Goal: Task Accomplishment & Management: Complete application form

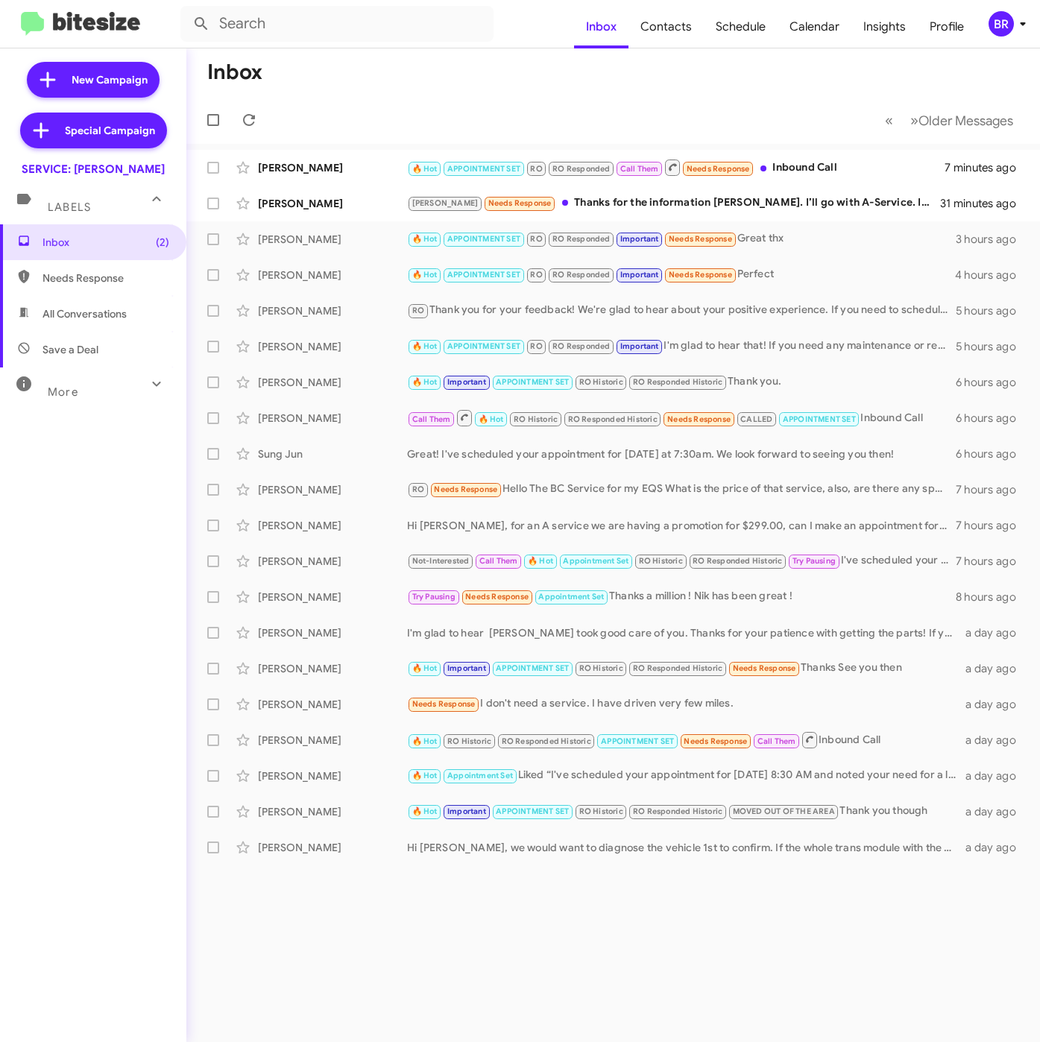
click at [999, 31] on div "BR" at bounding box center [1000, 23] width 25 height 25
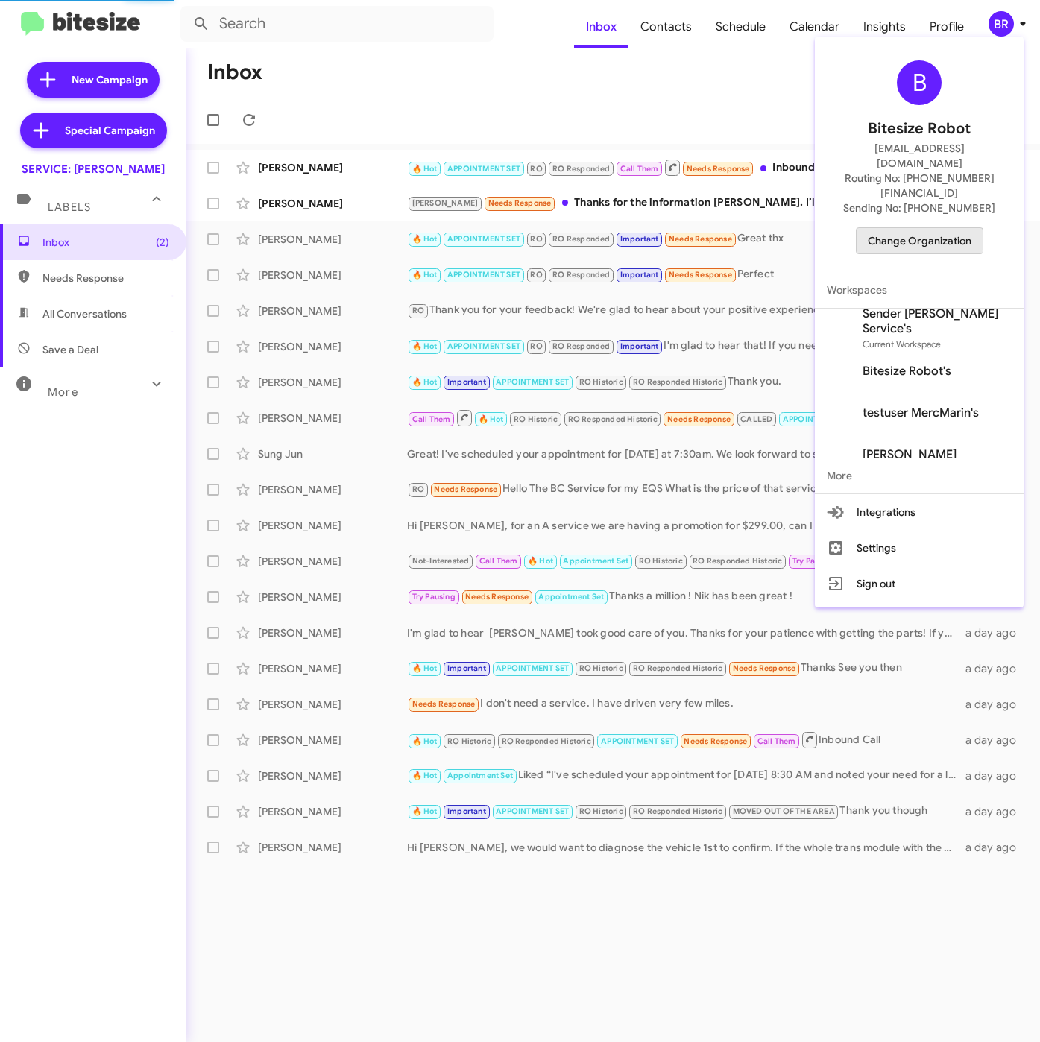
click at [881, 228] on span "Change Organization" at bounding box center [920, 240] width 104 height 25
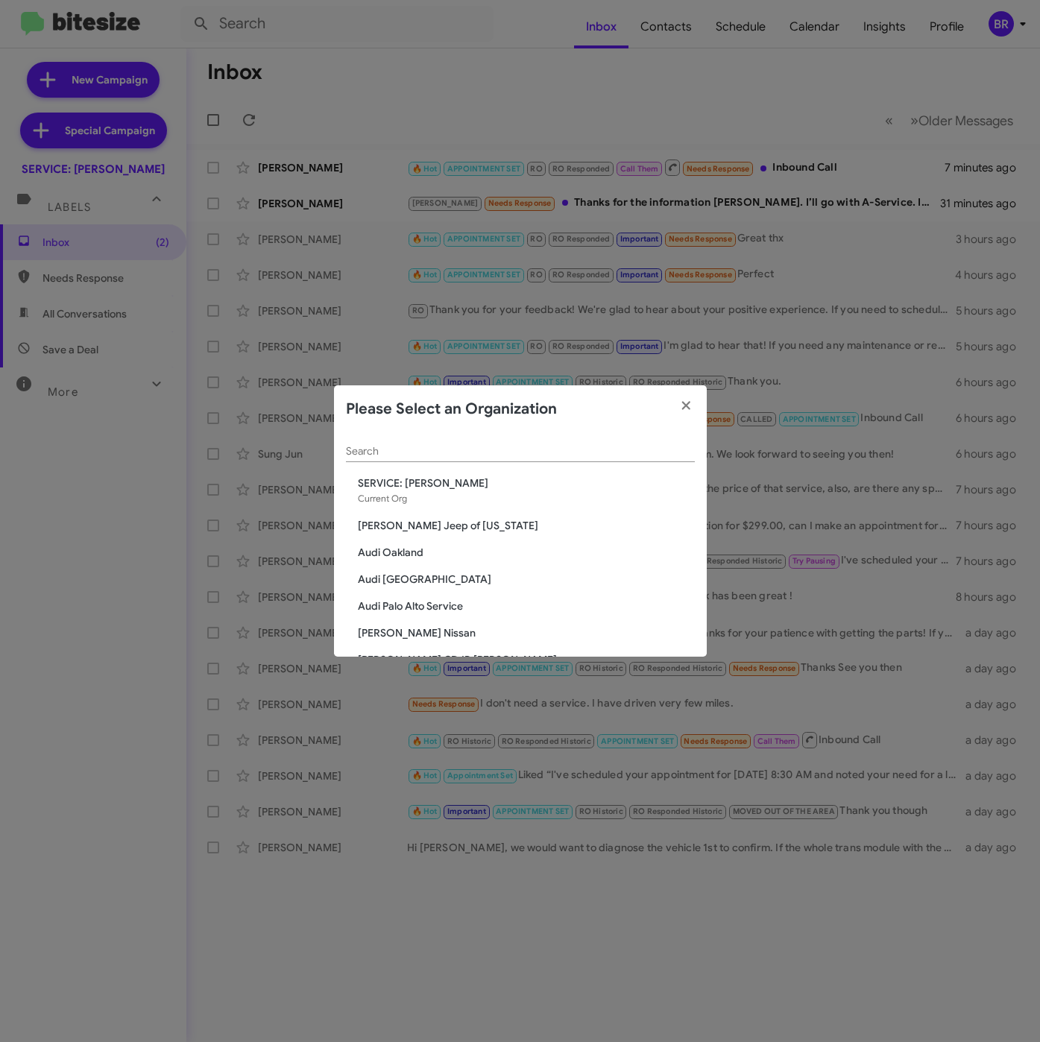
click at [390, 443] on div "Search" at bounding box center [520, 447] width 349 height 29
click at [394, 450] on input "Search" at bounding box center [520, 452] width 349 height 12
click at [396, 450] on input "Search" at bounding box center [520, 452] width 349 height 12
paste input "v"
click at [396, 450] on input "Search" at bounding box center [520, 452] width 349 height 12
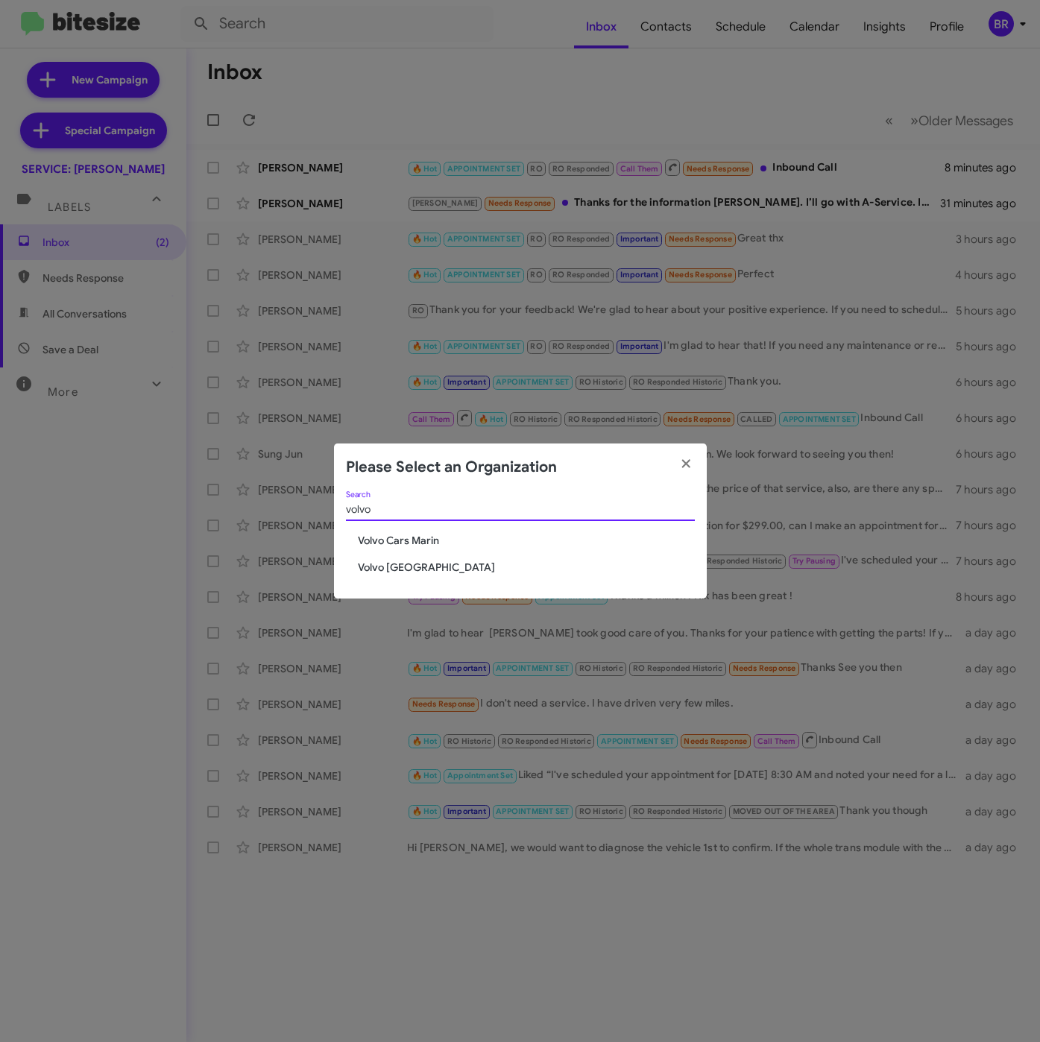
type input "volvo"
click at [367, 563] on span "Volvo [GEOGRAPHIC_DATA]" at bounding box center [526, 567] width 337 height 15
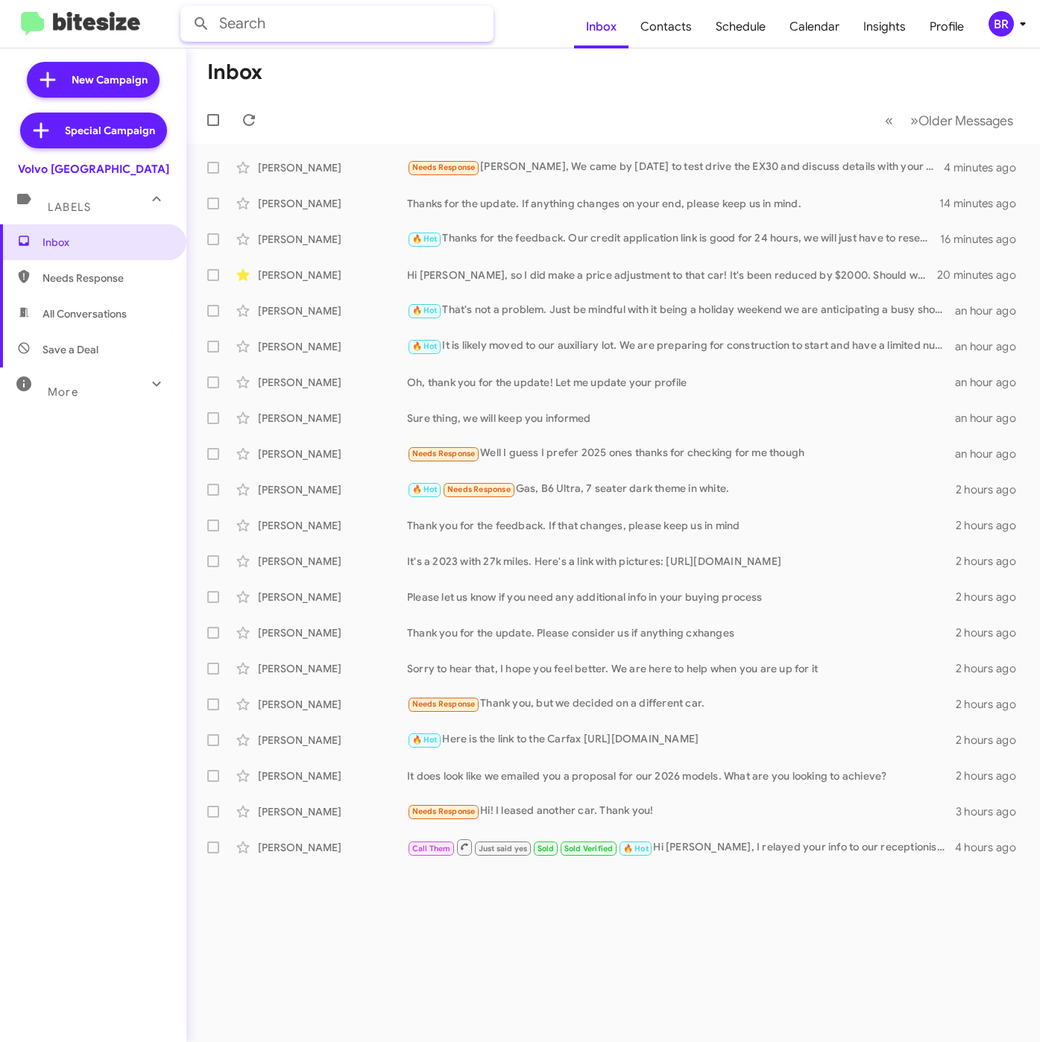
click at [420, 36] on input "text" at bounding box center [336, 24] width 313 height 36
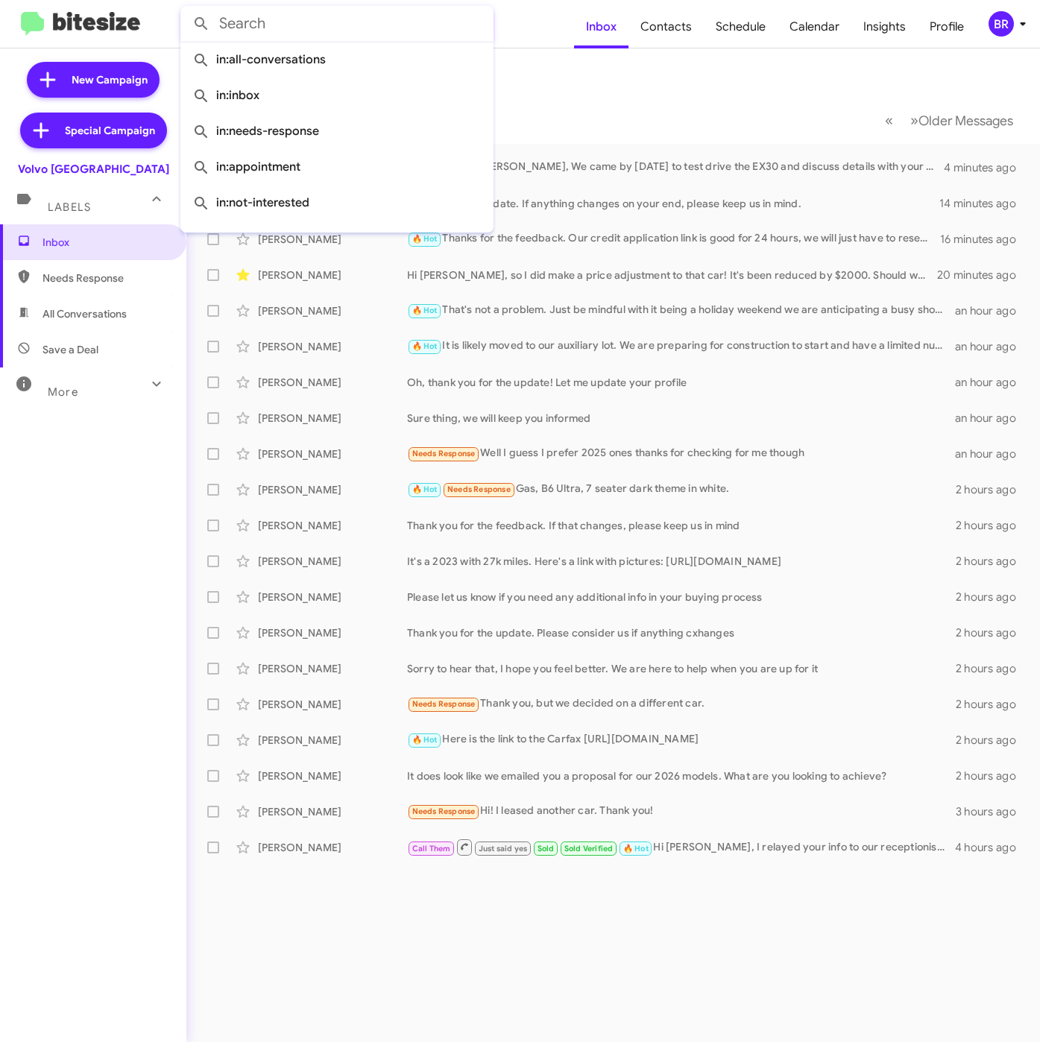
drag, startPoint x: 1033, startPoint y: 18, endPoint x: 1025, endPoint y: 20, distance: 8.5
click at [1034, 16] on mat-toolbar "Inbox Contacts Schedule Calendar Insights Profile BR" at bounding box center [520, 24] width 1040 height 48
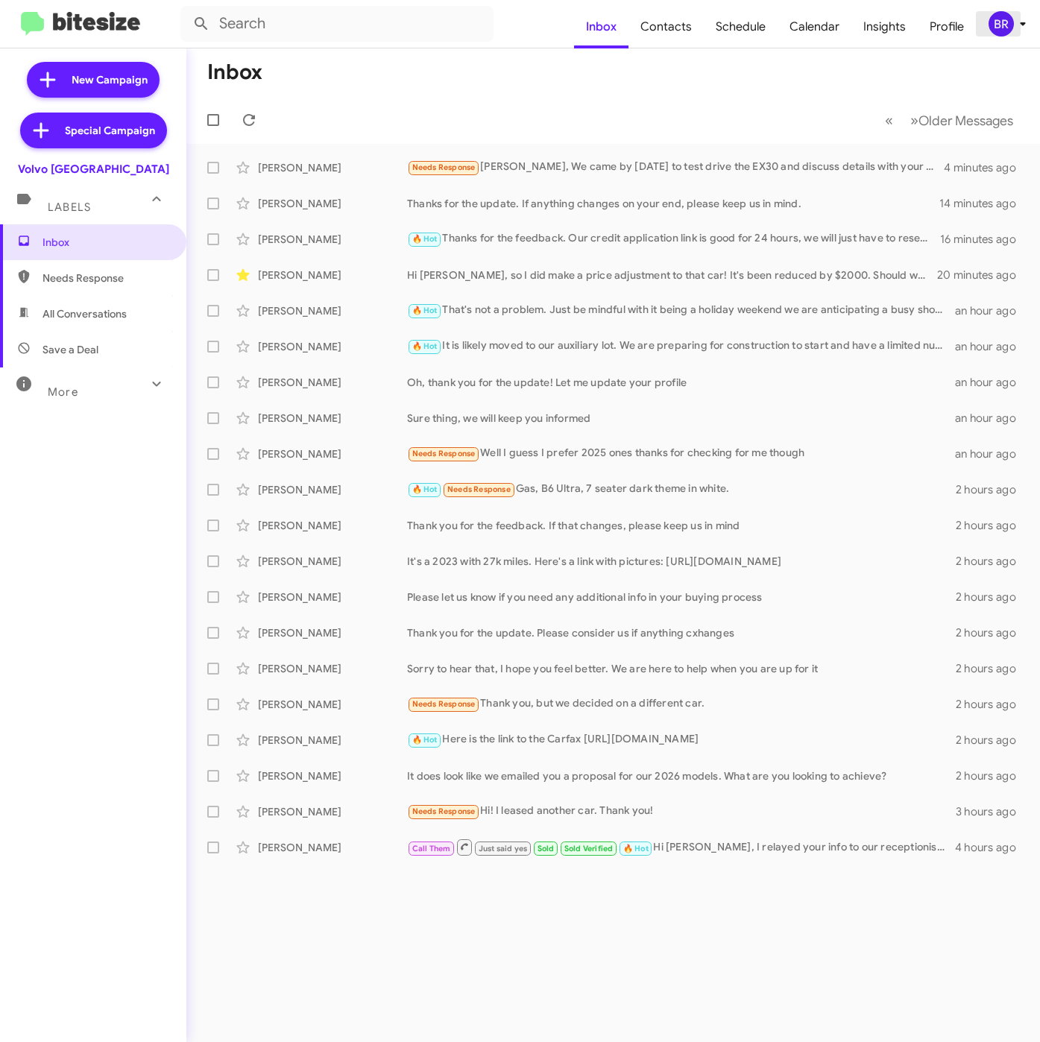
click at [1020, 21] on icon at bounding box center [1023, 24] width 18 height 18
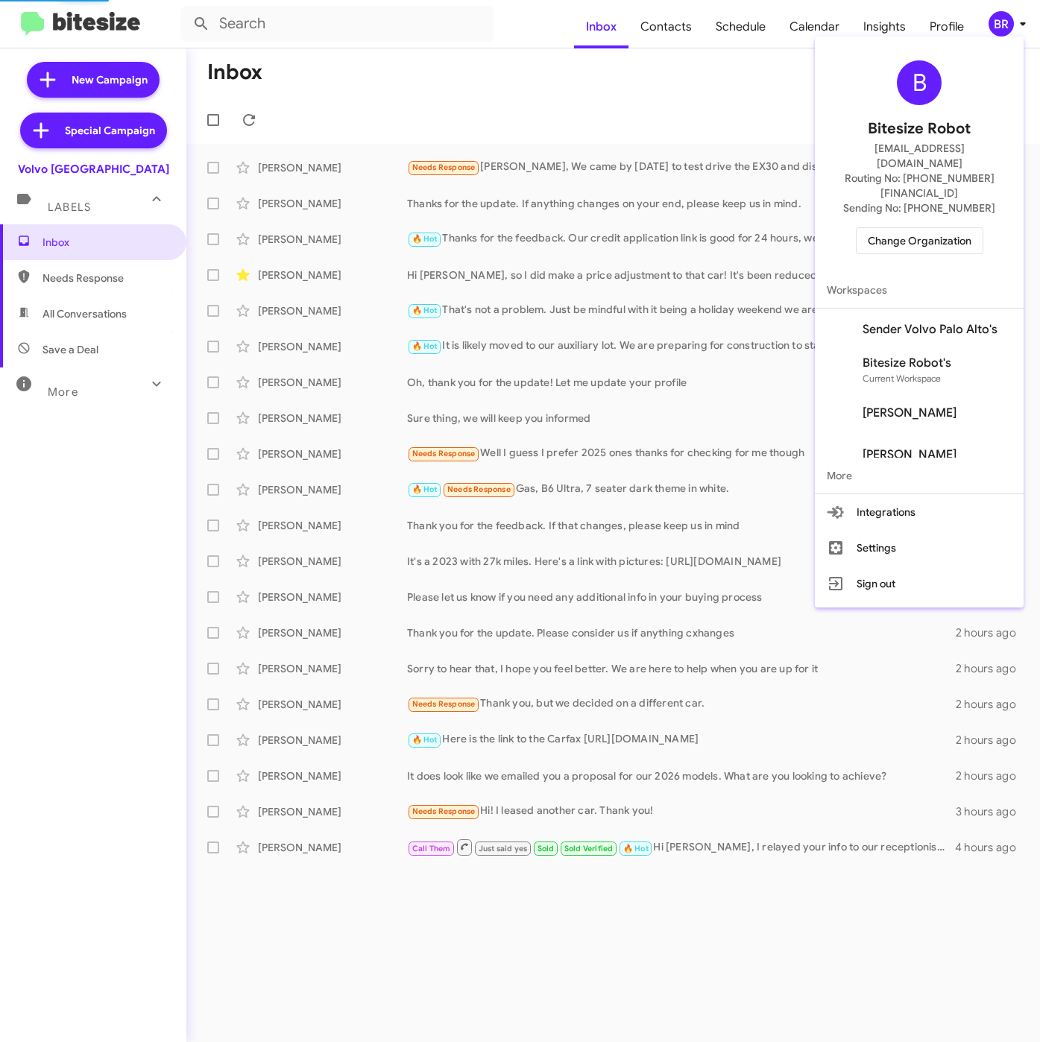
click at [904, 322] on span "Sender Volvo Palo Alto's" at bounding box center [929, 329] width 135 height 15
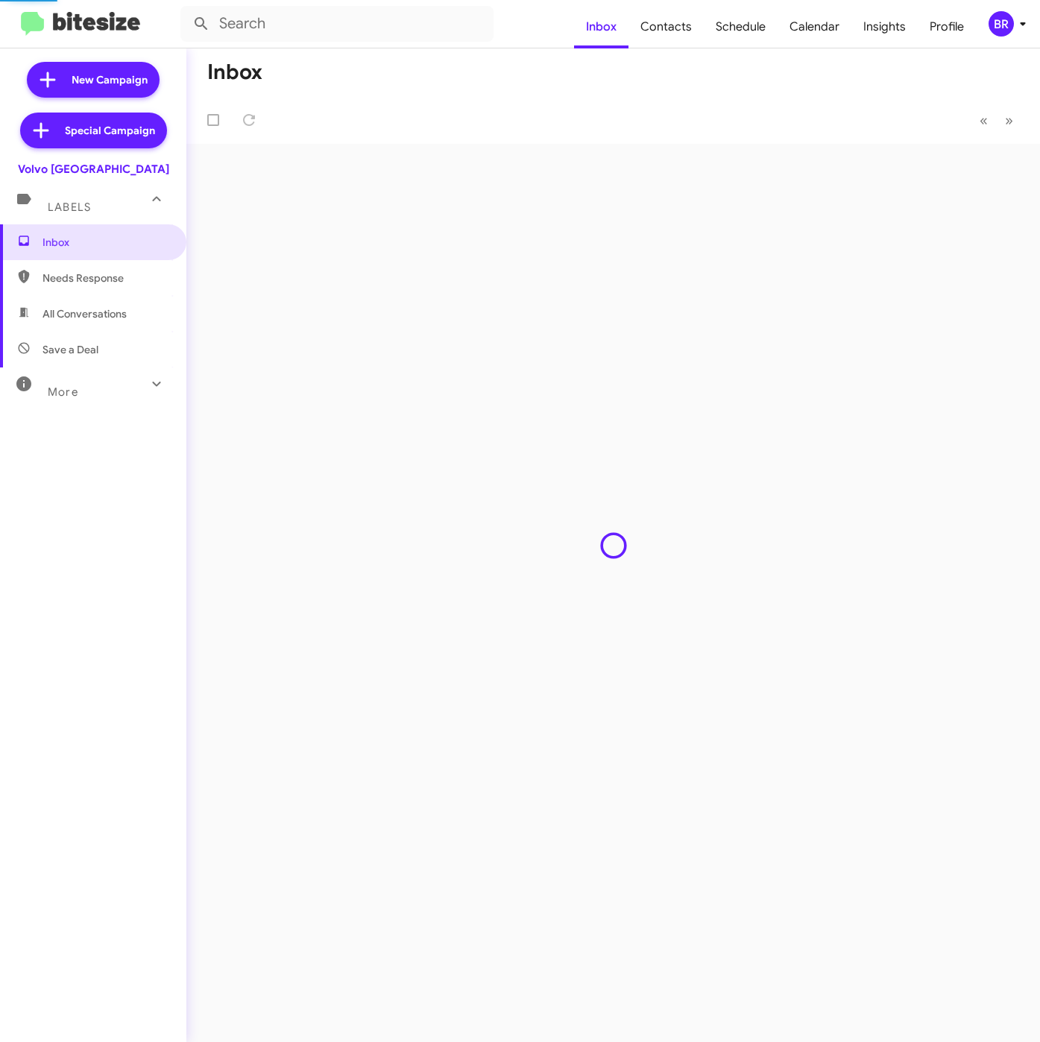
click at [684, 30] on span "Contacts" at bounding box center [665, 26] width 75 height 43
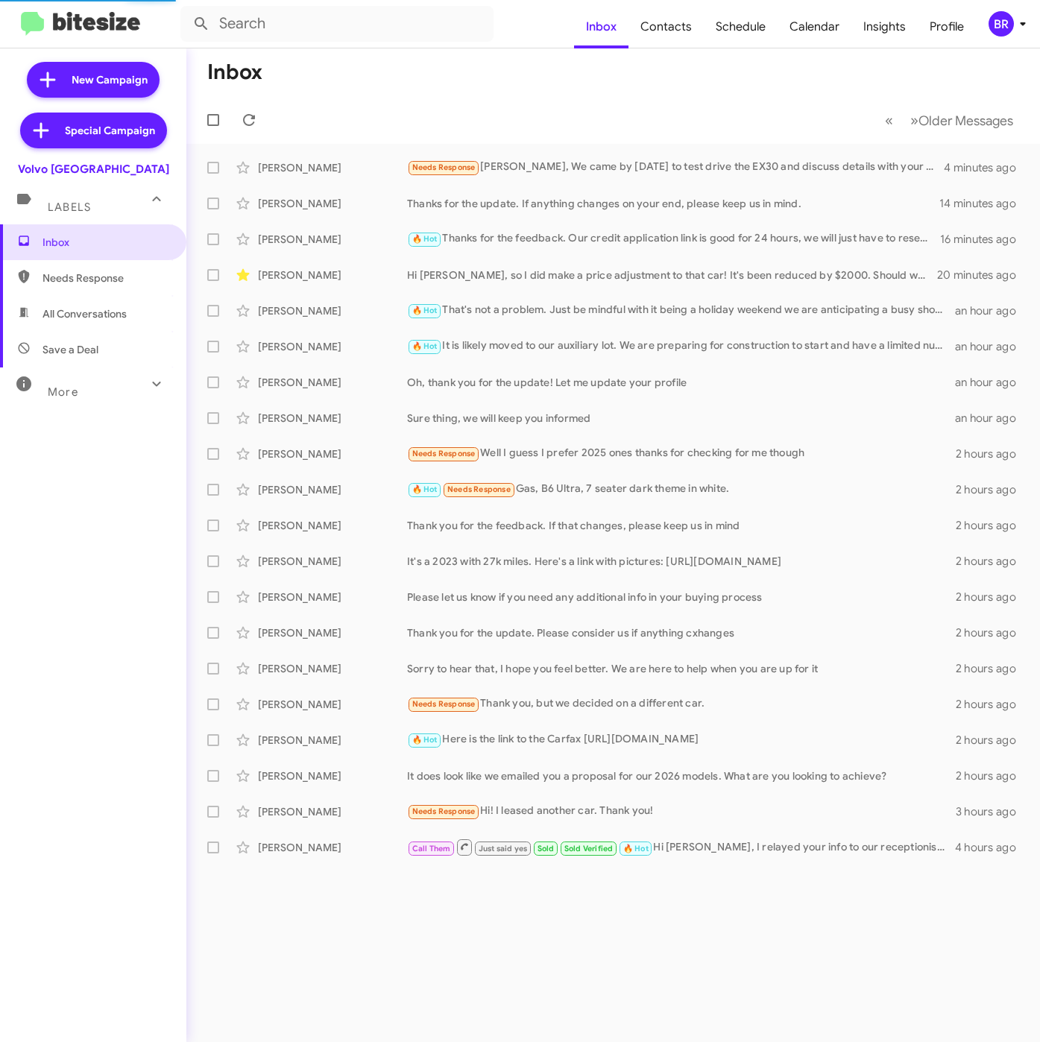
type input "in:groups"
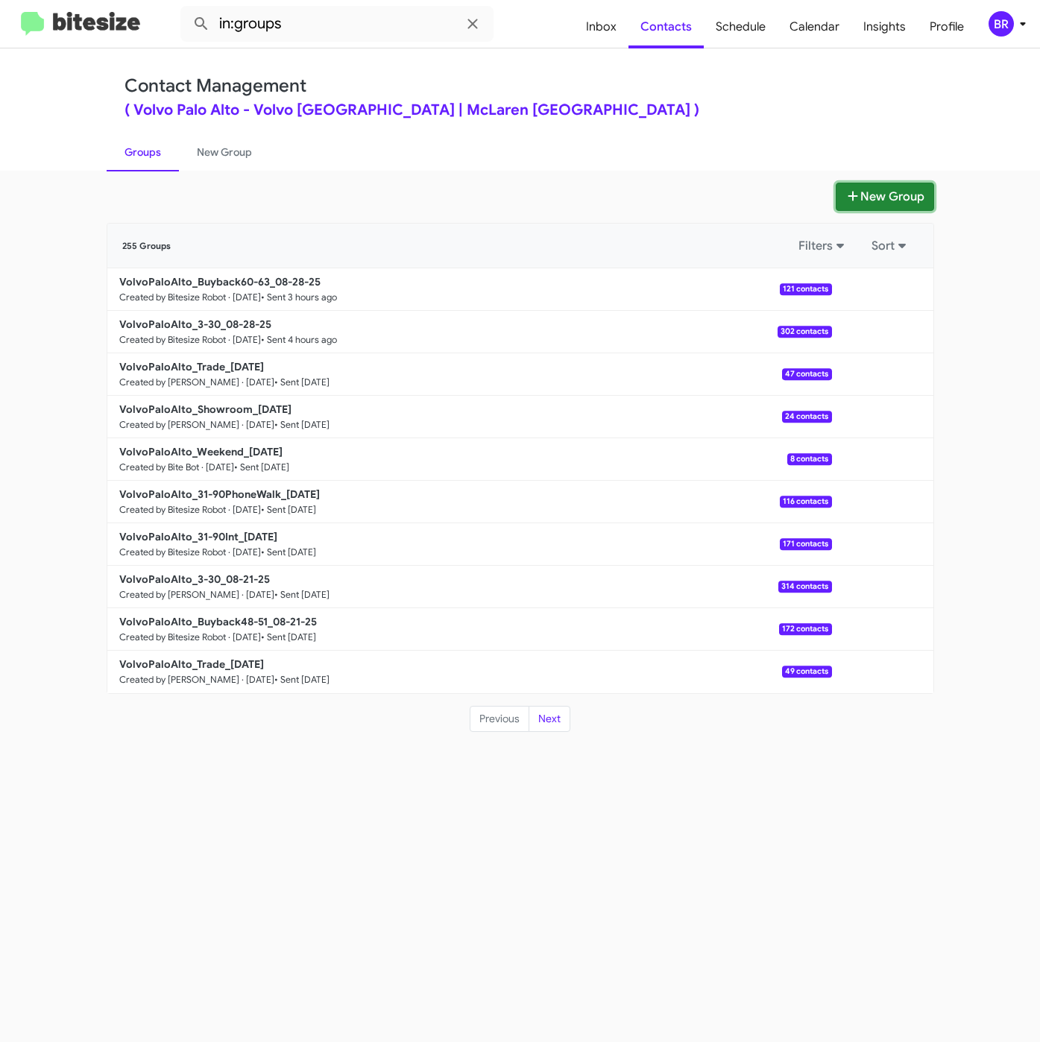
click at [865, 201] on button "New Group" at bounding box center [884, 197] width 98 height 28
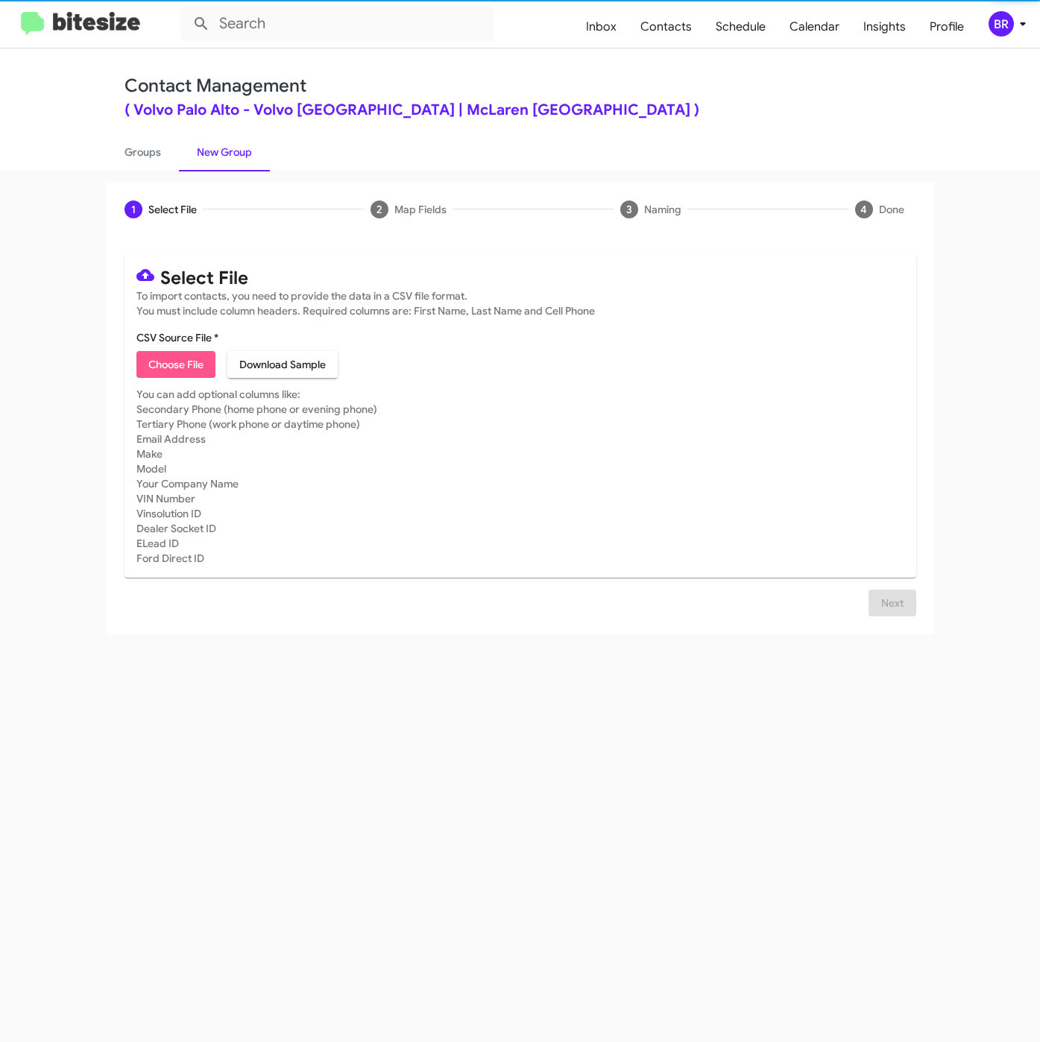
click at [165, 367] on span "Choose File" at bounding box center [175, 364] width 55 height 27
type input "Opt-Out - Volvo [GEOGRAPHIC_DATA]"
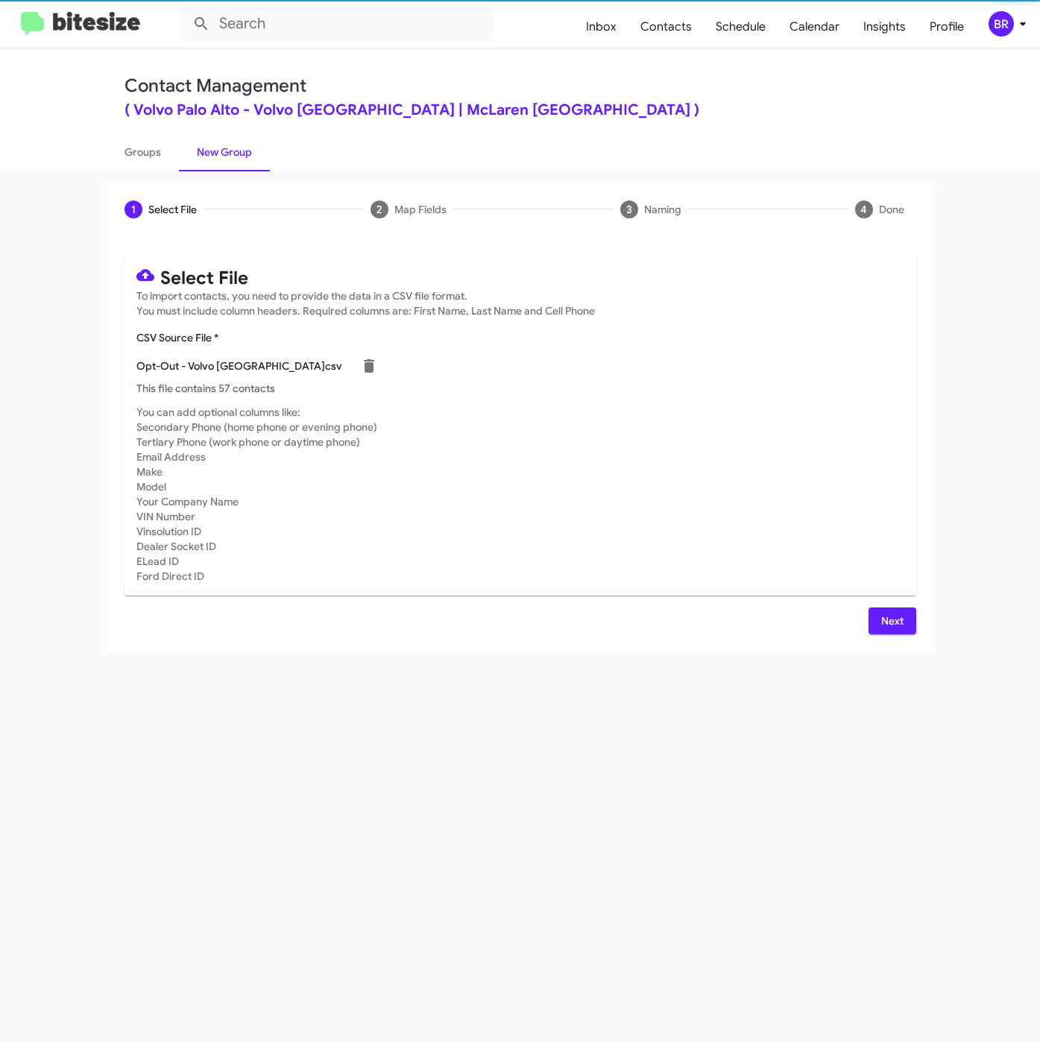
click at [893, 622] on span "Next" at bounding box center [892, 620] width 24 height 27
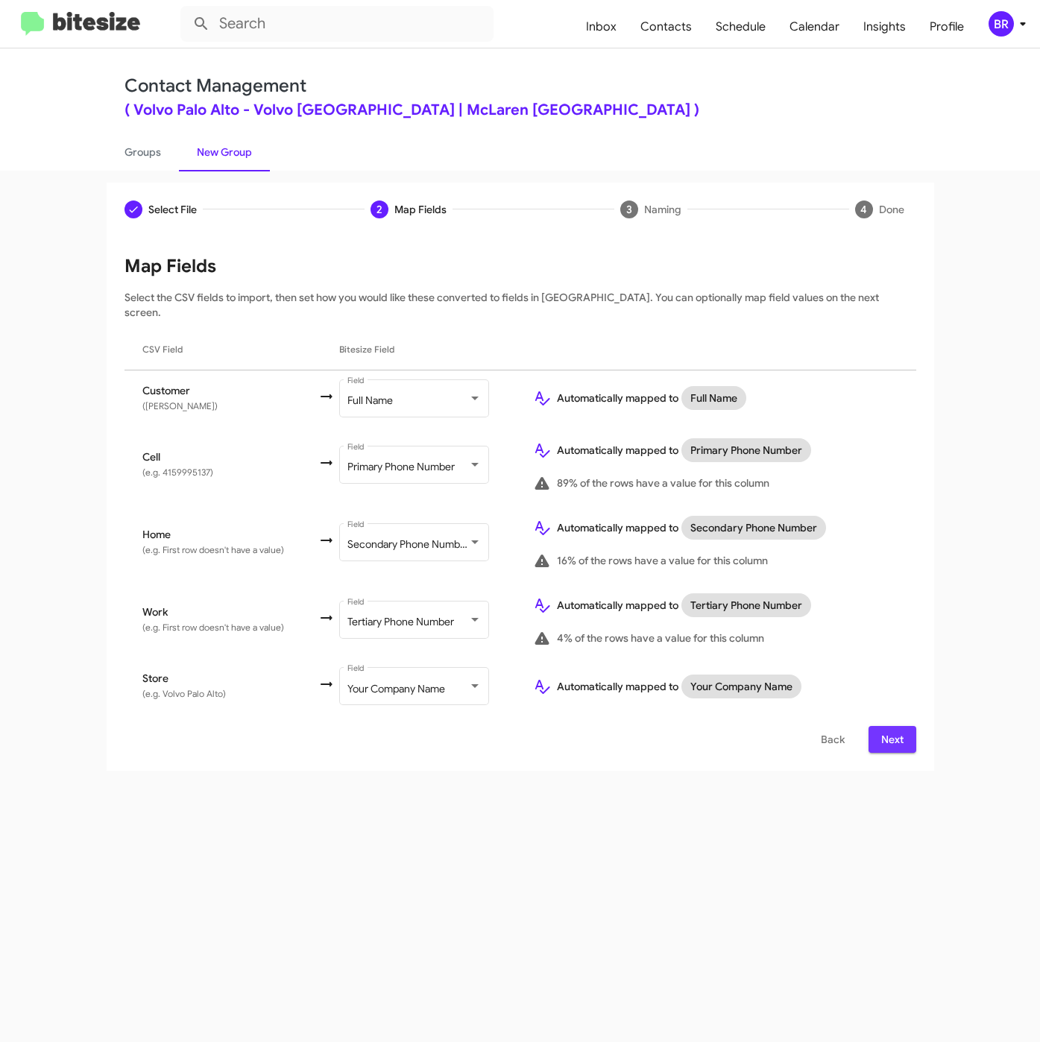
click at [881, 726] on span "Next" at bounding box center [892, 739] width 24 height 27
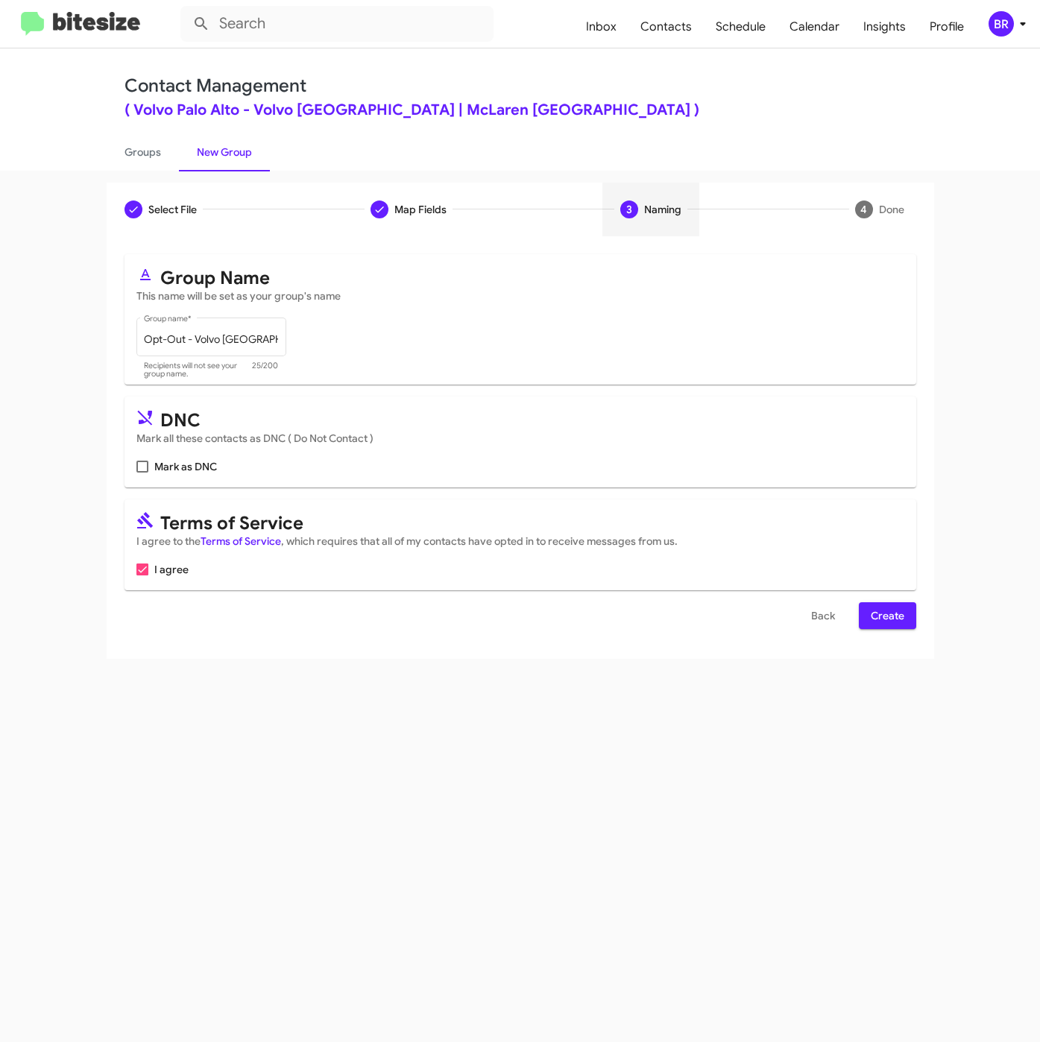
click at [195, 459] on span "Mark as DNC" at bounding box center [185, 467] width 63 height 18
click at [142, 473] on input "Mark as DNC" at bounding box center [142, 473] width 1 height 1
checkbox input "true"
click at [895, 622] on span "Create" at bounding box center [888, 615] width 34 height 27
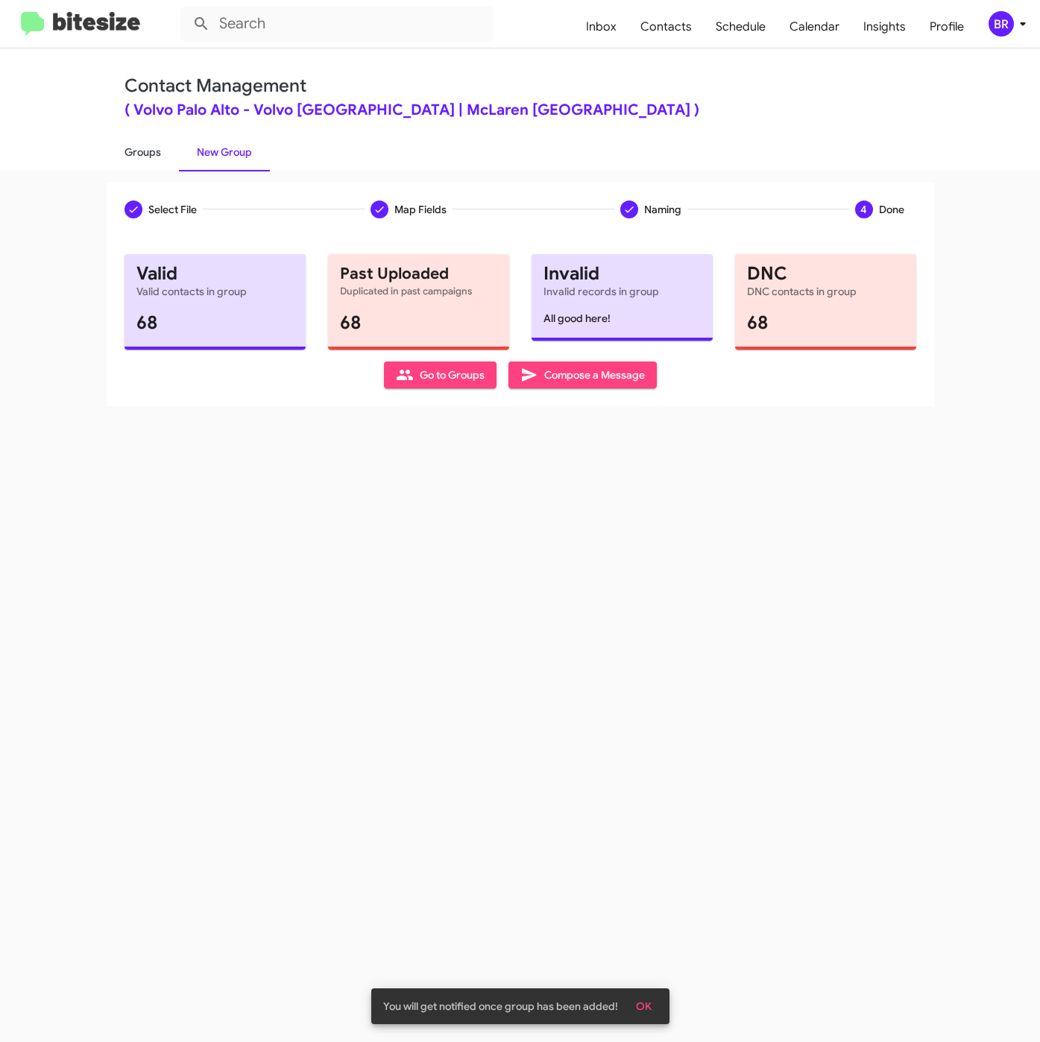
click at [130, 157] on link "Groups" at bounding box center [143, 152] width 72 height 39
type input "in:groups"
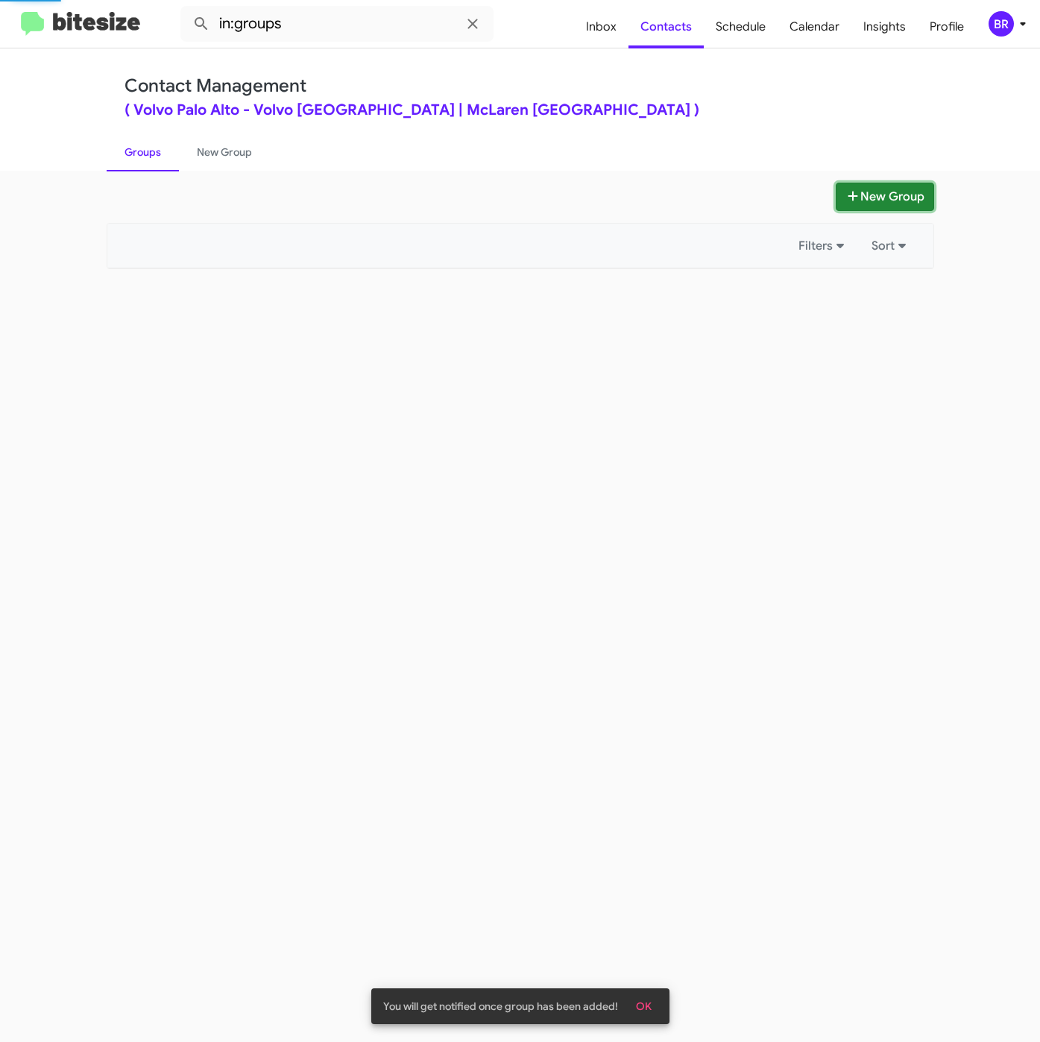
click at [848, 186] on button "New Group" at bounding box center [884, 197] width 98 height 28
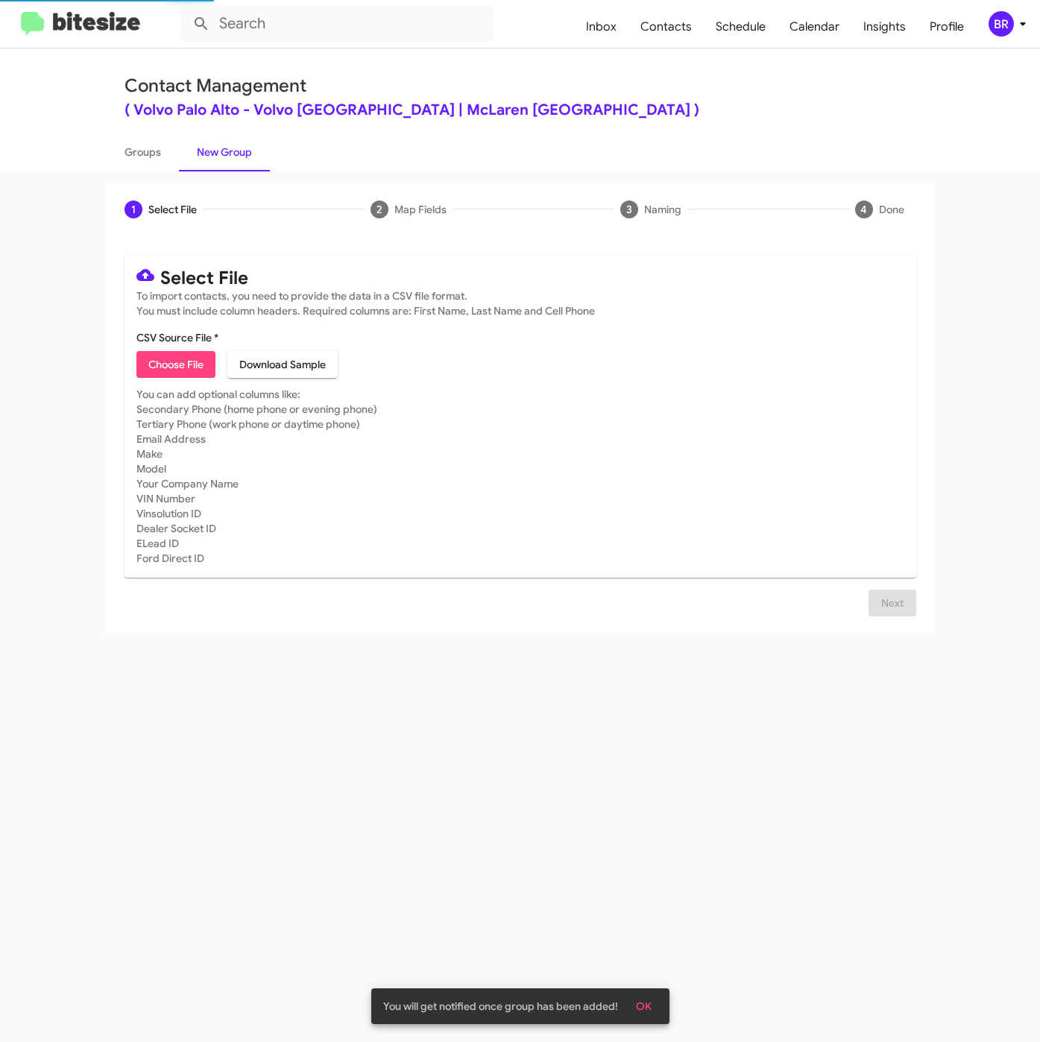
click at [164, 371] on span "Choose File" at bounding box center [175, 364] width 55 height 27
type input "VolvoPaloAlto_31-90Int_08-29-25"
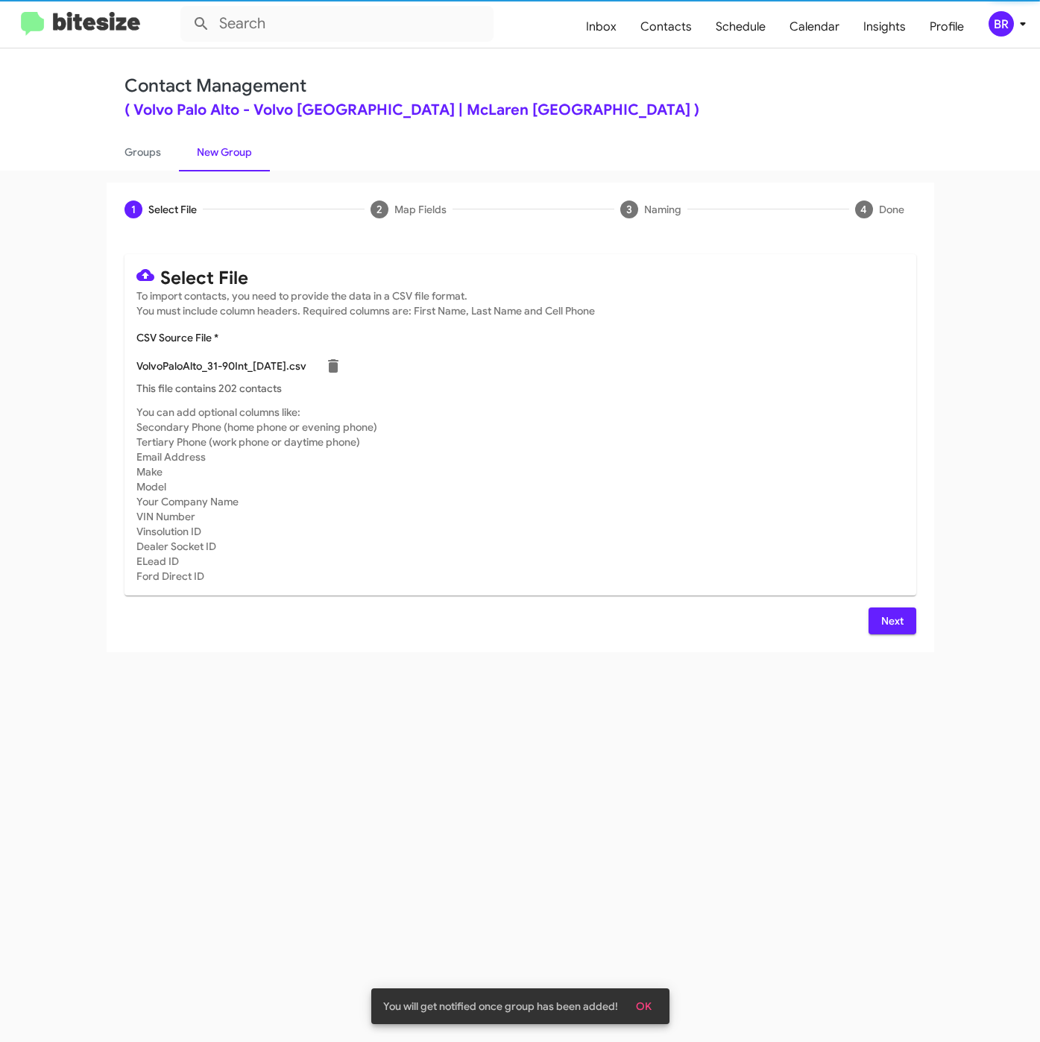
click at [891, 615] on span "Next" at bounding box center [892, 620] width 24 height 27
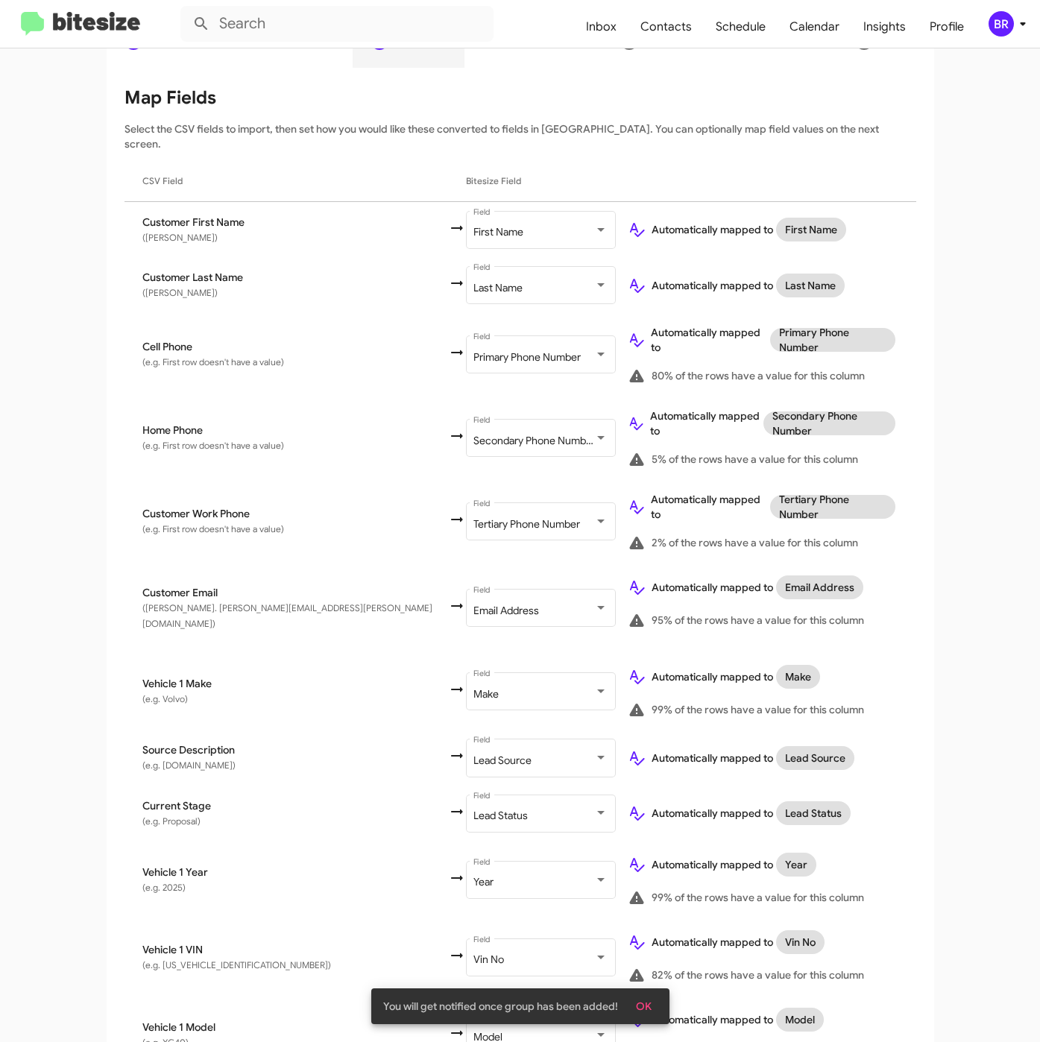
scroll to position [332, 0]
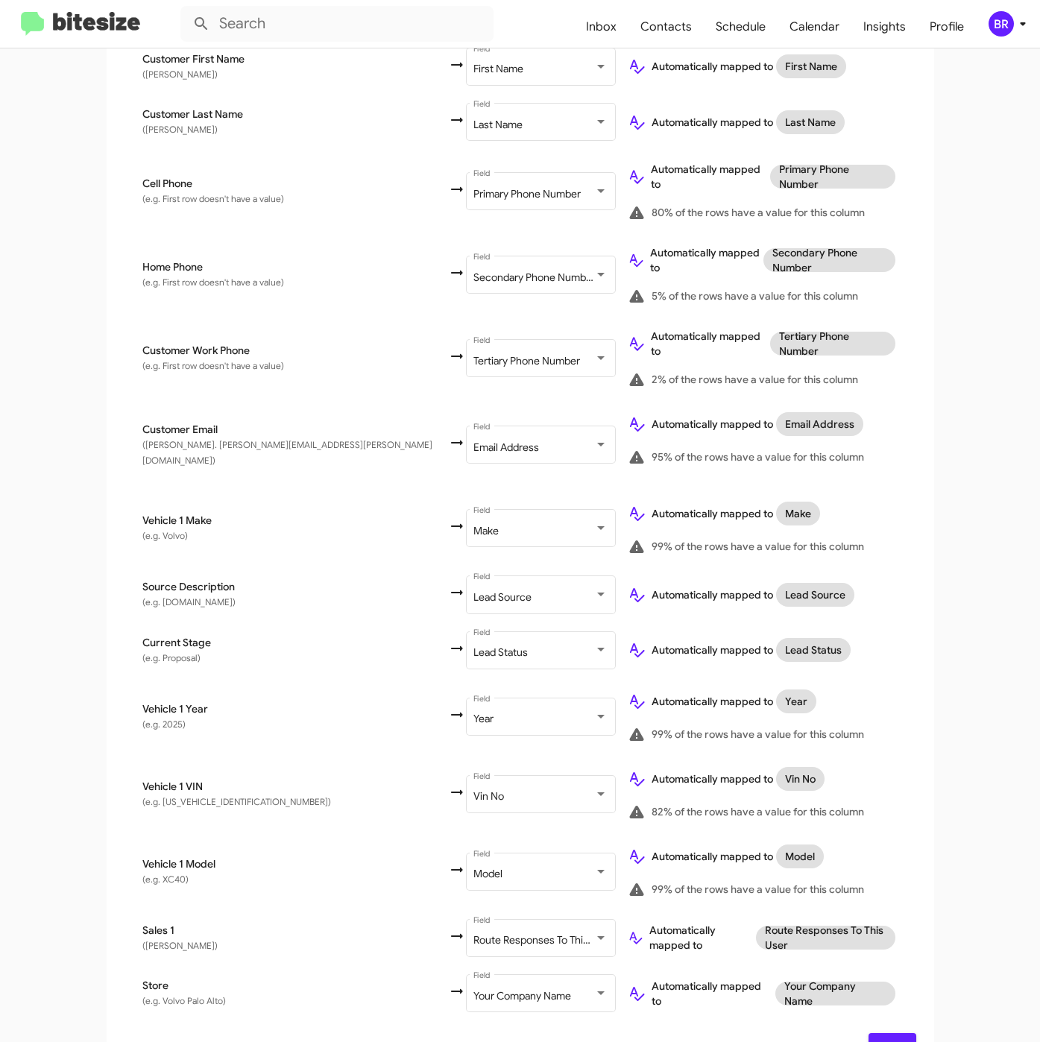
click at [880, 1033] on span "Next" at bounding box center [892, 1046] width 24 height 27
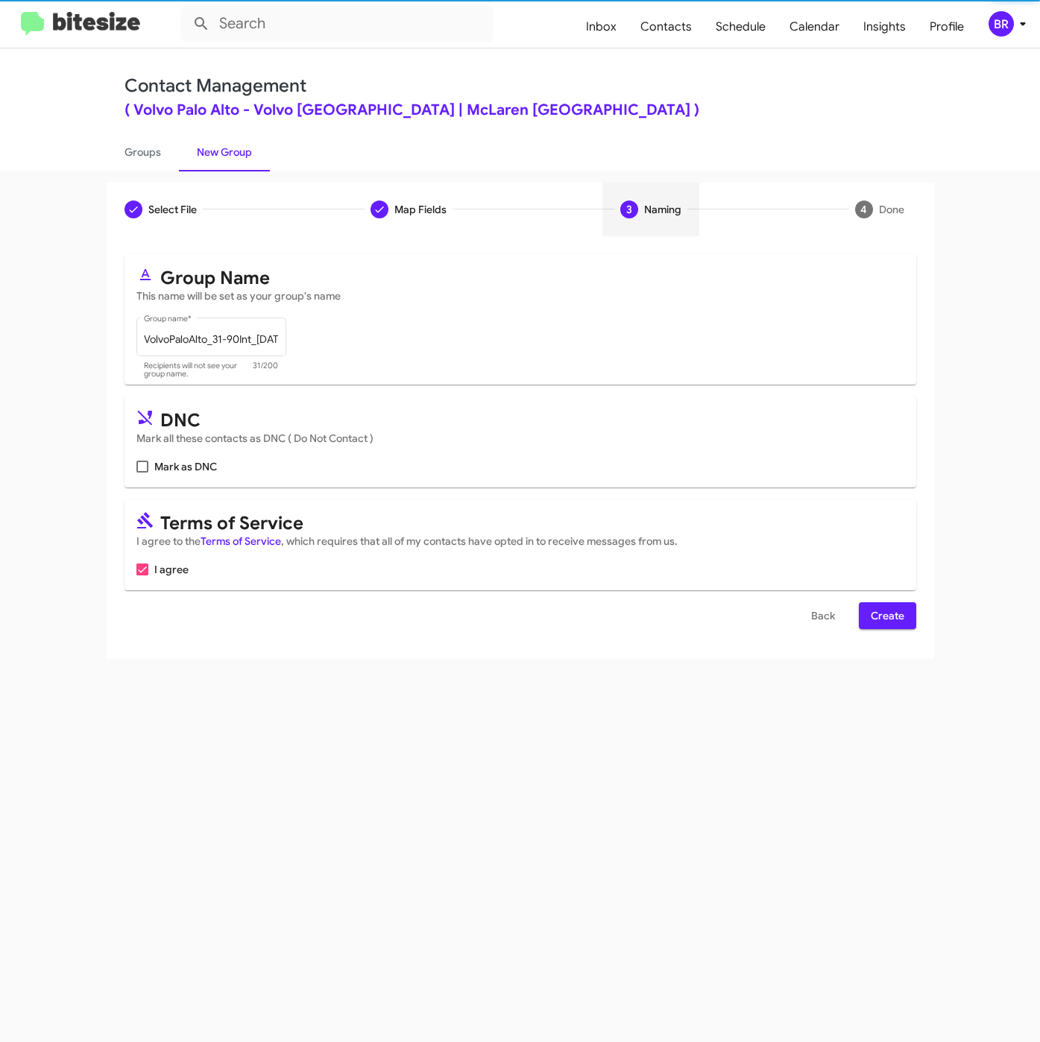
scroll to position [0, 0]
click at [877, 622] on span "Create" at bounding box center [888, 615] width 34 height 27
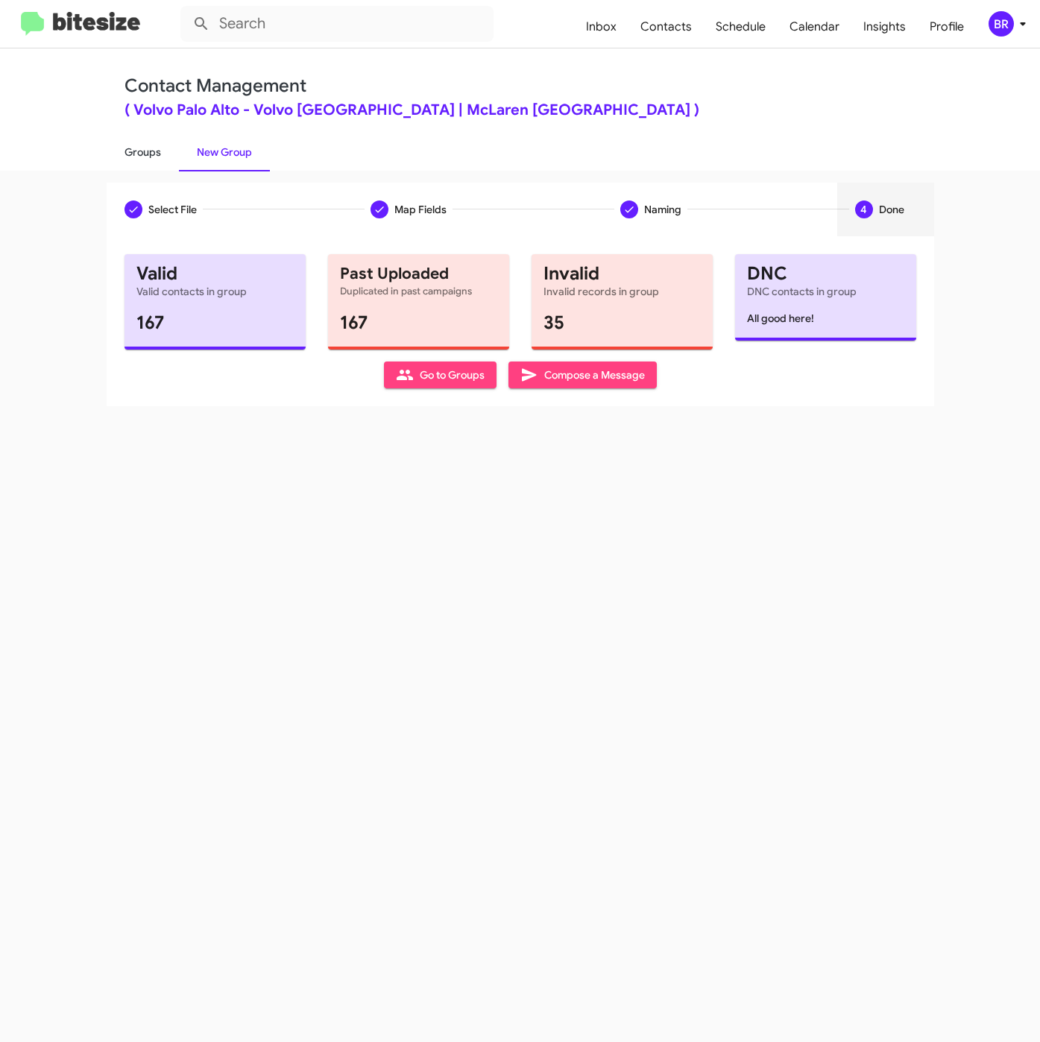
click at [139, 148] on link "Groups" at bounding box center [143, 152] width 72 height 39
type input "in:groups"
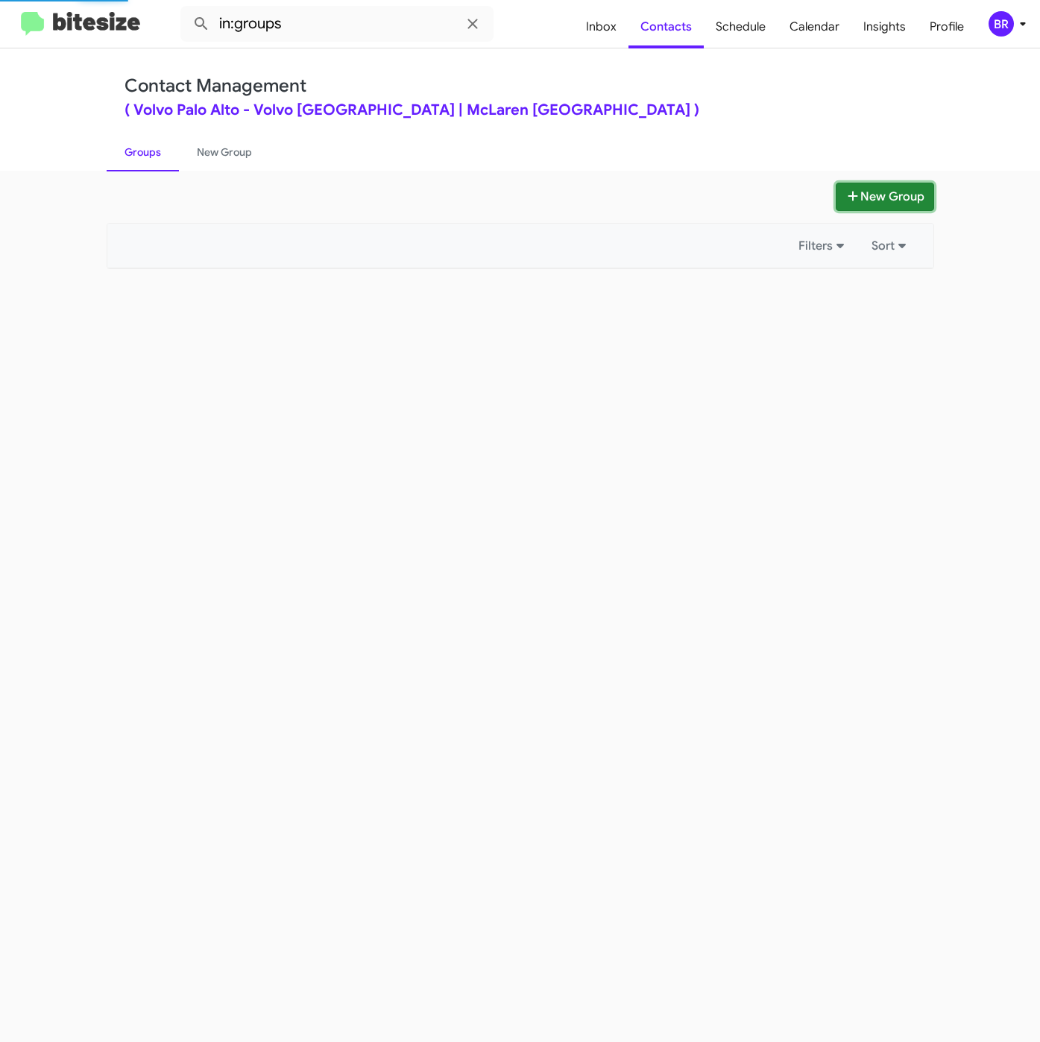
click at [890, 203] on button "New Group" at bounding box center [884, 197] width 98 height 28
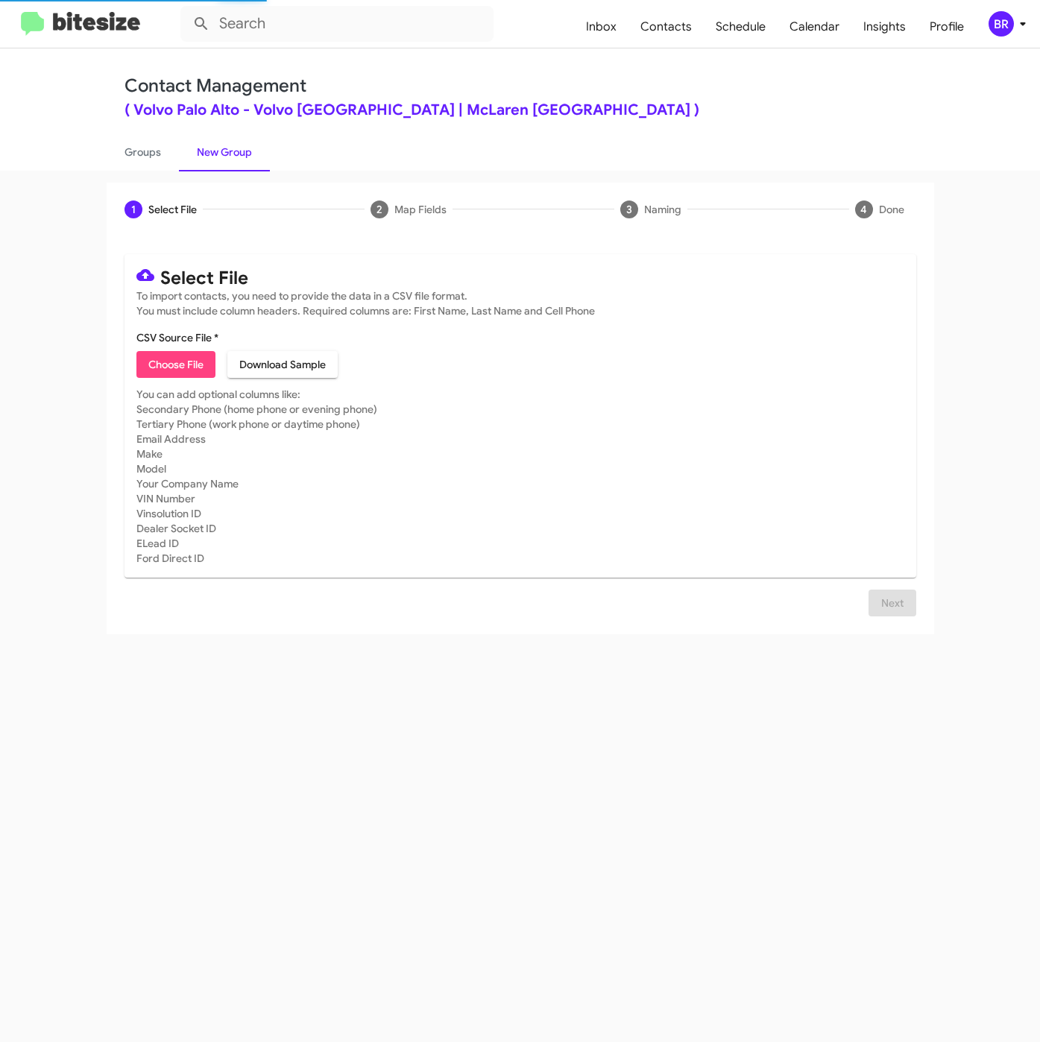
click at [182, 367] on span "Choose File" at bounding box center [175, 364] width 55 height 27
type input "VolvoPaloAlto_31-90PhoneWalk_08-29-25"
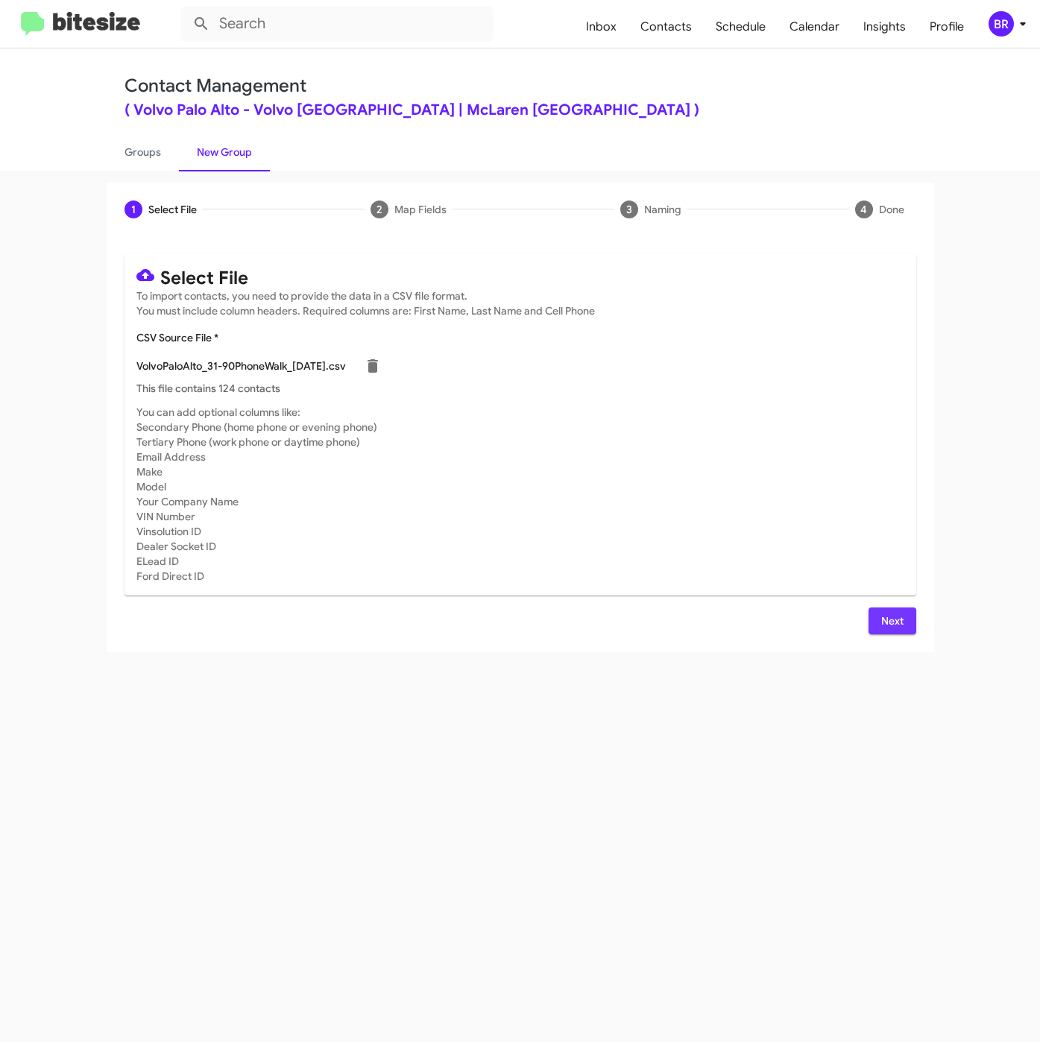
click at [881, 617] on span "Next" at bounding box center [892, 620] width 24 height 27
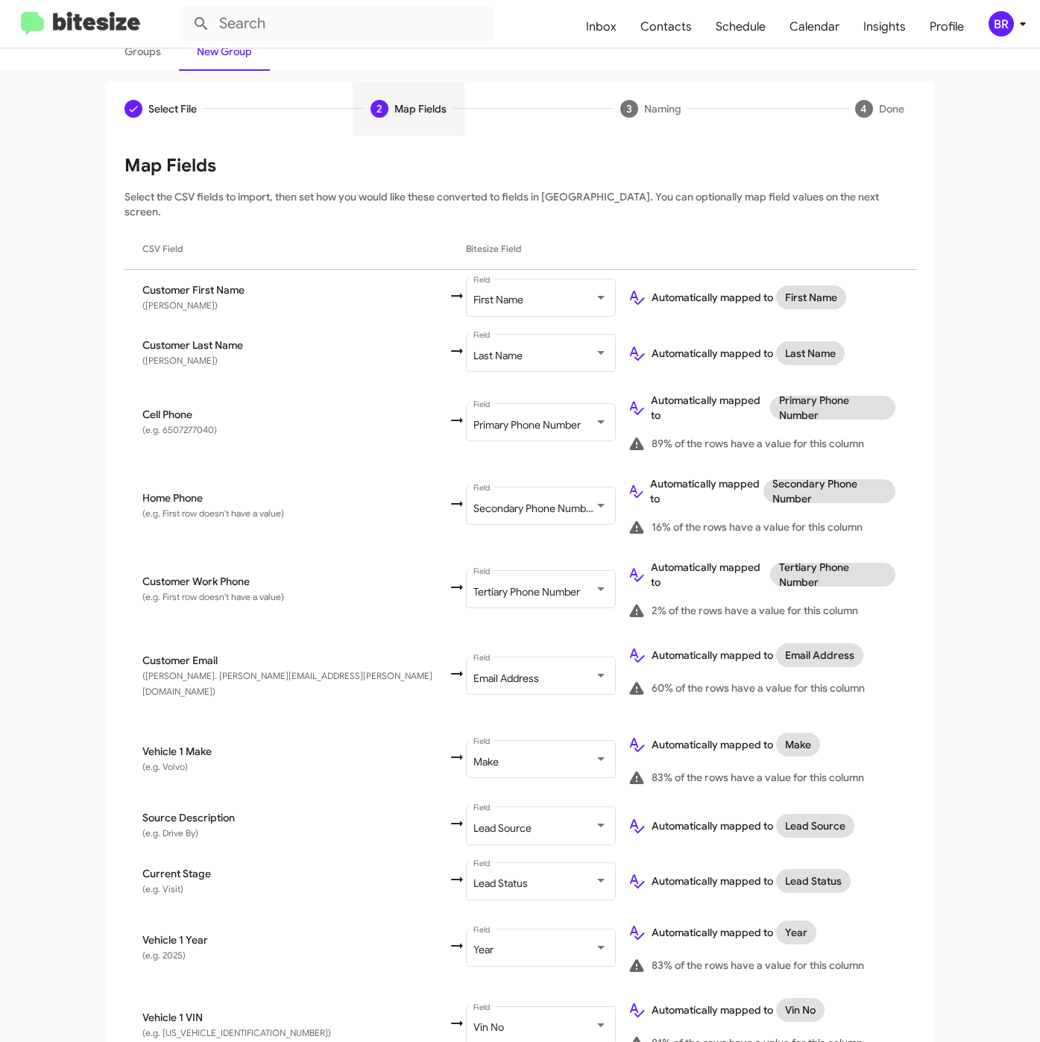
scroll to position [332, 0]
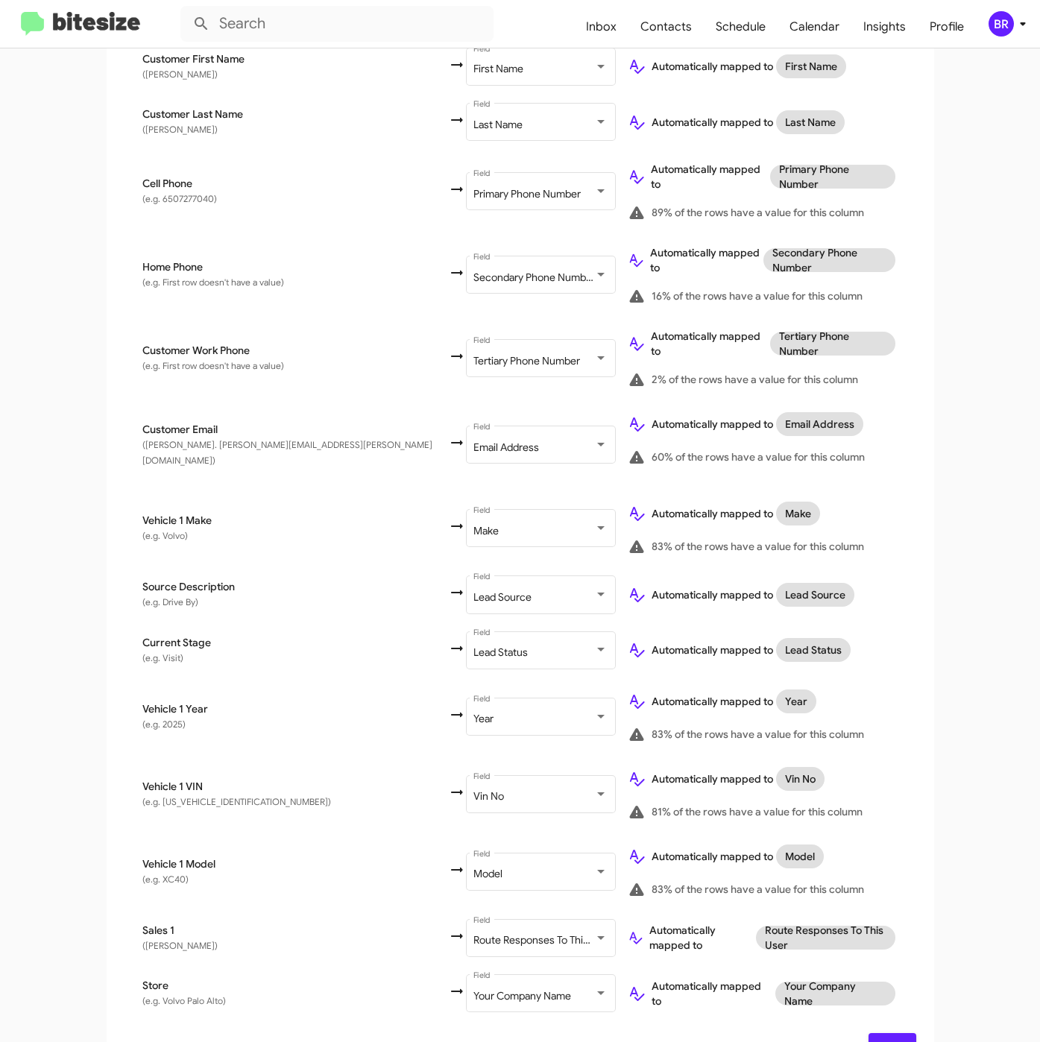
click at [886, 1033] on span "Next" at bounding box center [892, 1046] width 24 height 27
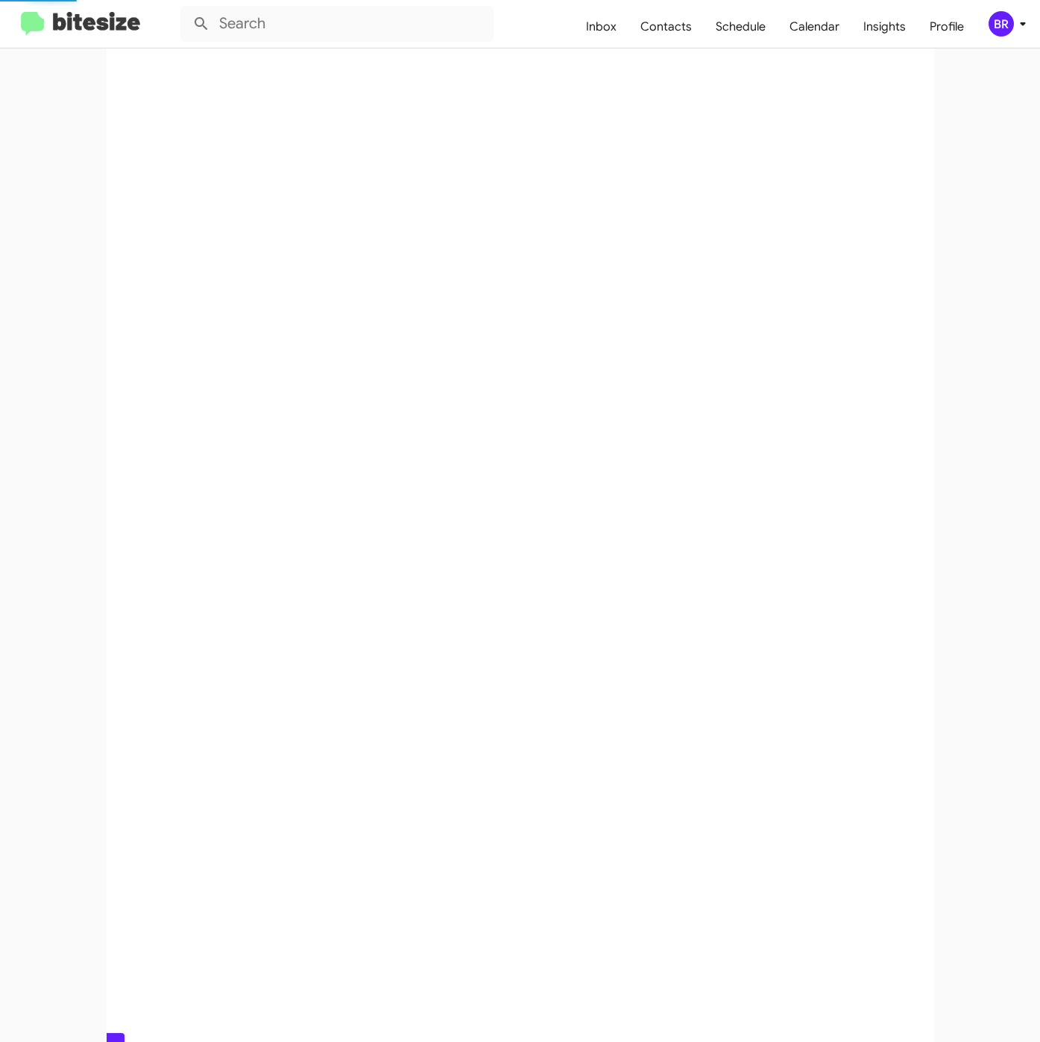
scroll to position [0, 0]
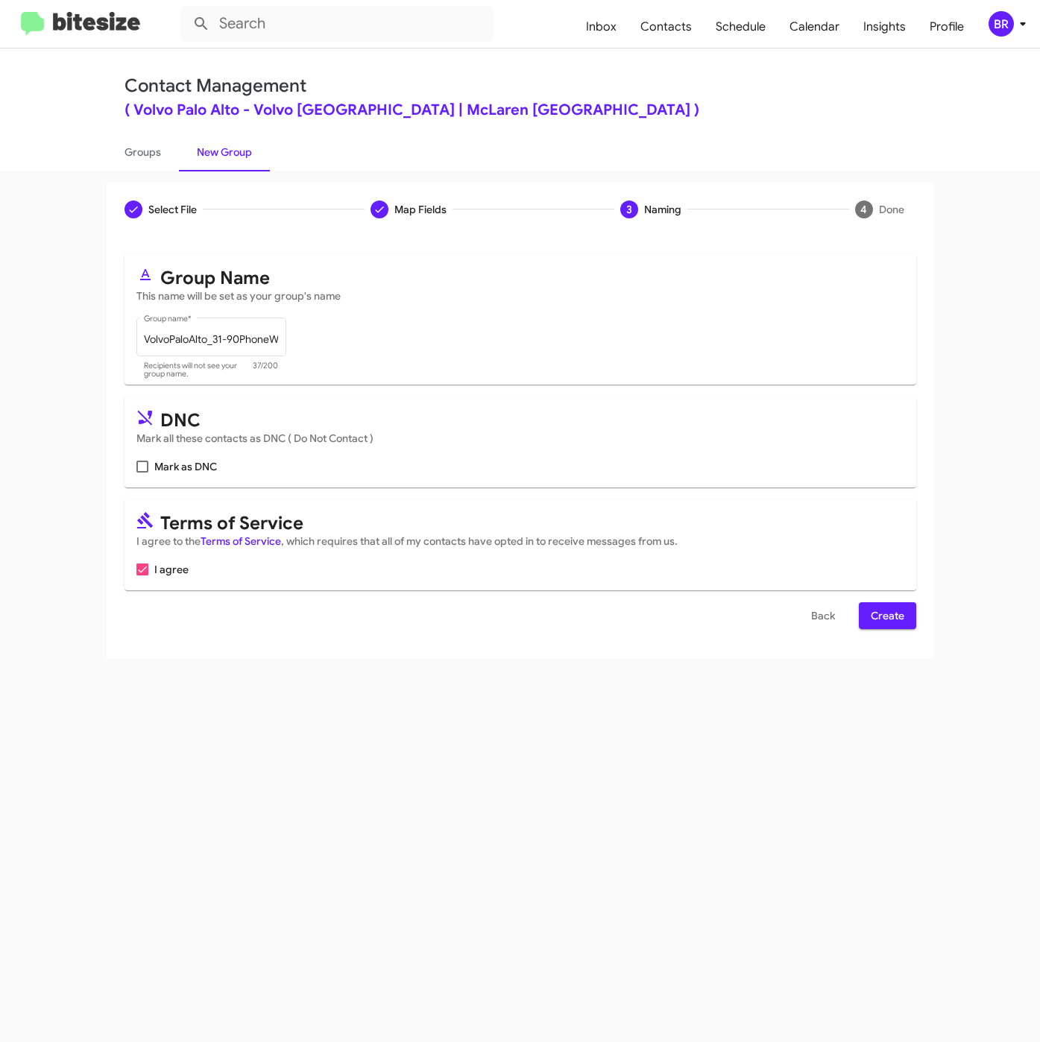
click at [855, 616] on div "Back Create" at bounding box center [520, 615] width 792 height 27
click at [866, 616] on button "Create" at bounding box center [887, 615] width 57 height 27
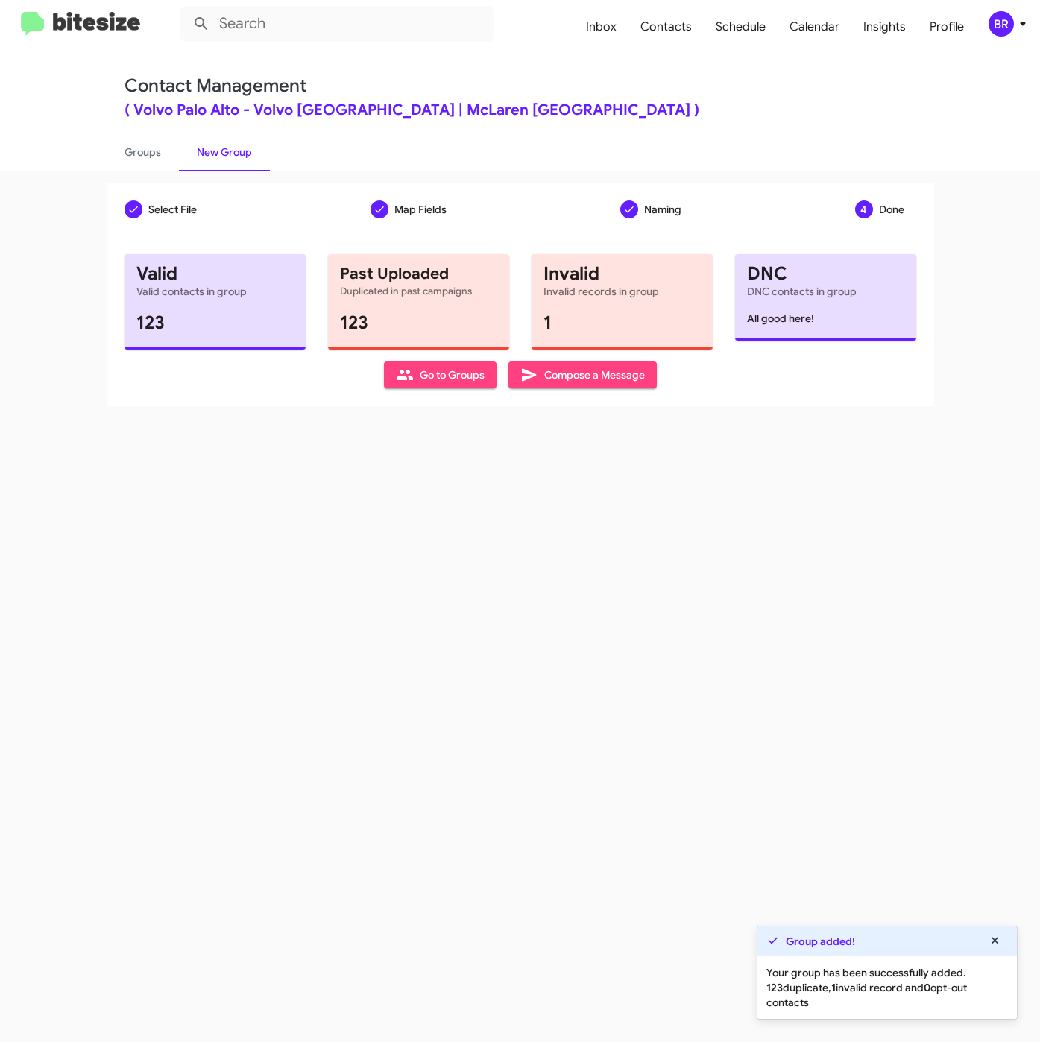
click at [680, 130] on div "Contact Management ( Volvo Palo Alto - Volvo Palo Alto | McLaren San Francisco …" at bounding box center [520, 109] width 850 height 122
click at [669, 42] on span "Contacts" at bounding box center [665, 26] width 75 height 43
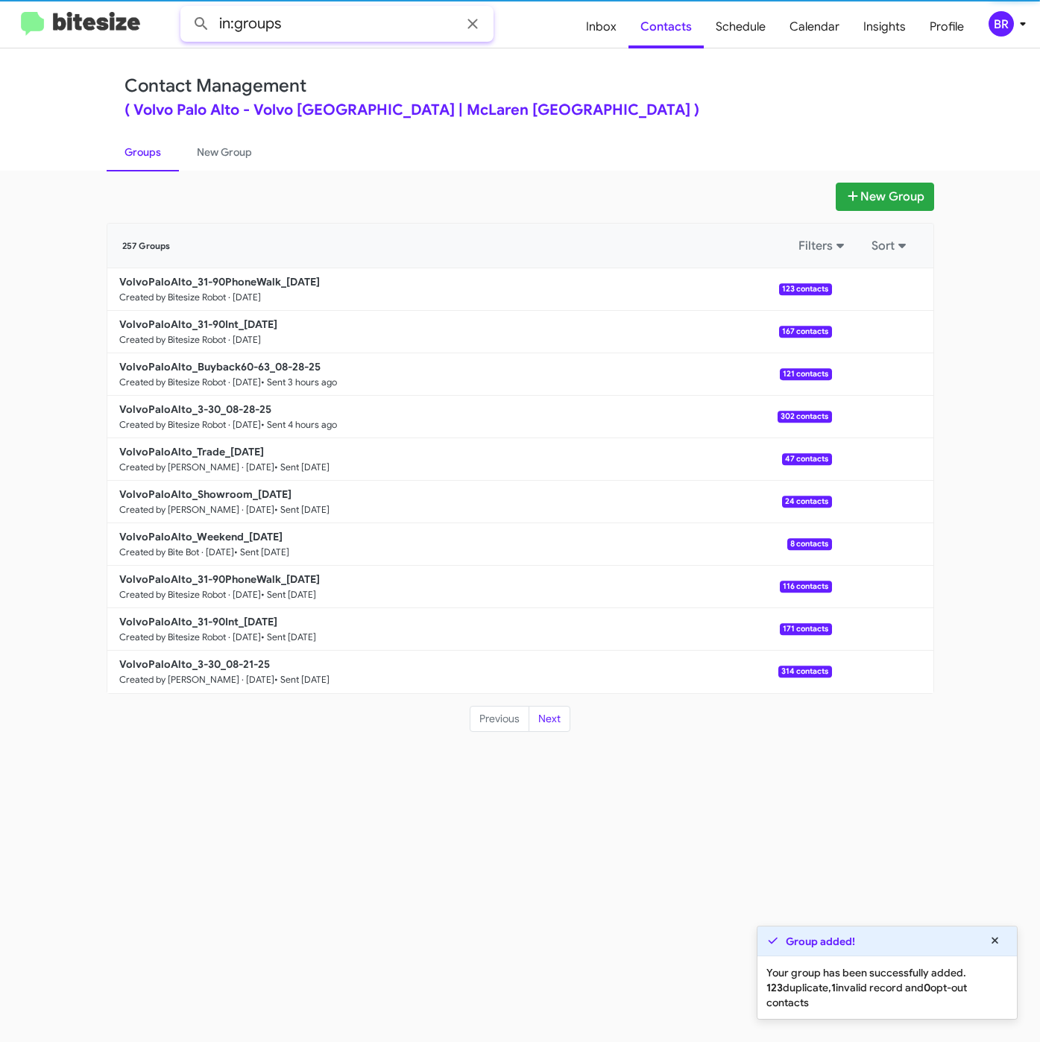
click at [405, 39] on input "in:groups" at bounding box center [336, 24] width 313 height 36
type input "in:groups 31-9"
click at [186, 9] on button at bounding box center [201, 24] width 30 height 30
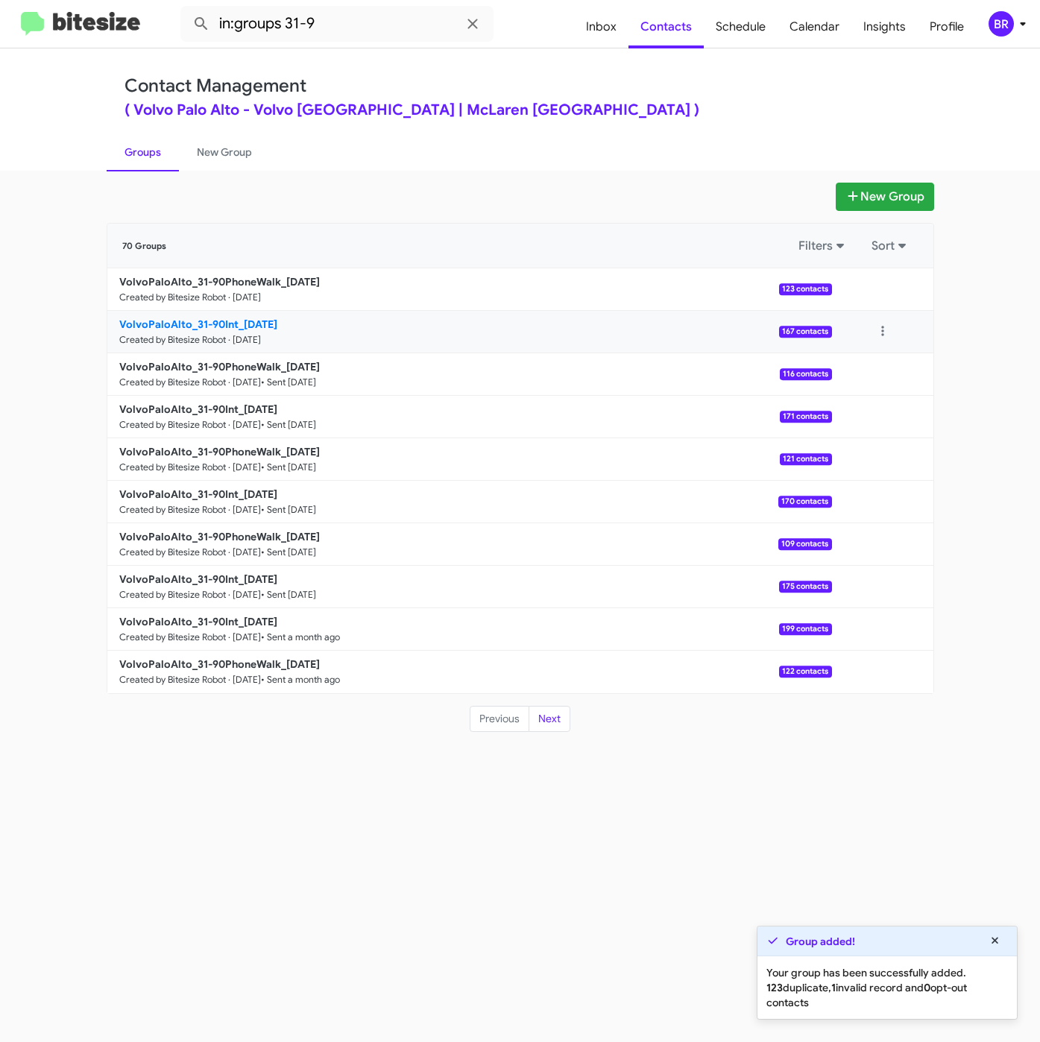
click at [204, 331] on p "VolvoPaloAlto_31-90Int_08-29-25" at bounding box center [469, 324] width 701 height 15
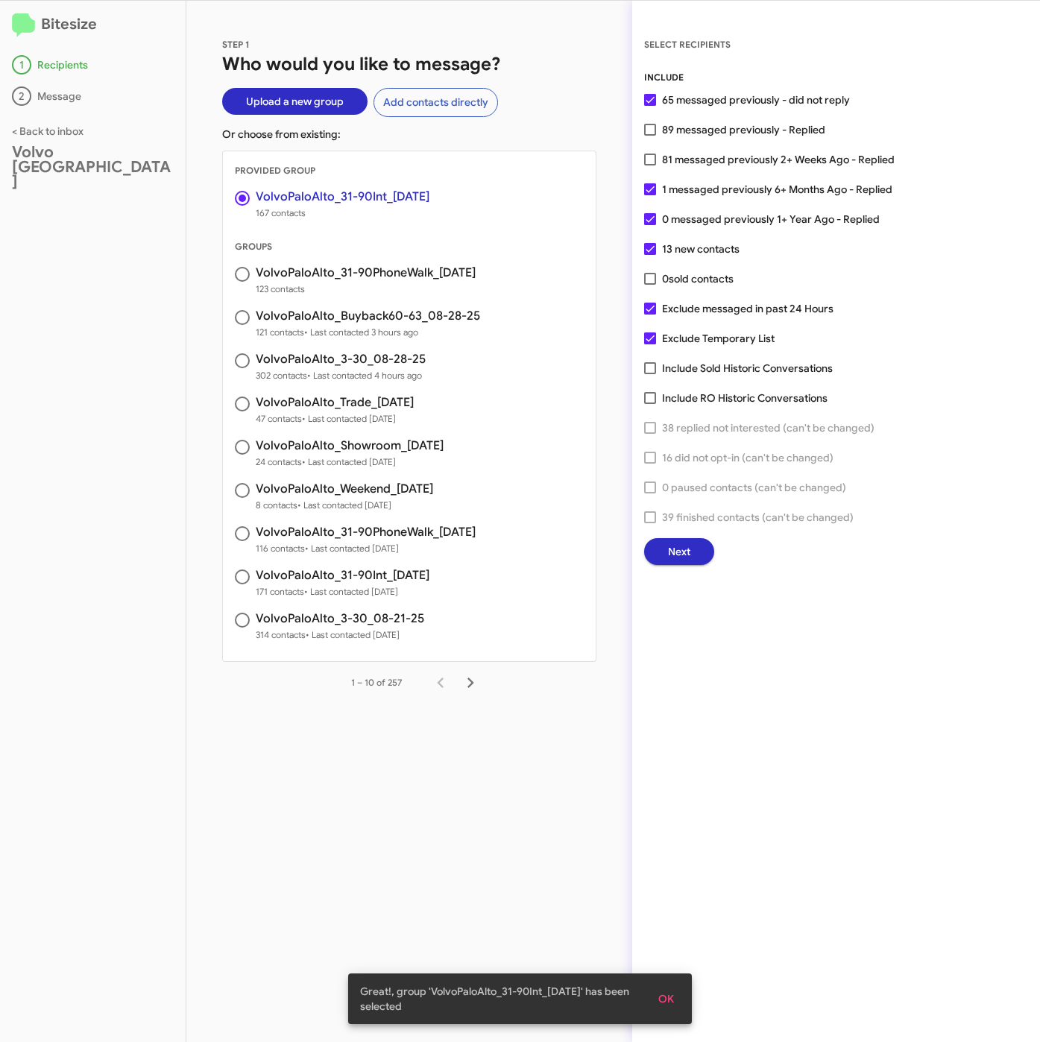
click at [680, 557] on span "Next" at bounding box center [679, 551] width 22 height 27
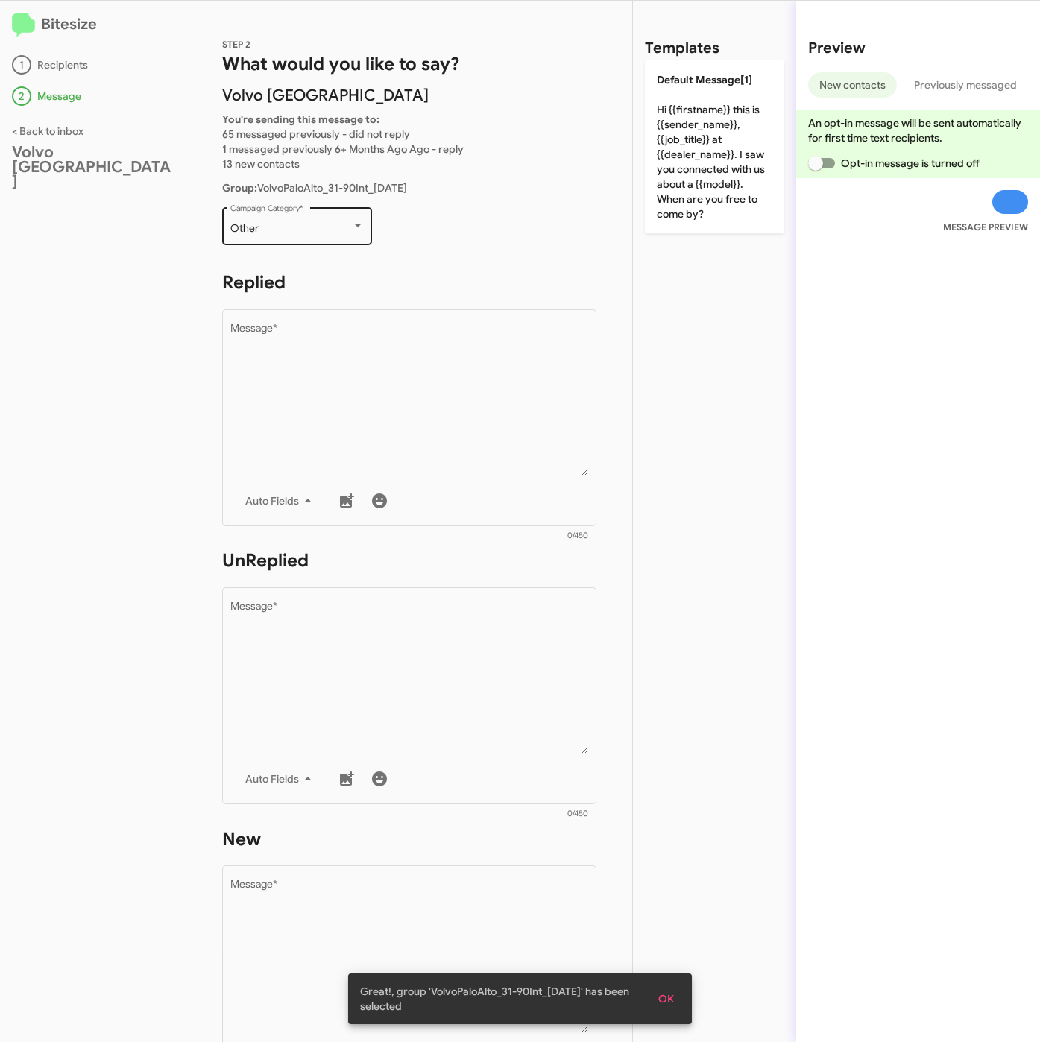
click at [315, 224] on div "Other" at bounding box center [290, 229] width 121 height 12
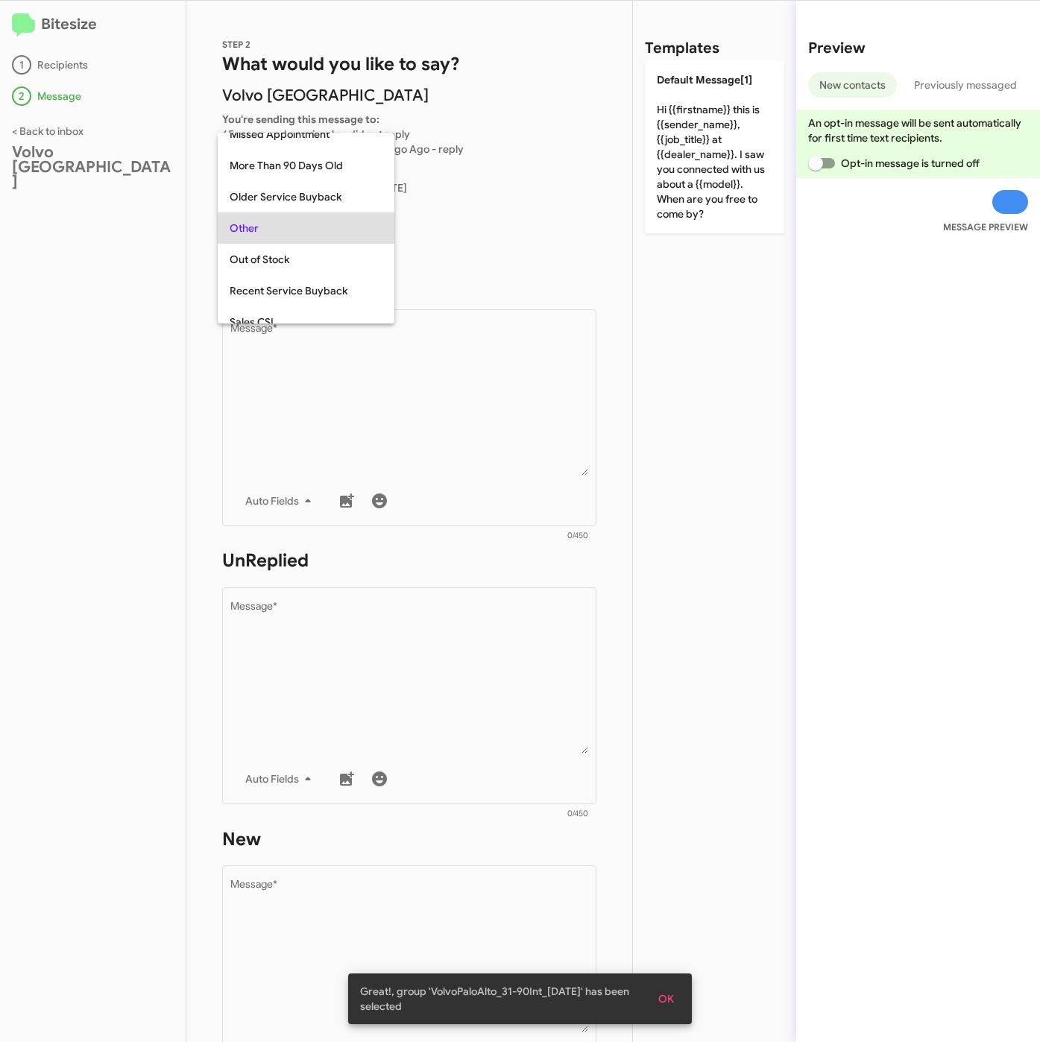
scroll to position [31, 0]
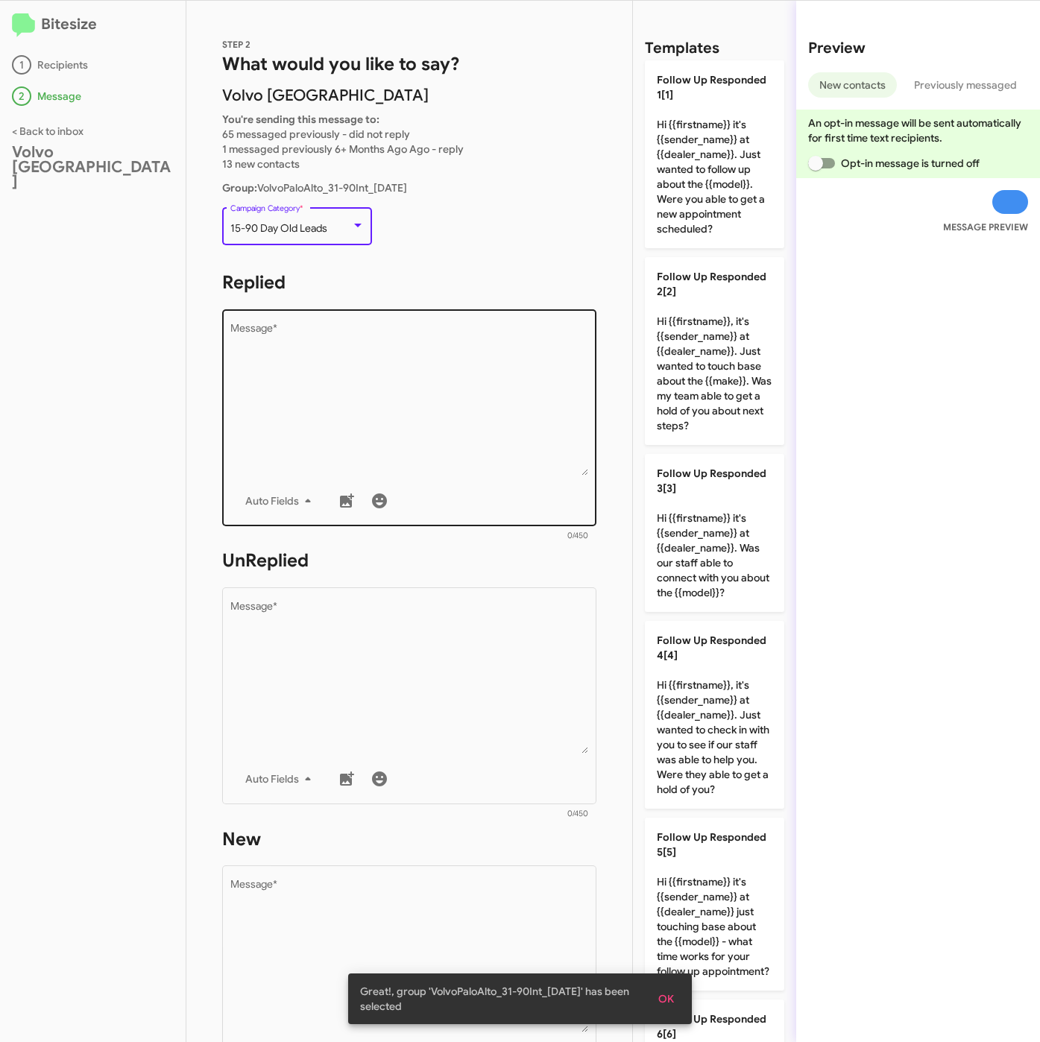
click at [487, 396] on textarea "Message *" at bounding box center [409, 399] width 358 height 152
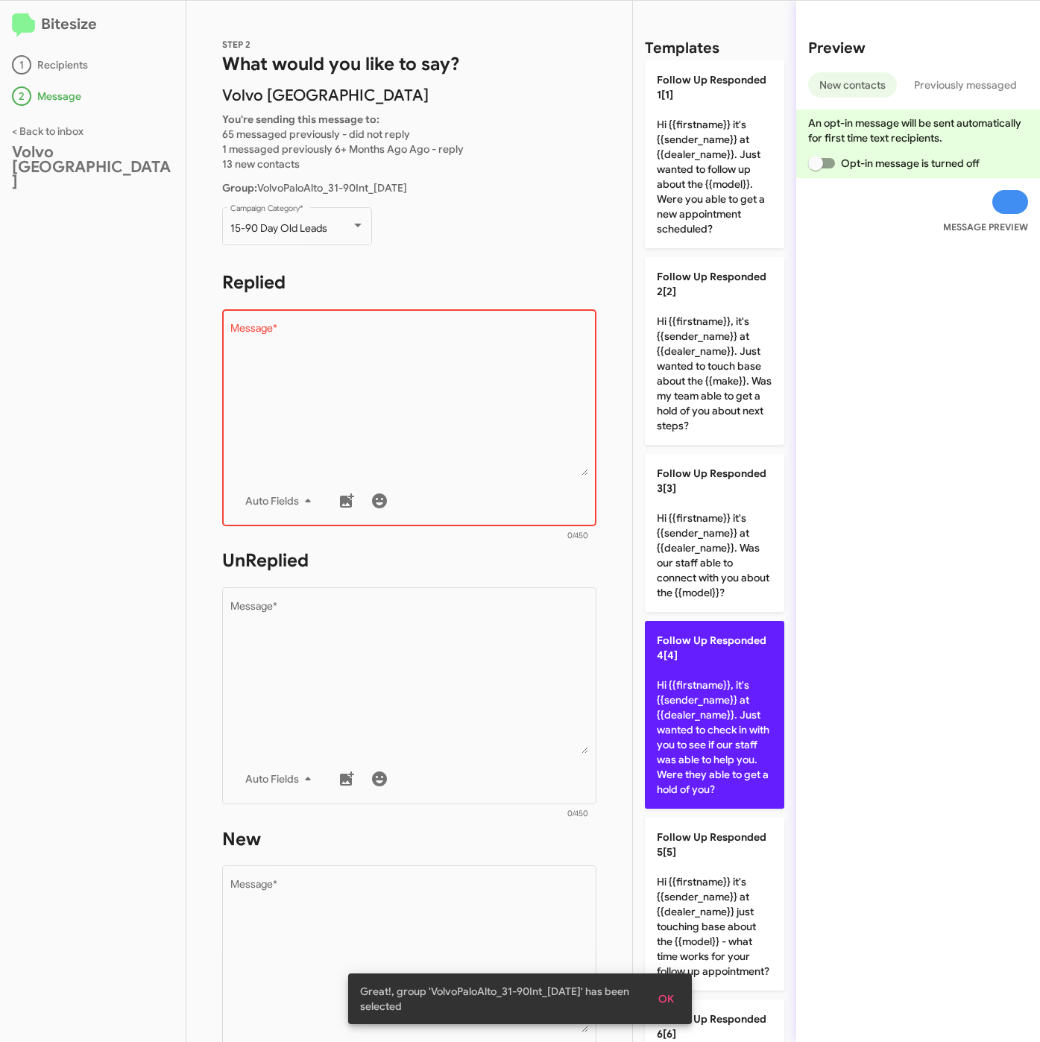
click at [694, 716] on p "Follow Up Responded 4[4] Hi {{firstname}}, it's {{sender_name}} at {{dealer_nam…" at bounding box center [714, 715] width 139 height 188
type textarea "Hi {{firstname}}, it's {{sender_name}} at {{dealer_name}}. Just wanted to check…"
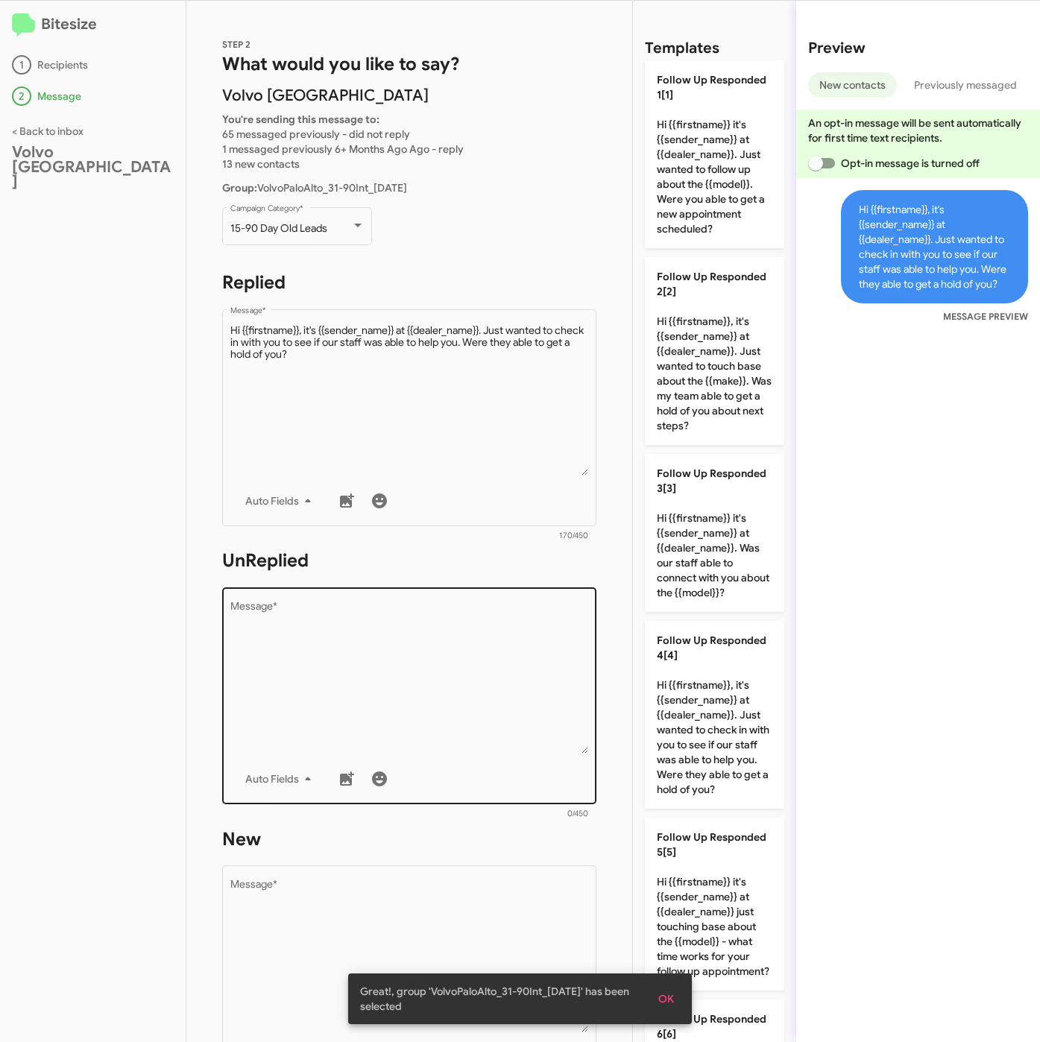
click at [467, 677] on textarea "Message *" at bounding box center [409, 677] width 358 height 152
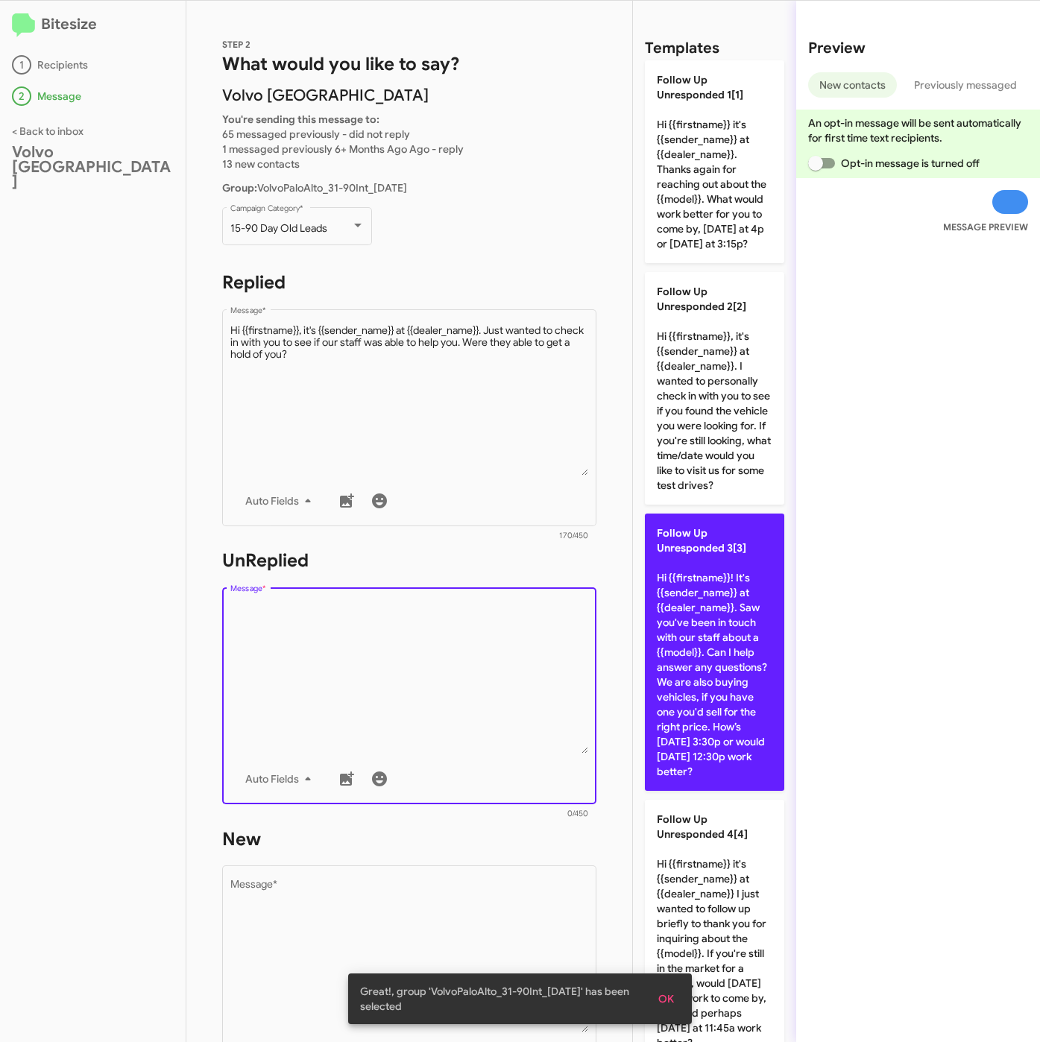
click at [696, 674] on p "Follow Up Unresponded 3[3] Hi {{firstname}}! It's {{sender_name}} at {{dealer_n…" at bounding box center [714, 652] width 139 height 277
type textarea "Hi {{firstname}}! It's {{sender_name}} at {{dealer_name}}. Saw you've been in t…"
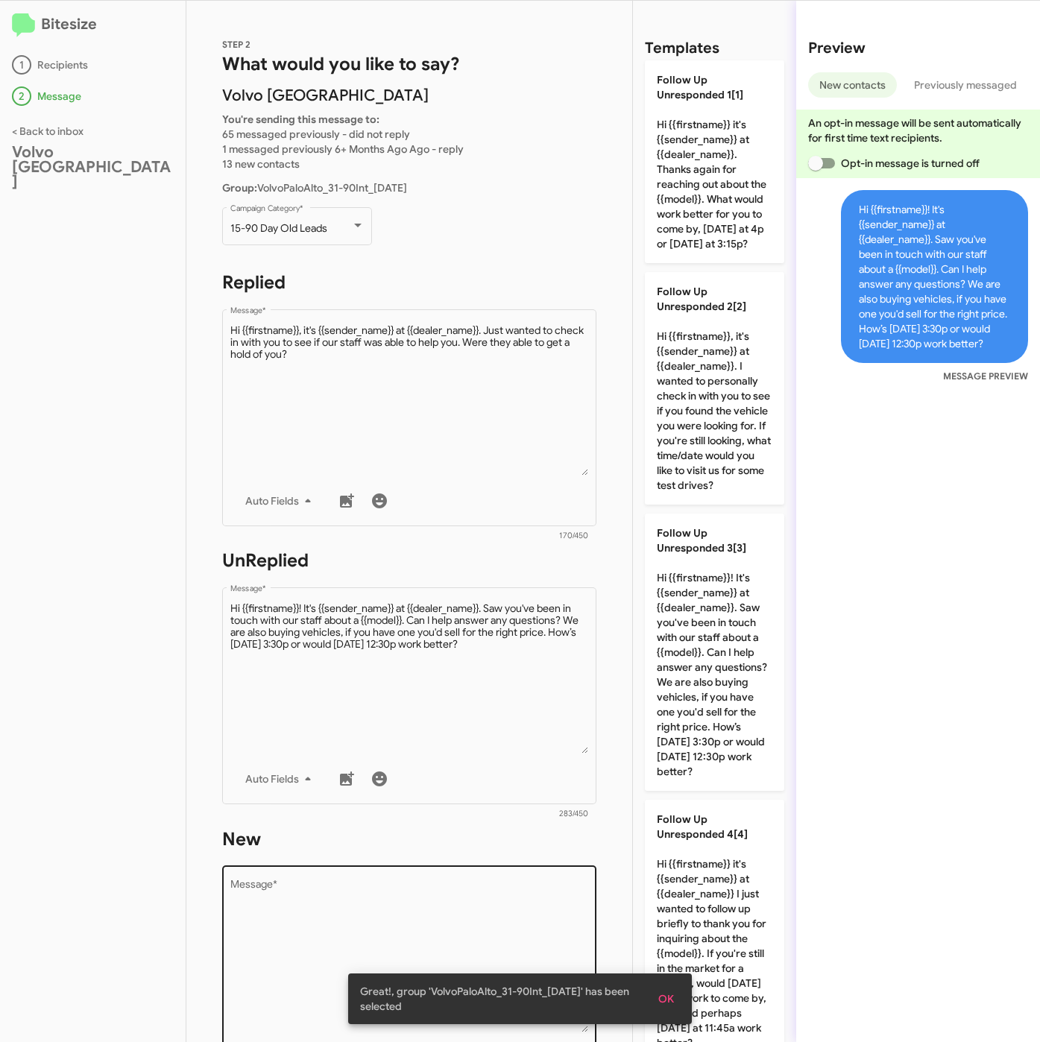
click at [513, 917] on textarea "Message *" at bounding box center [409, 956] width 358 height 152
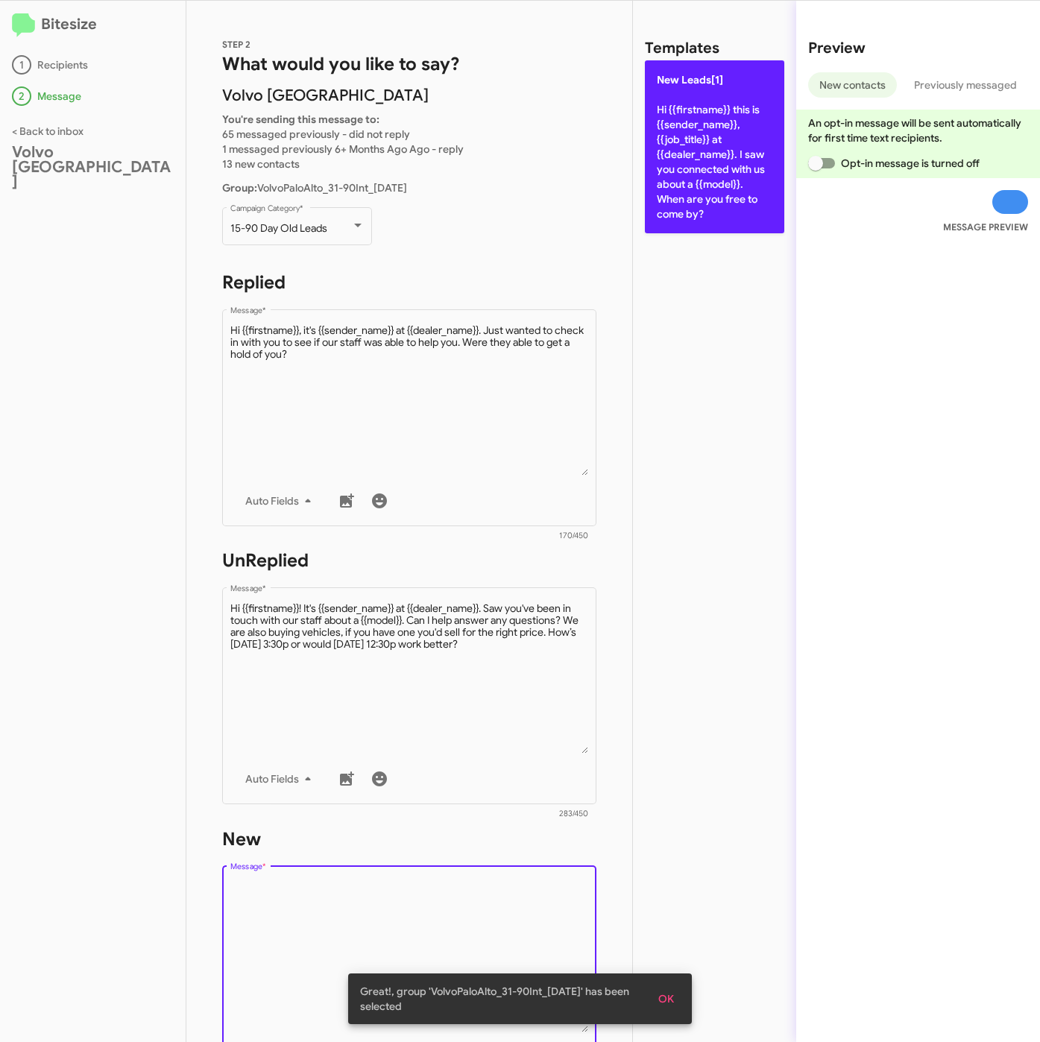
click at [721, 139] on p "New Leads[1] Hi {{firstname}} this is {{sender_name}}, {{job_title}} at {{deale…" at bounding box center [714, 146] width 139 height 173
type textarea "Hi {{firstname}} this is {{sender_name}}, {{job_title}} at {{dealer_name}}. I s…"
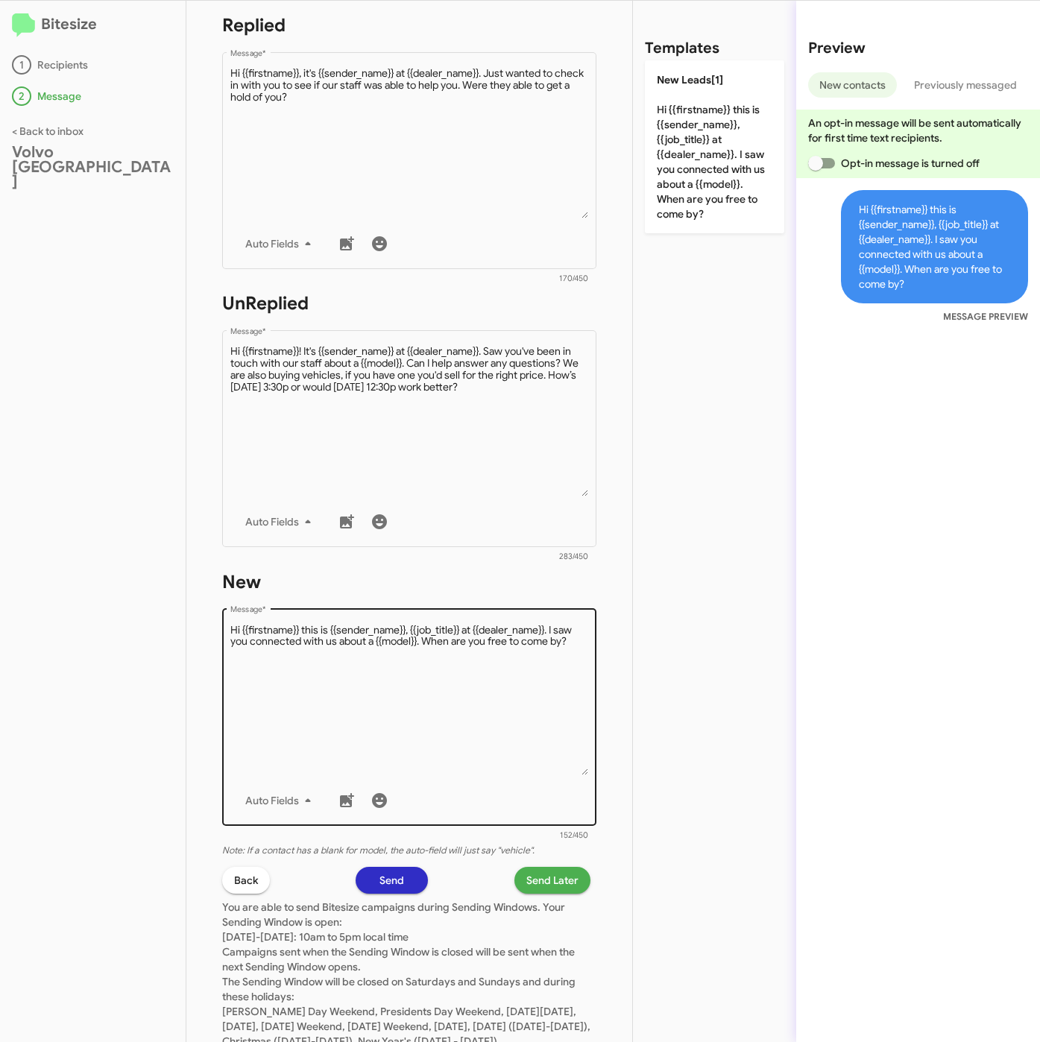
scroll to position [320, 0]
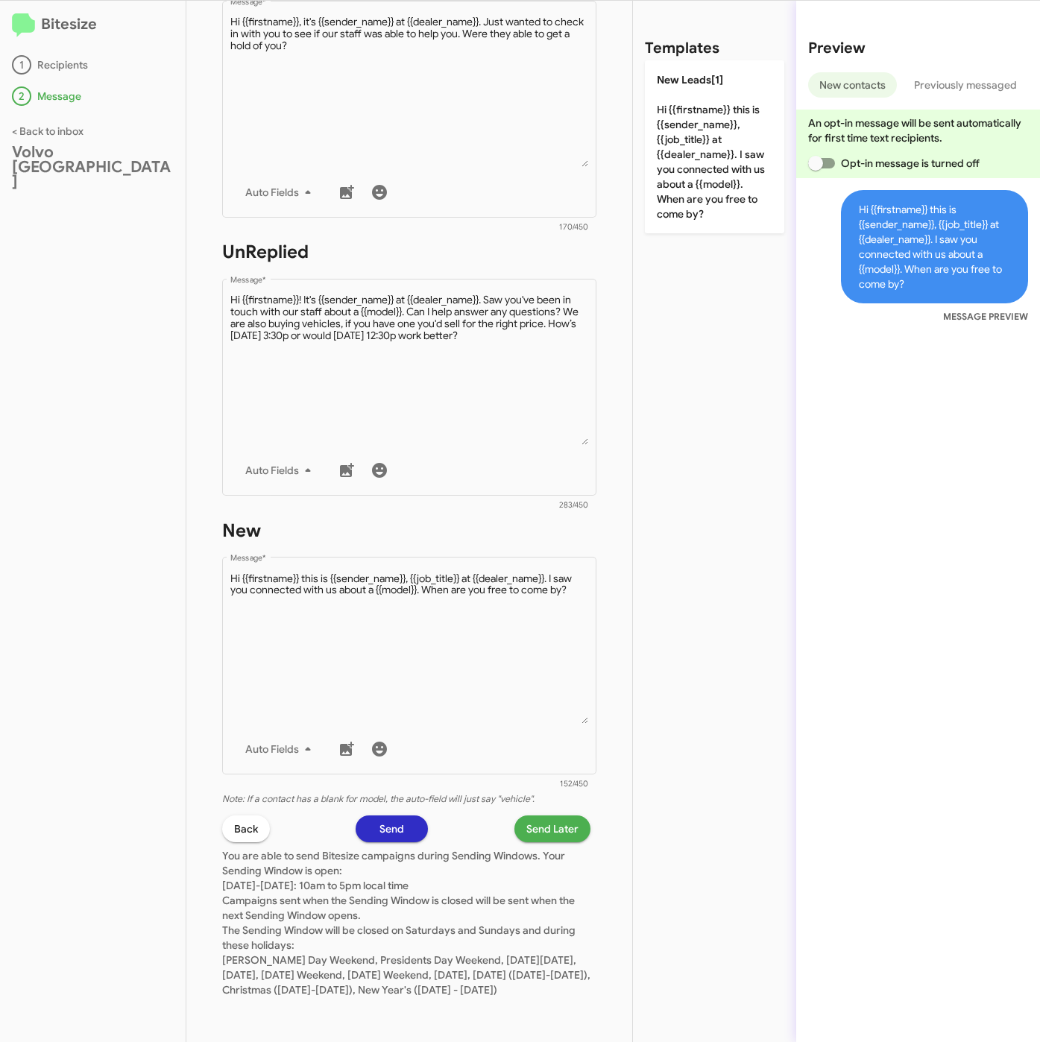
click at [541, 815] on span "Send Later" at bounding box center [552, 828] width 52 height 27
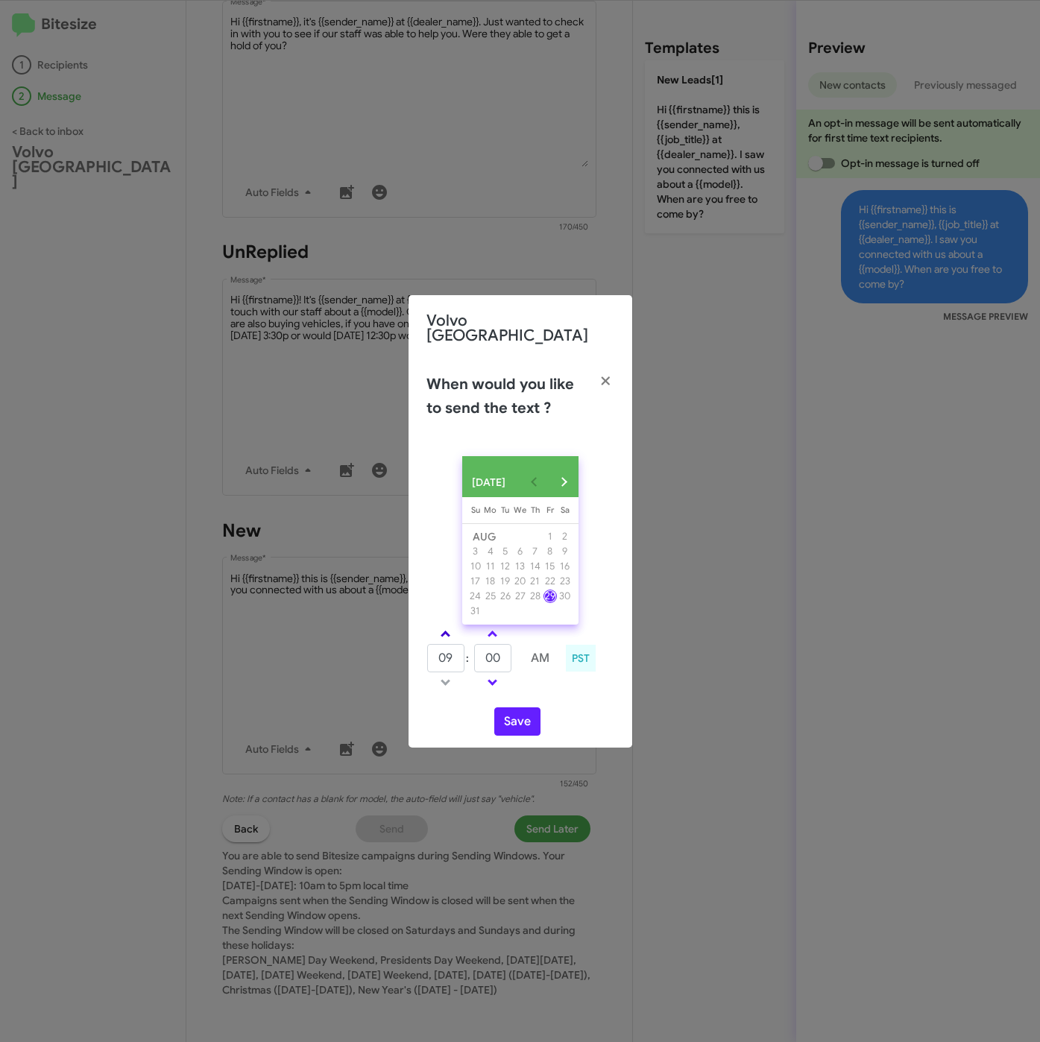
click at [452, 635] on link at bounding box center [445, 633] width 26 height 17
type input "01"
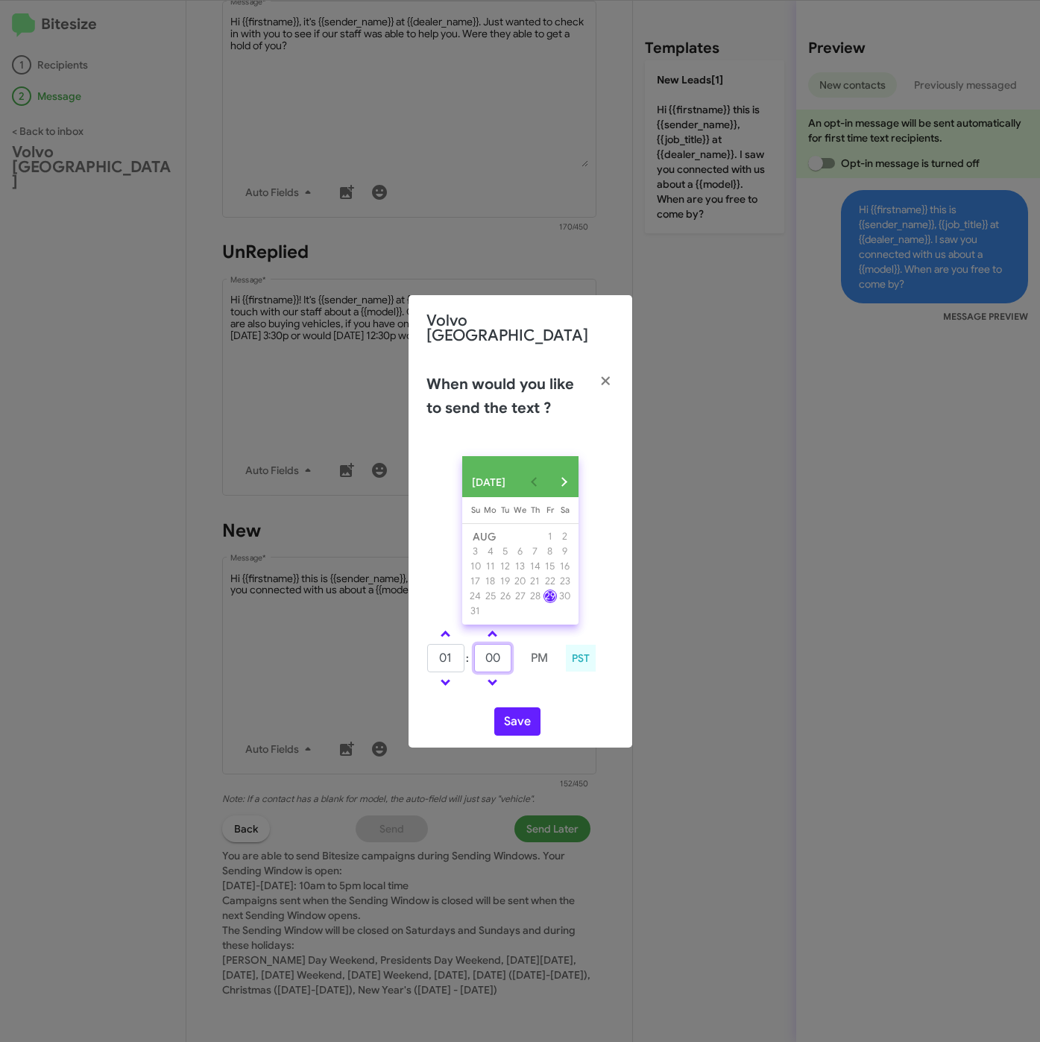
click at [499, 656] on input "00" at bounding box center [492, 658] width 37 height 28
type input "15"
click at [510, 712] on button "Save" at bounding box center [517, 721] width 46 height 28
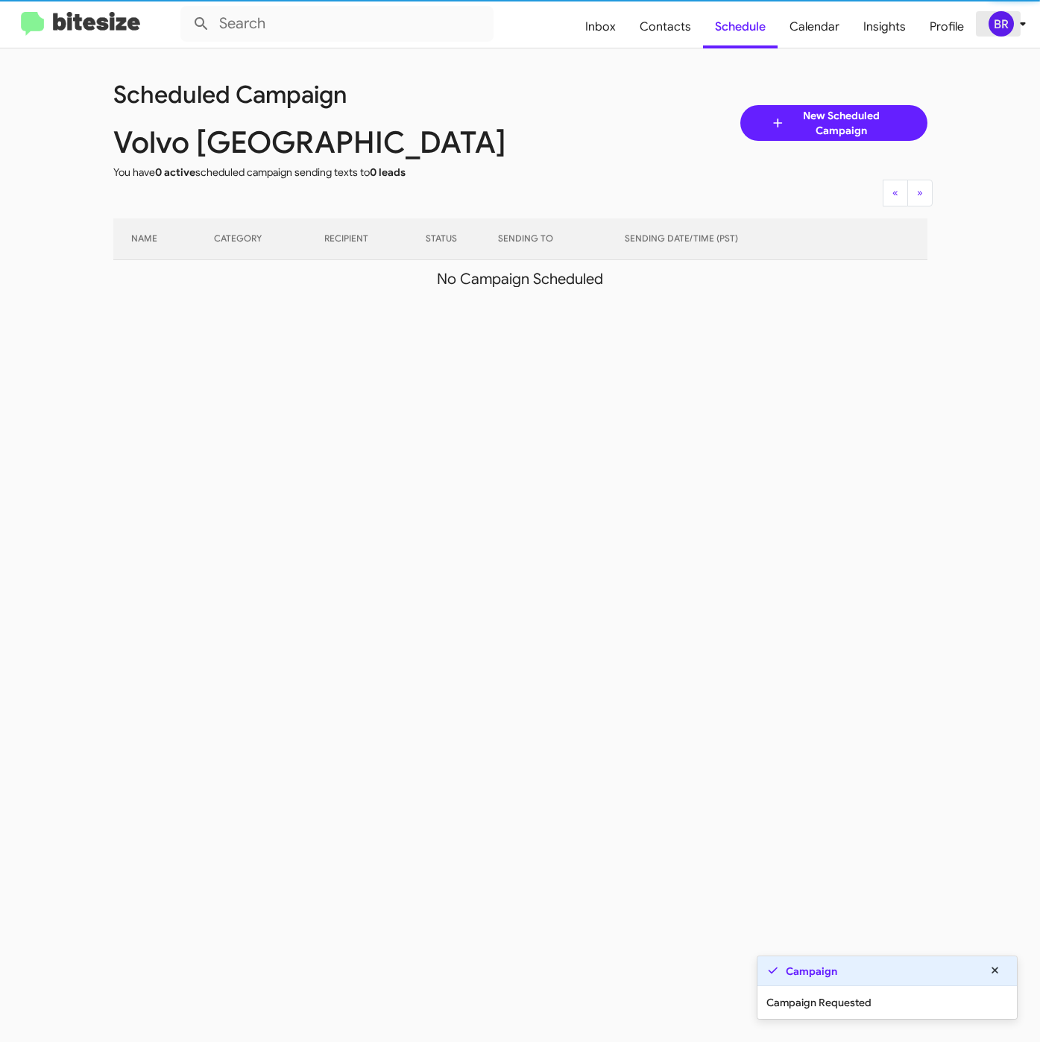
click at [1014, 21] on icon at bounding box center [1023, 24] width 18 height 18
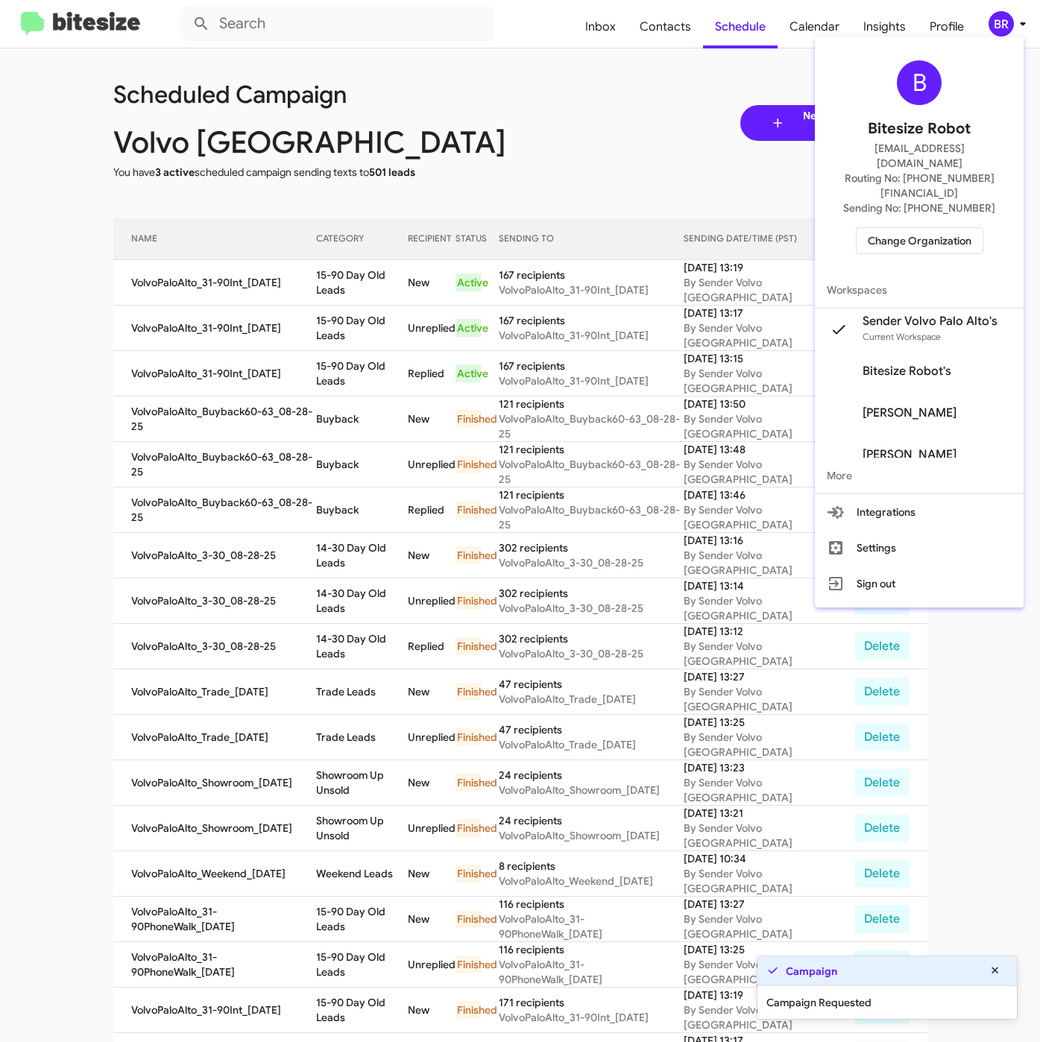
click at [317, 287] on div at bounding box center [520, 521] width 1040 height 1042
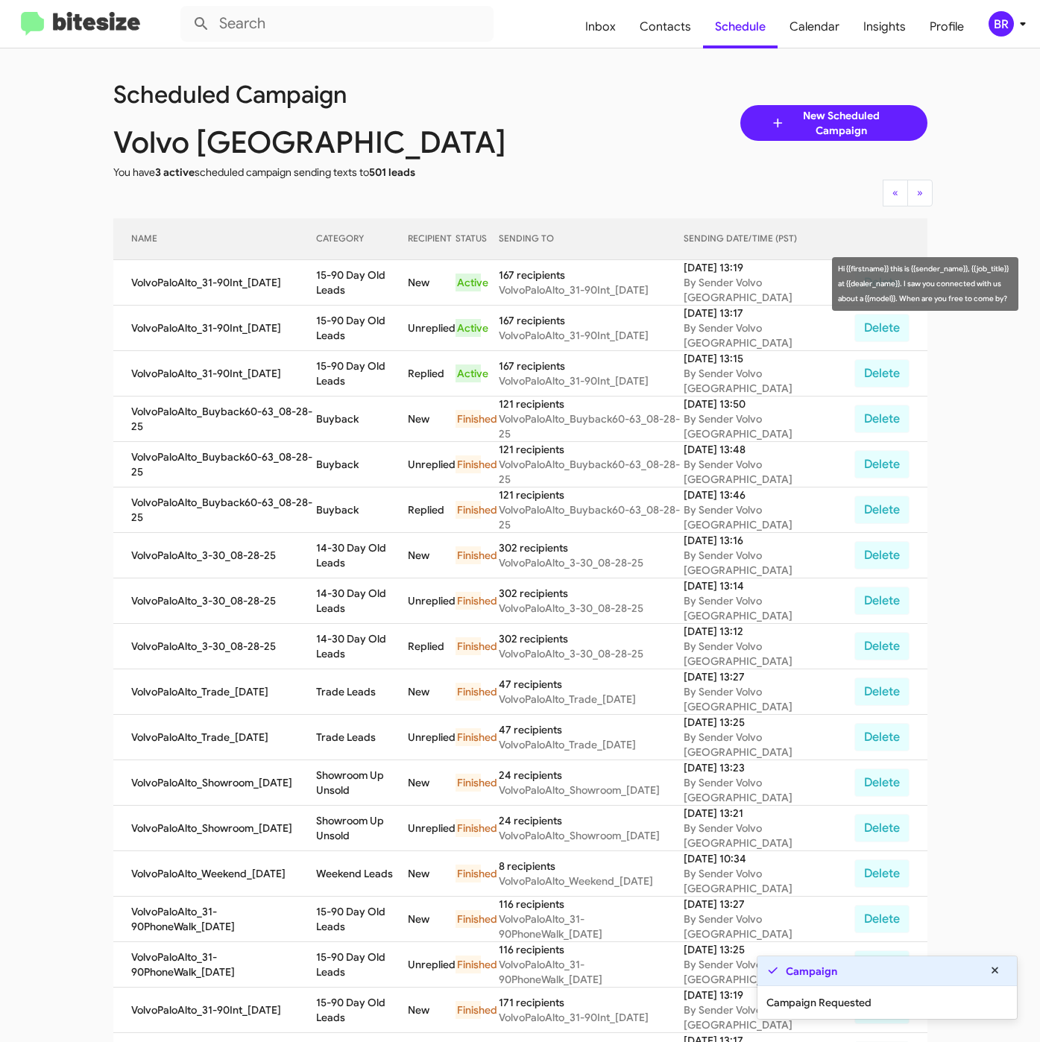
drag, startPoint x: 326, startPoint y: 284, endPoint x: 426, endPoint y: 293, distance: 99.5
click at [407, 293] on td "15-90 Day Old Leads" at bounding box center [361, 282] width 91 height 45
copy td "15-90 Day Old Leads"
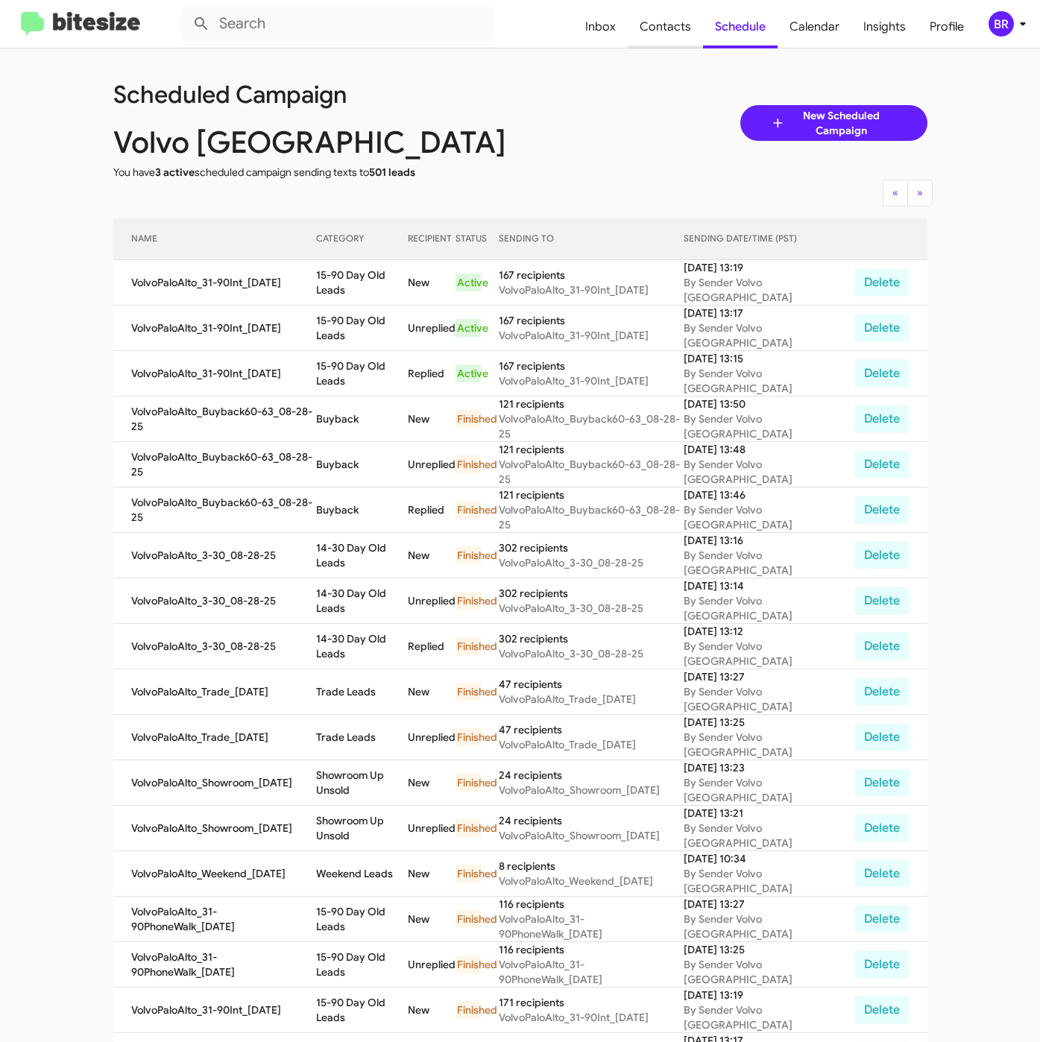
click at [669, 31] on span "Contacts" at bounding box center [665, 26] width 75 height 43
type input "in:groups"
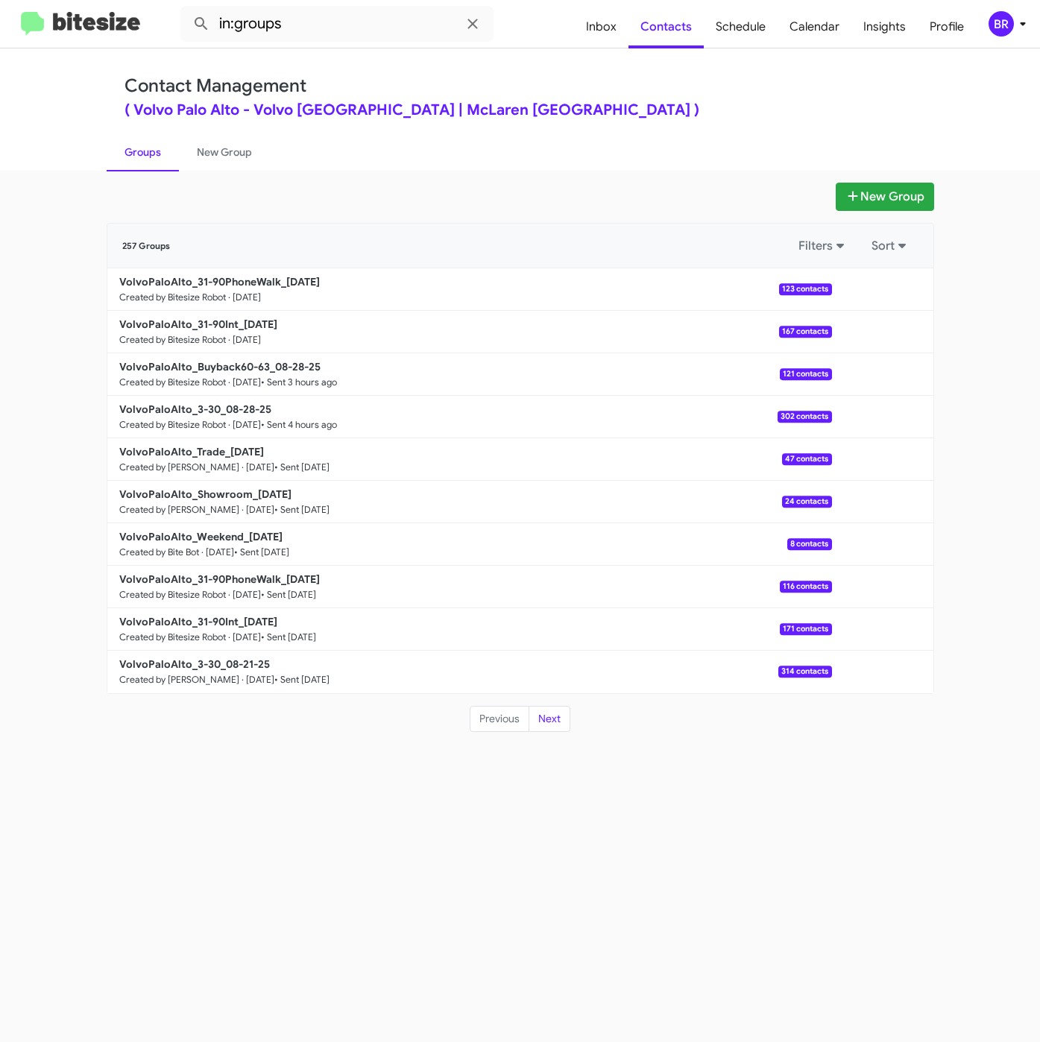
drag, startPoint x: 486, startPoint y: 76, endPoint x: 459, endPoint y: 115, distance: 47.1
click at [486, 76] on div "Contact Management ( Volvo Palo Alto - Volvo Palo Alto | McLaren San Francisco )" at bounding box center [520, 96] width 792 height 42
click at [227, 282] on b "VolvoPaloAlto_31-90PhoneWalk_08-29-25" at bounding box center [219, 281] width 200 height 13
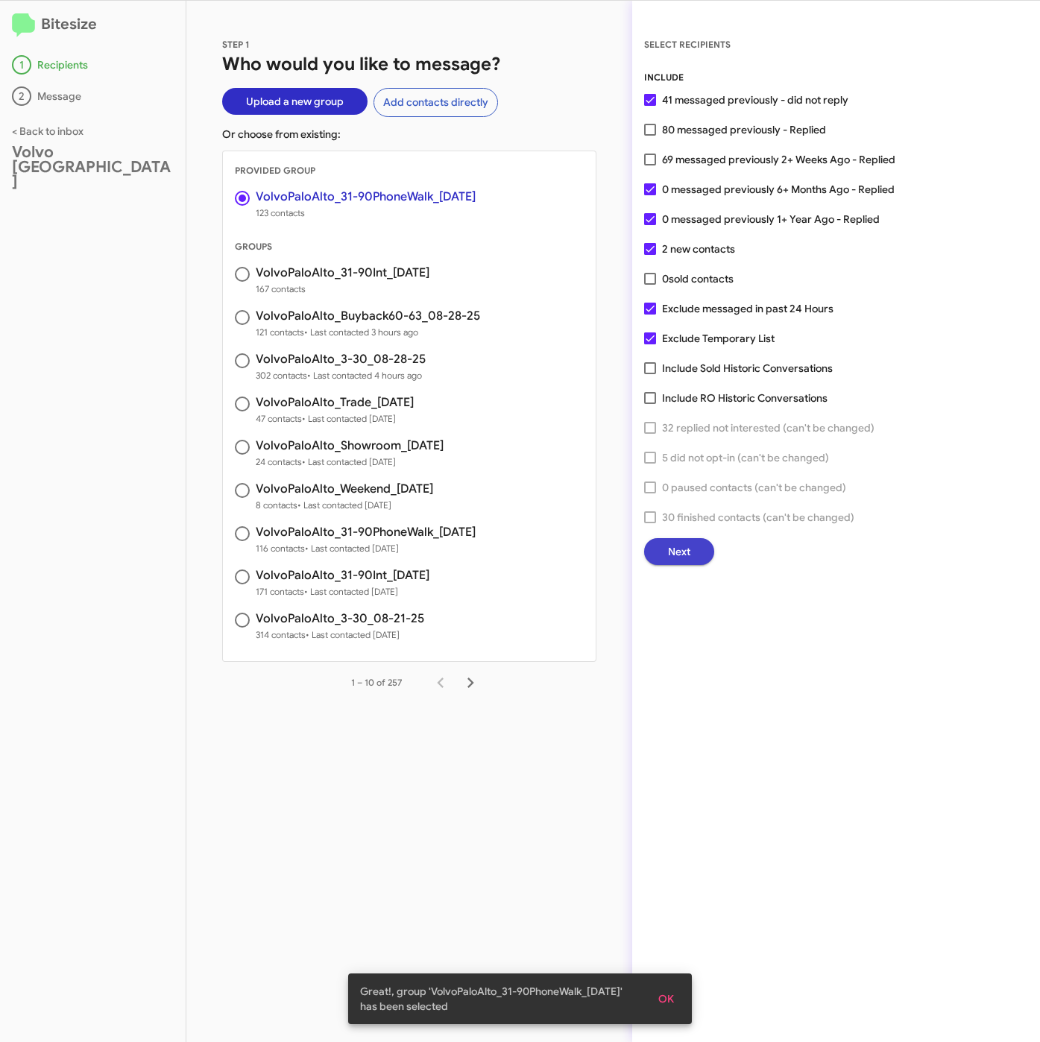
click at [685, 546] on span "Next" at bounding box center [679, 551] width 22 height 27
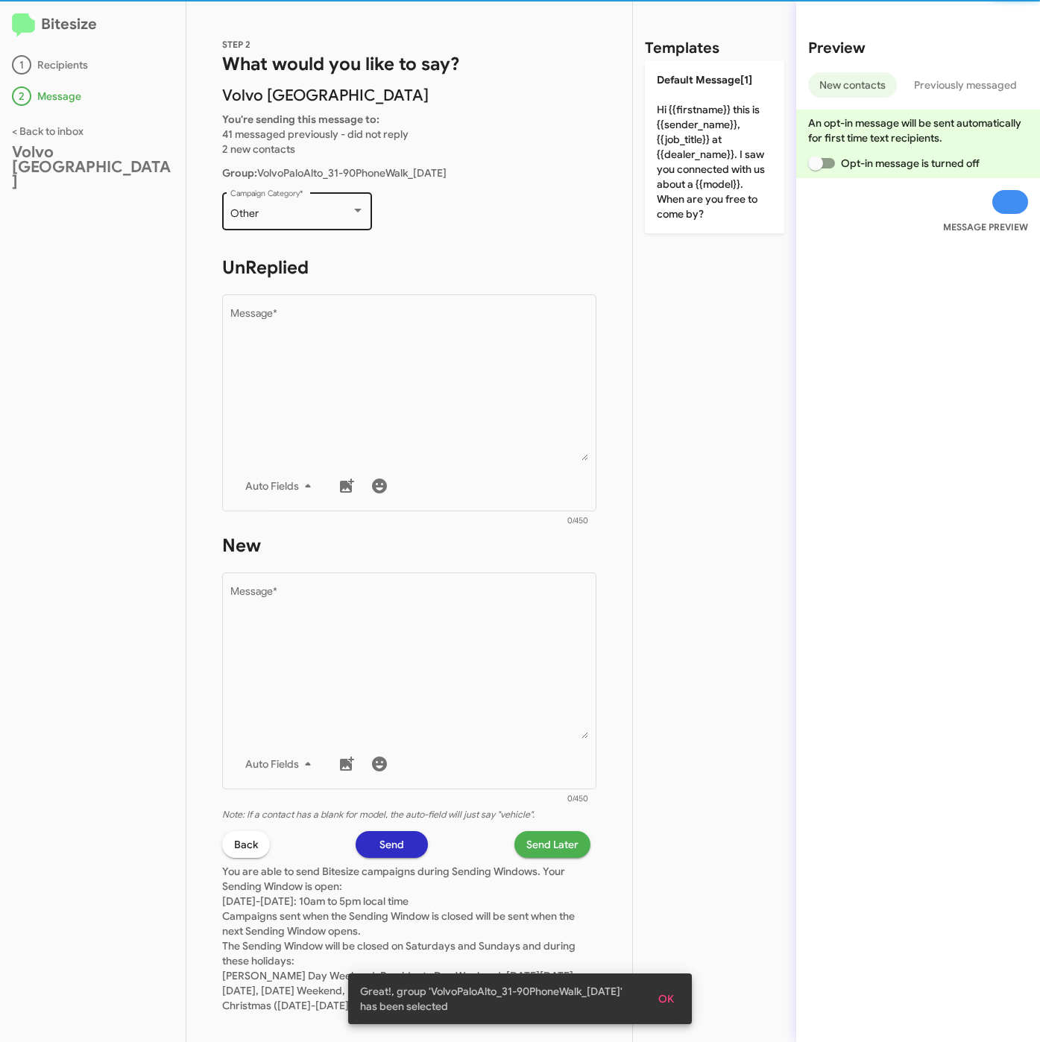
click at [322, 213] on div "Other" at bounding box center [290, 214] width 121 height 12
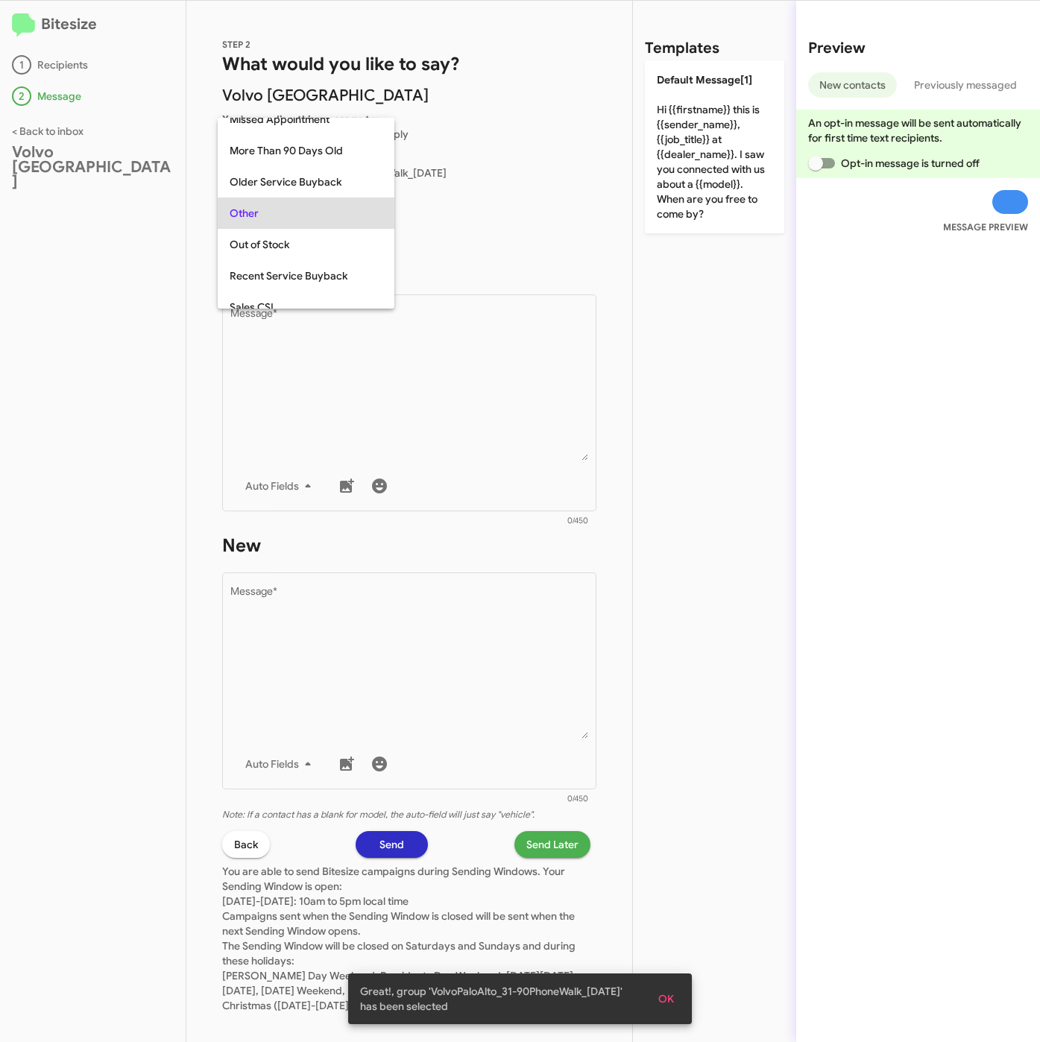
scroll to position [31, 0]
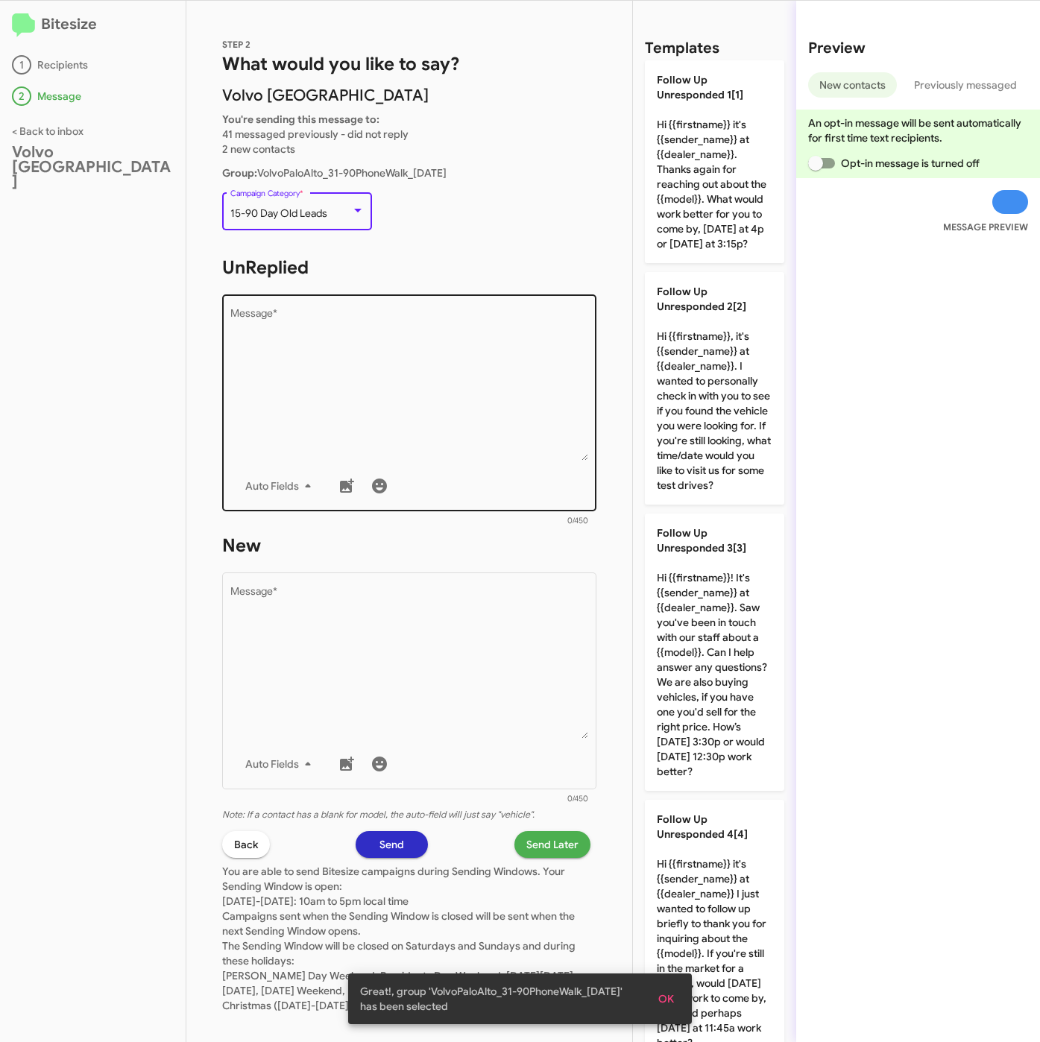
click at [362, 312] on textarea "Message *" at bounding box center [409, 385] width 358 height 152
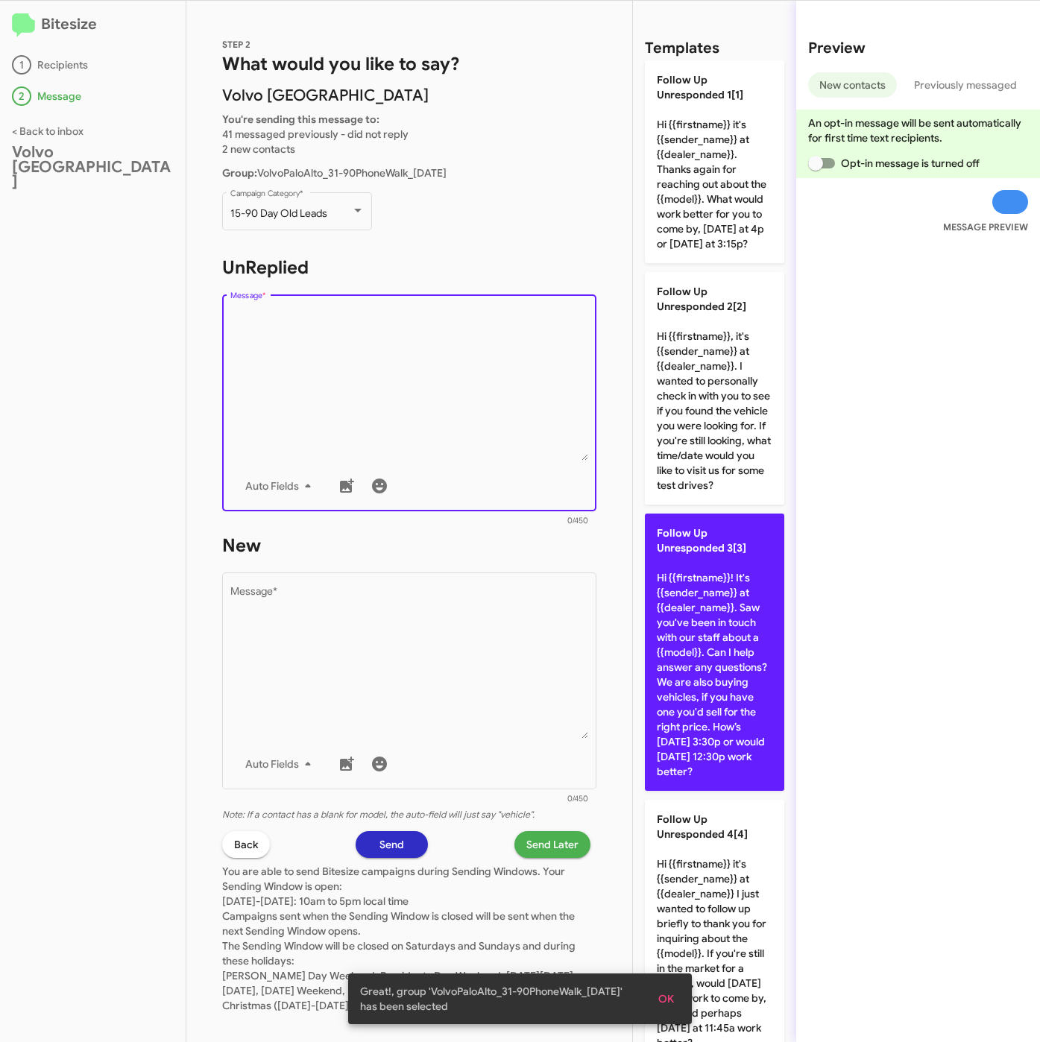
click at [700, 667] on p "Follow Up Unresponded 3[3] Hi {{firstname}}! It's {{sender_name}} at {{dealer_n…" at bounding box center [714, 652] width 139 height 277
type textarea "Hi {{firstname}}! It's {{sender_name}} at {{dealer_name}}. Saw you've been in t…"
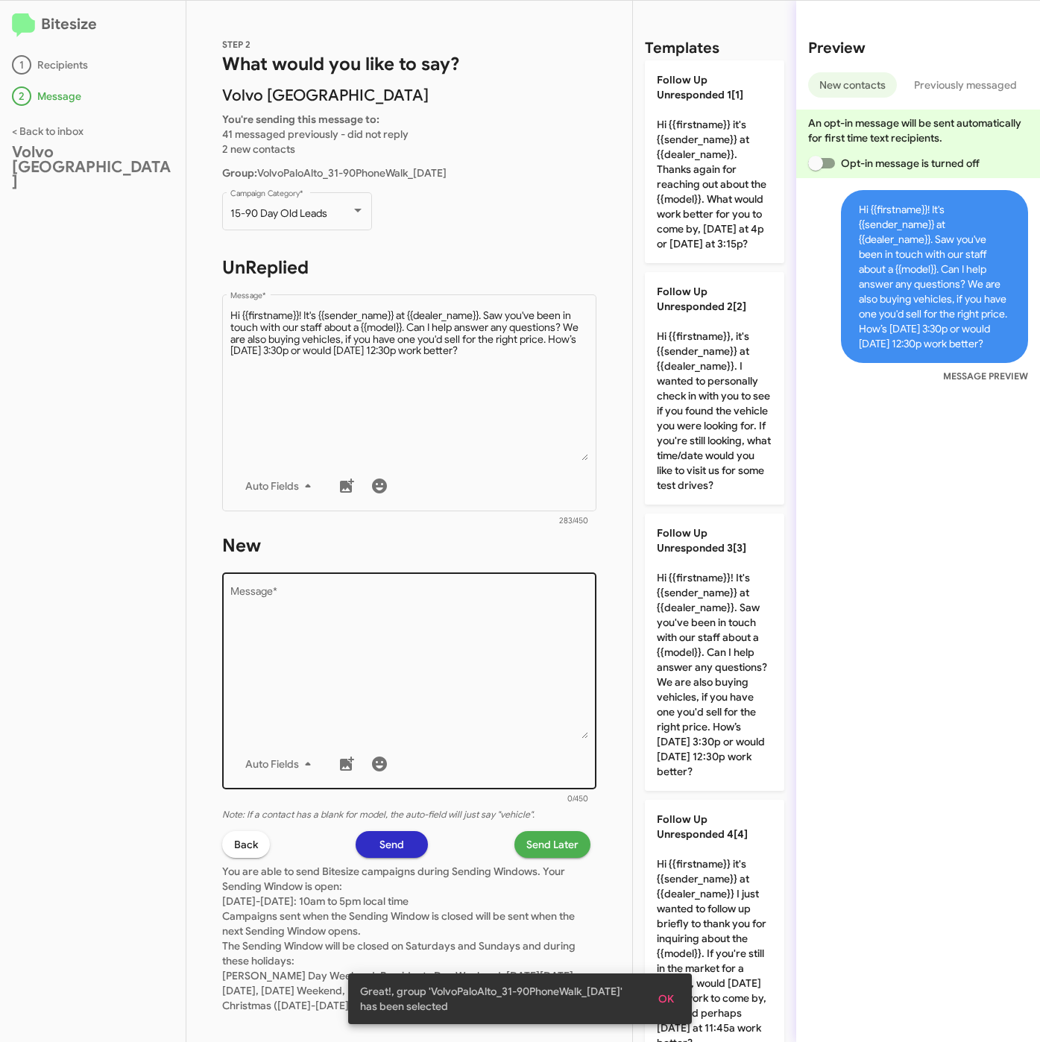
click at [448, 669] on textarea "Message *" at bounding box center [409, 663] width 358 height 152
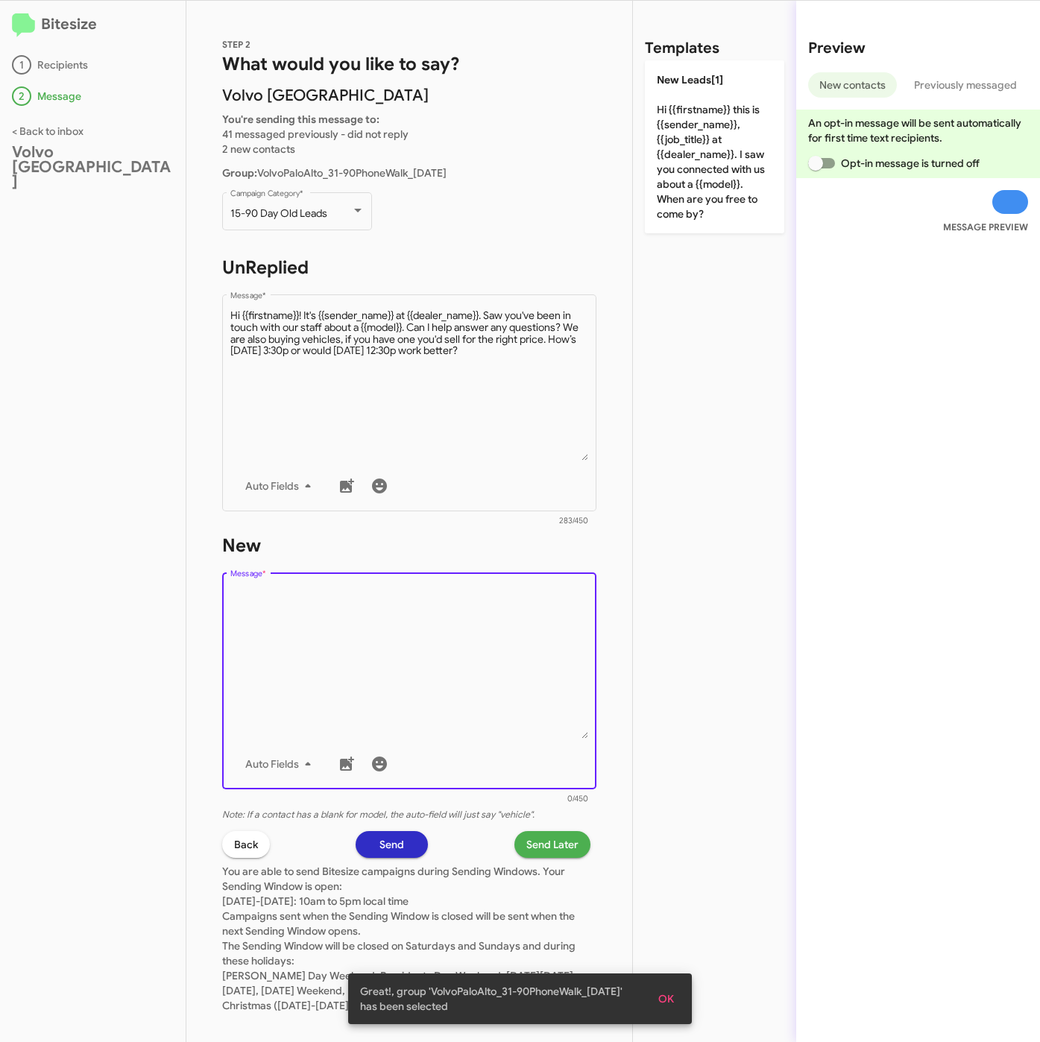
click at [702, 170] on p "New Leads[1] Hi {{firstname}} this is {{sender_name}}, {{job_title}} at {{deale…" at bounding box center [714, 146] width 139 height 173
type textarea "Hi {{firstname}} this is {{sender_name}}, {{job_title}} at {{dealer_name}}. I s…"
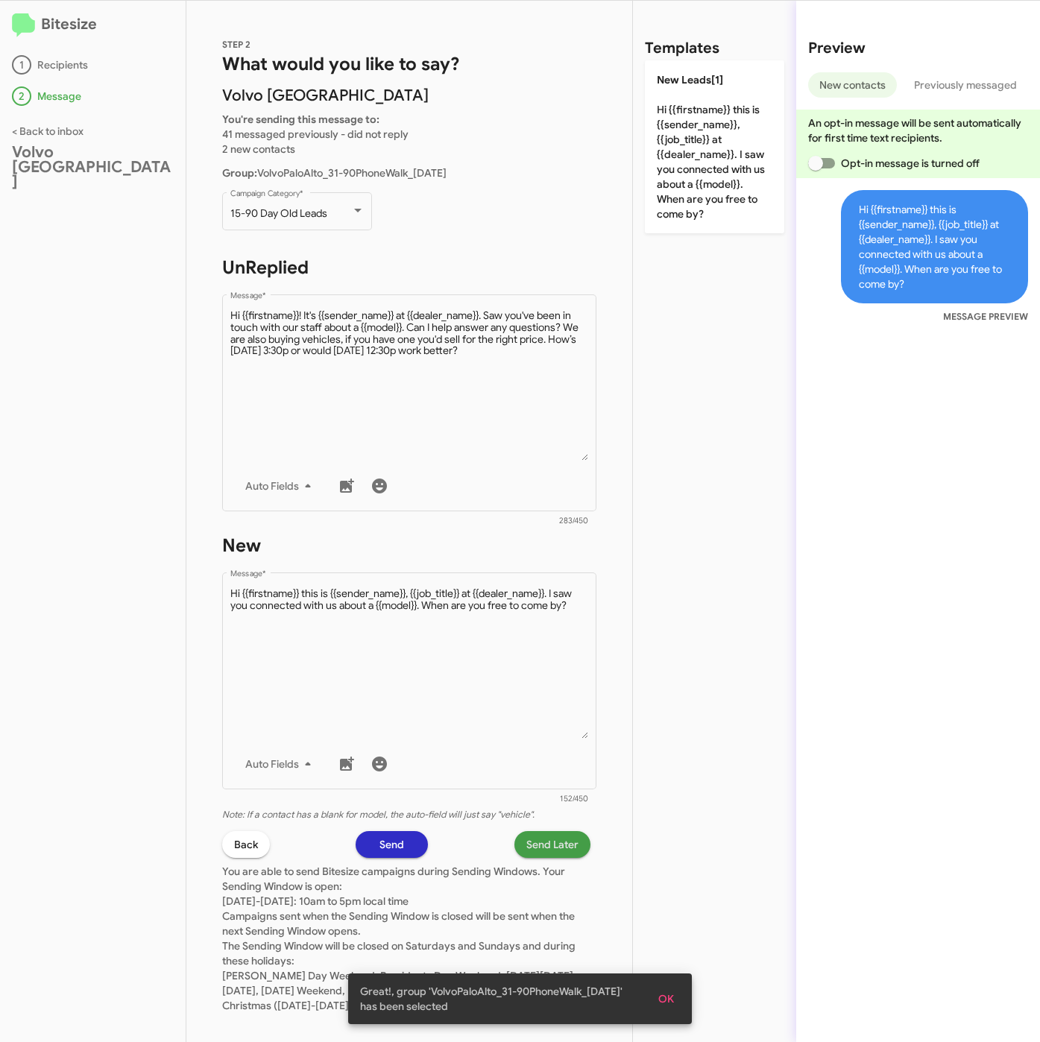
click at [546, 845] on span "Send Later" at bounding box center [552, 844] width 52 height 27
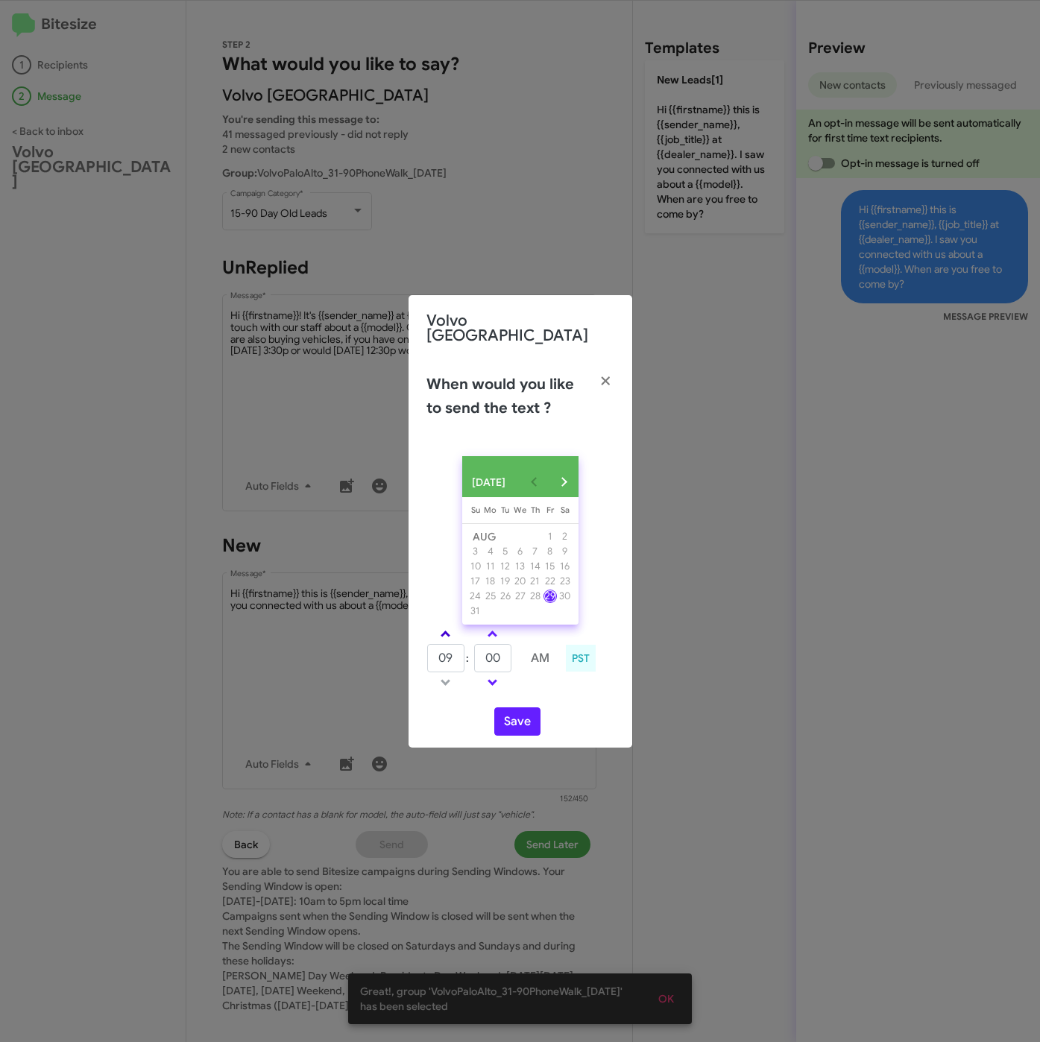
click at [436, 628] on link at bounding box center [445, 633] width 26 height 17
drag, startPoint x: 436, startPoint y: 629, endPoint x: 468, endPoint y: 642, distance: 34.7
click at [438, 629] on link at bounding box center [445, 633] width 26 height 17
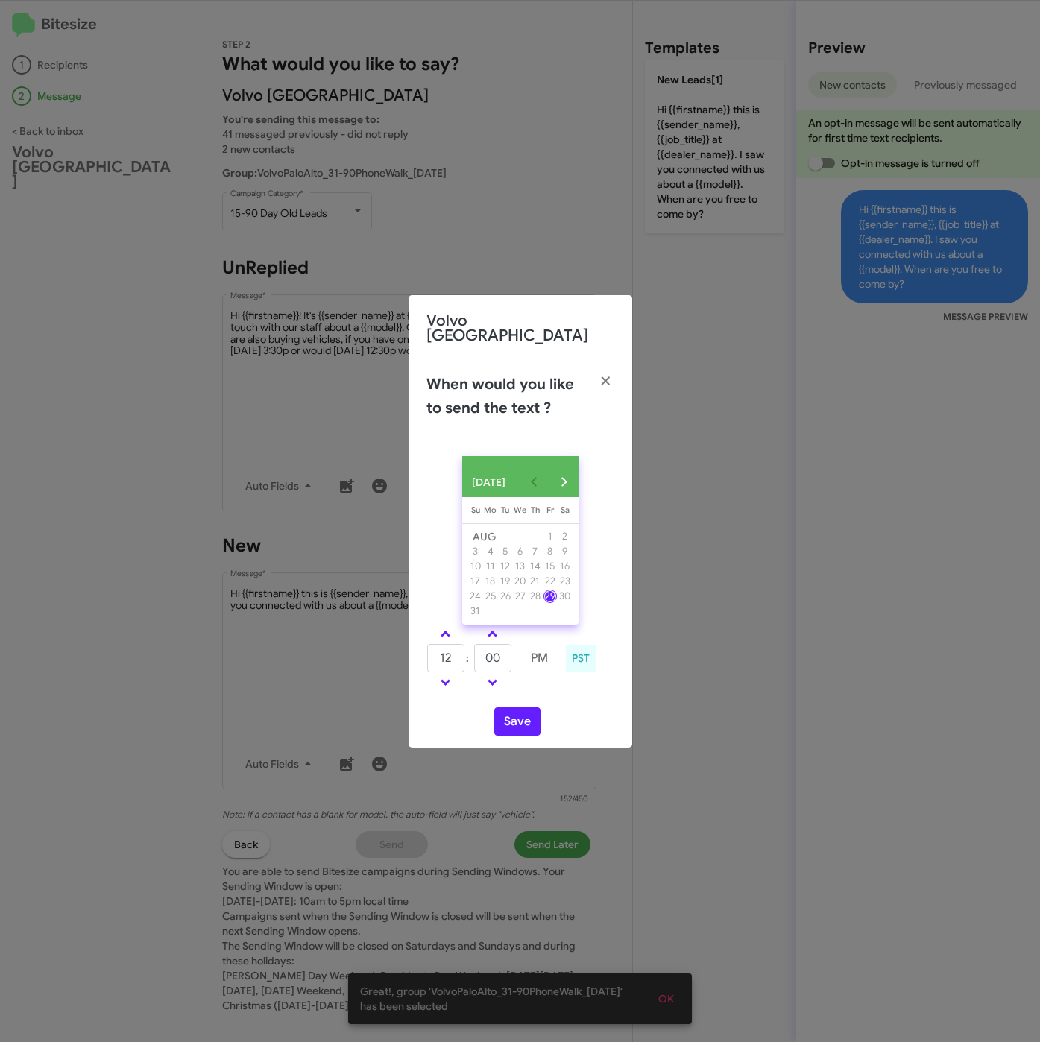
type input "01"
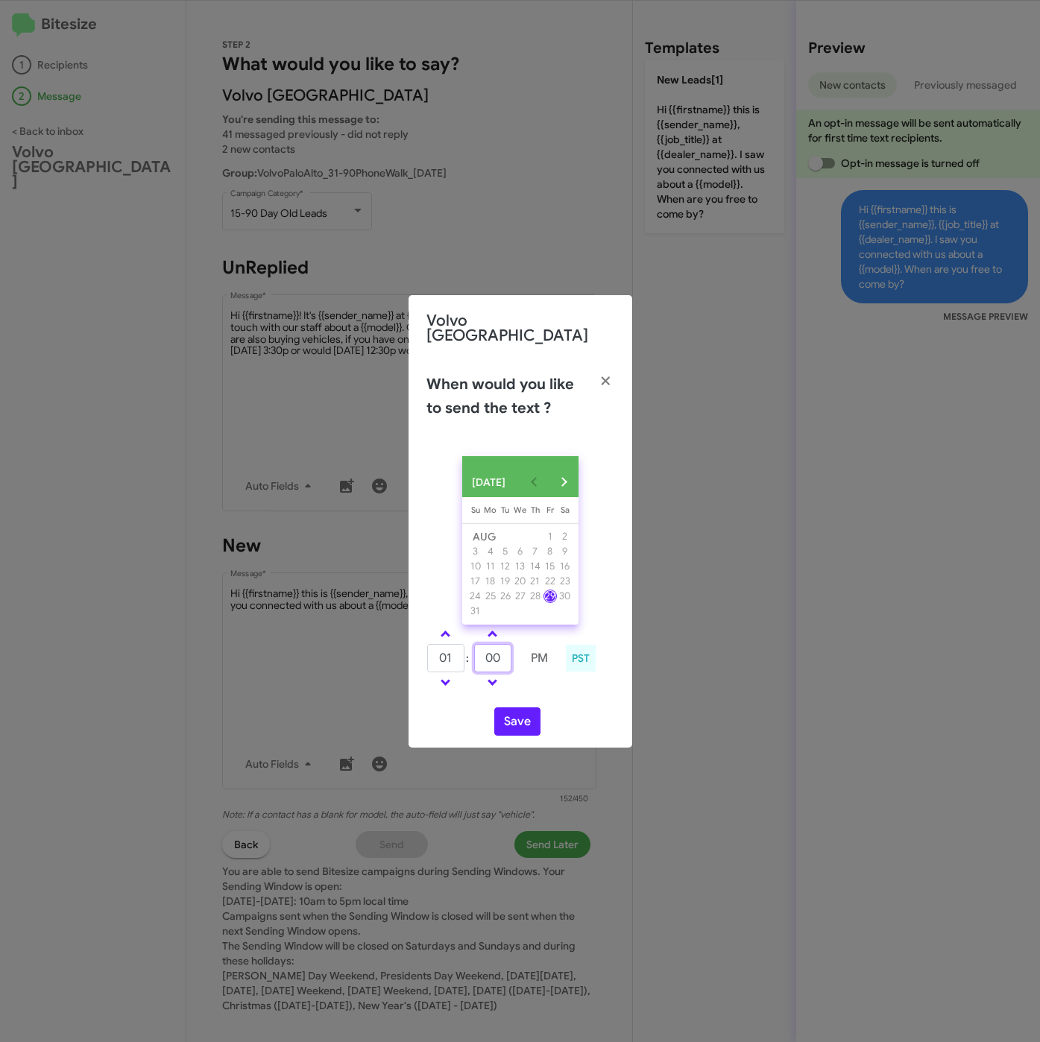
drag, startPoint x: 493, startPoint y: 657, endPoint x: 481, endPoint y: 657, distance: 11.9
click at [481, 657] on input "00" at bounding box center [492, 658] width 37 height 28
type input "25"
click at [515, 721] on button "Save" at bounding box center [517, 721] width 46 height 28
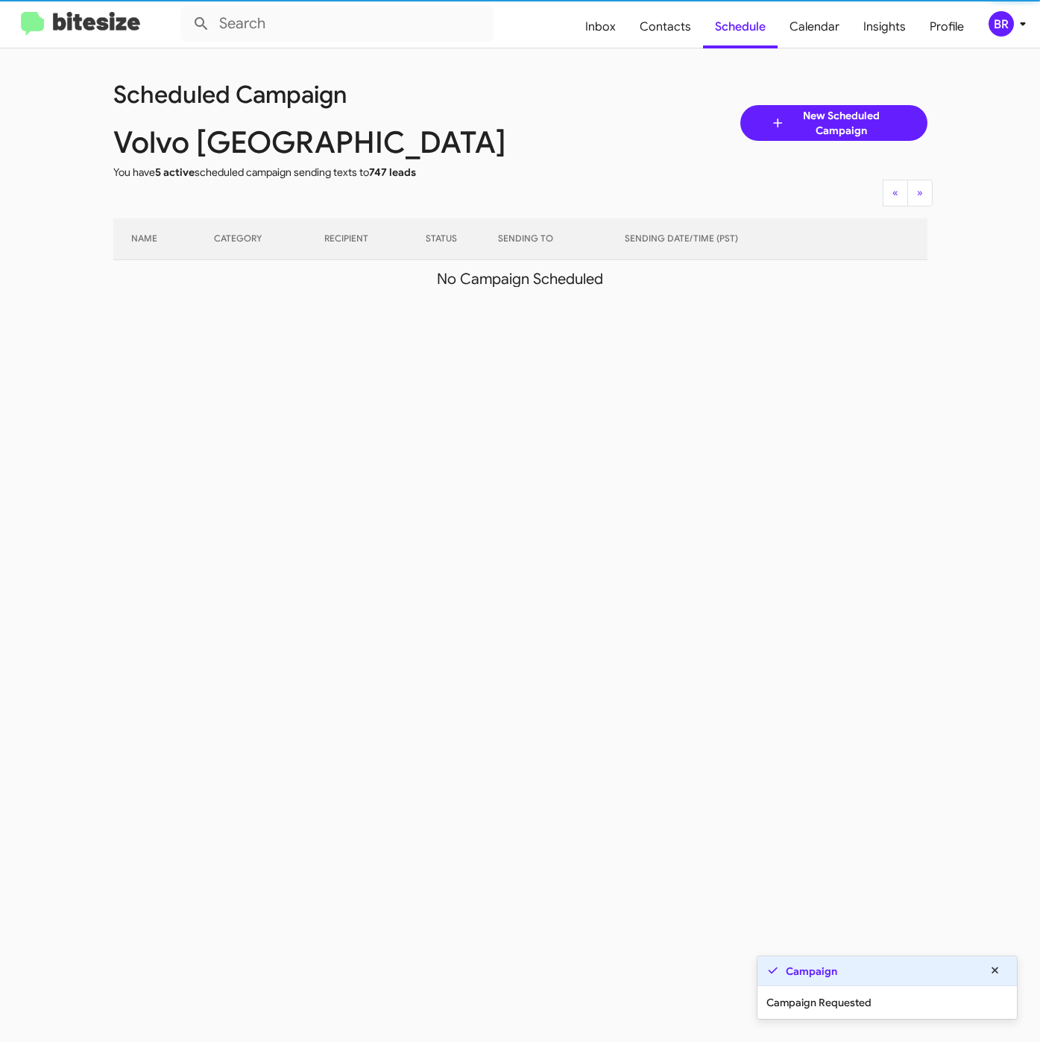
click at [1007, 5] on mat-toolbar "Inbox Contacts Schedule Calendar Insights Profile BR" at bounding box center [520, 24] width 1040 height 48
click at [997, 22] on div "BR" at bounding box center [1000, 23] width 25 height 25
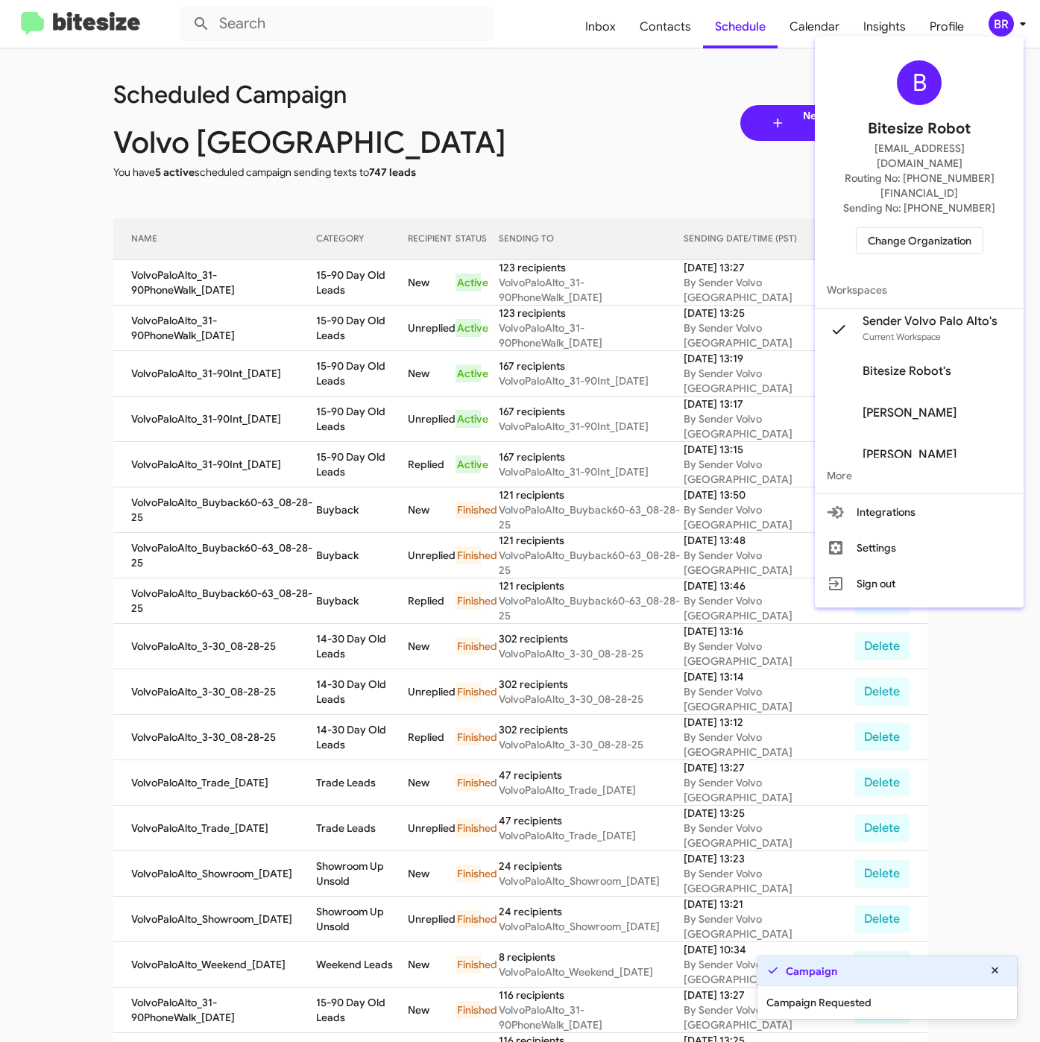
click at [362, 309] on div at bounding box center [520, 521] width 1040 height 1042
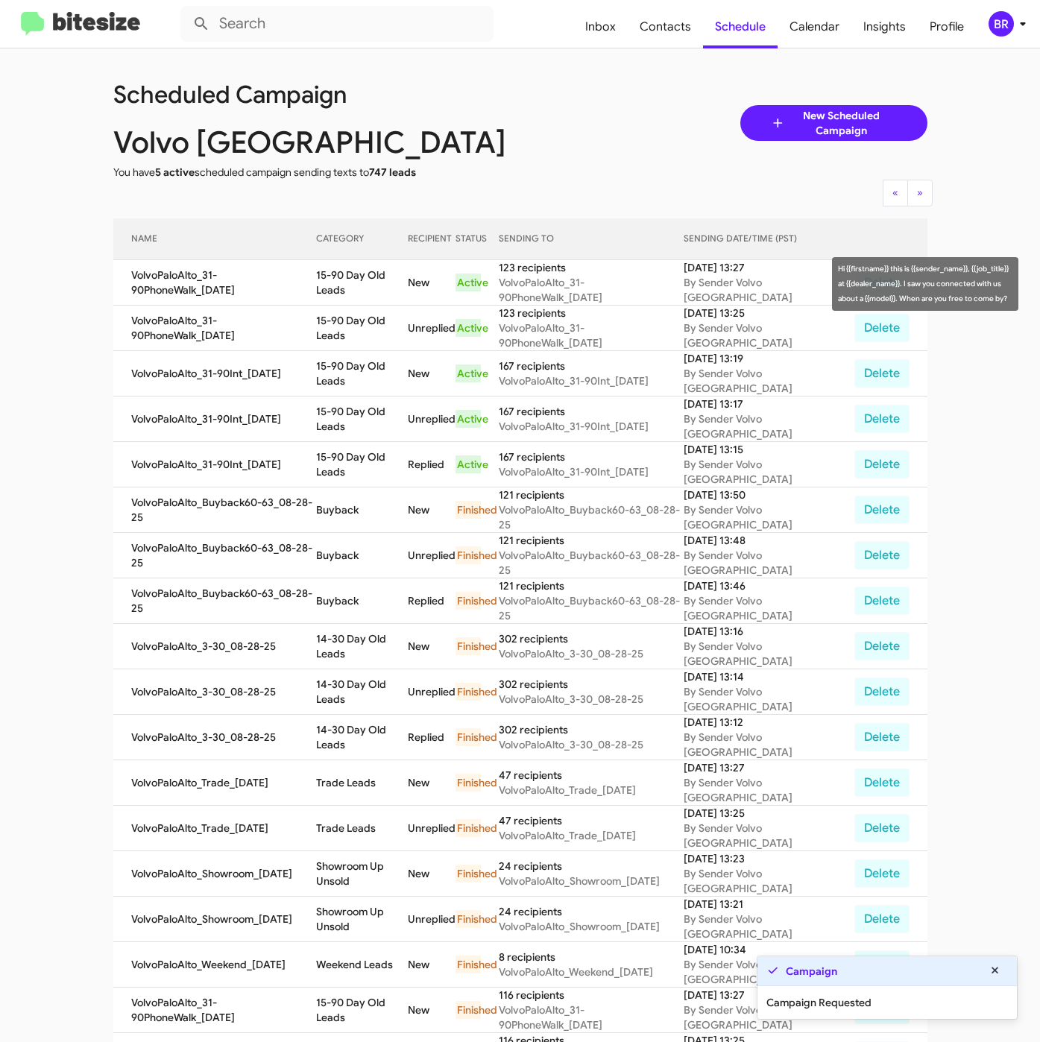
drag, startPoint x: 329, startPoint y: 289, endPoint x: 427, endPoint y: 302, distance: 99.2
click at [407, 302] on td "15-90 Day Old Leads" at bounding box center [361, 282] width 91 height 45
copy td "5-90 Day Old Leads"
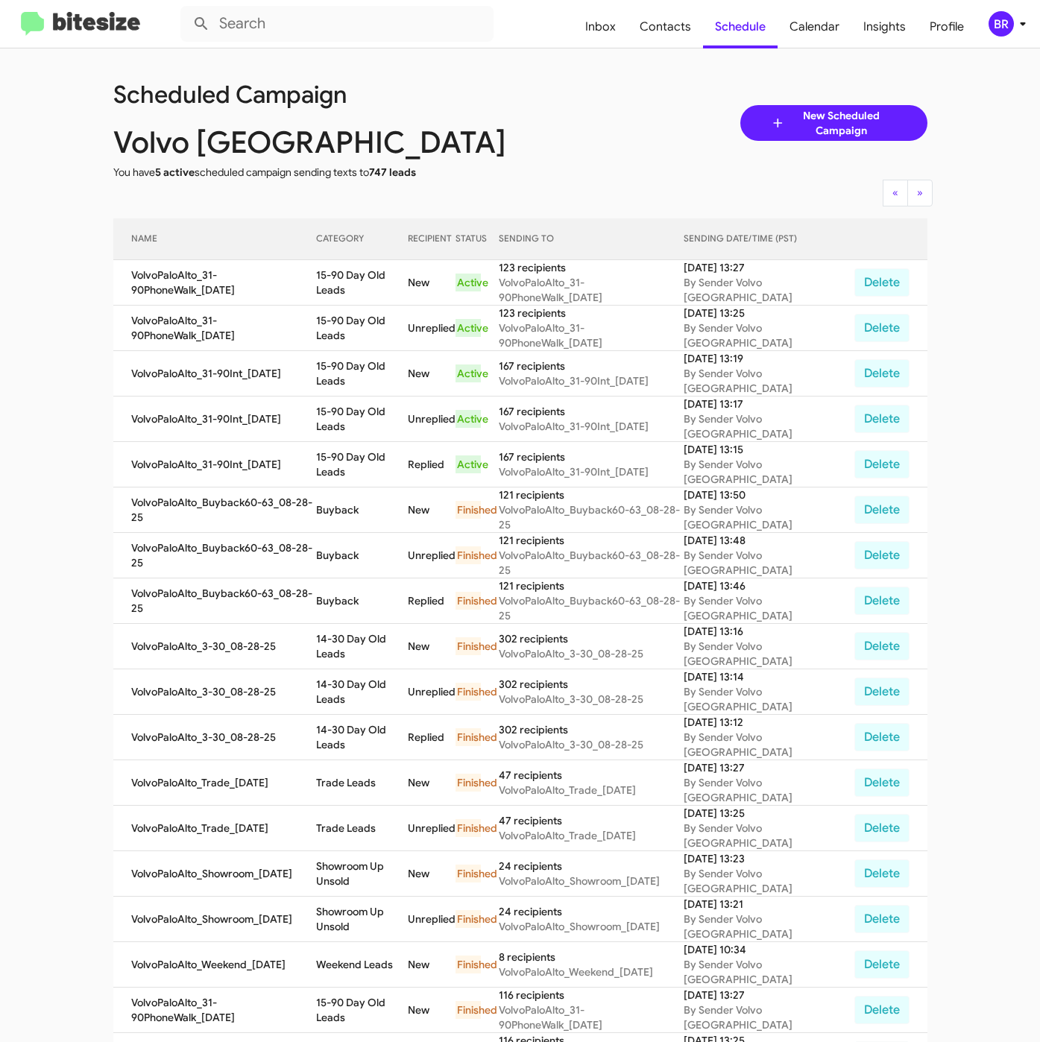
click at [501, 72] on div "Scheduled Campaign" at bounding box center [316, 93] width 429 height 48
click at [684, 30] on span "Contacts" at bounding box center [665, 26] width 75 height 43
type input "in:groups"
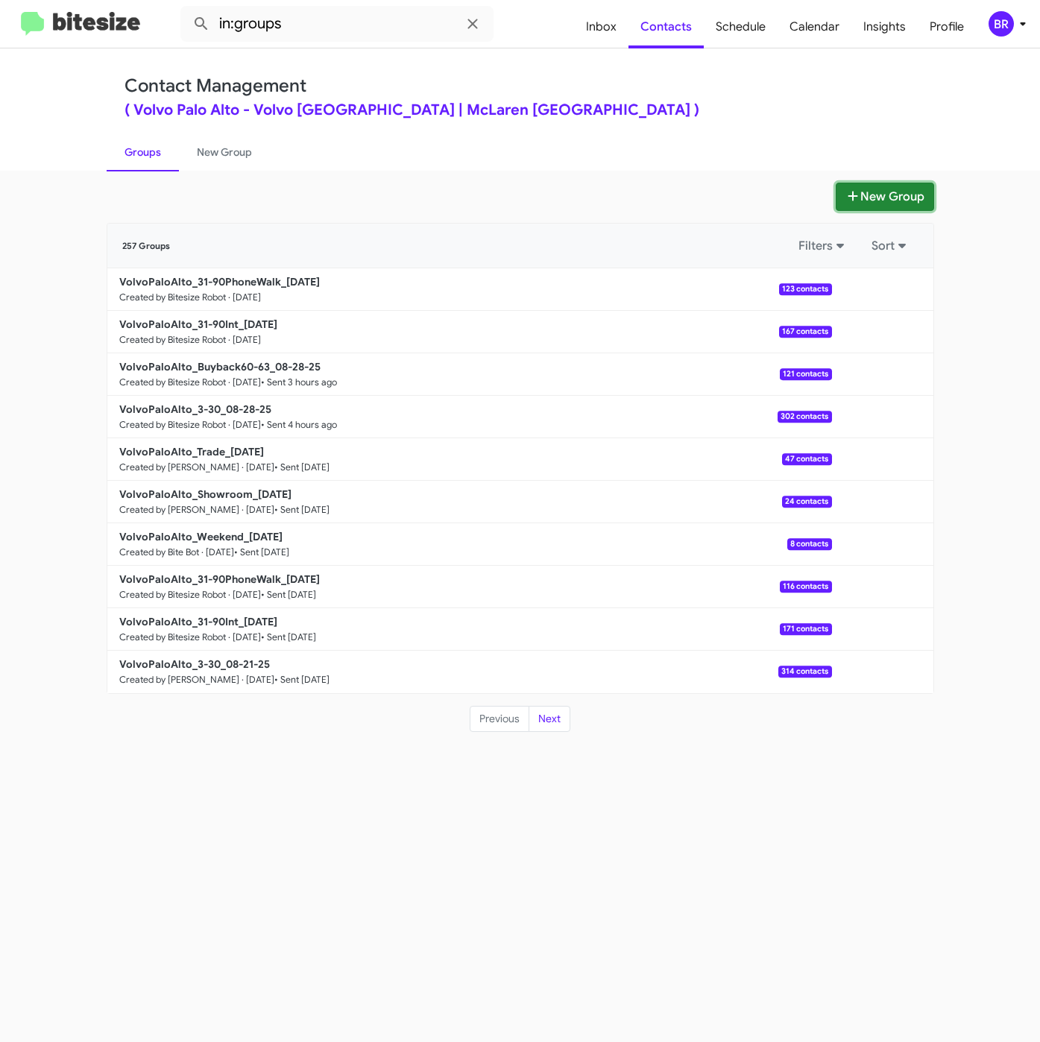
click at [885, 193] on button "New Group" at bounding box center [884, 197] width 98 height 28
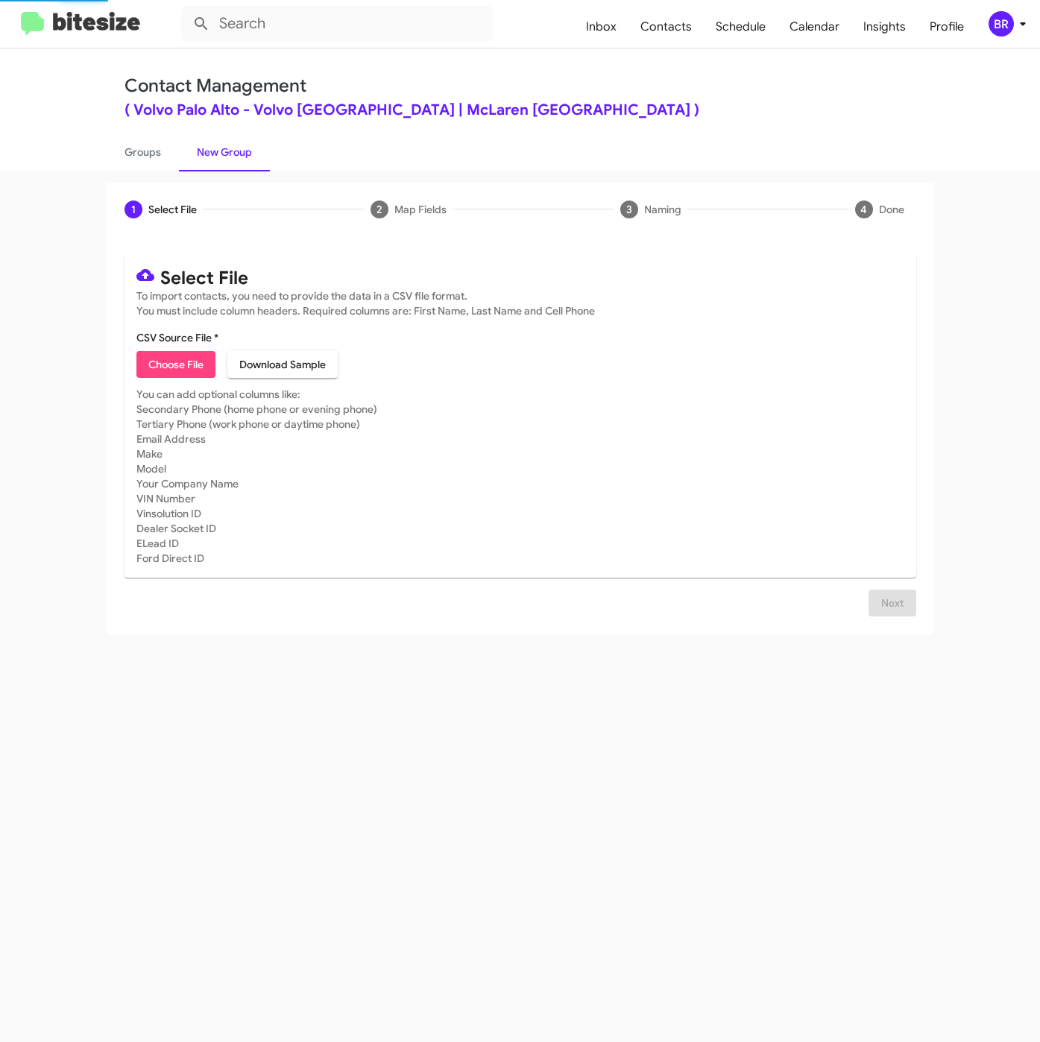
click at [171, 353] on span "Choose File" at bounding box center [175, 364] width 55 height 27
type input "VolvoPaloAlto_LaborDay_VOLVO_EX90_08-29-25"
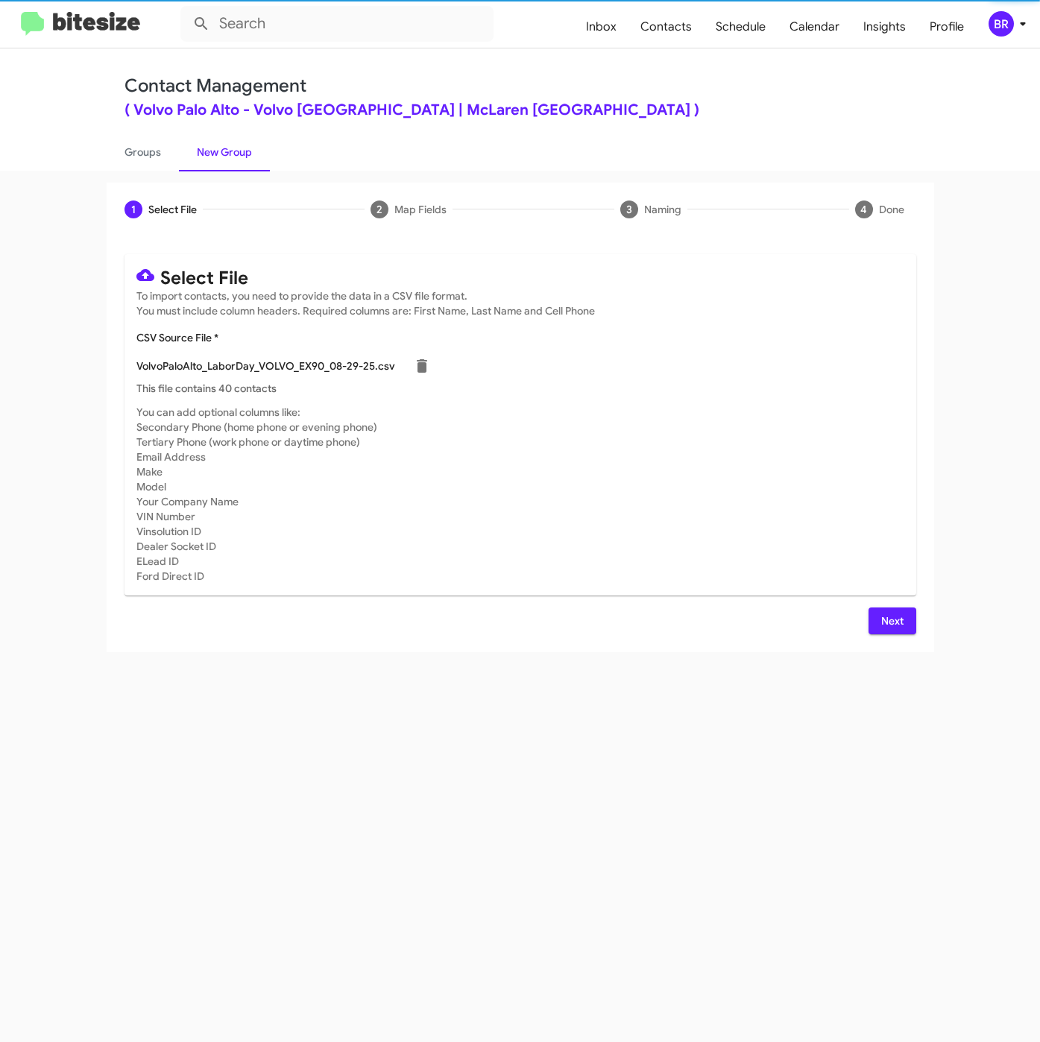
click at [901, 625] on span "Next" at bounding box center [892, 620] width 24 height 27
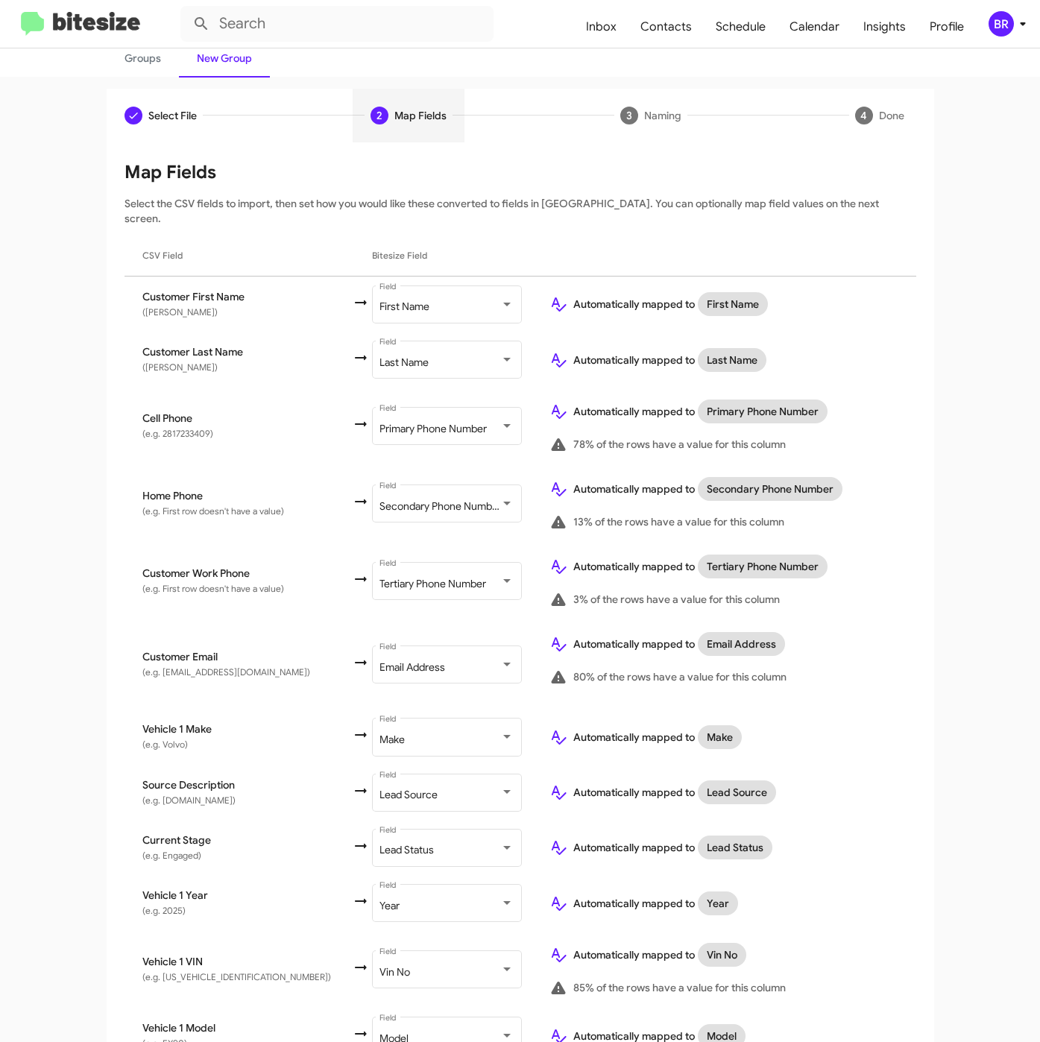
scroll to position [265, 0]
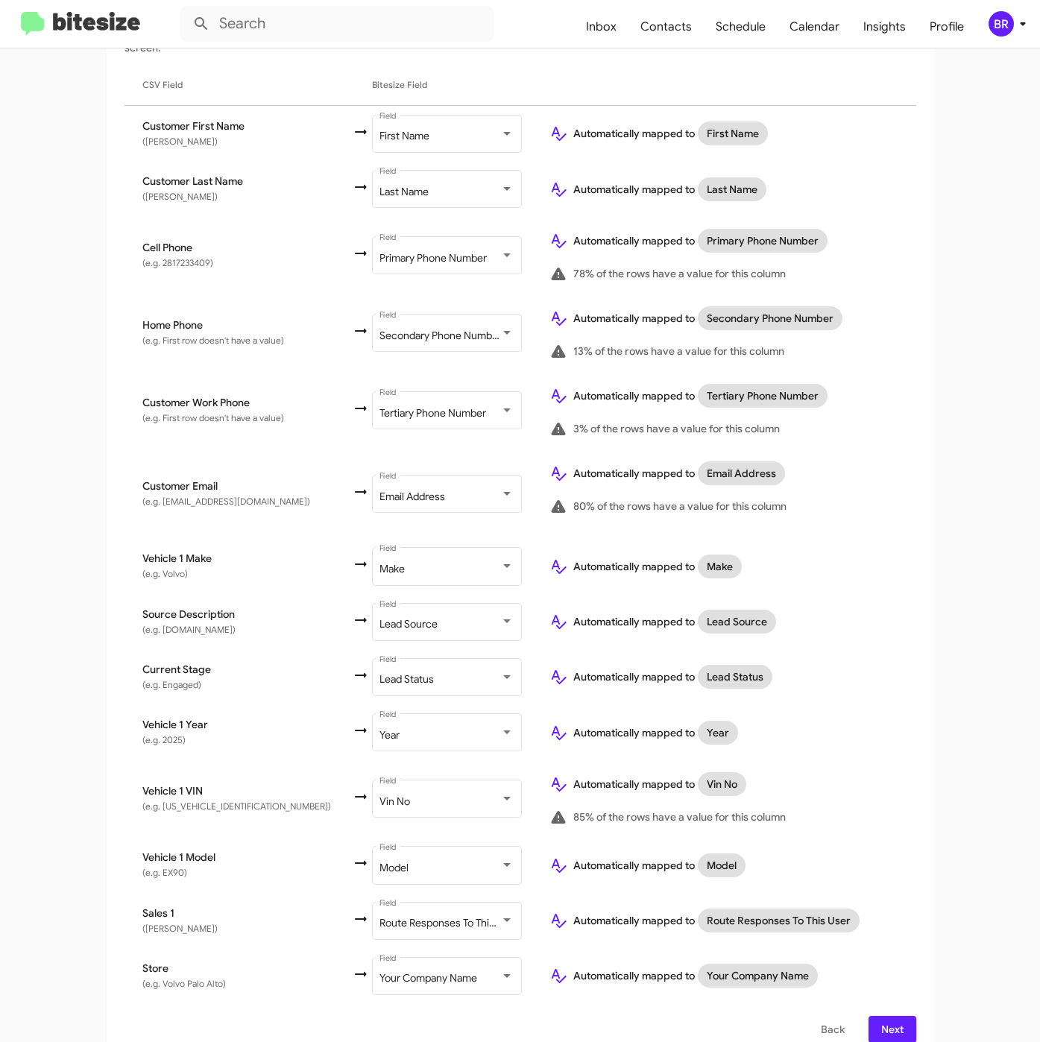
click at [884, 1016] on span "Next" at bounding box center [892, 1029] width 24 height 27
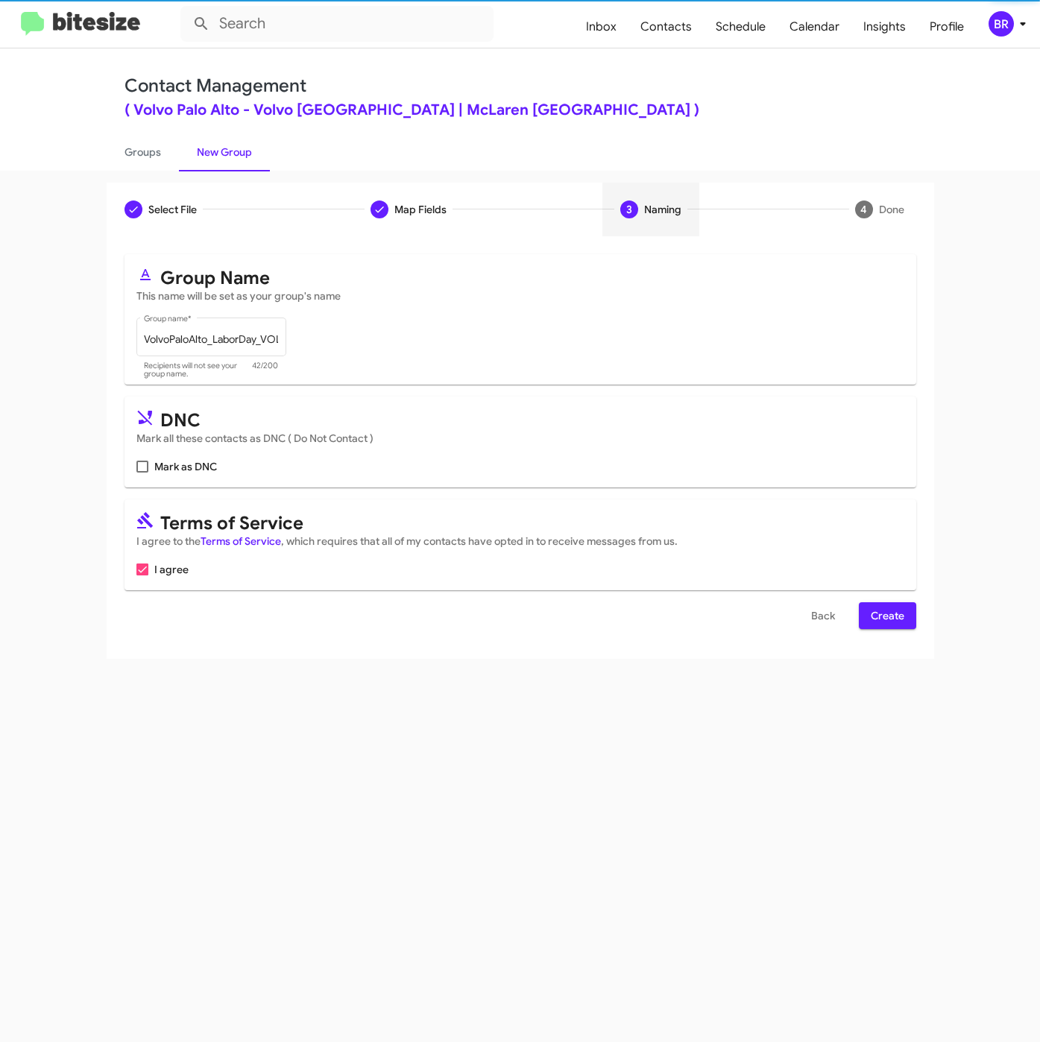
scroll to position [0, 0]
click at [882, 620] on span "Create" at bounding box center [888, 615] width 34 height 27
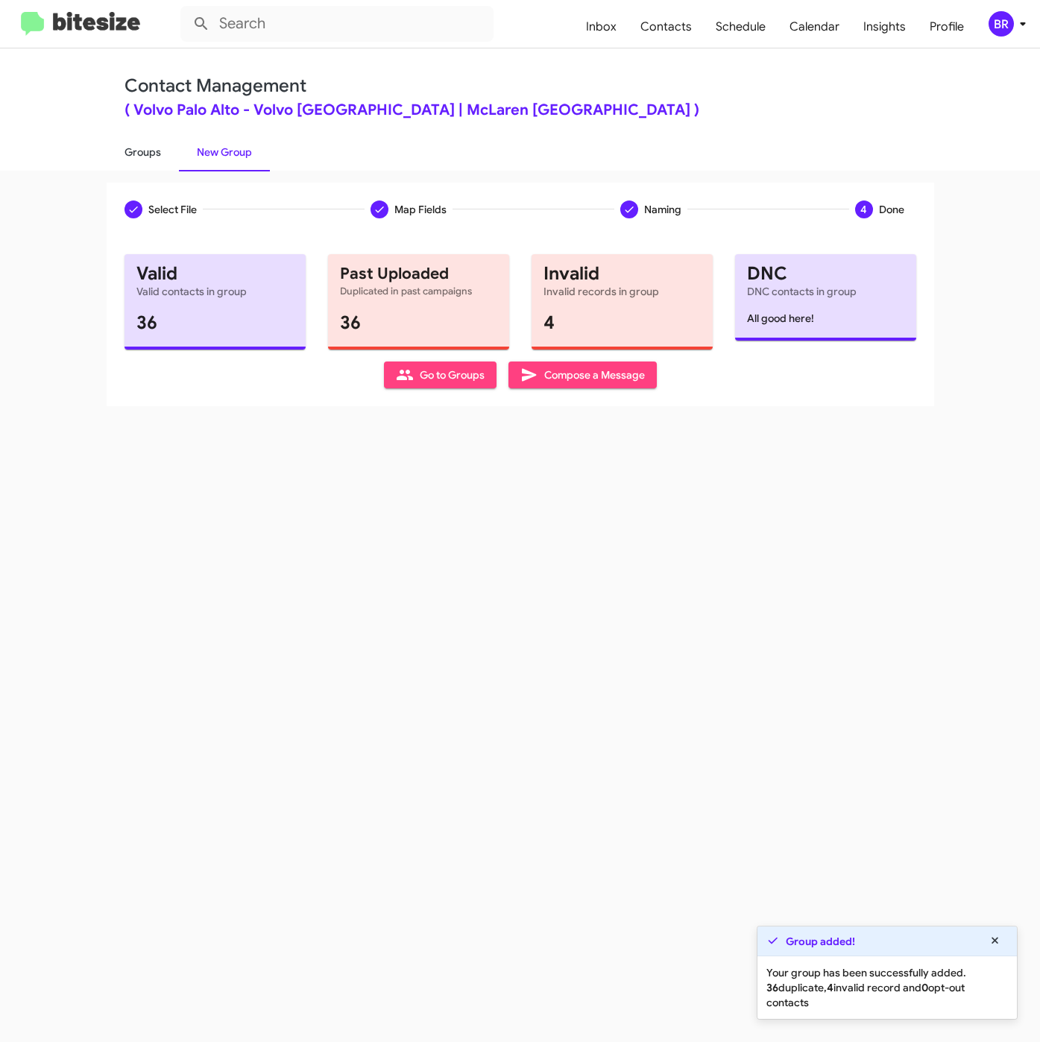
click at [135, 150] on link "Groups" at bounding box center [143, 152] width 72 height 39
type input "in:groups"
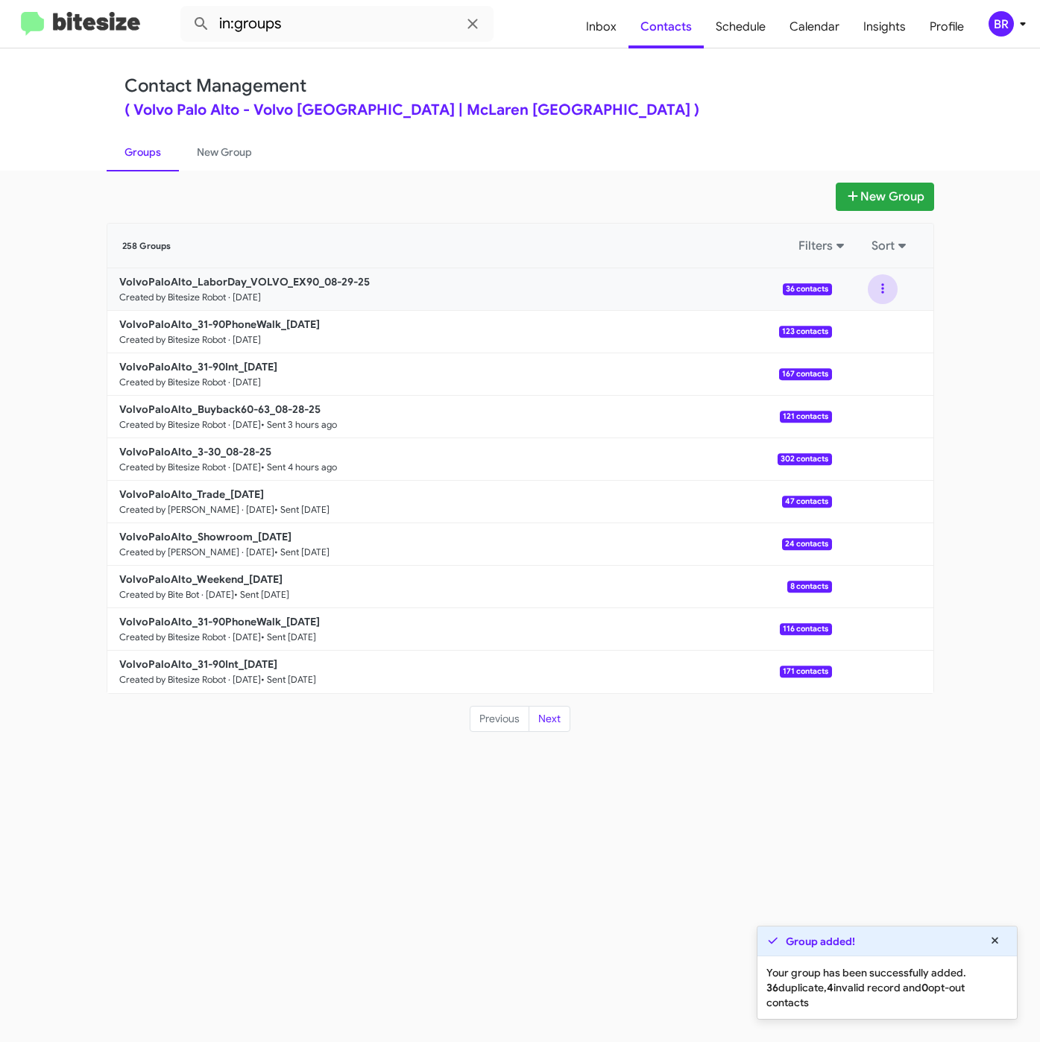
click at [882, 288] on button at bounding box center [883, 289] width 30 height 30
click at [349, 282] on b "VolvoPaloAlto_LaborDay_VOLVO_EX90_08-29-25" at bounding box center [244, 281] width 250 height 13
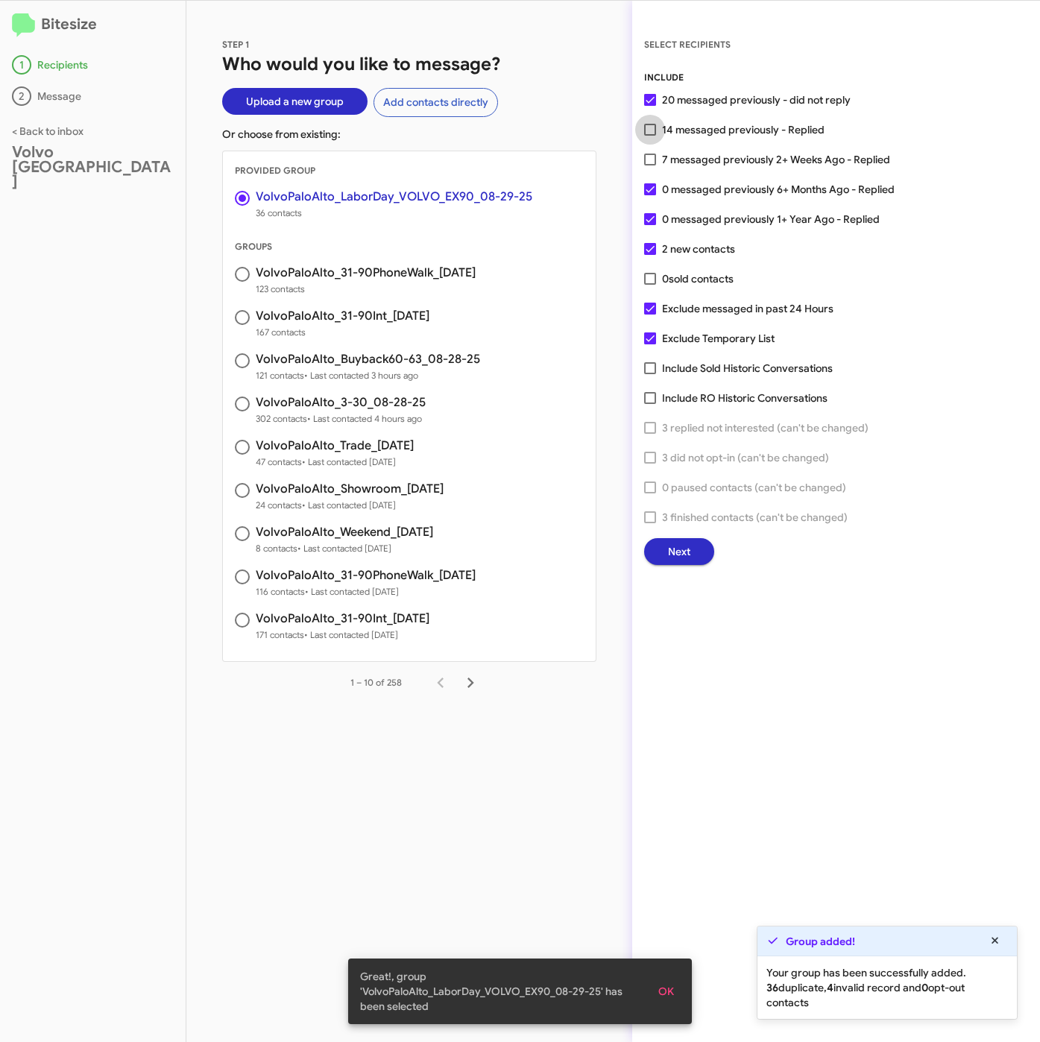
click at [718, 126] on span "14 messaged previously - Replied" at bounding box center [743, 130] width 162 height 18
click at [650, 136] on input "14 messaged previously - Replied" at bounding box center [649, 136] width 1 height 1
checkbox input "true"
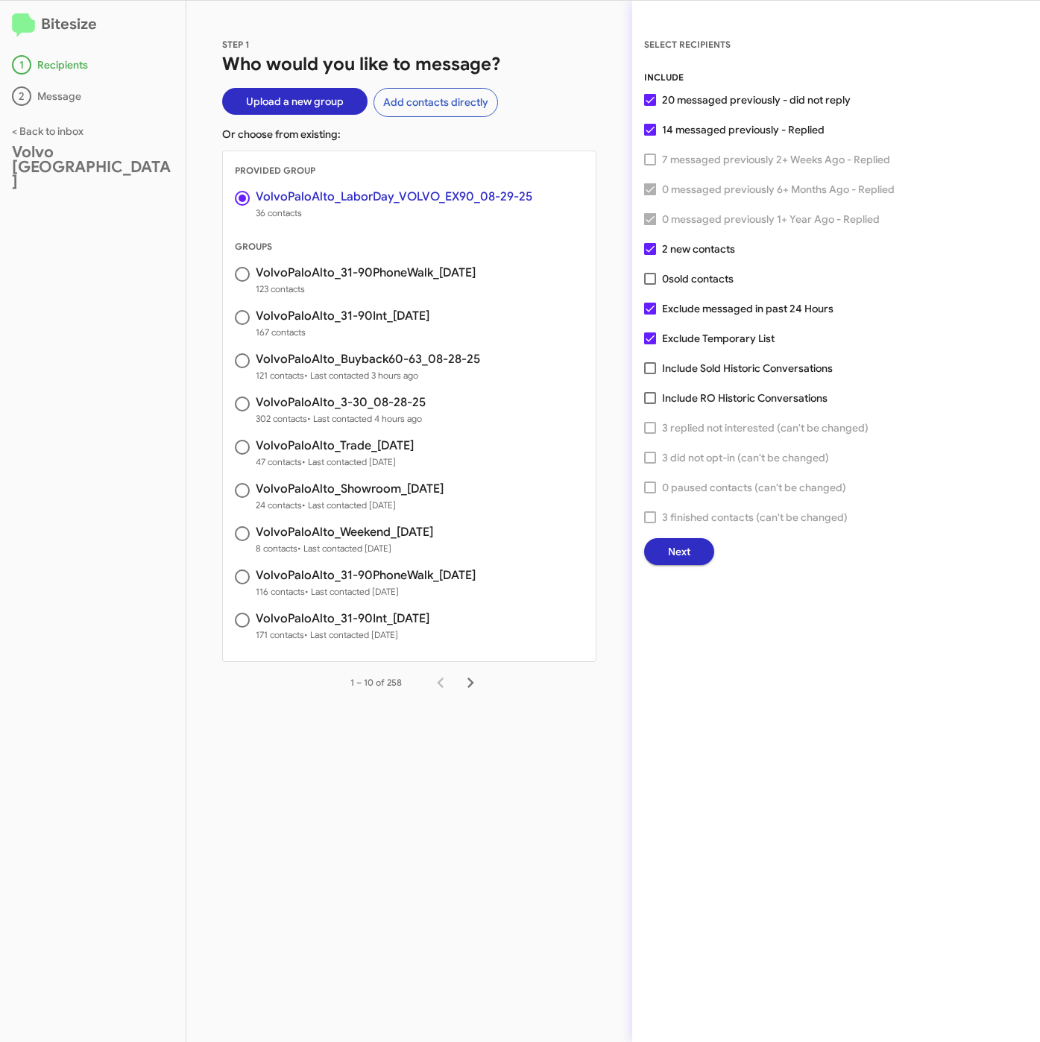
click at [685, 553] on span "Next" at bounding box center [679, 551] width 22 height 27
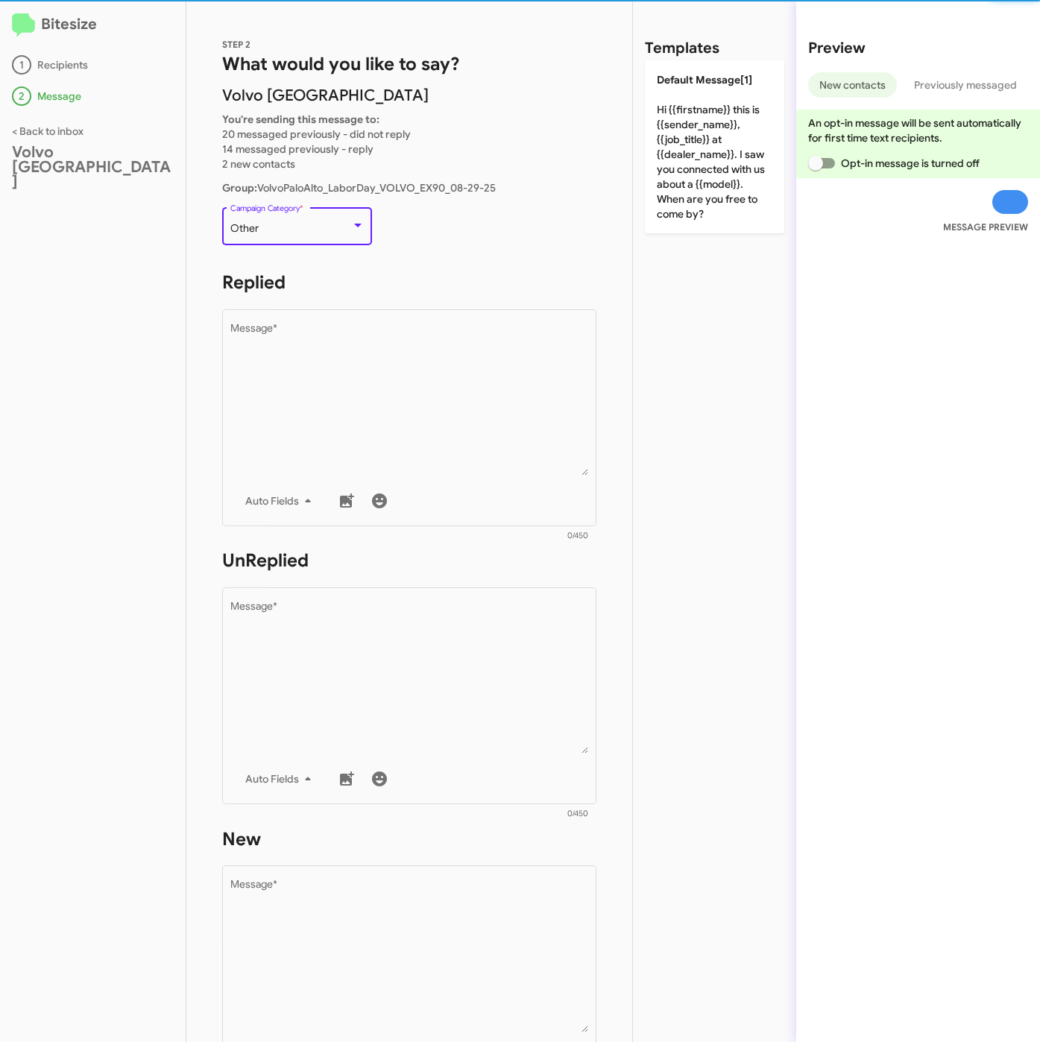
click at [333, 226] on div "Other" at bounding box center [290, 229] width 121 height 12
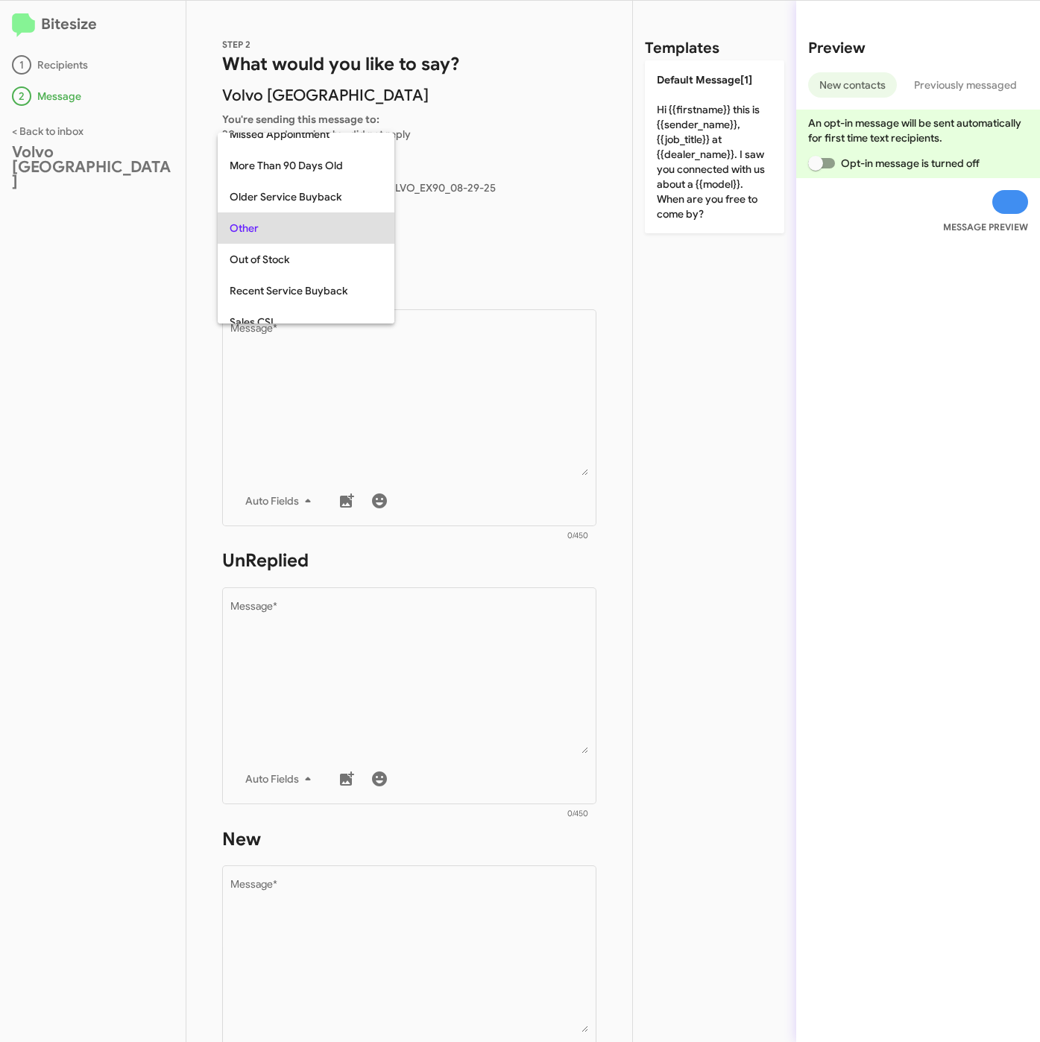
scroll to position [497, 0]
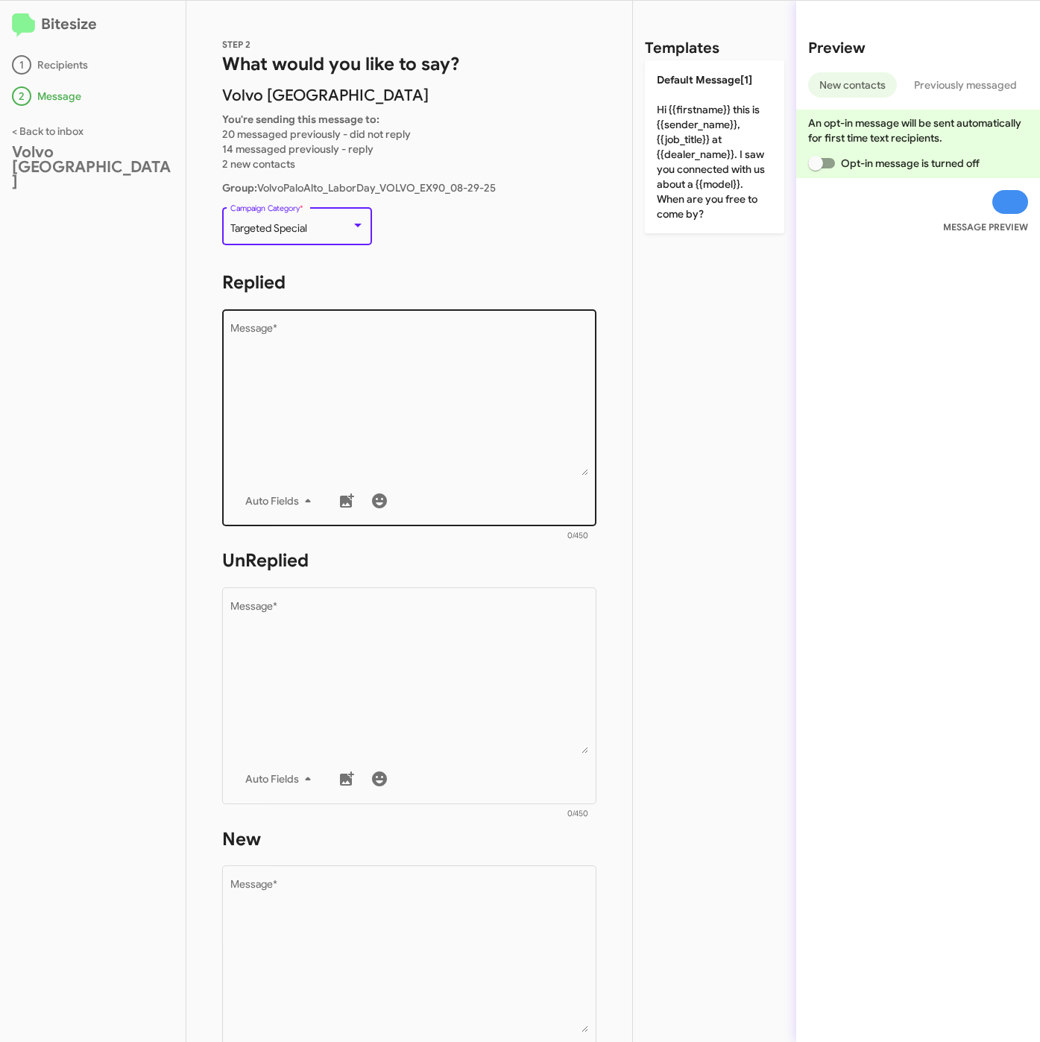
click at [358, 370] on textarea "Message *" at bounding box center [409, 399] width 358 height 152
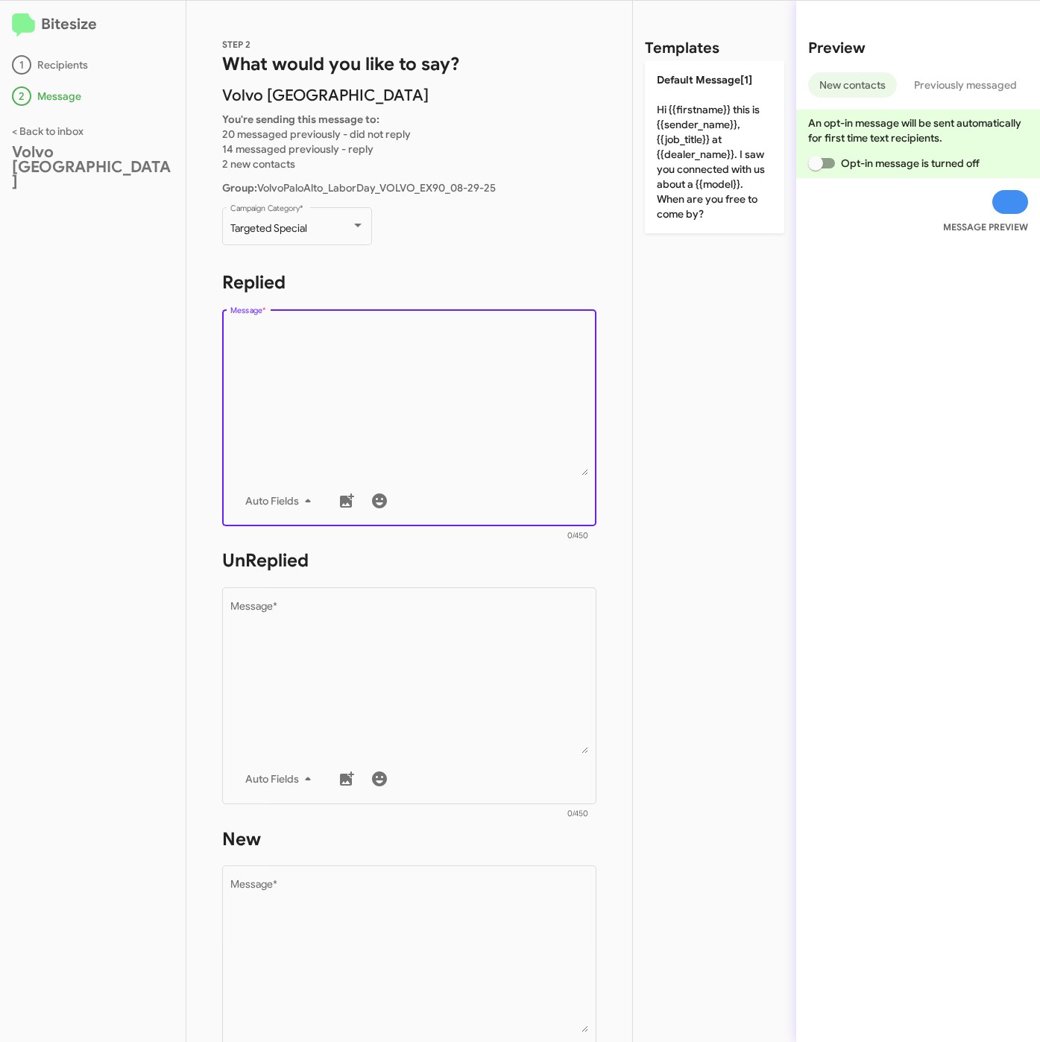
paste textarea ""Hi {{firstname}} it's {{sender_name}} at {{dealer_name}}. Since you’ve been lo…"
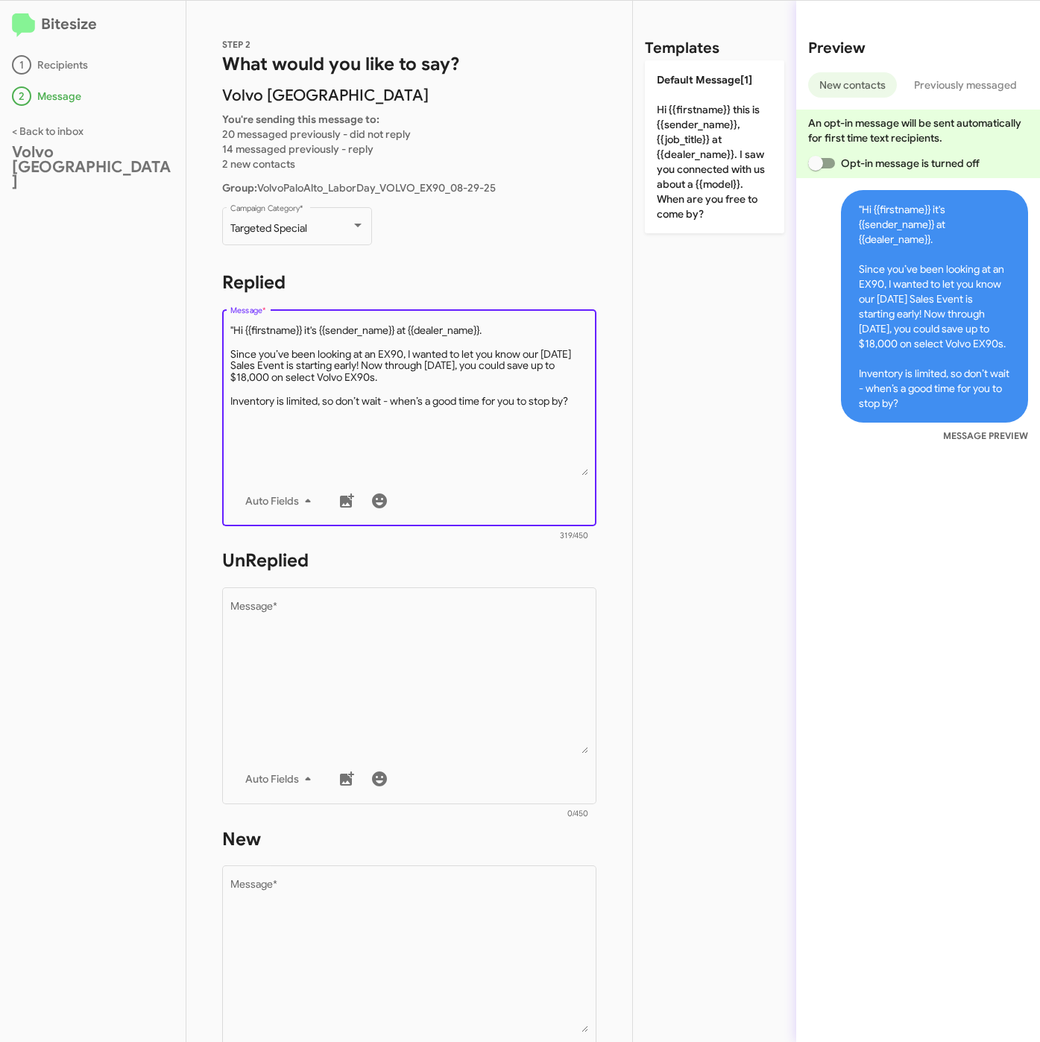
click at [233, 329] on textarea "Message *" at bounding box center [409, 399] width 358 height 152
type textarea "Hi {{firstname}} it's {{sender_name}} at {{dealer_name}}. Since you’ve been loo…"
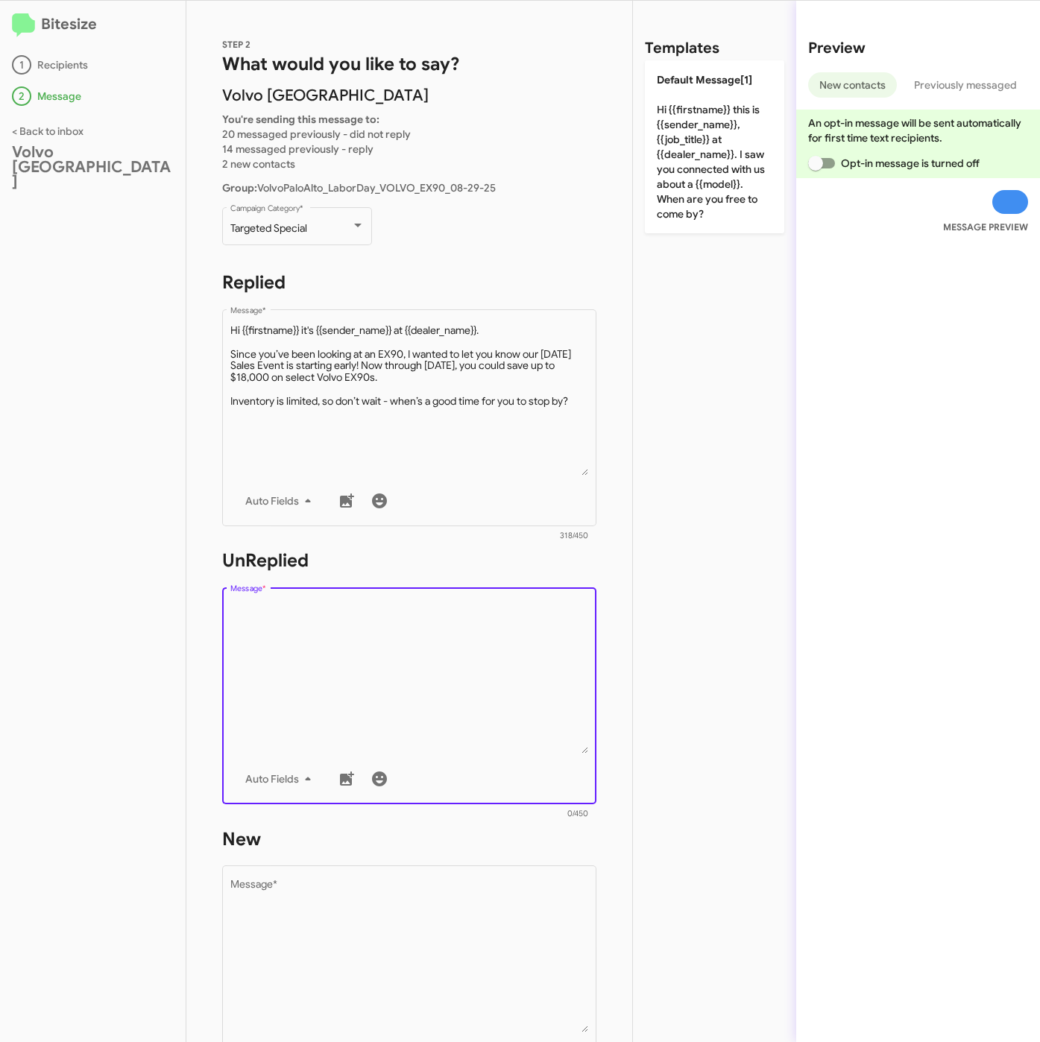
click at [332, 718] on textarea "Message *" at bounding box center [409, 677] width 358 height 152
paste textarea ""Hi {{firstname}} it's {{sender_name}}, {{job_title}} at {{dealer_name}}. Since…"
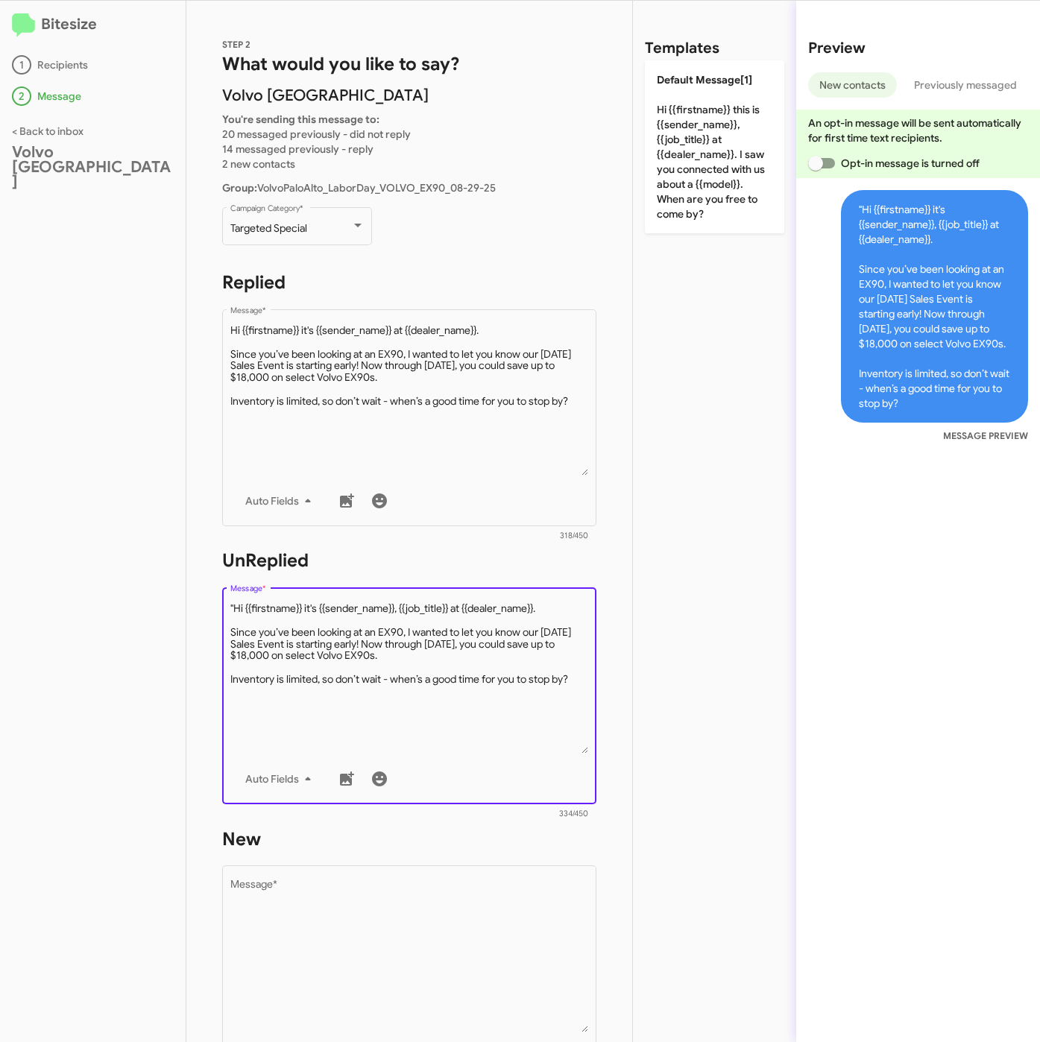
click at [236, 608] on textarea "Message *" at bounding box center [409, 677] width 358 height 152
type textarea "Hi {{firstname}} it's {{sender_name}}, {{job_title}} at {{dealer_name}}. Since …"
click at [430, 900] on textarea "Message *" at bounding box center [409, 956] width 358 height 152
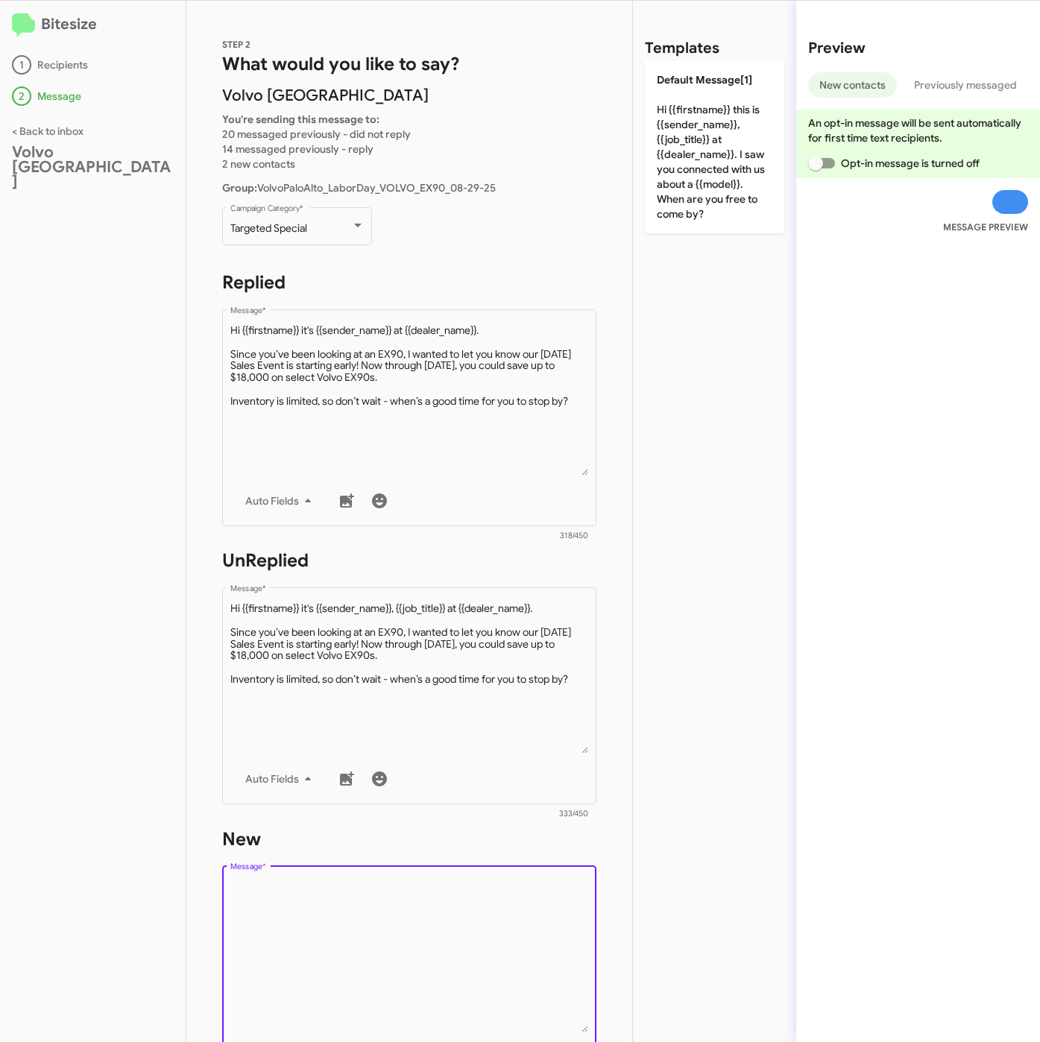
click at [432, 901] on textarea "Message *" at bounding box center [409, 956] width 358 height 152
paste textarea ""Hi {{firstname}} it's {{sender_name}}, {{job_title}} at {{dealer_name}}. Since…"
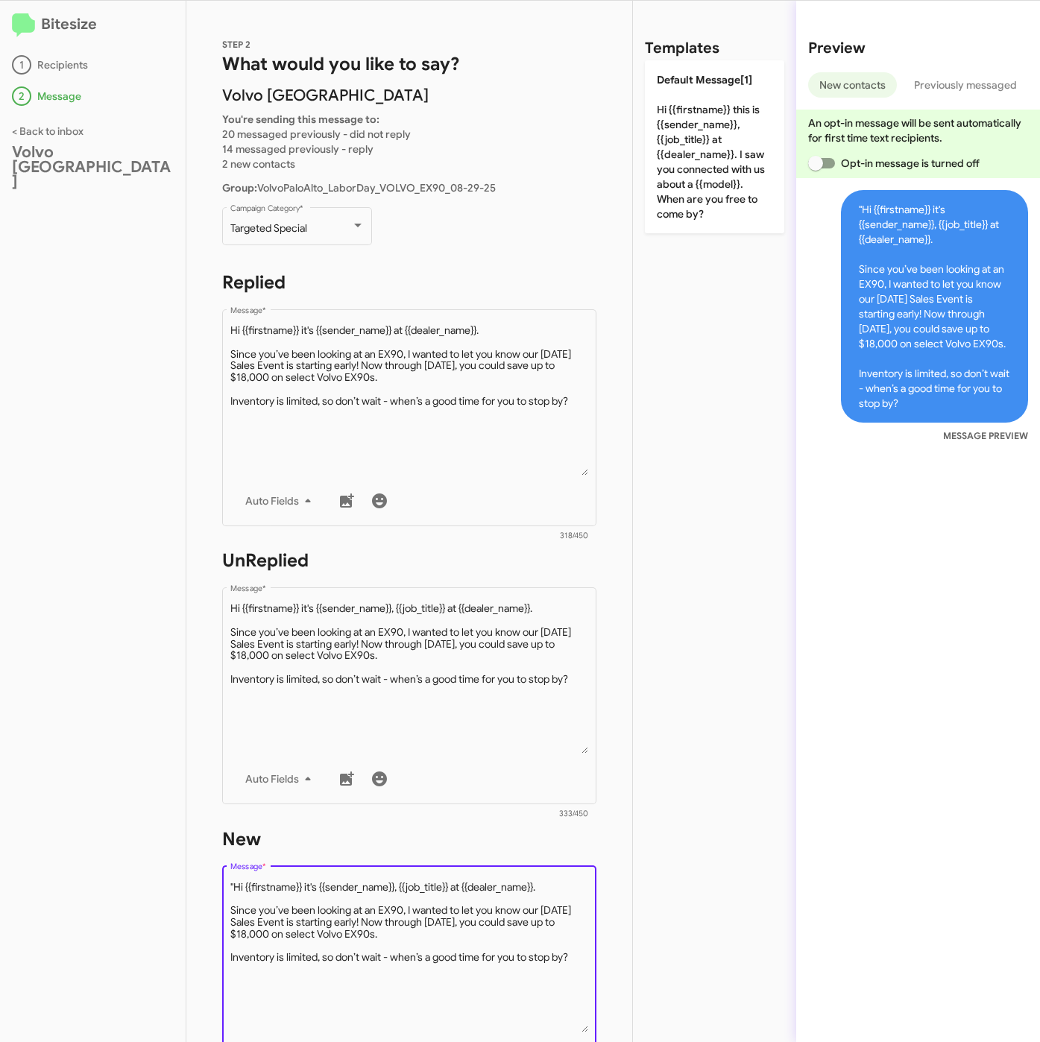
click at [233, 882] on textarea "Message *" at bounding box center [409, 956] width 358 height 152
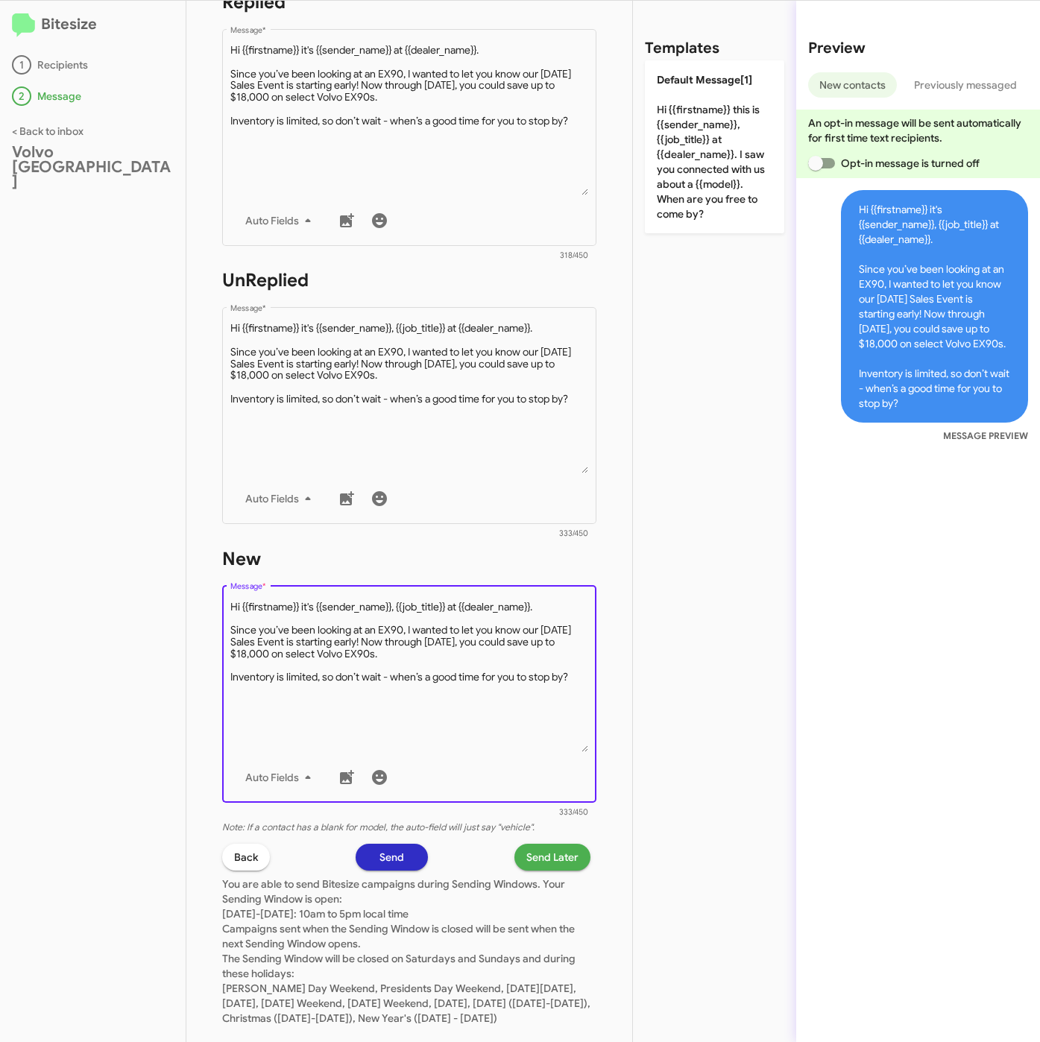
scroll to position [209, 0]
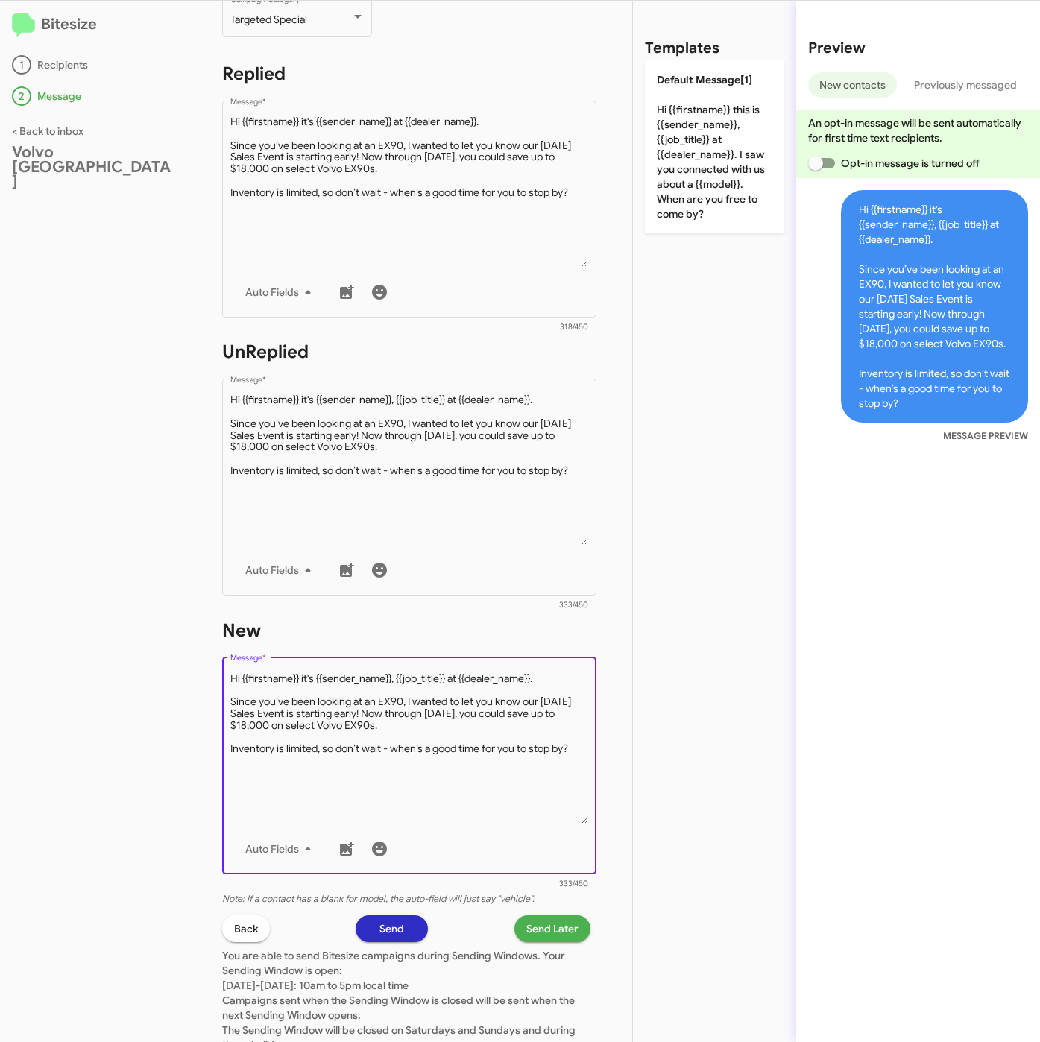
type textarea "Hi {{firstname}} it's {{sender_name}}, {{job_title}} at {{dealer_name}}. Since …"
click at [551, 921] on span "Send Later" at bounding box center [552, 928] width 52 height 27
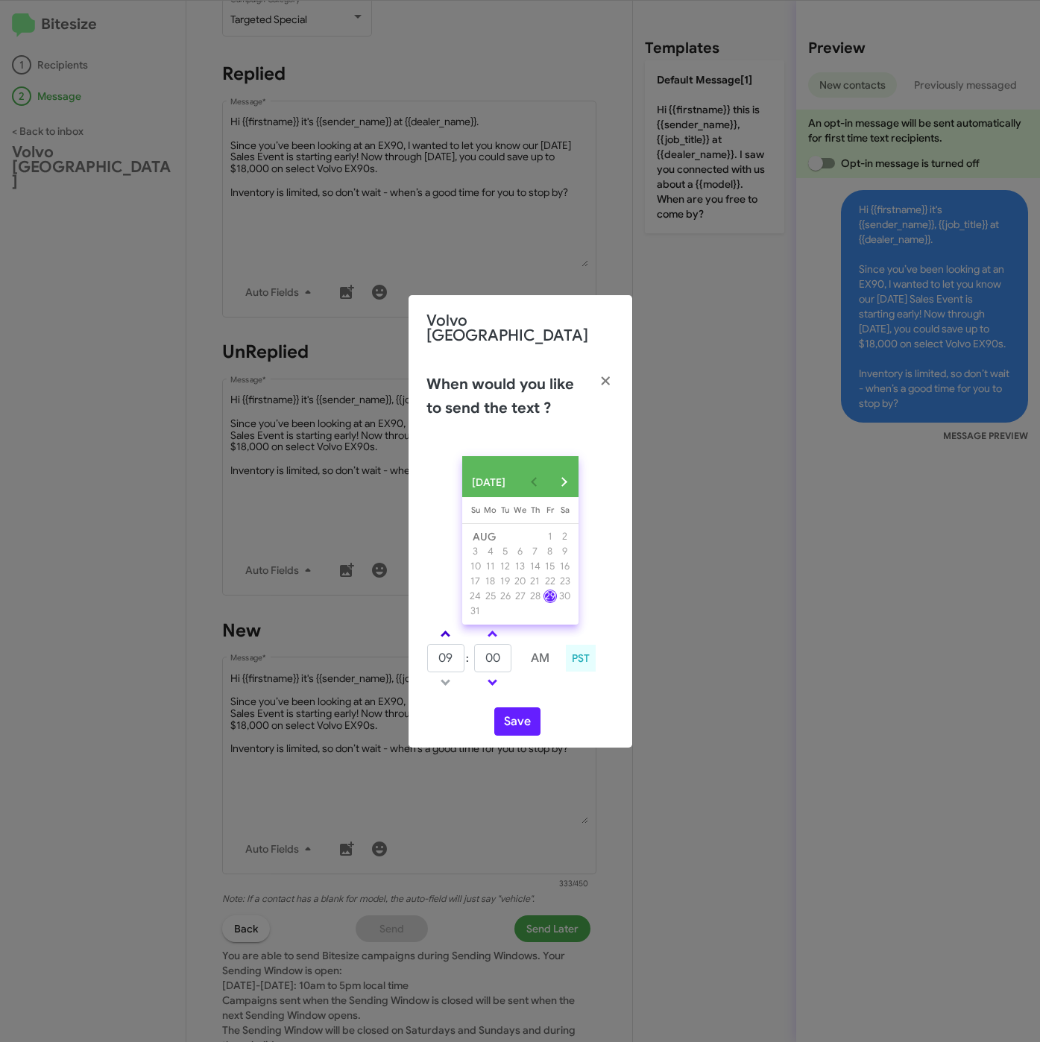
click at [454, 633] on link at bounding box center [445, 633] width 26 height 17
type input "01"
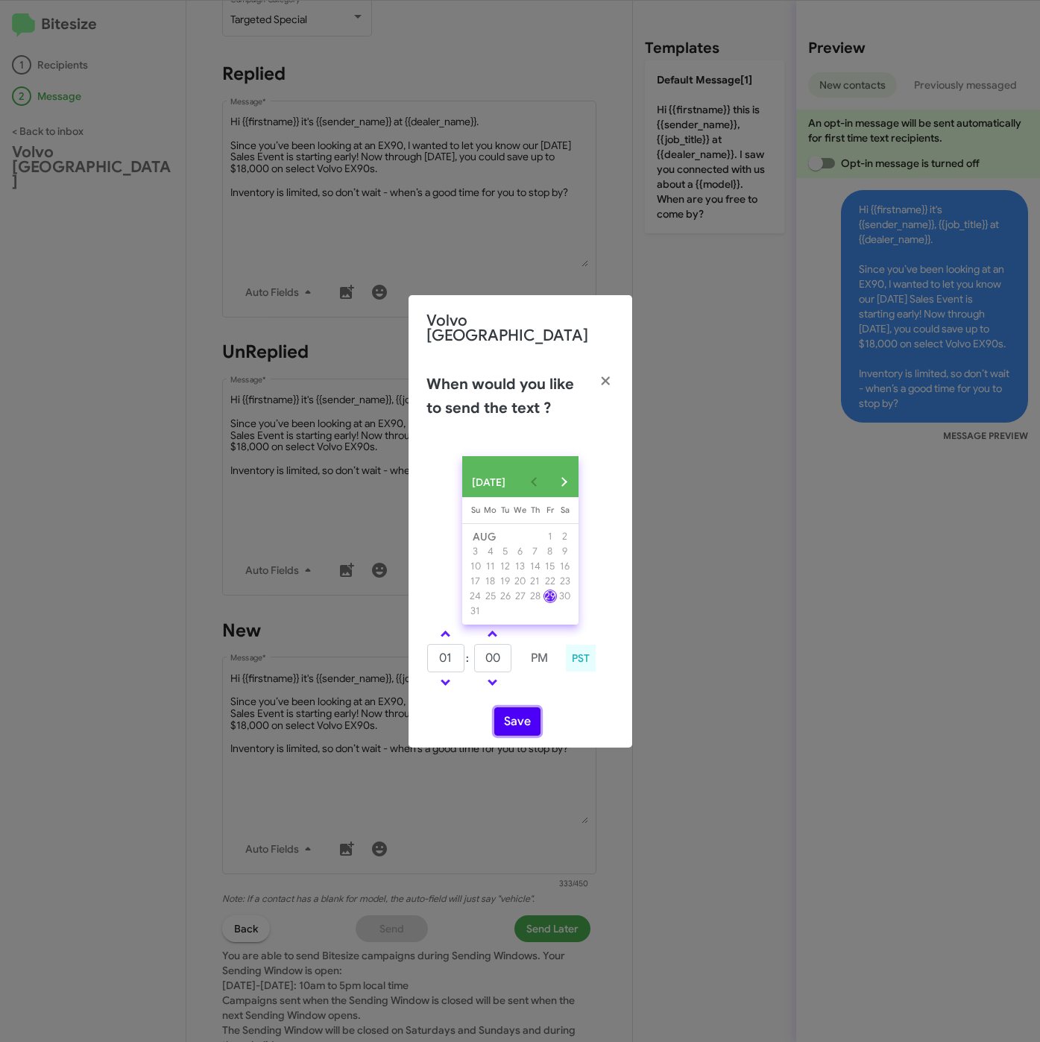
click at [515, 721] on button "Save" at bounding box center [517, 721] width 46 height 28
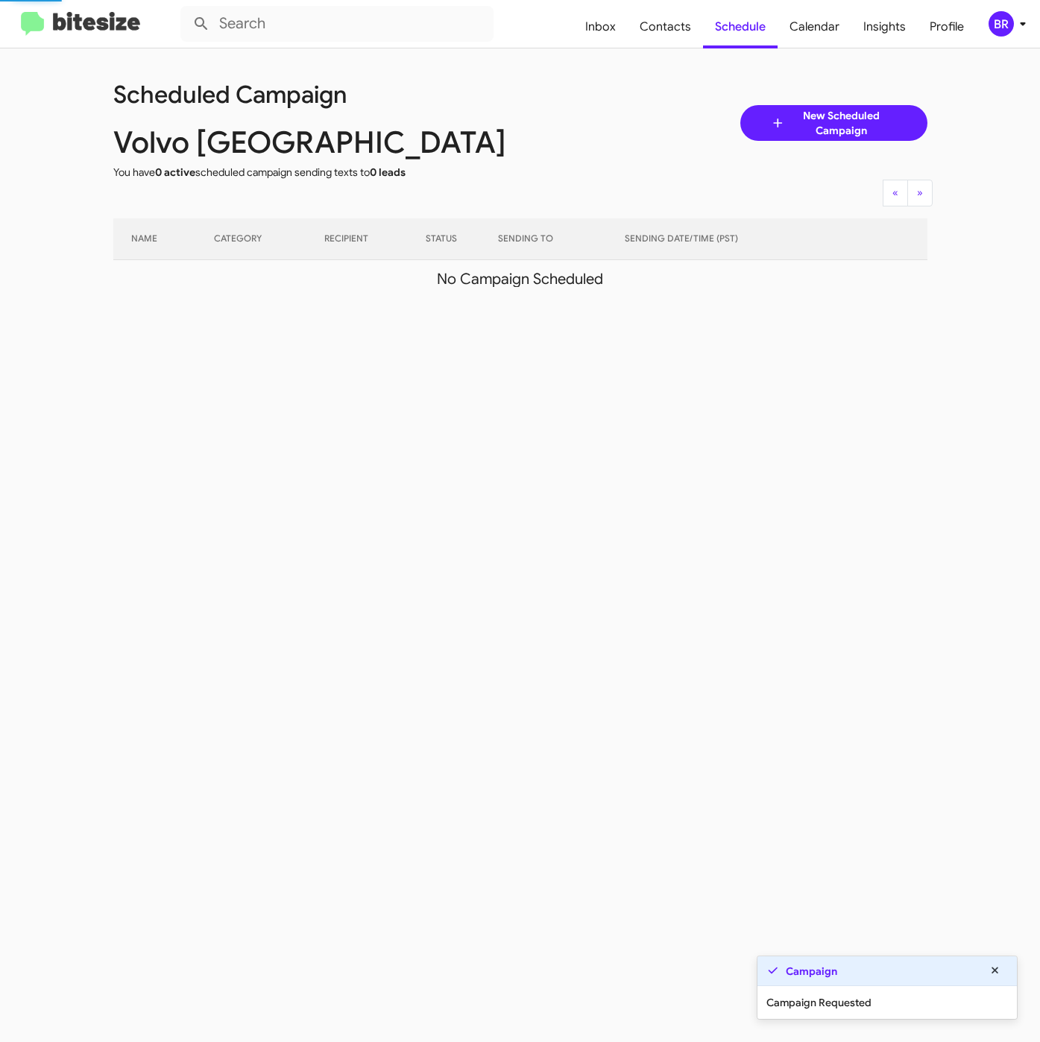
click at [1015, 10] on mat-toolbar "Inbox Contacts Schedule Calendar Insights Profile BR" at bounding box center [520, 24] width 1040 height 48
click at [996, 25] on div "BR" at bounding box center [1000, 23] width 25 height 25
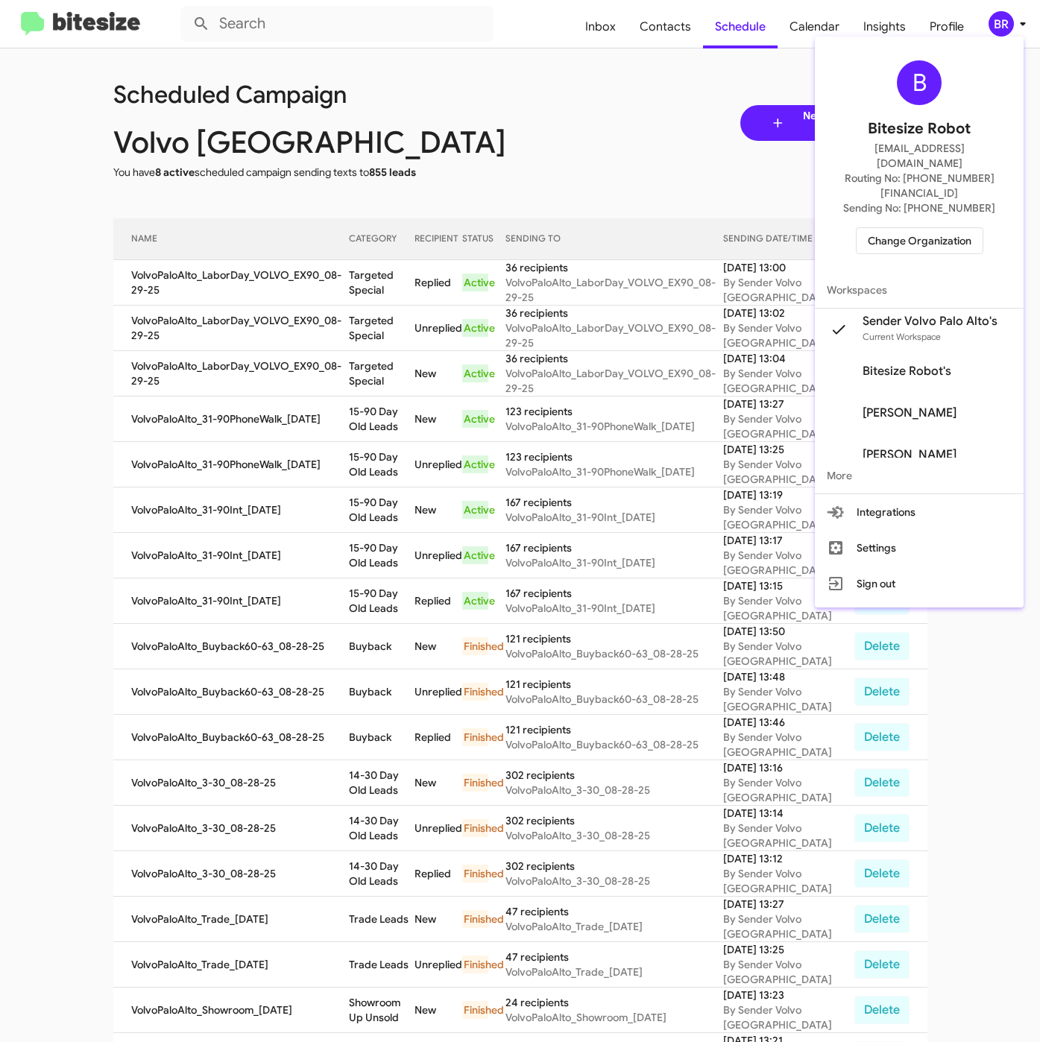
drag, startPoint x: 958, startPoint y: 76, endPoint x: 940, endPoint y: 168, distance: 94.1
click at [958, 76] on div "B Bitesize Robot iya@bitesize.co Routing No: +1 (650) 600-3137 Sending No: +1 (…" at bounding box center [919, 157] width 209 height 230
click at [909, 228] on span "Change Organization" at bounding box center [920, 240] width 104 height 25
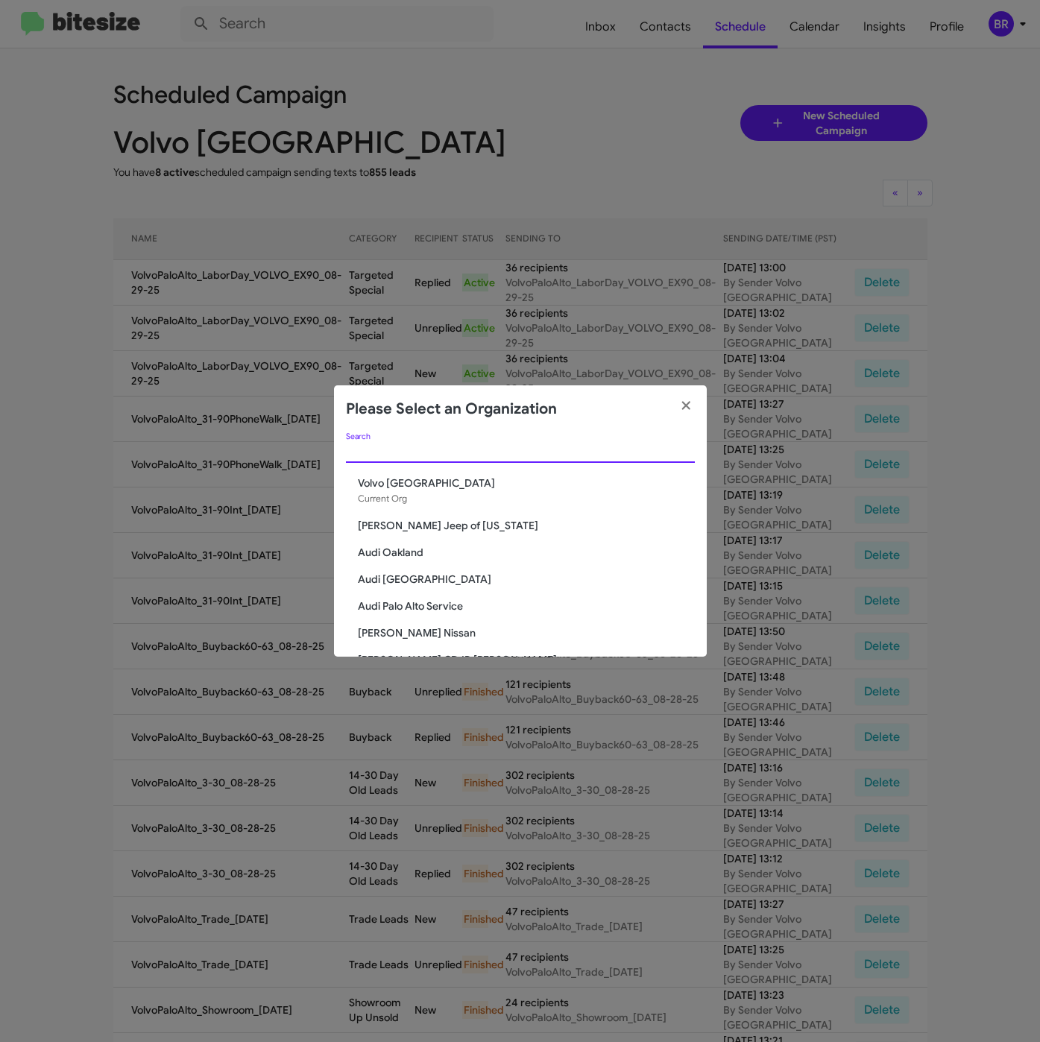
click at [458, 446] on input "Search" at bounding box center [520, 452] width 349 height 12
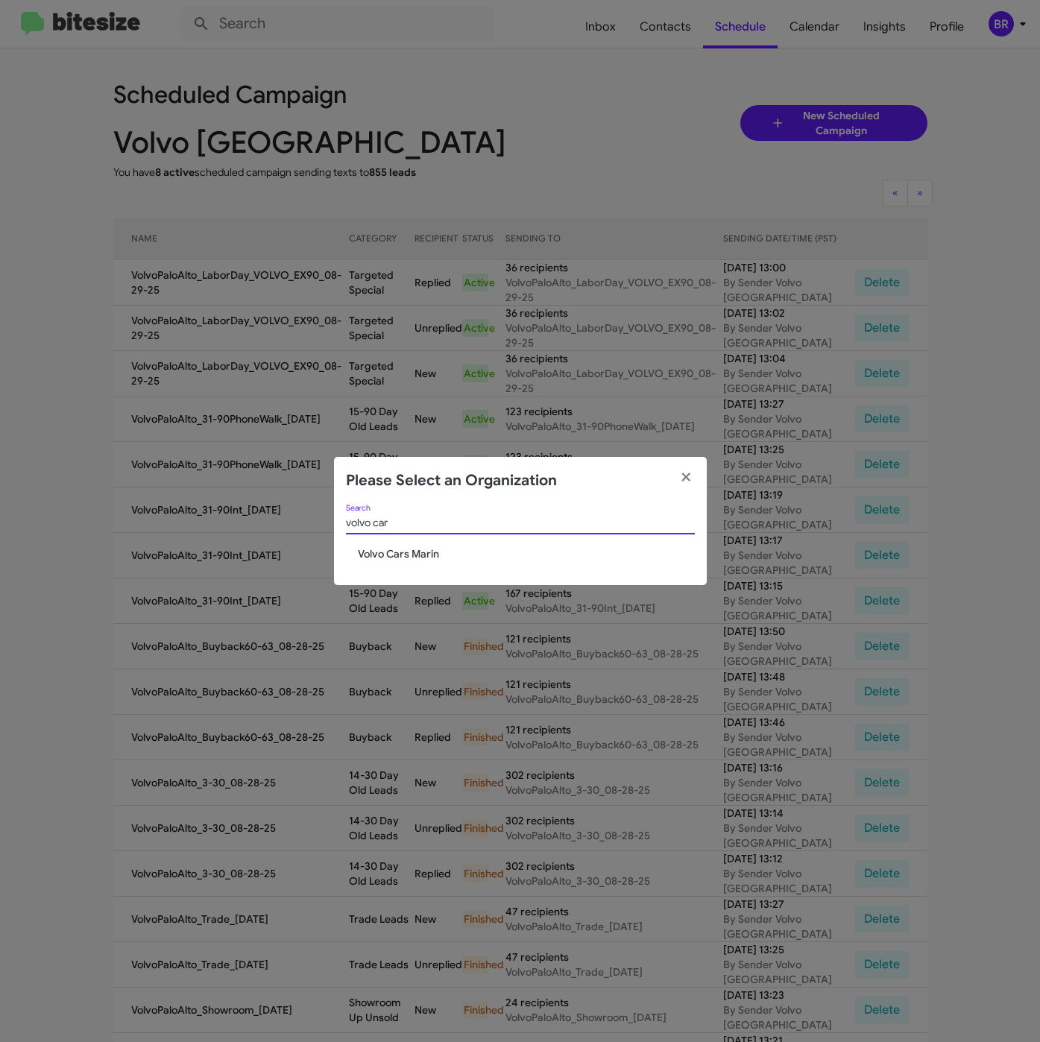
type input "volvo car"
click at [394, 557] on span "Volvo Cars Marin" at bounding box center [526, 553] width 337 height 15
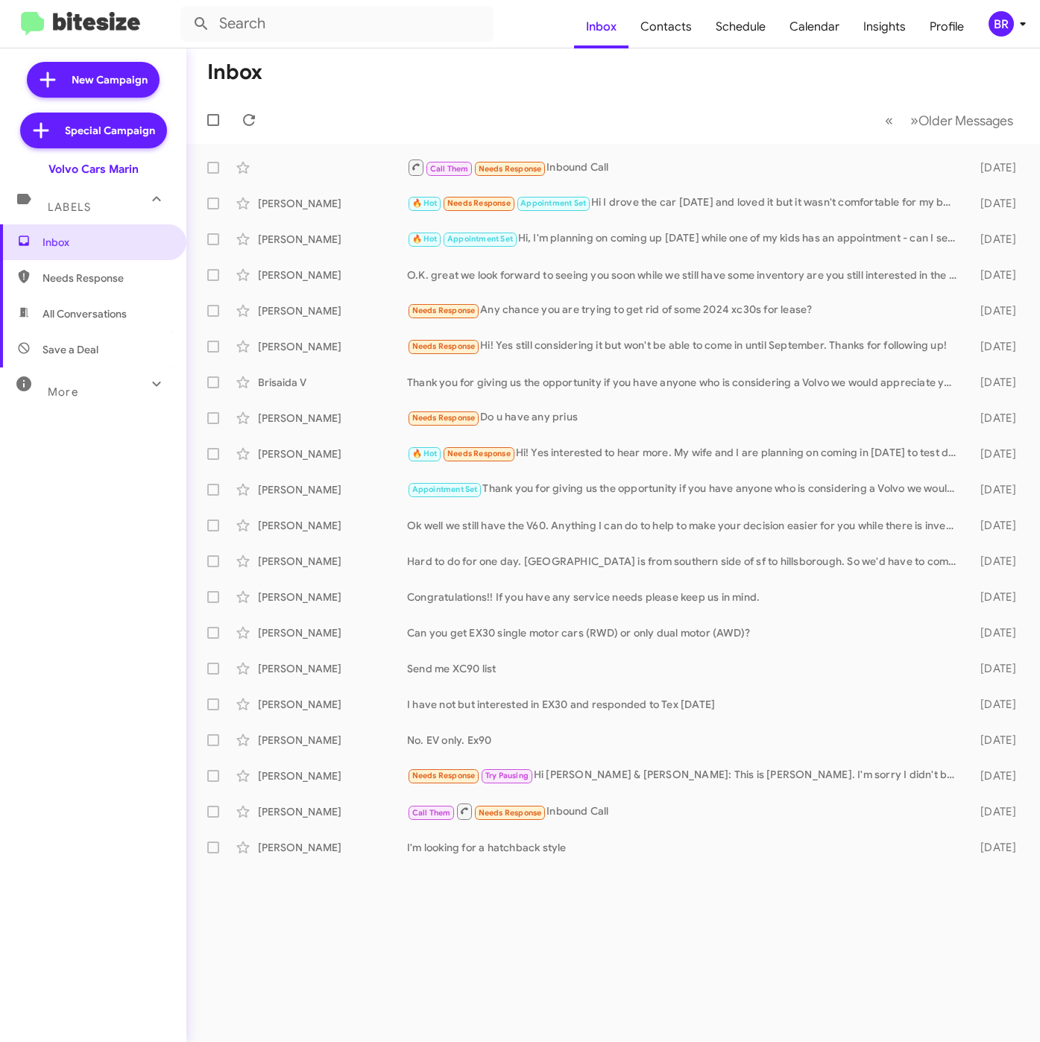
click at [1015, 28] on icon at bounding box center [1023, 24] width 18 height 18
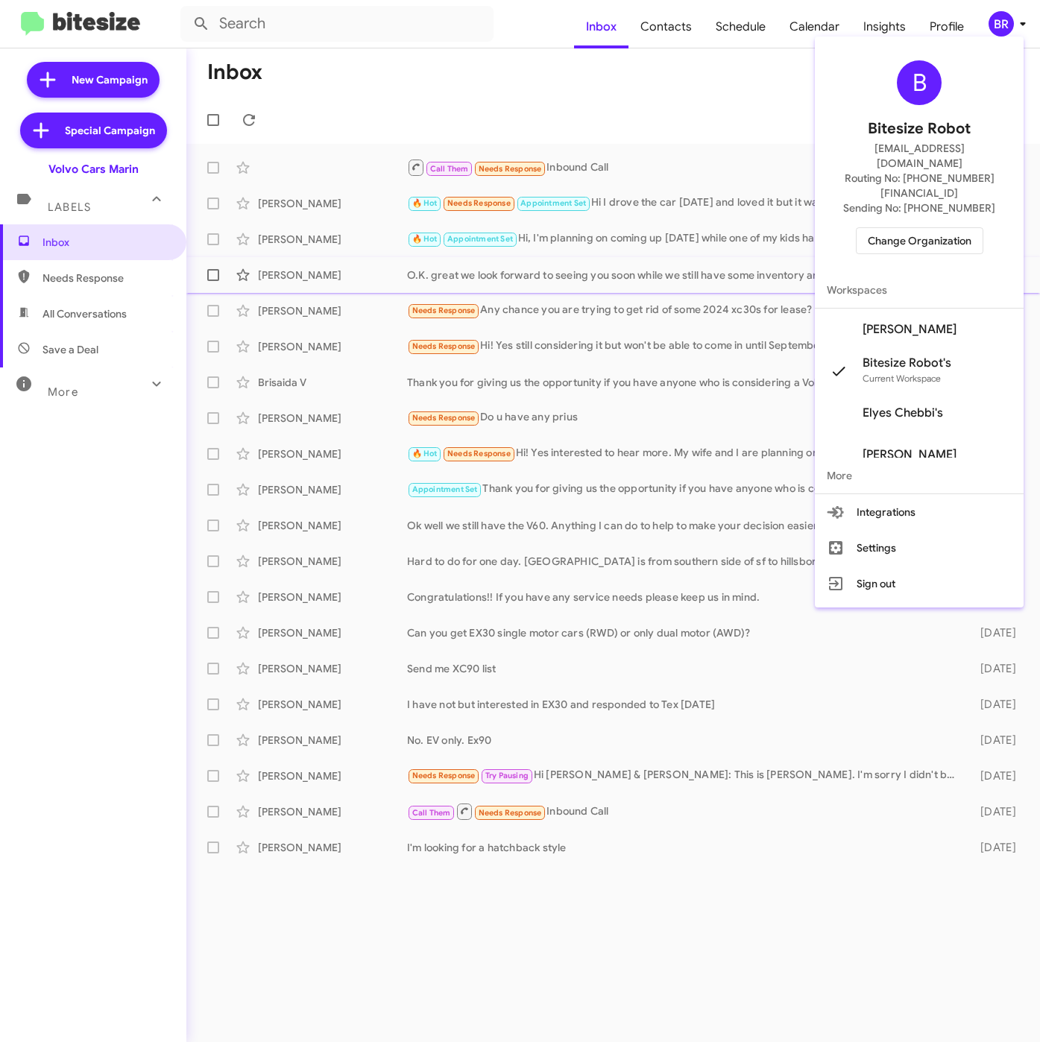
click at [906, 308] on mat-divider at bounding box center [919, 308] width 209 height 1
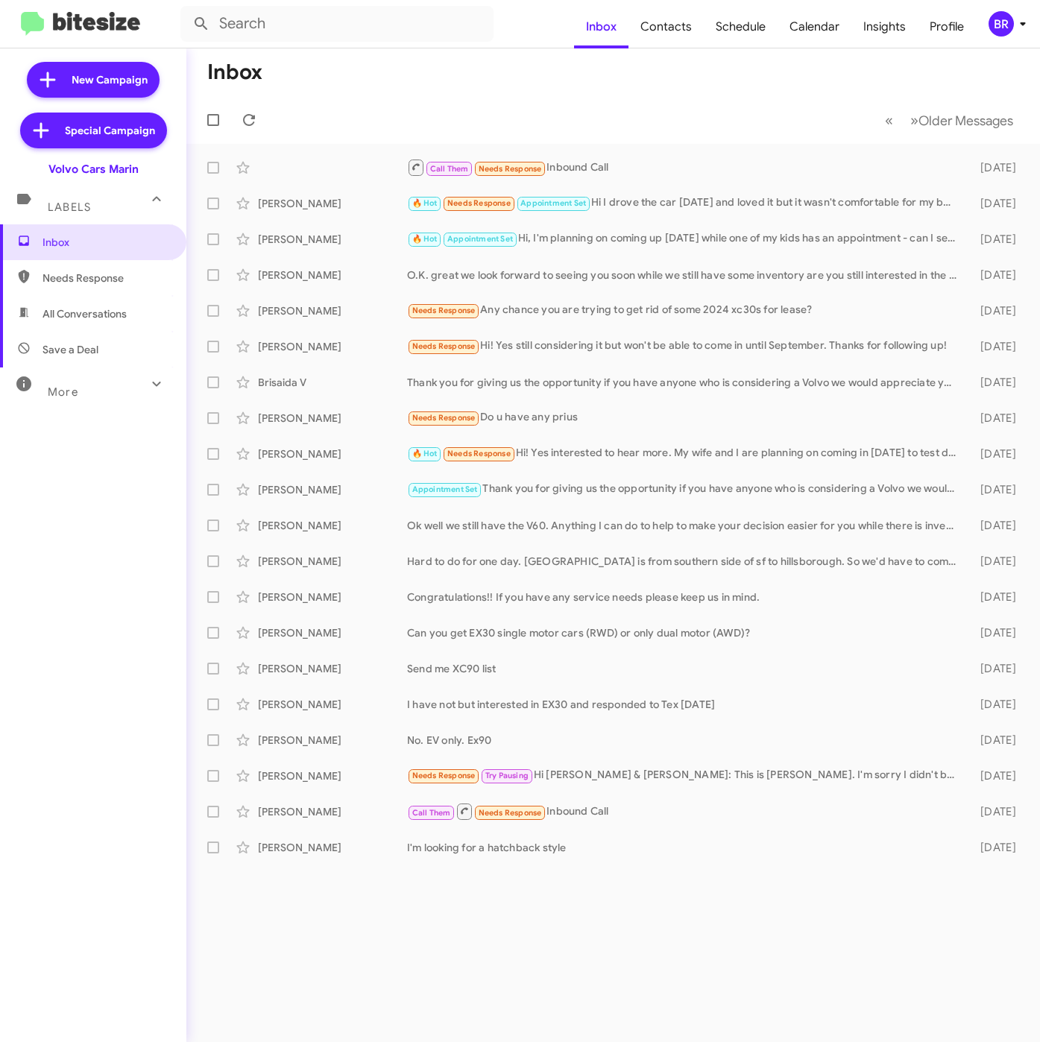
drag, startPoint x: 996, startPoint y: 12, endPoint x: 999, endPoint y: 22, distance: 11.1
click at [997, 12] on div "BR" at bounding box center [1000, 23] width 25 height 25
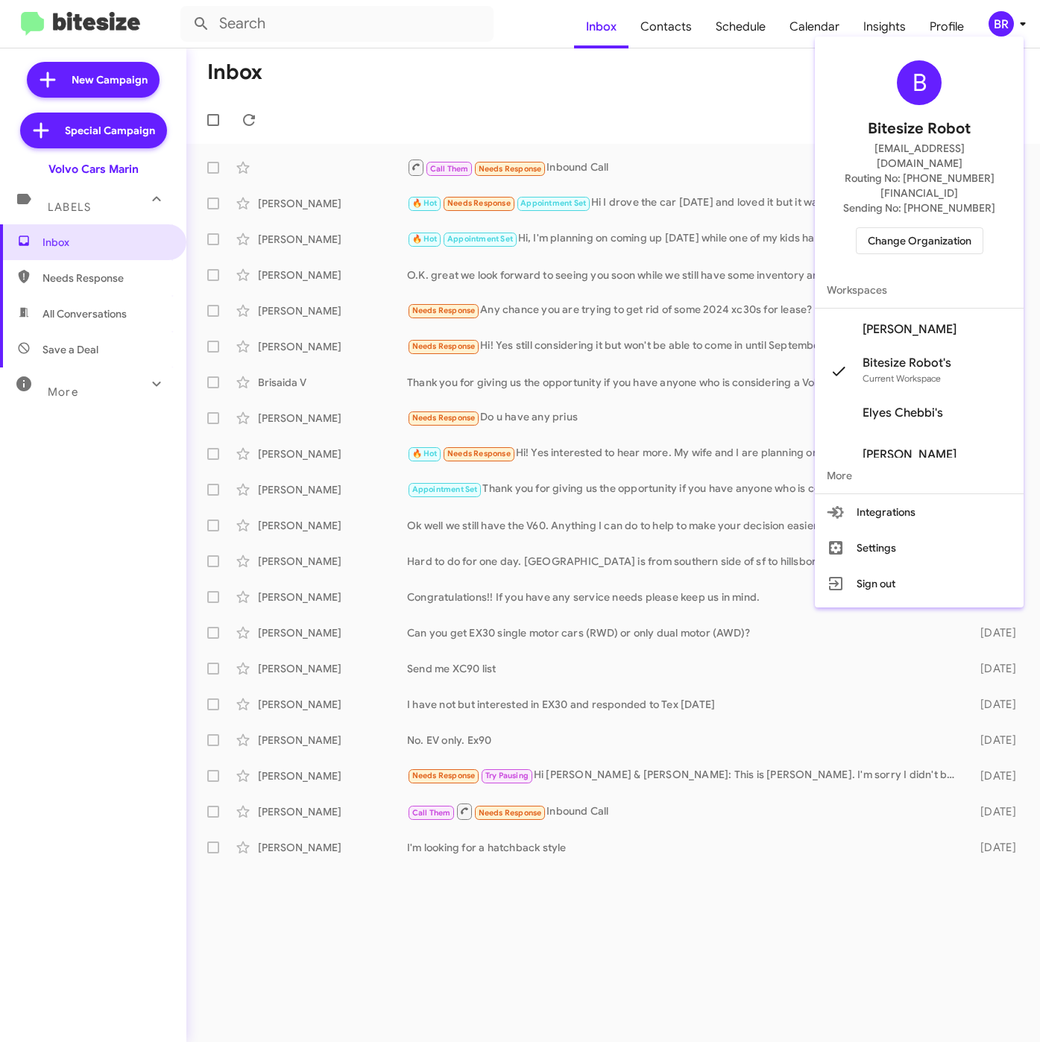
click at [951, 322] on span "Diana Kennedy's" at bounding box center [909, 329] width 94 height 15
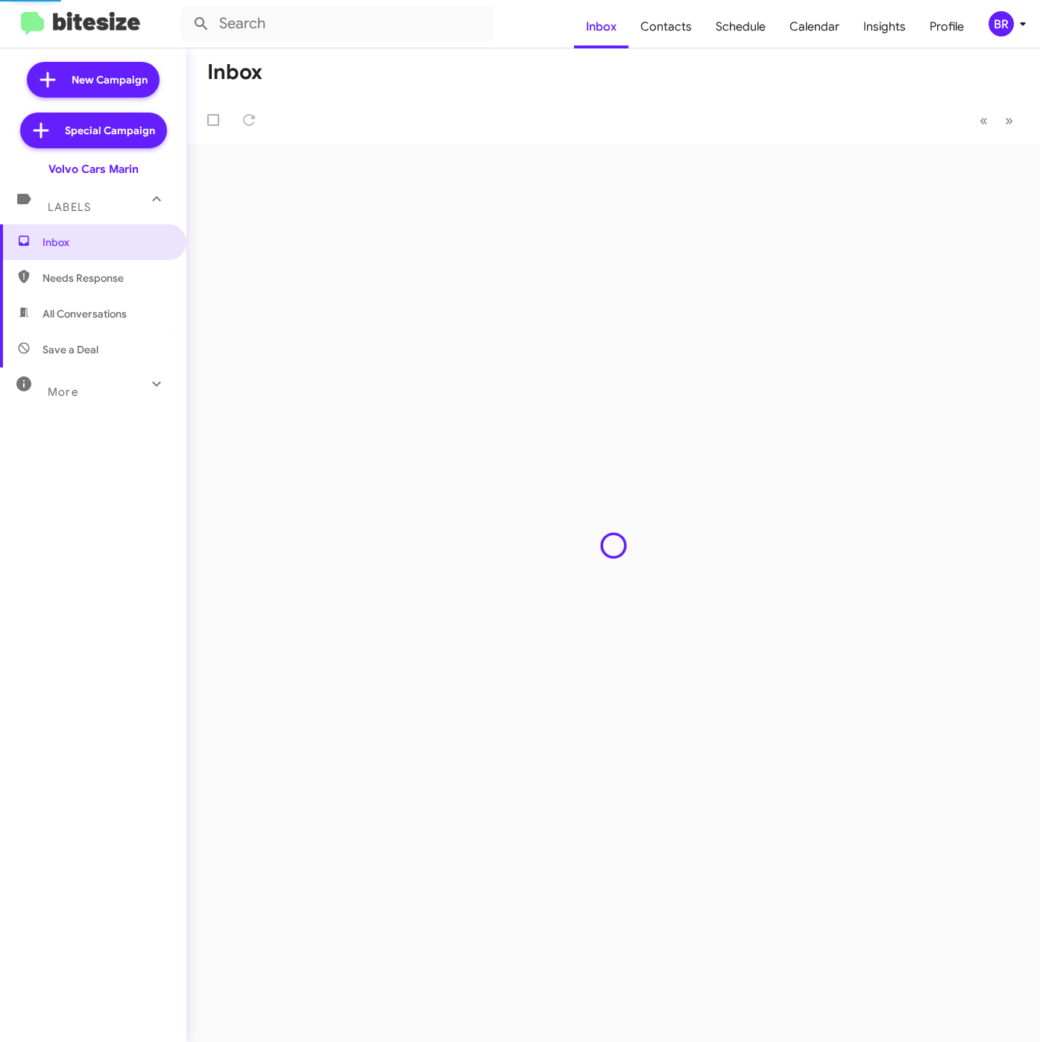
click at [669, 25] on span "Contacts" at bounding box center [665, 26] width 75 height 43
type input "in:groups"
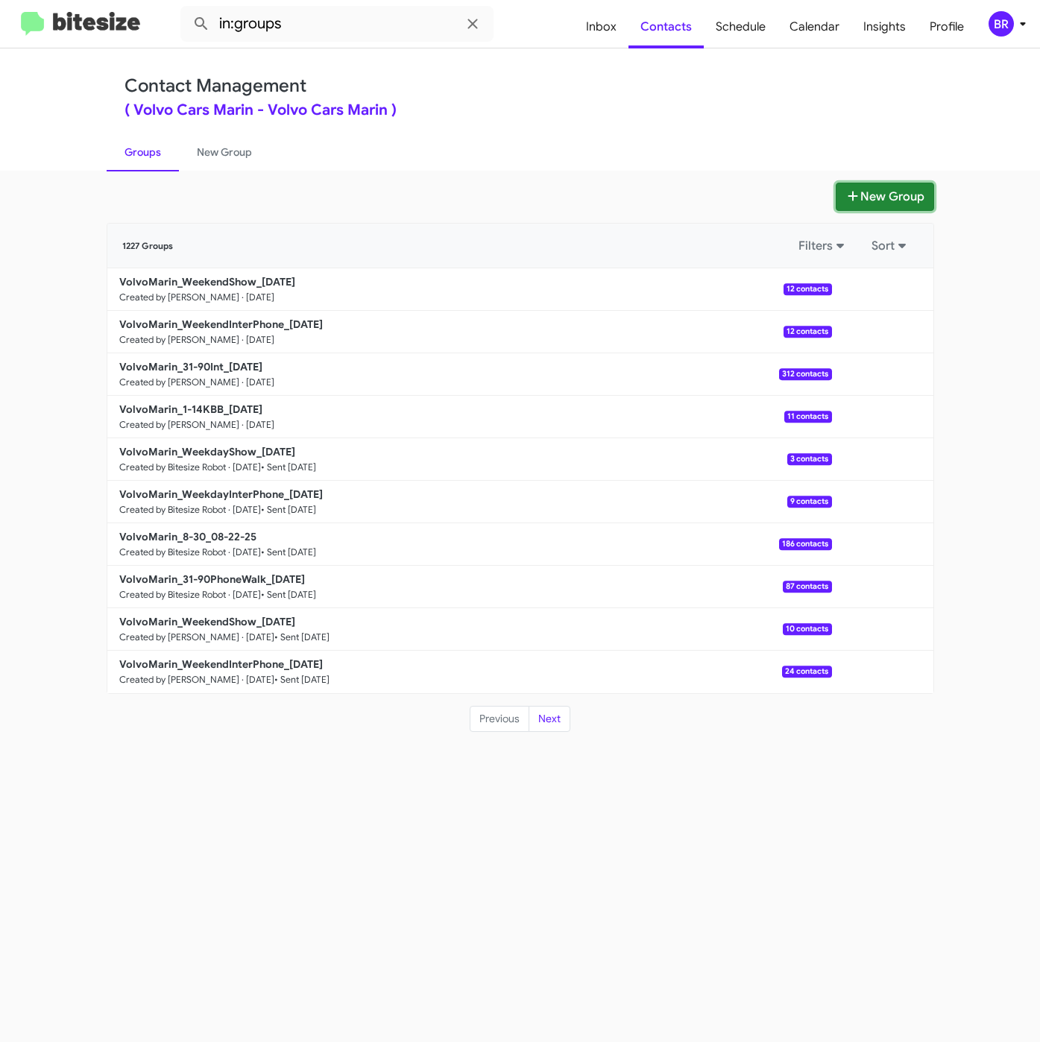
click at [877, 191] on button "New Group" at bounding box center [884, 197] width 98 height 28
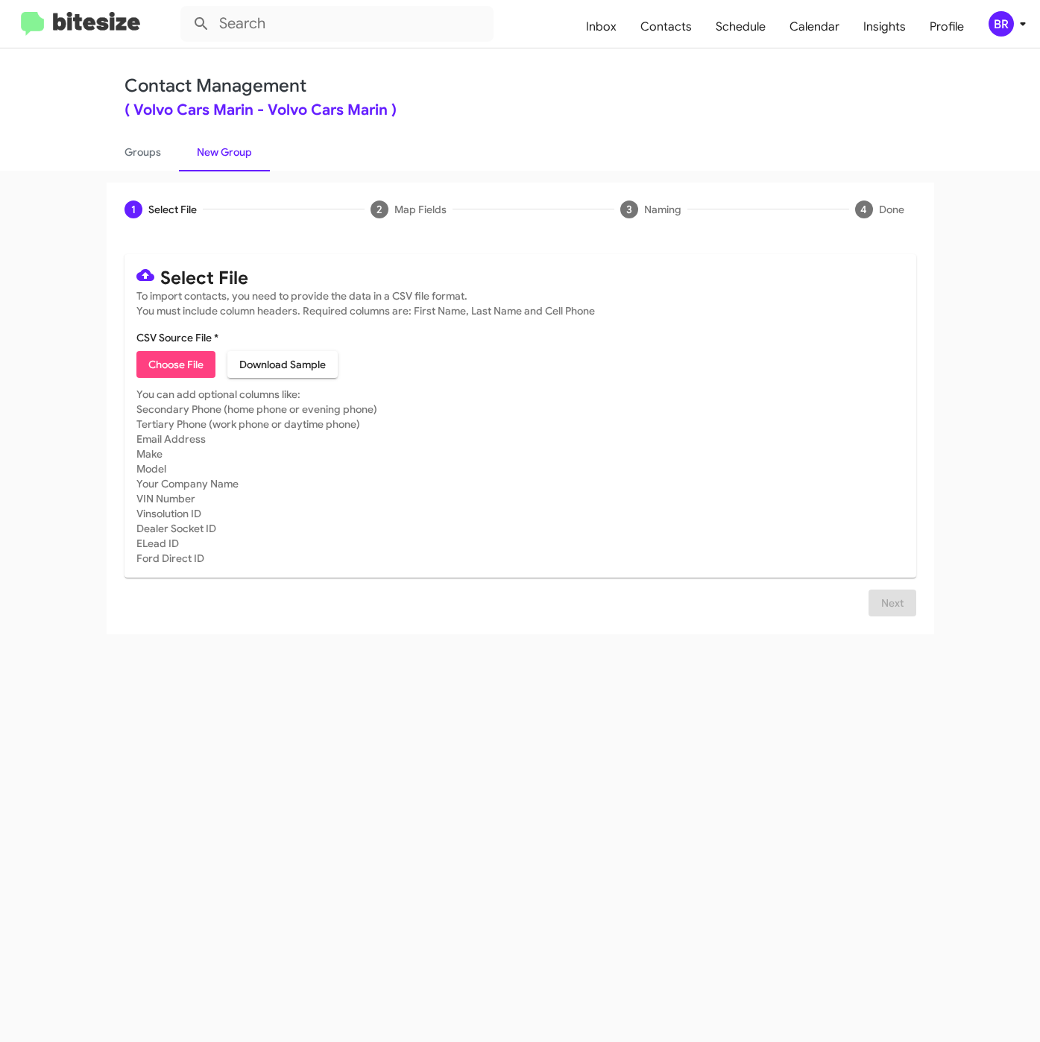
click at [141, 371] on button "Choose File" at bounding box center [175, 364] width 79 height 27
type input "Opt-Out - Volvo Cars Marin"
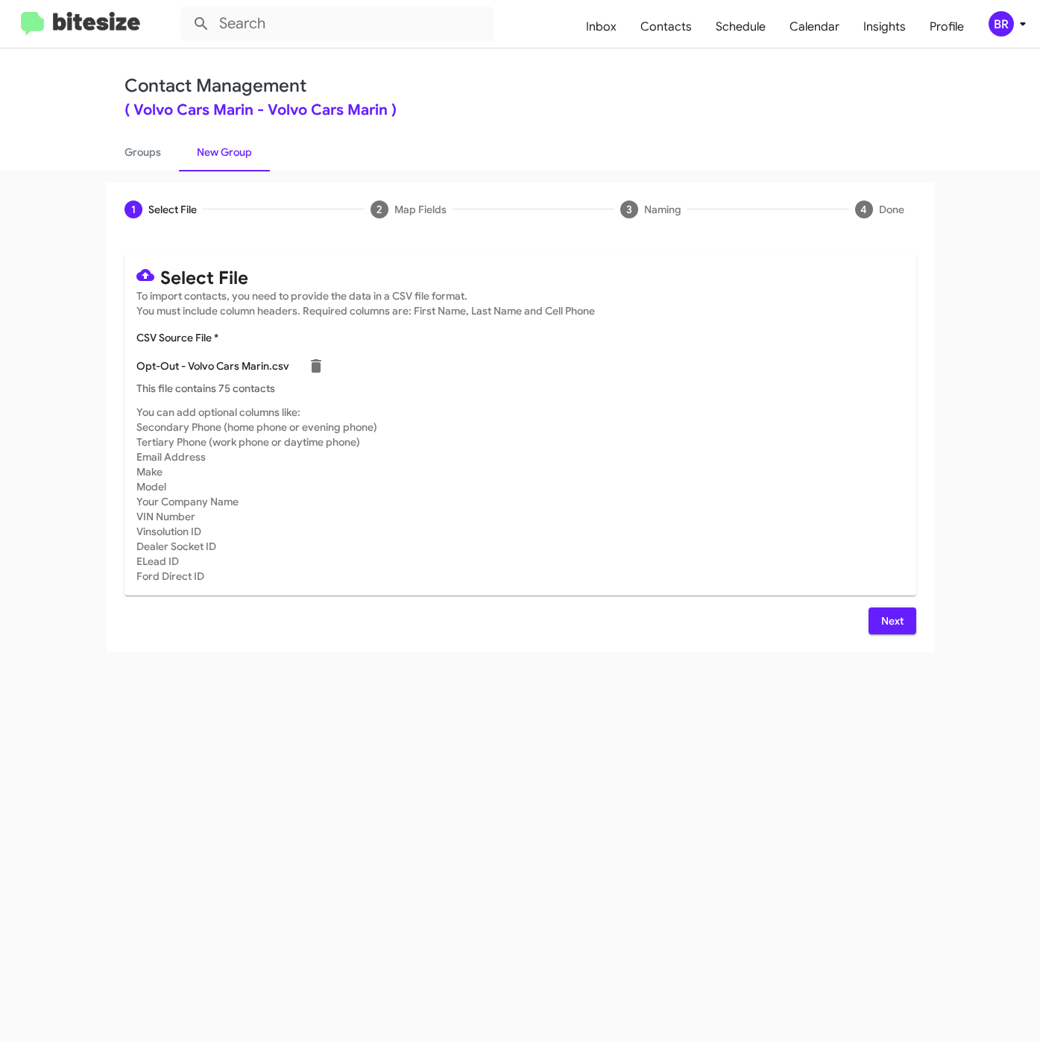
click at [868, 613] on button "Next" at bounding box center [892, 620] width 48 height 27
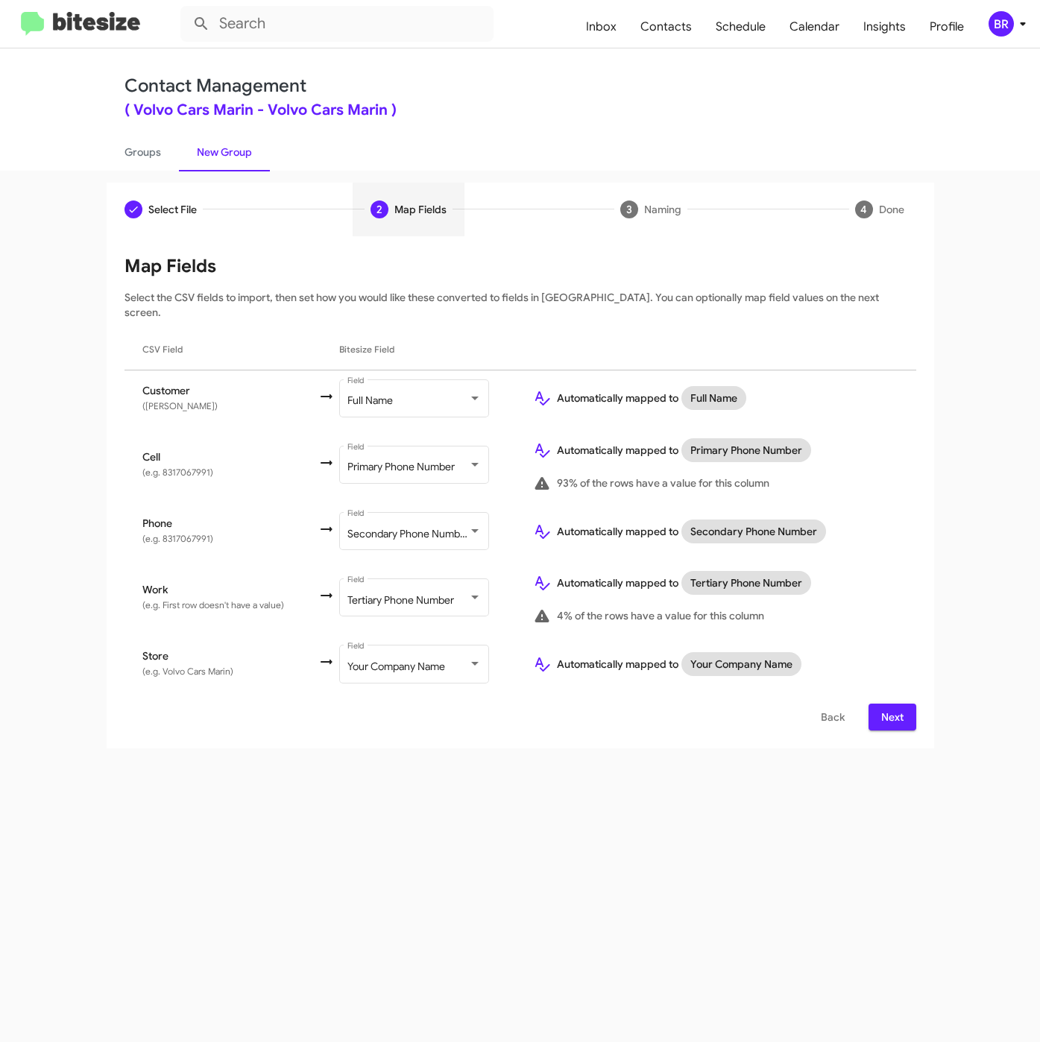
click at [864, 704] on div "Back Next" at bounding box center [520, 717] width 792 height 27
click at [875, 704] on button "Next" at bounding box center [892, 717] width 48 height 27
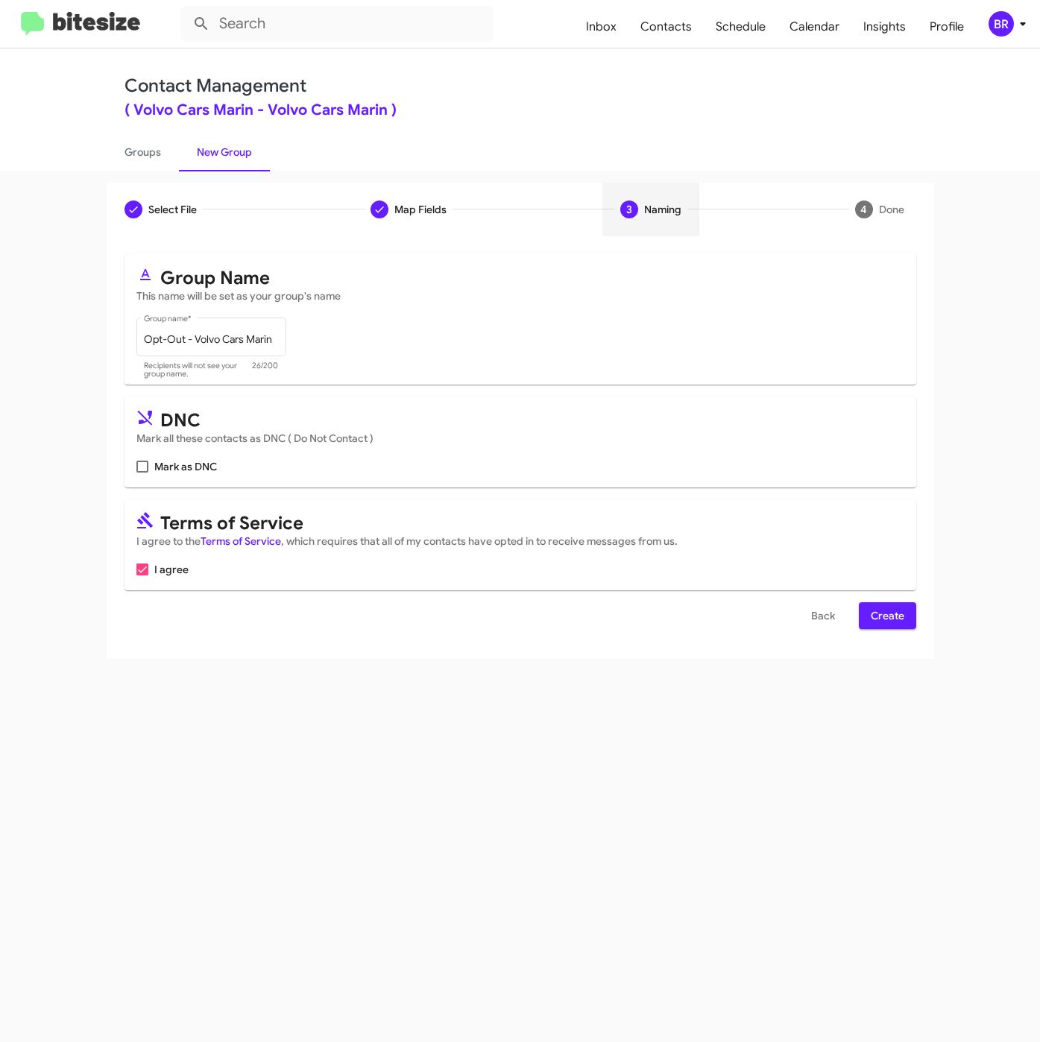
click at [195, 481] on mat-card "DNC Mark all these contacts as DNC ( Do Not Contact ) Mark as DNC" at bounding box center [520, 441] width 792 height 91
click at [191, 472] on span "Mark as DNC" at bounding box center [185, 467] width 63 height 18
click at [142, 473] on input "Mark as DNC" at bounding box center [142, 473] width 1 height 1
checkbox input "true"
click at [888, 629] on span "Create" at bounding box center [888, 615] width 34 height 27
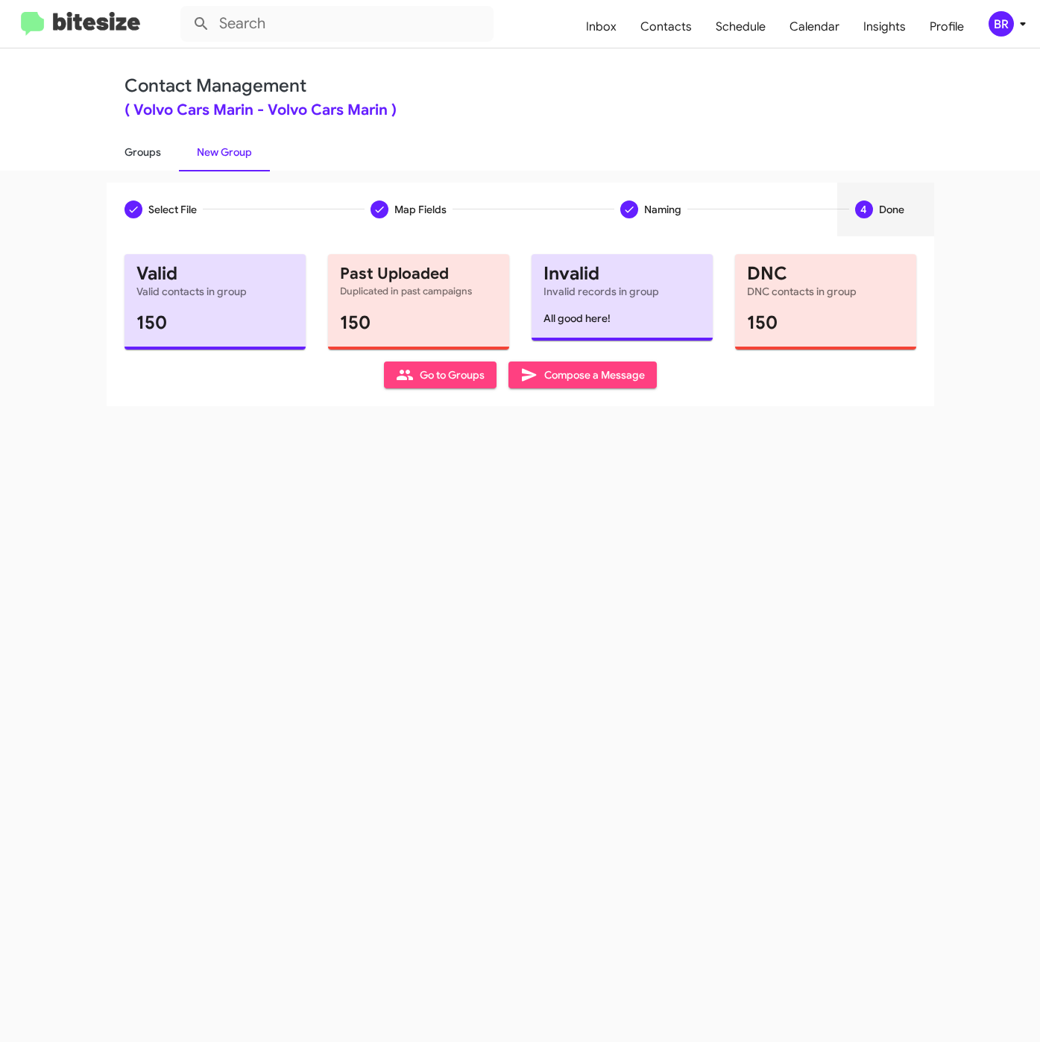
click at [144, 151] on link "Groups" at bounding box center [143, 152] width 72 height 39
type input "in:groups"
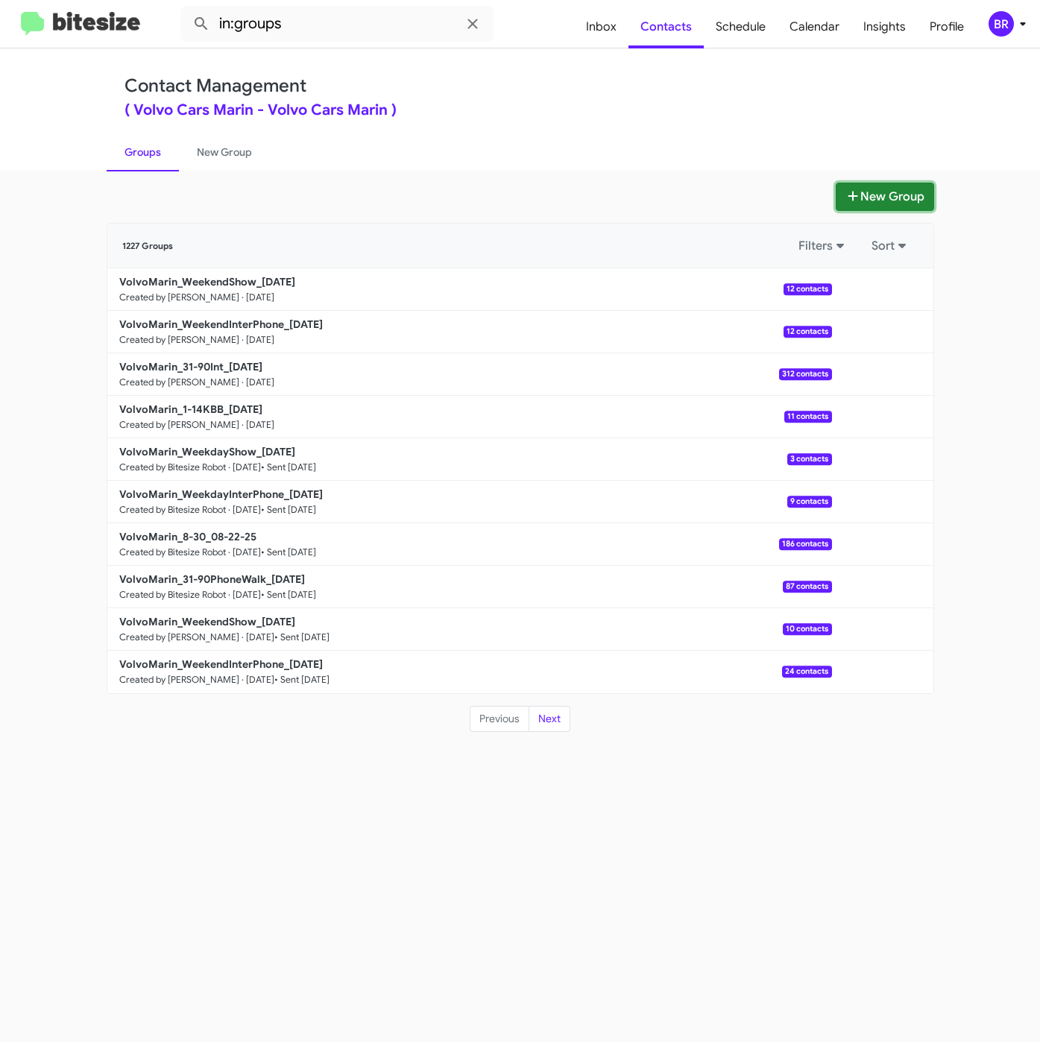
click at [882, 197] on button "New Group" at bounding box center [884, 197] width 98 height 28
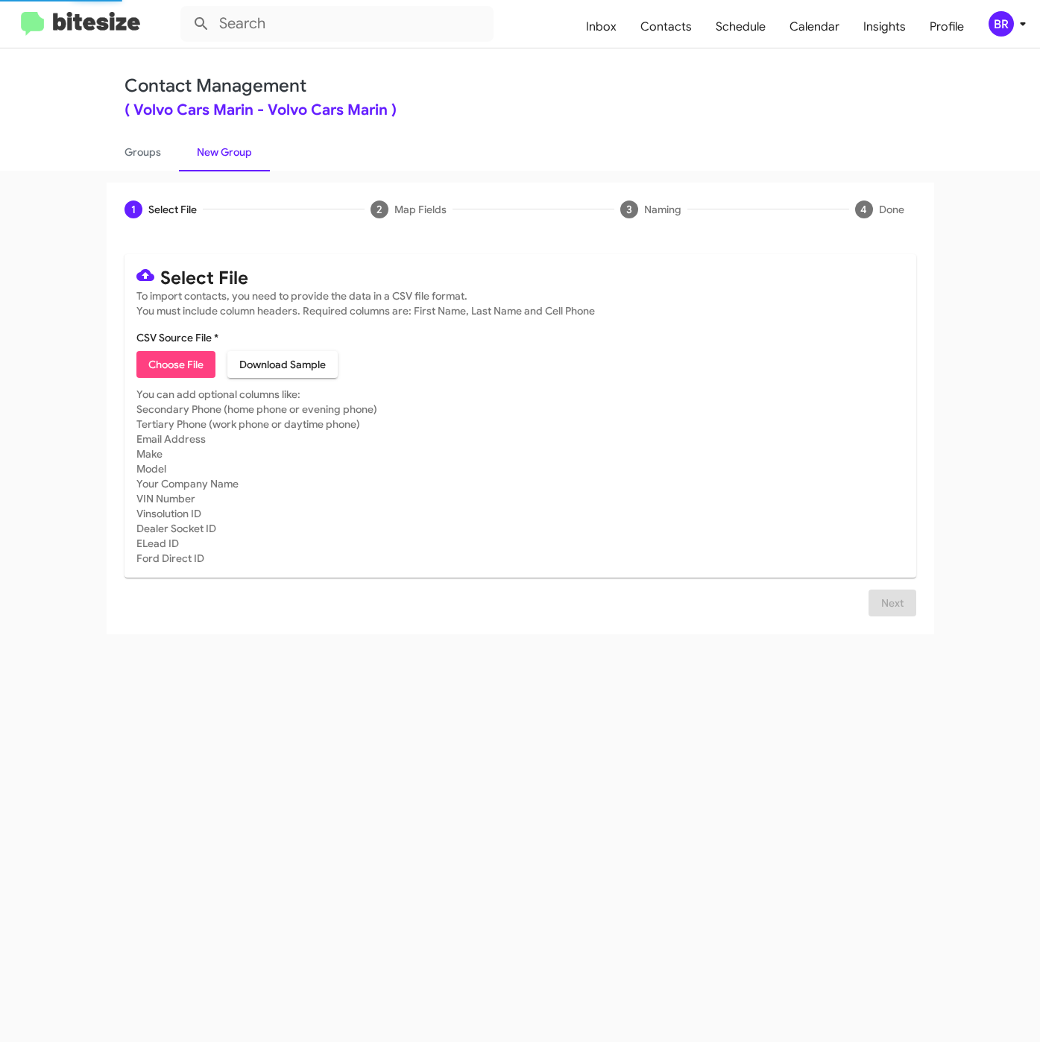
click at [155, 376] on span "Choose File" at bounding box center [175, 364] width 55 height 27
type input "Opt-Out - Volvo Cars Marin"
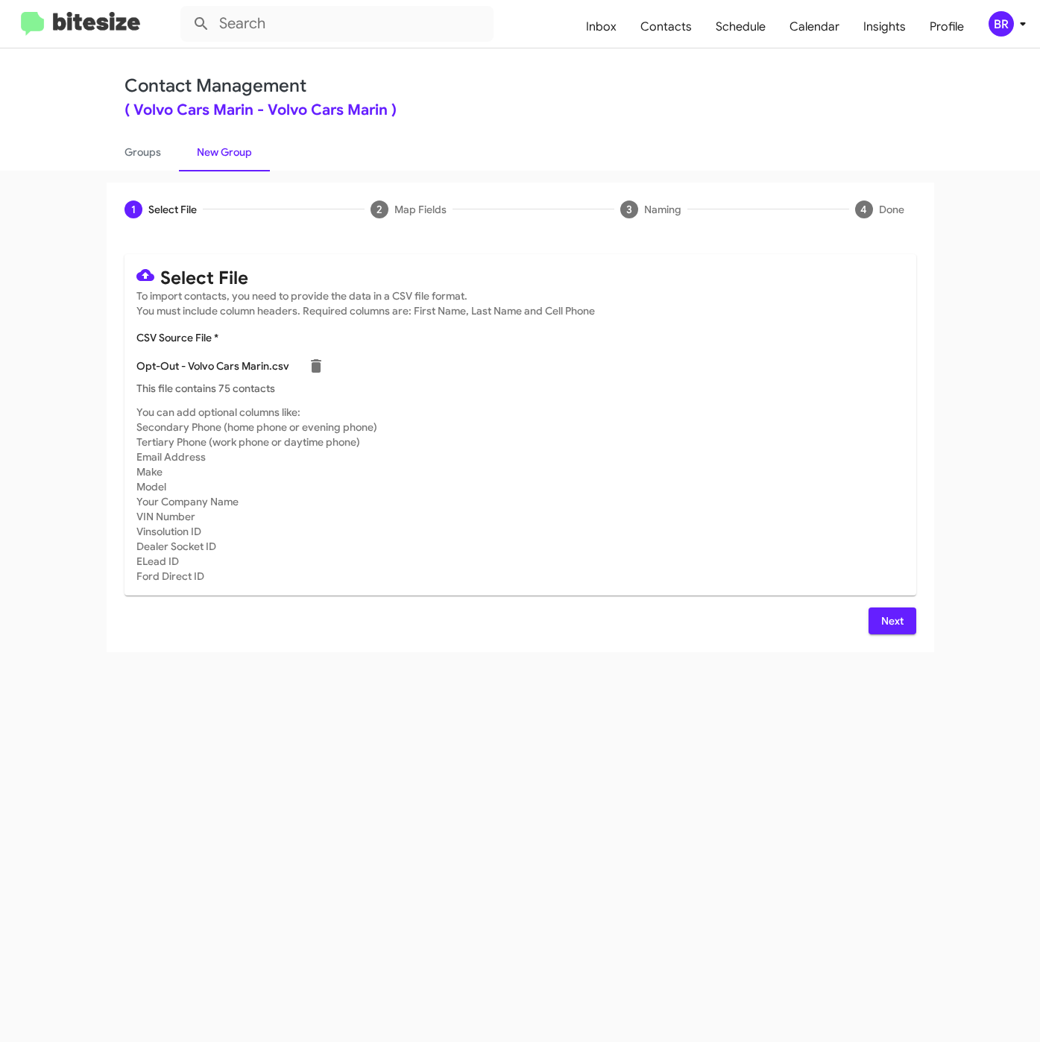
click at [886, 625] on span "Next" at bounding box center [892, 620] width 24 height 27
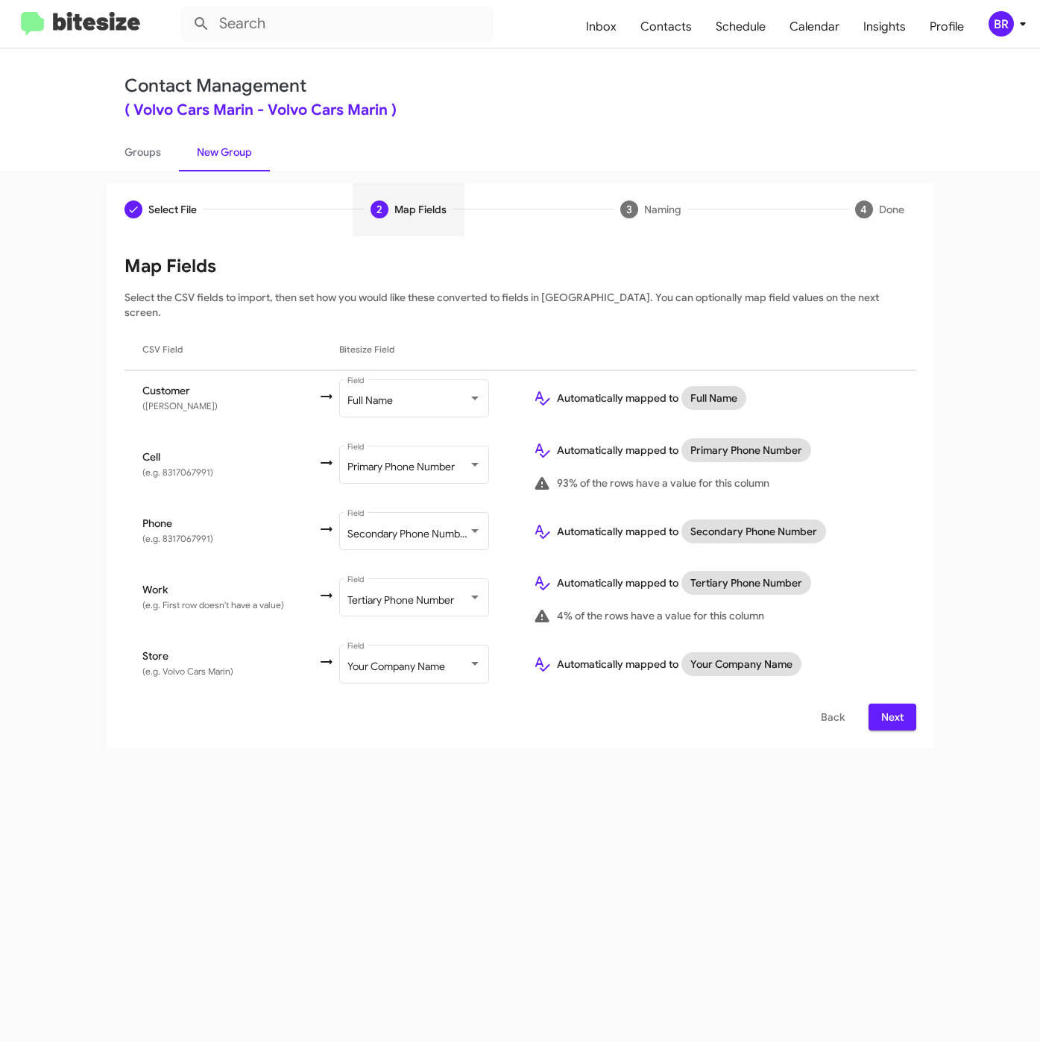
drag, startPoint x: 904, startPoint y: 712, endPoint x: 895, endPoint y: 712, distance: 8.9
click at [903, 712] on button "Next" at bounding box center [892, 717] width 48 height 27
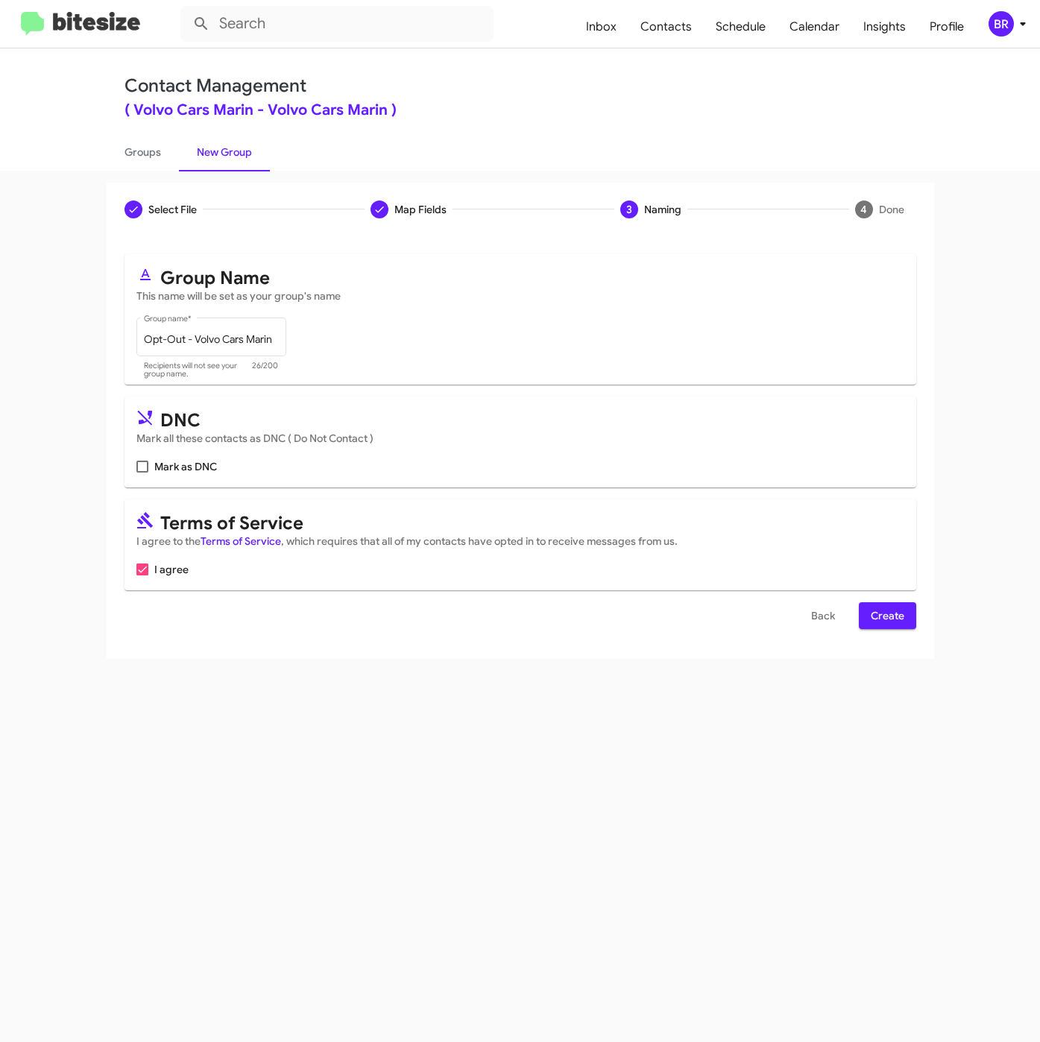
click at [172, 457] on mat-card "DNC Mark all these contacts as DNC ( Do Not Contact ) Mark as DNC" at bounding box center [520, 441] width 792 height 91
click at [171, 464] on span "Mark as DNC" at bounding box center [185, 467] width 63 height 18
click at [142, 473] on input "Mark as DNC" at bounding box center [142, 473] width 1 height 1
checkbox input "true"
click at [893, 618] on span "Create" at bounding box center [888, 615] width 34 height 27
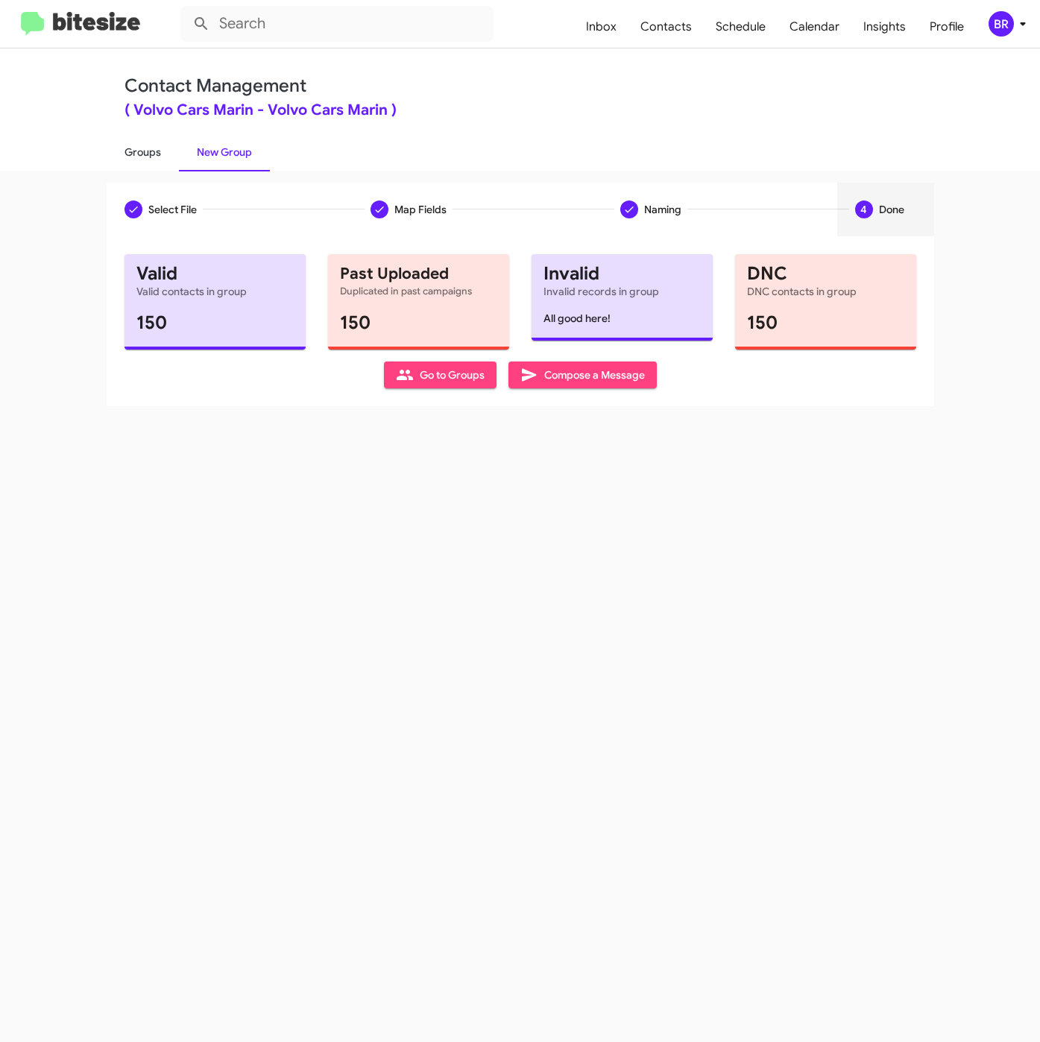
click at [159, 157] on link "Groups" at bounding box center [143, 152] width 72 height 39
type input "in:groups"
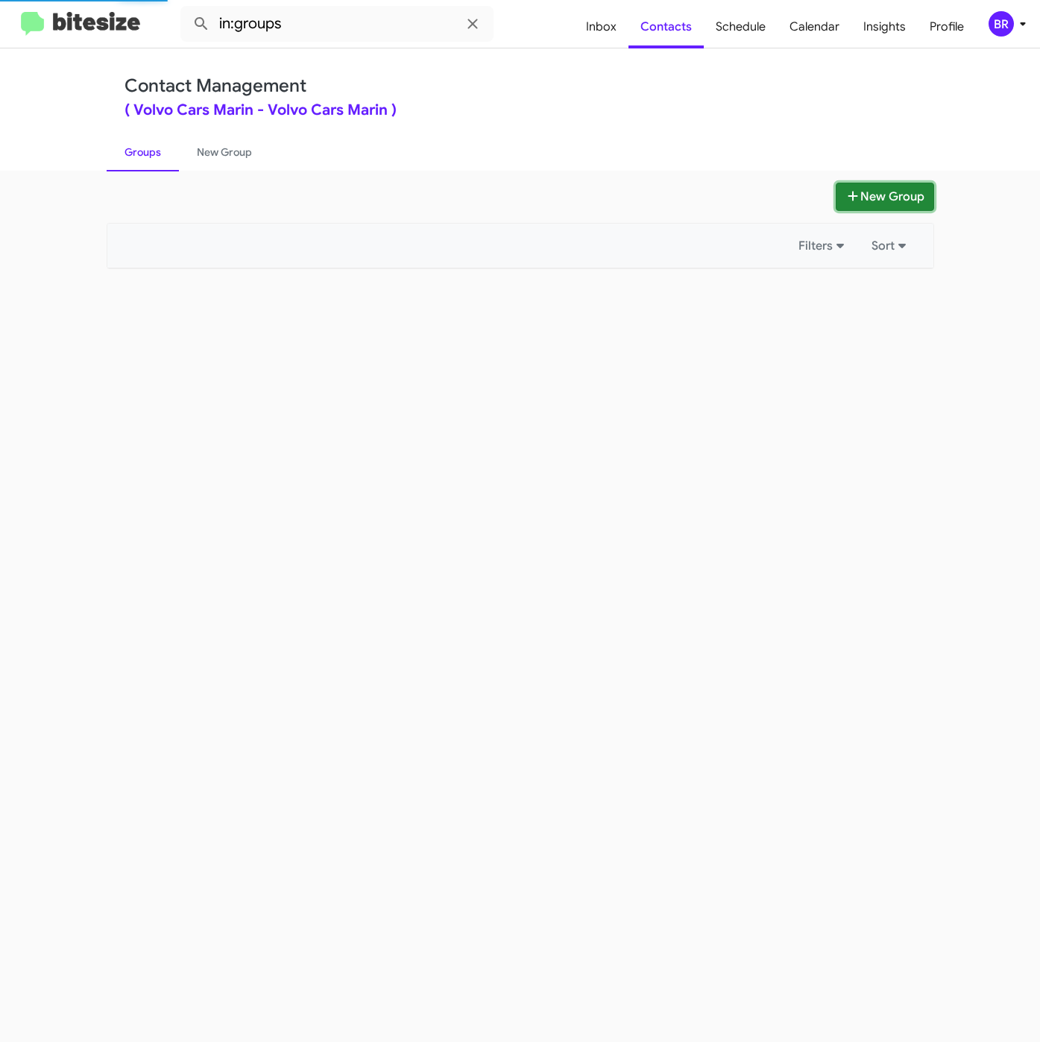
click at [841, 203] on button "New Group" at bounding box center [884, 197] width 98 height 28
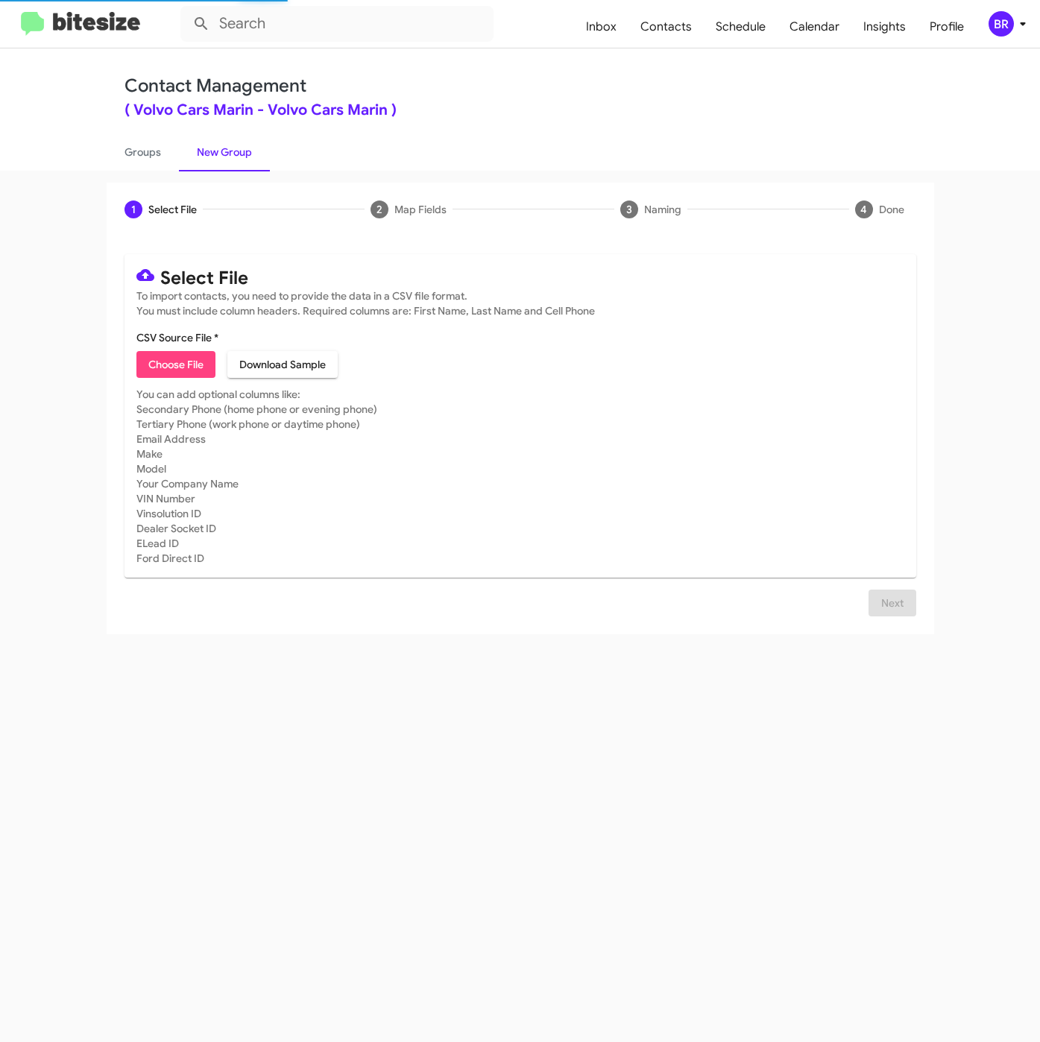
click at [177, 367] on span "Choose File" at bounding box center [175, 364] width 55 height 27
type input "VolvoMarin_31-90PhoneWalk_08-29-25"
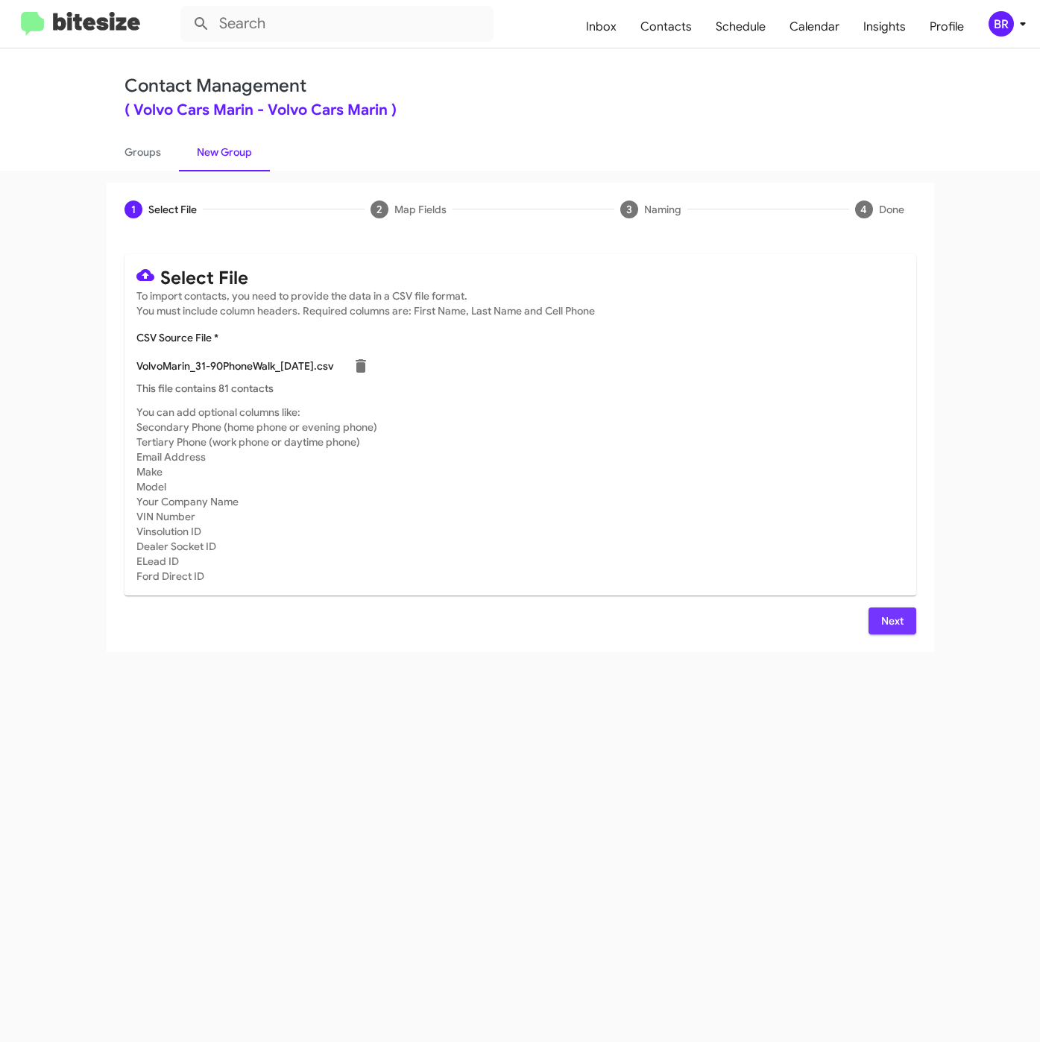
click at [888, 618] on span "Next" at bounding box center [892, 620] width 24 height 27
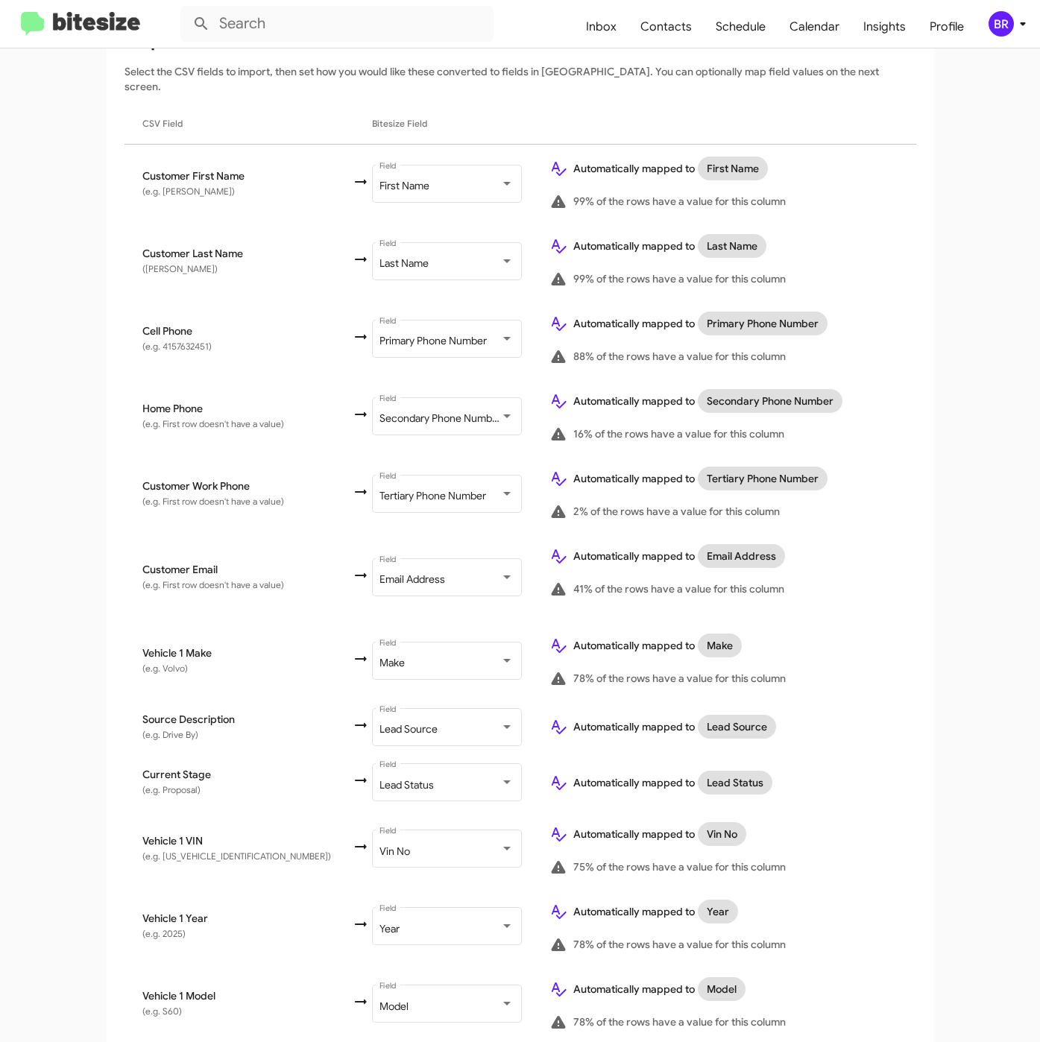
scroll to position [376, 0]
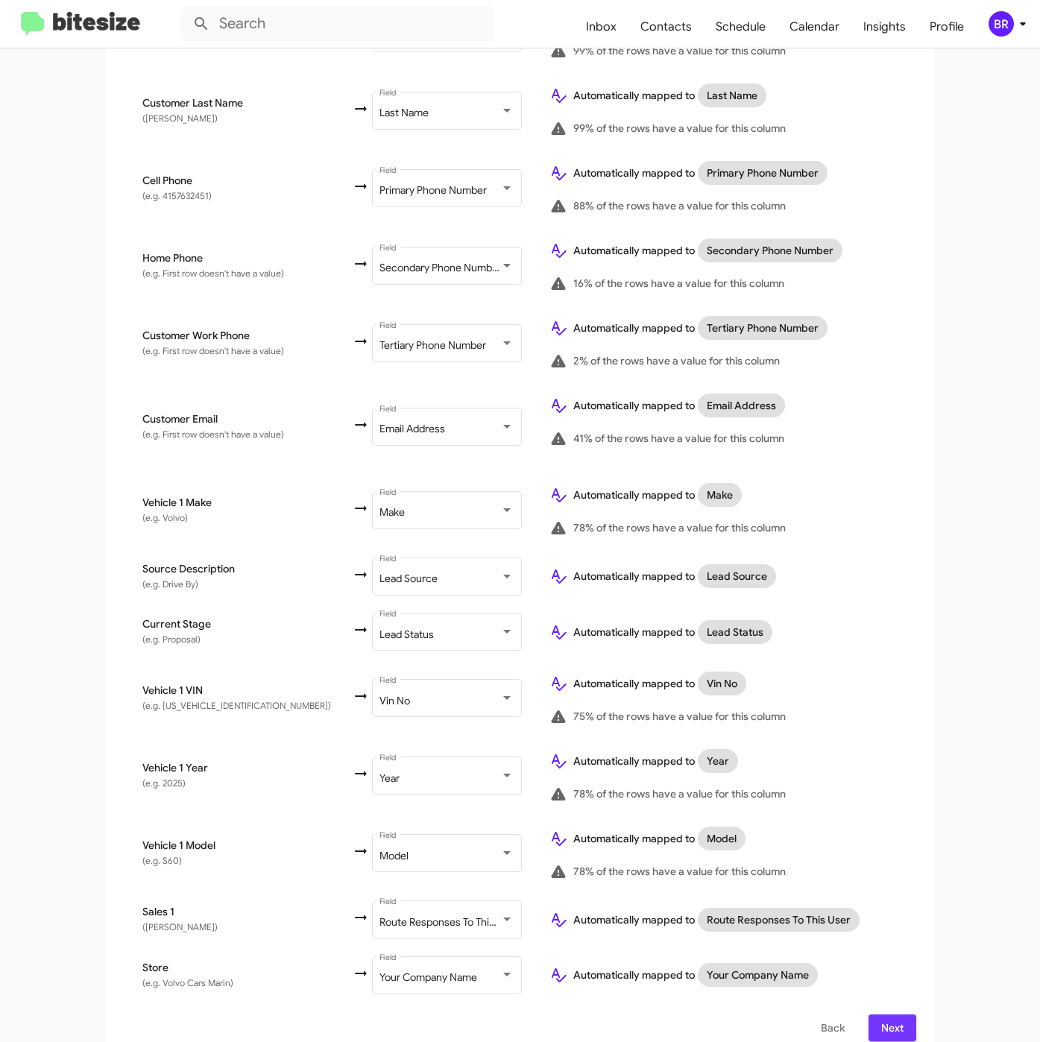
click at [880, 1014] on span "Next" at bounding box center [892, 1027] width 24 height 27
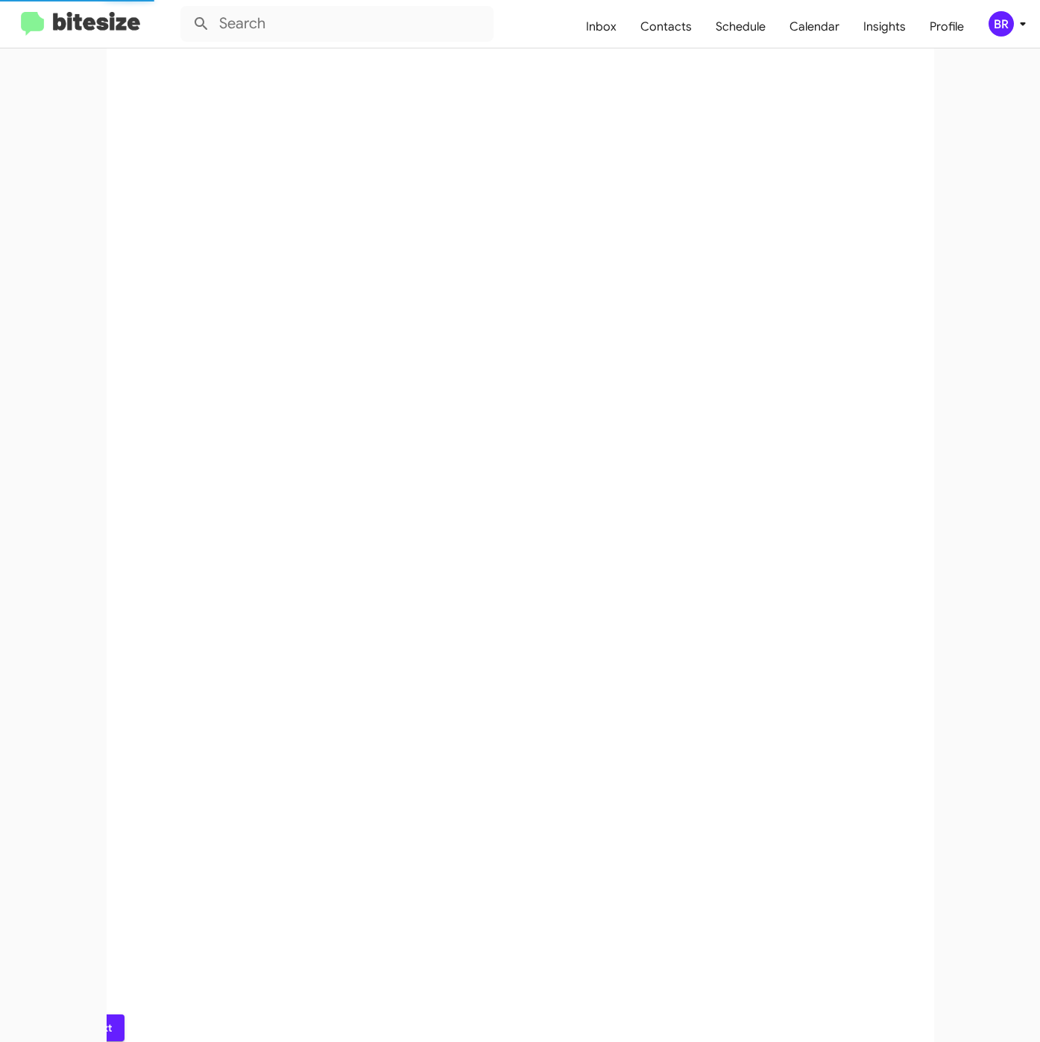
scroll to position [0, 0]
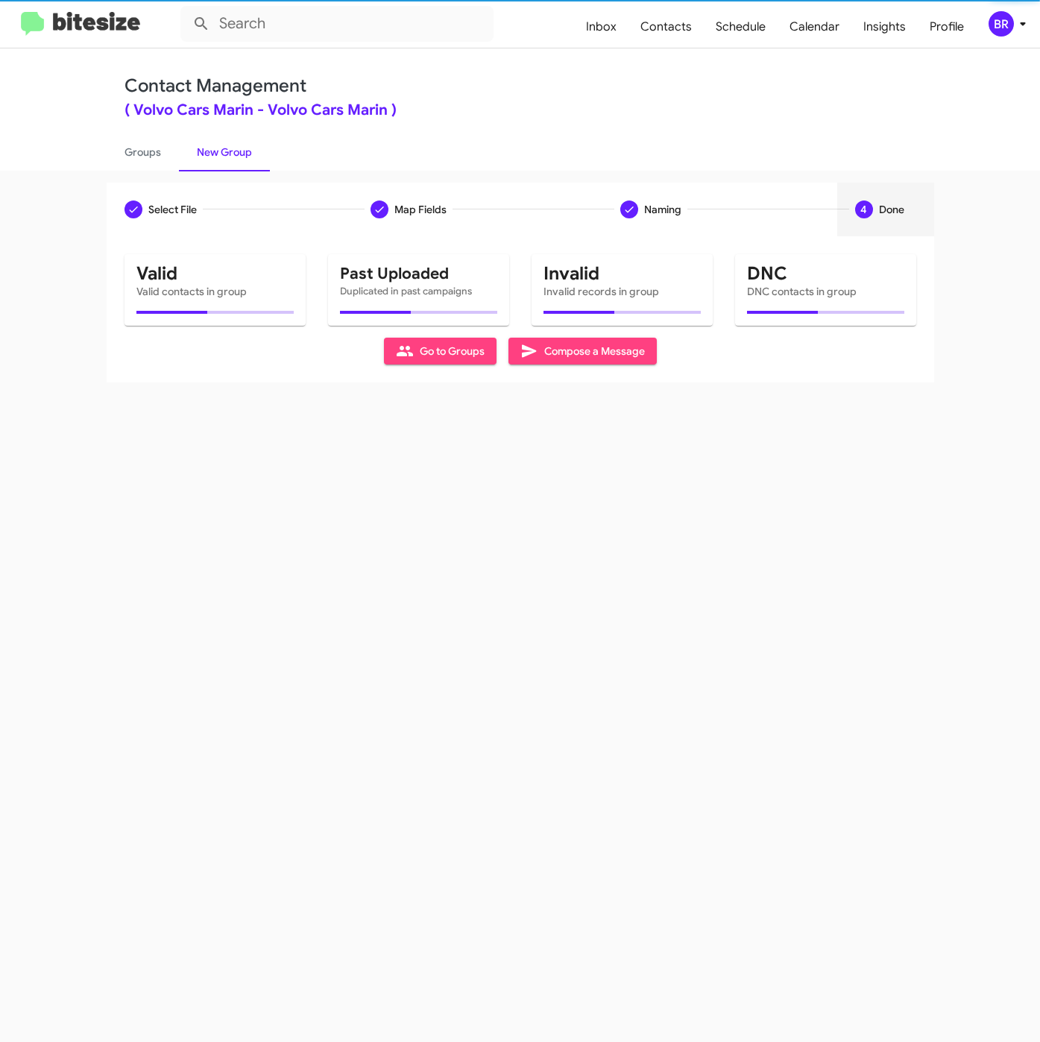
click at [877, 618] on div "Select File Map Fields Naming 4 Done Select File To import contacts, you need t…" at bounding box center [520, 606] width 1040 height 871
click at [139, 157] on link "Groups" at bounding box center [143, 152] width 72 height 39
type input "in:groups"
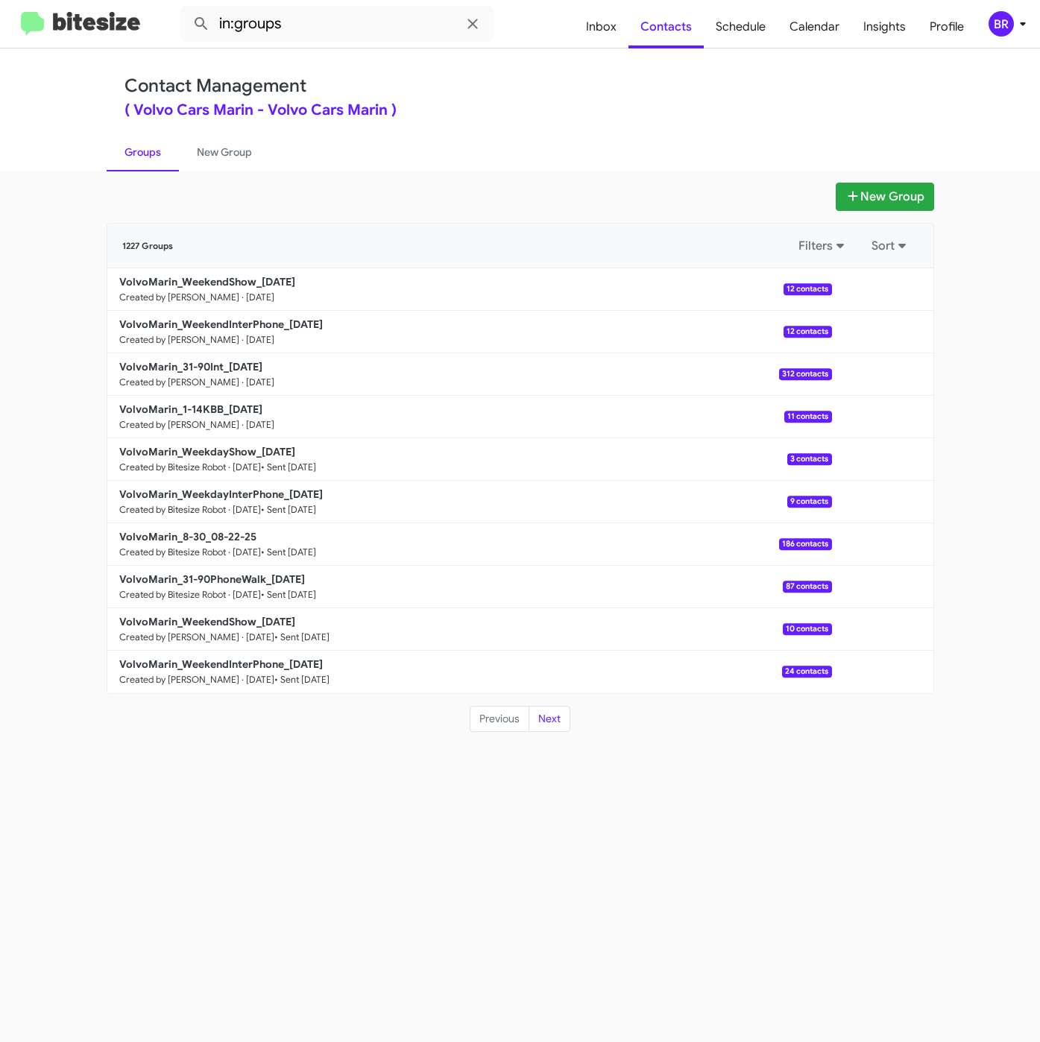
click at [868, 180] on div "New Group 1227 Groups Filters Sort VolvoMarin_WeekendShow_08-25-25 Created by N…" at bounding box center [520, 606] width 1040 height 871
click at [830, 197] on div "New Group" at bounding box center [520, 197] width 827 height 28
click at [845, 202] on fa-icon at bounding box center [852, 196] width 15 height 15
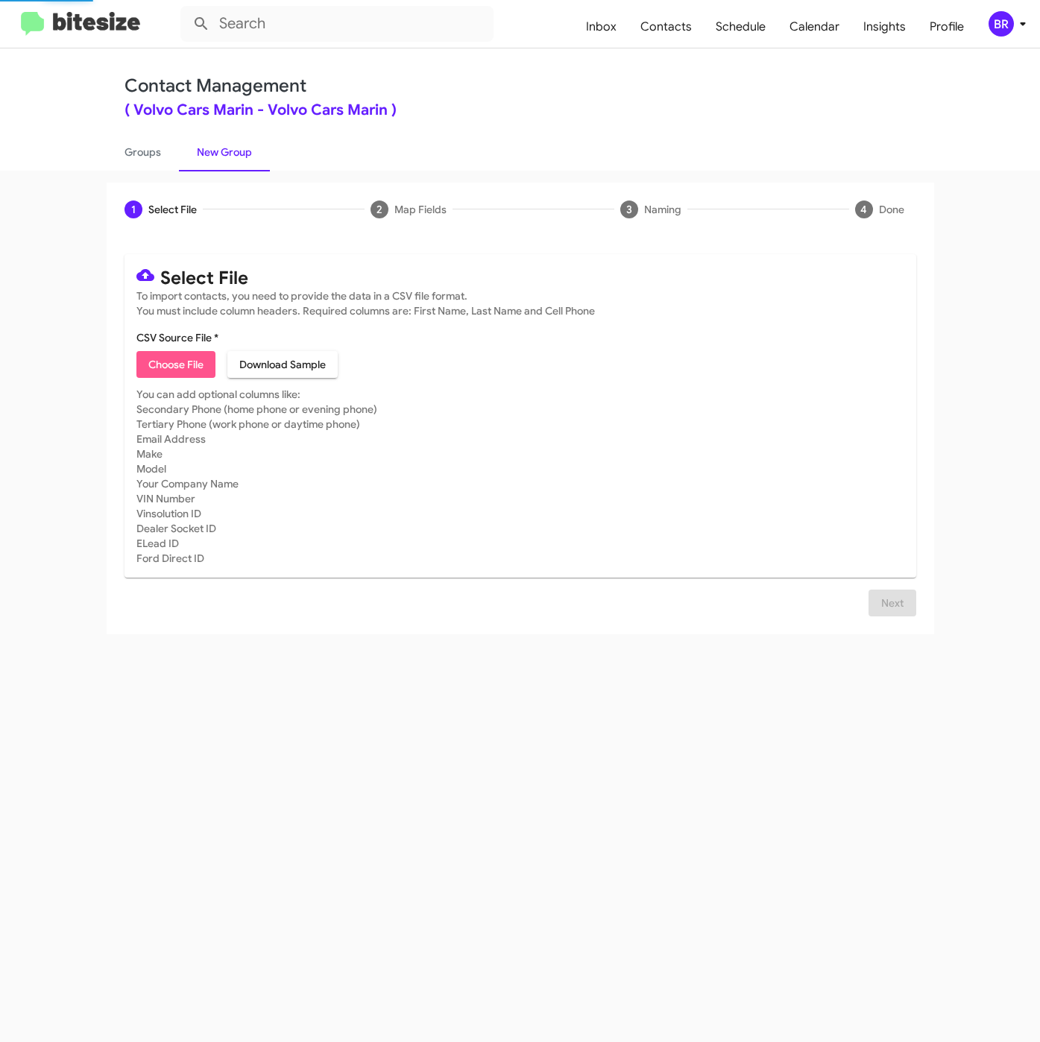
click at [174, 378] on span "Choose File" at bounding box center [175, 364] width 55 height 27
type input "VolvoMarin_31-90PhoneWalk_08-29-25"
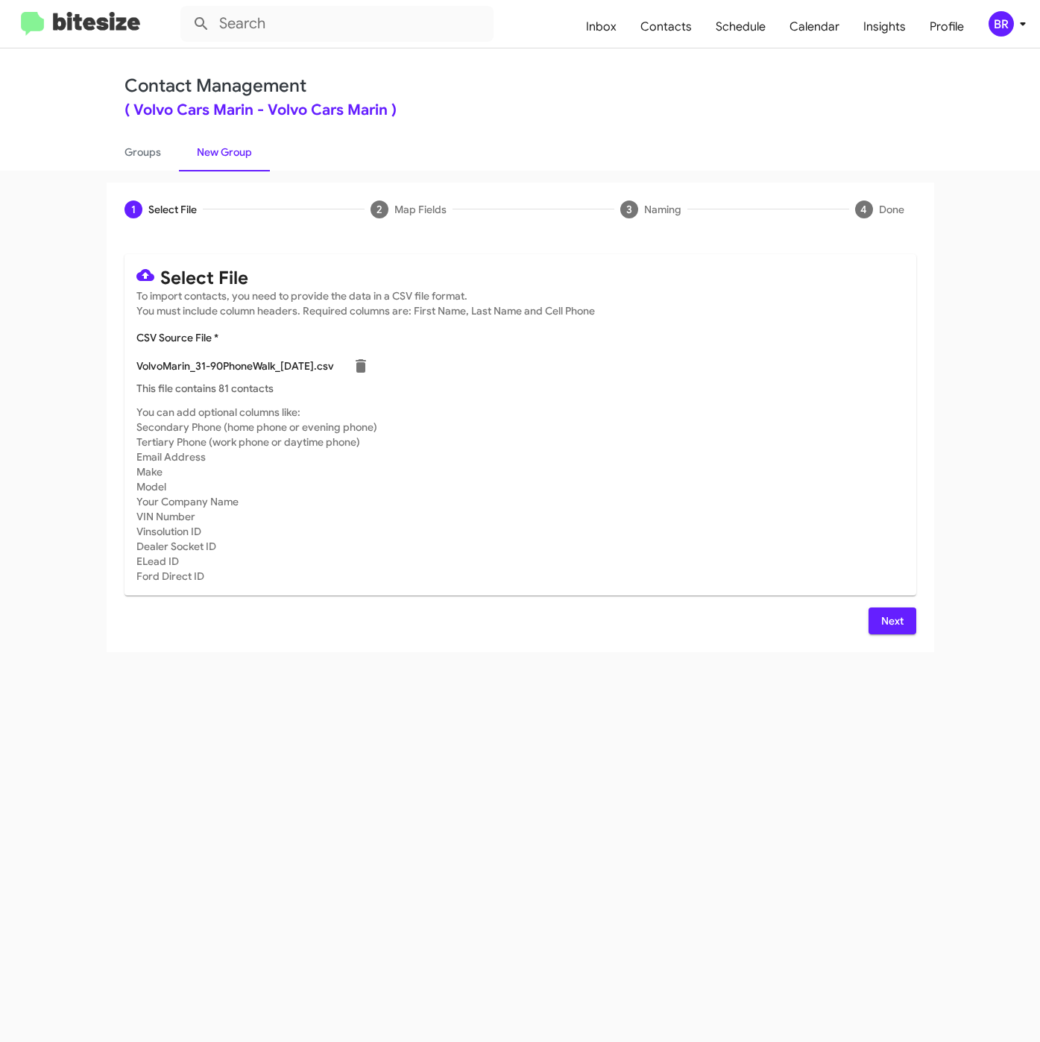
click at [879, 618] on button "Next" at bounding box center [892, 620] width 48 height 27
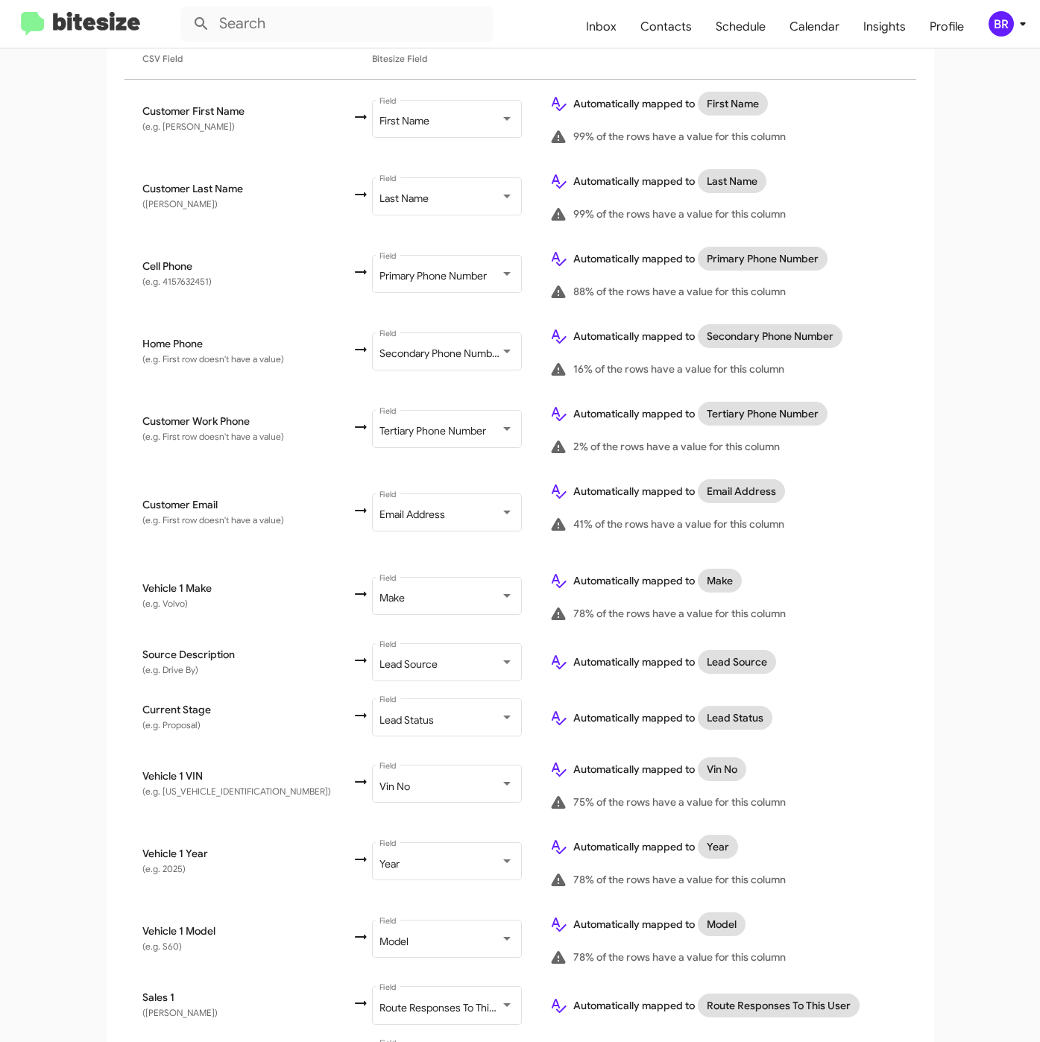
scroll to position [376, 0]
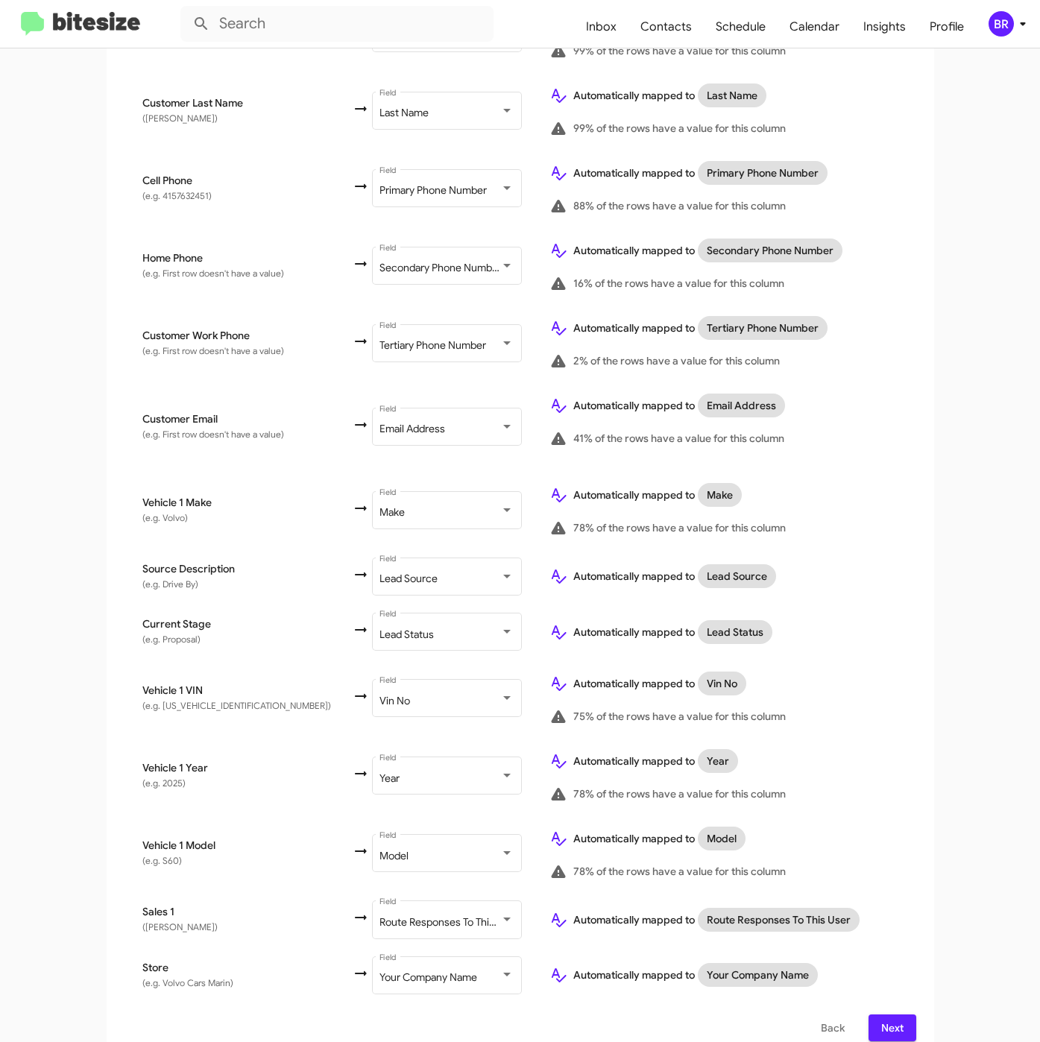
click at [880, 1014] on span "Next" at bounding box center [892, 1027] width 24 height 27
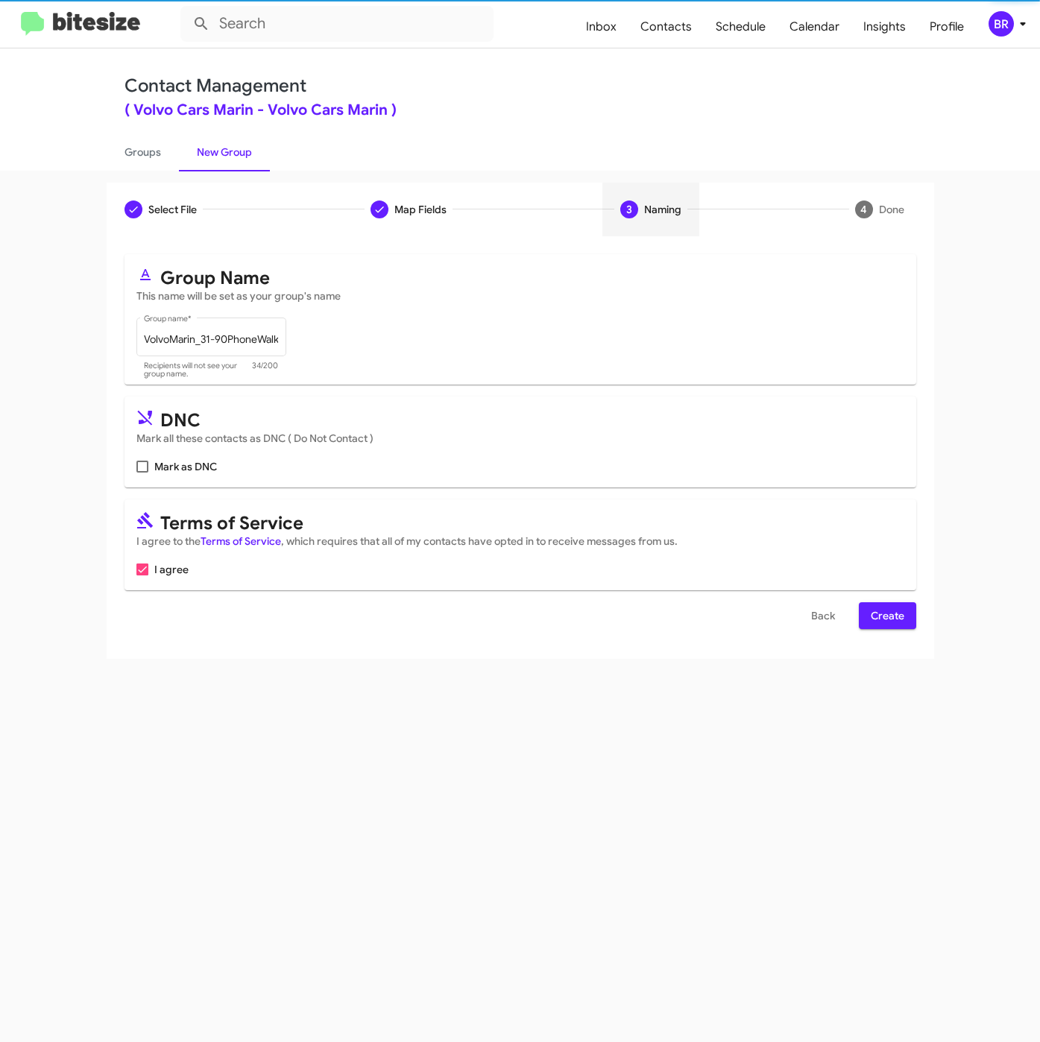
scroll to position [0, 0]
click at [909, 613] on button "Create" at bounding box center [887, 615] width 57 height 27
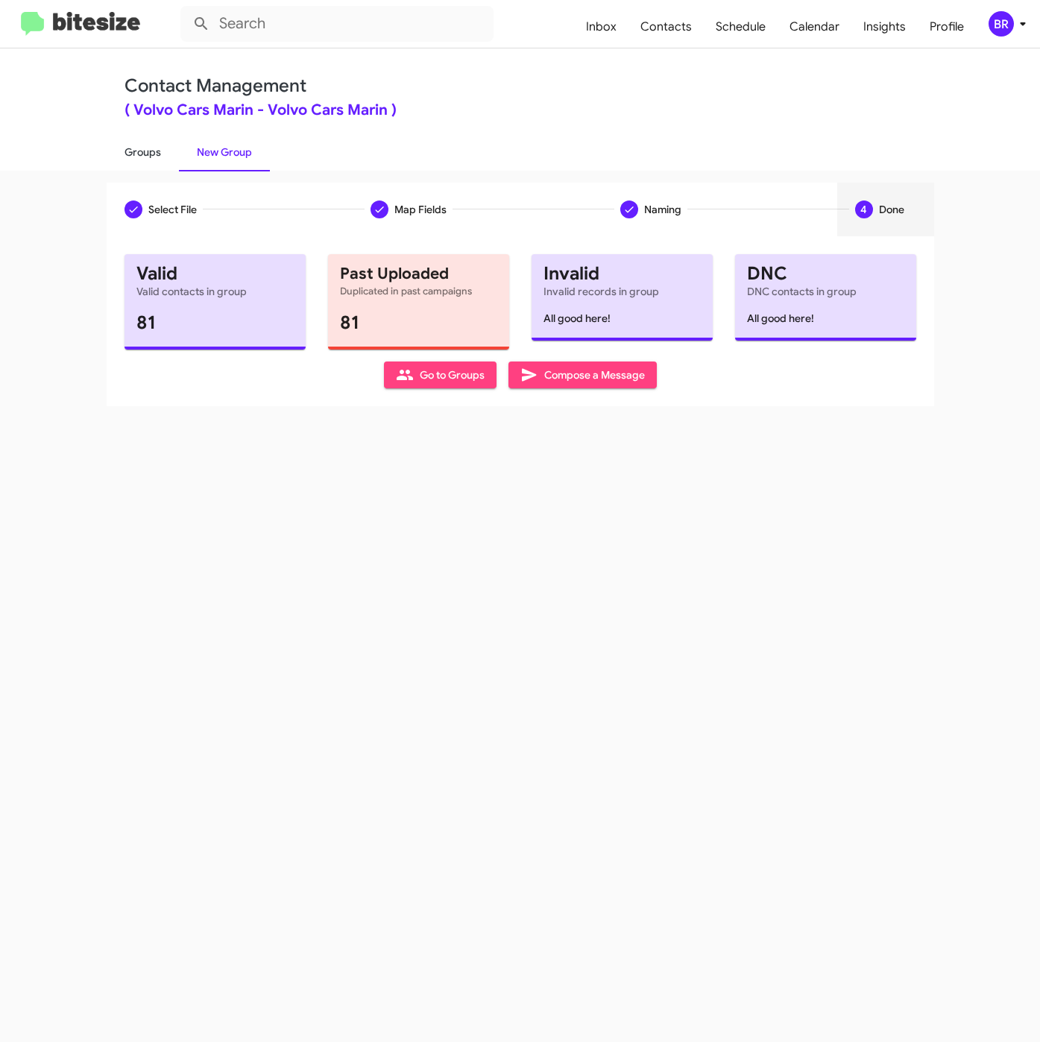
click at [136, 155] on link "Groups" at bounding box center [143, 152] width 72 height 39
type input "in:groups"
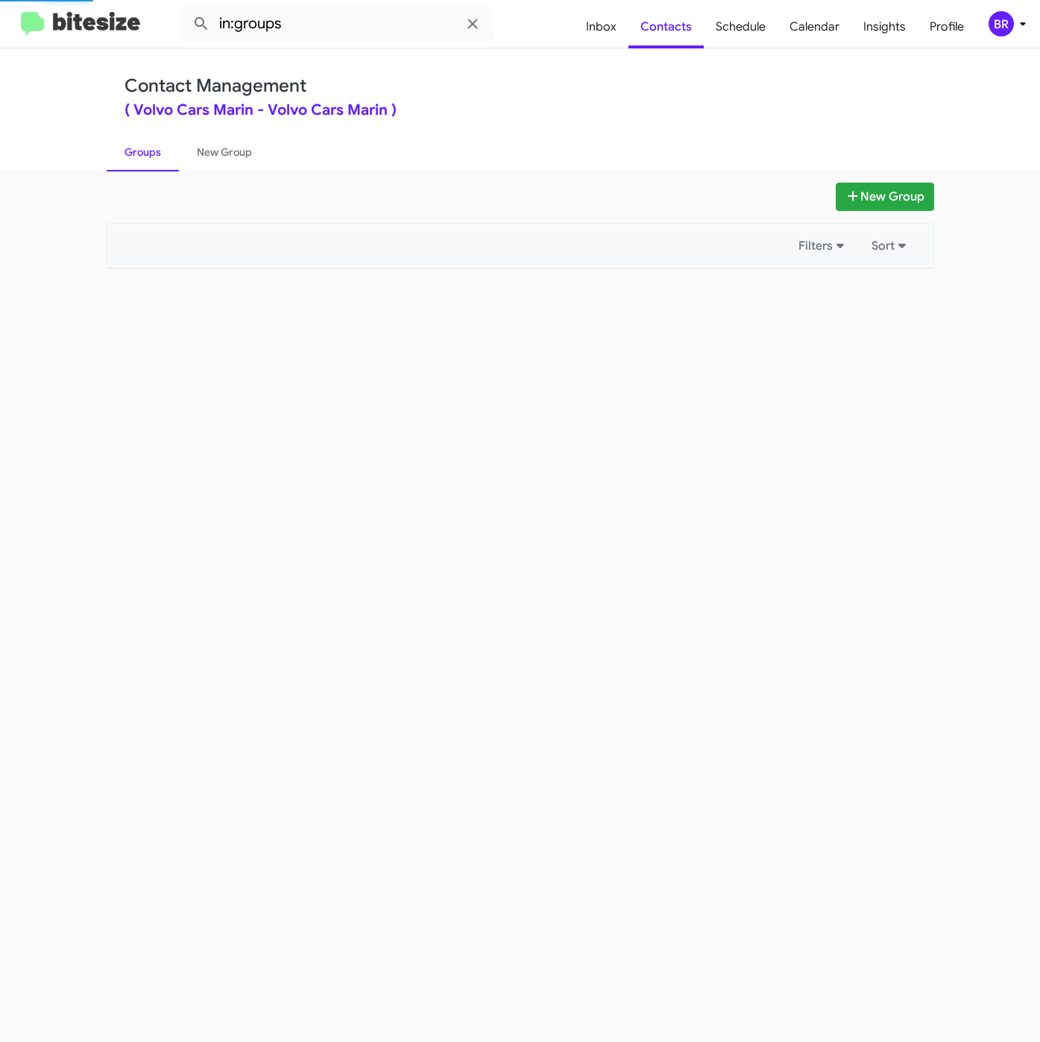
click at [979, 29] on button "BR" at bounding box center [1000, 23] width 48 height 25
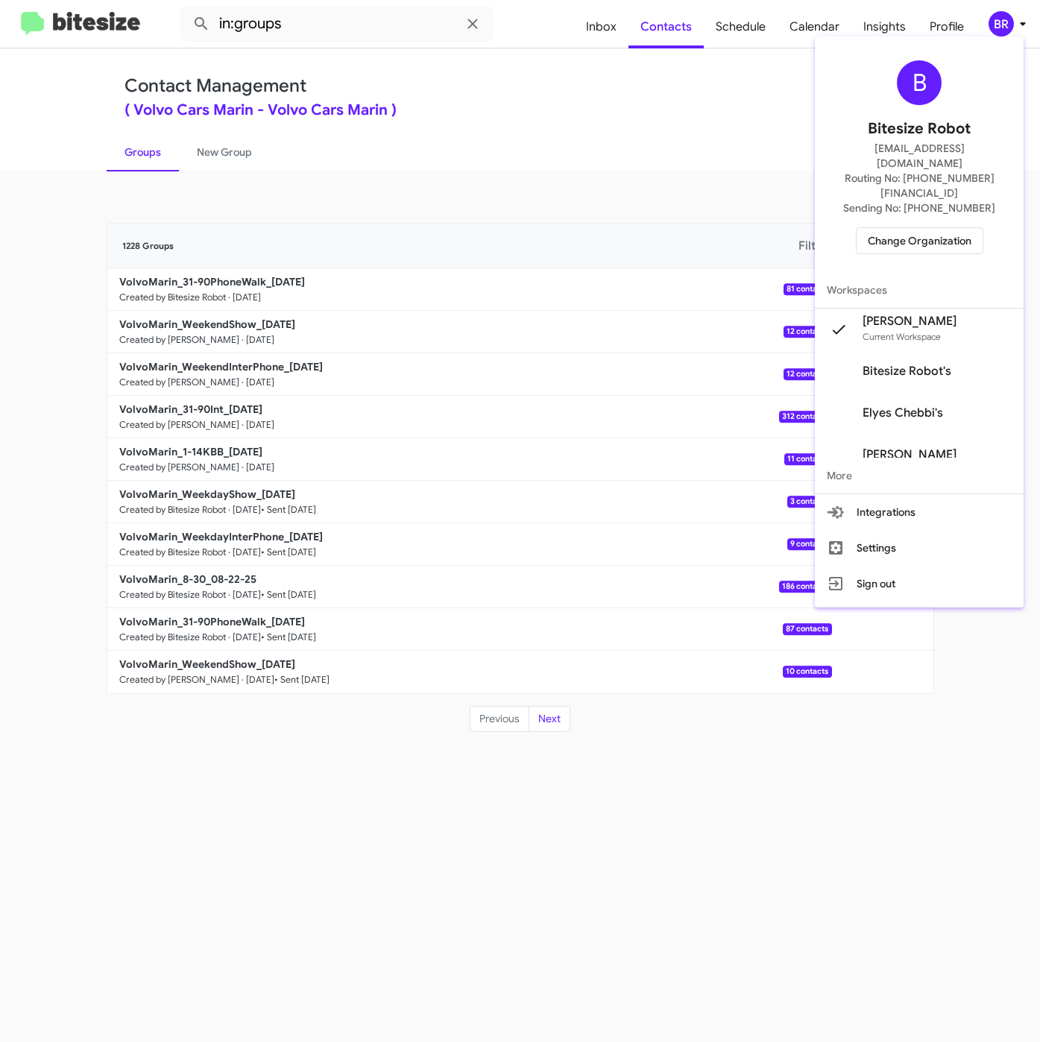
click at [409, 16] on div at bounding box center [520, 521] width 1040 height 1042
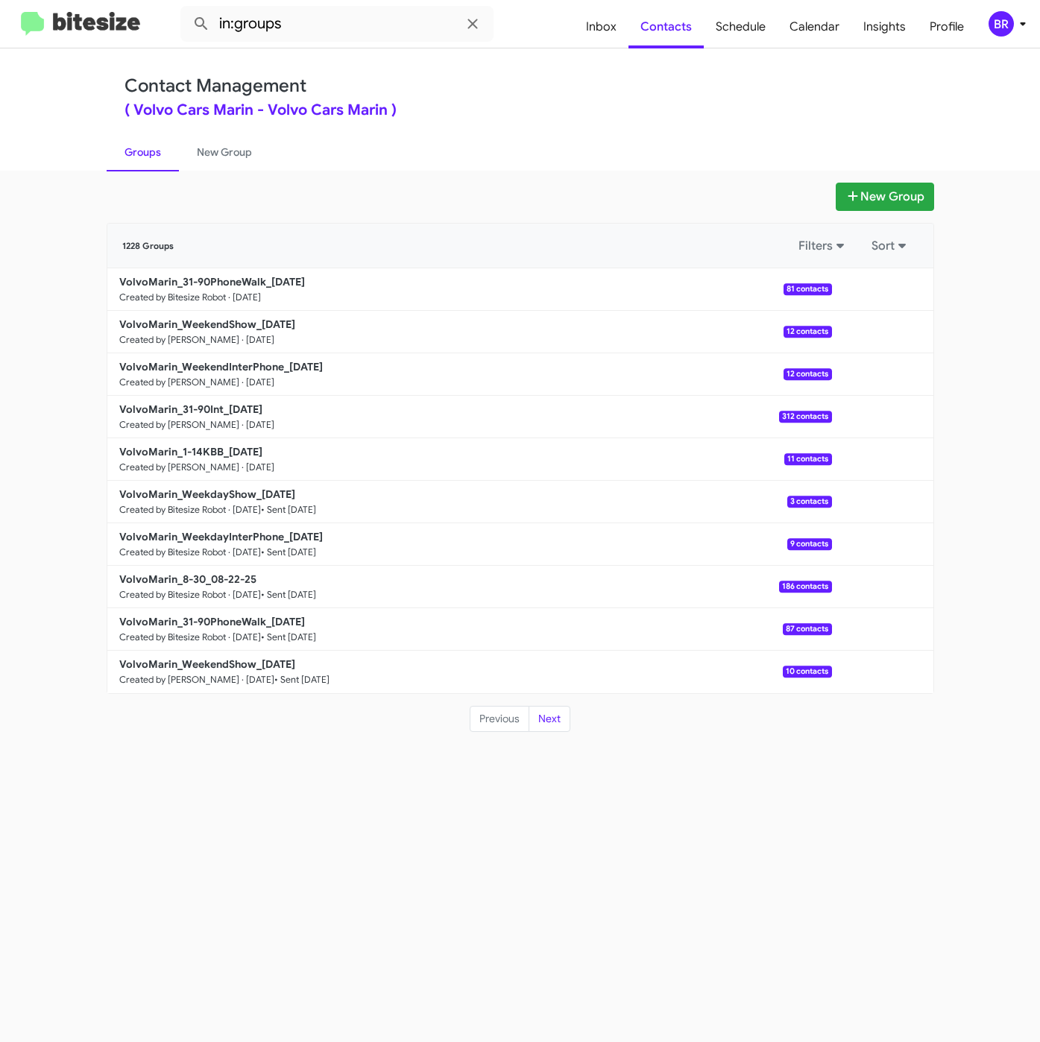
click at [976, 11] on button "BR" at bounding box center [1000, 23] width 48 height 25
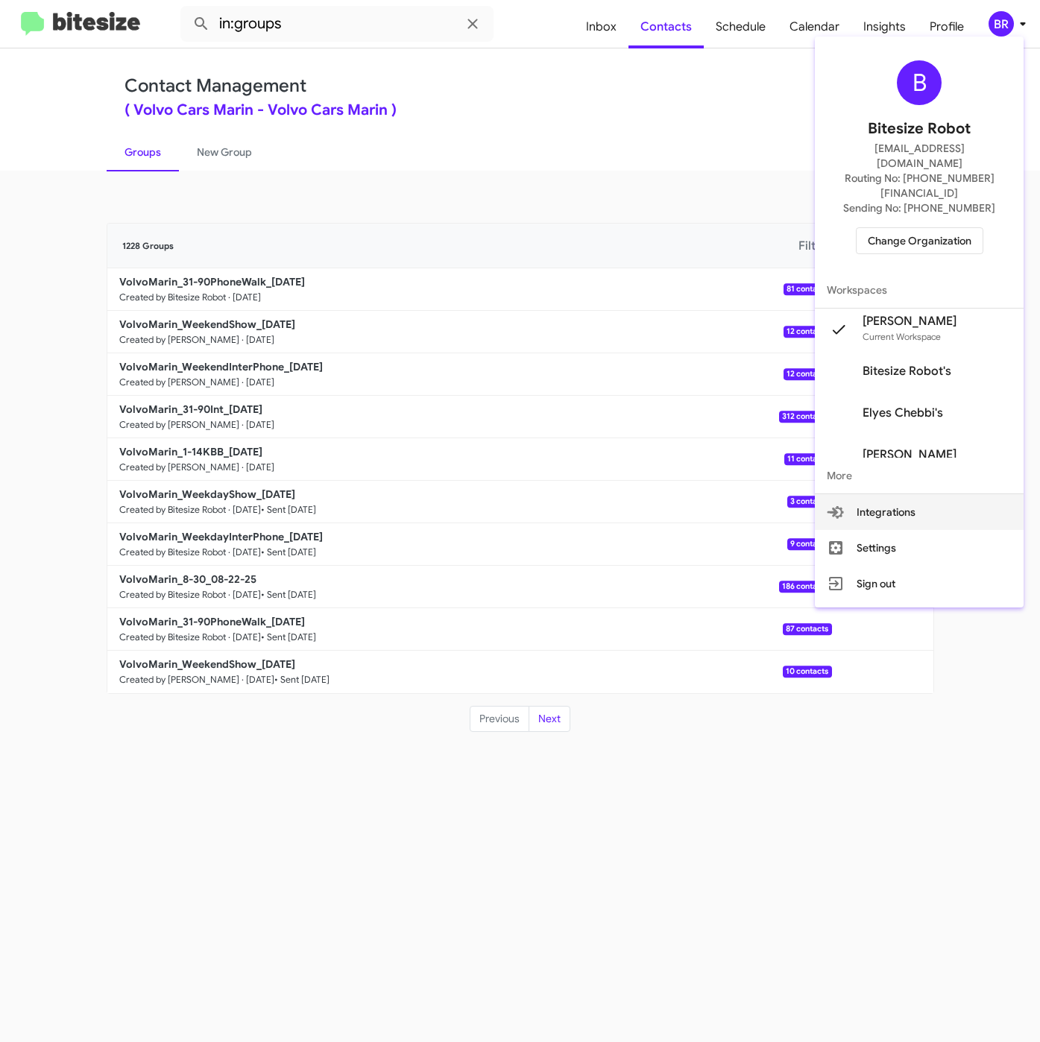
click at [409, 20] on div at bounding box center [520, 521] width 1040 height 1042
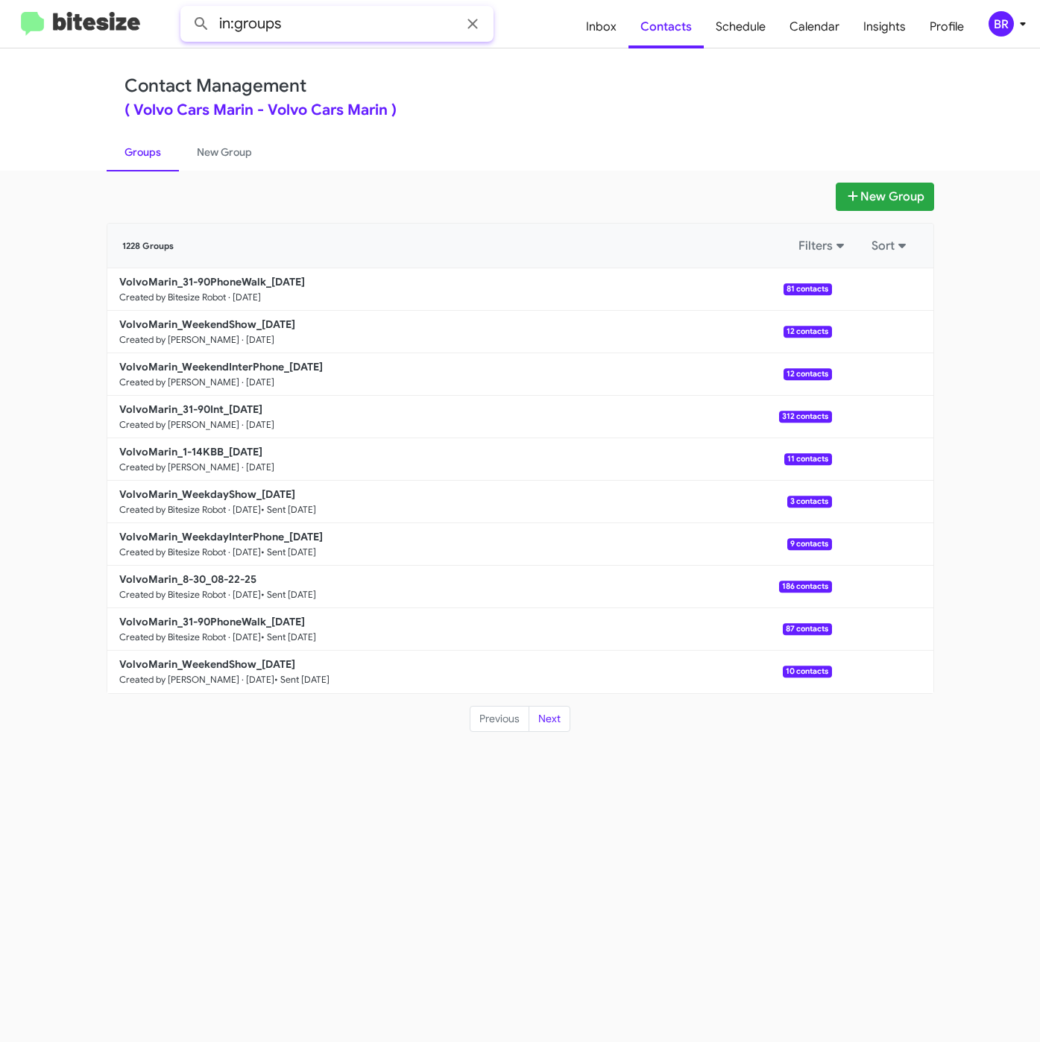
click at [405, 25] on input "in:groups" at bounding box center [336, 24] width 313 height 36
click at [186, 9] on button at bounding box center [201, 24] width 30 height 30
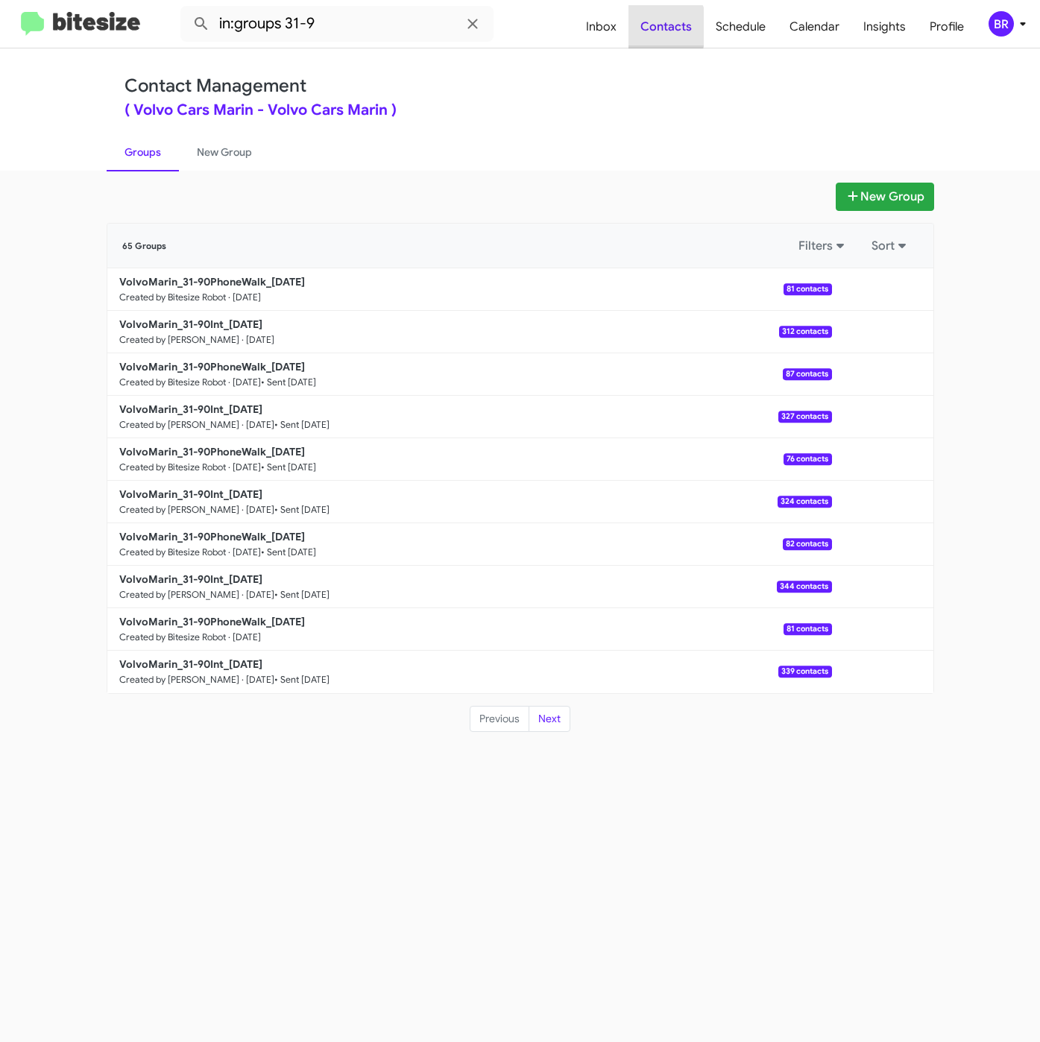
click at [660, 27] on span "Contacts" at bounding box center [665, 26] width 75 height 43
type input "in:groups"
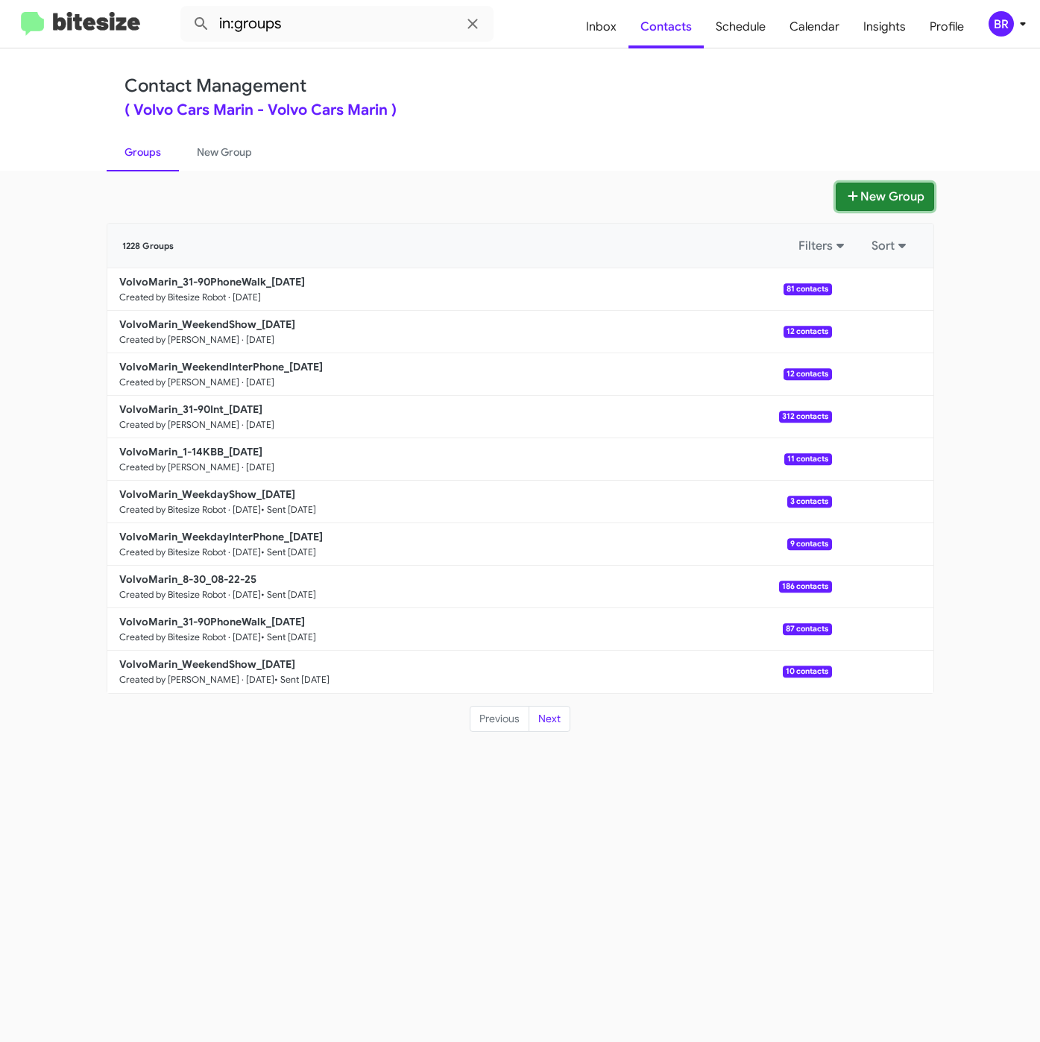
click at [850, 189] on fa-icon at bounding box center [852, 196] width 15 height 15
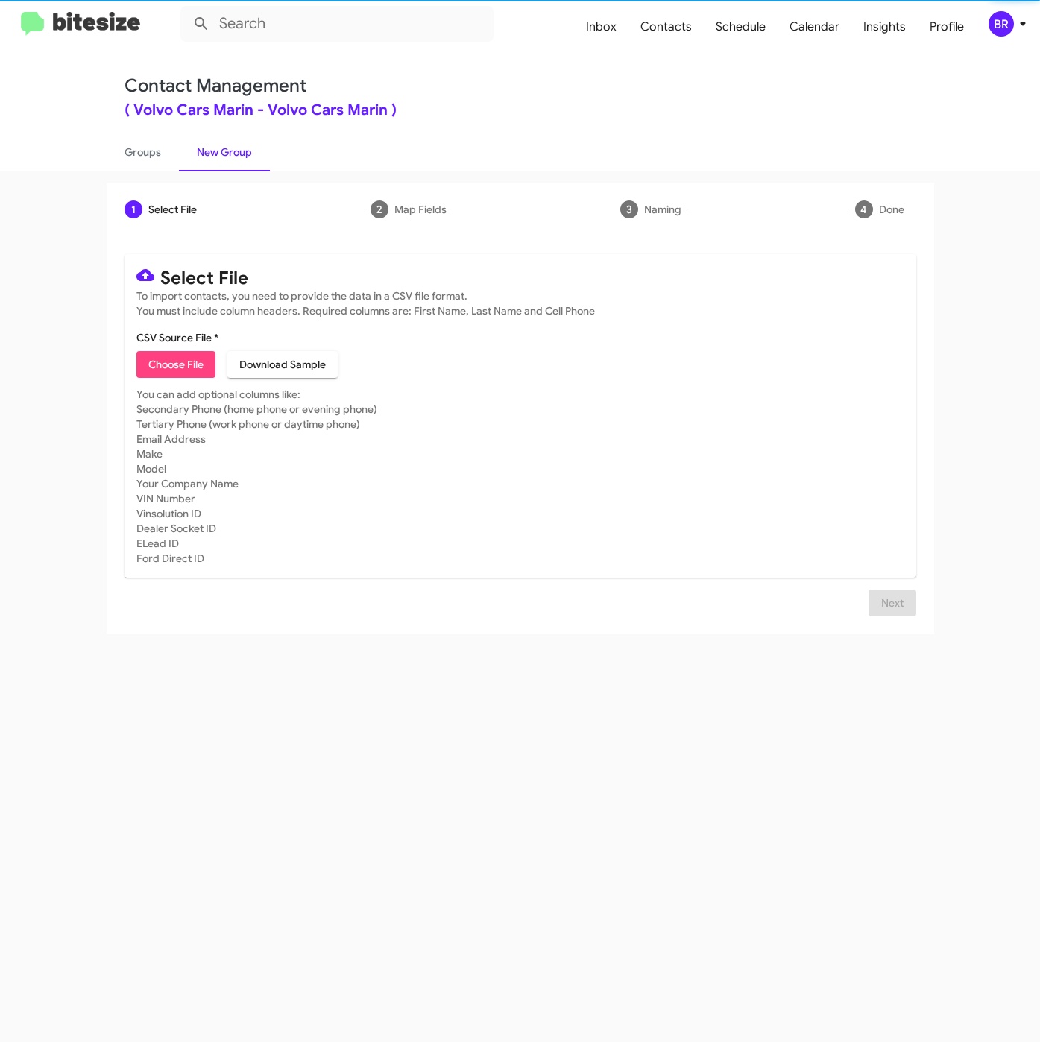
click at [173, 358] on span "Choose File" at bounding box center [175, 364] width 55 height 27
type input "VolvoMarin_8-30_08-29-25"
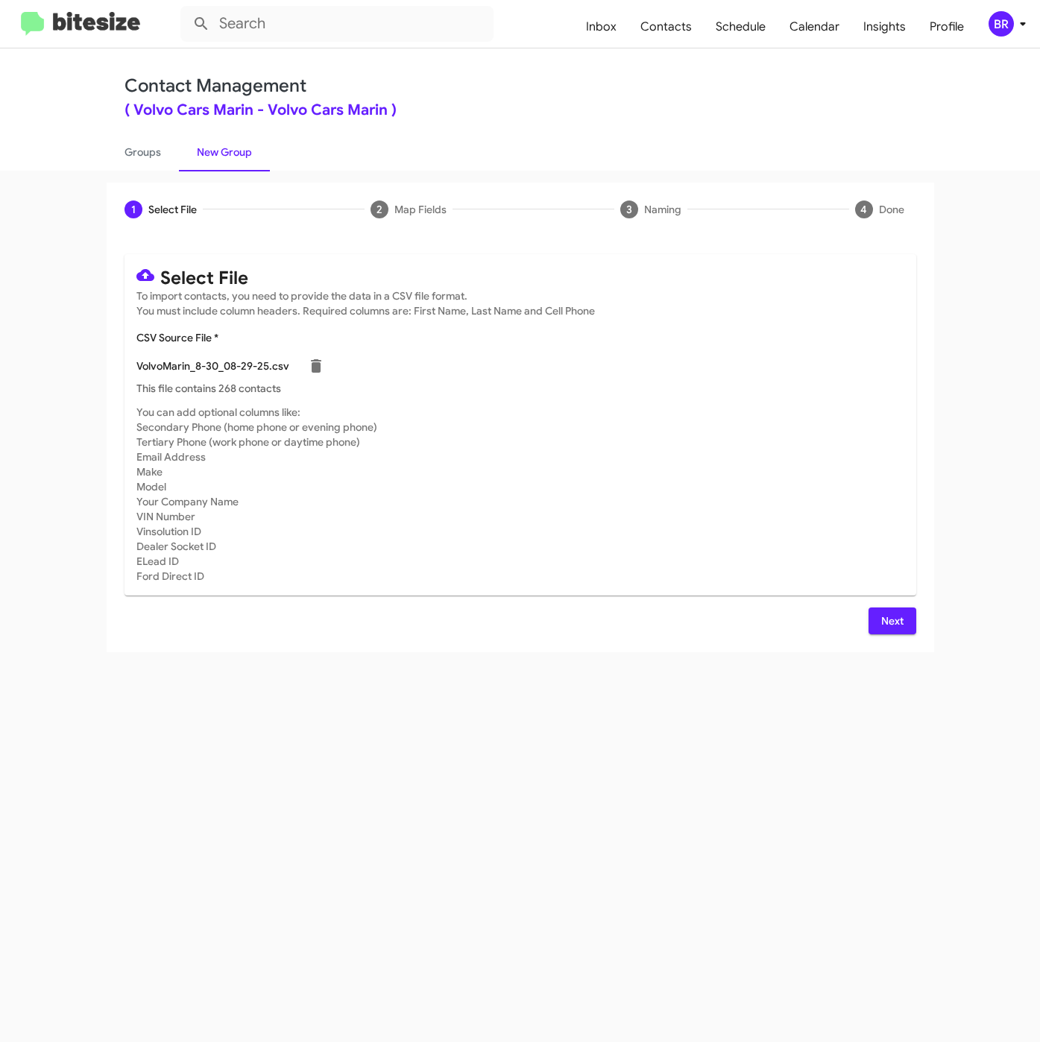
drag, startPoint x: 897, startPoint y: 616, endPoint x: 890, endPoint y: 620, distance: 8.1
click at [899, 616] on span "Next" at bounding box center [892, 620] width 24 height 27
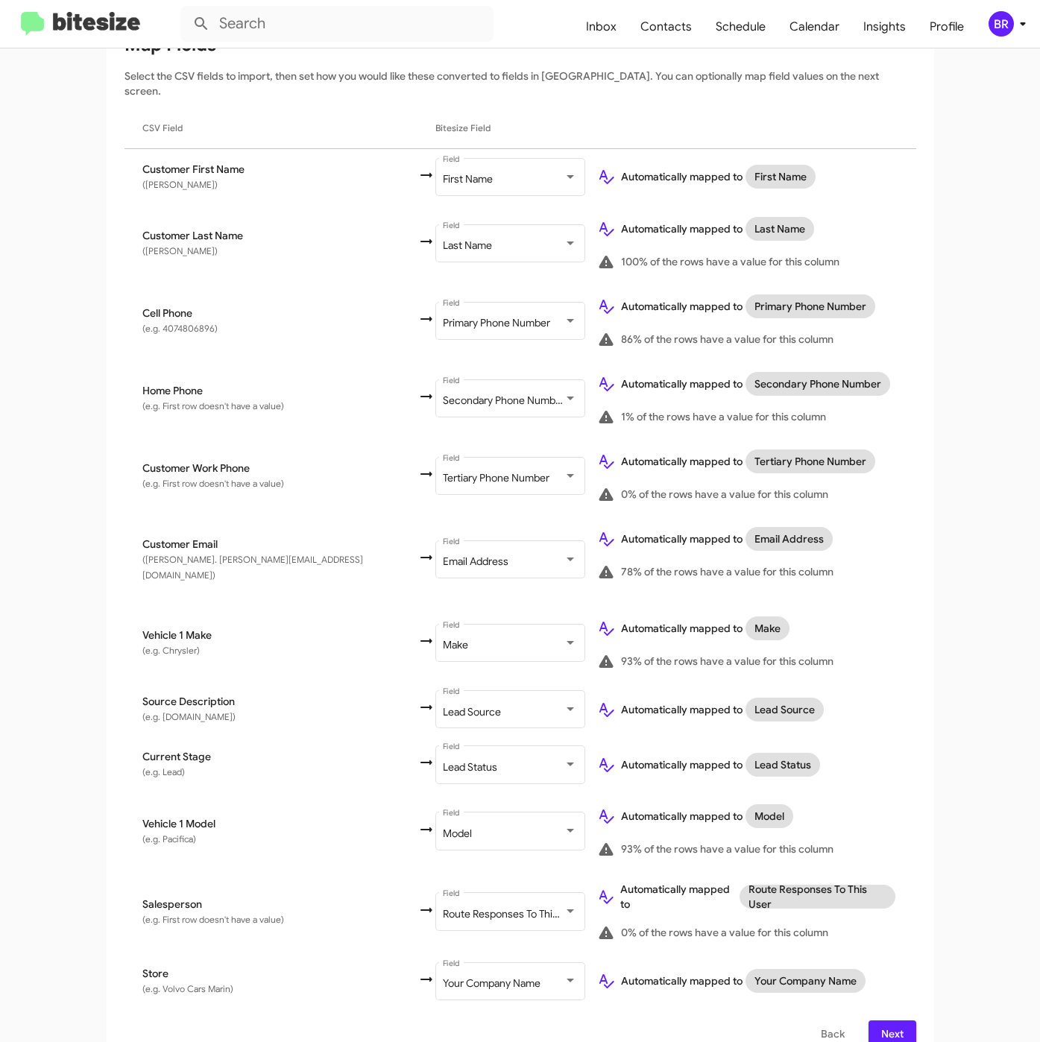
scroll to position [222, 0]
click at [888, 1020] on span "Next" at bounding box center [892, 1033] width 24 height 27
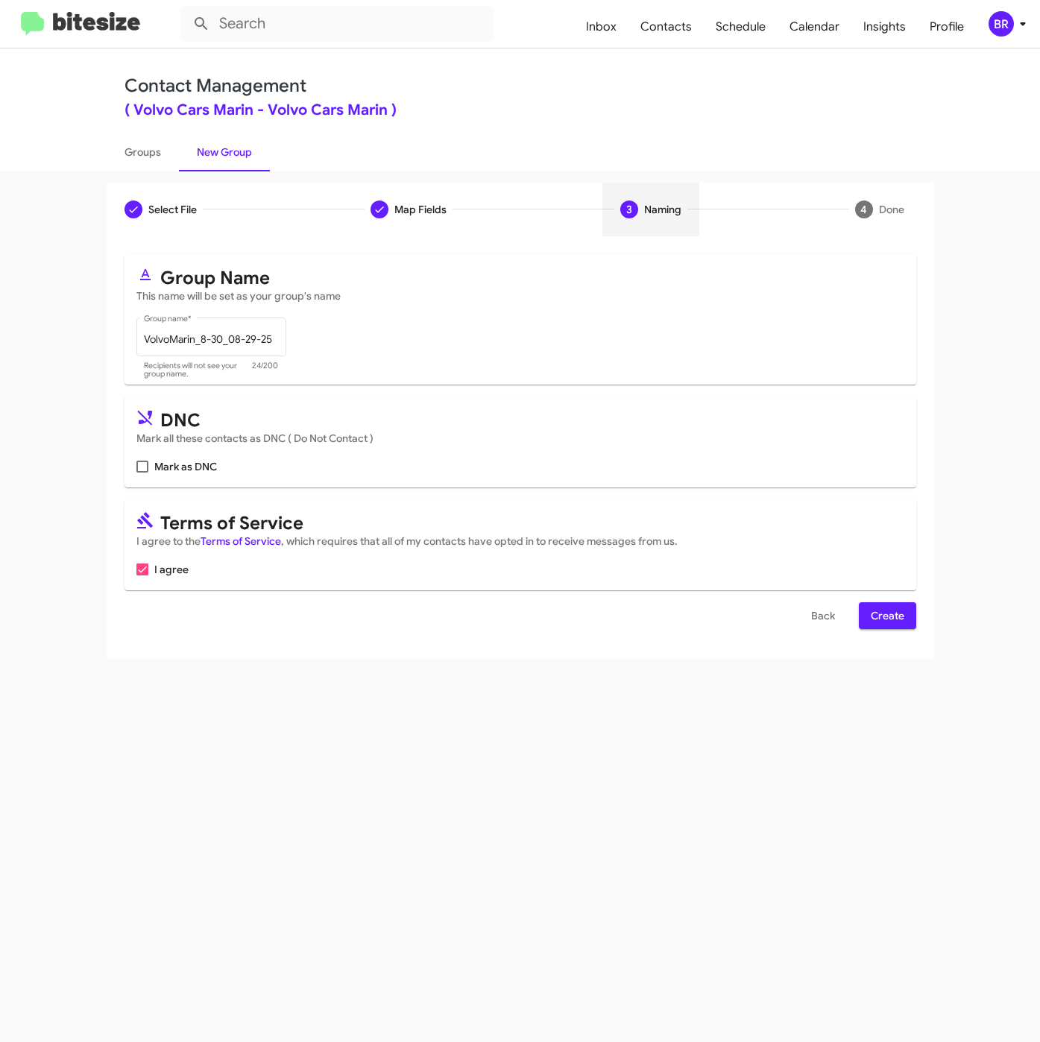
scroll to position [0, 0]
click at [879, 622] on span "Create" at bounding box center [888, 615] width 34 height 27
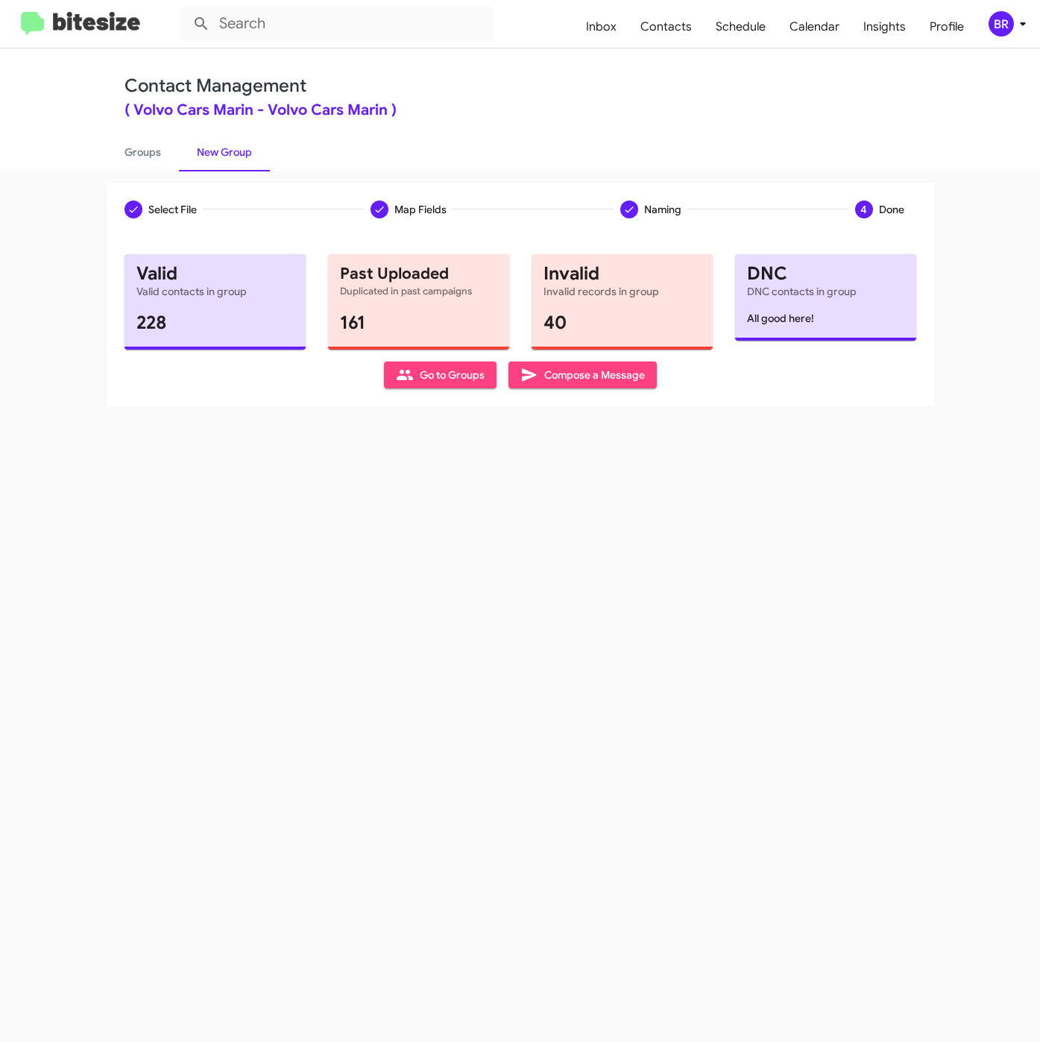
click at [549, 72] on div "Contact Management ( Volvo Cars Marin - Volvo Cars Marin ) Groups New Group" at bounding box center [520, 109] width 850 height 122
click at [144, 152] on link "Groups" at bounding box center [143, 152] width 72 height 39
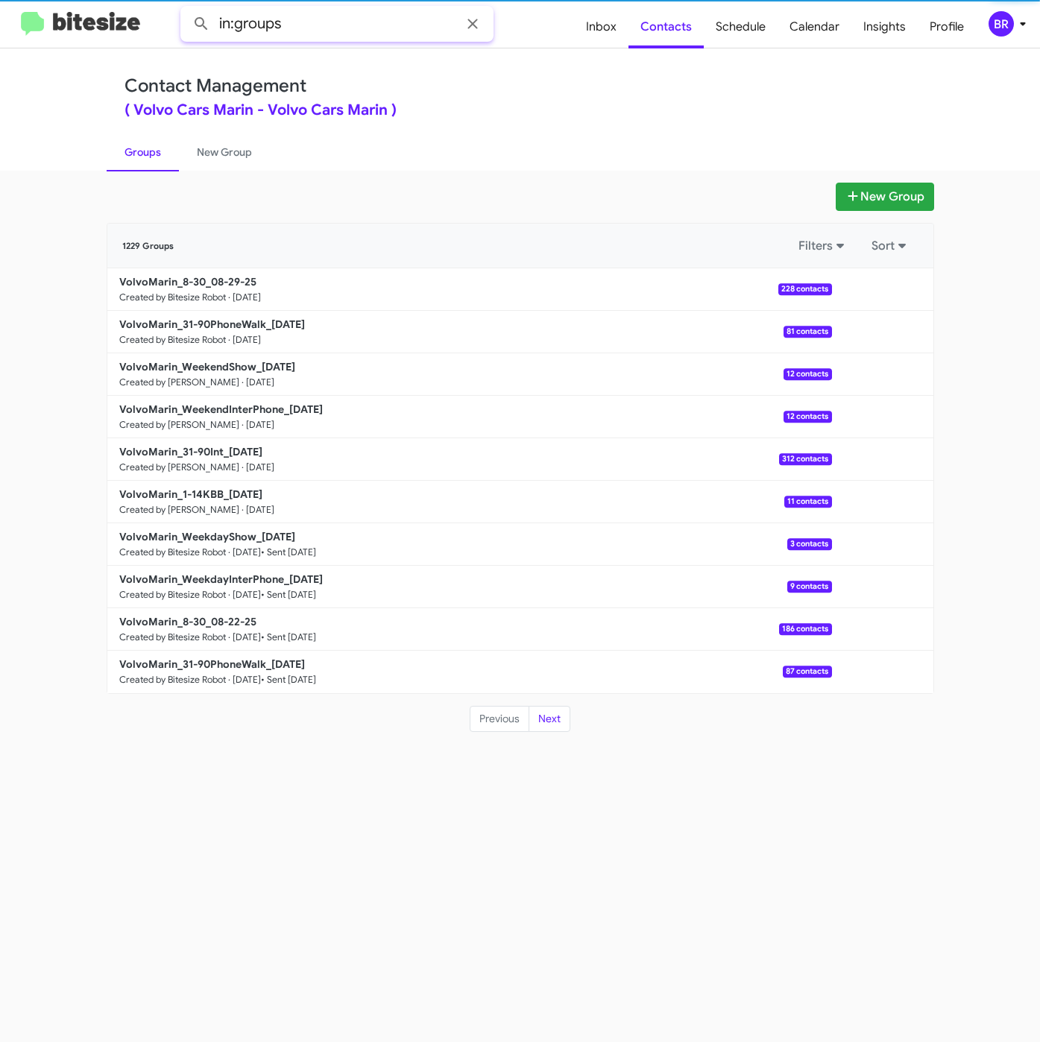
click at [385, 41] on input "in:groups" at bounding box center [336, 24] width 313 height 36
click at [1006, 42] on mat-toolbar "in:groups Inbox Contacts Schedule Calendar Insights Profile BR" at bounding box center [520, 24] width 1040 height 48
click at [999, 32] on div "BR" at bounding box center [1000, 23] width 25 height 25
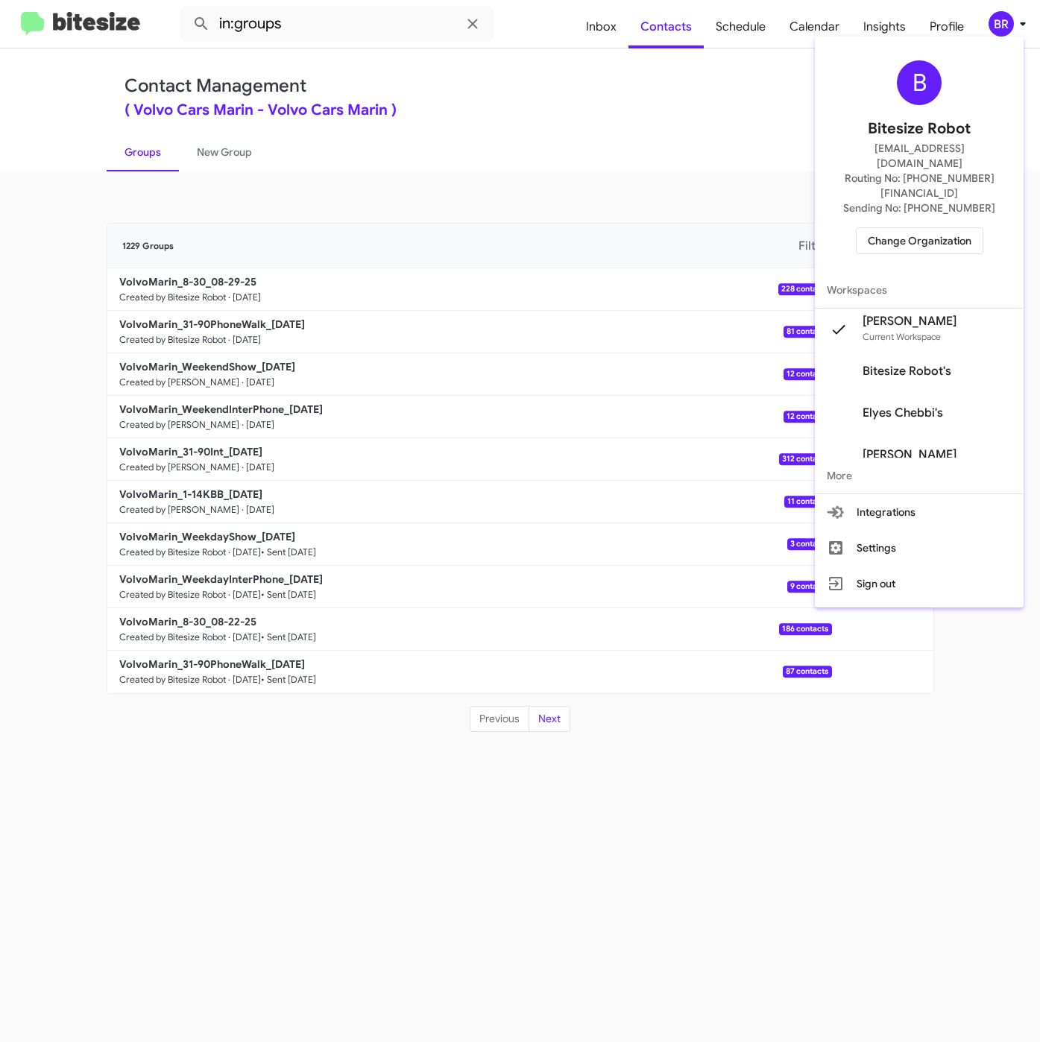
click at [318, 14] on div at bounding box center [520, 521] width 1040 height 1042
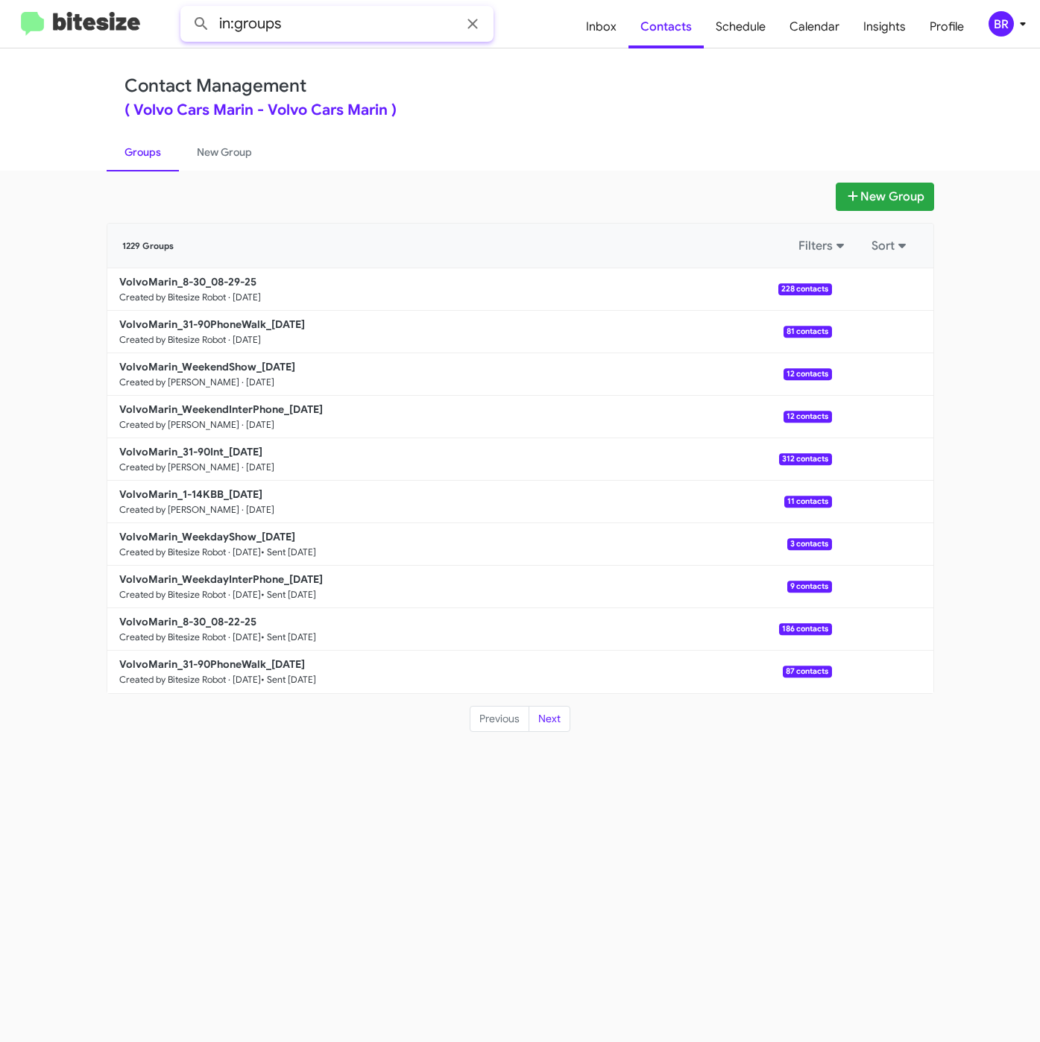
click at [365, 19] on input "in:groups" at bounding box center [336, 24] width 313 height 36
type input "in:groups 8-30"
click at [186, 9] on button at bounding box center [201, 24] width 30 height 30
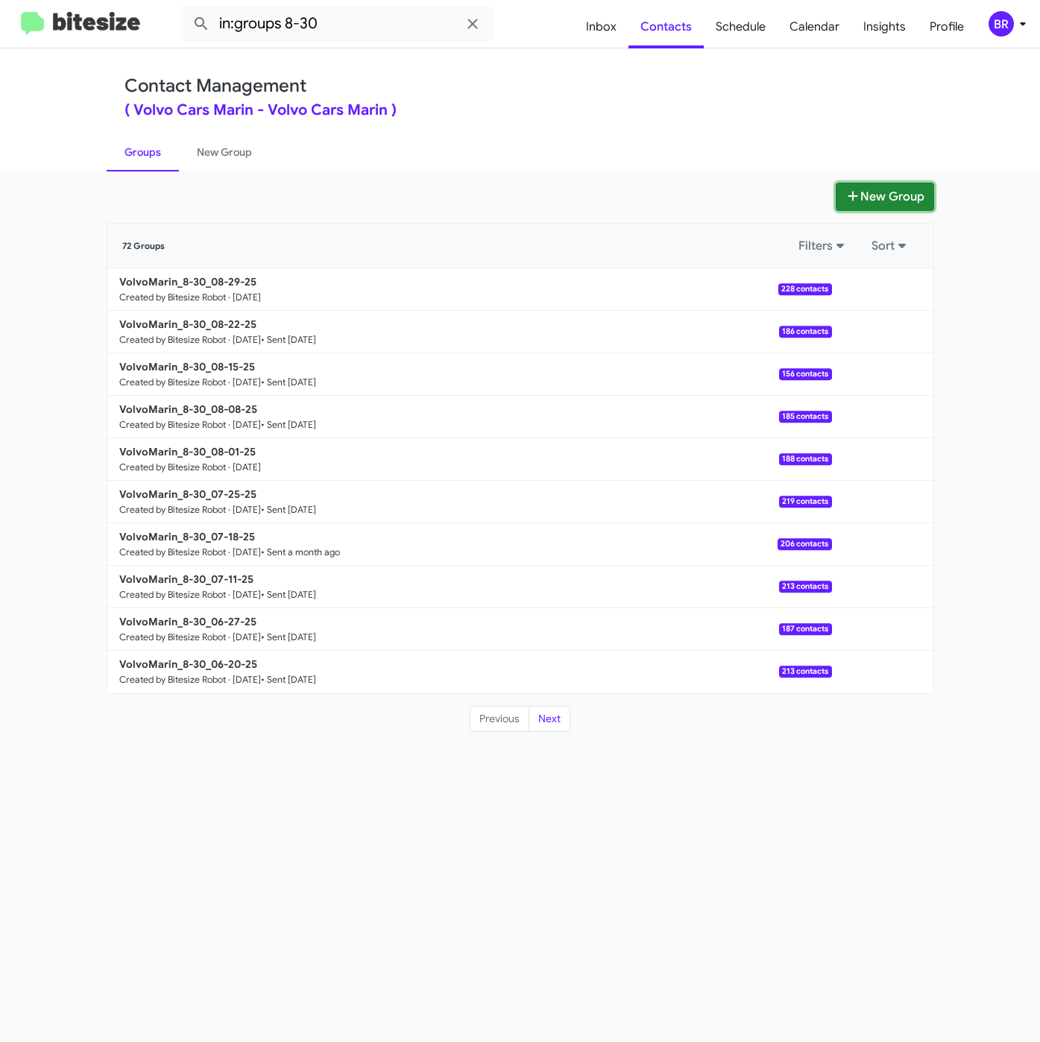
click at [873, 195] on button "New Group" at bounding box center [884, 197] width 98 height 28
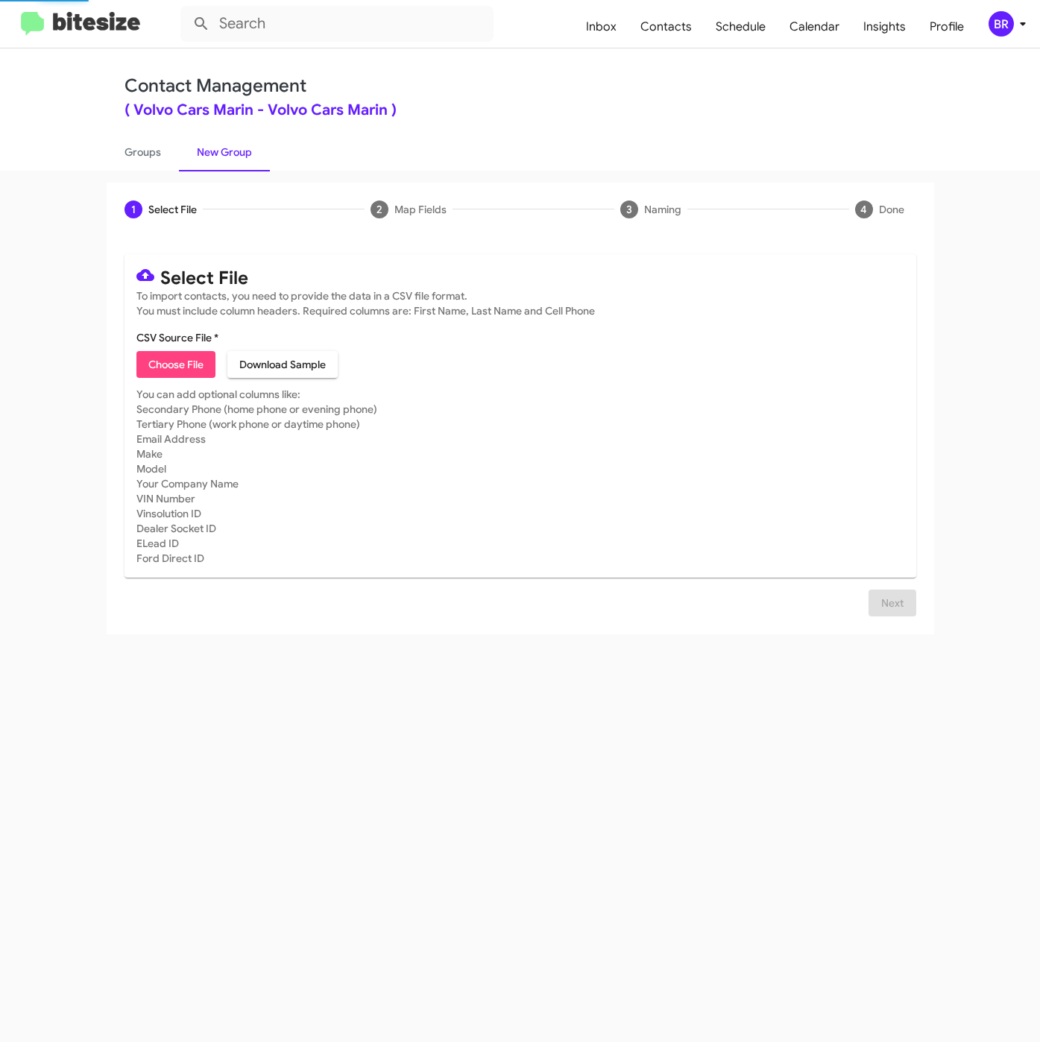
click at [157, 371] on span "Choose File" at bounding box center [175, 364] width 55 height 27
type input "VolvoMarin_WeekdayInterPhone_08-29-25"
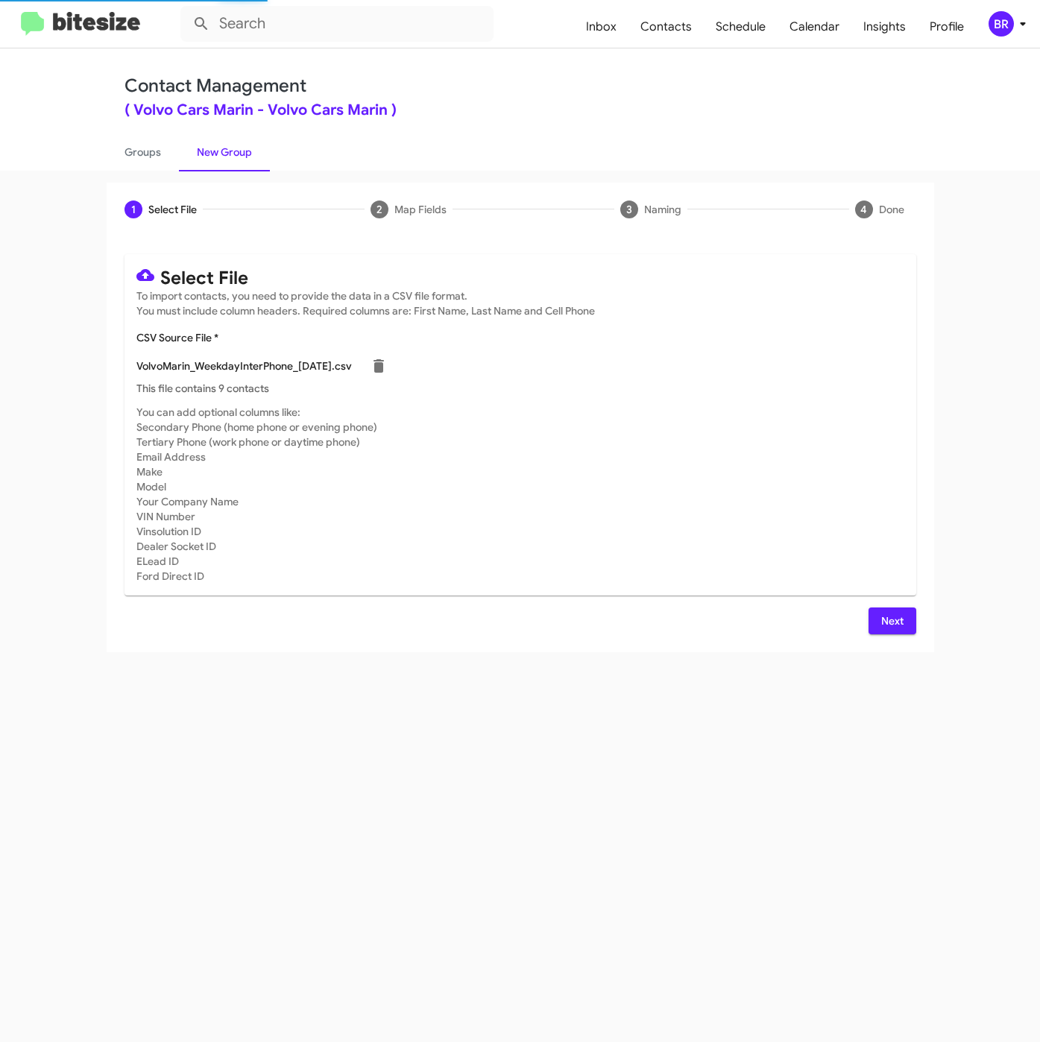
click at [879, 627] on button "Next" at bounding box center [892, 620] width 48 height 27
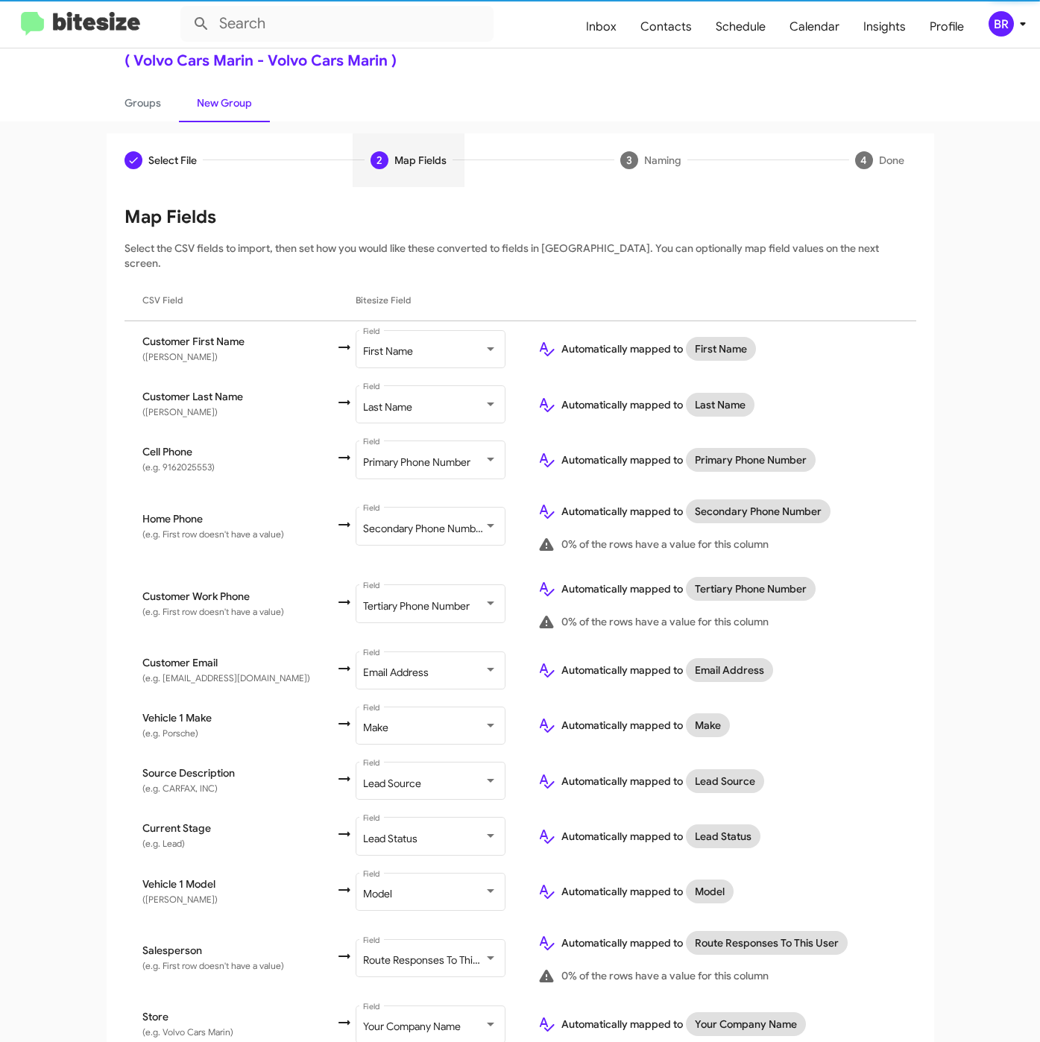
scroll to position [97, 0]
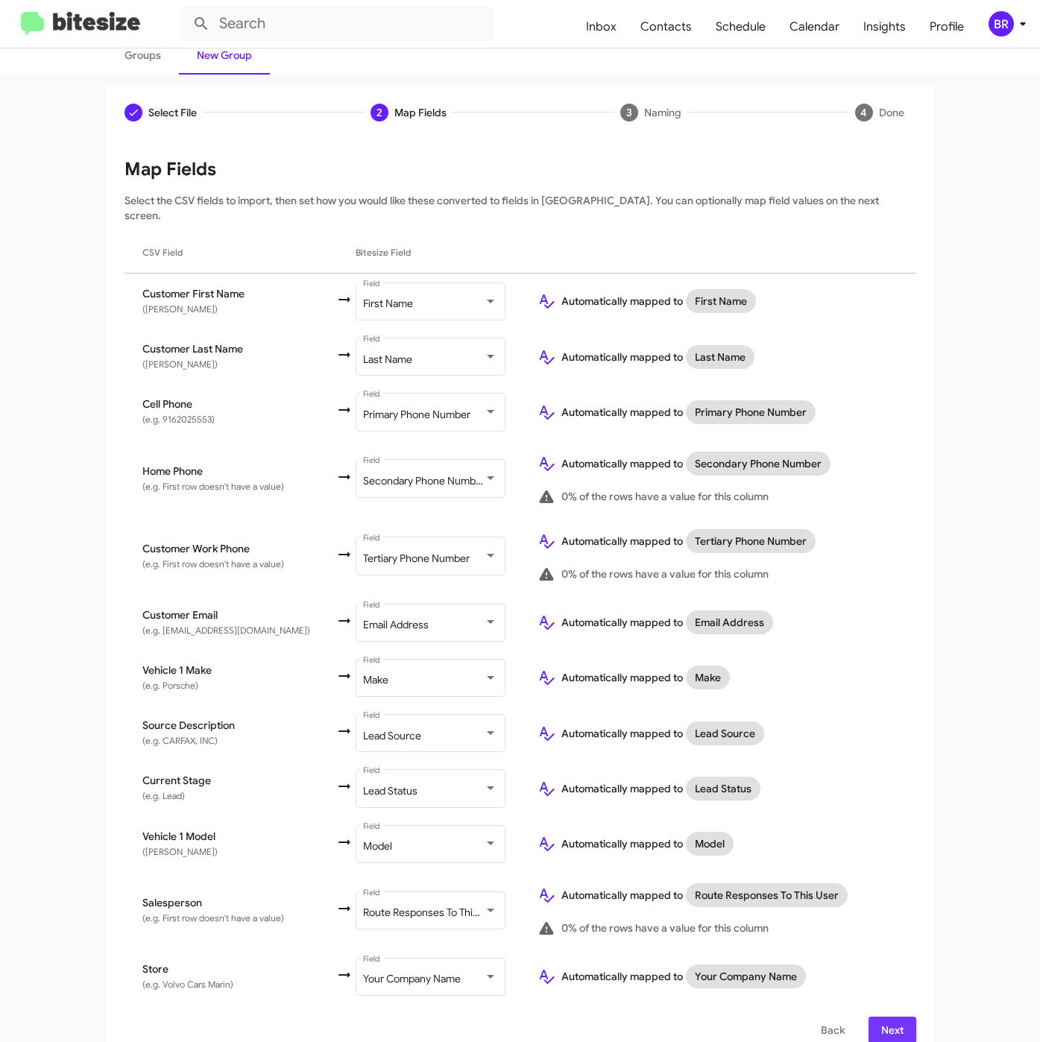
click at [880, 1017] on span "Next" at bounding box center [892, 1030] width 24 height 27
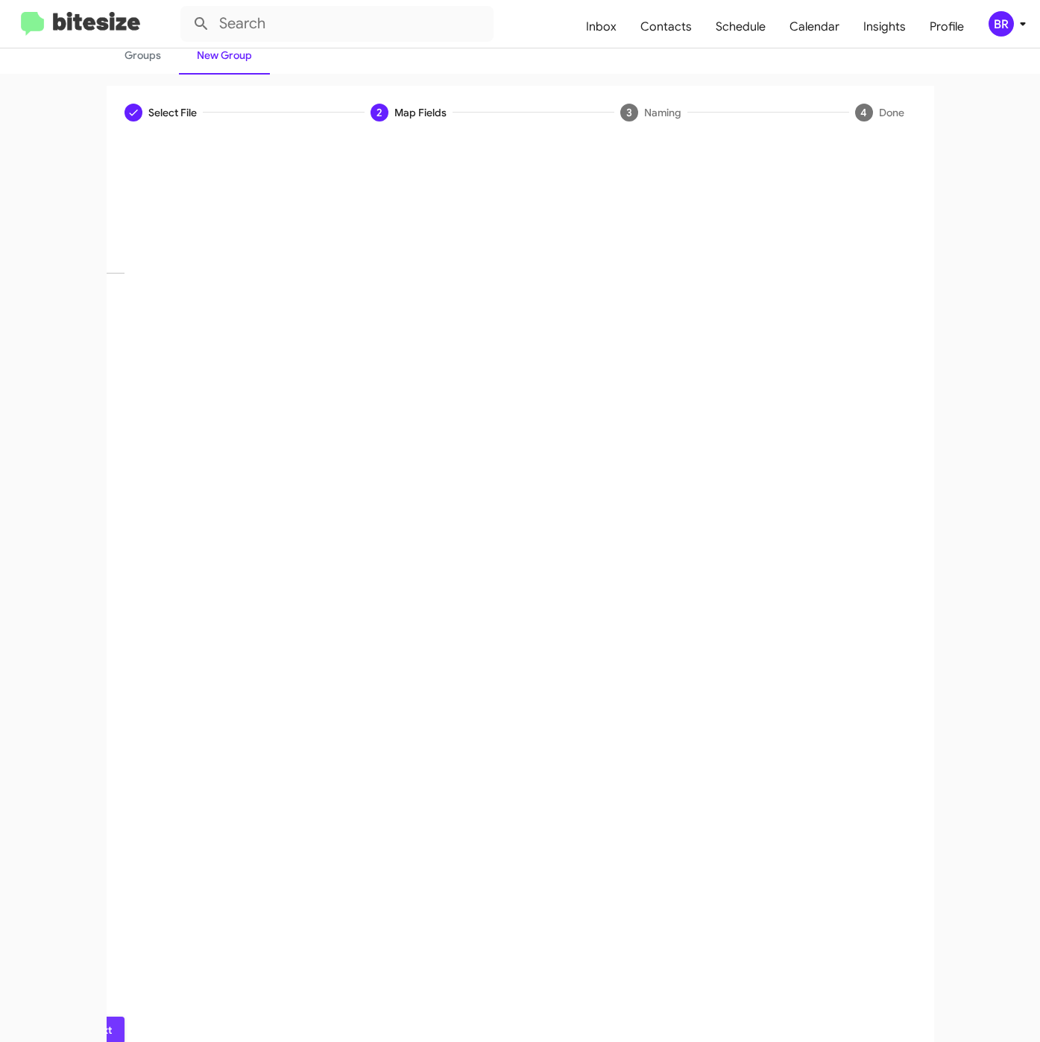
scroll to position [0, 0]
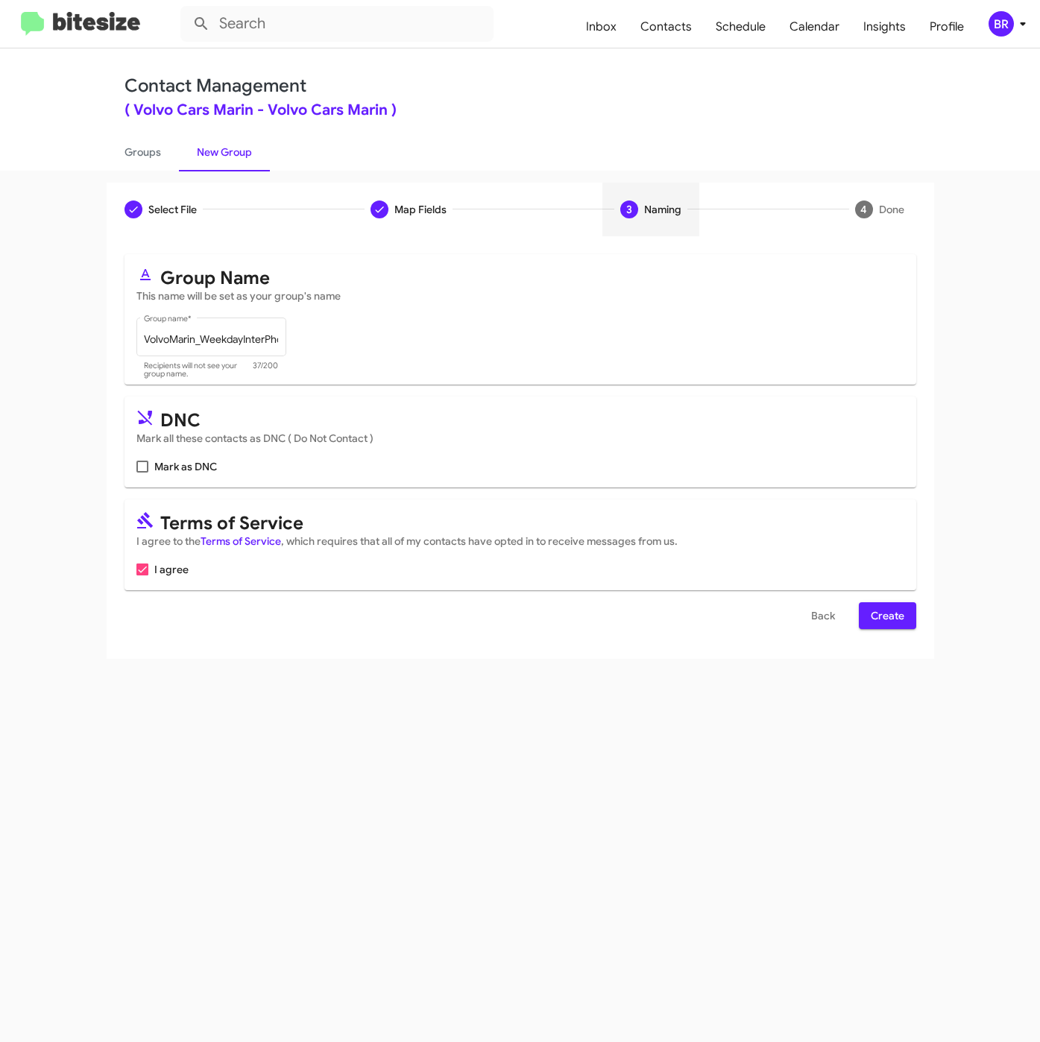
click at [895, 619] on span "Create" at bounding box center [888, 615] width 34 height 27
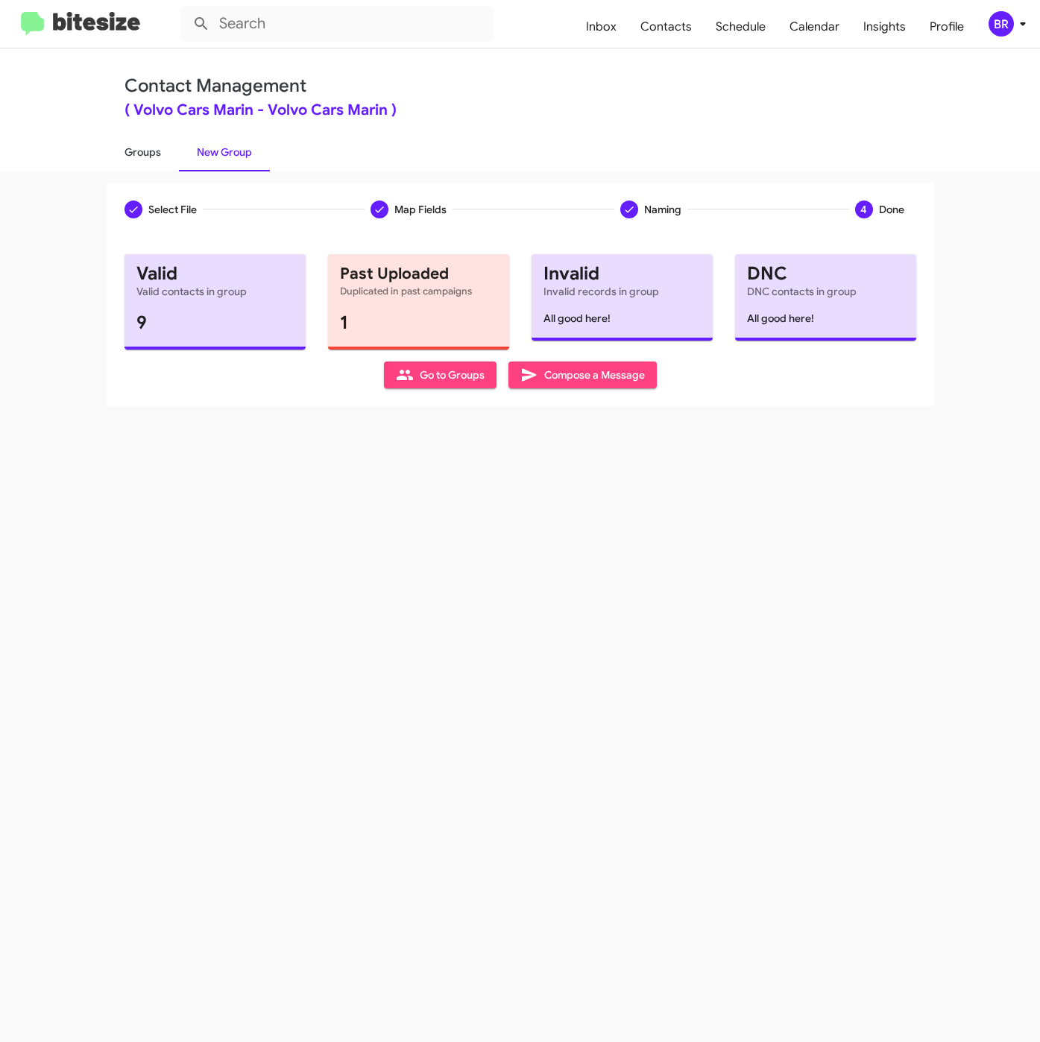
click at [151, 155] on link "Groups" at bounding box center [143, 152] width 72 height 39
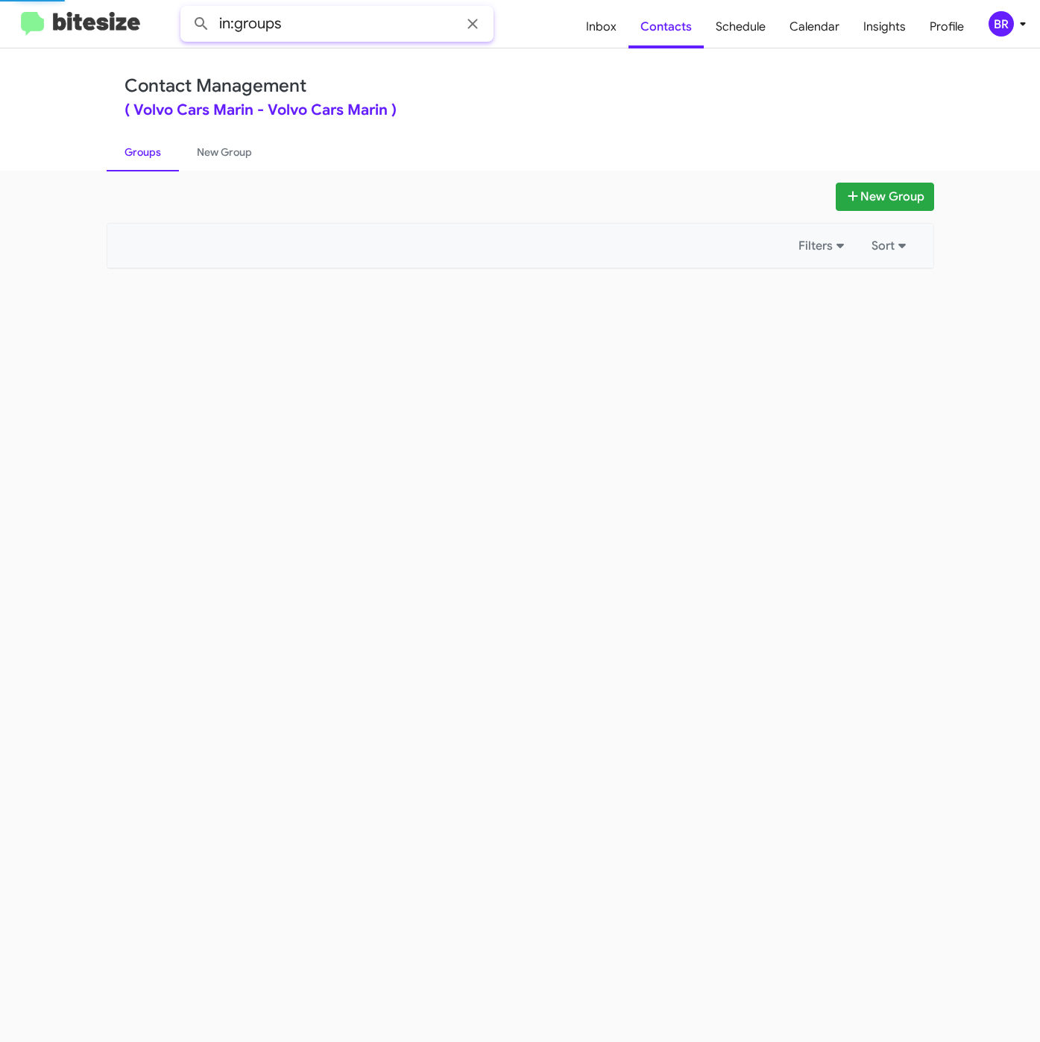
click at [343, 6] on input "in:groups" at bounding box center [336, 24] width 313 height 36
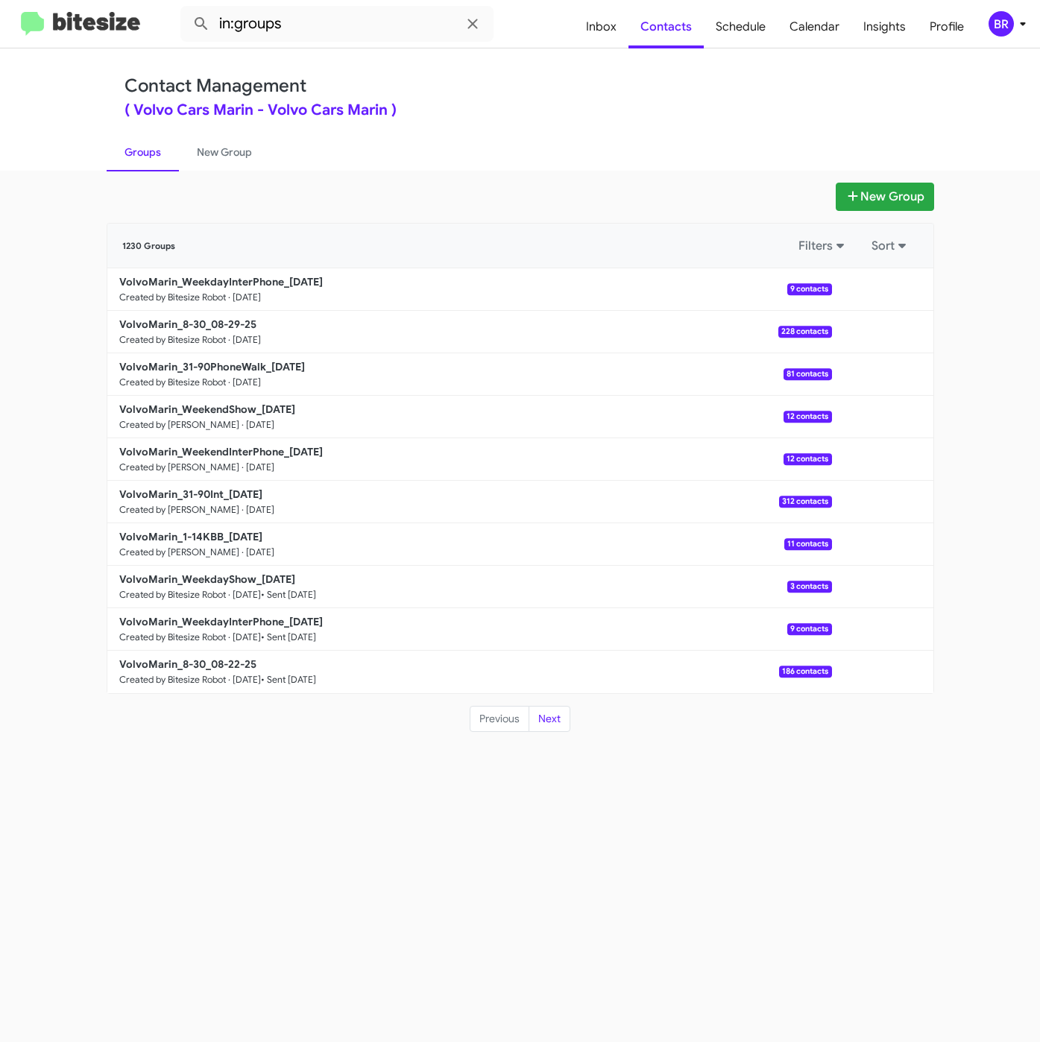
click at [1011, 20] on div "BR" at bounding box center [1000, 23] width 25 height 25
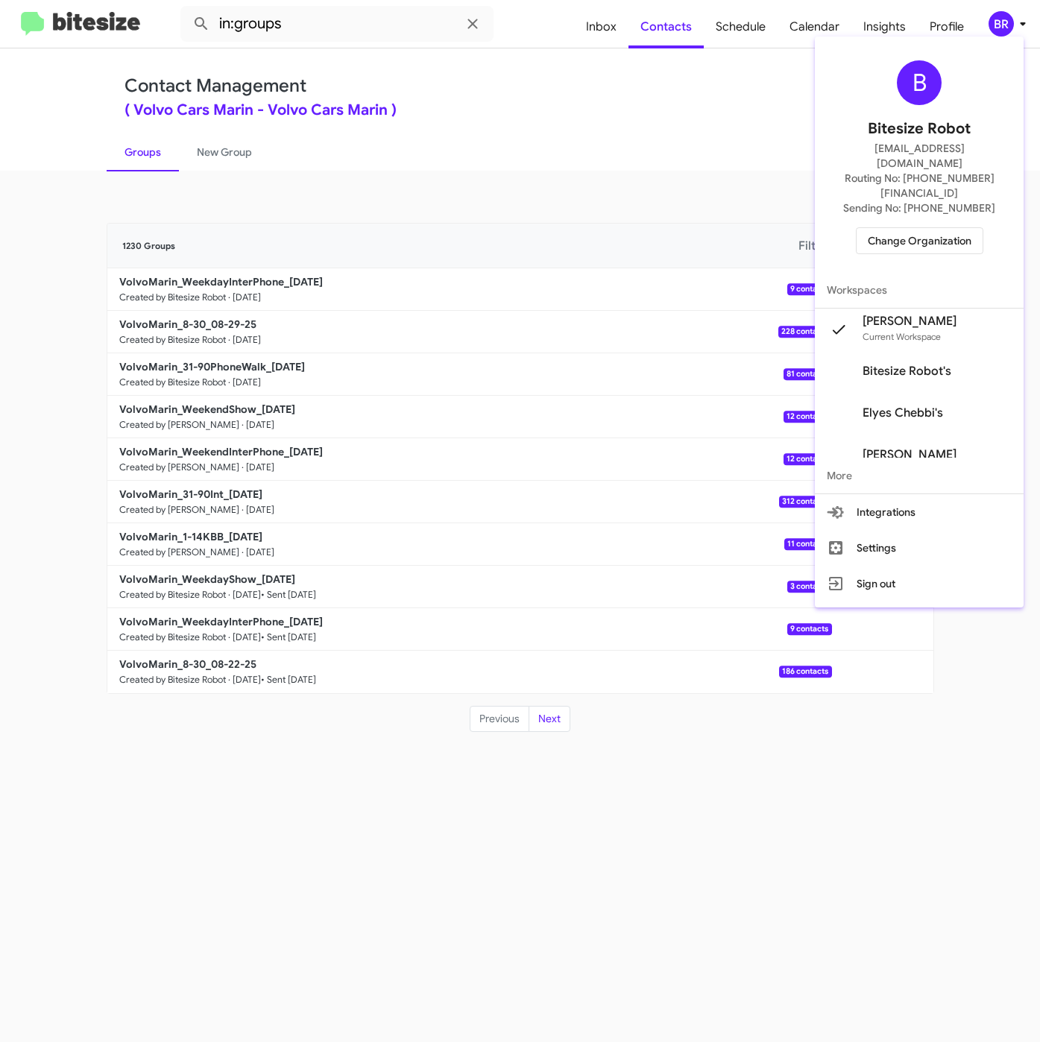
click at [324, 27] on div at bounding box center [520, 521] width 1040 height 1042
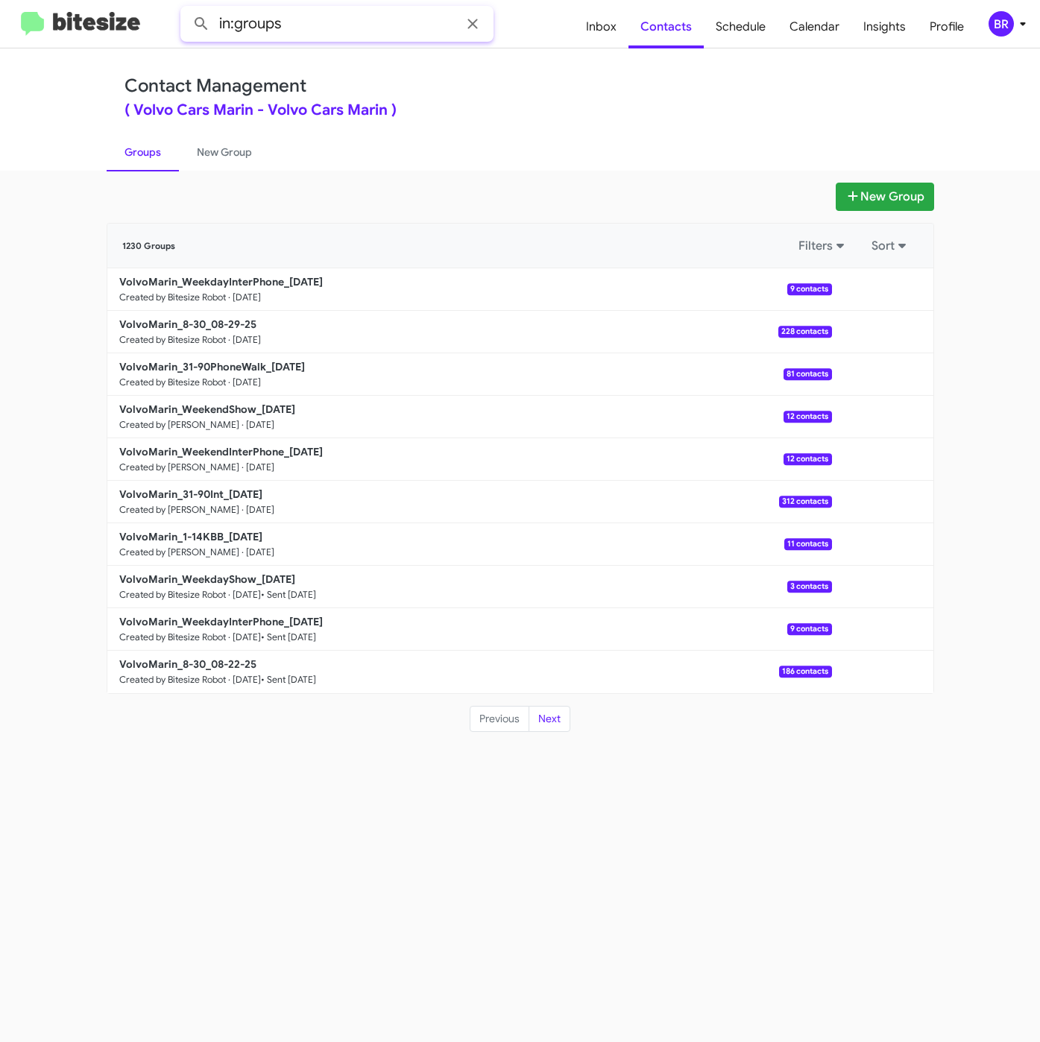
click at [324, 27] on input "in:groups" at bounding box center [336, 24] width 313 height 36
type input "in:groups weekd"
click at [186, 9] on button at bounding box center [201, 24] width 30 height 30
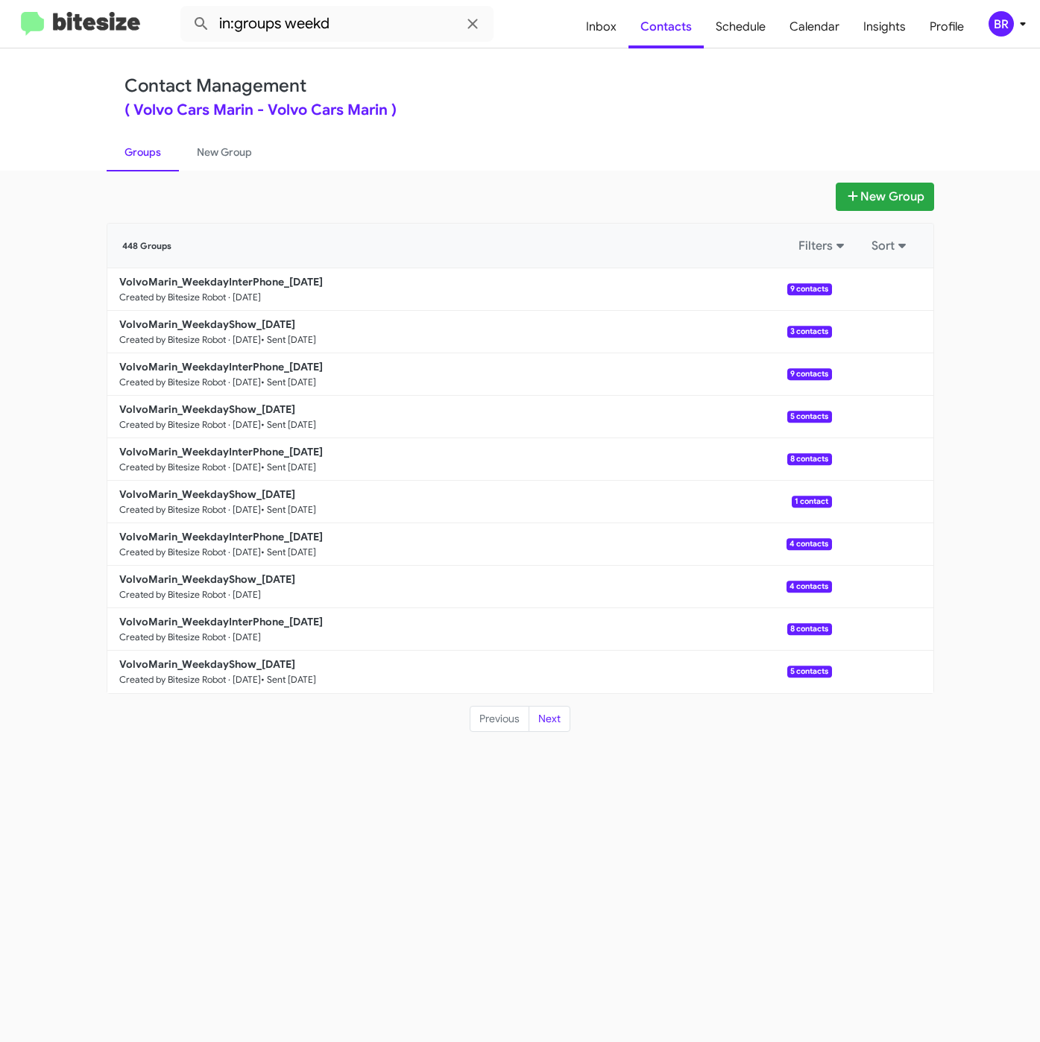
drag, startPoint x: 528, startPoint y: 97, endPoint x: 508, endPoint y: 157, distance: 62.7
click at [528, 97] on div "Contact Management ( Volvo Cars Marin - Volvo Cars Marin )" at bounding box center [520, 96] width 792 height 42
click at [863, 199] on button "New Group" at bounding box center [884, 197] width 98 height 28
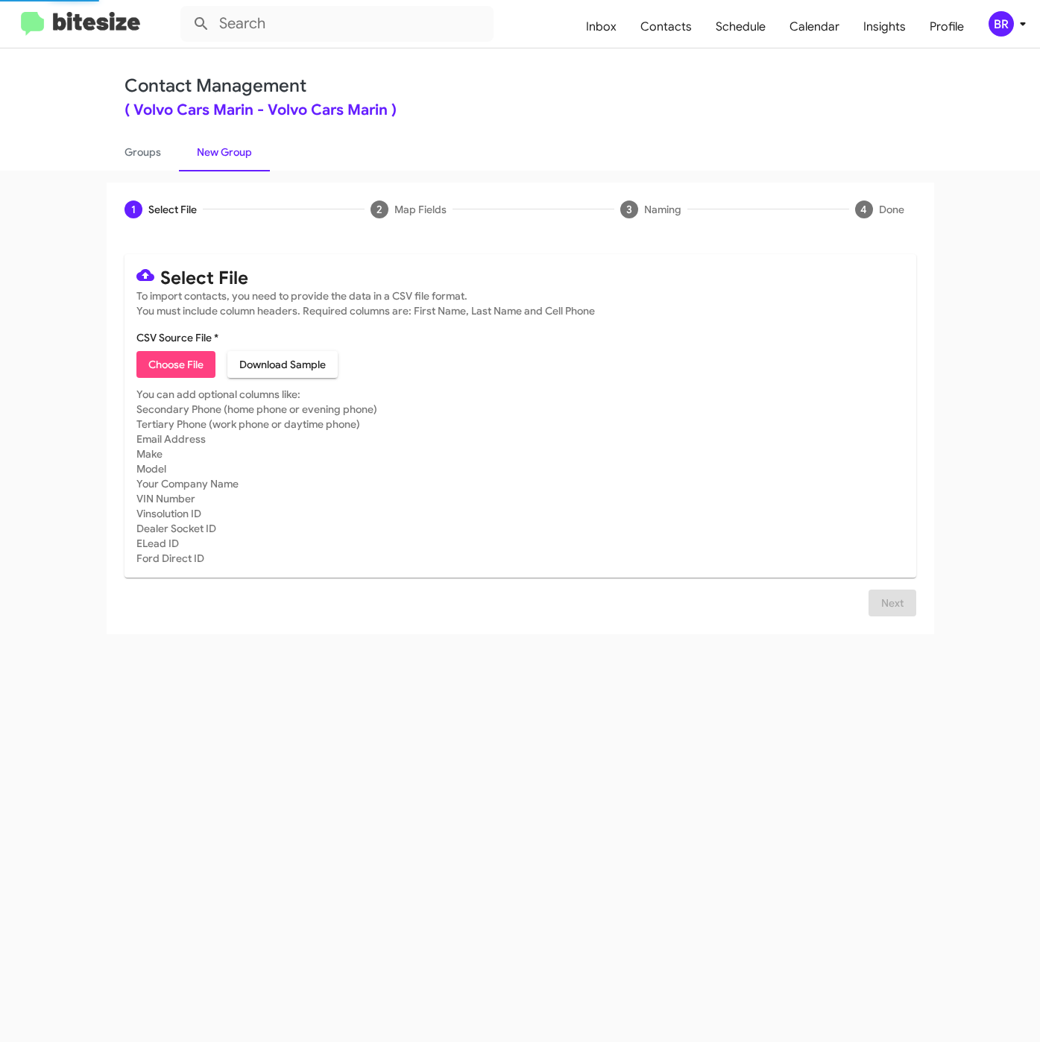
click at [179, 369] on span "Choose File" at bounding box center [175, 364] width 55 height 27
type input "VolvoMarin_WeekdayShow_08-29-25"
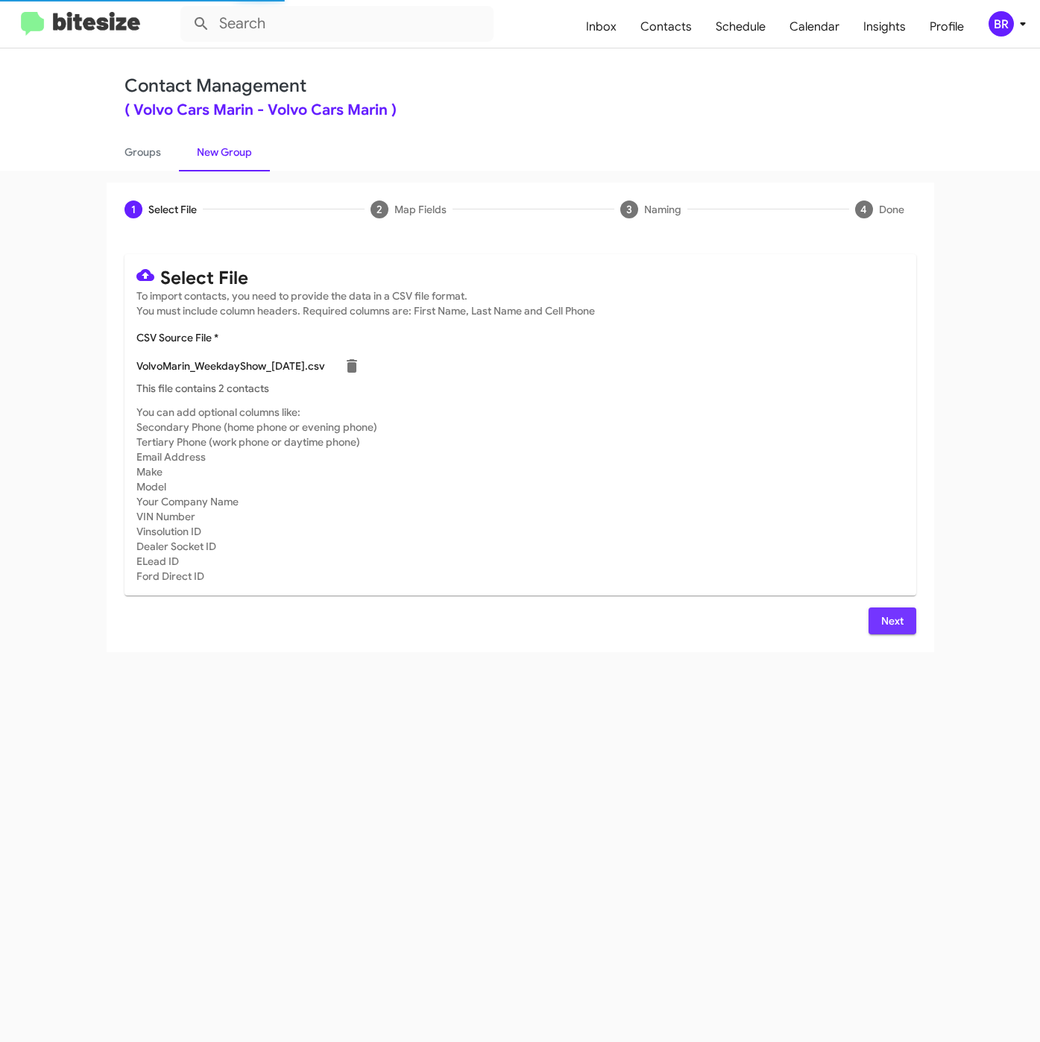
click at [885, 620] on span "Next" at bounding box center [892, 620] width 24 height 27
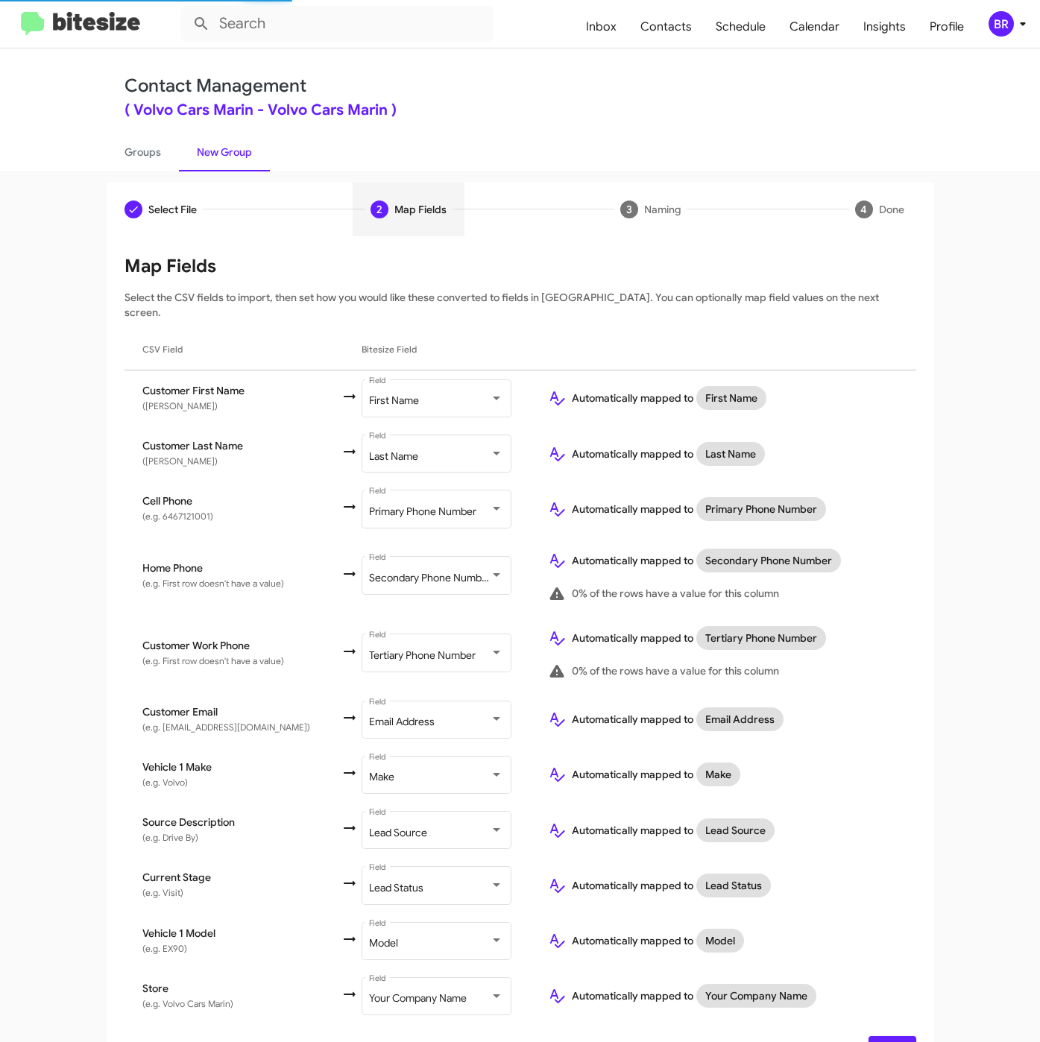
scroll to position [20, 0]
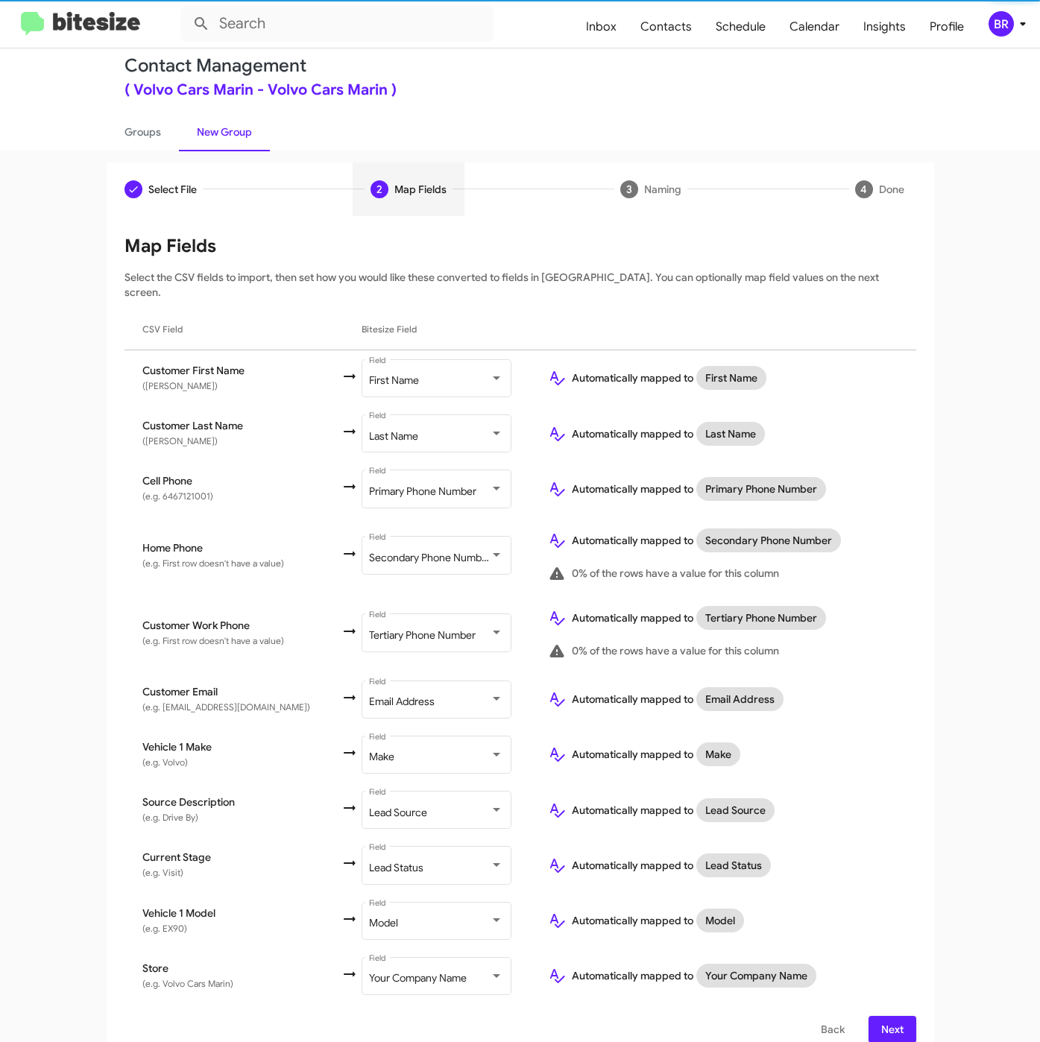
click at [897, 1016] on button "Next" at bounding box center [892, 1029] width 48 height 27
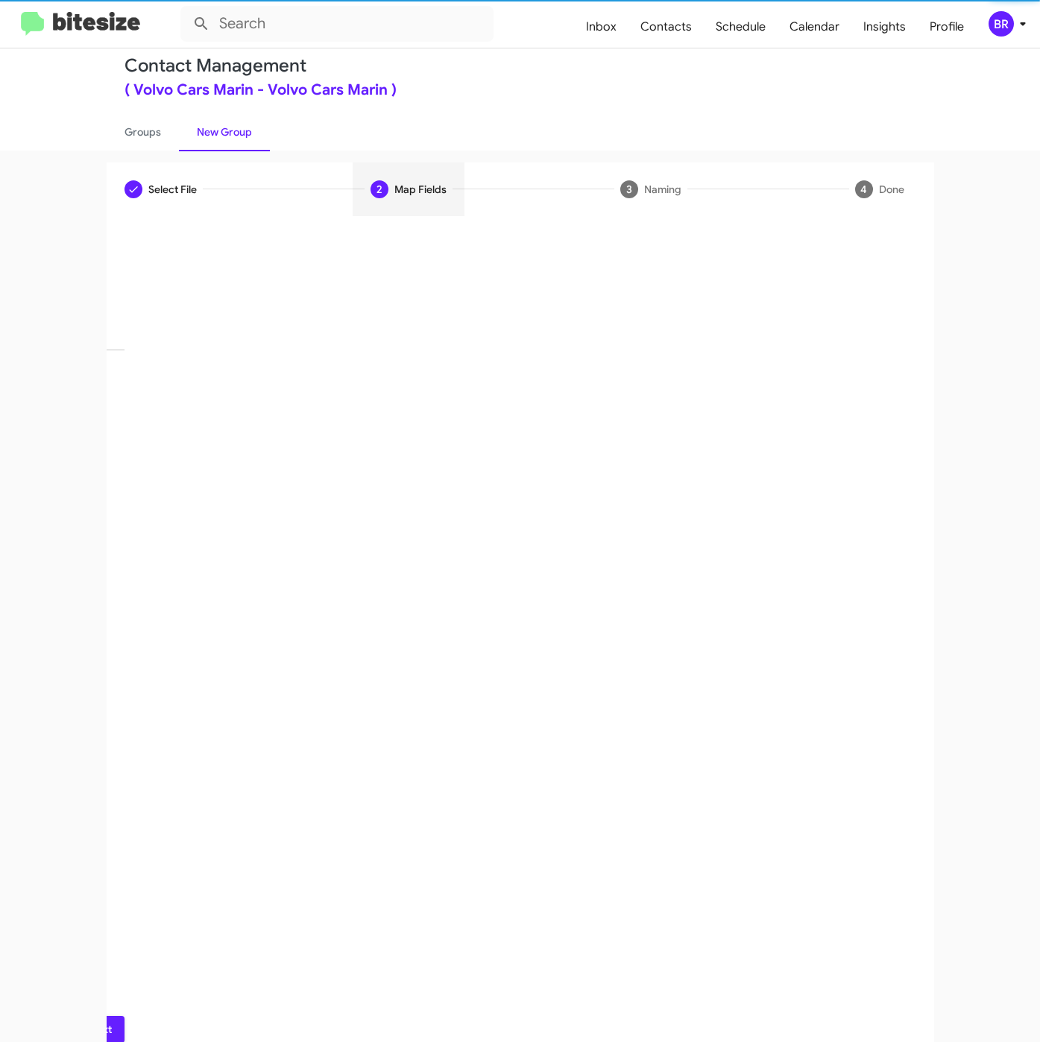
scroll to position [0, 0]
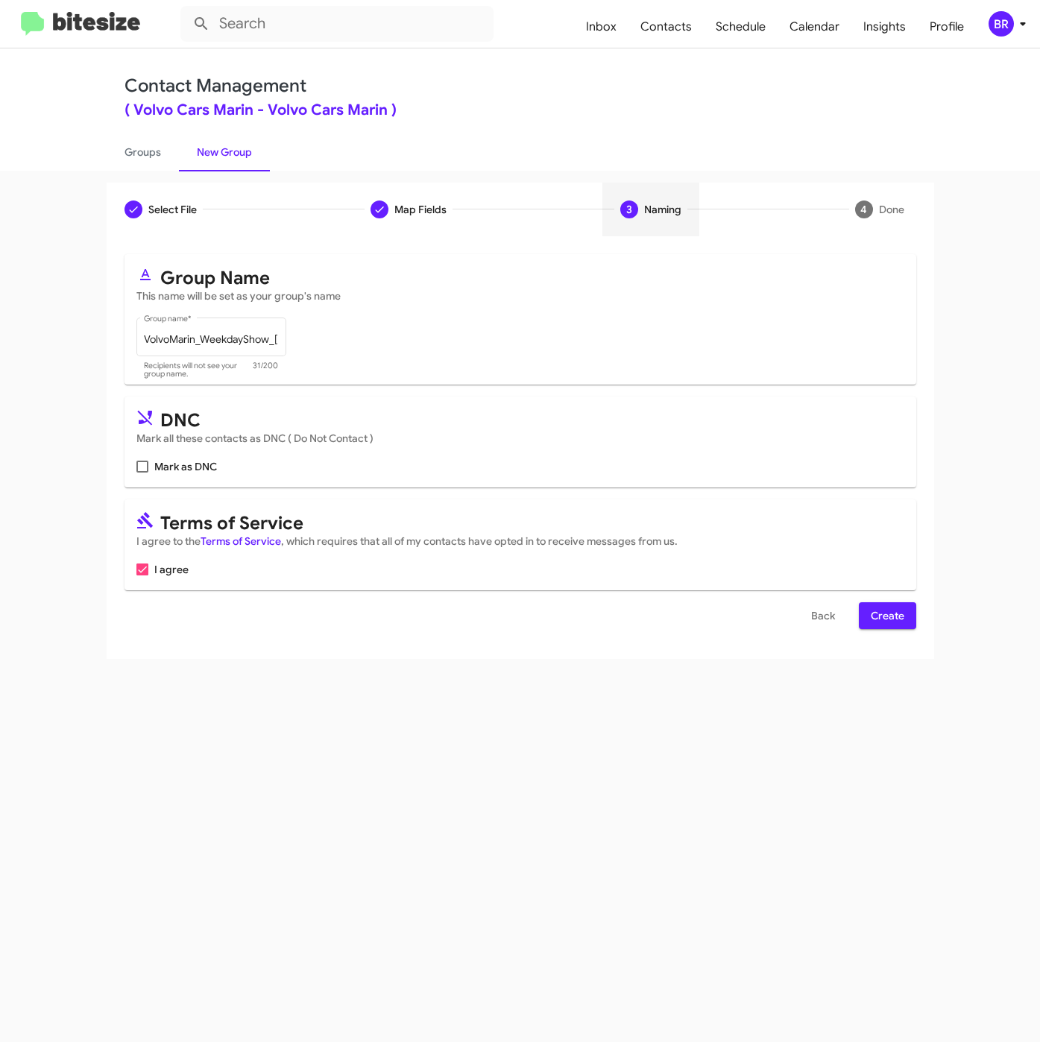
click at [904, 611] on button "Create" at bounding box center [887, 615] width 57 height 27
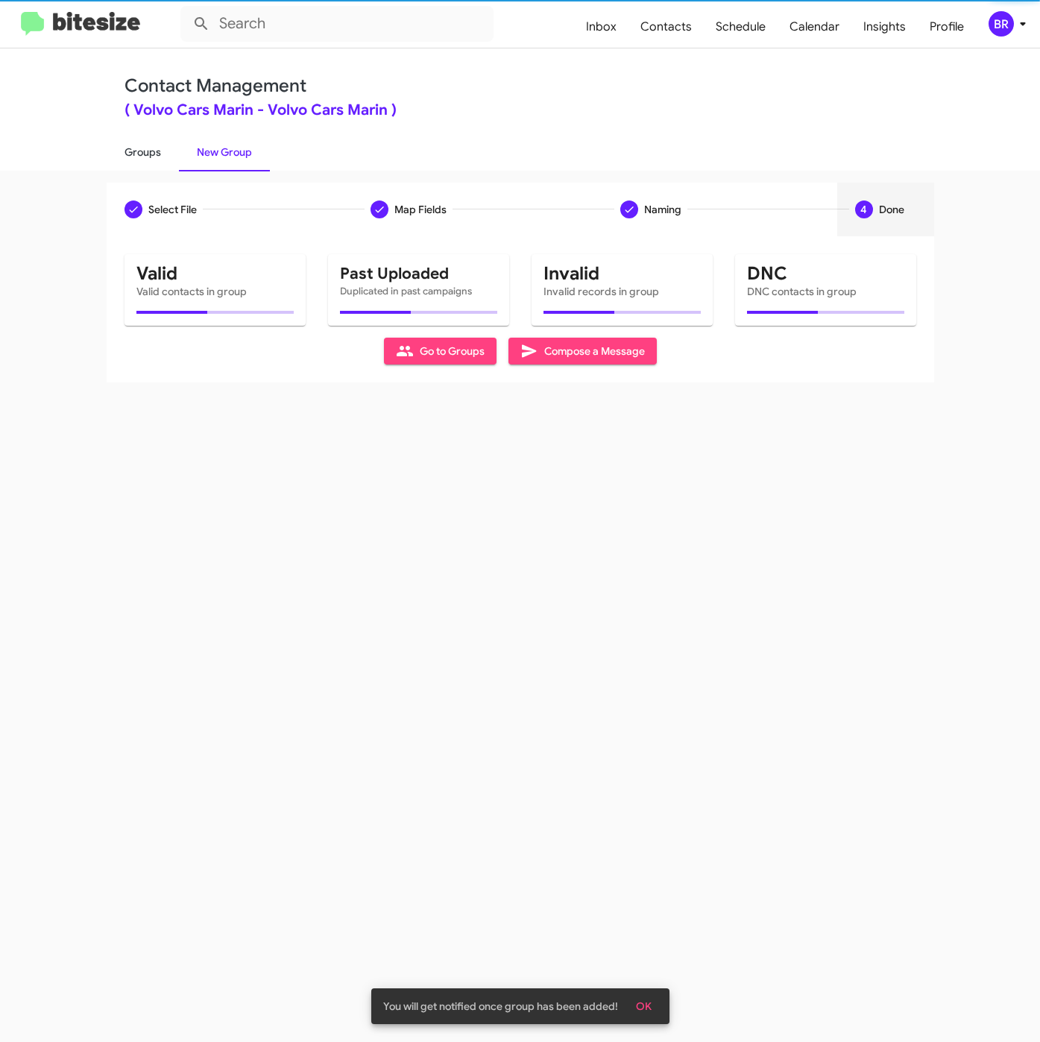
click at [137, 157] on link "Groups" at bounding box center [143, 152] width 72 height 39
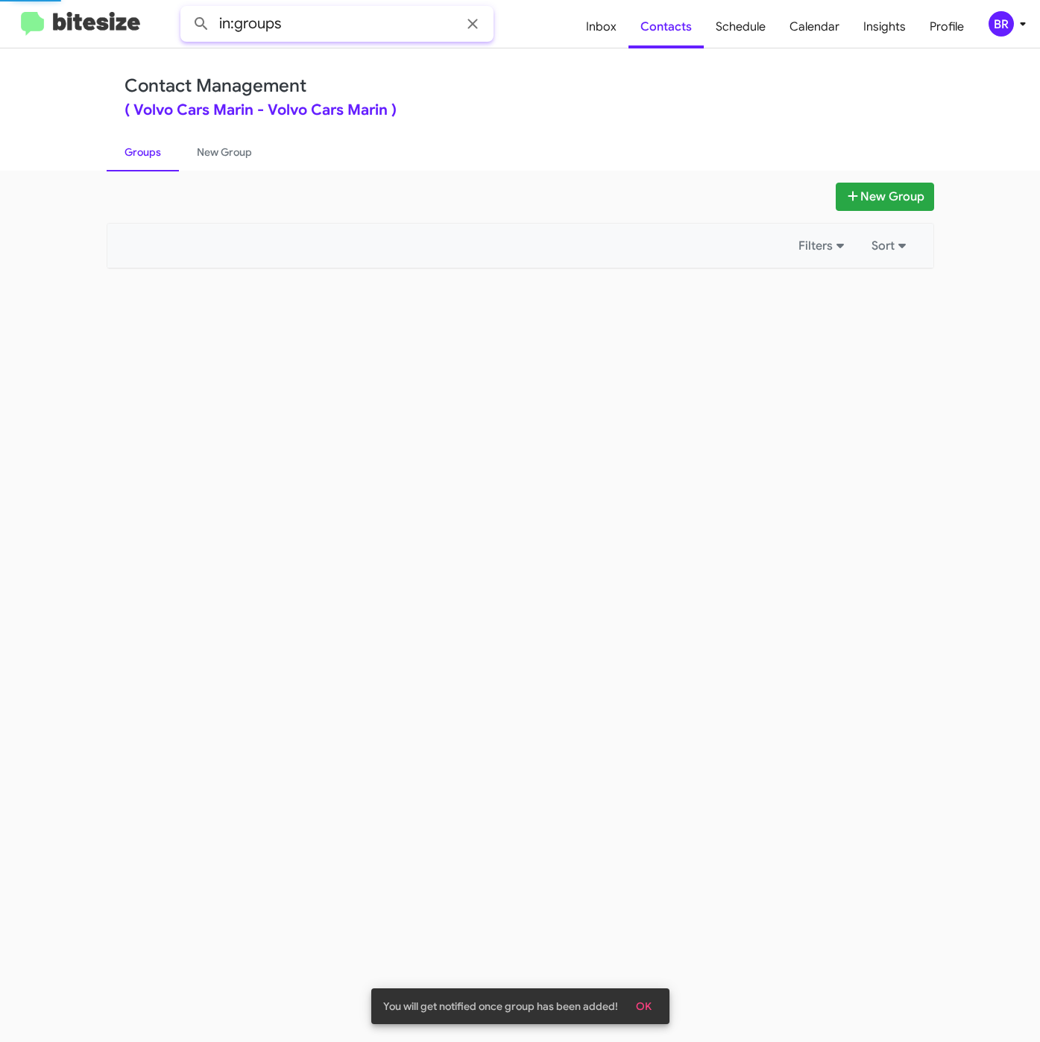
drag, startPoint x: 331, startPoint y: 20, endPoint x: 356, endPoint y: 20, distance: 24.6
click at [331, 19] on input "in:groups" at bounding box center [336, 24] width 313 height 36
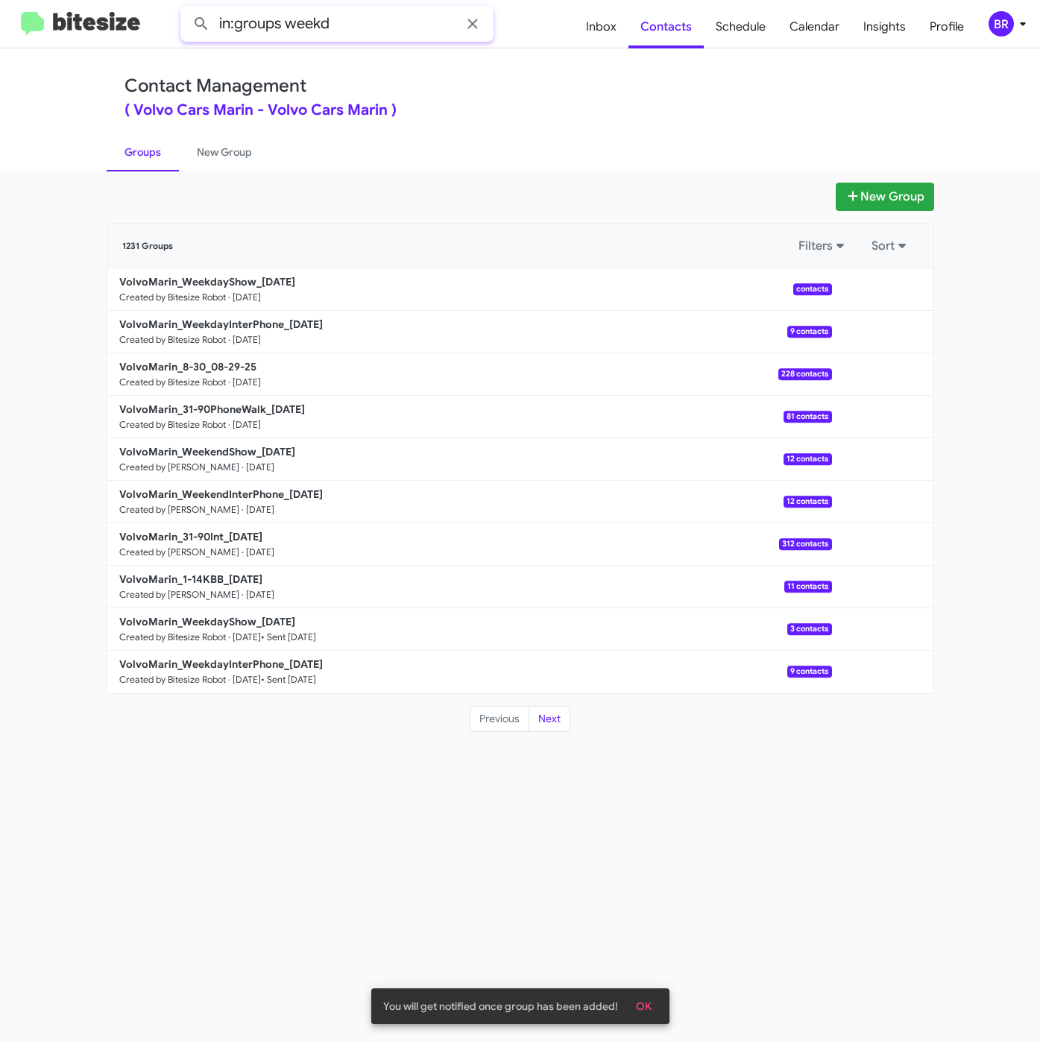
click at [186, 9] on button at bounding box center [201, 24] width 30 height 30
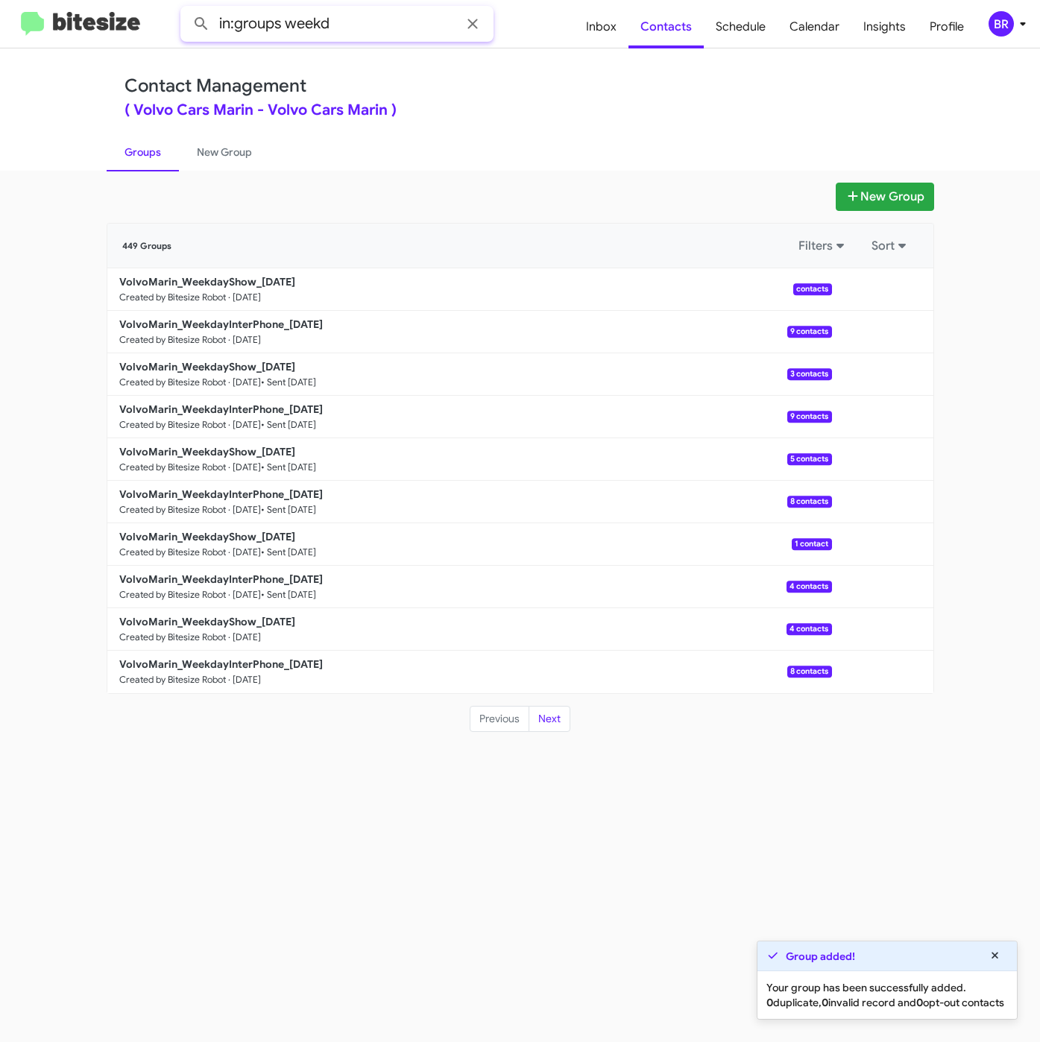
drag, startPoint x: 394, startPoint y: 38, endPoint x: 401, endPoint y: 39, distance: 7.5
click at [400, 39] on input "in:groups weekd" at bounding box center [336, 24] width 313 height 36
click at [186, 9] on button at bounding box center [201, 24] width 30 height 30
type input "in:groups"
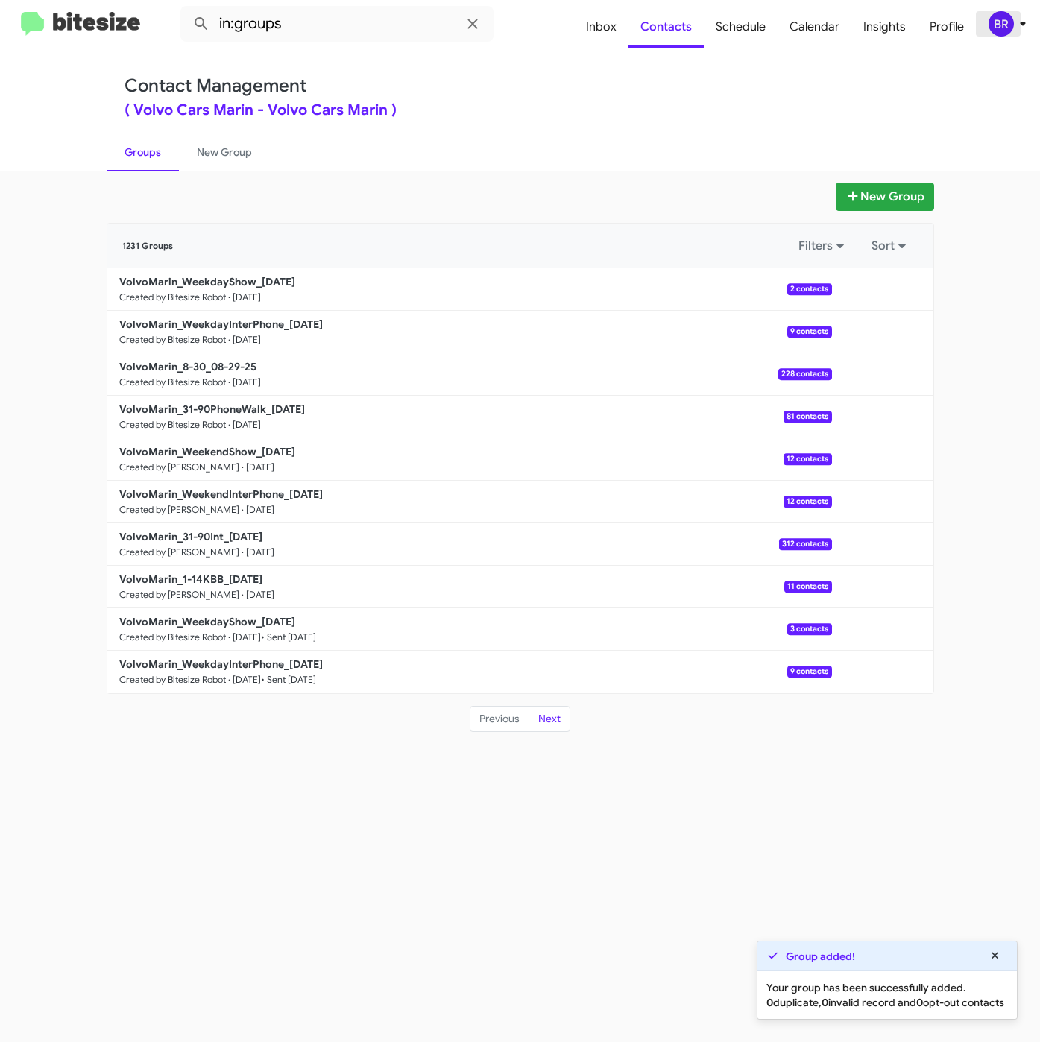
click at [1014, 22] on icon at bounding box center [1023, 24] width 18 height 18
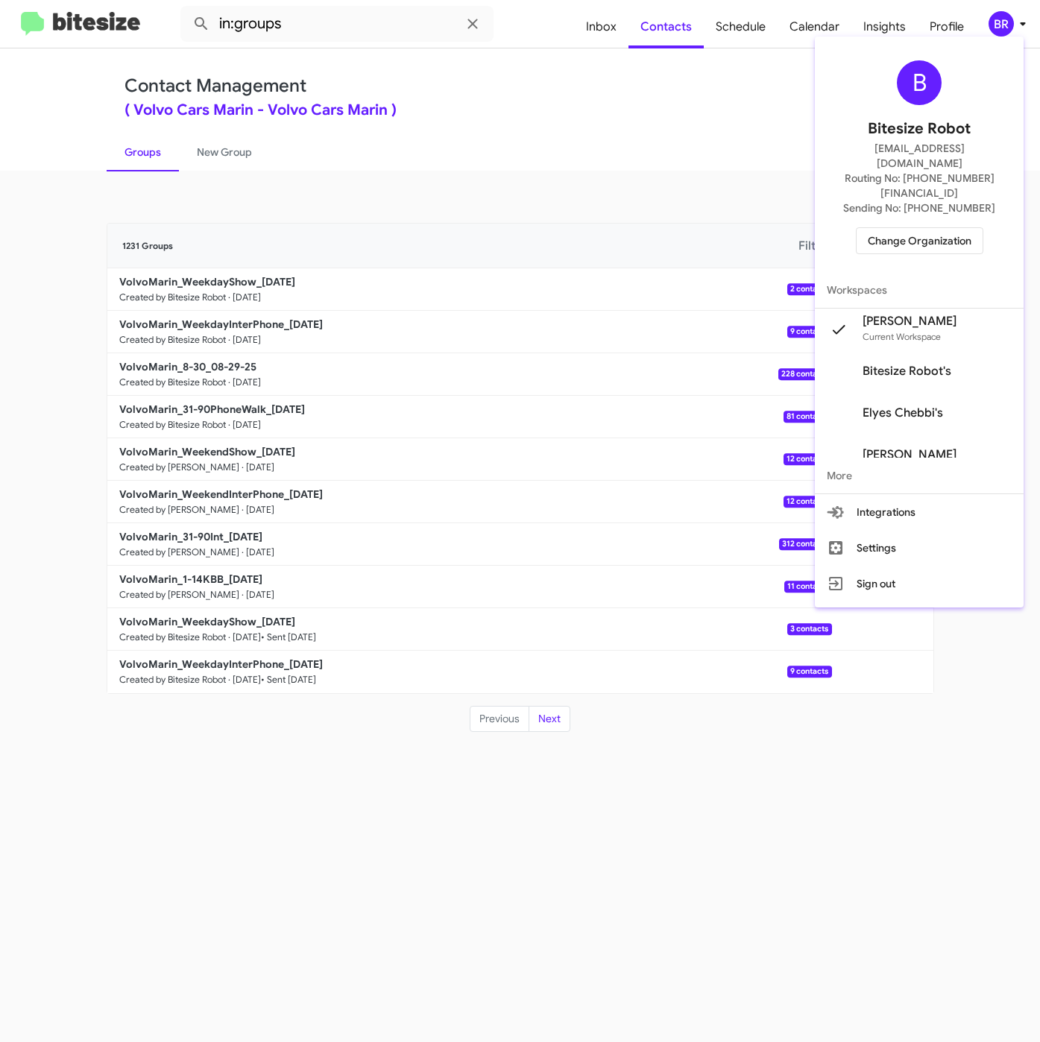
drag, startPoint x: 967, startPoint y: 70, endPoint x: 967, endPoint y: 106, distance: 35.8
click at [967, 70] on div "B Bitesize Robot iya@bitesize.co Routing No: +1 (415) 496-2219 Sending No: +1 (…" at bounding box center [919, 157] width 209 height 230
click at [913, 228] on span "Change Organization" at bounding box center [920, 240] width 104 height 25
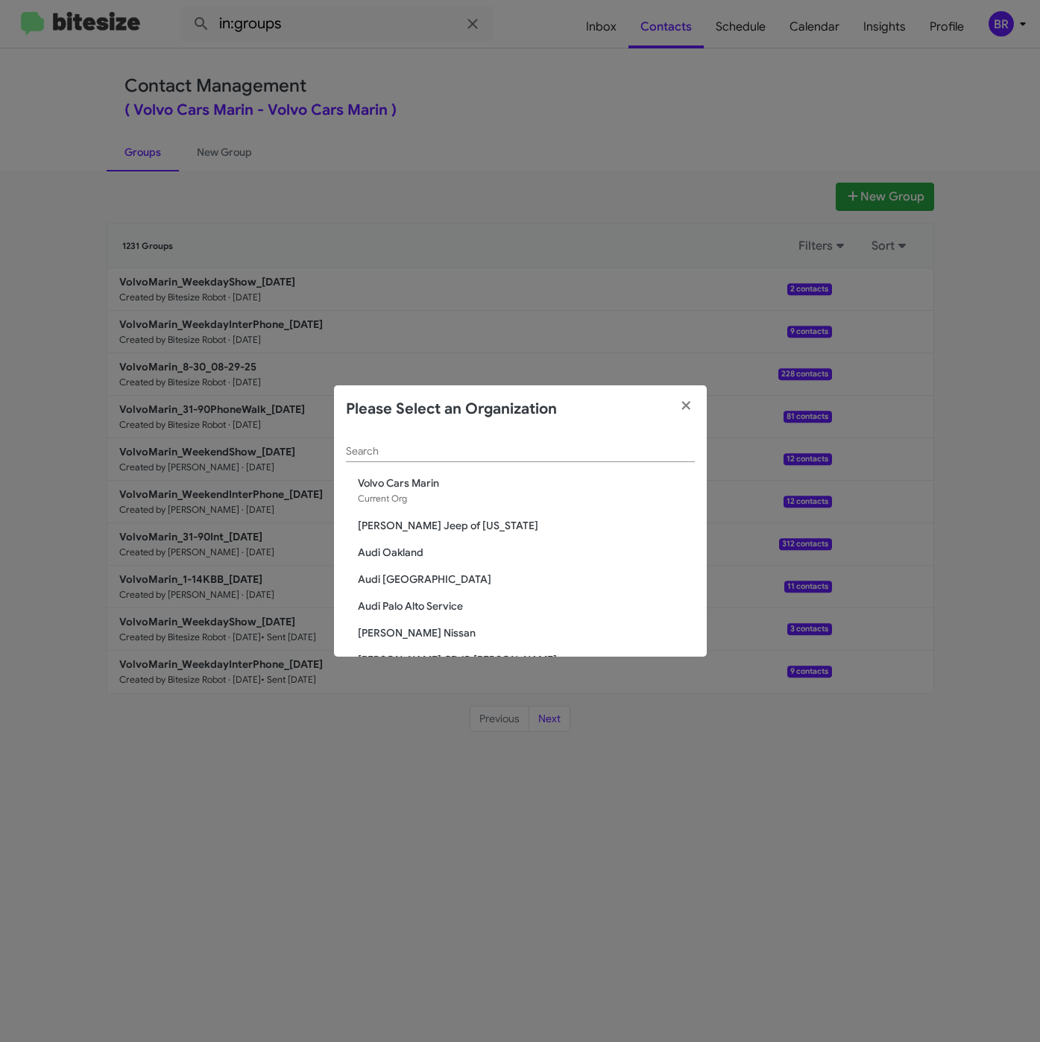
click at [467, 458] on div "Search" at bounding box center [520, 447] width 349 height 29
paste input "Marin Luxury Cars"
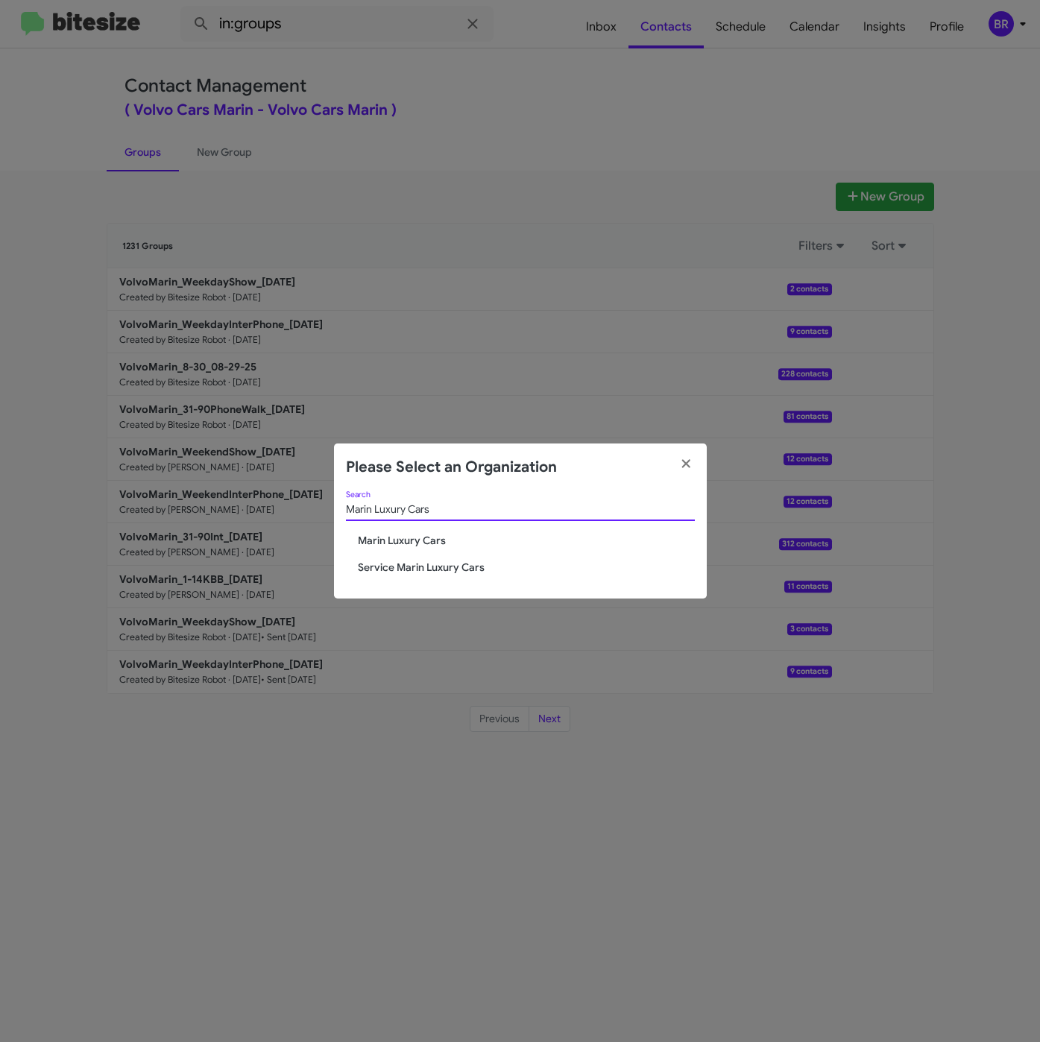
type input "Marin Luxury Cars"
click at [414, 573] on span "Service Marin Luxury Cars" at bounding box center [526, 567] width 337 height 15
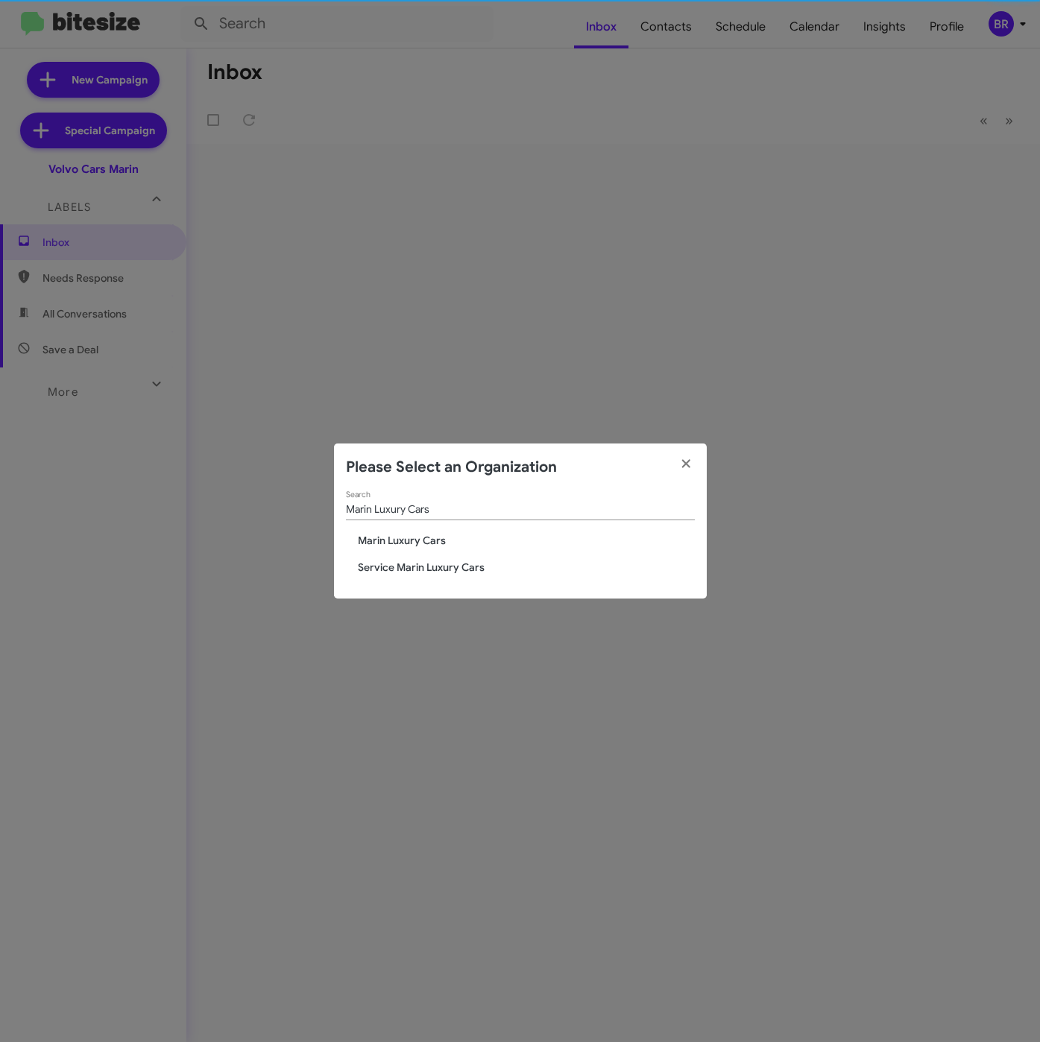
click at [409, 517] on div "Marin Luxury Cars Search" at bounding box center [520, 505] width 349 height 29
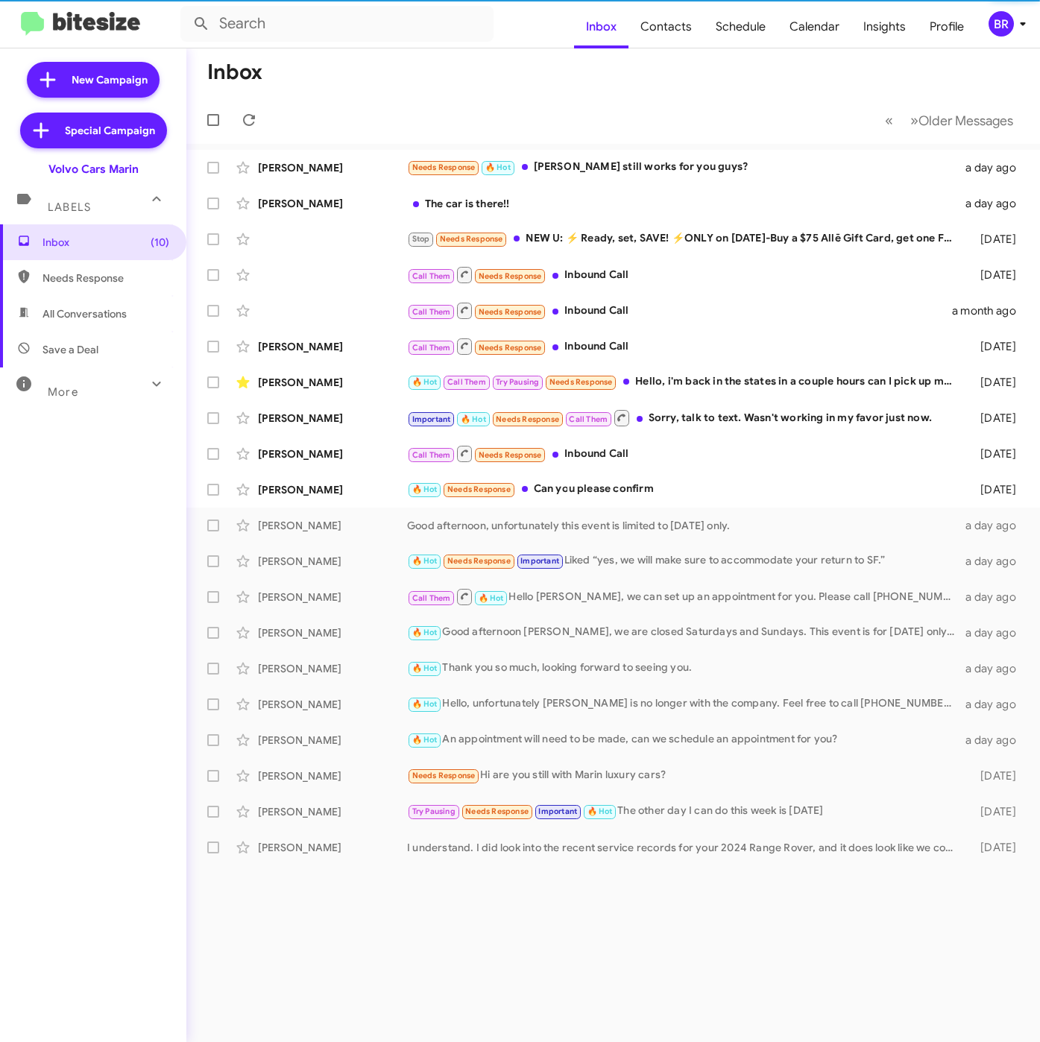
click at [1011, 25] on div "BR" at bounding box center [1000, 23] width 25 height 25
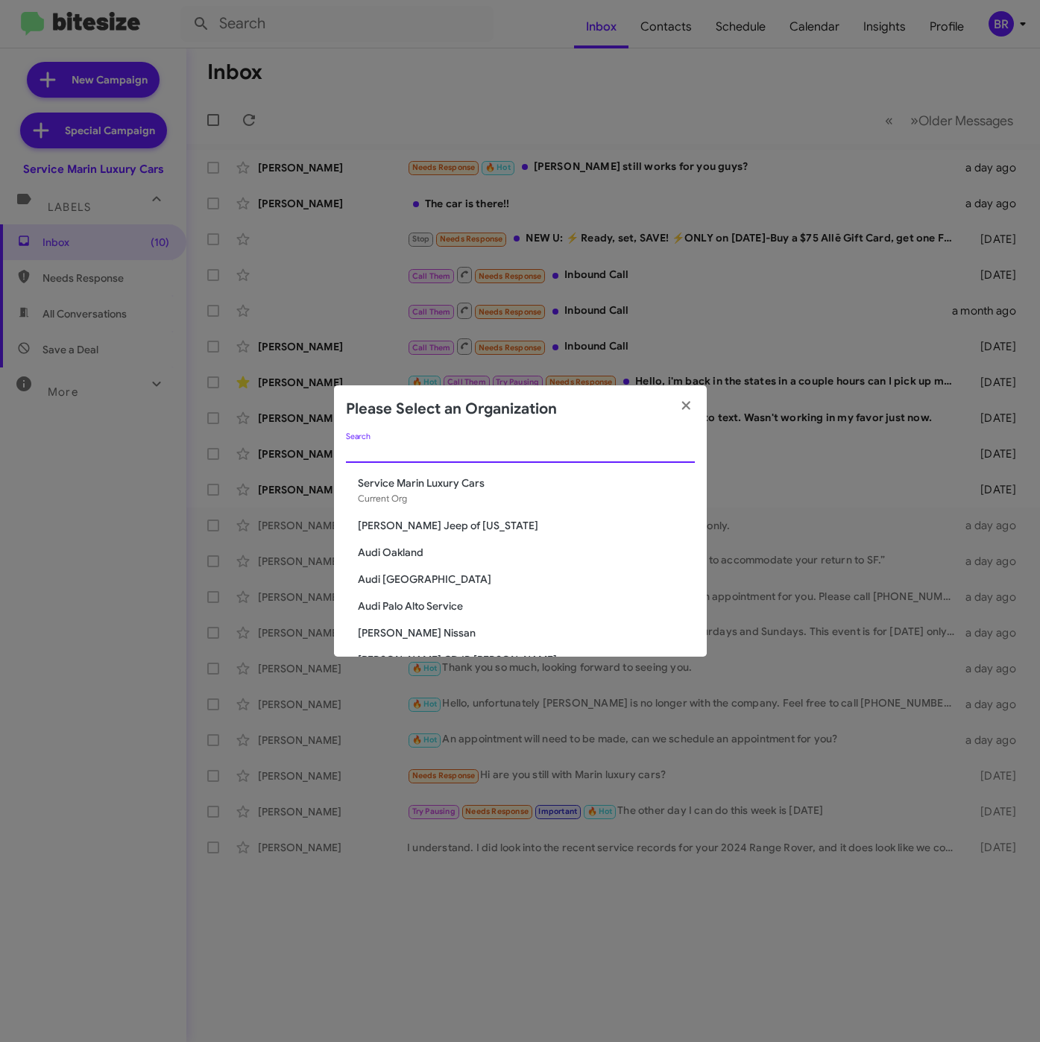
click at [479, 452] on input "Search" at bounding box center [520, 452] width 349 height 12
paste input "Marin Luxury Cars"
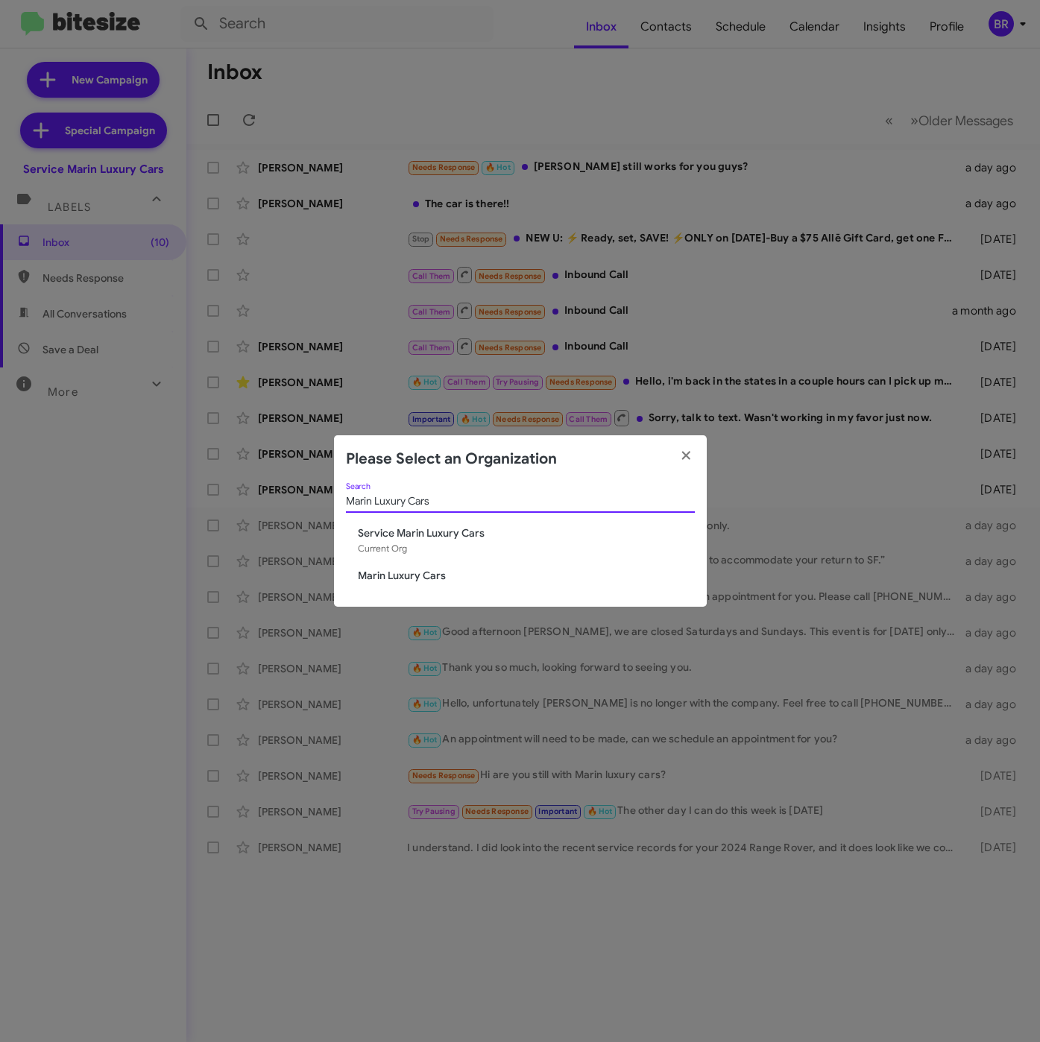
type input "Marin Luxury Cars"
click at [398, 575] on span "Marin Luxury Cars" at bounding box center [526, 575] width 337 height 15
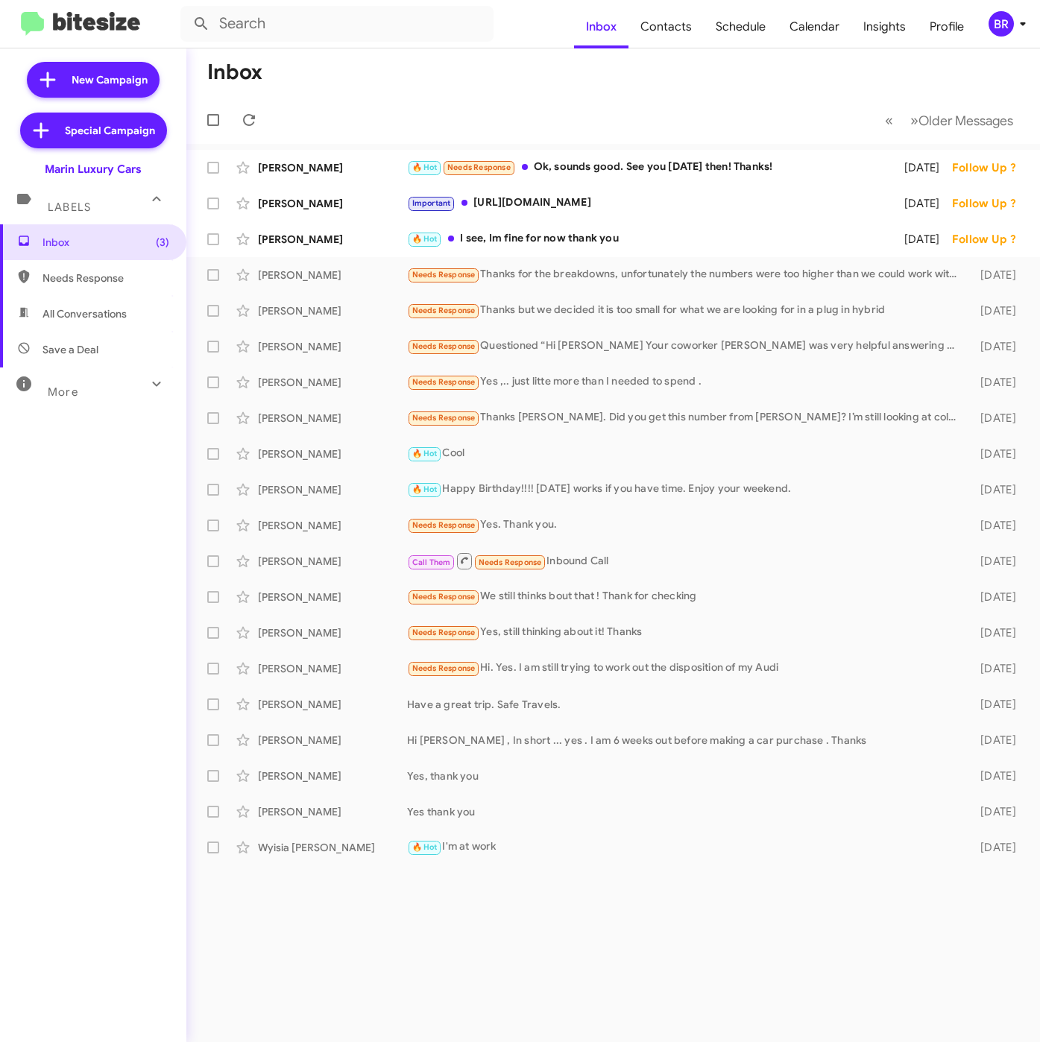
click at [1006, 25] on div "BR" at bounding box center [1000, 23] width 25 height 25
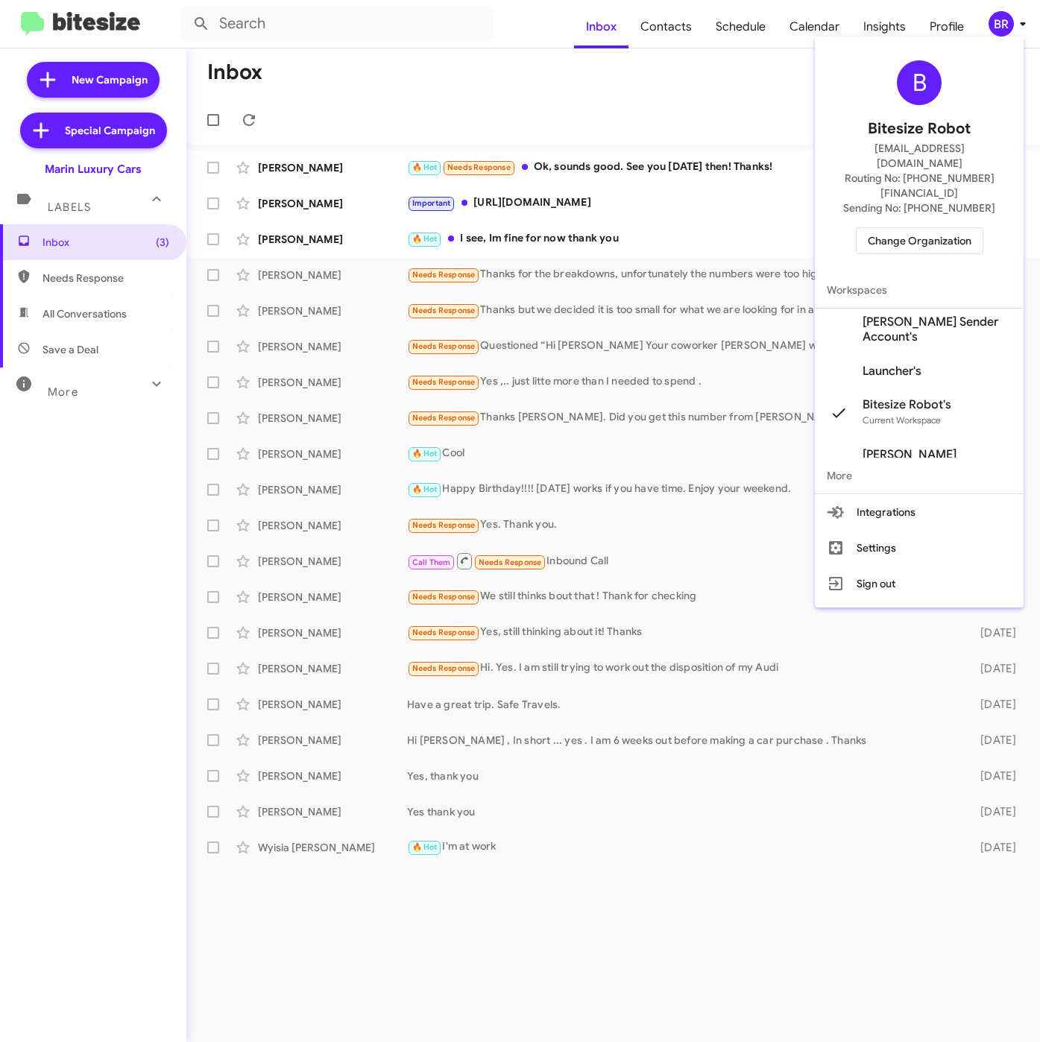
click at [895, 315] on span "[PERSON_NAME] Sender Account's" at bounding box center [936, 330] width 149 height 30
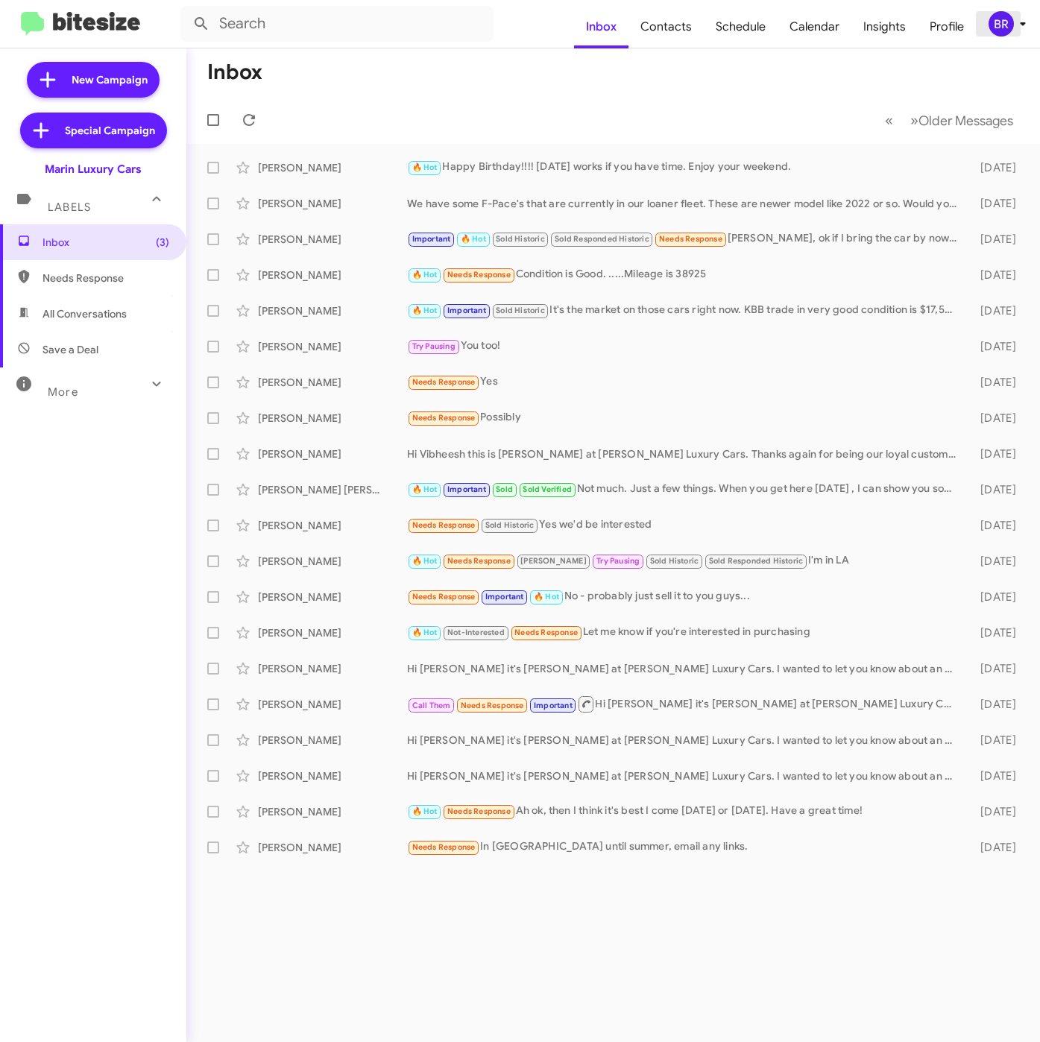
click at [1002, 27] on div "BR" at bounding box center [1000, 23] width 25 height 25
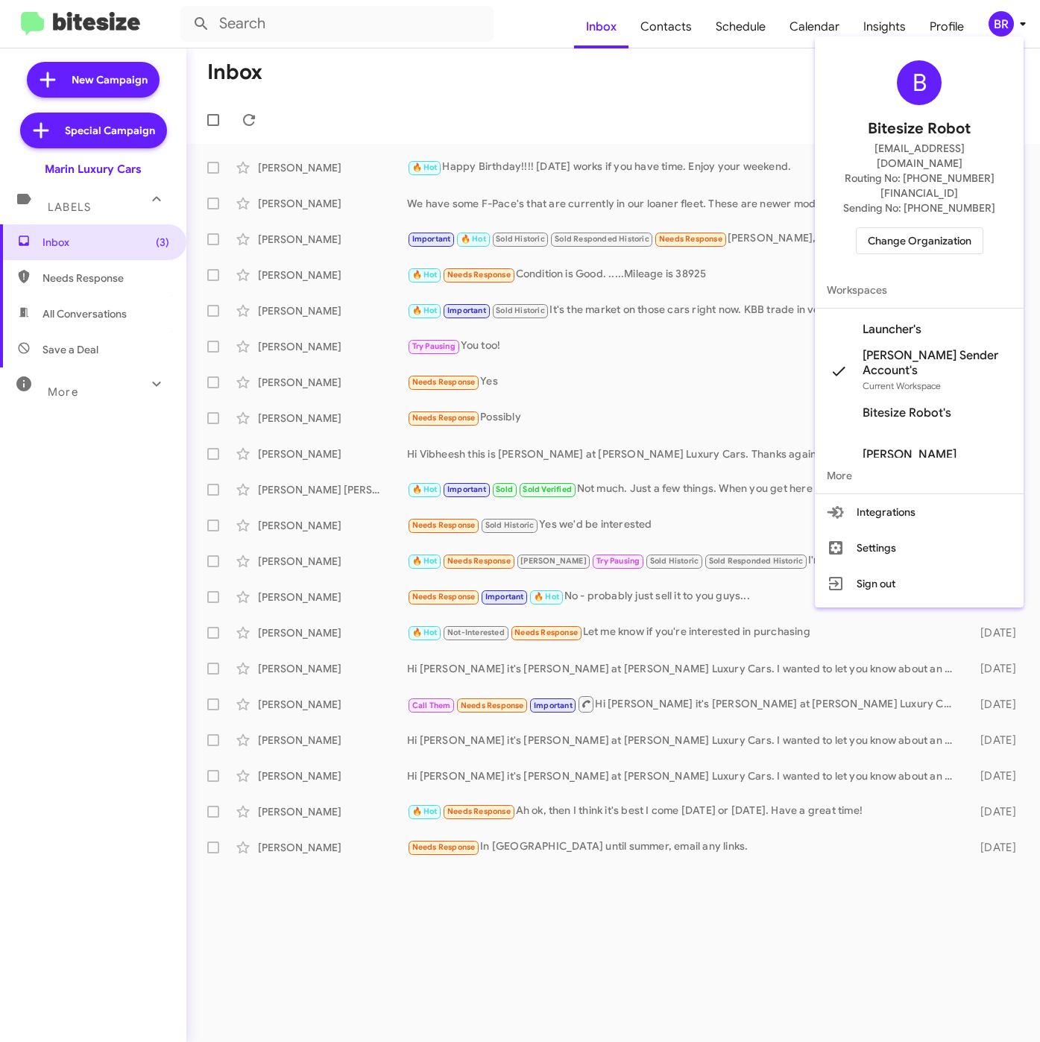
click at [672, 29] on div at bounding box center [520, 521] width 1040 height 1042
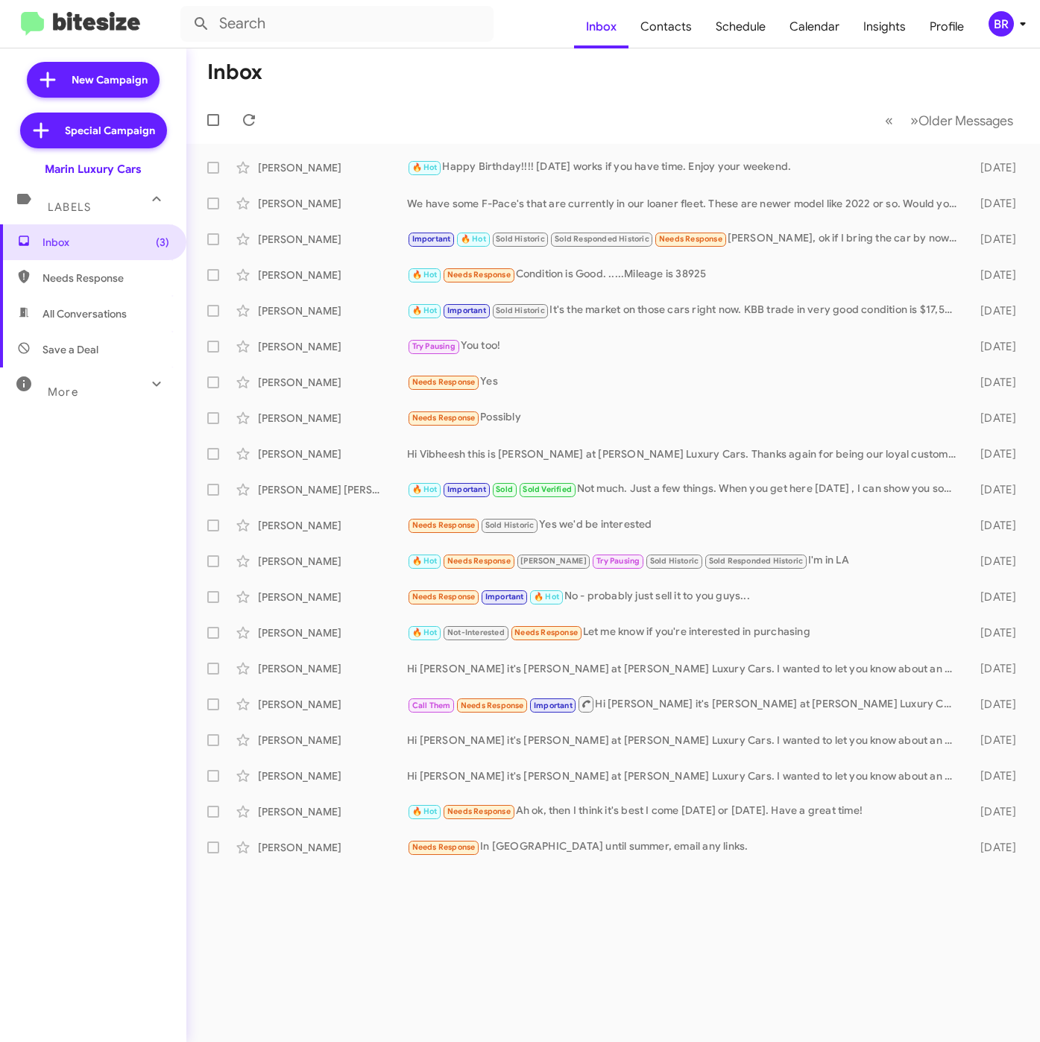
click at [672, 29] on span "Contacts" at bounding box center [665, 26] width 75 height 43
type input "in:groups"
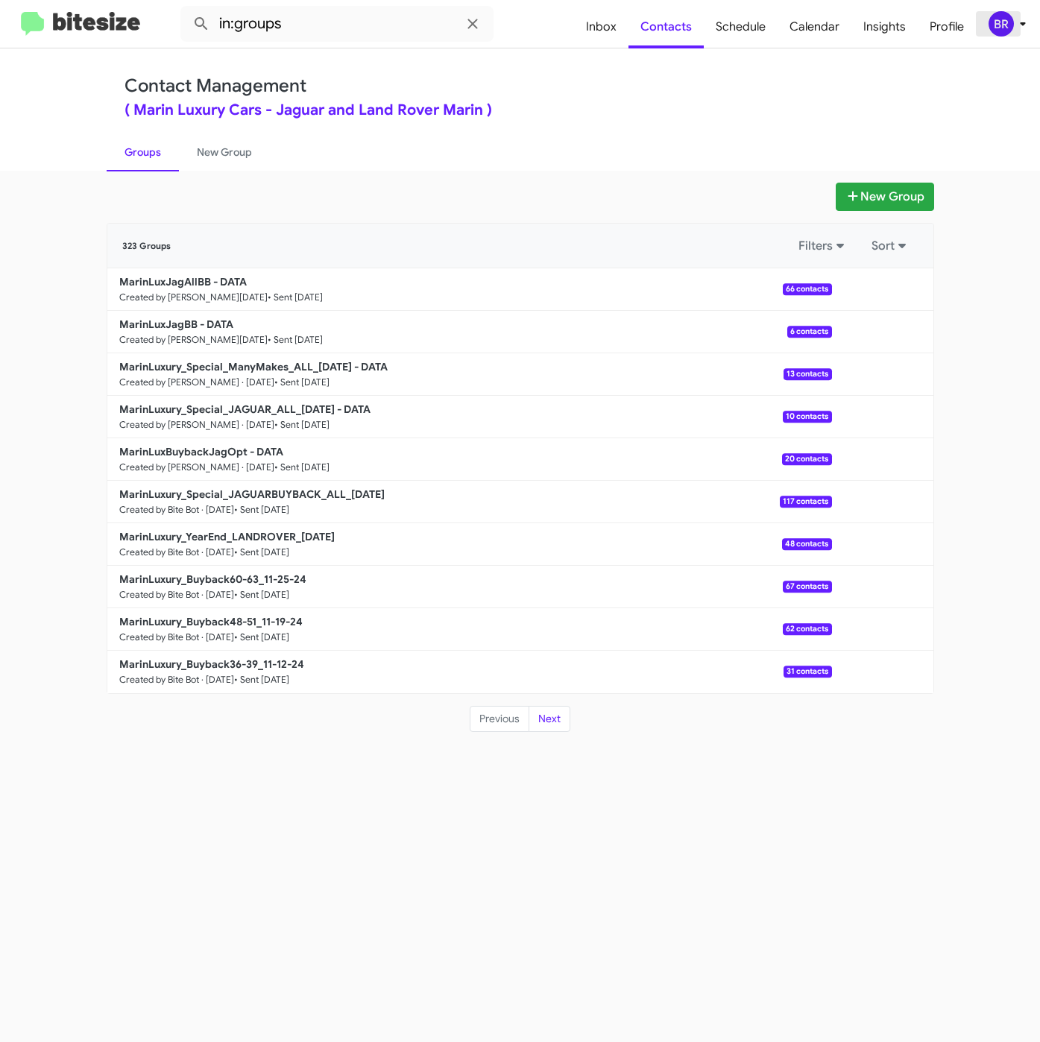
click at [982, 27] on button "BR" at bounding box center [1000, 23] width 48 height 25
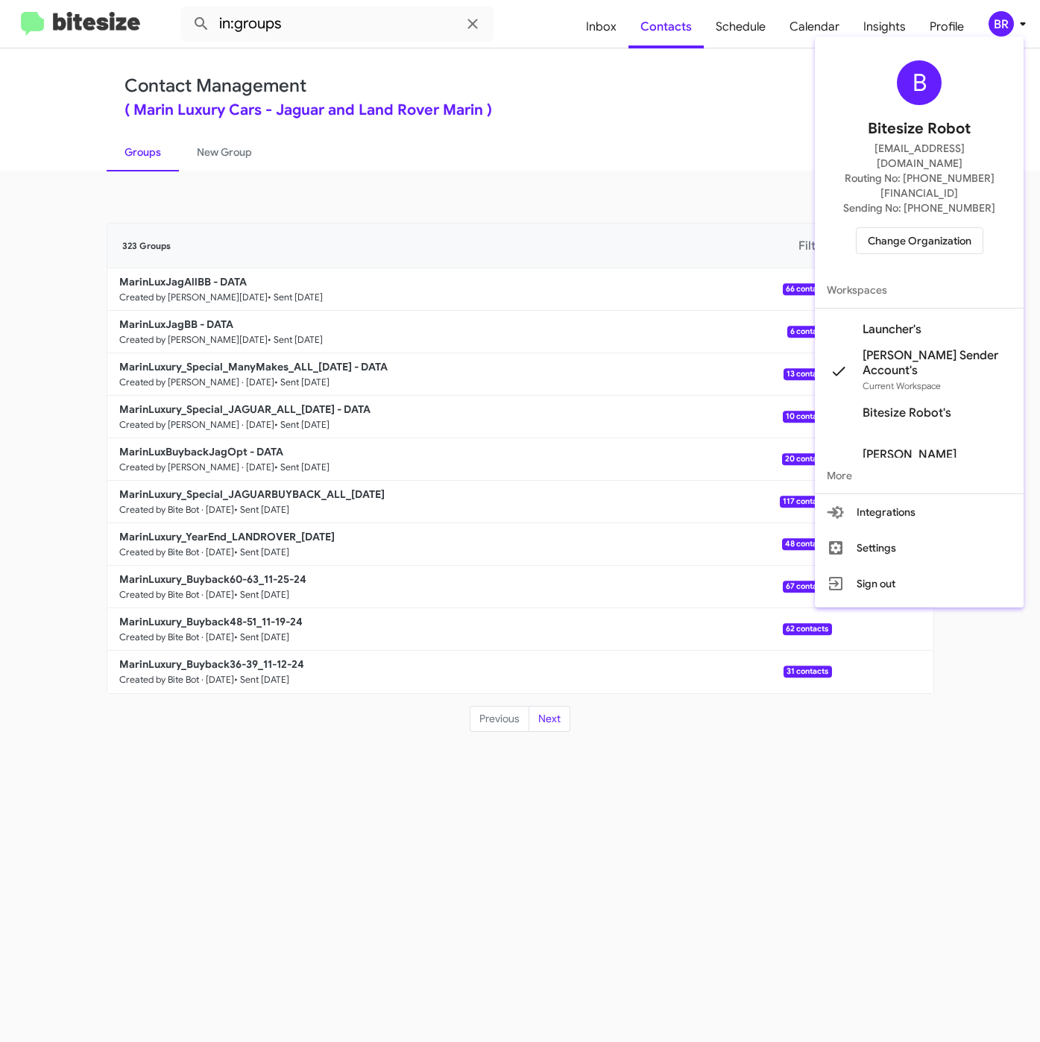
click at [653, 186] on div at bounding box center [520, 521] width 1040 height 1042
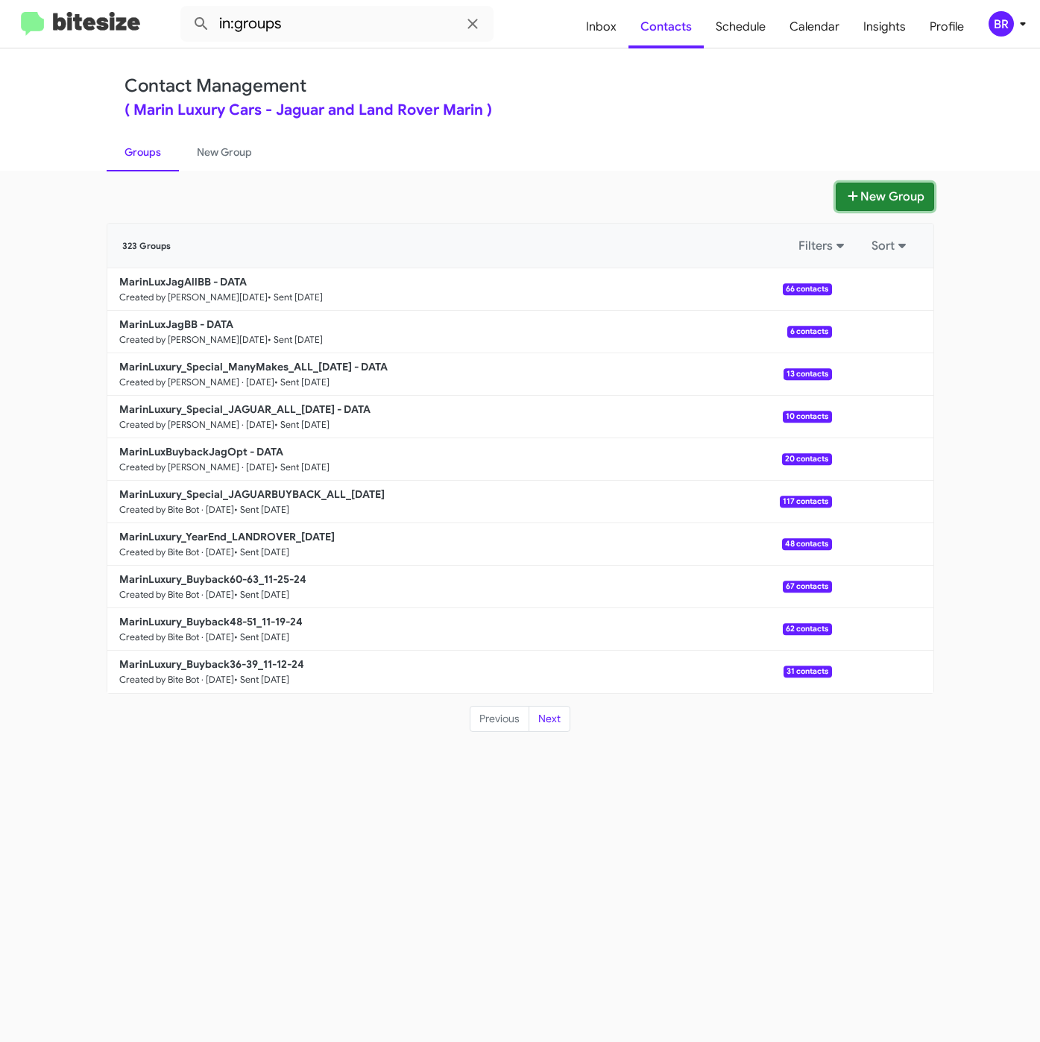
click at [848, 188] on button "New Group" at bounding box center [884, 197] width 98 height 28
click at [877, 25] on span "Insights" at bounding box center [884, 26] width 66 height 43
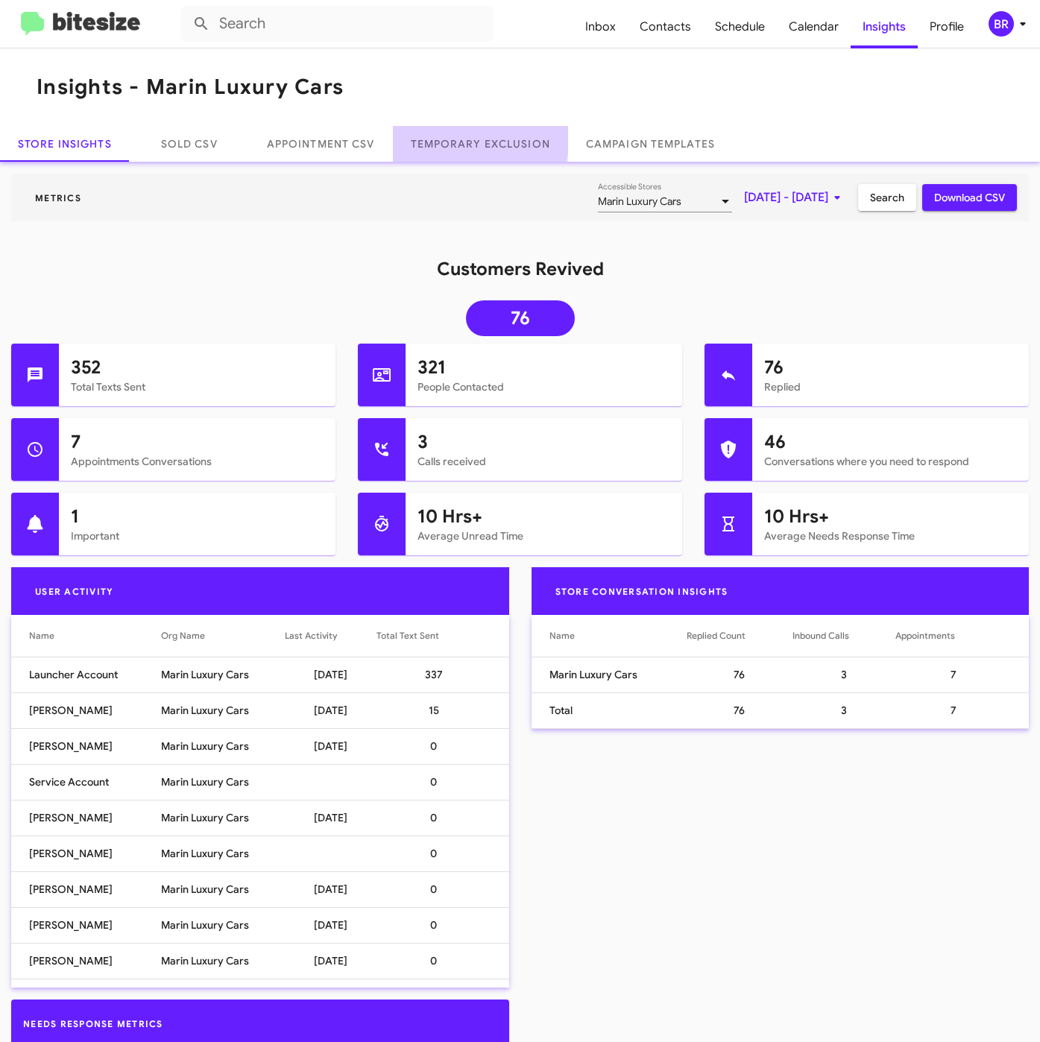
click at [467, 133] on link "Temporary Exclusion" at bounding box center [480, 144] width 175 height 36
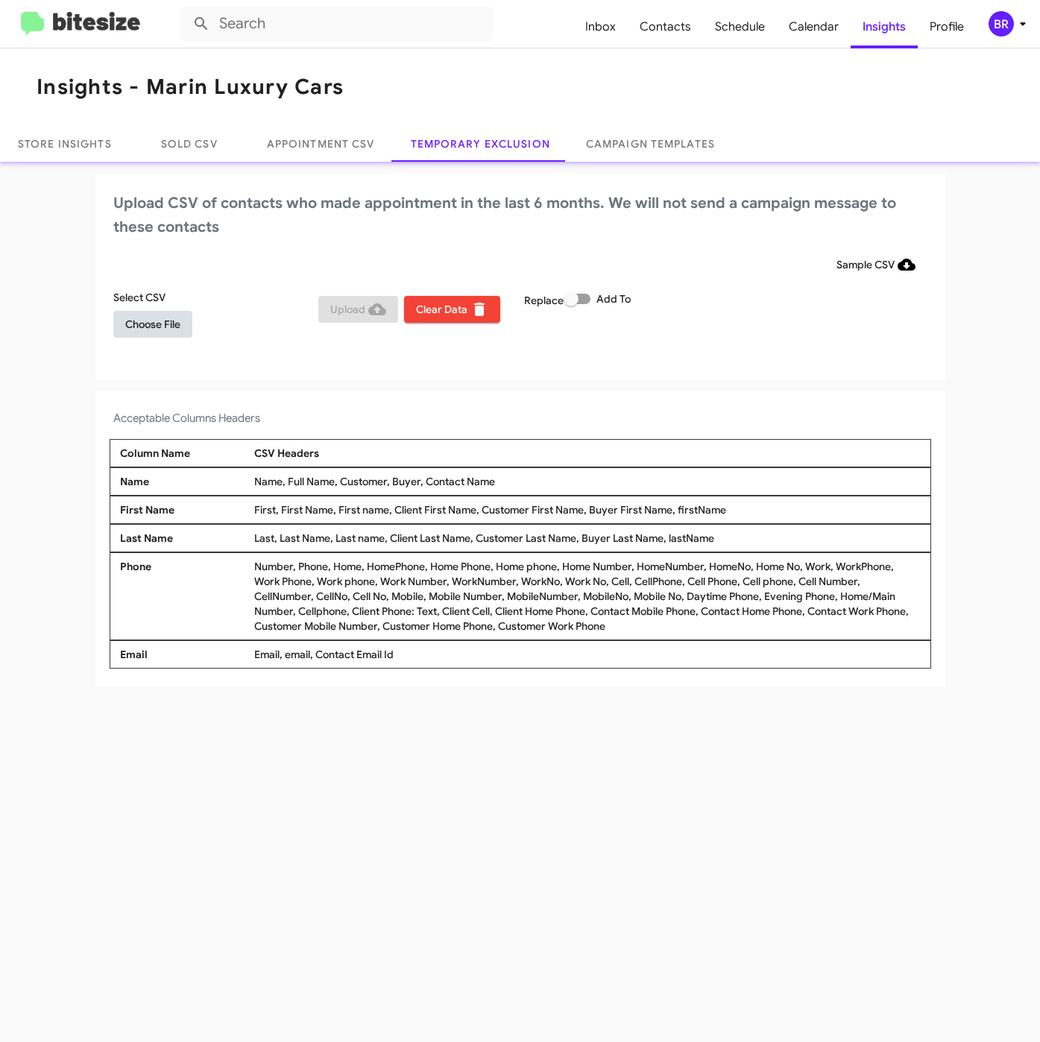
click at [172, 336] on span "Choose File" at bounding box center [152, 324] width 55 height 27
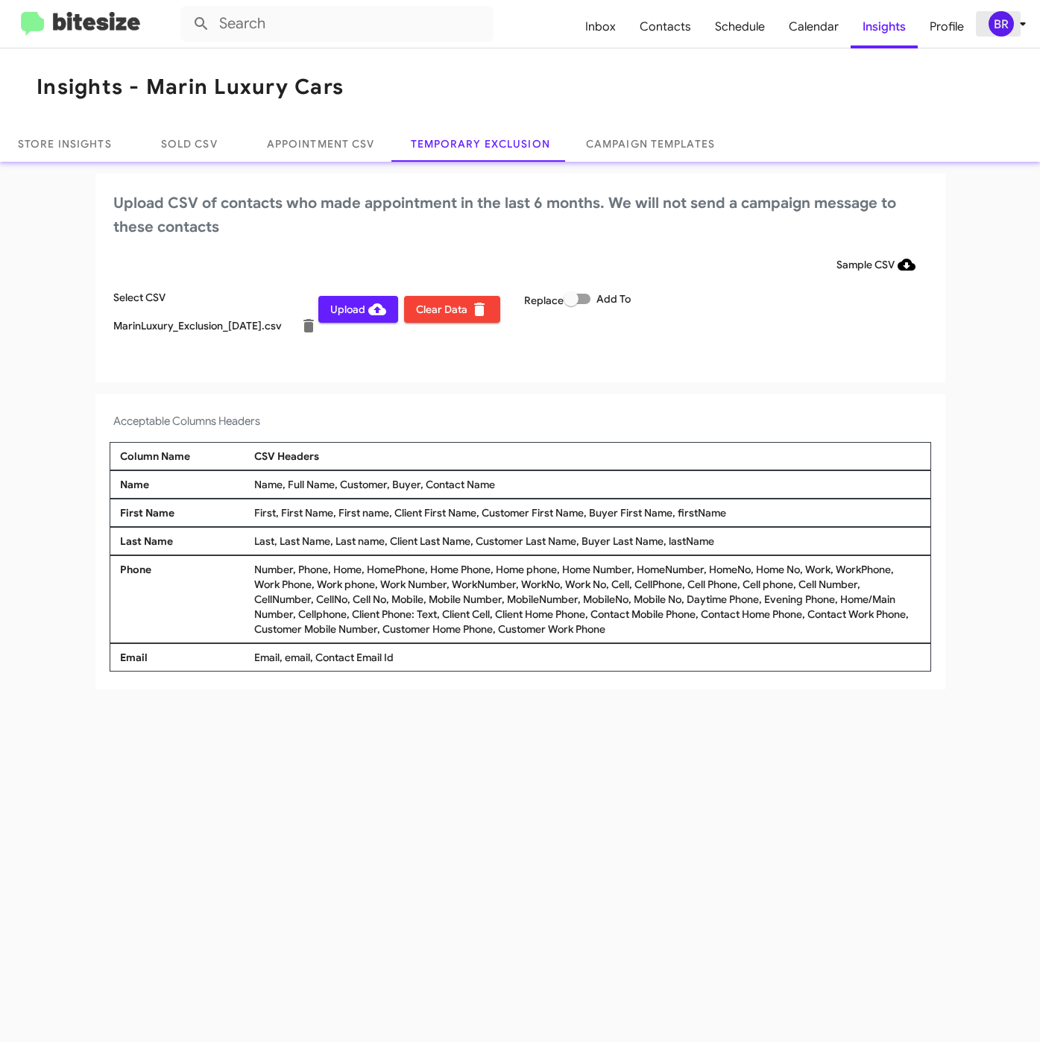
click at [1000, 21] on div "BR" at bounding box center [1000, 23] width 25 height 25
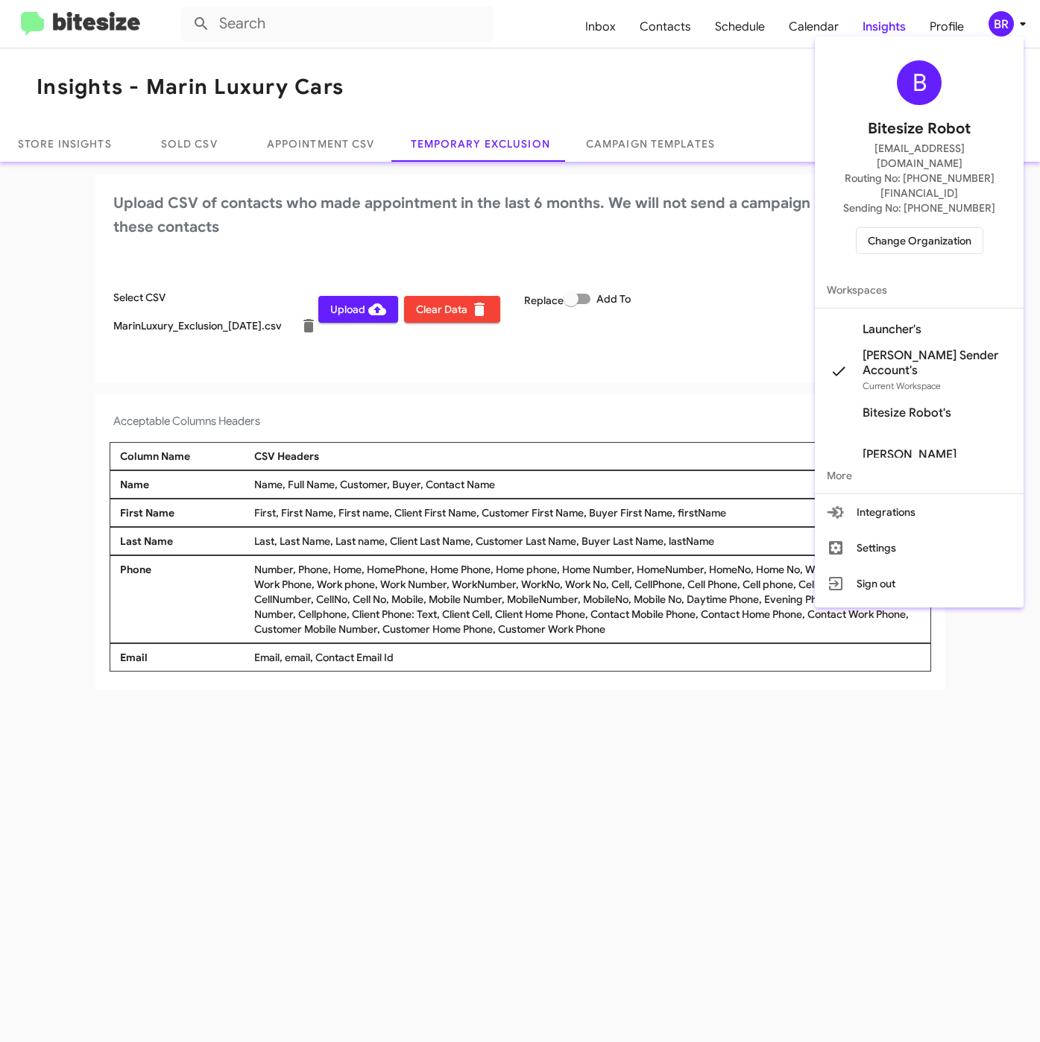
click at [367, 376] on div at bounding box center [520, 521] width 1040 height 1042
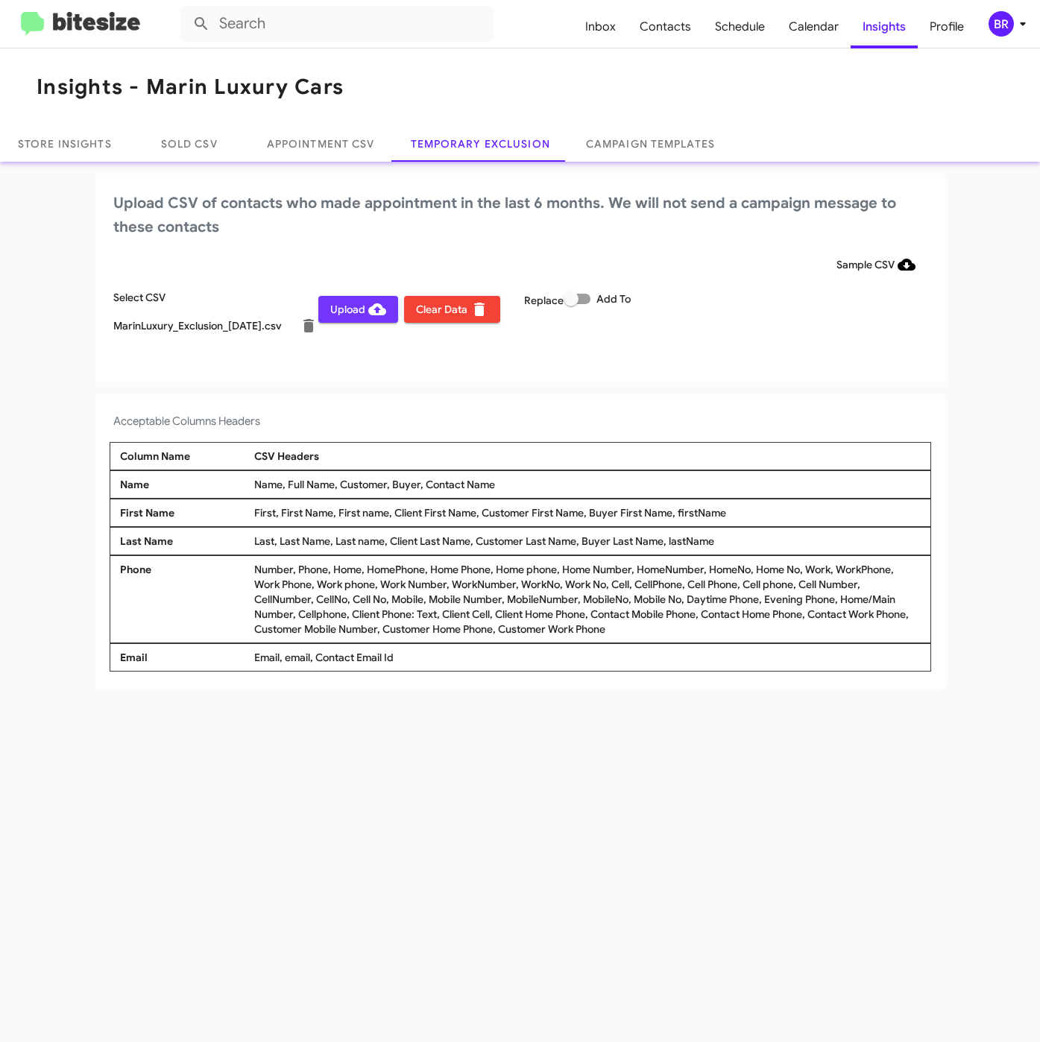
click at [358, 307] on span "Upload" at bounding box center [358, 309] width 56 height 27
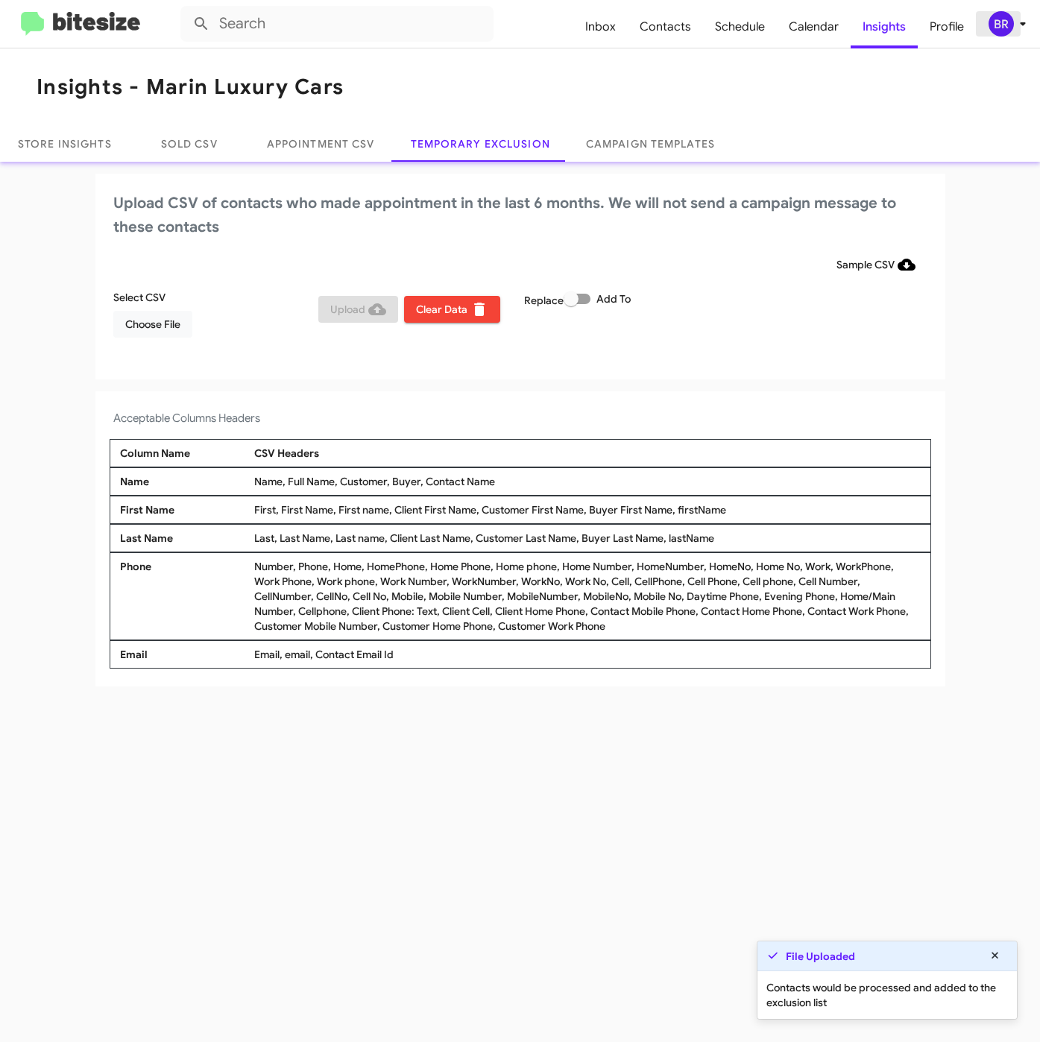
click at [1006, 27] on div "BR" at bounding box center [1000, 23] width 25 height 25
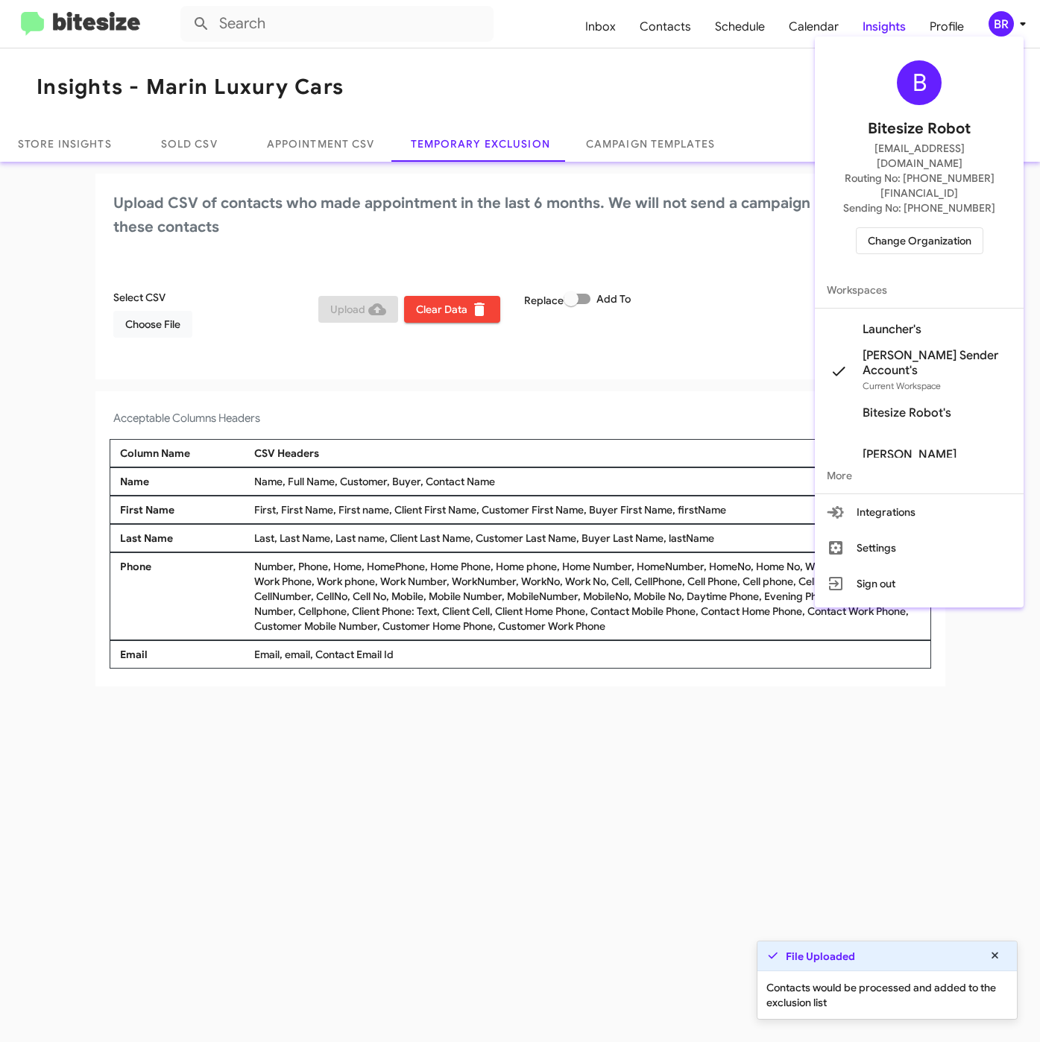
click at [901, 322] on span "Launcher's" at bounding box center [891, 329] width 59 height 15
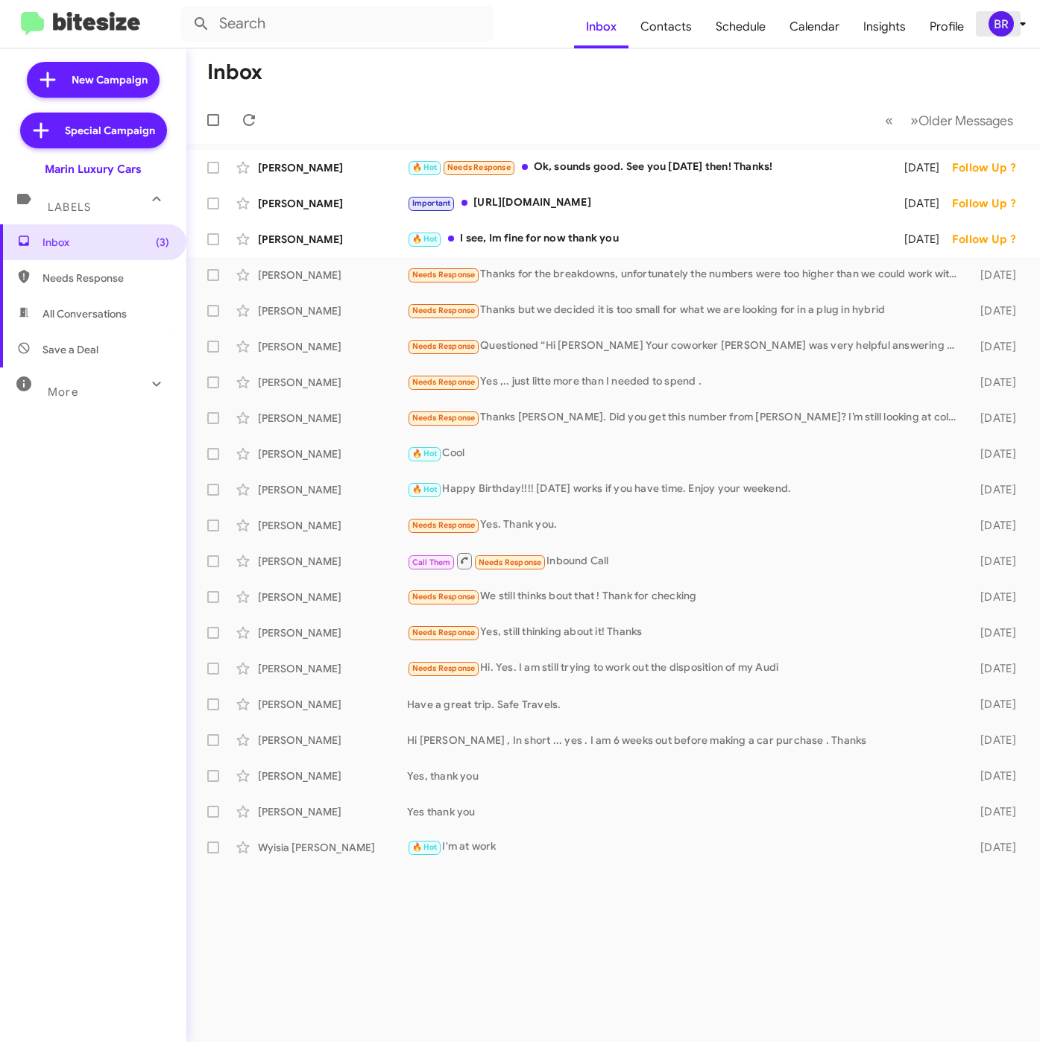
click at [996, 12] on div "BR" at bounding box center [1000, 23] width 25 height 25
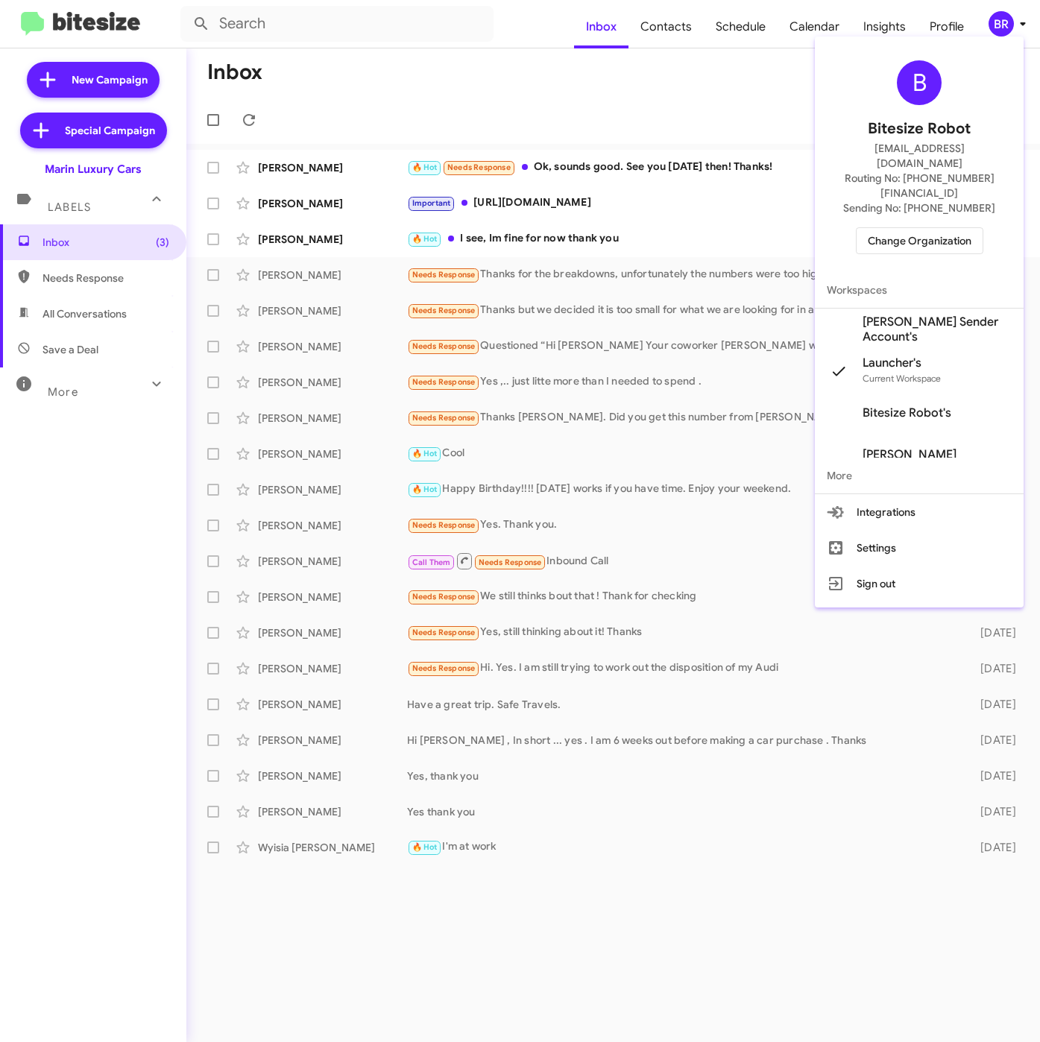
click at [689, 32] on div at bounding box center [520, 521] width 1040 height 1042
click at [689, 30] on span "Contacts" at bounding box center [665, 26] width 75 height 43
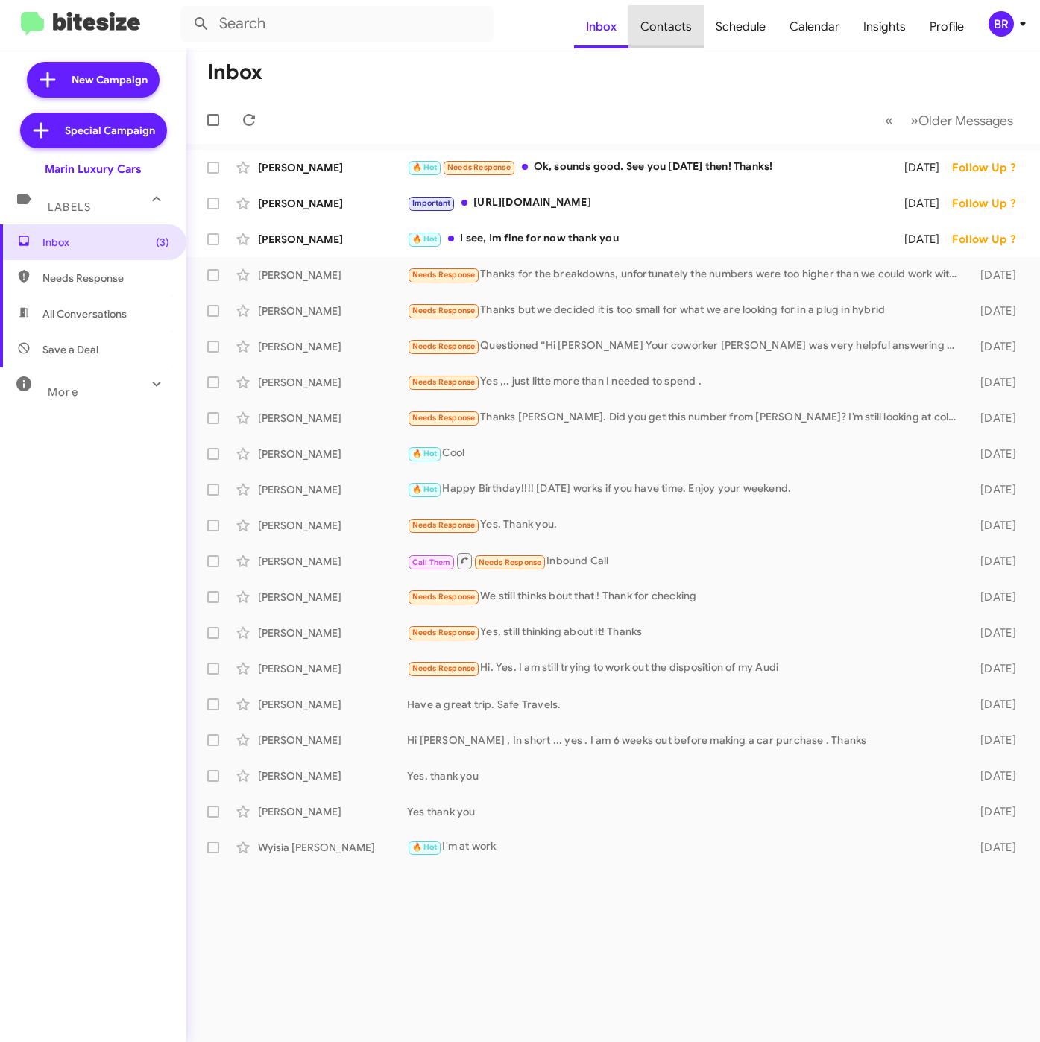
click at [686, 30] on span "Contacts" at bounding box center [665, 26] width 75 height 43
type input "in:groups"
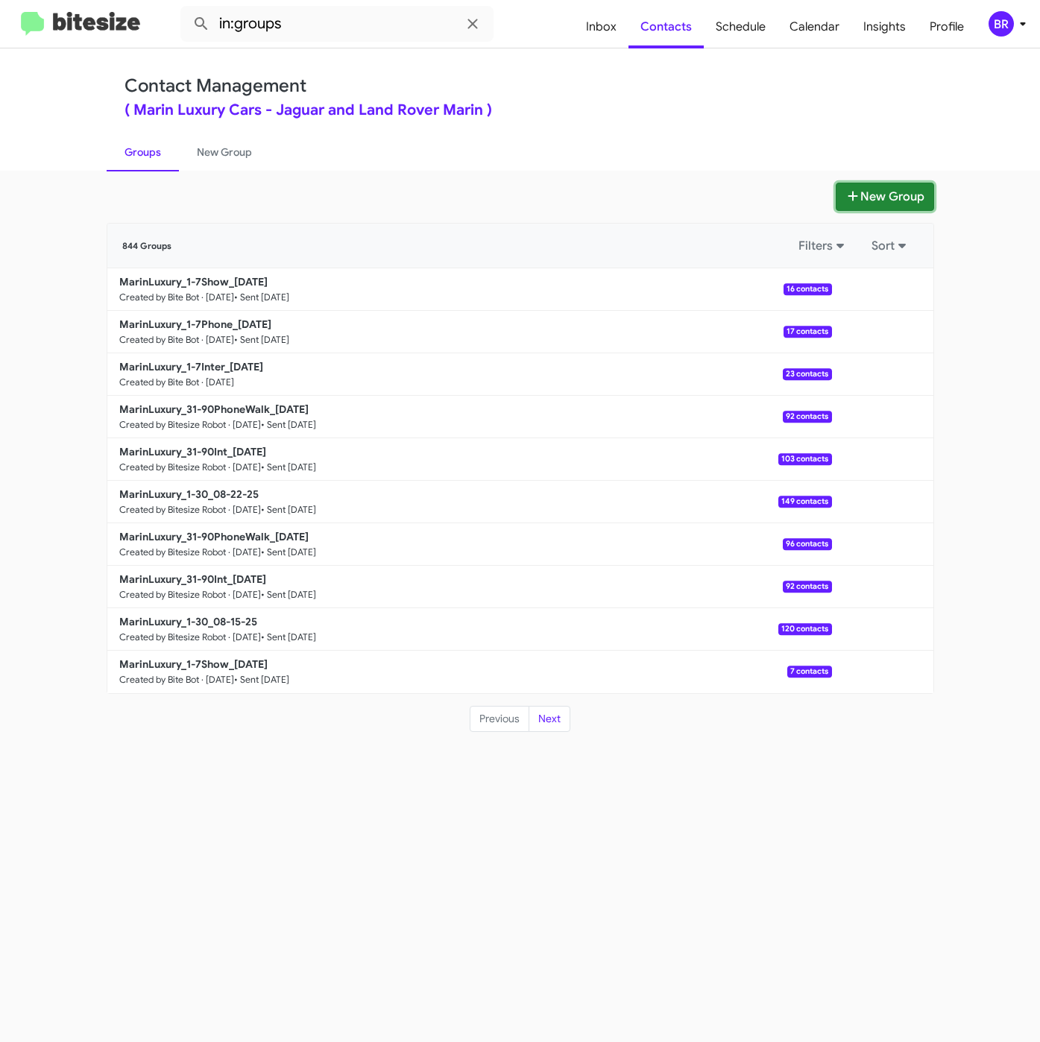
click at [871, 195] on button "New Group" at bounding box center [884, 197] width 98 height 28
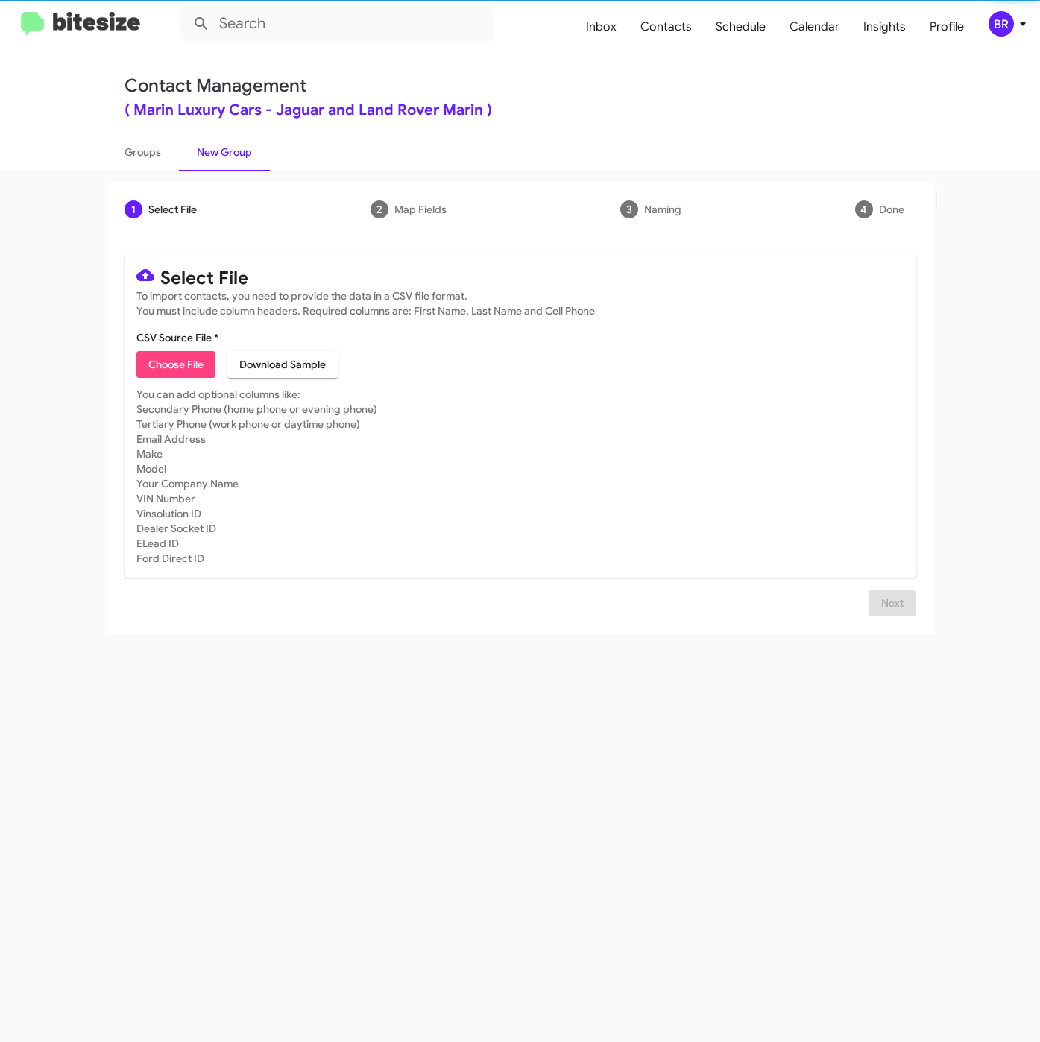
click at [184, 372] on span "Choose File" at bounding box center [175, 364] width 55 height 27
type input "Opt-Out - Marin Luxury Cars"
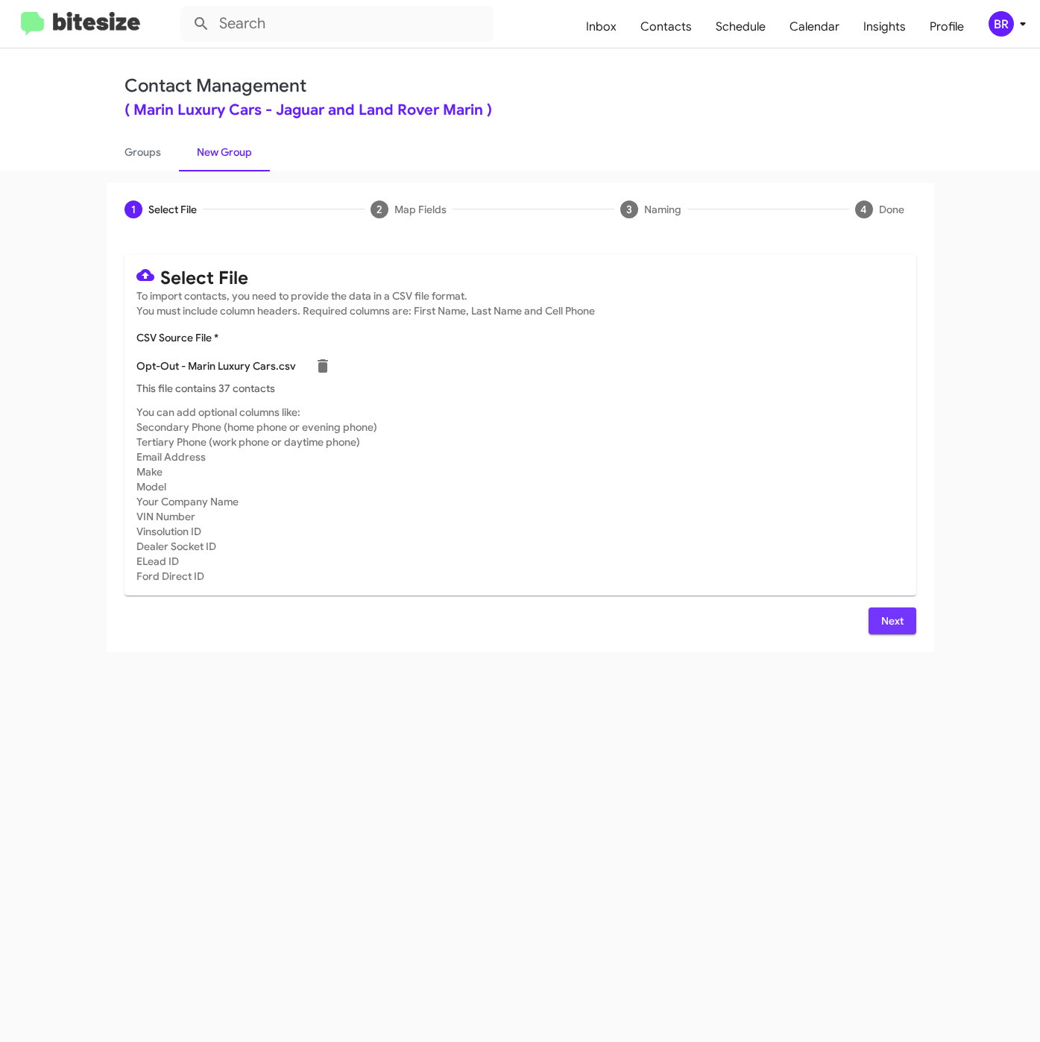
click at [879, 622] on button "Next" at bounding box center [892, 620] width 48 height 27
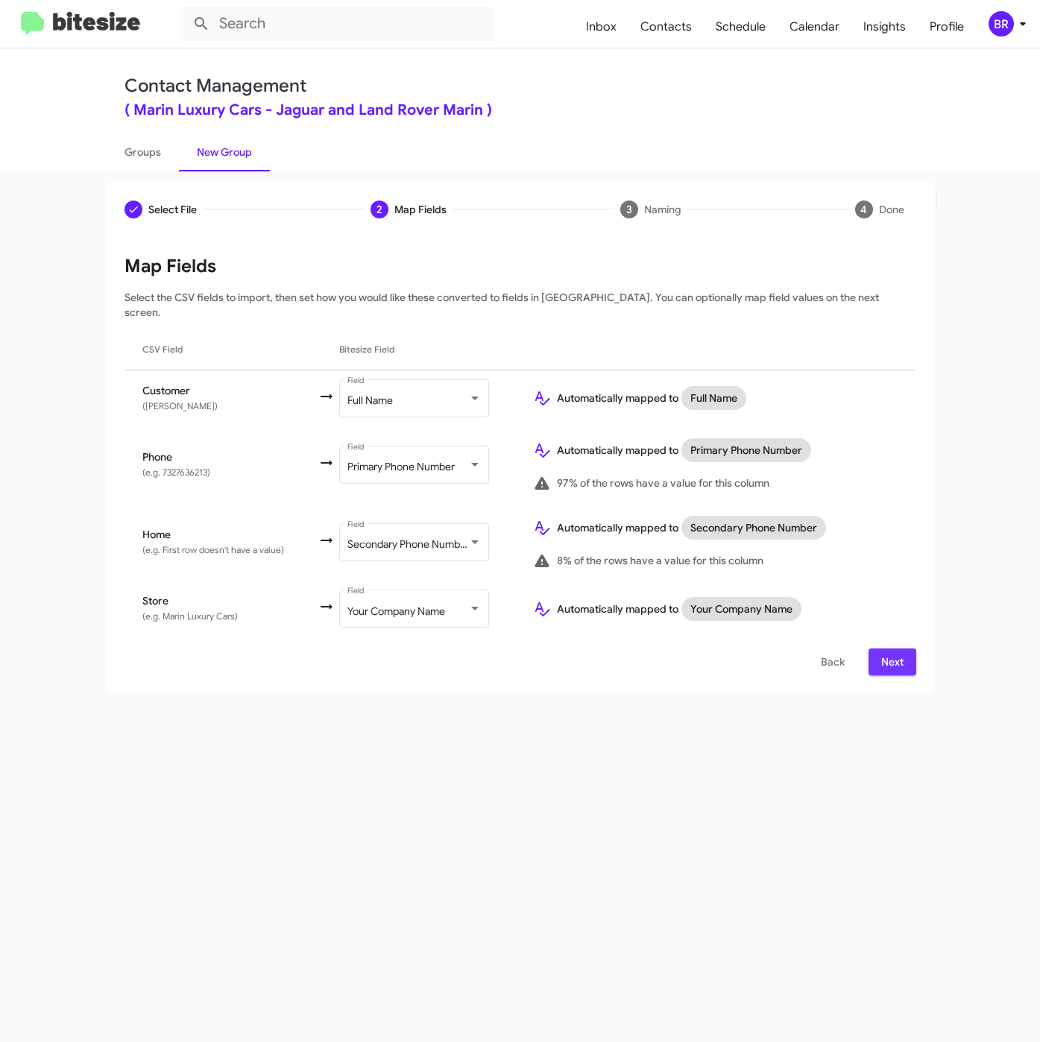
click at [901, 648] on span "Next" at bounding box center [892, 661] width 24 height 27
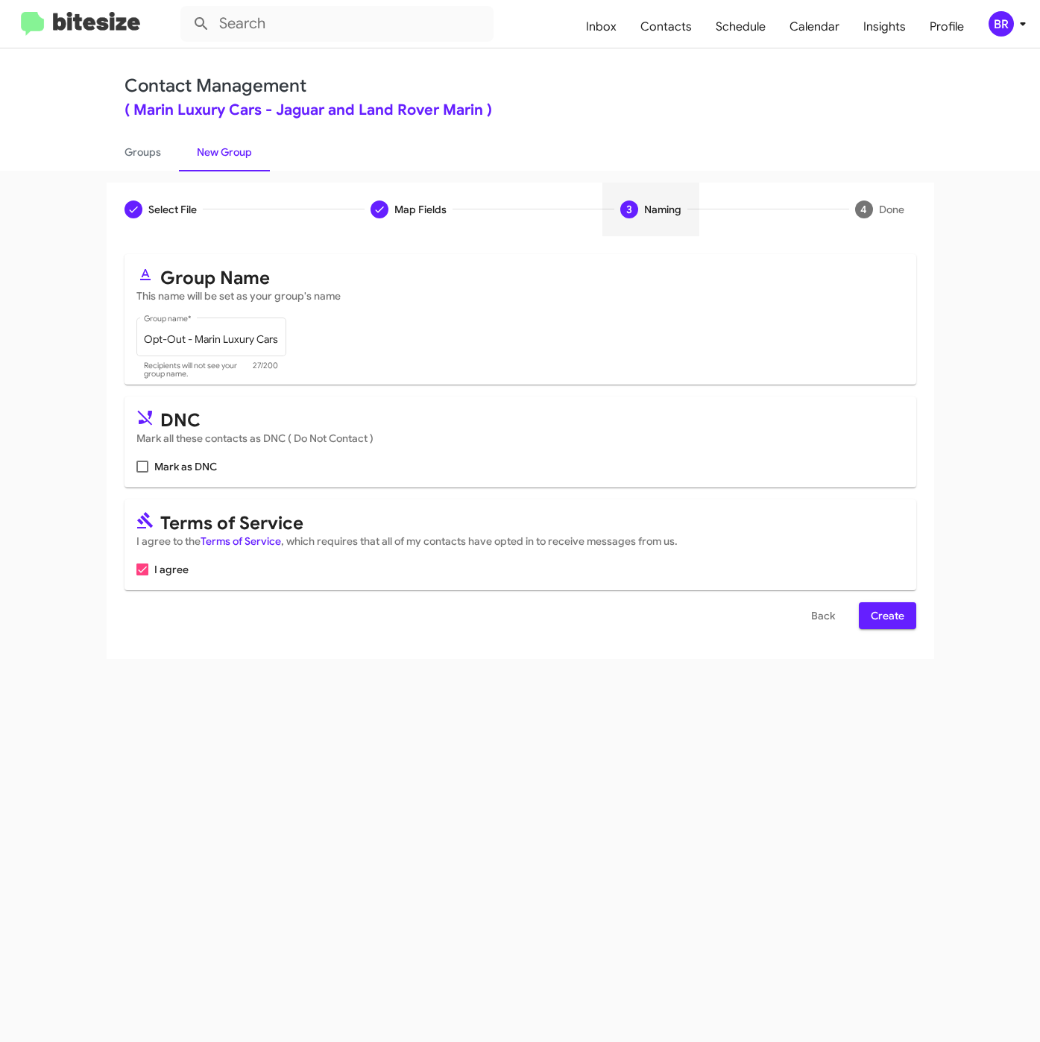
click at [192, 476] on span "Mark as DNC" at bounding box center [185, 467] width 63 height 18
click at [142, 473] on input "Mark as DNC" at bounding box center [142, 473] width 1 height 1
checkbox input "true"
click at [895, 620] on span "Create" at bounding box center [888, 615] width 34 height 27
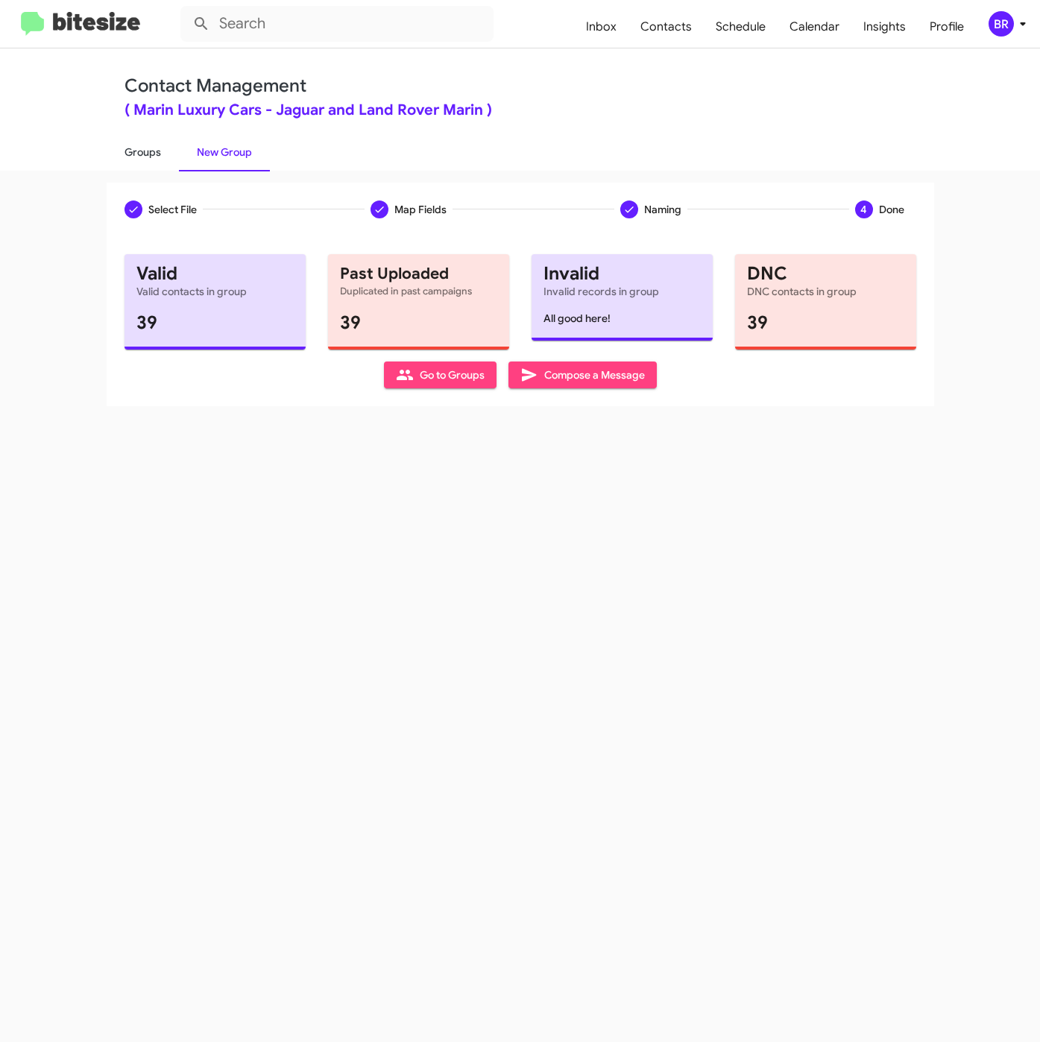
click at [139, 157] on link "Groups" at bounding box center [143, 152] width 72 height 39
type input "in:groups"
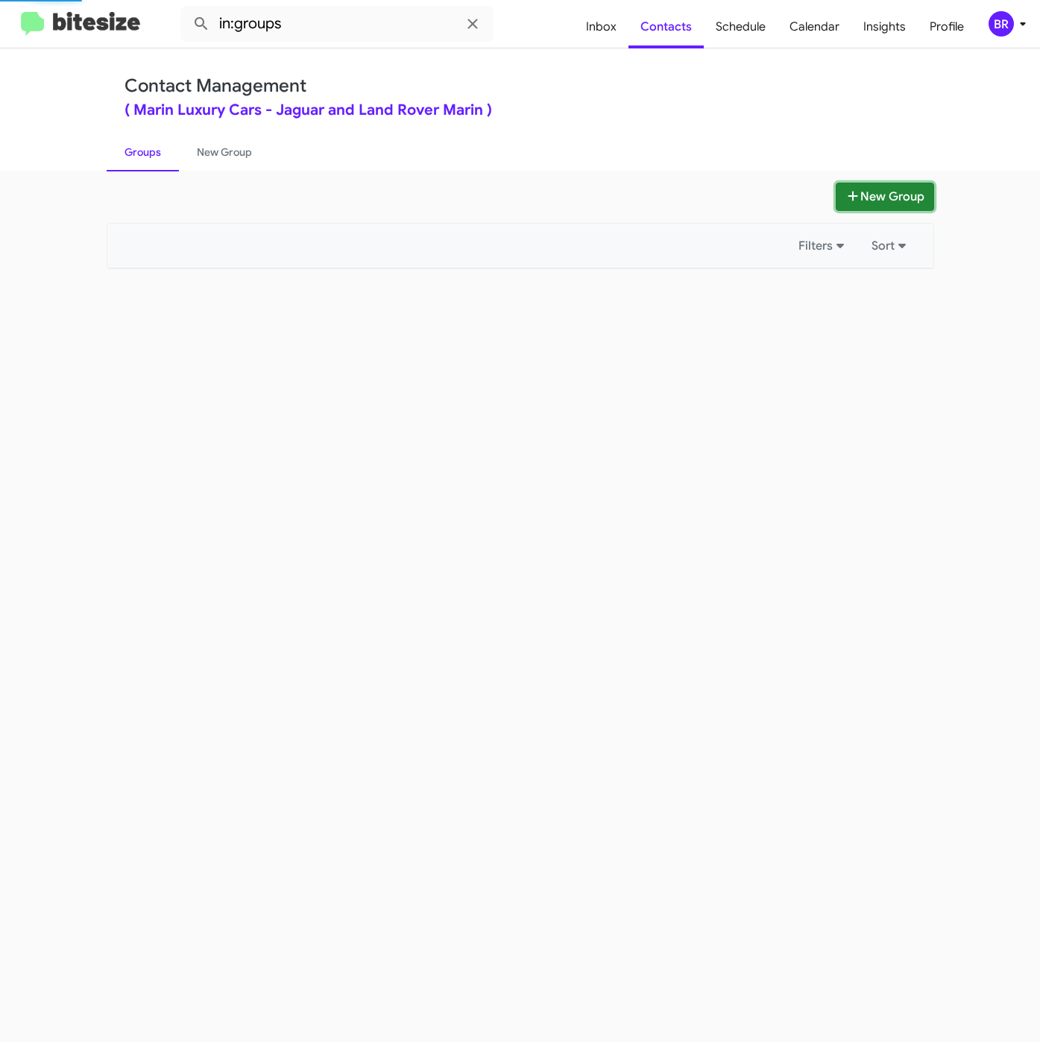
click at [855, 191] on icon at bounding box center [852, 196] width 15 height 12
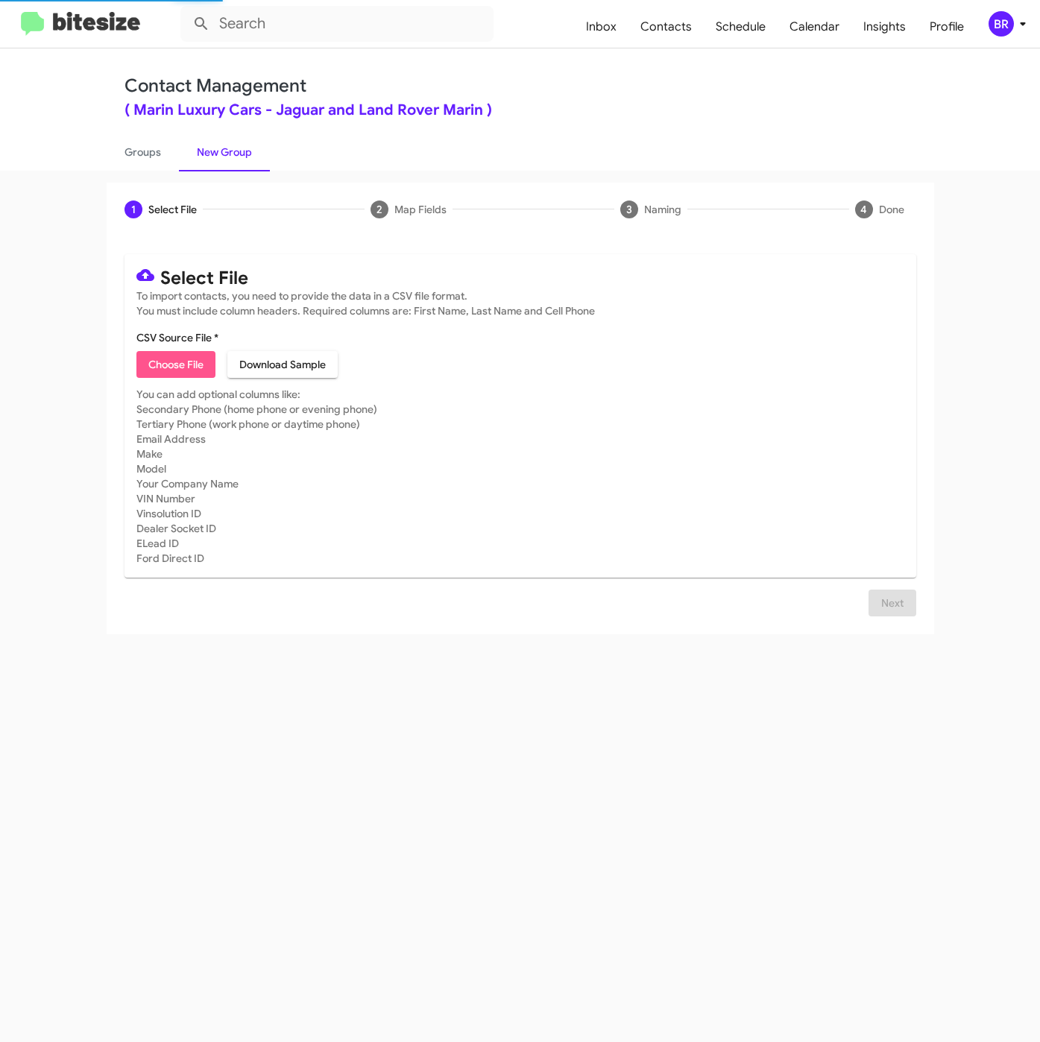
click at [181, 363] on span "Choose File" at bounding box center [175, 364] width 55 height 27
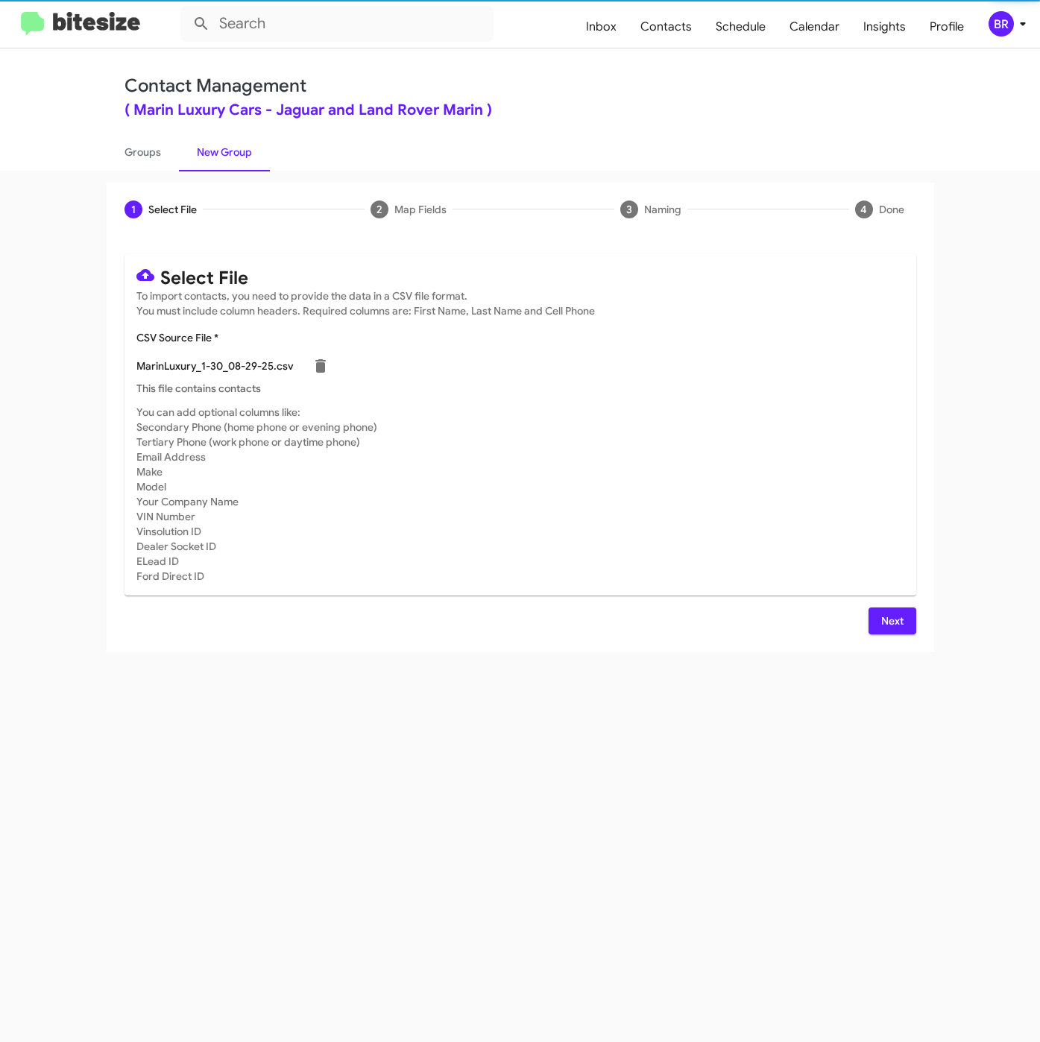
type input "MarinLuxury_1-30_08-29-25"
click at [893, 627] on span "Next" at bounding box center [892, 620] width 24 height 27
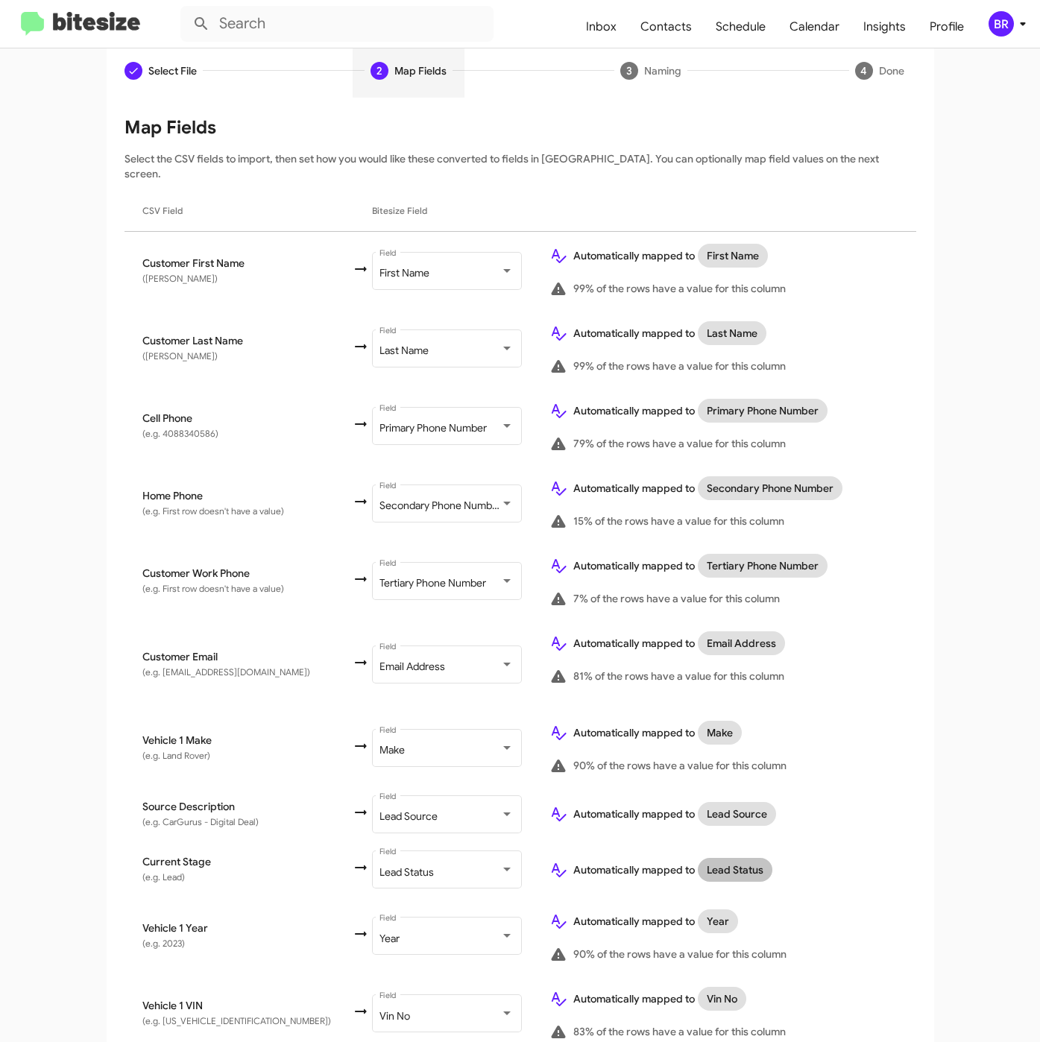
scroll to position [400, 0]
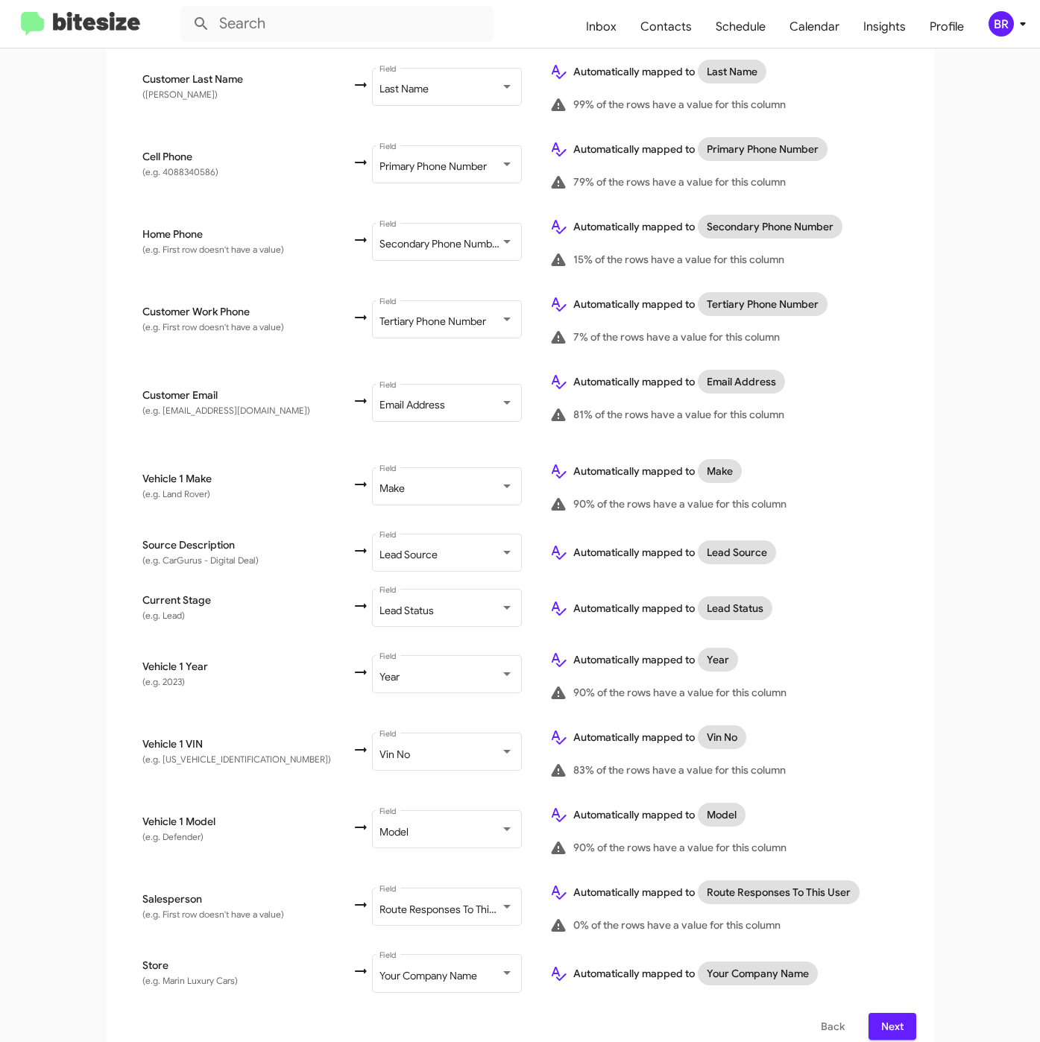
click at [868, 1020] on button "Next" at bounding box center [892, 1026] width 48 height 27
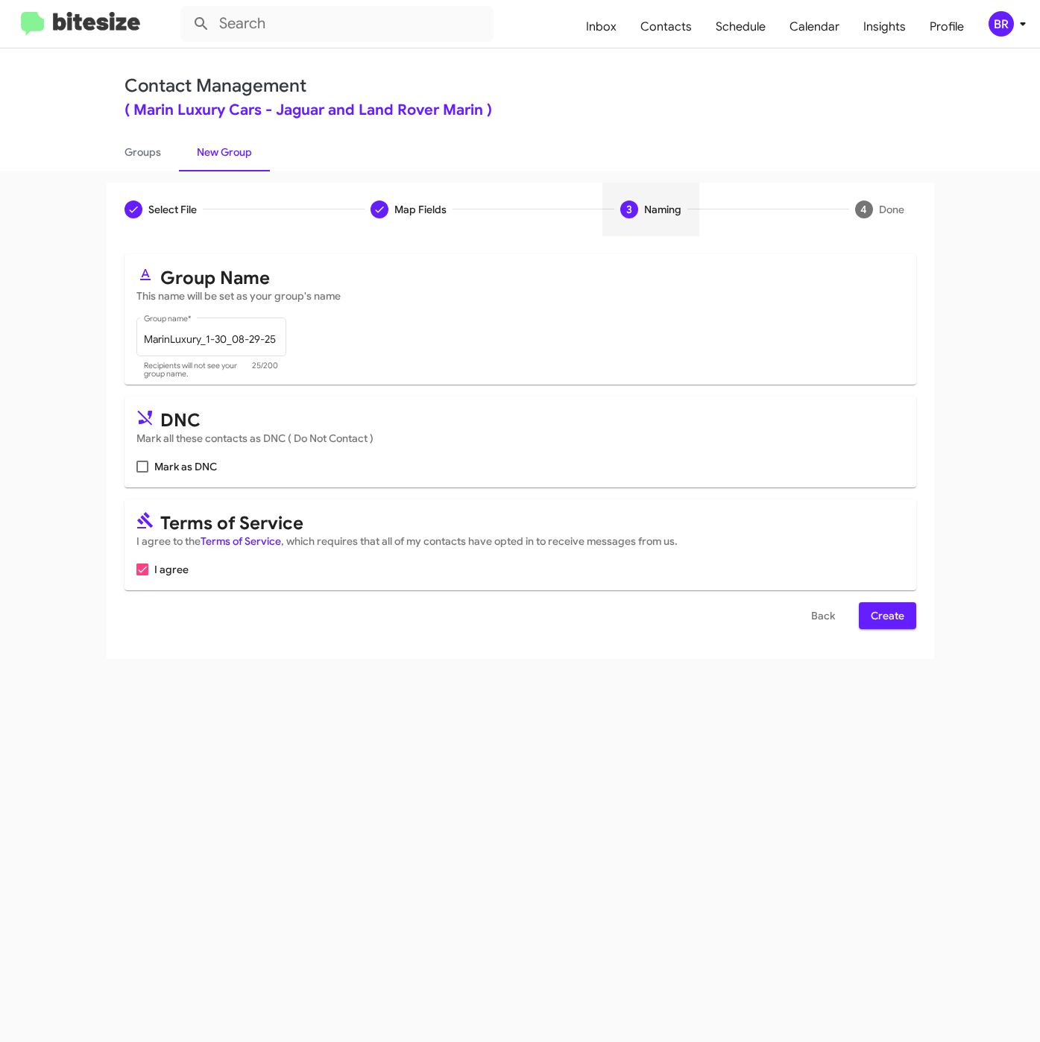
scroll to position [0, 0]
click at [888, 613] on span "Create" at bounding box center [888, 615] width 34 height 27
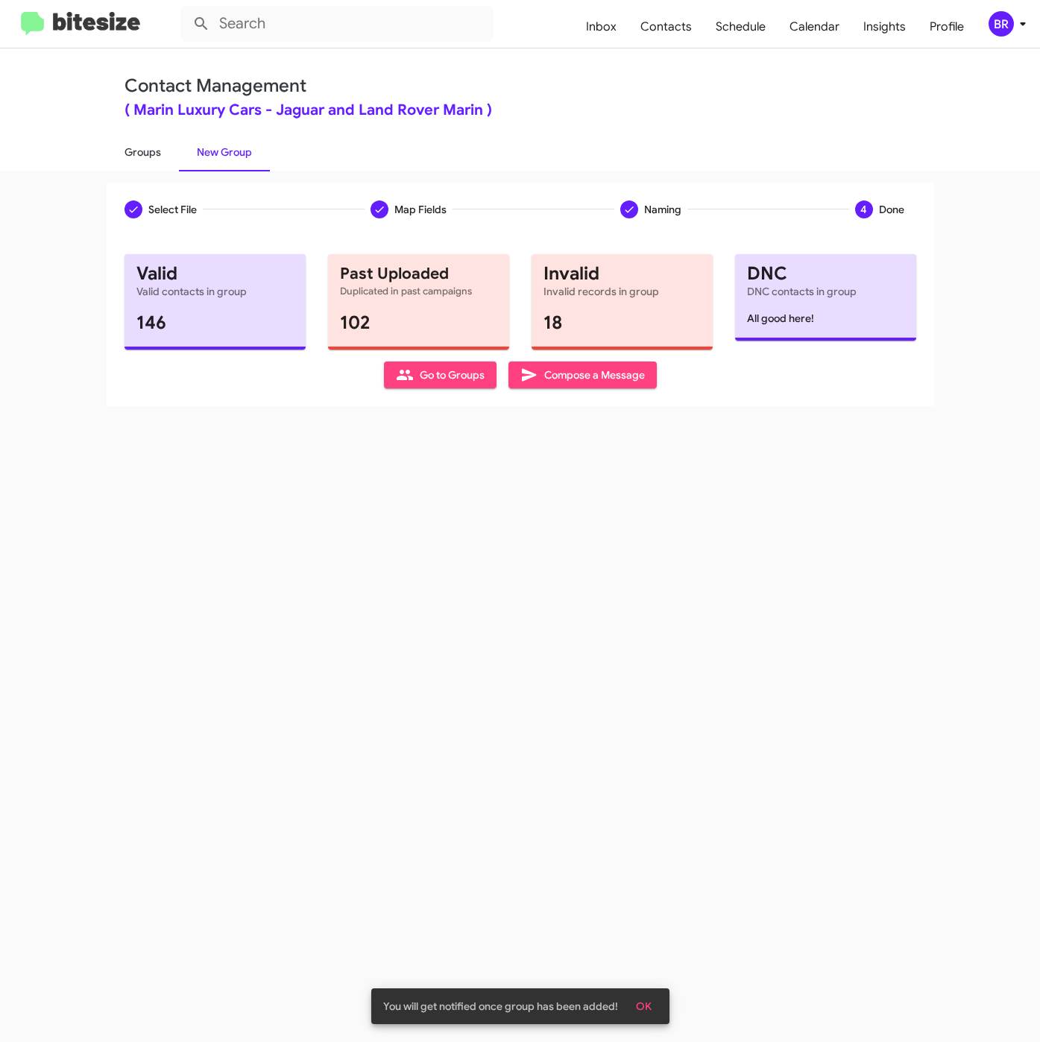
click at [135, 146] on link "Groups" at bounding box center [143, 152] width 72 height 39
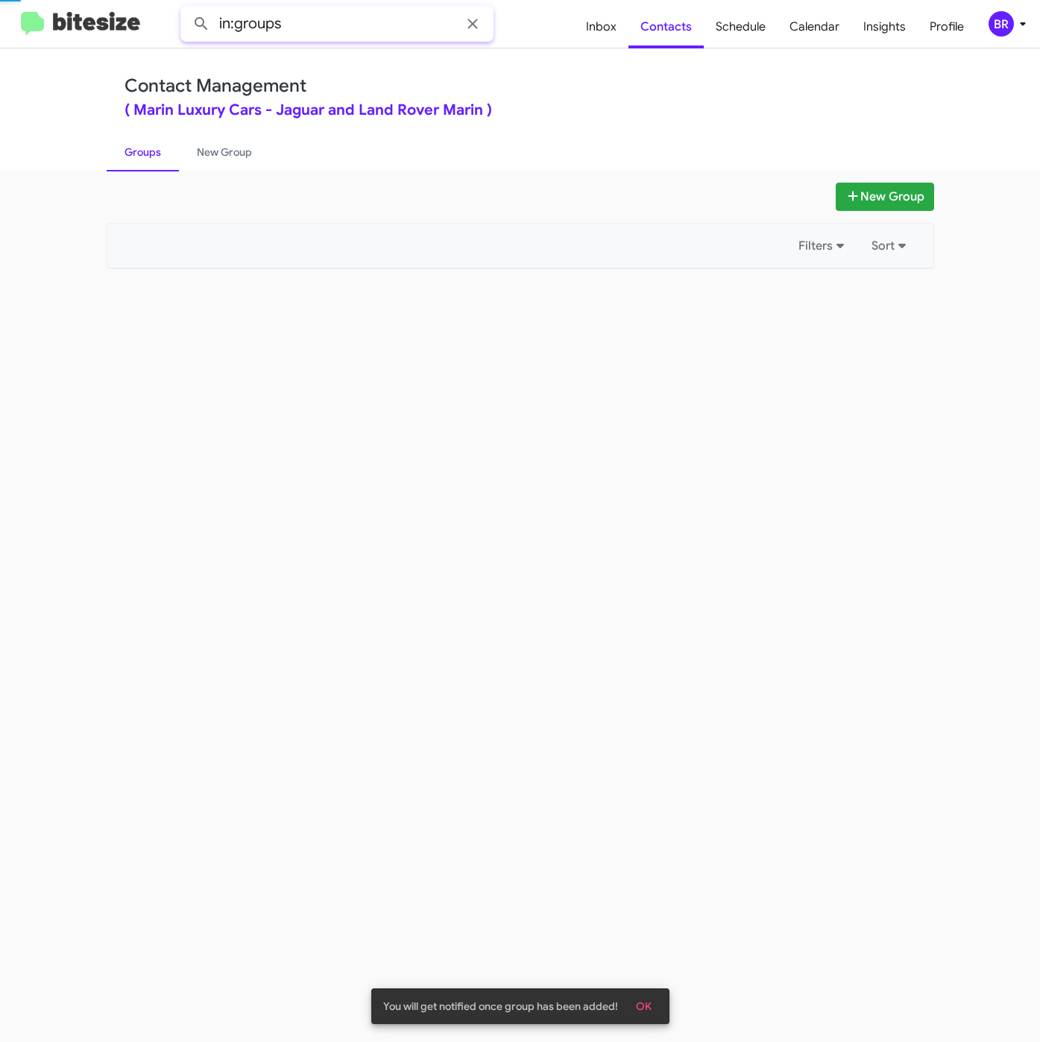
click at [358, 18] on input "in:groups" at bounding box center [336, 24] width 313 height 36
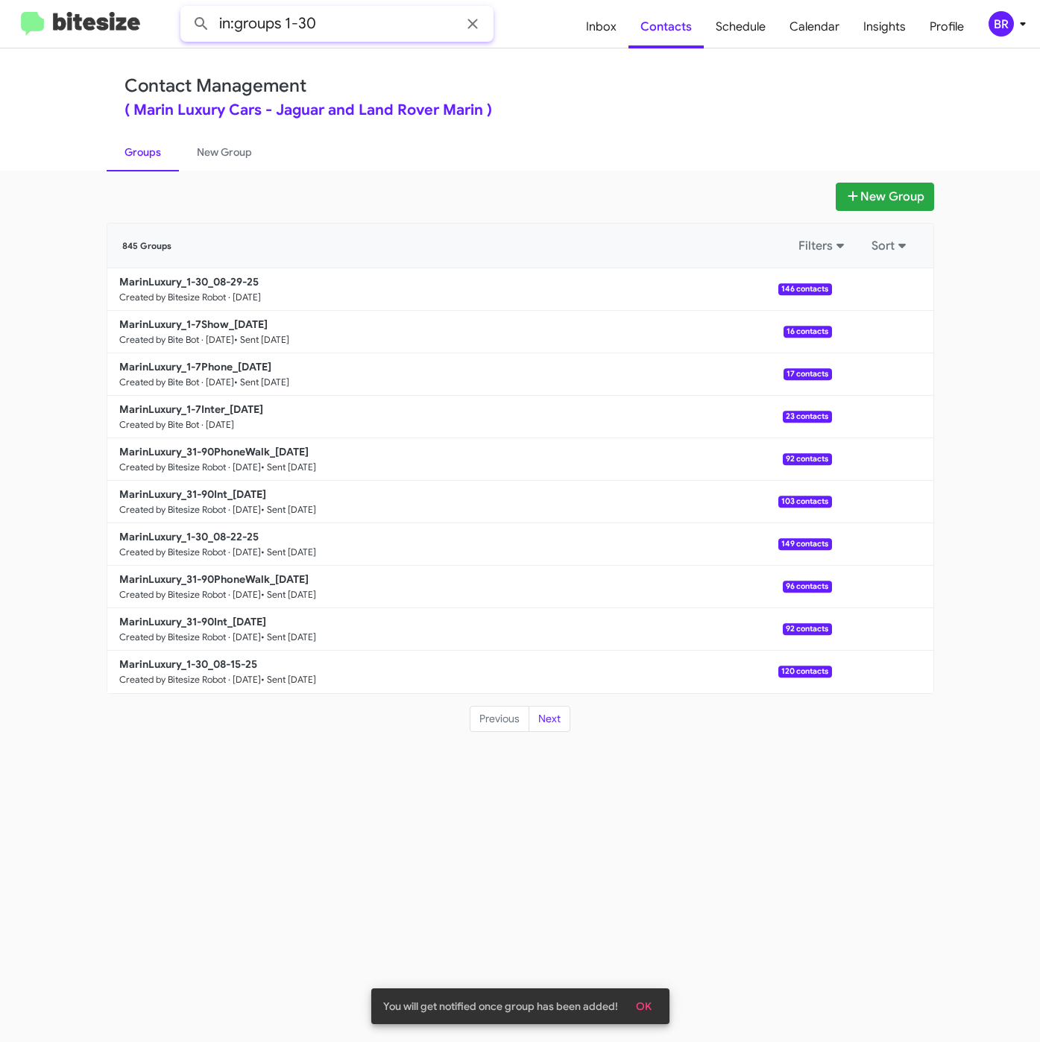
click at [186, 9] on button at bounding box center [201, 24] width 30 height 30
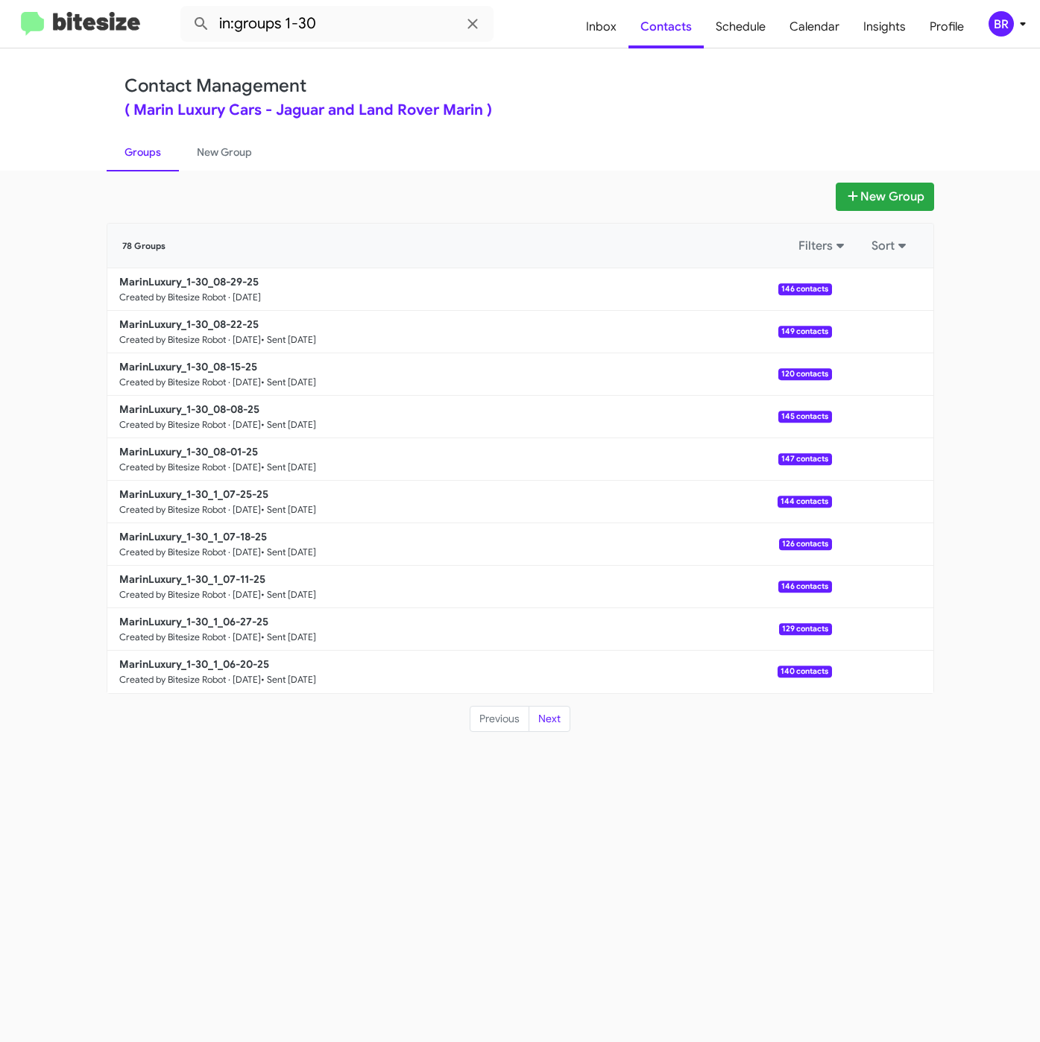
click at [1031, 20] on span "BR" at bounding box center [1010, 23] width 45 height 25
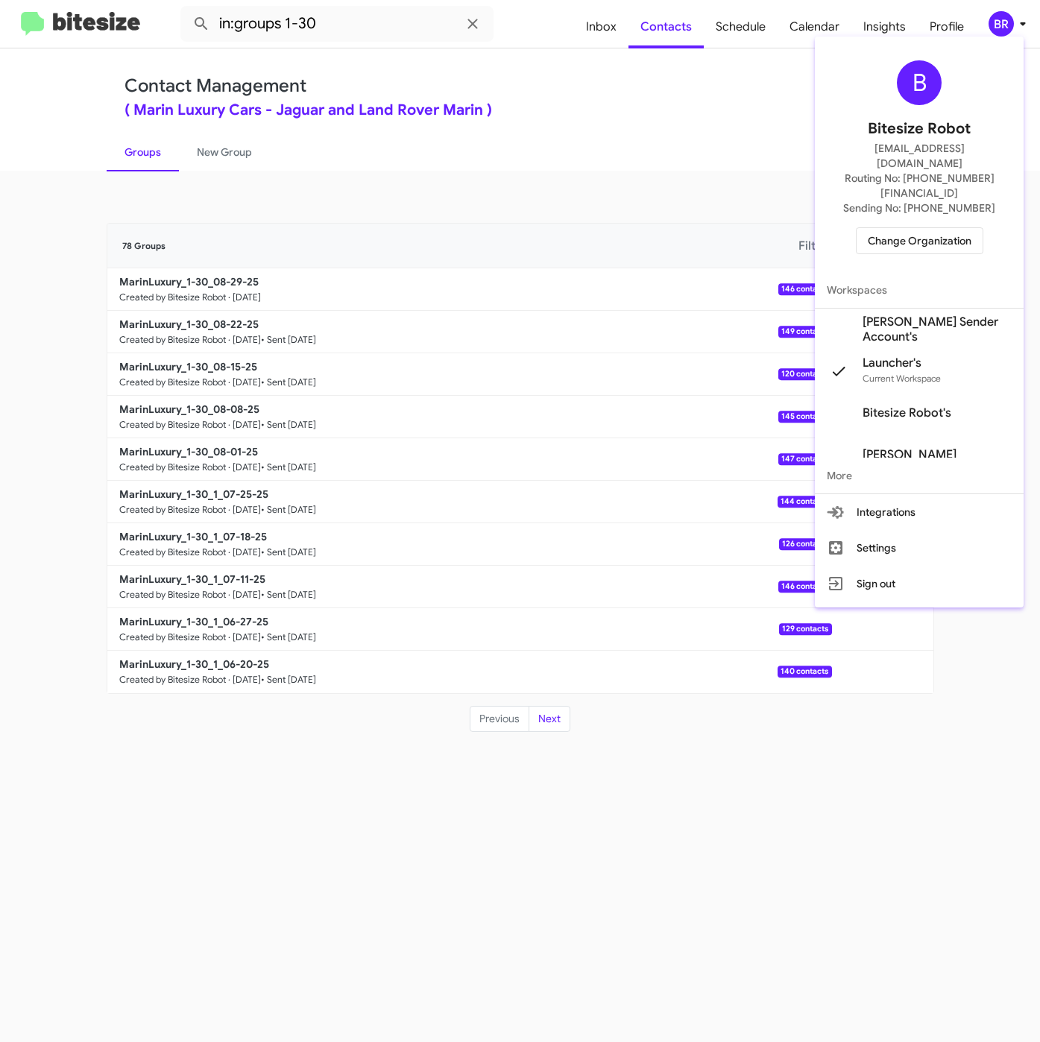
click at [649, 119] on div at bounding box center [520, 521] width 1040 height 1042
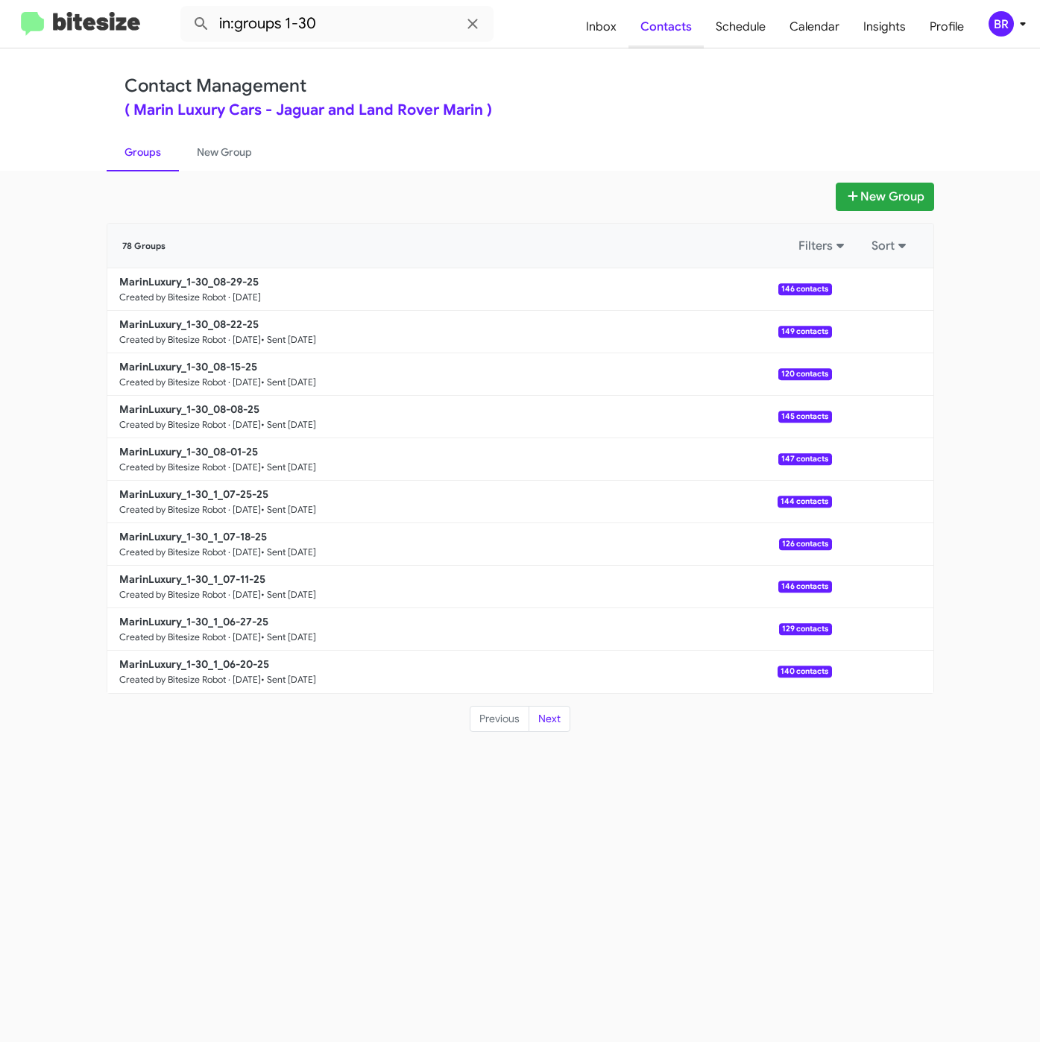
click at [651, 38] on span "Contacts" at bounding box center [665, 26] width 75 height 43
type input "in:groups"
click at [884, 190] on button "New Group" at bounding box center [884, 197] width 98 height 28
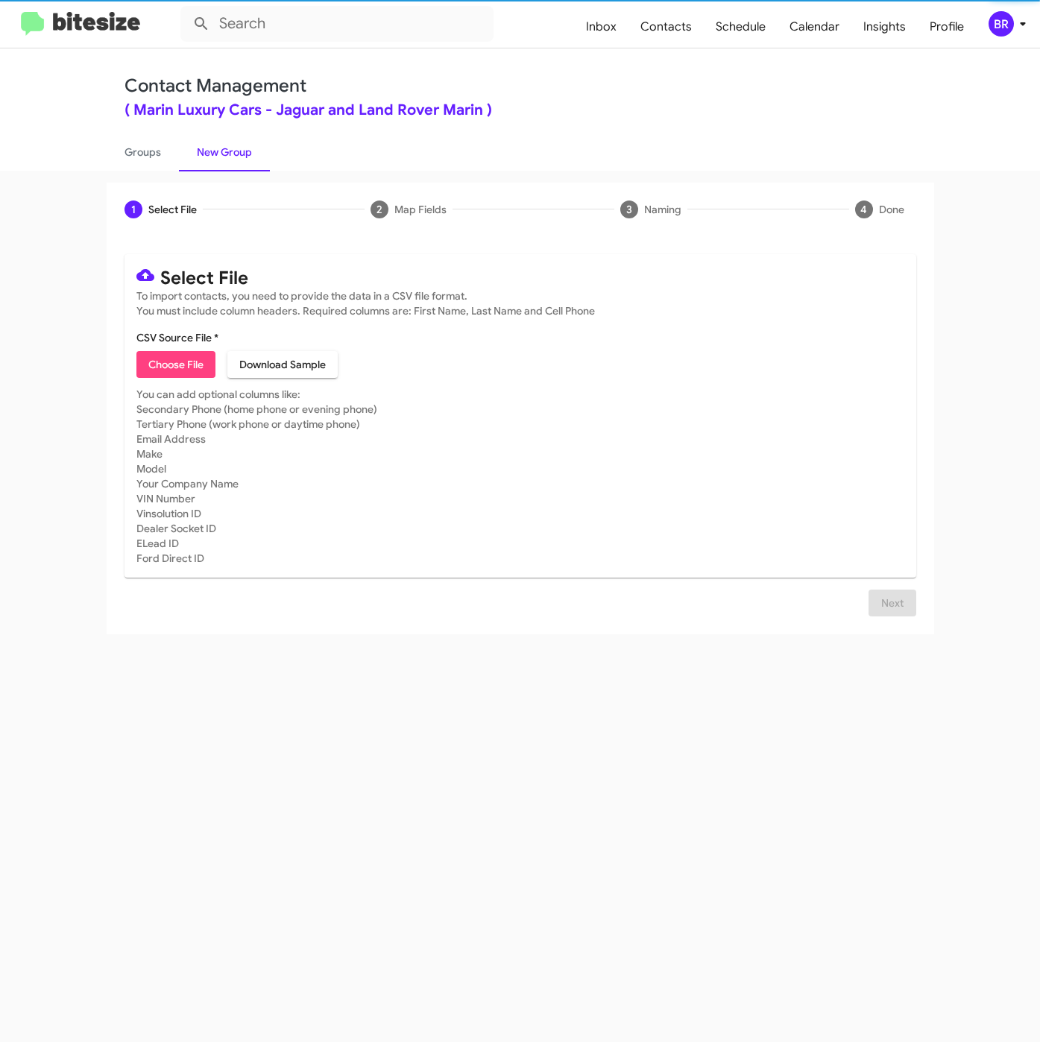
click at [197, 354] on span "Choose File" at bounding box center [175, 364] width 55 height 27
type input "MarinLuxury_1-7Inter_08-29-25"
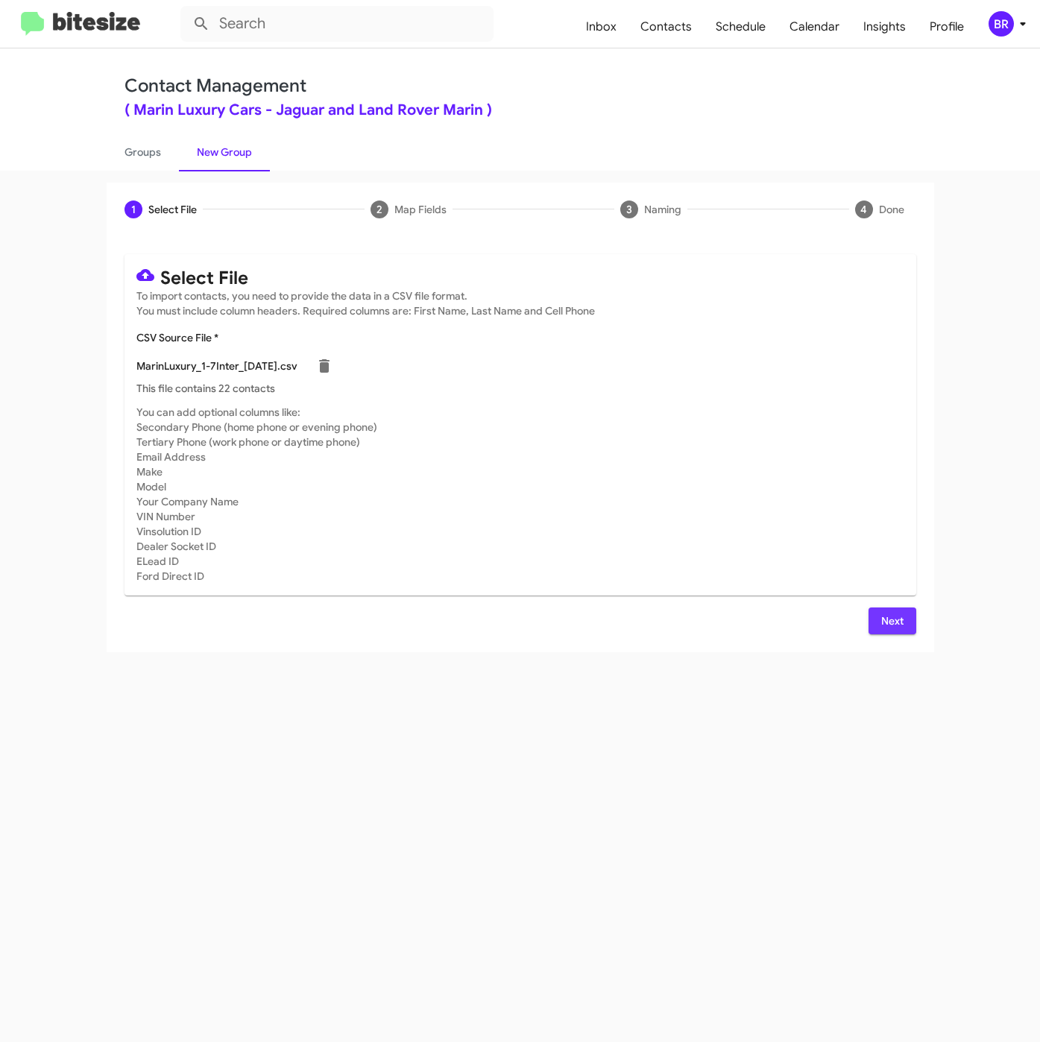
click at [894, 631] on span "Next" at bounding box center [892, 620] width 24 height 27
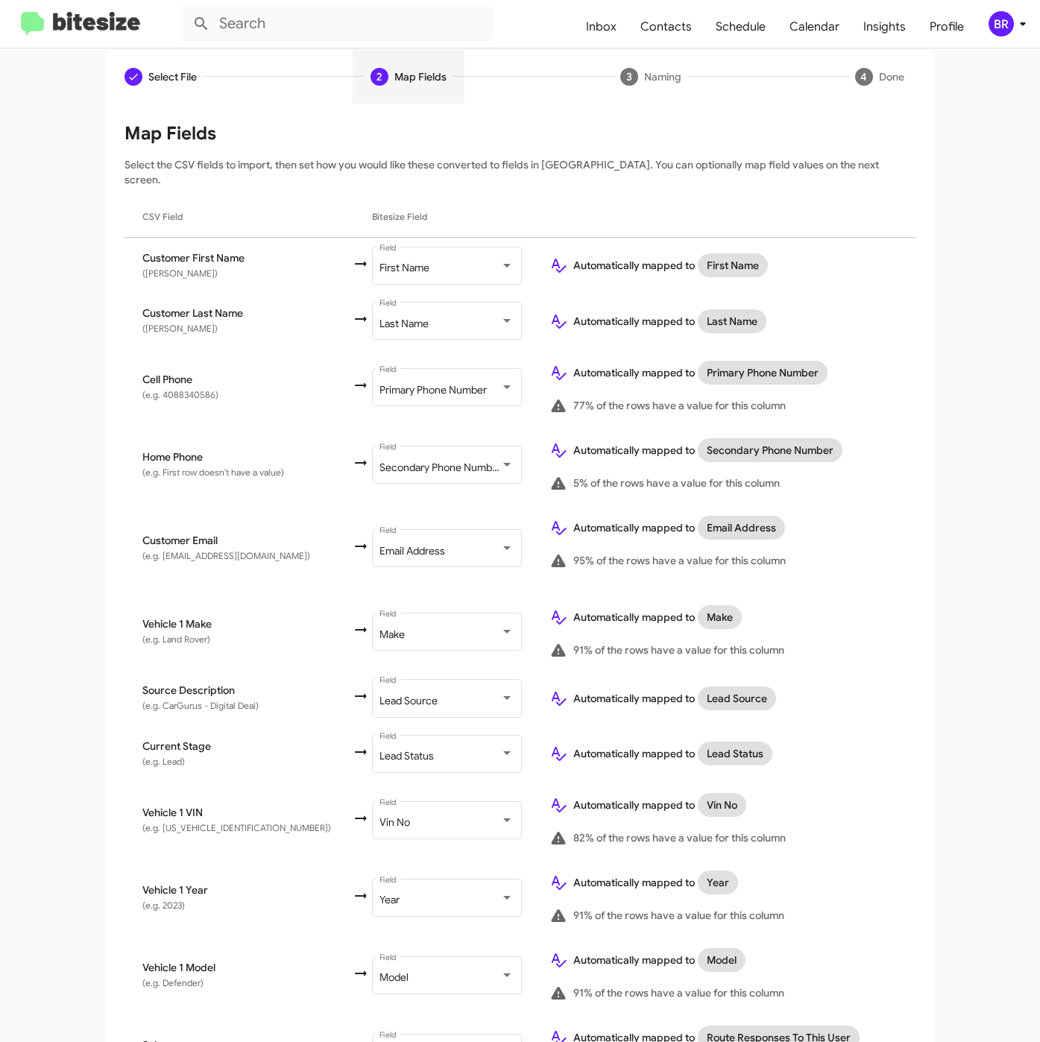
scroll to position [277, 0]
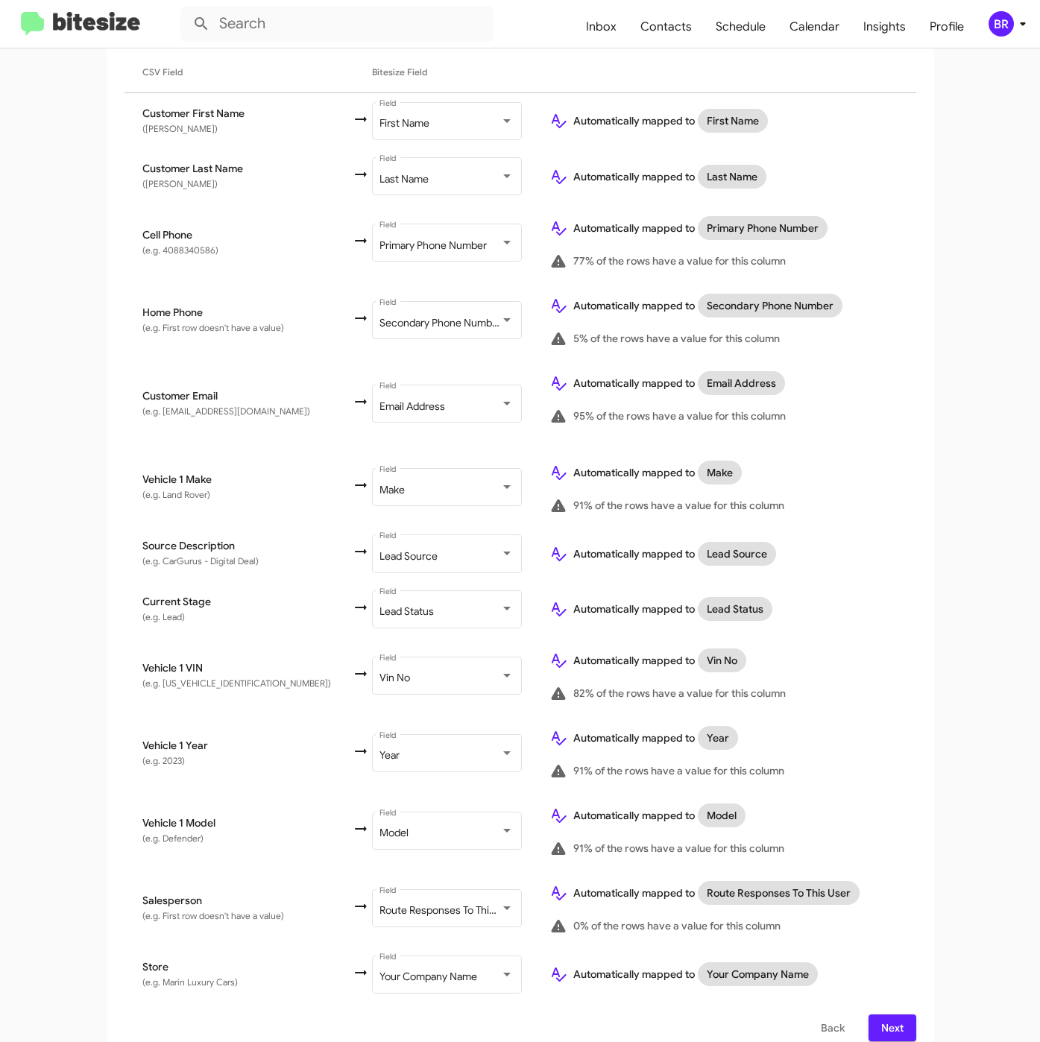
click at [884, 1024] on div "Select File To import contacts, you need to provide the data in a CSV file form…" at bounding box center [520, 509] width 827 height 1100
click at [883, 1014] on span "Next" at bounding box center [892, 1027] width 24 height 27
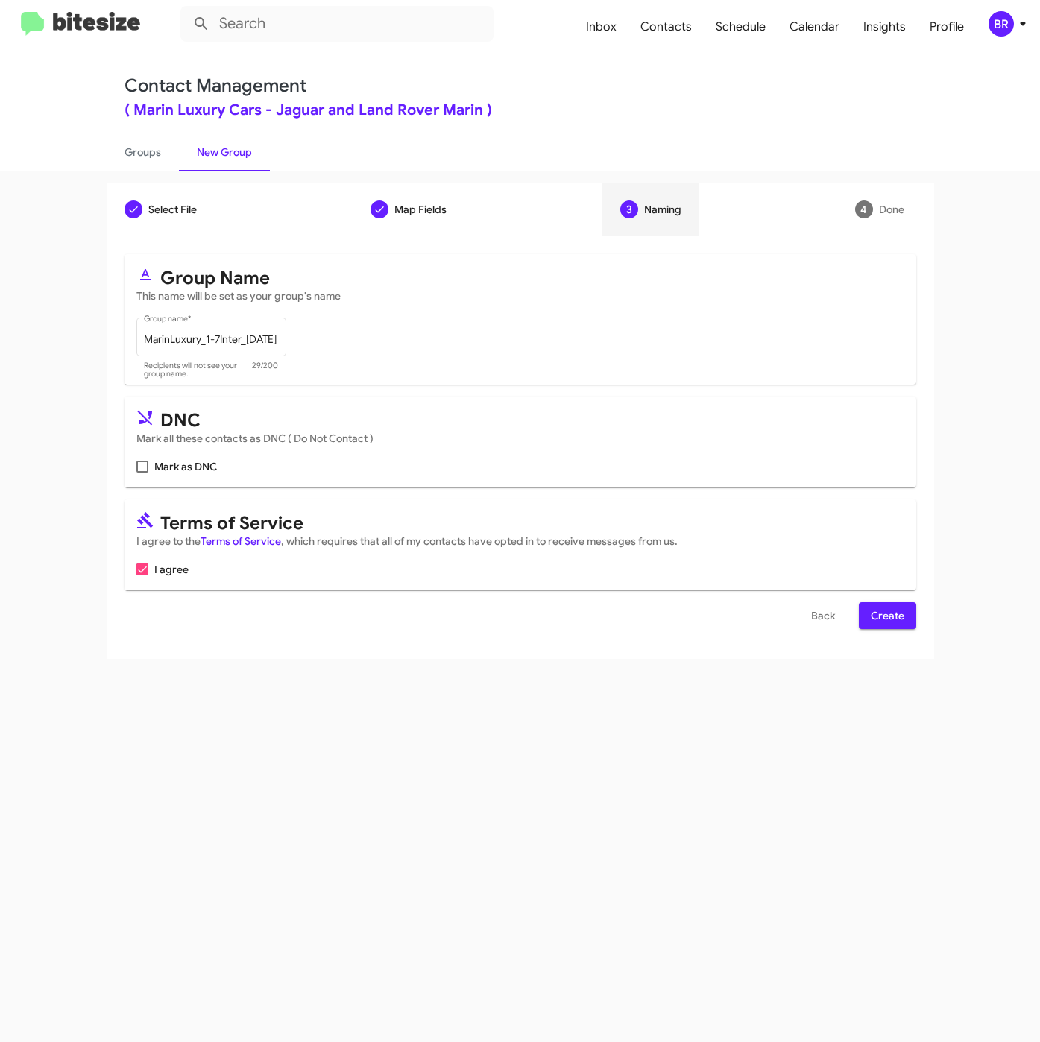
scroll to position [0, 0]
click at [906, 618] on button "Create" at bounding box center [887, 615] width 57 height 27
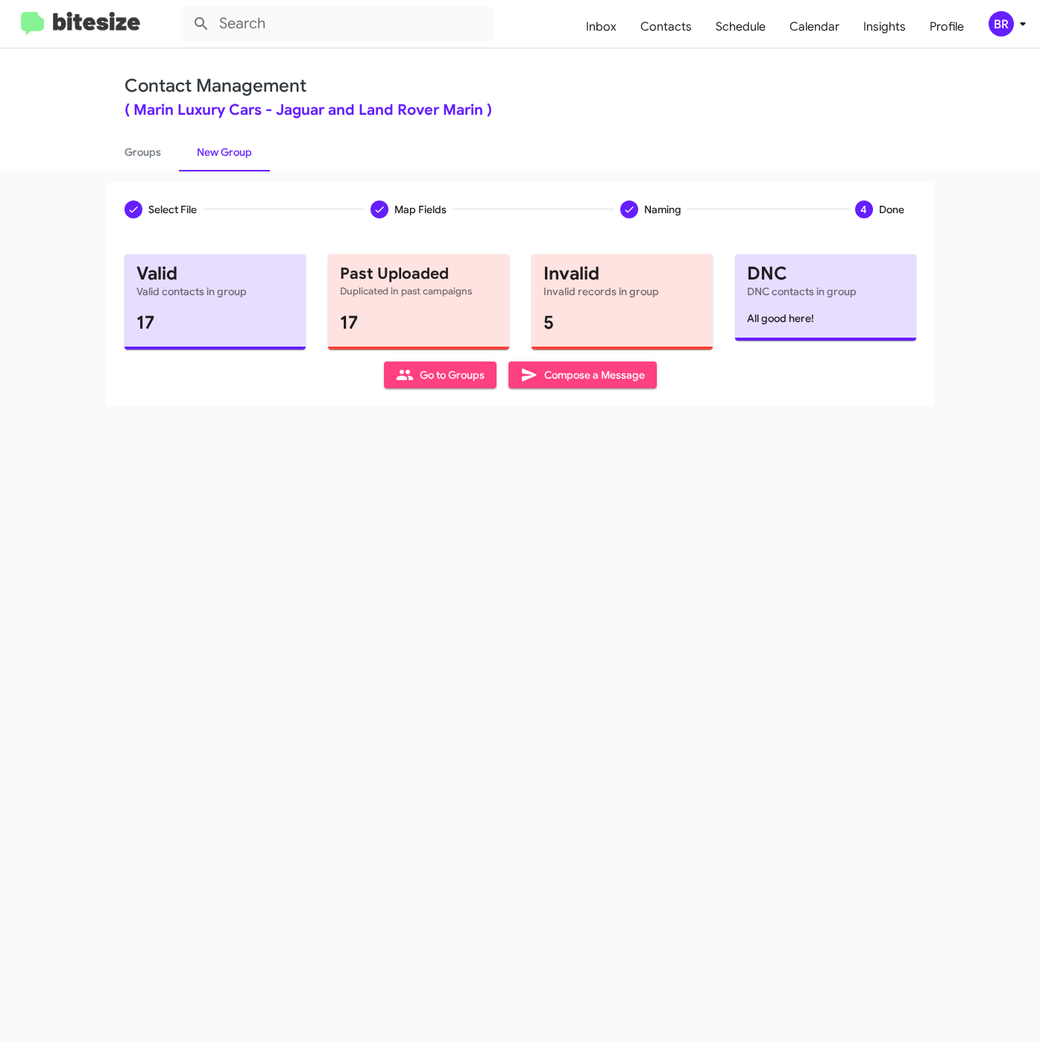
click at [468, 54] on div "Contact Management ( Marin Luxury Cars - Jaguar and Land Rover Marin ) Groups N…" at bounding box center [520, 109] width 850 height 122
click at [146, 153] on link "Groups" at bounding box center [143, 152] width 72 height 39
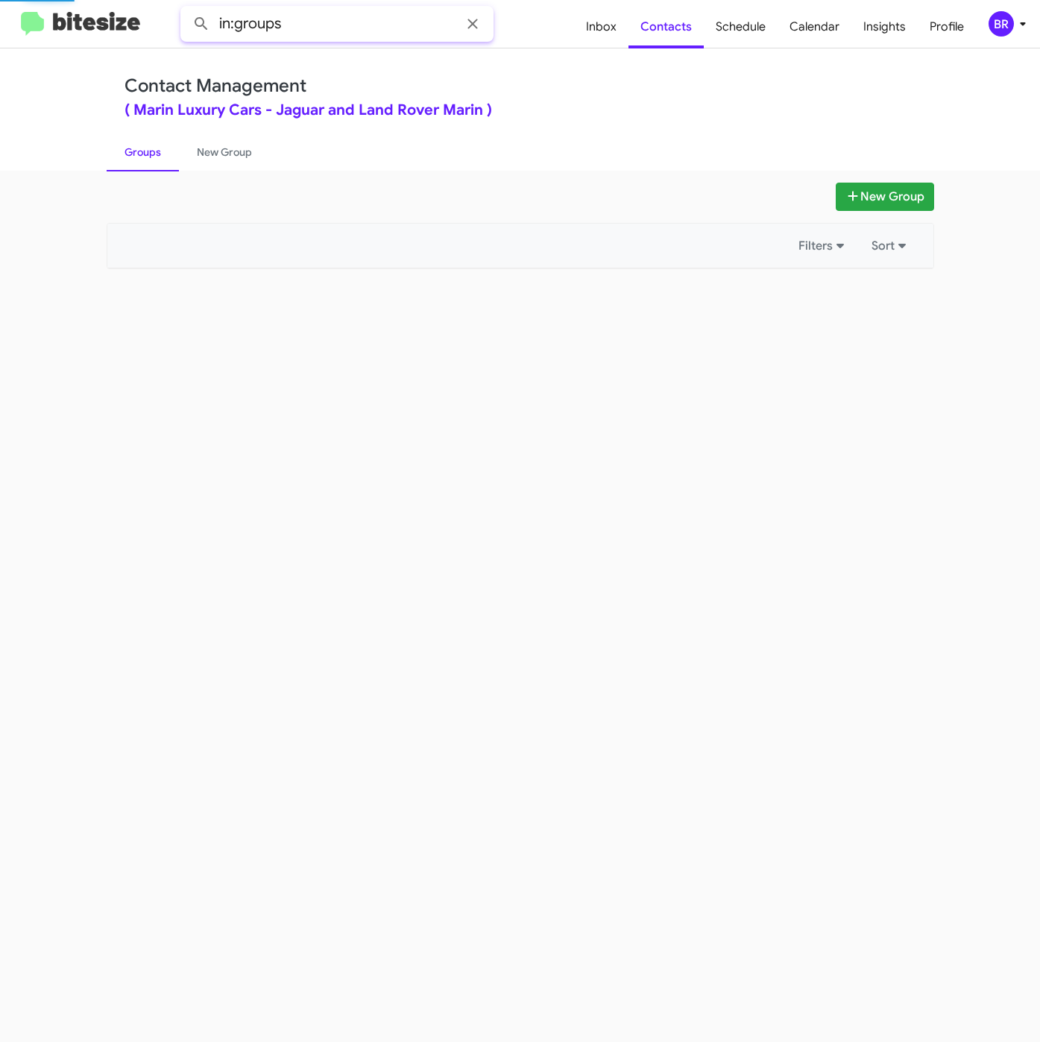
click at [331, 27] on input "in:groups" at bounding box center [336, 24] width 313 height 36
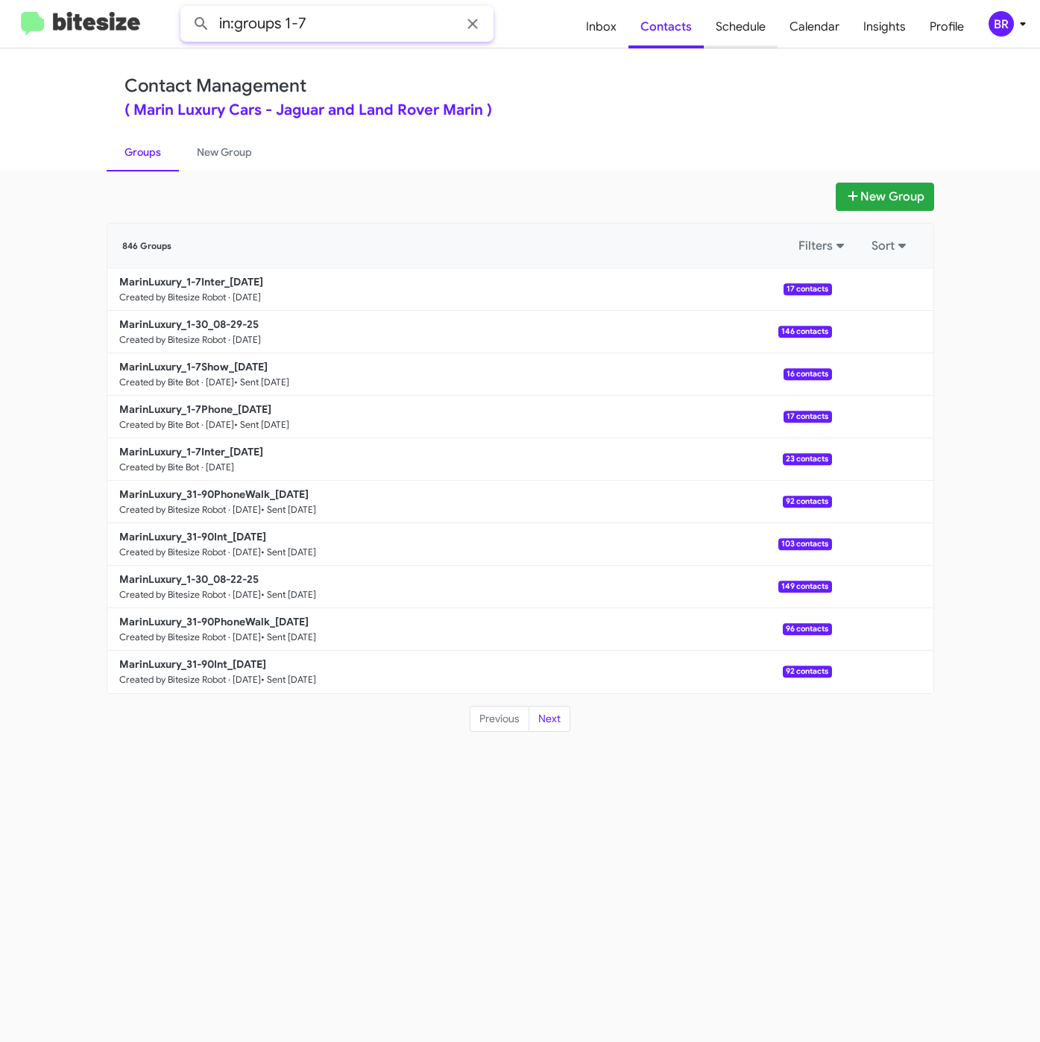
type input "in:groups 1-7"
click at [186, 9] on button at bounding box center [201, 24] width 30 height 30
click at [1025, 22] on icon at bounding box center [1023, 24] width 18 height 18
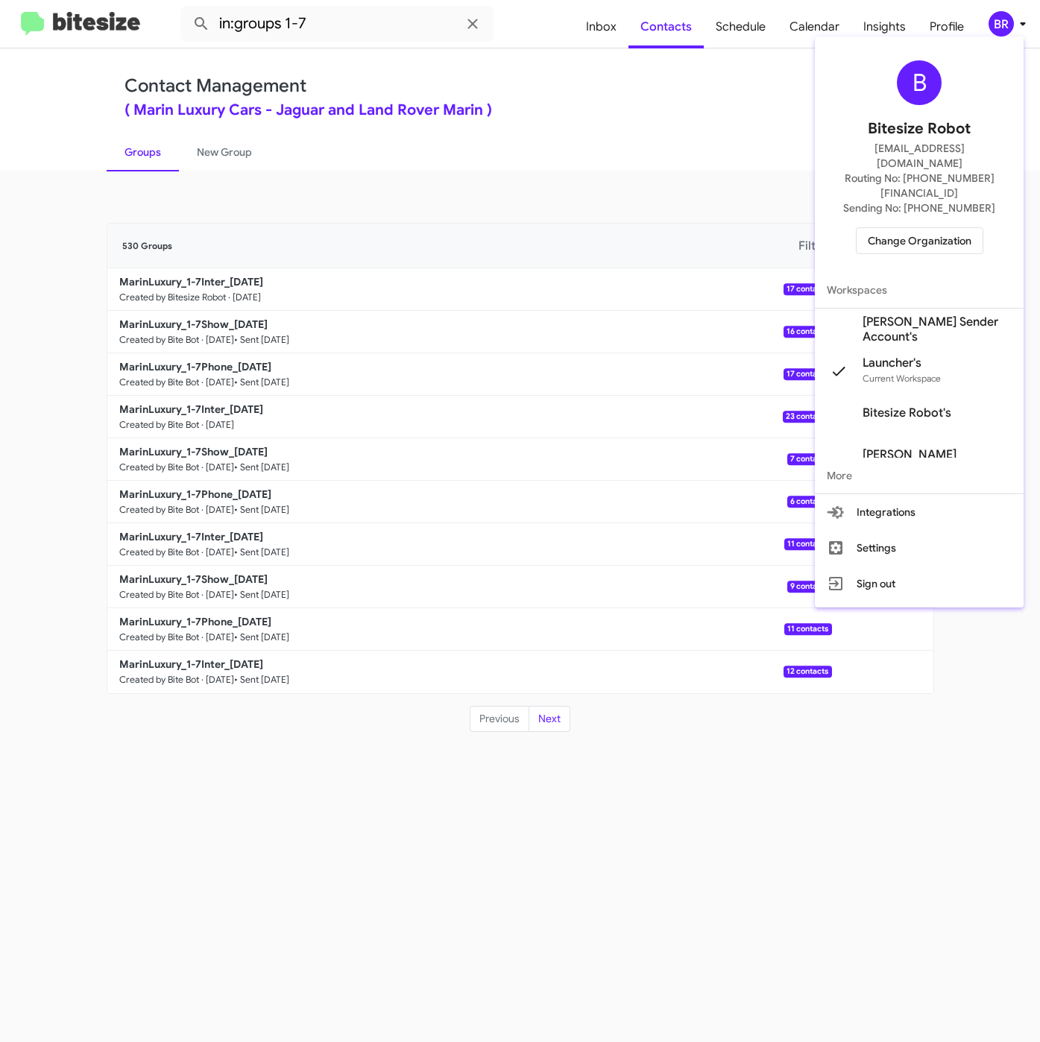
click at [700, 198] on div at bounding box center [520, 521] width 1040 height 1042
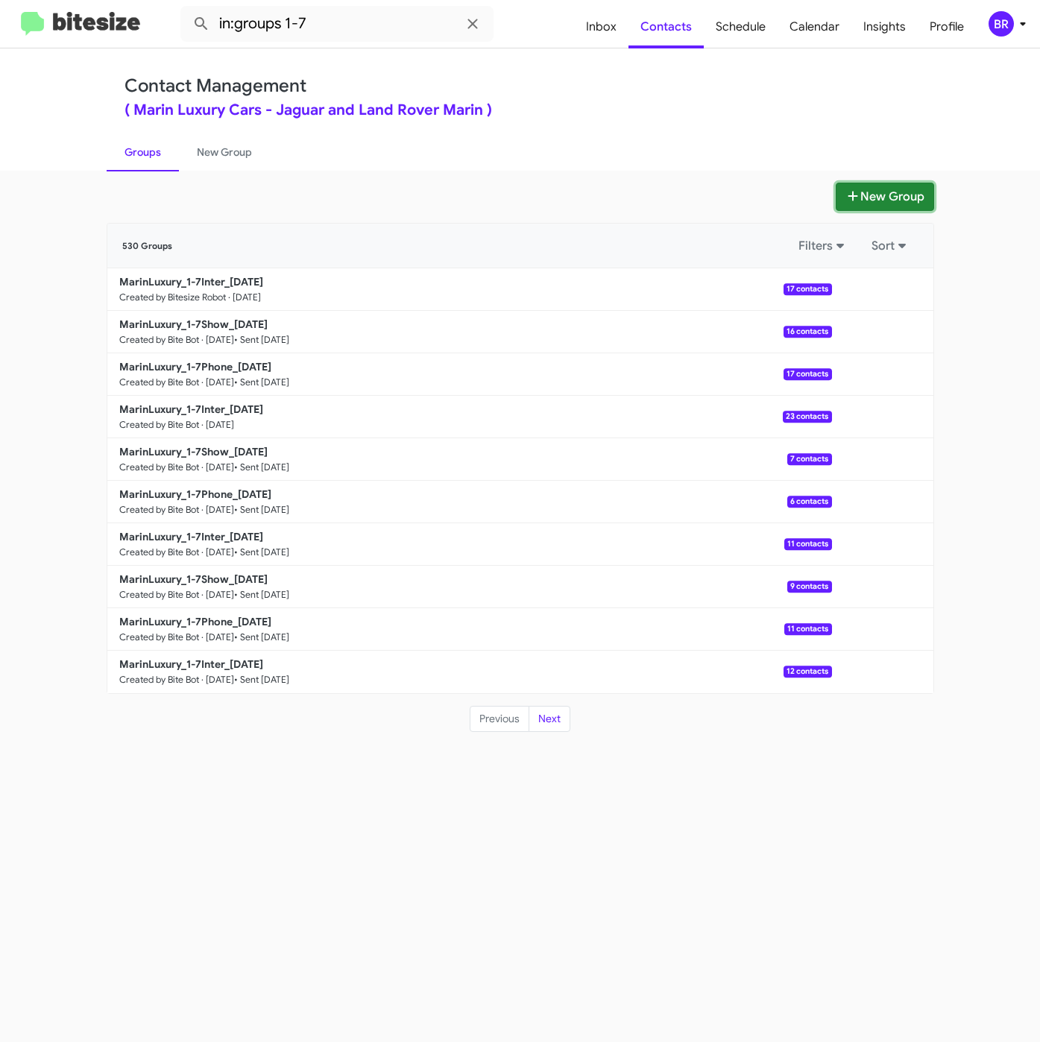
click at [855, 193] on icon at bounding box center [852, 196] width 15 height 12
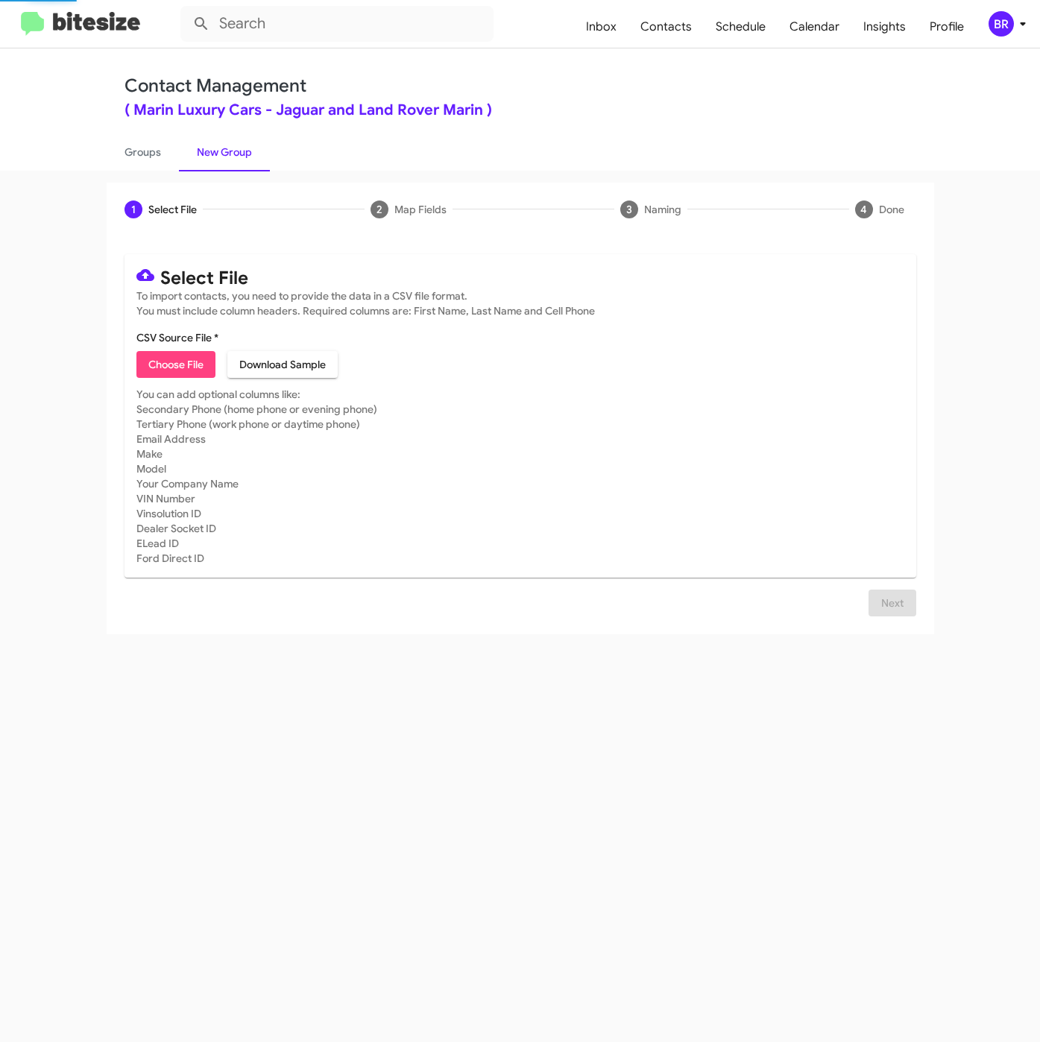
click at [181, 369] on span "Choose File" at bounding box center [175, 364] width 55 height 27
type input "MarinLuxury_1-7Phone_08-29-25"
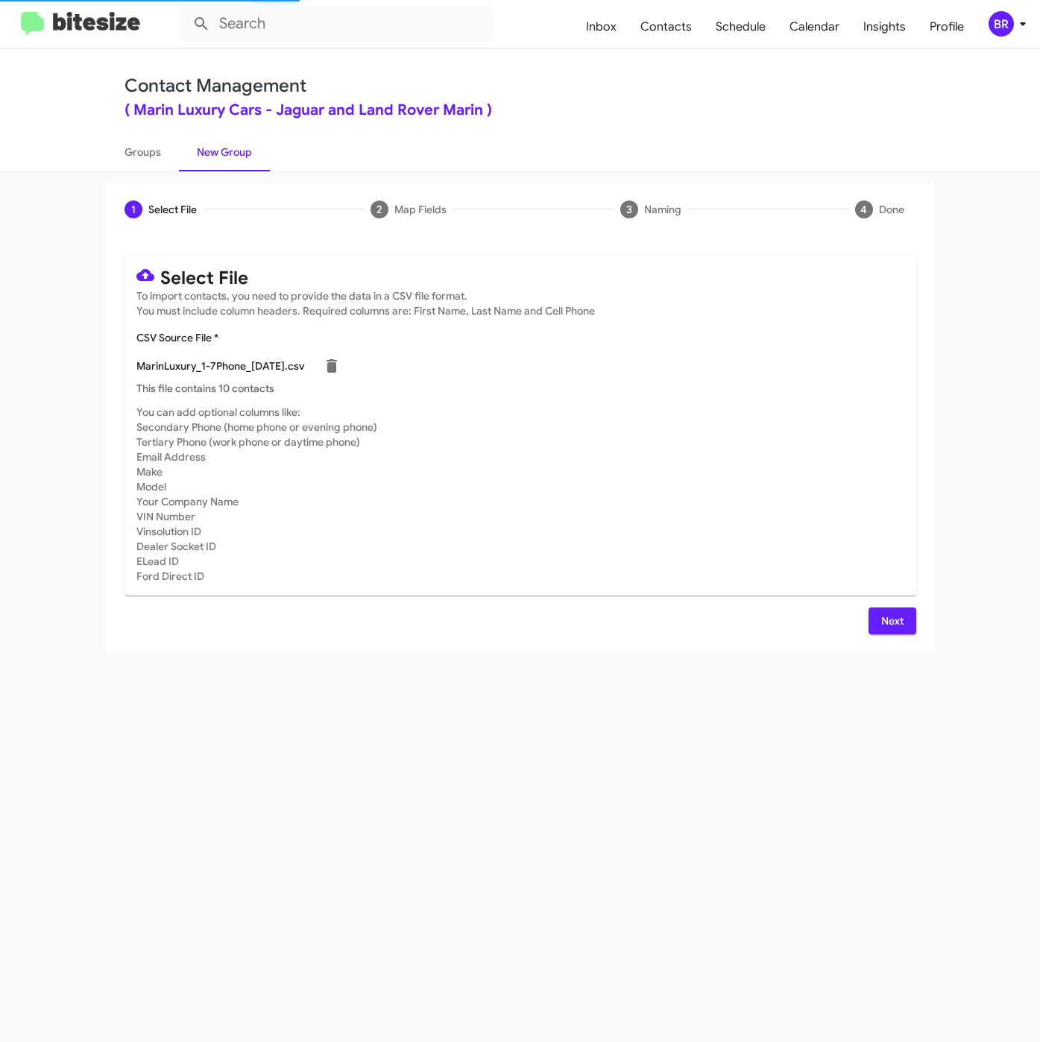
click at [868, 618] on button "Next" at bounding box center [892, 620] width 48 height 27
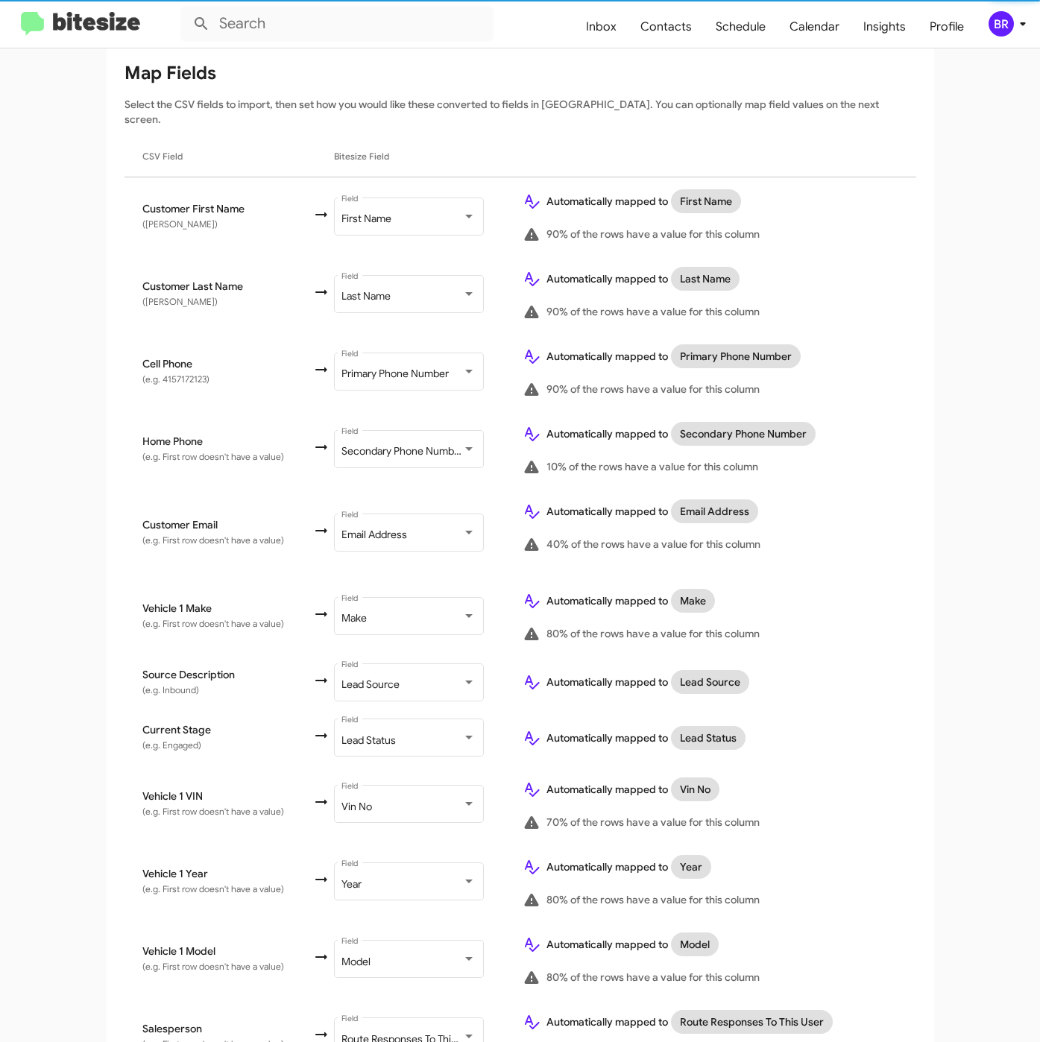
scroll to position [322, 0]
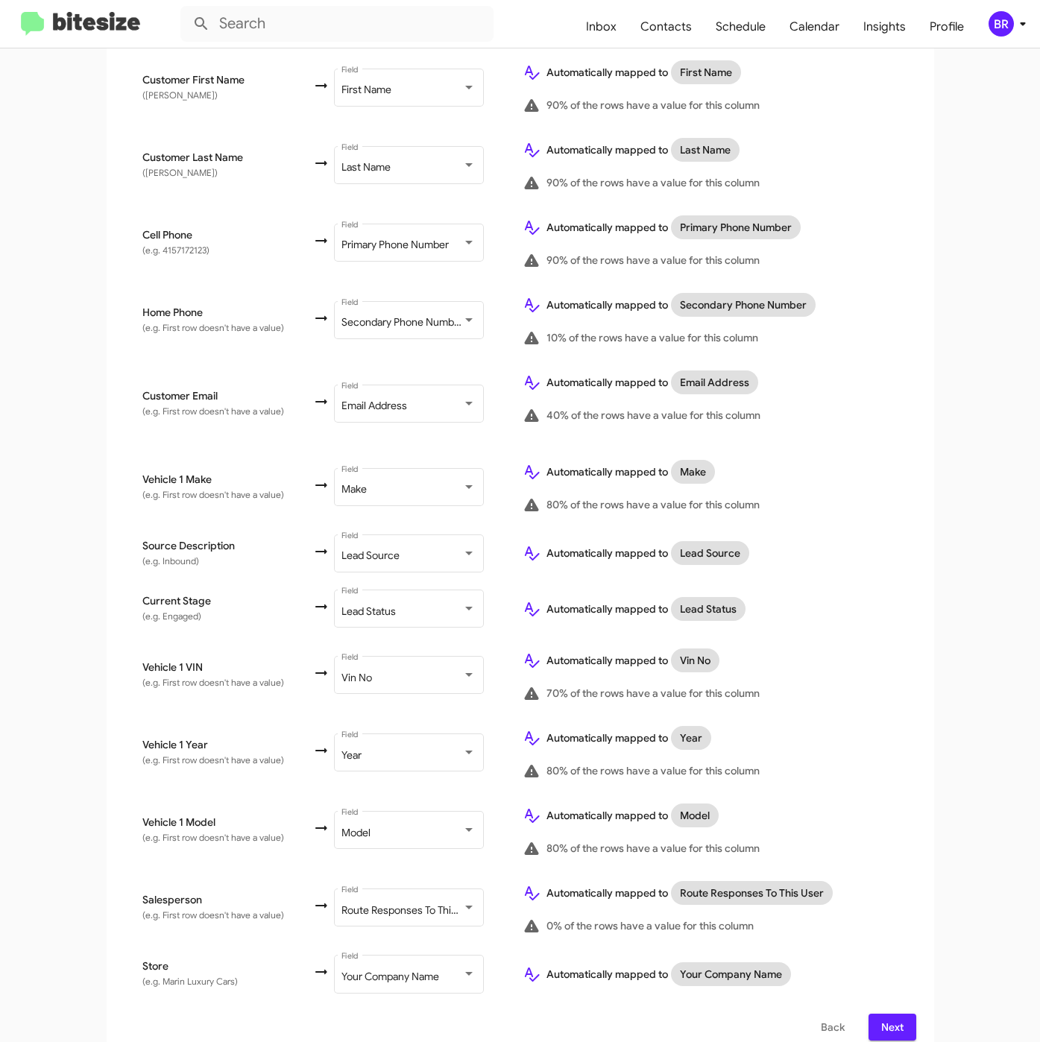
click at [880, 1014] on span "Next" at bounding box center [892, 1027] width 24 height 27
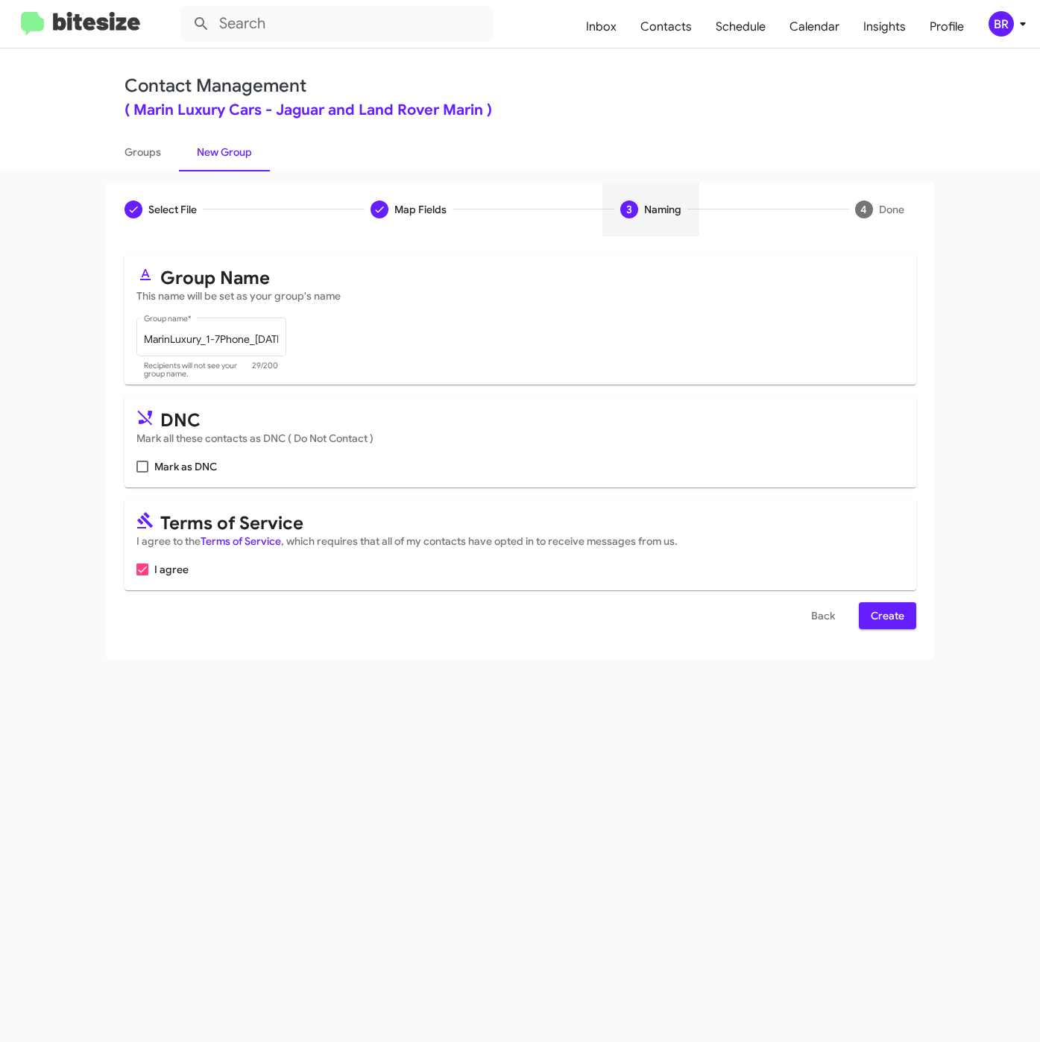
scroll to position [0, 0]
click at [877, 622] on span "Create" at bounding box center [888, 615] width 34 height 27
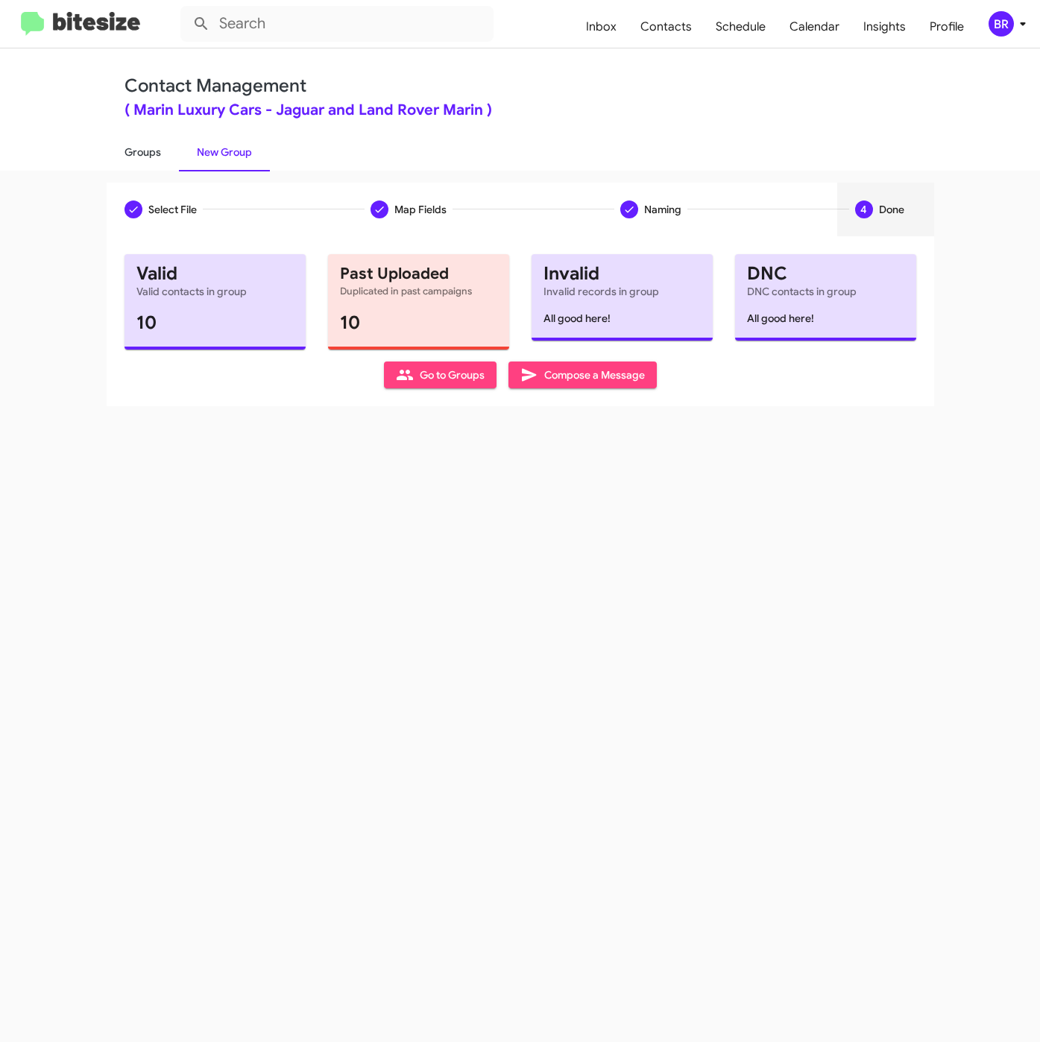
click at [146, 163] on link "Groups" at bounding box center [143, 152] width 72 height 39
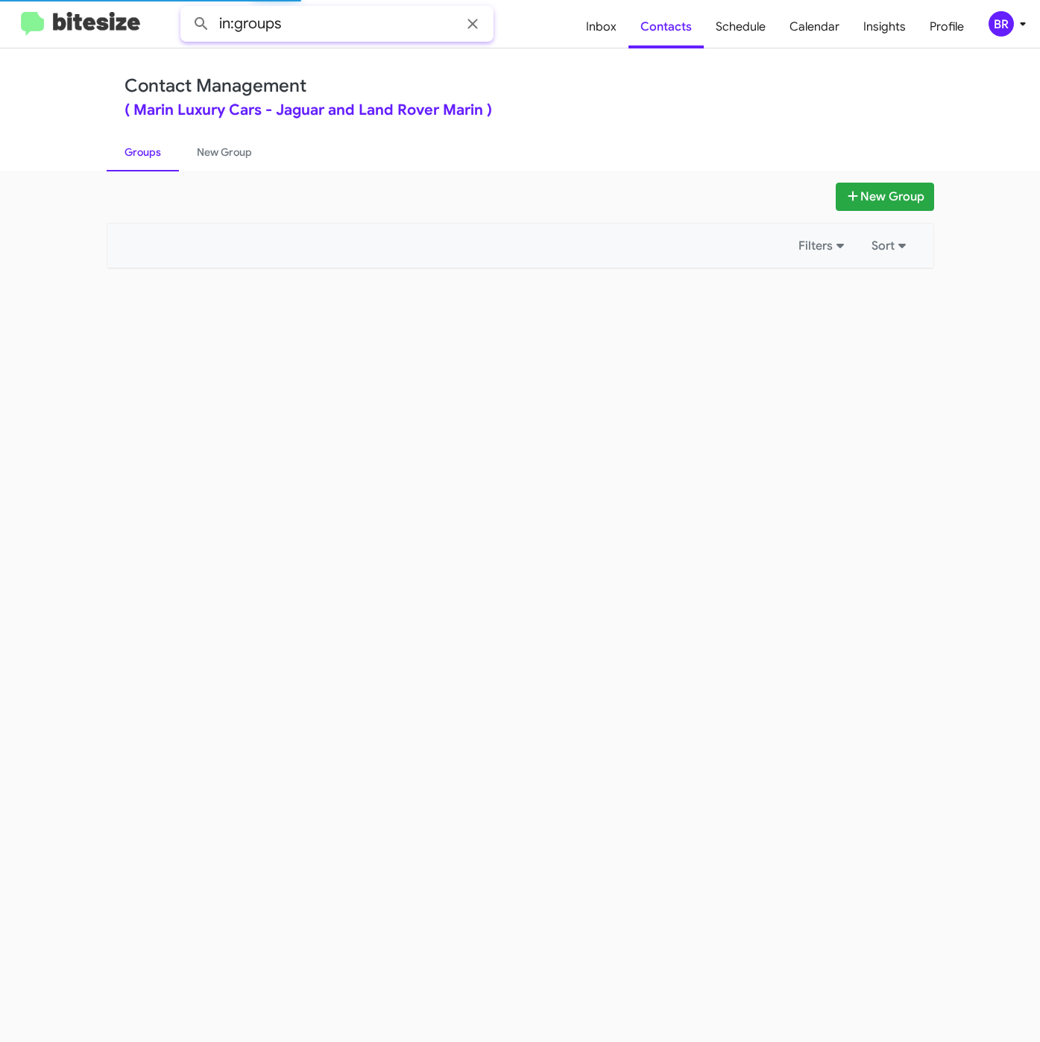
click at [356, 22] on input "in:groups" at bounding box center [336, 24] width 313 height 36
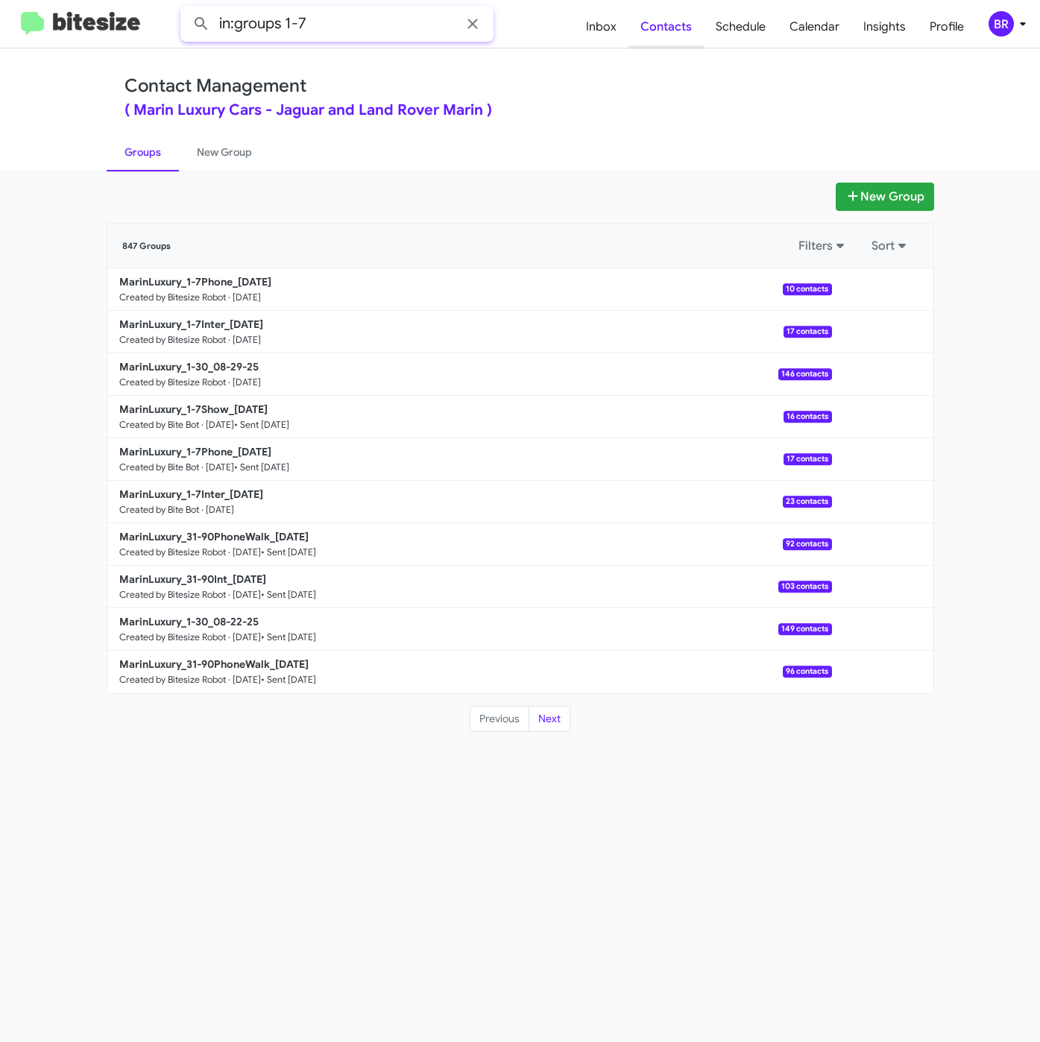
type input "in:groups 1-7"
click at [186, 9] on button at bounding box center [201, 24] width 30 height 30
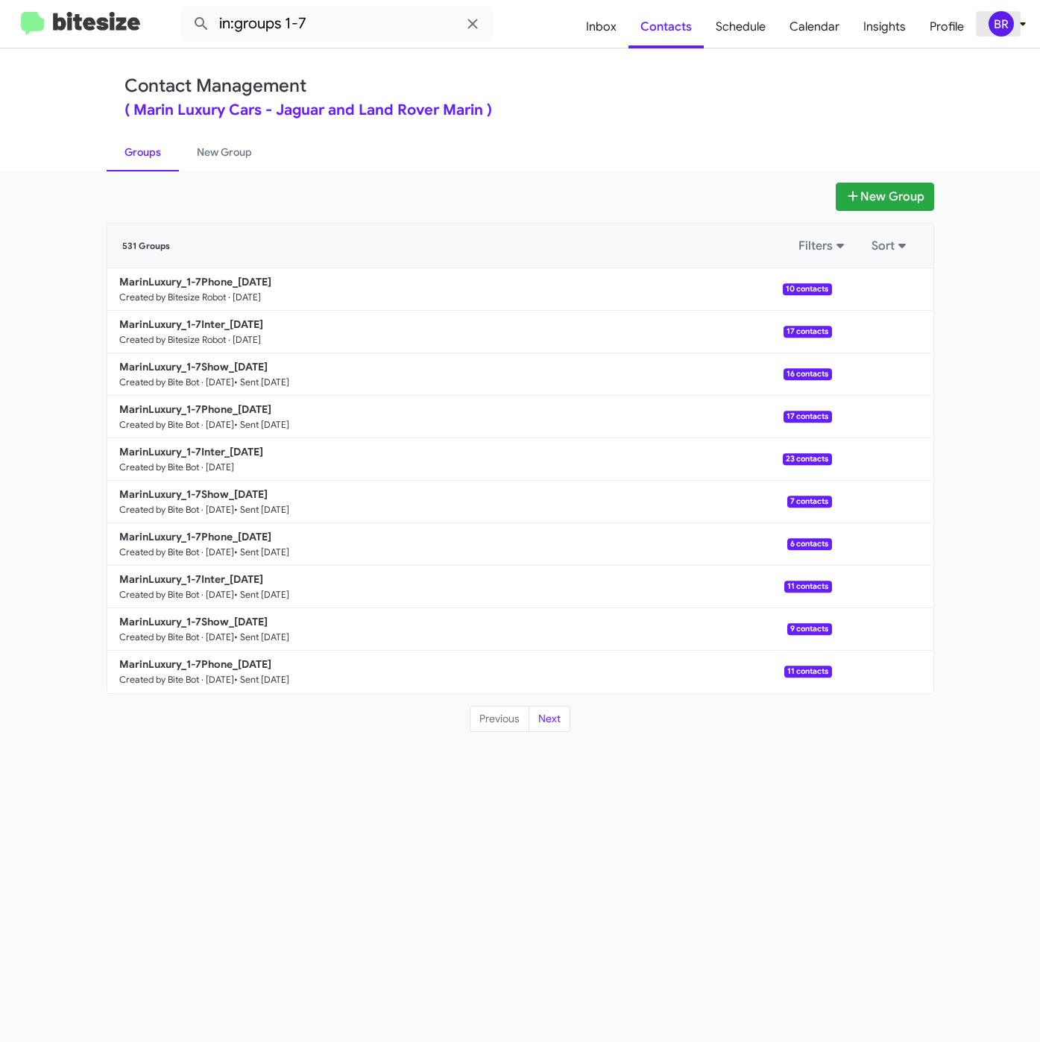
click at [1011, 23] on div "BR" at bounding box center [1000, 23] width 25 height 25
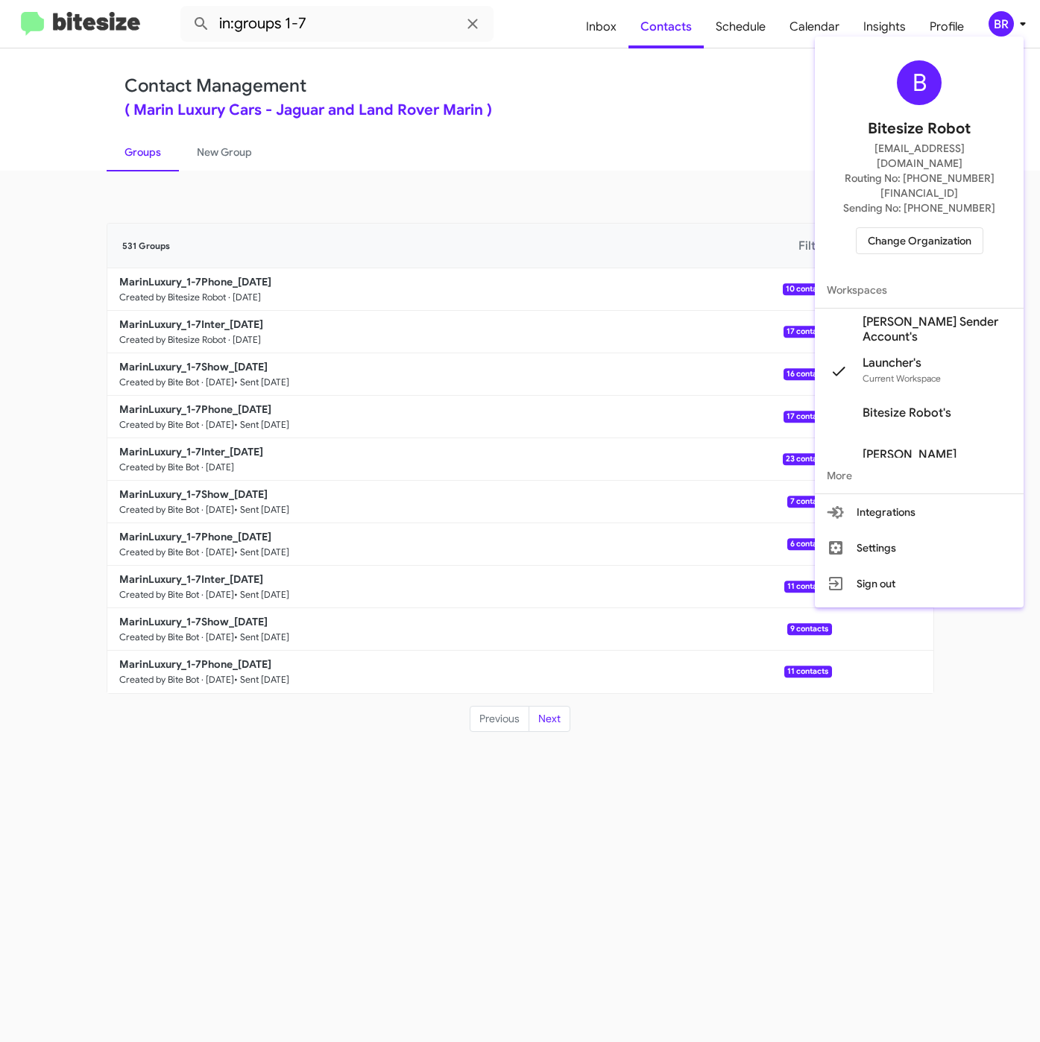
click at [528, 148] on div at bounding box center [520, 521] width 1040 height 1042
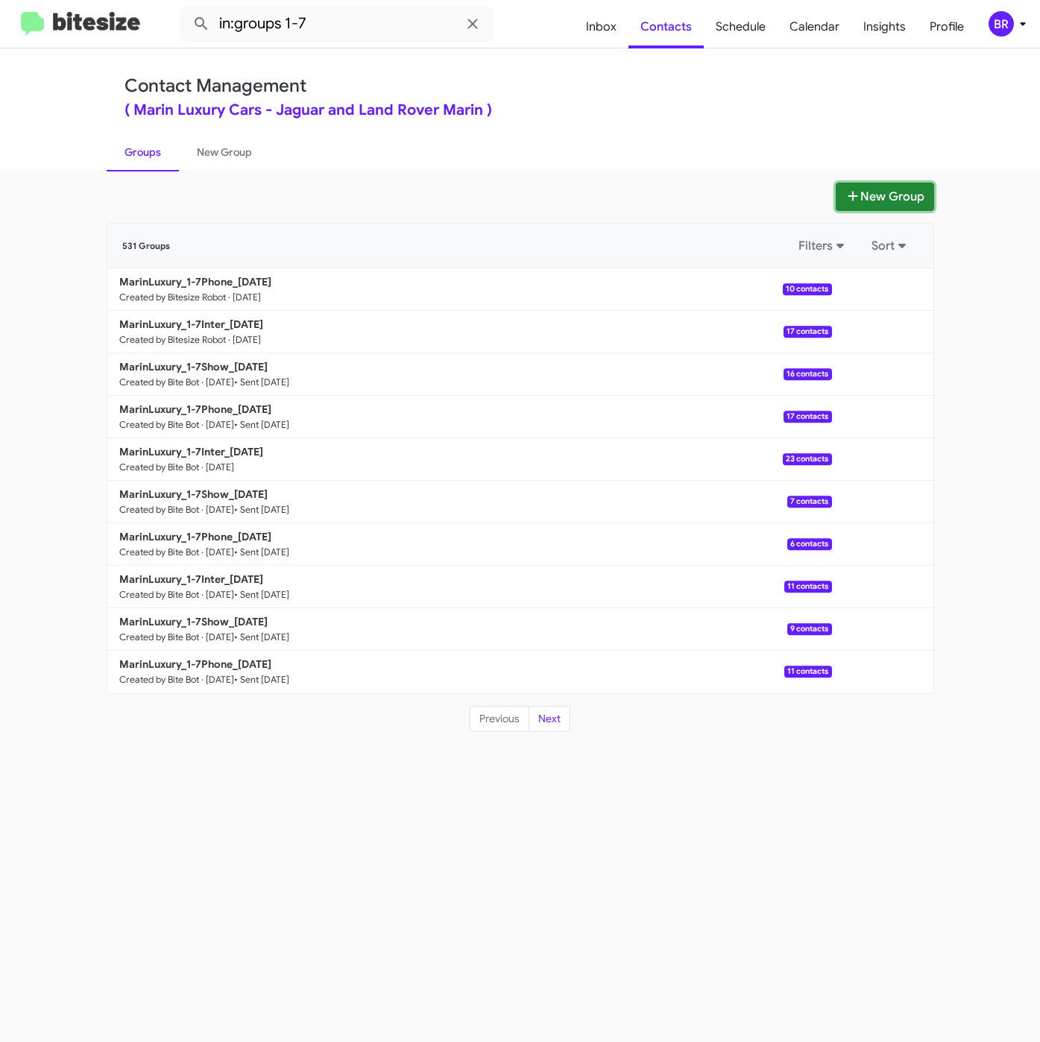
click at [863, 195] on button "New Group" at bounding box center [884, 197] width 98 height 28
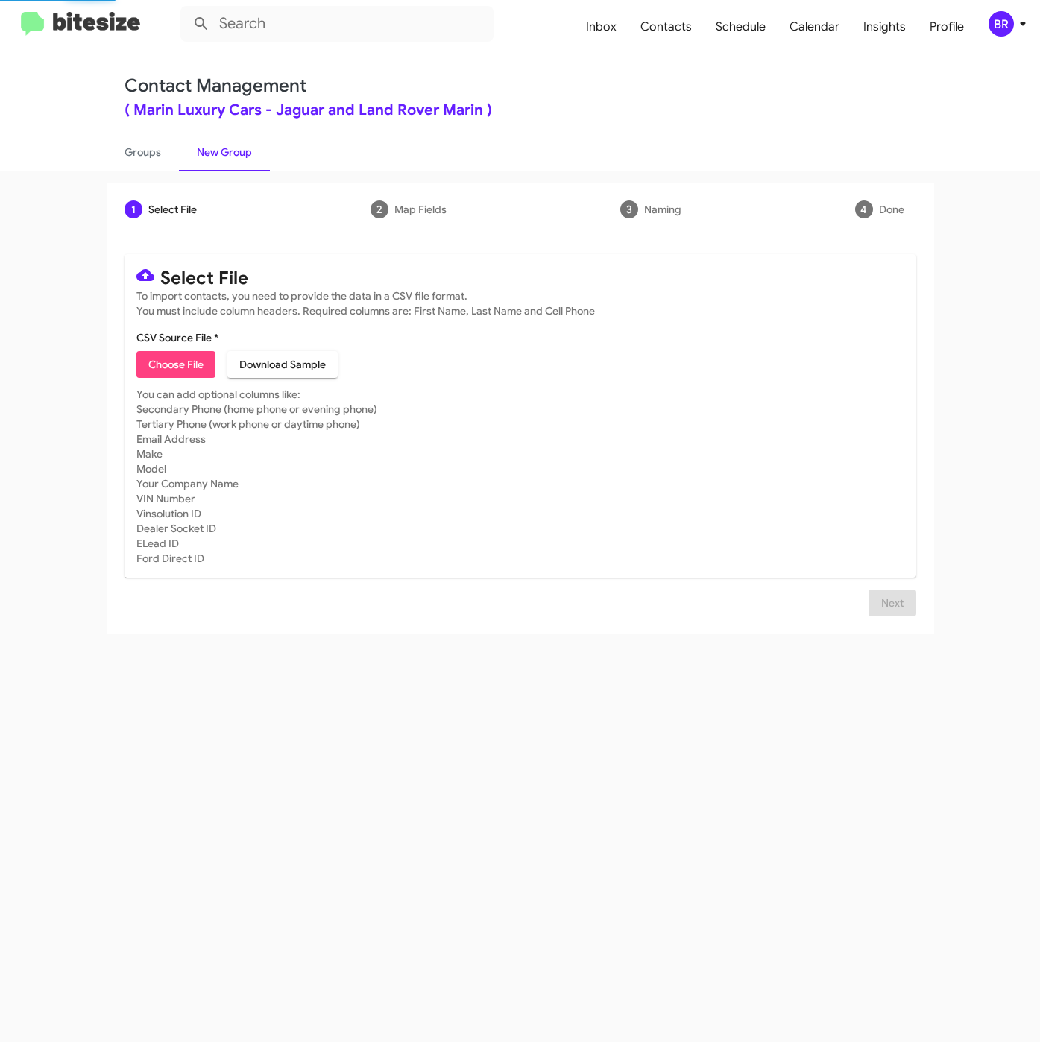
click at [174, 373] on span "Choose File" at bounding box center [175, 364] width 55 height 27
type input "MarinLuxury_1-7Show_08-29-25"
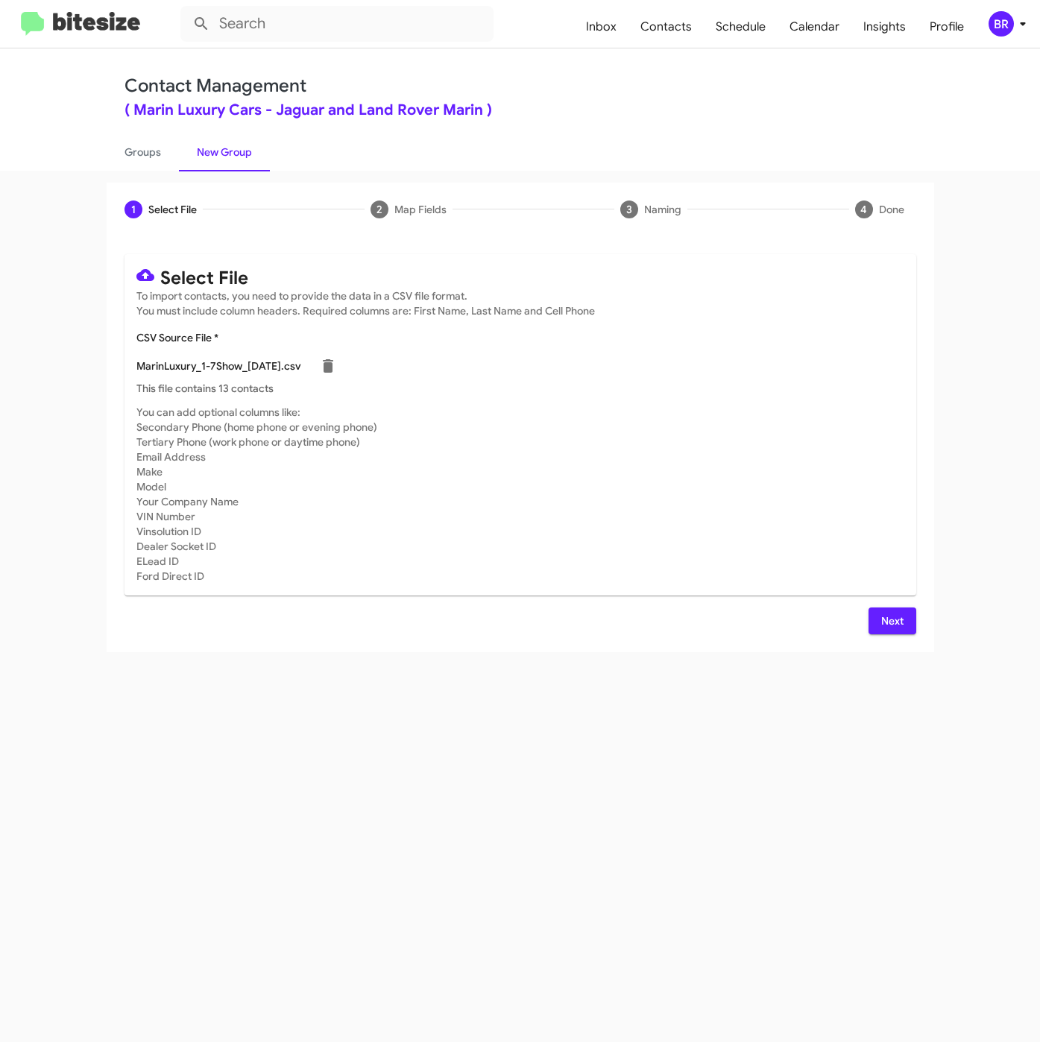
click at [868, 618] on button "Next" at bounding box center [892, 620] width 48 height 27
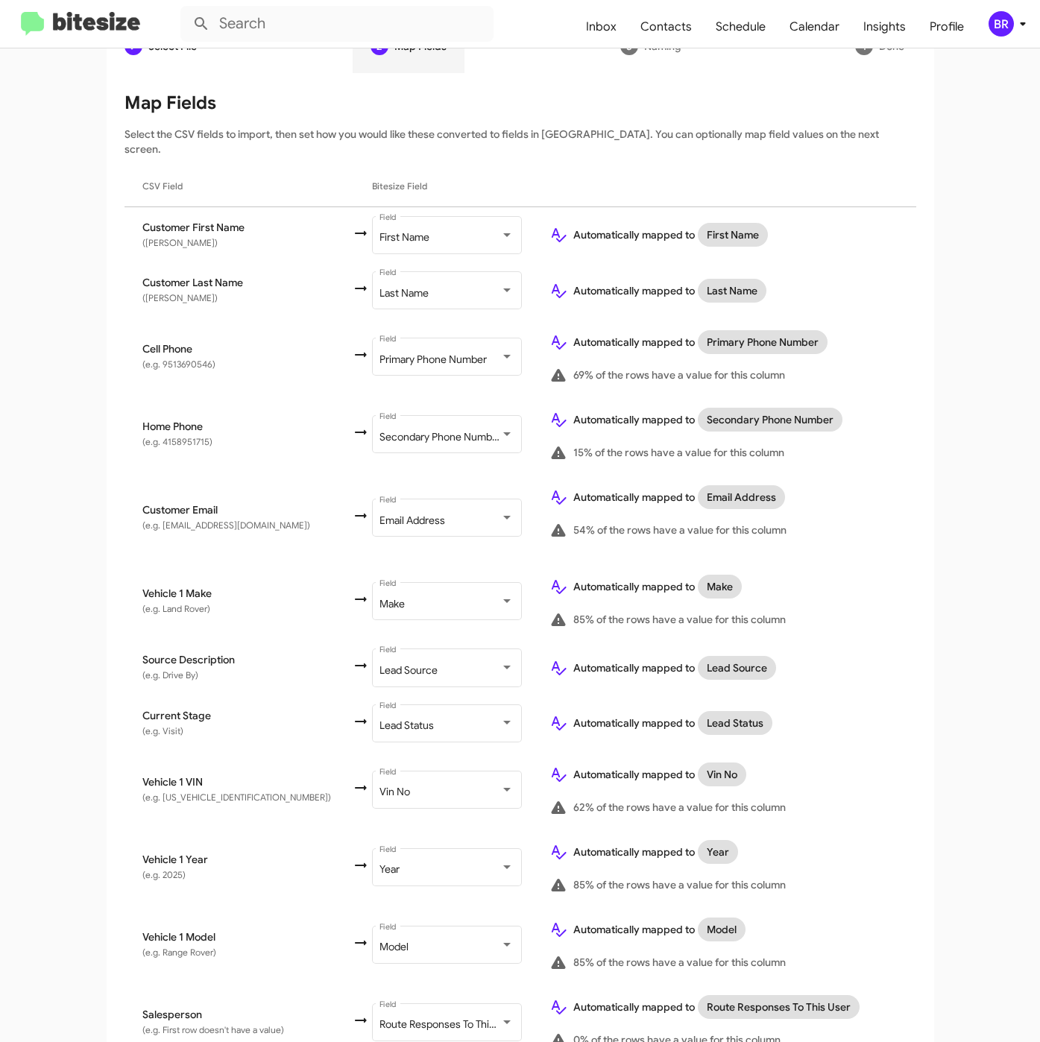
scroll to position [277, 0]
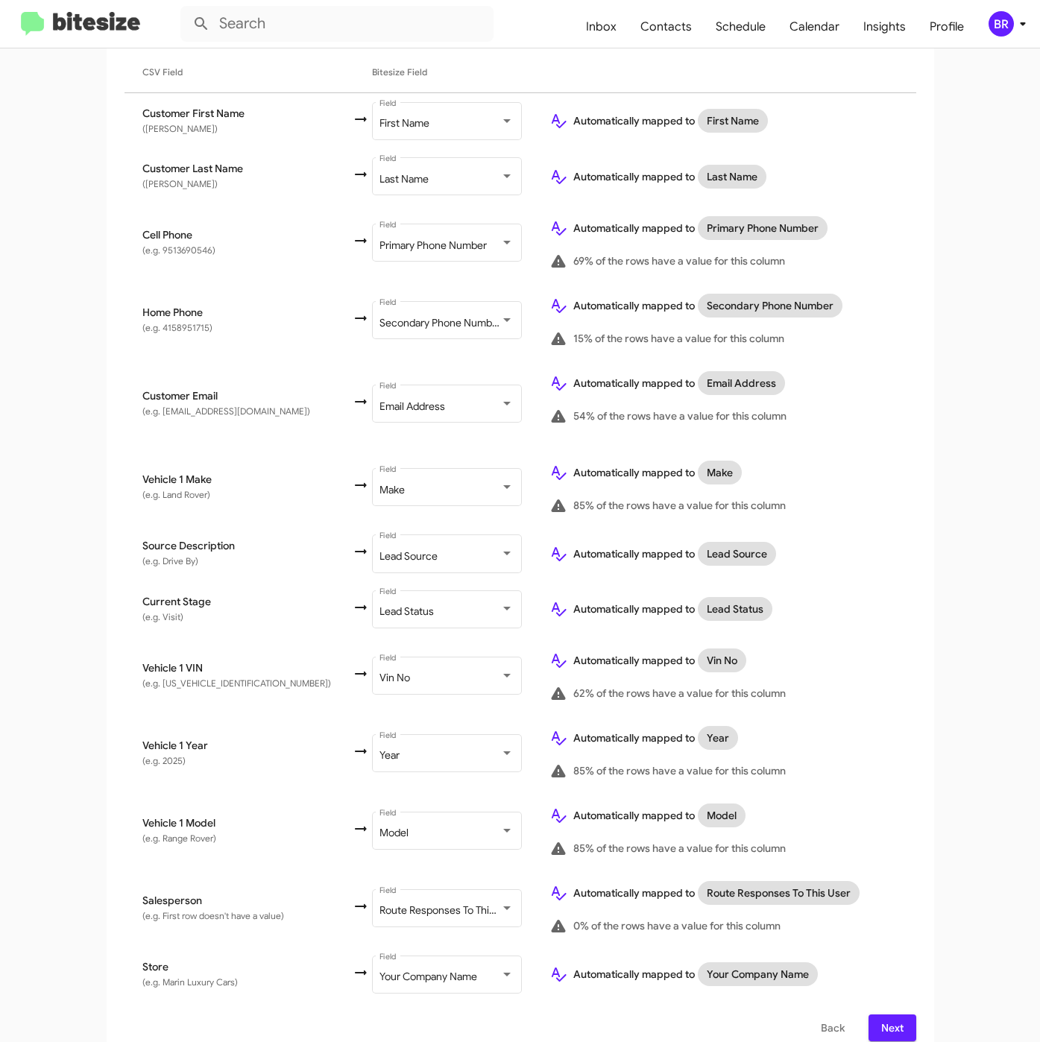
click at [890, 1023] on span "Next" at bounding box center [892, 1027] width 24 height 27
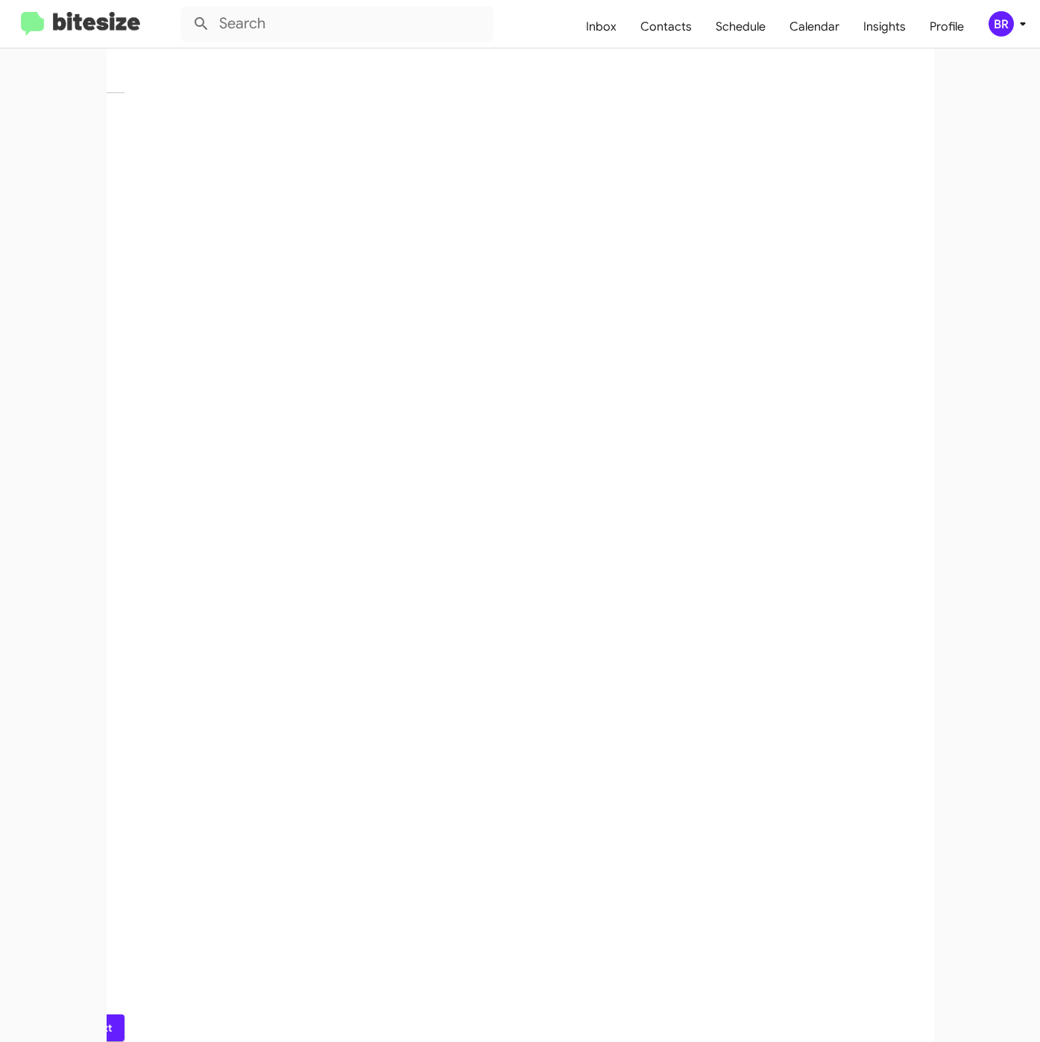
scroll to position [0, 0]
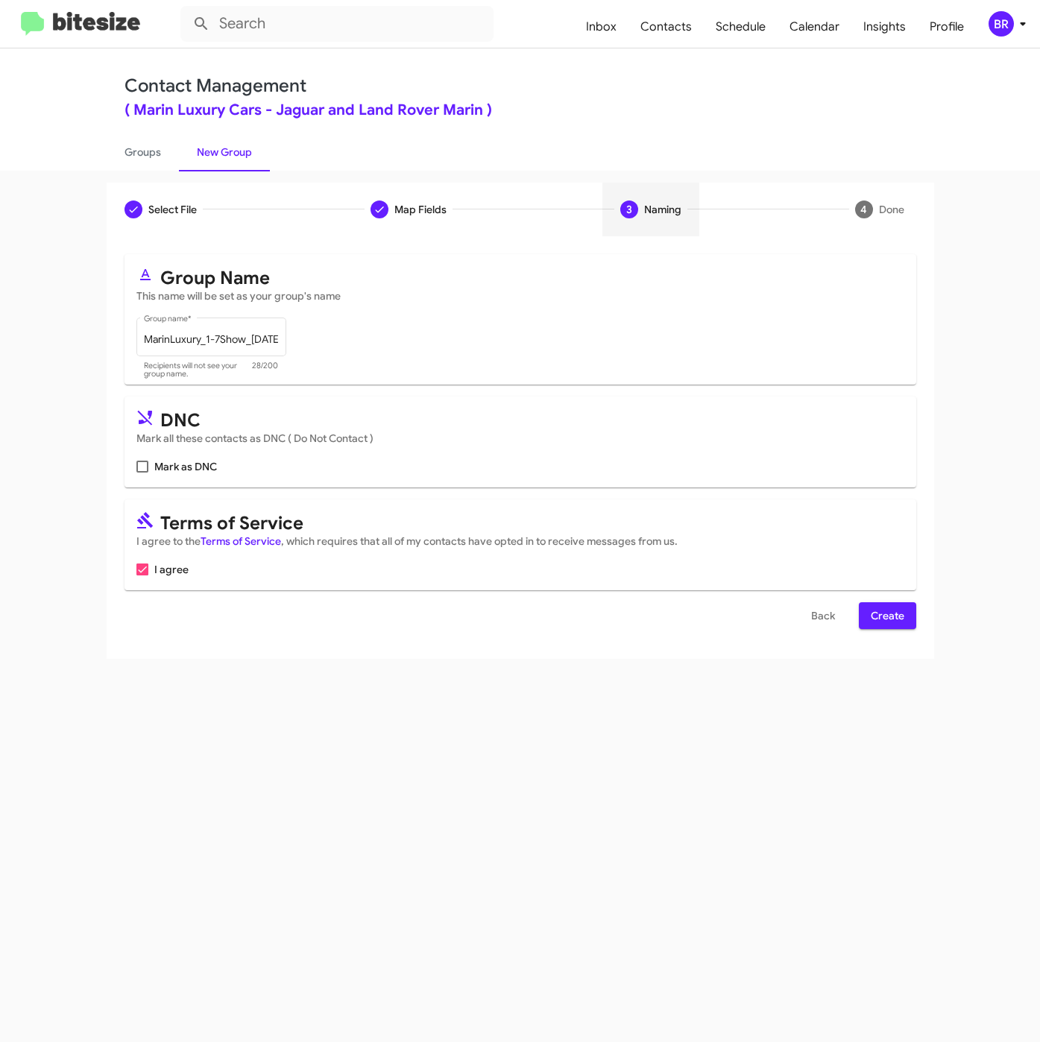
click at [895, 618] on span "Create" at bounding box center [888, 615] width 34 height 27
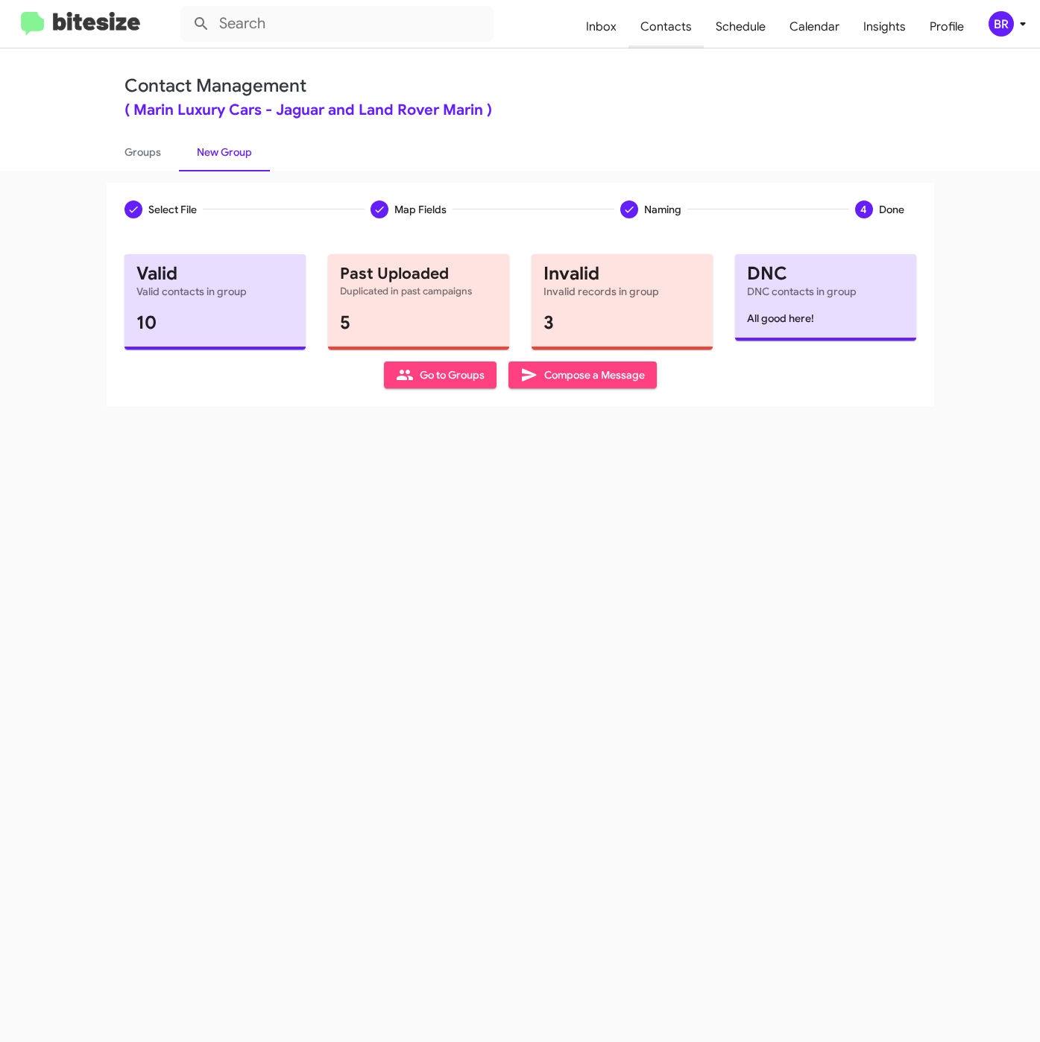
click at [649, 34] on span "Contacts" at bounding box center [665, 26] width 75 height 43
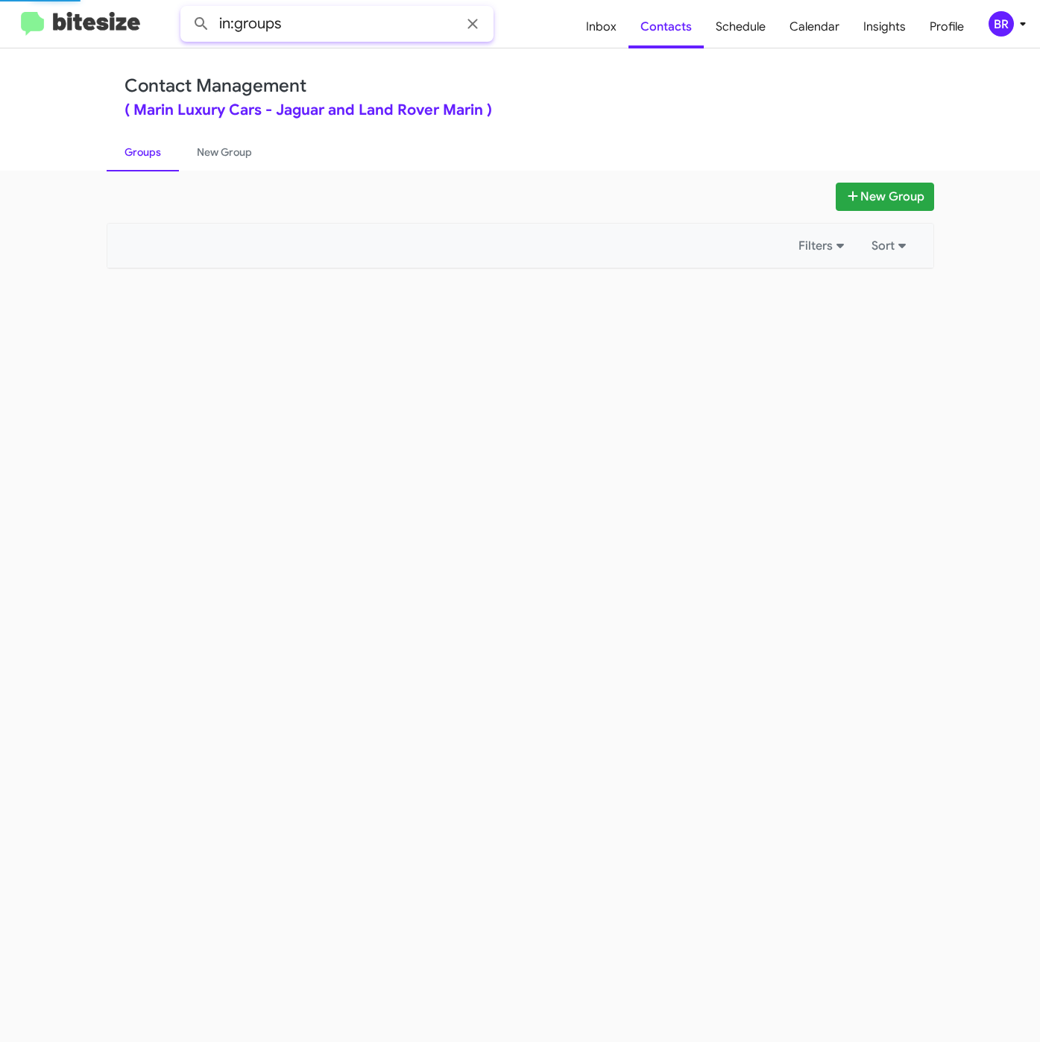
click at [483, 40] on input "in:groups" at bounding box center [336, 24] width 313 height 36
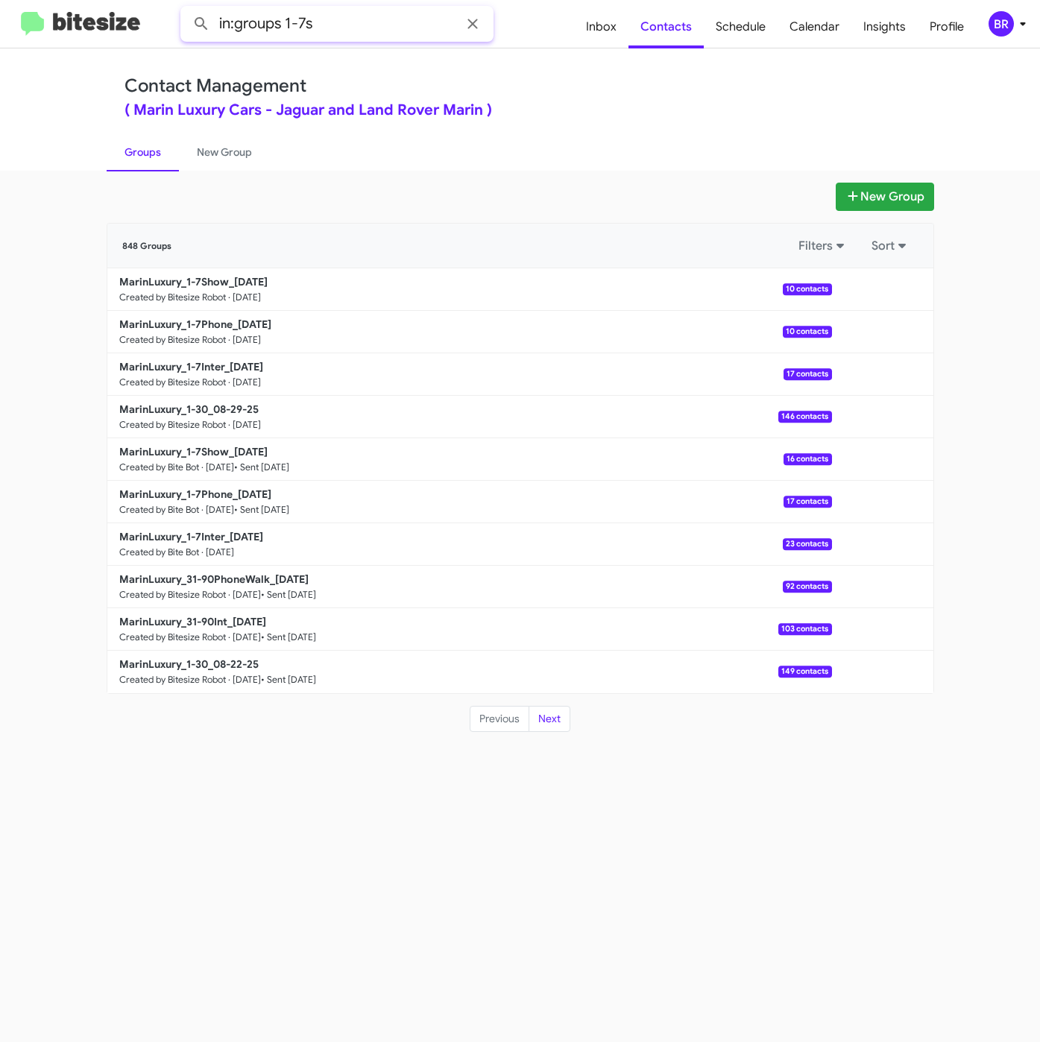
type input "in:groups 1-7s"
click at [186, 9] on button at bounding box center [201, 24] width 30 height 30
click at [1011, 13] on span "BR" at bounding box center [1010, 23] width 45 height 25
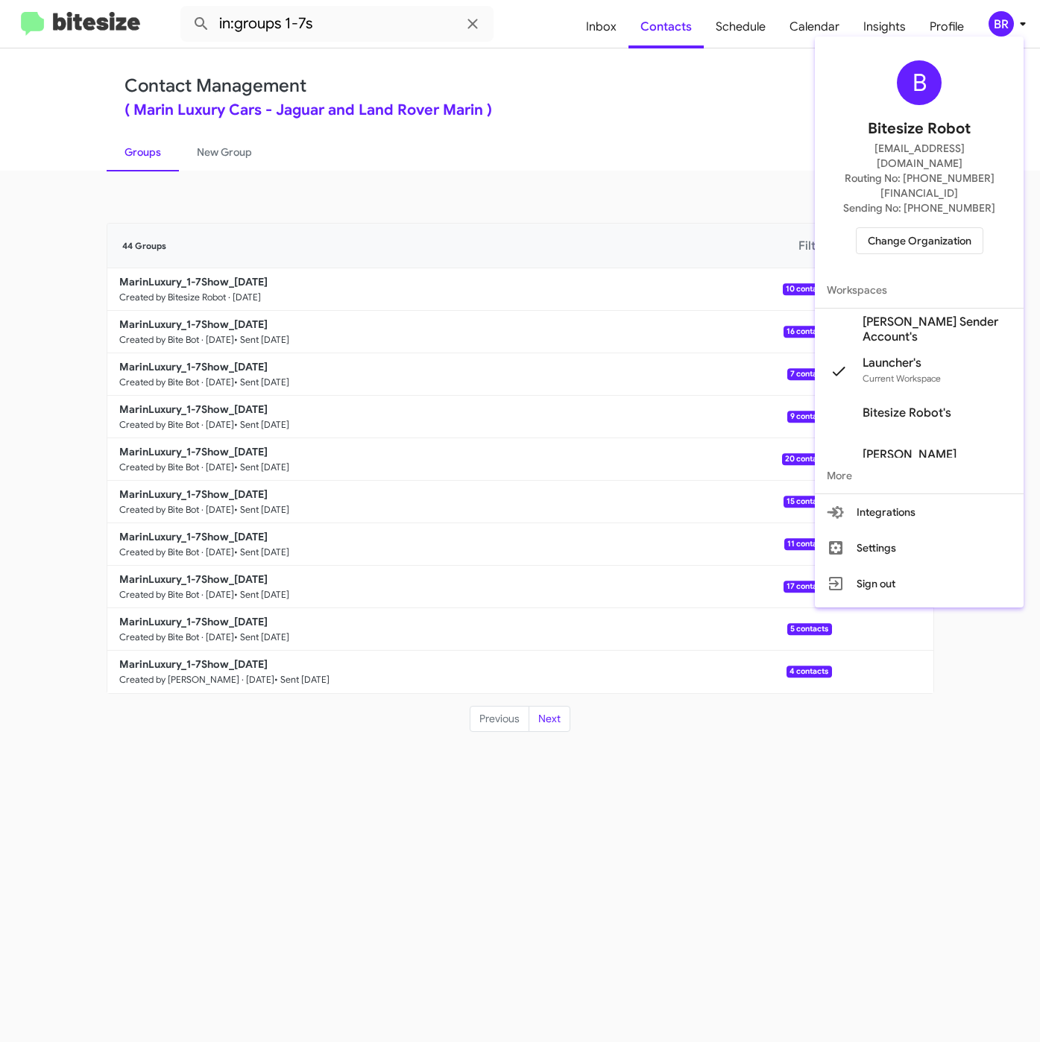
click at [644, 146] on div at bounding box center [520, 521] width 1040 height 1042
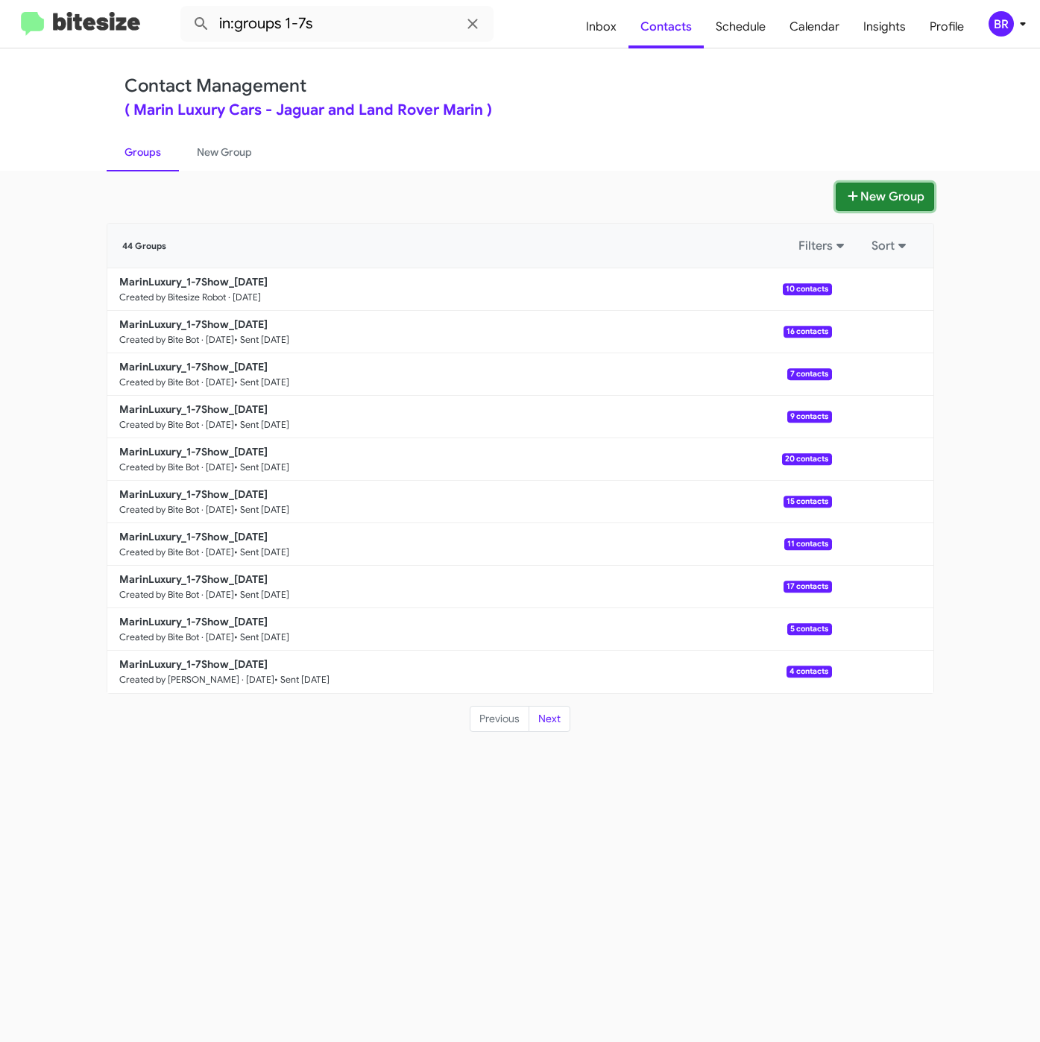
click at [848, 193] on icon at bounding box center [852, 196] width 15 height 12
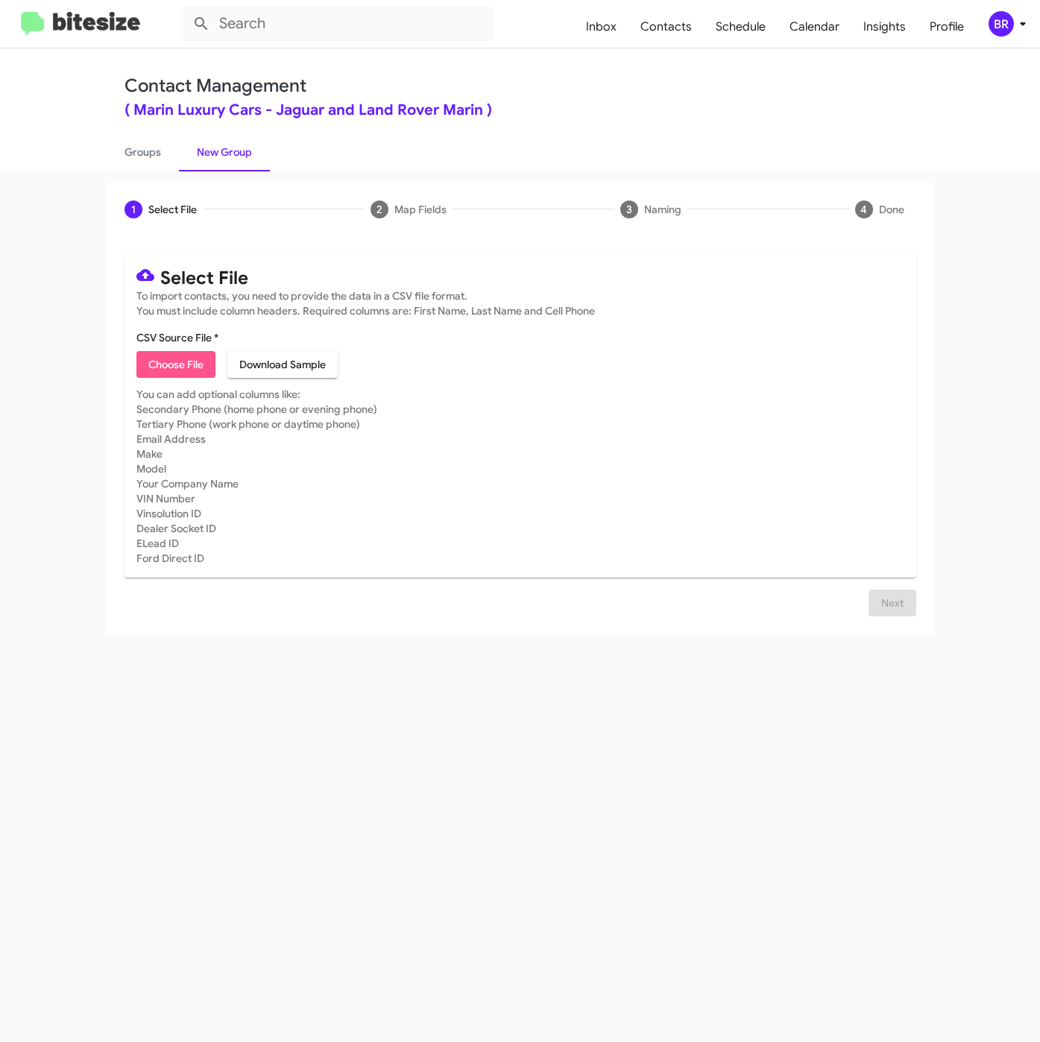
click at [177, 367] on span "Choose File" at bounding box center [175, 364] width 55 height 27
type input "MarinLuxury_31-90Int_08-29-25"
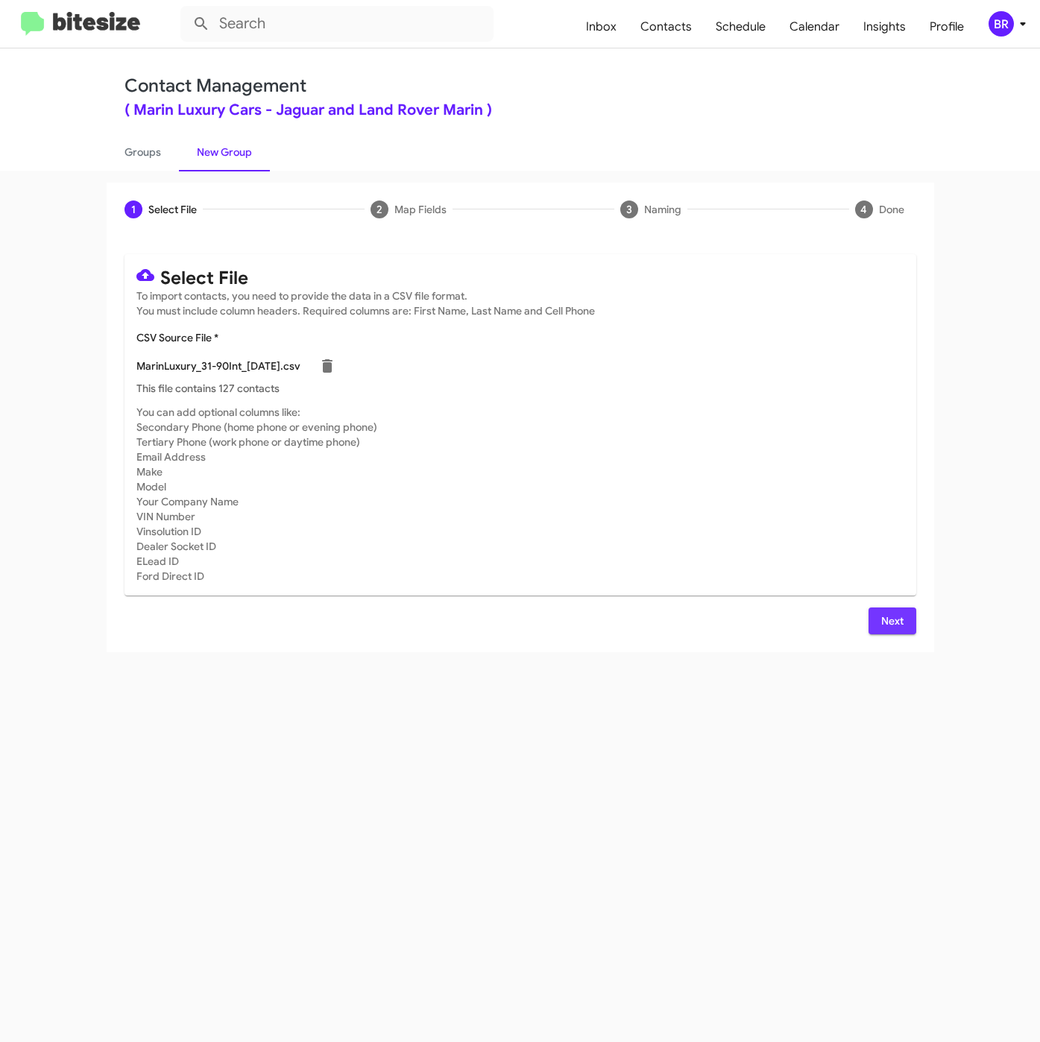
click at [879, 624] on button "Next" at bounding box center [892, 620] width 48 height 27
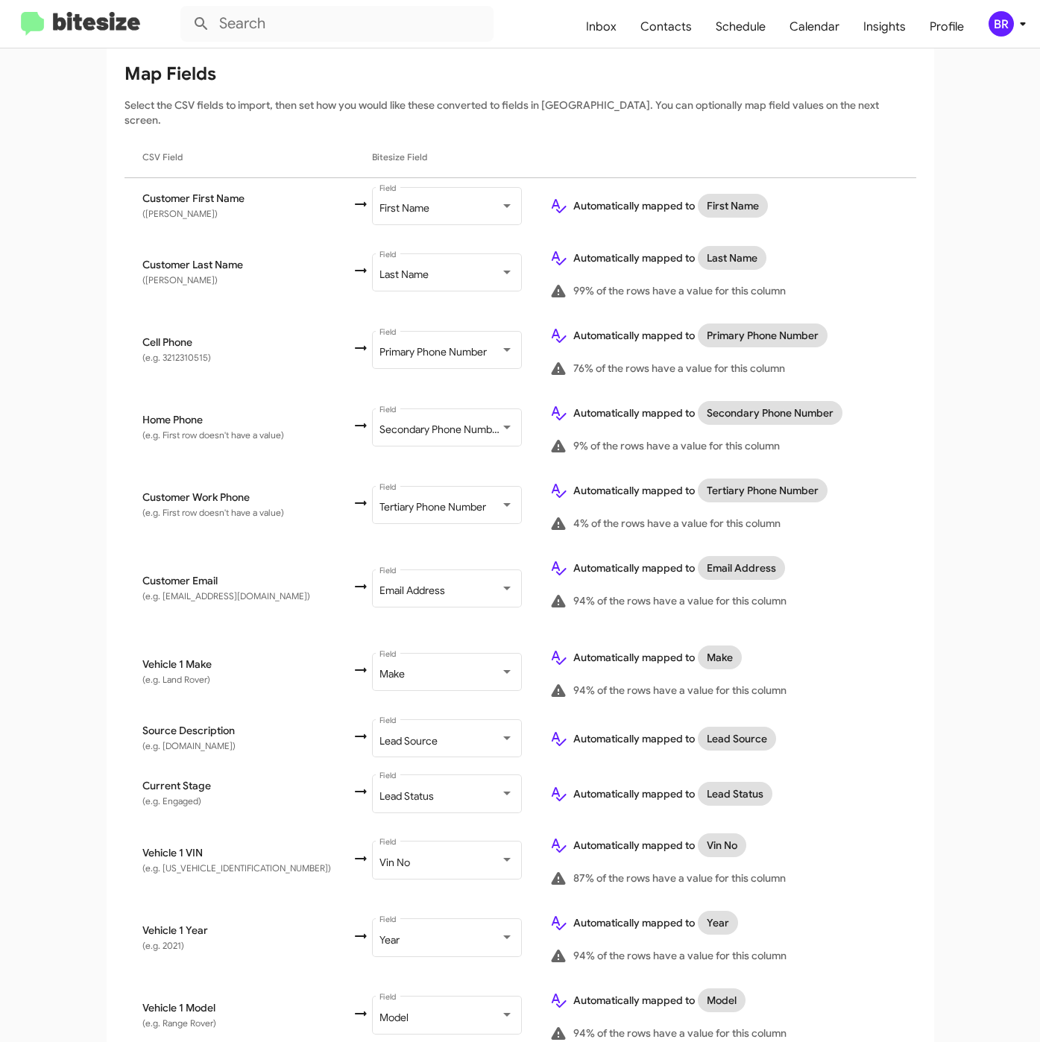
scroll to position [354, 0]
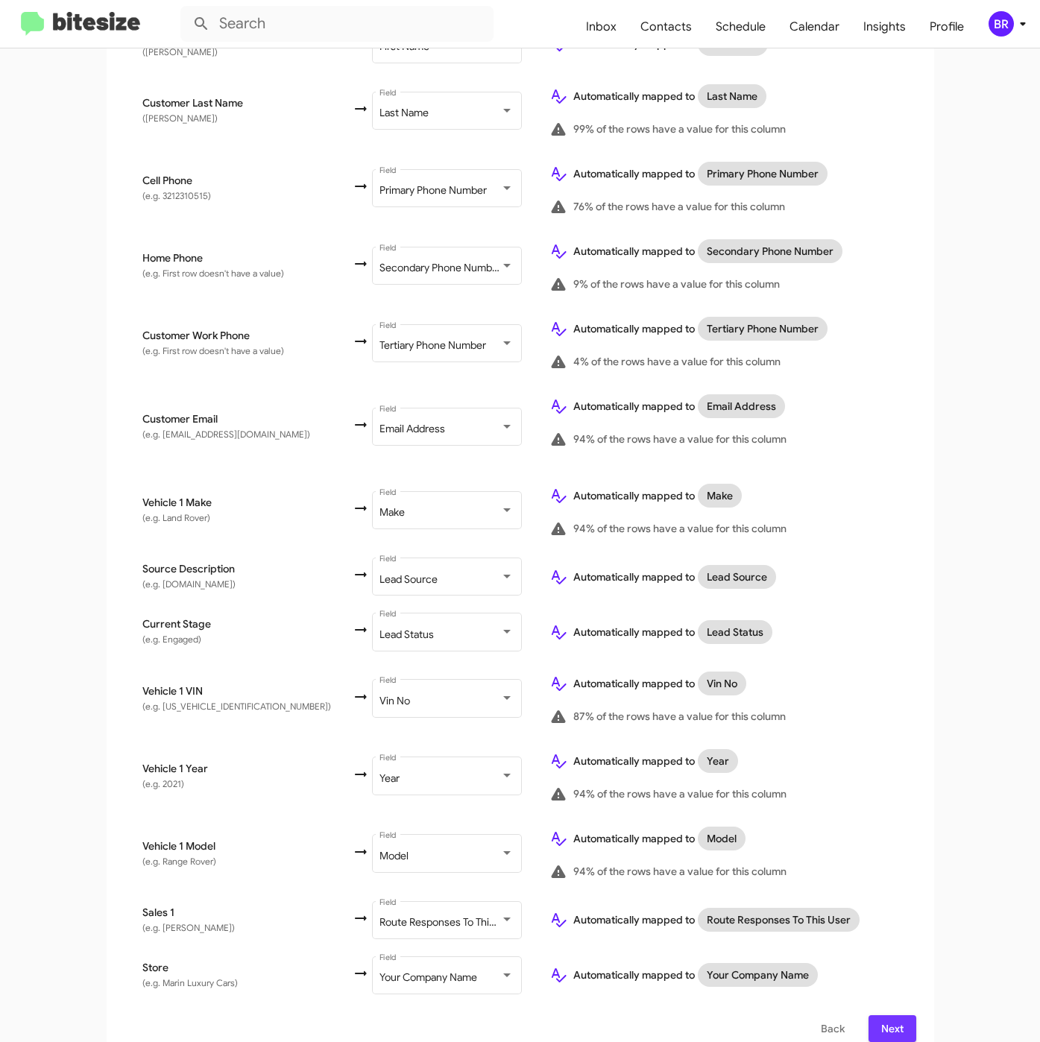
drag, startPoint x: 868, startPoint y: 1008, endPoint x: 871, endPoint y: 982, distance: 26.2
click at [870, 1015] on button "Next" at bounding box center [892, 1028] width 48 height 27
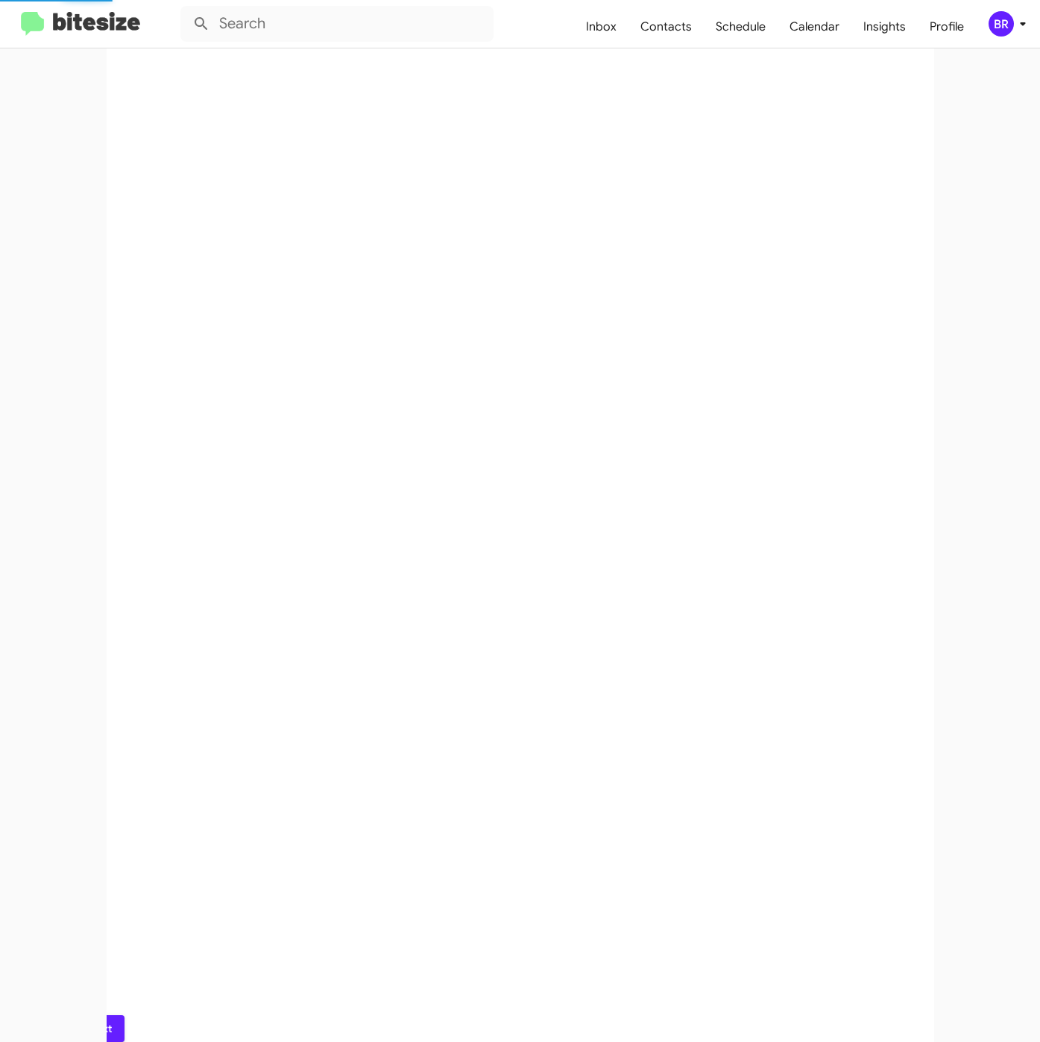
scroll to position [0, 0]
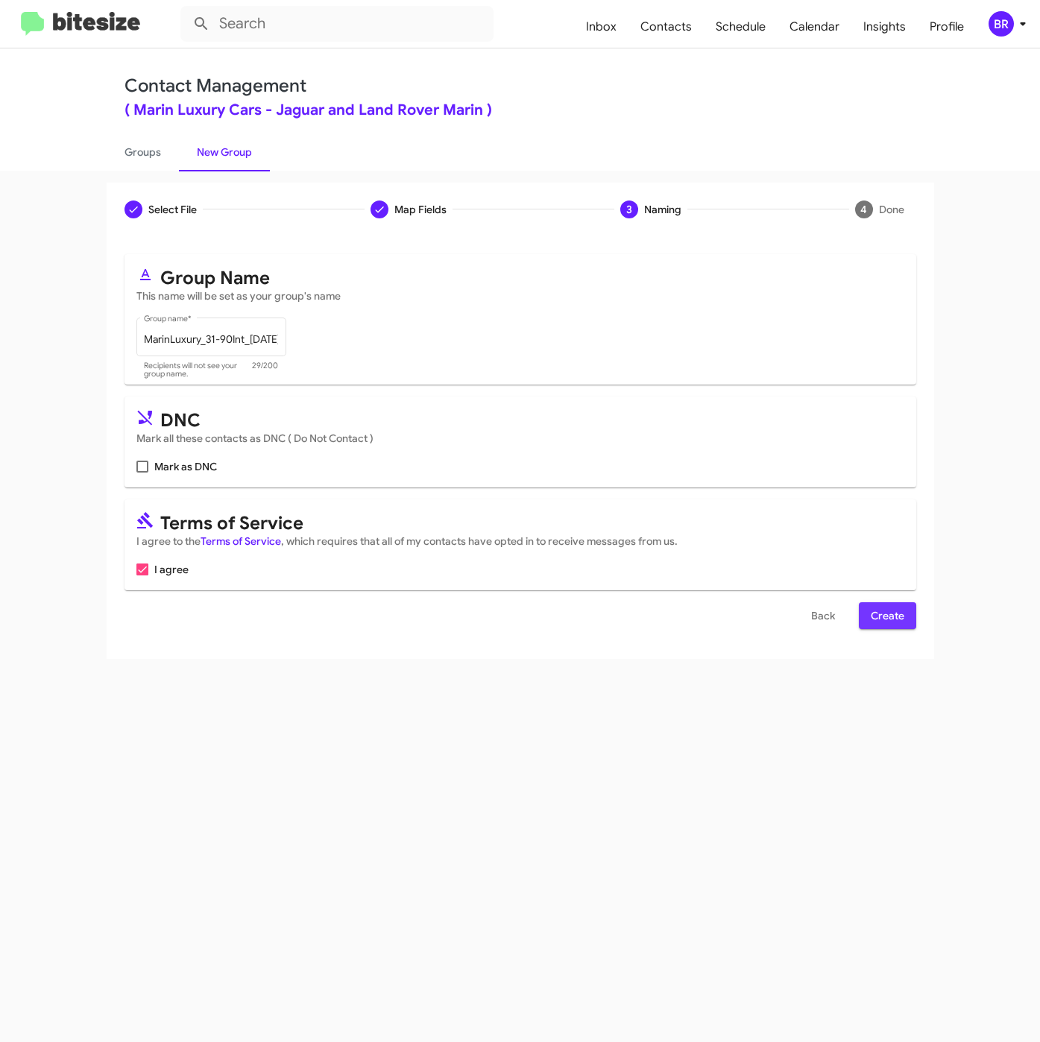
click at [884, 618] on span "Create" at bounding box center [888, 615] width 34 height 27
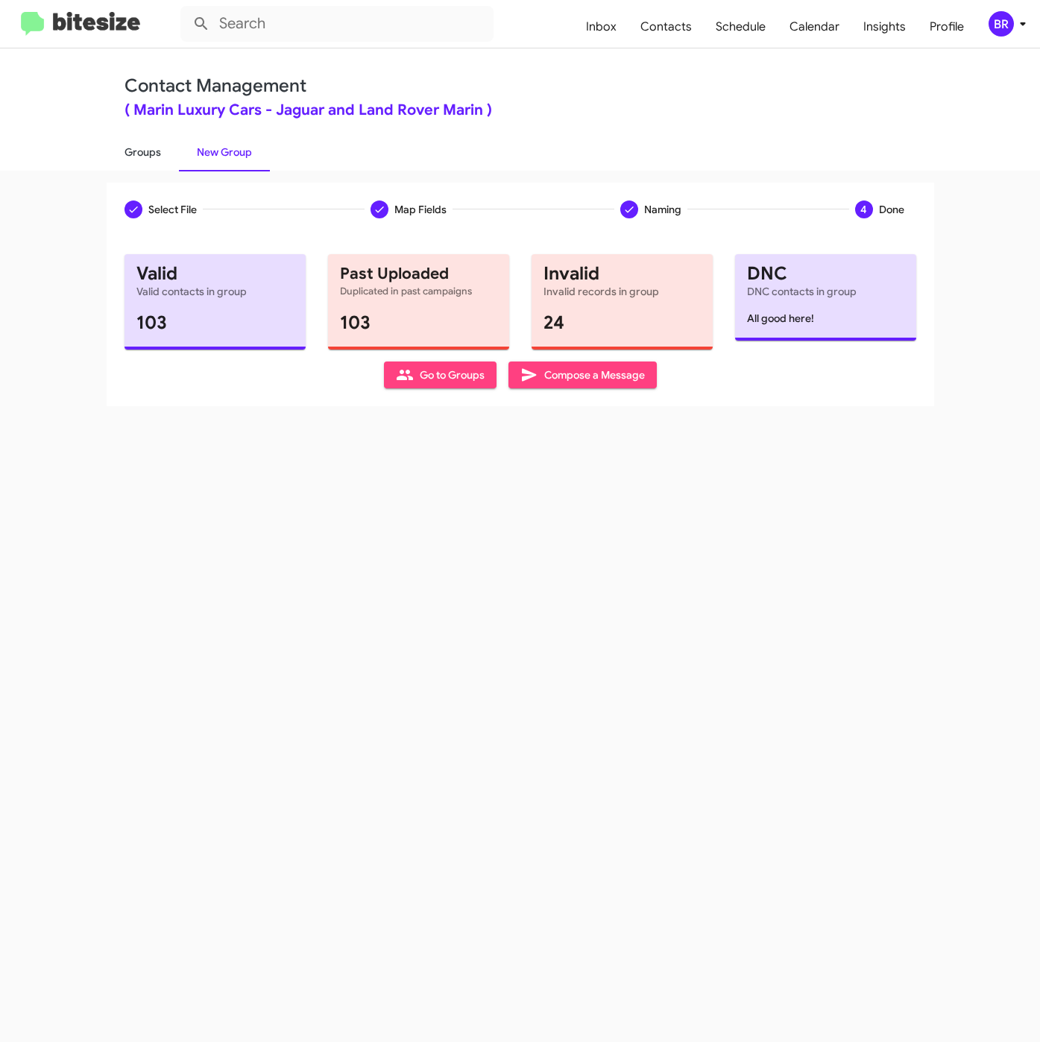
click at [127, 153] on link "Groups" at bounding box center [143, 152] width 72 height 39
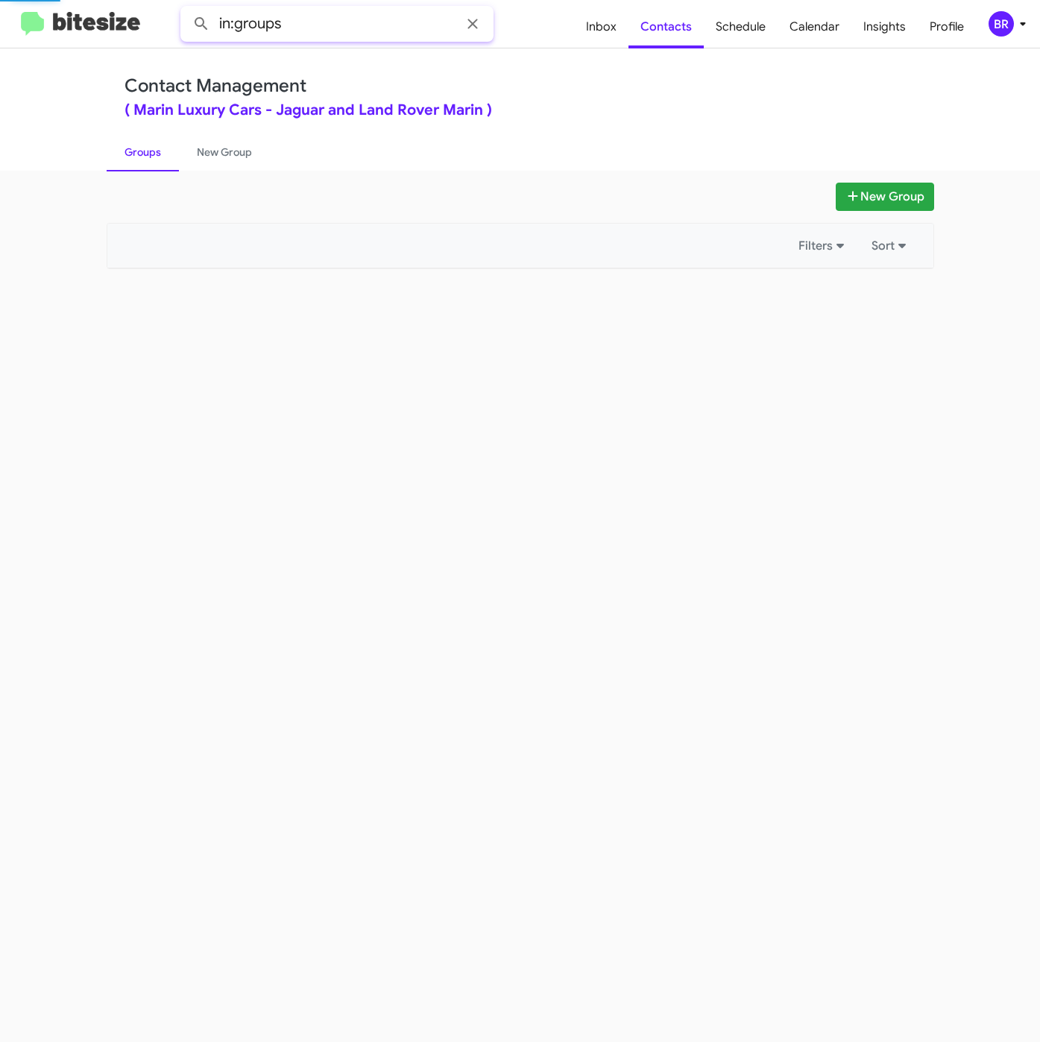
click at [360, 16] on input "in:groups" at bounding box center [336, 24] width 313 height 36
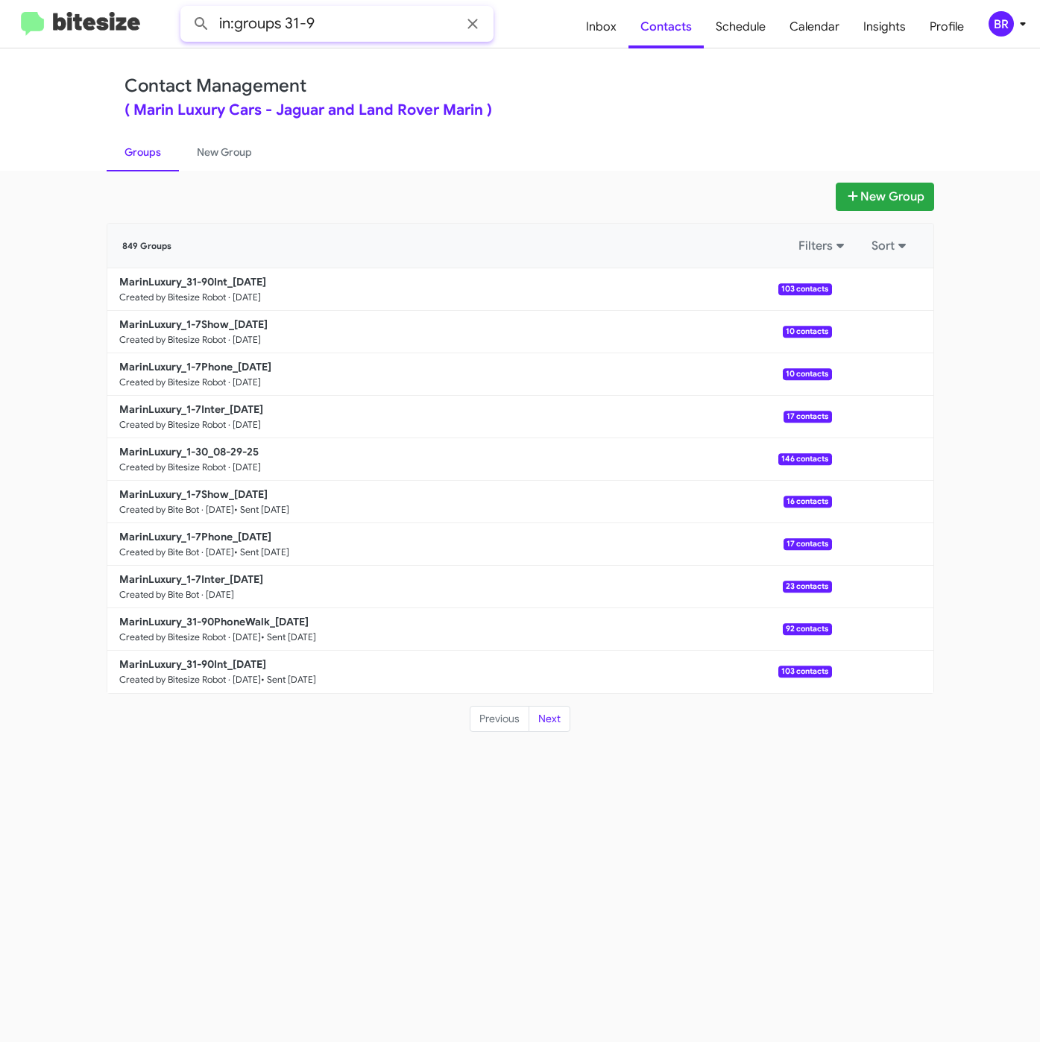
type input "in:groups 31-9"
click at [186, 9] on button at bounding box center [201, 24] width 30 height 30
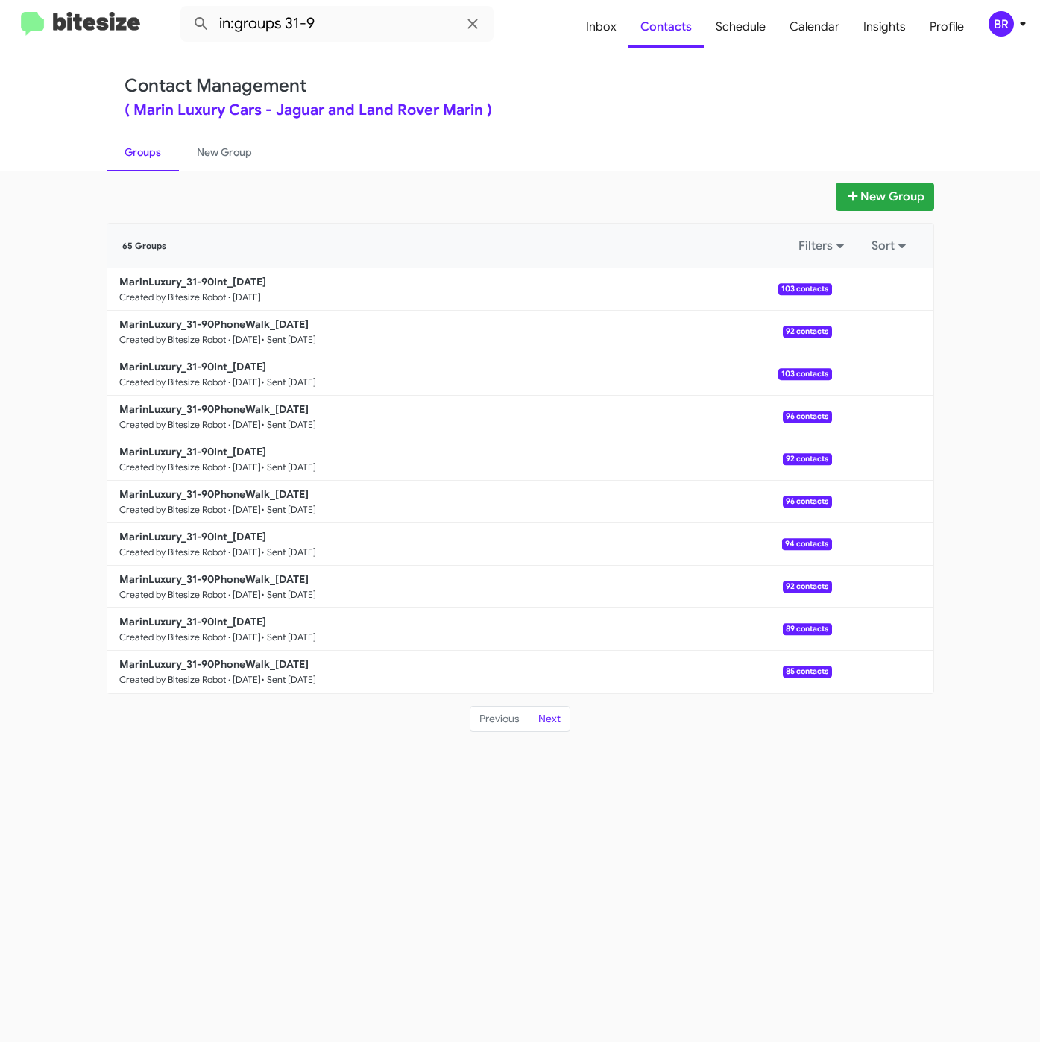
click at [1004, 22] on div "BR" at bounding box center [1000, 23] width 25 height 25
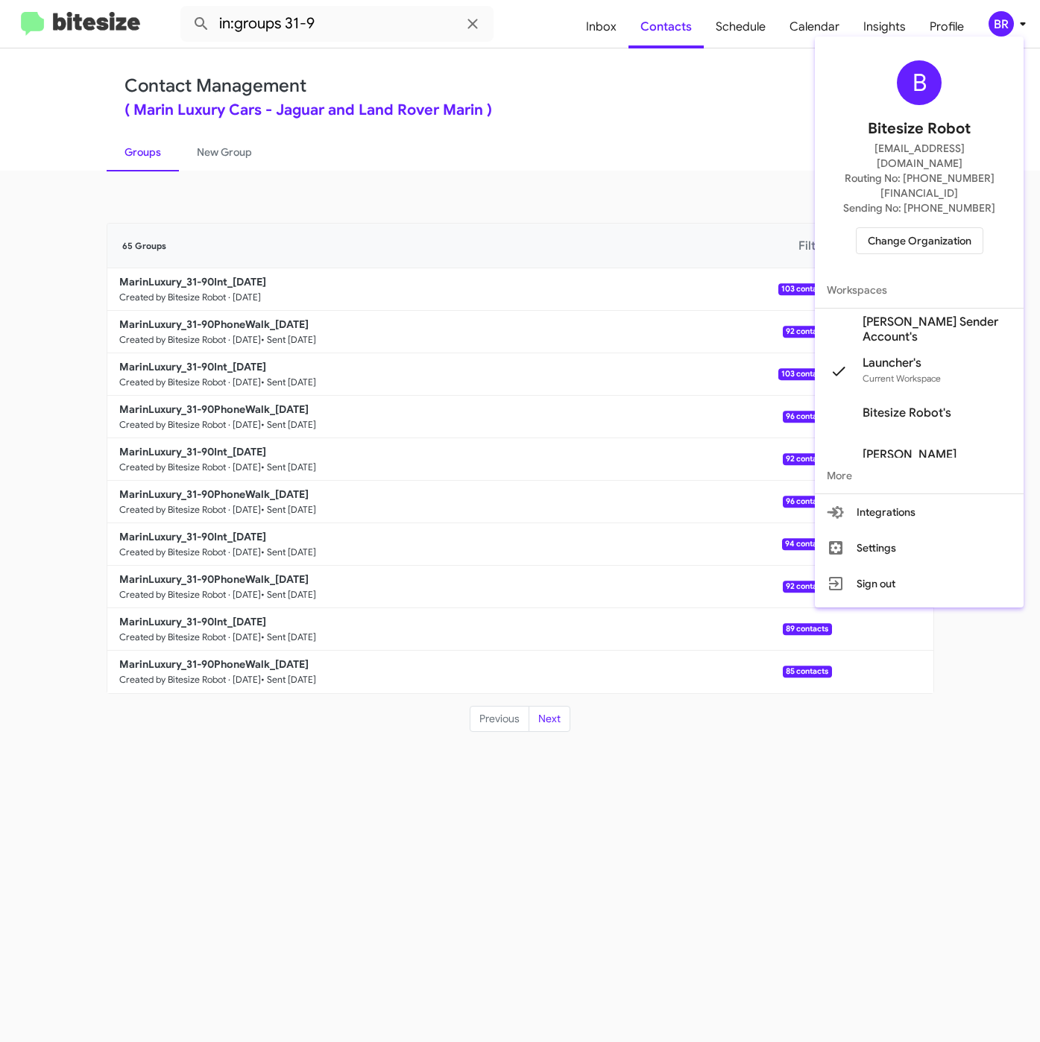
click at [587, 119] on div at bounding box center [520, 521] width 1040 height 1042
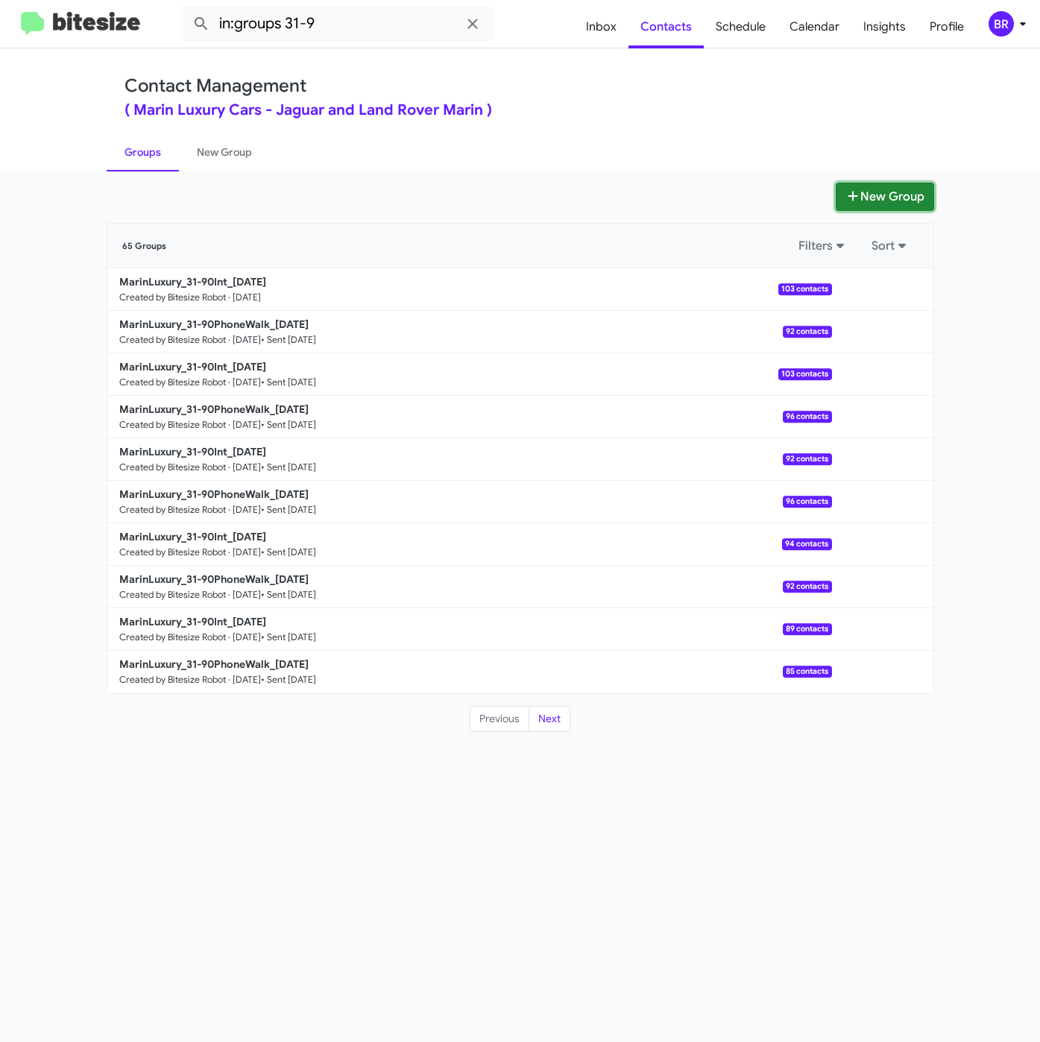
click at [855, 192] on icon at bounding box center [852, 196] width 15 height 12
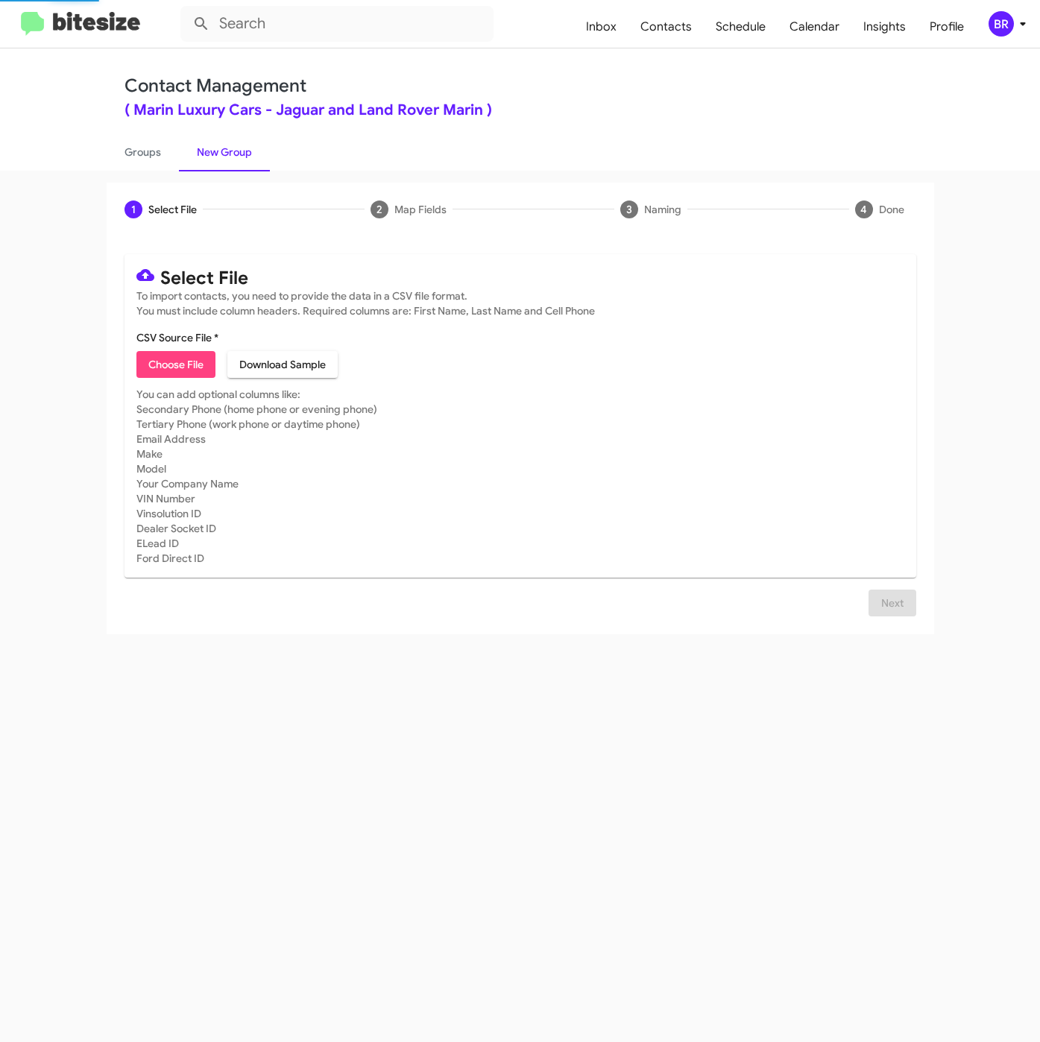
click at [164, 370] on span "Choose File" at bounding box center [175, 364] width 55 height 27
type input "MarinLuxury_31-90PhoneWalk_08-29-25"
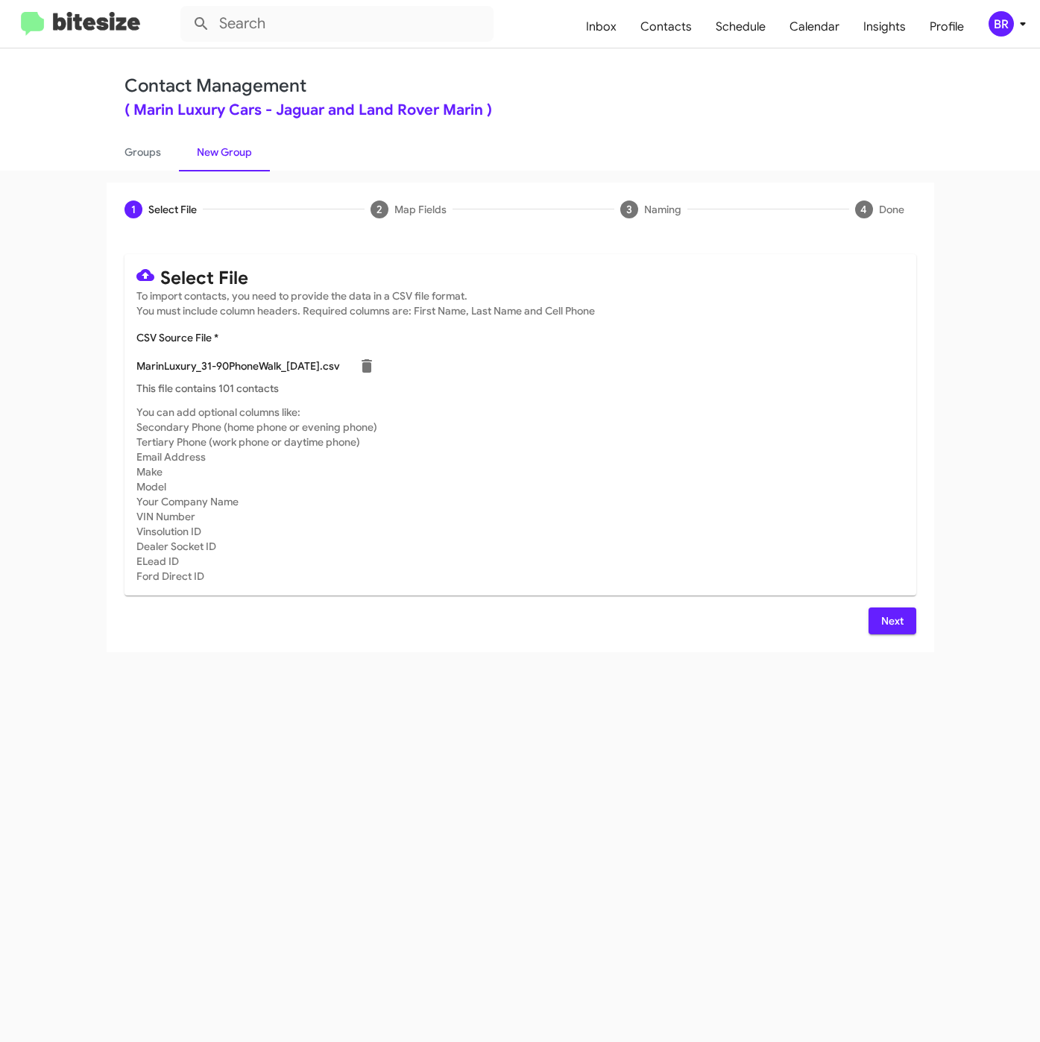
click at [886, 615] on span "Next" at bounding box center [892, 620] width 24 height 27
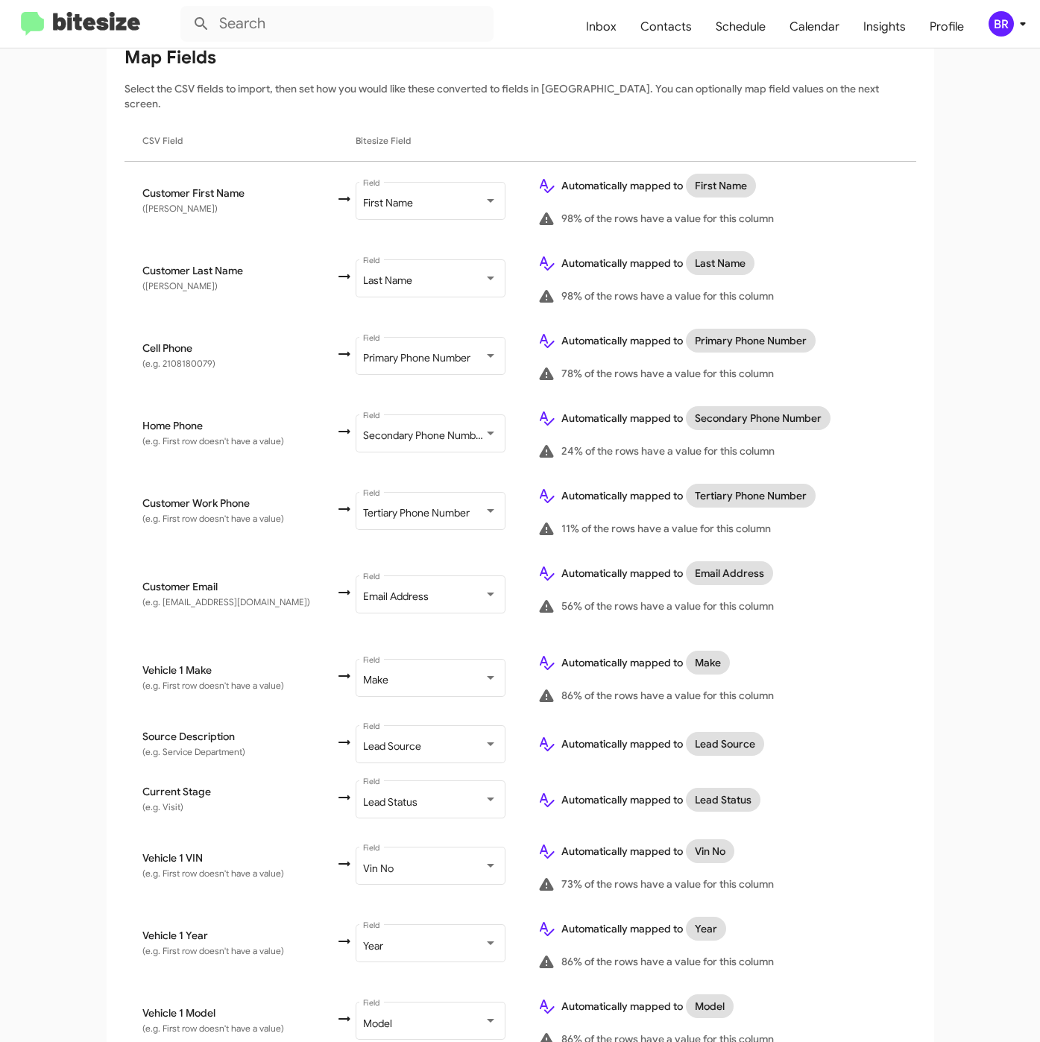
scroll to position [376, 0]
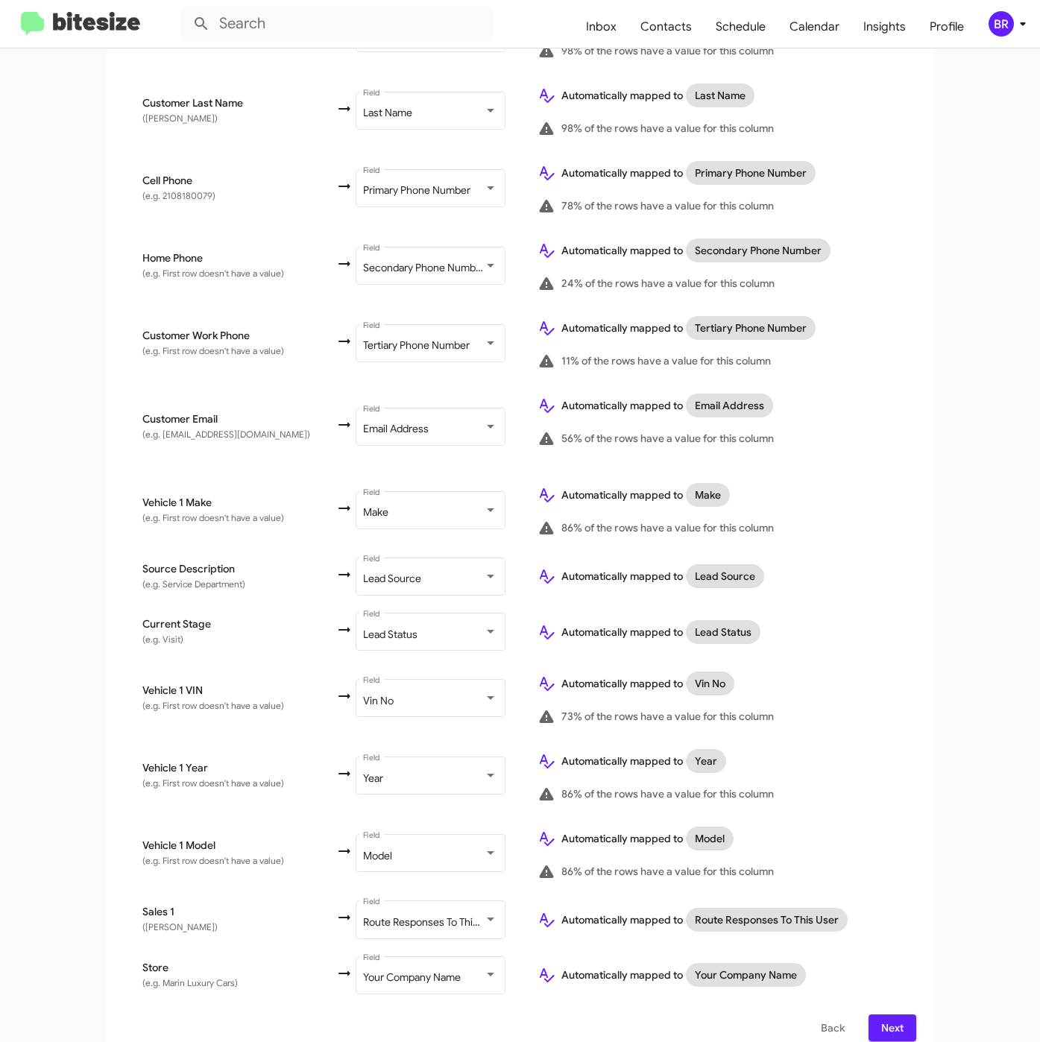
click at [883, 1015] on span "Next" at bounding box center [892, 1027] width 24 height 27
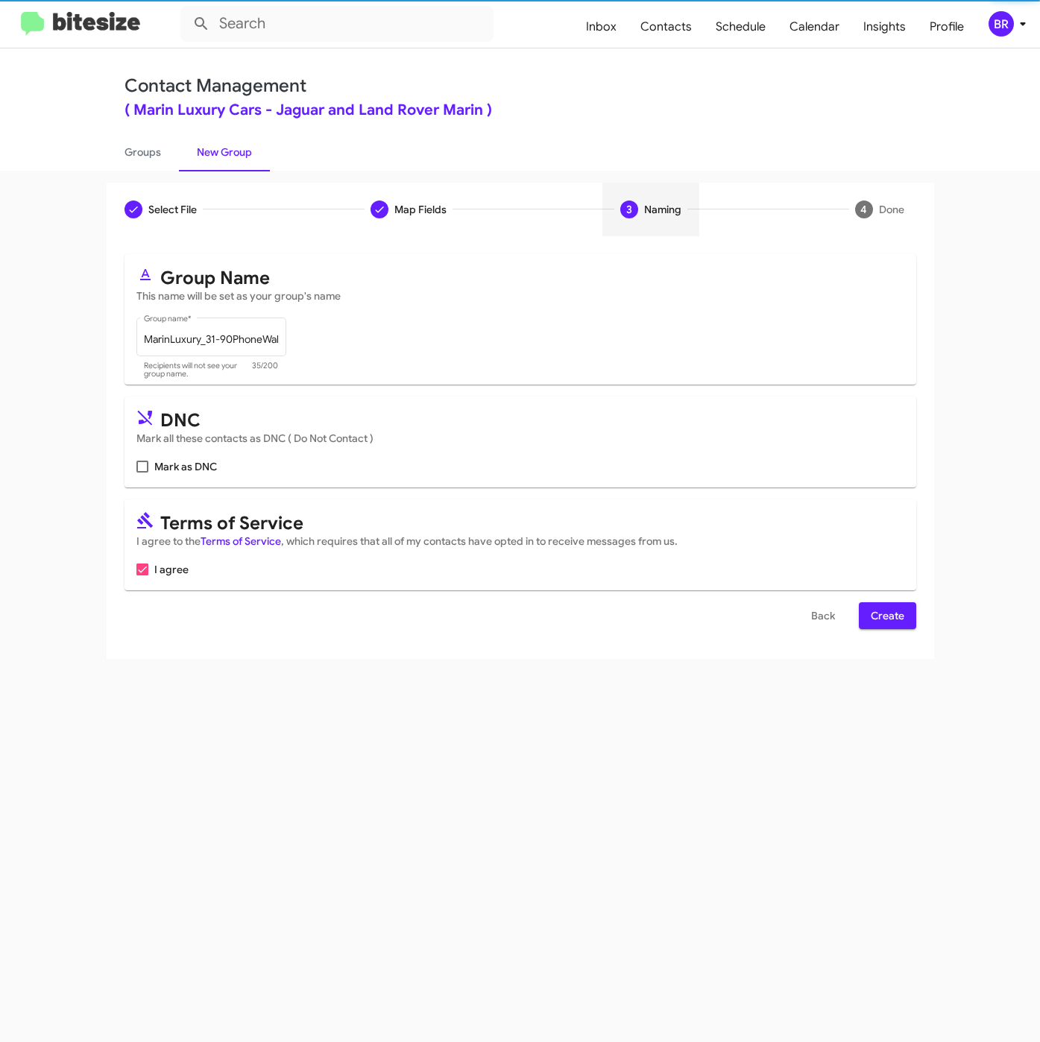
scroll to position [0, 0]
click at [881, 618] on span "Create" at bounding box center [888, 615] width 34 height 27
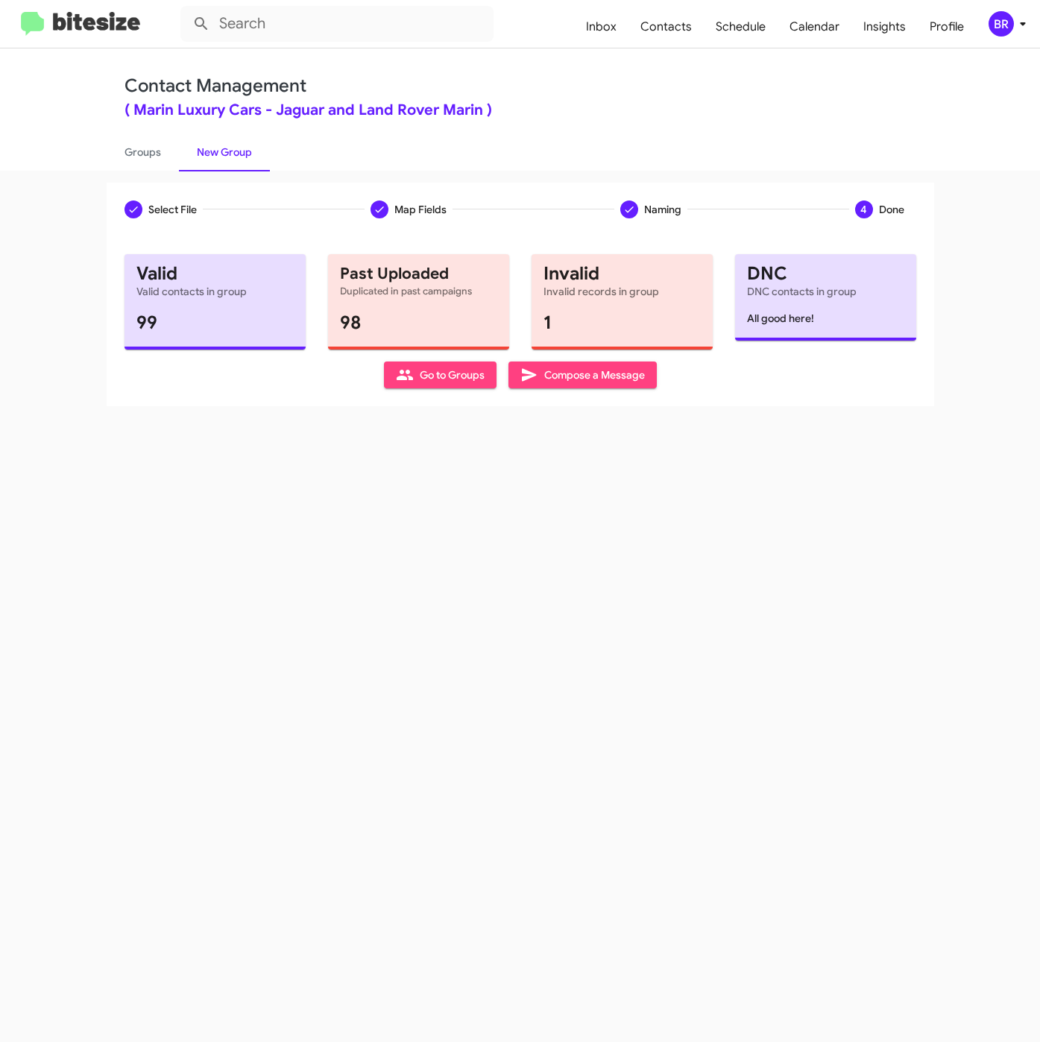
click at [470, 47] on mat-toolbar "Inbox Contacts Schedule Calendar Insights Profile BR" at bounding box center [520, 24] width 1040 height 48
click at [144, 157] on link "Groups" at bounding box center [143, 152] width 72 height 39
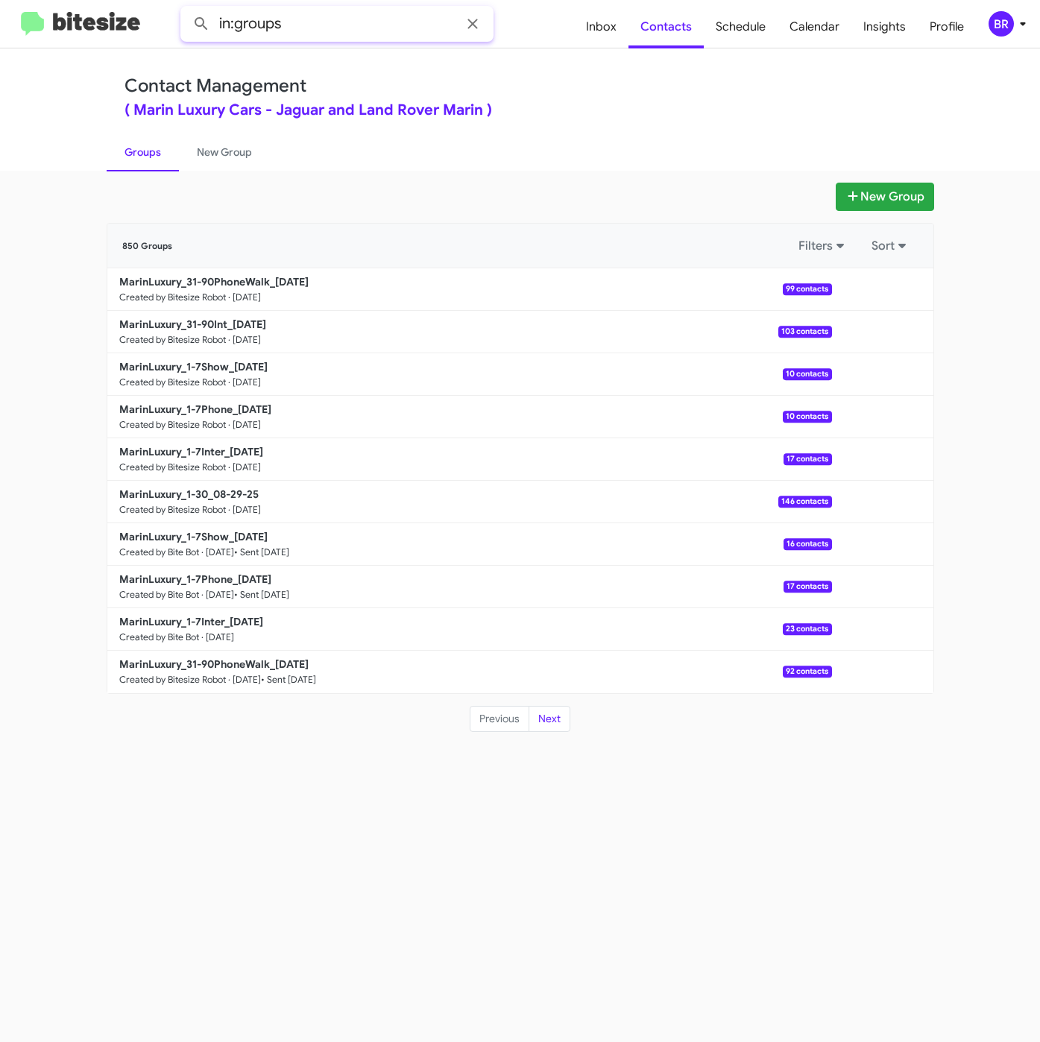
click at [336, 28] on input "in:groups" at bounding box center [336, 24] width 313 height 36
type input "in:groups 31-9"
click at [186, 9] on button at bounding box center [201, 24] width 30 height 30
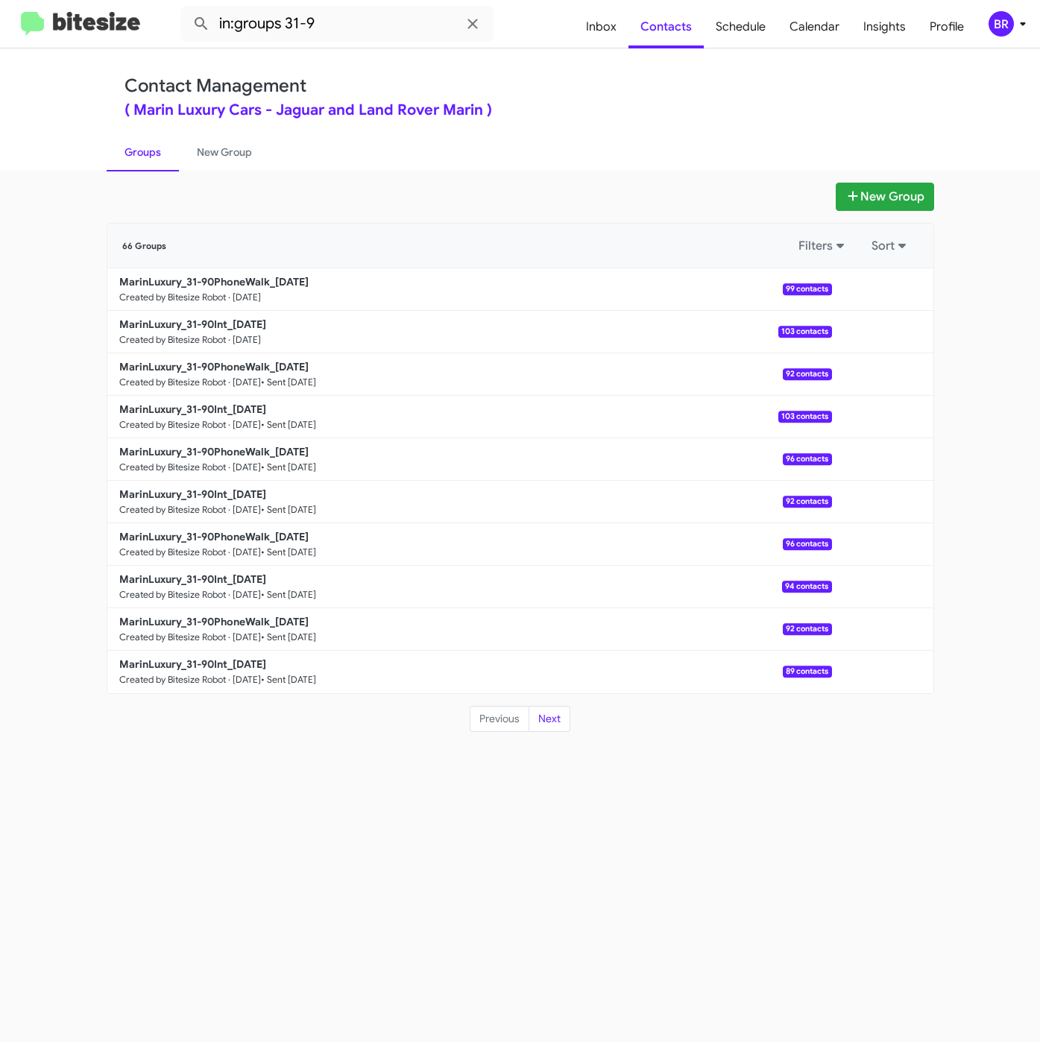
click at [1009, 29] on div "BR" at bounding box center [1000, 23] width 25 height 25
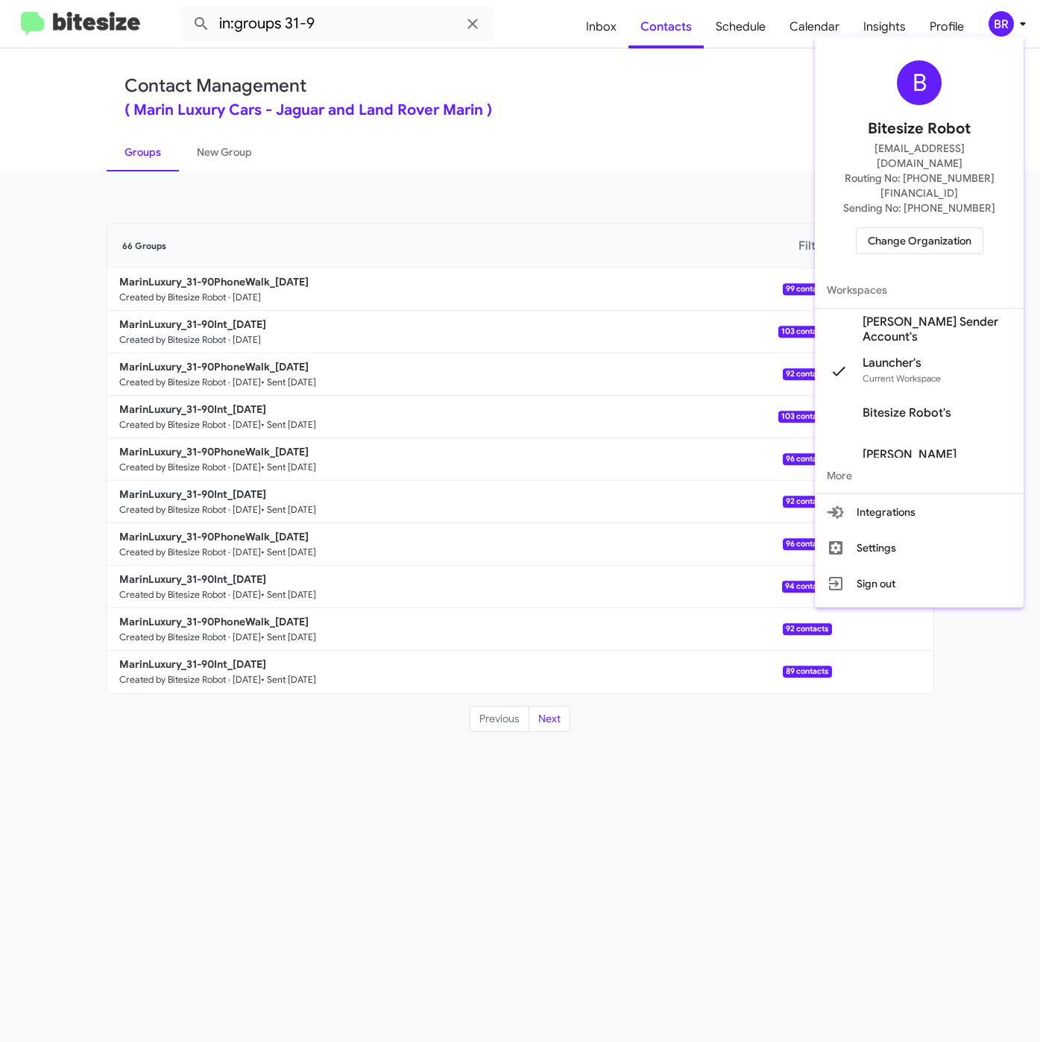
click at [1011, 34] on div at bounding box center [520, 521] width 1040 height 1042
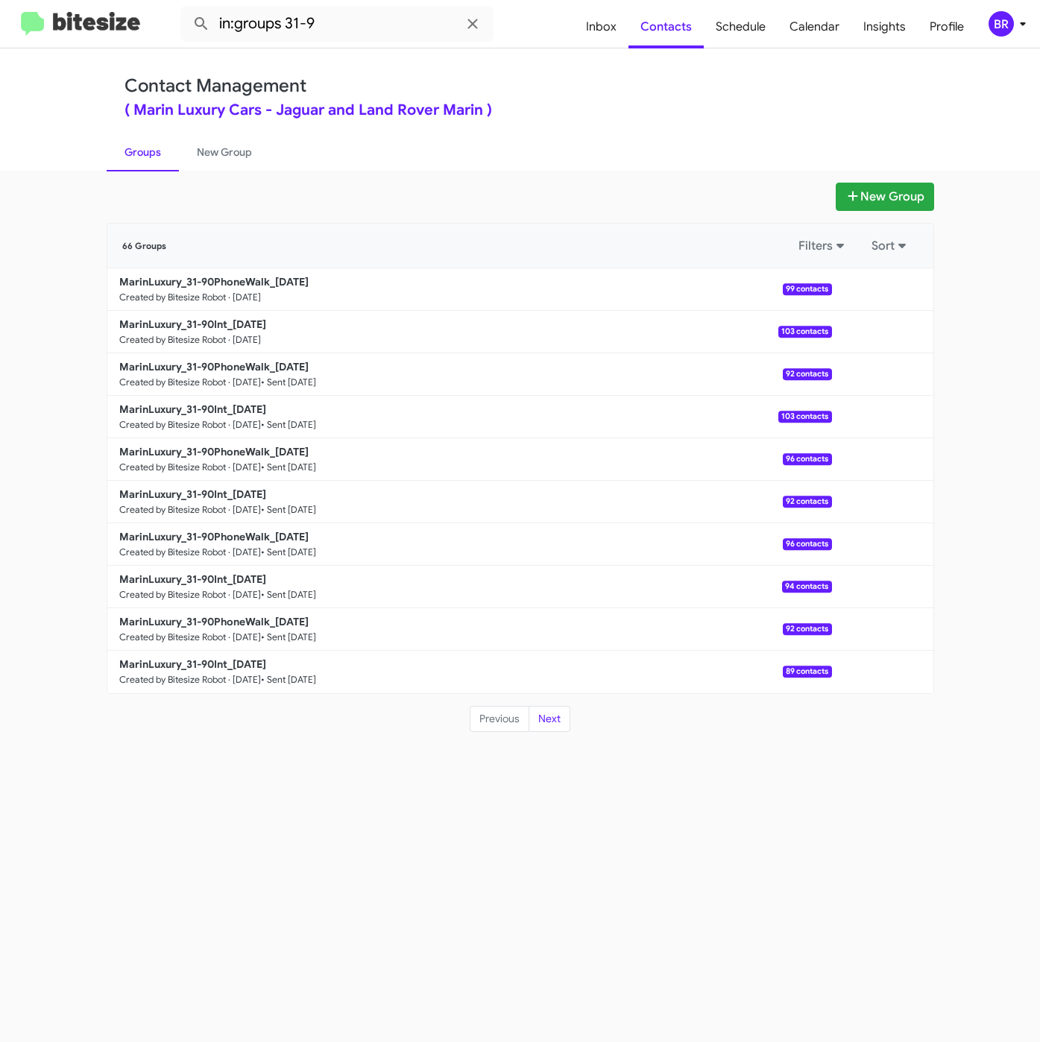
click at [984, 80] on div "Contact Management ( Marin Luxury Cars - Jaguar and Land Rover Marin ) Groups N…" at bounding box center [520, 109] width 1040 height 122
click at [993, 12] on div "BR" at bounding box center [1000, 23] width 25 height 25
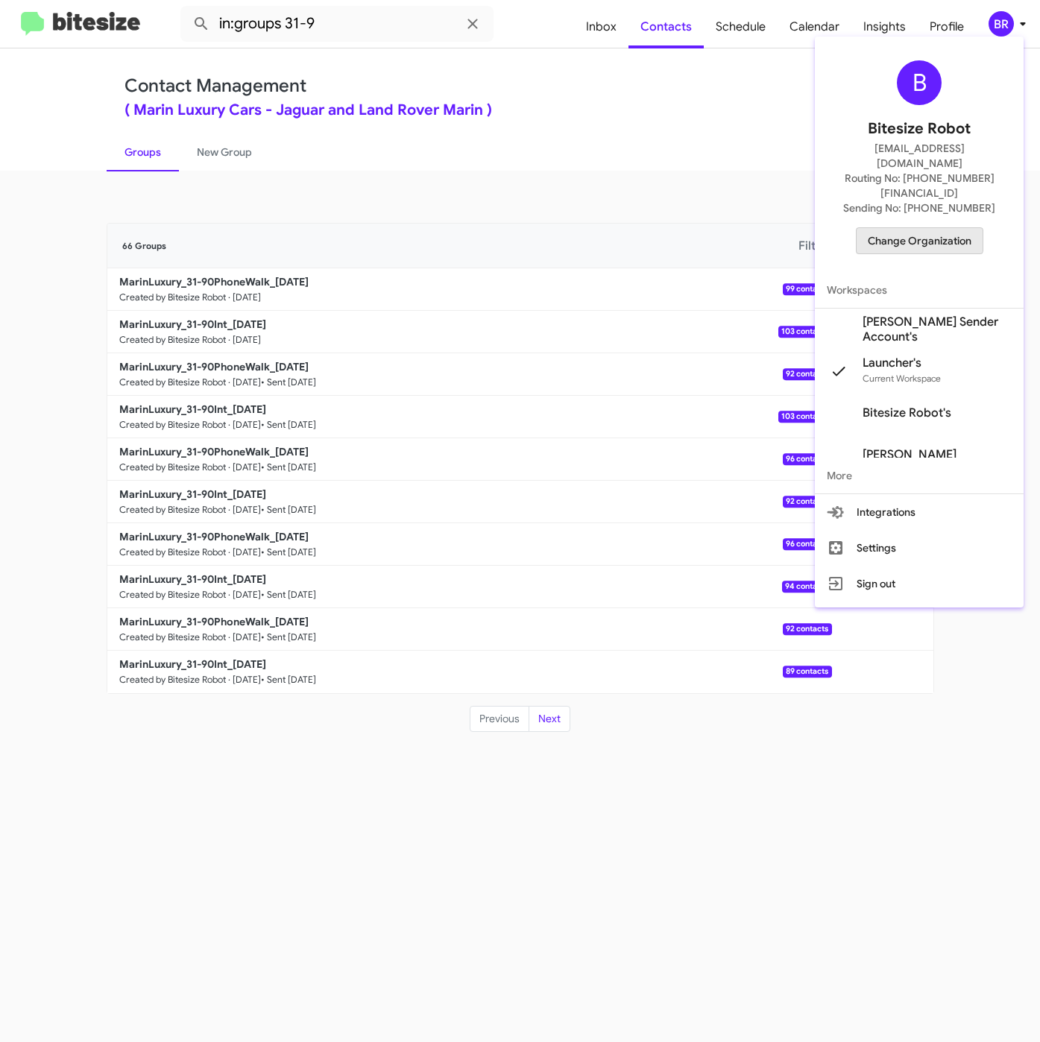
click at [894, 228] on span "Change Organization" at bounding box center [920, 240] width 104 height 25
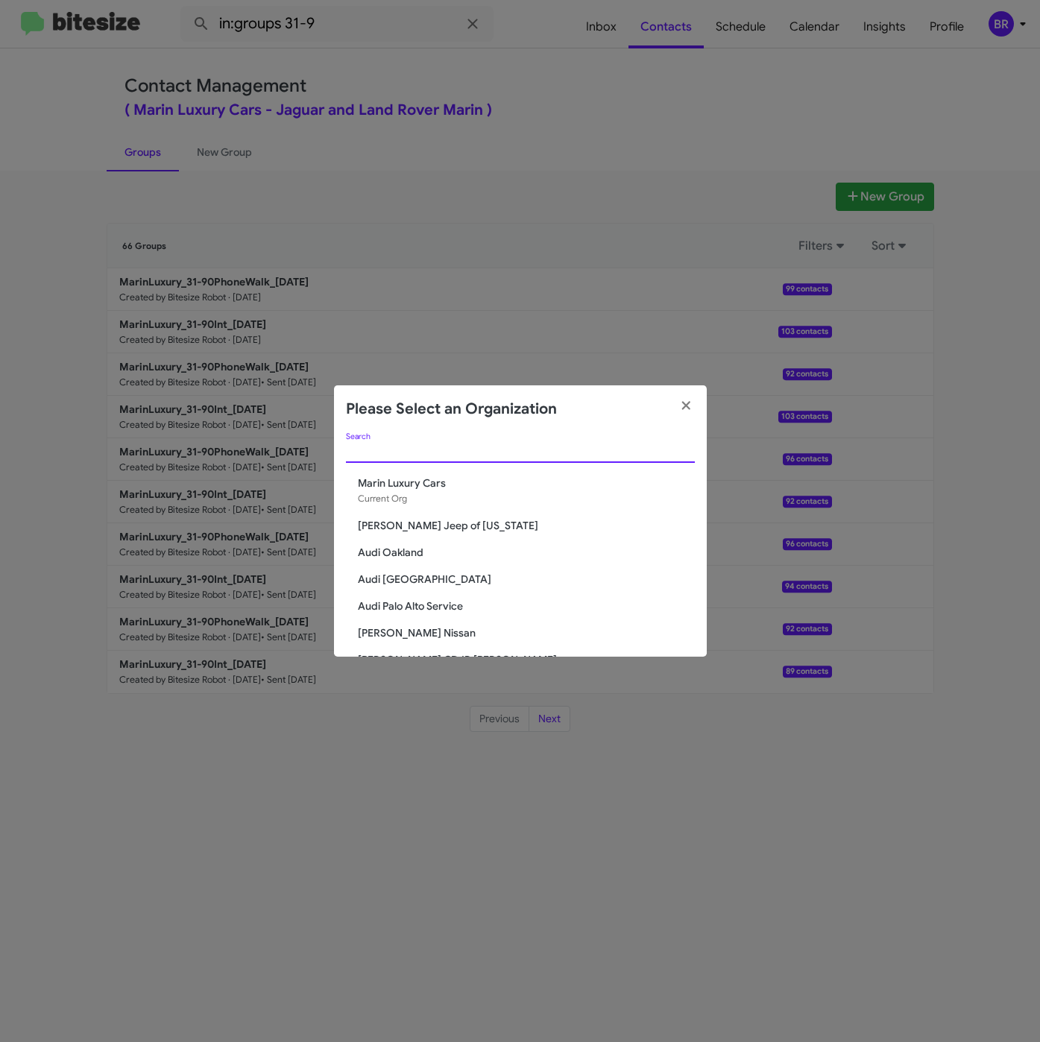
click at [435, 446] on input "Search" at bounding box center [520, 452] width 349 height 12
paste input "Team Toyota Princeton"
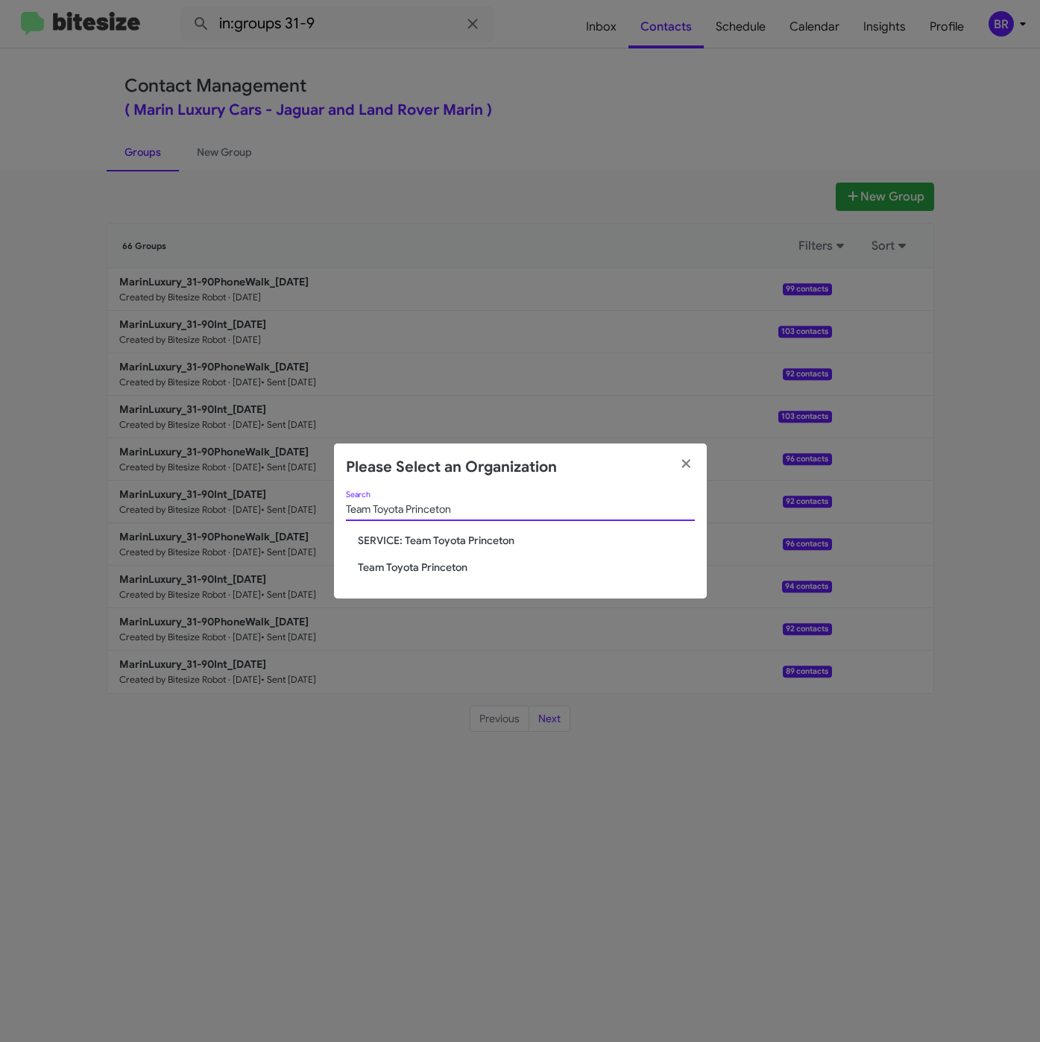
type input "Team Toyota Princeton"
click at [407, 566] on span "Team Toyota Princeton" at bounding box center [526, 567] width 337 height 15
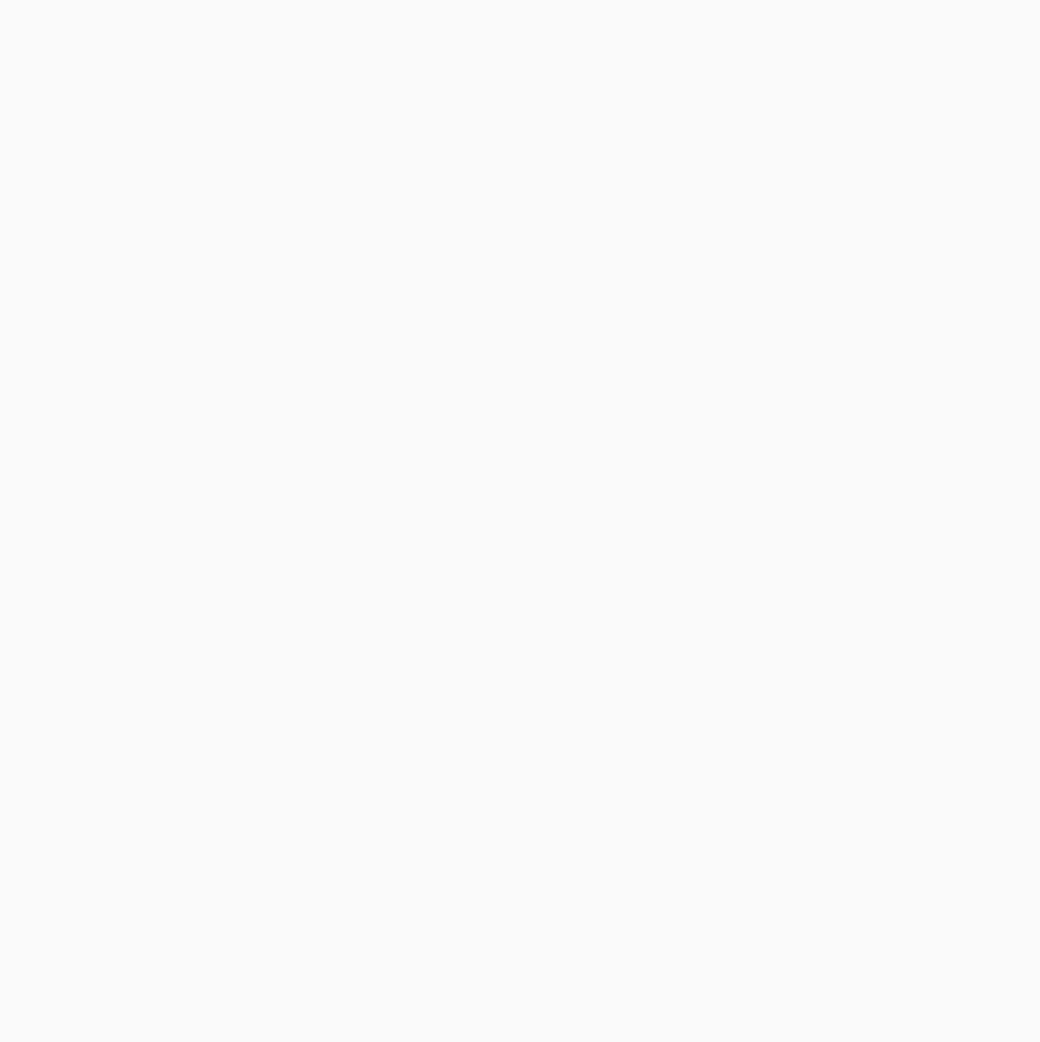
click at [555, 273] on body at bounding box center [520, 521] width 1040 height 1042
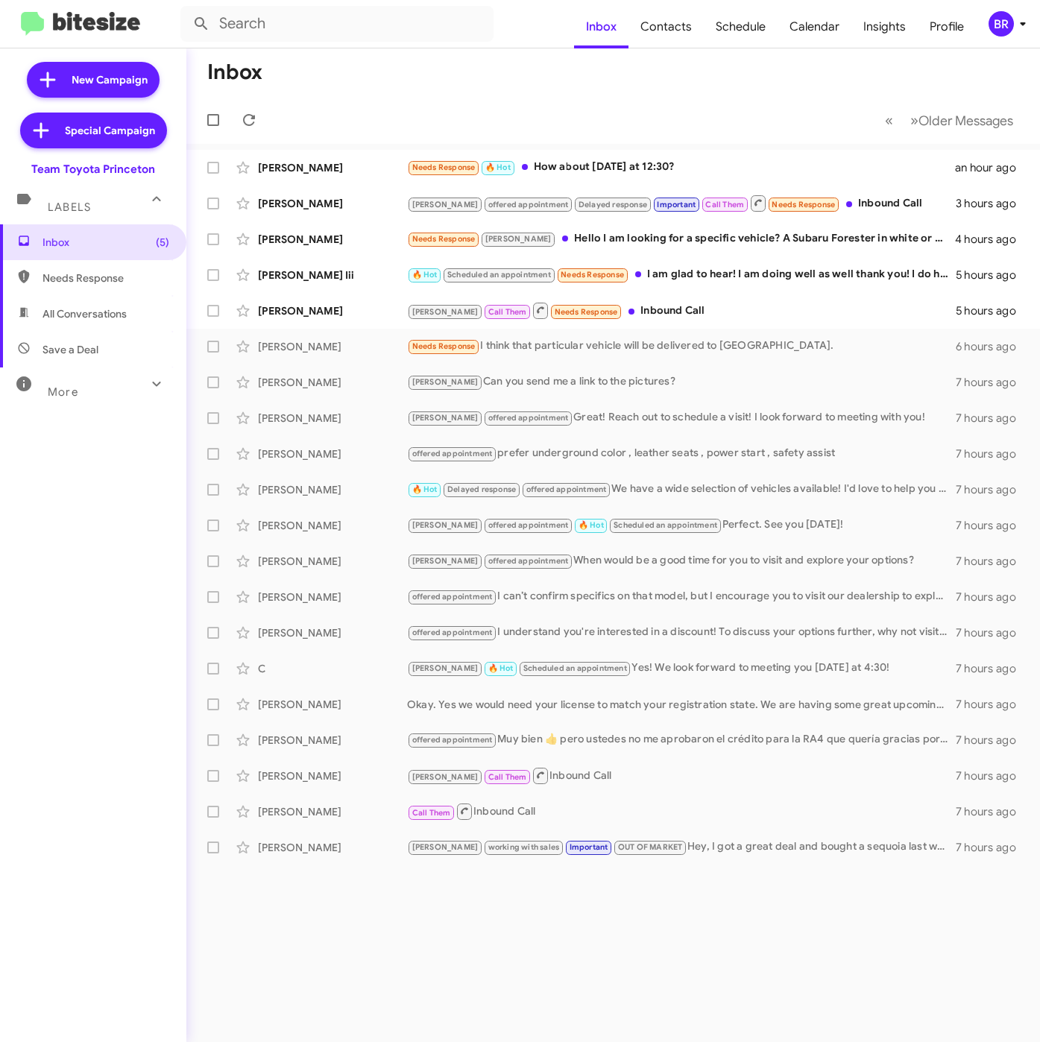
click at [1014, 29] on icon at bounding box center [1023, 24] width 18 height 18
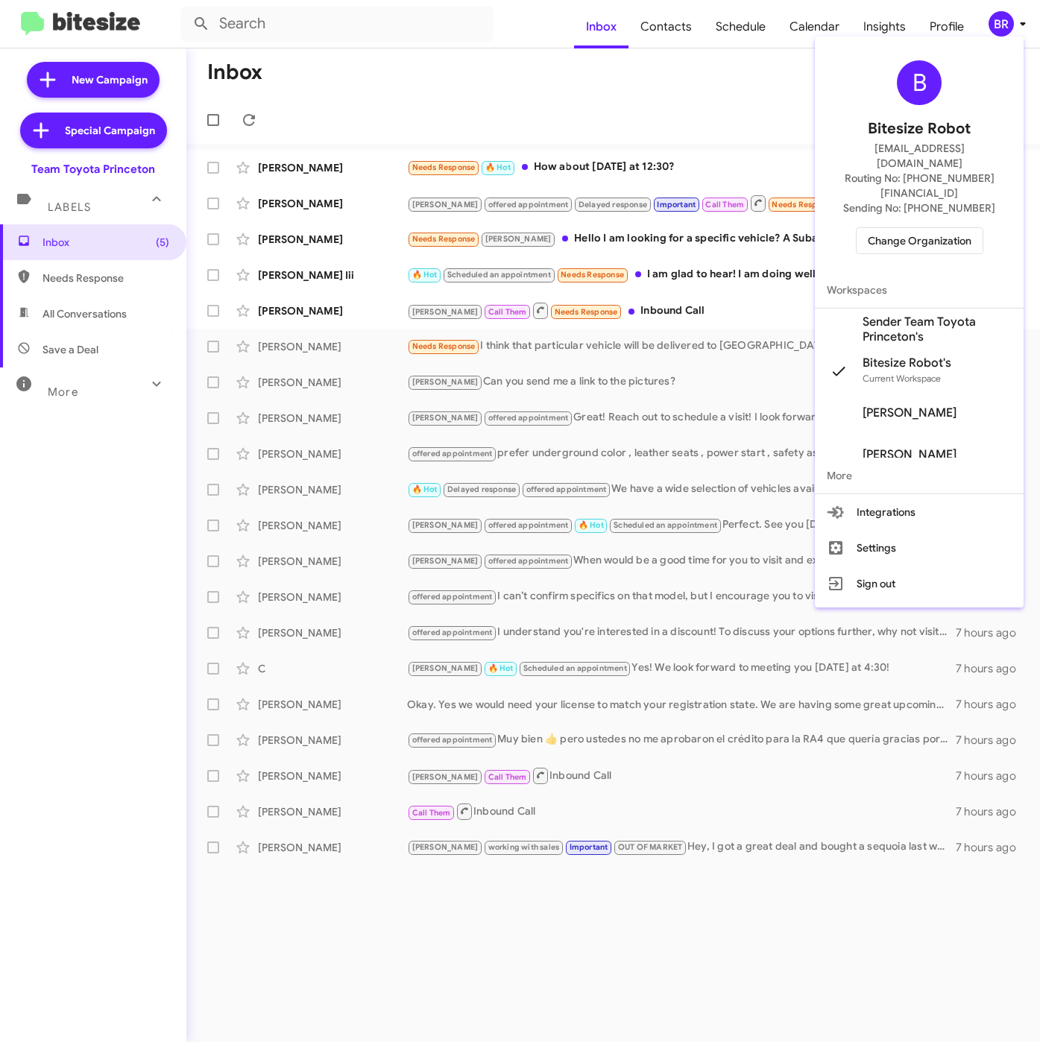
click at [897, 315] on span "Sender Team Toyota Princeton's" at bounding box center [936, 330] width 149 height 30
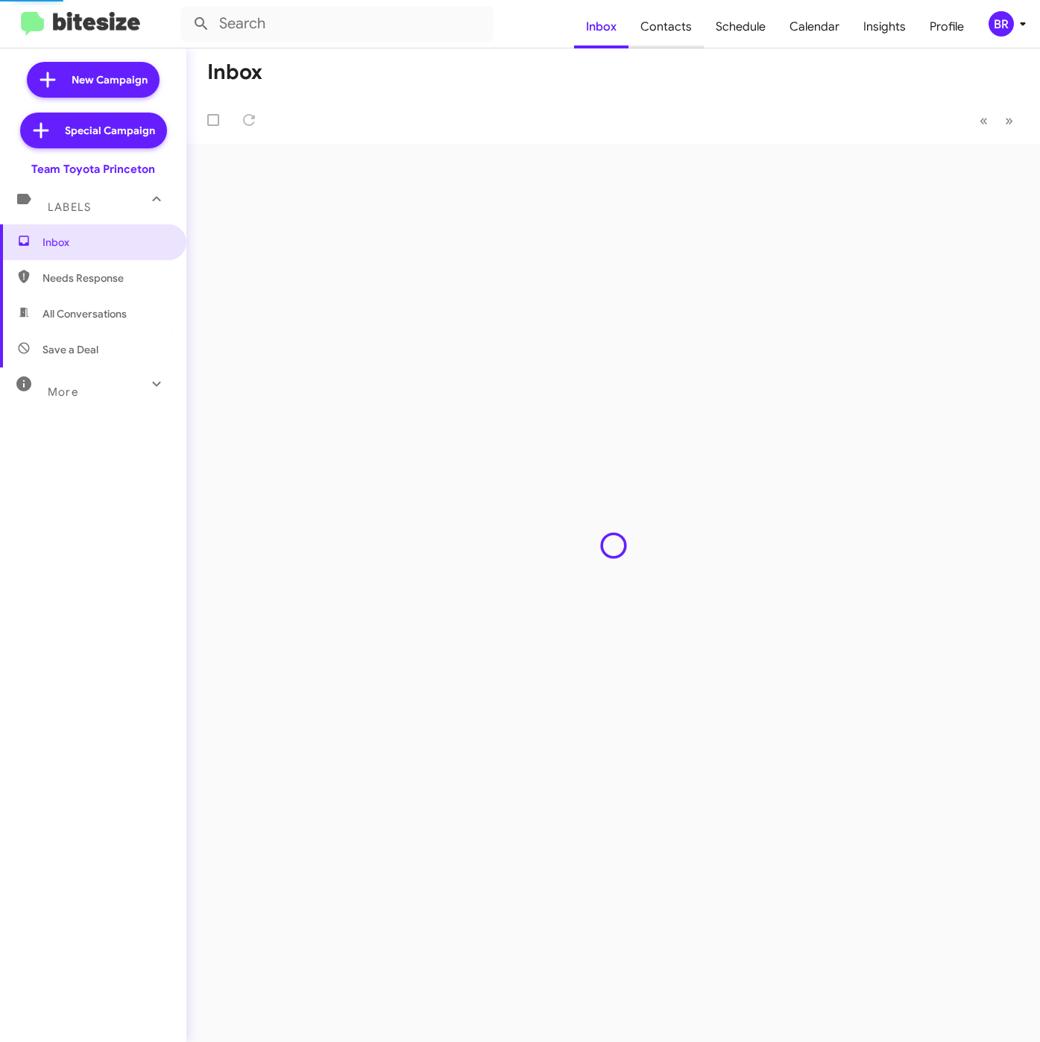
click at [667, 22] on span "Contacts" at bounding box center [665, 26] width 75 height 43
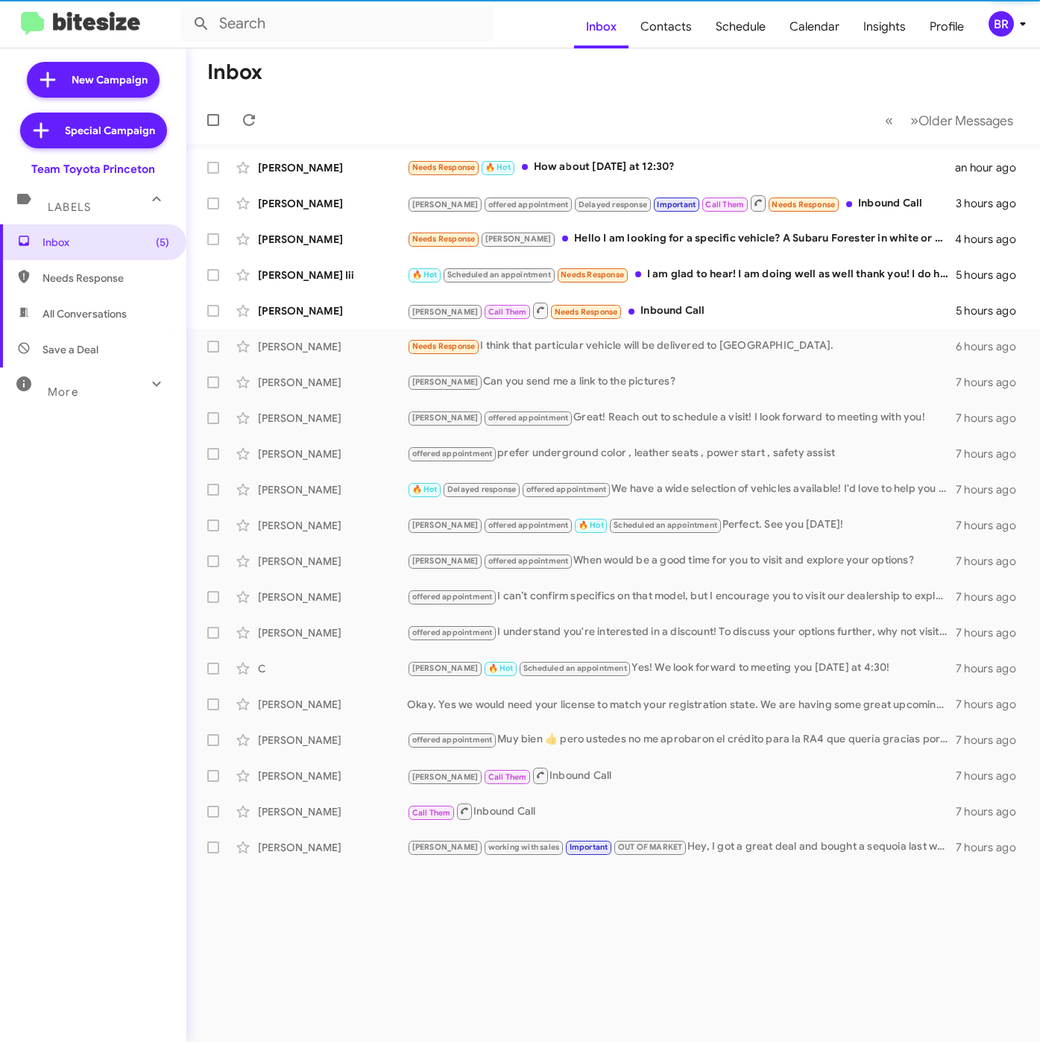
type input "in:groups"
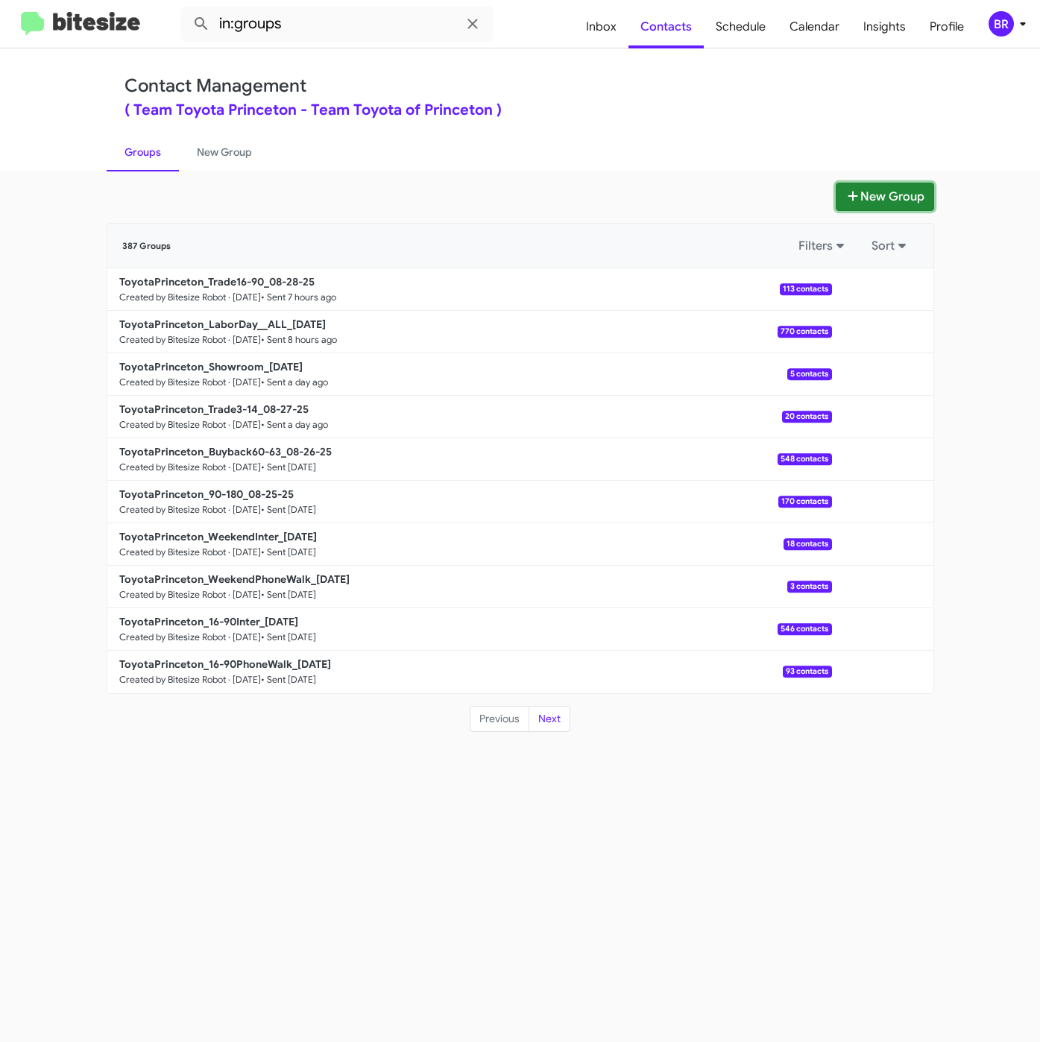
click at [863, 195] on button "New Group" at bounding box center [884, 197] width 98 height 28
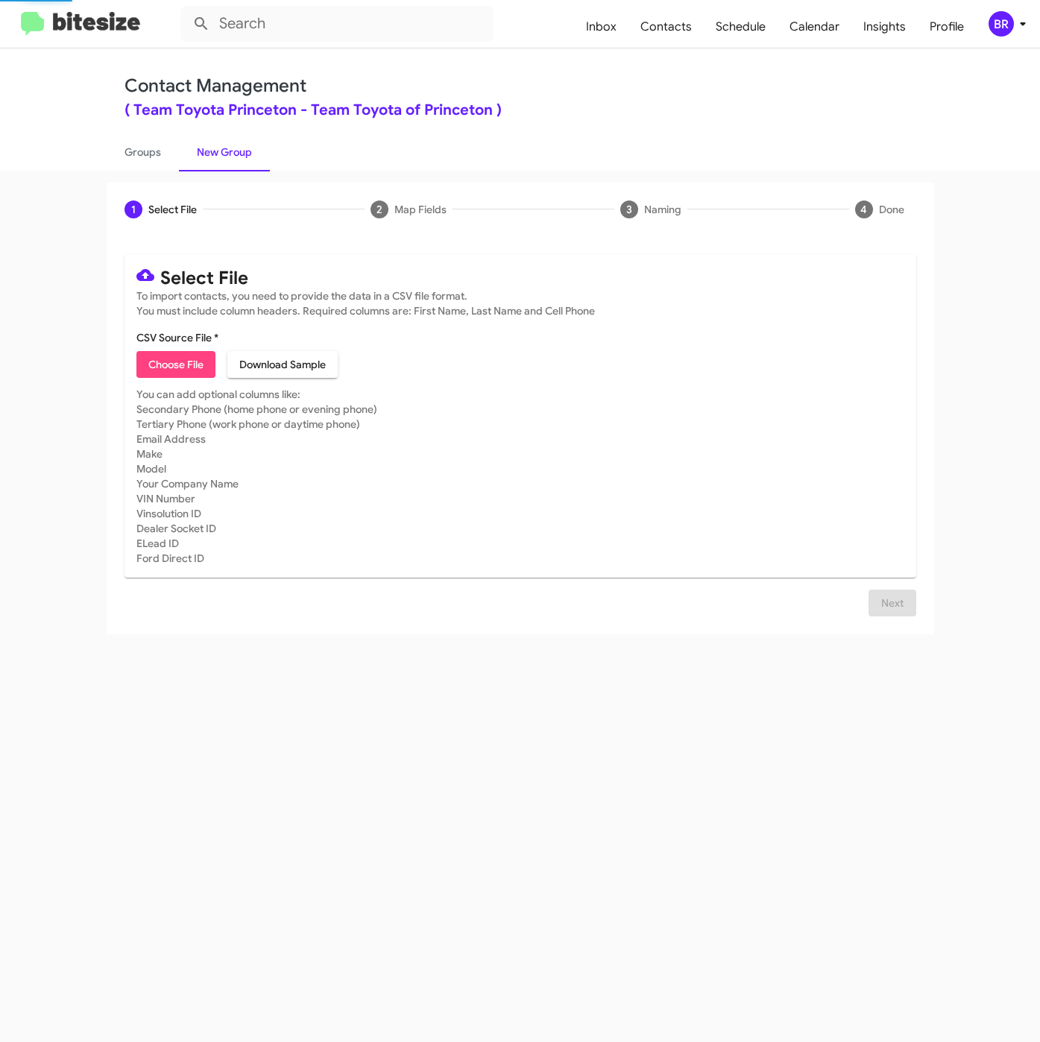
click at [170, 362] on span "Choose File" at bounding box center [175, 364] width 55 height 27
type input "ToyotaPrinceton_16-90Inter_[DATE]"
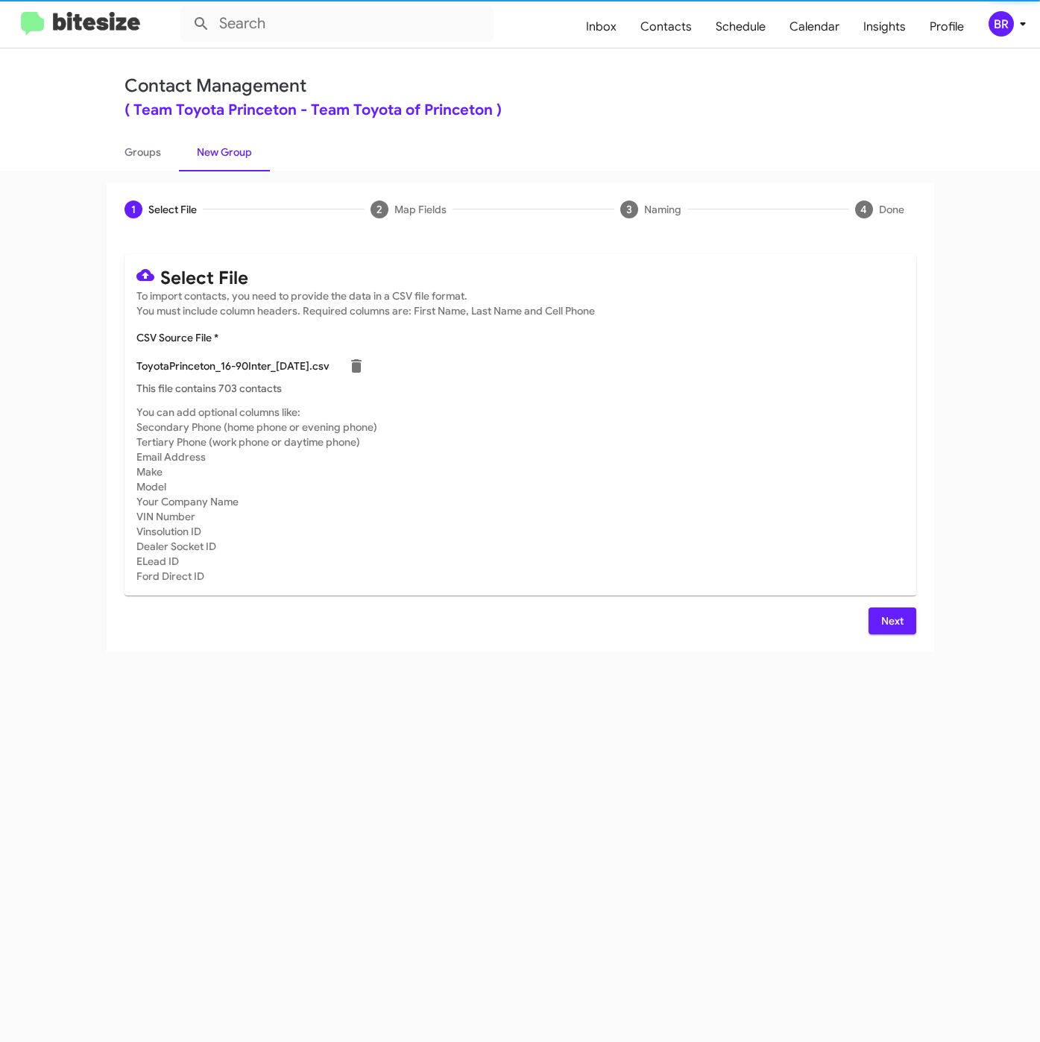
click at [891, 628] on span "Next" at bounding box center [892, 620] width 24 height 27
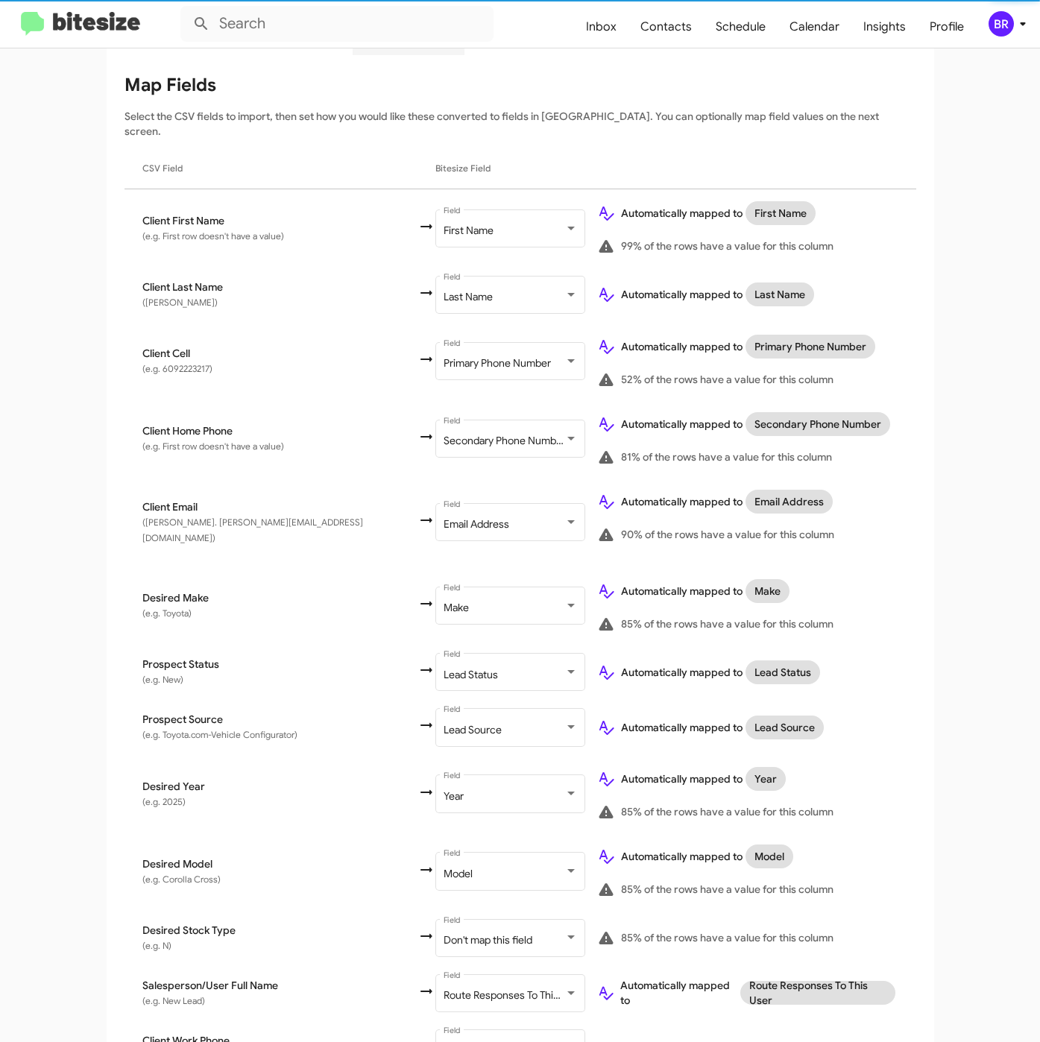
scroll to position [309, 0]
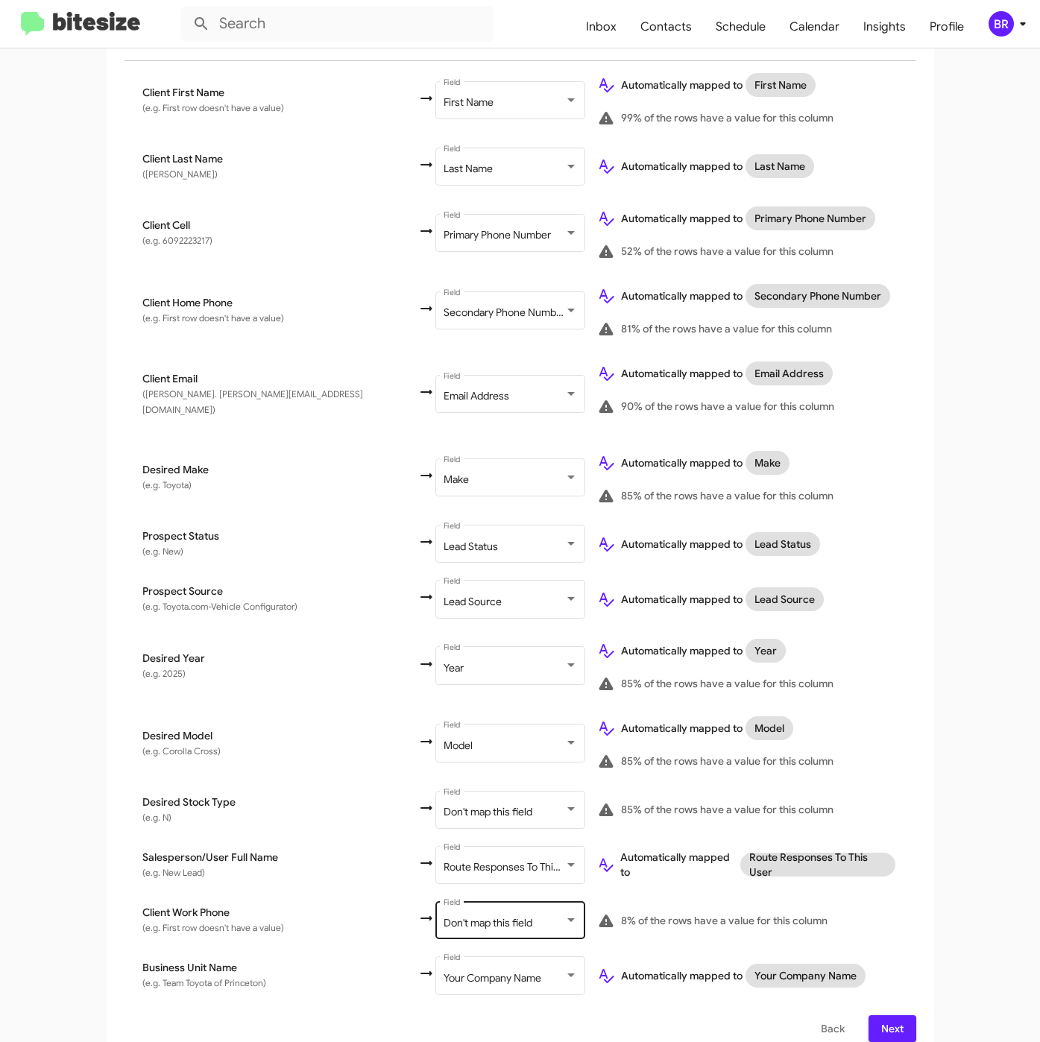
click at [443, 899] on div "Don't map this field Field" at bounding box center [510, 919] width 134 height 41
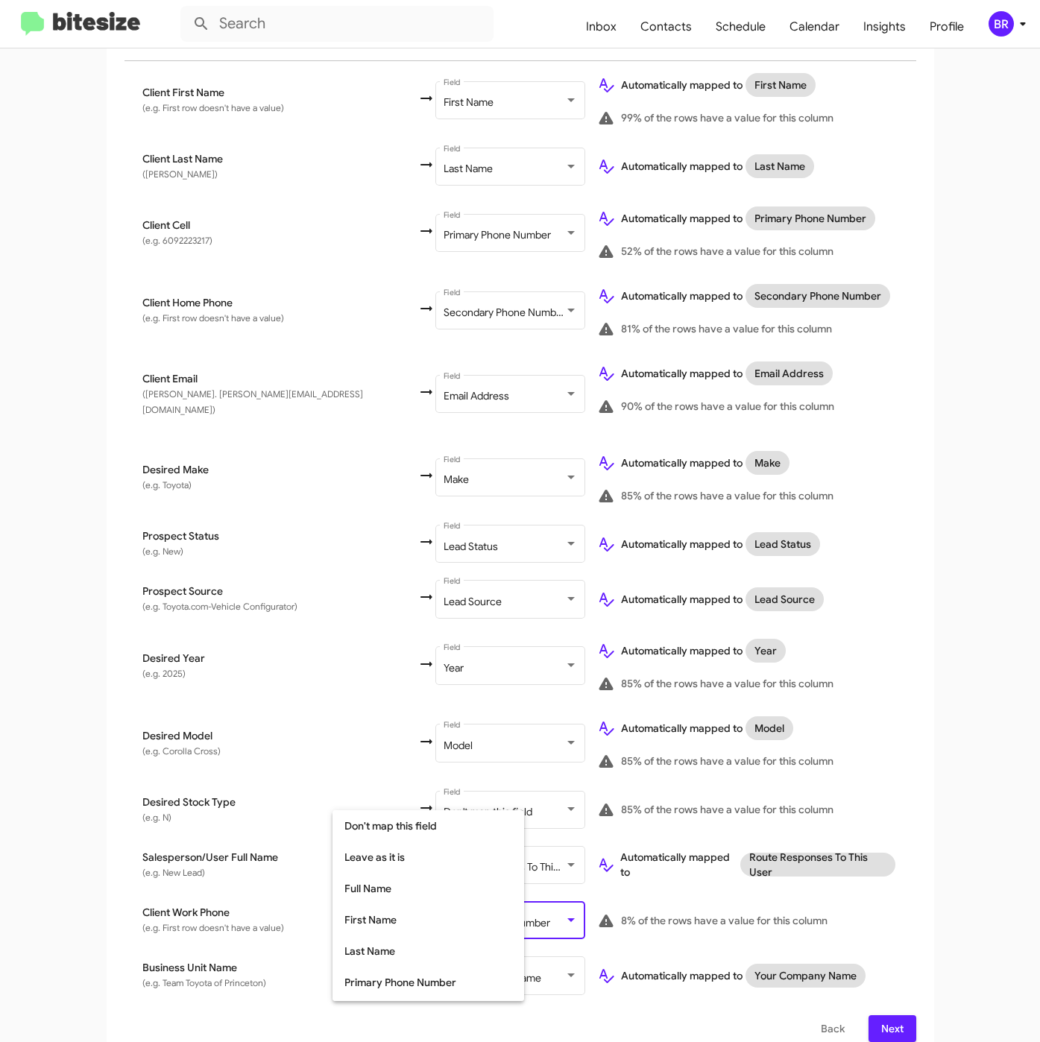
scroll to position [139, 0]
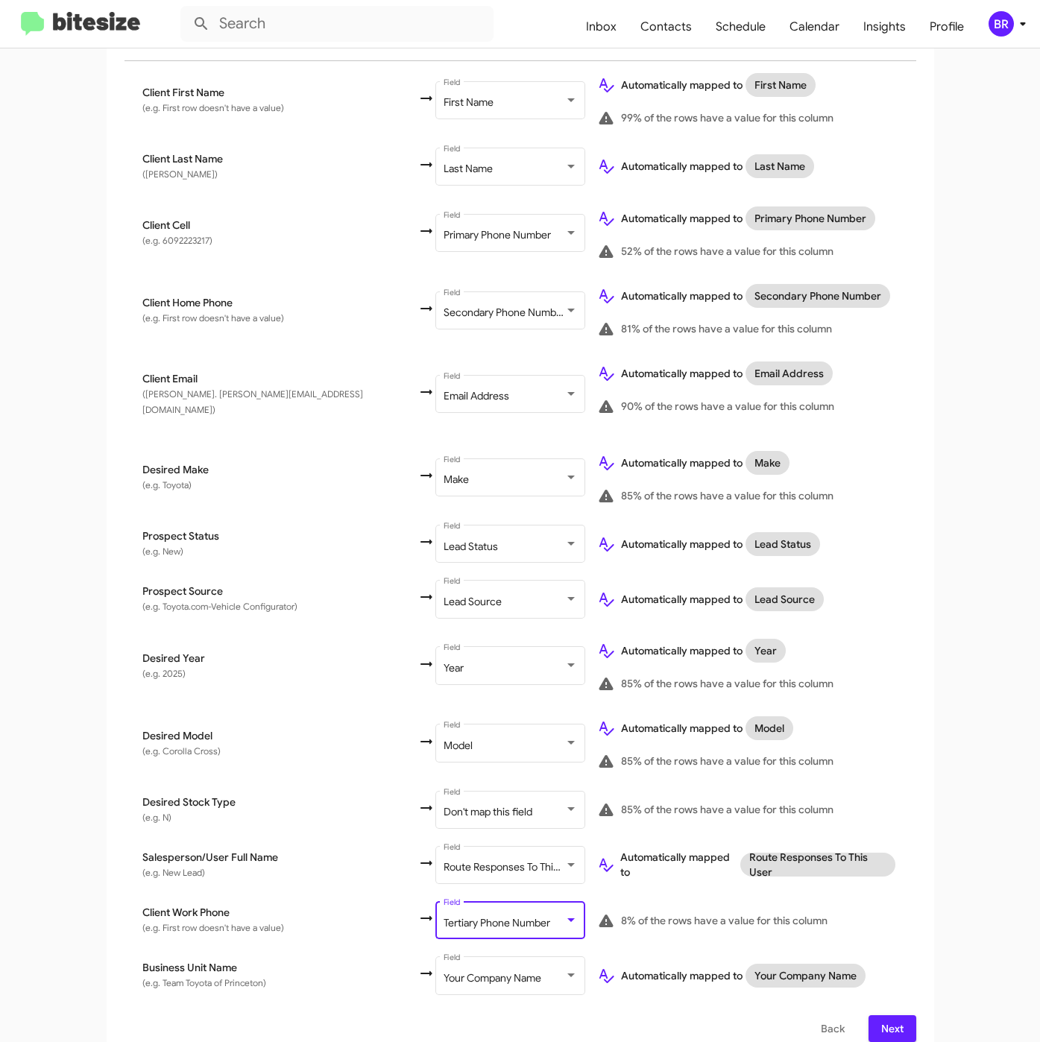
click at [882, 1015] on span "Next" at bounding box center [892, 1028] width 24 height 27
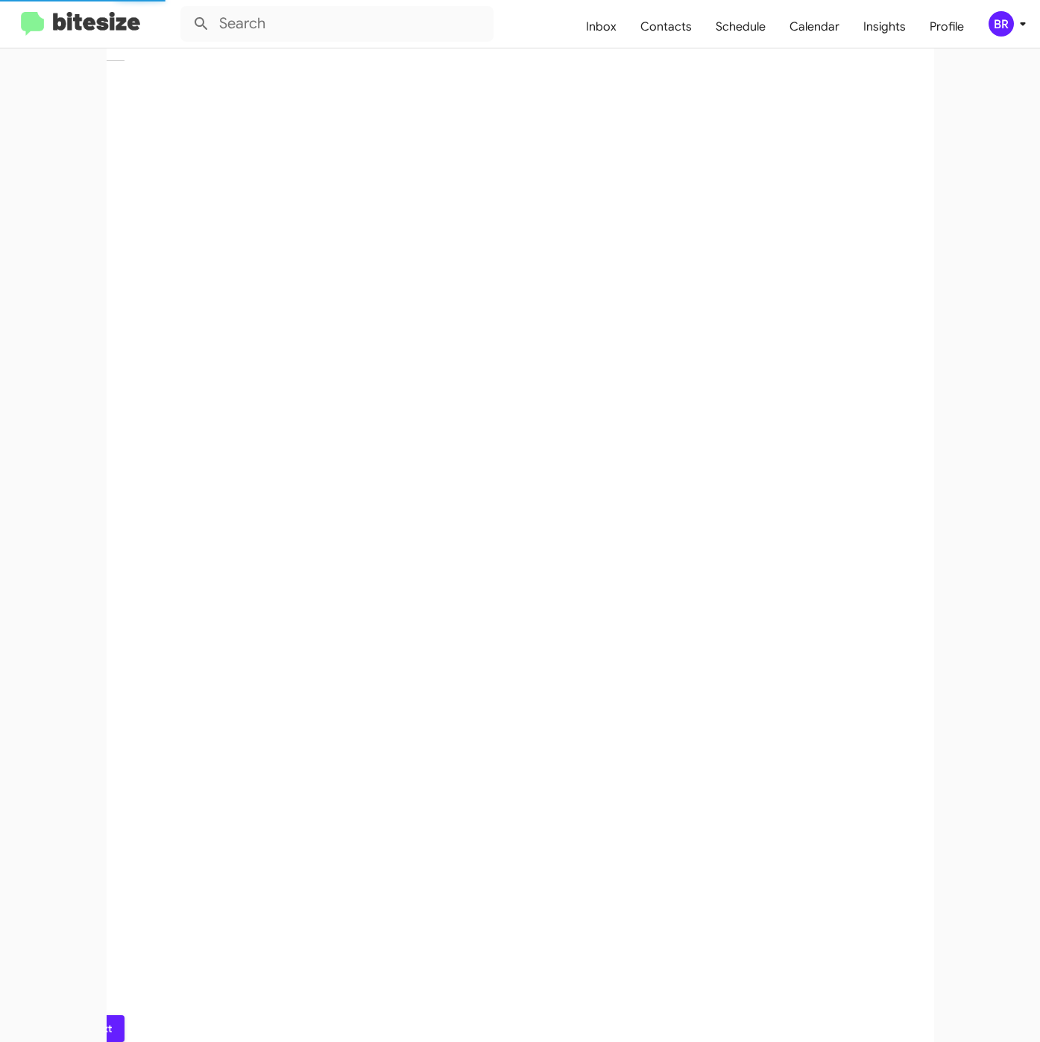
scroll to position [0, 0]
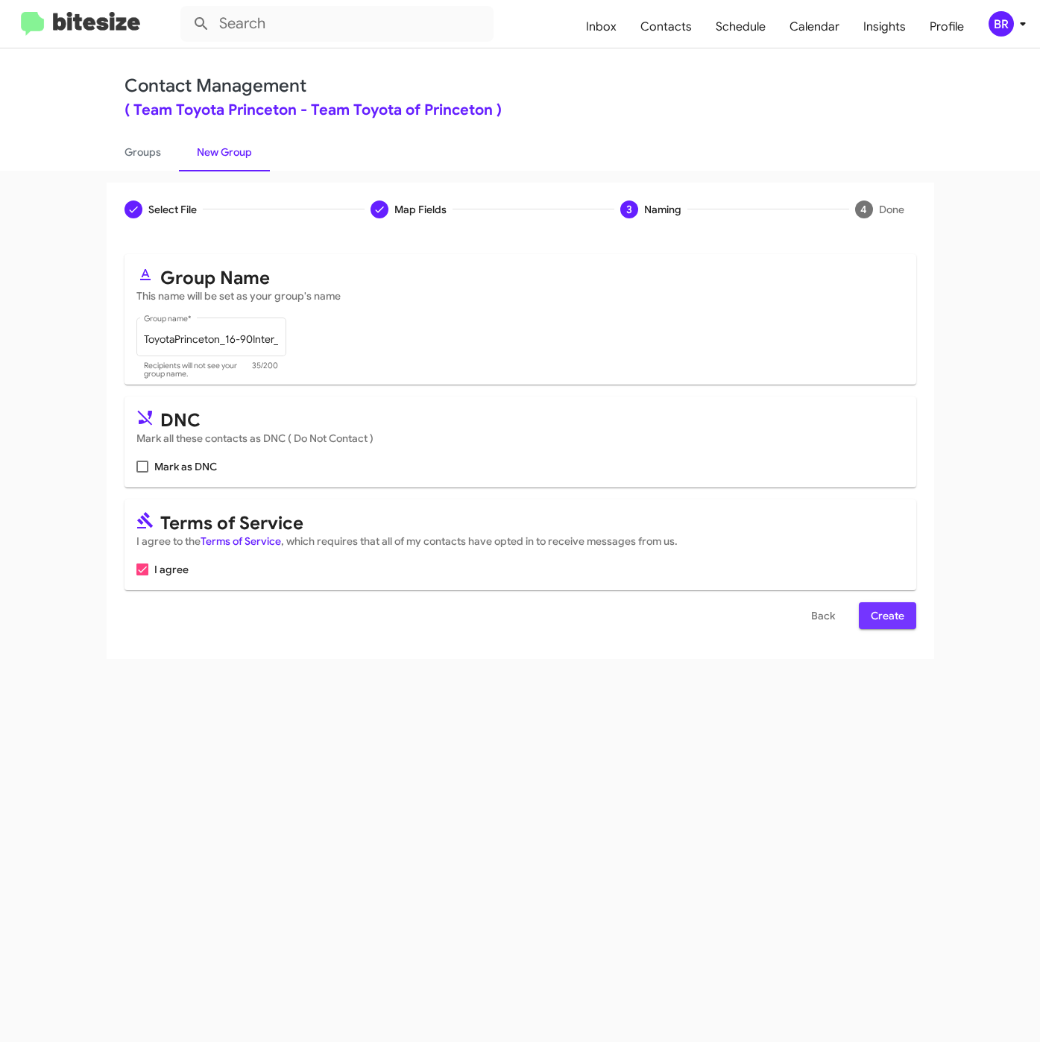
click at [900, 626] on span "Create" at bounding box center [888, 615] width 34 height 27
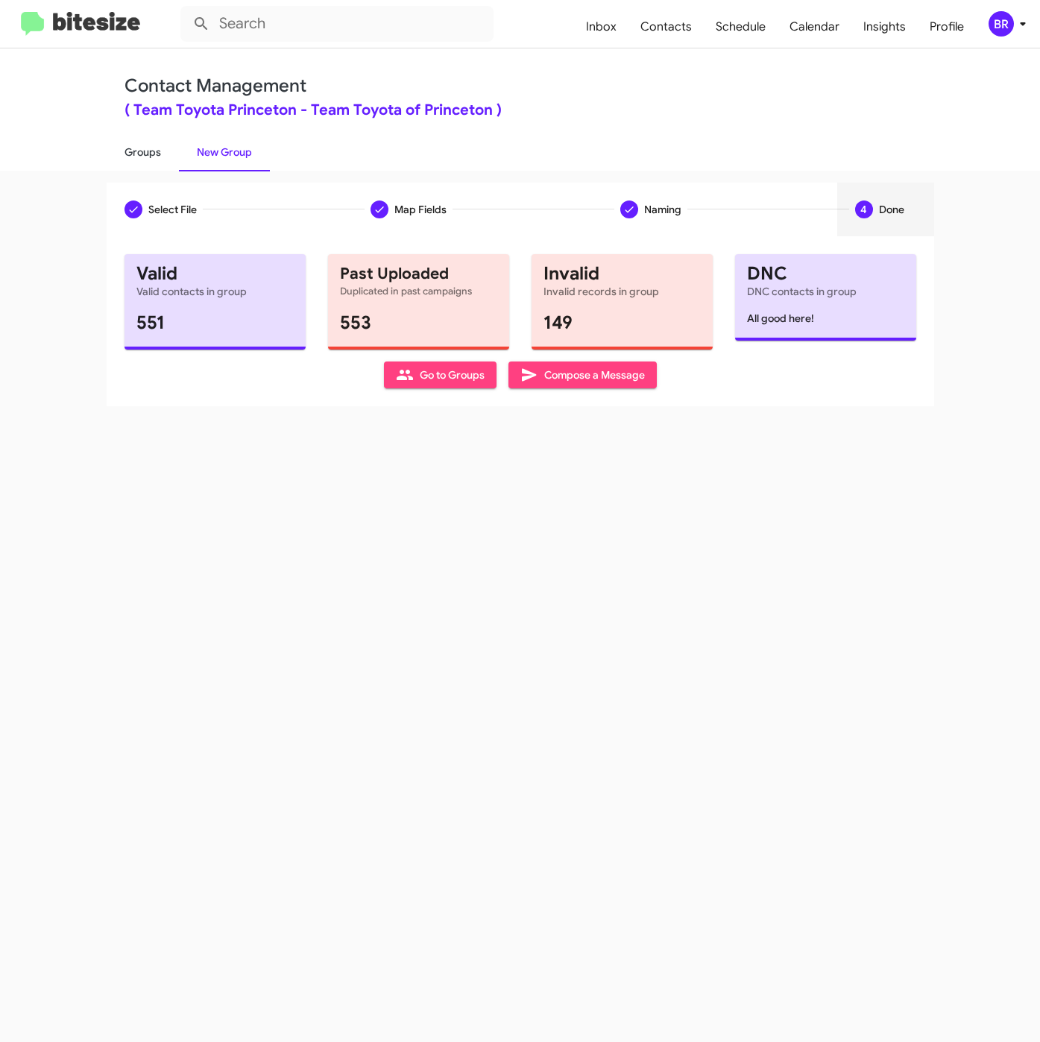
click at [128, 148] on link "Groups" at bounding box center [143, 152] width 72 height 39
type input "in:groups"
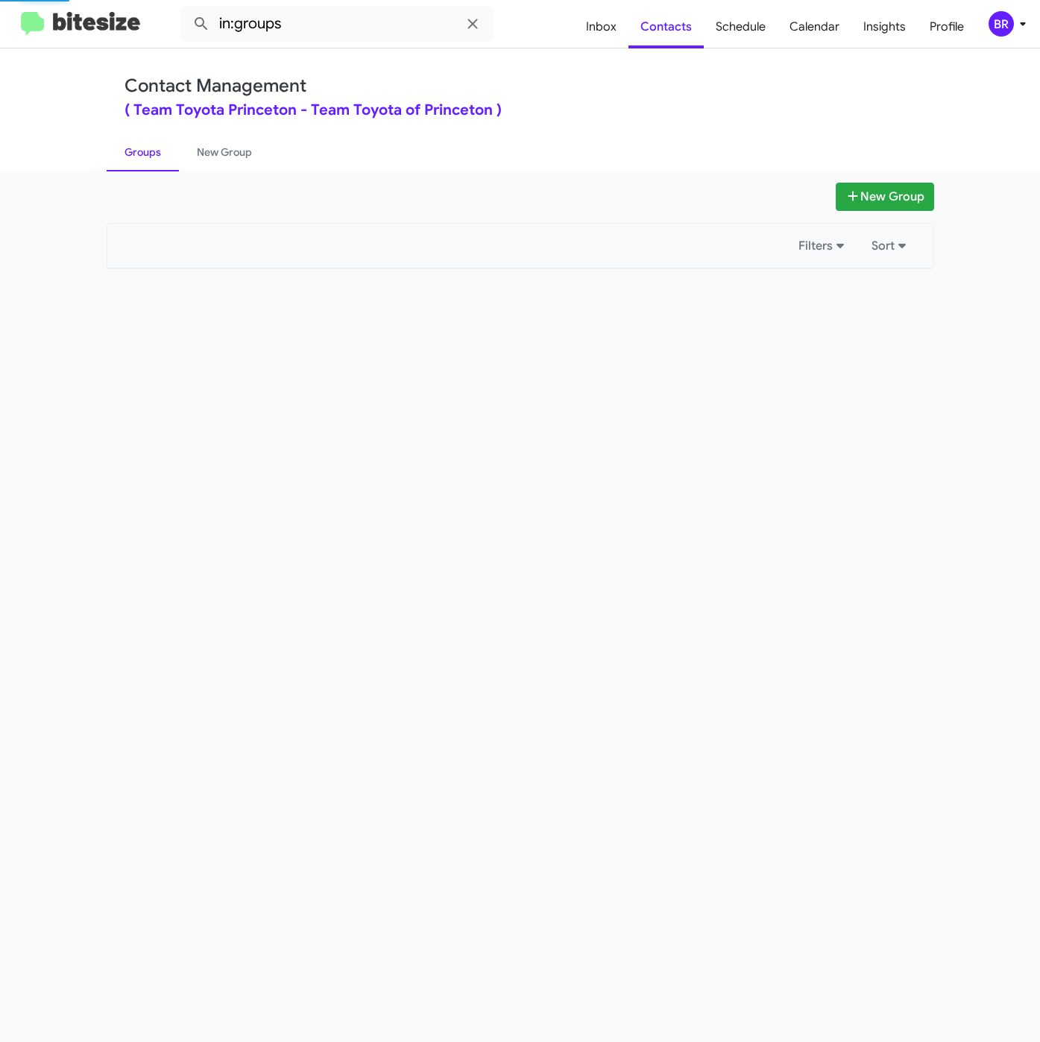
click at [865, 179] on div "New Group Filters Sort" at bounding box center [520, 606] width 1040 height 871
click at [864, 190] on button "New Group" at bounding box center [884, 197] width 98 height 28
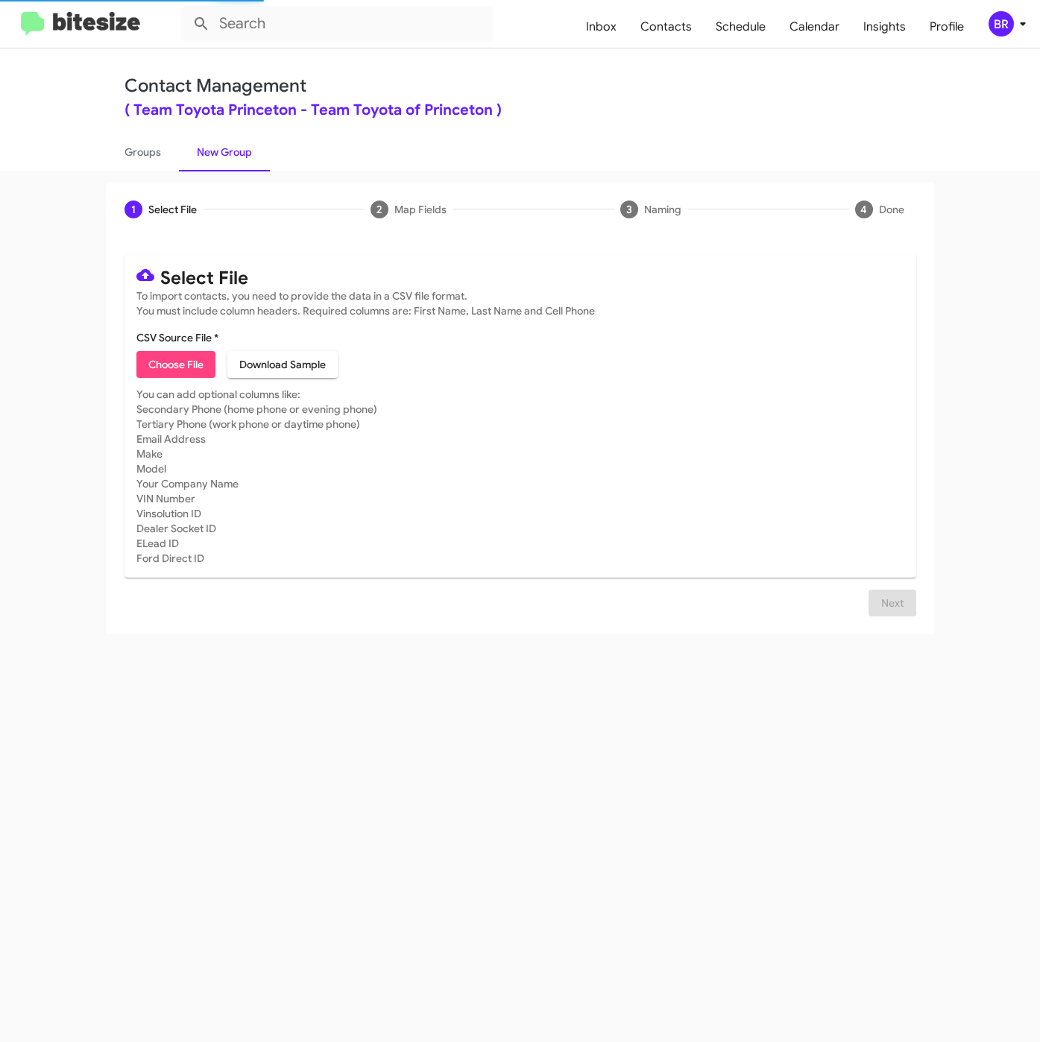
click at [200, 358] on span "Choose File" at bounding box center [175, 364] width 55 height 27
type input "ToyotaPrinceton_16-90PhoneWalk_[DATE]"
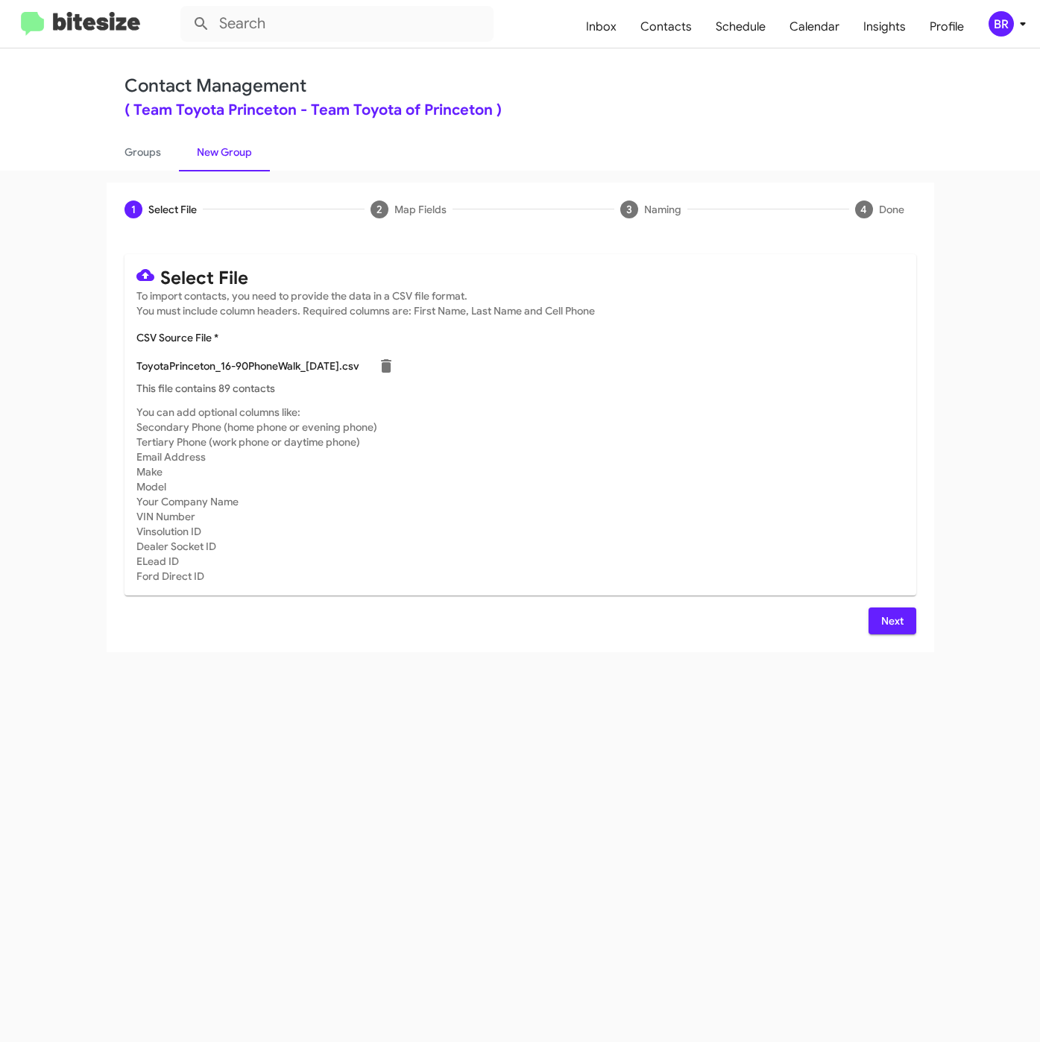
click at [917, 622] on div "Select File To import contacts, you need to provide the data in a CSV file form…" at bounding box center [520, 444] width 827 height 416
click at [899, 622] on span "Next" at bounding box center [892, 620] width 24 height 27
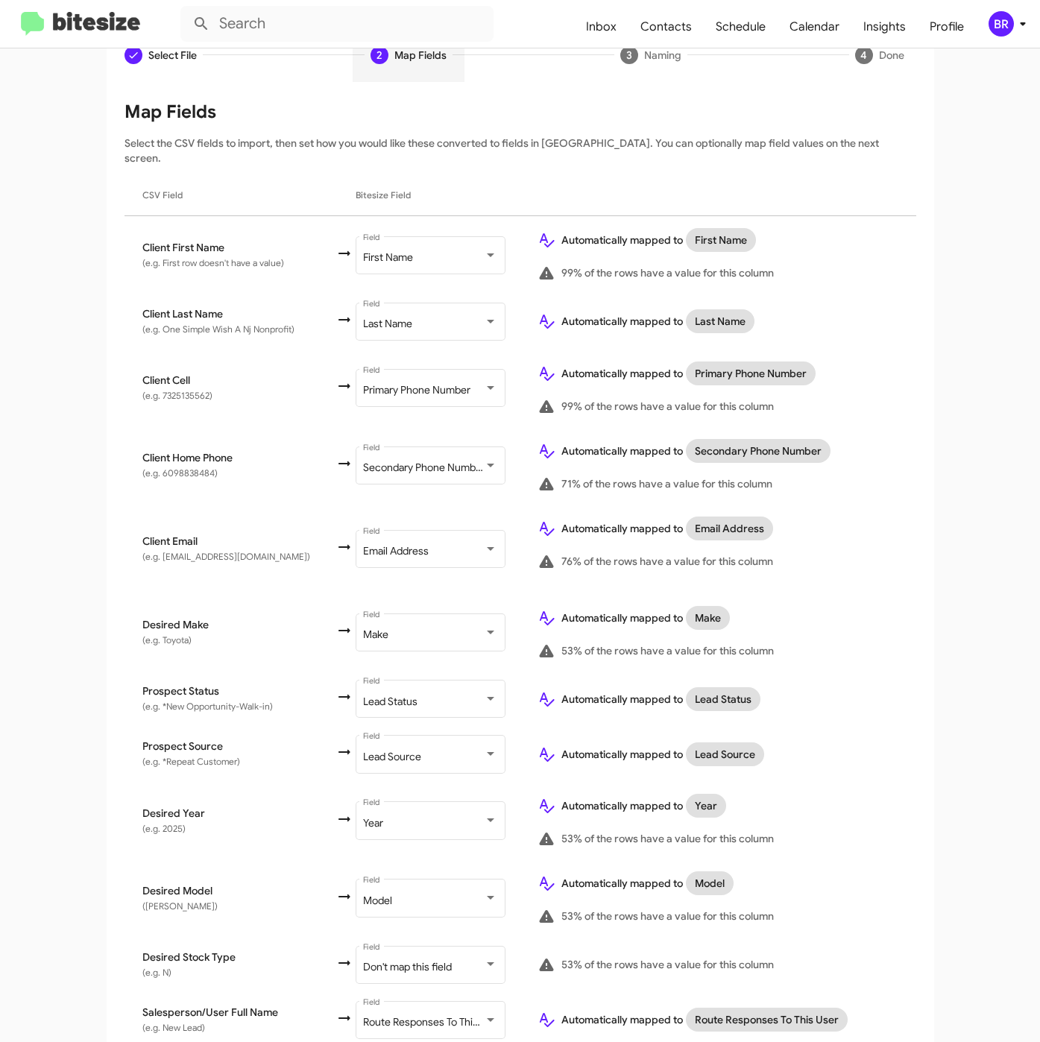
scroll to position [309, 0]
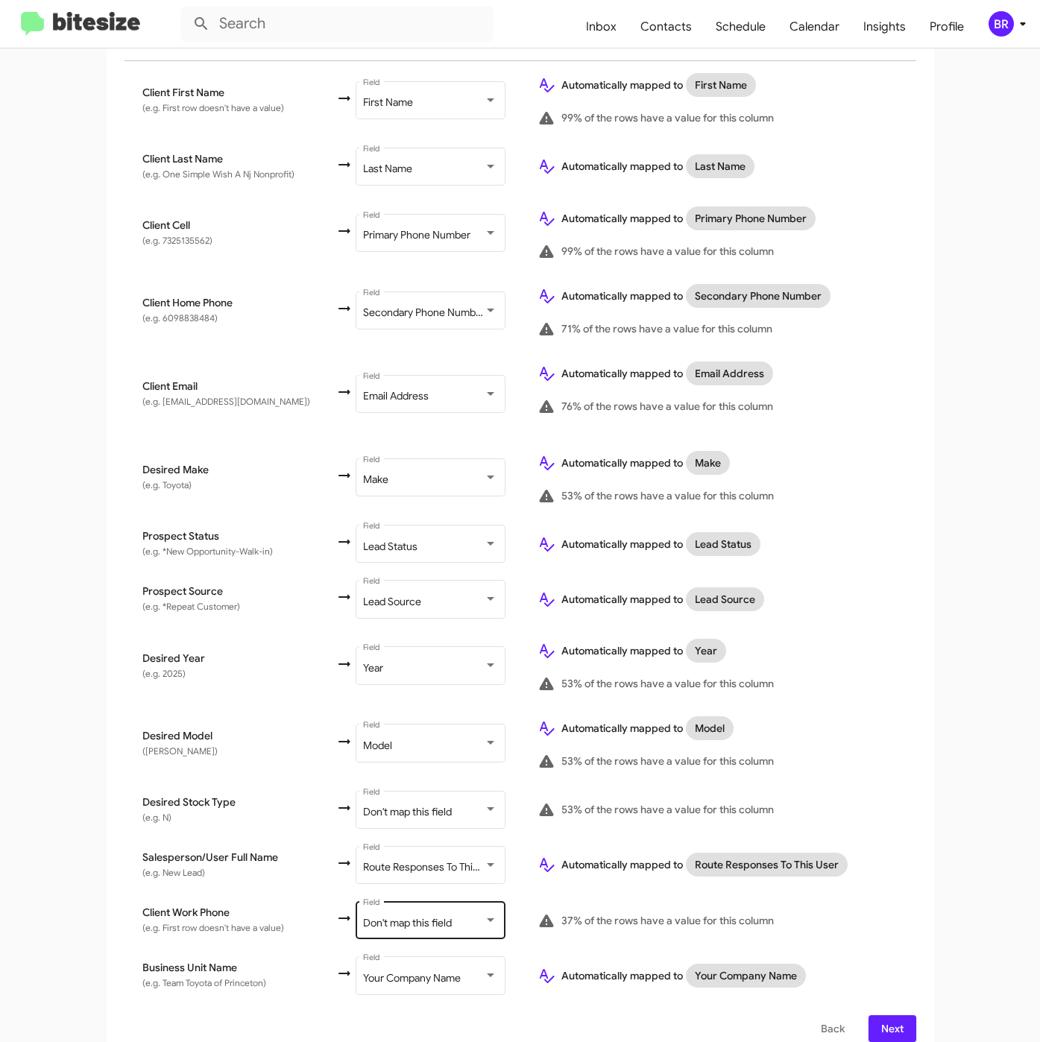
click at [390, 916] on span "Don't map this field" at bounding box center [407, 922] width 89 height 13
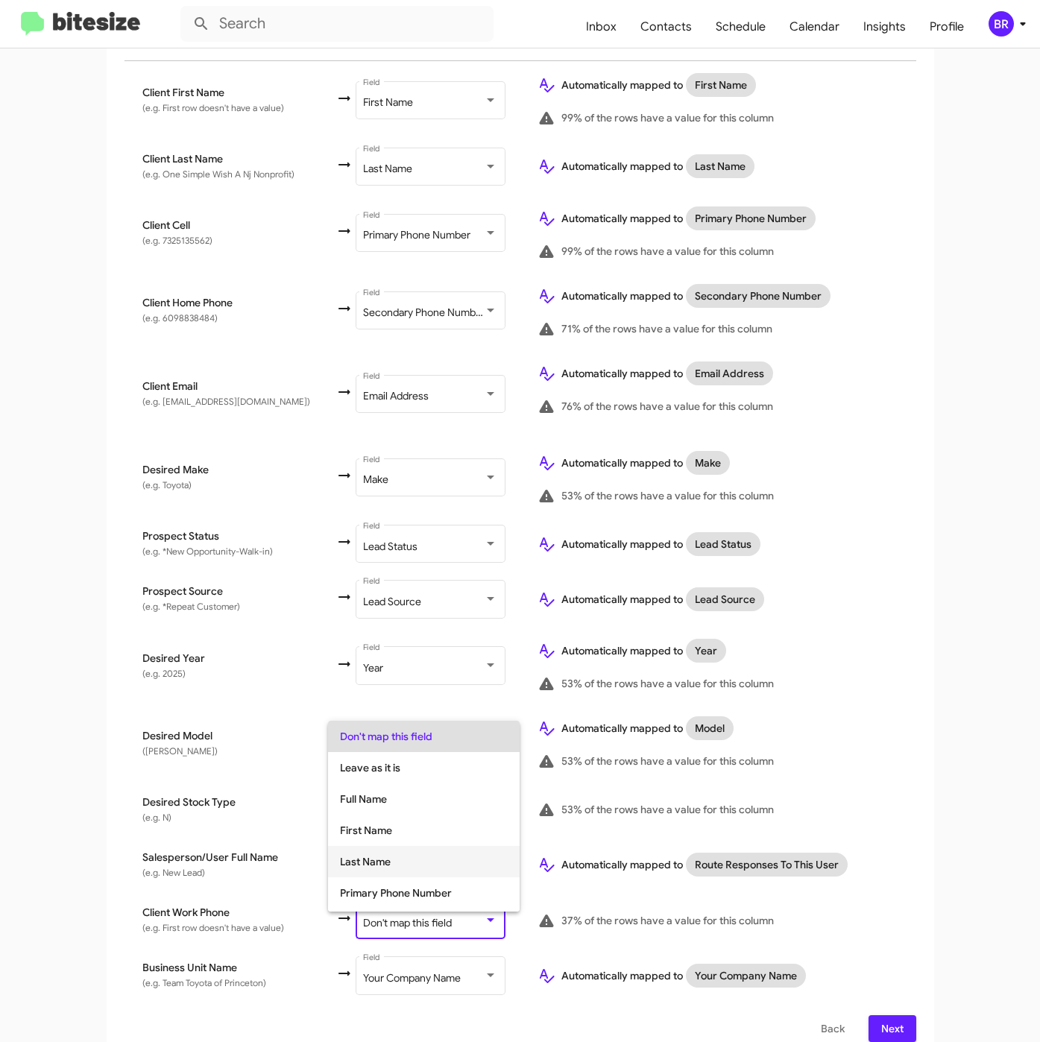
scroll to position [59, 0]
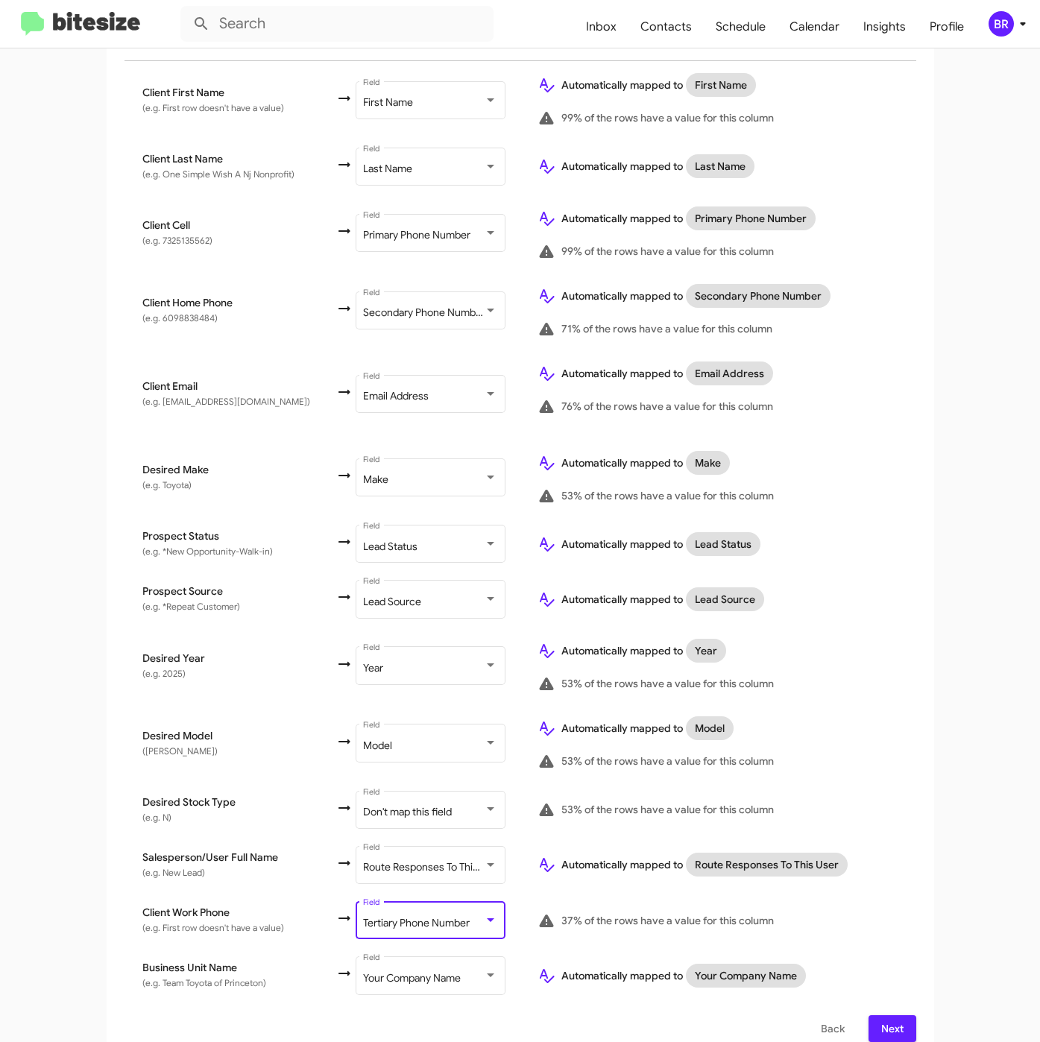
click at [880, 1015] on span "Next" at bounding box center [892, 1028] width 24 height 27
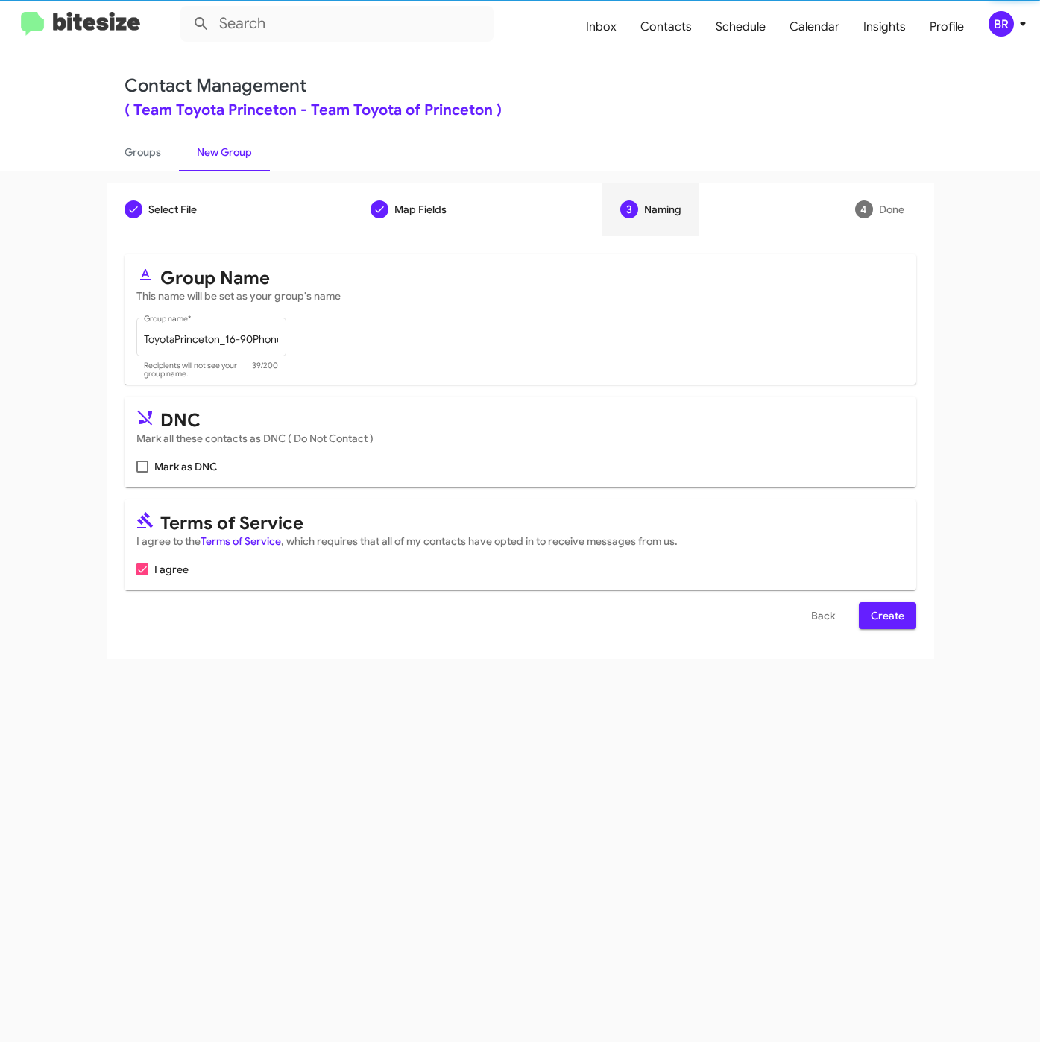
scroll to position [0, 0]
drag, startPoint x: 886, startPoint y: 609, endPoint x: 1015, endPoint y: 655, distance: 137.0
click at [888, 609] on span "Create" at bounding box center [888, 615] width 34 height 27
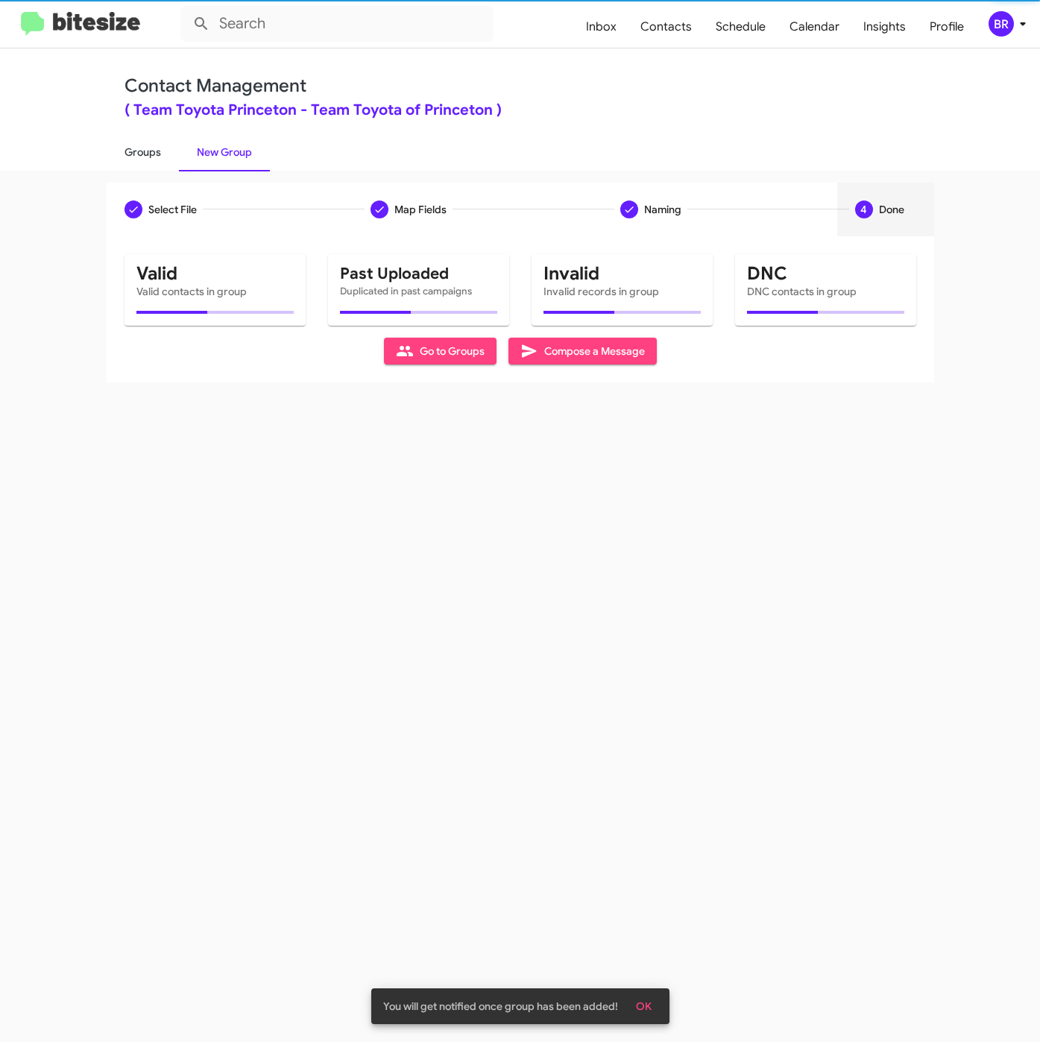
click at [154, 151] on link "Groups" at bounding box center [143, 152] width 72 height 39
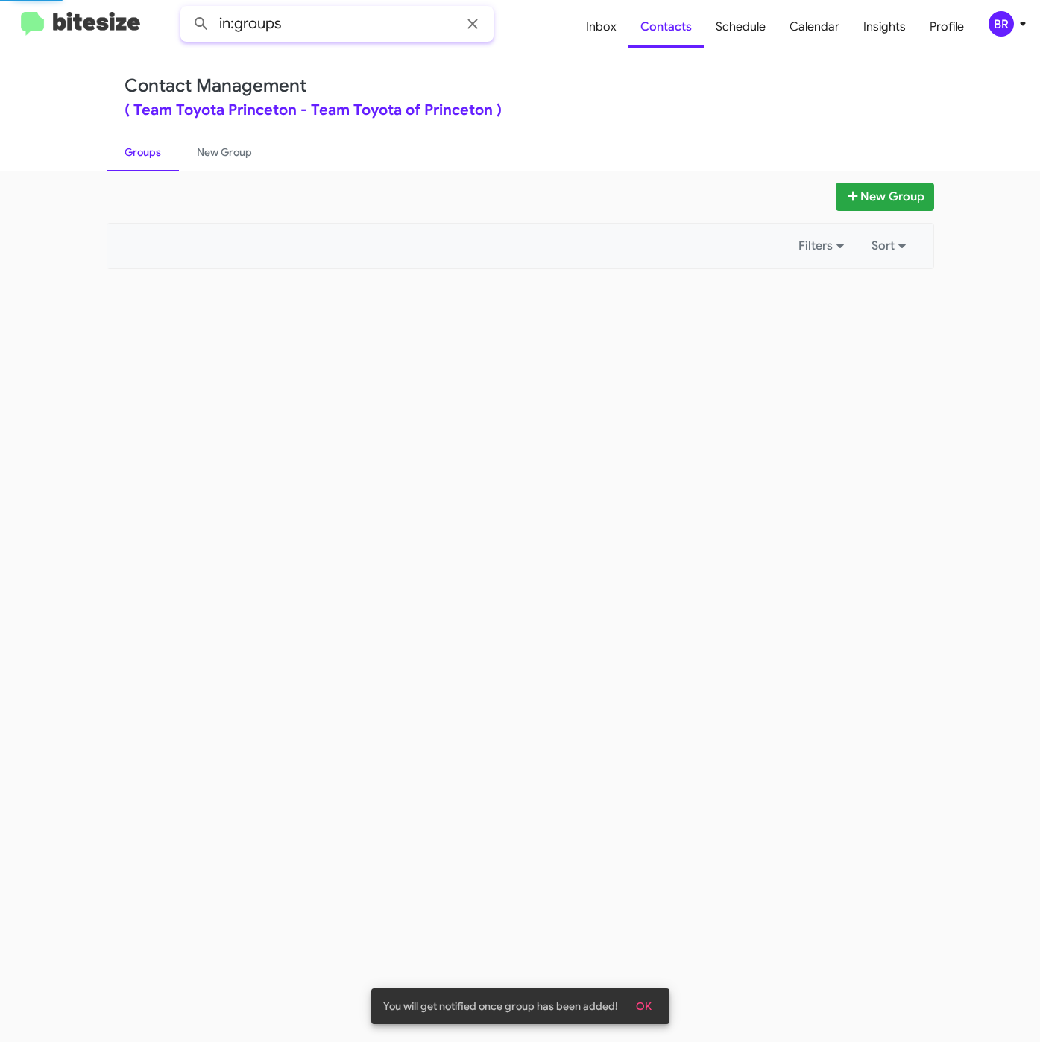
click at [352, 27] on input "in:groups" at bounding box center [336, 24] width 313 height 36
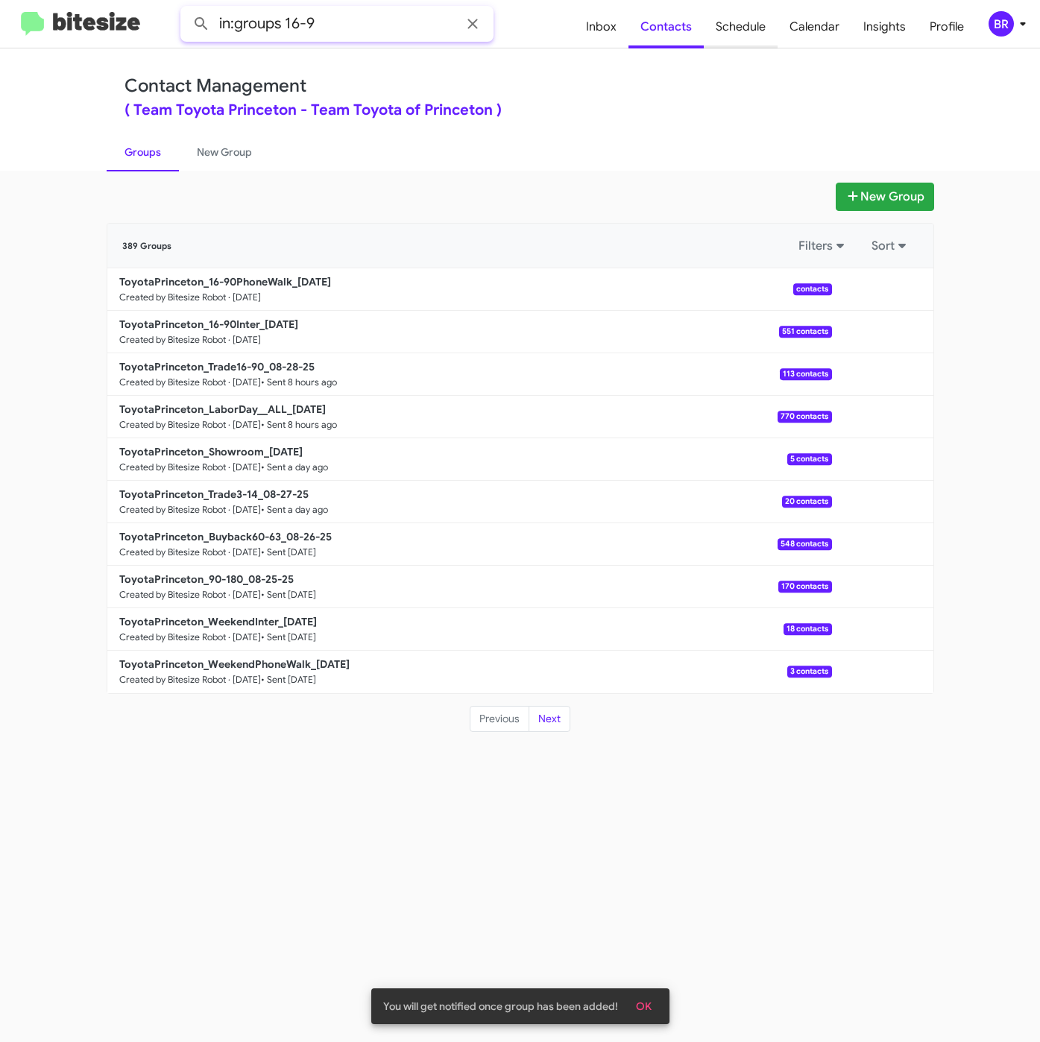
type input "in:groups 16-9"
click at [186, 9] on button at bounding box center [201, 24] width 30 height 30
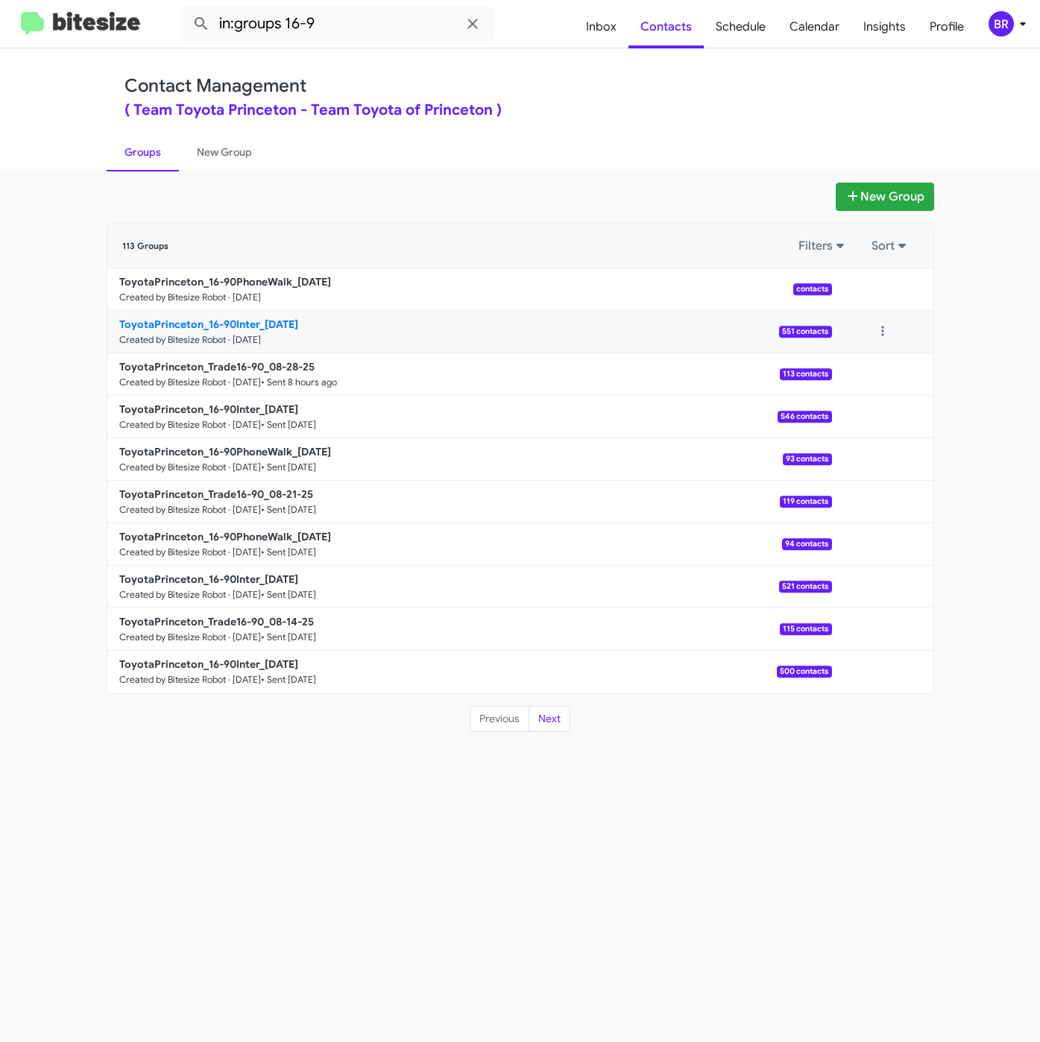
click at [275, 323] on b "ToyotaPrinceton_16-90Inter_[DATE]" at bounding box center [208, 323] width 179 height 13
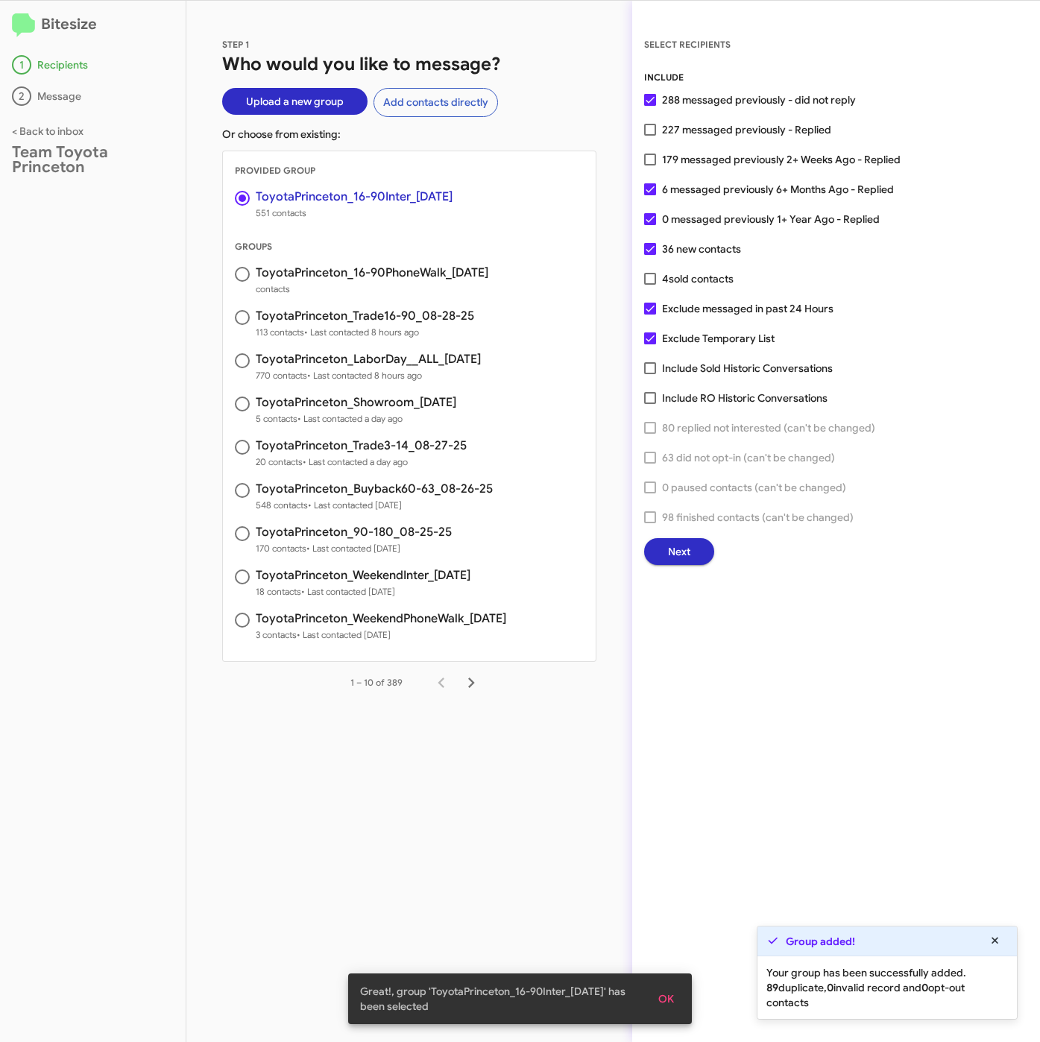
click at [658, 546] on button "Next" at bounding box center [679, 551] width 70 height 27
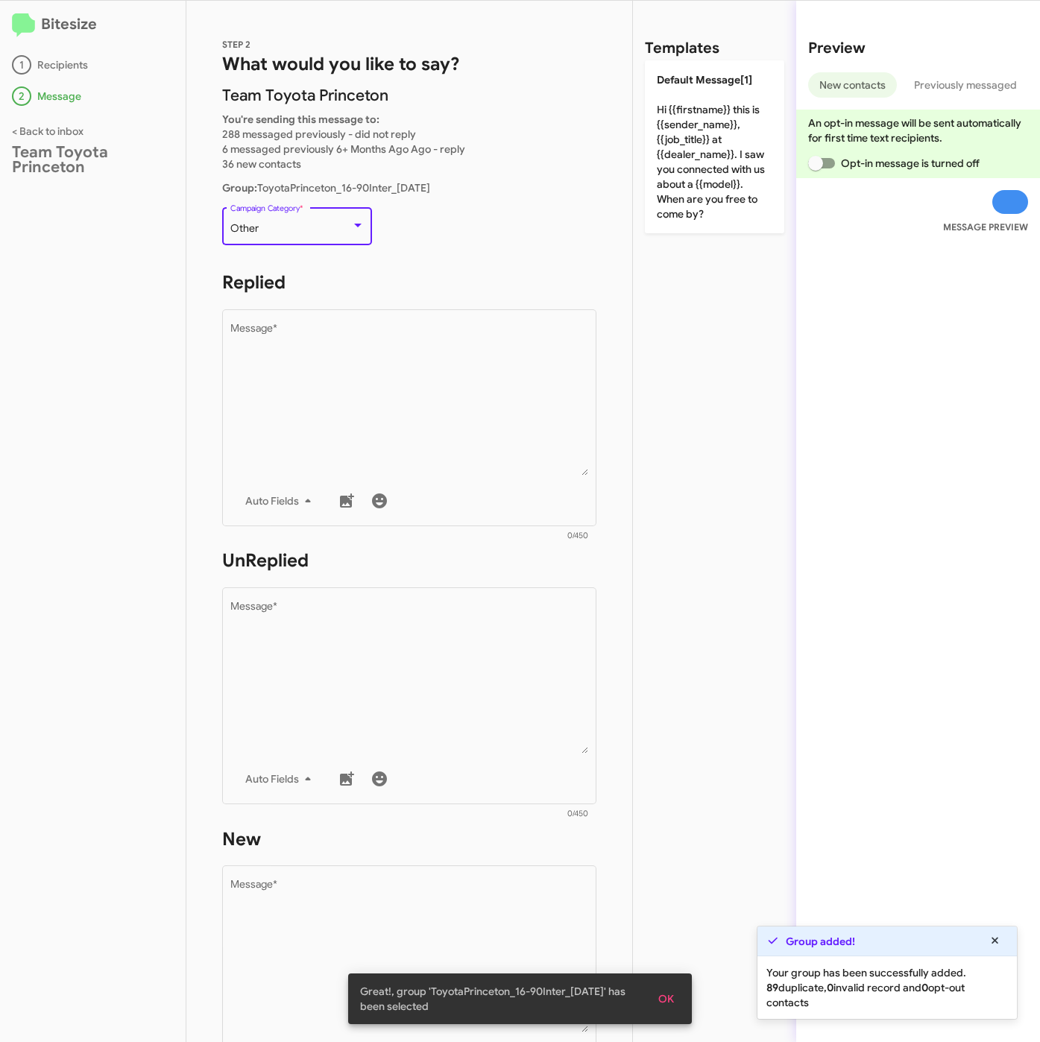
click at [289, 230] on div "Other" at bounding box center [290, 229] width 121 height 12
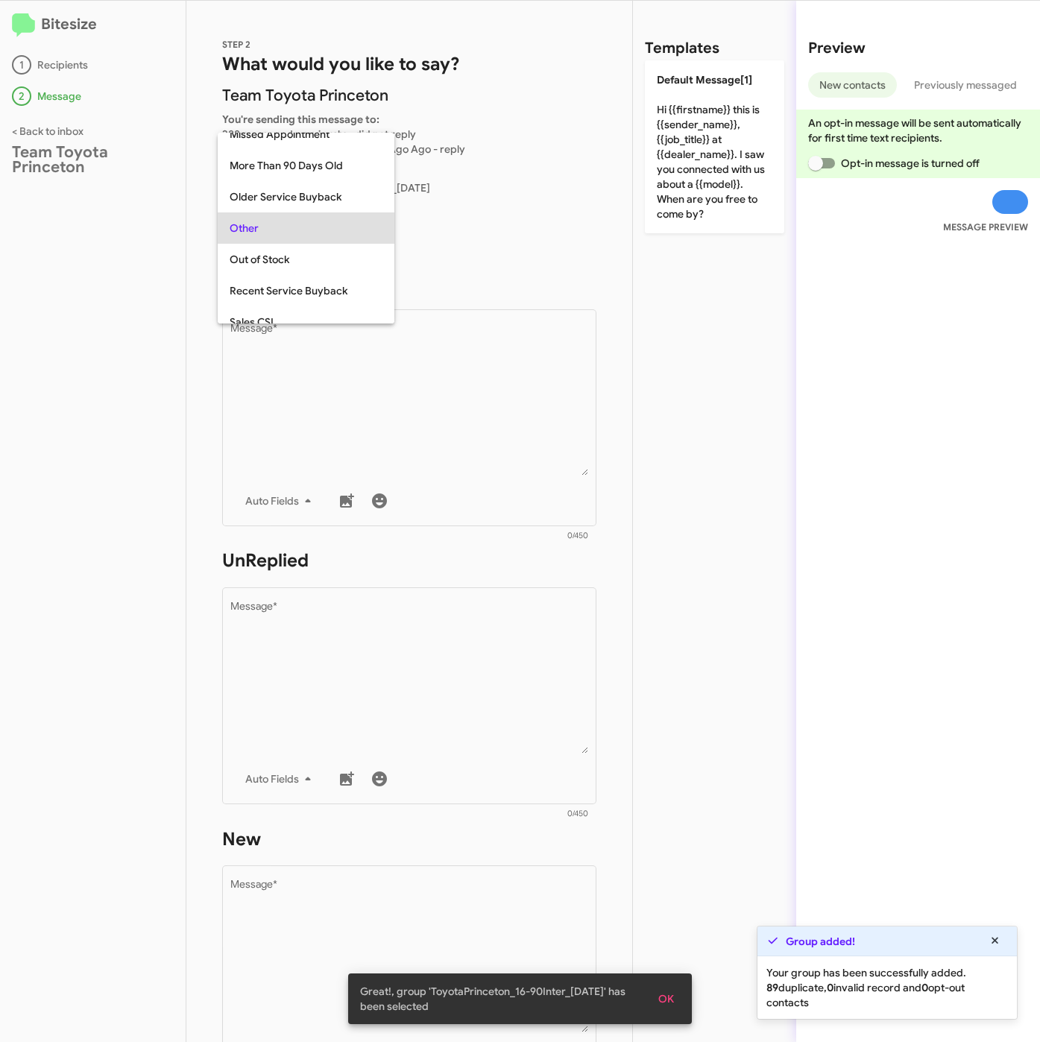
scroll to position [31, 0]
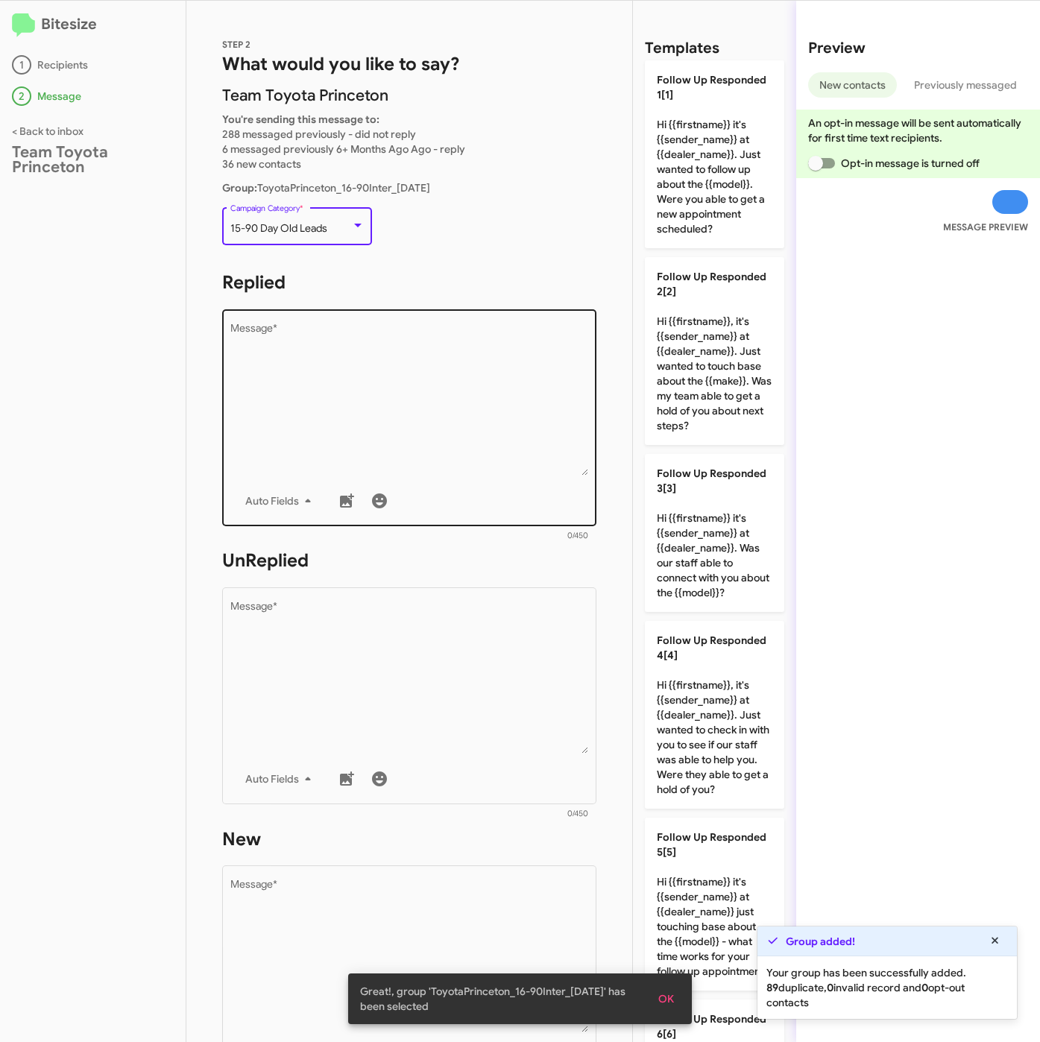
click at [364, 373] on textarea "Message *" at bounding box center [409, 399] width 358 height 152
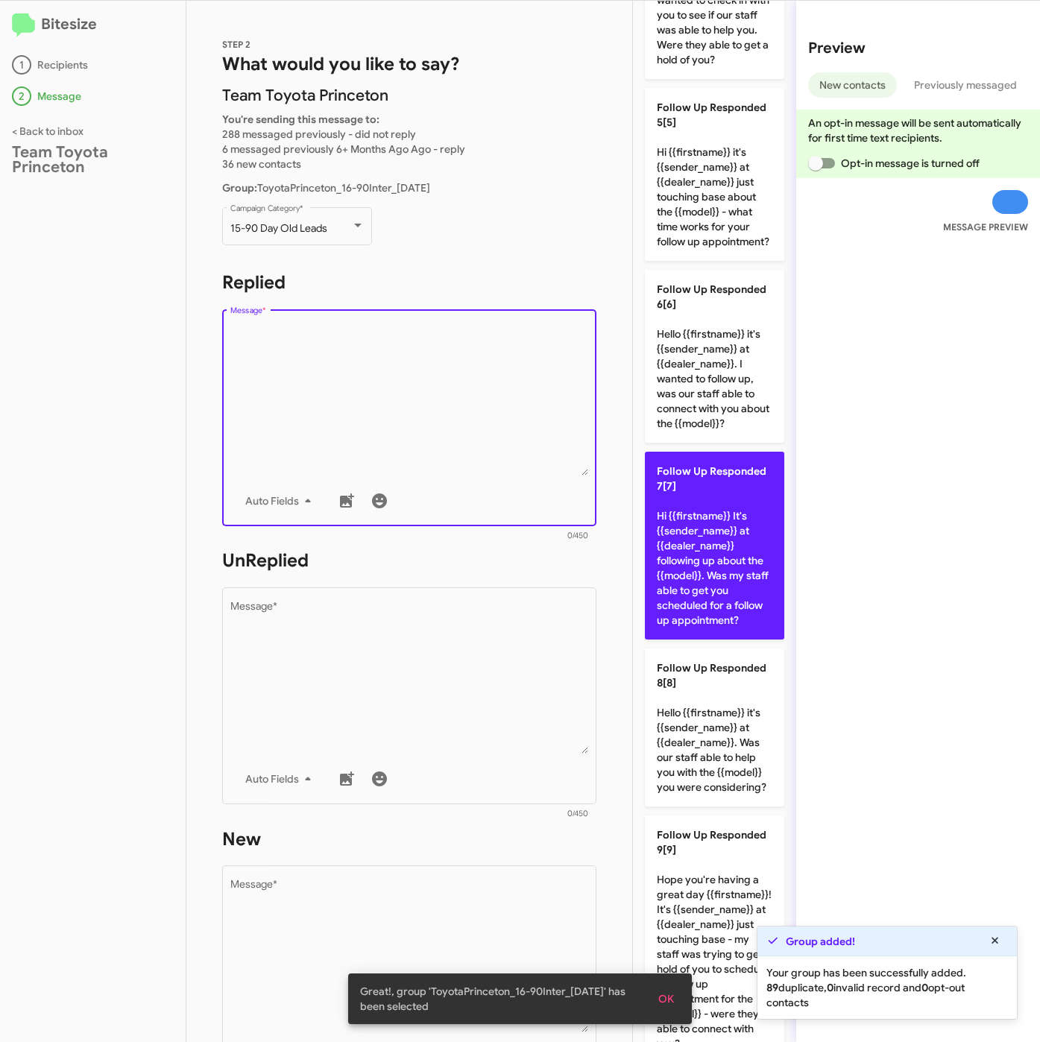
scroll to position [783, 0]
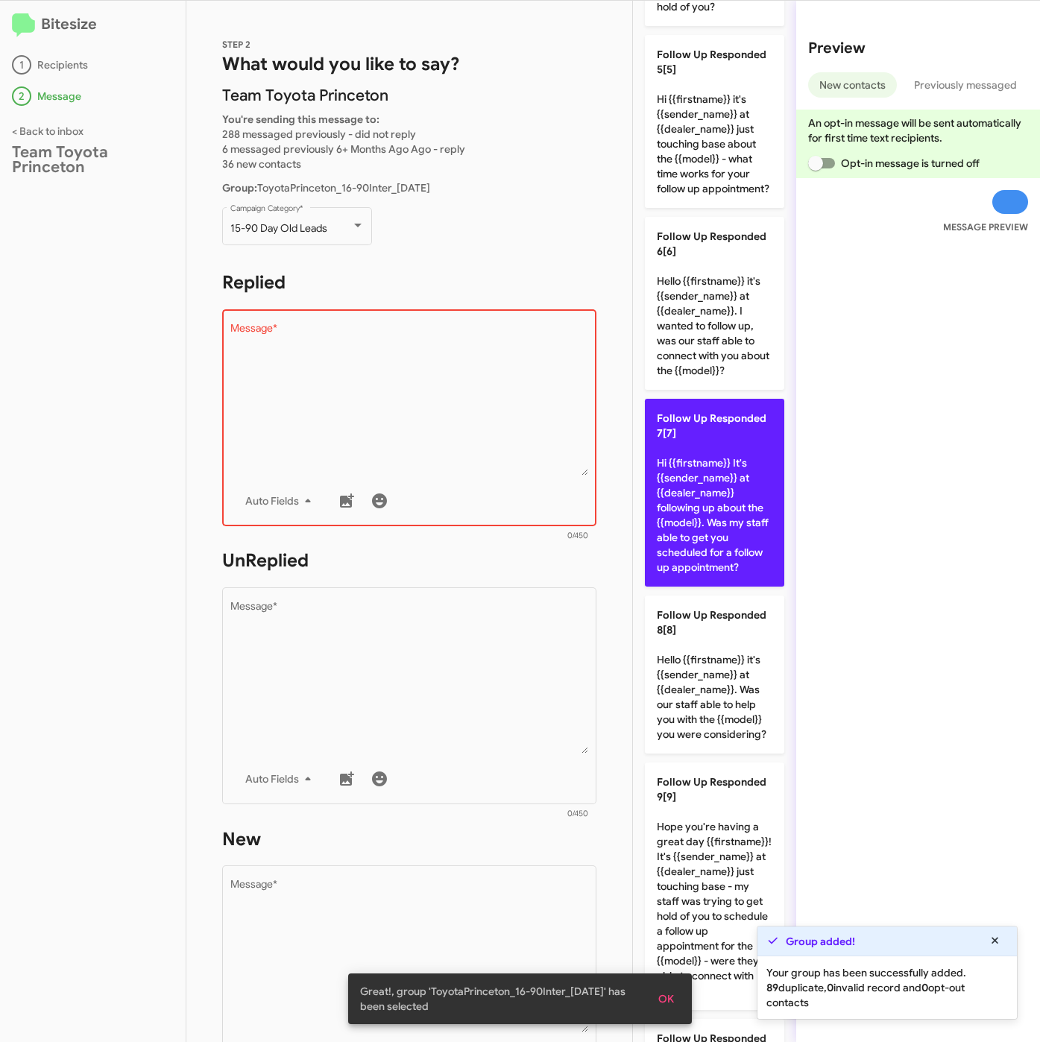
click at [723, 577] on p "Follow Up Responded 7[7] Hi {{firstname}} It's {{sender_name}} at {{dealer_name…" at bounding box center [714, 493] width 139 height 188
type textarea "Hi {{firstname}} It's {{sender_name}} at {{dealer_name}} following up about the…"
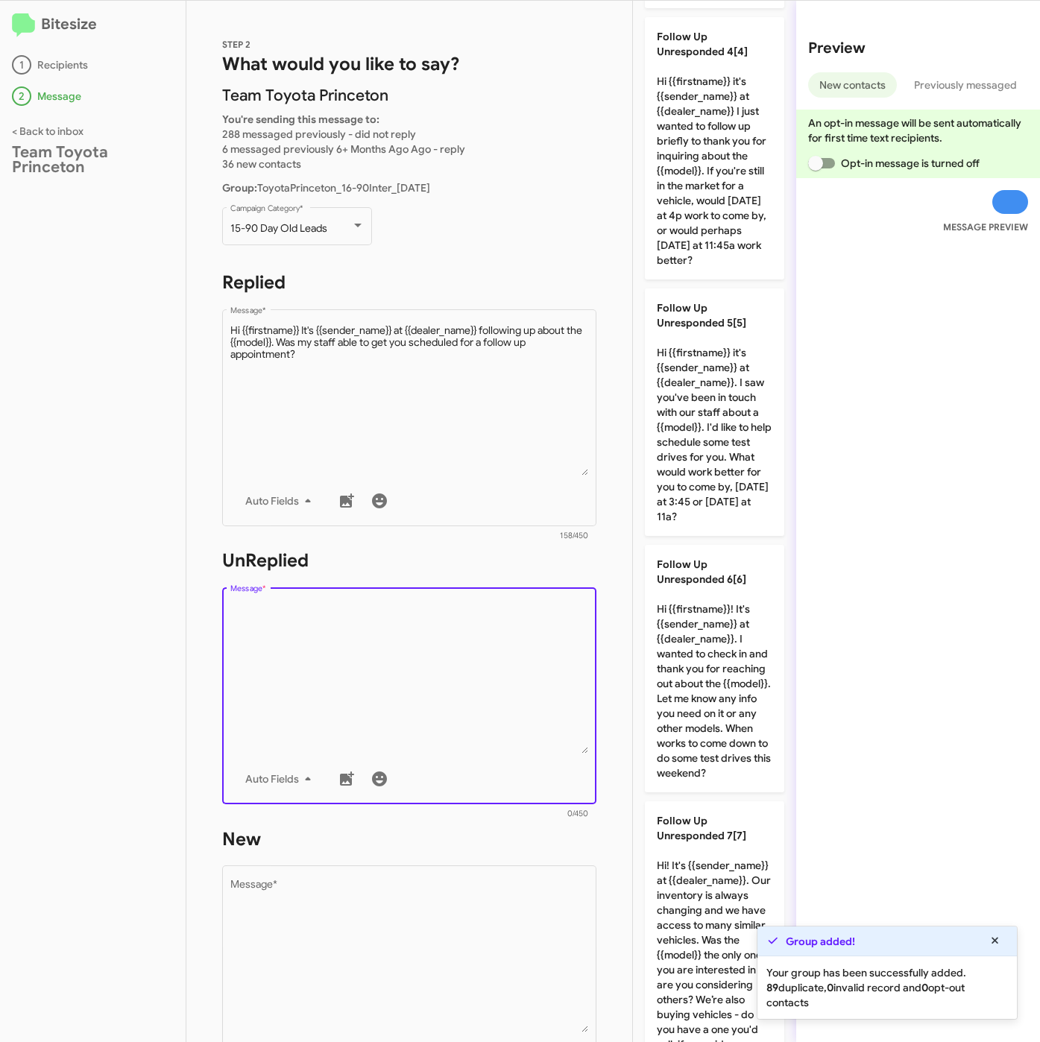
click at [508, 692] on textarea "Message *" at bounding box center [409, 677] width 358 height 152
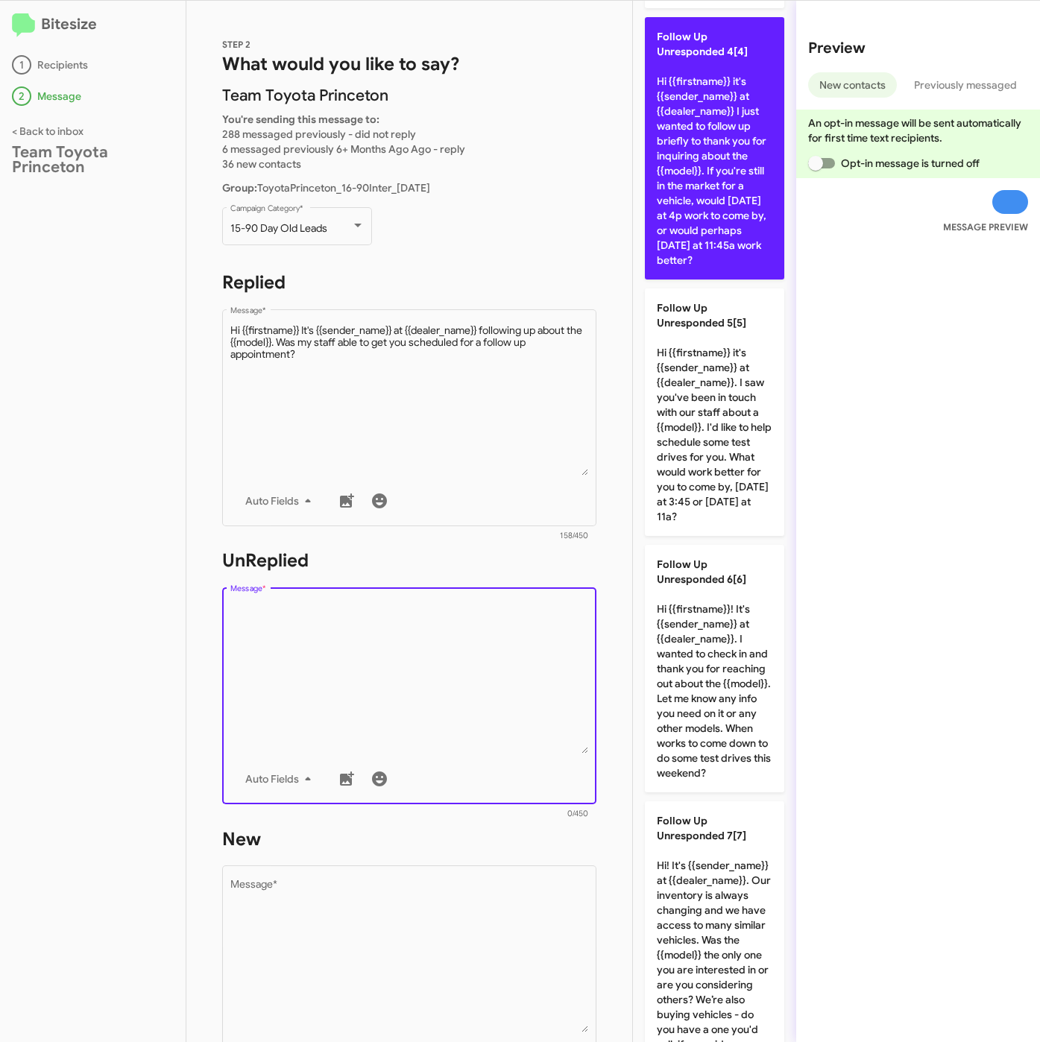
click at [703, 265] on p "Follow Up Unresponded 4[4] Hi {{firstname}} it's {{sender_name}} at {{dealer_na…" at bounding box center [714, 148] width 139 height 262
type textarea "Hi {{firstname}} it's {{sender_name}} at {{dealer_name}} I just wanted to follo…"
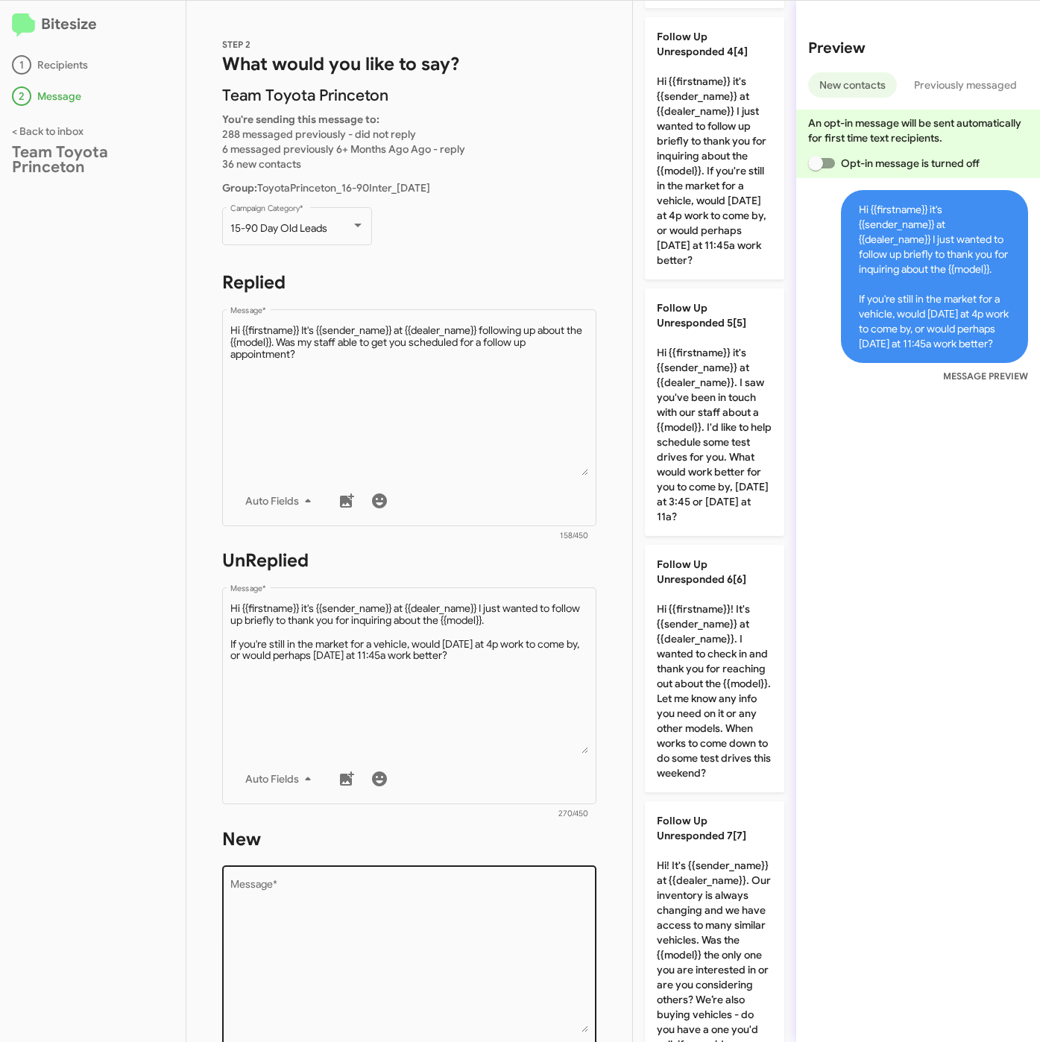
click at [461, 930] on textarea "Message *" at bounding box center [409, 956] width 358 height 152
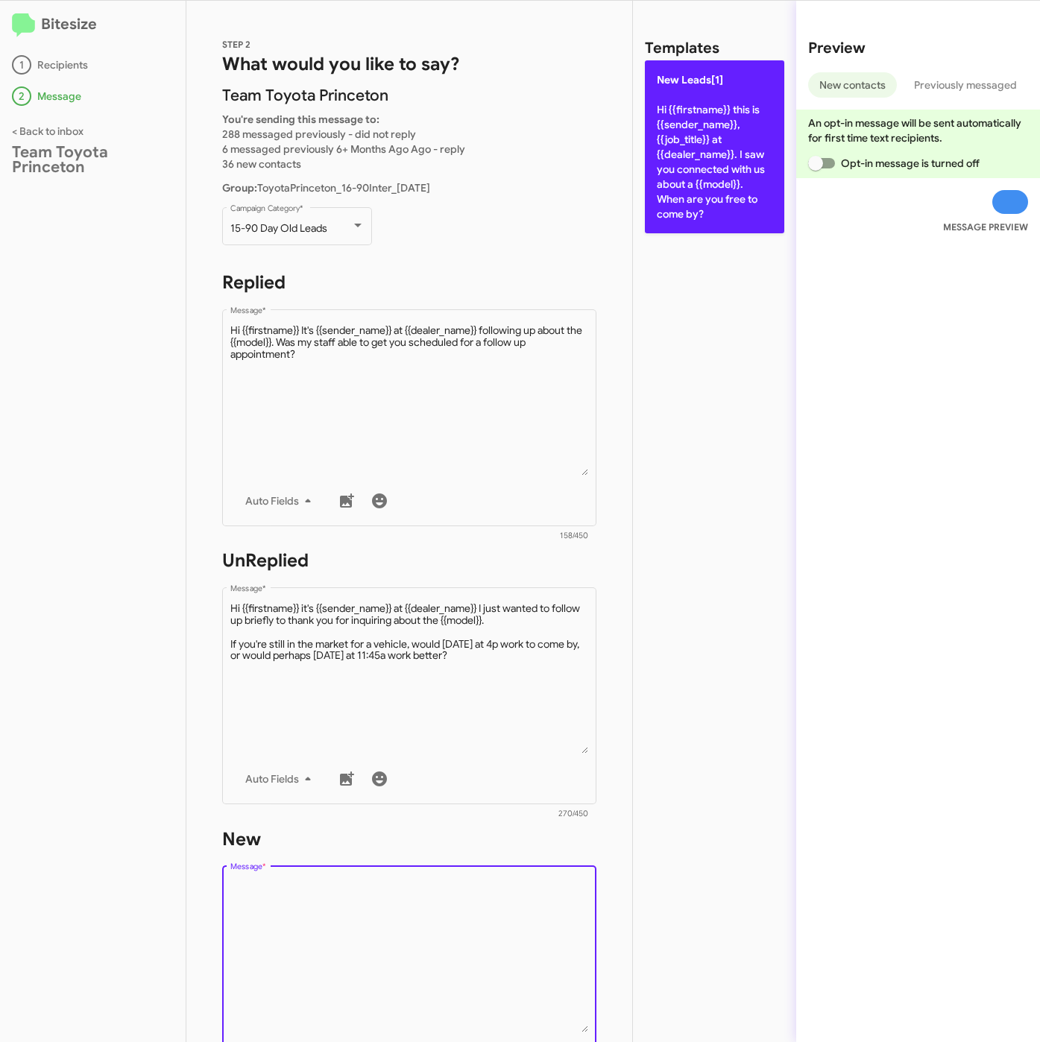
click at [733, 94] on p "New Leads[1] Hi {{firstname}} this is {{sender_name}}, {{job_title}} at {{deale…" at bounding box center [714, 146] width 139 height 173
type textarea "Hi {{firstname}} this is {{sender_name}}, {{job_title}} at {{dealer_name}}. I s…"
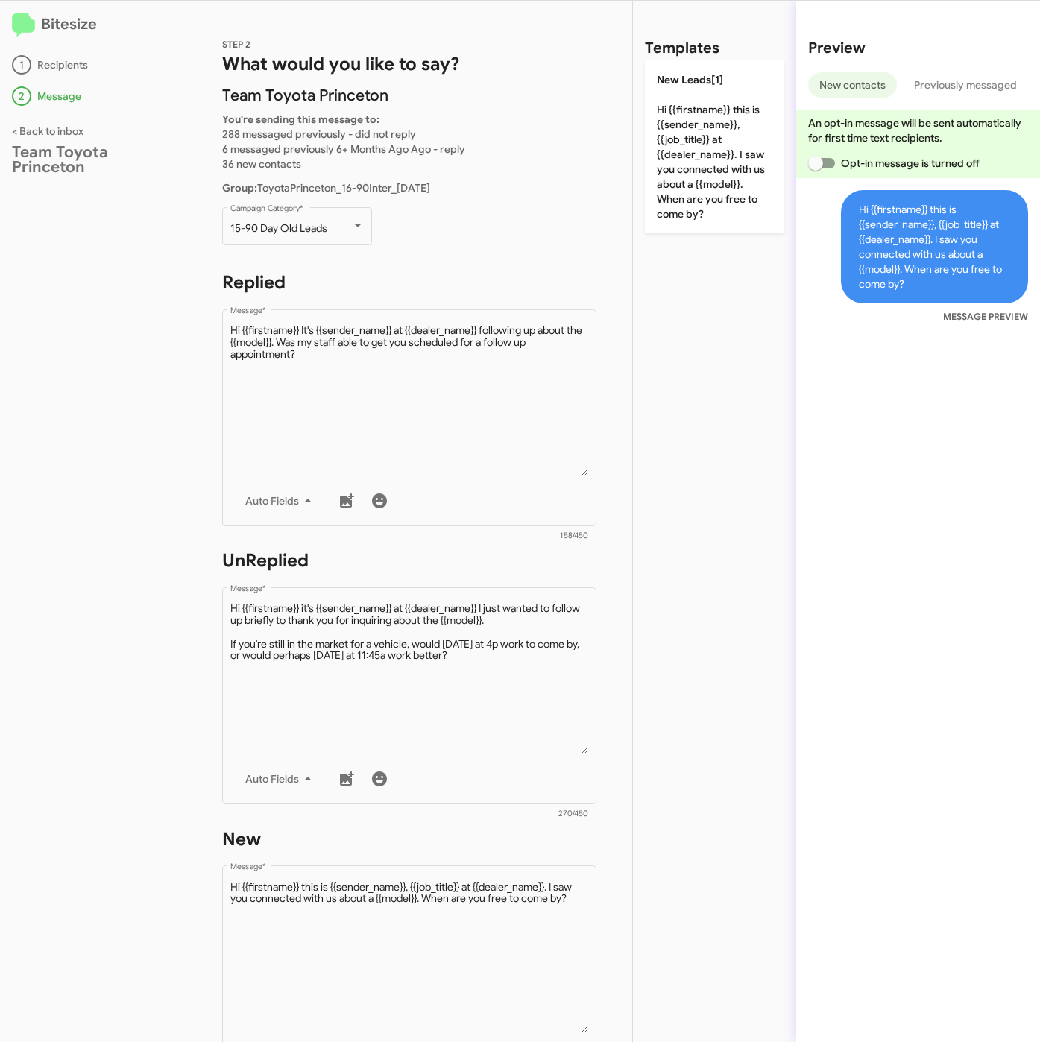
scroll to position [320, 0]
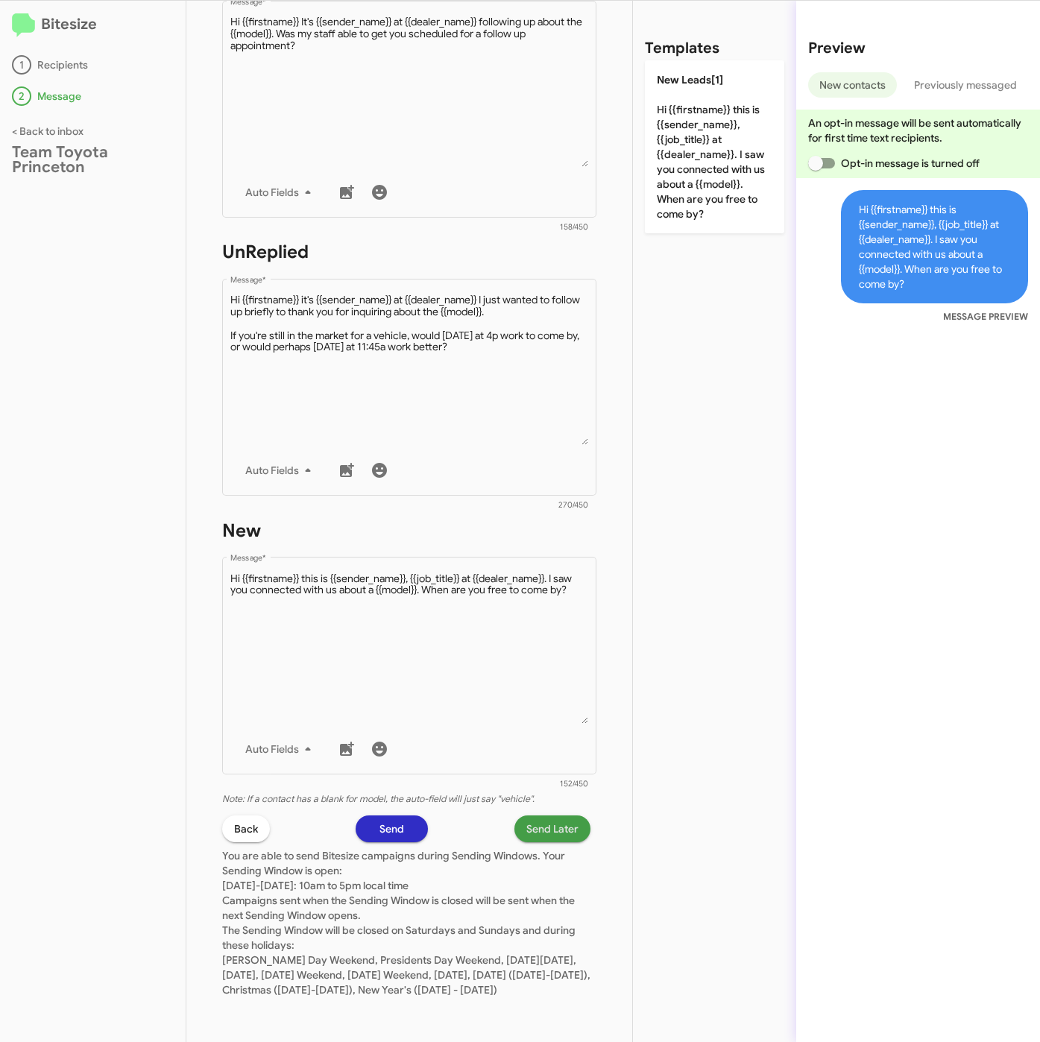
click at [543, 816] on span "Send Later" at bounding box center [552, 828] width 52 height 27
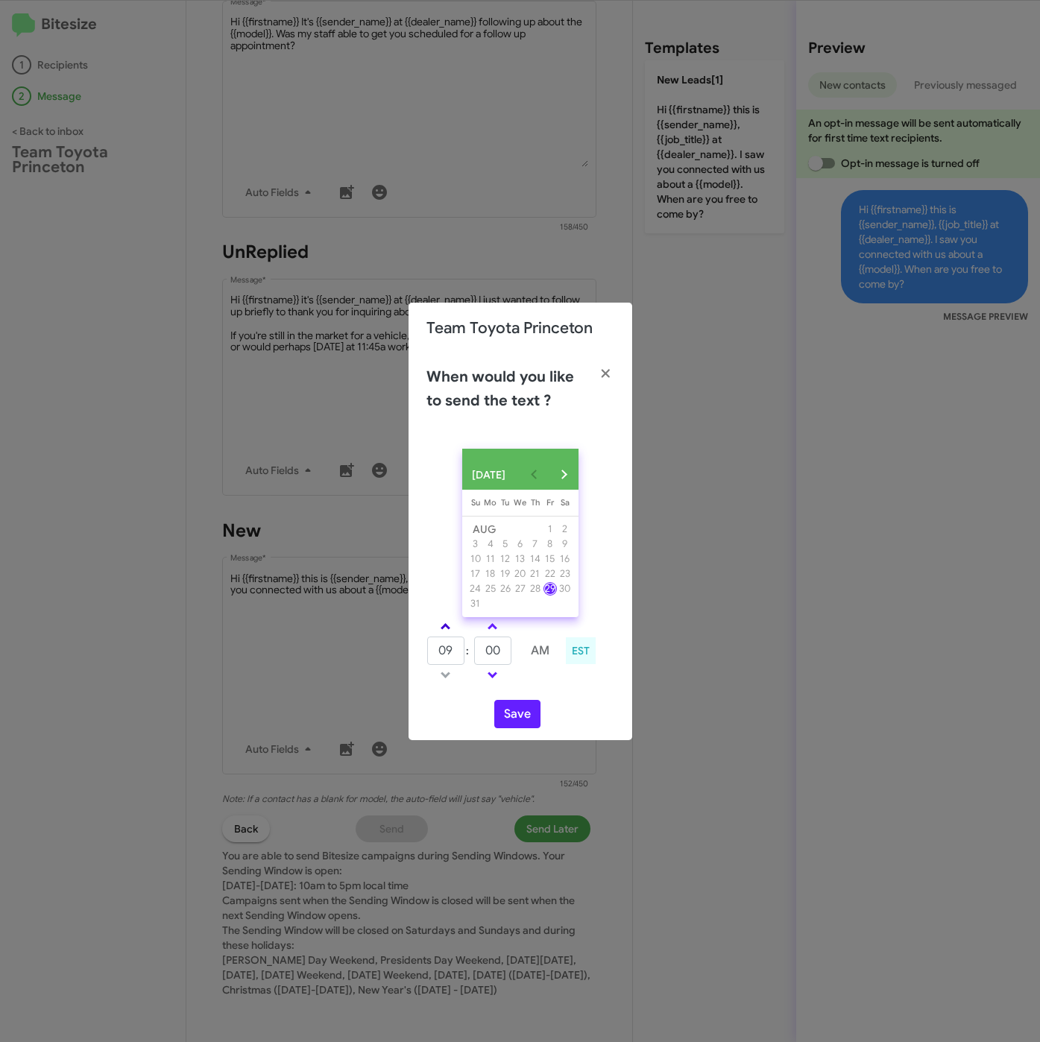
click at [452, 627] on link at bounding box center [445, 626] width 26 height 17
type input "01"
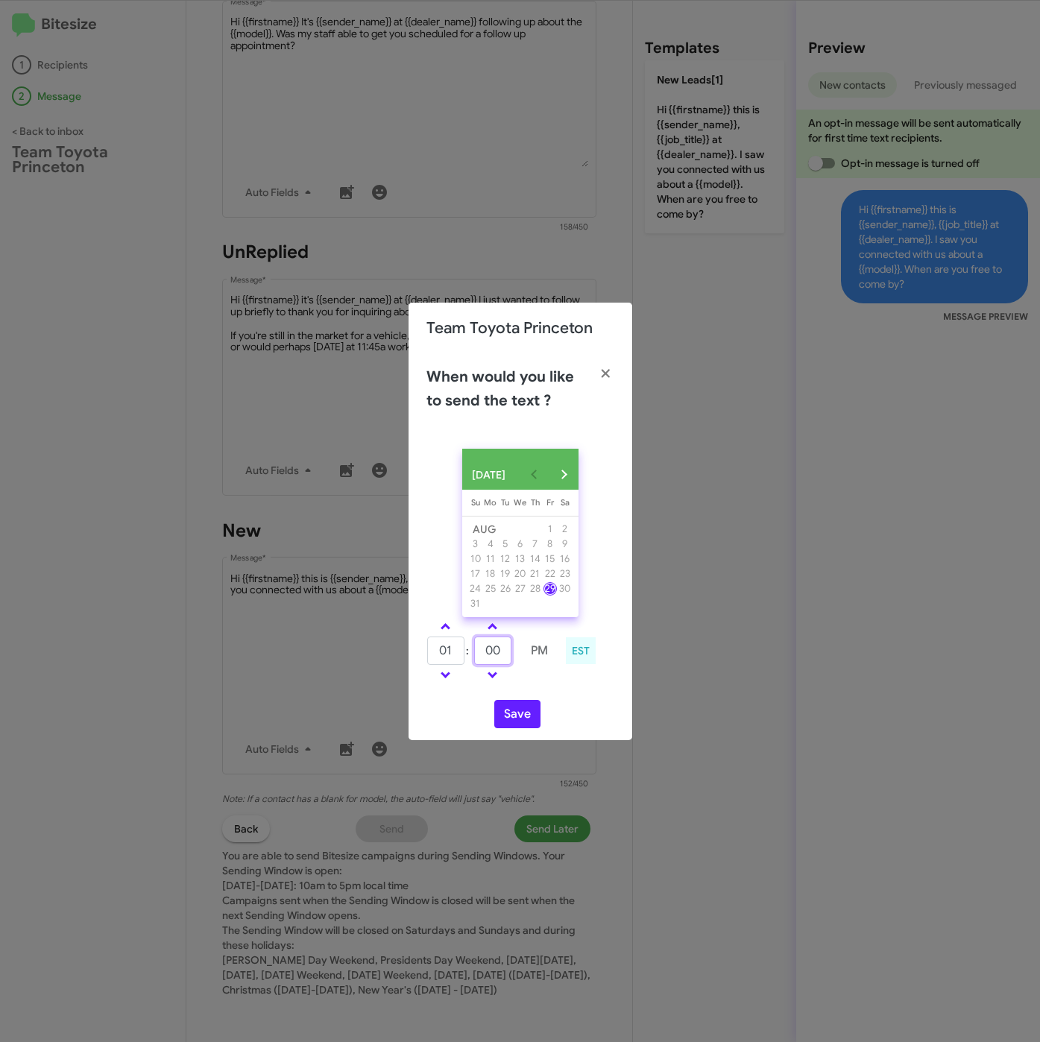
drag, startPoint x: 505, startPoint y: 662, endPoint x: 484, endPoint y: 662, distance: 21.6
click at [484, 662] on input "00" at bounding box center [492, 650] width 37 height 28
type input "24"
click at [525, 724] on button "Save" at bounding box center [517, 714] width 46 height 28
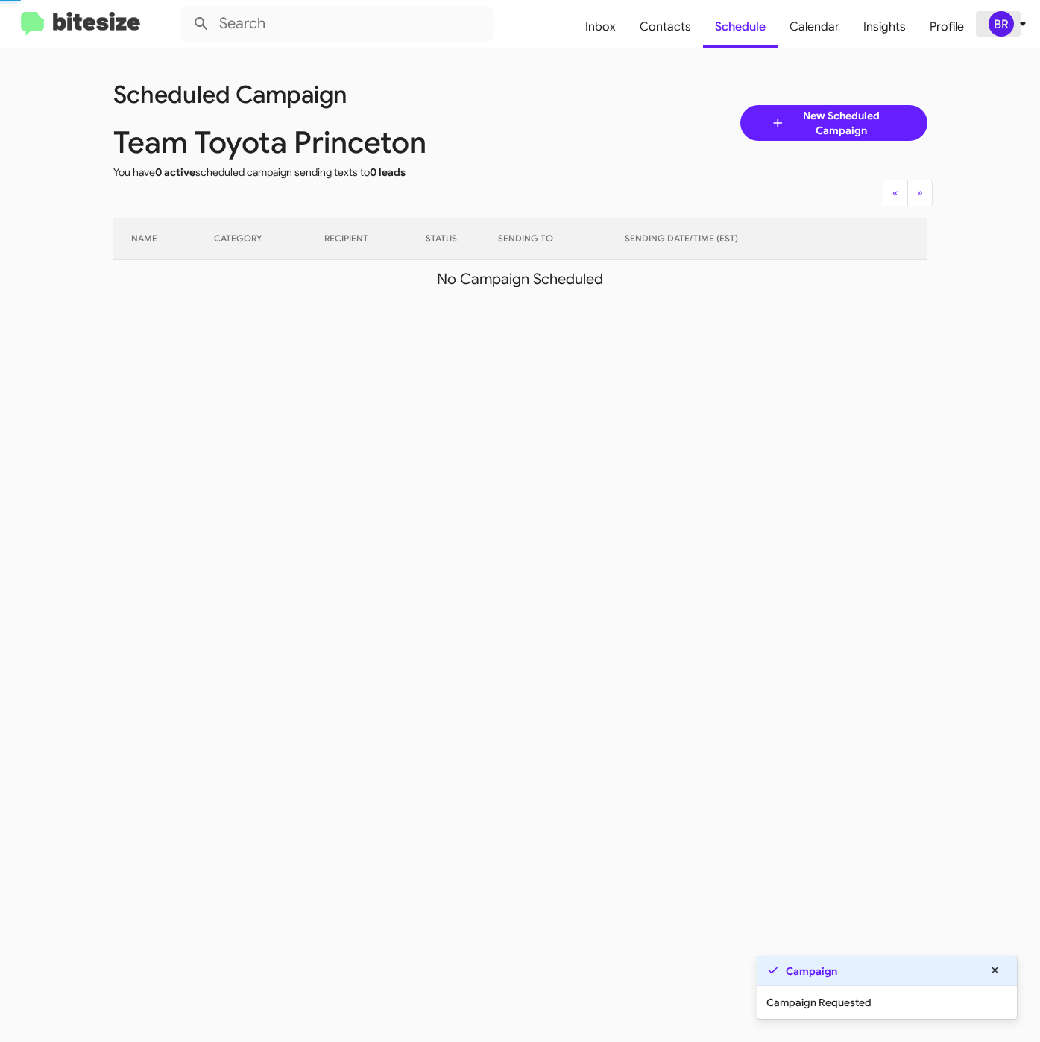
click at [1008, 23] on div "BR" at bounding box center [1000, 23] width 25 height 25
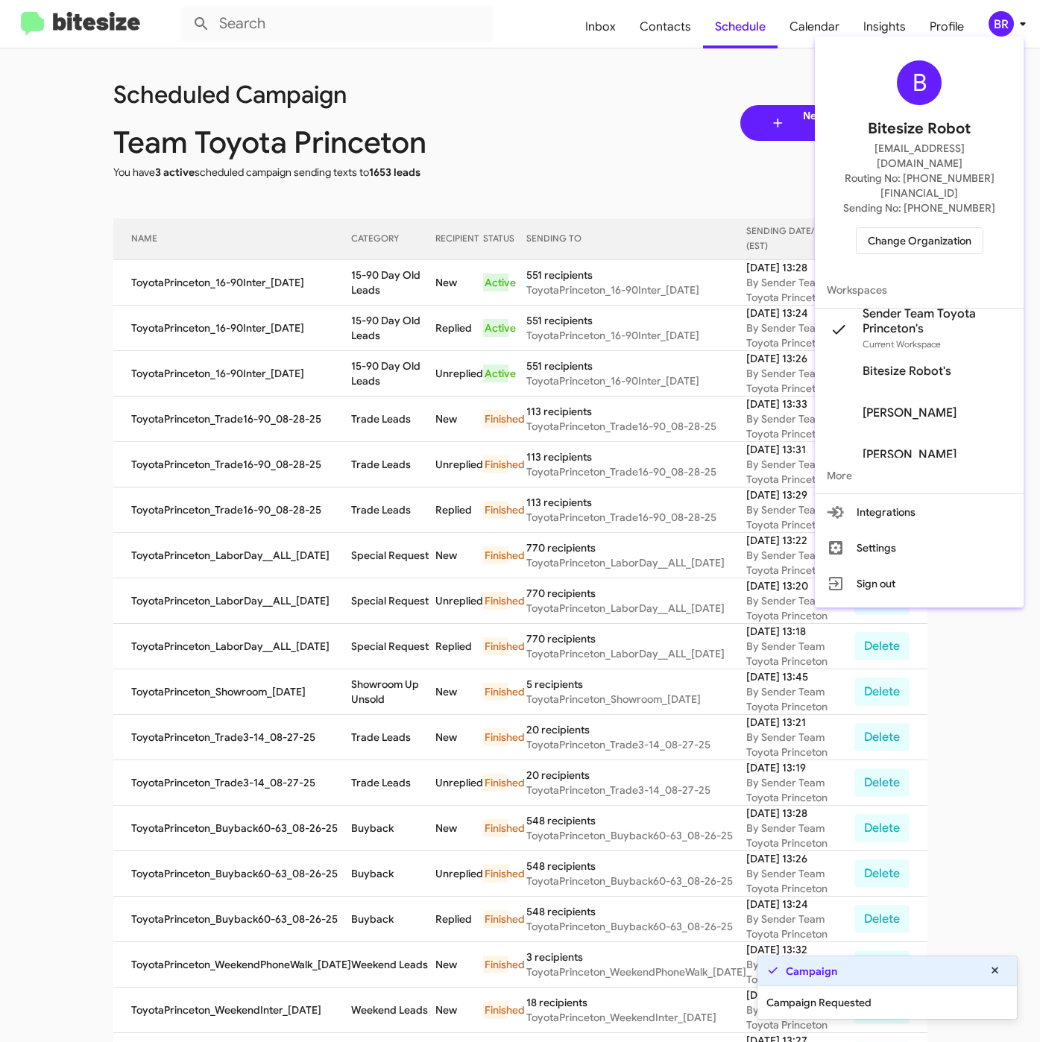
click at [244, 312] on div at bounding box center [520, 521] width 1040 height 1042
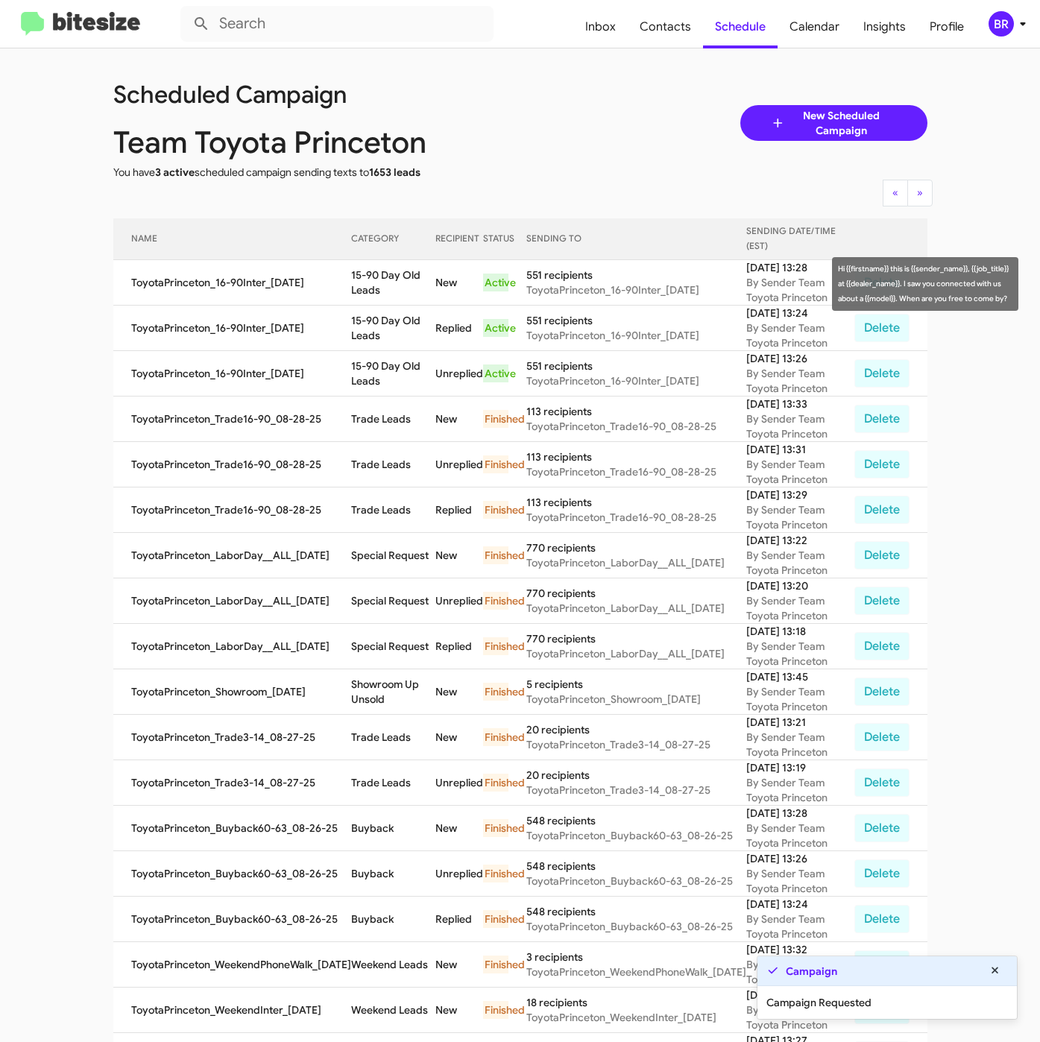
drag, startPoint x: 350, startPoint y: 278, endPoint x: 372, endPoint y: 287, distance: 24.1
click at [372, 287] on td "15-90 Day Old Leads" at bounding box center [393, 282] width 84 height 45
copy td "15-90 Day Old Leads"
click at [646, 31] on span "Contacts" at bounding box center [665, 26] width 75 height 43
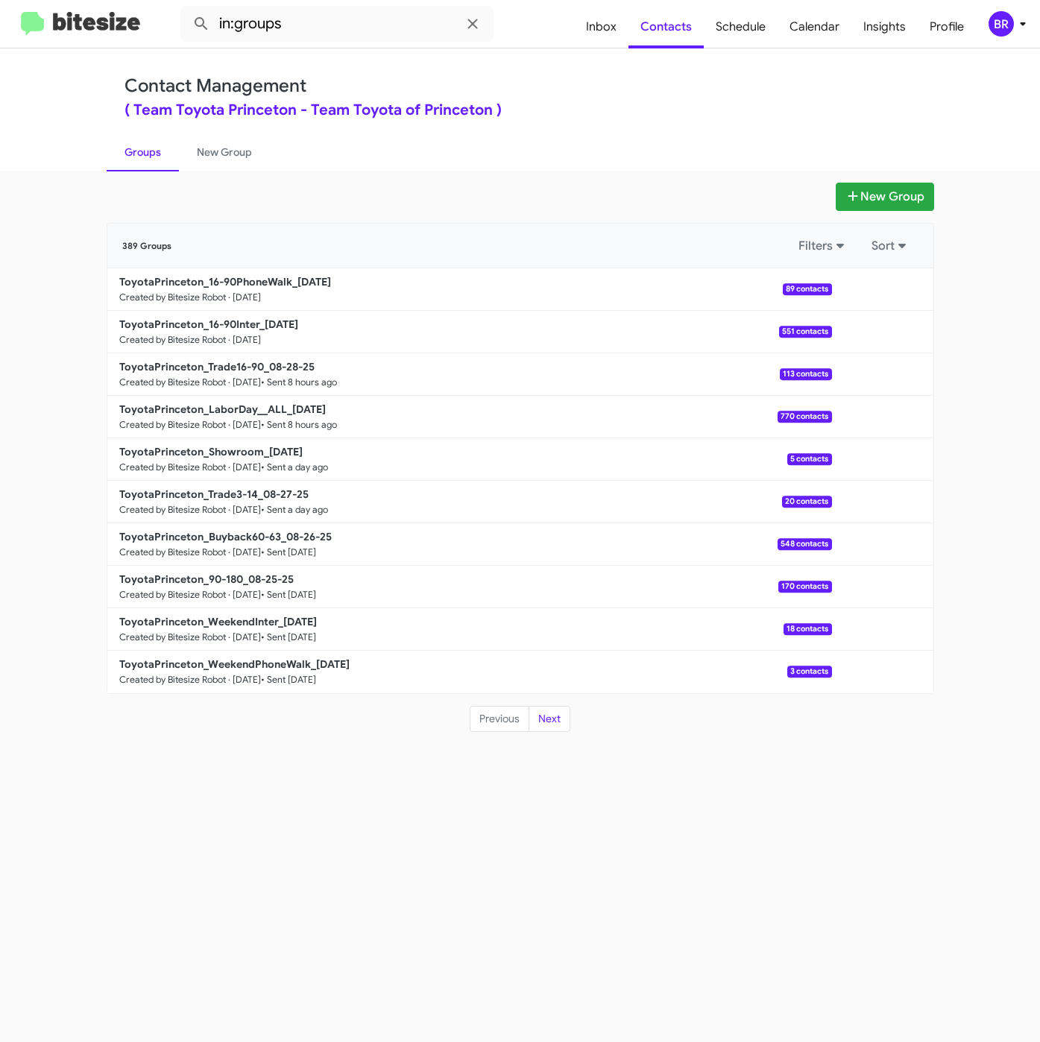
click at [524, 80] on div "Contact Management ( Team Toyota Princeton - Team Toyota of Princeton )" at bounding box center [520, 96] width 792 height 42
click at [309, 34] on input "in:groups" at bounding box center [336, 24] width 313 height 36
type input "in:groups 16-9"
click at [186, 9] on button at bounding box center [201, 24] width 30 height 30
click at [250, 280] on b "ToyotaPrinceton_16-90PhoneWalk_08-29-25" at bounding box center [225, 281] width 212 height 13
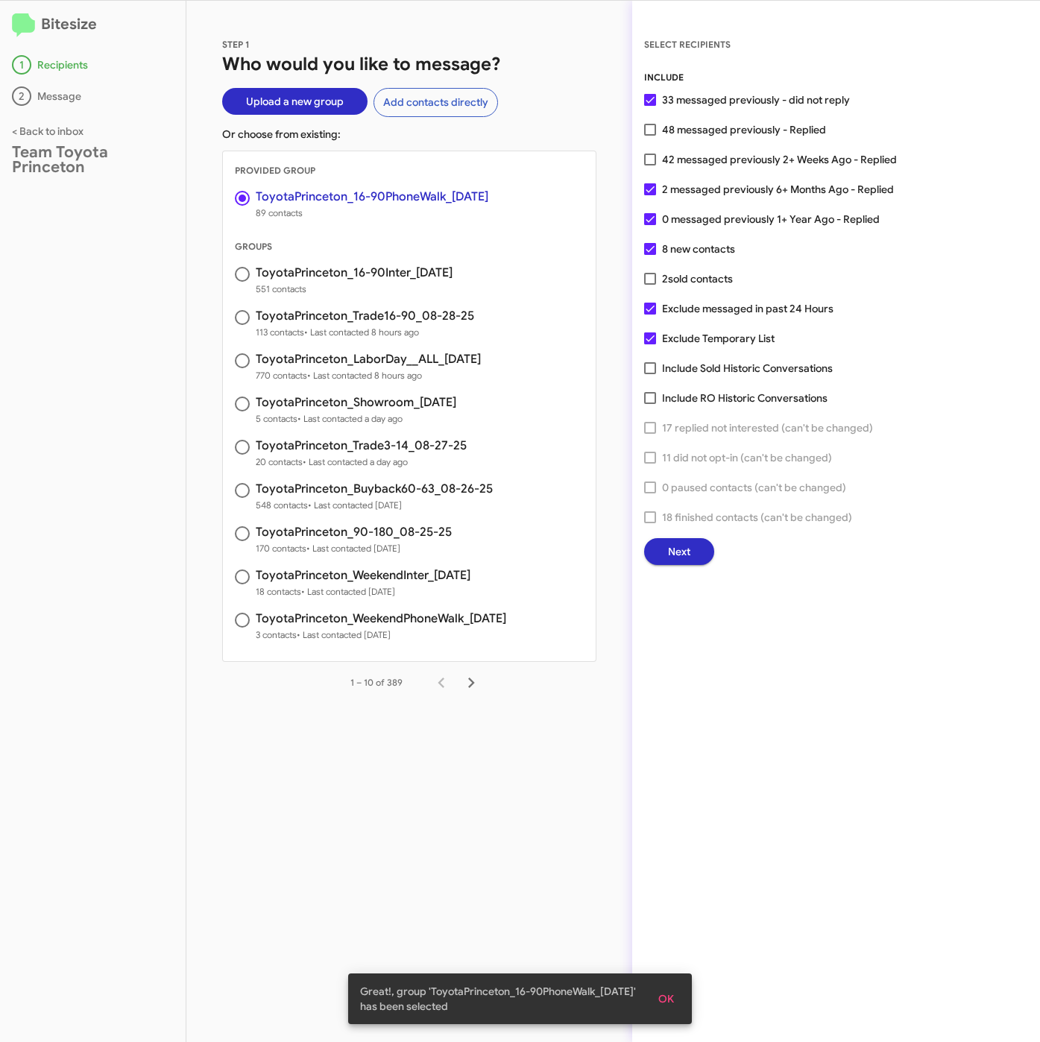
click at [689, 555] on span "Next" at bounding box center [679, 551] width 22 height 27
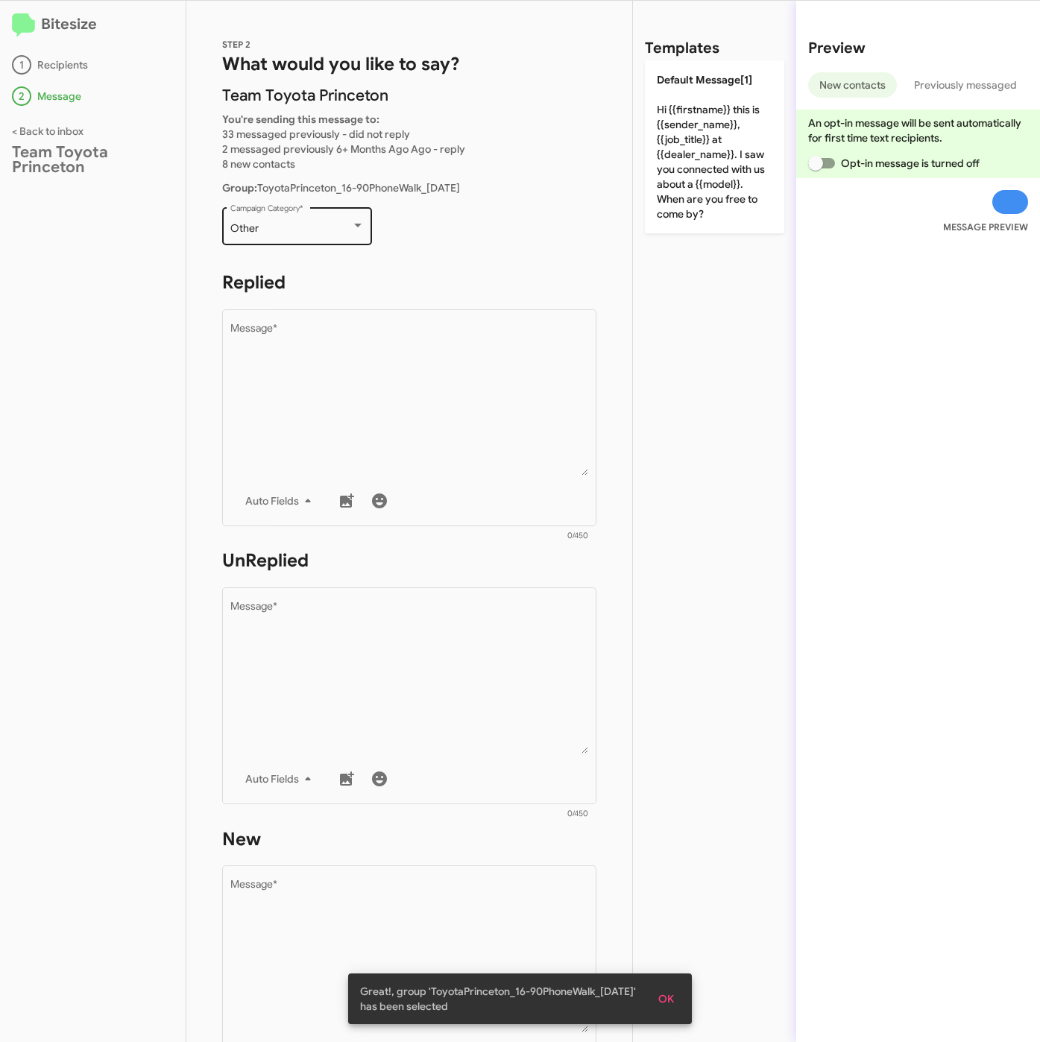
click at [266, 218] on div "Other Campaign Category *" at bounding box center [297, 224] width 134 height 41
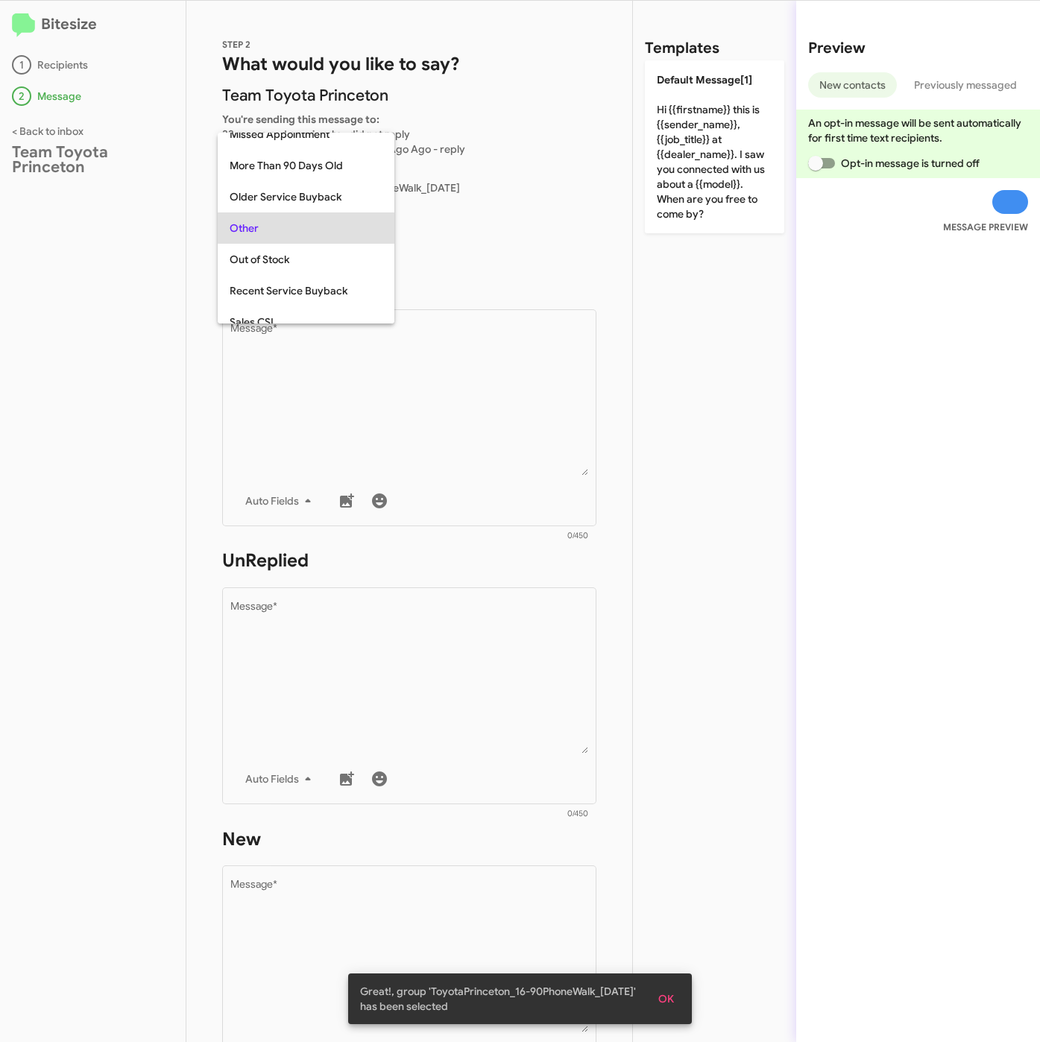
scroll to position [31, 0]
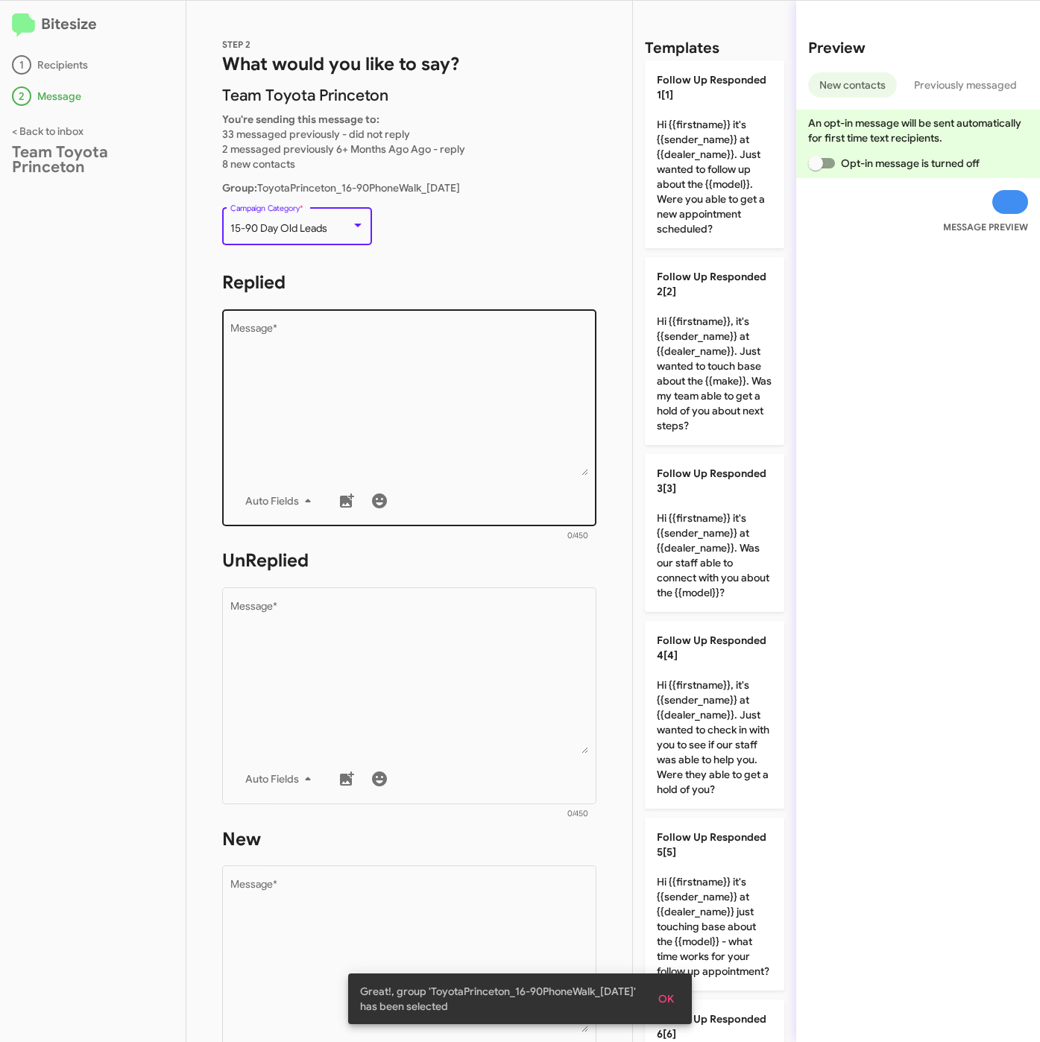
click at [379, 381] on textarea "Message *" at bounding box center [409, 399] width 358 height 152
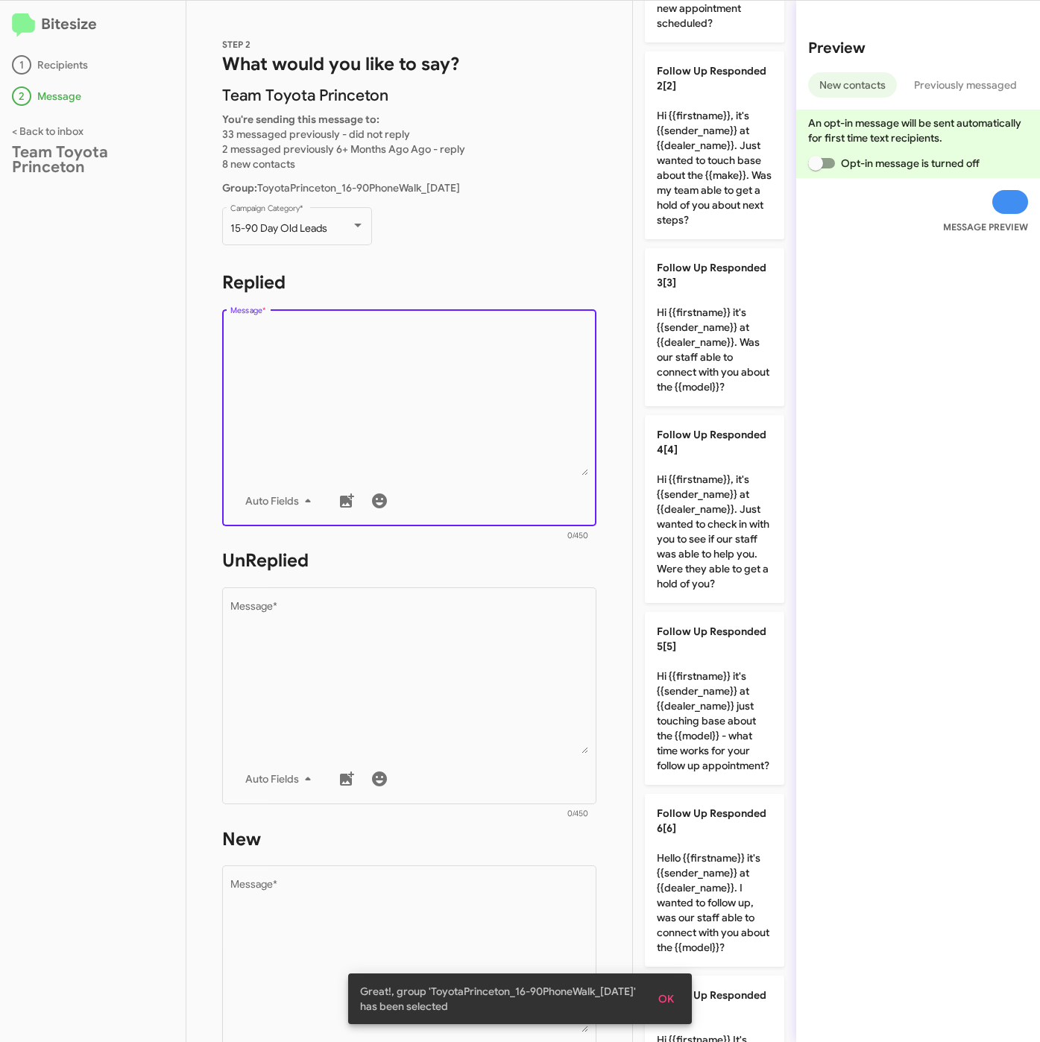
scroll to position [671, 0]
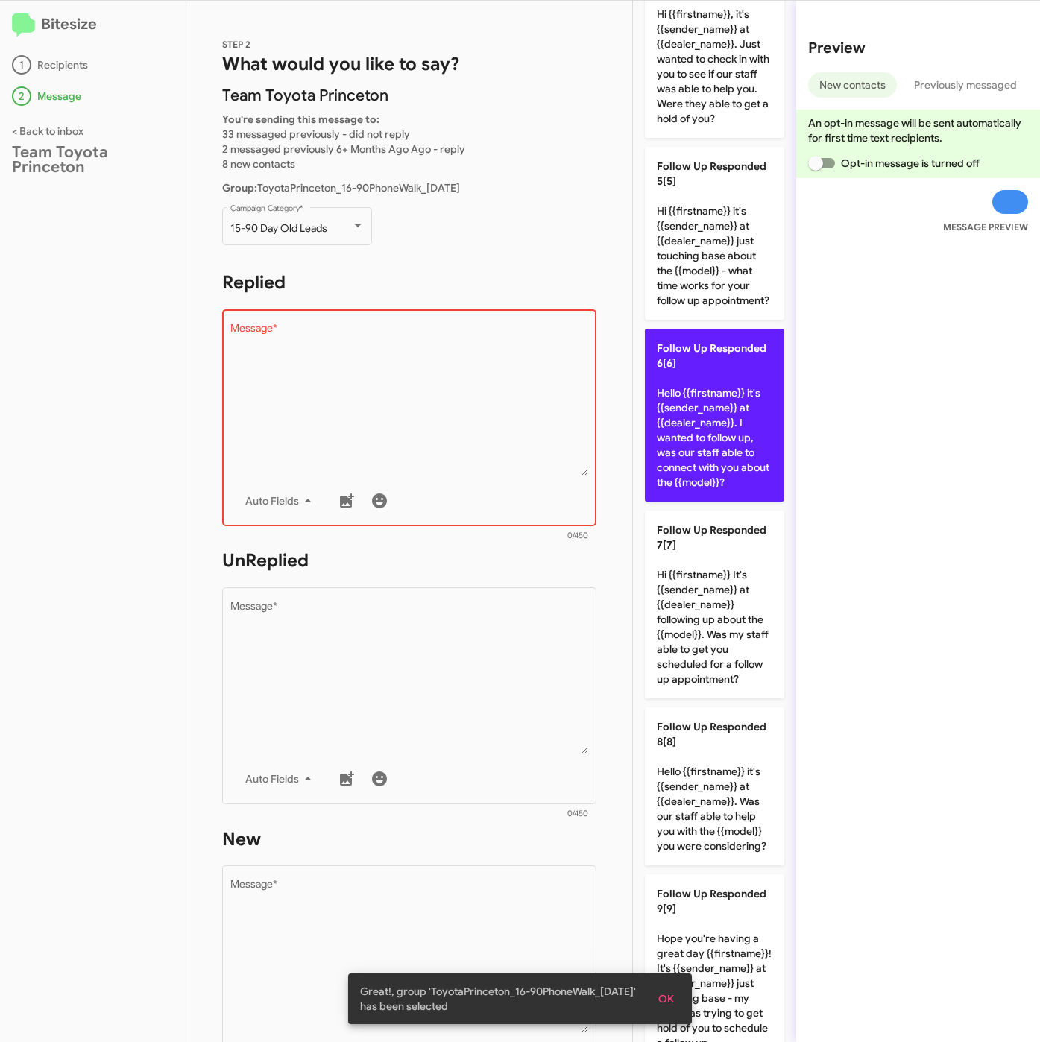
click at [707, 496] on p "Follow Up Responded 6[6] Hello {{firstname}} it's {{sender_name}} at {{dealer_n…" at bounding box center [714, 415] width 139 height 173
type textarea "Hello {{firstname}} it's {{sender_name}} at {{dealer_name}}. I wanted to follow…"
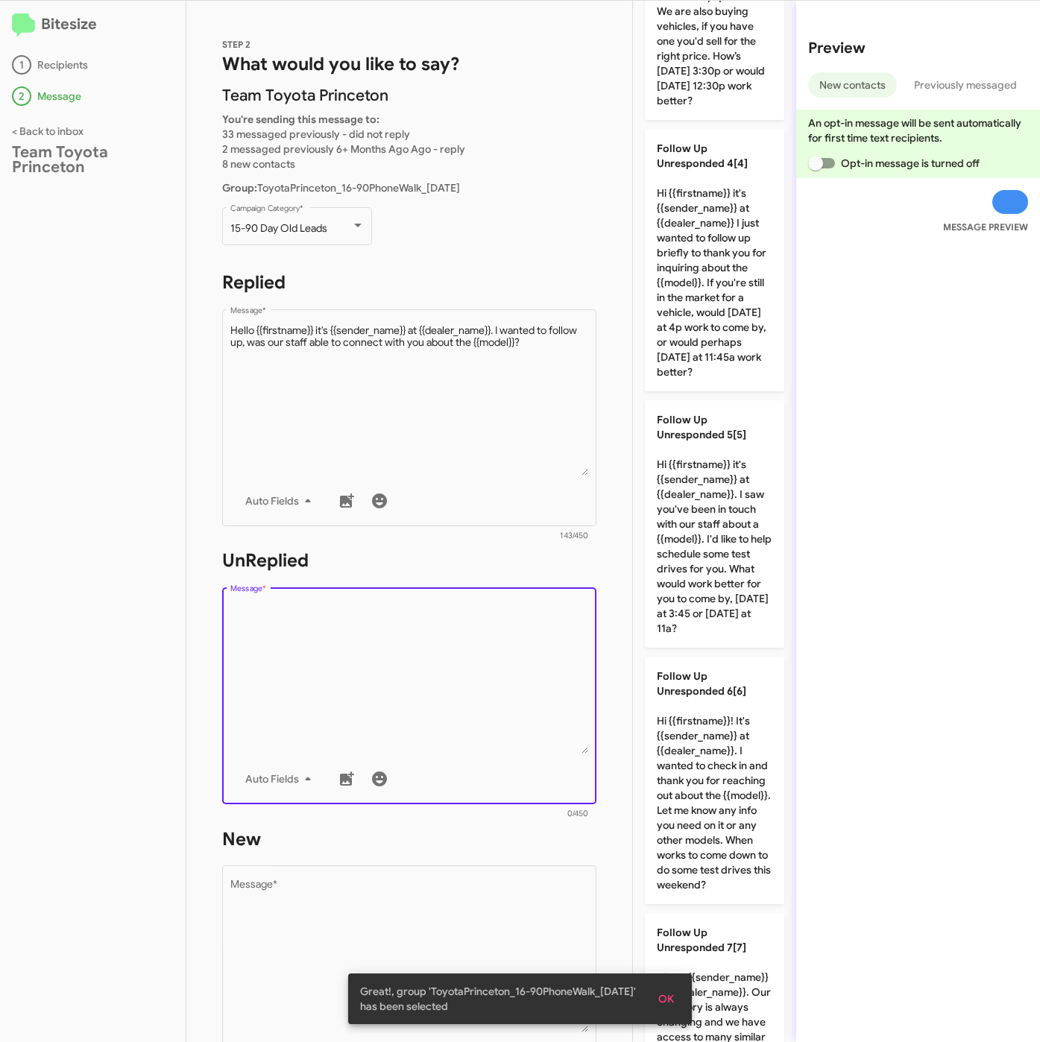
click at [438, 702] on textarea "Message *" at bounding box center [409, 677] width 358 height 152
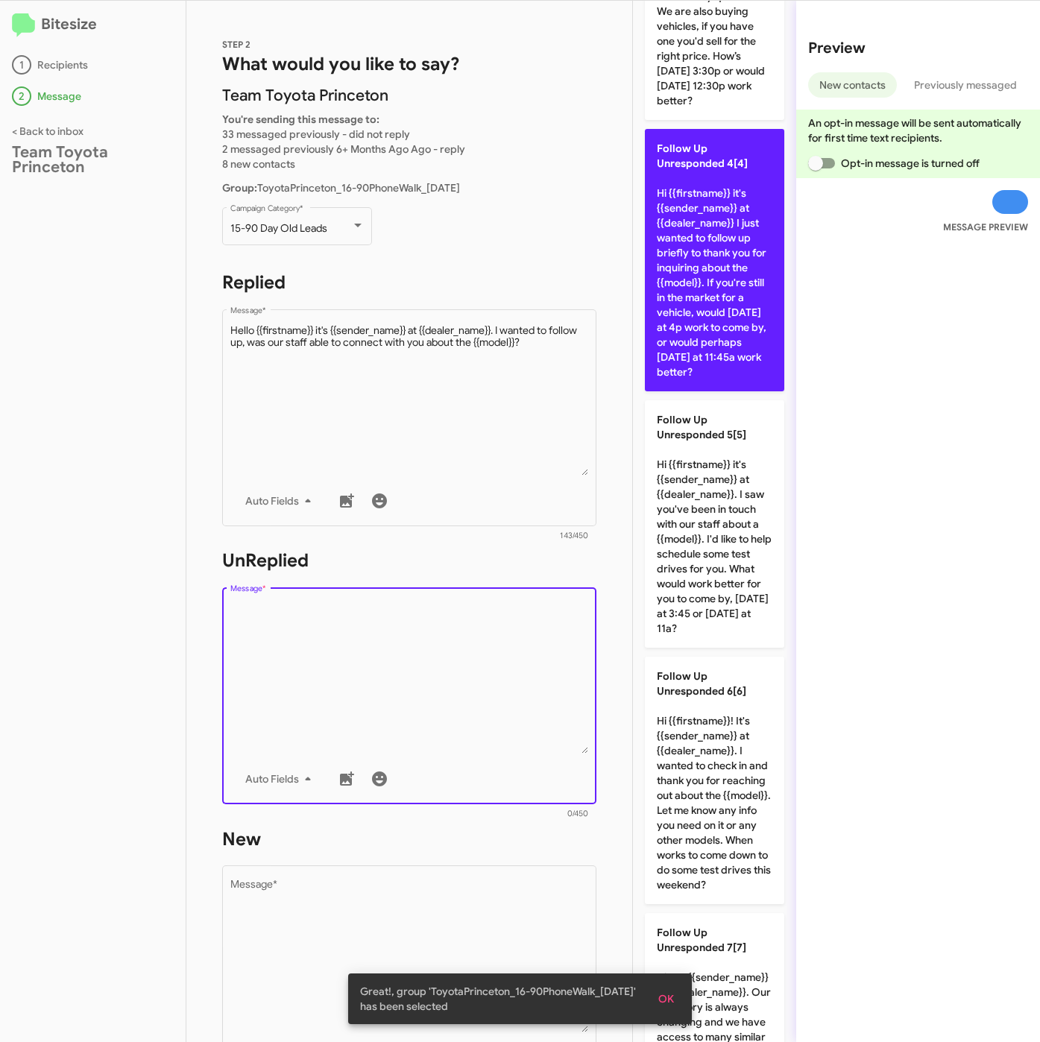
click at [707, 367] on p "Follow Up Unresponded 4[4] Hi {{firstname}} it's {{sender_name}} at {{dealer_na…" at bounding box center [714, 260] width 139 height 262
type textarea "Hi {{firstname}} it's {{sender_name}} at {{dealer_name}} I just wanted to follo…"
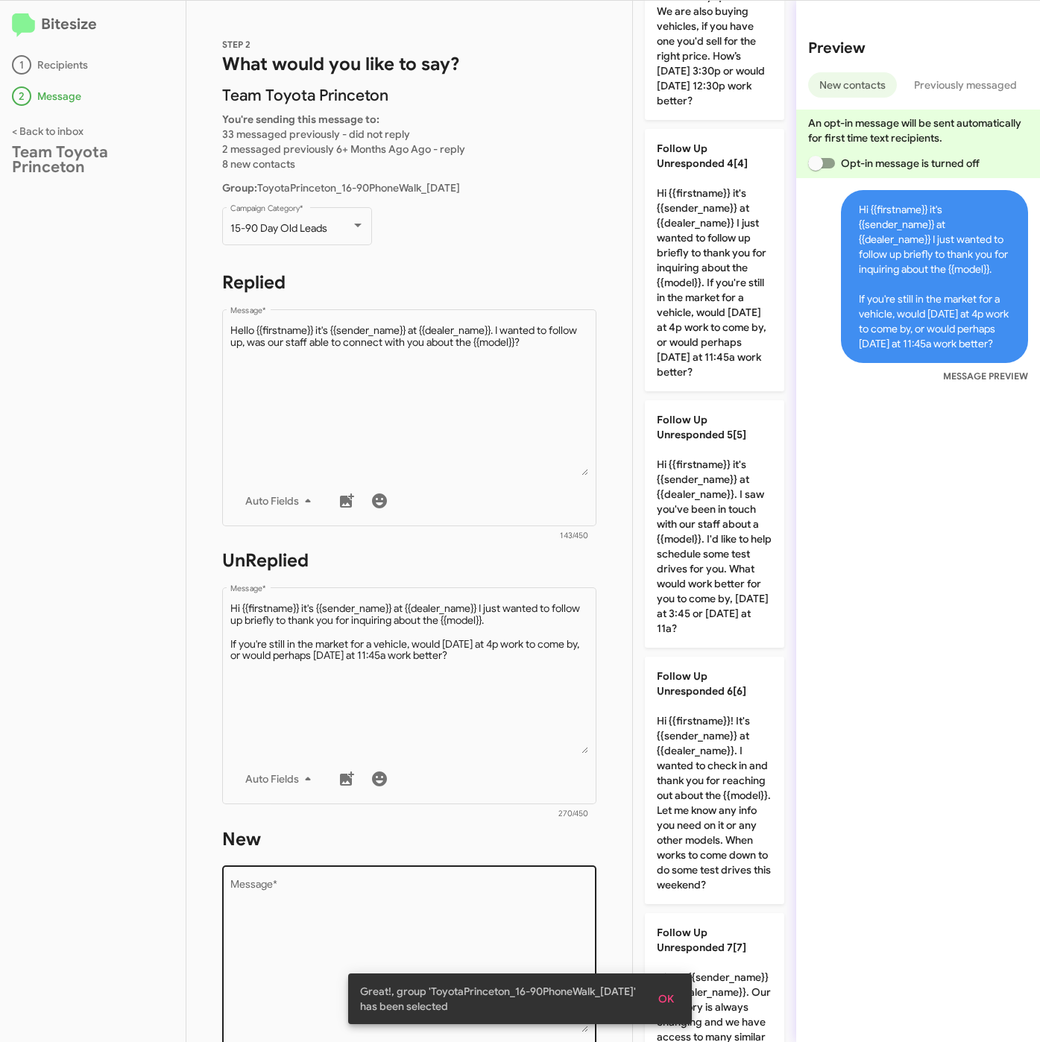
scroll to position [0, 0]
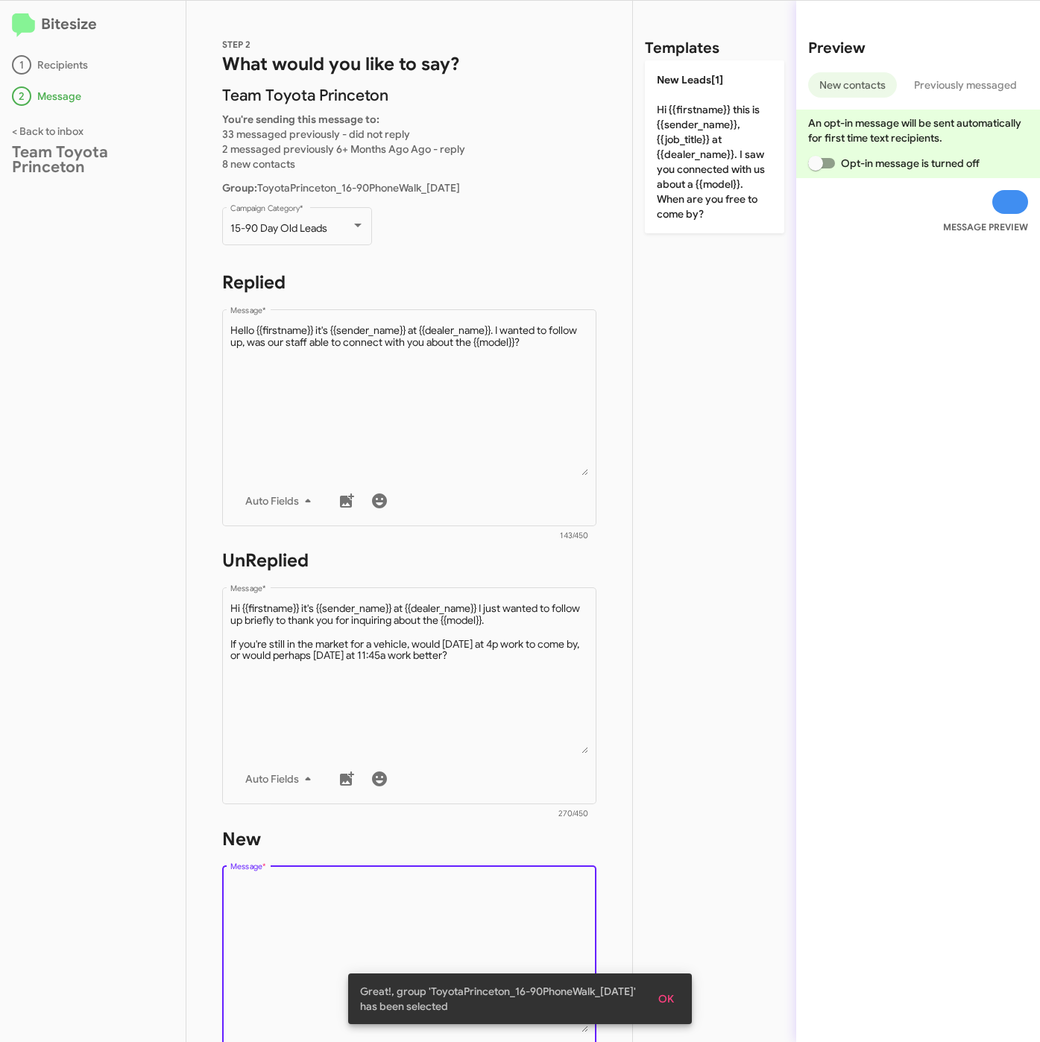
click at [455, 894] on textarea "Message *" at bounding box center [409, 956] width 358 height 152
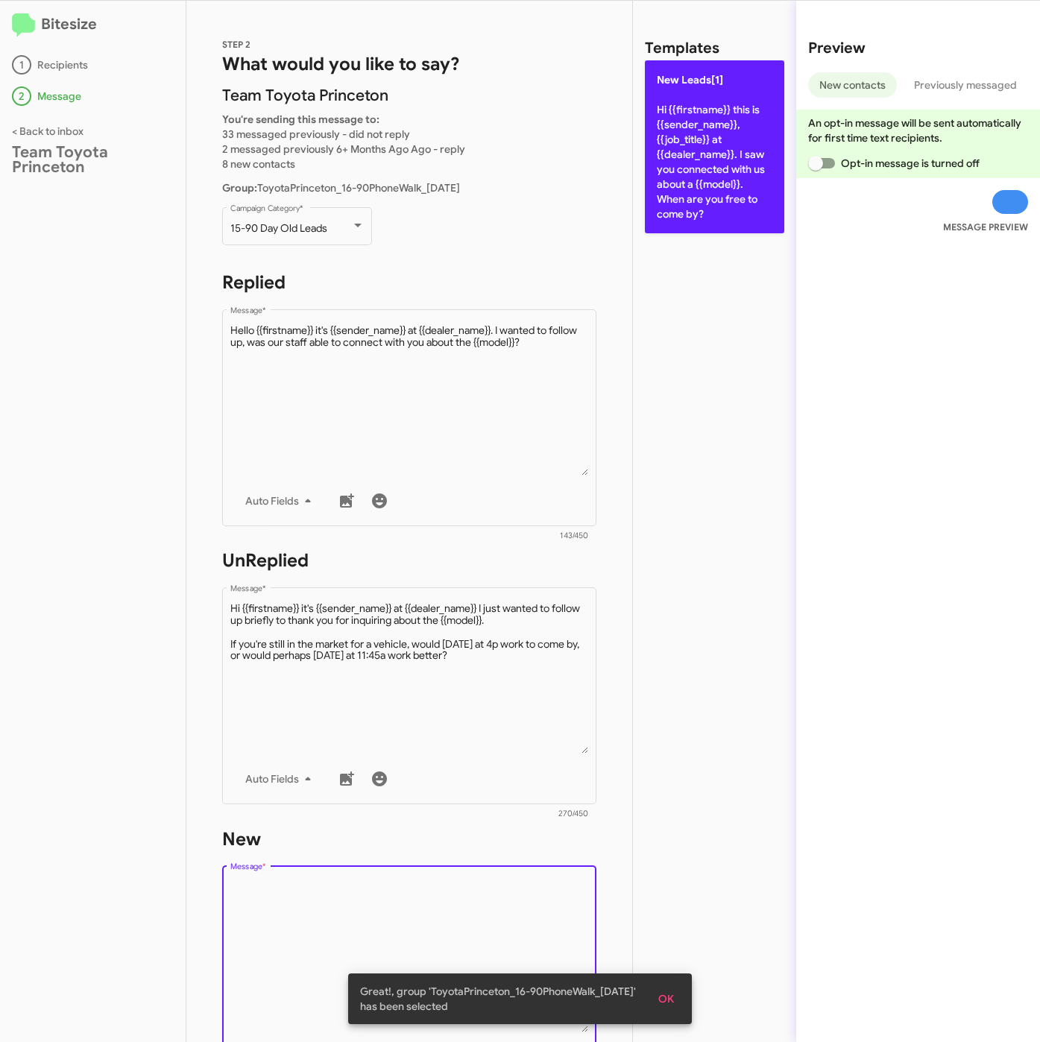
click at [695, 134] on p "New Leads[1] Hi {{firstname}} this is {{sender_name}}, {{job_title}} at {{deale…" at bounding box center [714, 146] width 139 height 173
type textarea "Hi {{firstname}} this is {{sender_name}}, {{job_title}} at {{dealer_name}}. I s…"
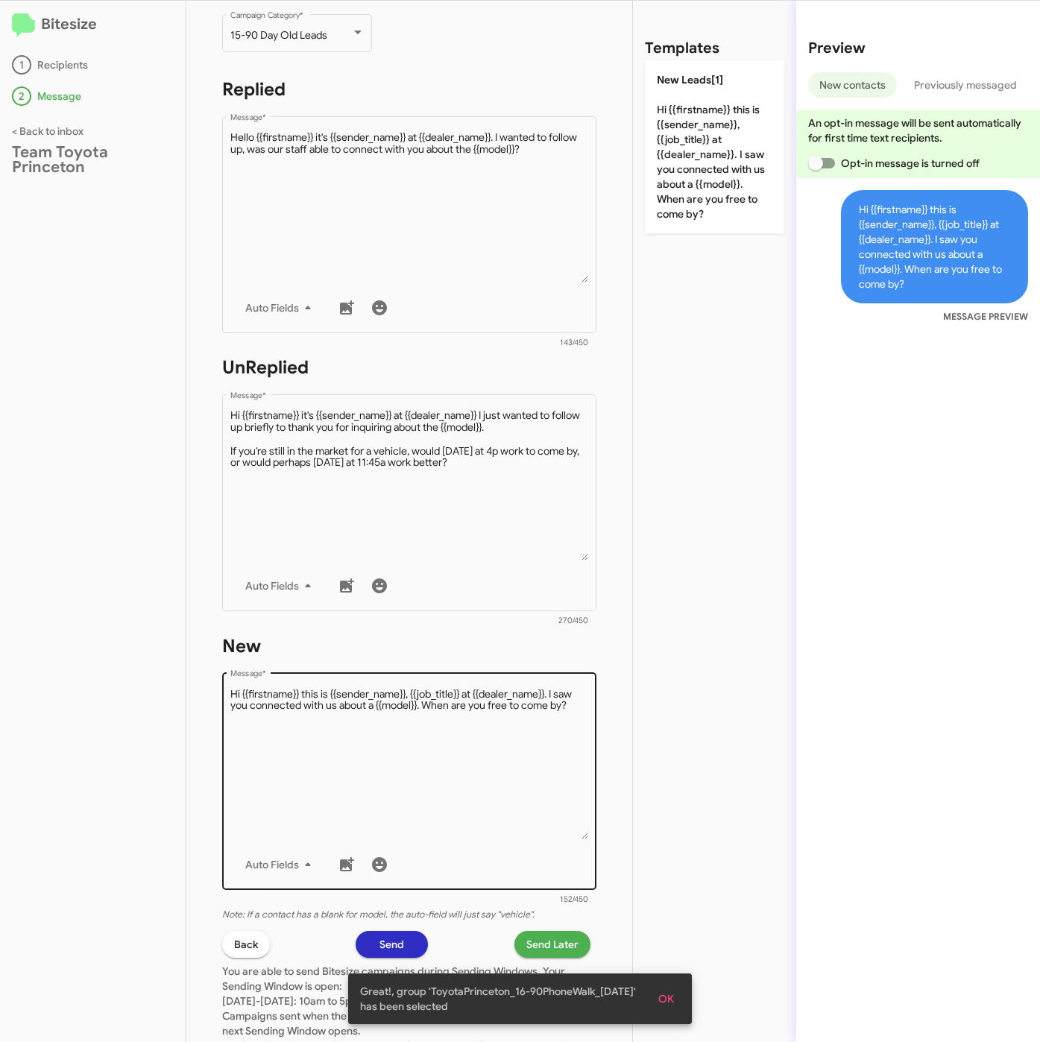
scroll to position [320, 0]
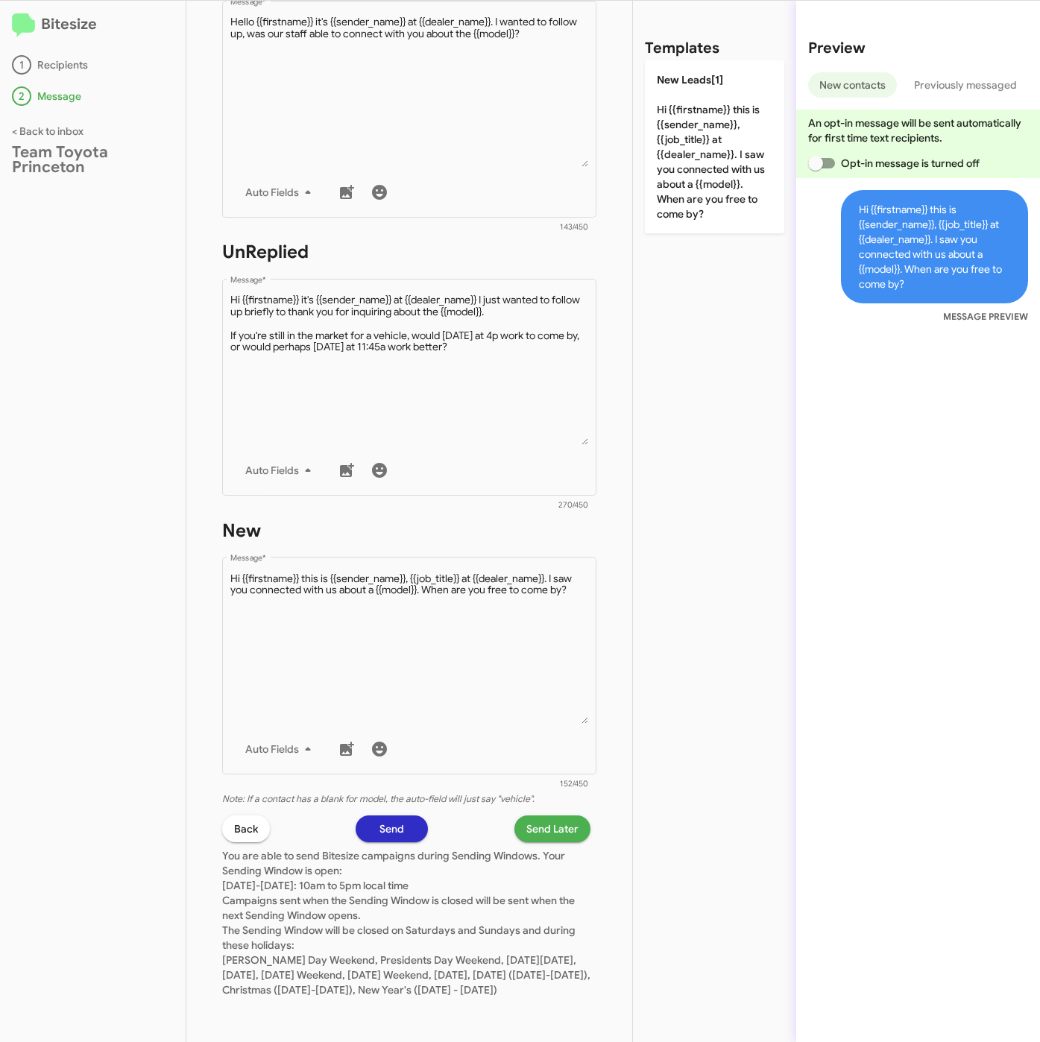
click at [537, 824] on span "Send Later" at bounding box center [552, 828] width 52 height 27
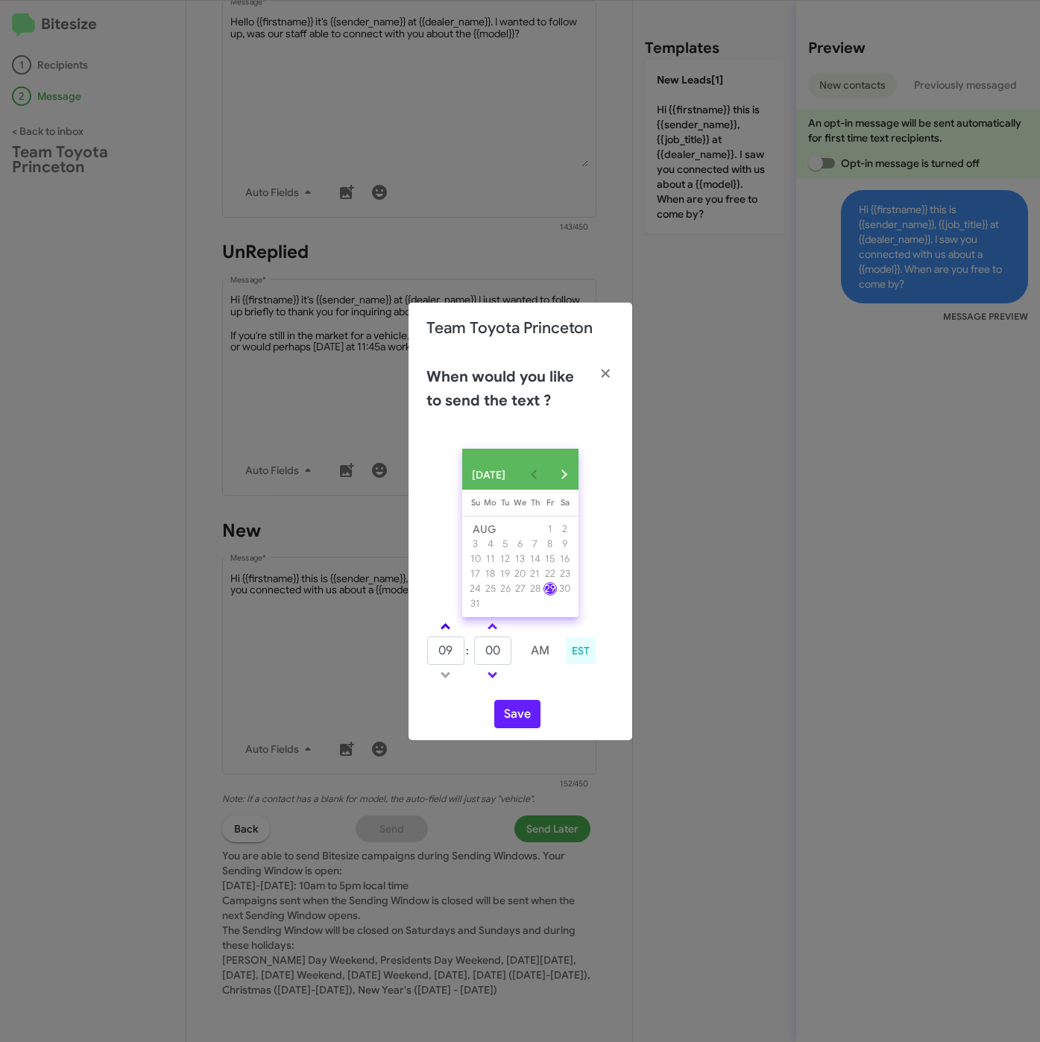
click at [441, 633] on span at bounding box center [445, 628] width 10 height 10
click at [448, 633] on span at bounding box center [445, 628] width 10 height 10
type input "01"
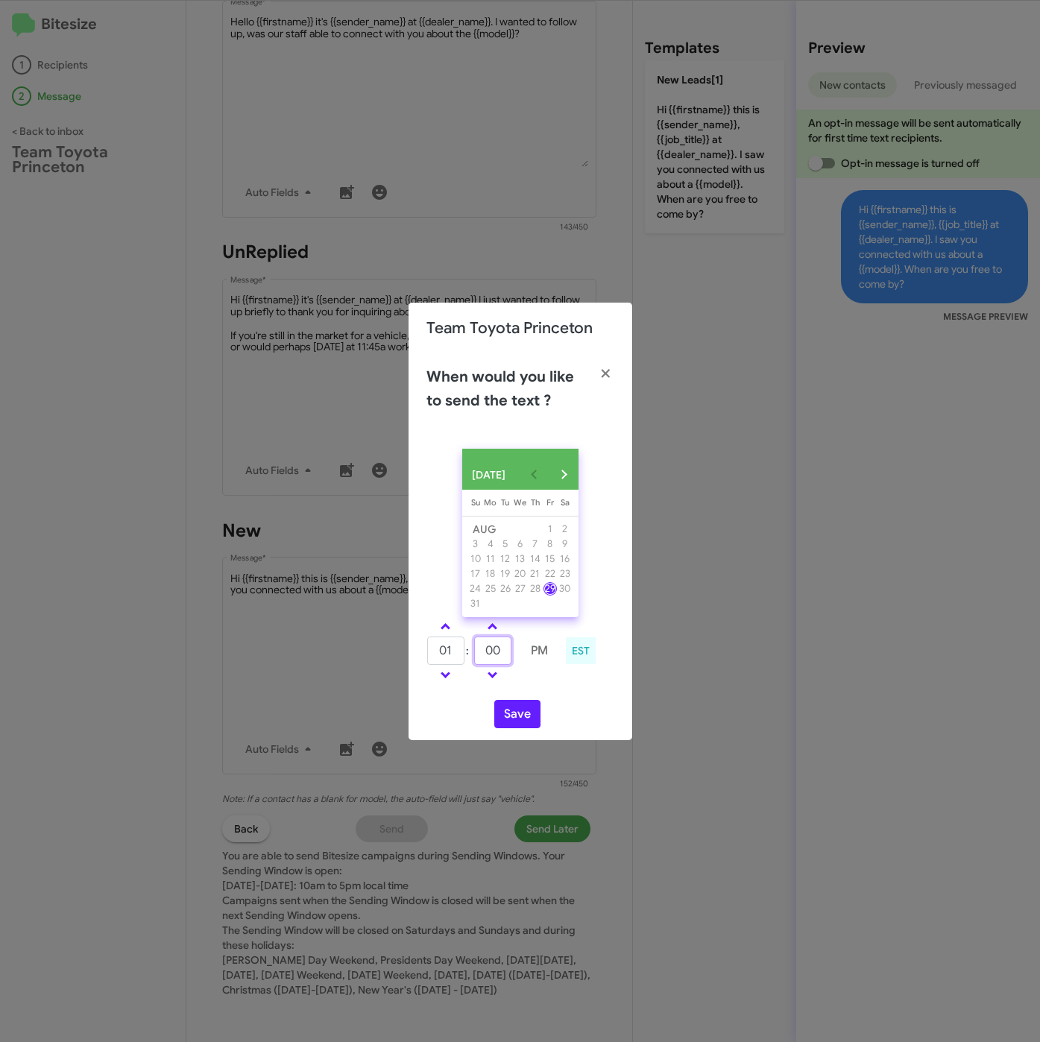
drag, startPoint x: 497, startPoint y: 656, endPoint x: 481, endPoint y: 656, distance: 15.7
click at [481, 656] on input "00" at bounding box center [492, 650] width 37 height 28
type input "34"
click at [517, 721] on button "Save" at bounding box center [517, 714] width 46 height 28
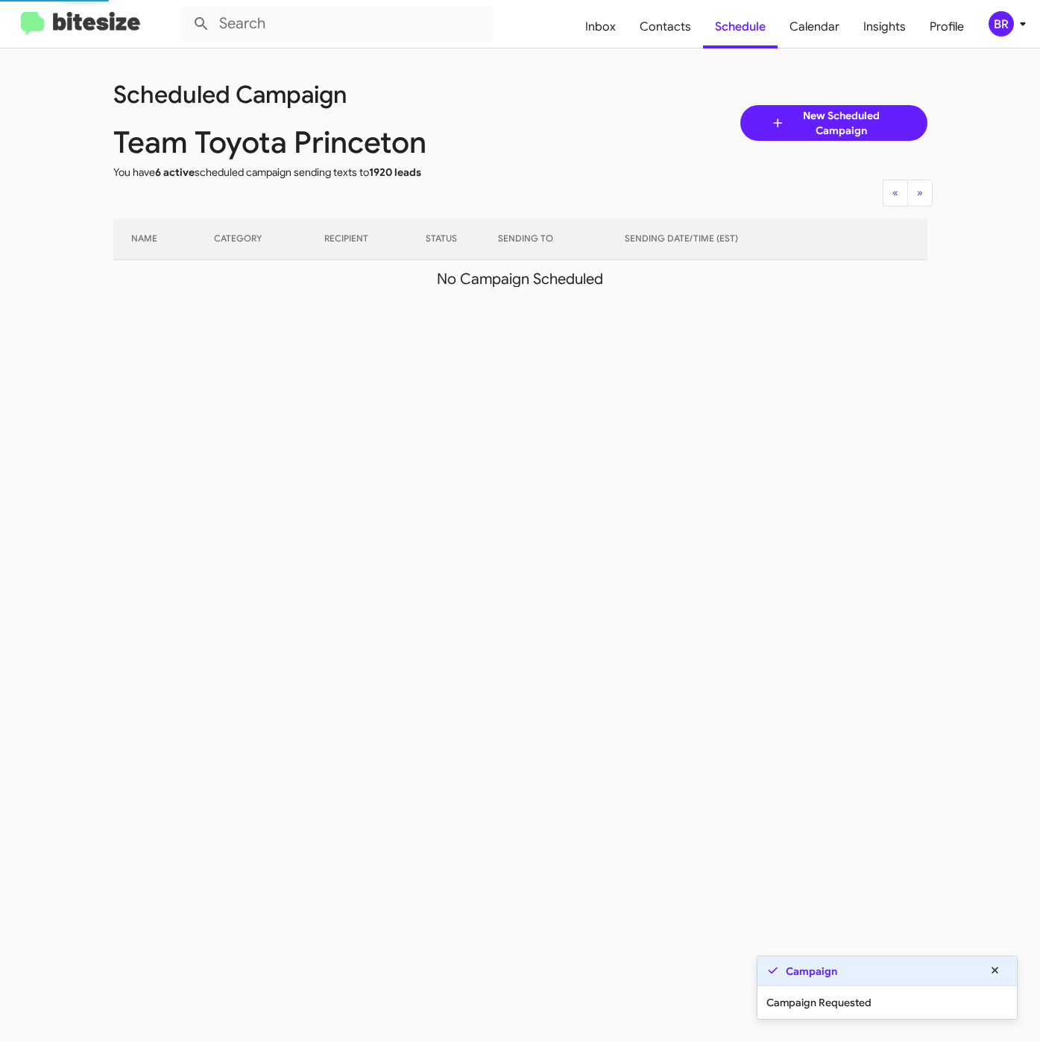
click at [1023, 15] on icon at bounding box center [1023, 24] width 18 height 18
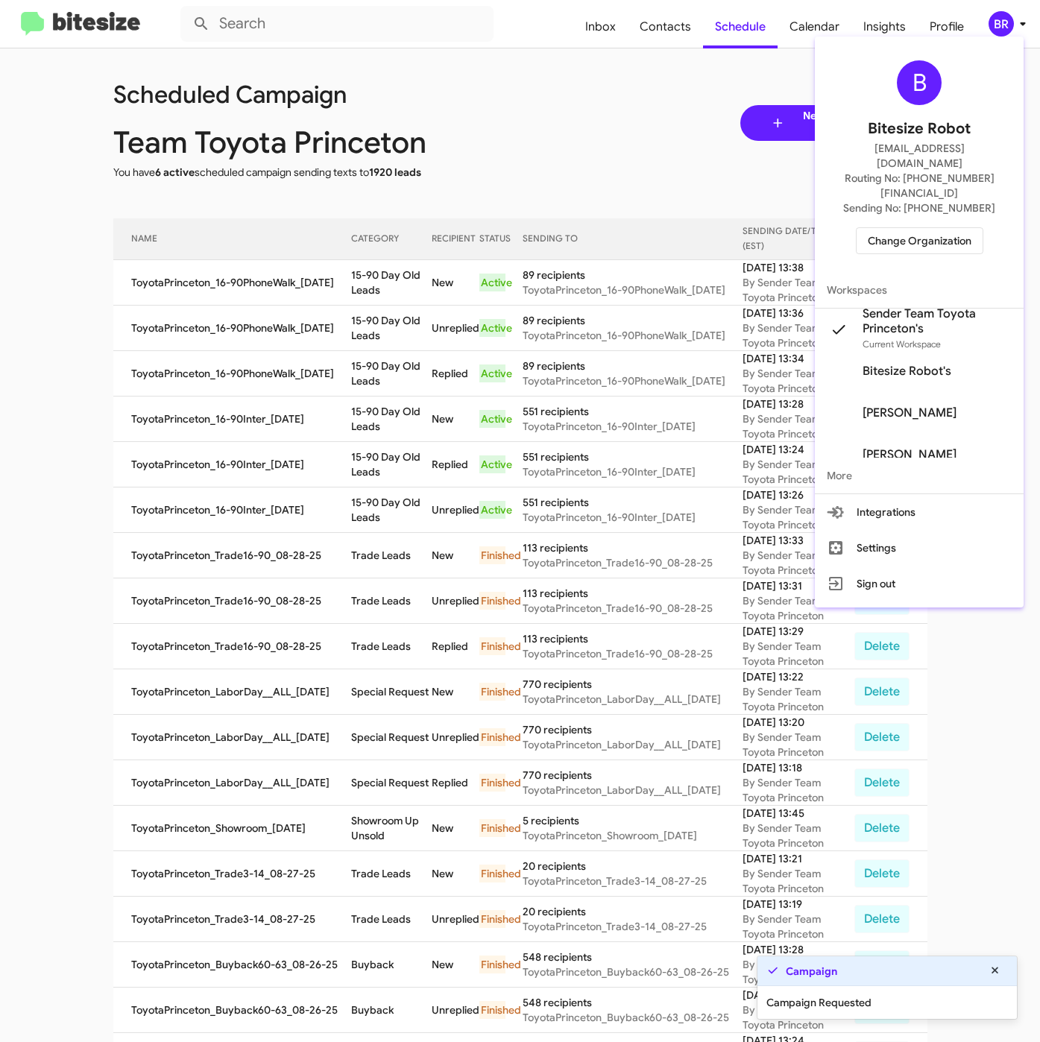
click at [332, 280] on div at bounding box center [520, 521] width 1040 height 1042
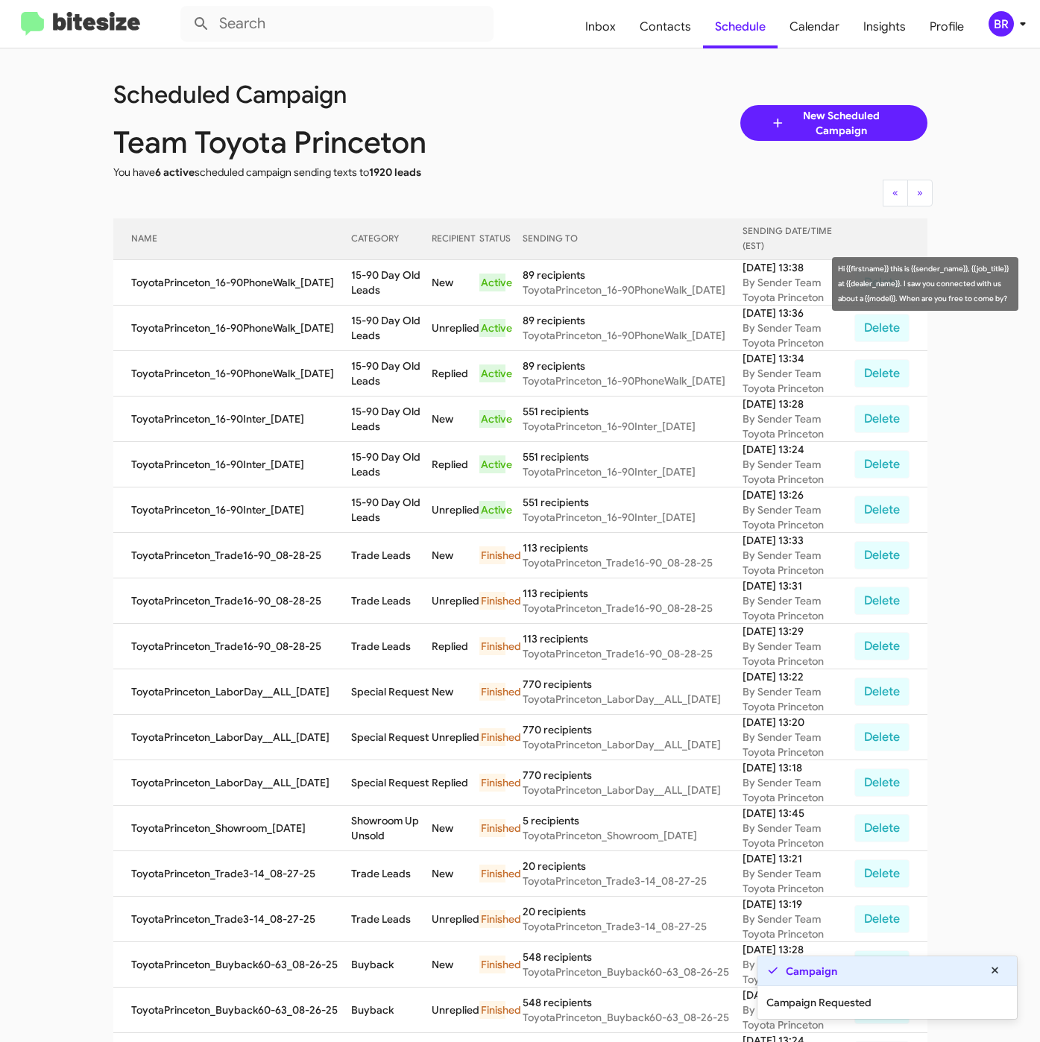
drag, startPoint x: 344, startPoint y: 271, endPoint x: 376, endPoint y: 287, distance: 35.7
click at [376, 287] on td "15-90 Day Old Leads" at bounding box center [391, 282] width 80 height 45
copy td "15-90 Day Old Leads"
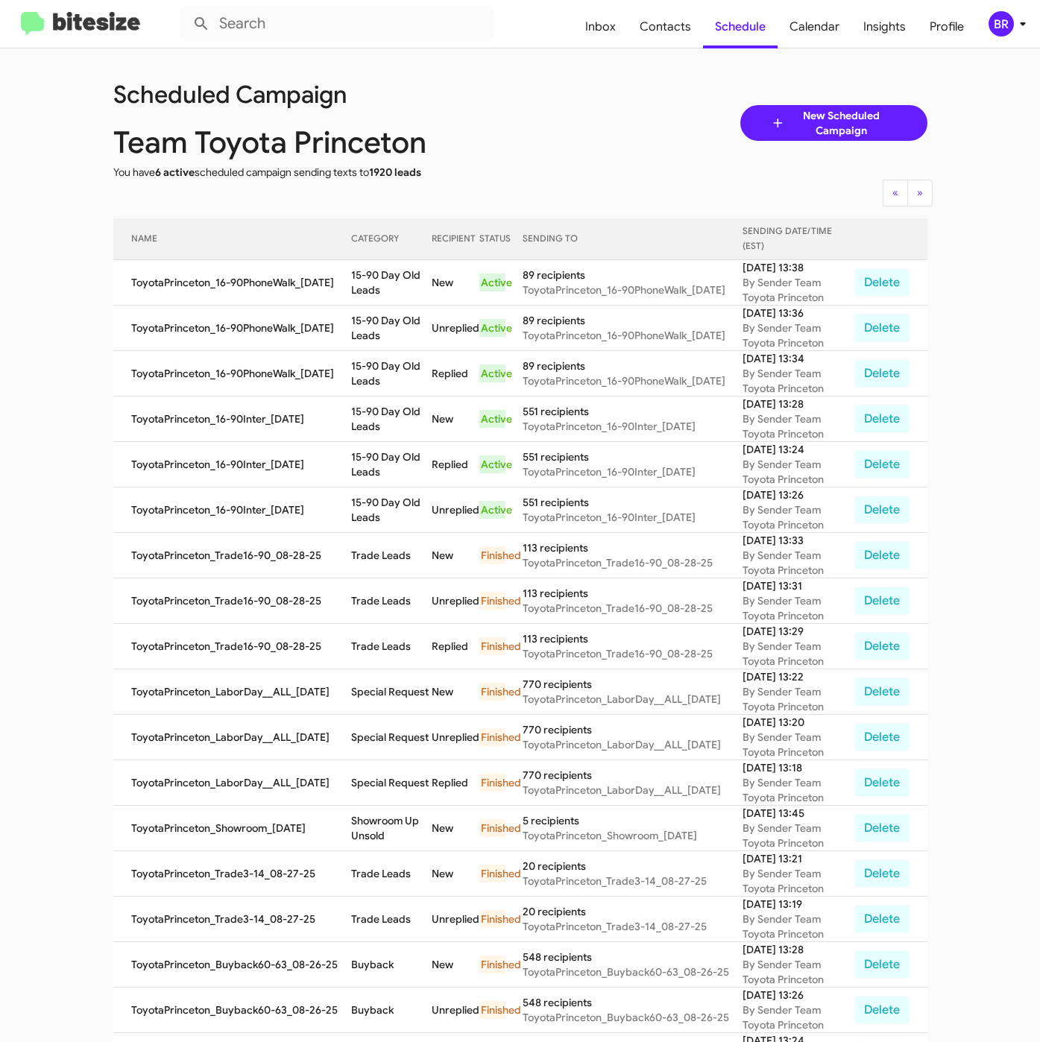
click at [1013, 34] on span "BR" at bounding box center [1010, 23] width 45 height 25
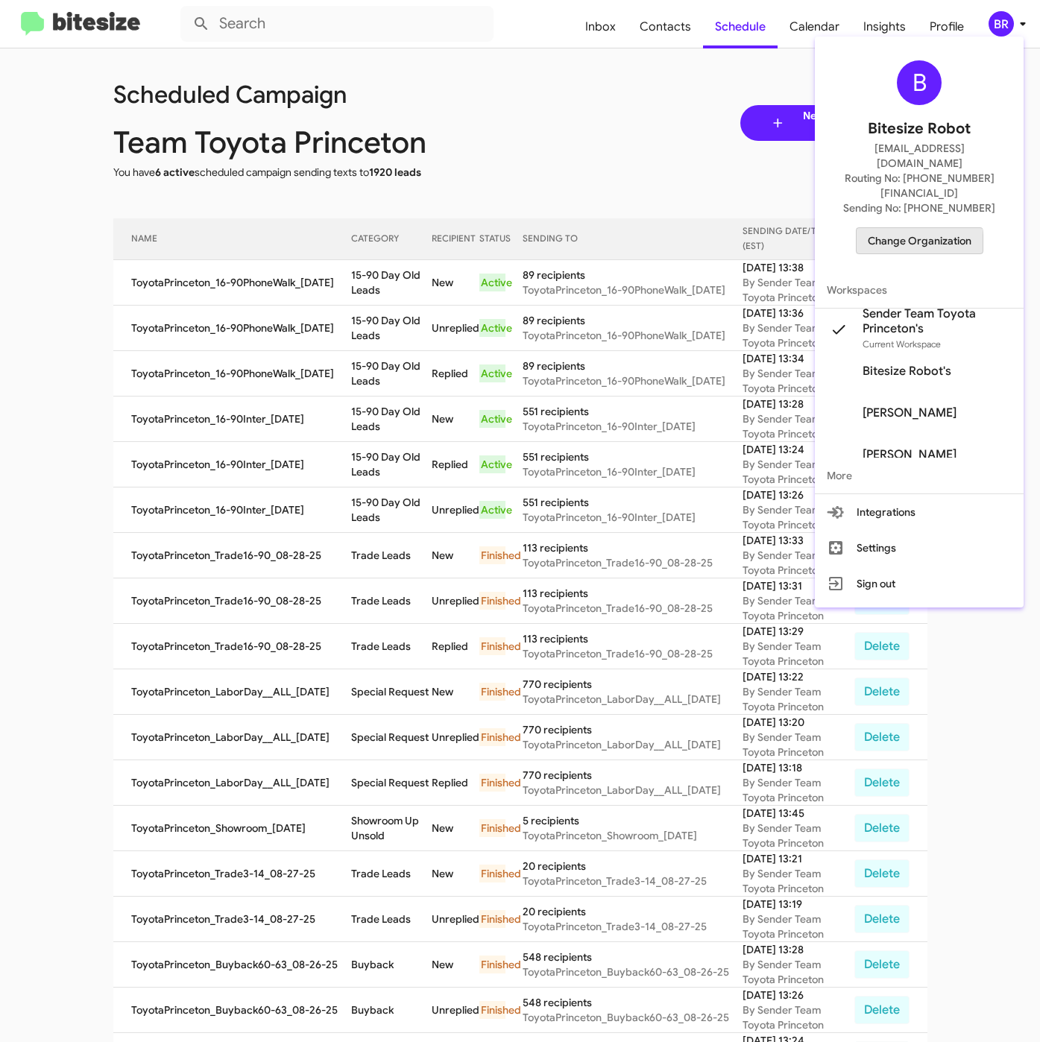
click at [919, 228] on span "Change Organization" at bounding box center [920, 240] width 104 height 25
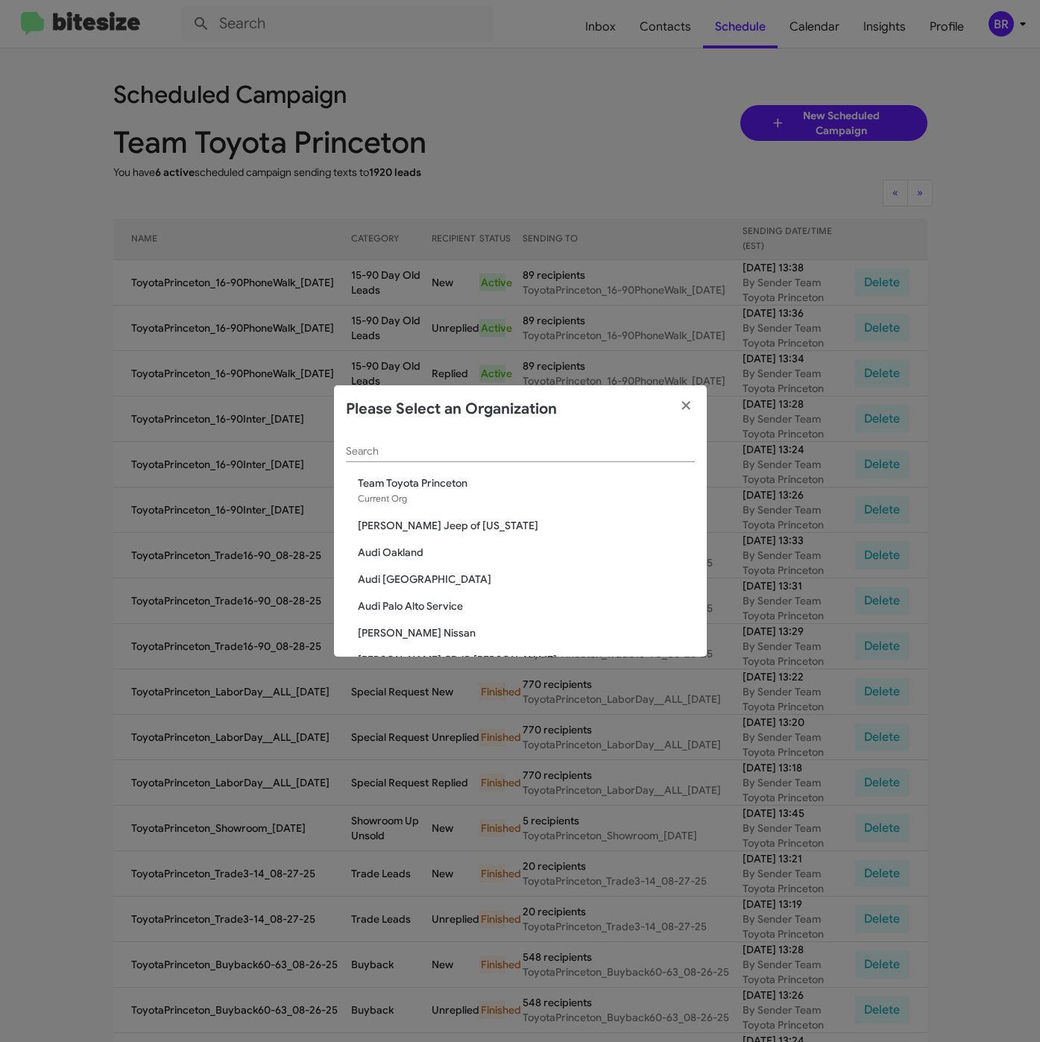
click at [534, 452] on input "Search" at bounding box center [520, 452] width 349 height 12
paste input "Team Toyota Langhorne"
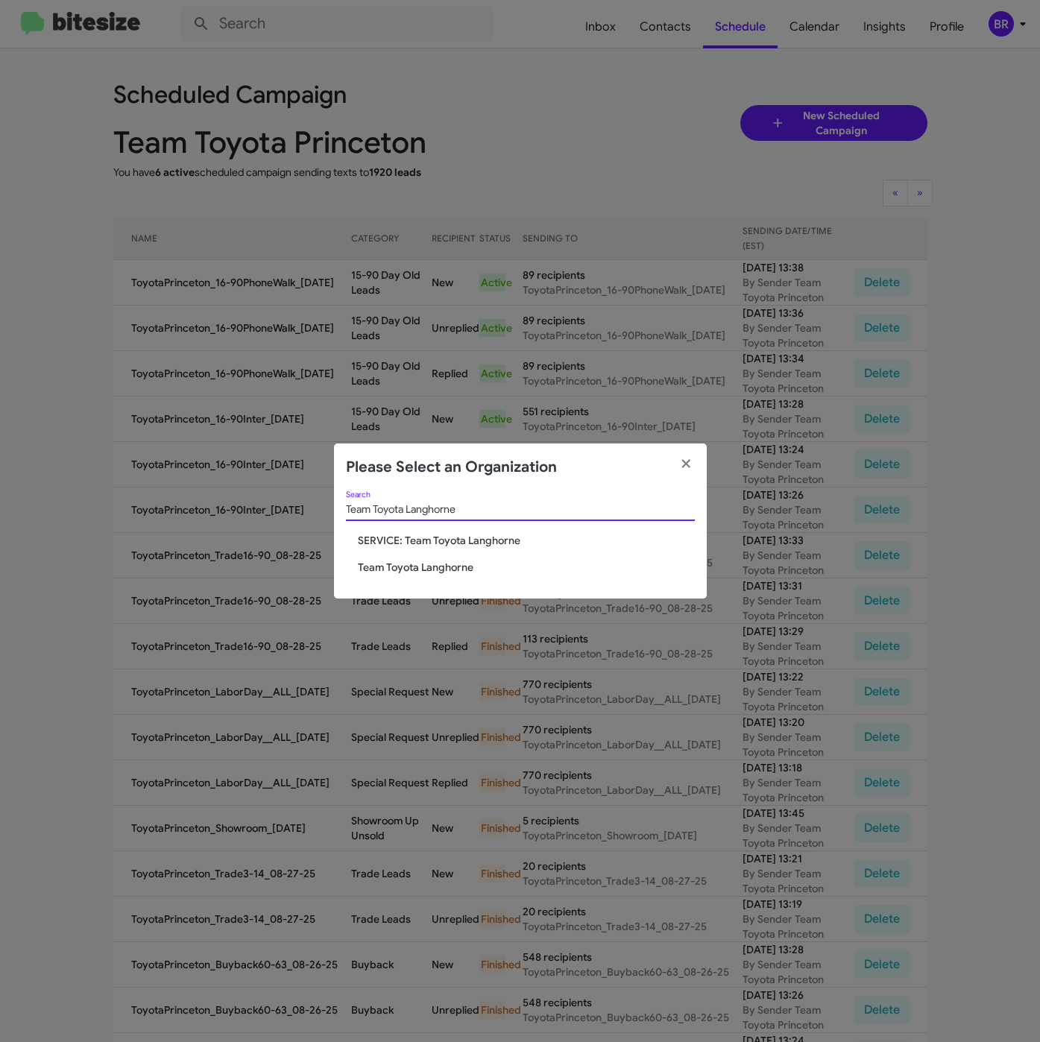
type input "Team Toyota Langhorne"
click at [423, 566] on span "Team Toyota Langhorne" at bounding box center [526, 567] width 337 height 15
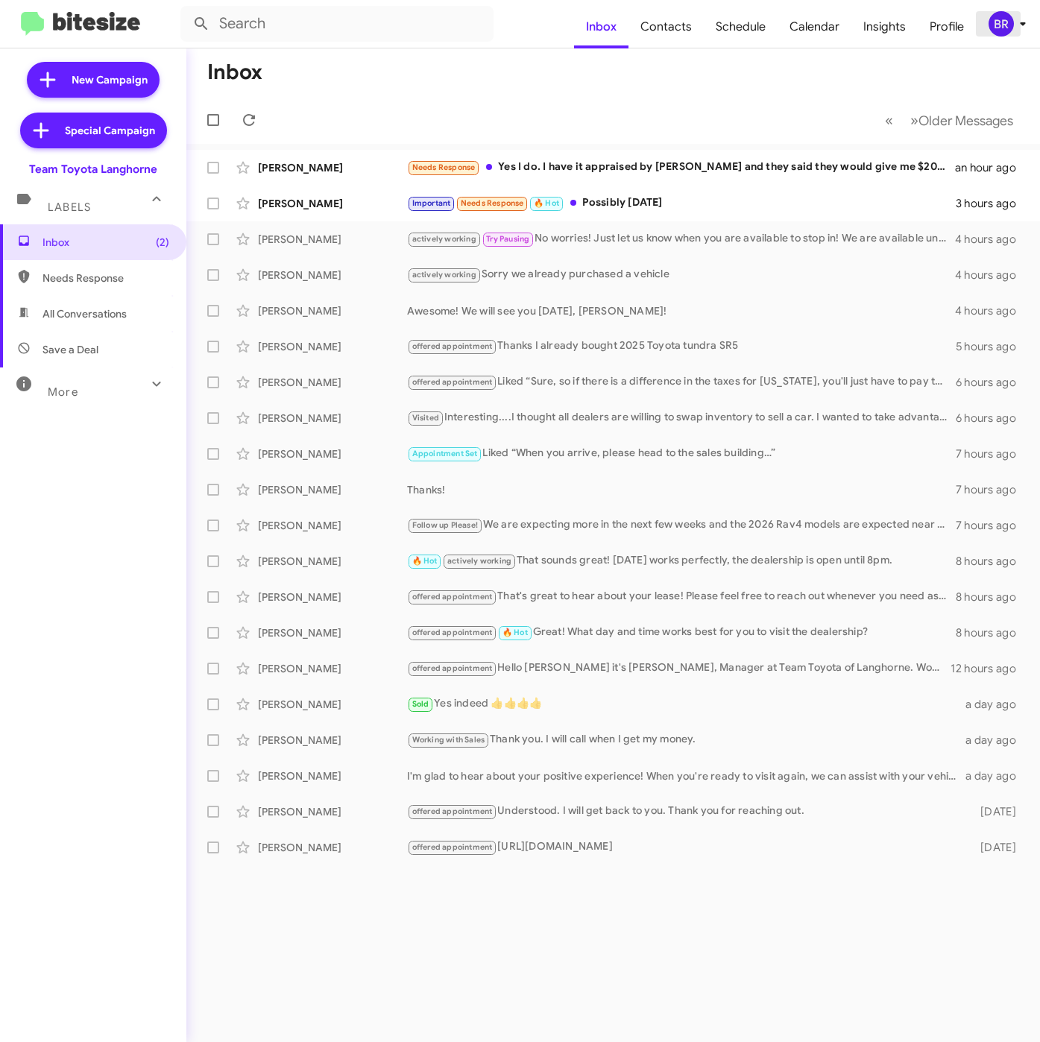
click at [1020, 25] on icon at bounding box center [1023, 24] width 18 height 18
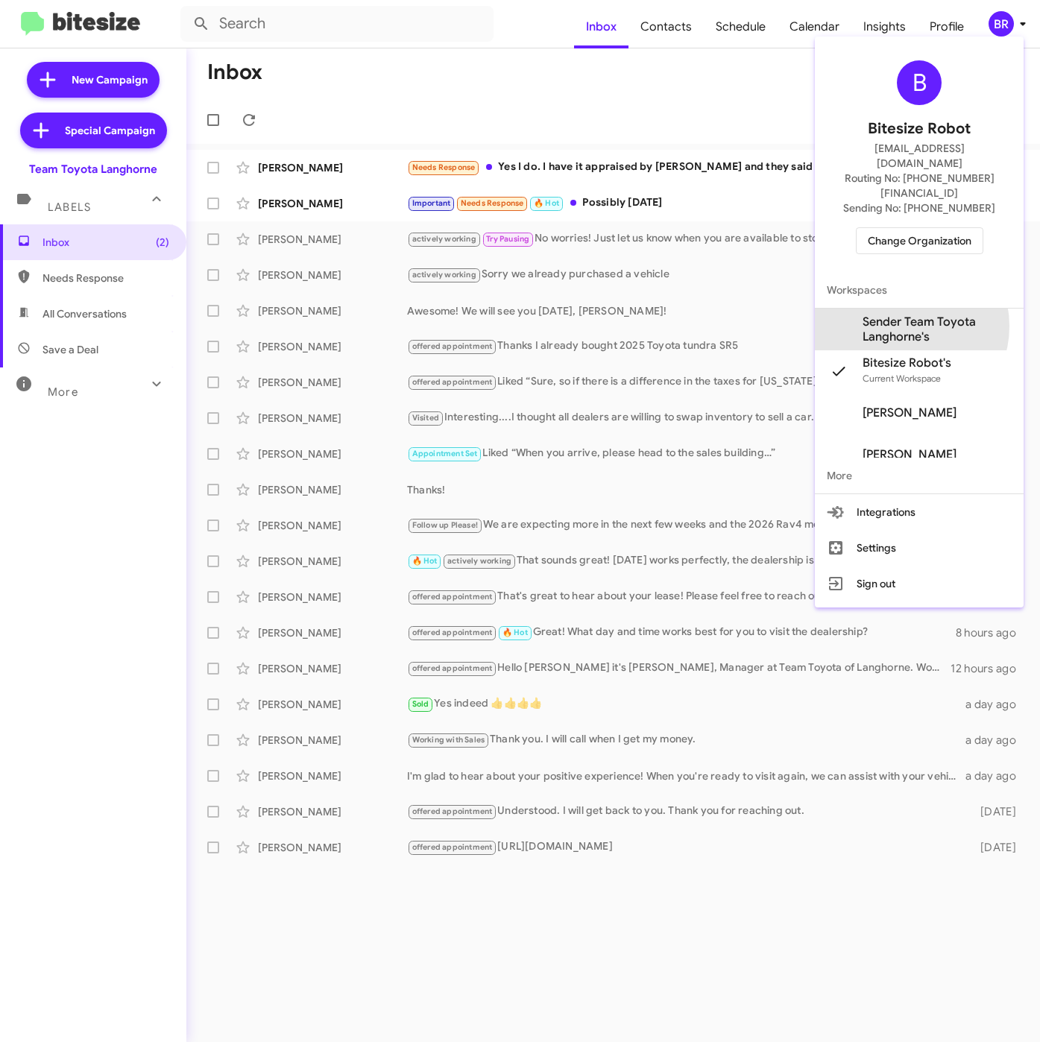
click at [903, 315] on span "Sender Team Toyota Langhorne's" at bounding box center [936, 330] width 149 height 30
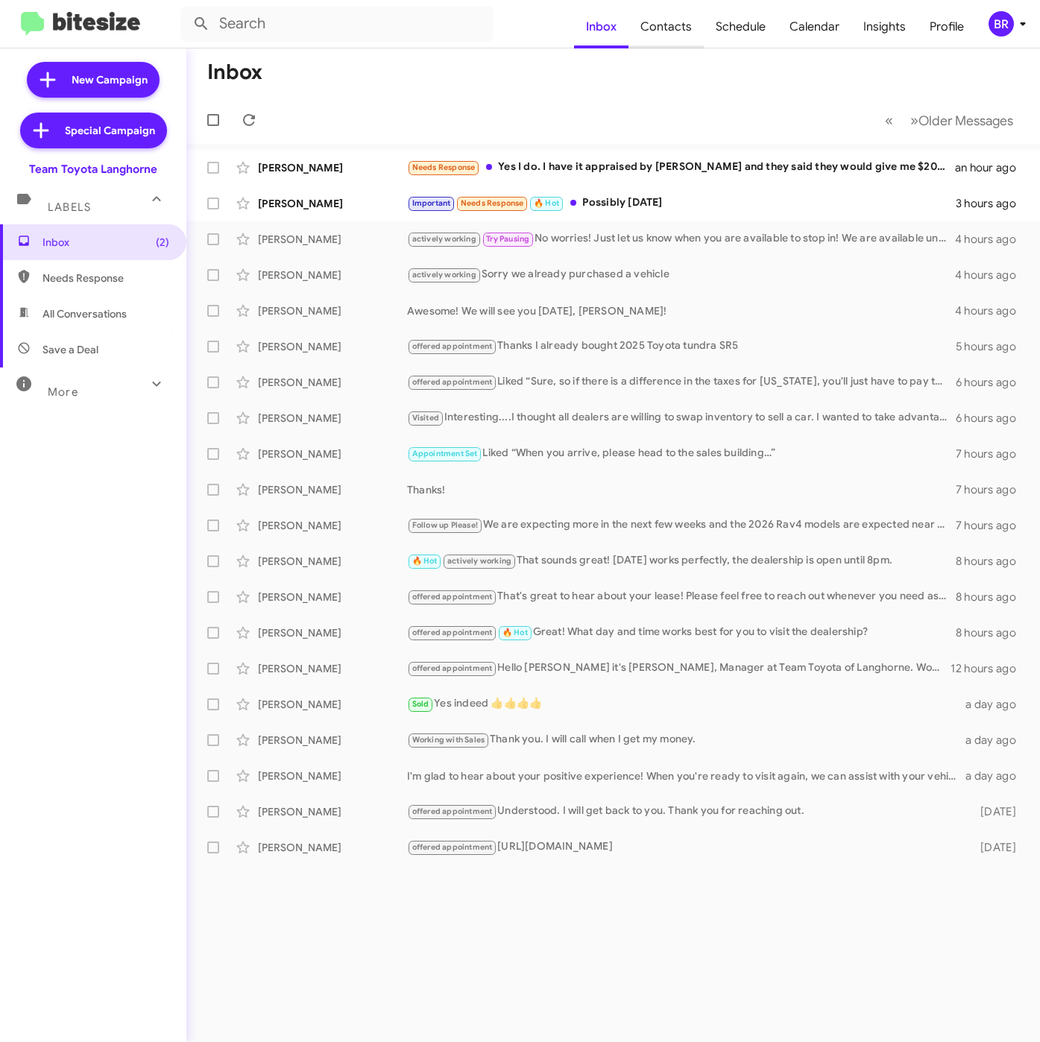
click at [683, 25] on span "Contacts" at bounding box center [665, 26] width 75 height 43
type input "in:groups"
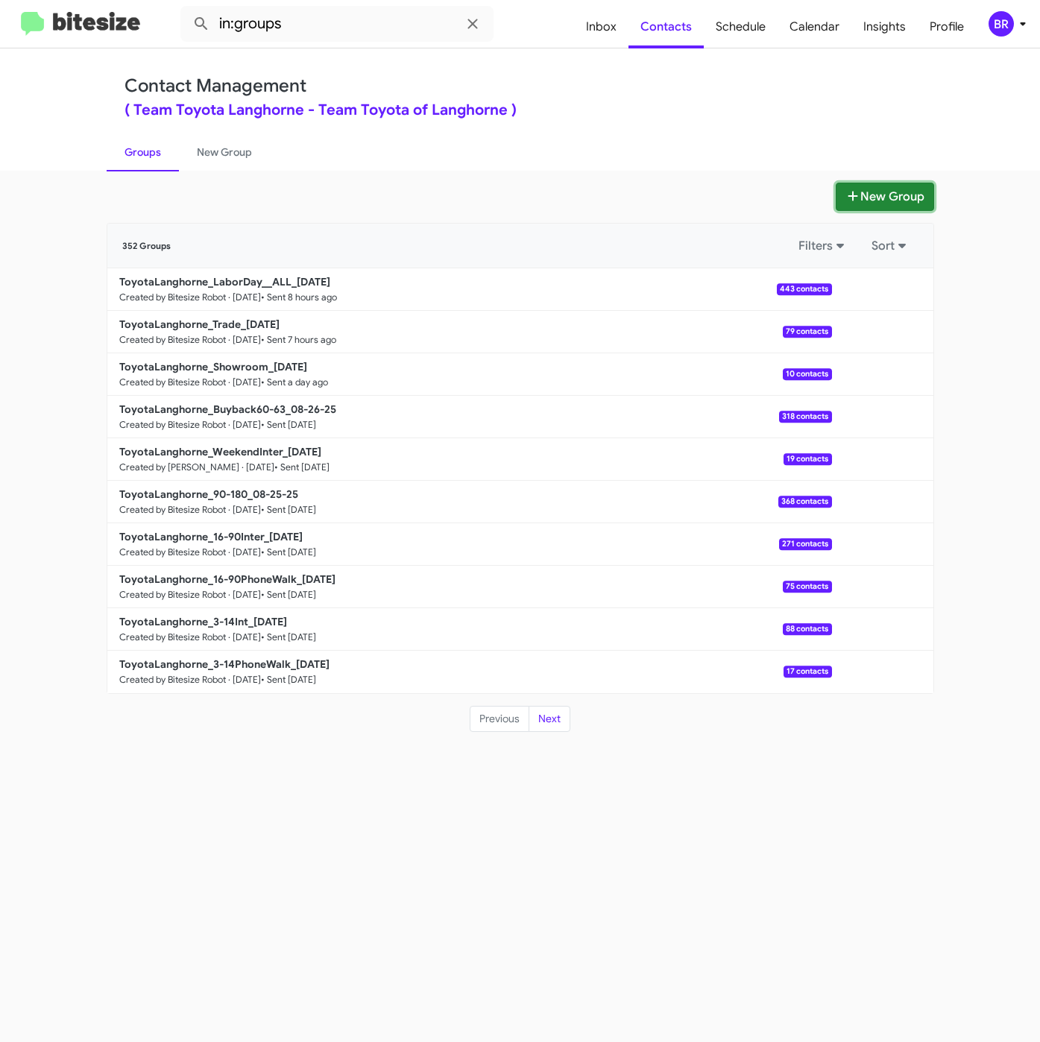
click at [886, 210] on button "New Group" at bounding box center [884, 197] width 98 height 28
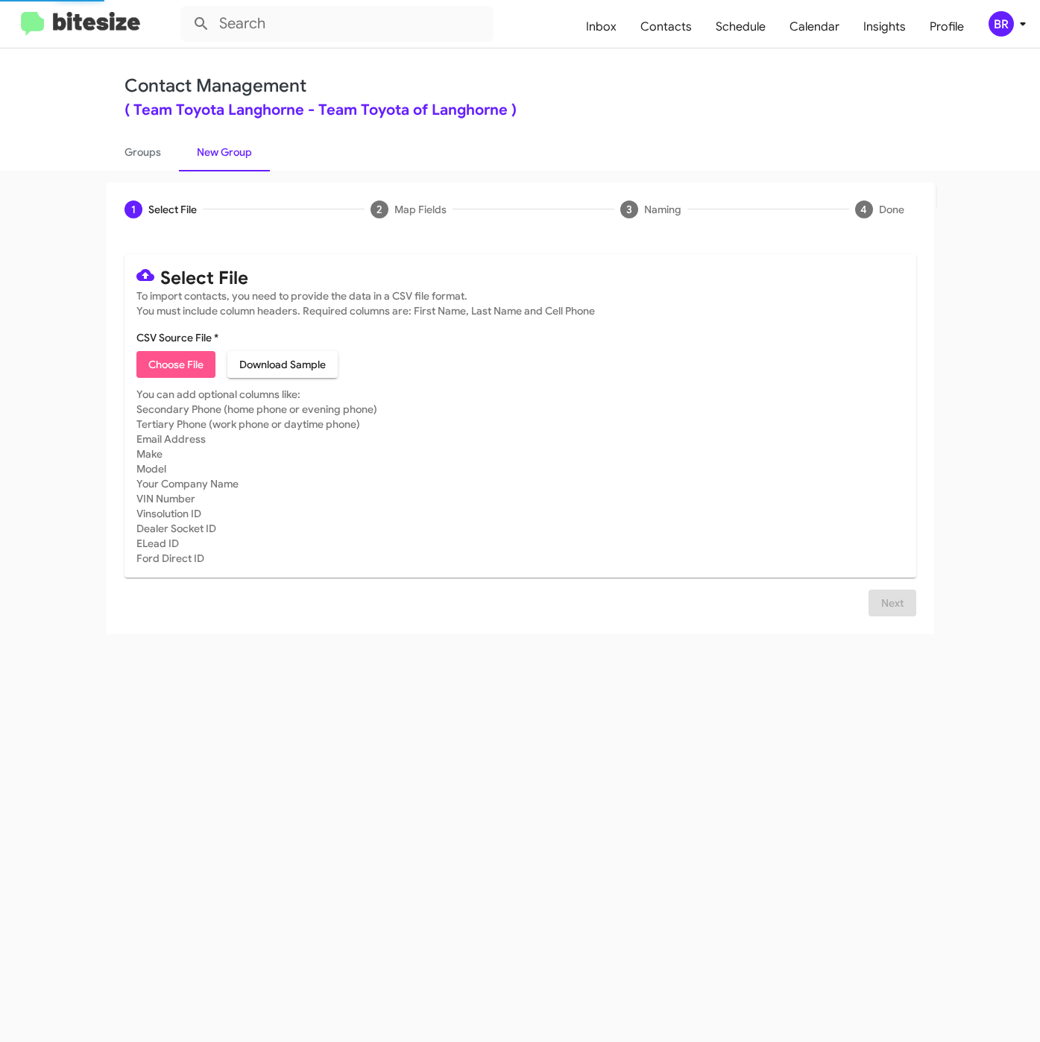
click at [186, 367] on span "Choose File" at bounding box center [175, 364] width 55 height 27
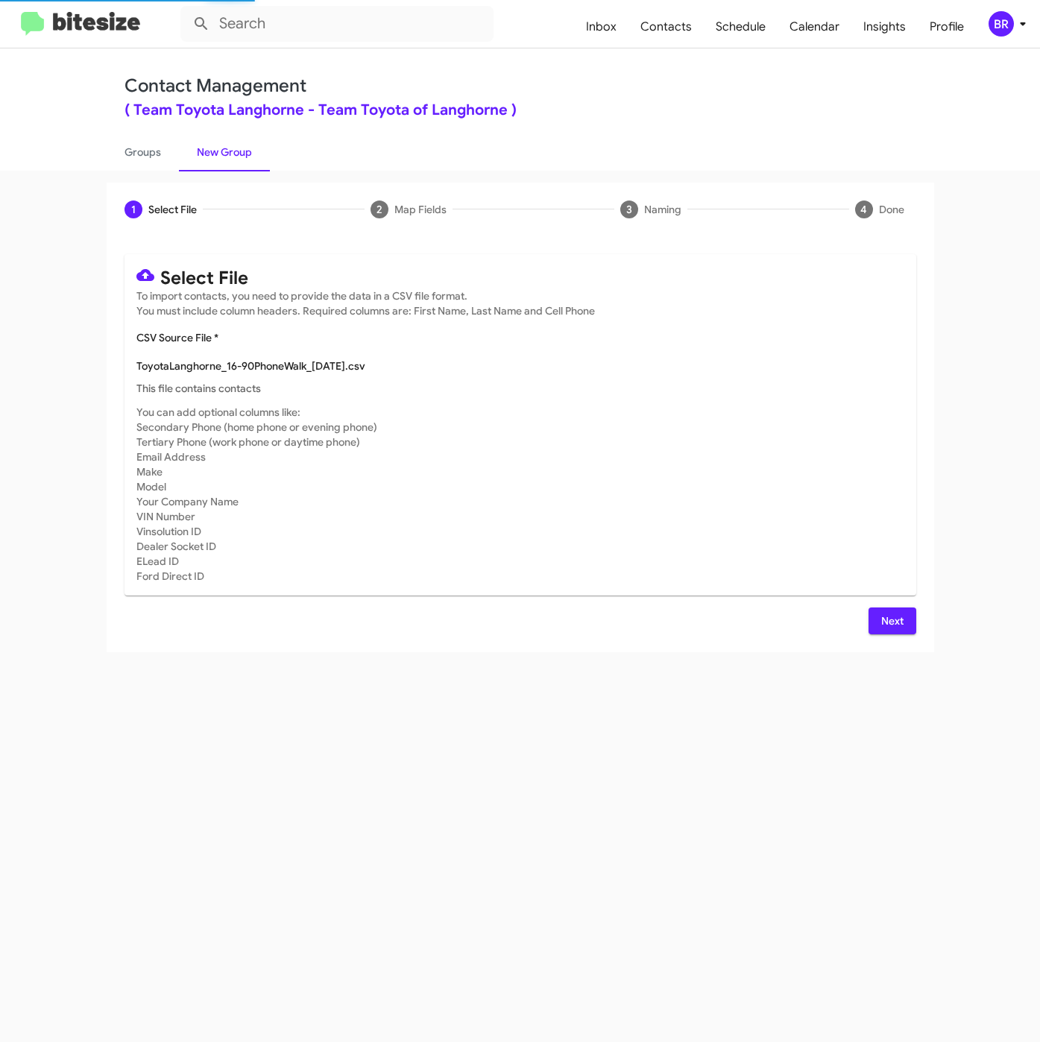
type input "ToyotaLanghorne_16-90PhoneWalk_[DATE]"
click at [886, 613] on span "Next" at bounding box center [892, 620] width 24 height 27
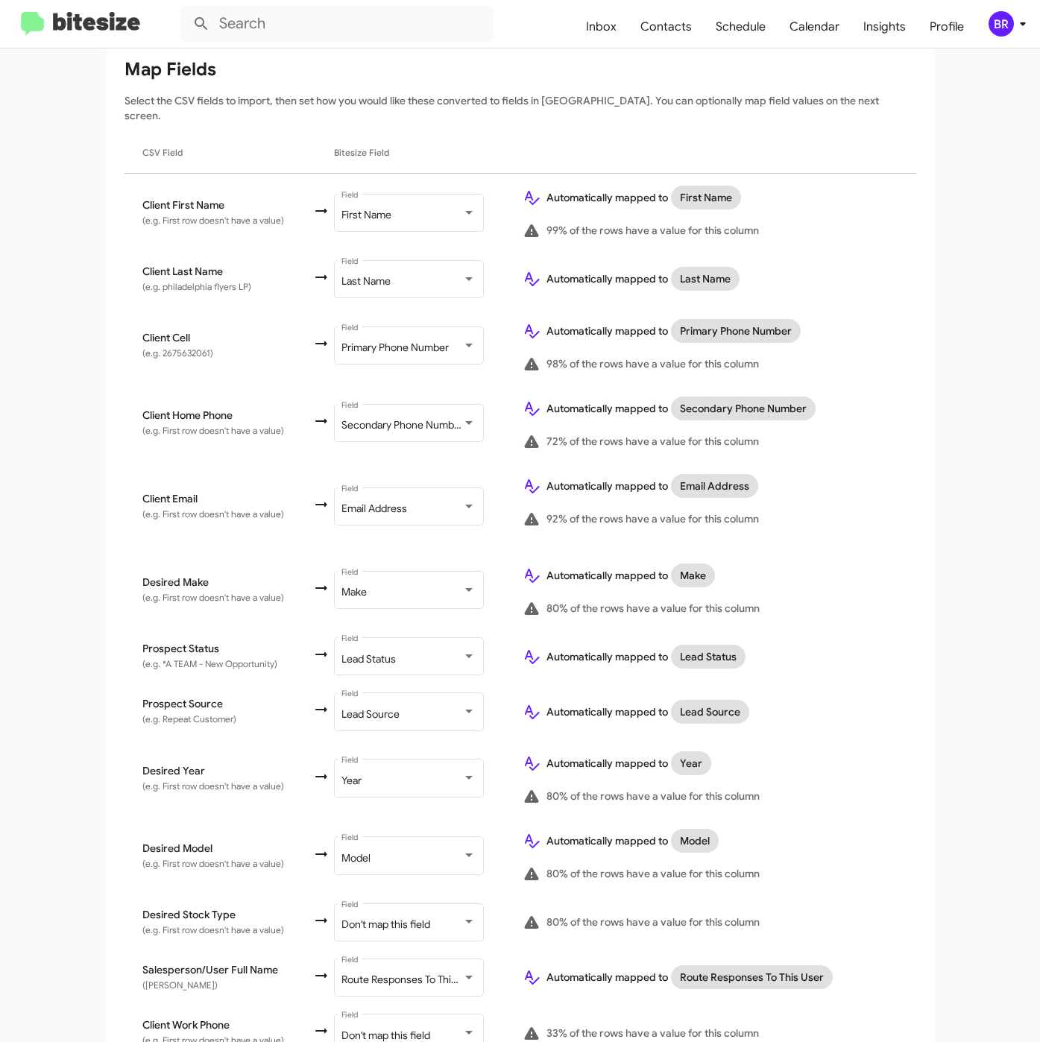
scroll to position [309, 0]
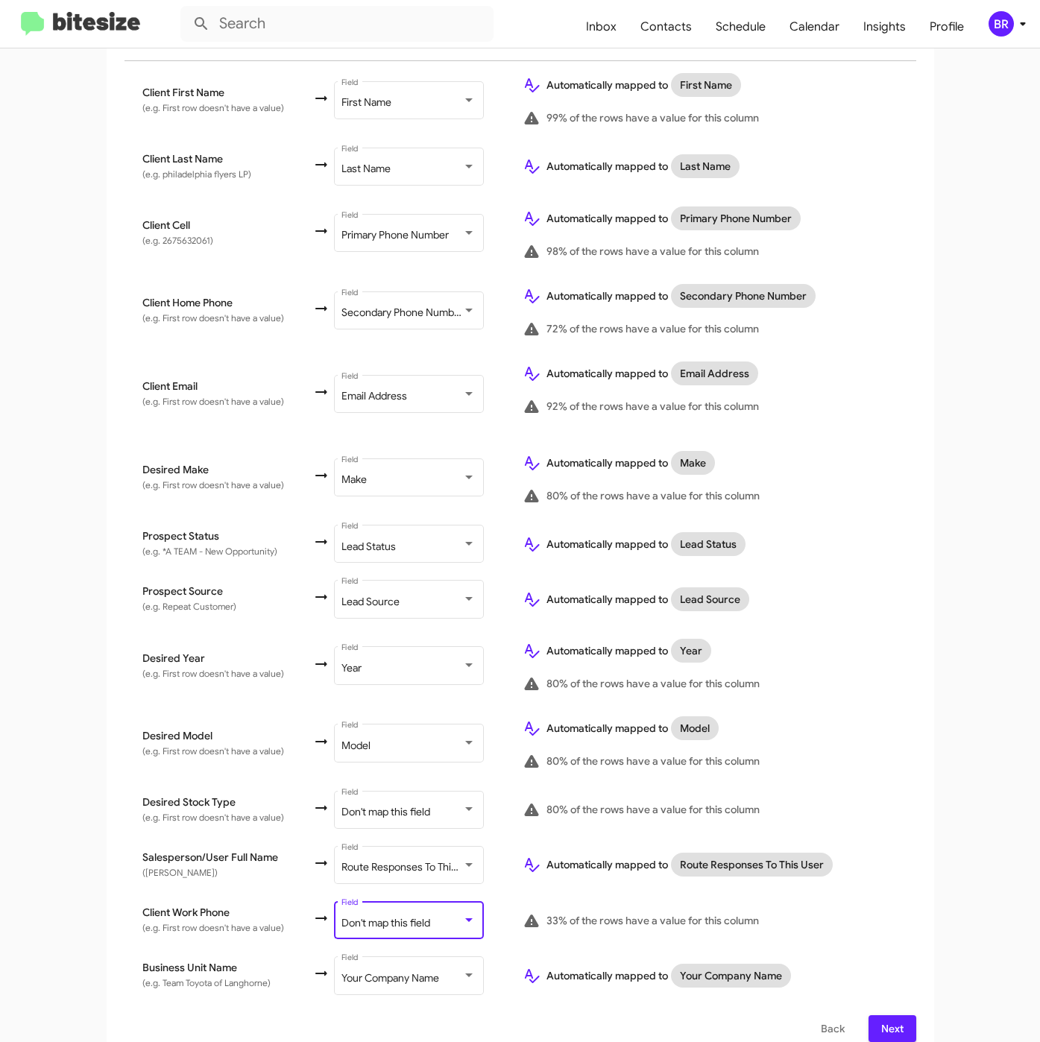
click at [421, 916] on span "Don't map this field" at bounding box center [385, 922] width 89 height 13
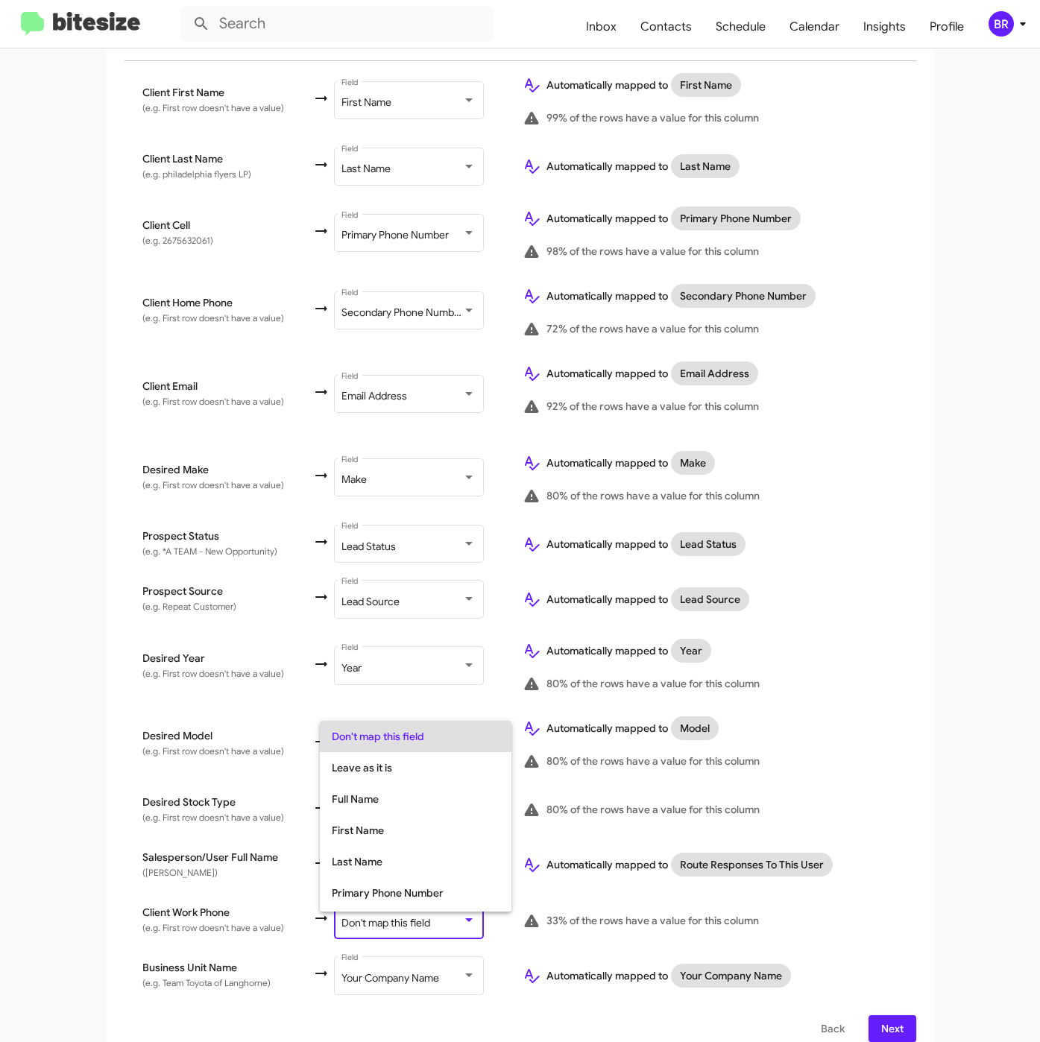
scroll to position [59, 0]
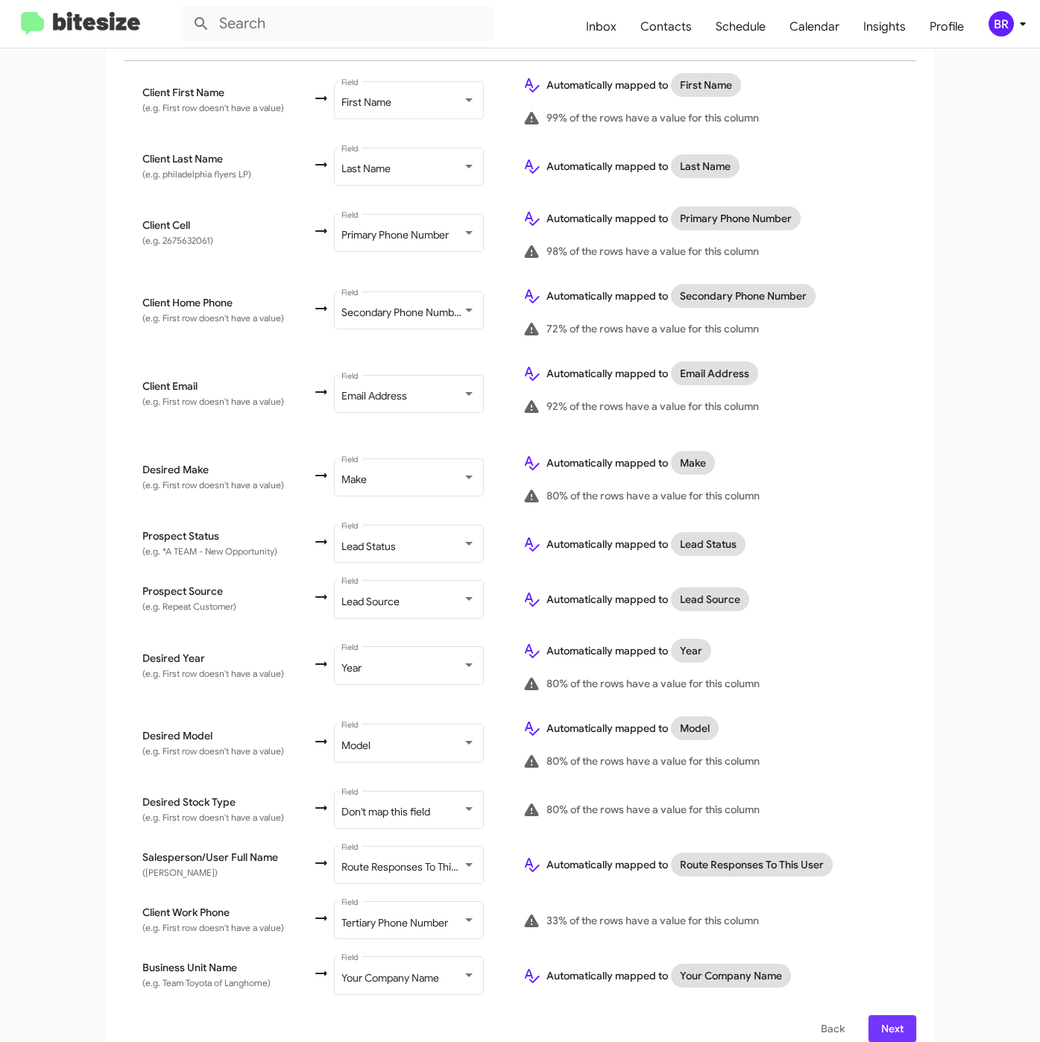
click at [886, 1015] on span "Next" at bounding box center [892, 1028] width 24 height 27
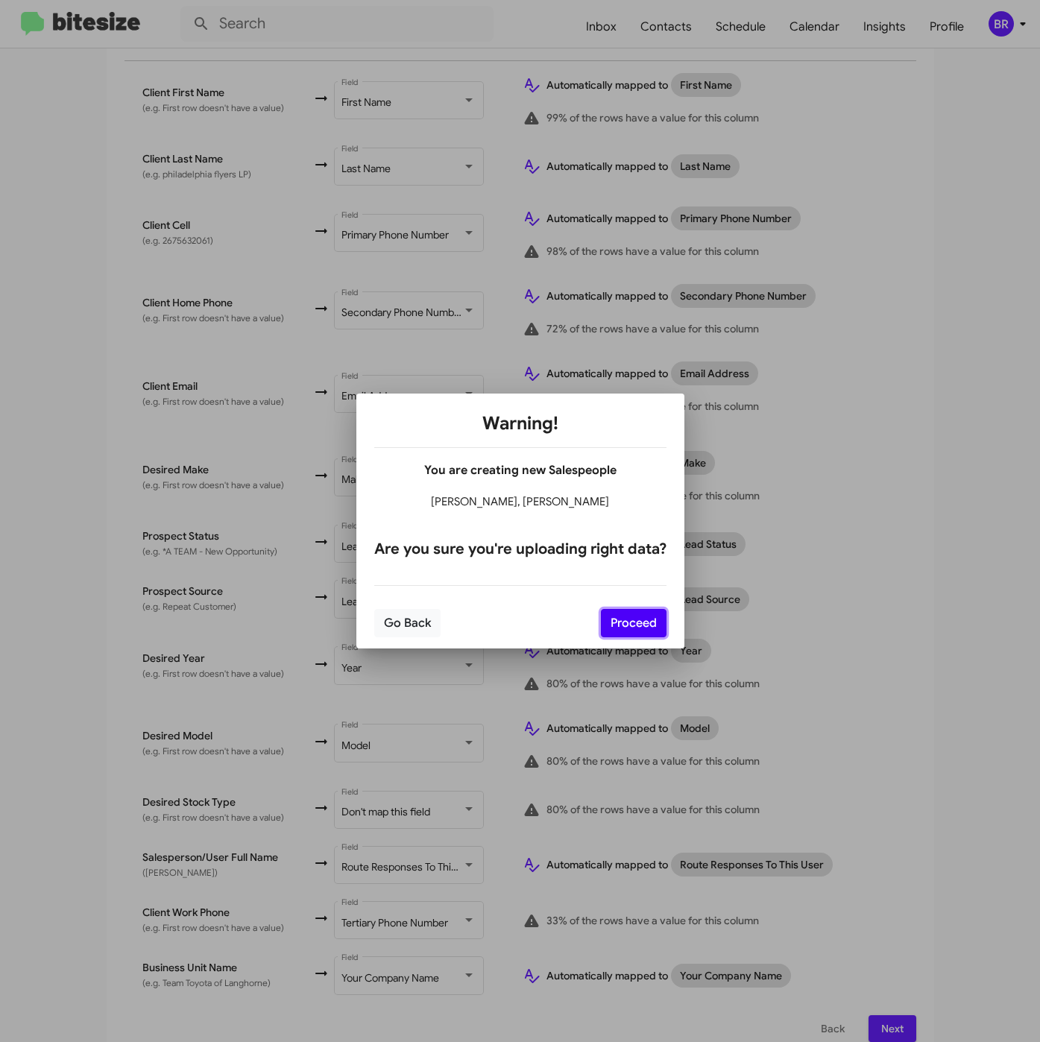
click at [645, 628] on button "Proceed" at bounding box center [634, 623] width 66 height 28
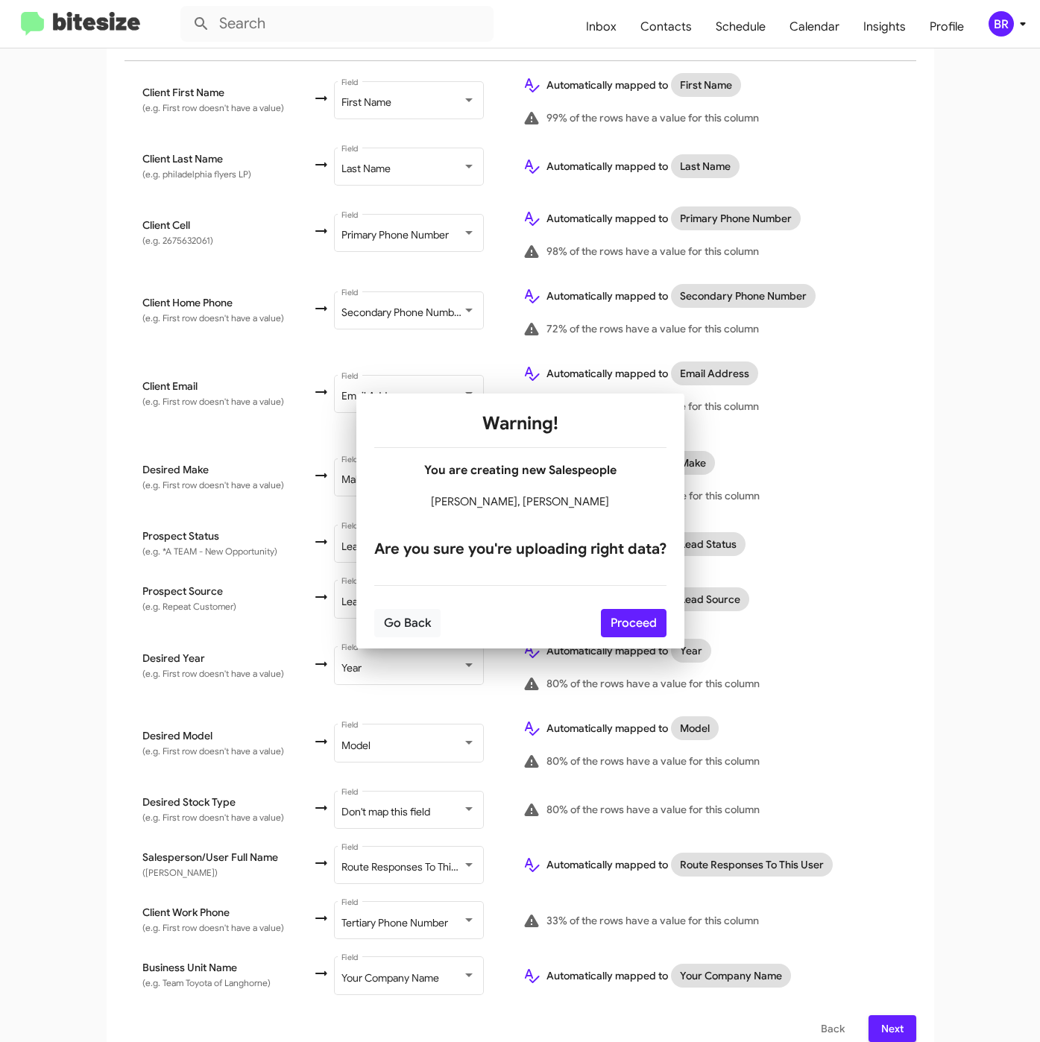
scroll to position [0, 0]
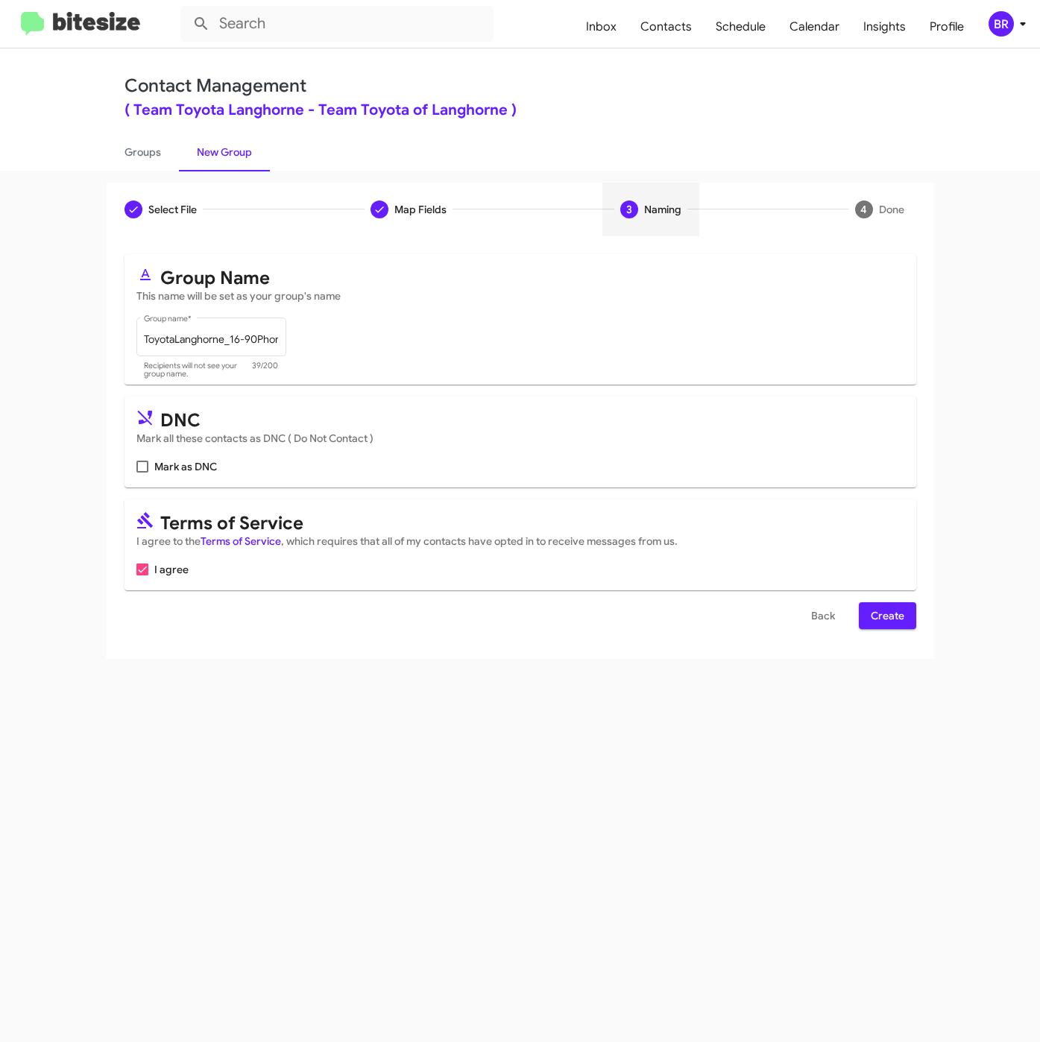
click at [879, 611] on span "Create" at bounding box center [888, 615] width 34 height 27
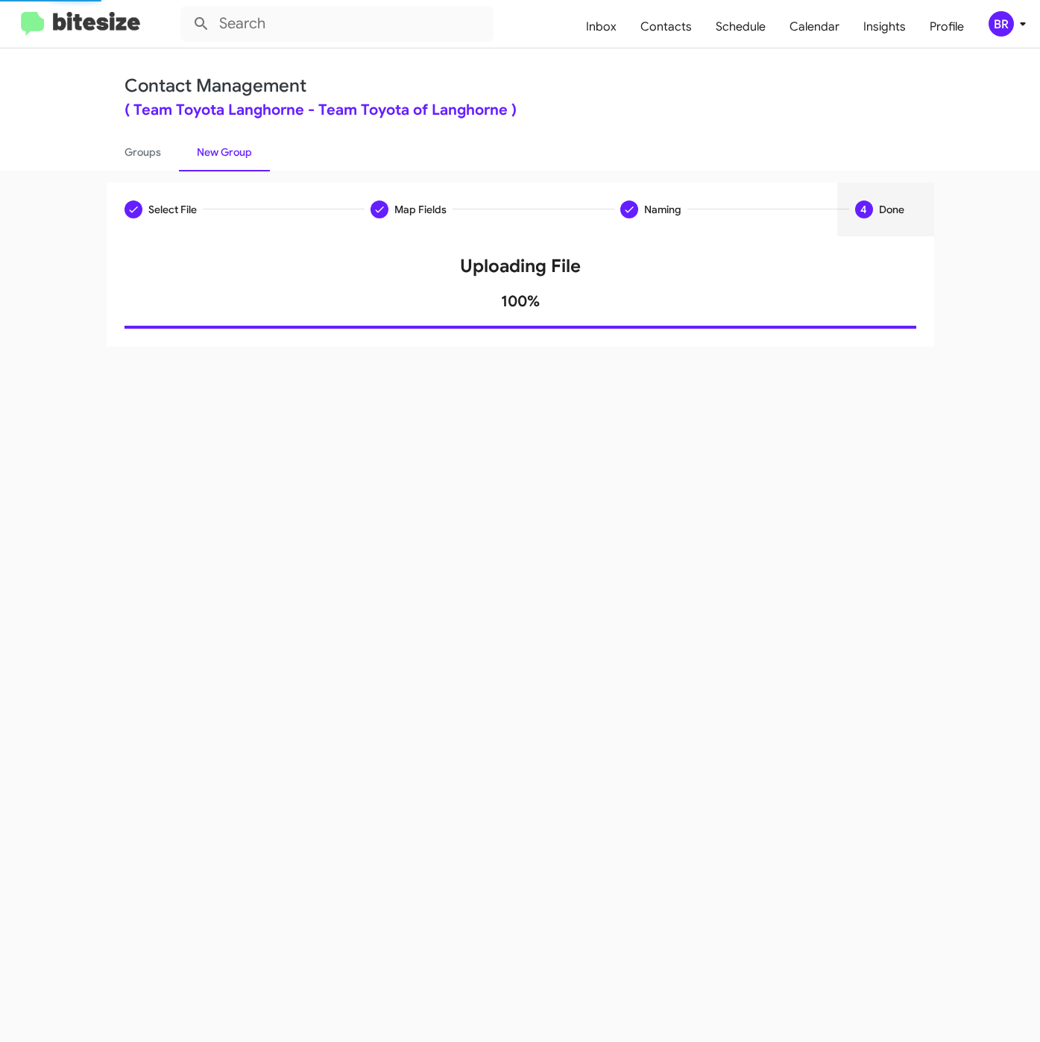
drag, startPoint x: 145, startPoint y: 161, endPoint x: 376, endPoint y: 161, distance: 230.3
click at [146, 161] on link "Groups" at bounding box center [143, 152] width 72 height 39
type input "in:groups"
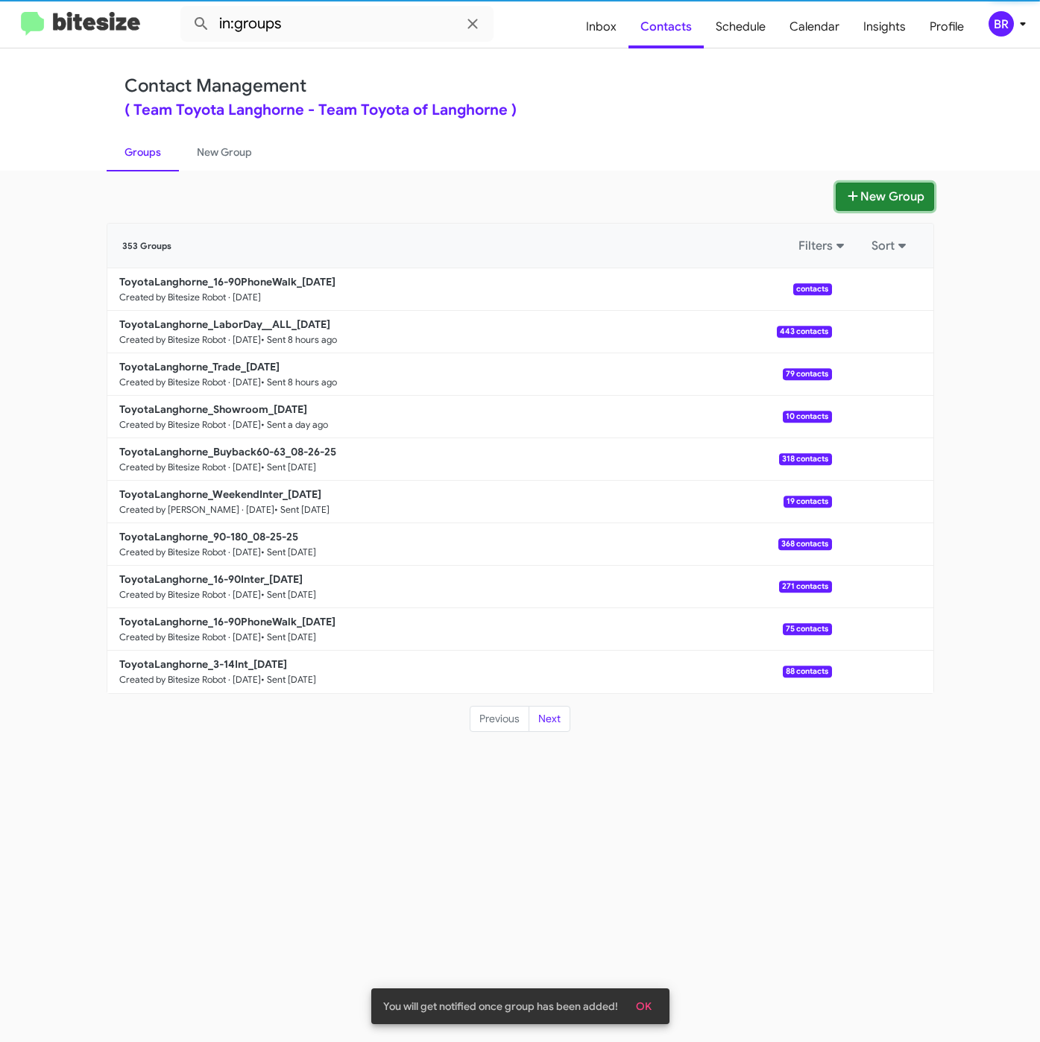
click at [875, 197] on button "New Group" at bounding box center [884, 197] width 98 height 28
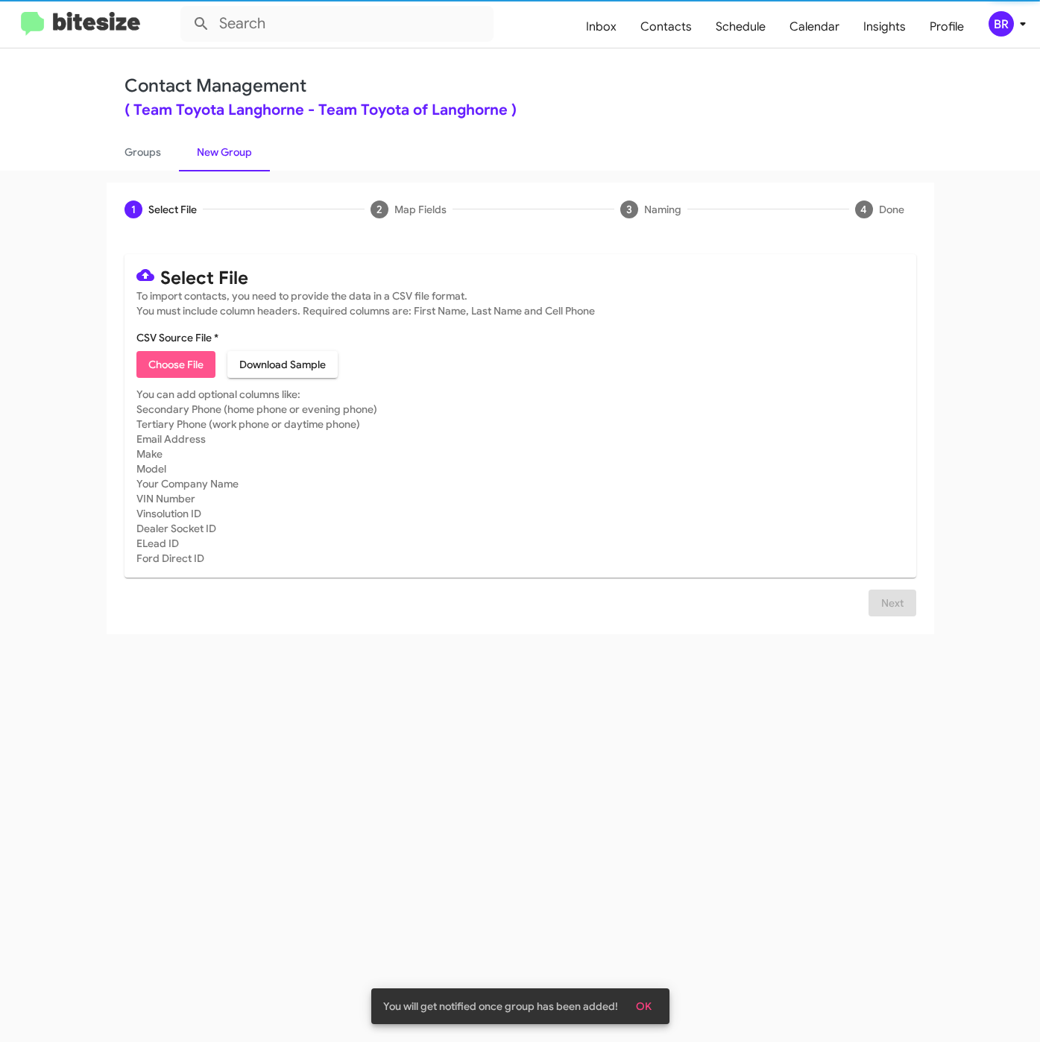
click at [179, 369] on span "Choose File" at bounding box center [175, 364] width 55 height 27
type input "ToyotaLanghorne_16-90Inter_[DATE]"
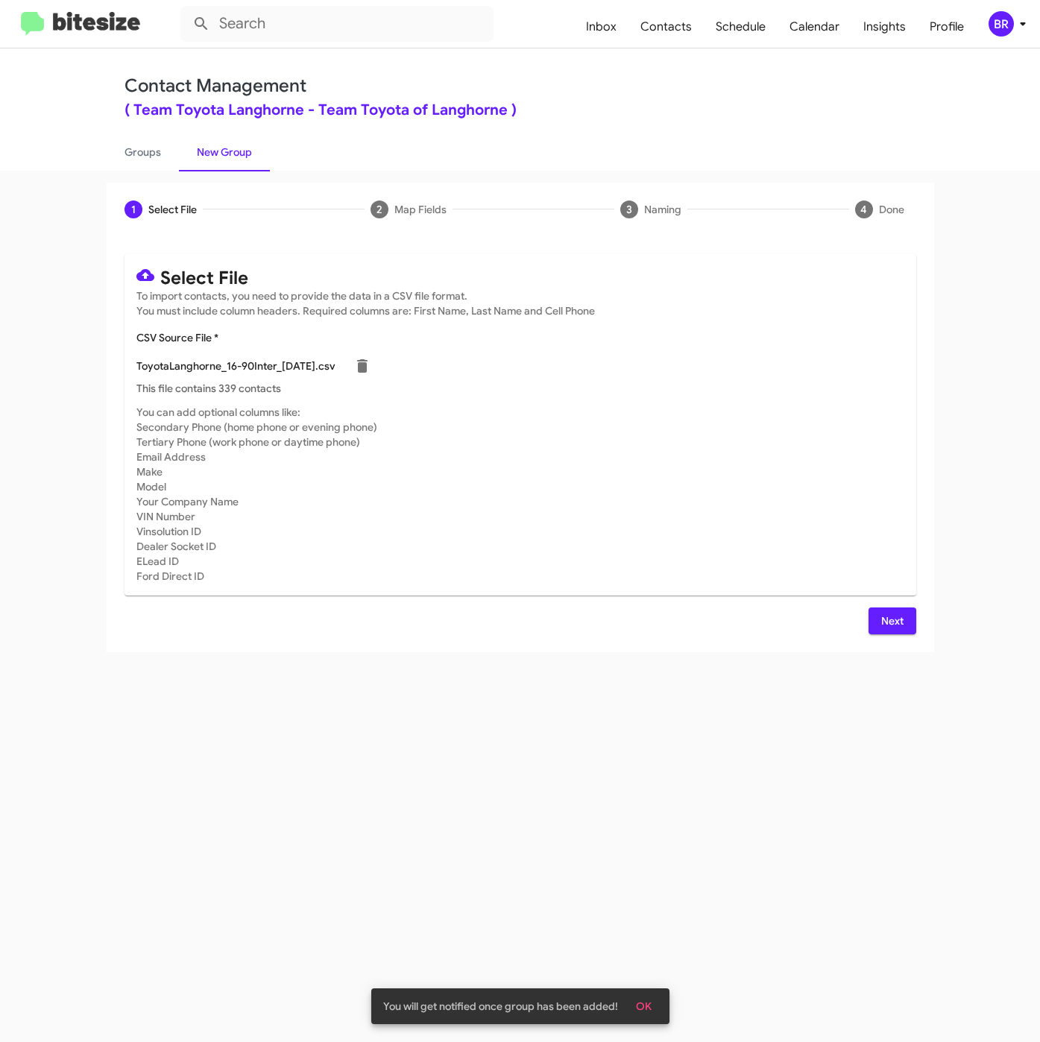
click at [893, 627] on span "Next" at bounding box center [892, 620] width 24 height 27
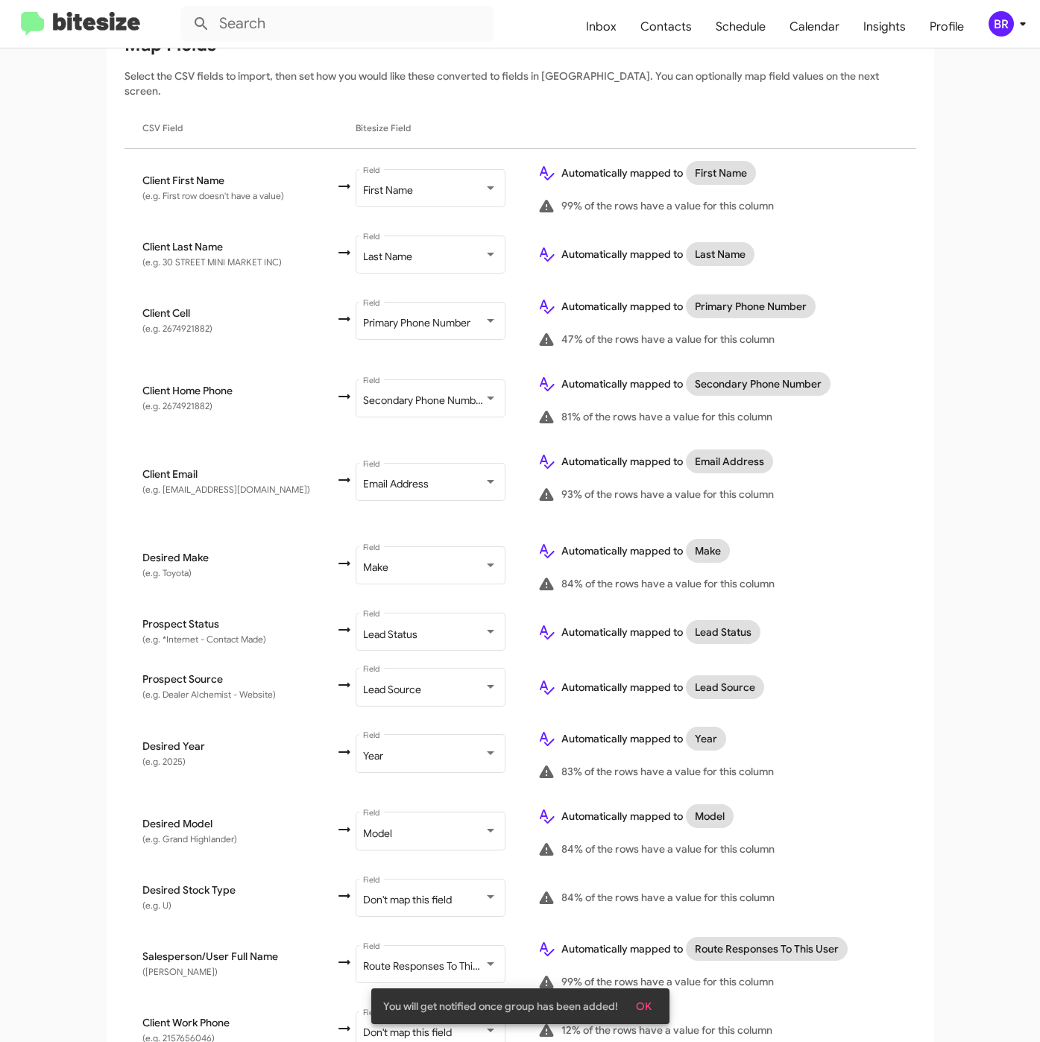
scroll to position [332, 0]
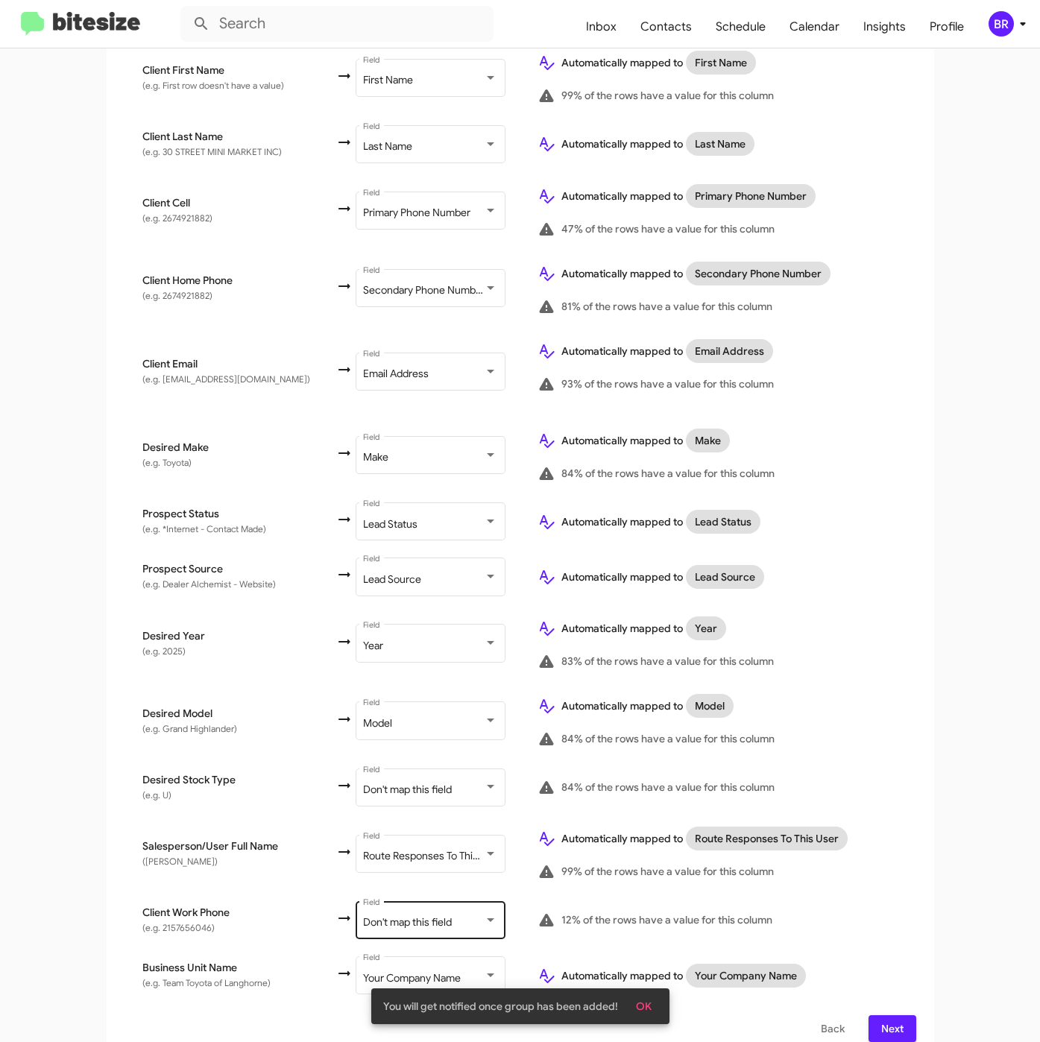
click at [456, 917] on div "Don't map this field" at bounding box center [423, 923] width 121 height 12
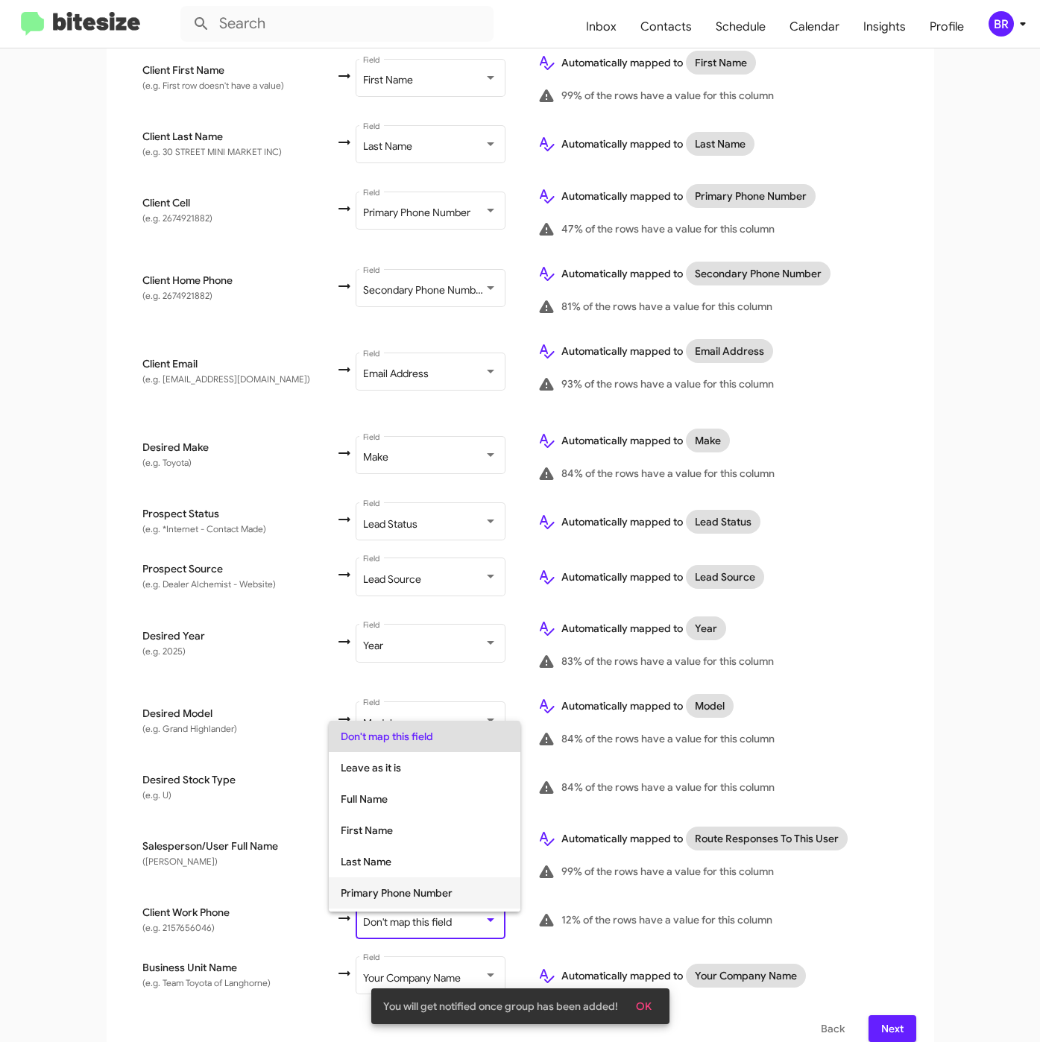
scroll to position [59, 0]
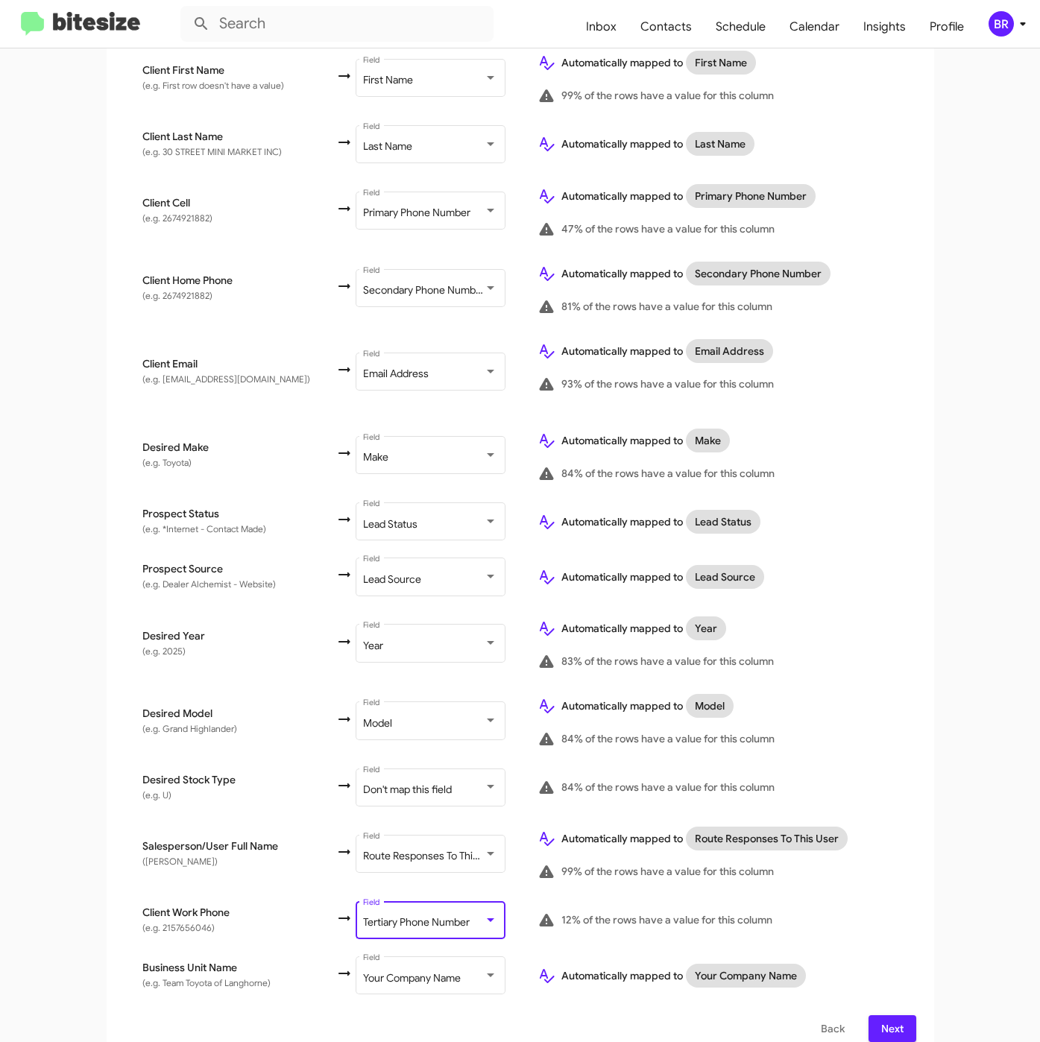
click at [882, 995] on div "Map Fields Select the CSV fields to import, then set how you would like these c…" at bounding box center [520, 481] width 792 height 1119
click at [881, 1015] on span "Next" at bounding box center [892, 1028] width 24 height 27
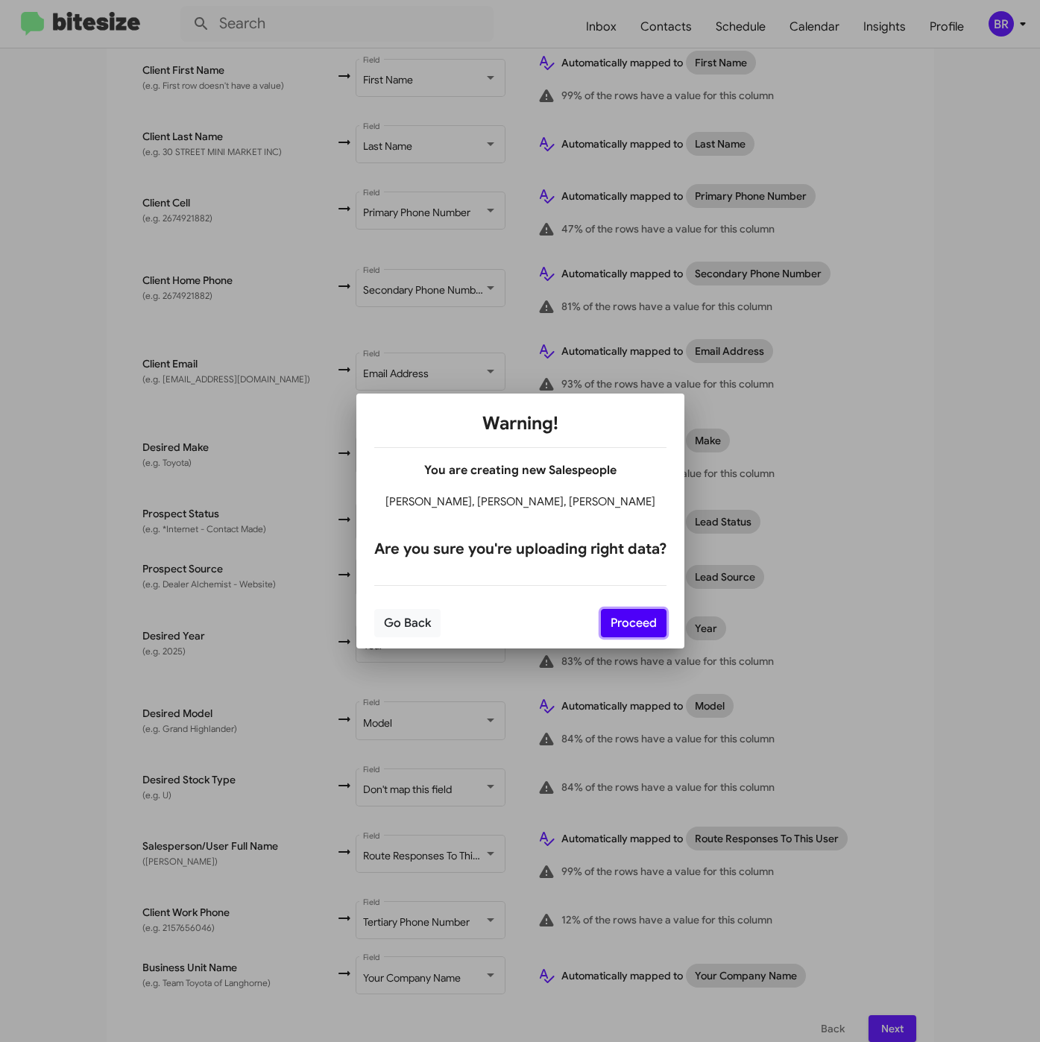
click at [618, 616] on button "Proceed" at bounding box center [634, 623] width 66 height 28
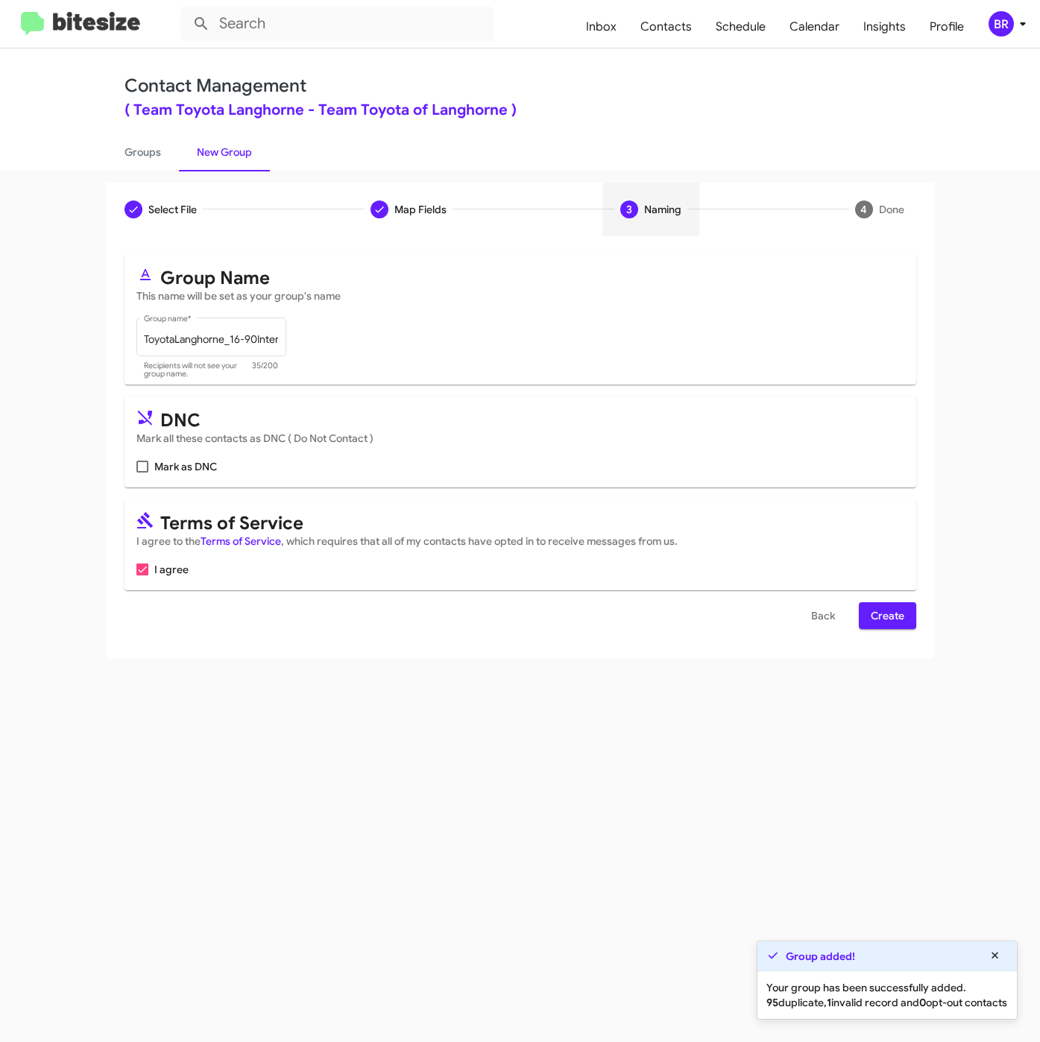
click at [906, 619] on button "Create" at bounding box center [887, 615] width 57 height 27
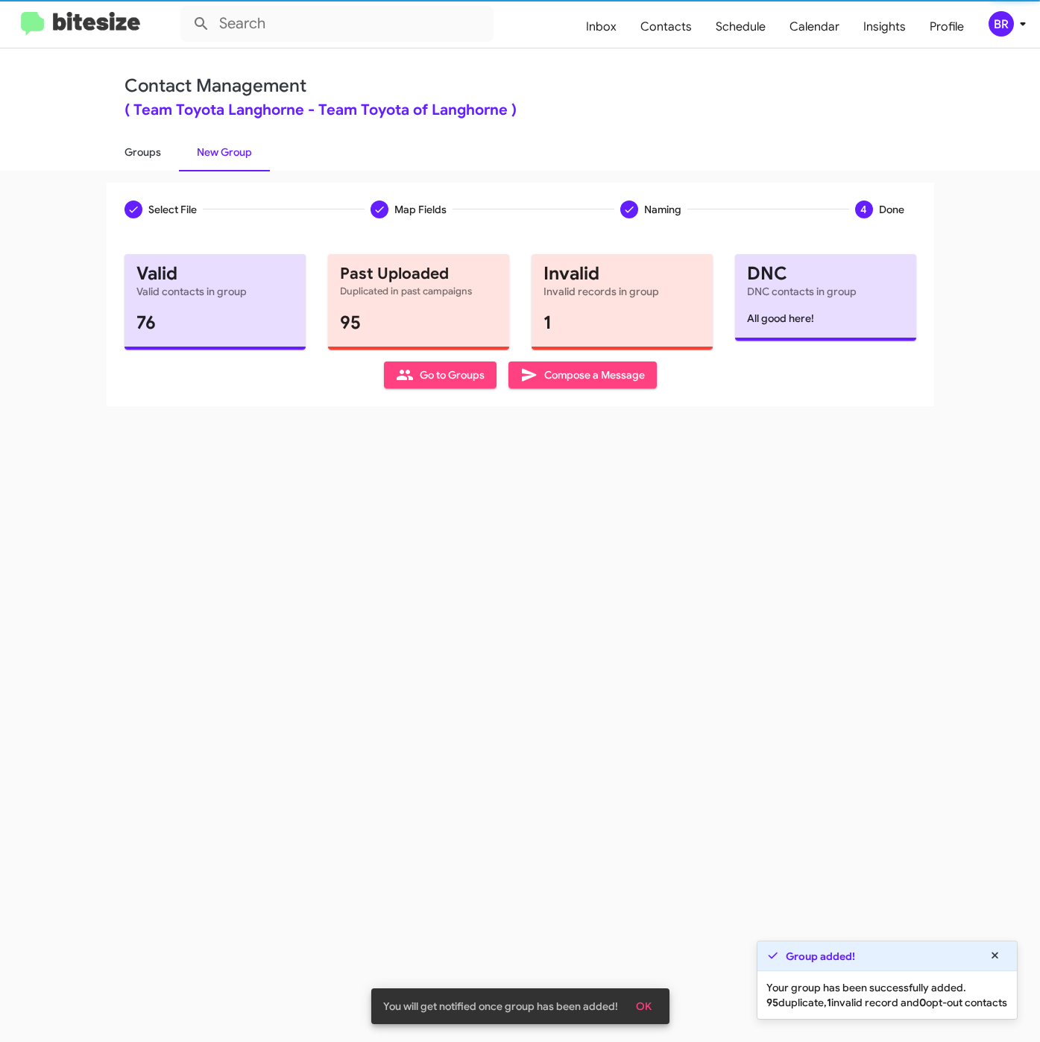
click at [148, 152] on link "Groups" at bounding box center [143, 152] width 72 height 39
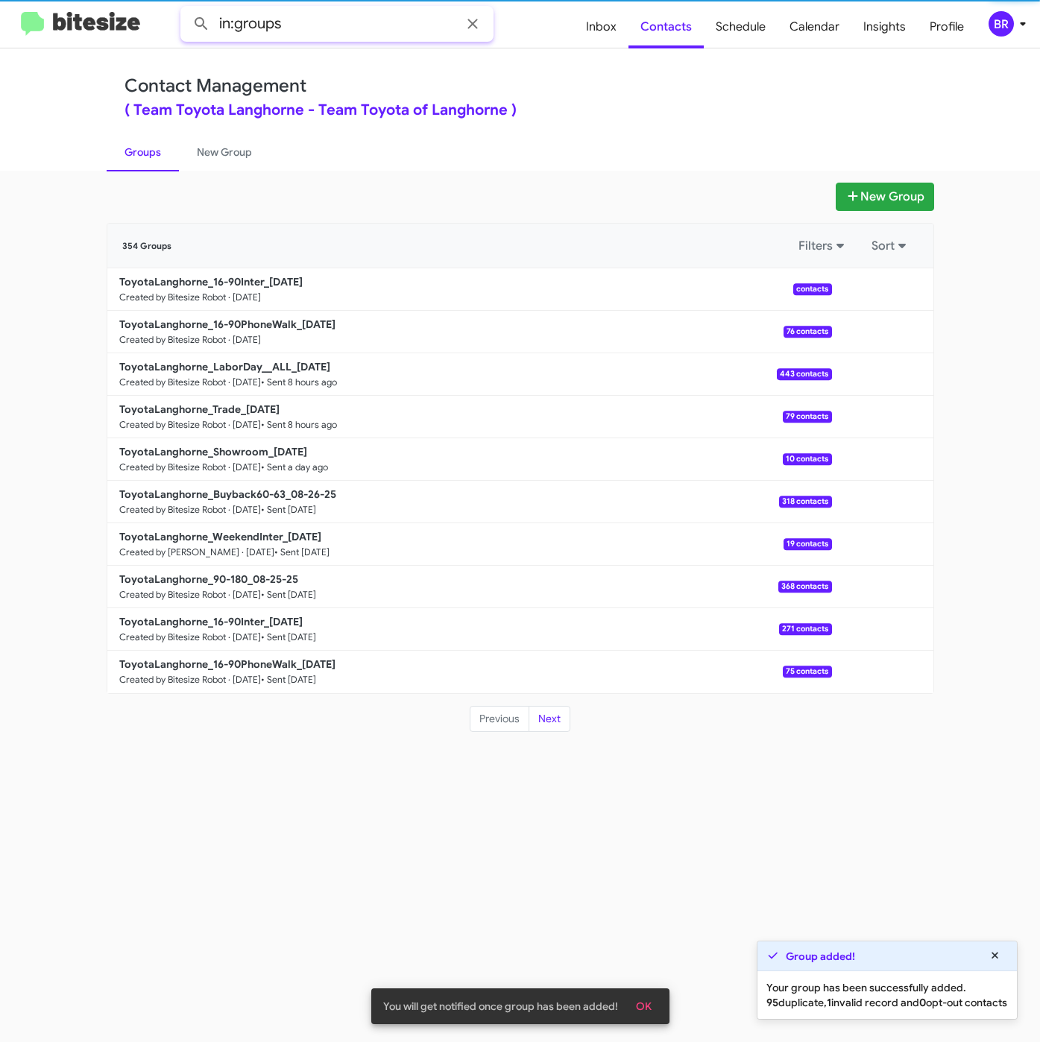
click at [336, 30] on input "in:groups" at bounding box center [336, 24] width 313 height 36
type input "in:groups 16-9"
click at [186, 9] on button at bounding box center [201, 24] width 30 height 30
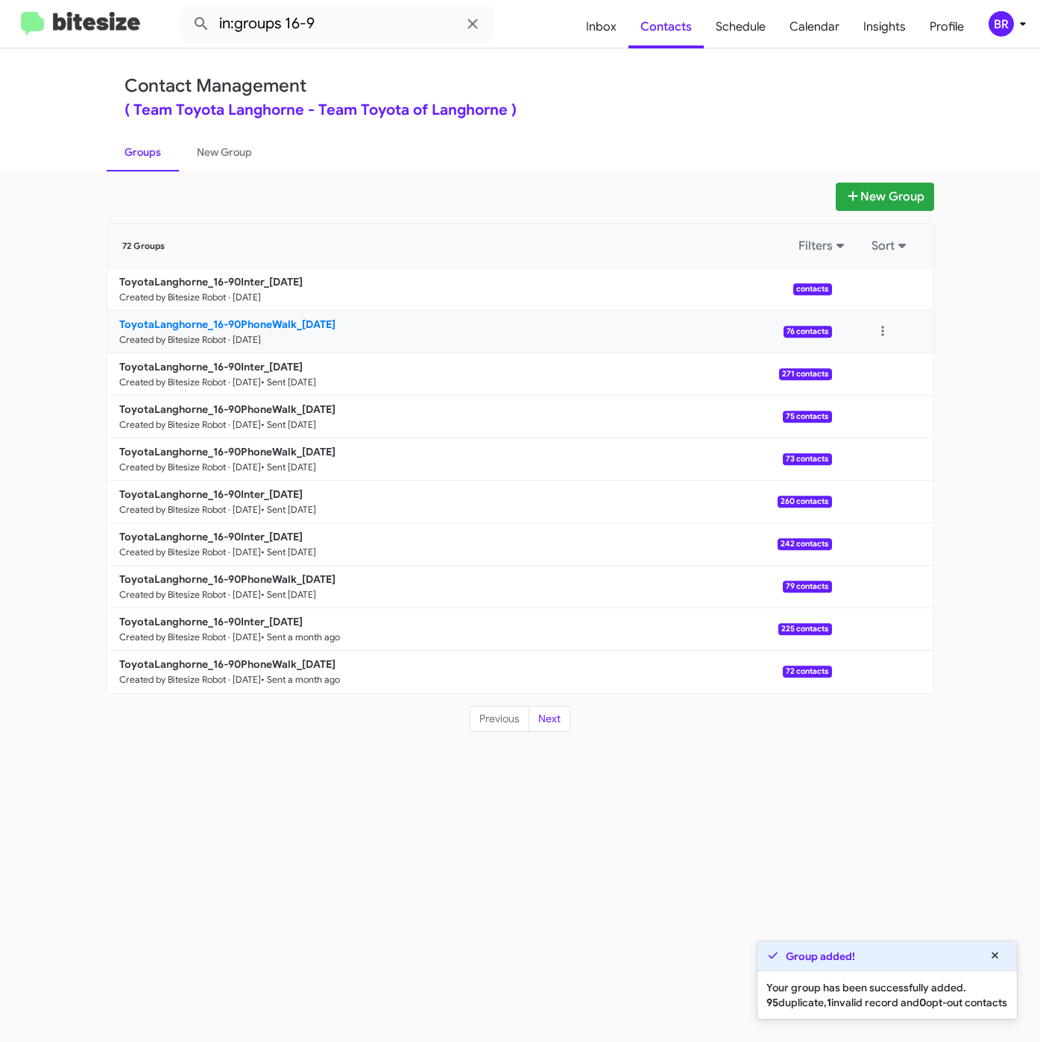
click at [239, 324] on b "ToyotaLanghorne_16-90PhoneWalk_[DATE]" at bounding box center [227, 323] width 216 height 13
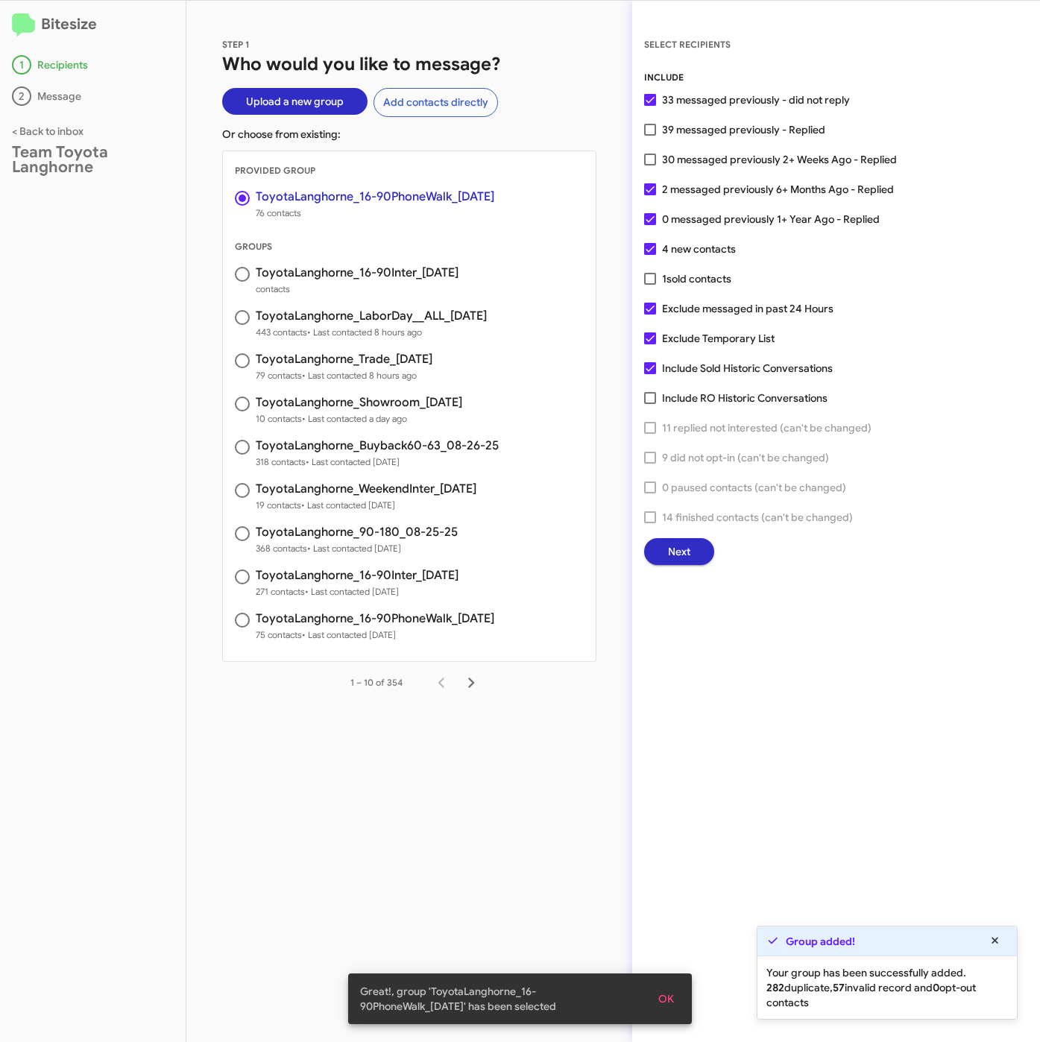
click at [668, 546] on span "Next" at bounding box center [679, 551] width 22 height 27
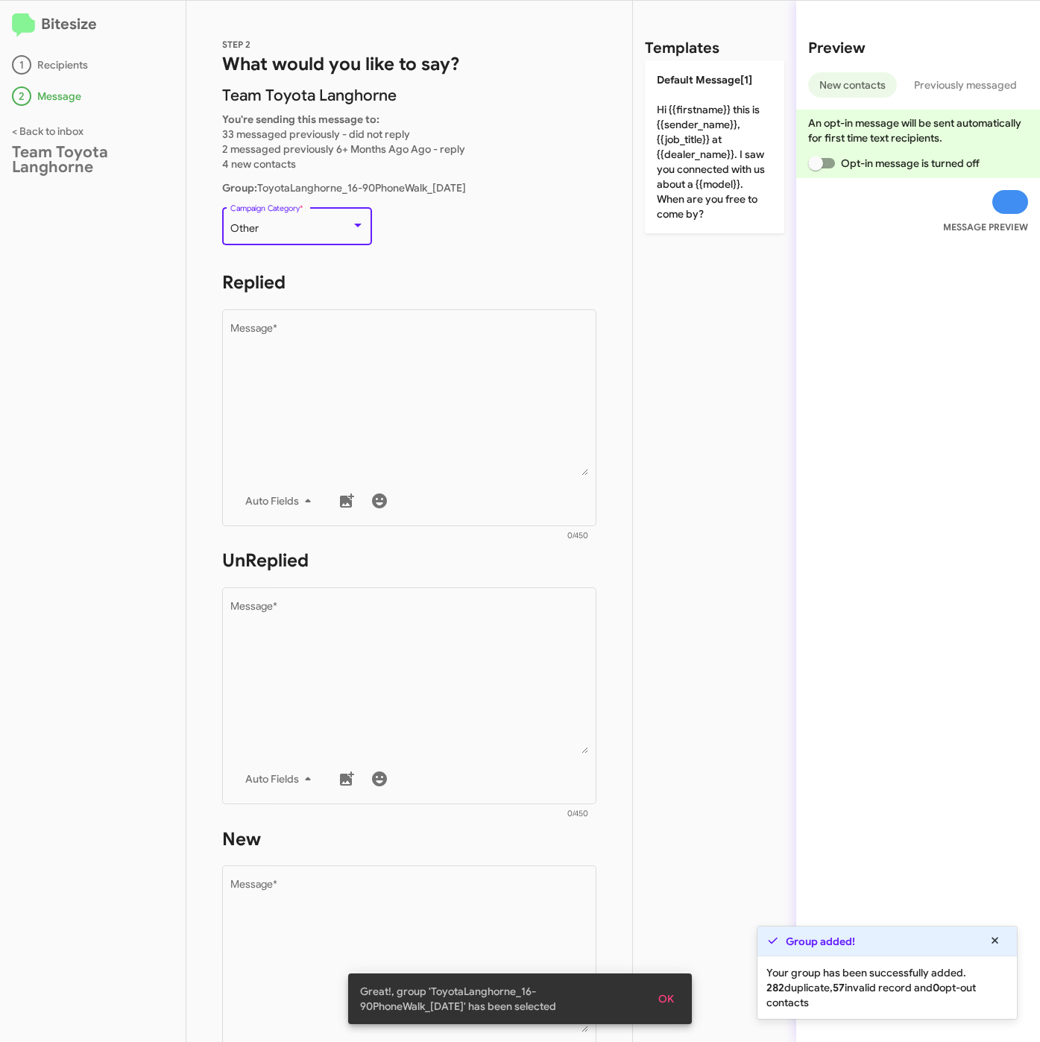
click at [304, 233] on div "Other" at bounding box center [290, 229] width 121 height 12
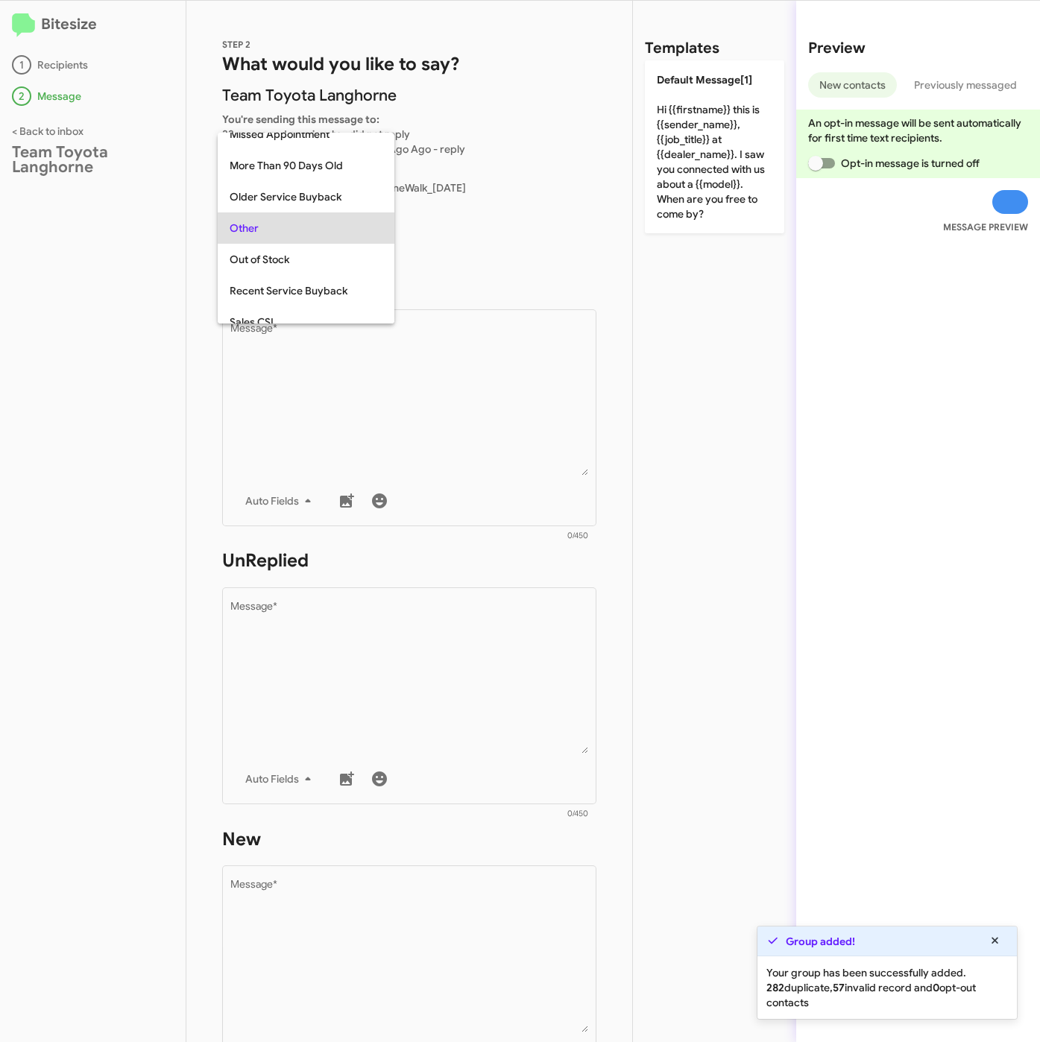
scroll to position [31, 0]
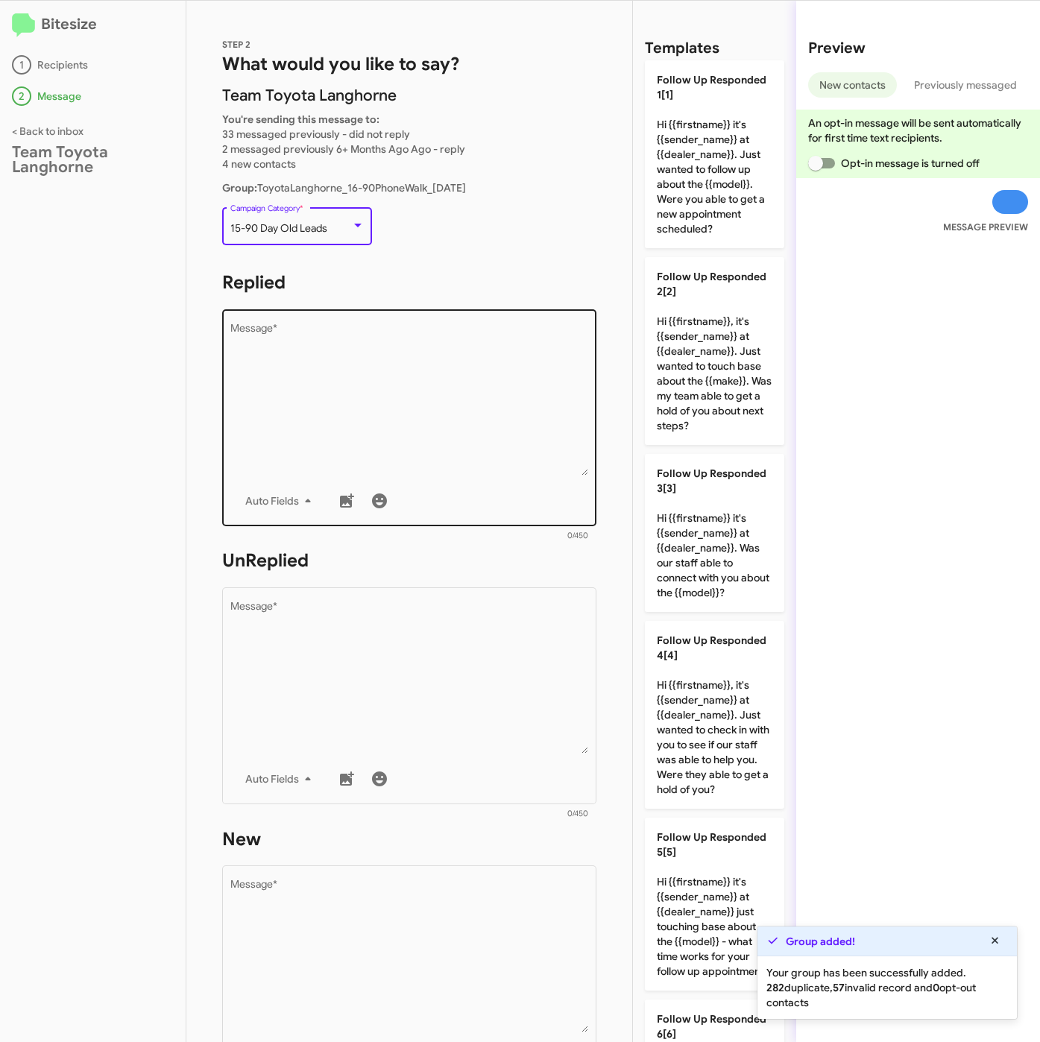
click at [351, 428] on textarea "Message *" at bounding box center [409, 399] width 358 height 152
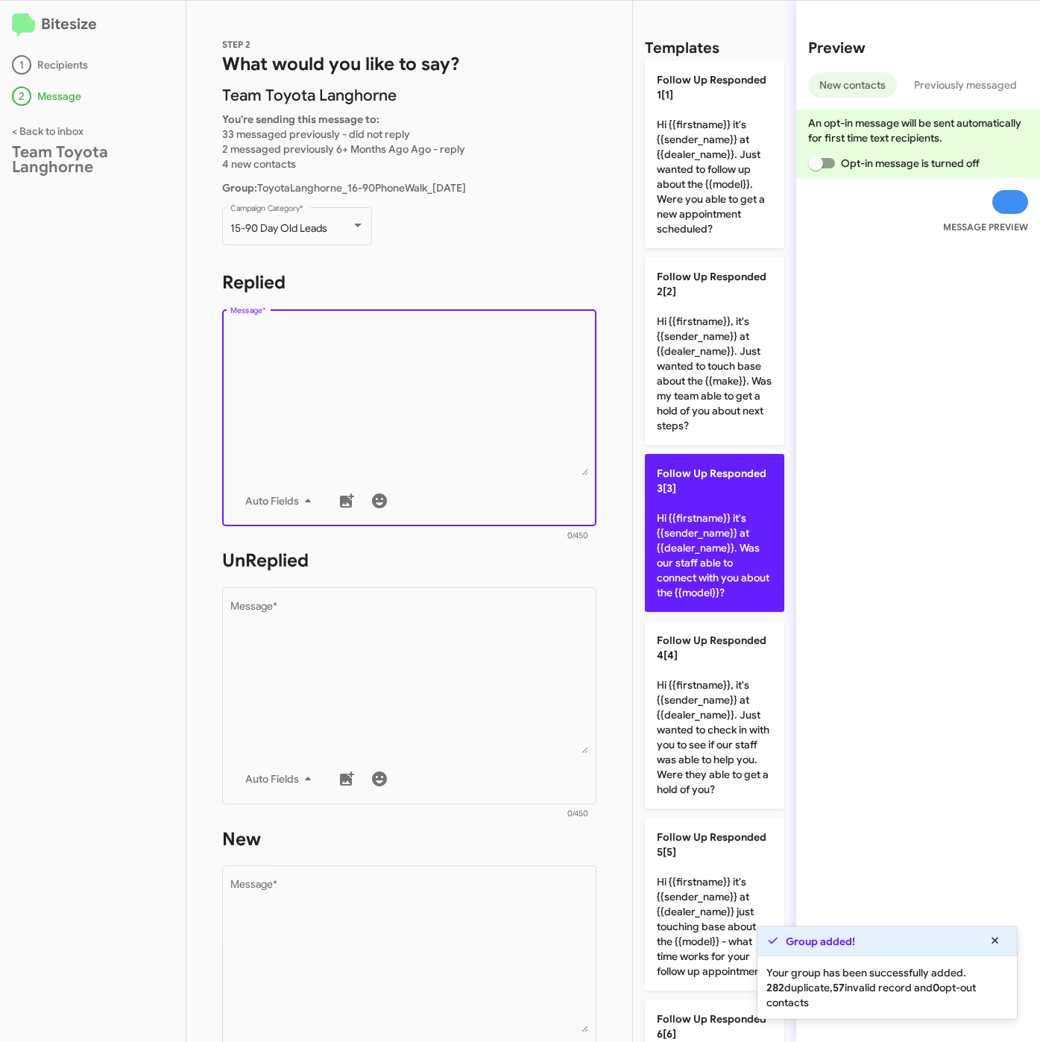
click at [743, 612] on p "Follow Up Responded 3[3] Hi {{firstname}} it's {{sender_name}} at {{dealer_name…" at bounding box center [714, 533] width 139 height 158
type textarea "Hi {{firstname}} it's {{sender_name}} at {{dealer_name}}. Was our staff able to…"
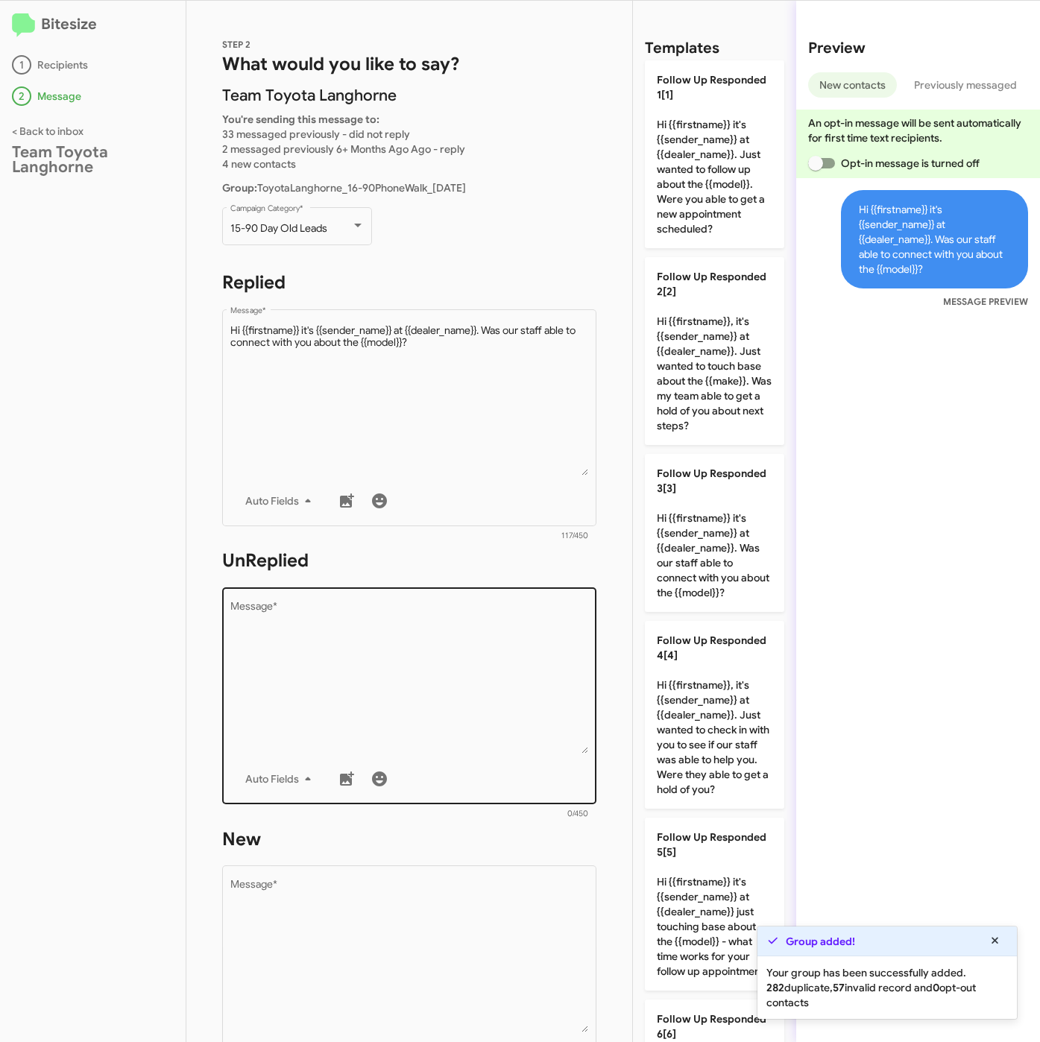
click at [358, 734] on textarea "Message *" at bounding box center [409, 677] width 358 height 152
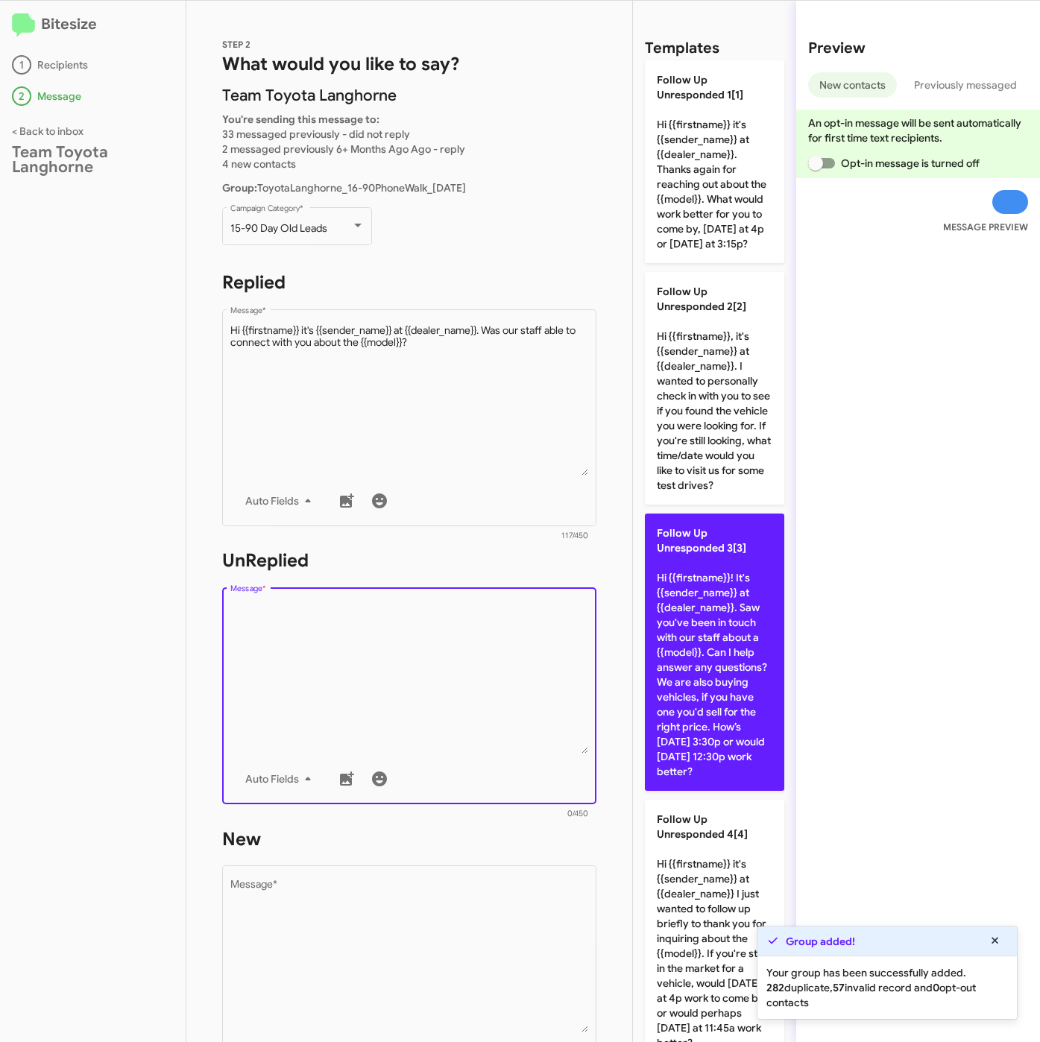
drag, startPoint x: 723, startPoint y: 724, endPoint x: 691, endPoint y: 774, distance: 58.7
click at [723, 725] on p "Follow Up Unresponded 3[3] Hi {{firstname}}! It's {{sender_name}} at {{dealer_n…" at bounding box center [714, 652] width 139 height 277
type textarea "Hi {{firstname}}! It's {{sender_name}} at {{dealer_name}}. Saw you've been in t…"
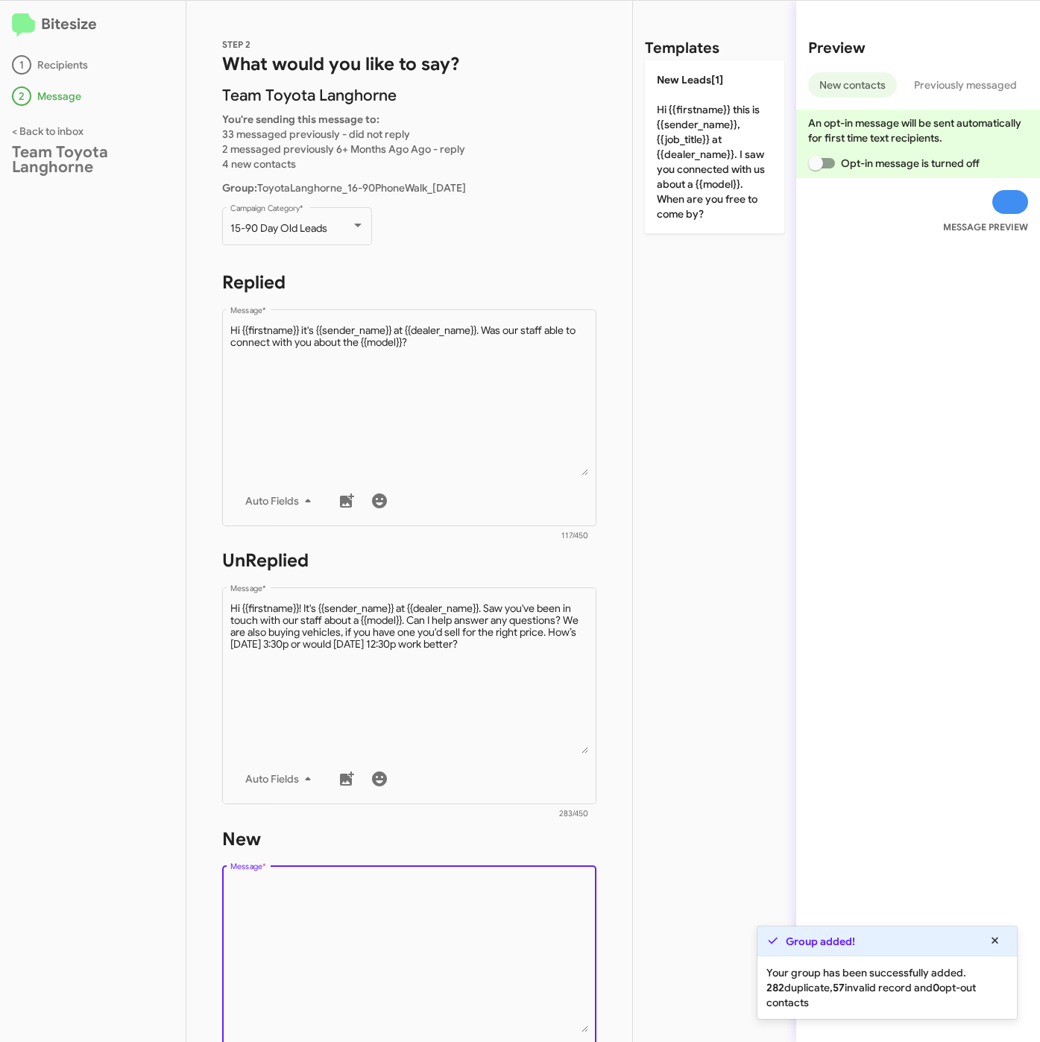
click at [443, 935] on textarea "Message *" at bounding box center [409, 956] width 358 height 152
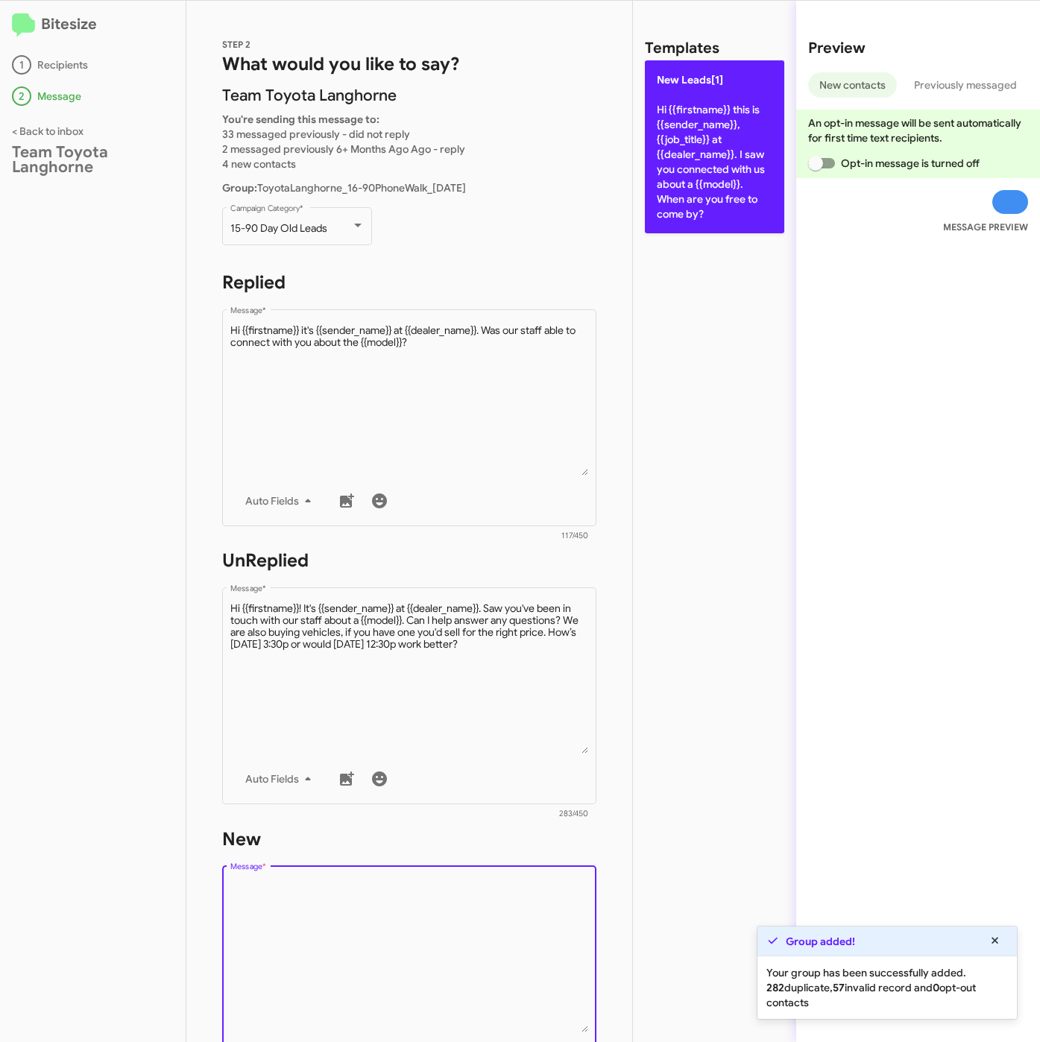
click at [718, 135] on p "New Leads[1] Hi {{firstname}} this is {{sender_name}}, {{job_title}} at {{deale…" at bounding box center [714, 146] width 139 height 173
type textarea "Hi {{firstname}} this is {{sender_name}}, {{job_title}} at {{dealer_name}}. I s…"
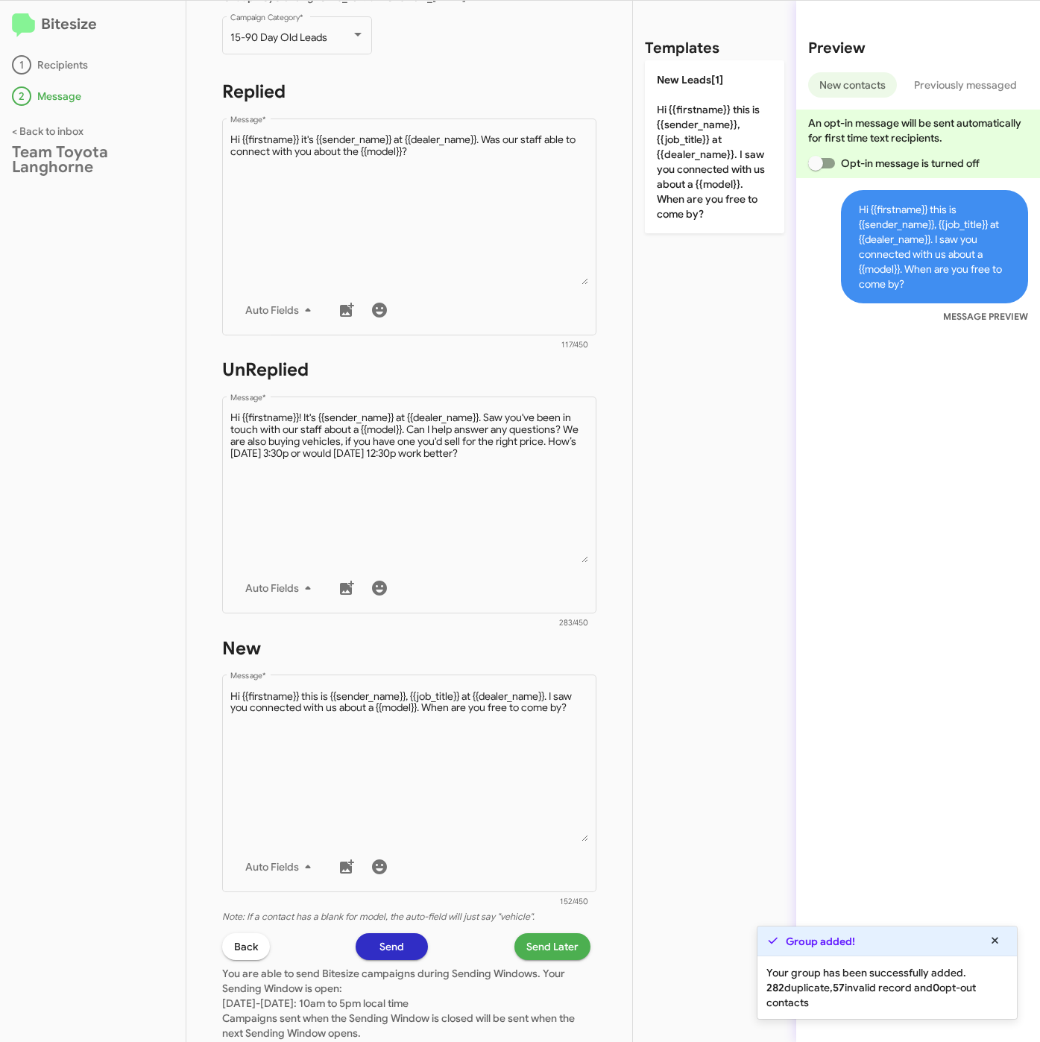
scroll to position [320, 0]
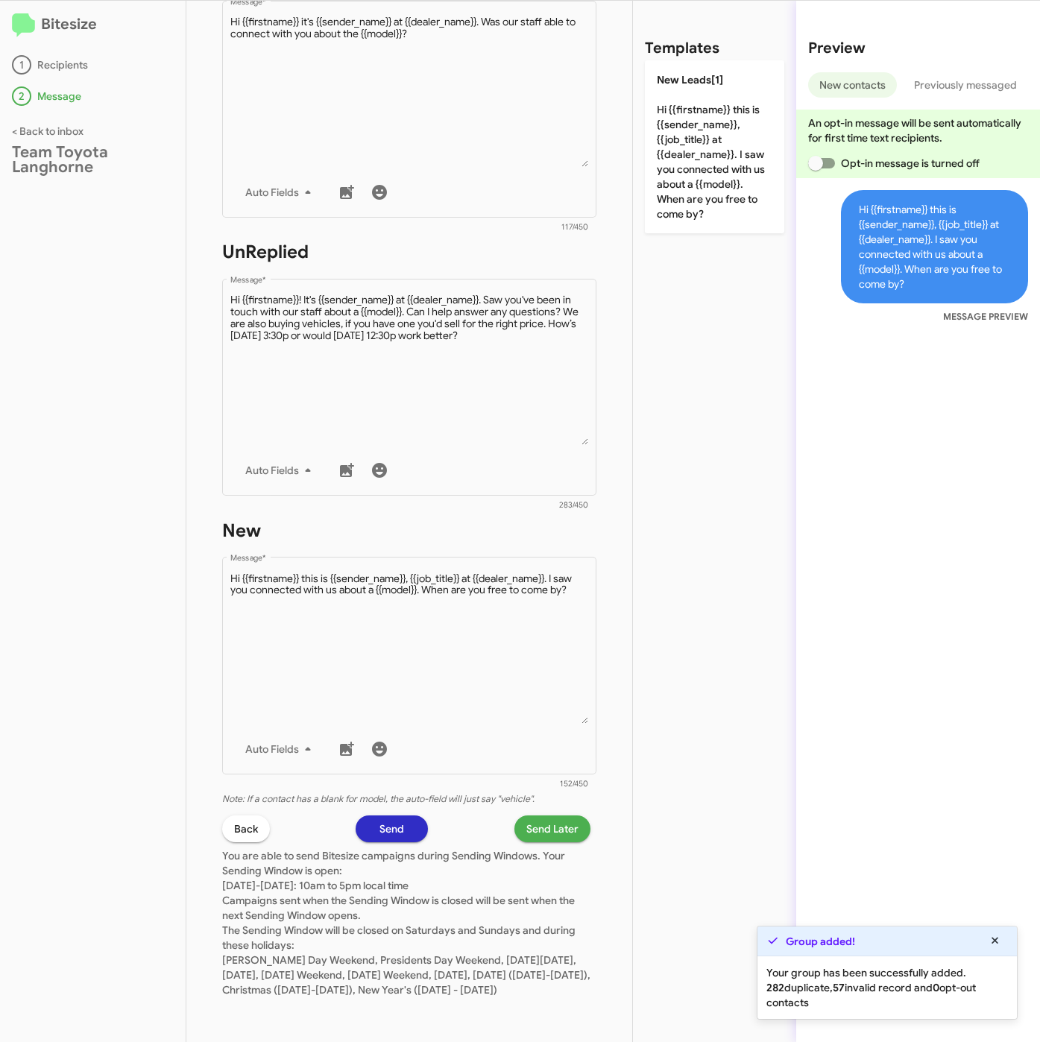
click at [526, 815] on span "Send Later" at bounding box center [552, 828] width 52 height 27
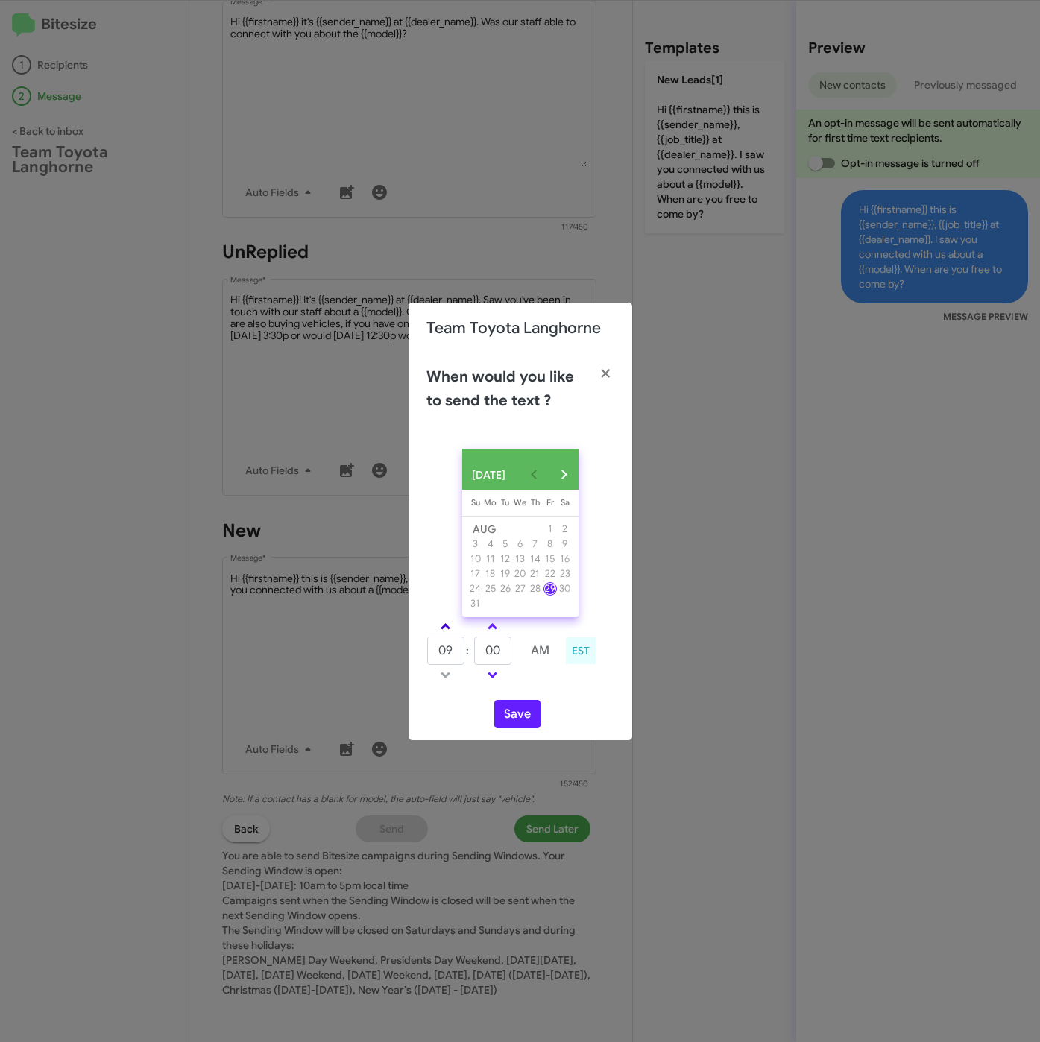
click at [446, 633] on span at bounding box center [445, 628] width 10 height 10
click at [448, 633] on span at bounding box center [445, 628] width 10 height 10
click at [450, 633] on link at bounding box center [445, 626] width 26 height 17
type input "01"
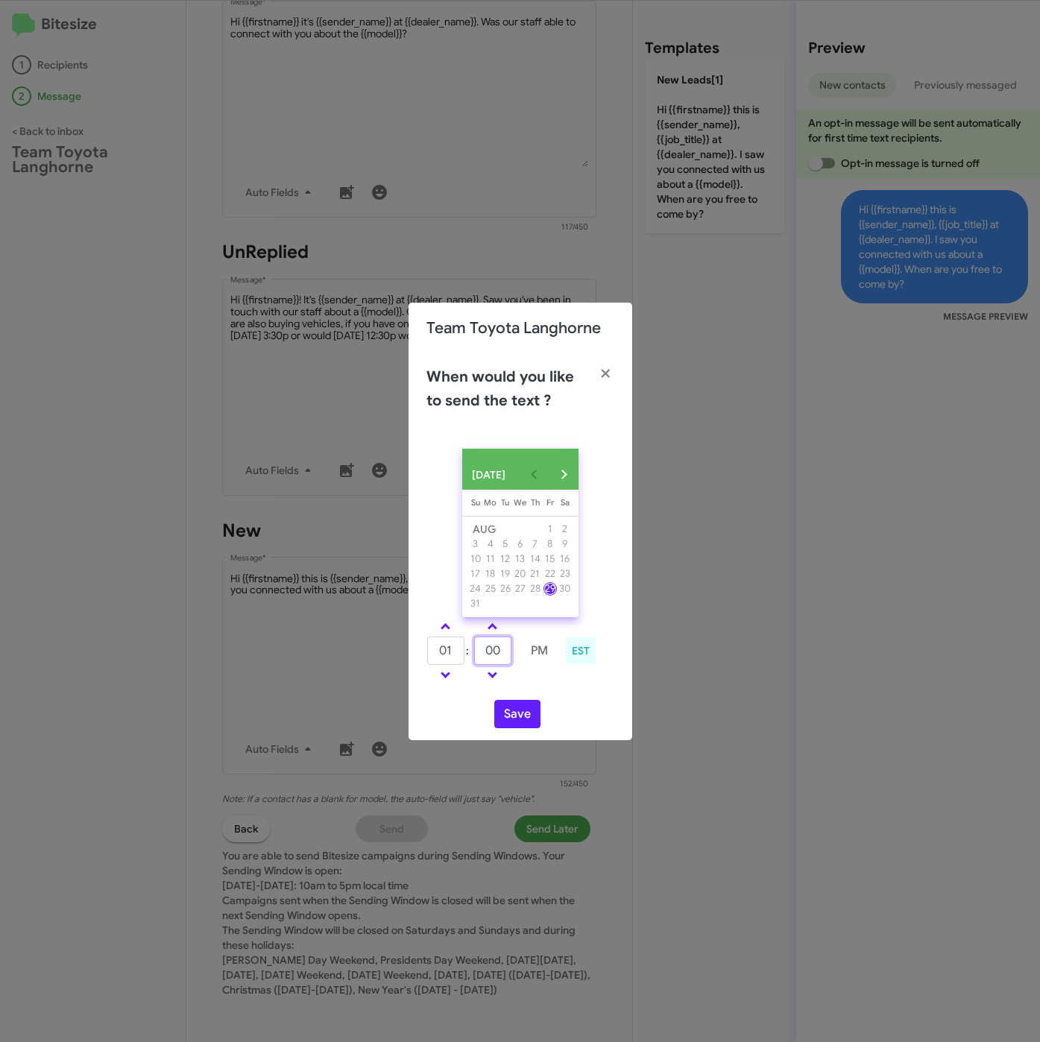
drag, startPoint x: 508, startPoint y: 658, endPoint x: 464, endPoint y: 658, distance: 44.0
click at [464, 658] on tr "01 : 00 PM" at bounding box center [492, 651] width 132 height 30
type input "21"
click at [523, 720] on button "Save" at bounding box center [517, 714] width 46 height 28
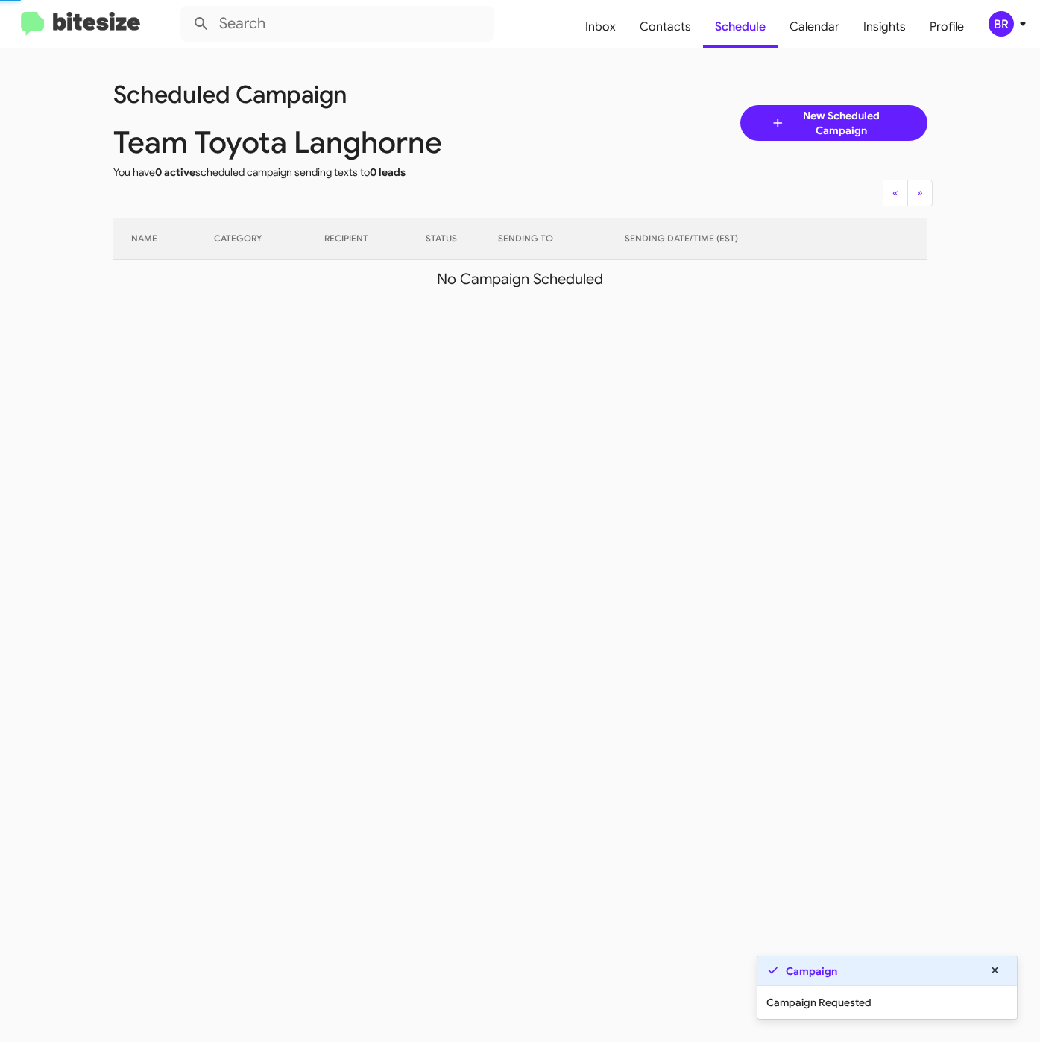
click at [1011, 20] on div "BR" at bounding box center [1000, 23] width 25 height 25
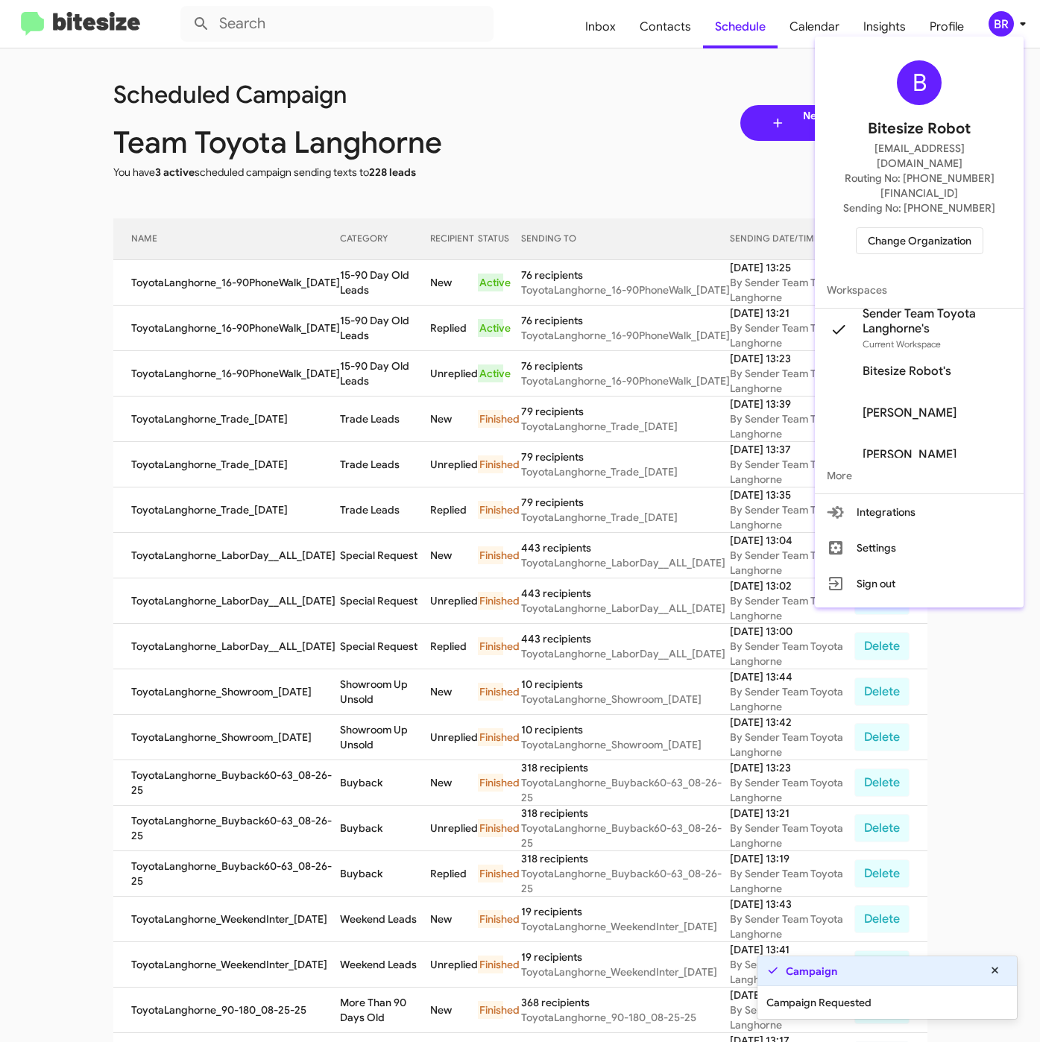
click at [336, 293] on div at bounding box center [520, 521] width 1040 height 1042
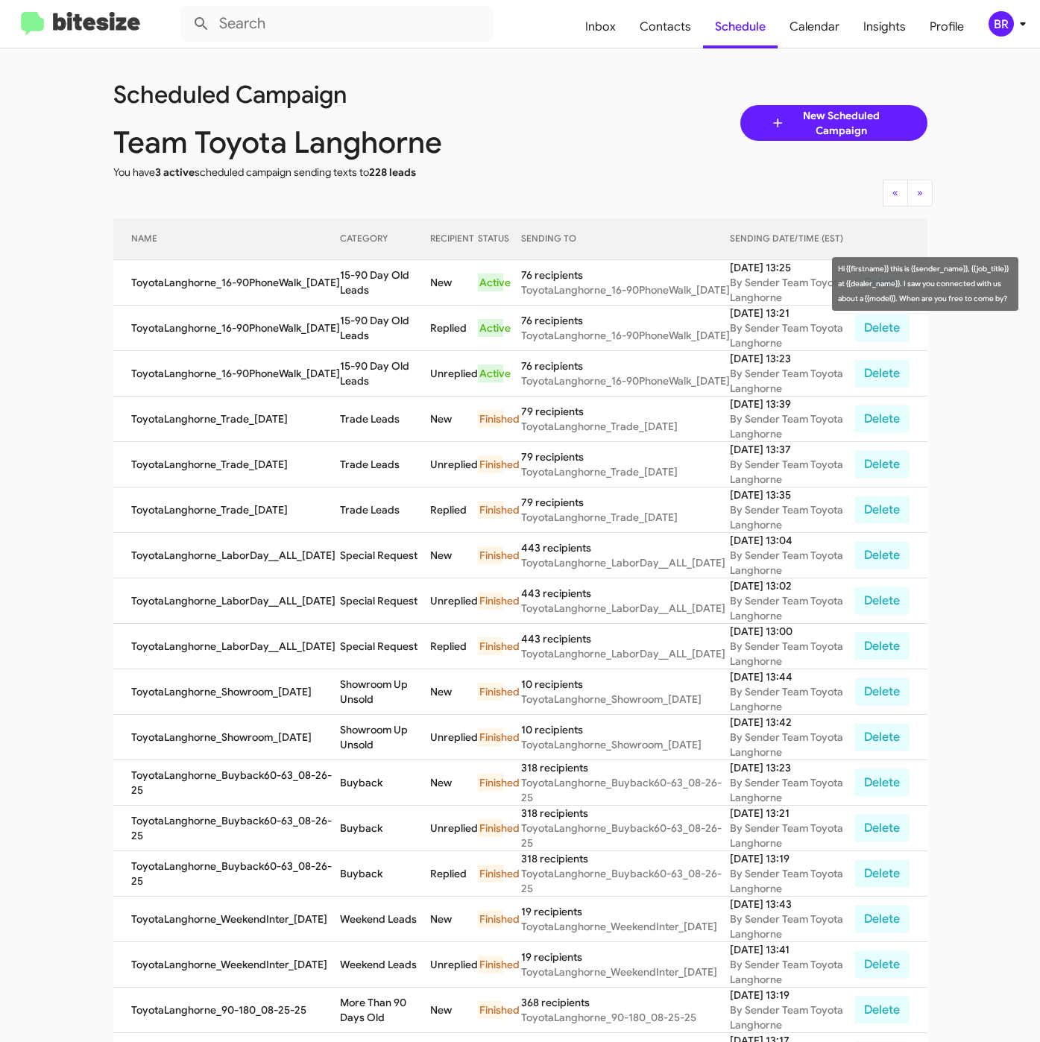
drag, startPoint x: 331, startPoint y: 273, endPoint x: 373, endPoint y: 293, distance: 47.0
click at [373, 293] on td "15-90 Day Old Leads" at bounding box center [384, 282] width 89 height 45
copy td "15-90 Day Old Leads"
click at [672, 28] on span "Contacts" at bounding box center [665, 26] width 75 height 43
type input "in:groups"
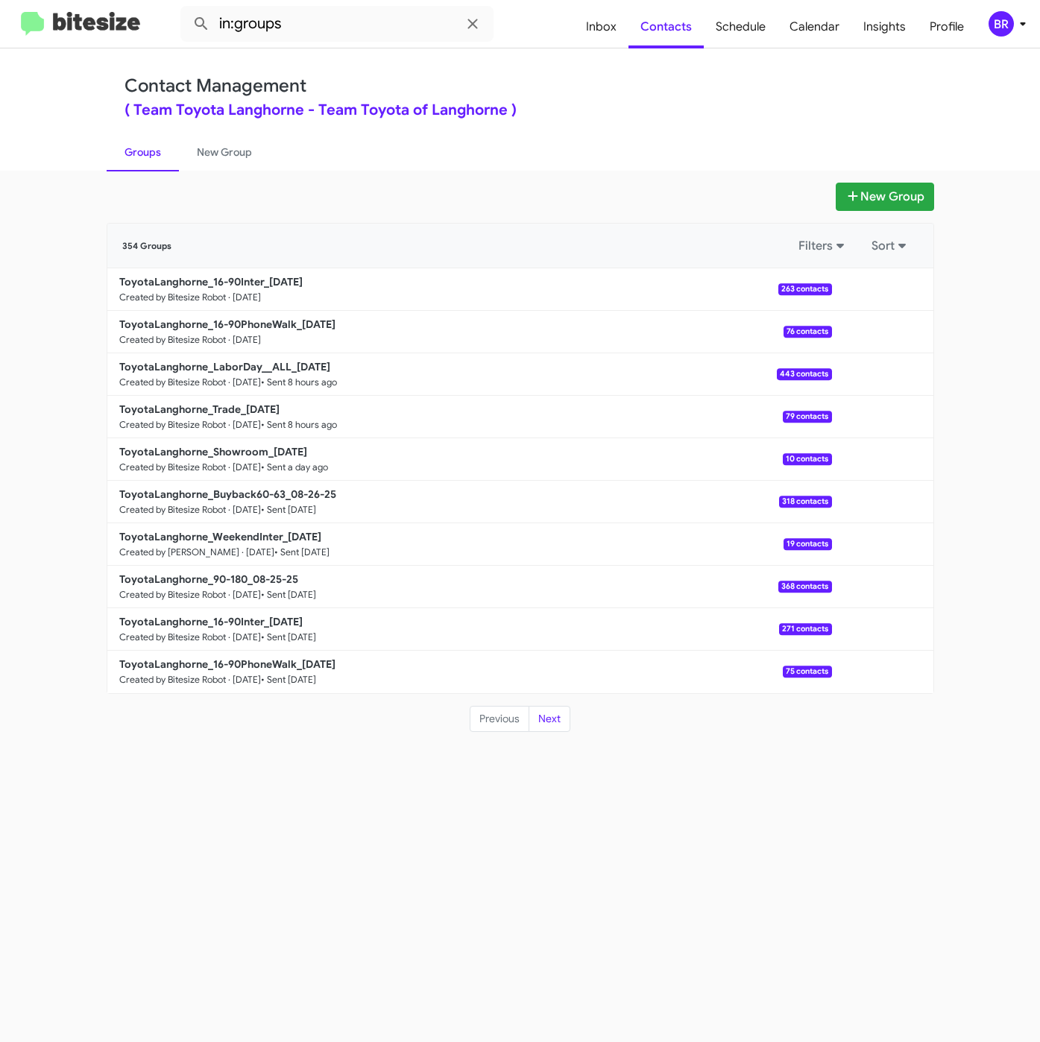
click at [542, 94] on div "Contact Management ( Team Toyota Langhorne - Team Toyota of Langhorne )" at bounding box center [520, 96] width 792 height 42
click at [317, 14] on input "in:groups" at bounding box center [336, 24] width 313 height 36
click at [255, 276] on b "ToyotaLanghorne_16-90Inter_[DATE]" at bounding box center [210, 281] width 183 height 13
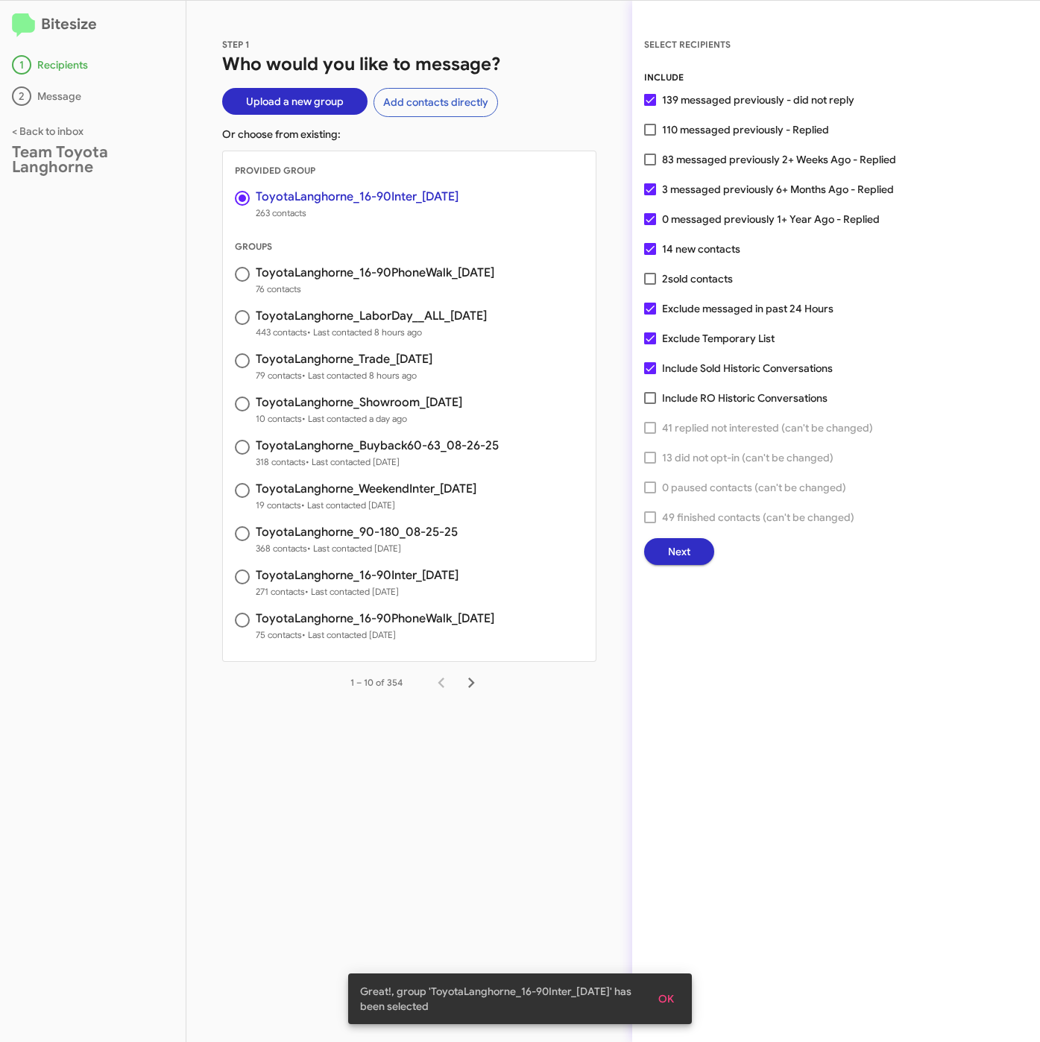
click at [663, 551] on button "Next" at bounding box center [679, 551] width 70 height 27
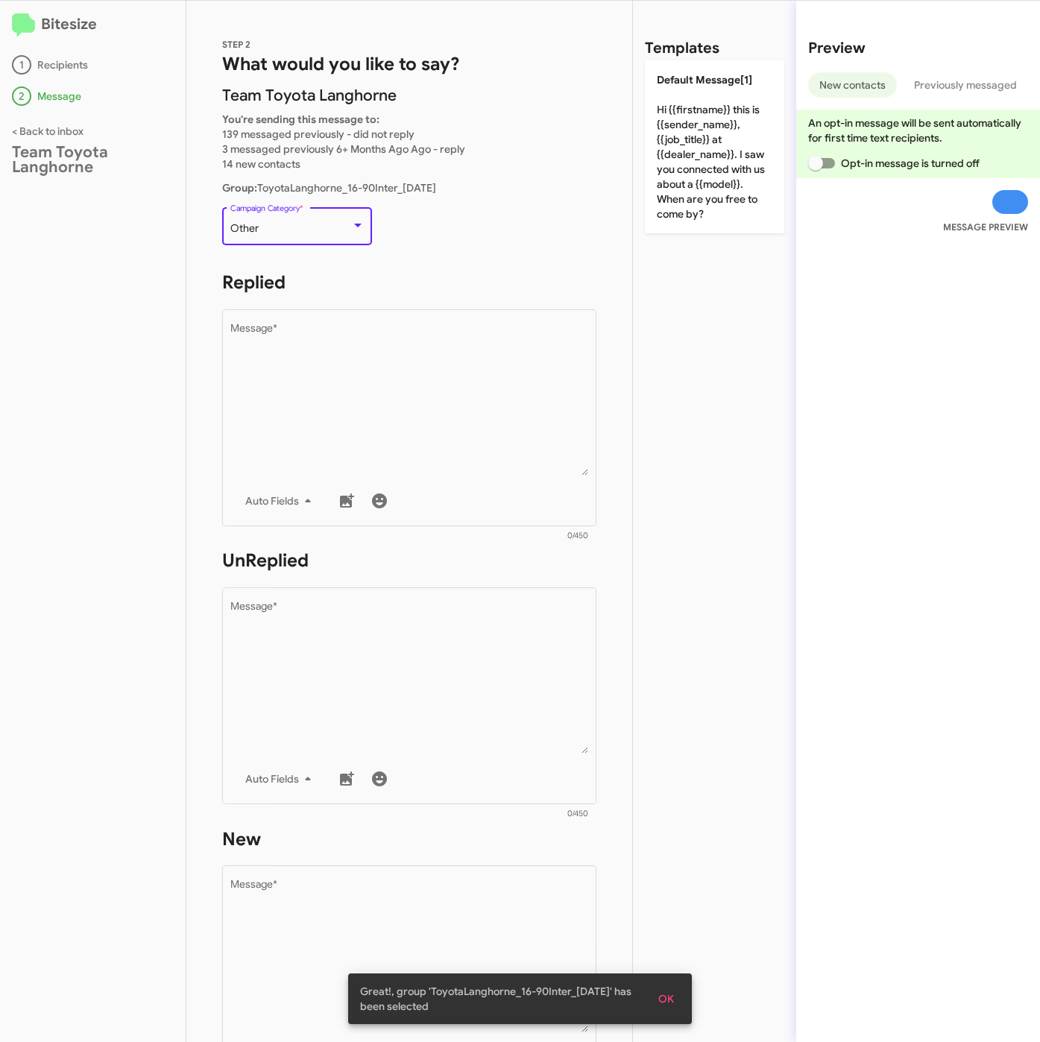
click at [273, 233] on div "Other" at bounding box center [290, 229] width 121 height 12
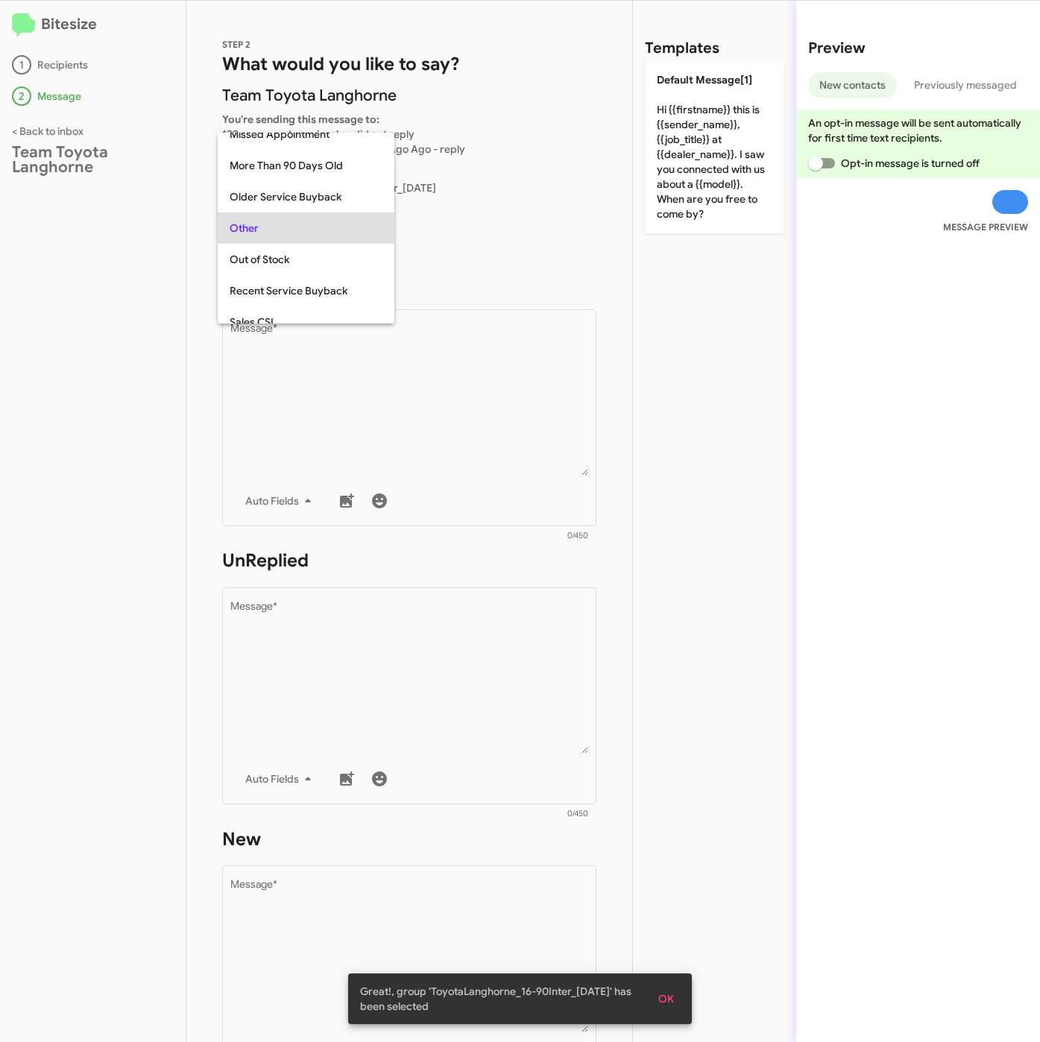
scroll to position [31, 0]
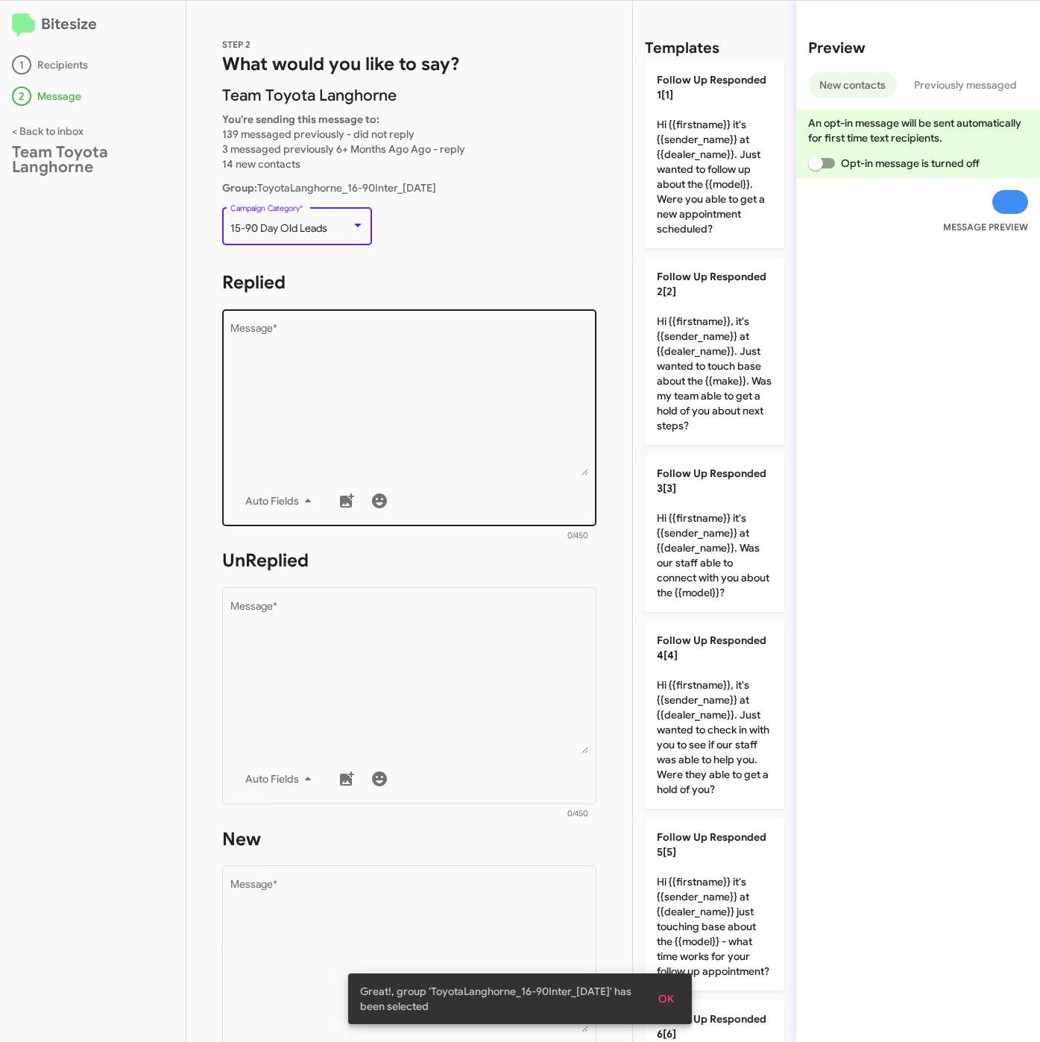
click at [338, 430] on textarea "Message *" at bounding box center [409, 399] width 358 height 152
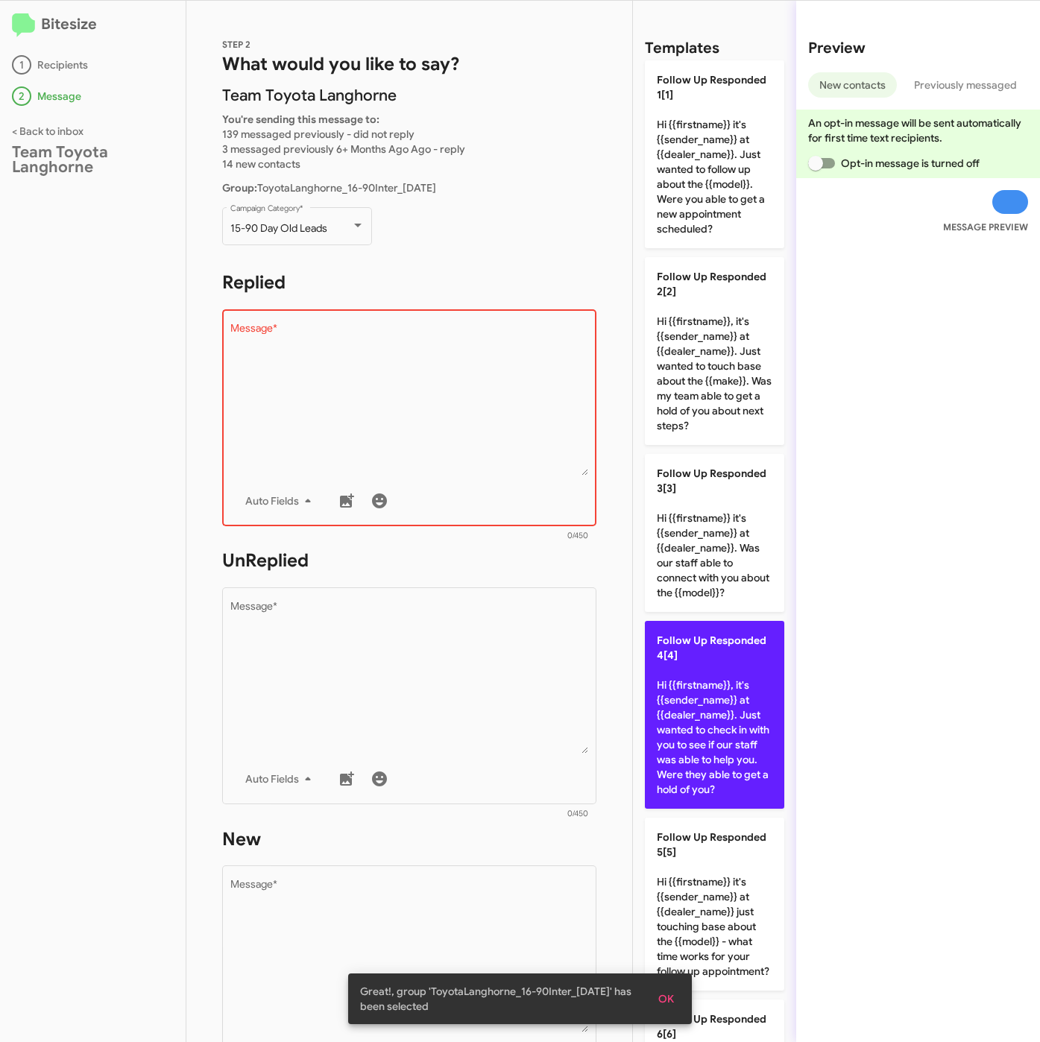
click at [716, 733] on p "Follow Up Responded 4[4] Hi {{firstname}}, it's {{sender_name}} at {{dealer_nam…" at bounding box center [714, 715] width 139 height 188
type textarea "Hi {{firstname}}, it's {{sender_name}} at {{dealer_name}}. Just wanted to check…"
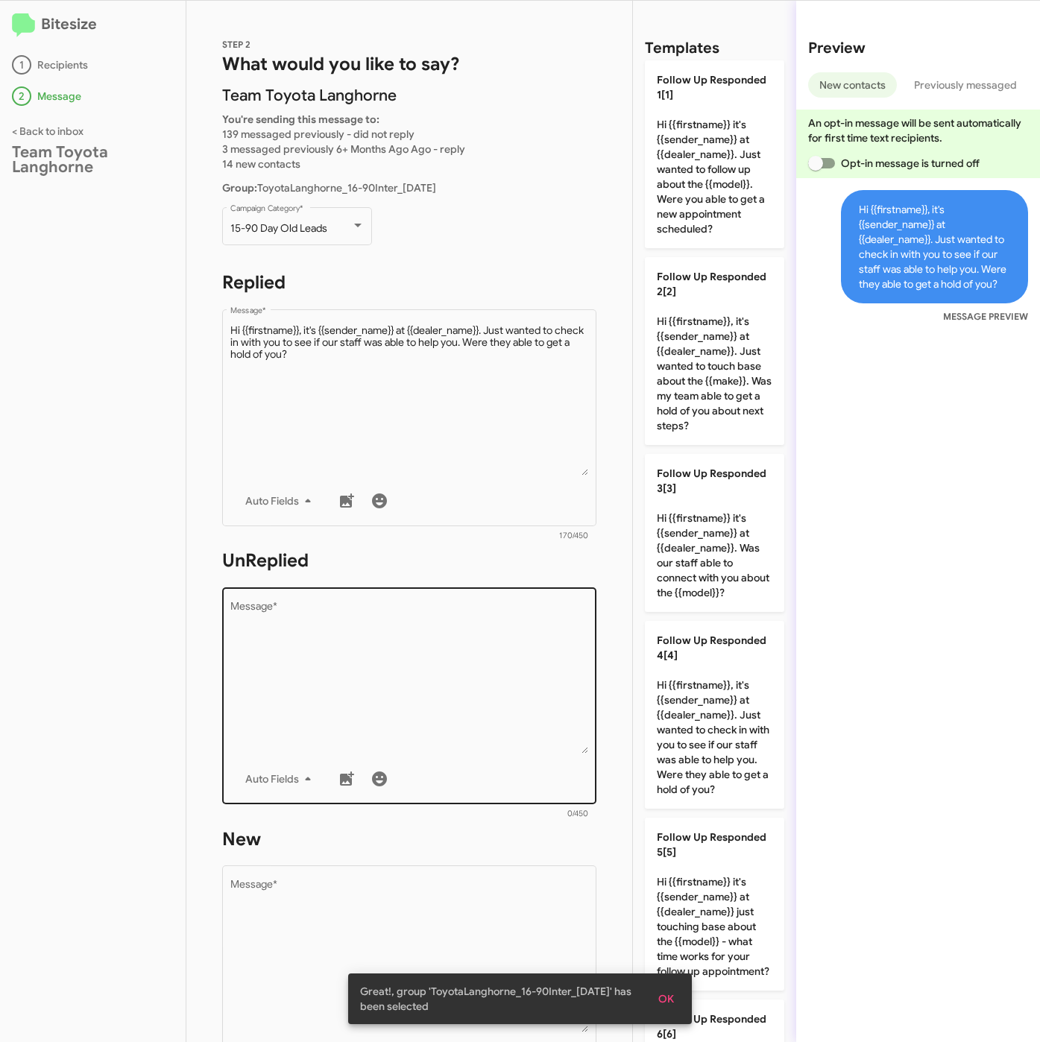
drag, startPoint x: 385, startPoint y: 665, endPoint x: 553, endPoint y: 601, distance: 179.3
click at [385, 664] on textarea "Message *" at bounding box center [409, 677] width 358 height 152
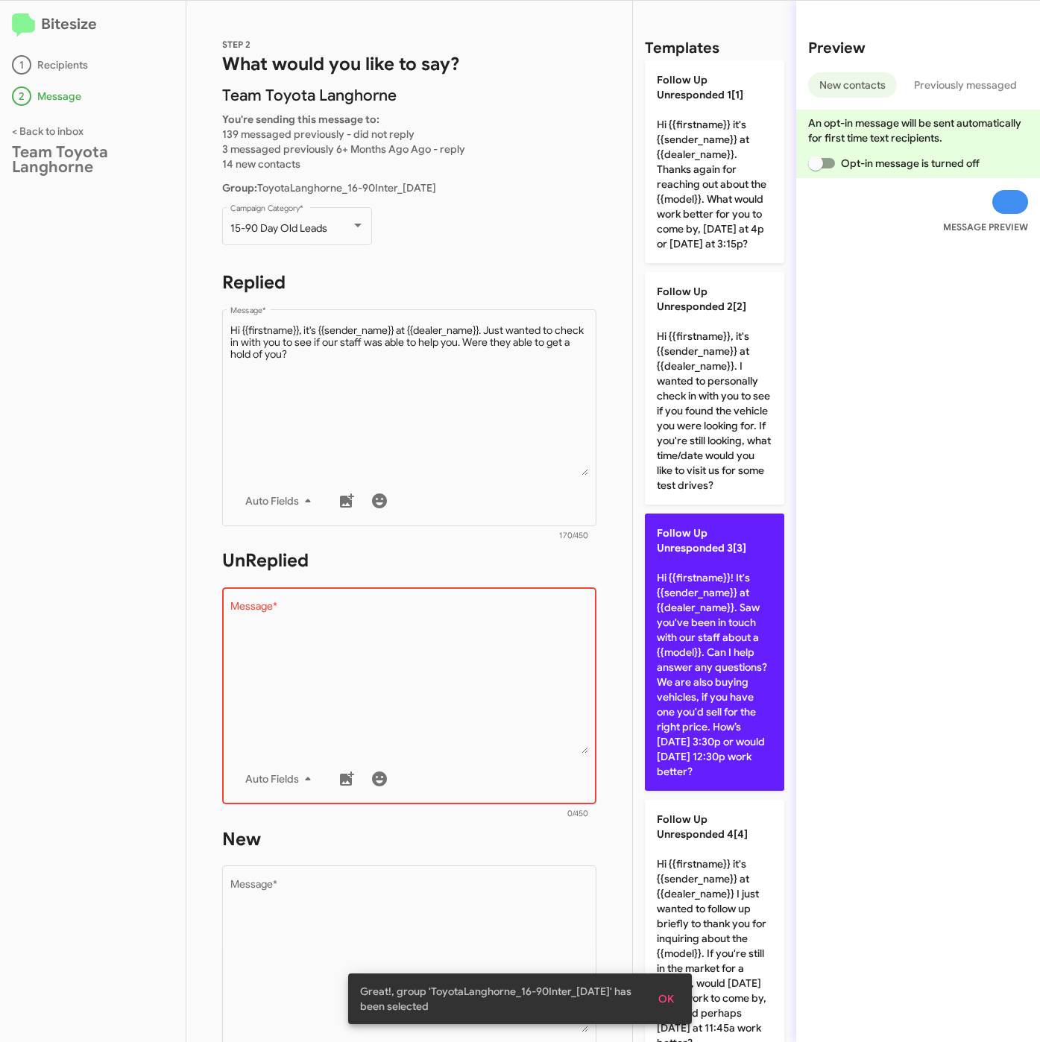
click at [724, 664] on p "Follow Up Unresponded 3[3] Hi {{firstname}}! It's {{sender_name}} at {{dealer_n…" at bounding box center [714, 652] width 139 height 277
type textarea "Hi {{firstname}}! It's {{sender_name}} at {{dealer_name}}. Saw you've been in t…"
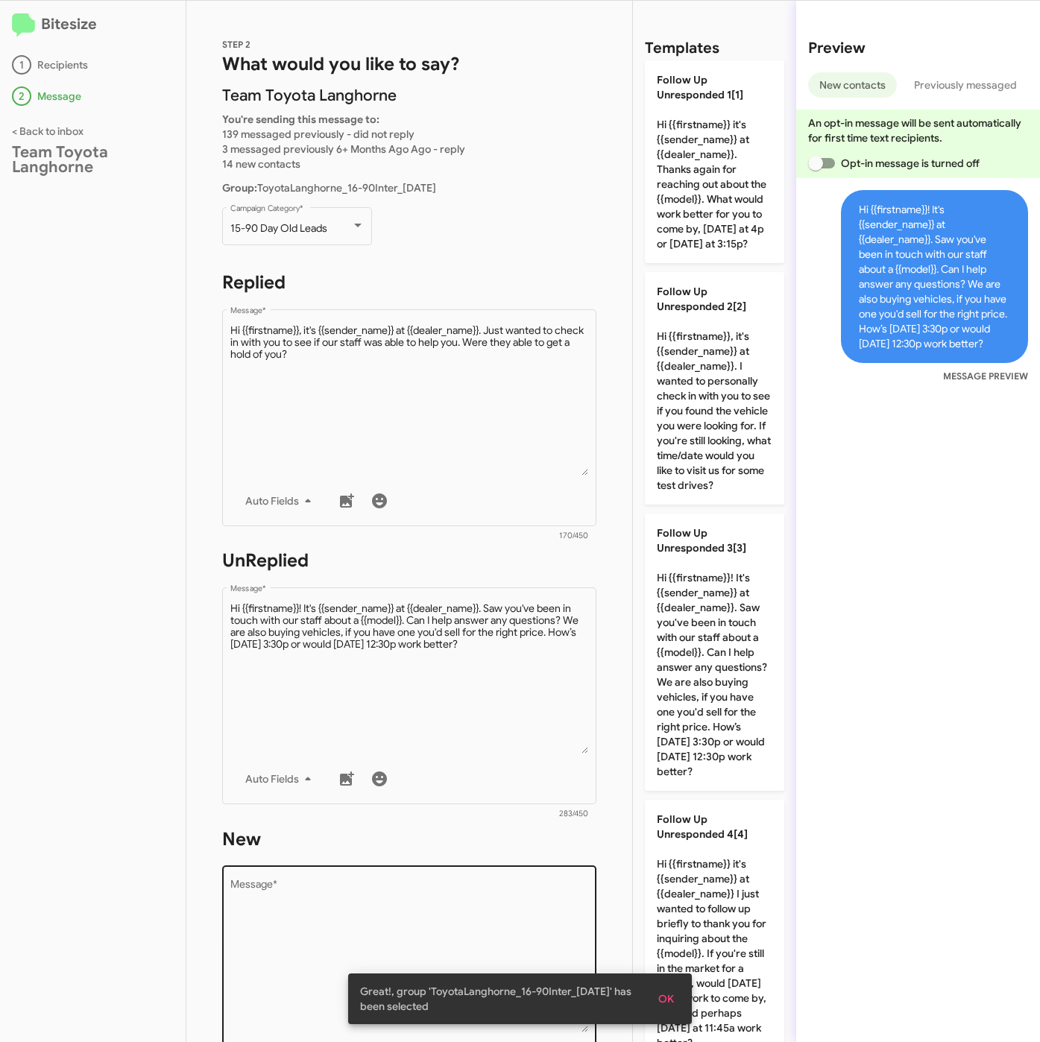
click at [511, 888] on textarea "Message *" at bounding box center [409, 956] width 358 height 152
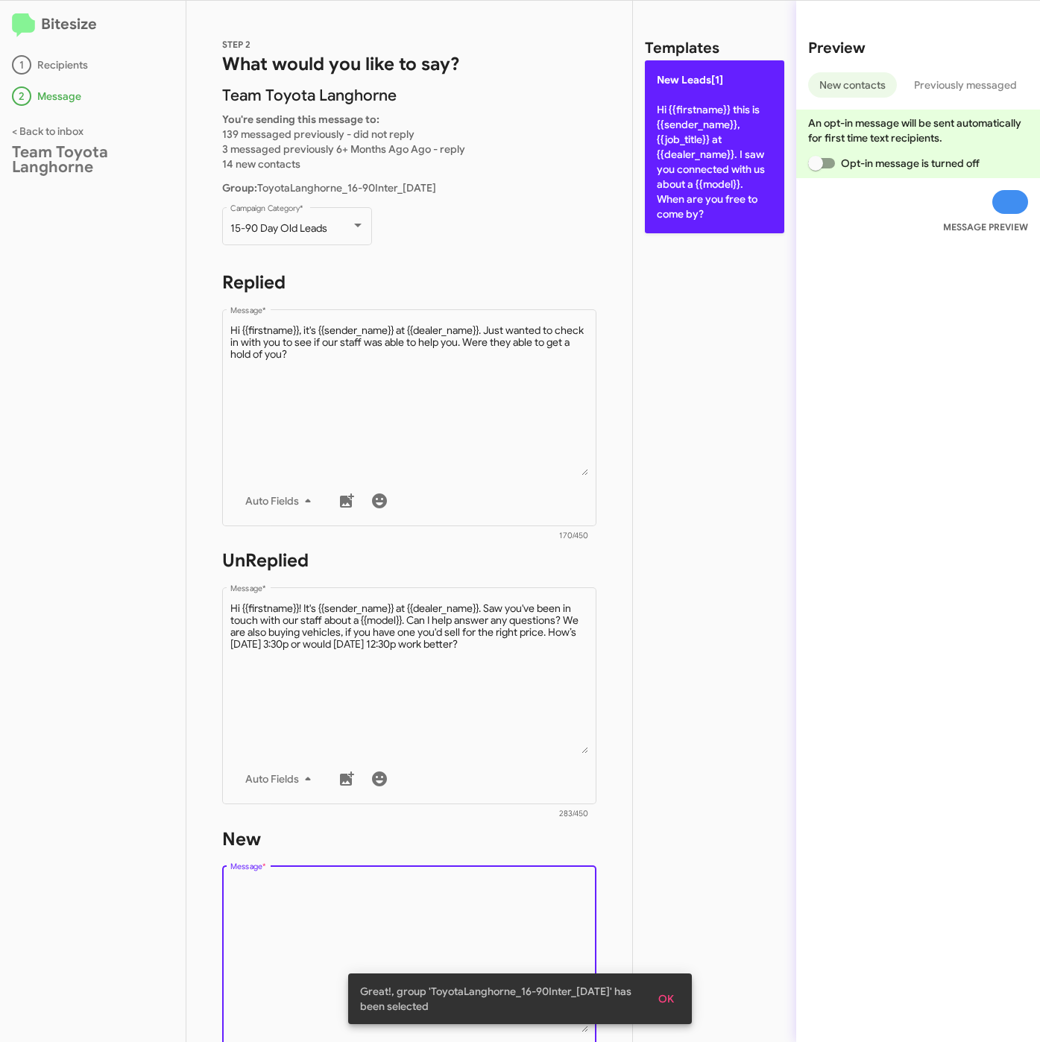
click at [715, 166] on p "New Leads[1] Hi {{firstname}} this is {{sender_name}}, {{job_title}} at {{deale…" at bounding box center [714, 146] width 139 height 173
type textarea "Hi {{firstname}} this is {{sender_name}}, {{job_title}} at {{dealer_name}}. I s…"
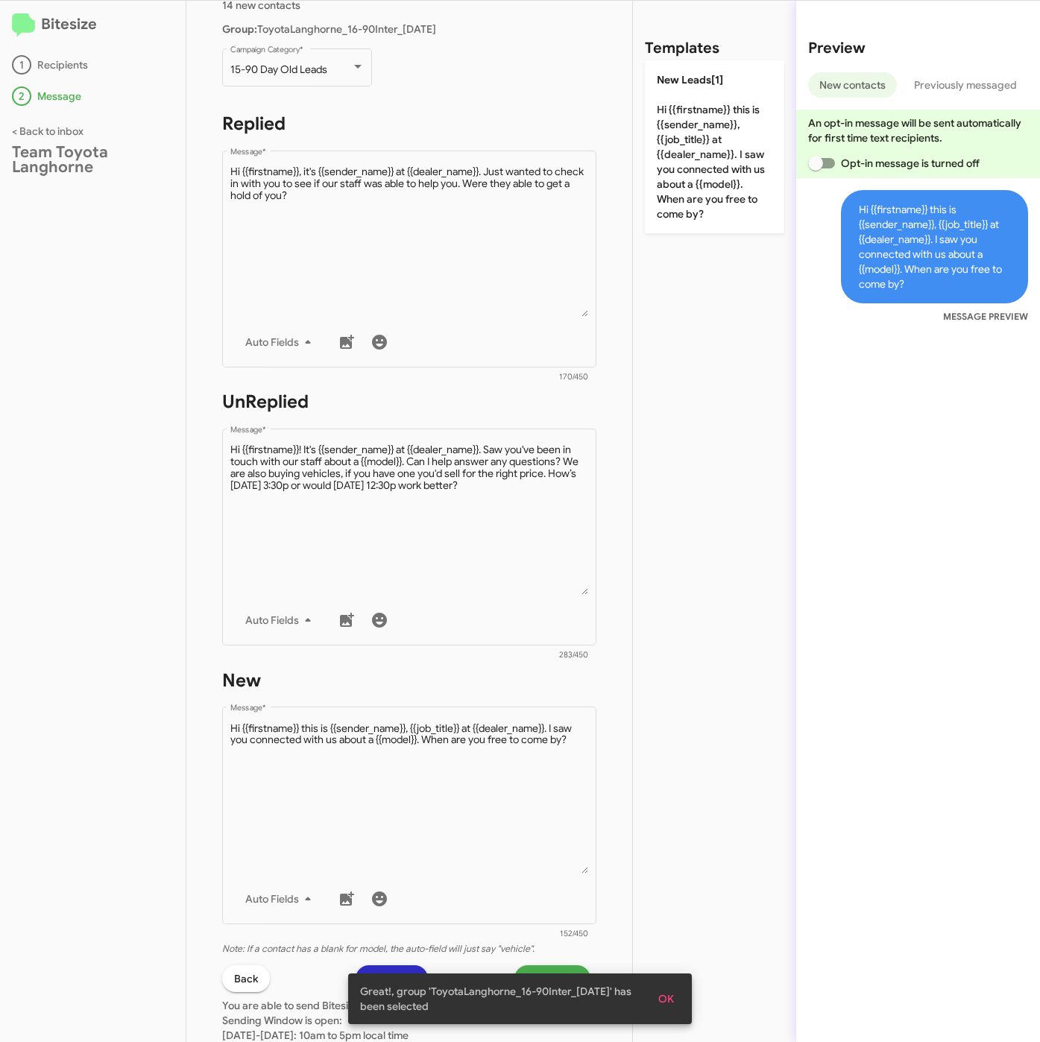
scroll to position [320, 0]
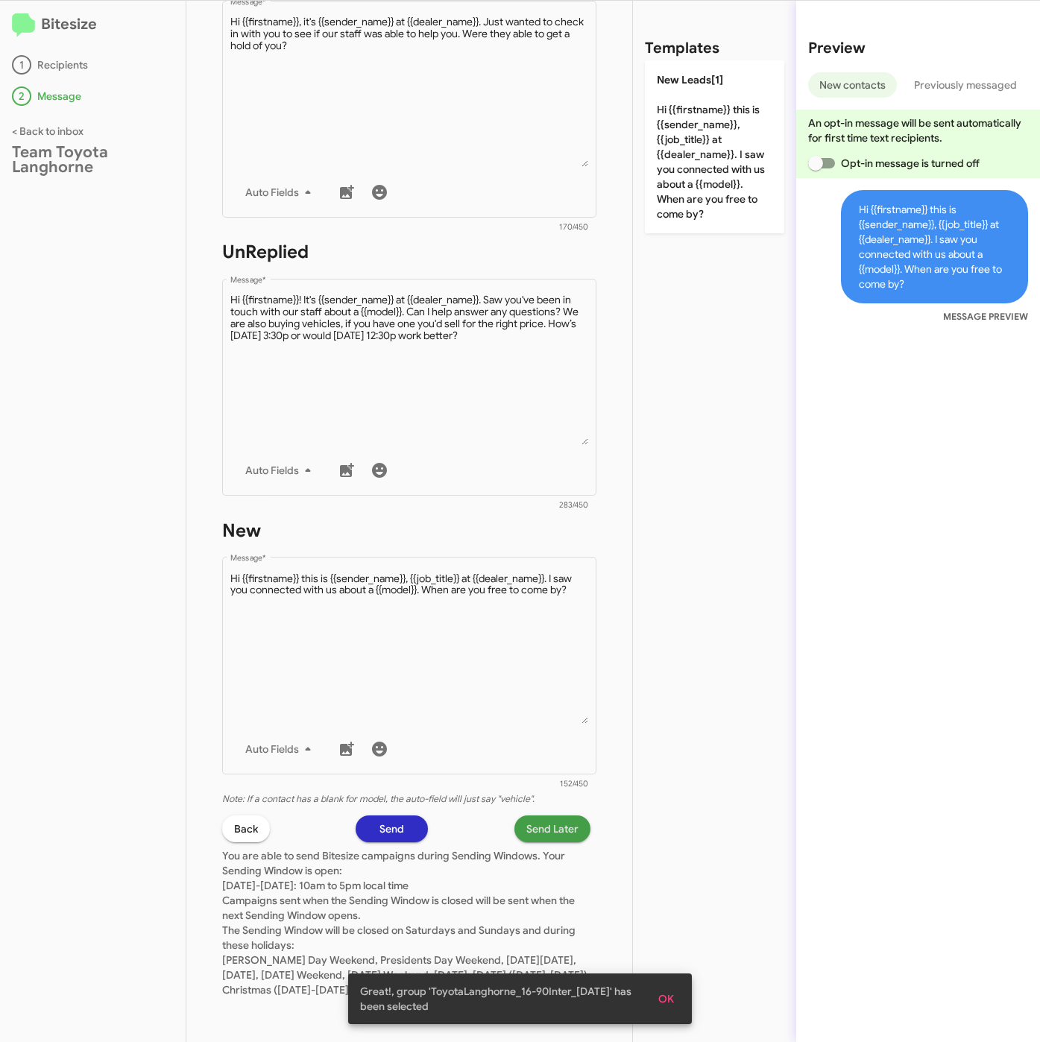
click at [532, 815] on span "Send Later" at bounding box center [552, 828] width 52 height 27
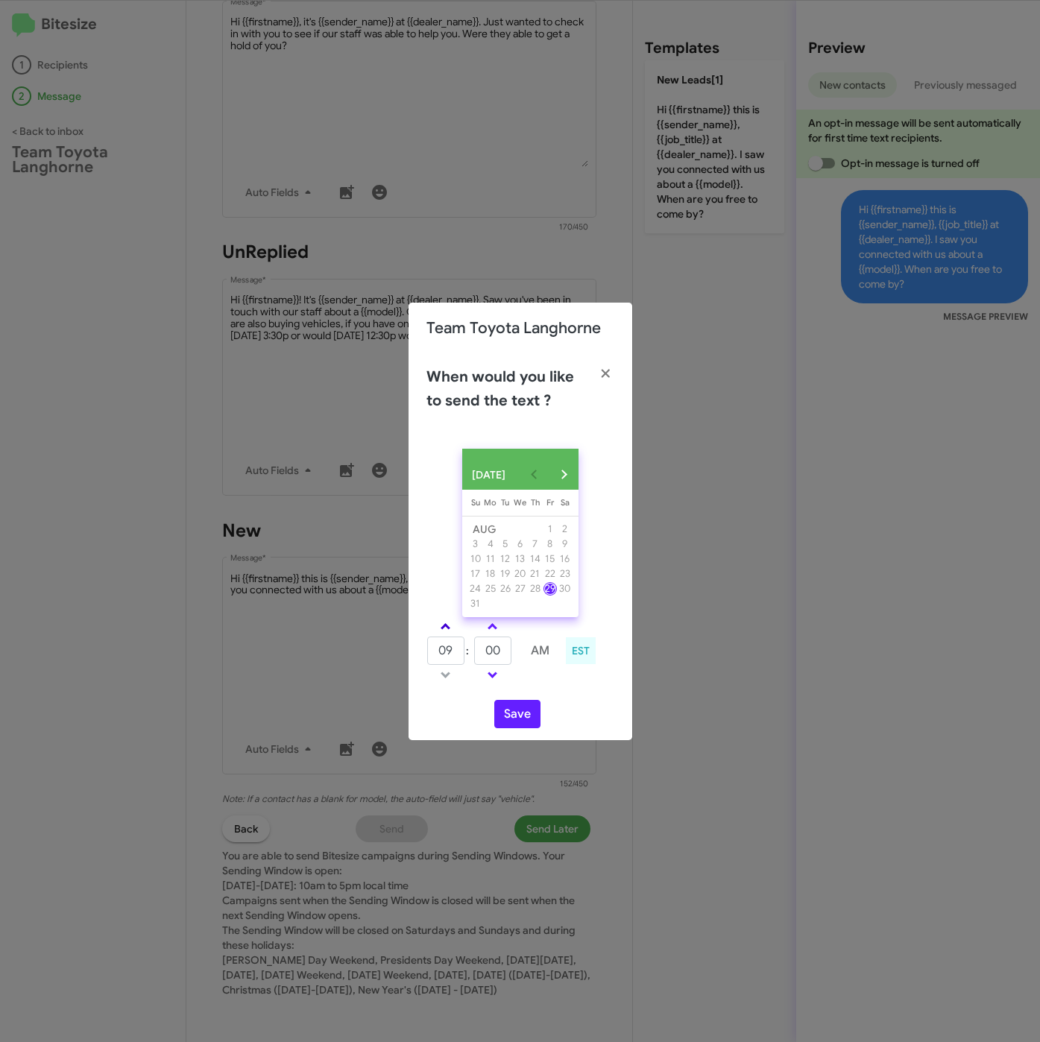
click at [446, 633] on span at bounding box center [445, 628] width 10 height 10
click at [447, 633] on span at bounding box center [445, 628] width 10 height 10
click at [448, 633] on span at bounding box center [445, 628] width 10 height 10
click at [452, 633] on link at bounding box center [445, 626] width 26 height 17
type input "01"
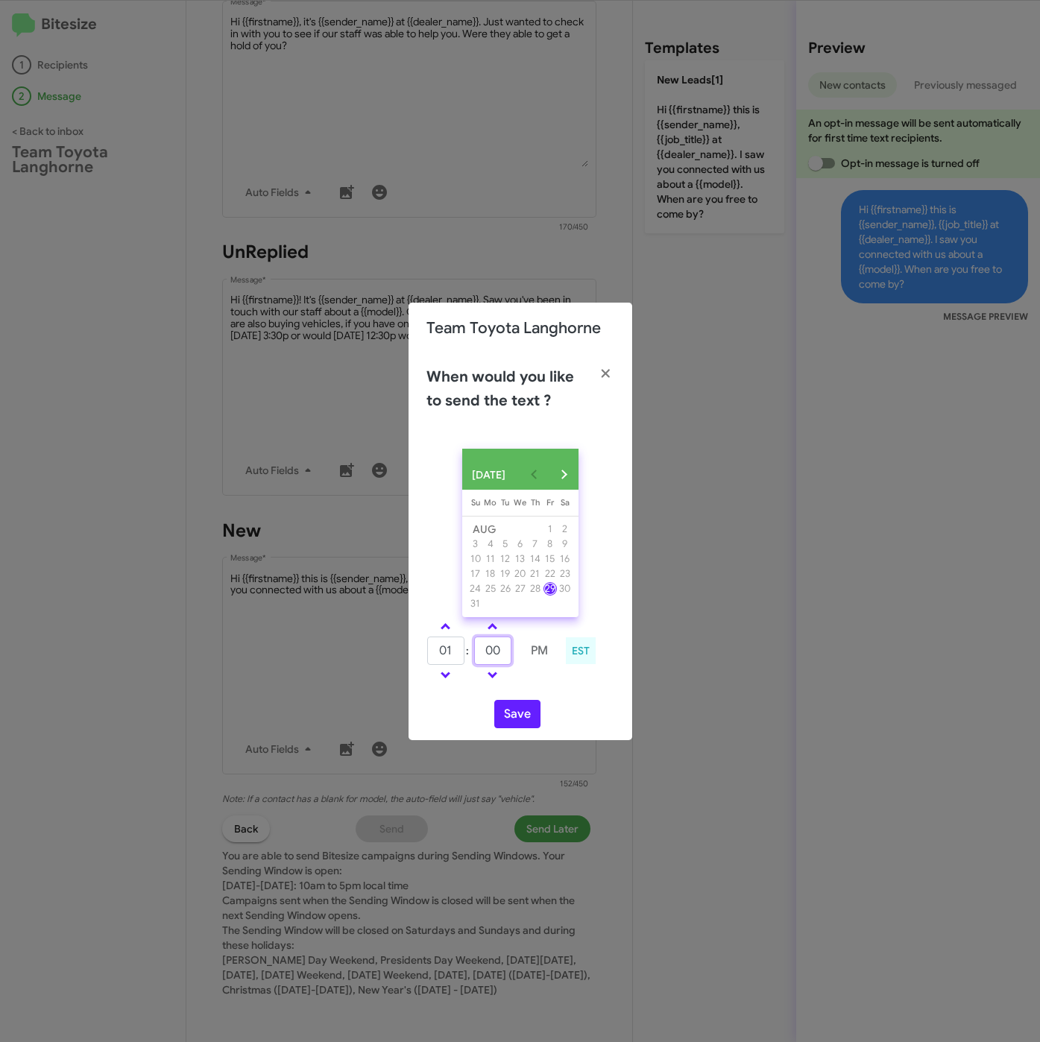
drag, startPoint x: 467, startPoint y: 662, endPoint x: 478, endPoint y: 701, distance: 40.3
click at [466, 662] on tr "01 : 00 PM" at bounding box center [492, 651] width 132 height 30
drag, startPoint x: 503, startPoint y: 658, endPoint x: 467, endPoint y: 654, distance: 36.1
click at [467, 654] on tr "01 : 10 PM" at bounding box center [492, 651] width 132 height 30
type input "11"
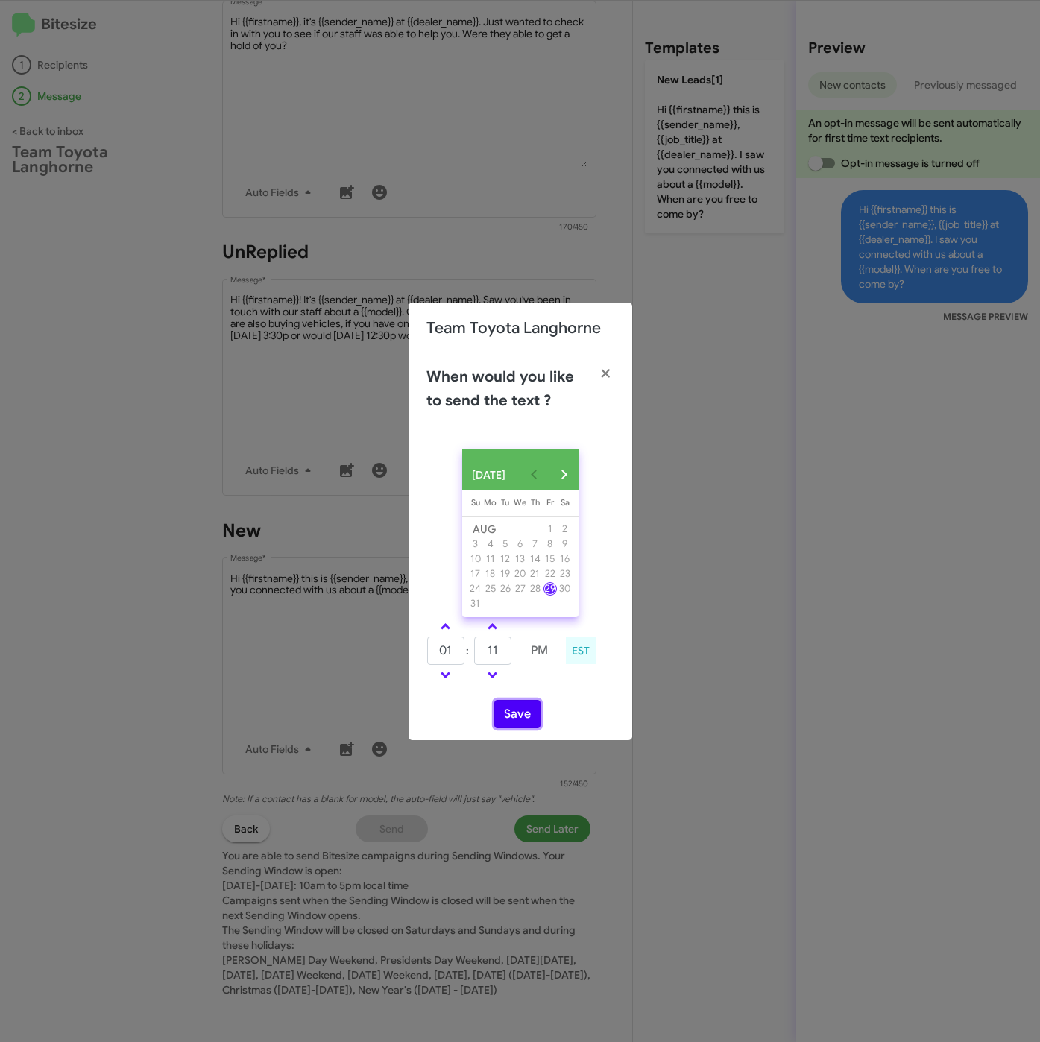
click at [515, 727] on button "Save" at bounding box center [517, 714] width 46 height 28
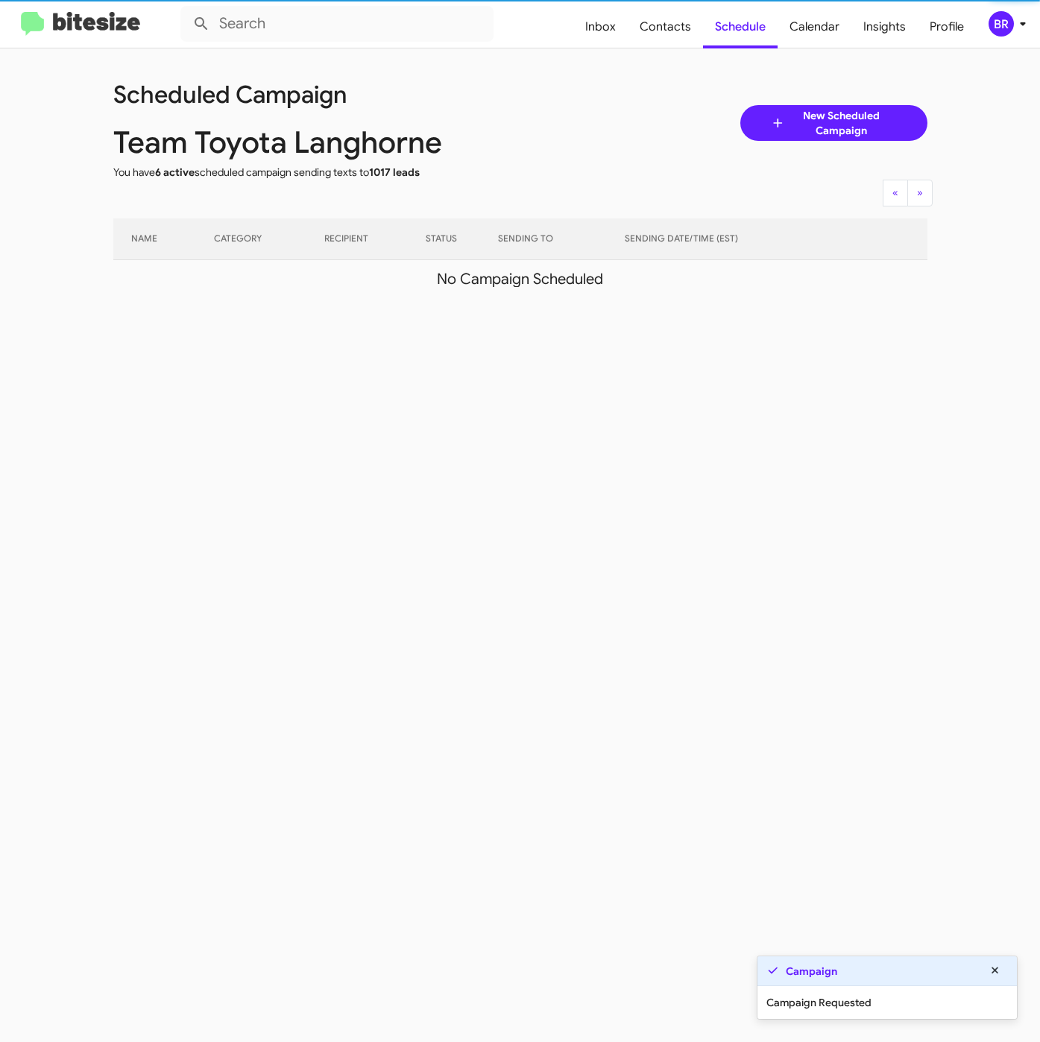
click at [1002, 37] on mat-toolbar "Inbox Contacts Schedule Calendar Insights Profile BR" at bounding box center [520, 24] width 1040 height 48
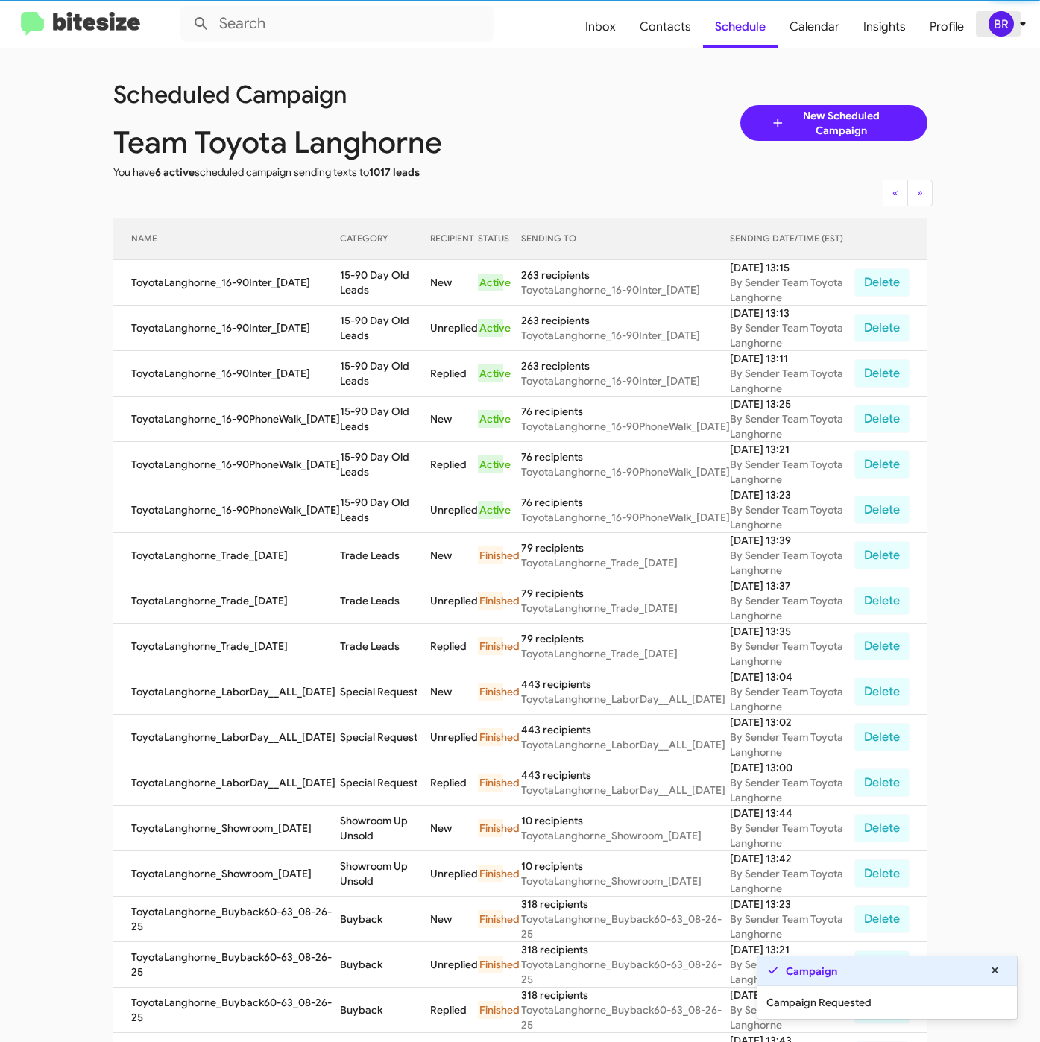
click at [1008, 14] on div "BR" at bounding box center [1000, 23] width 25 height 25
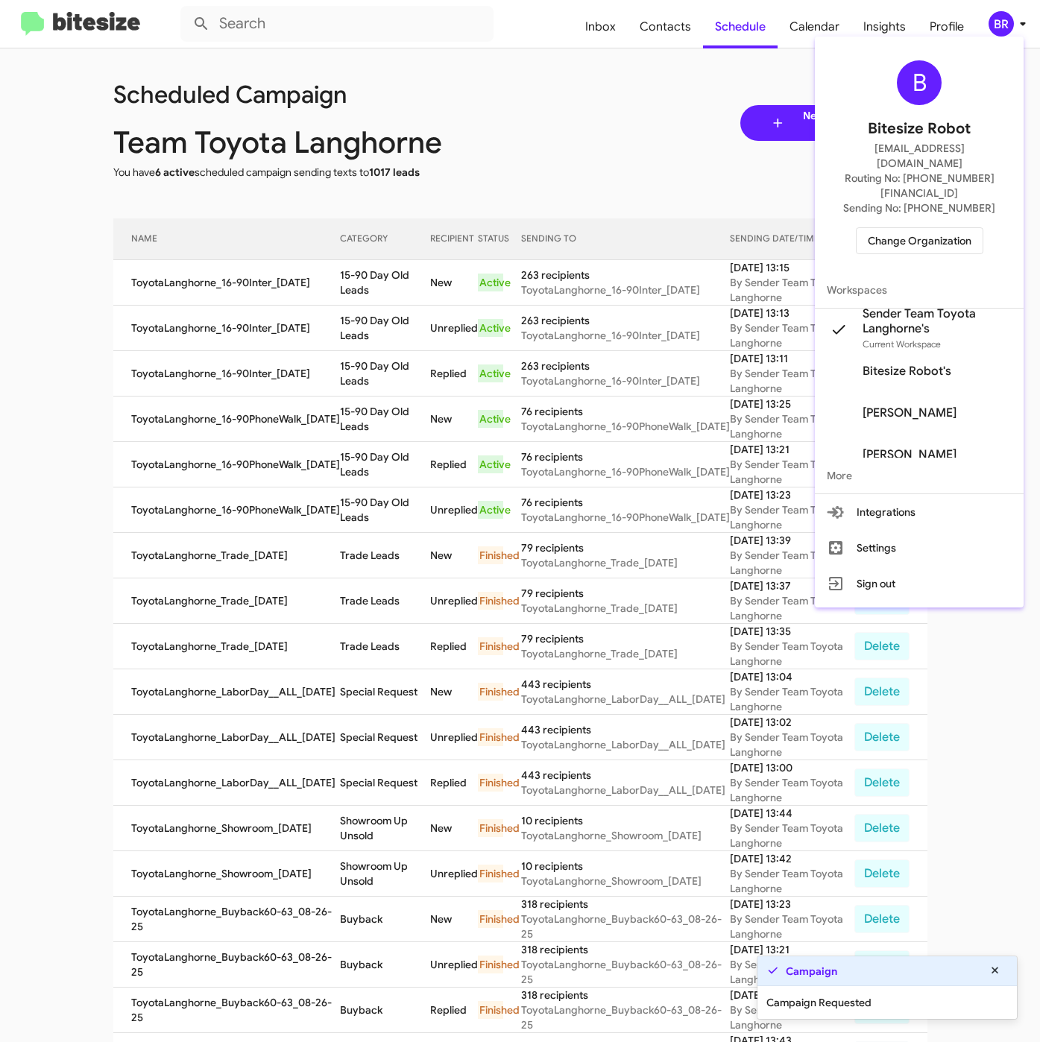
click at [398, 356] on div at bounding box center [520, 521] width 1040 height 1042
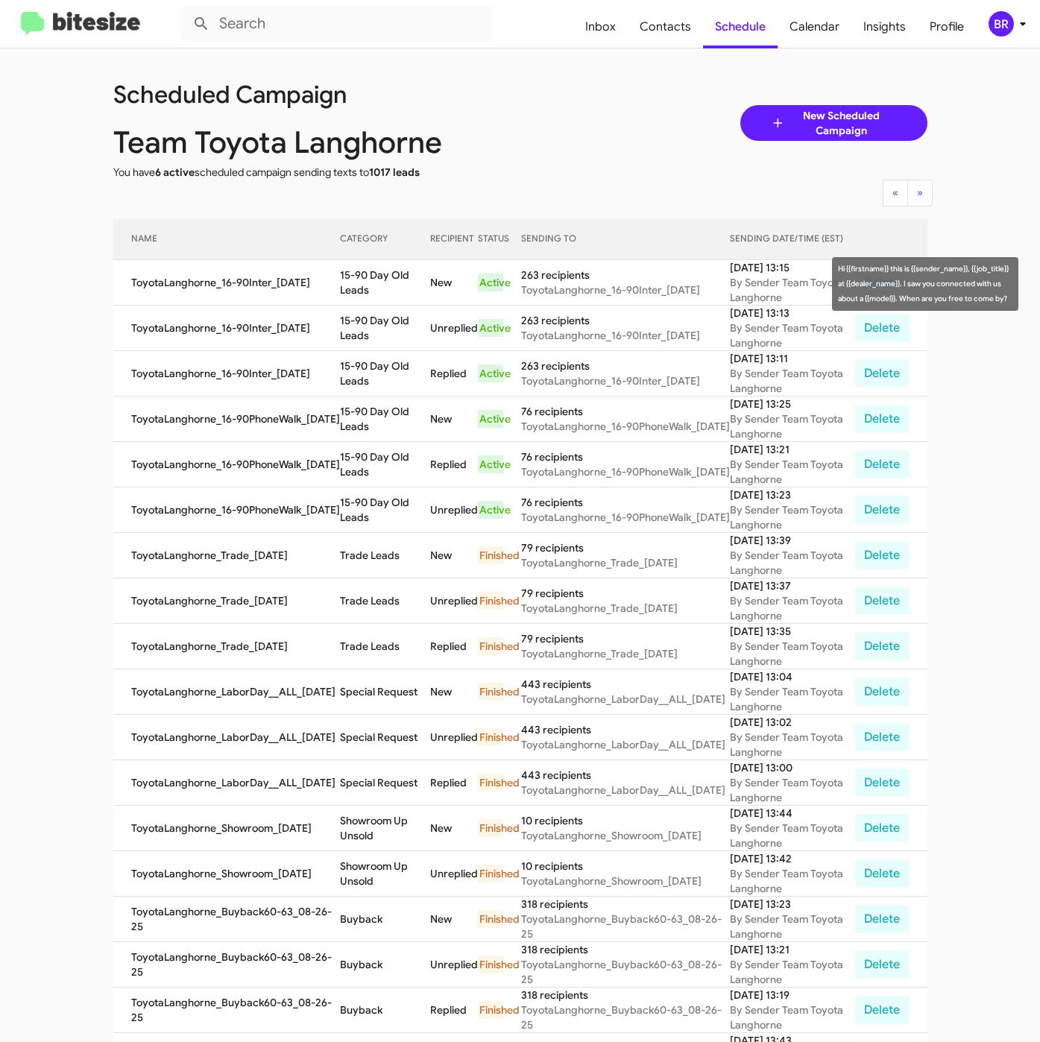
drag, startPoint x: 351, startPoint y: 282, endPoint x: 367, endPoint y: 295, distance: 20.7
click at [367, 295] on td "15-90 Day Old Leads" at bounding box center [384, 282] width 89 height 45
copy td "15-90 Day Old Leads"
click at [1007, 32] on div "BR" at bounding box center [1000, 23] width 25 height 25
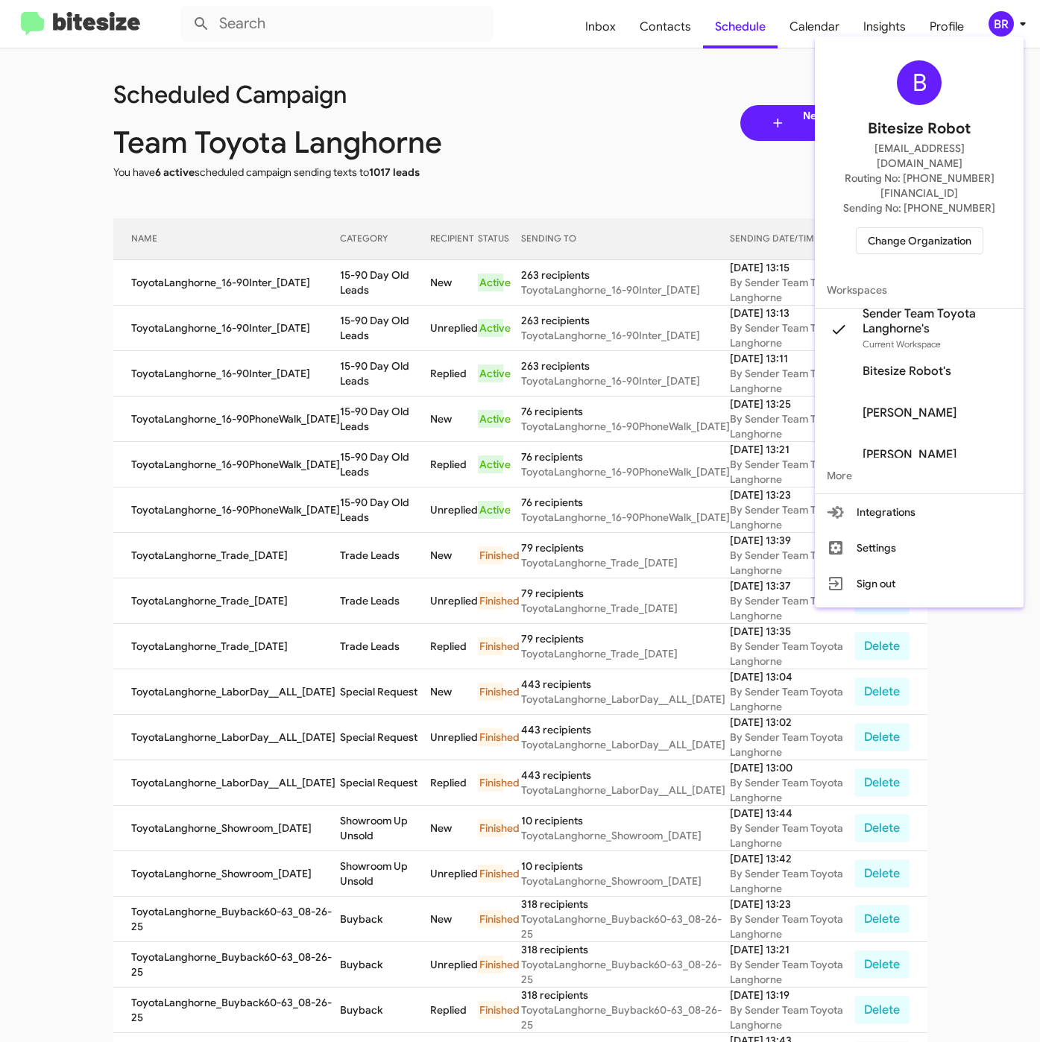
click at [920, 228] on span "Change Organization" at bounding box center [920, 240] width 104 height 25
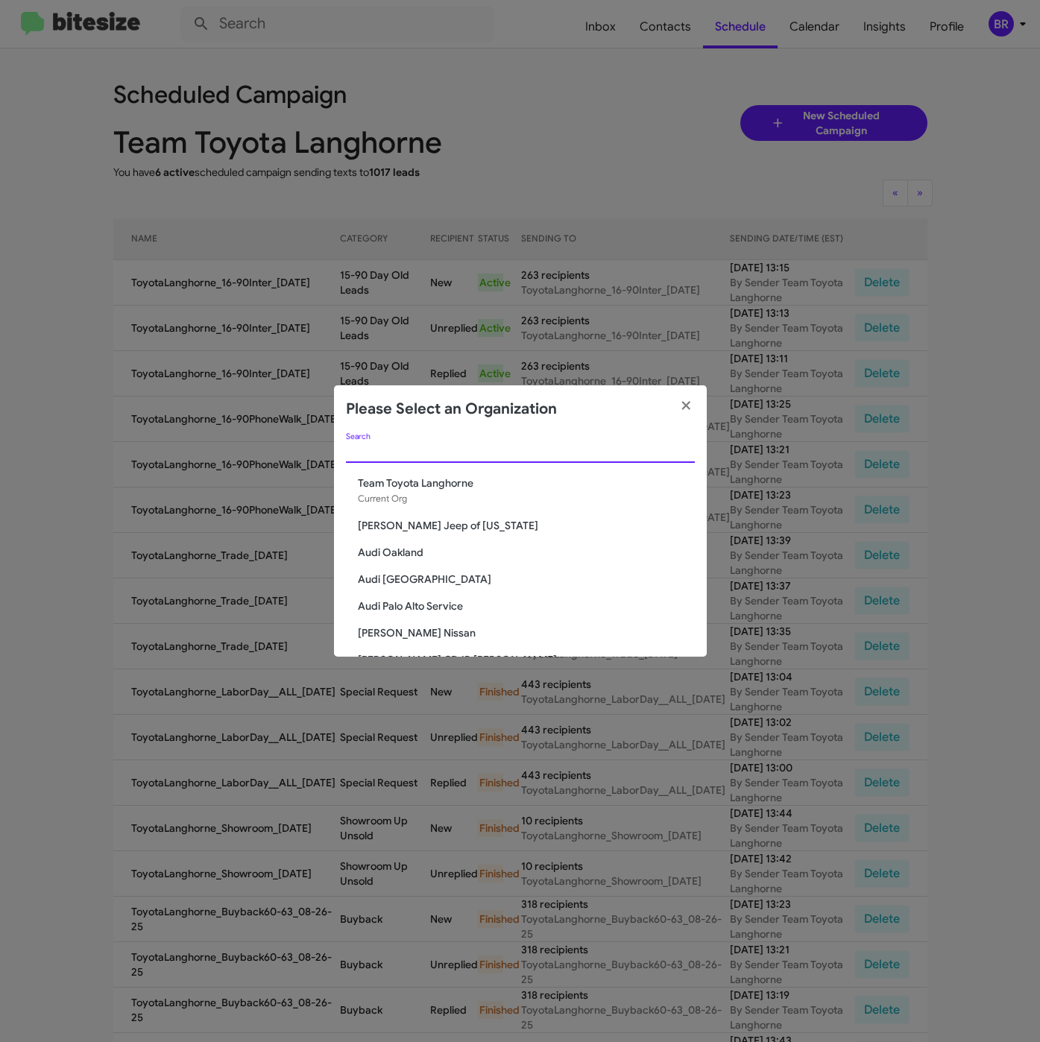
click at [513, 449] on input "Search" at bounding box center [520, 452] width 349 height 12
paste input "[PERSON_NAME] Nissan of Denville"
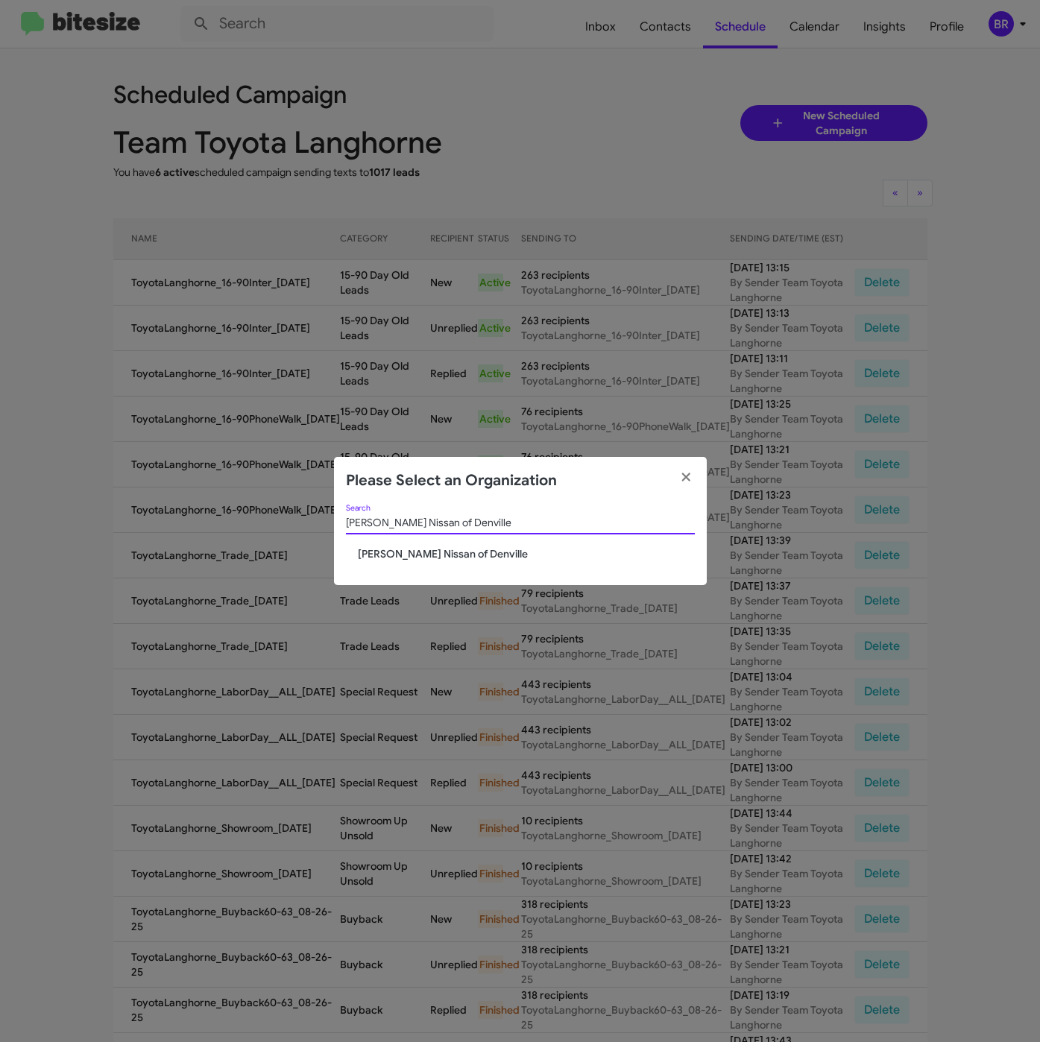
type input "[PERSON_NAME] Nissan of Denville"
click at [420, 555] on span "[PERSON_NAME] Nissan of Denville" at bounding box center [526, 553] width 337 height 15
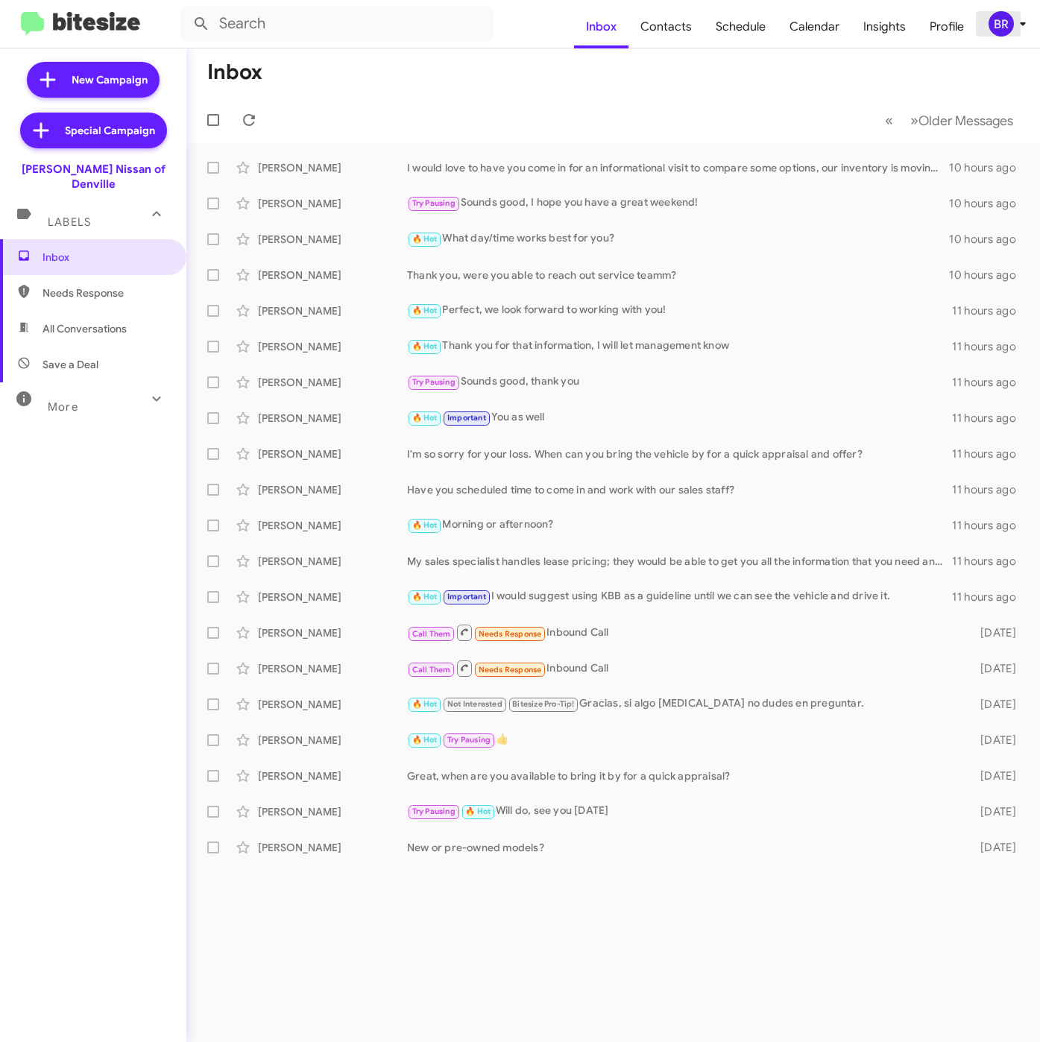
click at [1011, 27] on div "BR" at bounding box center [1000, 23] width 25 height 25
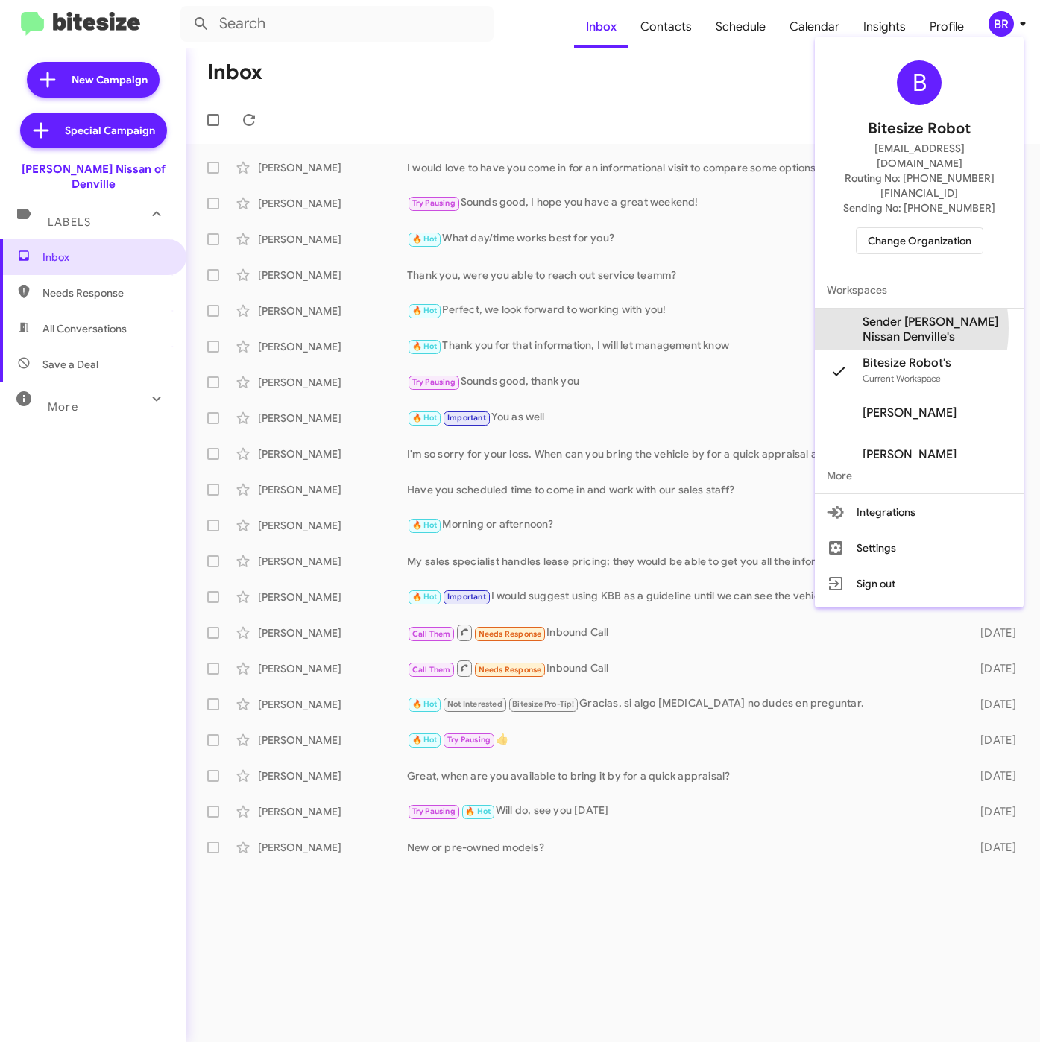
click at [864, 315] on span "Sender [PERSON_NAME] Nissan Denville's" at bounding box center [936, 330] width 149 height 30
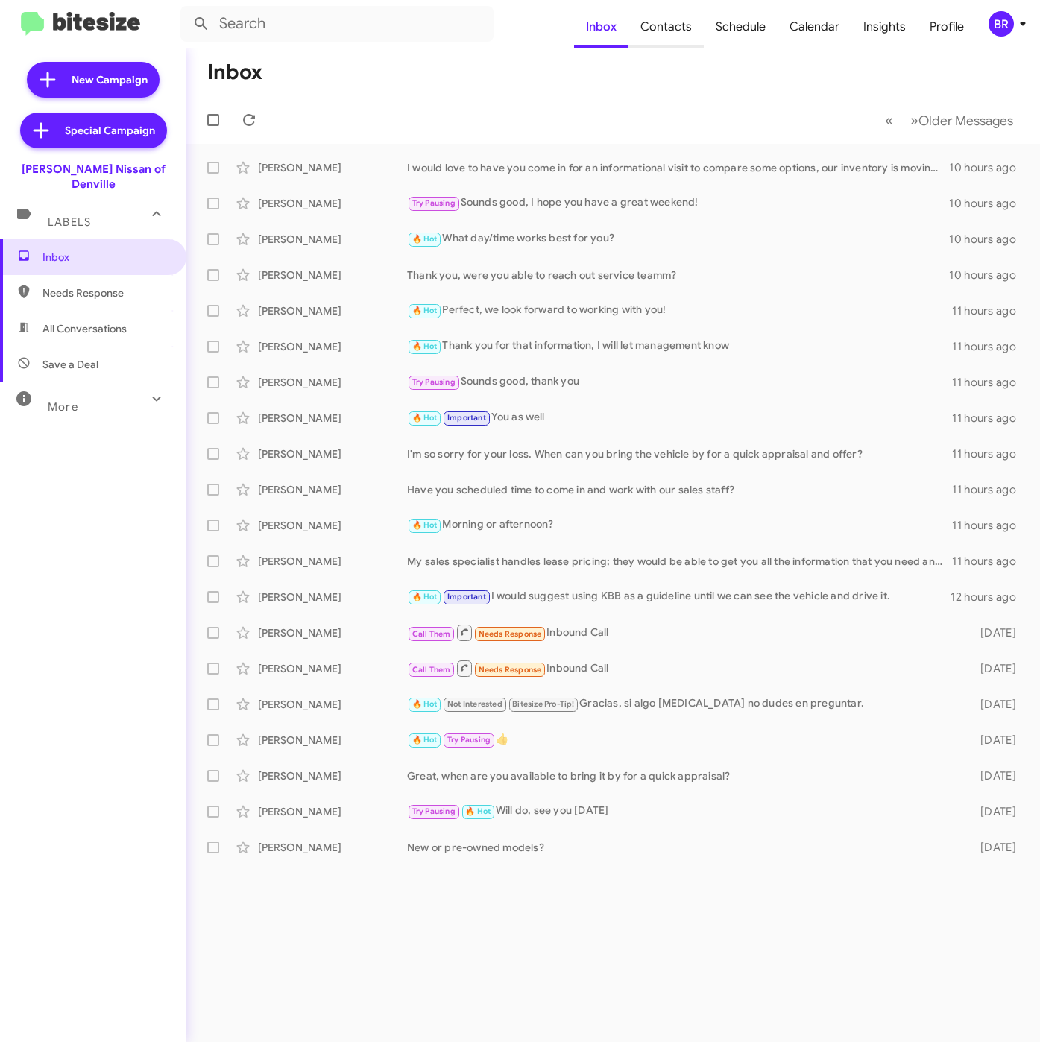
click at [682, 28] on span "Contacts" at bounding box center [665, 26] width 75 height 43
type input "in:groups"
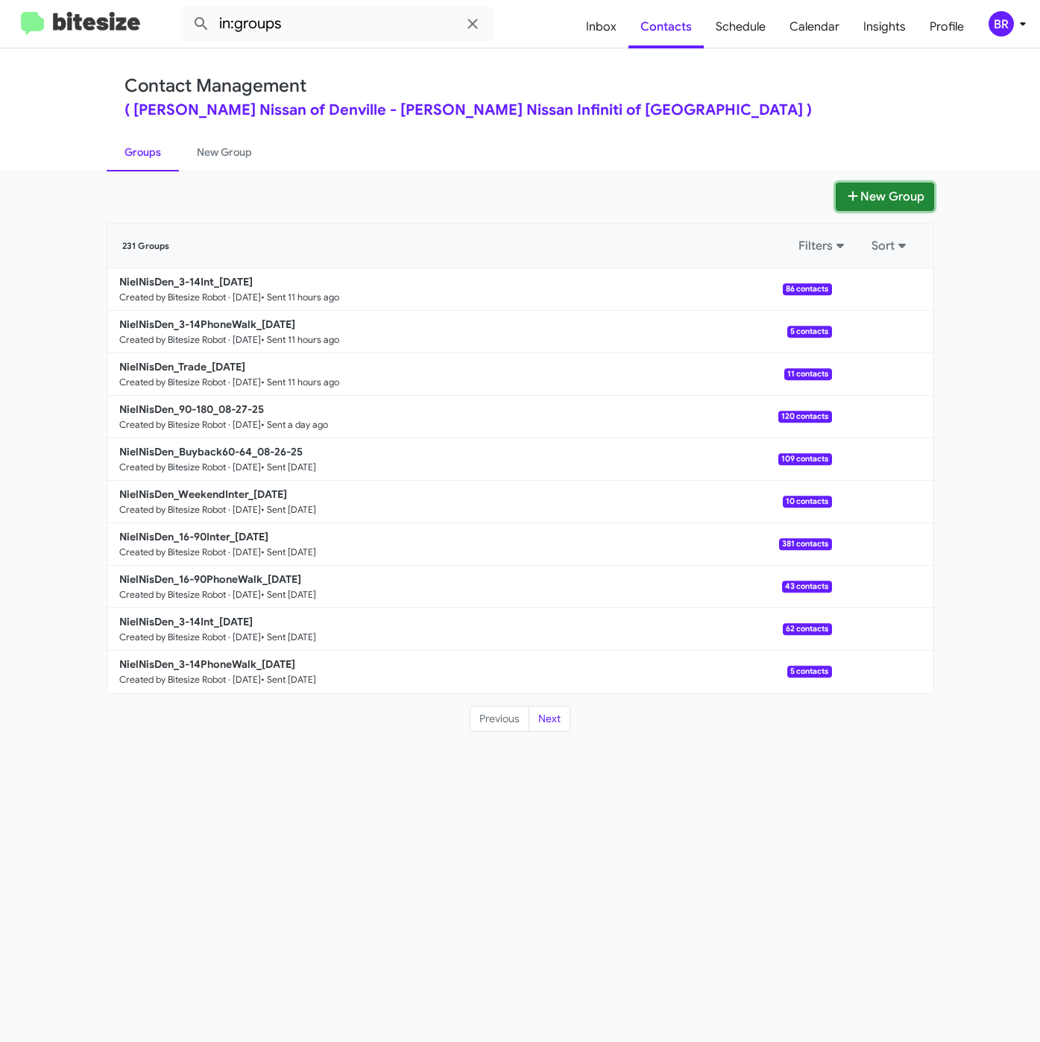
click at [879, 189] on button "New Group" at bounding box center [884, 197] width 98 height 28
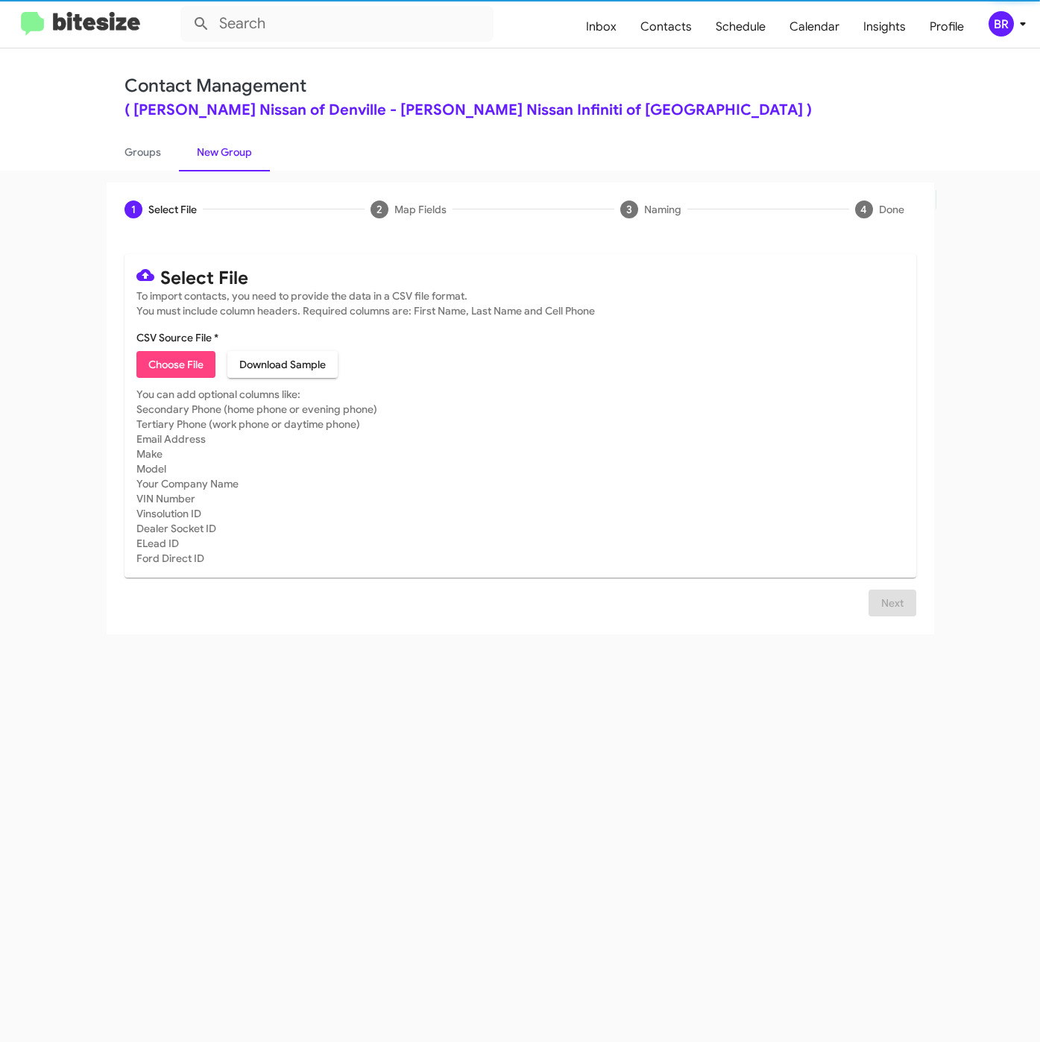
click at [195, 354] on span "Choose File" at bounding box center [175, 364] width 55 height 27
type input "NielNisDen_16-90Inter_08-29-25"
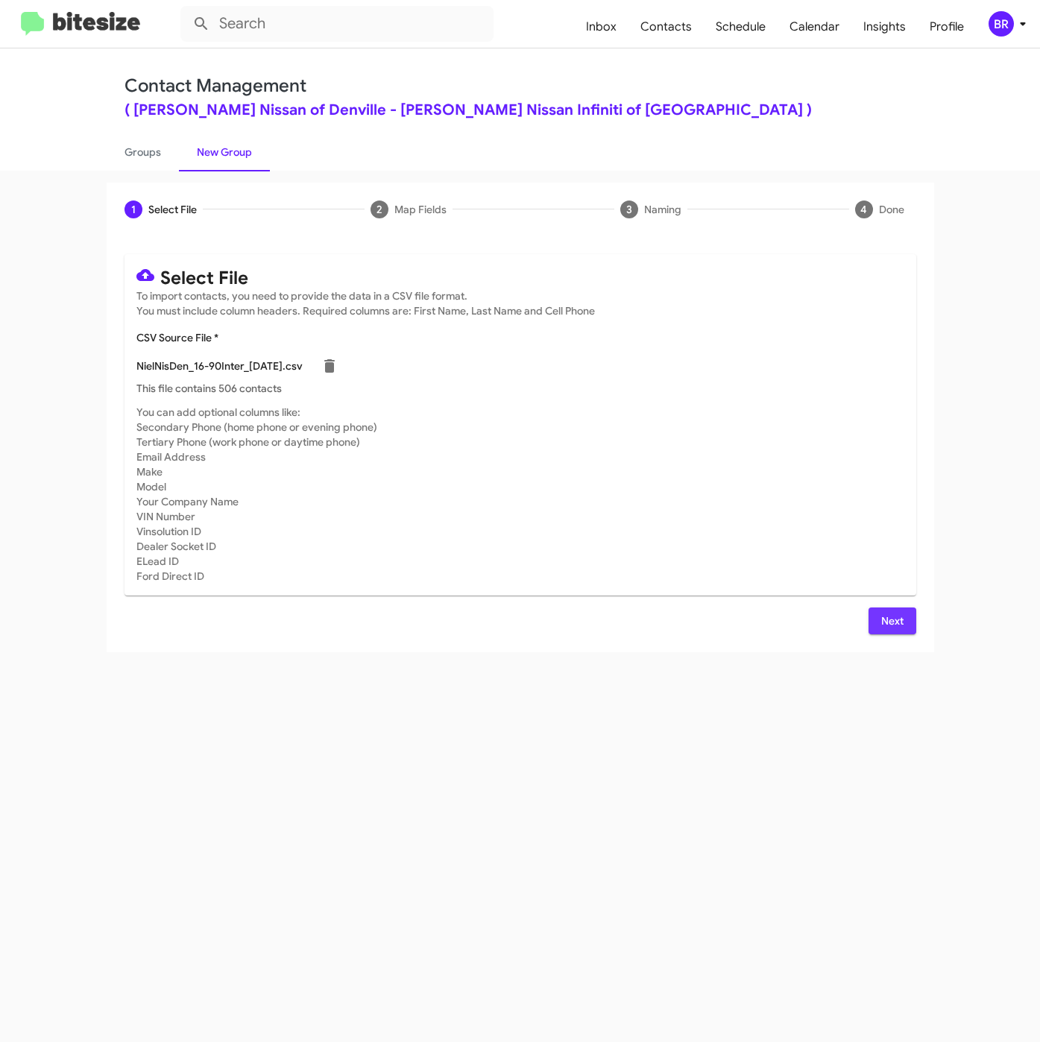
click at [897, 618] on span "Next" at bounding box center [892, 620] width 24 height 27
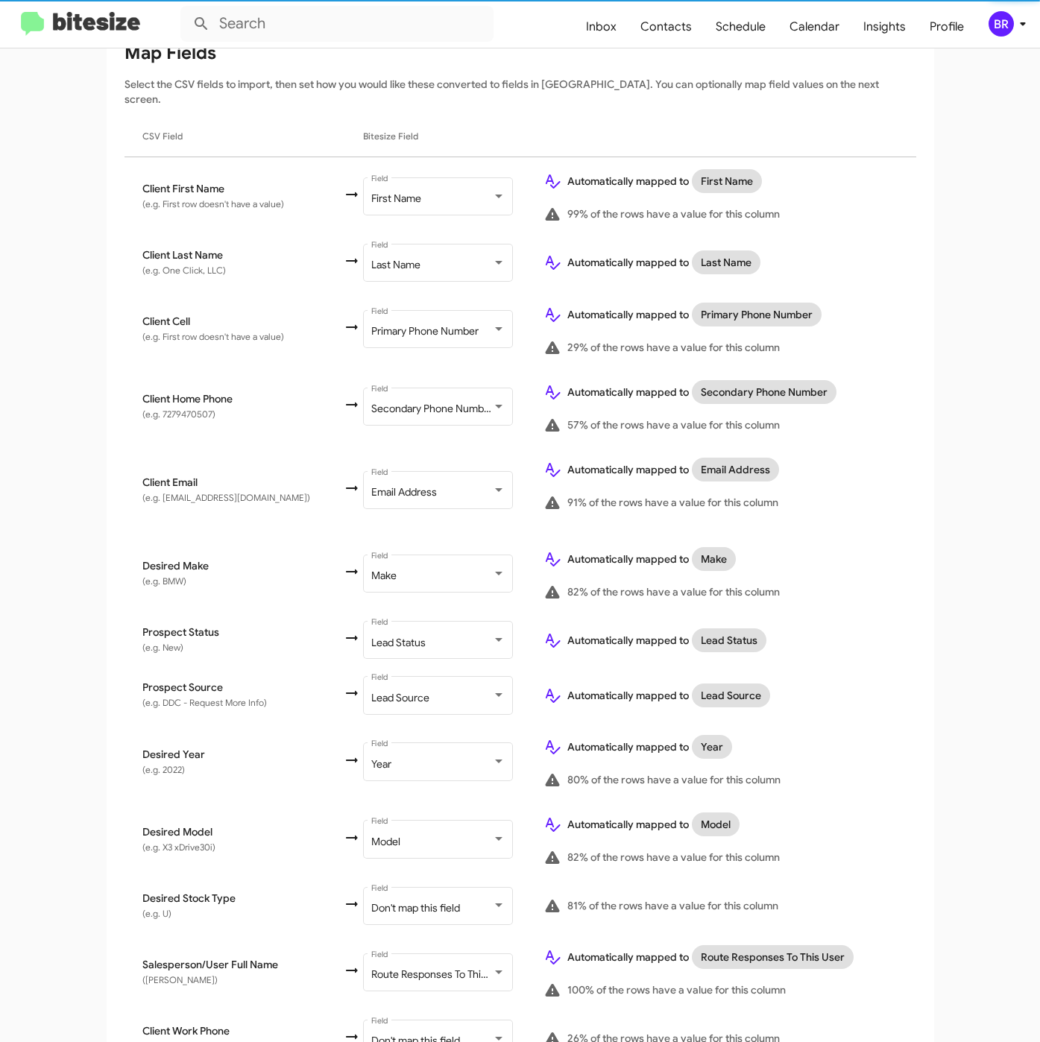
scroll to position [332, 0]
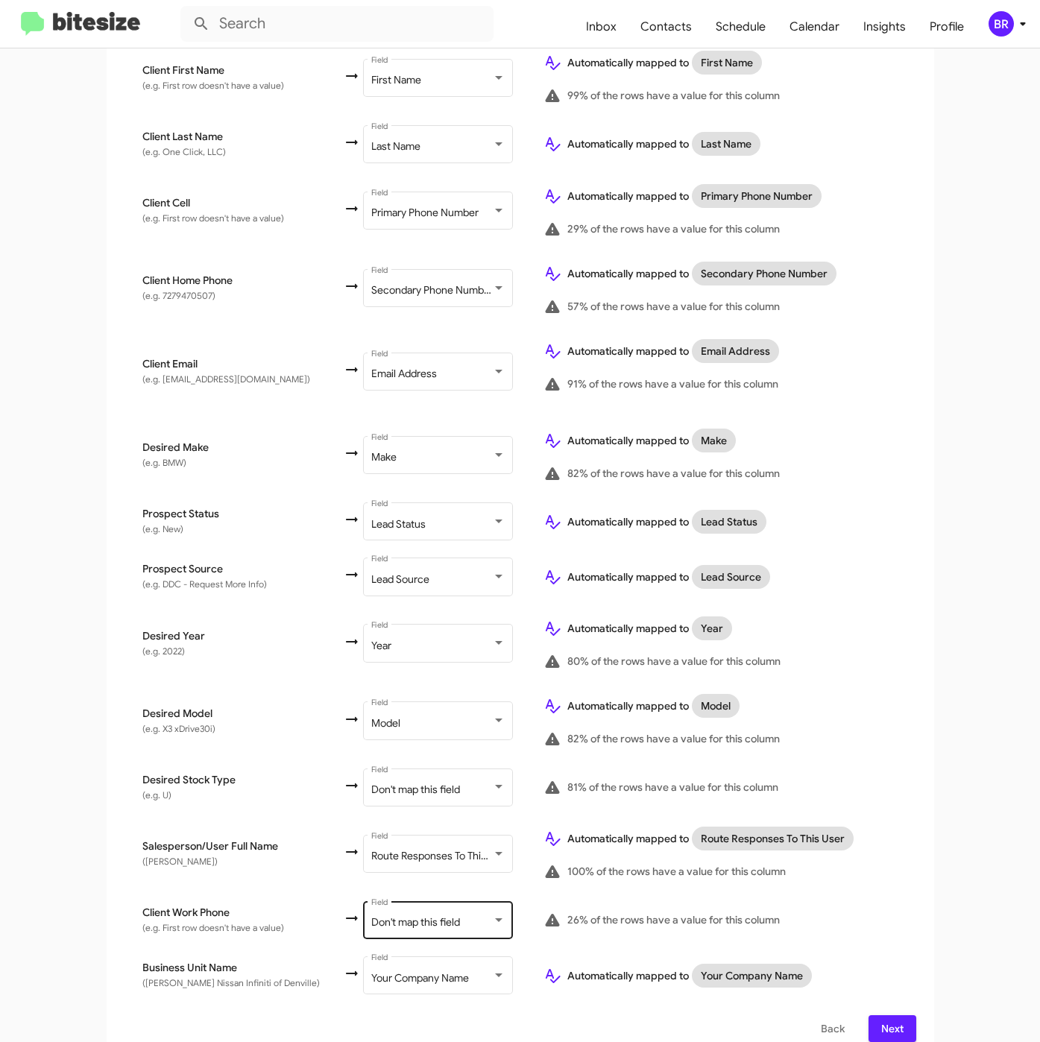
click at [445, 898] on div "Don't map this field Field" at bounding box center [438, 918] width 134 height 41
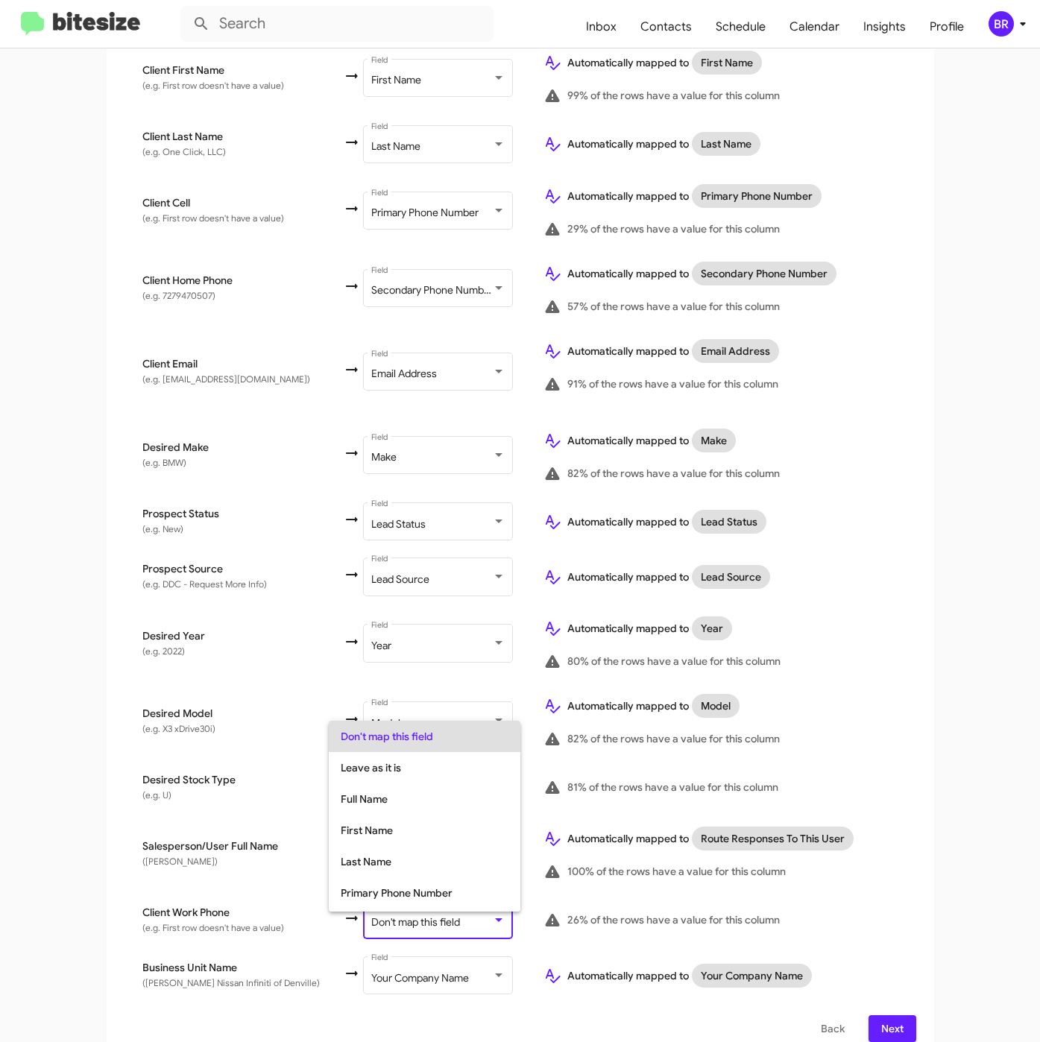
scroll to position [59, 0]
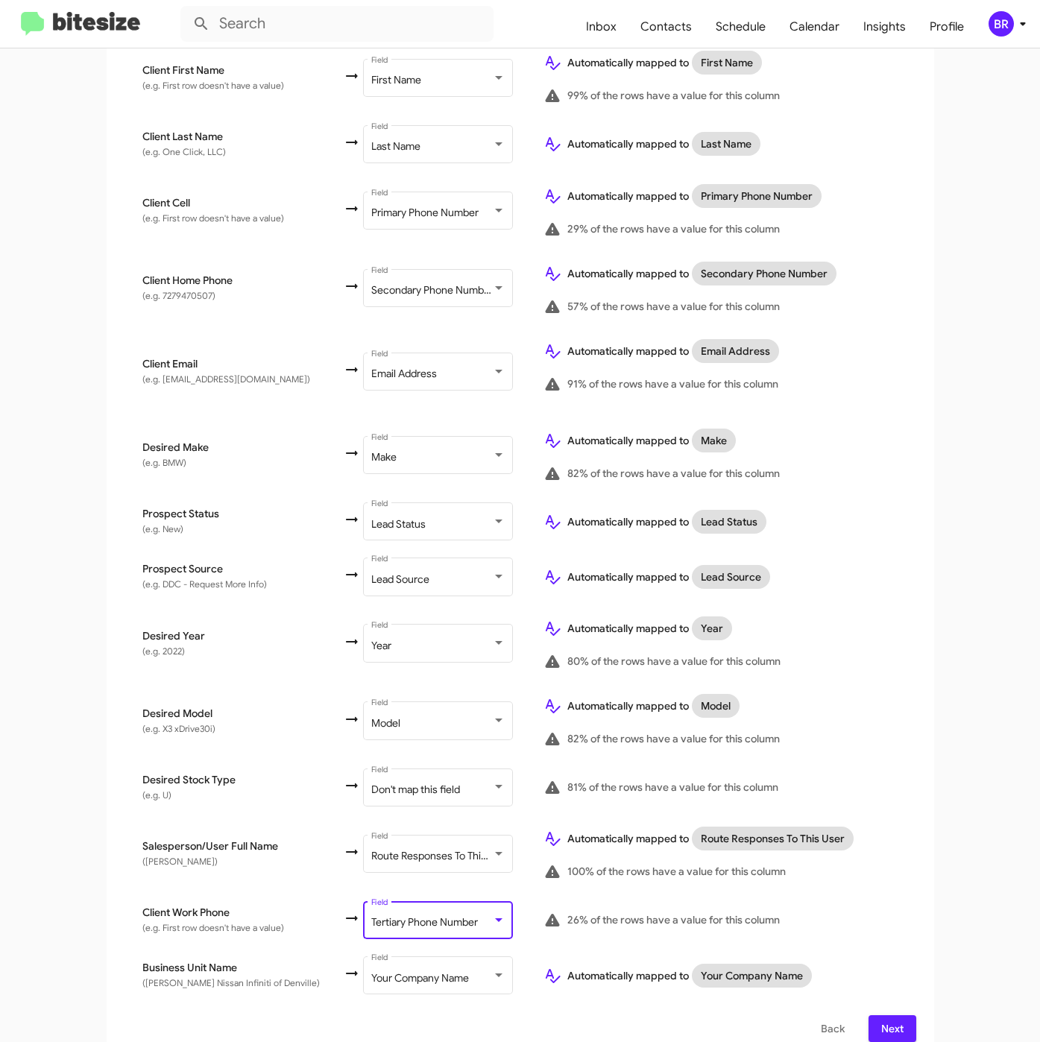
click at [883, 1015] on span "Next" at bounding box center [892, 1028] width 24 height 27
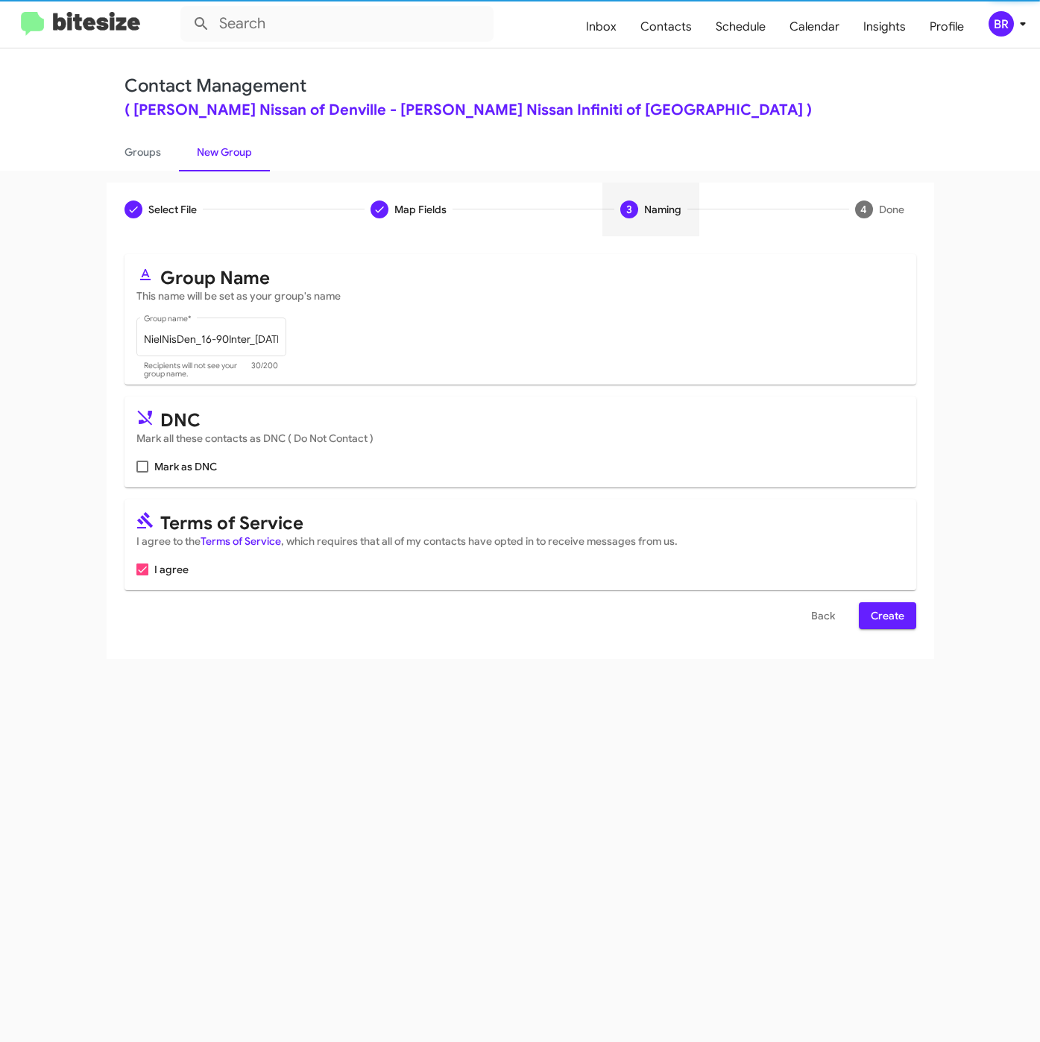
scroll to position [0, 0]
click at [876, 620] on span "Create" at bounding box center [888, 615] width 34 height 27
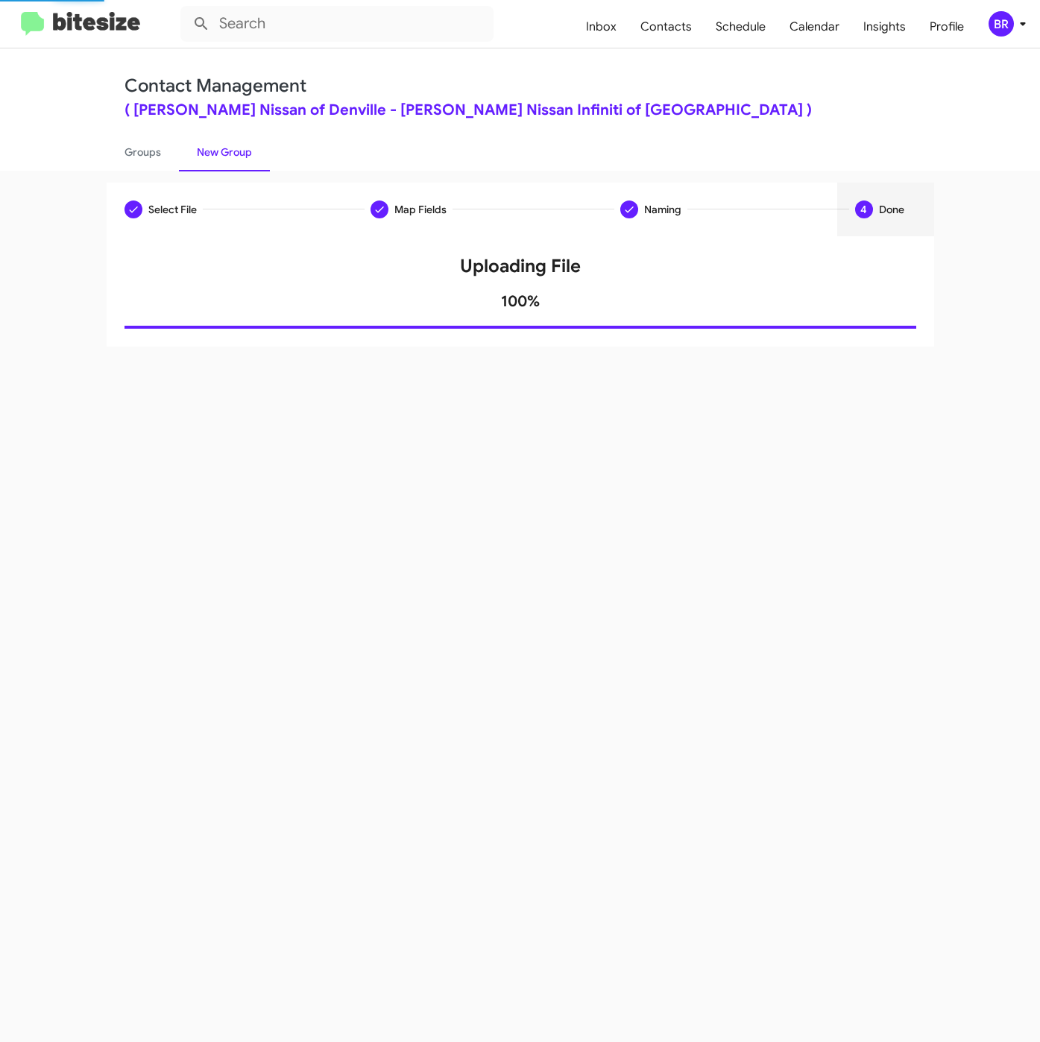
drag, startPoint x: 144, startPoint y: 142, endPoint x: 353, endPoint y: 180, distance: 212.9
click at [145, 142] on link "Groups" at bounding box center [143, 152] width 72 height 39
type input "in:groups"
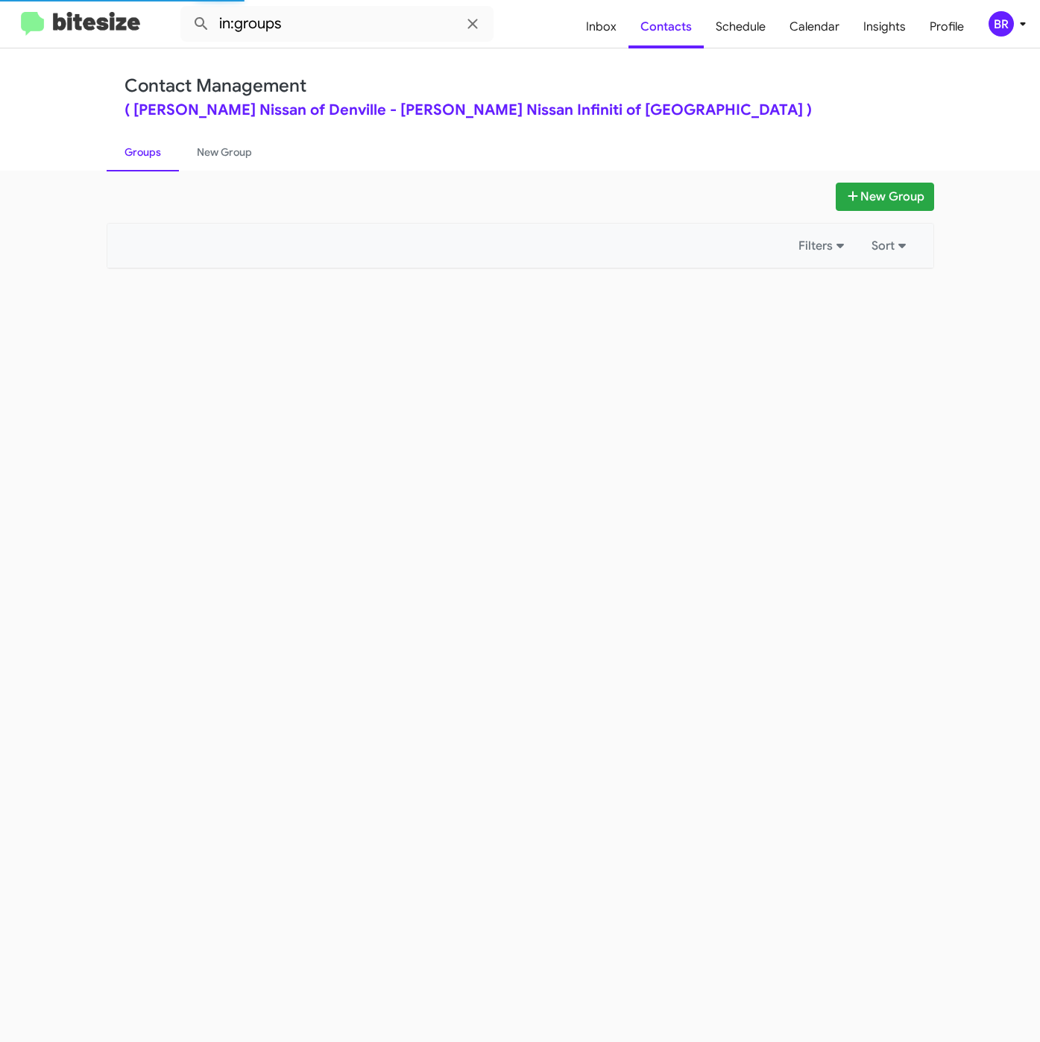
click at [838, 180] on div "New Group Filters Sort" at bounding box center [520, 606] width 1040 height 871
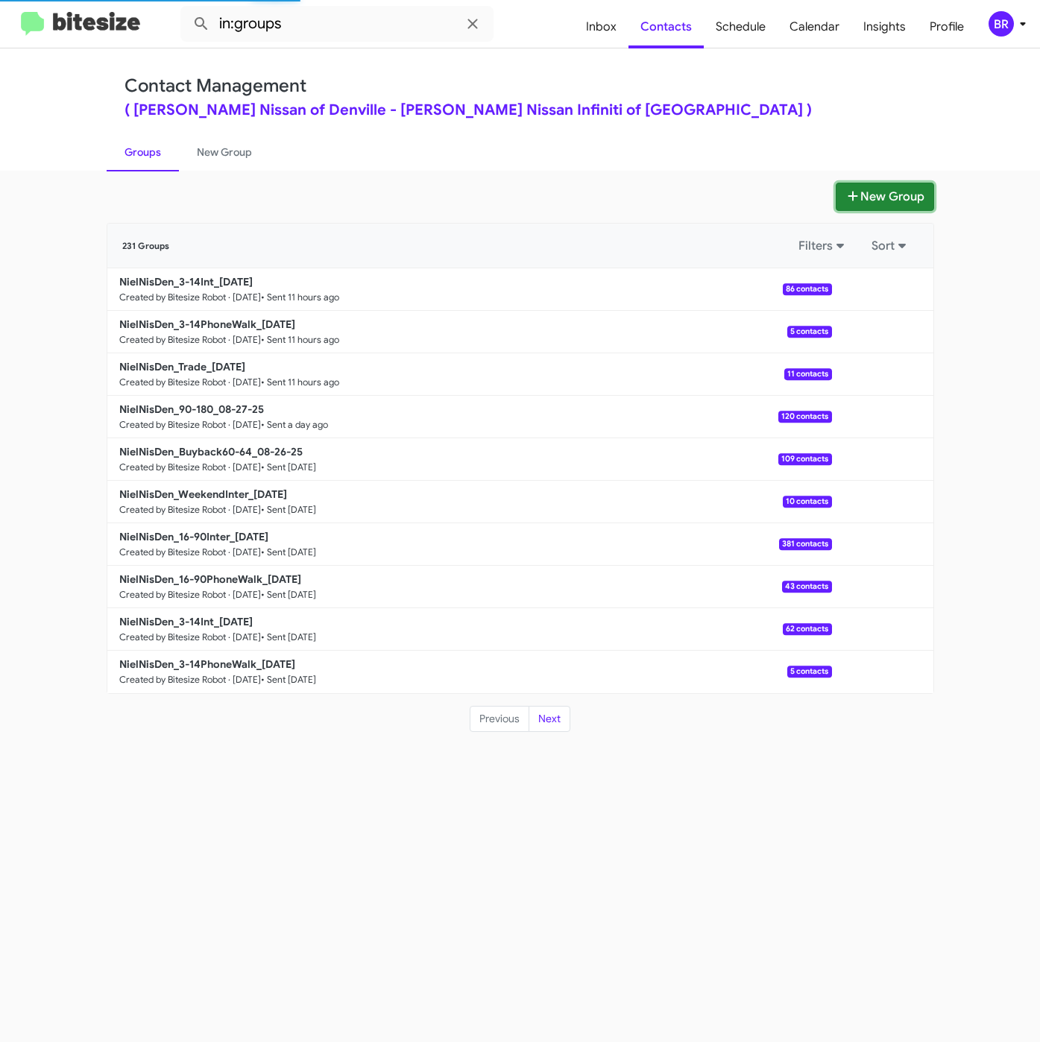
click at [845, 191] on icon at bounding box center [852, 196] width 15 height 12
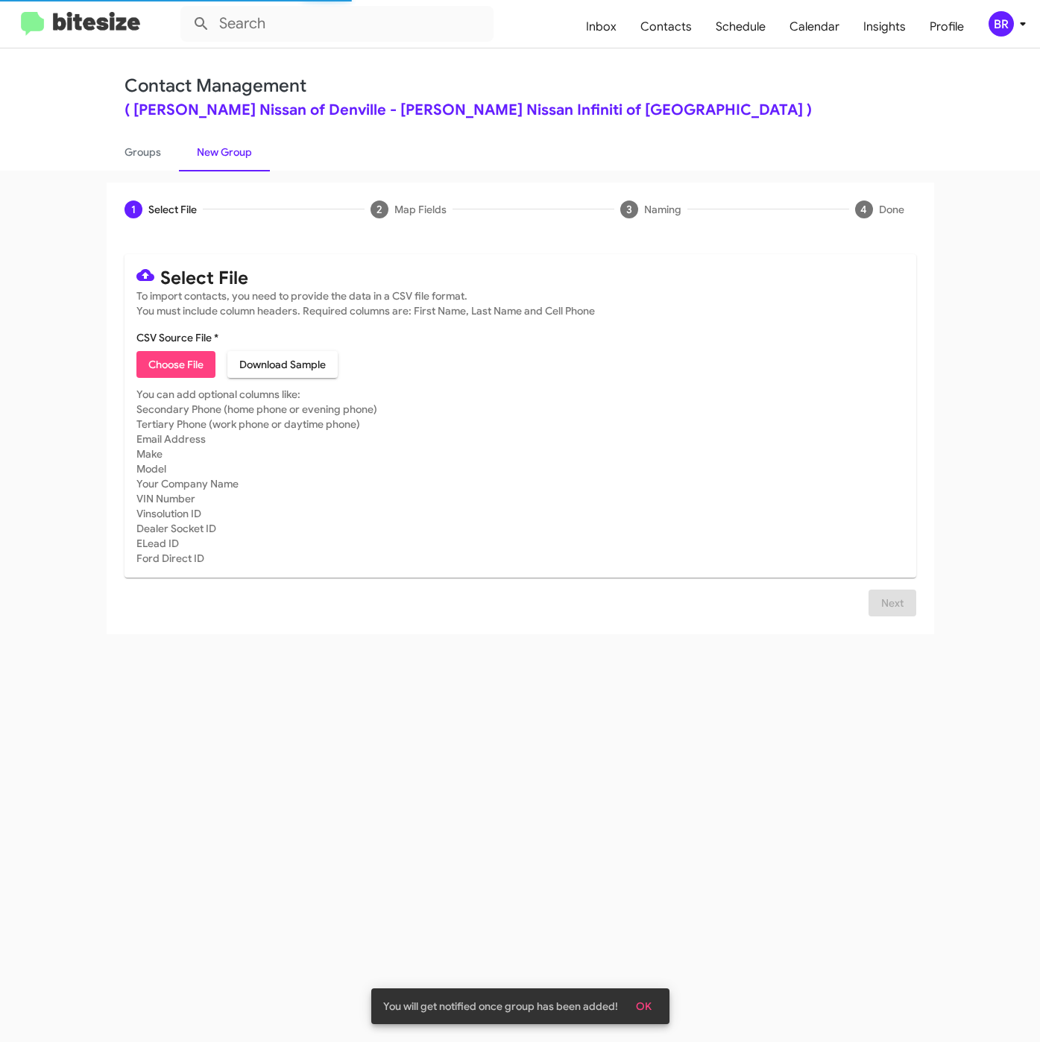
click at [190, 369] on span "Choose File" at bounding box center [175, 364] width 55 height 27
type input "NielNisDen_16-90Inter_08-29-25"
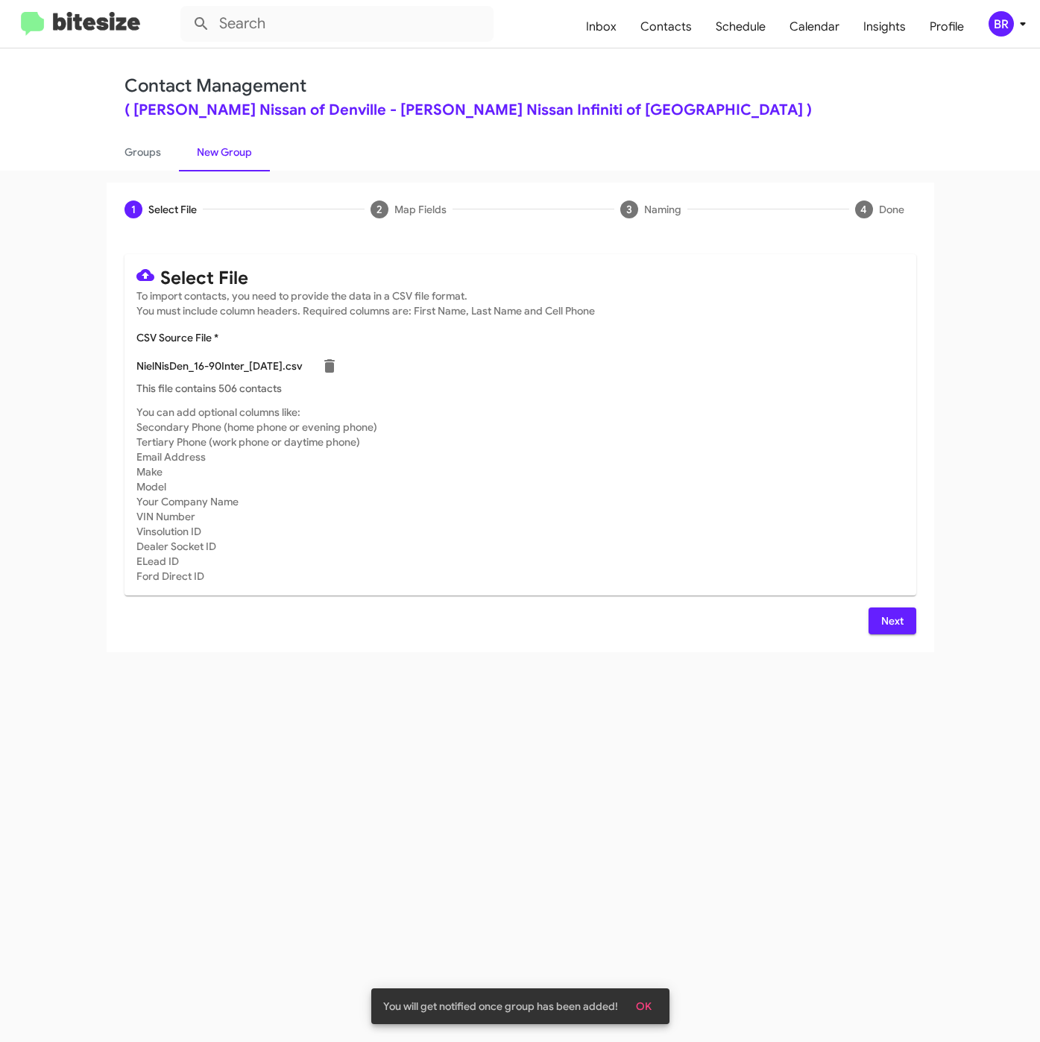
click at [879, 615] on button "Next" at bounding box center [892, 620] width 48 height 27
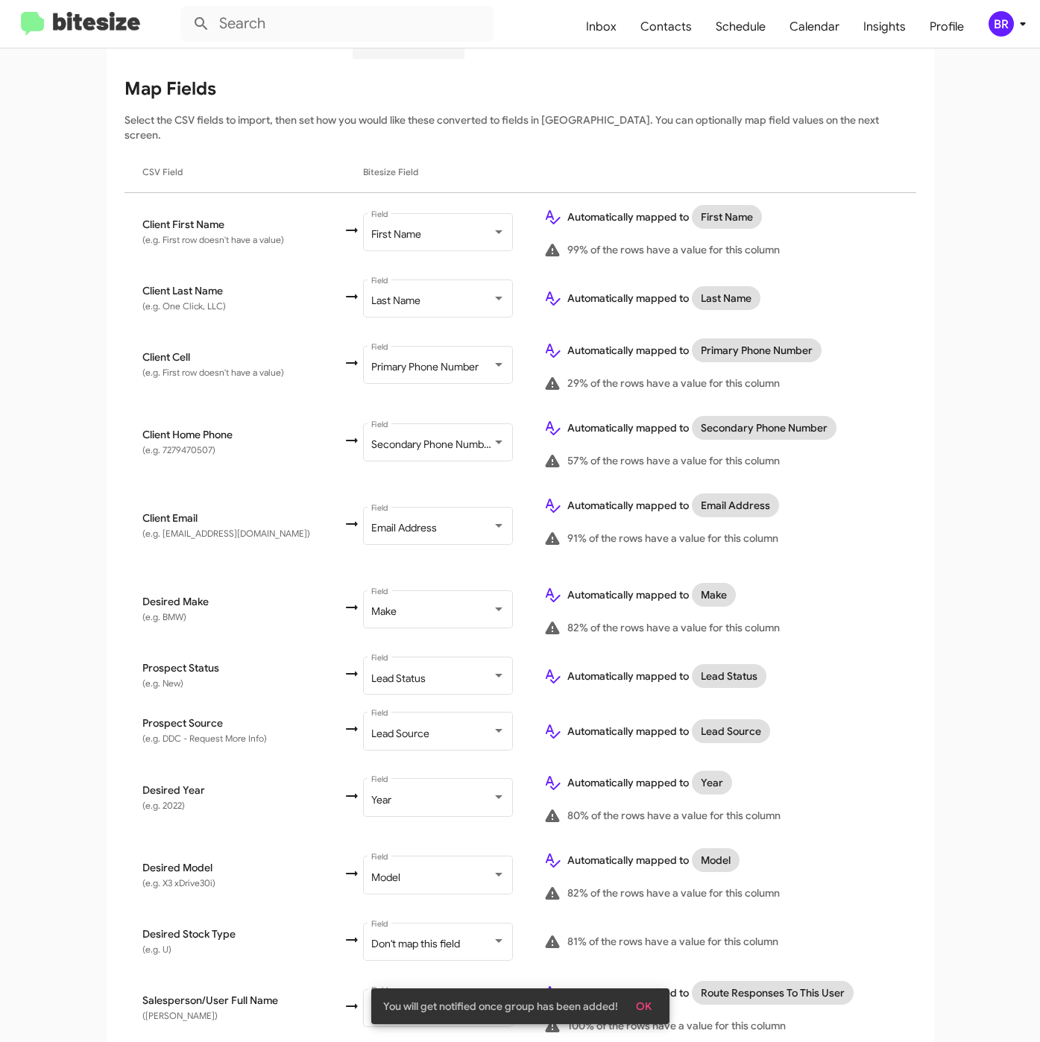
scroll to position [332, 0]
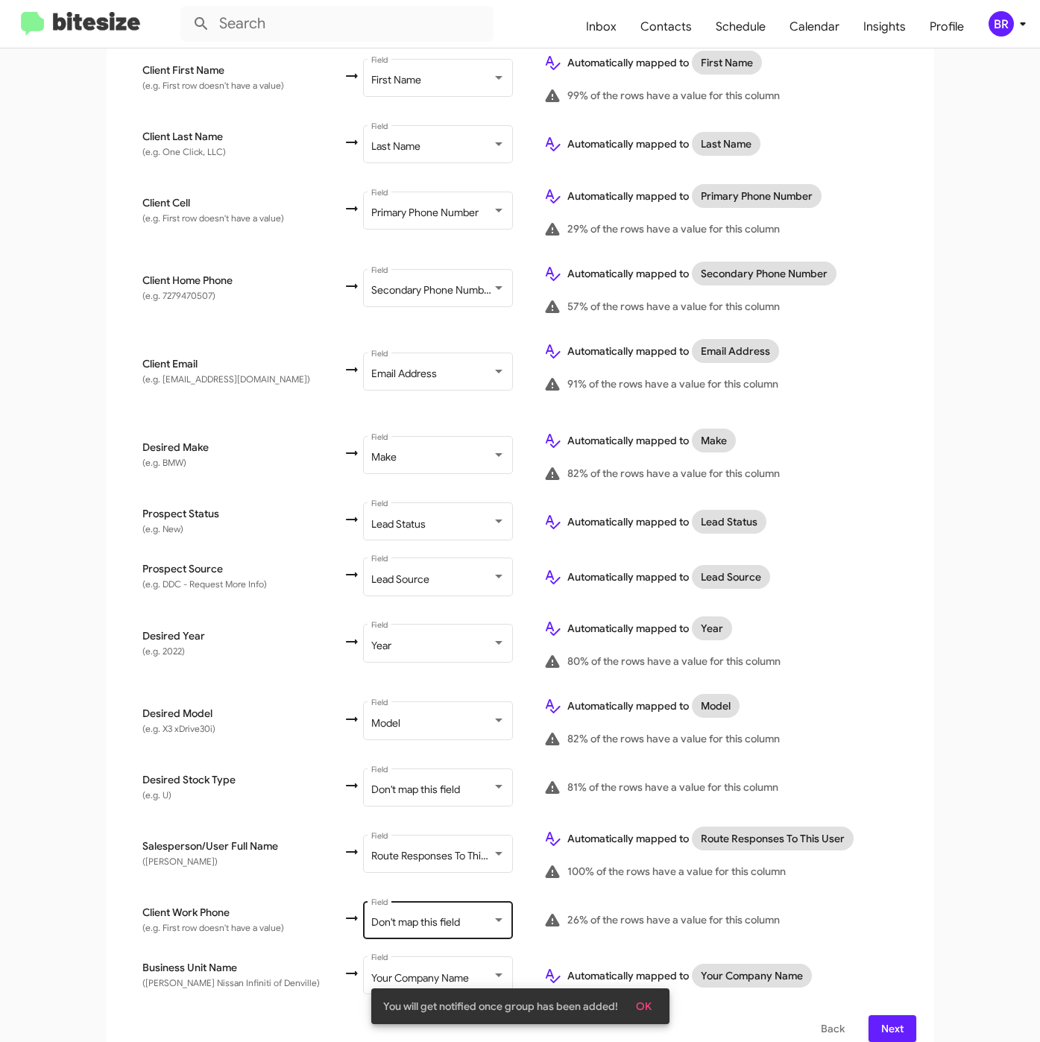
click at [432, 917] on div "Don't map this field" at bounding box center [431, 923] width 121 height 12
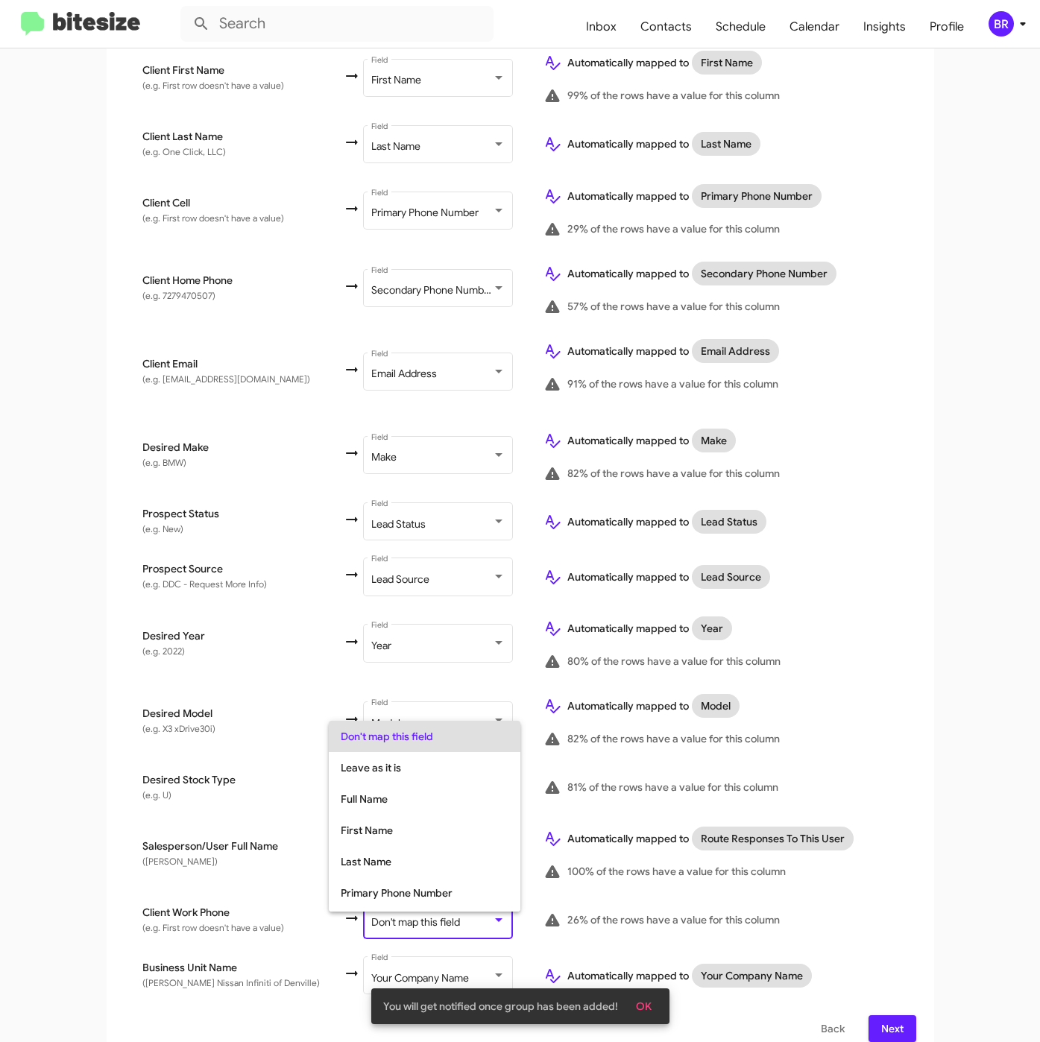
scroll to position [59, 0]
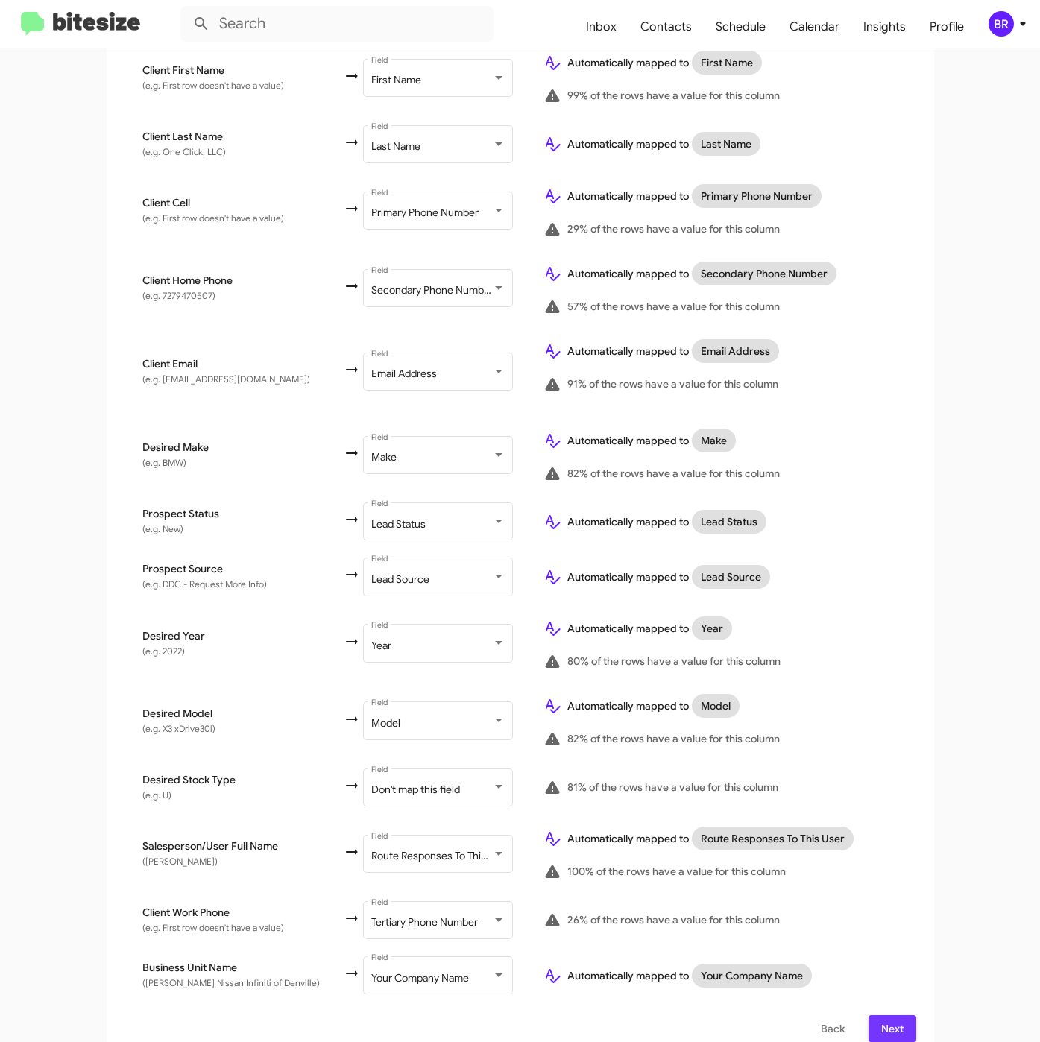
click at [868, 1015] on button "Next" at bounding box center [892, 1028] width 48 height 27
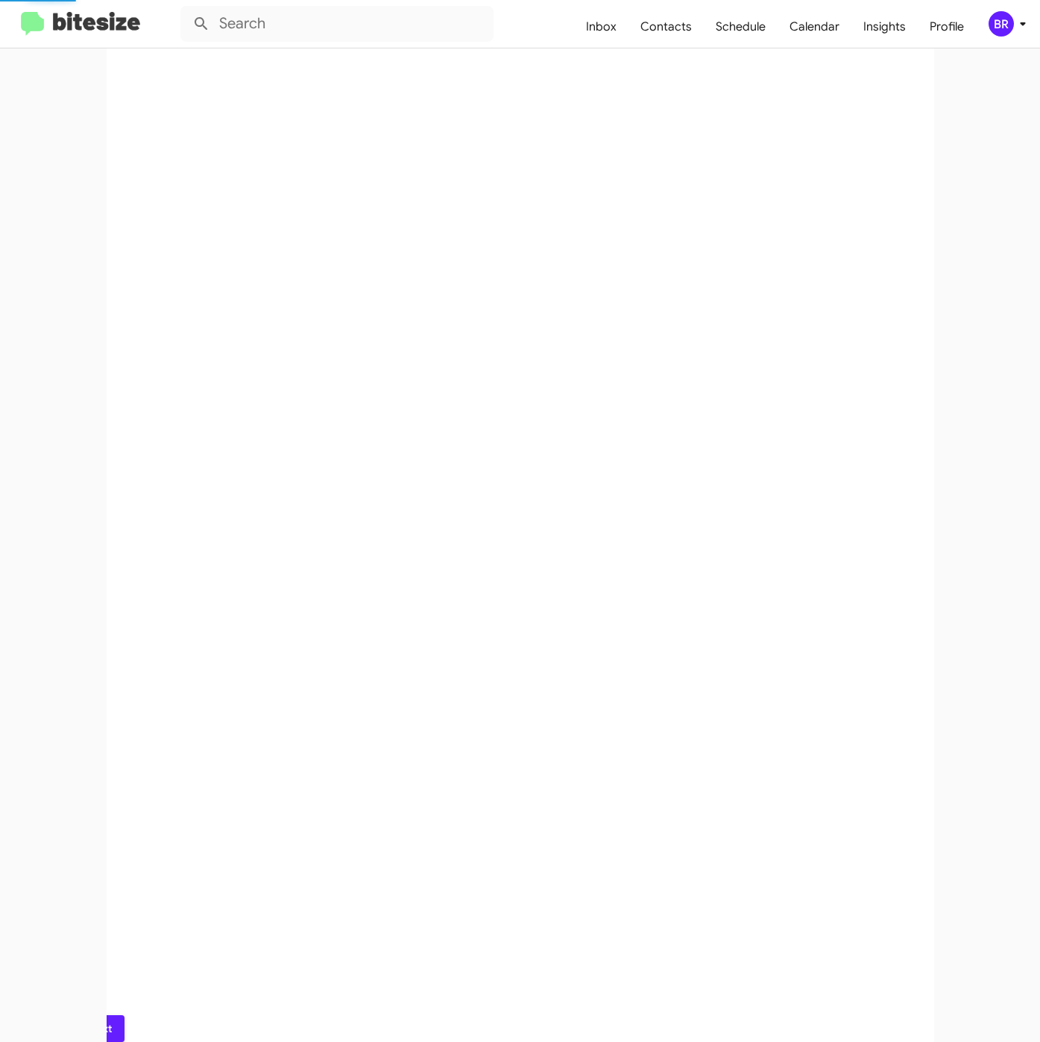
scroll to position [0, 0]
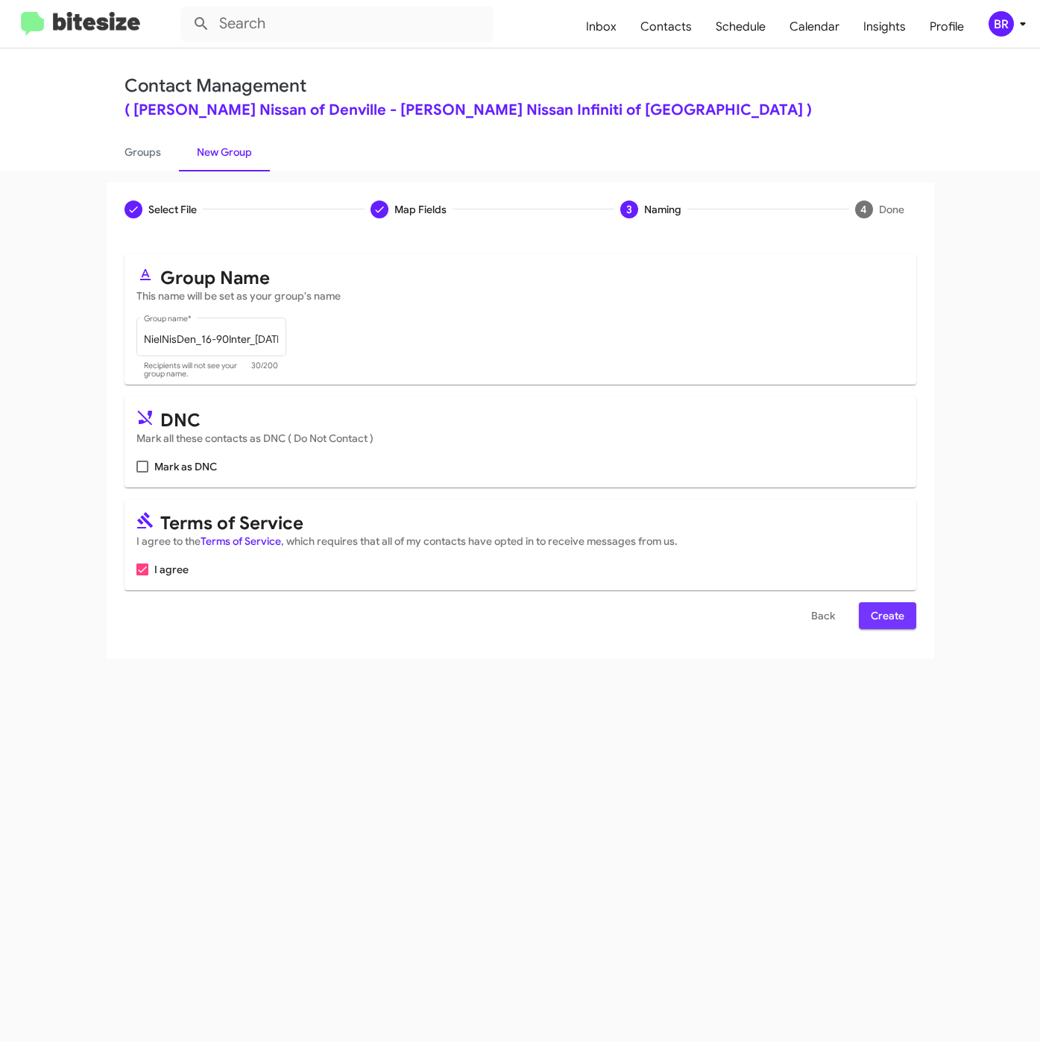
click at [872, 625] on span "Create" at bounding box center [888, 615] width 34 height 27
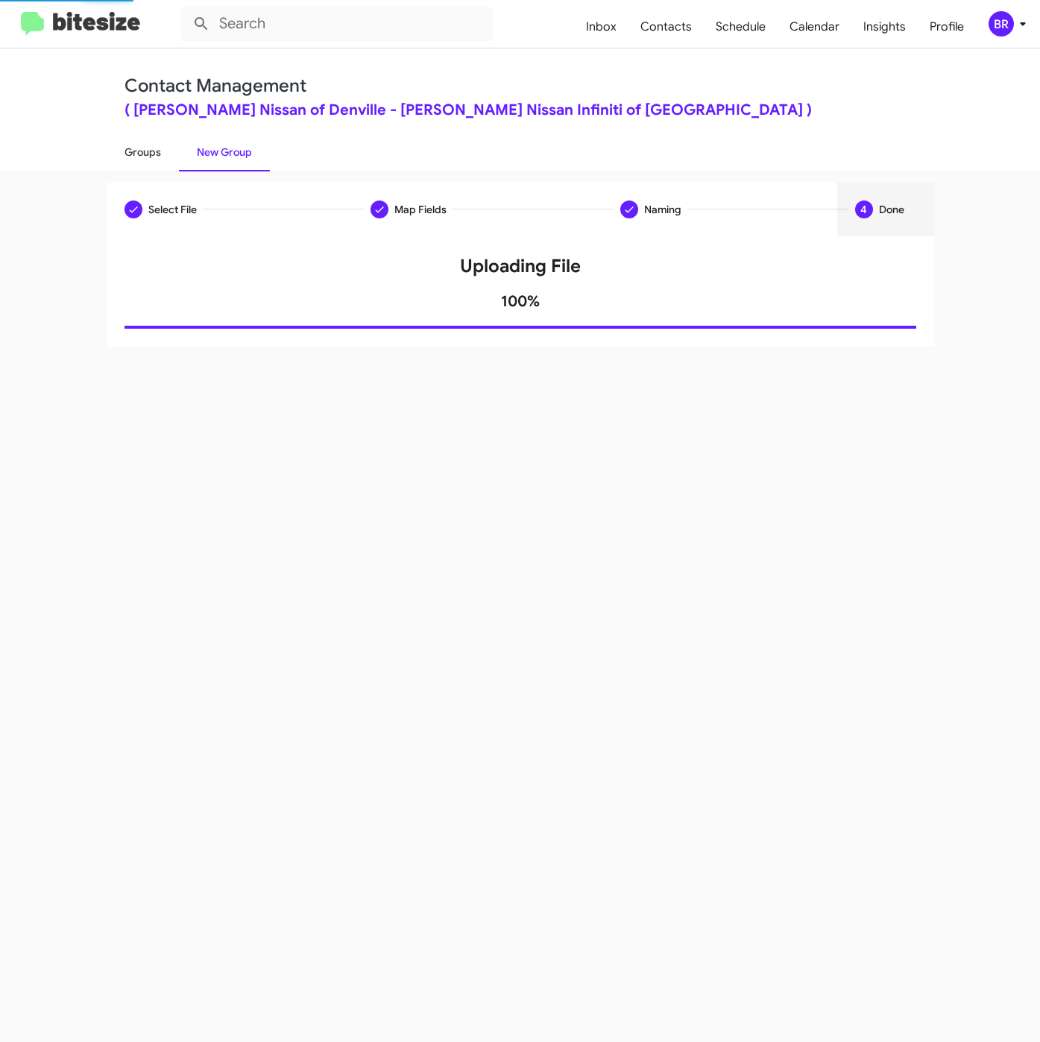
click at [133, 159] on link "Groups" at bounding box center [143, 152] width 72 height 39
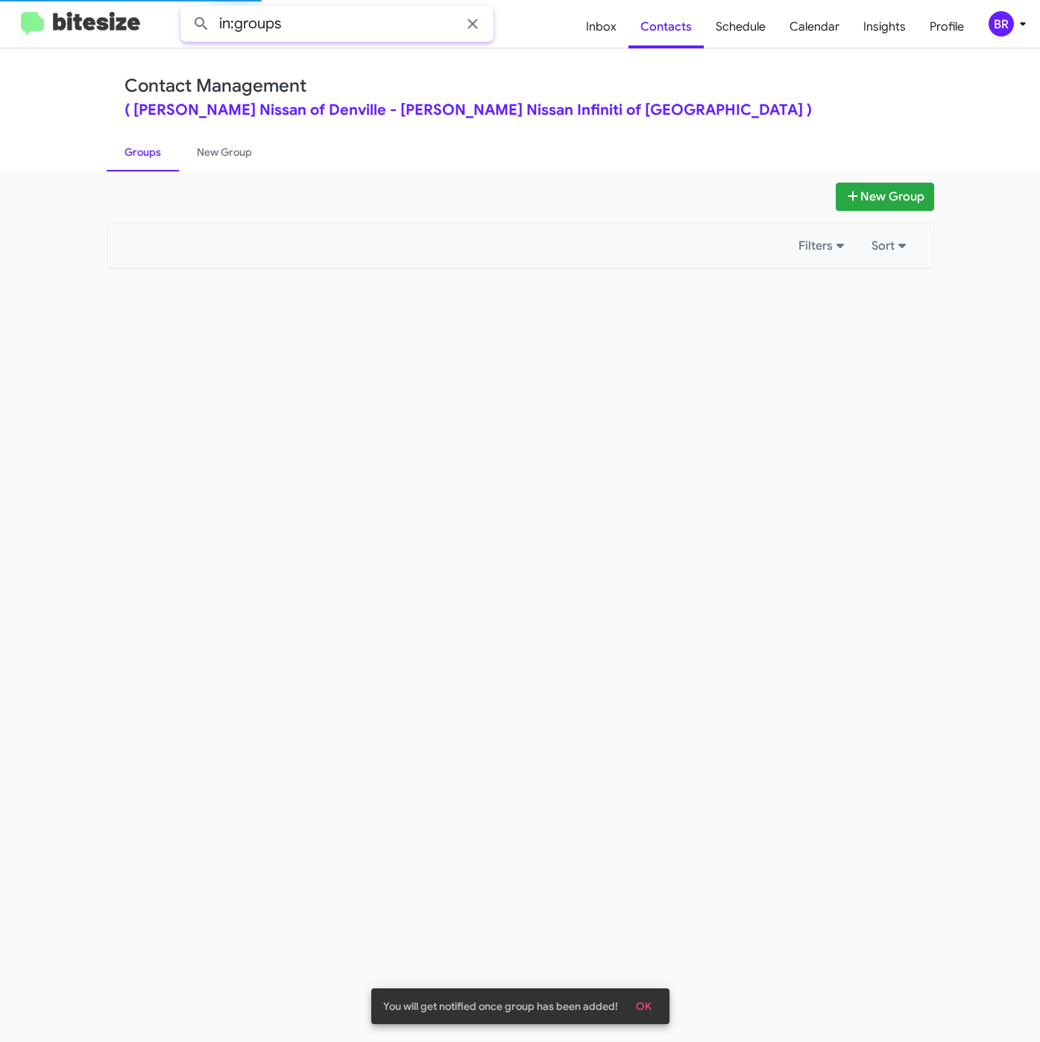
click at [353, 16] on input "in:groups" at bounding box center [336, 24] width 313 height 36
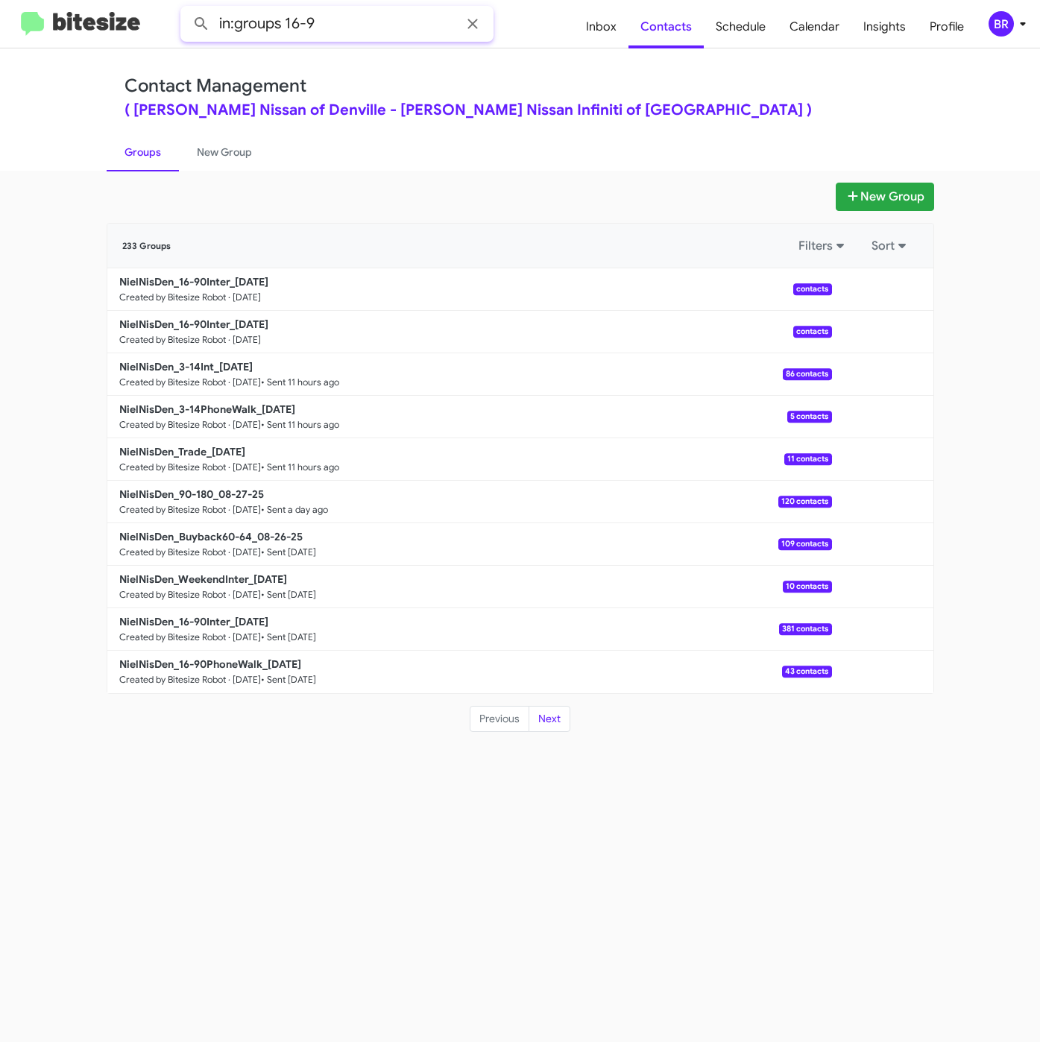
type input "in:groups 16-9"
click at [356, 34] on input "in:groups 16-9" at bounding box center [336, 24] width 313 height 36
click at [186, 9] on button at bounding box center [201, 24] width 30 height 30
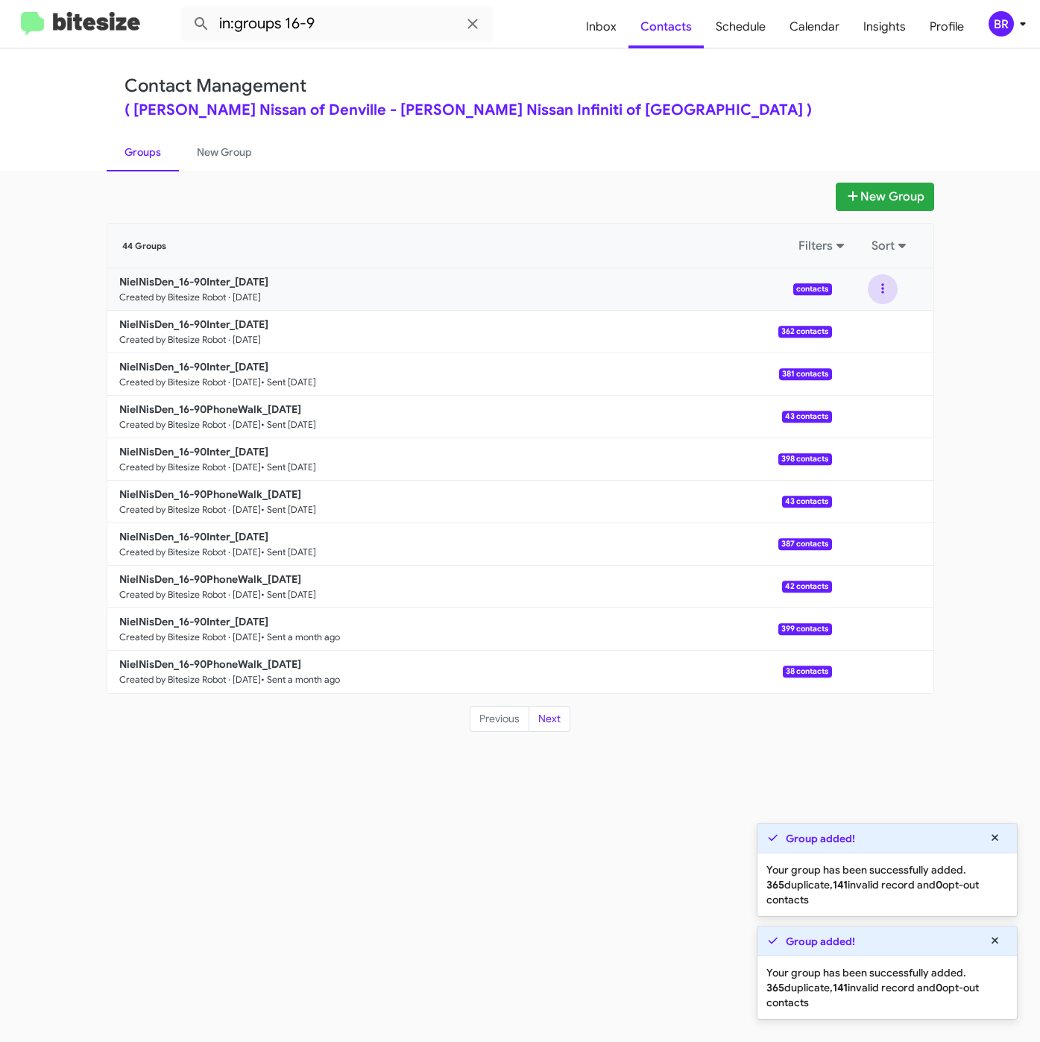
click at [883, 289] on button at bounding box center [883, 289] width 30 height 30
click at [850, 365] on button "Archive" at bounding box center [837, 365] width 119 height 36
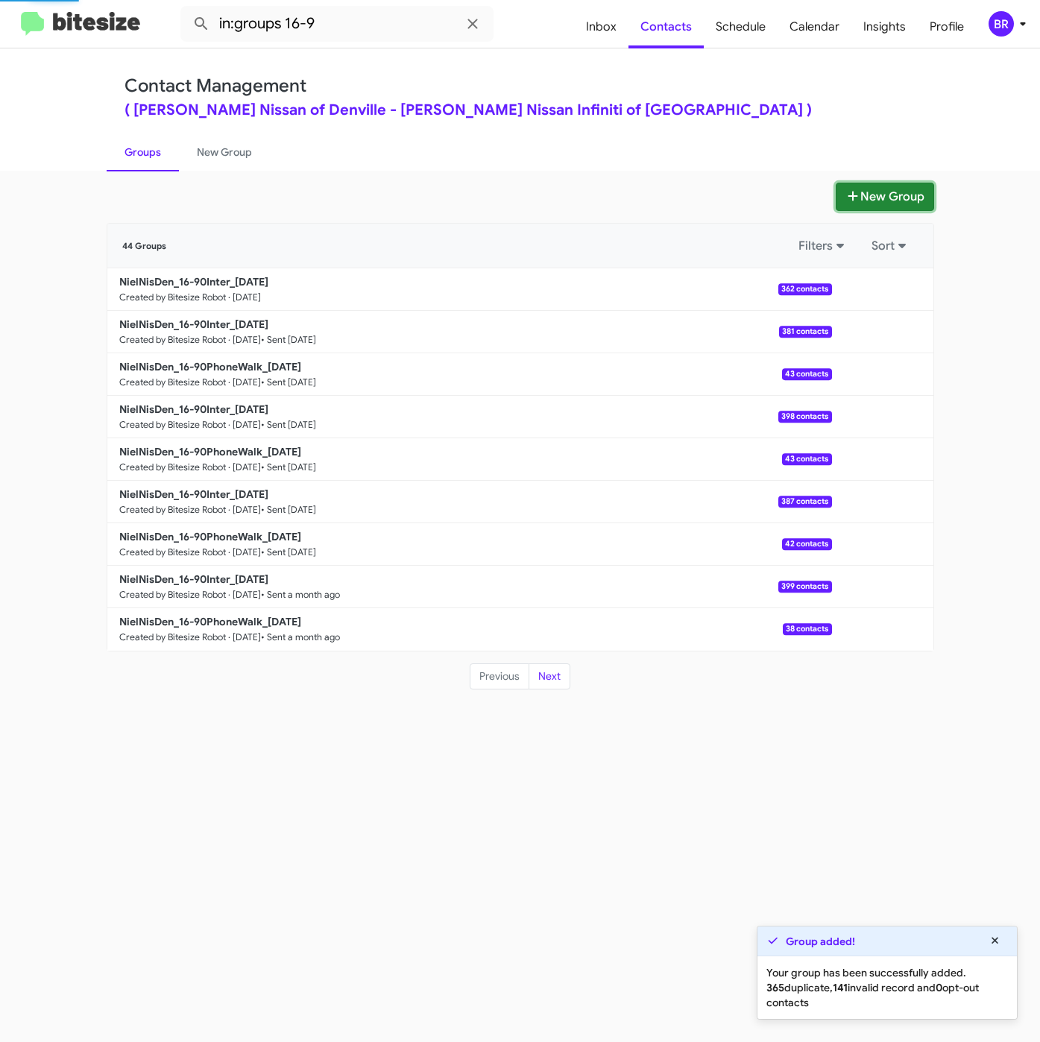
click at [882, 192] on button "New Group" at bounding box center [884, 197] width 98 height 28
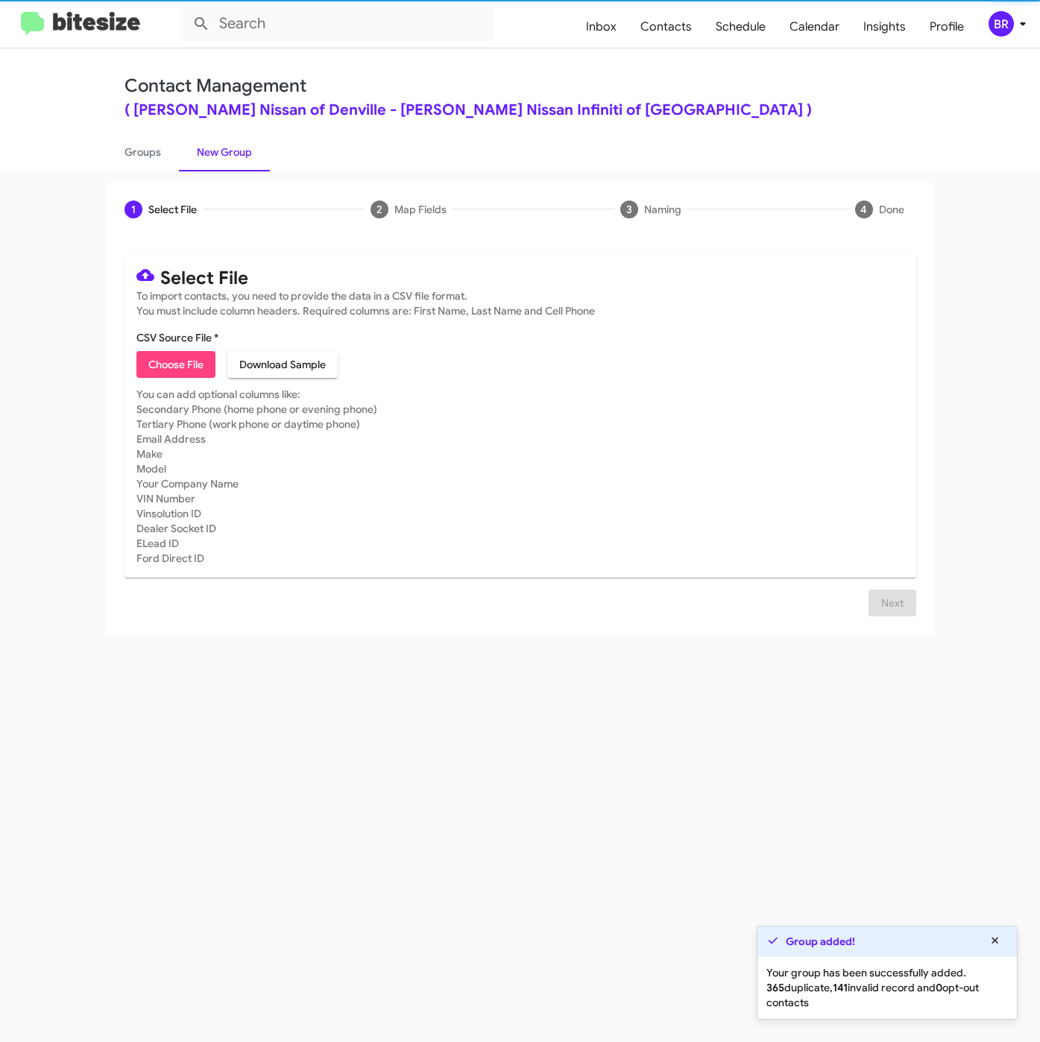
click at [173, 358] on span "Choose File" at bounding box center [175, 364] width 55 height 27
type input "NielNisDen_16-90PhoneWalk_08-29-25"
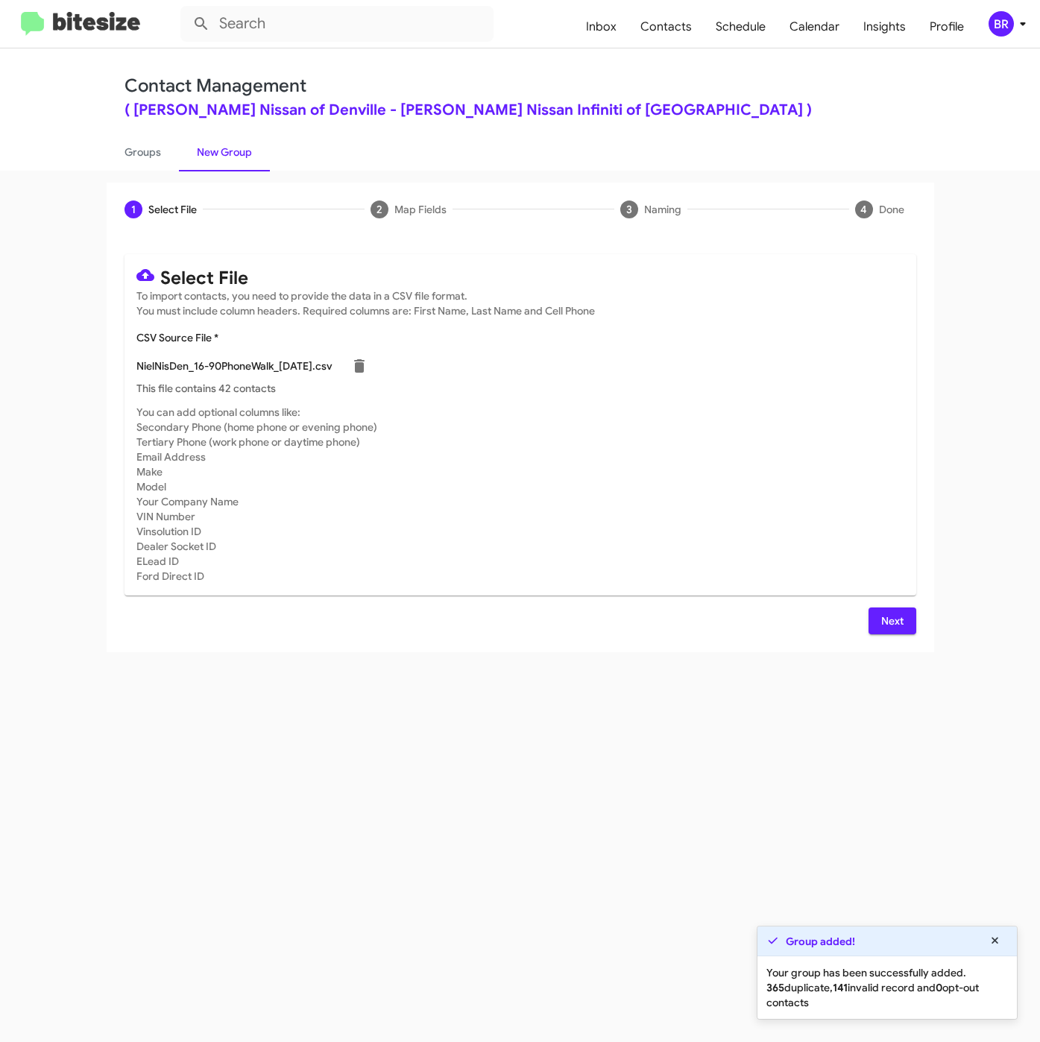
click at [908, 617] on button "Next" at bounding box center [892, 620] width 48 height 27
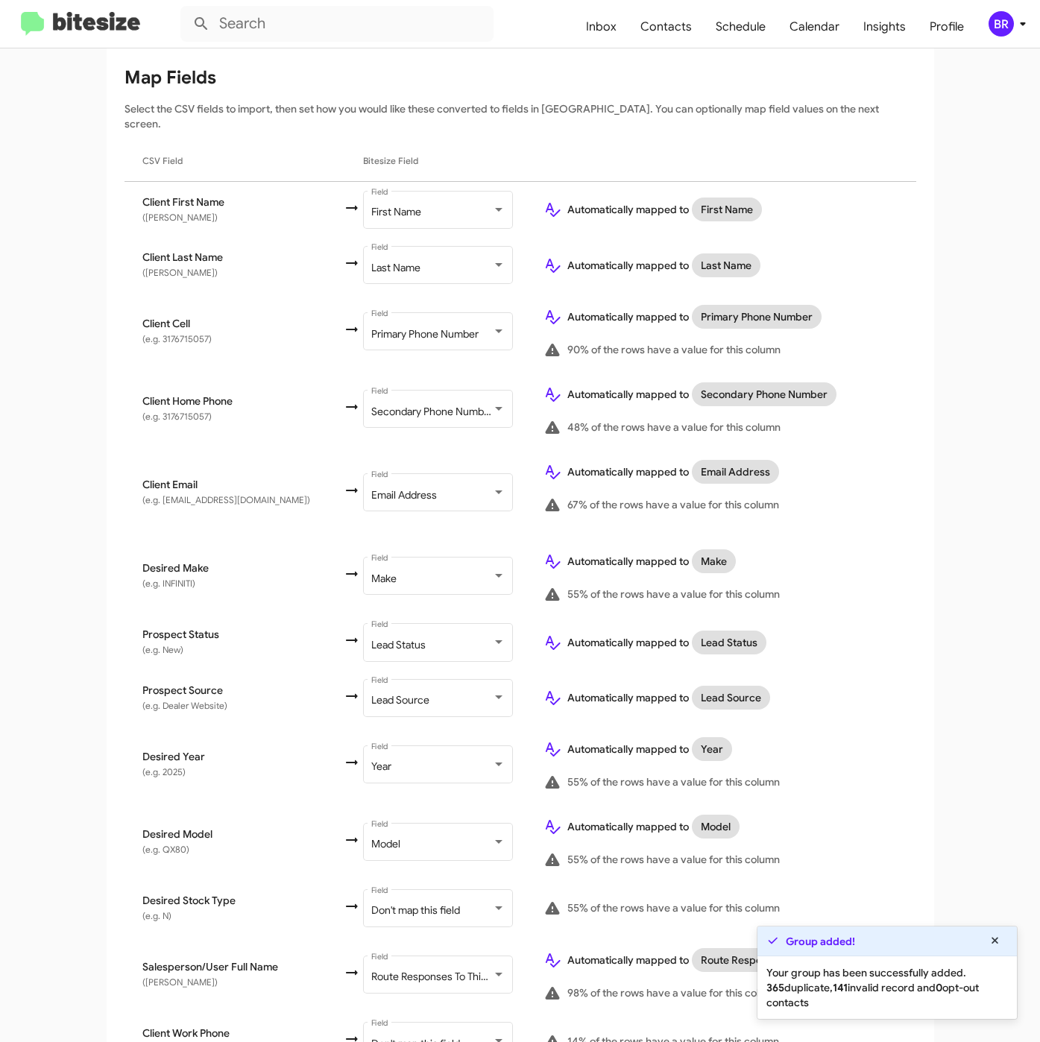
scroll to position [309, 0]
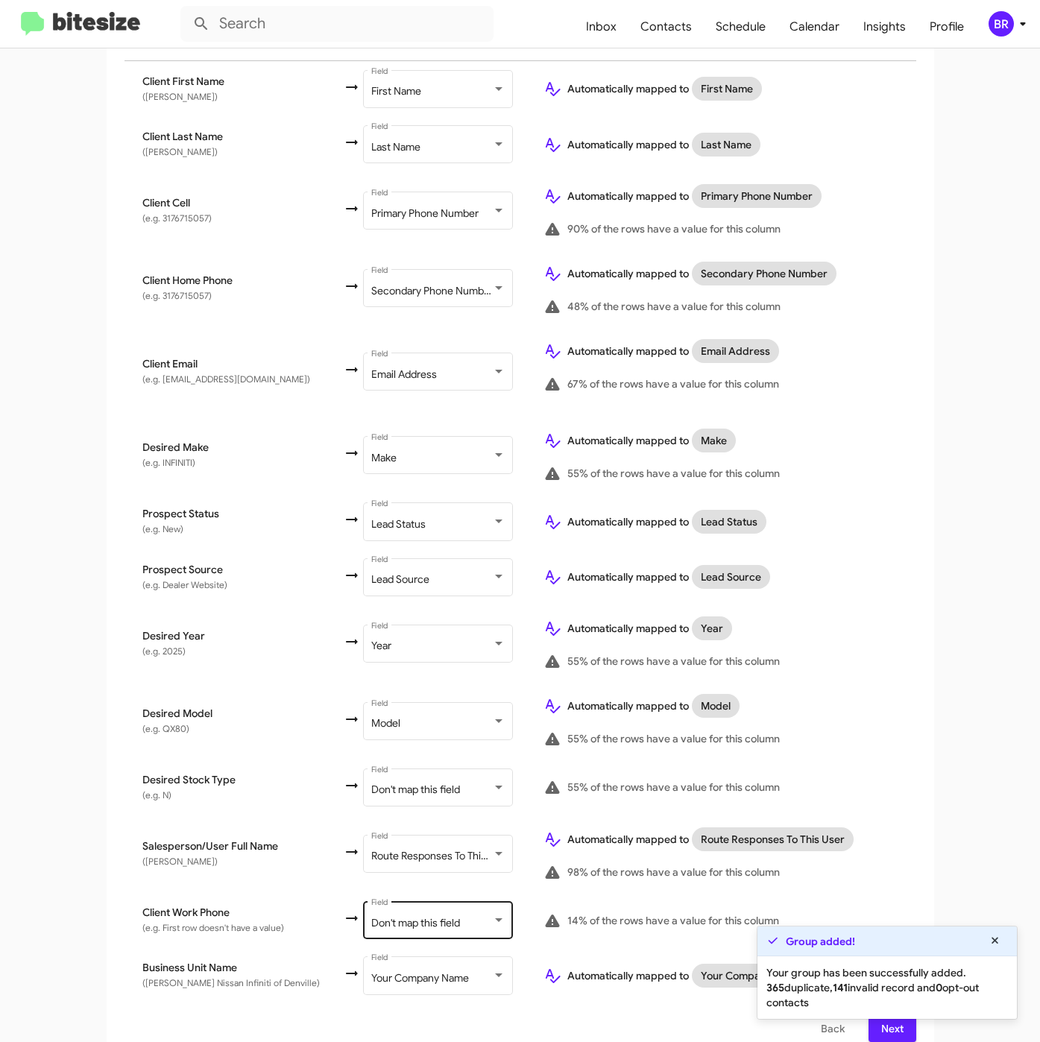
click at [492, 914] on div at bounding box center [498, 920] width 13 height 12
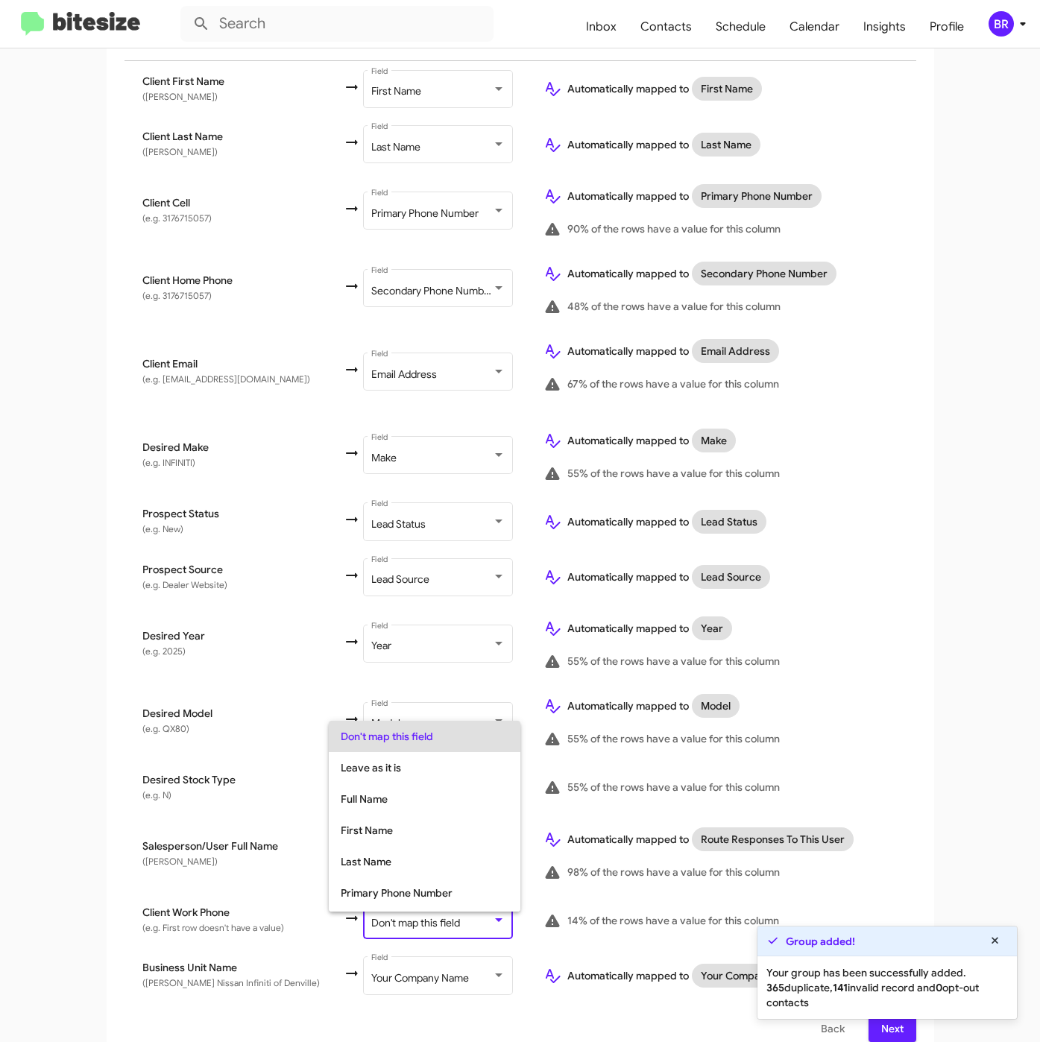
scroll to position [59, 0]
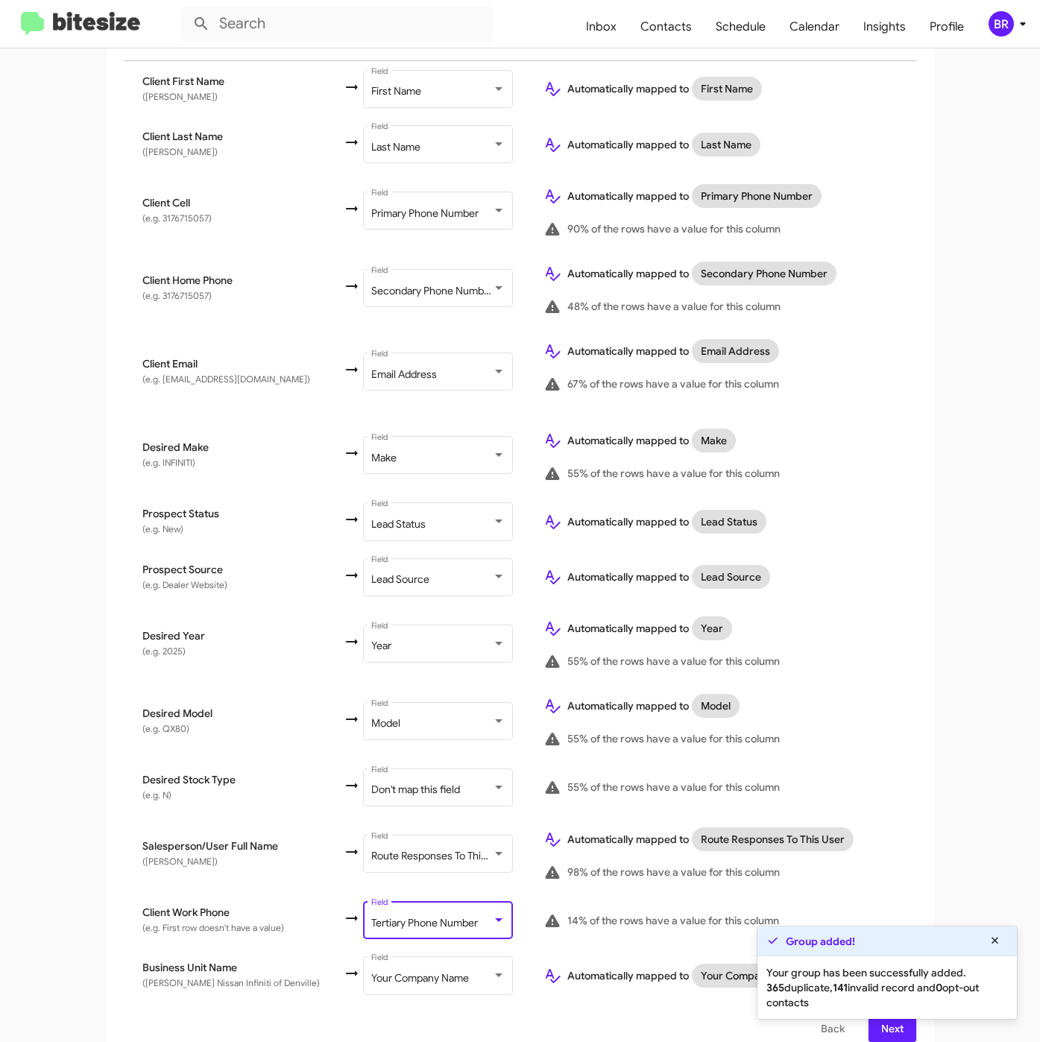
click at [868, 1022] on button "Next" at bounding box center [892, 1028] width 48 height 27
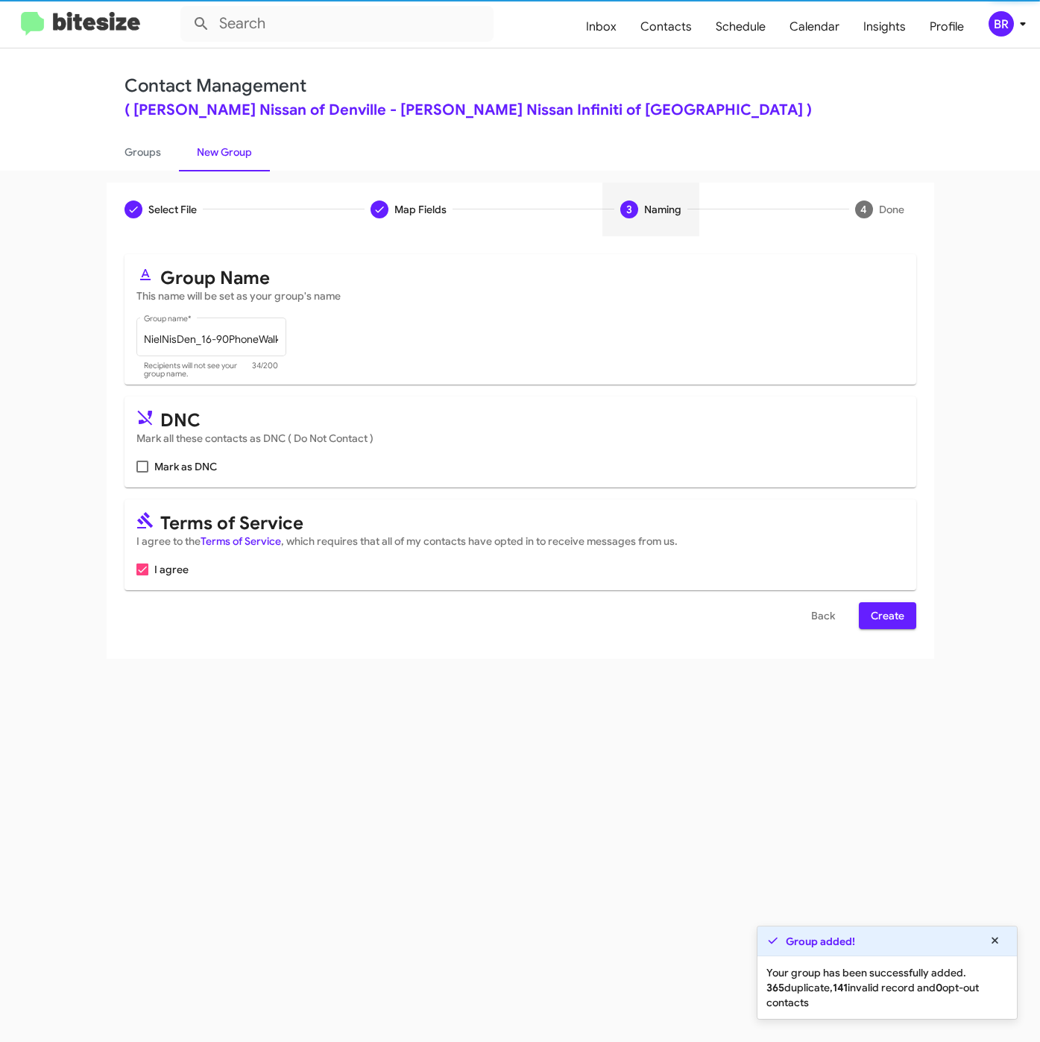
scroll to position [0, 0]
drag, startPoint x: 897, startPoint y: 620, endPoint x: 720, endPoint y: 508, distance: 210.1
click at [897, 622] on span "Create" at bounding box center [888, 615] width 34 height 27
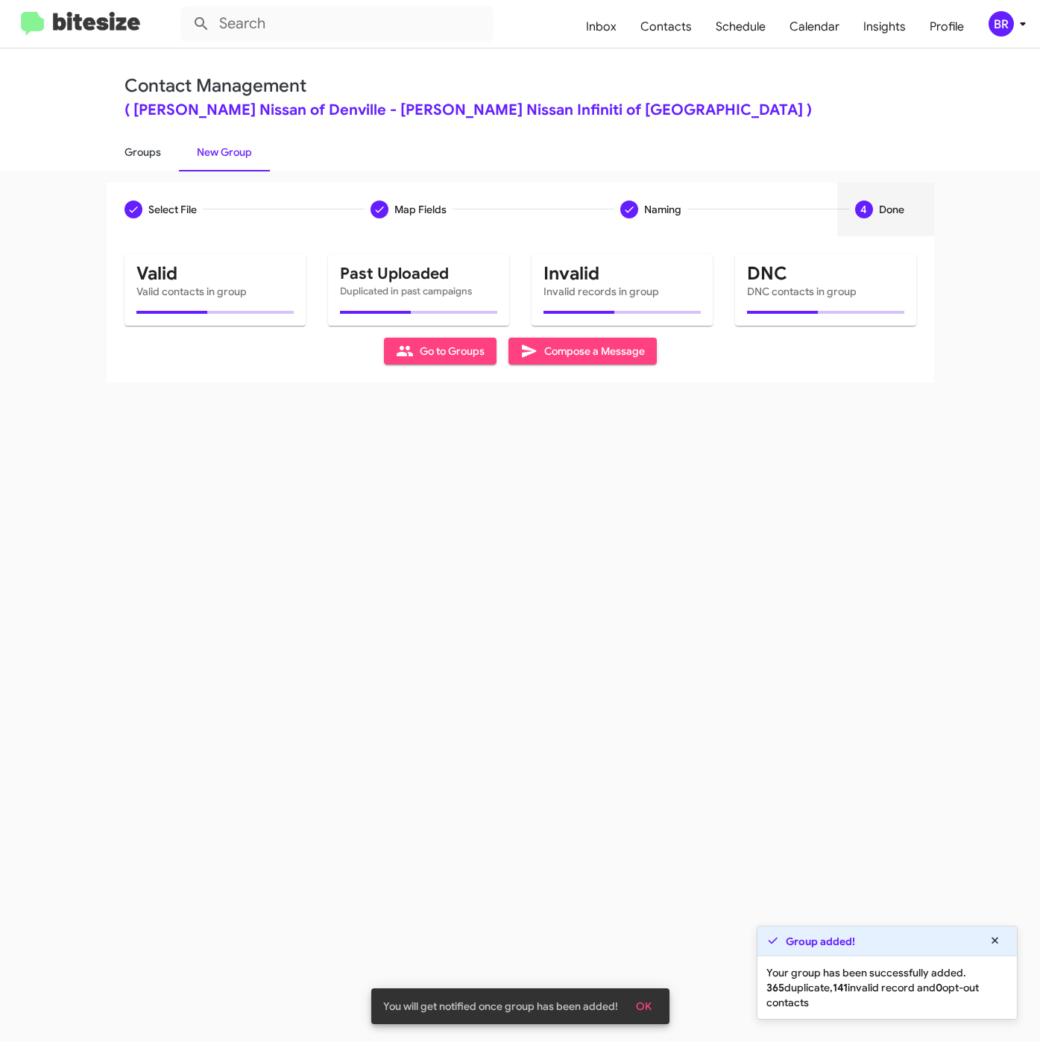
click at [141, 150] on link "Groups" at bounding box center [143, 152] width 72 height 39
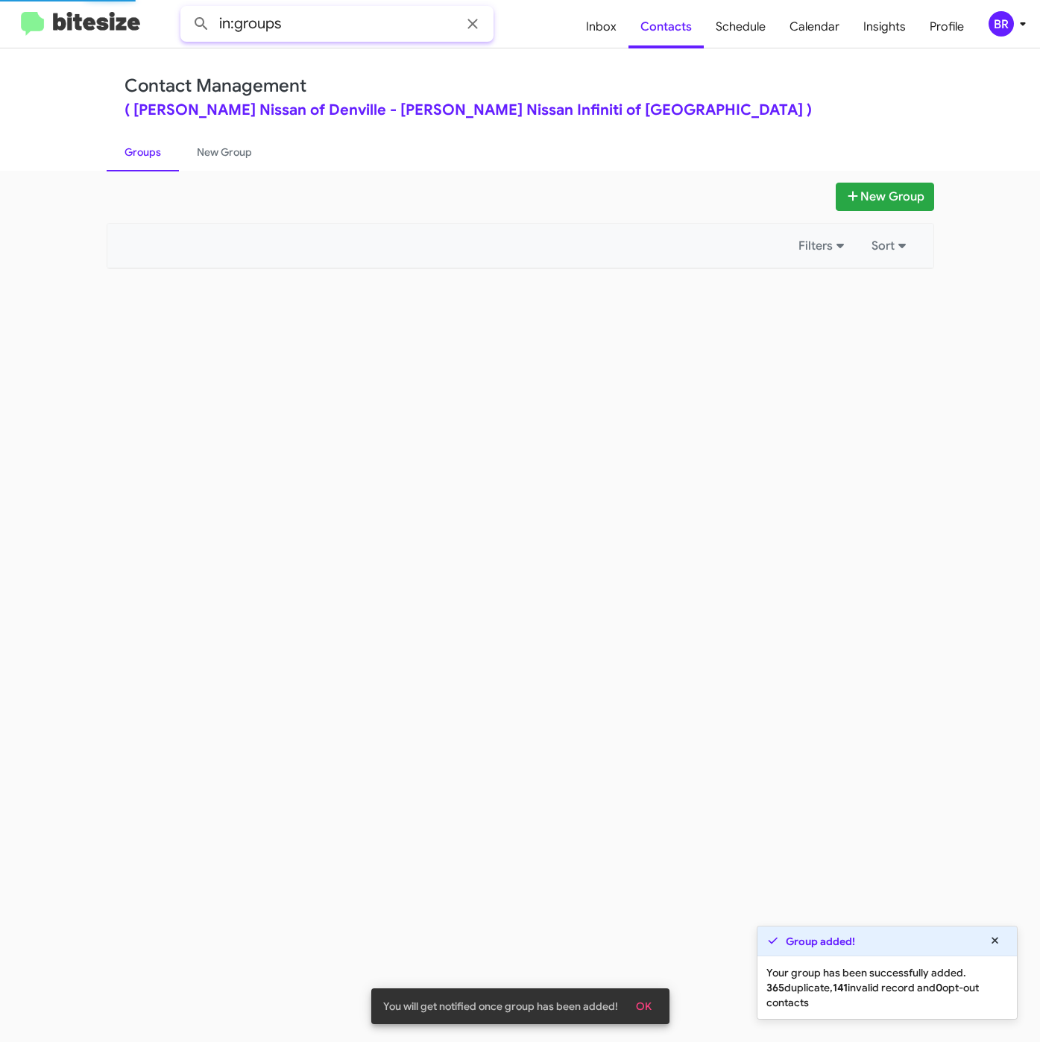
click at [300, 25] on input "in:groups" at bounding box center [336, 24] width 313 height 36
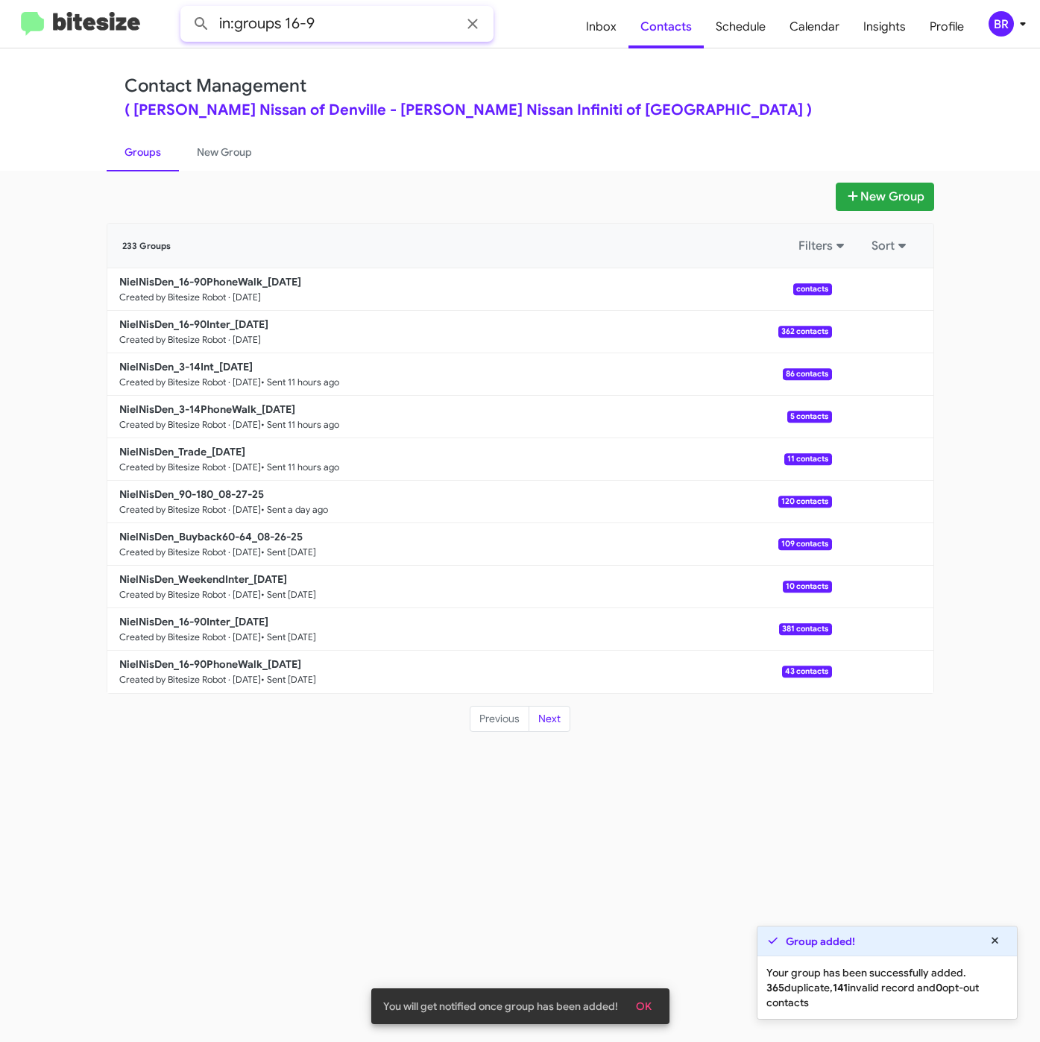
click at [186, 9] on button at bounding box center [201, 24] width 30 height 30
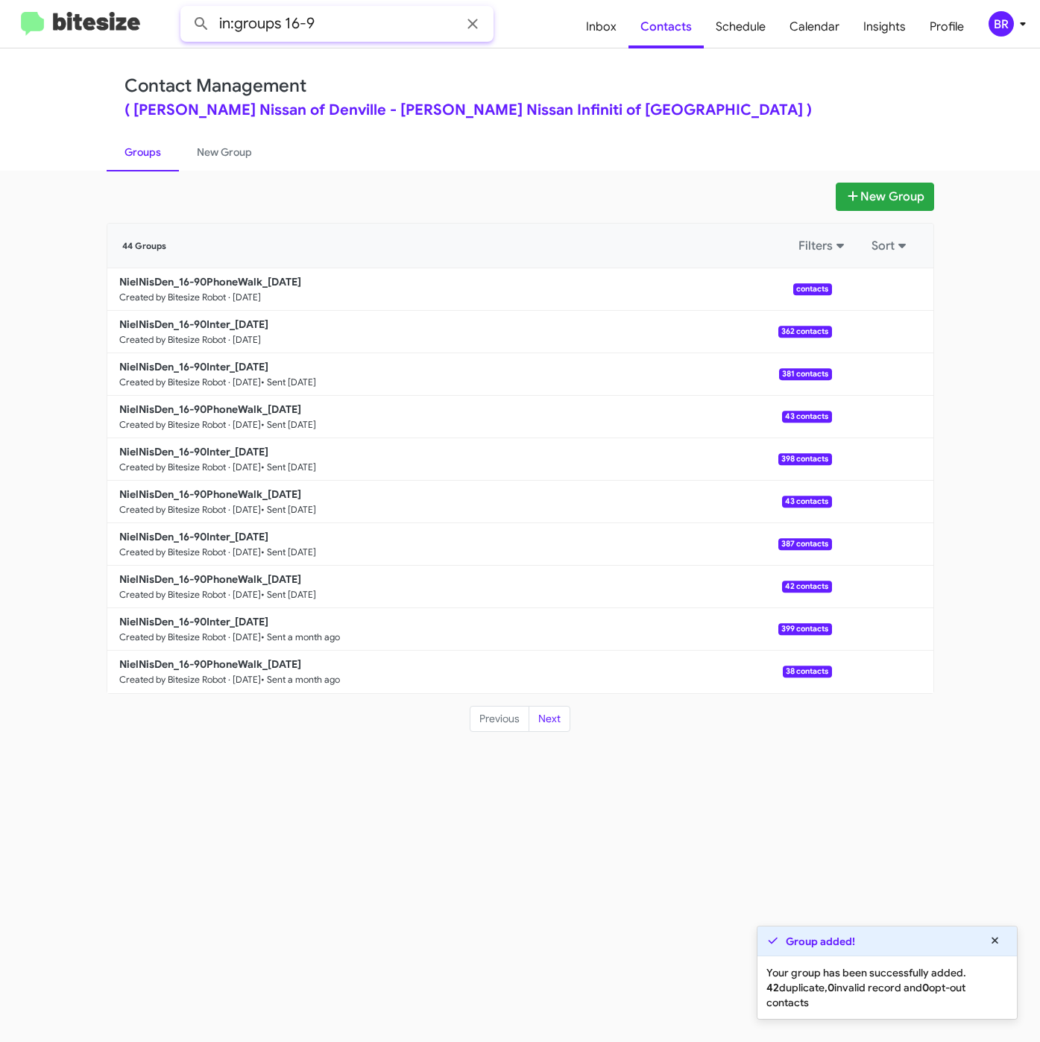
drag, startPoint x: 287, startPoint y: 25, endPoint x: 452, endPoint y: 12, distance: 166.0
click at [409, 31] on input "in:groups 16-9" at bounding box center [336, 24] width 313 height 36
click at [186, 9] on button at bounding box center [201, 24] width 30 height 30
type input "in:groups"
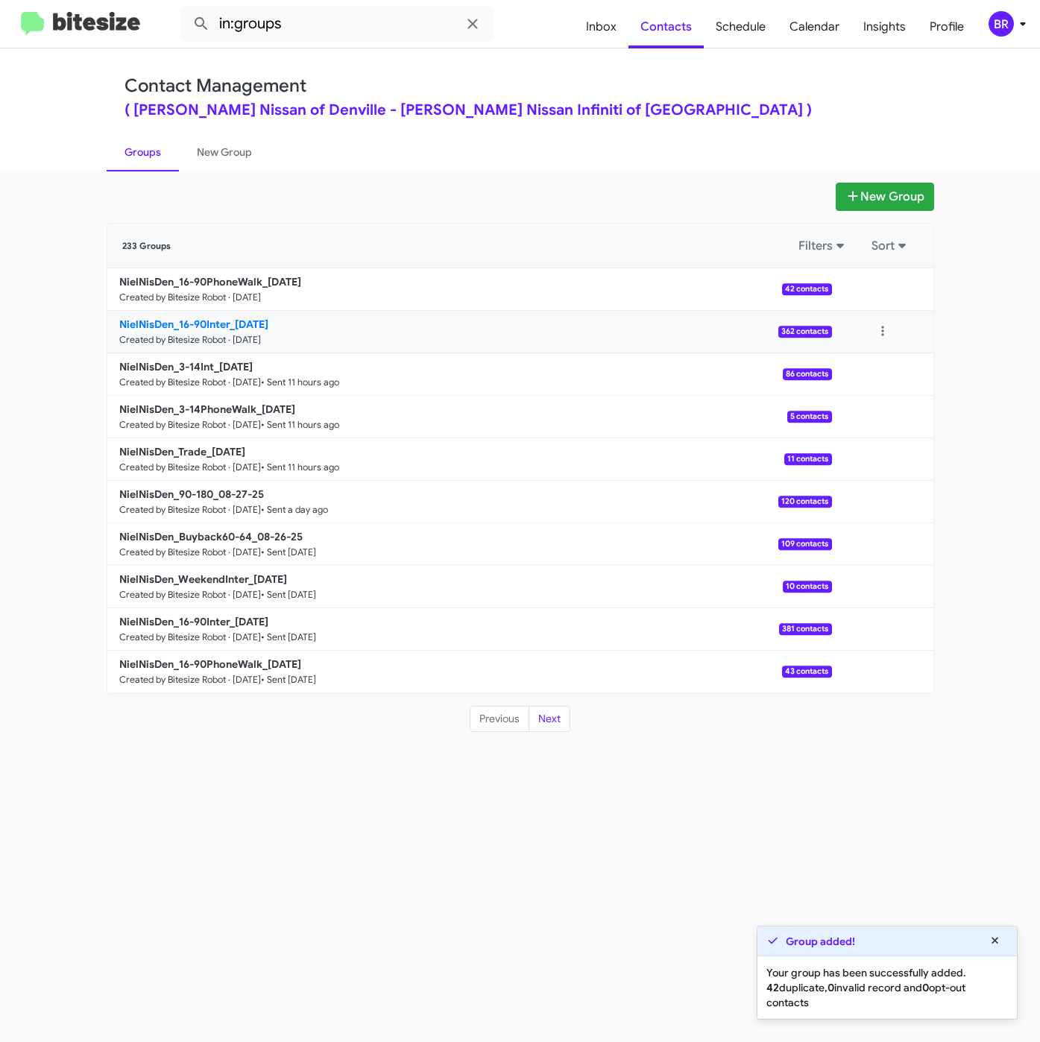
click at [231, 317] on b "NielNisDen_16-90Inter_08-29-25" at bounding box center [193, 323] width 149 height 13
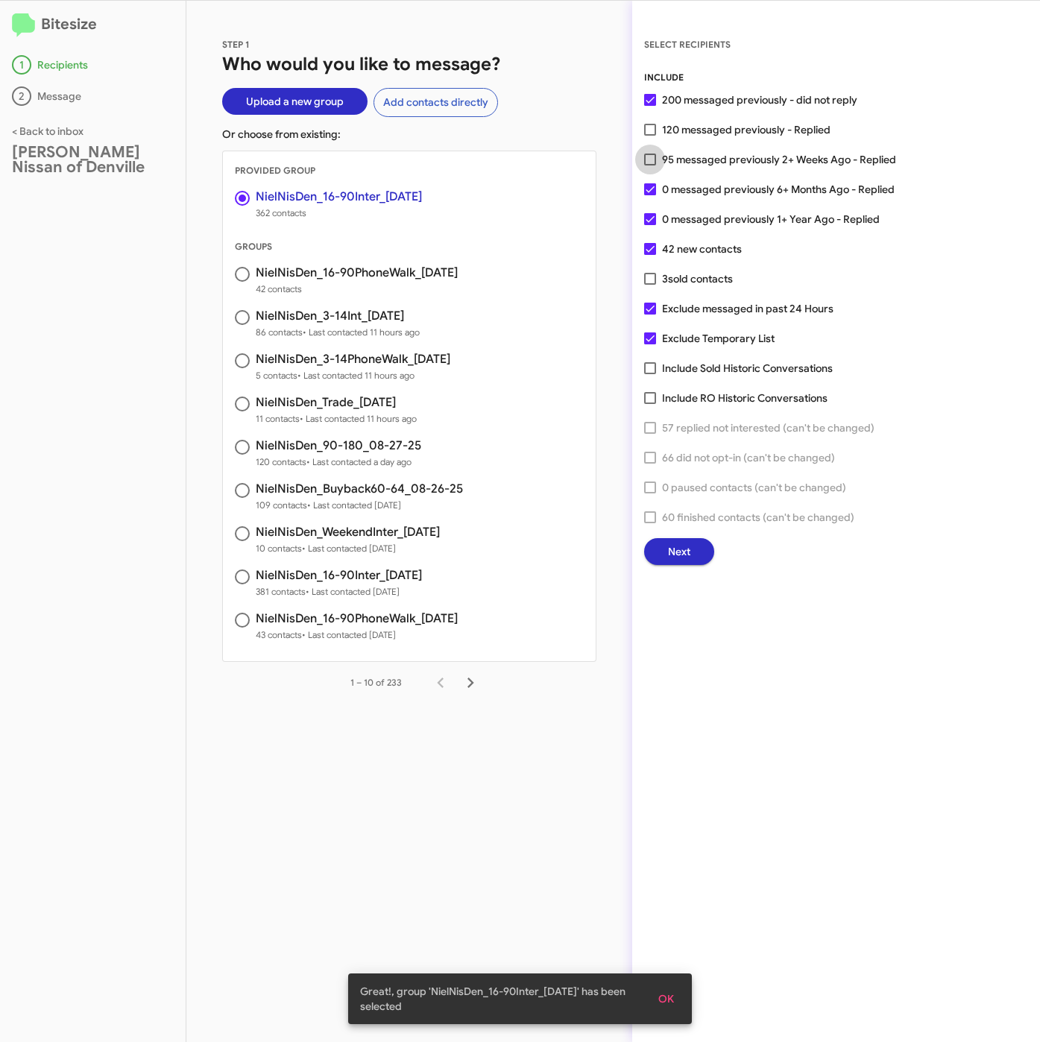
drag, startPoint x: 707, startPoint y: 154, endPoint x: 687, endPoint y: 293, distance: 140.1
click at [707, 154] on span "95 messaged previously 2+ Weeks Ago - Replied" at bounding box center [779, 160] width 234 height 18
click at [650, 165] on input "95 messaged previously 2+ Weeks Ago - Replied" at bounding box center [649, 165] width 1 height 1
checkbox input "true"
click at [673, 550] on span "Next" at bounding box center [679, 551] width 22 height 27
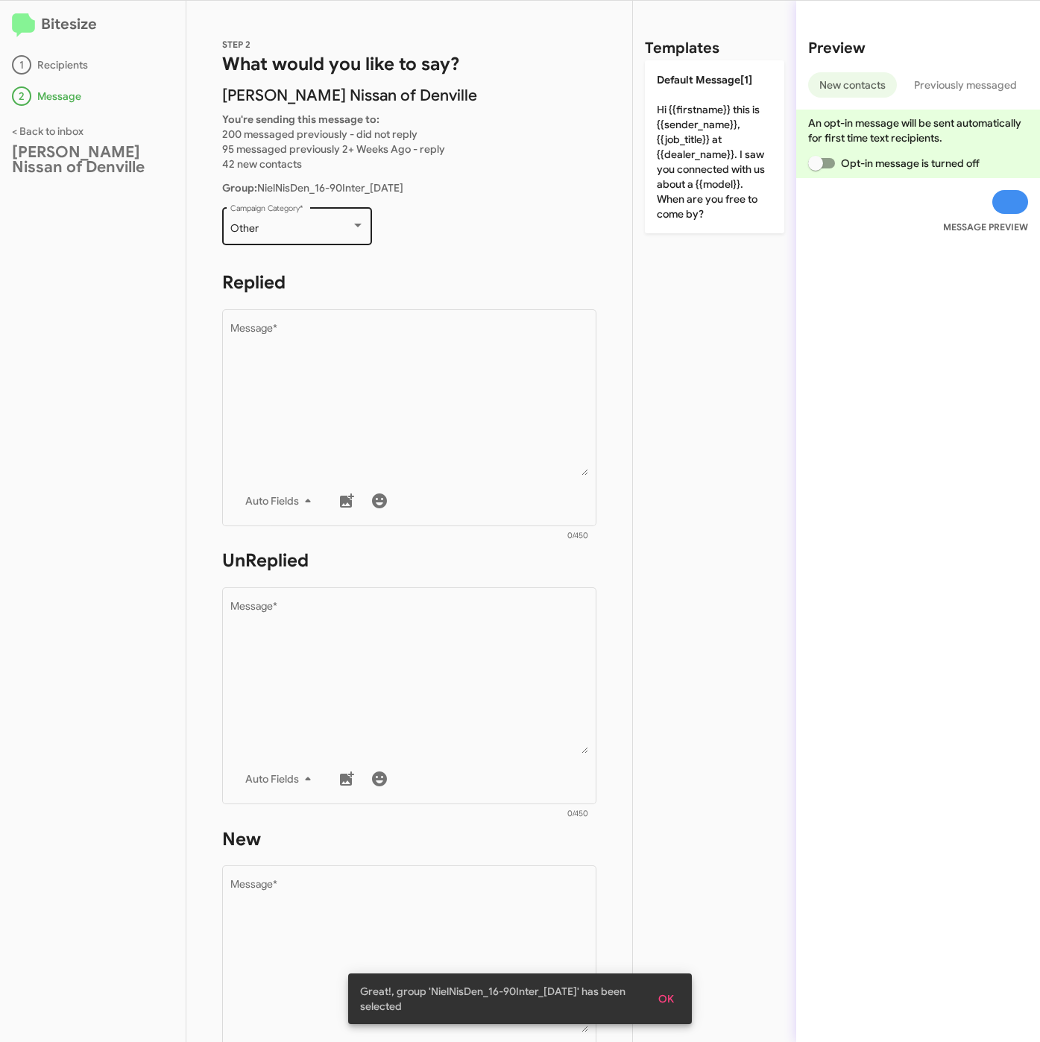
click at [287, 228] on div "Other" at bounding box center [290, 229] width 121 height 12
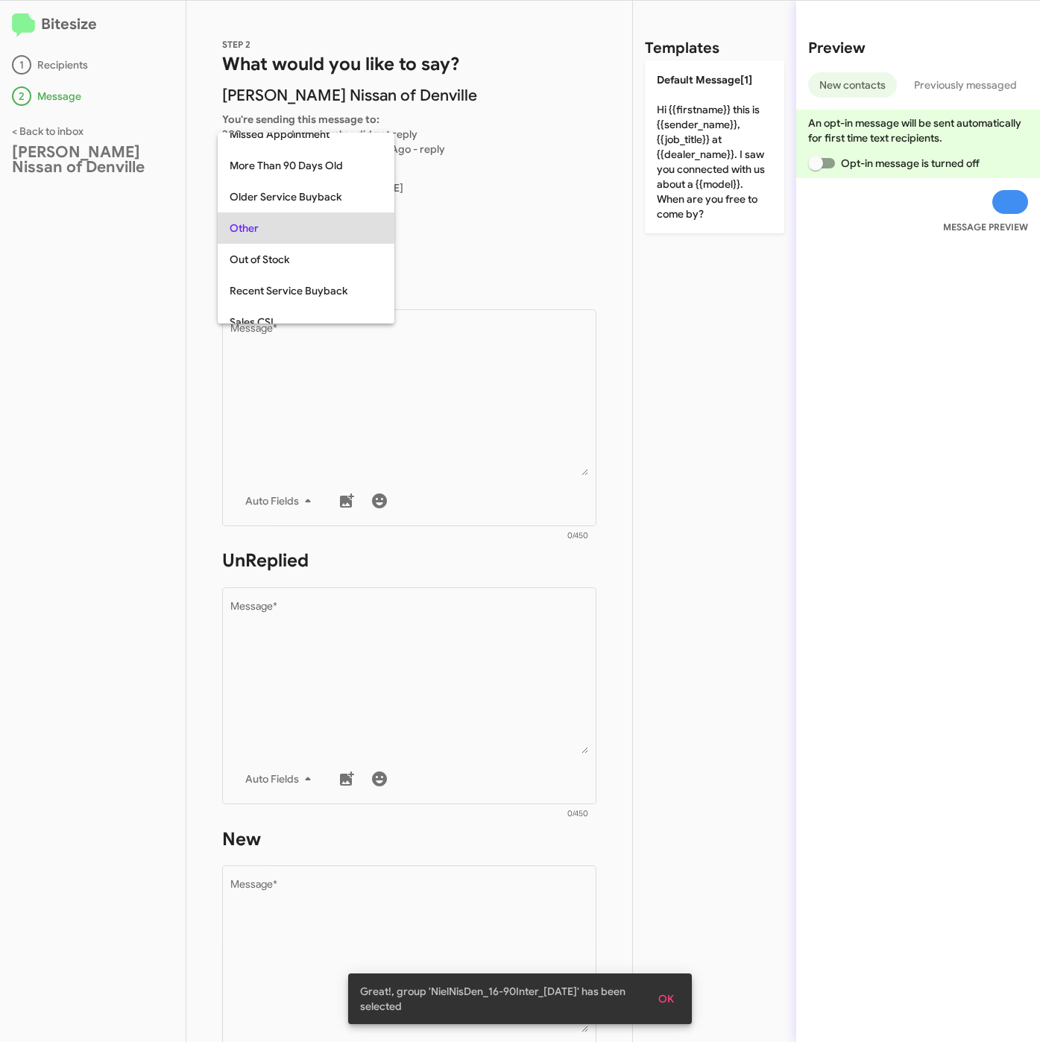
scroll to position [31, 0]
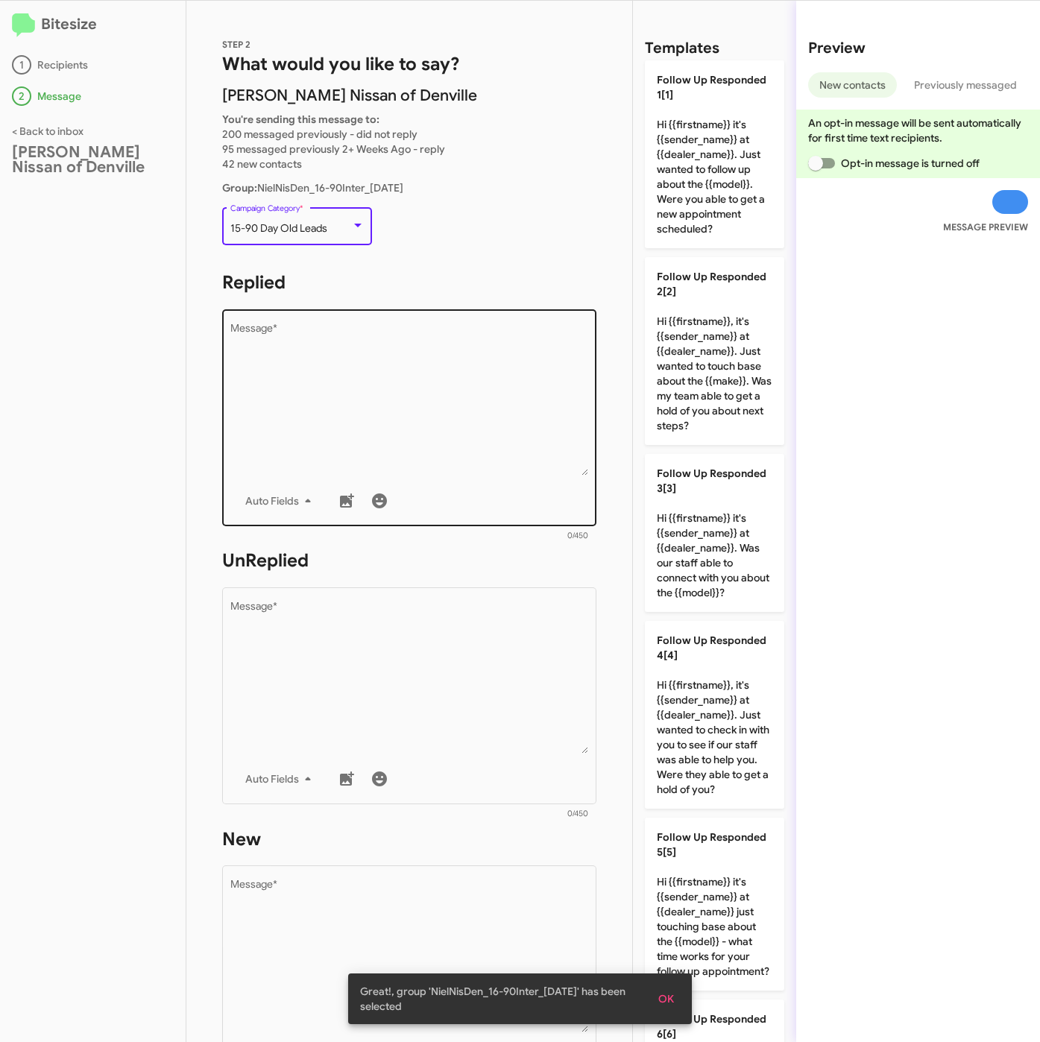
click at [371, 385] on textarea "Message *" at bounding box center [409, 399] width 358 height 152
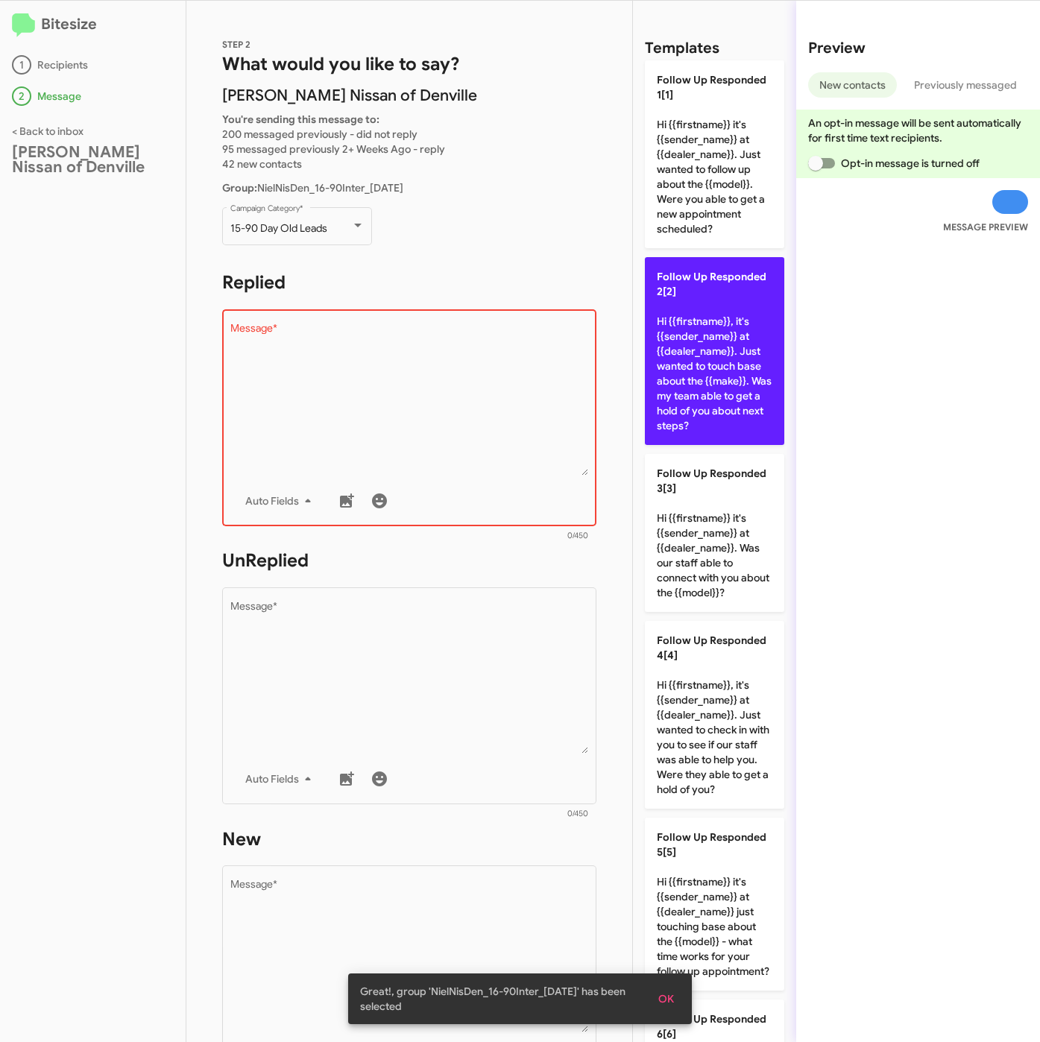
click at [736, 360] on p "Follow Up Responded 2[2] Hi {{firstname}}, it's {{sender_name}} at {{dealer_nam…" at bounding box center [714, 351] width 139 height 188
type textarea "Hi {{firstname}}, it's {{sender_name}} at {{dealer_name}}. Just wanted to touch…"
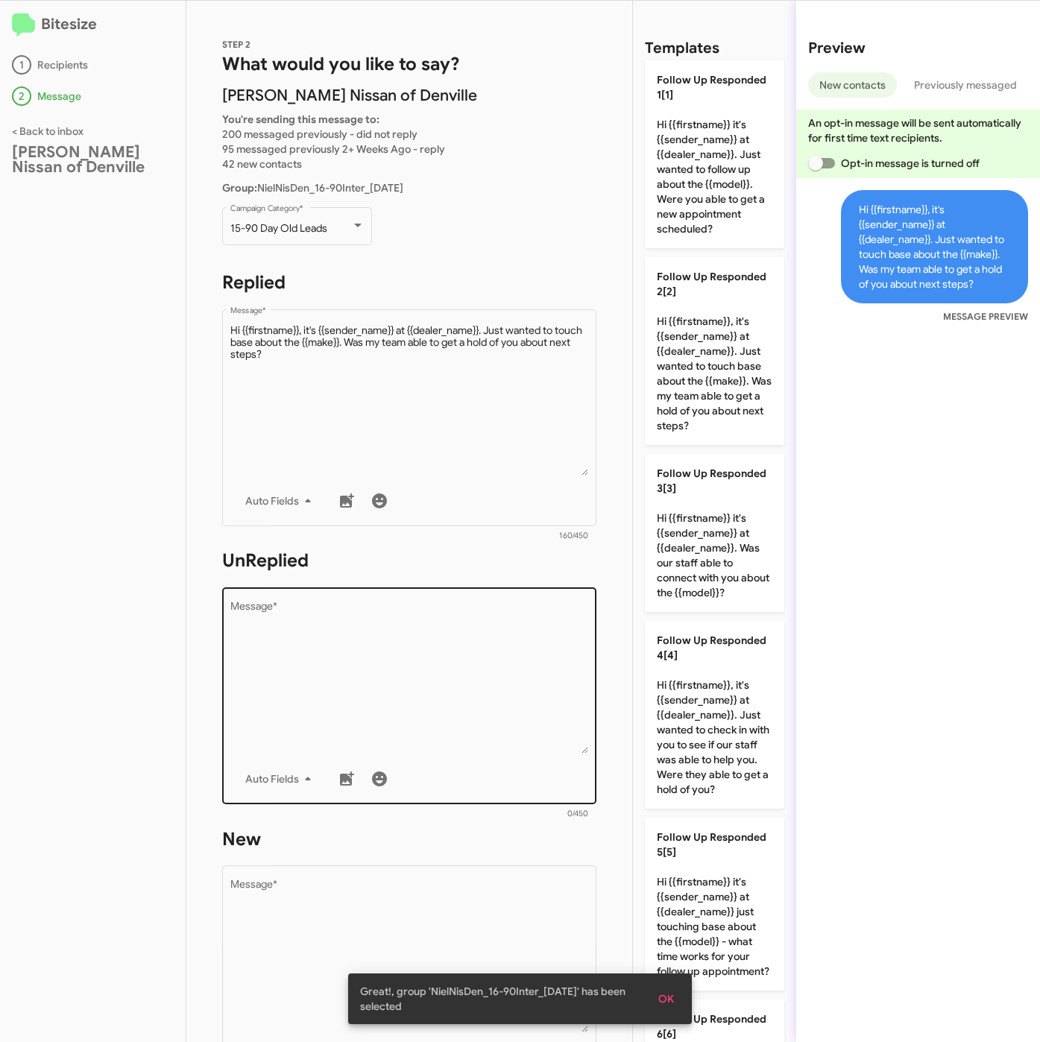
click at [551, 647] on textarea "Message *" at bounding box center [409, 677] width 358 height 152
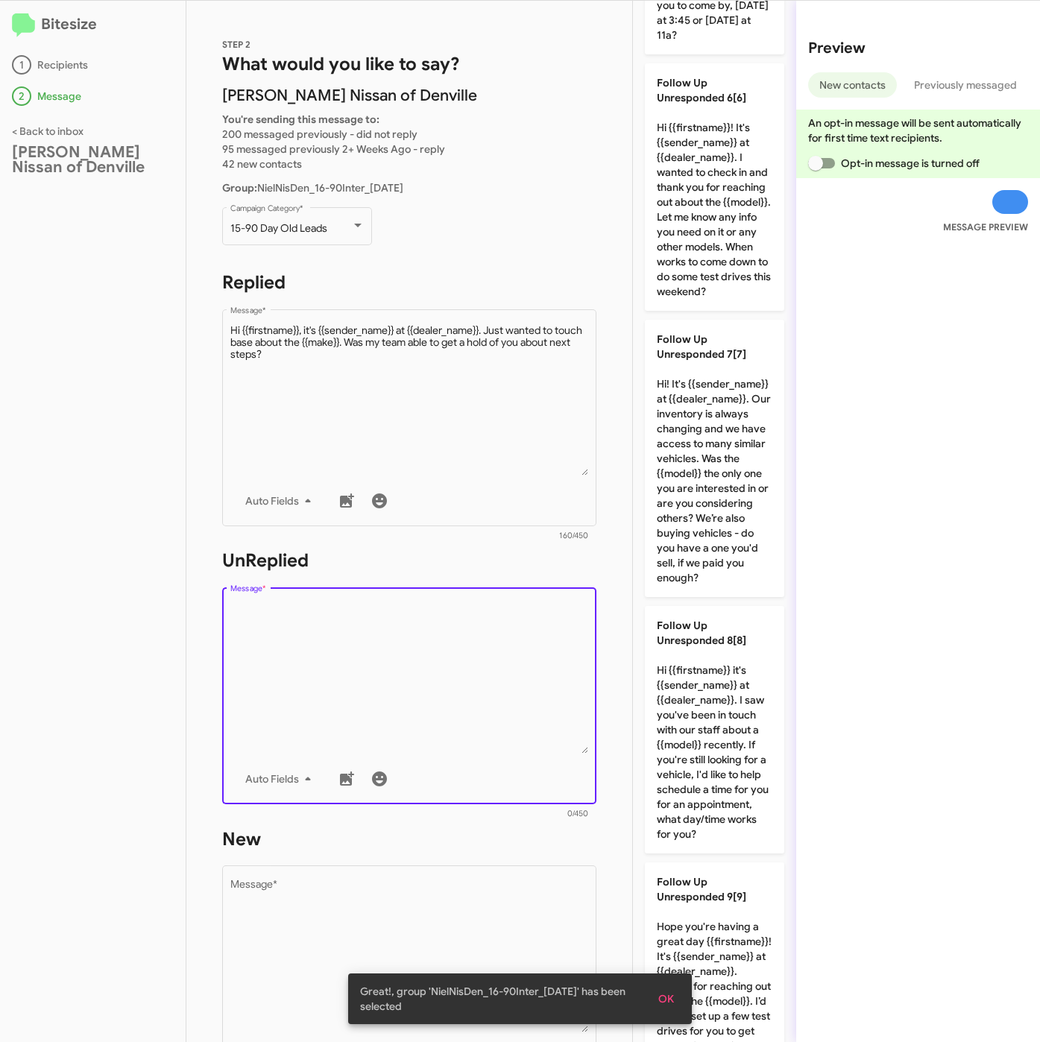
scroll to position [2196, 0]
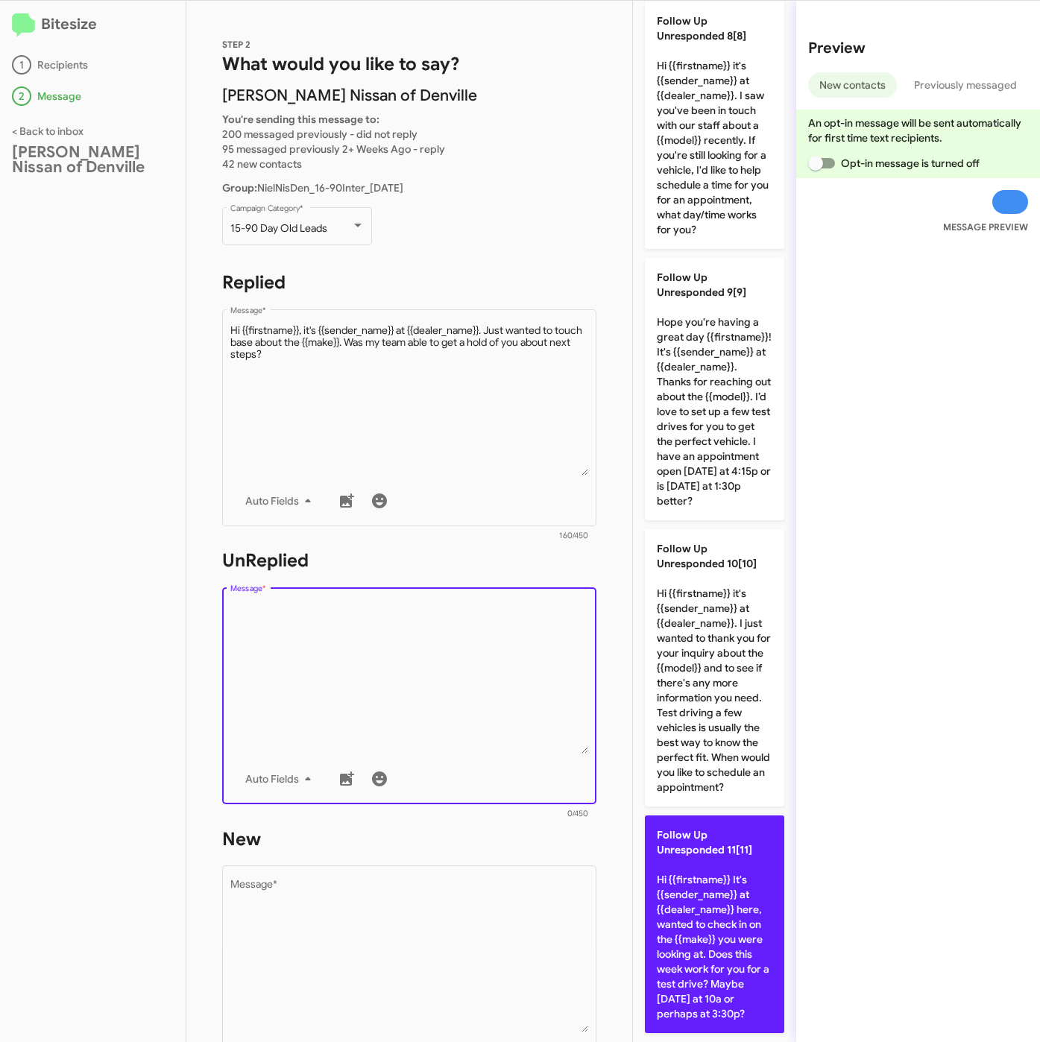
click at [702, 912] on p "Follow Up Unresponded 11[11] Hi {{firstname}} It's {{sender_name}} at {{dealer_…" at bounding box center [714, 924] width 139 height 218
type textarea "Hi {{firstname}} It's {{sender_name}} at {{dealer_name}} here, wanted to check …"
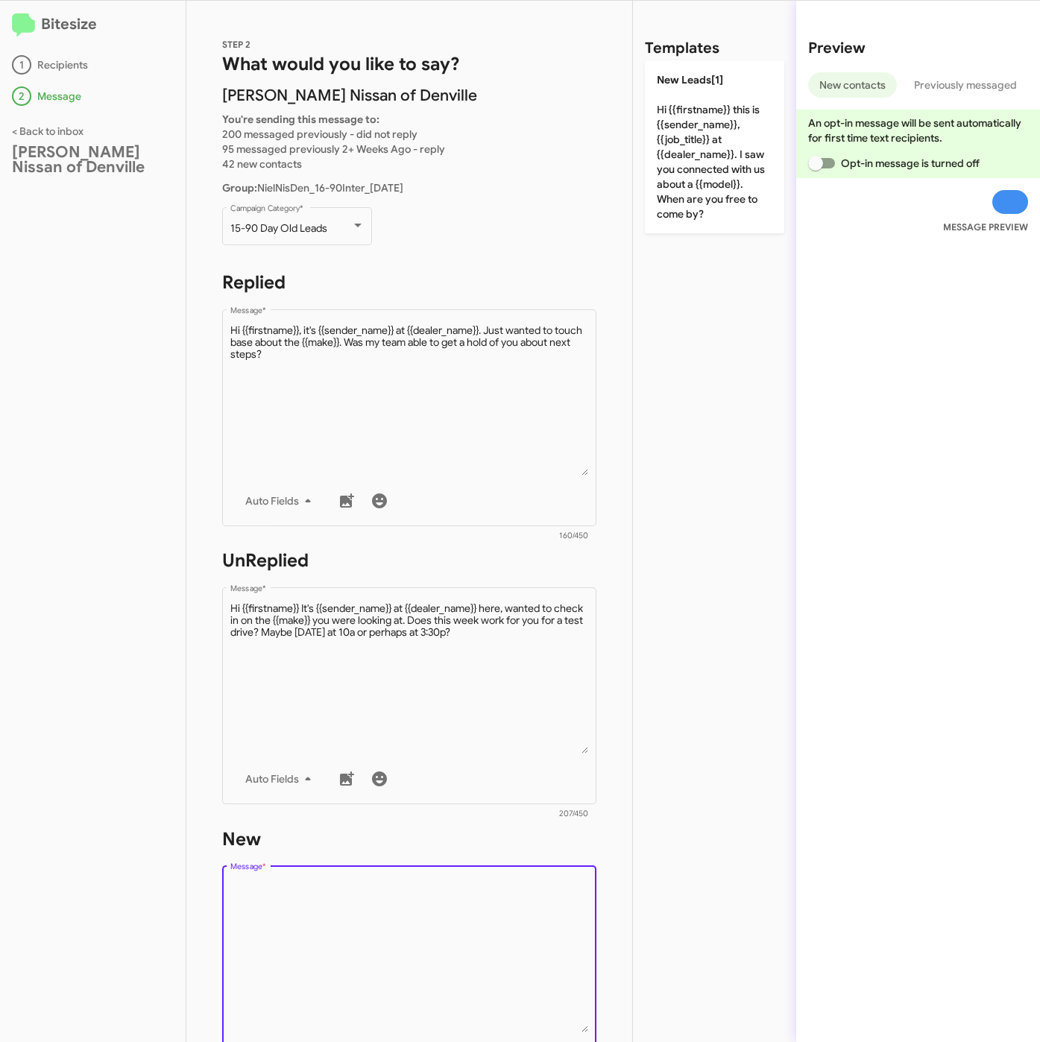
click at [392, 960] on textarea "Message *" at bounding box center [409, 956] width 358 height 152
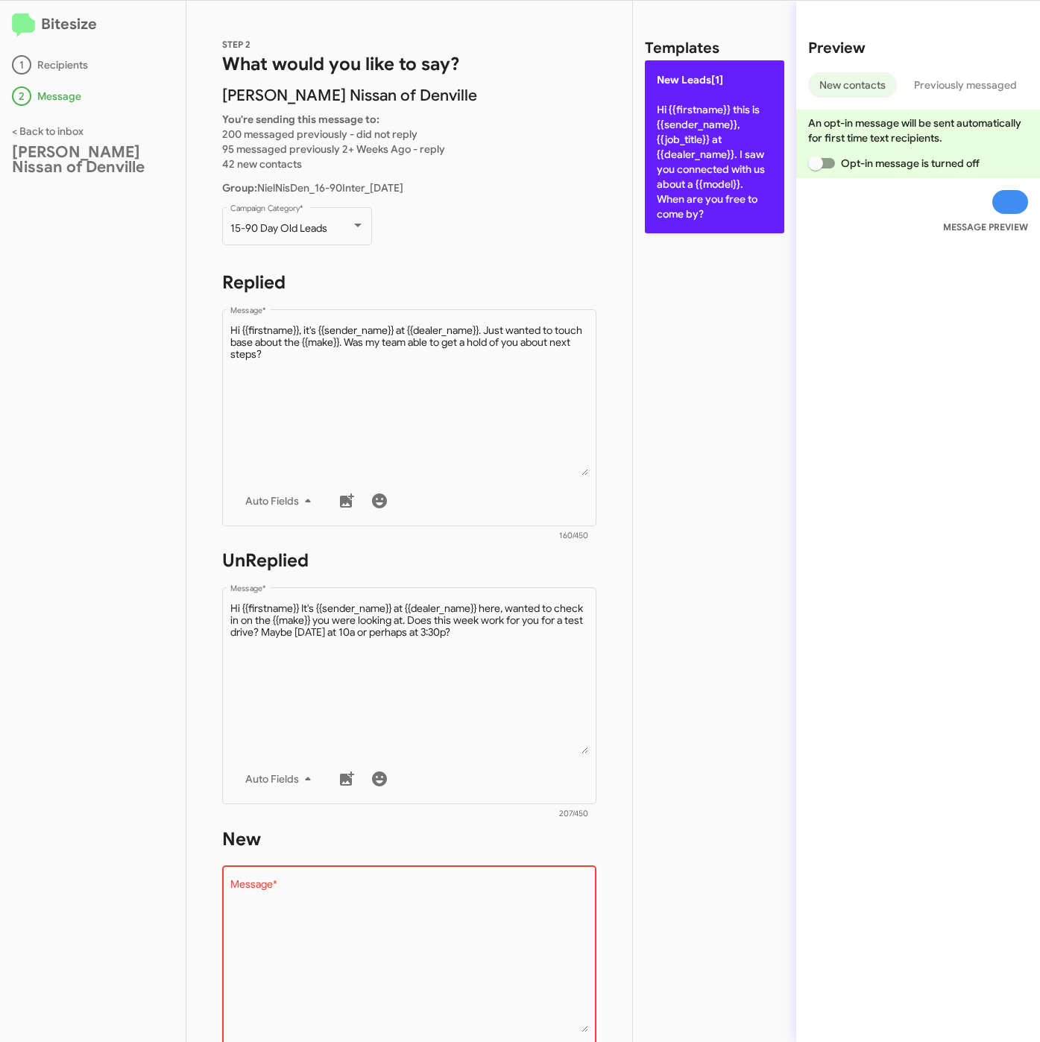
click at [669, 164] on p "New Leads[1] Hi {{firstname}} this is {{sender_name}}, {{job_title}} at {{deale…" at bounding box center [714, 146] width 139 height 173
type textarea "Hi {{firstname}} this is {{sender_name}}, {{job_title}} at {{dealer_name}}. I s…"
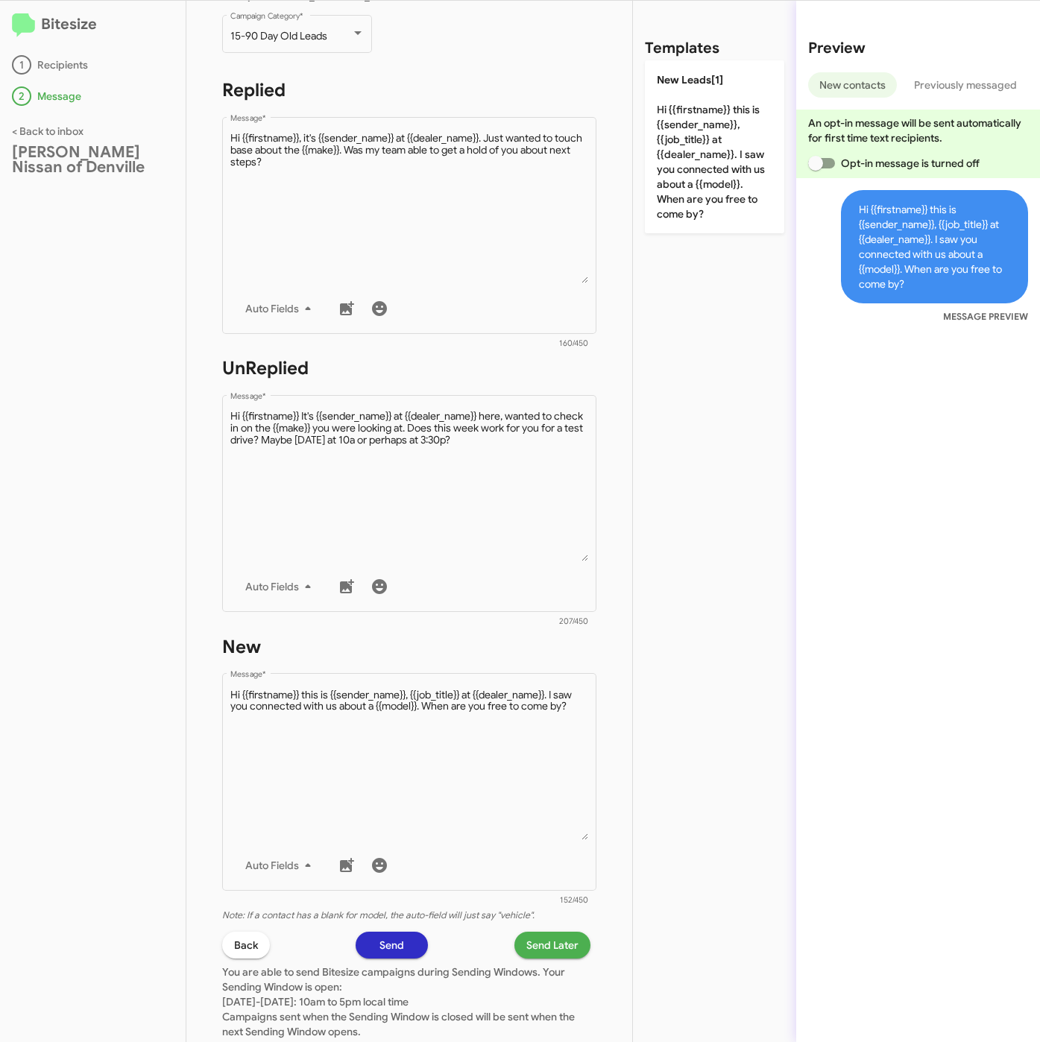
scroll to position [320, 0]
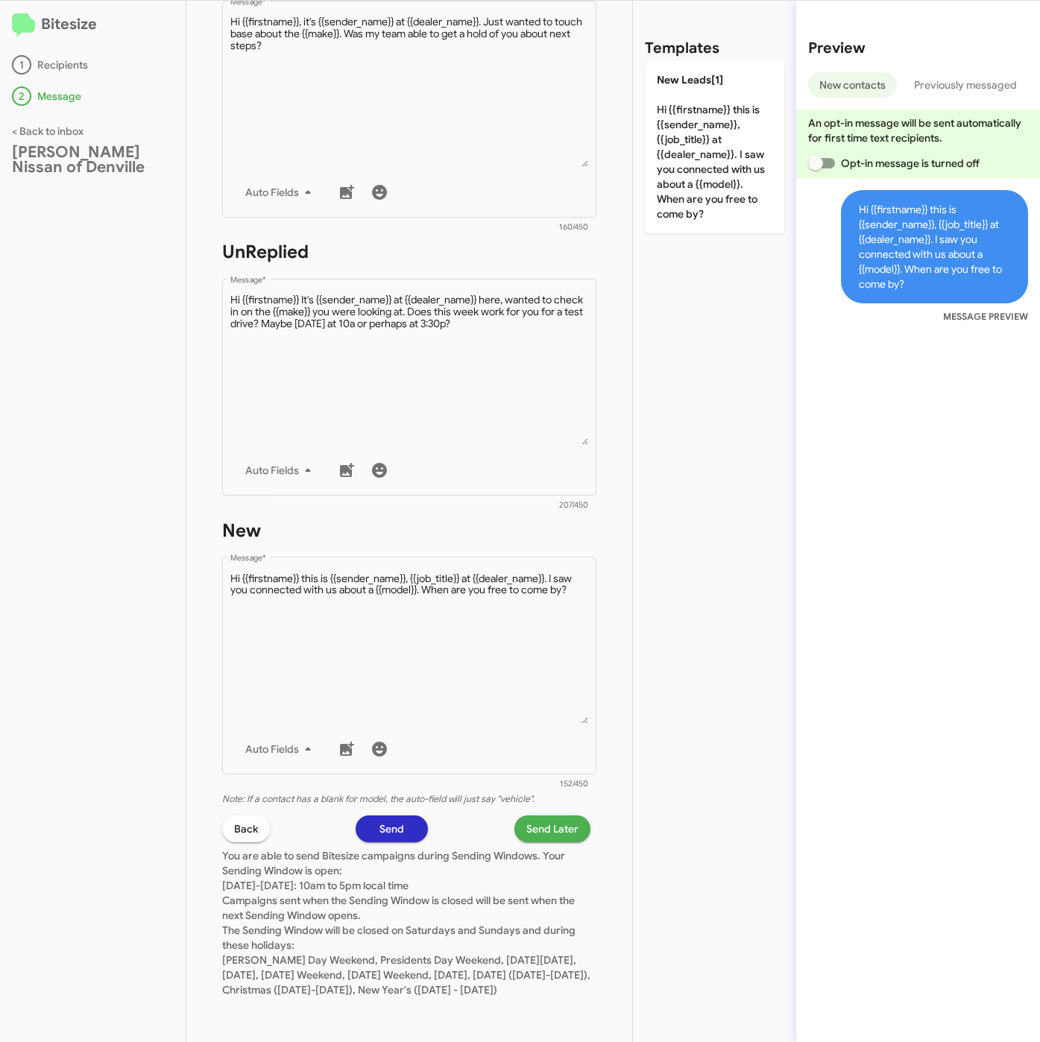
click at [530, 821] on span "Send Later" at bounding box center [552, 828] width 52 height 27
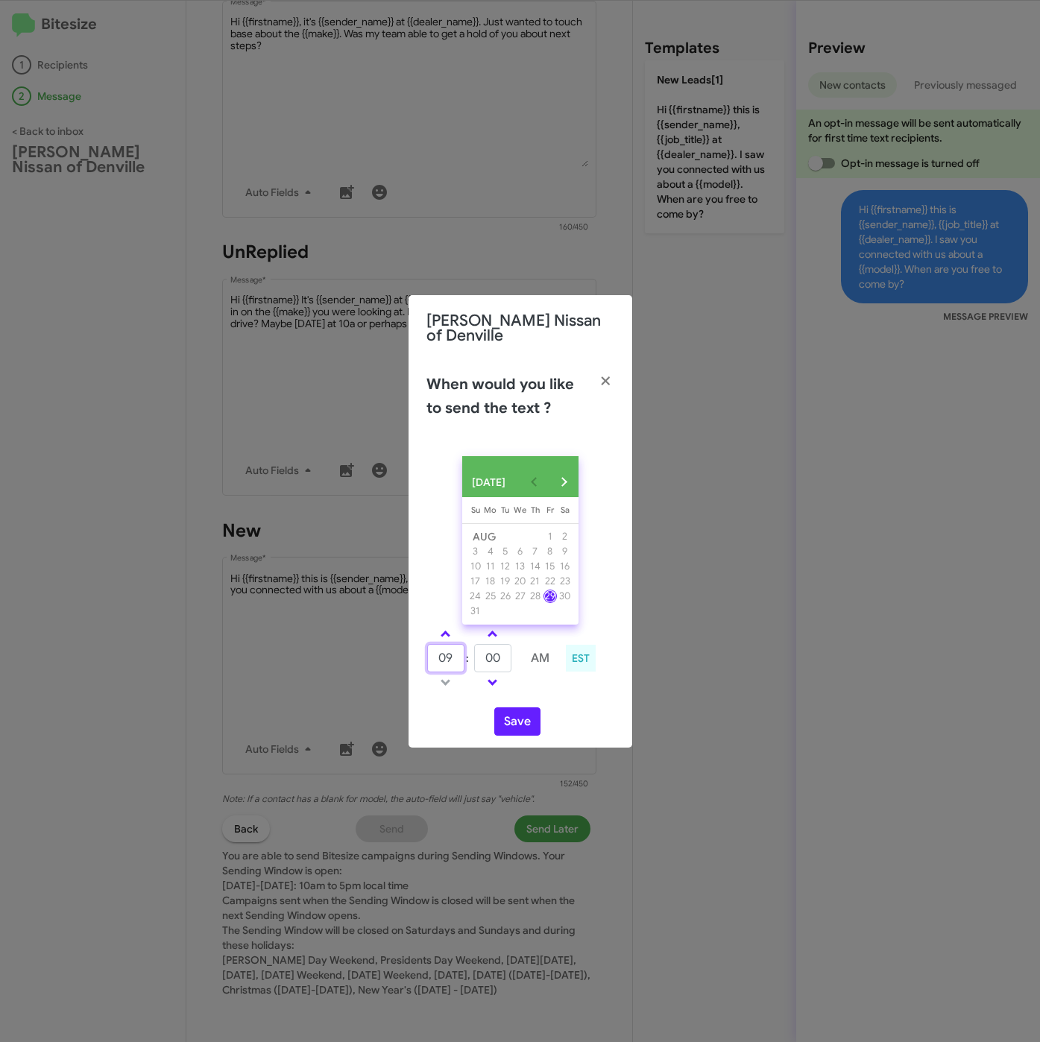
drag, startPoint x: 454, startPoint y: 651, endPoint x: 421, endPoint y: 651, distance: 32.8
click at [421, 651] on div "09 : 00 AM EST" at bounding box center [520, 660] width 210 height 71
type input "10"
type input "27"
click at [519, 718] on button "Save" at bounding box center [517, 721] width 46 height 28
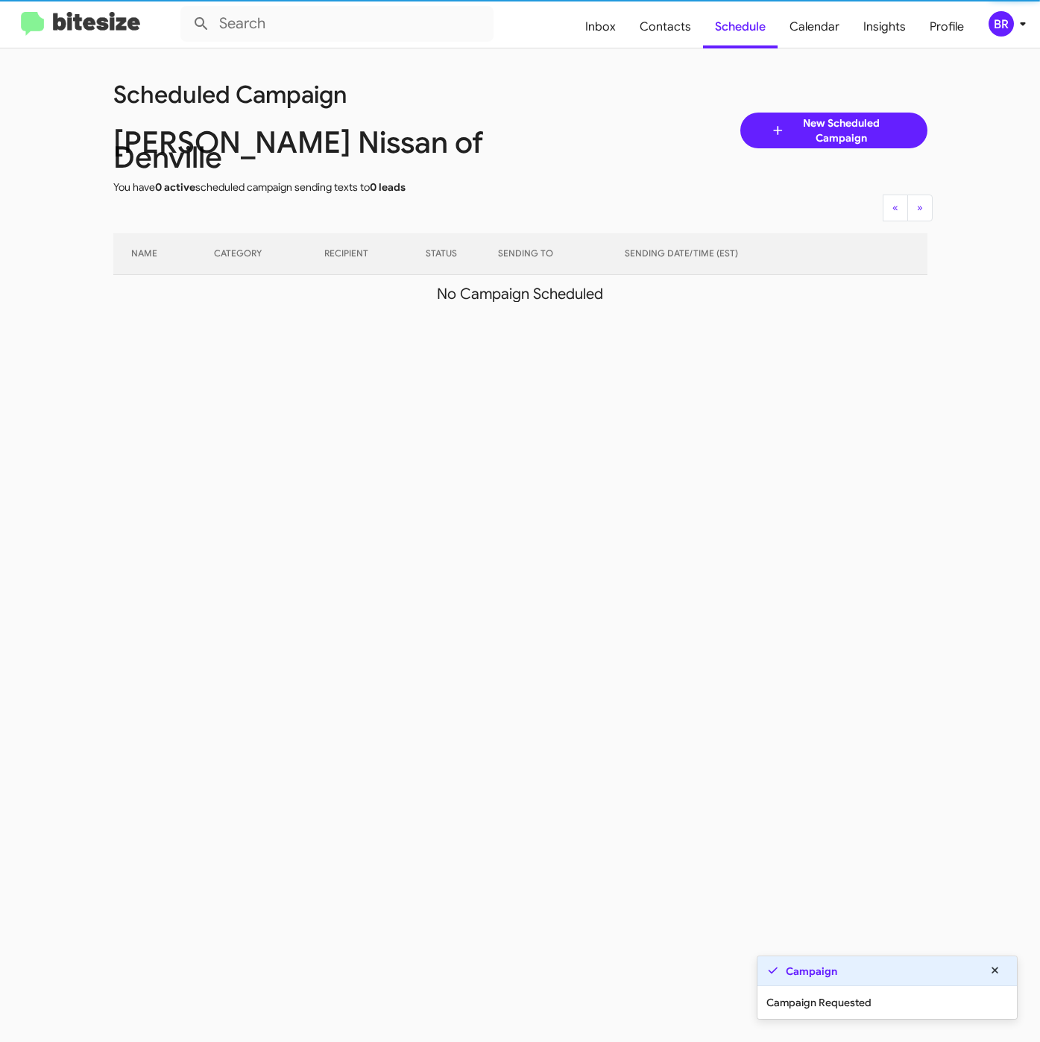
click at [1015, 21] on icon at bounding box center [1023, 24] width 18 height 18
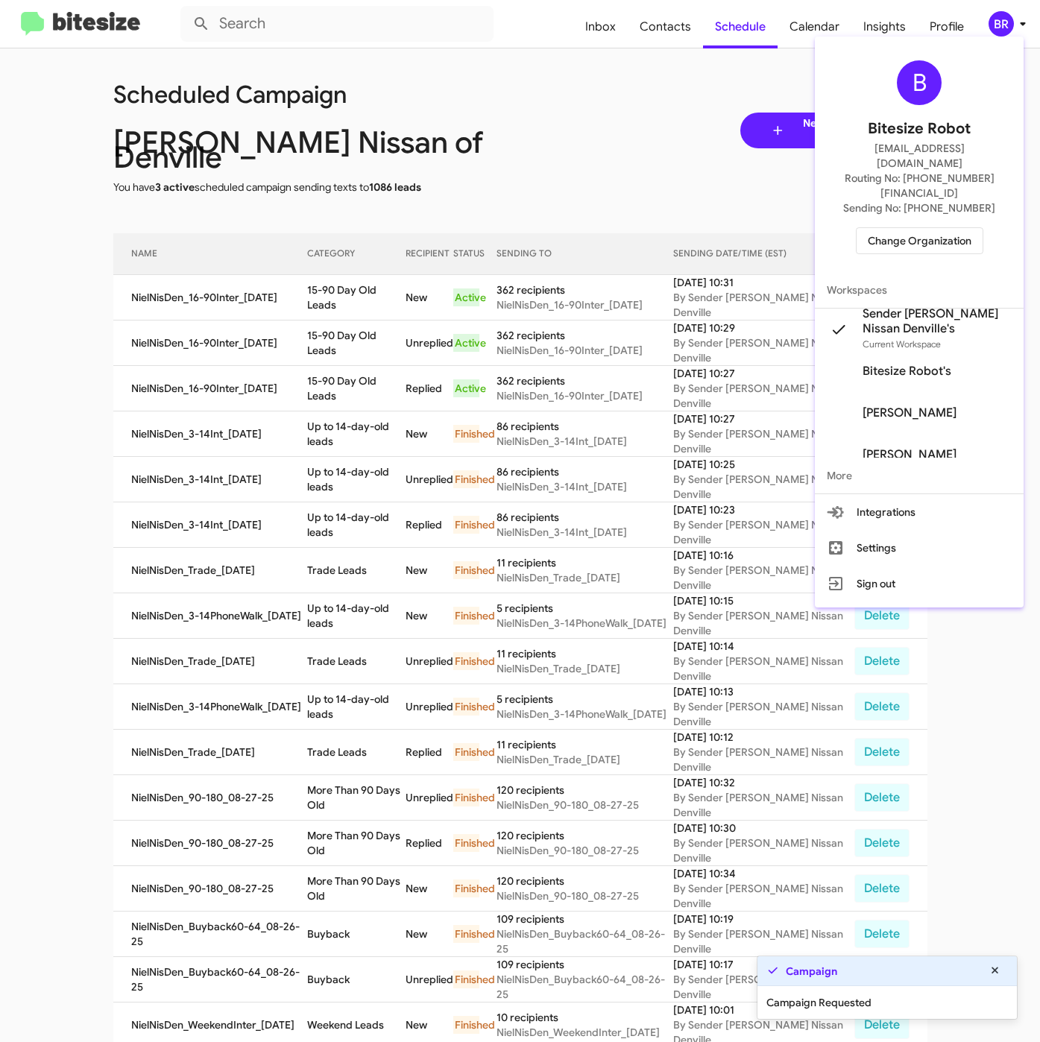
click at [303, 230] on div at bounding box center [520, 521] width 1040 height 1042
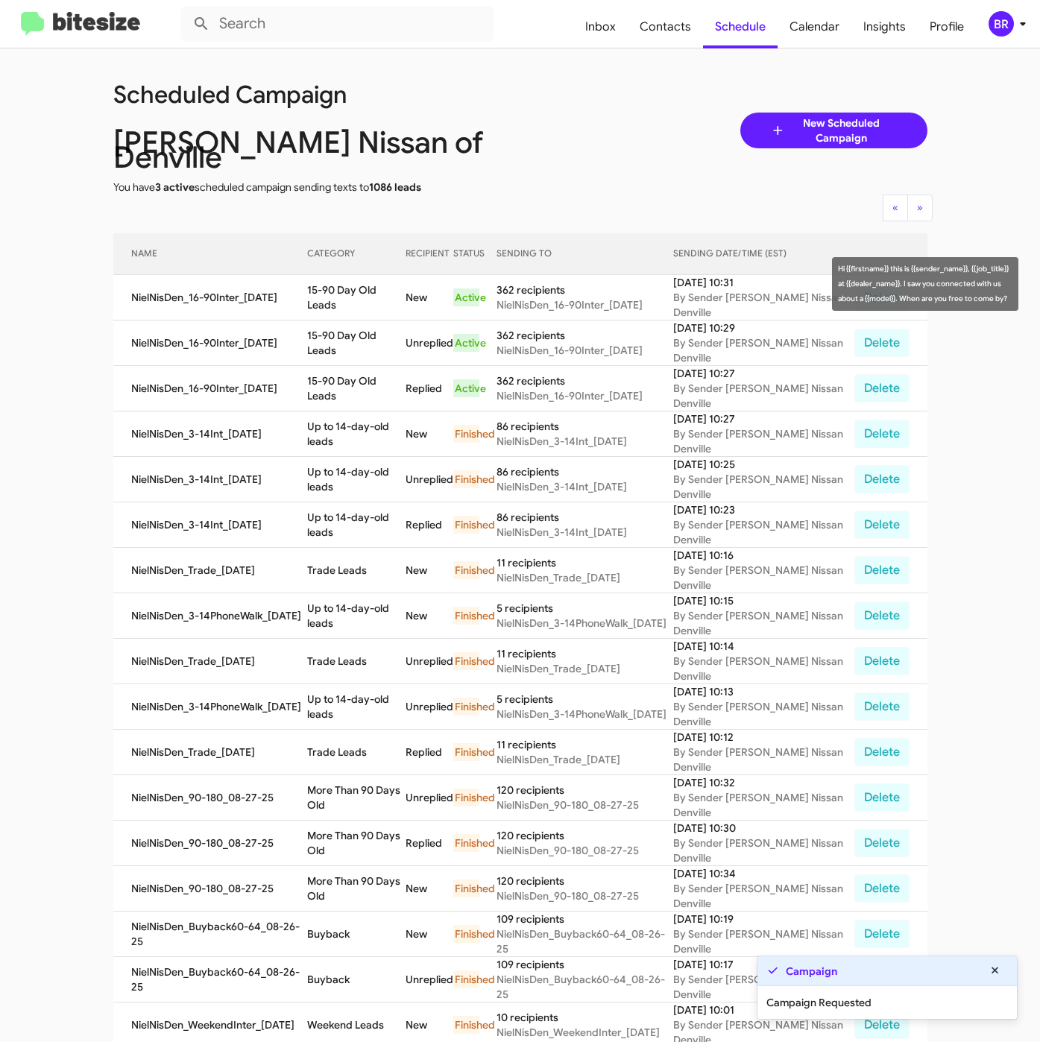
drag, startPoint x: 347, startPoint y: 295, endPoint x: 412, endPoint y: 304, distance: 65.5
click at [412, 304] on tr "NielNisDen_16-90Inter_08-29-25 15-90 Day Old Leads New Active 362 recipients Ni…" at bounding box center [520, 297] width 814 height 45
copy tr "15-90 Day Old Leads"
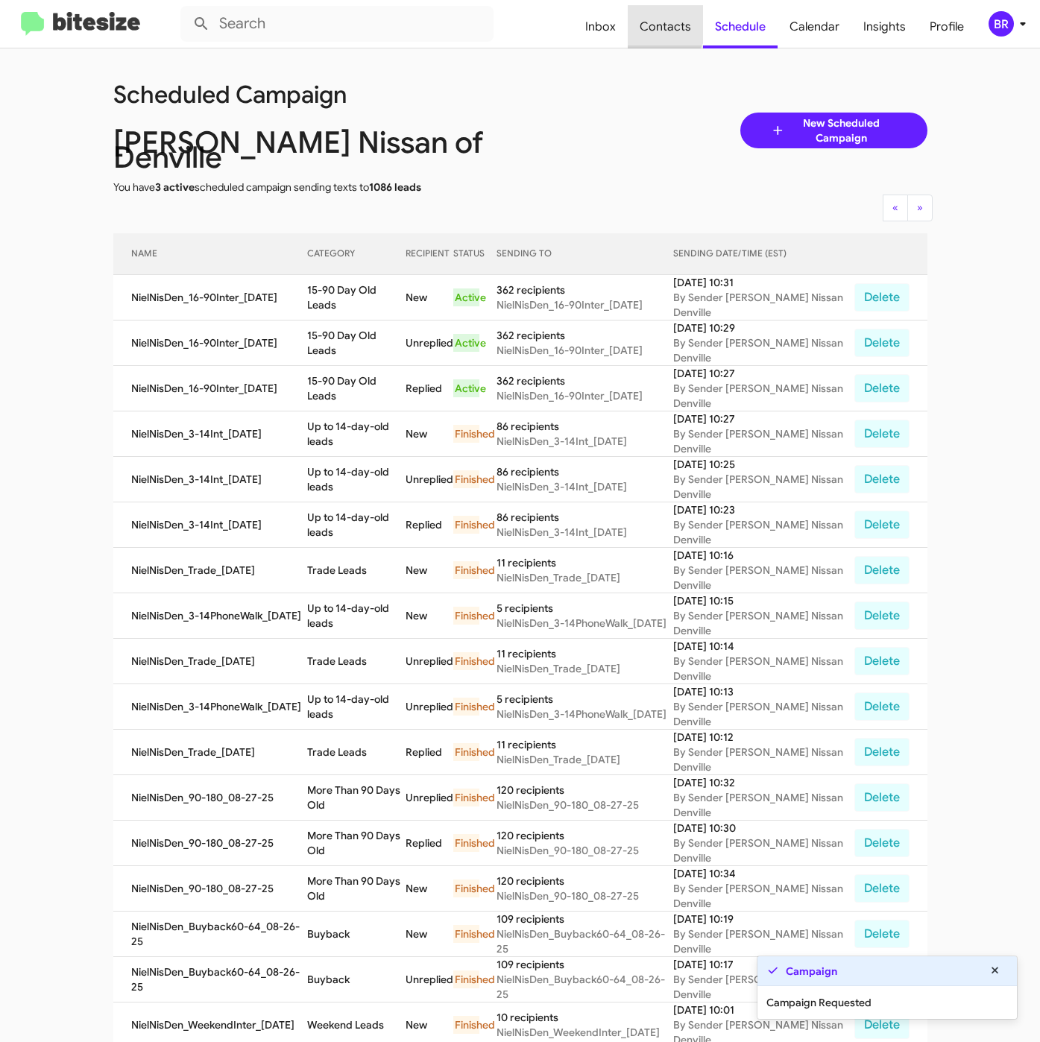
click at [660, 22] on span "Contacts" at bounding box center [665, 26] width 75 height 43
type input "in:groups"
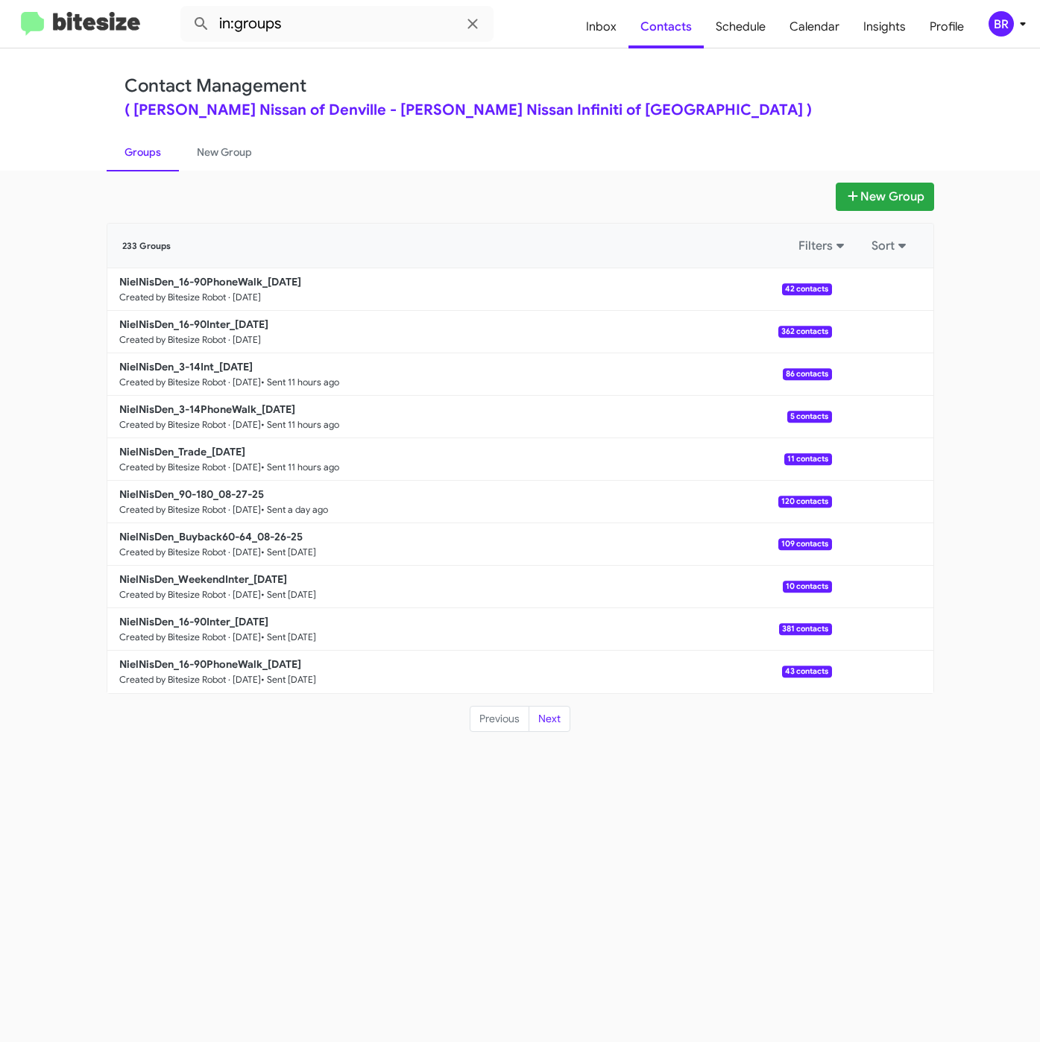
click at [519, 56] on div "Contact Management ( Nielsen Nissan of Denville - Nielsen Nissan Infiniti of De…" at bounding box center [520, 109] width 850 height 122
click at [224, 323] on b "NielNisDen_16-90Inter_08-29-25" at bounding box center [193, 323] width 149 height 13
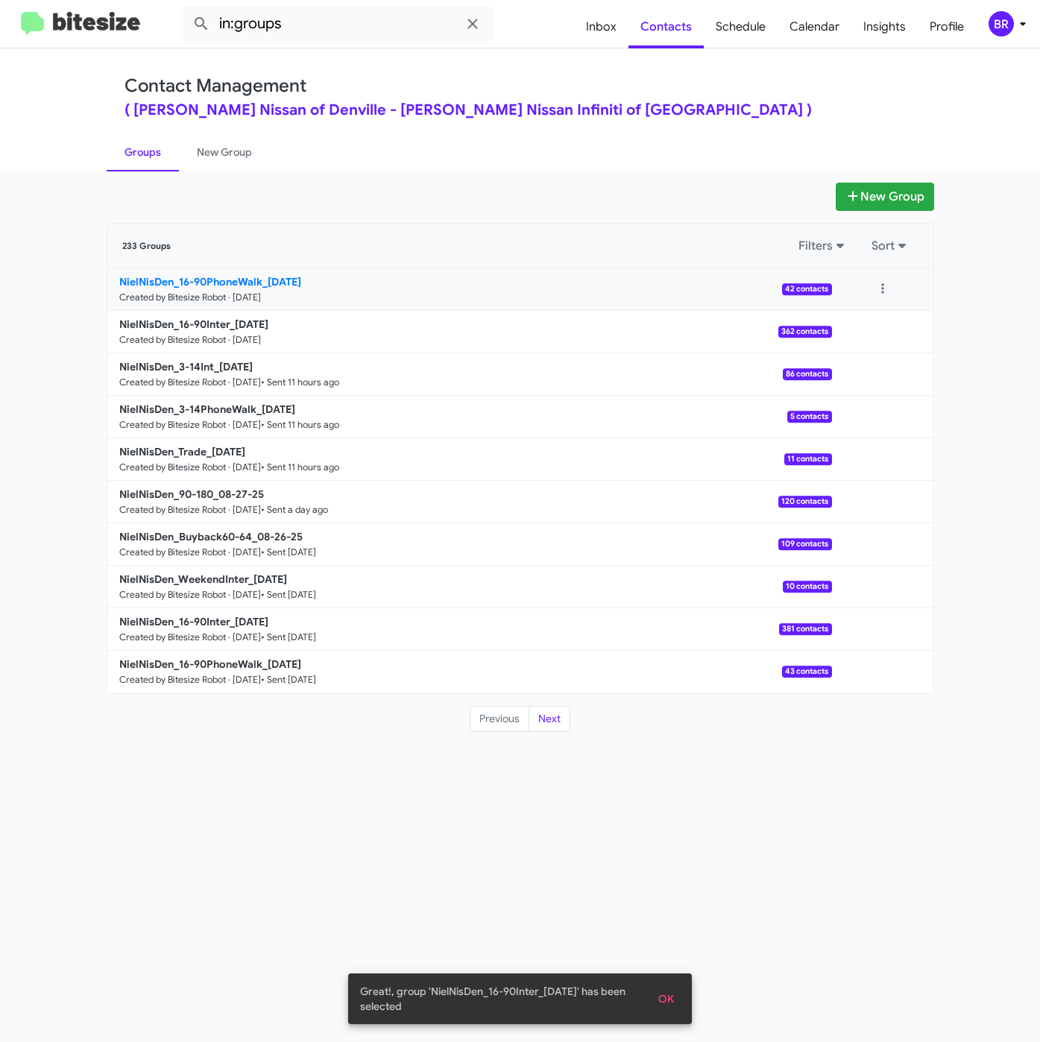
click at [301, 285] on b "NielNisDen_16-90PhoneWalk_08-29-25" at bounding box center [210, 281] width 182 height 13
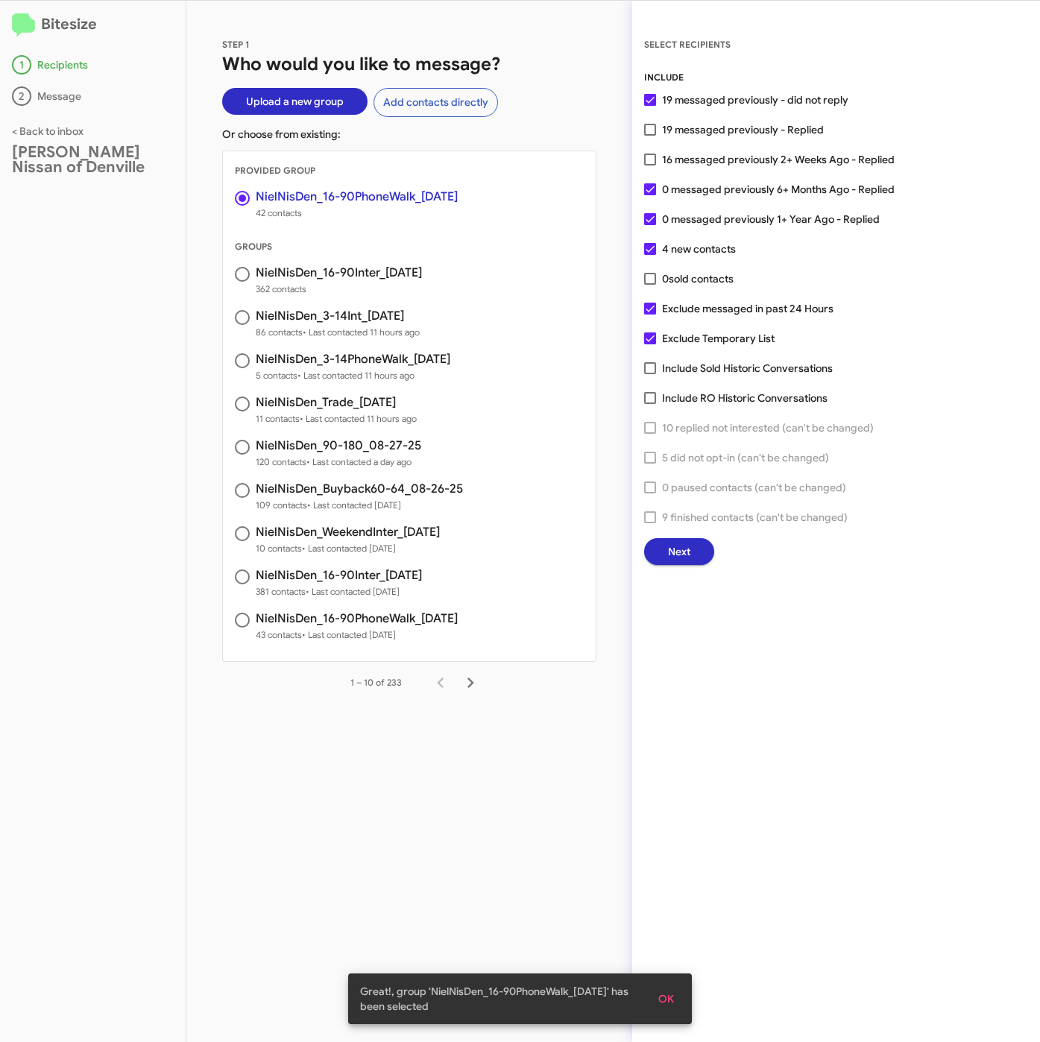
drag, startPoint x: 713, startPoint y: 150, endPoint x: 720, endPoint y: 215, distance: 65.2
click at [713, 151] on span "16 messaged previously 2+ Weeks Ago - Replied" at bounding box center [778, 160] width 233 height 18
click at [650, 165] on input "16 messaged previously 2+ Weeks Ago - Replied" at bounding box center [649, 165] width 1 height 1
checkbox input "true"
click at [673, 546] on span "Next" at bounding box center [679, 551] width 22 height 27
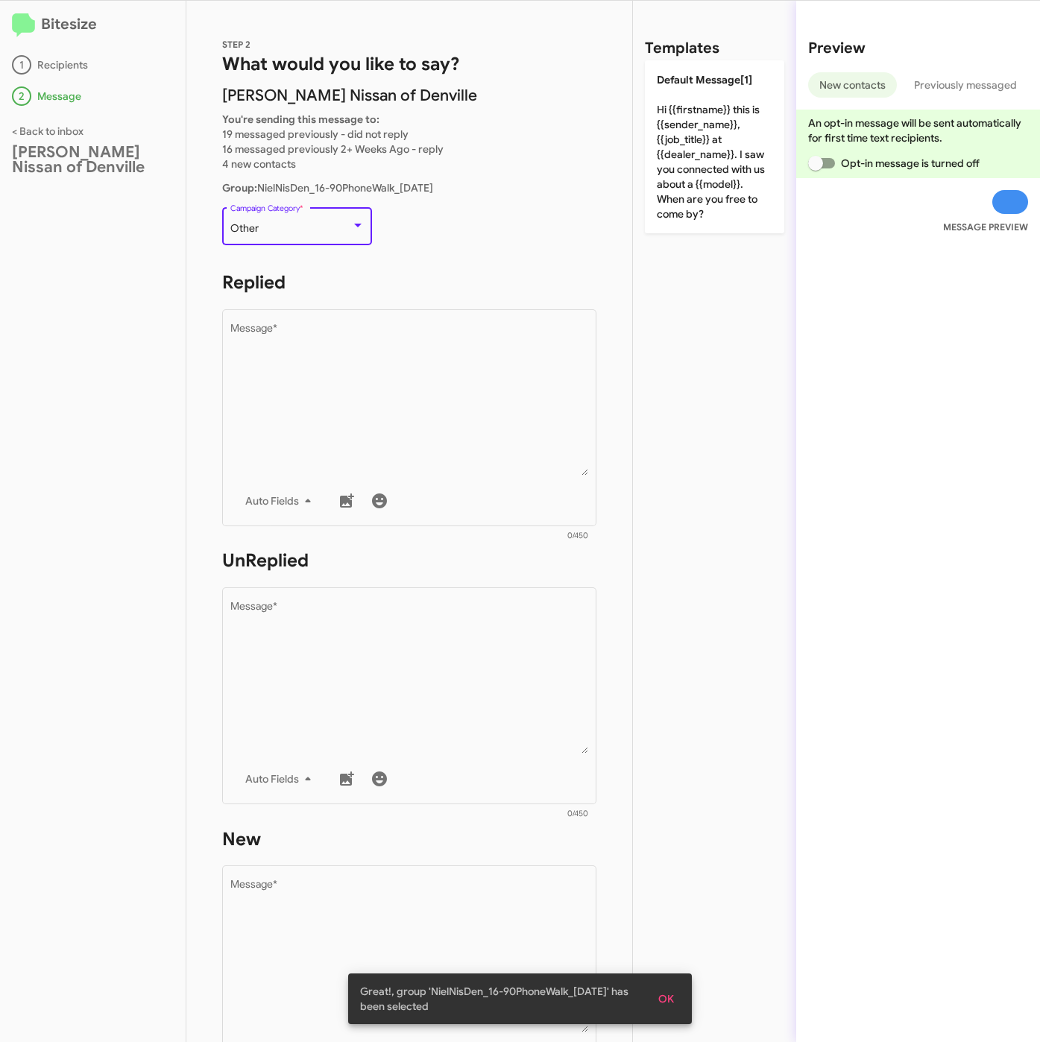
click at [294, 223] on div "Other" at bounding box center [290, 229] width 121 height 12
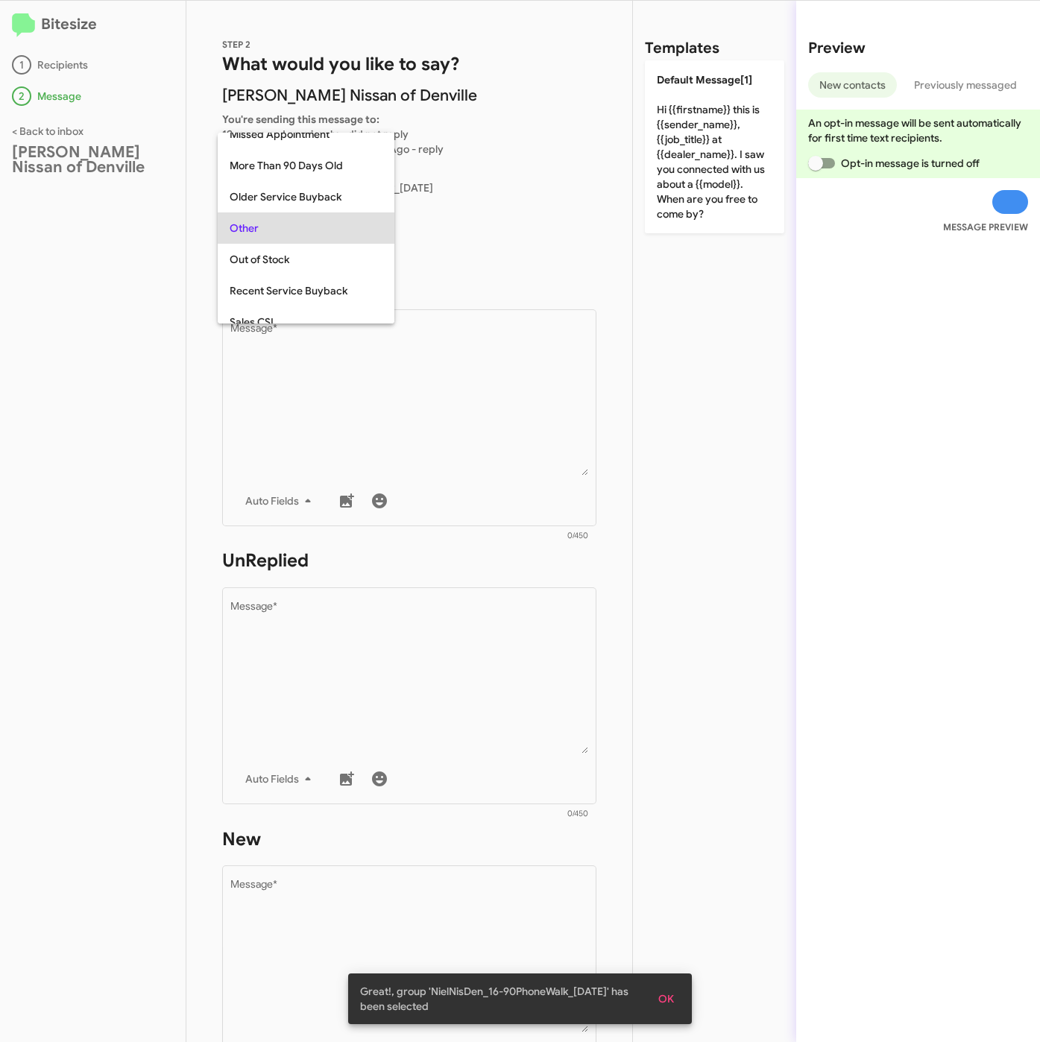
scroll to position [31, 0]
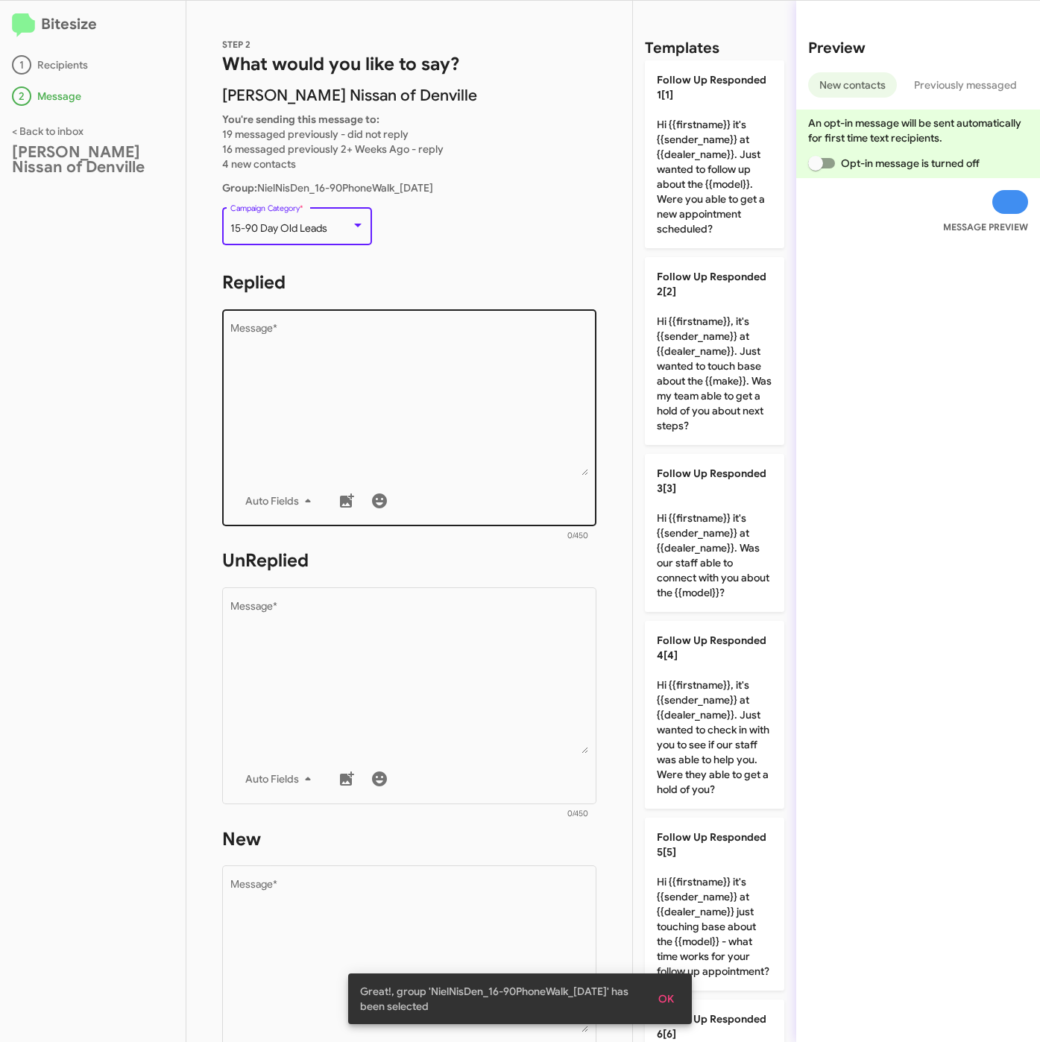
click at [296, 389] on textarea "Message *" at bounding box center [409, 399] width 358 height 152
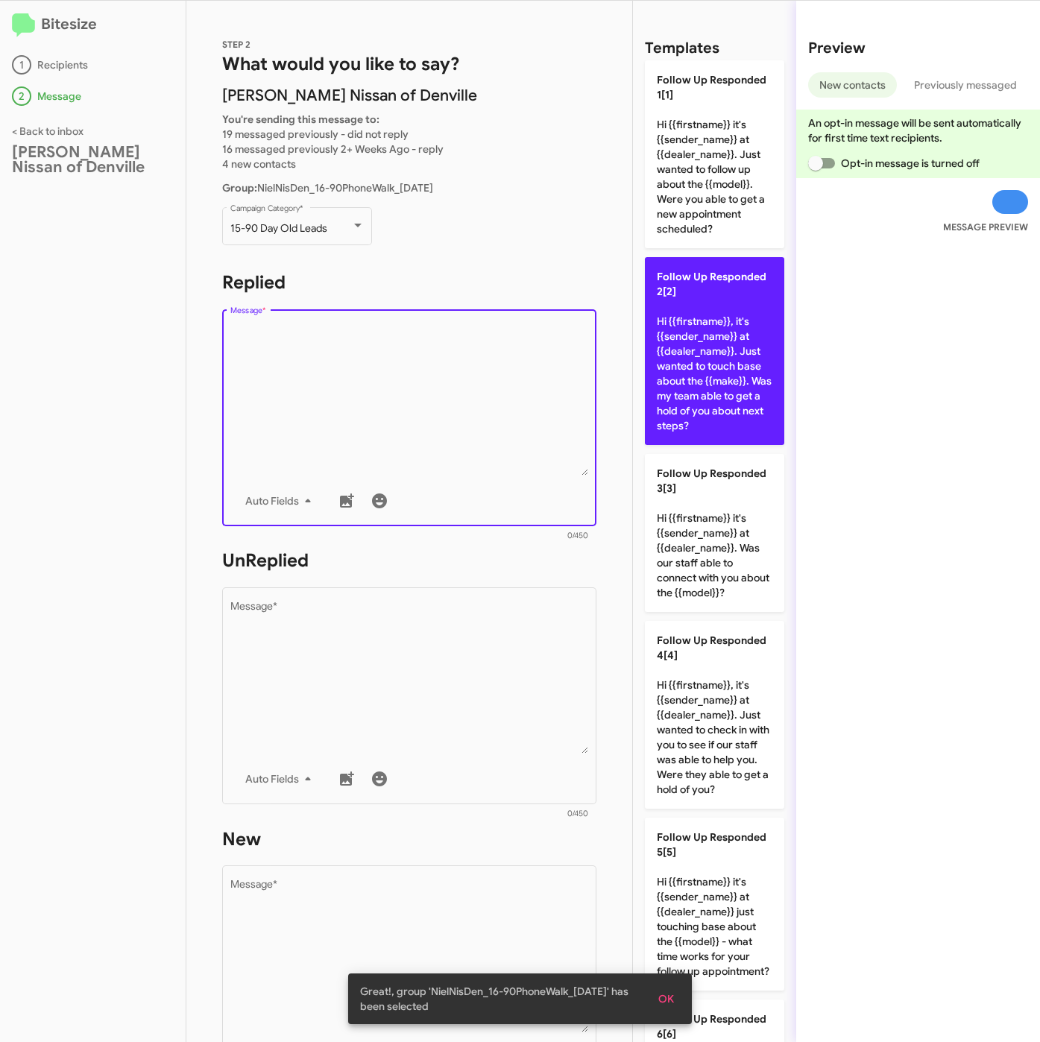
click at [729, 343] on p "Follow Up Responded 2[2] Hi {{firstname}}, it's {{sender_name}} at {{dealer_nam…" at bounding box center [714, 351] width 139 height 188
type textarea "Hi {{firstname}}, it's {{sender_name}} at {{dealer_name}}. Just wanted to touch…"
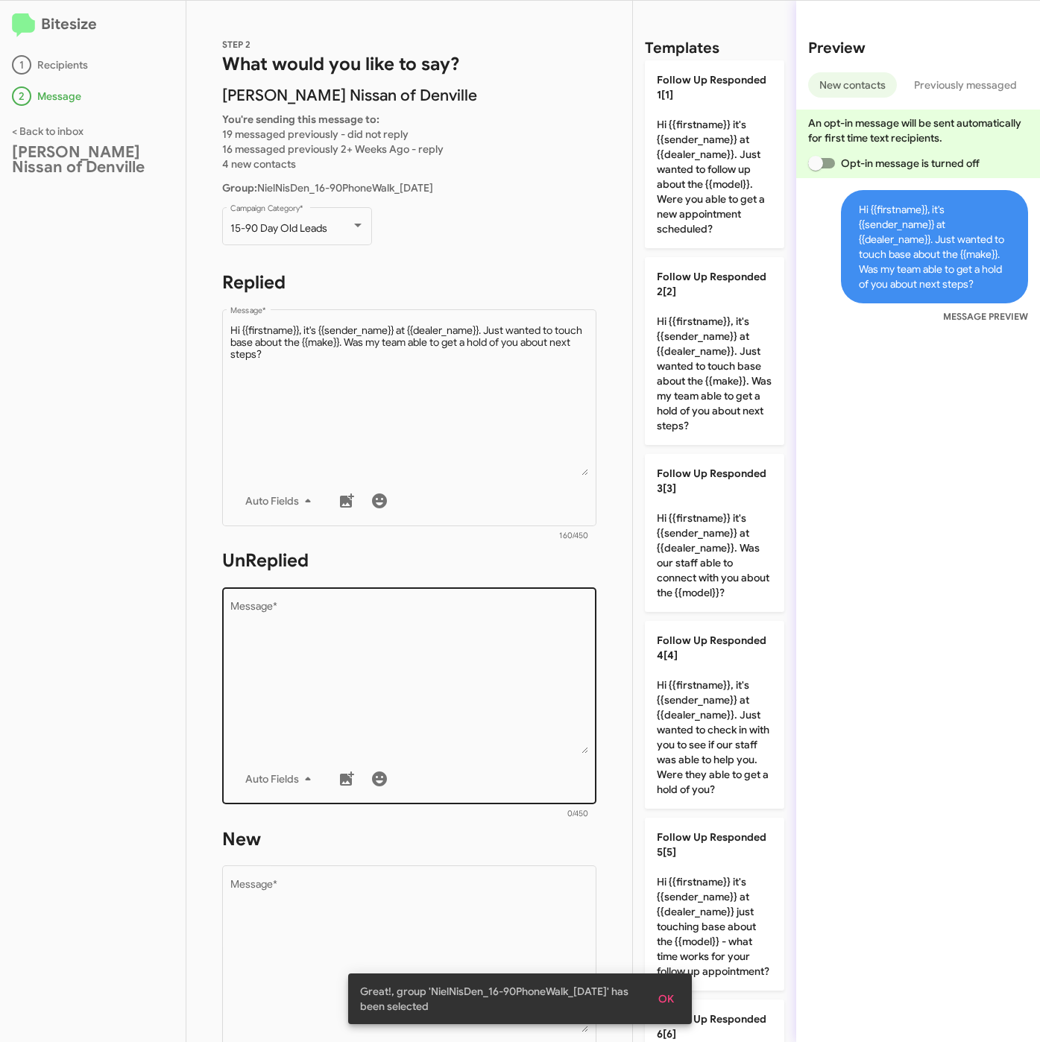
click at [399, 660] on textarea "Message *" at bounding box center [409, 677] width 358 height 152
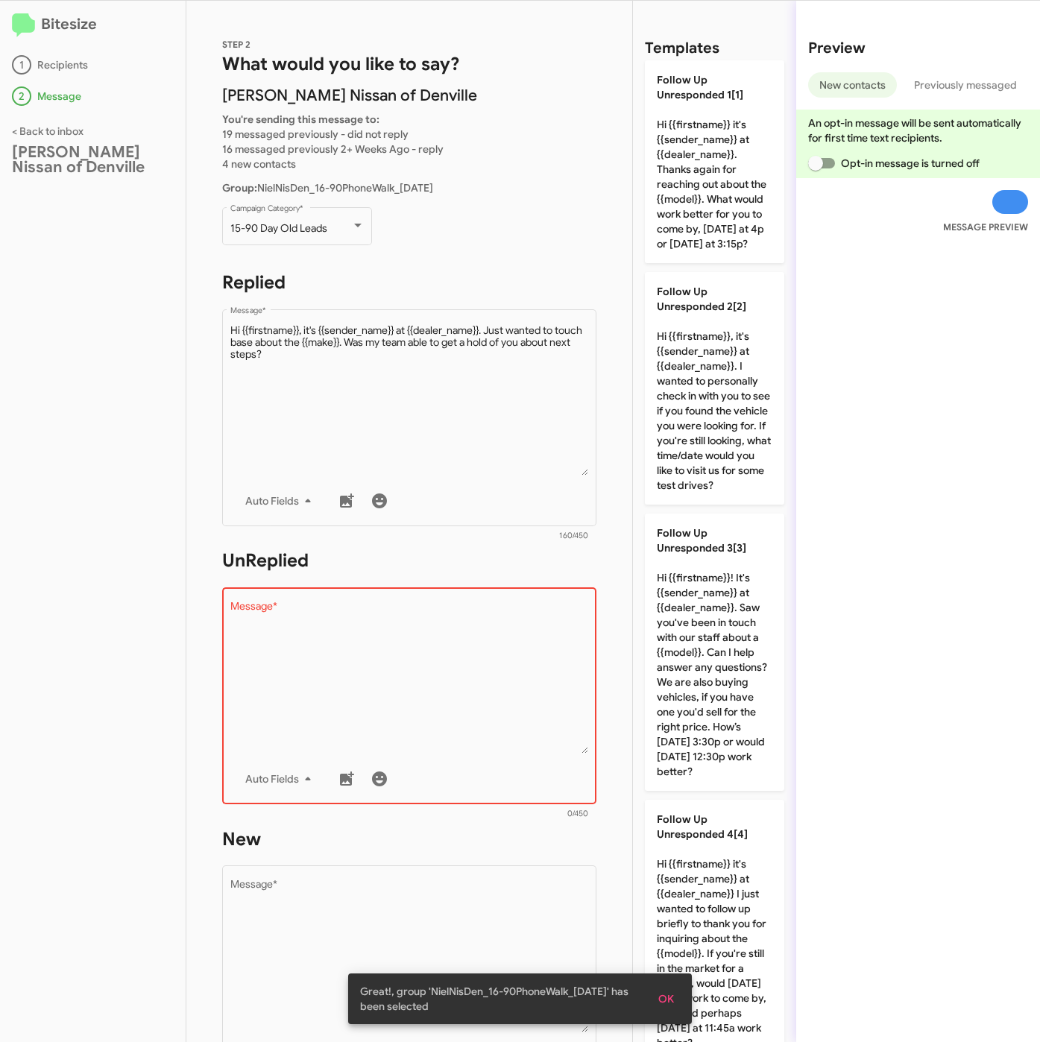
drag, startPoint x: 711, startPoint y: 202, endPoint x: 786, endPoint y: 280, distance: 108.1
click at [712, 201] on p "Follow Up Unresponded 1[1] Hi {{firstname}} it's {{sender_name}} at {{dealer_na…" at bounding box center [714, 161] width 139 height 203
type textarea "Hi {{firstname}} it's {{sender_name}} at {{dealer_name}}. Thanks again for reac…"
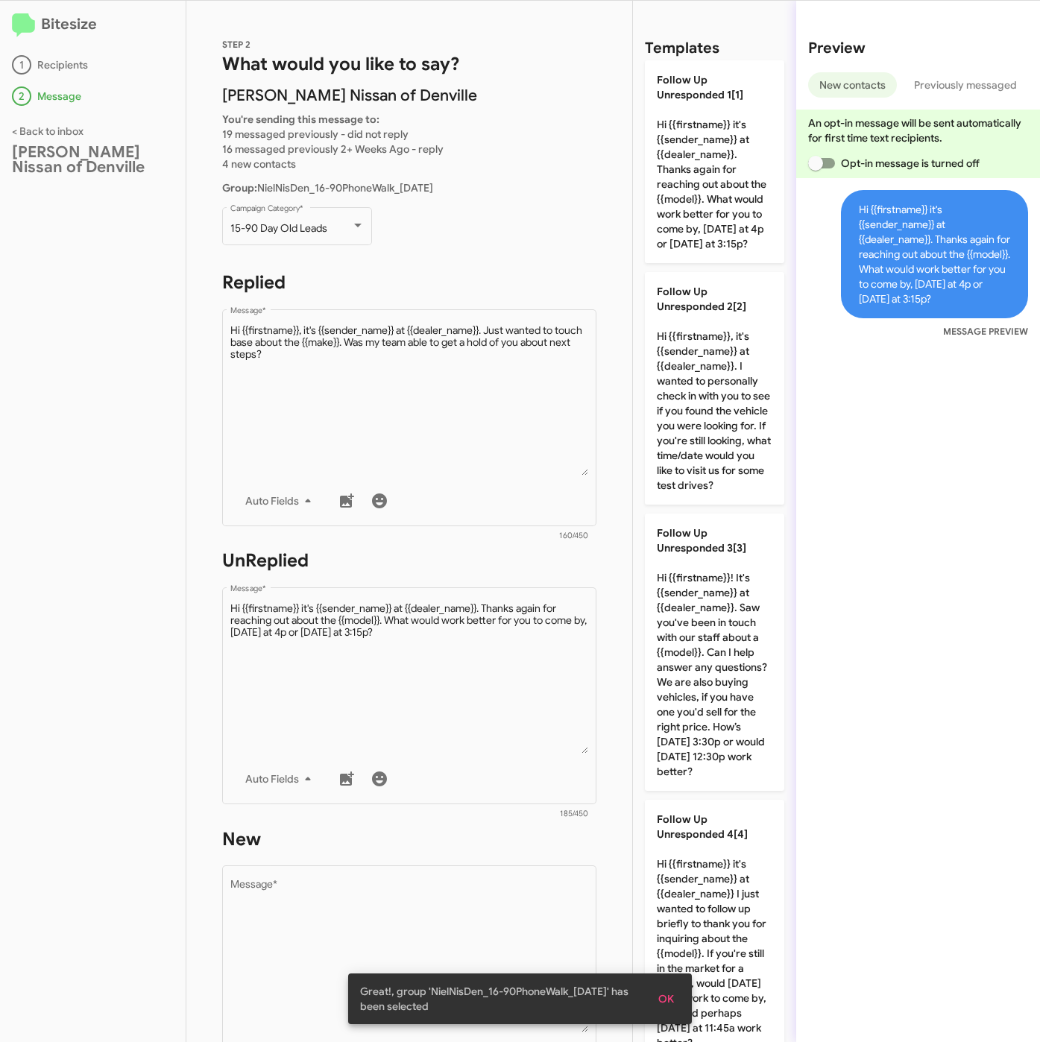
scroll to position [2196, 0]
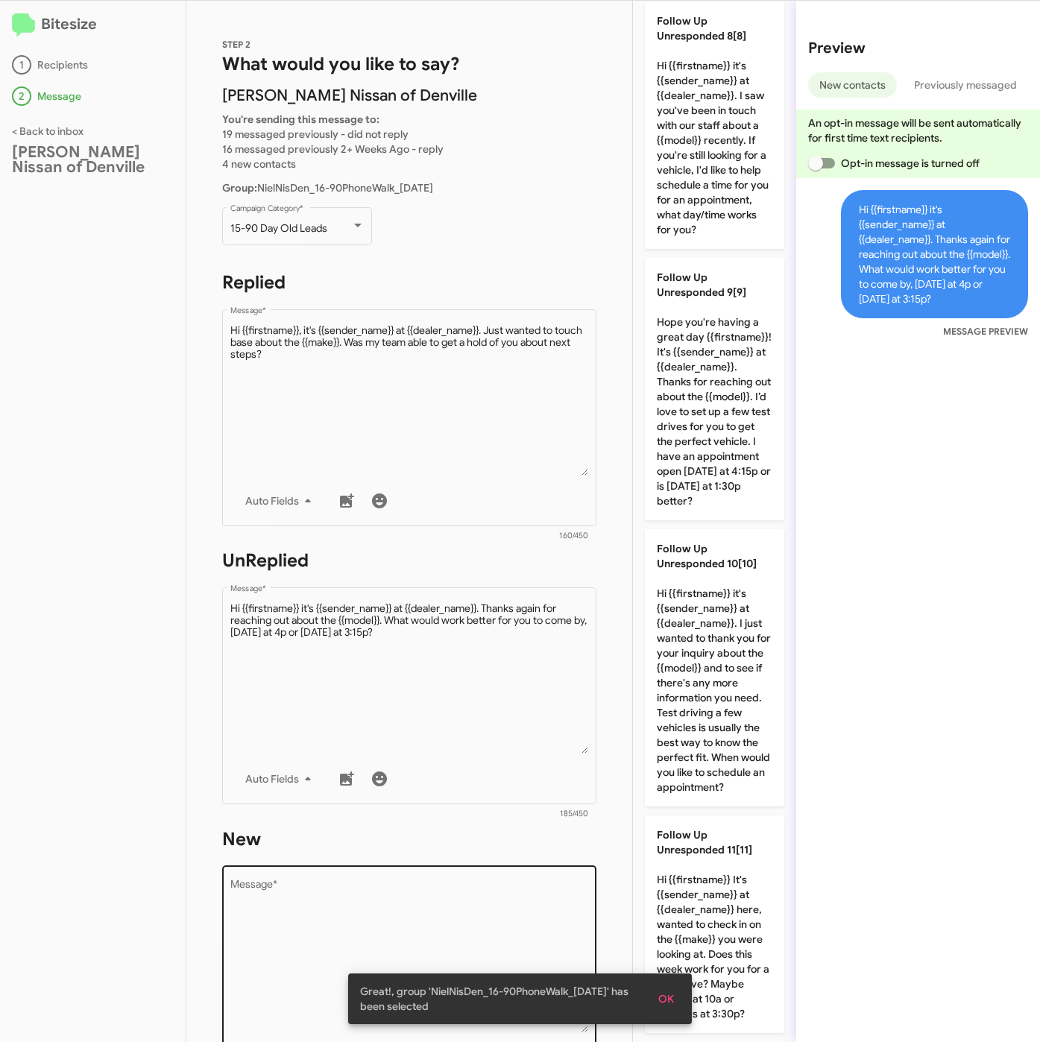
click at [332, 947] on textarea "Message *" at bounding box center [409, 956] width 358 height 152
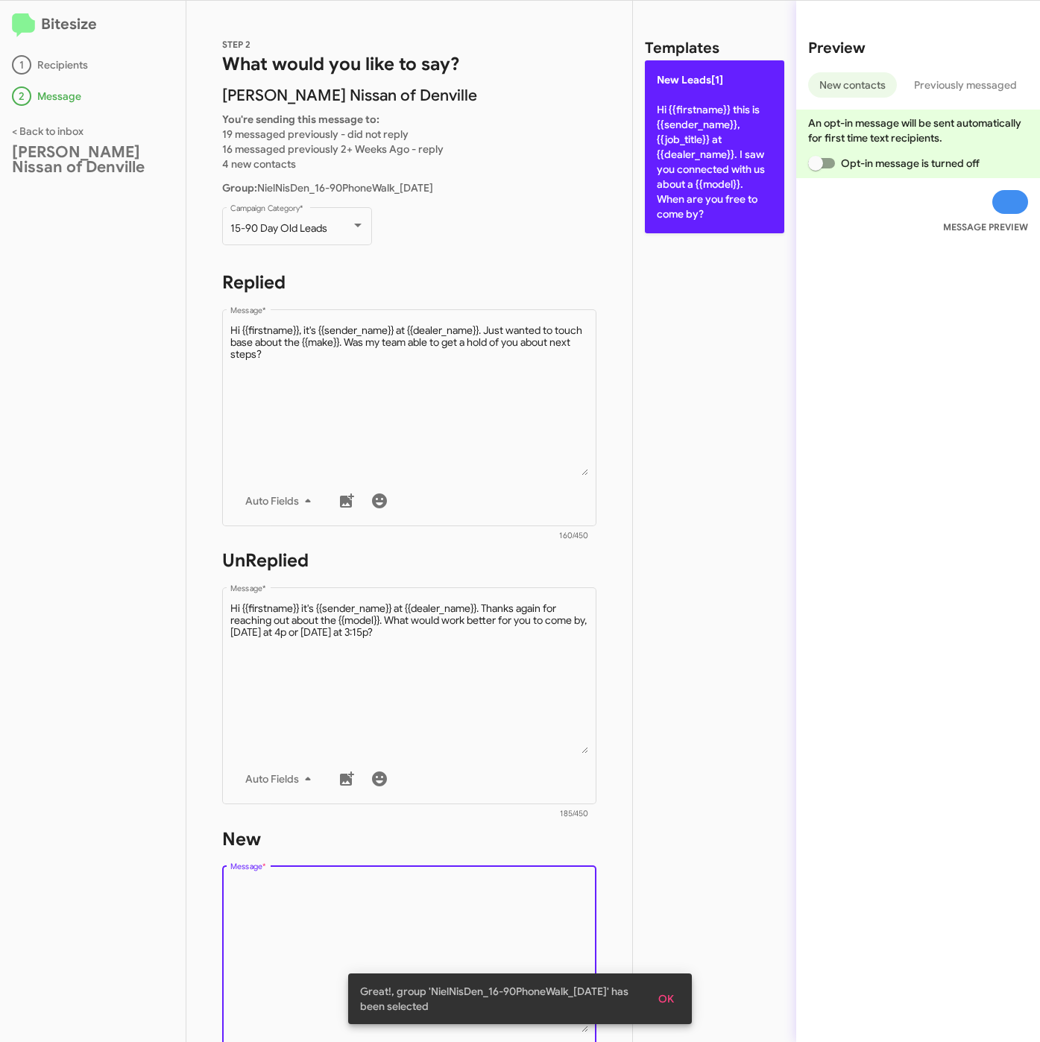
click at [669, 173] on p "New Leads[1] Hi {{firstname}} this is {{sender_name}}, {{job_title}} at {{deale…" at bounding box center [714, 146] width 139 height 173
type textarea "Hi {{firstname}} this is {{sender_name}}, {{job_title}} at {{dealer_name}}. I s…"
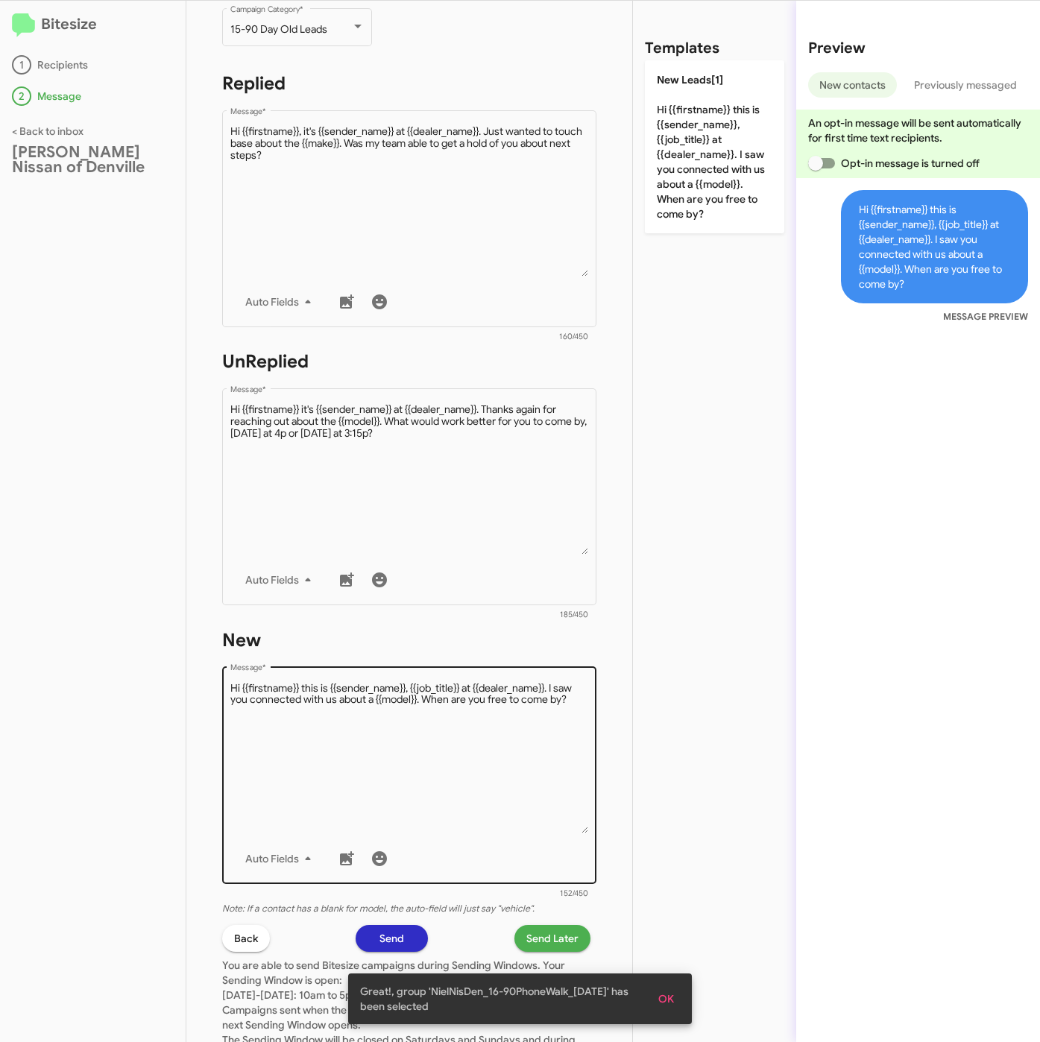
scroll to position [320, 0]
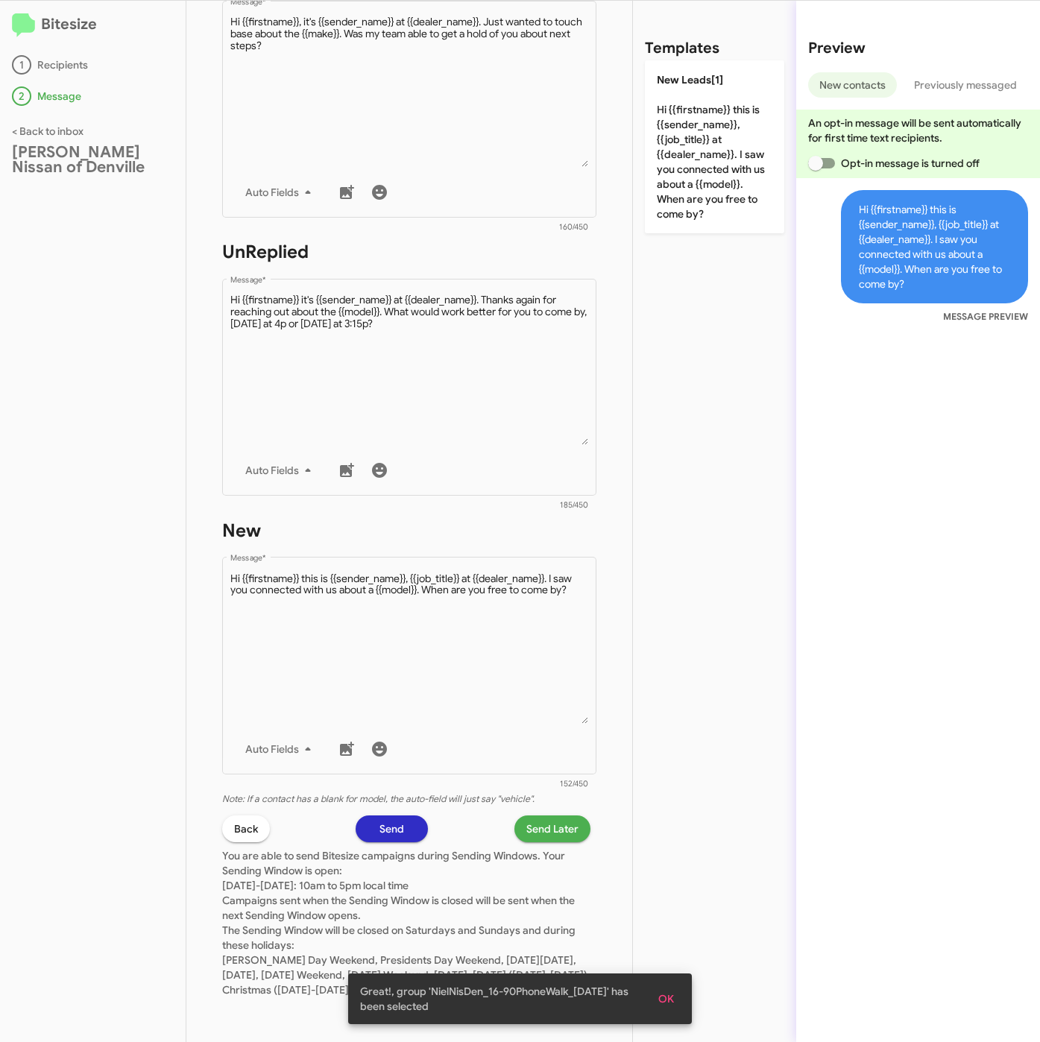
click at [526, 815] on span "Send Later" at bounding box center [552, 828] width 52 height 27
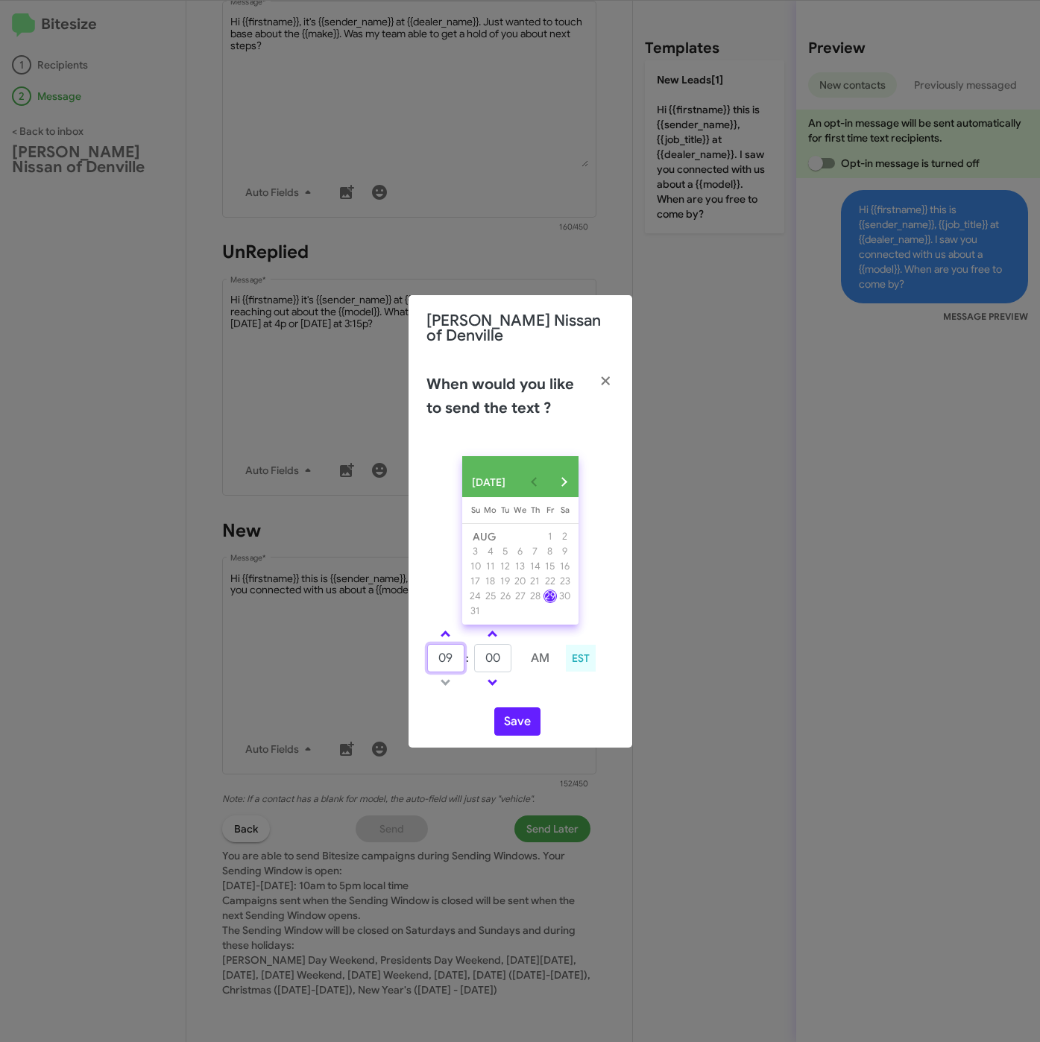
drag, startPoint x: 419, startPoint y: 648, endPoint x: 411, endPoint y: 645, distance: 8.3
click at [411, 647] on div "AUG 2025 Sunday Su Monday Mo Tuesday Tu Wednesday We Thursday Th Friday Fr Satu…" at bounding box center [520, 595] width 224 height 303
type input "10"
type input "32"
click at [514, 698] on div "AUG 2025 Sunday Su Monday Mo Tuesday Tu Wednesday We Thursday Th Friday Fr Satu…" at bounding box center [520, 595] width 224 height 303
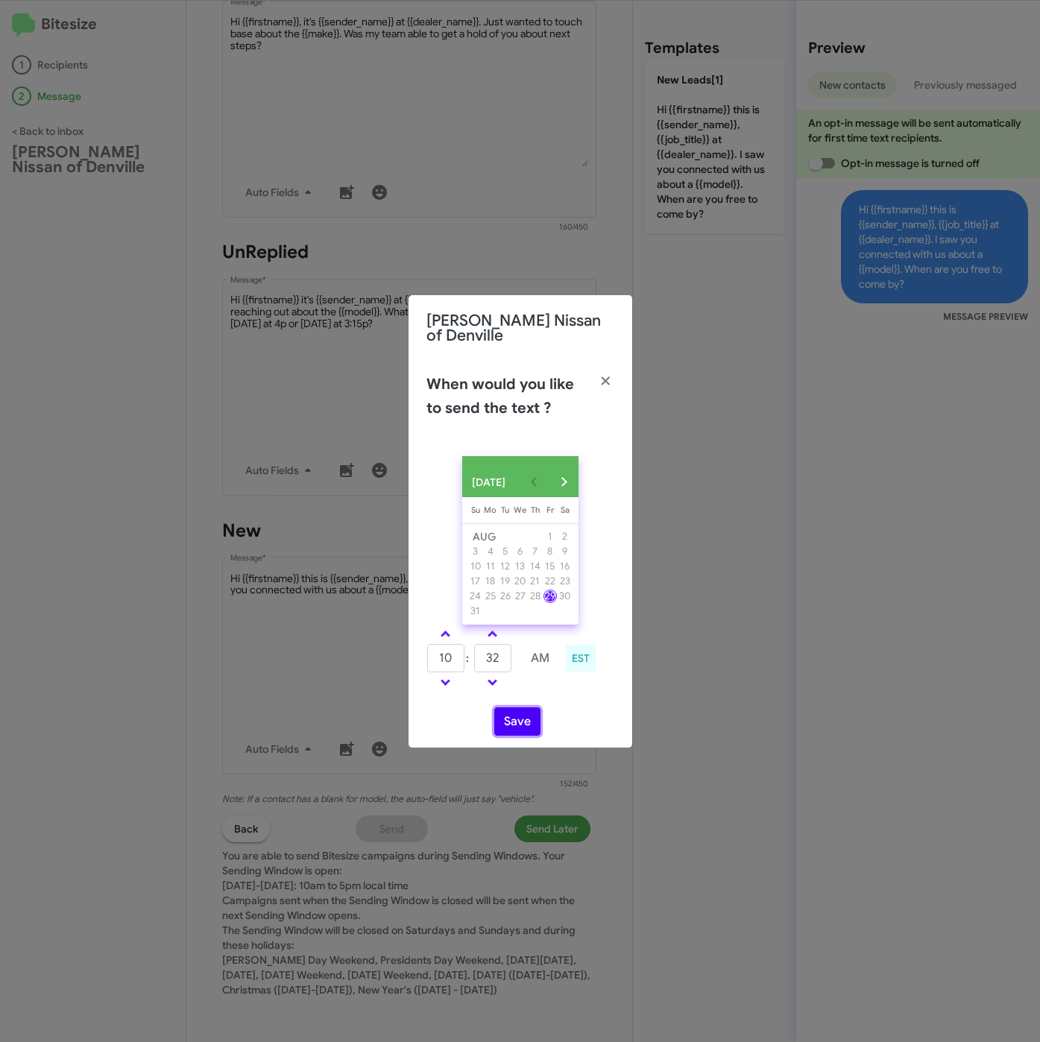
click at [514, 711] on button "Save" at bounding box center [517, 721] width 46 height 28
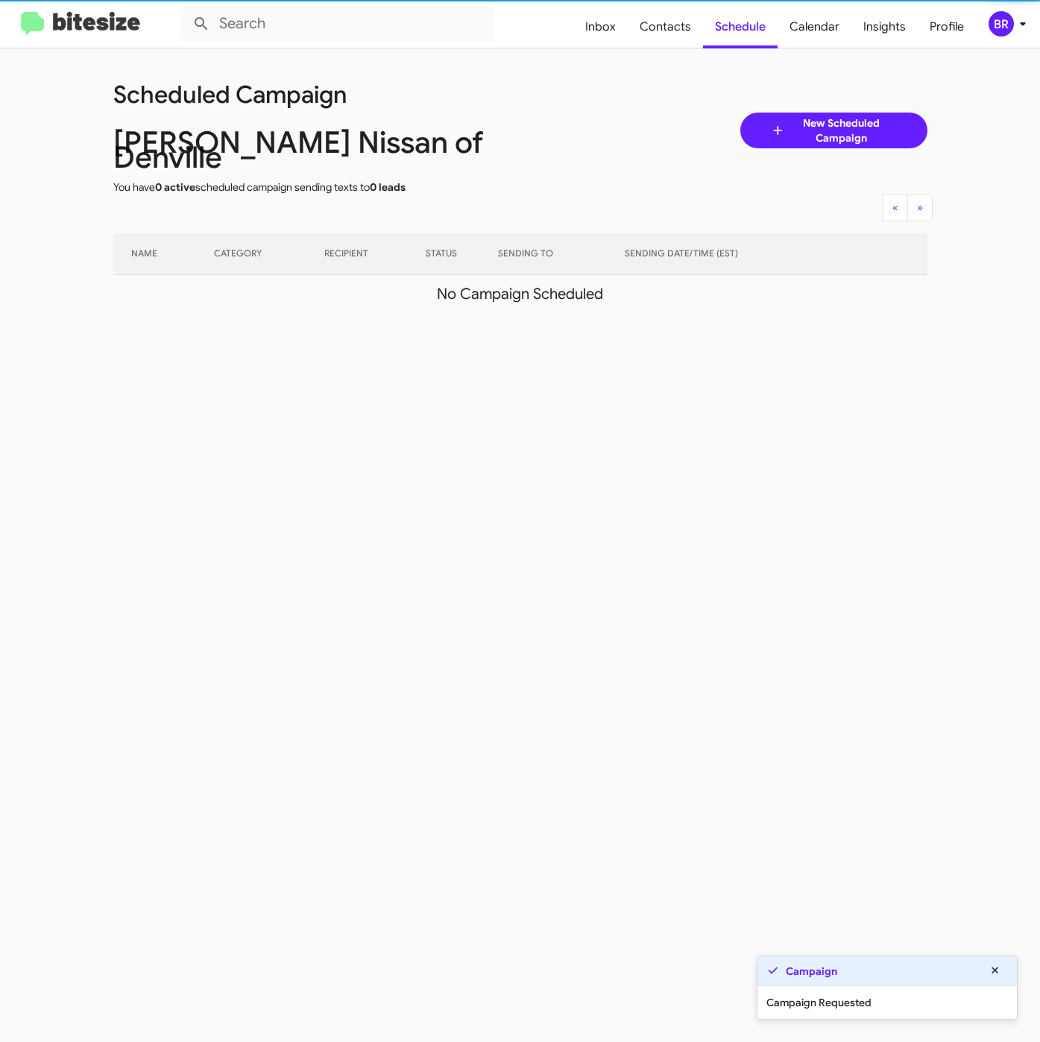
click at [991, 23] on div "BR" at bounding box center [1000, 23] width 25 height 25
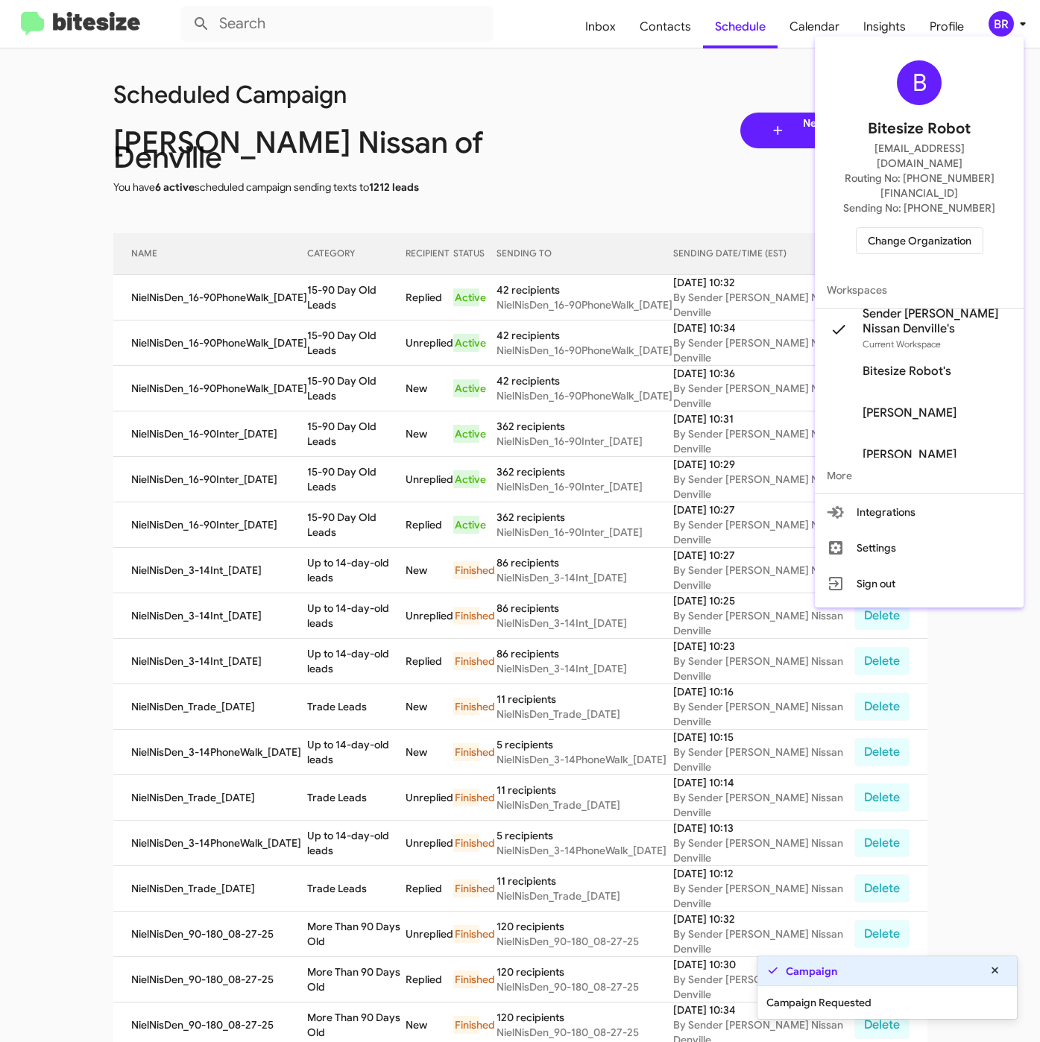
click at [326, 320] on div at bounding box center [520, 521] width 1040 height 1042
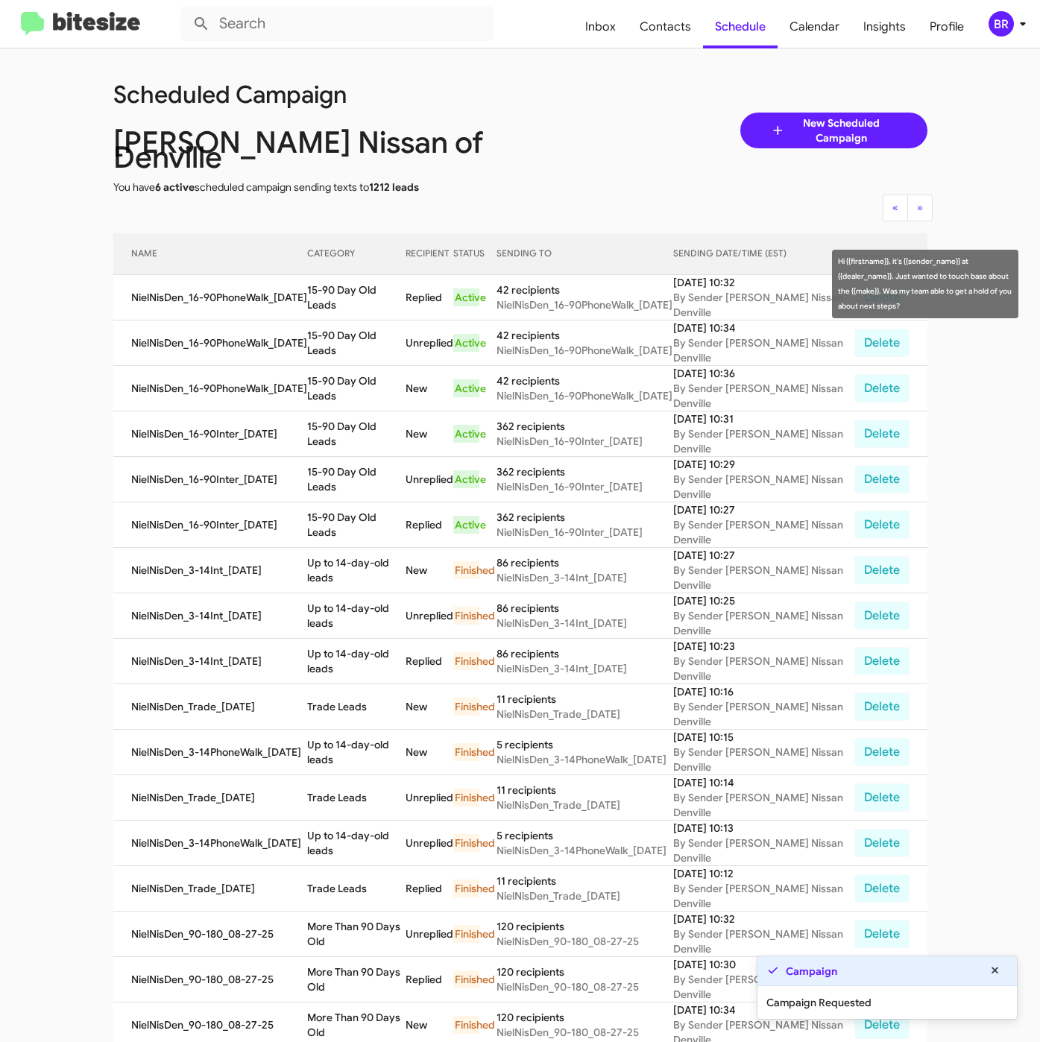
click at [312, 280] on td "15-90 Day Old Leads" at bounding box center [356, 297] width 98 height 45
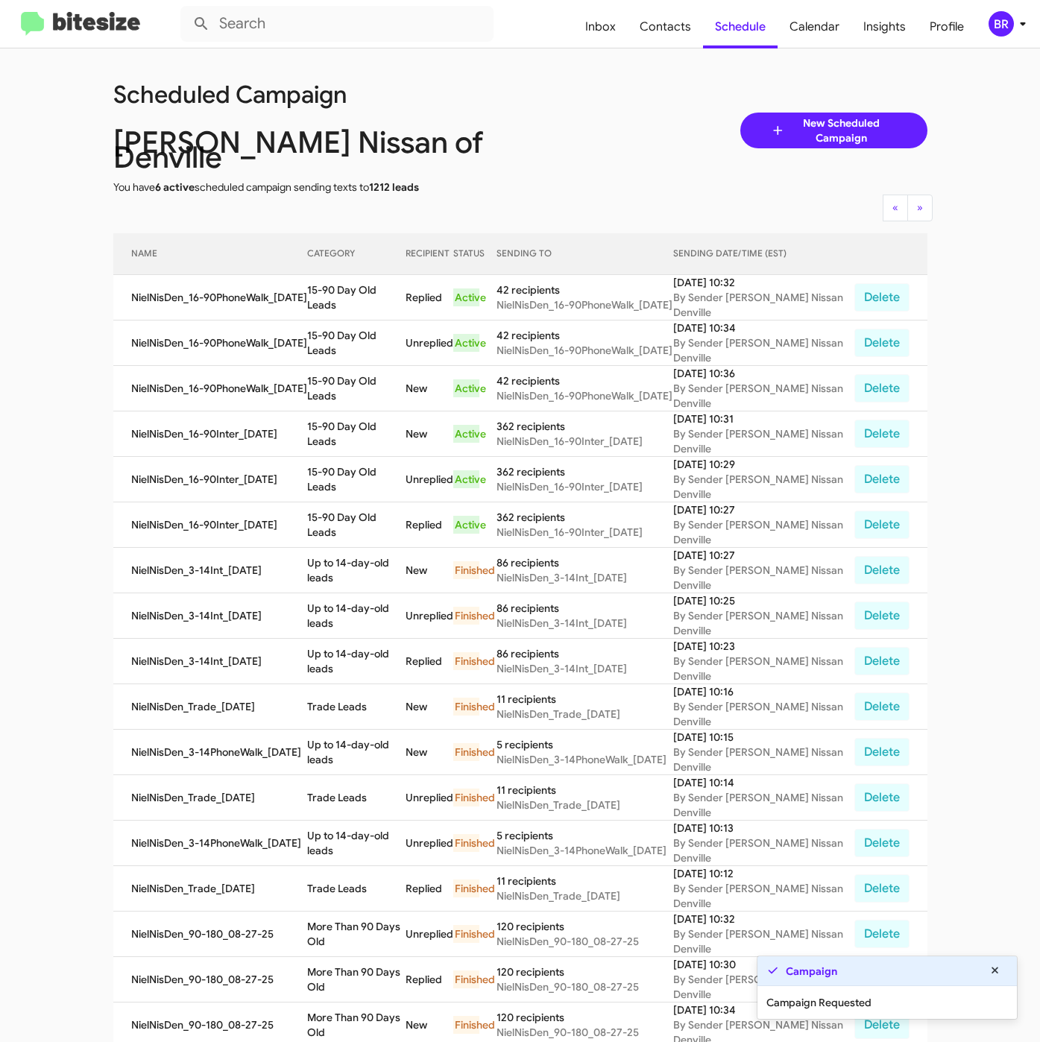
drag, startPoint x: 313, startPoint y: 284, endPoint x: 409, endPoint y: 302, distance: 97.8
click at [405, 302] on td "15-90 Day Old Leads" at bounding box center [356, 297] width 98 height 45
copy td "15-90 Day Old Leads"
click at [1011, 28] on div "BR" at bounding box center [1000, 23] width 25 height 25
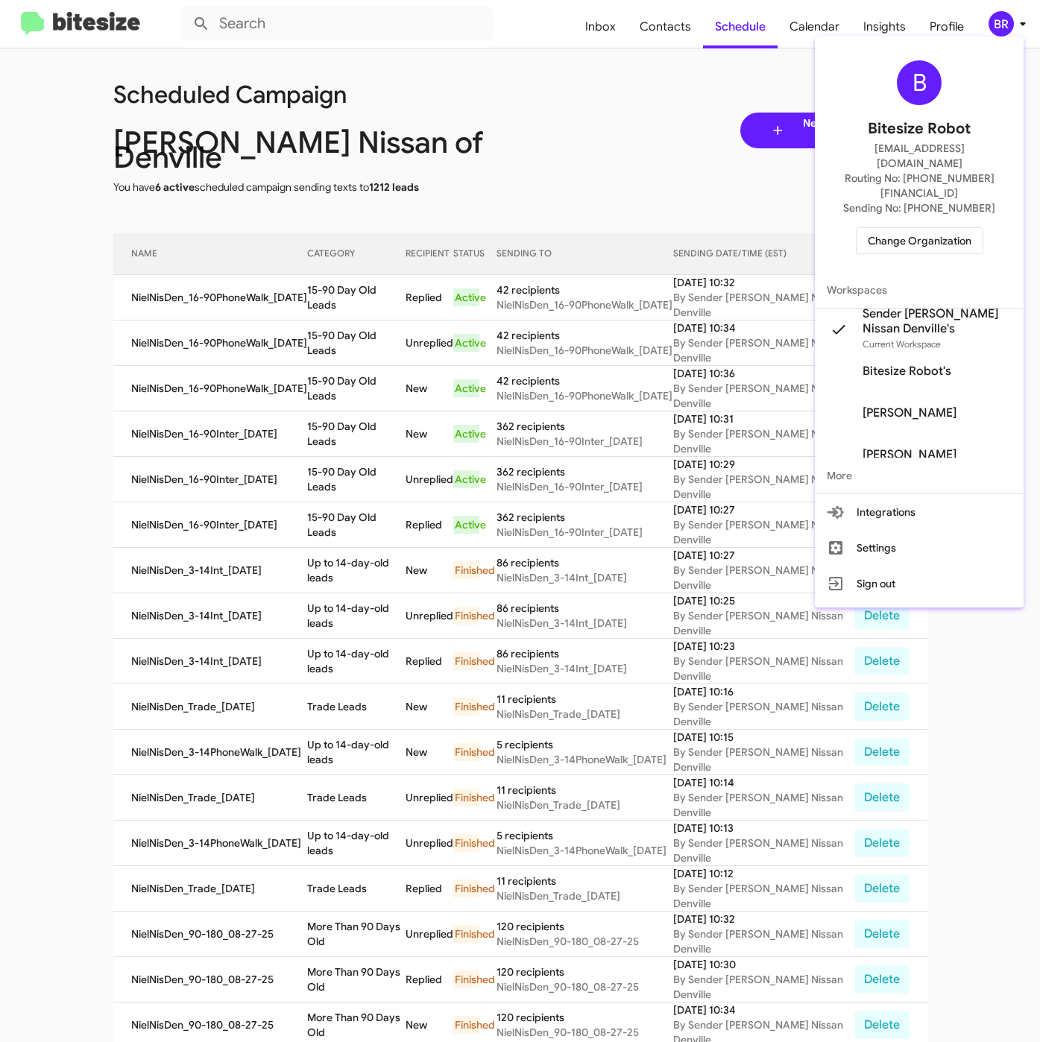
click at [877, 228] on span "Change Organization" at bounding box center [920, 240] width 104 height 25
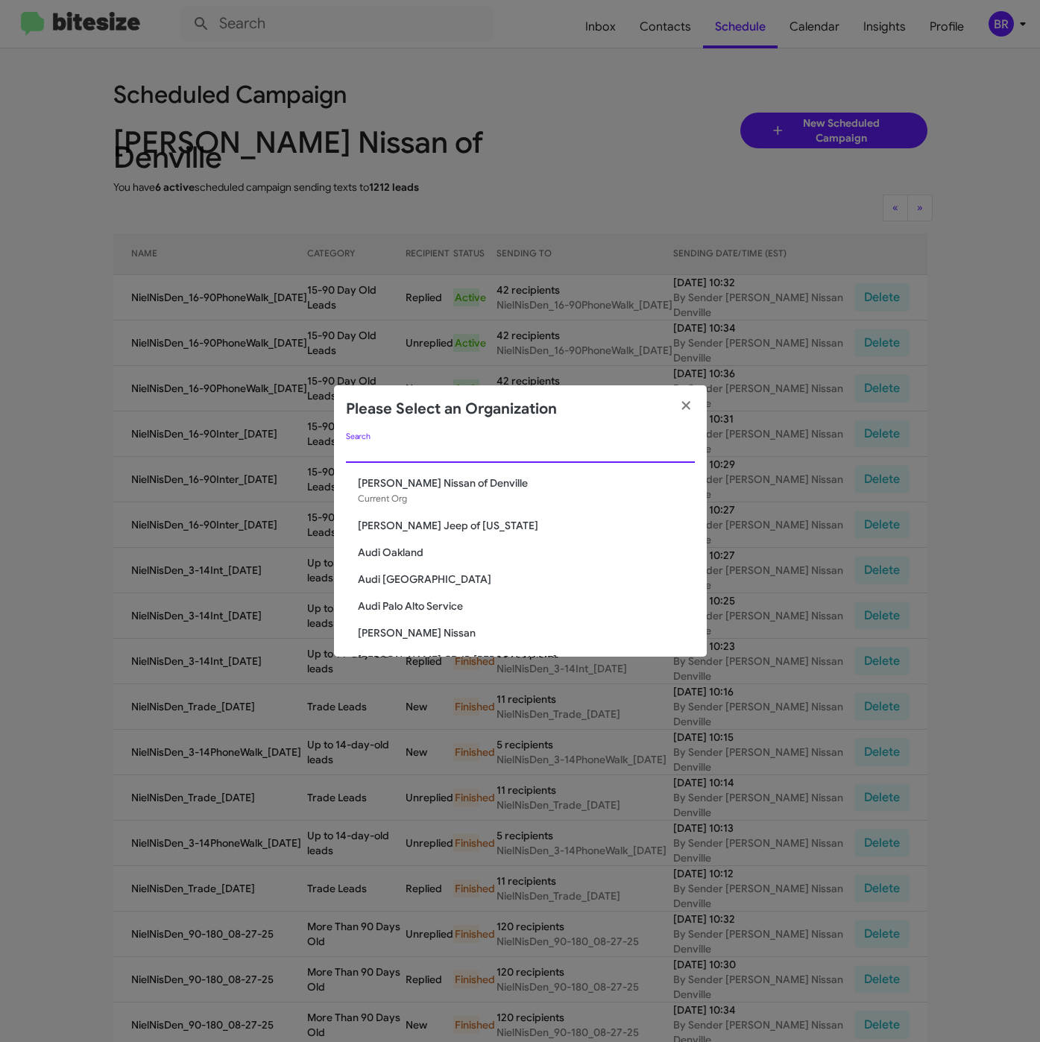
click at [410, 446] on input "Search" at bounding box center [520, 452] width 349 height 12
paste input "Nielsen Kia of Newton"
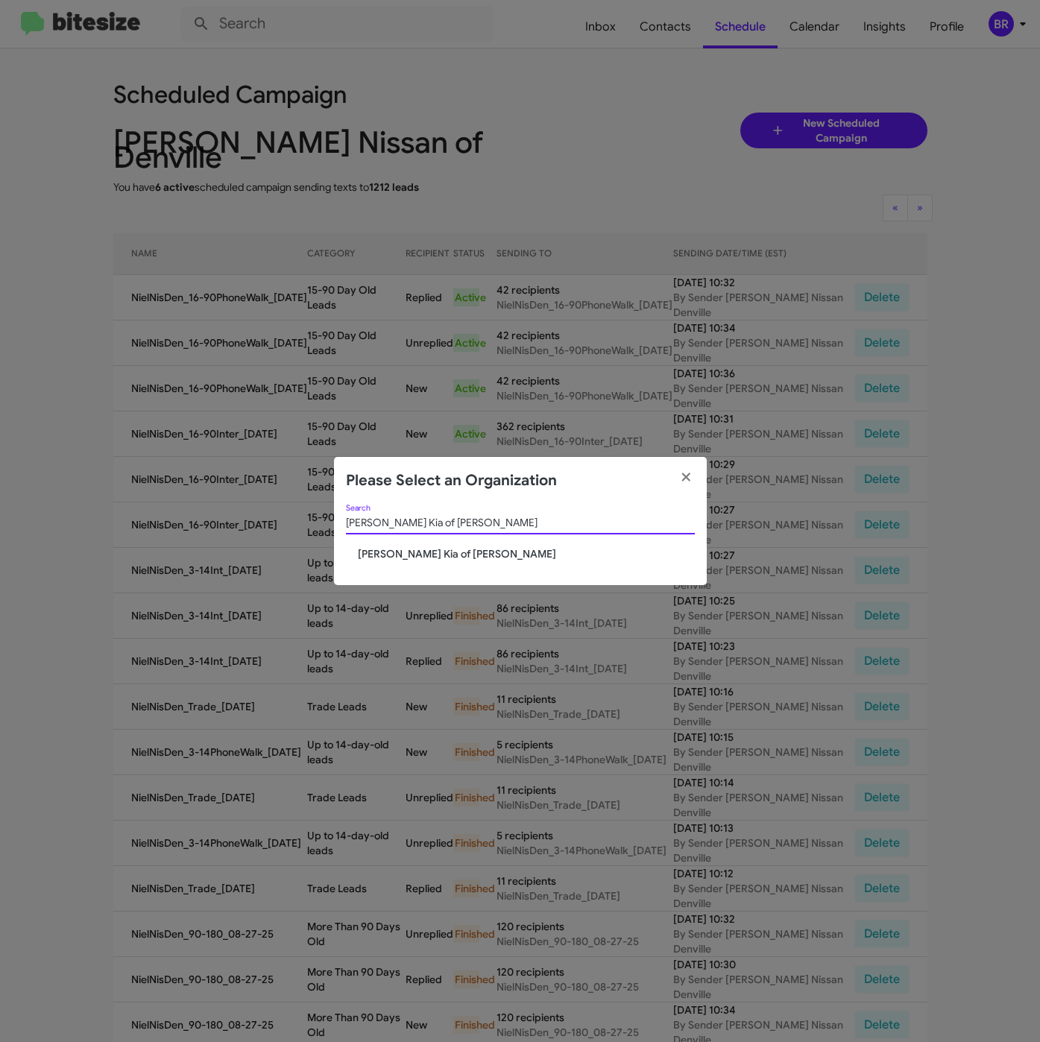
type input "Nielsen Kia of Newton"
click at [389, 560] on span "Nielsen Kia of Newton" at bounding box center [526, 553] width 337 height 15
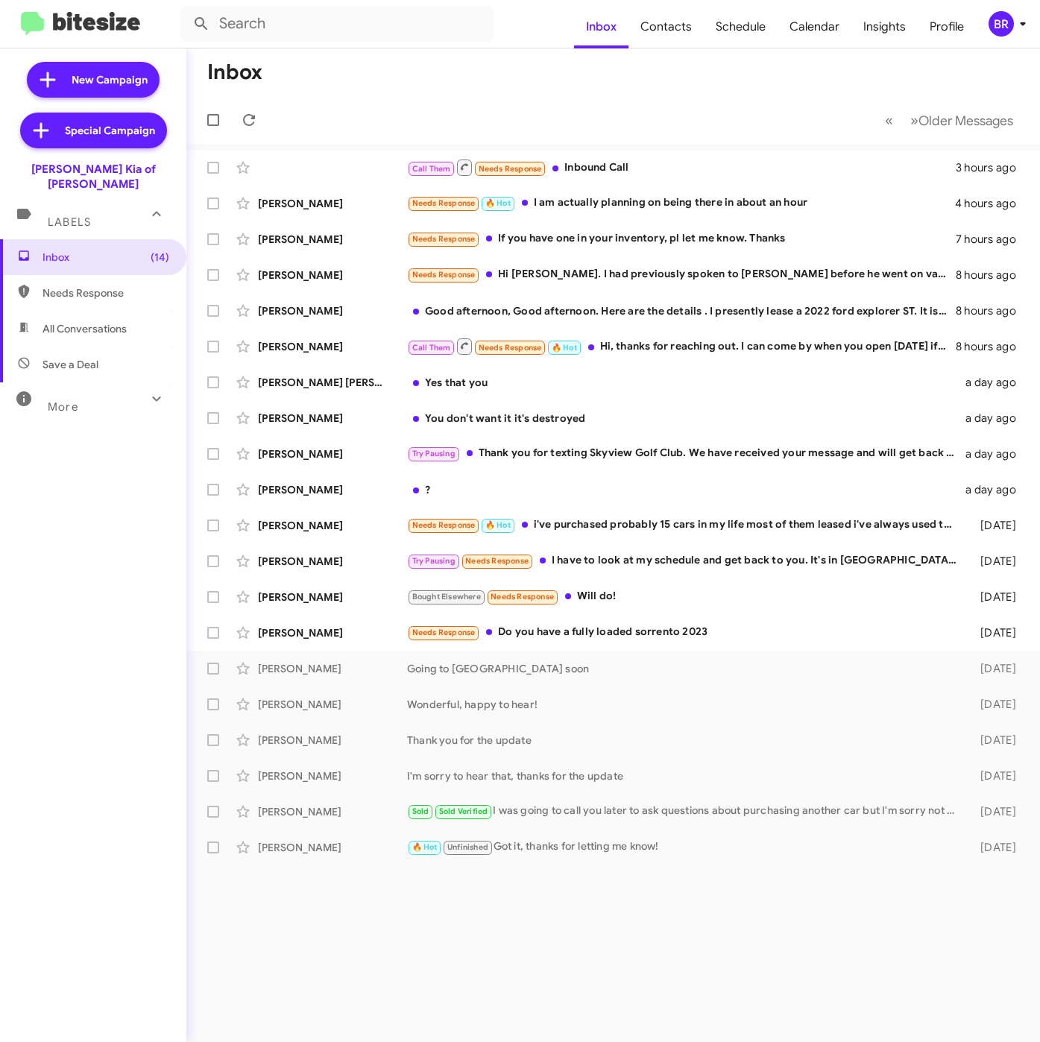
click at [1008, 16] on div "BR" at bounding box center [1000, 23] width 25 height 25
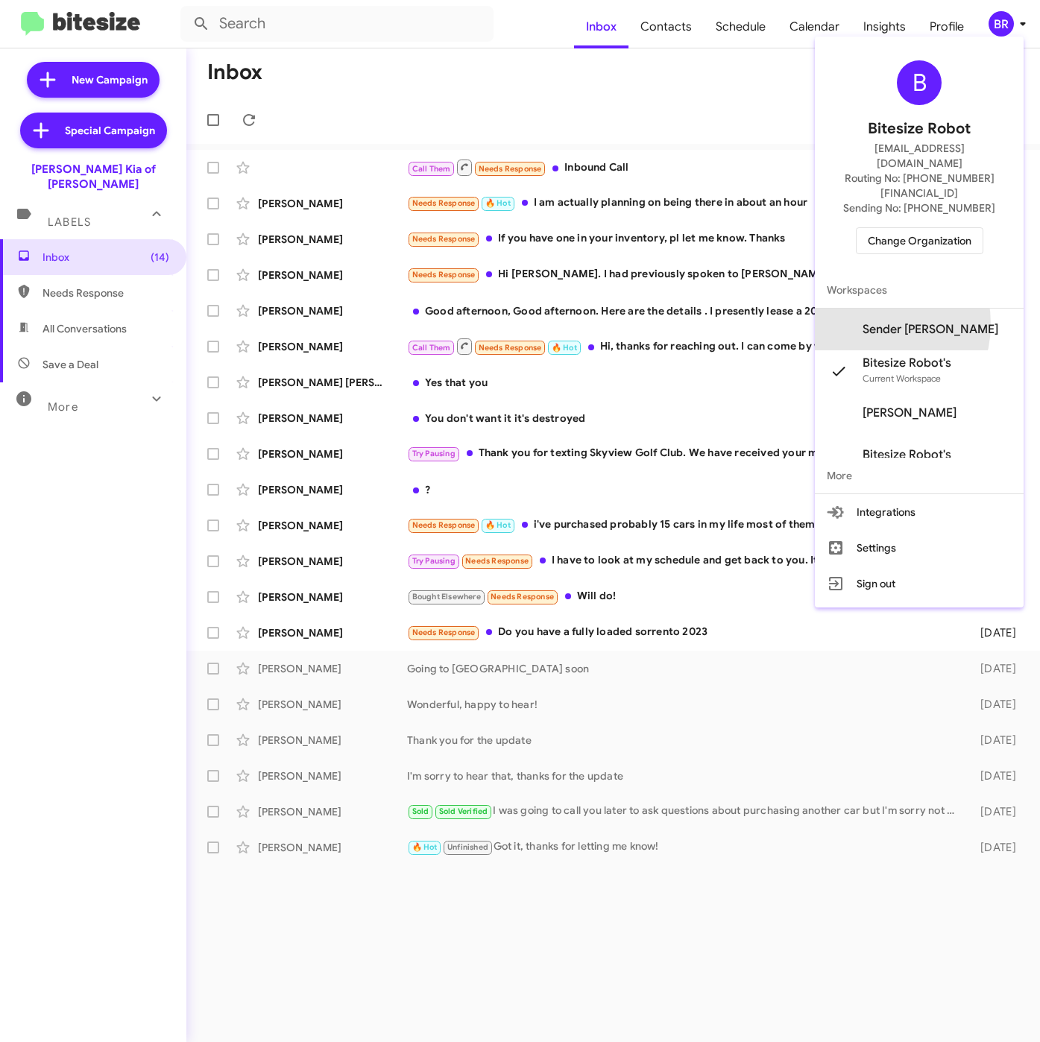
click at [886, 322] on span "Sender [PERSON_NAME]" at bounding box center [930, 329] width 136 height 15
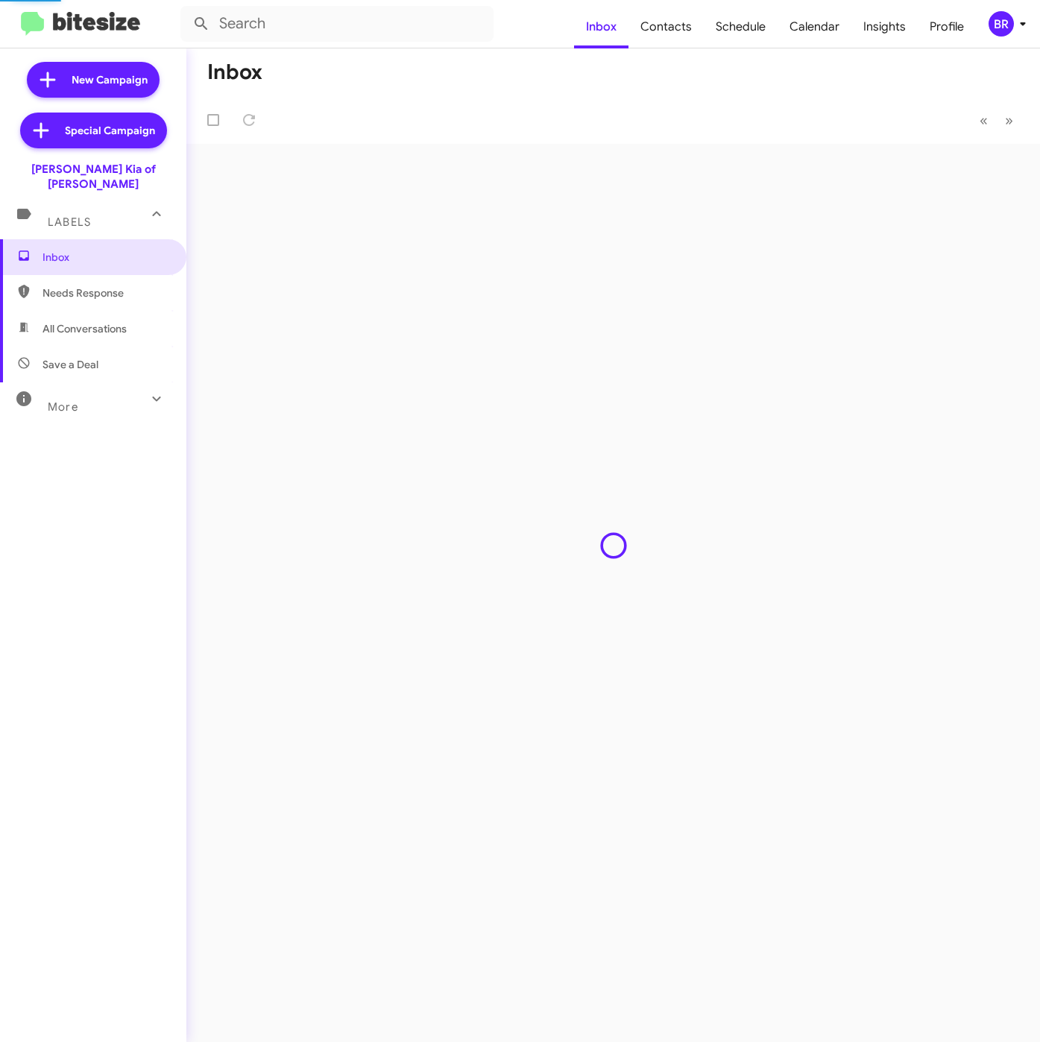
click at [667, 21] on span "Contacts" at bounding box center [665, 26] width 75 height 43
type input "in:groups"
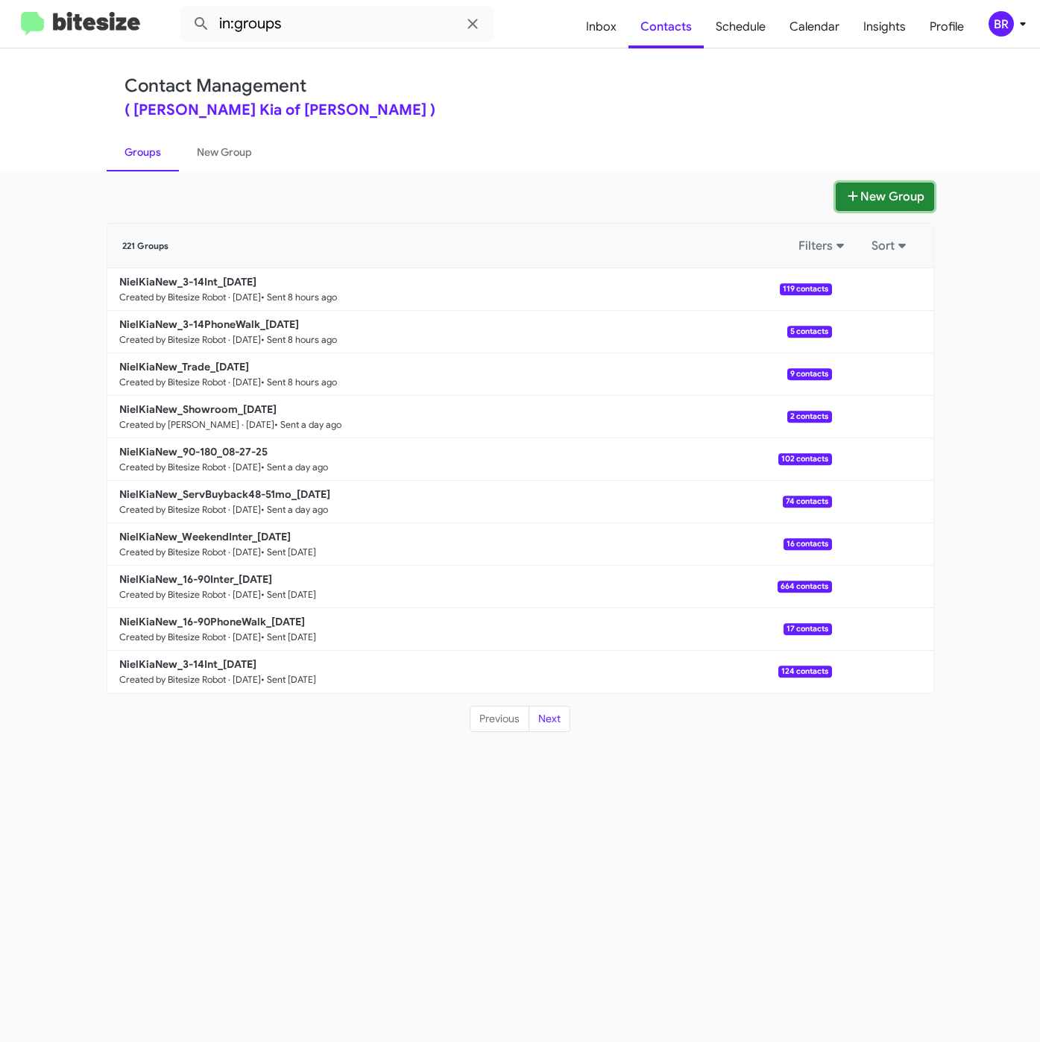
click at [870, 195] on button "New Group" at bounding box center [884, 197] width 98 height 28
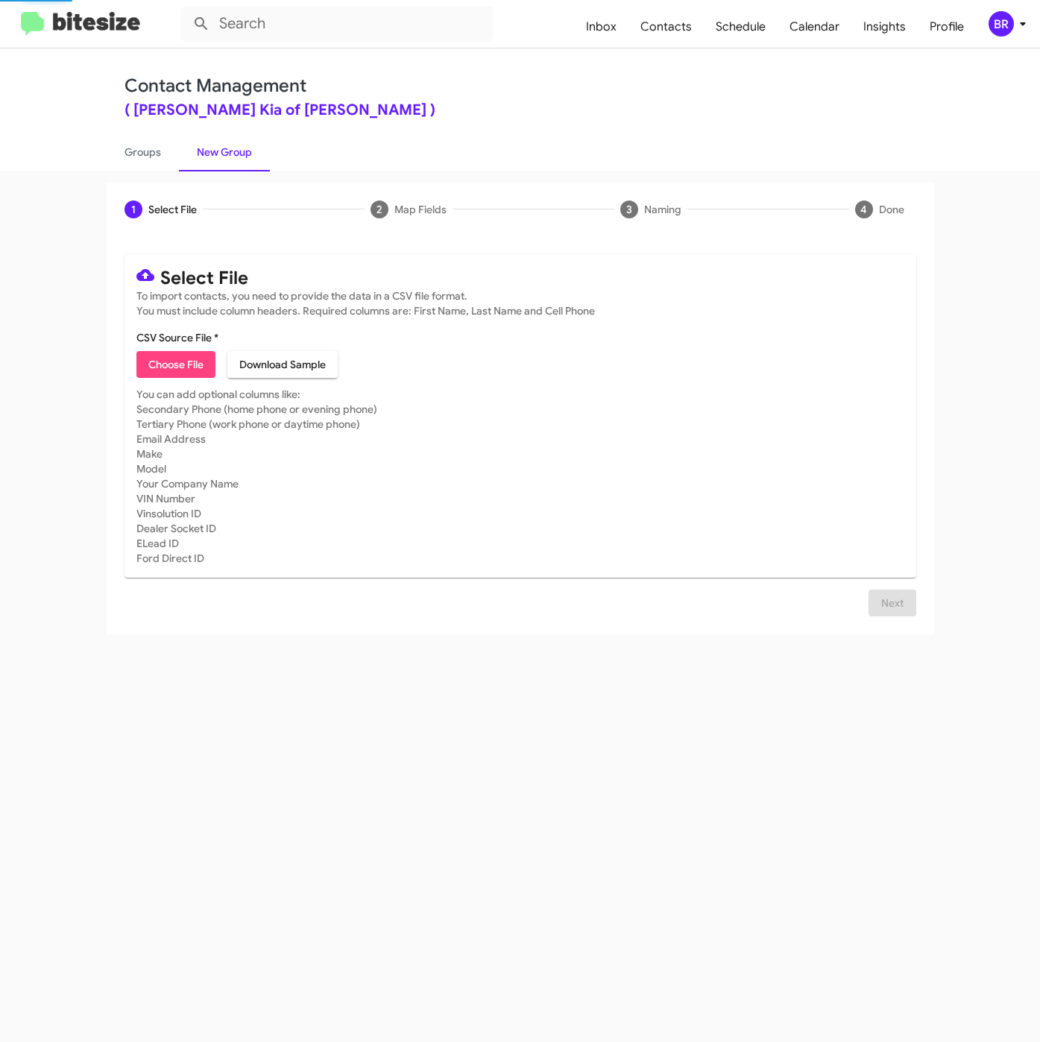
click at [171, 370] on span "Choose File" at bounding box center [175, 364] width 55 height 27
type input "NielKiaNew_16-90PhoneWalk_[DATE]"
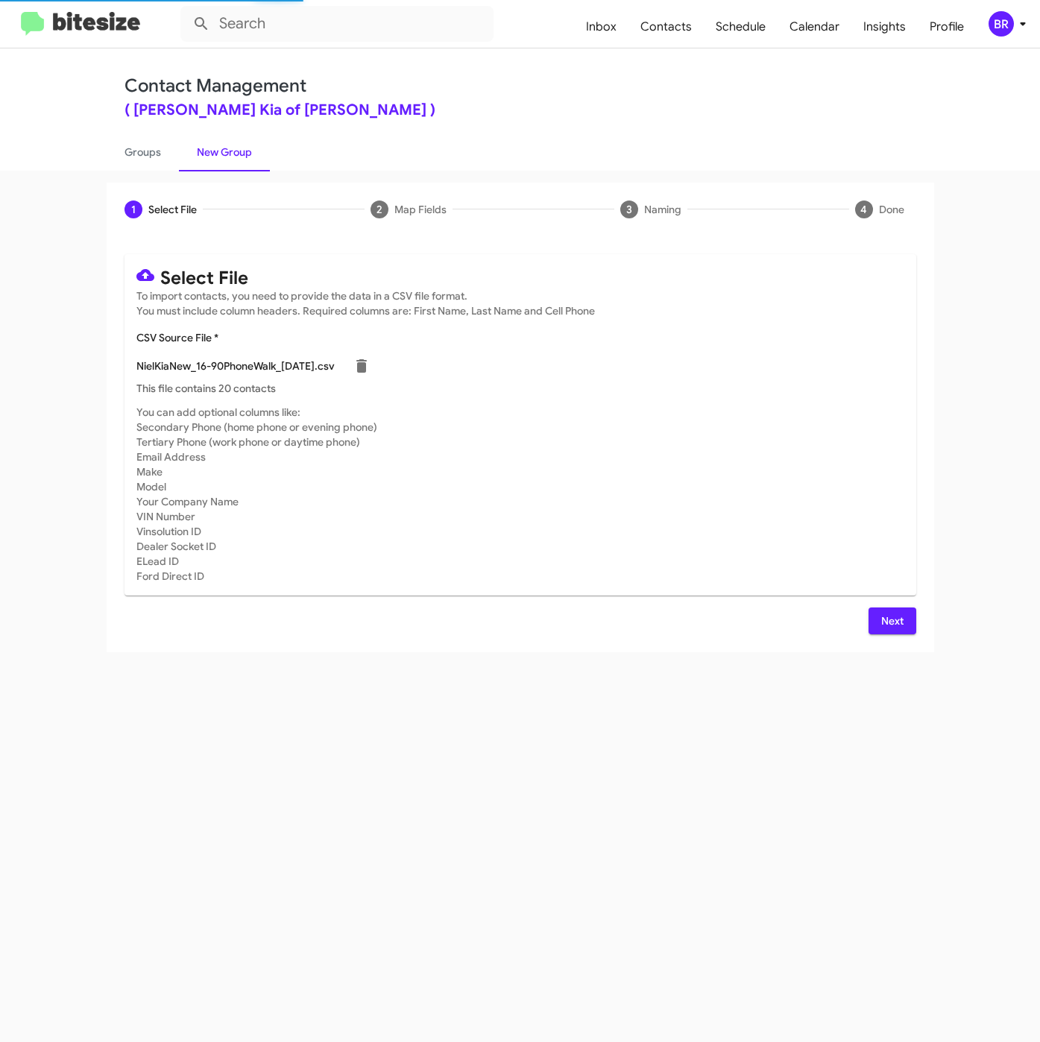
click at [892, 625] on span "Next" at bounding box center [892, 620] width 24 height 27
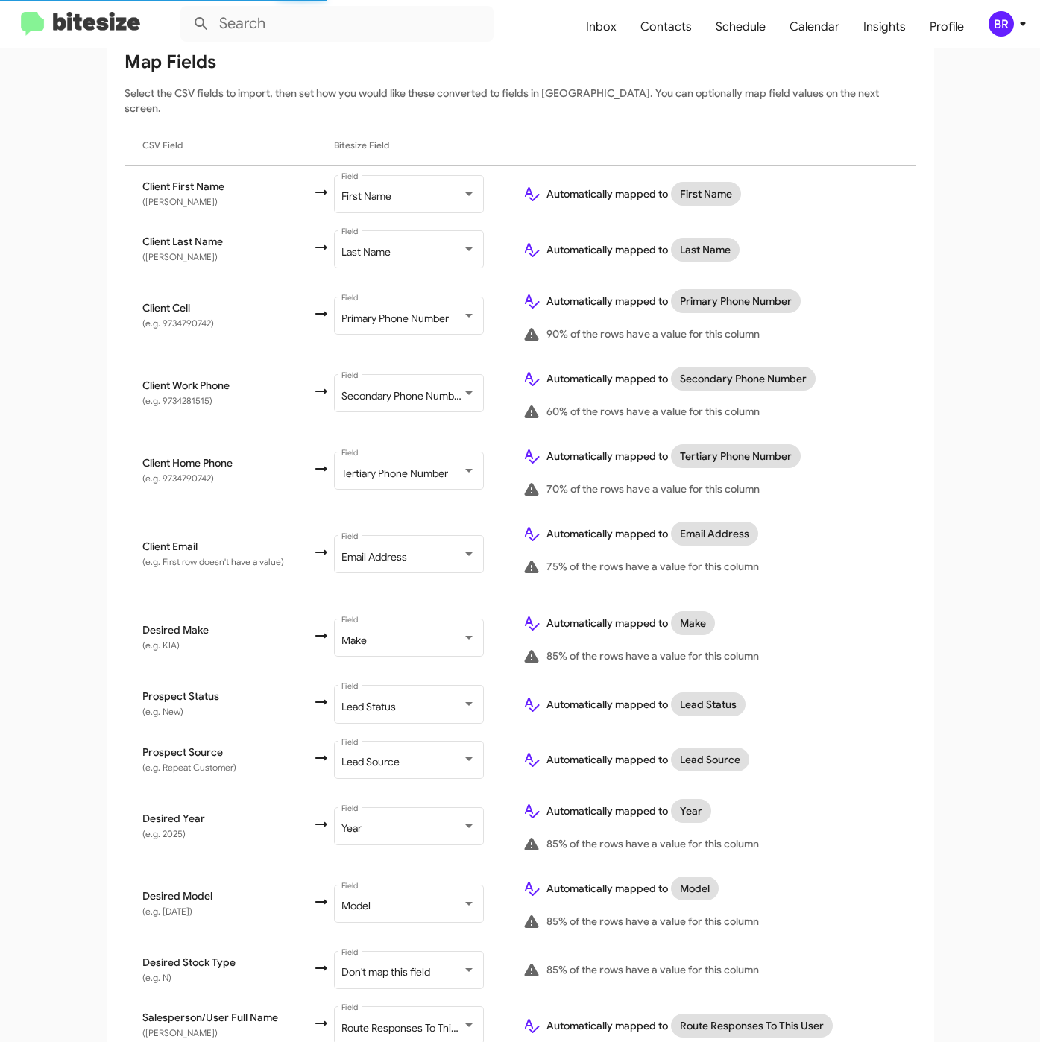
scroll to position [309, 0]
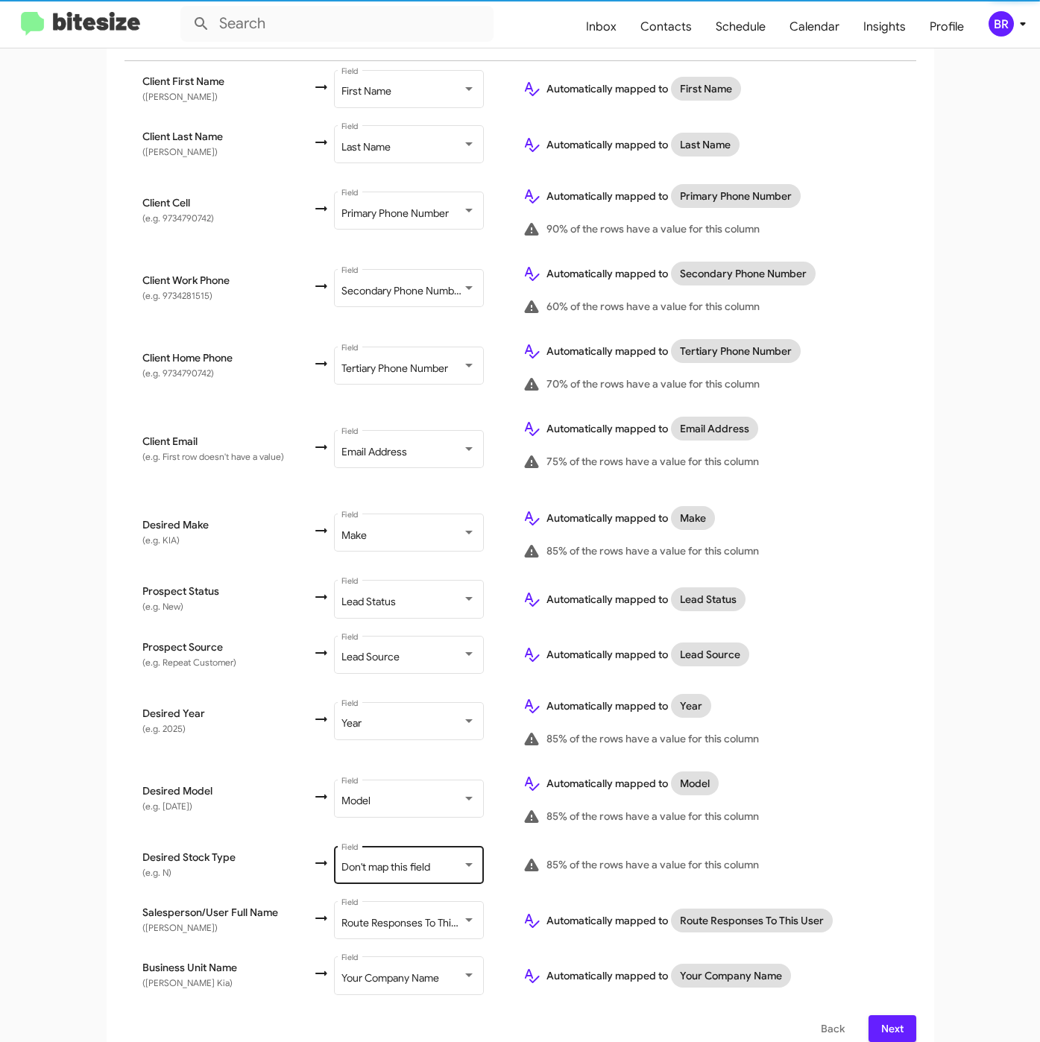
click at [408, 843] on div "Don't map this field Field" at bounding box center [408, 863] width 134 height 41
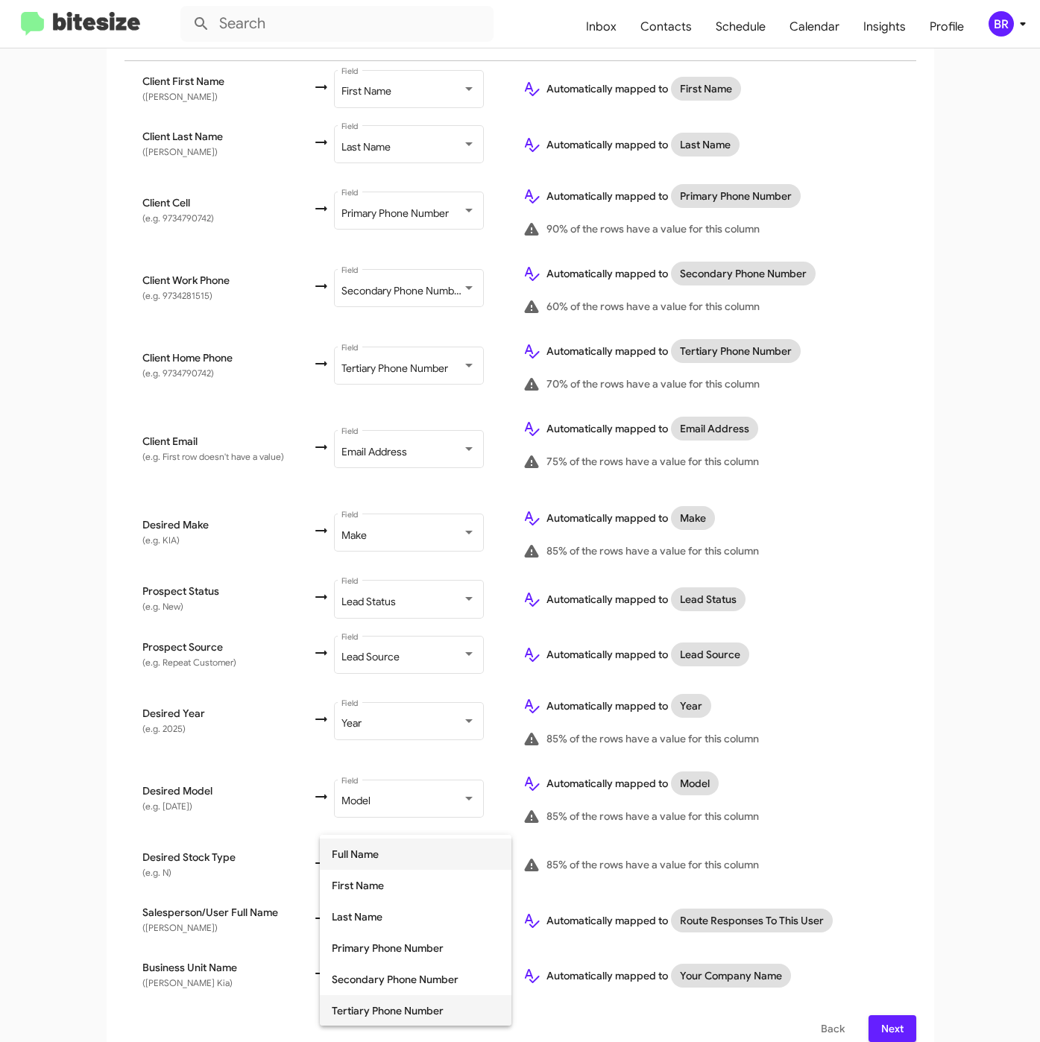
scroll to position [0, 0]
drag, startPoint x: 401, startPoint y: 850, endPoint x: 441, endPoint y: 843, distance: 40.8
click at [401, 848] on span "Don't map this field" at bounding box center [416, 850] width 168 height 31
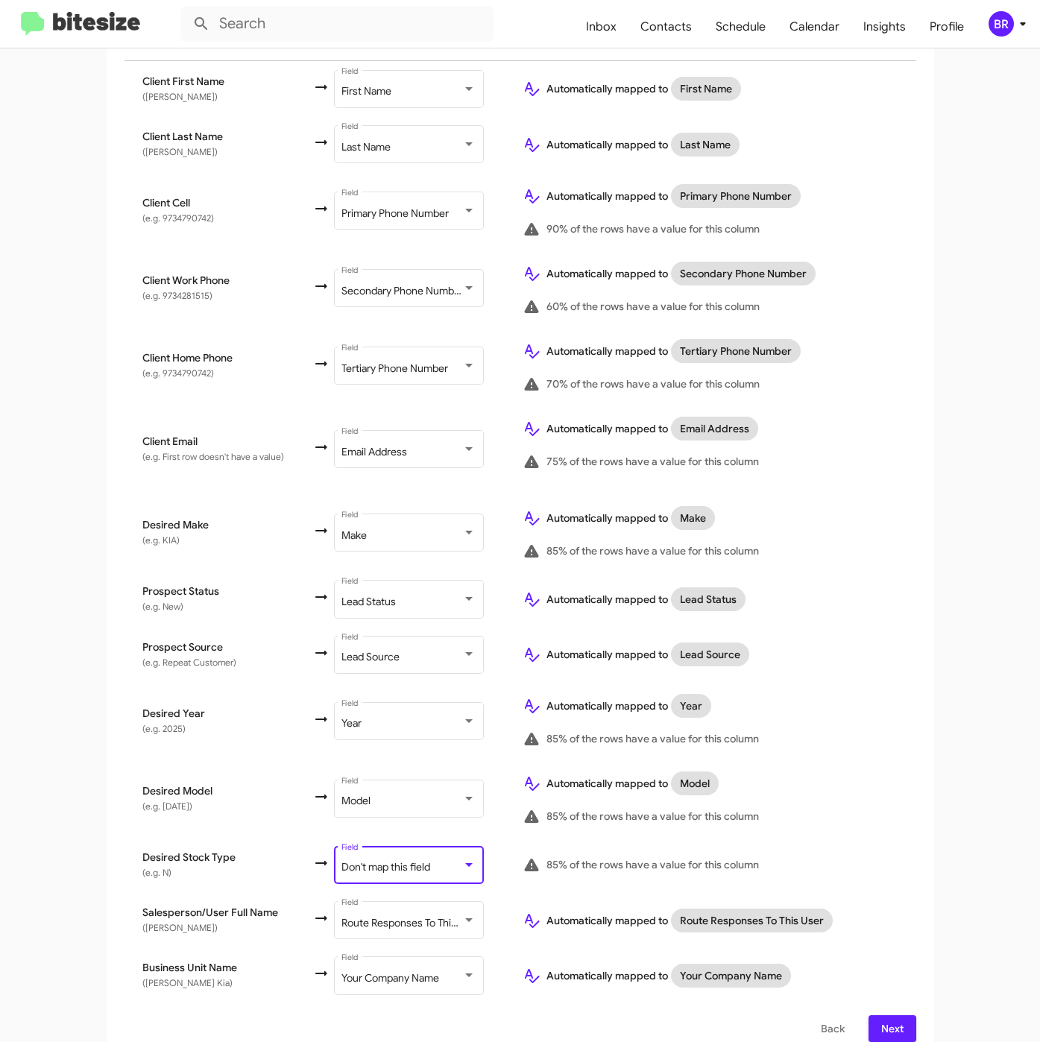
click at [880, 1015] on span "Next" at bounding box center [892, 1028] width 24 height 27
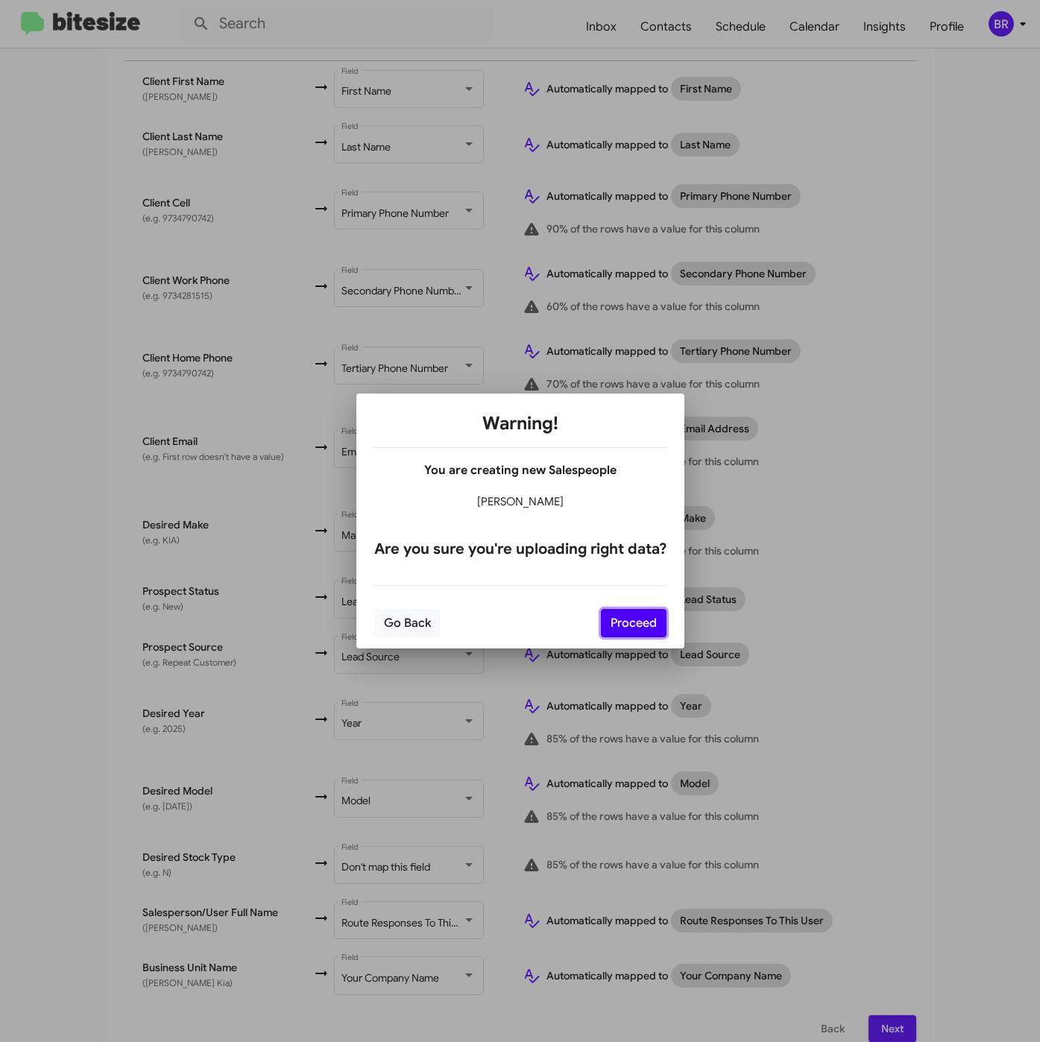
click at [633, 629] on button "Proceed" at bounding box center [634, 623] width 66 height 28
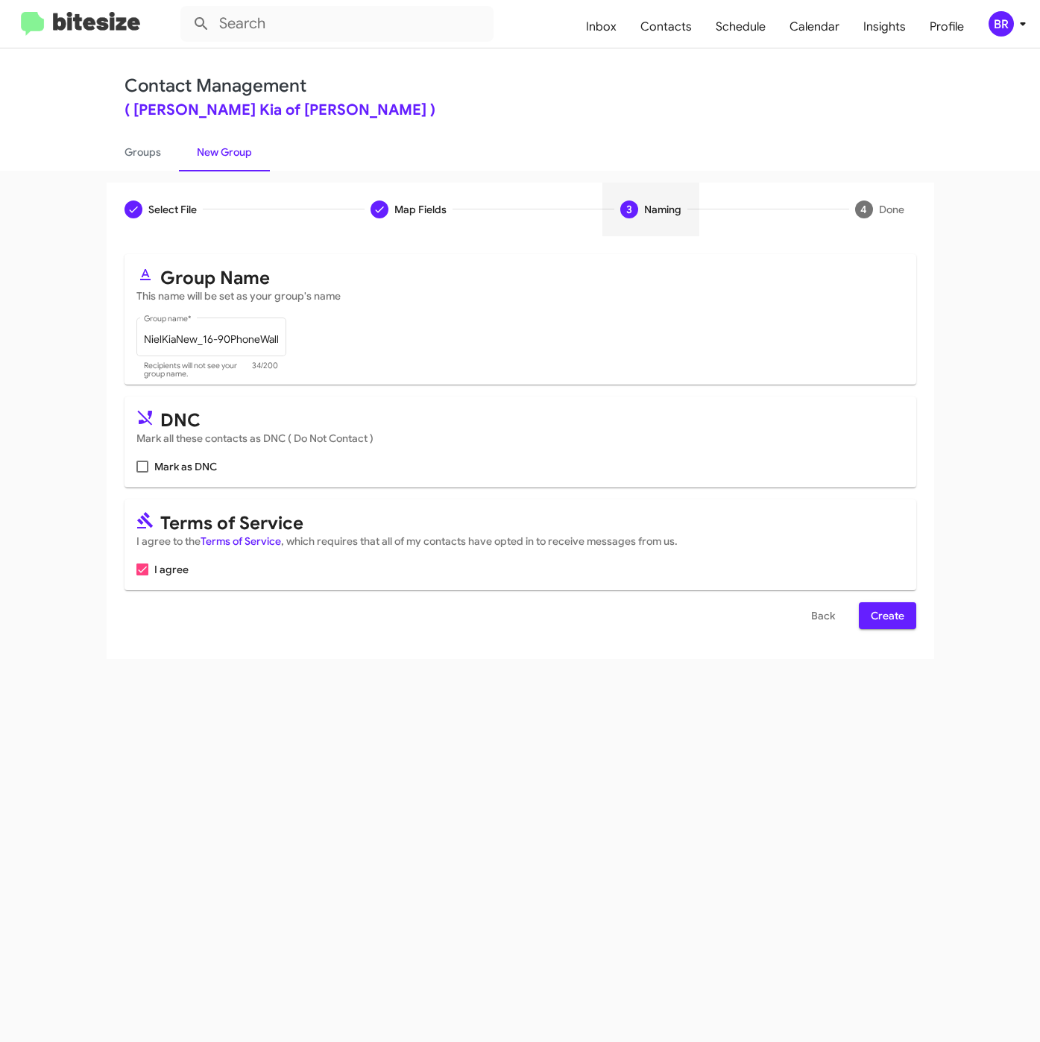
click at [876, 611] on span "Create" at bounding box center [888, 615] width 34 height 27
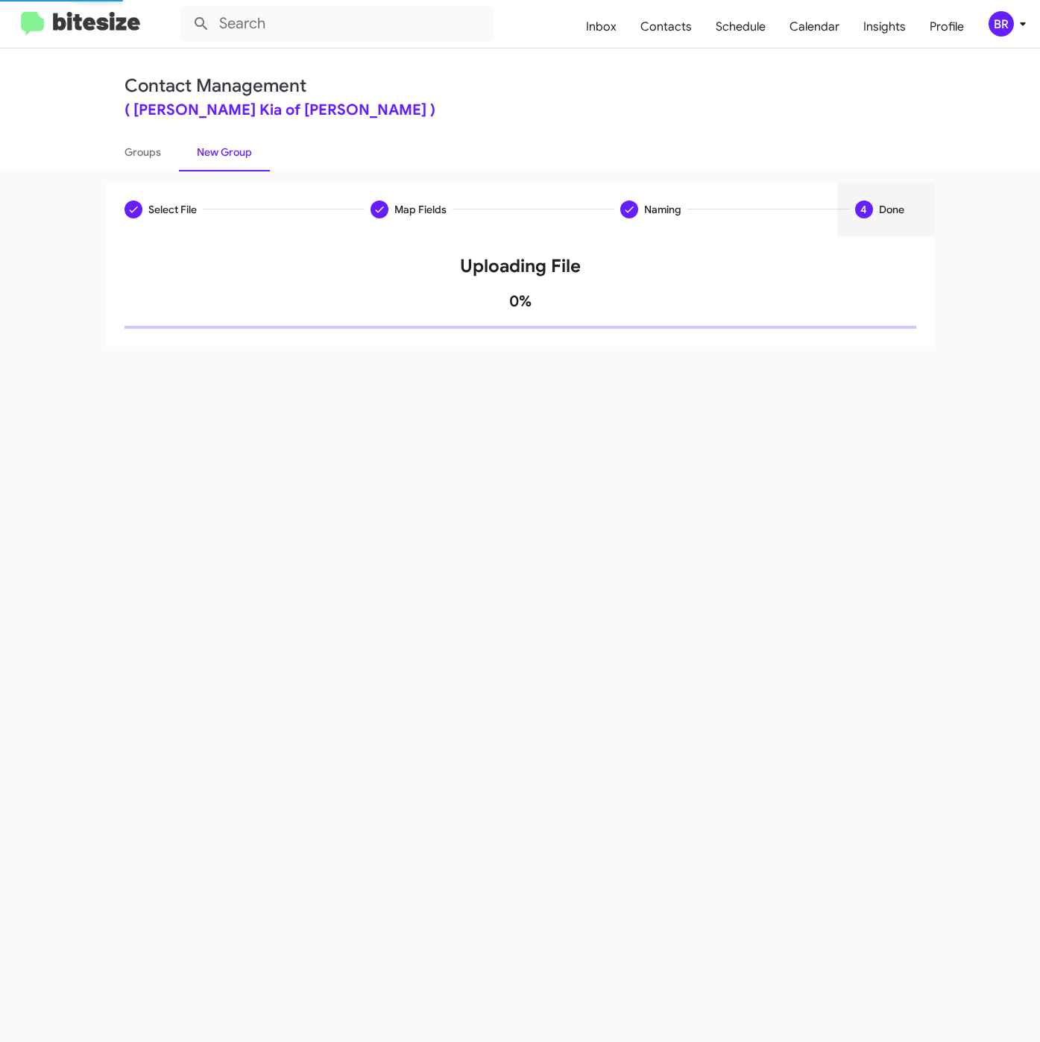
drag, startPoint x: 148, startPoint y: 152, endPoint x: 220, endPoint y: 168, distance: 73.2
click at [148, 152] on link "Groups" at bounding box center [143, 152] width 72 height 39
type input "in:groups"
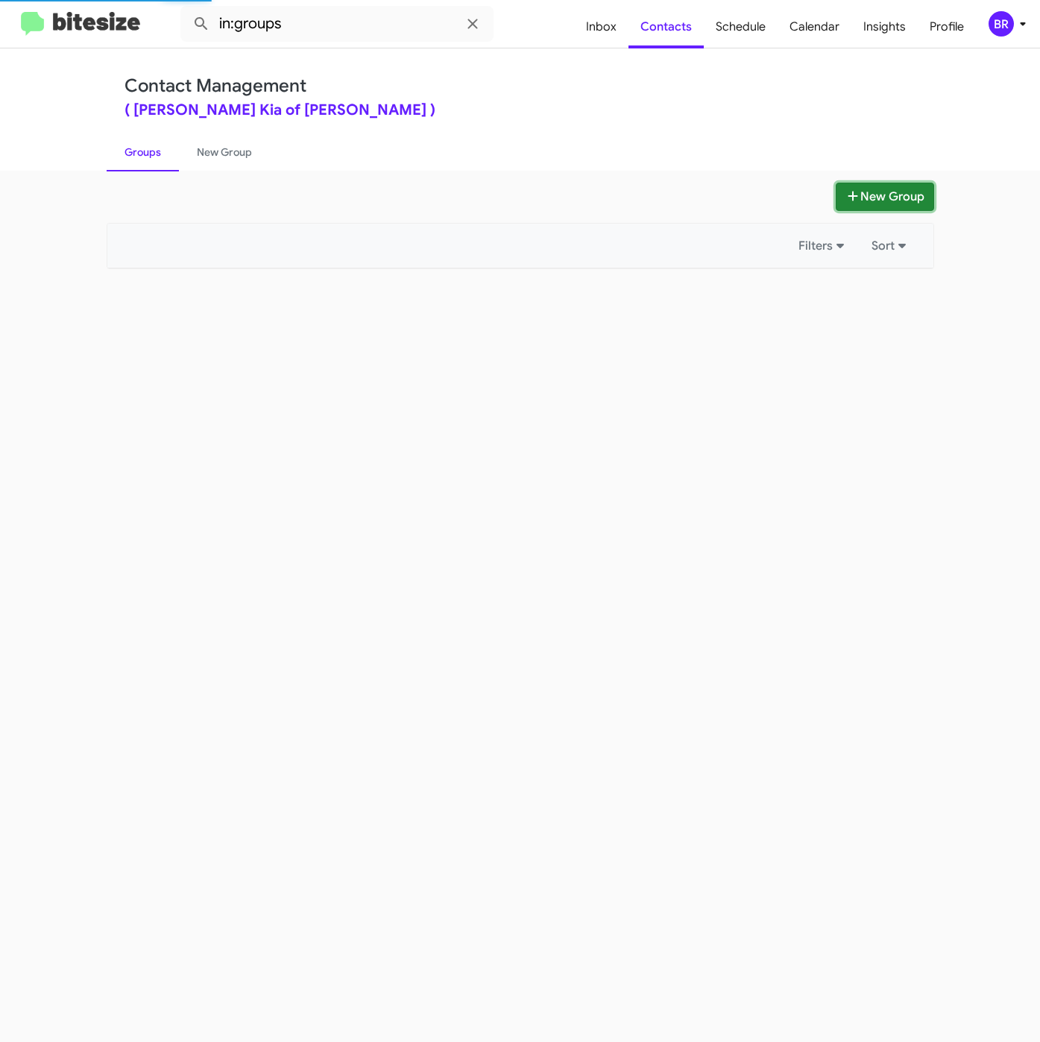
click at [868, 199] on button "New Group" at bounding box center [884, 197] width 98 height 28
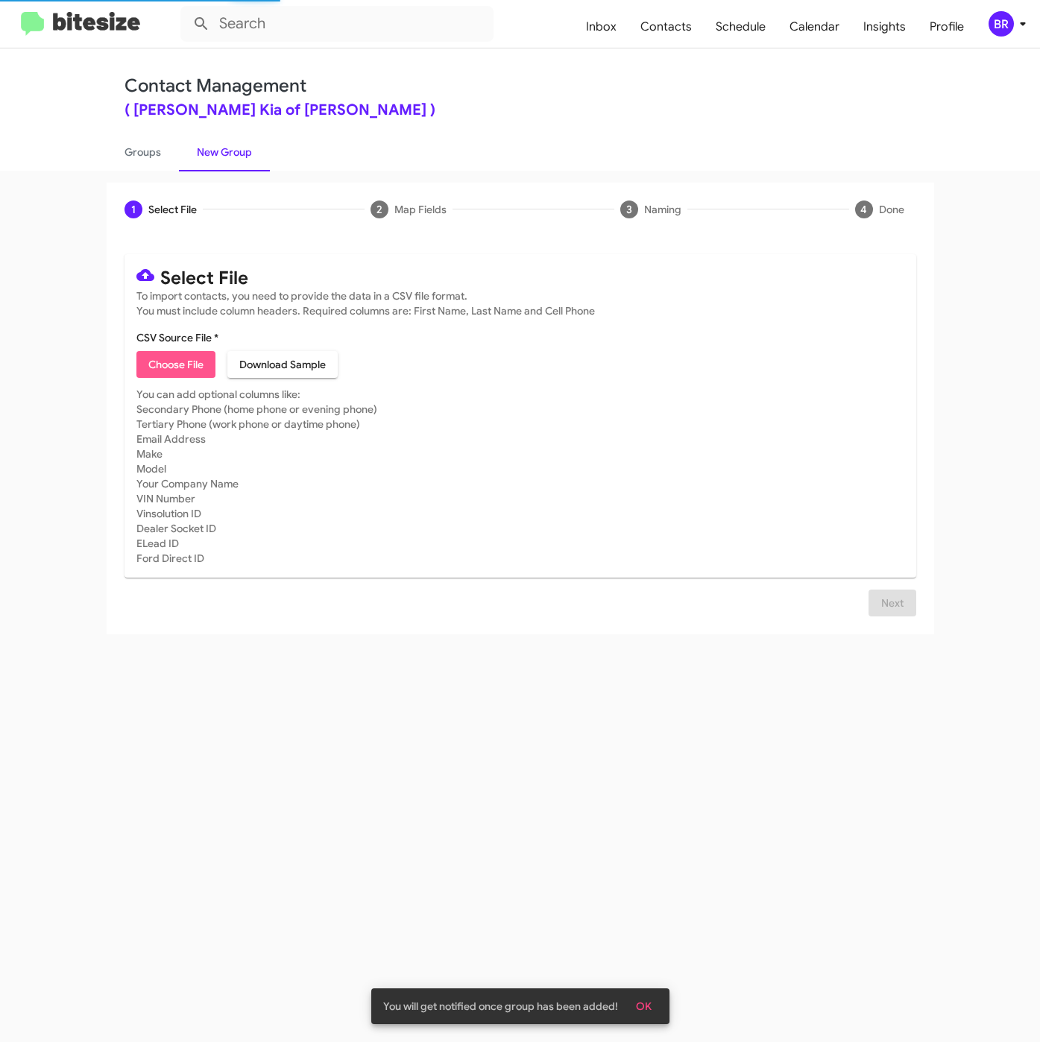
click at [157, 358] on span "Choose File" at bounding box center [175, 364] width 55 height 27
type input "NielKiaNew_16-90Inter_08-29-25"
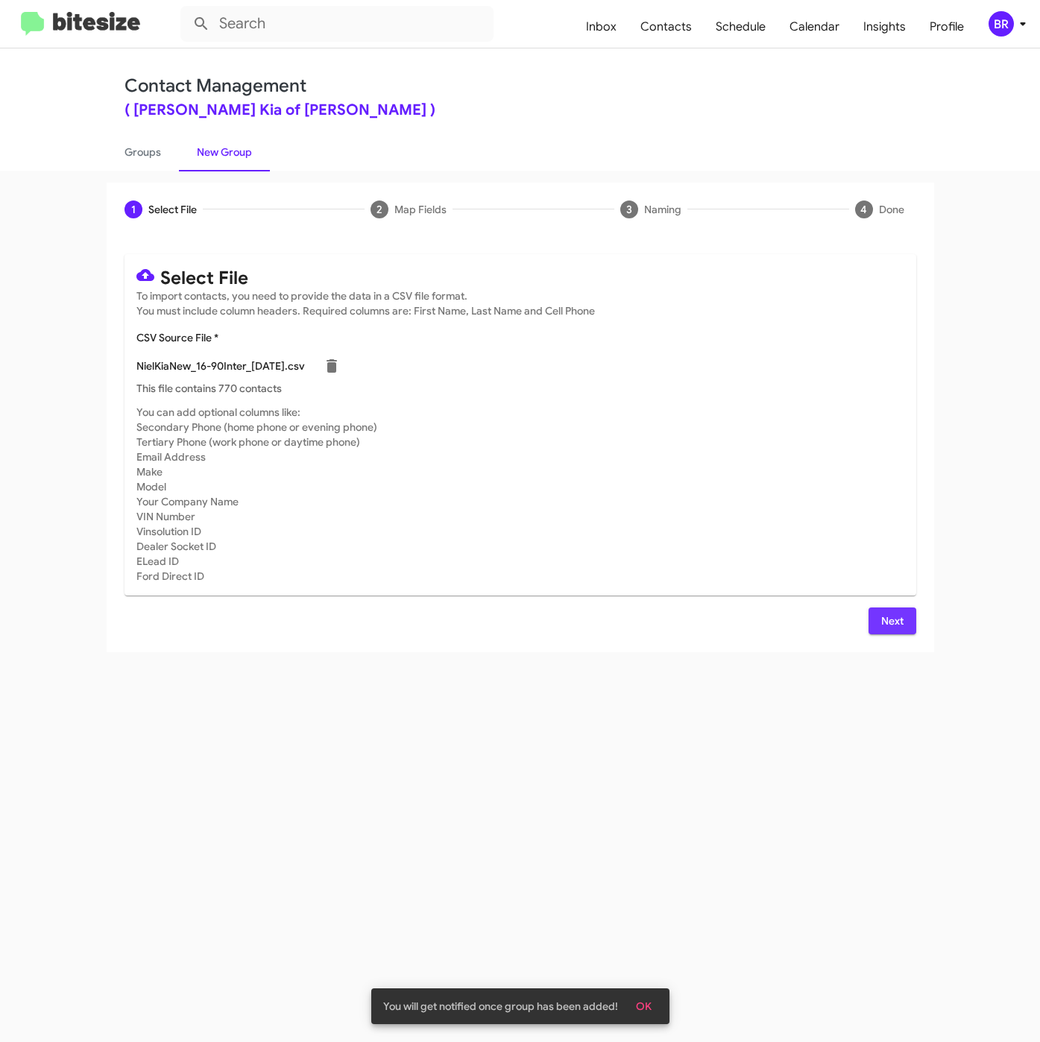
click at [899, 622] on span "Next" at bounding box center [892, 620] width 24 height 27
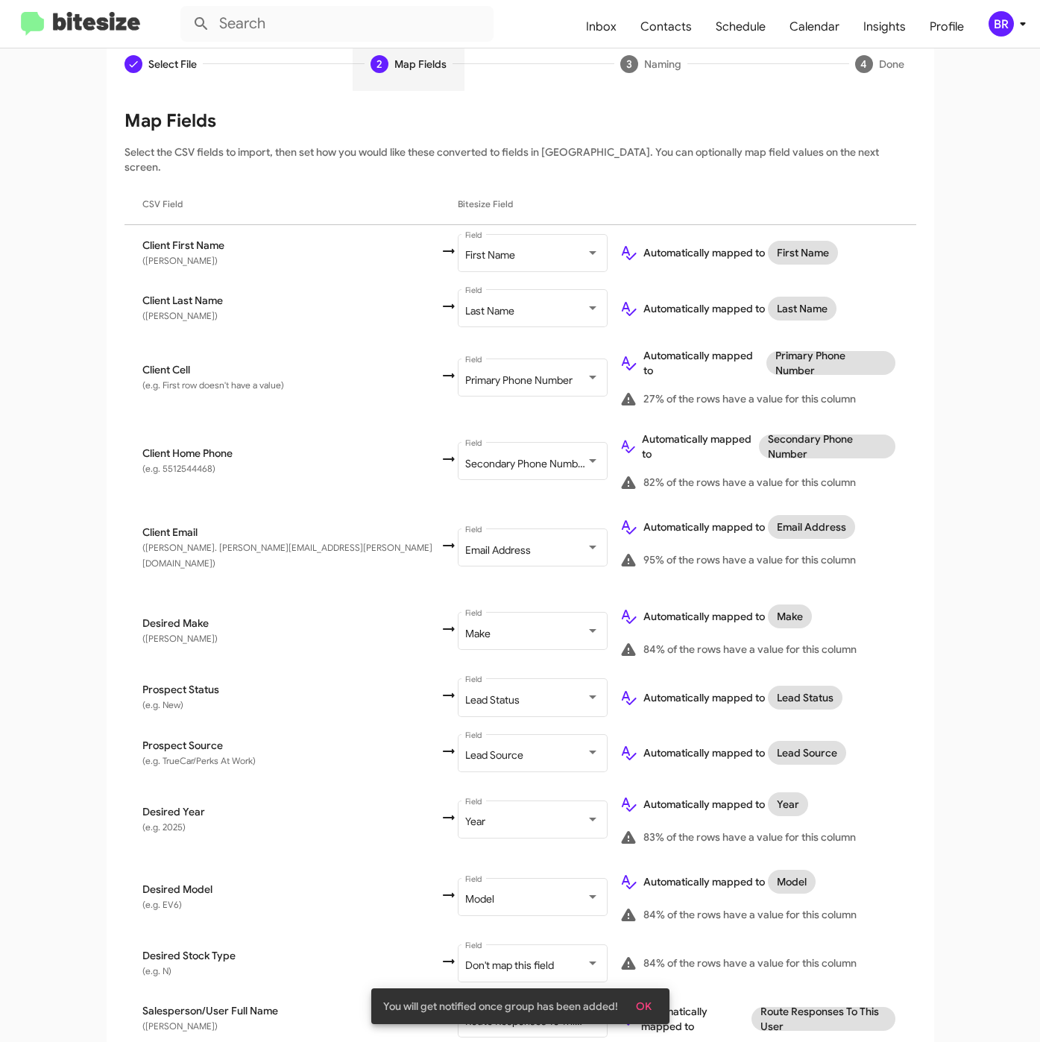
scroll to position [287, 0]
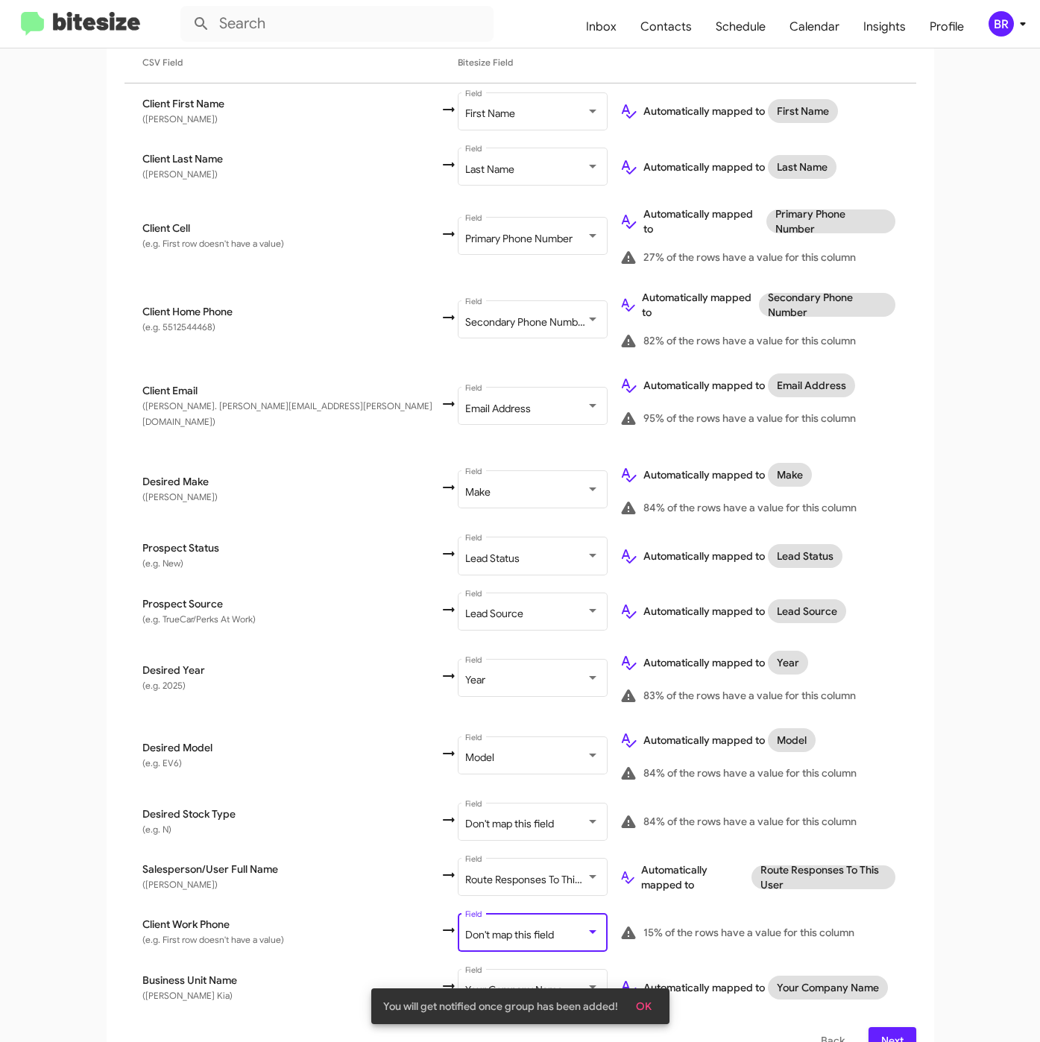
click at [465, 928] on span "Don't map this field" at bounding box center [509, 934] width 89 height 13
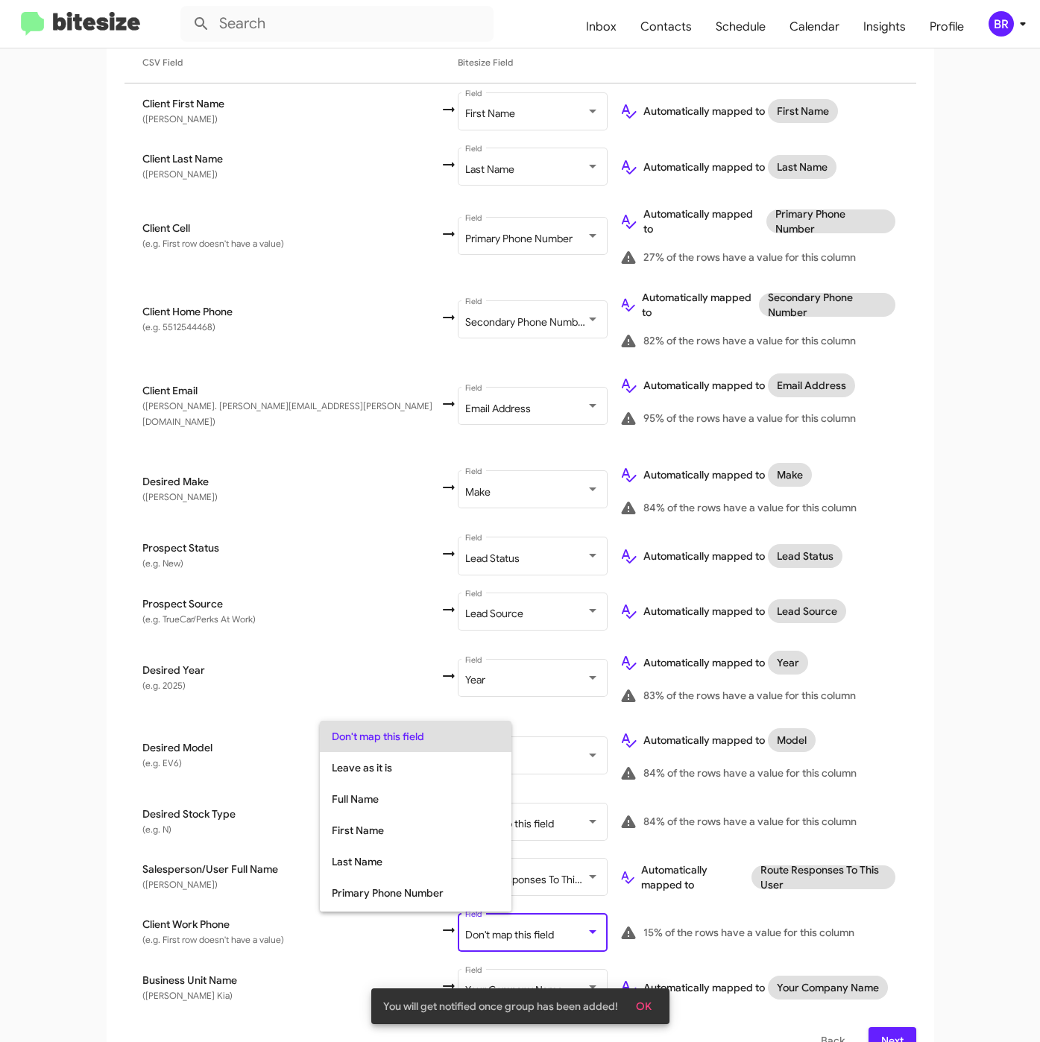
scroll to position [59, 0]
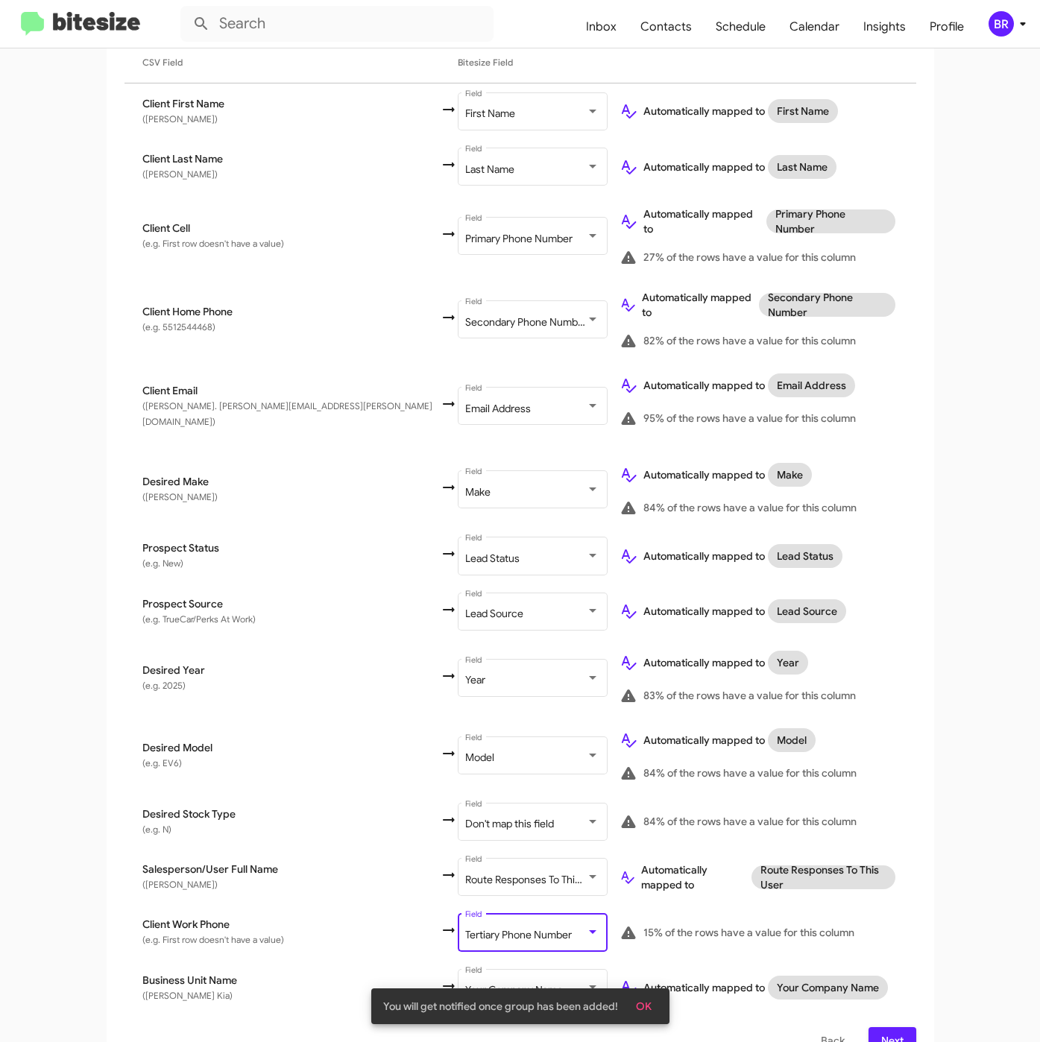
click at [888, 1027] on span "Next" at bounding box center [892, 1040] width 24 height 27
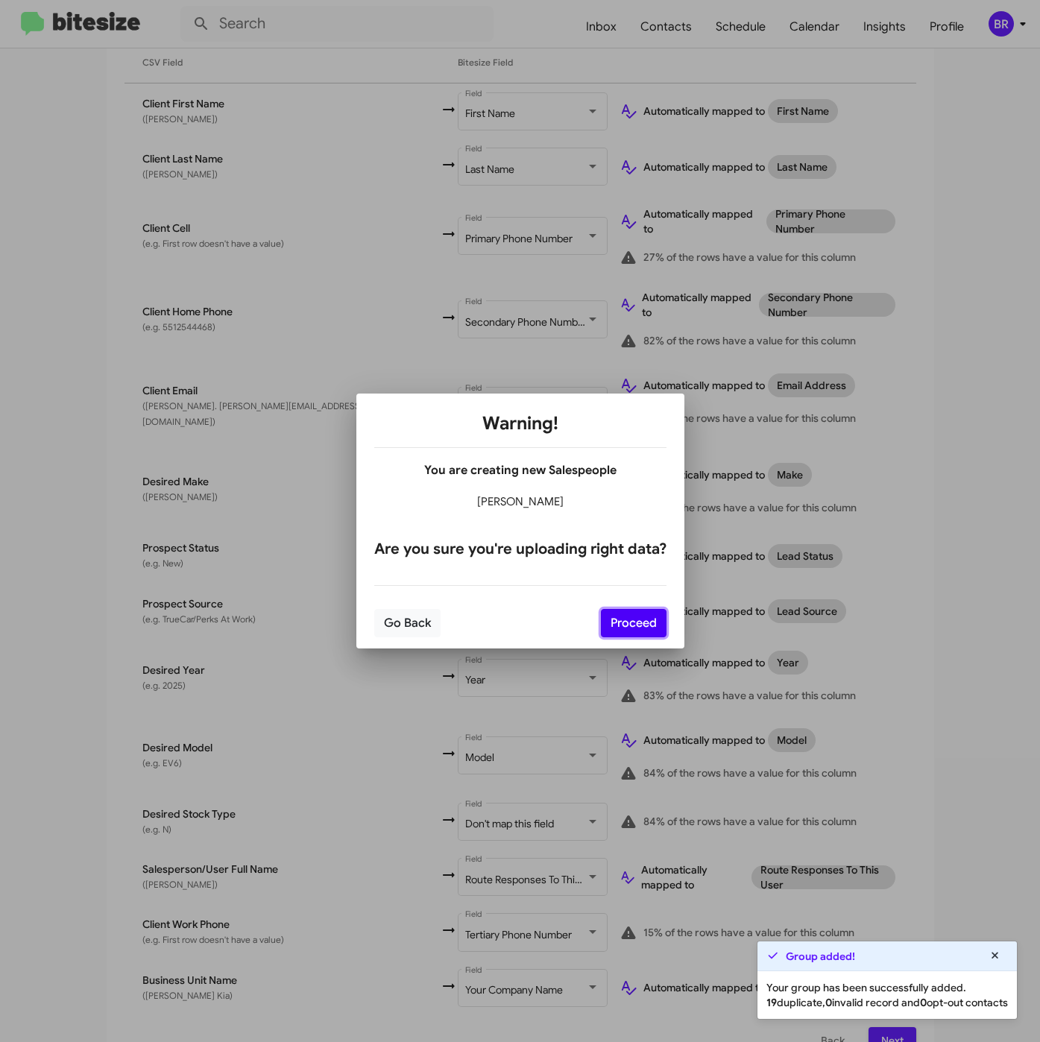
click at [638, 620] on button "Proceed" at bounding box center [634, 623] width 66 height 28
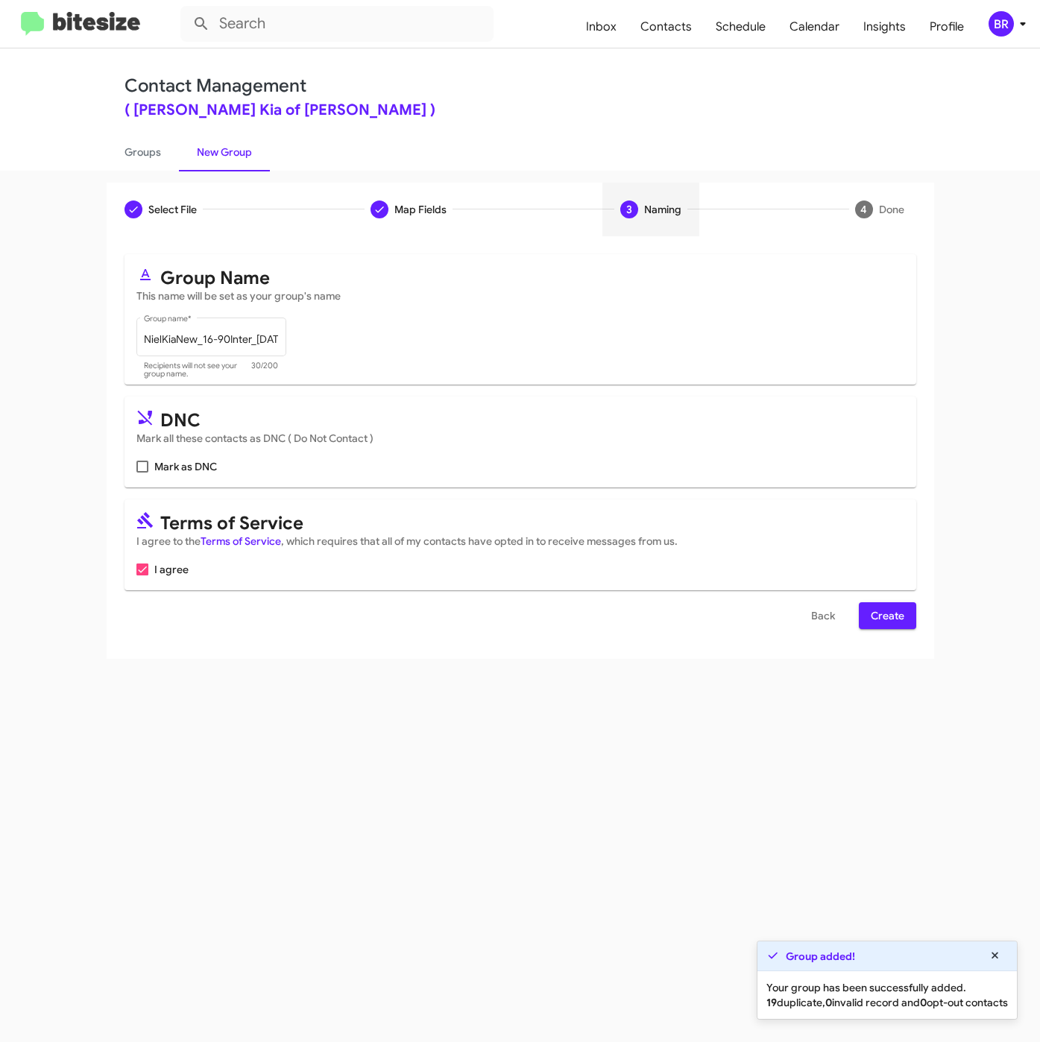
scroll to position [0, 0]
click at [864, 616] on button "Create" at bounding box center [887, 615] width 57 height 27
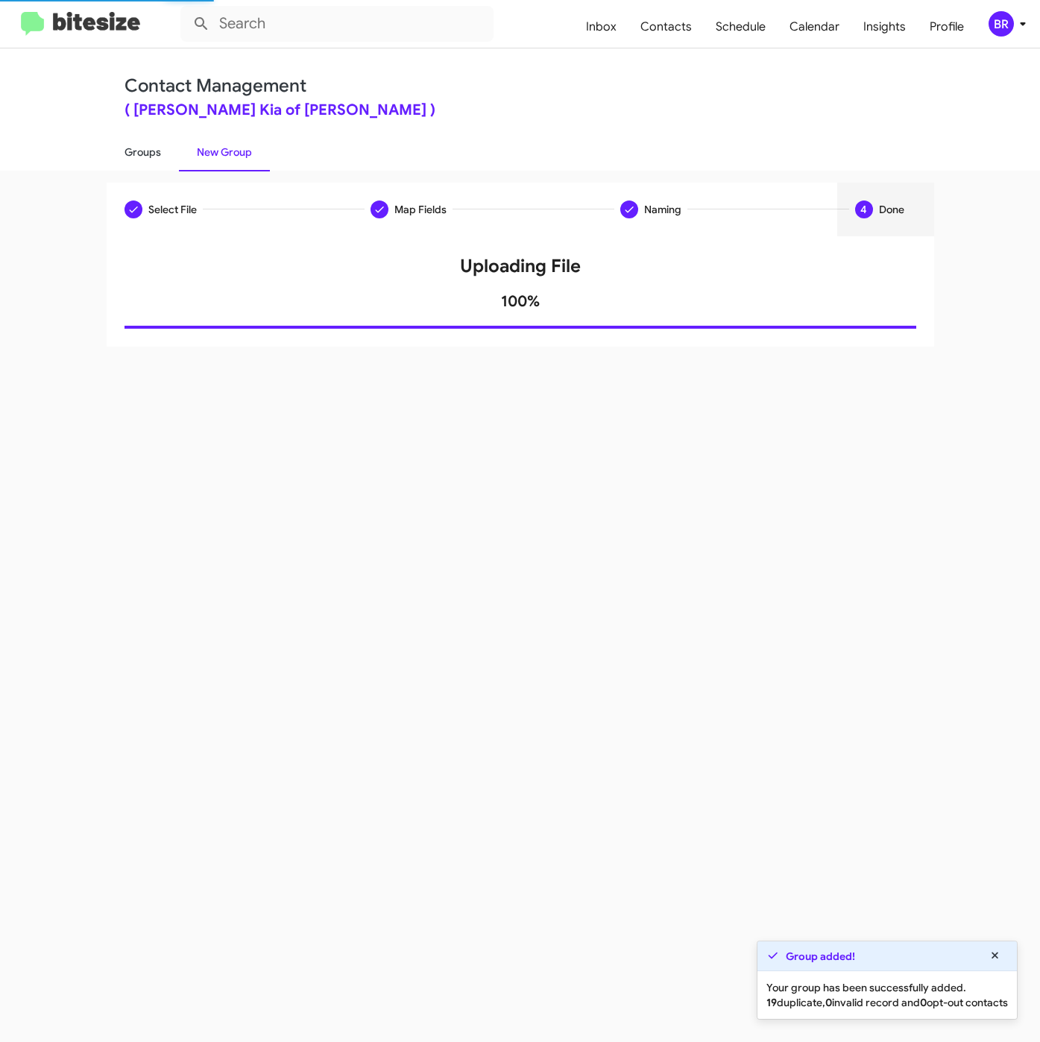
click at [130, 154] on link "Groups" at bounding box center [143, 152] width 72 height 39
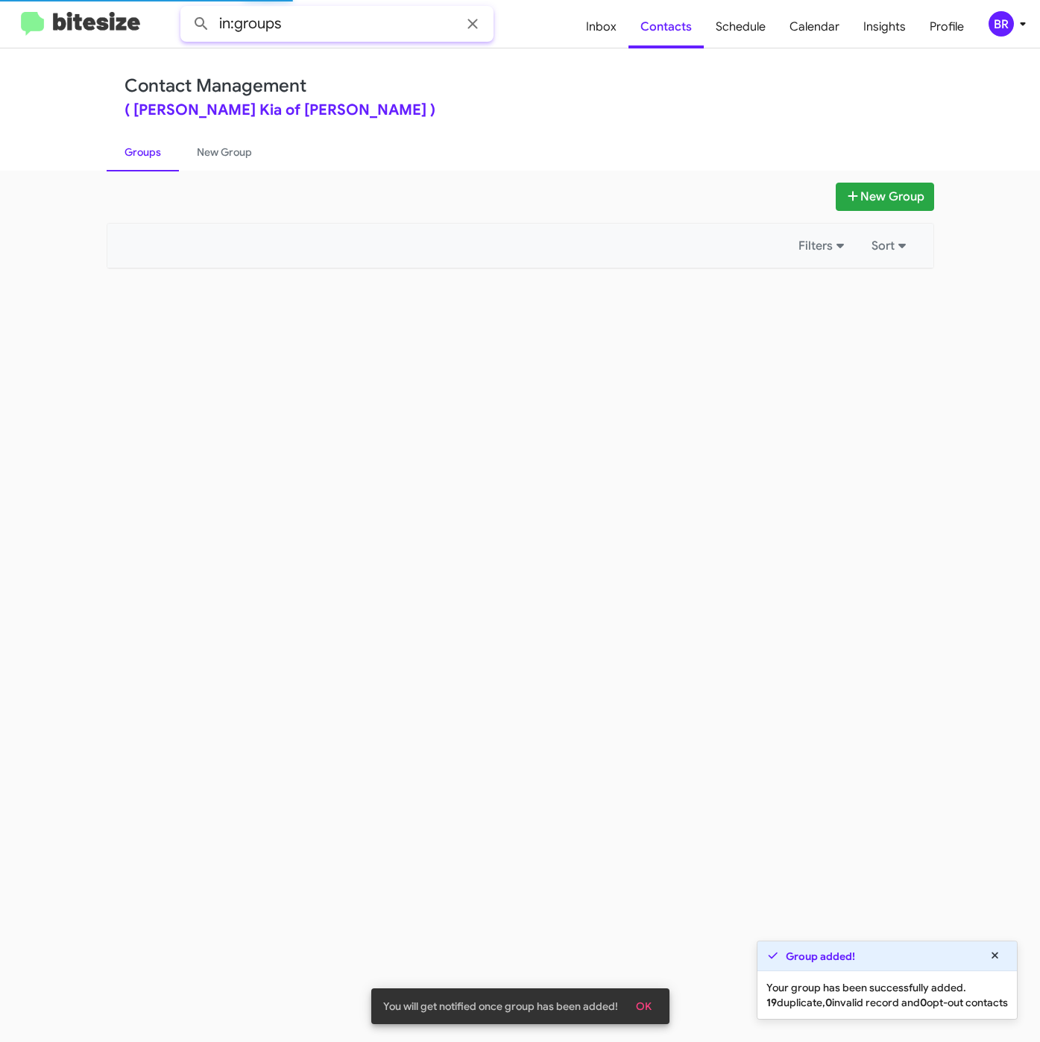
drag, startPoint x: 358, startPoint y: 22, endPoint x: 409, endPoint y: 14, distance: 51.3
click at [360, 22] on input "in:groups" at bounding box center [336, 24] width 313 height 36
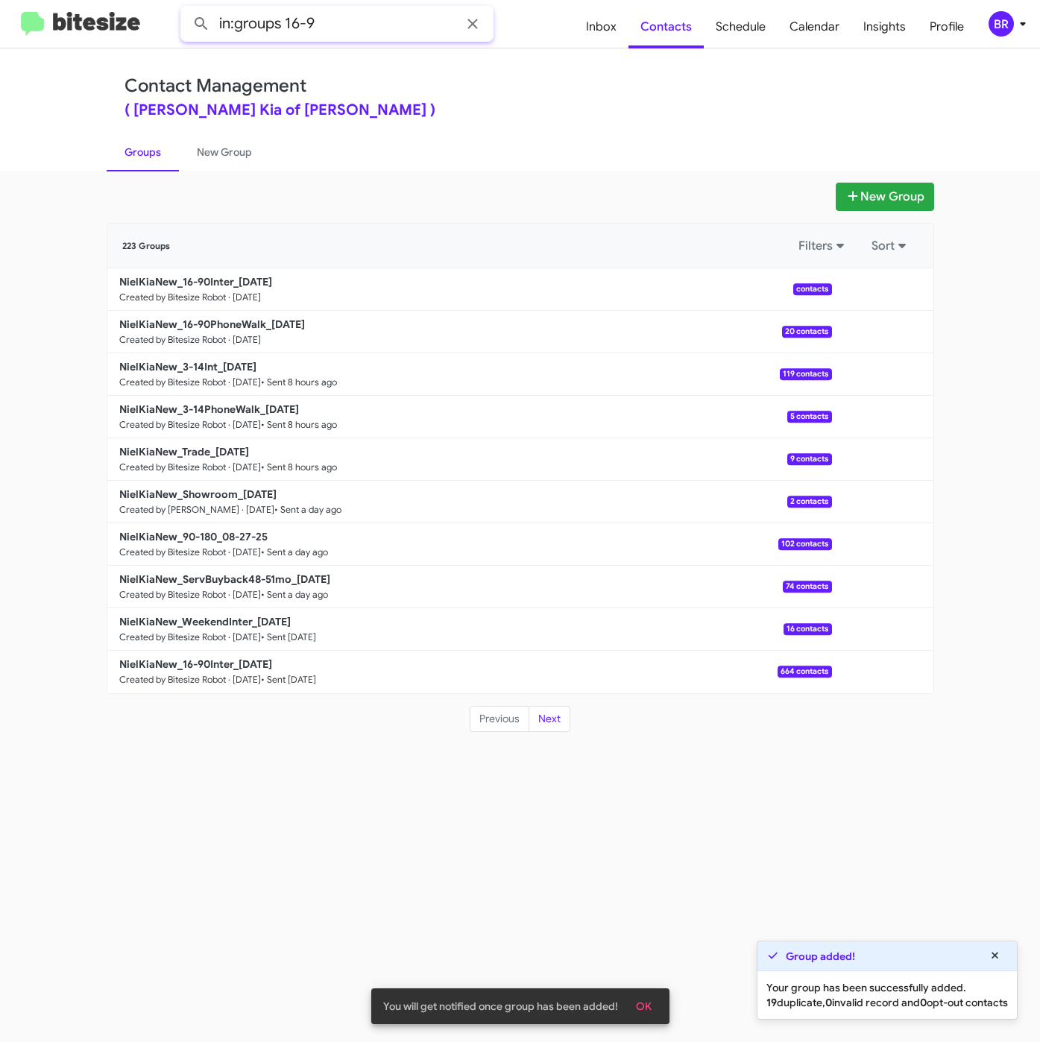
type input "in:groups 16-9"
click at [186, 9] on button at bounding box center [201, 24] width 30 height 30
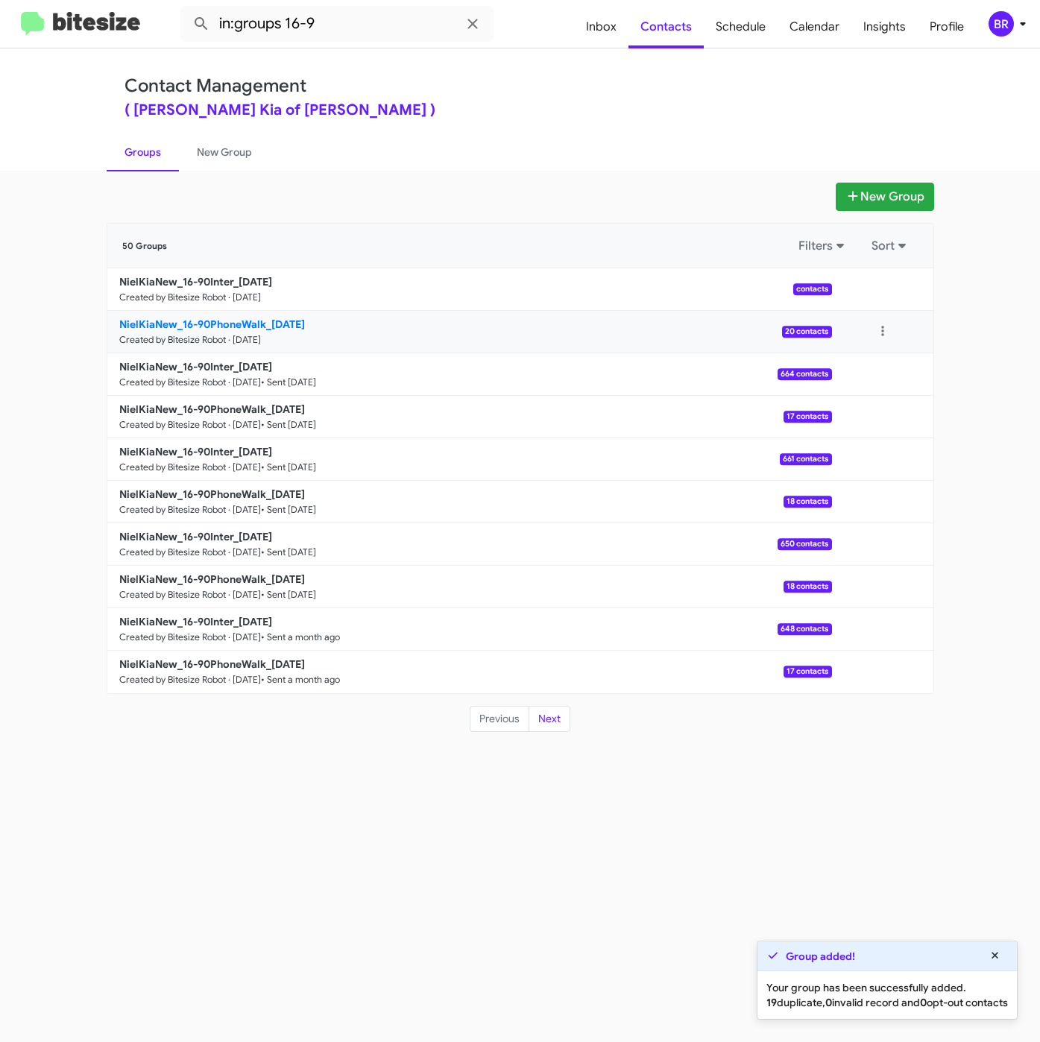
click at [275, 329] on b "NielKiaNew_16-90PhoneWalk_08-29-25" at bounding box center [212, 323] width 186 height 13
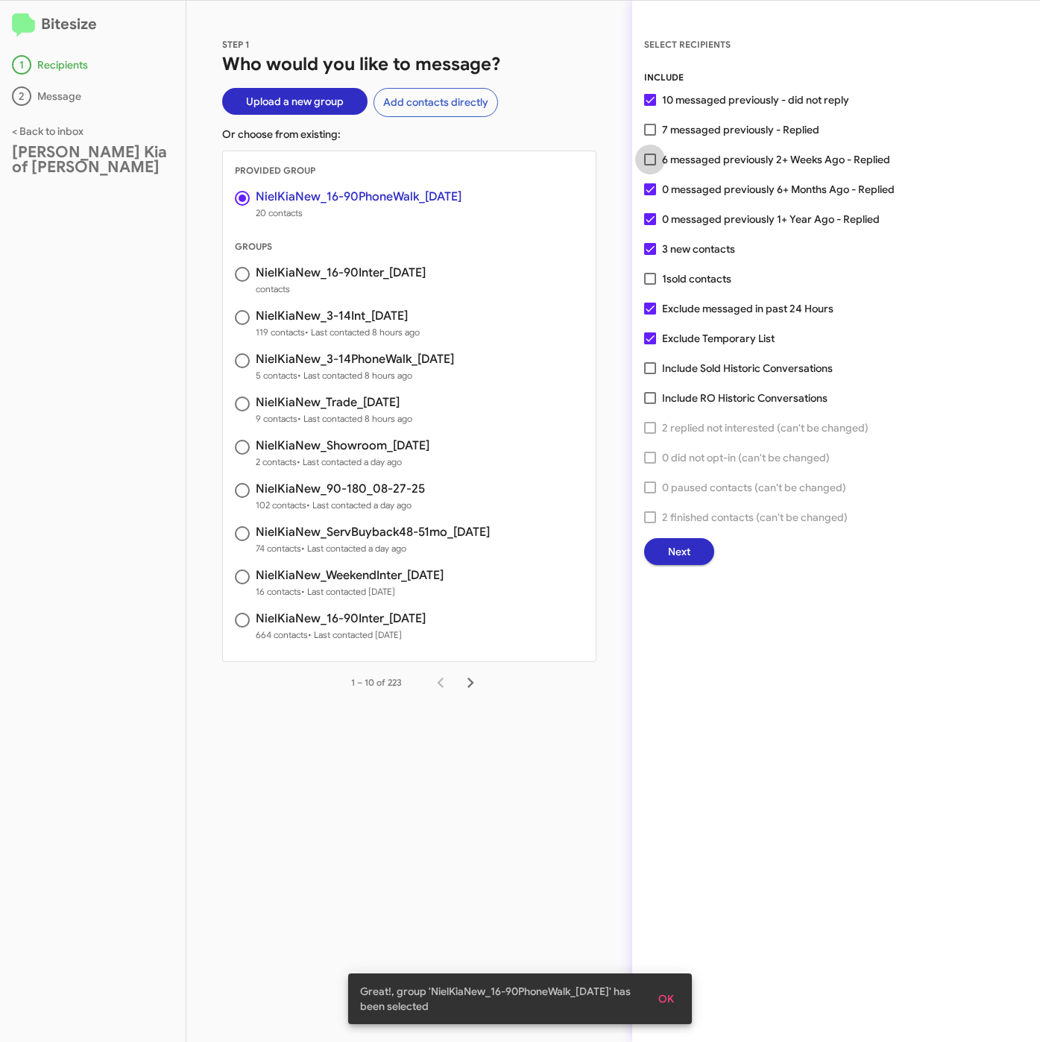
click at [691, 159] on span "6 messaged previously 2+ Weeks Ago - Replied" at bounding box center [776, 160] width 228 height 18
click at [650, 165] on input "6 messaged previously 2+ Weeks Ago - Replied" at bounding box center [649, 165] width 1 height 1
checkbox input "true"
click at [672, 557] on span "Next" at bounding box center [679, 551] width 22 height 27
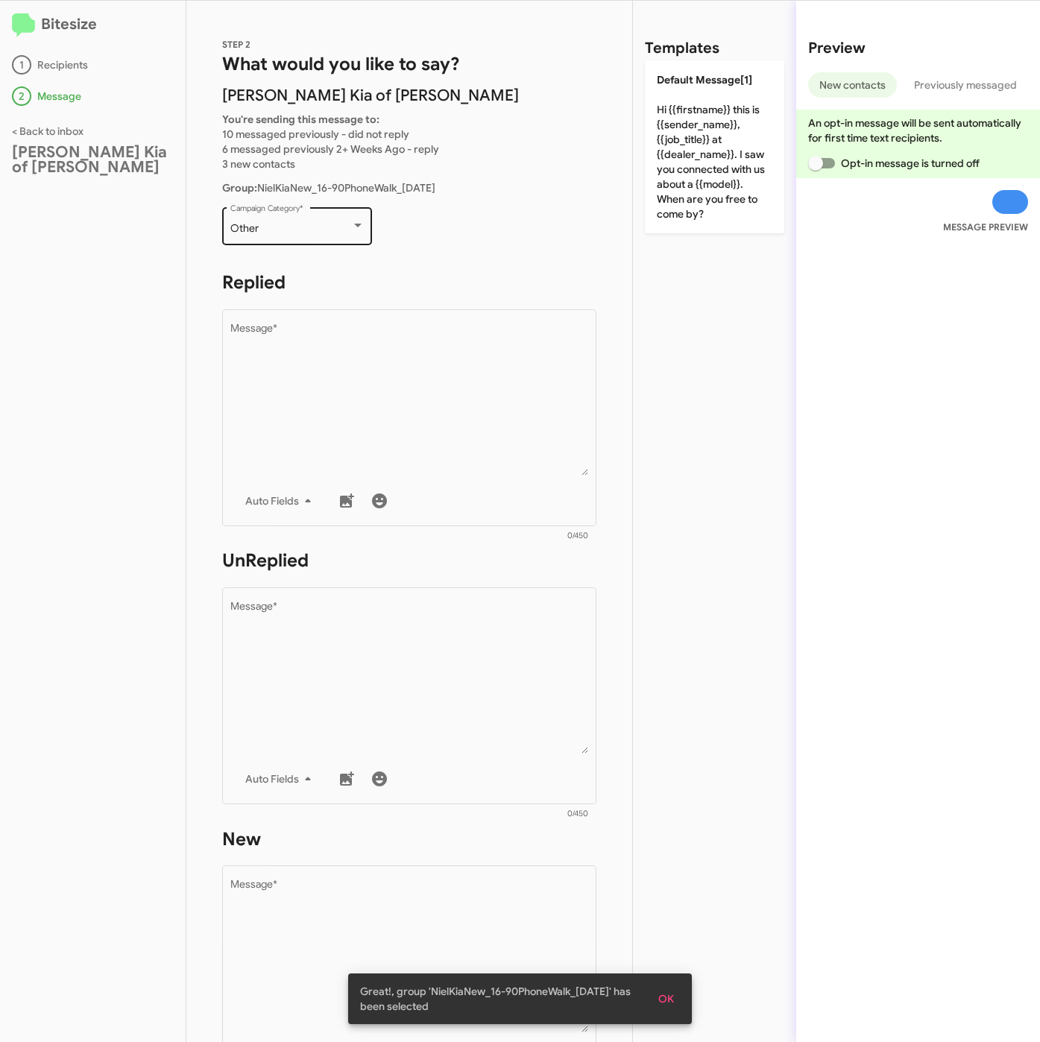
click at [329, 235] on div "Other Campaign Category *" at bounding box center [297, 224] width 134 height 41
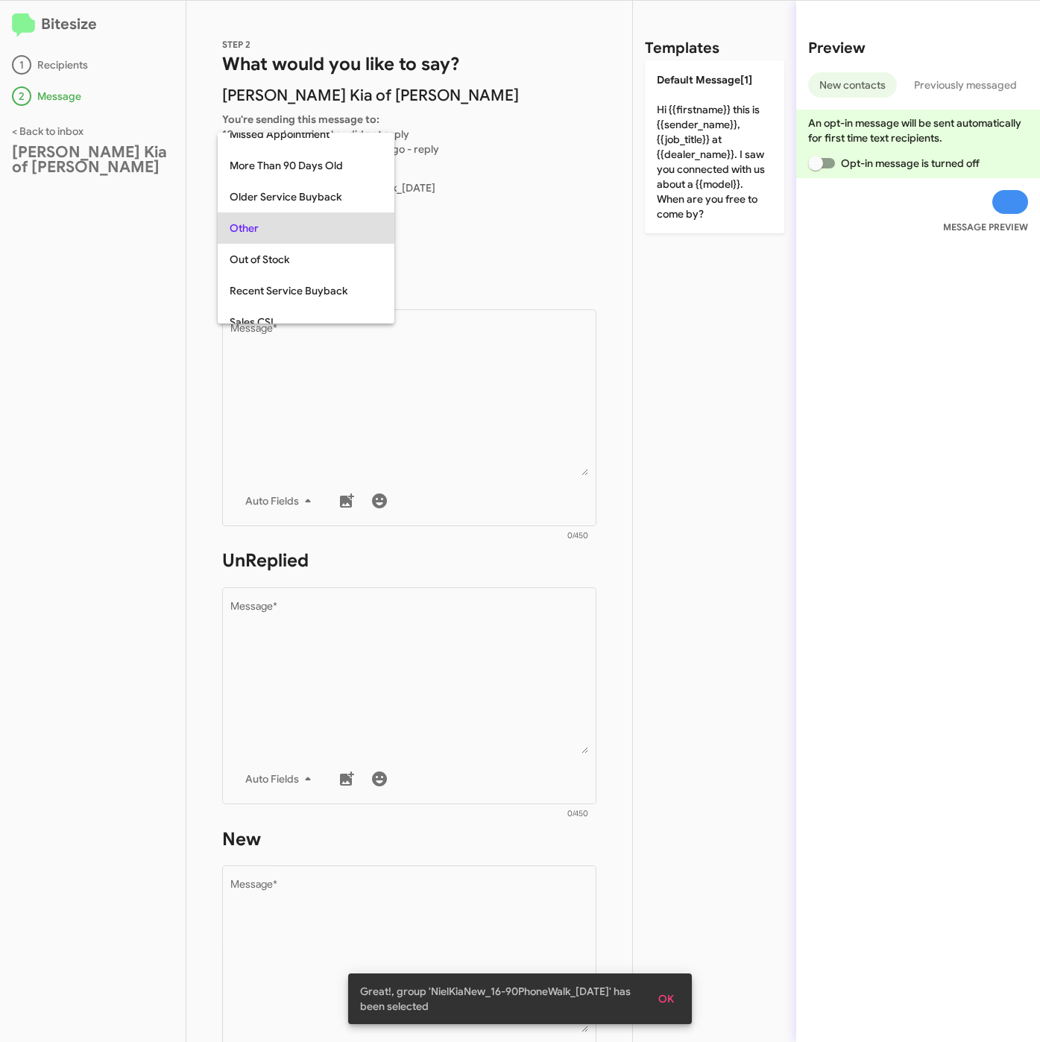
scroll to position [31, 0]
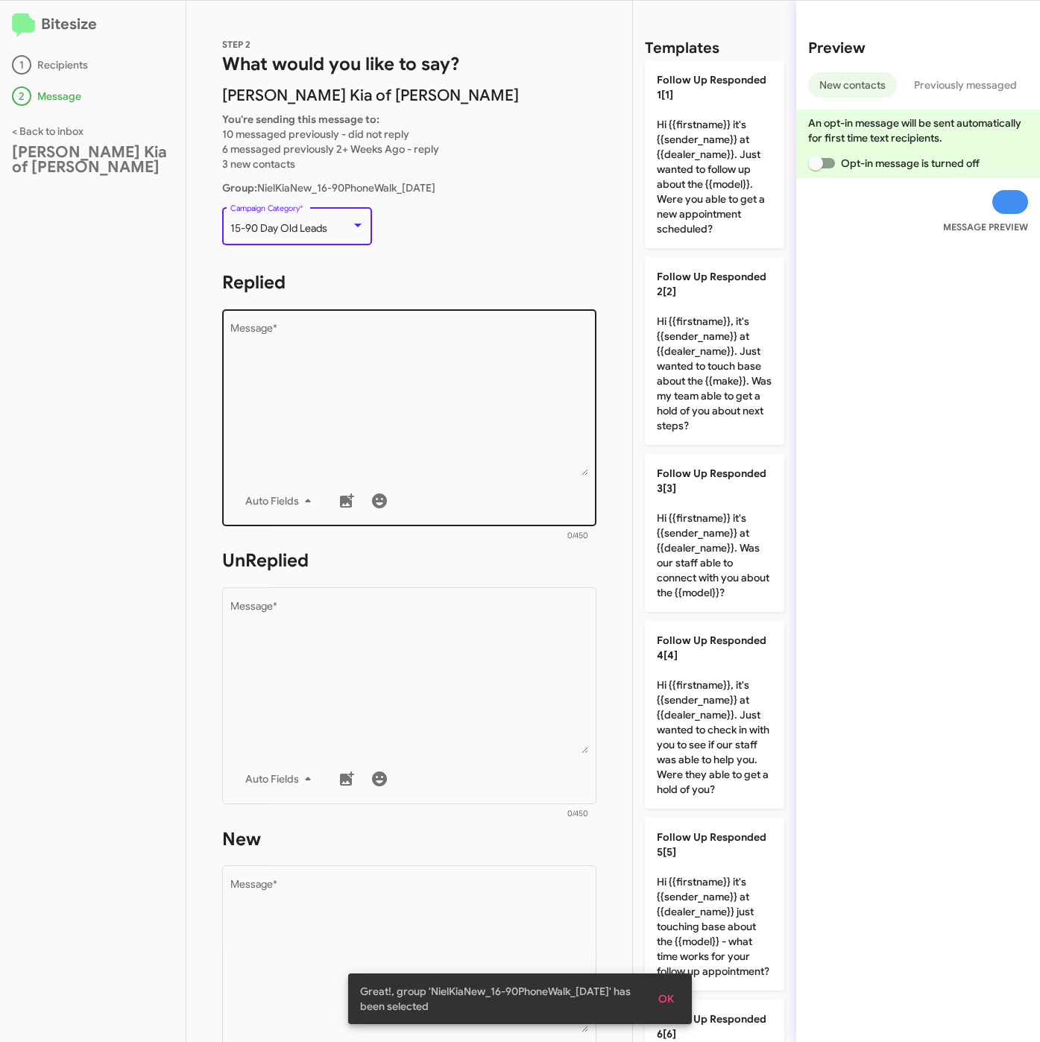
click at [373, 439] on textarea "Message *" at bounding box center [409, 399] width 358 height 152
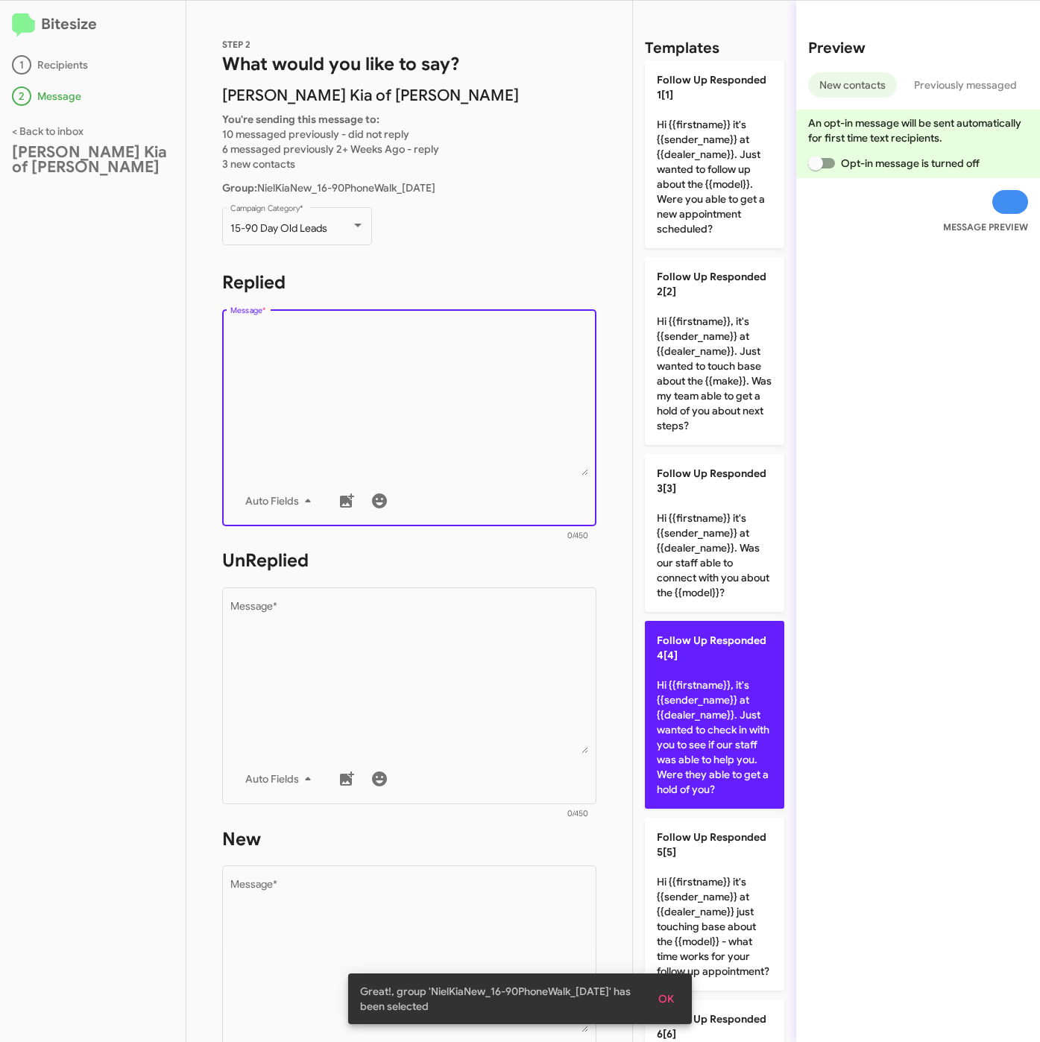
click at [702, 751] on p "Follow Up Responded 4[4] Hi {{firstname}}, it's {{sender_name}} at {{dealer_nam…" at bounding box center [714, 715] width 139 height 188
type textarea "Hi {{firstname}}, it's {{sender_name}} at {{dealer_name}}. Just wanted to check…"
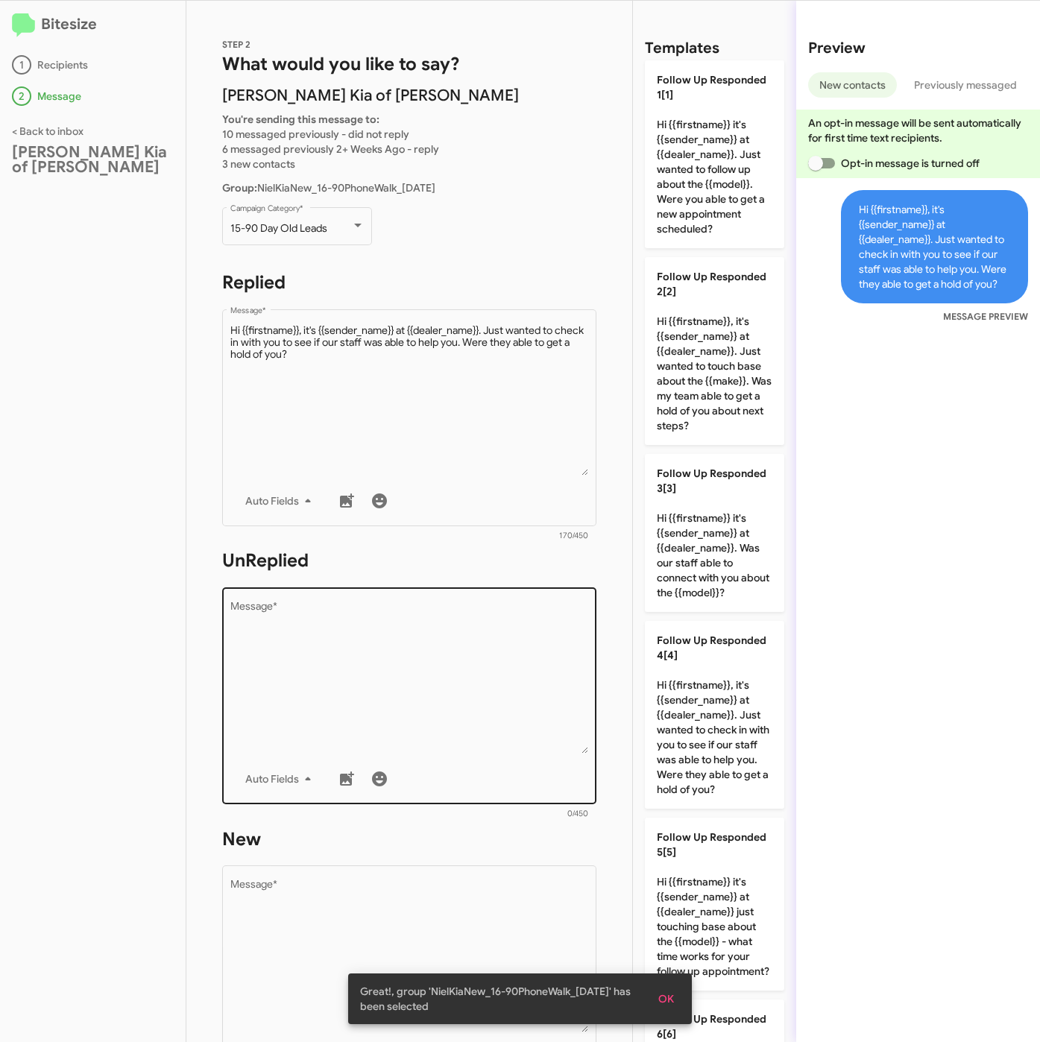
click at [390, 648] on textarea "Message *" at bounding box center [409, 677] width 358 height 152
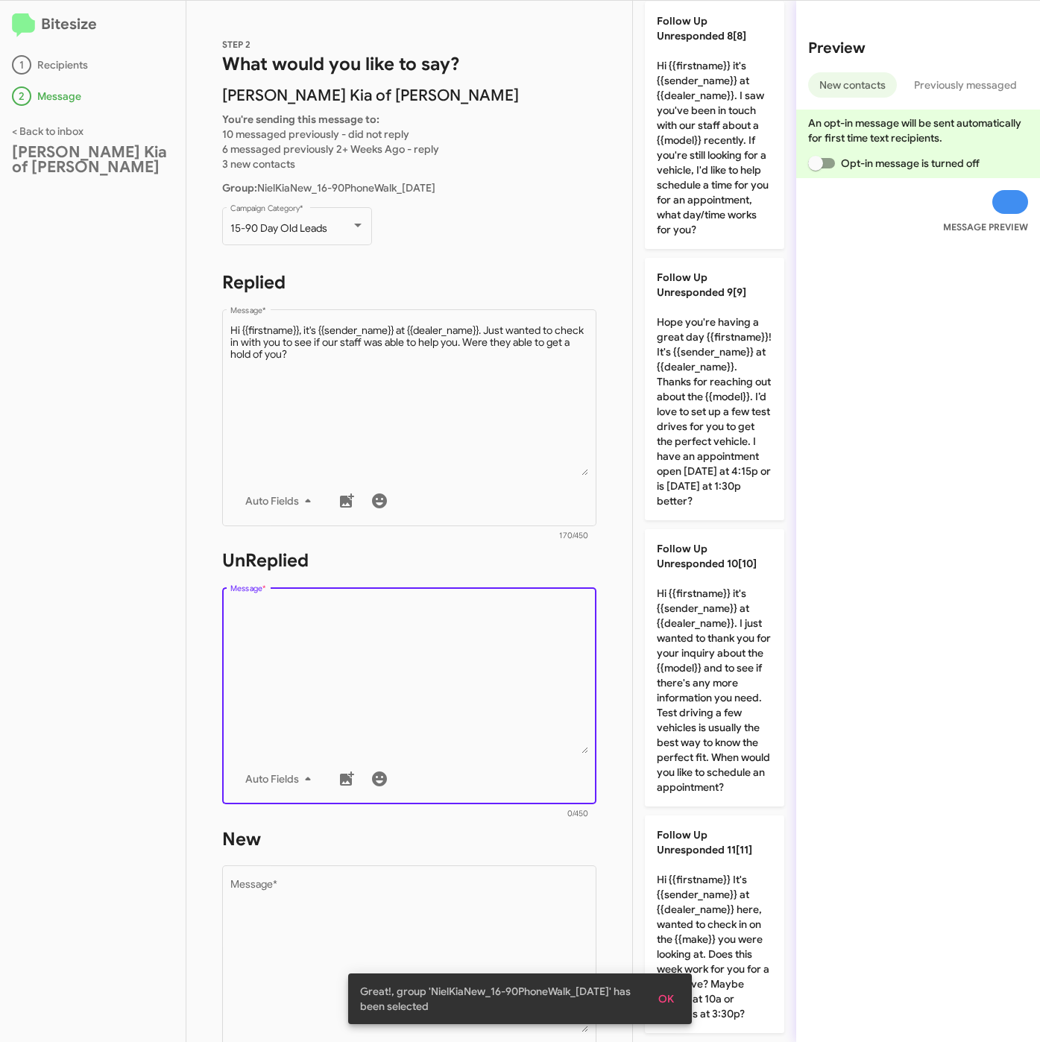
scroll to position [0, 0]
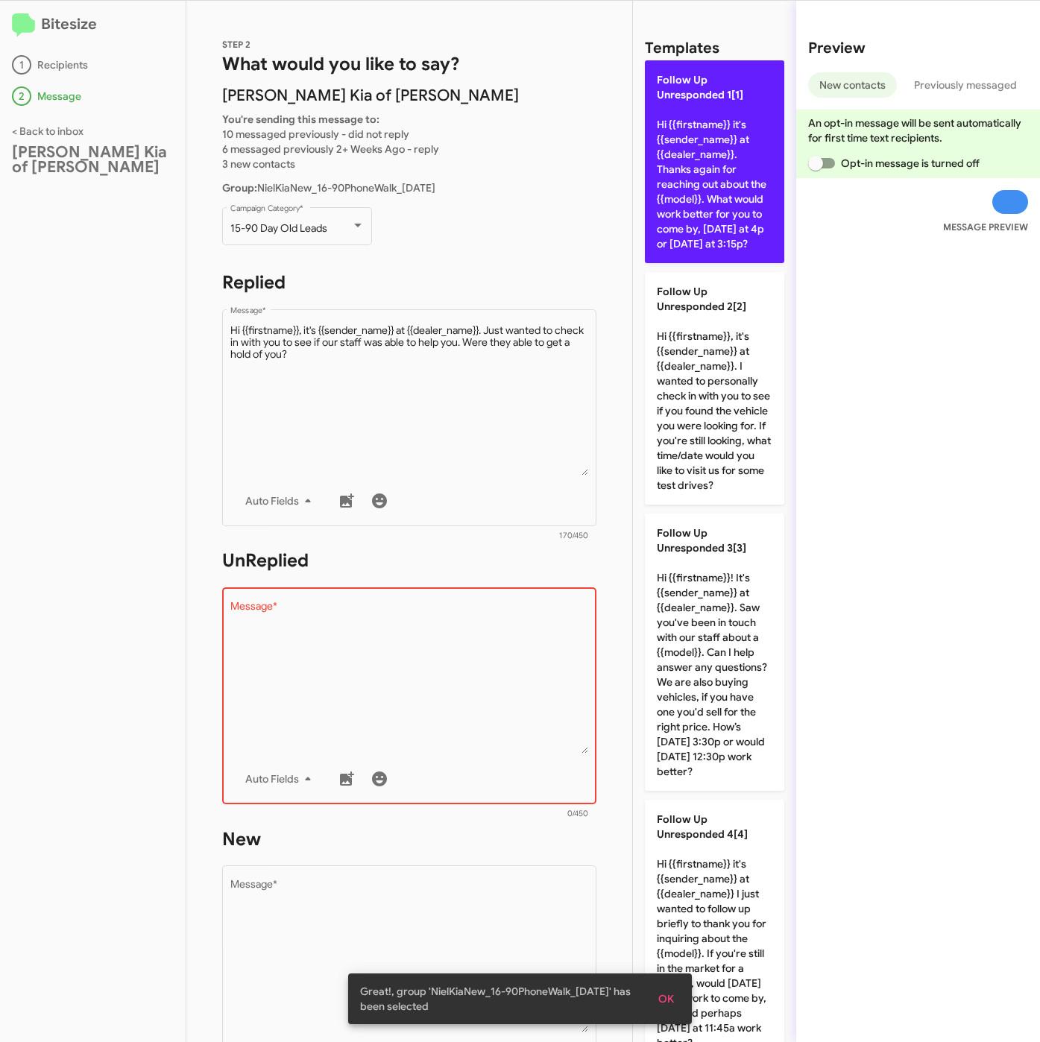
drag, startPoint x: 684, startPoint y: 145, endPoint x: 533, endPoint y: 787, distance: 659.3
click at [684, 150] on p "Follow Up Unresponded 1[1] Hi {{firstname}} it's {{sender_name}} at {{dealer_na…" at bounding box center [714, 161] width 139 height 203
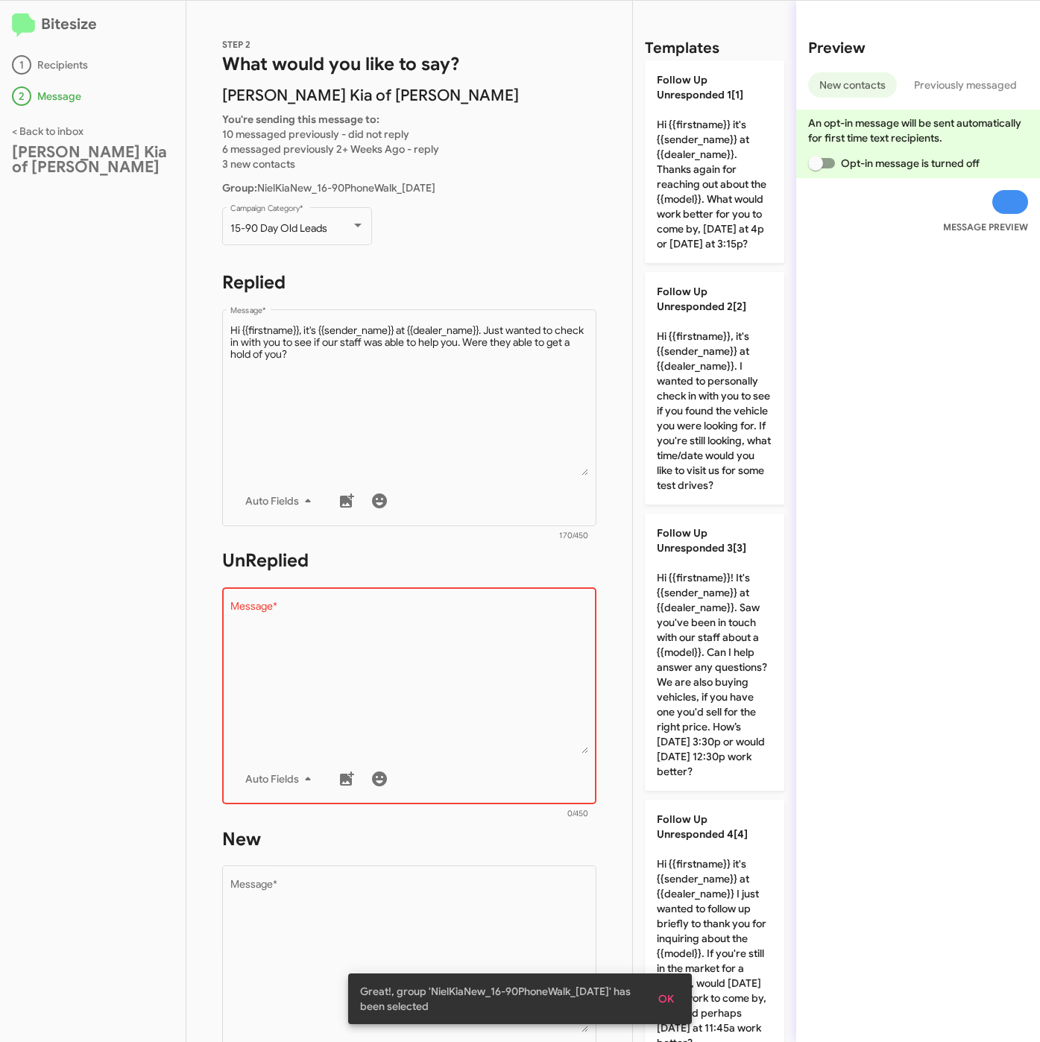
type textarea "Hi {{firstname}} it's {{sender_name}} at {{dealer_name}}. Thanks again for reac…"
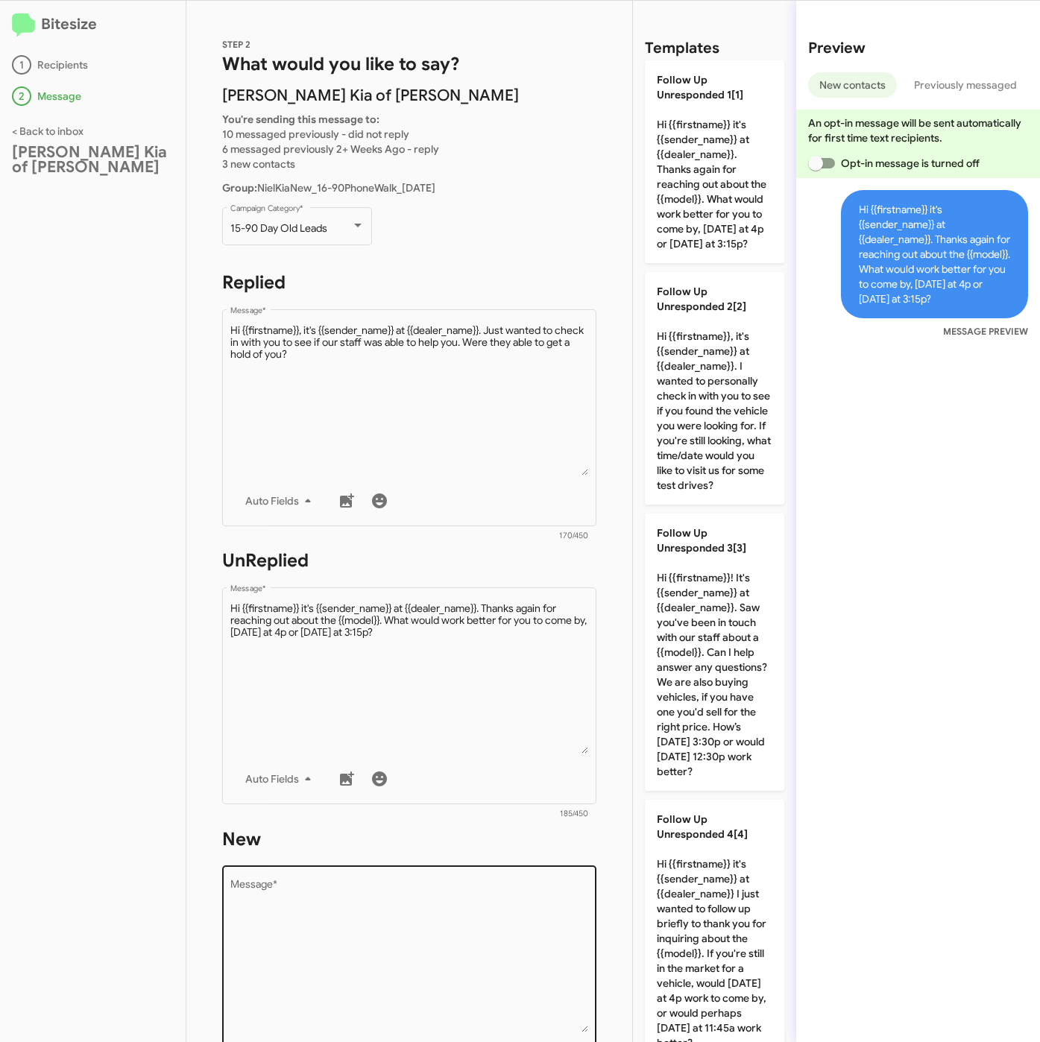
click at [445, 897] on textarea "Message *" at bounding box center [409, 956] width 358 height 152
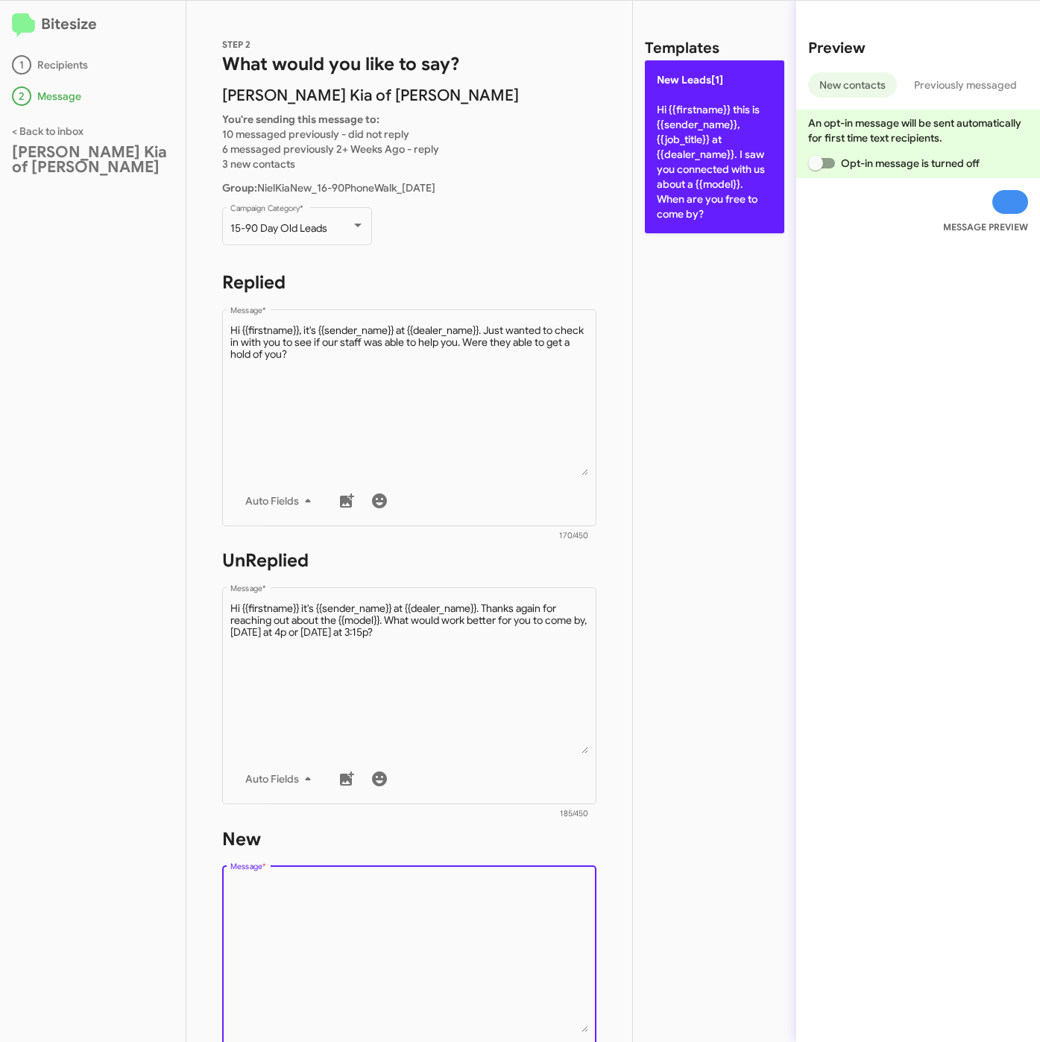
click at [678, 211] on p "New Leads[1] Hi {{firstname}} this is {{sender_name}}, {{job_title}} at {{deale…" at bounding box center [714, 146] width 139 height 173
type textarea "Hi {{firstname}} this is {{sender_name}}, {{job_title}} at {{dealer_name}}. I s…"
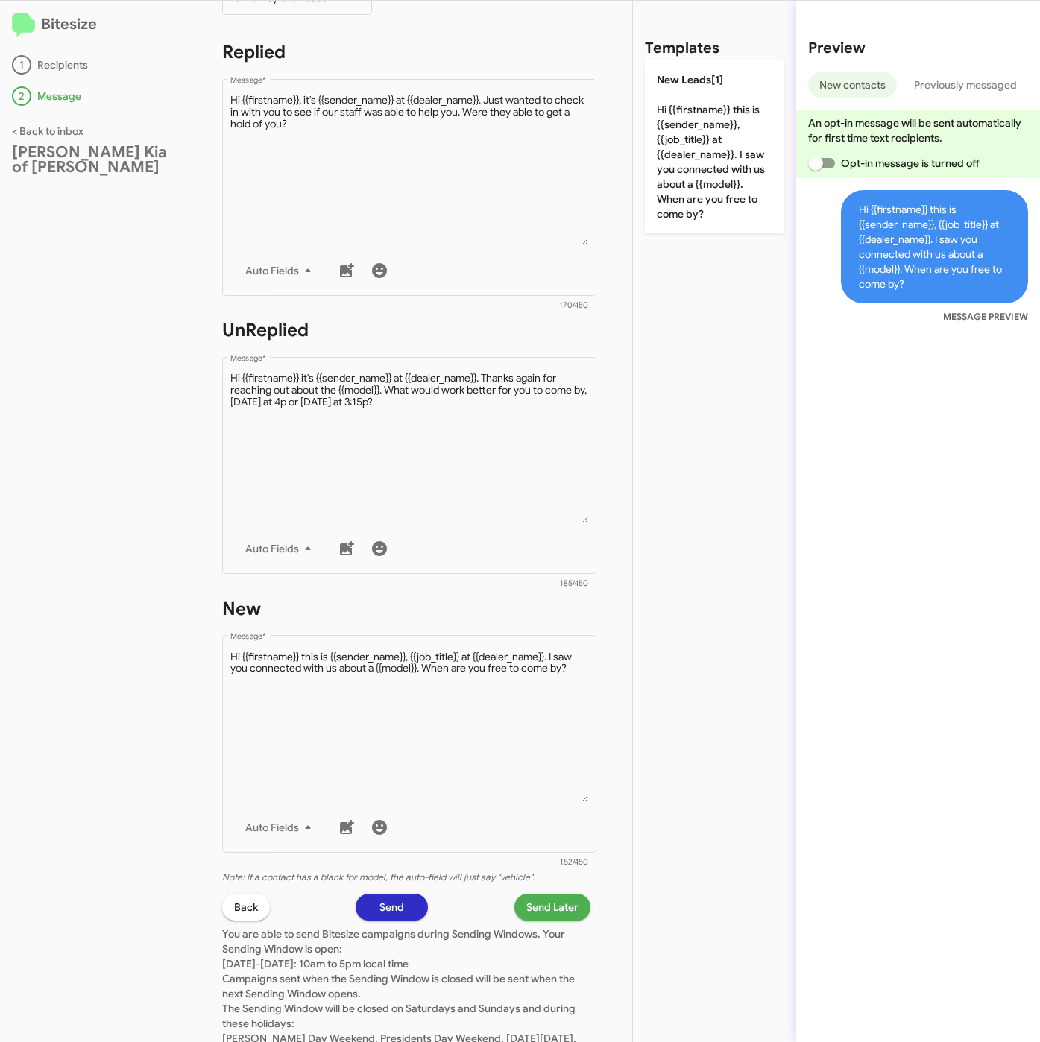
scroll to position [320, 0]
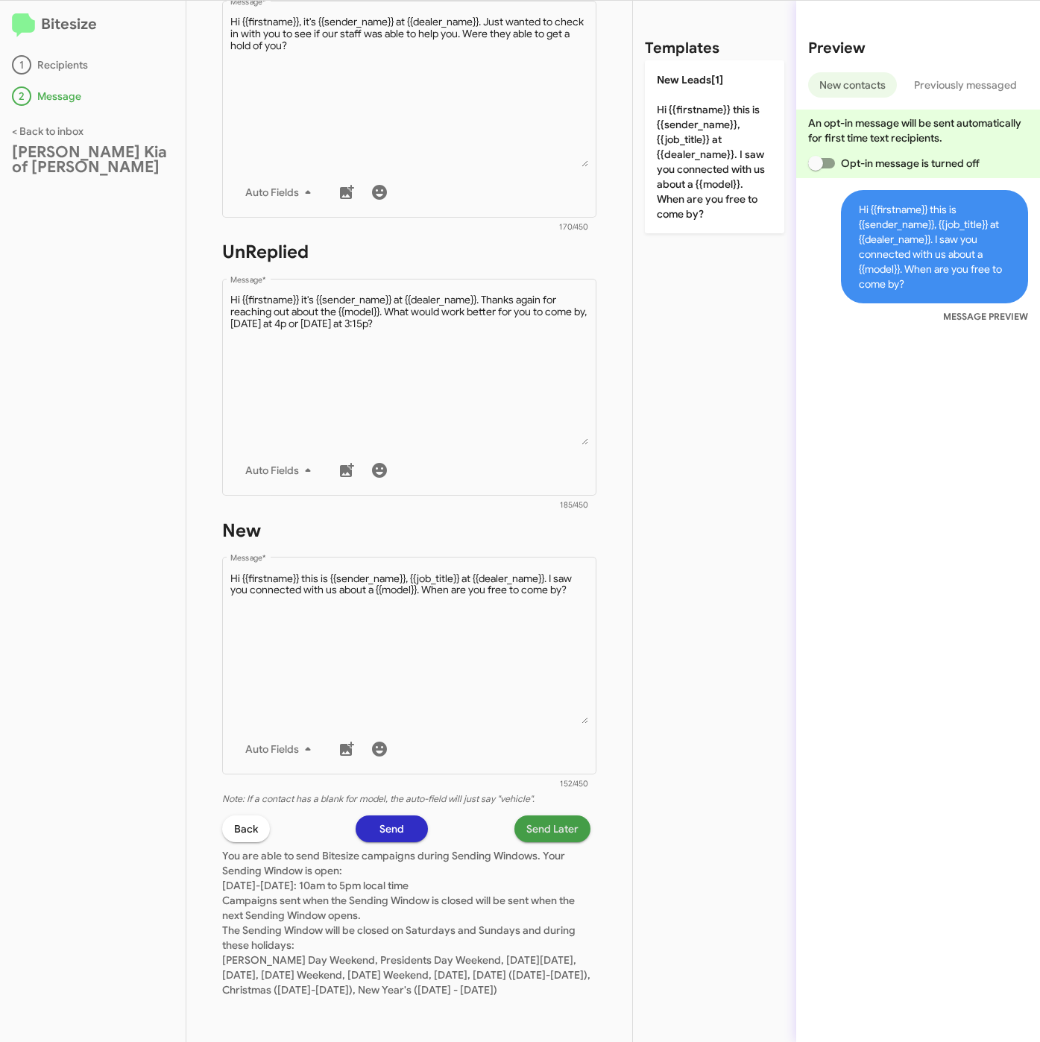
click at [526, 815] on span "Send Later" at bounding box center [552, 828] width 52 height 27
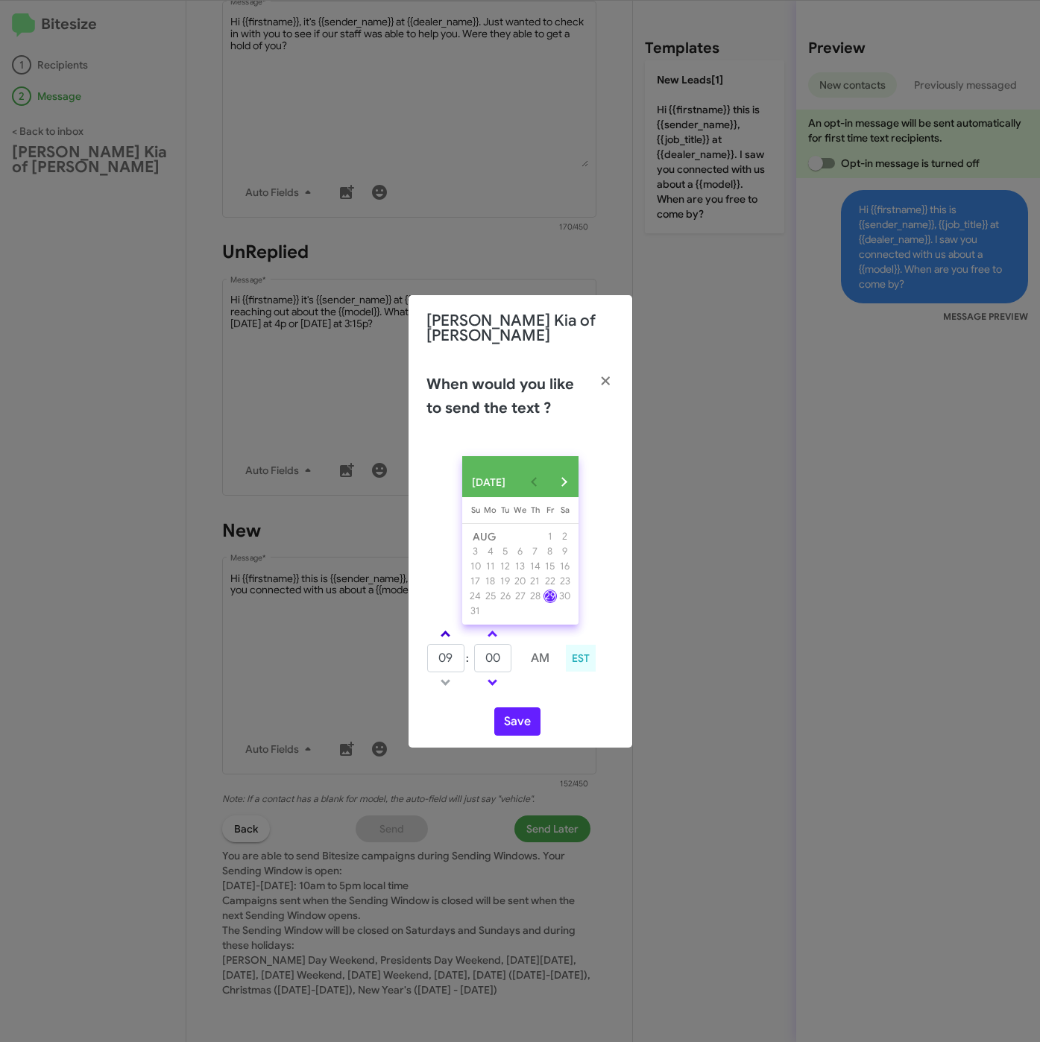
click at [447, 625] on link at bounding box center [445, 633] width 26 height 17
type input "01"
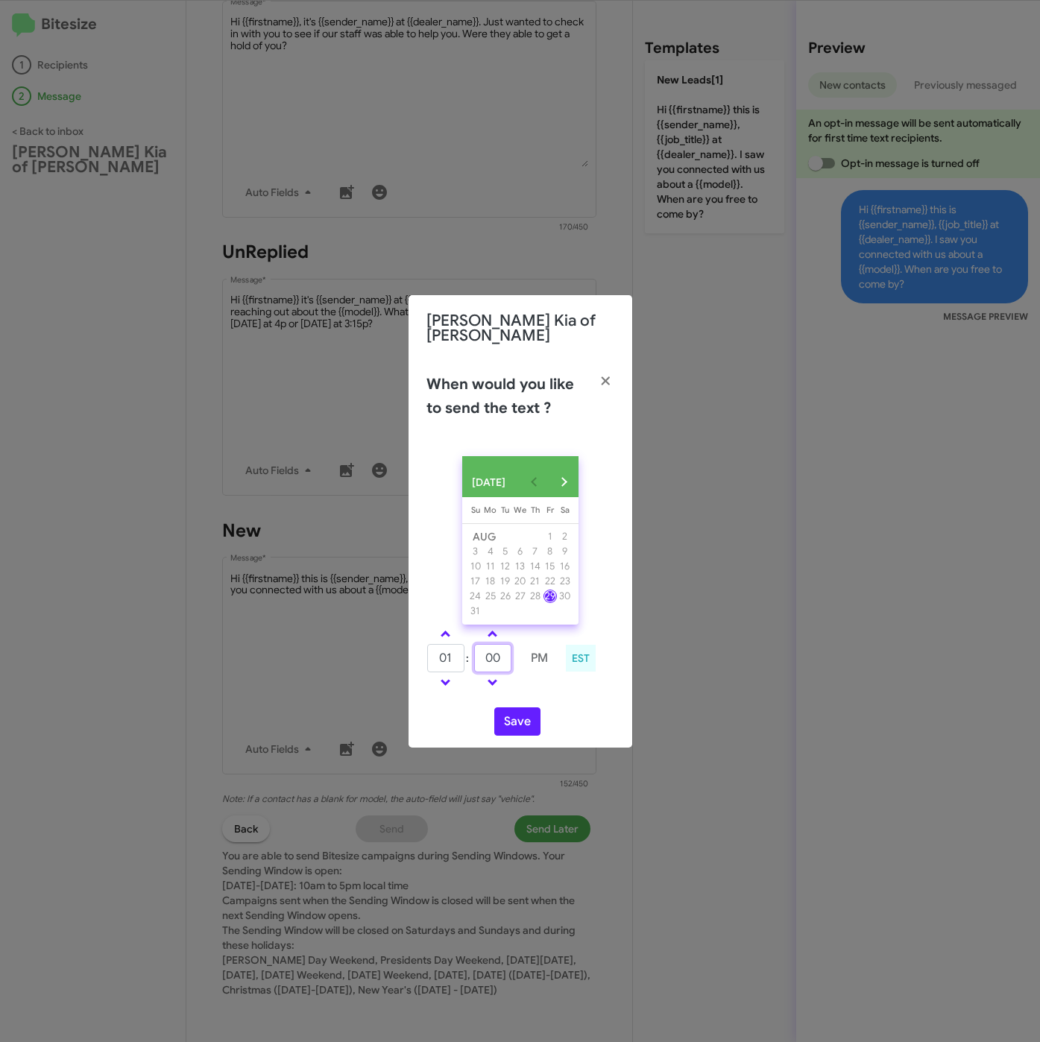
click at [461, 654] on tr "01 : 00 PM" at bounding box center [492, 658] width 132 height 30
type input "30"
click at [515, 716] on button "Save" at bounding box center [517, 721] width 46 height 28
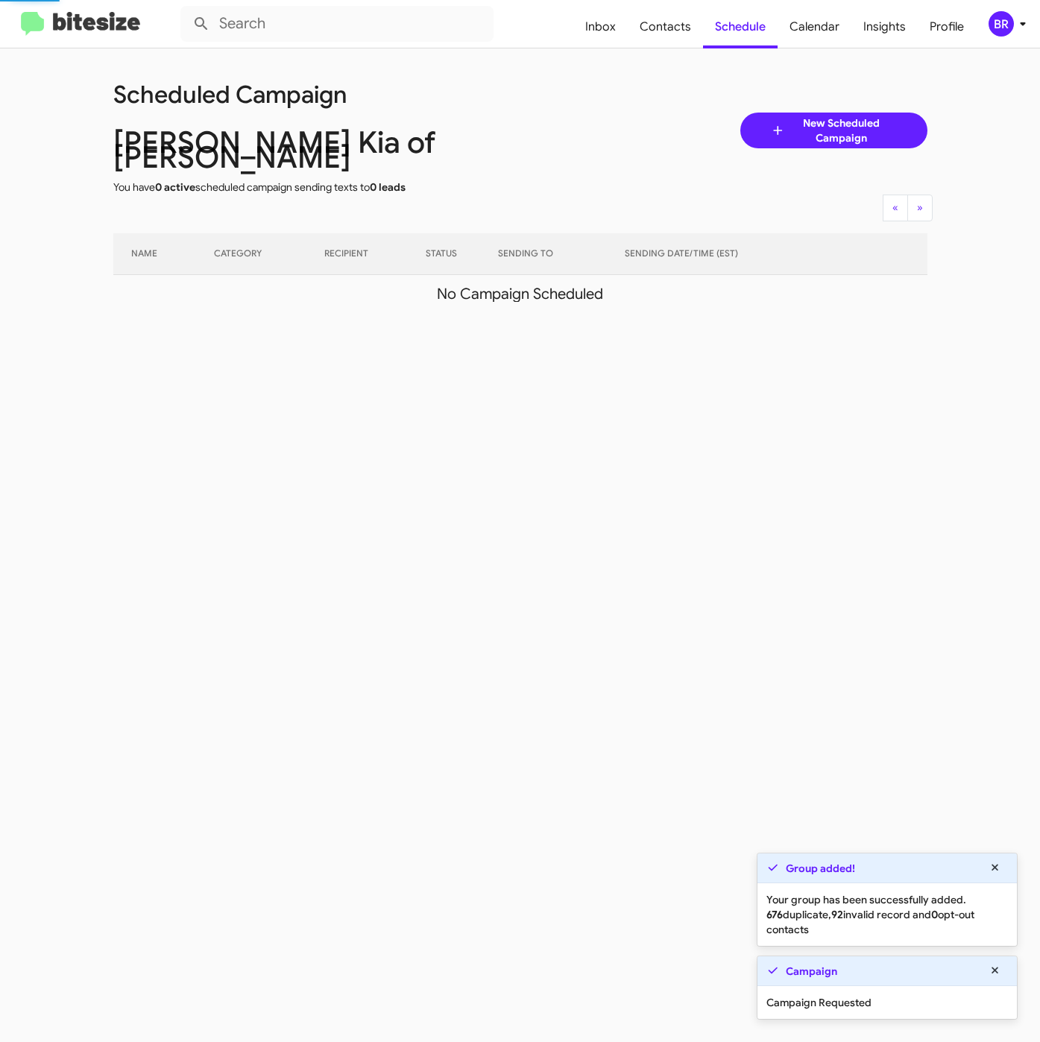
click at [1020, 22] on icon at bounding box center [1022, 24] width 5 height 4
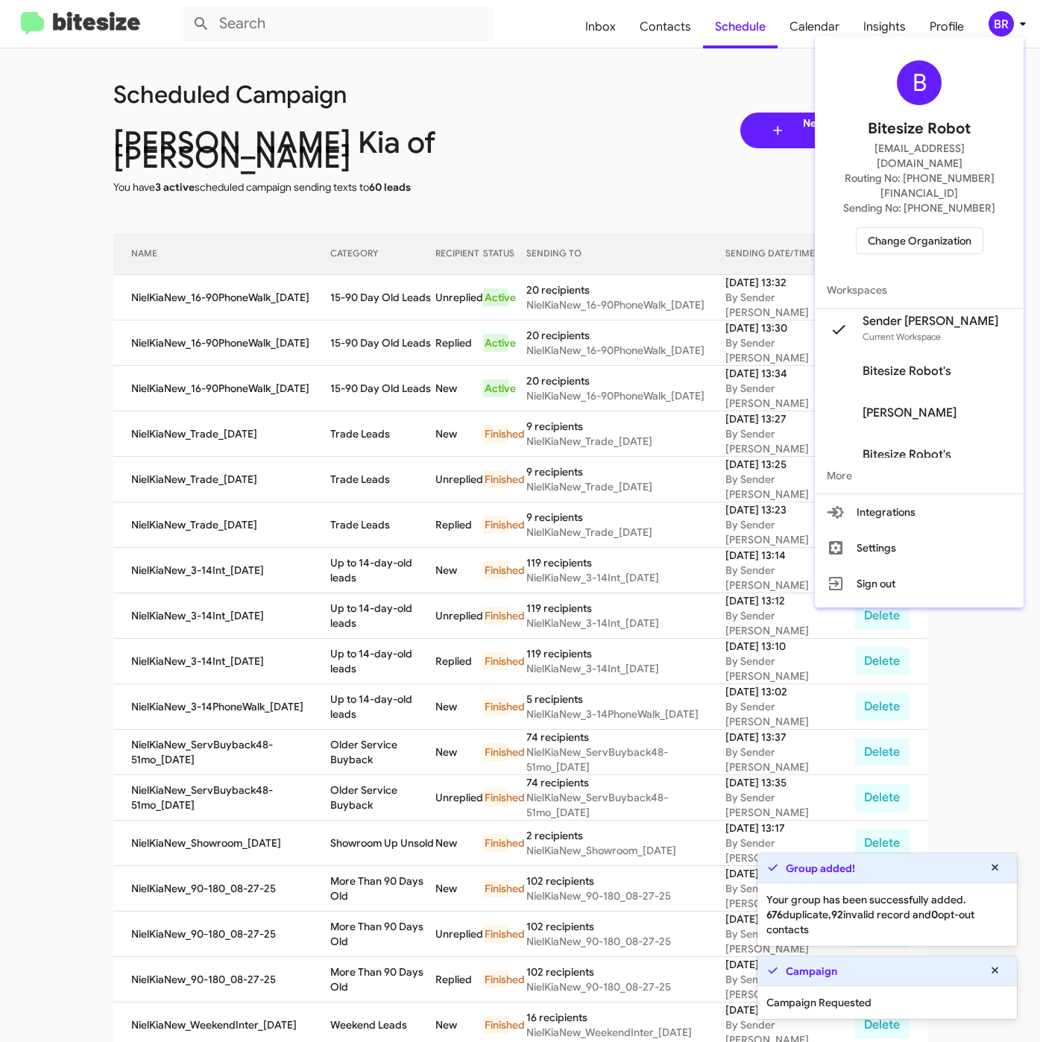
drag, startPoint x: 385, startPoint y: 329, endPoint x: 322, endPoint y: 233, distance: 114.5
click at [385, 329] on div at bounding box center [520, 521] width 1040 height 1042
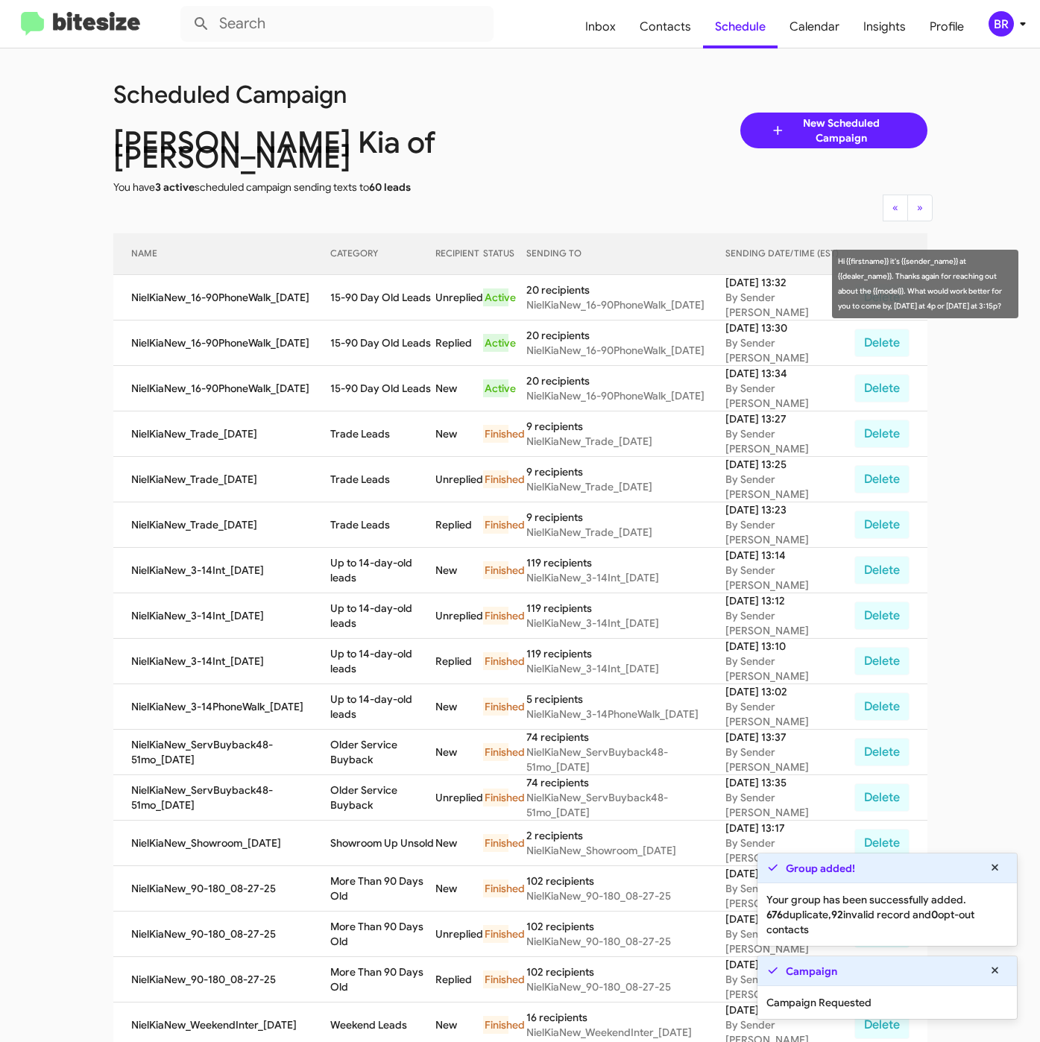
drag, startPoint x: 338, startPoint y: 282, endPoint x: 435, endPoint y: 295, distance: 97.7
click at [435, 295] on tr "NielKiaNew_16-90PhoneWalk_08-29-25 15-90 Day Old Leads Unreplied Active 20 reci…" at bounding box center [520, 297] width 814 height 45
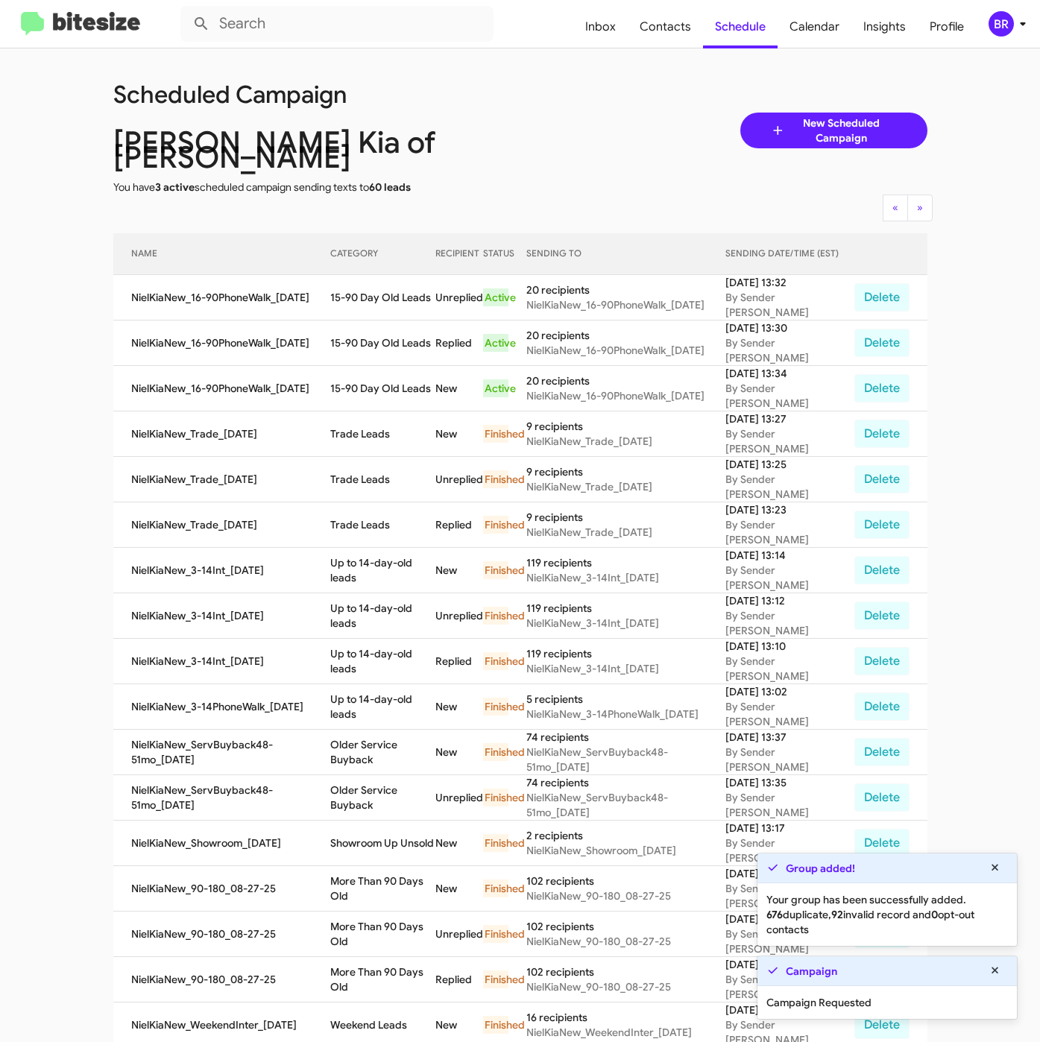
copy tr "15-90 Day Old Leads"
click at [680, 22] on span "Contacts" at bounding box center [665, 26] width 75 height 43
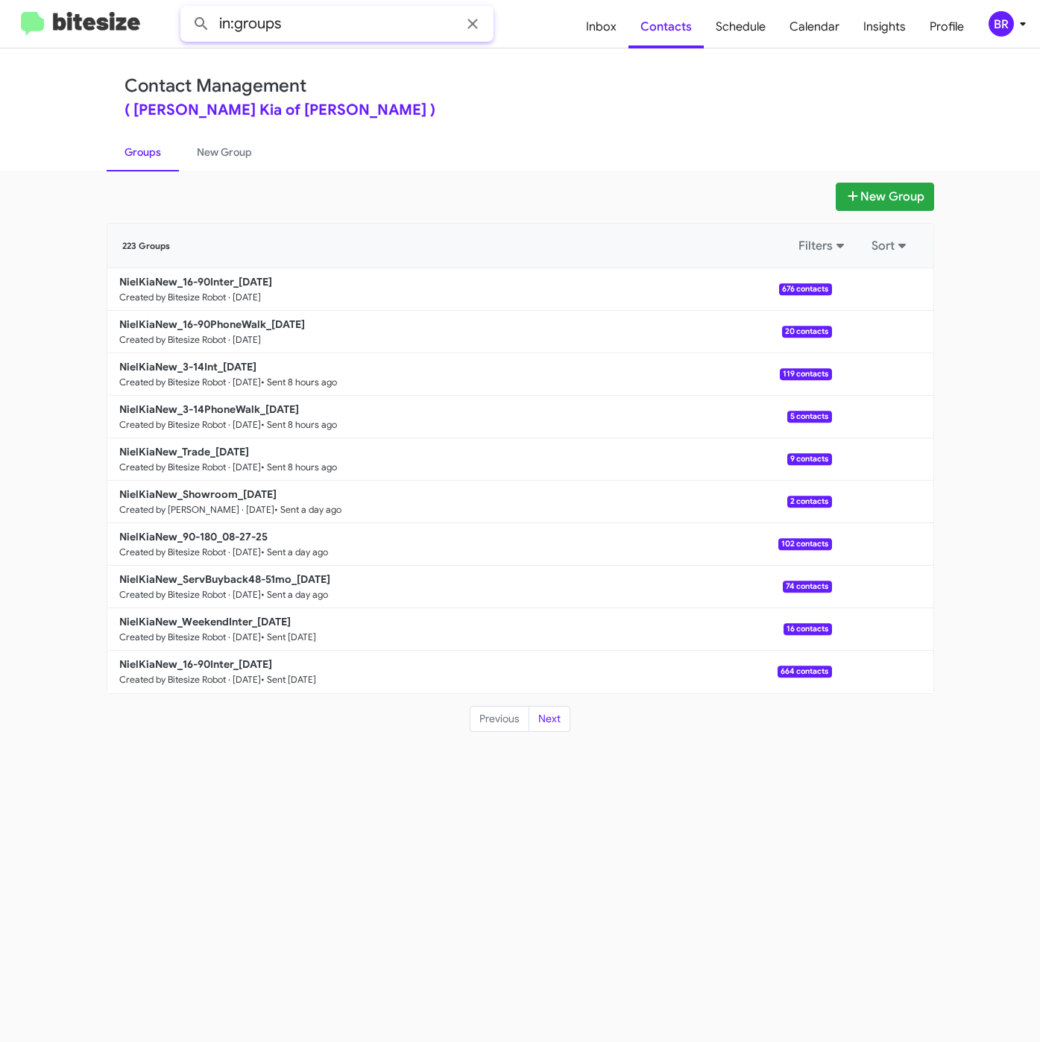
drag, startPoint x: 372, startPoint y: 22, endPoint x: 372, endPoint y: 0, distance: 22.4
click at [372, 22] on input "in:groups" at bounding box center [336, 24] width 313 height 36
type input "in:groups 16-9"
click at [186, 9] on button at bounding box center [201, 24] width 30 height 30
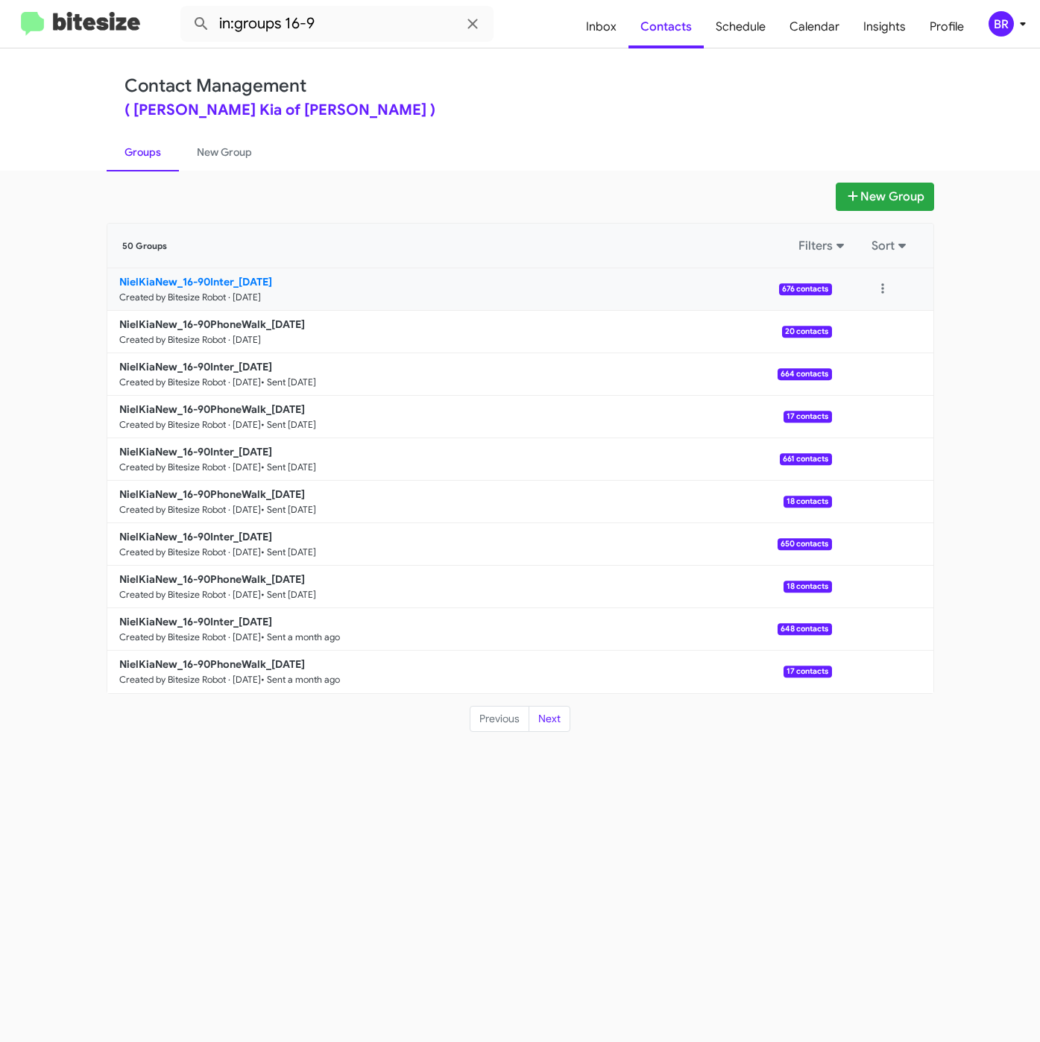
click at [228, 276] on b "NielKiaNew_16-90Inter_08-29-25" at bounding box center [195, 281] width 153 height 13
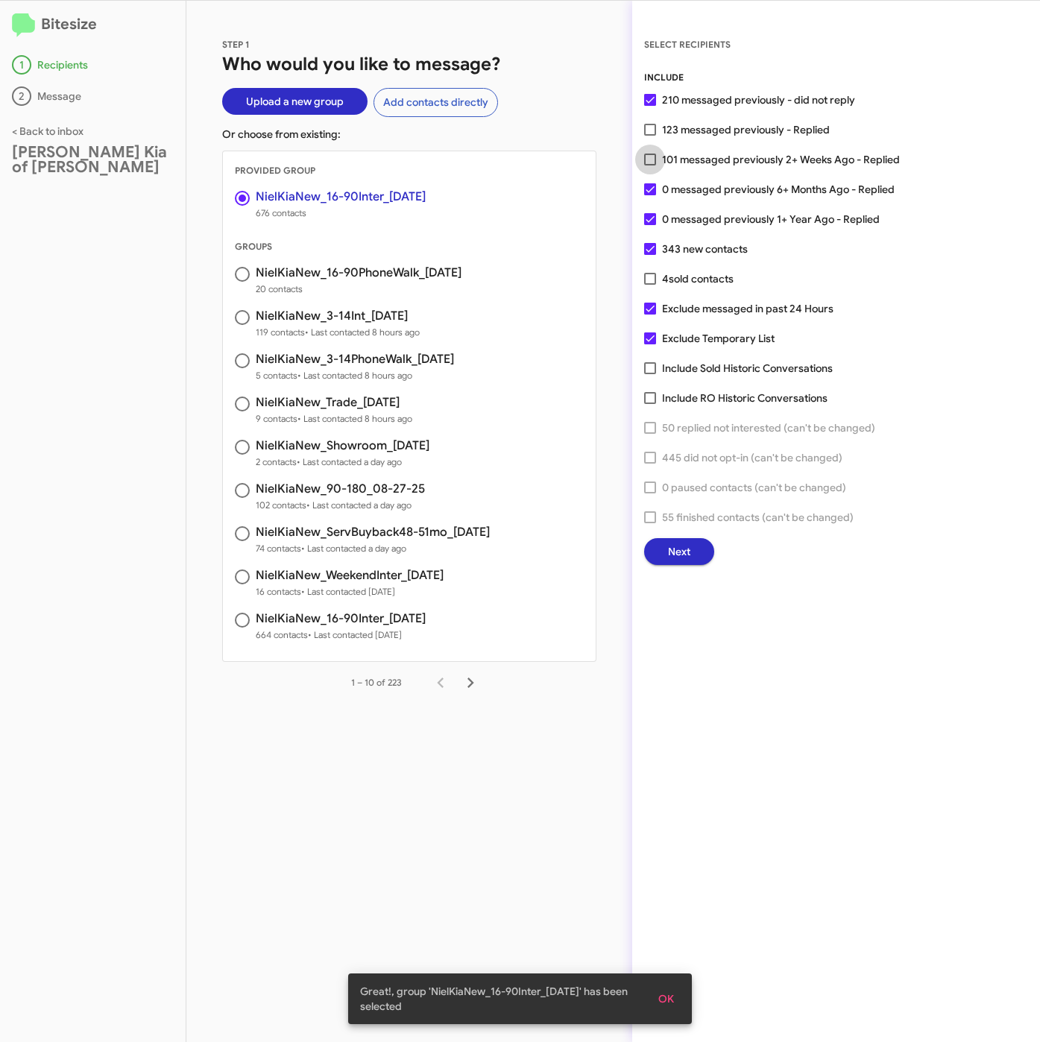
click at [727, 155] on span "101 messaged previously 2+ Weeks Ago - Replied" at bounding box center [781, 160] width 238 height 18
click at [650, 165] on input "101 messaged previously 2+ Weeks Ago - Replied" at bounding box center [649, 165] width 1 height 1
checkbox input "true"
click at [671, 543] on span "Next" at bounding box center [679, 551] width 22 height 27
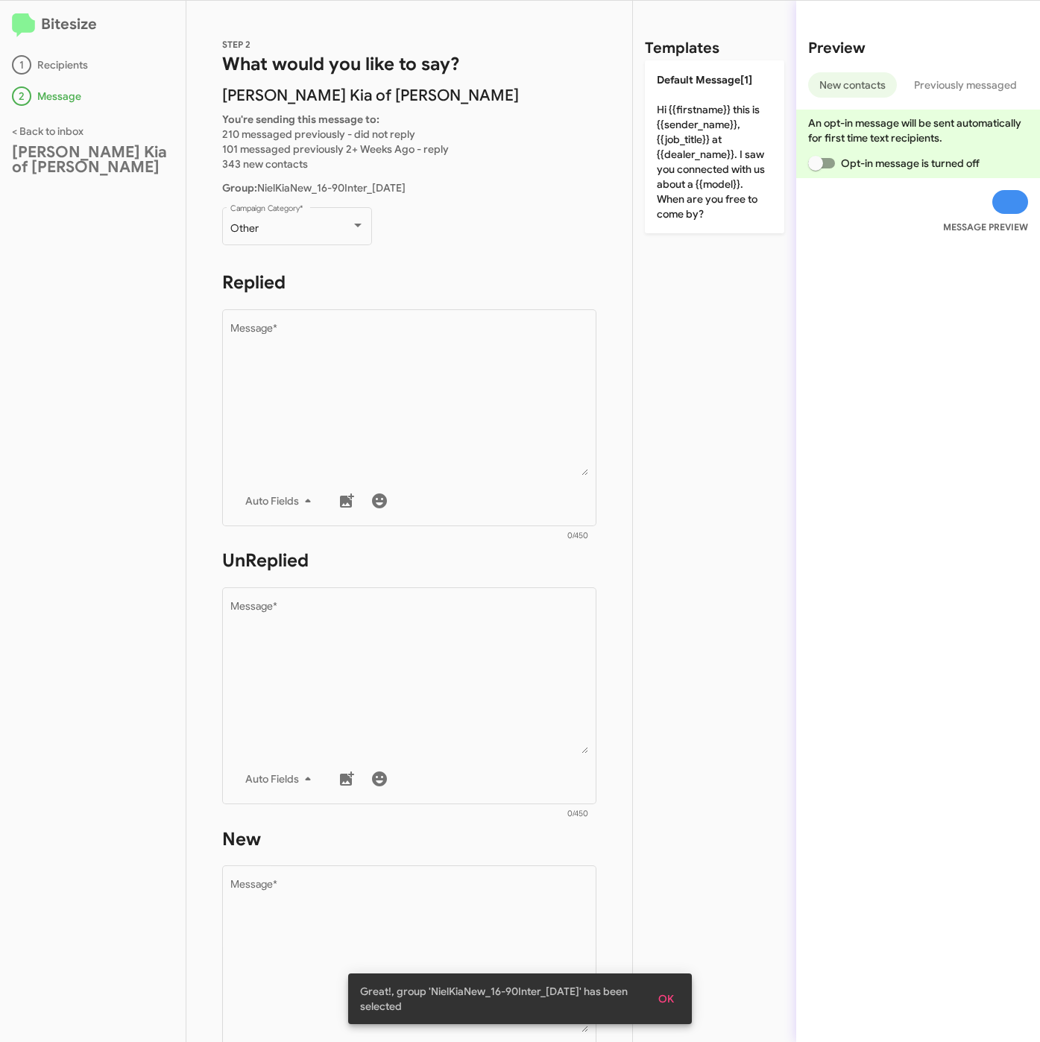
click at [306, 200] on div "STEP 2 What would you like to say? Nielsen Kia of Newton You're sending this me…" at bounding box center [409, 521] width 446 height 1041
click at [315, 229] on div "Other" at bounding box center [290, 229] width 121 height 12
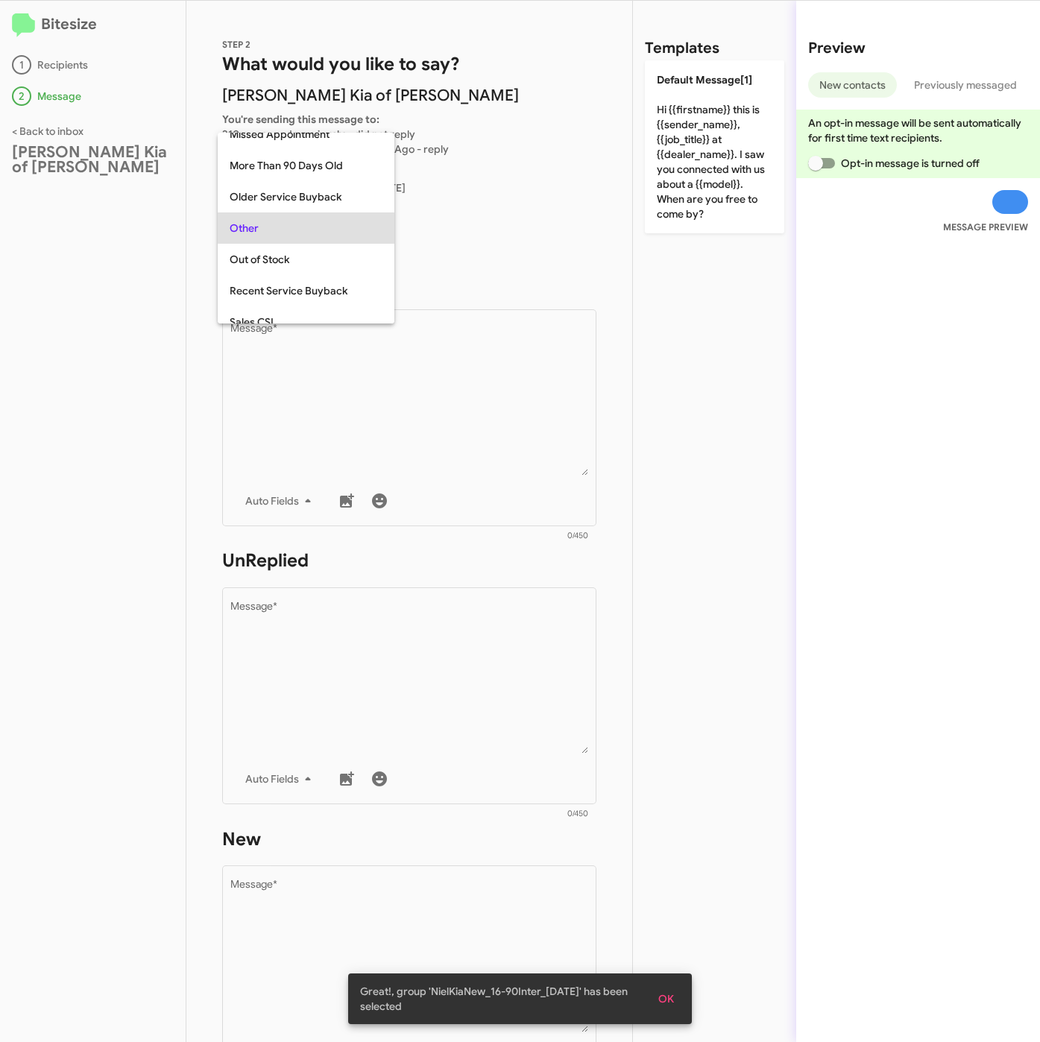
scroll to position [31, 0]
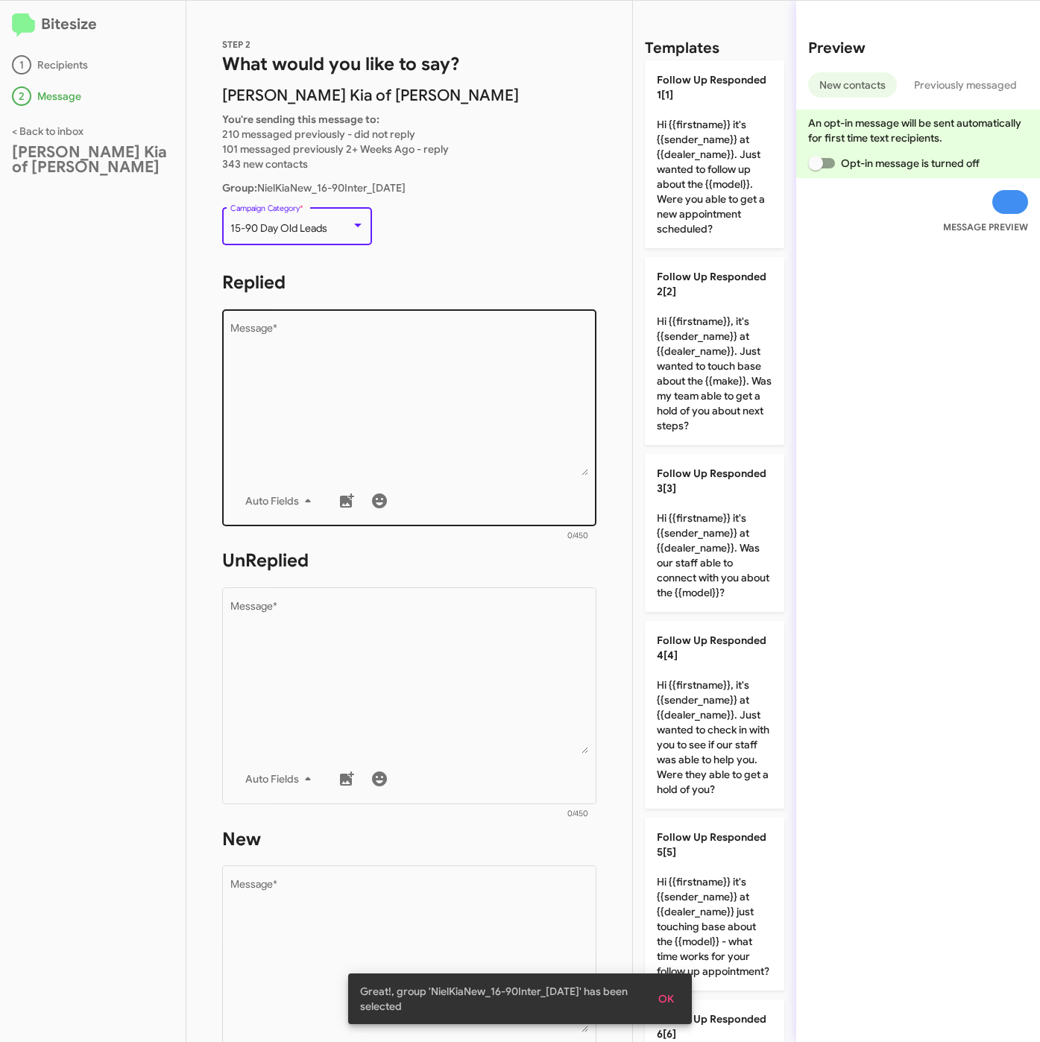
click at [376, 370] on textarea "Message *" at bounding box center [409, 399] width 358 height 152
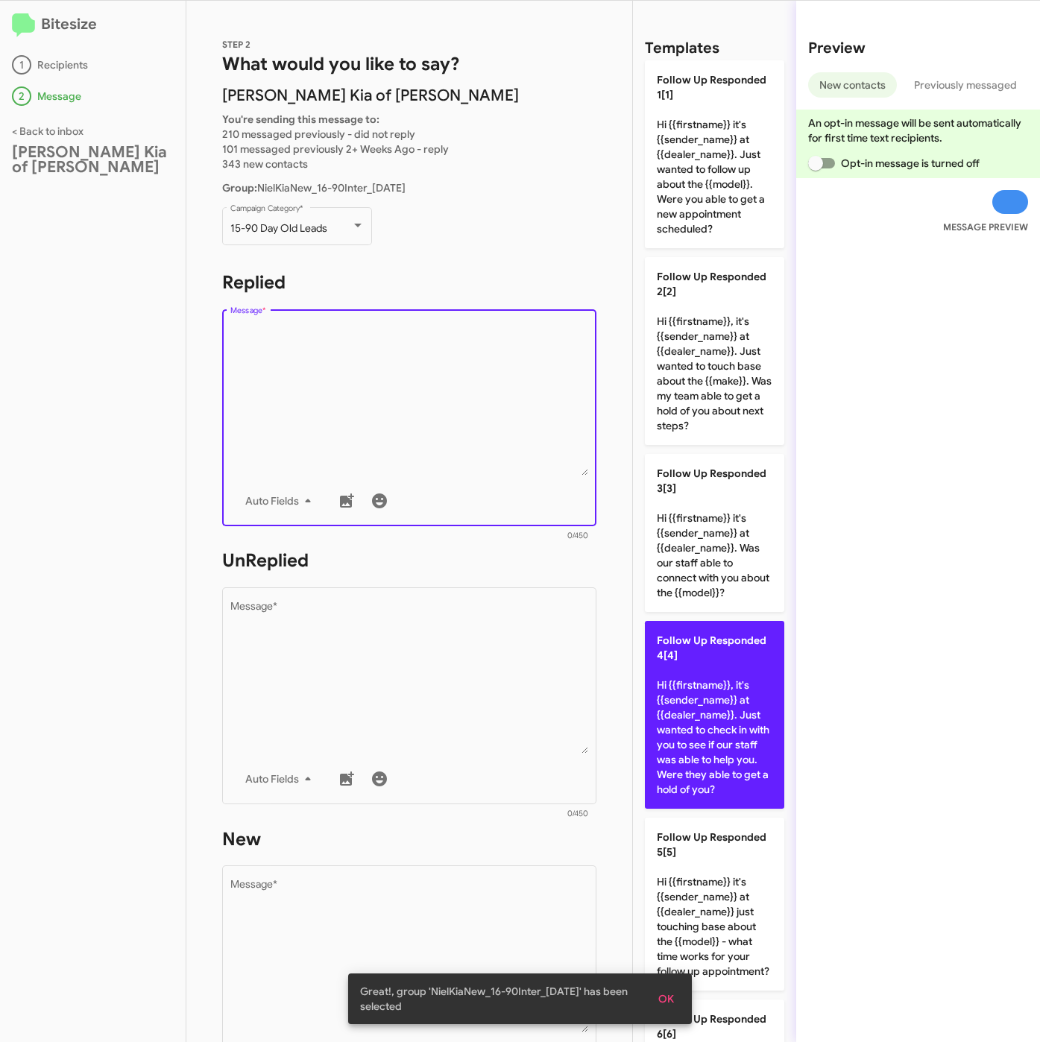
click at [684, 754] on p "Follow Up Responded 4[4] Hi {{firstname}}, it's {{sender_name}} at {{dealer_nam…" at bounding box center [714, 715] width 139 height 188
type textarea "Hi {{firstname}}, it's {{sender_name}} at {{dealer_name}}. Just wanted to check…"
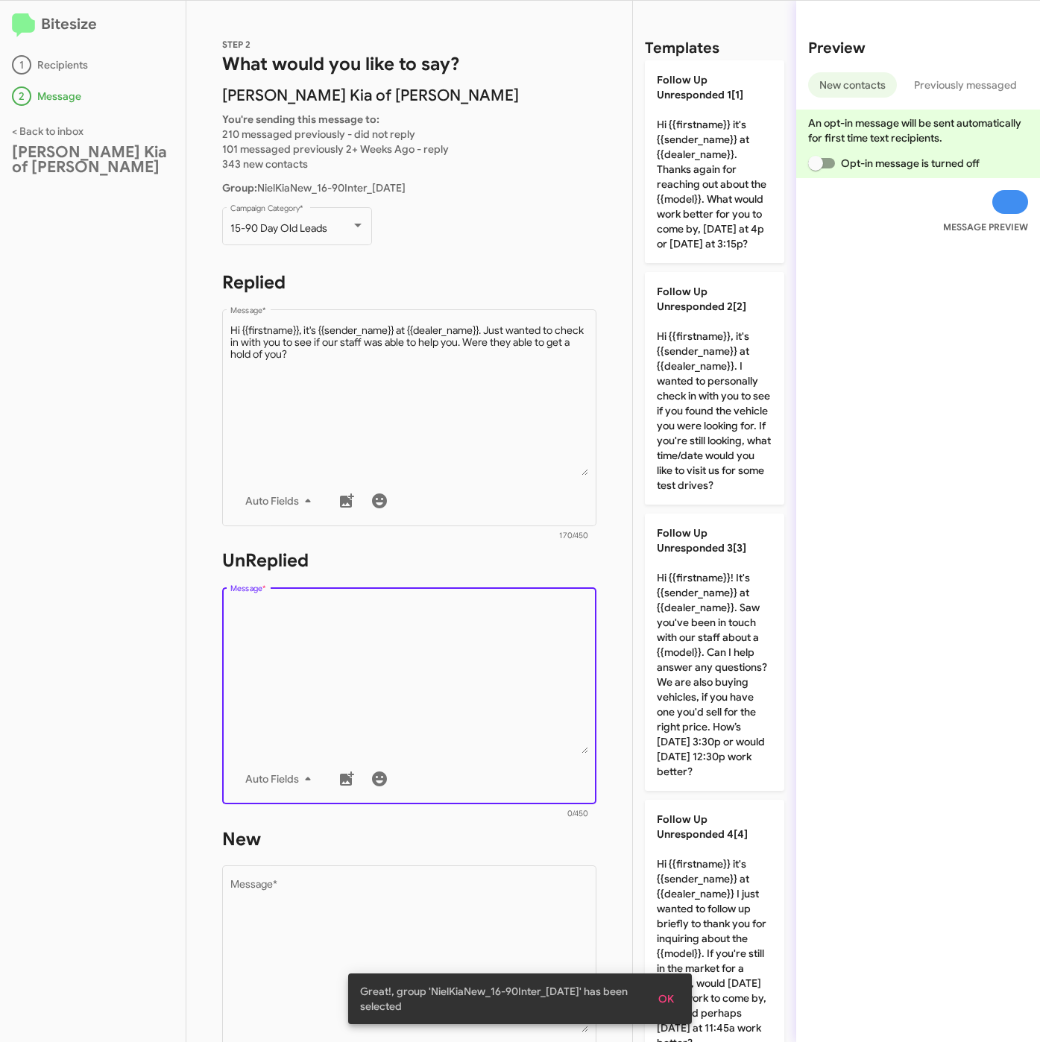
click at [403, 618] on textarea "Message *" at bounding box center [409, 677] width 358 height 152
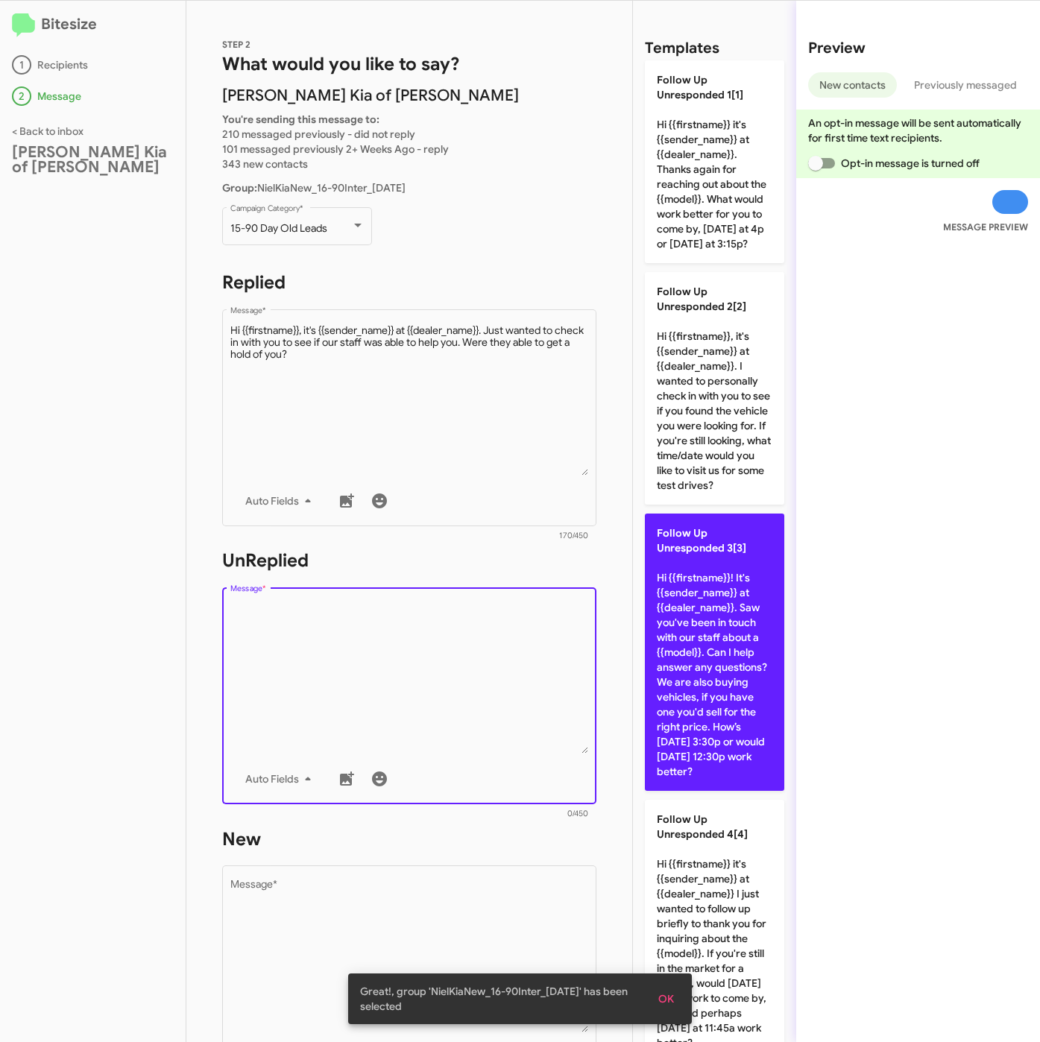
click at [698, 698] on p "Follow Up Unresponded 3[3] Hi {{firstname}}! It's {{sender_name}} at {{dealer_n…" at bounding box center [714, 652] width 139 height 277
type textarea "Hi {{firstname}}! It's {{sender_name}} at {{dealer_name}}. Saw you've been in t…"
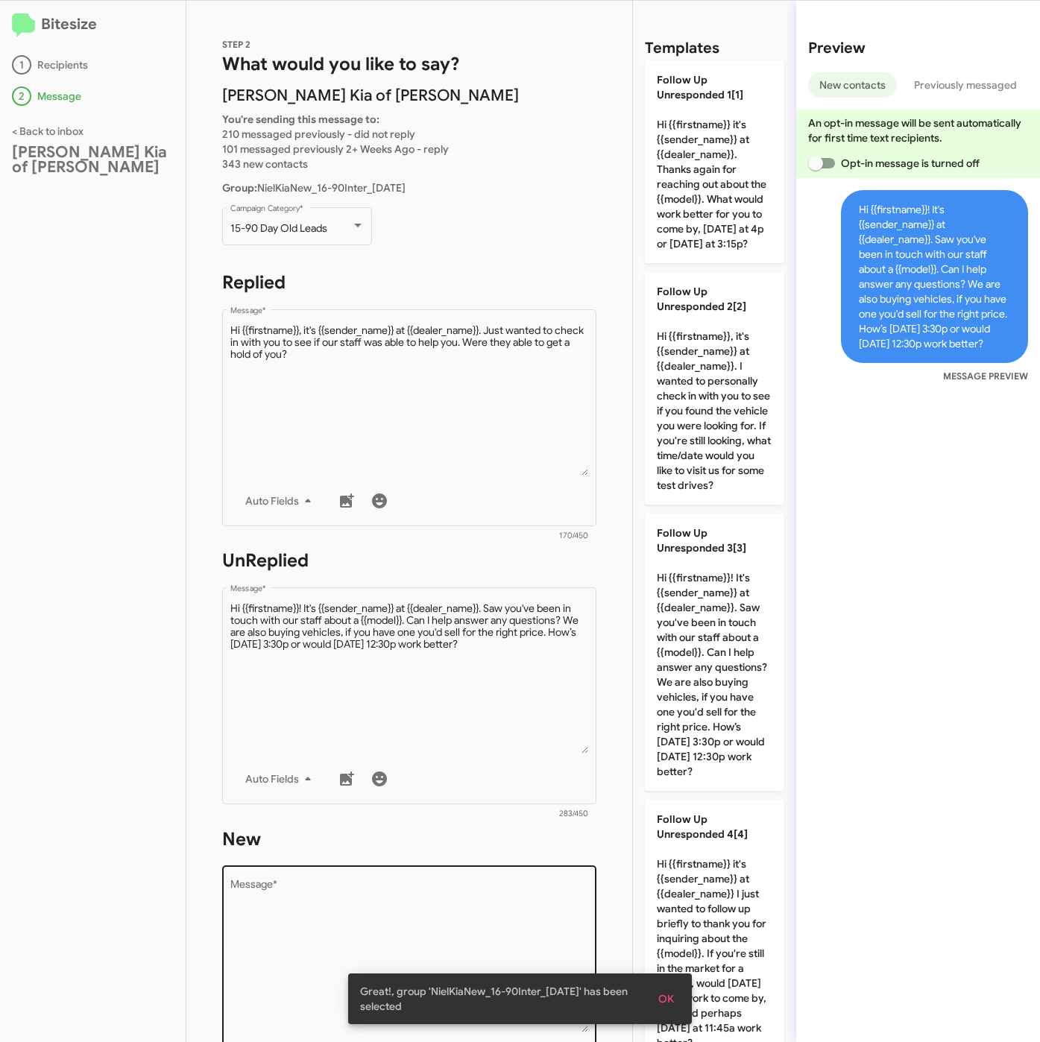
click at [497, 885] on textarea "Message *" at bounding box center [409, 956] width 358 height 152
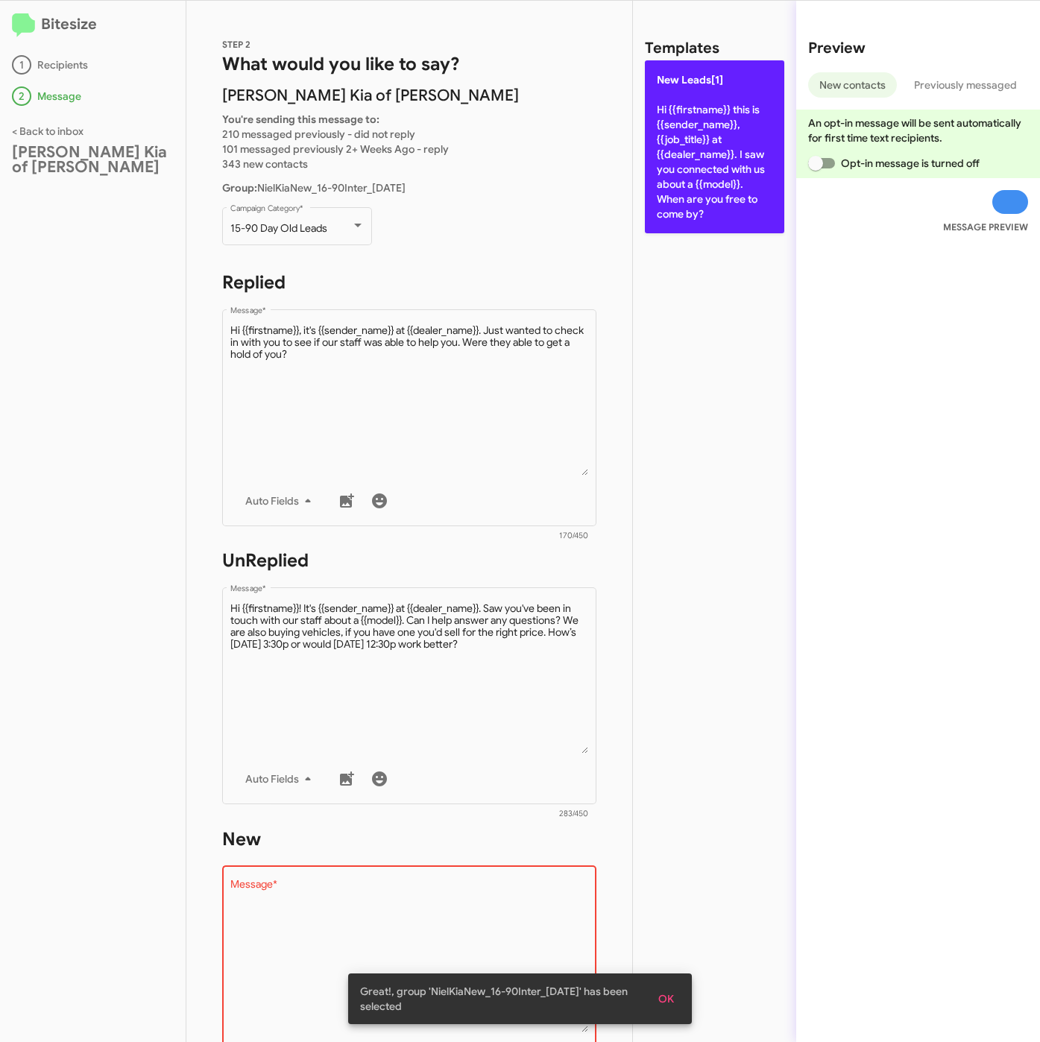
click at [704, 208] on p "New Leads[1] Hi {{firstname}} this is {{sender_name}}, {{job_title}} at {{deale…" at bounding box center [714, 146] width 139 height 173
type textarea "Hi {{firstname}} this is {{sender_name}}, {{job_title}} at {{dealer_name}}. I s…"
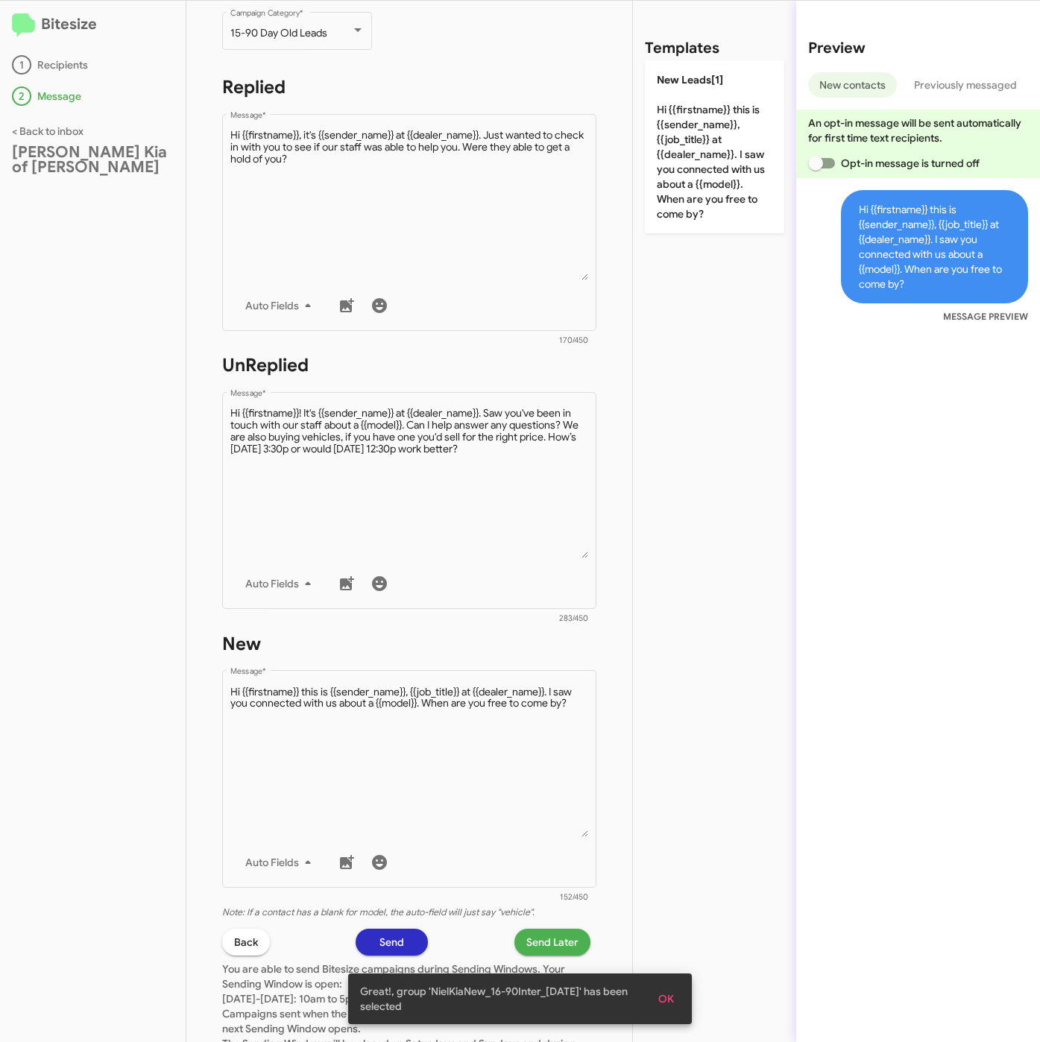
scroll to position [320, 0]
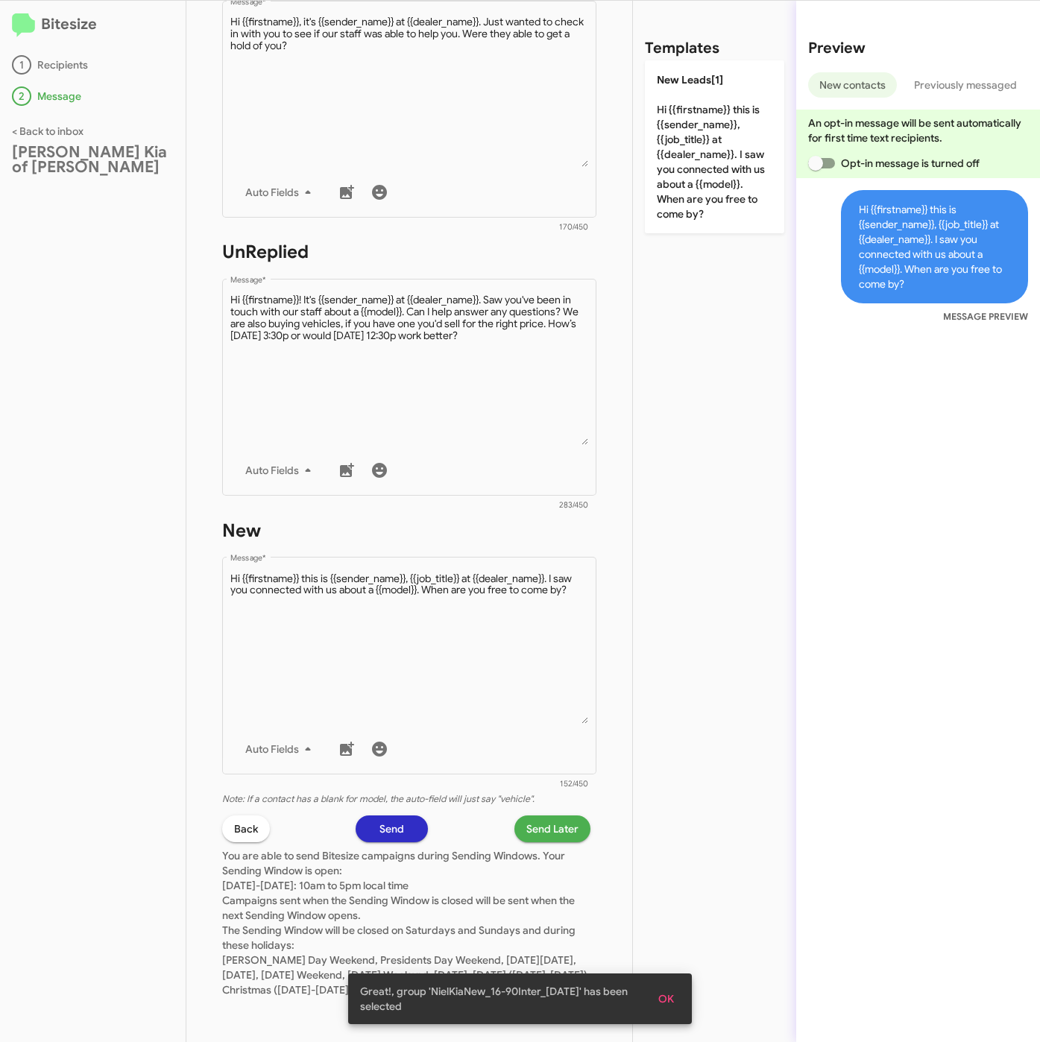
click at [526, 815] on span "Send Later" at bounding box center [552, 828] width 52 height 27
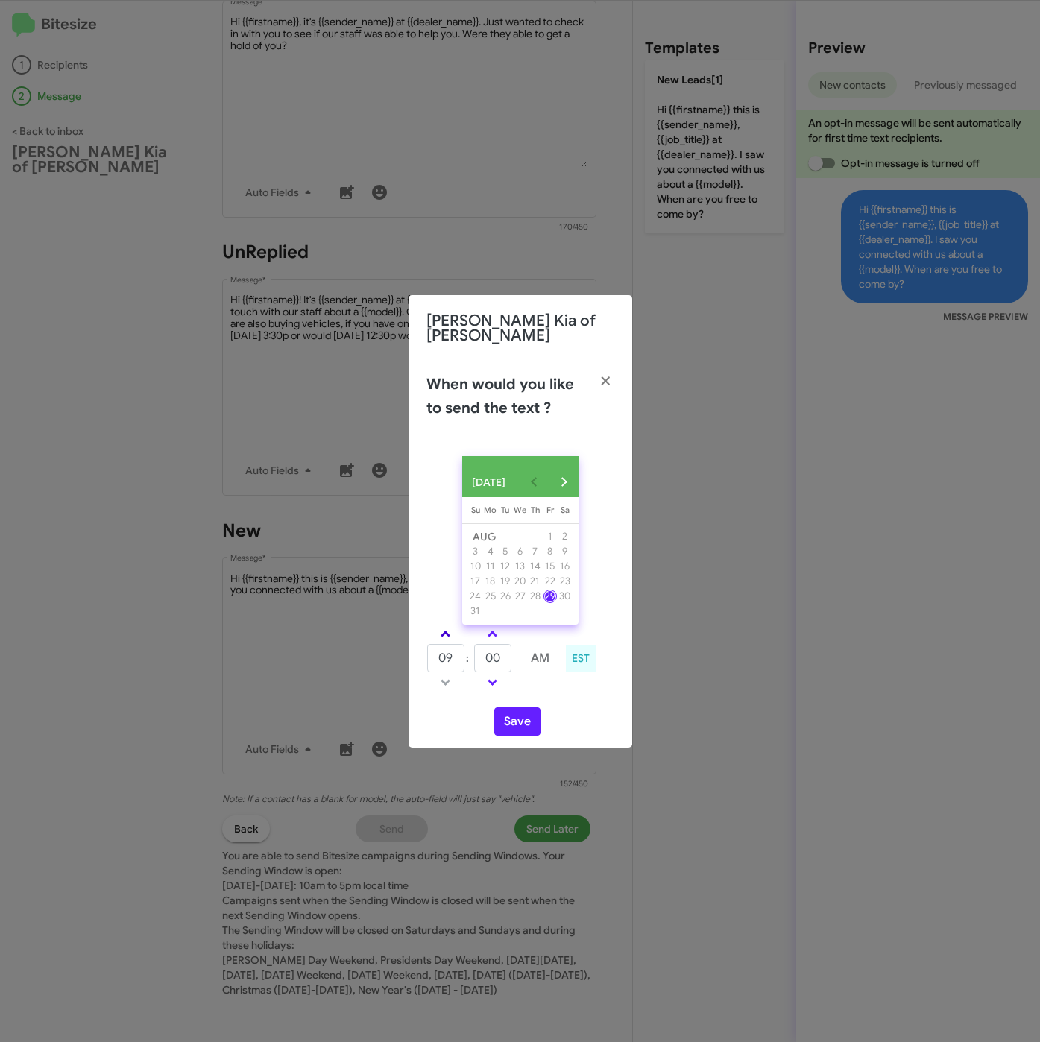
click at [449, 631] on span at bounding box center [445, 636] width 10 height 10
type input "01"
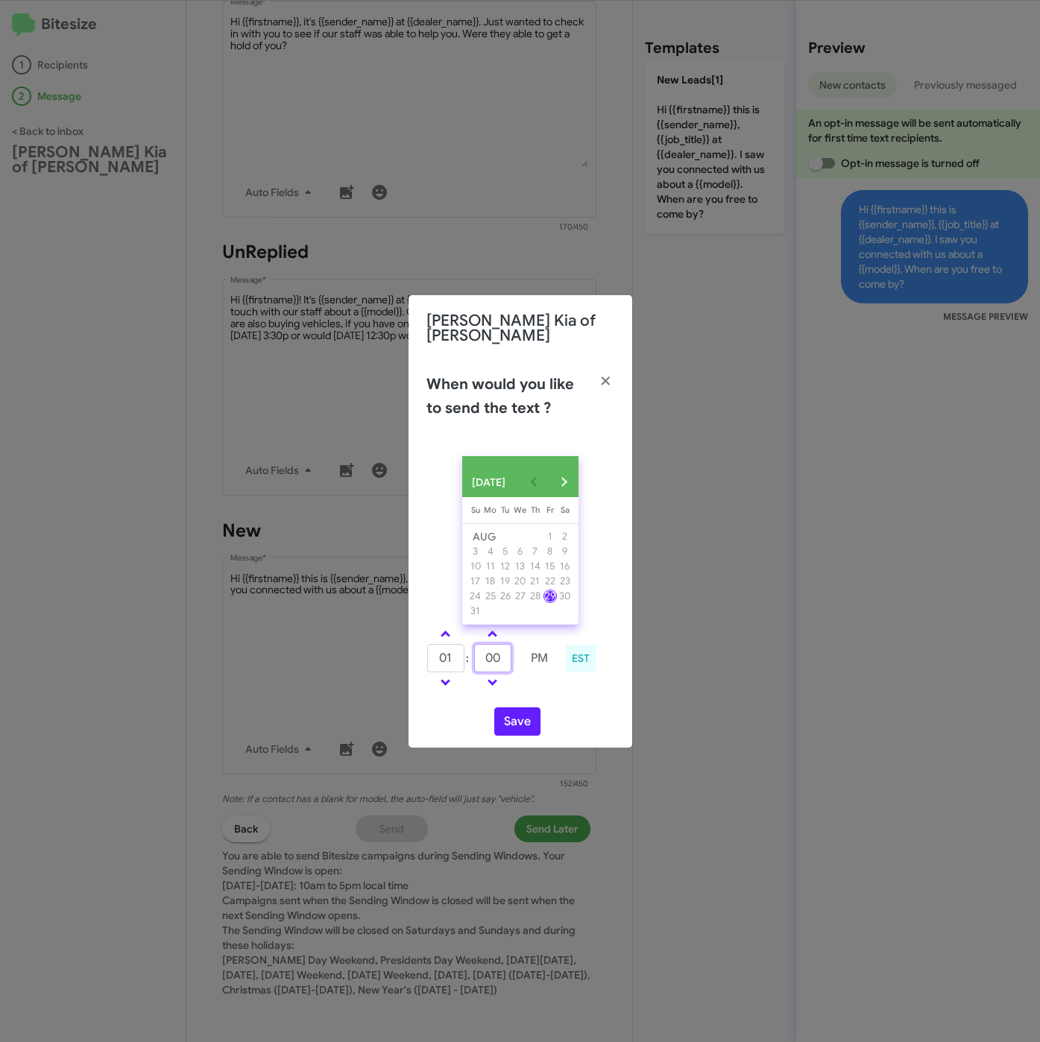
drag, startPoint x: 496, startPoint y: 657, endPoint x: 468, endPoint y: 657, distance: 28.3
click at [468, 657] on tr "01 : 00 PM" at bounding box center [492, 658] width 132 height 30
type input "45"
click at [513, 713] on button "Save" at bounding box center [517, 721] width 46 height 28
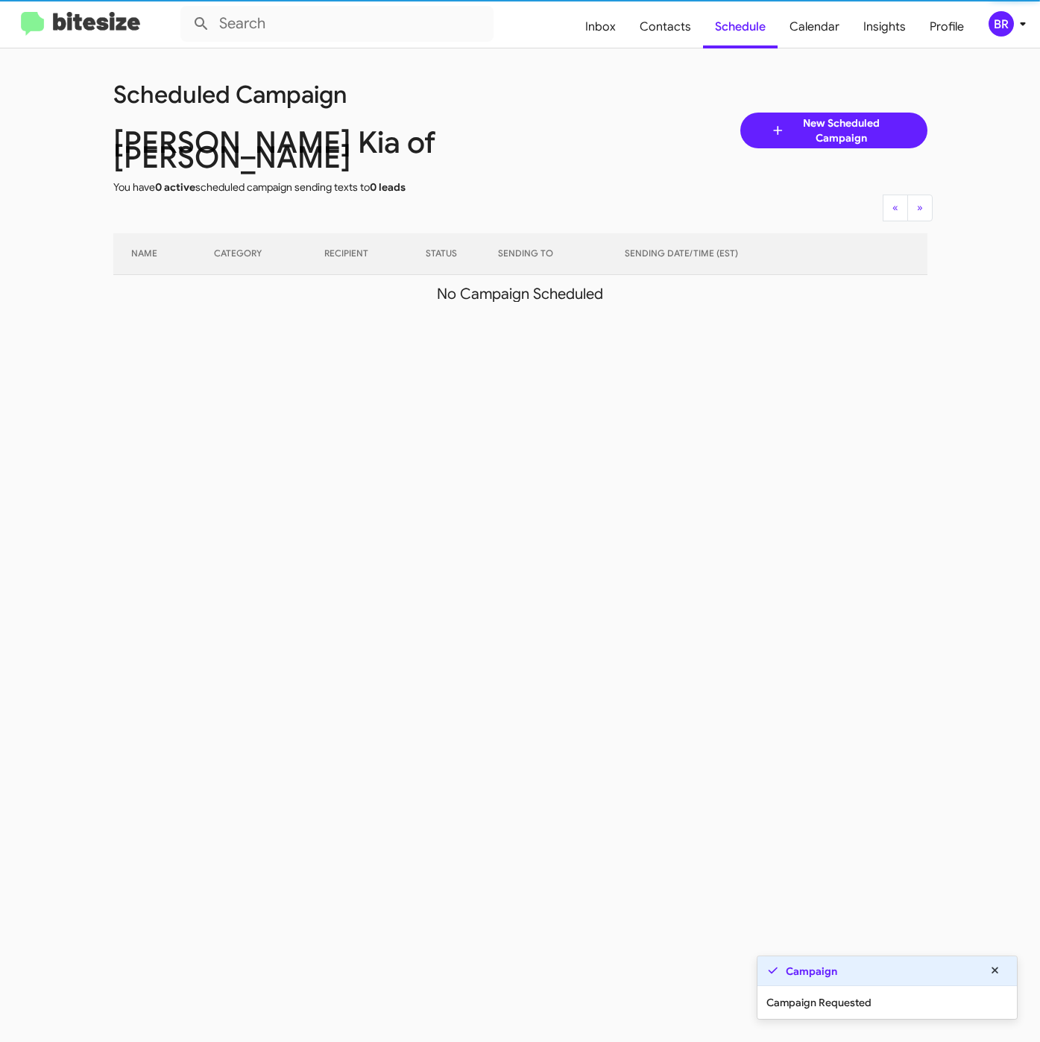
click at [1007, 18] on div "BR" at bounding box center [1000, 23] width 25 height 25
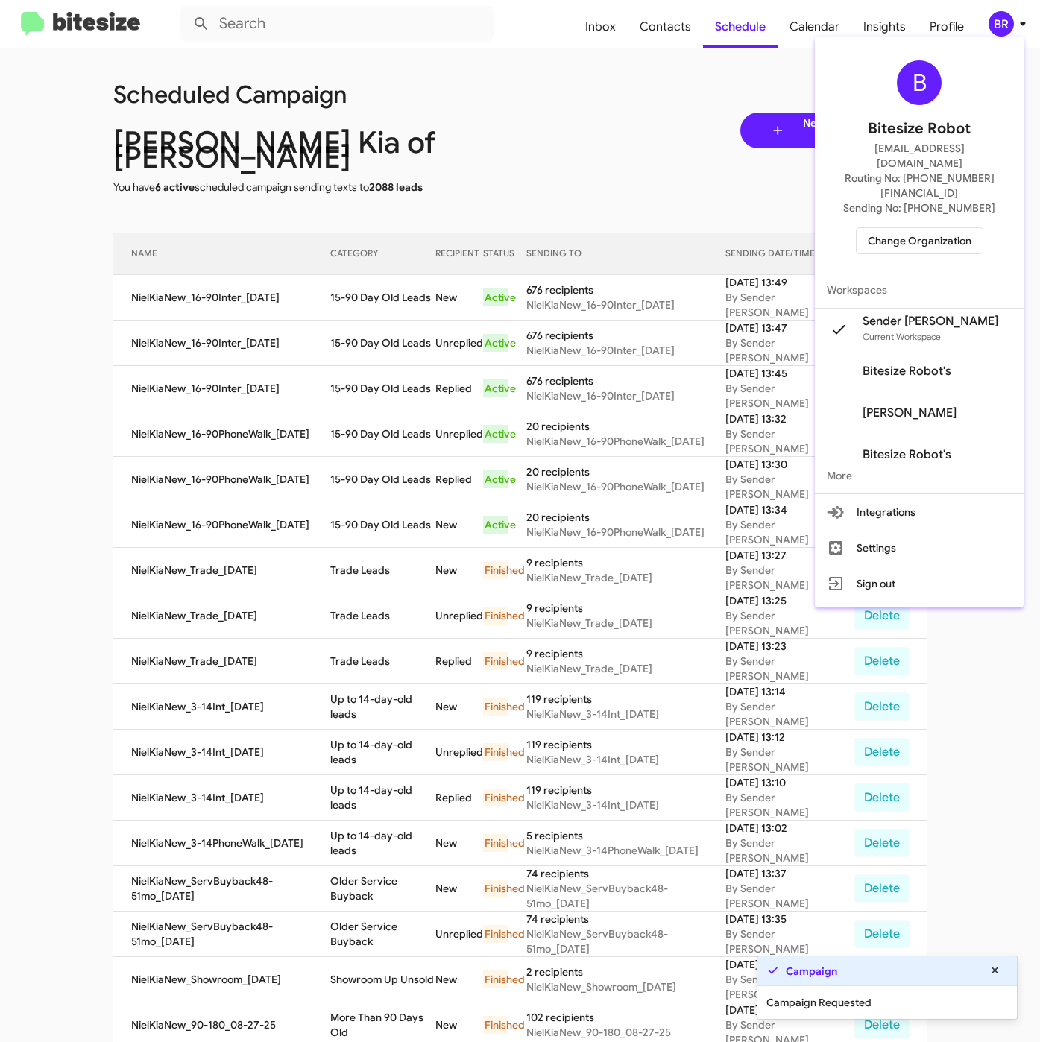
click at [459, 370] on div at bounding box center [520, 521] width 1040 height 1042
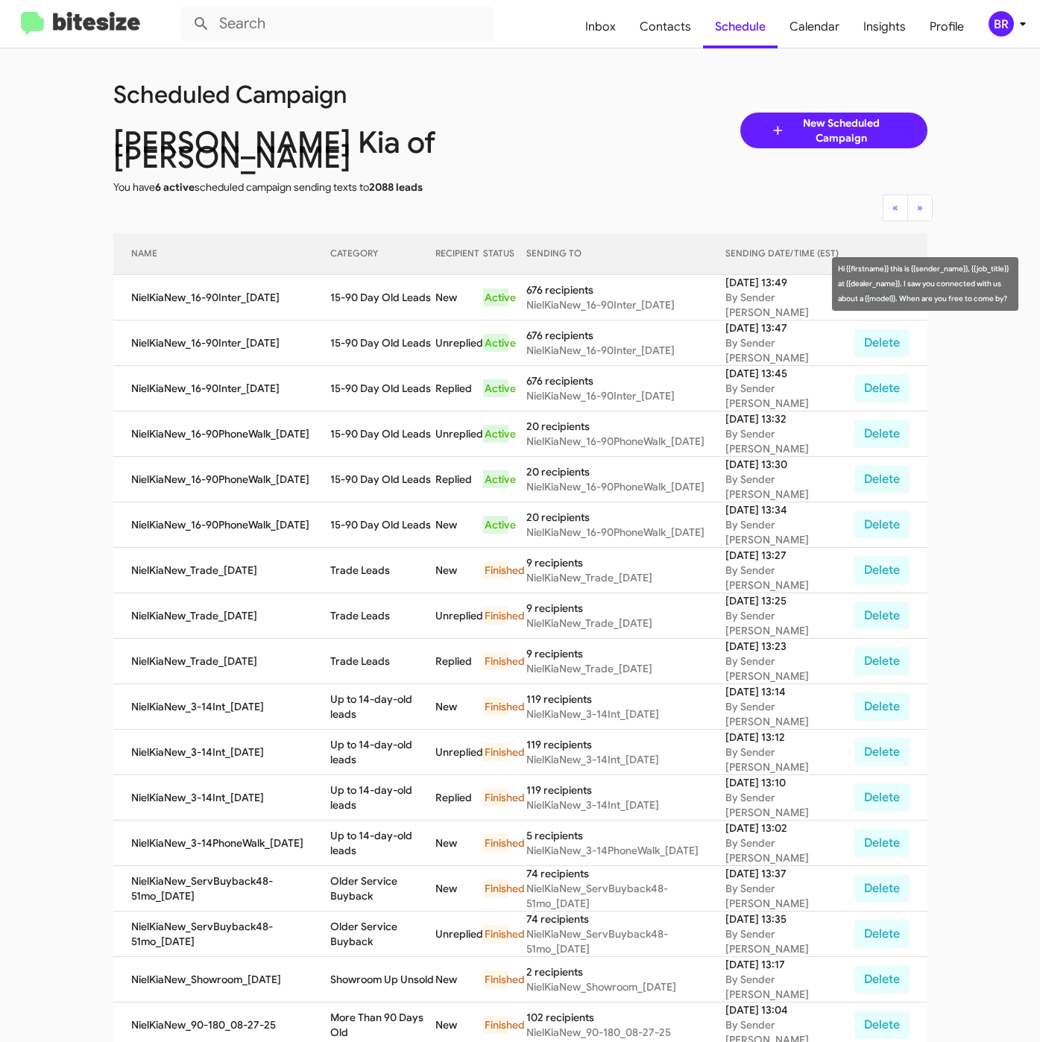
drag, startPoint x: 329, startPoint y: 282, endPoint x: 428, endPoint y: 297, distance: 100.4
click at [428, 297] on tr "NielKiaNew_16-90Inter_08-29-25 15-90 Day Old Leads New Active 676 recipients Ni…" at bounding box center [520, 297] width 814 height 45
copy tr "15-90 Day Old Leads"
click at [663, 16] on span "Contacts" at bounding box center [665, 26] width 75 height 43
type input "in:groups"
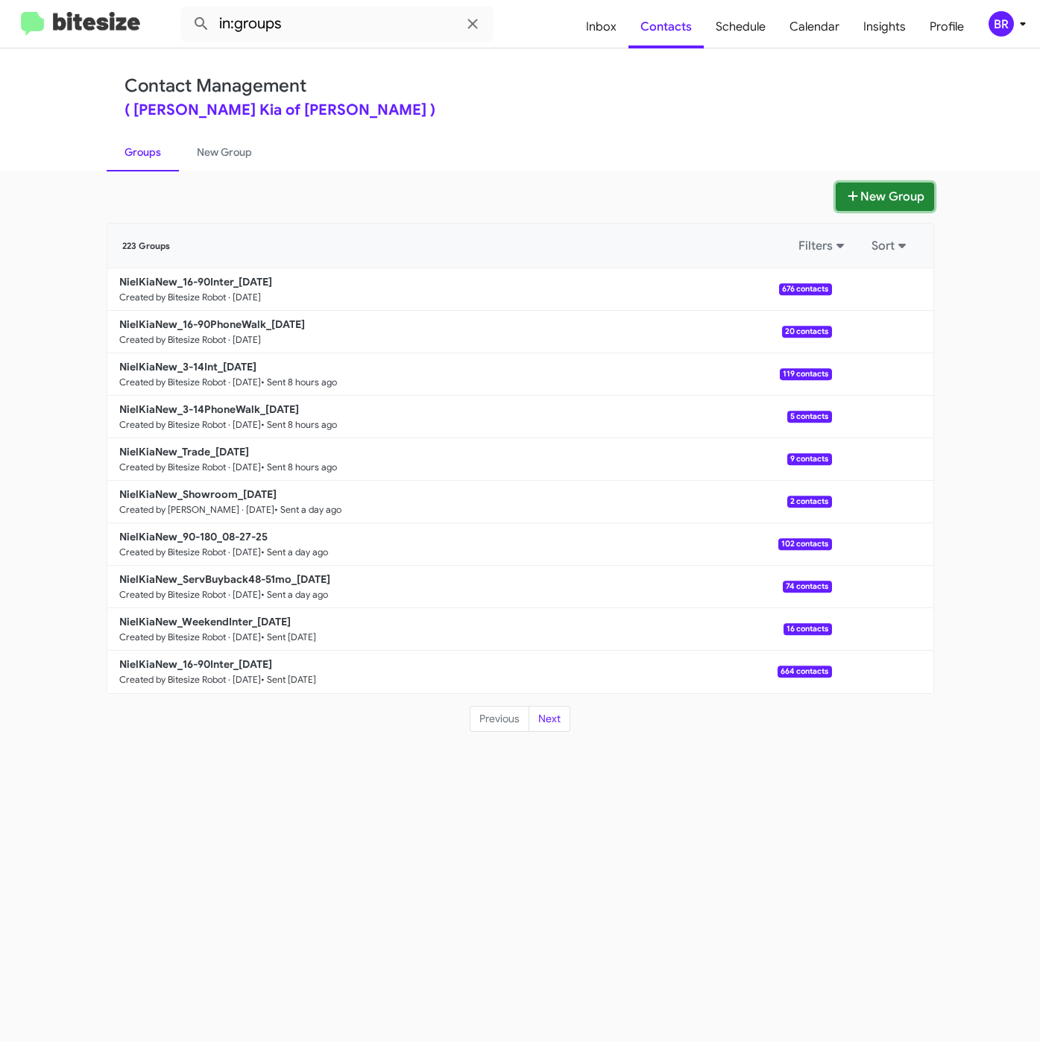
click at [888, 195] on button "New Group" at bounding box center [884, 197] width 98 height 28
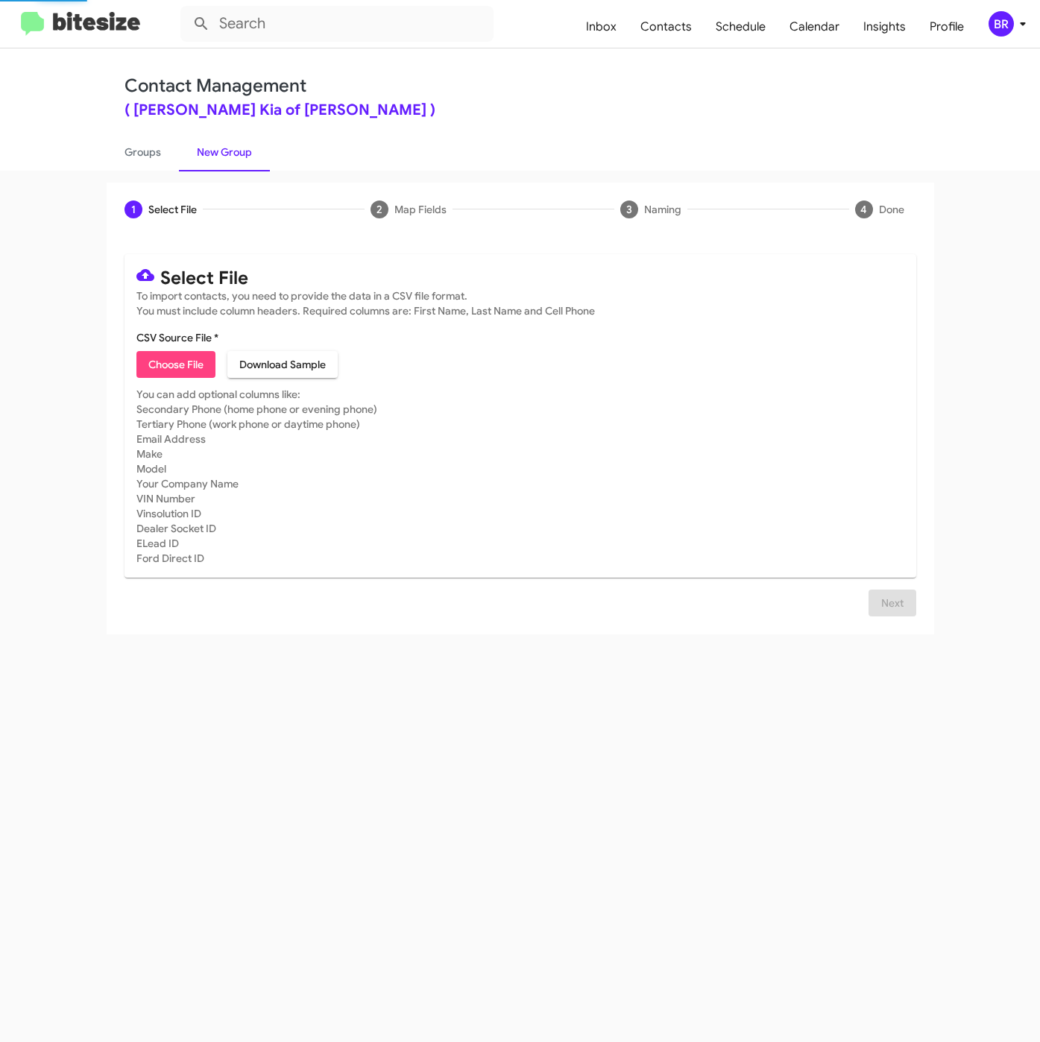
click at [184, 358] on span "Choose File" at bounding box center [175, 364] width 55 height 27
type input "NielKiaNew_Deals_KIA_ManyModels_08-29-25"
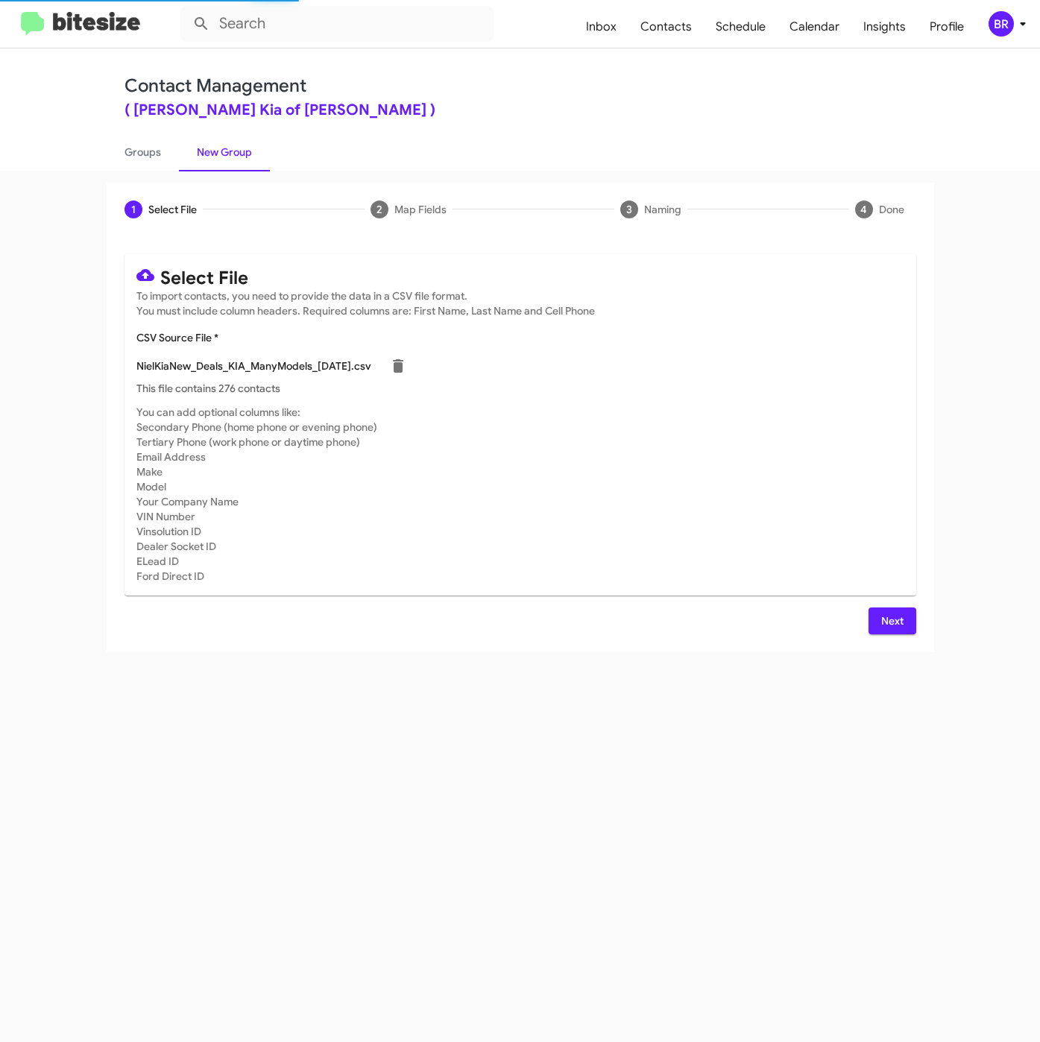
click at [888, 622] on span "Next" at bounding box center [892, 620] width 24 height 27
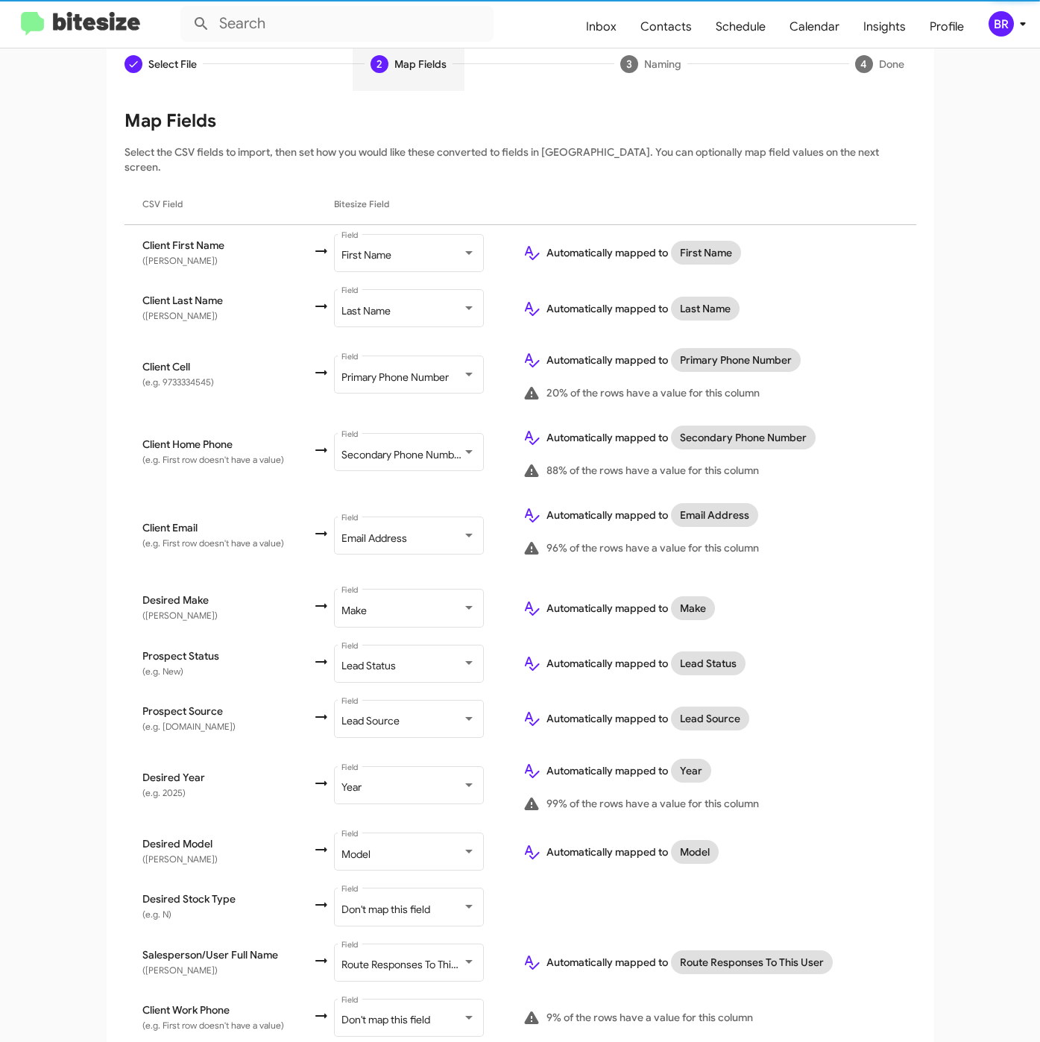
scroll to position [242, 0]
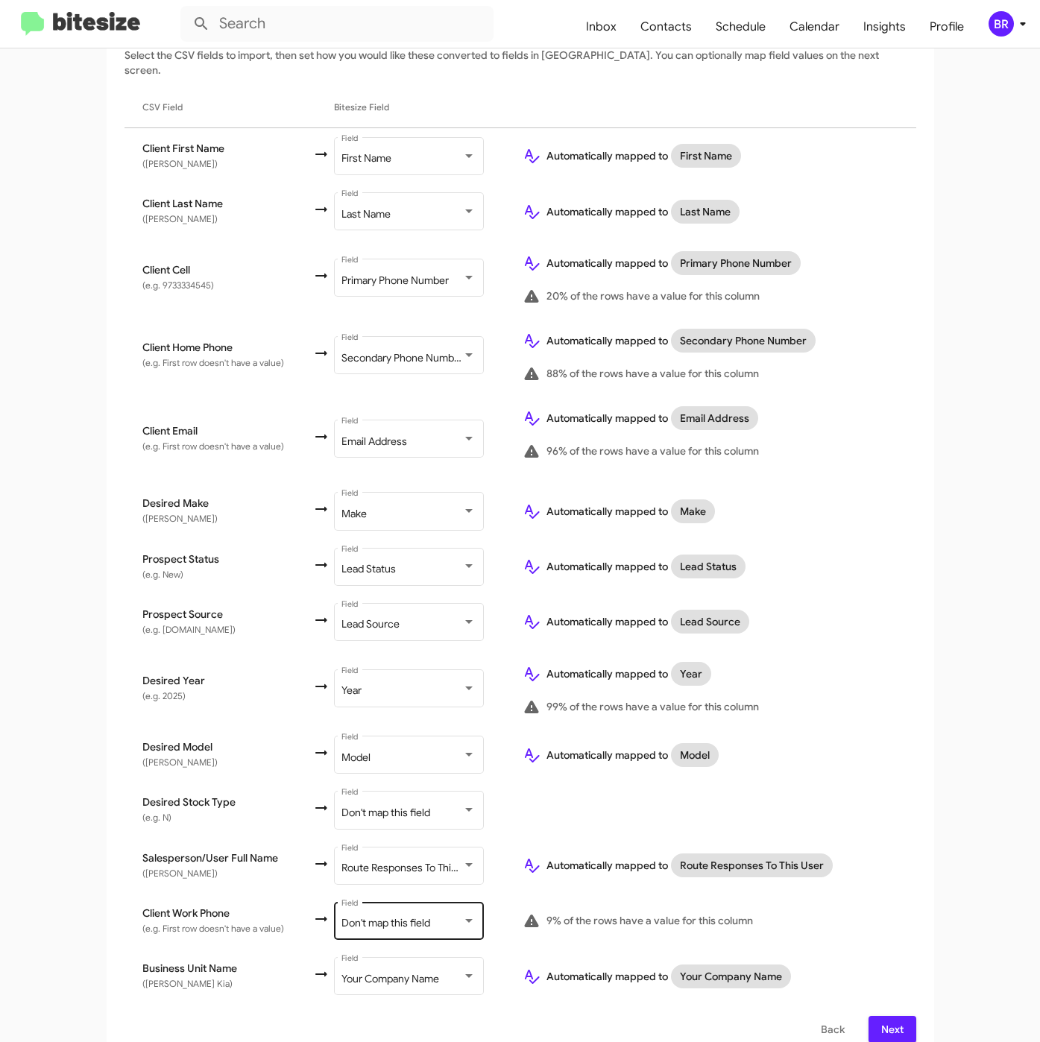
click at [443, 917] on div "Don't map this field" at bounding box center [401, 923] width 121 height 12
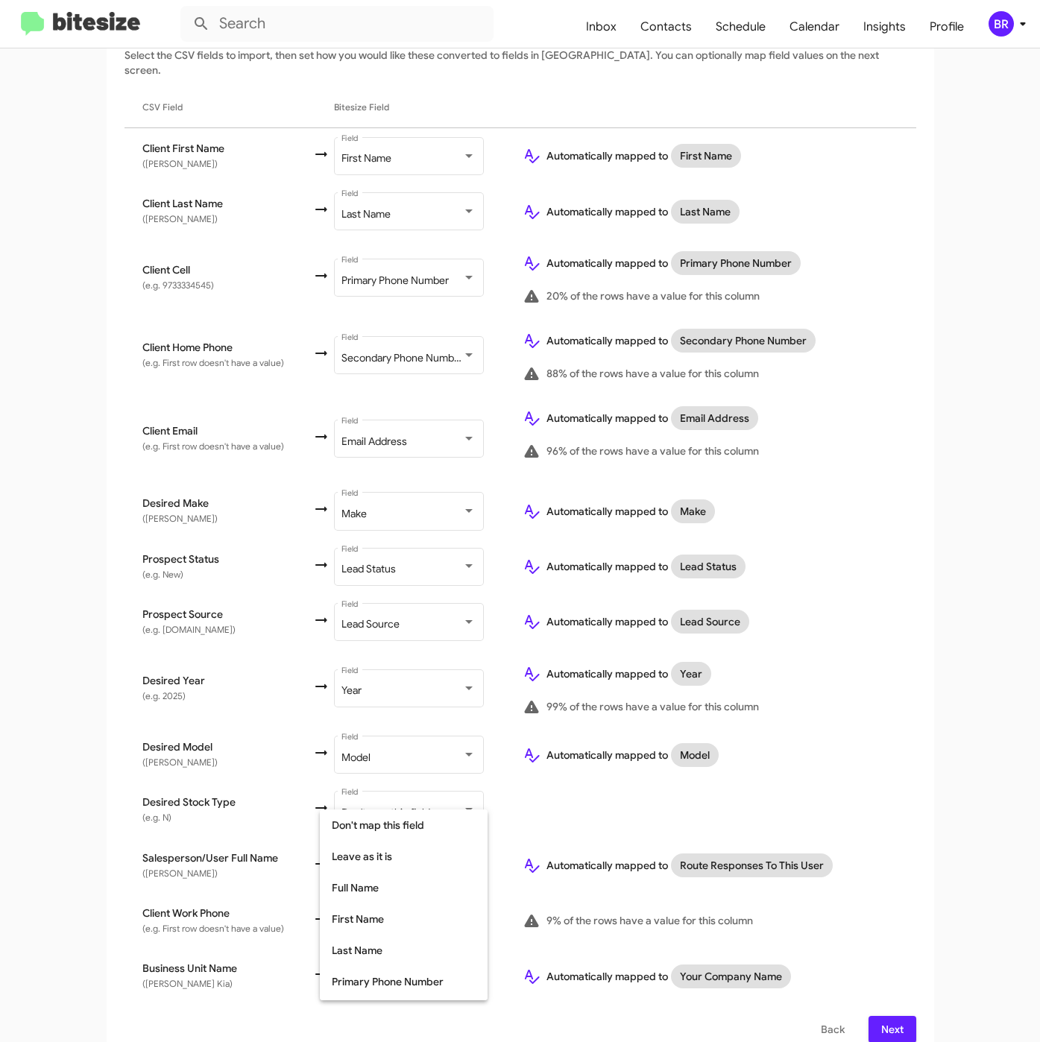
scroll to position [139, 0]
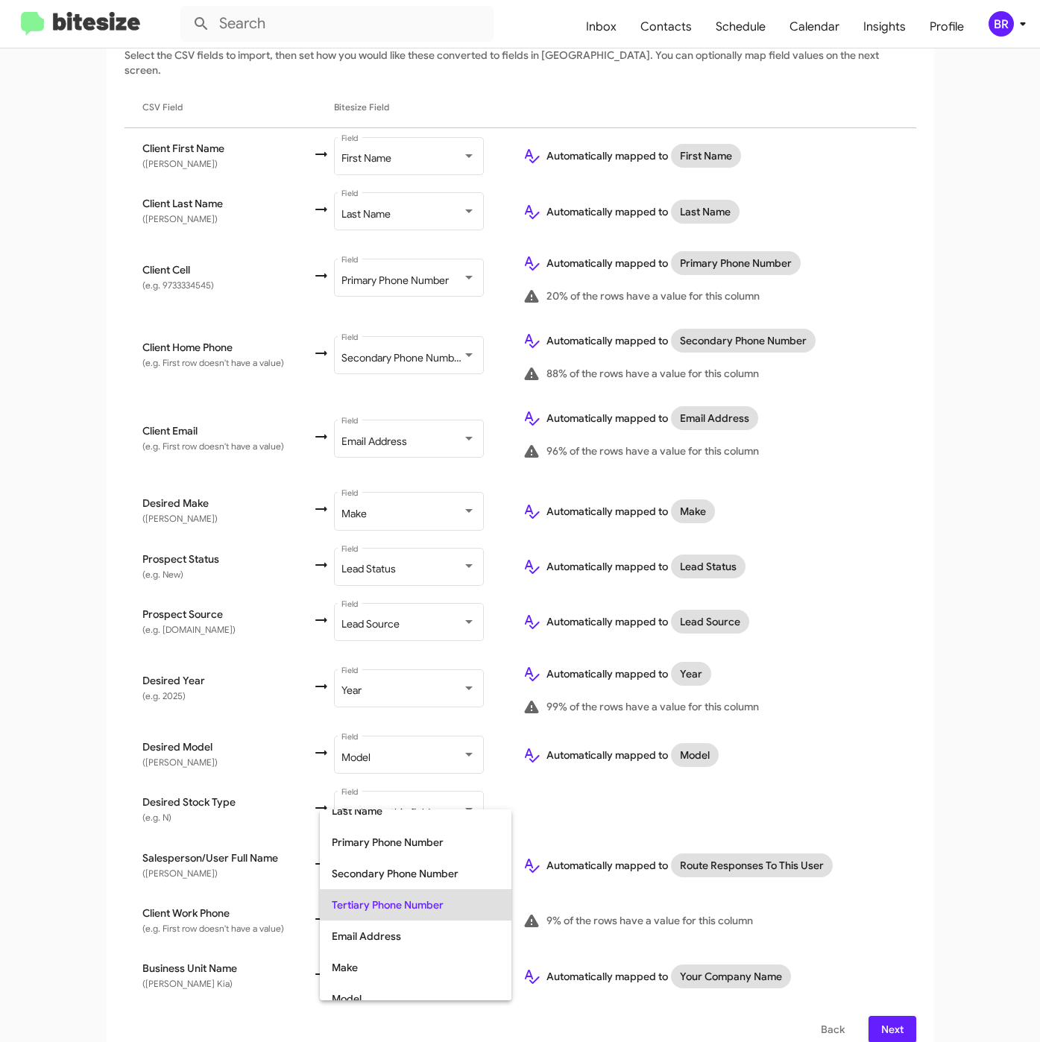
click at [917, 884] on div at bounding box center [520, 521] width 1040 height 1042
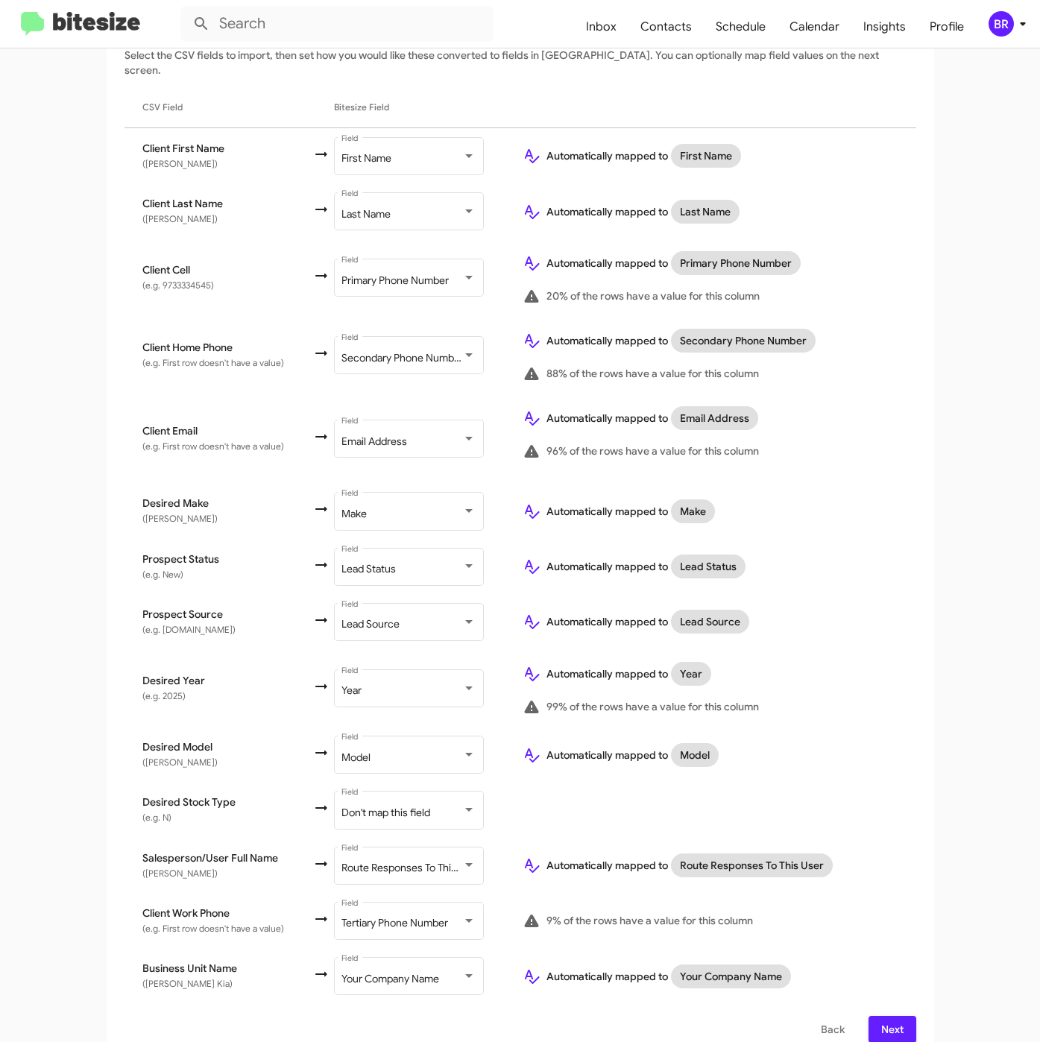
click at [894, 1016] on span "Next" at bounding box center [892, 1029] width 24 height 27
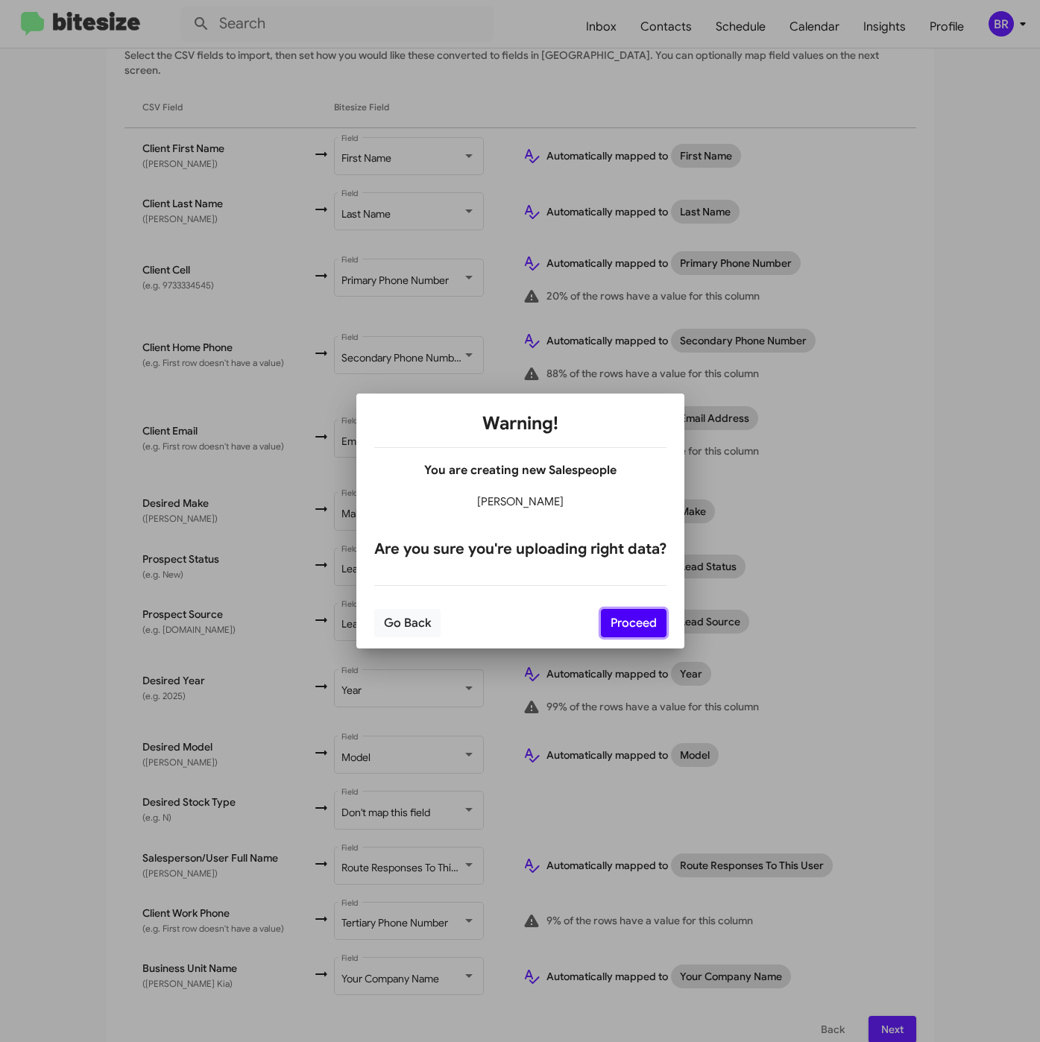
click at [636, 625] on button "Proceed" at bounding box center [634, 623] width 66 height 28
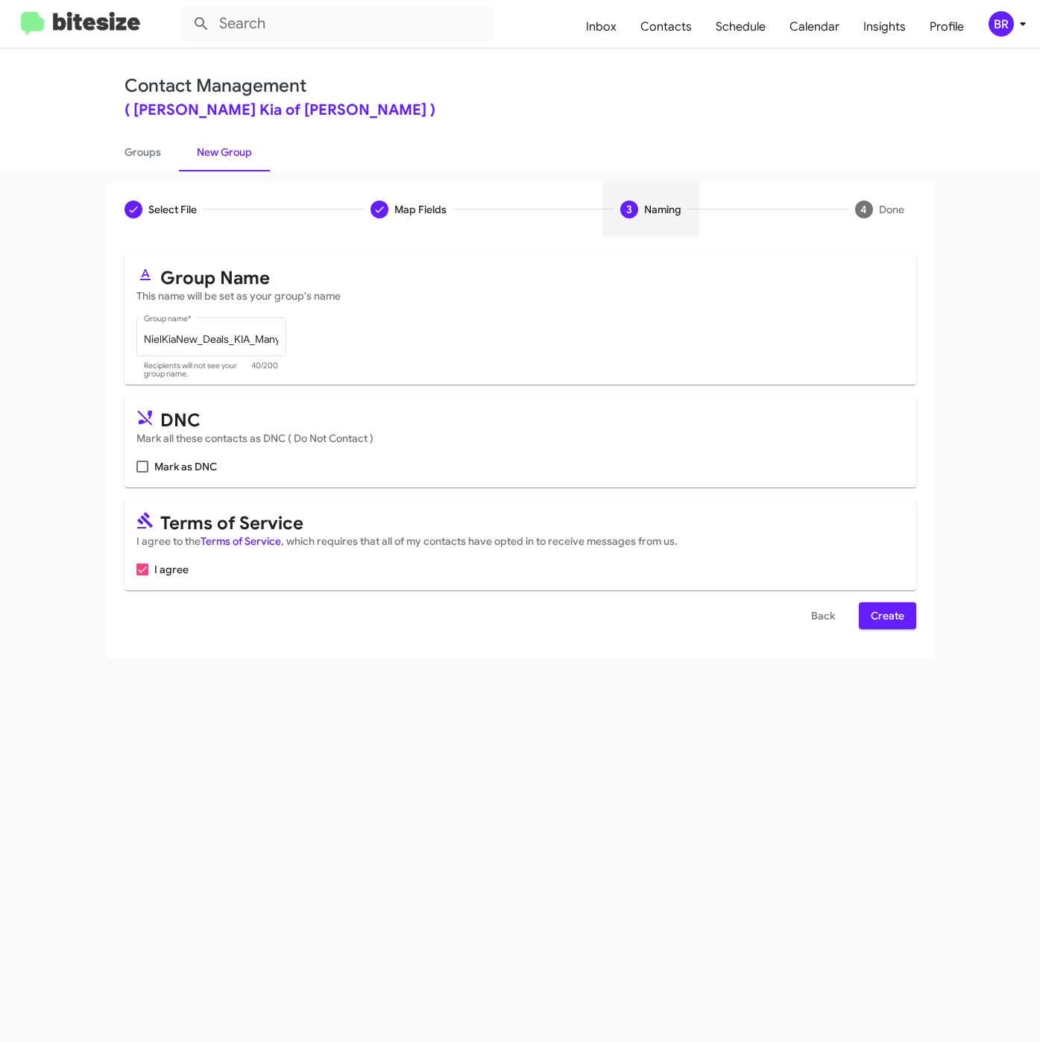
scroll to position [0, 0]
click at [881, 610] on span "Create" at bounding box center [888, 615] width 34 height 27
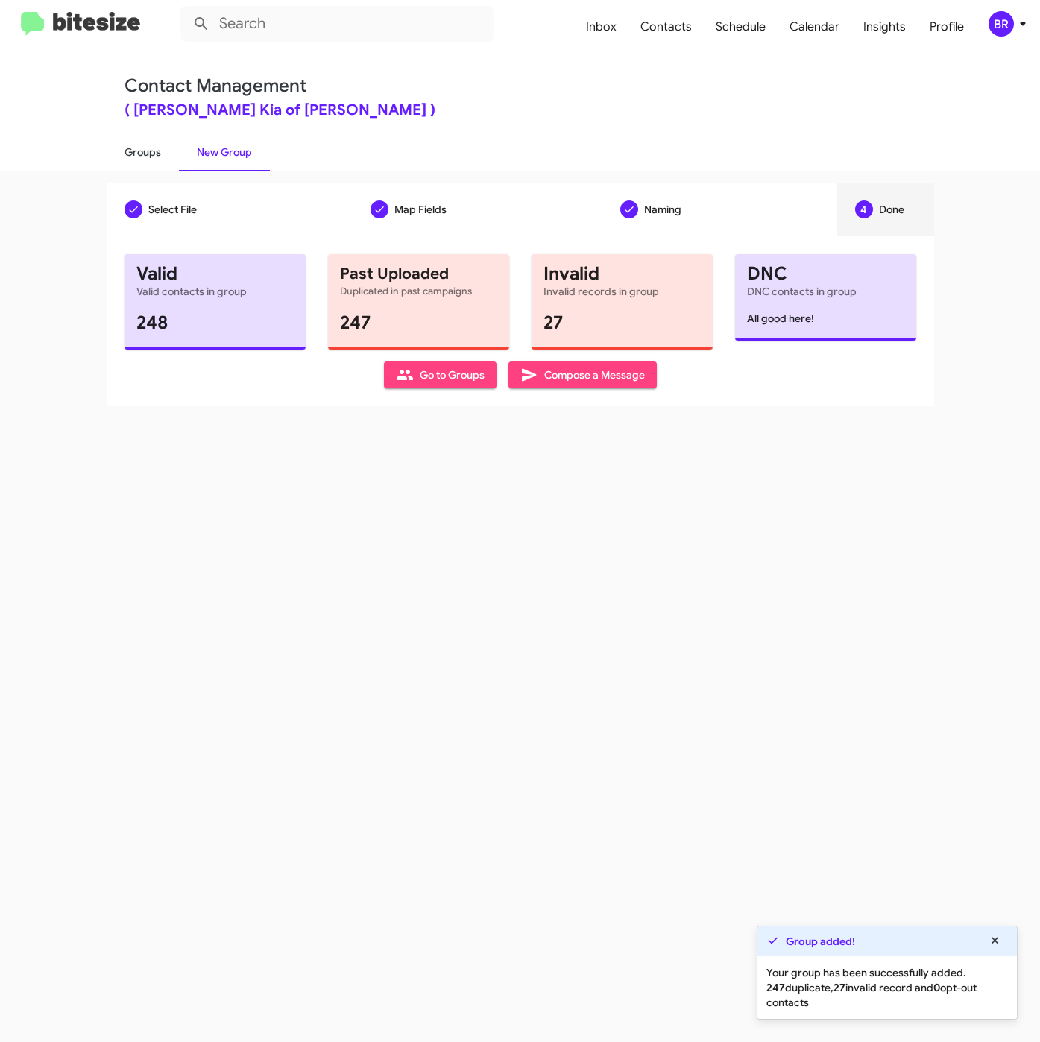
click at [137, 148] on link "Groups" at bounding box center [143, 152] width 72 height 39
type input "in:groups"
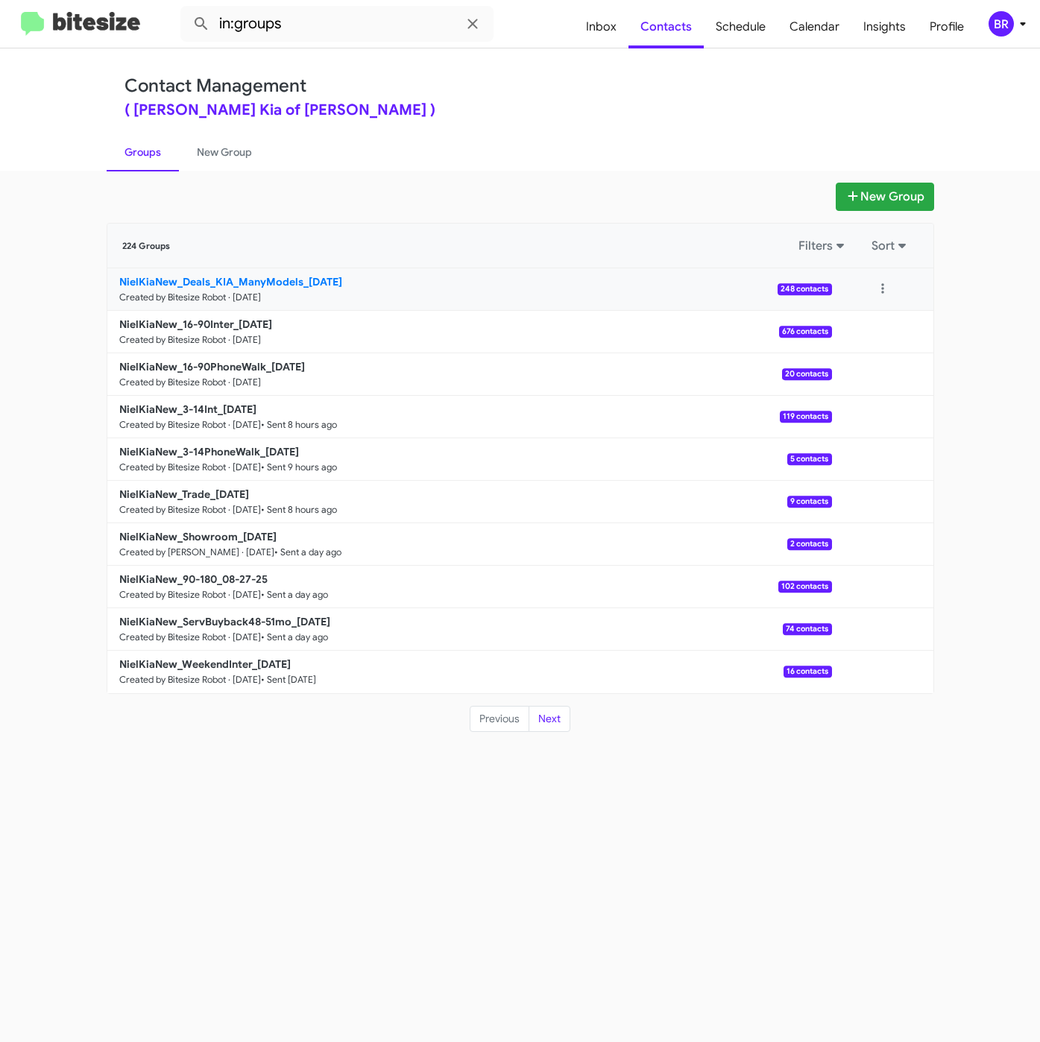
click at [325, 288] on b "NielKiaNew_Deals_KIA_ManyModels_08-29-25" at bounding box center [230, 281] width 223 height 13
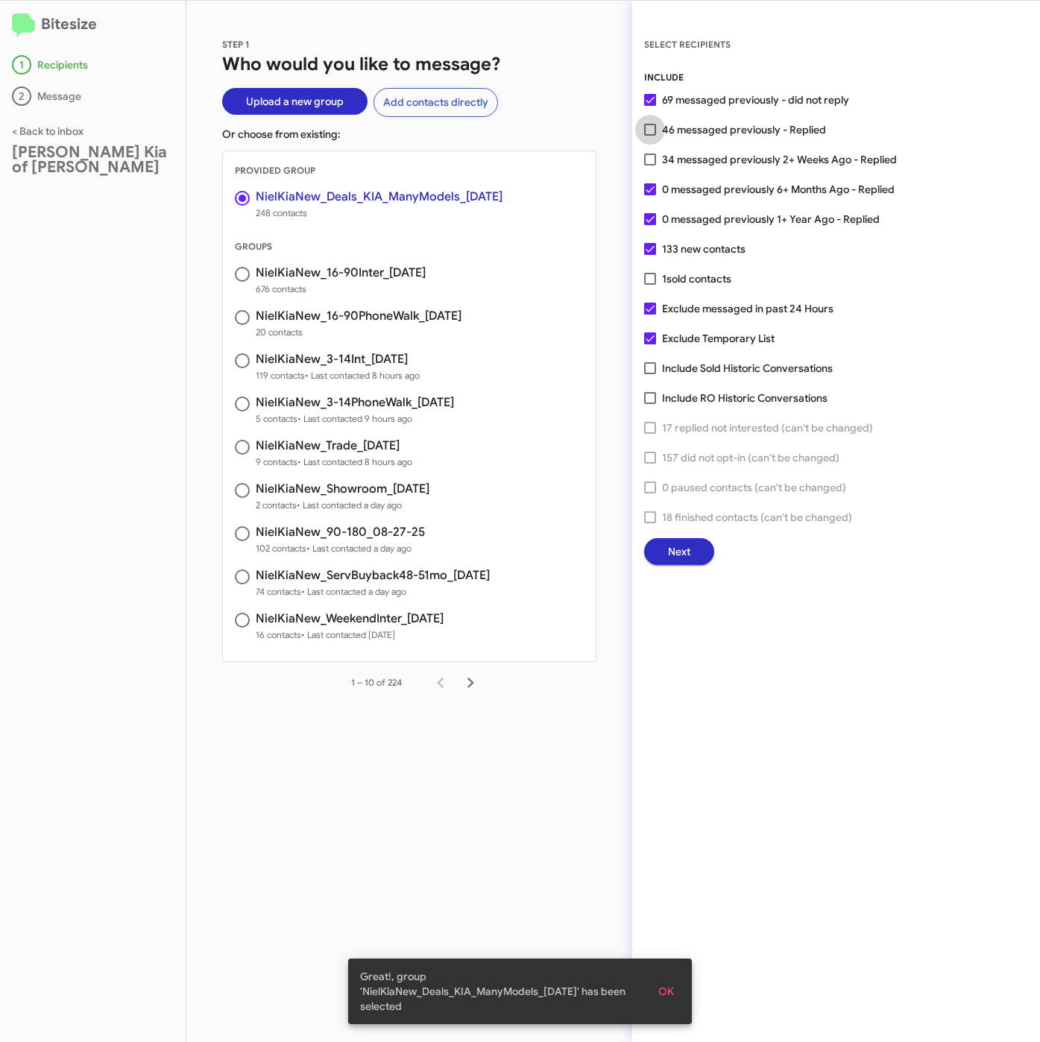
click at [695, 124] on span "46 messaged previously - Replied" at bounding box center [744, 130] width 164 height 18
click at [650, 136] on input "46 messaged previously - Replied" at bounding box center [649, 136] width 1 height 1
checkbox input "true"
click at [682, 551] on span "Next" at bounding box center [679, 551] width 22 height 27
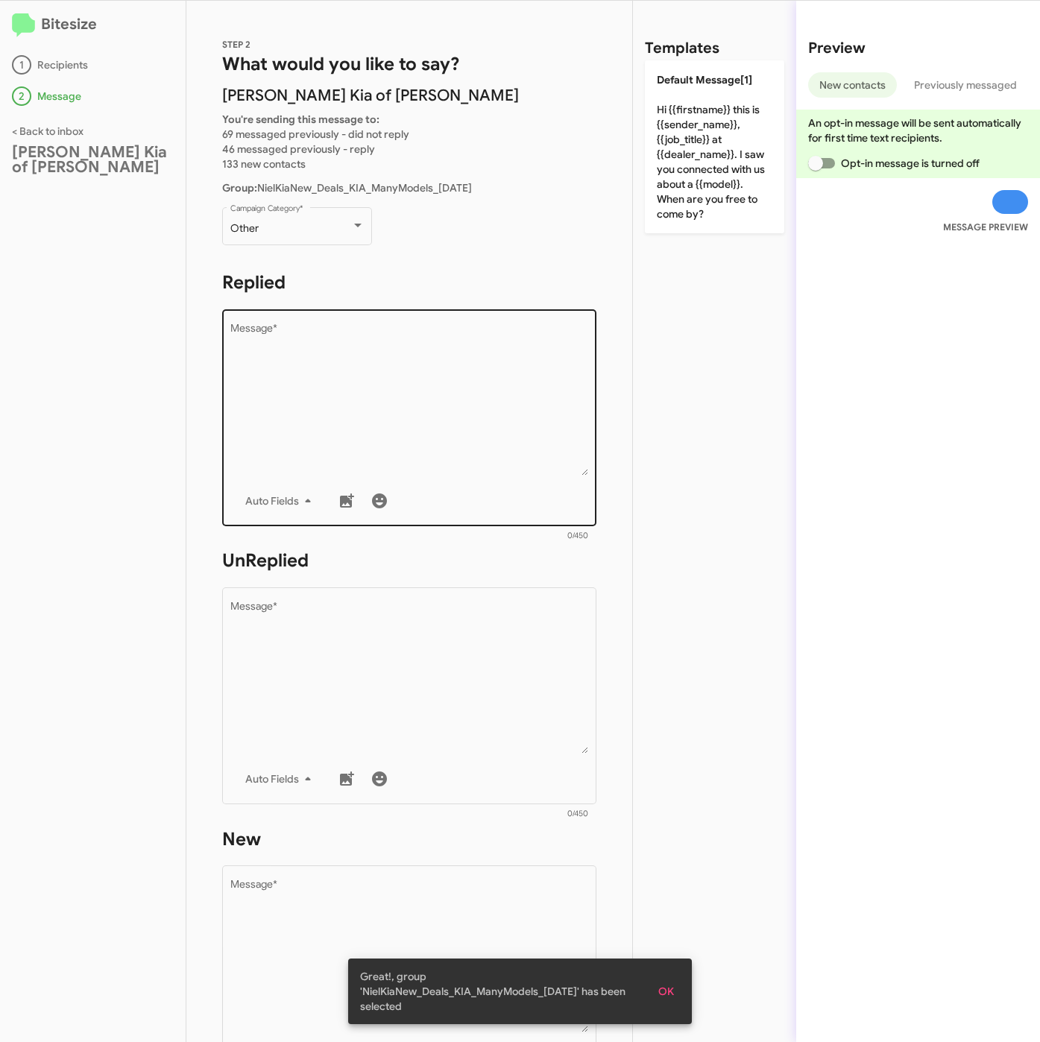
click at [440, 423] on textarea "Message *" at bounding box center [409, 399] width 358 height 152
paste textarea ""Hi {{firstname}} it's {{sender_name}} at {{dealer_name}}. I thought you might …"
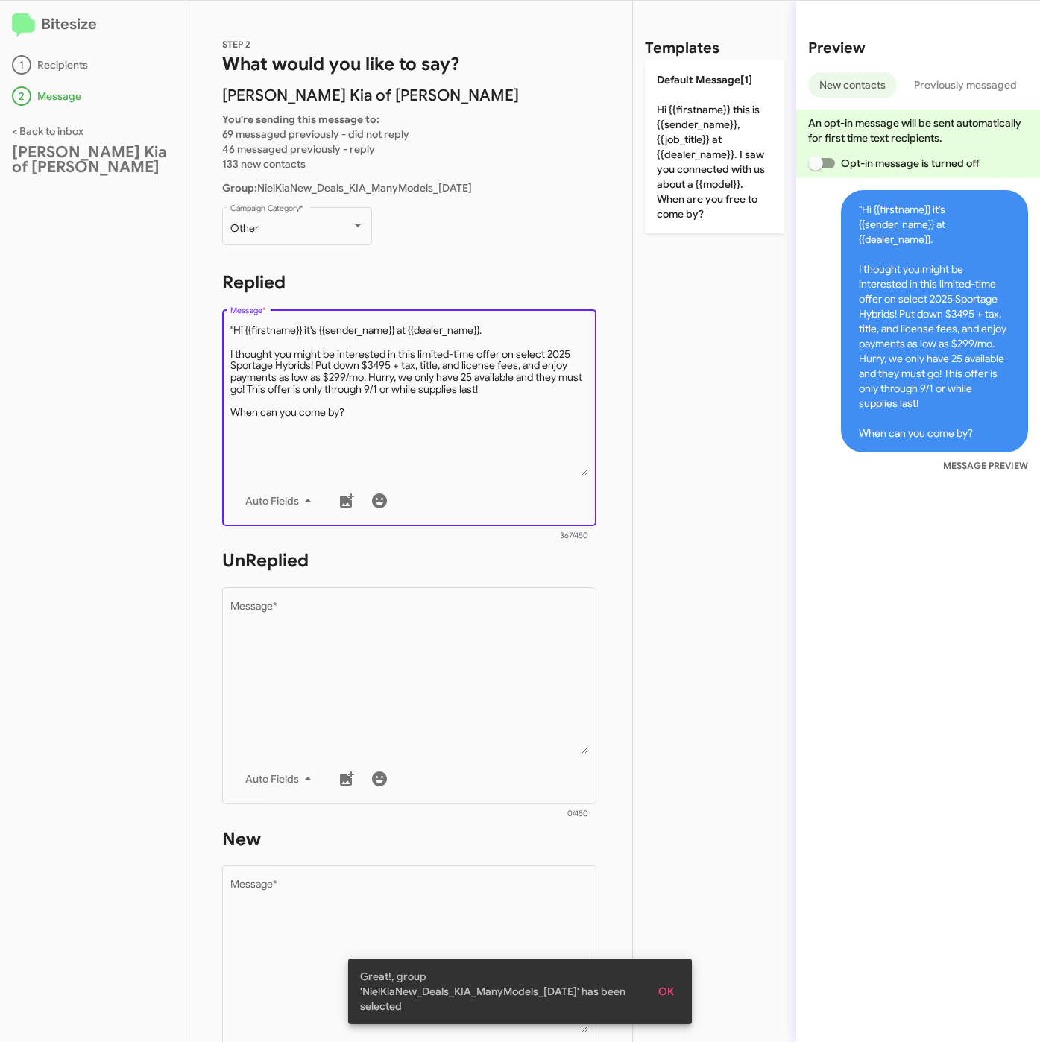
click at [235, 326] on textarea "Message *" at bounding box center [409, 399] width 358 height 152
type textarea "Hi {{firstname}} it's {{sender_name}} at {{dealer_name}}. I thought you might b…"
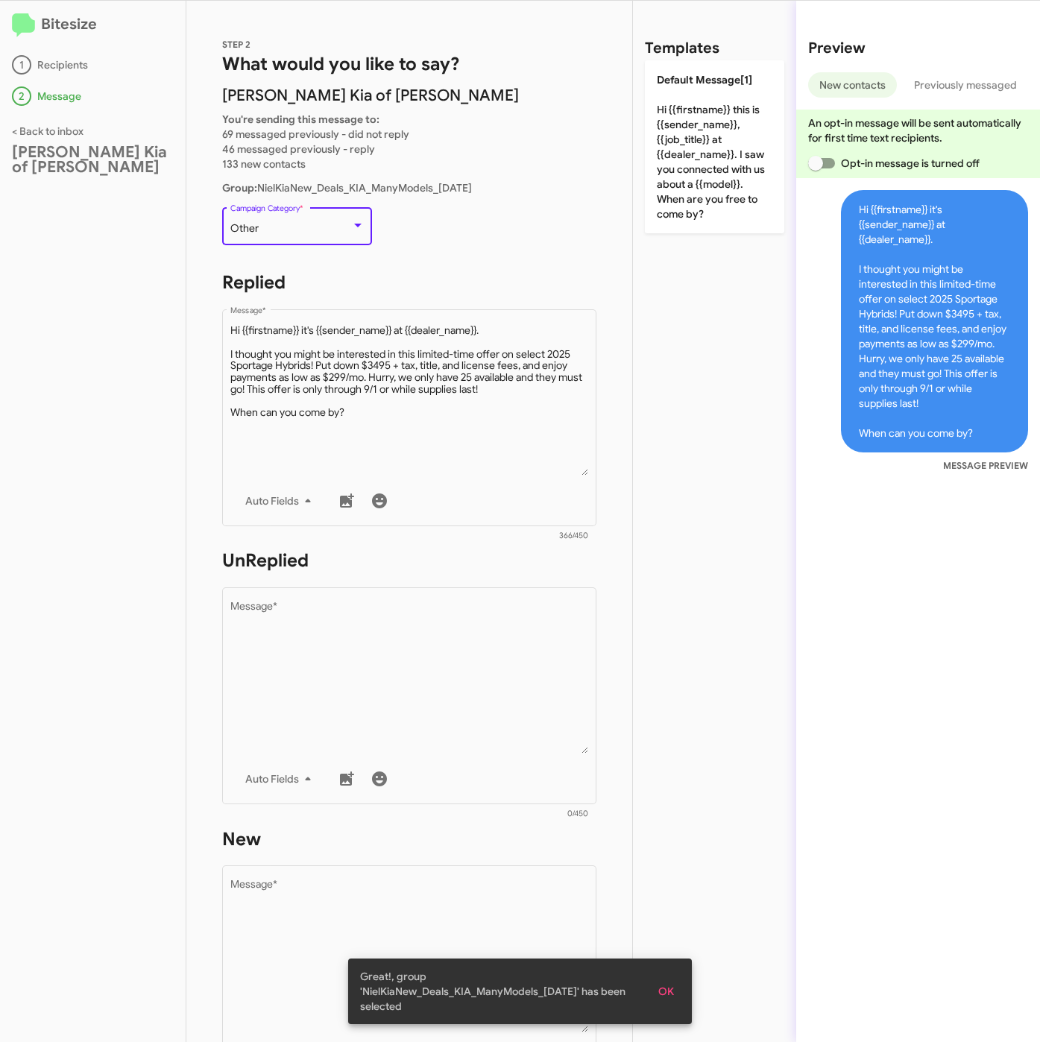
click at [291, 223] on div "Other" at bounding box center [290, 229] width 121 height 12
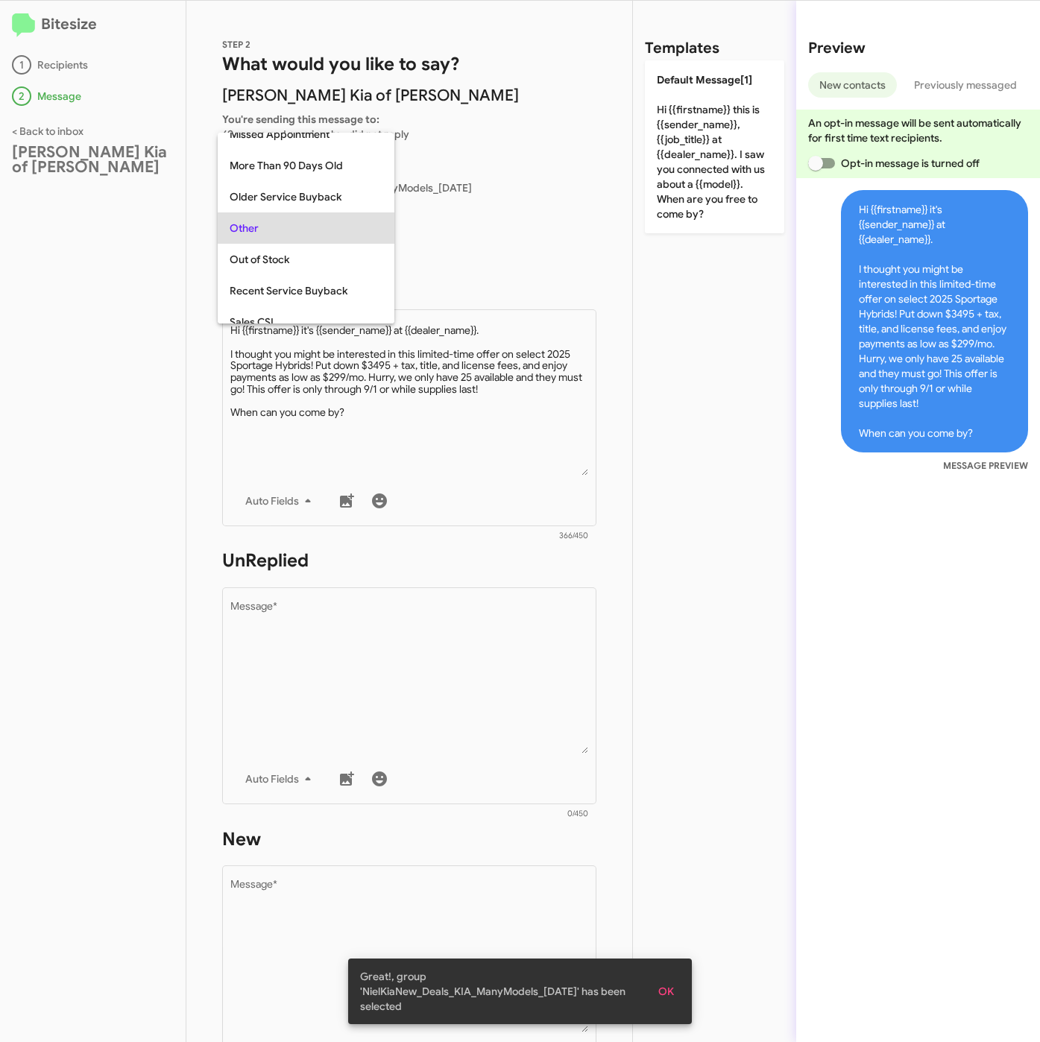
scroll to position [497, 0]
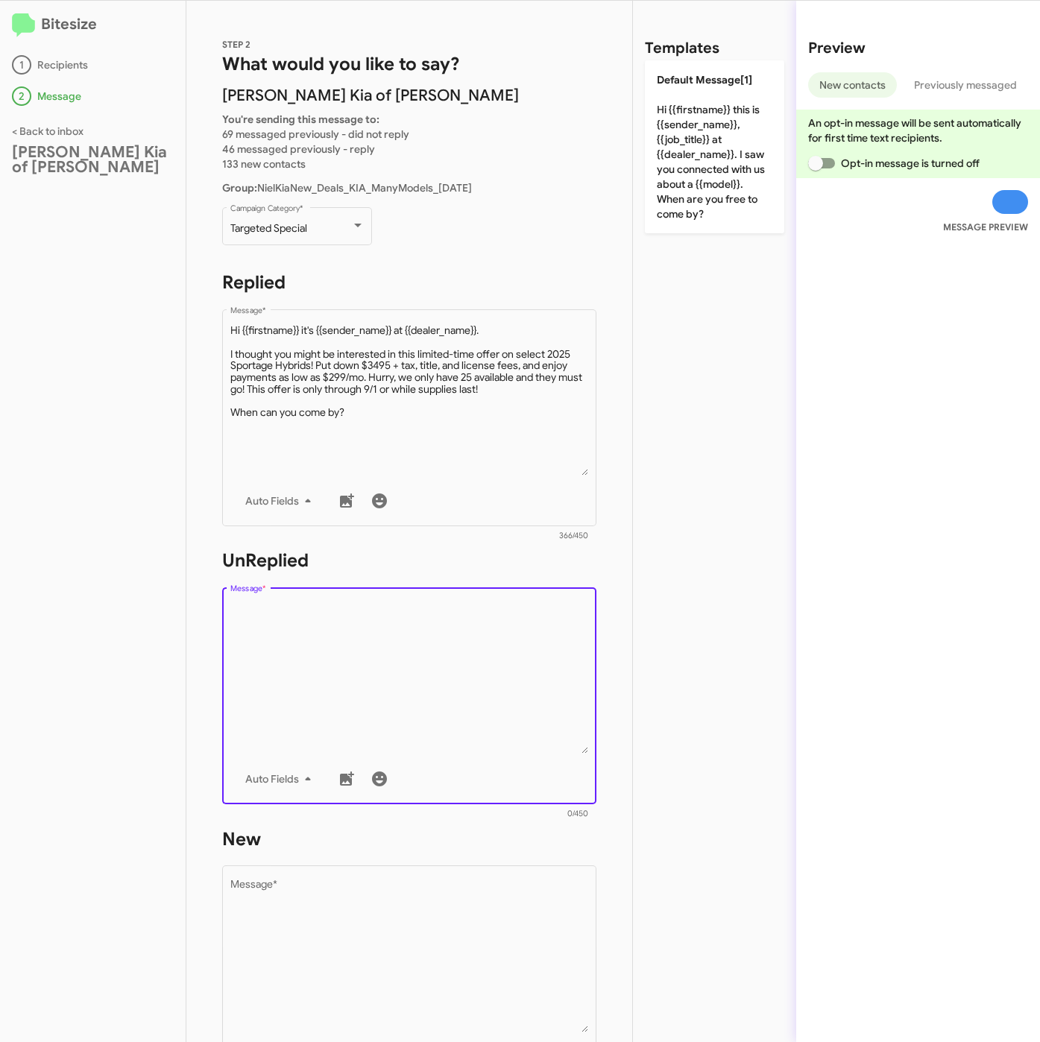
click at [295, 658] on textarea "Message *" at bounding box center [409, 677] width 358 height 152
paste textarea ""Hi {{firstname}} it's {{sender_name}}, {{job_title}} at {{dealer_name}}. Thank…"
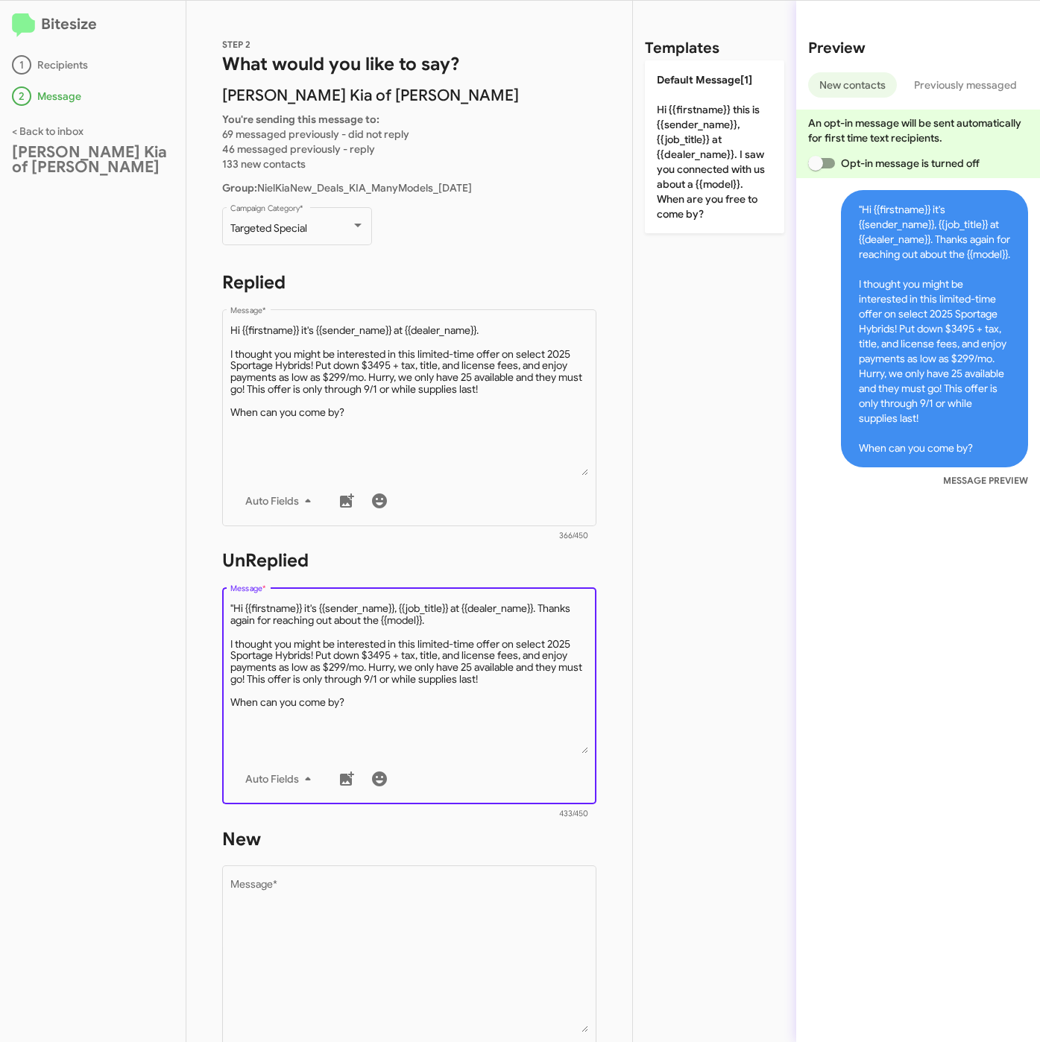
click at [233, 601] on textarea "Message *" at bounding box center [409, 677] width 358 height 152
type textarea "Hi {{firstname}} it's {{sender_name}}, {{job_title}} at {{dealer_name}}. Thanks…"
click at [409, 880] on textarea "Message *" at bounding box center [409, 956] width 358 height 152
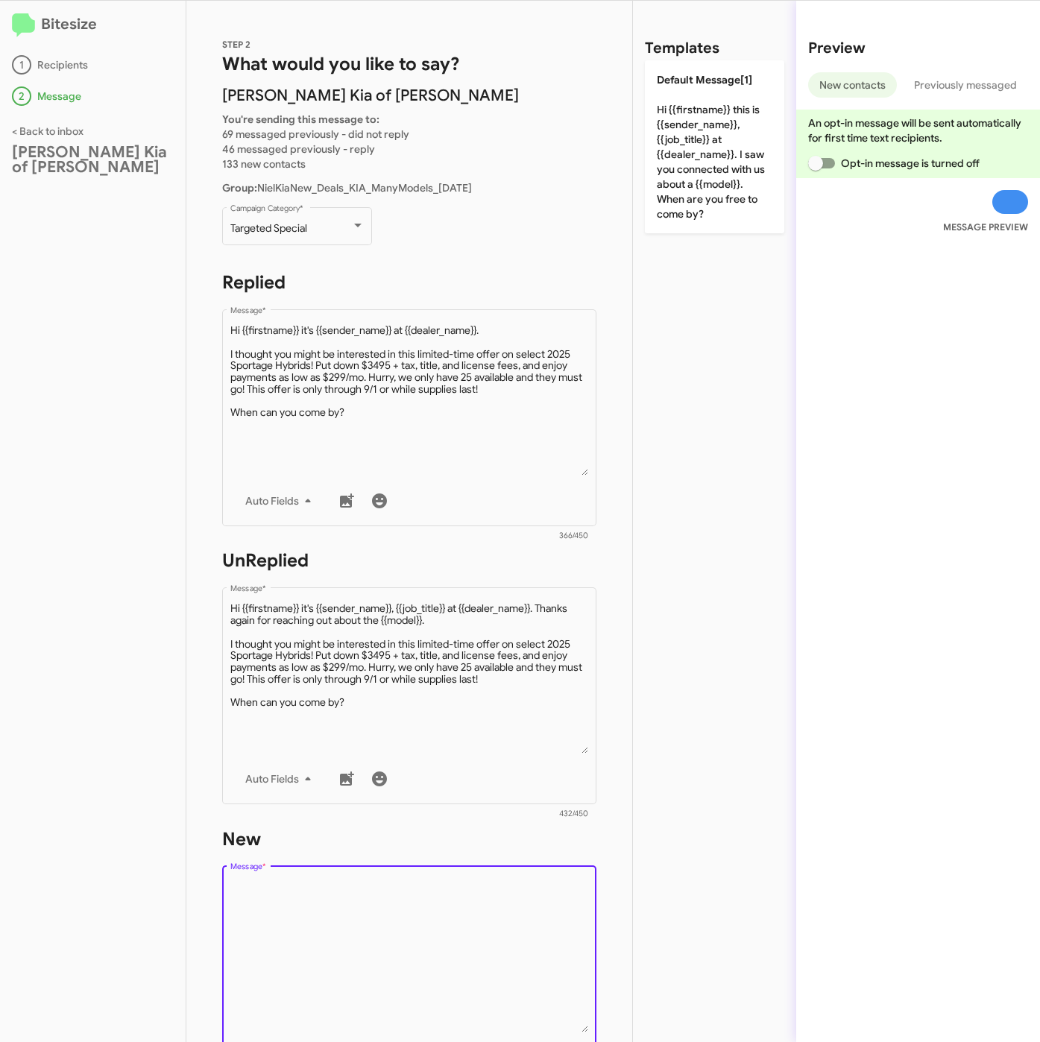
paste textarea ""Hi {{firstname}} it's {{sender_name}}, {{job_title}} at {{dealer_name}}. Thank…"
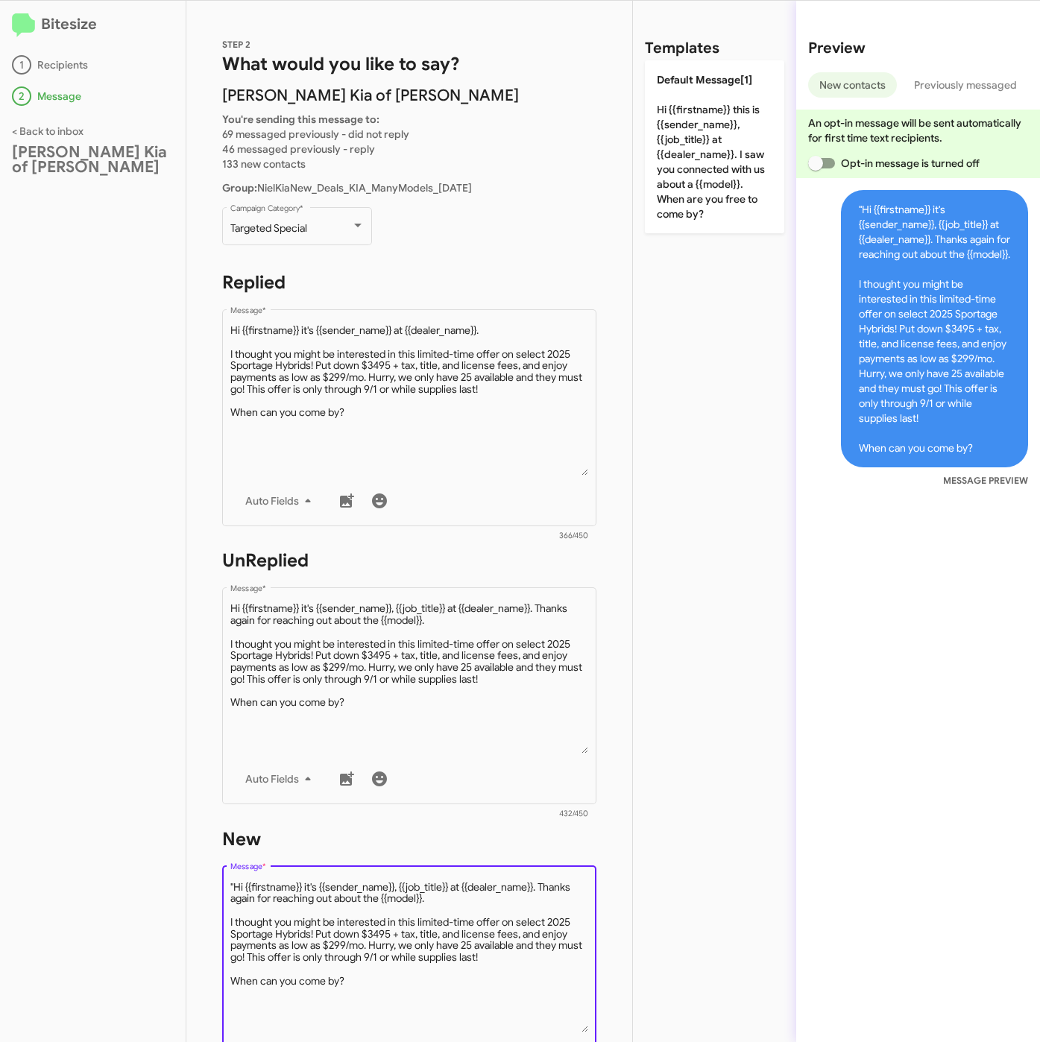
click at [236, 888] on textarea "Message *" at bounding box center [409, 956] width 358 height 152
type textarea "Hi {{firstname}} it's {{sender_name}}, {{job_title}} at {{dealer_name}}. Thanks…"
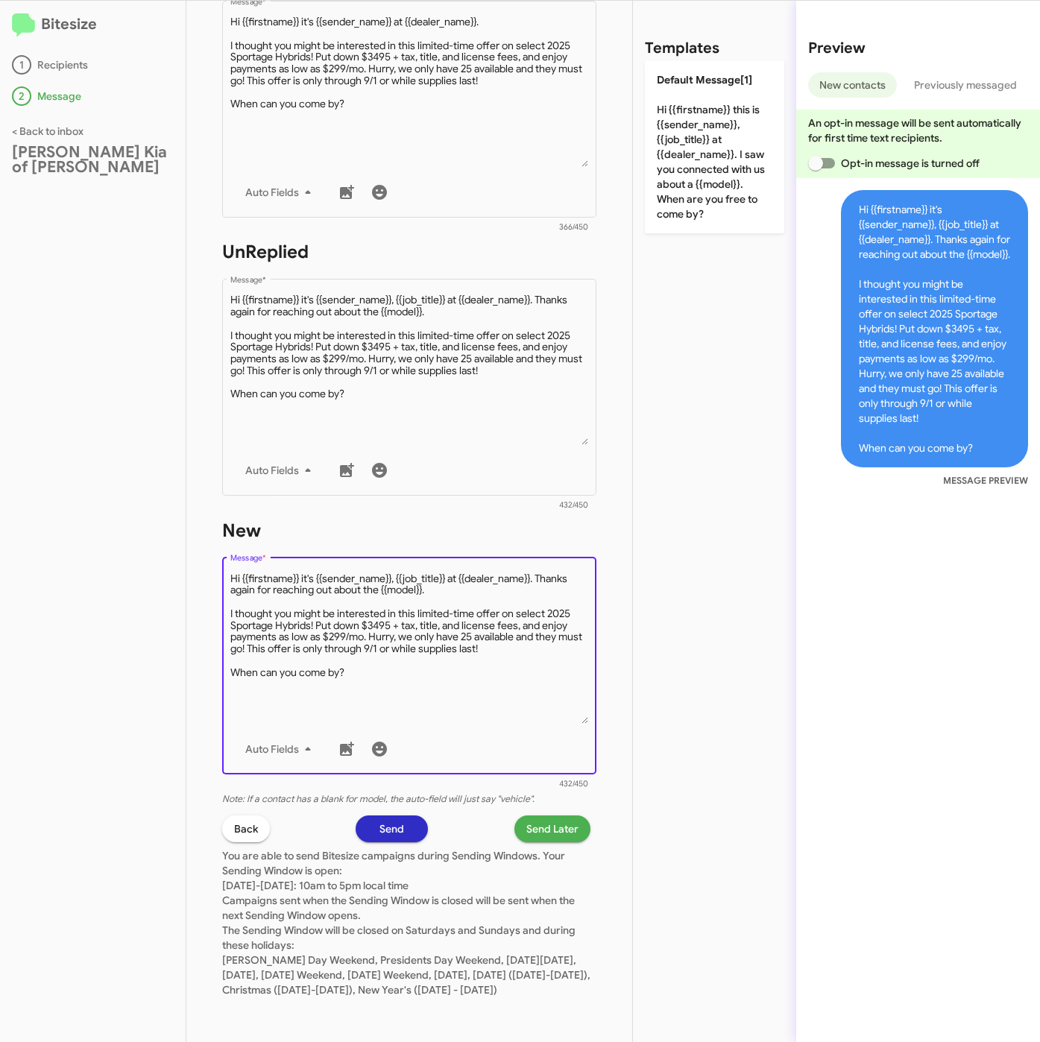
scroll to position [320, 0]
click at [560, 816] on span "Send Later" at bounding box center [552, 828] width 52 height 27
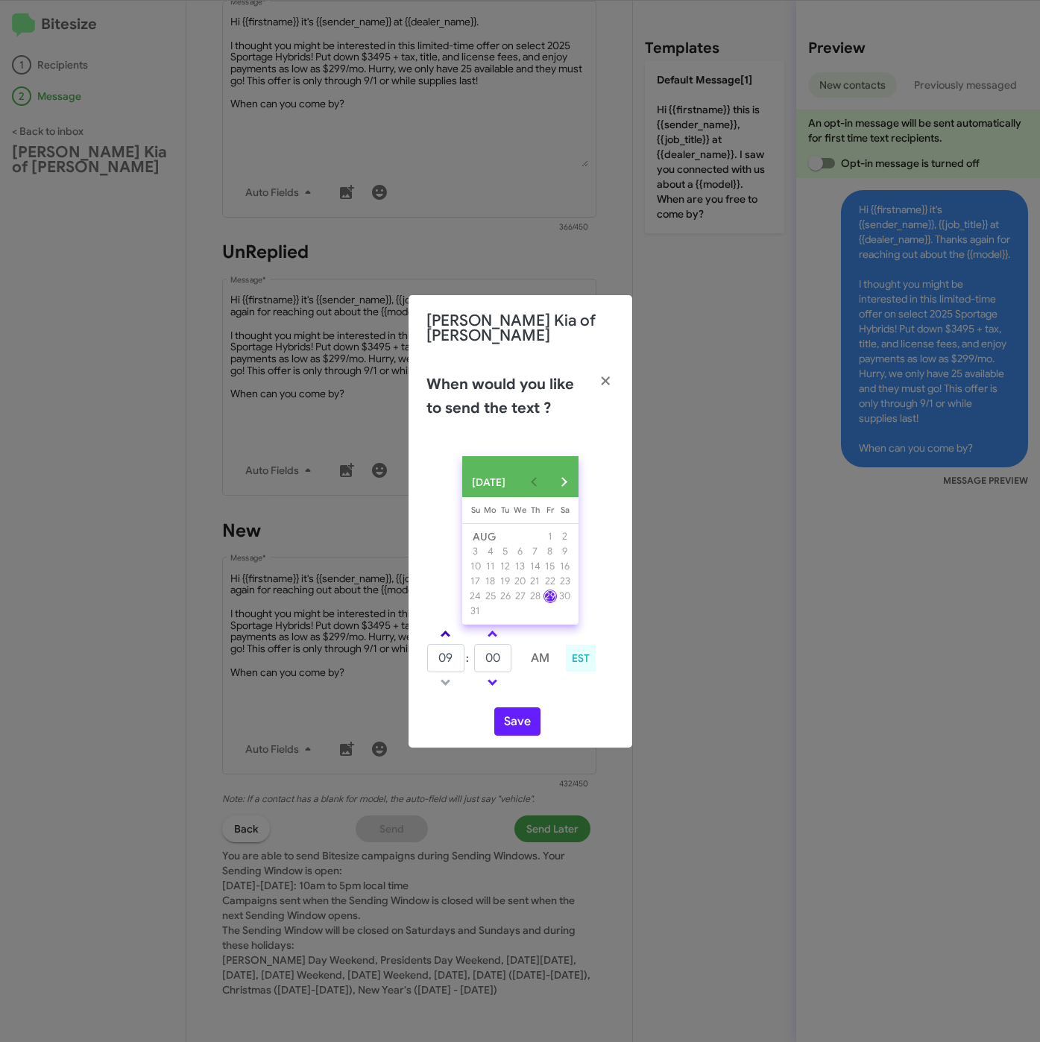
click at [447, 631] on span at bounding box center [445, 636] width 10 height 10
drag, startPoint x: 447, startPoint y: 629, endPoint x: 495, endPoint y: 658, distance: 55.9
click at [449, 629] on link at bounding box center [445, 633] width 26 height 17
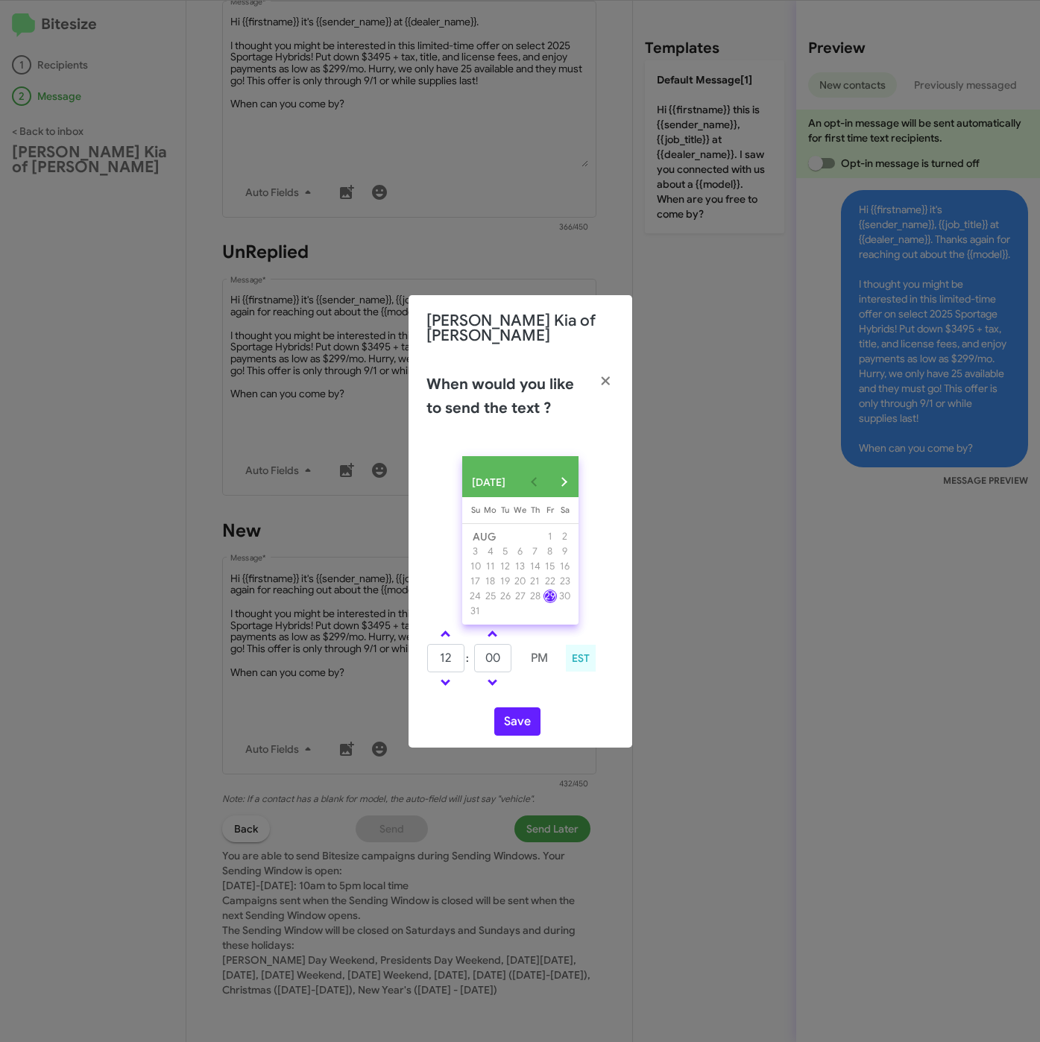
type input "01"
drag, startPoint x: 510, startPoint y: 660, endPoint x: 463, endPoint y: 660, distance: 47.0
click at [463, 660] on tr "01 : 00 PM" at bounding box center [492, 658] width 132 height 30
click at [484, 663] on input "00" at bounding box center [492, 658] width 37 height 28
click at [486, 663] on input "00" at bounding box center [492, 658] width 37 height 28
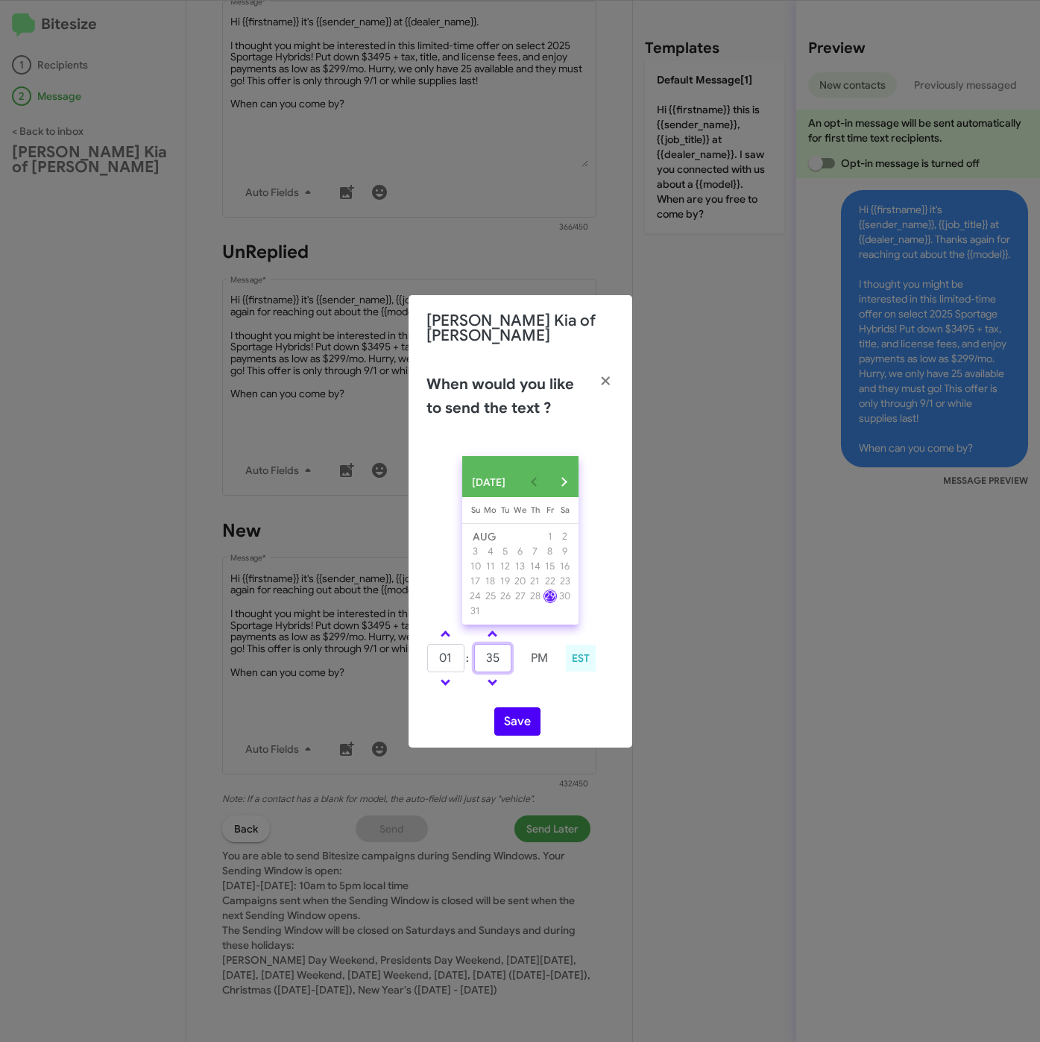
type input "35"
click at [515, 718] on button "Save" at bounding box center [517, 721] width 46 height 28
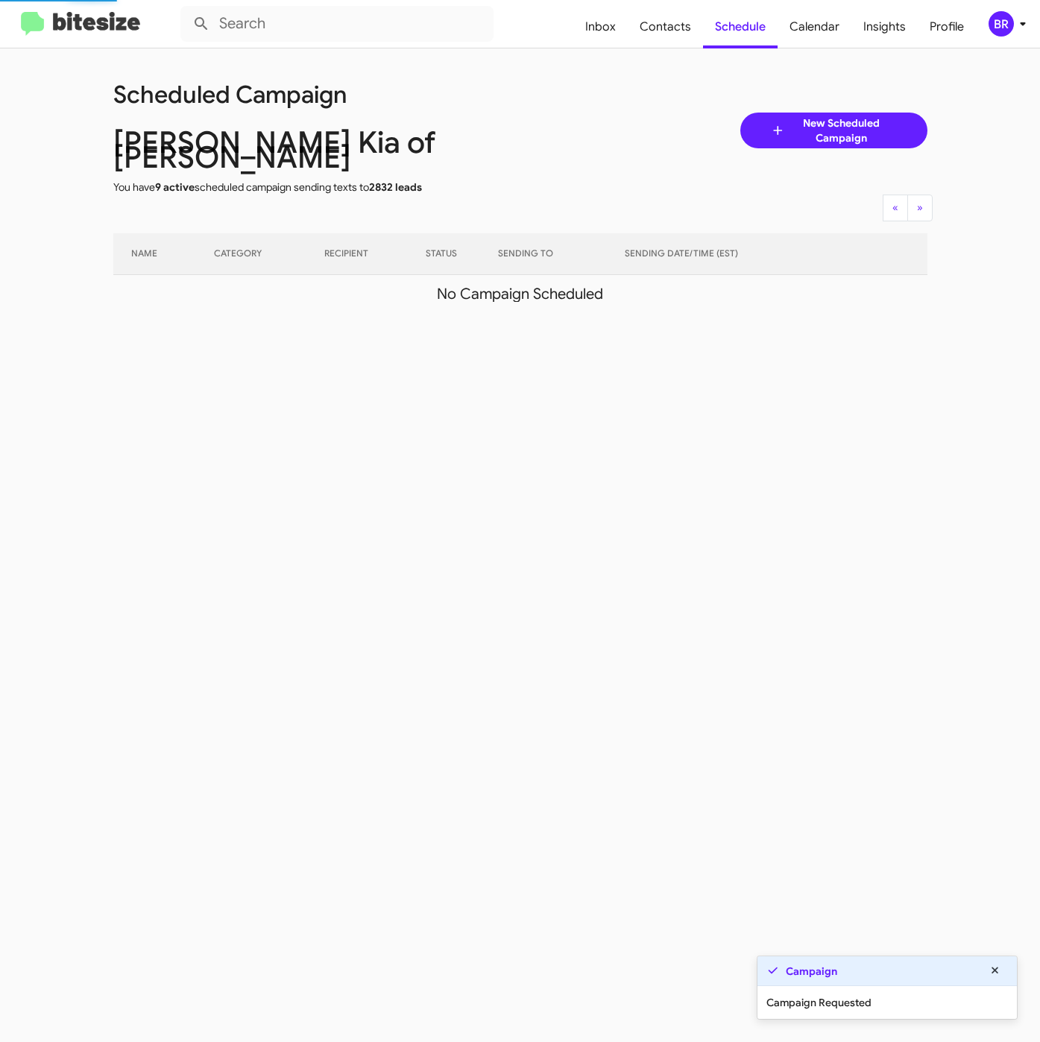
click at [993, 28] on div "BR" at bounding box center [1000, 23] width 25 height 25
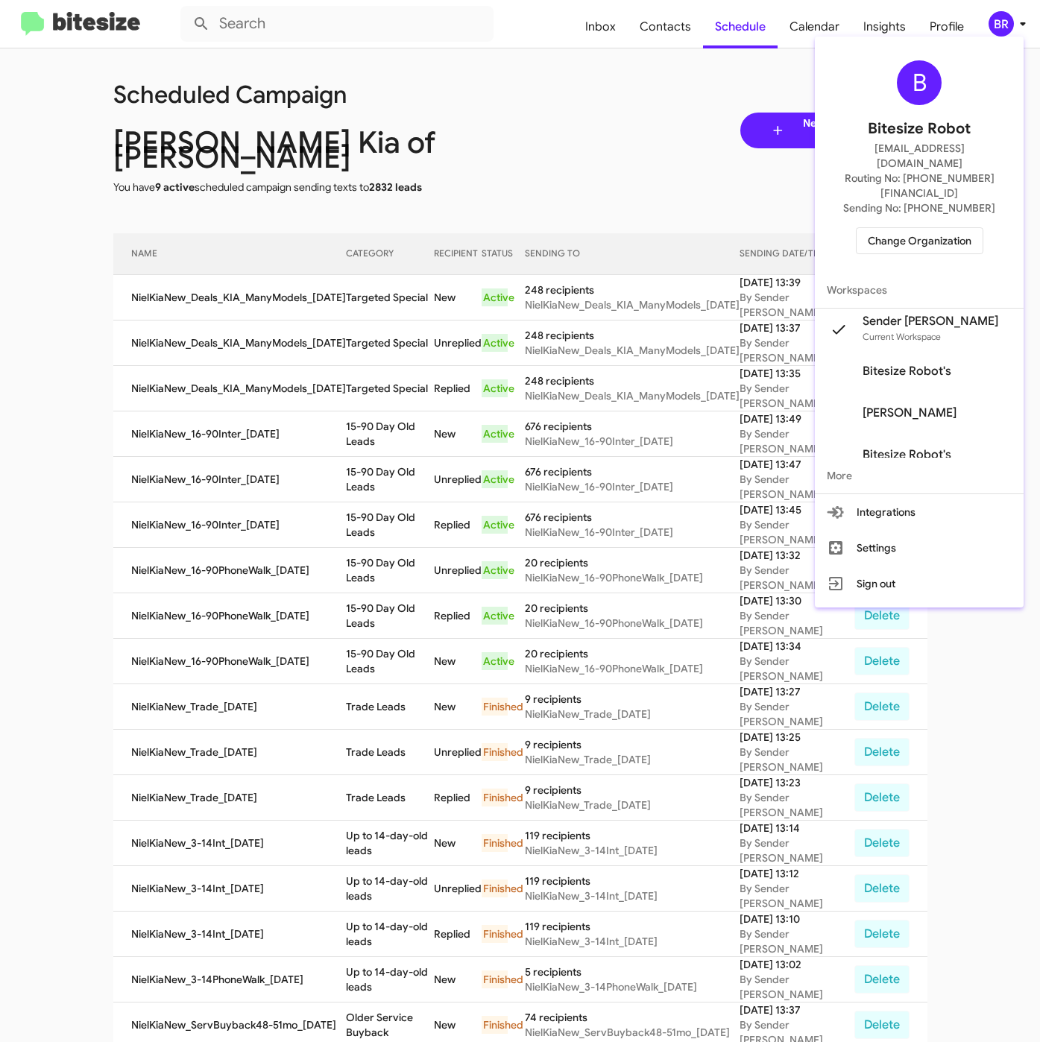
click at [906, 228] on span "Change Organization" at bounding box center [920, 240] width 104 height 25
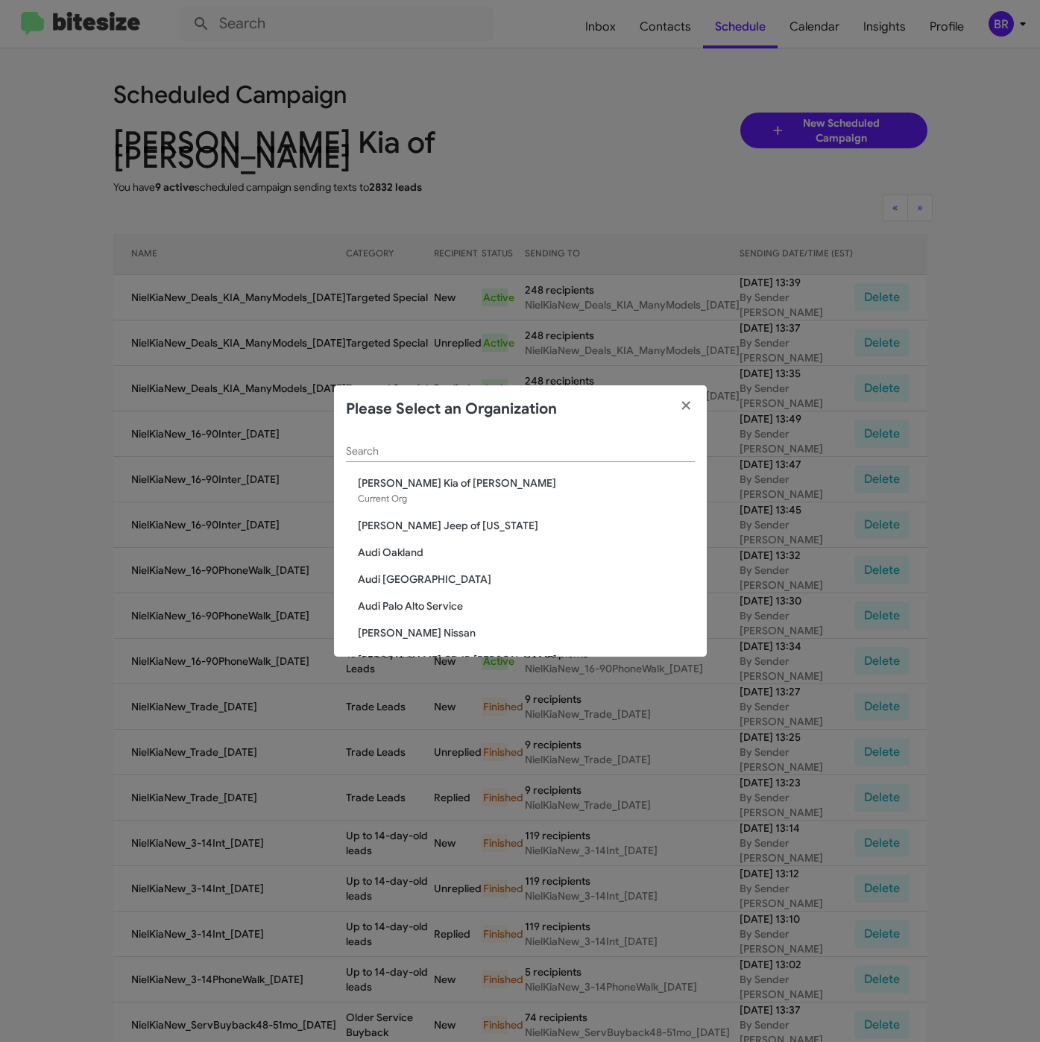
click at [429, 454] on input "Search" at bounding box center [520, 452] width 349 height 12
paste input "Nielsen Dodge Chrysler Jeep"
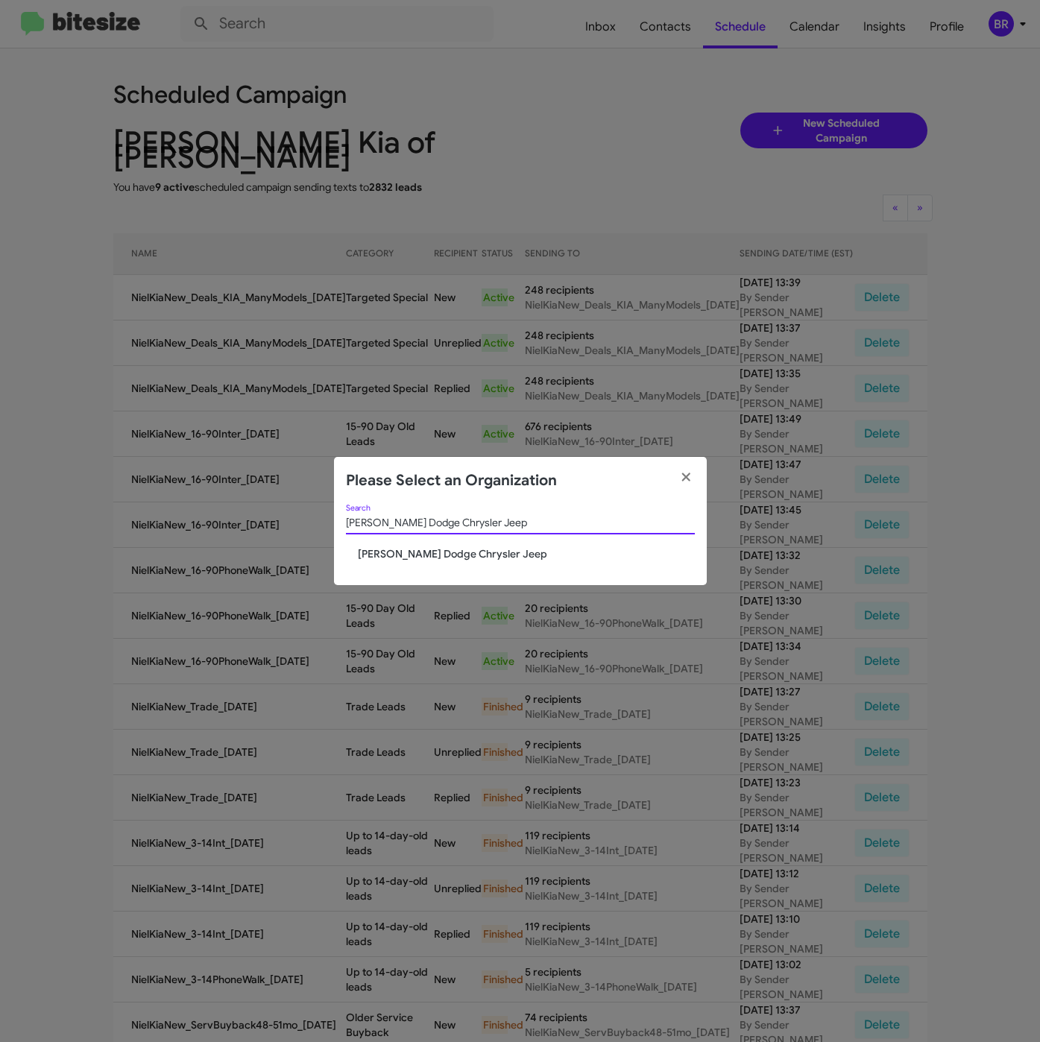
type input "Nielsen Dodge Chrysler Jeep"
click at [405, 555] on span "Nielsen Dodge Chrysler Jeep" at bounding box center [526, 553] width 337 height 15
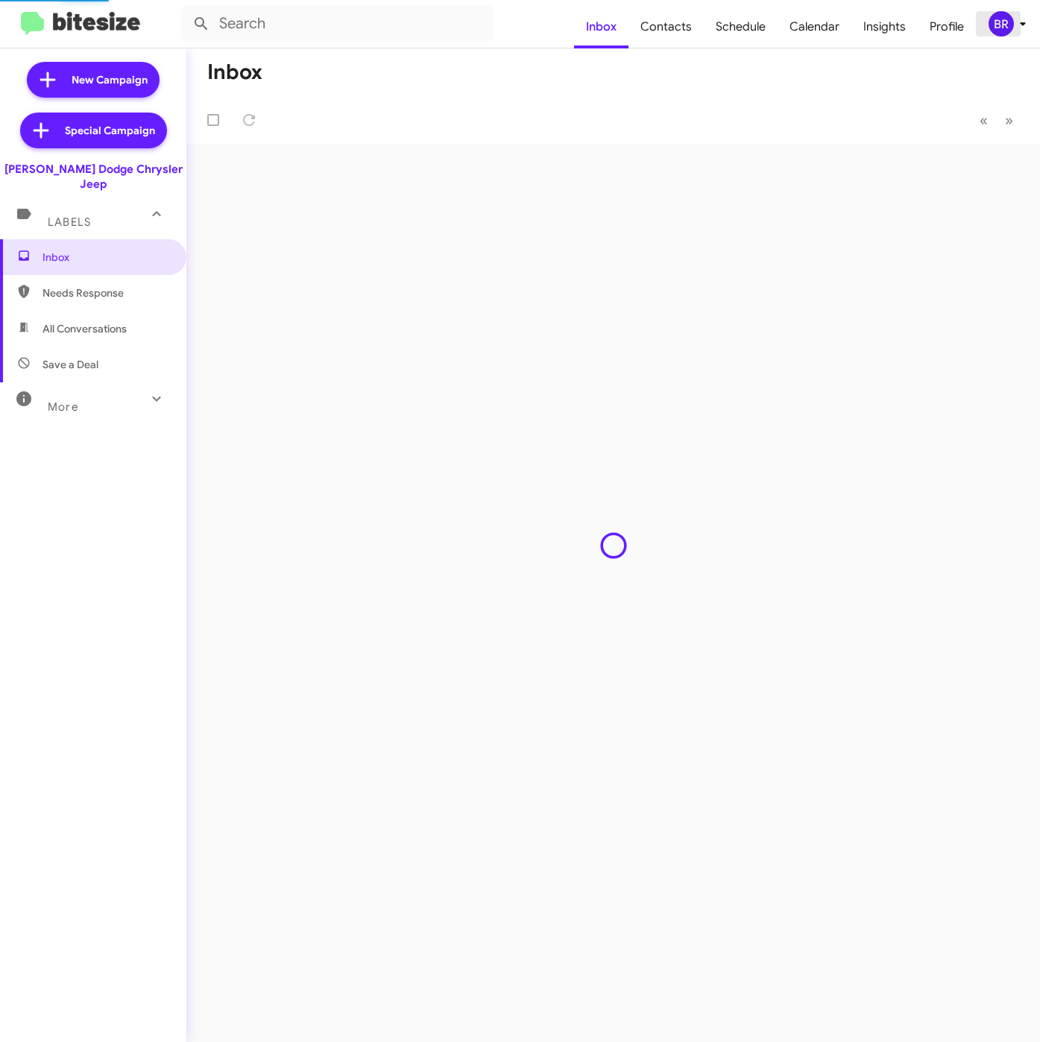
click at [1000, 28] on div "BR" at bounding box center [1000, 23] width 25 height 25
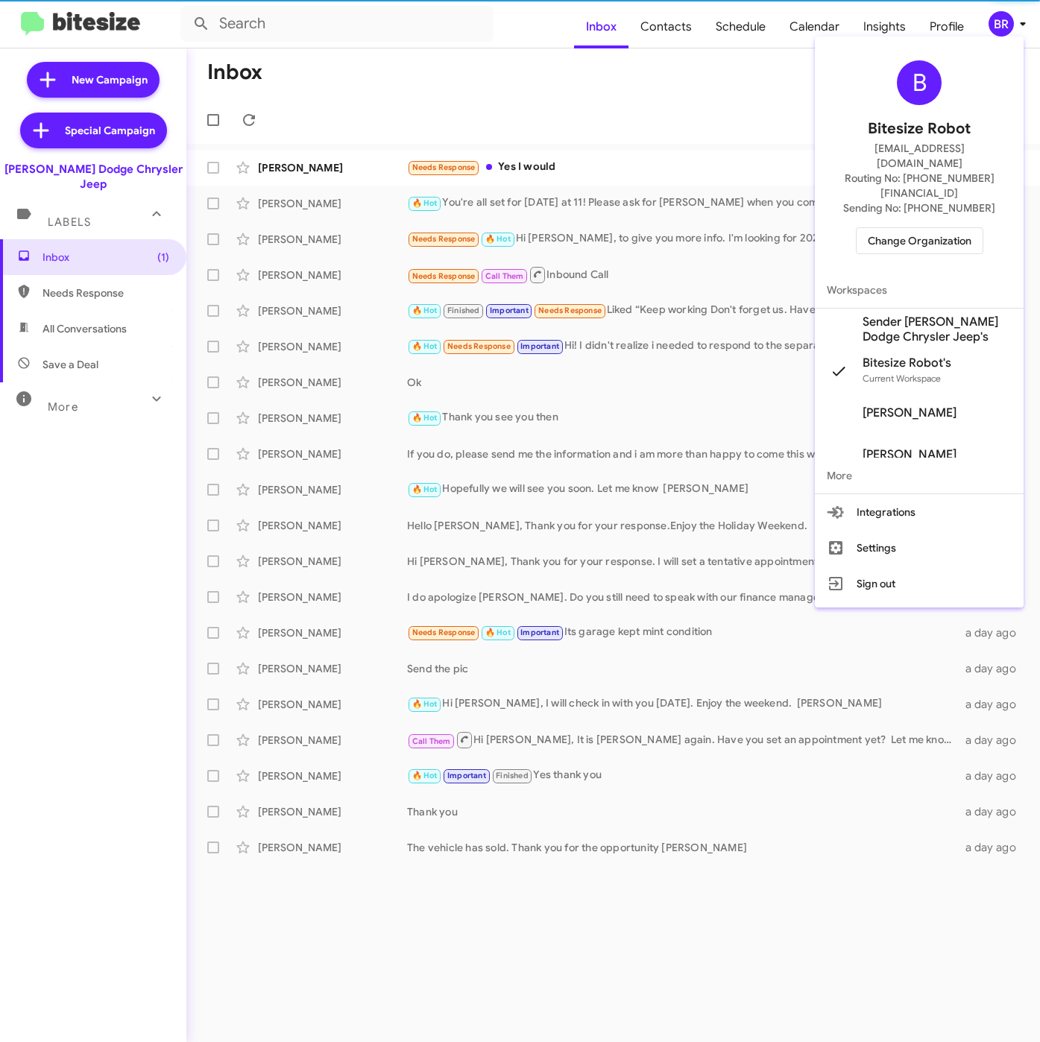
click at [888, 315] on span "Sender [PERSON_NAME] Dodge Chrysler Jeep's" at bounding box center [936, 330] width 149 height 30
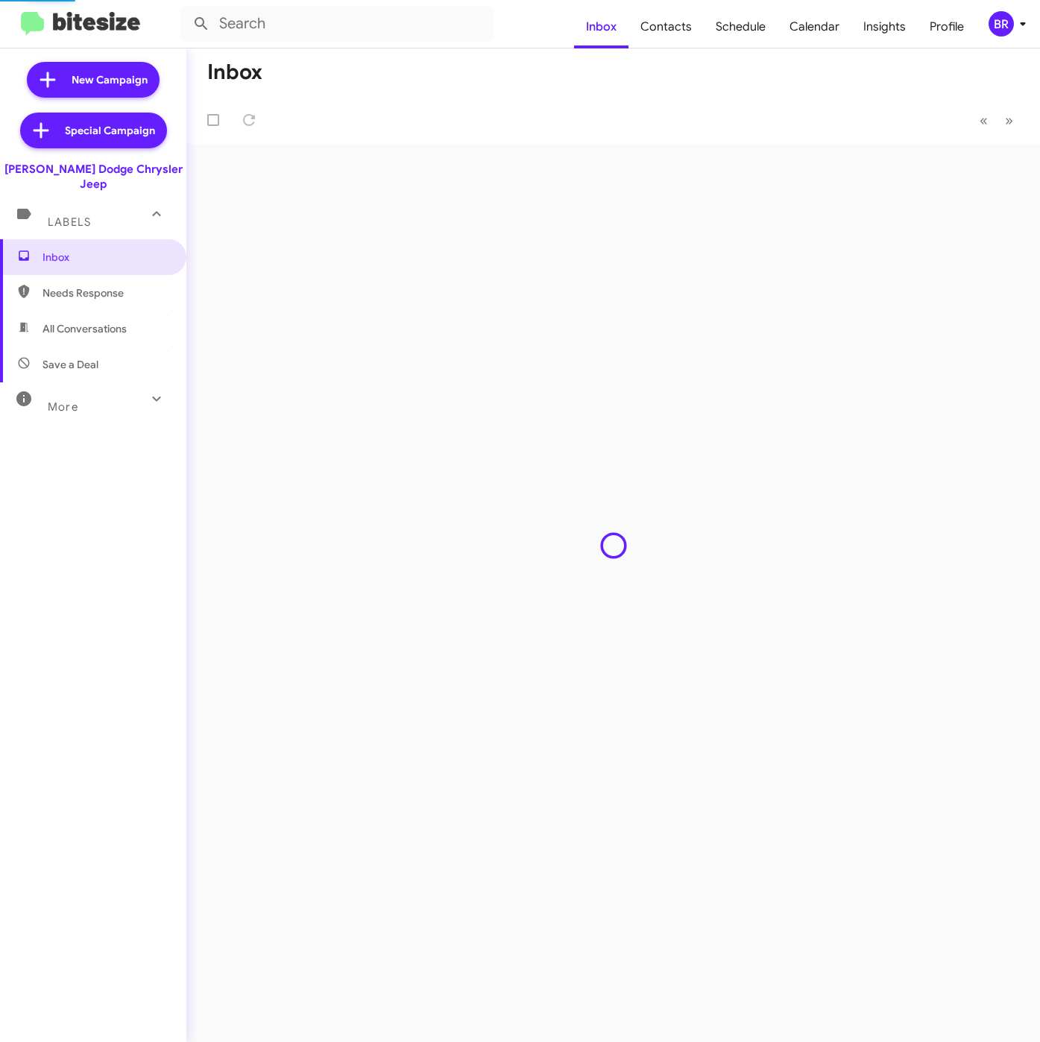
click at [656, 25] on span "Contacts" at bounding box center [665, 26] width 75 height 43
type input "in:groups"
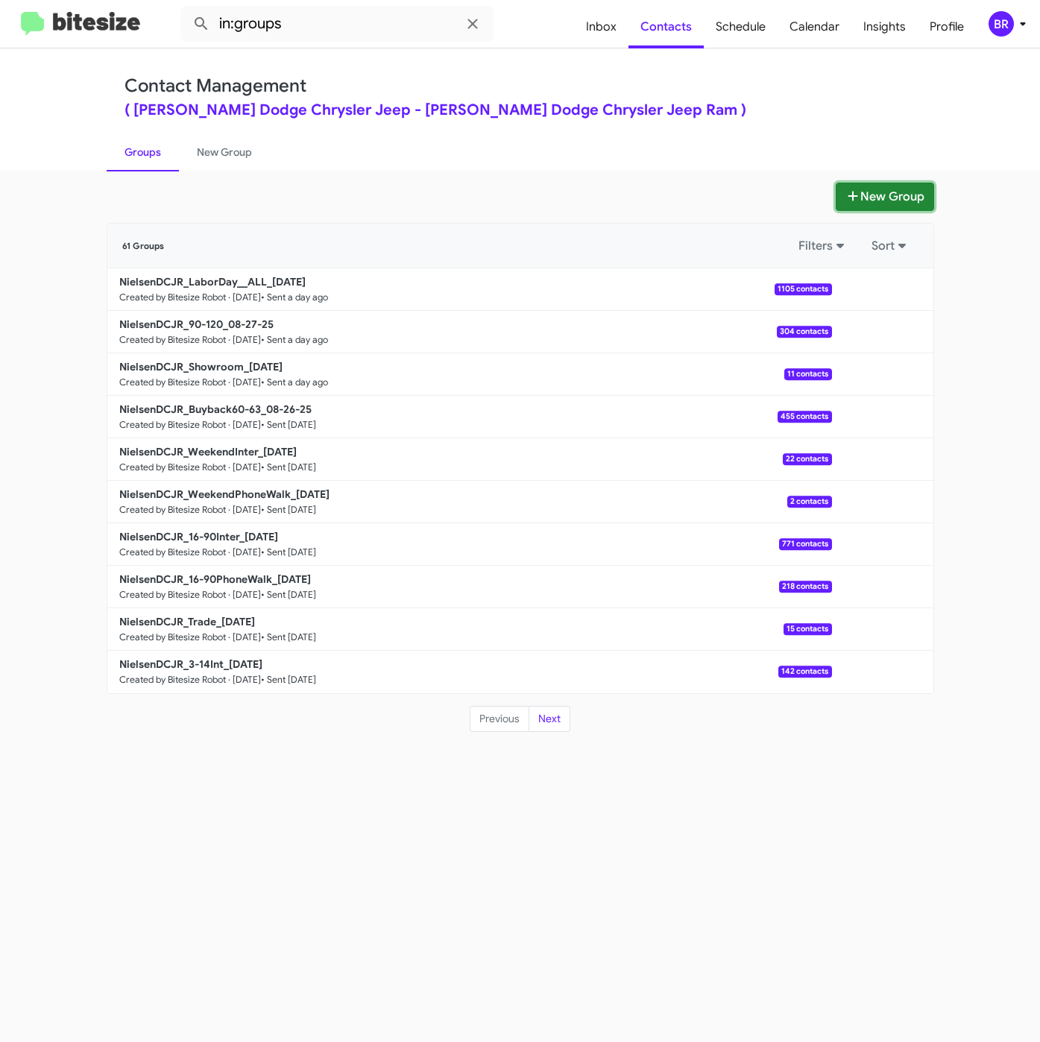
click at [888, 191] on button "New Group" at bounding box center [884, 197] width 98 height 28
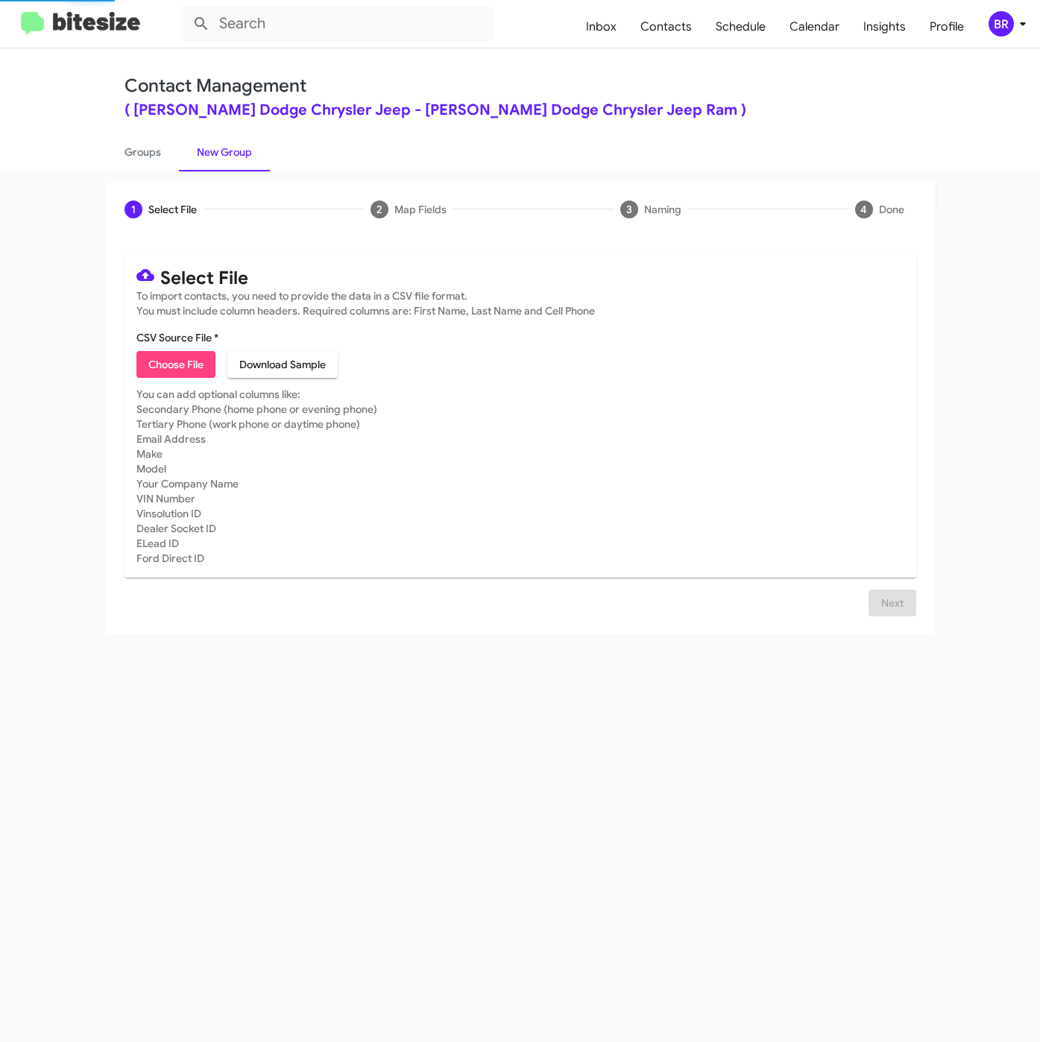
click at [164, 358] on span "Choose File" at bounding box center [175, 364] width 55 height 27
type input "NielsenDCJR_Trade_[DATE]"
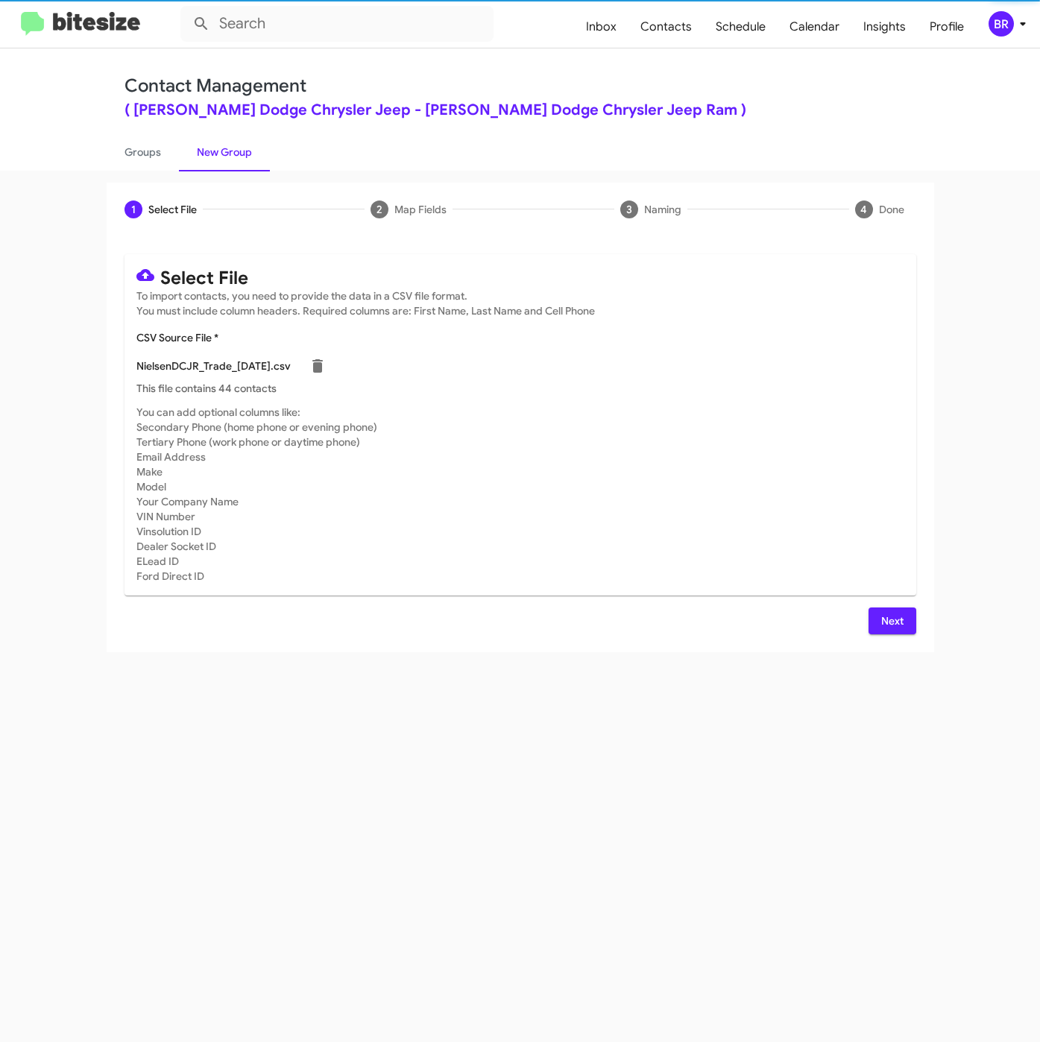
click at [906, 628] on button "Next" at bounding box center [892, 620] width 48 height 27
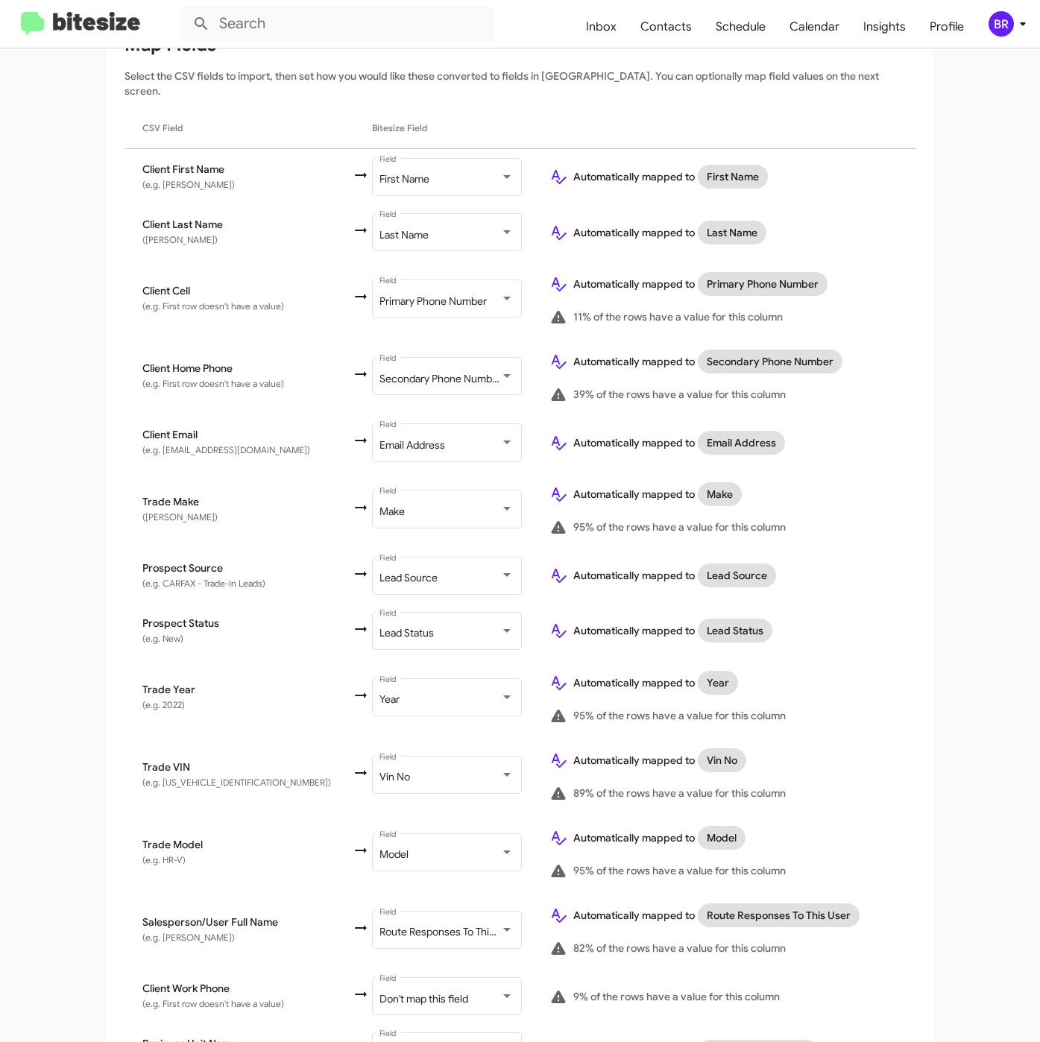
scroll to position [297, 0]
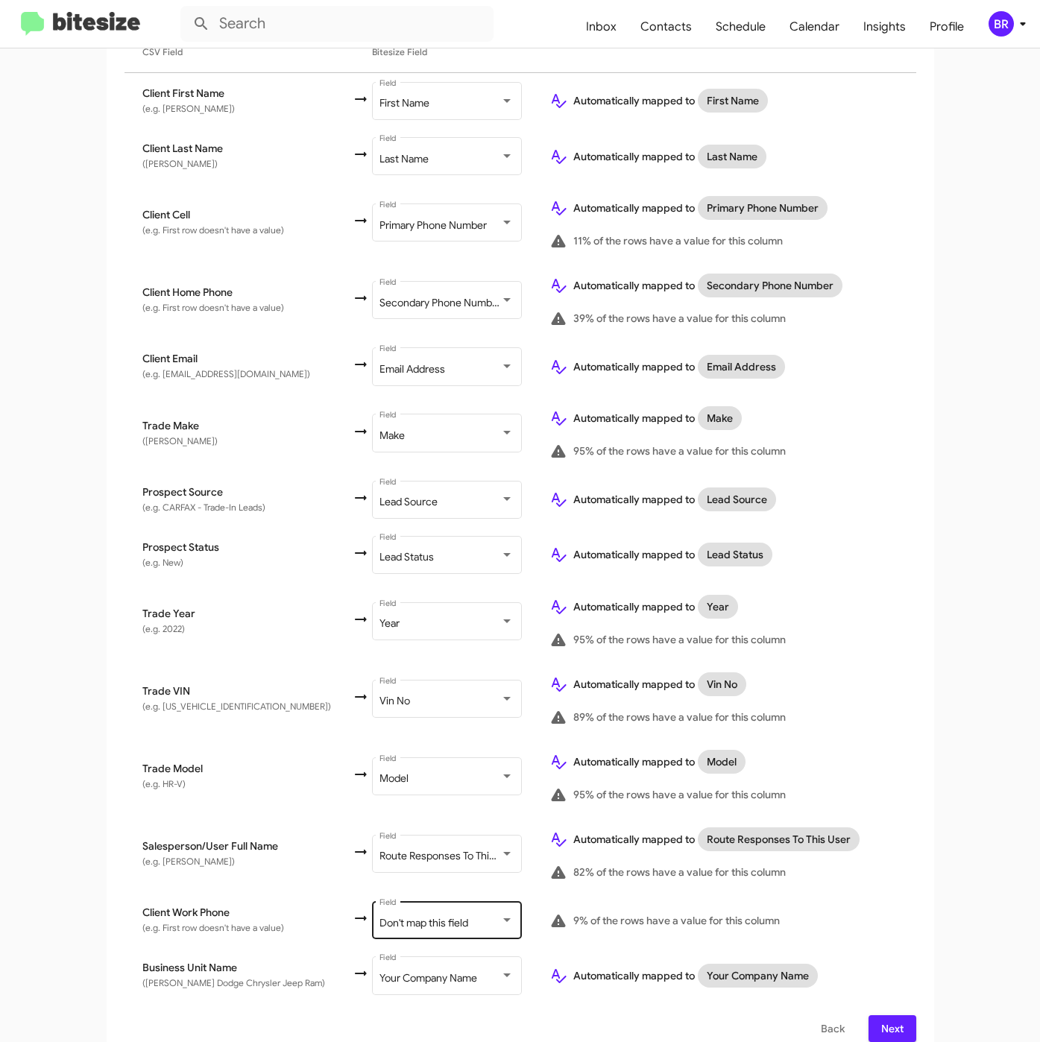
click at [437, 916] on span "Don't map this field" at bounding box center [423, 922] width 89 height 13
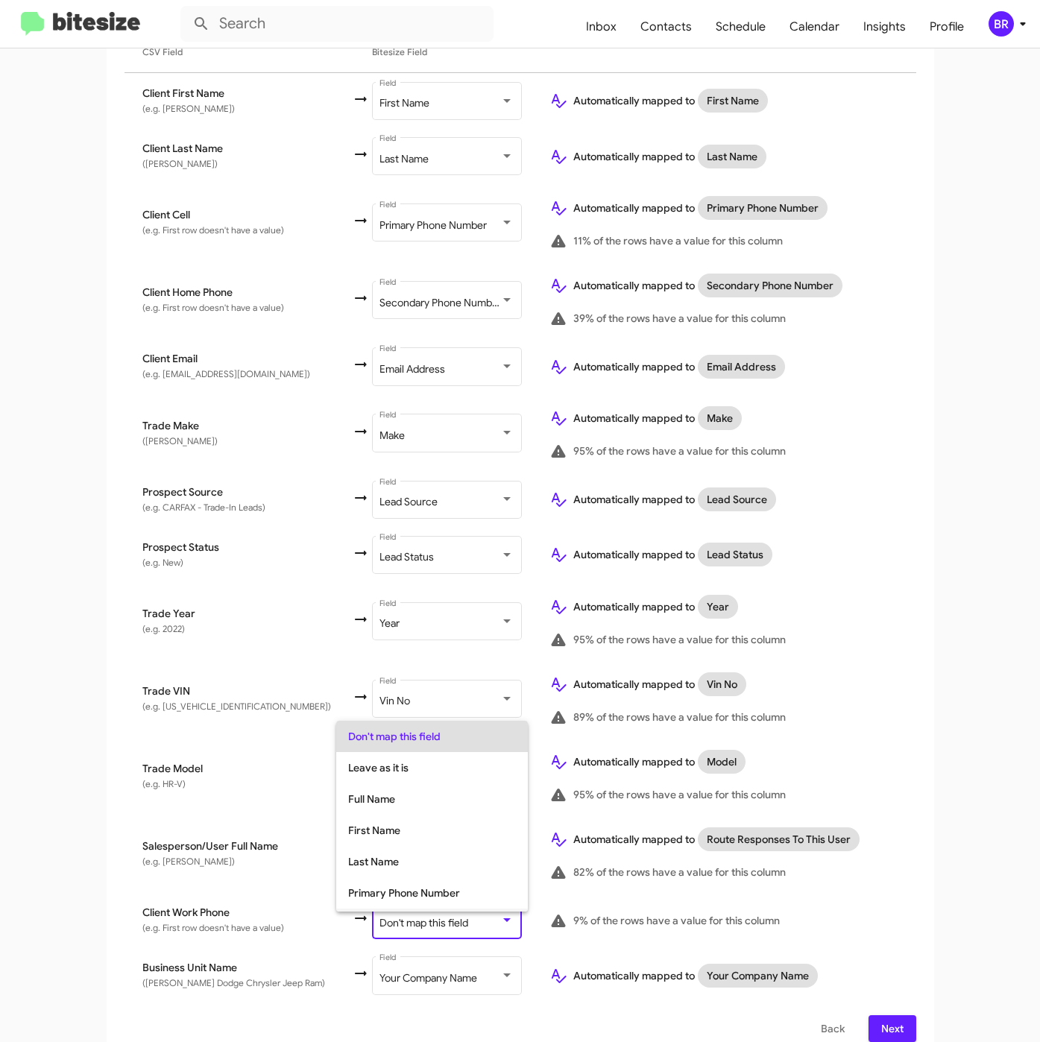
scroll to position [59, 0]
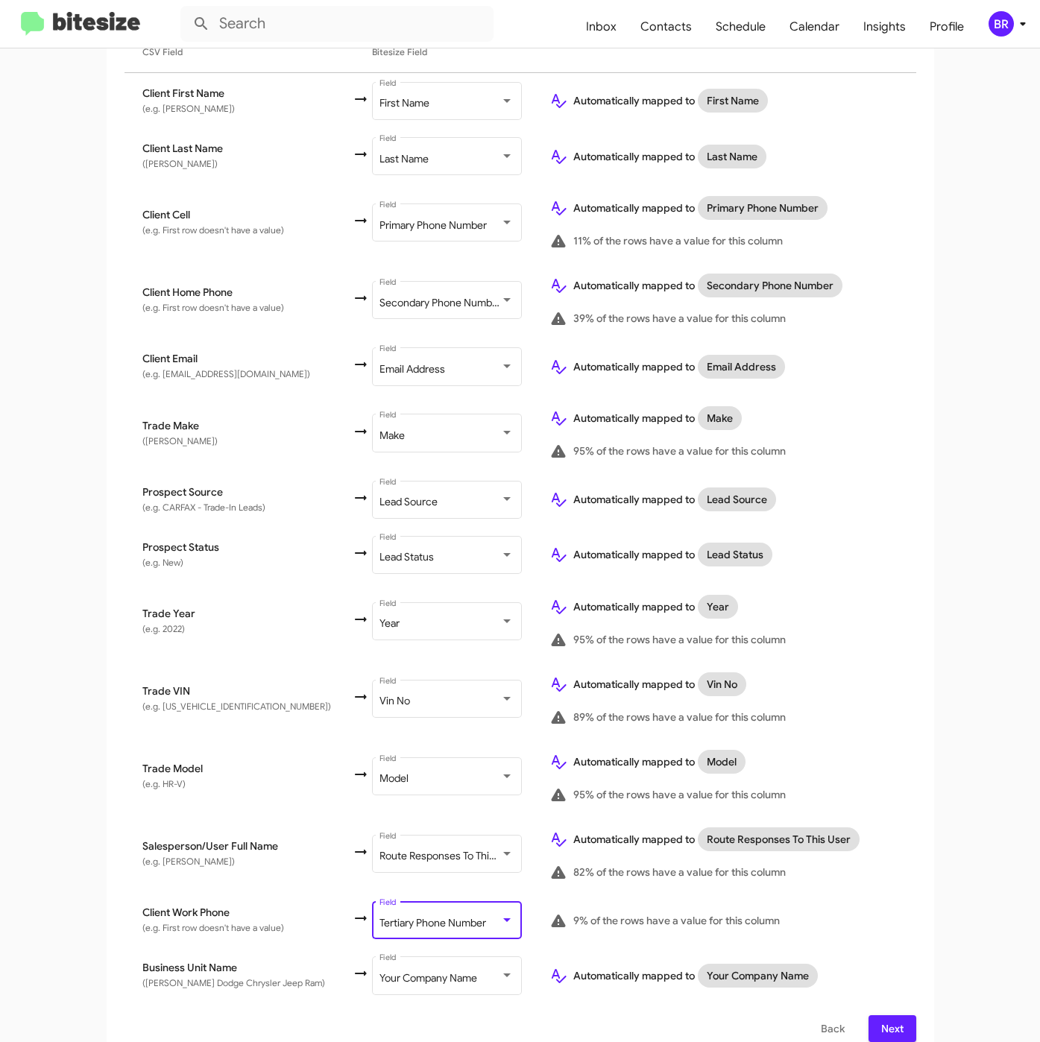
click at [888, 1015] on span "Next" at bounding box center [892, 1028] width 24 height 27
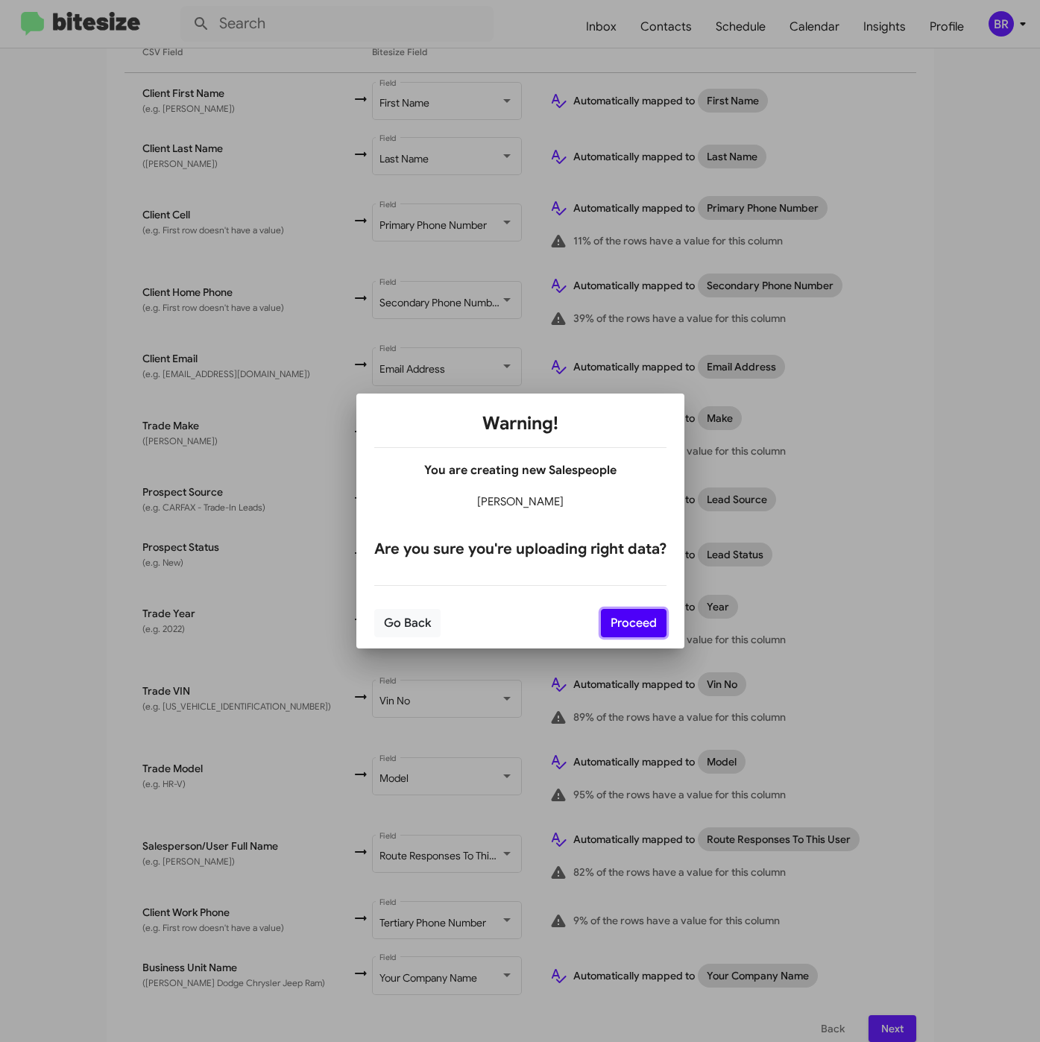
click at [613, 618] on button "Proceed" at bounding box center [634, 623] width 66 height 28
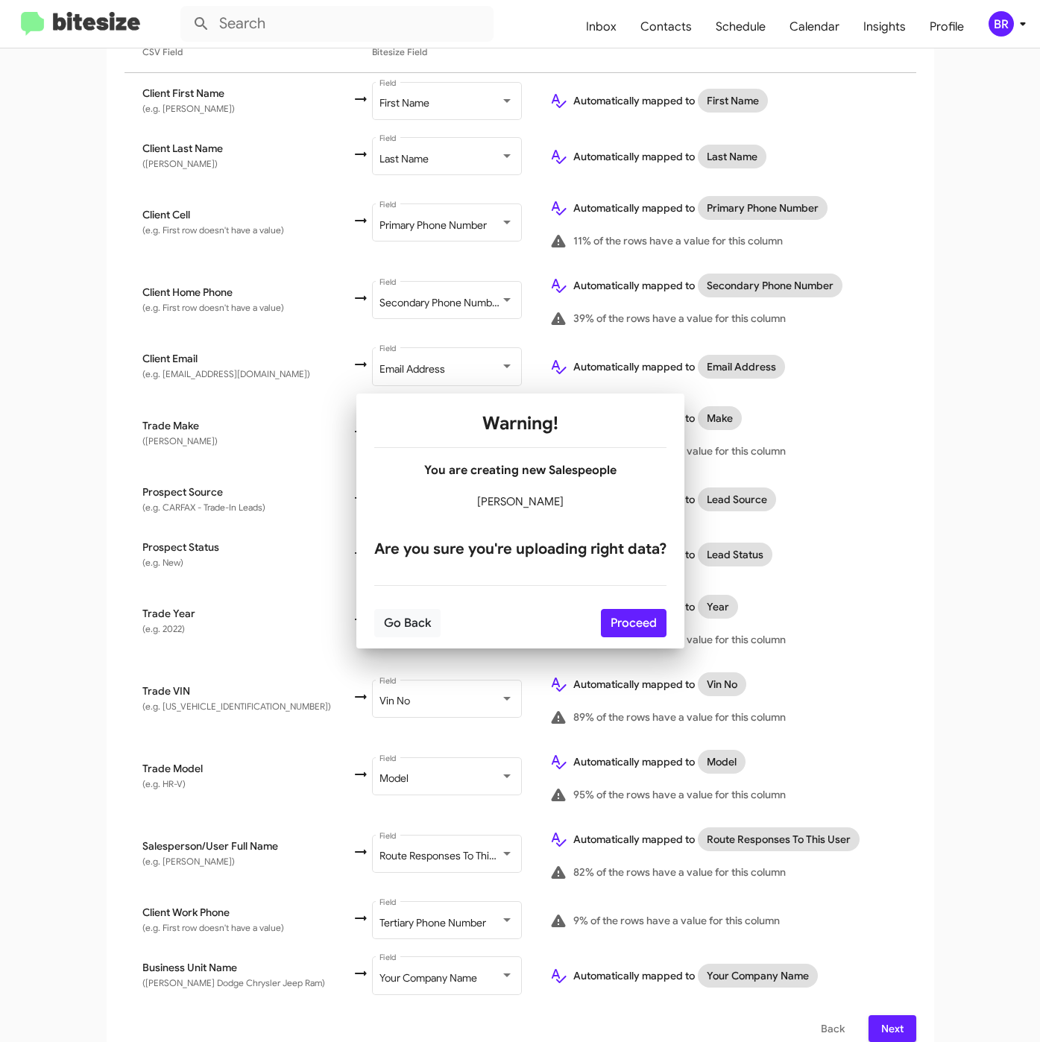
scroll to position [0, 0]
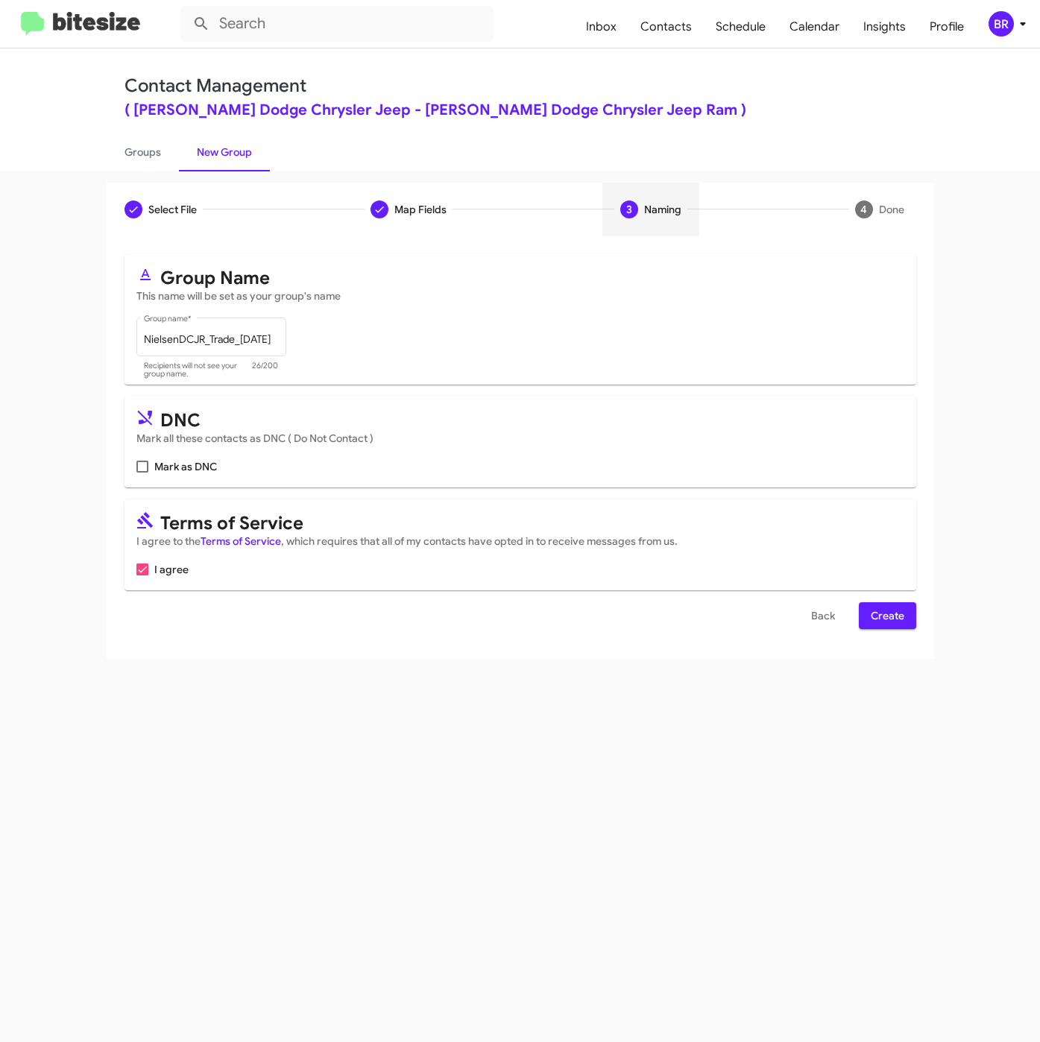
click at [873, 616] on span "Create" at bounding box center [888, 615] width 34 height 27
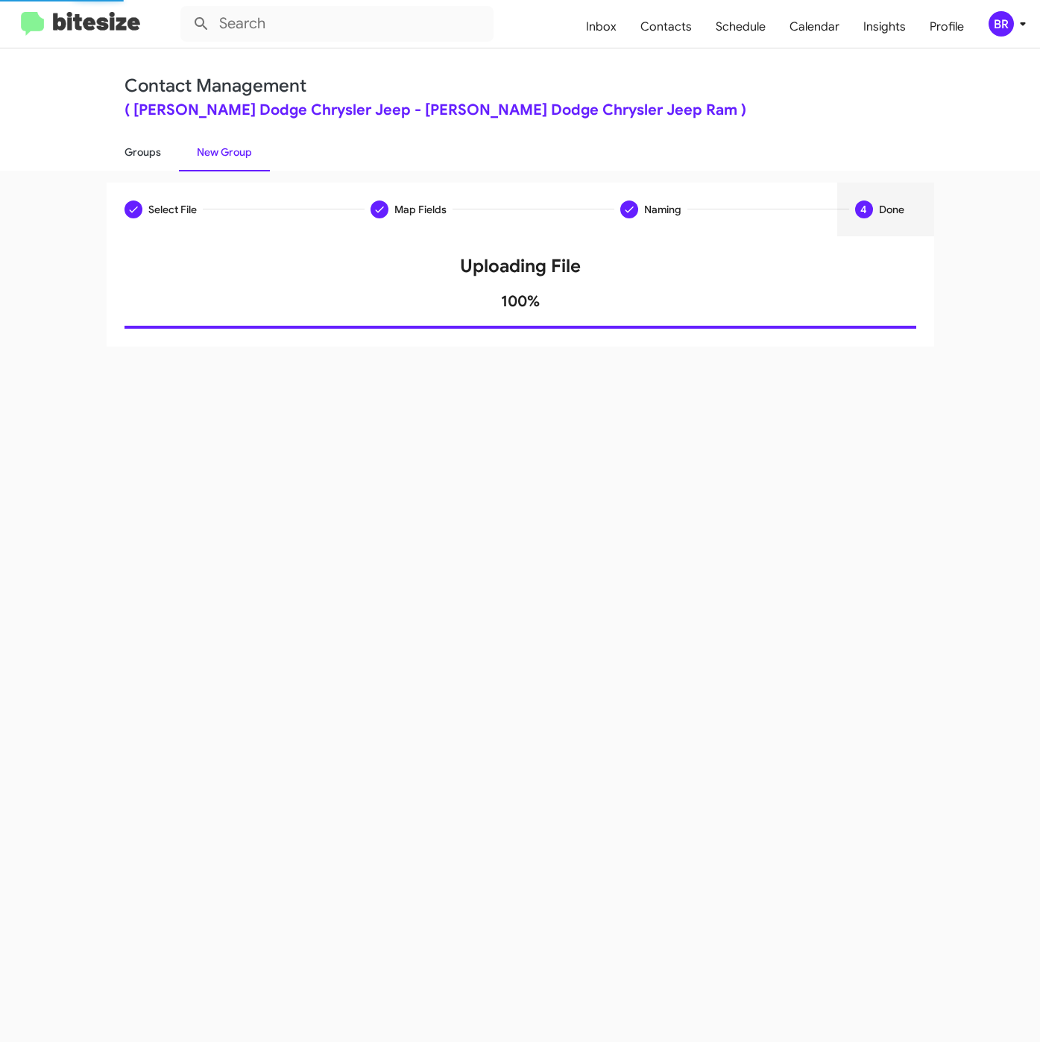
click at [132, 150] on link "Groups" at bounding box center [143, 152] width 72 height 39
type input "in:groups"
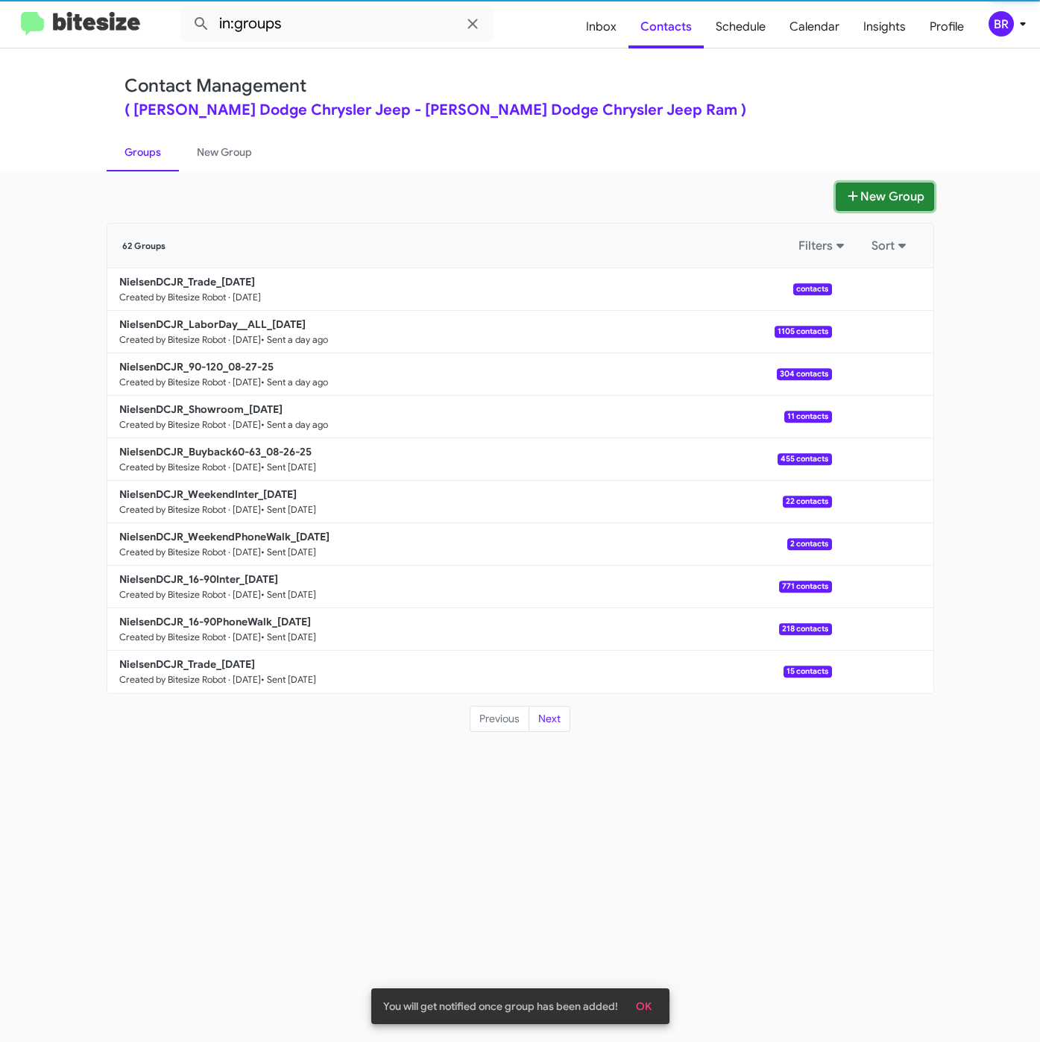
click at [846, 189] on fa-icon at bounding box center [852, 196] width 15 height 15
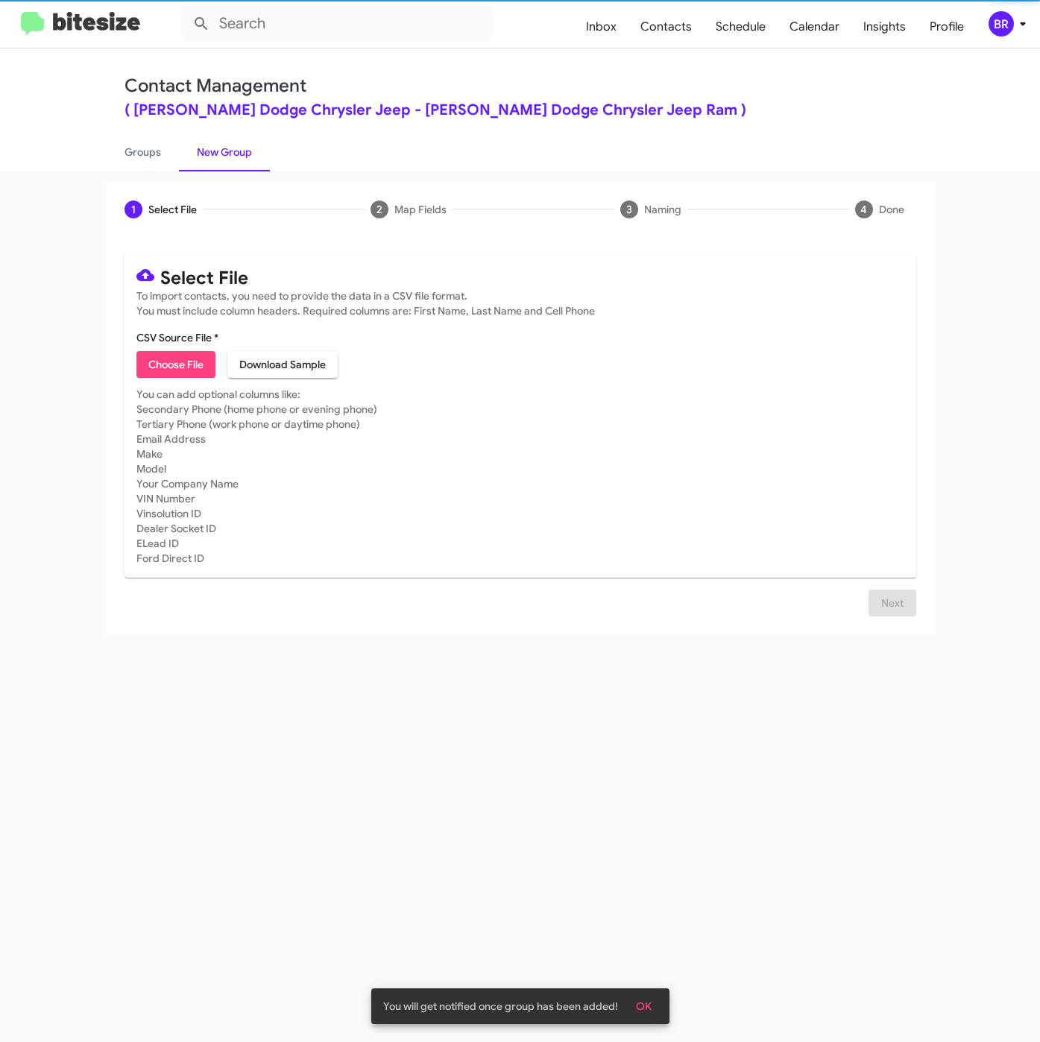
click at [170, 372] on span "Choose File" at bounding box center [175, 364] width 55 height 27
type input "NielsenDCJR_16-90PhoneWalk_[DATE]"
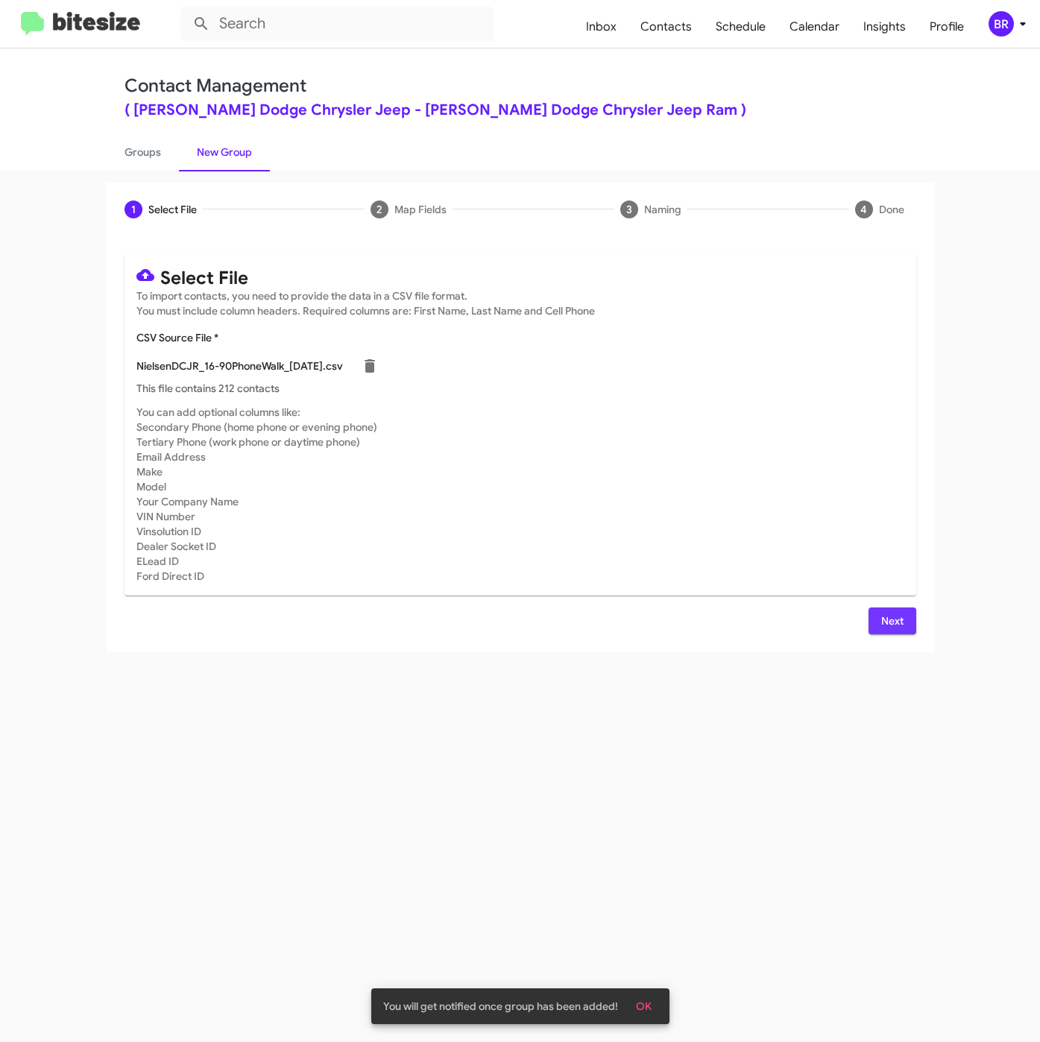
click at [886, 617] on span "Next" at bounding box center [892, 620] width 24 height 27
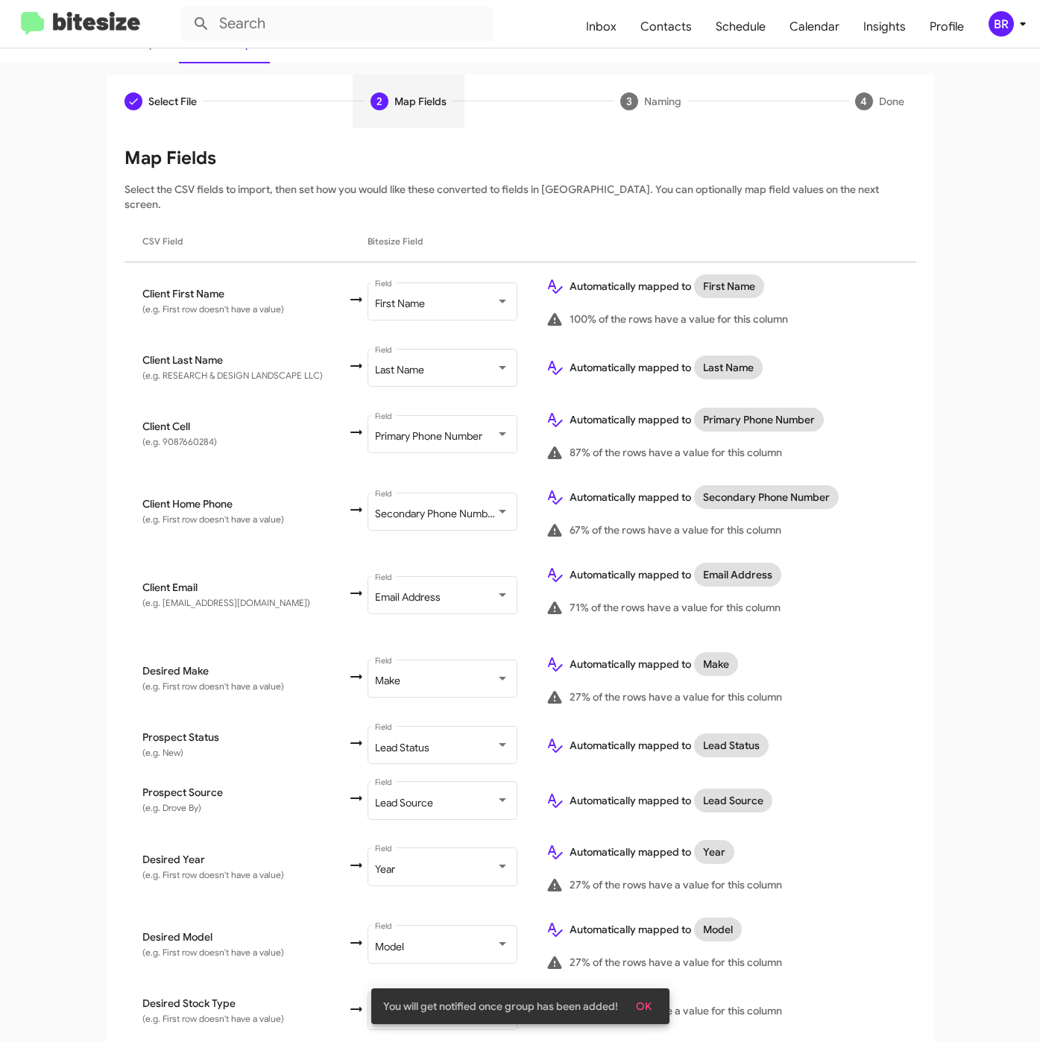
scroll to position [332, 0]
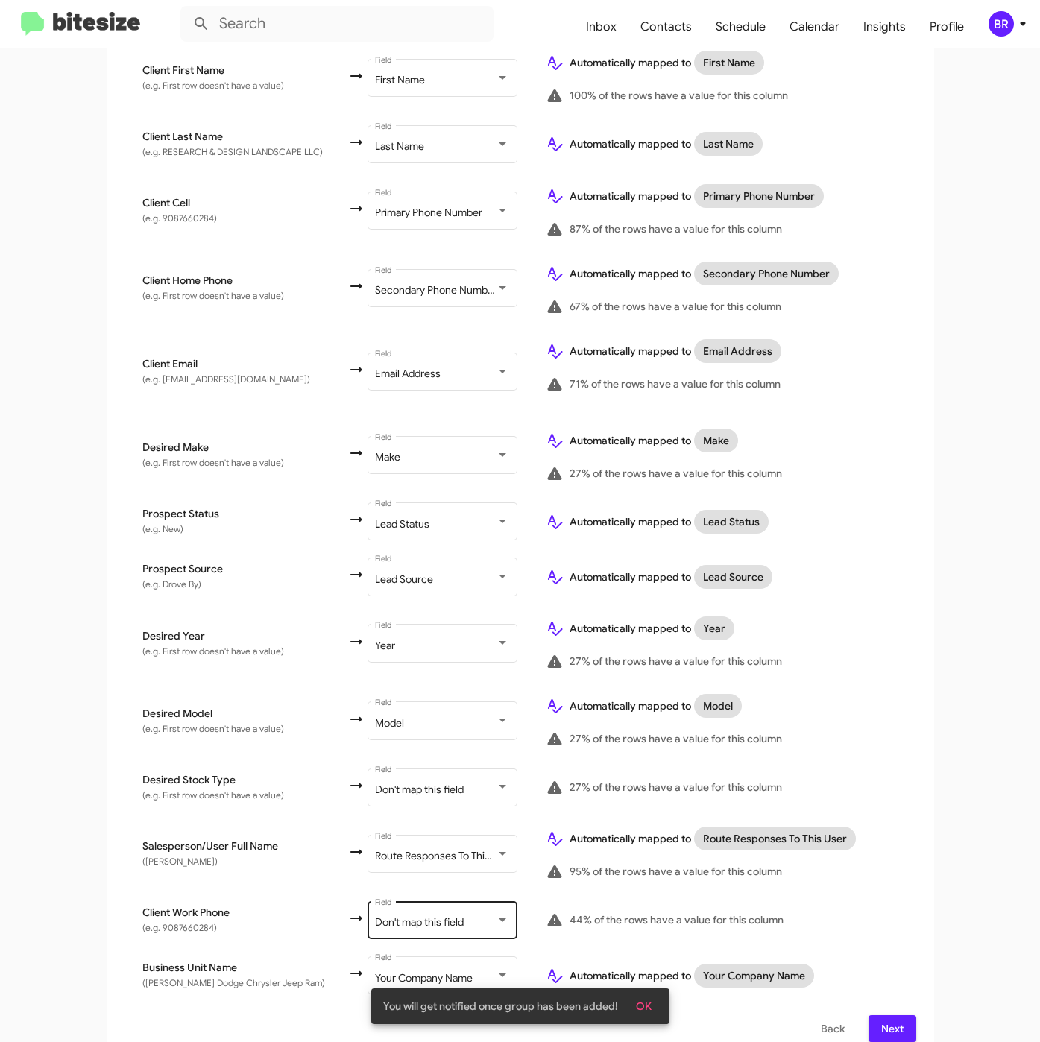
click at [455, 914] on div "Don't map this field Field" at bounding box center [442, 918] width 134 height 41
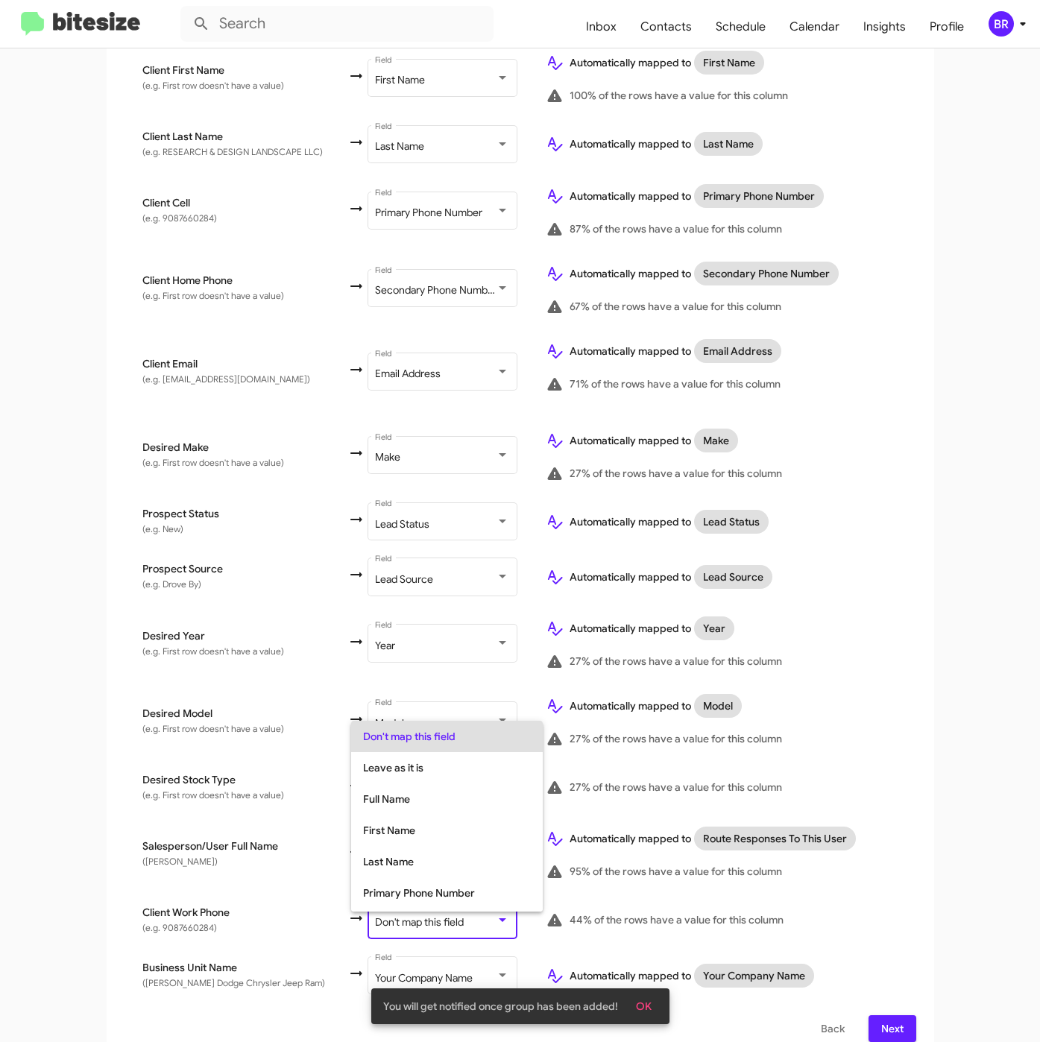
scroll to position [59, 0]
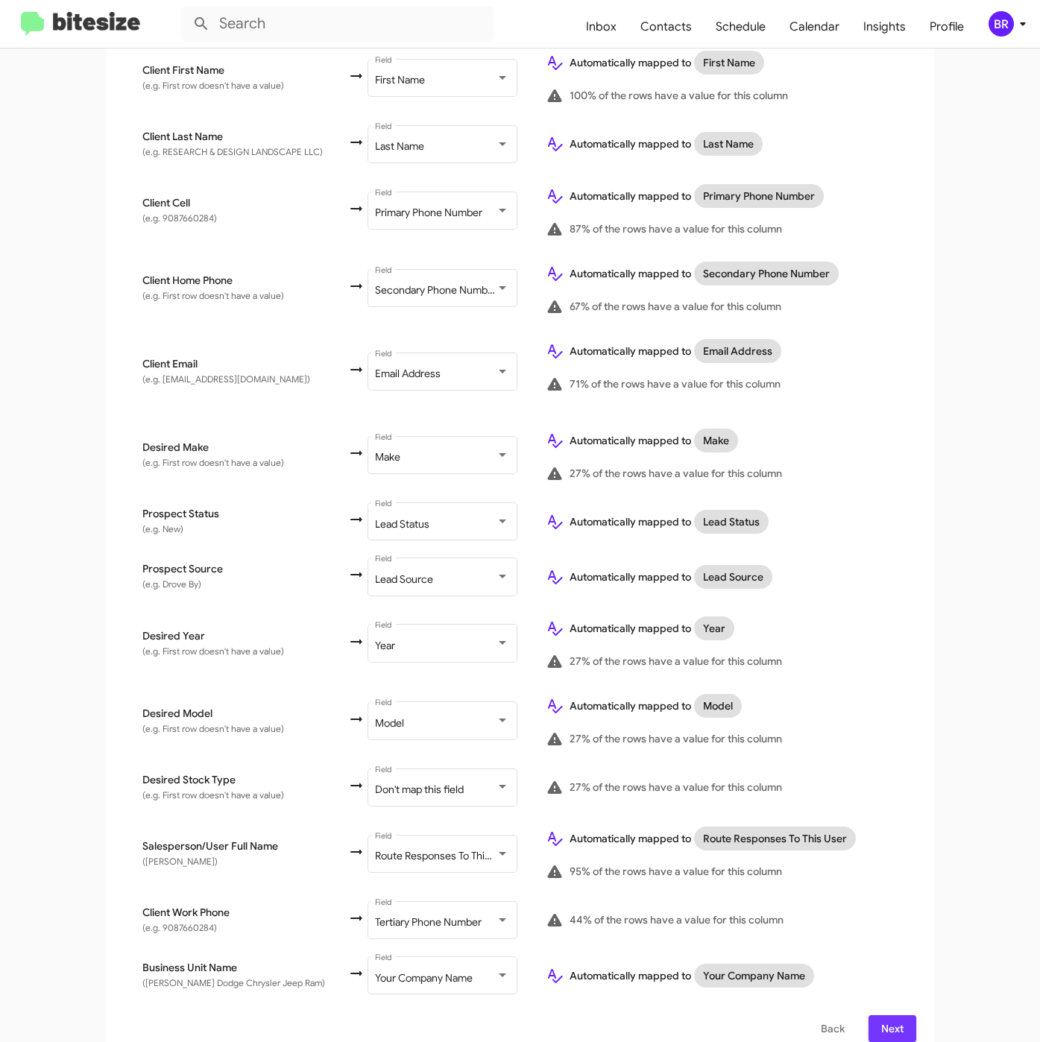
click at [880, 1015] on span "Next" at bounding box center [892, 1028] width 24 height 27
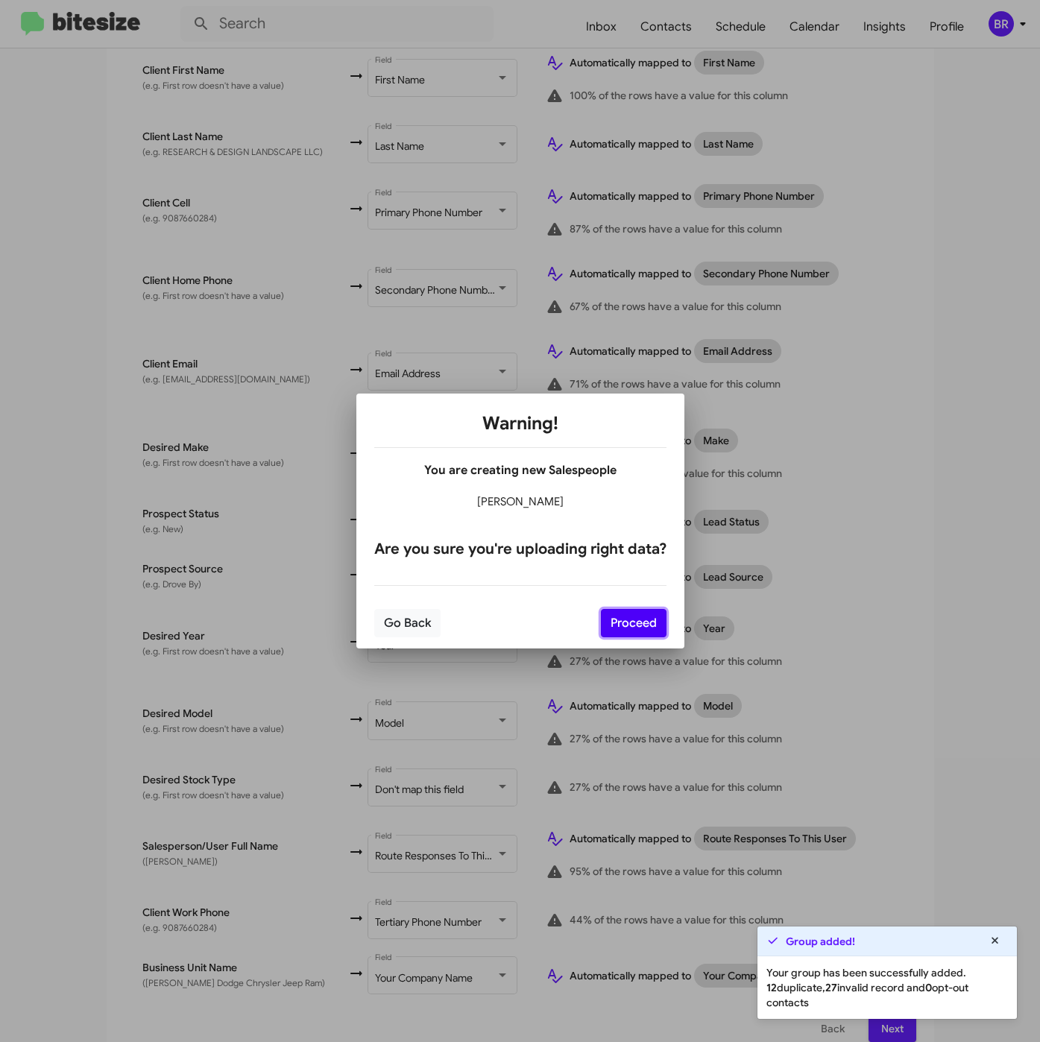
click at [615, 631] on button "Proceed" at bounding box center [634, 623] width 66 height 28
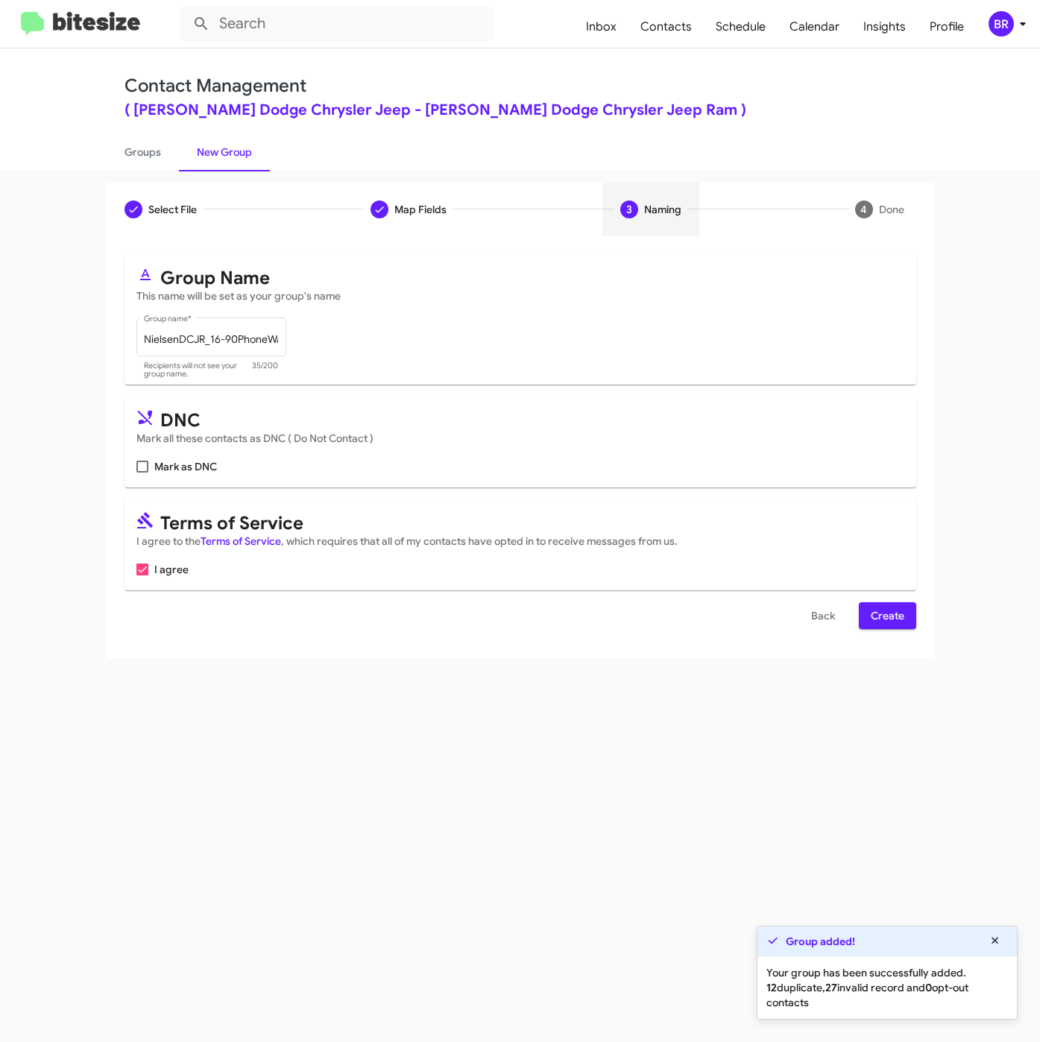
scroll to position [0, 0]
click at [888, 624] on span "Create" at bounding box center [888, 615] width 34 height 27
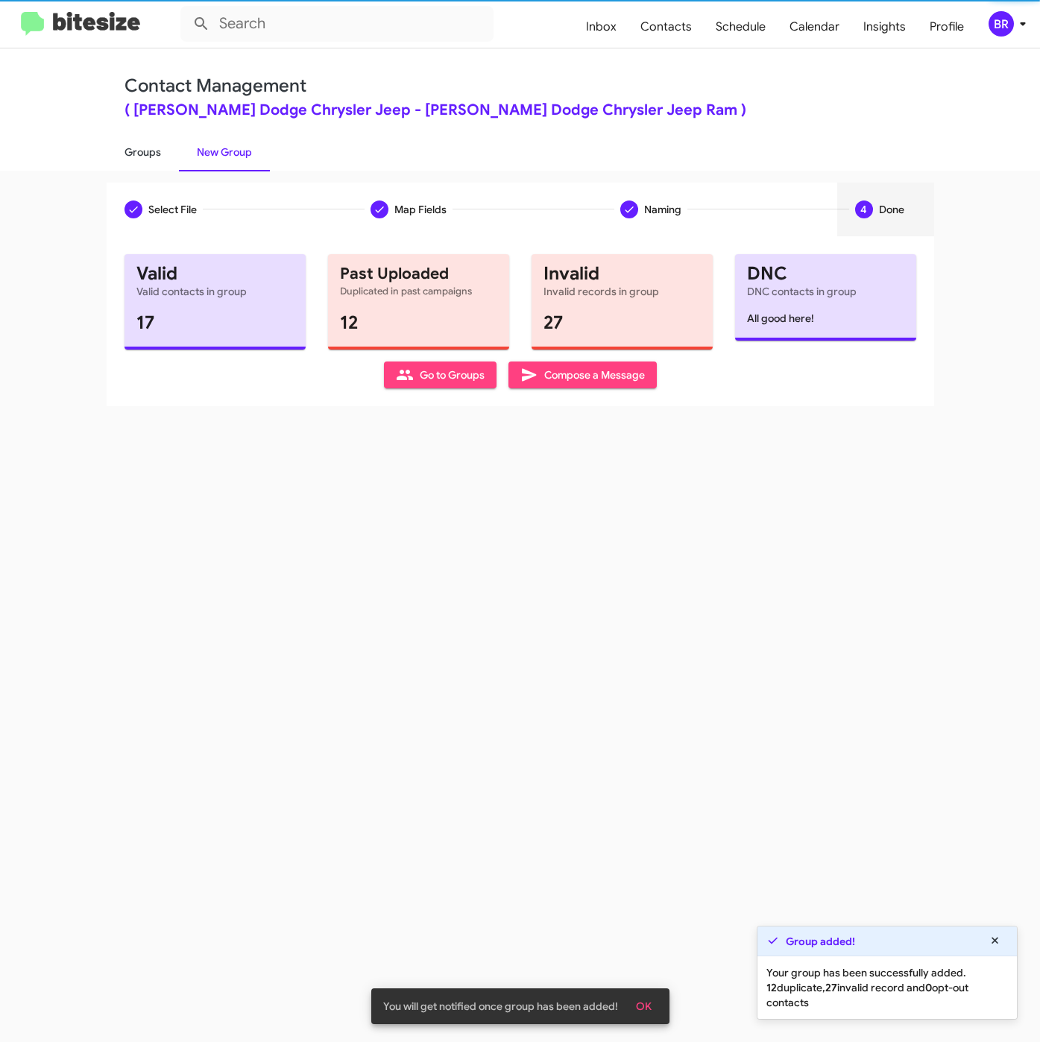
click at [148, 151] on link "Groups" at bounding box center [143, 152] width 72 height 39
type input "in:groups"
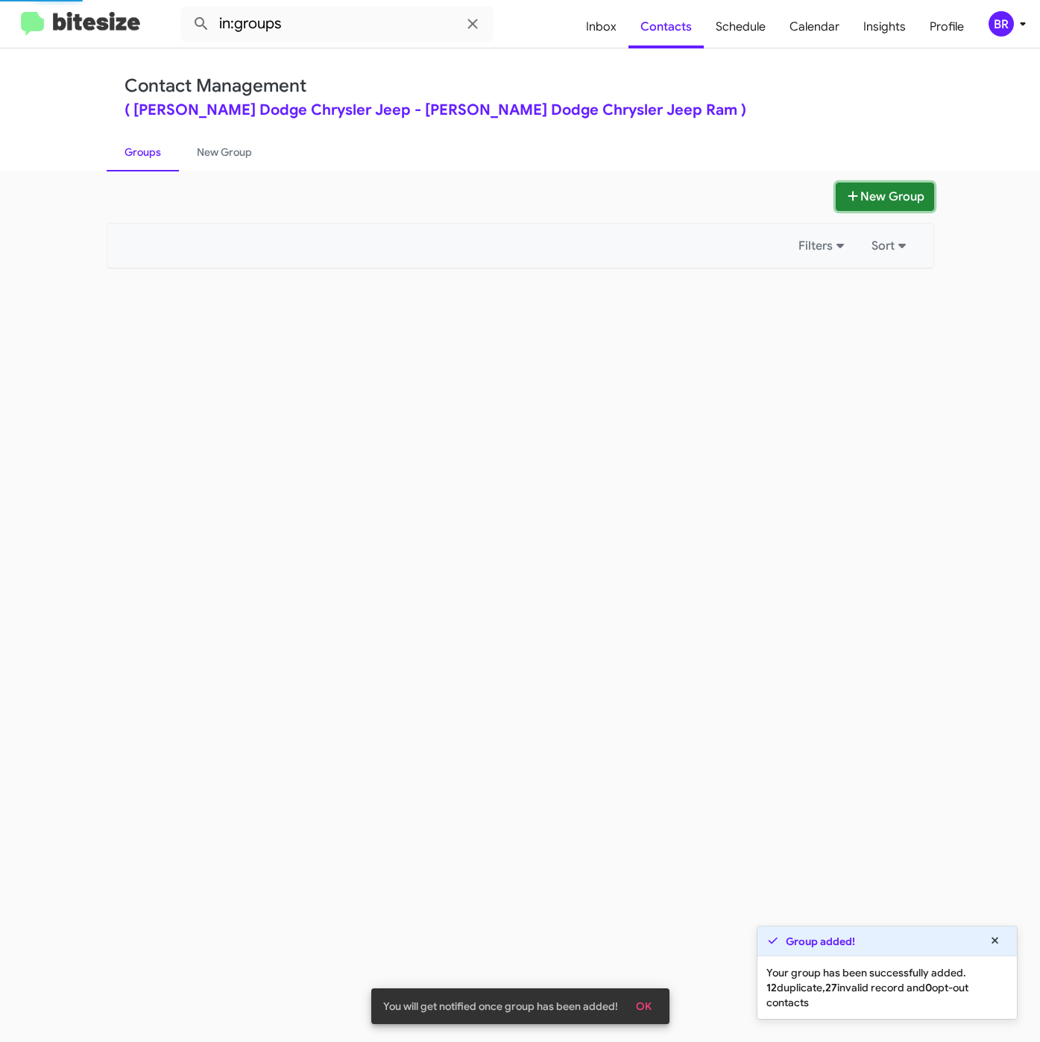
click at [866, 195] on button "New Group" at bounding box center [884, 197] width 98 height 28
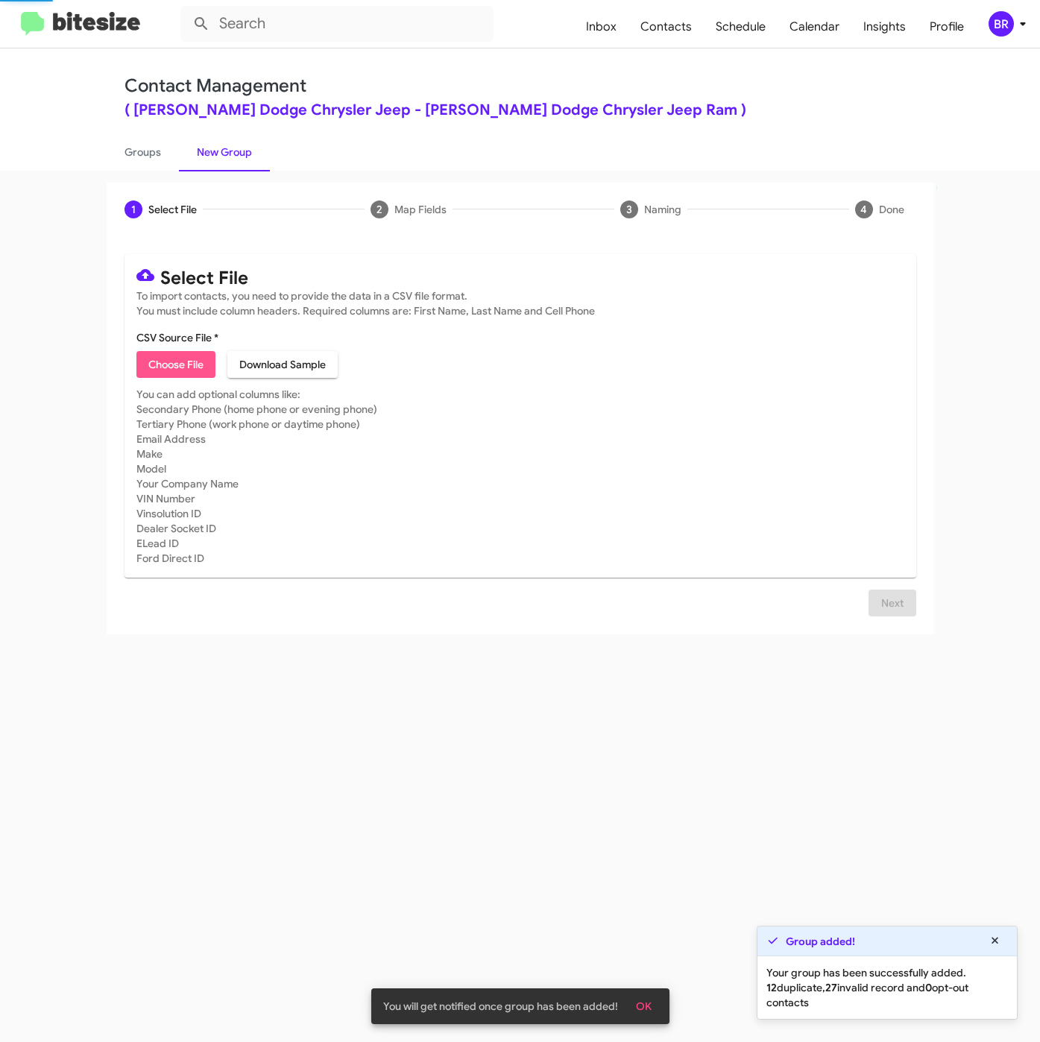
click at [177, 374] on span "Choose File" at bounding box center [175, 364] width 55 height 27
type input "NielsenDCJR_16-90Inter_[DATE]"
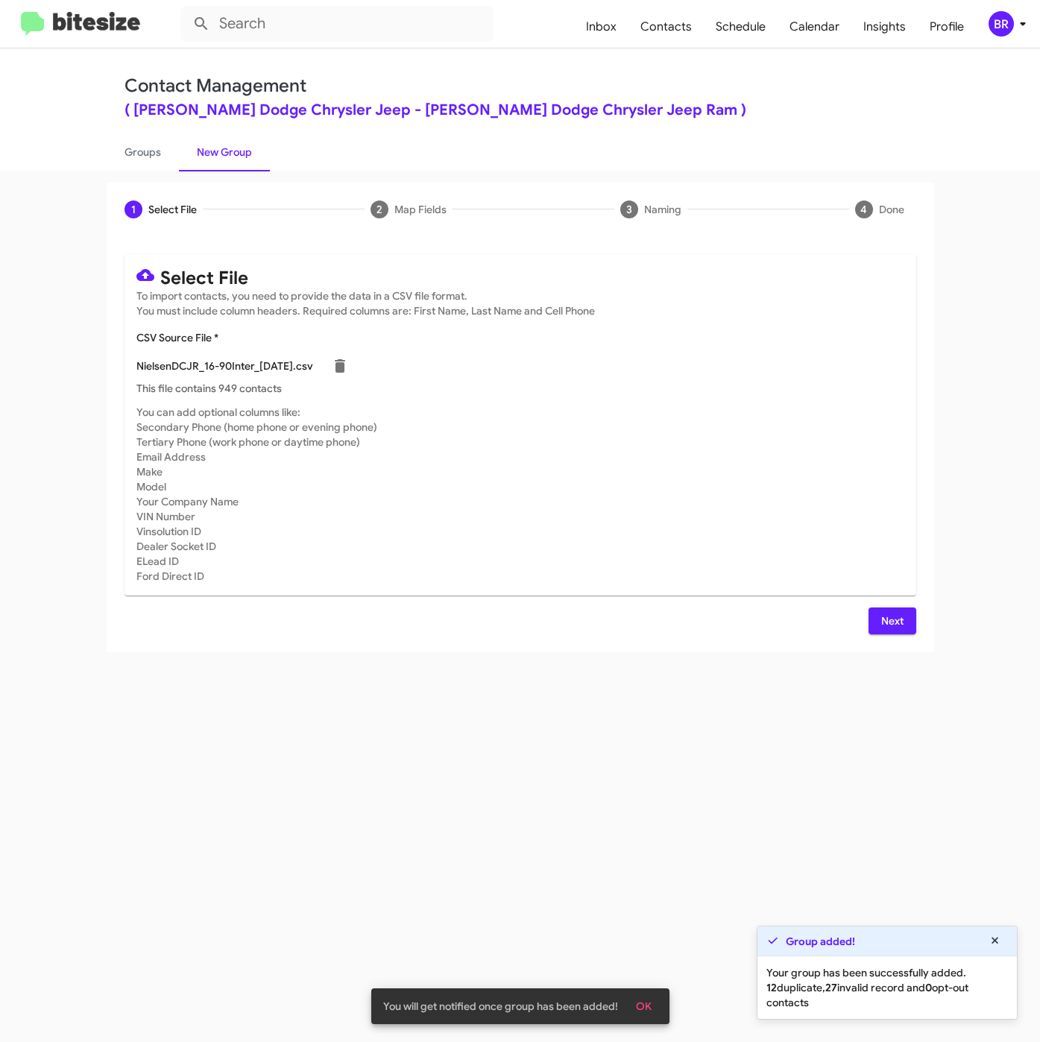
click at [863, 608] on div "Next" at bounding box center [520, 620] width 792 height 27
drag, startPoint x: 882, startPoint y: 616, endPoint x: 873, endPoint y: 613, distance: 9.2
click at [884, 616] on span "Next" at bounding box center [892, 620] width 24 height 27
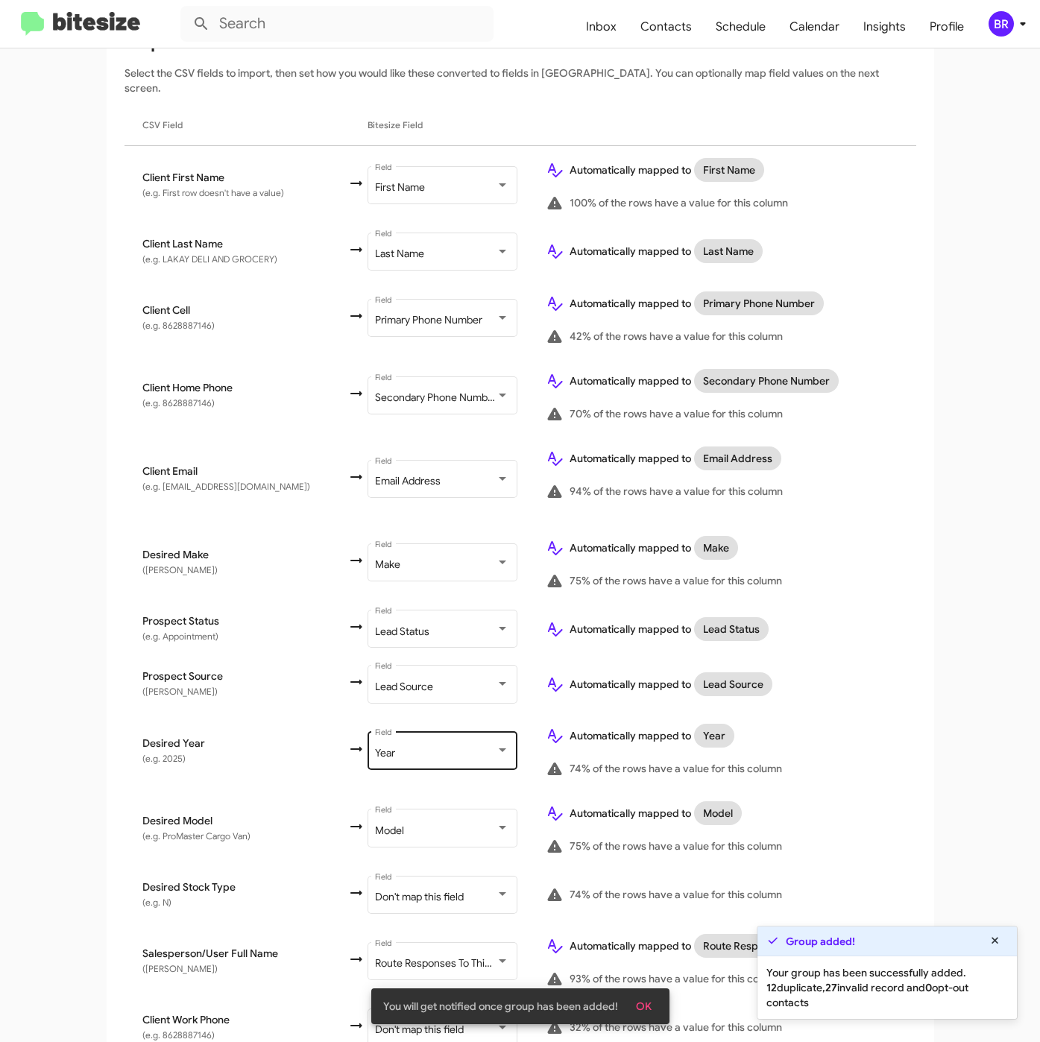
scroll to position [332, 0]
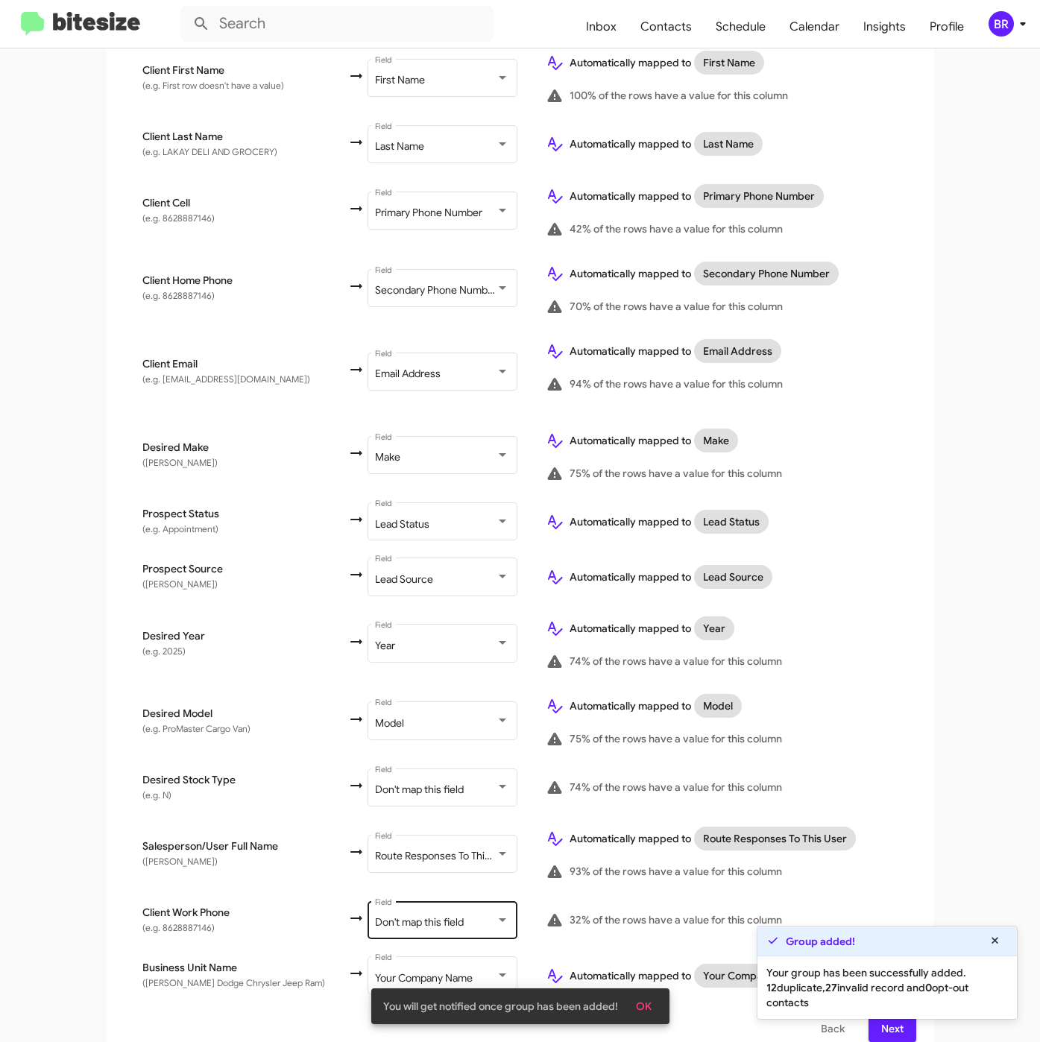
click at [405, 898] on div "Don't map this field Field" at bounding box center [442, 918] width 134 height 41
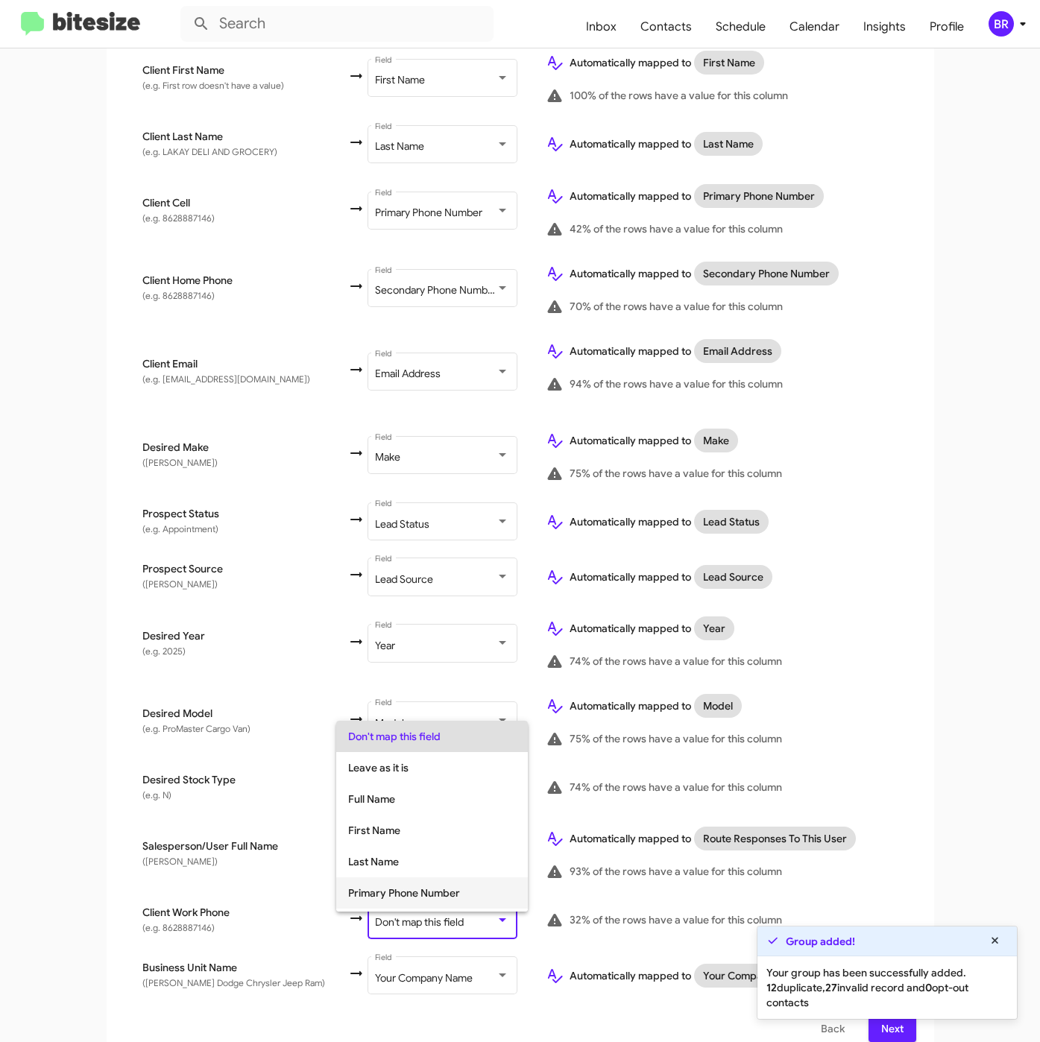
scroll to position [59, 0]
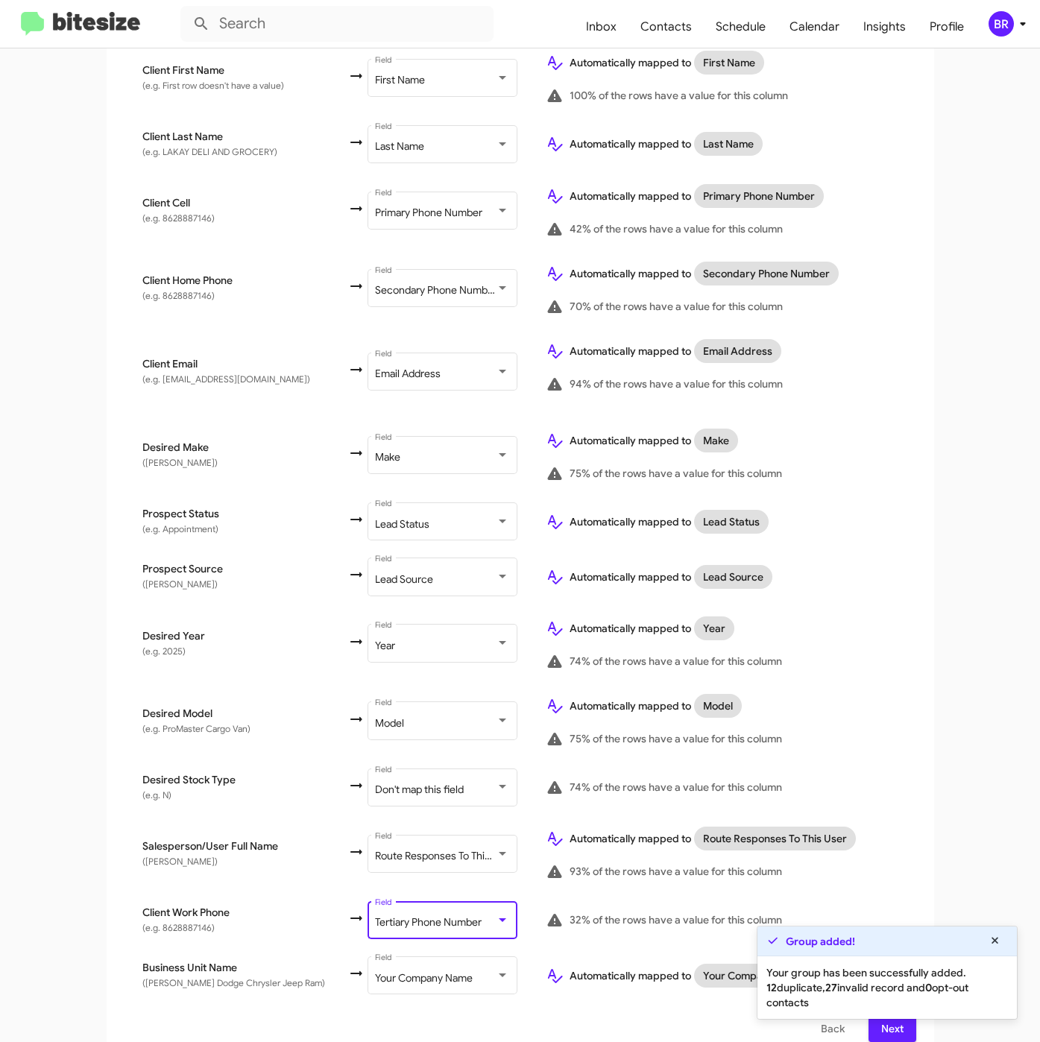
click at [880, 1022] on span "Next" at bounding box center [892, 1028] width 24 height 27
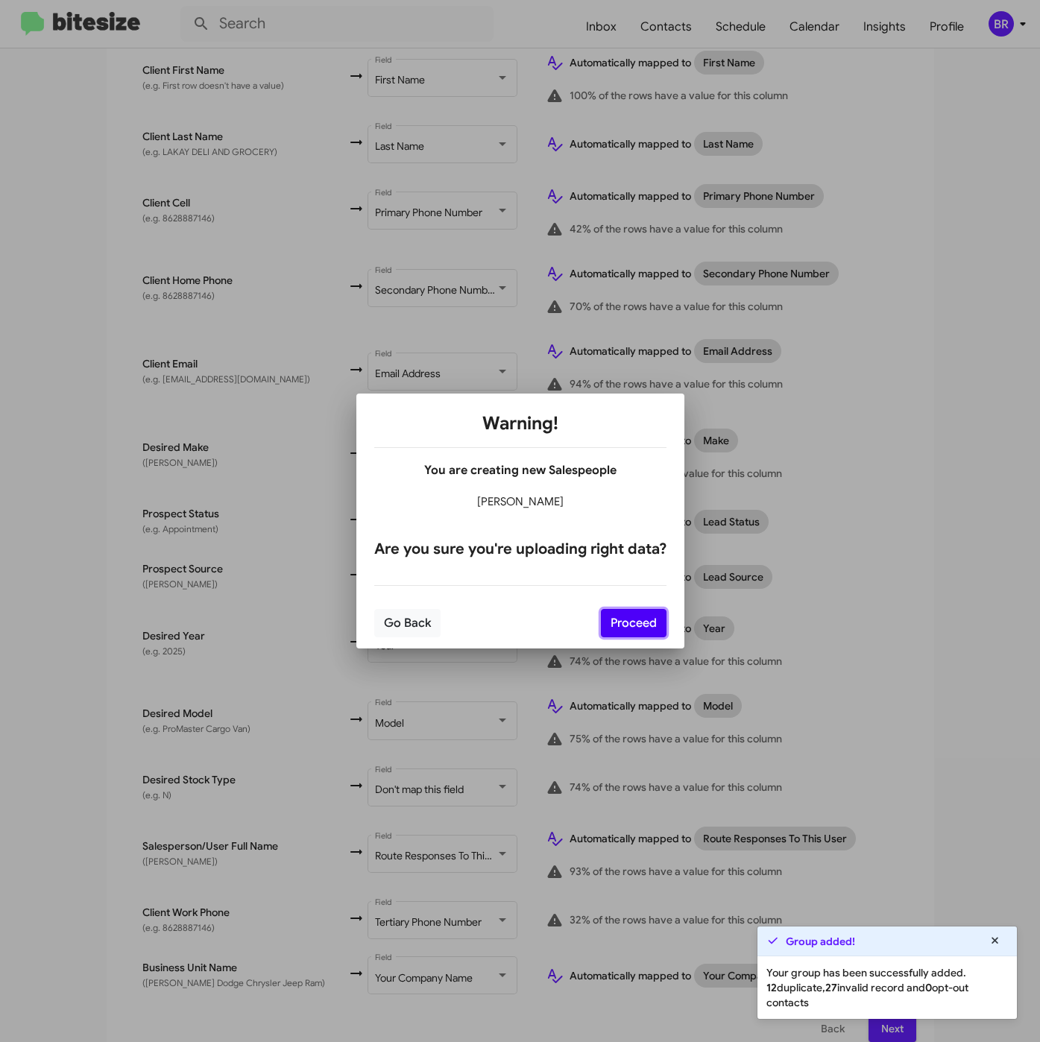
click at [648, 615] on button "Proceed" at bounding box center [634, 623] width 66 height 28
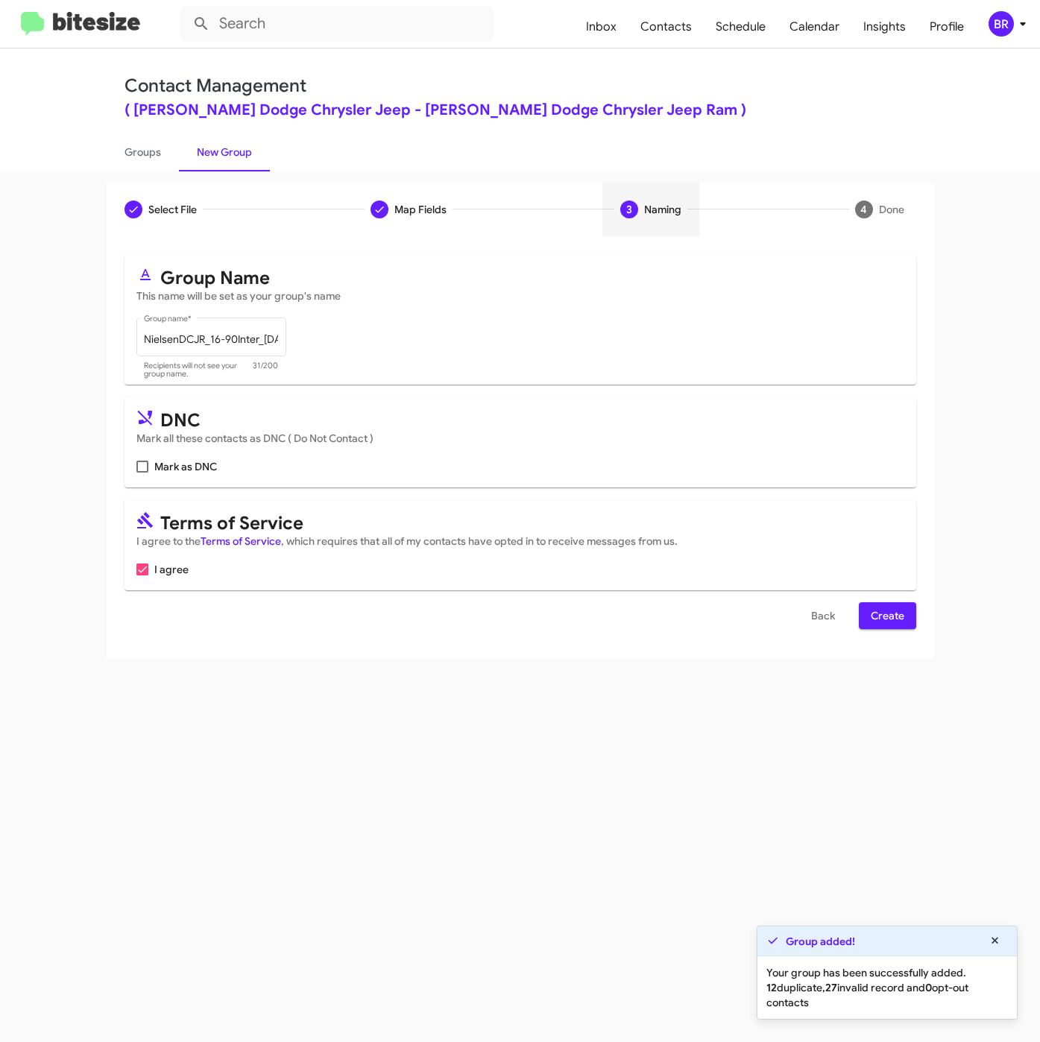
scroll to position [0, 0]
click at [883, 617] on span "Create" at bounding box center [888, 615] width 34 height 27
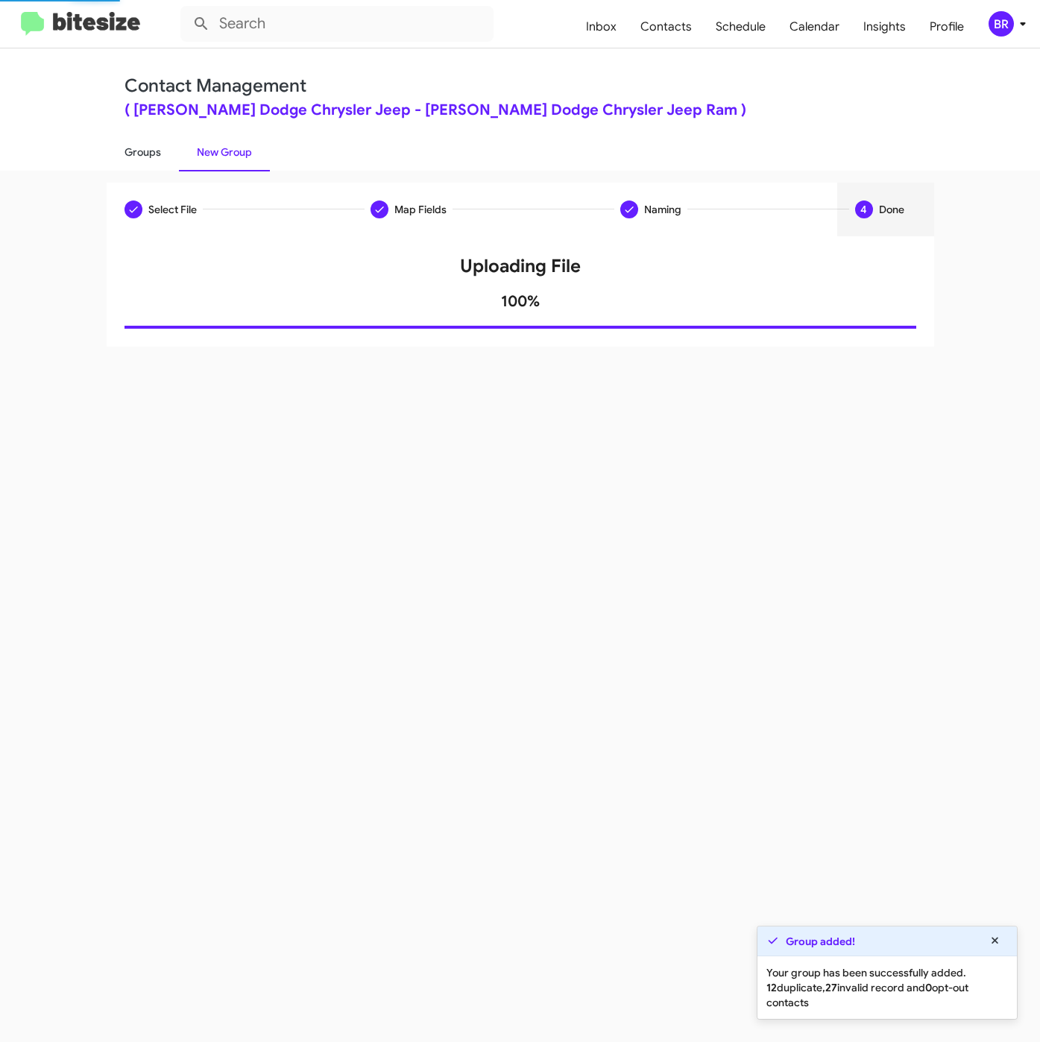
click at [142, 148] on link "Groups" at bounding box center [143, 152] width 72 height 39
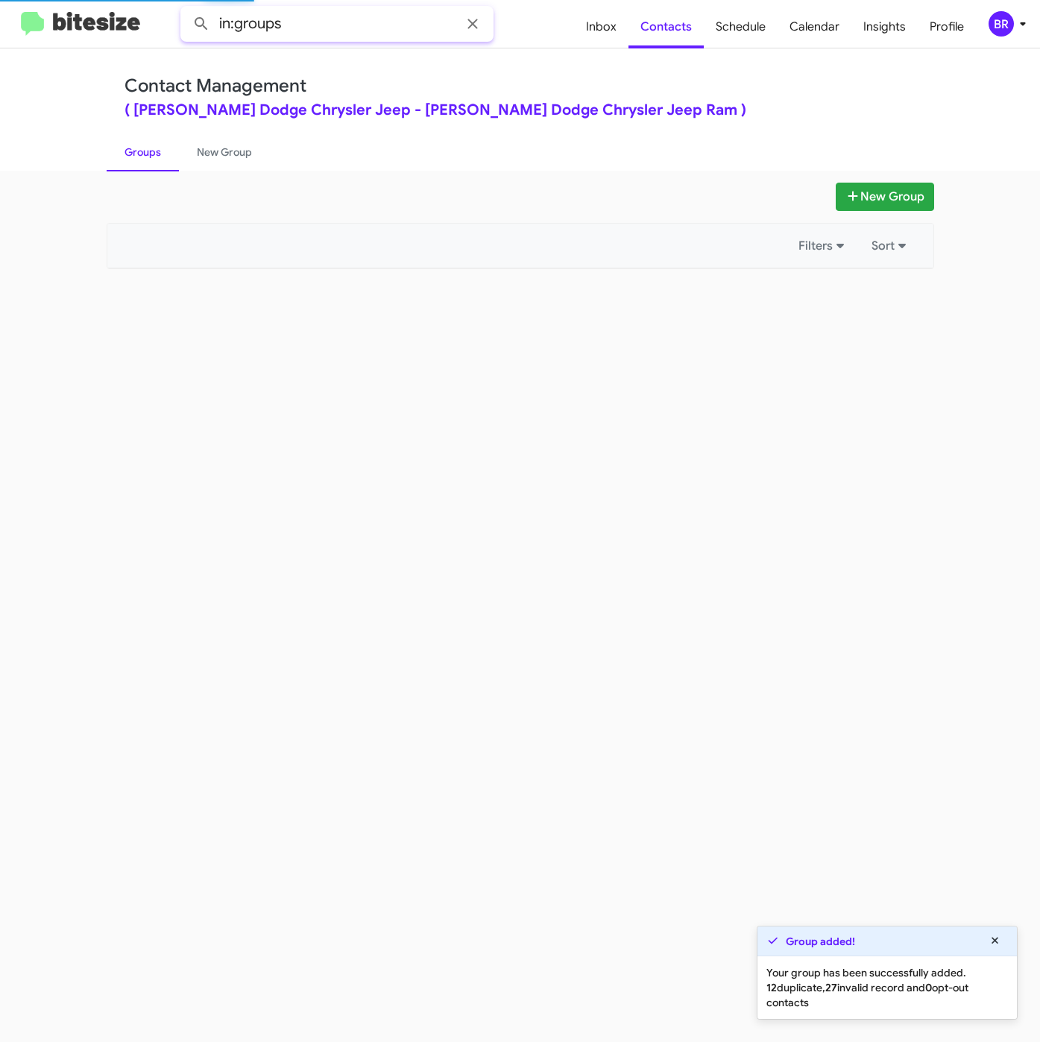
click at [351, 29] on input "in:groups" at bounding box center [336, 24] width 313 height 36
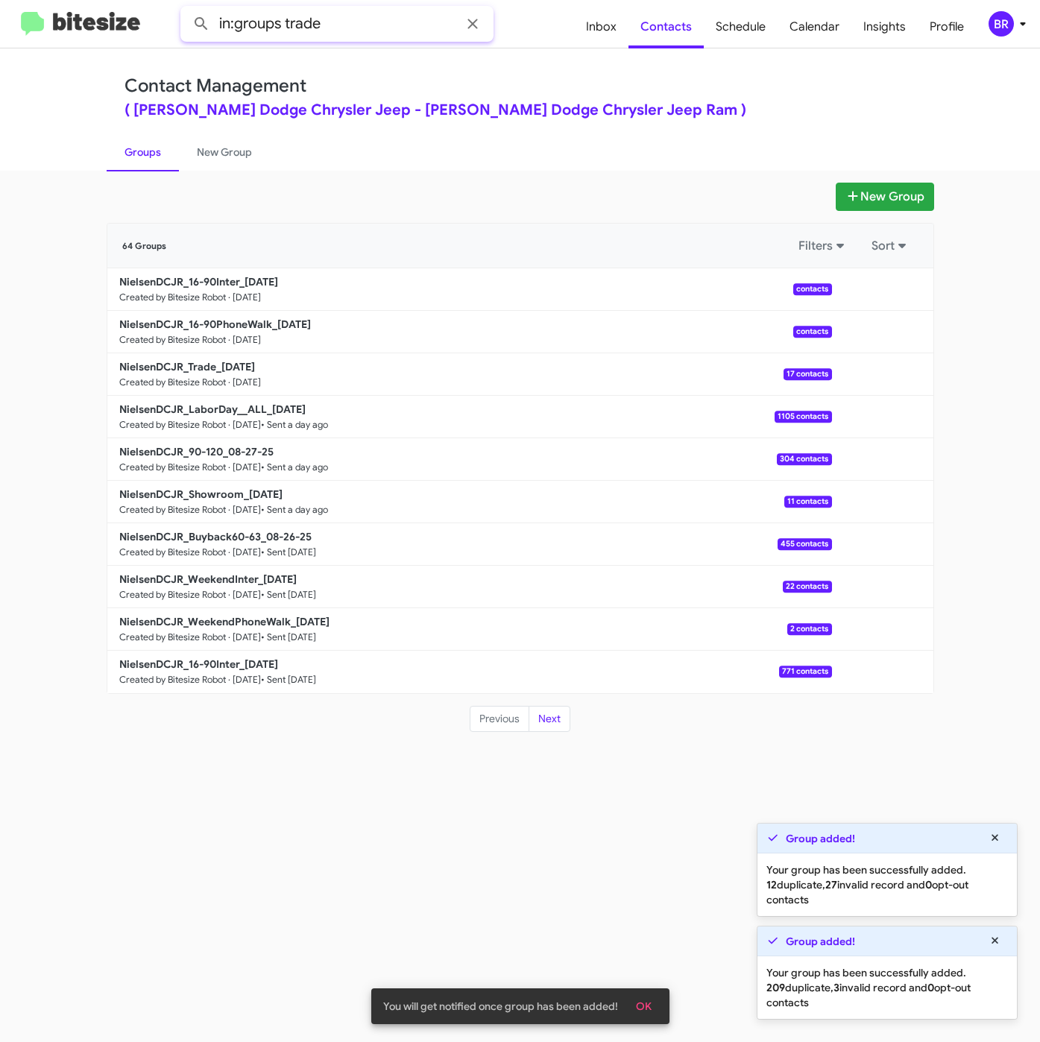
type input "in:groups trade"
click at [186, 9] on button at bounding box center [201, 24] width 30 height 30
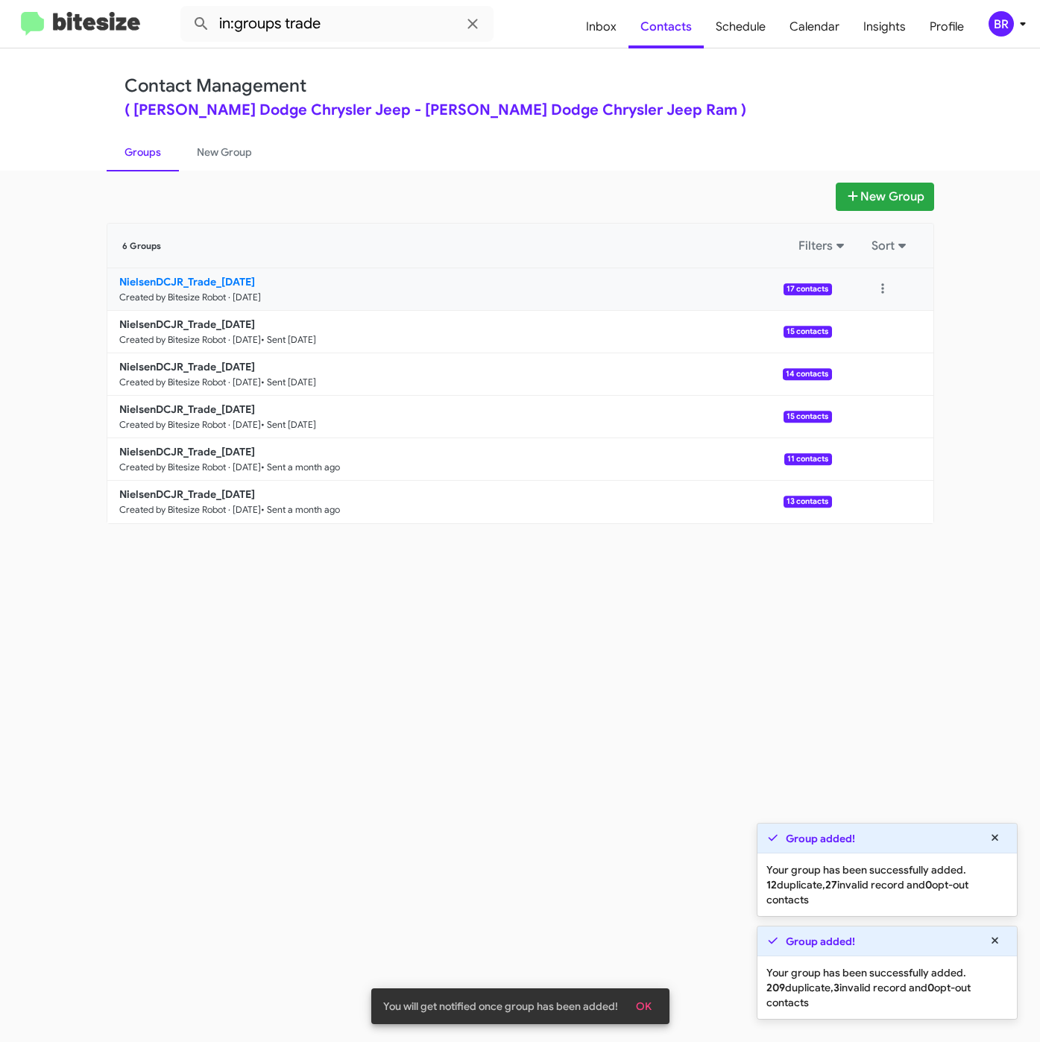
click at [231, 278] on b "NielsenDCJR_Trade_[DATE]" at bounding box center [187, 281] width 136 height 13
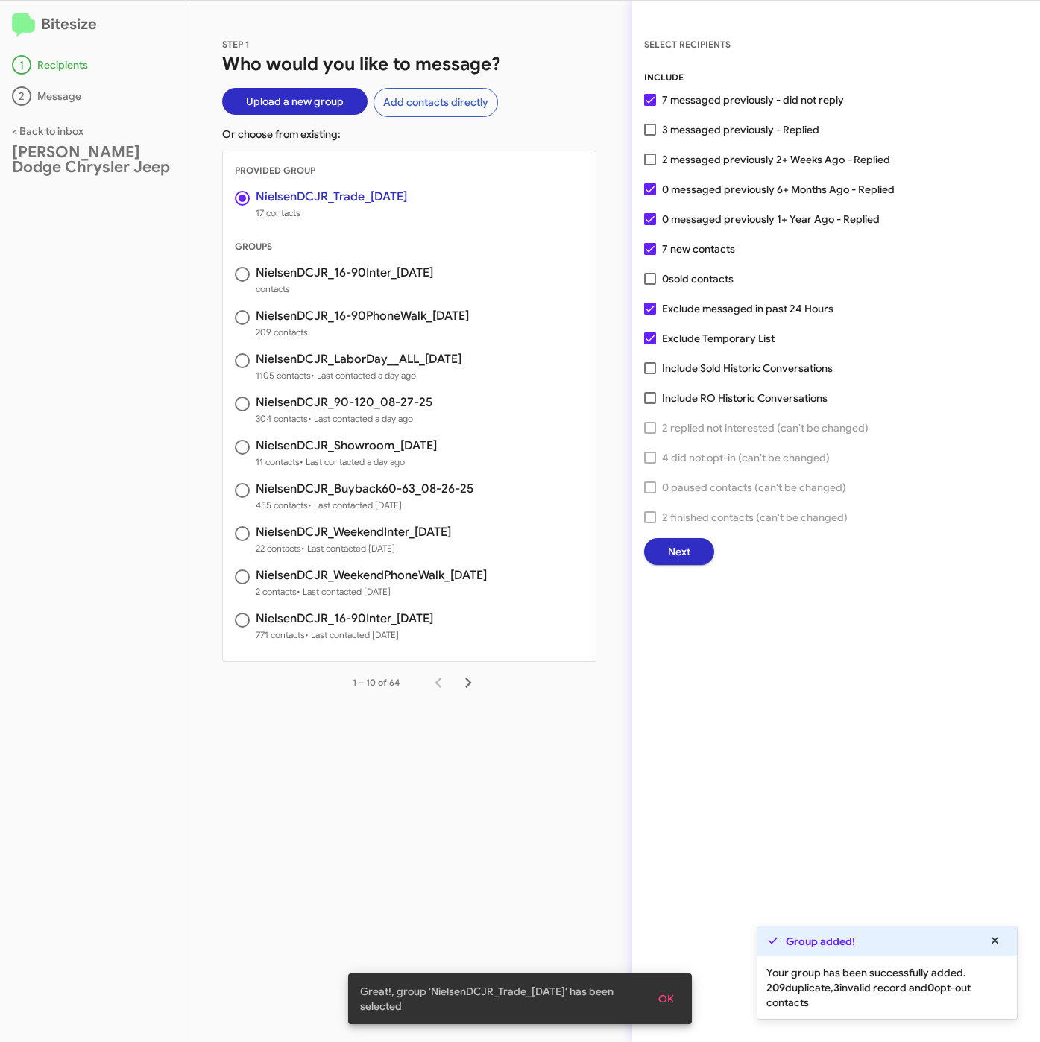
drag, startPoint x: 723, startPoint y: 161, endPoint x: 692, endPoint y: 277, distance: 120.4
click at [723, 161] on span "2 messaged previously 2+ Weeks Ago - Replied" at bounding box center [776, 160] width 228 height 18
click at [650, 165] on input "2 messaged previously 2+ Weeks Ago - Replied" at bounding box center [649, 165] width 1 height 1
checkbox input "true"
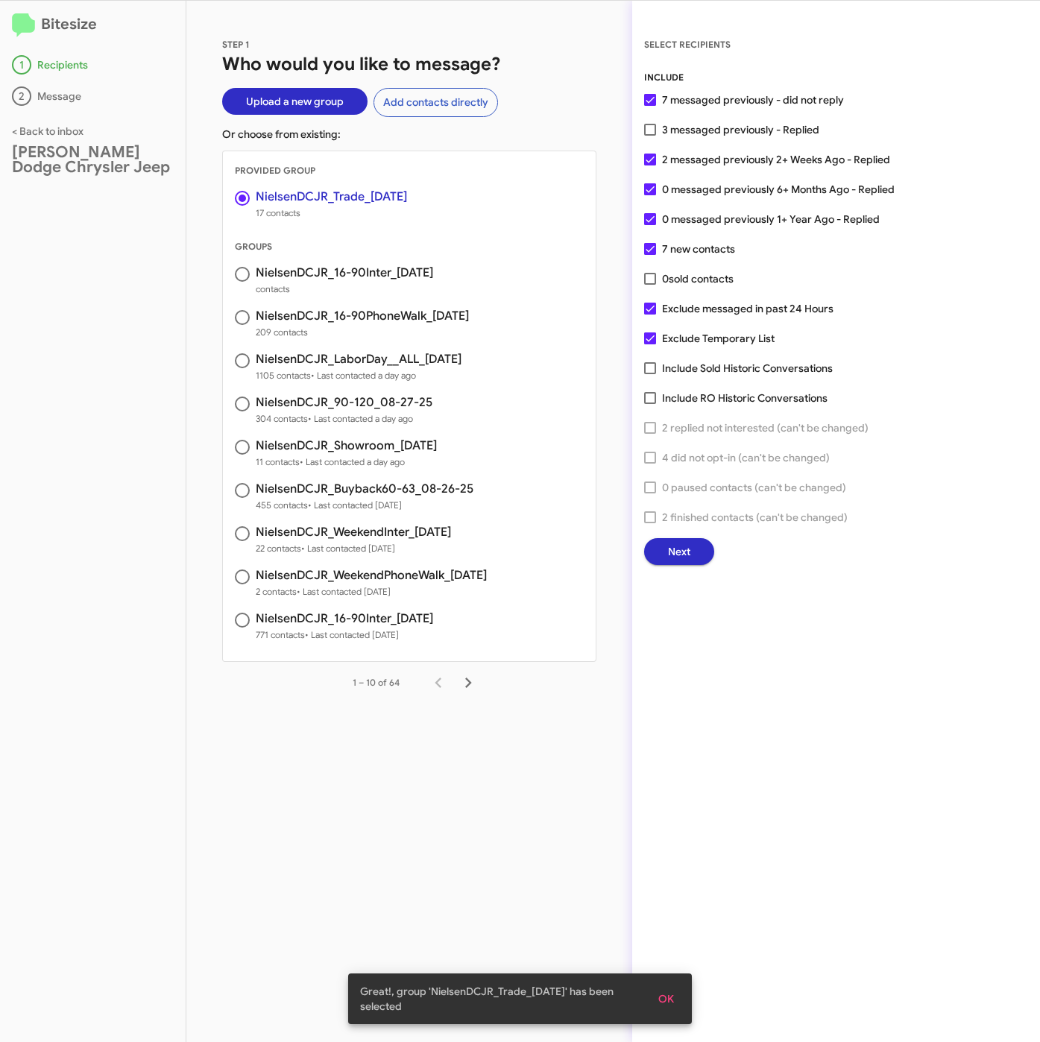
click at [669, 549] on span "Next" at bounding box center [679, 551] width 22 height 27
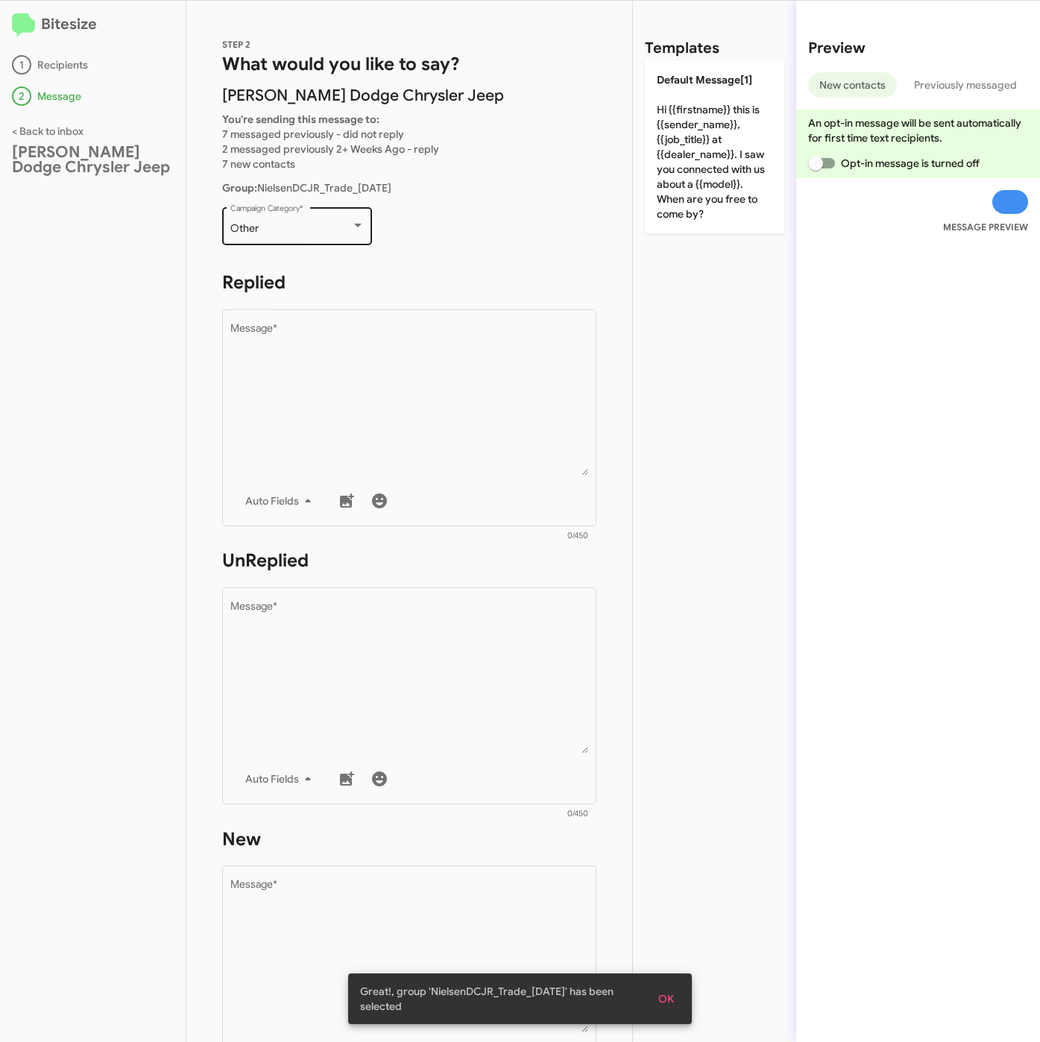
click at [285, 215] on div "Other Campaign Category *" at bounding box center [297, 224] width 134 height 41
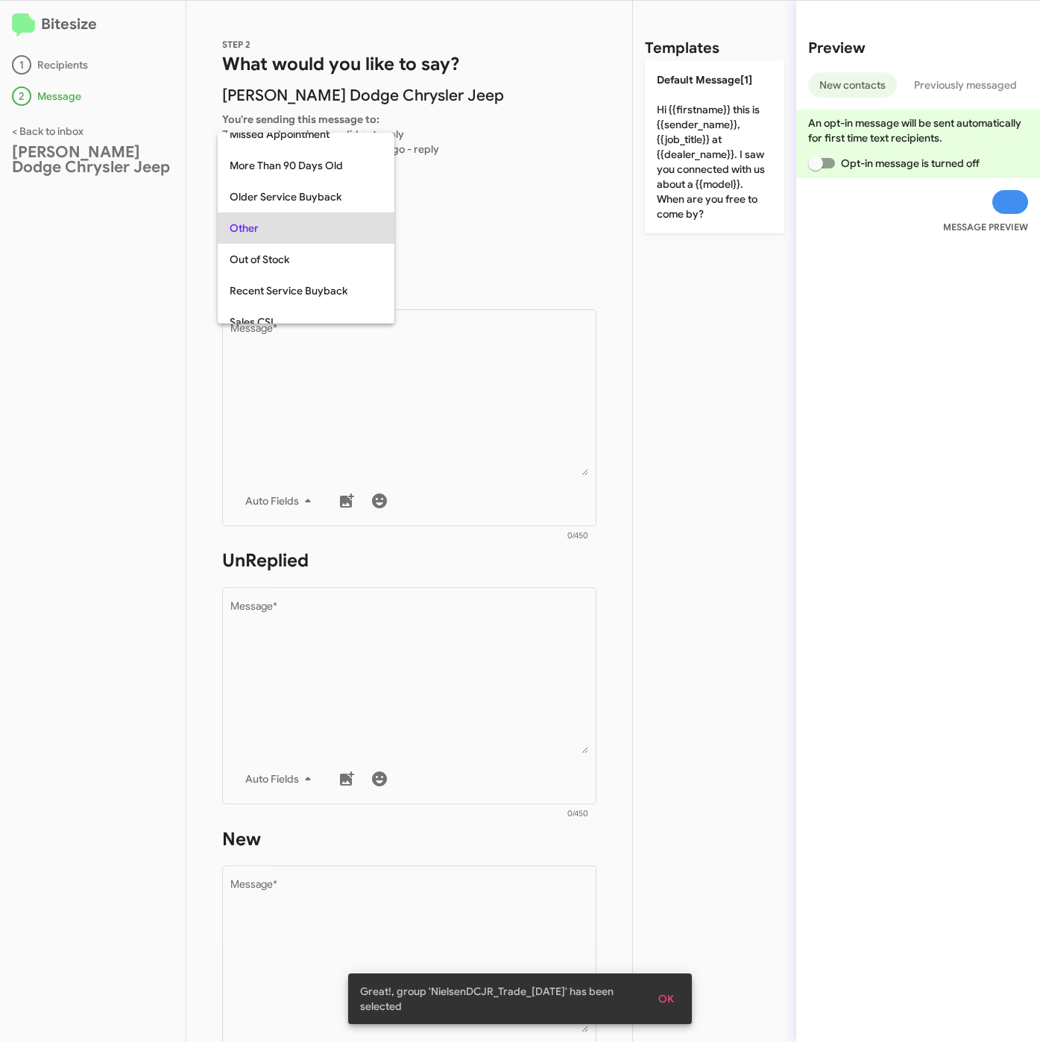
scroll to position [528, 0]
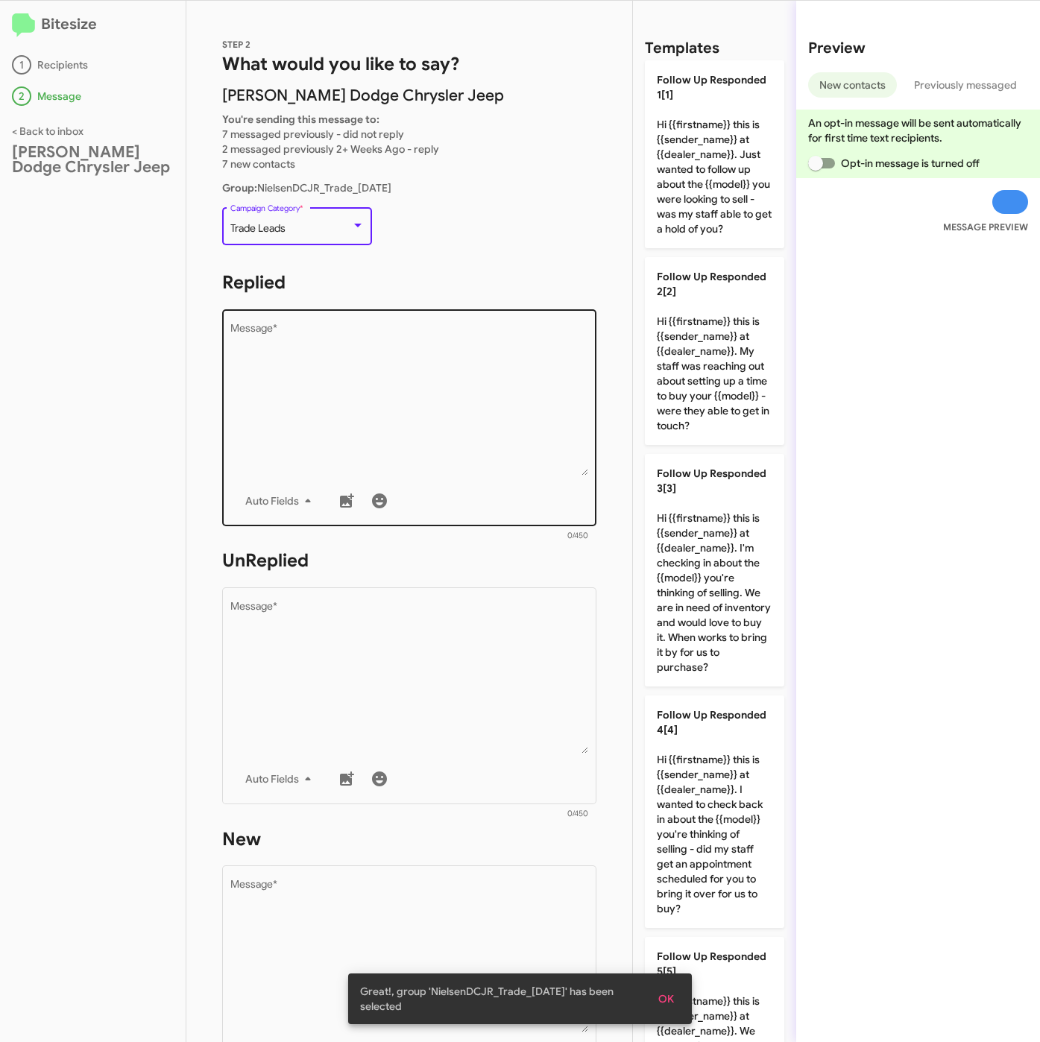
click at [327, 430] on textarea "Message *" at bounding box center [409, 399] width 358 height 152
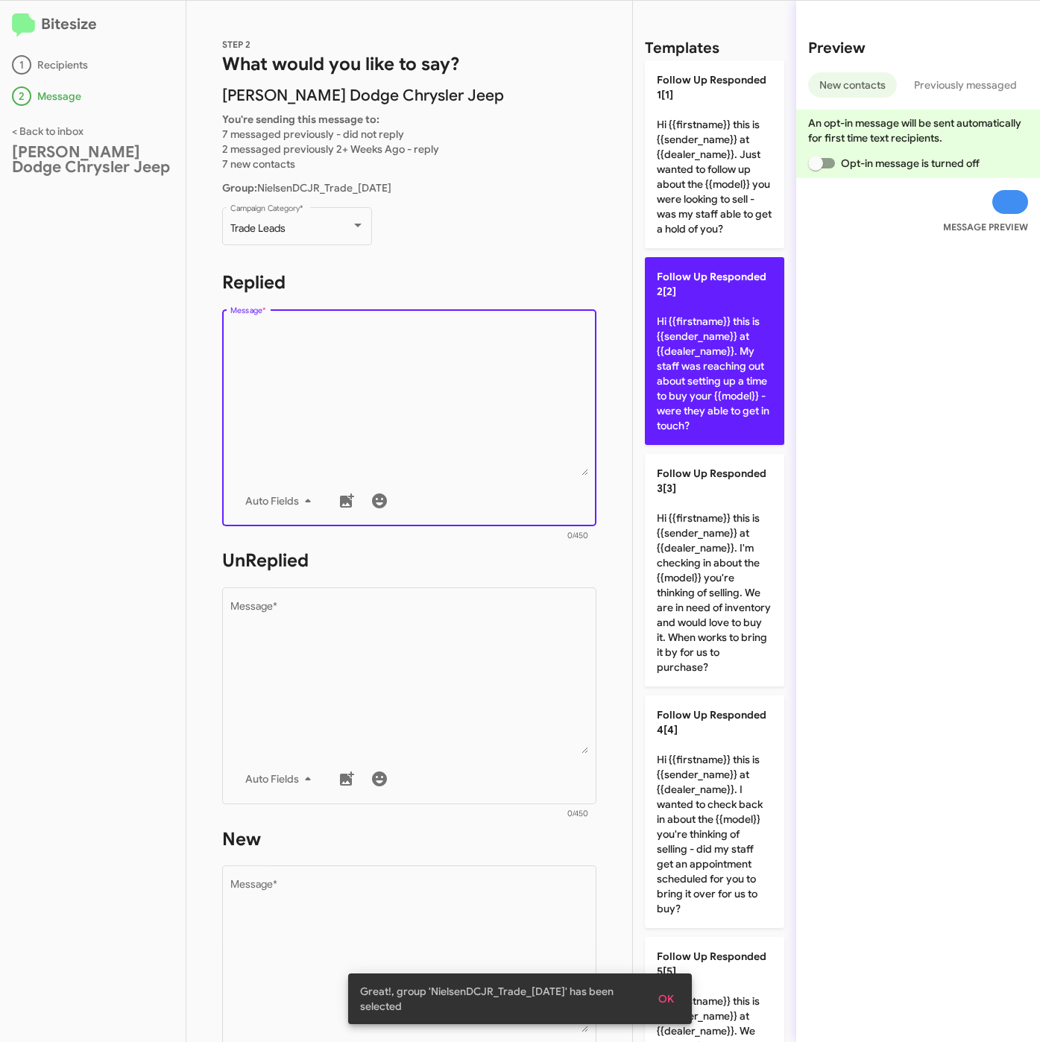
drag, startPoint x: 712, startPoint y: 398, endPoint x: 663, endPoint y: 465, distance: 83.2
click at [713, 398] on p "Follow Up Responded 2[2] Hi {{firstname}} this is {{sender_name}} at {{dealer_n…" at bounding box center [714, 351] width 139 height 188
type textarea "Hi {{firstname}} this is {{sender_name}} at {{dealer_name}}. My staff was reach…"
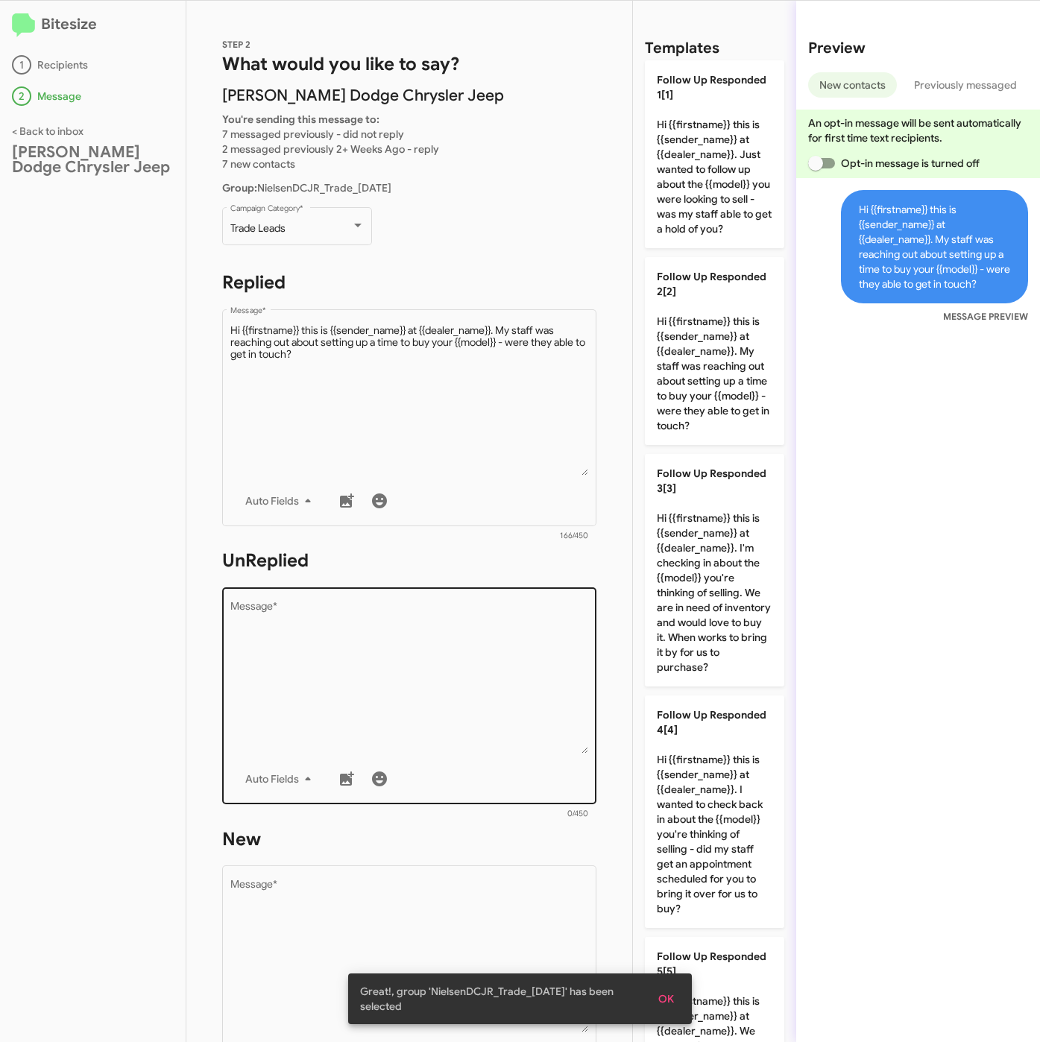
click at [466, 604] on textarea "Message *" at bounding box center [409, 677] width 358 height 152
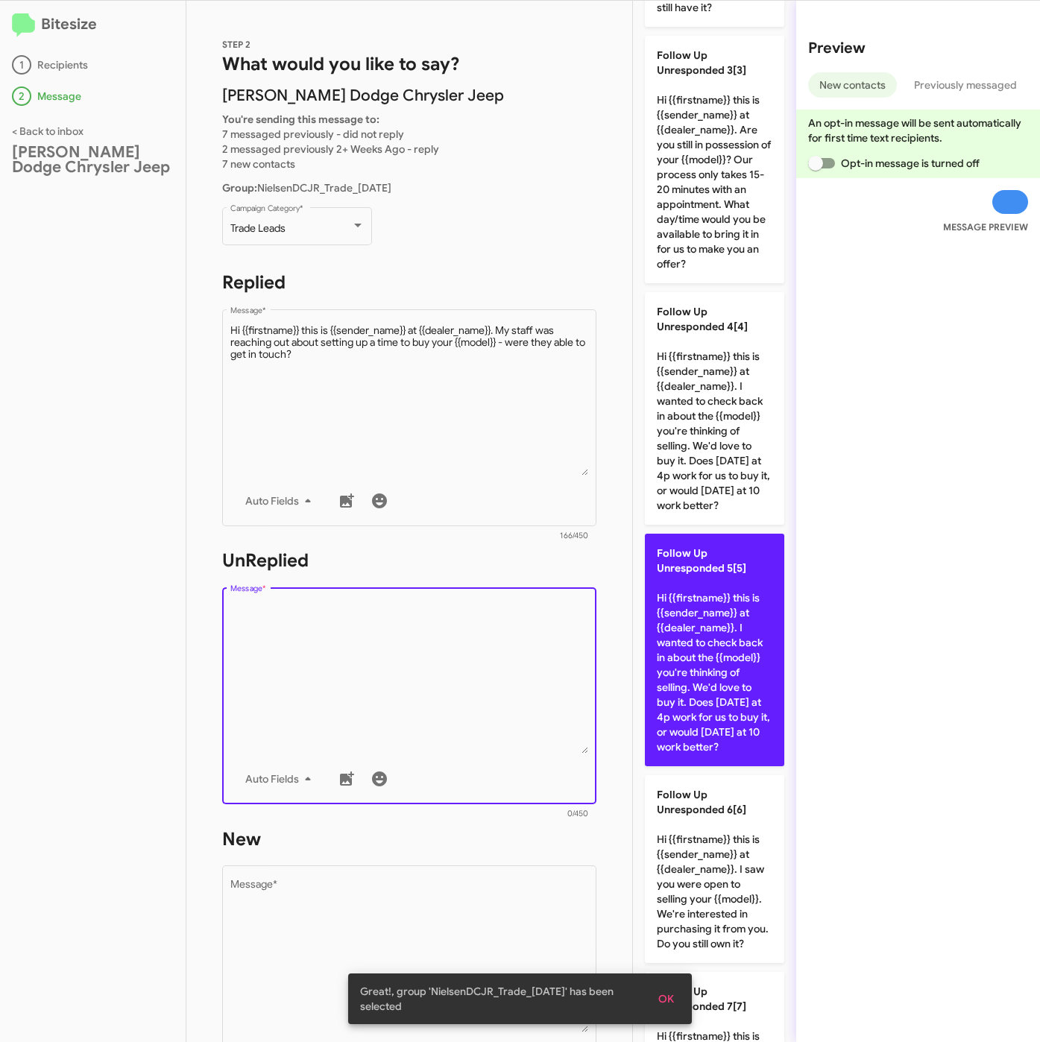
scroll to position [671, 0]
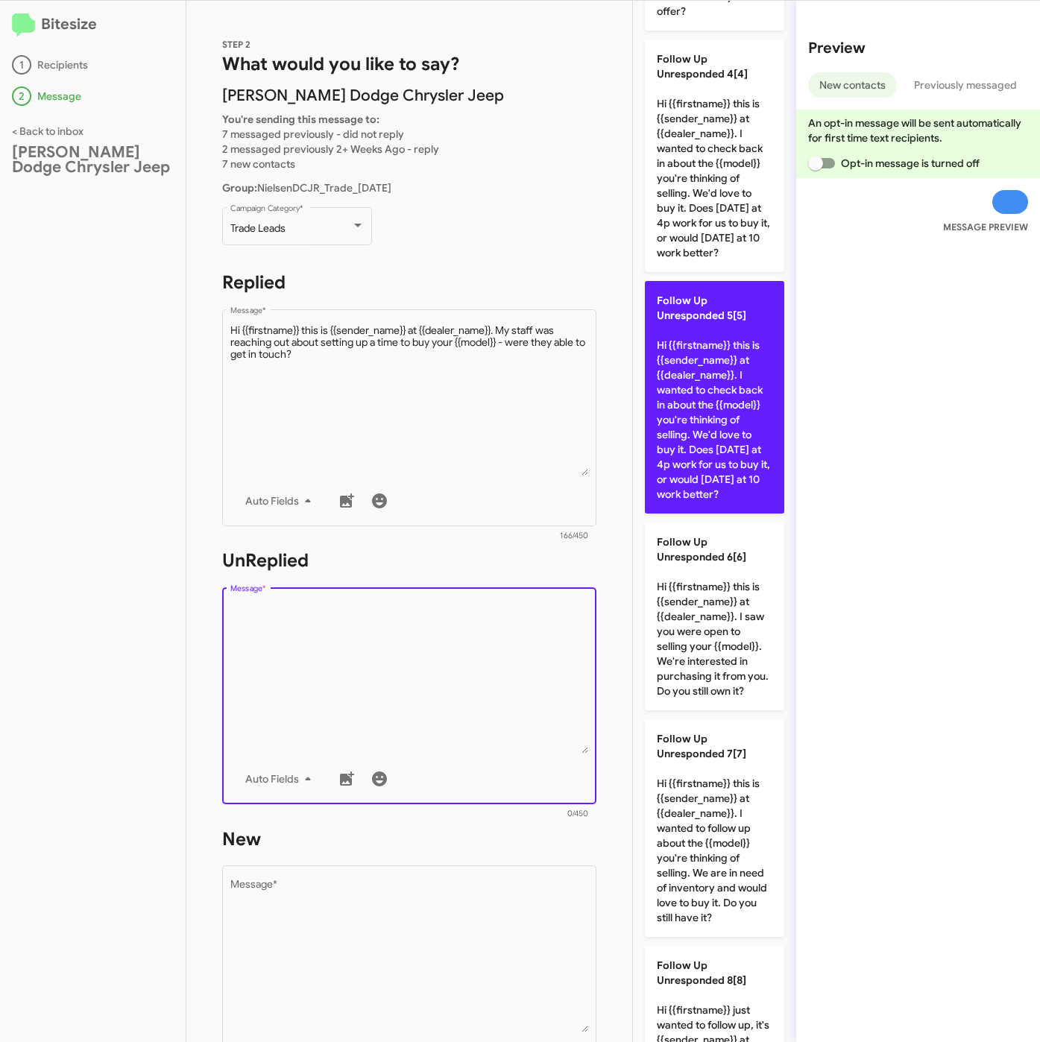
click at [711, 514] on p "Follow Up Unresponded 5[5] Hi {{firstname}} this is {{sender_name}} at {{dealer…" at bounding box center [714, 397] width 139 height 233
type textarea "Hi {{firstname}} this is {{sender_name}} at {{dealer_name}}. I wanted to check …"
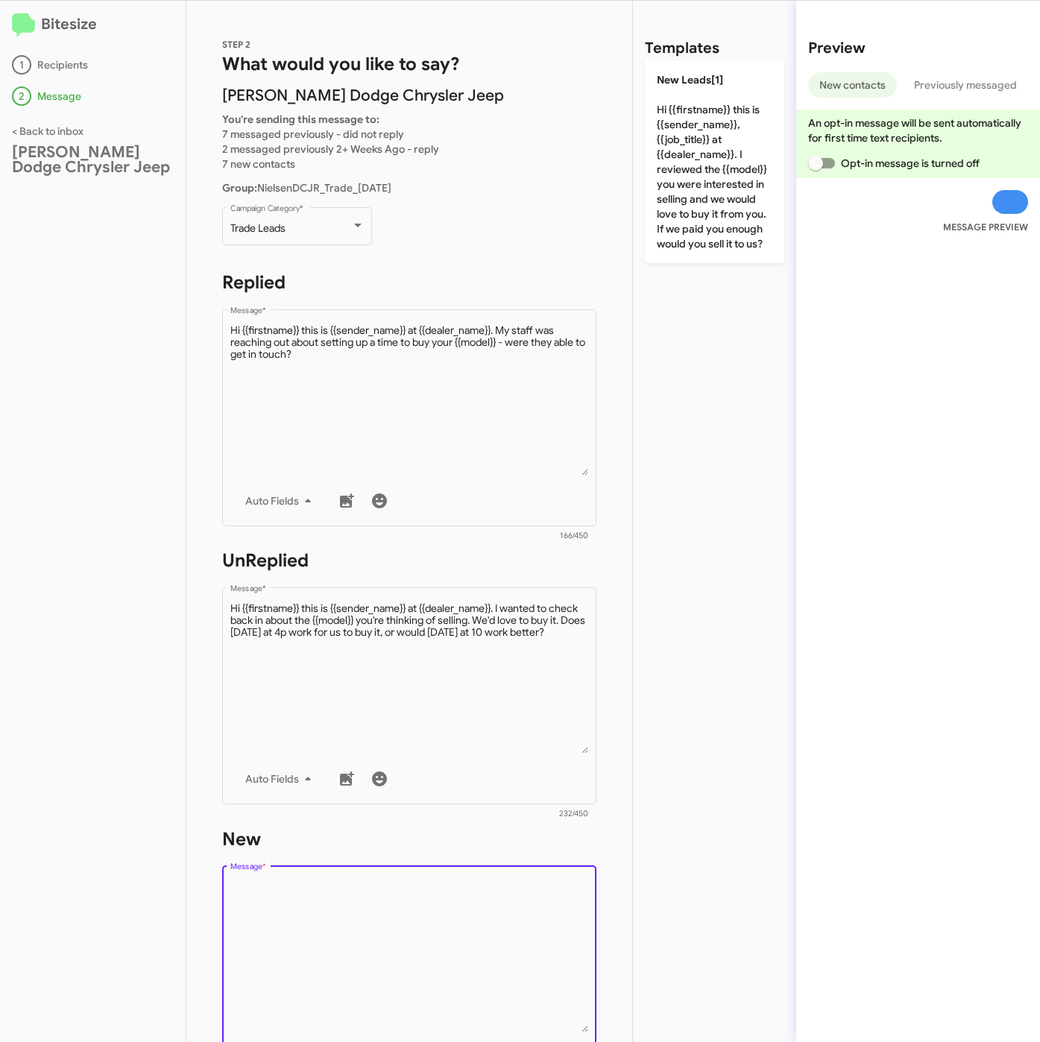
click at [515, 881] on textarea "Message *" at bounding box center [409, 956] width 358 height 152
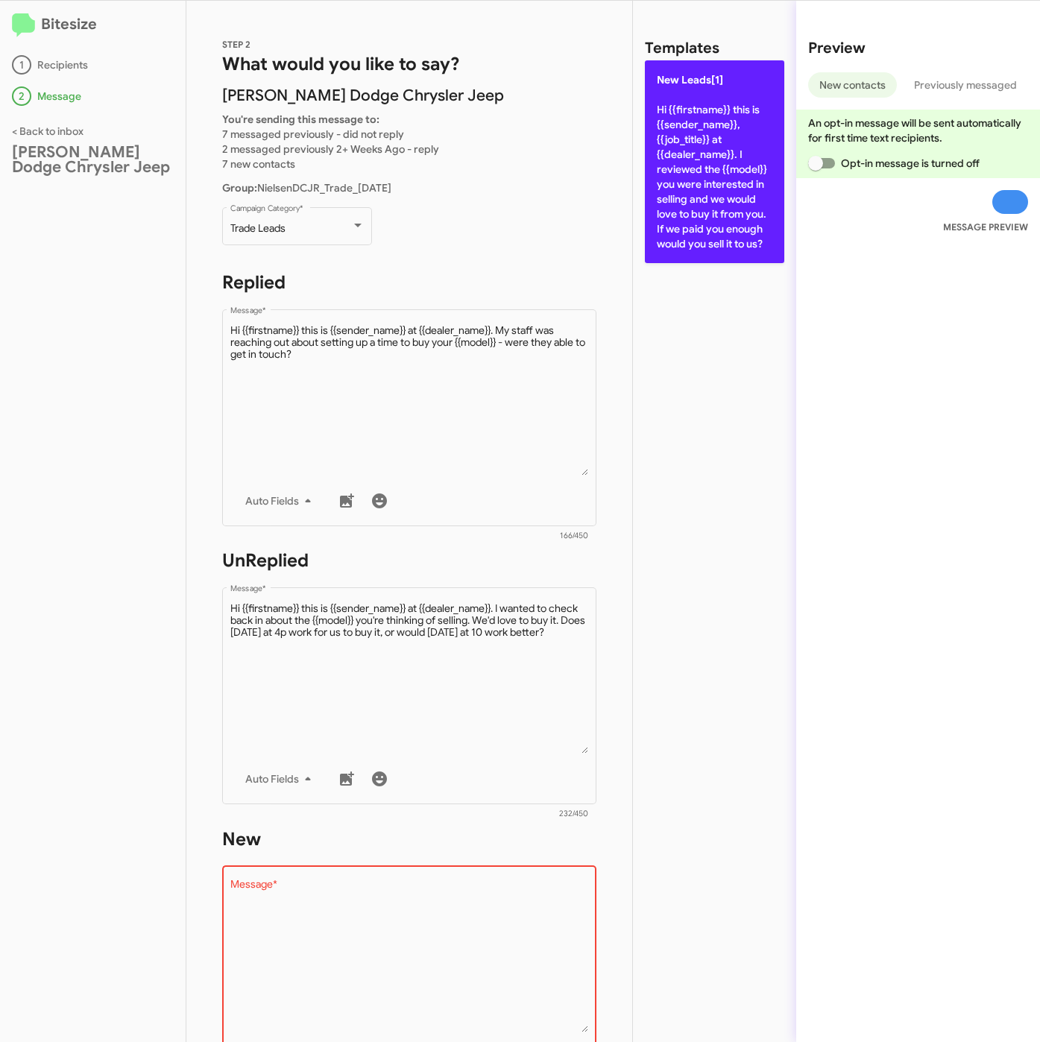
click at [709, 159] on p "New Leads[1] Hi {{firstname}} this is {{sender_name}}, {{job_title}} at {{deale…" at bounding box center [714, 161] width 139 height 203
type textarea "Hi {{firstname}} this is {{sender_name}}, {{job_title}} at {{dealer_name}}. I r…"
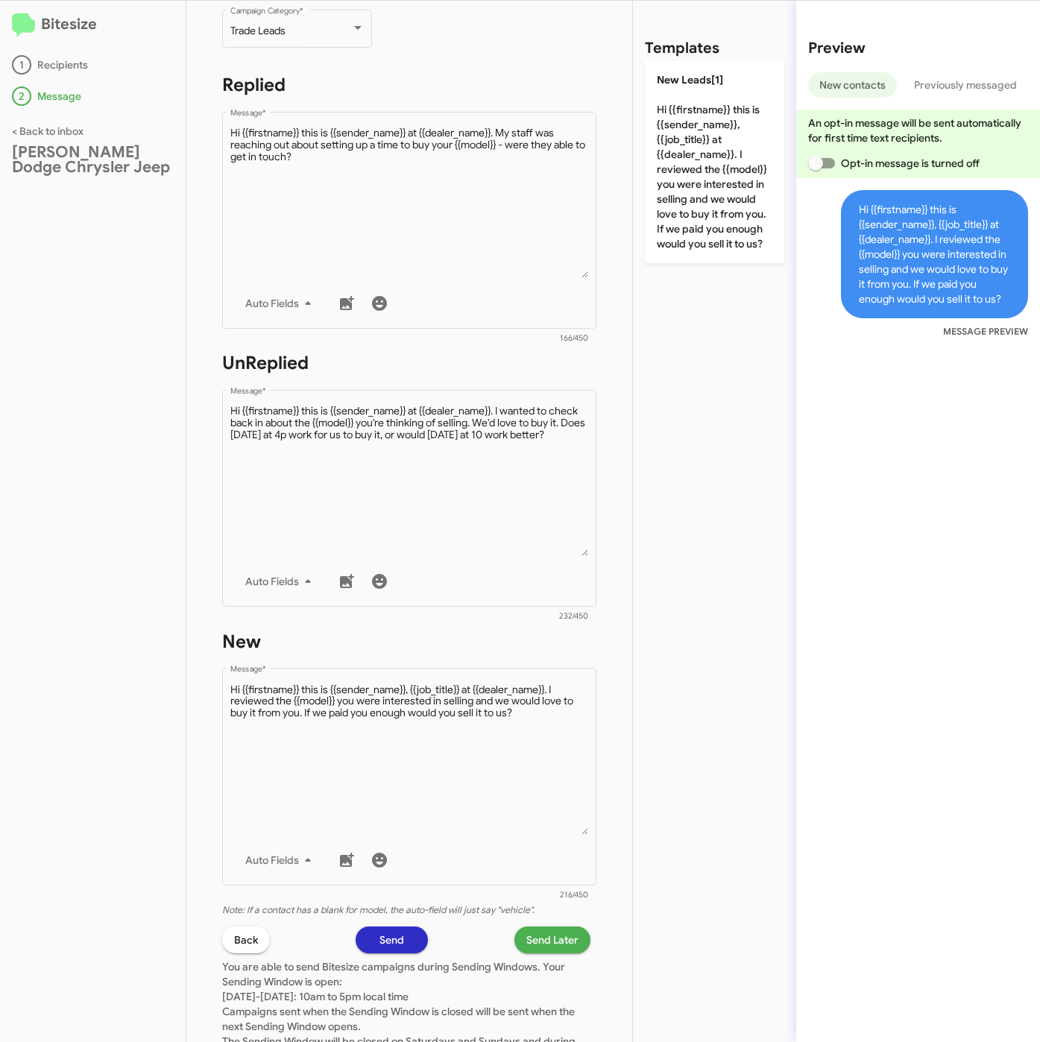
scroll to position [320, 0]
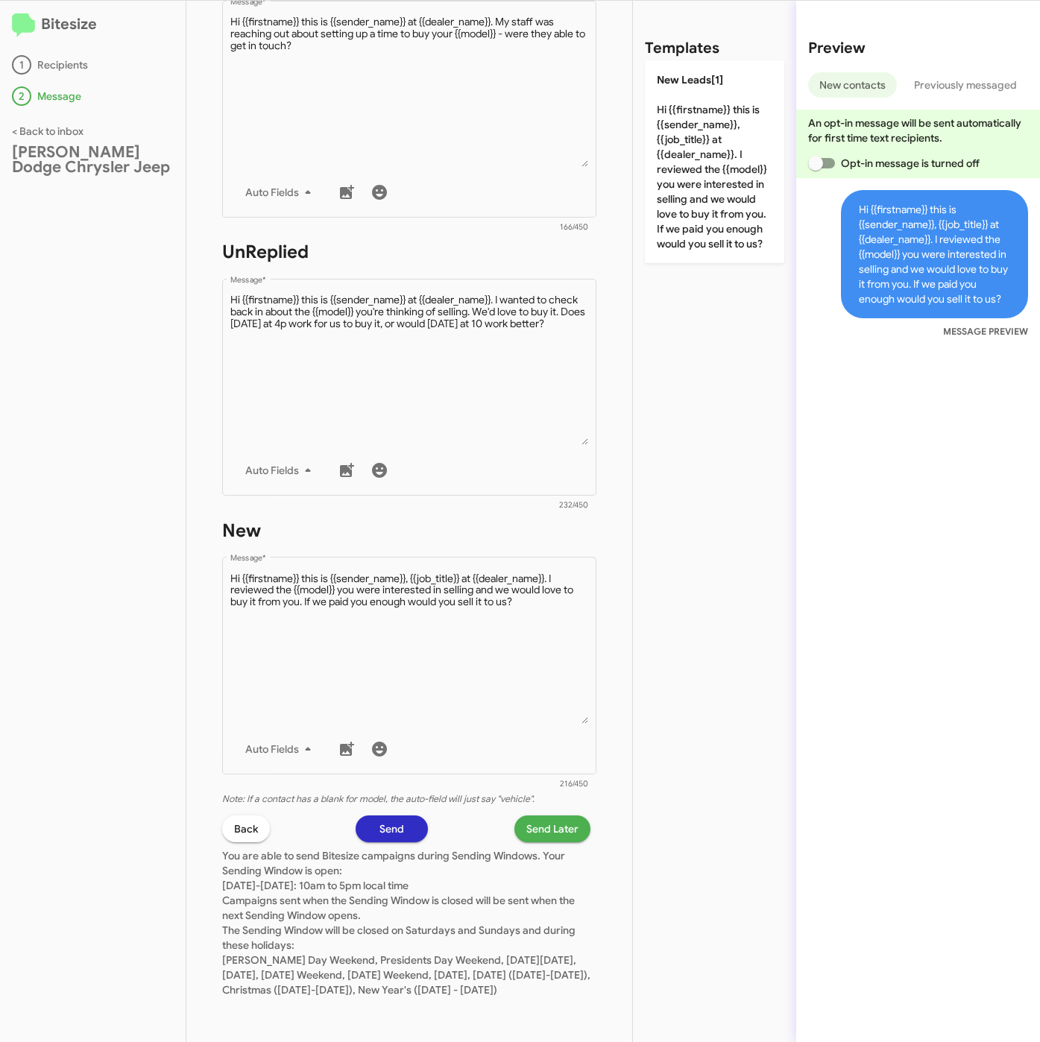
click at [551, 815] on span "Send Later" at bounding box center [552, 828] width 52 height 27
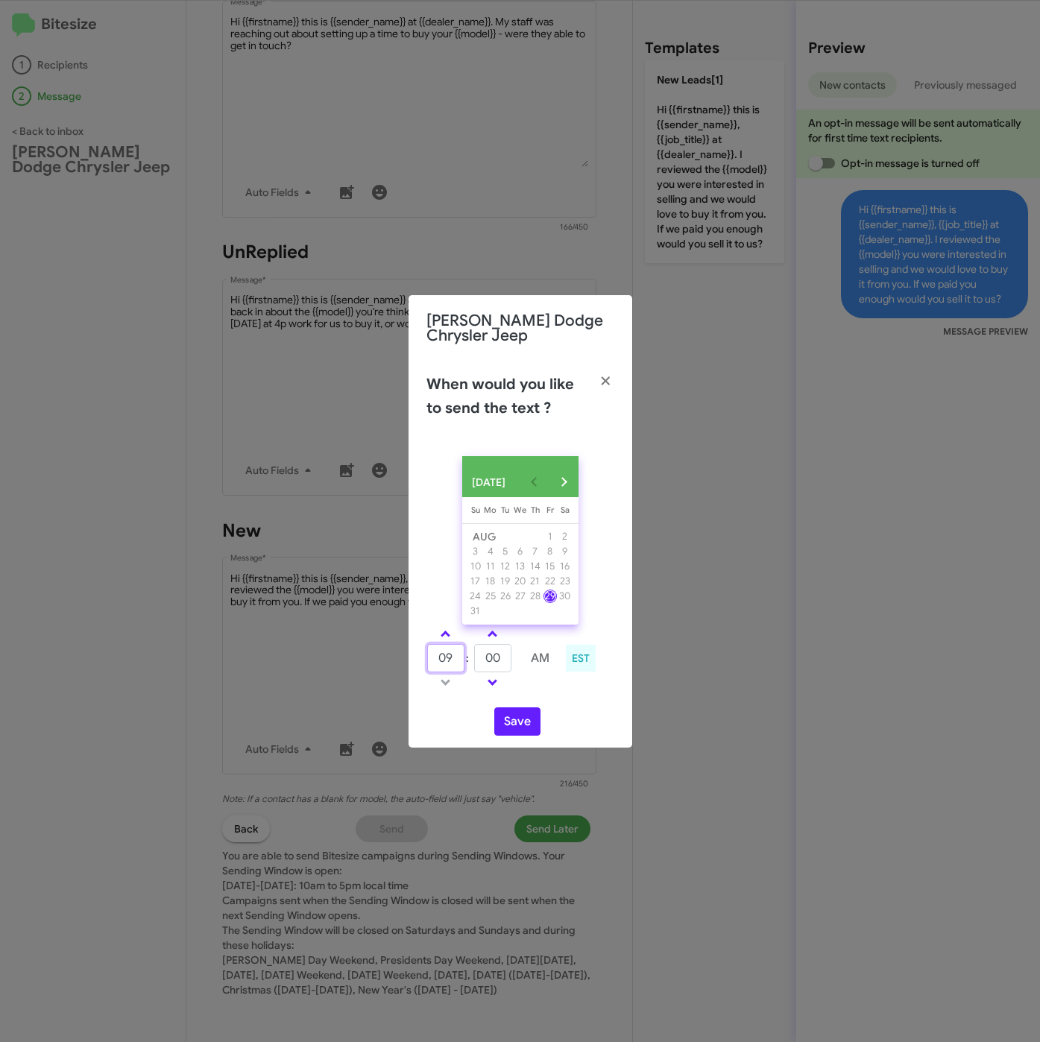
drag, startPoint x: 437, startPoint y: 657, endPoint x: 430, endPoint y: 651, distance: 9.0
click at [428, 657] on input "09" at bounding box center [445, 658] width 37 height 28
type input "10"
type input "19"
click at [506, 718] on button "Save" at bounding box center [517, 721] width 46 height 28
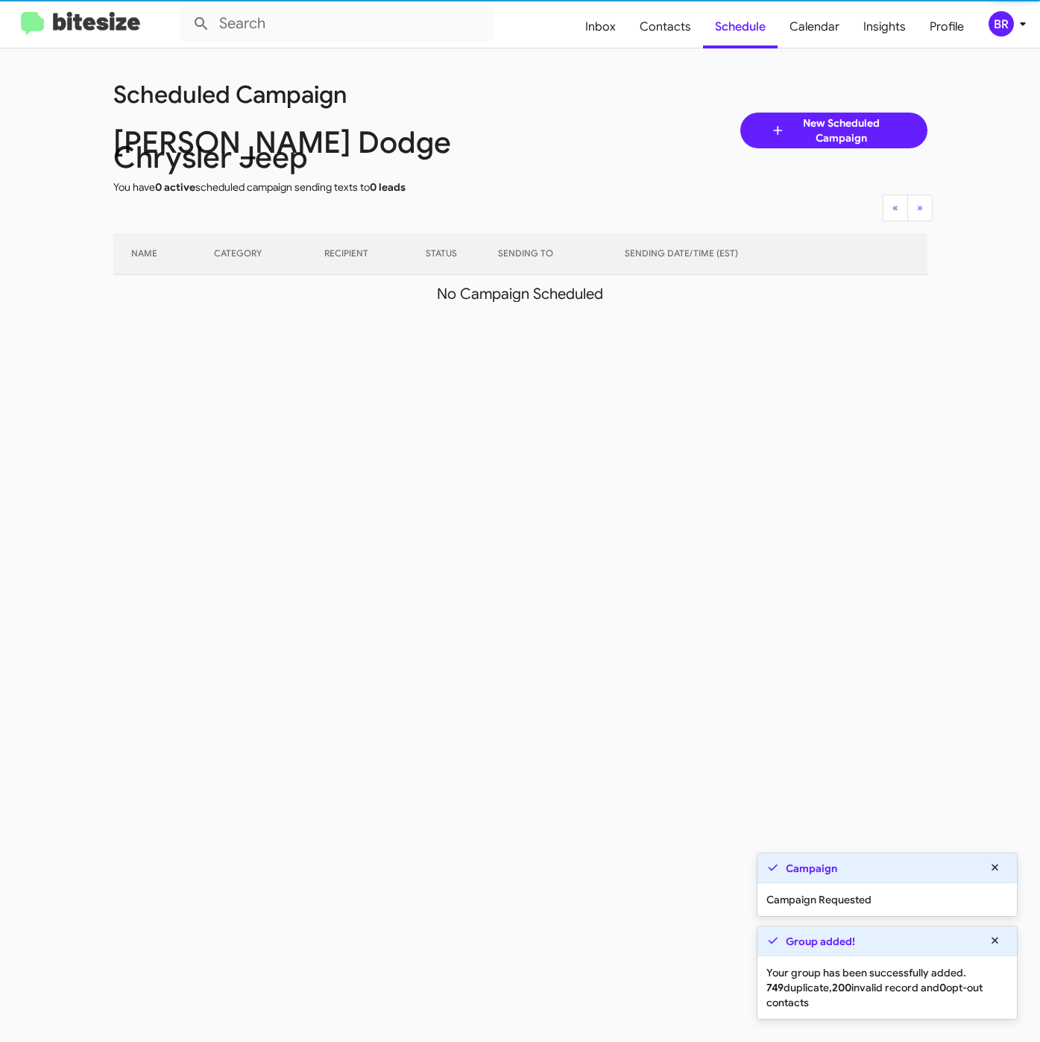
click at [1006, 25] on div "BR" at bounding box center [1000, 23] width 25 height 25
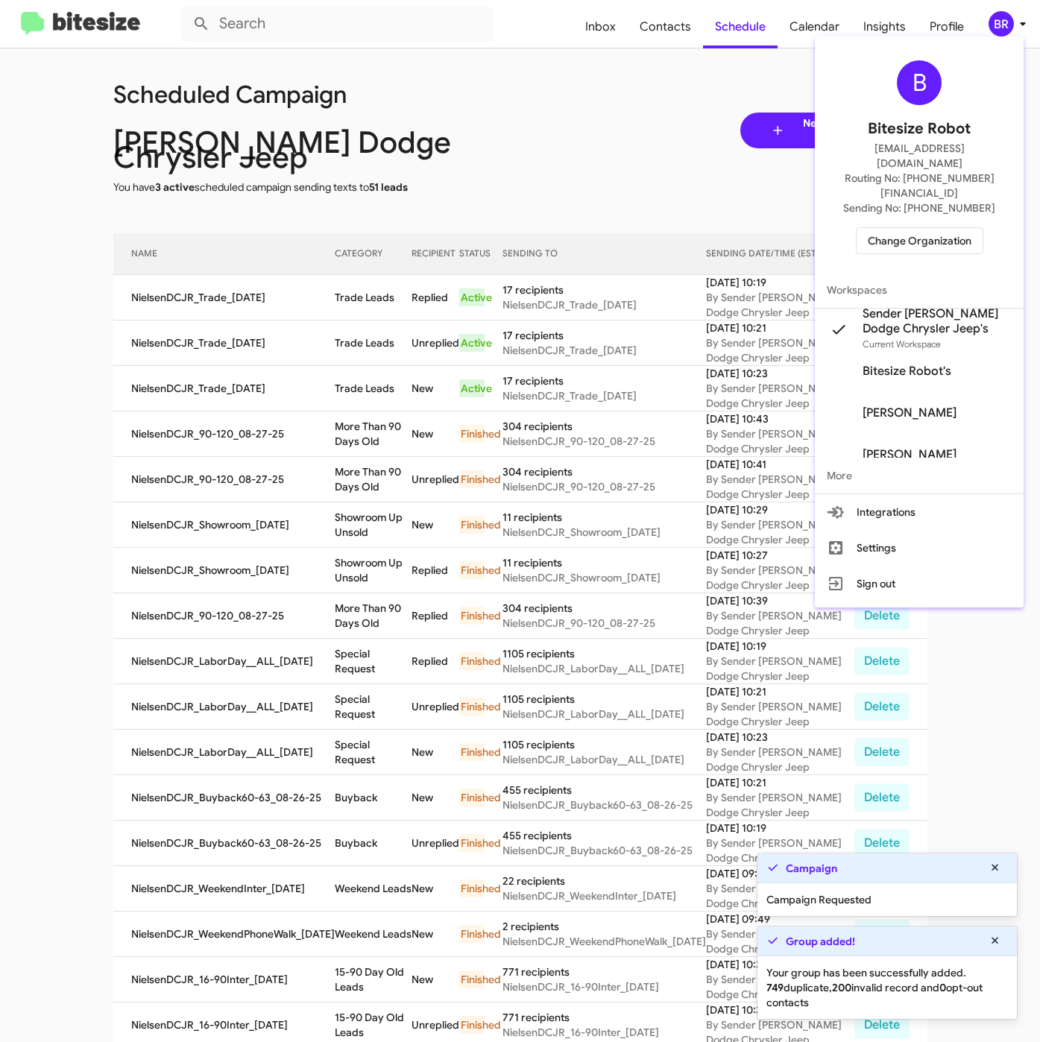
click at [383, 295] on div at bounding box center [520, 521] width 1040 height 1042
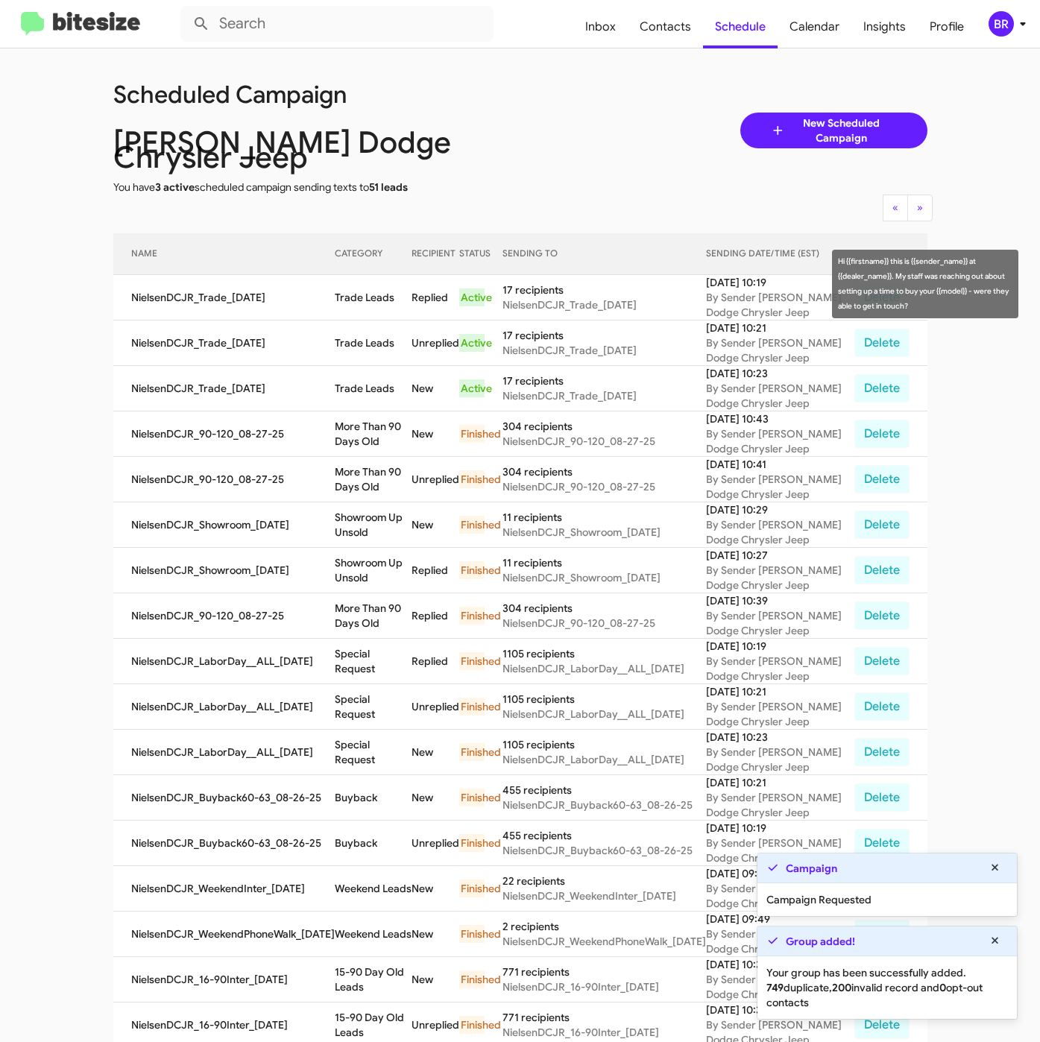
drag, startPoint x: 344, startPoint y: 286, endPoint x: 390, endPoint y: 291, distance: 45.7
click at [390, 291] on tr "NielsenDCJR_Trade_[DATE] Trade Leads Replied Active 17 recipients NielsenDCJR_T…" at bounding box center [520, 297] width 814 height 45
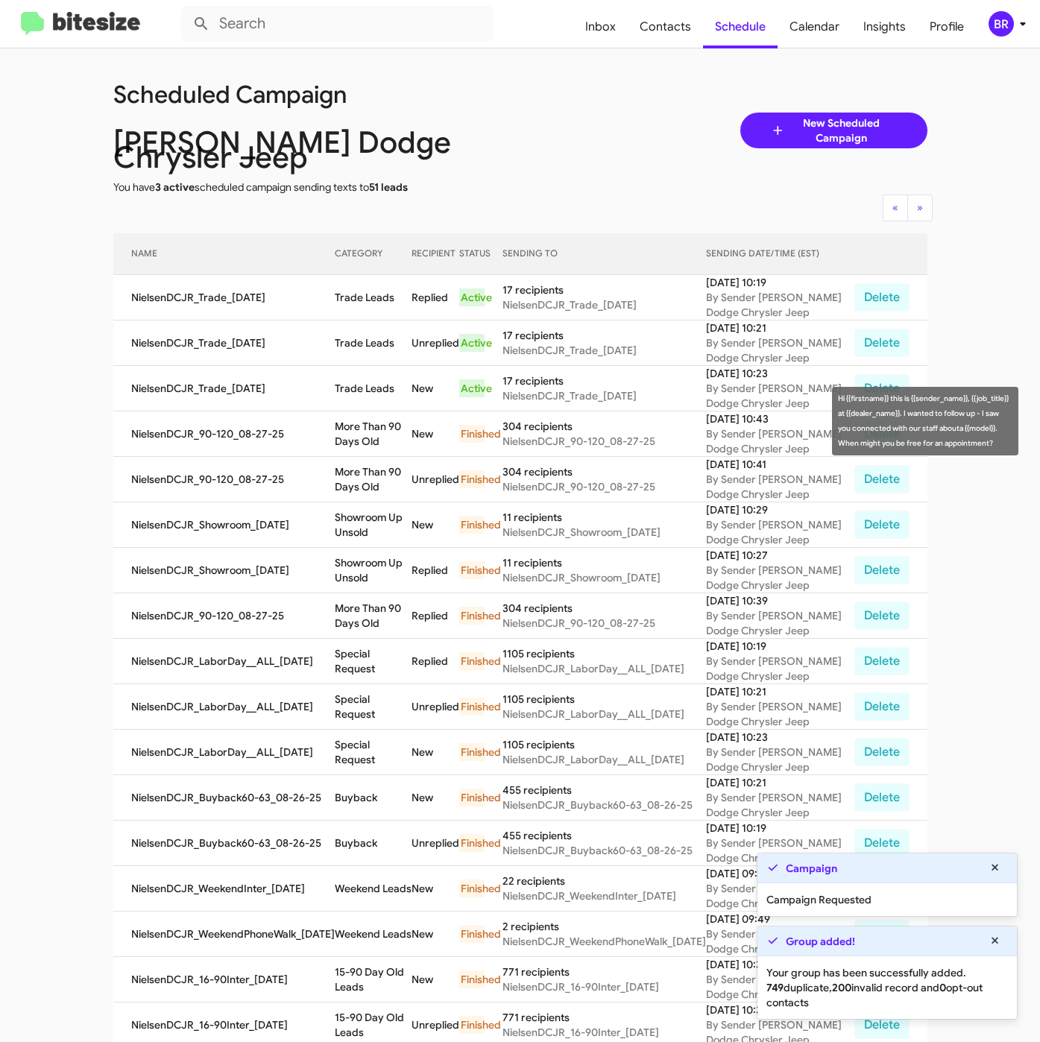
copy tr "Trade Leads"
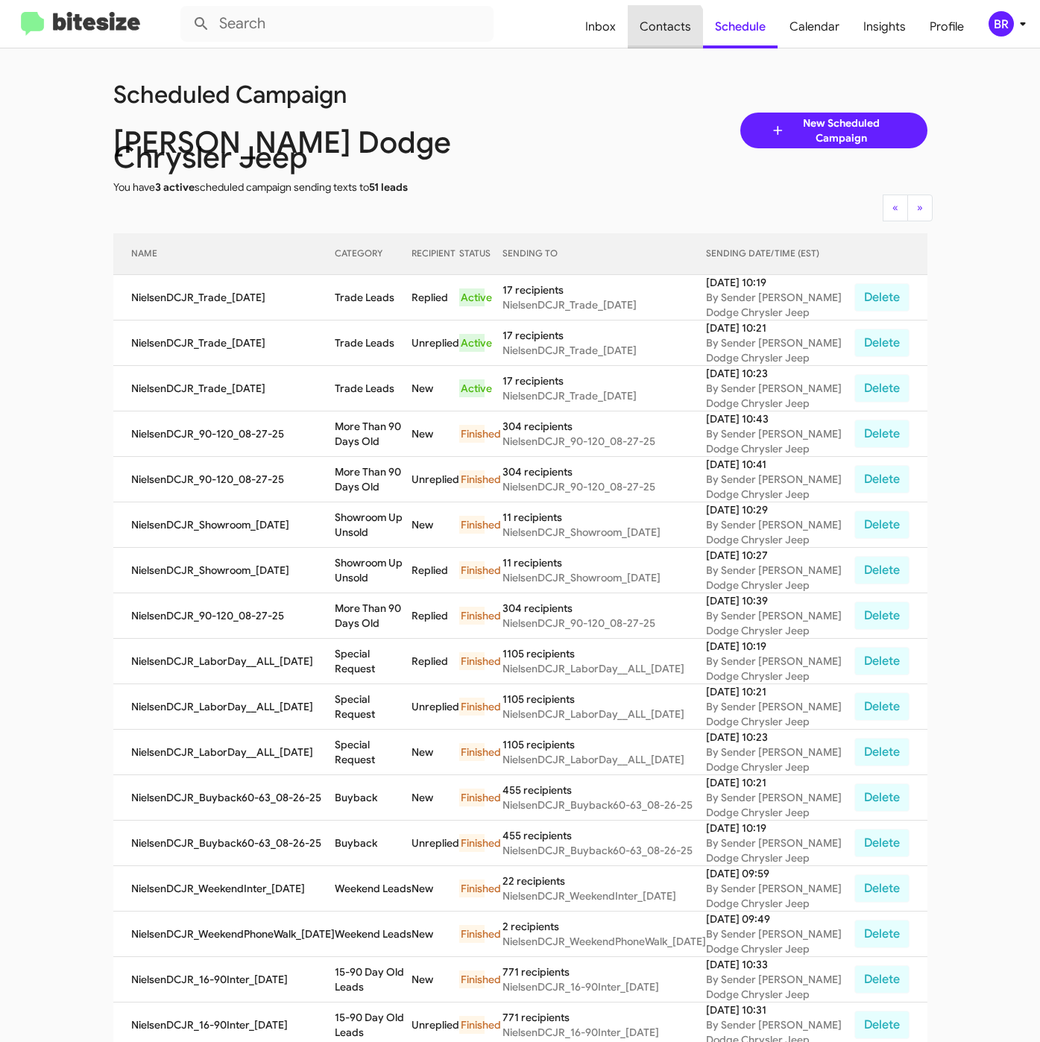
click at [662, 32] on span "Contacts" at bounding box center [665, 26] width 75 height 43
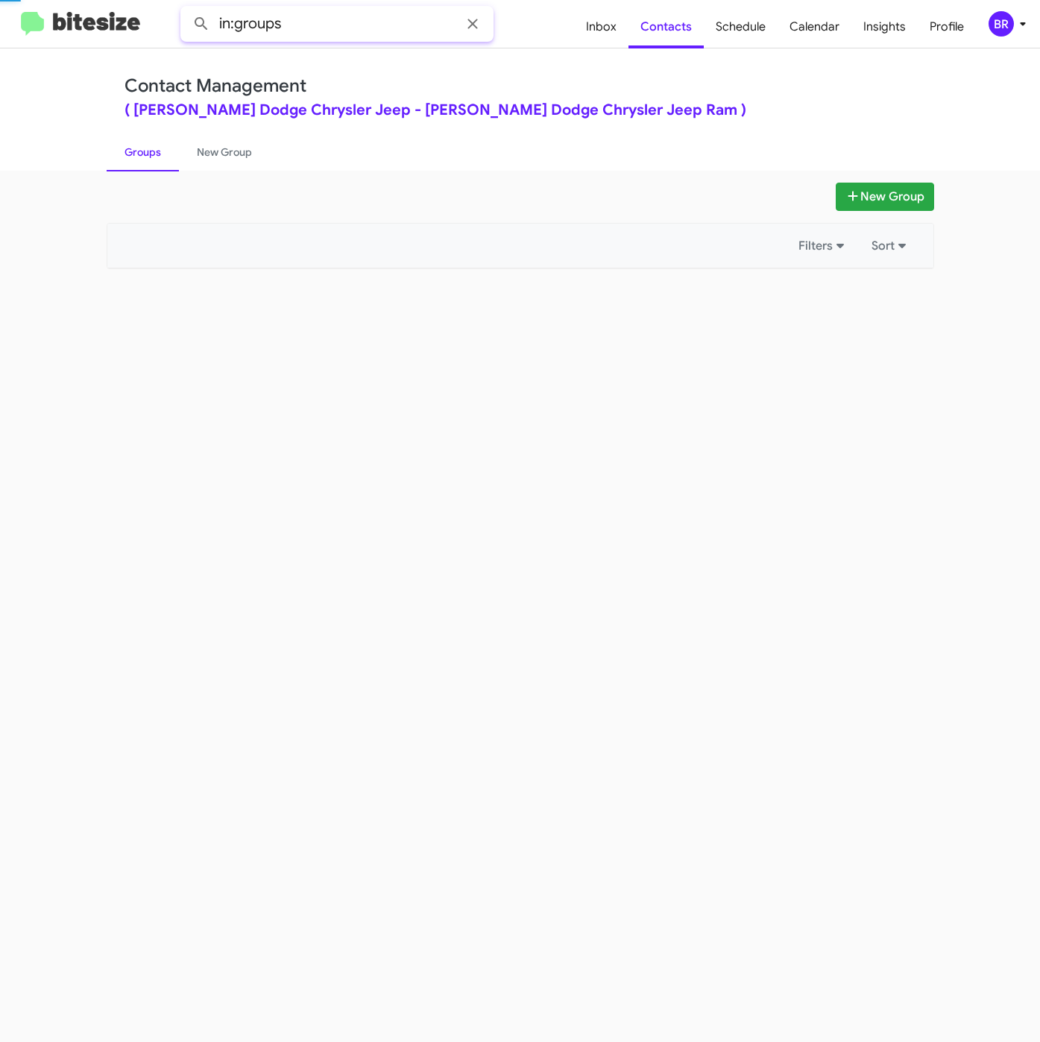
click at [396, 13] on input "in:groups" at bounding box center [336, 24] width 313 height 36
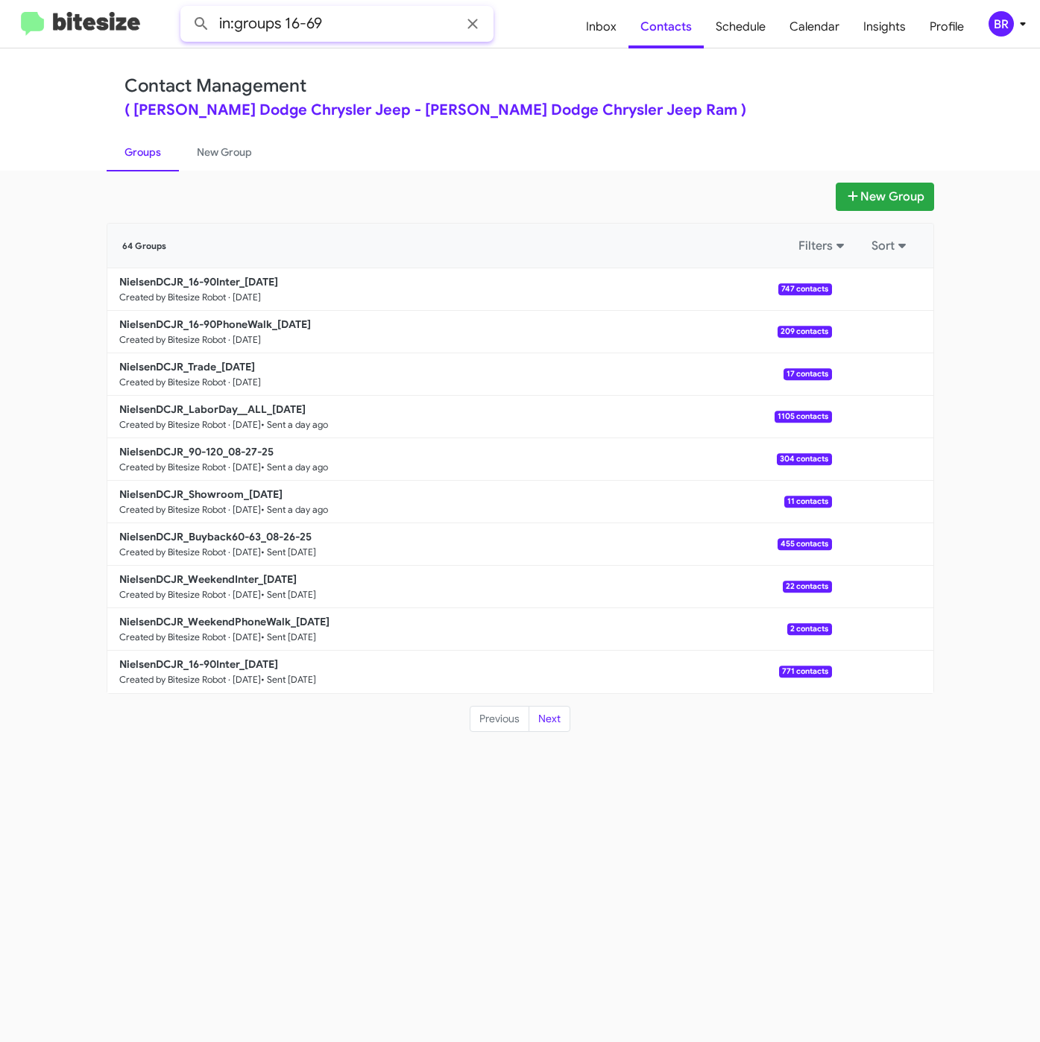
click at [186, 9] on button at bounding box center [201, 24] width 30 height 30
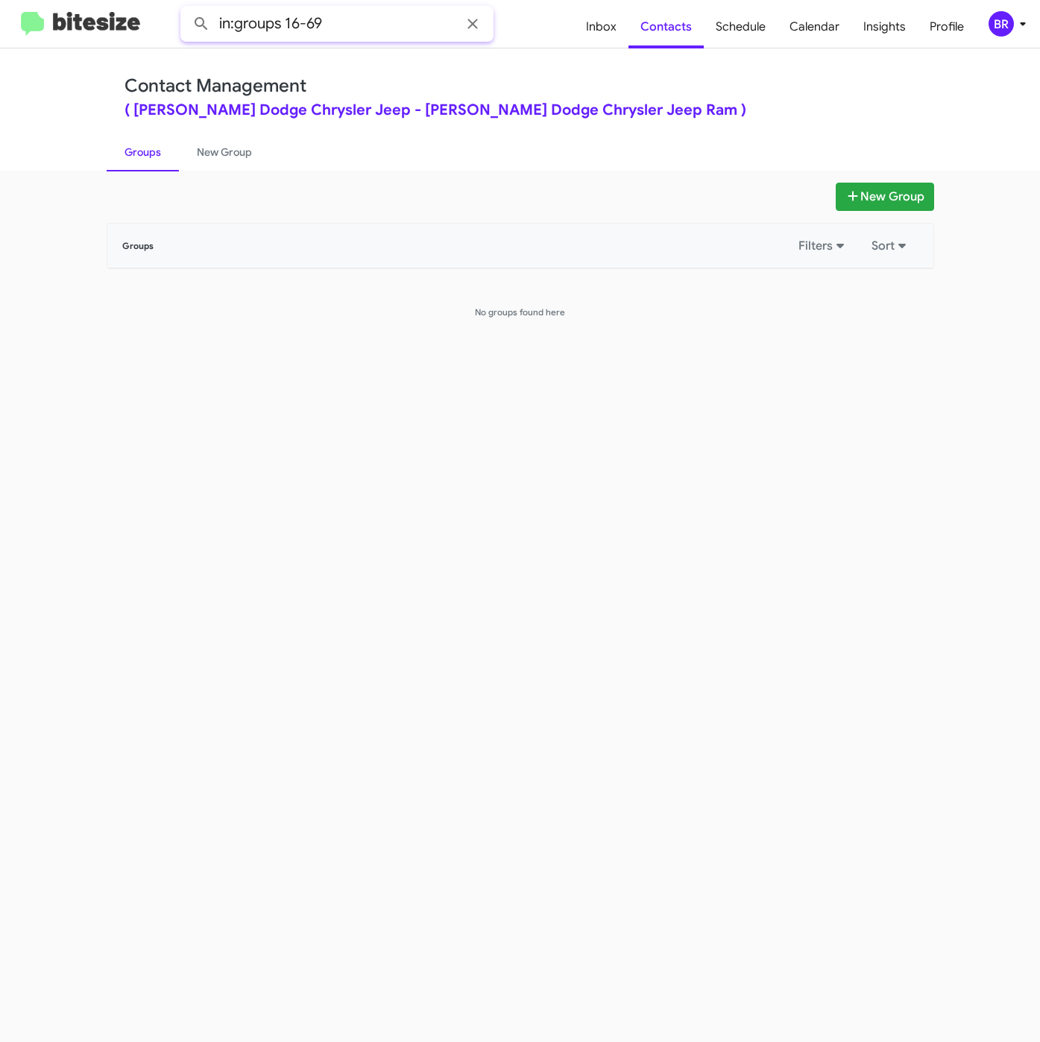
click at [186, 9] on button at bounding box center [201, 24] width 30 height 30
type input "in:groups 16-9"
click at [186, 9] on button at bounding box center [201, 24] width 30 height 30
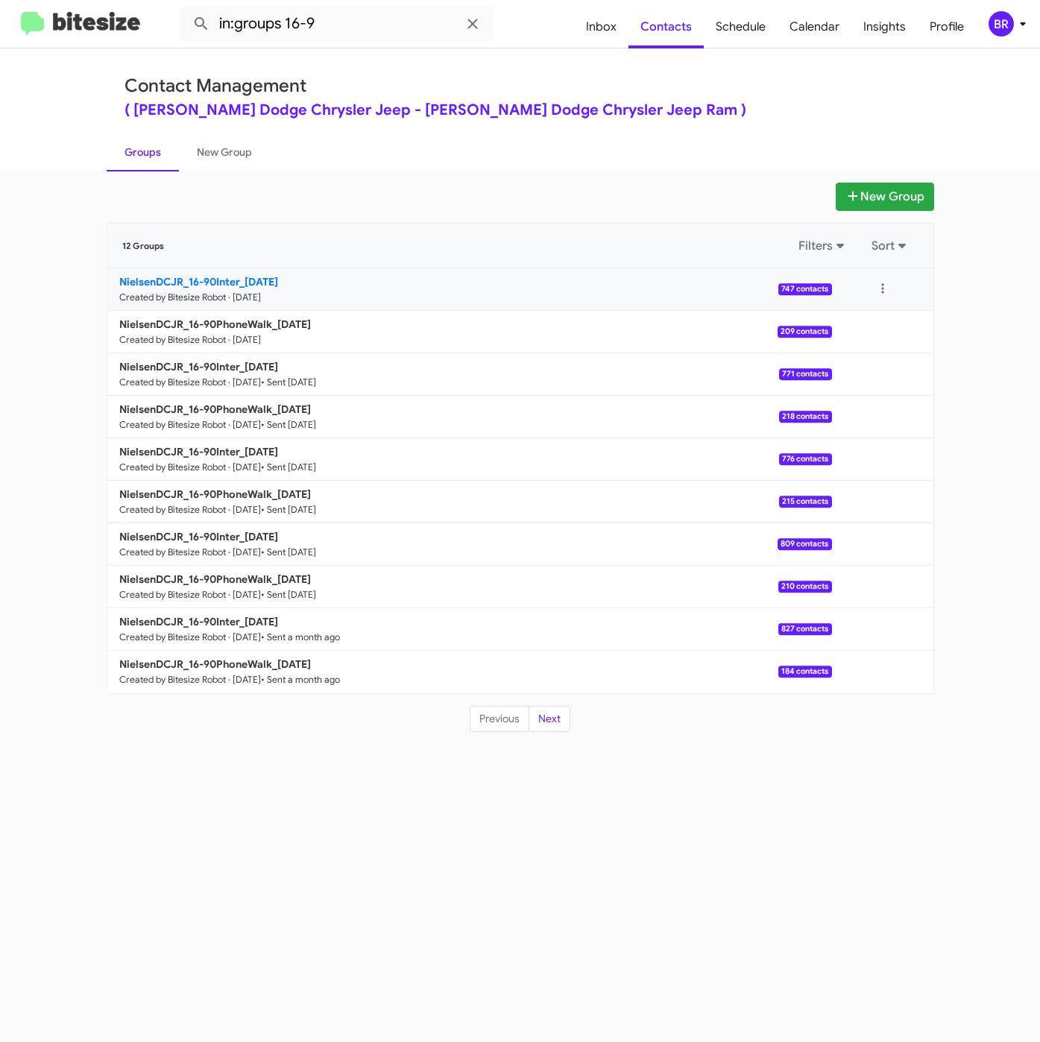
click at [278, 282] on b "NielsenDCJR_16-90Inter_[DATE]" at bounding box center [198, 281] width 159 height 13
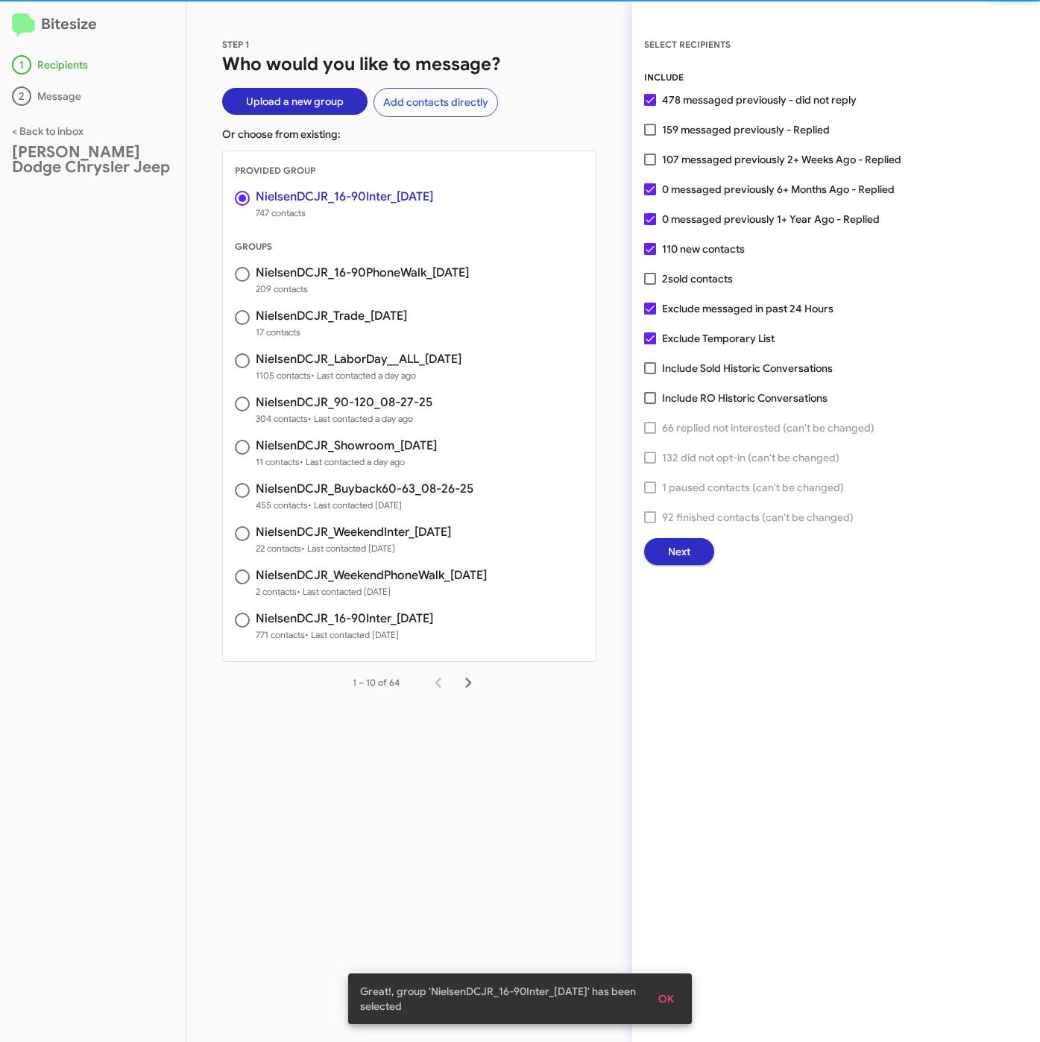
click at [724, 152] on span "107 messaged previously 2+ Weeks Ago - Replied" at bounding box center [781, 160] width 239 height 18
click at [650, 165] on input "107 messaged previously 2+ Weeks Ago - Replied" at bounding box center [649, 165] width 1 height 1
checkbox input "true"
click at [689, 541] on span "Next" at bounding box center [679, 551] width 22 height 27
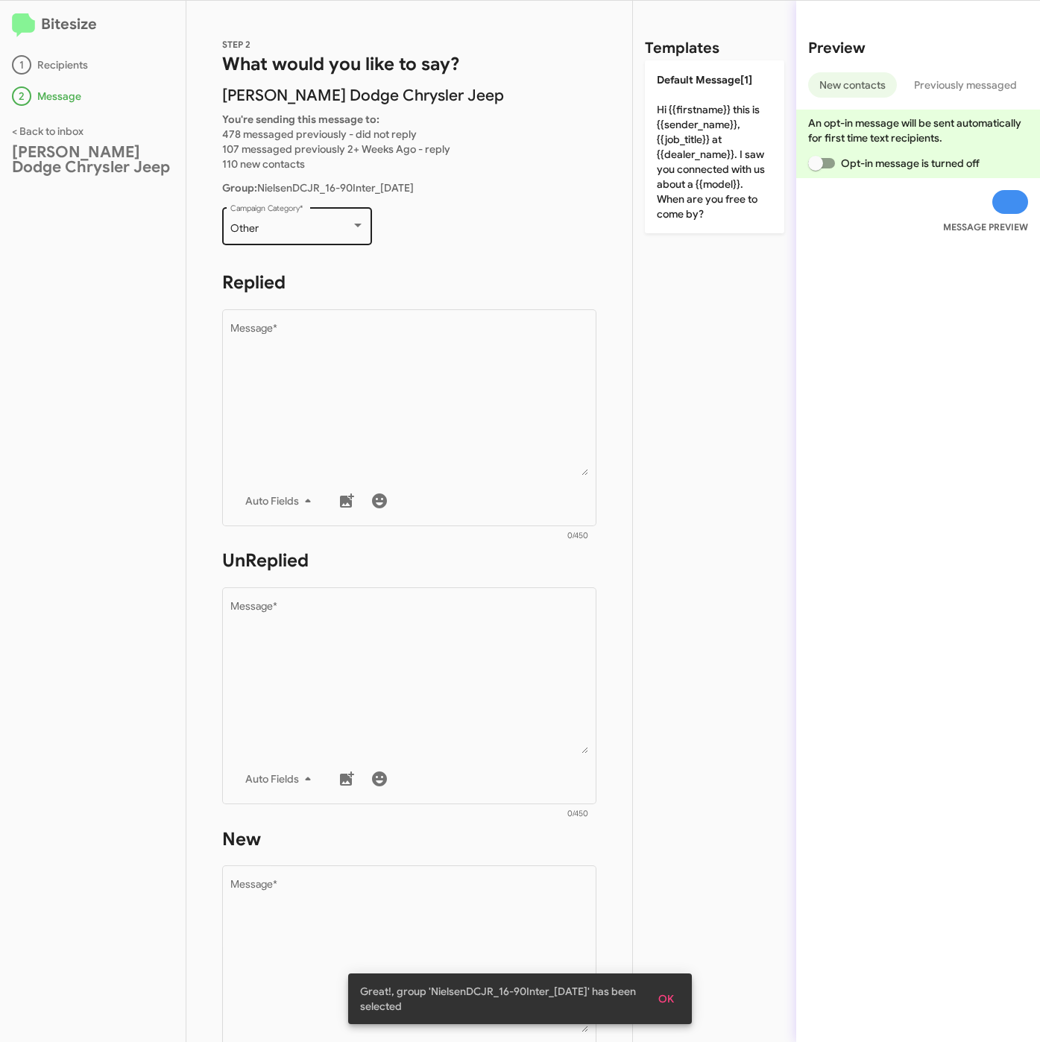
click at [279, 224] on div "Other" at bounding box center [290, 229] width 121 height 12
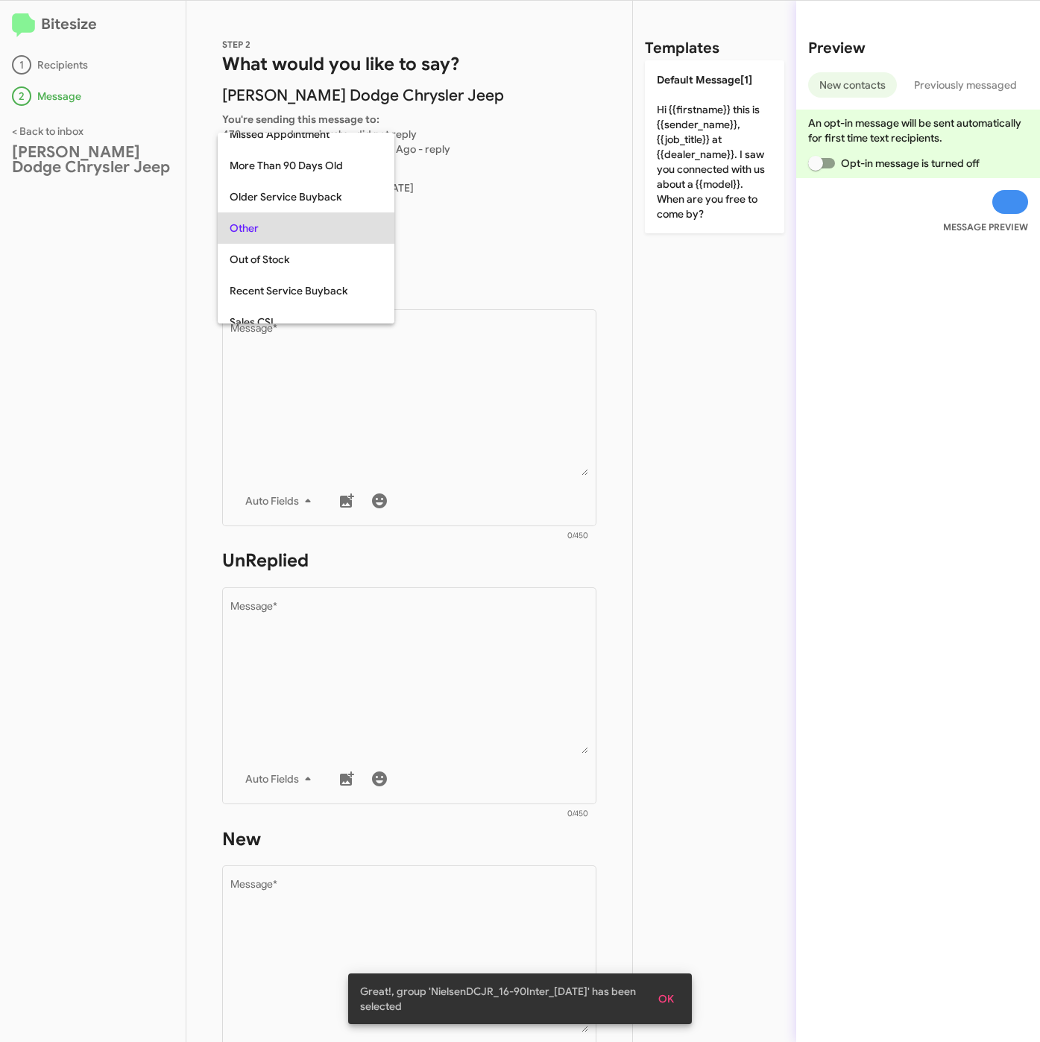
scroll to position [31, 0]
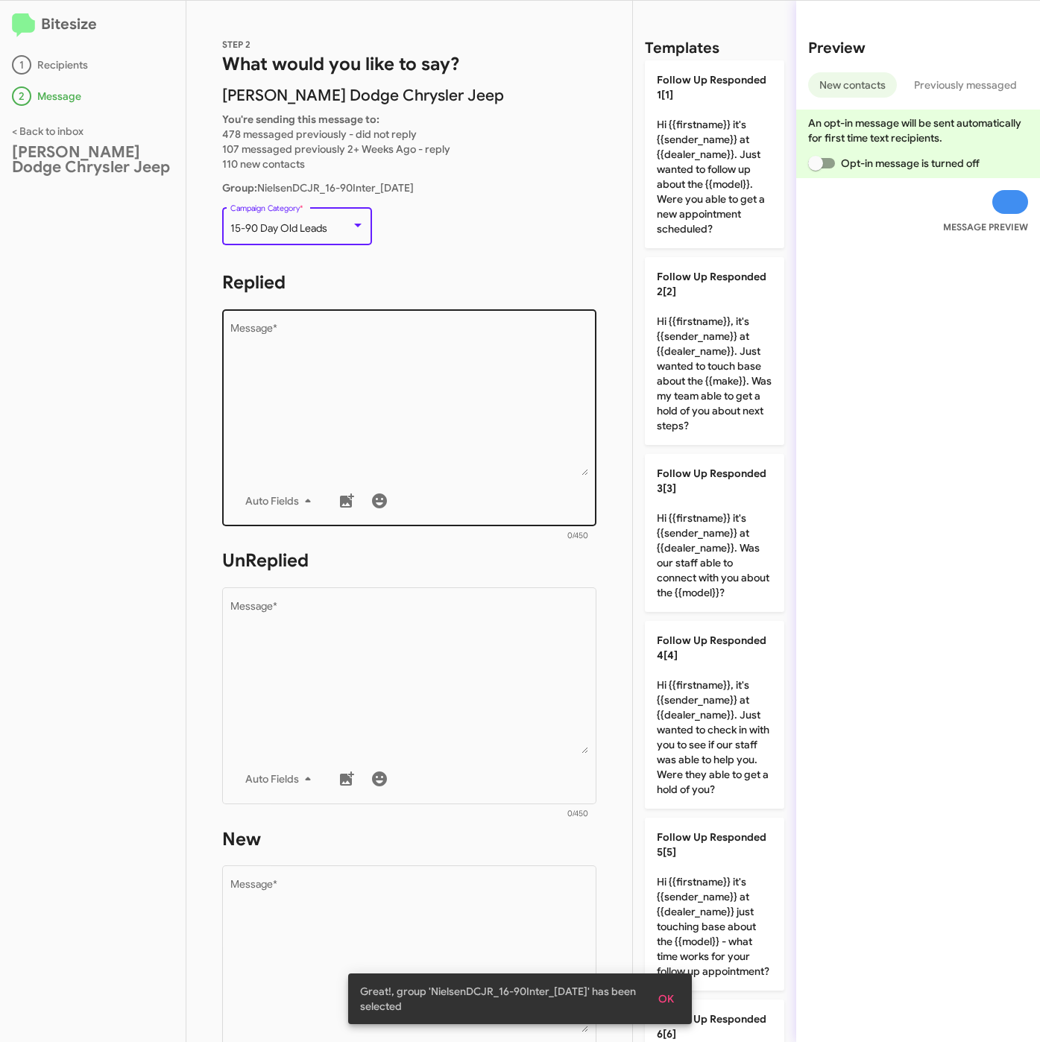
drag, startPoint x: 325, startPoint y: 363, endPoint x: 403, endPoint y: 419, distance: 96.2
click at [326, 363] on textarea "Message *" at bounding box center [409, 399] width 358 height 152
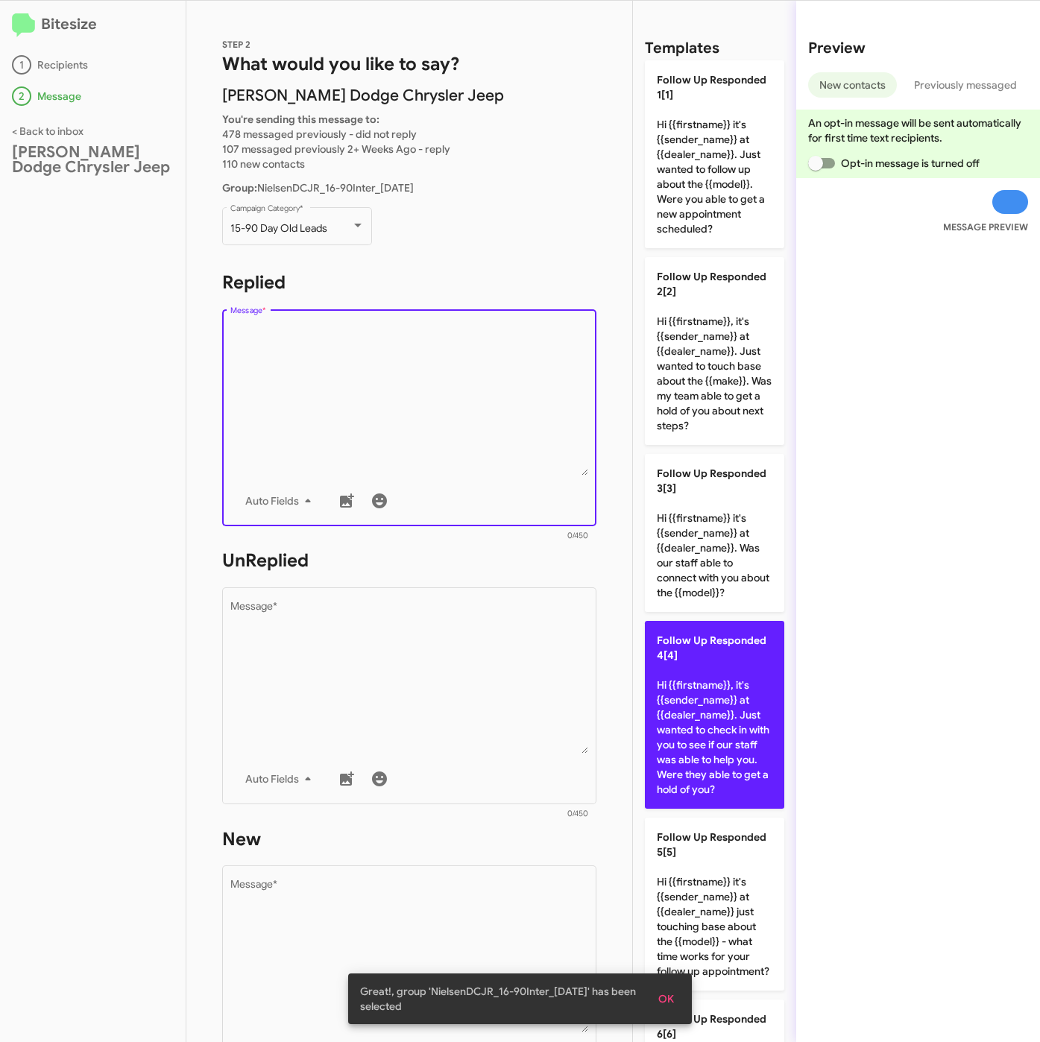
drag, startPoint x: 705, startPoint y: 712, endPoint x: 698, endPoint y: 714, distance: 7.8
click at [707, 713] on p "Follow Up Responded 4[4] Hi {{firstname}}, it's {{sender_name}} at {{dealer_nam…" at bounding box center [714, 715] width 139 height 188
type textarea "Hi {{firstname}}, it's {{sender_name}} at {{dealer_name}}. Just wanted to check…"
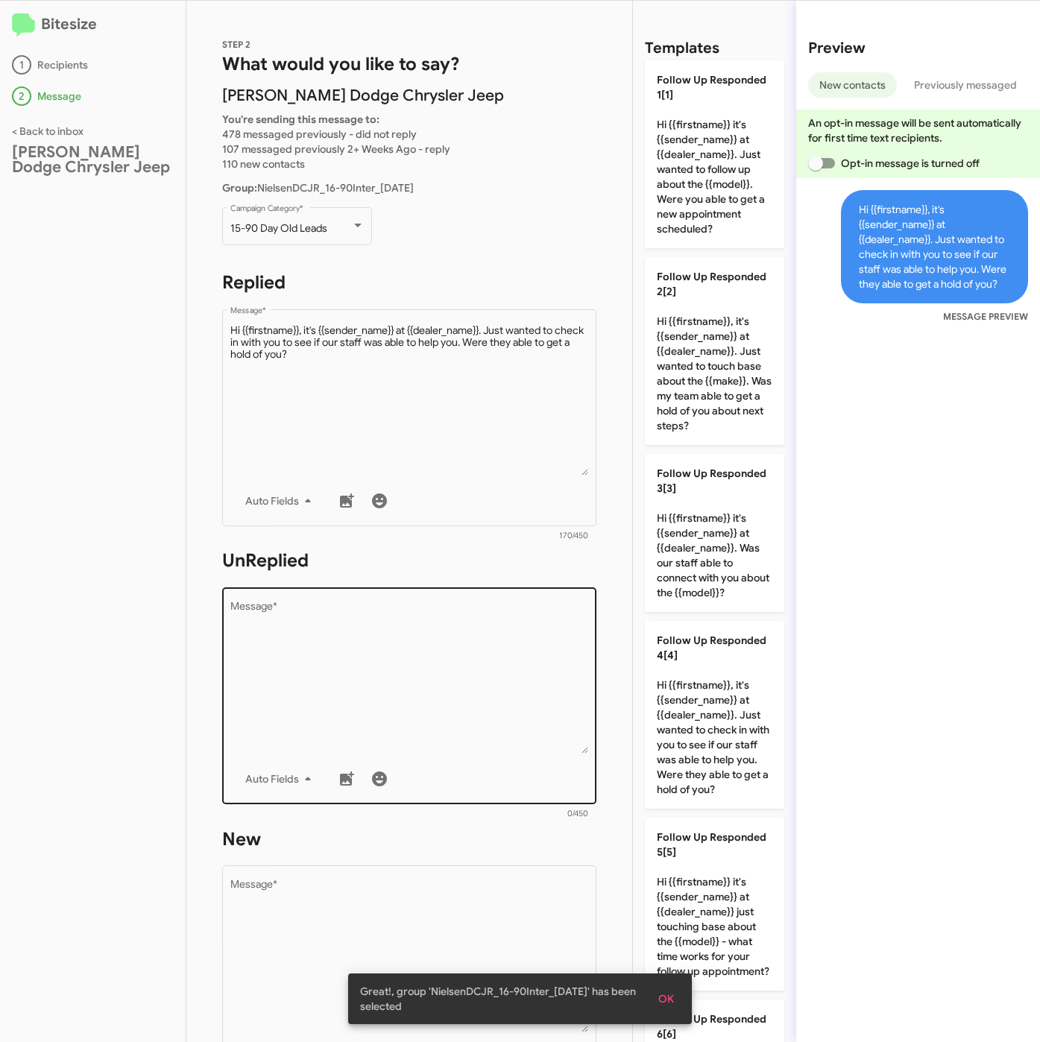
click at [465, 713] on textarea "Message *" at bounding box center [409, 677] width 358 height 152
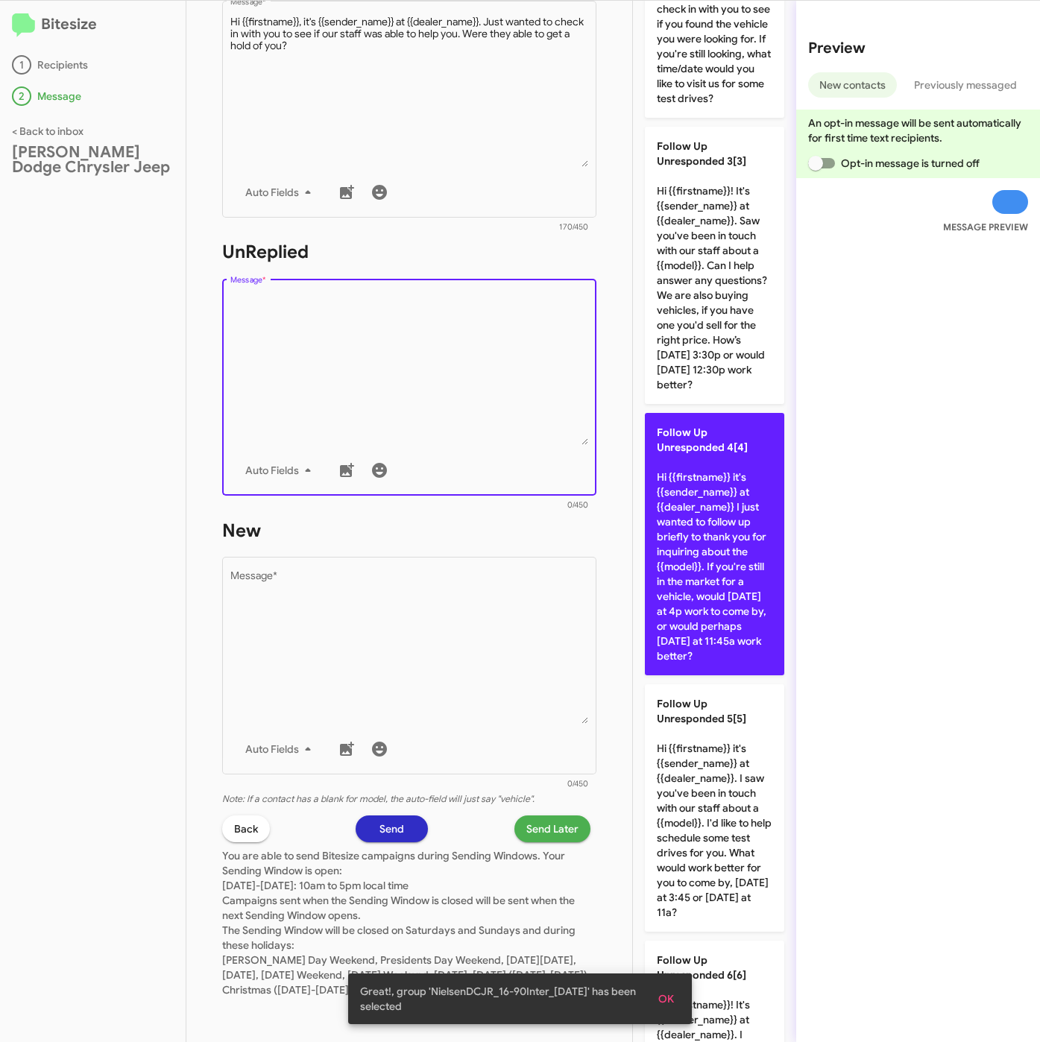
scroll to position [671, 0]
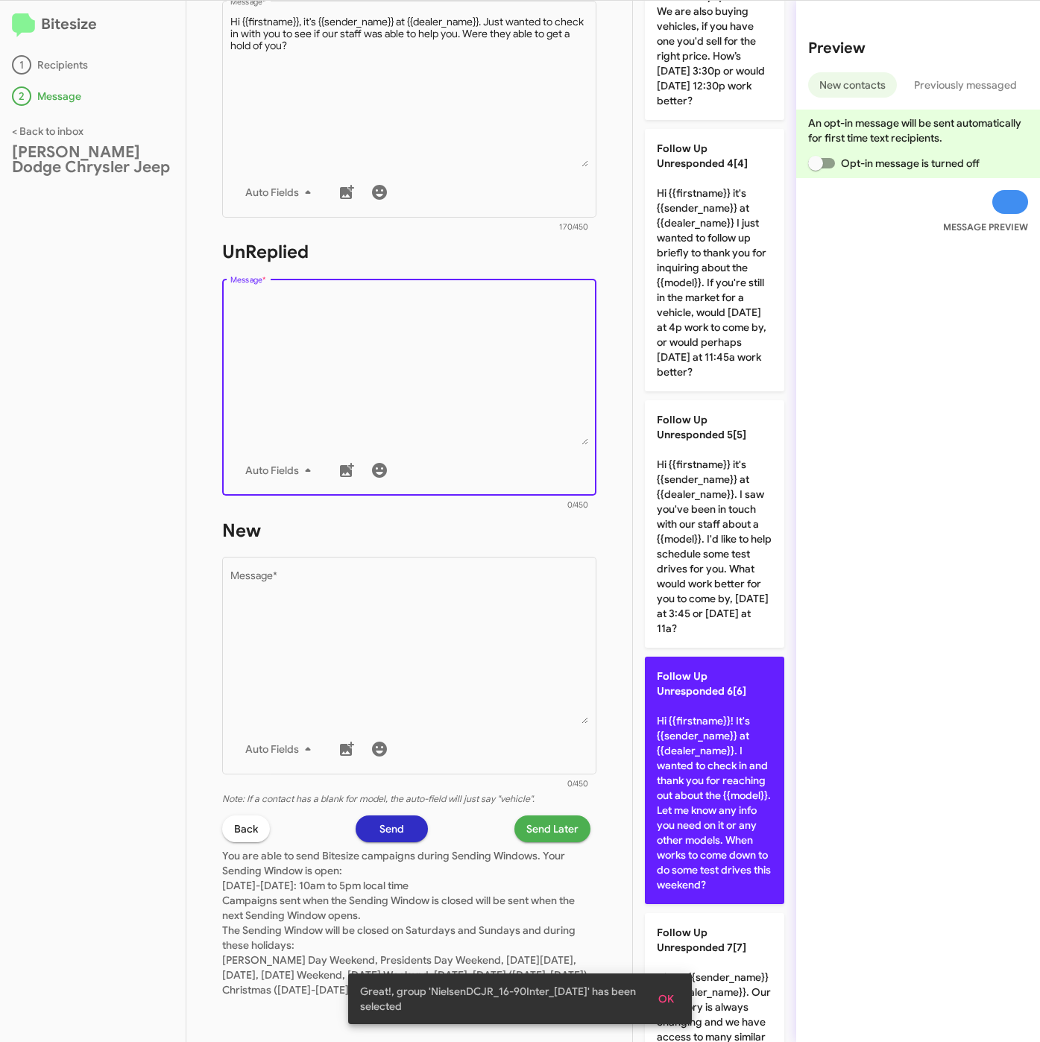
click at [712, 852] on p "Follow Up Unresponded 6[6] Hi {{firstname}}! It's {{sender_name}} at {{dealer_n…" at bounding box center [714, 780] width 139 height 247
type textarea "Hi {{firstname}}! It's {{sender_name}} at {{dealer_name}}. I wanted to check in…"
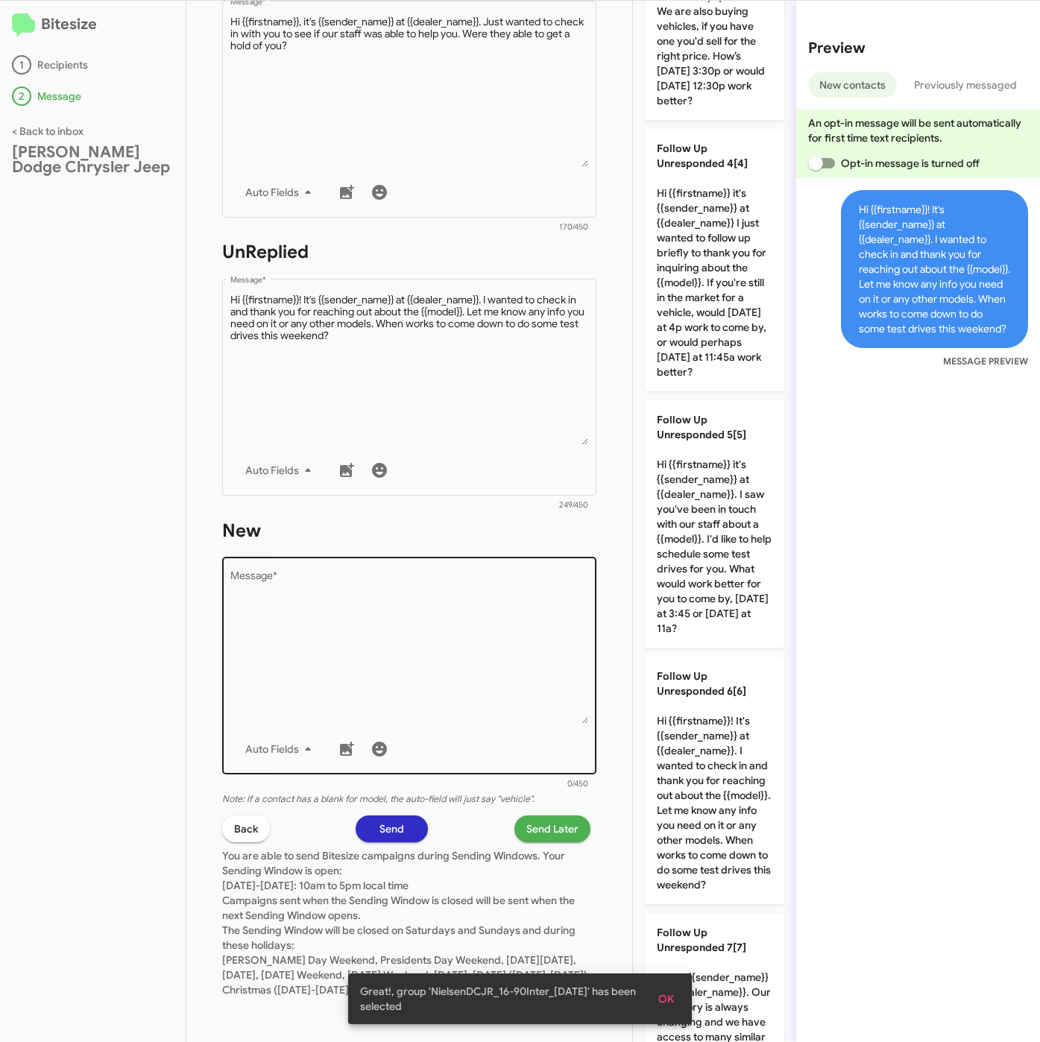
click at [369, 602] on textarea "Message *" at bounding box center [409, 648] width 358 height 152
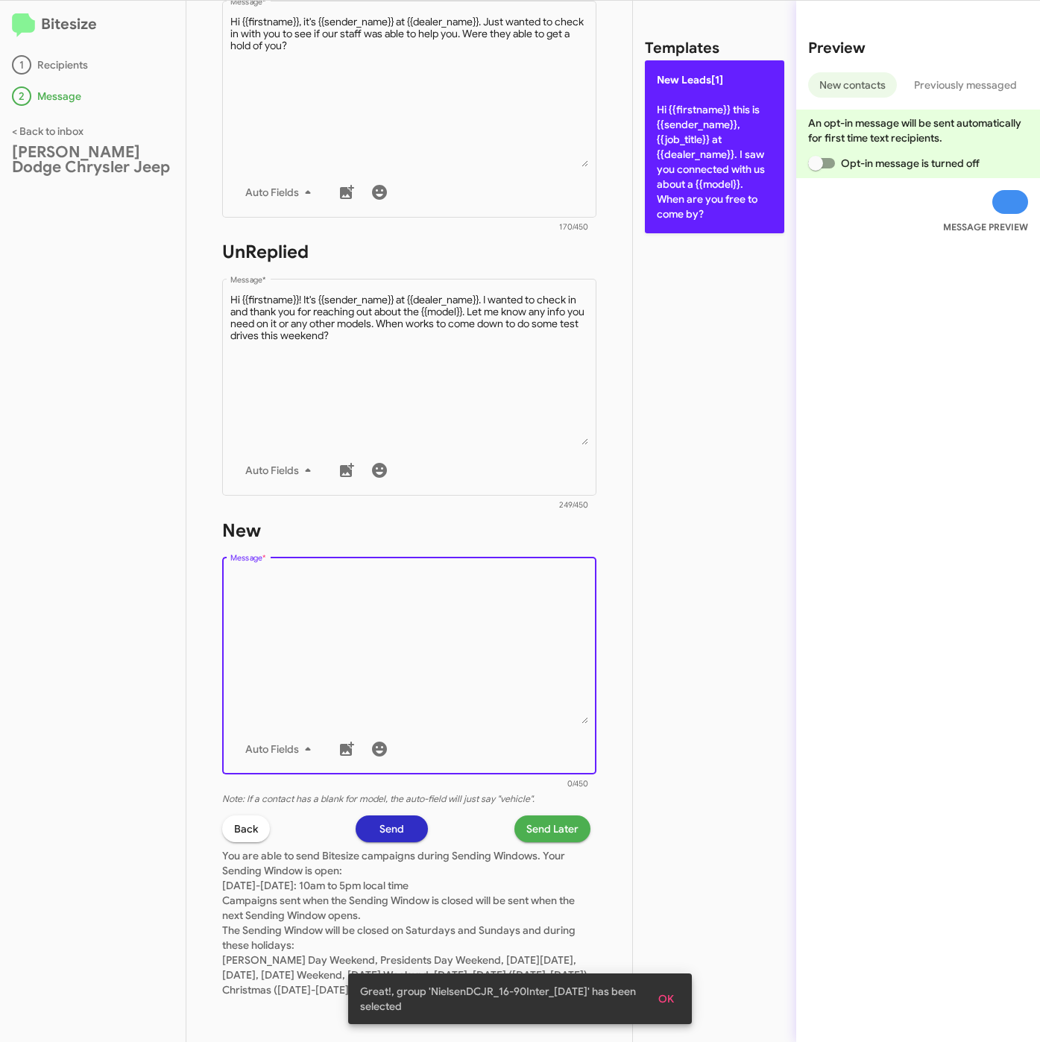
click at [685, 180] on p "New Leads[1] Hi {{firstname}} this is {{sender_name}}, {{job_title}} at {{deale…" at bounding box center [714, 146] width 139 height 173
type textarea "Hi {{firstname}} this is {{sender_name}}, {{job_title}} at {{dealer_name}}. I s…"
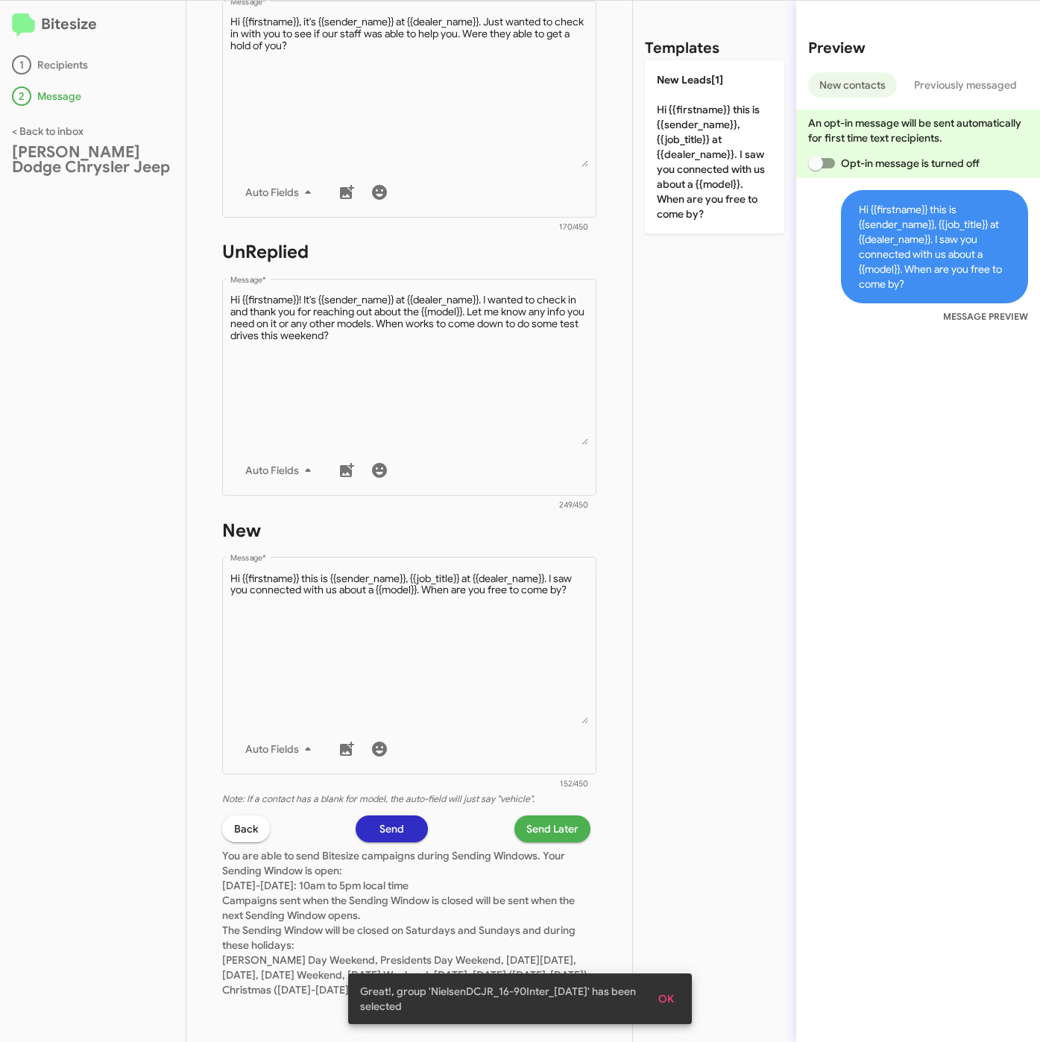
click at [548, 815] on span "Send Later" at bounding box center [552, 828] width 52 height 27
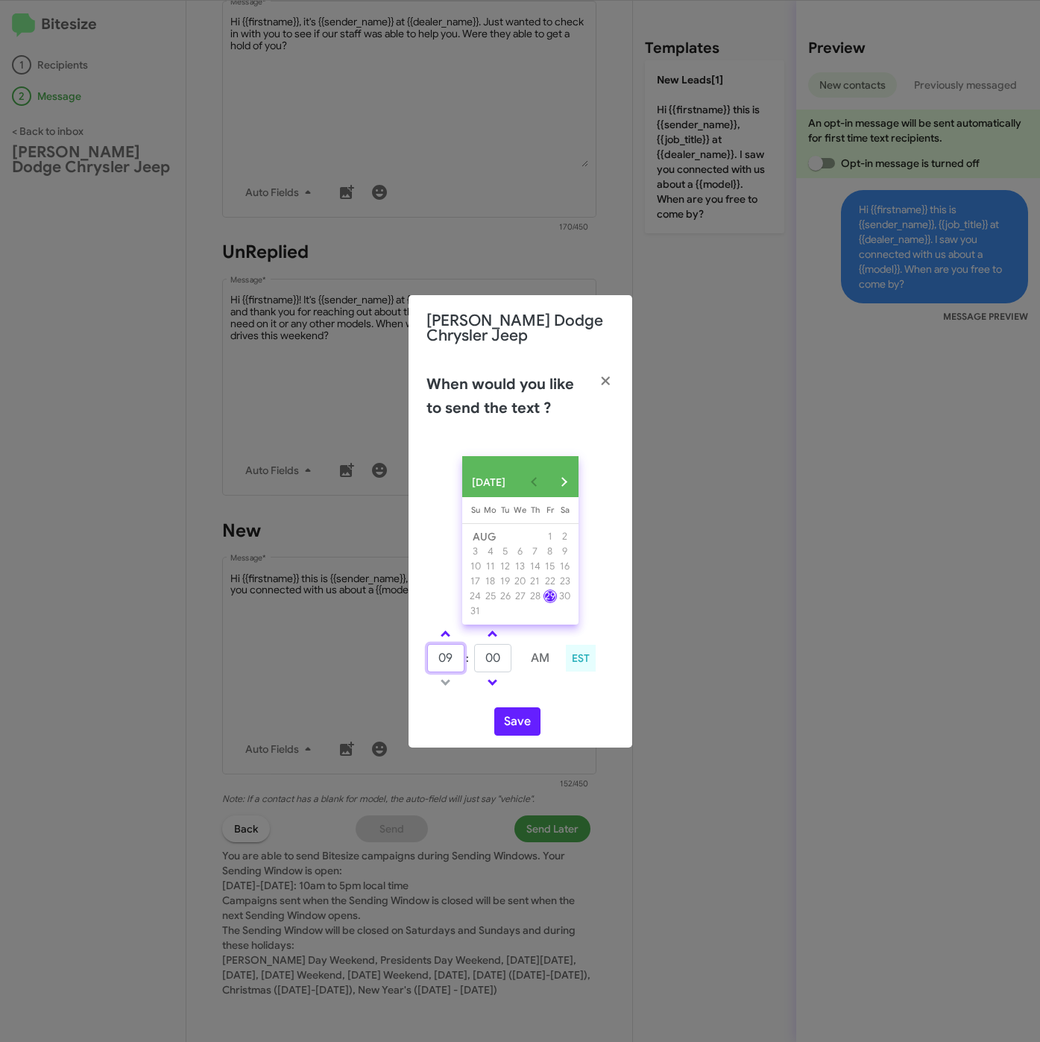
drag, startPoint x: 455, startPoint y: 665, endPoint x: 427, endPoint y: 666, distance: 27.6
click at [427, 666] on input "09" at bounding box center [445, 658] width 37 height 28
type input "10"
type input "29"
click at [519, 727] on button "Save" at bounding box center [517, 721] width 46 height 28
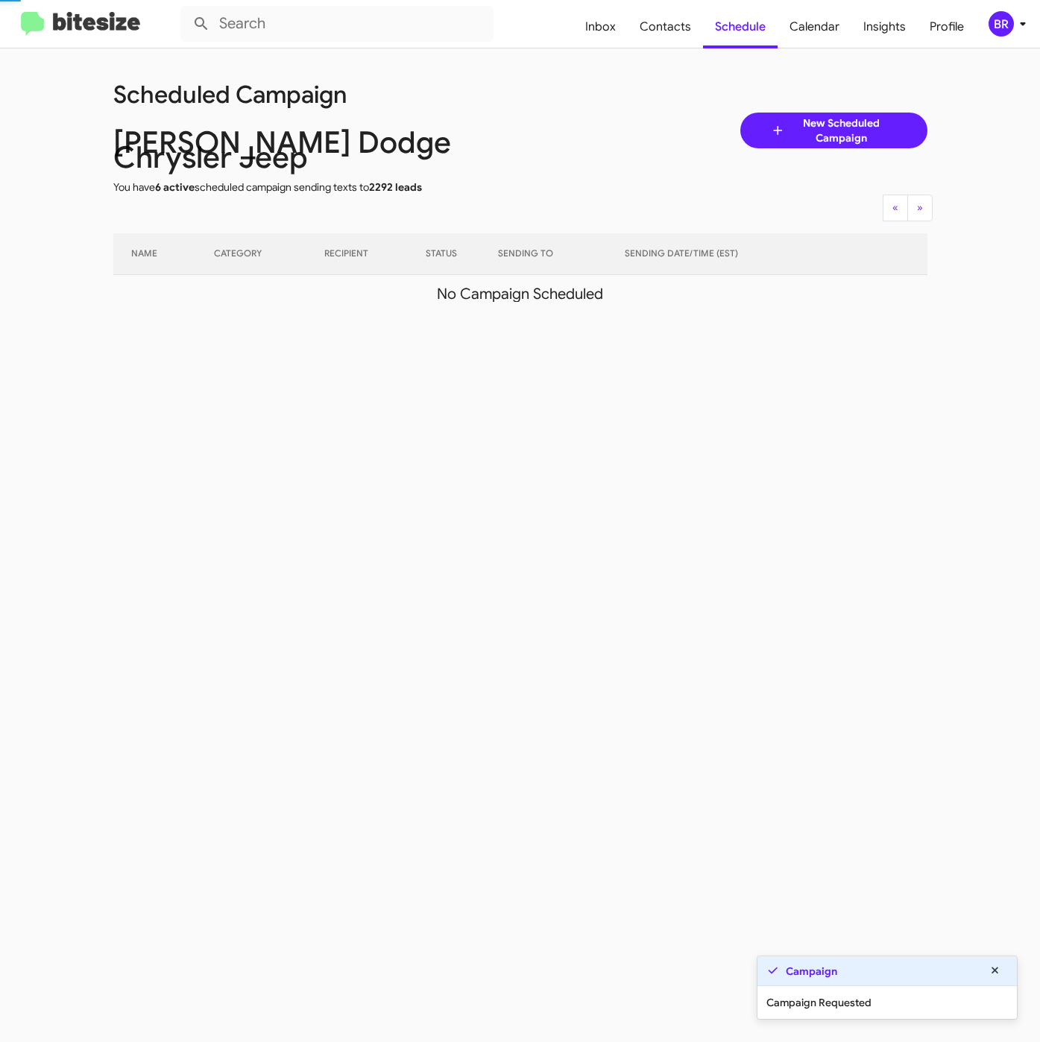
click at [1016, 22] on icon at bounding box center [1023, 24] width 18 height 18
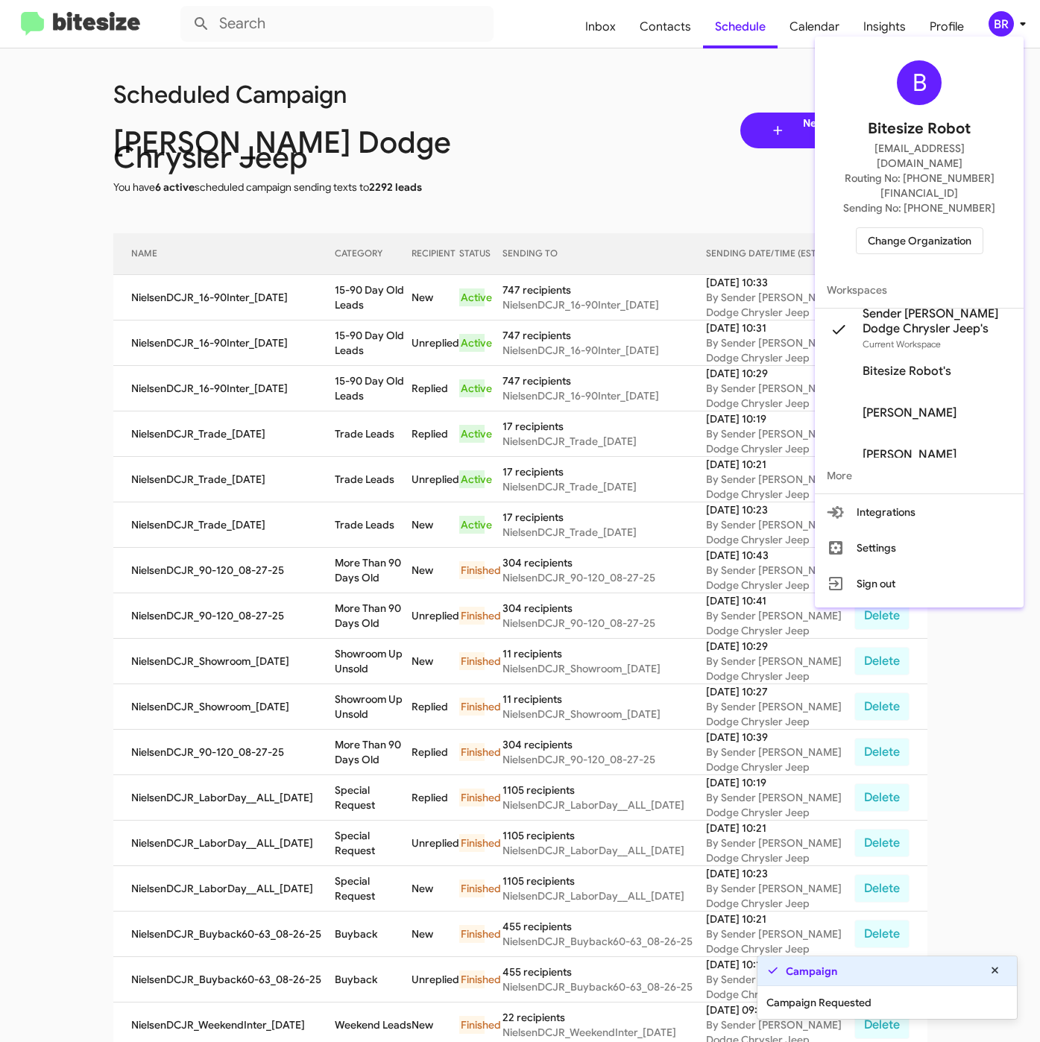
click at [354, 315] on div at bounding box center [520, 521] width 1040 height 1042
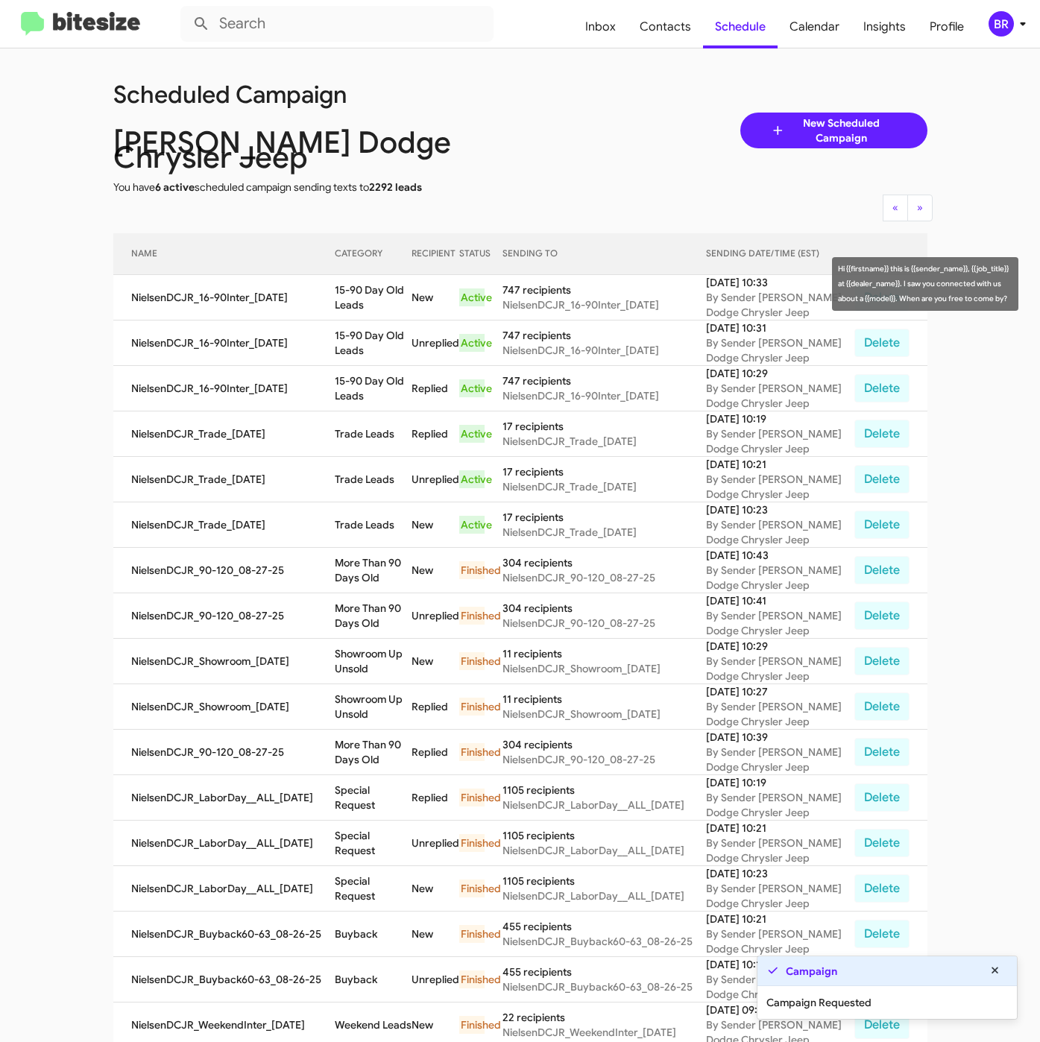
drag, startPoint x: 345, startPoint y: 273, endPoint x: 370, endPoint y: 285, distance: 27.3
click at [370, 285] on tr "NielsenDCJR_16-90Inter_[DATE] 15-90 Day Old Leads New Active 747 recipients Nie…" at bounding box center [520, 297] width 814 height 45
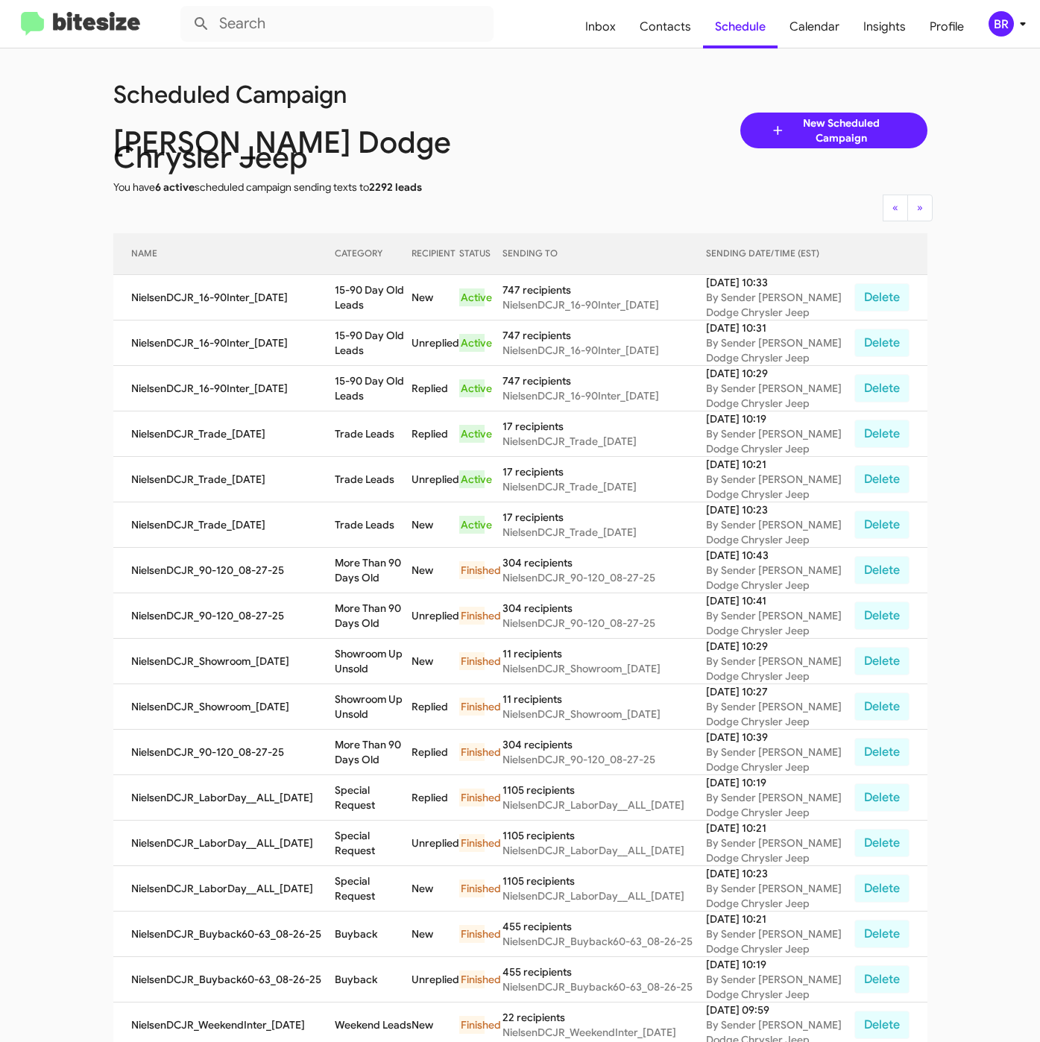
copy tr "15-90 Day Old Leads"
click at [680, 34] on span "Contacts" at bounding box center [665, 26] width 75 height 43
type input "in:groups"
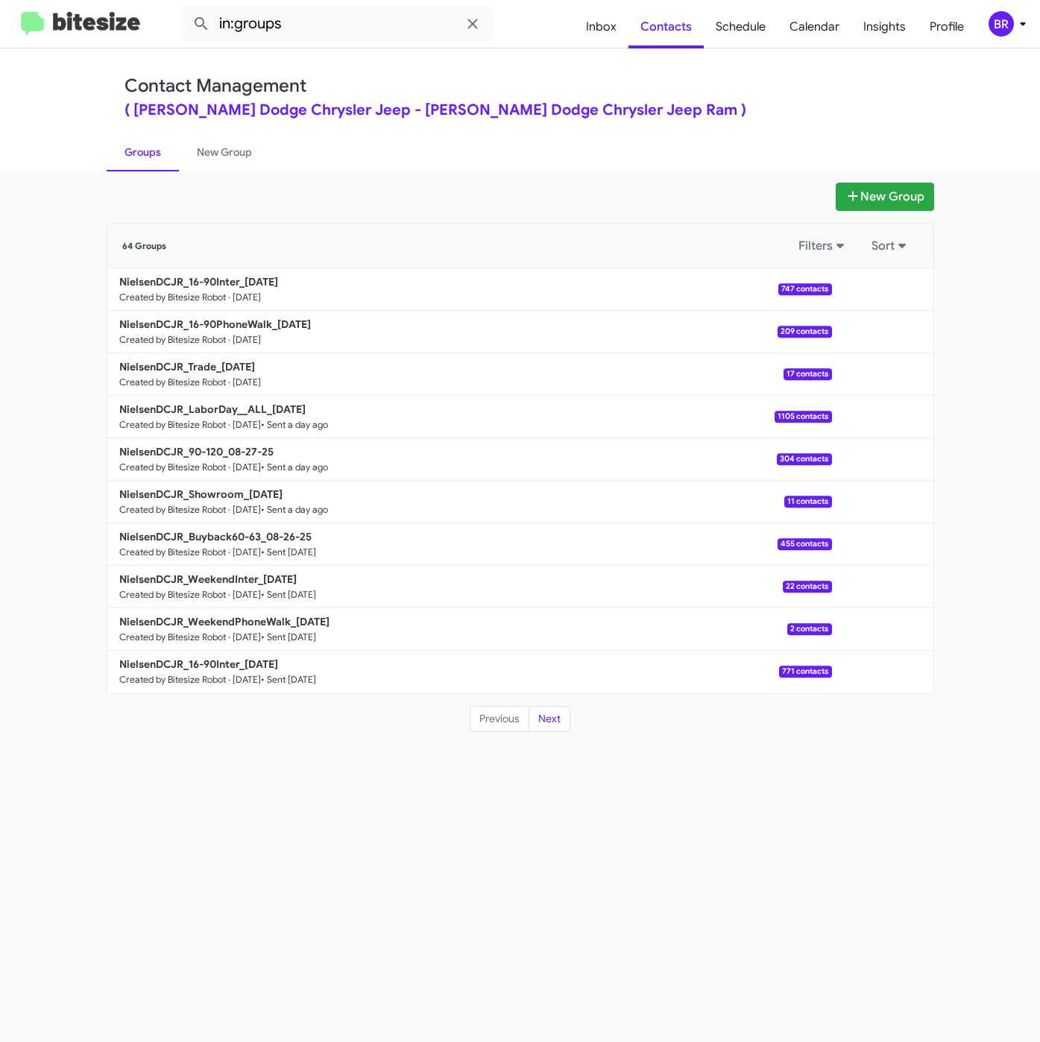
click at [537, 65] on div "Contact Management ( [PERSON_NAME] Dodge Chrysler Jeep - [PERSON_NAME] Dodge Ch…" at bounding box center [520, 109] width 850 height 122
click at [239, 334] on small "Created by Bitesize Robot · [DATE]" at bounding box center [190, 340] width 142 height 12
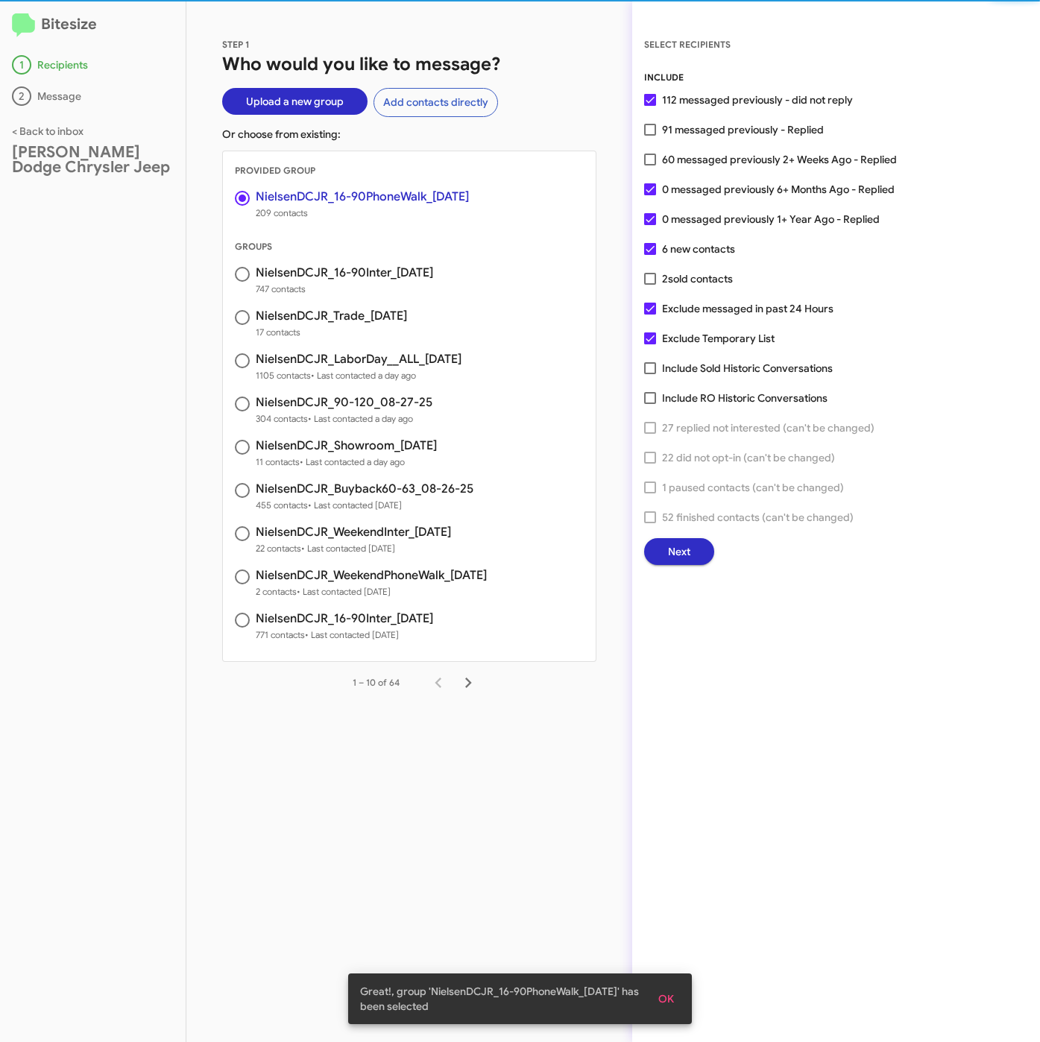
click at [705, 157] on span "60 messaged previously 2+ Weeks Ago - Replied" at bounding box center [779, 160] width 235 height 18
click at [650, 165] on input "60 messaged previously 2+ Weeks Ago - Replied" at bounding box center [649, 165] width 1 height 1
checkbox input "true"
click at [680, 550] on span "Next" at bounding box center [679, 551] width 22 height 27
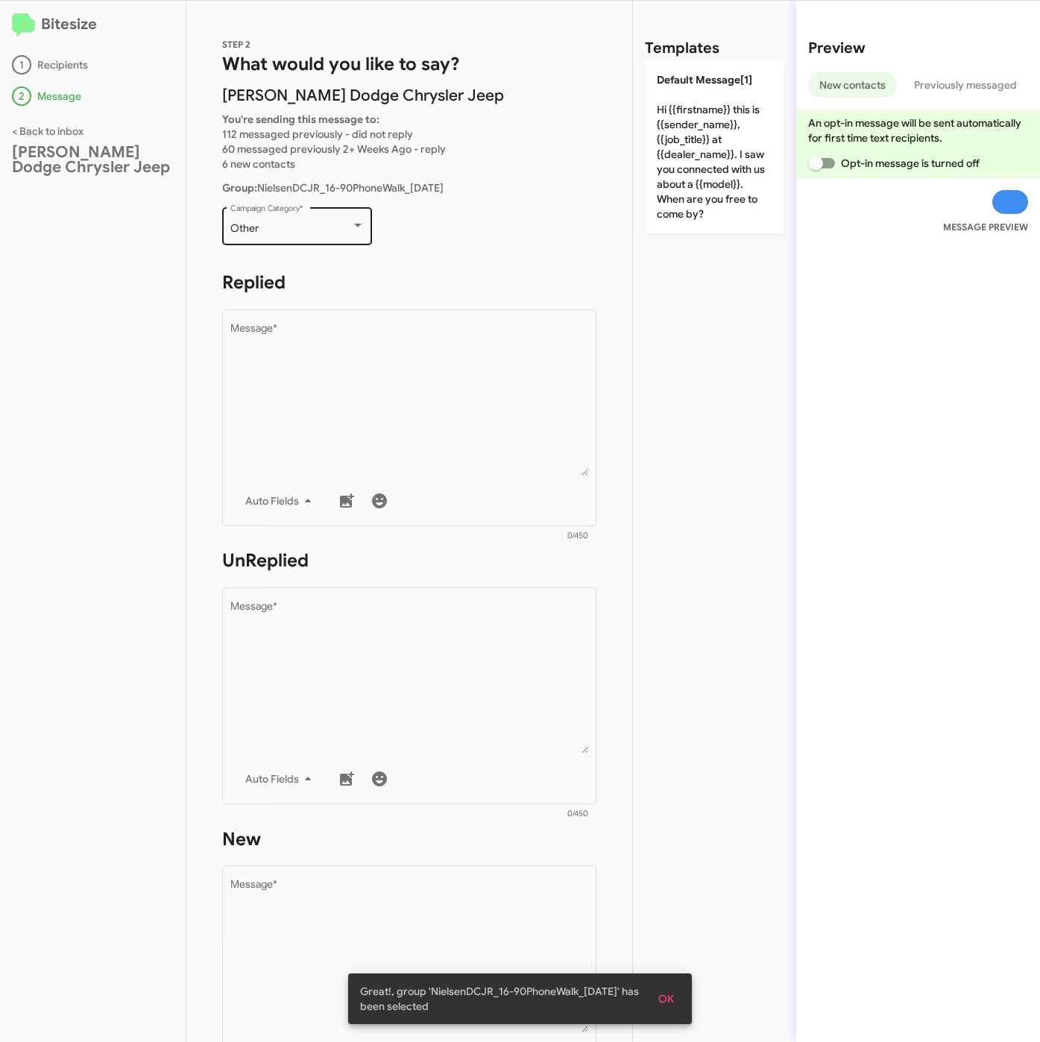
click at [324, 233] on div "Other Campaign Category *" at bounding box center [297, 224] width 134 height 41
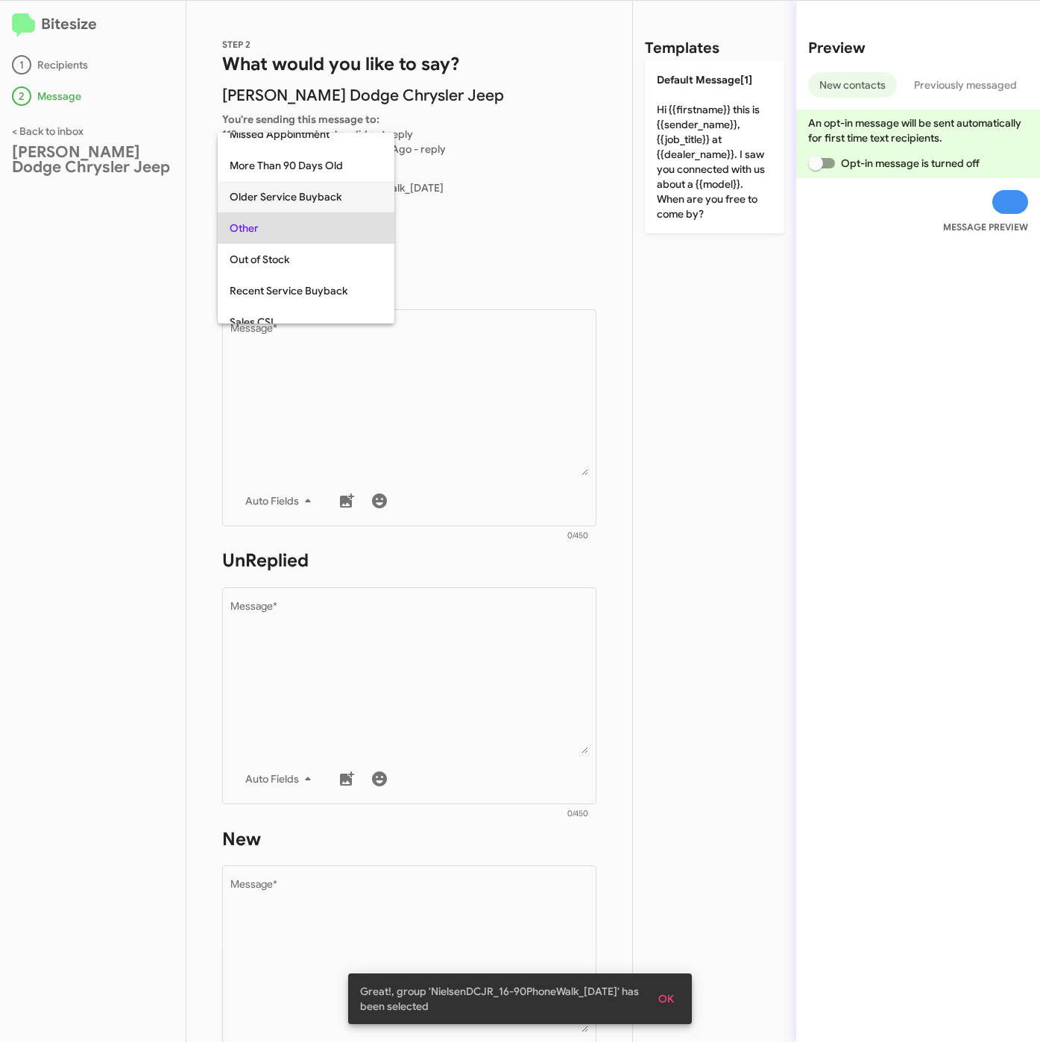
scroll to position [31, 0]
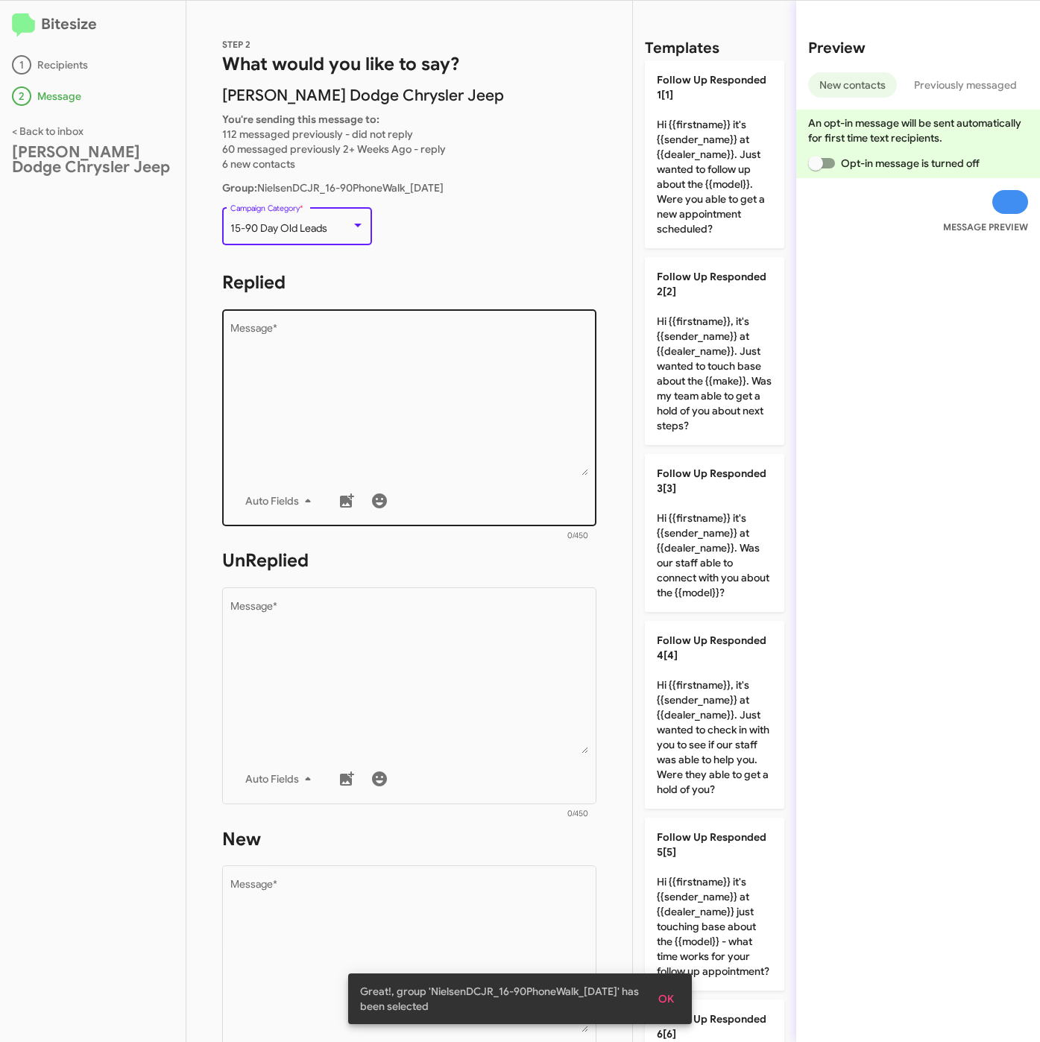
click at [380, 426] on textarea "Message *" at bounding box center [409, 399] width 358 height 152
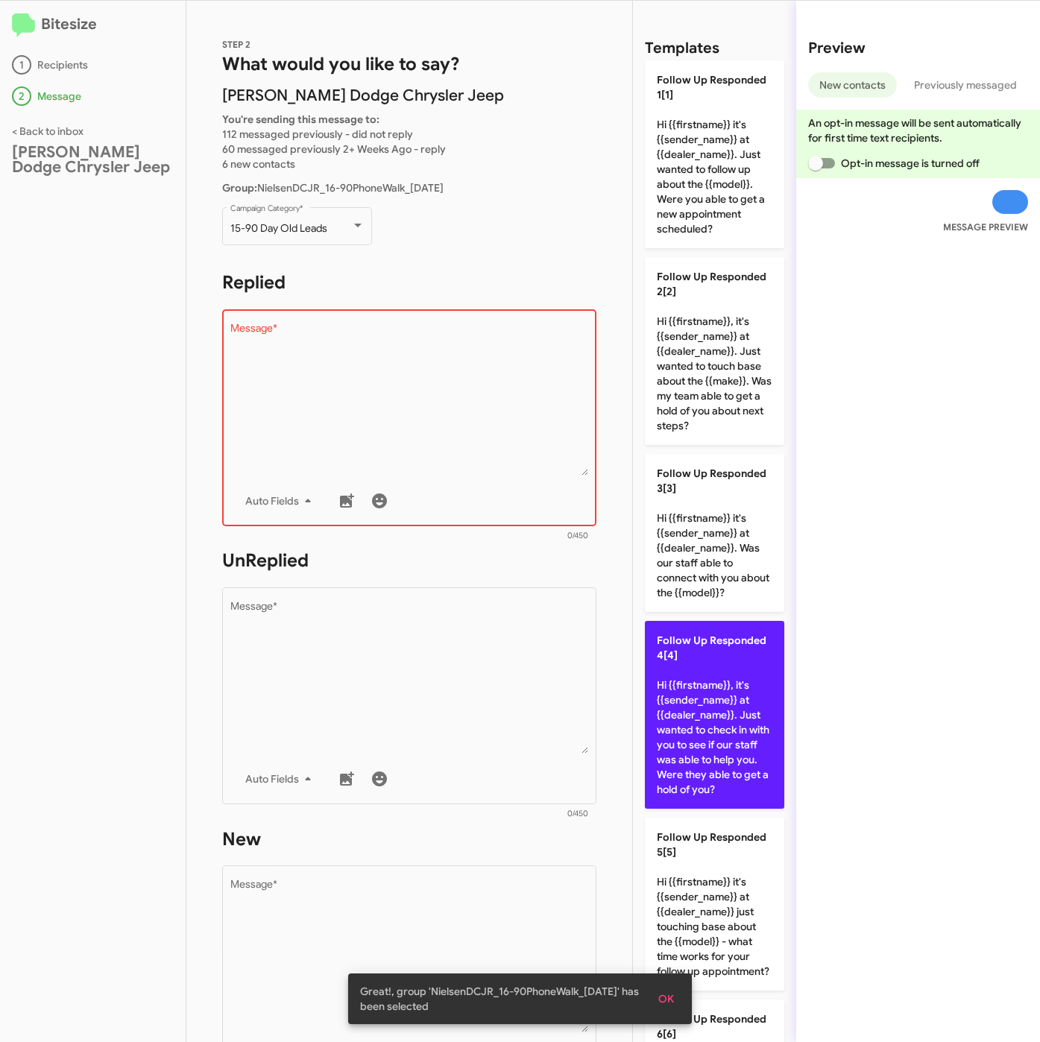
click at [709, 731] on p "Follow Up Responded 4[4] Hi {{firstname}}, it's {{sender_name}} at {{dealer_nam…" at bounding box center [714, 715] width 139 height 188
type textarea "Hi {{firstname}}, it's {{sender_name}} at {{dealer_name}}. Just wanted to check…"
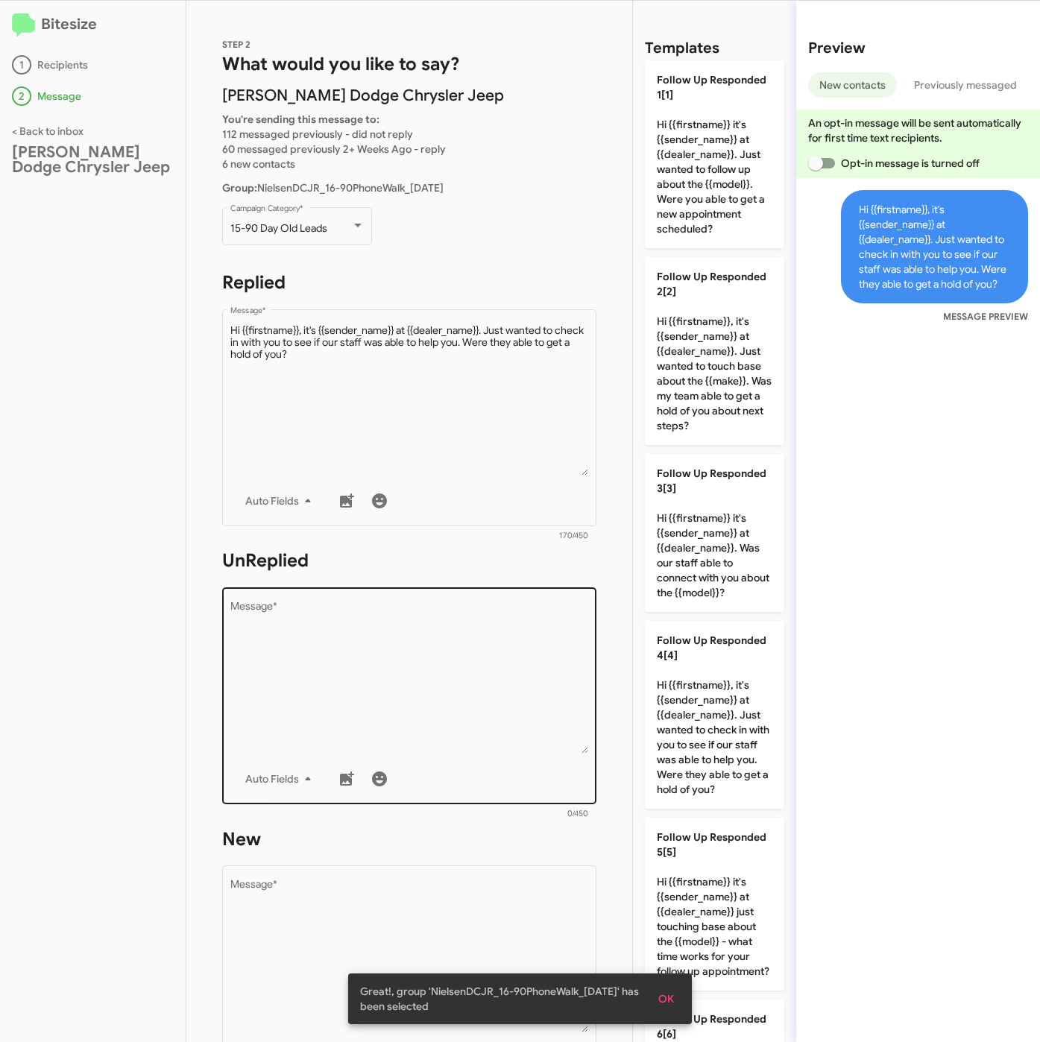
click at [367, 638] on textarea "Message *" at bounding box center [409, 677] width 358 height 152
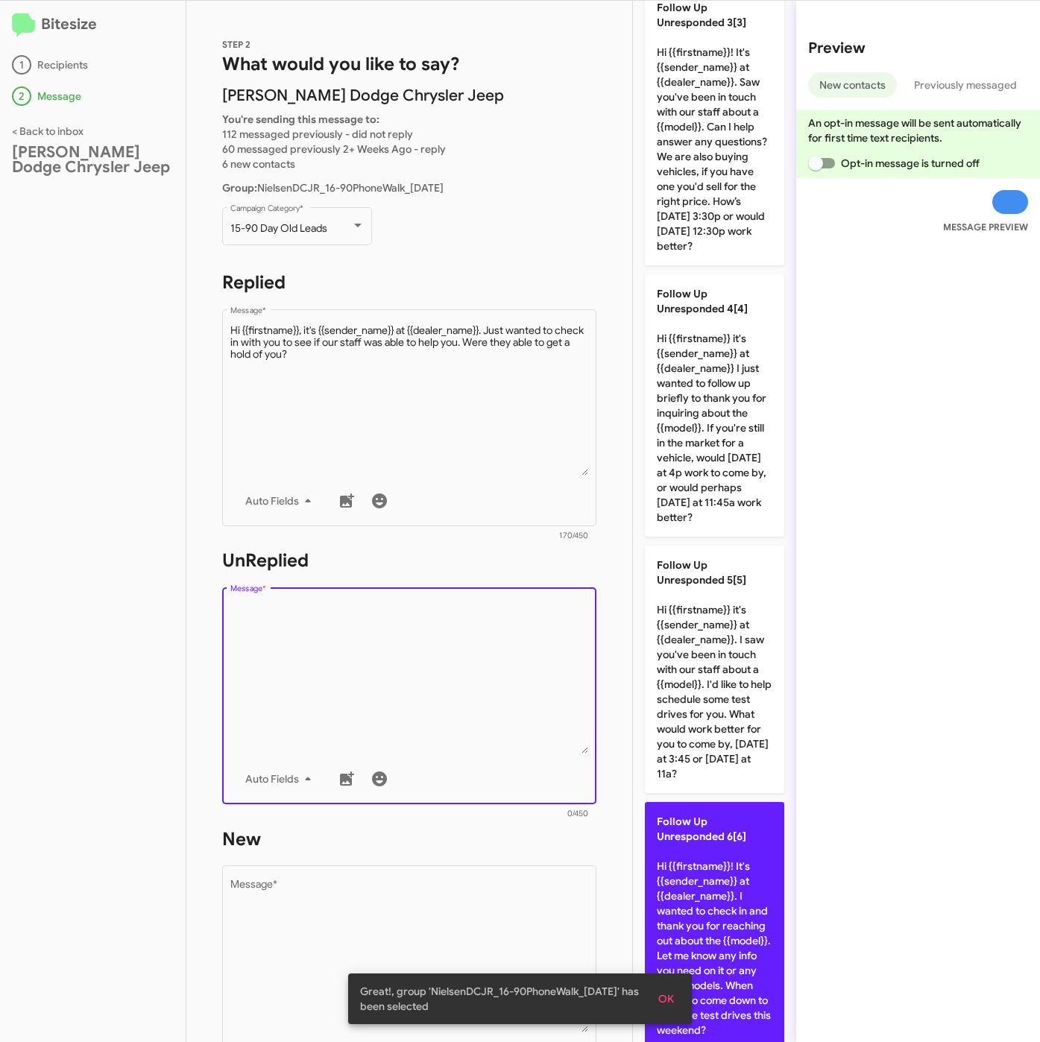
scroll to position [671, 0]
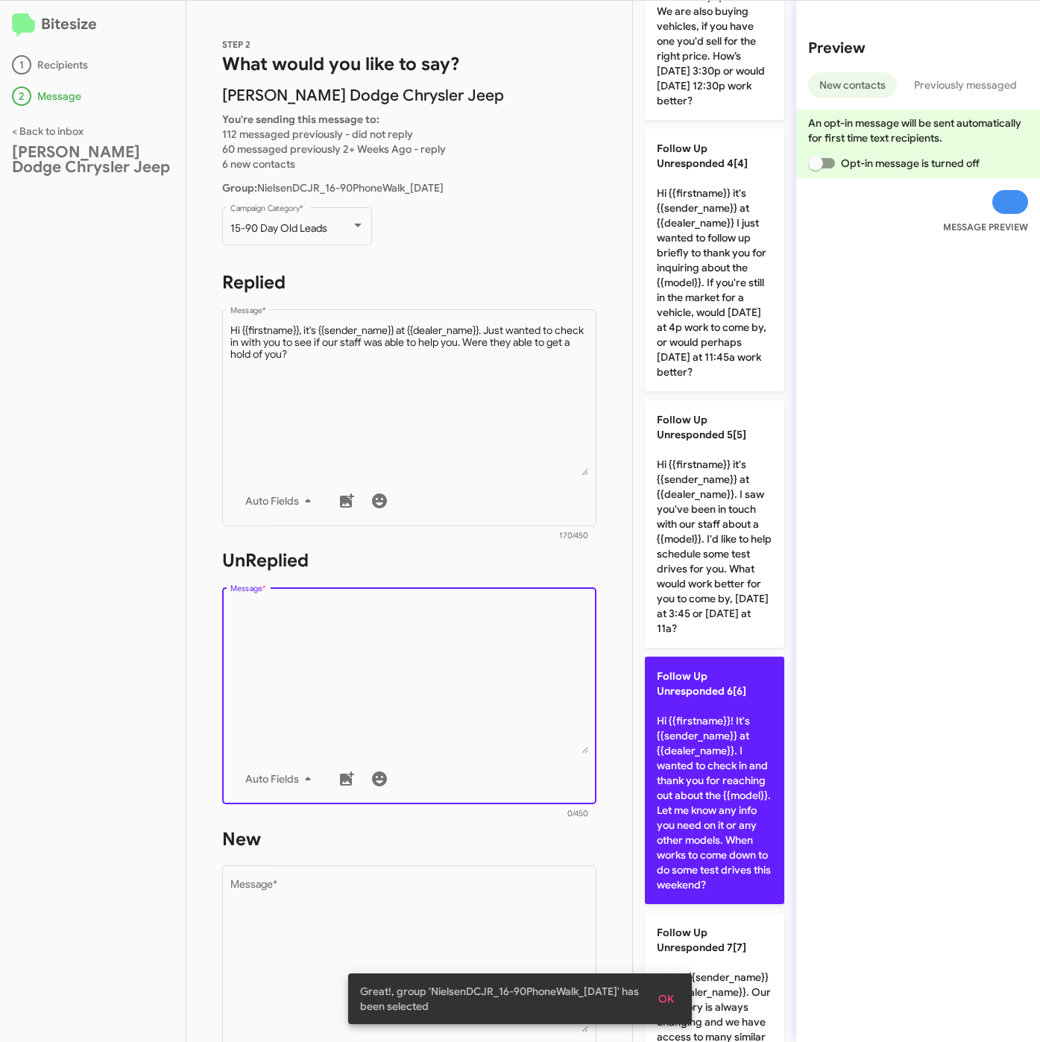
click at [723, 821] on p "Follow Up Unresponded 6[6] Hi {{firstname}}! It's {{sender_name}} at {{dealer_n…" at bounding box center [714, 780] width 139 height 247
type textarea "Hi {{firstname}}! It's {{sender_name}} at {{dealer_name}}. I wanted to check in…"
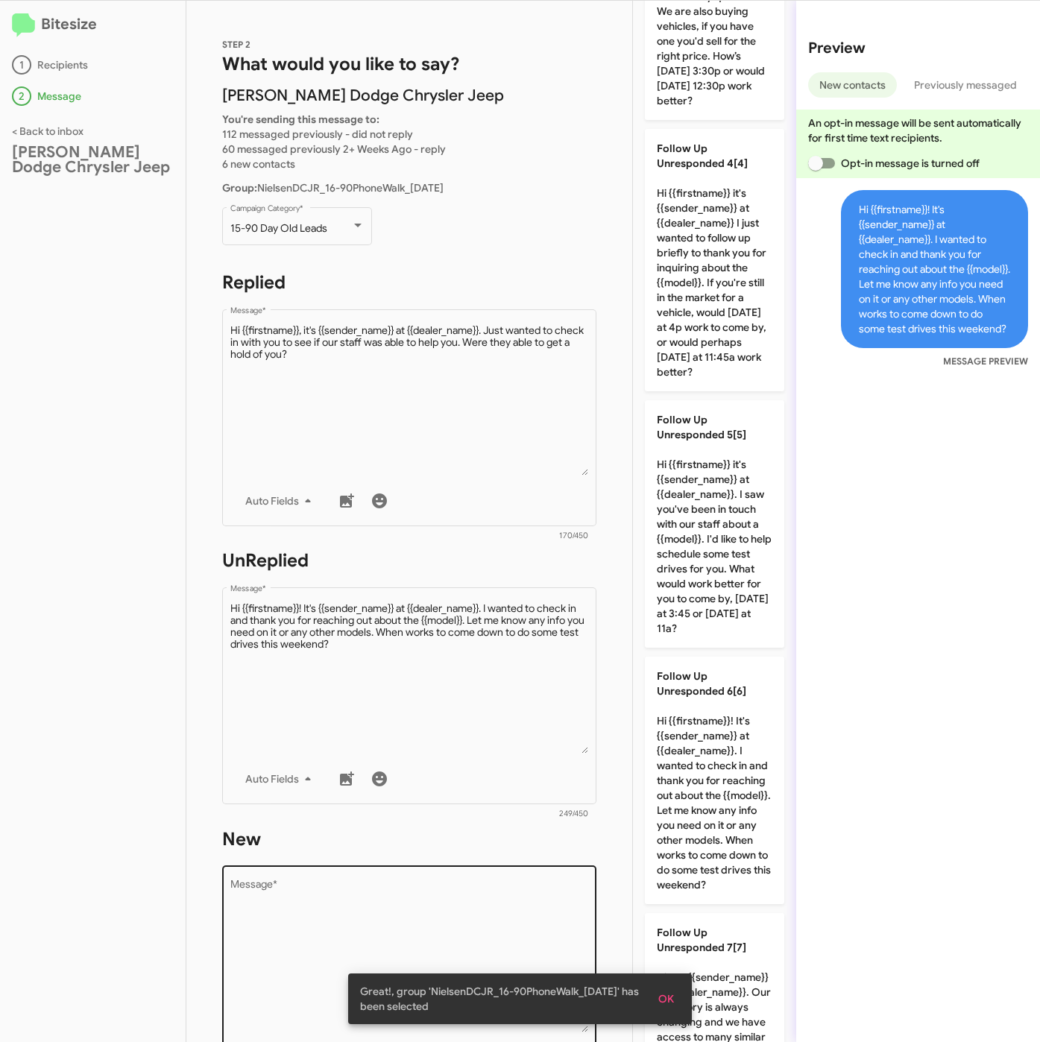
click at [490, 948] on textarea "Message *" at bounding box center [409, 956] width 358 height 152
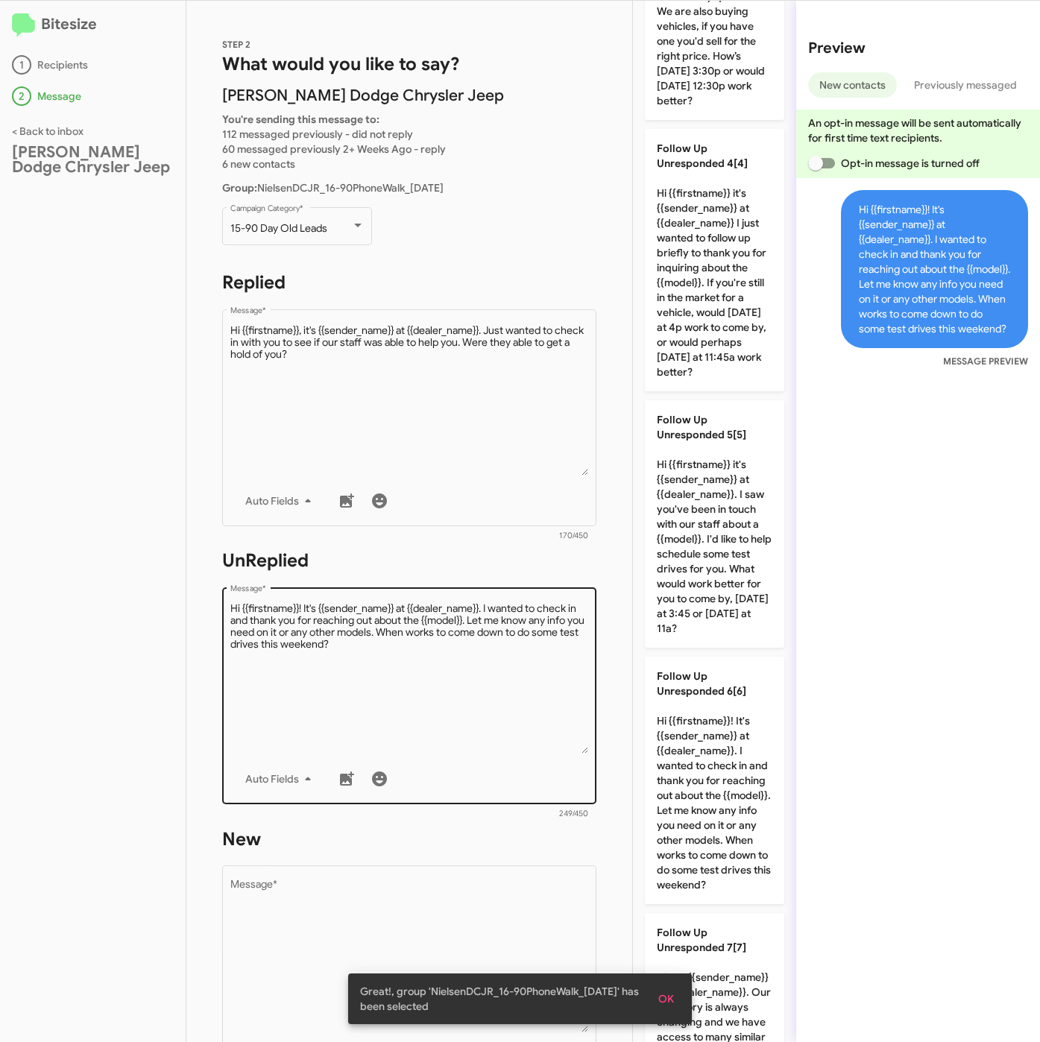
scroll to position [0, 0]
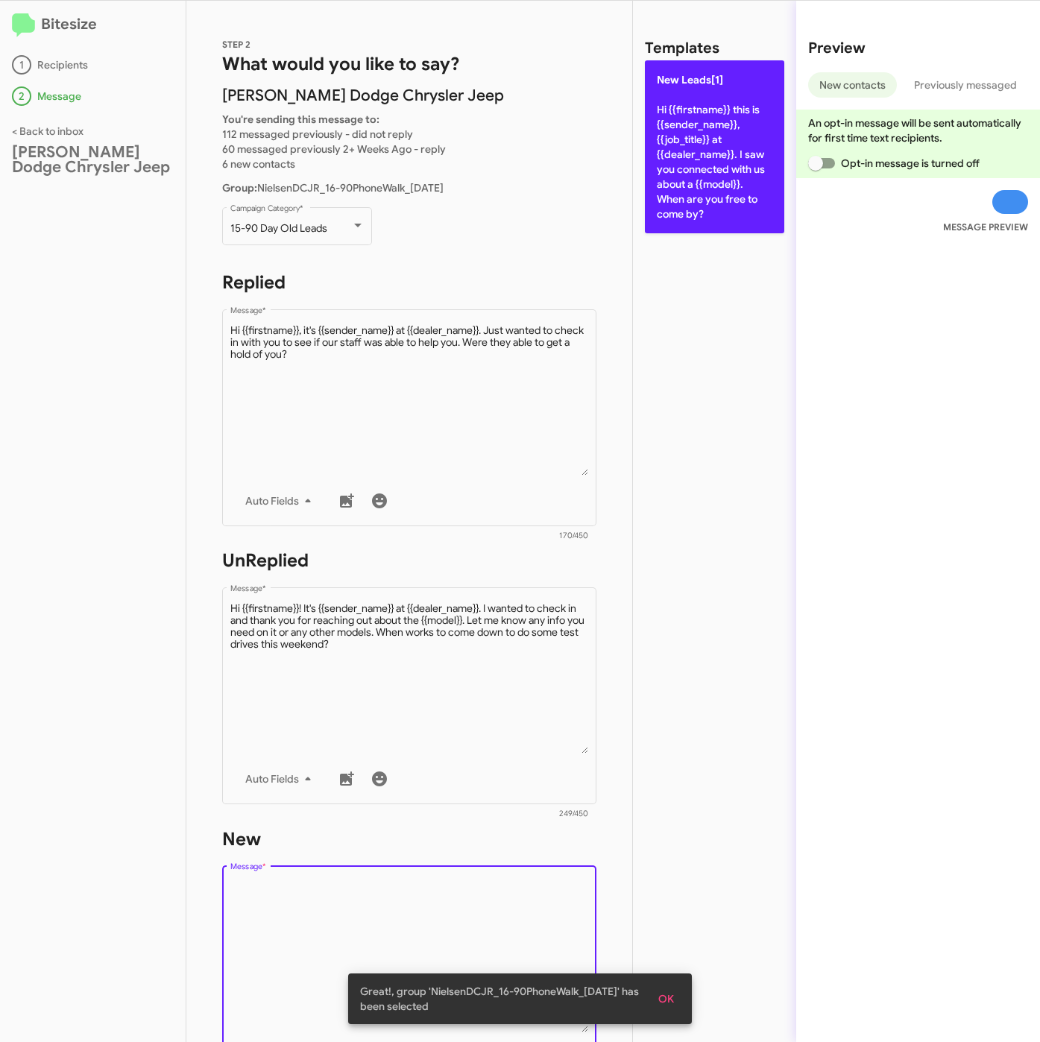
click at [730, 155] on p "New Leads[1] Hi {{firstname}} this is {{sender_name}}, {{job_title}} at {{deale…" at bounding box center [714, 146] width 139 height 173
type textarea "Hi {{firstname}} this is {{sender_name}}, {{job_title}} at {{dealer_name}}. I s…"
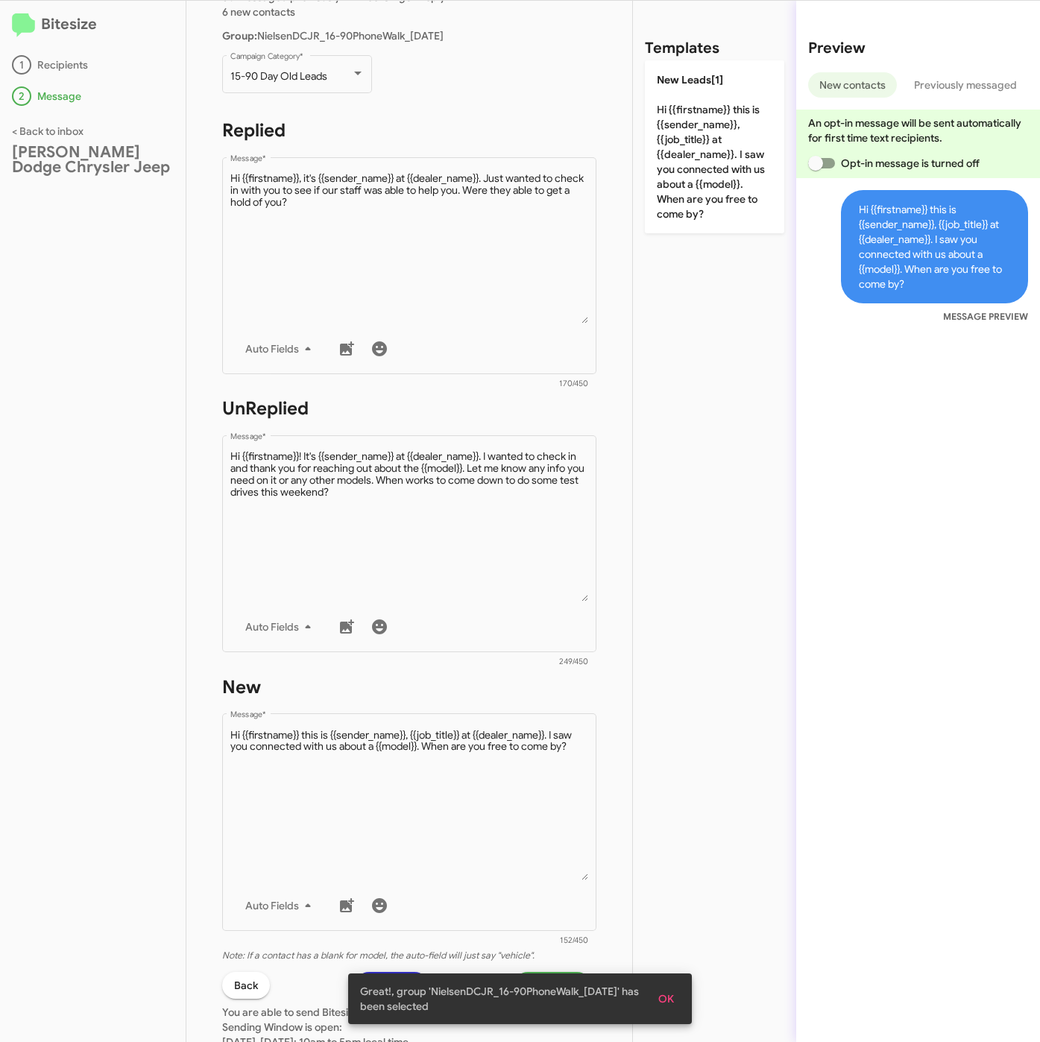
scroll to position [320, 0]
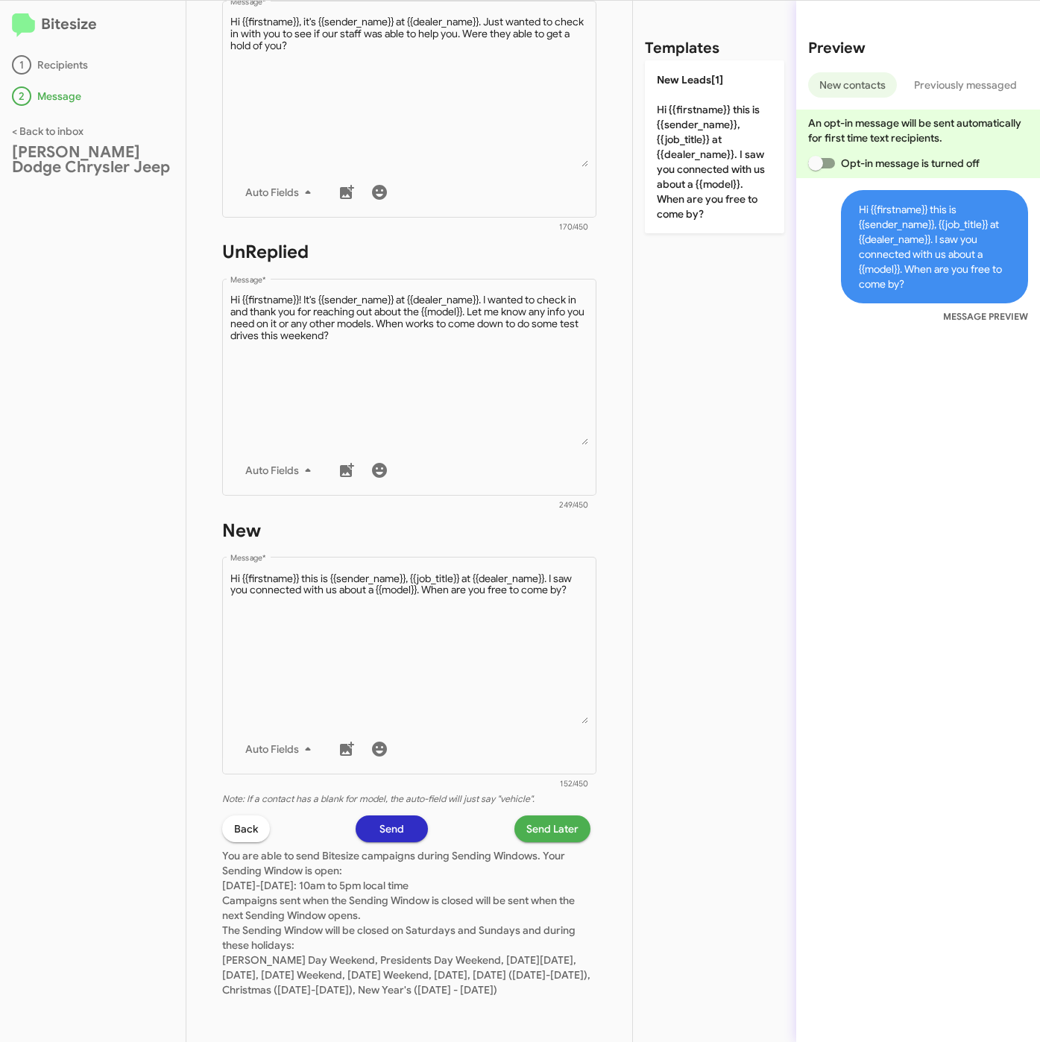
click at [546, 815] on span "Send Later" at bounding box center [552, 828] width 52 height 27
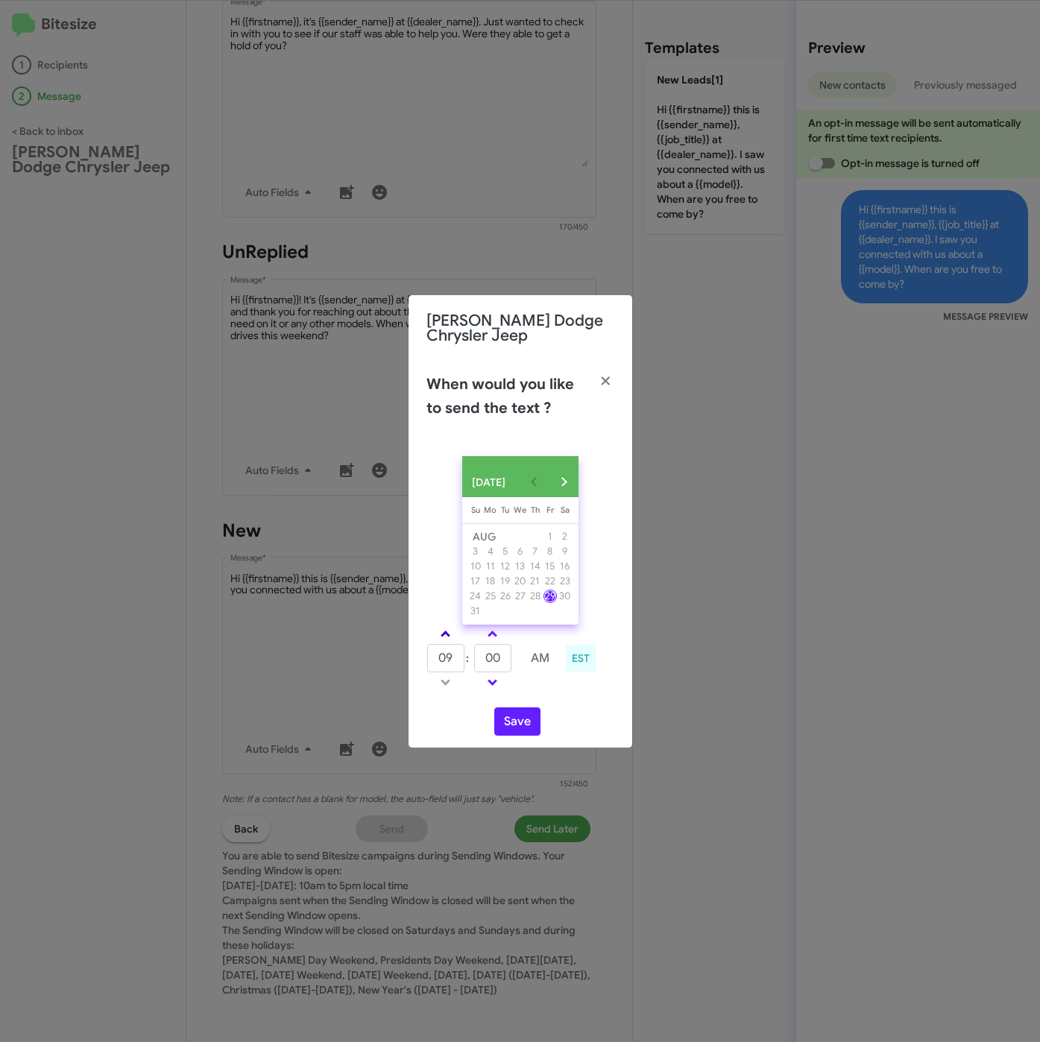
click at [454, 634] on link at bounding box center [445, 633] width 26 height 17
type input "10"
drag, startPoint x: 494, startPoint y: 660, endPoint x: 481, endPoint y: 660, distance: 12.7
click at [481, 660] on input "00" at bounding box center [492, 658] width 37 height 28
type input "39"
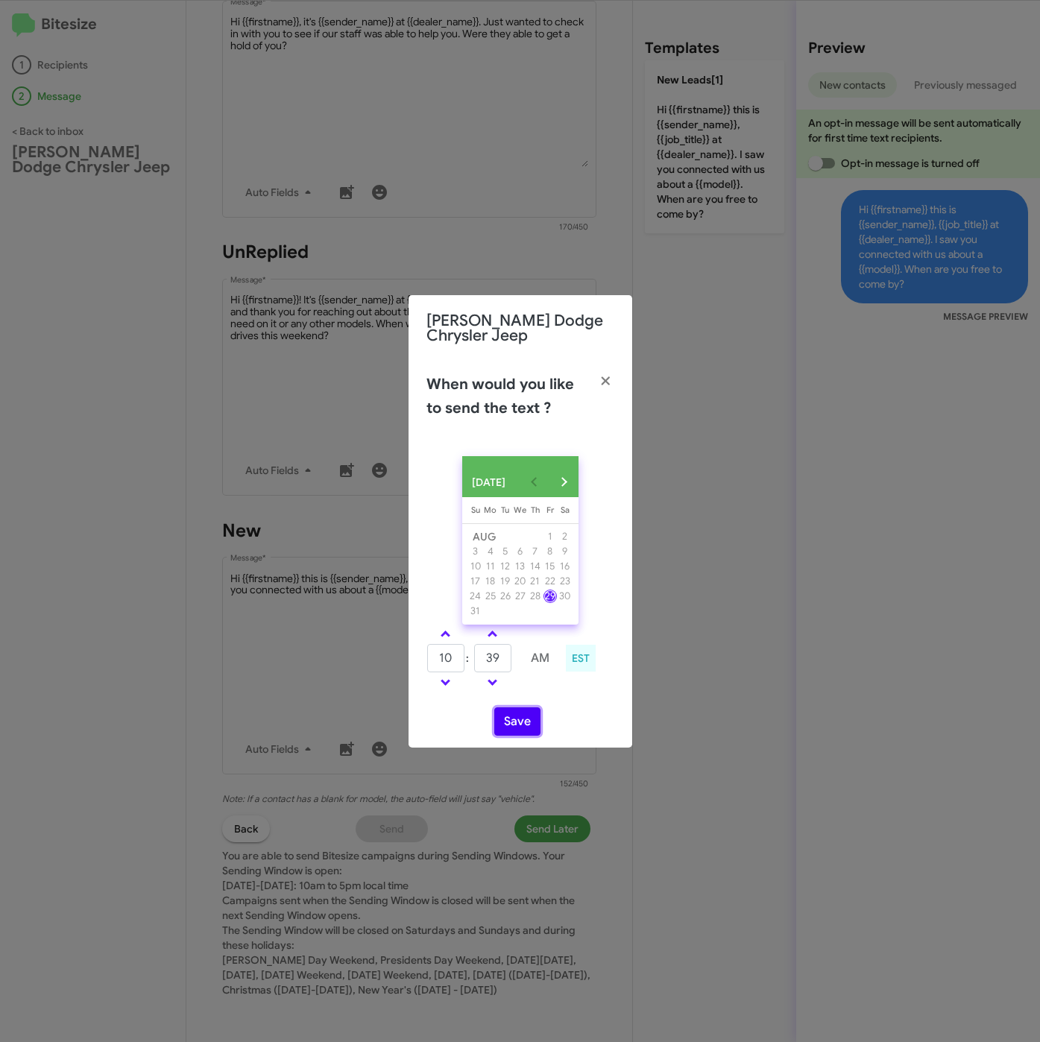
click at [502, 714] on button "Save" at bounding box center [517, 721] width 46 height 28
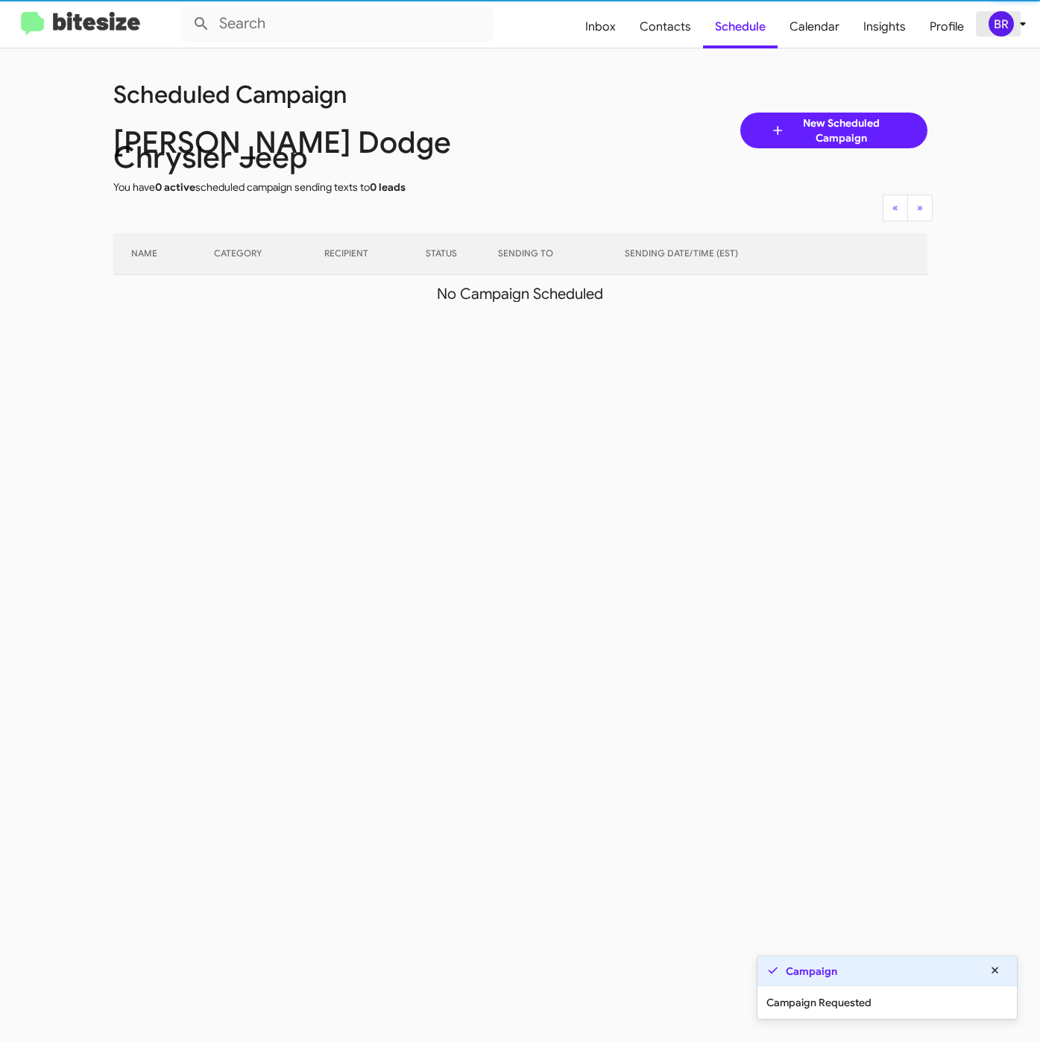
click at [996, 27] on div "BR" at bounding box center [1000, 23] width 25 height 25
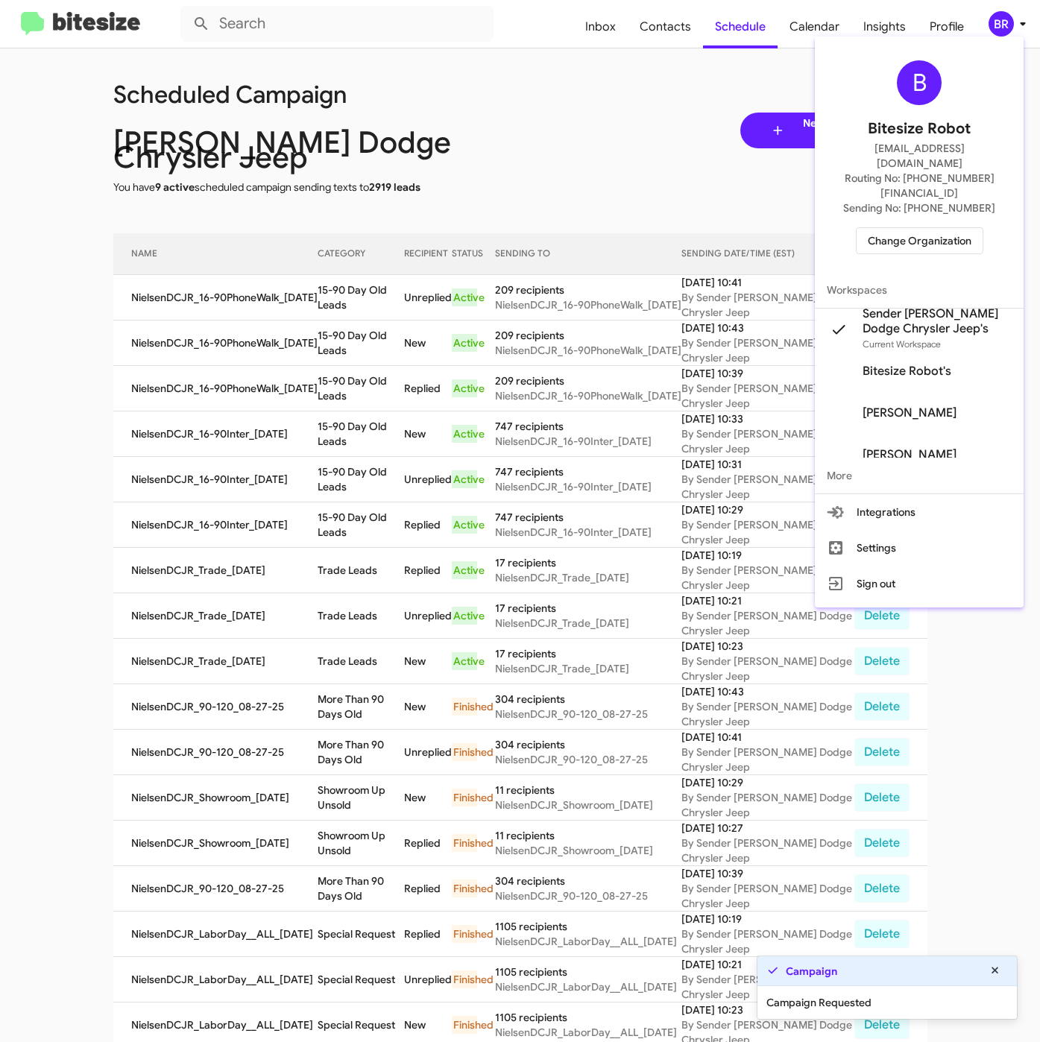
click at [320, 291] on div at bounding box center [520, 521] width 1040 height 1042
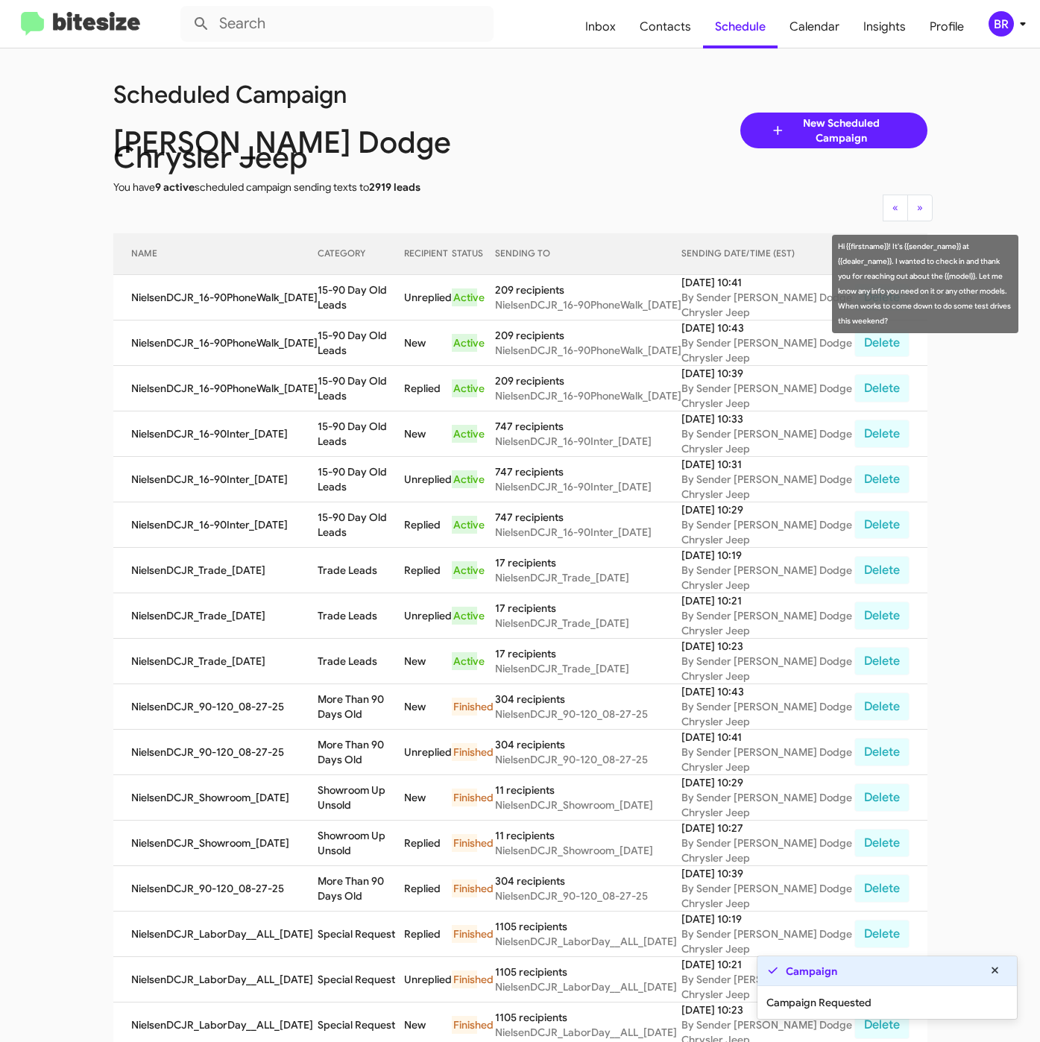
drag, startPoint x: 314, startPoint y: 274, endPoint x: 343, endPoint y: 288, distance: 32.7
click at [343, 288] on td "15-90 Day Old Leads" at bounding box center [360, 297] width 86 height 45
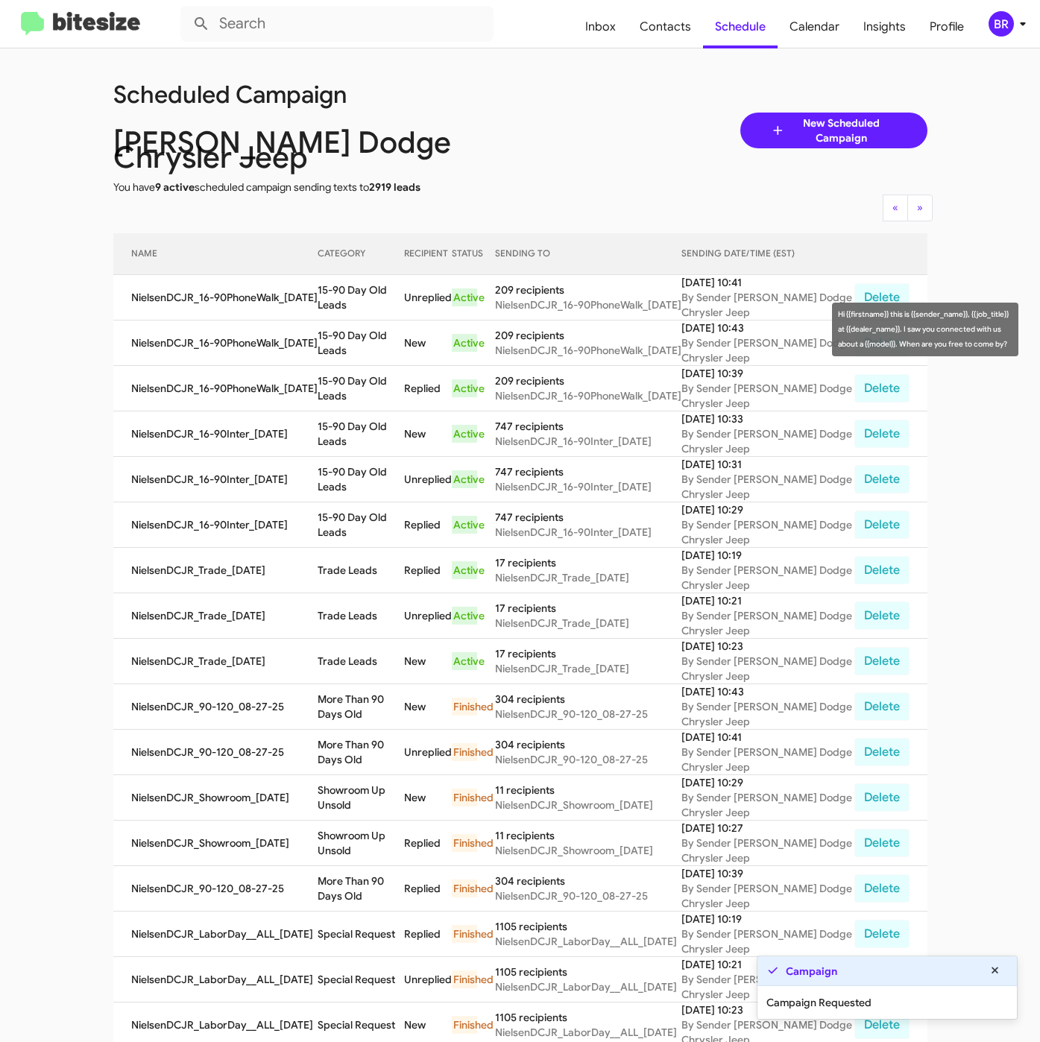
copy td "15-90 Day Old Leads"
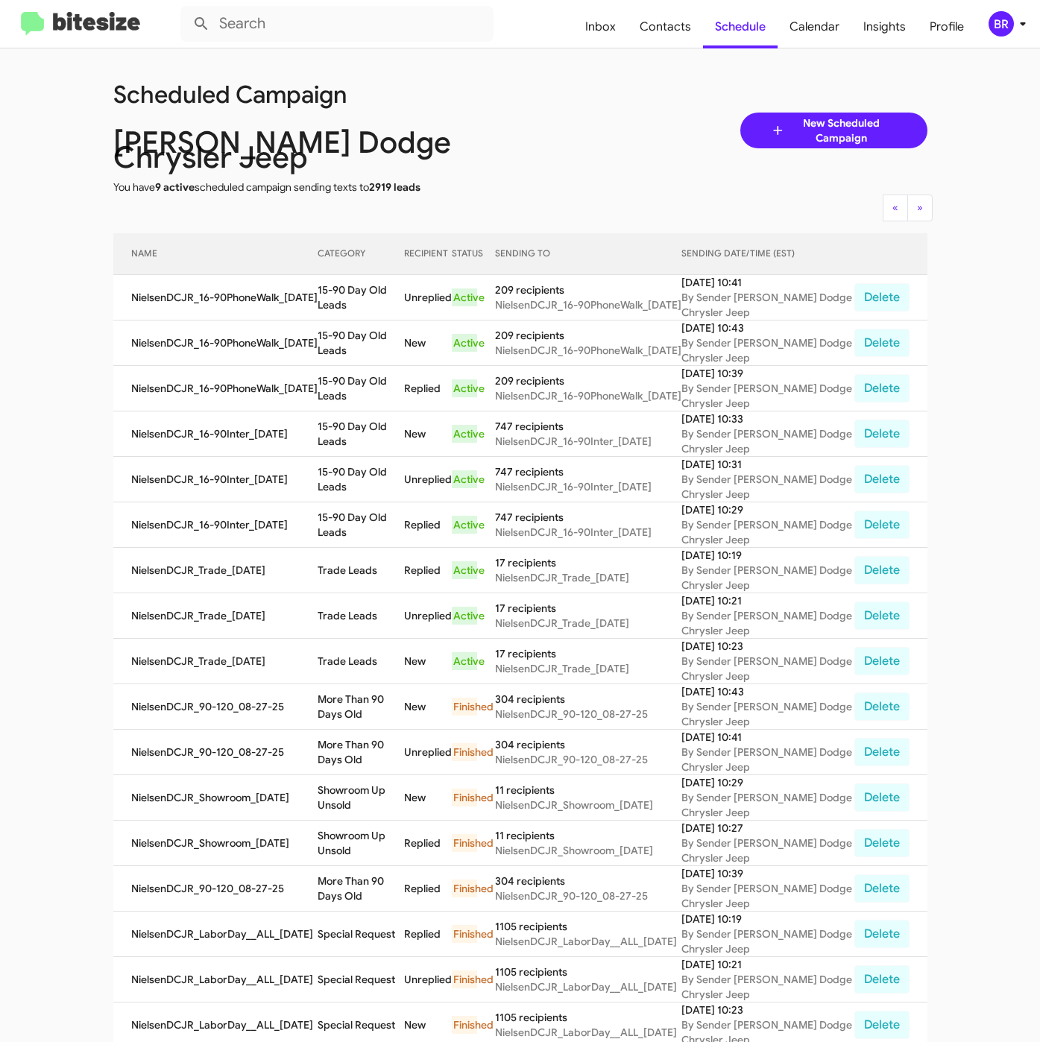
click at [1014, 19] on icon at bounding box center [1023, 24] width 18 height 18
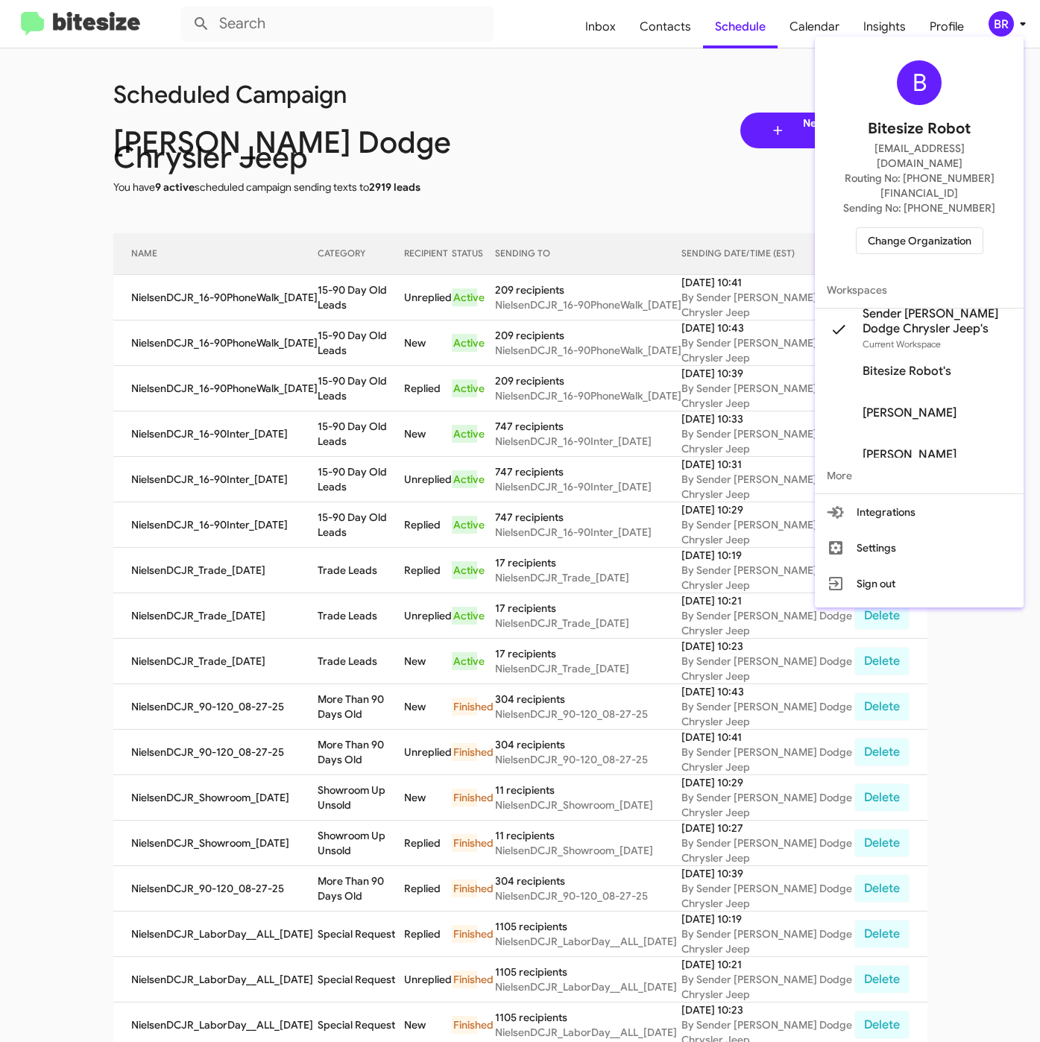
click at [920, 228] on span "Change Organization" at bounding box center [920, 240] width 104 height 25
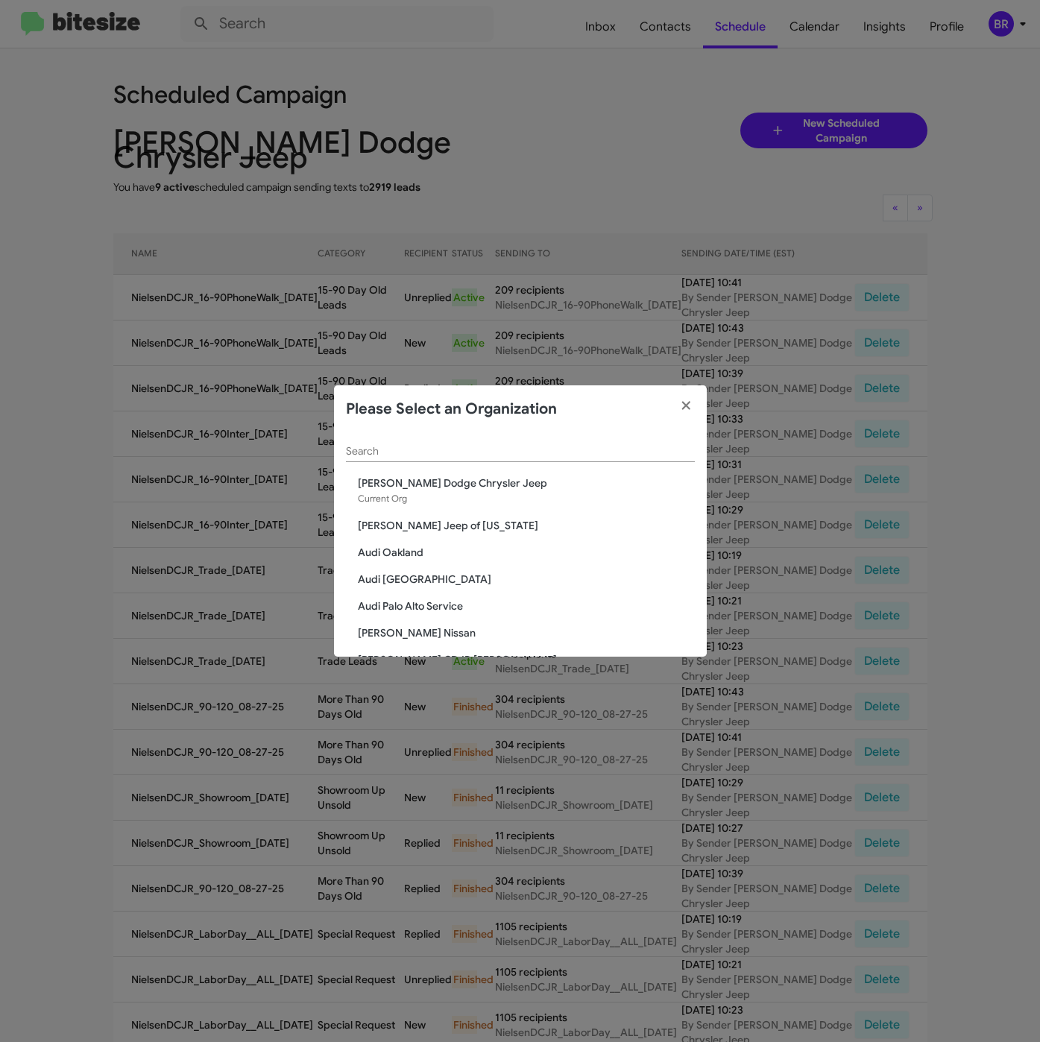
click at [571, 452] on input "Search" at bounding box center [520, 452] width 349 height 12
paste input "Franklin Sussex Hyundai"
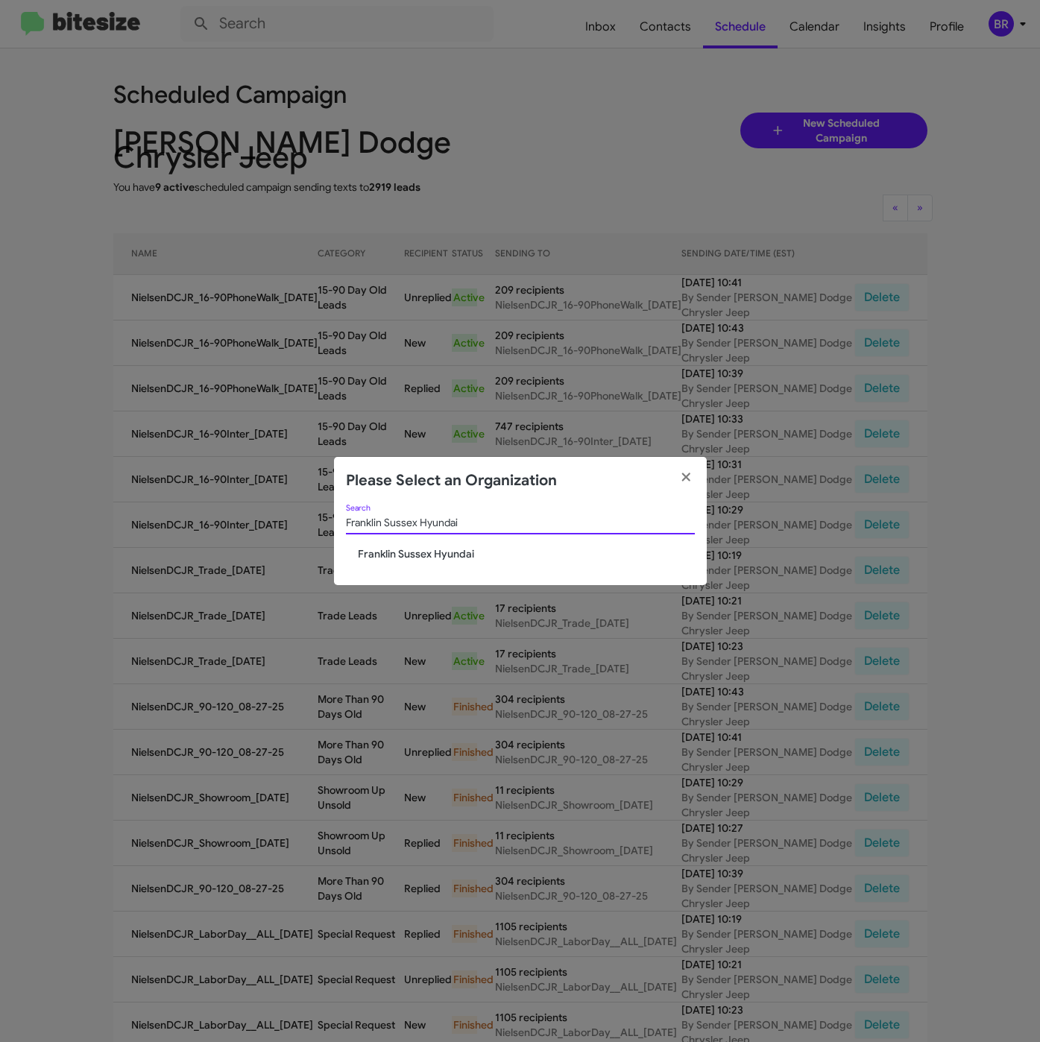
type input "Franklin Sussex Hyundai"
click at [440, 555] on span "Franklin Sussex Hyundai" at bounding box center [526, 553] width 337 height 15
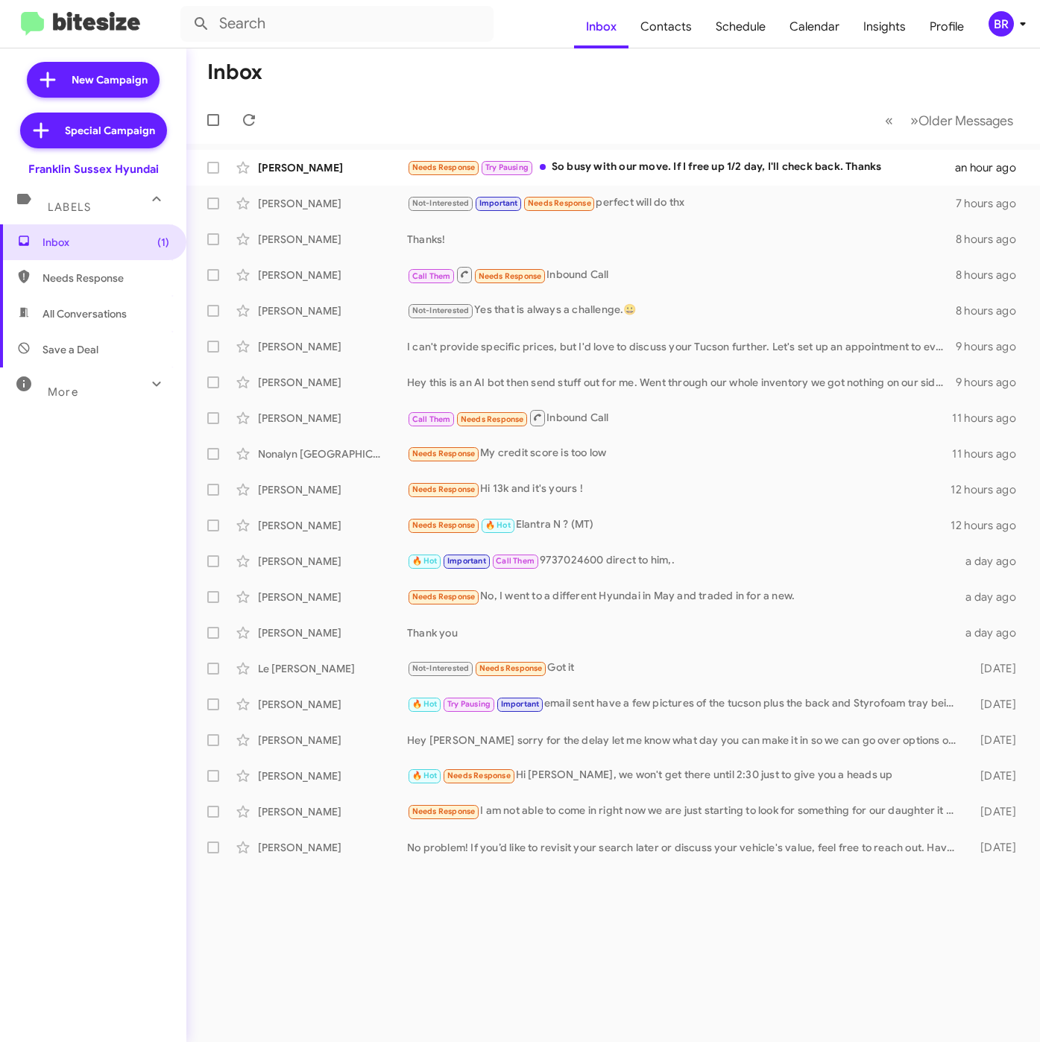
click at [999, 28] on div "BR" at bounding box center [1000, 23] width 25 height 25
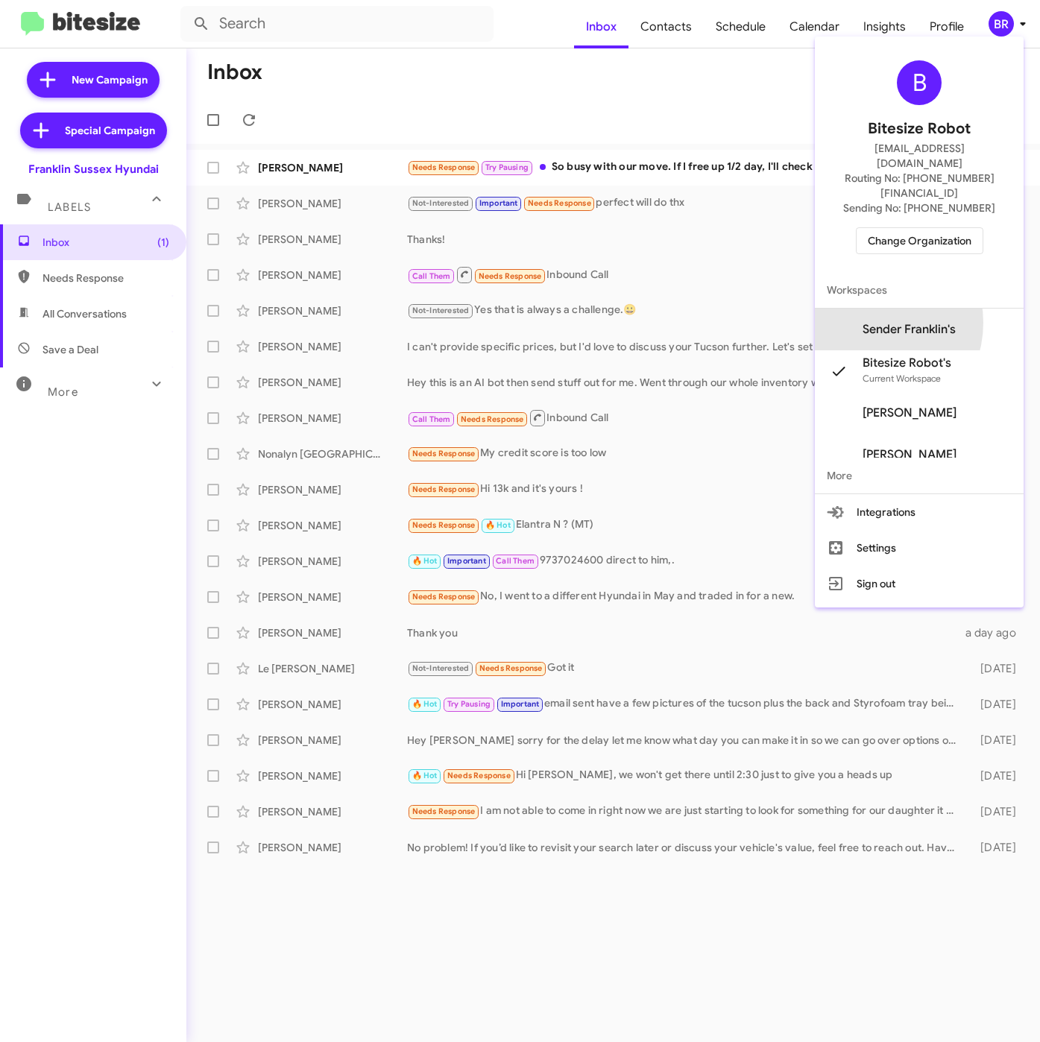
click at [892, 322] on span "Sender Franklin's" at bounding box center [908, 329] width 93 height 15
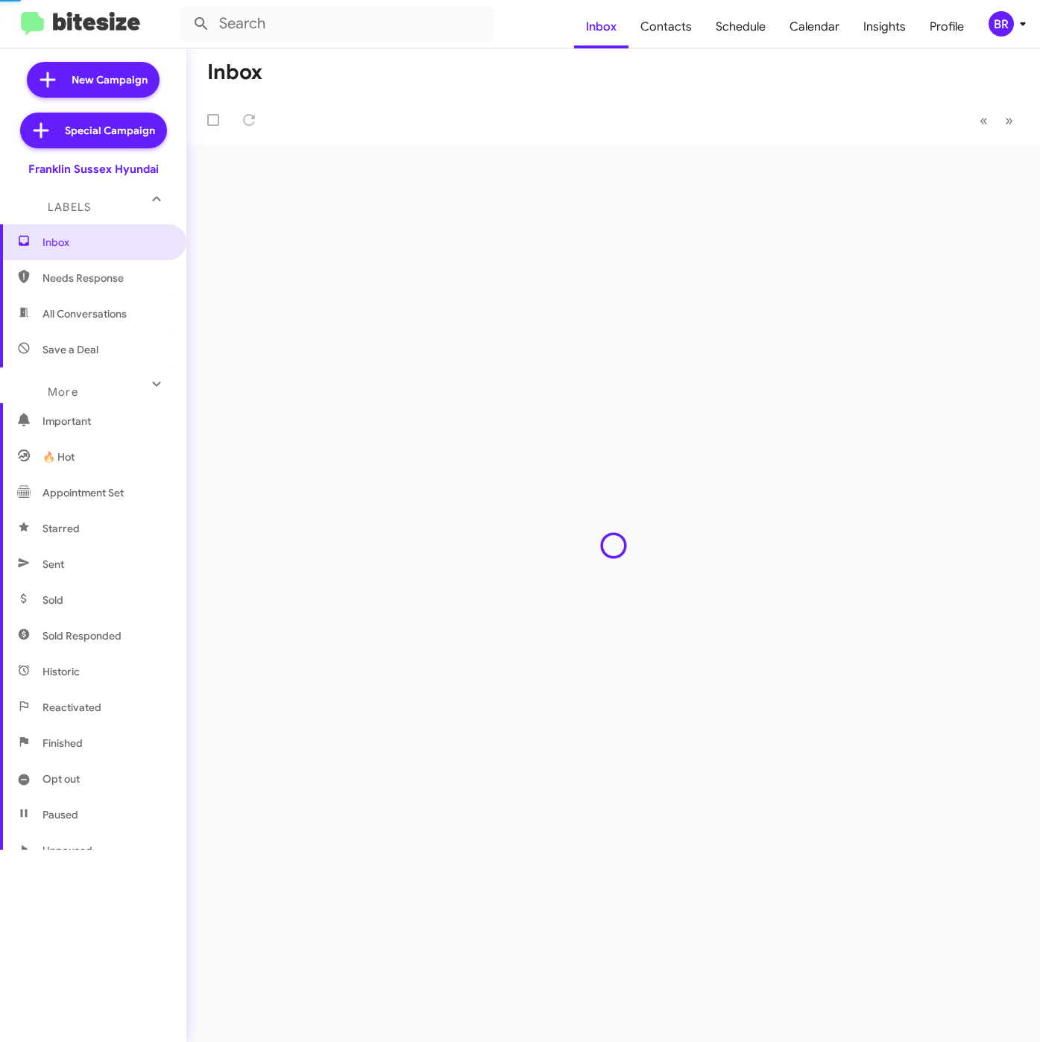
click at [669, 32] on span "Contacts" at bounding box center [665, 26] width 75 height 43
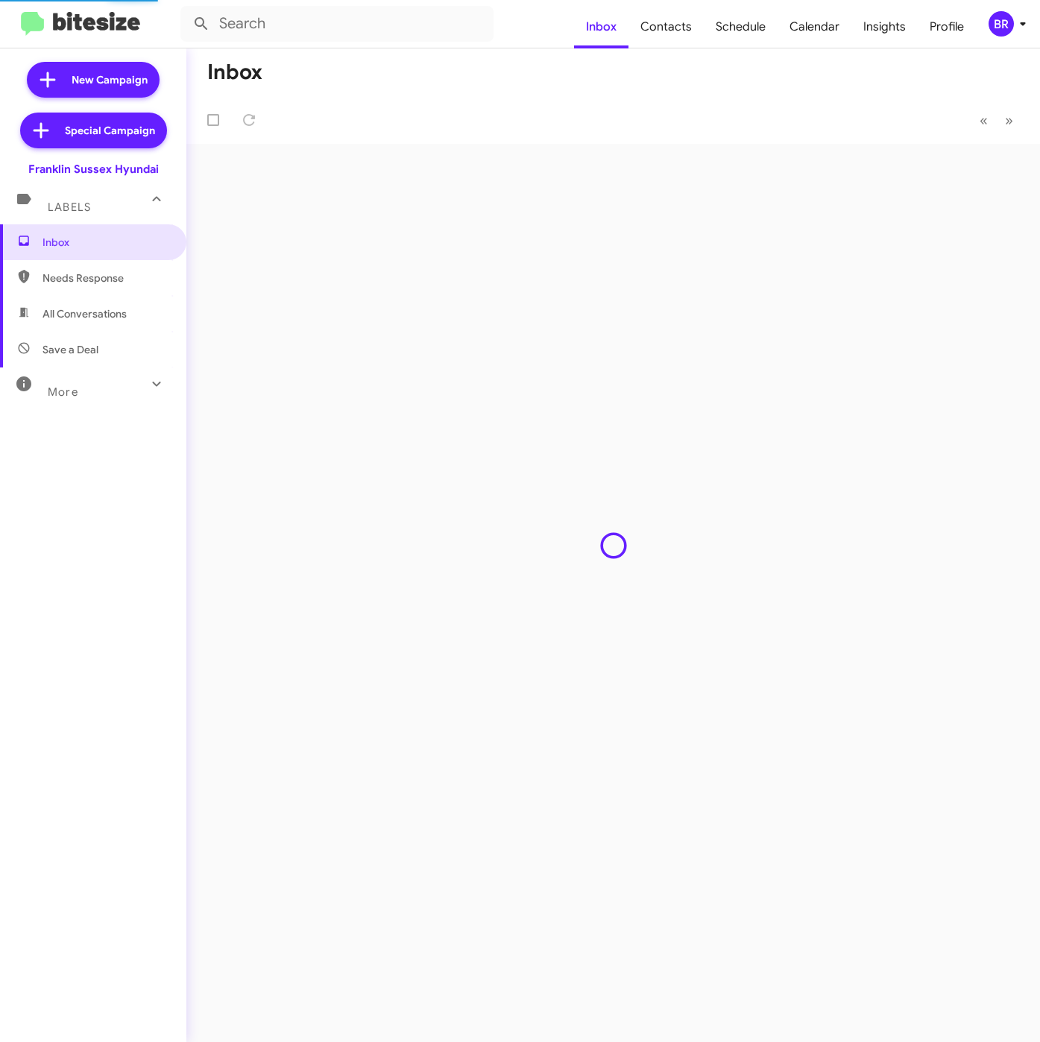
type input "in:groups"
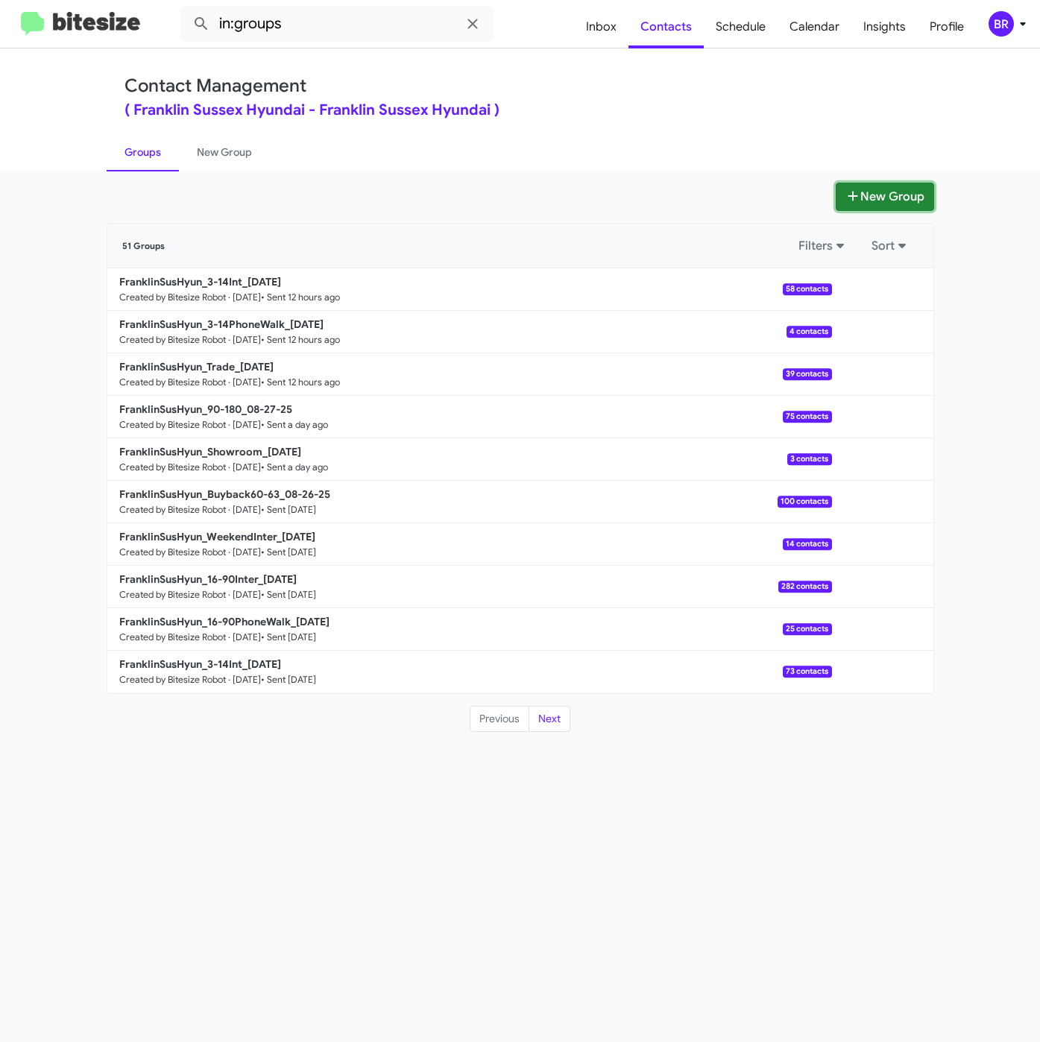
click at [881, 198] on button "New Group" at bounding box center [884, 197] width 98 height 28
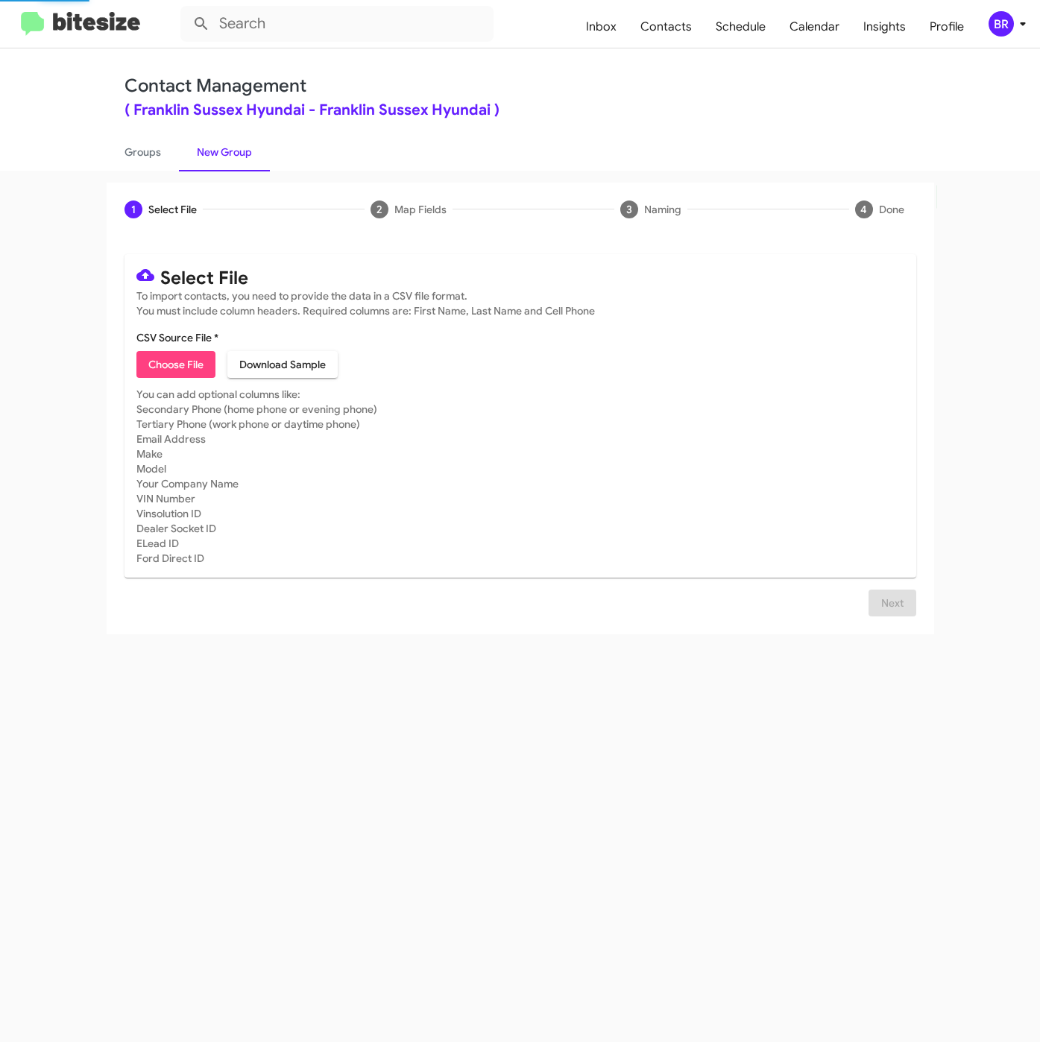
click at [174, 356] on span "Choose File" at bounding box center [175, 364] width 55 height 27
type input "FranklinSusHyun_16-90PhoneWalk_[DATE]"
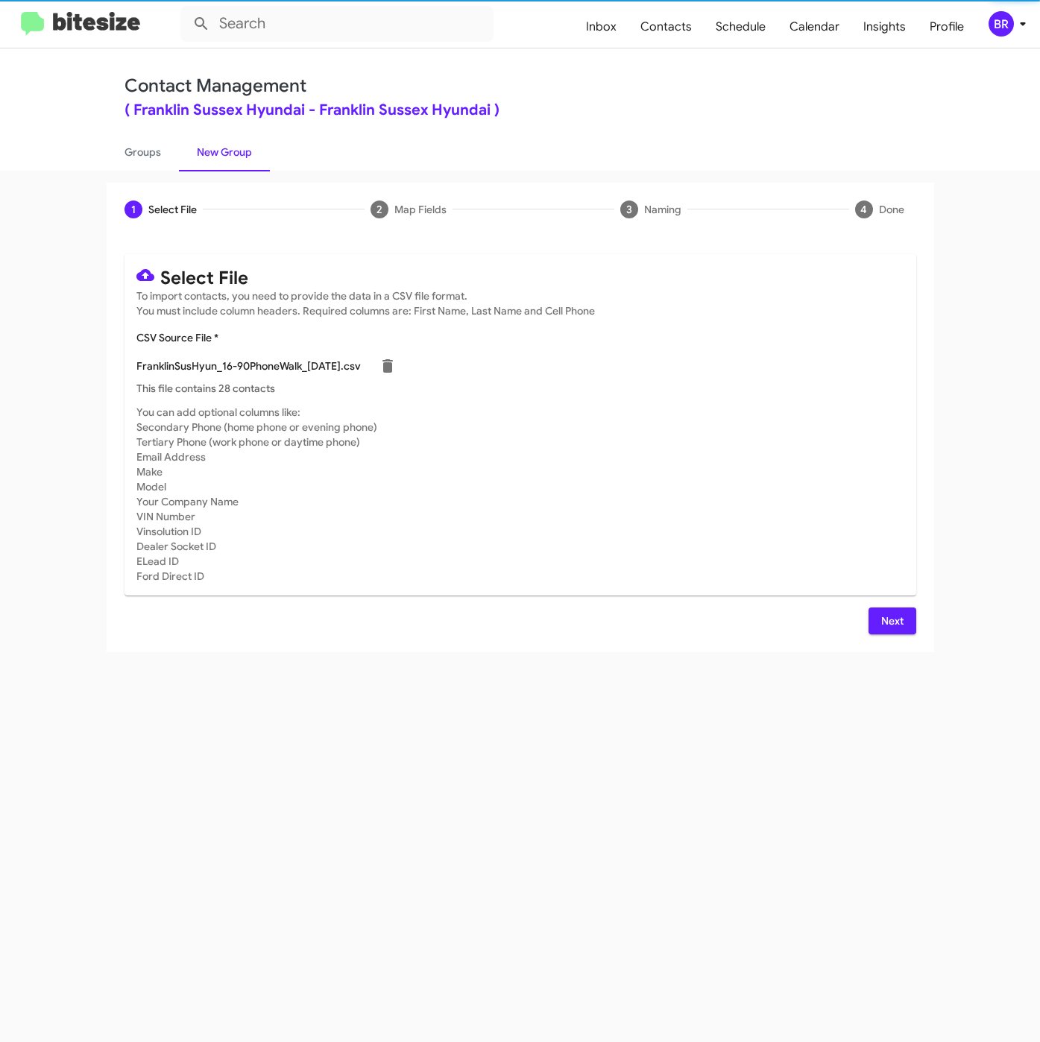
click at [939, 613] on div "1 Select File 2 Map Fields 3 Naming 4 Done Select File To import contacts, you …" at bounding box center [520, 418] width 850 height 470
click at [852, 627] on div "Next" at bounding box center [520, 620] width 792 height 27
click at [883, 626] on span "Next" at bounding box center [892, 620] width 24 height 27
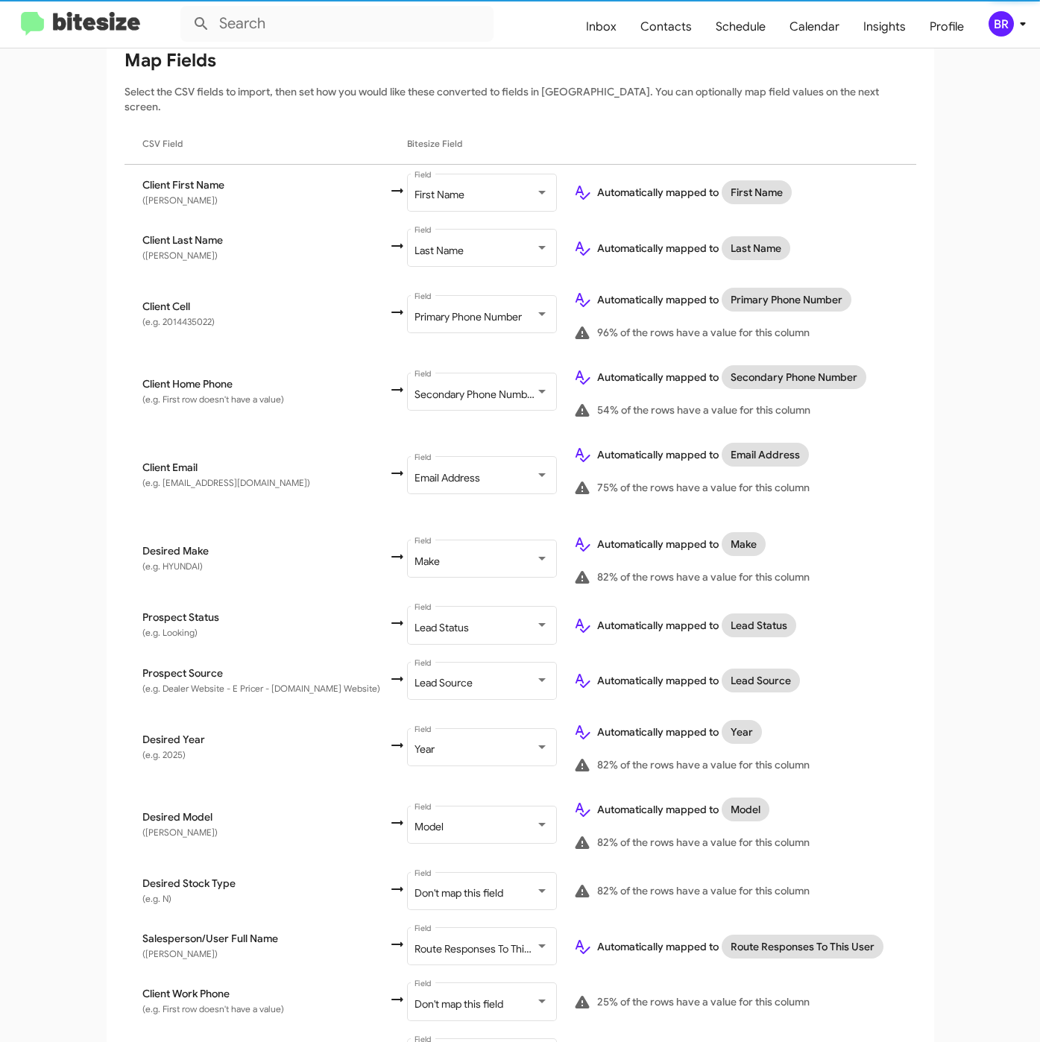
scroll to position [287, 0]
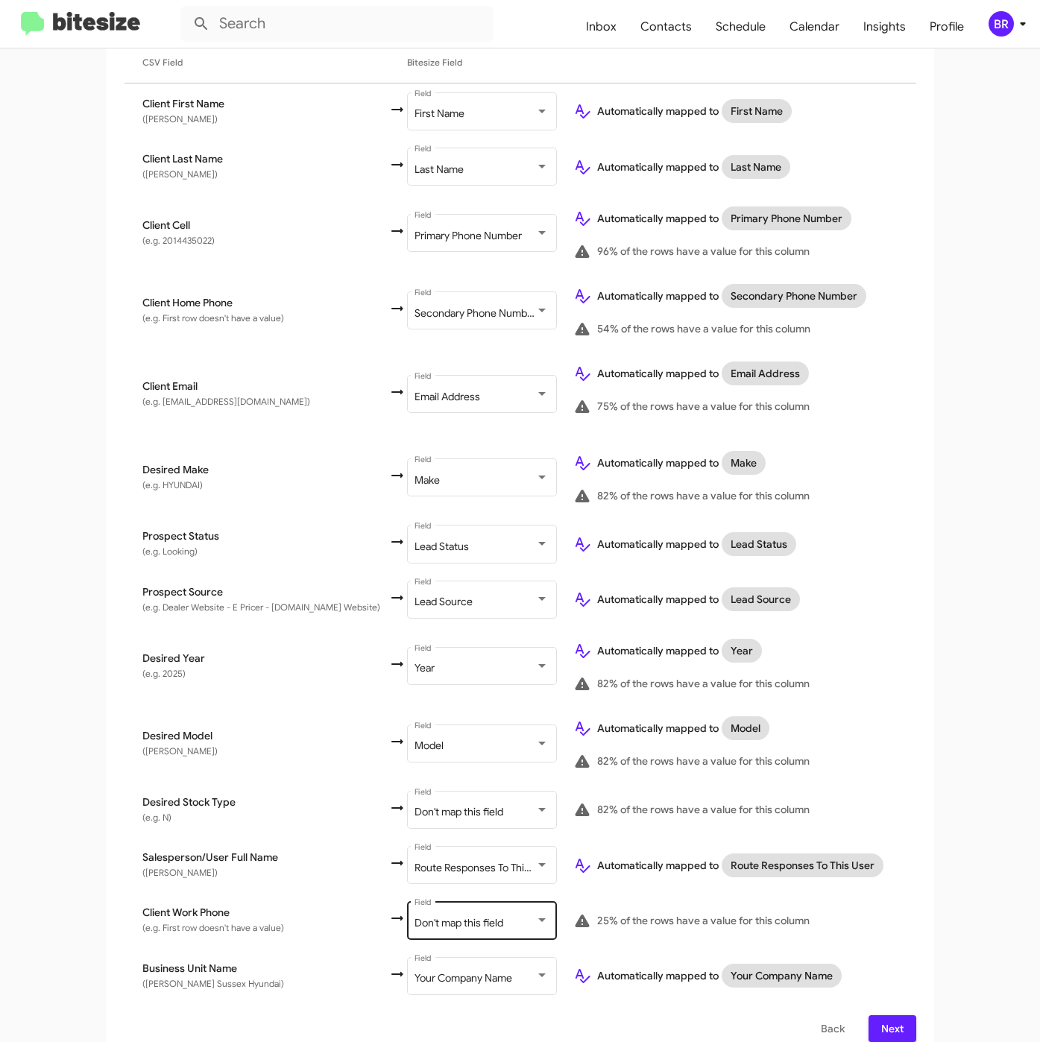
click at [475, 916] on span "Don't map this field" at bounding box center [458, 922] width 89 height 13
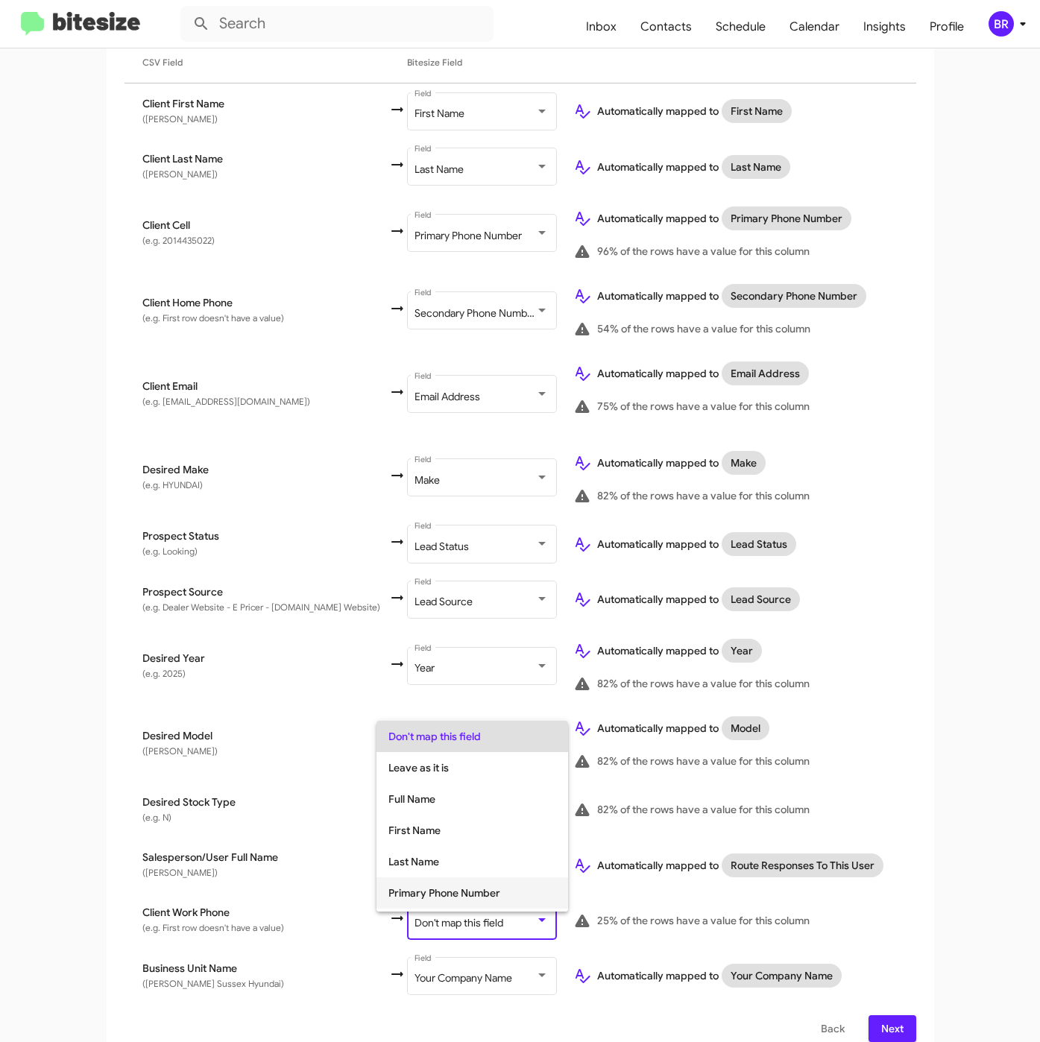
scroll to position [59, 0]
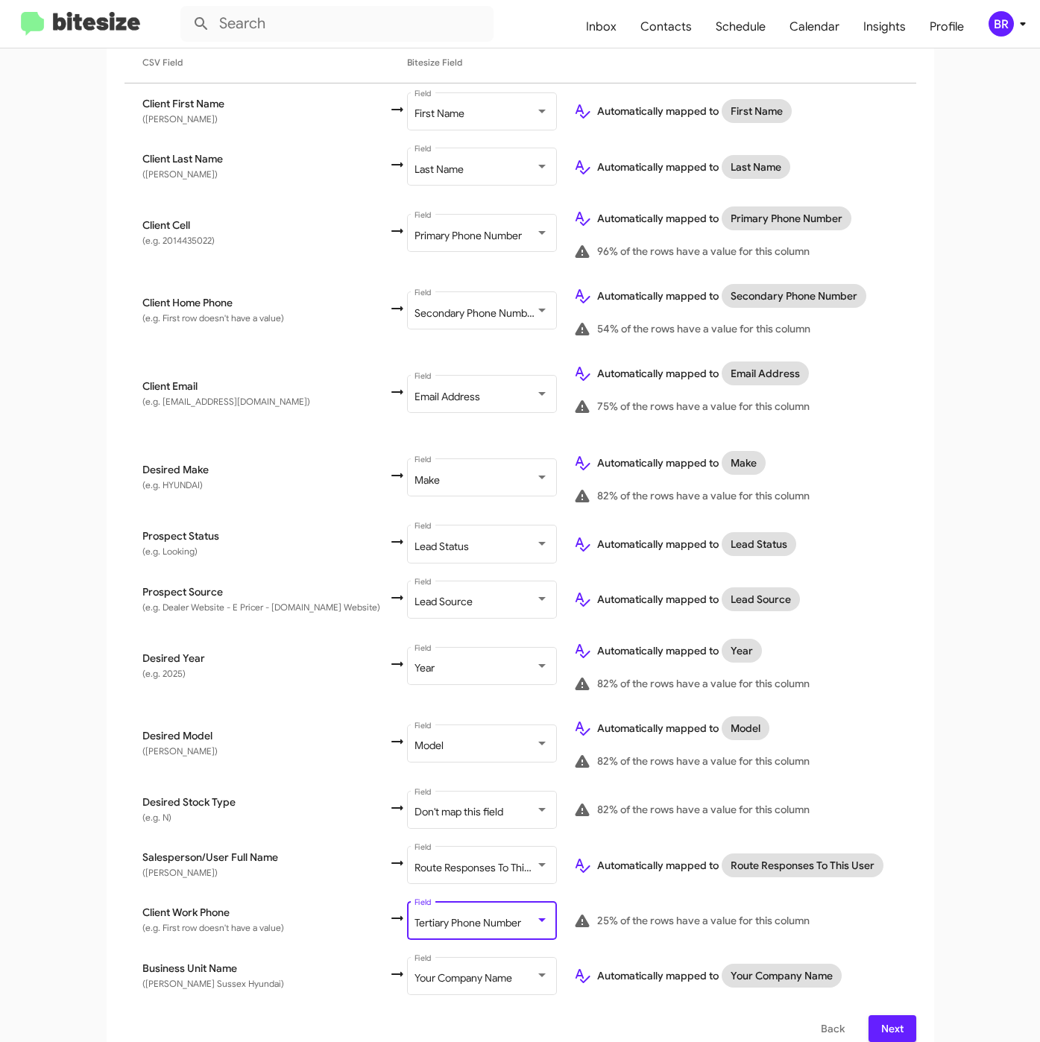
drag, startPoint x: 886, startPoint y: 1014, endPoint x: 879, endPoint y: 975, distance: 39.5
click at [888, 1015] on span "Next" at bounding box center [892, 1028] width 24 height 27
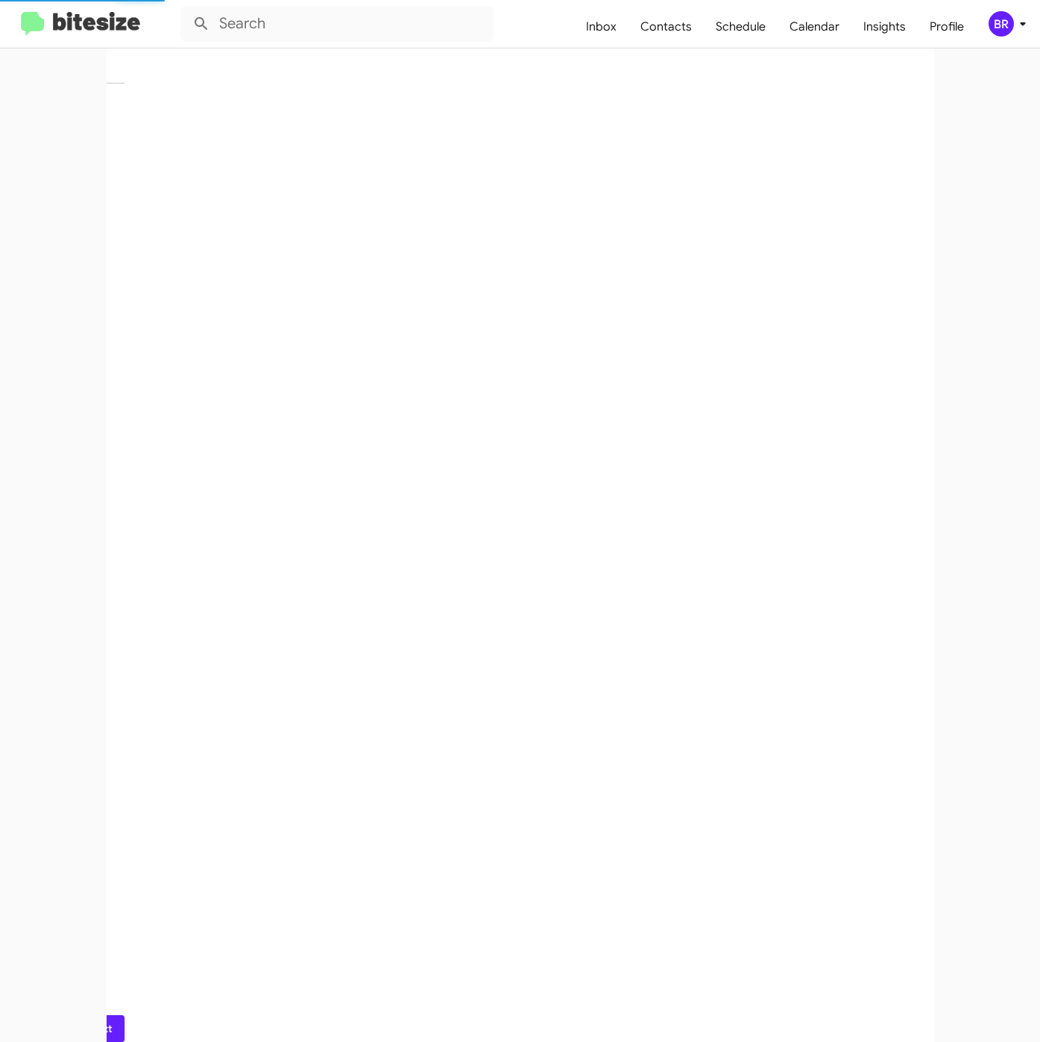
scroll to position [0, 0]
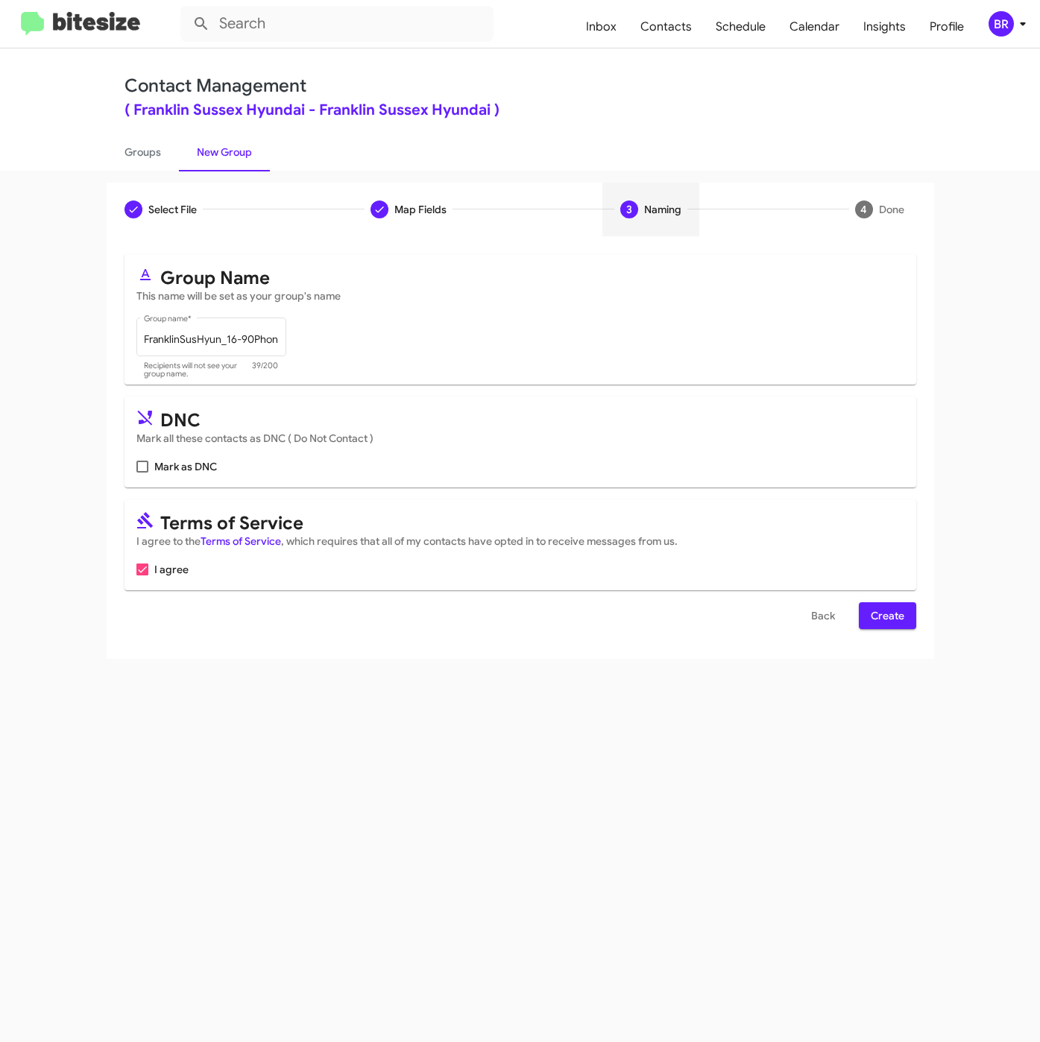
click at [891, 622] on span "Create" at bounding box center [888, 615] width 34 height 27
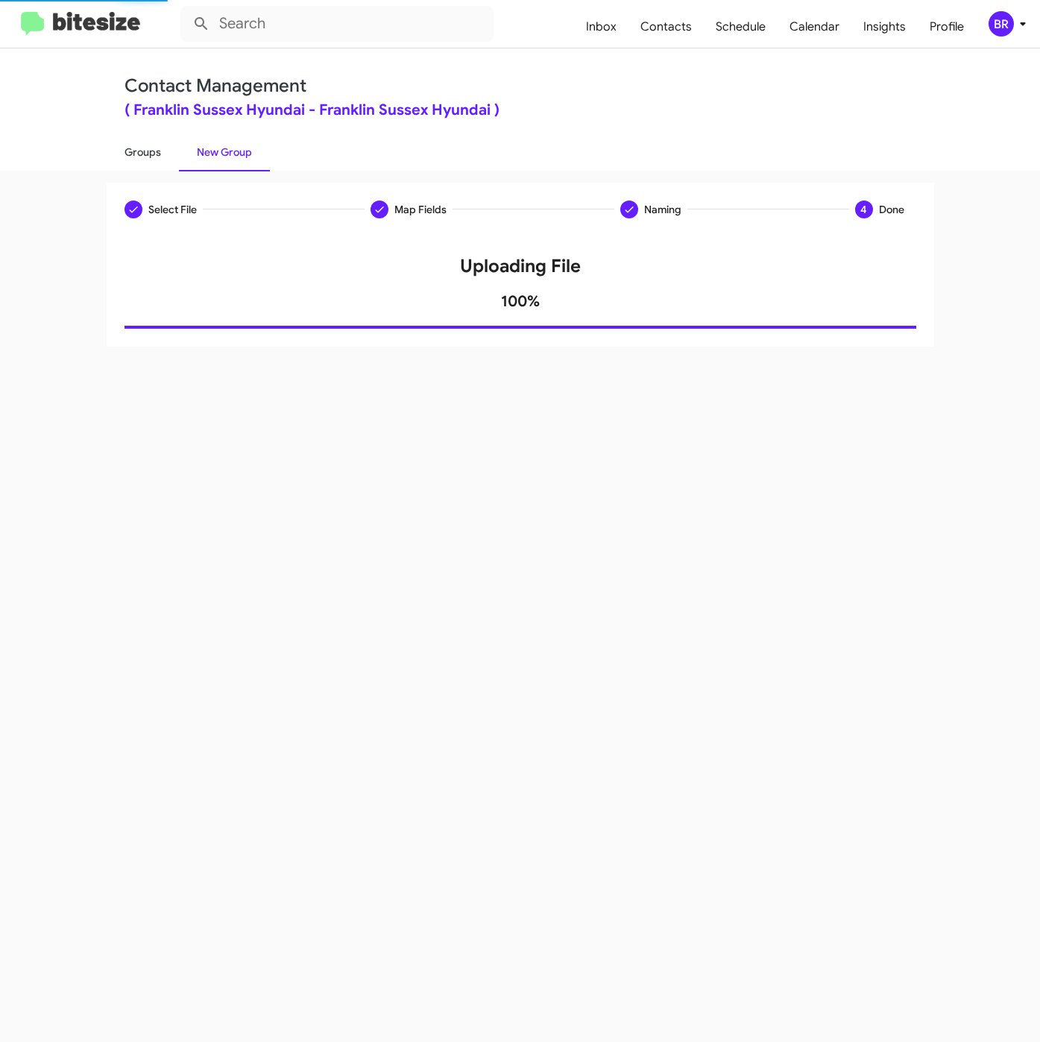
click at [130, 154] on link "Groups" at bounding box center [143, 152] width 72 height 39
type input "in:groups"
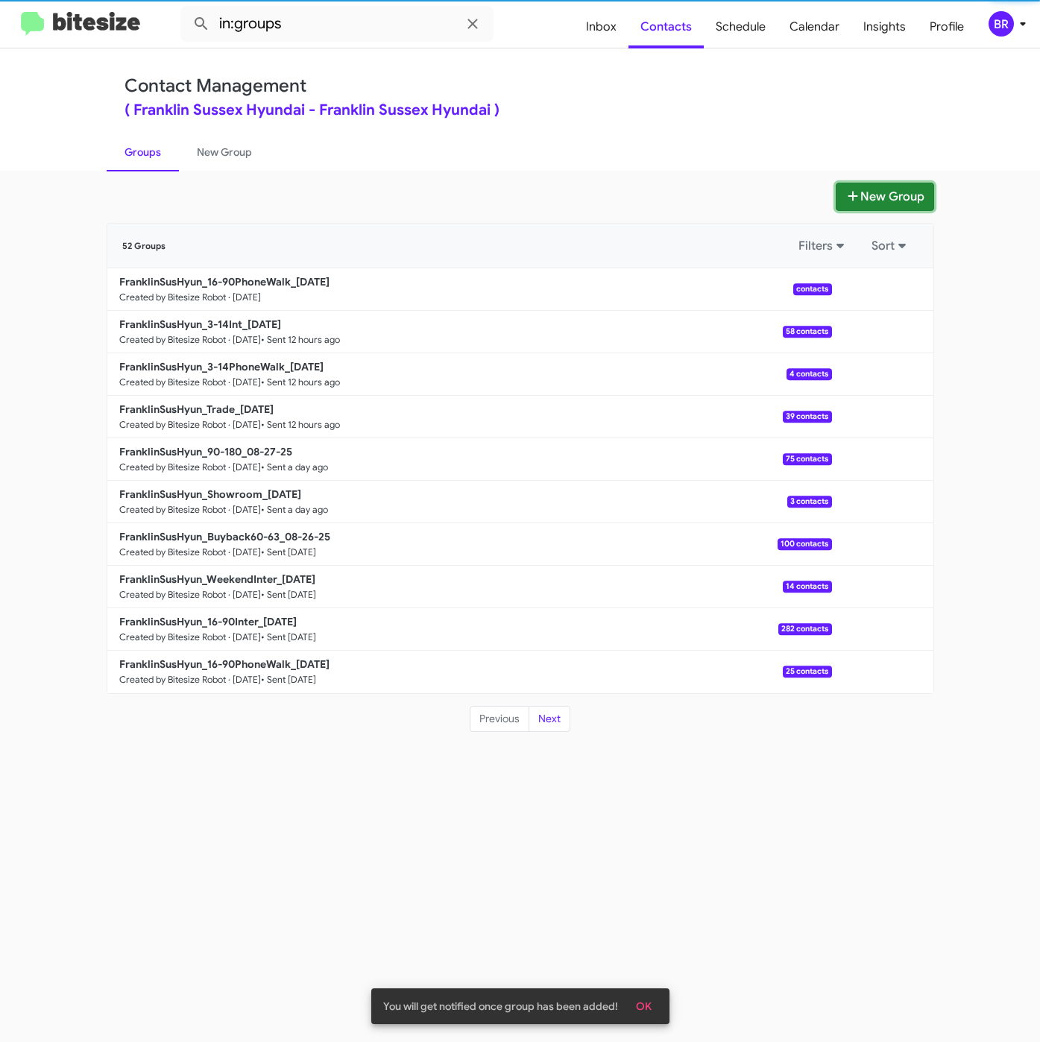
click at [857, 195] on button "New Group" at bounding box center [884, 197] width 98 height 28
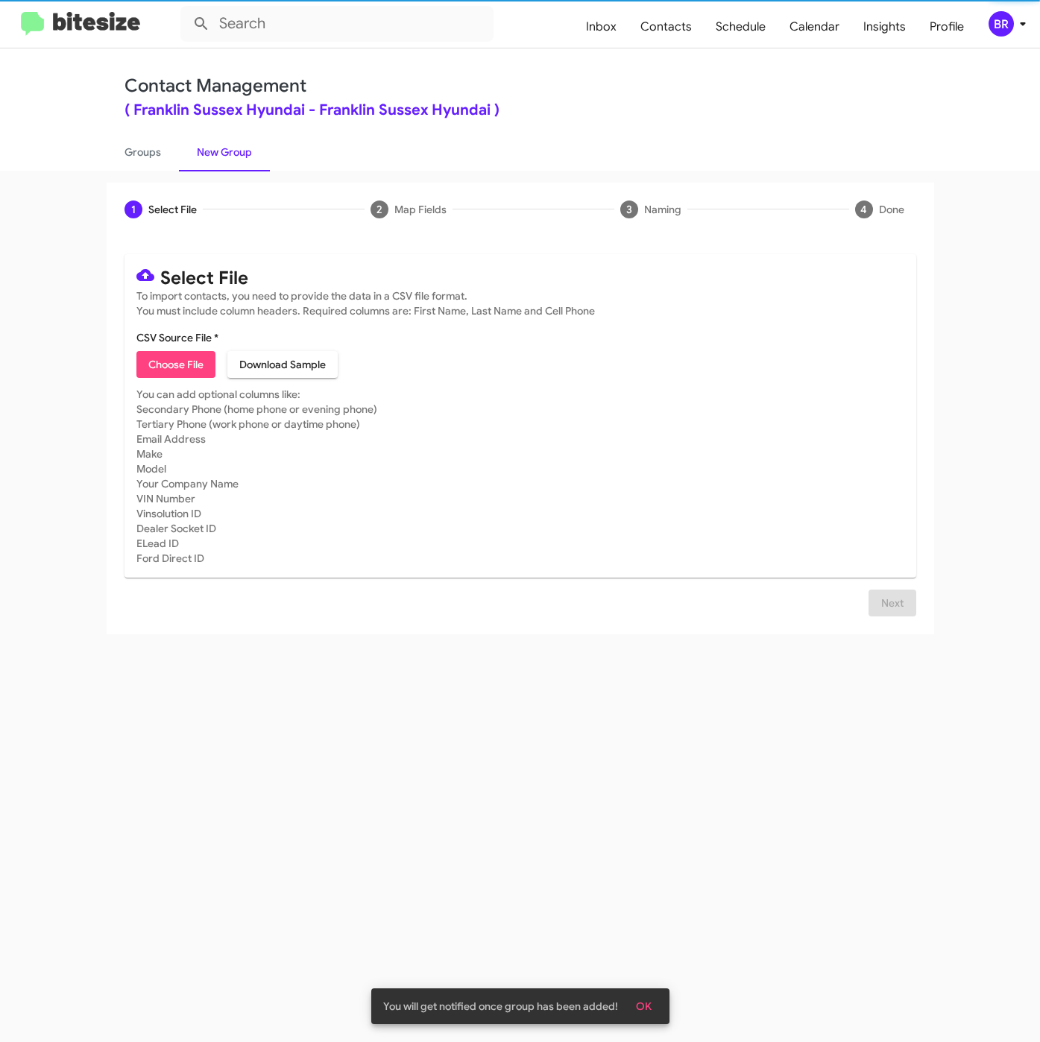
click at [183, 367] on span "Choose File" at bounding box center [175, 364] width 55 height 27
type input "FranklinSusHyun_16-90Inter_08-29-25"
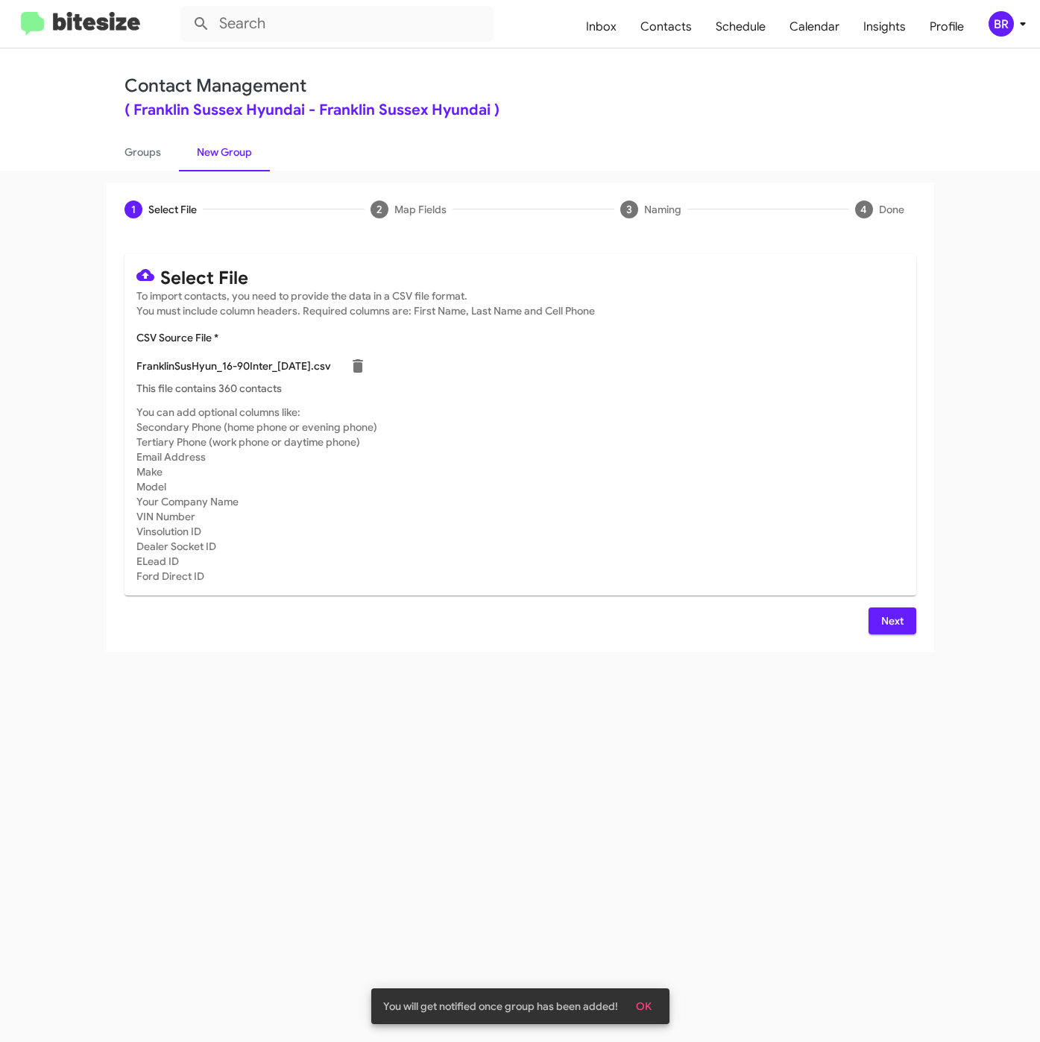
click at [901, 618] on span "Next" at bounding box center [892, 620] width 24 height 27
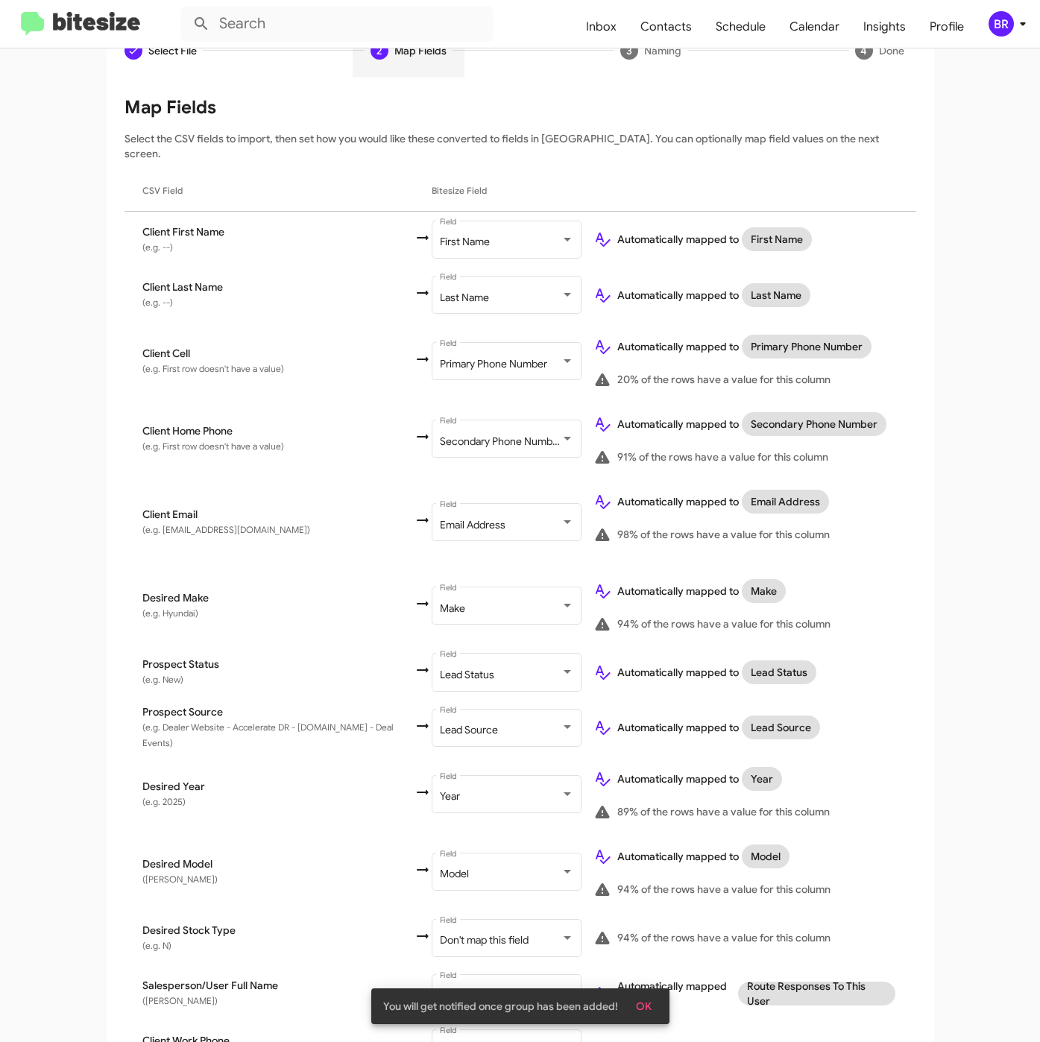
scroll to position [287, 0]
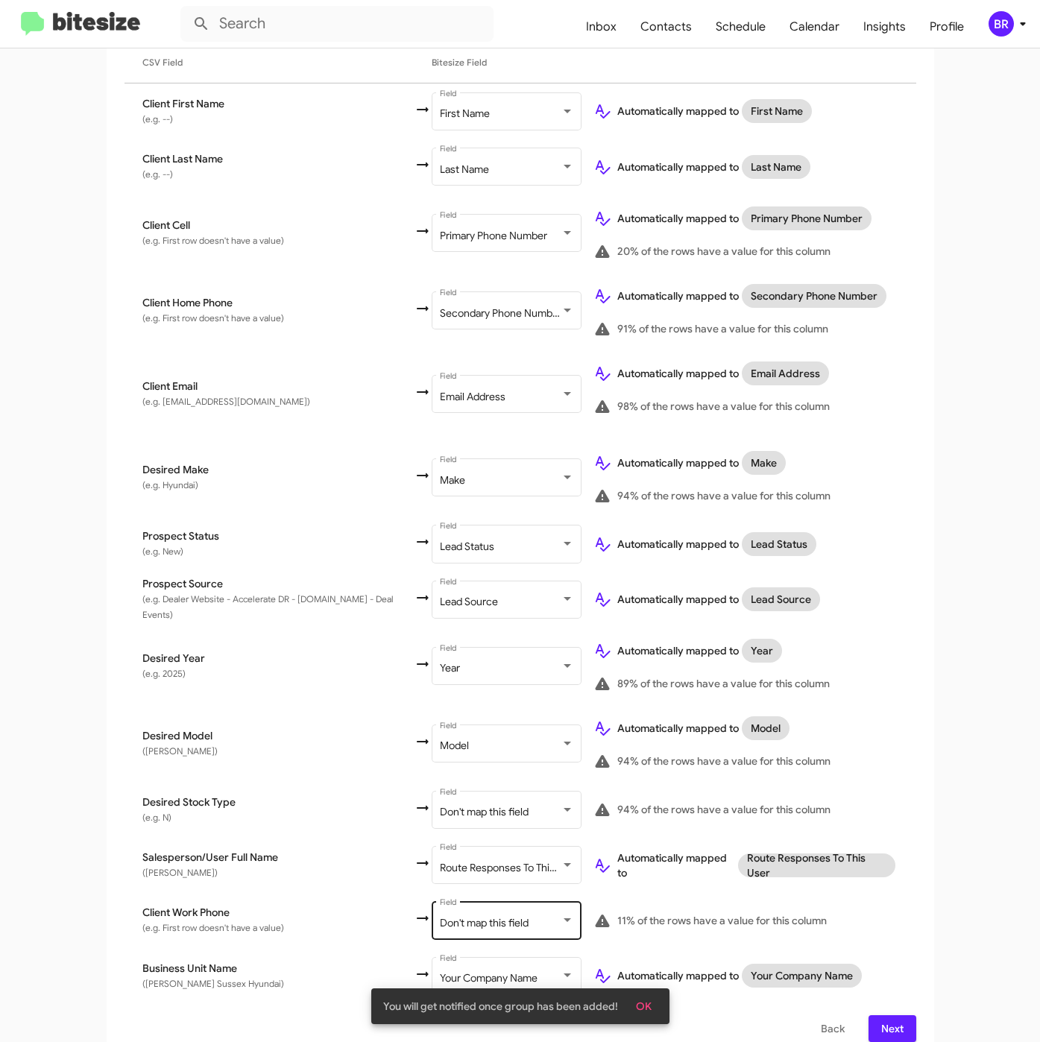
click at [481, 899] on div "Don't map this field Field" at bounding box center [507, 919] width 134 height 41
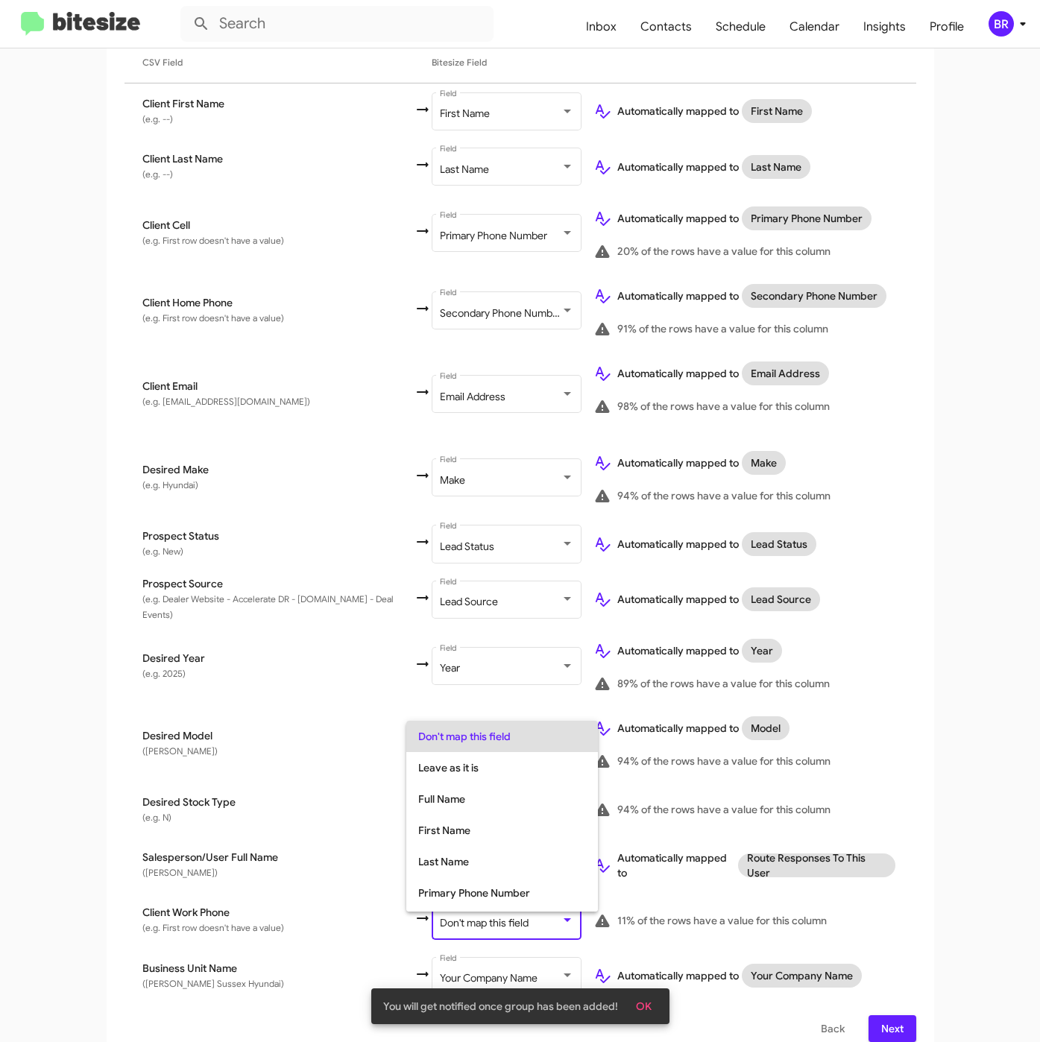
scroll to position [59, 0]
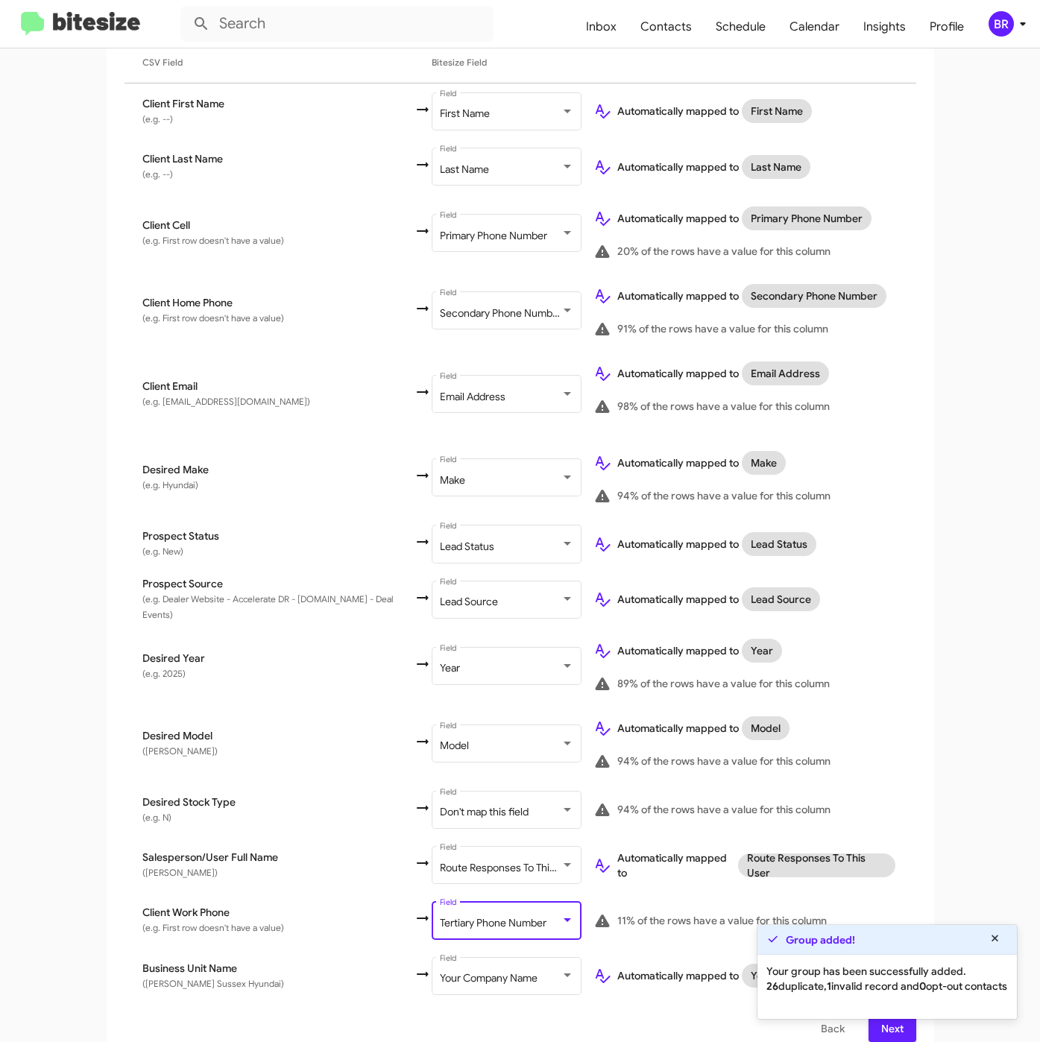
click at [876, 1004] on div "Group added! Your group has been successfully added. 26 duplicate, 1 invalid re…" at bounding box center [886, 971] width 261 height 95
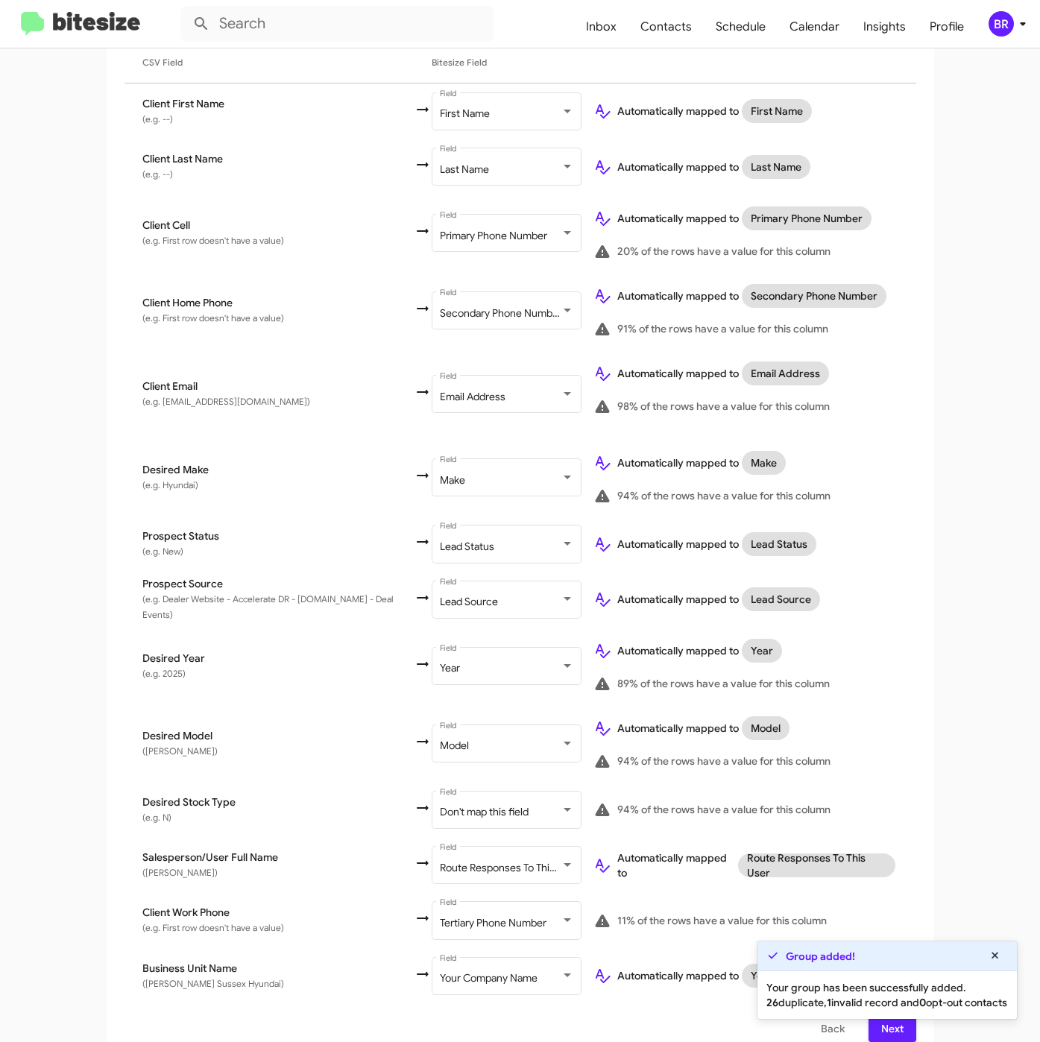
click at [877, 1024] on div "Select File To import contacts, you need to provide the data in a CSV file form…" at bounding box center [520, 504] width 827 height 1111
click at [877, 1023] on div "Select File To import contacts, you need to provide the data in a CSV file form…" at bounding box center [520, 504] width 827 height 1111
click at [880, 1020] on span "Next" at bounding box center [892, 1028] width 24 height 27
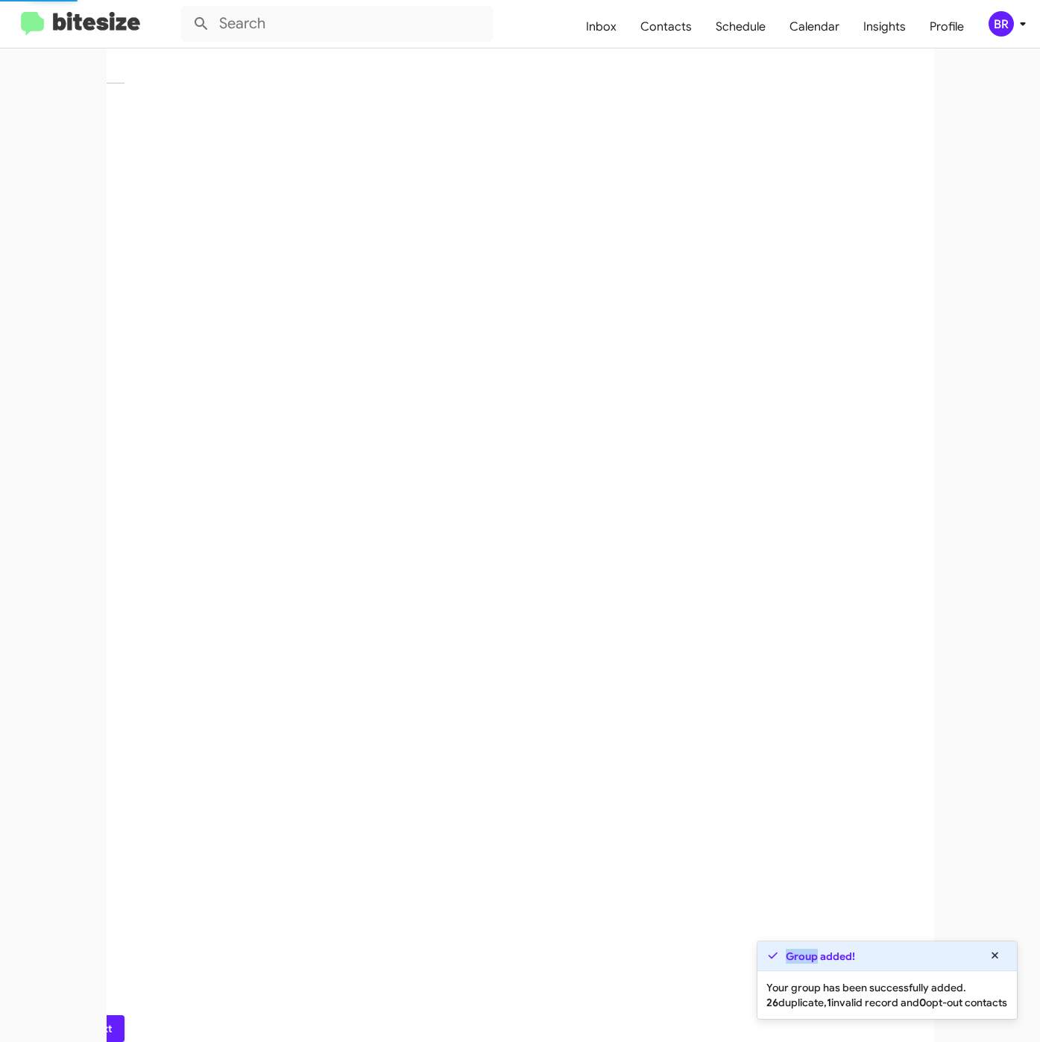
scroll to position [0, 0]
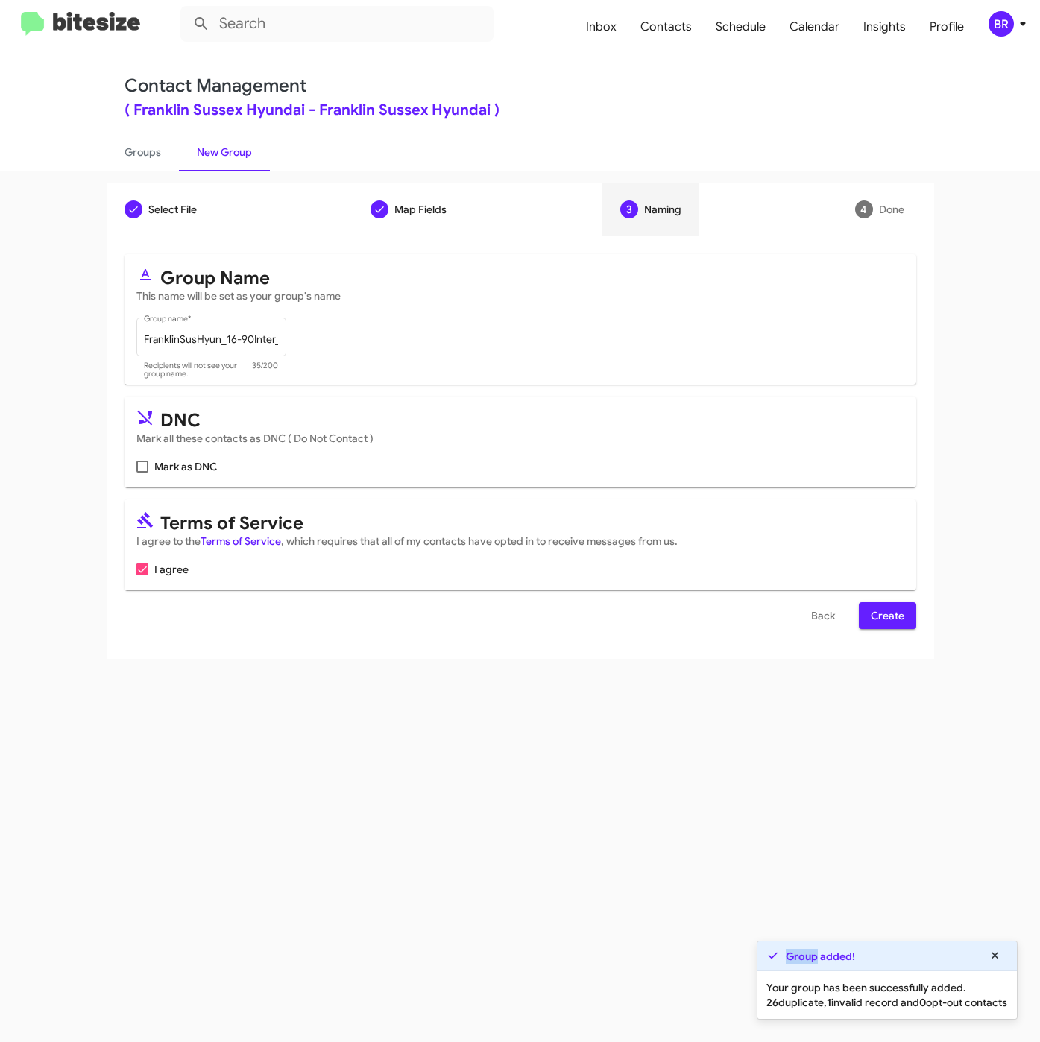
click at [892, 624] on span "Create" at bounding box center [888, 615] width 34 height 27
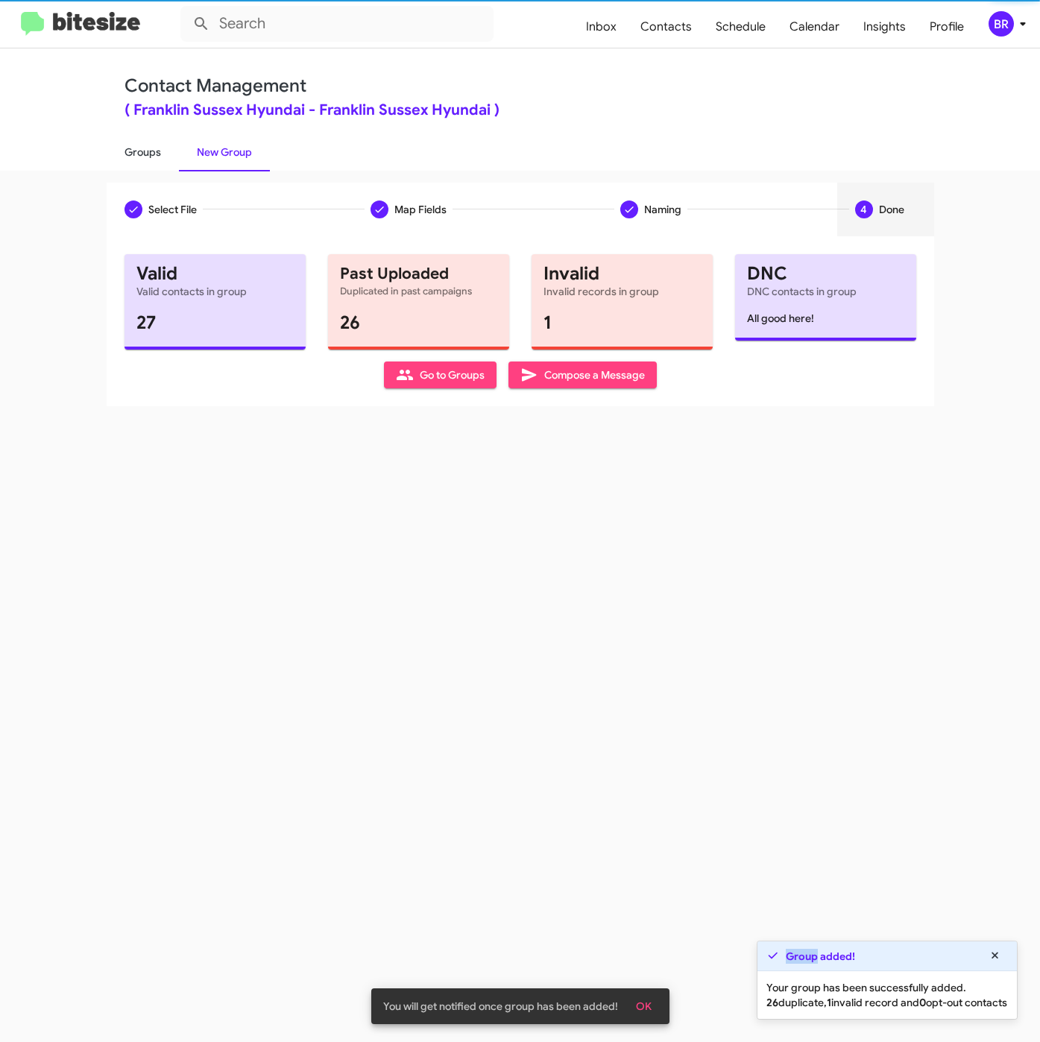
click at [153, 148] on link "Groups" at bounding box center [143, 152] width 72 height 39
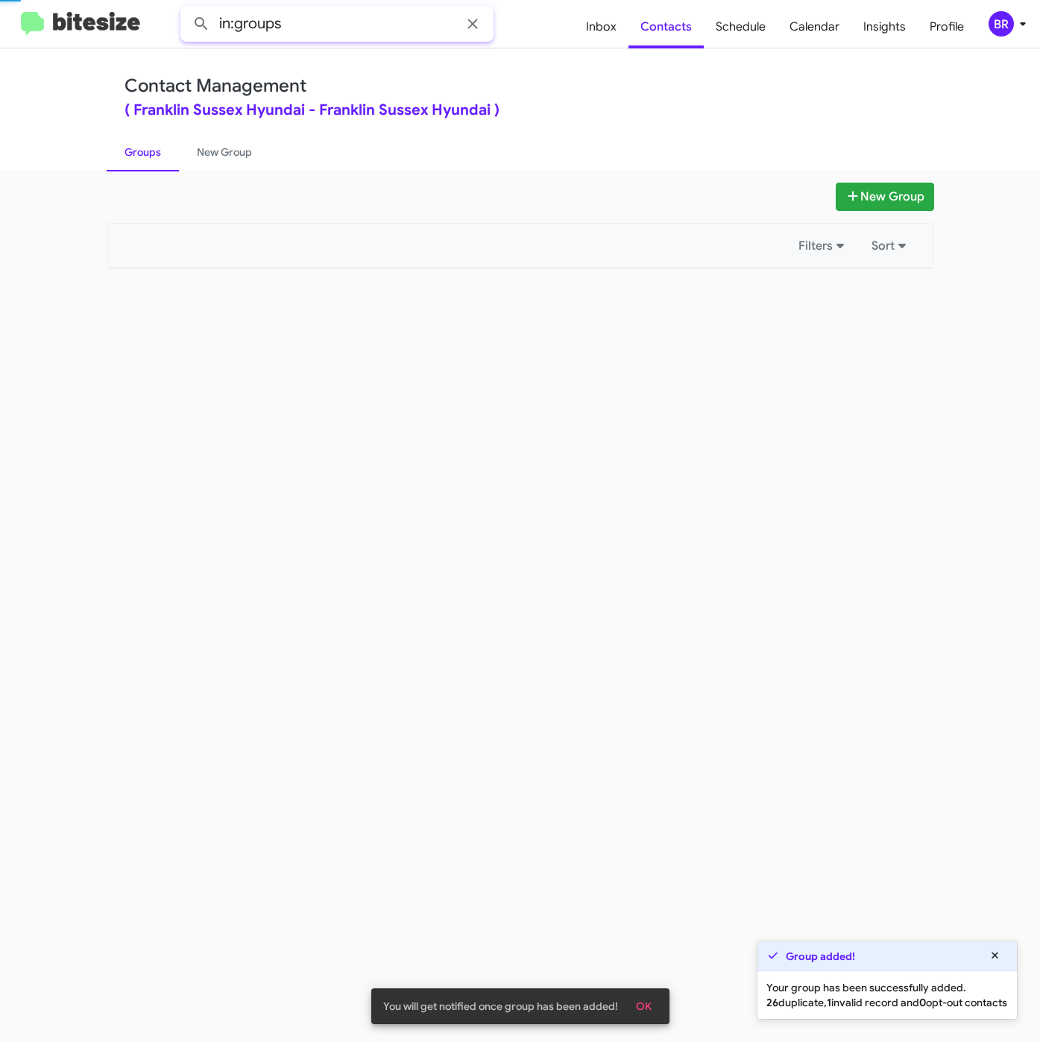
click at [309, 27] on input "in:groups" at bounding box center [336, 24] width 313 height 36
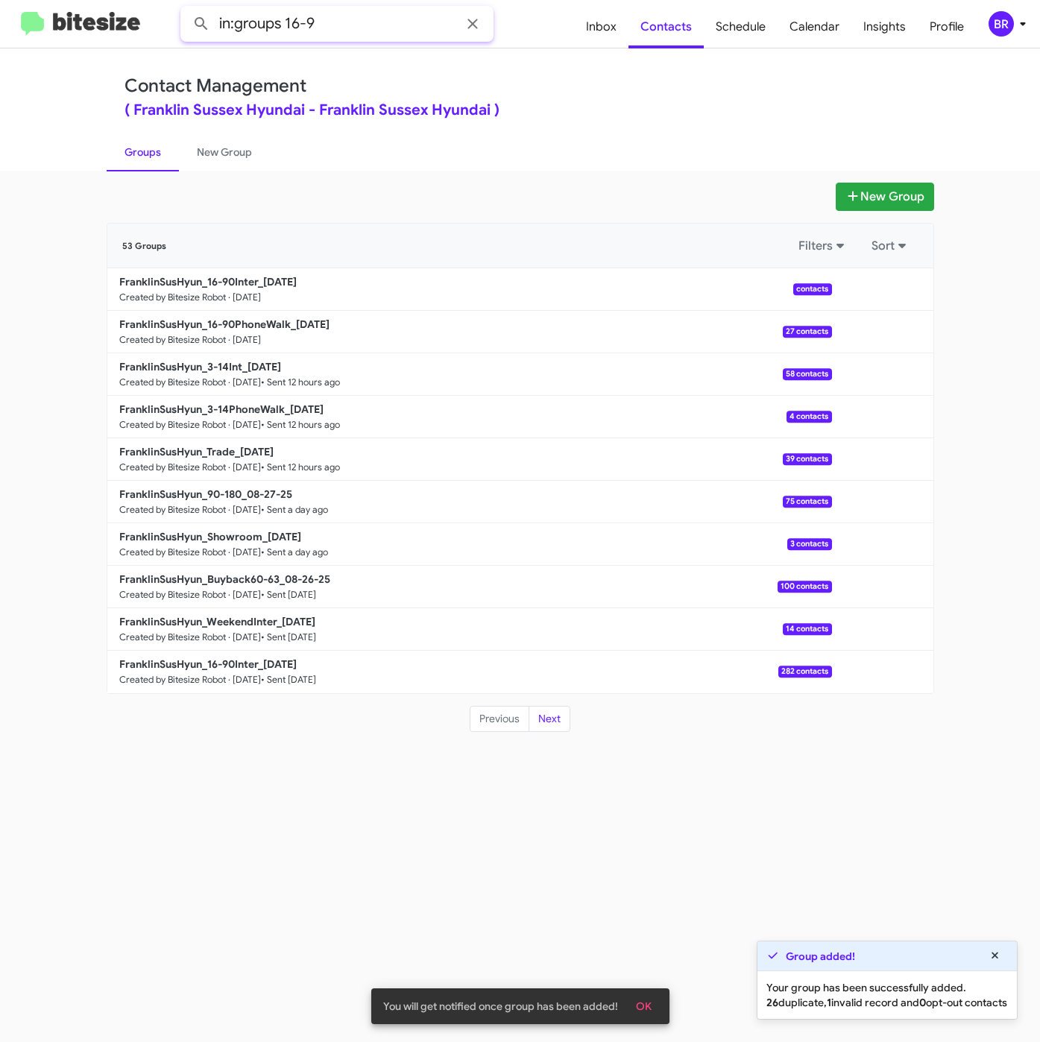
type input "in:groups 16-9"
click at [186, 9] on button at bounding box center [201, 24] width 30 height 30
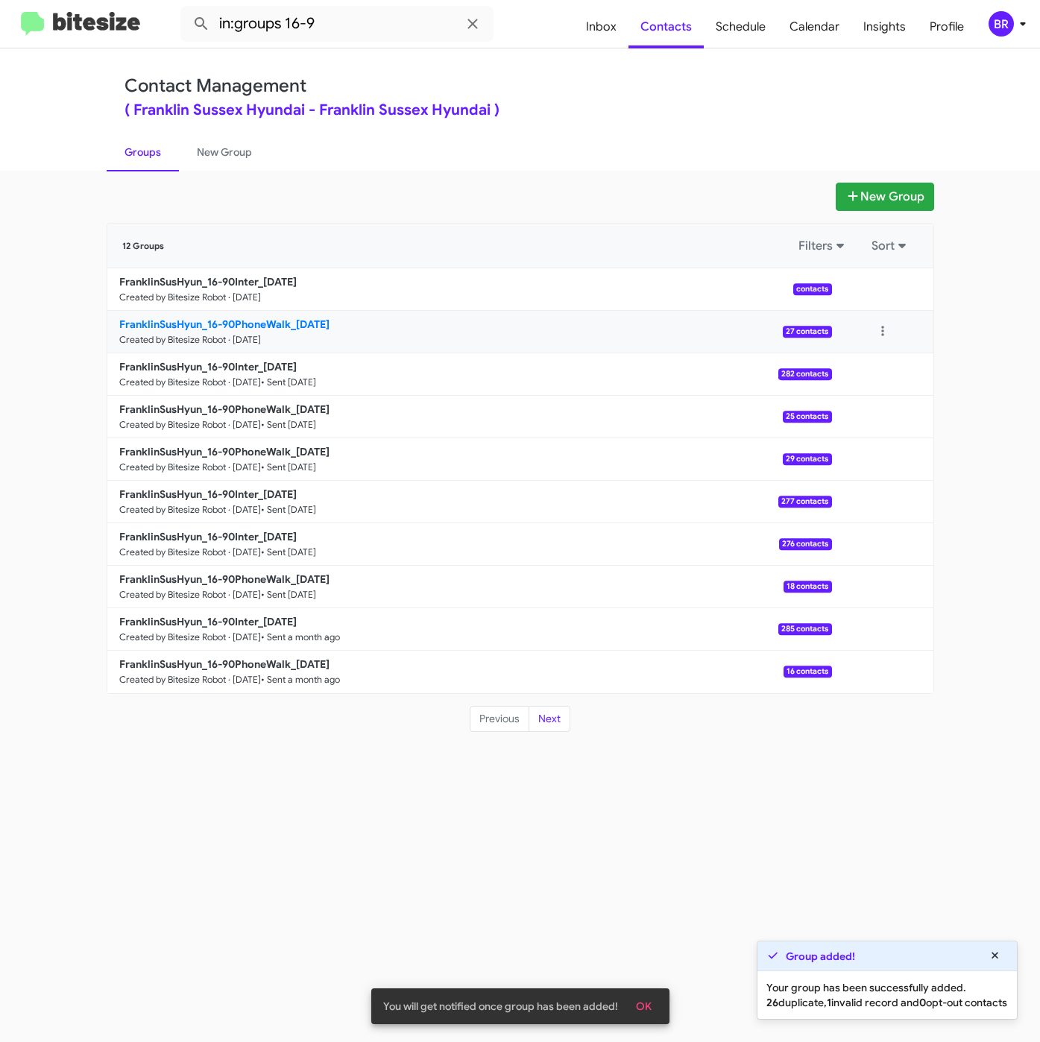
click at [244, 313] on link "FranklinSusHyun_16-90PhoneWalk_08-29-25 Created by Bitesize Robot · Aug 29, 202…" at bounding box center [469, 332] width 724 height 42
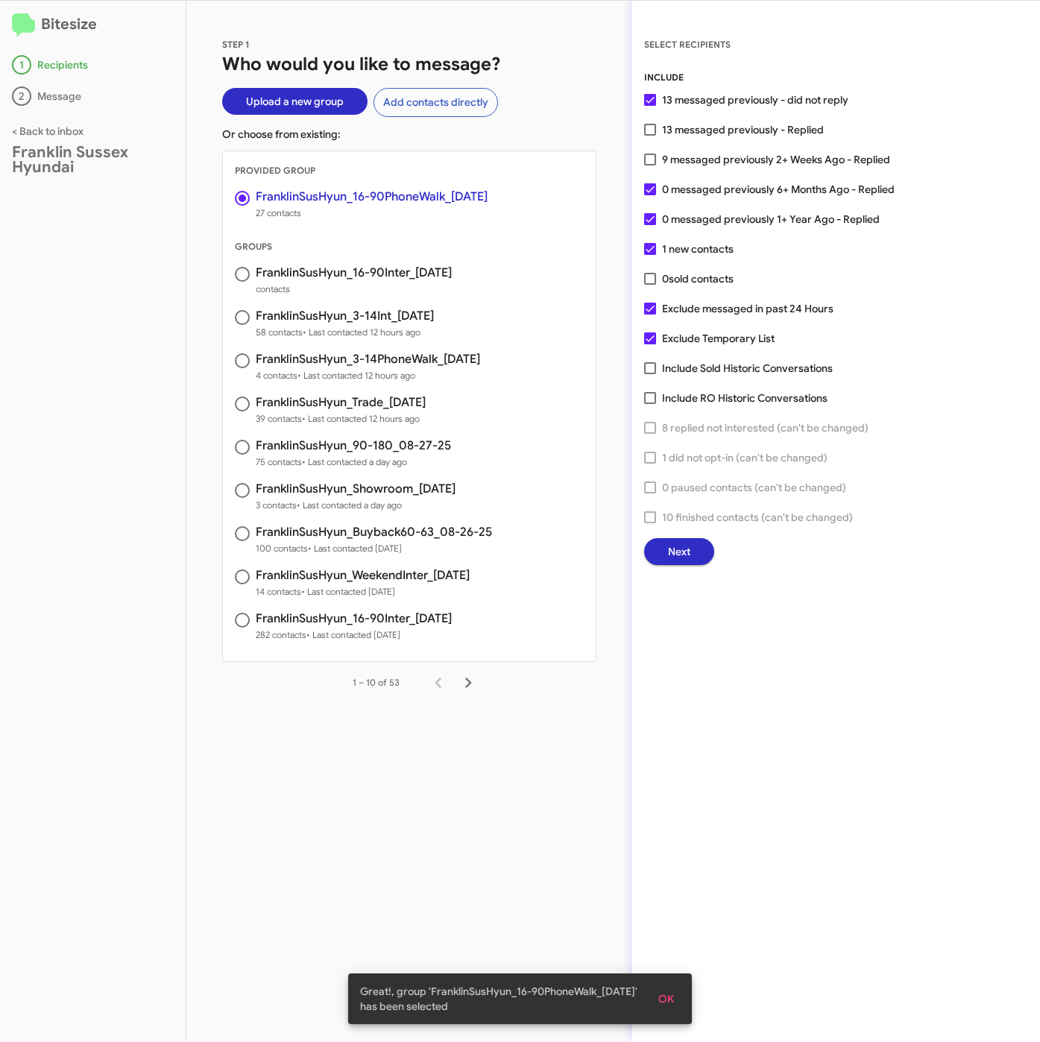
click at [671, 552] on span "Next" at bounding box center [679, 551] width 22 height 27
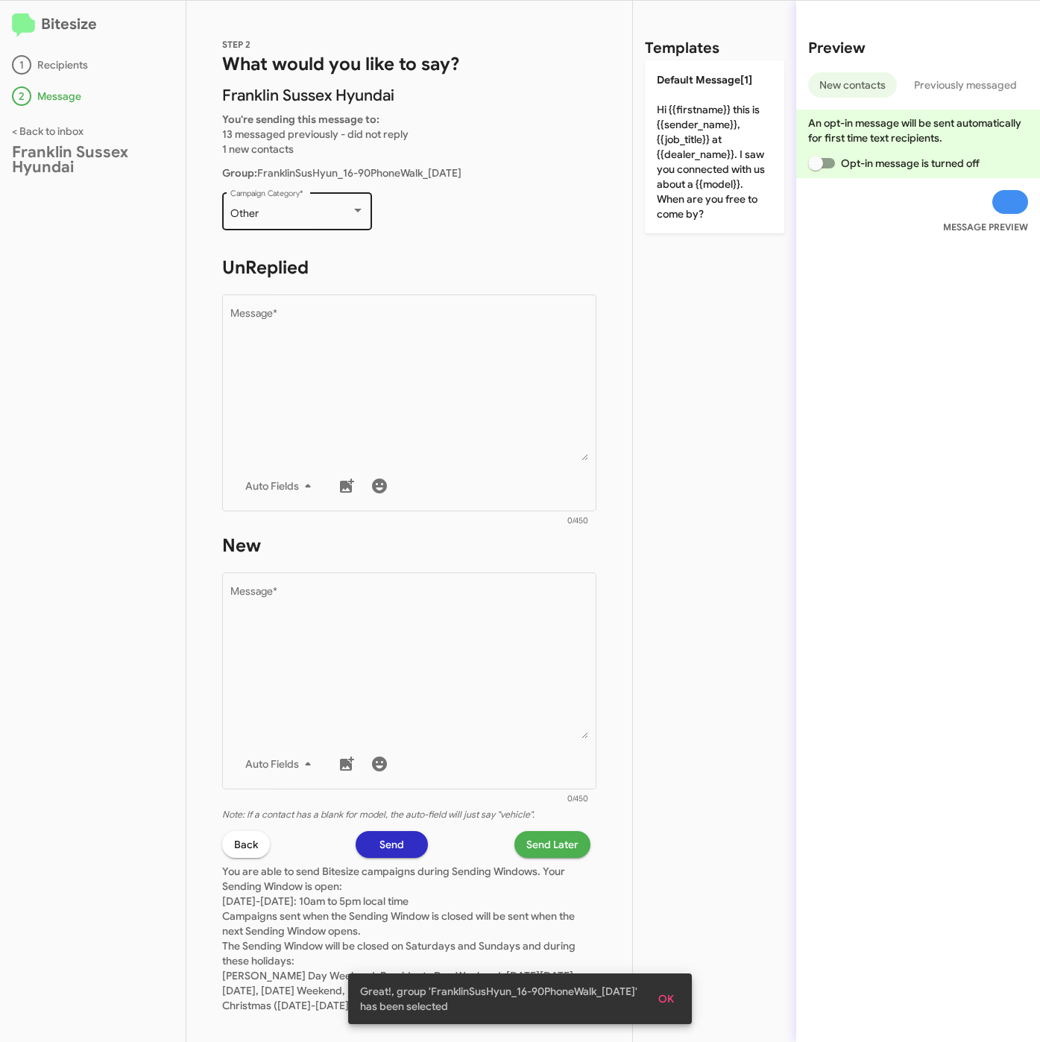
click at [329, 215] on div "Other" at bounding box center [290, 214] width 121 height 12
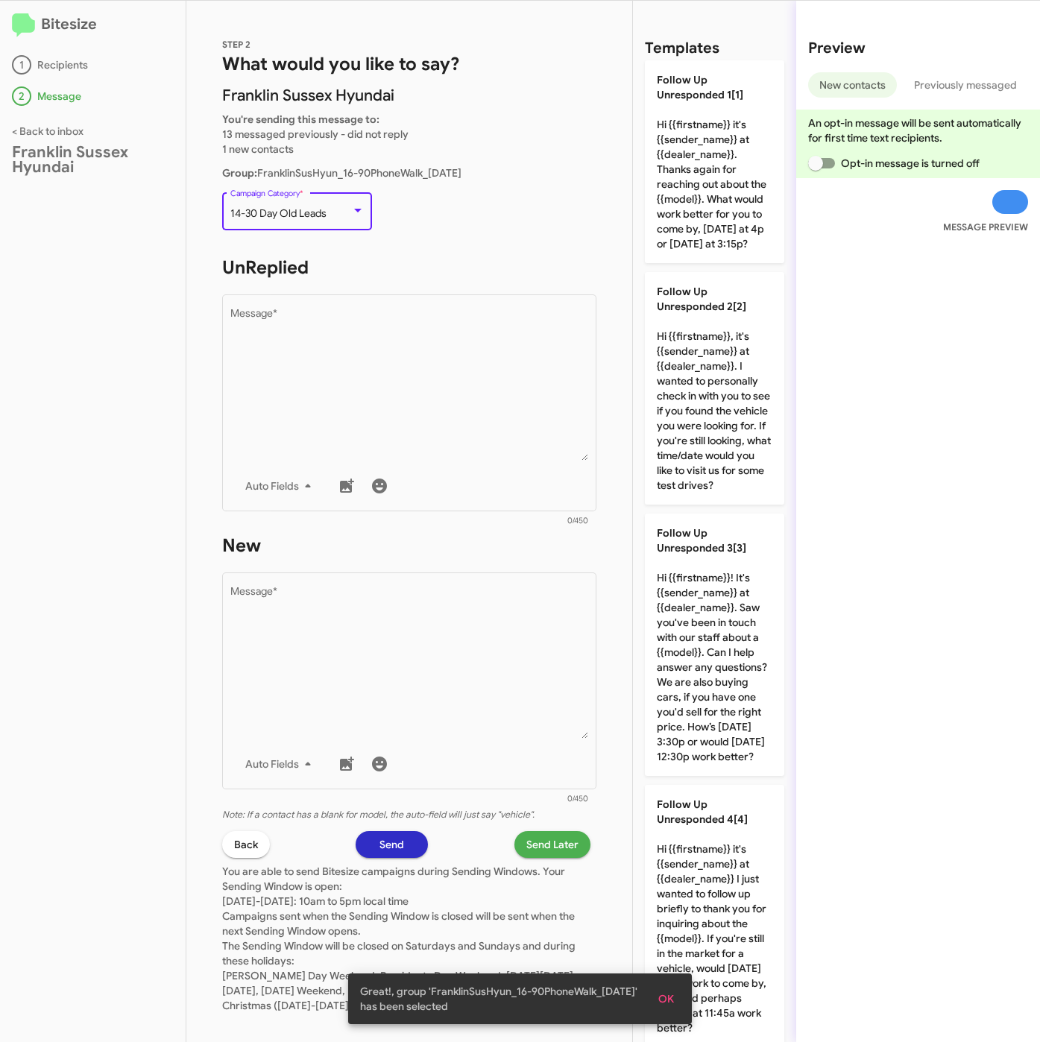
click at [305, 211] on span "14-30 Day Old Leads" at bounding box center [278, 212] width 96 height 13
click at [324, 246] on span "15-90 Day Old Leads" at bounding box center [306, 244] width 153 height 31
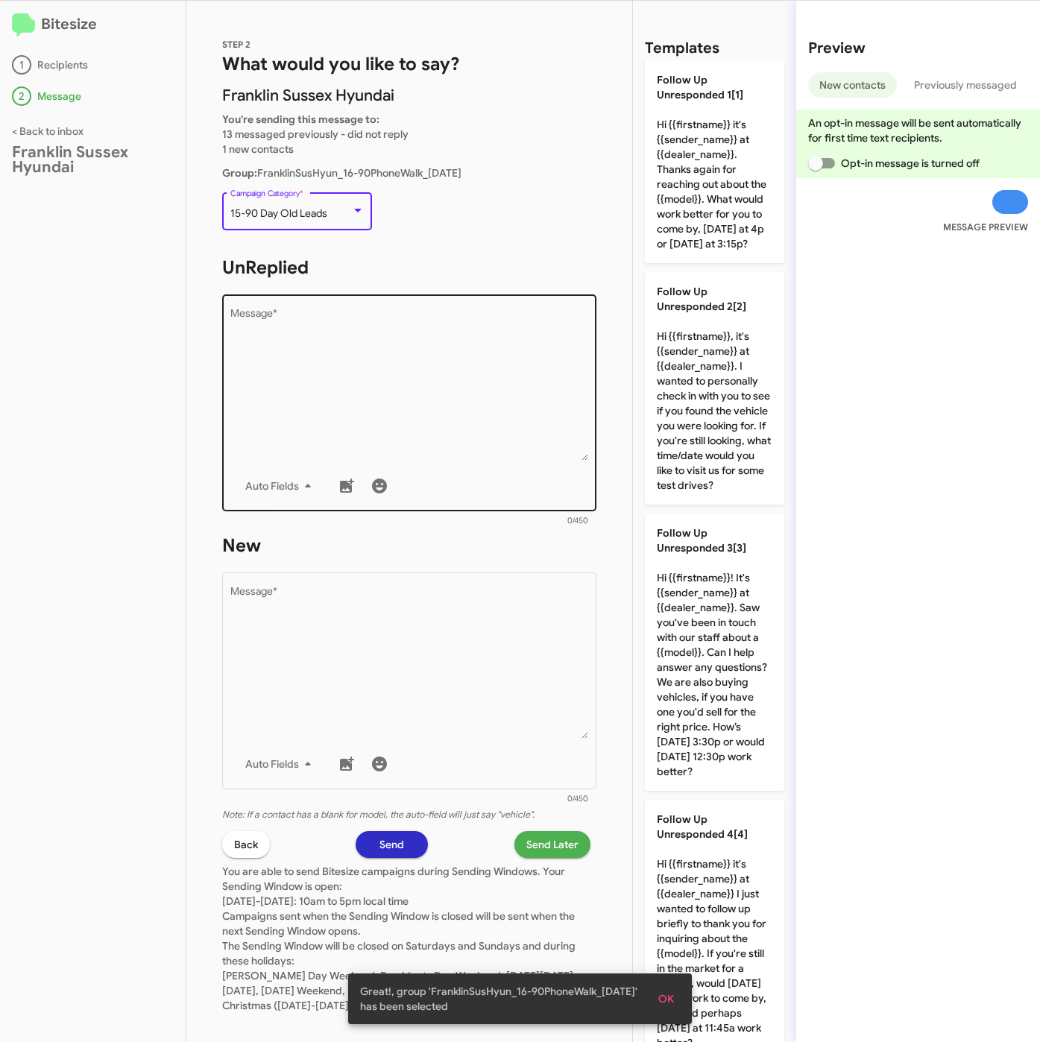
click at [414, 456] on textarea "Message *" at bounding box center [409, 385] width 358 height 152
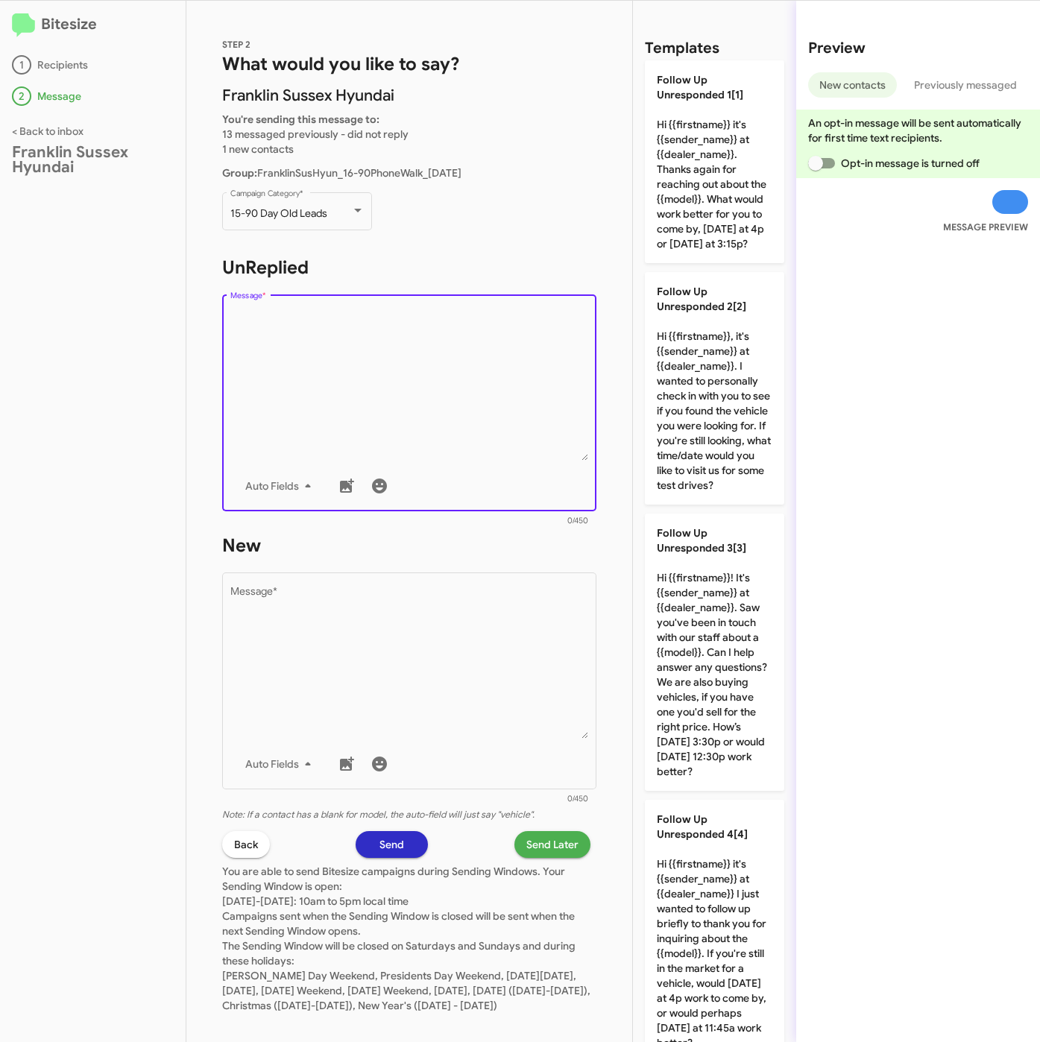
scroll to position [783, 0]
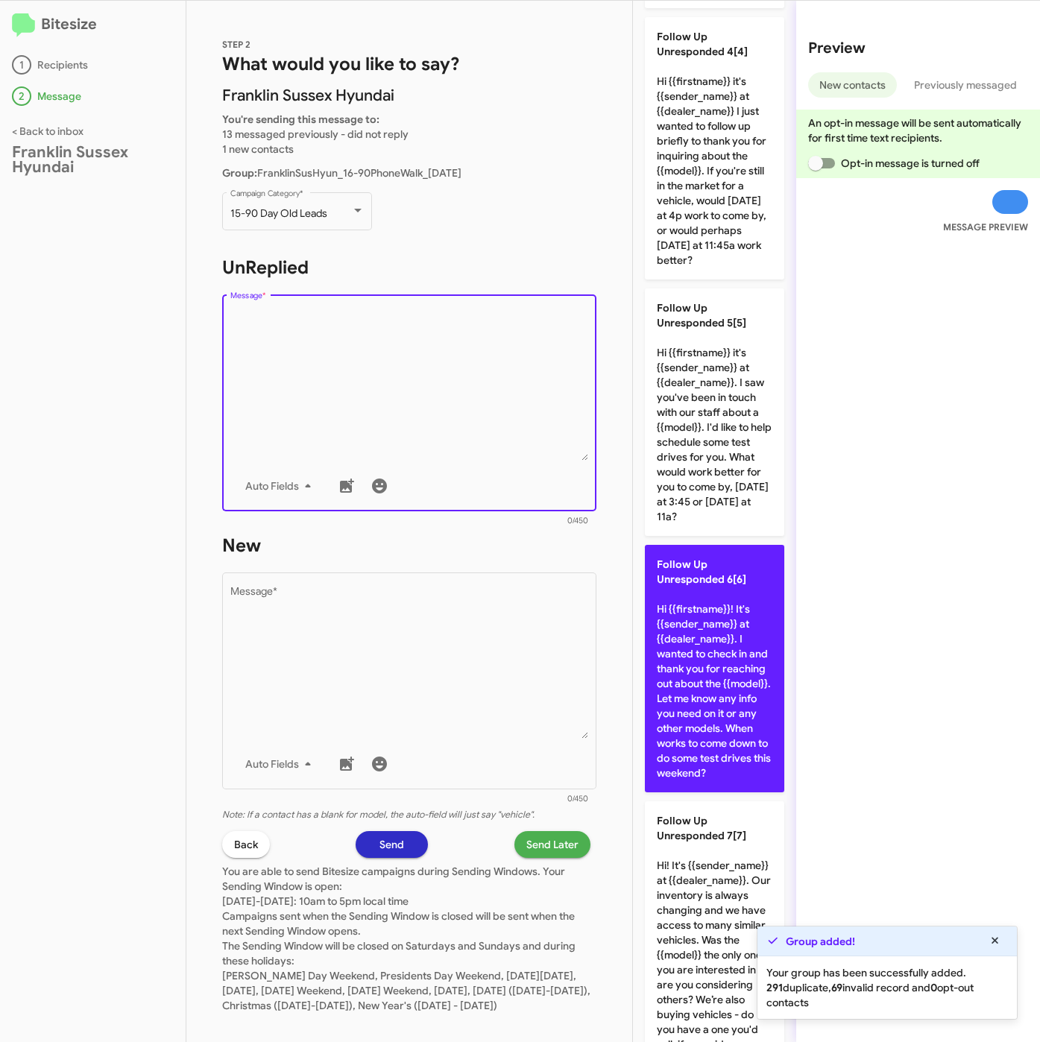
click at [730, 732] on p "Follow Up Unresponded 6[6] Hi {{firstname}}! It's {{sender_name}} at {{dealer_n…" at bounding box center [714, 668] width 139 height 247
type textarea "Hi {{firstname}}! It's {{sender_name}} at {{dealer_name}}. I wanted to check in…"
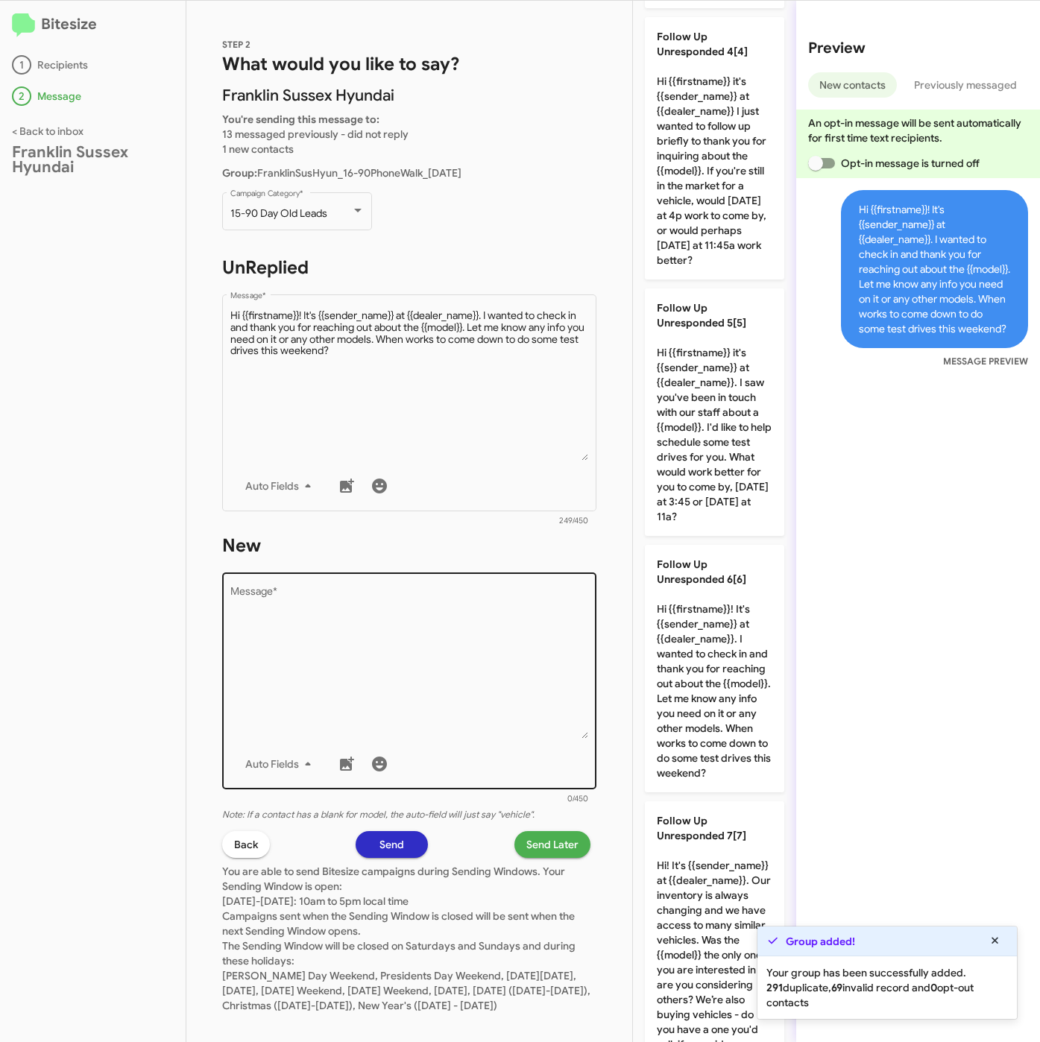
click at [443, 678] on textarea "Message *" at bounding box center [409, 663] width 358 height 152
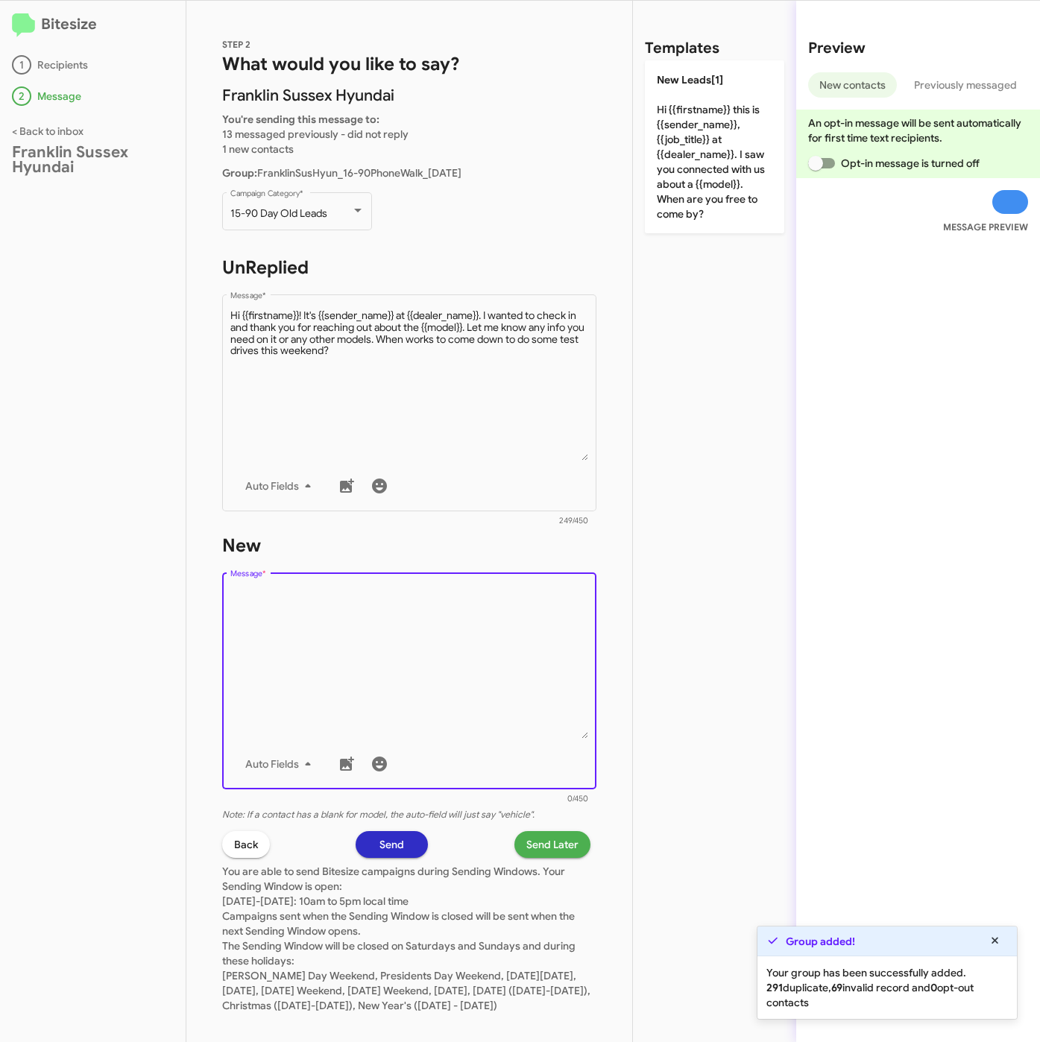
scroll to position [0, 0]
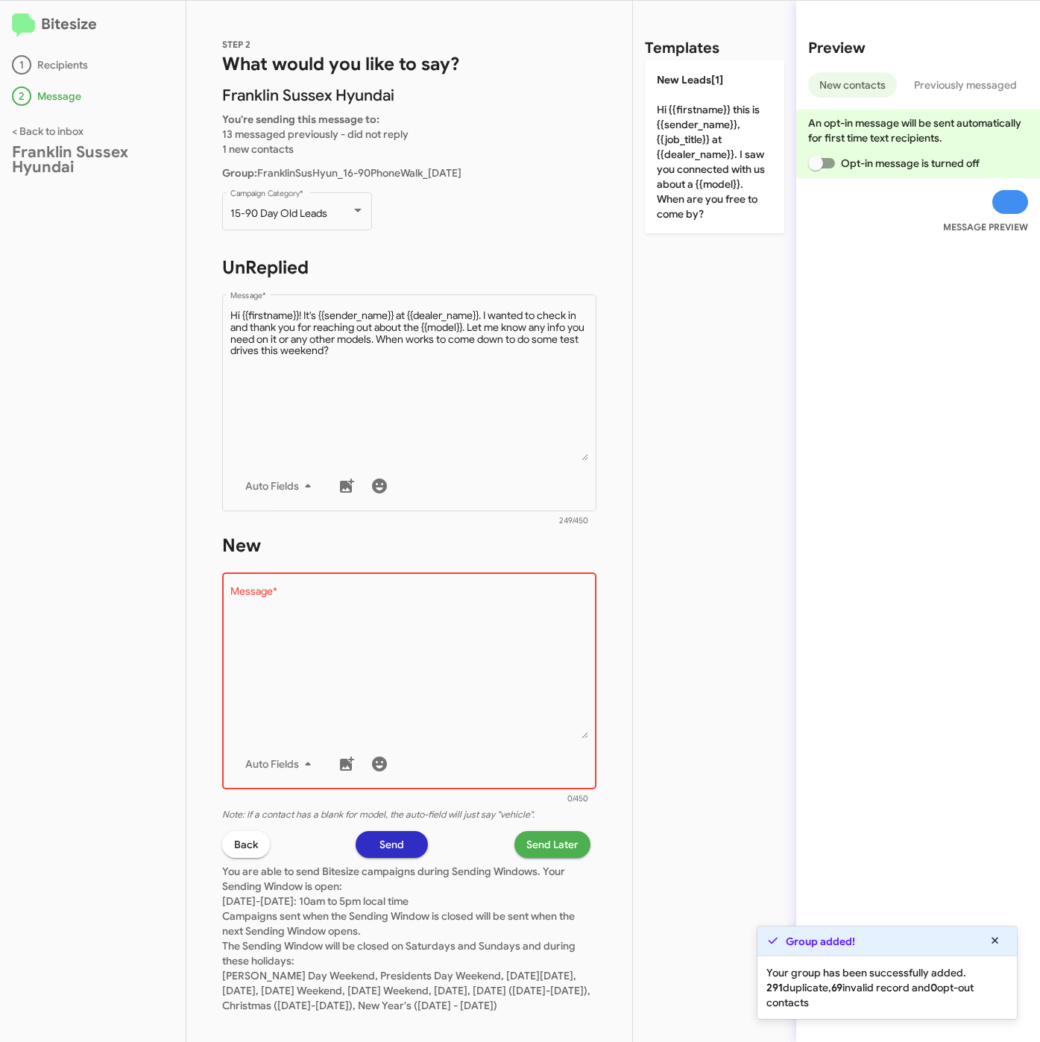
drag, startPoint x: 713, startPoint y: 218, endPoint x: 678, endPoint y: 344, distance: 131.5
click at [713, 217] on p "New Leads[1] Hi {{firstname}} this is {{sender_name}}, {{job_title}} at {{deale…" at bounding box center [714, 146] width 139 height 173
type textarea "Hi {{firstname}} this is {{sender_name}}, {{job_title}} at {{dealer_name}}. I s…"
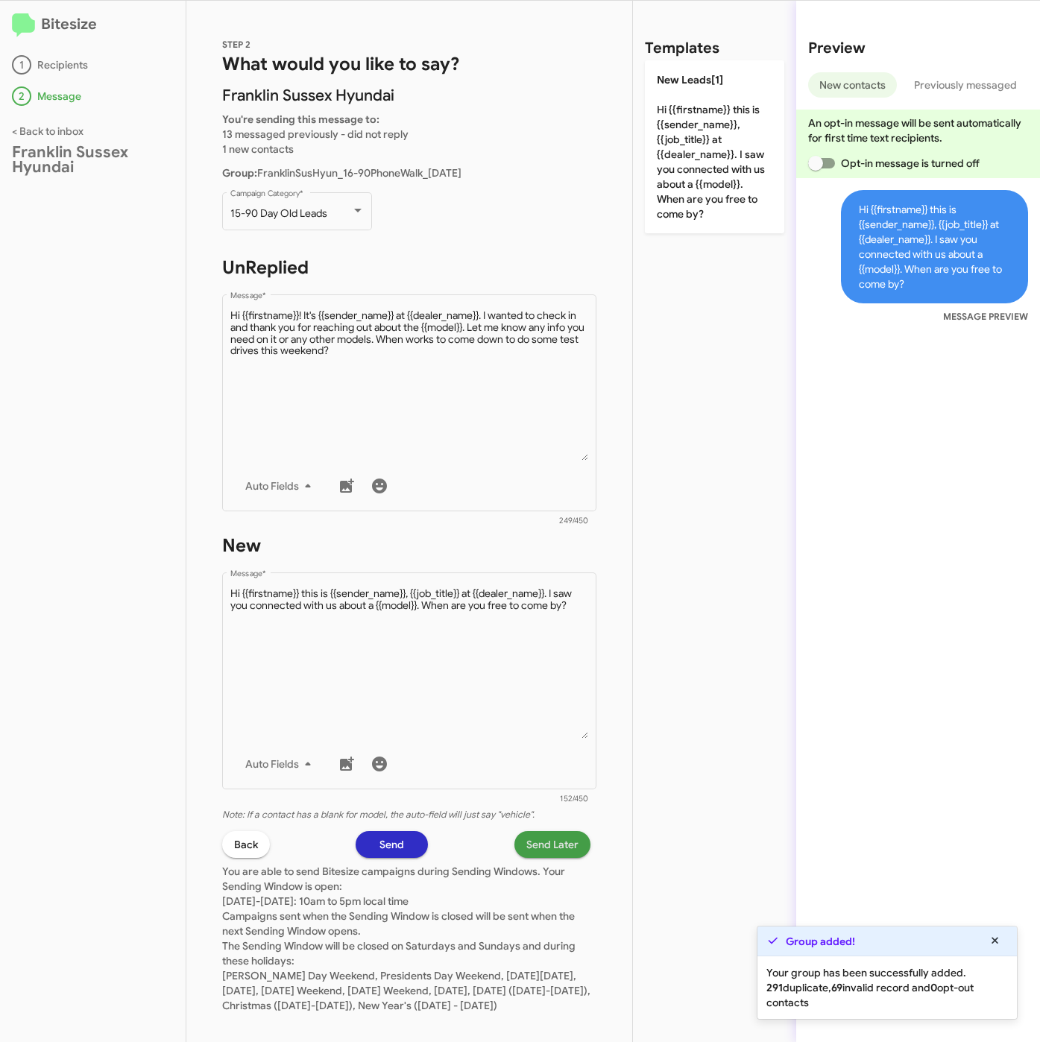
click at [542, 844] on span "Send Later" at bounding box center [552, 844] width 52 height 27
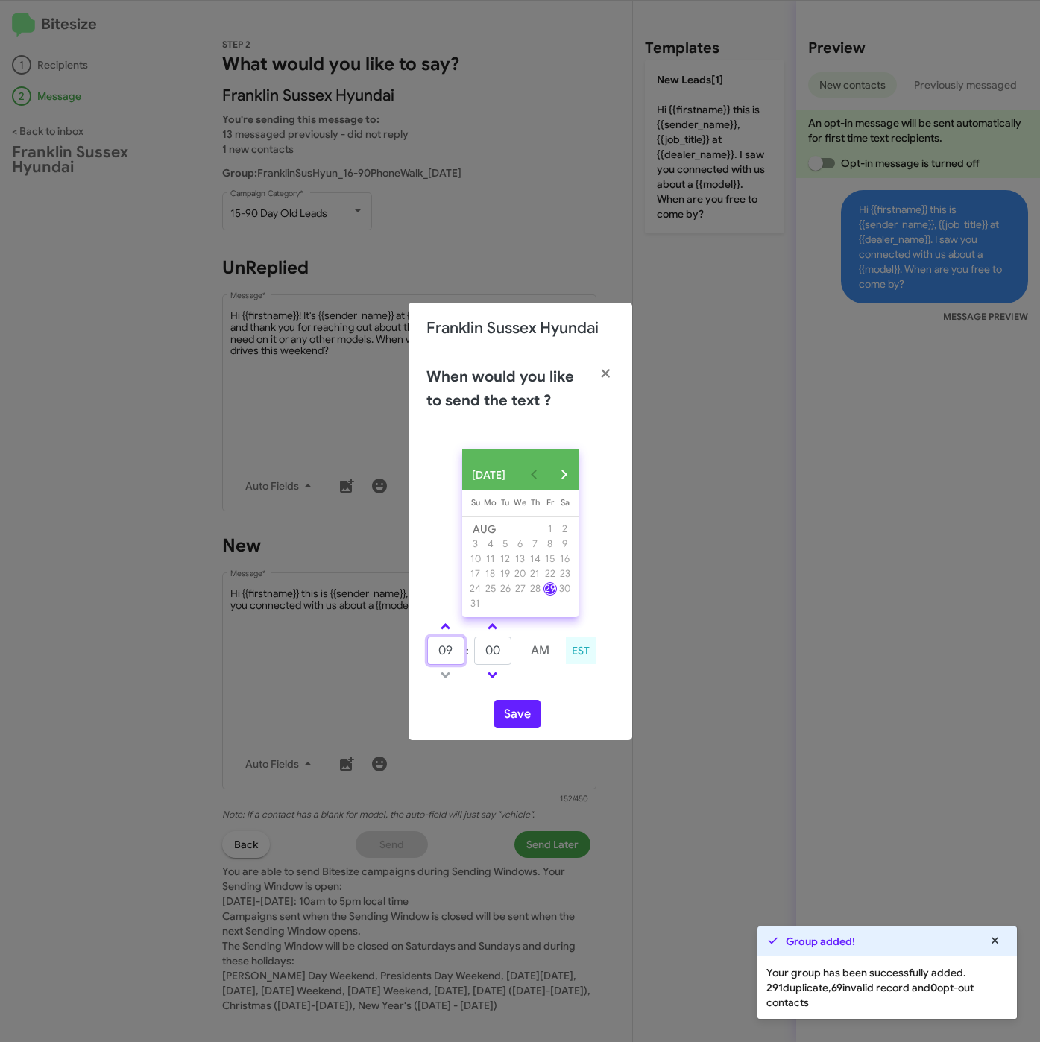
drag, startPoint x: 454, startPoint y: 656, endPoint x: 412, endPoint y: 660, distance: 41.9
click at [412, 660] on div "AUG 2025 Sunday Su Monday Mo Tuesday Tu Wednesday We Thursday Th Friday Fr Satu…" at bounding box center [520, 588] width 224 height 303
type input "10"
type input "29"
click at [521, 722] on button "Save" at bounding box center [517, 714] width 46 height 28
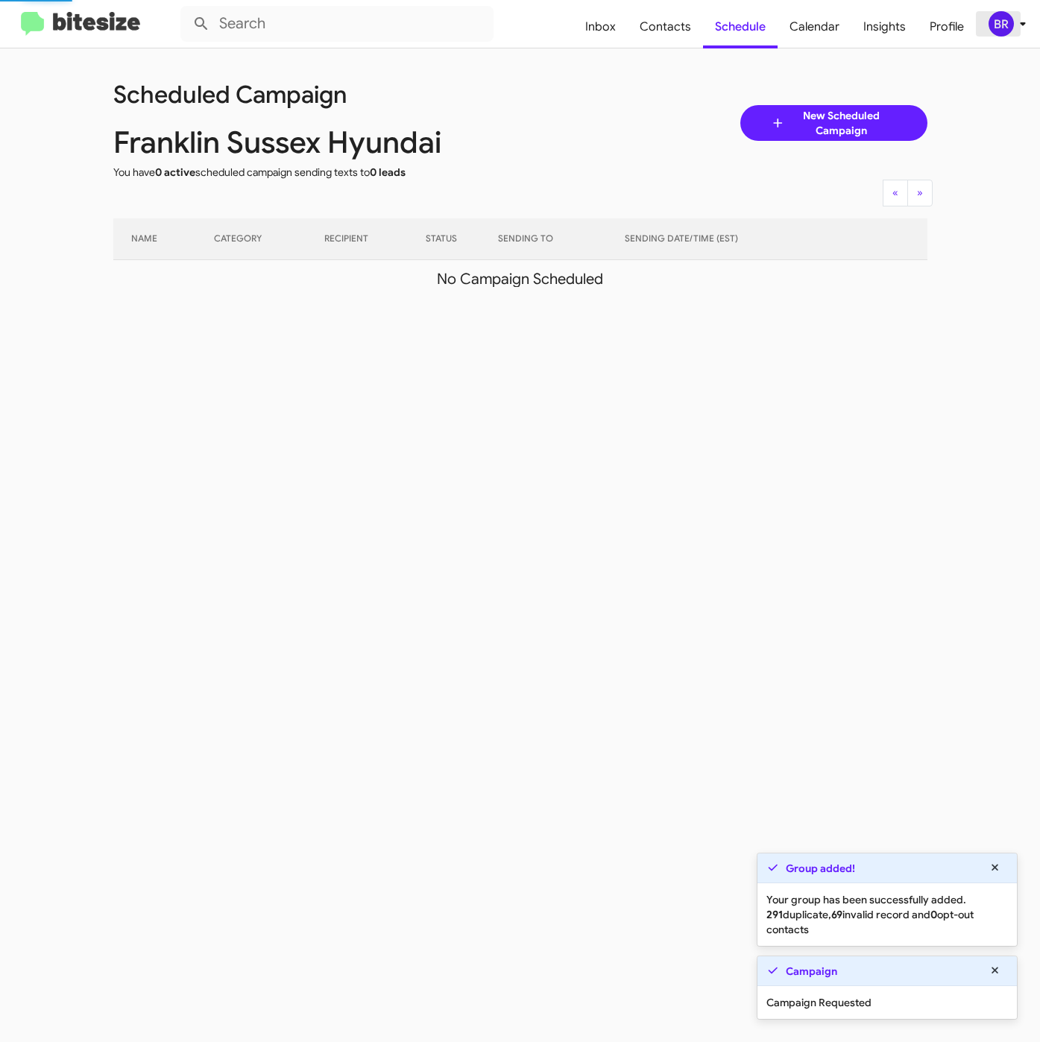
click at [986, 23] on button "BR" at bounding box center [1000, 23] width 48 height 25
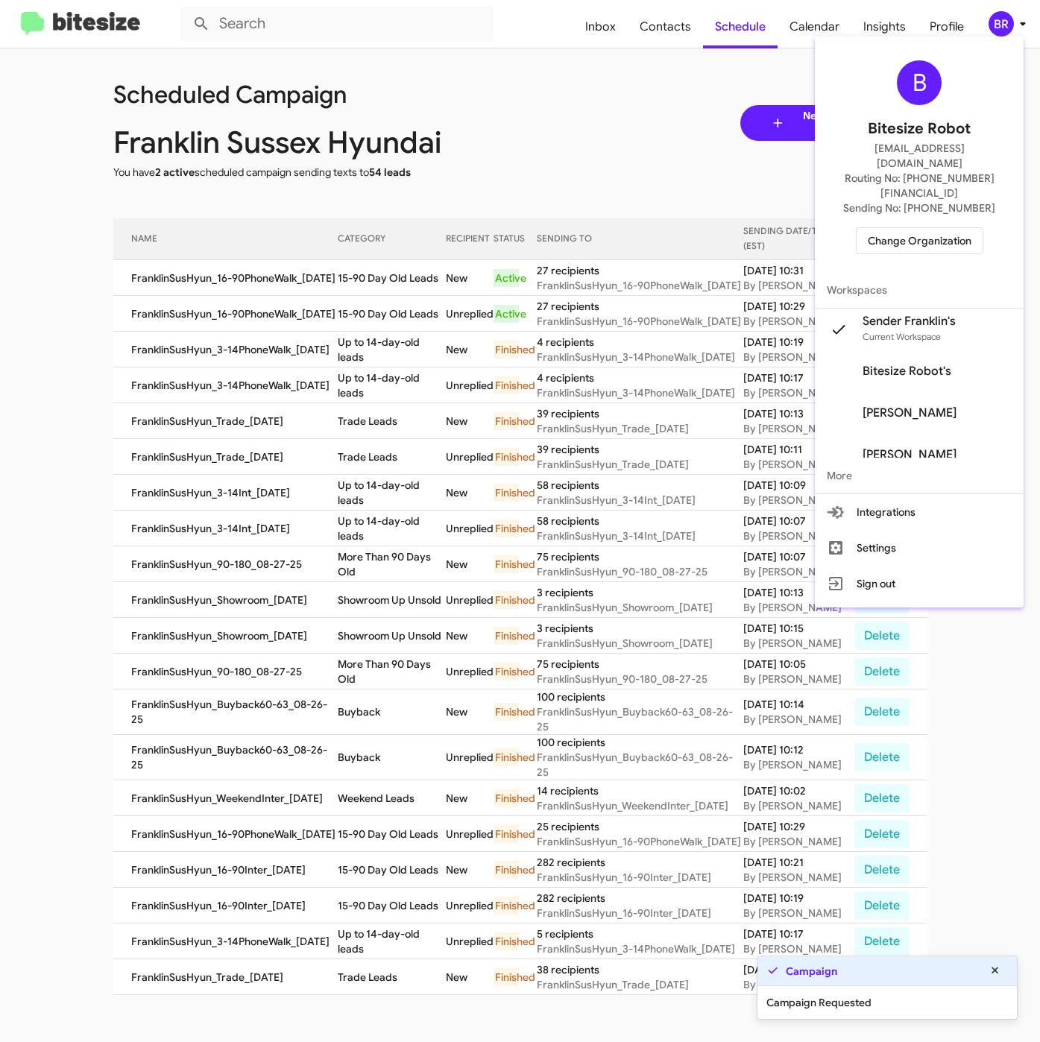
click at [344, 277] on div at bounding box center [520, 521] width 1040 height 1042
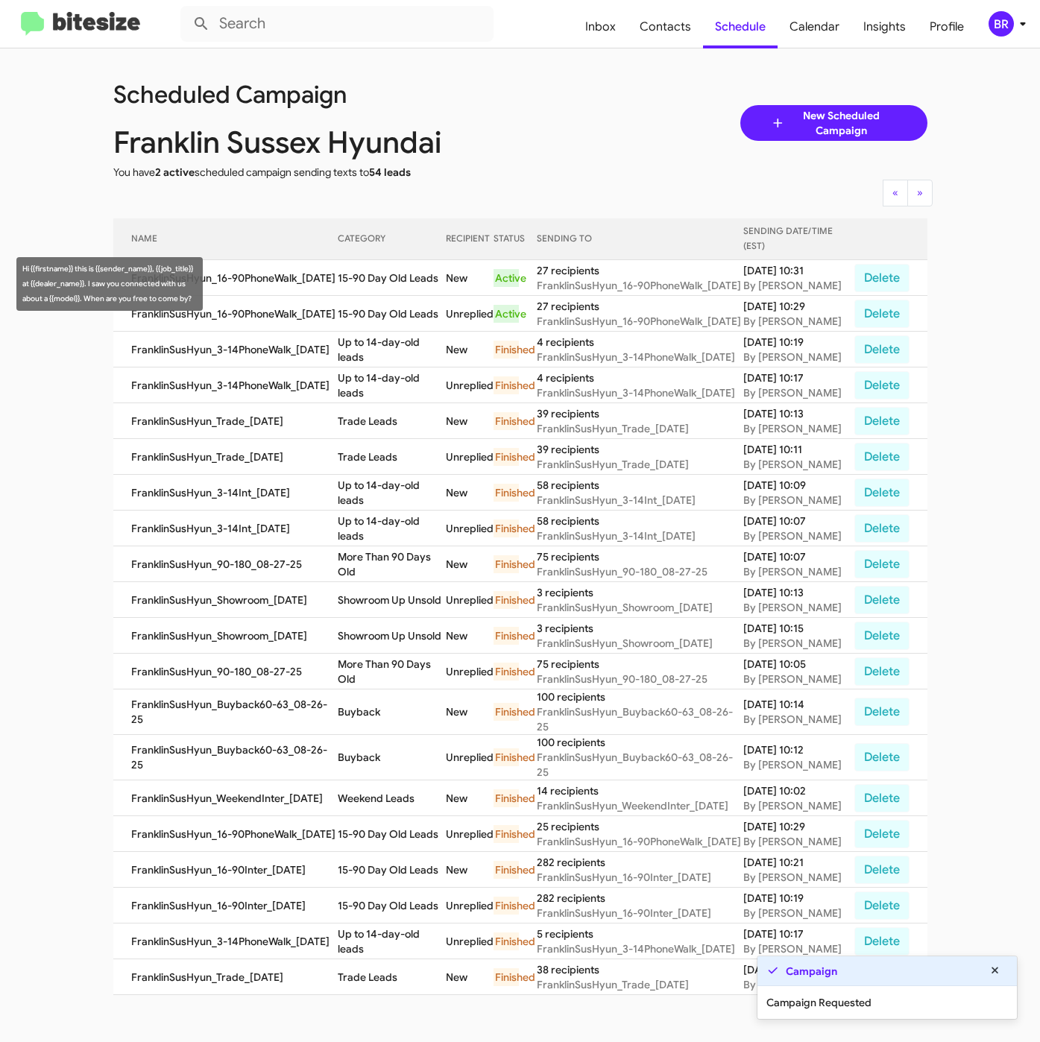
drag, startPoint x: 345, startPoint y: 280, endPoint x: 445, endPoint y: 293, distance: 100.7
click at [445, 293] on td "15-90 Day Old Leads" at bounding box center [392, 278] width 108 height 36
copy td "5-90 Day Old Leads"
click at [658, 20] on span "Contacts" at bounding box center [665, 26] width 75 height 43
type input "in:groups"
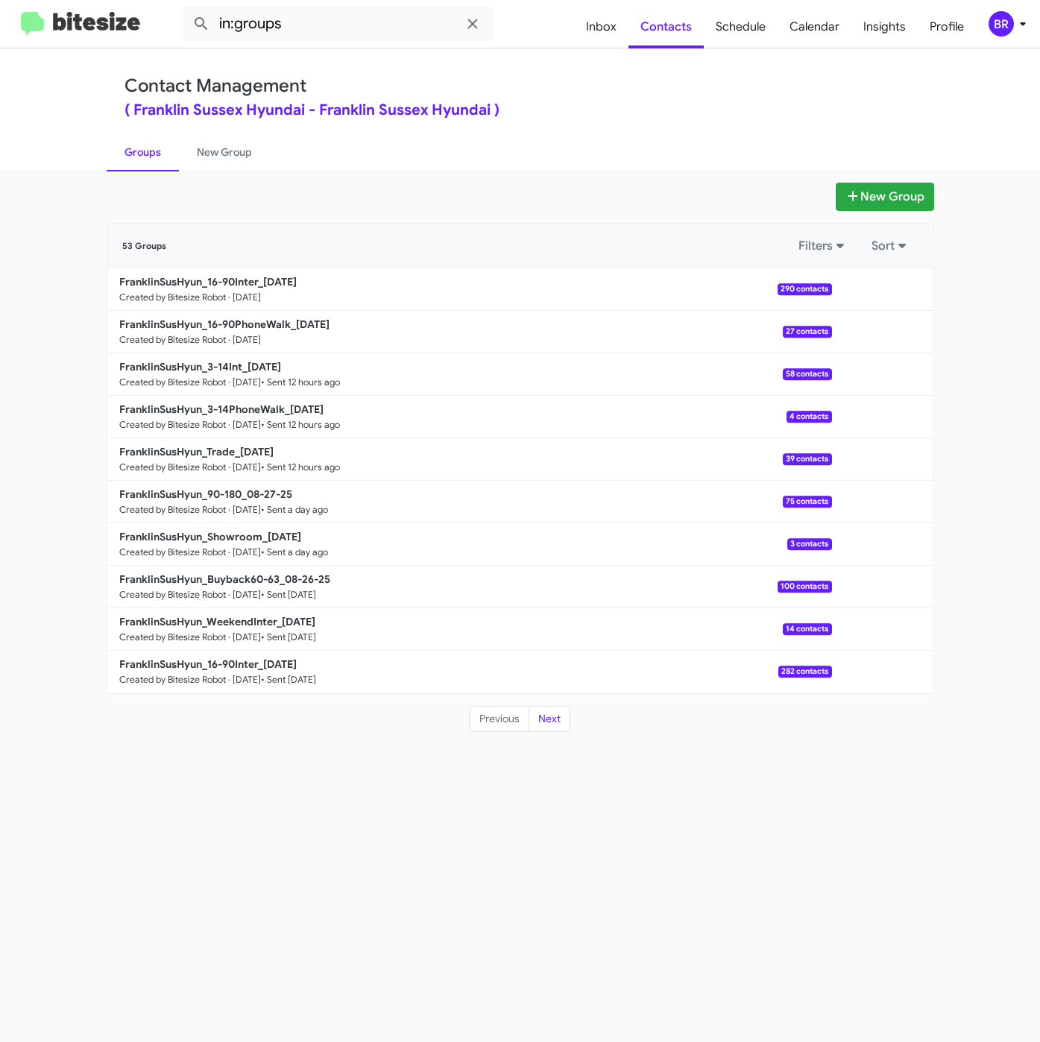
click at [537, 83] on div "Contact Management ( Franklin Sussex Hyundai - Franklin Sussex Hyundai )" at bounding box center [520, 96] width 792 height 42
click at [288, 282] on b "FranklinSusHyun_16-90Inter_08-29-25" at bounding box center [207, 281] width 177 height 13
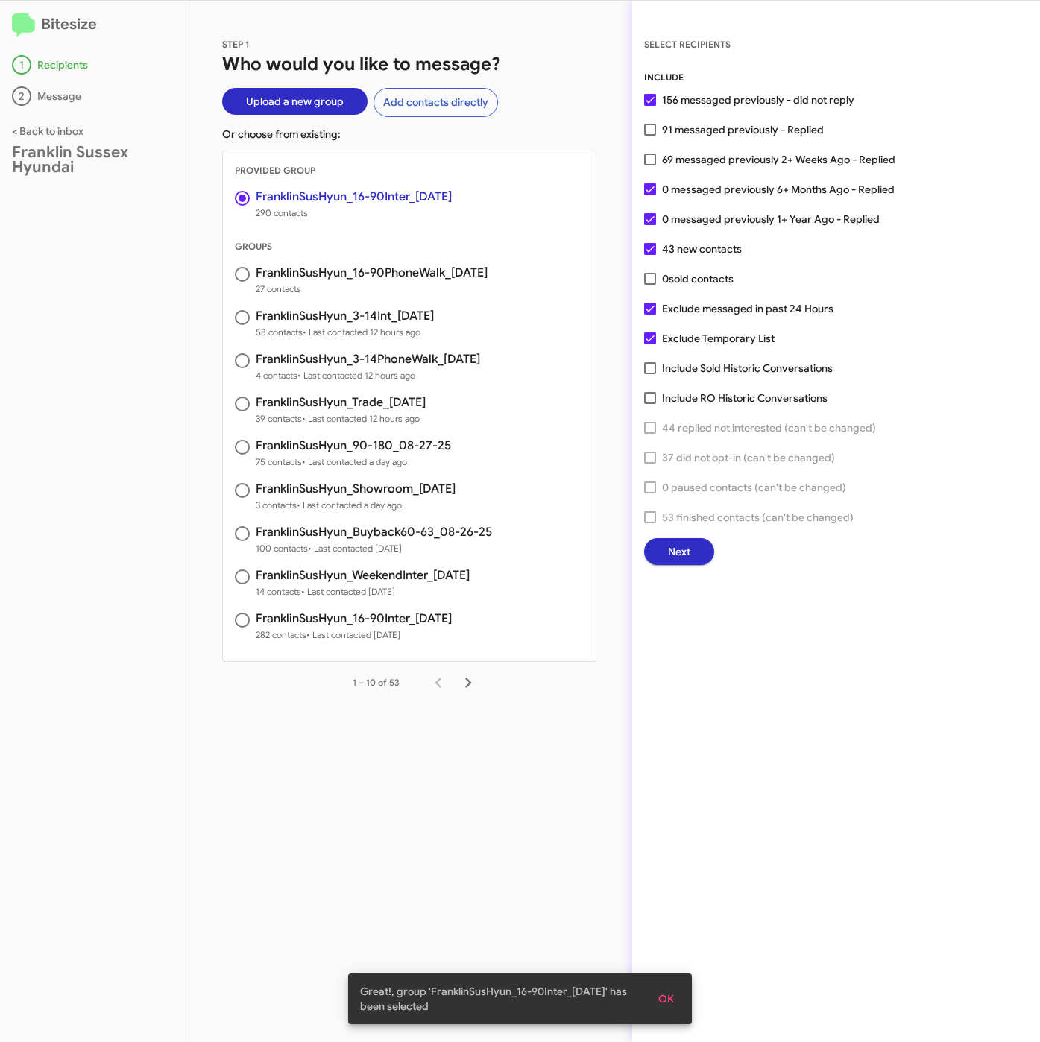
click at [676, 552] on span "Next" at bounding box center [679, 551] width 22 height 27
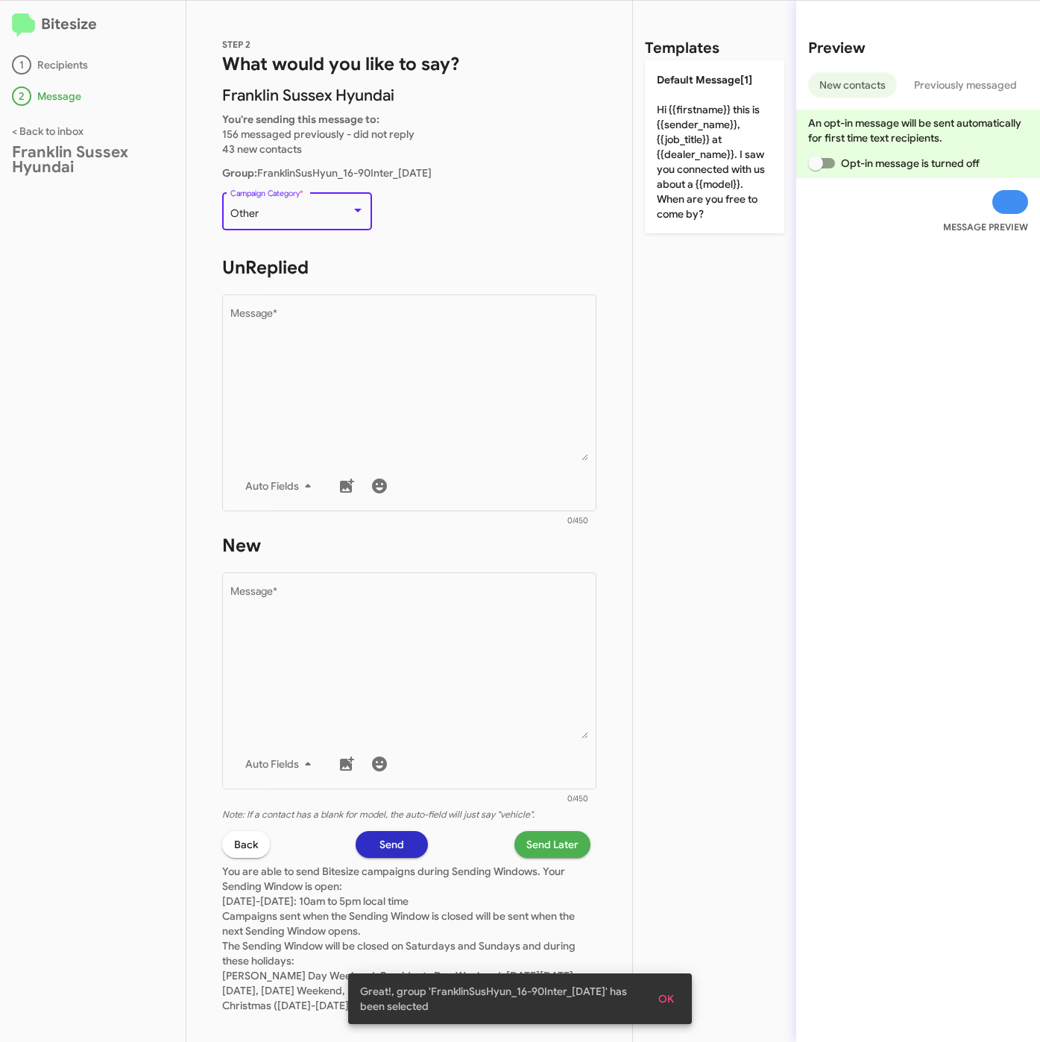
click at [341, 208] on div "Other" at bounding box center [290, 214] width 121 height 12
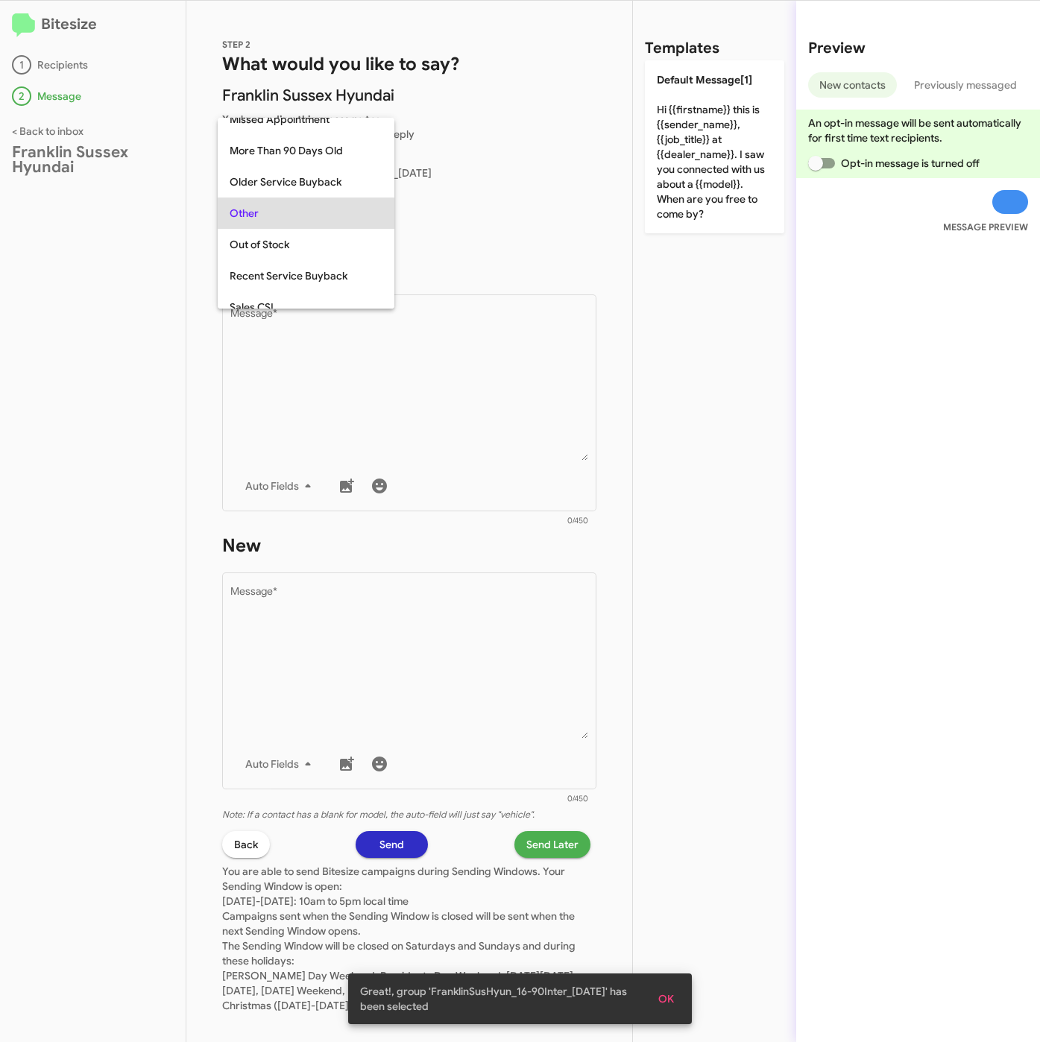
scroll to position [31, 0]
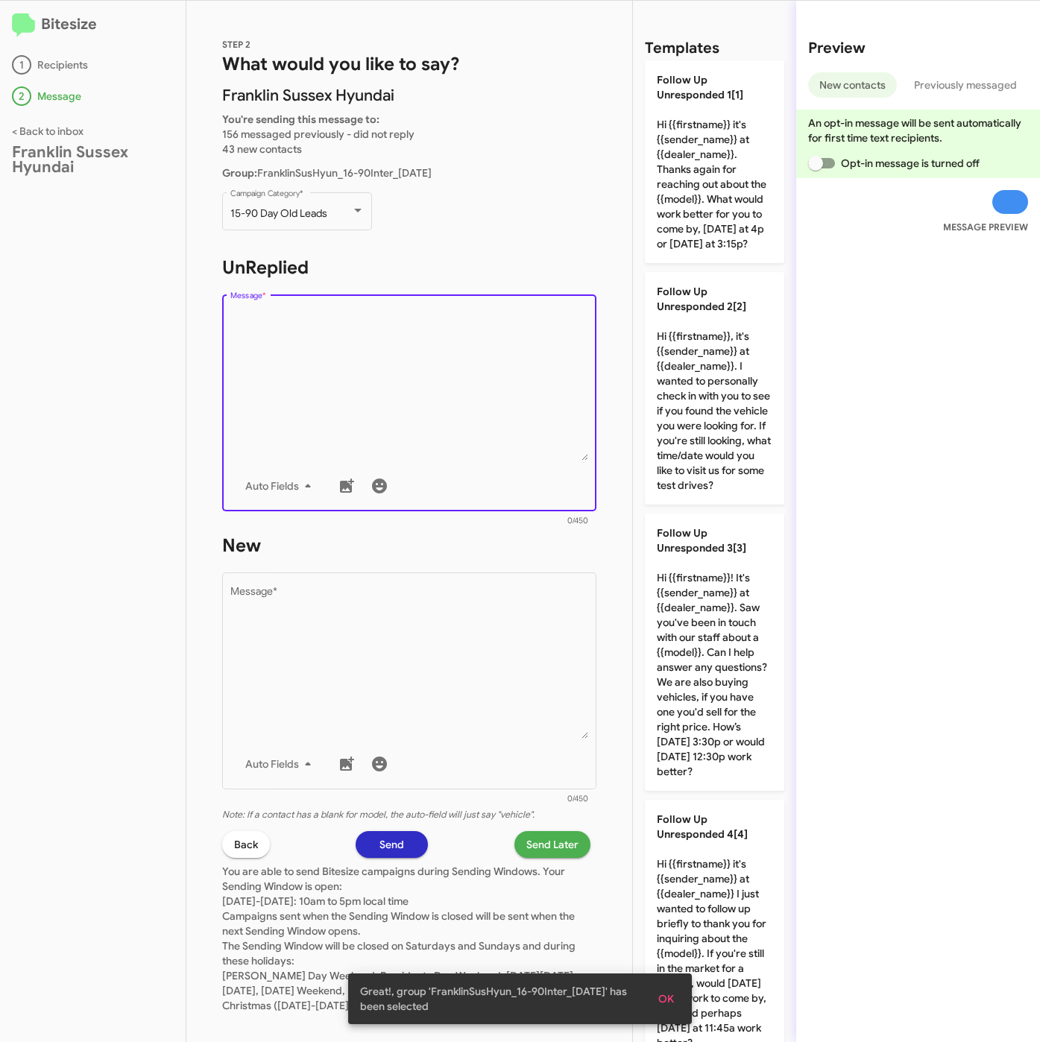
click at [376, 326] on textarea "Message *" at bounding box center [409, 385] width 358 height 152
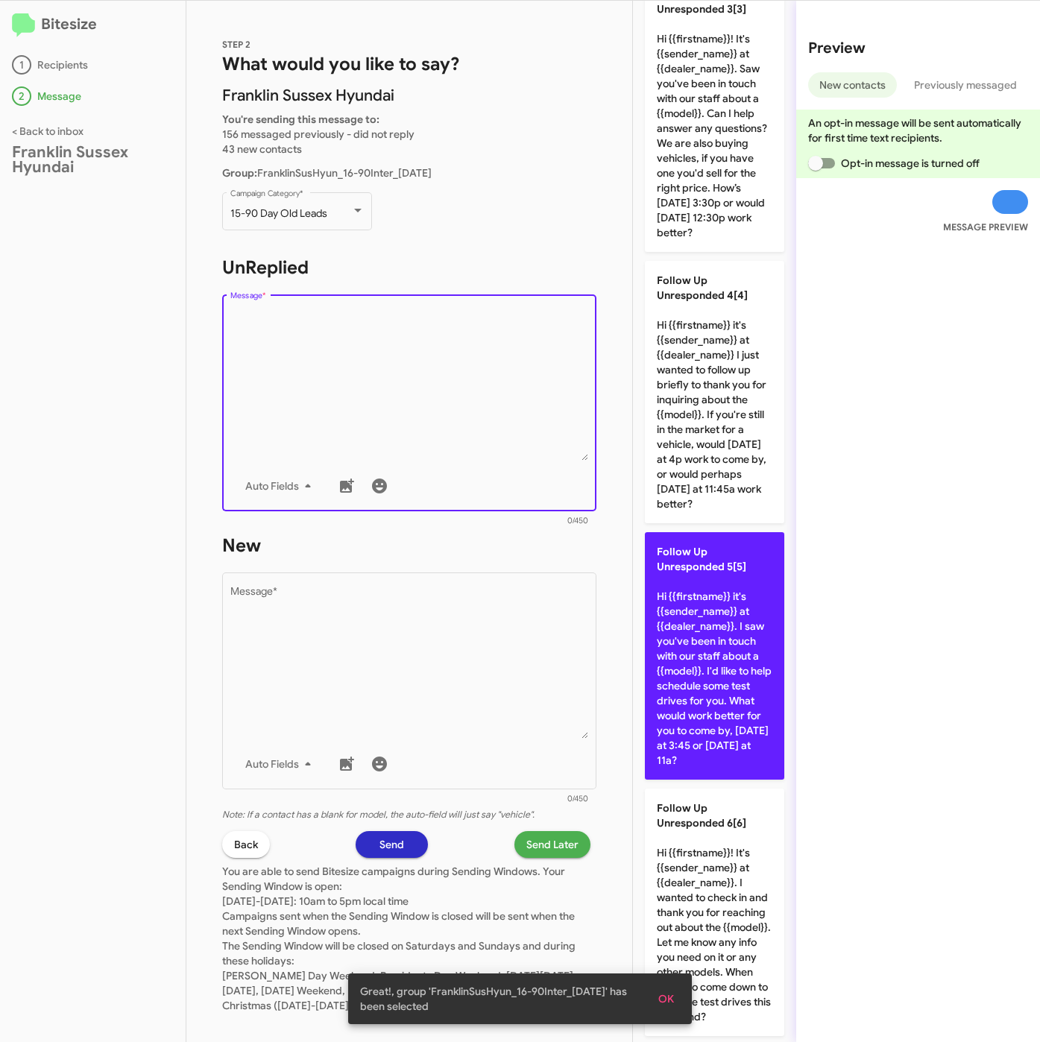
scroll to position [783, 0]
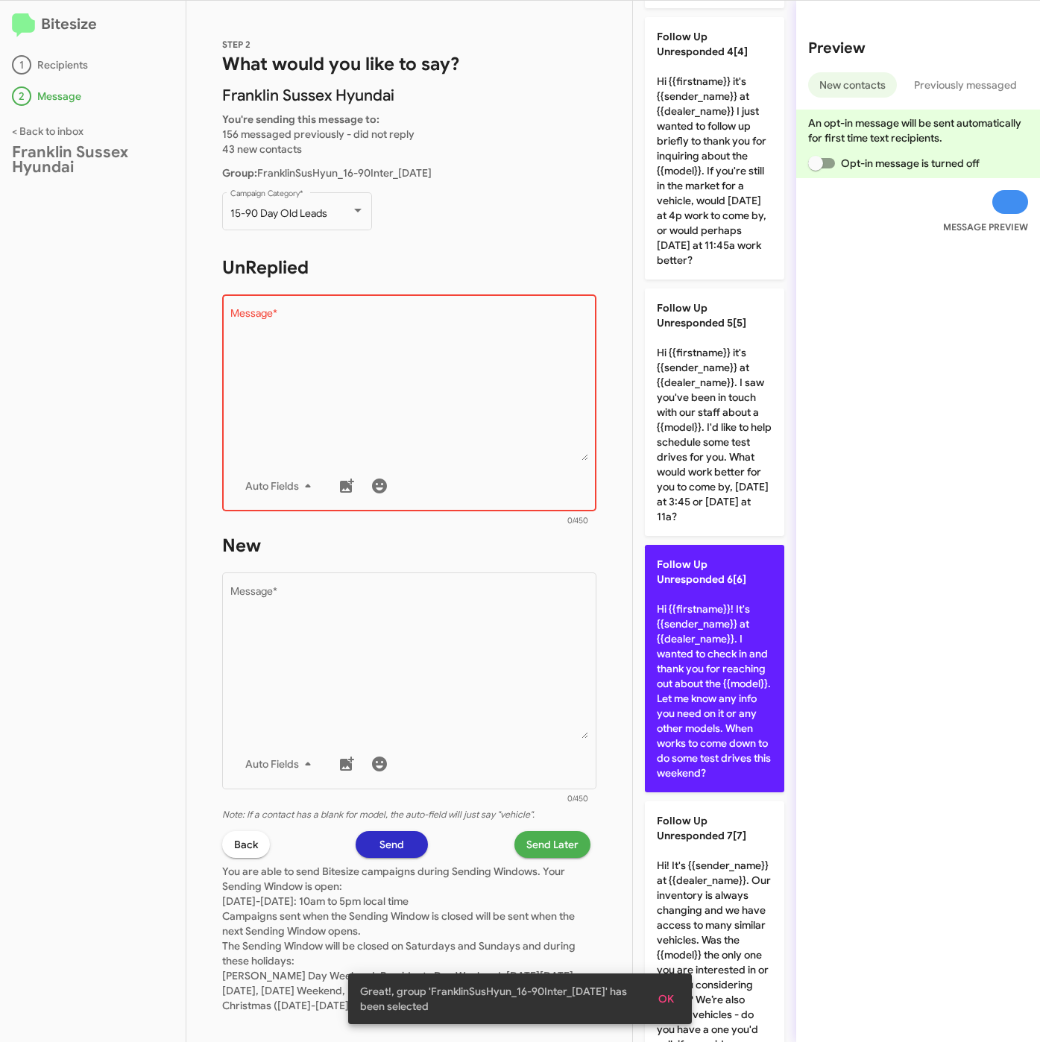
click at [704, 743] on p "Follow Up Unresponded 6[6] Hi {{firstname}}! It's {{sender_name}} at {{dealer_n…" at bounding box center [714, 668] width 139 height 247
type textarea "Hi {{firstname}}! It's {{sender_name}} at {{dealer_name}}. I wanted to check in…"
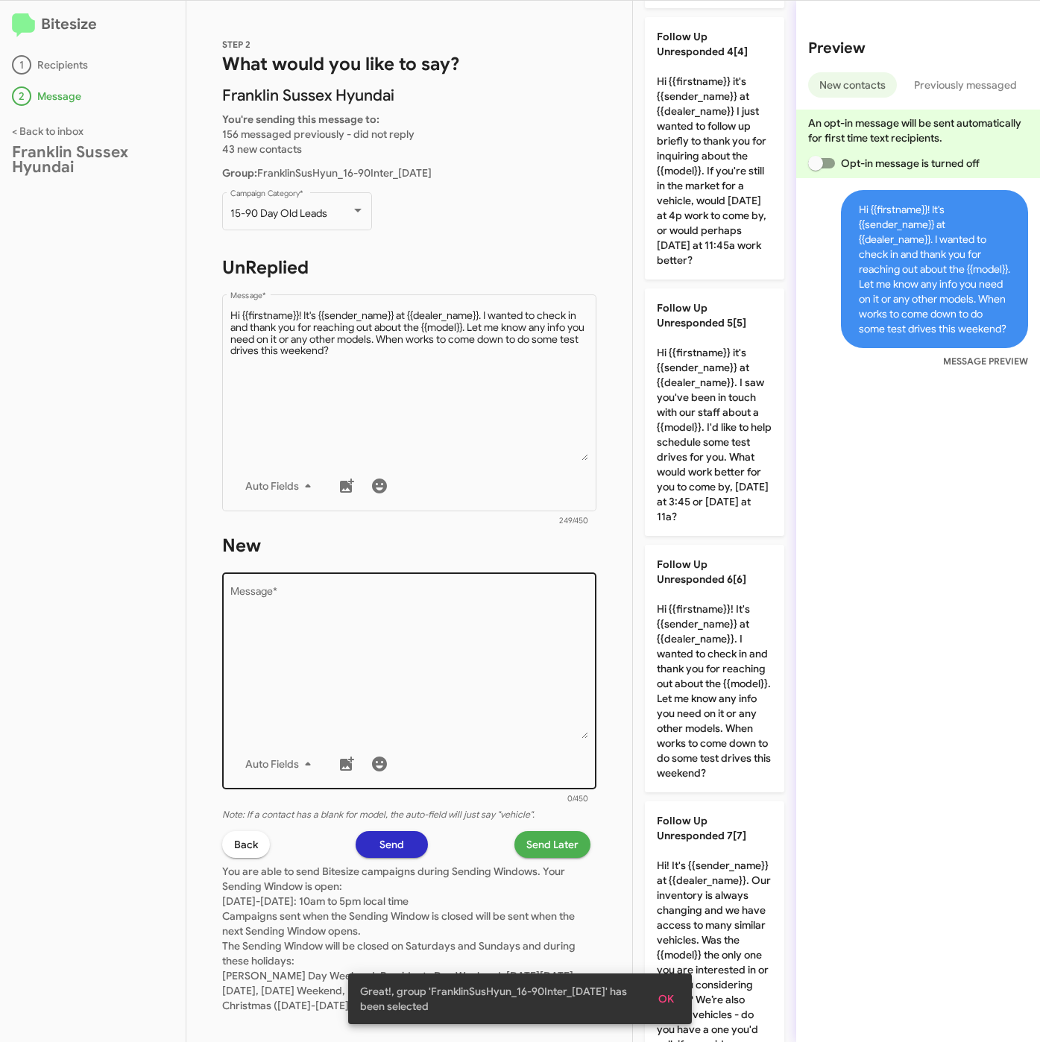
click at [436, 677] on textarea "Message *" at bounding box center [409, 663] width 358 height 152
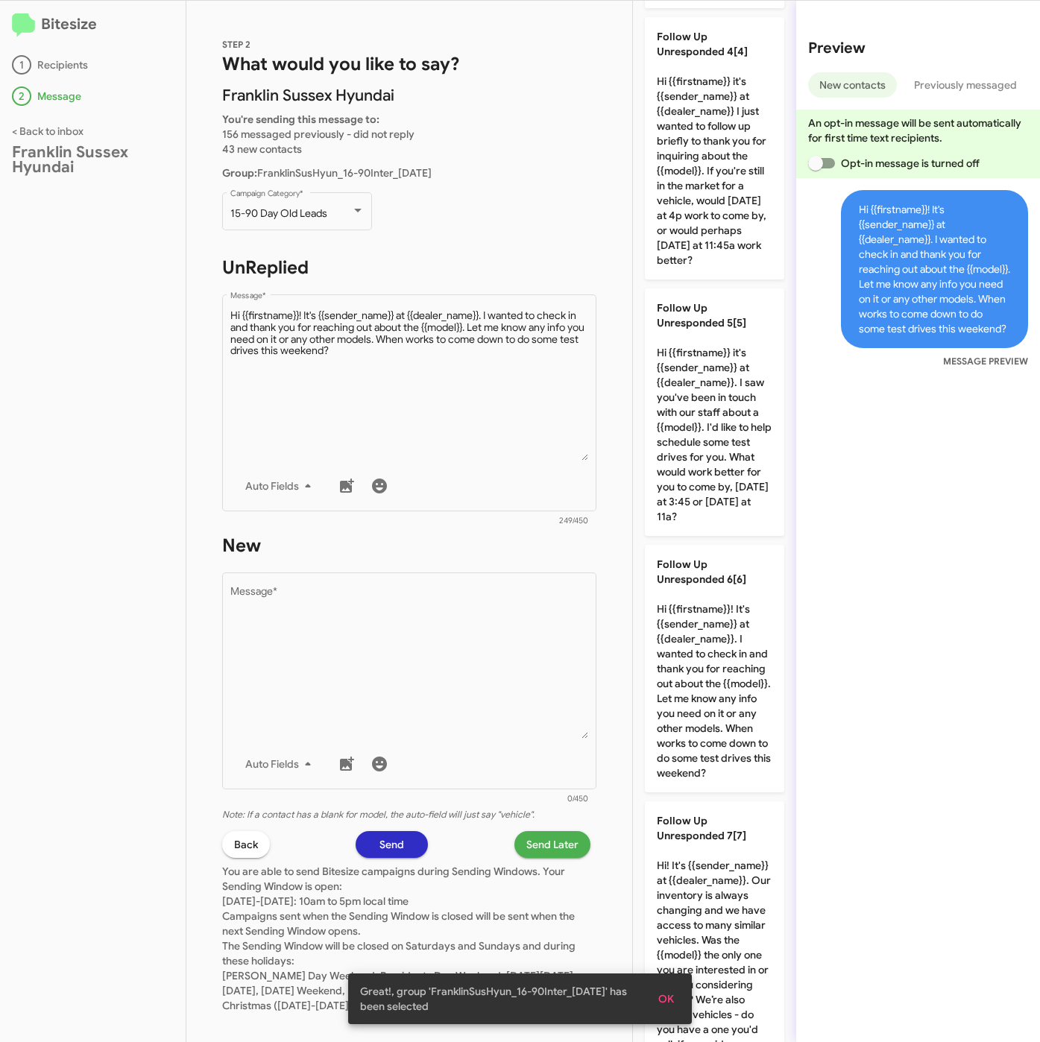
scroll to position [0, 0]
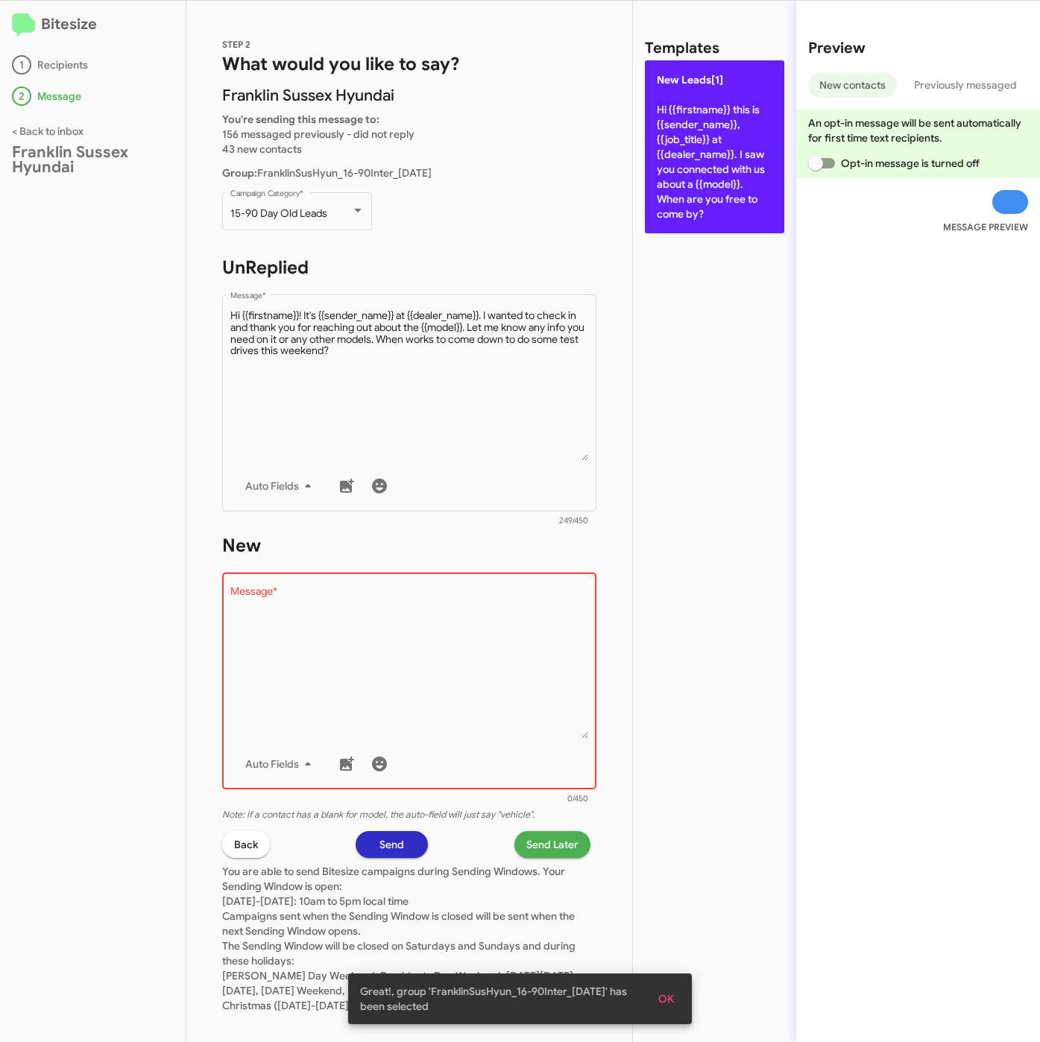
click at [724, 146] on p "New Leads[1] Hi {{firstname}} this is {{sender_name}}, {{job_title}} at {{deale…" at bounding box center [714, 146] width 139 height 173
type textarea "Hi {{firstname}} this is {{sender_name}}, {{job_title}} at {{dealer_name}}. I s…"
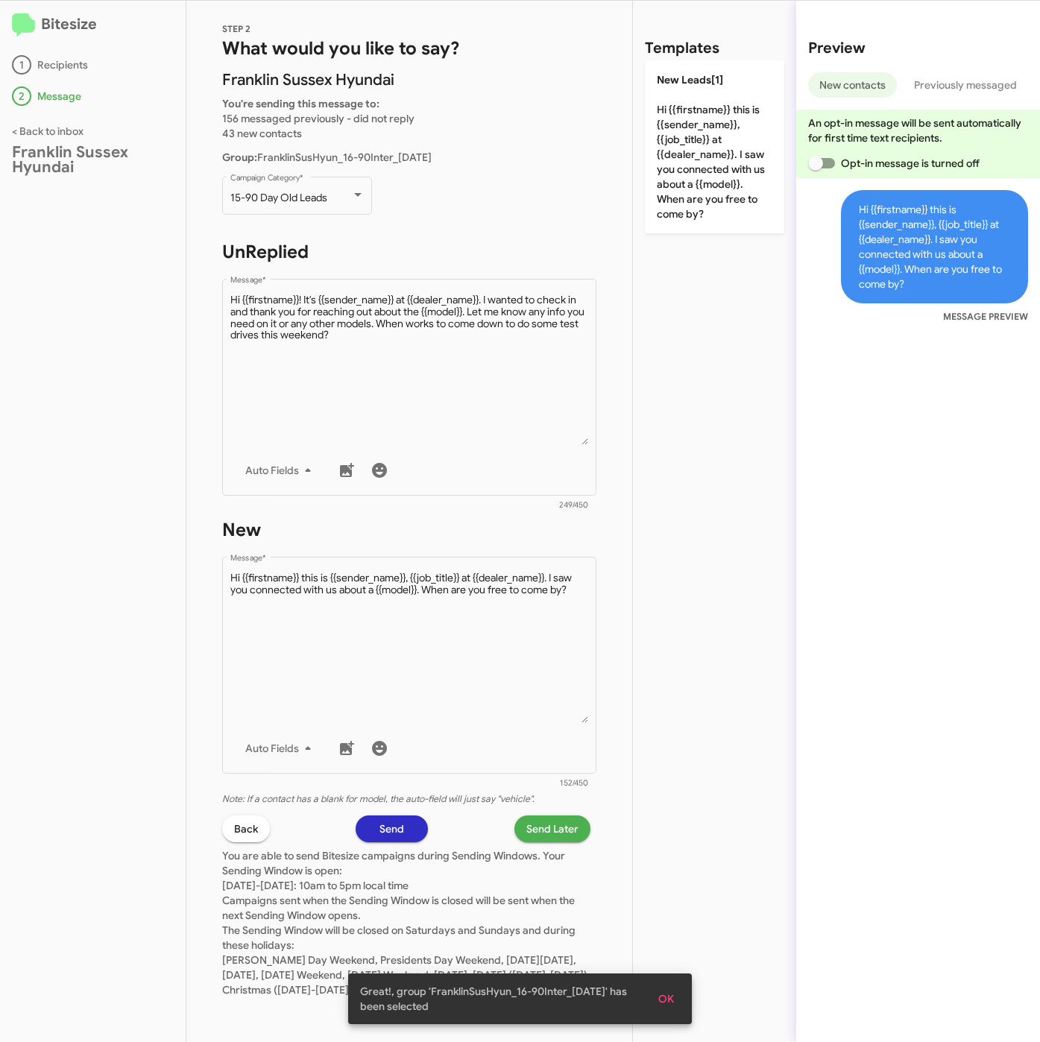
scroll to position [28, 0]
click at [552, 815] on span "Send Later" at bounding box center [552, 828] width 52 height 27
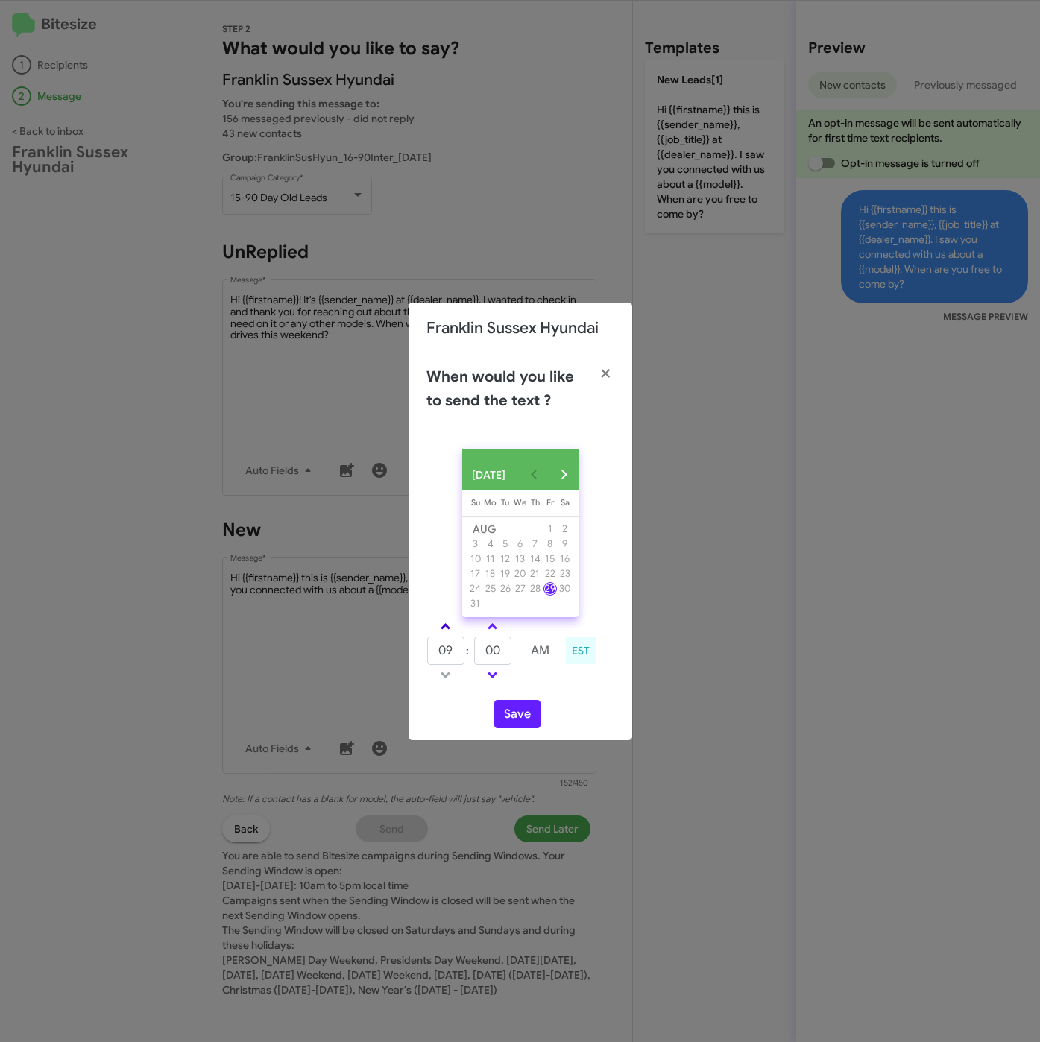
click at [450, 629] on link at bounding box center [445, 626] width 26 height 17
type input "10"
drag, startPoint x: 505, startPoint y: 646, endPoint x: 459, endPoint y: 646, distance: 46.2
click at [461, 646] on tr "10 : 00 AM" at bounding box center [492, 651] width 133 height 30
type input "19"
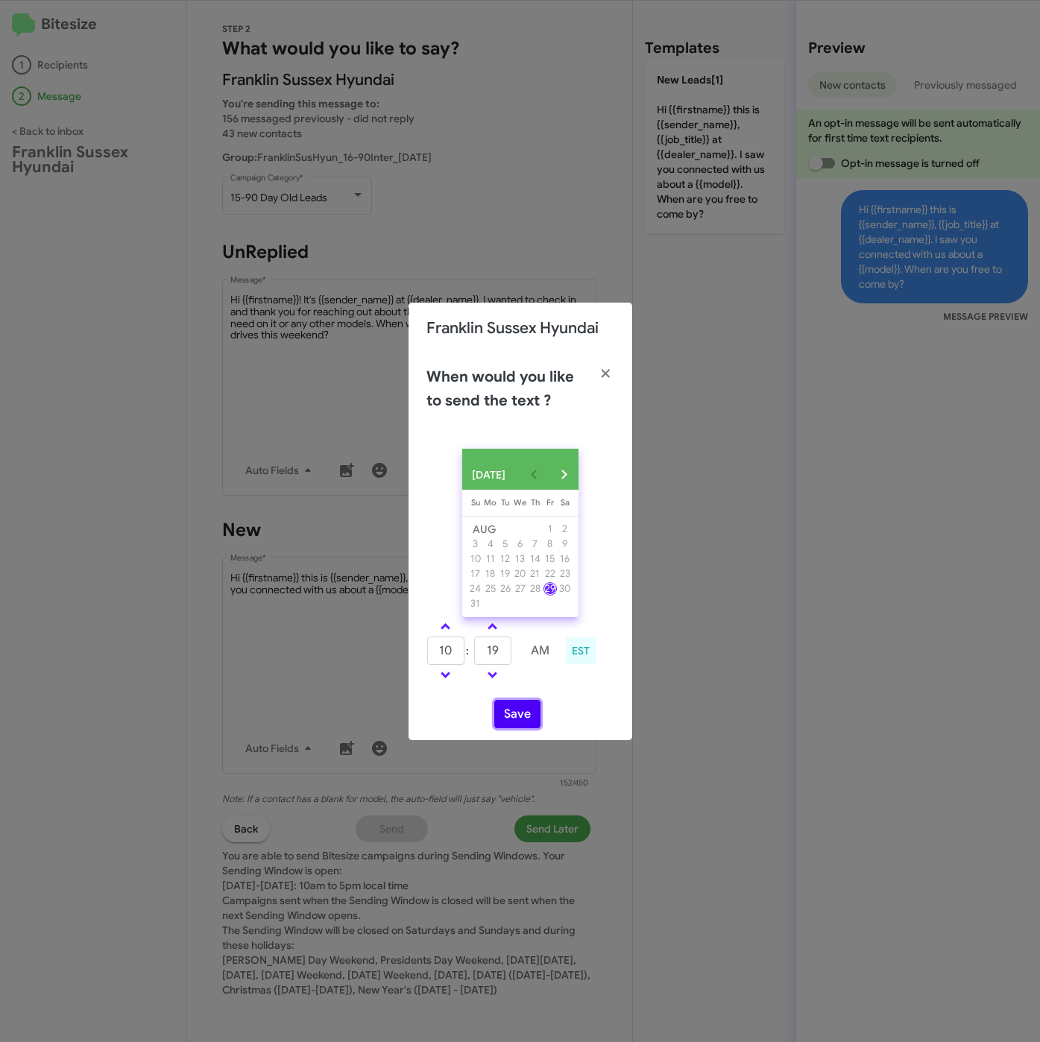
click at [503, 721] on button "Save" at bounding box center [517, 714] width 46 height 28
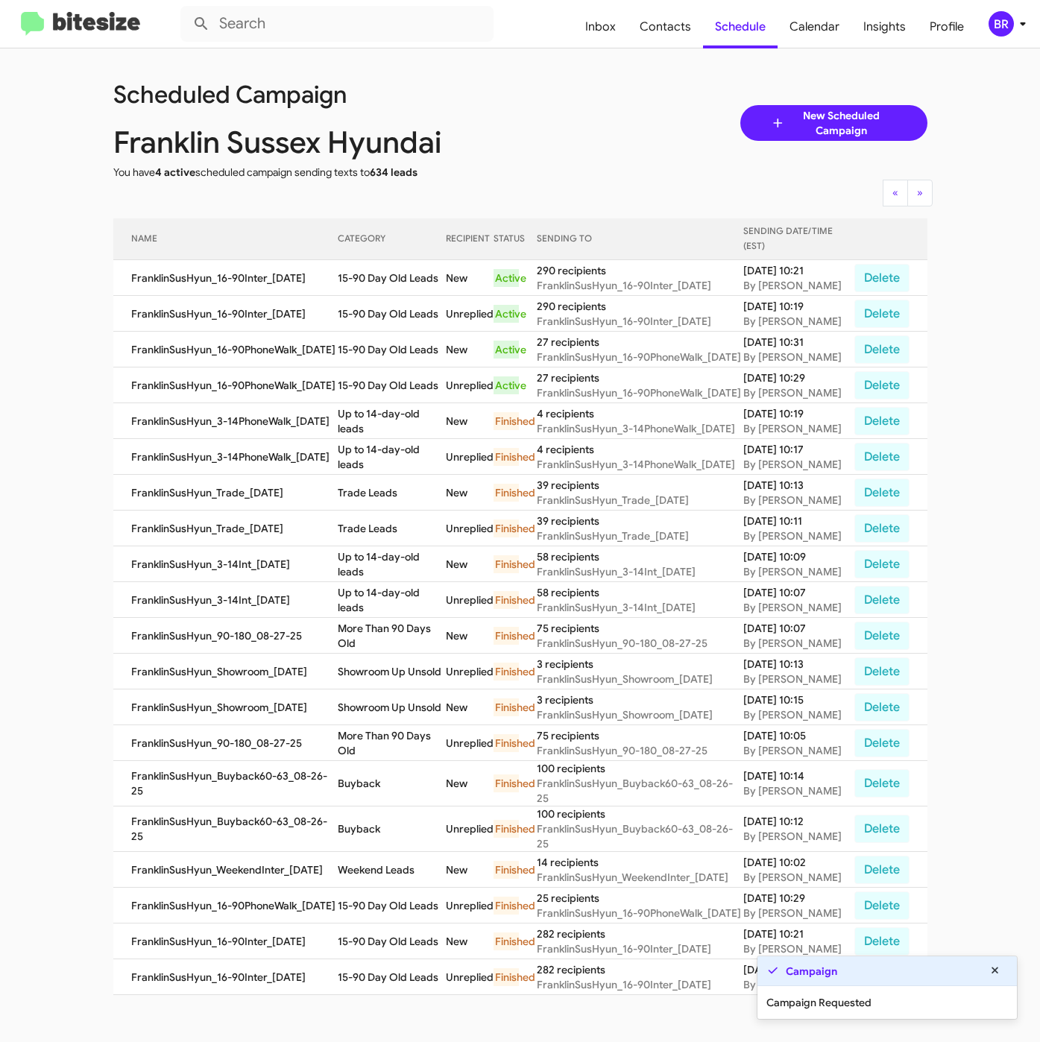
click at [993, 14] on div "BR" at bounding box center [1000, 23] width 25 height 25
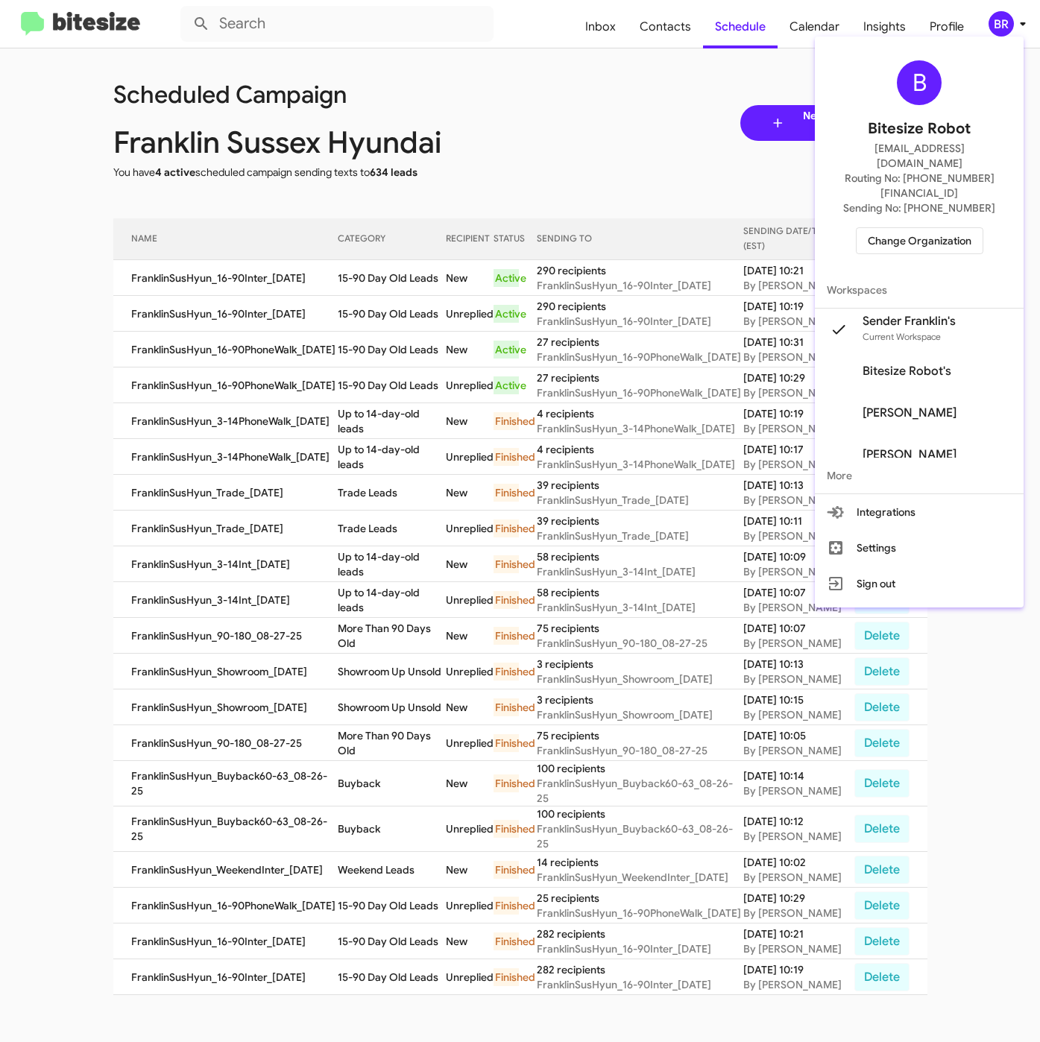
click at [293, 300] on div at bounding box center [520, 521] width 1040 height 1042
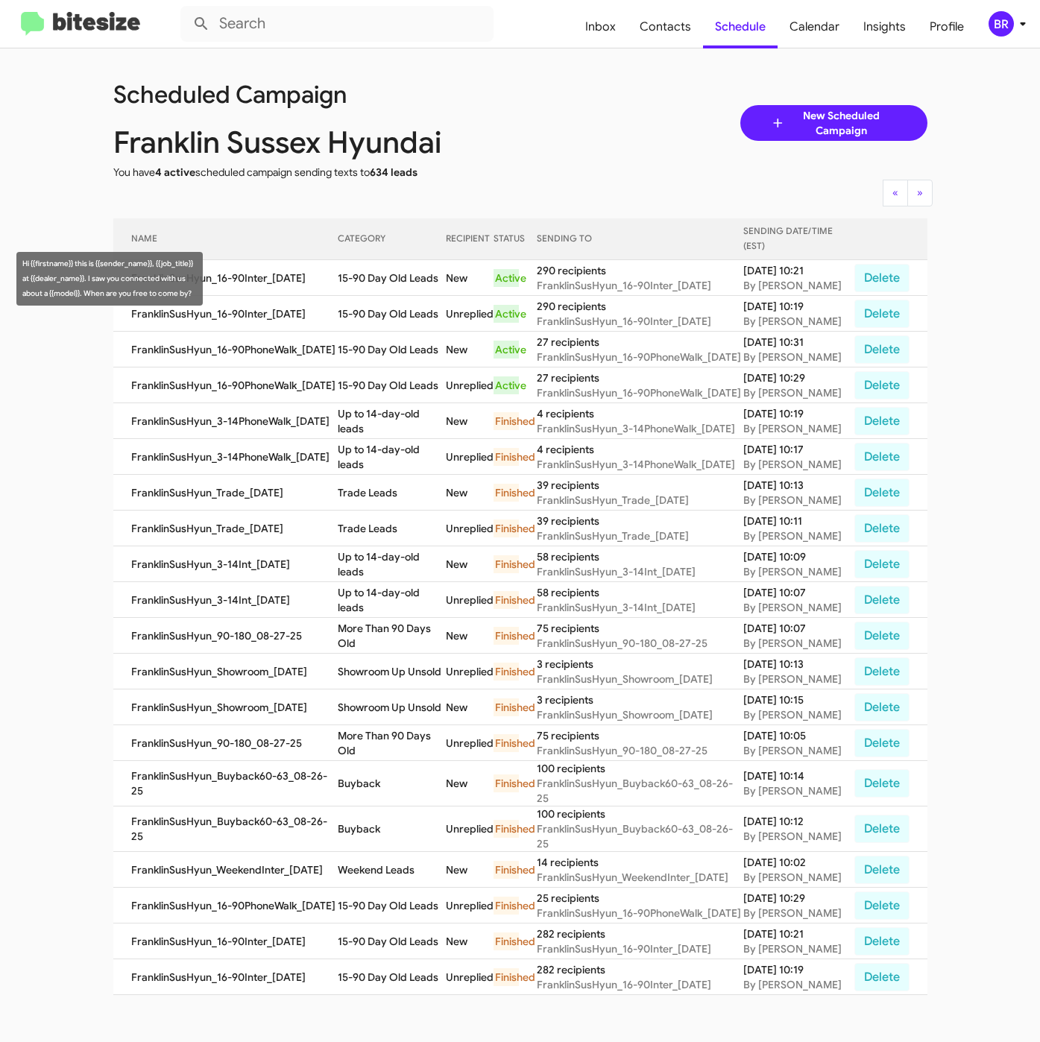
drag, startPoint x: 344, startPoint y: 276, endPoint x: 443, endPoint y: 291, distance: 99.5
click at [443, 291] on td "15-90 Day Old Leads" at bounding box center [392, 278] width 108 height 36
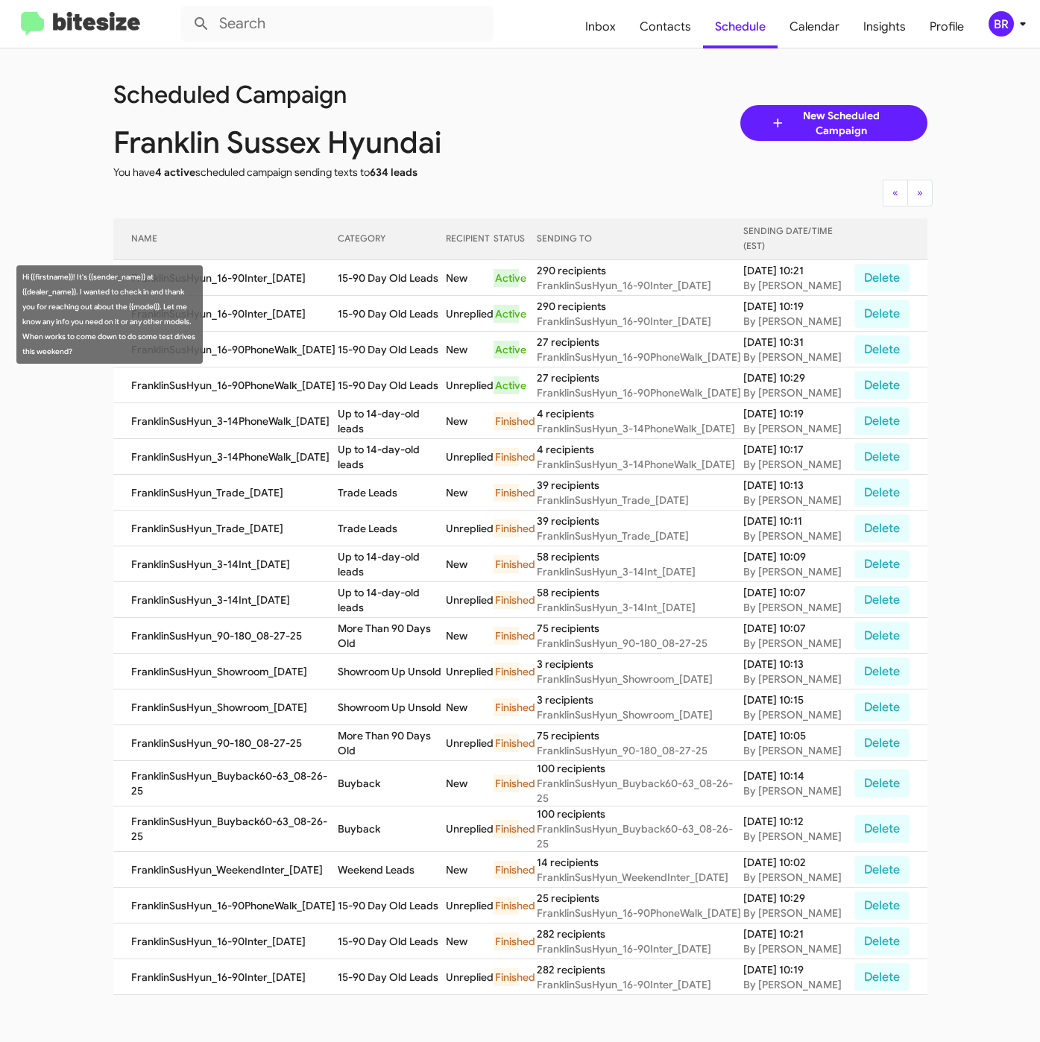
copy td "15-90 Day Old Leads"
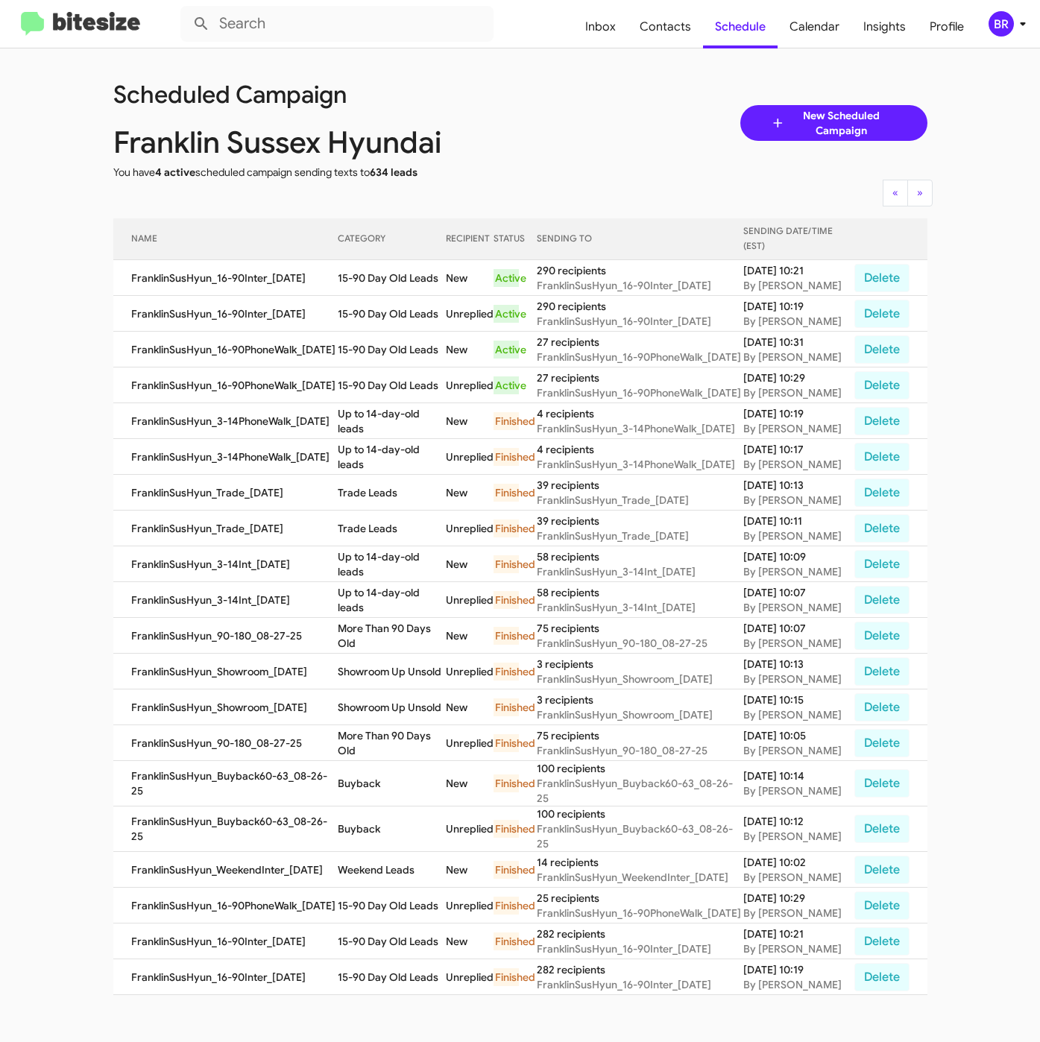
click at [1016, 11] on span "BR" at bounding box center [1010, 23] width 45 height 25
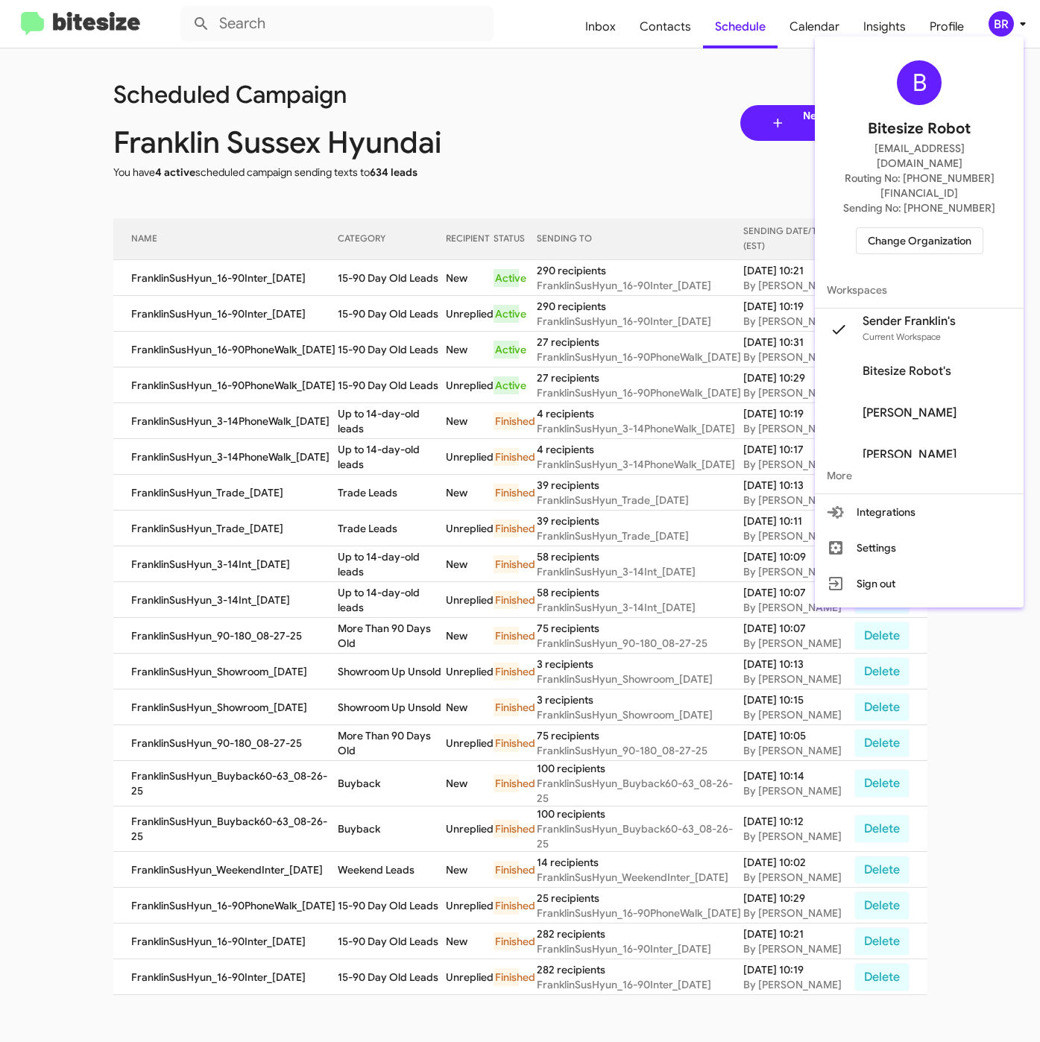
click at [950, 228] on span "Change Organization" at bounding box center [920, 240] width 104 height 25
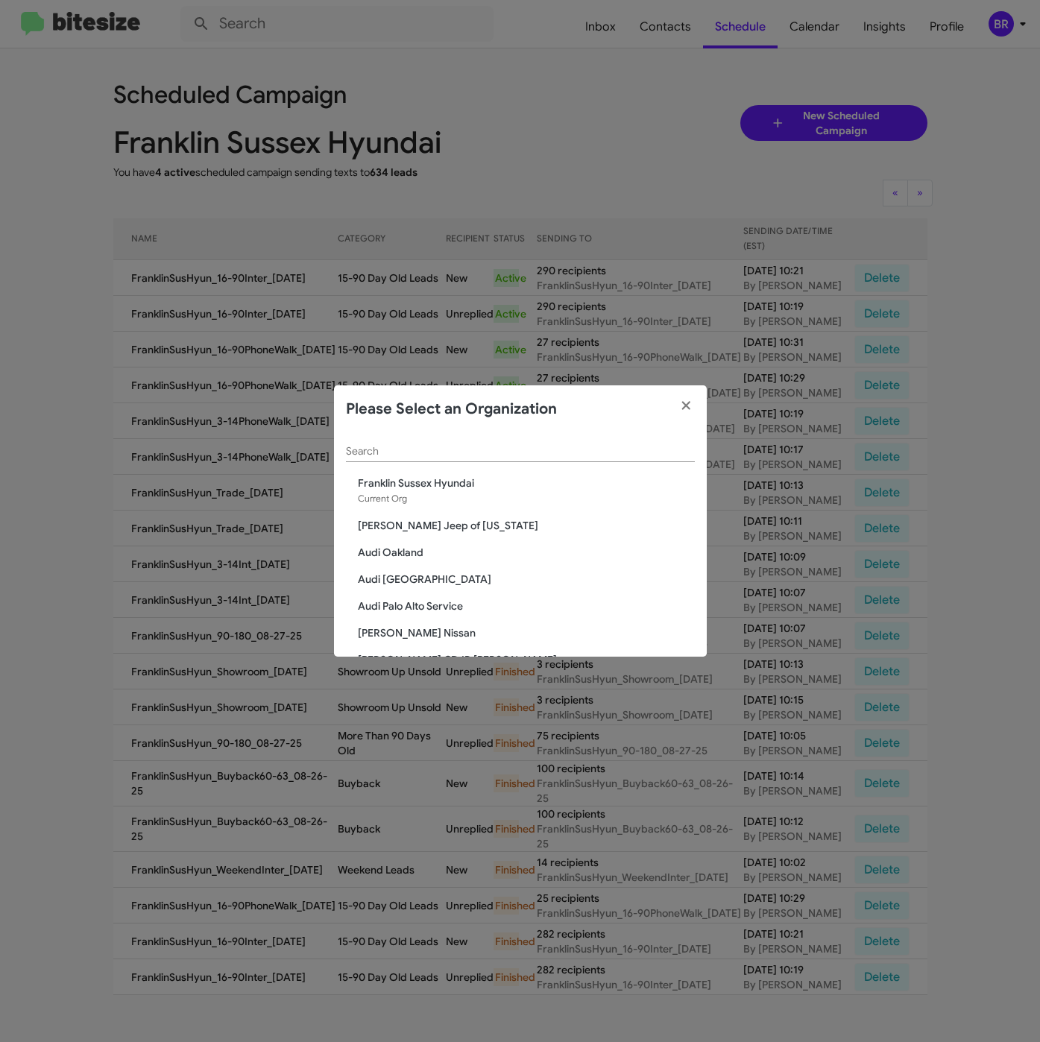
click at [499, 450] on input "Search" at bounding box center [520, 452] width 349 height 12
paste input "Franklin Sussex Auto Mall"
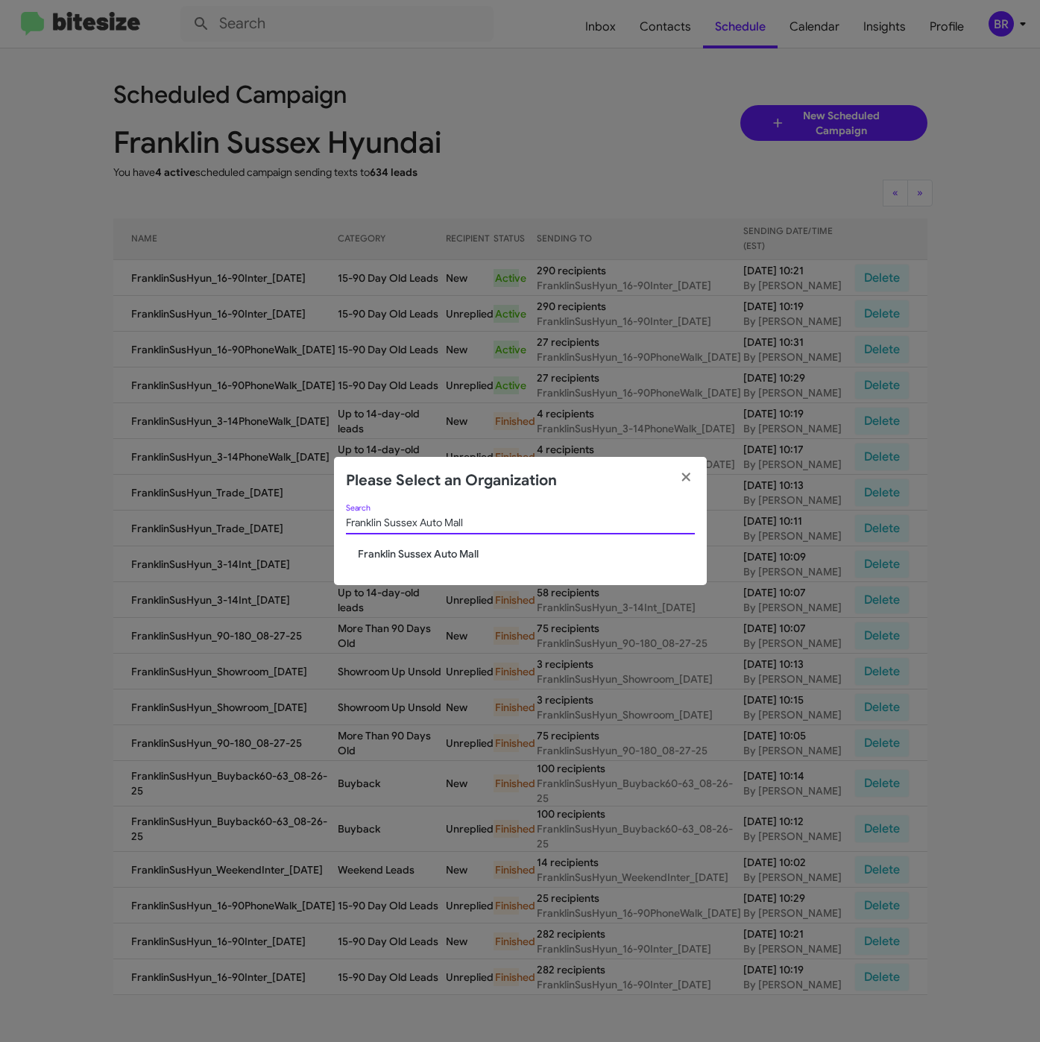
type input "Franklin Sussex Auto Mall"
click at [443, 553] on span "Franklin Sussex Auto Mall" at bounding box center [526, 553] width 337 height 15
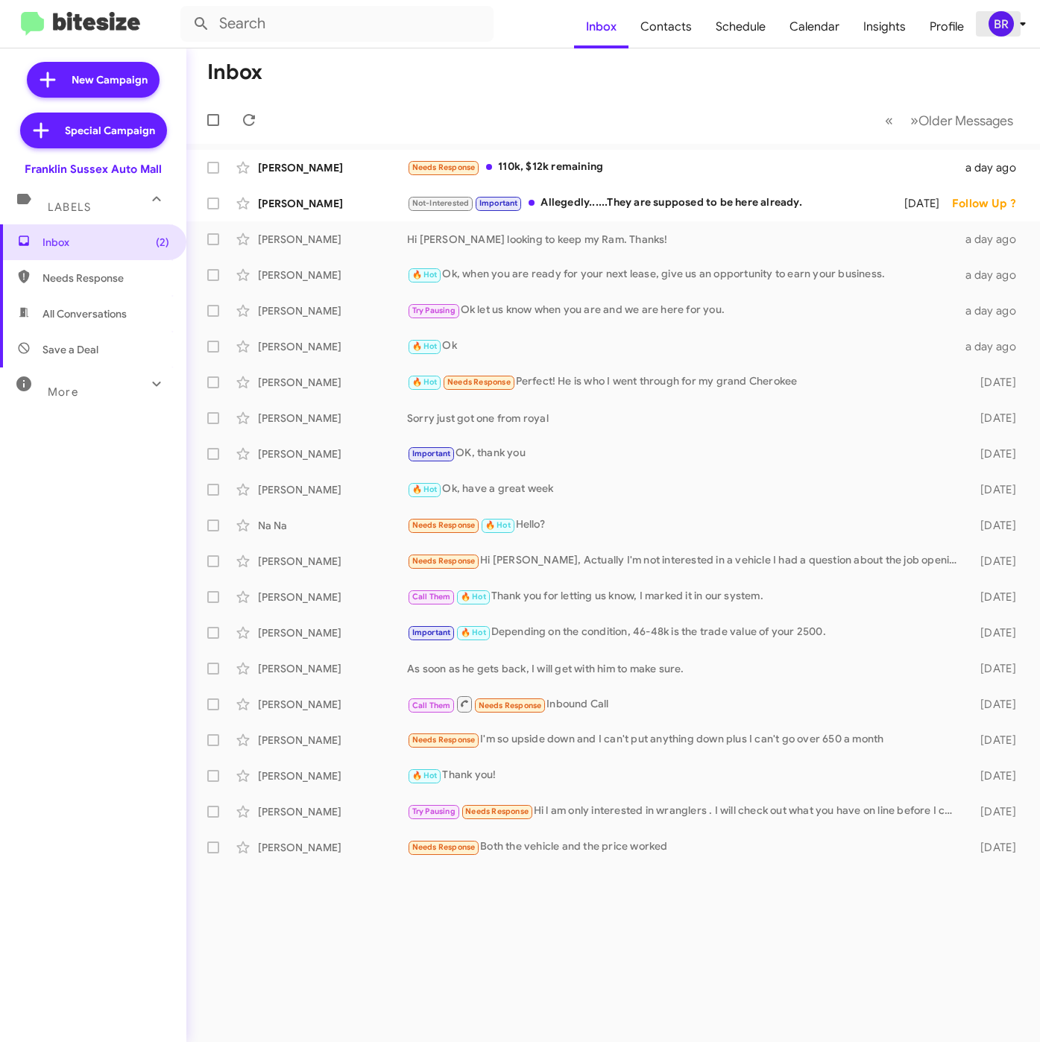
click at [1002, 12] on div "BR" at bounding box center [1000, 23] width 25 height 25
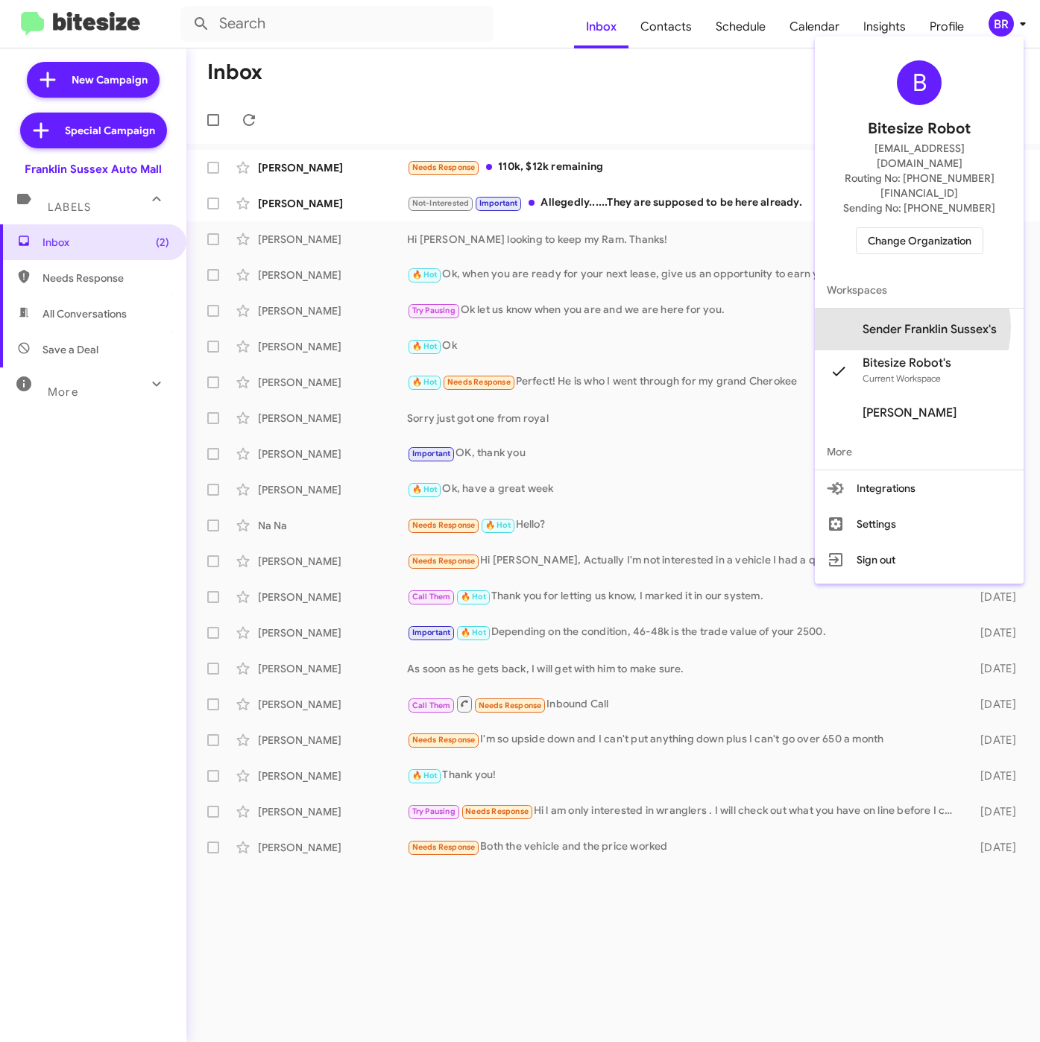
click at [915, 322] on span "Sender Franklin Sussex's" at bounding box center [929, 329] width 134 height 15
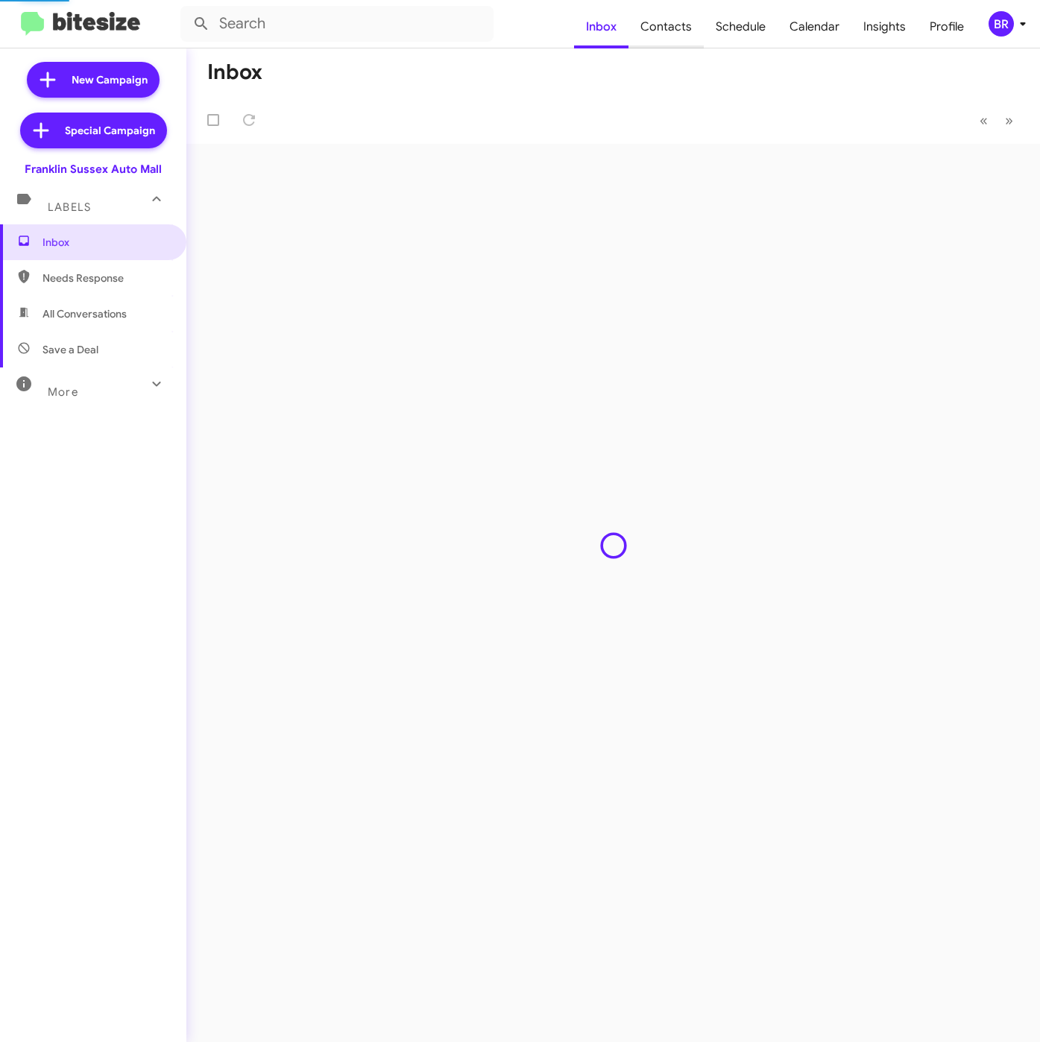
click at [662, 23] on span "Contacts" at bounding box center [665, 26] width 75 height 43
type input "in:groups"
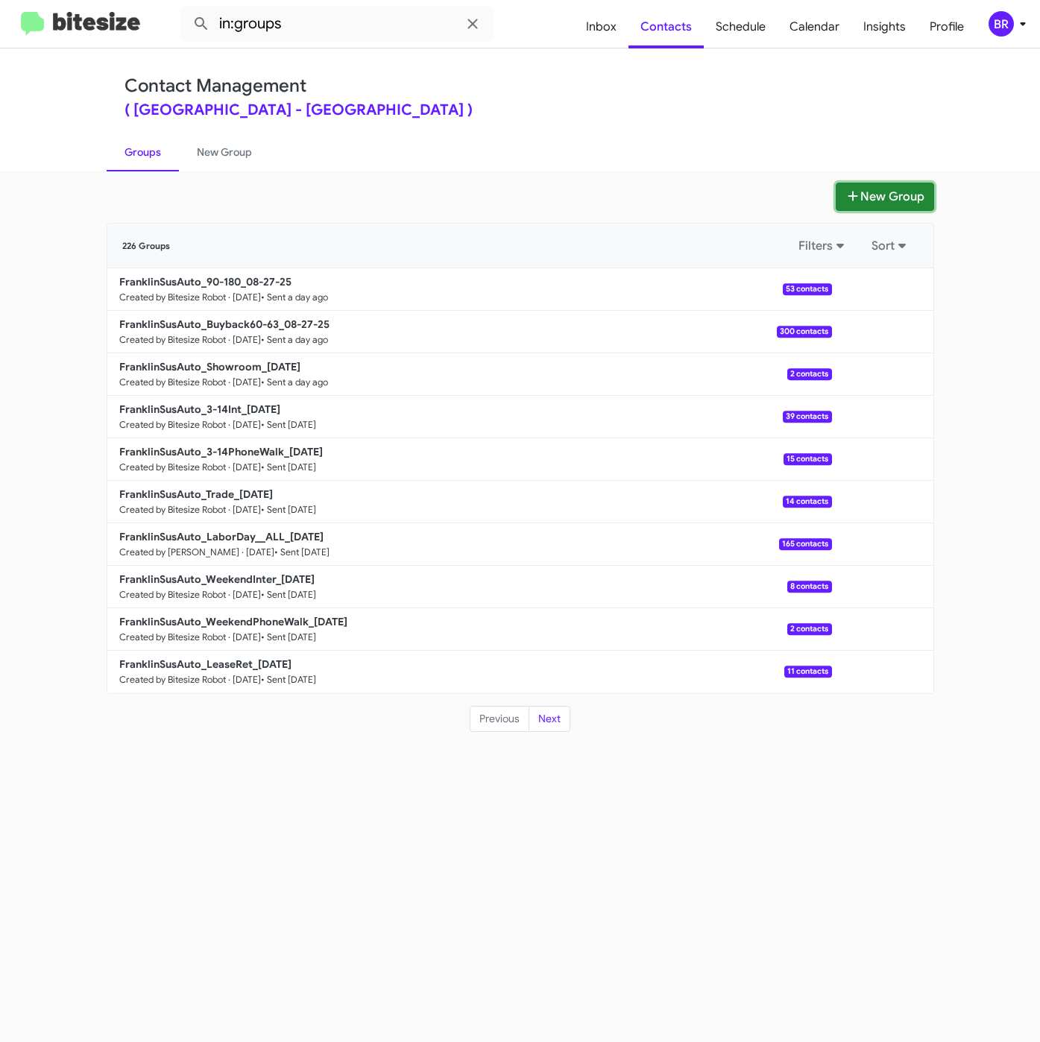
click at [888, 200] on button "New Group" at bounding box center [884, 197] width 98 height 28
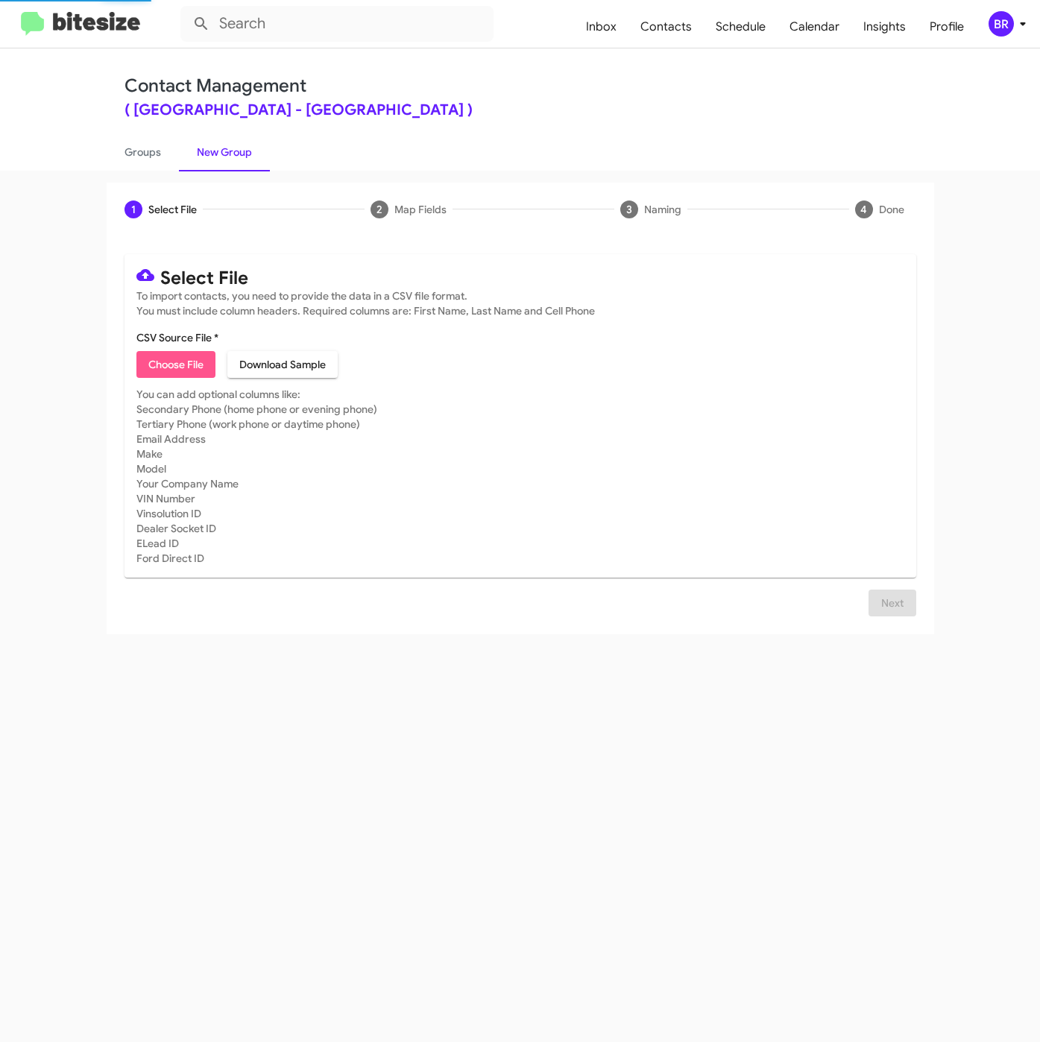
click at [190, 358] on span "Choose File" at bounding box center [175, 364] width 55 height 27
type input "FranklinSusAuto_16-90PhoneWalk_[DATE]"
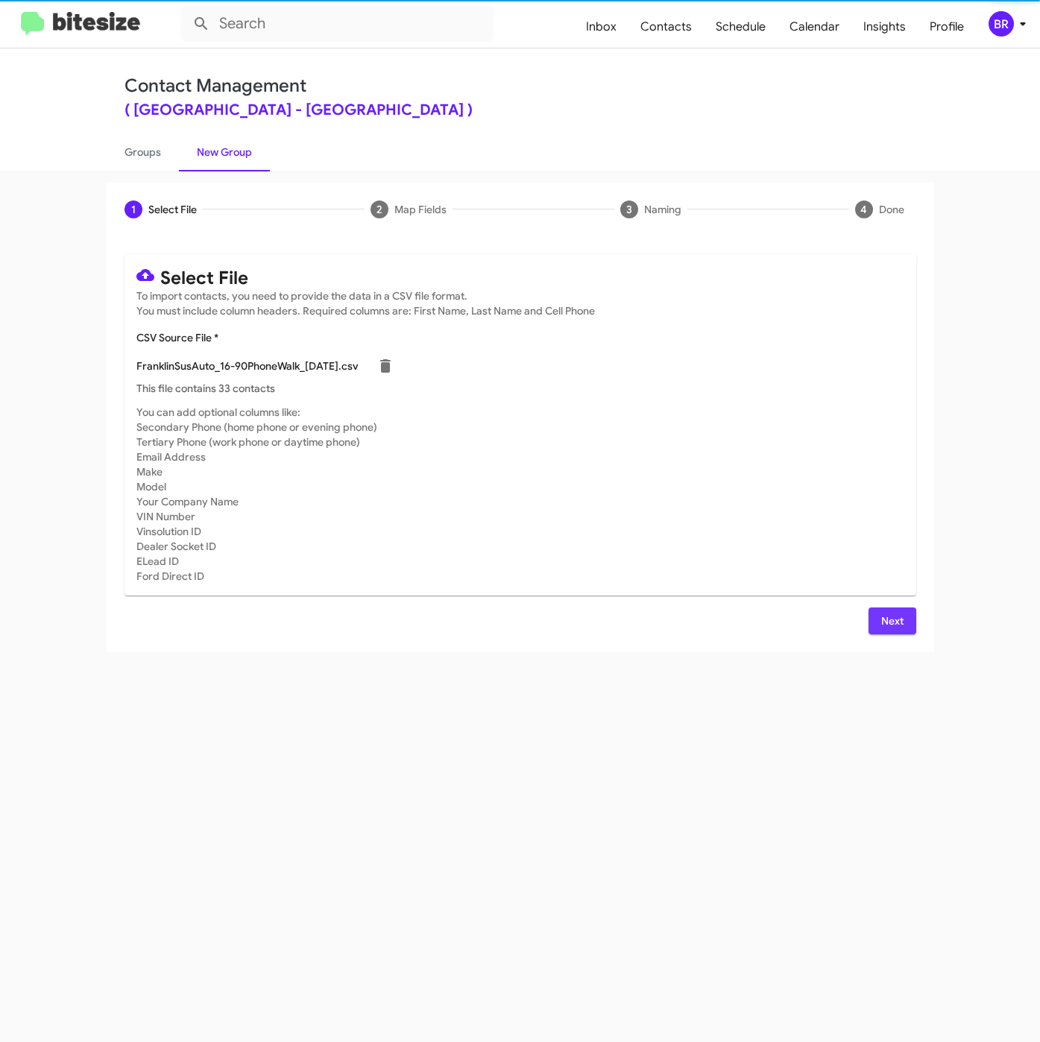
click at [892, 613] on span "Next" at bounding box center [892, 620] width 24 height 27
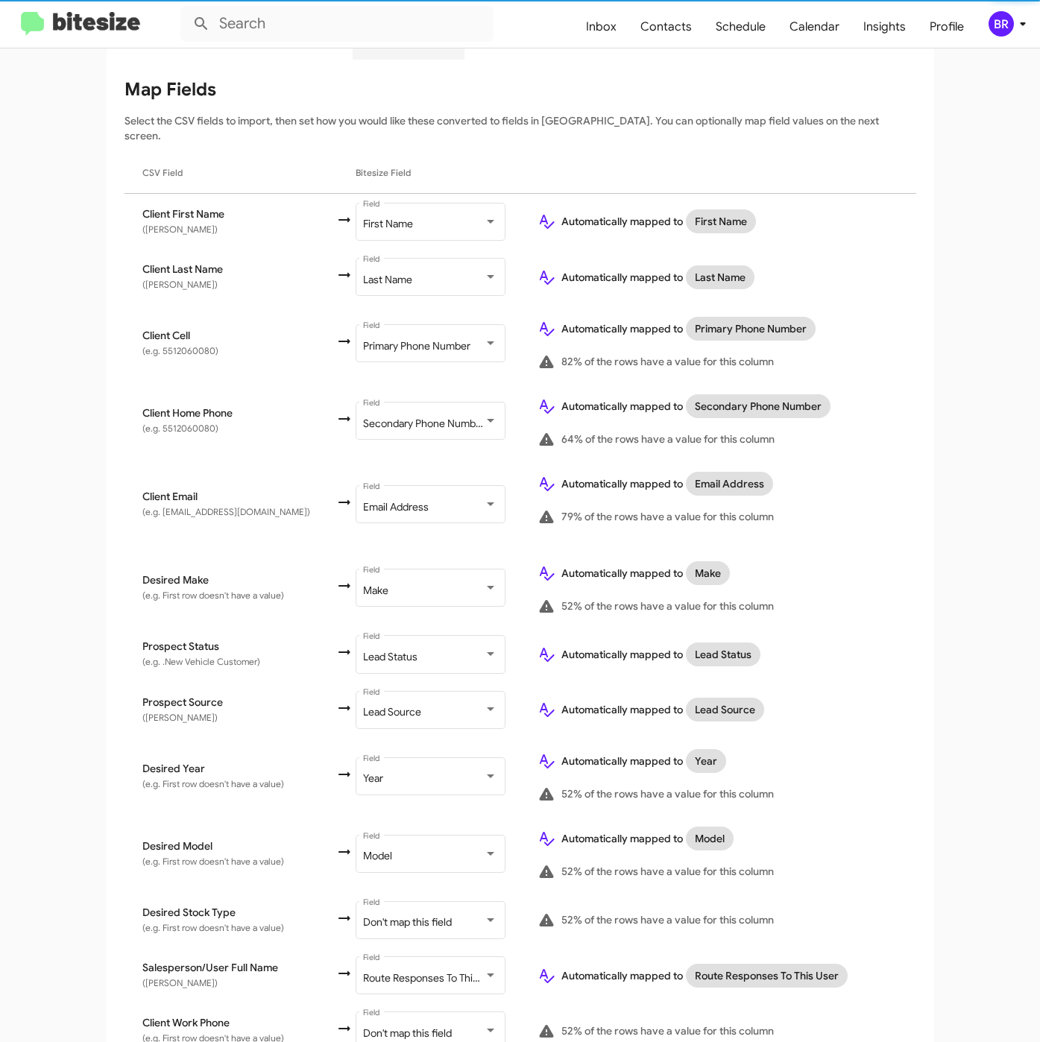
scroll to position [287, 0]
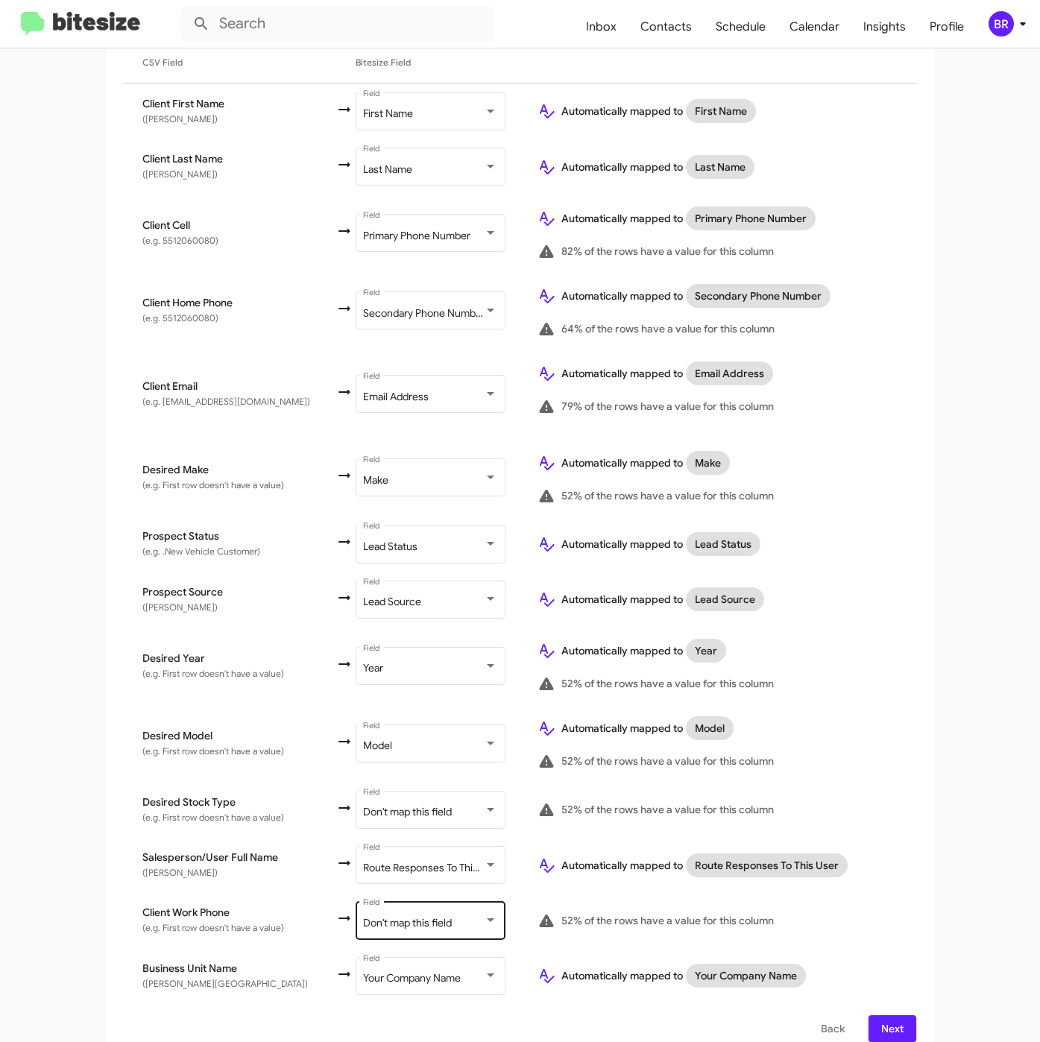
click at [412, 899] on div "Don't map this field Field" at bounding box center [430, 919] width 134 height 41
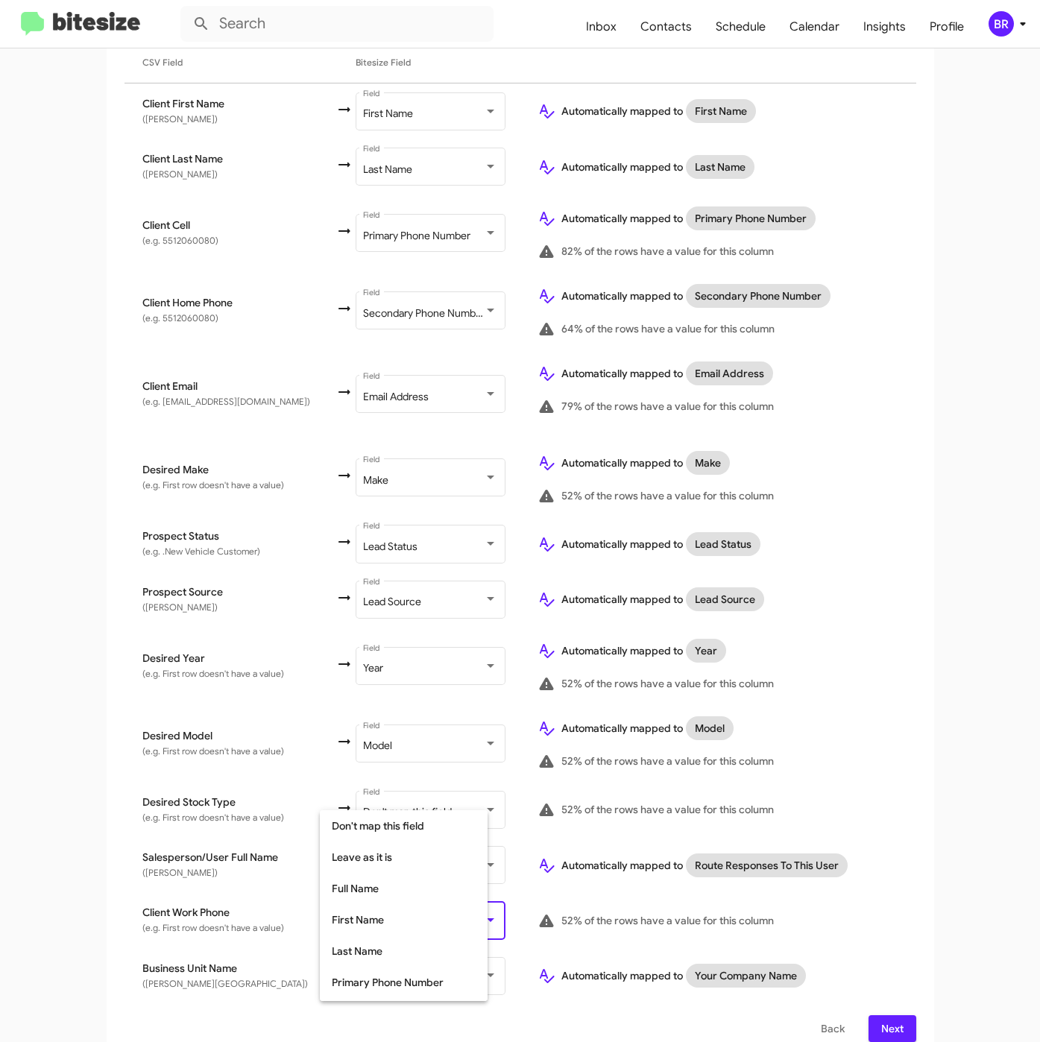
scroll to position [139, 0]
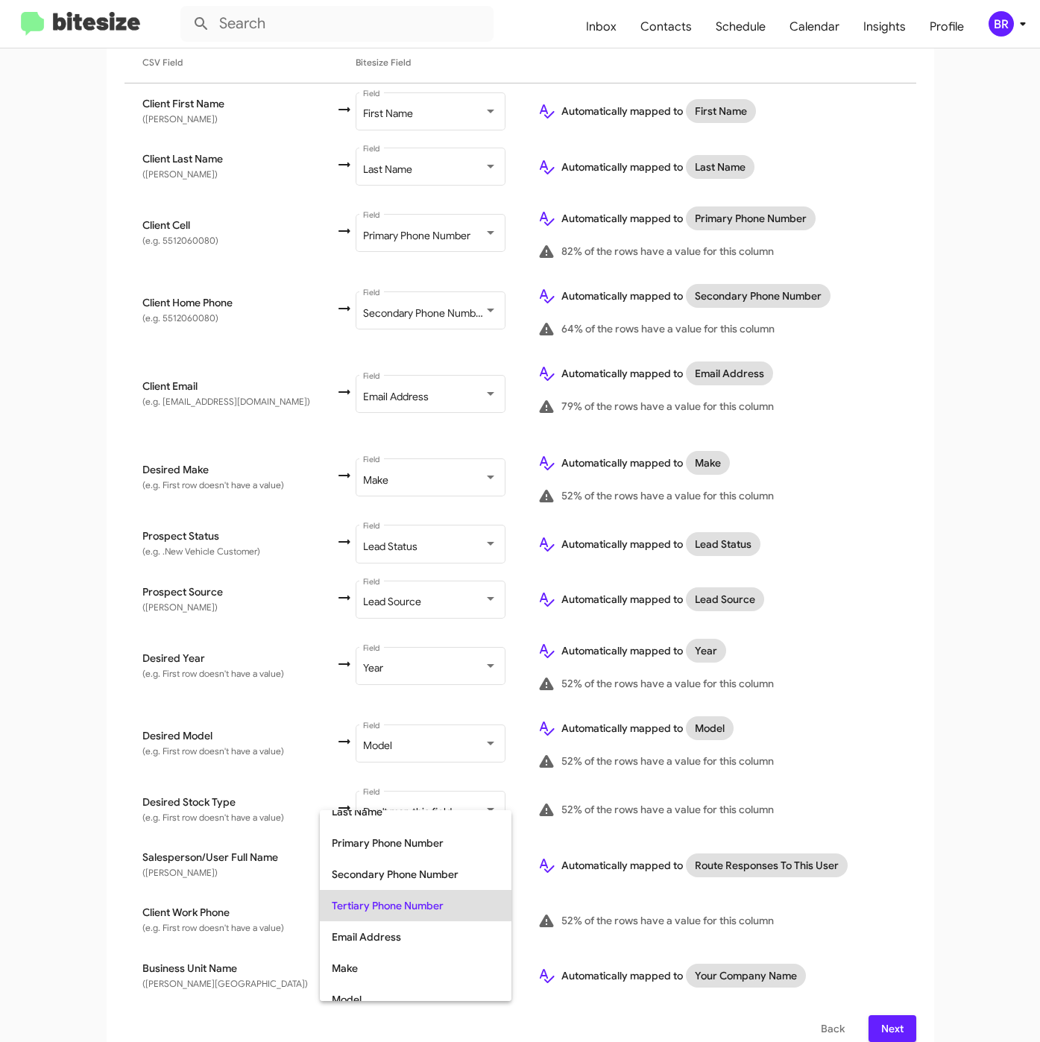
click at [412, 897] on span "Tertiary Phone Number" at bounding box center [416, 905] width 168 height 31
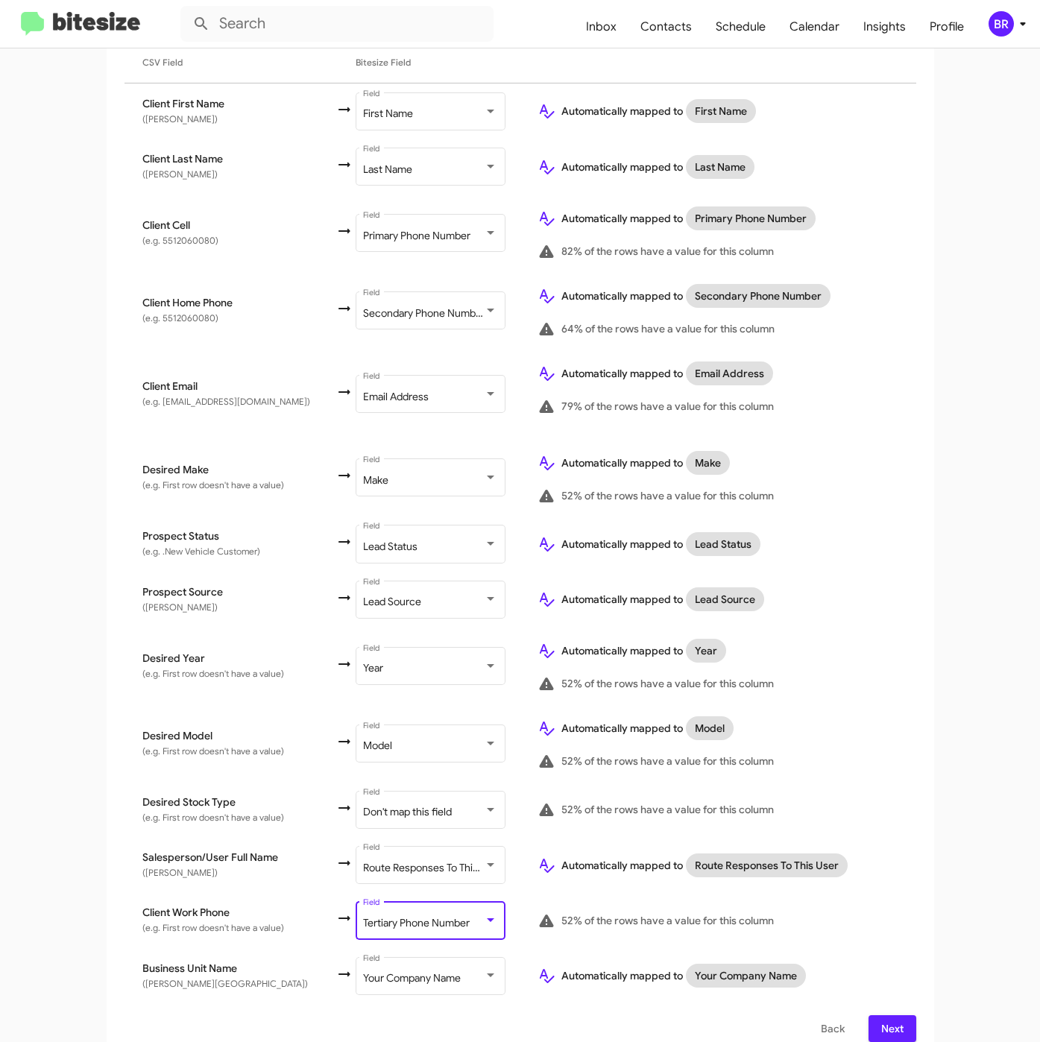
click at [883, 1020] on span "Next" at bounding box center [892, 1028] width 24 height 27
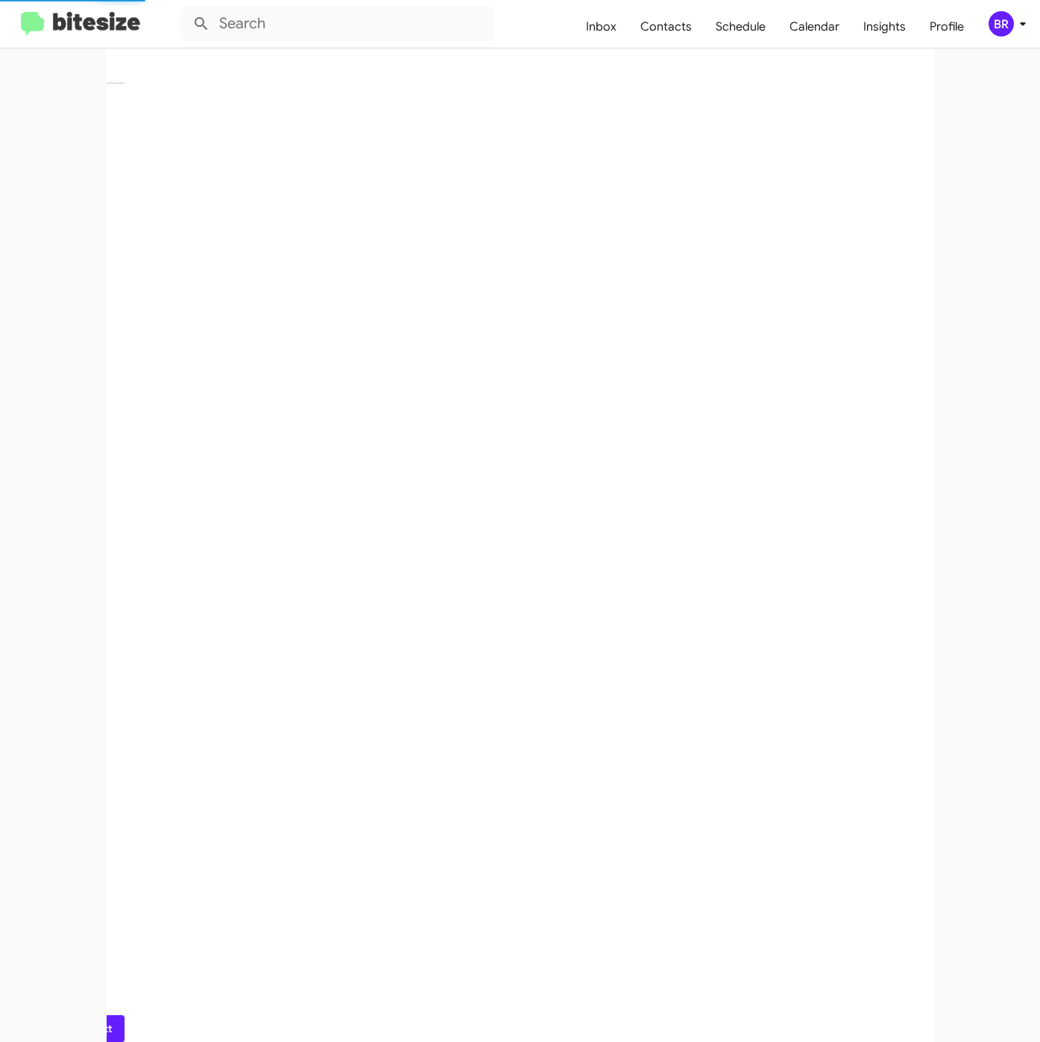
scroll to position [0, 0]
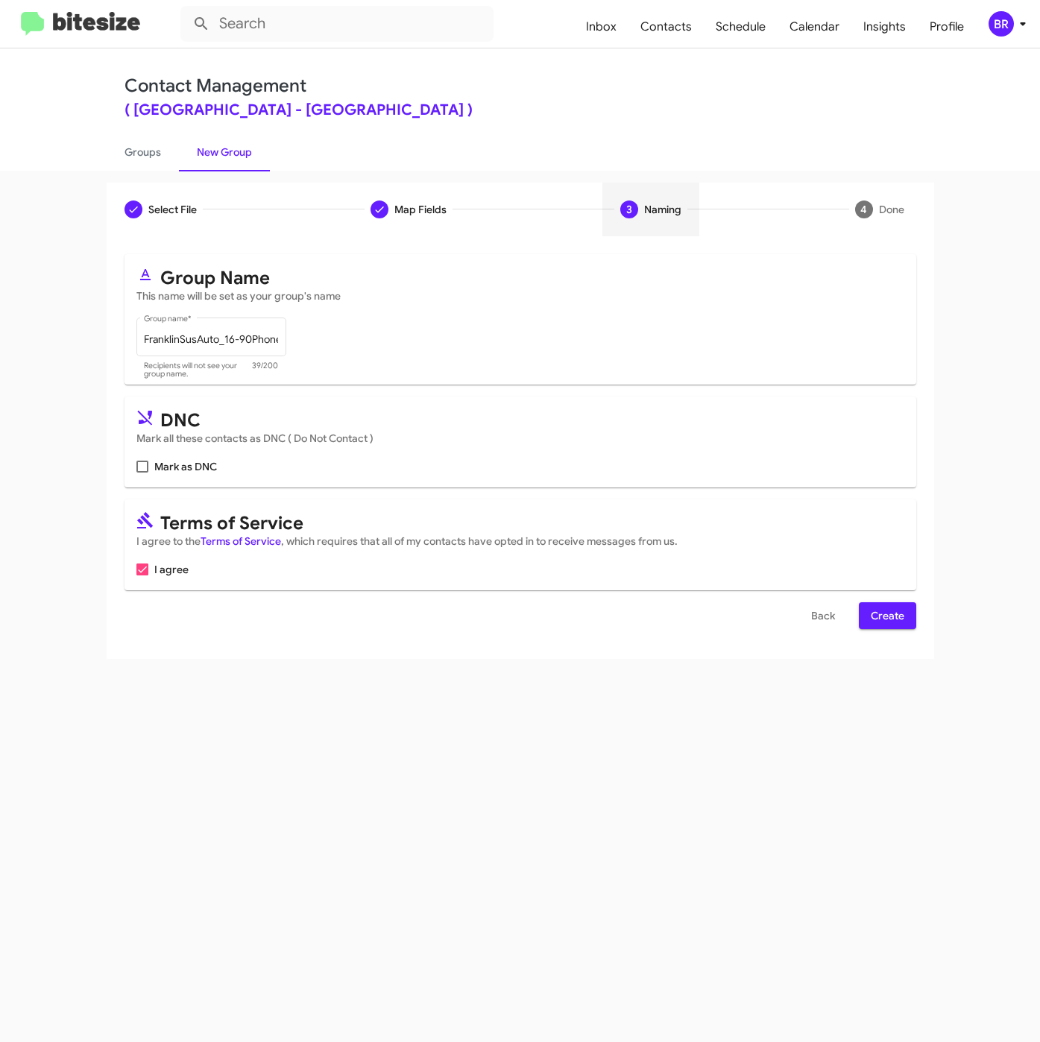
click at [901, 613] on span "Create" at bounding box center [888, 615] width 34 height 27
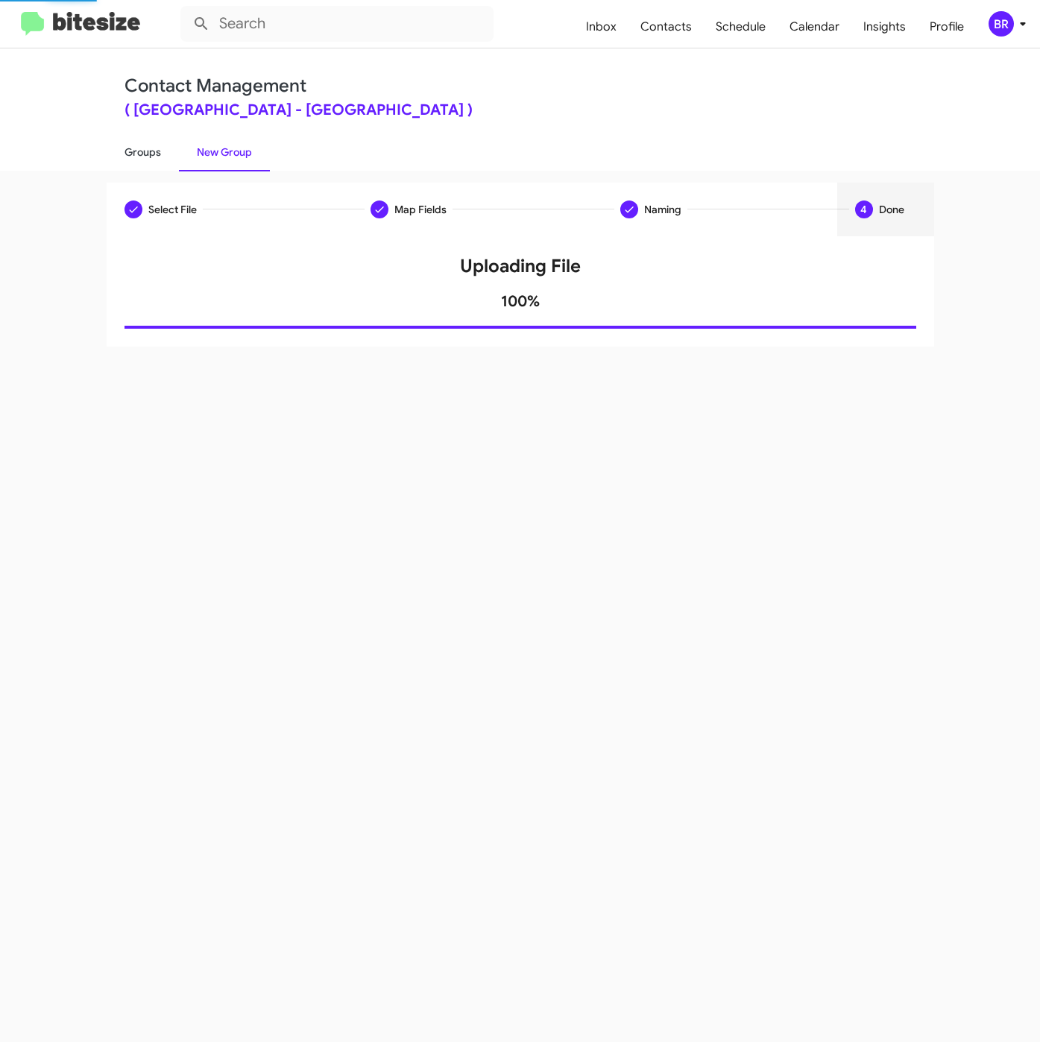
click at [142, 144] on link "Groups" at bounding box center [143, 152] width 72 height 39
type input "in:groups"
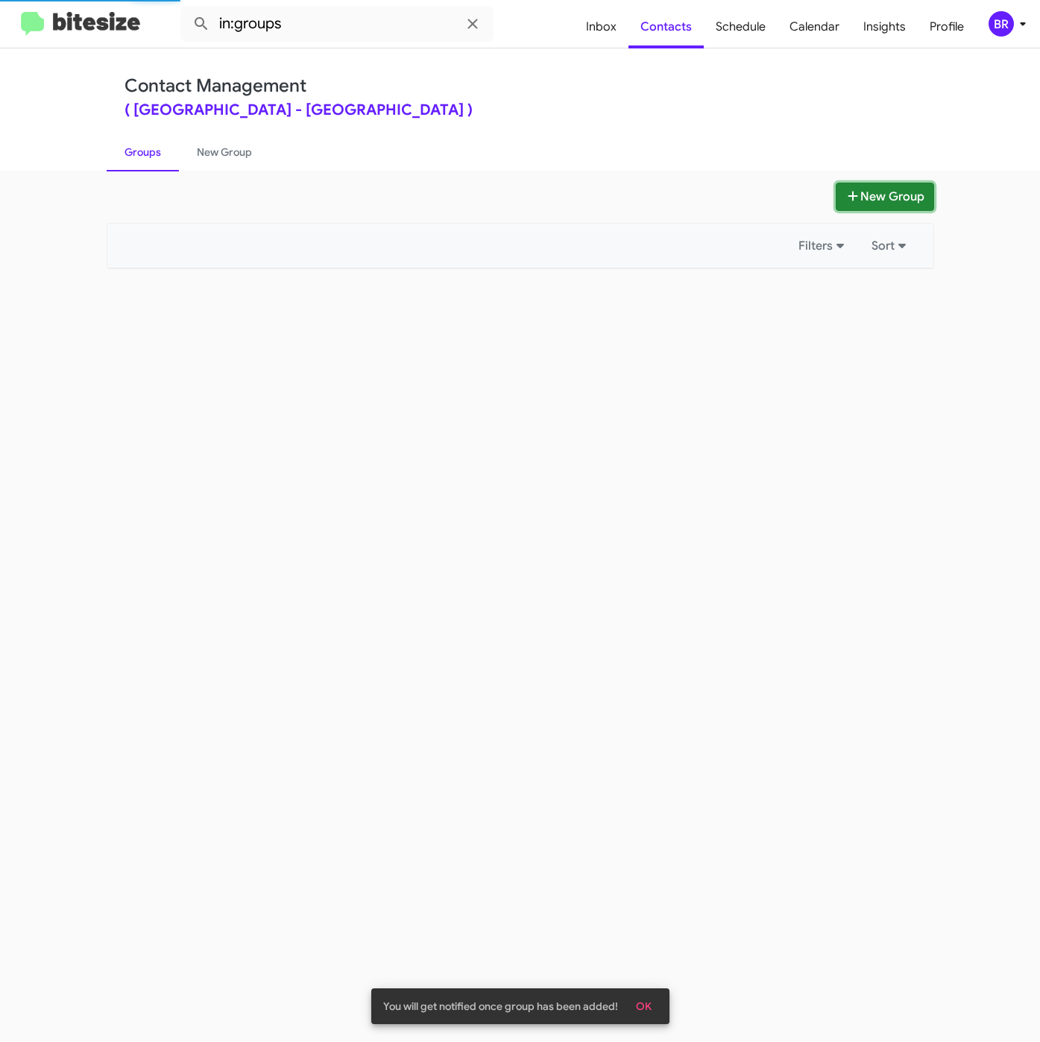
click at [848, 195] on icon at bounding box center [852, 196] width 15 height 12
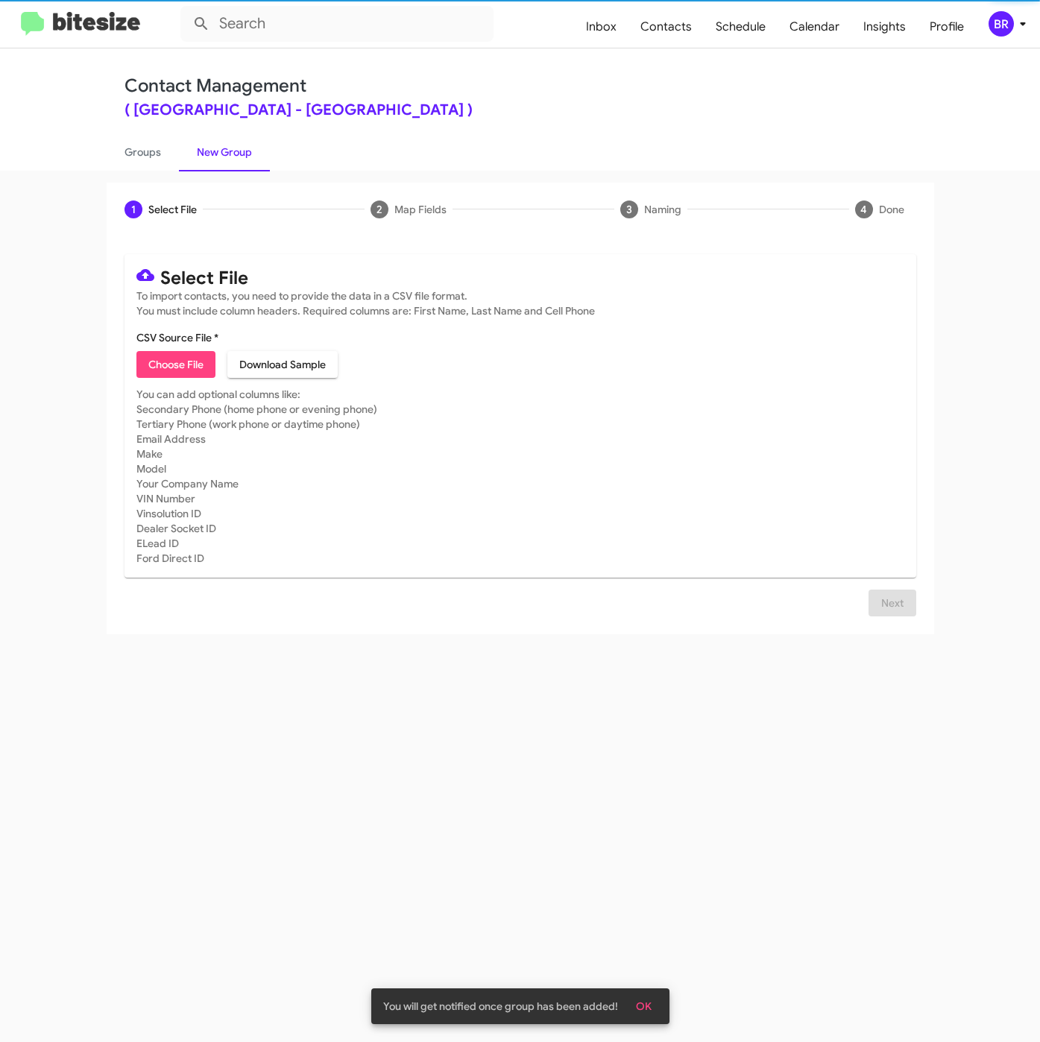
click at [177, 356] on span "Choose File" at bounding box center [175, 364] width 55 height 27
type input "FranklinSusAuto_16-90Inter_[DATE]"
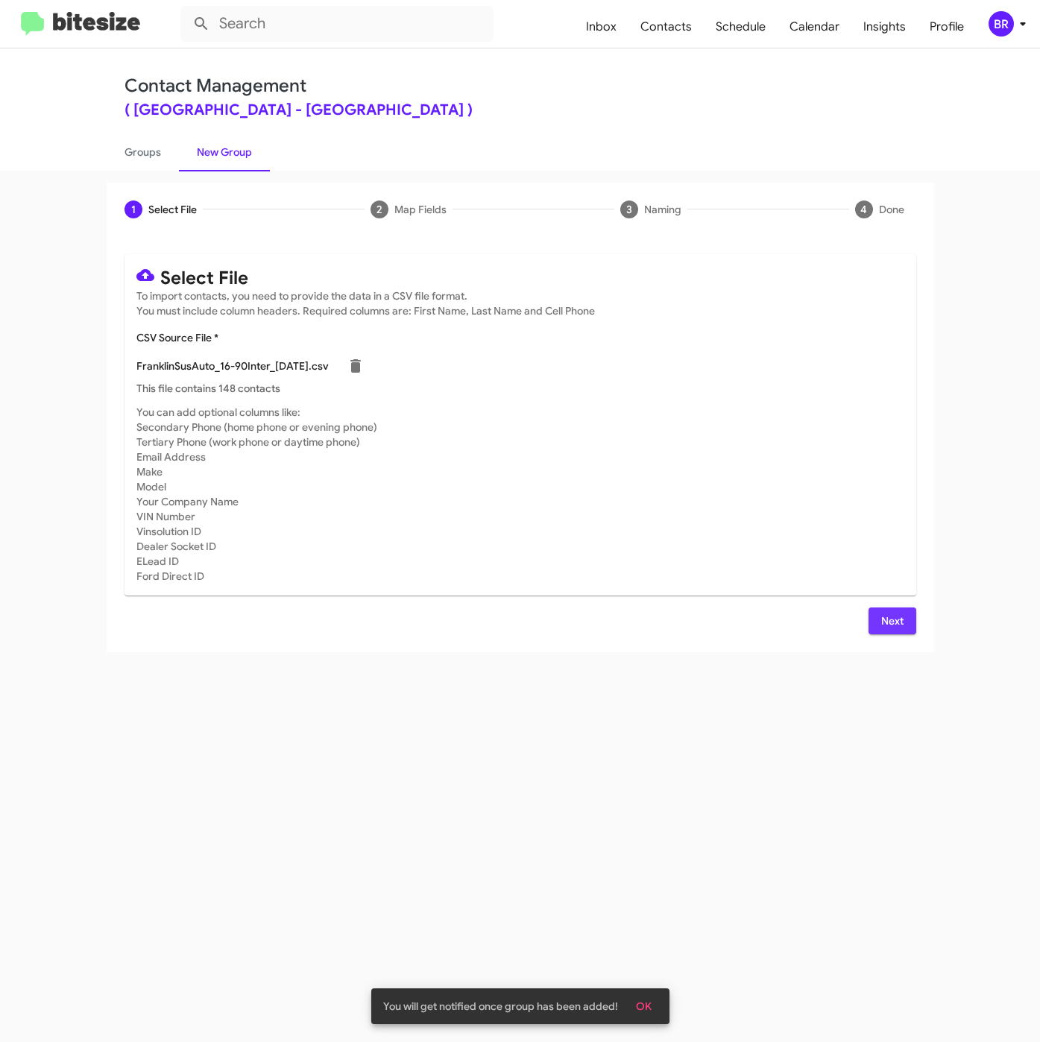
click at [895, 629] on span "Next" at bounding box center [892, 620] width 24 height 27
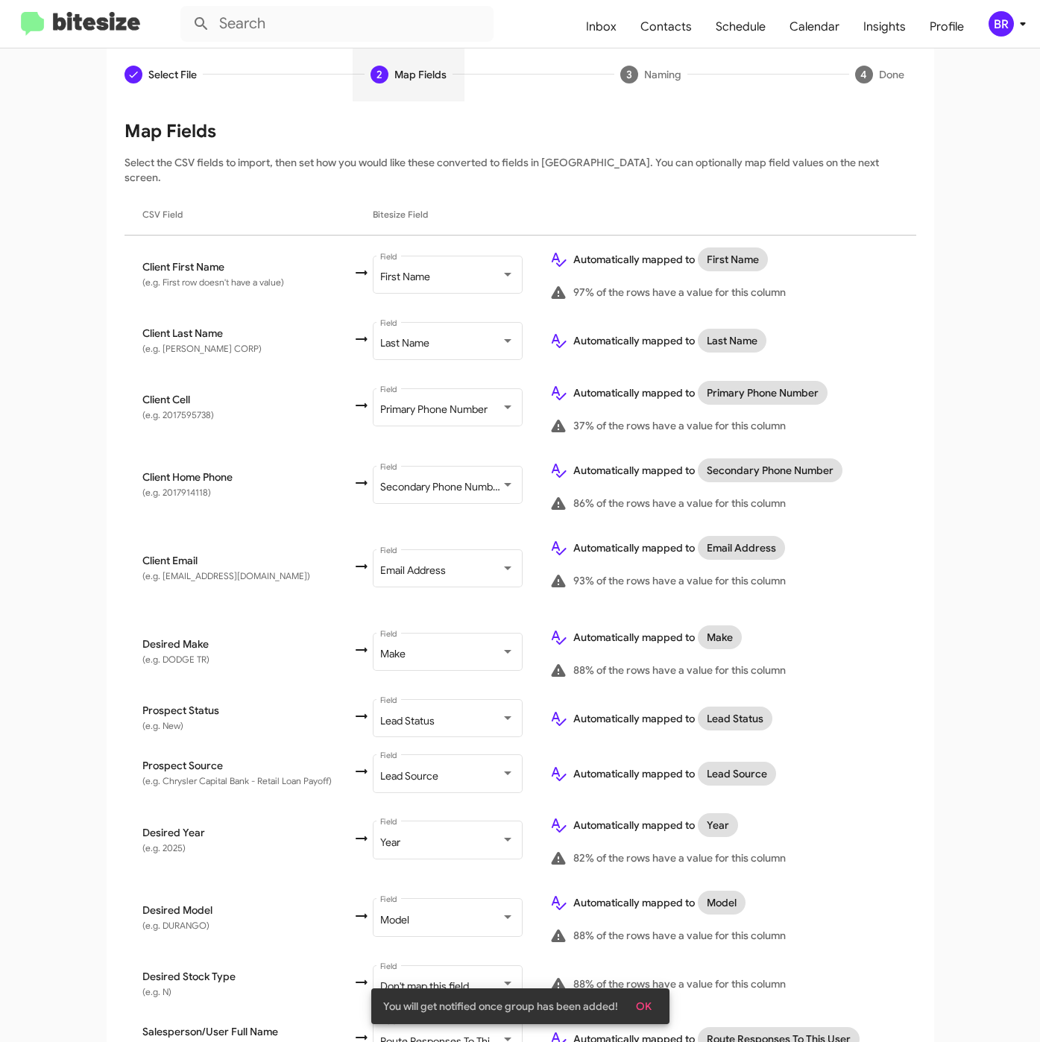
scroll to position [309, 0]
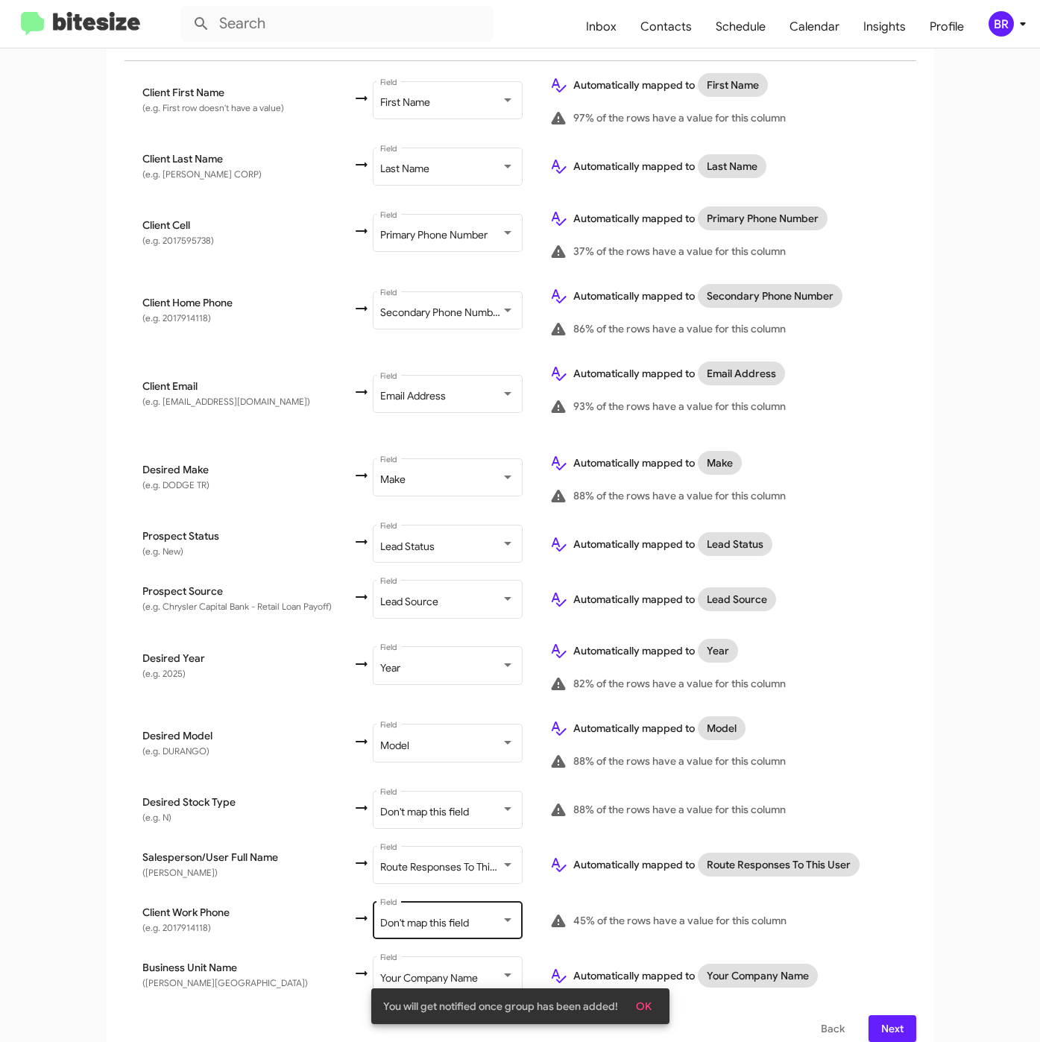
click at [485, 917] on div "Don't map this field" at bounding box center [440, 923] width 121 height 12
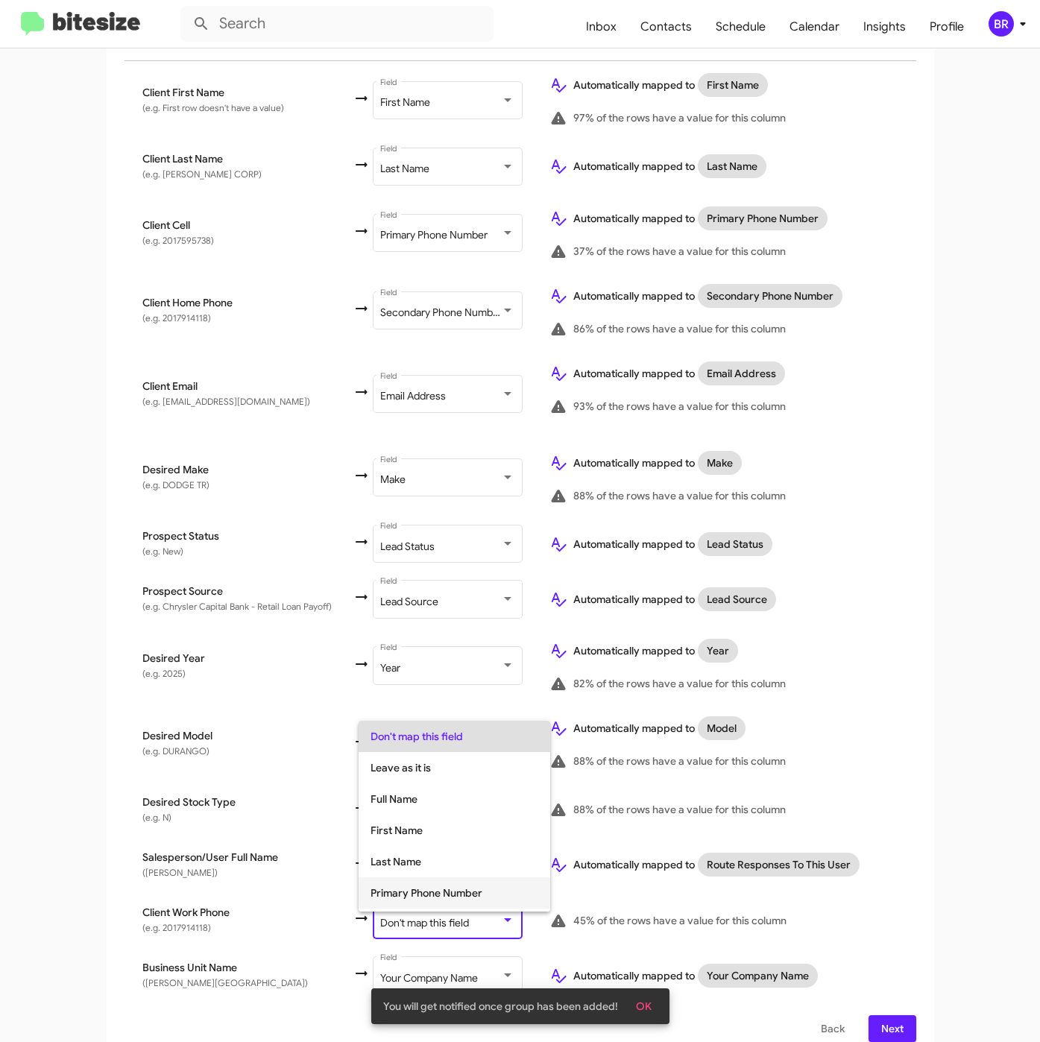
scroll to position [59, 0]
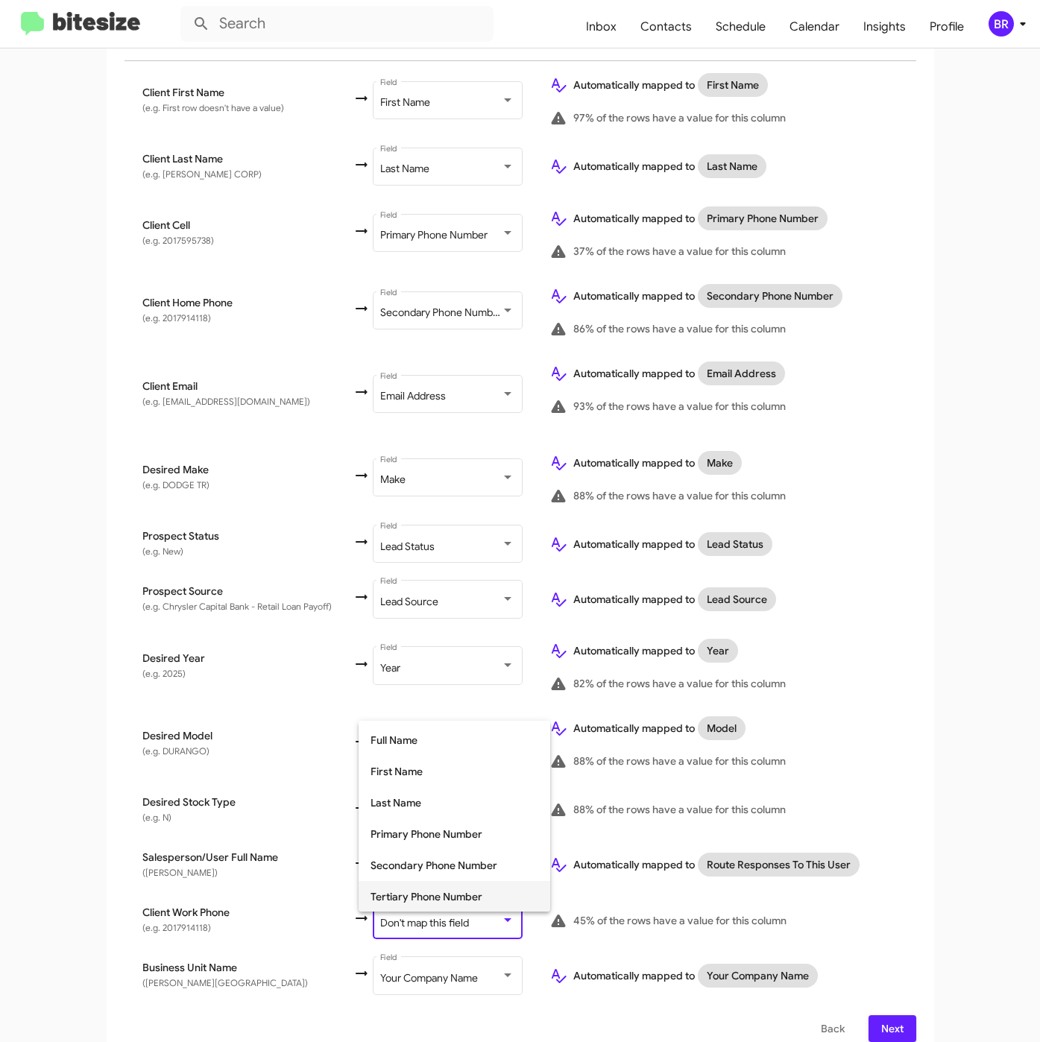
drag, startPoint x: 461, startPoint y: 894, endPoint x: 613, endPoint y: 955, distance: 162.9
click at [461, 895] on span "Tertiary Phone Number" at bounding box center [454, 896] width 168 height 31
click at [871, 1011] on app-root "Inbox Contacts Schedule Calendar Insights Profile BR Contact Management ( Frank…" at bounding box center [520, 521] width 1040 height 1042
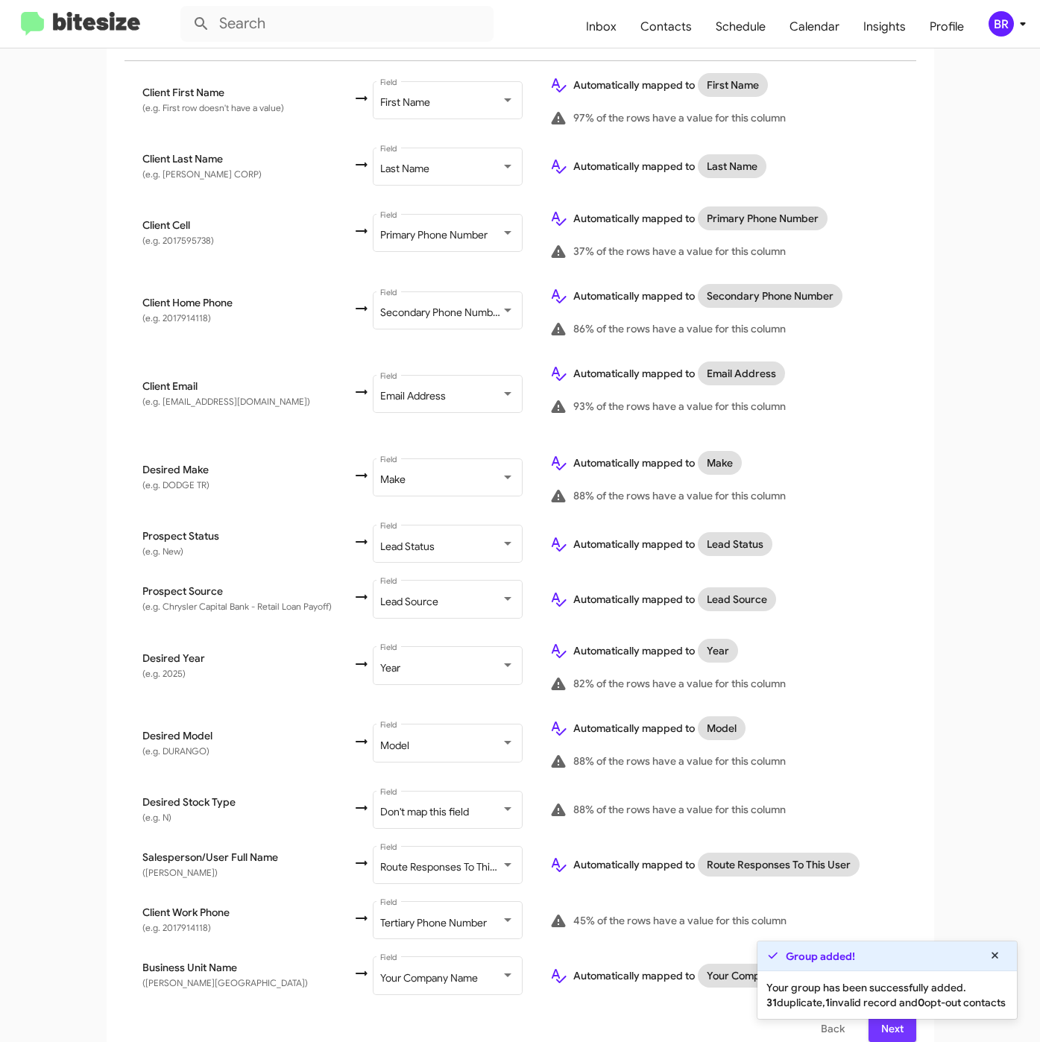
click at [882, 1022] on span "Next" at bounding box center [892, 1028] width 24 height 27
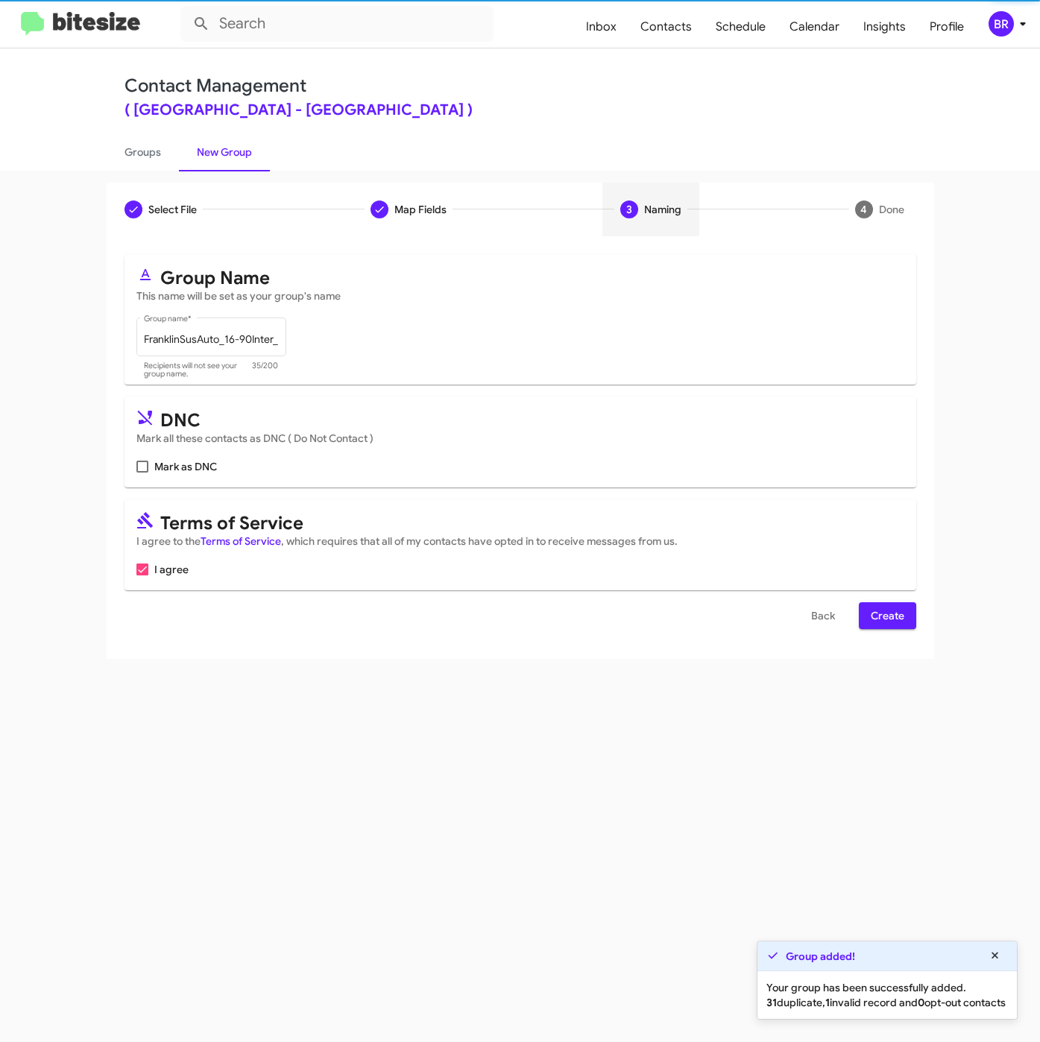
scroll to position [0, 0]
click at [877, 618] on span "Create" at bounding box center [888, 615] width 34 height 27
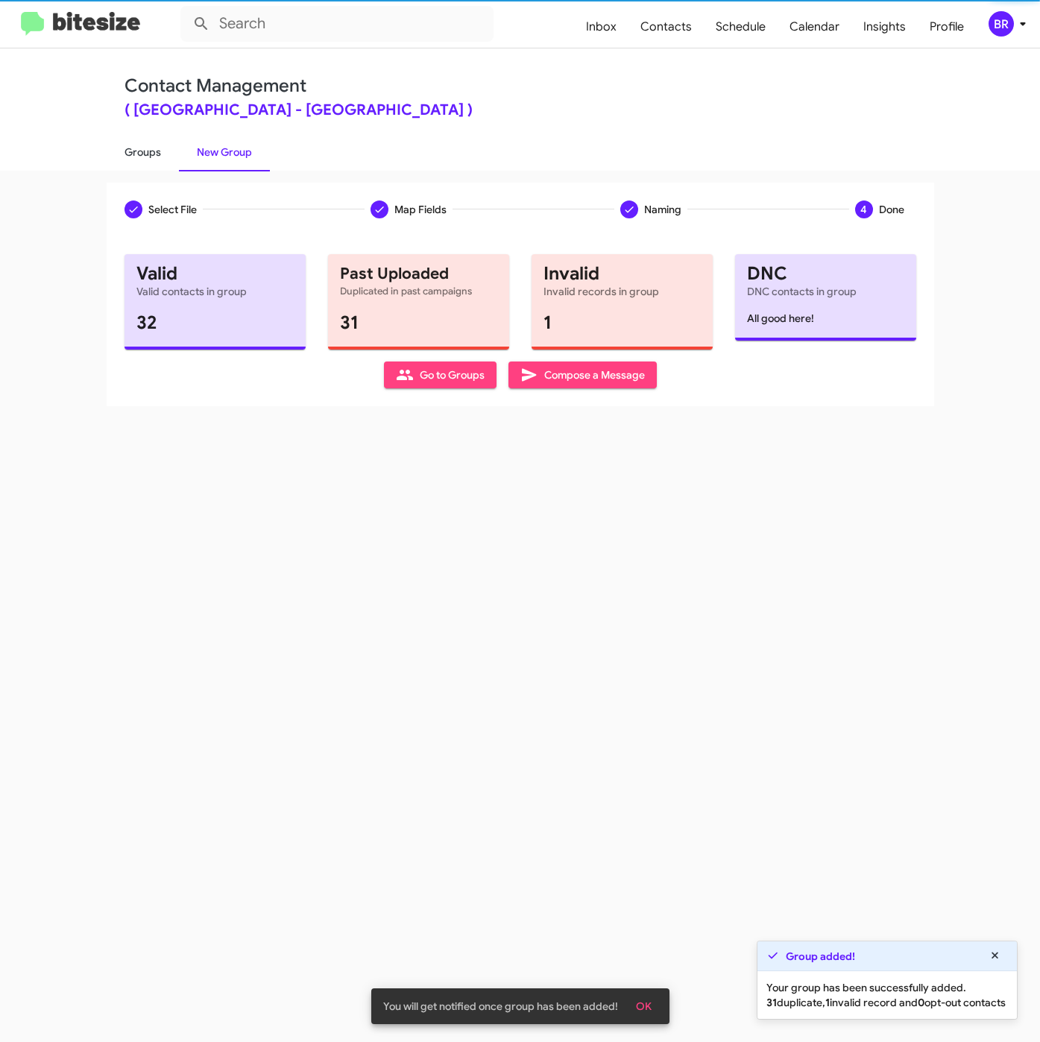
click at [141, 152] on link "Groups" at bounding box center [143, 152] width 72 height 39
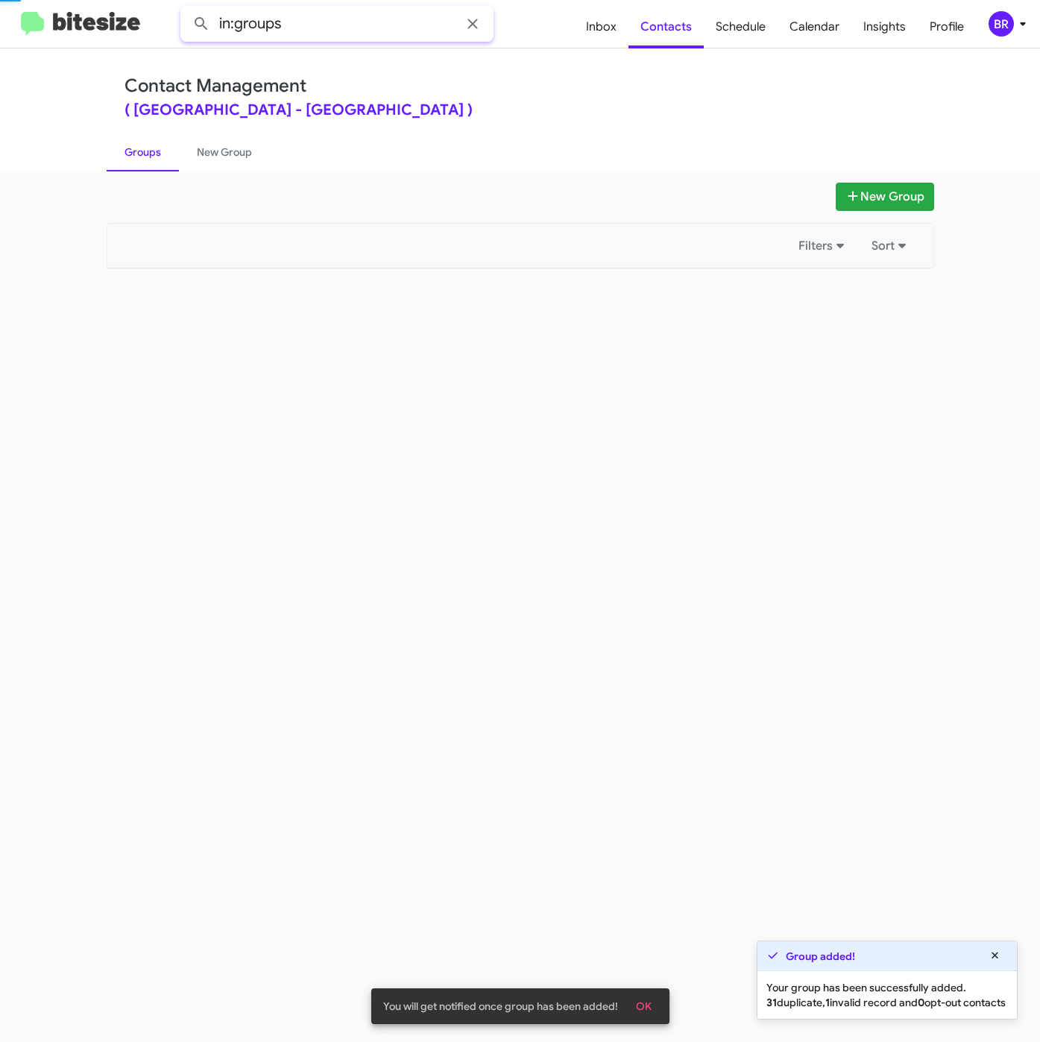
click at [323, 28] on input "in:groups" at bounding box center [336, 24] width 313 height 36
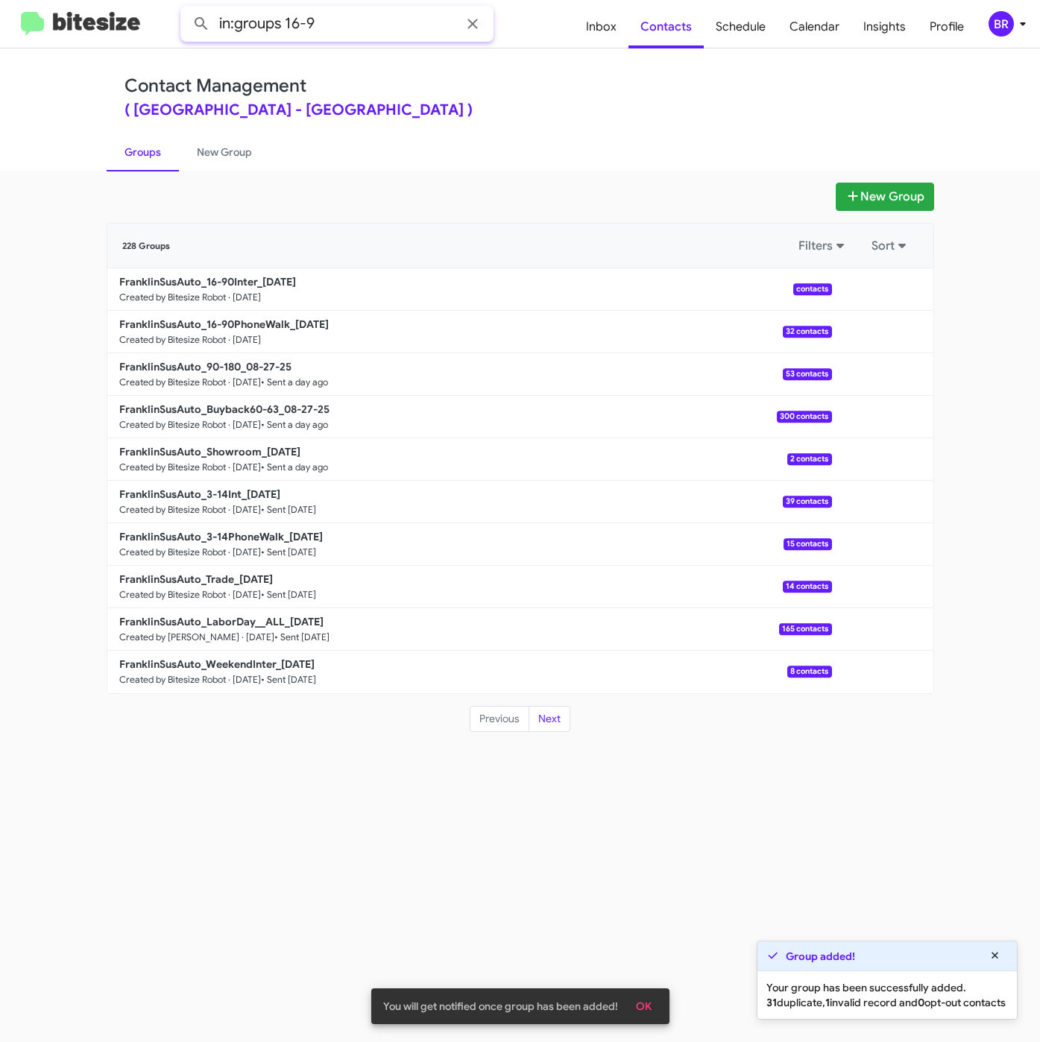
type input "in:groups 16-9"
click at [186, 9] on button at bounding box center [201, 24] width 30 height 30
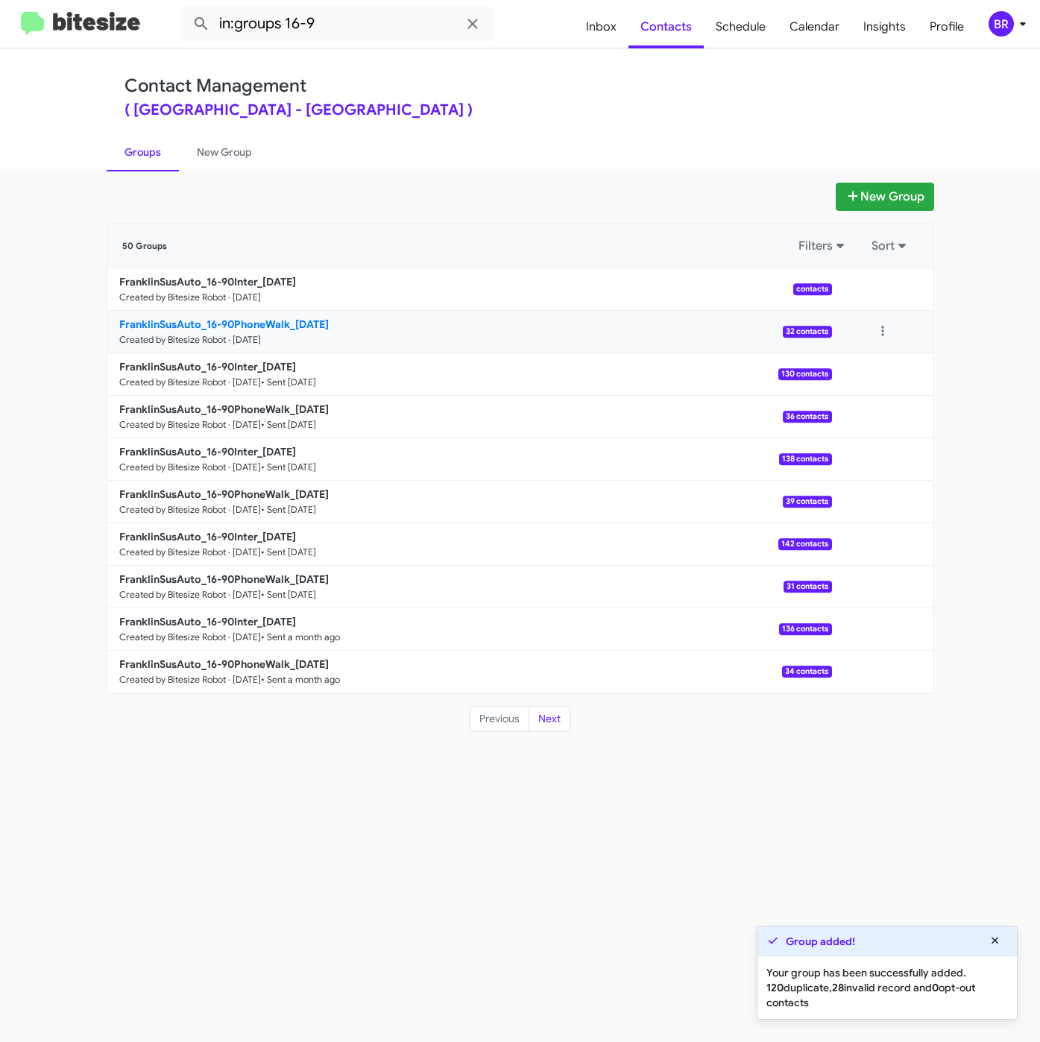
click at [271, 317] on b "FranklinSusAuto_16-90PhoneWalk_08-29-25" at bounding box center [223, 323] width 209 height 13
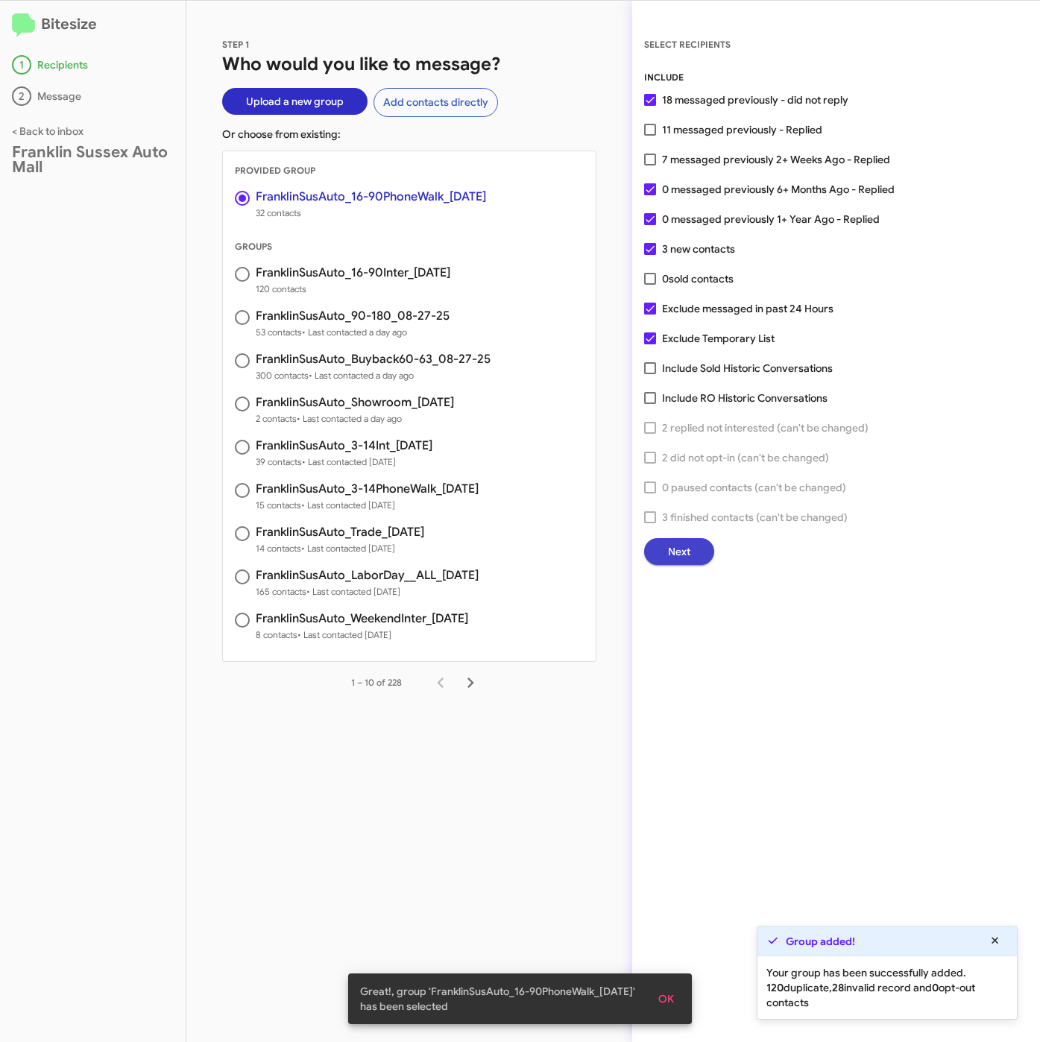
click at [671, 544] on span "Next" at bounding box center [679, 551] width 22 height 27
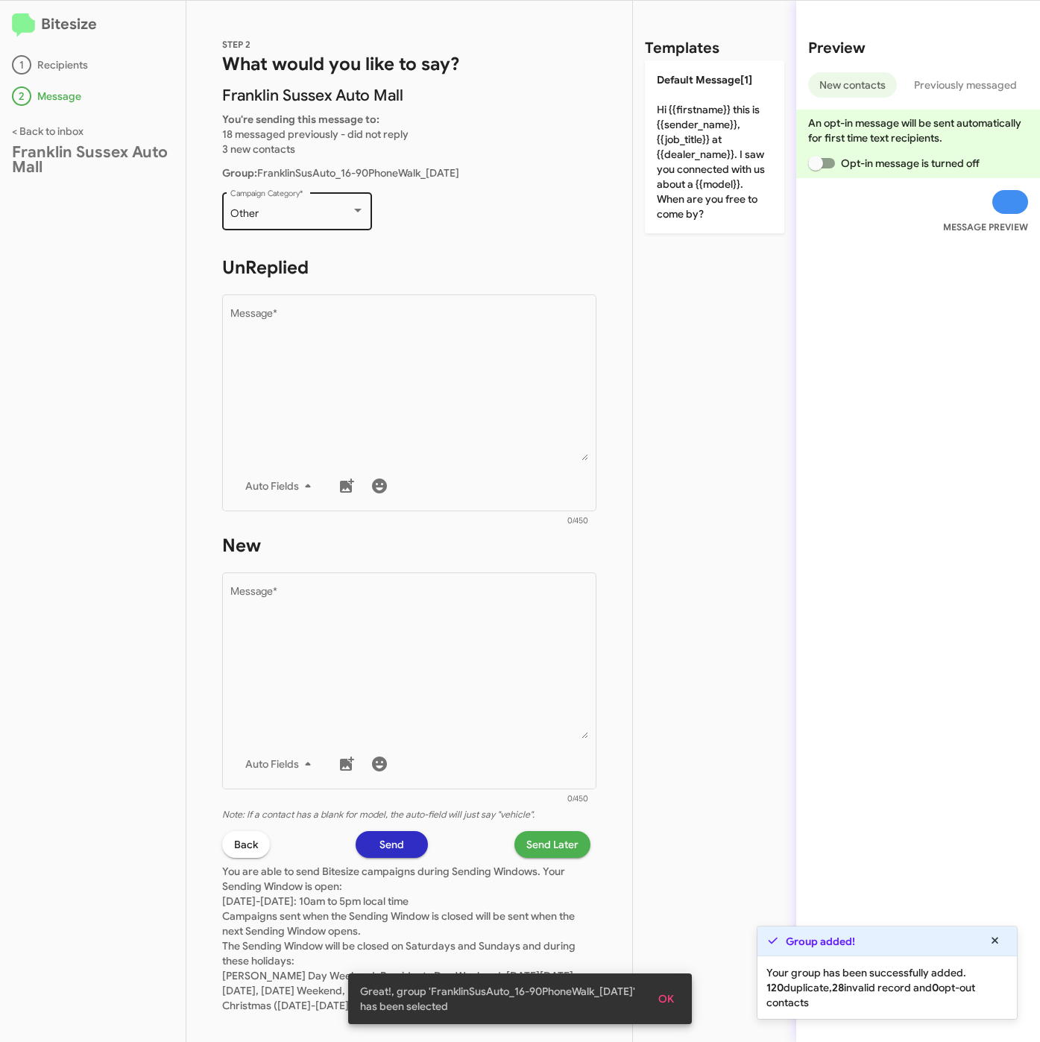
click at [335, 208] on div "Other" at bounding box center [290, 214] width 121 height 12
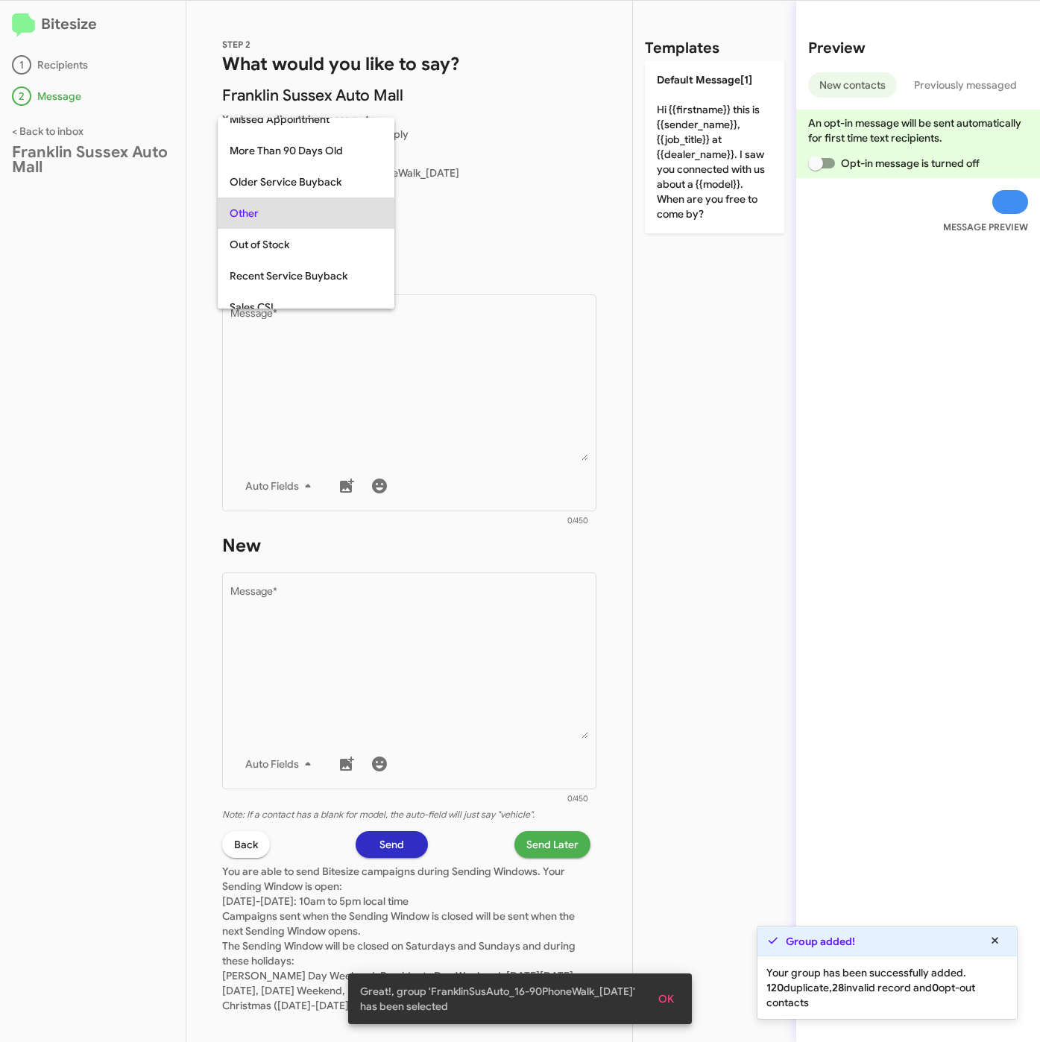
scroll to position [31, 0]
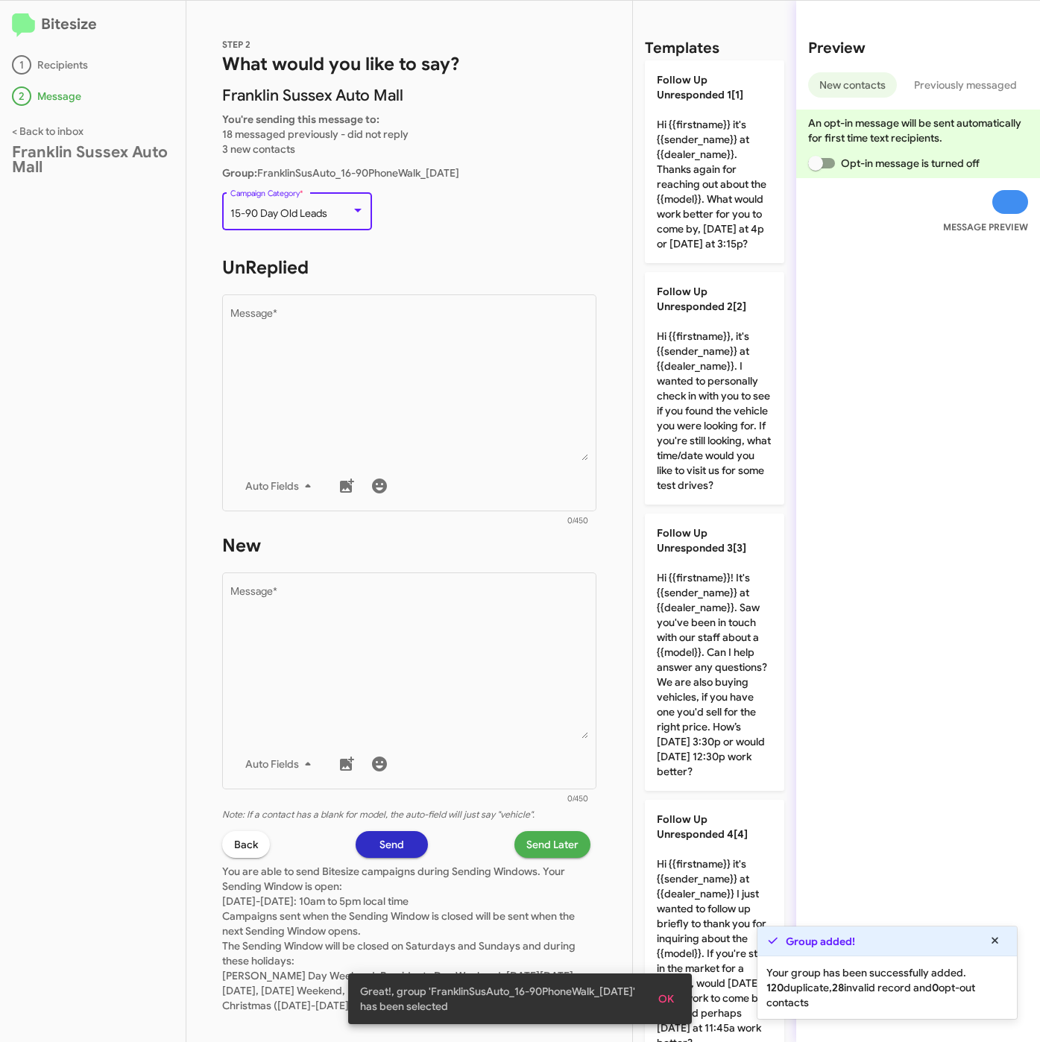
drag, startPoint x: 329, startPoint y: 331, endPoint x: 631, endPoint y: 376, distance: 304.5
click at [331, 331] on textarea "Message *" at bounding box center [409, 385] width 358 height 152
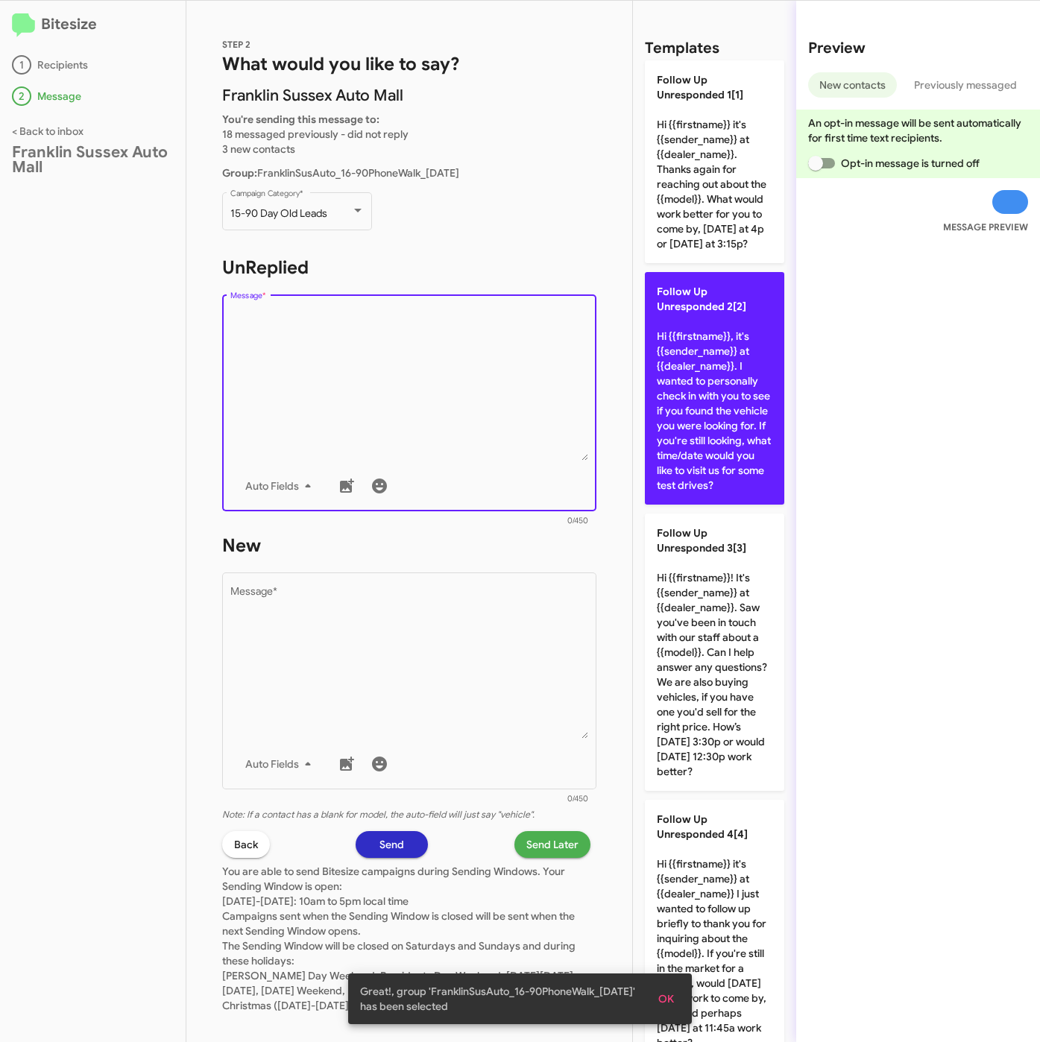
click at [707, 372] on p "Follow Up Unresponded 2[2] Hi {{firstname}}, it's {{sender_name}} at {{dealer_n…" at bounding box center [714, 388] width 139 height 233
type textarea "Hi {{firstname}}, it's {{sender_name}} at {{dealer_name}}. I wanted to personal…"
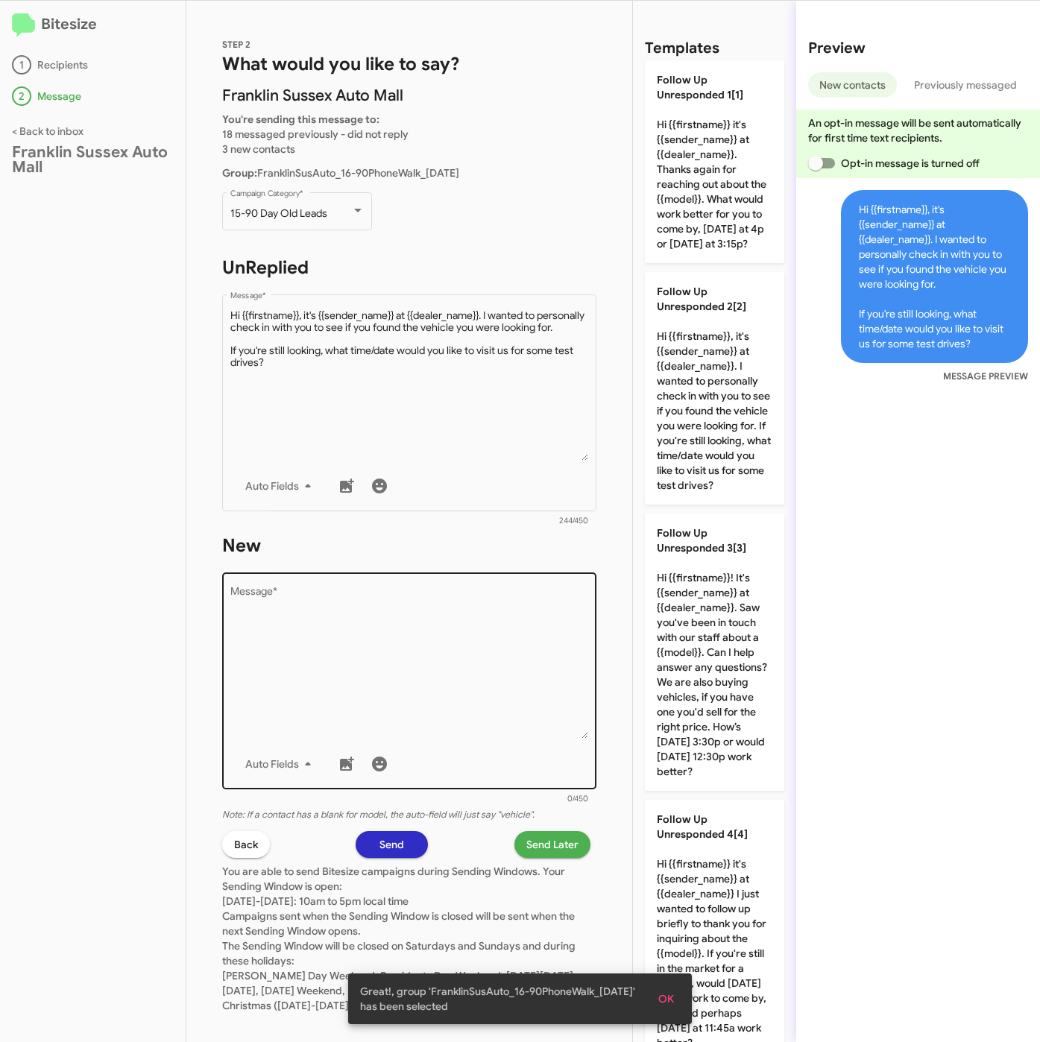
click at [416, 718] on textarea "Message *" at bounding box center [409, 663] width 358 height 152
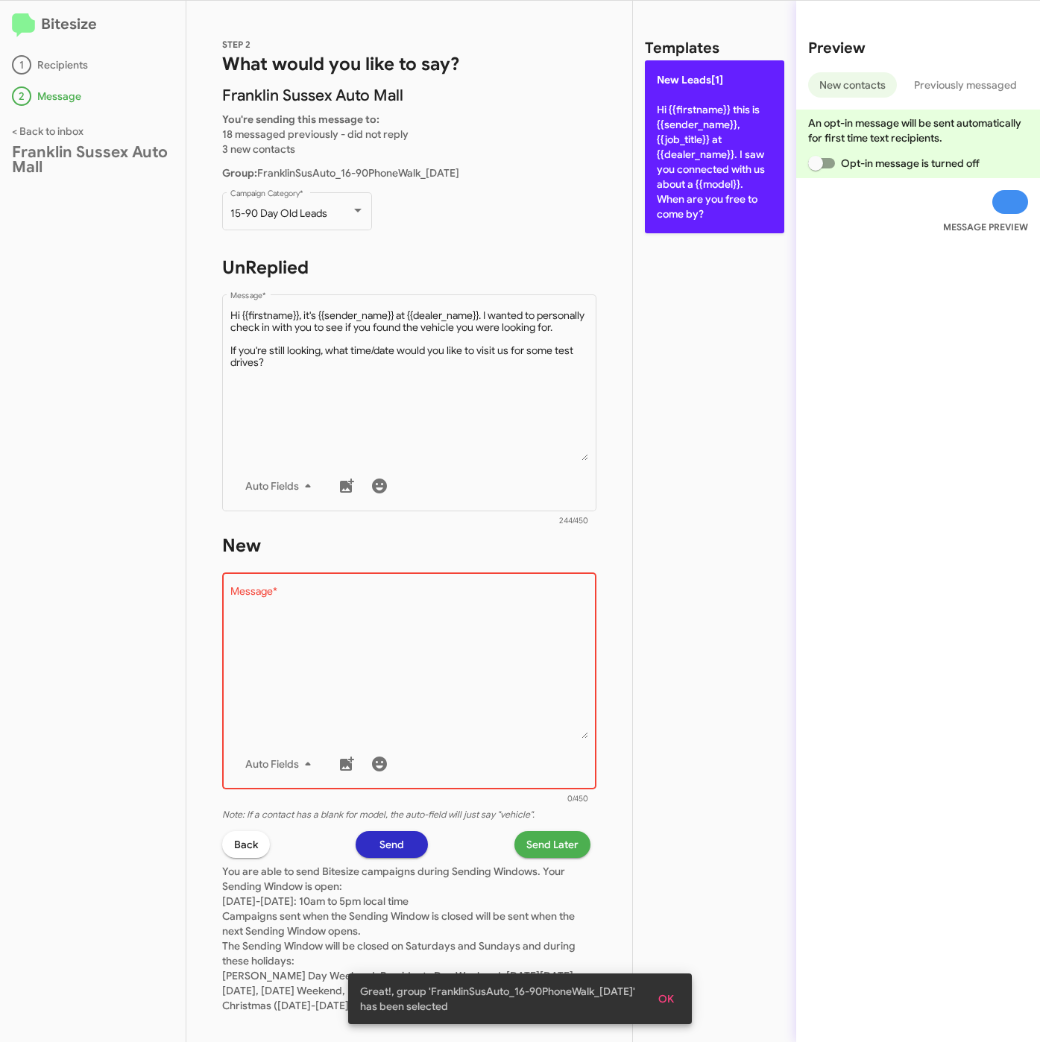
click at [692, 208] on p "New Leads[1] Hi {{firstname}} this is {{sender_name}}, {{job_title}} at {{deale…" at bounding box center [714, 146] width 139 height 173
type textarea "Hi {{firstname}} this is {{sender_name}}, {{job_title}} at {{dealer_name}}. I s…"
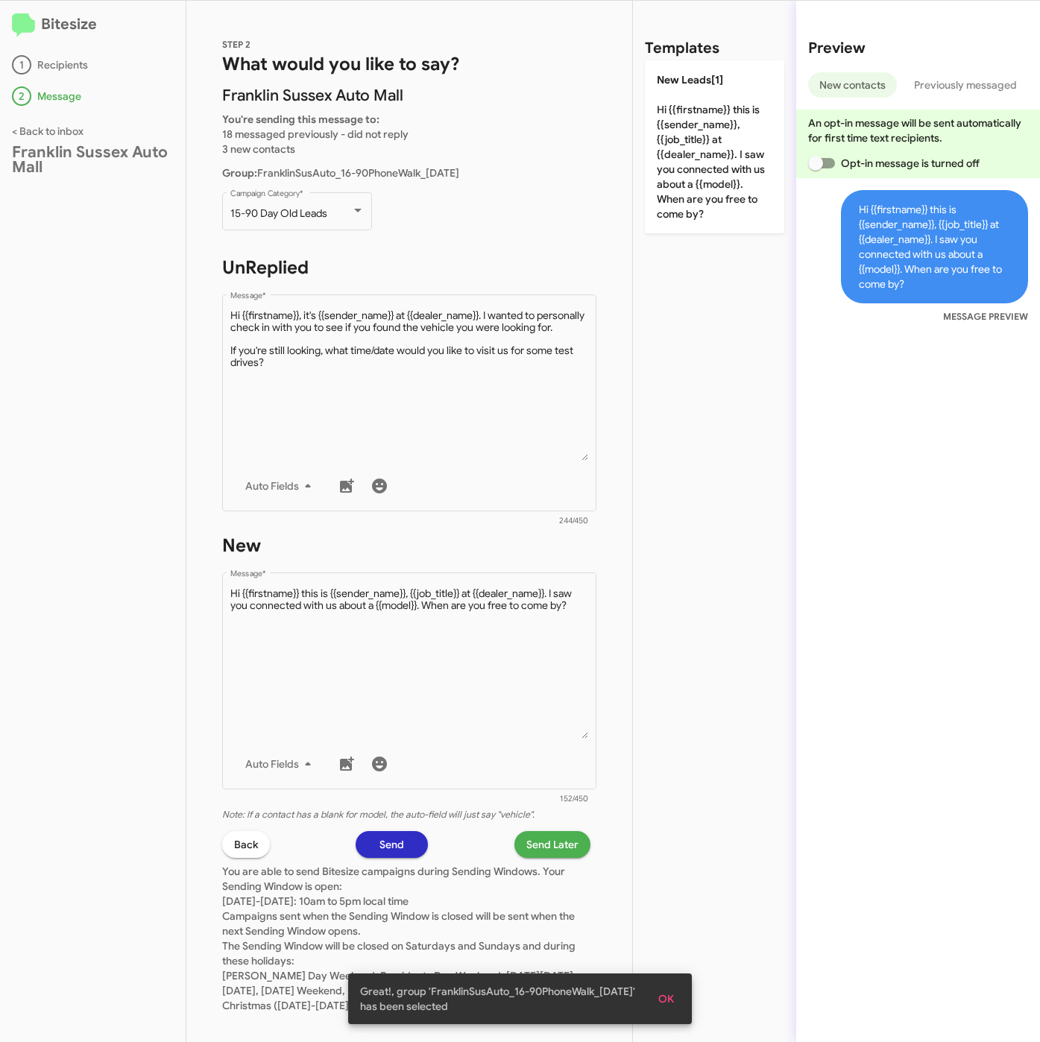
click at [535, 850] on span "Send Later" at bounding box center [552, 844] width 52 height 27
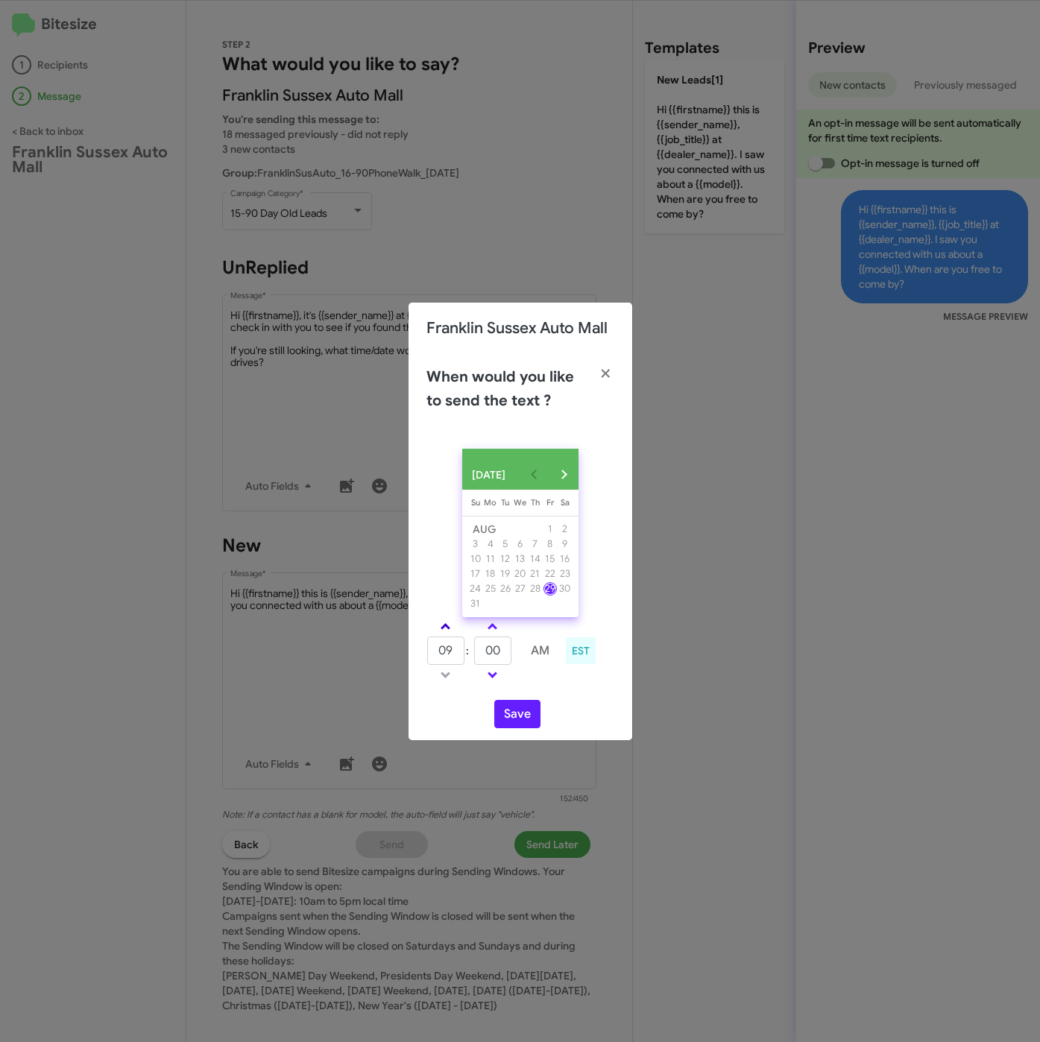
click at [443, 633] on span at bounding box center [445, 628] width 10 height 10
click at [450, 634] on link at bounding box center [445, 626] width 26 height 17
type input "01"
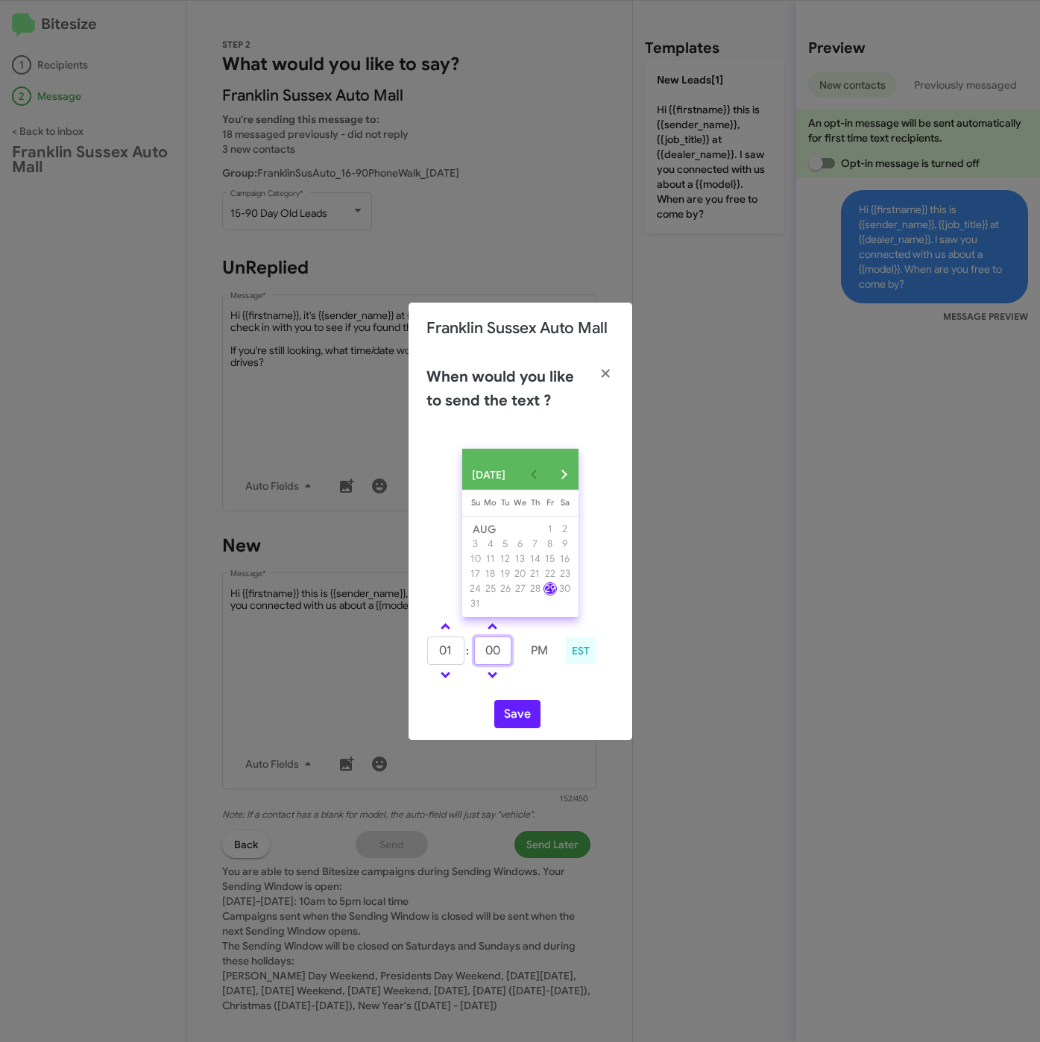
drag, startPoint x: 499, startPoint y: 654, endPoint x: 475, endPoint y: 654, distance: 24.6
click at [475, 654] on input "00" at bounding box center [492, 650] width 37 height 28
type input "25"
click at [512, 721] on button "Save" at bounding box center [517, 714] width 46 height 28
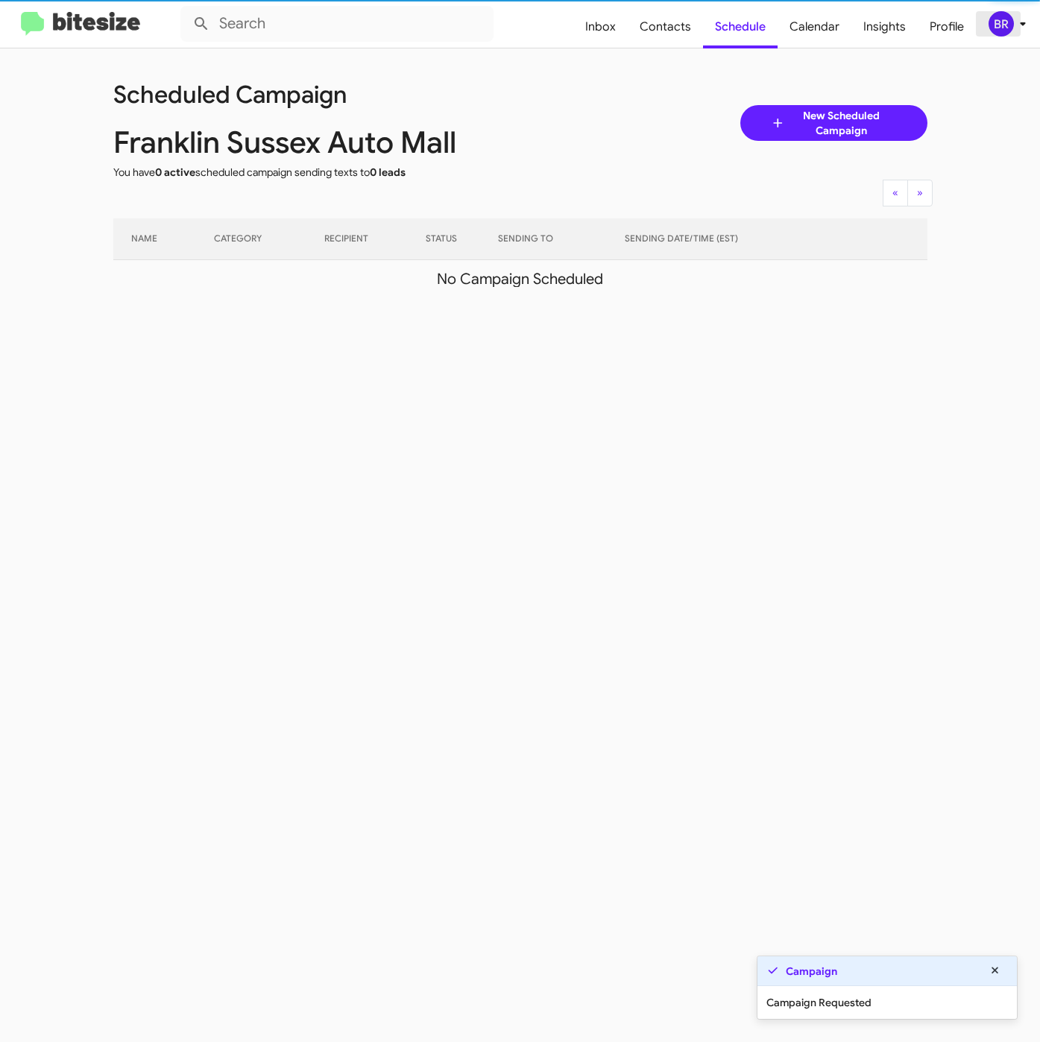
click at [1007, 25] on div "BR" at bounding box center [1000, 23] width 25 height 25
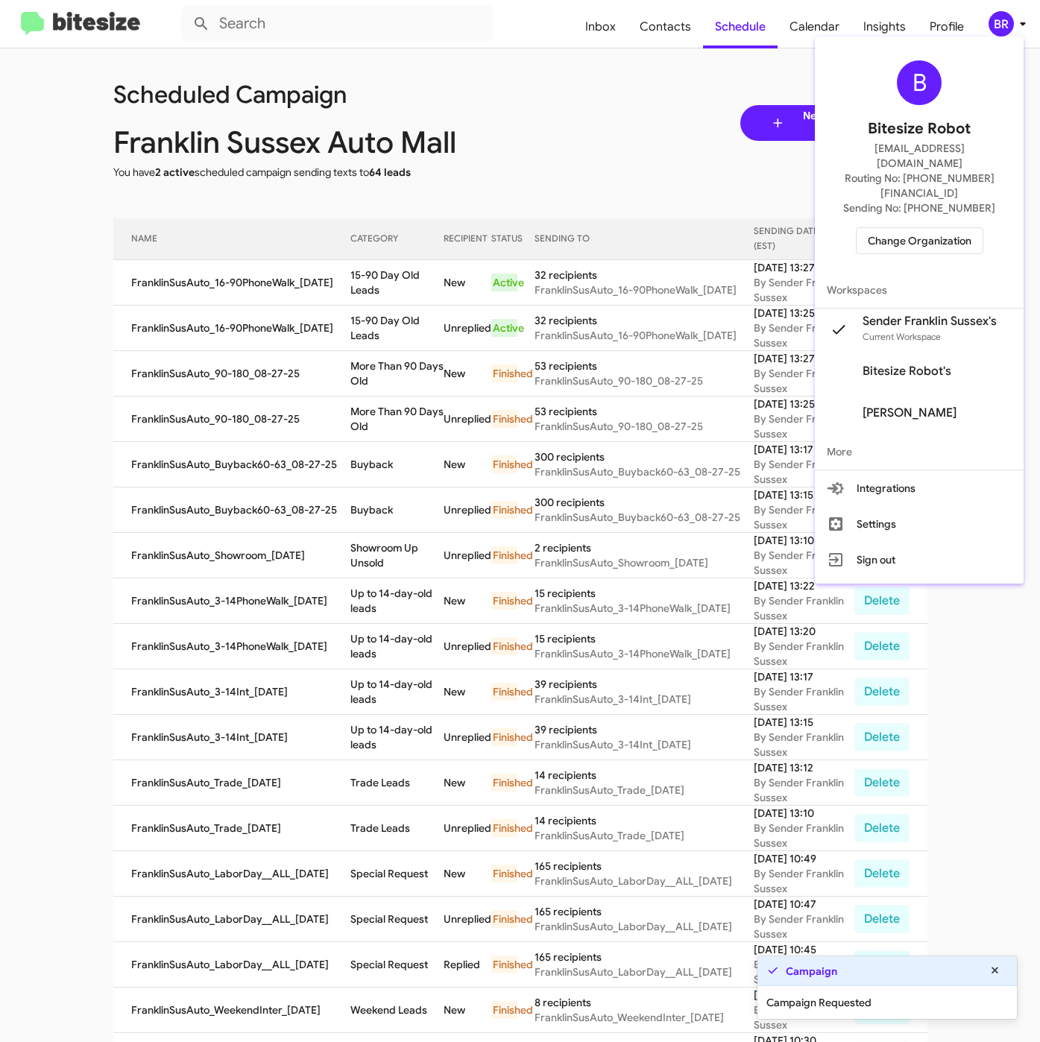
click at [358, 273] on div at bounding box center [520, 521] width 1040 height 1042
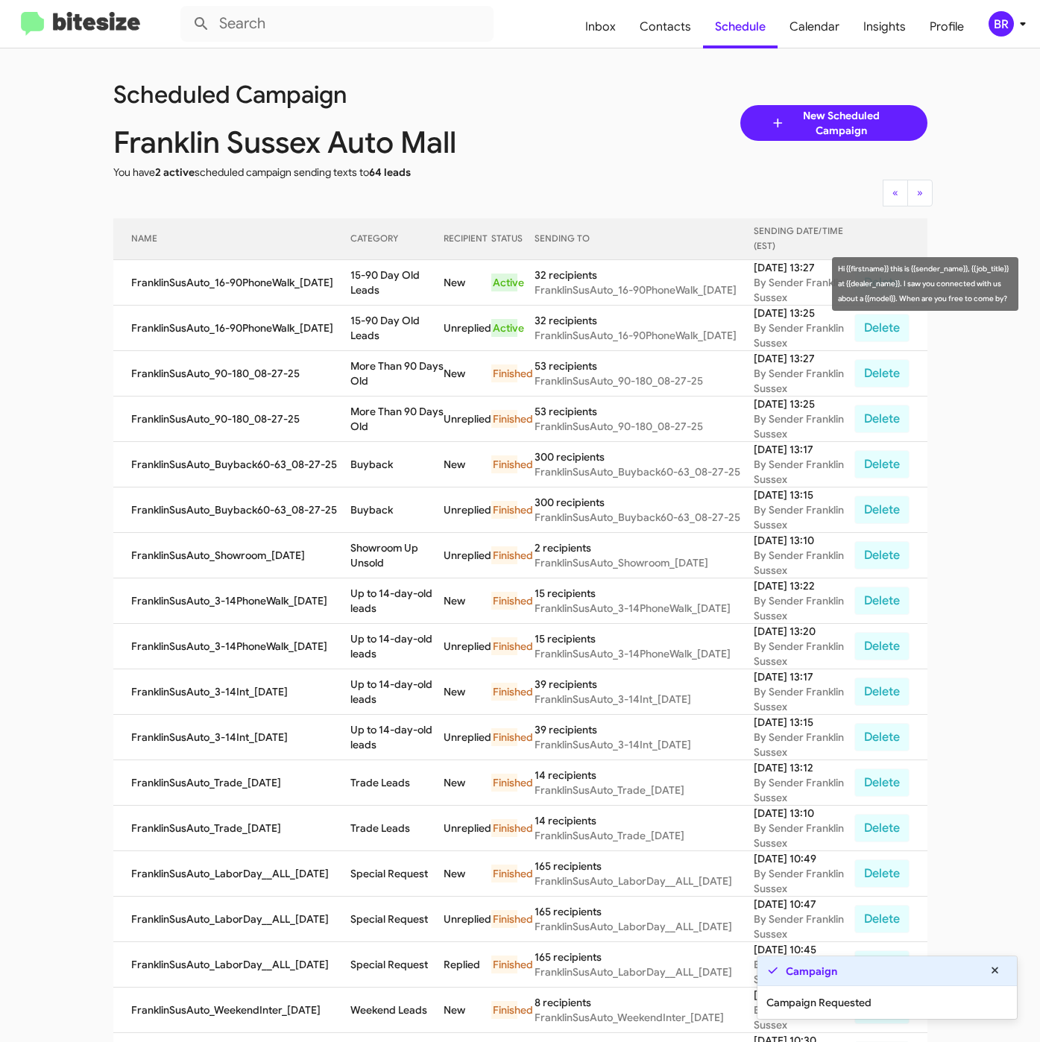
drag, startPoint x: 344, startPoint y: 274, endPoint x: 380, endPoint y: 291, distance: 39.7
click at [380, 291] on td "15-90 Day Old Leads" at bounding box center [396, 282] width 93 height 45
copy td "15-90 Day Old Leads"
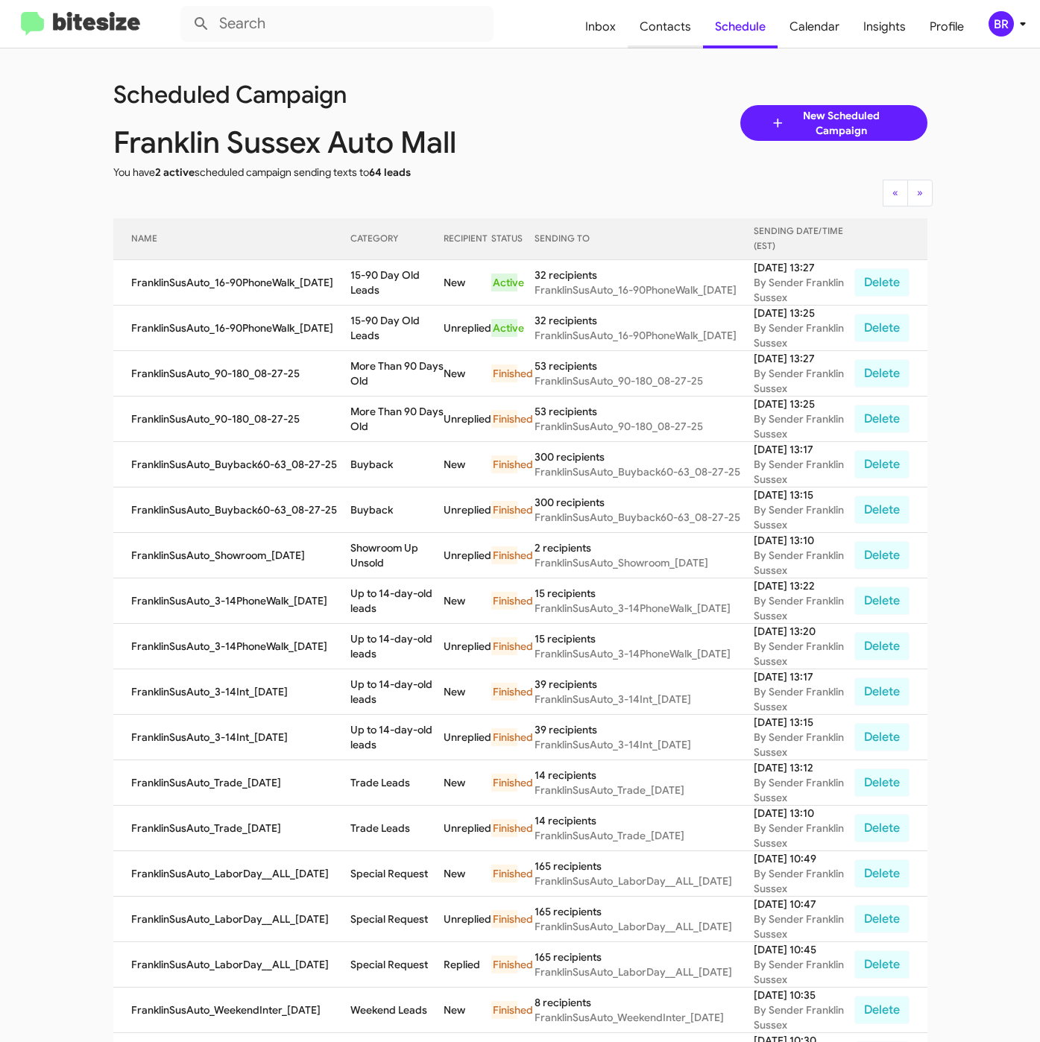
drag, startPoint x: 658, startPoint y: 19, endPoint x: 655, endPoint y: 48, distance: 29.2
click at [658, 19] on span "Contacts" at bounding box center [665, 26] width 75 height 43
type input "in:groups"
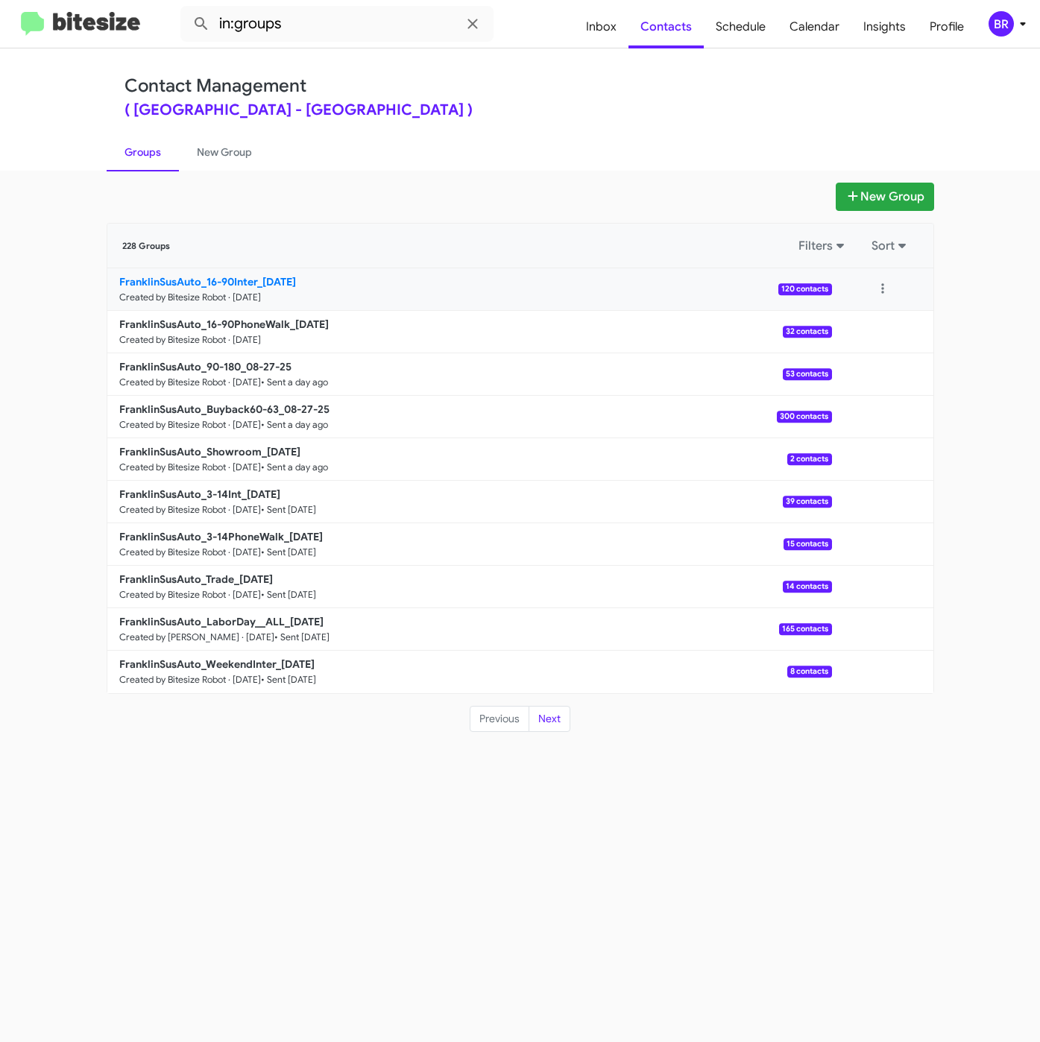
click at [260, 280] on b "FranklinSusAuto_16-90Inter_08-29-25" at bounding box center [207, 281] width 177 height 13
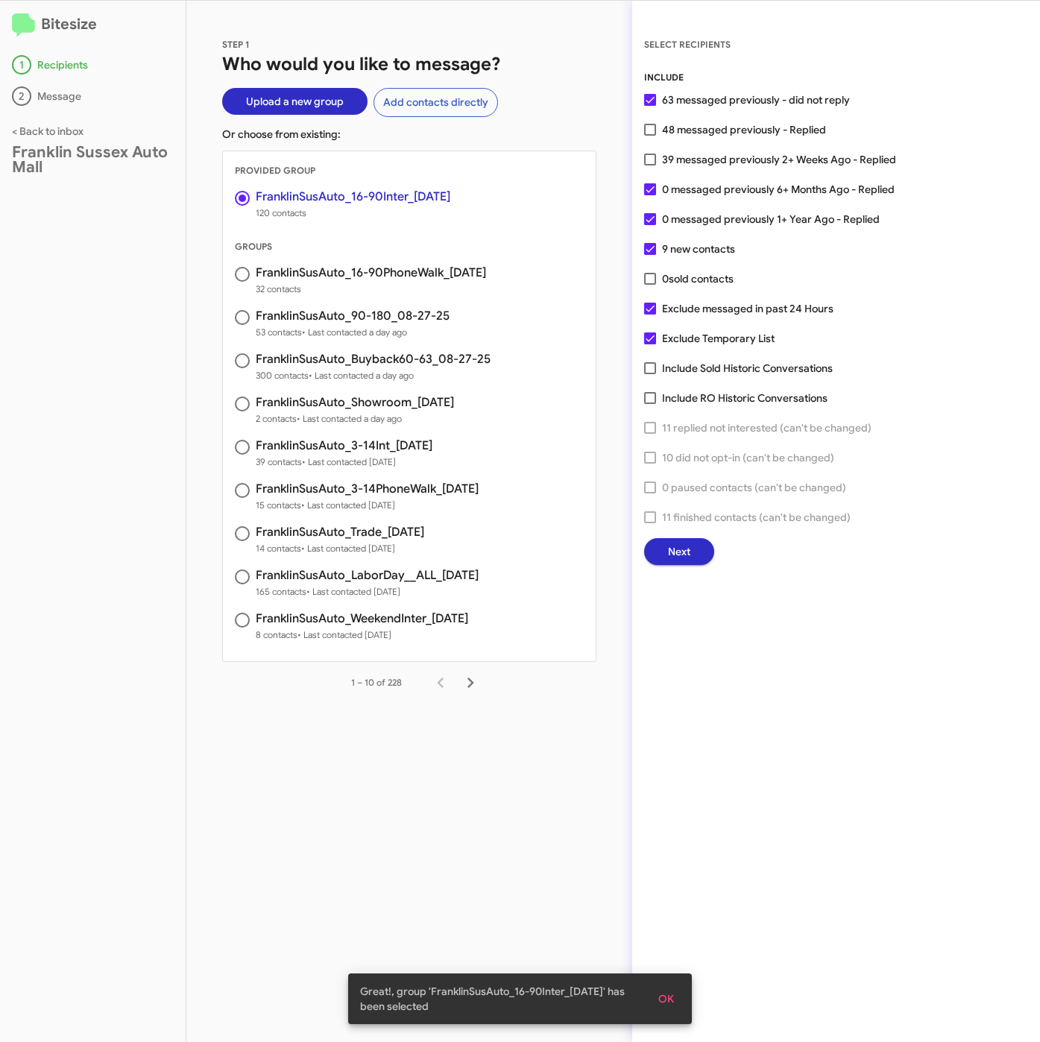
click at [656, 546] on button "Next" at bounding box center [679, 551] width 70 height 27
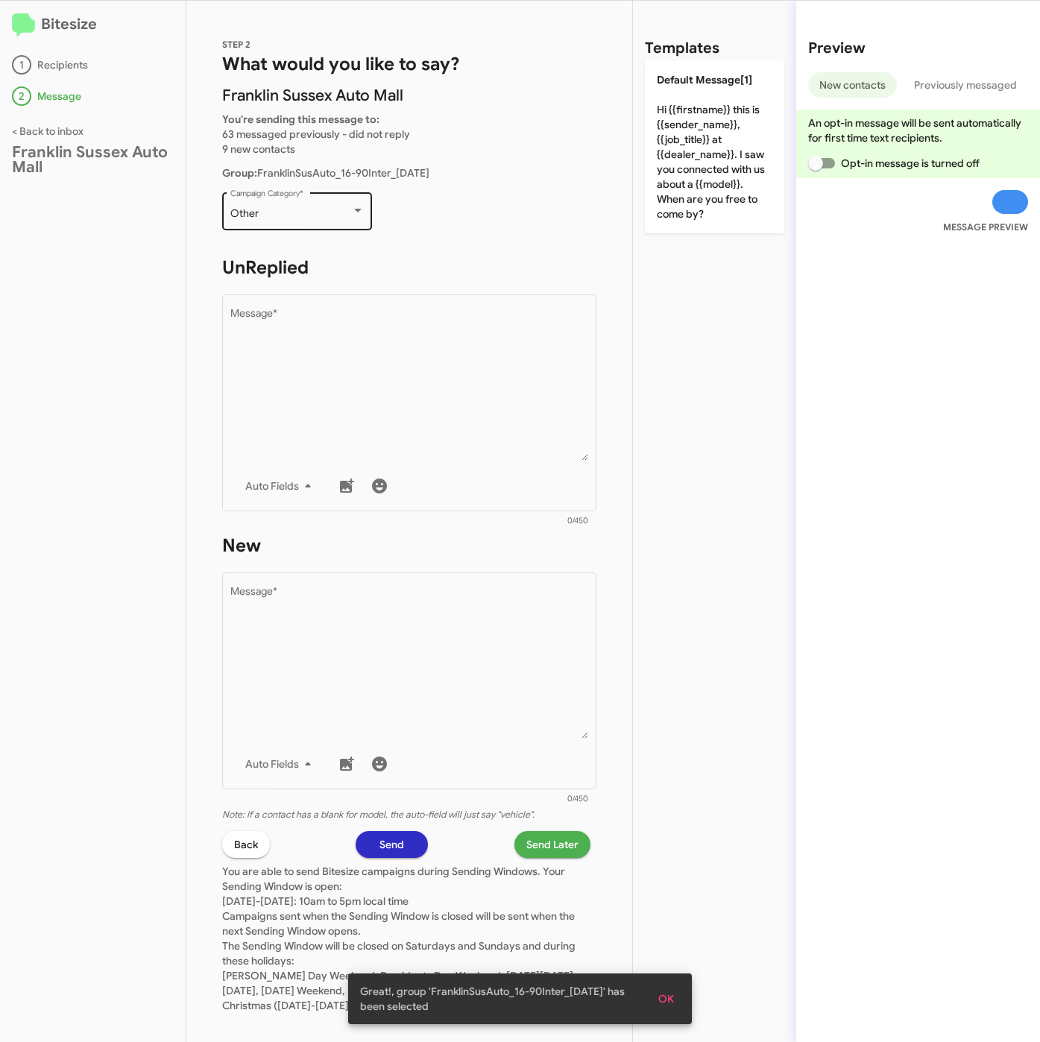
click at [288, 217] on div "Other" at bounding box center [290, 214] width 121 height 12
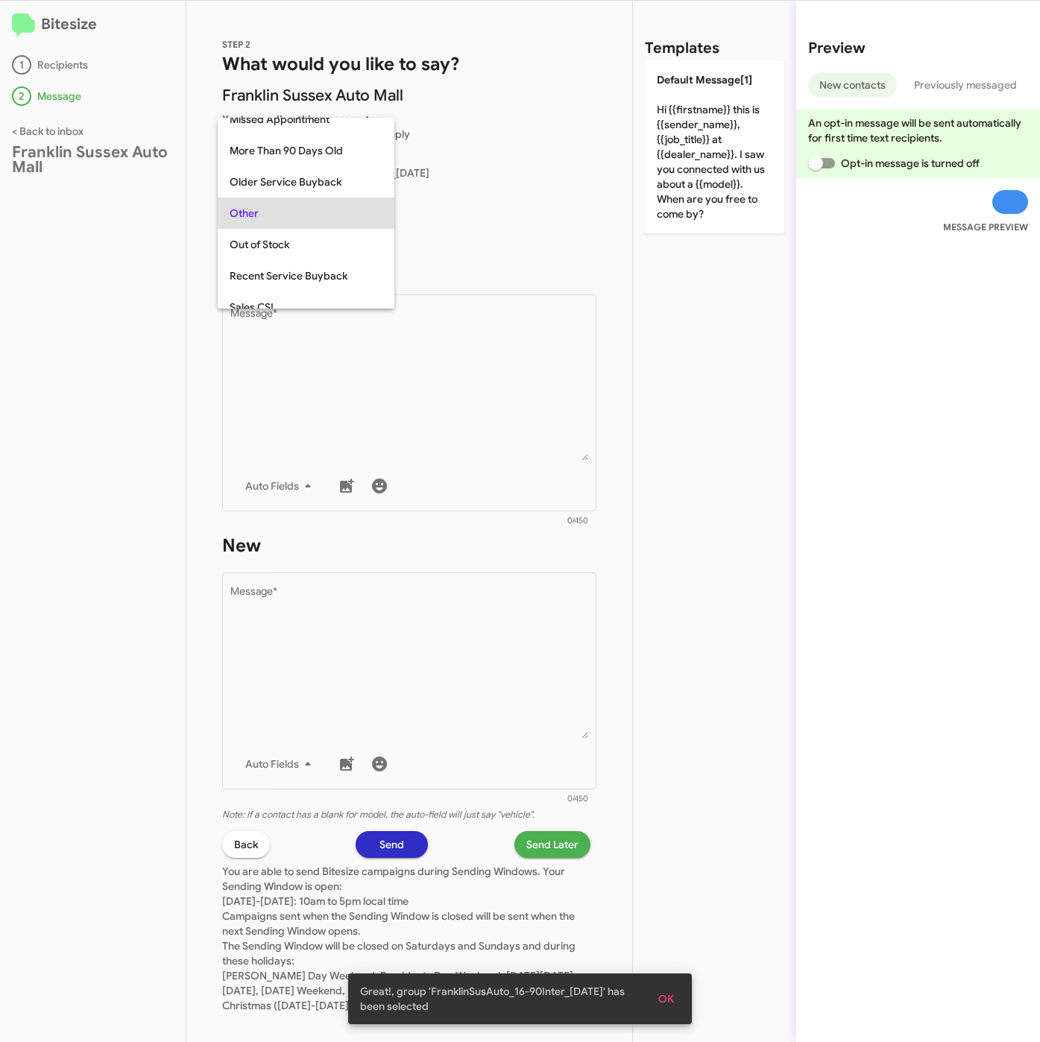
scroll to position [31, 0]
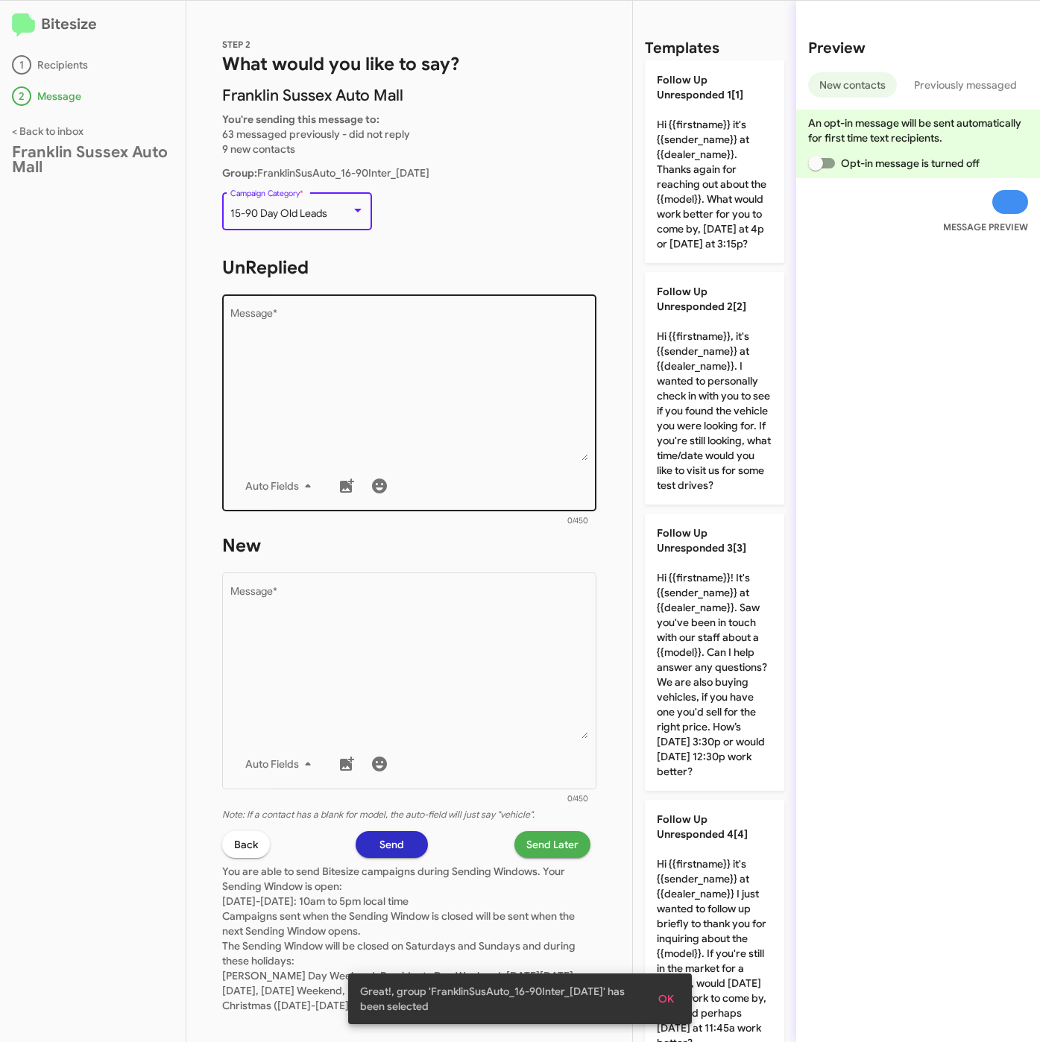
click at [342, 364] on textarea "Message *" at bounding box center [409, 385] width 358 height 152
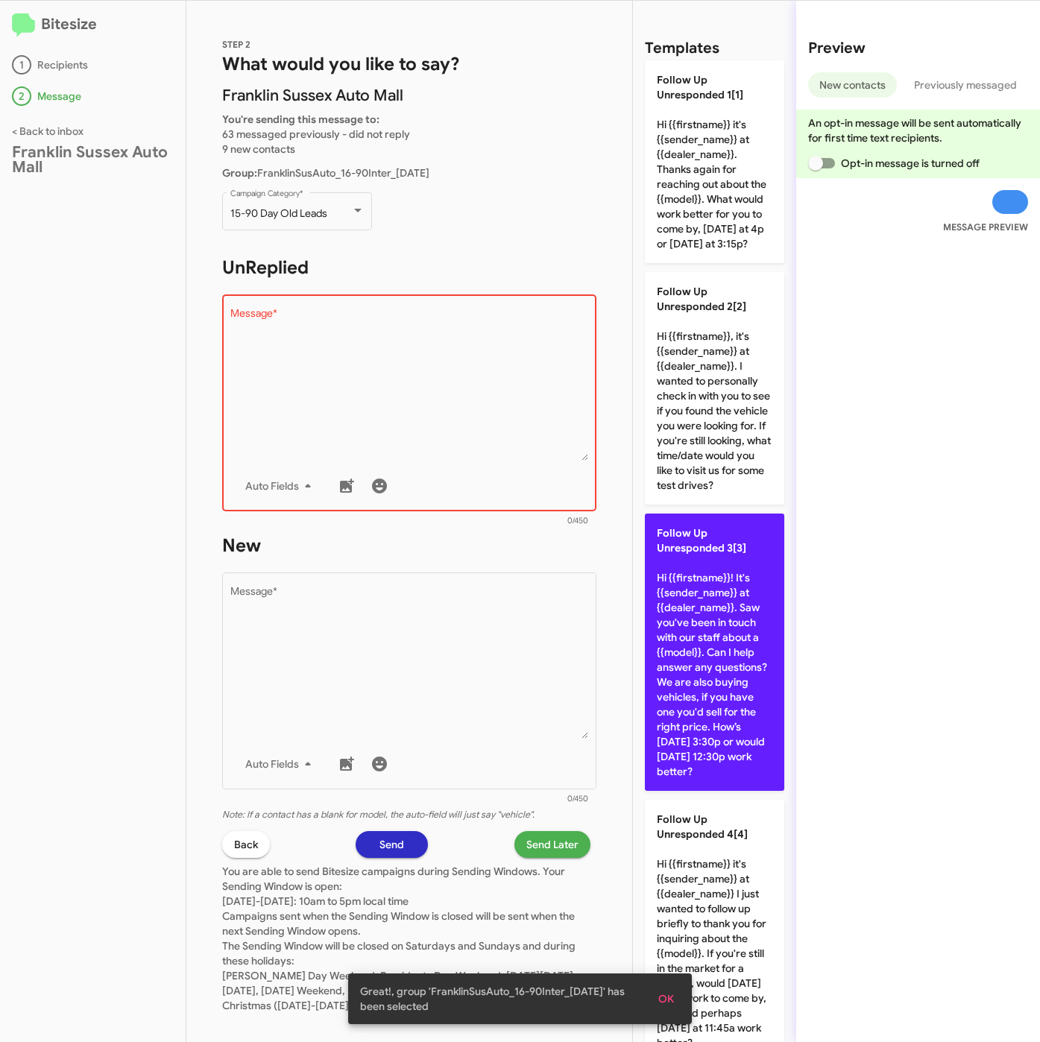
click at [714, 618] on p "Follow Up Unresponded 3[3] Hi {{firstname}}! It's {{sender_name}} at {{dealer_n…" at bounding box center [714, 652] width 139 height 277
type textarea "Hi {{firstname}}! It's {{sender_name}} at {{dealer_name}}. Saw you've been in t…"
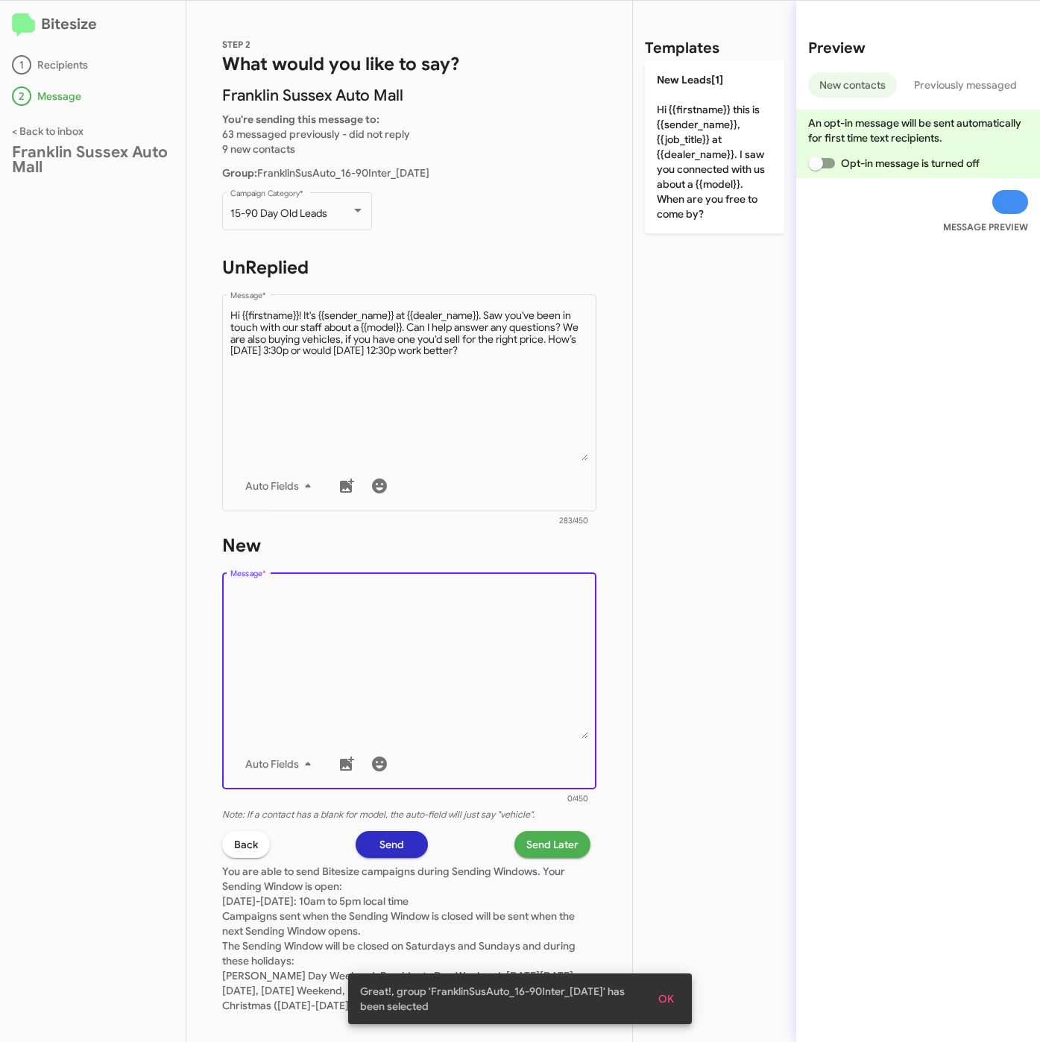
click at [432, 698] on textarea "Message *" at bounding box center [409, 663] width 358 height 152
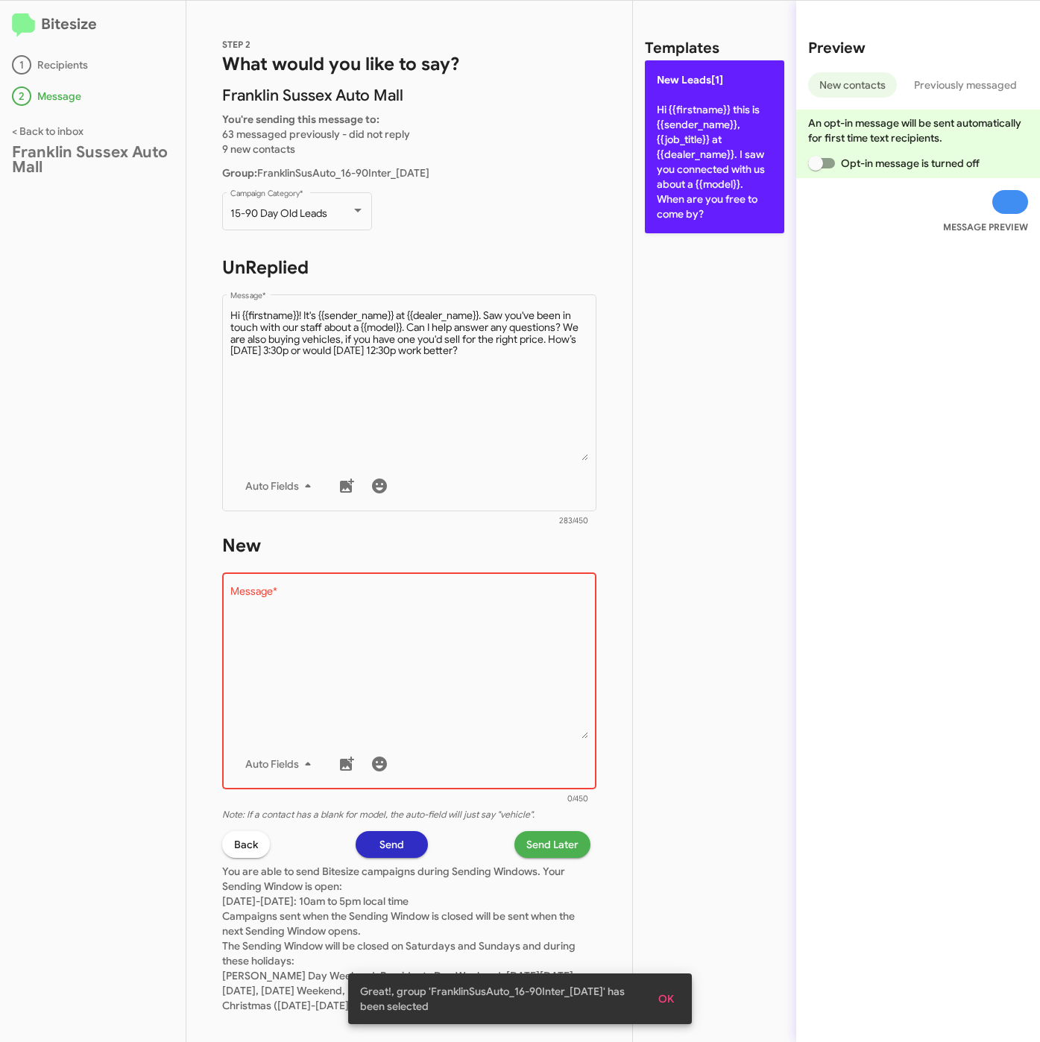
click at [695, 193] on p "New Leads[1] Hi {{firstname}} this is {{sender_name}}, {{job_title}} at {{deale…" at bounding box center [714, 146] width 139 height 173
type textarea "Hi {{firstname}} this is {{sender_name}}, {{job_title}} at {{dealer_name}}. I s…"
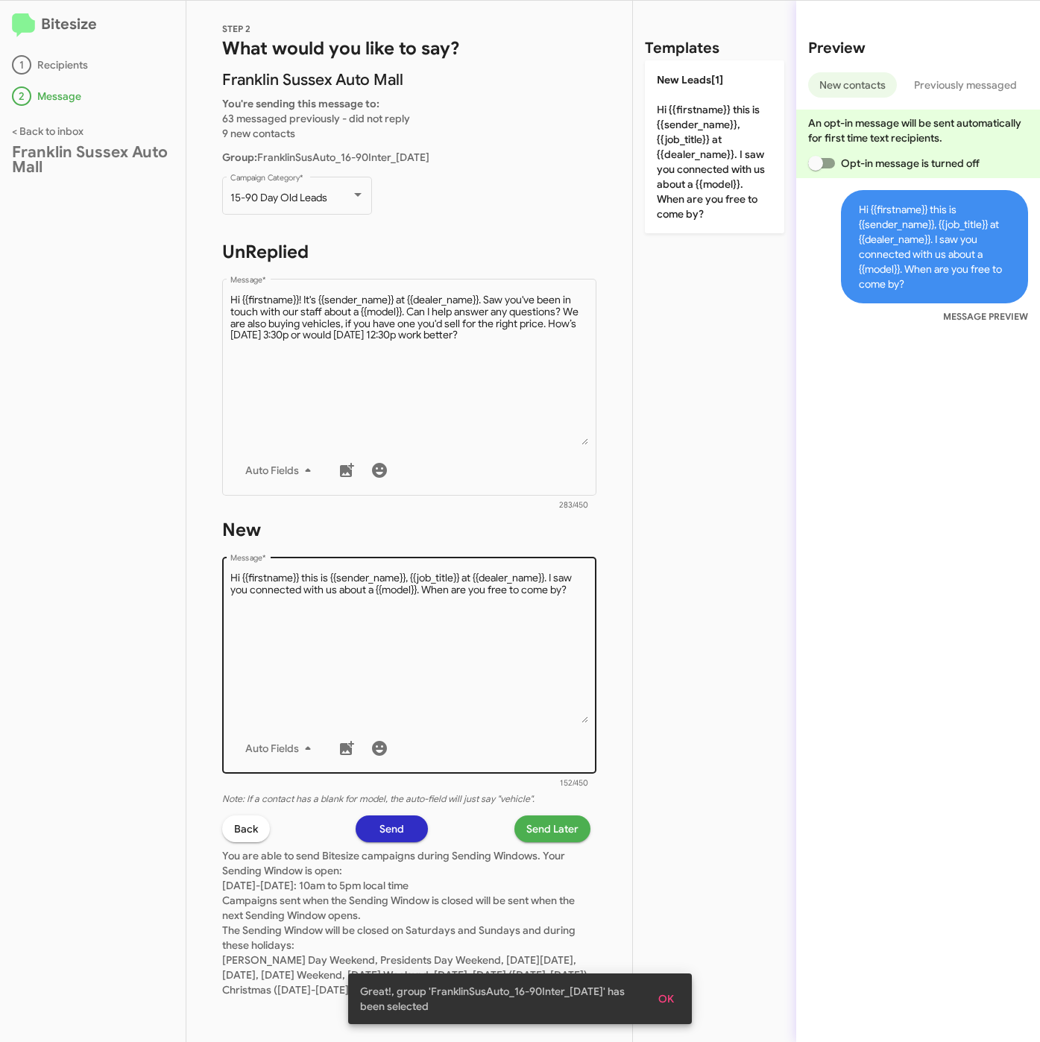
scroll to position [28, 0]
click at [533, 815] on span "Send Later" at bounding box center [552, 828] width 52 height 27
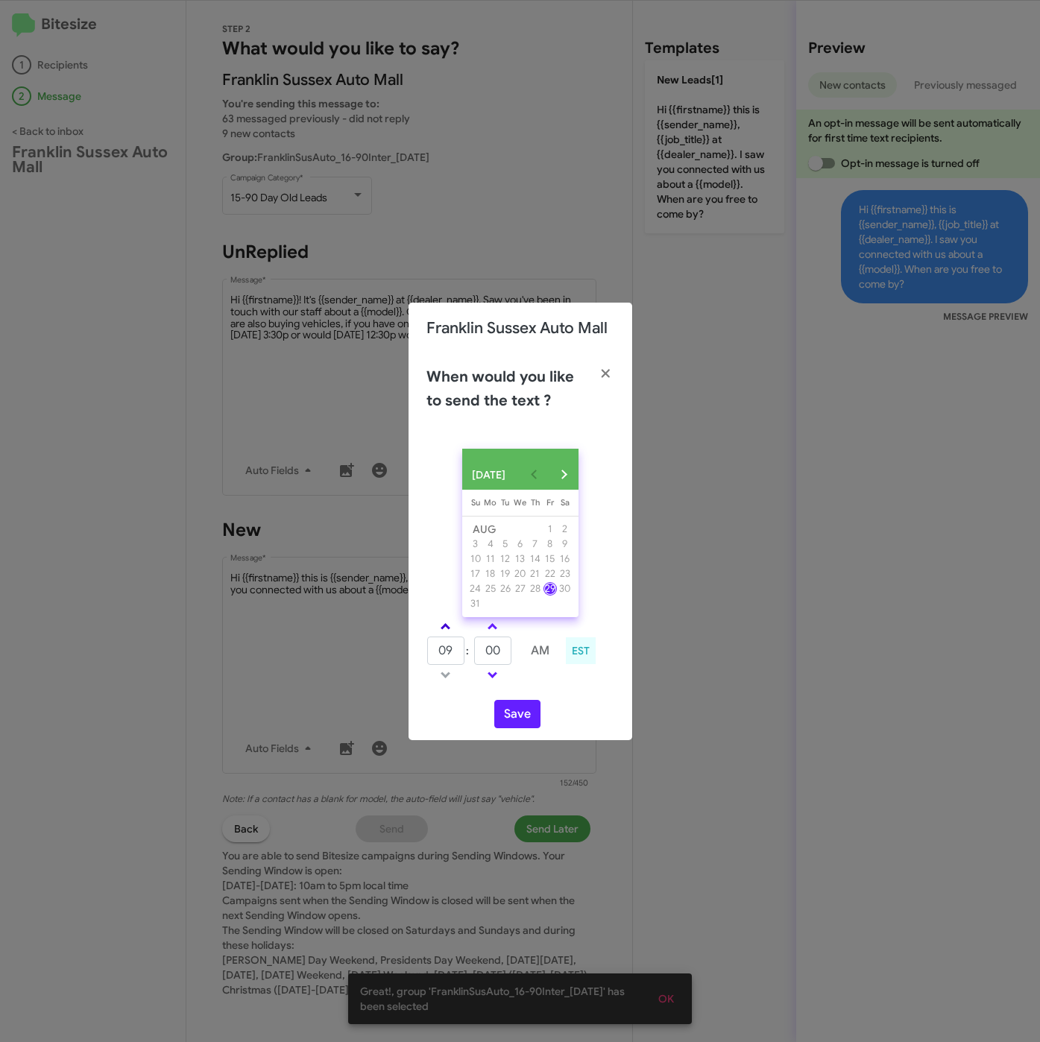
click at [443, 633] on span at bounding box center [445, 628] width 10 height 10
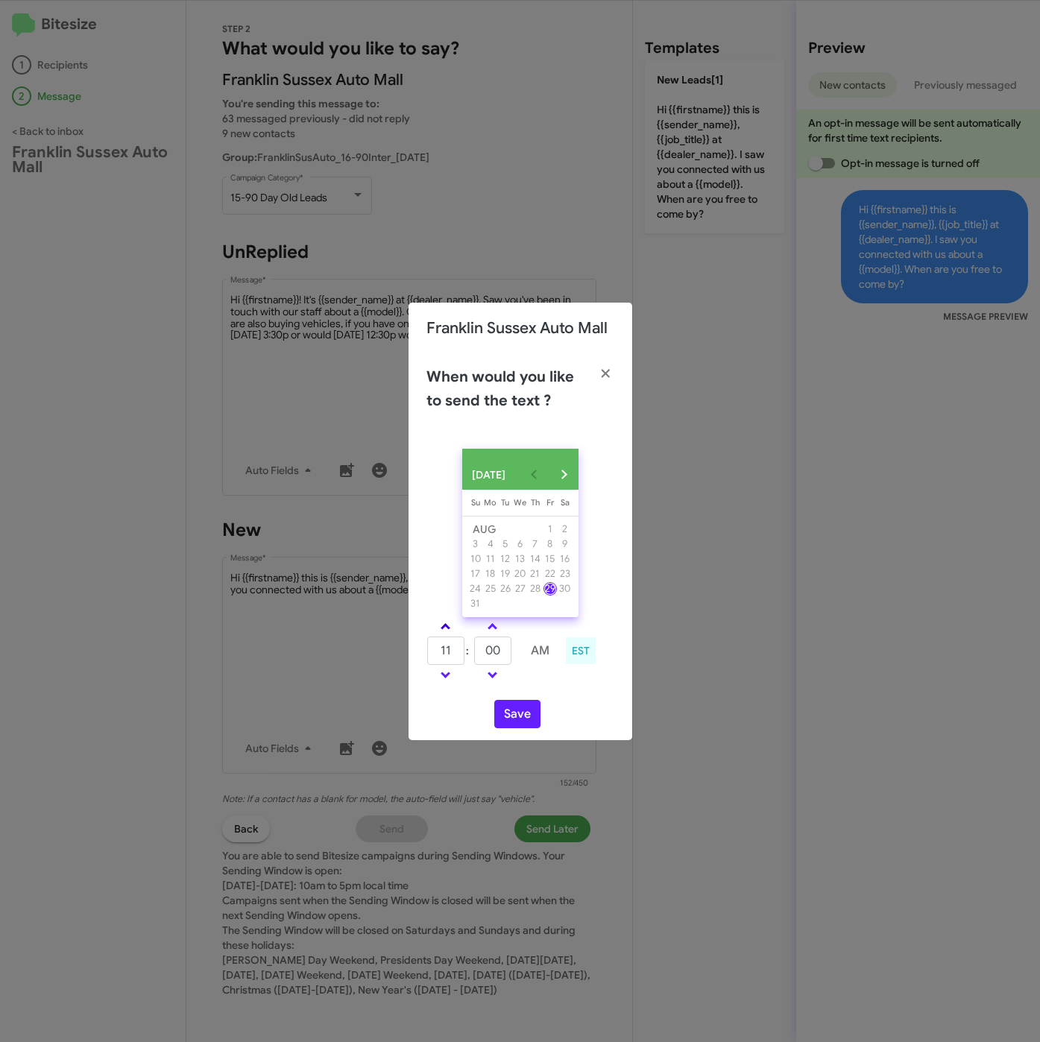
click at [449, 633] on span at bounding box center [445, 628] width 10 height 10
click at [450, 631] on link at bounding box center [445, 626] width 26 height 17
type input "01"
drag, startPoint x: 492, startPoint y: 655, endPoint x: 473, endPoint y: 653, distance: 19.5
click at [473, 653] on tr "01 : 00 PM" at bounding box center [492, 651] width 132 height 30
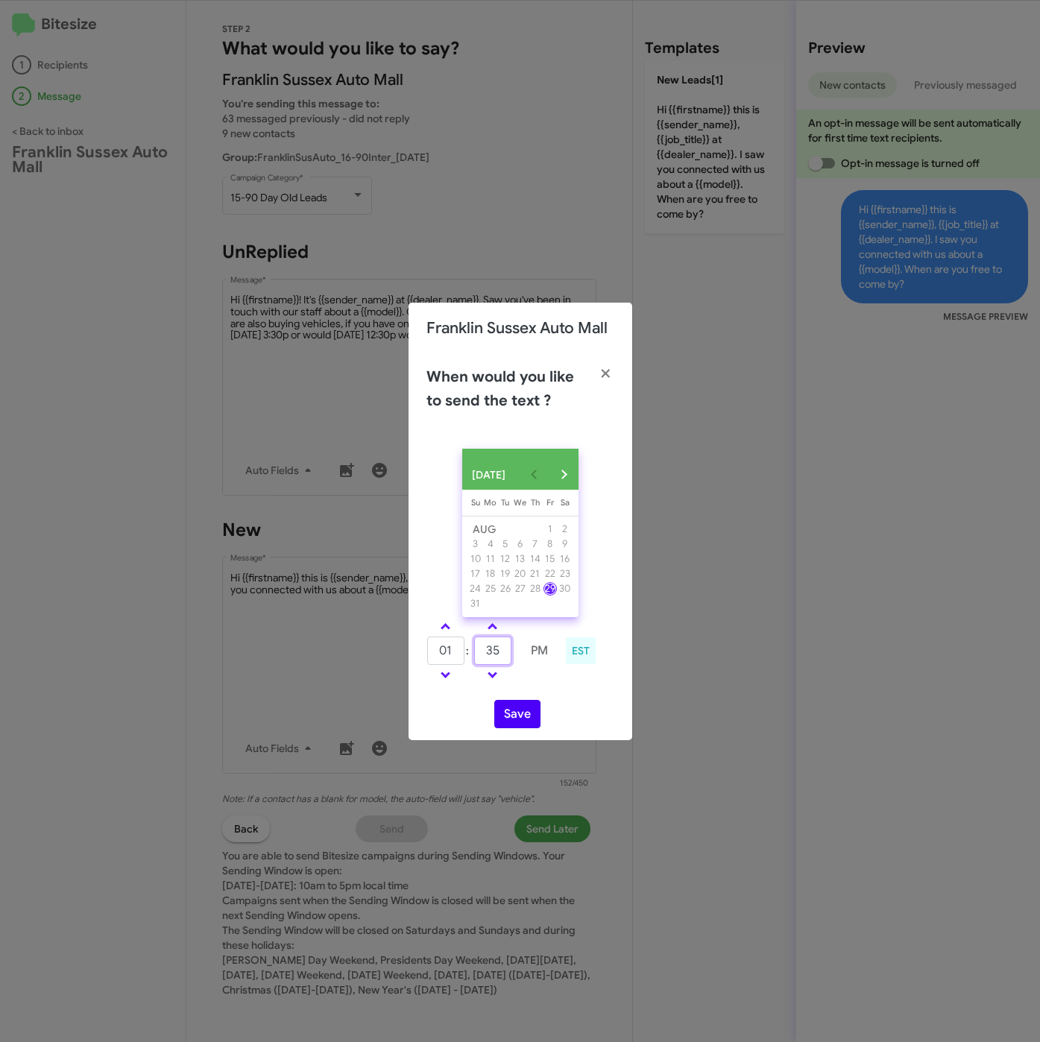
type input "35"
click at [516, 725] on button "Save" at bounding box center [517, 714] width 46 height 28
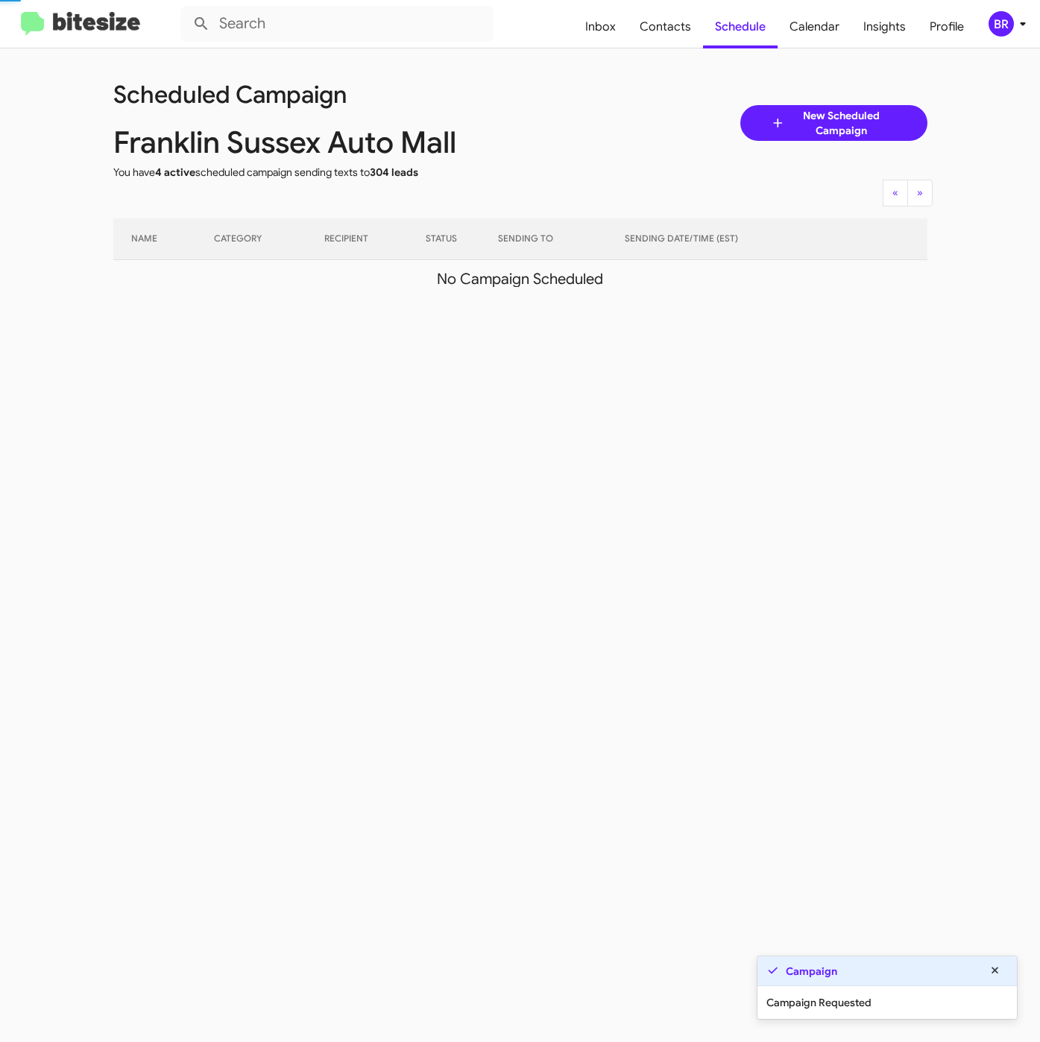
click at [1006, 28] on div "BR" at bounding box center [1000, 23] width 25 height 25
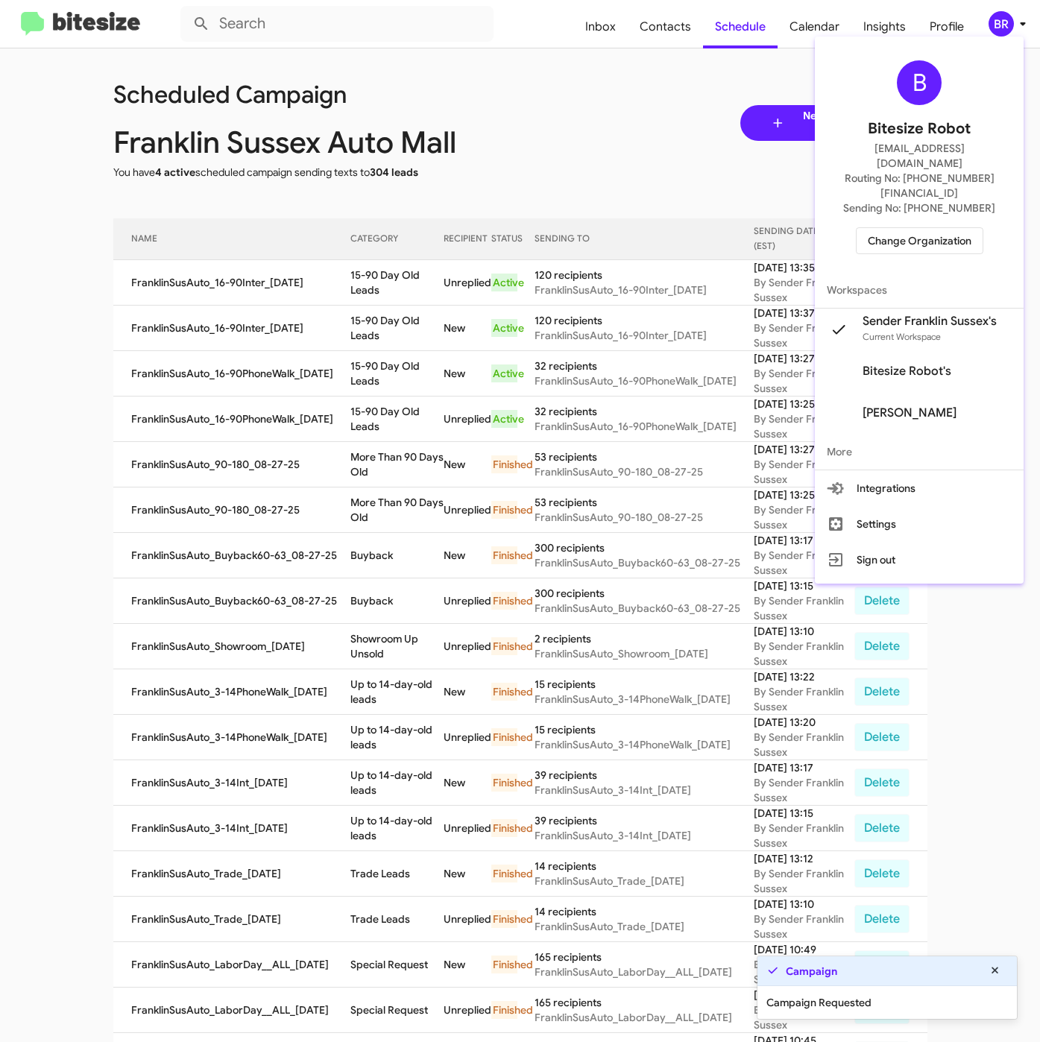
click at [411, 324] on div at bounding box center [520, 521] width 1040 height 1042
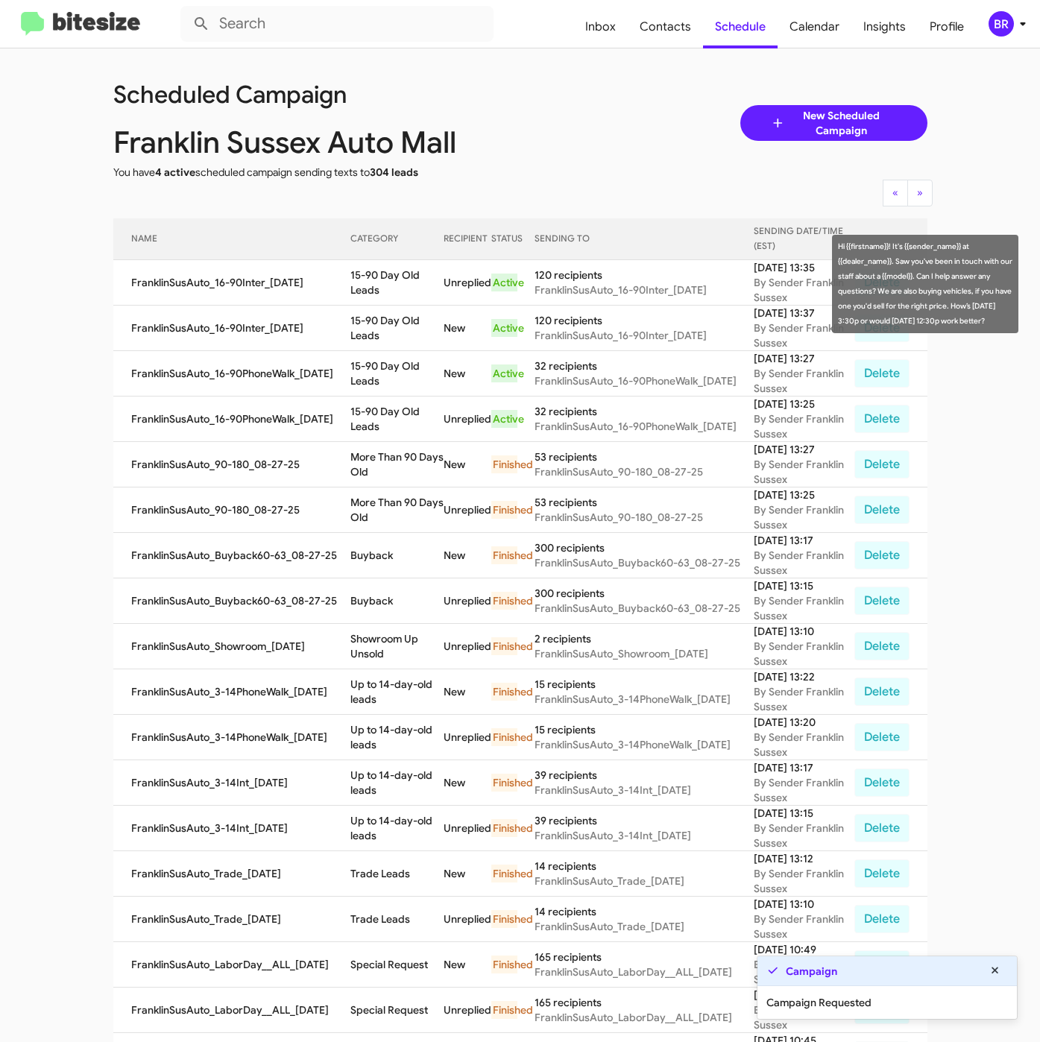
drag, startPoint x: 345, startPoint y: 274, endPoint x: 394, endPoint y: 344, distance: 85.8
click at [378, 291] on td "15-90 Day Old Leads" at bounding box center [396, 282] width 93 height 45
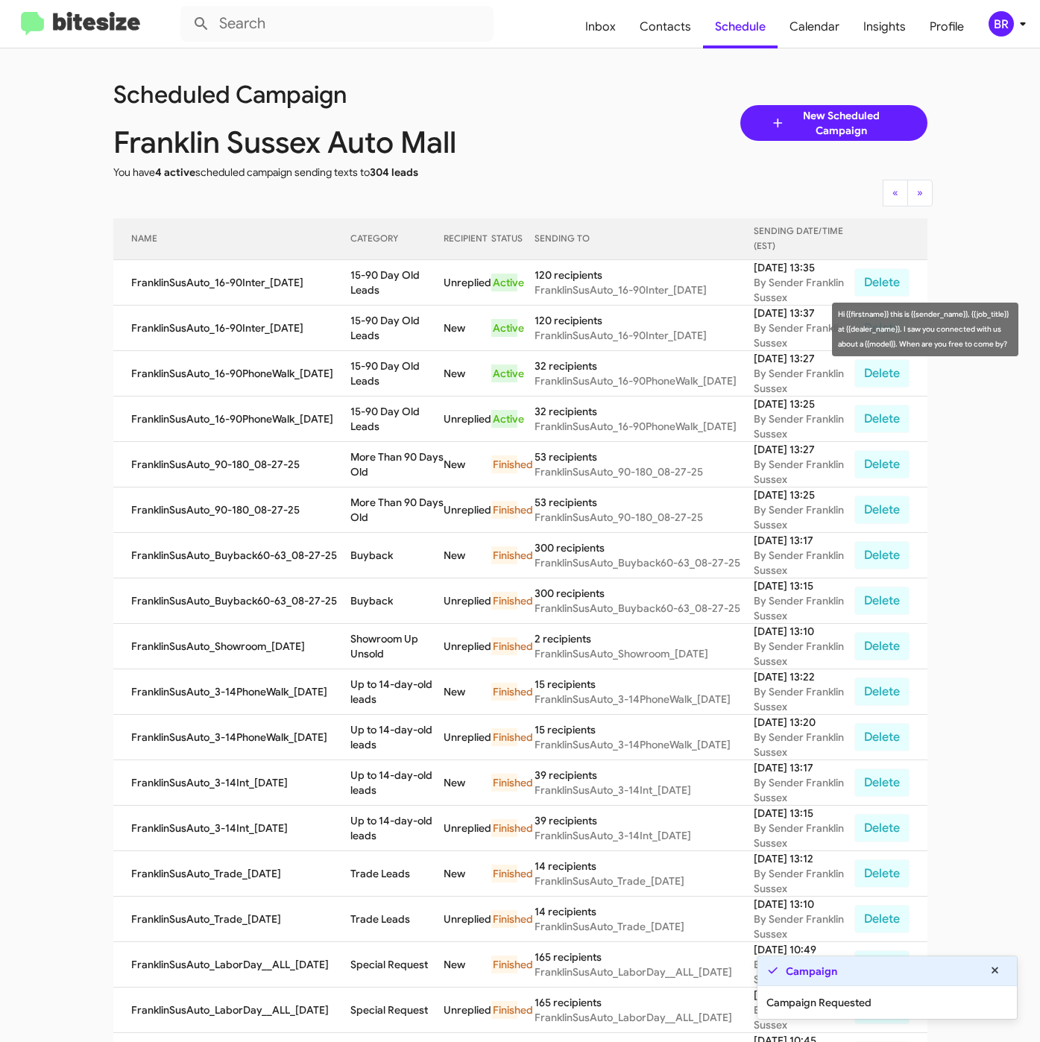
copy td "15-90 Day Old Leads"
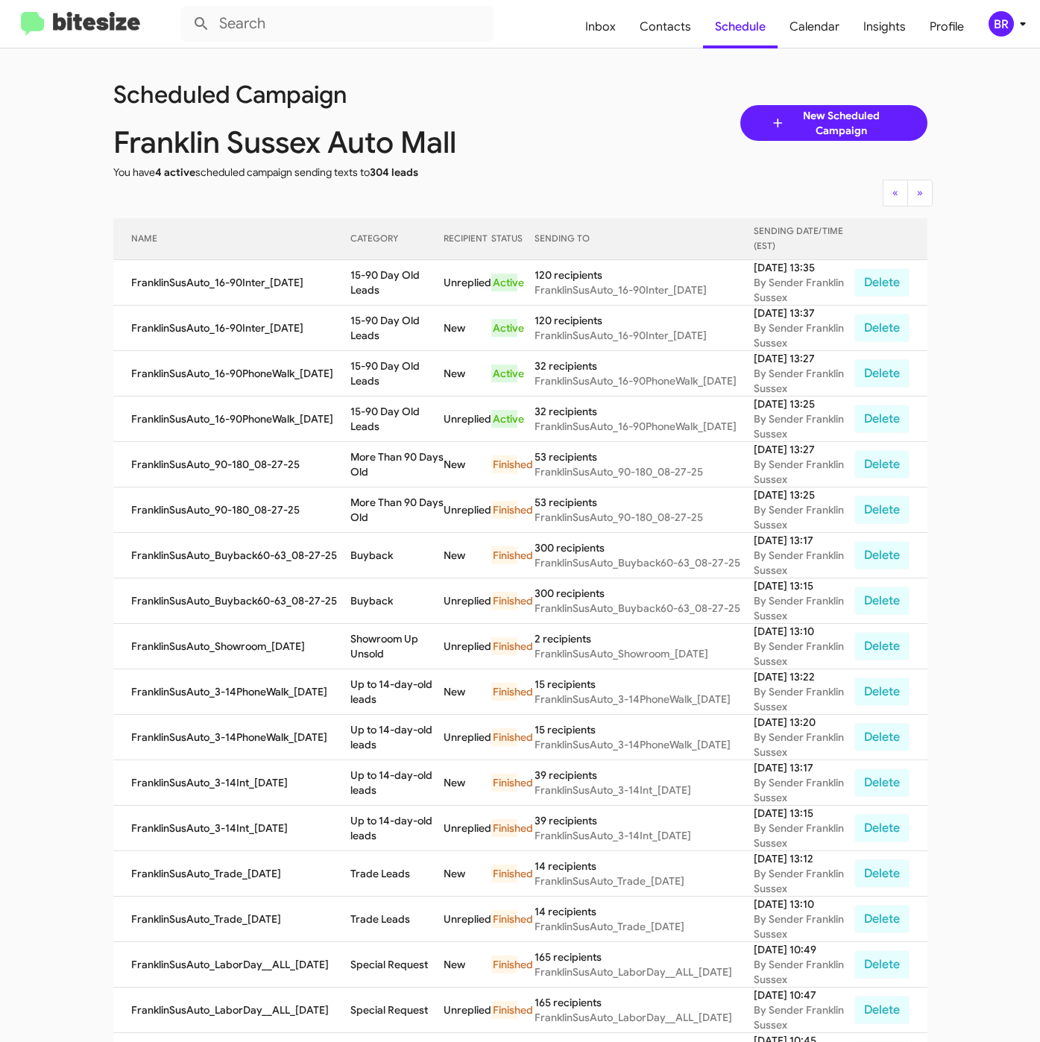
click at [1000, 34] on div "BR" at bounding box center [1000, 23] width 25 height 25
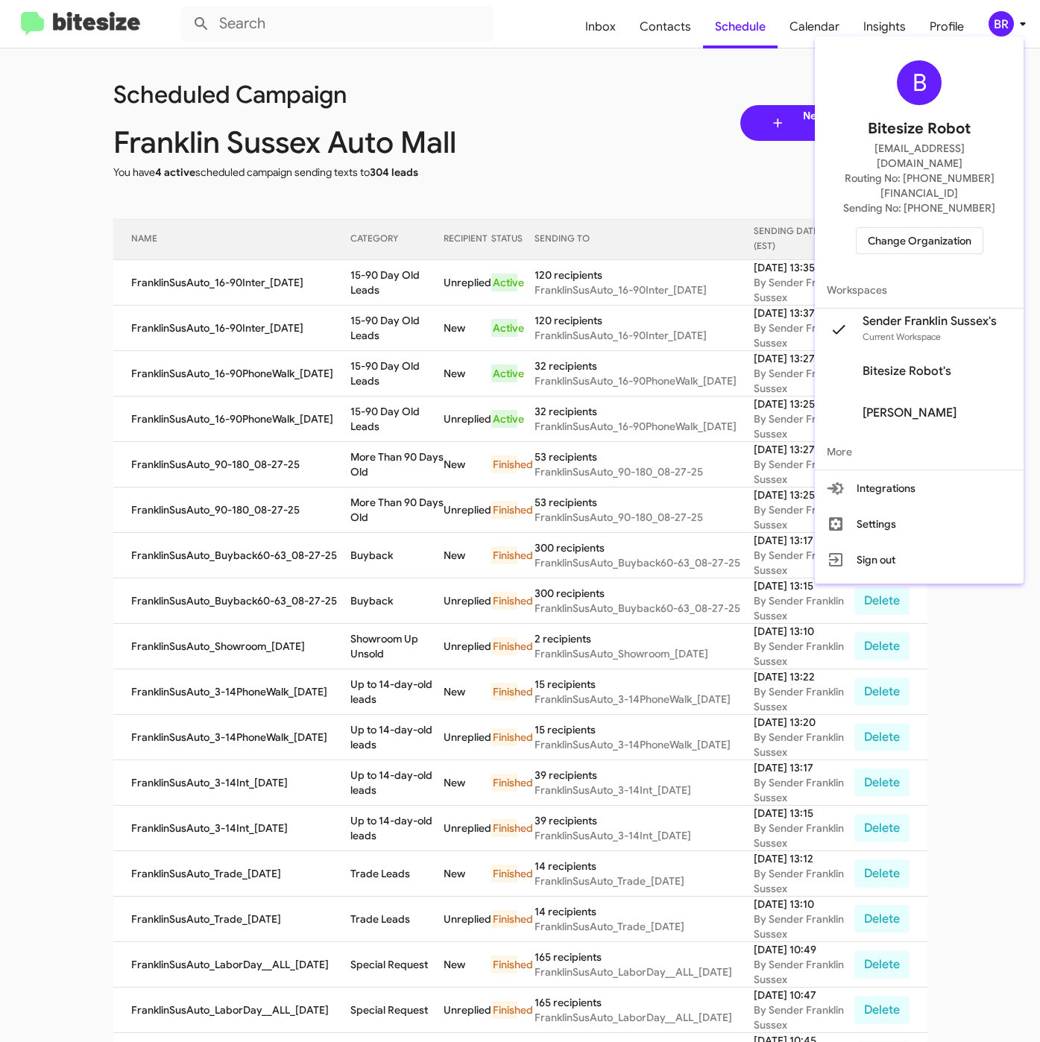
click at [897, 228] on span "Change Organization" at bounding box center [920, 240] width 104 height 25
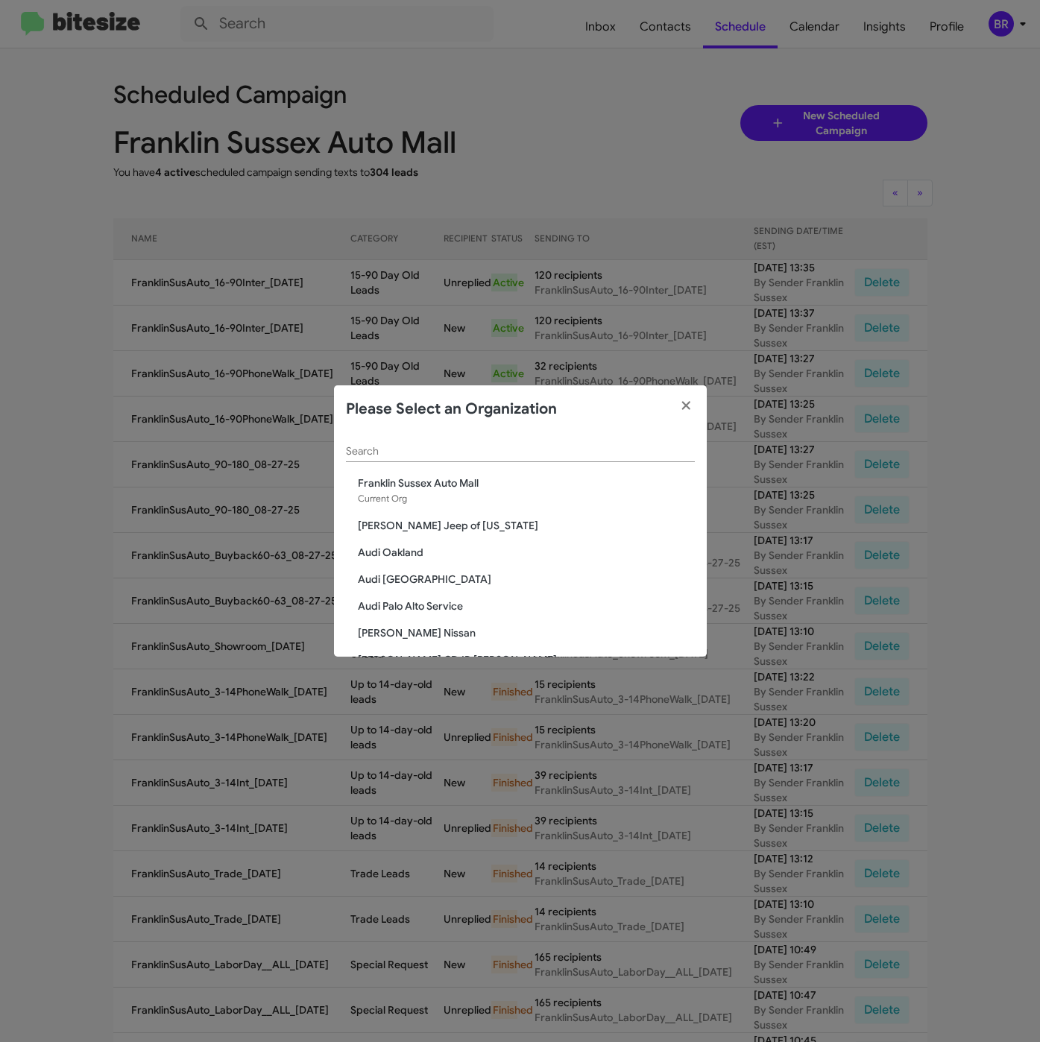
click at [474, 440] on div "Search" at bounding box center [520, 447] width 349 height 29
paste input "[PERSON_NAME] Chevrolet"
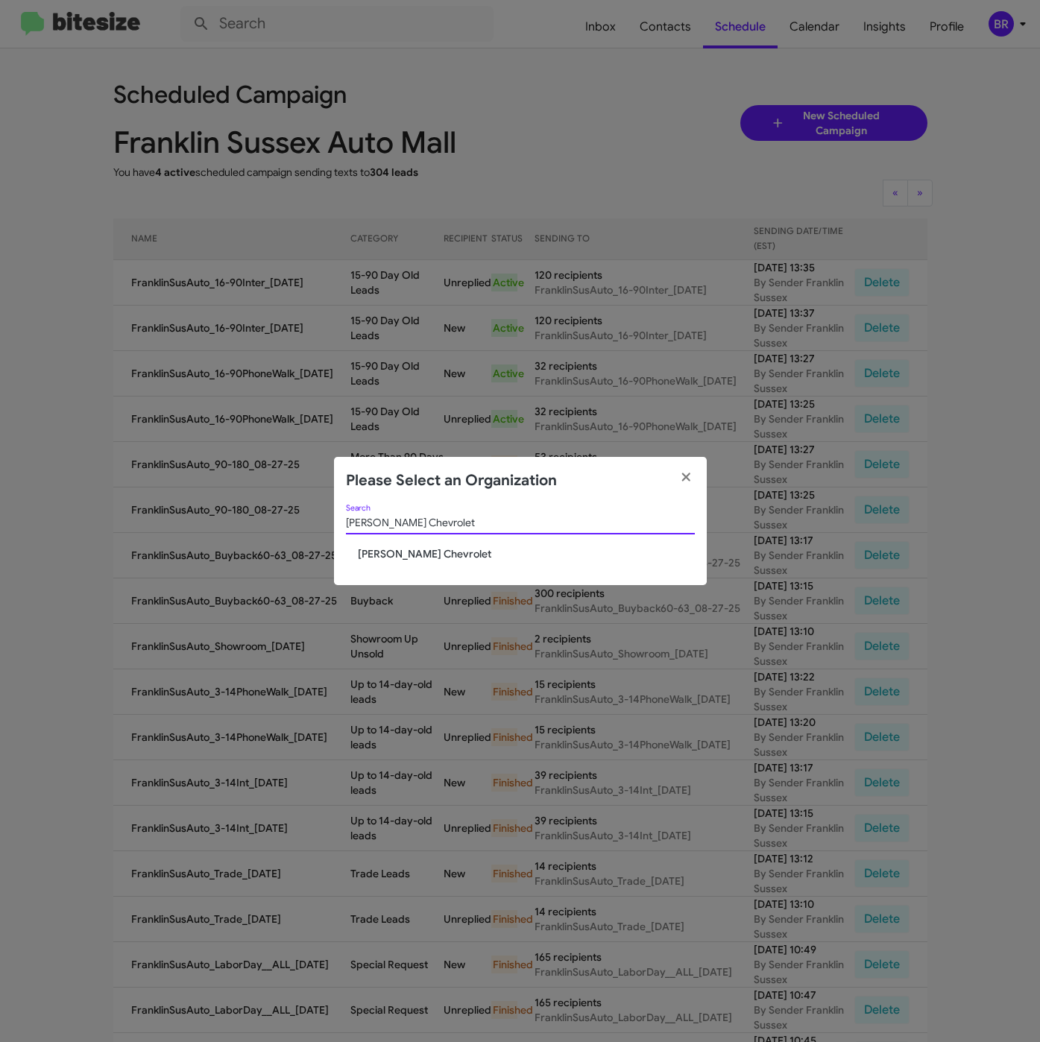
type input "[PERSON_NAME] Chevrolet"
click at [412, 555] on span "[PERSON_NAME] Chevrolet" at bounding box center [526, 553] width 337 height 15
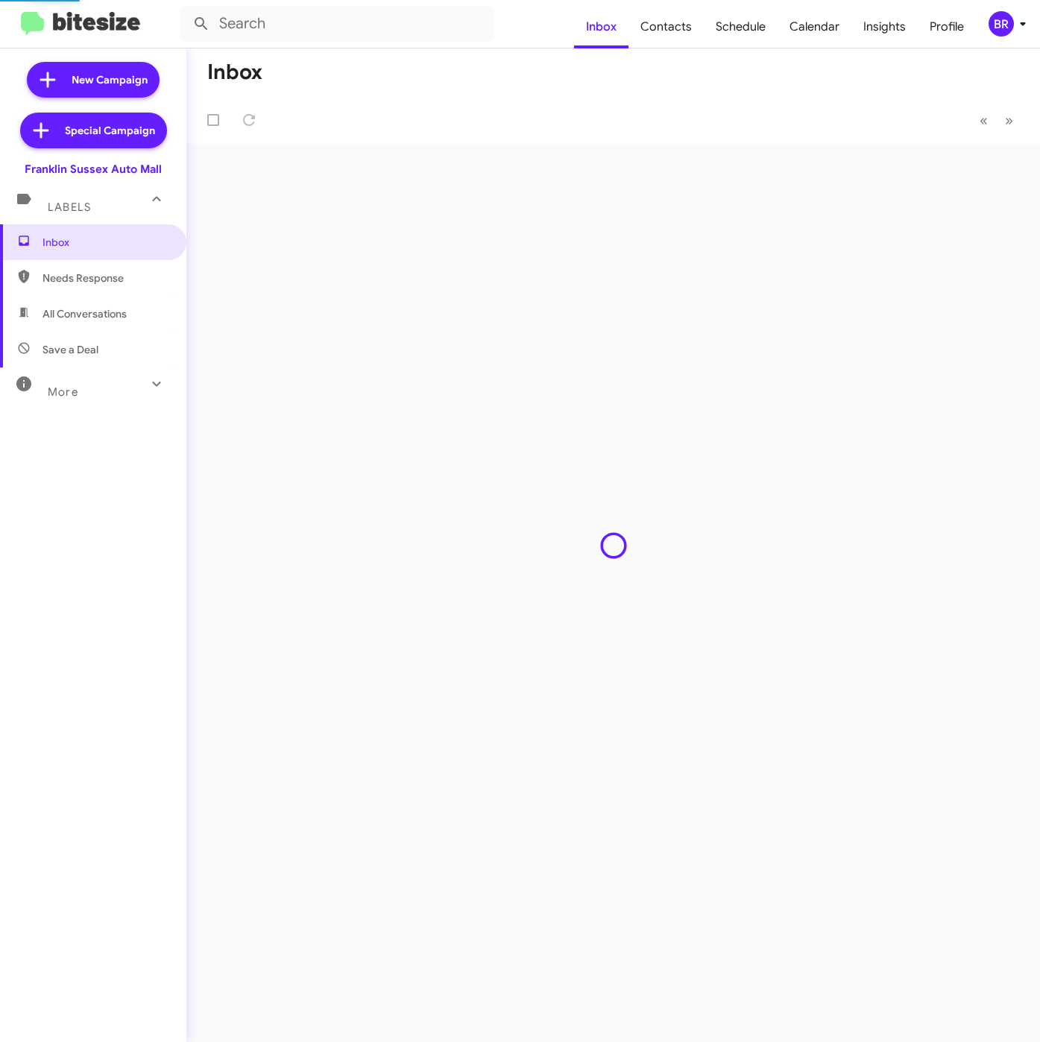
click at [1005, 19] on div "BR" at bounding box center [1000, 23] width 25 height 25
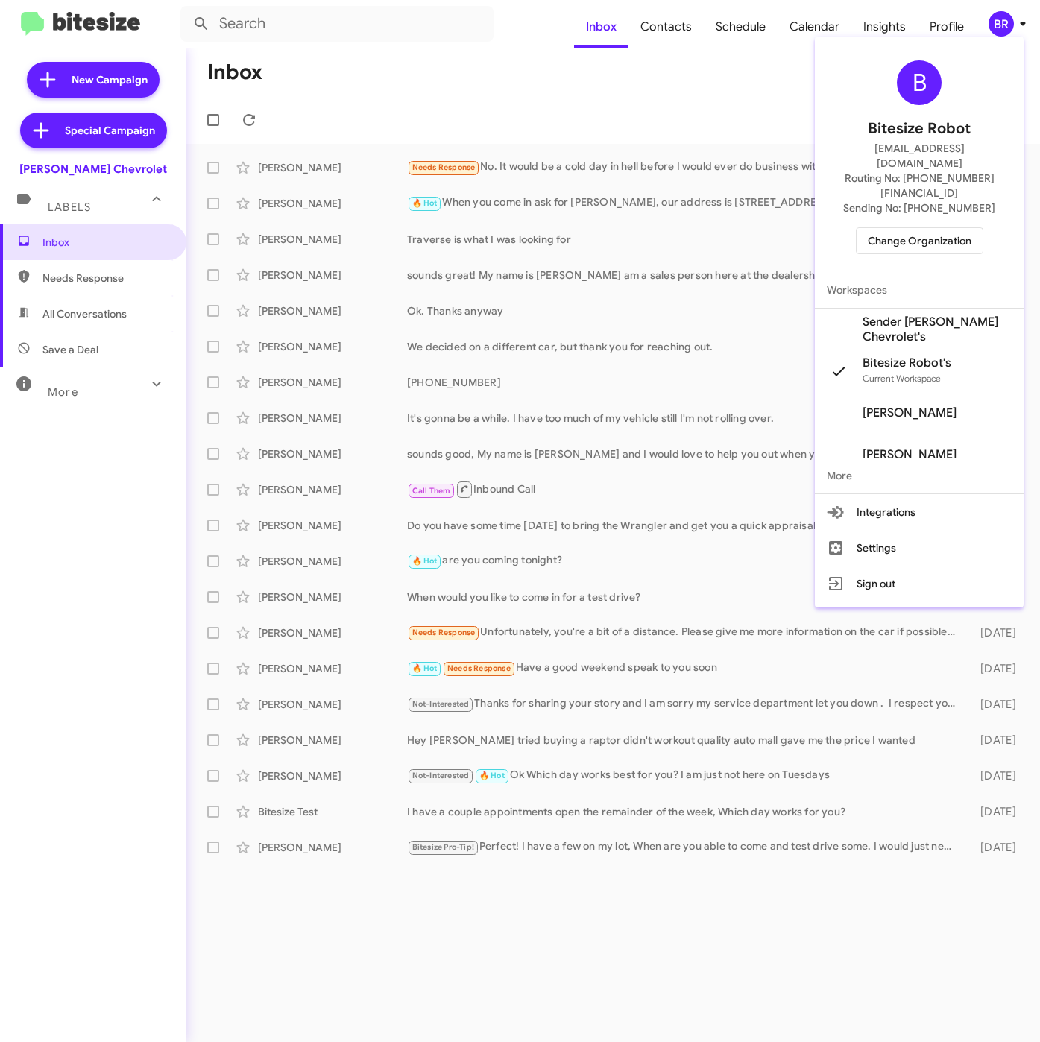
click at [895, 315] on span "Sender [PERSON_NAME] Chevrolet's" at bounding box center [936, 330] width 149 height 30
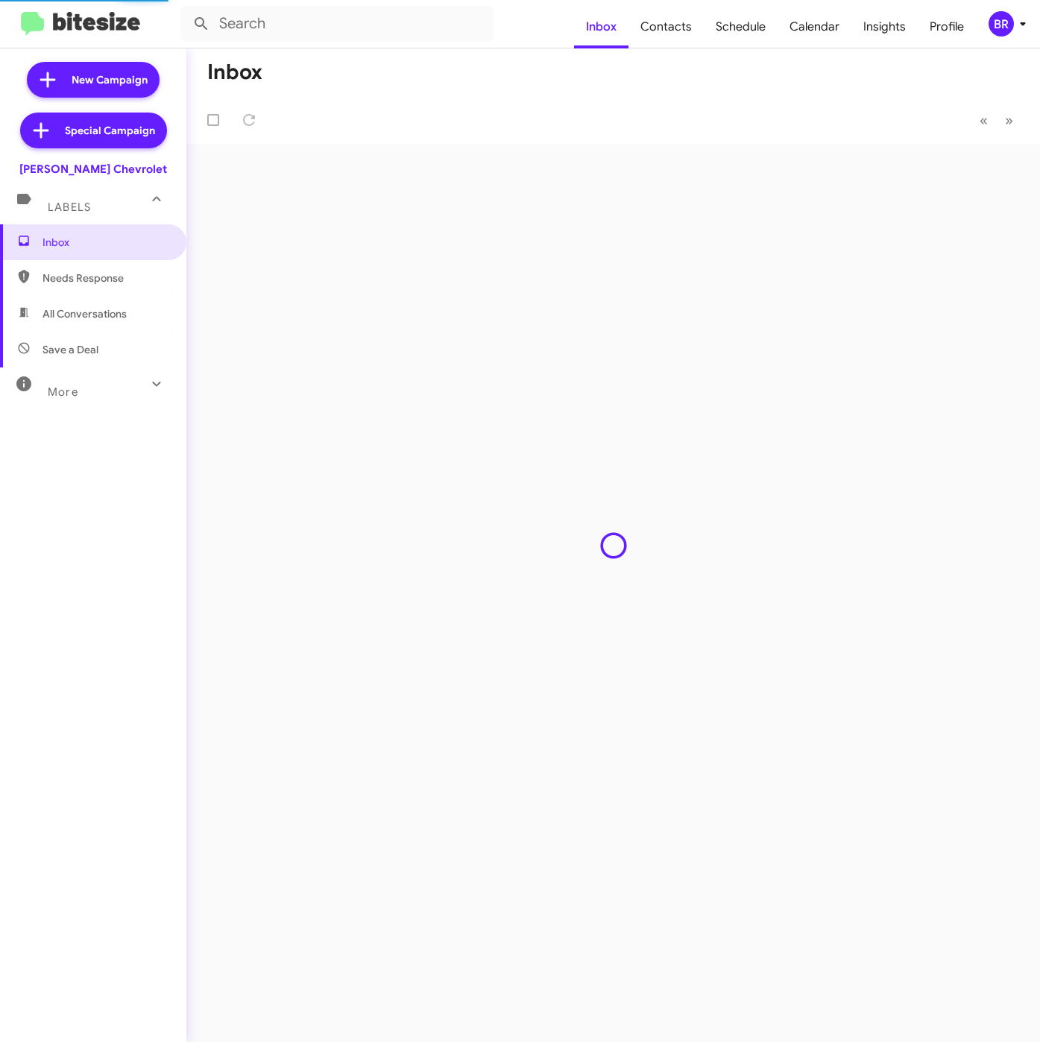
click at [669, 23] on span "Contacts" at bounding box center [665, 26] width 75 height 43
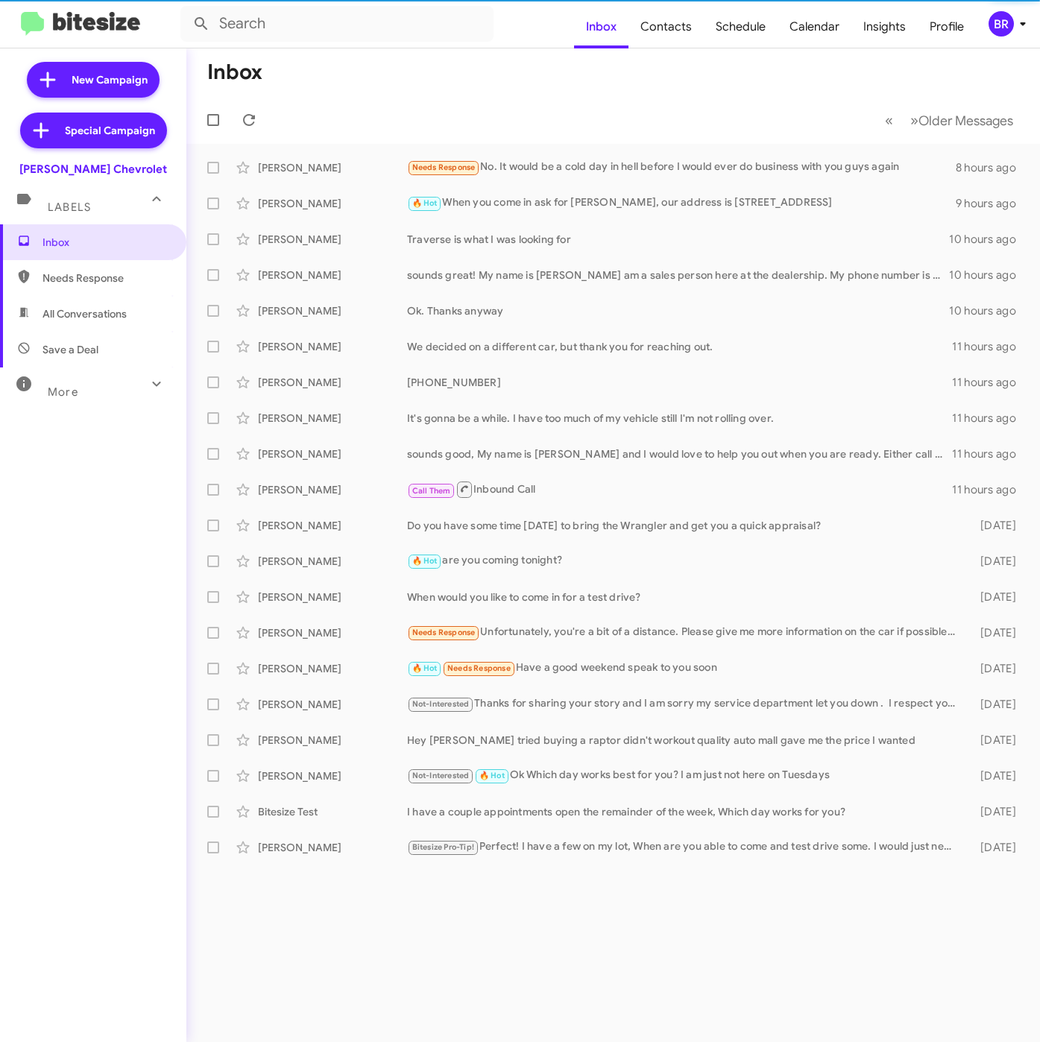
type input "in:groups"
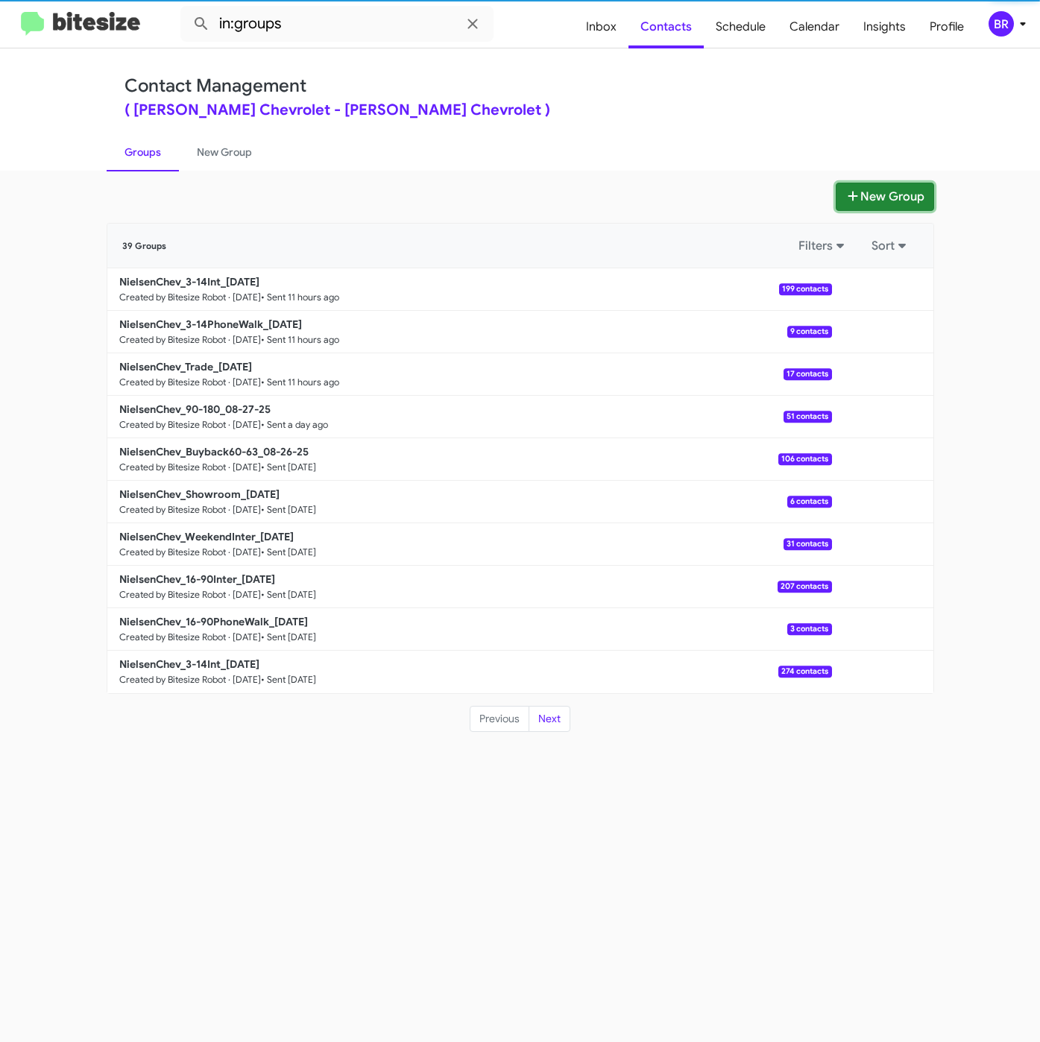
click at [906, 202] on button "New Group" at bounding box center [884, 197] width 98 height 28
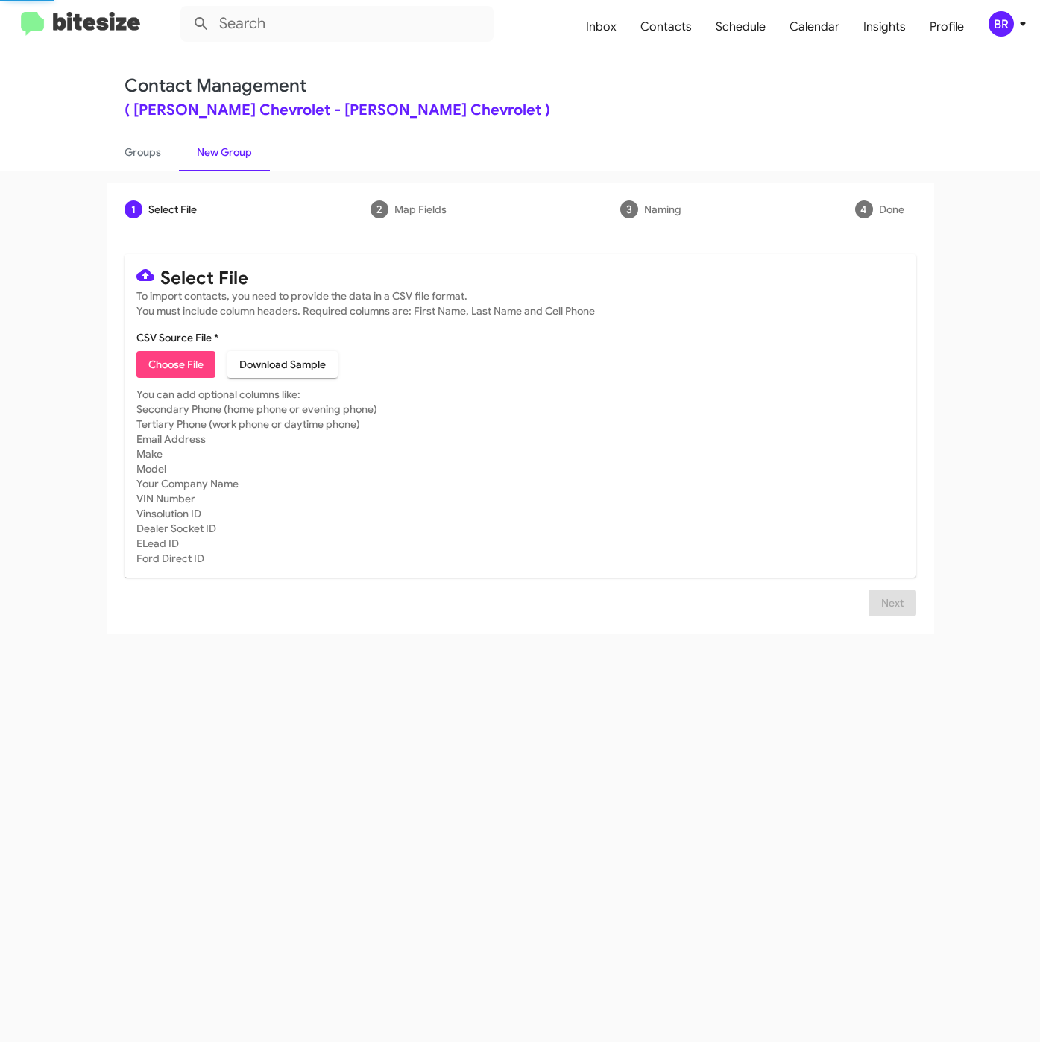
click at [195, 376] on span "Choose File" at bounding box center [175, 364] width 55 height 27
type input "NielsenChev_LaborDay__ALL_08-29-25"
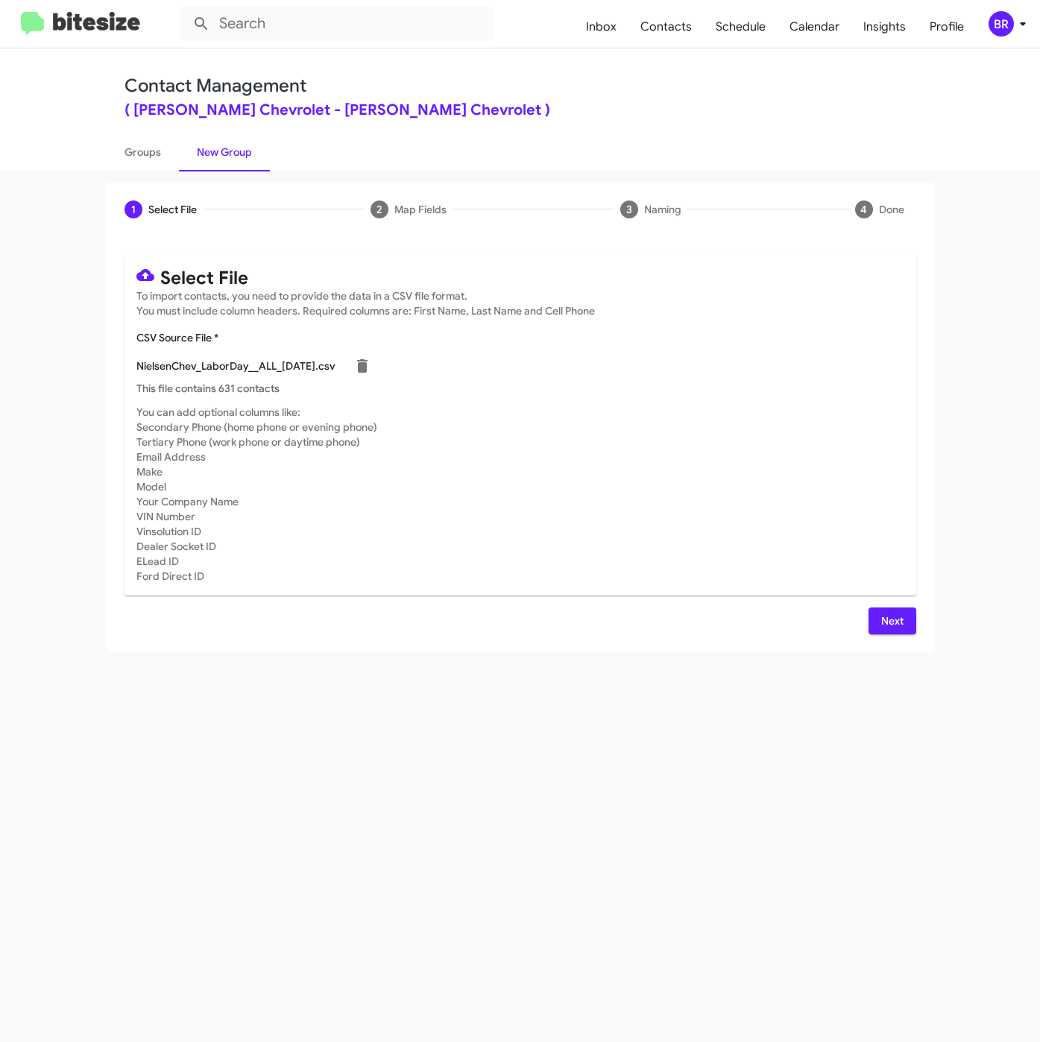
click at [880, 619] on span "Next" at bounding box center [892, 620] width 24 height 27
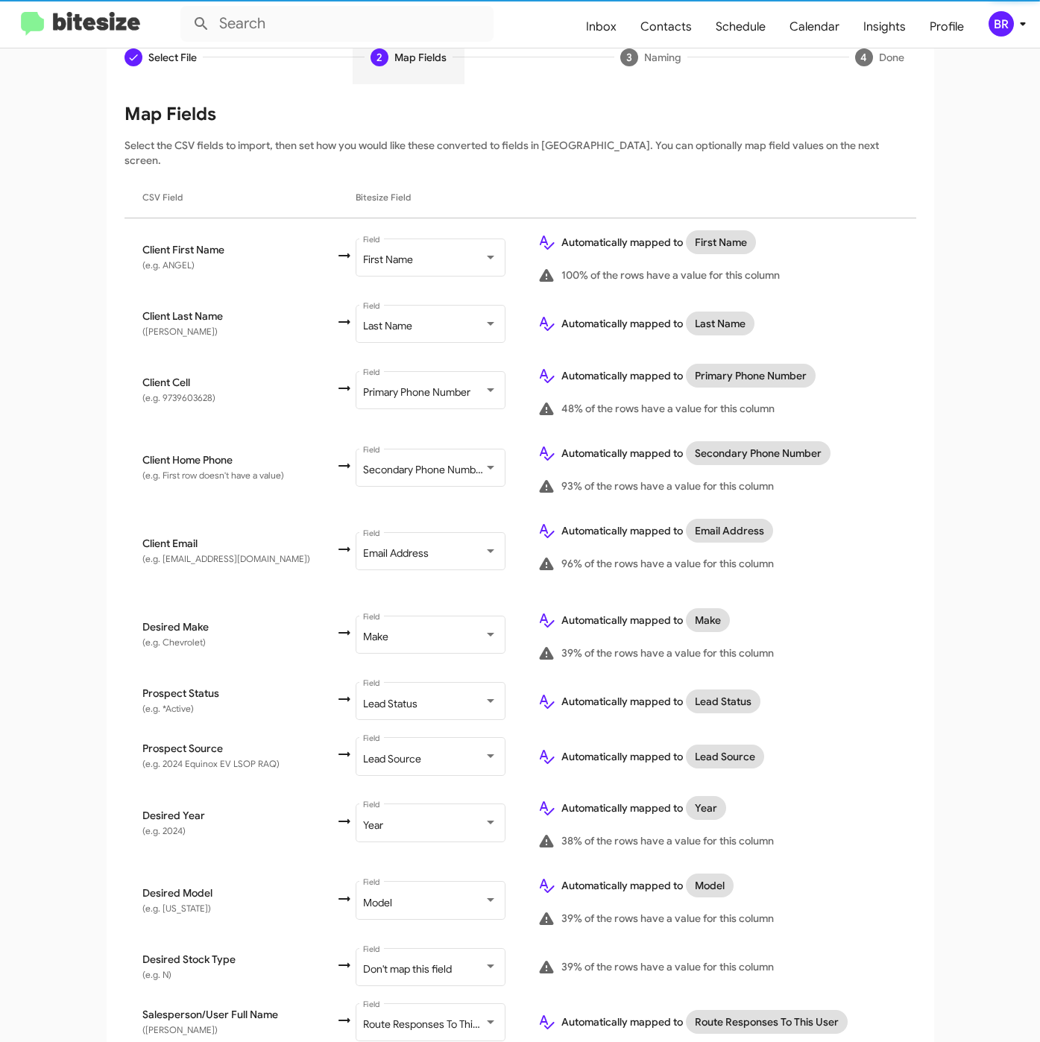
scroll to position [309, 0]
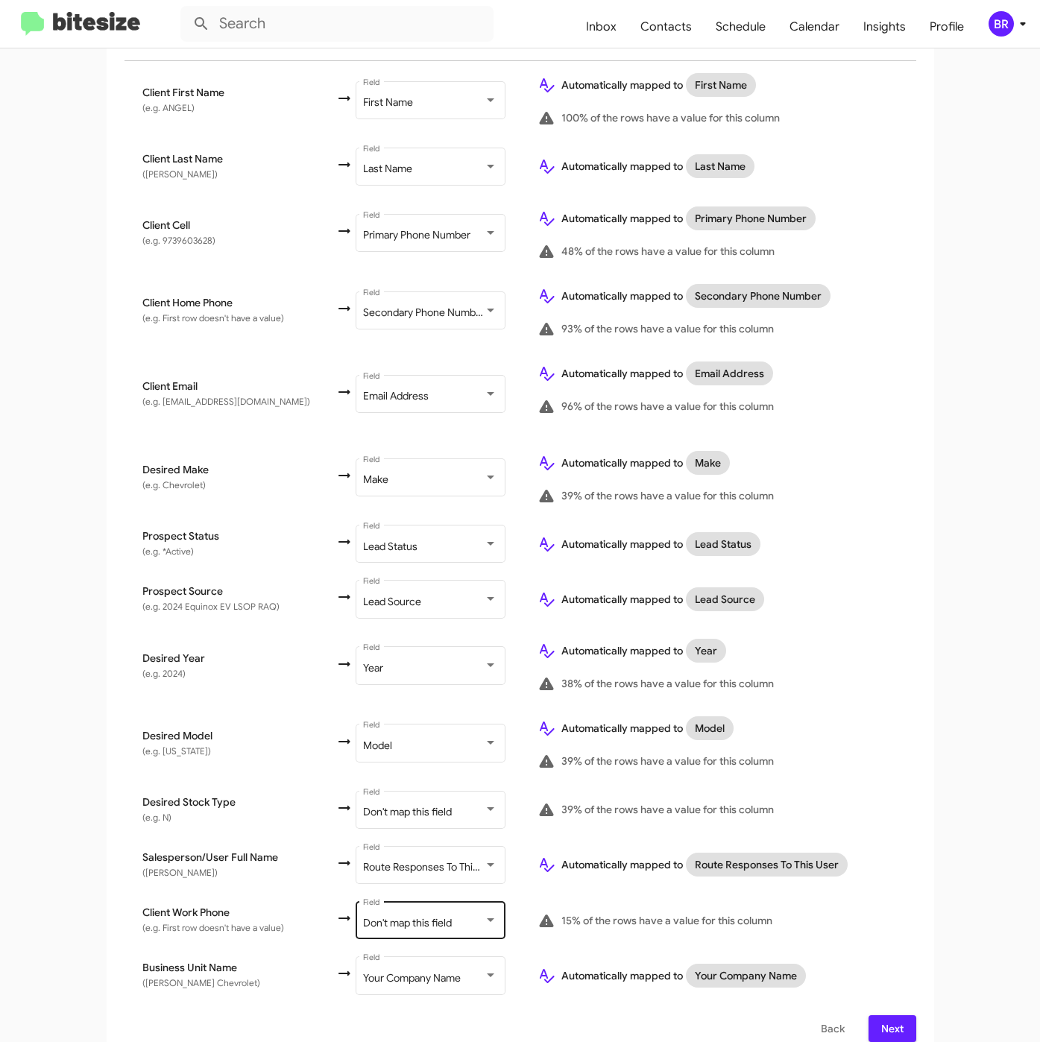
click at [369, 916] on span "Don't map this field" at bounding box center [407, 922] width 89 height 13
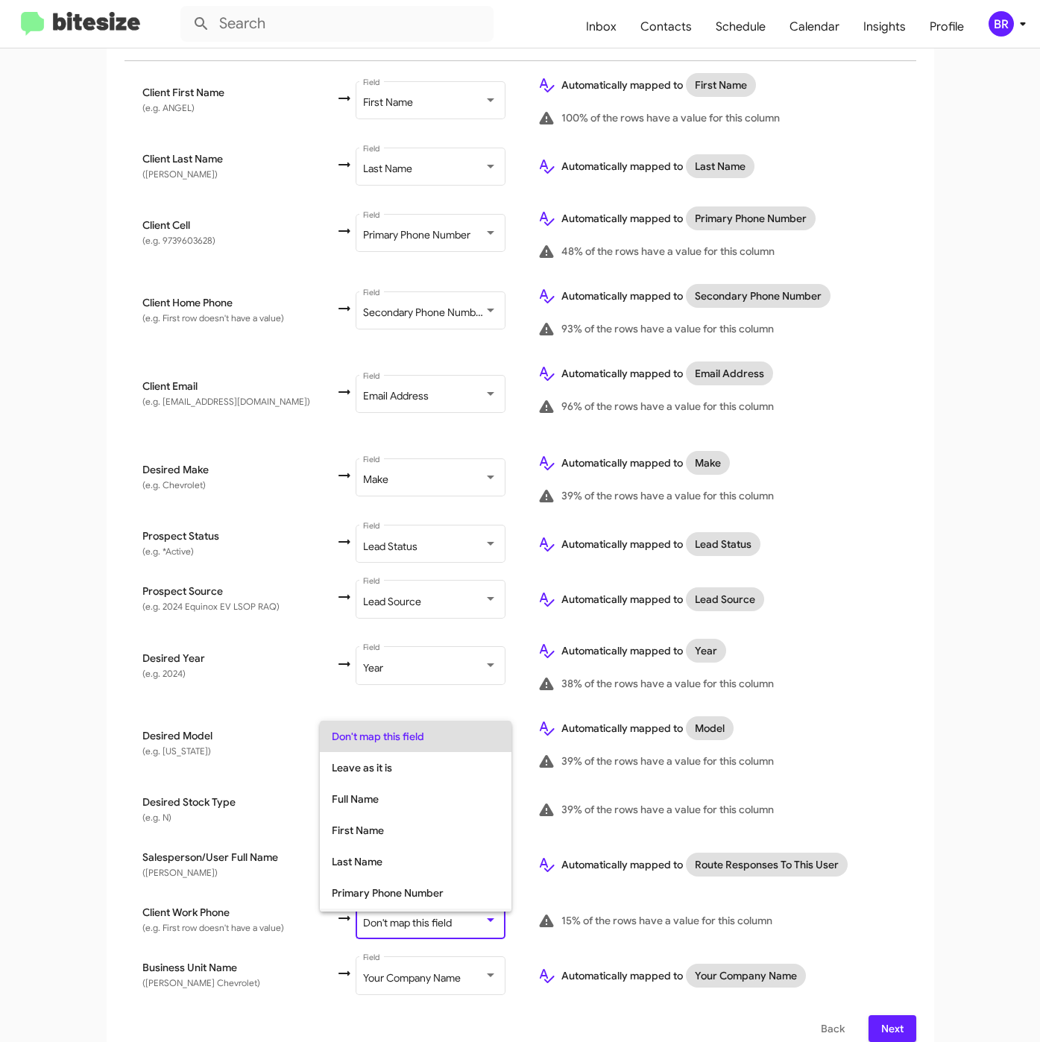
scroll to position [59, 0]
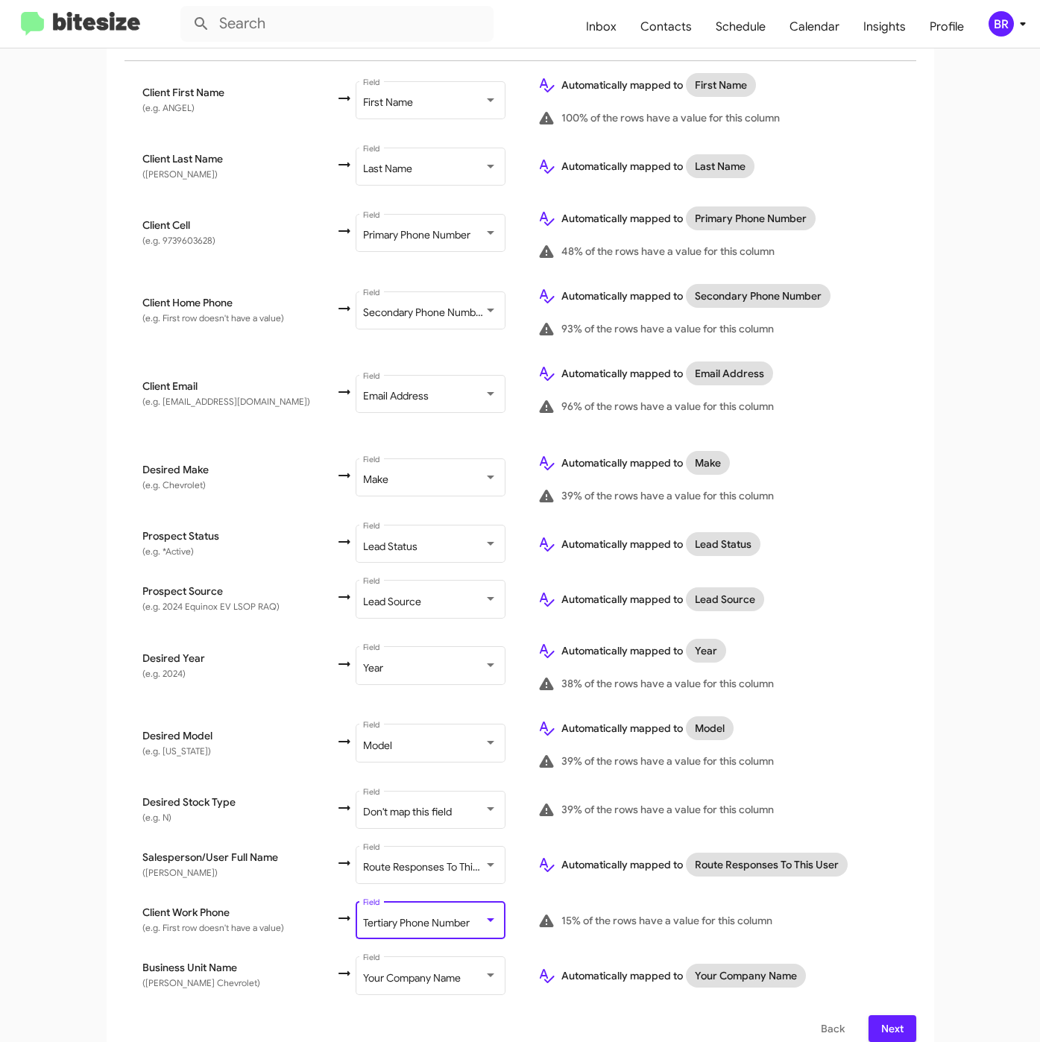
click at [879, 1025] on div "Select File To import contacts, you need to provide the data in a CSV file form…" at bounding box center [520, 493] width 827 height 1133
click at [880, 1018] on span "Next" at bounding box center [892, 1028] width 24 height 27
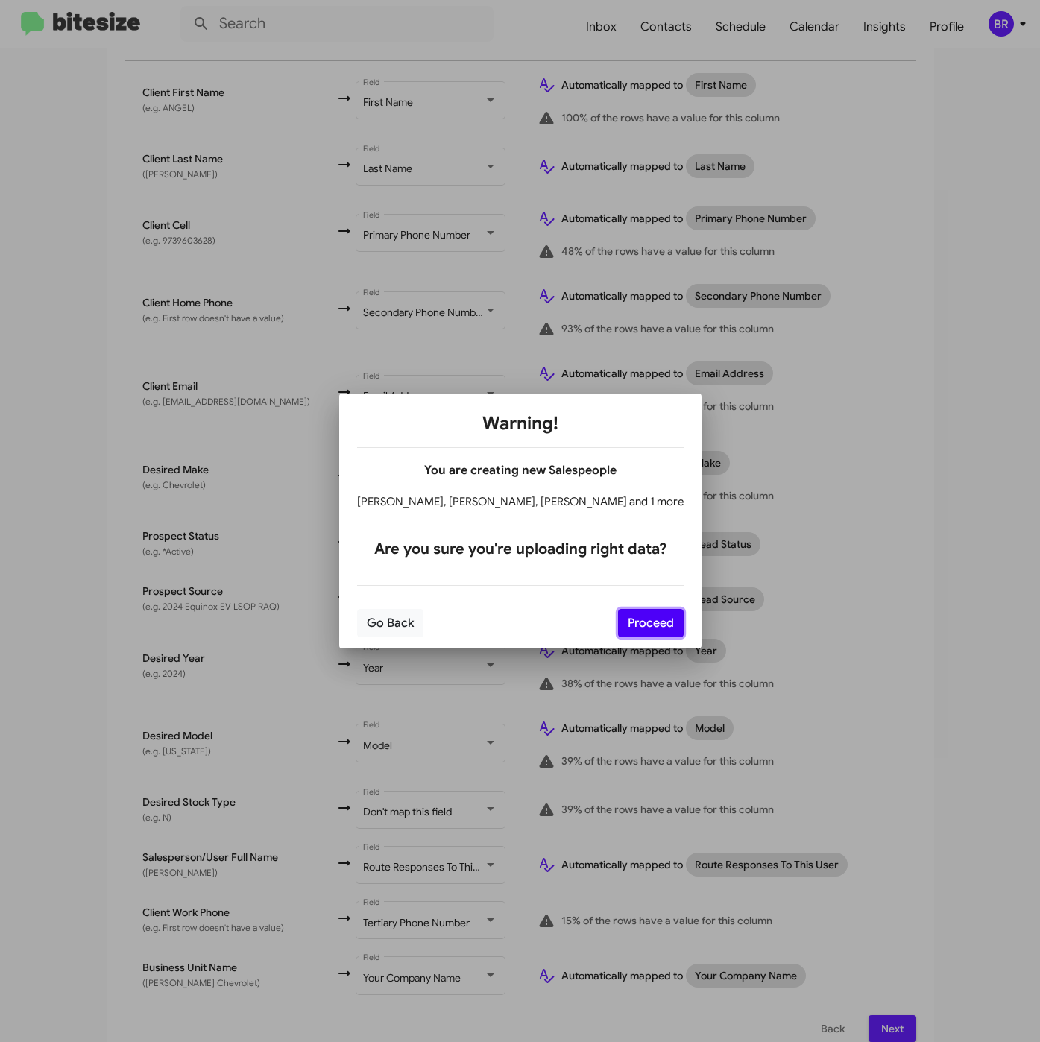
click at [642, 620] on button "Proceed" at bounding box center [651, 623] width 66 height 28
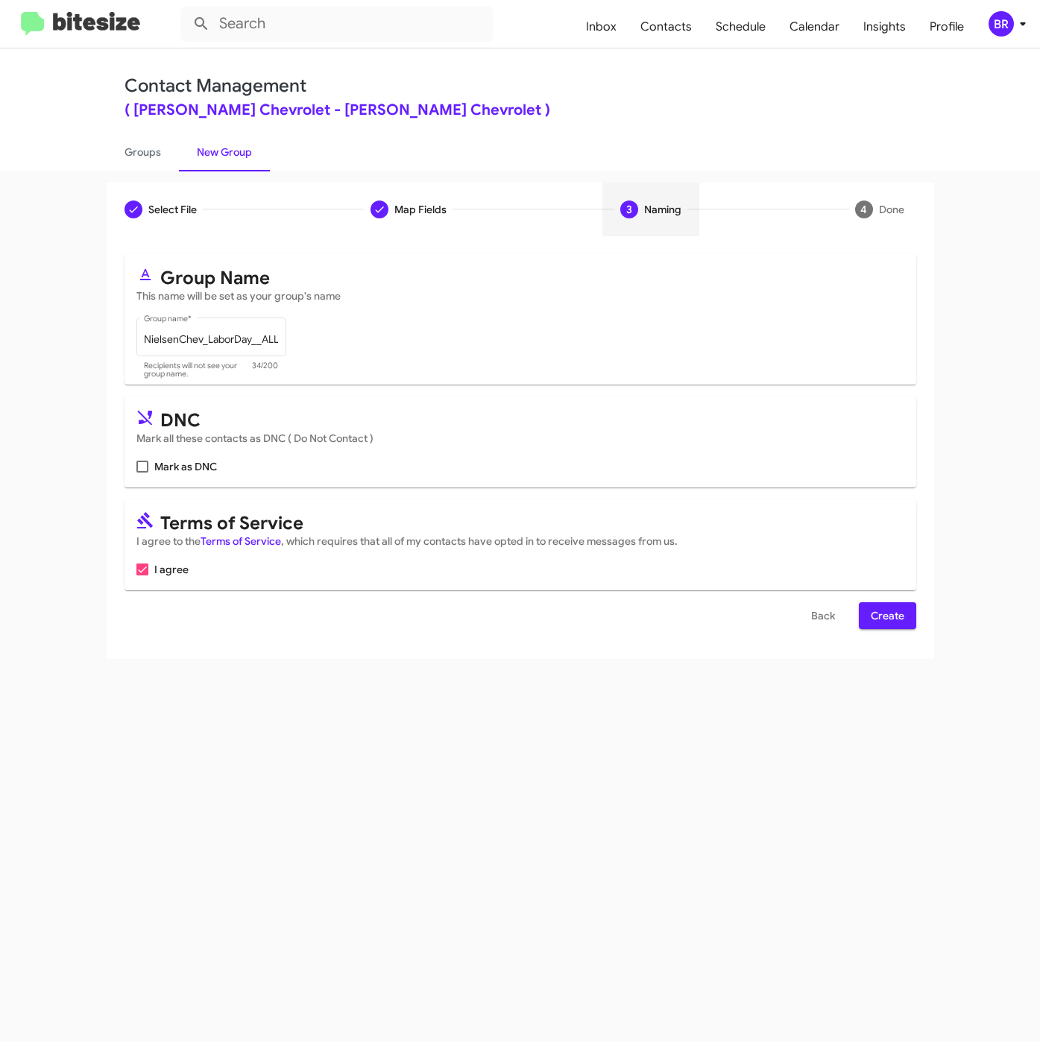
scroll to position [0, 0]
click at [879, 608] on span "Create" at bounding box center [888, 615] width 34 height 27
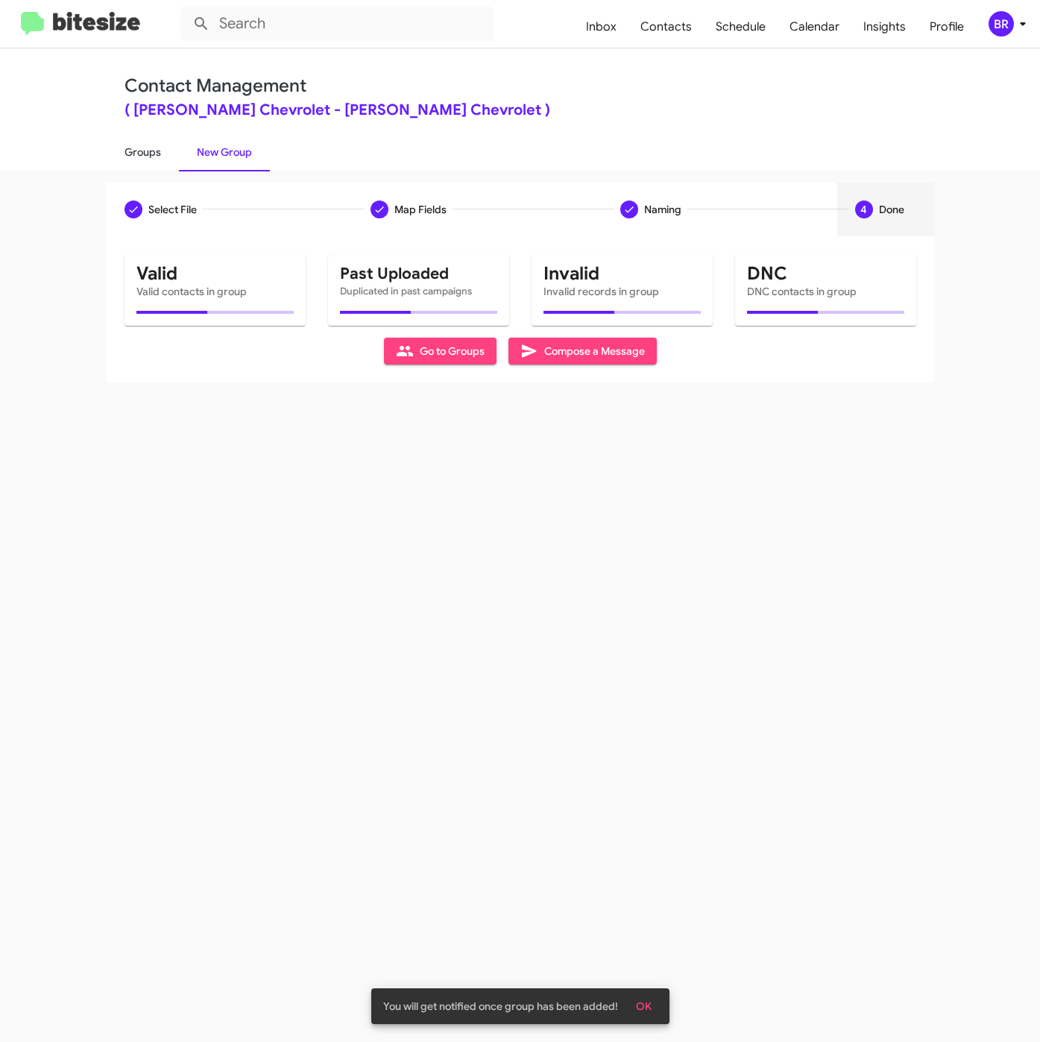
click at [139, 150] on link "Groups" at bounding box center [143, 152] width 72 height 39
type input "in:groups"
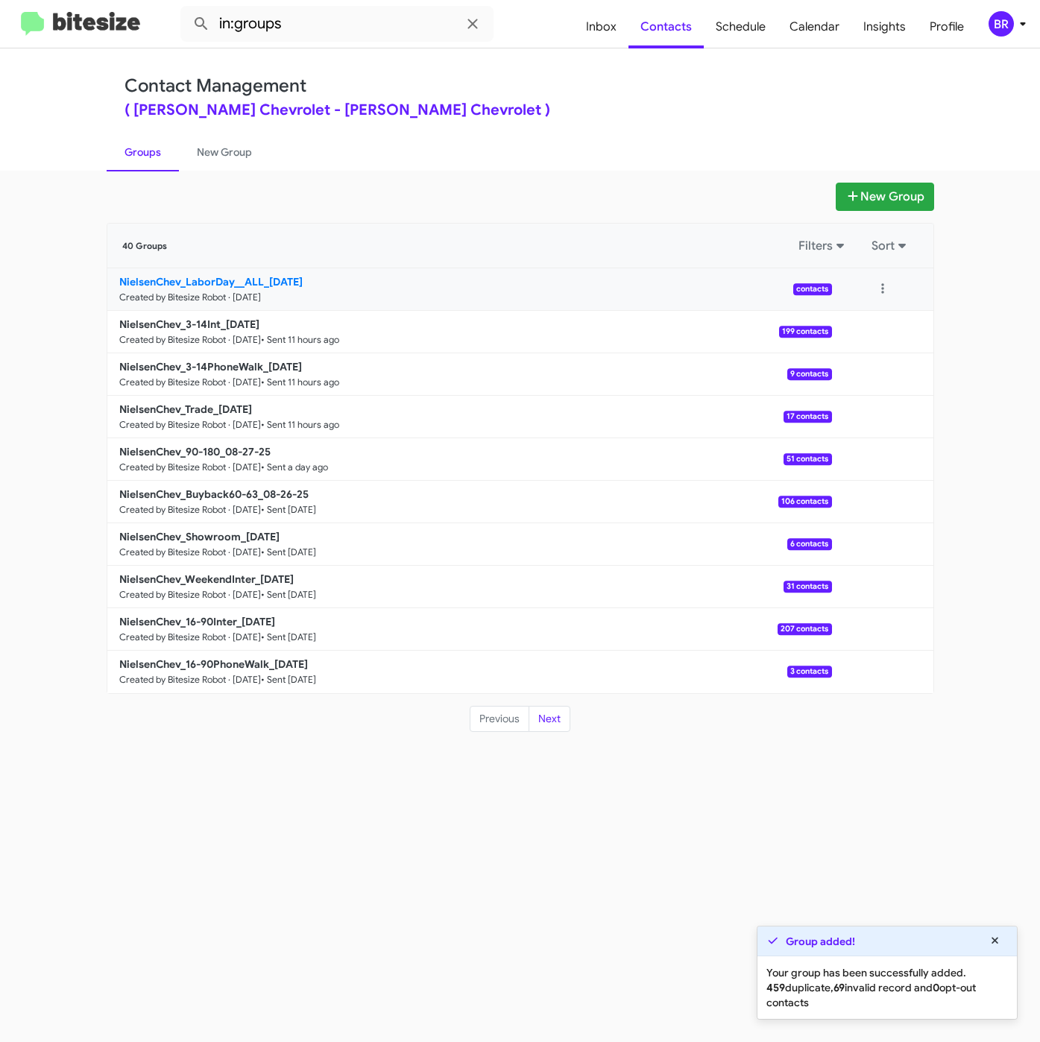
click at [256, 282] on b "NielsenChev_LaborDay__ALL_08-29-25" at bounding box center [210, 281] width 183 height 13
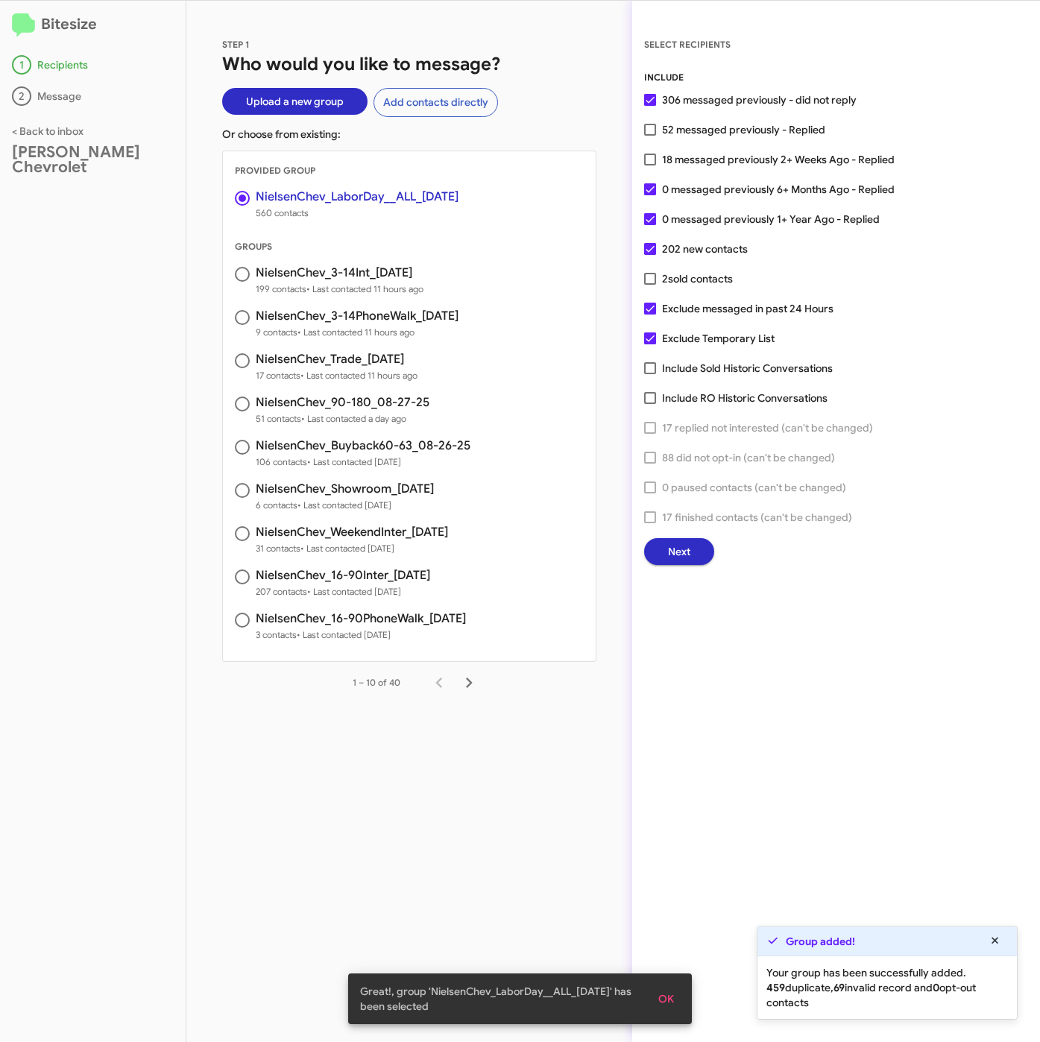
click at [665, 134] on span "52 messaged previously - Replied" at bounding box center [743, 130] width 163 height 18
click at [650, 136] on input "52 messaged previously - Replied" at bounding box center [649, 136] width 1 height 1
checkbox input "true"
click at [684, 534] on div "INCLUDE 306 messaged previously - did not reply 52 messaged previously - Replie…" at bounding box center [836, 317] width 384 height 495
click at [682, 549] on span "Next" at bounding box center [679, 551] width 22 height 27
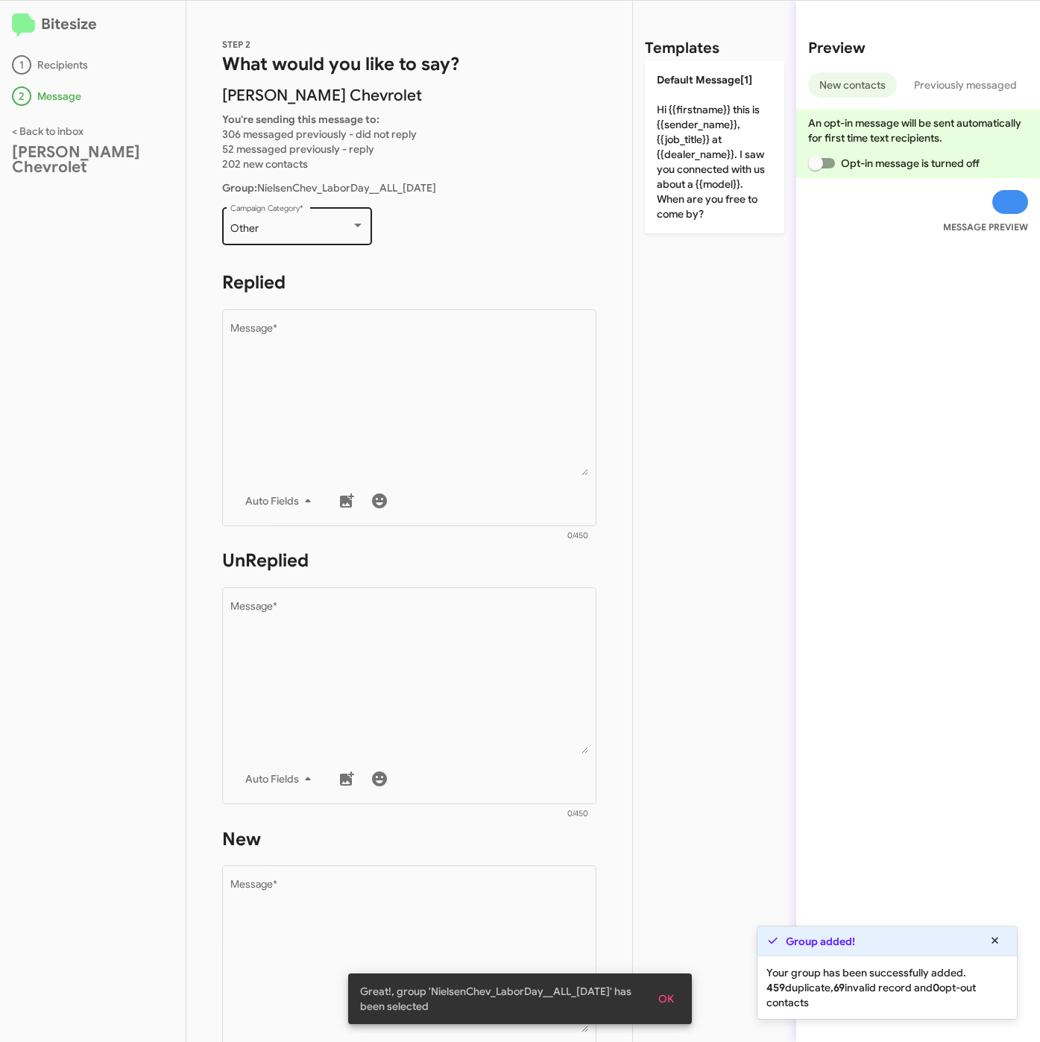
click at [329, 229] on div "Other" at bounding box center [290, 229] width 121 height 12
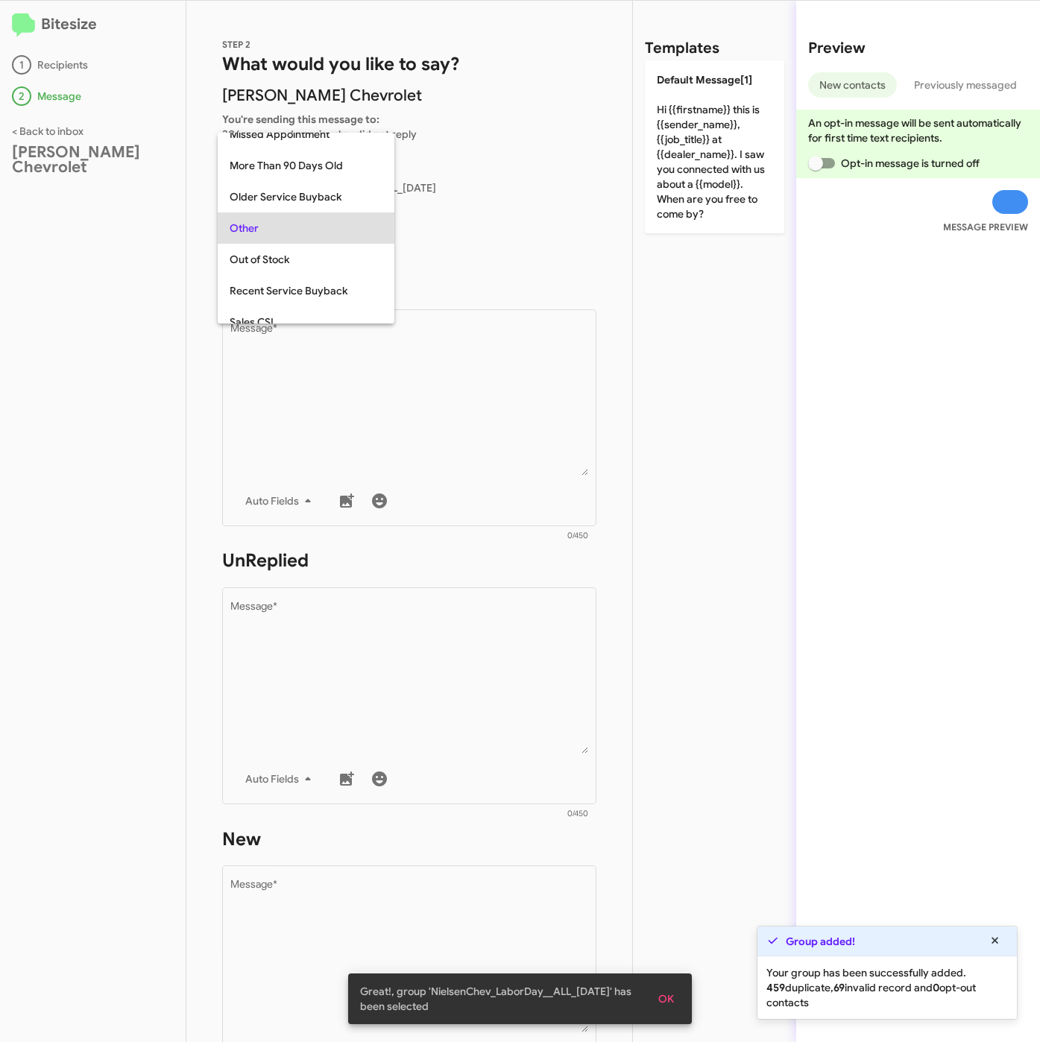
scroll to position [466, 0]
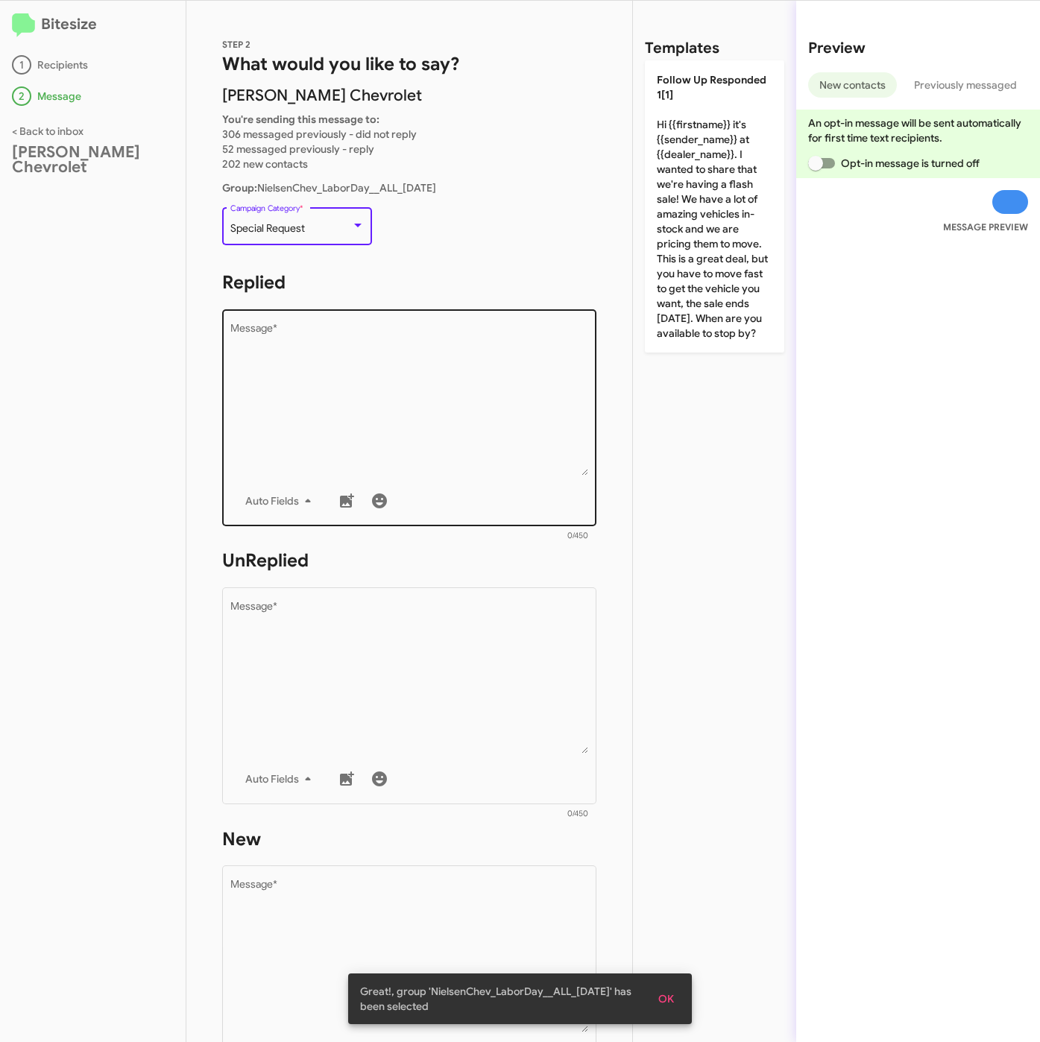
click at [314, 405] on textarea "Message *" at bounding box center [409, 399] width 358 height 152
paste textarea ""Hi {{firstname}} it's {{sender_name}} at {{dealer_name}}. Drive home your drea…"
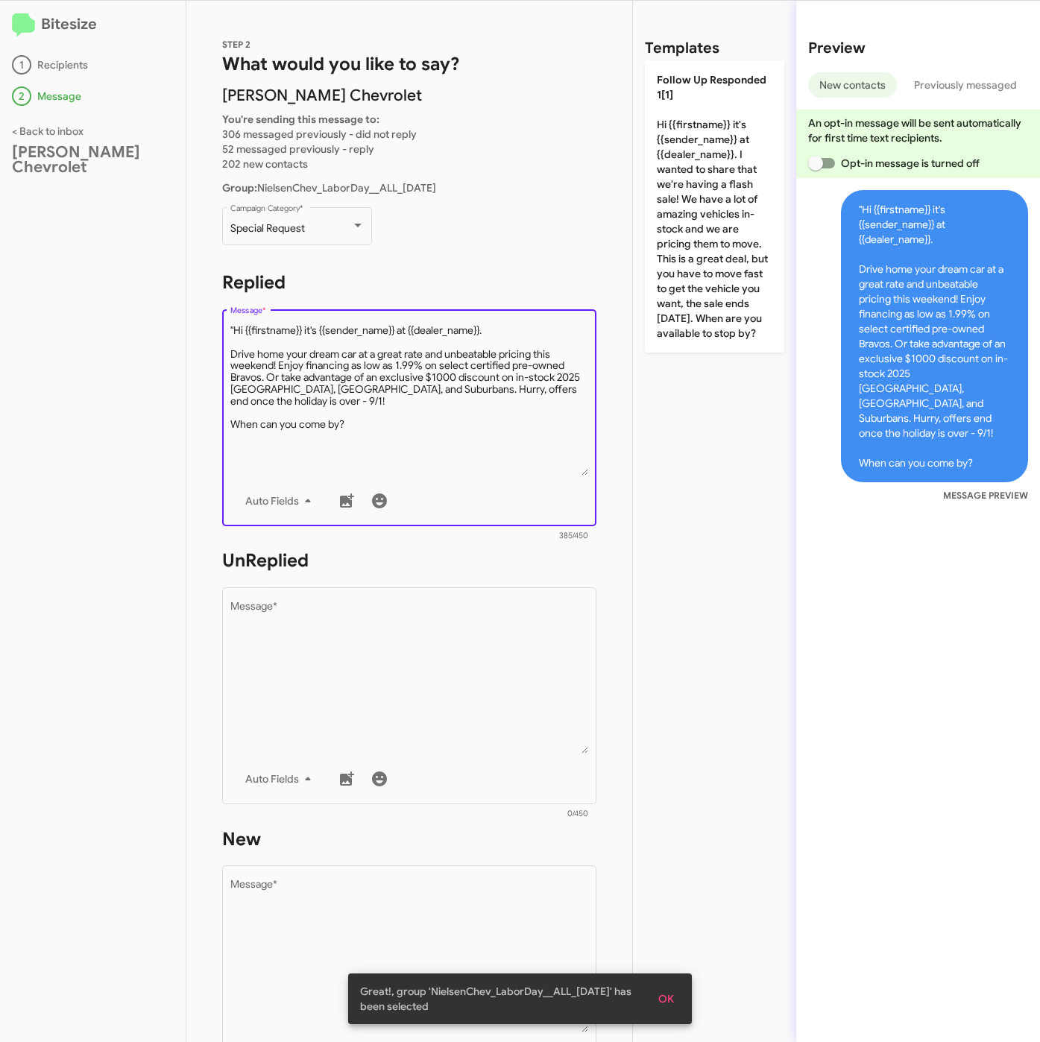
click at [236, 326] on textarea "Message *" at bounding box center [409, 399] width 358 height 152
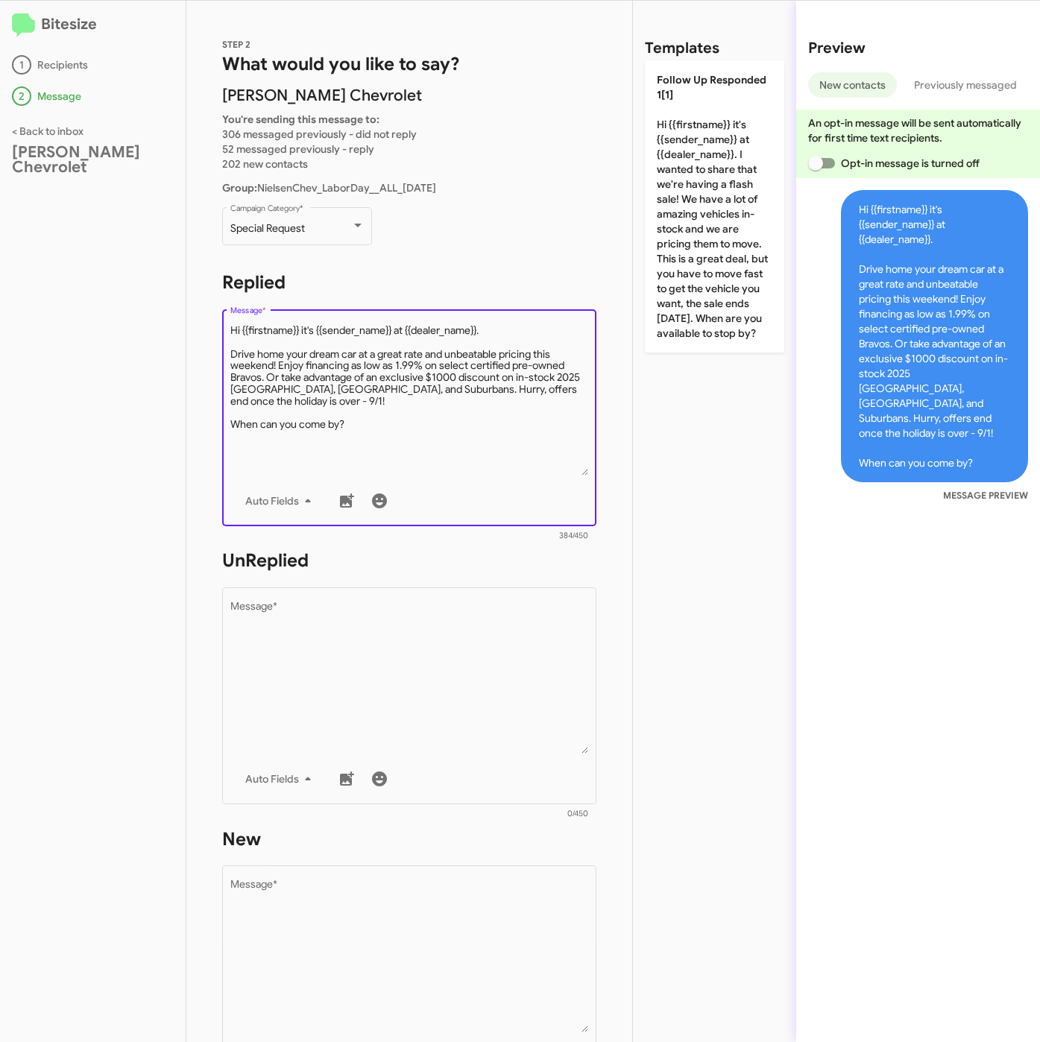
type textarea "Hi {{firstname}} it's {{sender_name}} at {{dealer_name}}. Drive home your dream…"
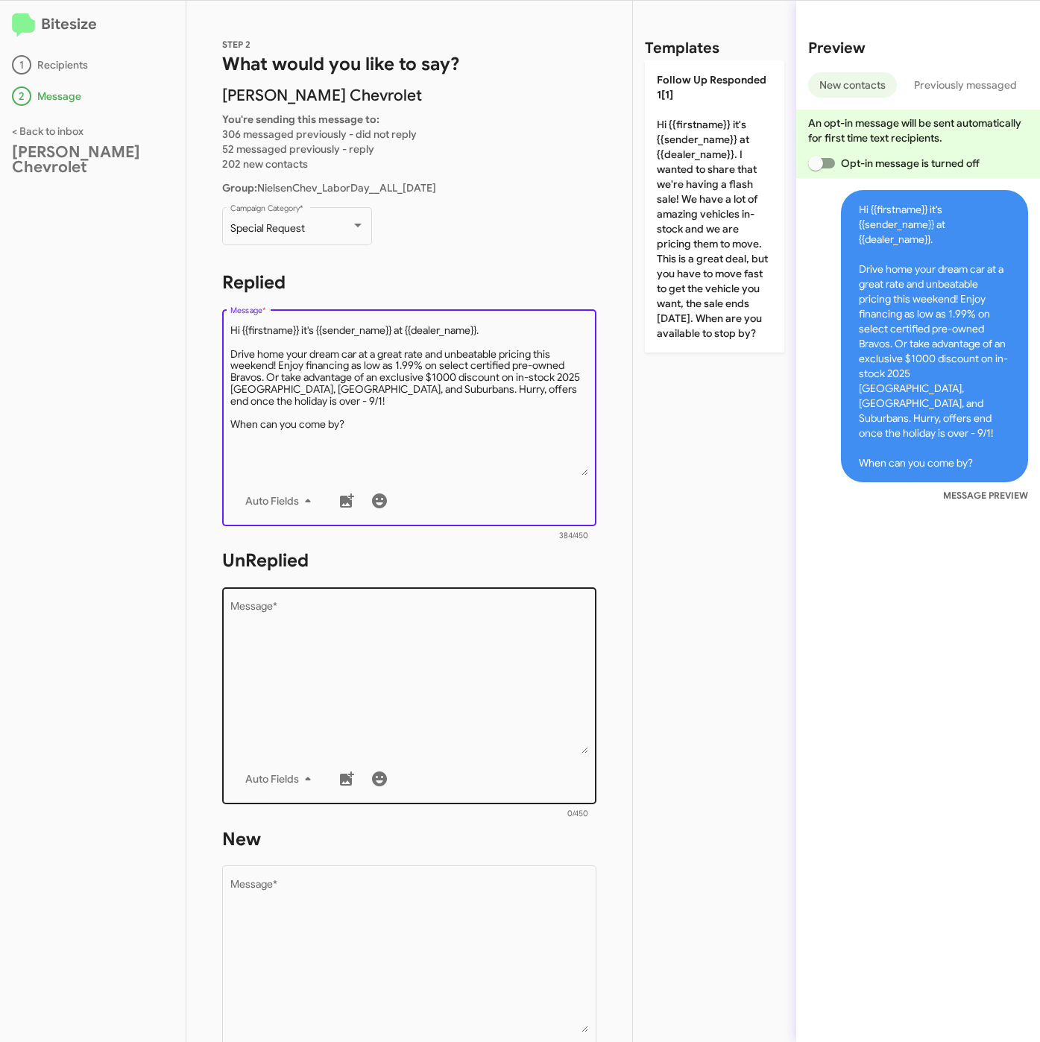
click at [438, 703] on textarea "Message *" at bounding box center [409, 677] width 358 height 152
paste textarea ""Hi {{firstname}} it's {{sender_name}}, {{job_title}} at {{dealer_name}}. Thank…"
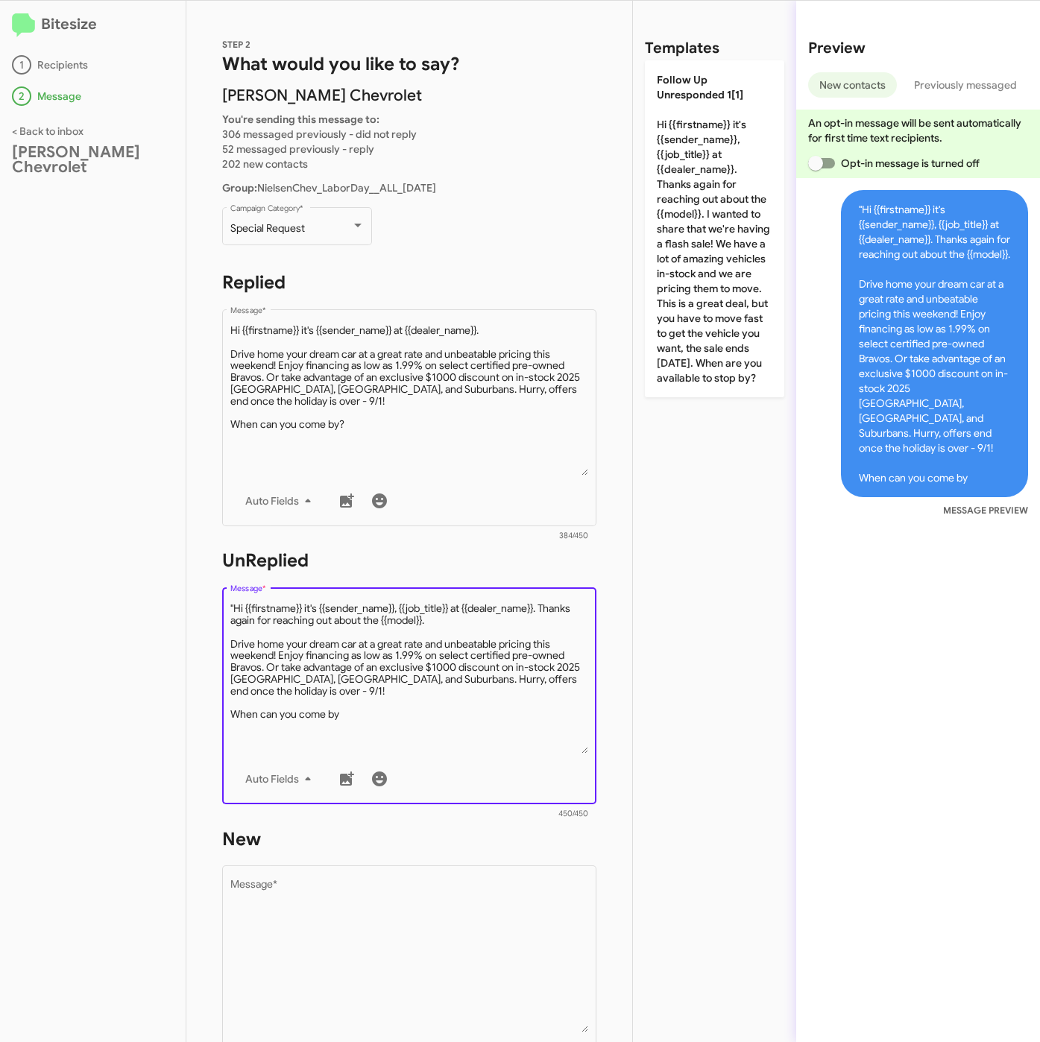
click at [236, 608] on textarea "Message *" at bounding box center [409, 677] width 358 height 152
click at [374, 715] on textarea "Message *" at bounding box center [409, 677] width 358 height 152
type textarea "Hi {{firstname}} it's {{sender_name}}, {{job_title}} at {{dealer_name}}. Thanks…"
click at [421, 958] on textarea "Message *" at bounding box center [409, 956] width 358 height 152
paste textarea ""Hi {{firstname}} it's {{sender_name}}, {{job_title}} at {{dealer_name}}. Thank…"
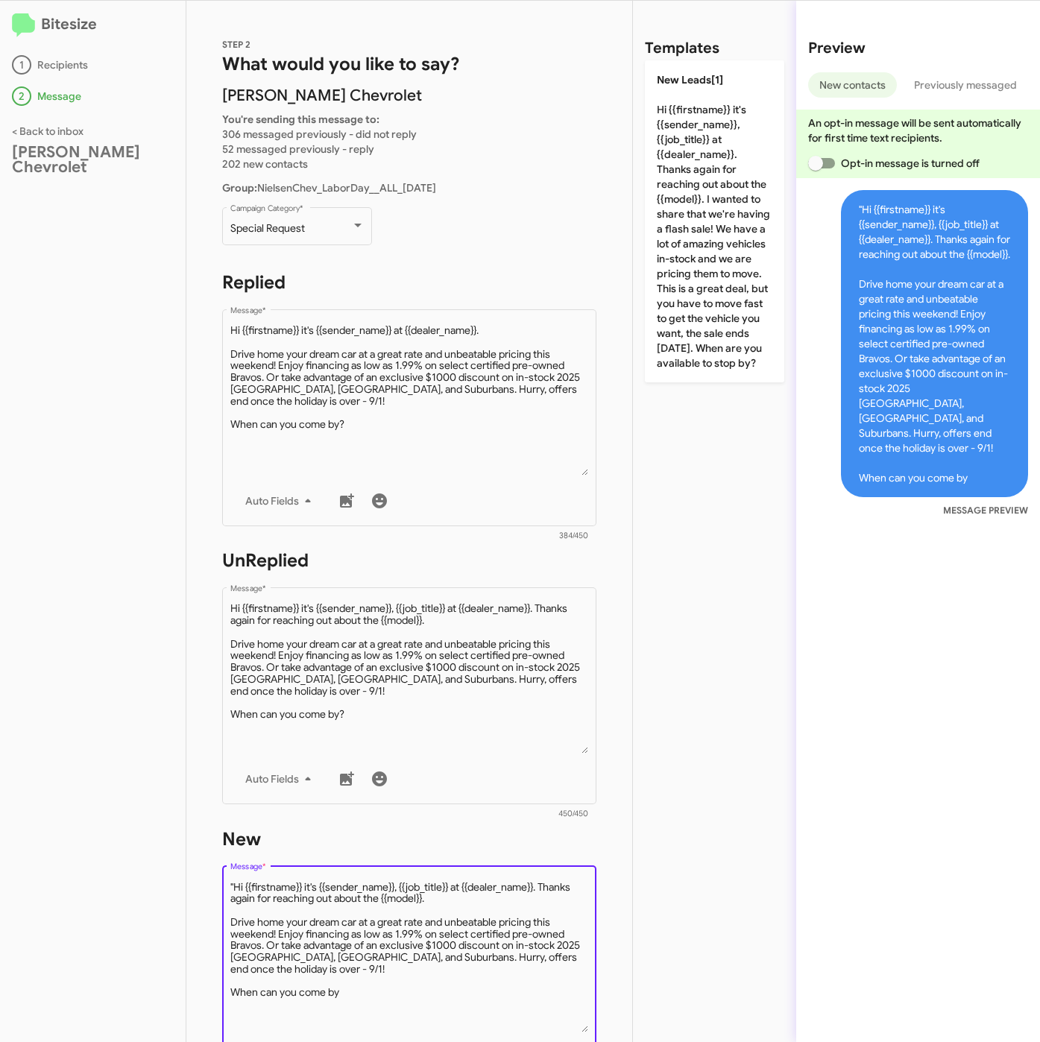
click at [235, 885] on textarea "Message *" at bounding box center [409, 956] width 358 height 152
click at [376, 984] on textarea "Message *" at bounding box center [409, 956] width 358 height 152
click at [372, 993] on textarea "Message *" at bounding box center [409, 956] width 358 height 152
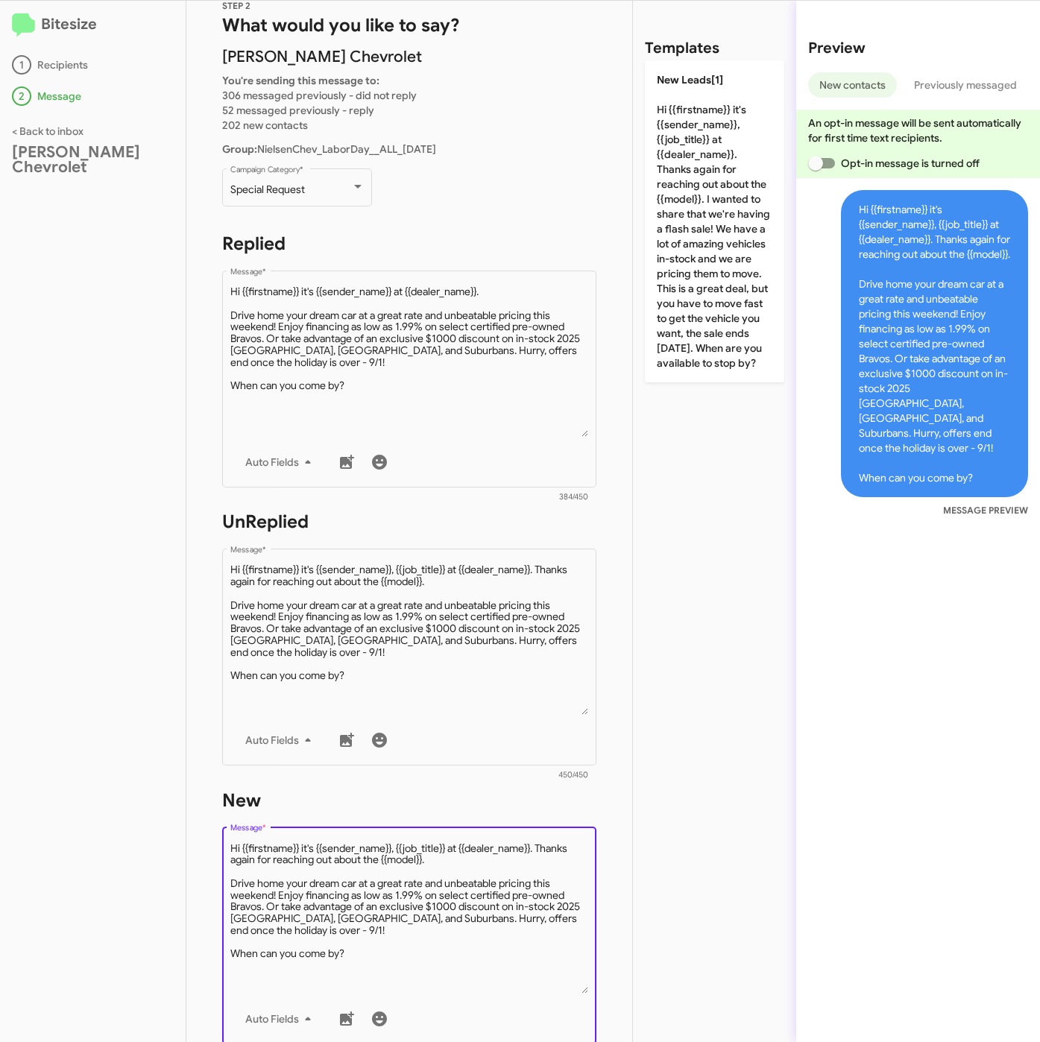
scroll to position [0, 0]
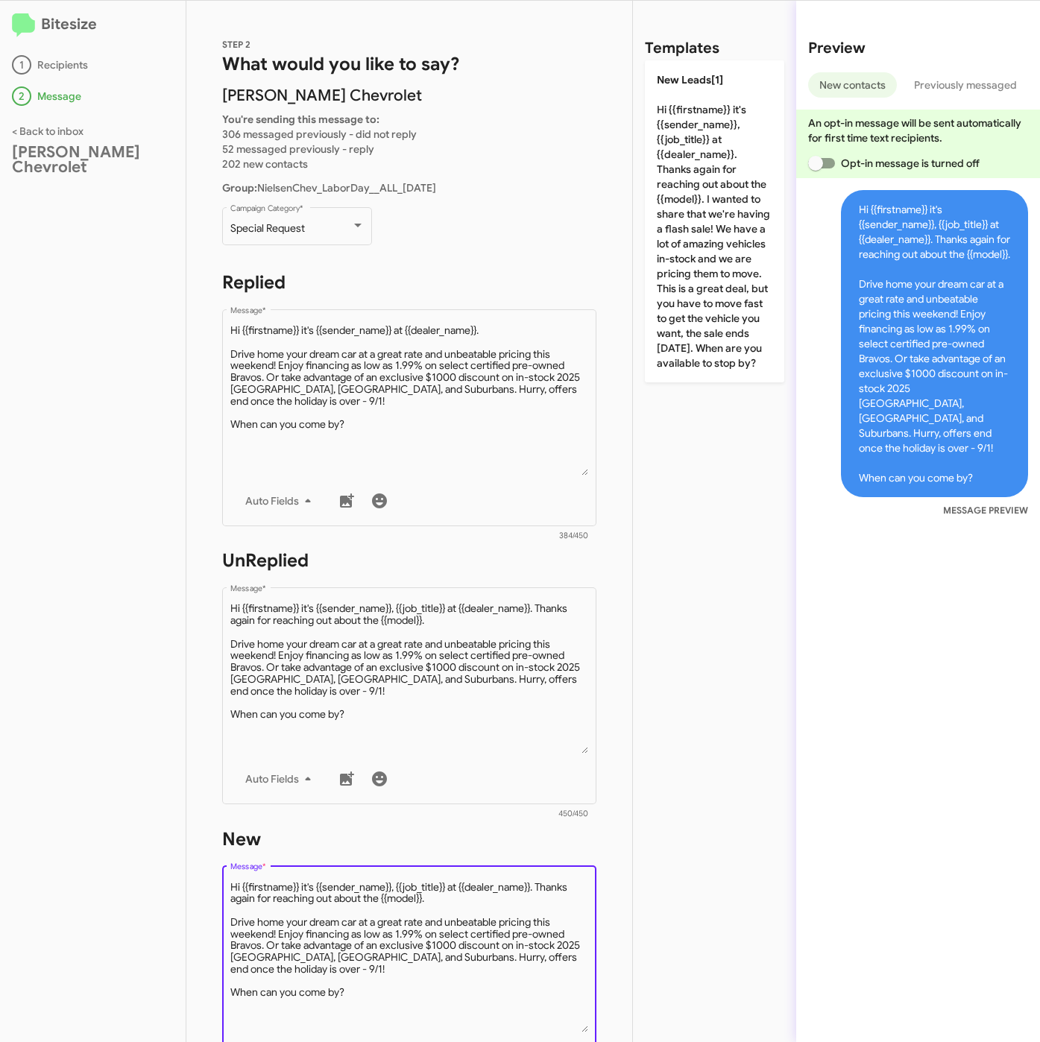
type textarea "Hi {{firstname}} it's {{sender_name}}, {{job_title}} at {{dealer_name}}. Thanks…"
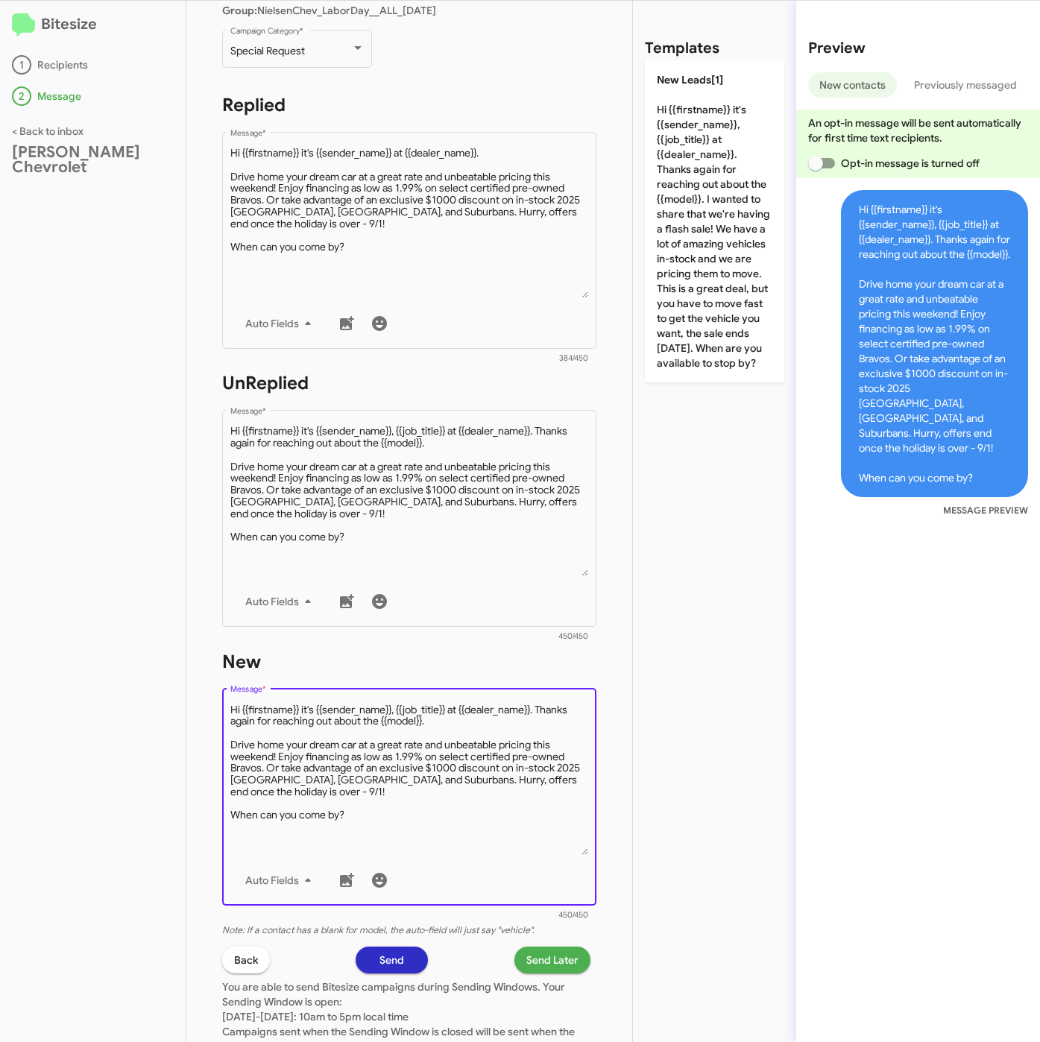
scroll to position [320, 0]
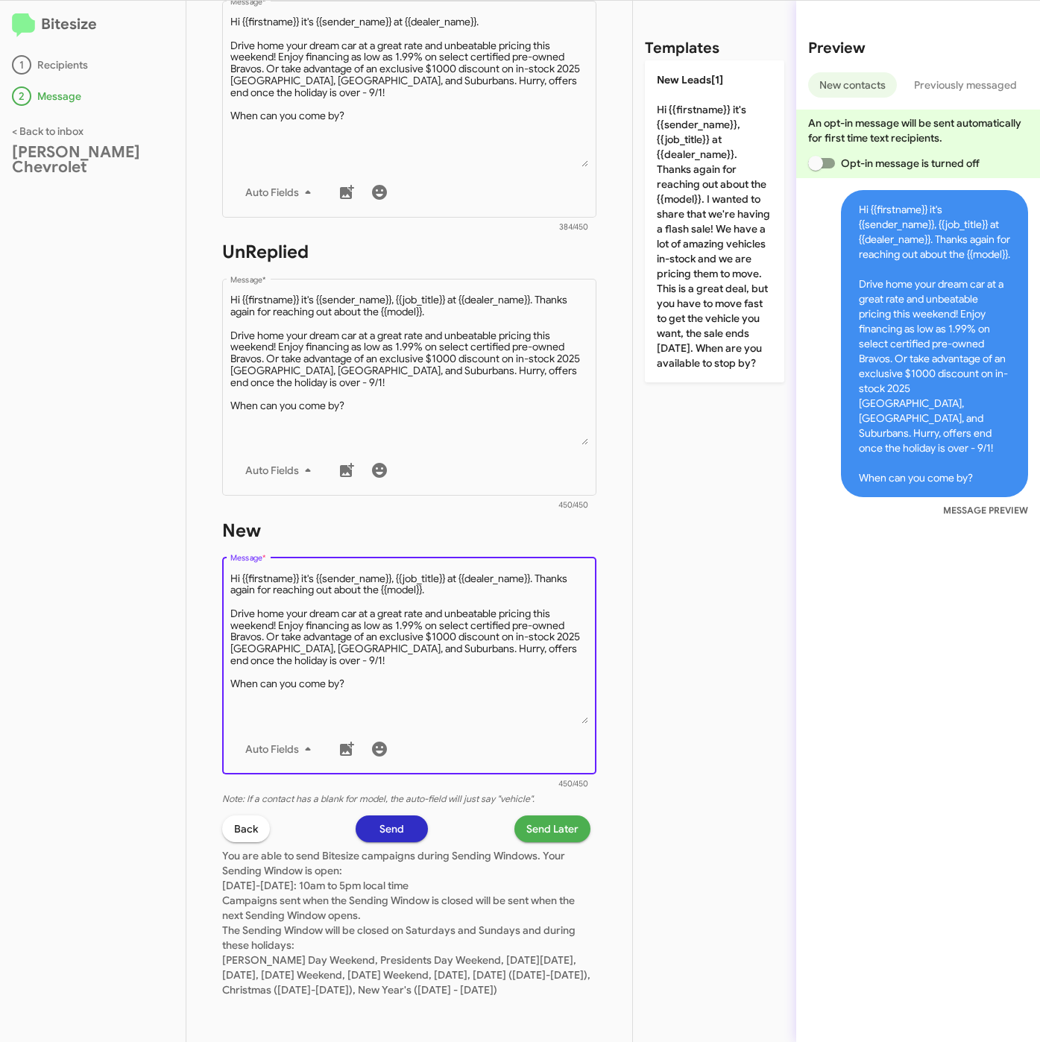
click at [533, 815] on span "Send Later" at bounding box center [552, 828] width 52 height 27
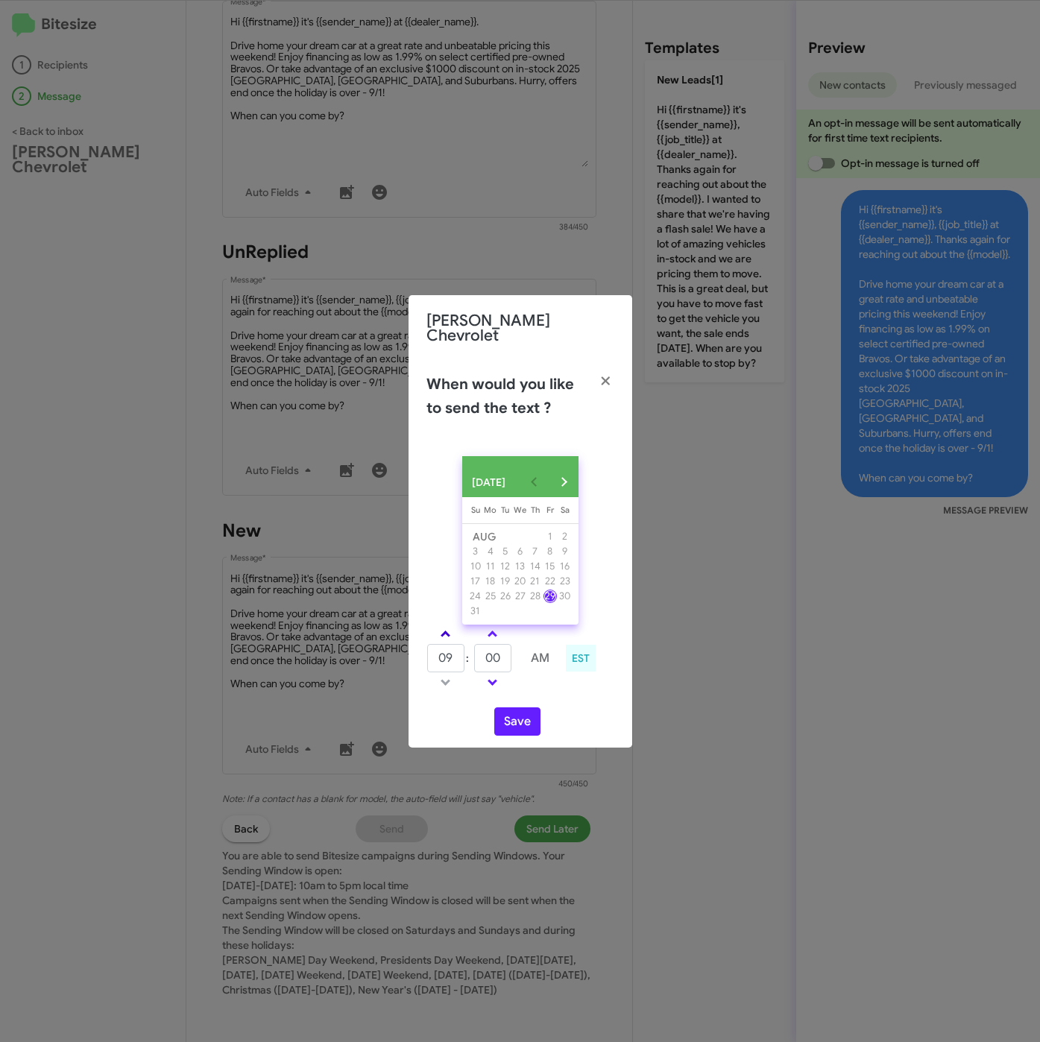
click at [447, 631] on span at bounding box center [445, 636] width 10 height 10
type input "10"
drag, startPoint x: 485, startPoint y: 656, endPoint x: 475, endPoint y: 656, distance: 10.4
click at [475, 656] on input "00" at bounding box center [492, 658] width 37 height 28
type input "50"
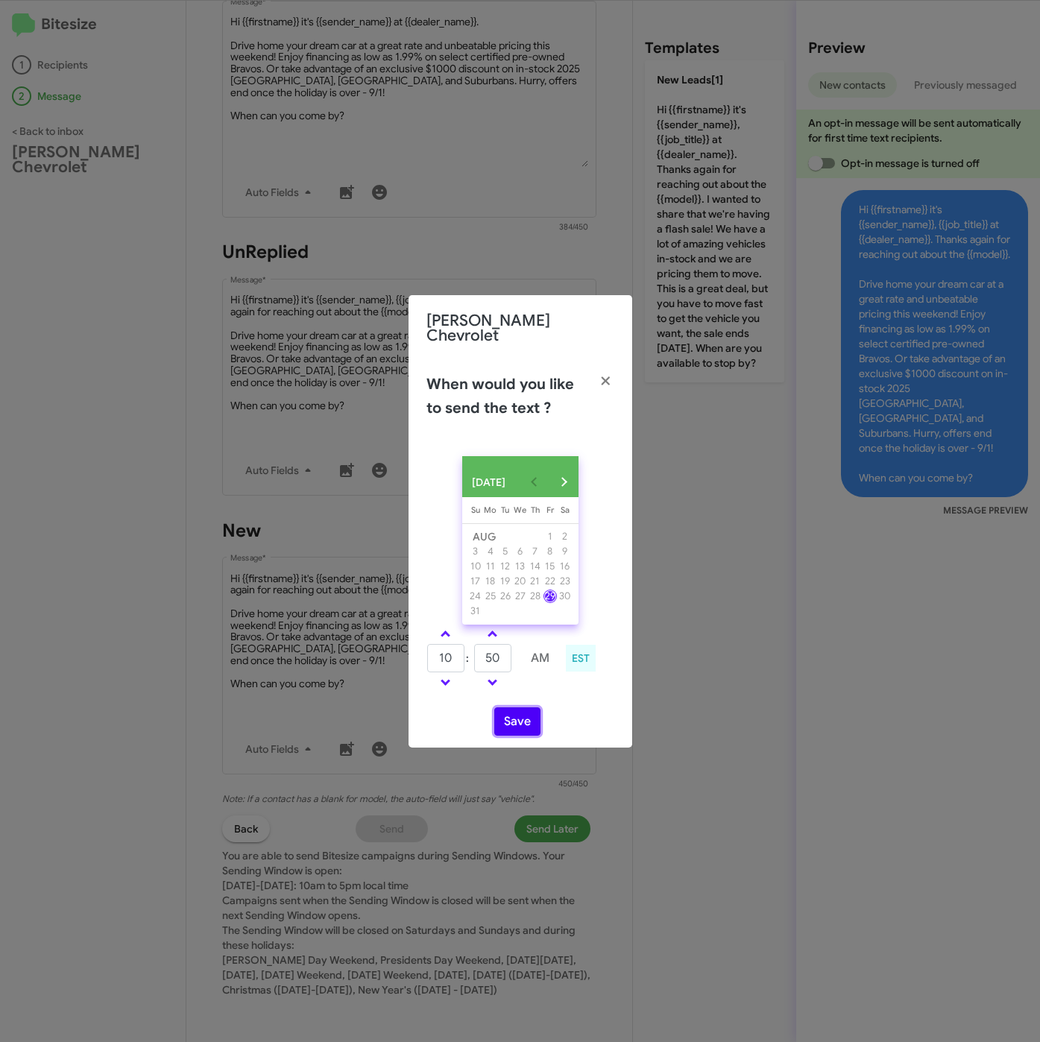
click at [523, 727] on button "Save" at bounding box center [517, 721] width 46 height 28
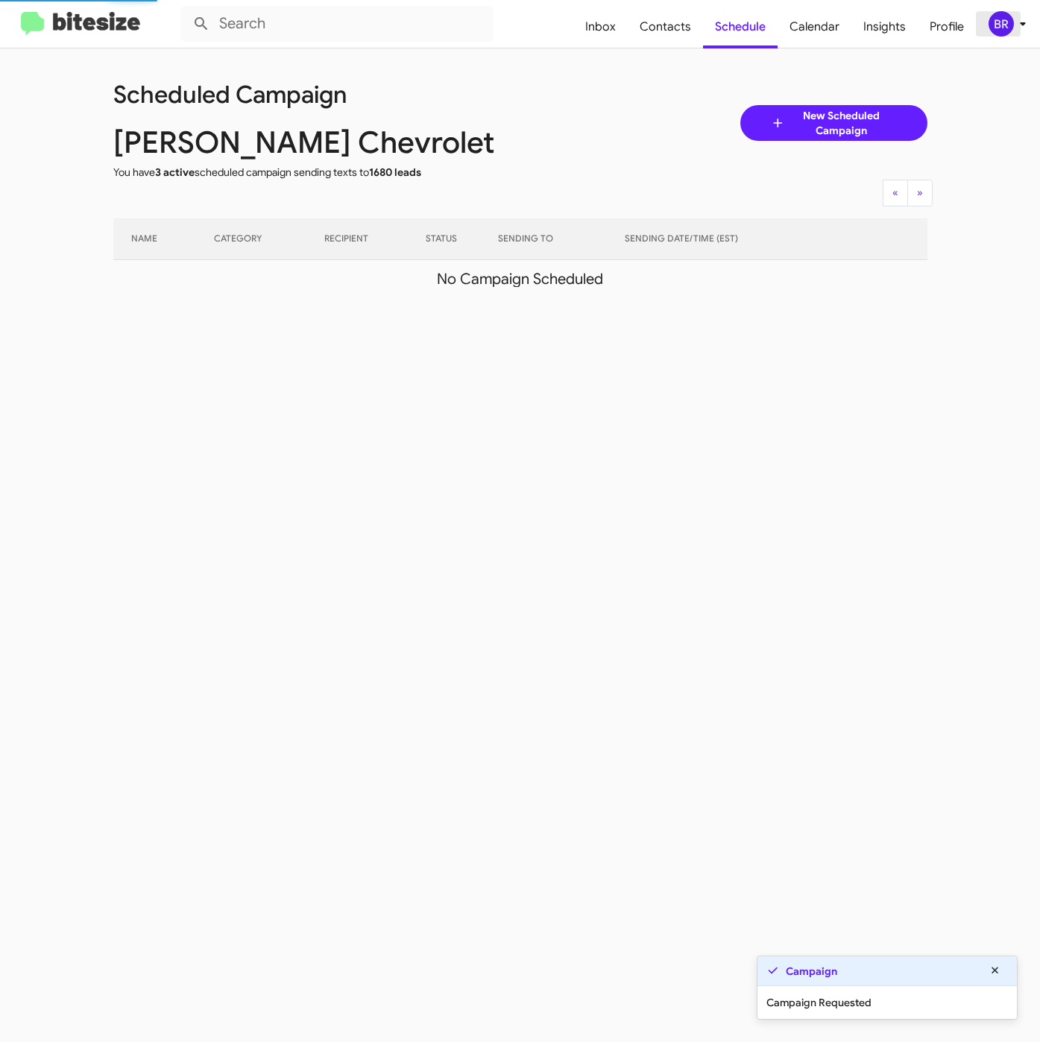
click at [1015, 31] on icon at bounding box center [1023, 24] width 18 height 18
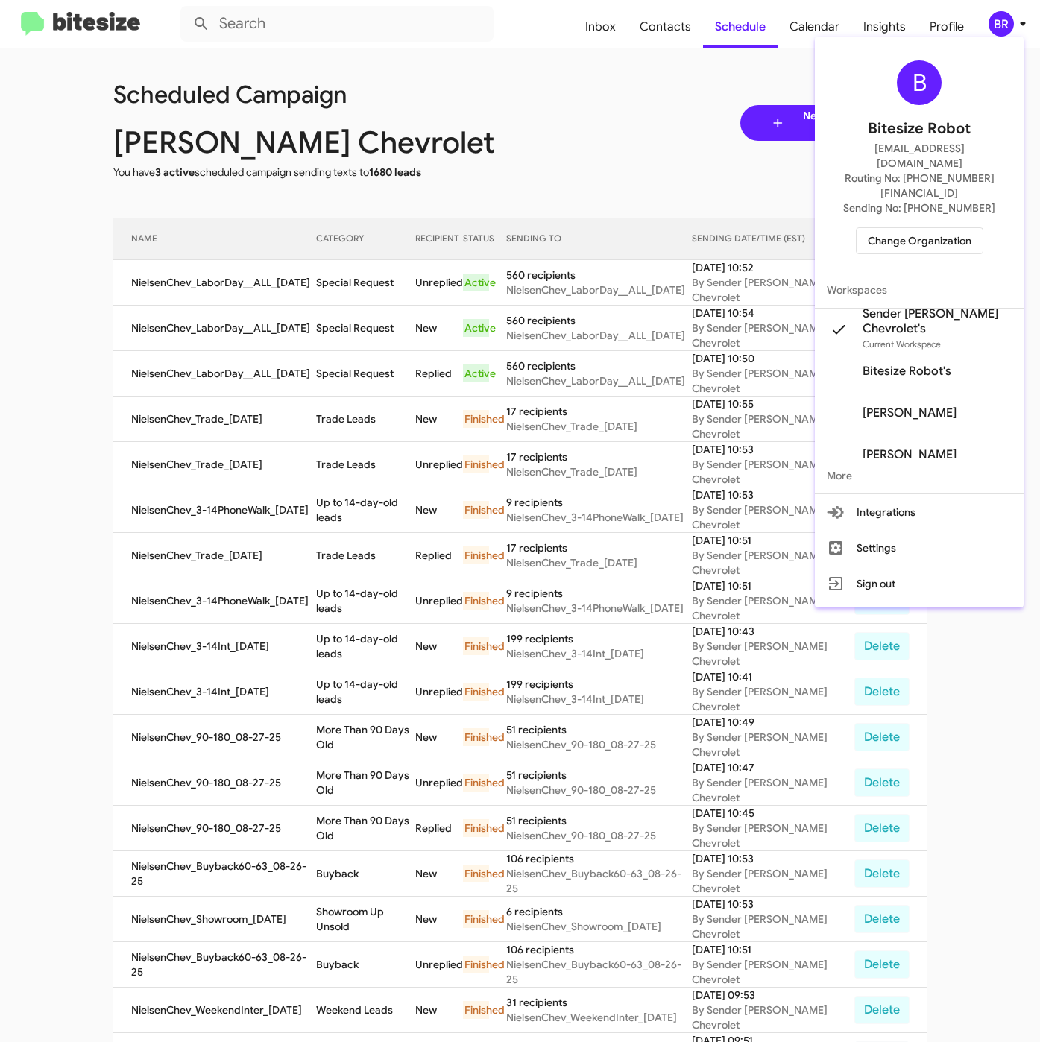
click at [888, 228] on span "Change Organization" at bounding box center [920, 240] width 104 height 25
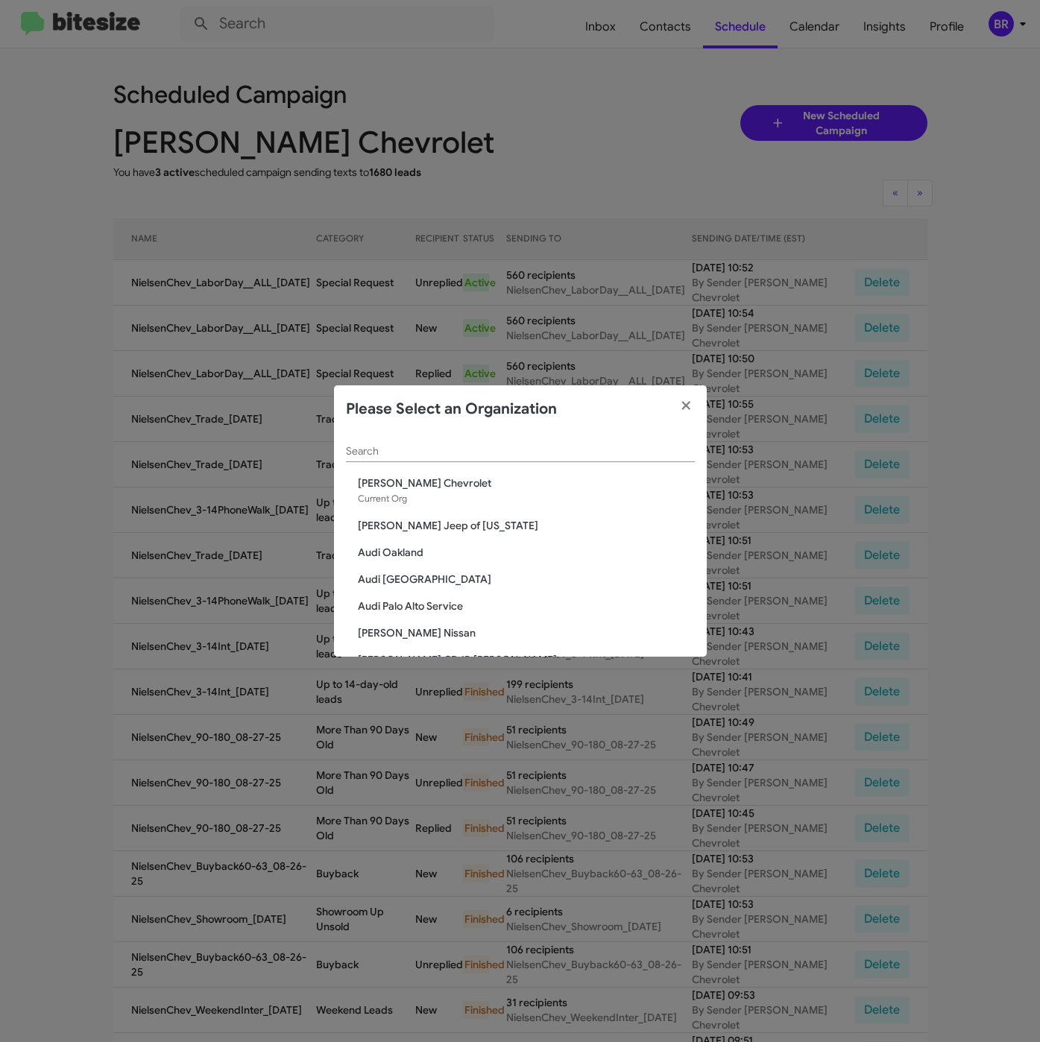
click at [454, 446] on input "Search" at bounding box center [520, 452] width 349 height 12
click at [402, 545] on span "Audi Oakland" at bounding box center [526, 552] width 337 height 15
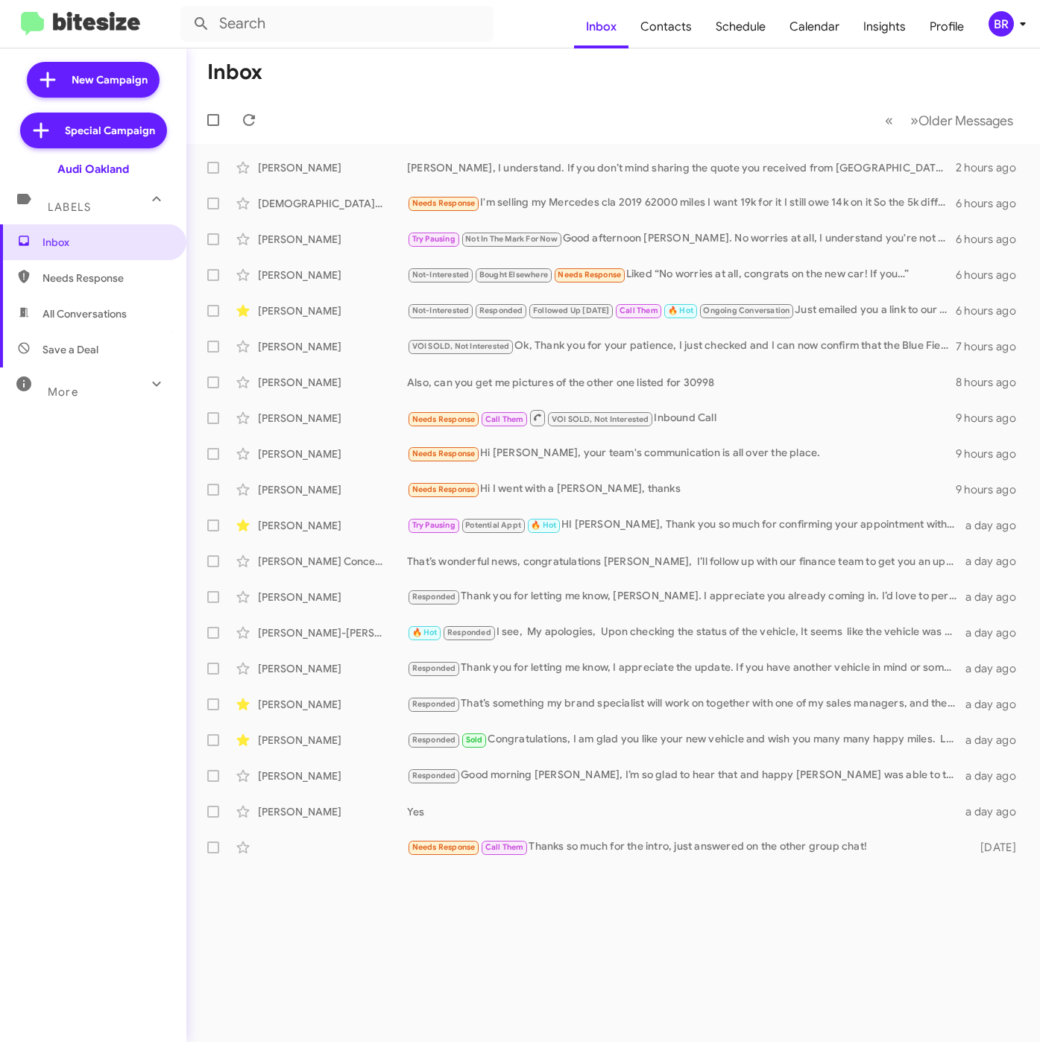
click at [1008, 27] on div "BR" at bounding box center [1000, 23] width 25 height 25
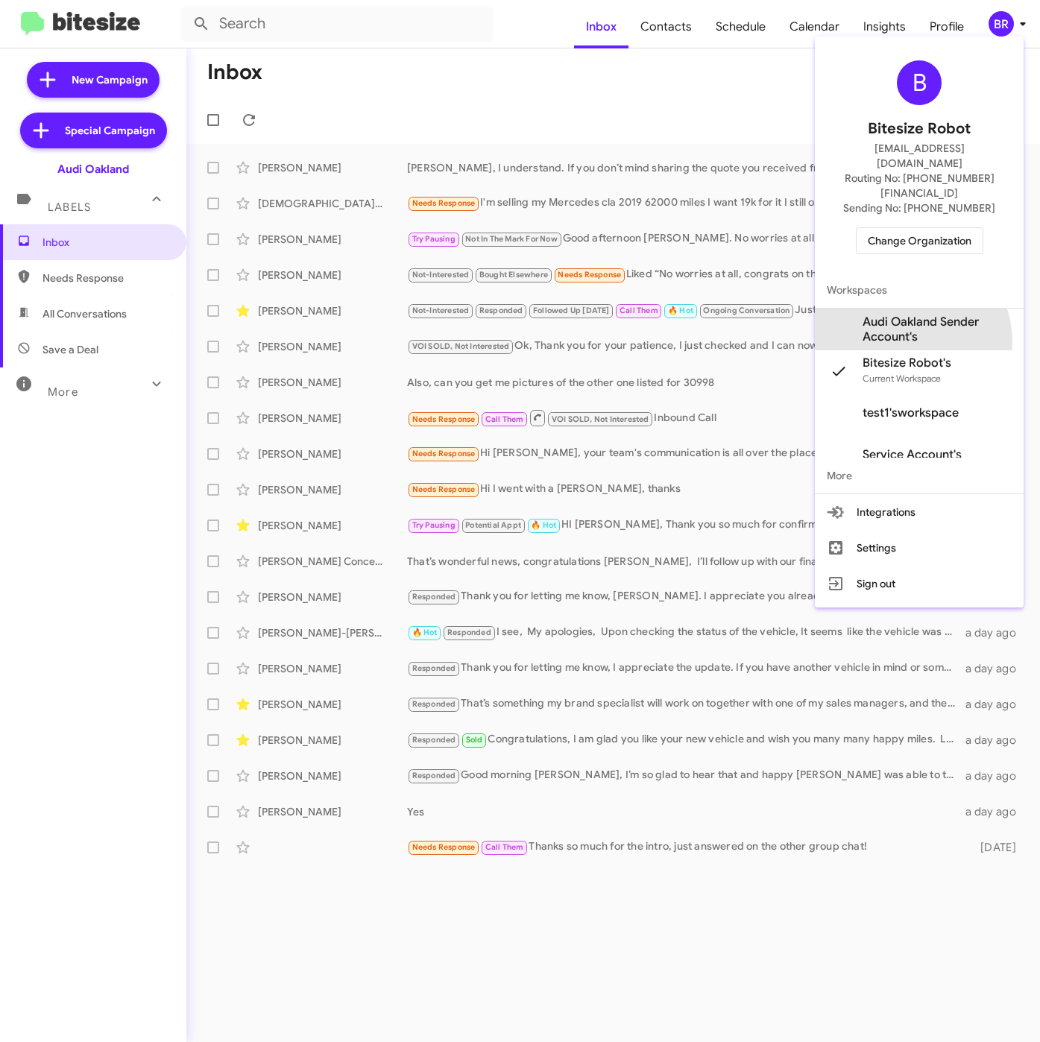
click at [904, 315] on span "Audi Oakland Sender Account's" at bounding box center [936, 330] width 149 height 30
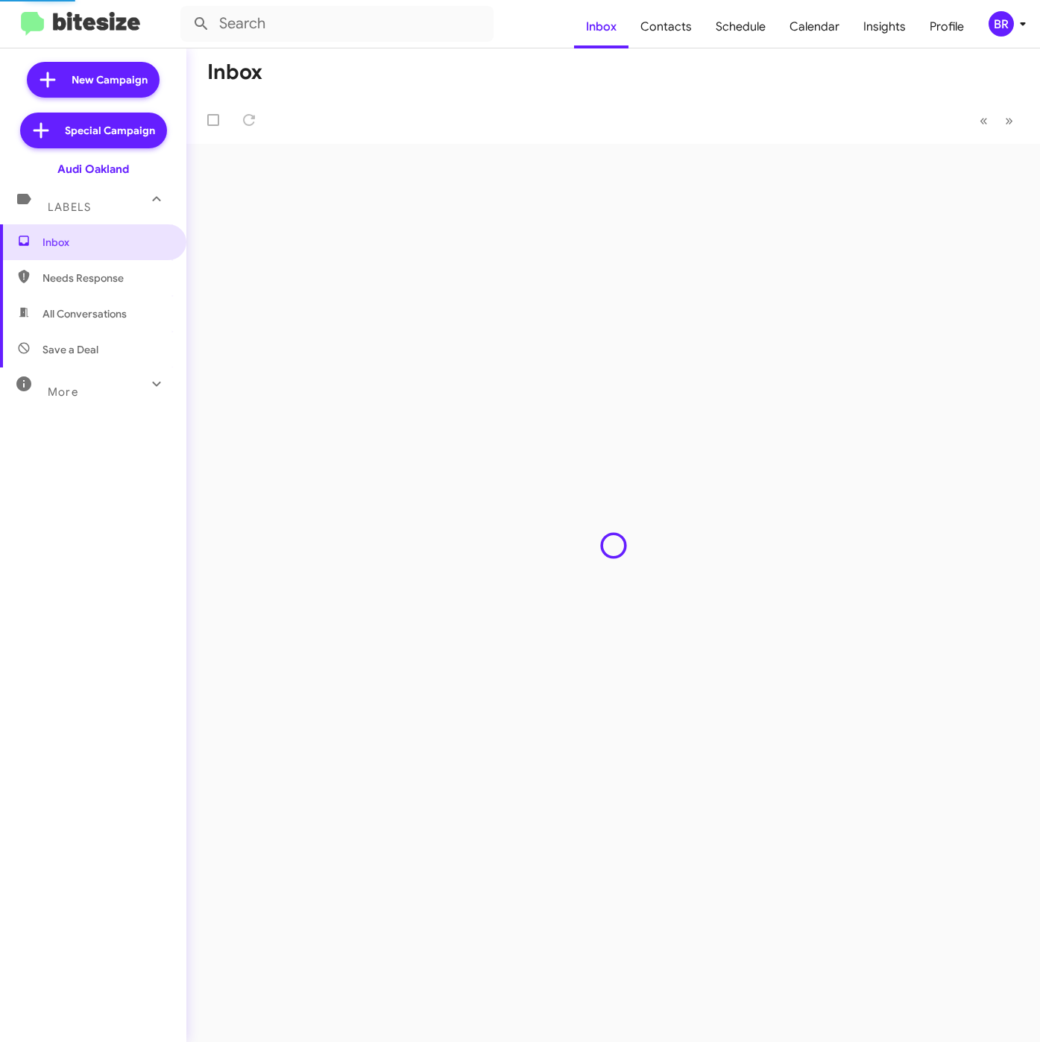
click at [671, 25] on span "Contacts" at bounding box center [665, 26] width 75 height 43
type input "in:groups"
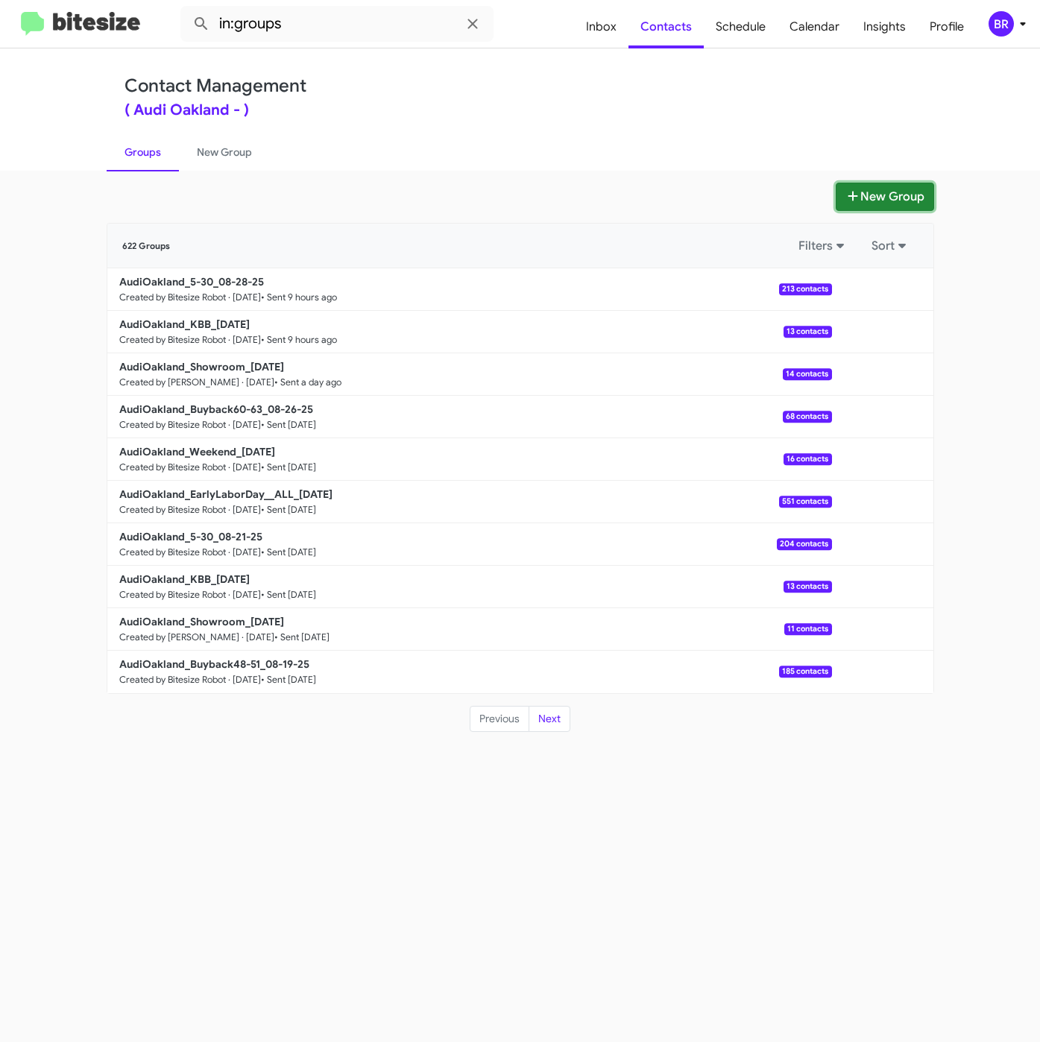
click at [872, 188] on button "New Group" at bounding box center [884, 197] width 98 height 28
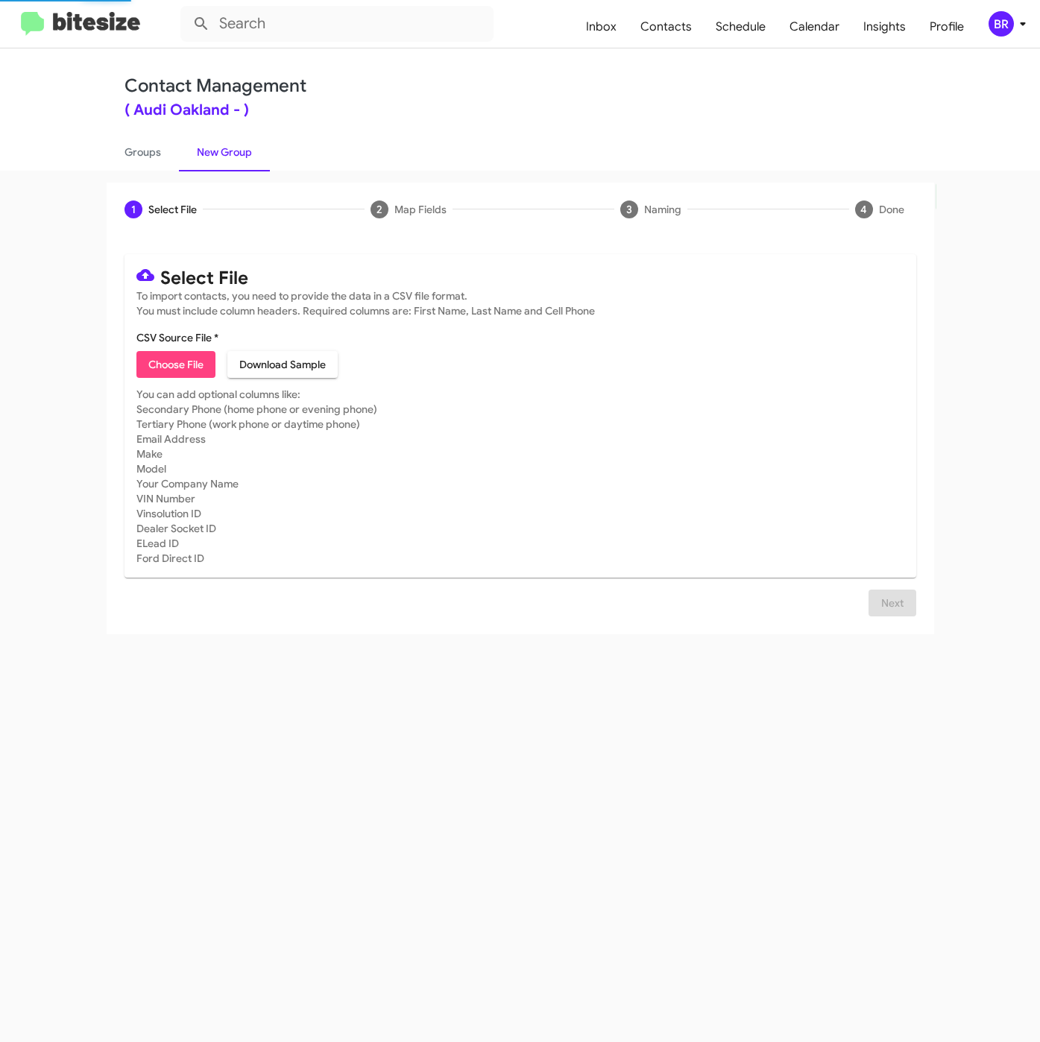
click at [161, 371] on span "Choose File" at bounding box center [175, 364] width 55 height 27
type input "AudiOakland_31-90Int_[DATE]"
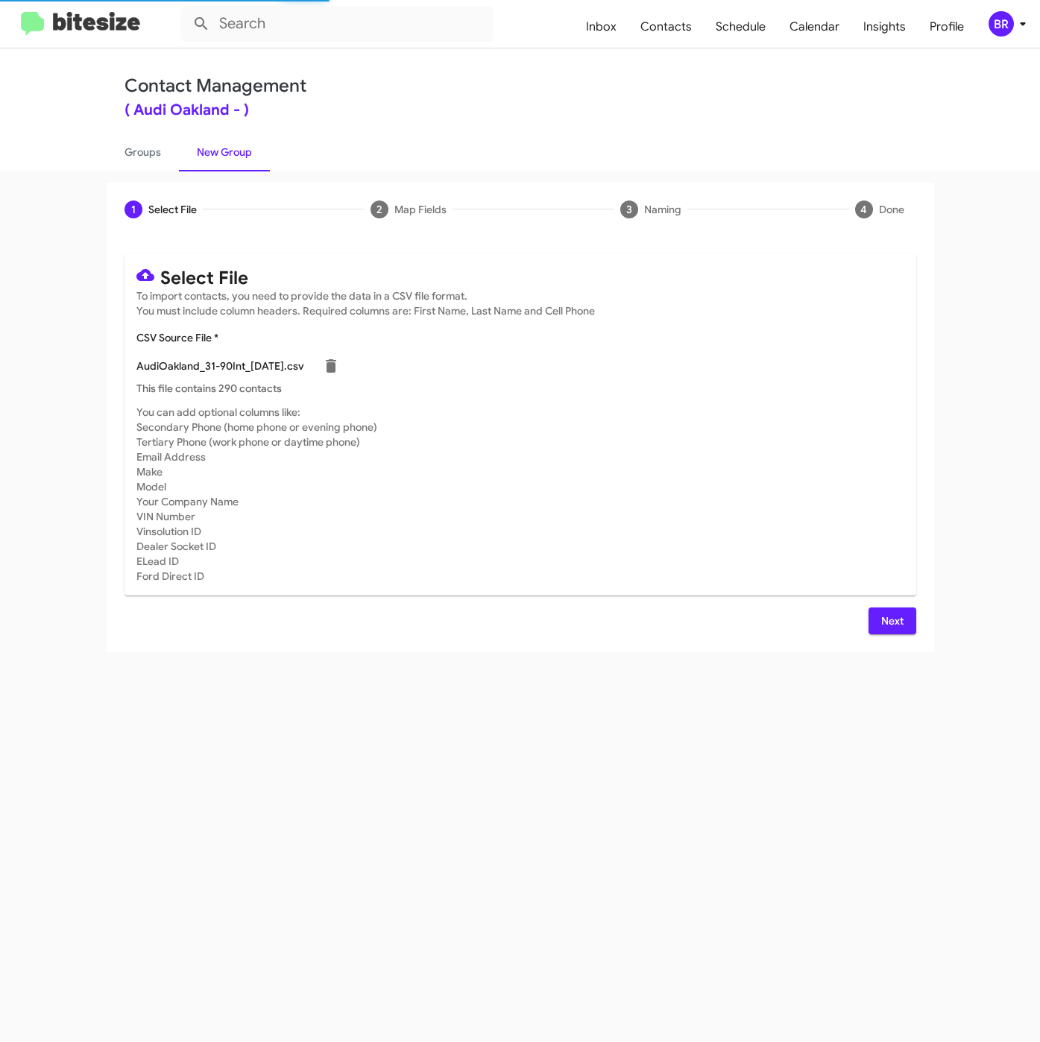
click at [872, 628] on button "Next" at bounding box center [892, 620] width 48 height 27
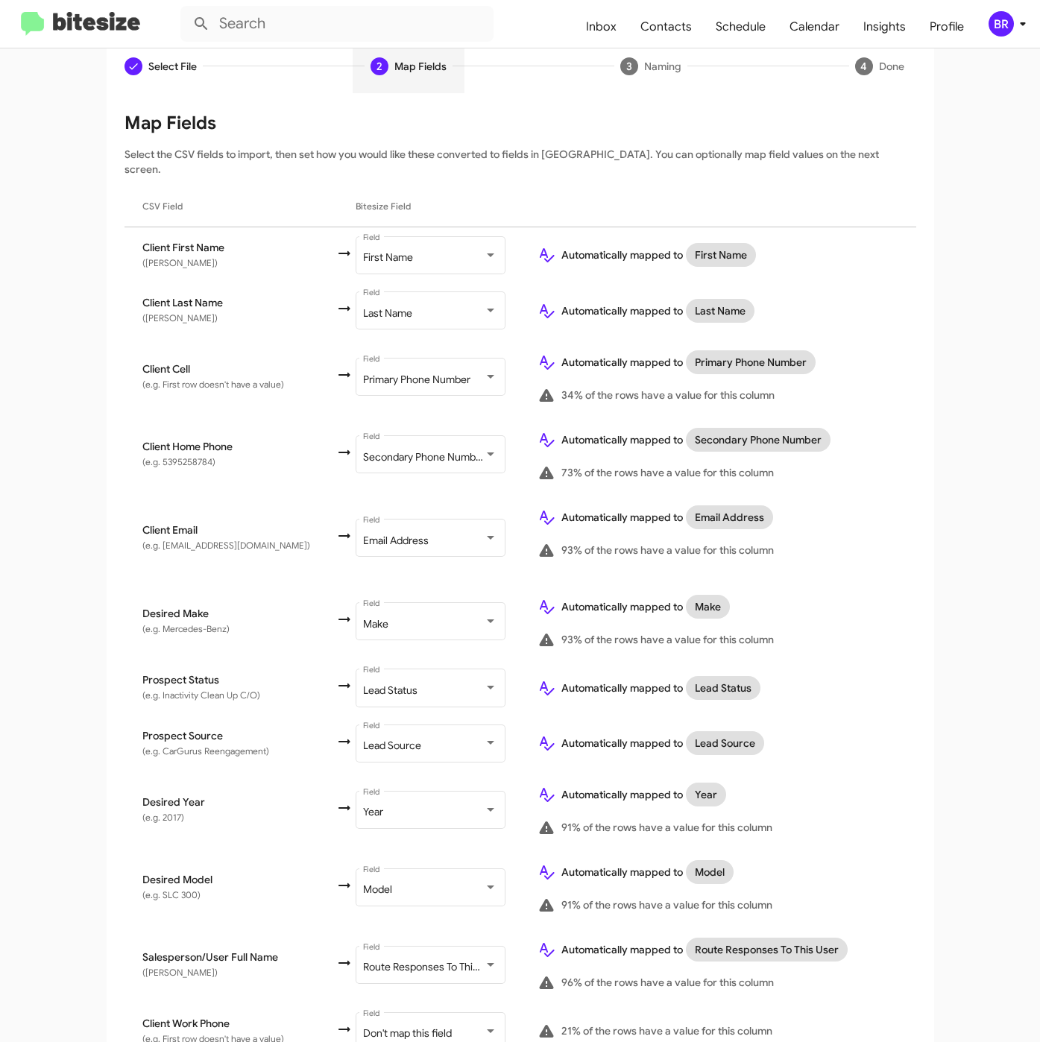
scroll to position [255, 0]
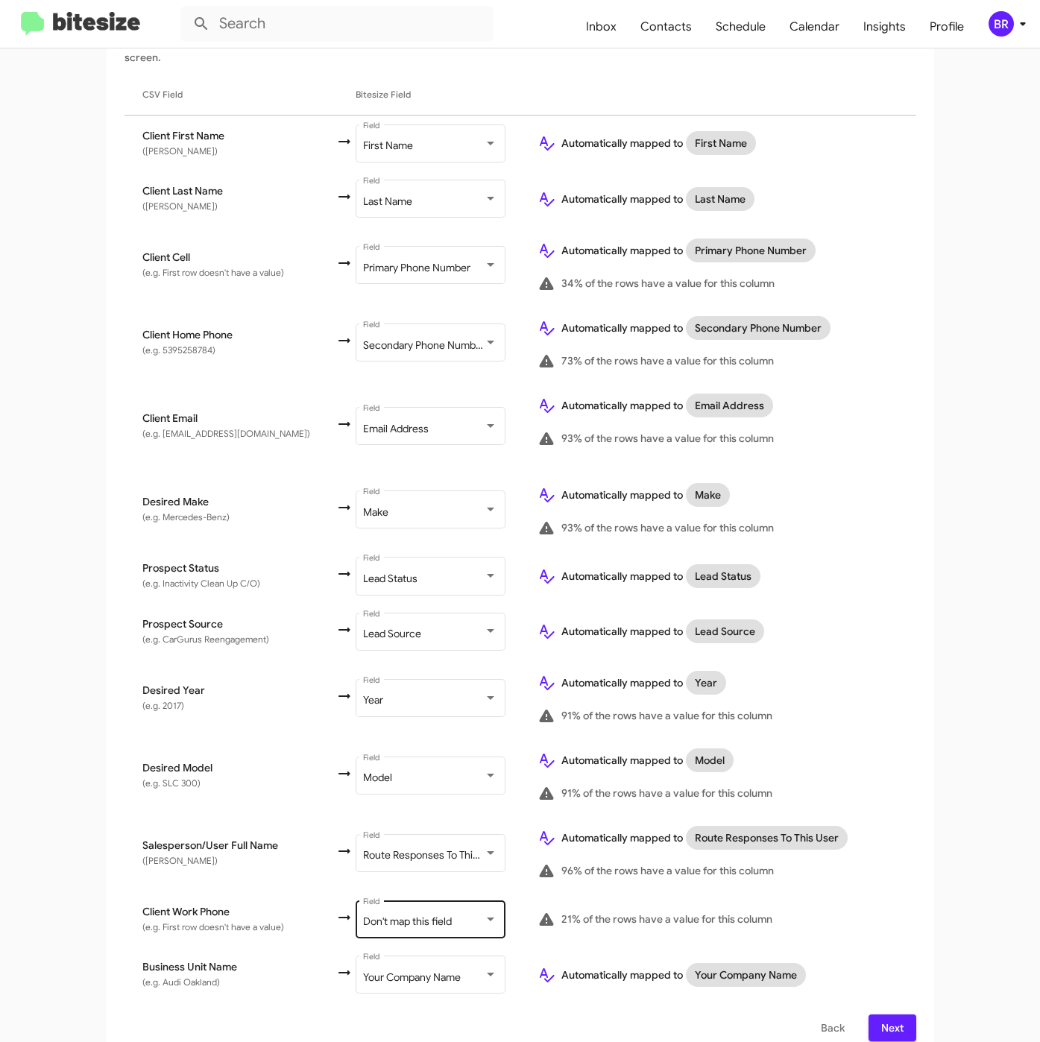
click at [388, 914] on span "Don't map this field" at bounding box center [407, 920] width 89 height 13
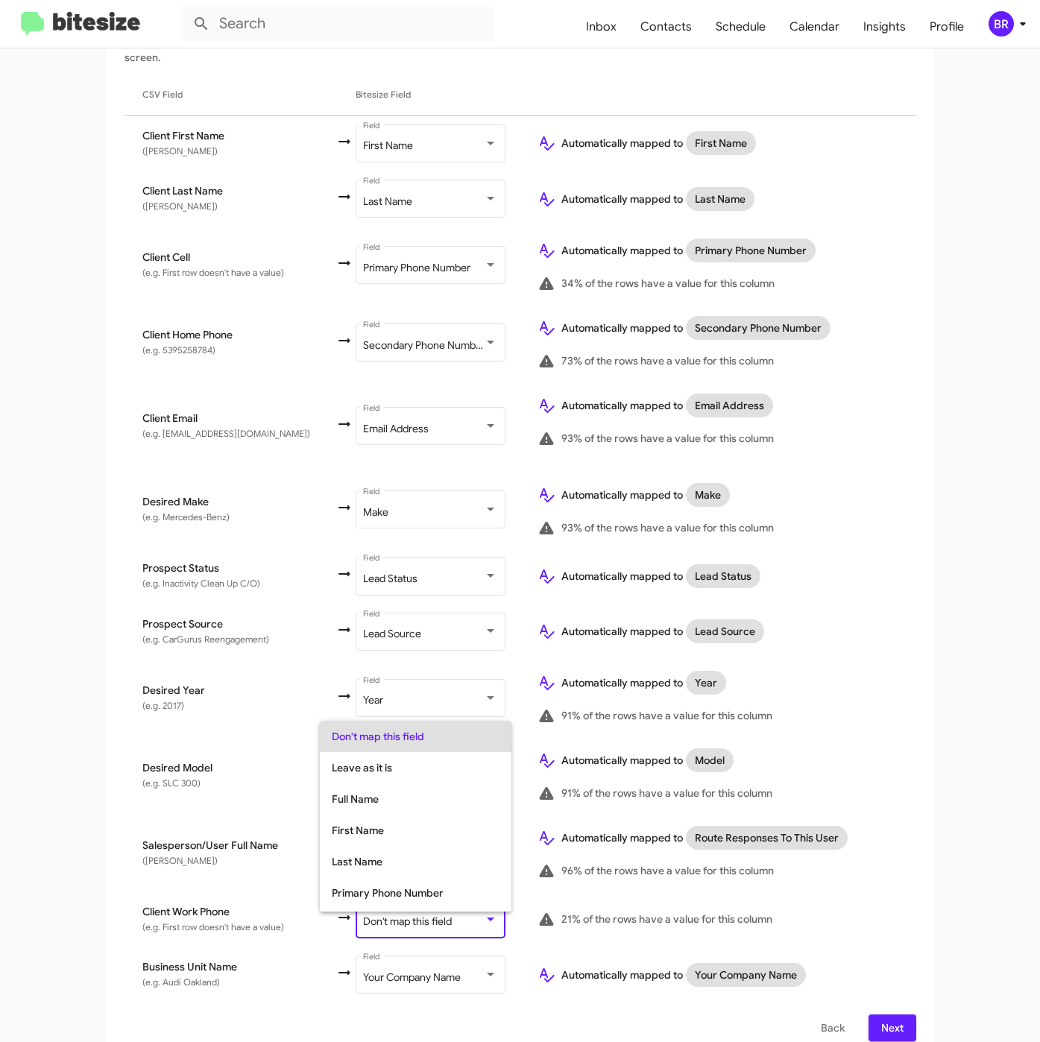
scroll to position [59, 0]
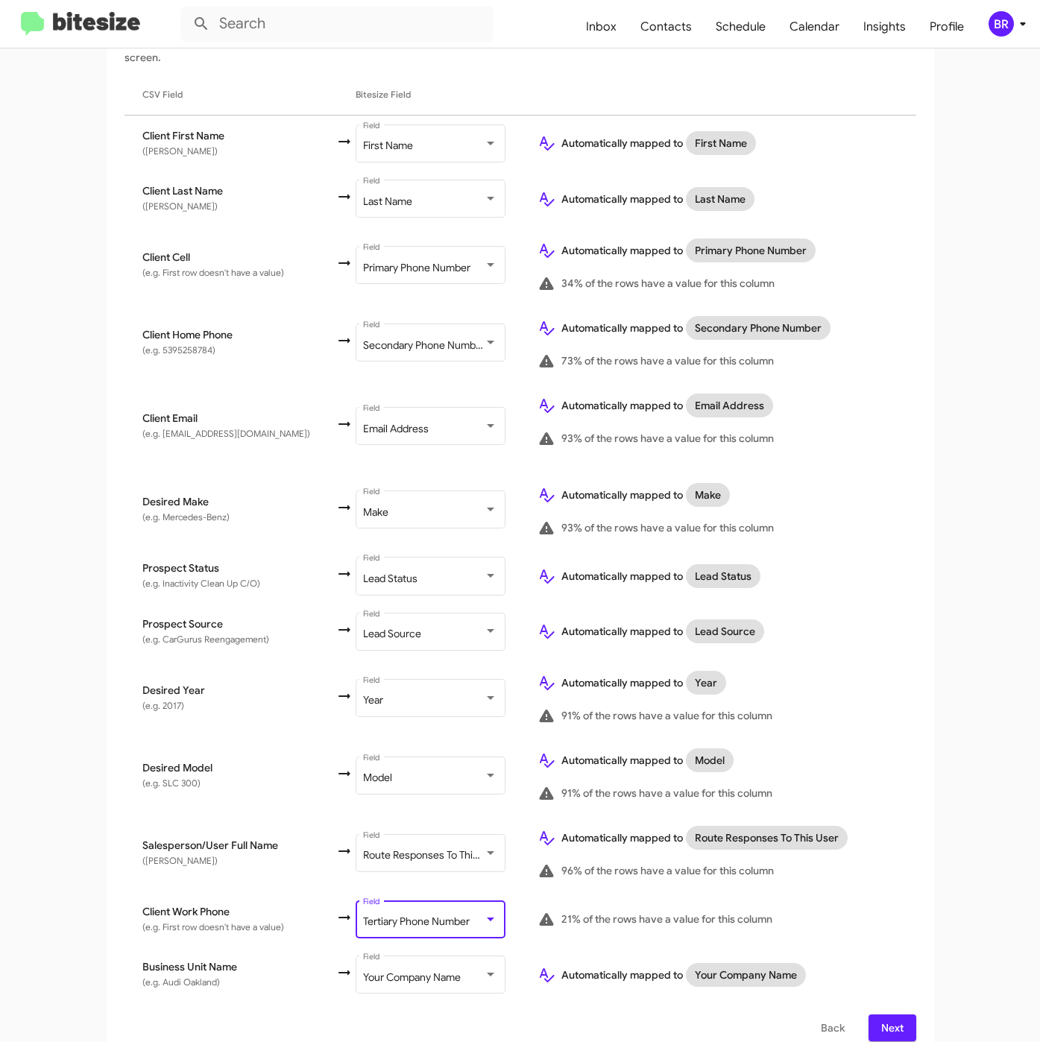
click at [871, 1024] on div "Select File To import contacts, you need to provide the data in a CSV file form…" at bounding box center [520, 520] width 827 height 1078
click at [880, 1014] on span "Next" at bounding box center [892, 1027] width 24 height 27
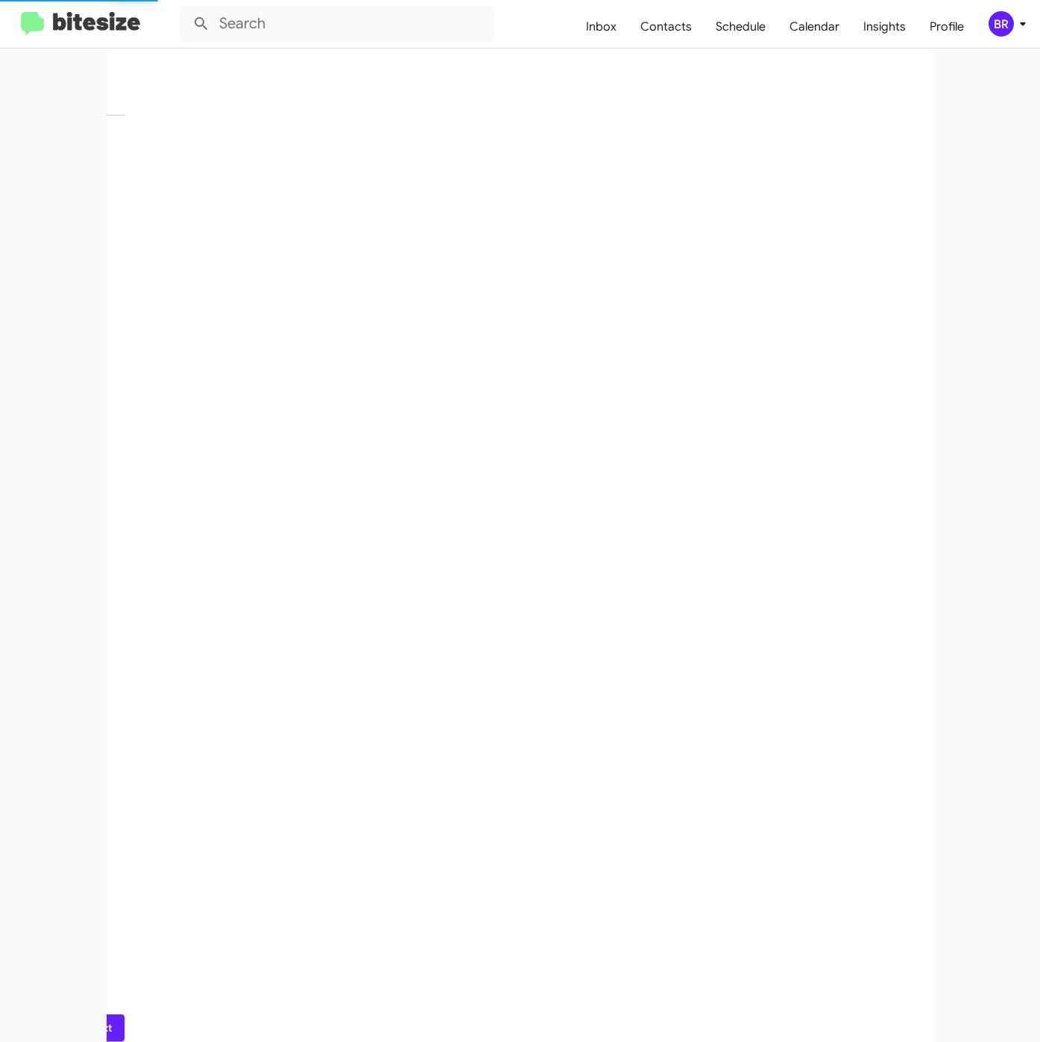
scroll to position [0, 0]
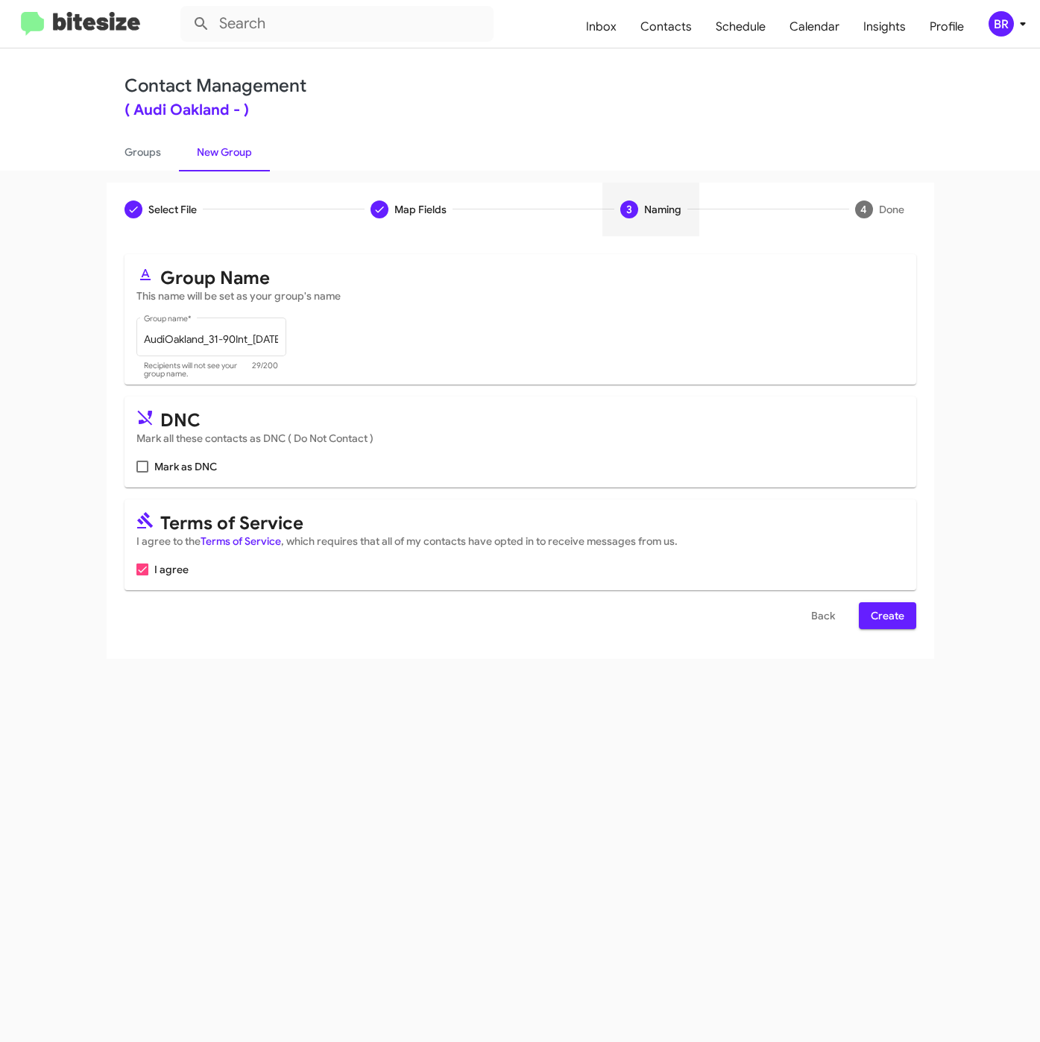
click at [883, 620] on span "Create" at bounding box center [888, 615] width 34 height 27
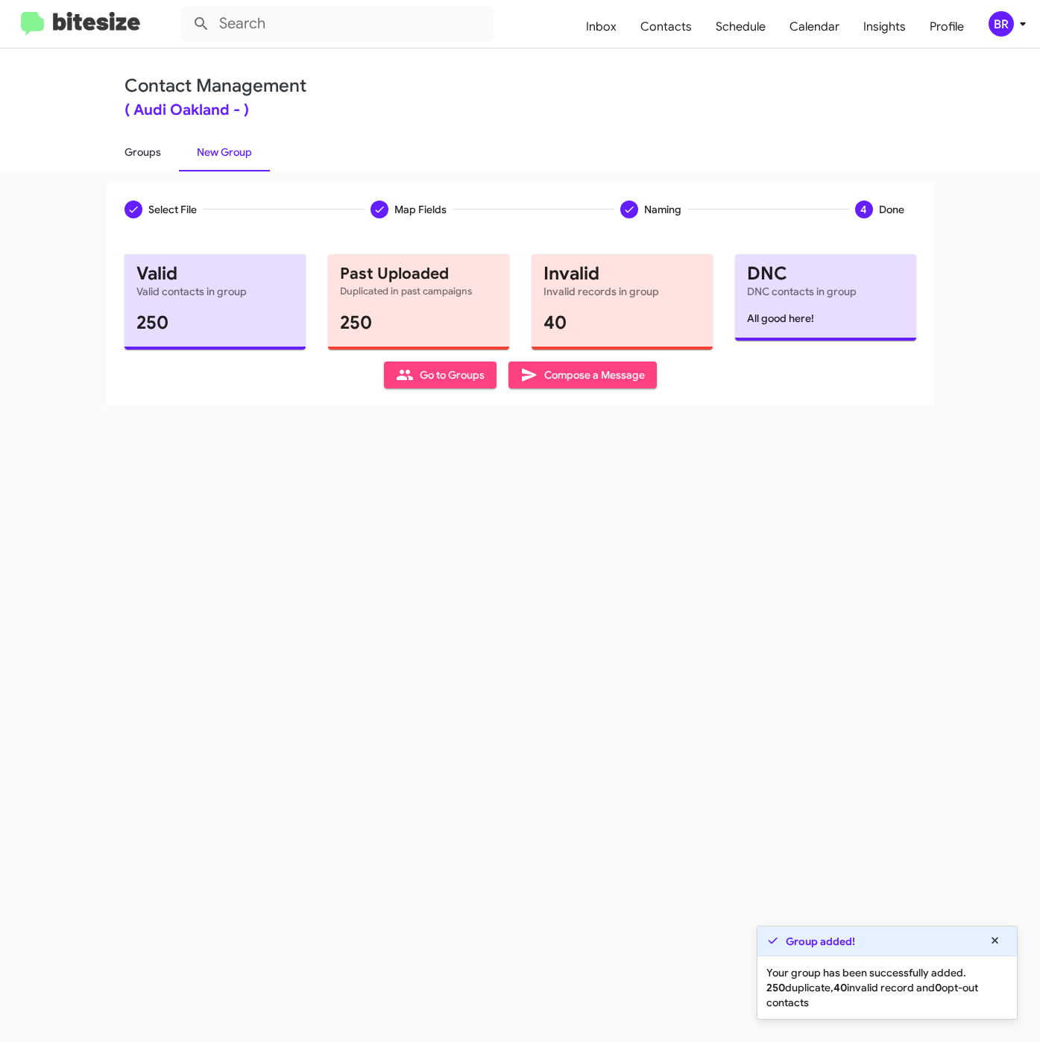
click at [144, 148] on link "Groups" at bounding box center [143, 152] width 72 height 39
type input "in:groups"
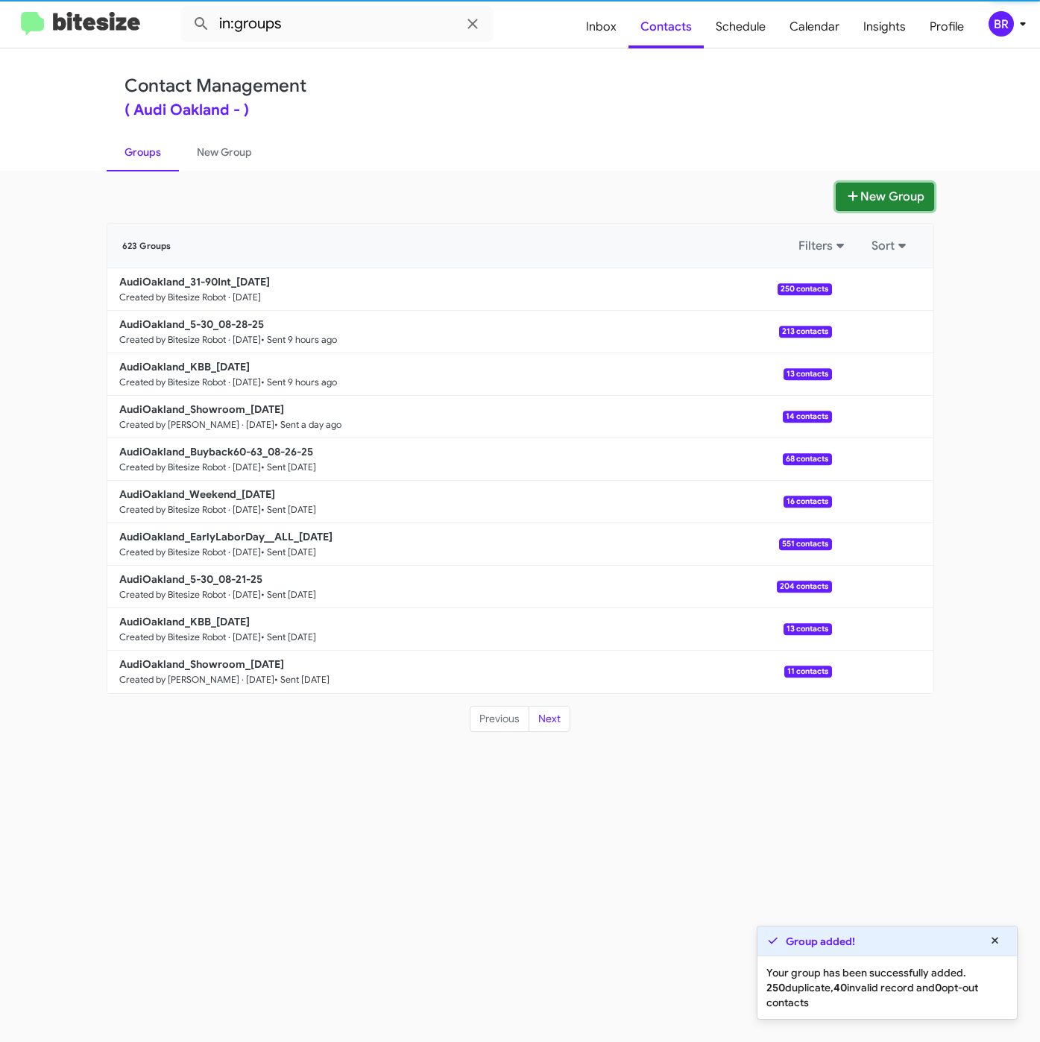
click at [852, 190] on icon at bounding box center [852, 196] width 15 height 12
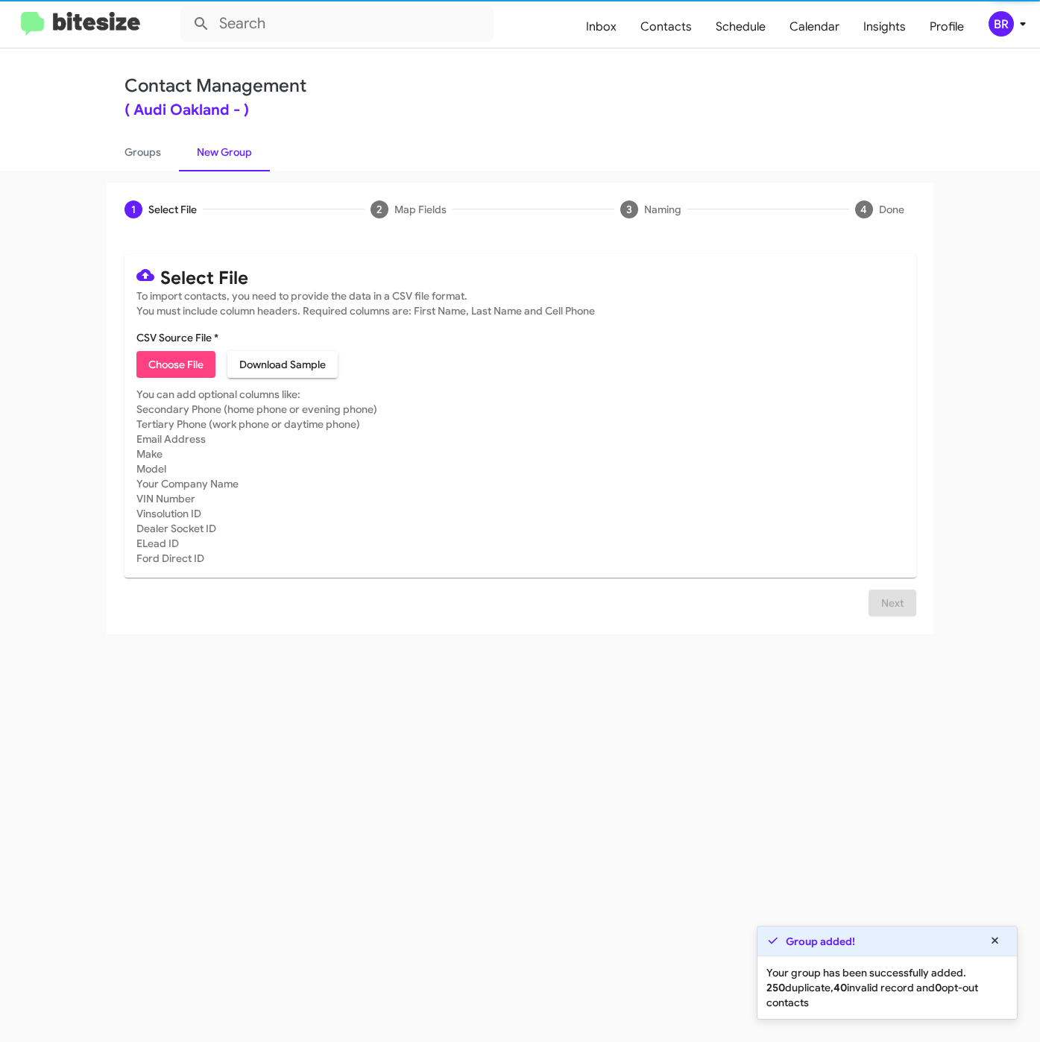
click at [174, 361] on span "Choose File" at bounding box center [175, 364] width 55 height 27
type input "AudiOakland_31-90PhoneWalk_08-29-25"
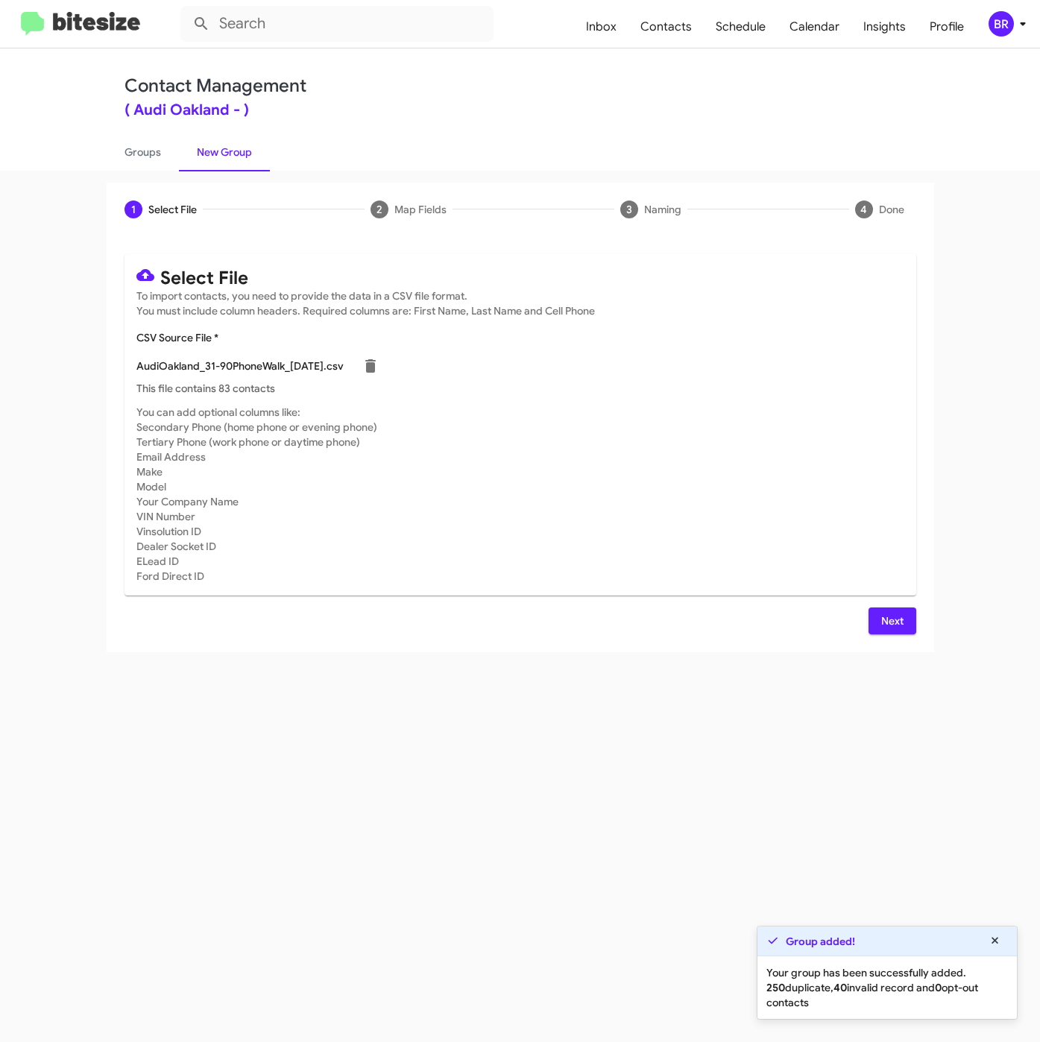
click at [881, 624] on span "Next" at bounding box center [892, 620] width 24 height 27
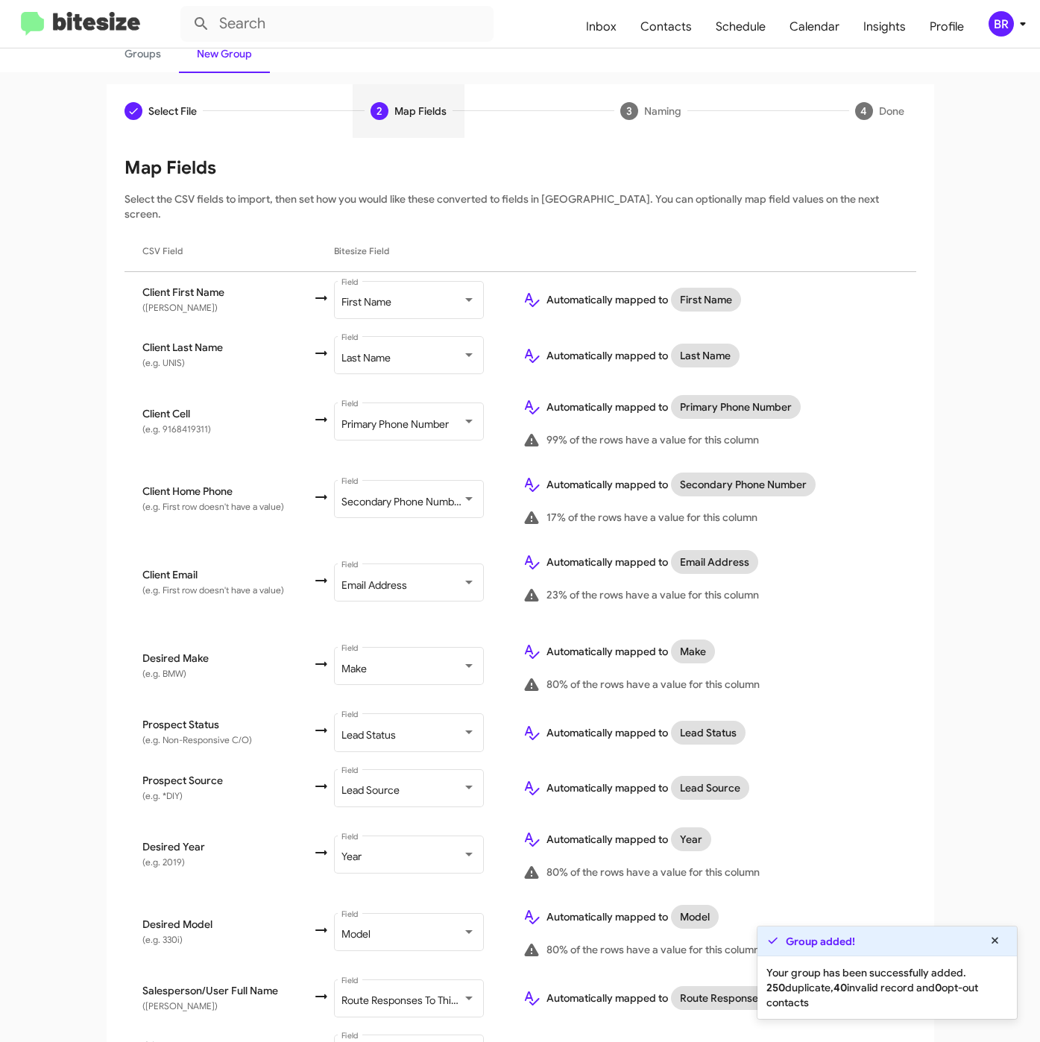
scroll to position [233, 0]
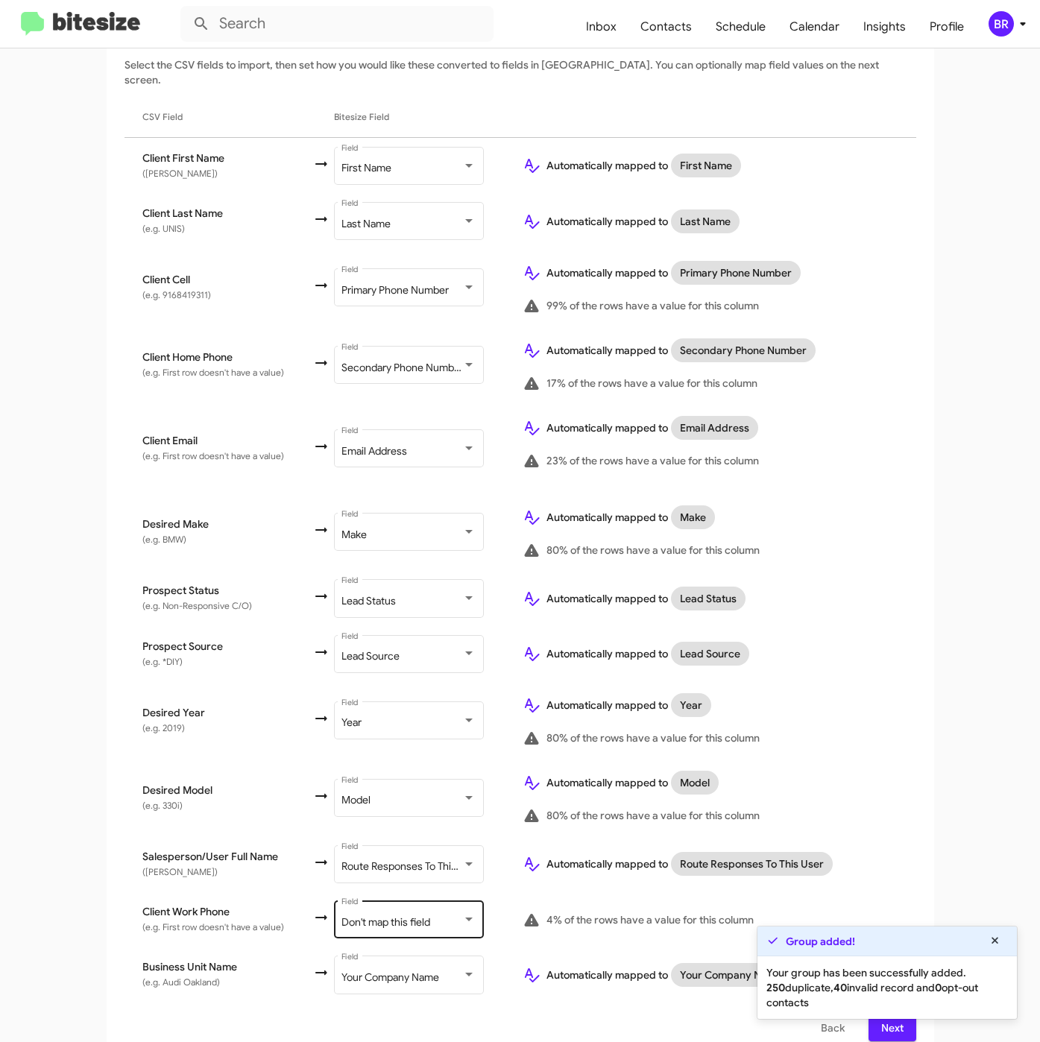
click at [417, 898] on div "Don't map this field Field" at bounding box center [408, 918] width 134 height 41
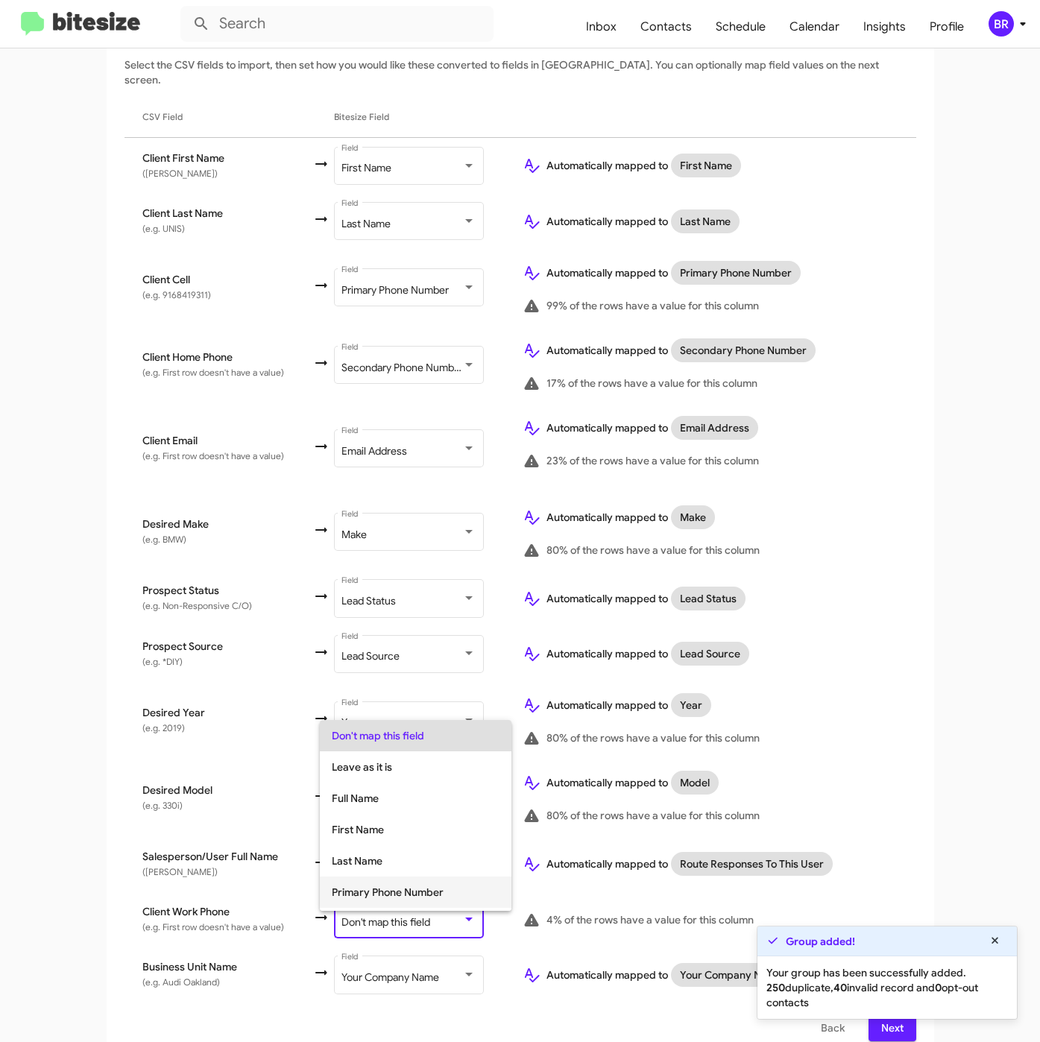
scroll to position [59, 0]
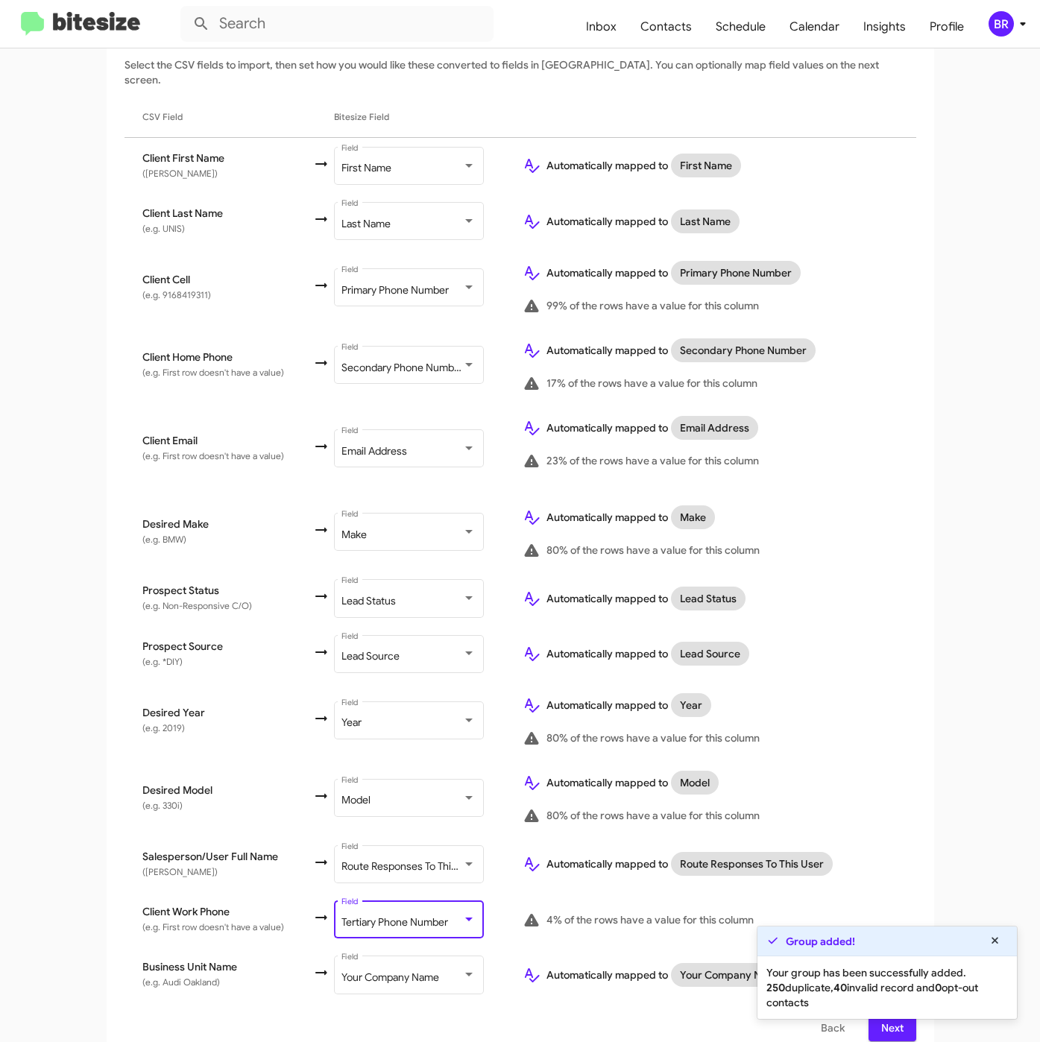
click at [880, 1023] on span "Next" at bounding box center [892, 1027] width 24 height 27
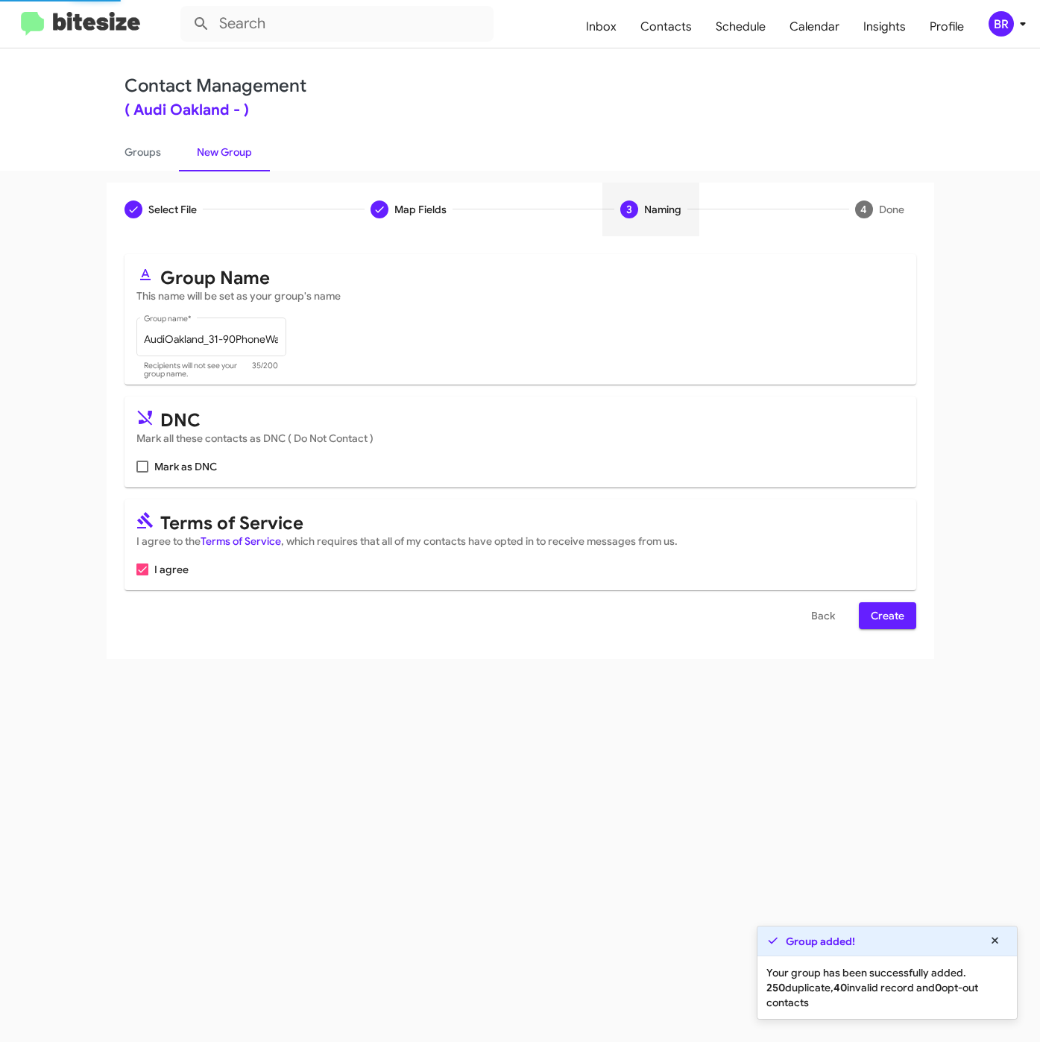
scroll to position [0, 0]
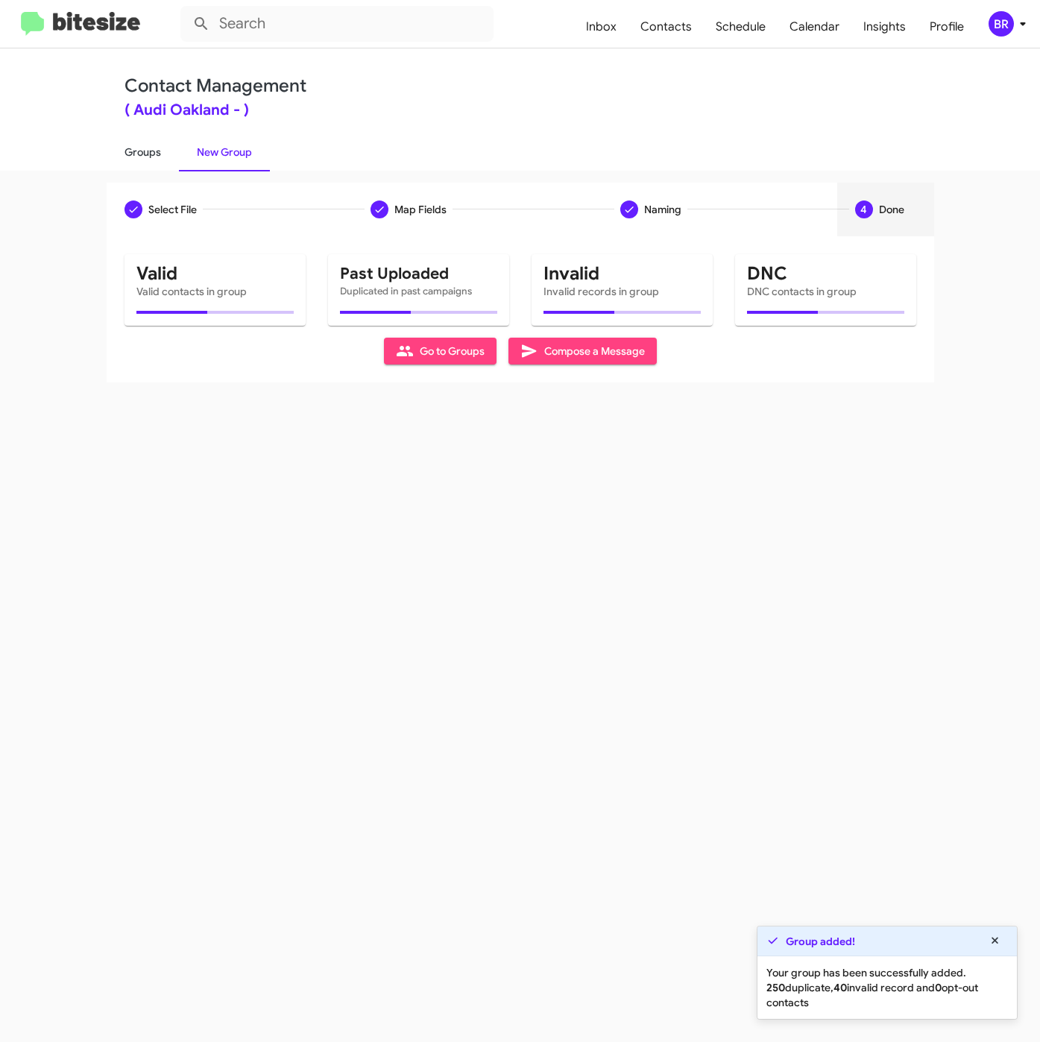
click at [134, 154] on link "Groups" at bounding box center [143, 152] width 72 height 39
type input "in:groups"
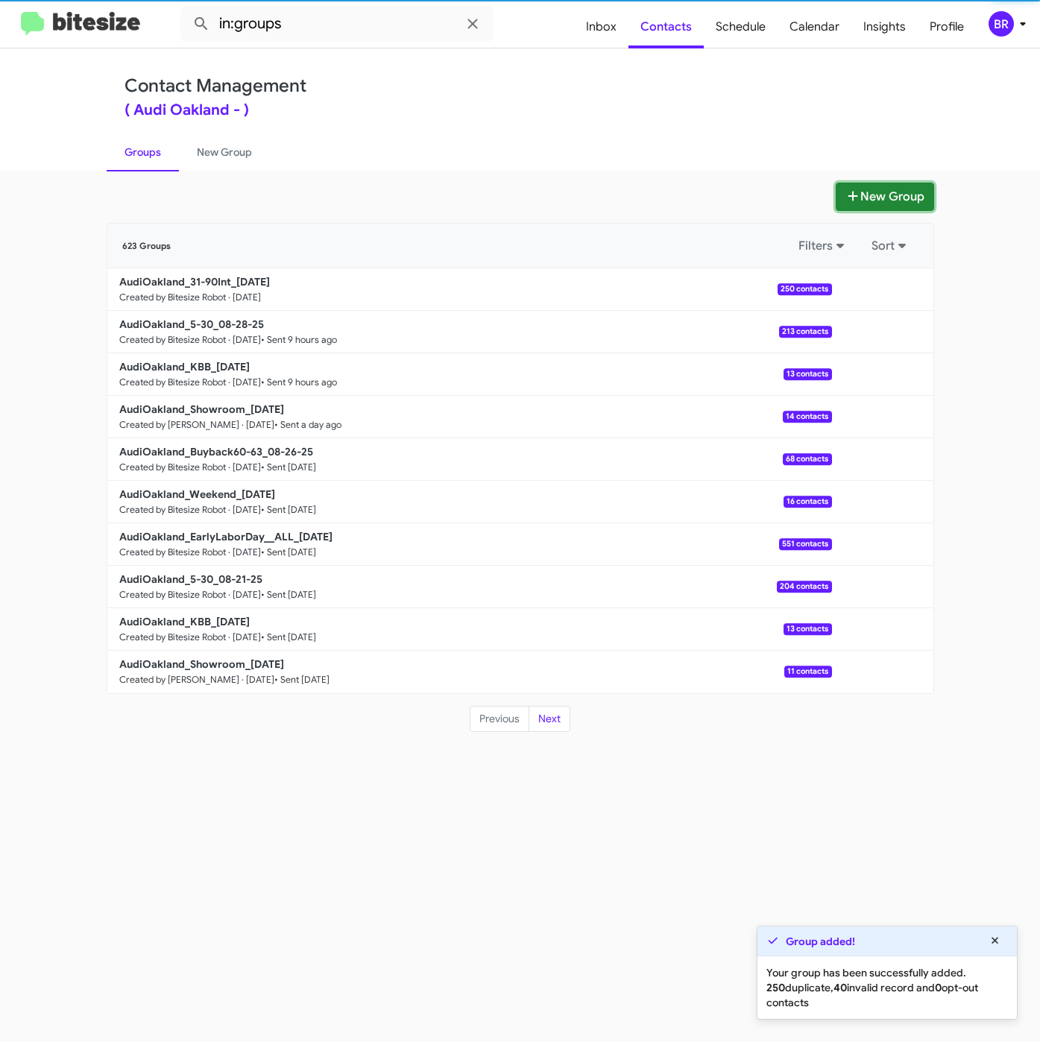
click at [854, 197] on icon at bounding box center [852, 196] width 10 height 10
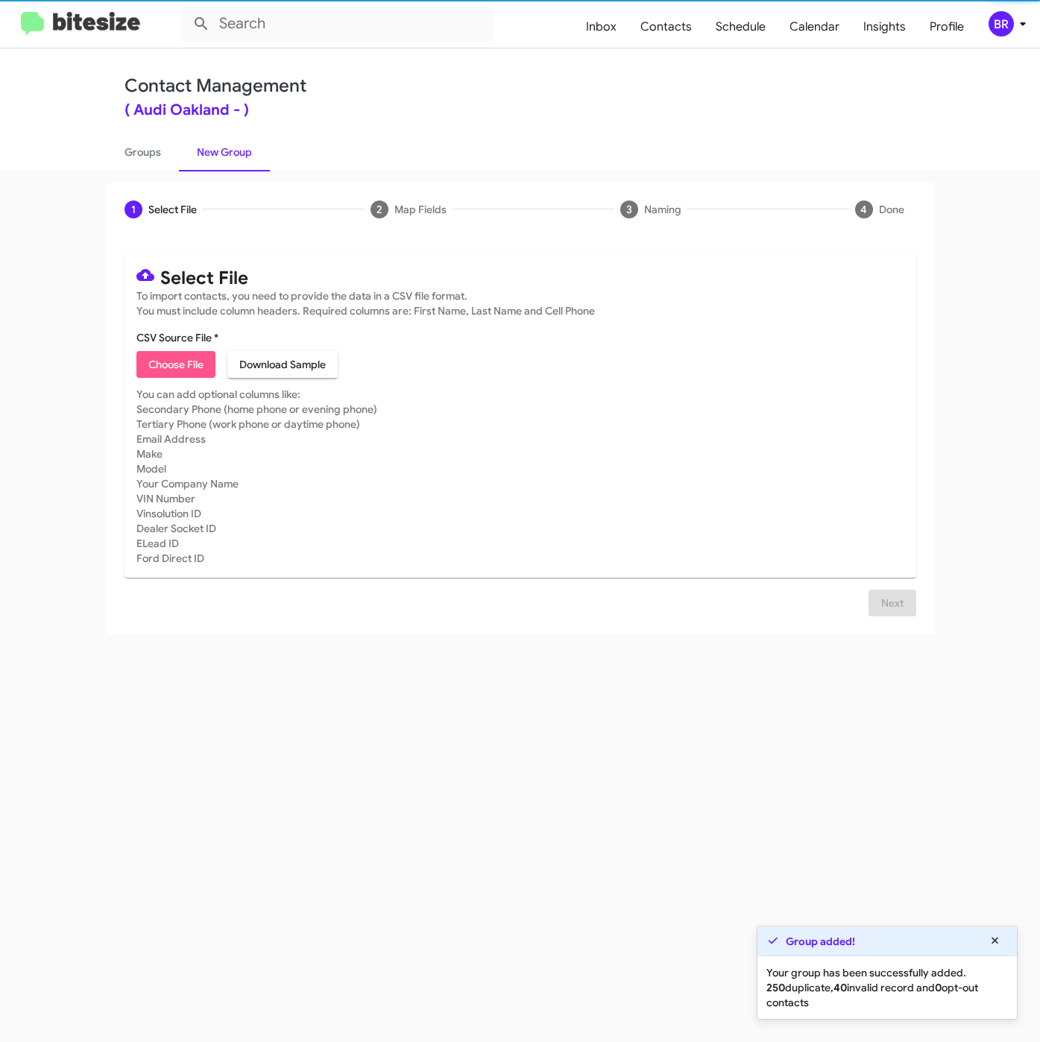
click at [157, 356] on span "Choose File" at bounding box center [175, 364] width 55 height 27
type input "AudiOakland_31-90PhoneWalk_08-29-25"
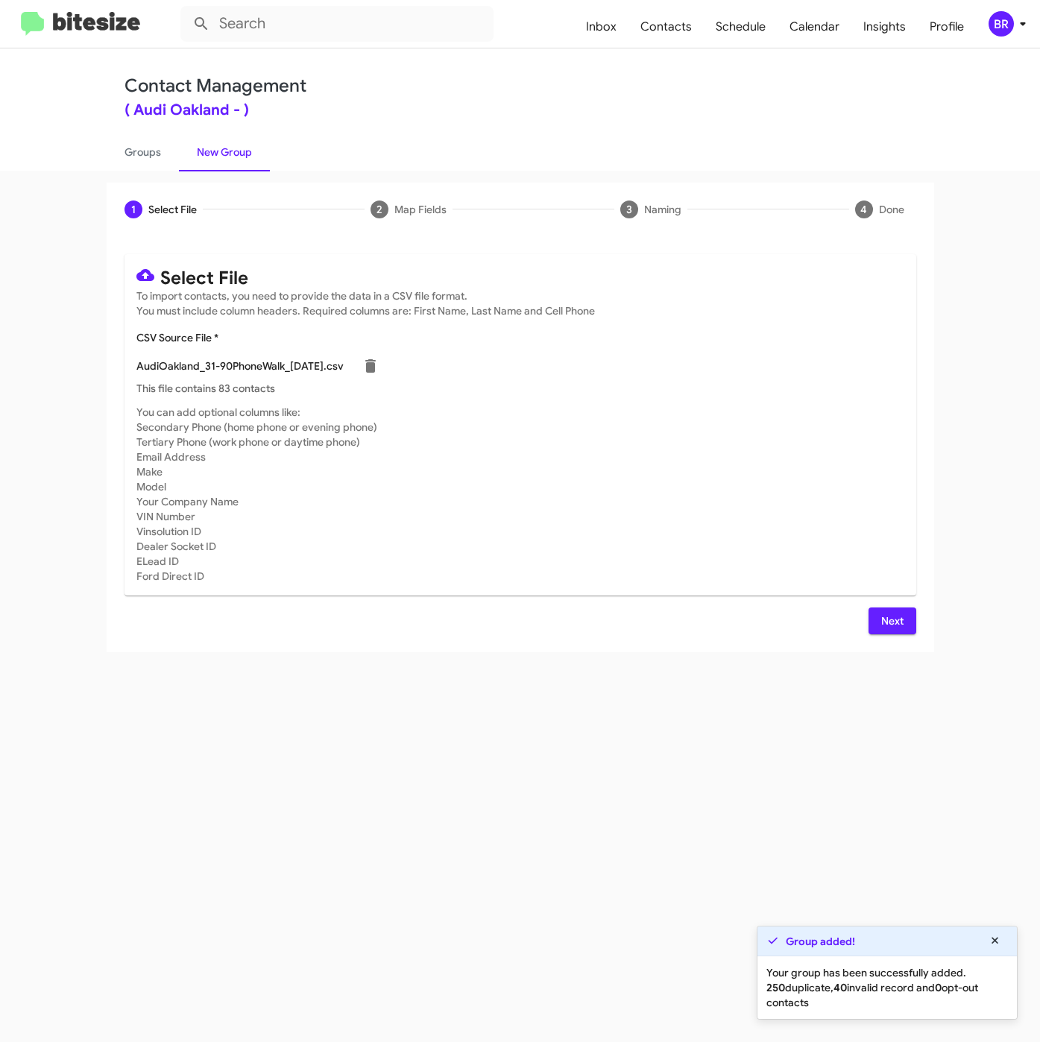
click at [879, 620] on button "Next" at bounding box center [892, 620] width 48 height 27
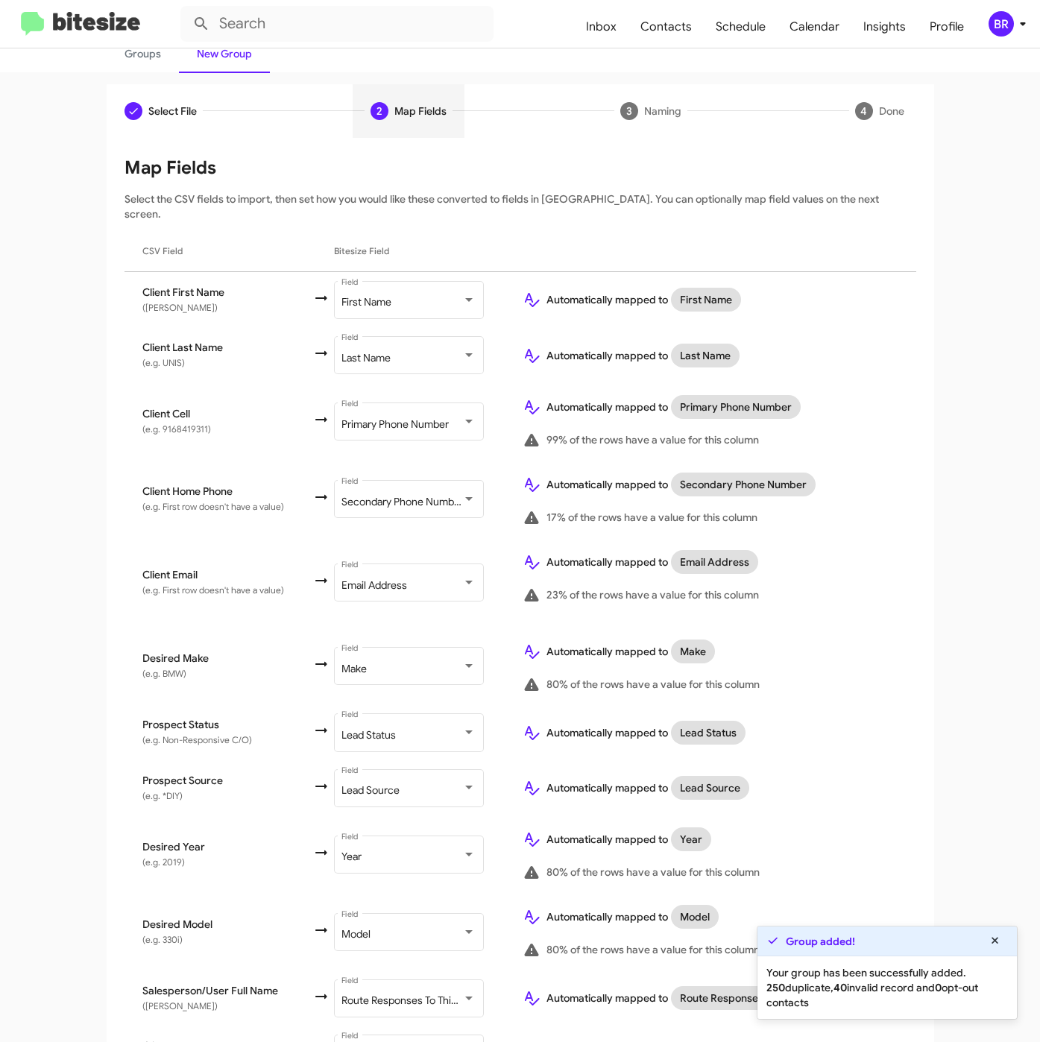
scroll to position [233, 0]
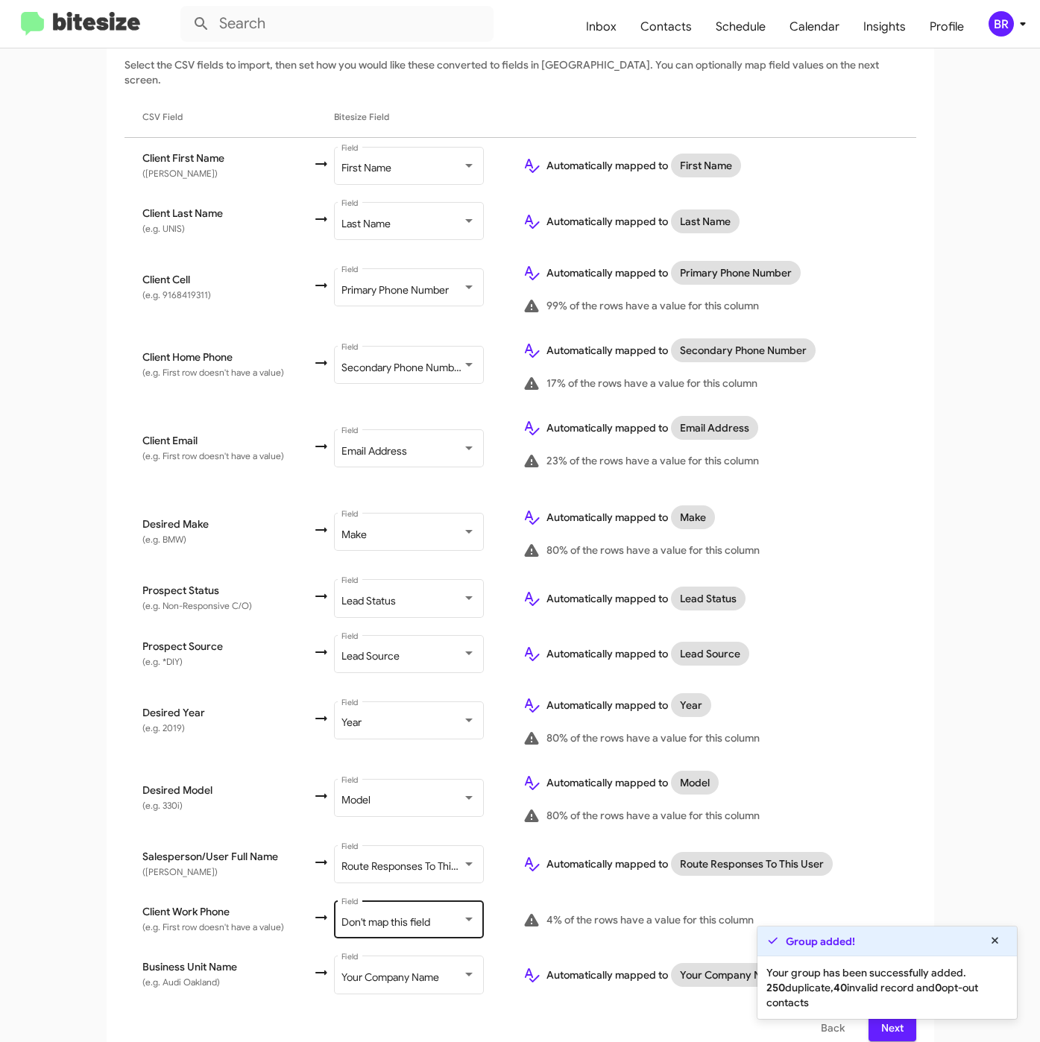
click at [412, 915] on span "Don't map this field" at bounding box center [385, 921] width 89 height 13
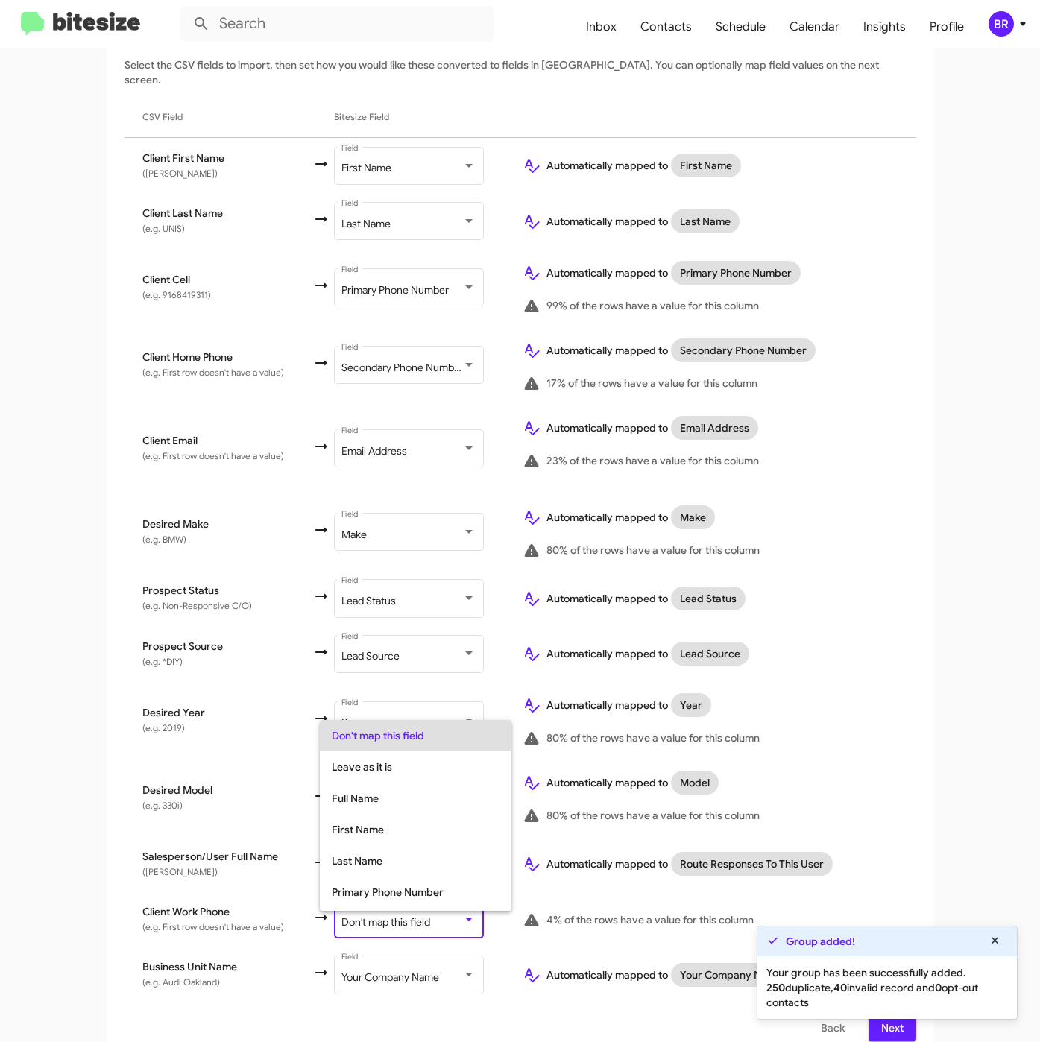
scroll to position [59, 0]
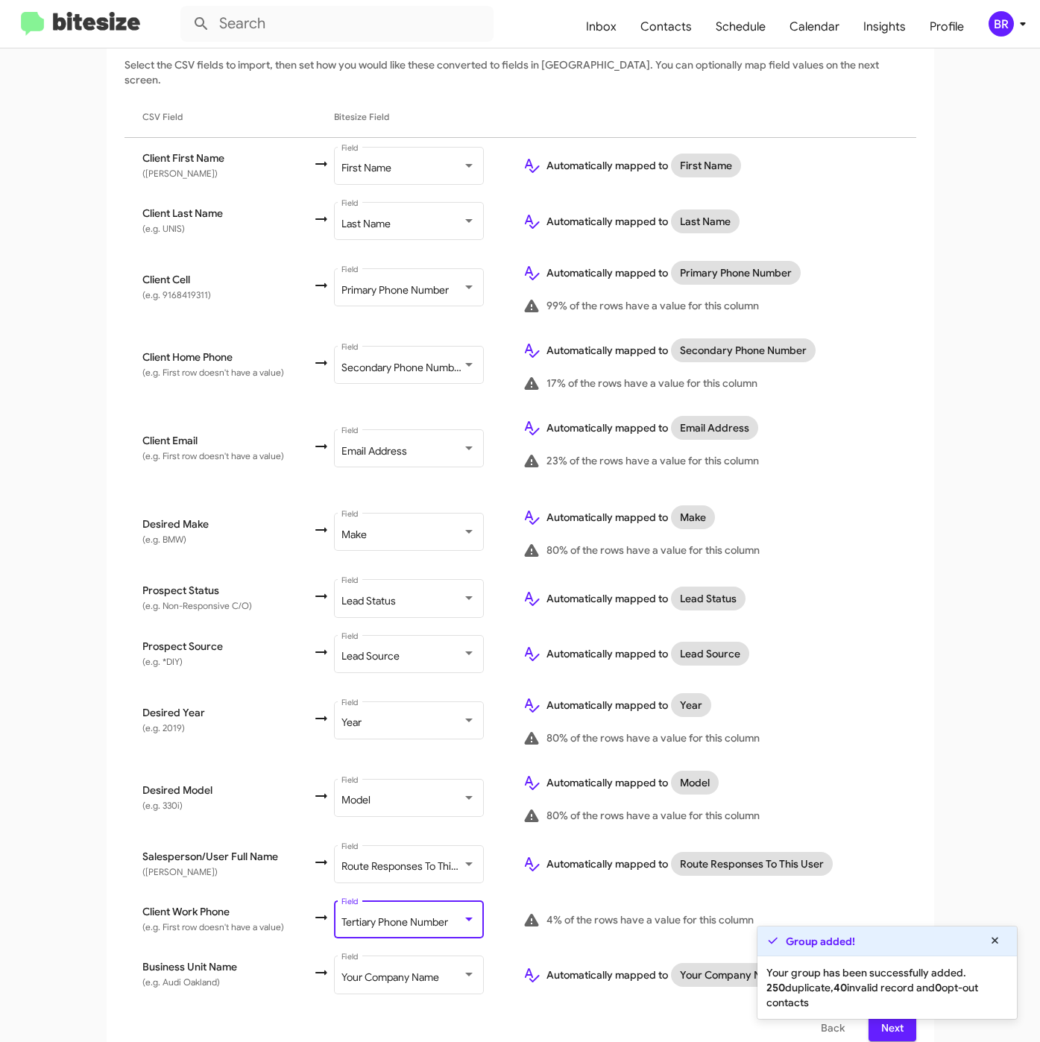
click at [871, 1024] on div "Select File To import contacts, you need to provide the data in a CSV file form…" at bounding box center [520, 531] width 827 height 1055
click at [882, 1020] on span "Next" at bounding box center [892, 1027] width 24 height 27
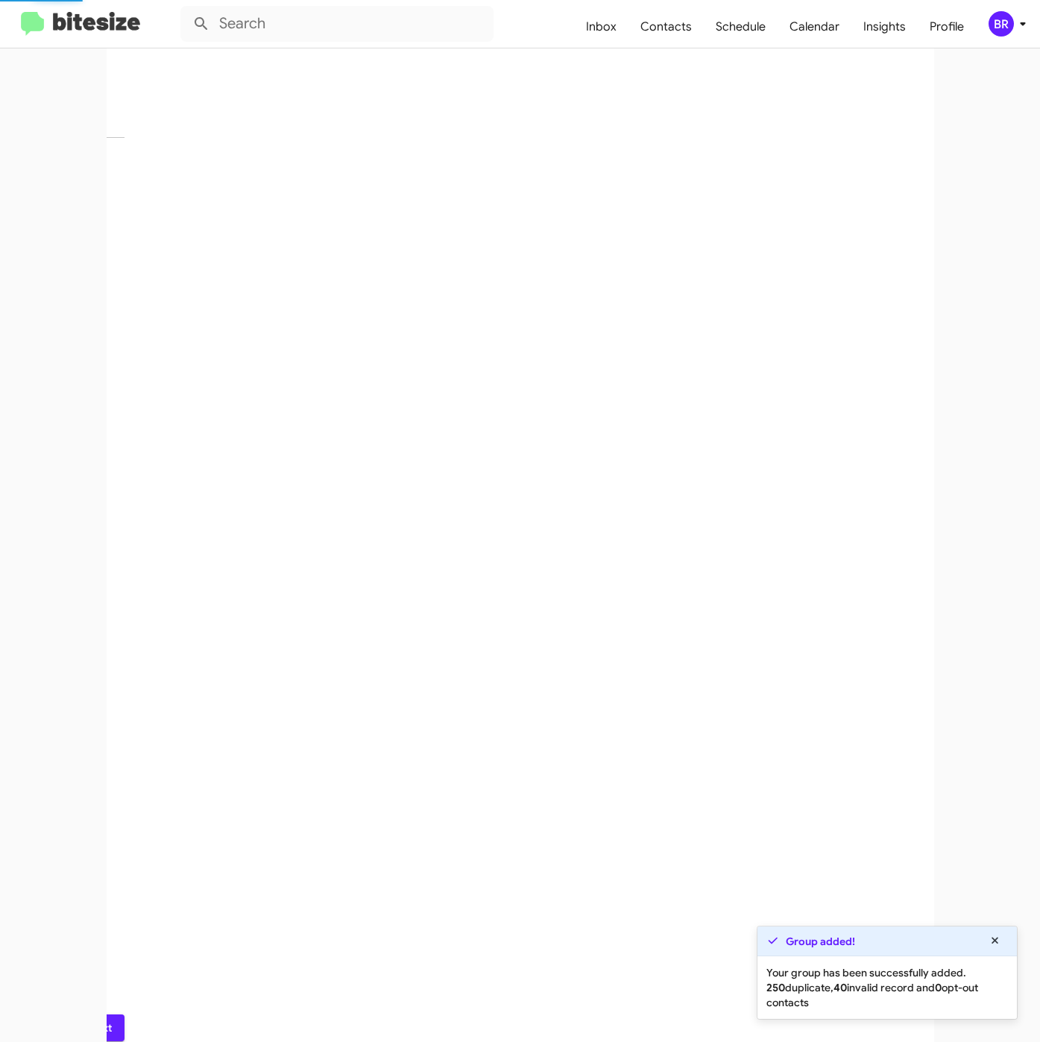
scroll to position [0, 0]
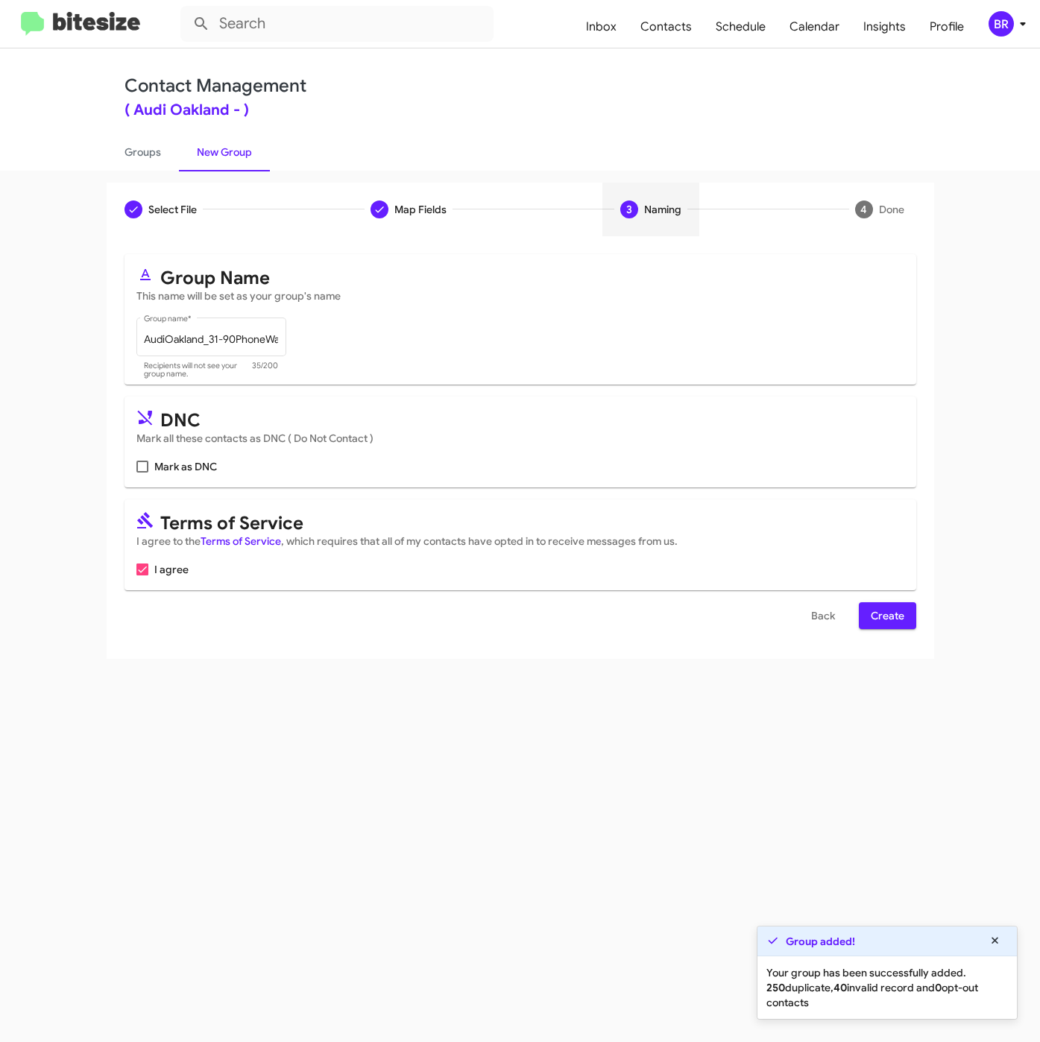
click at [871, 607] on span "Create" at bounding box center [888, 615] width 34 height 27
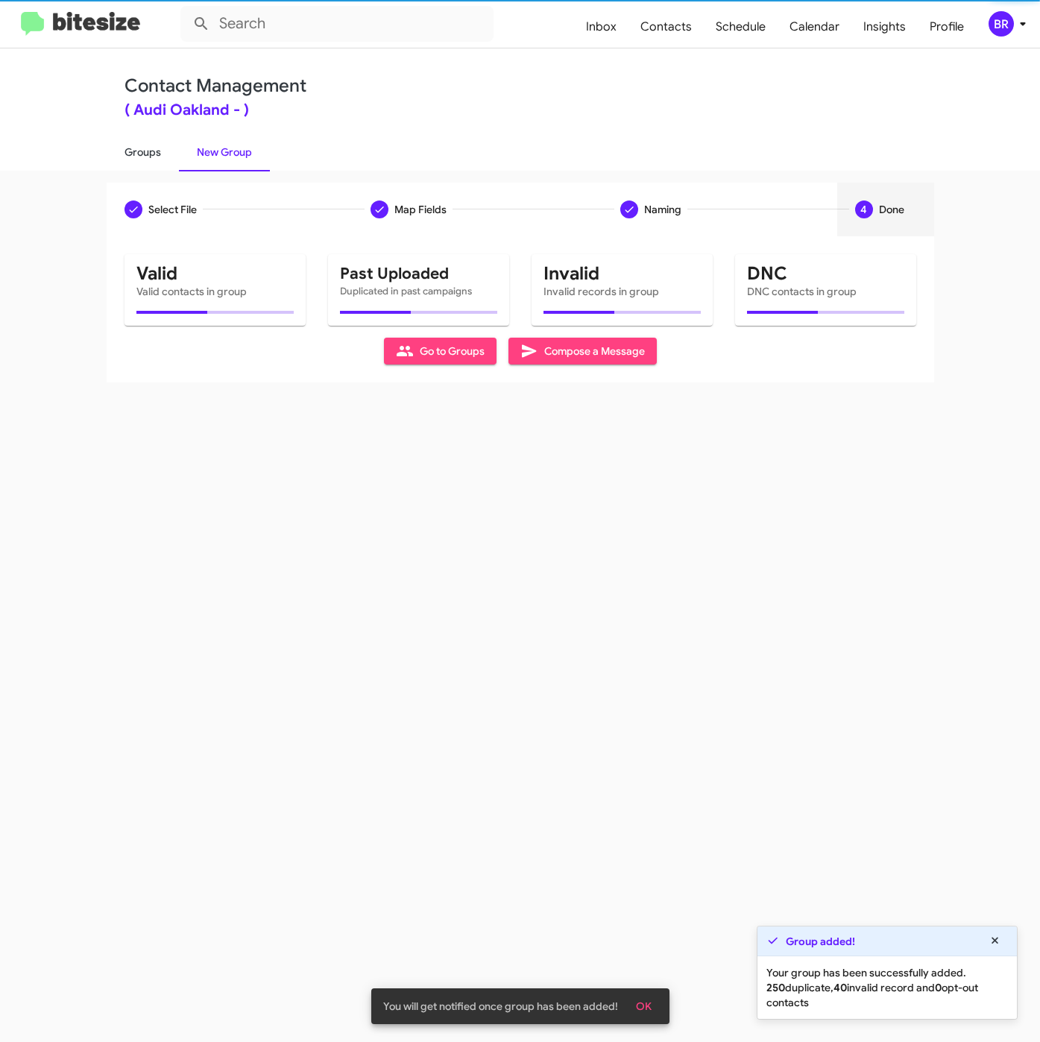
click at [150, 148] on link "Groups" at bounding box center [143, 152] width 72 height 39
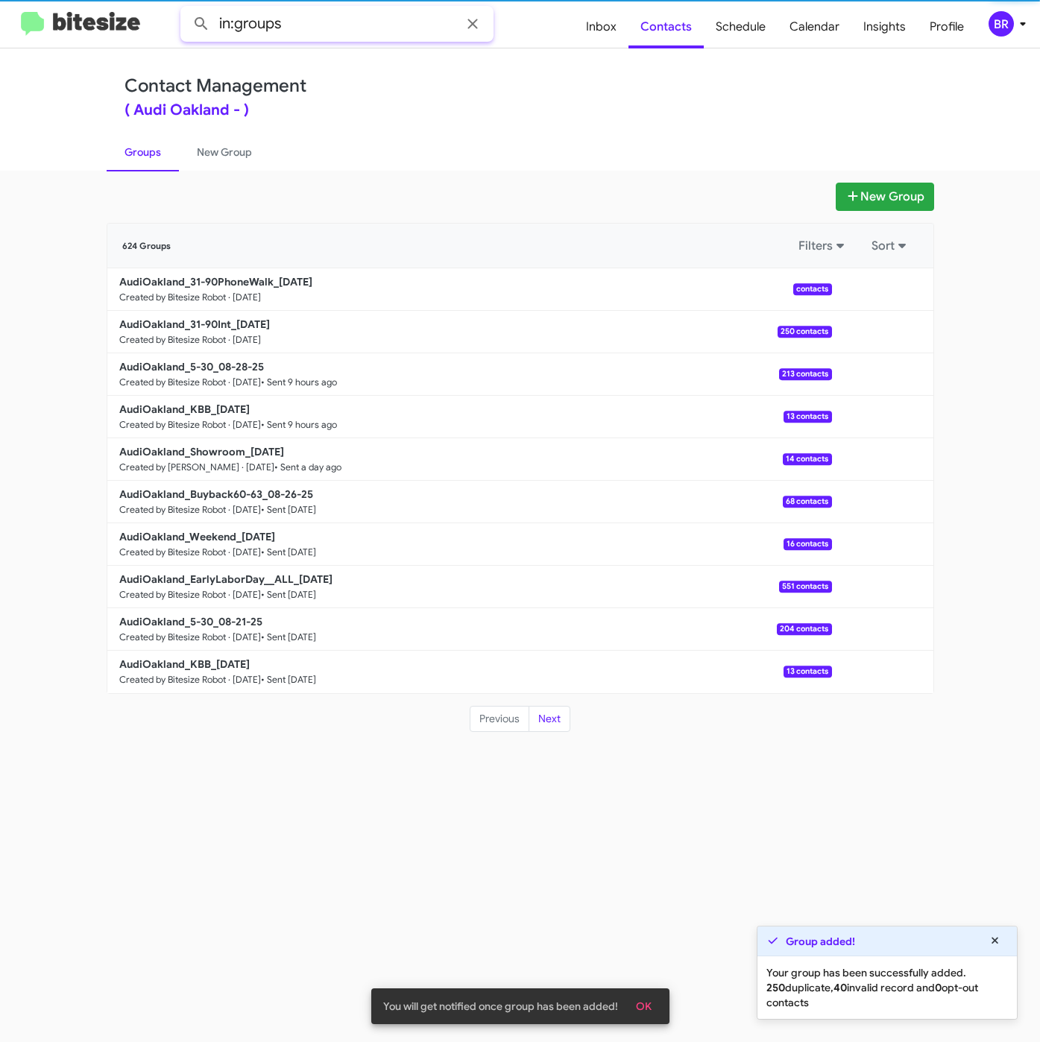
click at [345, 22] on input "in:groups" at bounding box center [336, 24] width 313 height 36
type input "in:groups 31-9"
click at [186, 9] on button at bounding box center [201, 24] width 30 height 30
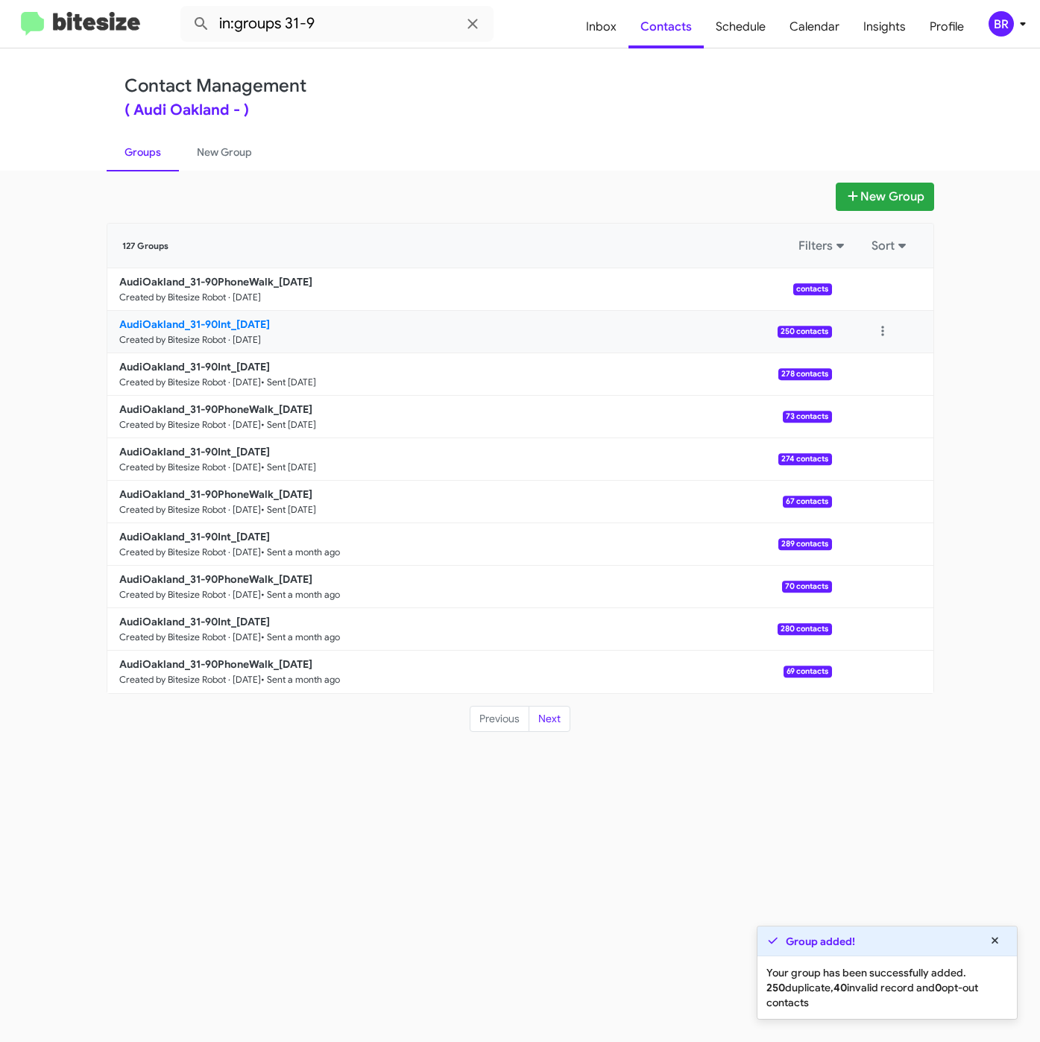
click at [174, 320] on b "AudiOakland_31-90Int_08-29-25" at bounding box center [194, 323] width 151 height 13
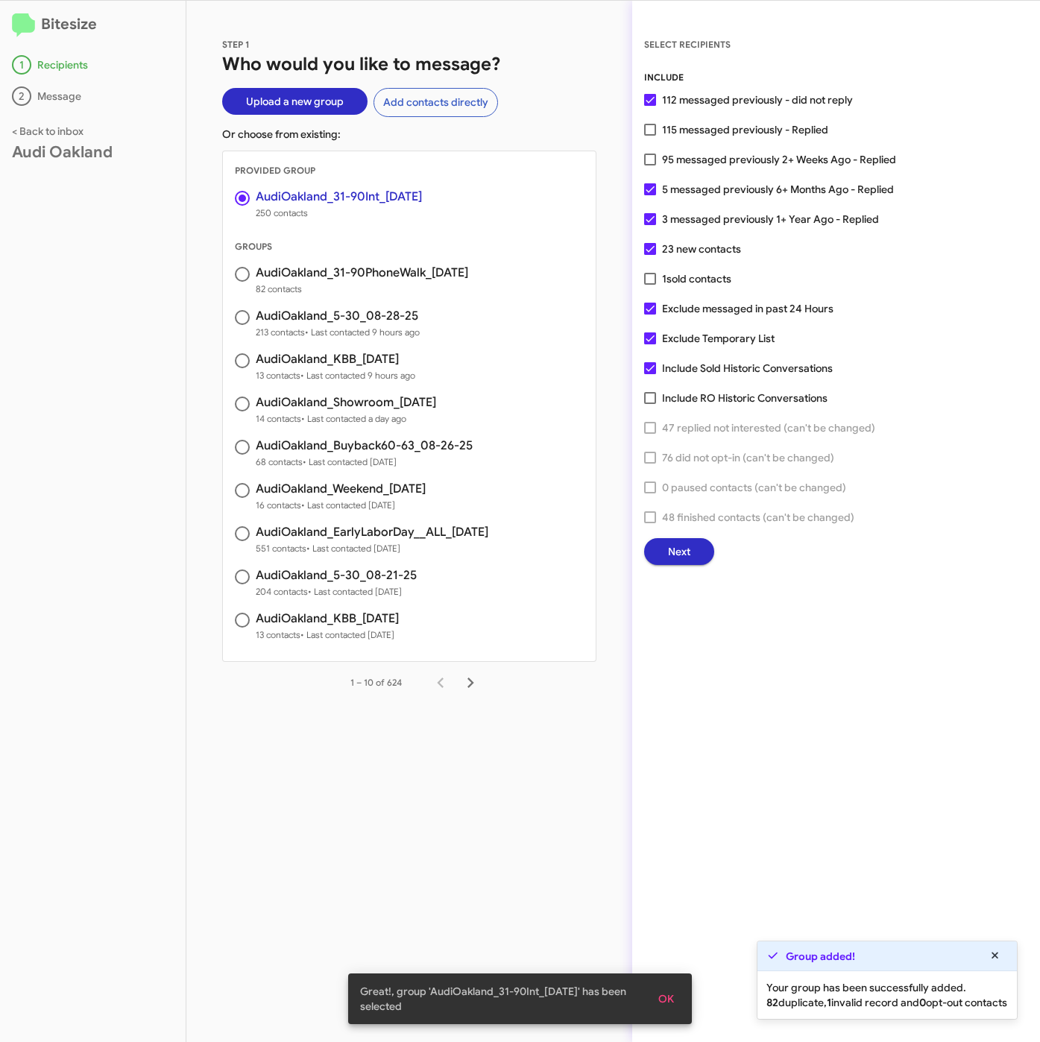
click at [727, 157] on span "95 messaged previously 2+ Weeks Ago - Replied" at bounding box center [779, 160] width 234 height 18
click at [650, 165] on input "95 messaged previously 2+ Weeks Ago - Replied" at bounding box center [649, 165] width 1 height 1
checkbox input "true"
click at [676, 557] on span "Next" at bounding box center [679, 551] width 22 height 27
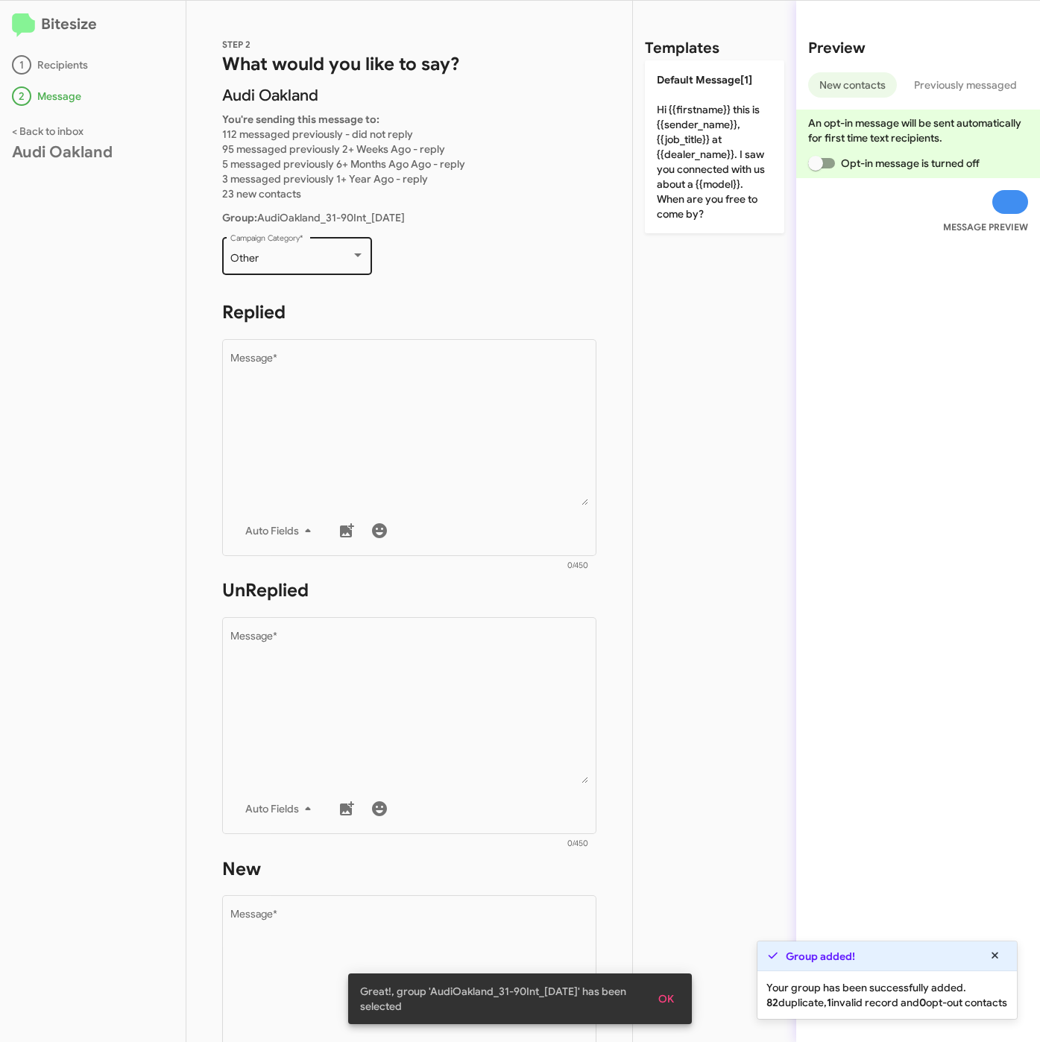
click at [264, 246] on div "Other Campaign Category *" at bounding box center [297, 254] width 134 height 41
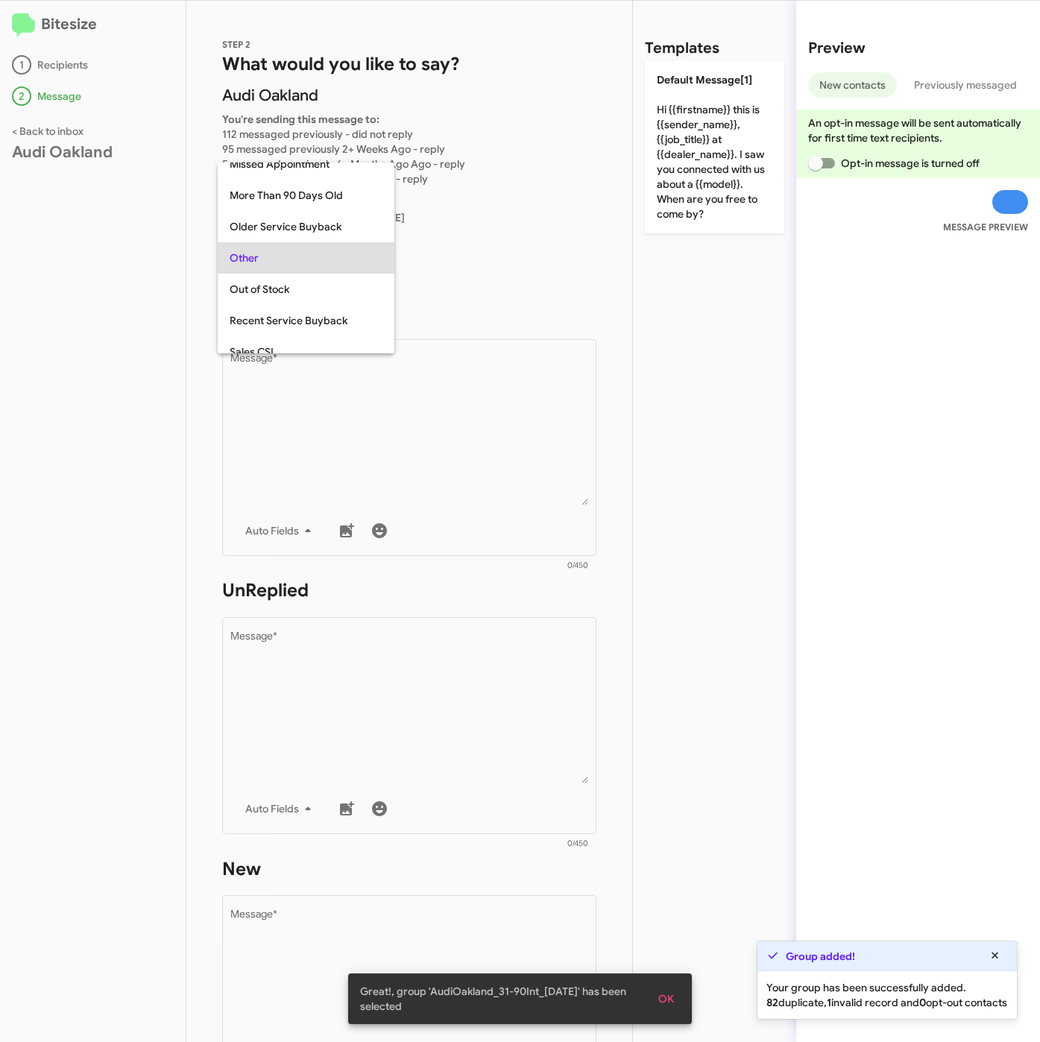
scroll to position [31, 0]
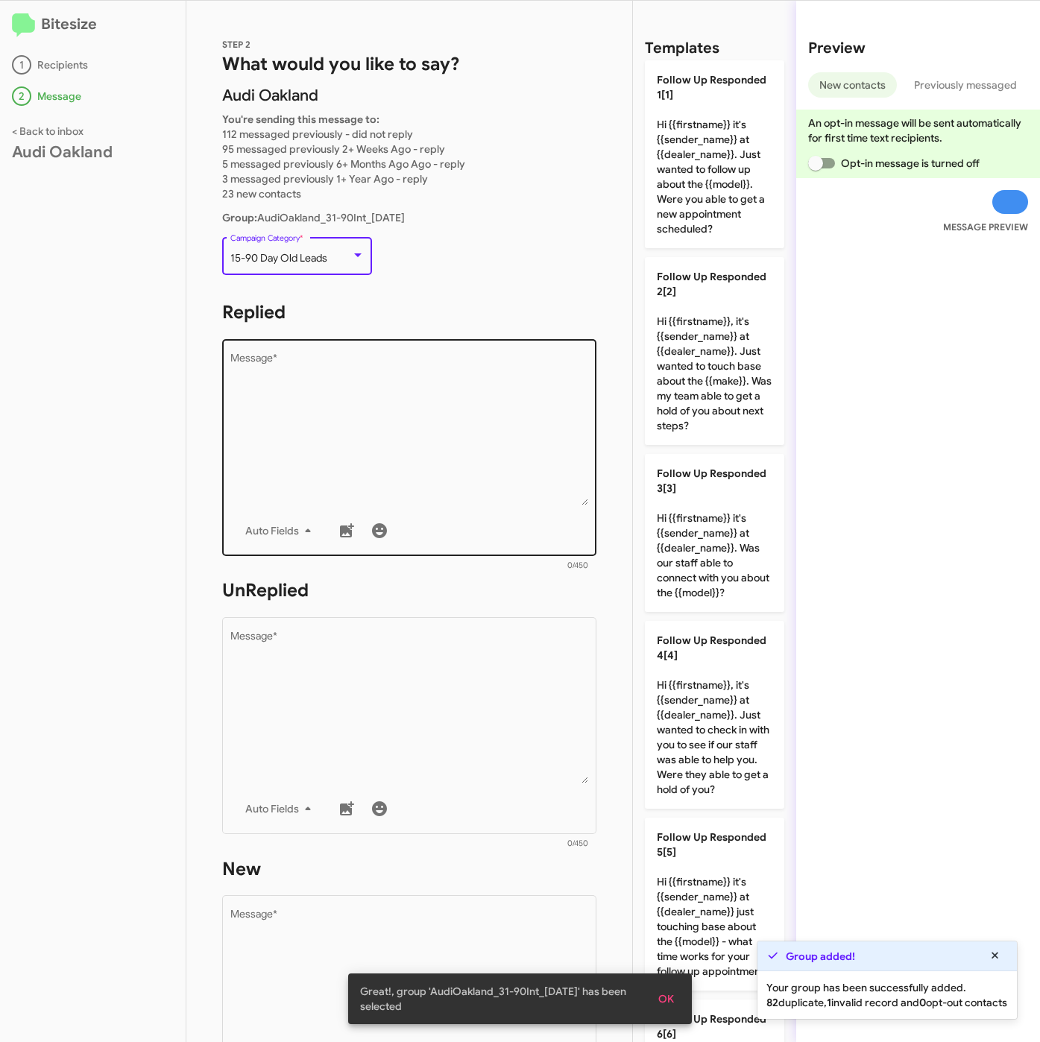
drag, startPoint x: 423, startPoint y: 376, endPoint x: 434, endPoint y: 405, distance: 31.8
click at [423, 376] on textarea "Message *" at bounding box center [409, 429] width 358 height 152
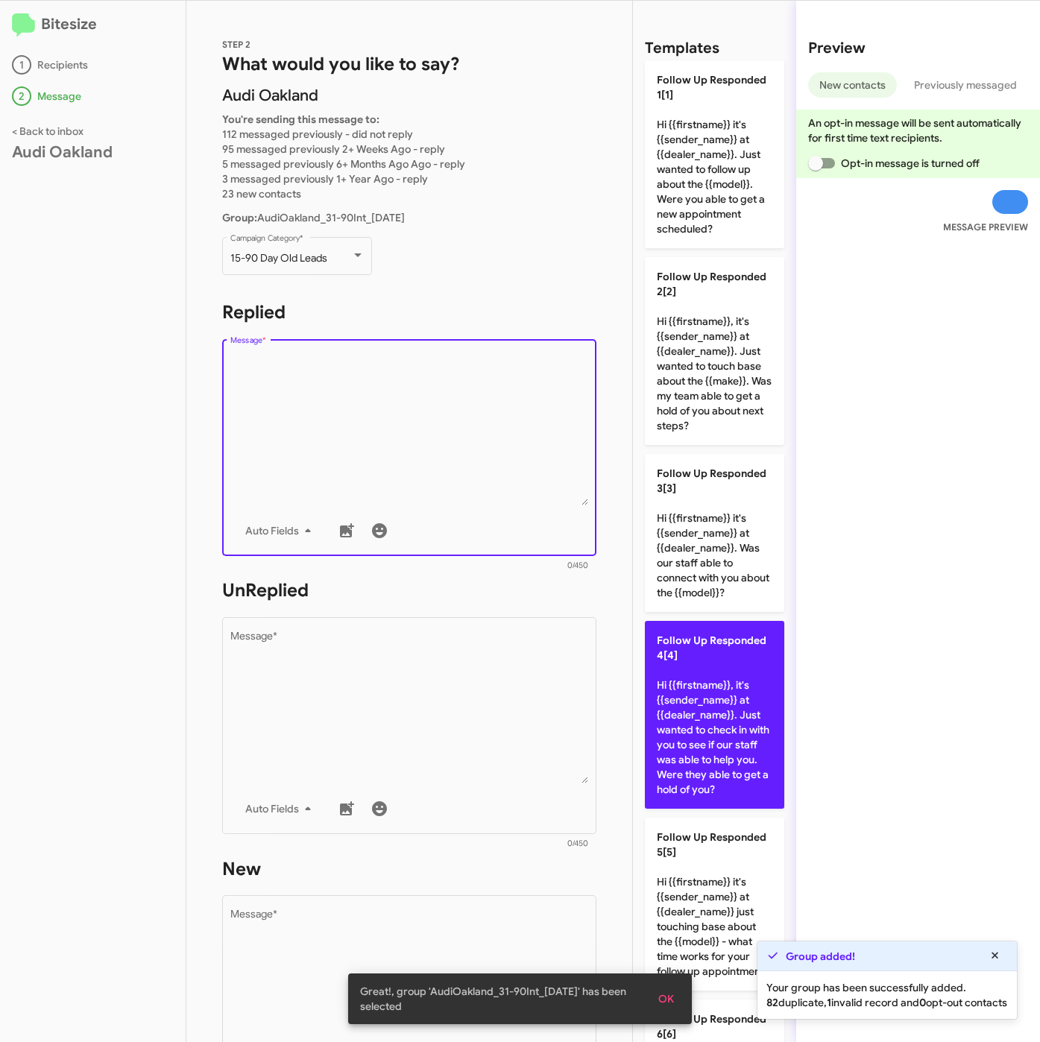
click at [711, 736] on p "Follow Up Responded 4[4] Hi {{firstname}}, it's {{sender_name}} at {{dealer_nam…" at bounding box center [714, 715] width 139 height 188
type textarea "Hi {{firstname}}, it's {{sender_name}} at {{dealer_name}}. Just wanted to check…"
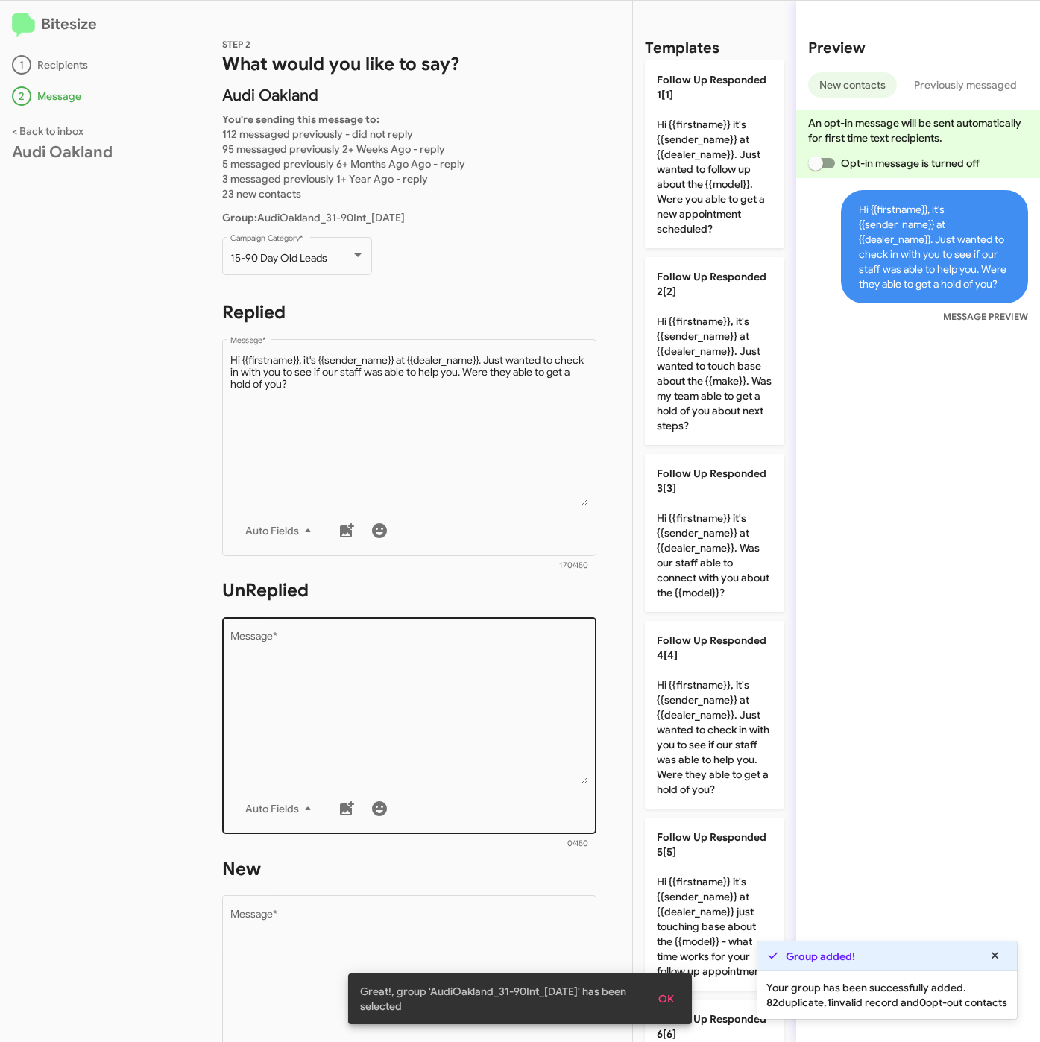
click at [440, 698] on textarea "Message *" at bounding box center [409, 707] width 358 height 152
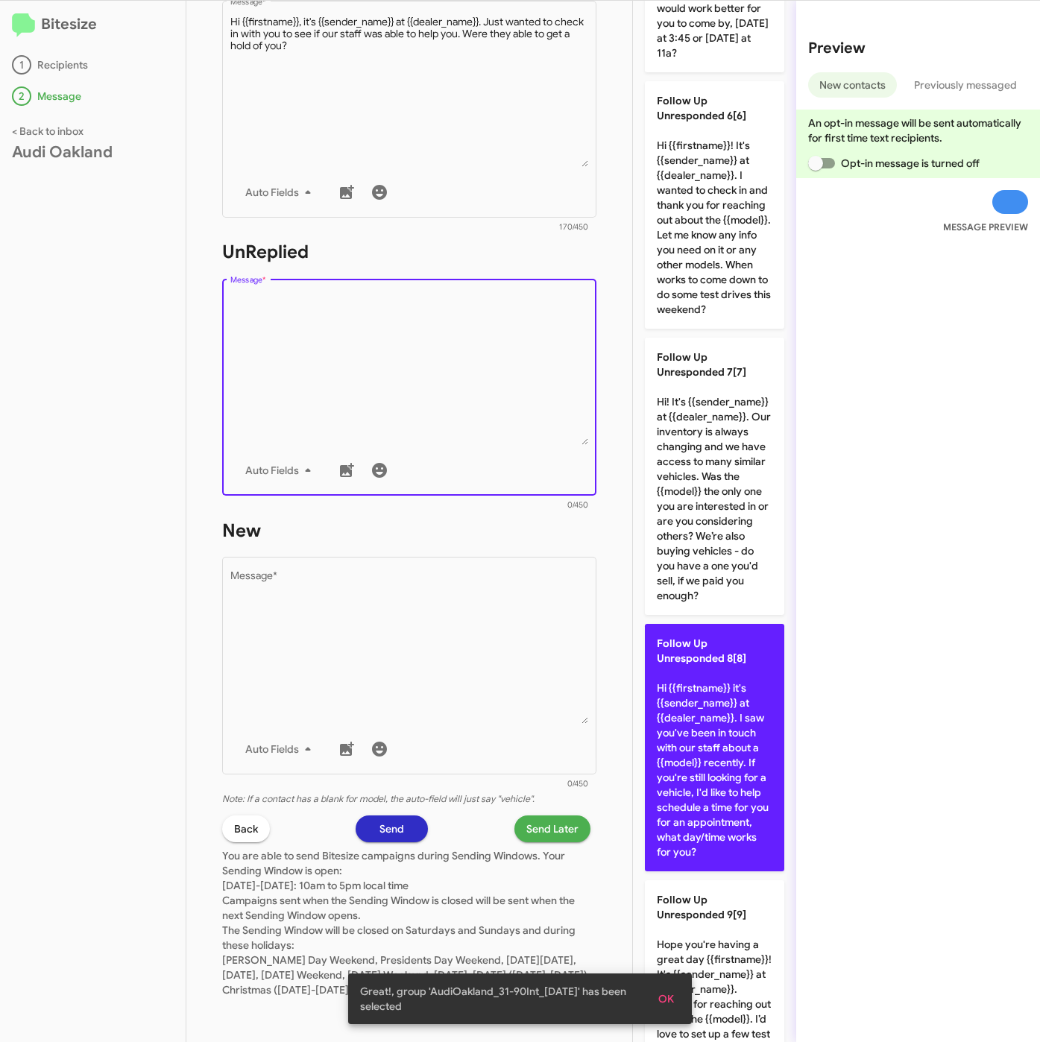
scroll to position [1342, 0]
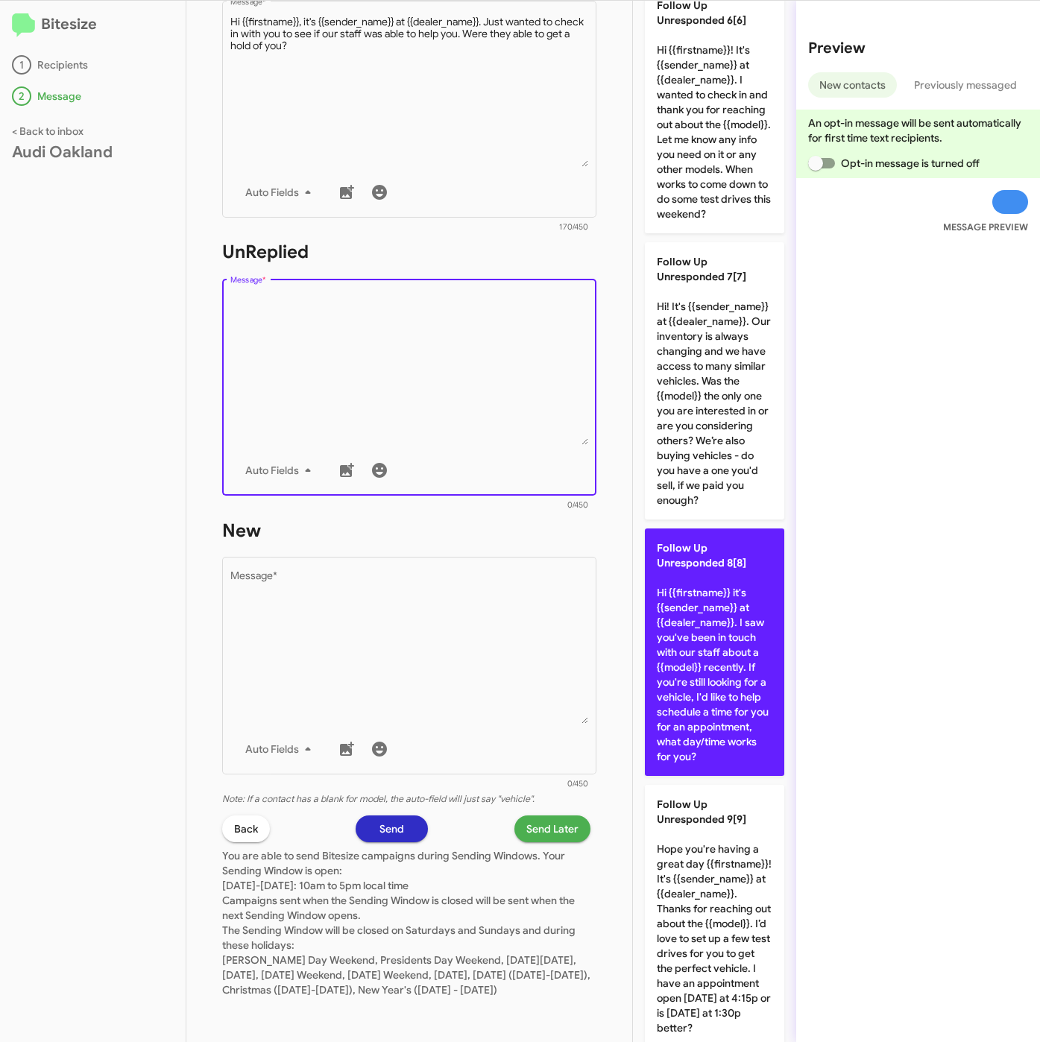
click at [732, 770] on p "Follow Up Unresponded 8[8] Hi {{firstname}} it's {{sender_name}} at {{dealer_na…" at bounding box center [714, 651] width 139 height 247
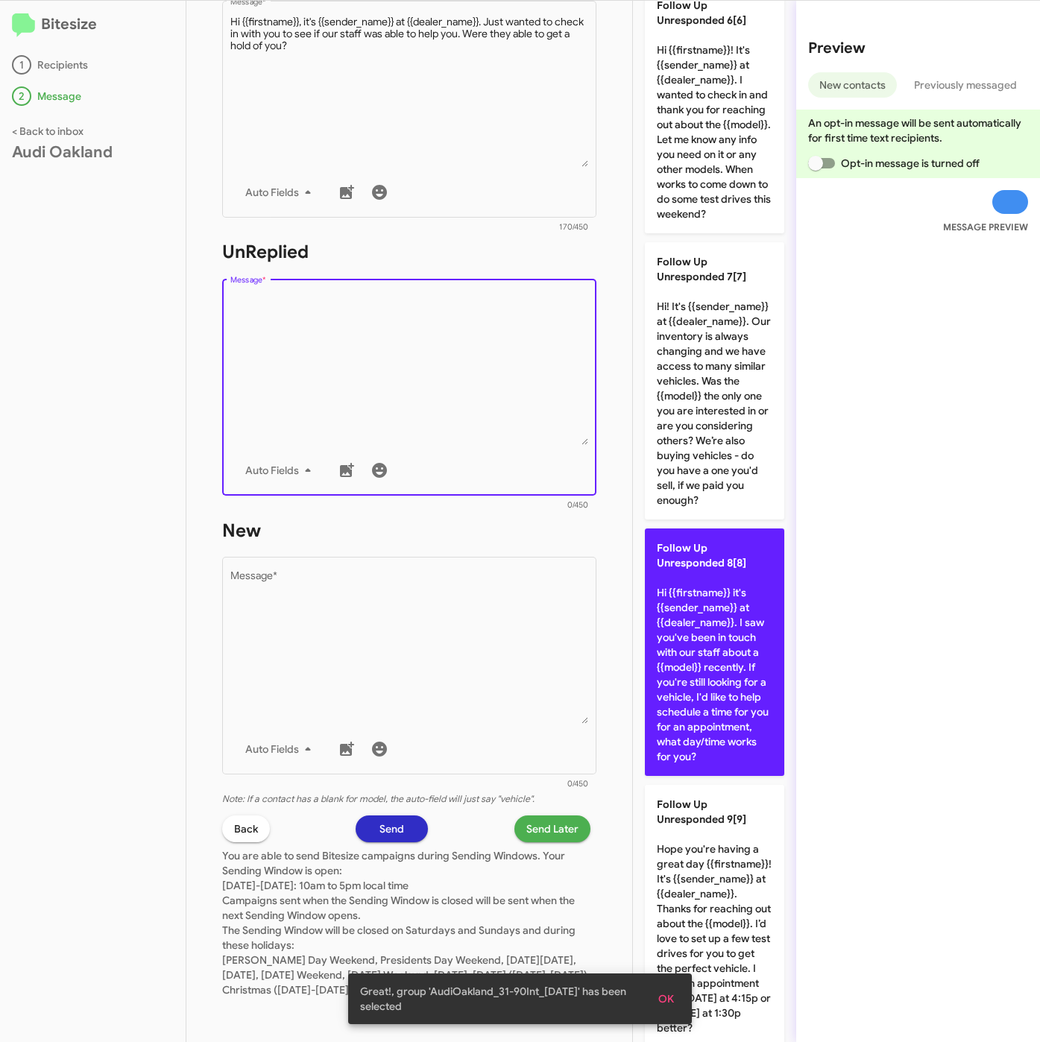
type textarea "Hi {{firstname}} it's {{sender_name}} at {{dealer_name}}. I saw you've been in …"
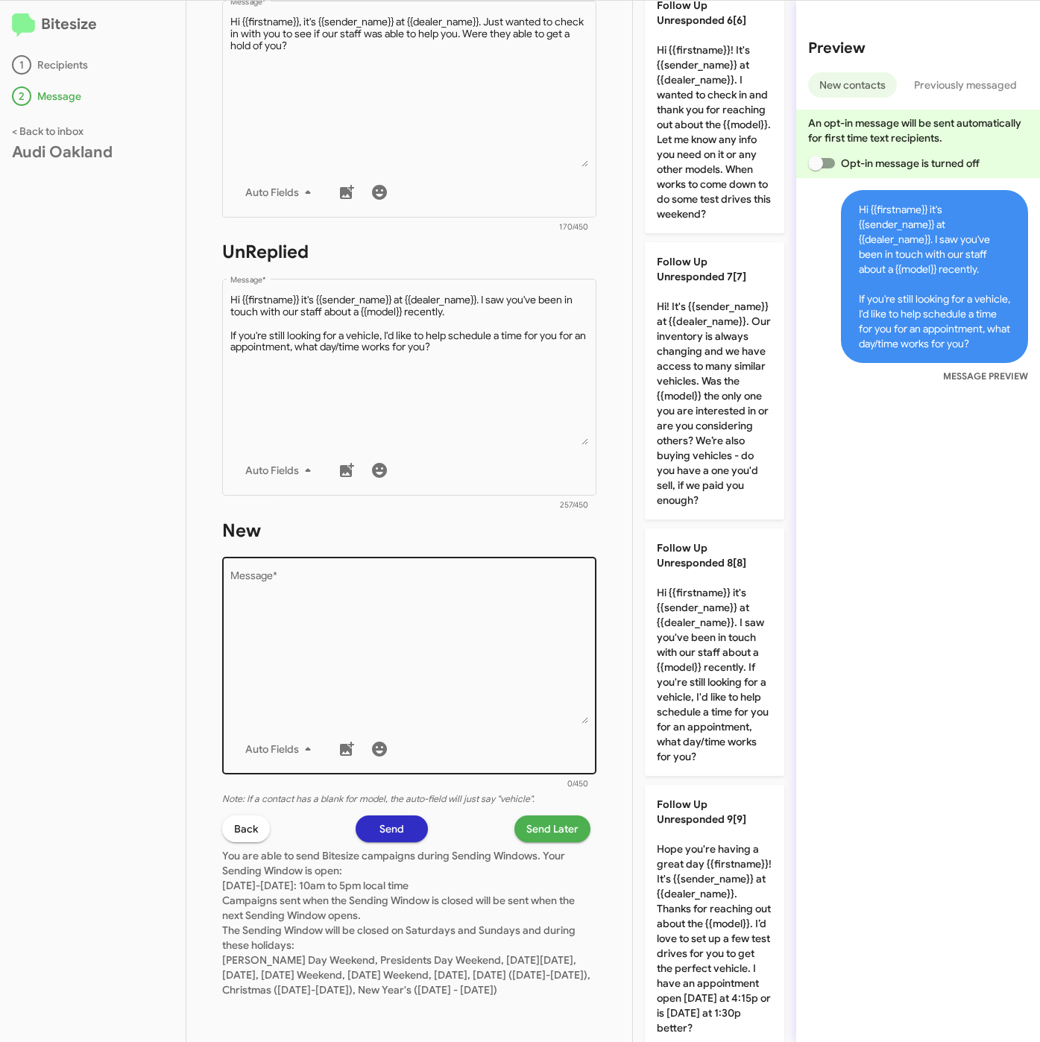
click at [317, 555] on div "Drop image here to insert Auto Fields Message *" at bounding box center [409, 665] width 358 height 220
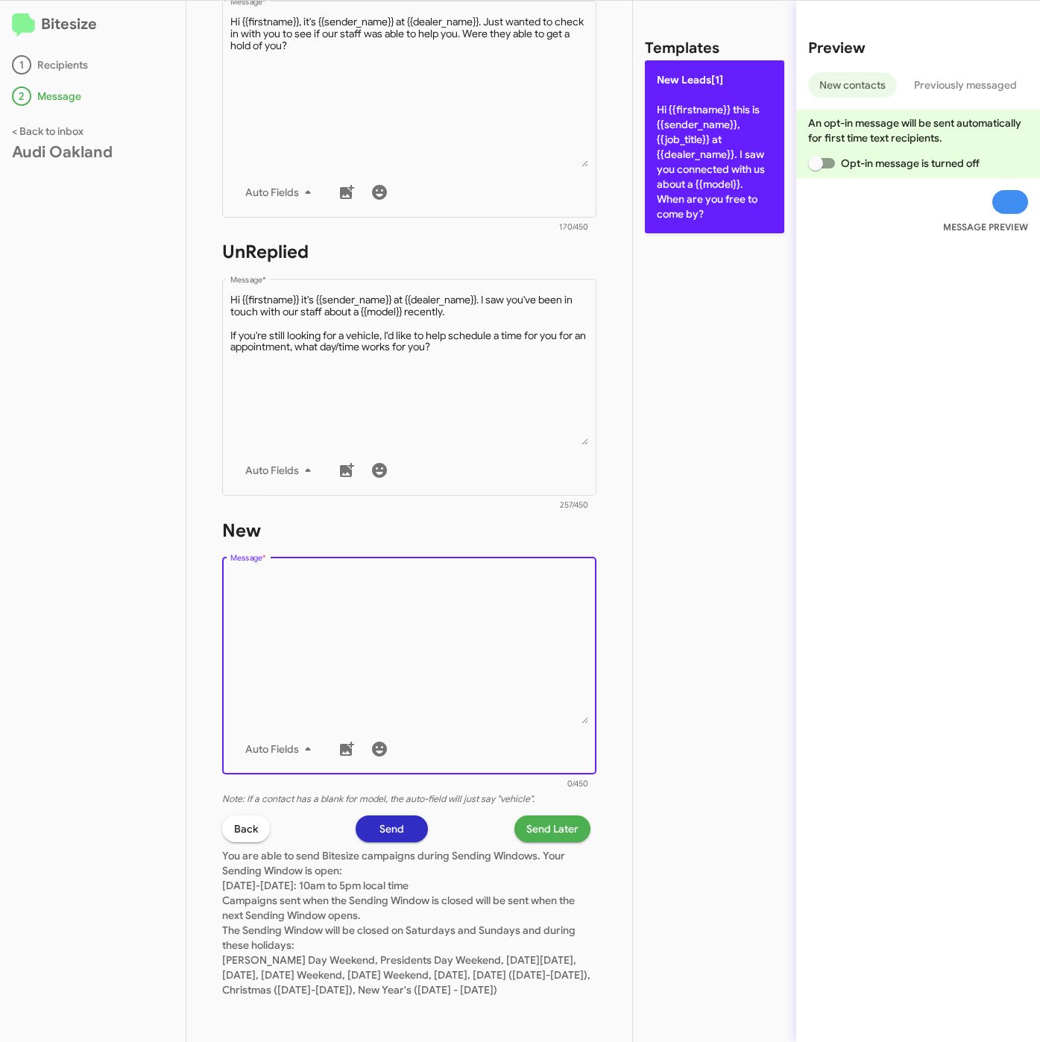
click at [747, 143] on p "New Leads[1] Hi {{firstname}} this is {{sender_name}}, {{job_title}} at {{deale…" at bounding box center [714, 146] width 139 height 173
type textarea "Hi {{firstname}} this is {{sender_name}}, {{job_title}} at {{dealer_name}}. I s…"
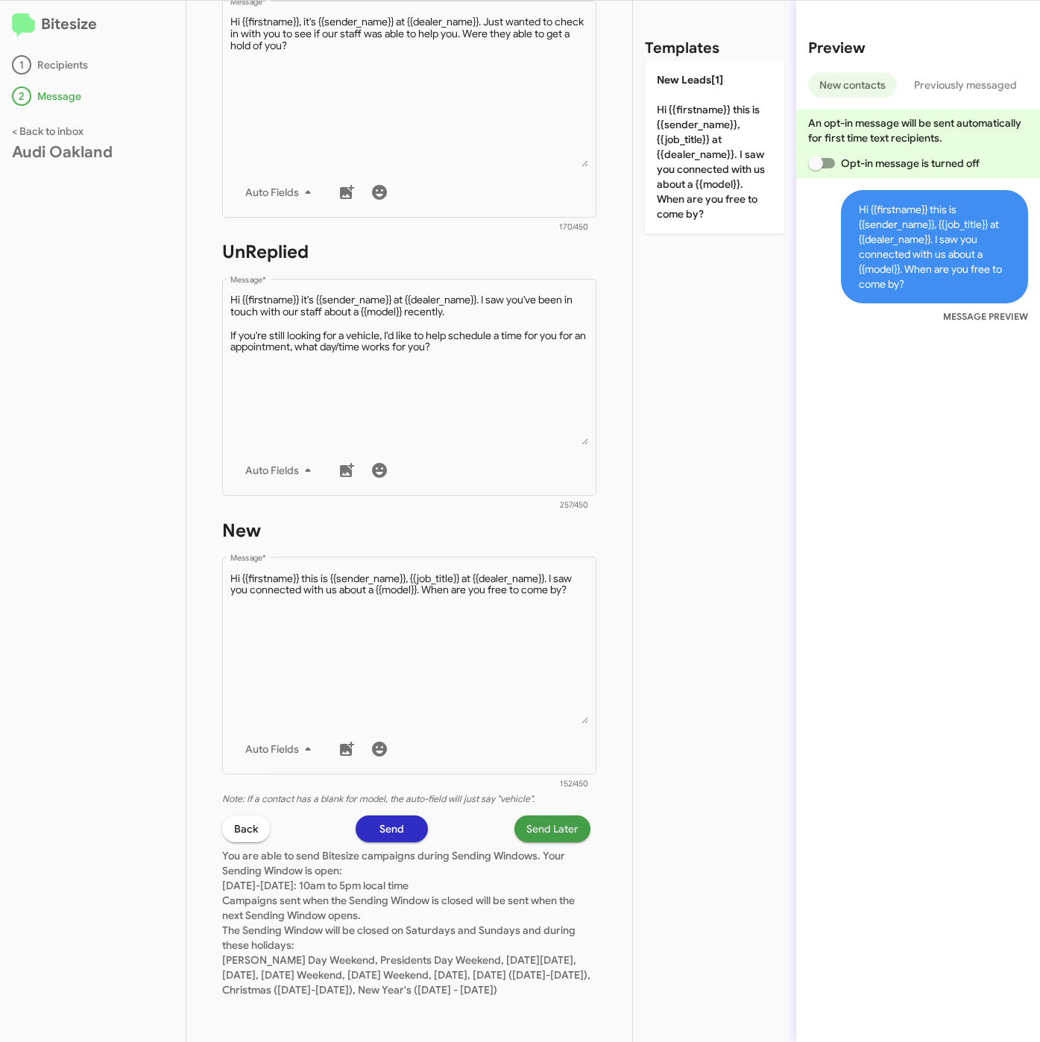
click at [552, 815] on span "Send Later" at bounding box center [552, 828] width 52 height 27
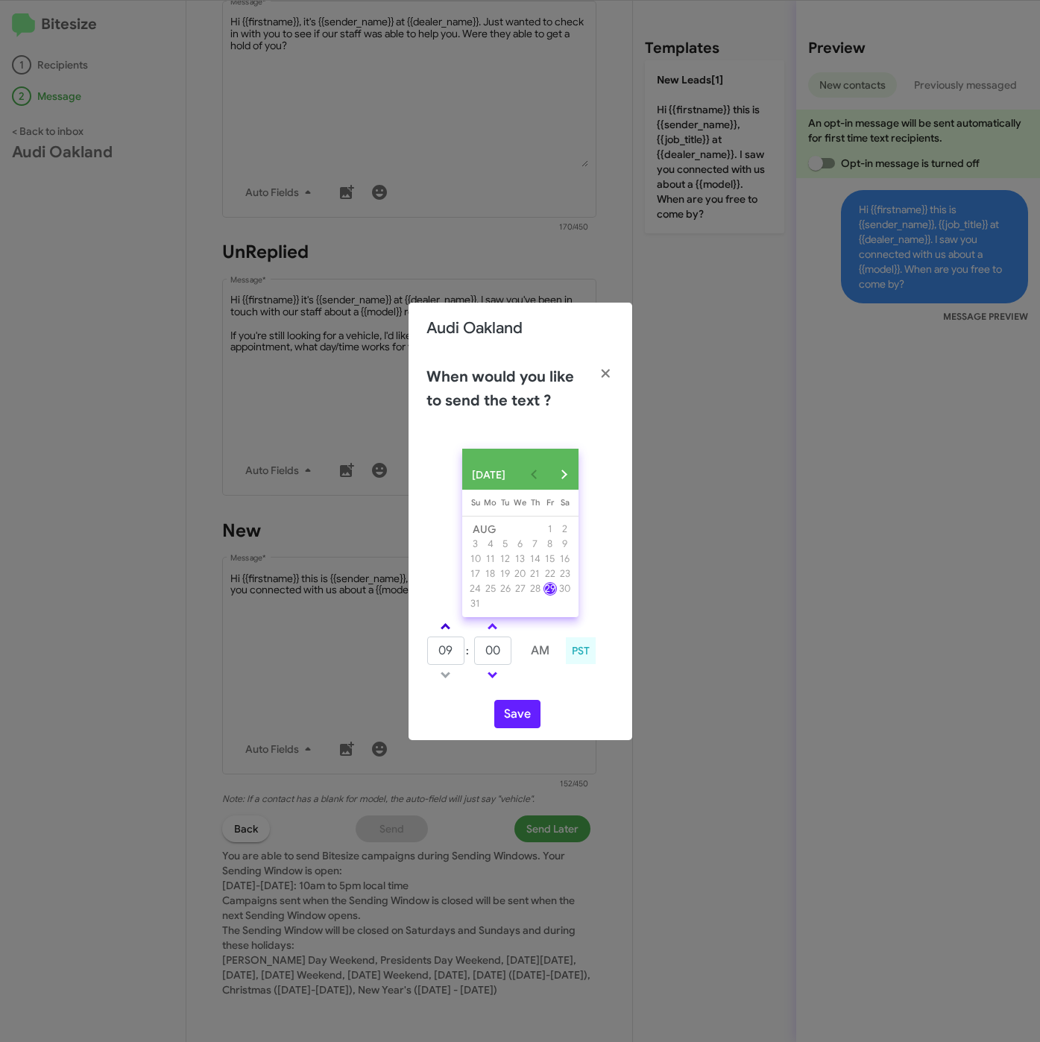
click at [447, 627] on link at bounding box center [445, 626] width 26 height 17
type input "10"
click at [521, 724] on button "Save" at bounding box center [517, 714] width 46 height 28
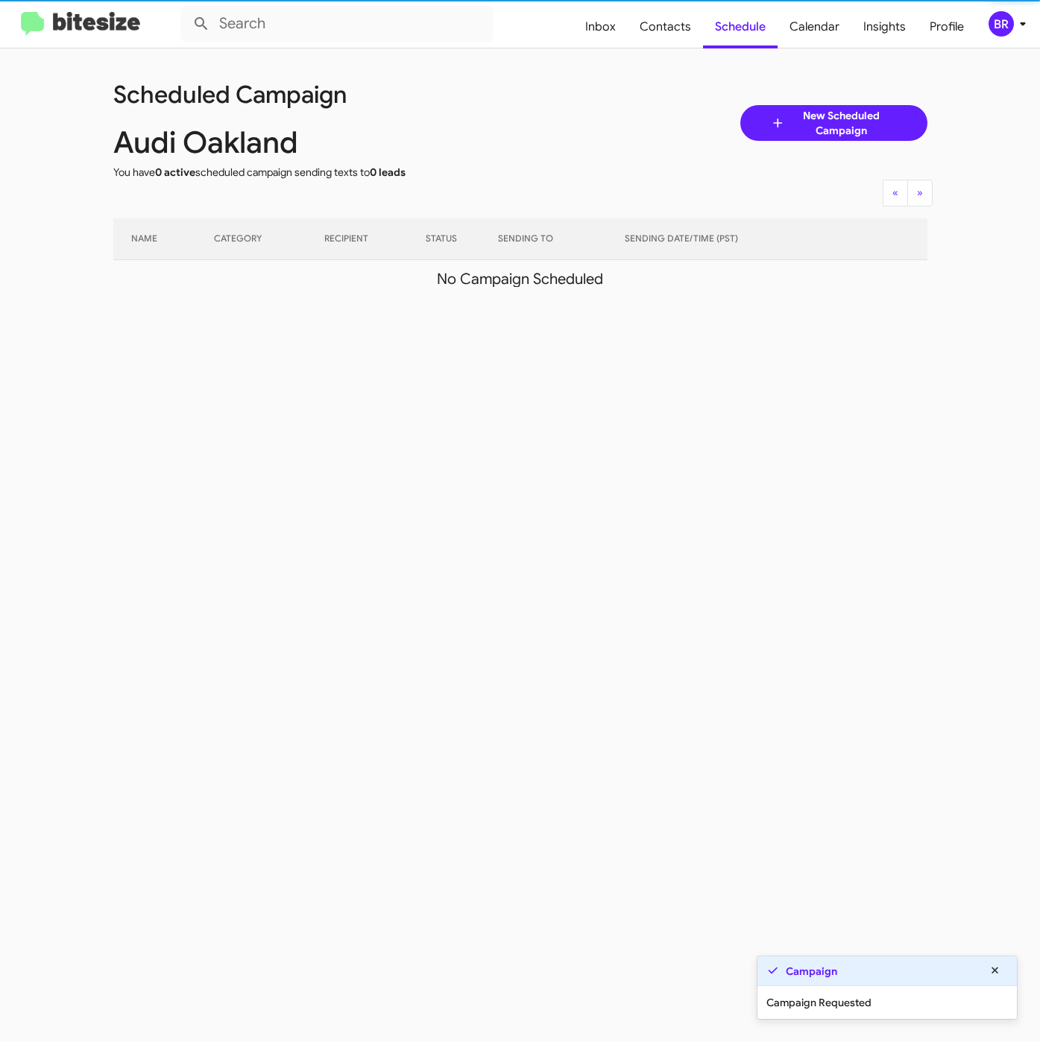
click at [1014, 18] on icon at bounding box center [1023, 24] width 18 height 18
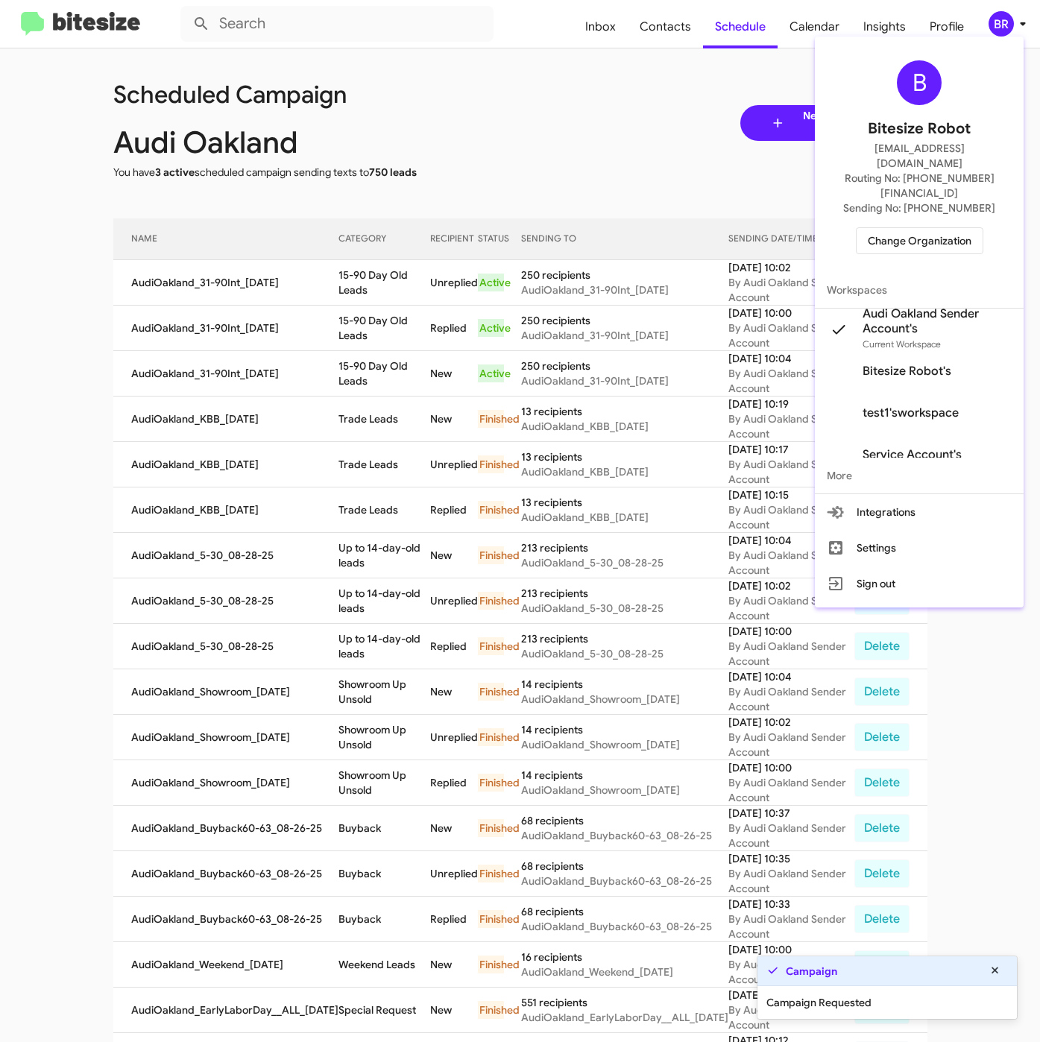
click at [335, 271] on div at bounding box center [520, 521] width 1040 height 1042
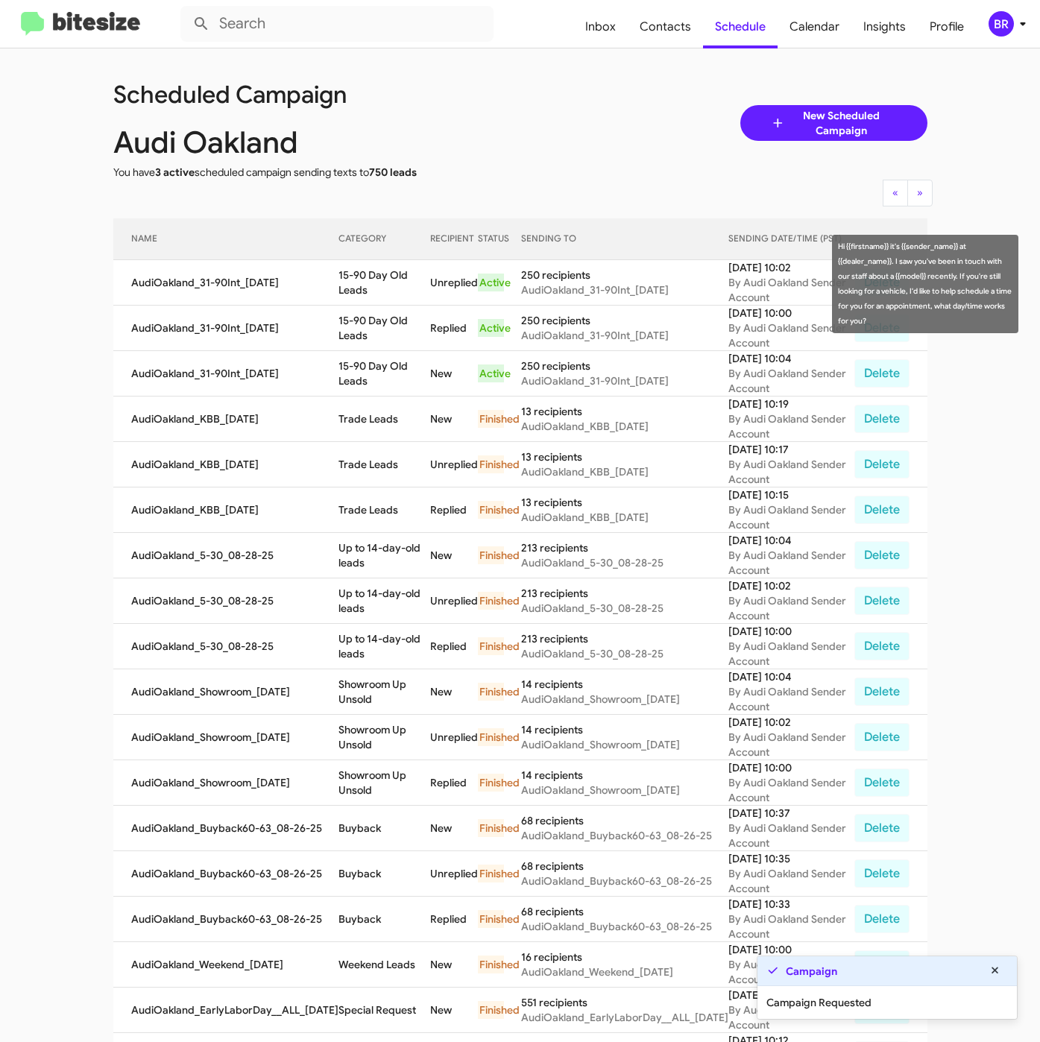
drag, startPoint x: 326, startPoint y: 275, endPoint x: 370, endPoint y: 291, distance: 46.0
click at [370, 291] on tr "AudiOakland_31-90Int_08-29-25 15-90 Day Old Leads Unreplied Active 250 recipien…" at bounding box center [520, 282] width 814 height 45
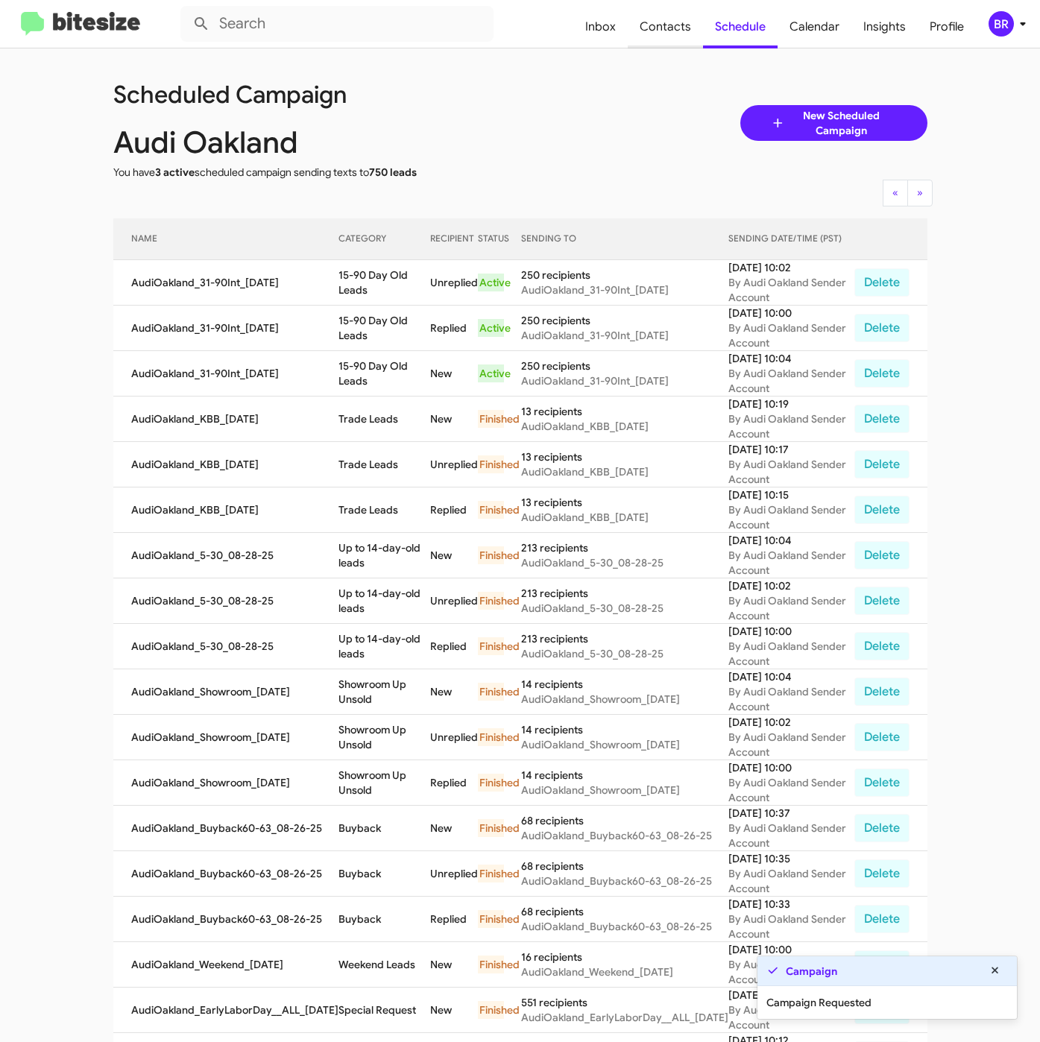
copy tr "15-90 Day Old Leads"
click at [675, 20] on span "Contacts" at bounding box center [665, 26] width 75 height 43
type input "in:groups"
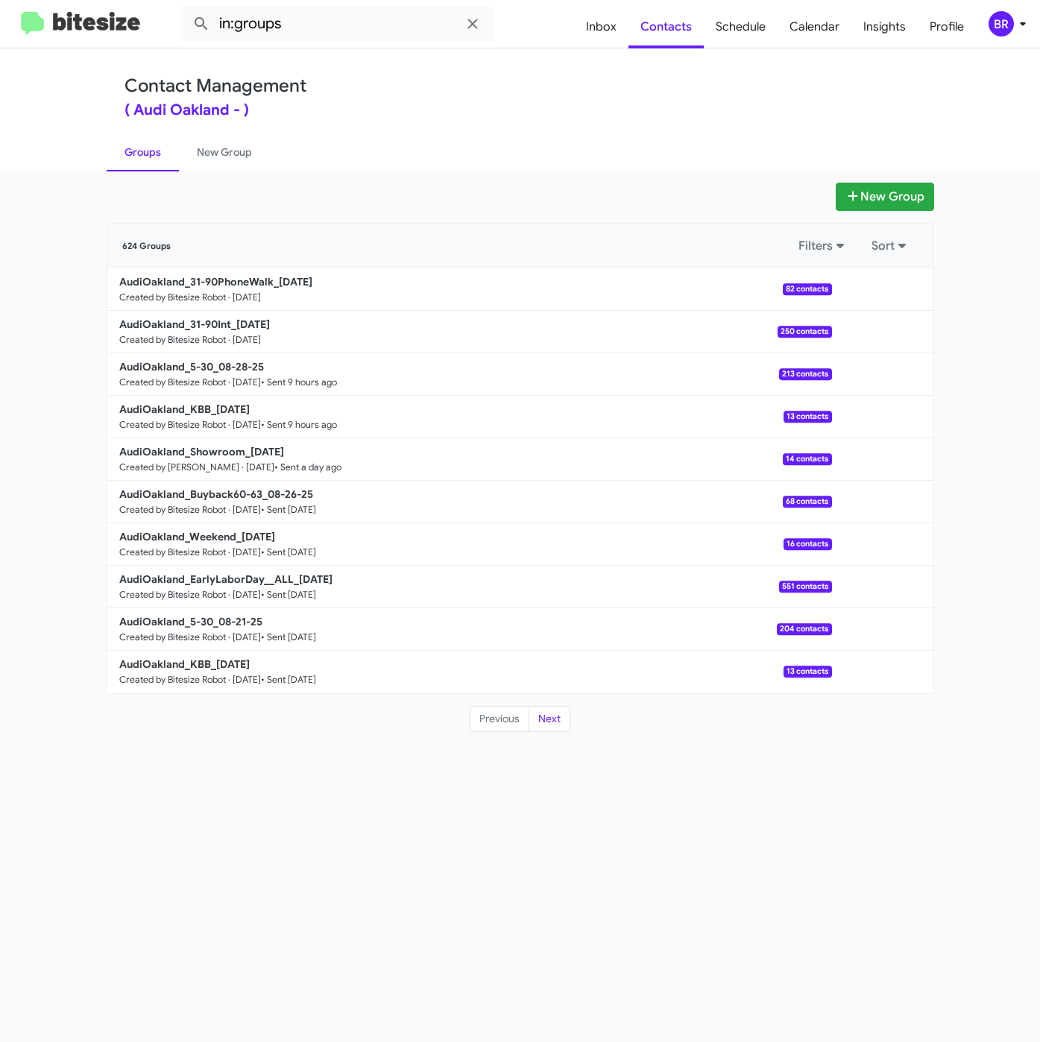
click at [504, 78] on div "Contact Management ( Audi Oakland - )" at bounding box center [520, 96] width 792 height 42
click at [229, 278] on b "AudiOakland_31-90PhoneWalk_08-29-25" at bounding box center [215, 281] width 193 height 13
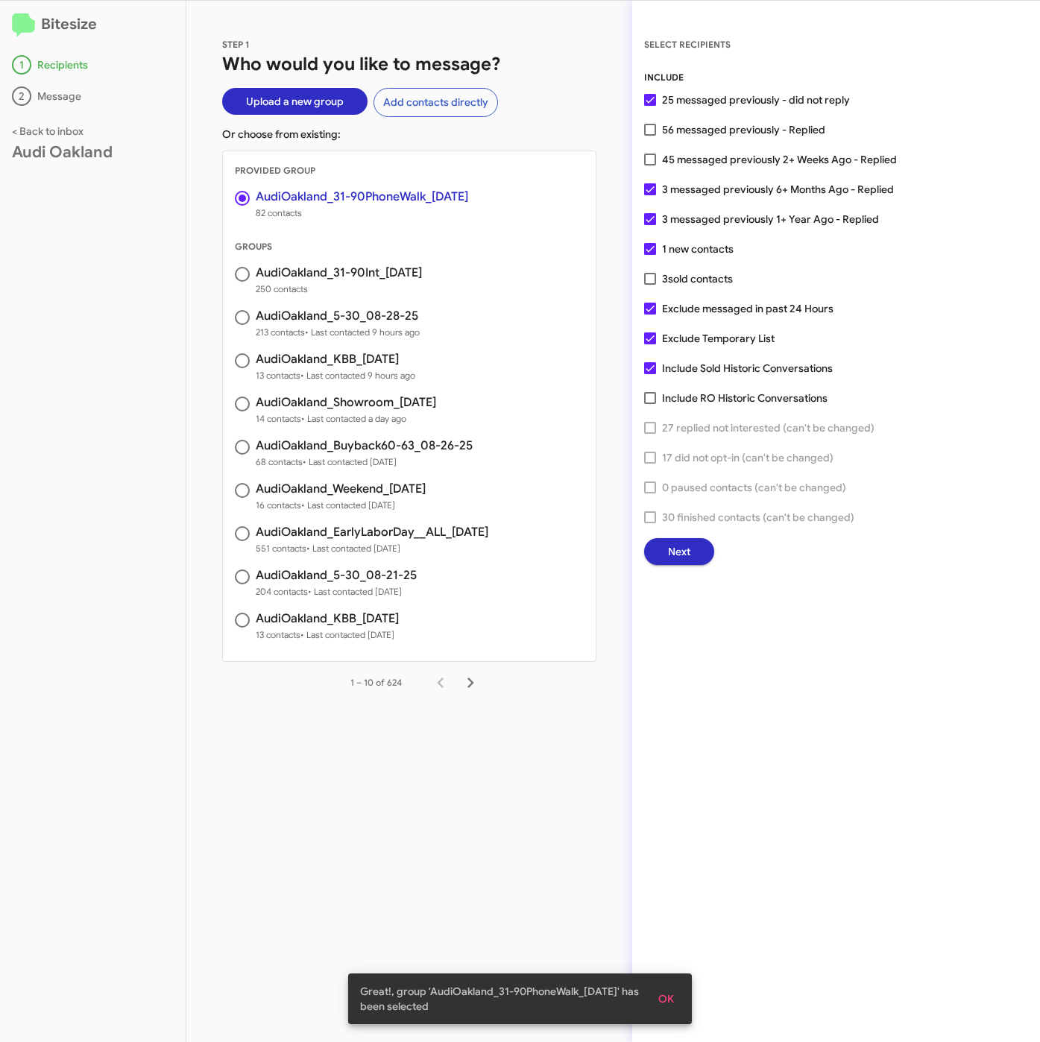
click at [700, 544] on button "Next" at bounding box center [679, 551] width 70 height 27
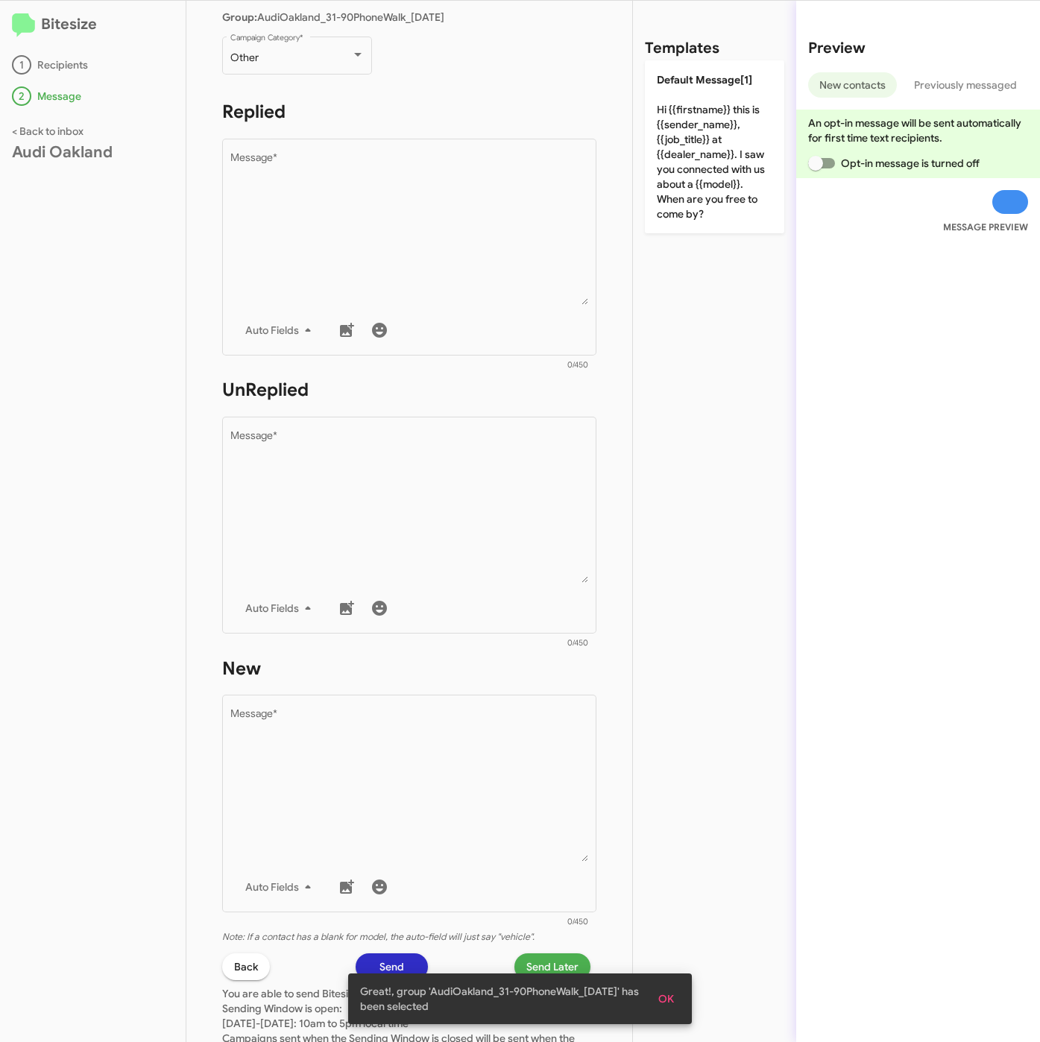
scroll to position [335, 0]
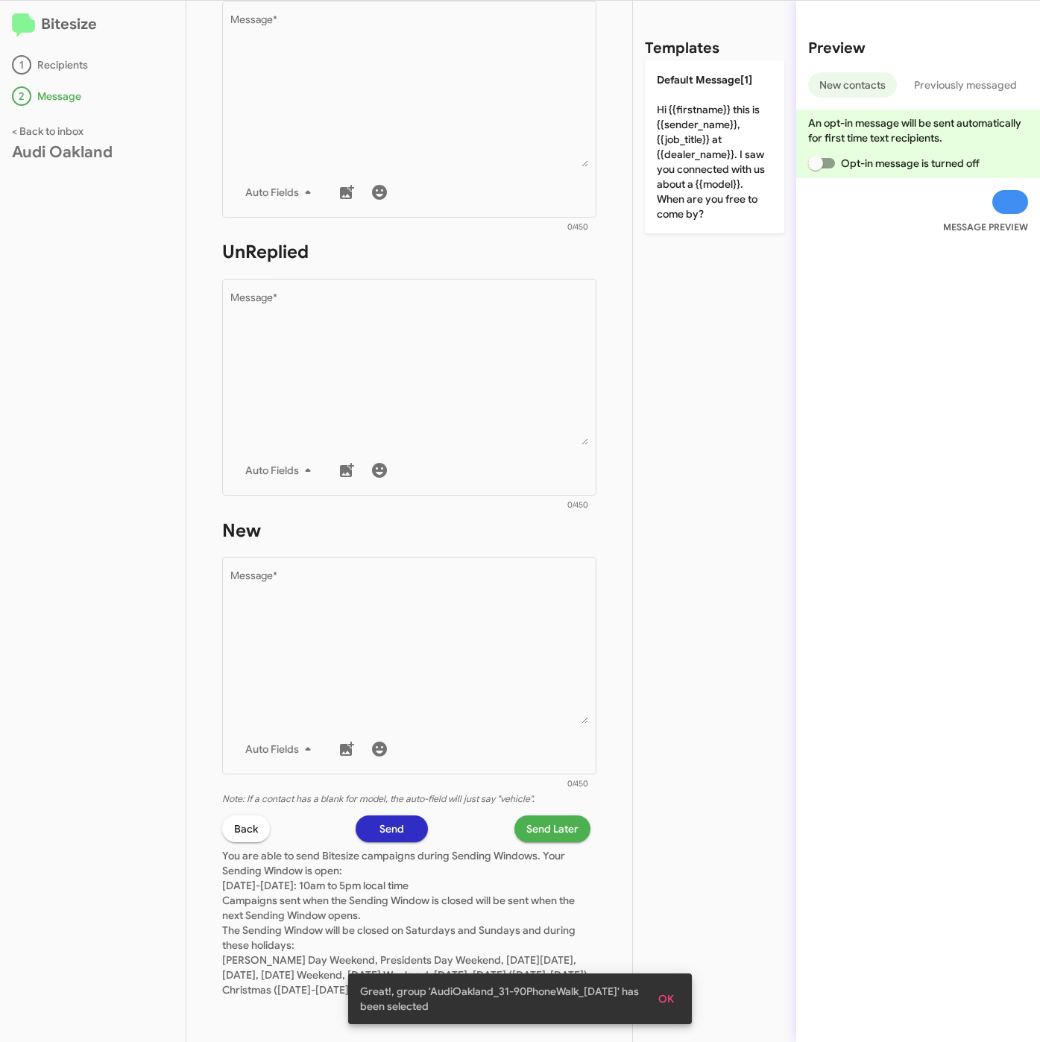
click at [247, 821] on span "Back" at bounding box center [246, 828] width 24 height 27
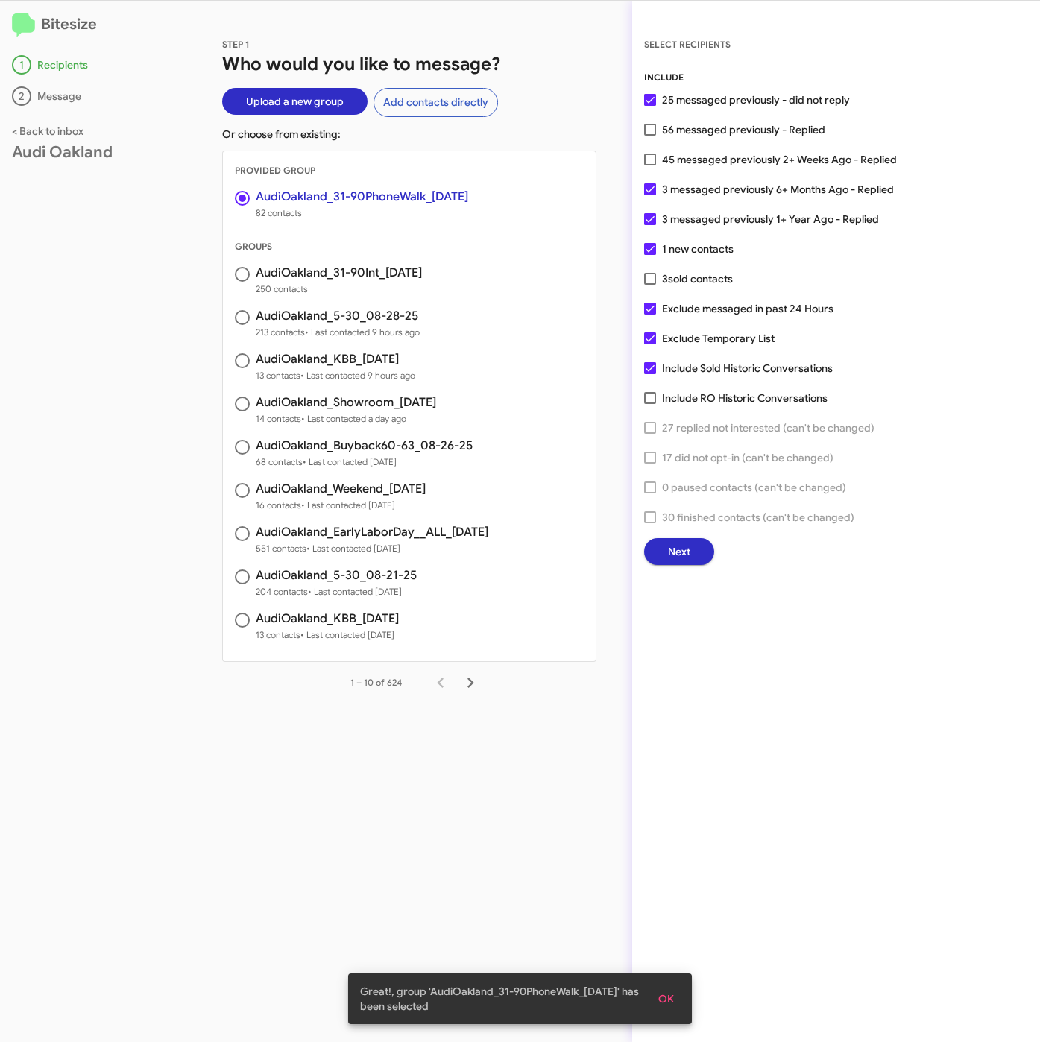
click at [745, 151] on span "45 messaged previously 2+ Weeks Ago - Replied" at bounding box center [779, 160] width 235 height 18
click at [650, 165] on input "45 messaged previously 2+ Weeks Ago - Replied" at bounding box center [649, 165] width 1 height 1
checkbox input "true"
click at [703, 551] on button "Next" at bounding box center [679, 551] width 70 height 27
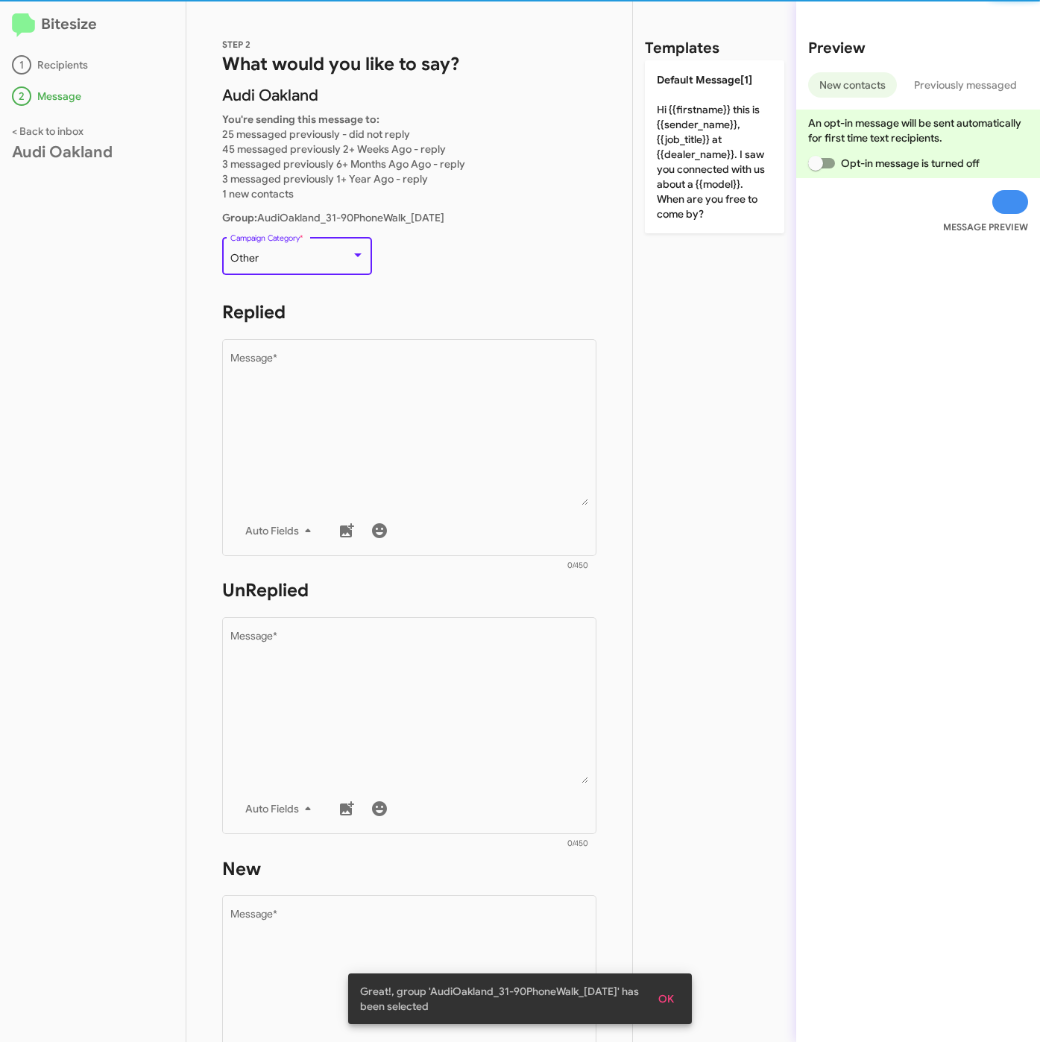
click at [300, 256] on div "Other" at bounding box center [290, 259] width 121 height 12
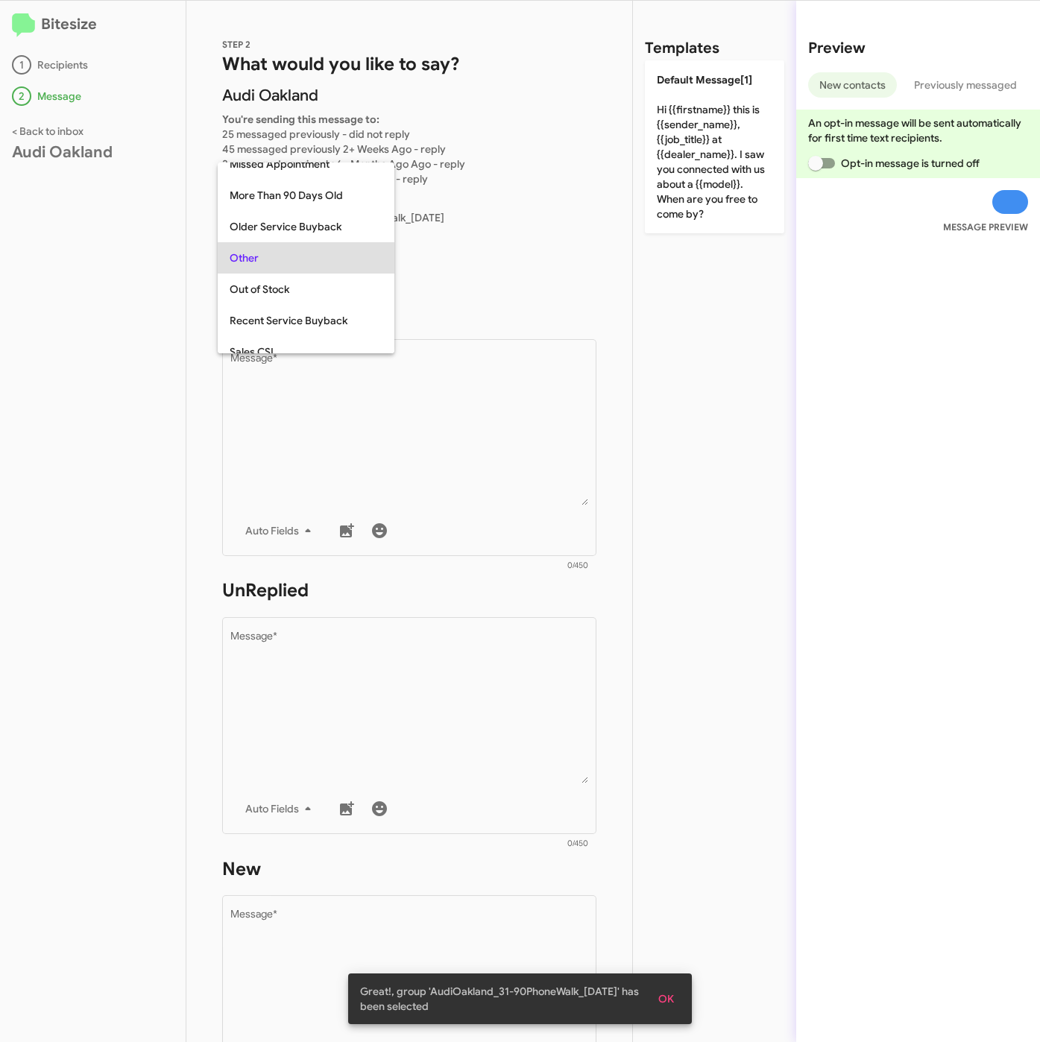
scroll to position [31, 0]
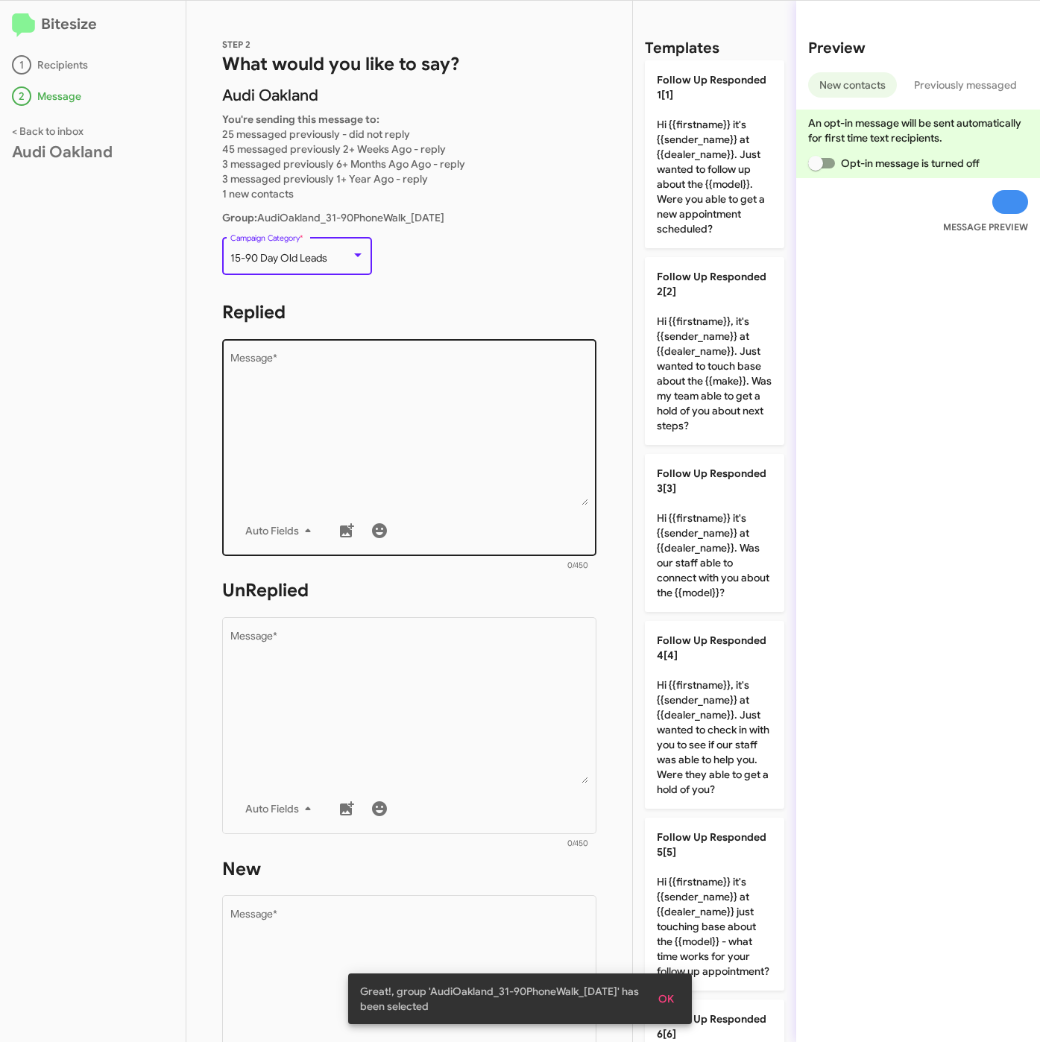
click at [362, 353] on textarea "Message *" at bounding box center [409, 429] width 358 height 152
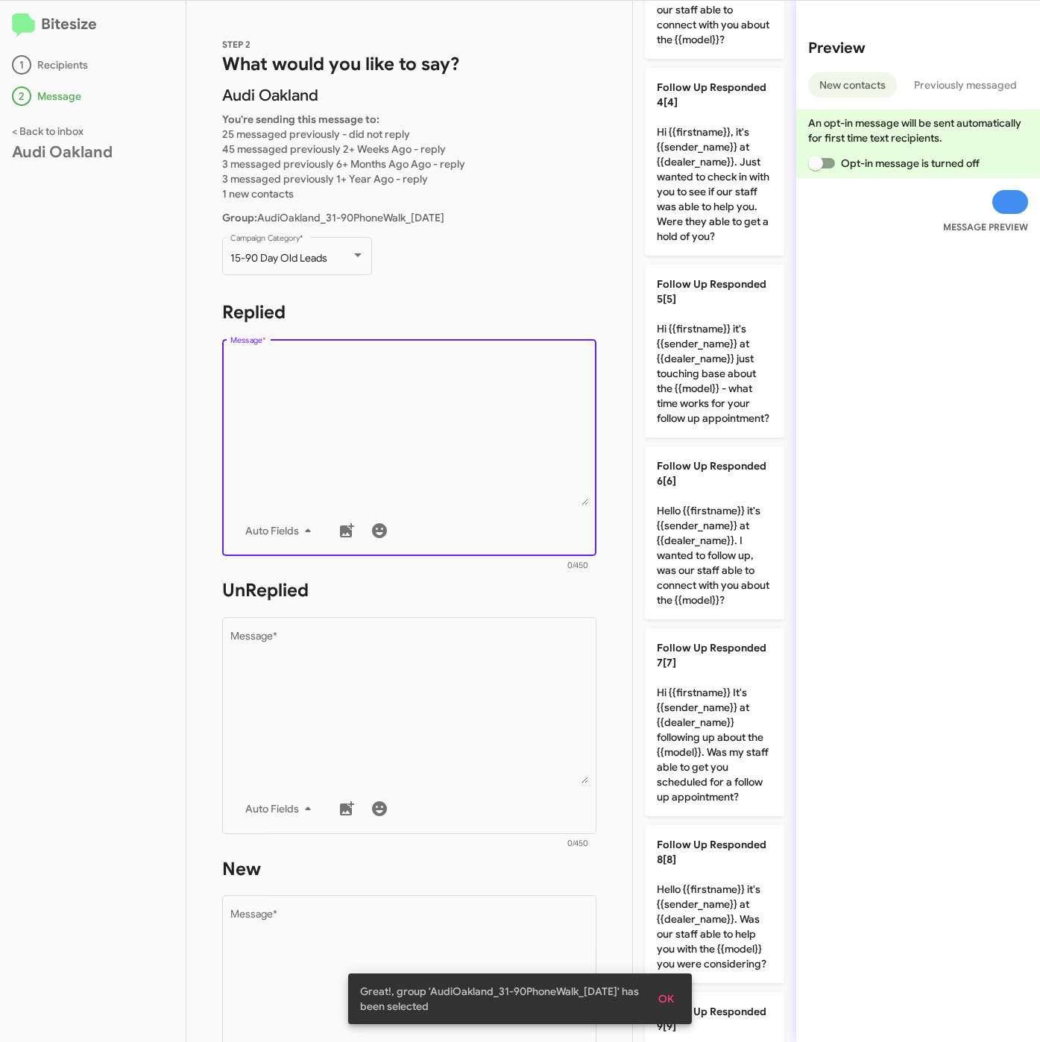
scroll to position [660, 0]
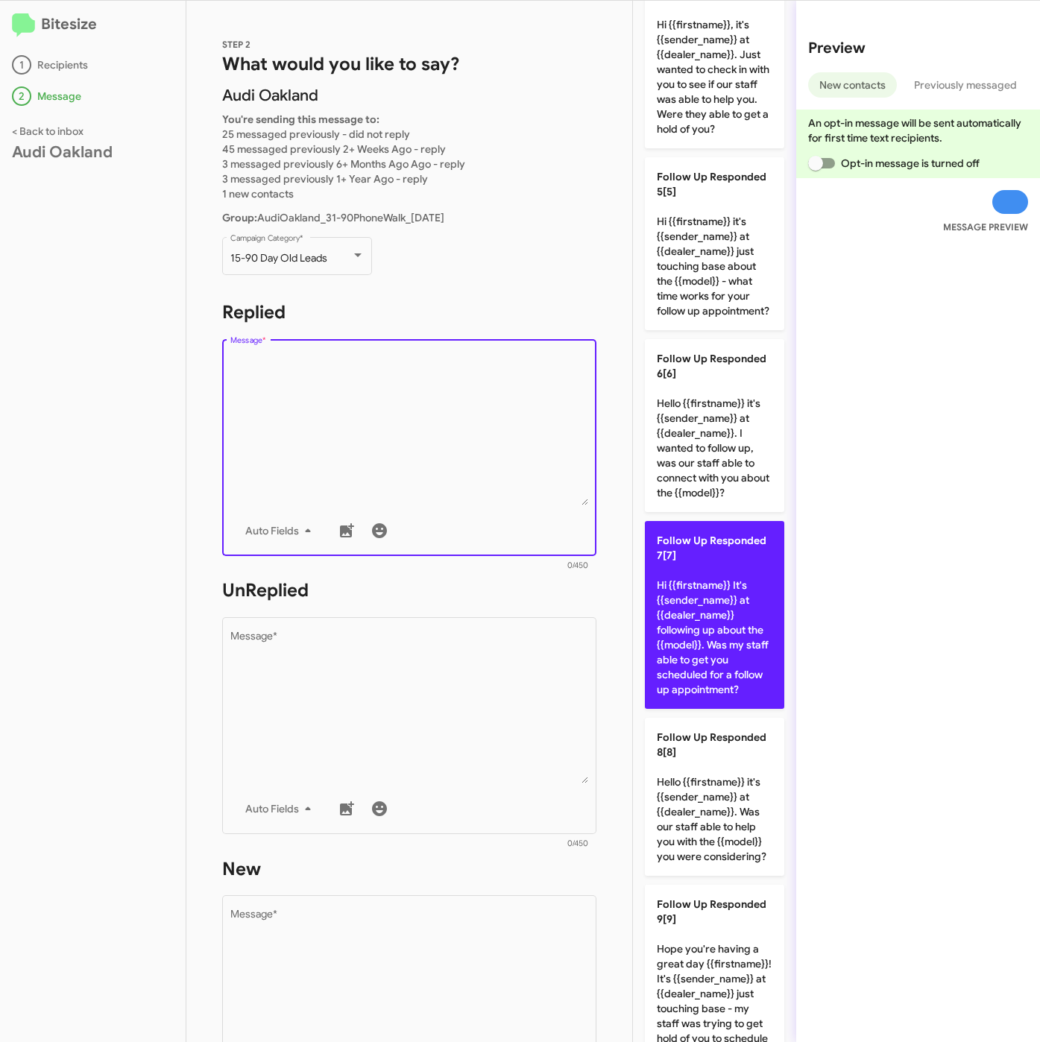
click at [677, 680] on p "Follow Up Responded 7[7] Hi {{firstname}} It's {{sender_name}} at {{dealer_name…" at bounding box center [714, 615] width 139 height 188
type textarea "Hi {{firstname}} It's {{sender_name}} at {{dealer_name}} following up about the…"
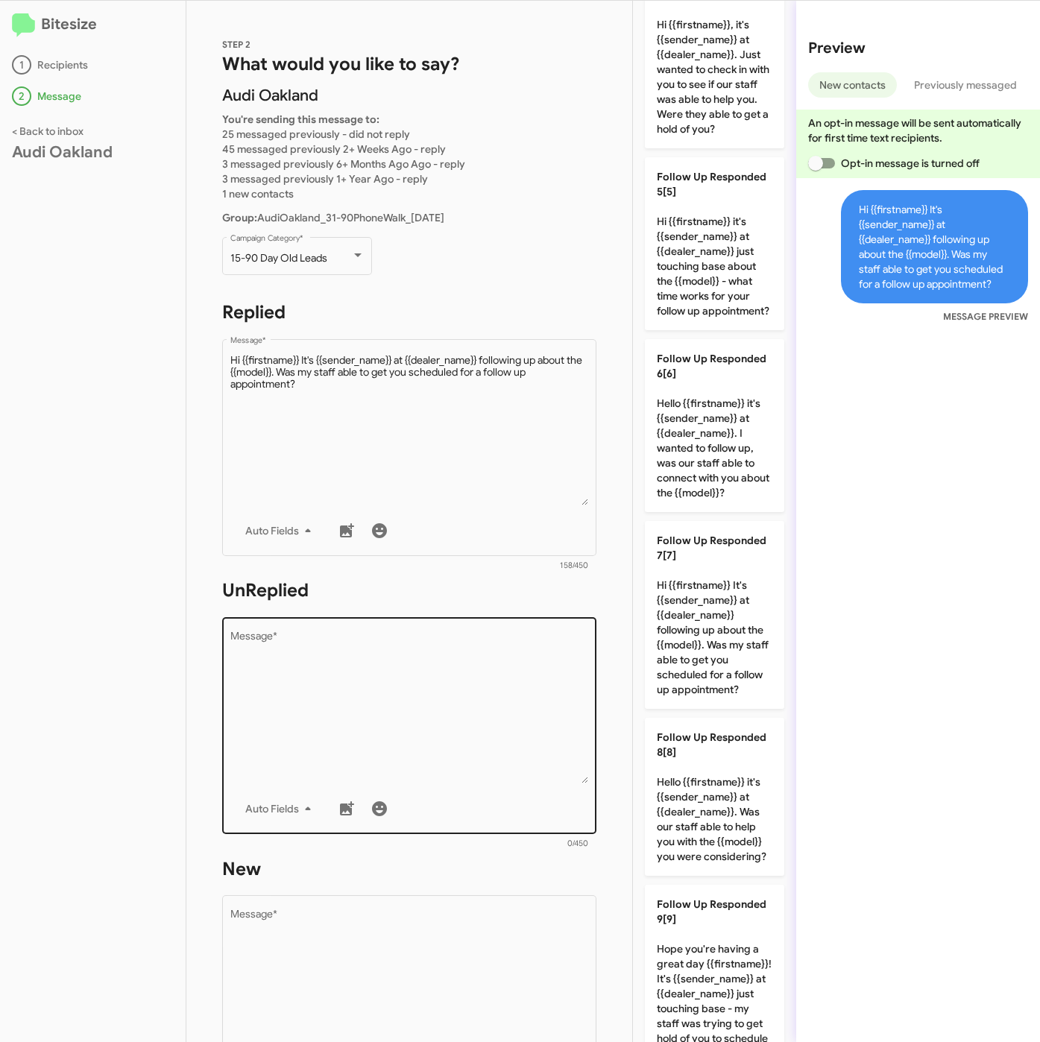
click at [566, 736] on textarea "Message *" at bounding box center [409, 707] width 358 height 152
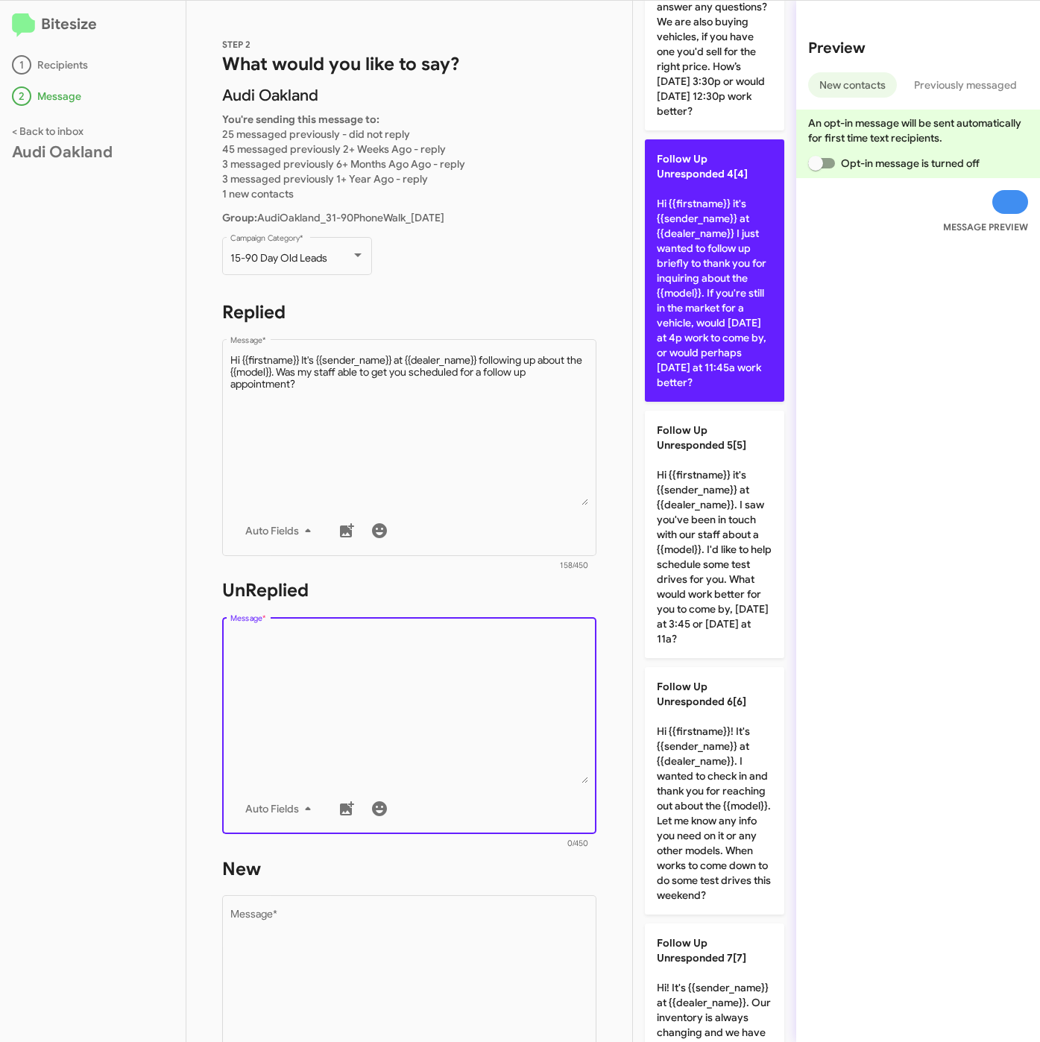
click at [709, 402] on p "Follow Up Unresponded 4[4] Hi {{firstname}} it's {{sender_name}} at {{dealer_na…" at bounding box center [714, 270] width 139 height 262
type textarea "Hi {{firstname}} it's {{sender_name}} at {{dealer_name}} I just wanted to follo…"
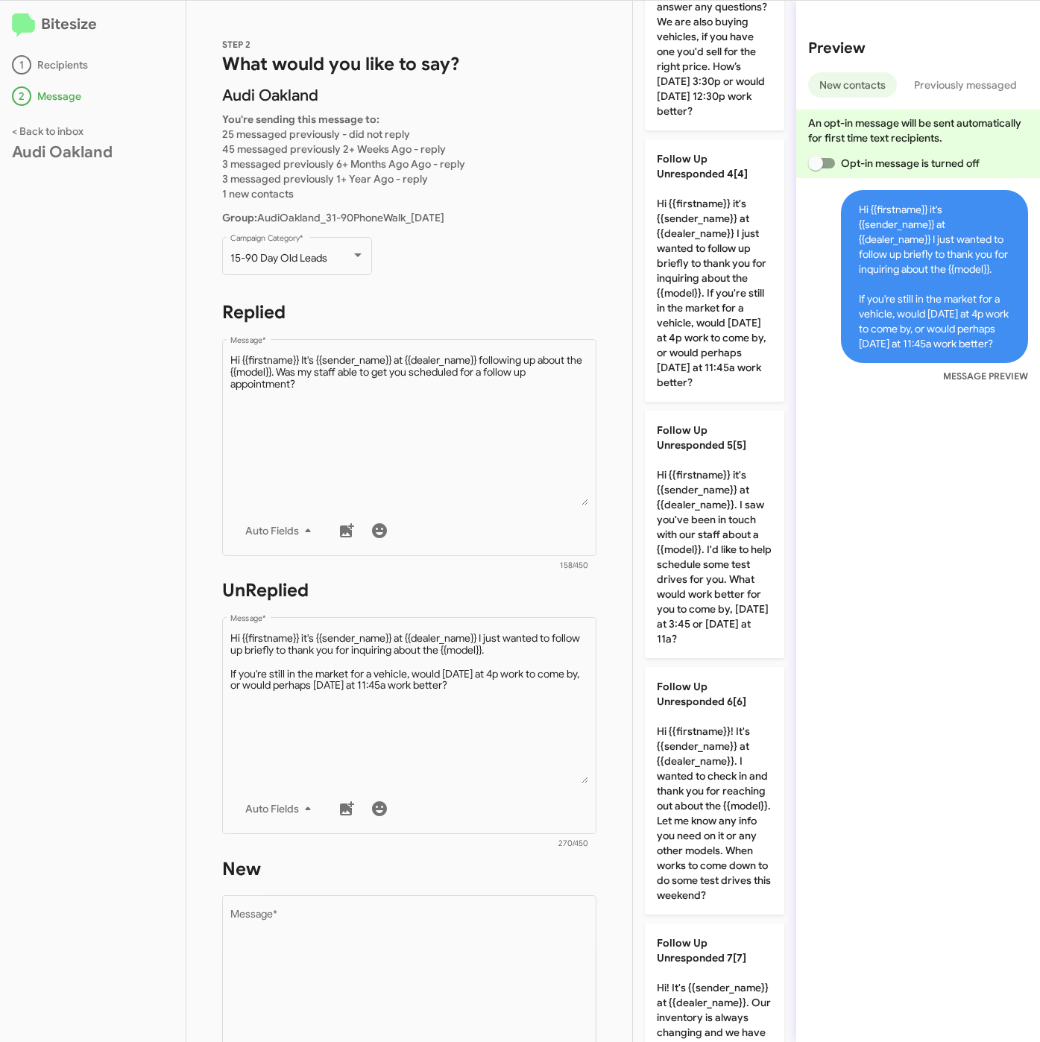
click at [501, 911] on textarea "Message *" at bounding box center [409, 986] width 358 height 152
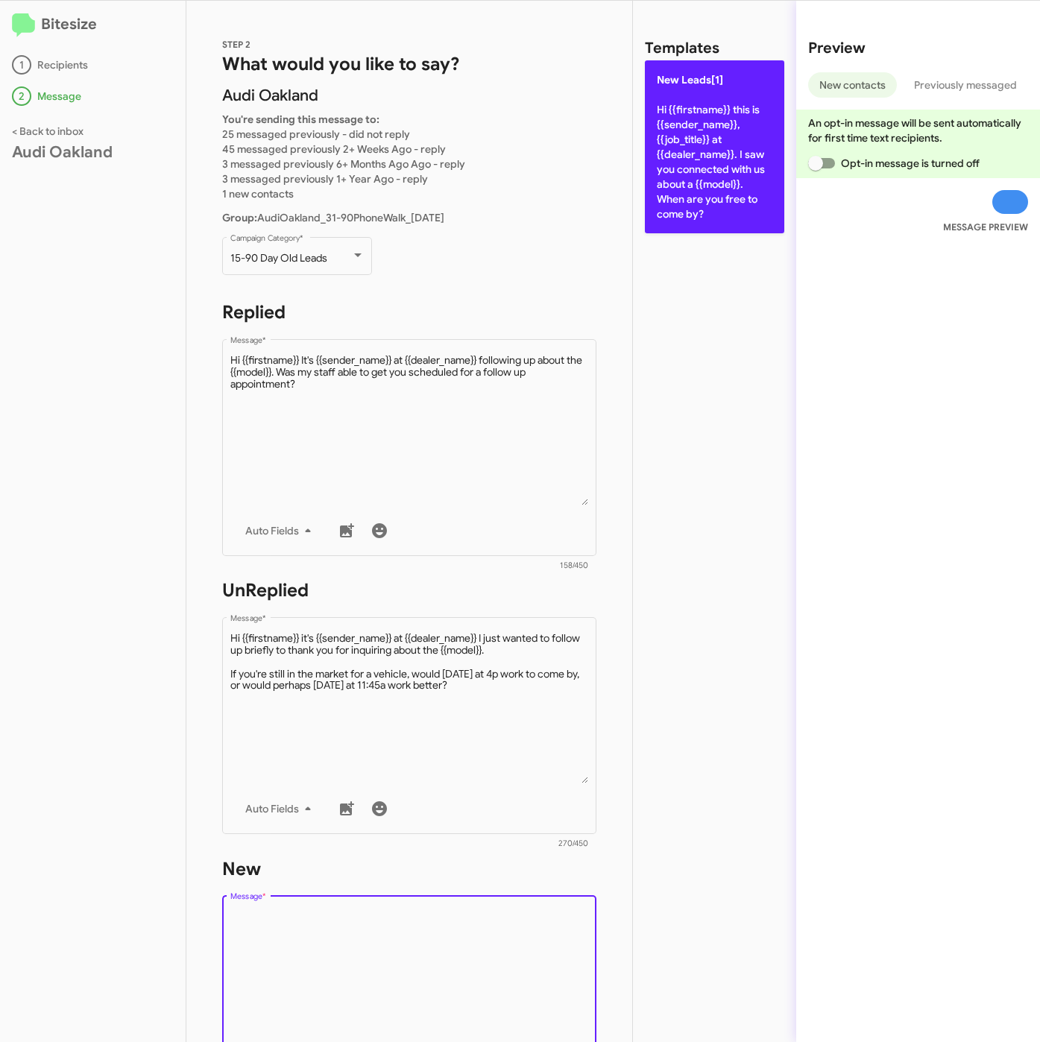
click at [683, 202] on p "New Leads[1] Hi {{firstname}} this is {{sender_name}}, {{job_title}} at {{deale…" at bounding box center [714, 146] width 139 height 173
type textarea "Hi {{firstname}} this is {{sender_name}}, {{job_title}} at {{dealer_name}}. I s…"
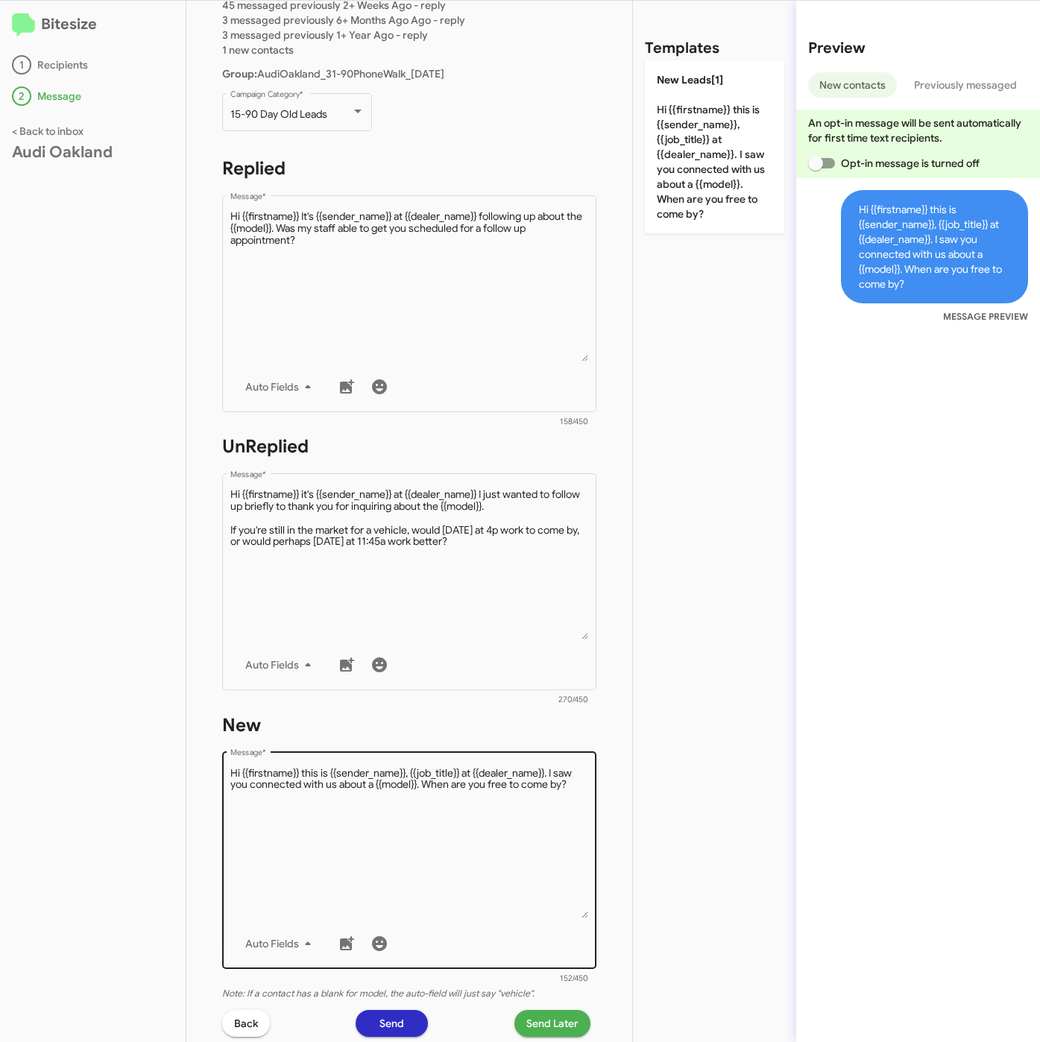
scroll to position [224, 0]
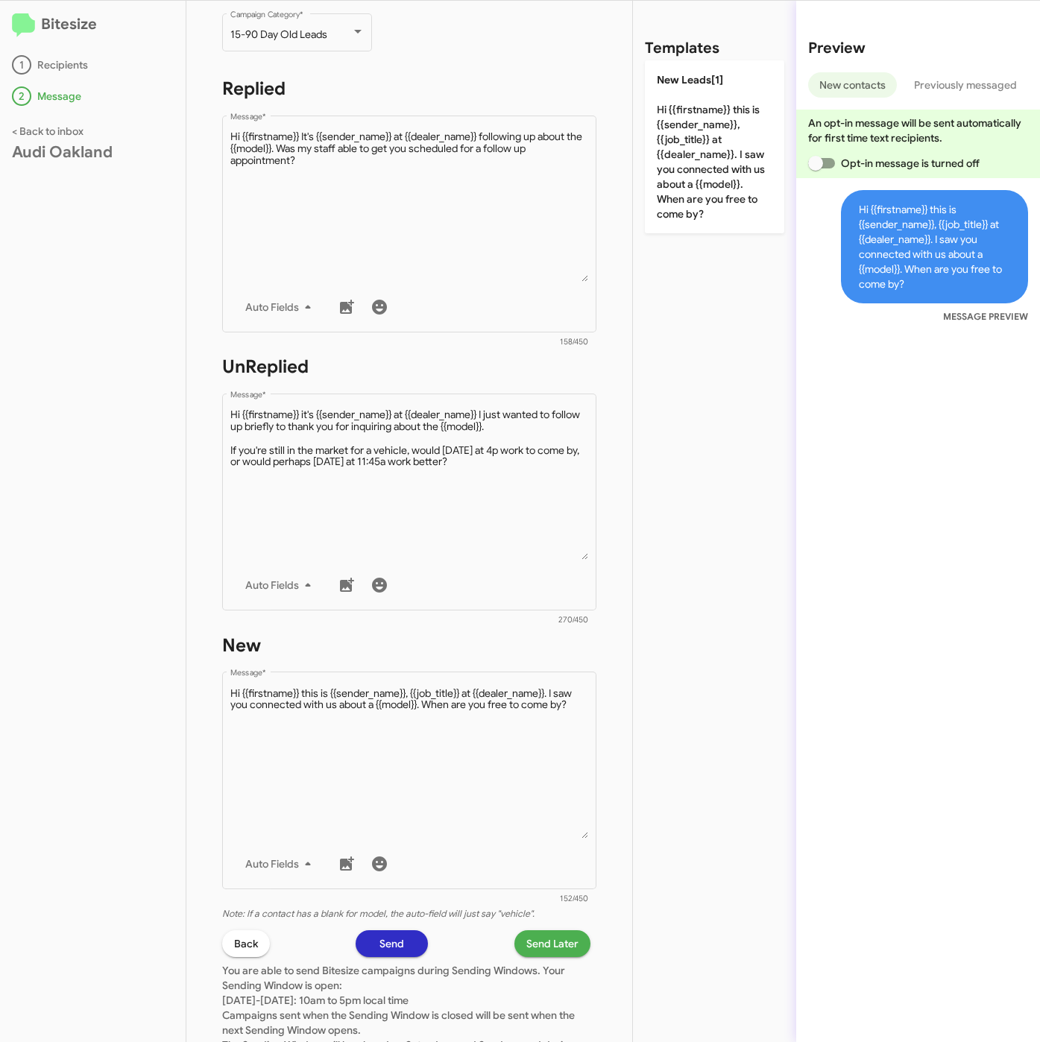
click at [539, 944] on span "Send Later" at bounding box center [552, 943] width 52 height 27
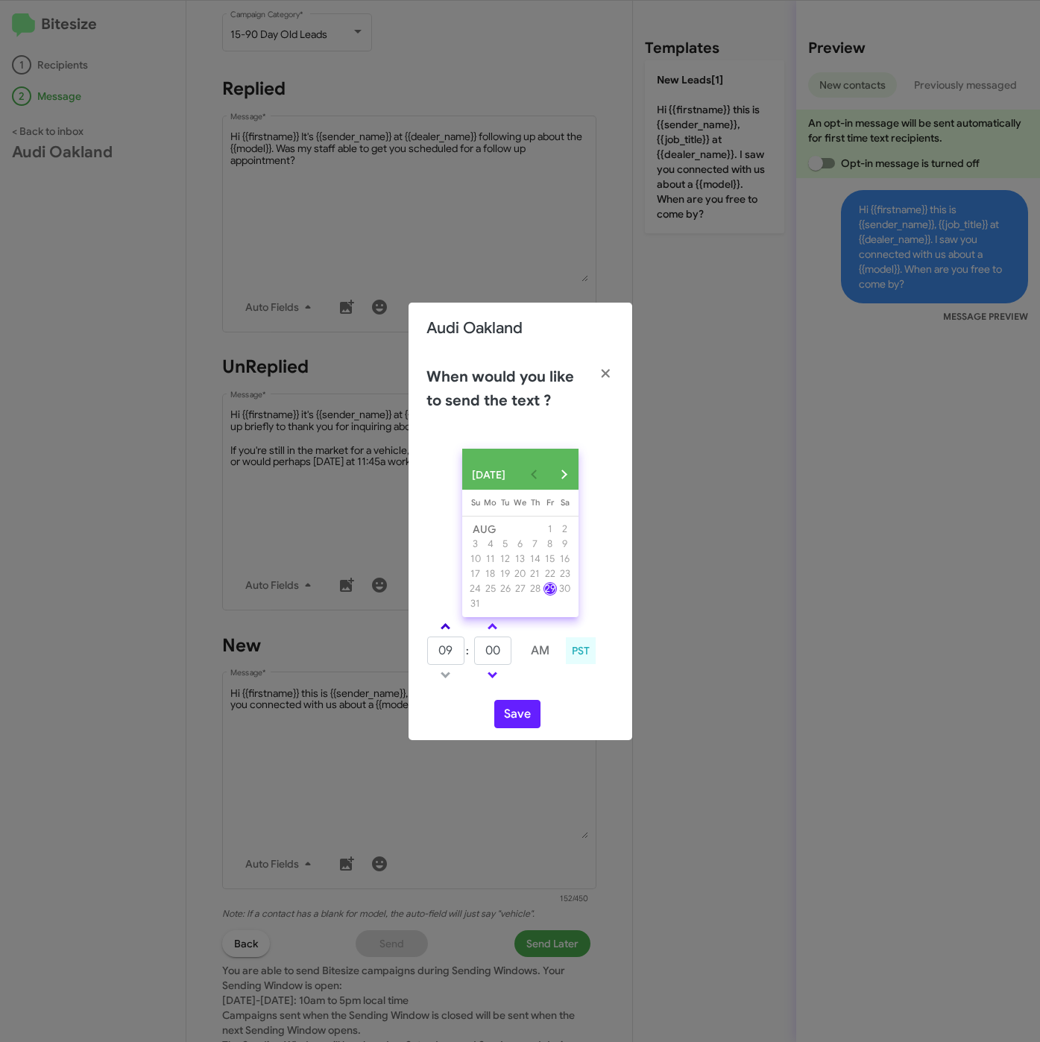
drag, startPoint x: 440, startPoint y: 628, endPoint x: 477, endPoint y: 639, distance: 38.2
click at [441, 628] on link at bounding box center [445, 626] width 26 height 17
type input "10"
drag, startPoint x: 495, startPoint y: 651, endPoint x: 473, endPoint y: 651, distance: 22.4
click at [473, 651] on tr "10 : 00 AM" at bounding box center [492, 651] width 133 height 30
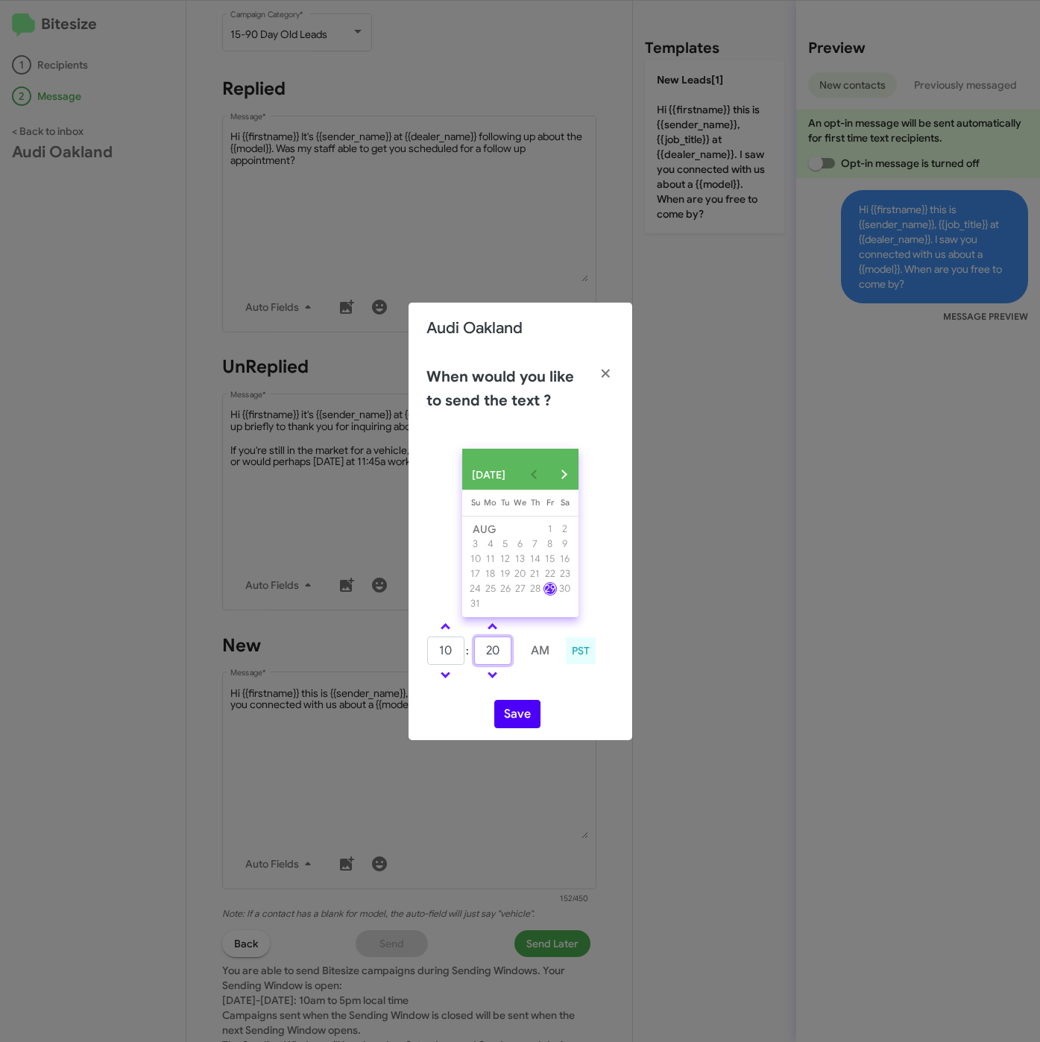
type input "20"
click at [514, 711] on button "Save" at bounding box center [517, 714] width 46 height 28
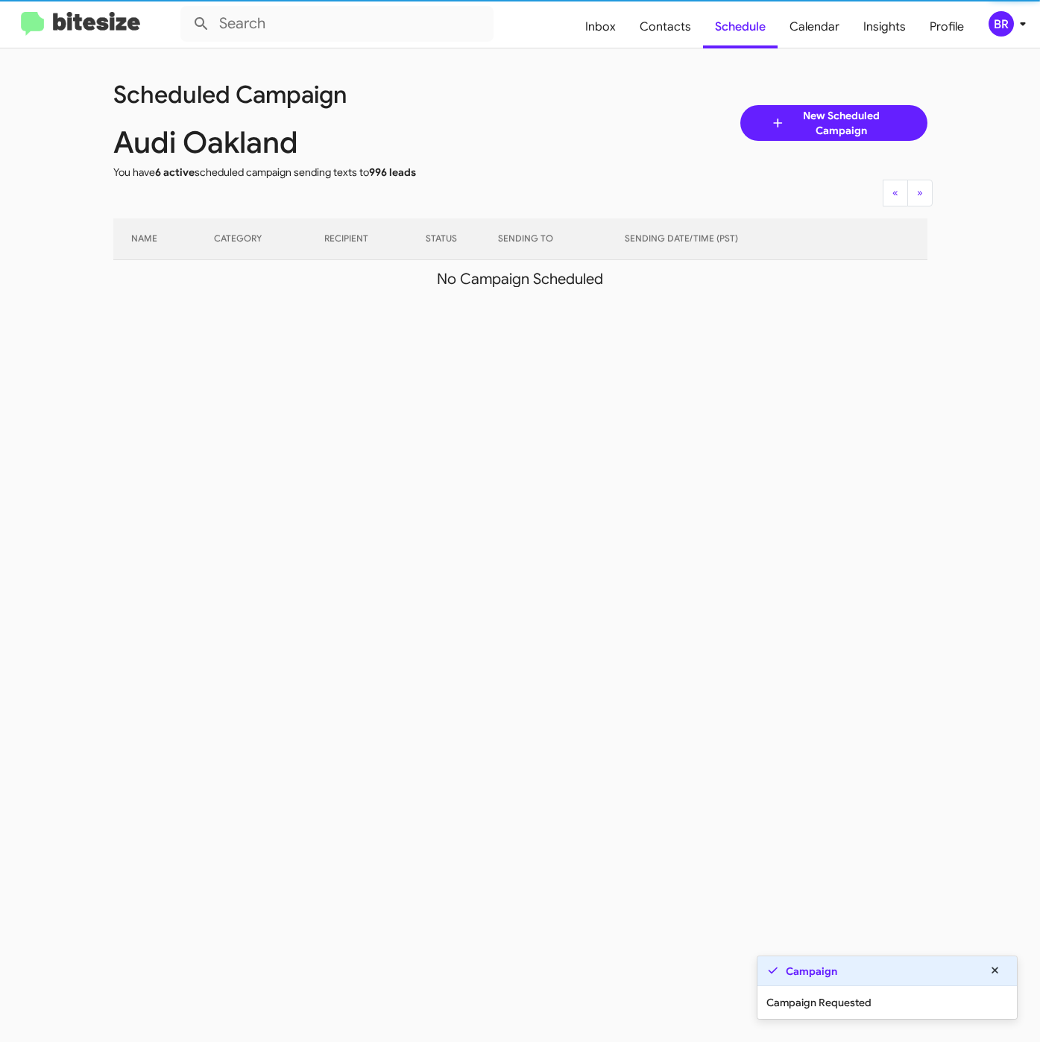
click at [1009, 27] on div "BR" at bounding box center [1000, 23] width 25 height 25
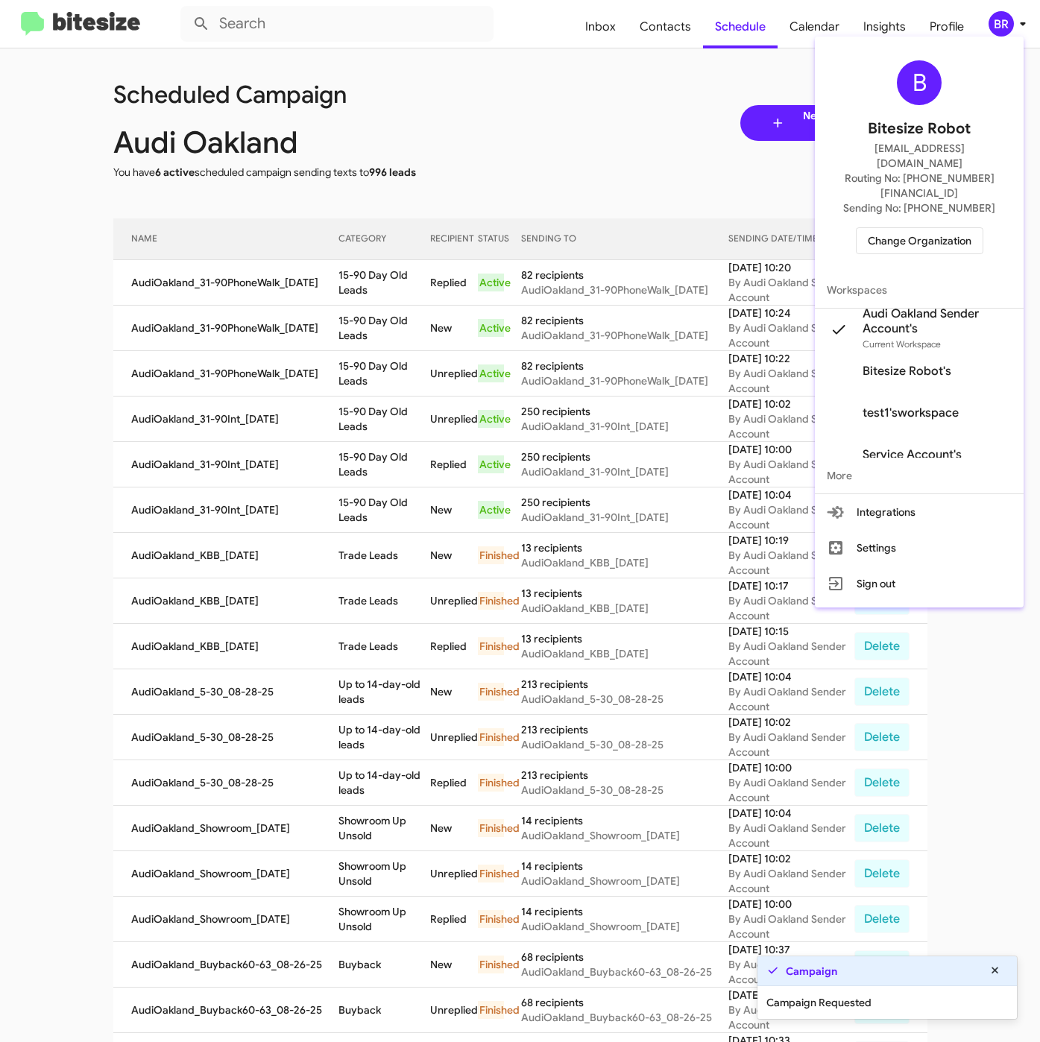
click at [362, 293] on div at bounding box center [520, 521] width 1040 height 1042
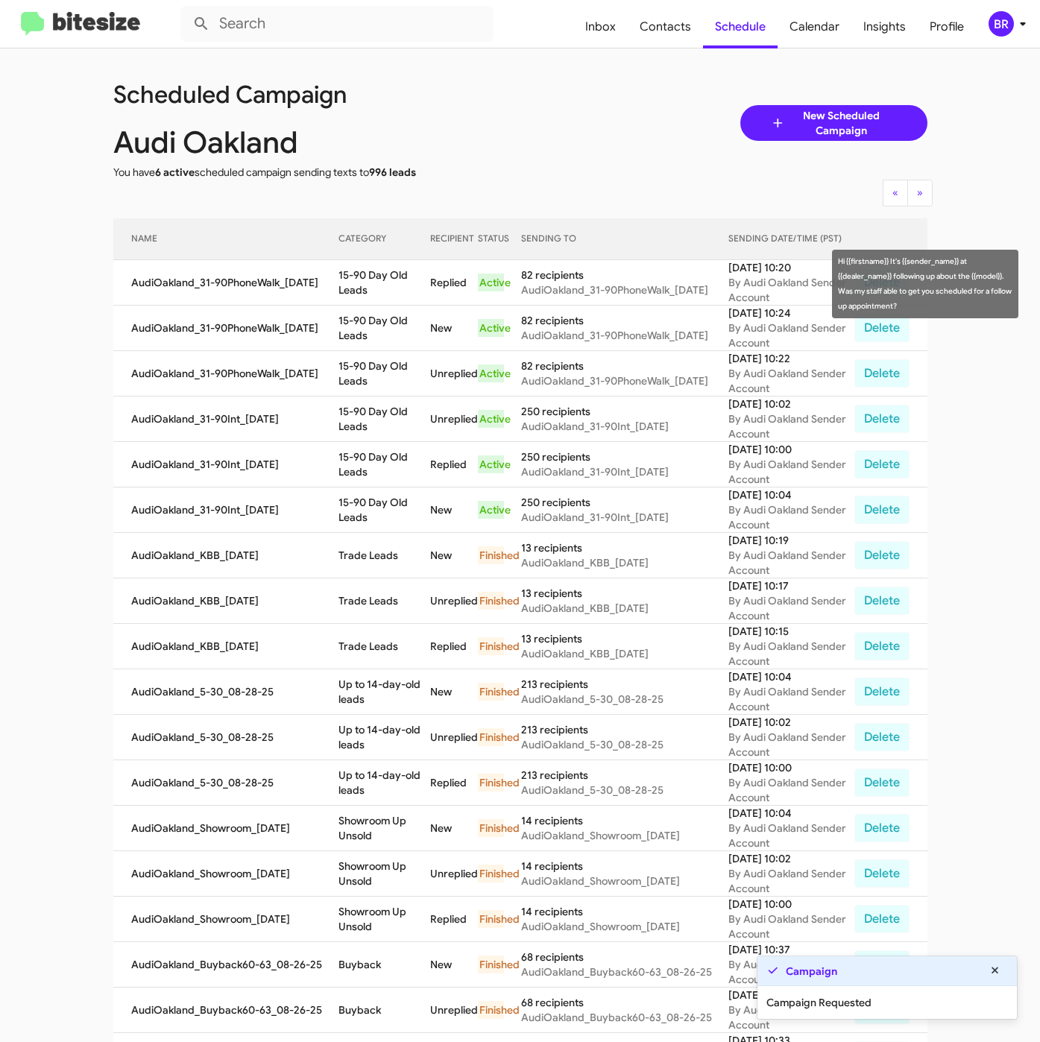
click at [338, 274] on td "15-90 Day Old Leads" at bounding box center [384, 282] width 92 height 45
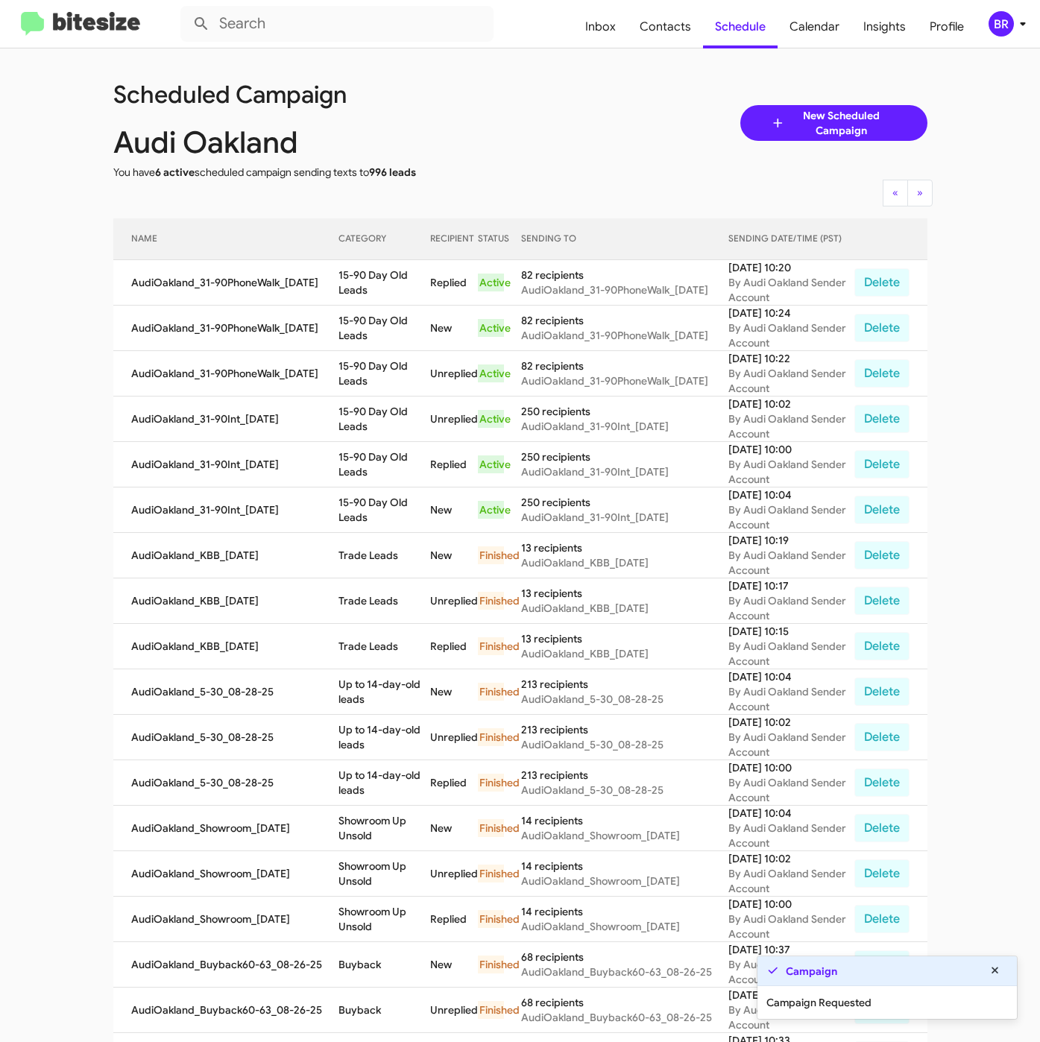
drag, startPoint x: 341, startPoint y: 278, endPoint x: 356, endPoint y: 286, distance: 17.0
click at [356, 286] on td "15-90 Day Old Leads" at bounding box center [384, 282] width 92 height 45
copy td "15-90 Day Old Leads"
click at [1000, 11] on div "BR" at bounding box center [1000, 23] width 25 height 25
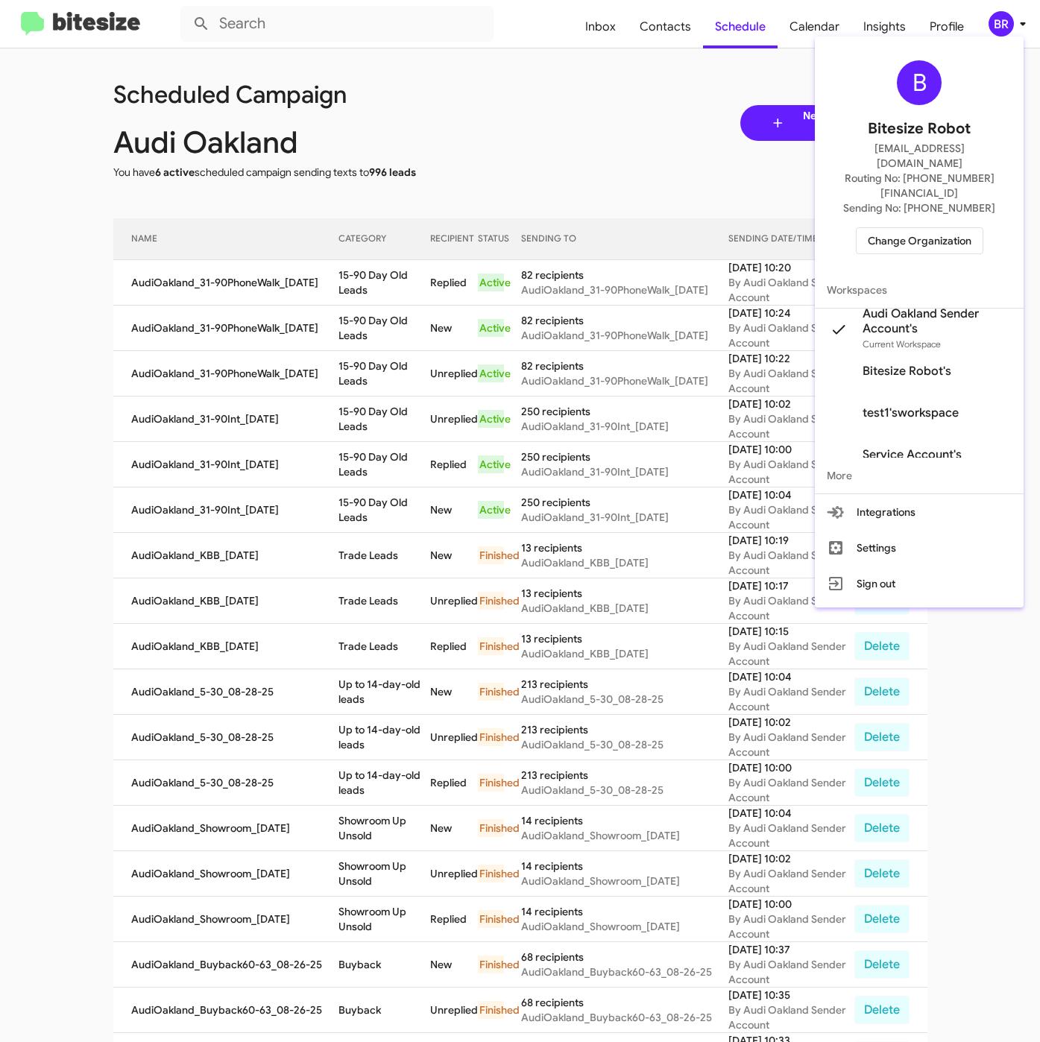
click at [891, 228] on span "Change Organization" at bounding box center [920, 240] width 104 height 25
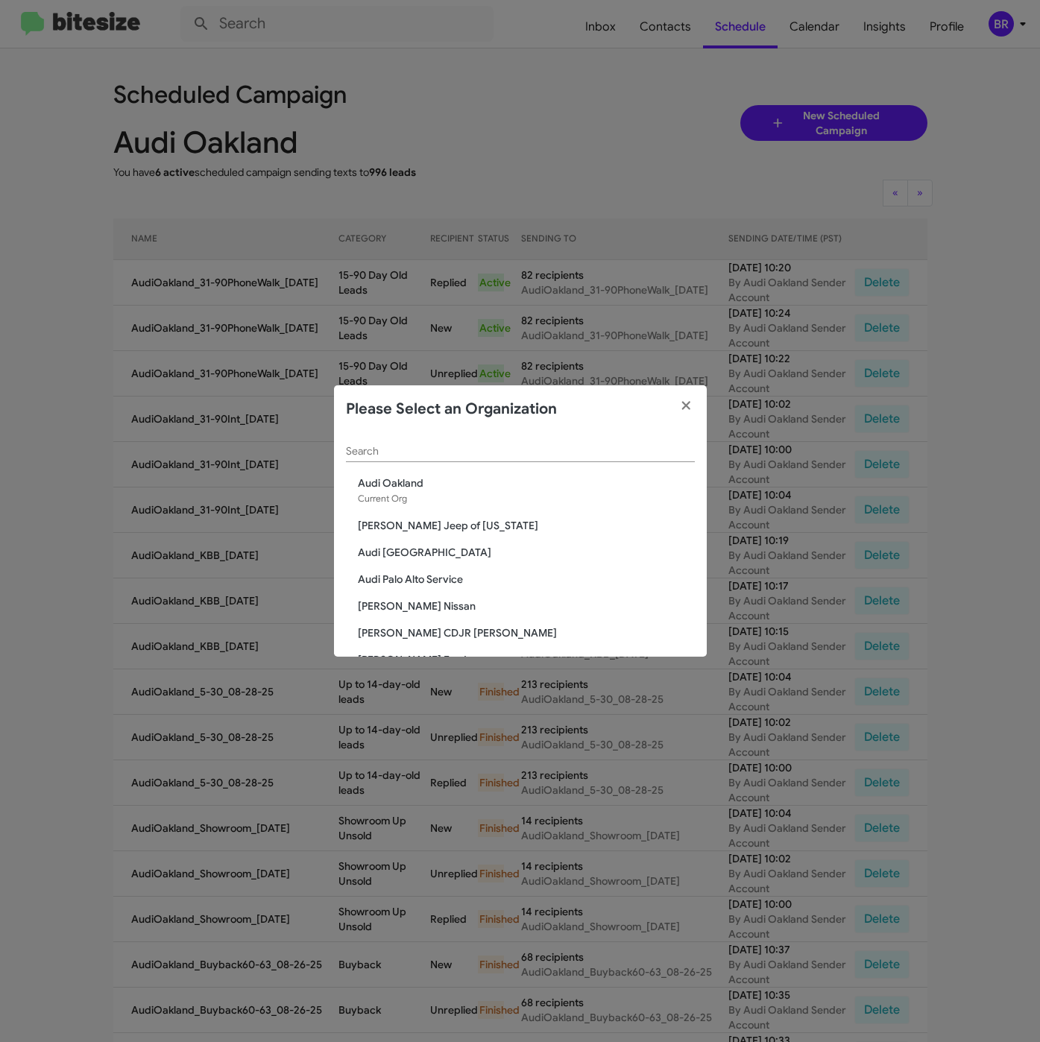
click at [454, 454] on input "Search" at bounding box center [520, 452] width 349 height 12
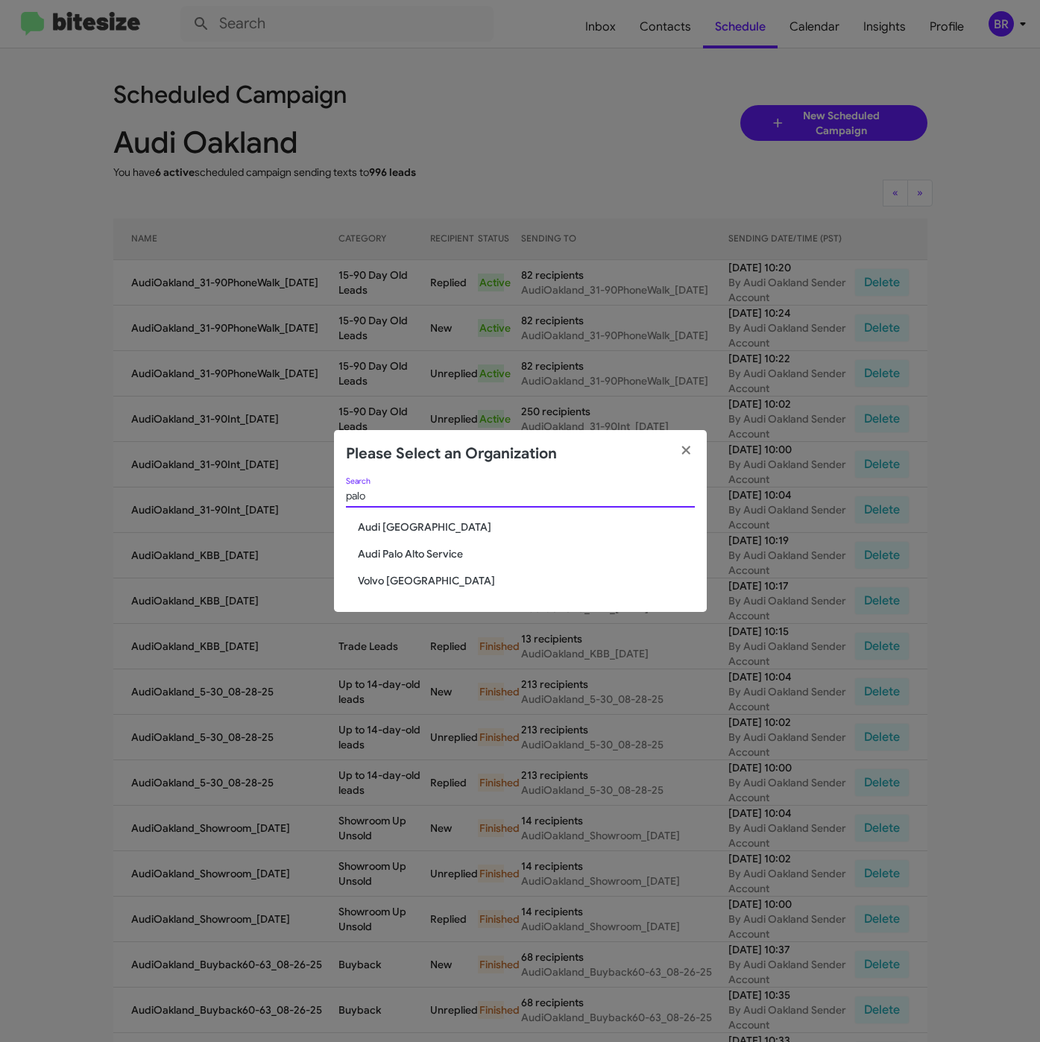
type input "palo"
click at [392, 528] on span "Audi Palo Alto" at bounding box center [526, 526] width 337 height 15
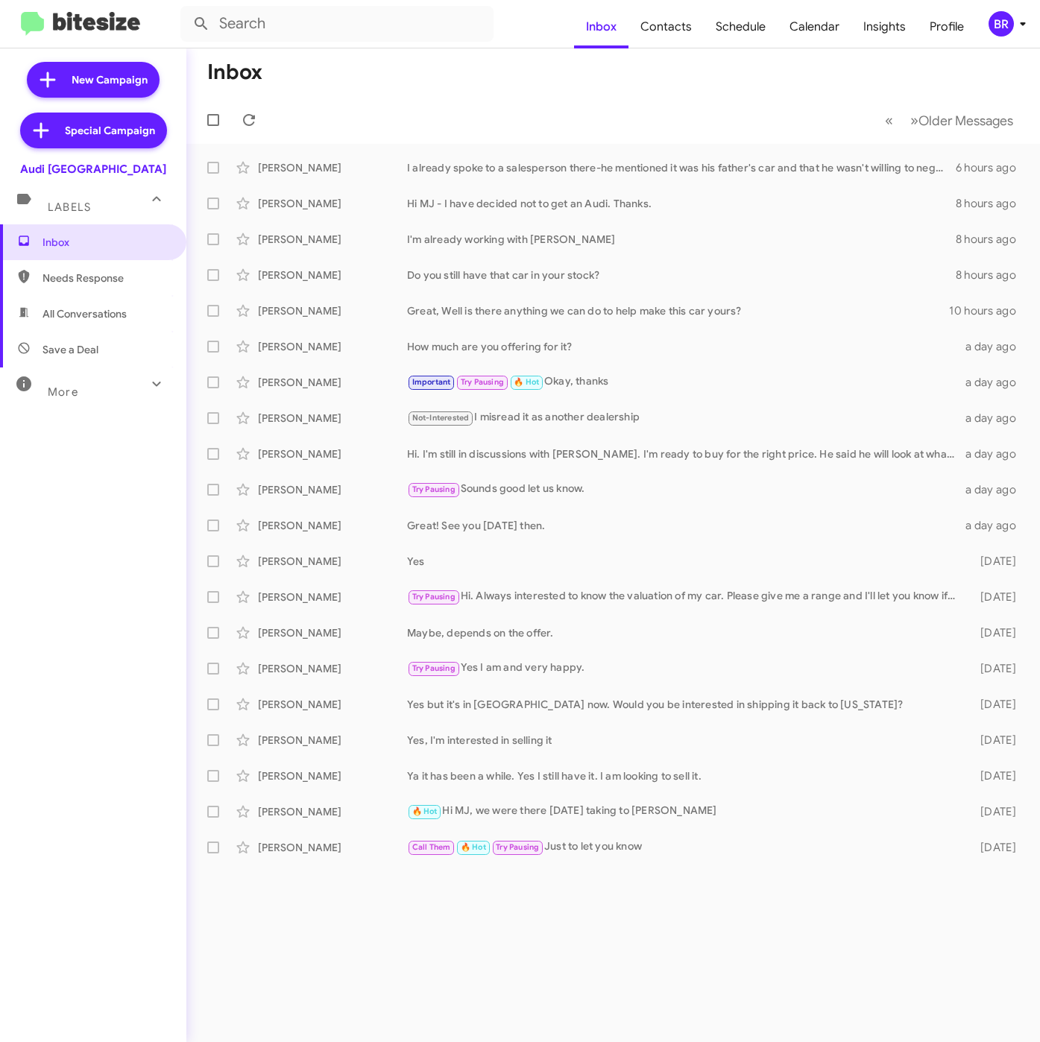
click at [1017, 27] on icon at bounding box center [1023, 24] width 18 height 18
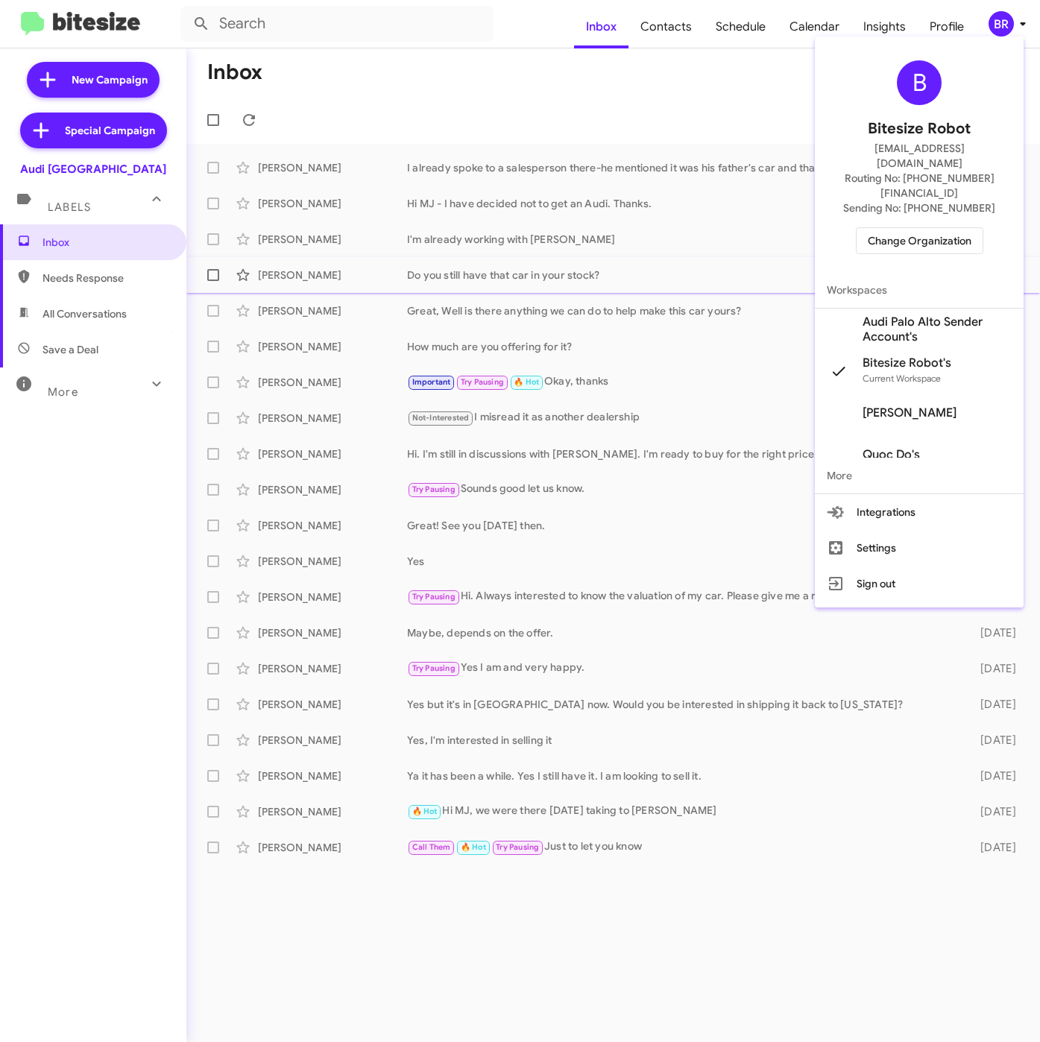
click at [917, 315] on span "Audi Palo Alto Sender Account's" at bounding box center [936, 330] width 149 height 30
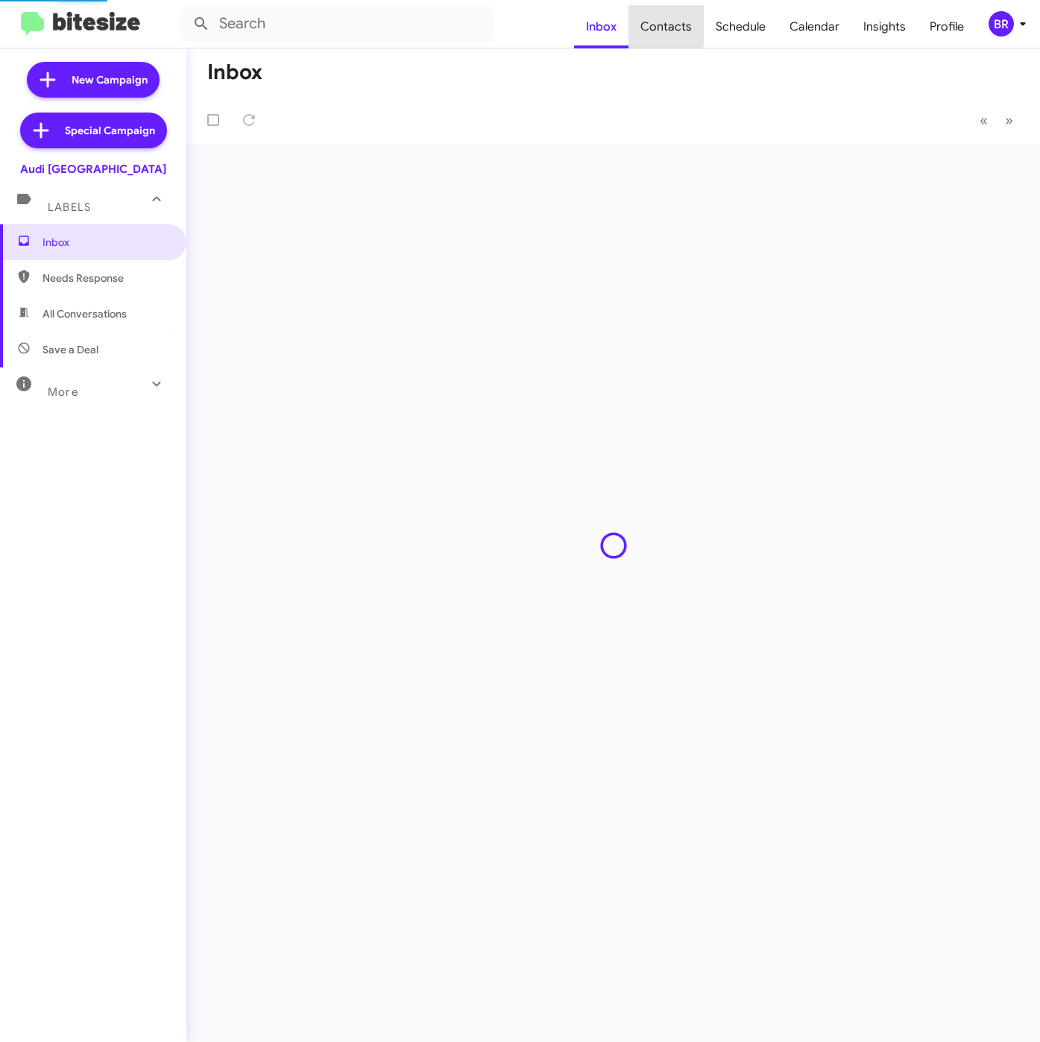
type input "in:groups"
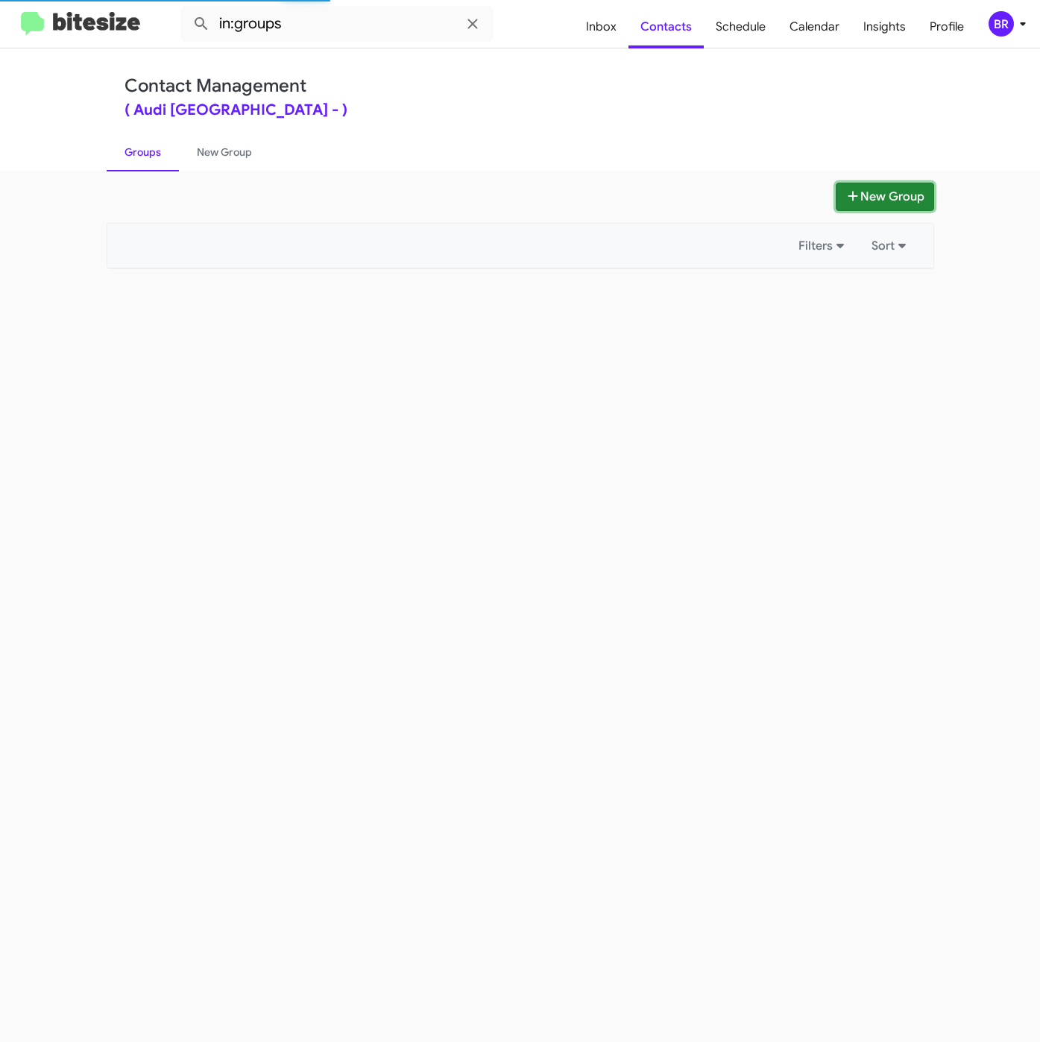
click at [859, 200] on button "New Group" at bounding box center [884, 197] width 98 height 28
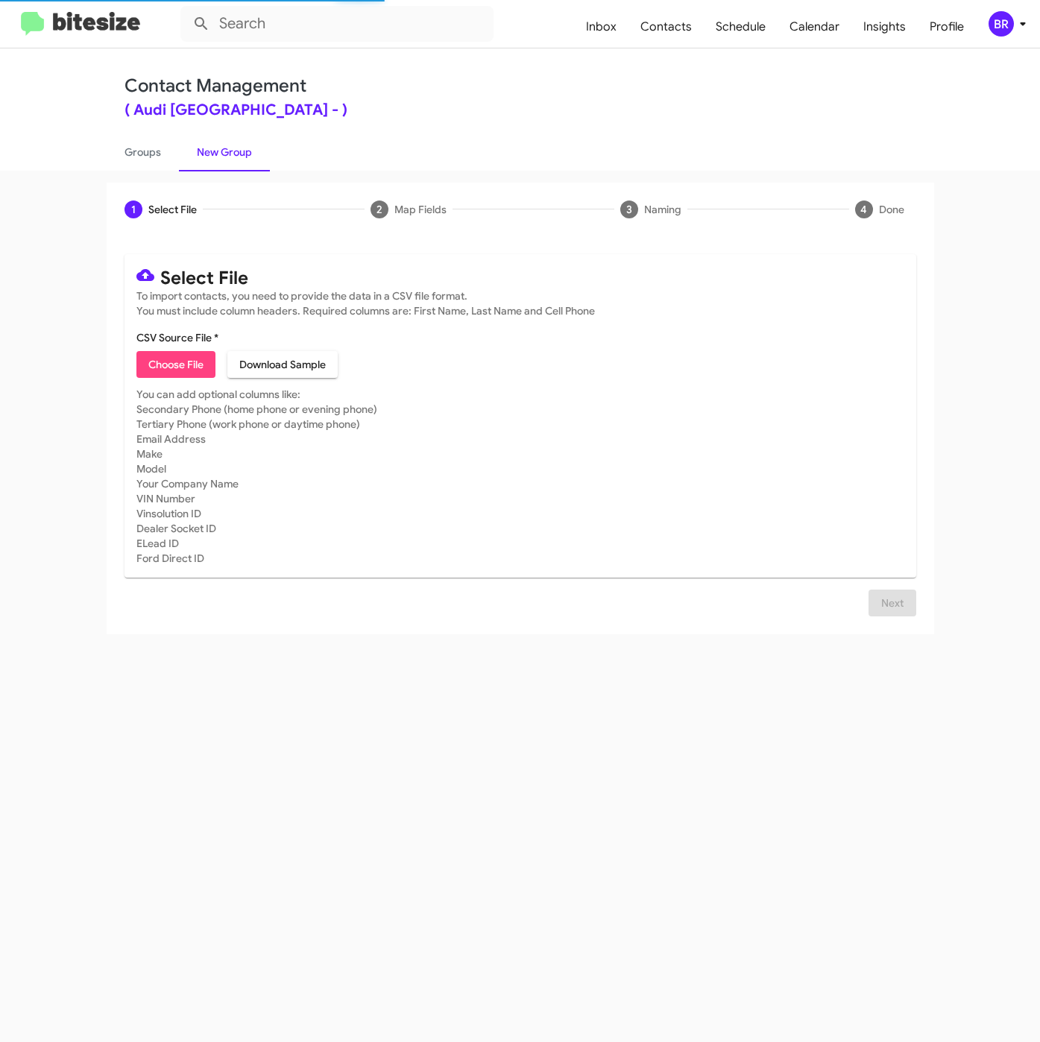
click at [172, 372] on span "Choose File" at bounding box center [175, 364] width 55 height 27
type input "AudiPaloAlto_LaborDay__ALL_[DATE]"
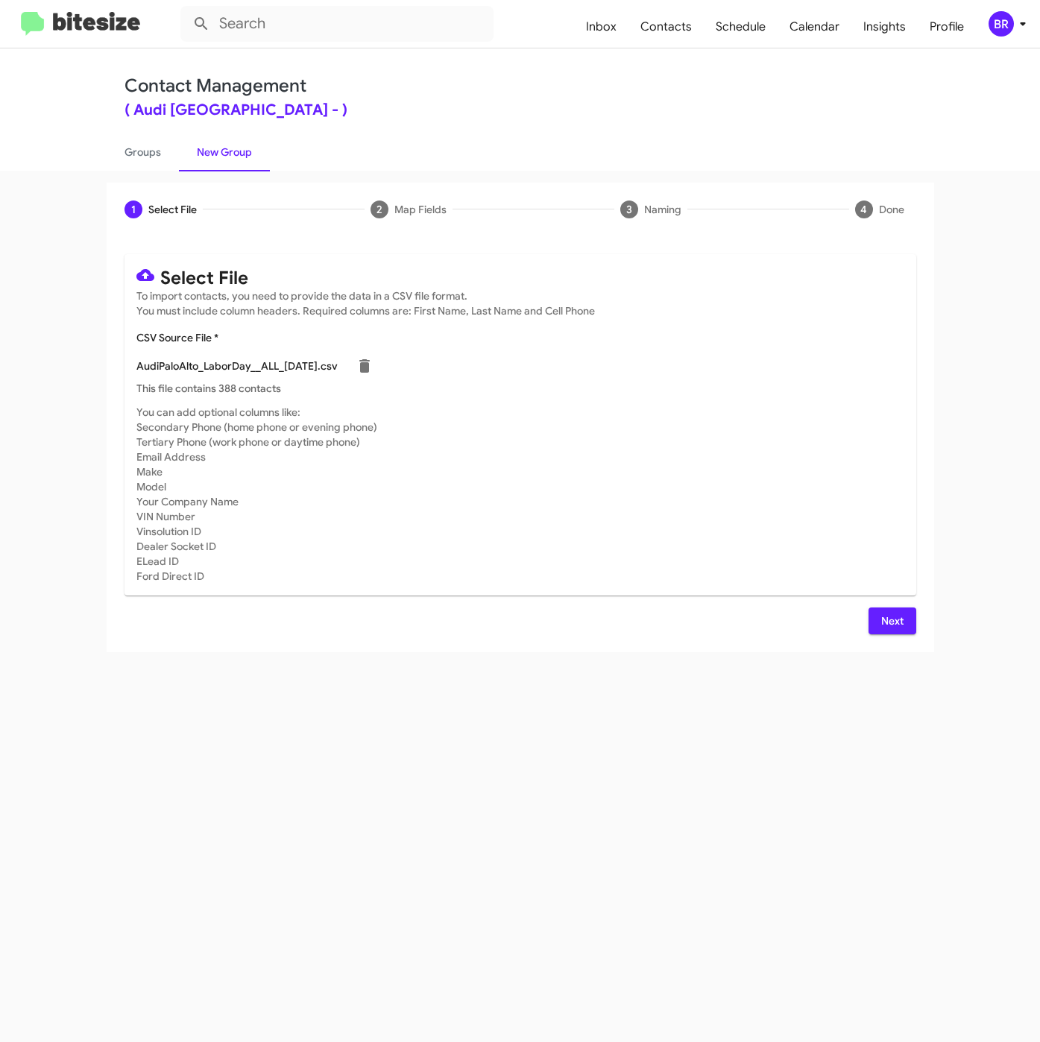
click at [903, 606] on div "Select File To import contacts, you need to provide the data in a CSV file form…" at bounding box center [520, 444] width 792 height 380
click at [901, 617] on span "Next" at bounding box center [892, 620] width 24 height 27
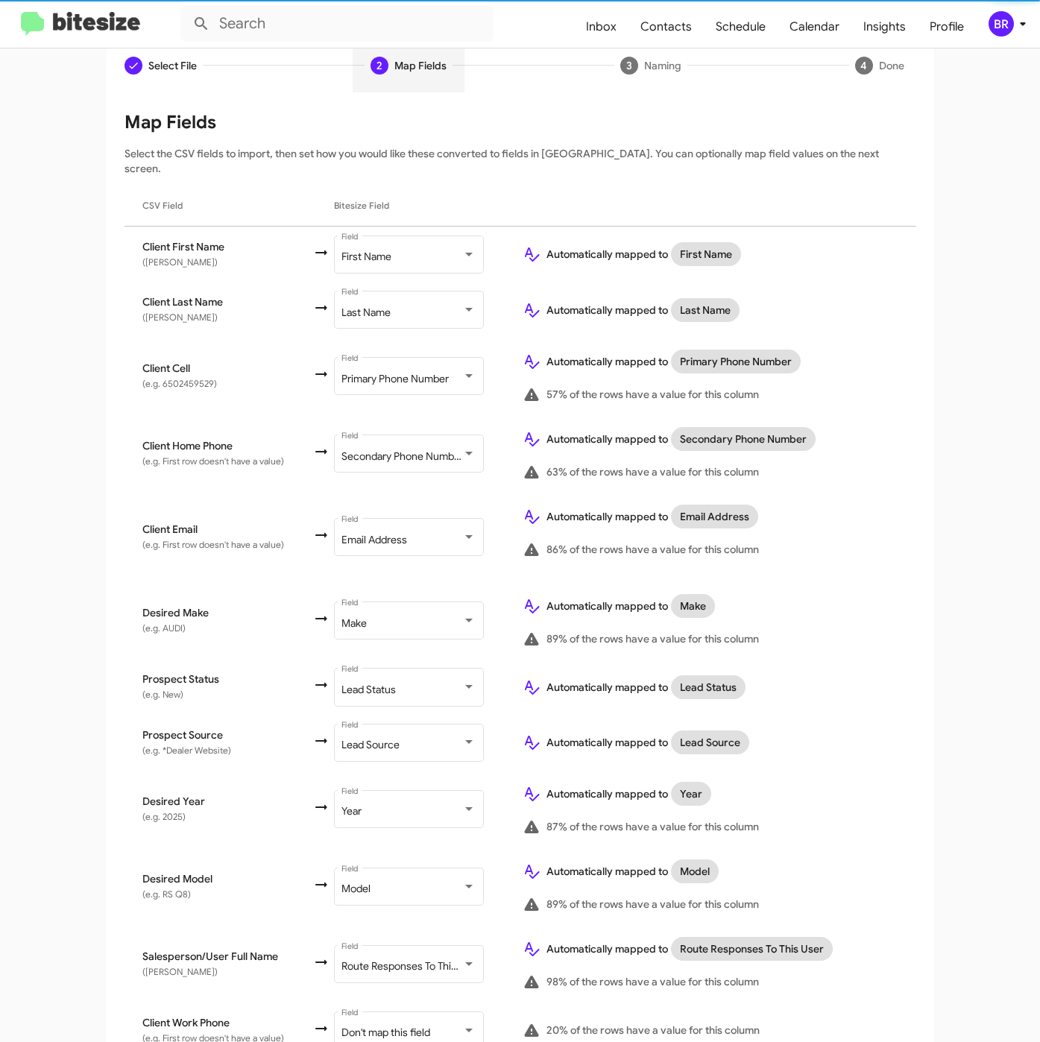
scroll to position [255, 0]
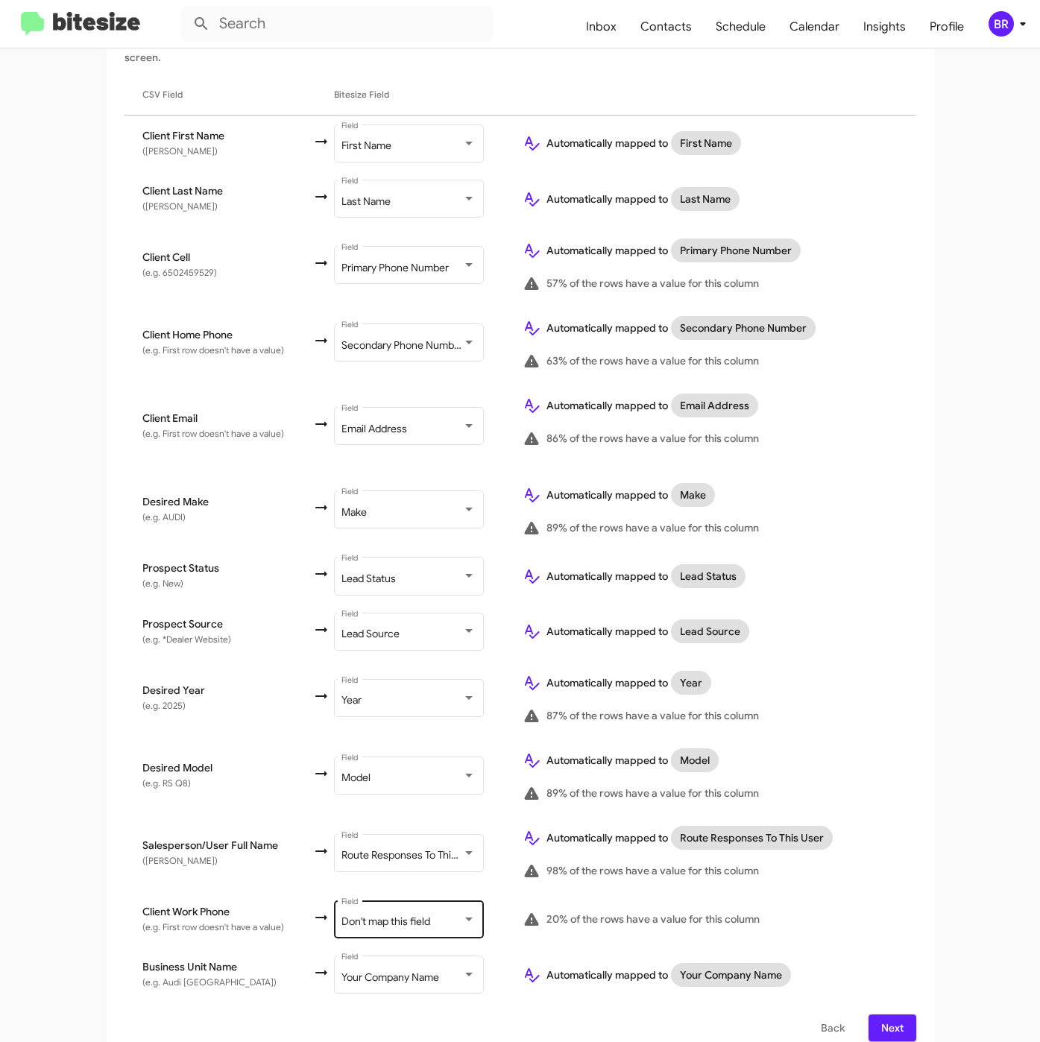
click at [432, 897] on div "Don't map this field Field" at bounding box center [408, 917] width 134 height 41
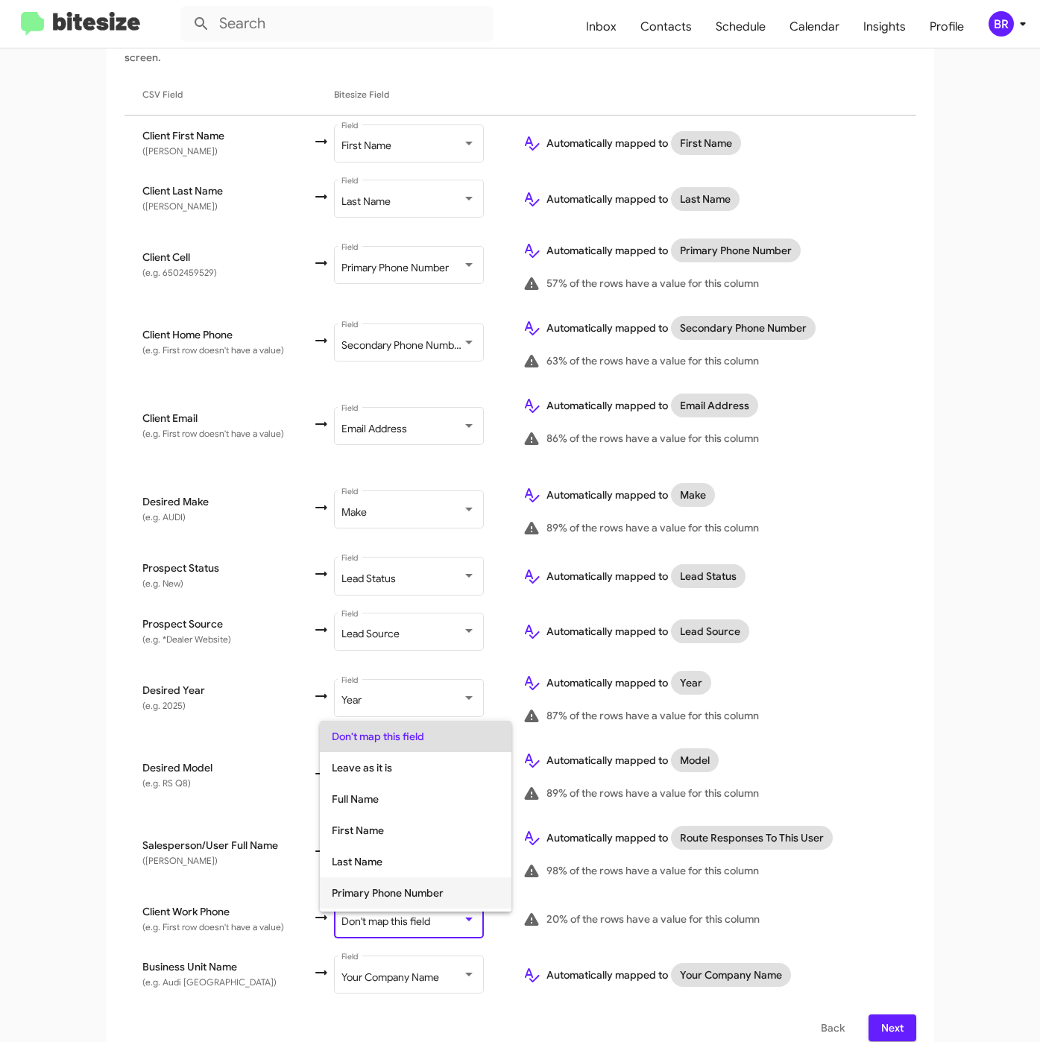
scroll to position [59, 0]
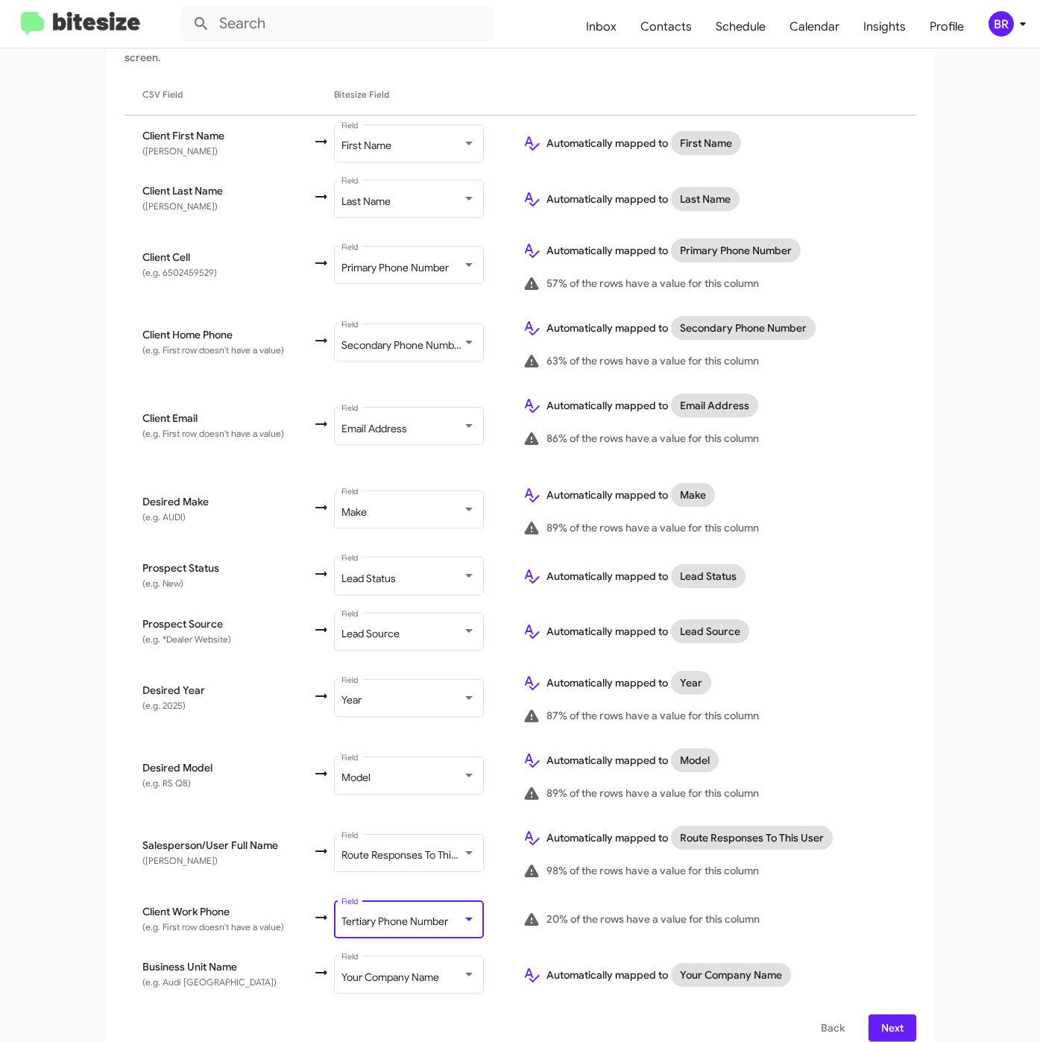
click at [908, 1007] on div "Select File To import contacts, you need to provide the data in a CSV file form…" at bounding box center [520, 520] width 827 height 1078
click at [897, 1014] on button "Next" at bounding box center [892, 1027] width 48 height 27
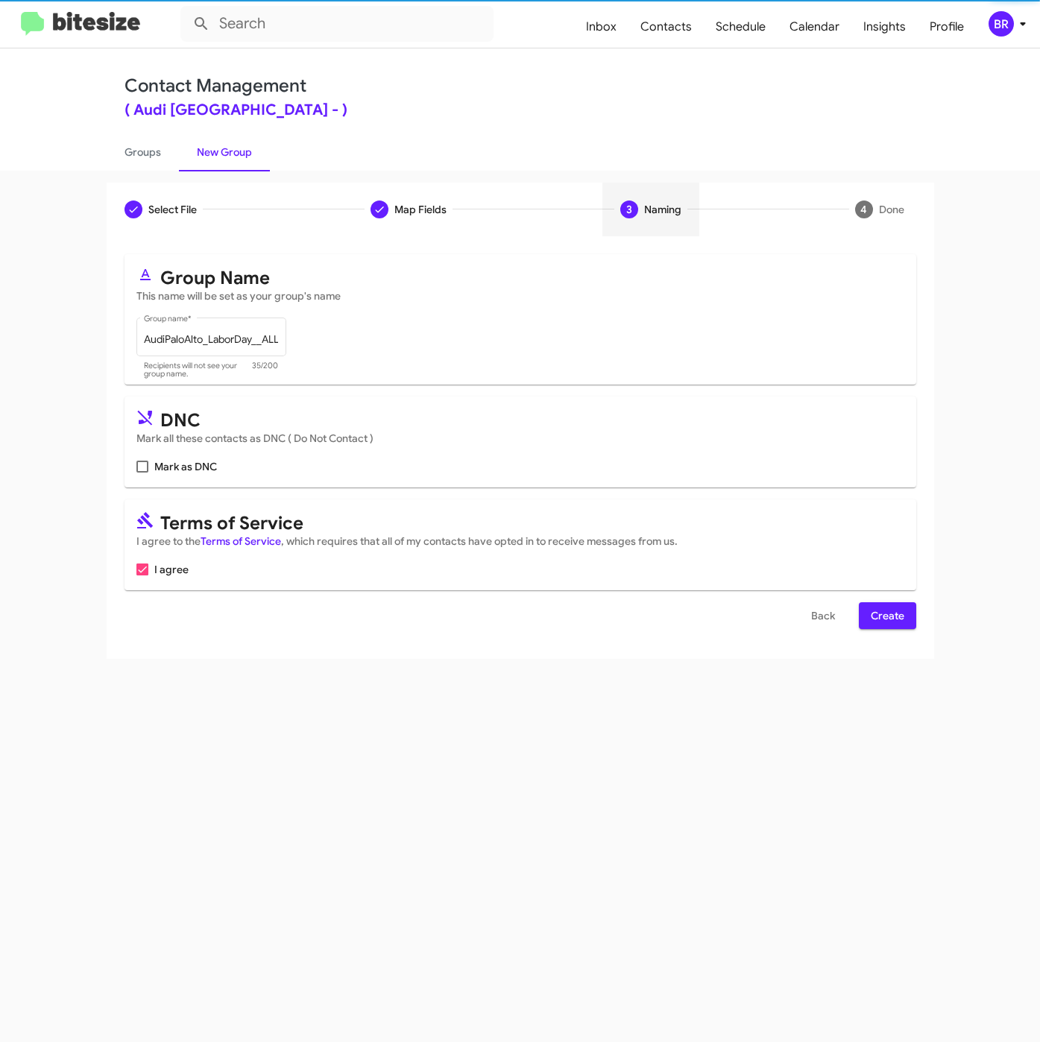
scroll to position [0, 0]
click at [891, 611] on span "Create" at bounding box center [888, 615] width 34 height 27
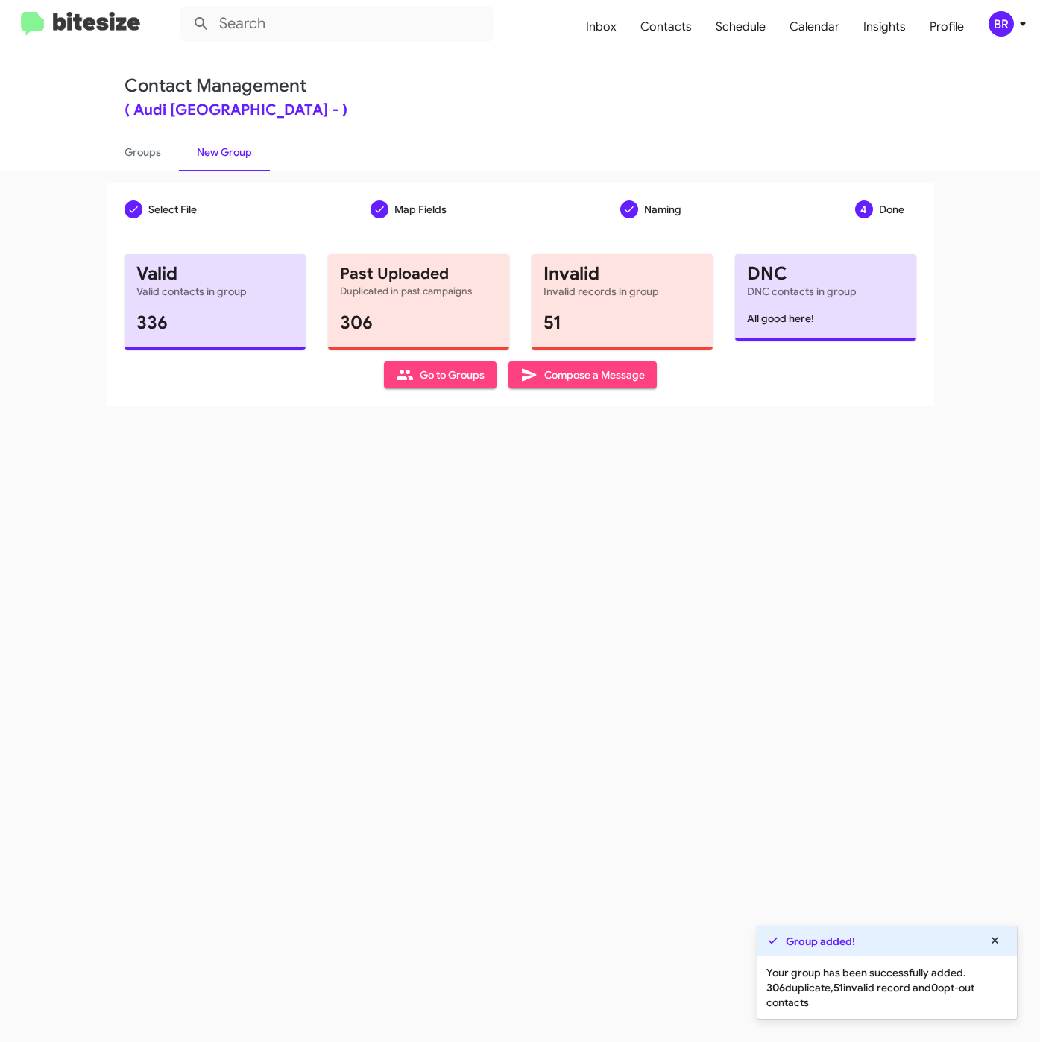
click at [419, 58] on div "Contact Management ( Audi Palo Alto - ) Groups New Group" at bounding box center [520, 109] width 850 height 122
click at [139, 146] on link "Groups" at bounding box center [143, 152] width 72 height 39
type input "in:groups"
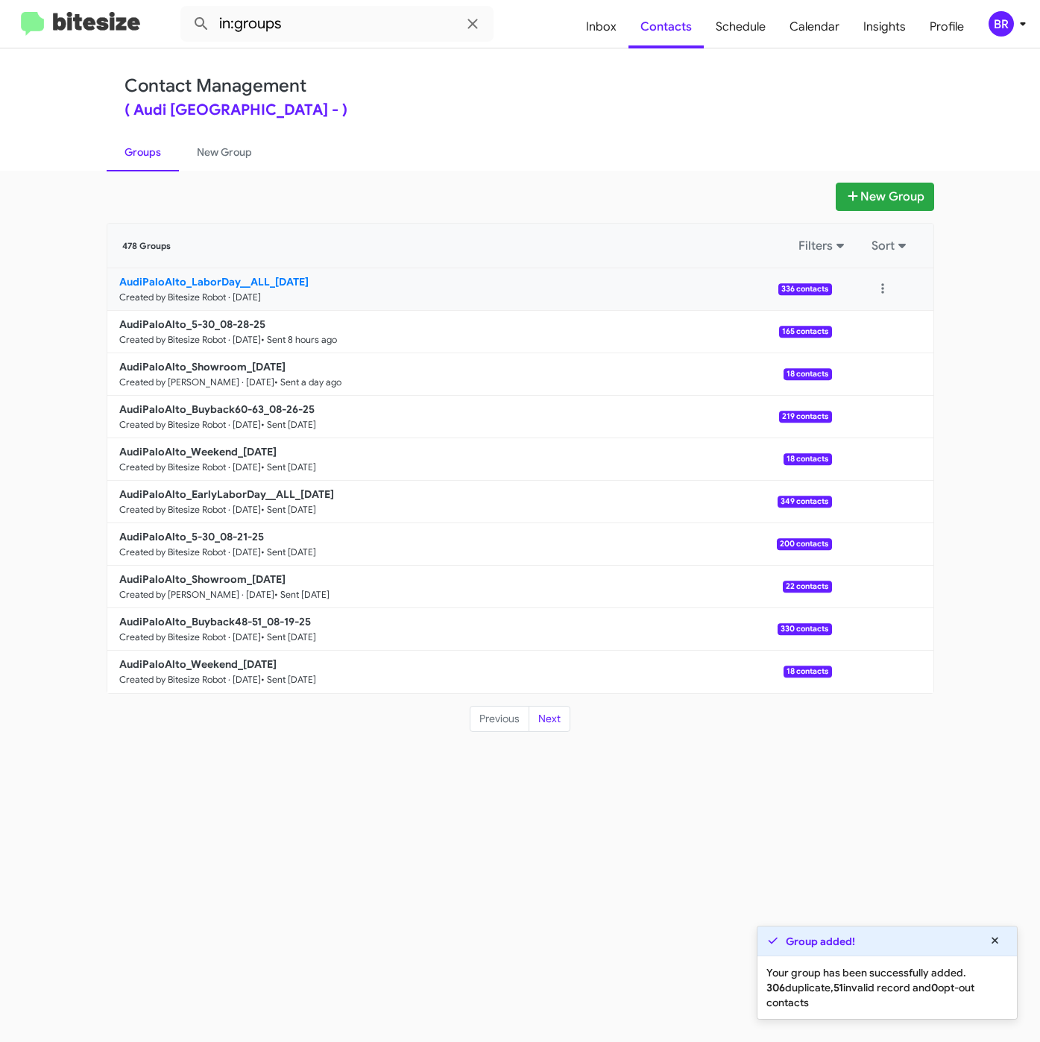
click at [212, 286] on b "AudiPaloAlto_LaborDay__ALL_08-29-25" at bounding box center [213, 281] width 189 height 13
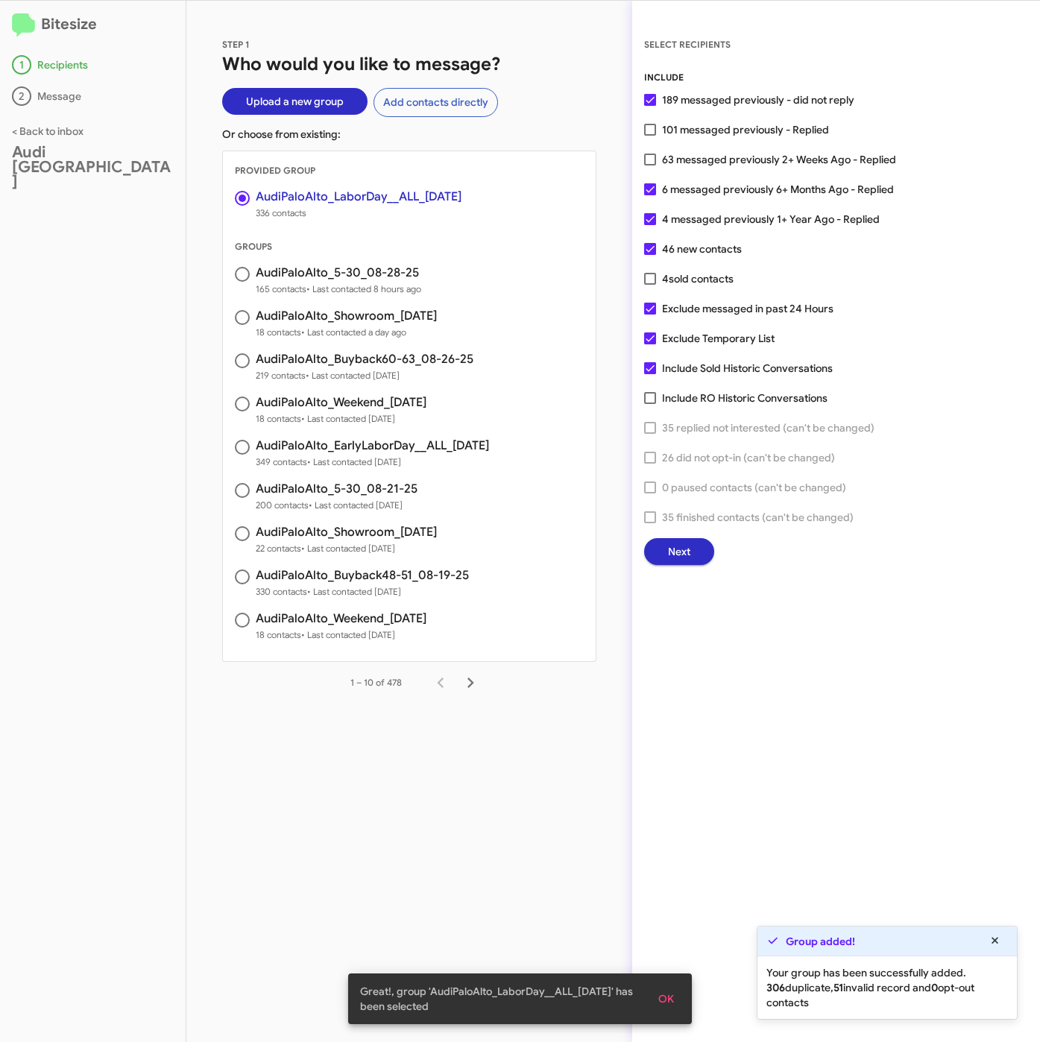
click at [712, 119] on div "INCLUDE 189 messaged previously - did not reply 101 messaged previously - Repli…" at bounding box center [836, 317] width 384 height 495
click at [712, 121] on span "101 messaged previously - Replied" at bounding box center [745, 130] width 167 height 18
click at [650, 136] on input "101 messaged previously - Replied" at bounding box center [649, 136] width 1 height 1
checkbox input "true"
click at [678, 555] on span "Next" at bounding box center [679, 551] width 22 height 27
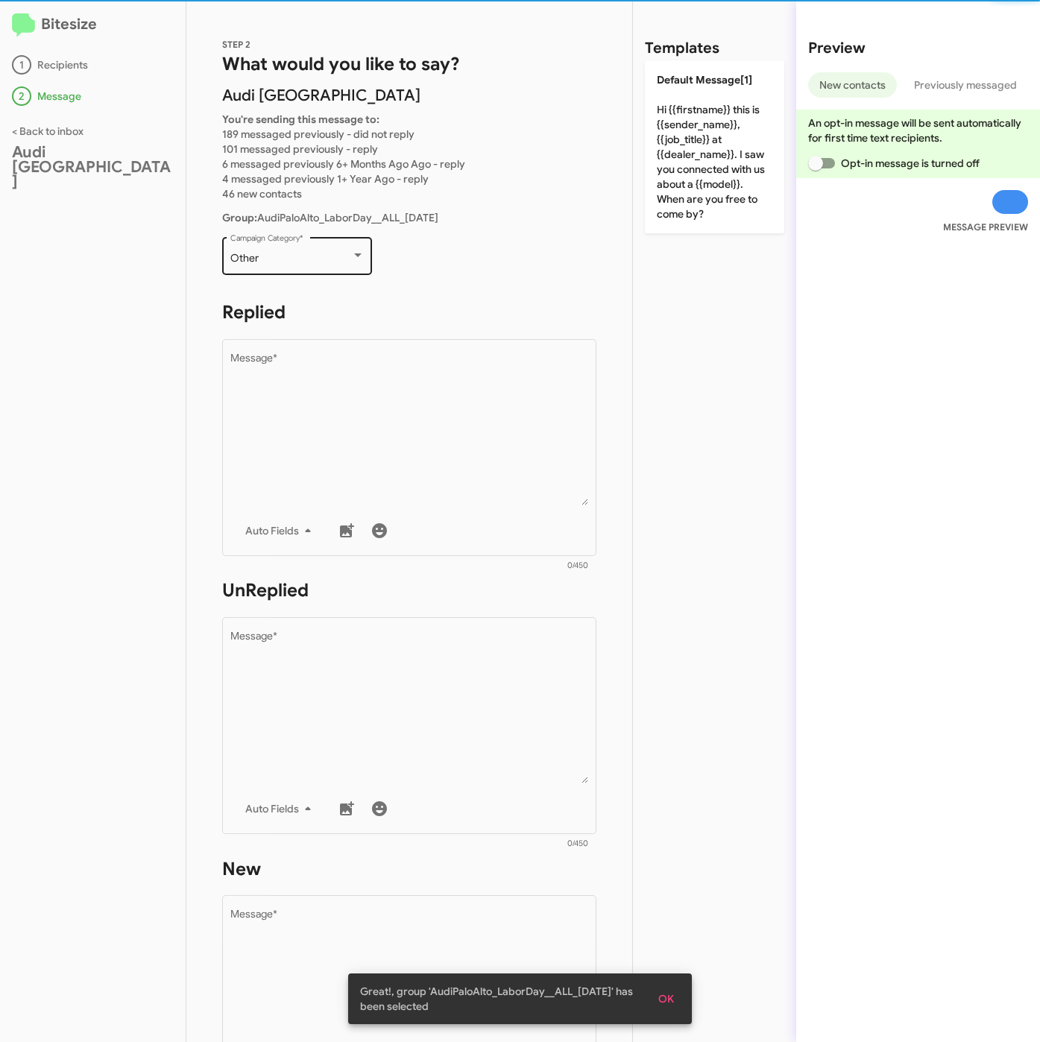
click at [280, 253] on div "Other" at bounding box center [290, 259] width 121 height 12
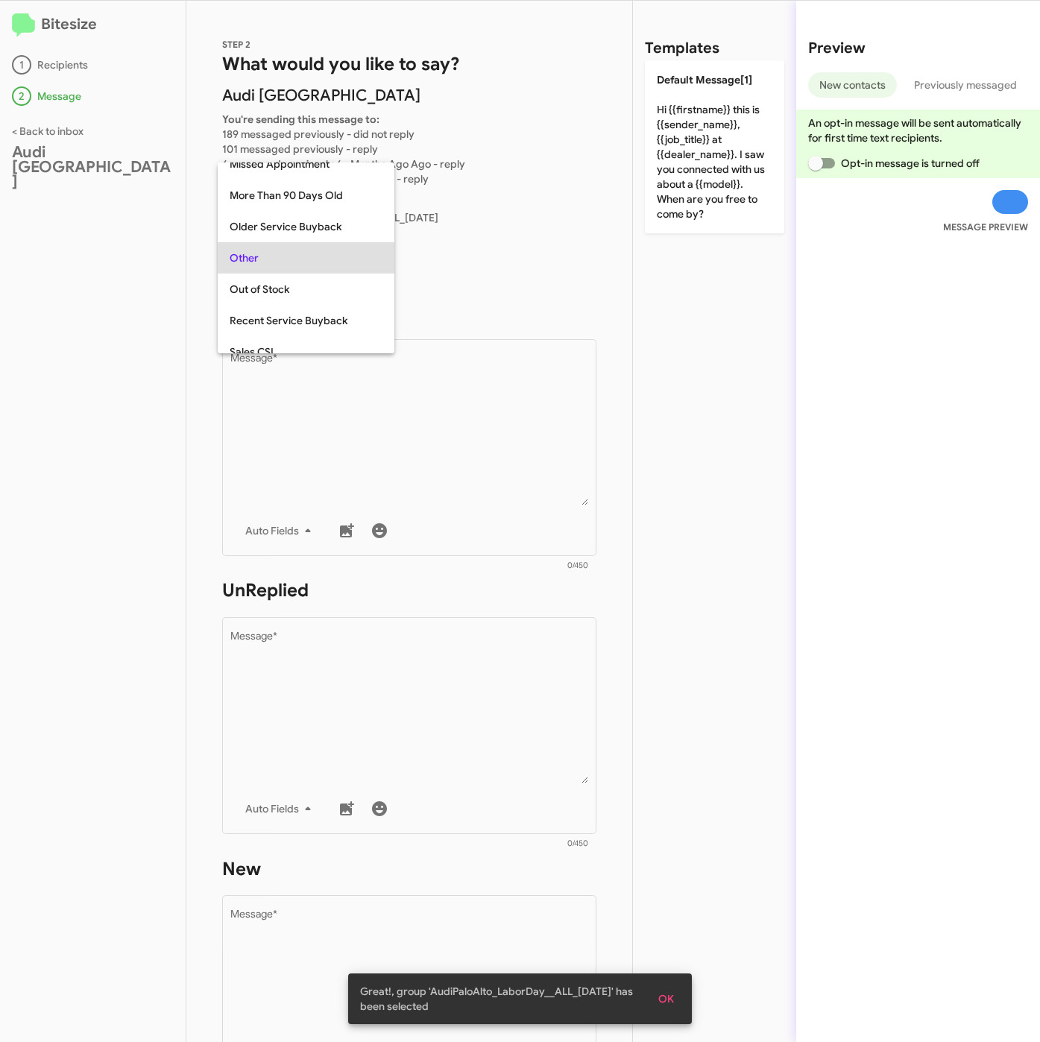
scroll to position [466, 0]
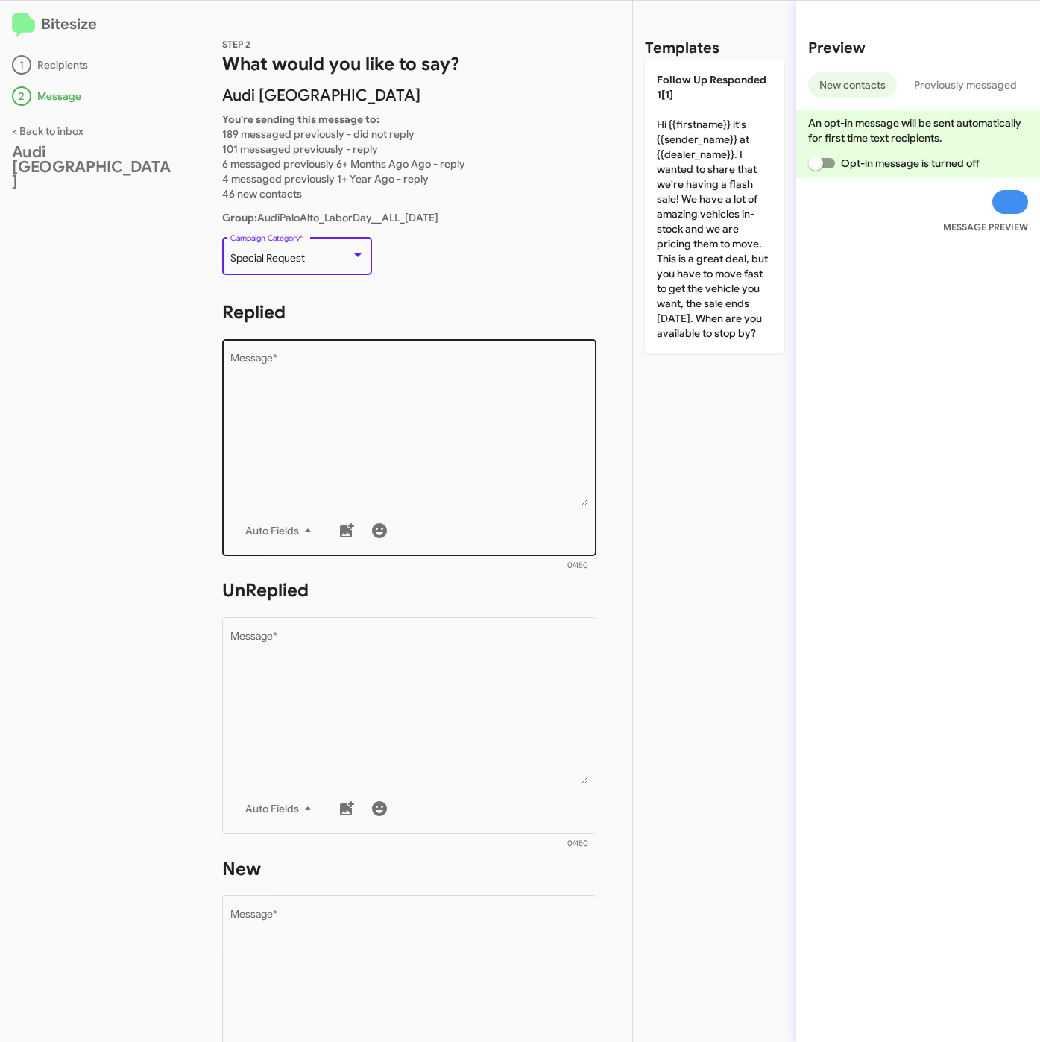
click at [341, 437] on textarea "Message *" at bounding box center [409, 429] width 358 height 152
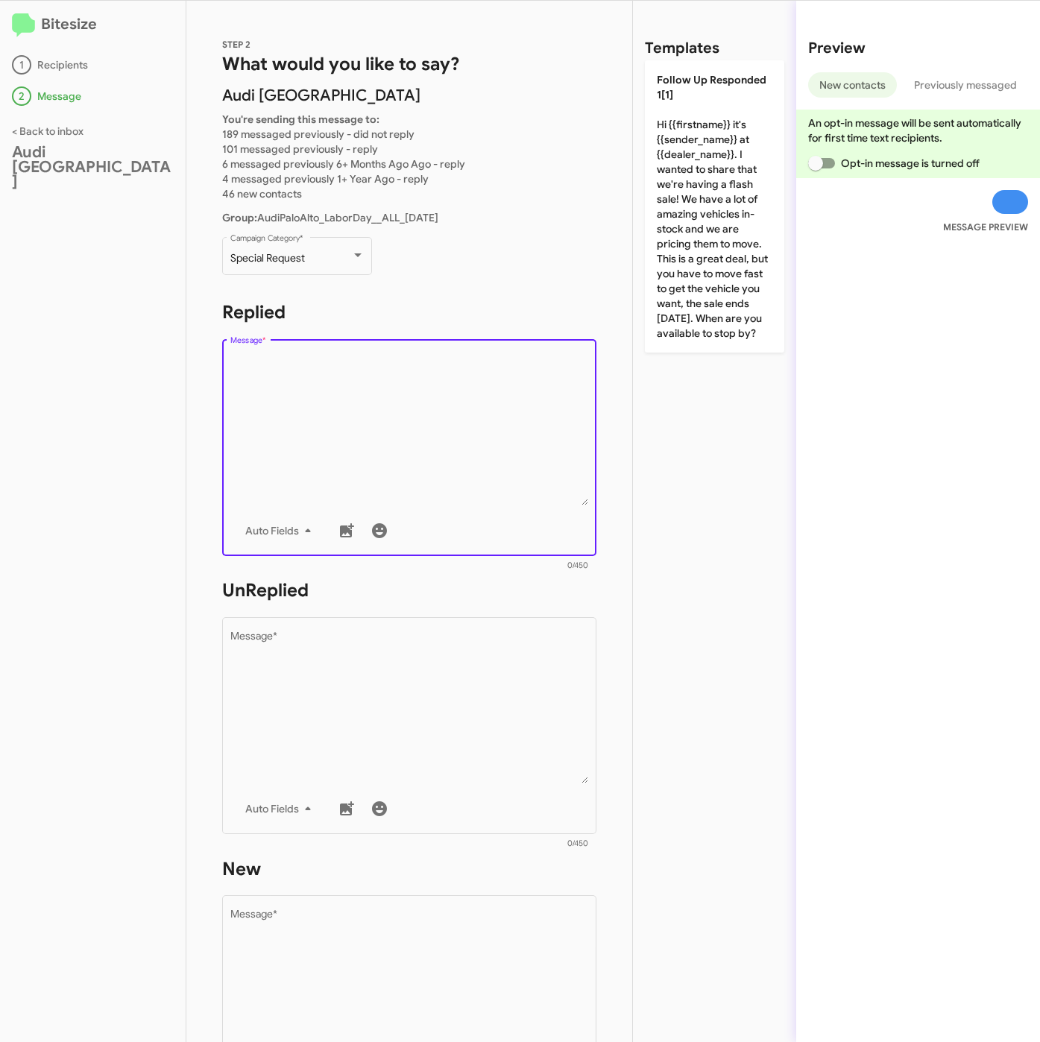
paste textarea ""Hi {{firstname}} it's {{sender_name}} at {{dealer_name}}. Labor Day Weekend is…"
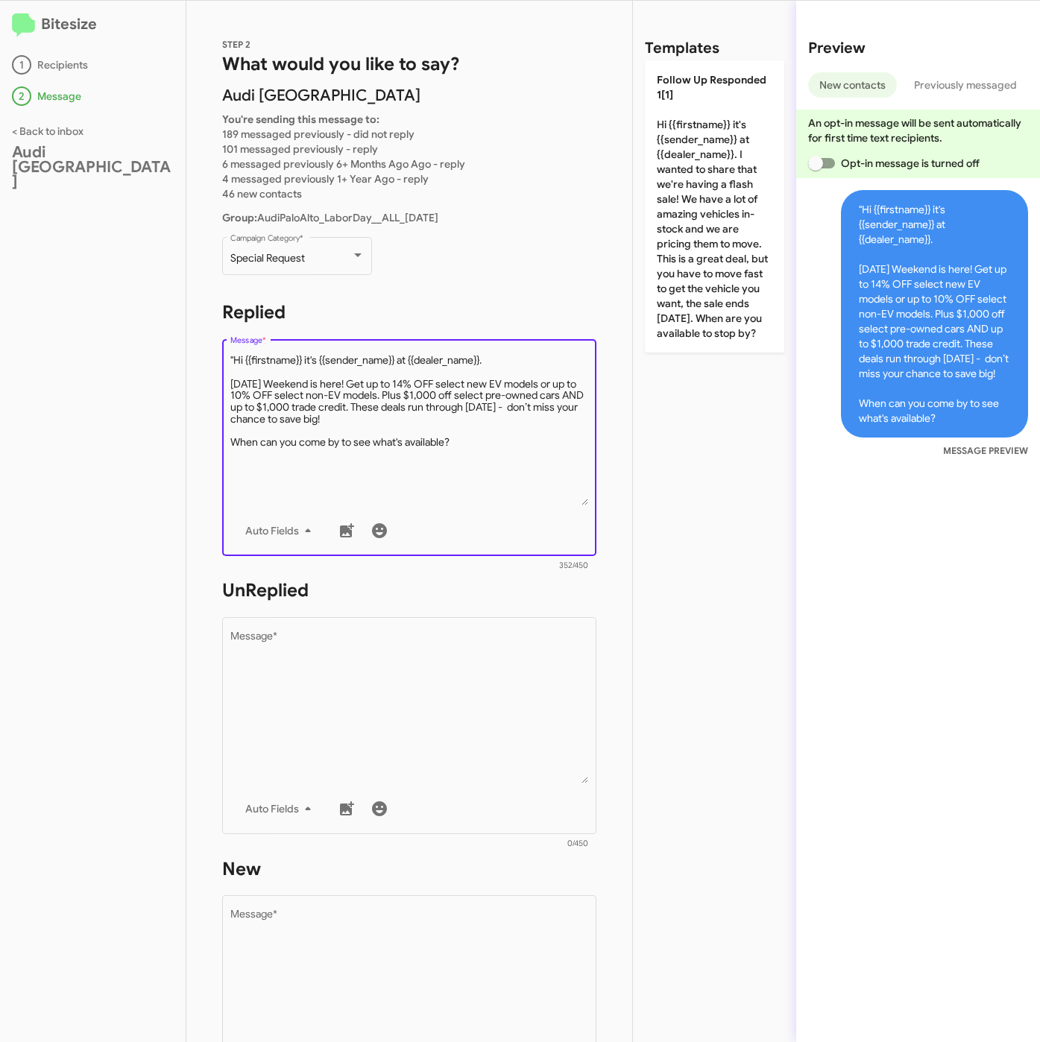
click at [233, 356] on textarea "Message *" at bounding box center [409, 429] width 358 height 152
type textarea "Hi {{firstname}} it's {{sender_name}} at {{dealer_name}}. Labor Day Weekend is …"
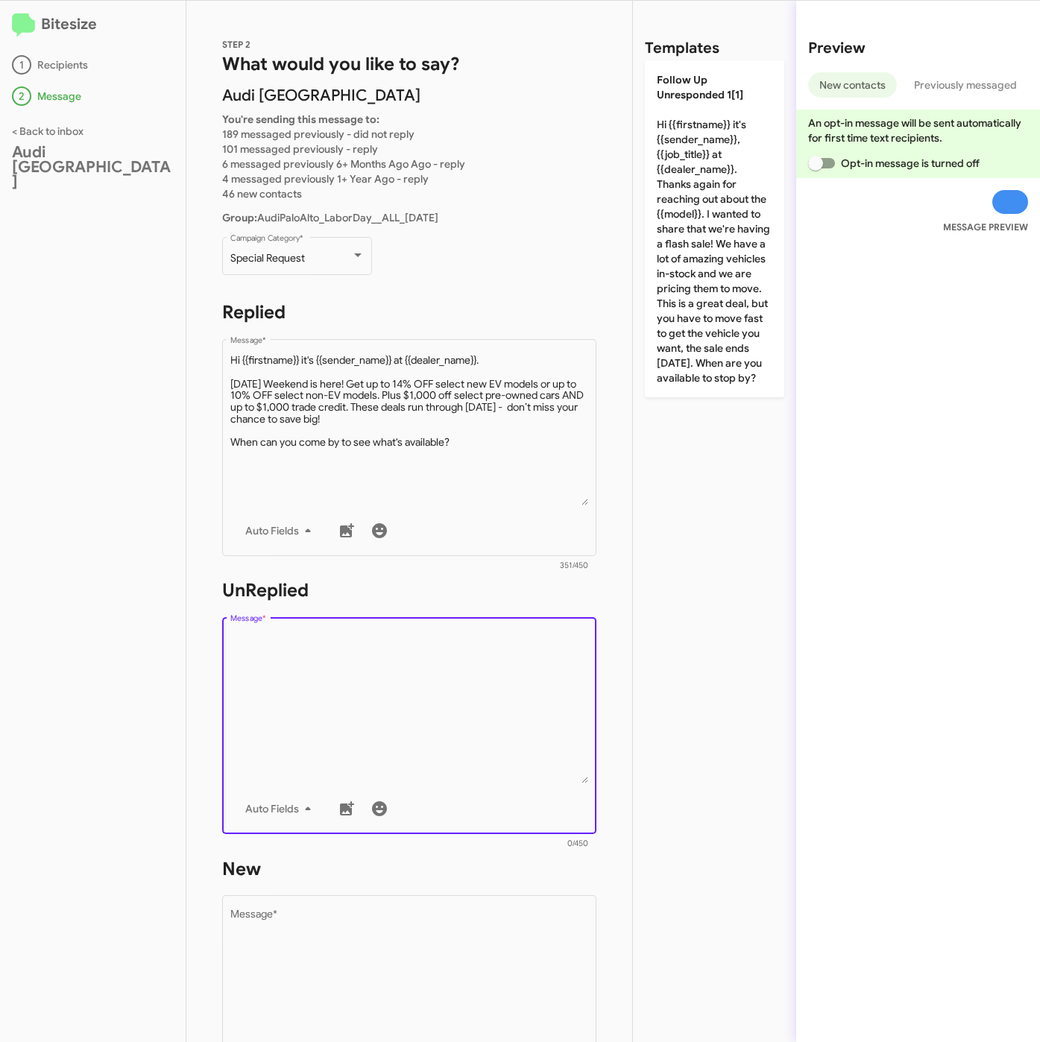
click at [382, 732] on textarea "Message *" at bounding box center [409, 707] width 358 height 152
paste textarea ""Hi {{firstname}} it's {{sender_name}}, {{job_title}} at {{dealer_name}}. Thank…"
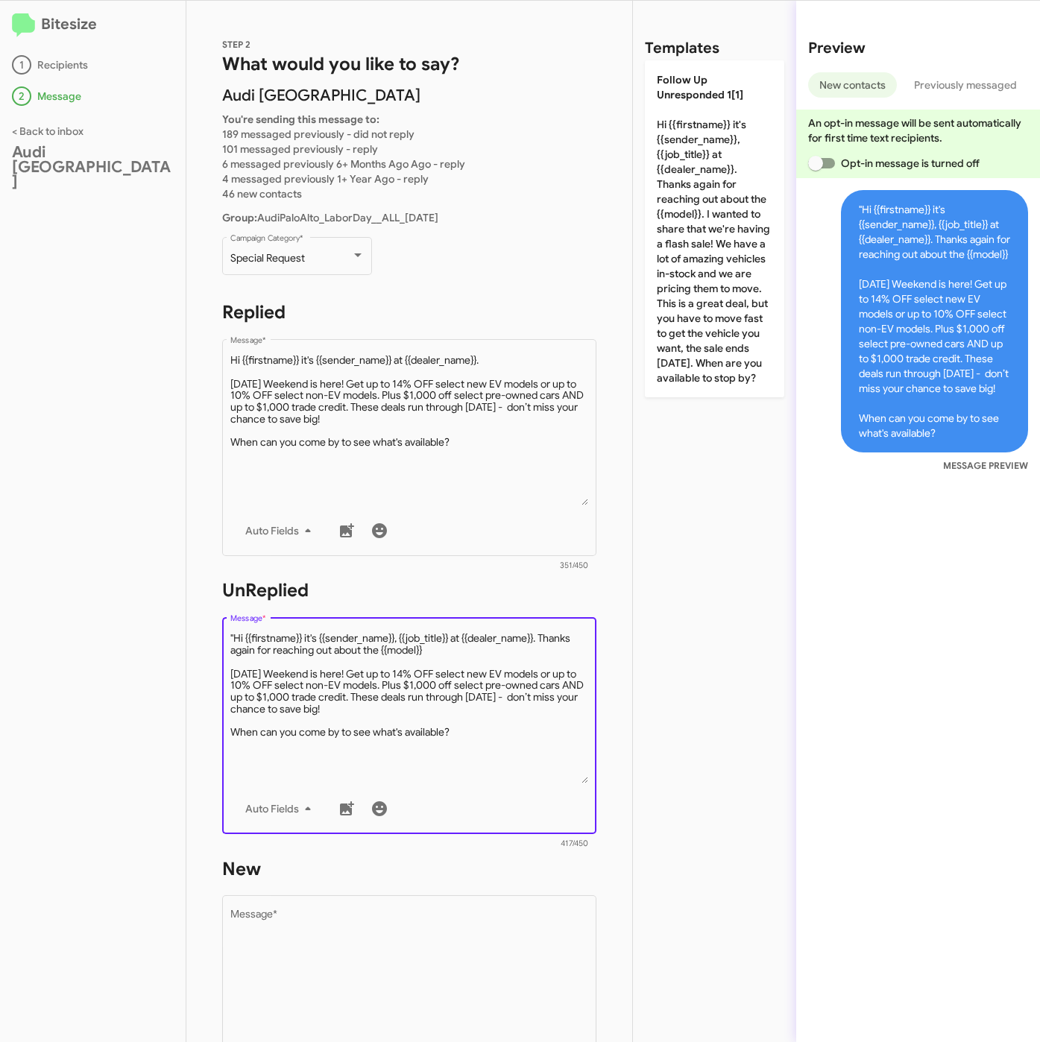
click at [237, 636] on textarea "Message *" at bounding box center [409, 707] width 358 height 152
click at [233, 635] on textarea "Message *" at bounding box center [409, 707] width 358 height 152
type textarea "Hi {{firstname}} it's {{sender_name}}, {{job_title}} at {{dealer_name}}. Thanks…"
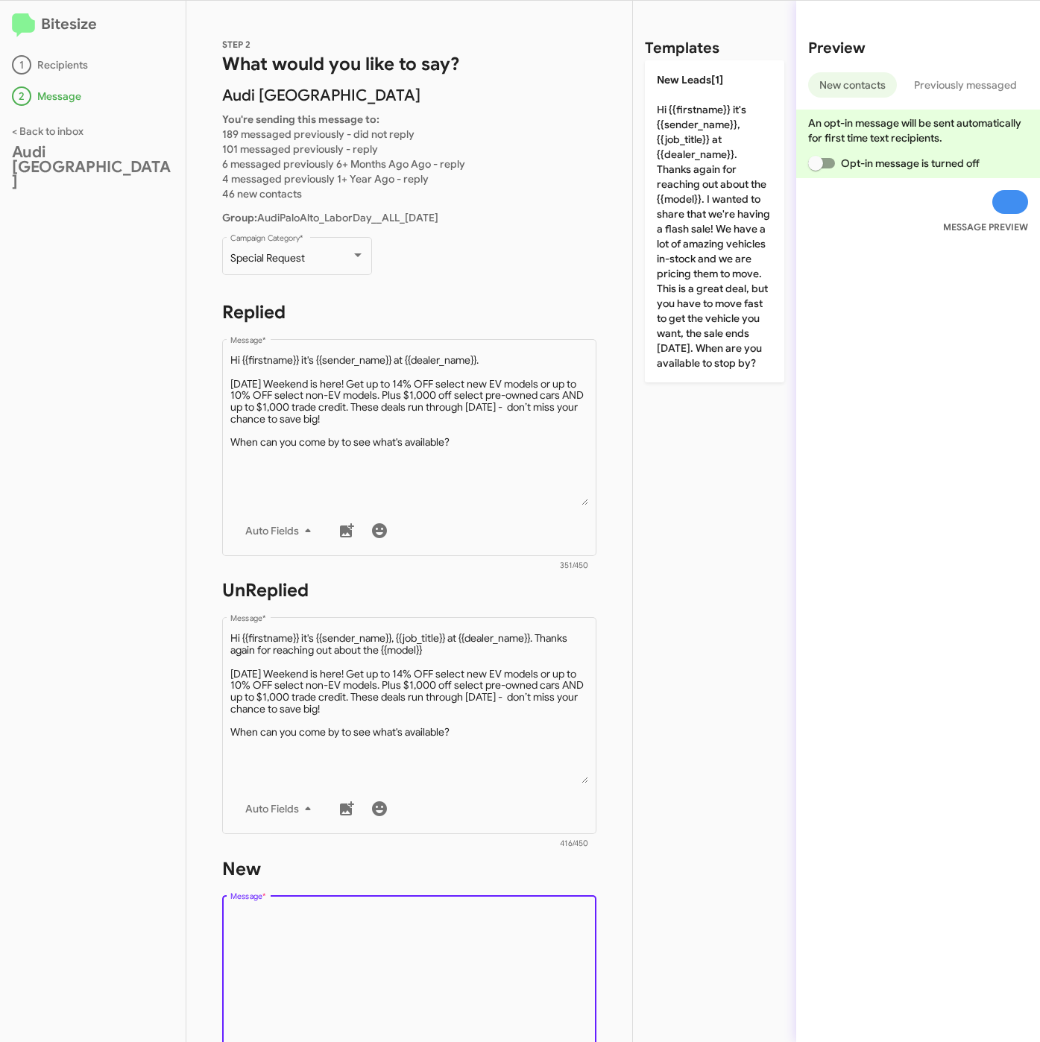
click at [448, 929] on textarea "Message *" at bounding box center [409, 986] width 358 height 152
paste textarea ""Hi {{firstname}} it's {{sender_name}}, {{job_title}} at {{dealer_name}}. Thank…"
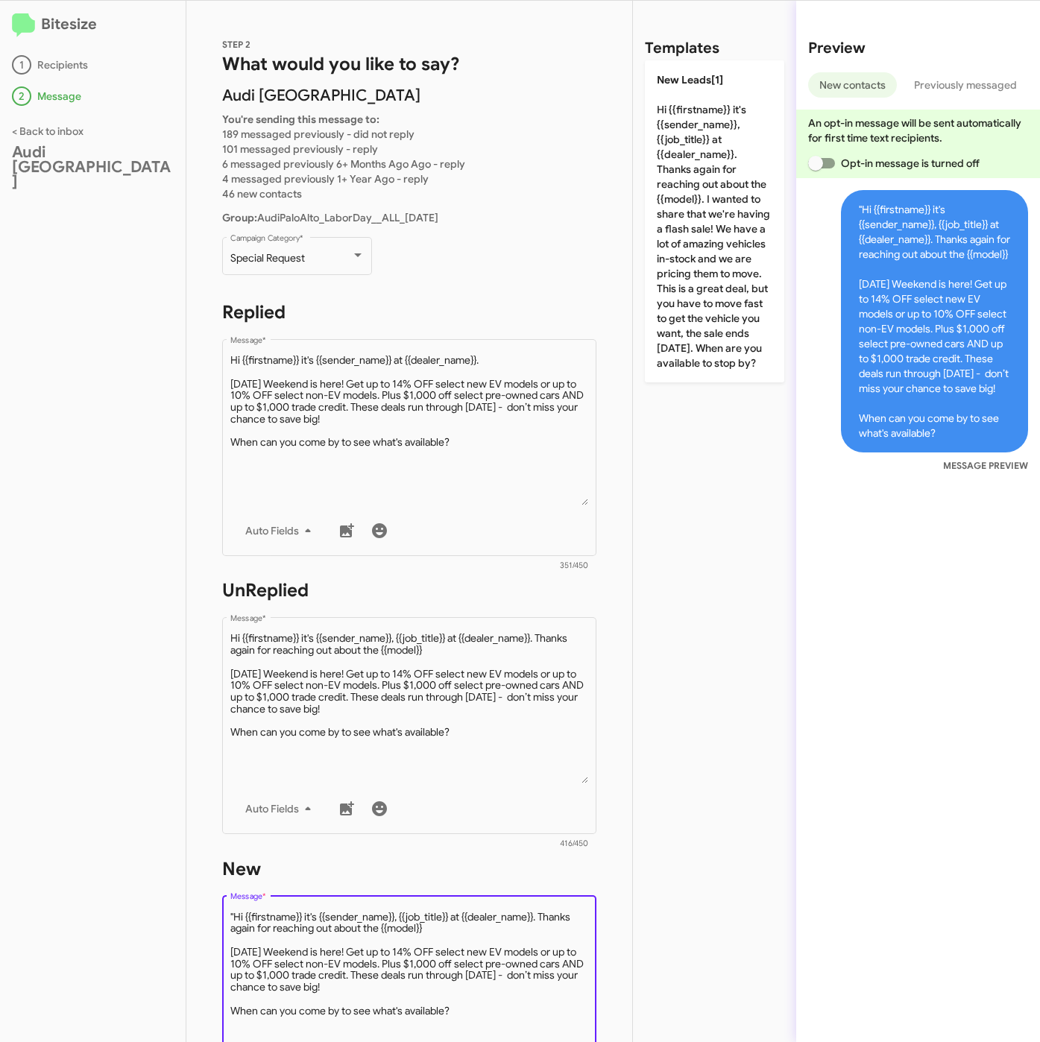
click at [231, 911] on textarea "Message *" at bounding box center [409, 986] width 358 height 152
click at [236, 915] on textarea "Message *" at bounding box center [409, 986] width 358 height 152
type textarea "Hi {{firstname}} it's {{sender_name}}, {{job_title}} at {{dealer_name}}. Thanks…"
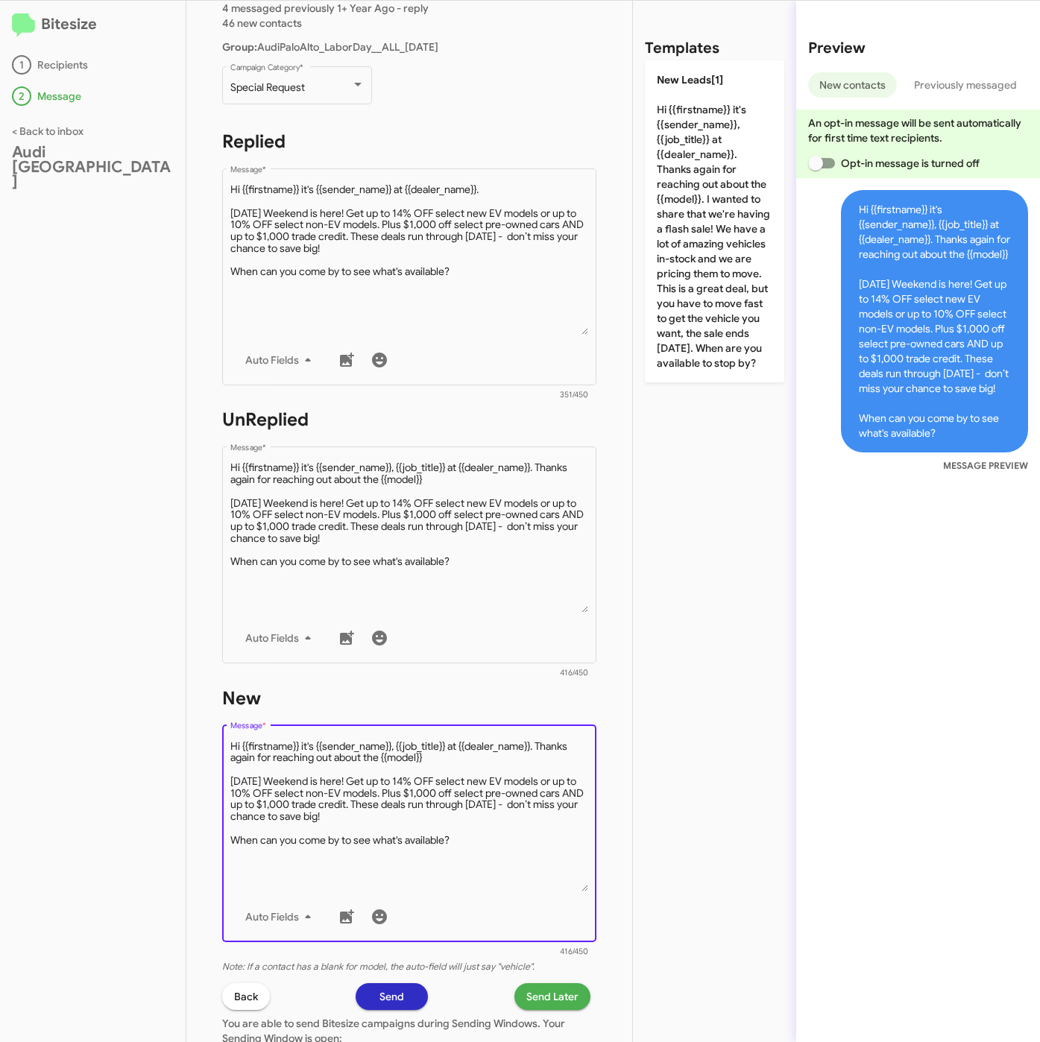
scroll to position [350, 0]
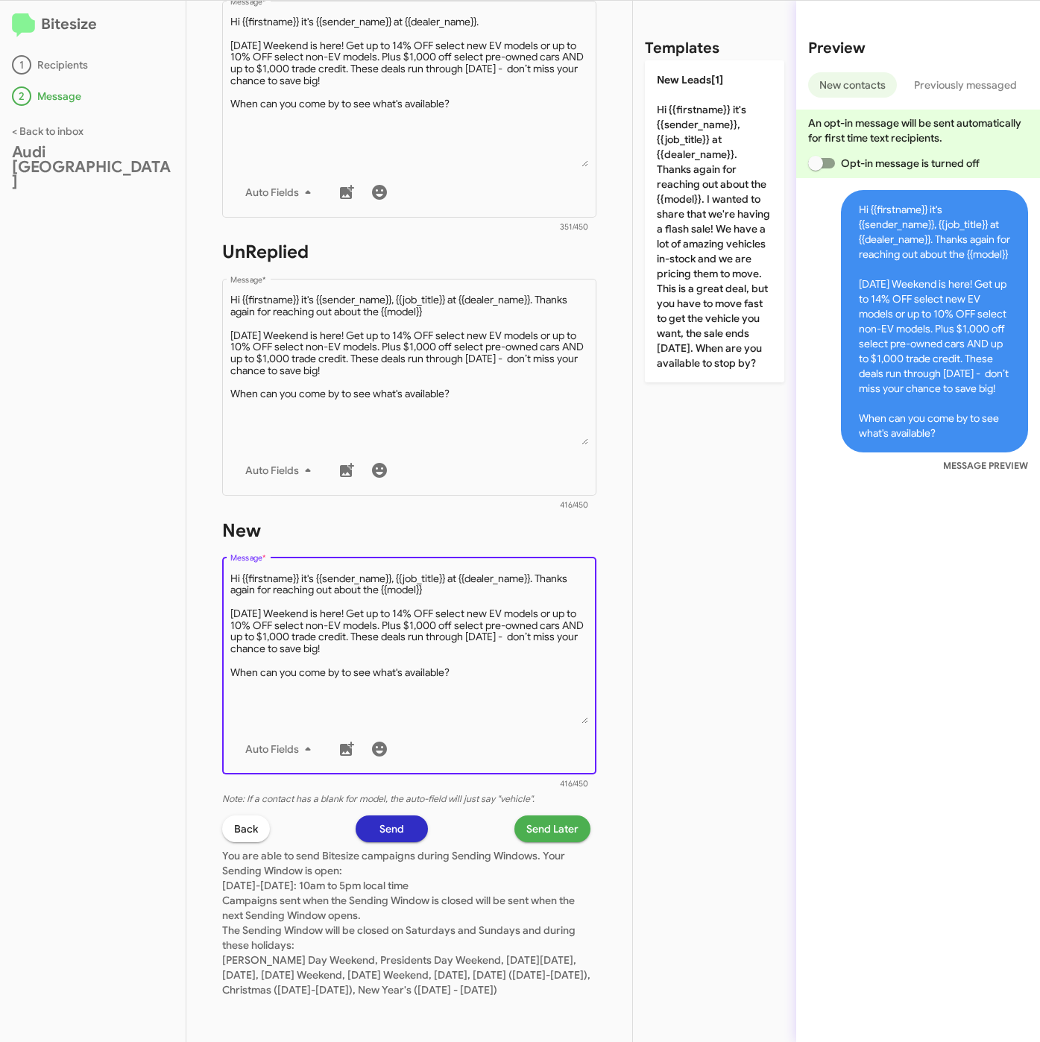
click at [552, 815] on span "Send Later" at bounding box center [552, 828] width 52 height 27
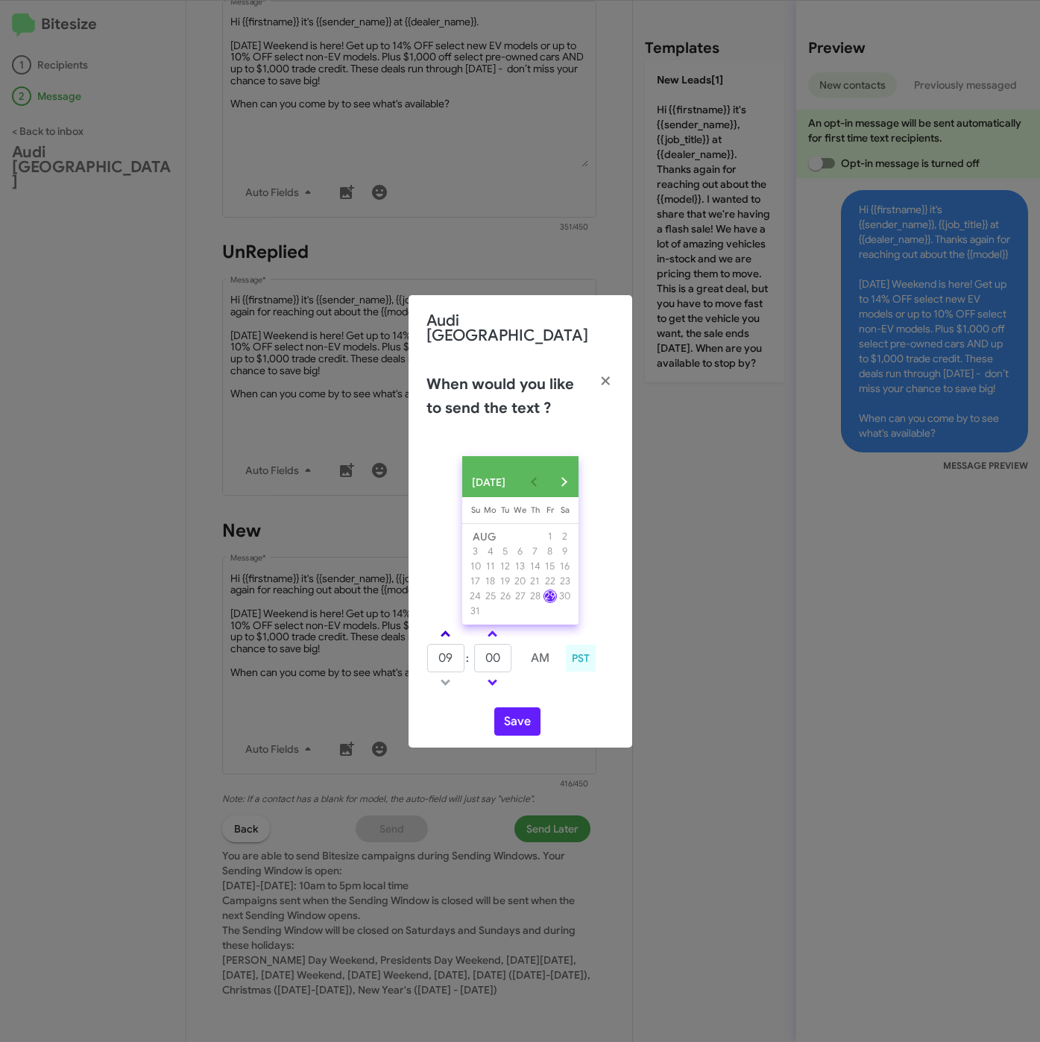
click at [443, 631] on span at bounding box center [445, 636] width 10 height 10
type input "11"
click at [483, 654] on input "00" at bounding box center [492, 658] width 37 height 28
type input "30"
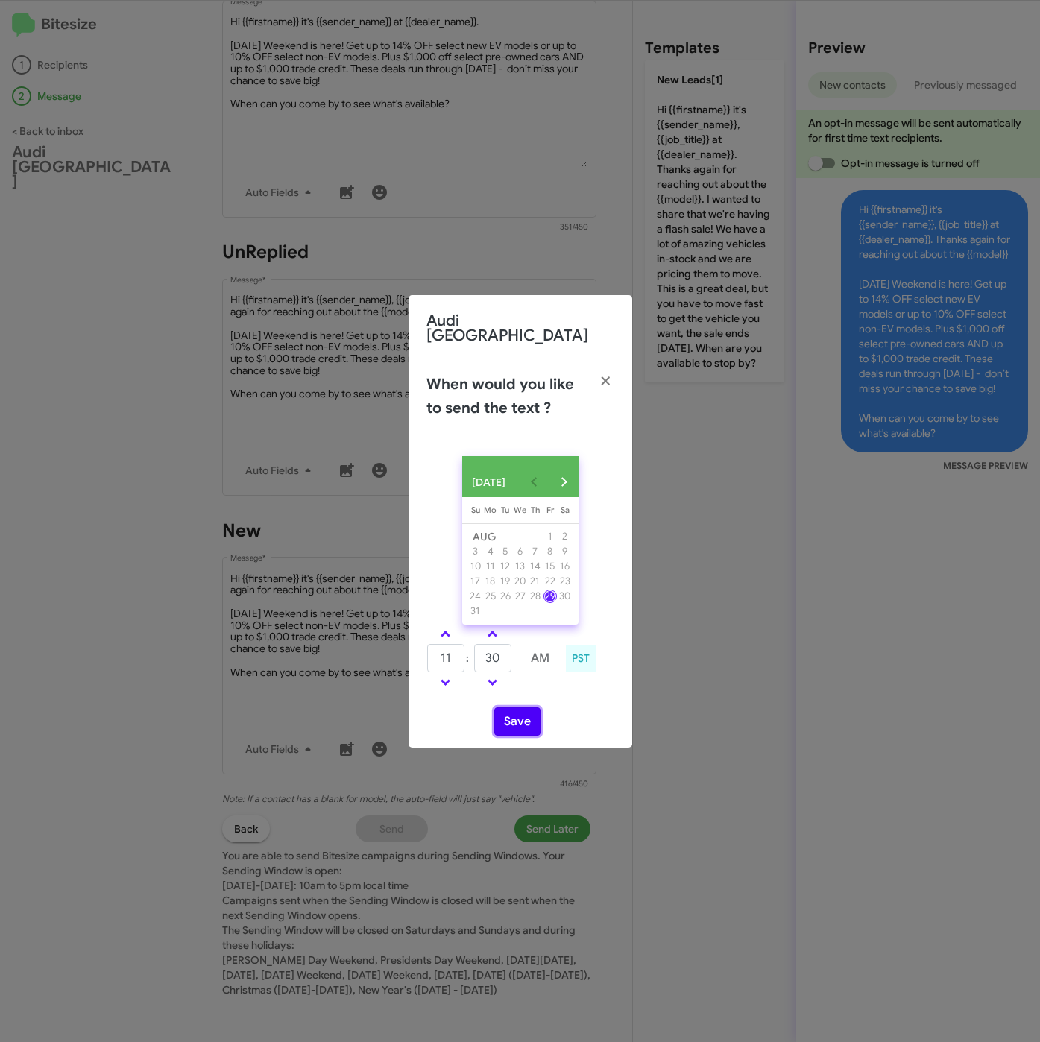
click at [516, 724] on button "Save" at bounding box center [517, 721] width 46 height 28
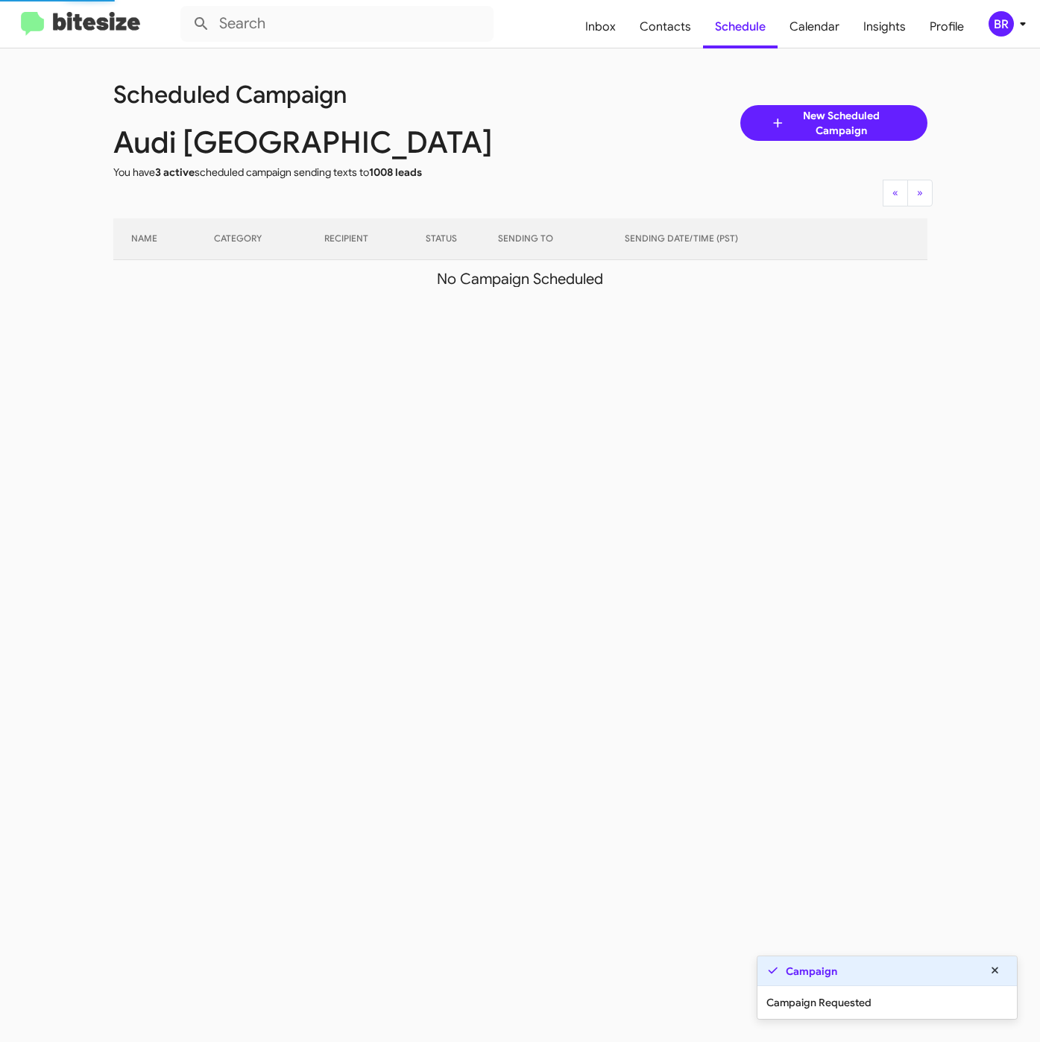
click at [999, 31] on div "BR" at bounding box center [1000, 23] width 25 height 25
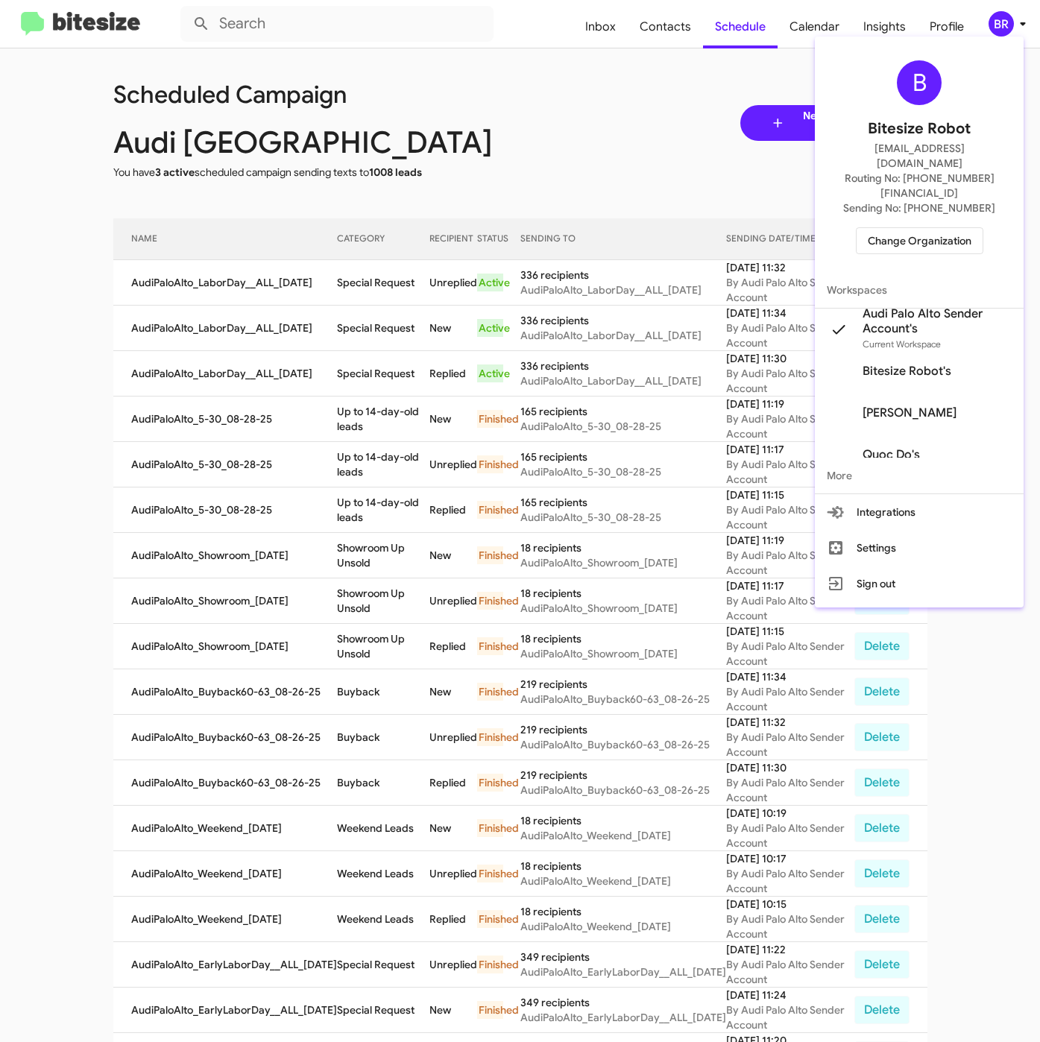
drag, startPoint x: 978, startPoint y: 79, endPoint x: 979, endPoint y: 95, distance: 15.7
click at [978, 79] on div "B Bitesize Robot iya@bitesize.co Routing No: +1 (650) 852-1579 Sending No: +1 (…" at bounding box center [919, 157] width 209 height 230
click at [888, 228] on span "Change Organization" at bounding box center [920, 240] width 104 height 25
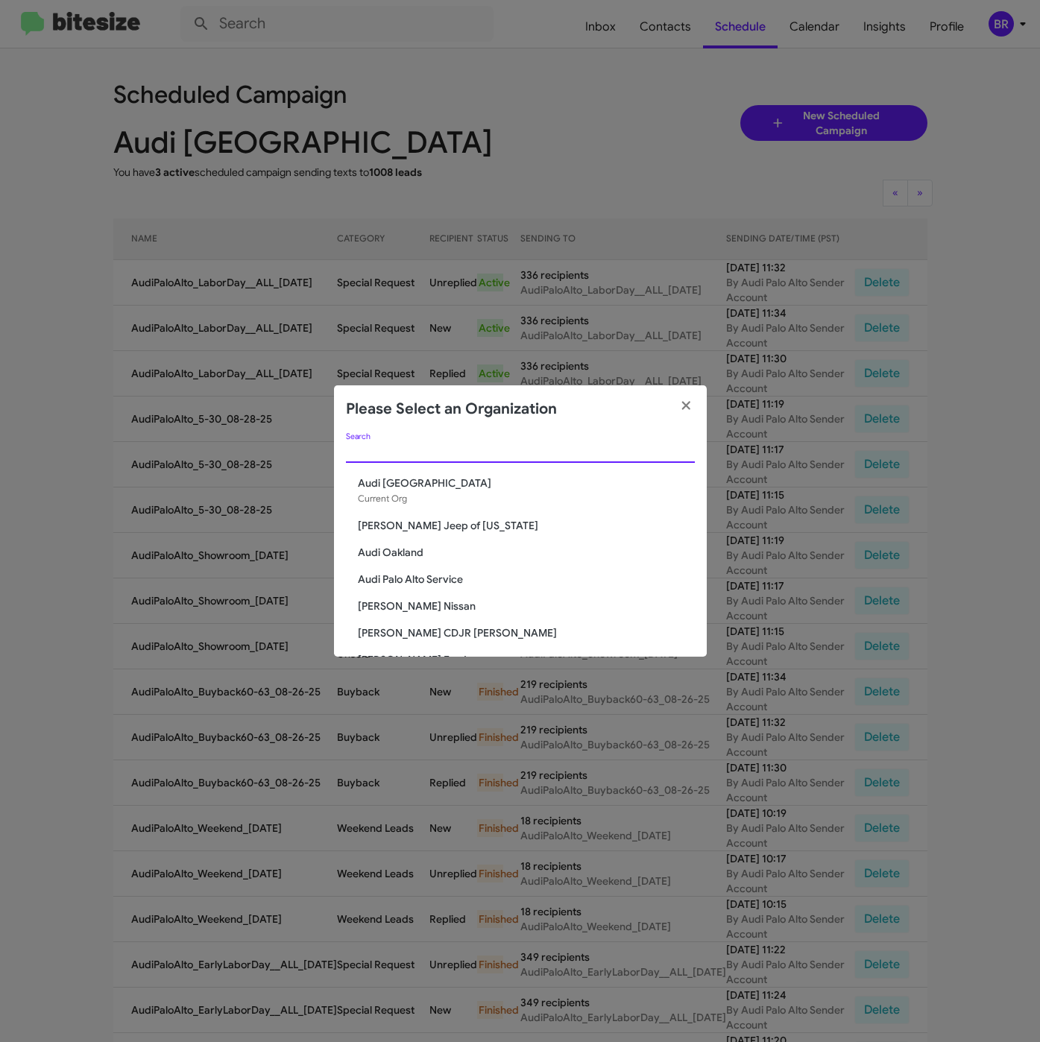
click at [399, 456] on input "Search" at bounding box center [520, 452] width 349 height 12
paste input "Volkswagen of [GEOGRAPHIC_DATA]"
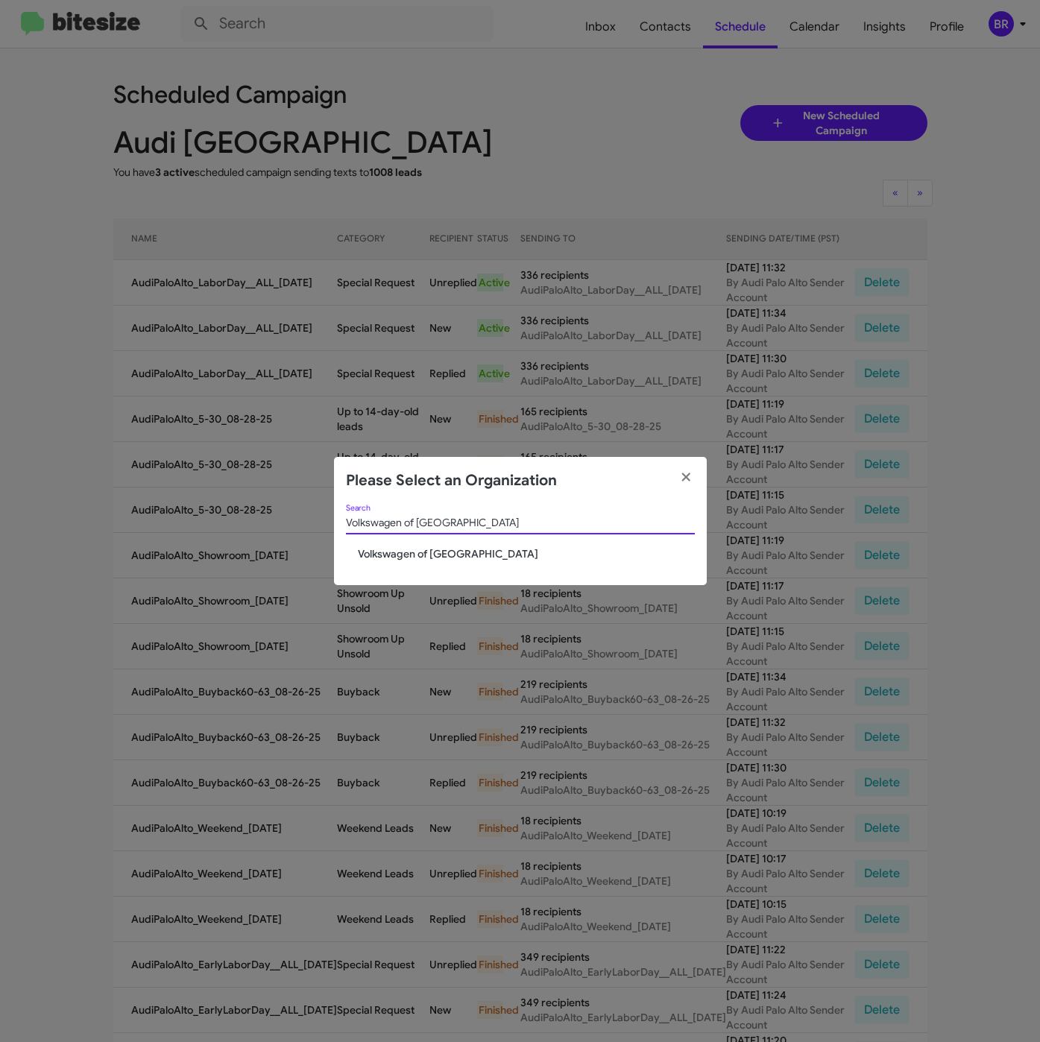
type input "Volkswagen of [GEOGRAPHIC_DATA]"
click at [380, 553] on span "Volkswagen of [GEOGRAPHIC_DATA]" at bounding box center [526, 553] width 337 height 15
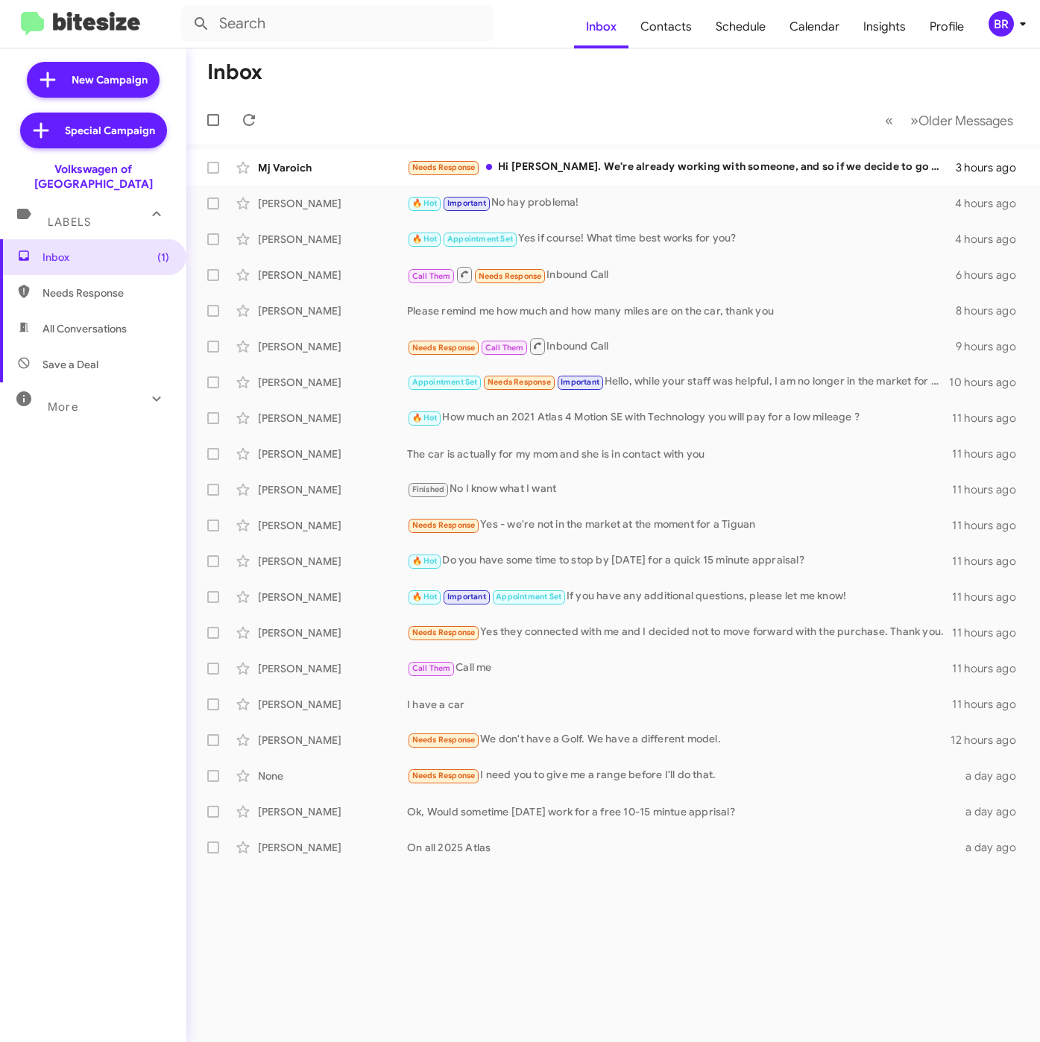
click at [1006, 27] on div "BR" at bounding box center [1000, 23] width 25 height 25
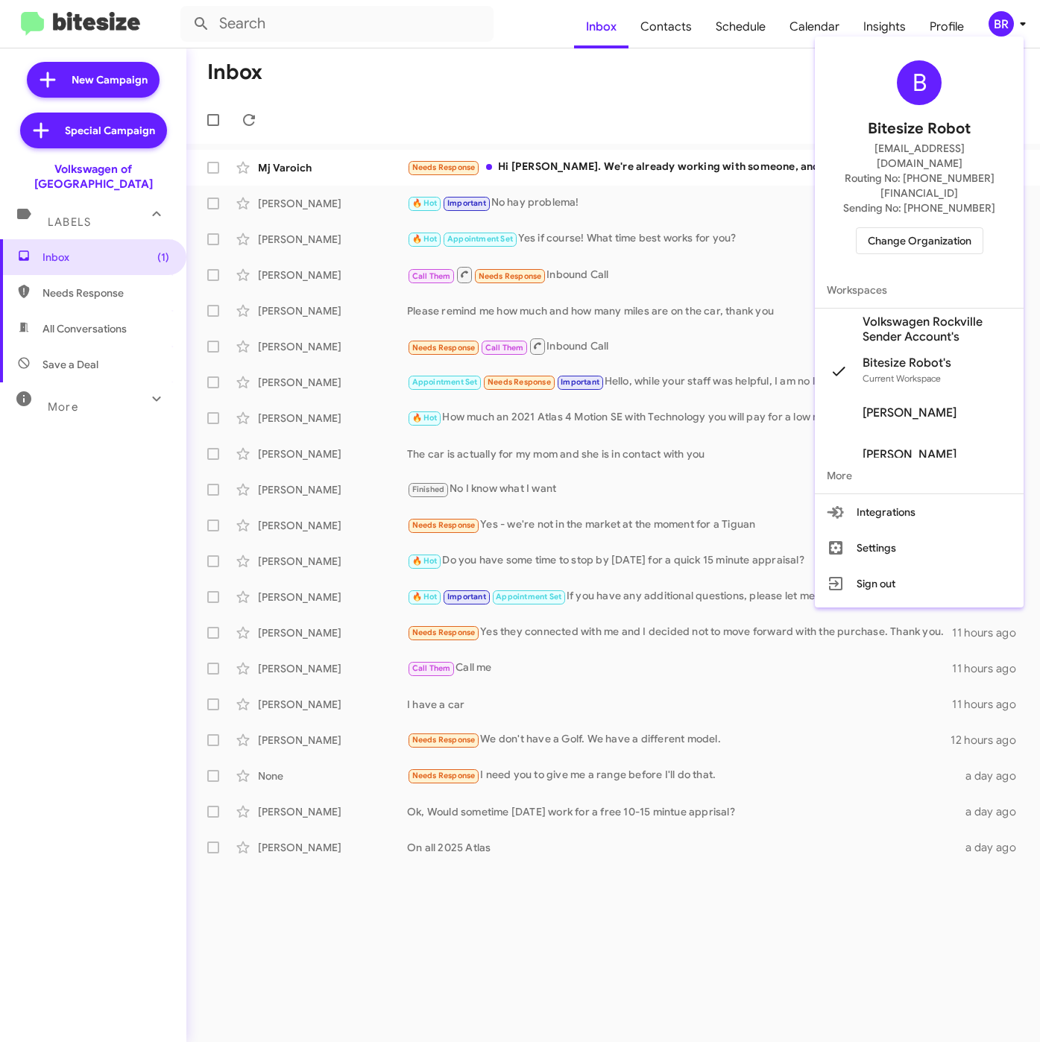
click at [933, 315] on span "Volkswagen Rockville Sender Account's" at bounding box center [936, 330] width 149 height 30
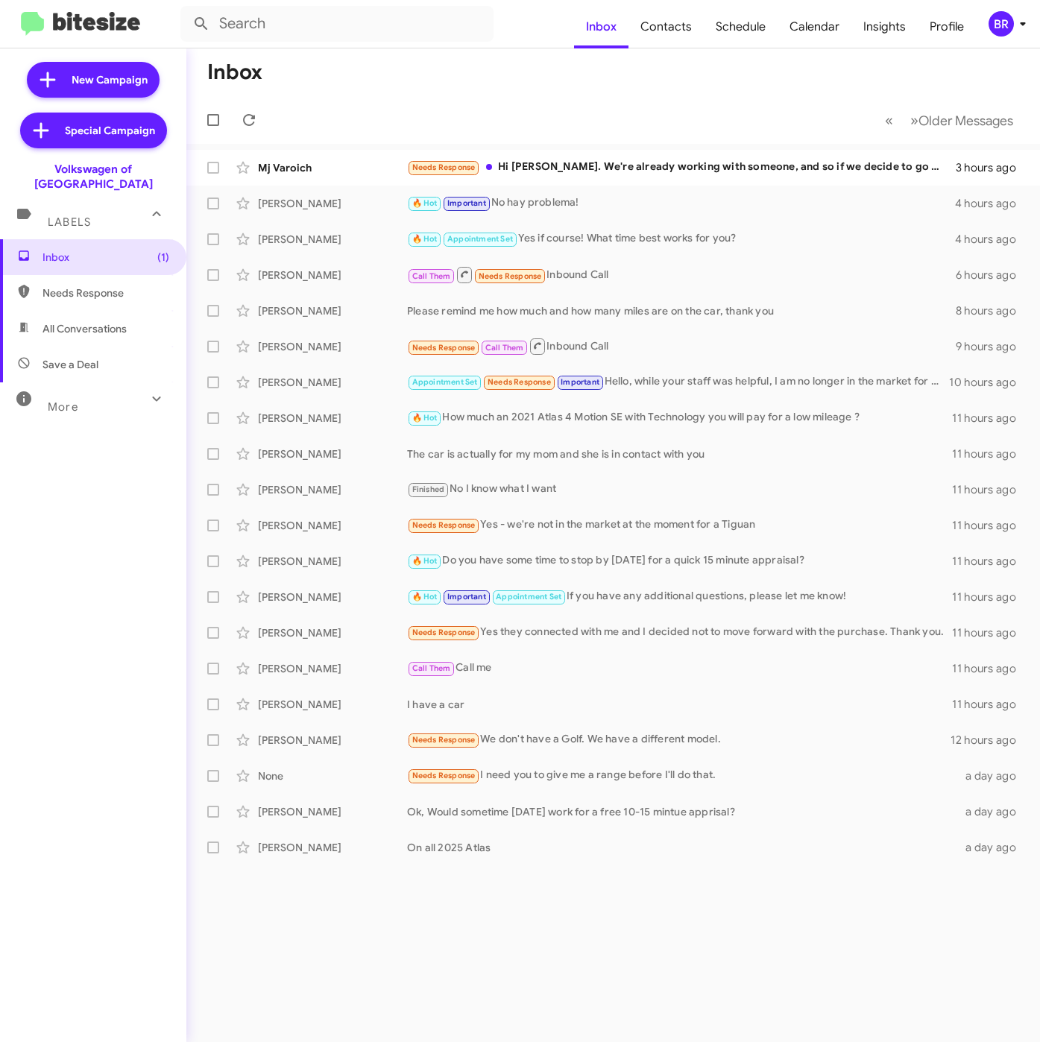
click at [998, 39] on mat-toolbar "Inbox Contacts Schedule Calendar Insights Profile BR" at bounding box center [520, 24] width 1040 height 48
click at [999, 22] on div "BR" at bounding box center [1000, 23] width 25 height 25
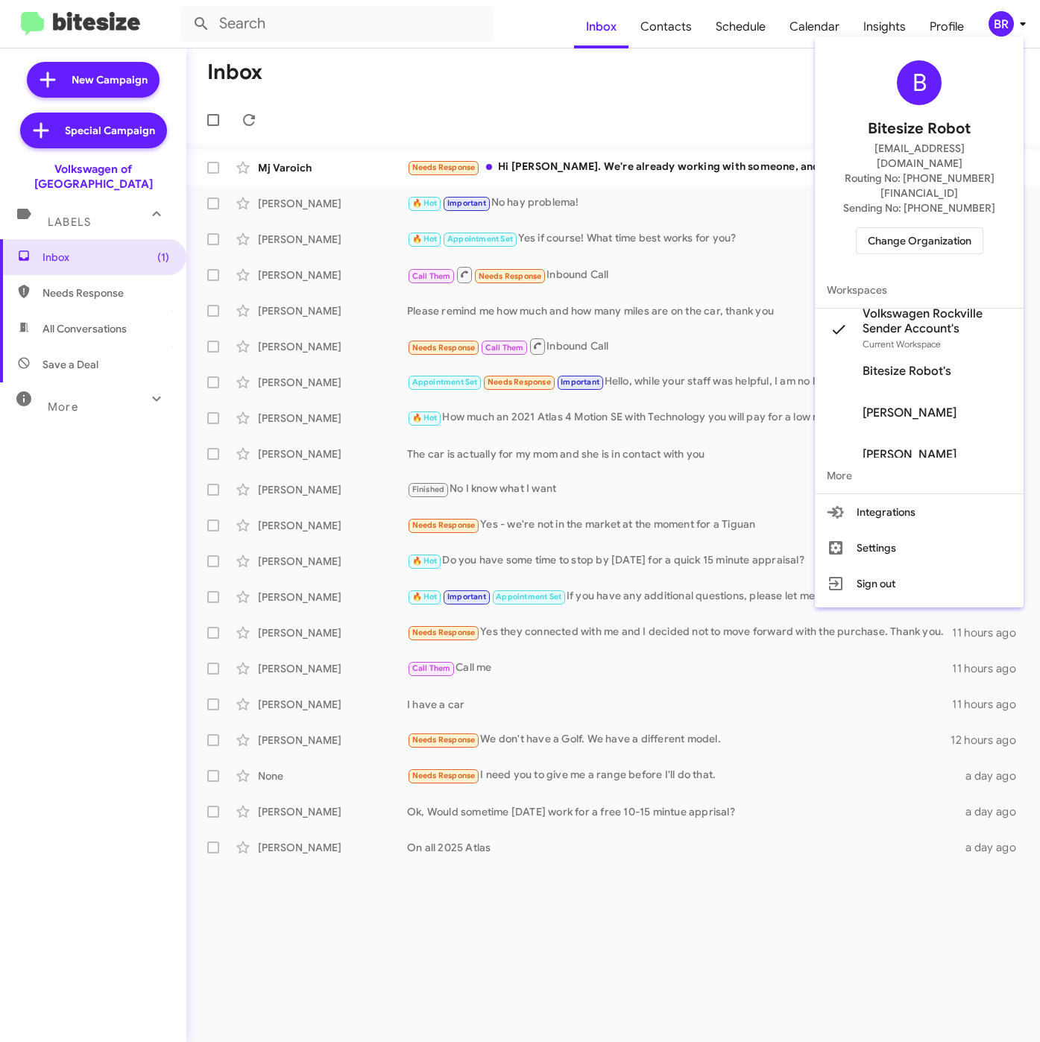
click at [662, 31] on div at bounding box center [520, 521] width 1040 height 1042
click at [662, 31] on span "Contacts" at bounding box center [665, 26] width 75 height 43
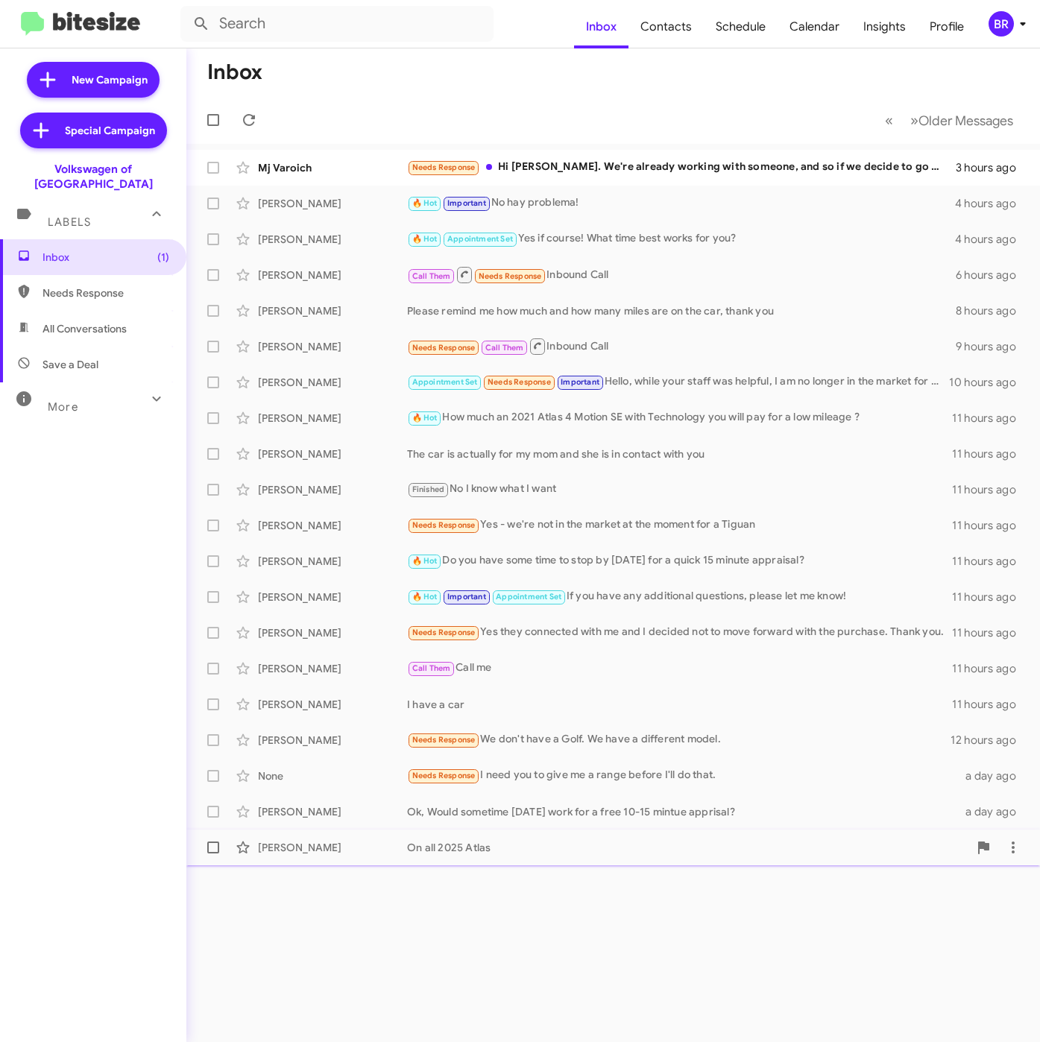
type input "in:groups"
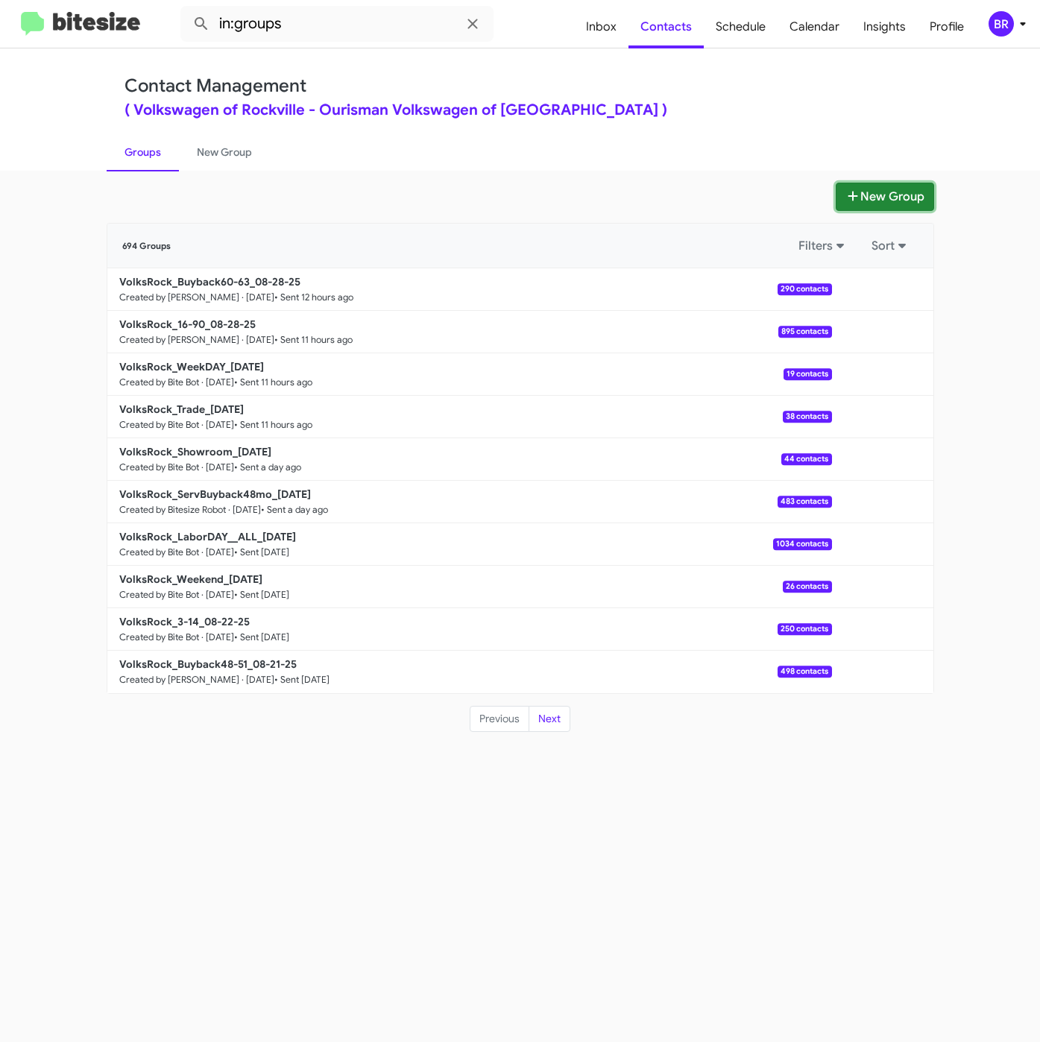
click at [865, 199] on button "New Group" at bounding box center [884, 197] width 98 height 28
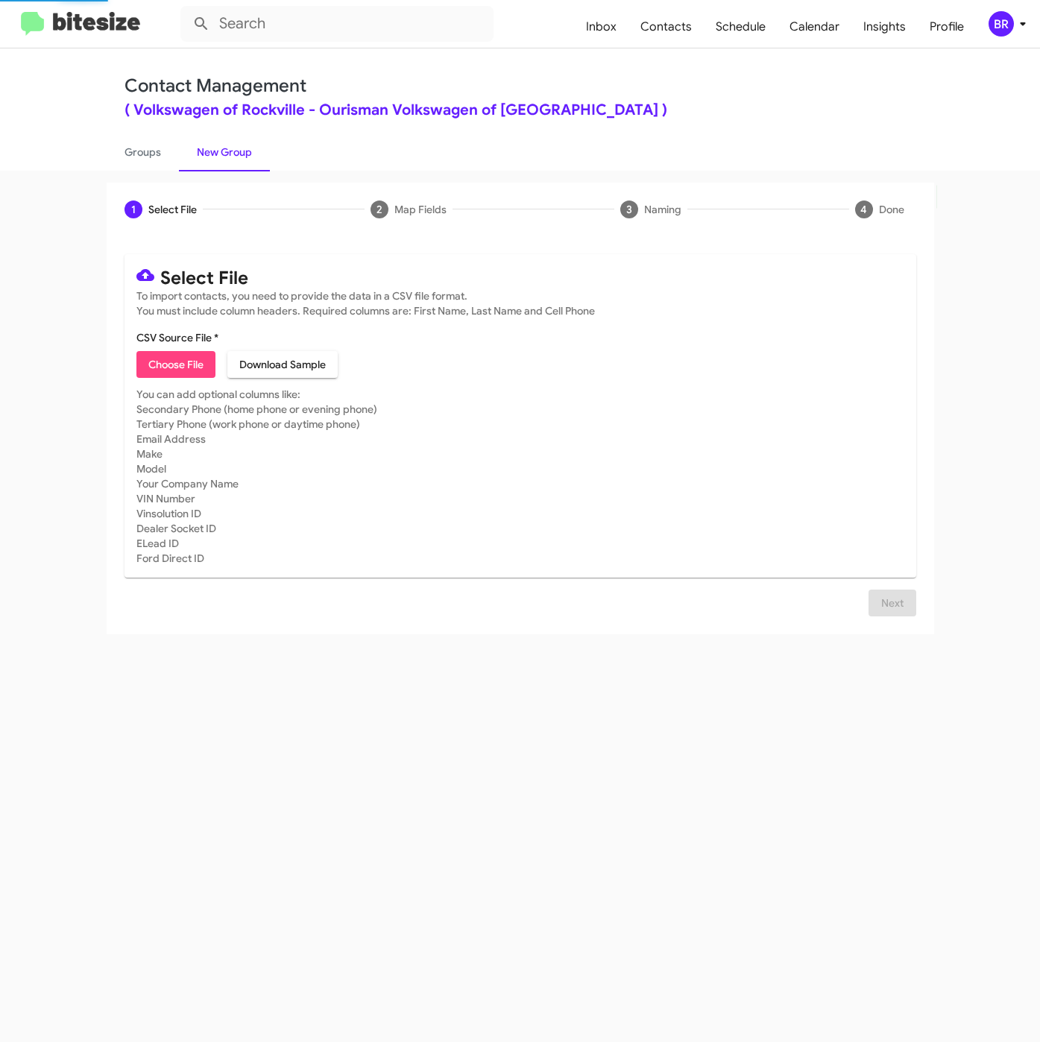
click at [186, 364] on span "Choose File" at bounding box center [175, 364] width 55 height 27
type input "Opt-Out - Volkswagen of [GEOGRAPHIC_DATA]"
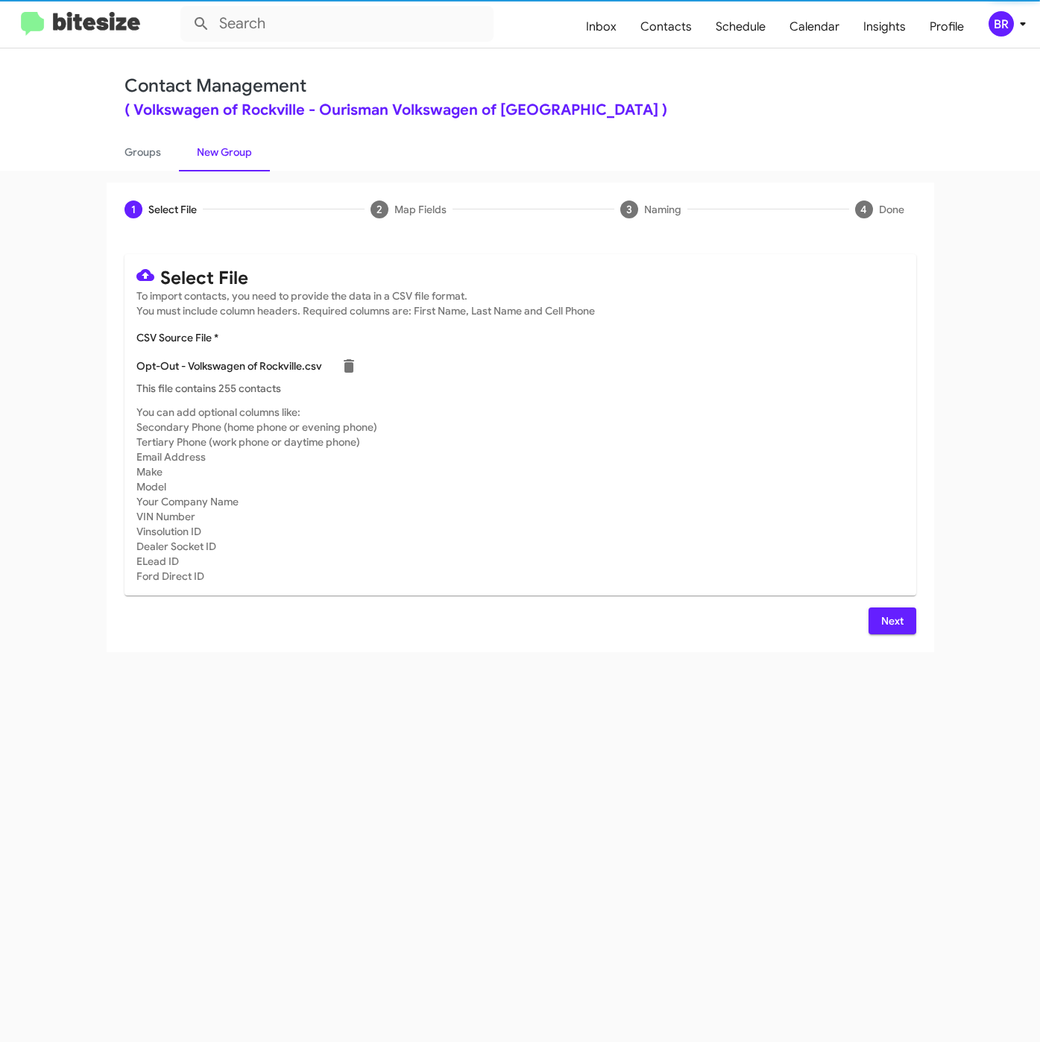
click at [876, 624] on button "Next" at bounding box center [892, 620] width 48 height 27
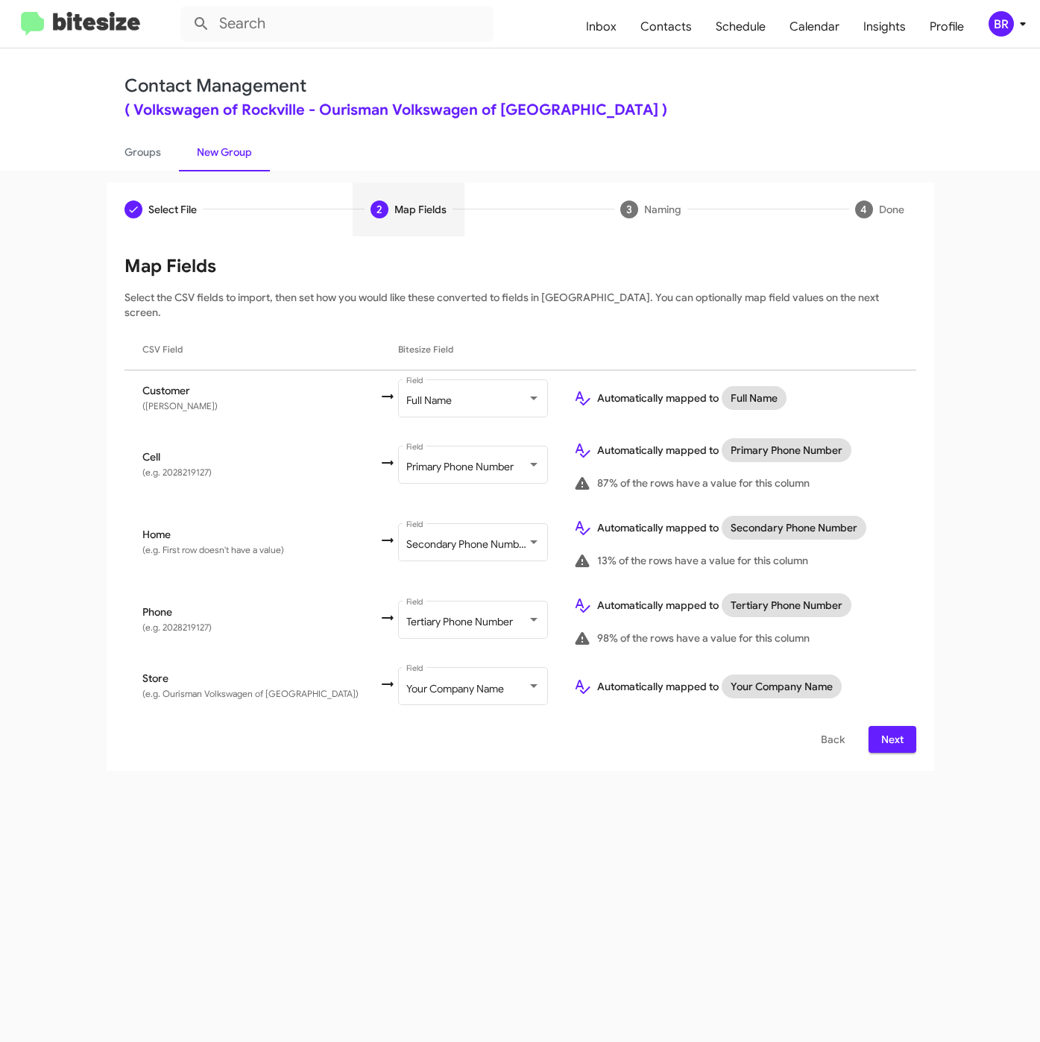
click at [903, 726] on span "Next" at bounding box center [892, 739] width 24 height 27
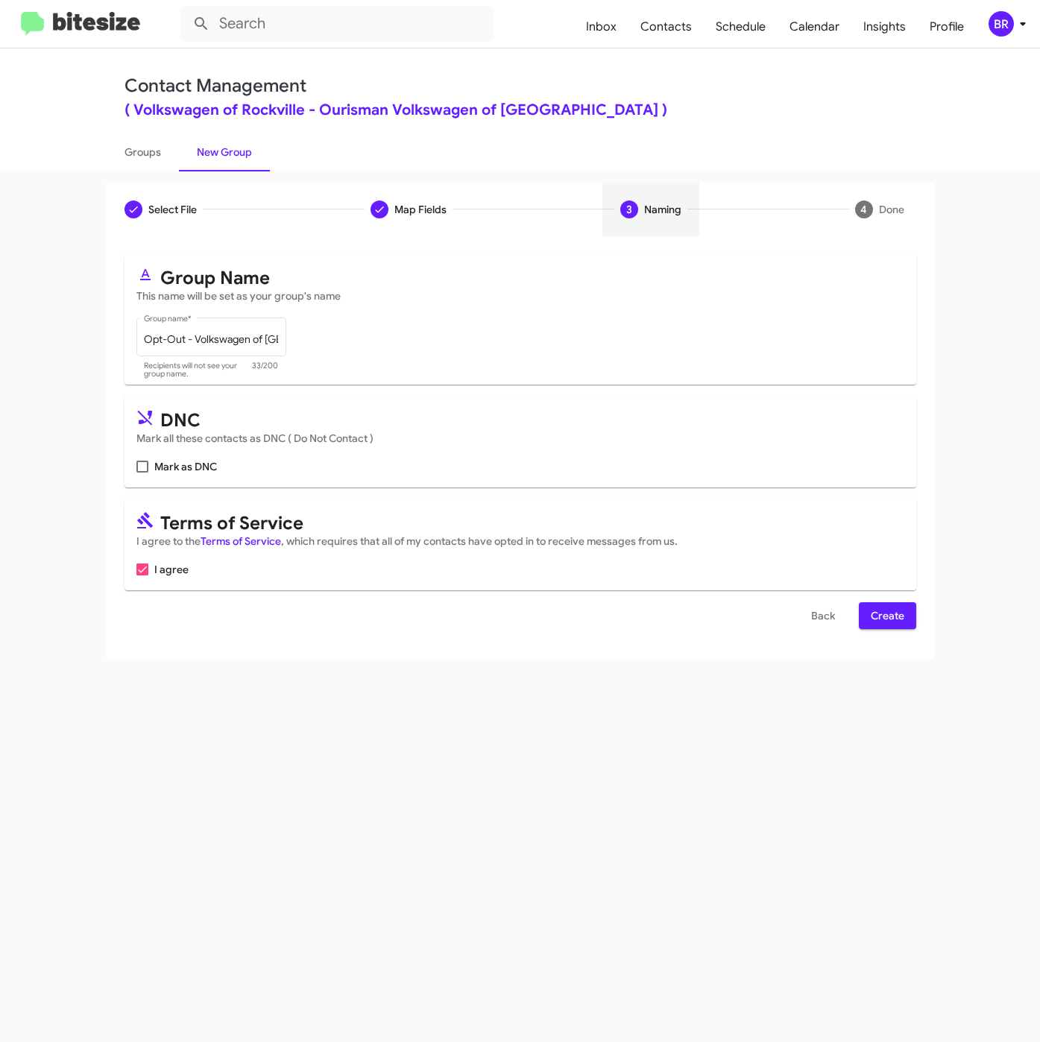
click at [183, 466] on span "Mark as DNC" at bounding box center [185, 467] width 63 height 18
click at [142, 473] on input "Mark as DNC" at bounding box center [142, 473] width 1 height 1
checkbox input "true"
click at [893, 613] on span "Create" at bounding box center [888, 615] width 34 height 27
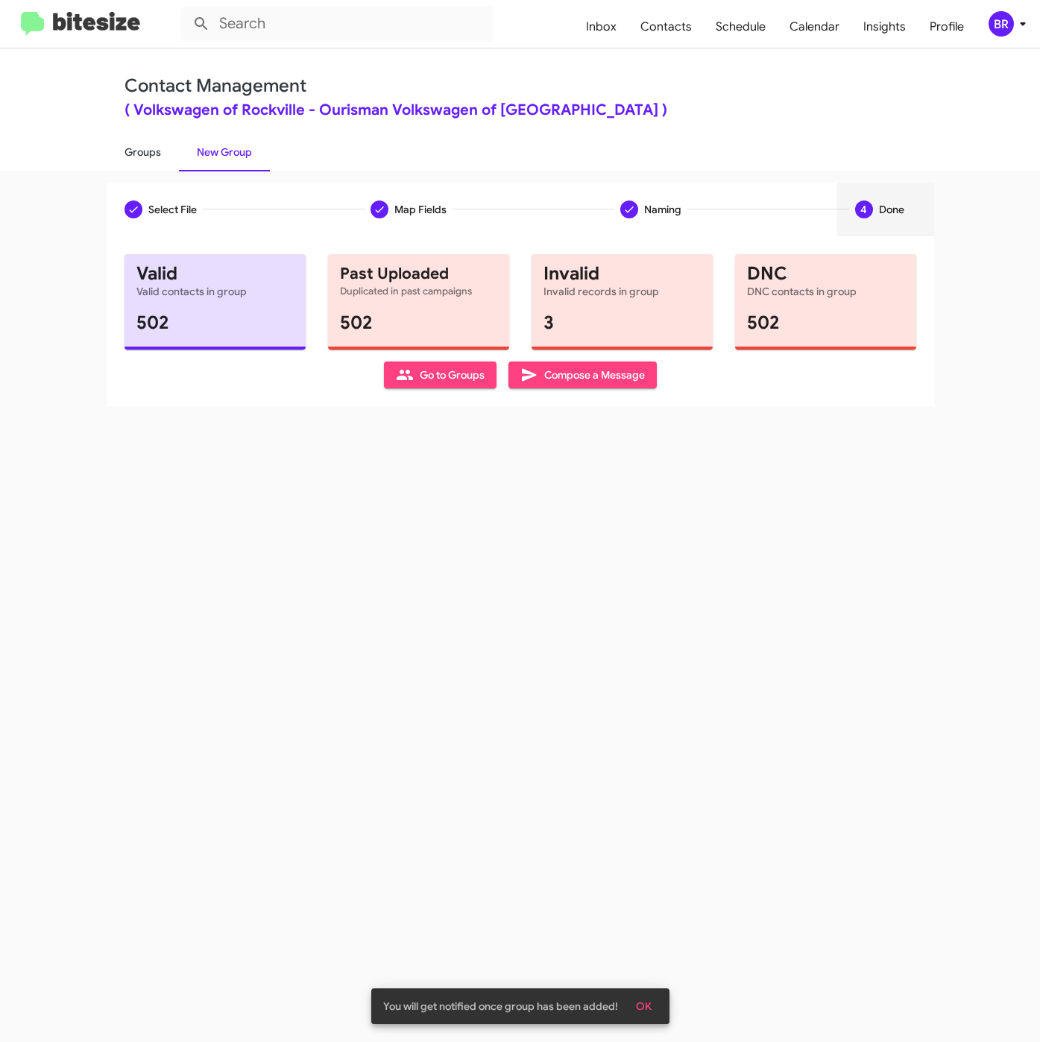
click at [141, 150] on link "Groups" at bounding box center [143, 152] width 72 height 39
type input "in:groups"
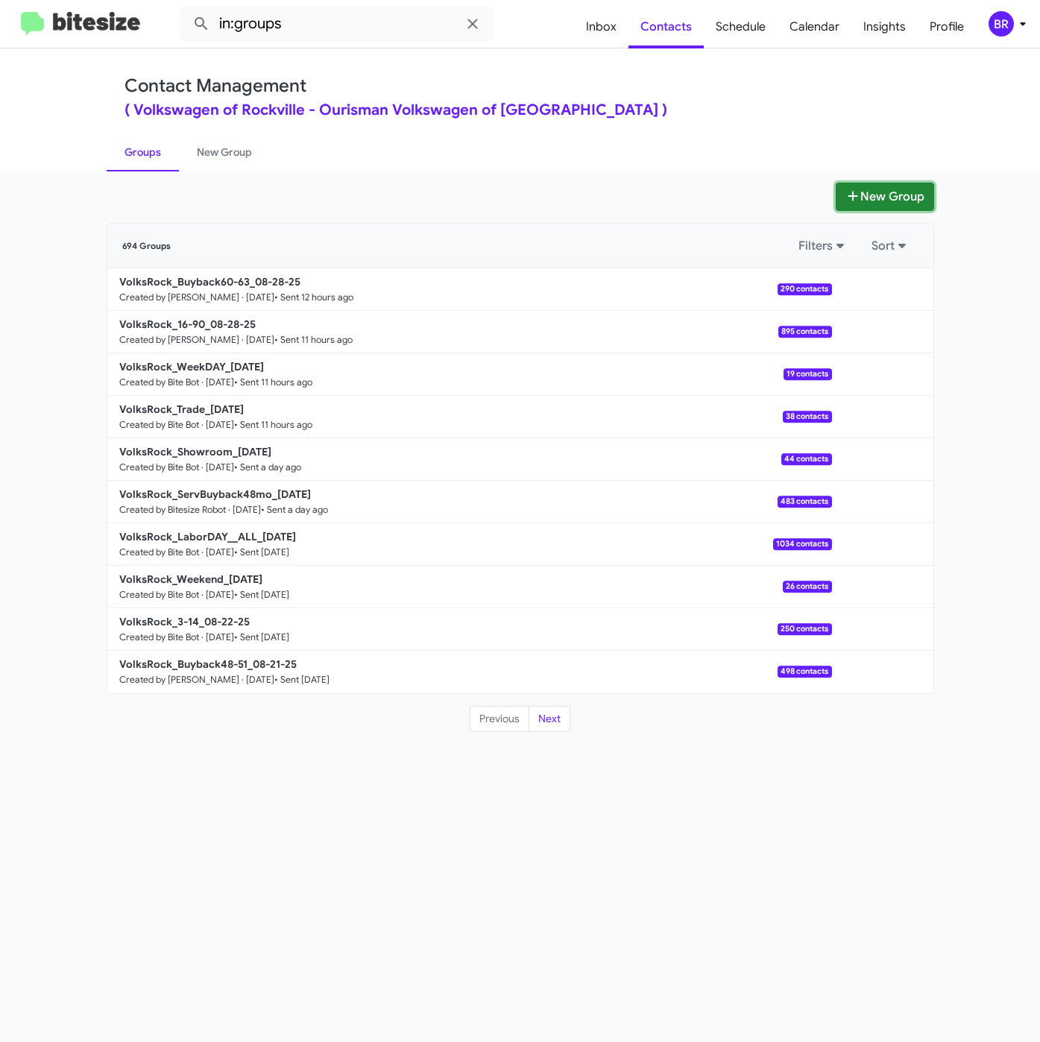
click at [859, 195] on button "New Group" at bounding box center [884, 197] width 98 height 28
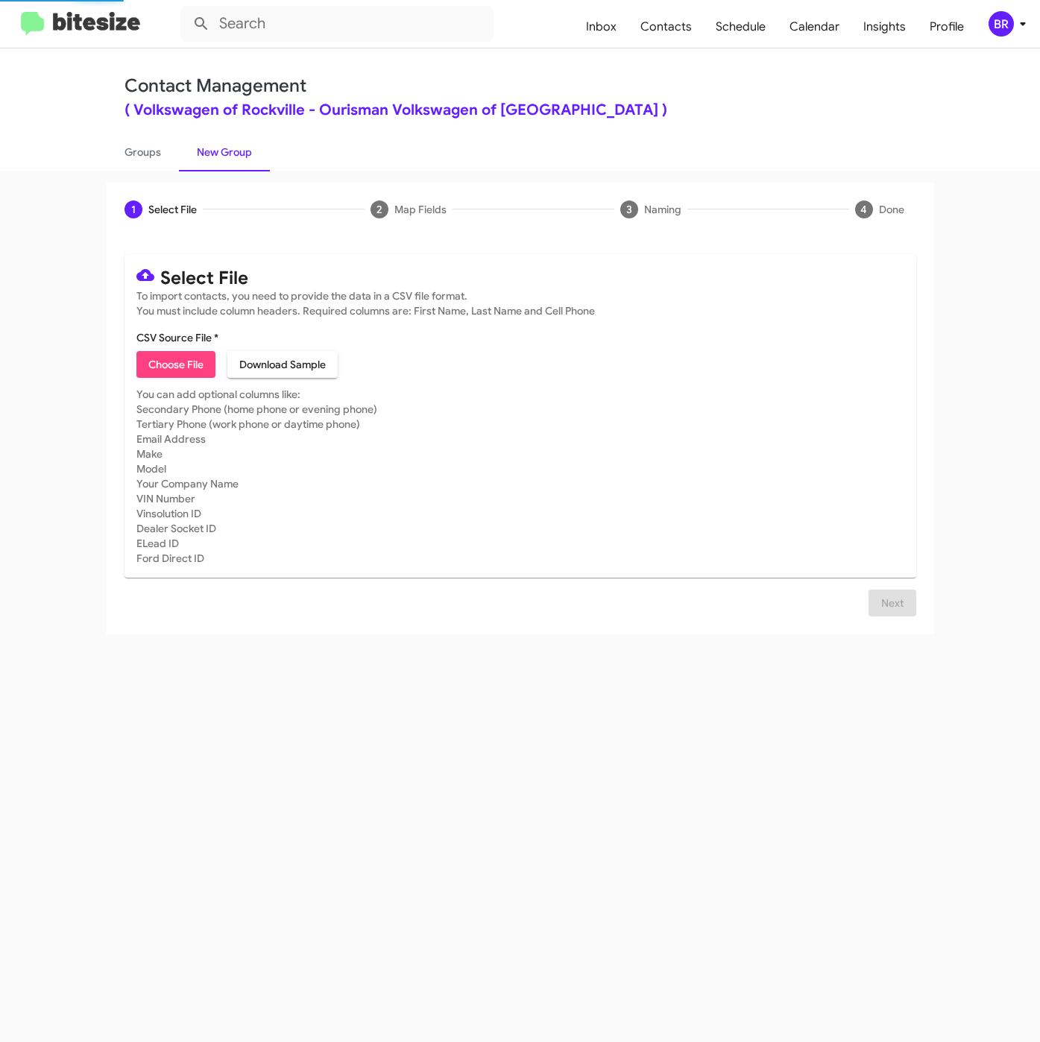
click at [175, 367] on span "Choose File" at bounding box center [175, 364] width 55 height 27
type input "VolksRock_3-14_08-29-25"
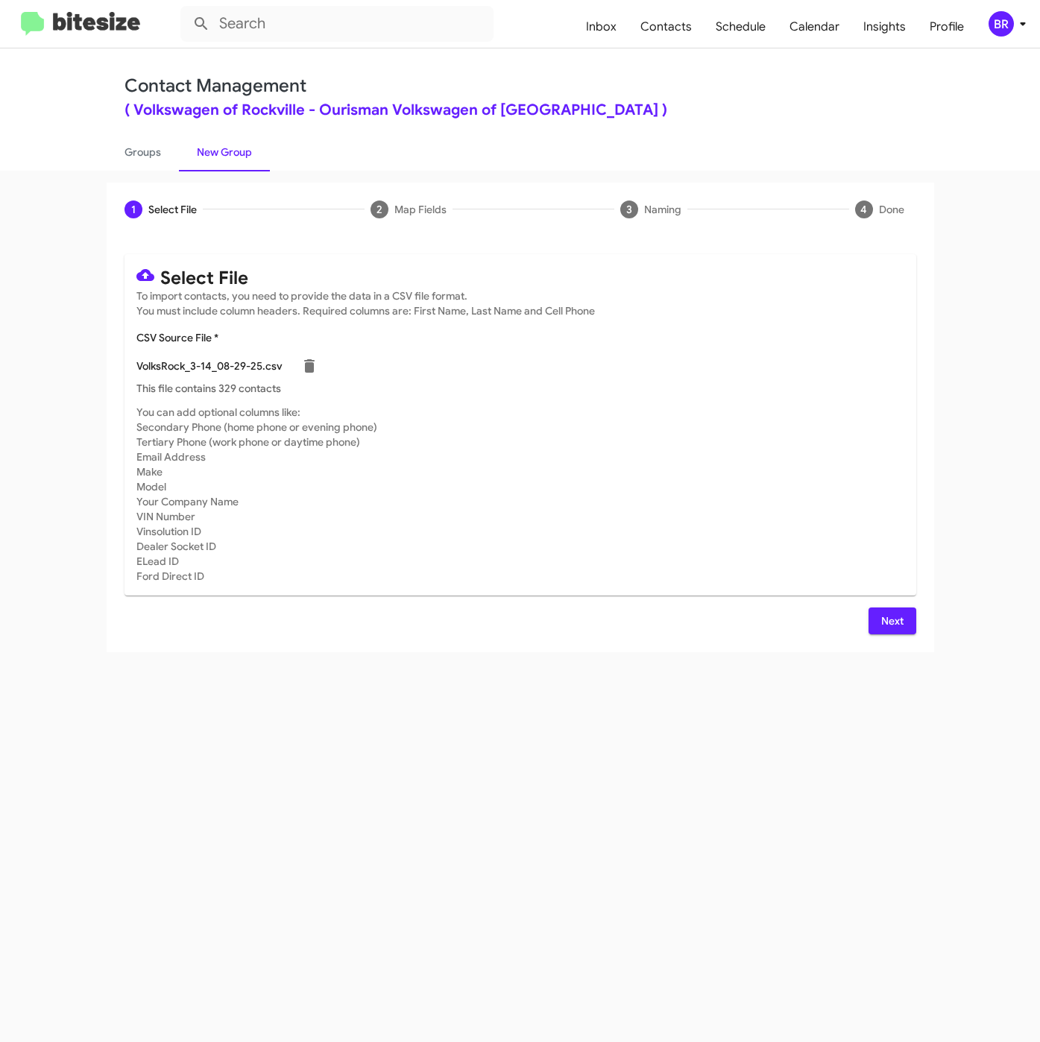
click at [897, 620] on span "Next" at bounding box center [892, 620] width 24 height 27
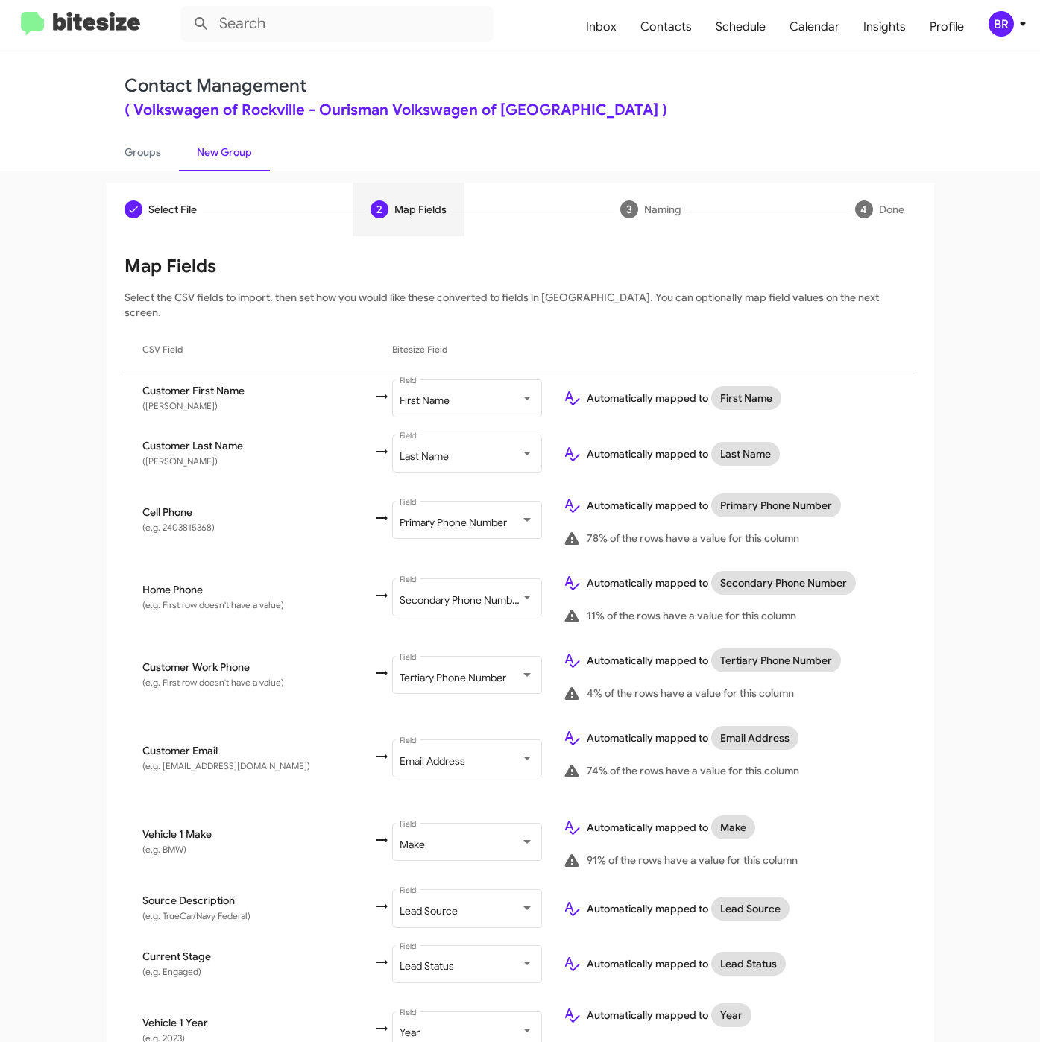
scroll to position [332, 0]
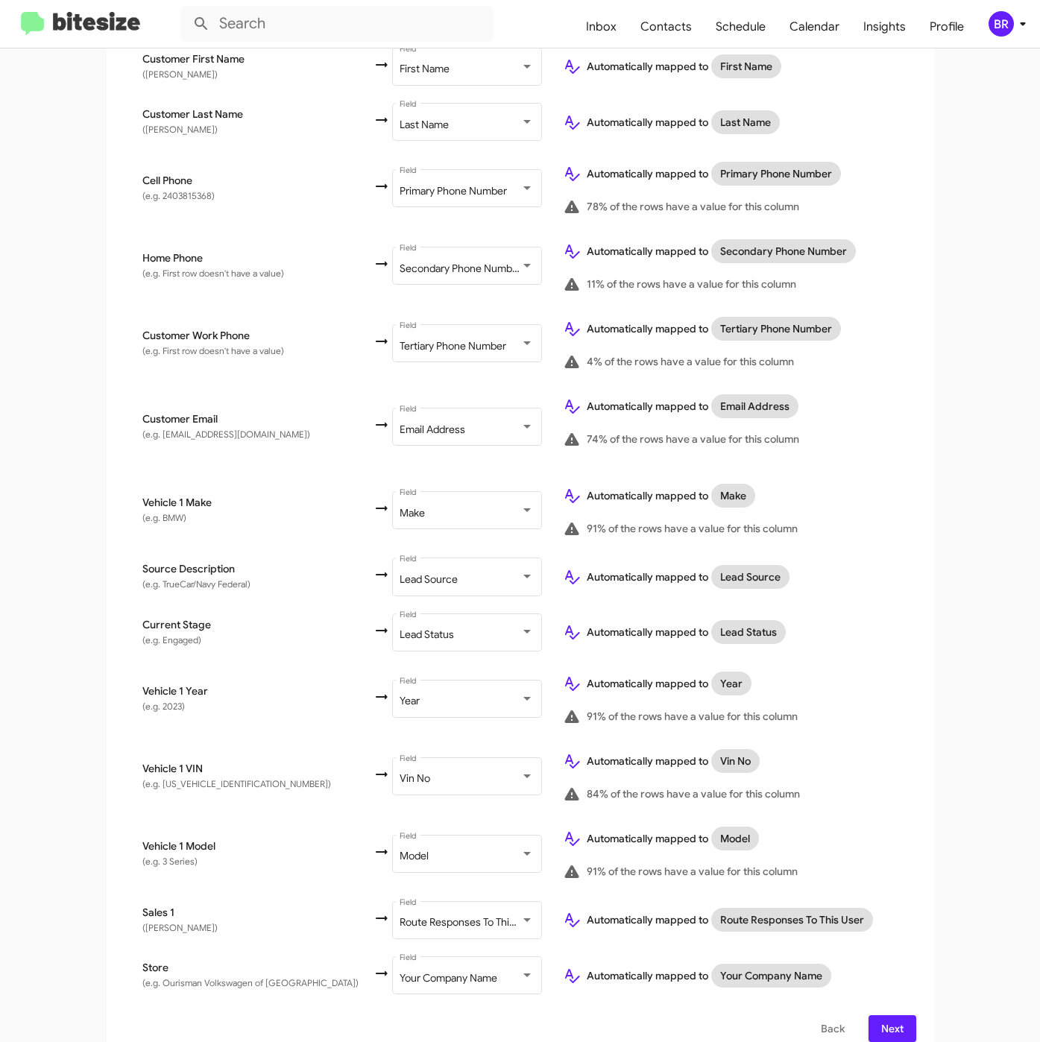
click at [888, 1015] on span "Next" at bounding box center [892, 1028] width 24 height 27
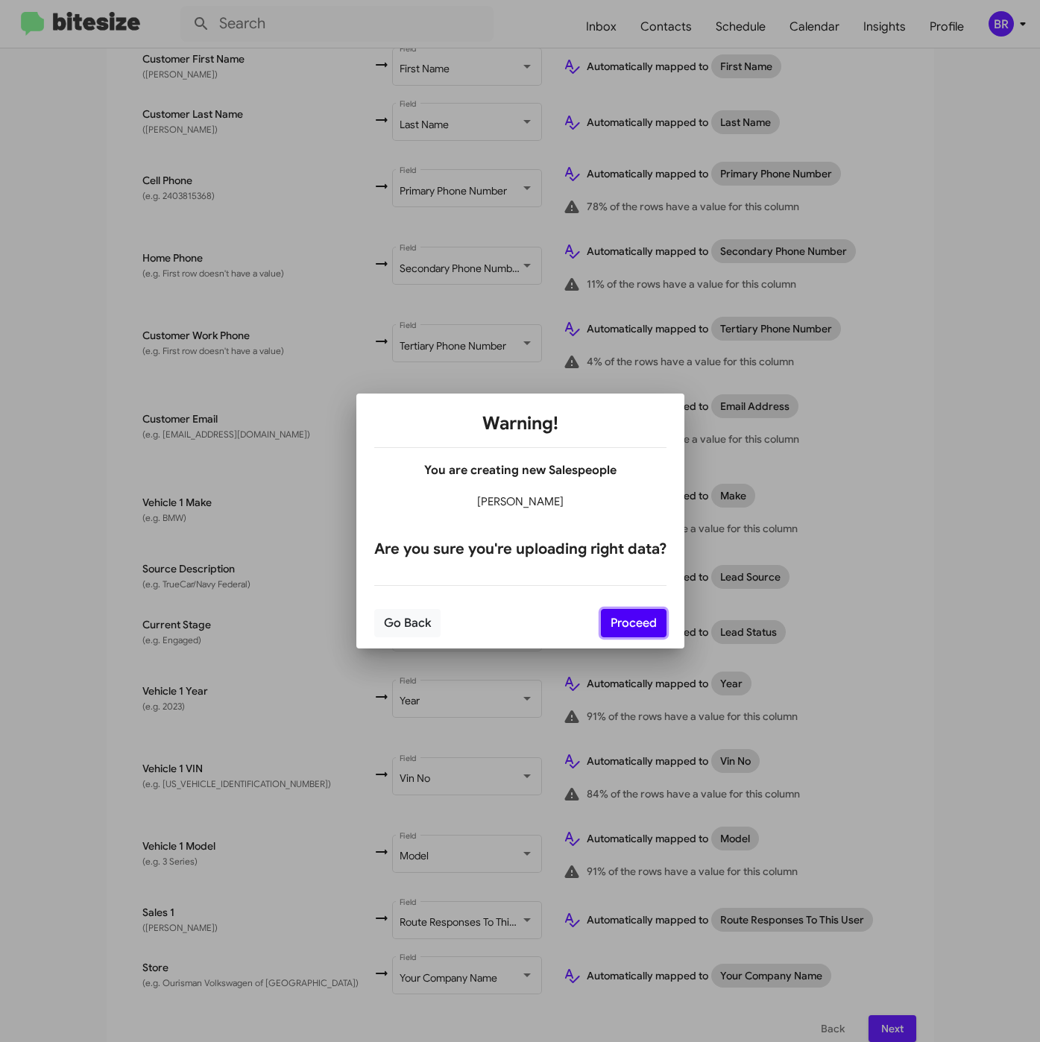
click at [627, 620] on button "Proceed" at bounding box center [634, 623] width 66 height 28
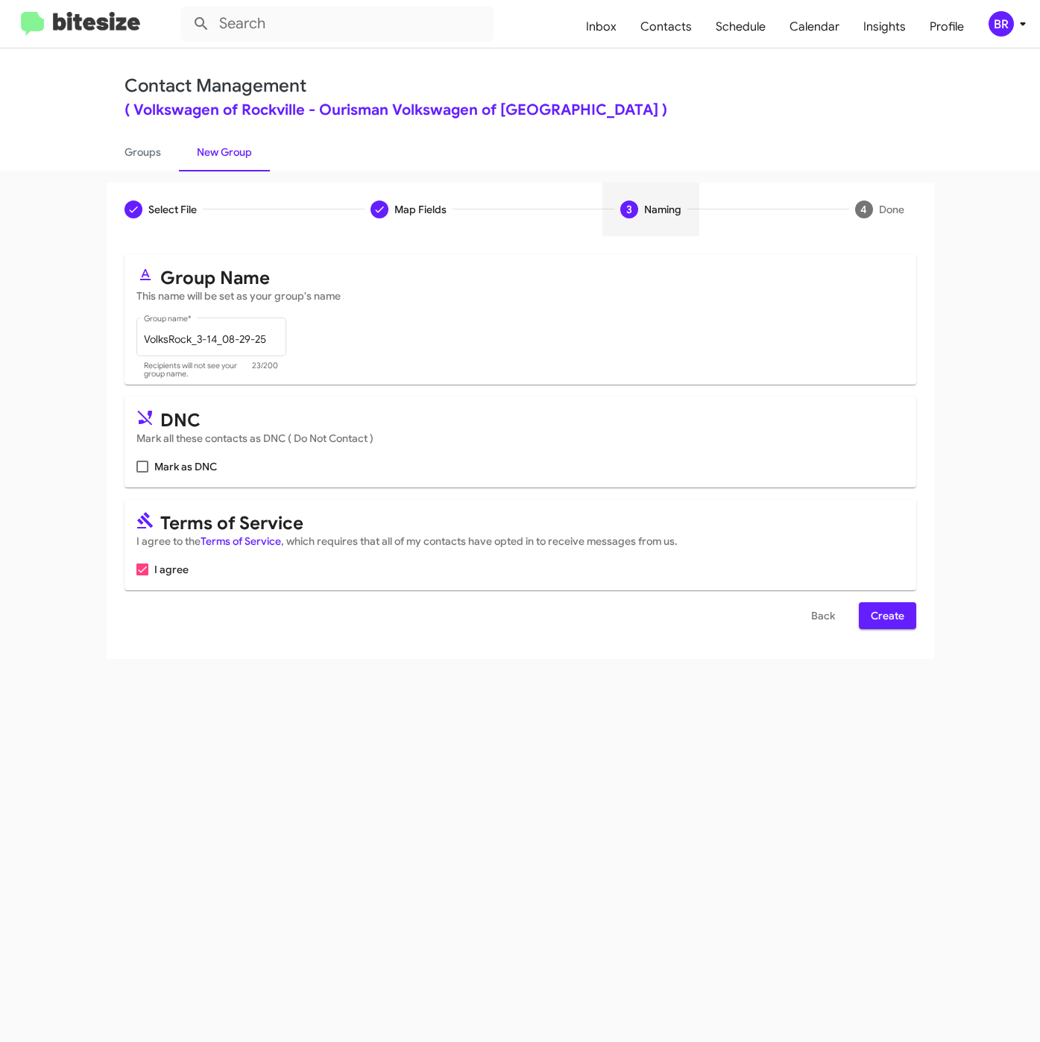
scroll to position [0, 0]
click at [895, 617] on span "Create" at bounding box center [888, 615] width 34 height 27
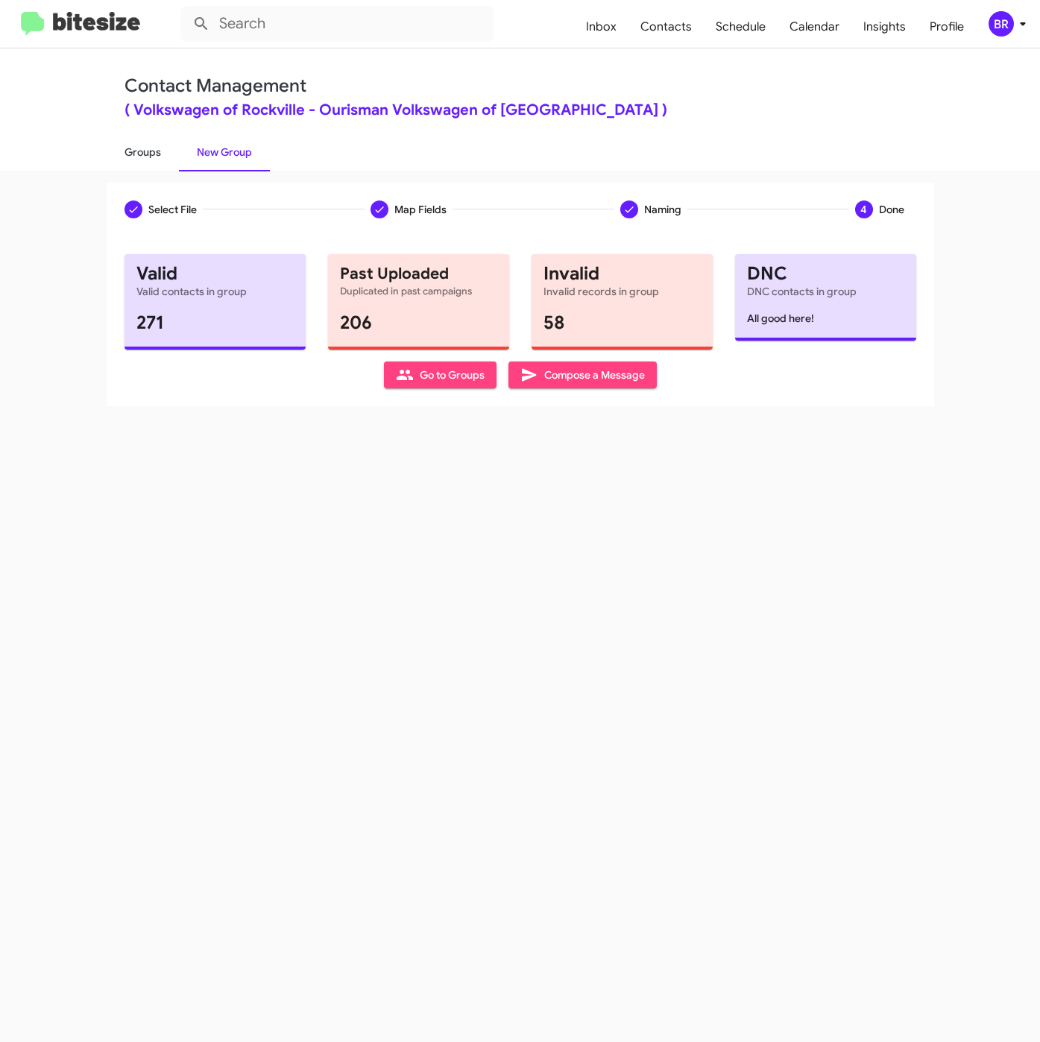
click at [141, 143] on link "Groups" at bounding box center [143, 152] width 72 height 39
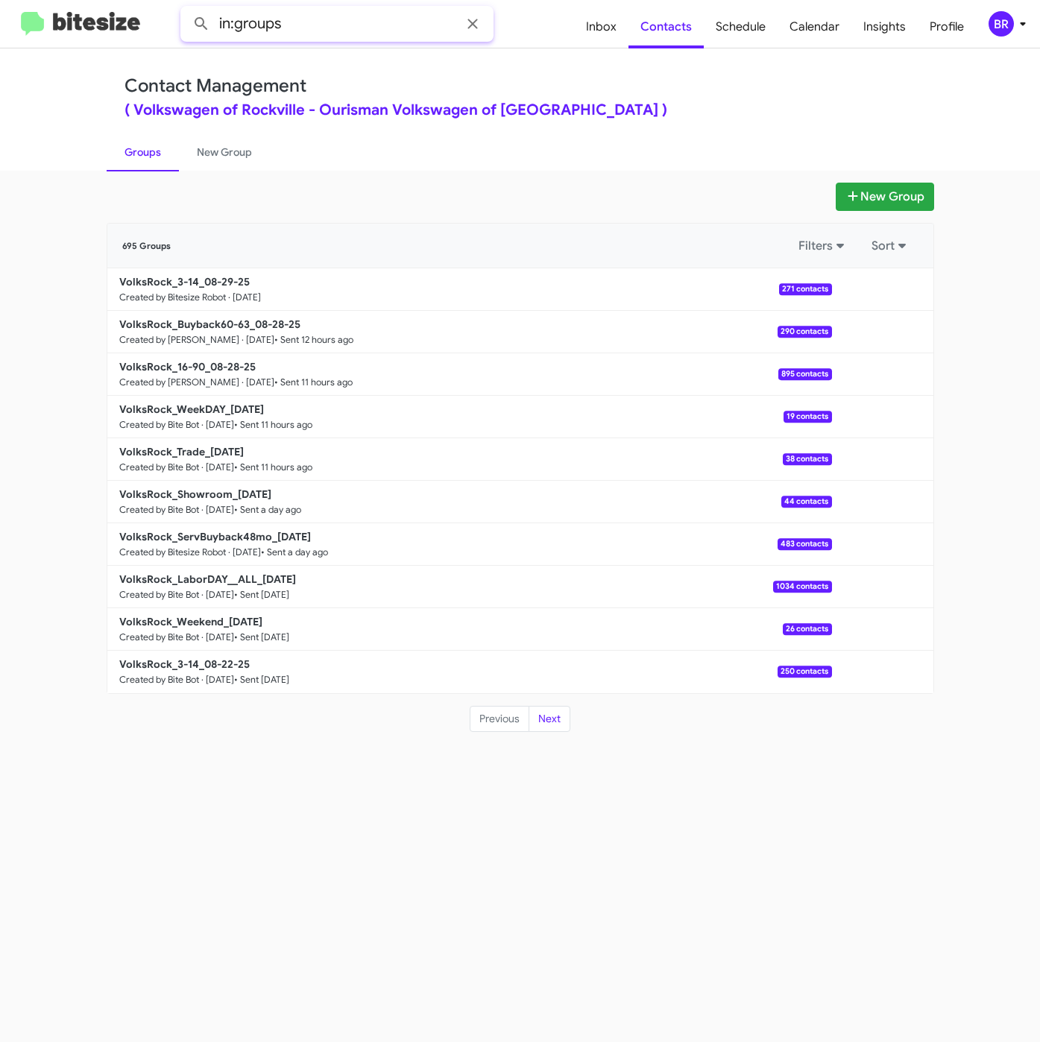
click at [338, 14] on input "in:groups" at bounding box center [336, 24] width 313 height 36
type input "in:groups 3-14"
click at [186, 9] on button at bounding box center [201, 24] width 30 height 30
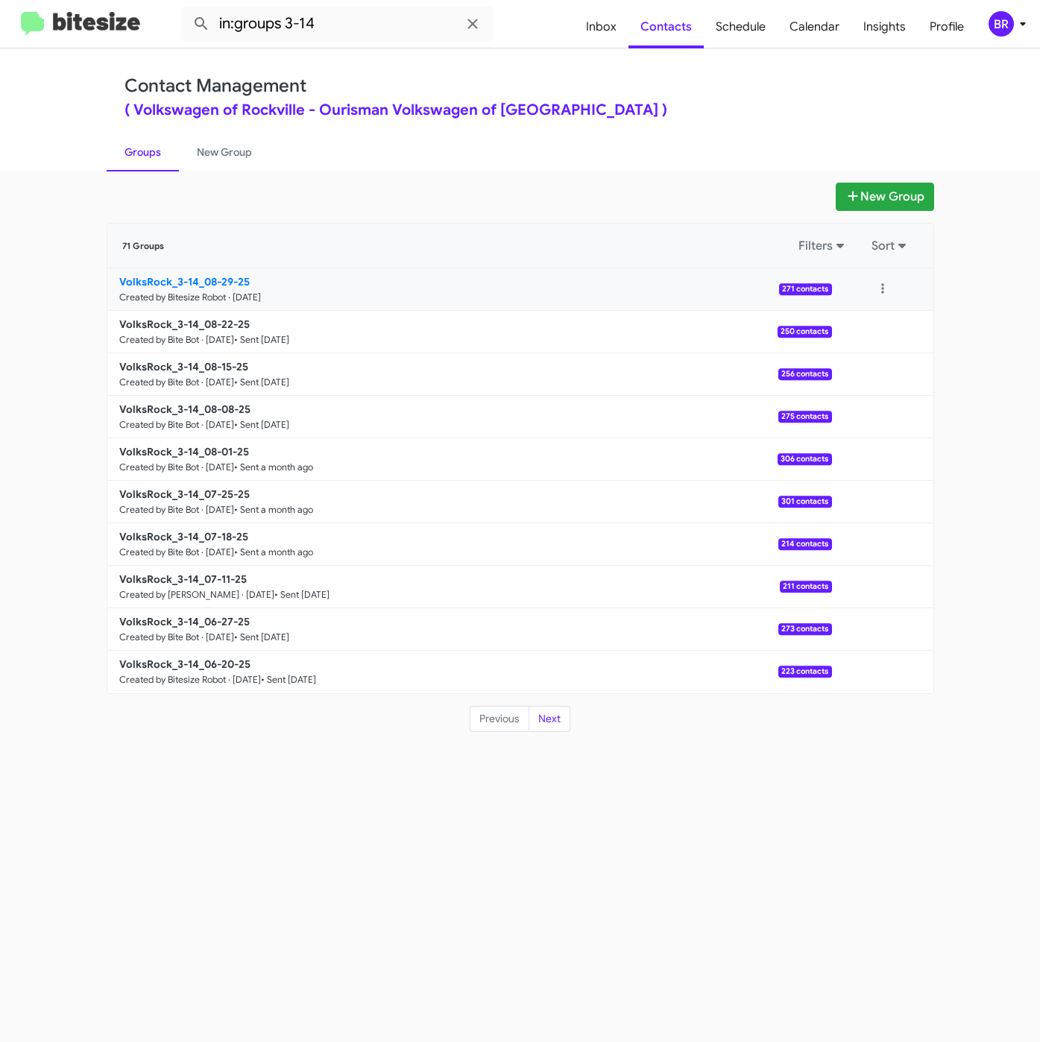
click at [159, 274] on link "VolksRock_3-14_08-29-25 Created by Bitesize Robot · [DATE] 271 contacts" at bounding box center [469, 289] width 724 height 42
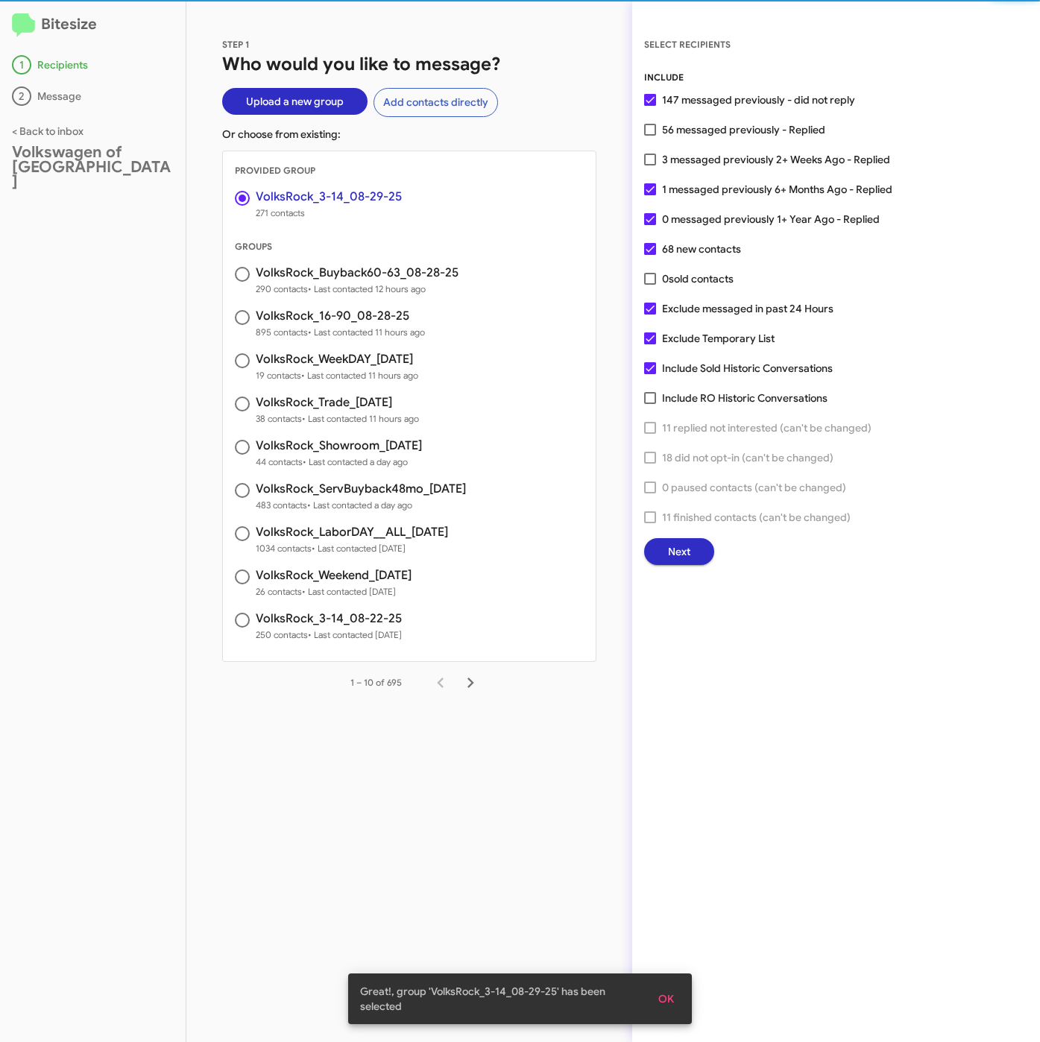
drag, startPoint x: 704, startPoint y: 155, endPoint x: 705, endPoint y: 172, distance: 17.2
click at [704, 155] on span "3 messaged previously 2+ Weeks Ago - Replied" at bounding box center [776, 160] width 228 height 18
click at [650, 165] on input "3 messaged previously 2+ Weeks Ago - Replied" at bounding box center [649, 165] width 1 height 1
checkbox input "true"
click at [687, 546] on span "Next" at bounding box center [679, 551] width 22 height 27
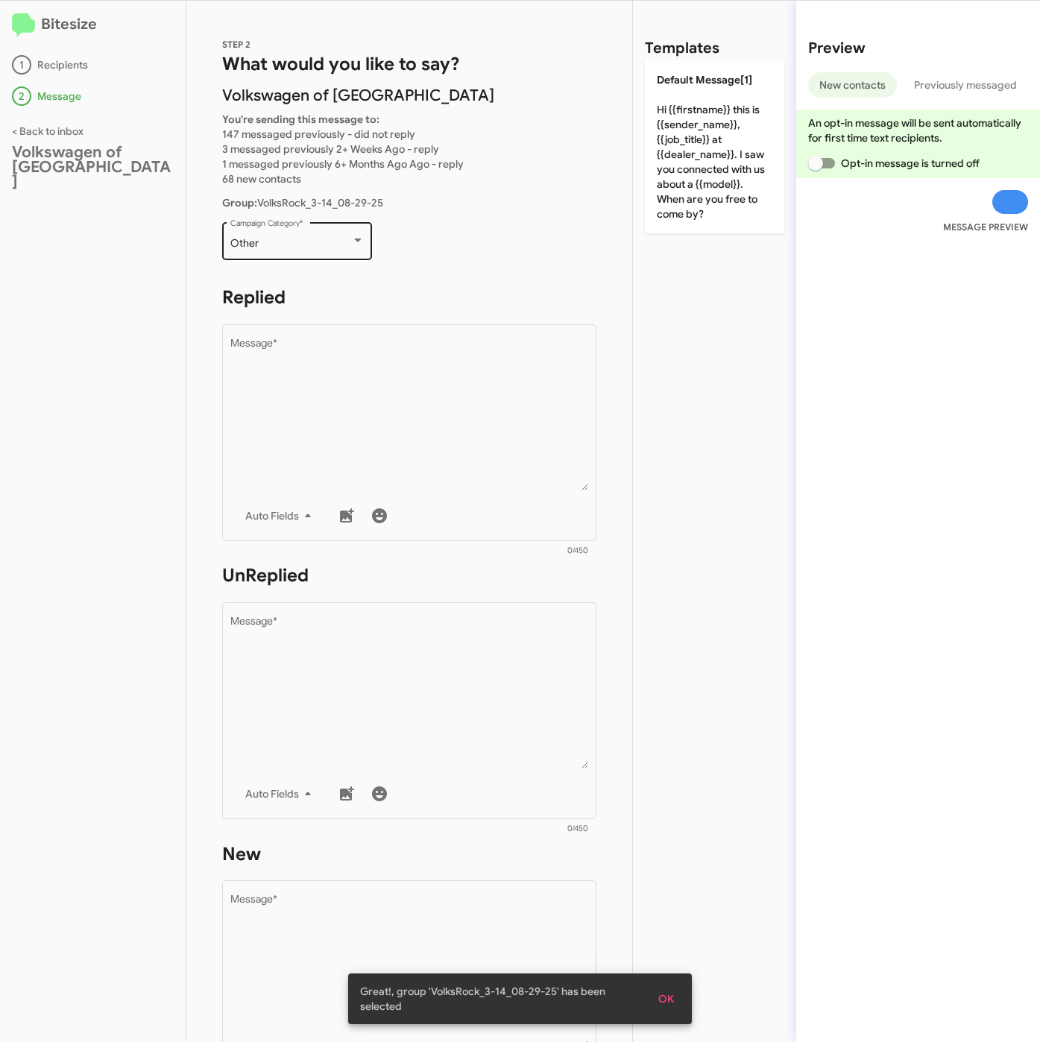
click at [287, 228] on div "Other Campaign Category *" at bounding box center [297, 239] width 134 height 41
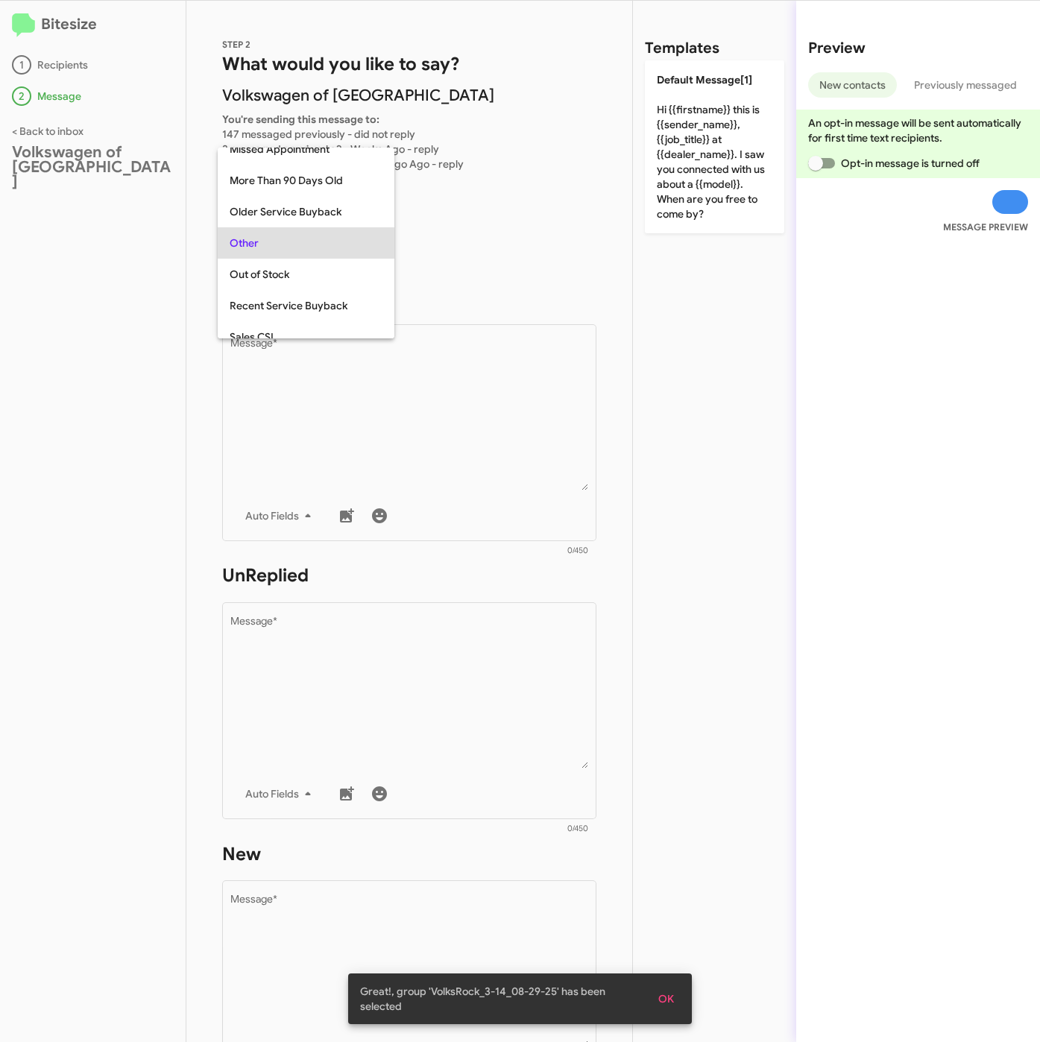
scroll to position [560, 0]
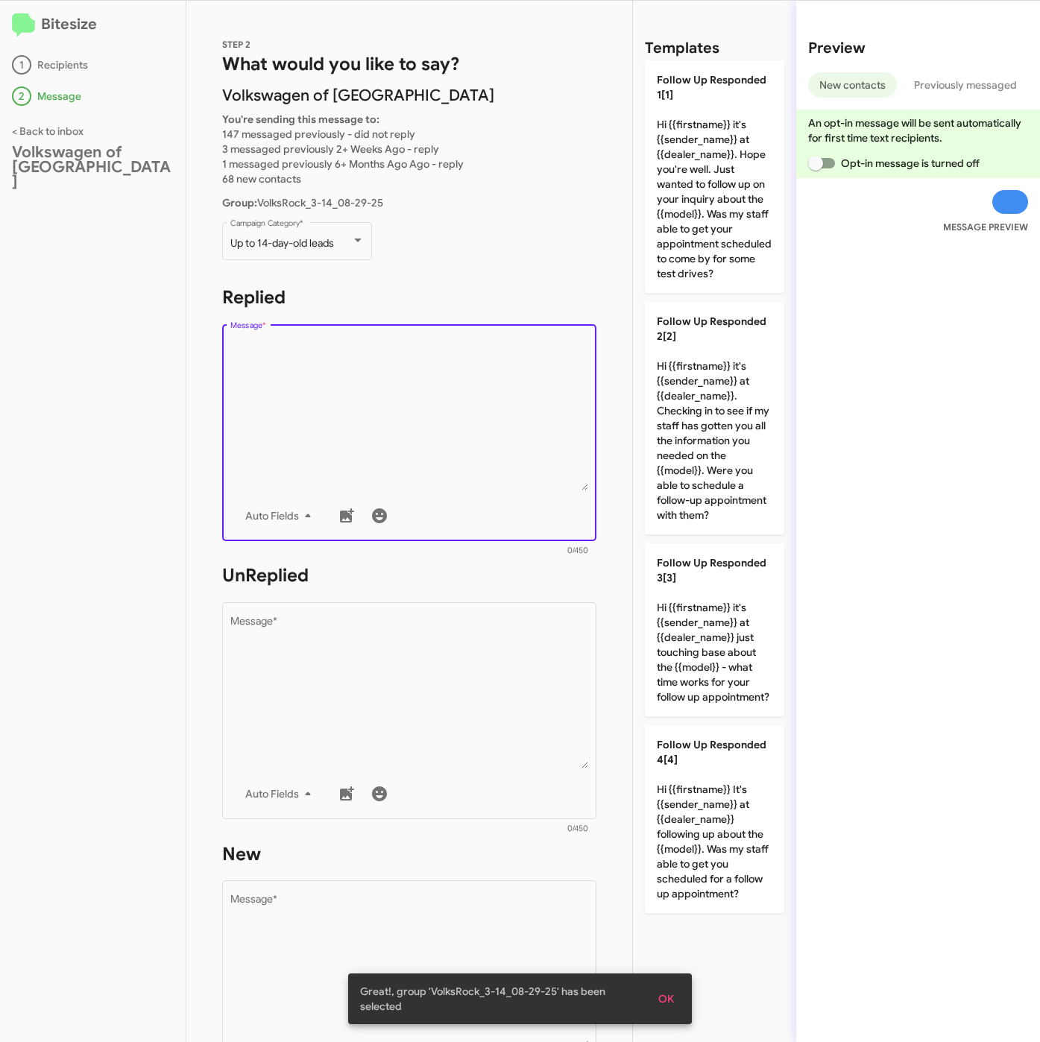
click at [347, 407] on textarea "Message *" at bounding box center [409, 414] width 358 height 152
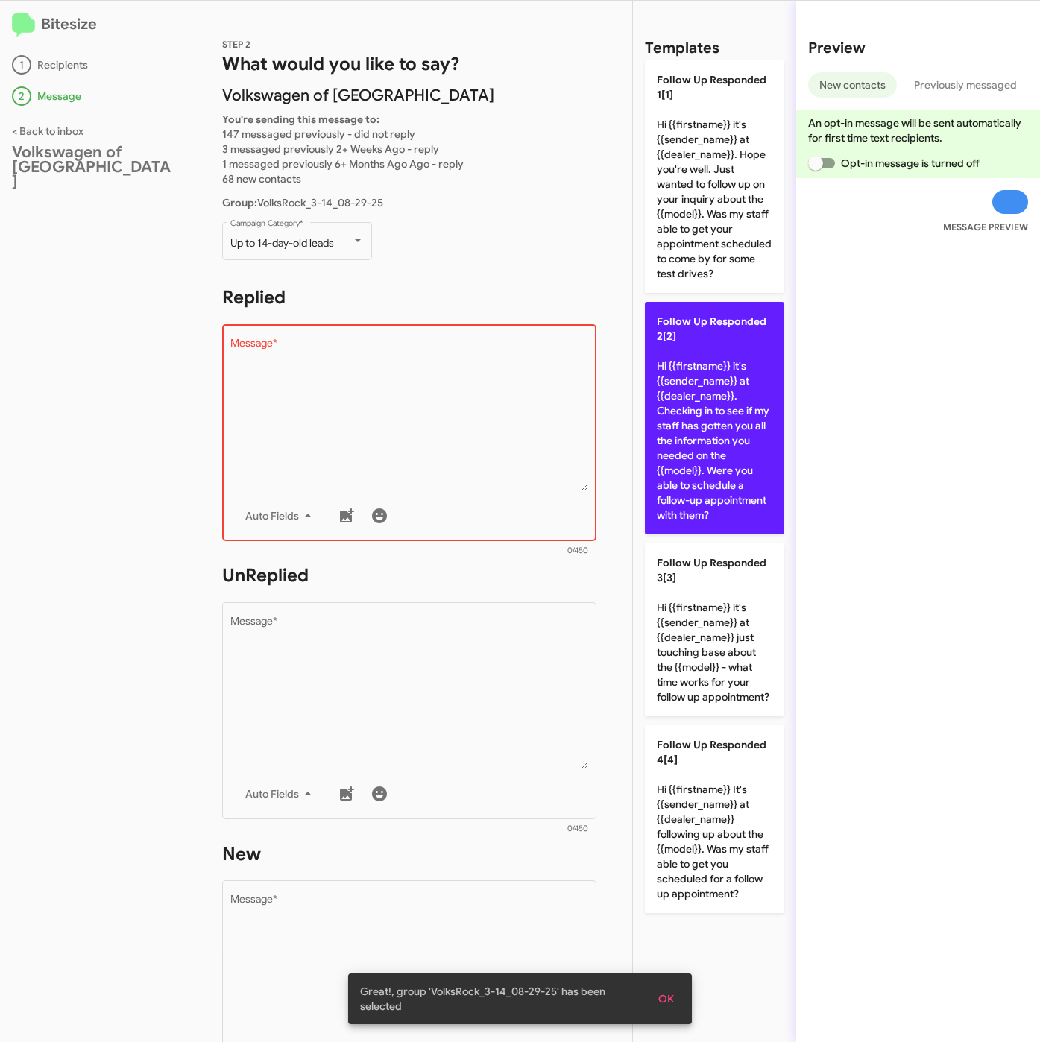
click at [693, 420] on p "Follow Up Responded 2[2] Hi {{firstname}} it's {{sender_name}} at {{dealer_name…" at bounding box center [714, 418] width 139 height 233
type textarea "Hi {{firstname}} it's {{sender_name}} at {{dealer_name}}. Checking in to see if…"
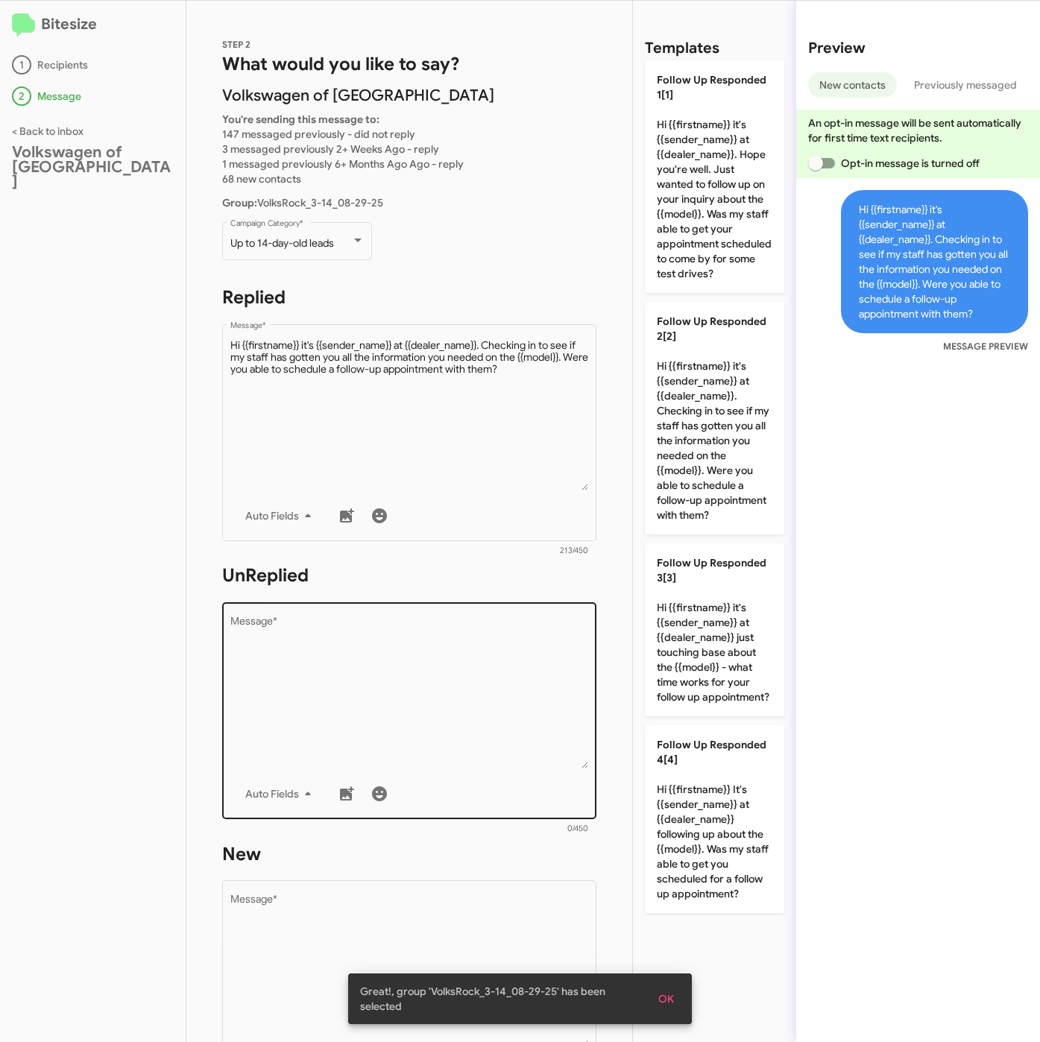
click at [519, 608] on div "Drop image here to insert Auto Fields Message *" at bounding box center [409, 709] width 358 height 220
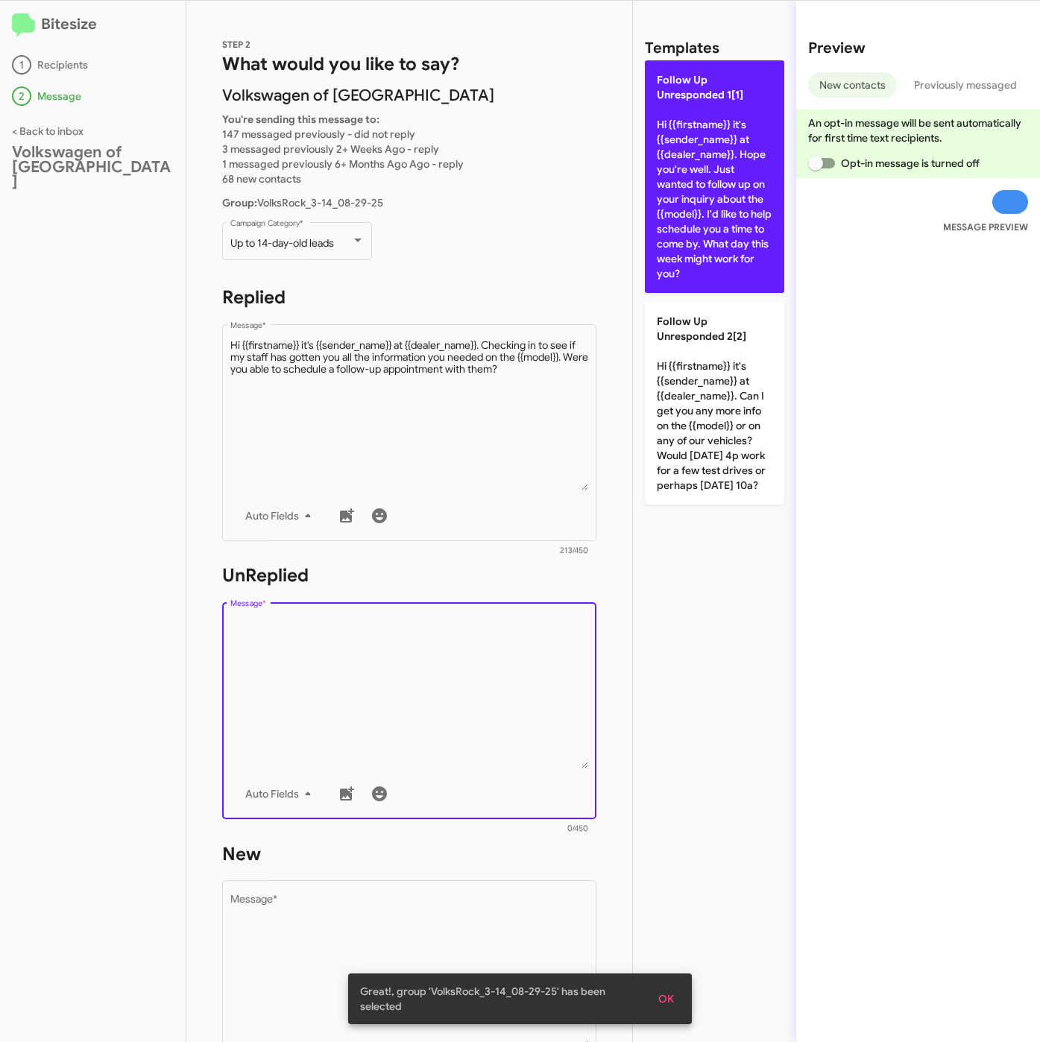
click at [698, 229] on p "Follow Up Unresponded 1[1] Hi {{firstname}} it's {{sender_name}} at {{dealer_na…" at bounding box center [714, 176] width 139 height 233
type textarea "Hi {{firstname}} it's {{sender_name}} at {{dealer_name}}. Hope you're well. Jus…"
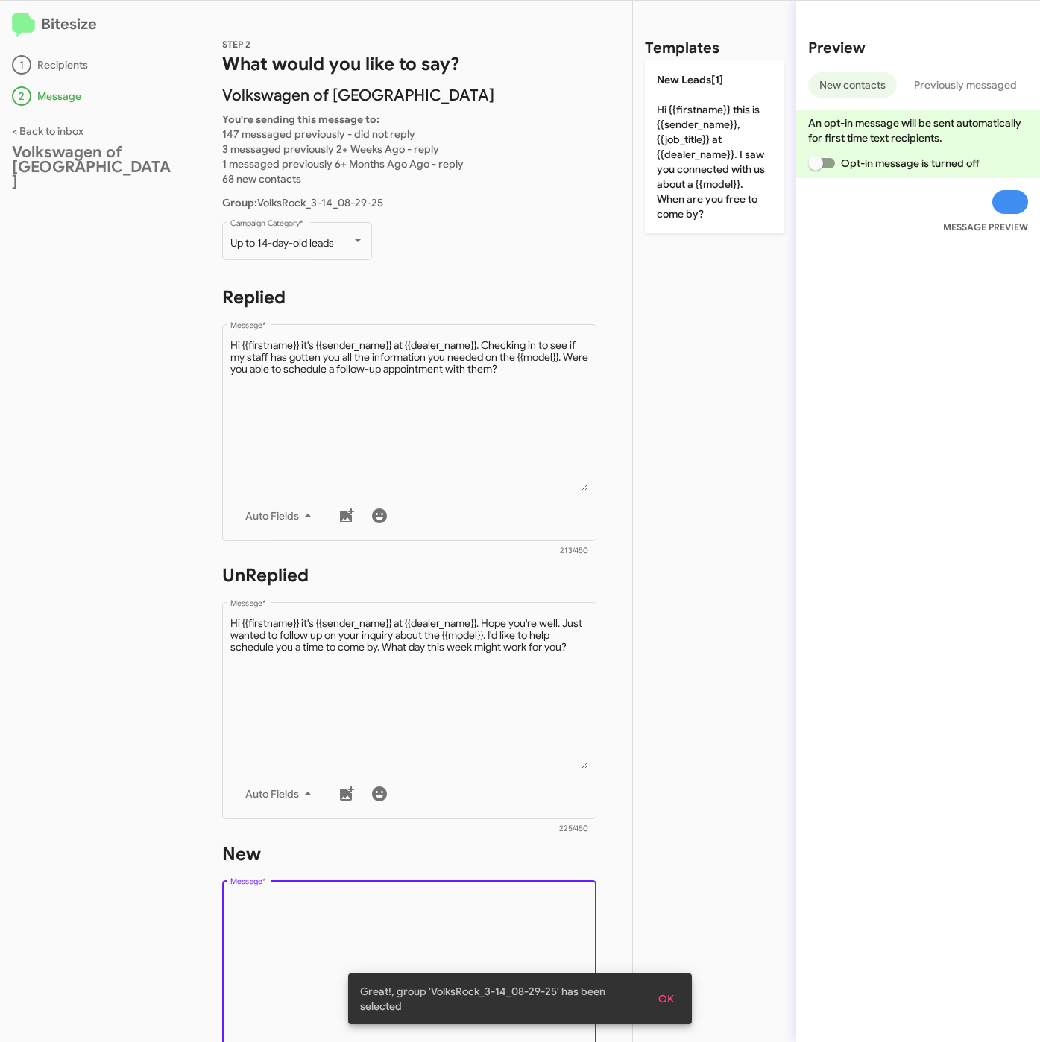
click at [436, 914] on textarea "Message *" at bounding box center [409, 971] width 358 height 152
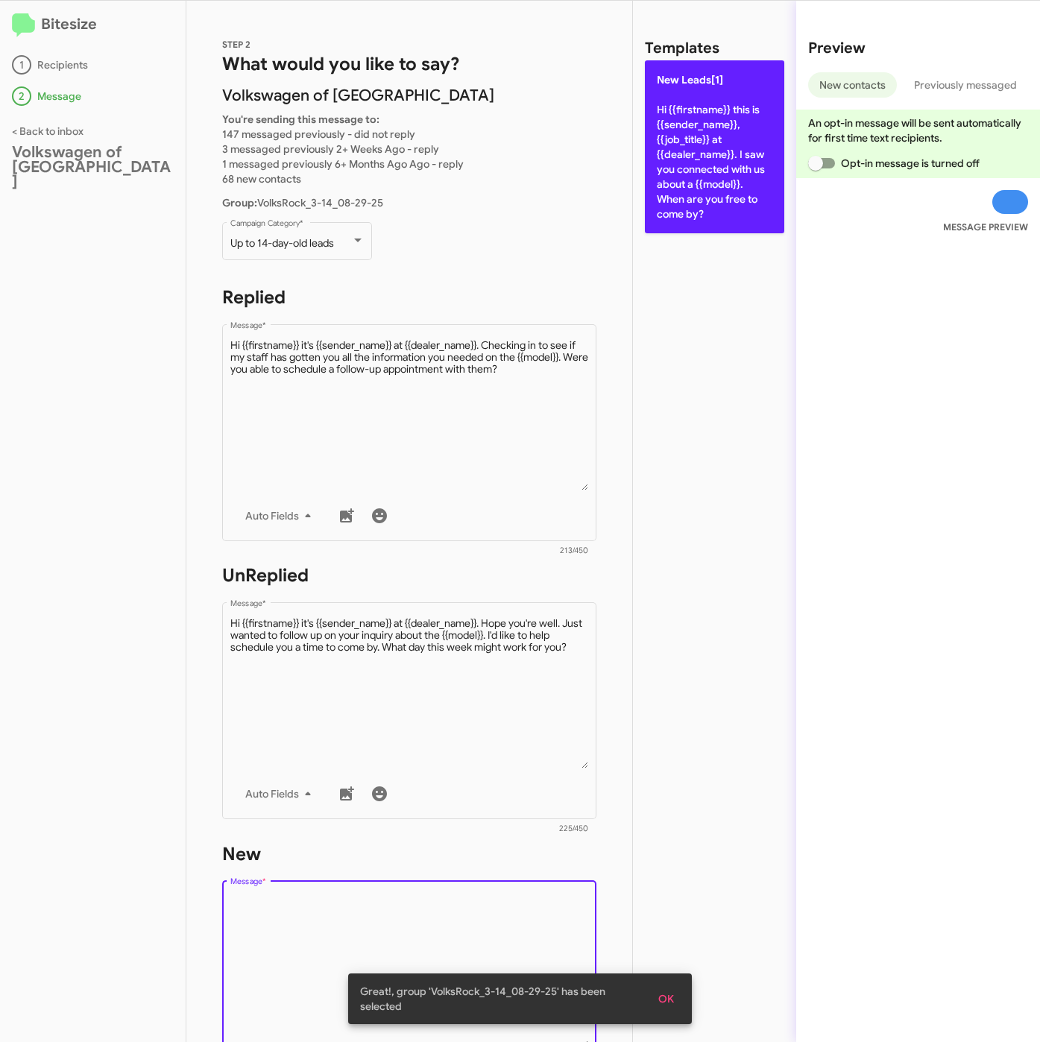
click at [751, 227] on p "New Leads[1] Hi {{firstname}} this is {{sender_name}}, {{job_title}} at {{deale…" at bounding box center [714, 146] width 139 height 173
type textarea "Hi {{firstname}} this is {{sender_name}}, {{job_title}} at {{dealer_name}}. I s…"
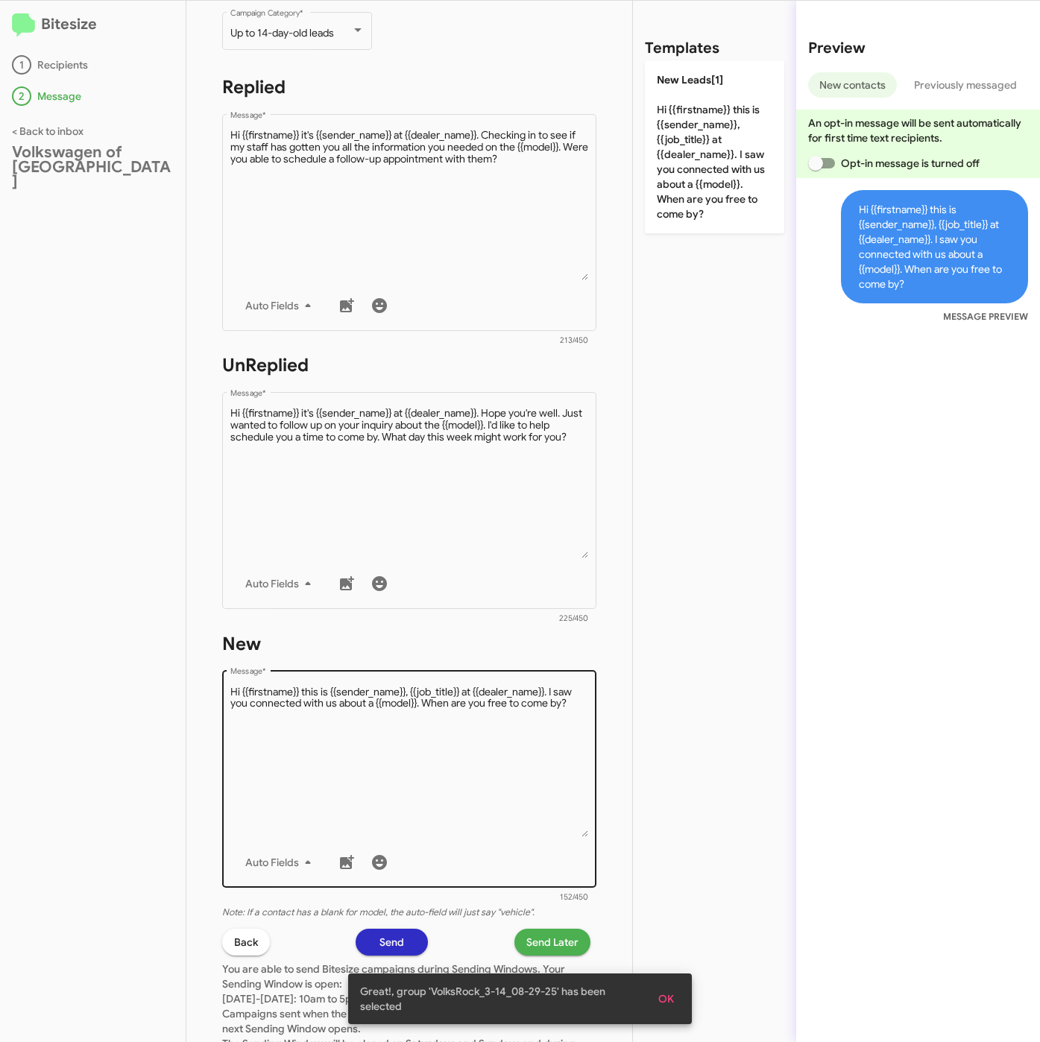
scroll to position [335, 0]
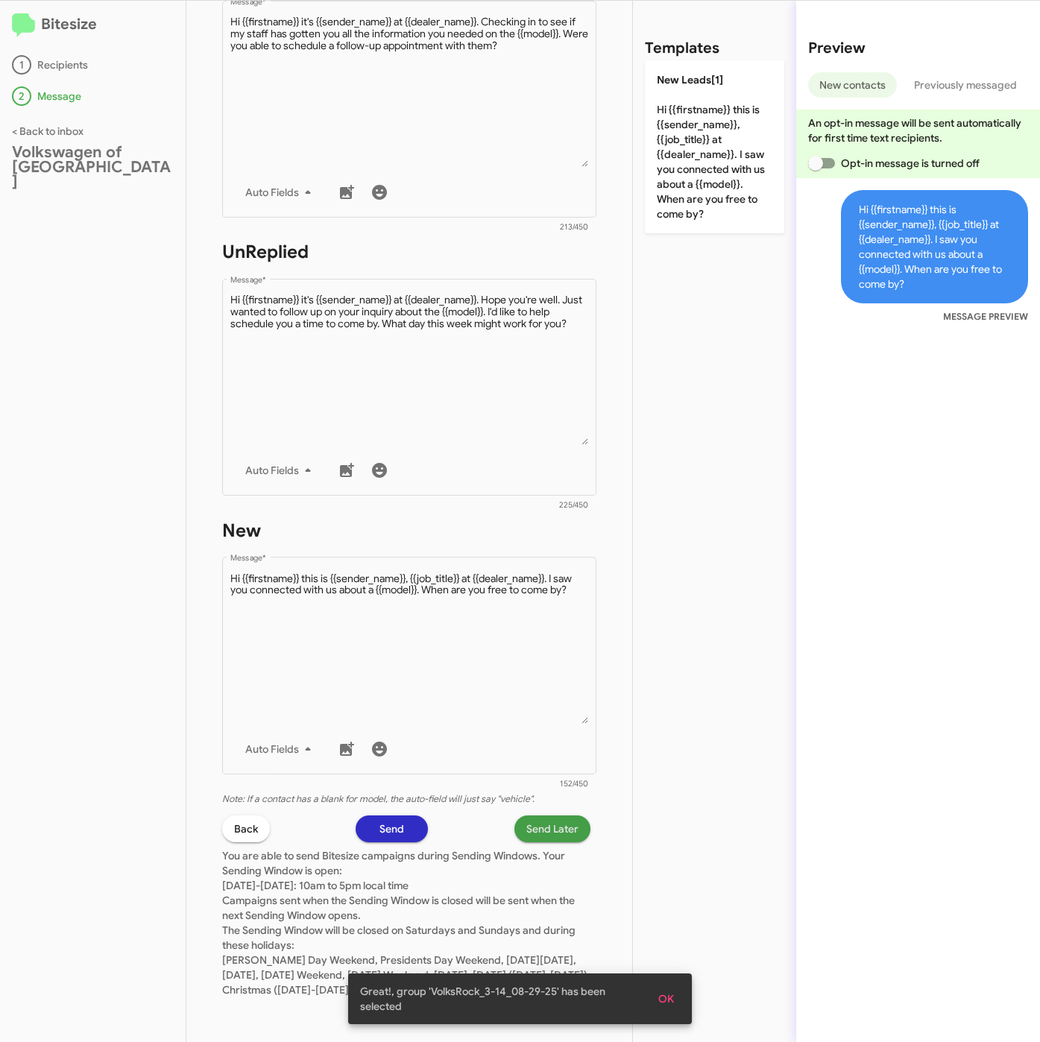
click at [531, 818] on span "Send Later" at bounding box center [552, 828] width 52 height 27
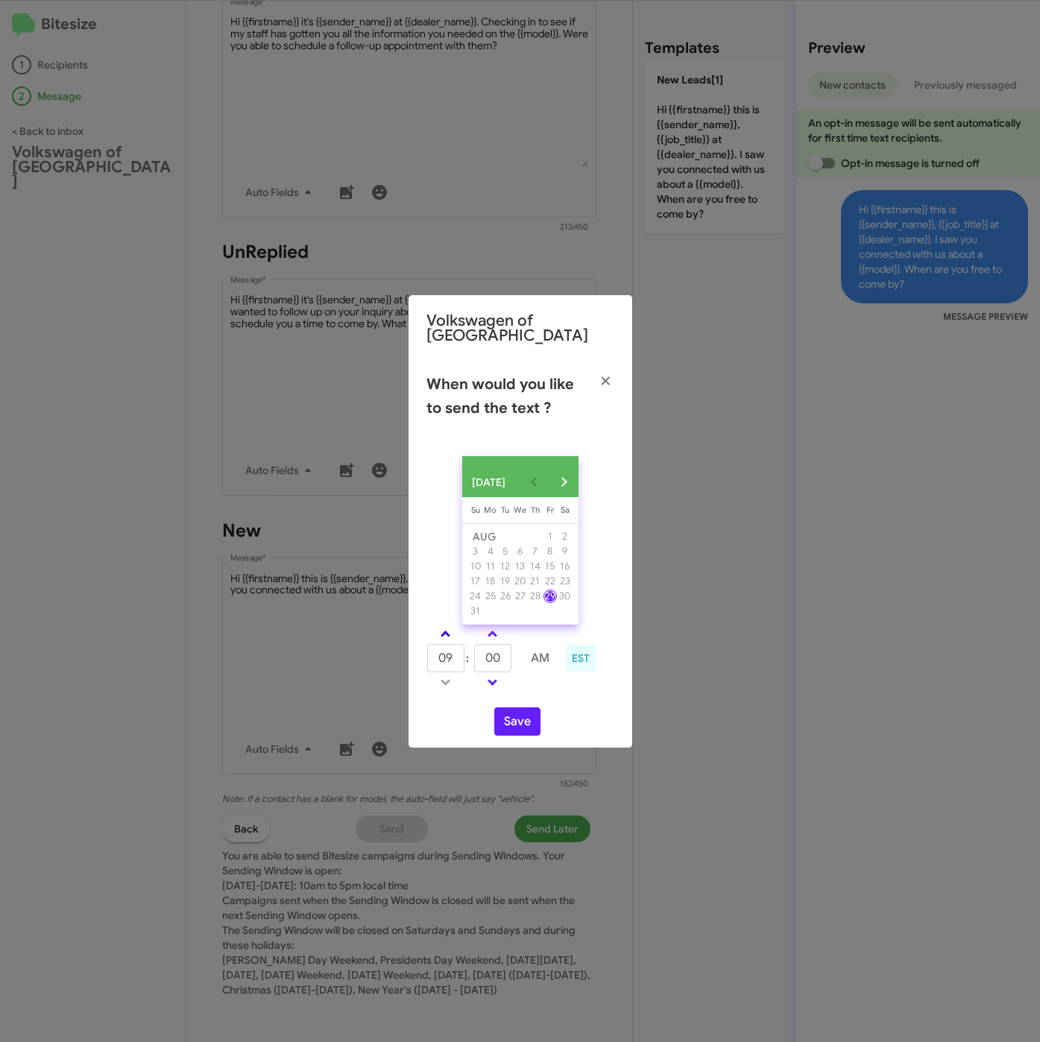
click at [447, 635] on span at bounding box center [445, 636] width 10 height 10
type input "10"
drag, startPoint x: 506, startPoint y: 658, endPoint x: 474, endPoint y: 658, distance: 32.0
click at [474, 658] on input "00" at bounding box center [492, 658] width 37 height 28
type input "56"
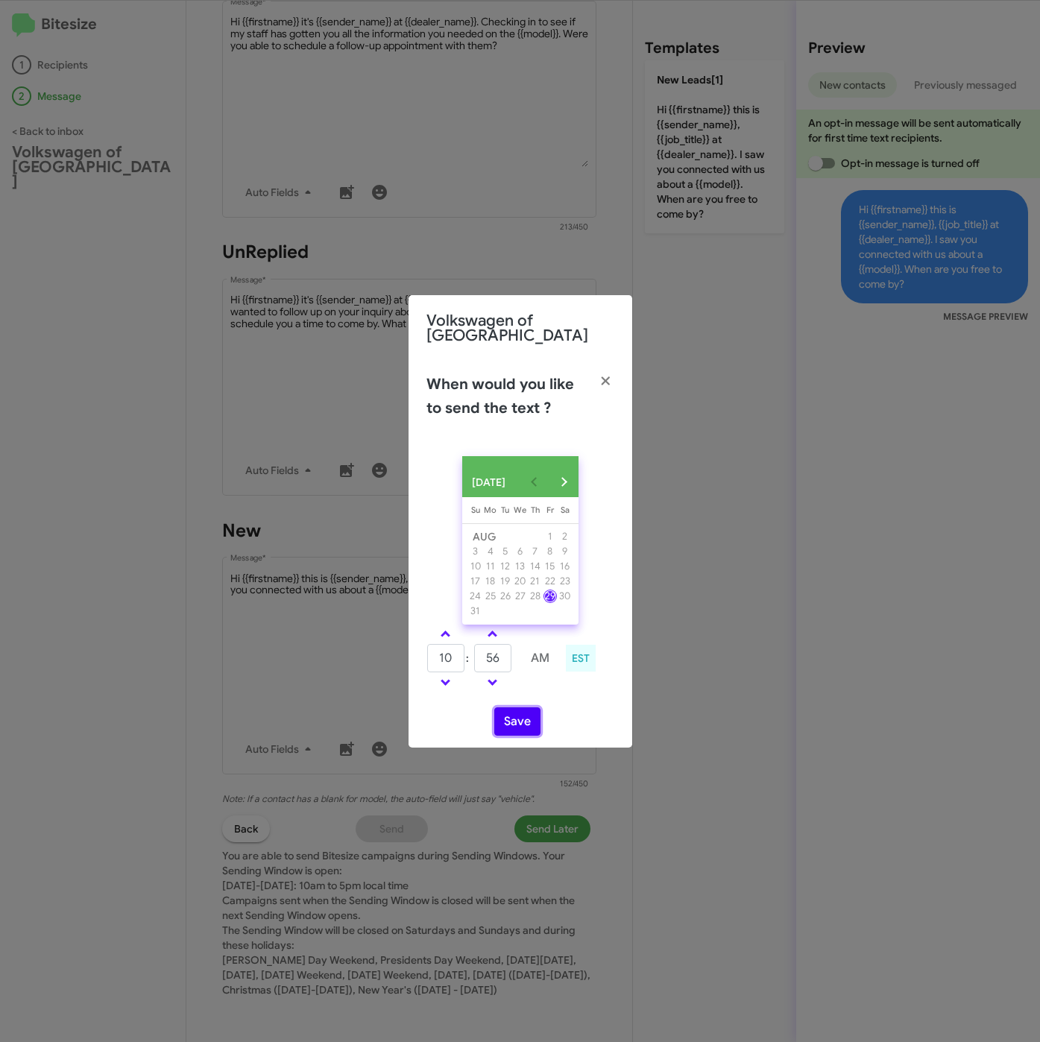
click at [515, 714] on button "Save" at bounding box center [517, 721] width 46 height 28
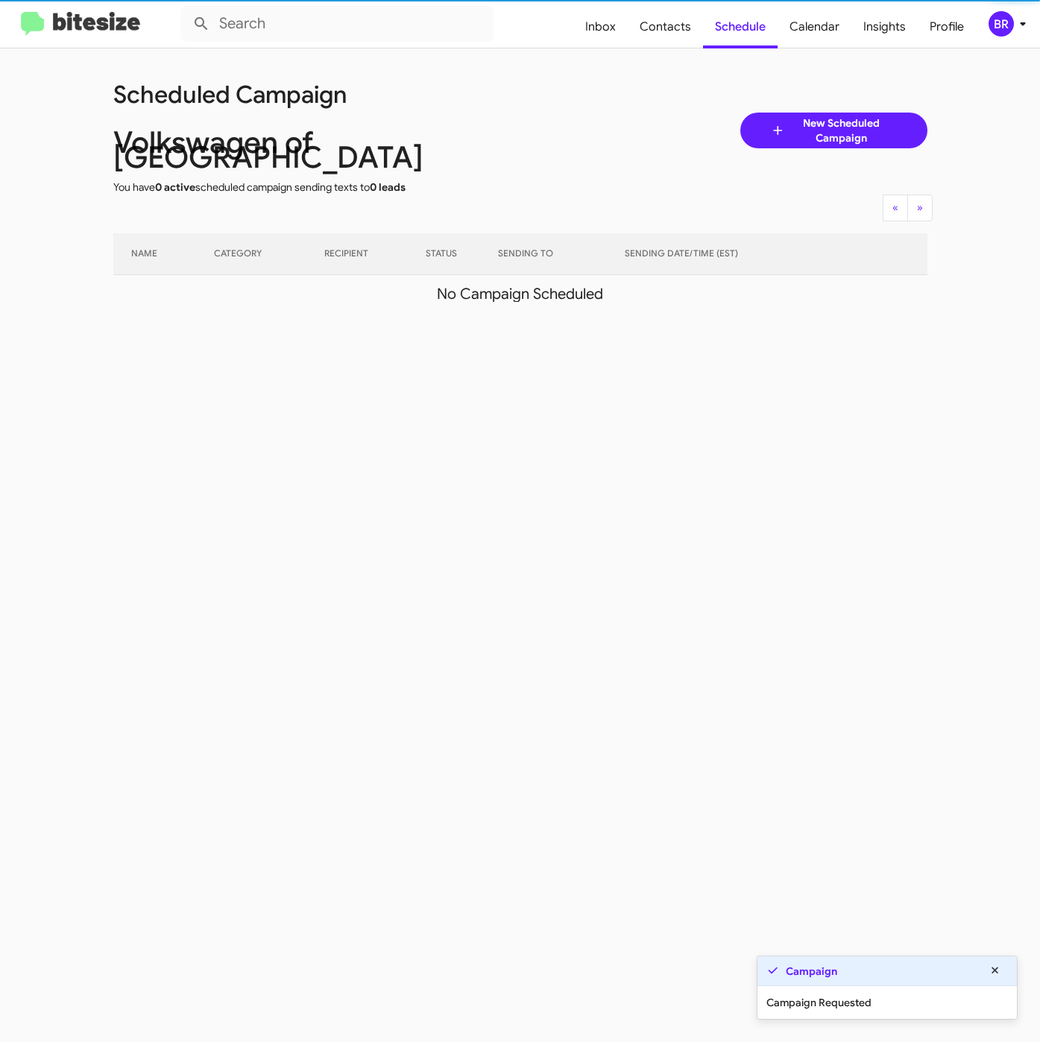
click at [1007, 29] on div "BR" at bounding box center [1000, 23] width 25 height 25
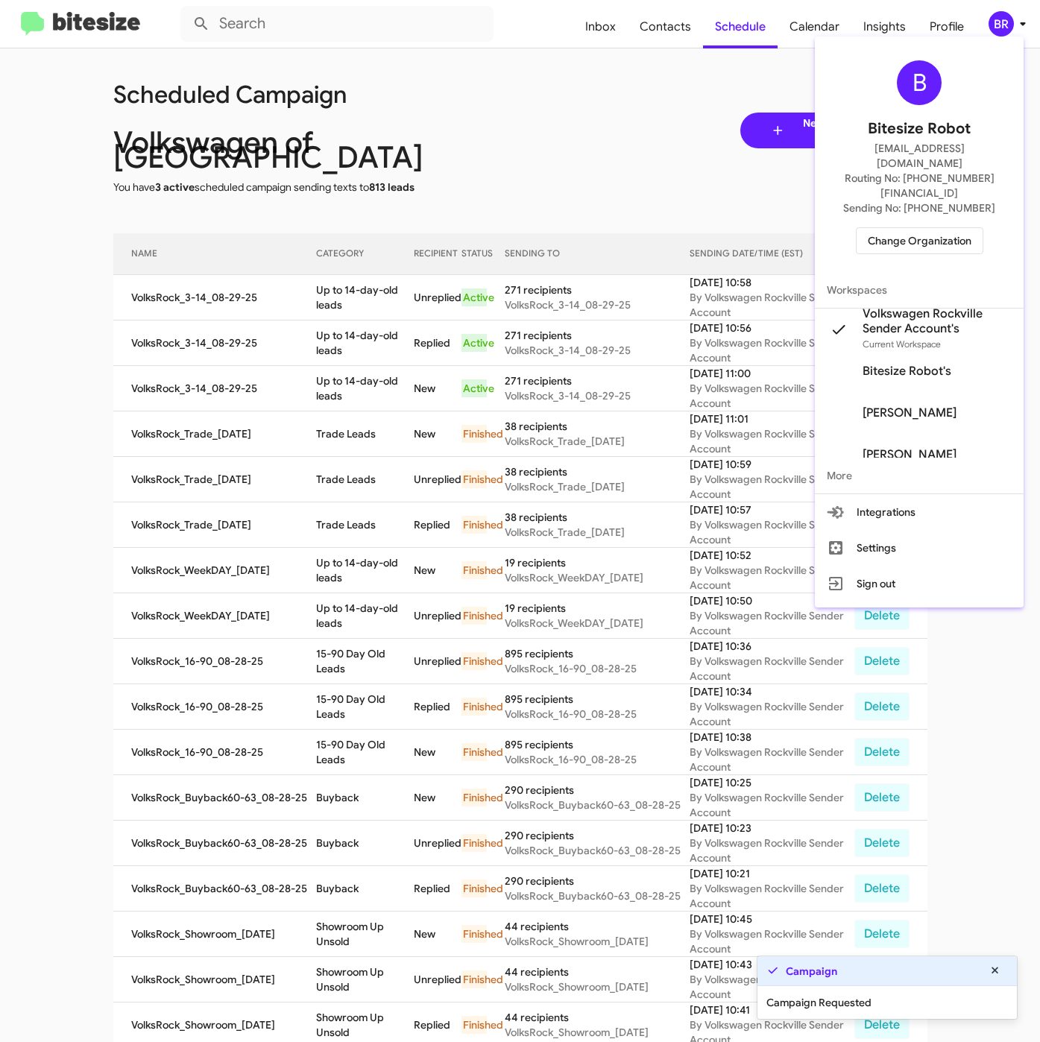
click at [324, 297] on div at bounding box center [520, 521] width 1040 height 1042
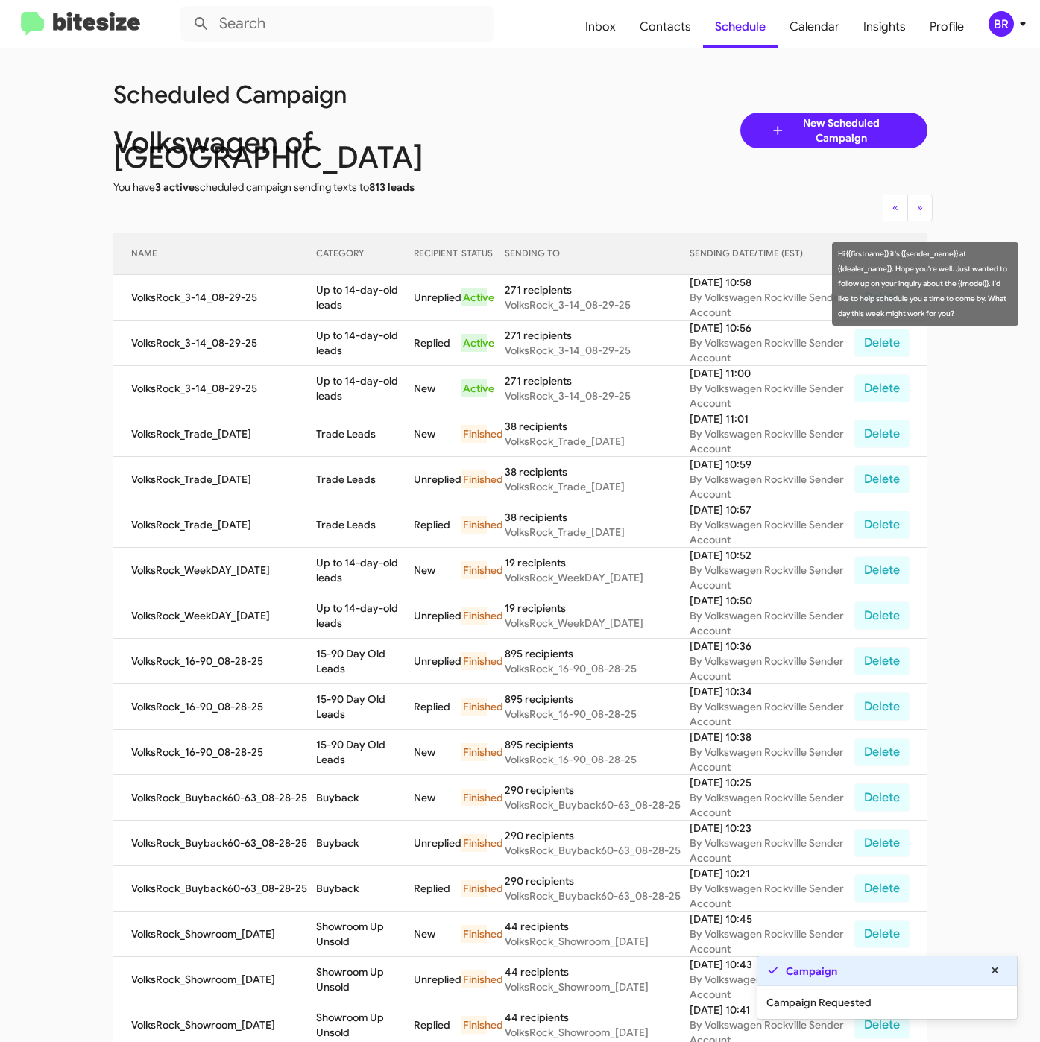
drag, startPoint x: 309, startPoint y: 275, endPoint x: 342, endPoint y: 288, distance: 35.4
click at [342, 288] on tr "VolksRock_3-14_08-29-25 Up to 14-day-old leads Unreplied Active 271 recipients …" at bounding box center [520, 297] width 814 height 45
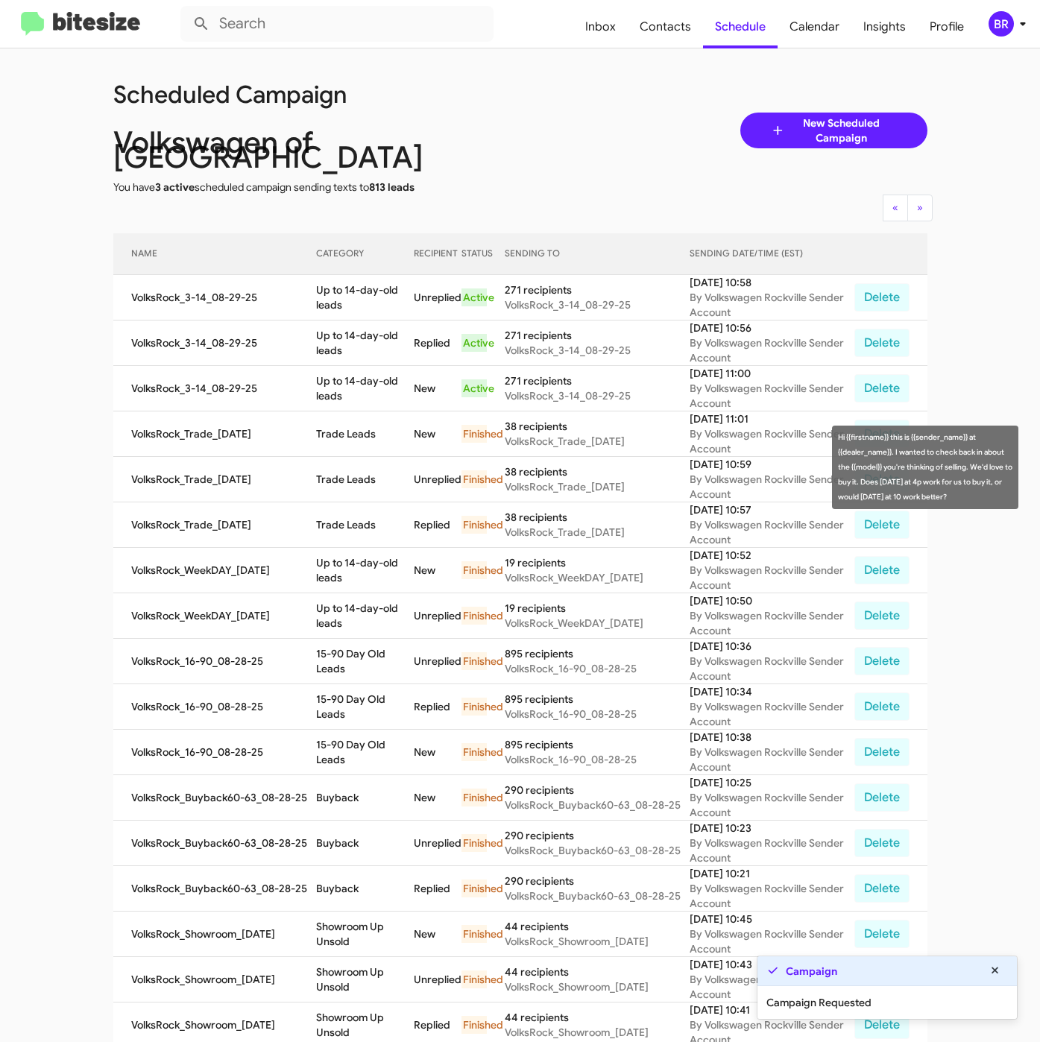
copy tr "Up to 14-day-old leads"
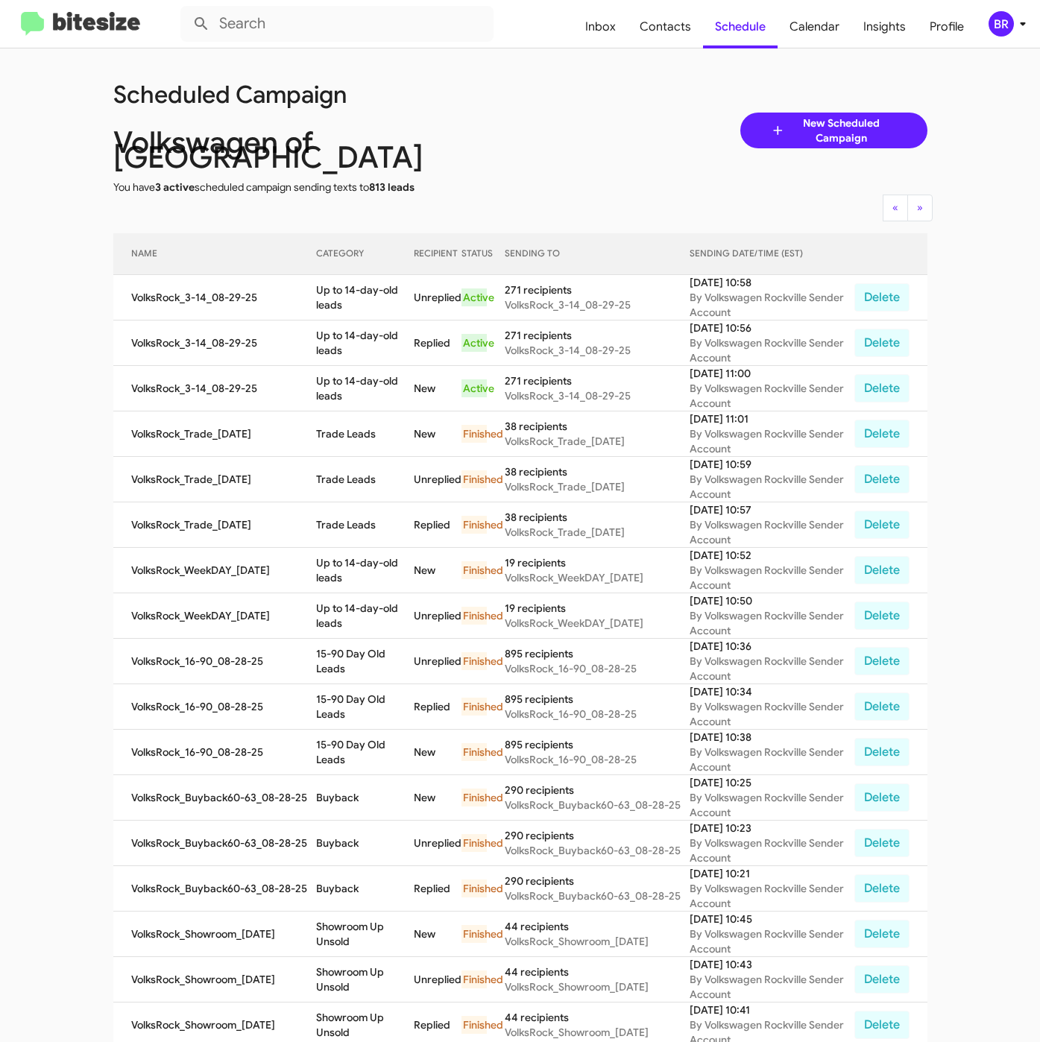
click at [1002, 20] on div "BR" at bounding box center [1000, 23] width 25 height 25
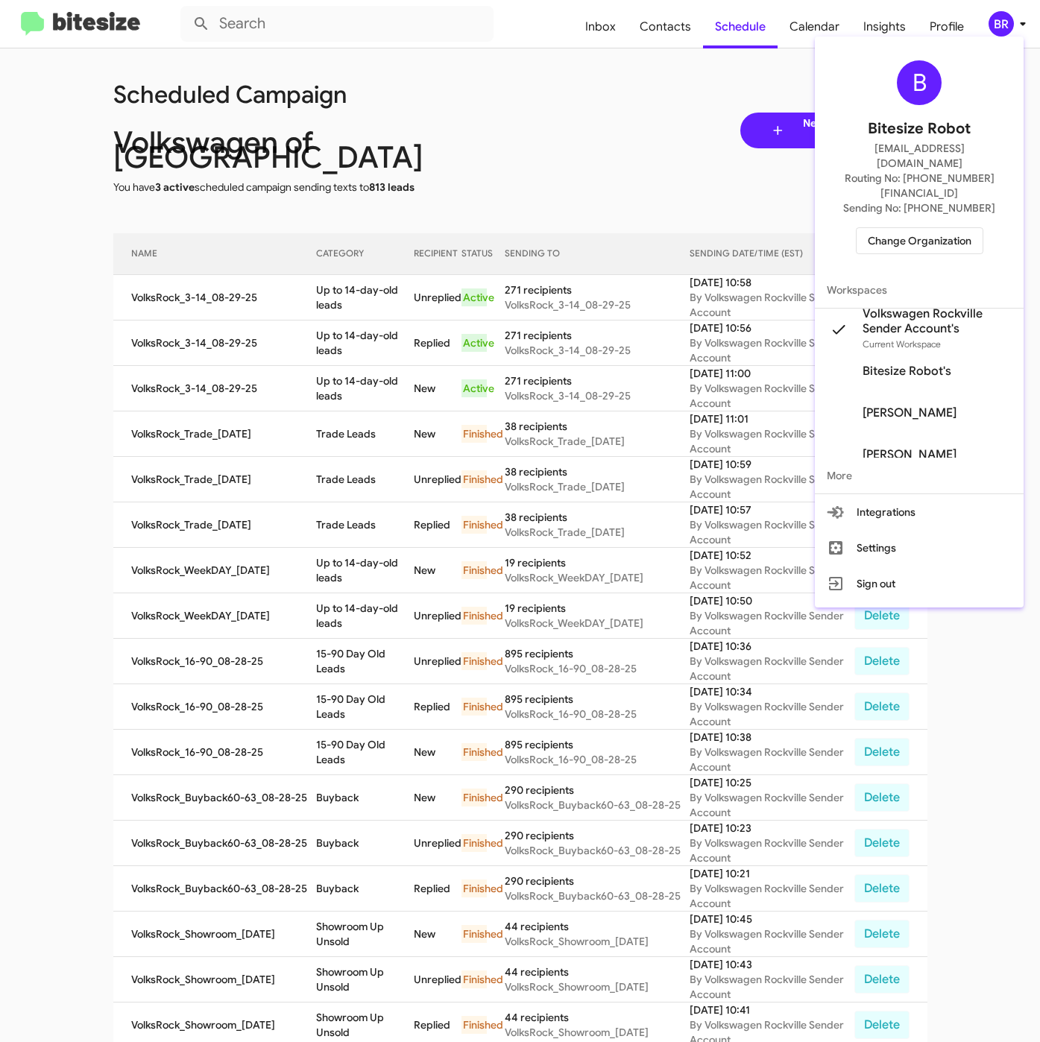
click at [888, 228] on span "Change Organization" at bounding box center [920, 240] width 104 height 25
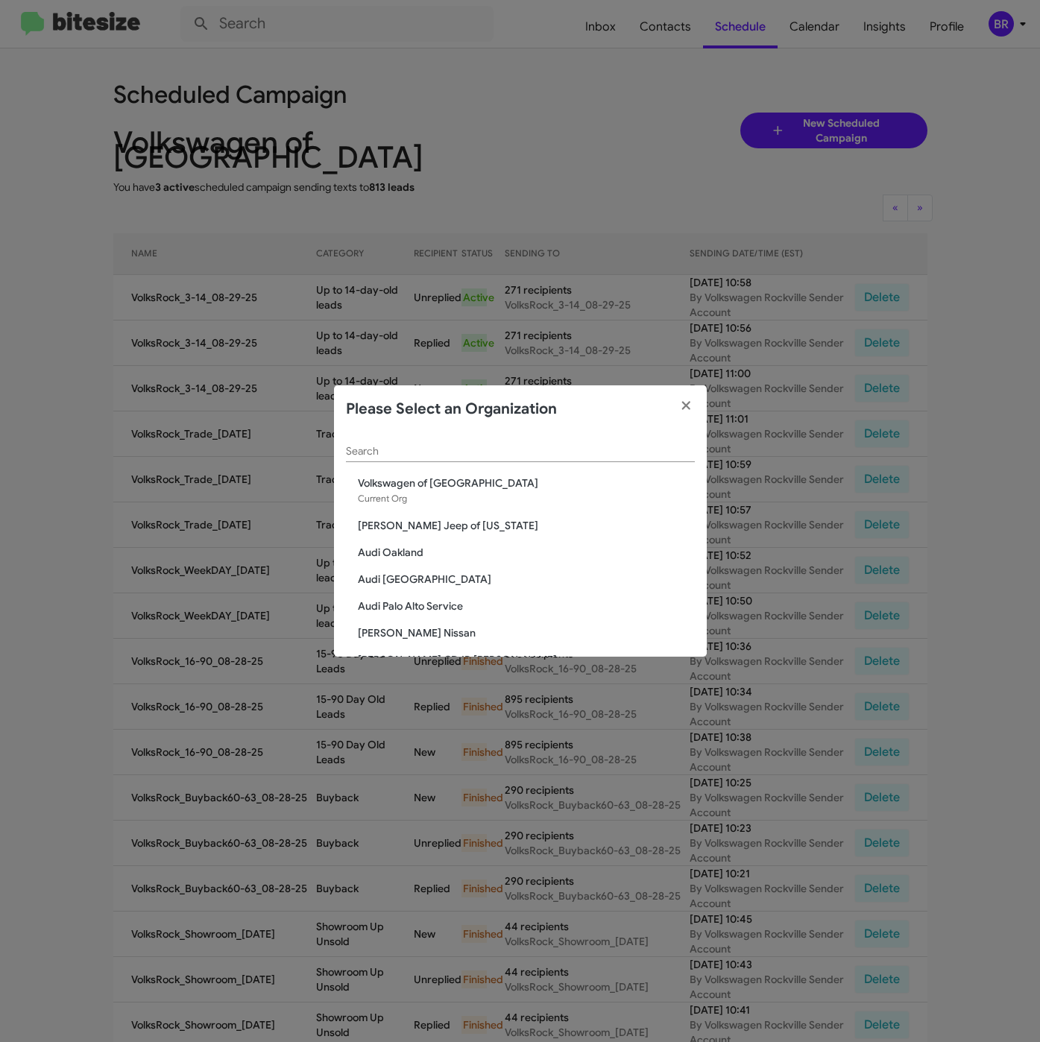
drag, startPoint x: 390, startPoint y: 449, endPoint x: 390, endPoint y: 481, distance: 31.3
click at [391, 449] on input "Search" at bounding box center [520, 452] width 349 height 12
paste input "Tri-State Ford"
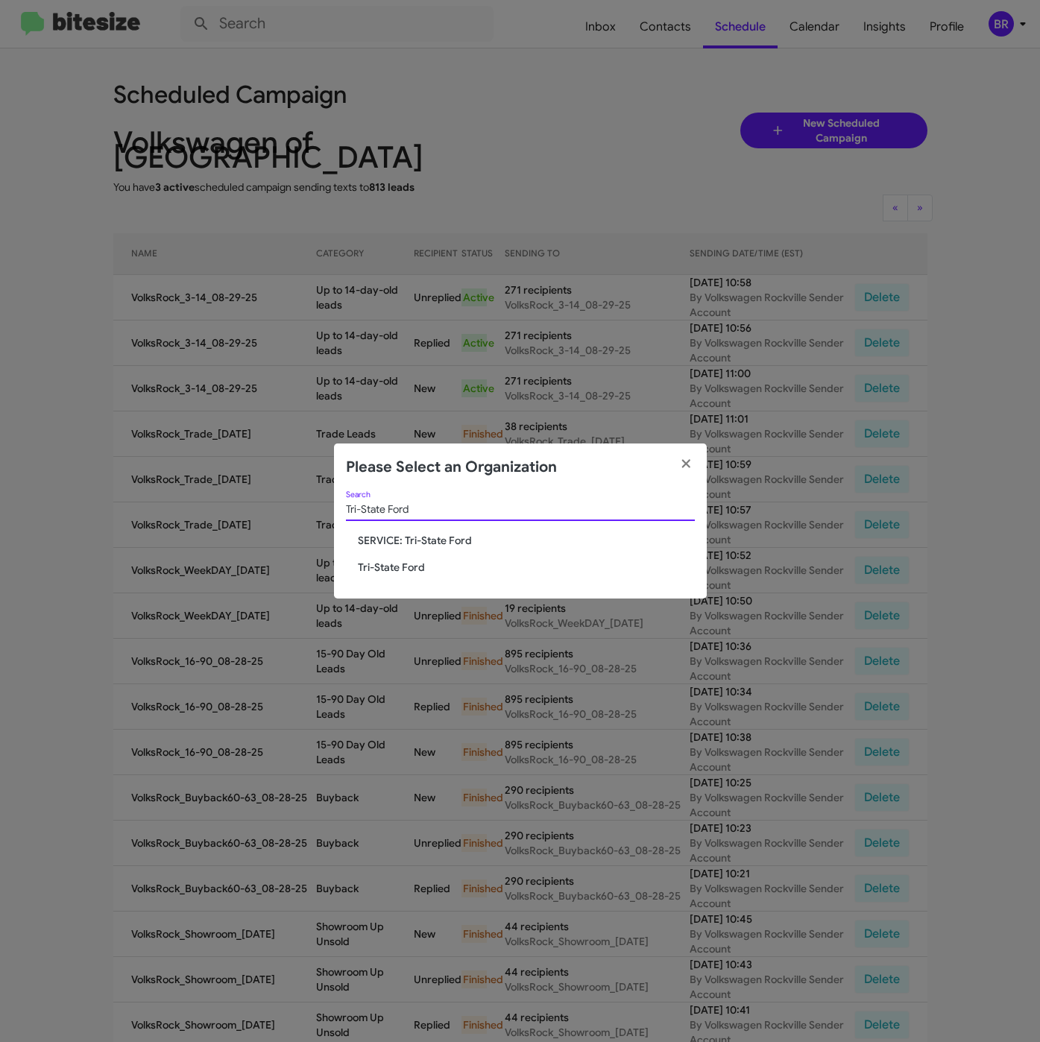
type input "Tri-State Ford"
click at [387, 562] on span "Tri-State Ford" at bounding box center [526, 567] width 337 height 15
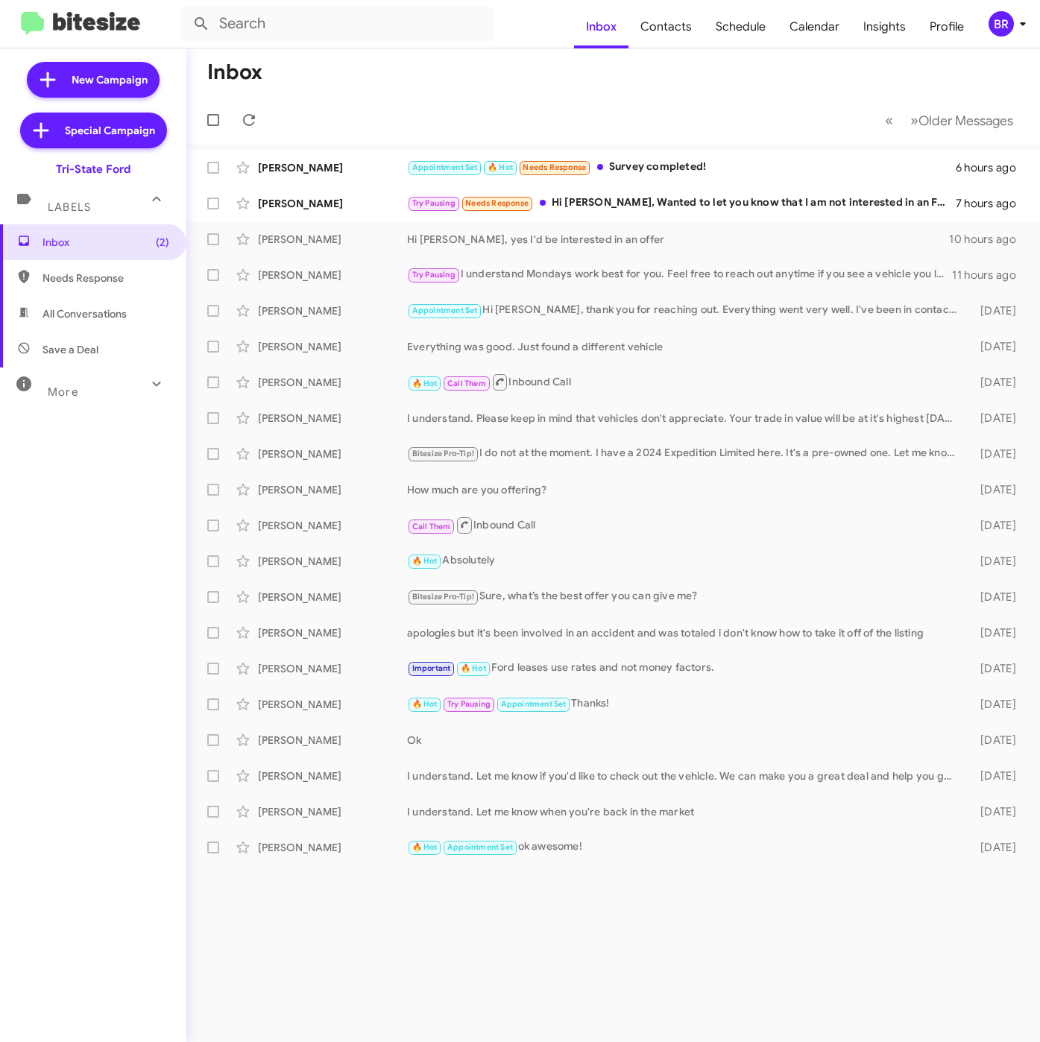
click at [1024, 23] on icon at bounding box center [1022, 24] width 5 height 4
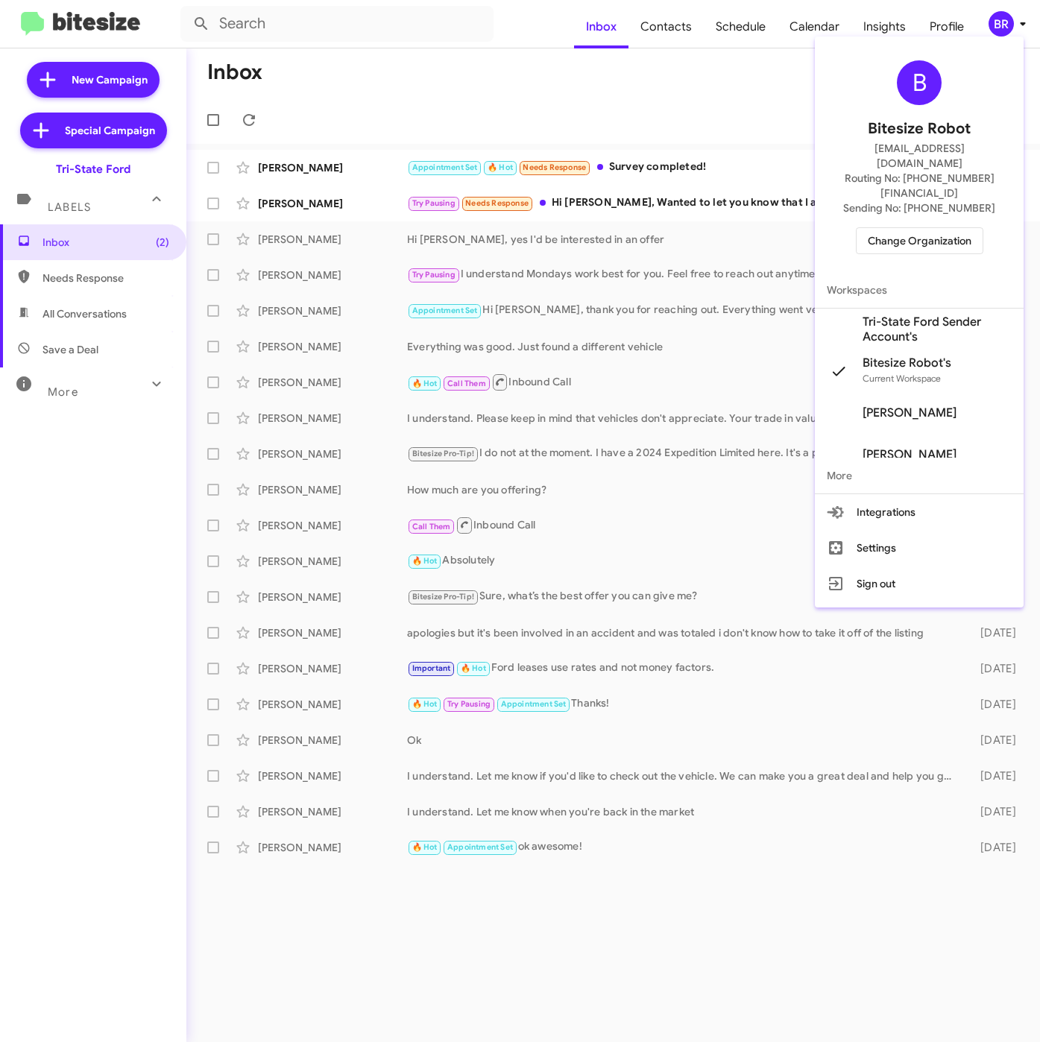
click at [901, 315] on span "Tri-State Ford Sender Account's" at bounding box center [936, 330] width 149 height 30
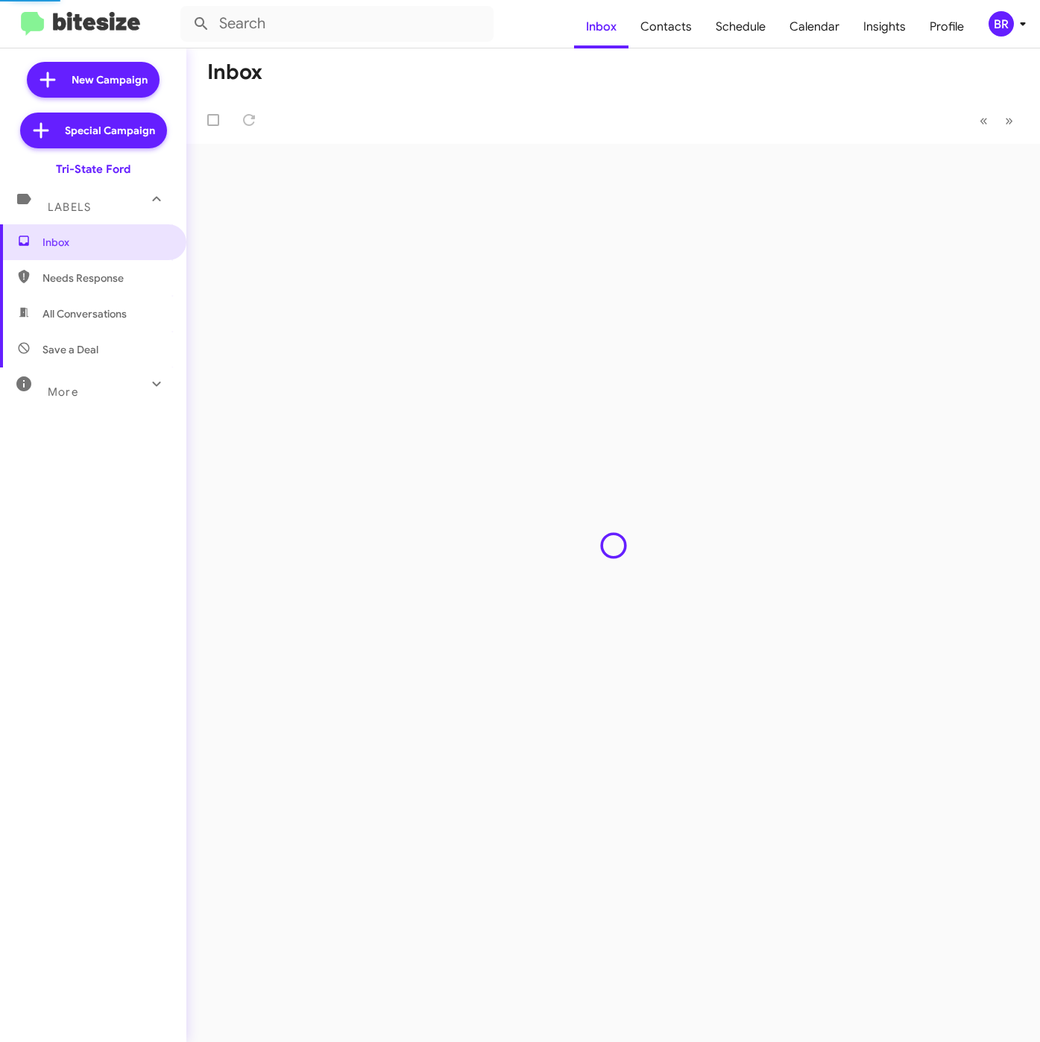
click at [683, 28] on span "Contacts" at bounding box center [665, 26] width 75 height 43
type input "in:groups"
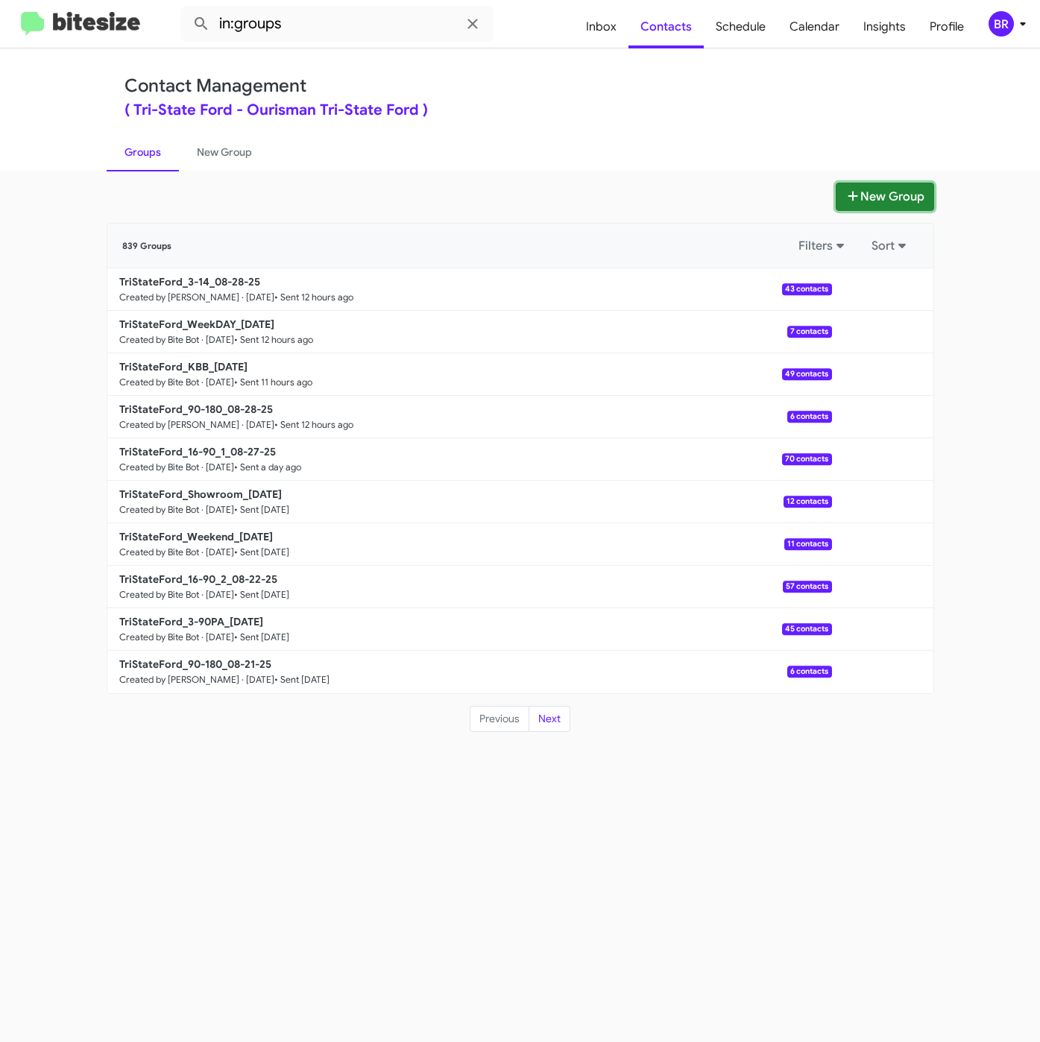
click at [856, 193] on icon at bounding box center [852, 196] width 15 height 12
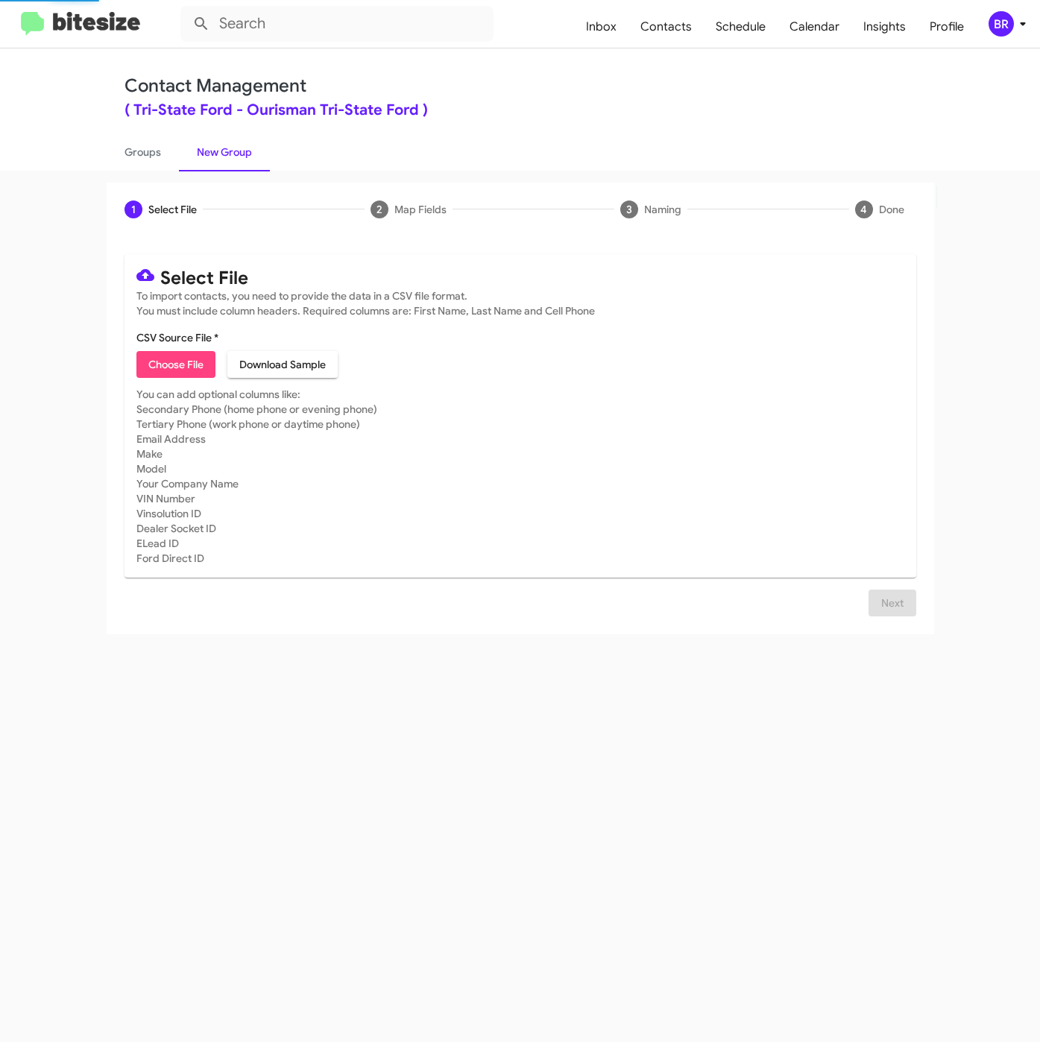
click at [190, 360] on span "Choose File" at bounding box center [175, 364] width 55 height 27
type input "Opt-Out - Tri-State Ford"
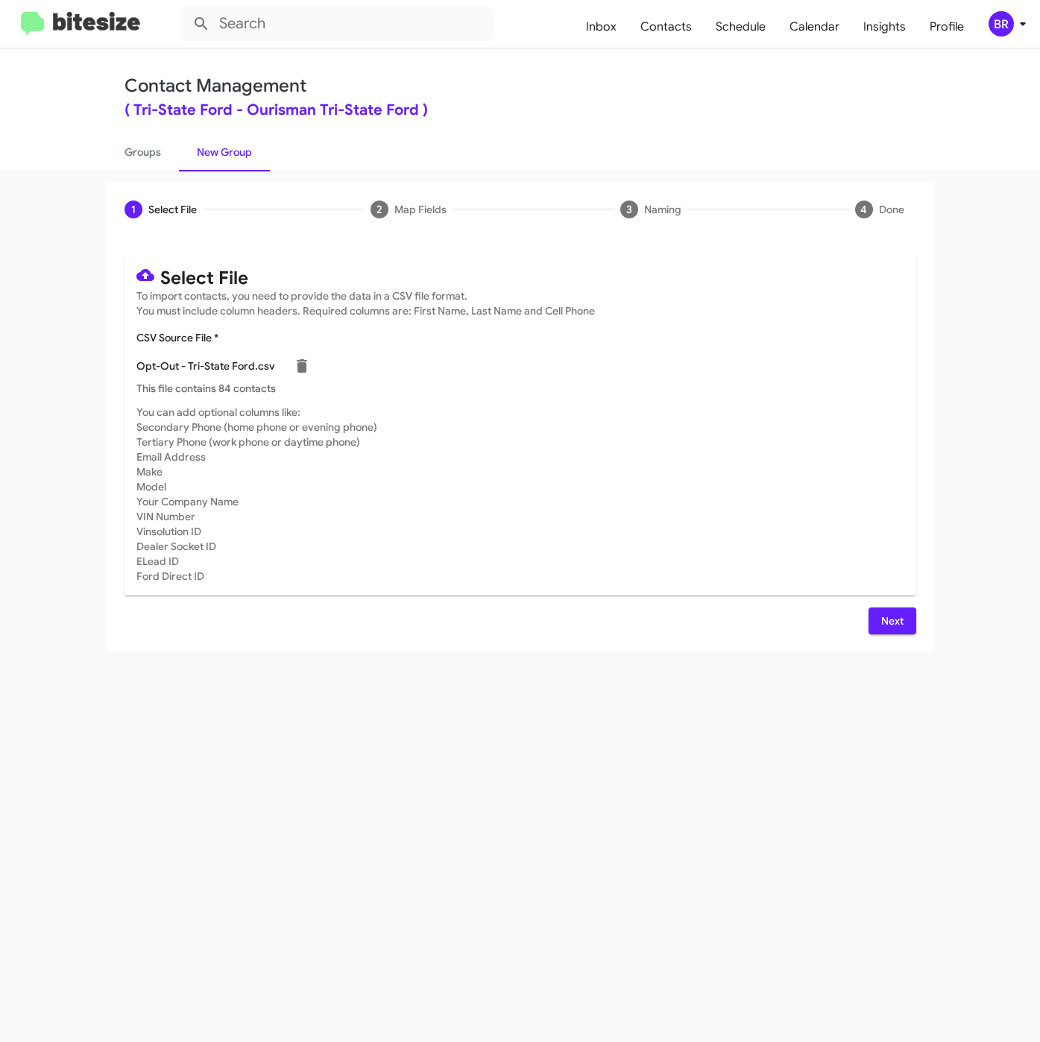
click at [897, 617] on span "Next" at bounding box center [892, 620] width 24 height 27
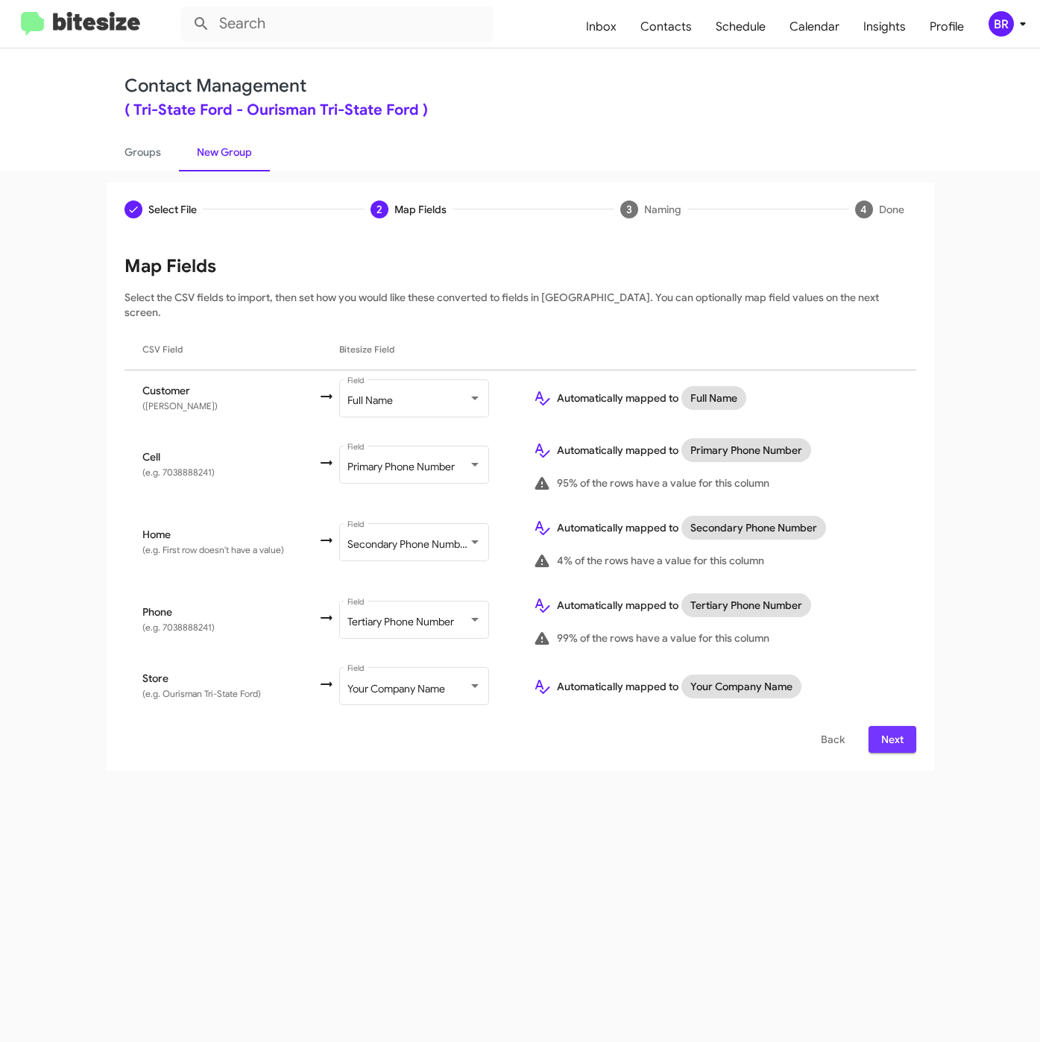
click at [888, 726] on span "Next" at bounding box center [892, 739] width 24 height 27
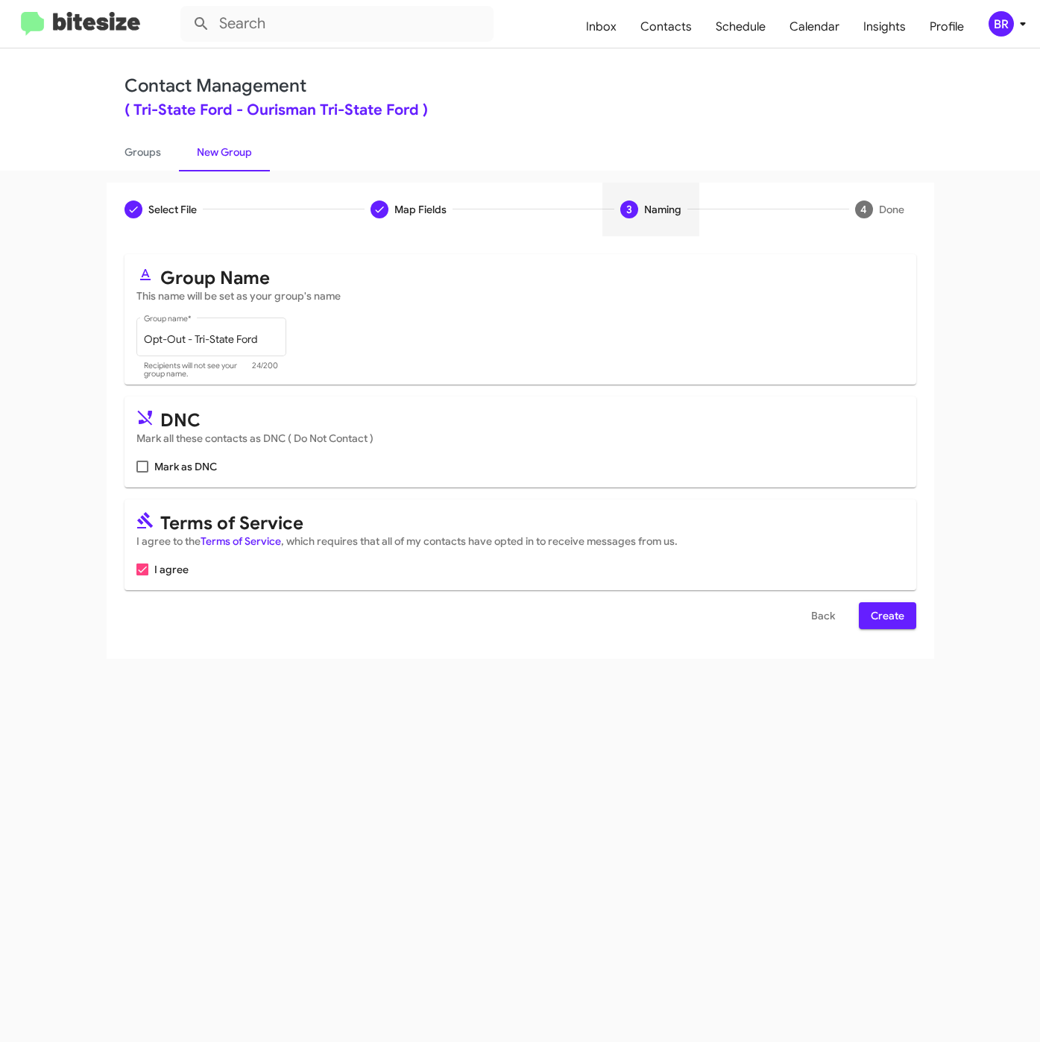
click at [188, 468] on span "Mark as DNC" at bounding box center [185, 467] width 63 height 18
click at [142, 473] on input "Mark as DNC" at bounding box center [142, 473] width 1 height 1
checkbox input "true"
click at [892, 608] on span "Create" at bounding box center [888, 615] width 34 height 27
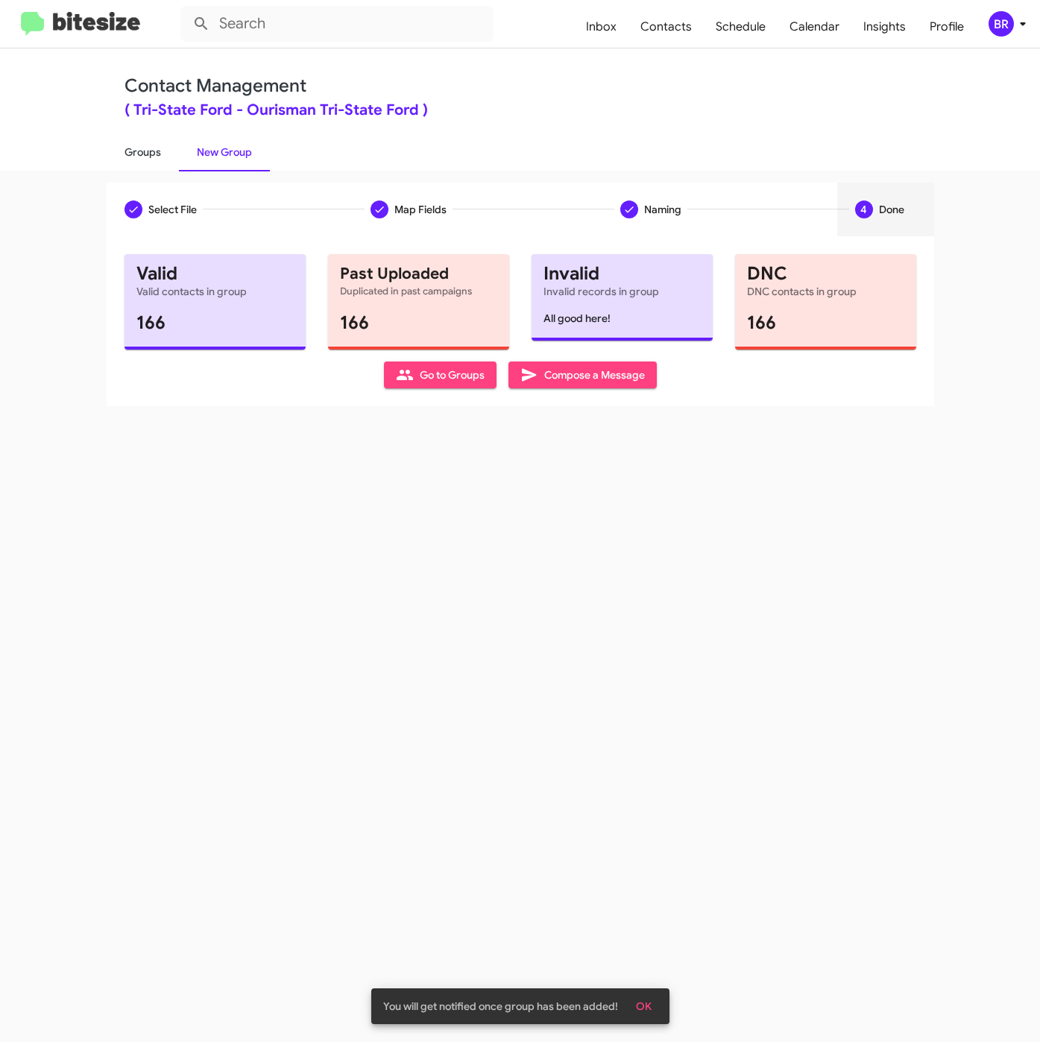
click at [141, 150] on link "Groups" at bounding box center [143, 152] width 72 height 39
type input "in:groups"
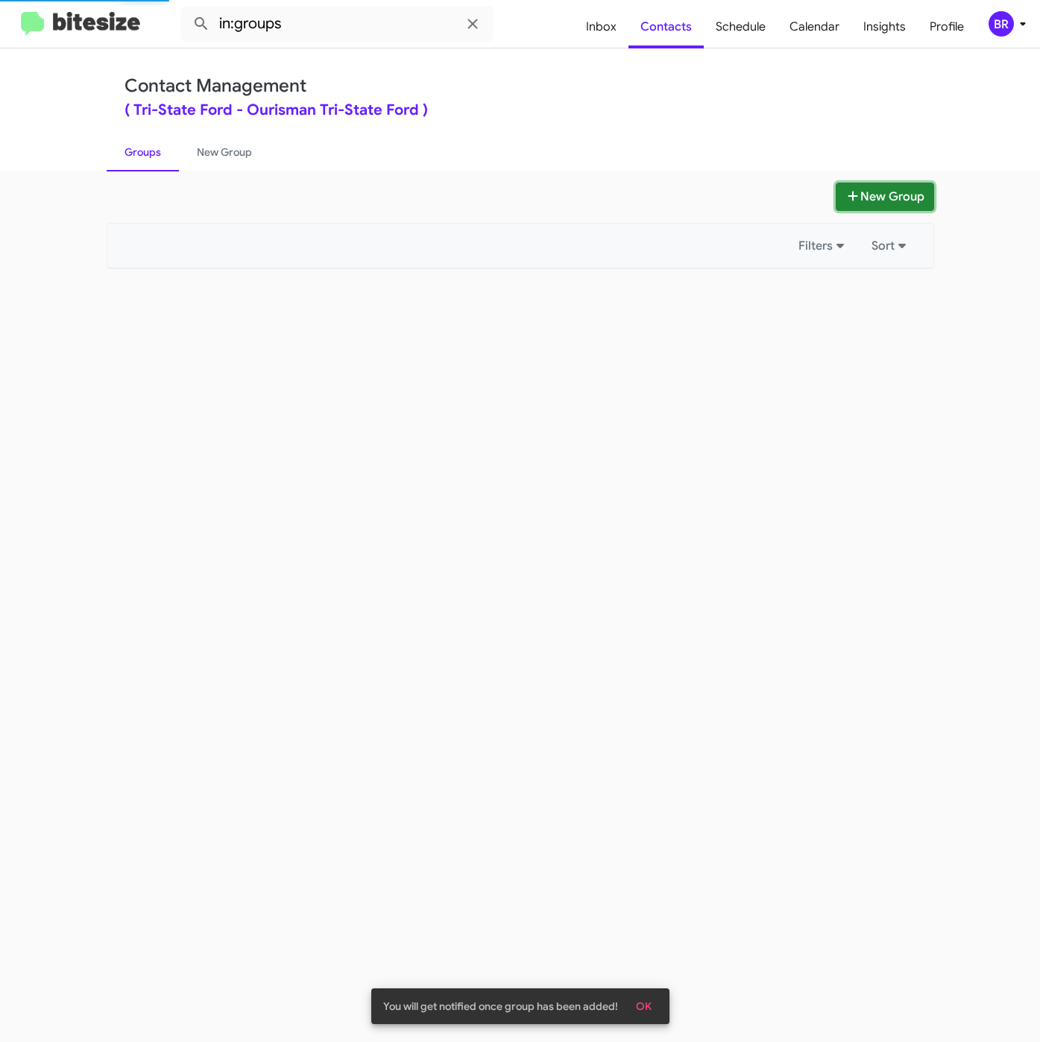
click at [908, 191] on button "New Group" at bounding box center [884, 197] width 98 height 28
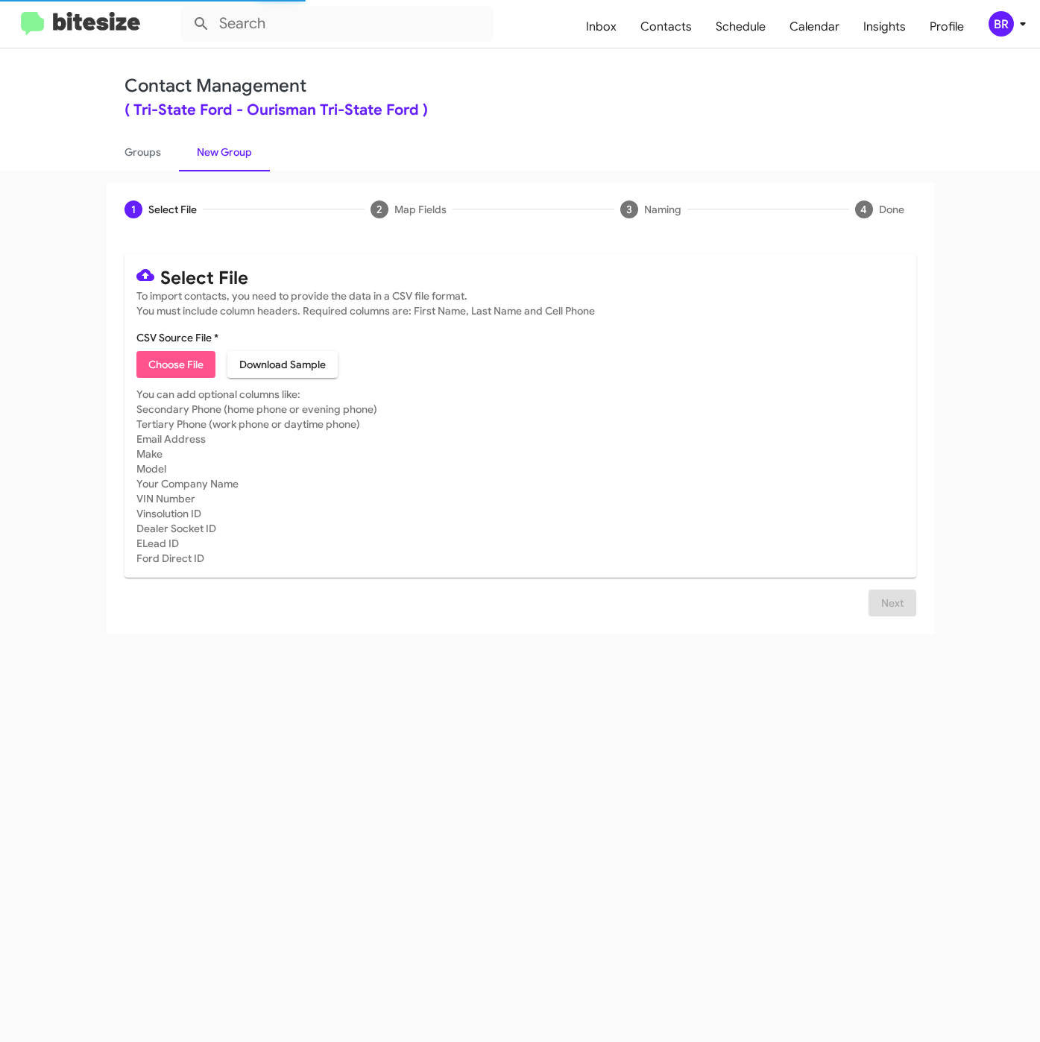
click at [184, 376] on span "Choose File" at bounding box center [175, 364] width 55 height 27
type input "TriStateFord_3-90PA_[DATE]"
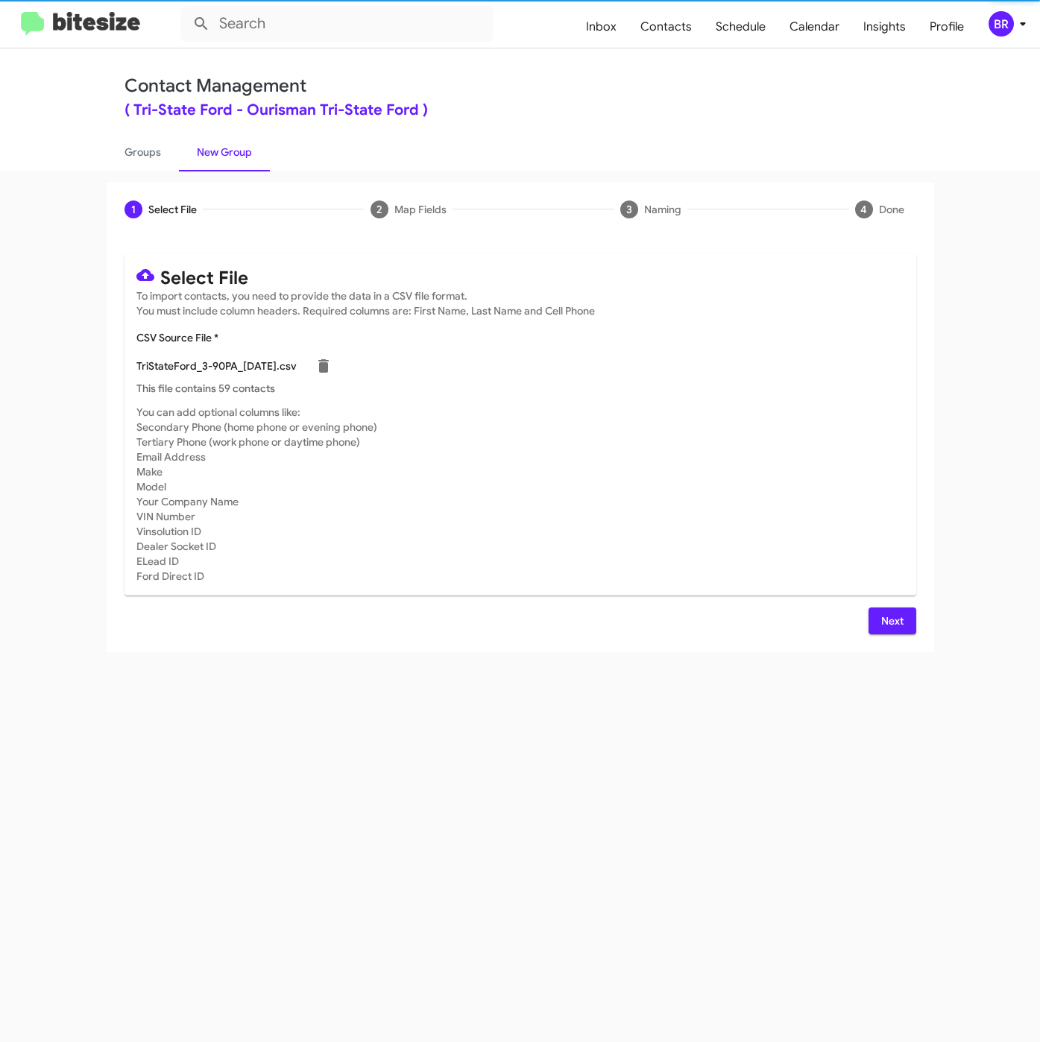
click at [888, 627] on span "Next" at bounding box center [892, 620] width 24 height 27
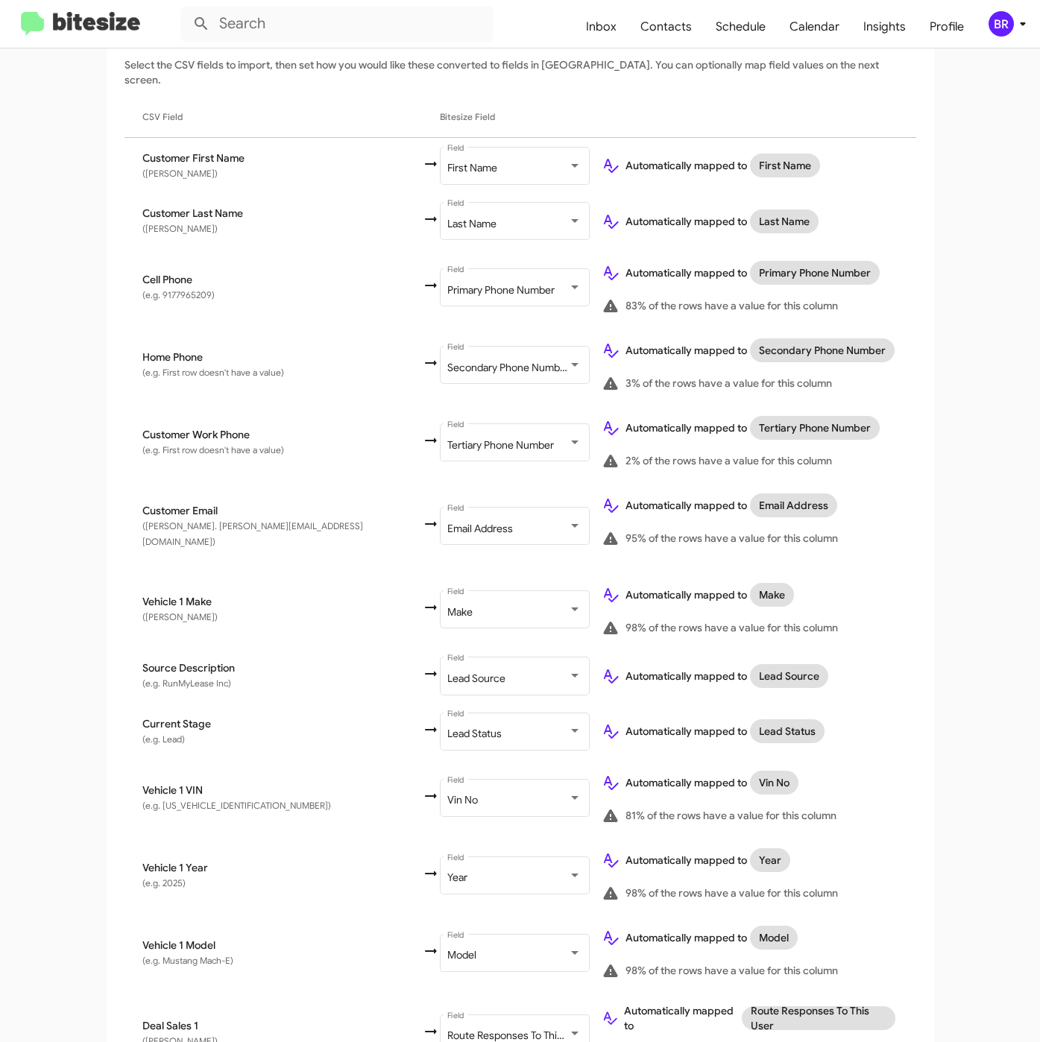
scroll to position [354, 0]
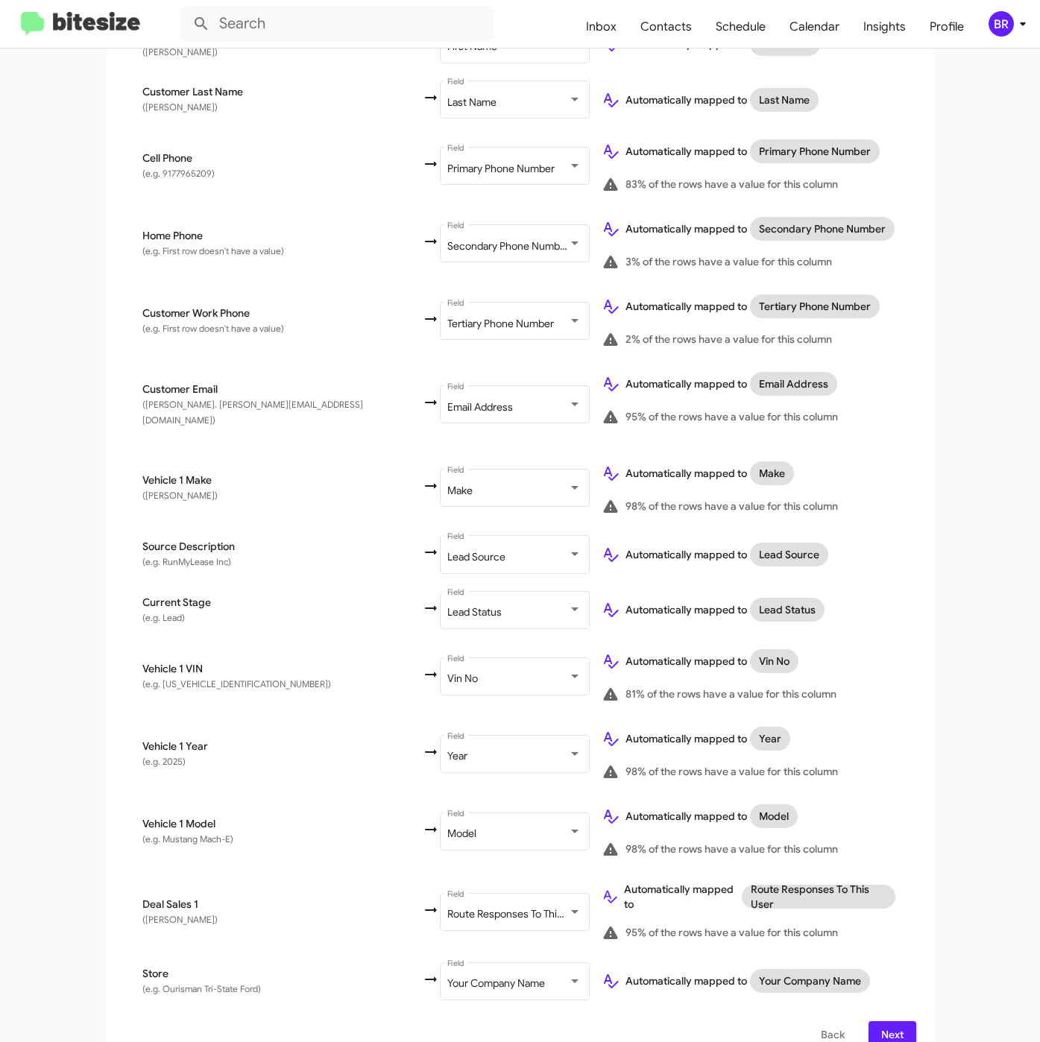
click at [880, 1021] on span "Next" at bounding box center [892, 1034] width 24 height 27
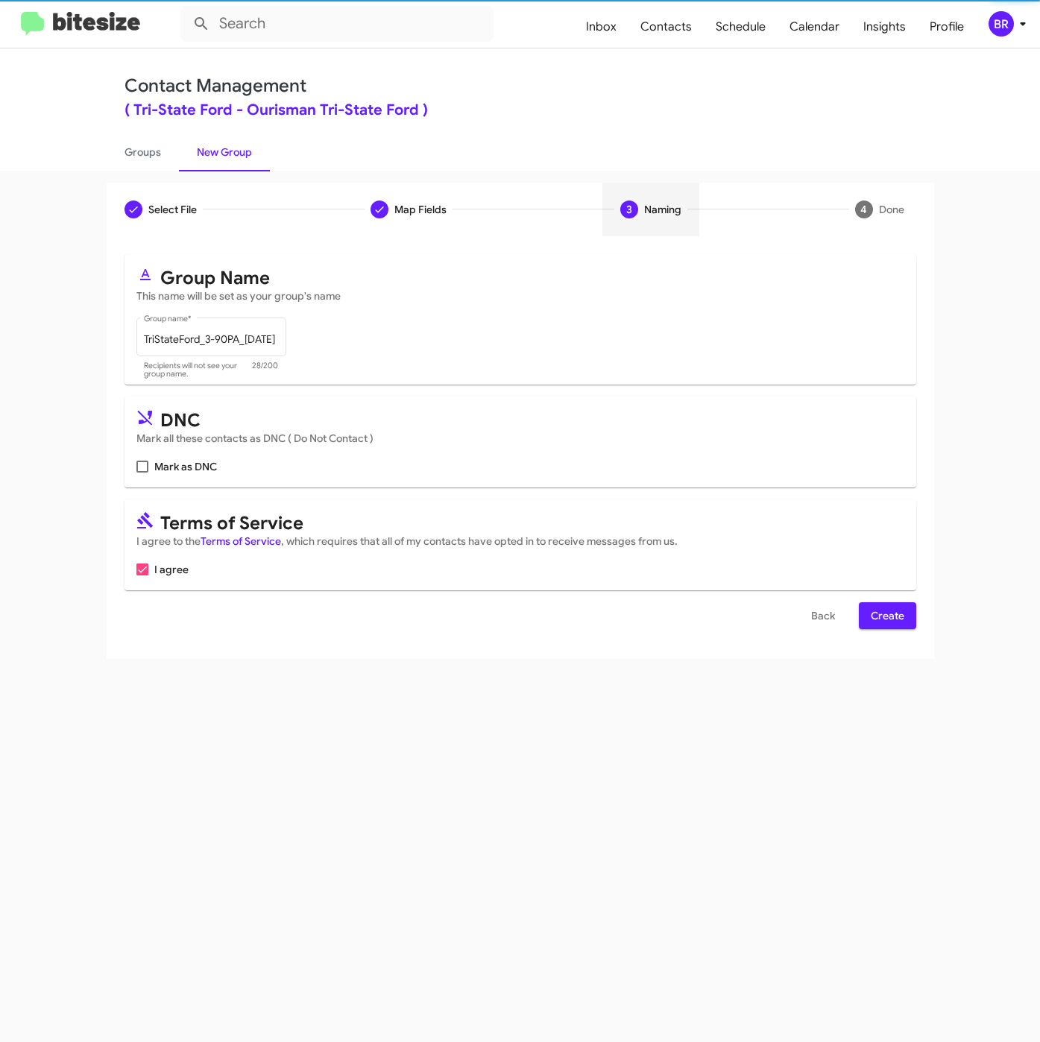
scroll to position [0, 0]
click at [873, 616] on span "Create" at bounding box center [888, 615] width 34 height 27
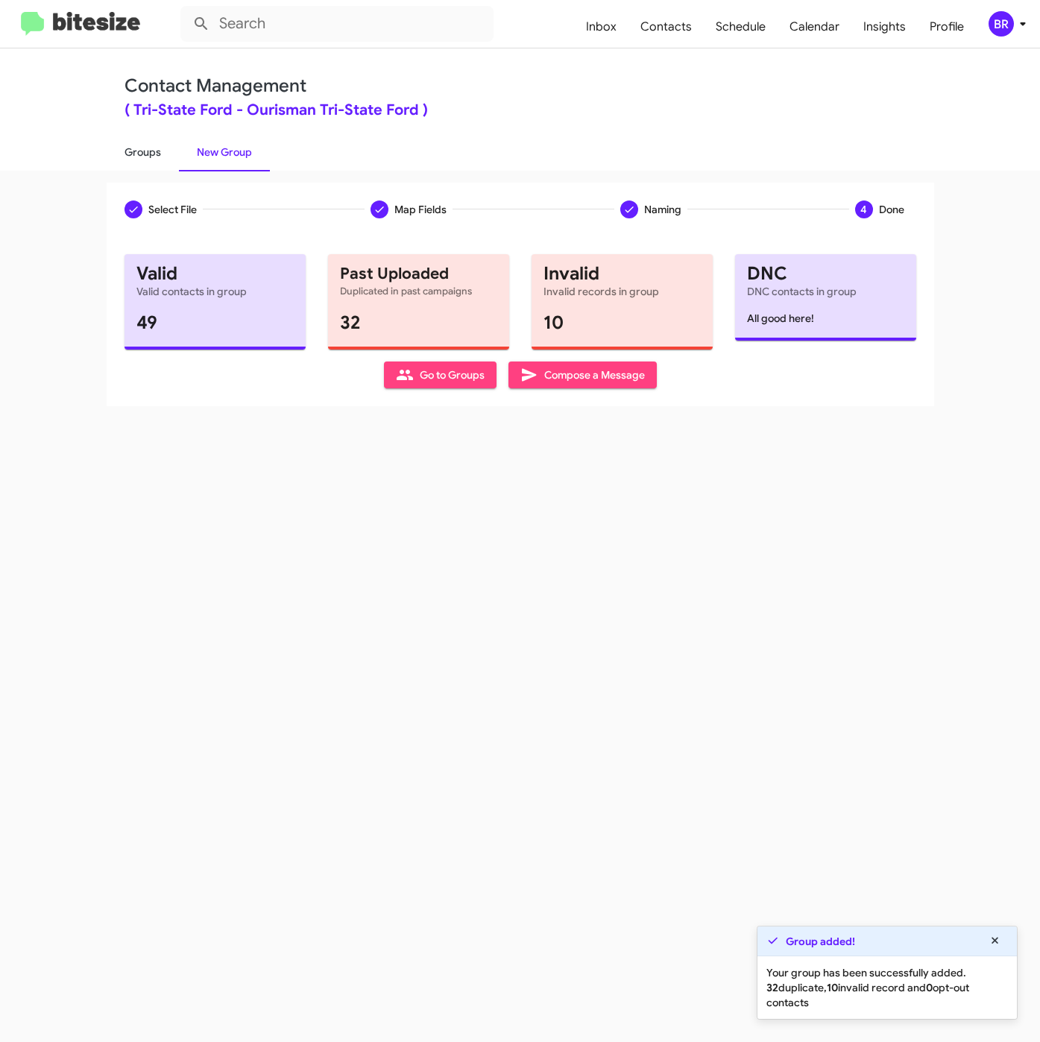
click at [134, 144] on link "Groups" at bounding box center [143, 152] width 72 height 39
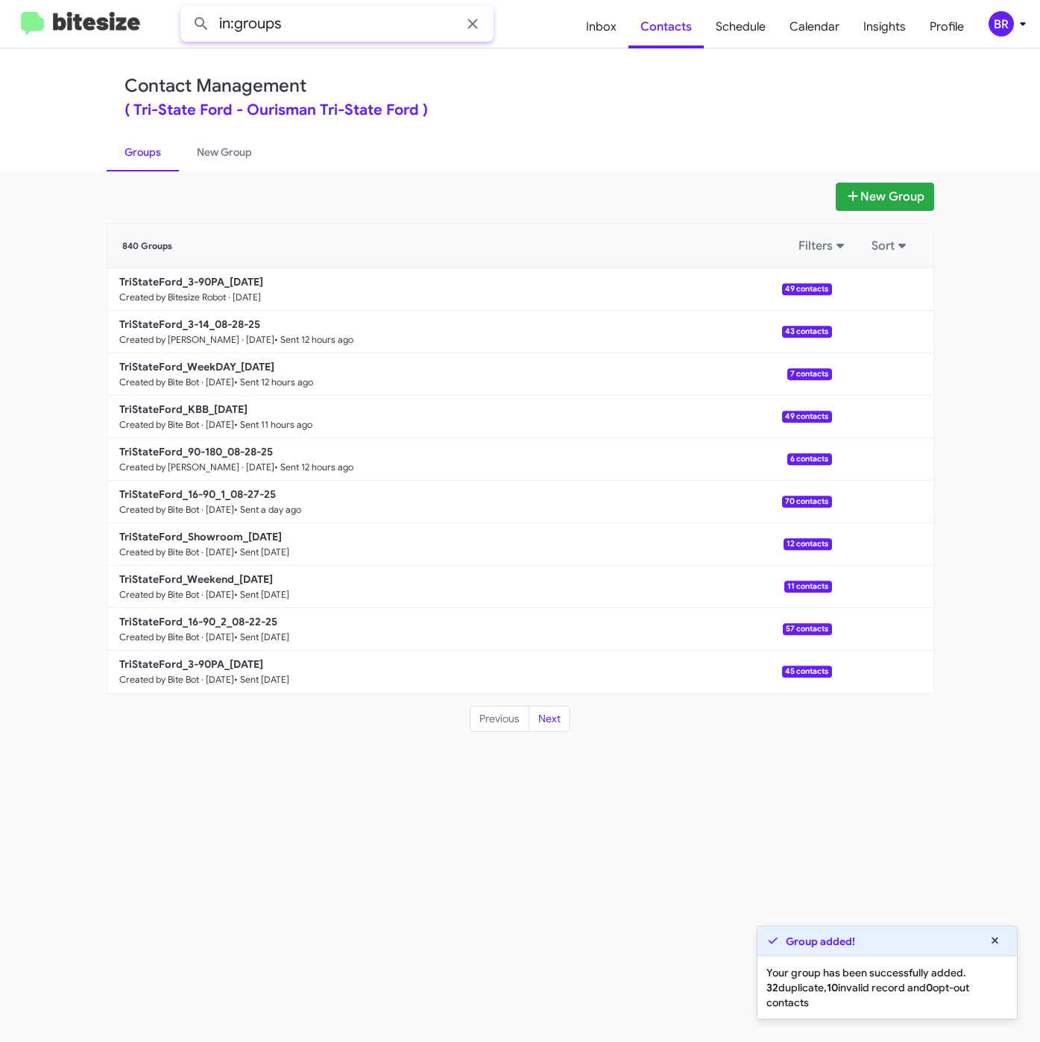
click at [347, 23] on input "in:groups" at bounding box center [336, 24] width 313 height 36
type input "in:groups 3-9"
click at [186, 9] on button at bounding box center [201, 24] width 30 height 30
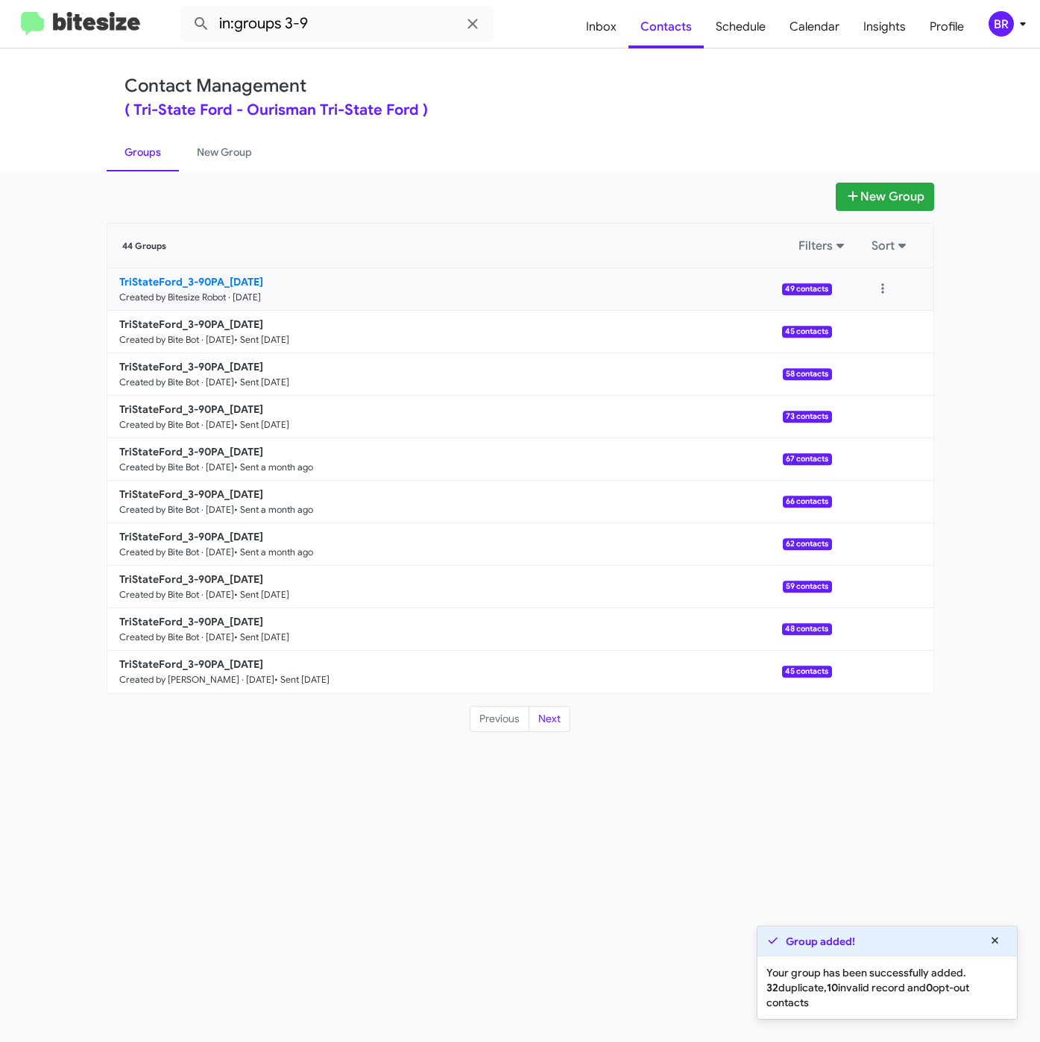
click at [249, 278] on b "TriStateFord_3-90PA_08-29-25" at bounding box center [191, 281] width 144 height 13
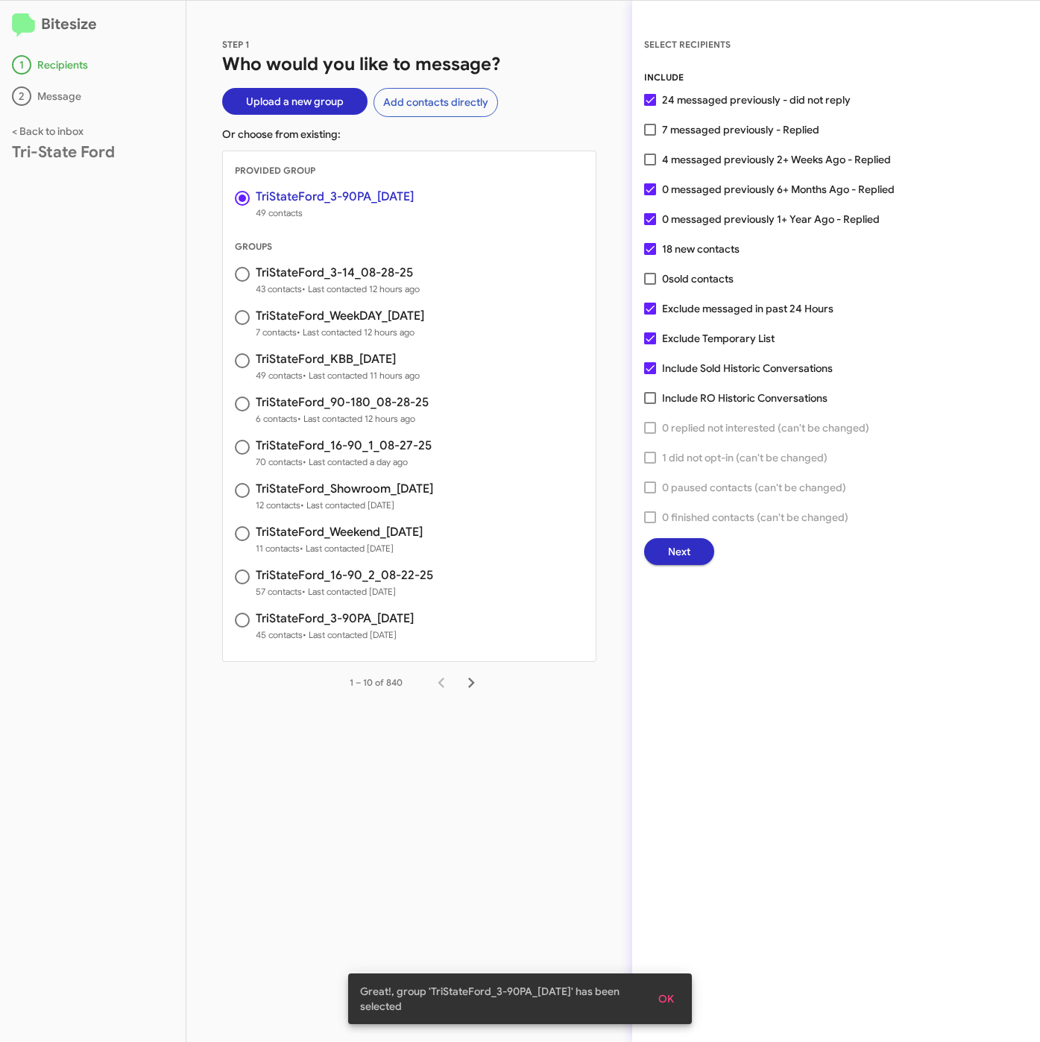
click at [680, 553] on span "Next" at bounding box center [679, 551] width 22 height 27
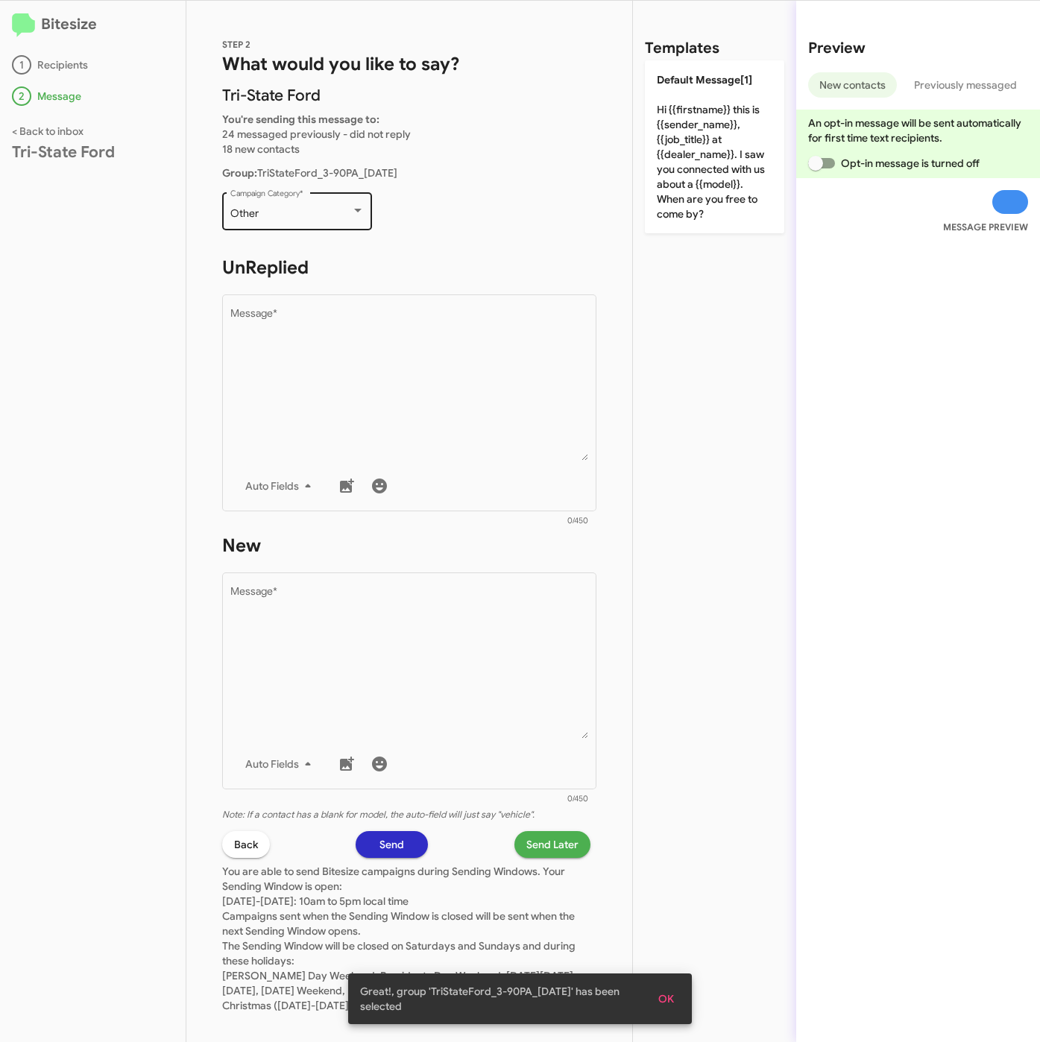
click at [259, 212] on div "Other" at bounding box center [290, 214] width 121 height 12
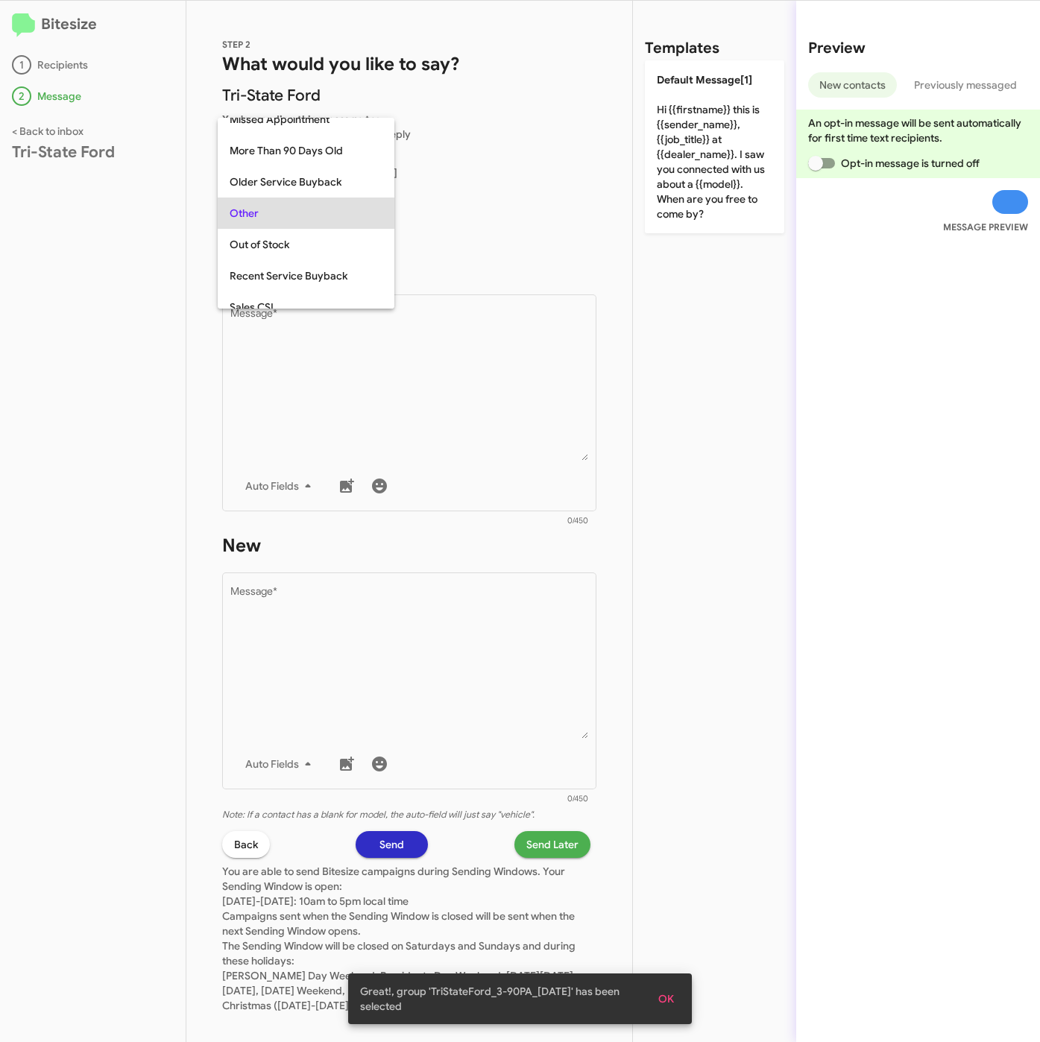
scroll to position [31, 0]
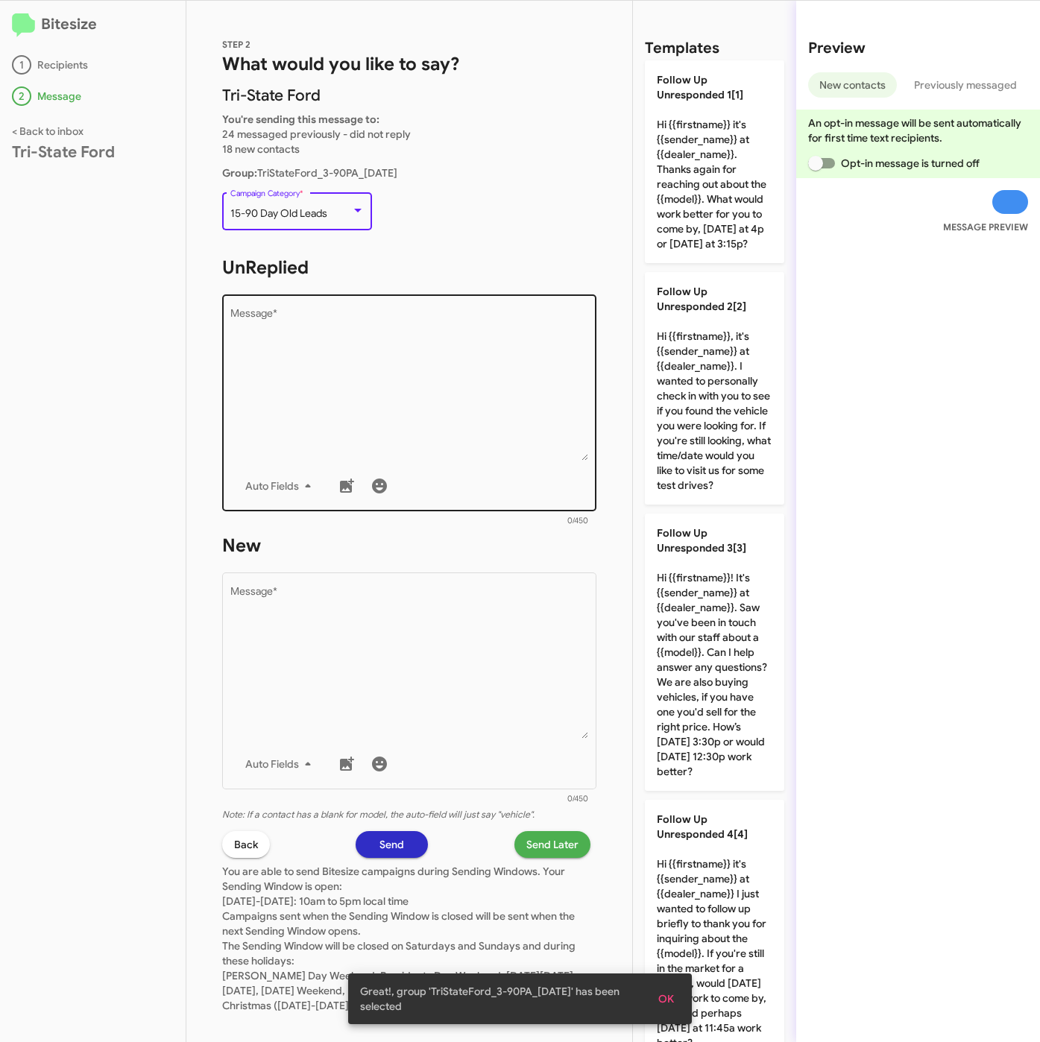
click at [345, 353] on textarea "Message *" at bounding box center [409, 385] width 358 height 152
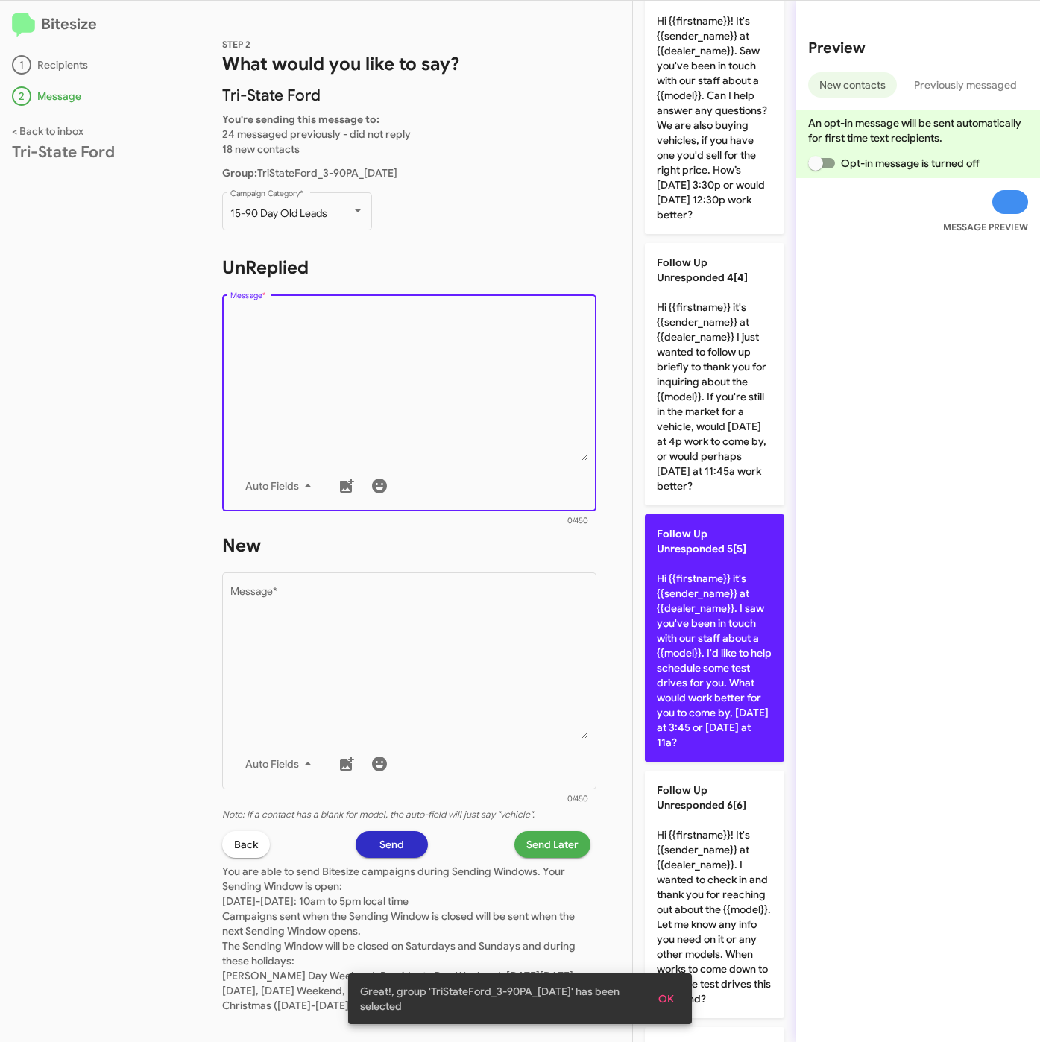
scroll to position [559, 0]
click at [725, 725] on p "Follow Up Unresponded 5[5] Hi {{firstname}} it's {{sender_name}} at {{dealer_na…" at bounding box center [714, 635] width 139 height 247
type textarea "Hi {{firstname}} it's {{sender_name}} at {{dealer_name}}. I saw you've been in …"
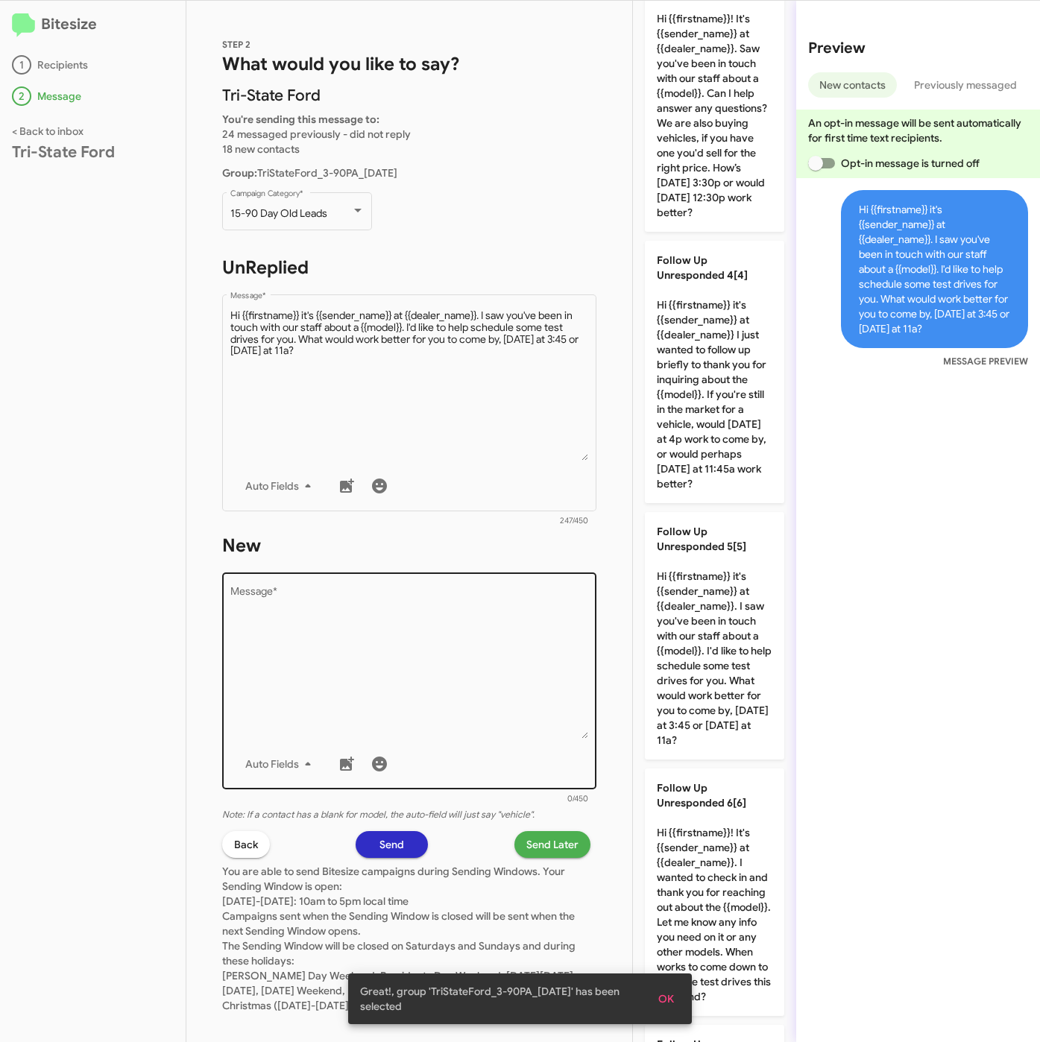
click at [414, 660] on textarea "Message *" at bounding box center [409, 663] width 358 height 152
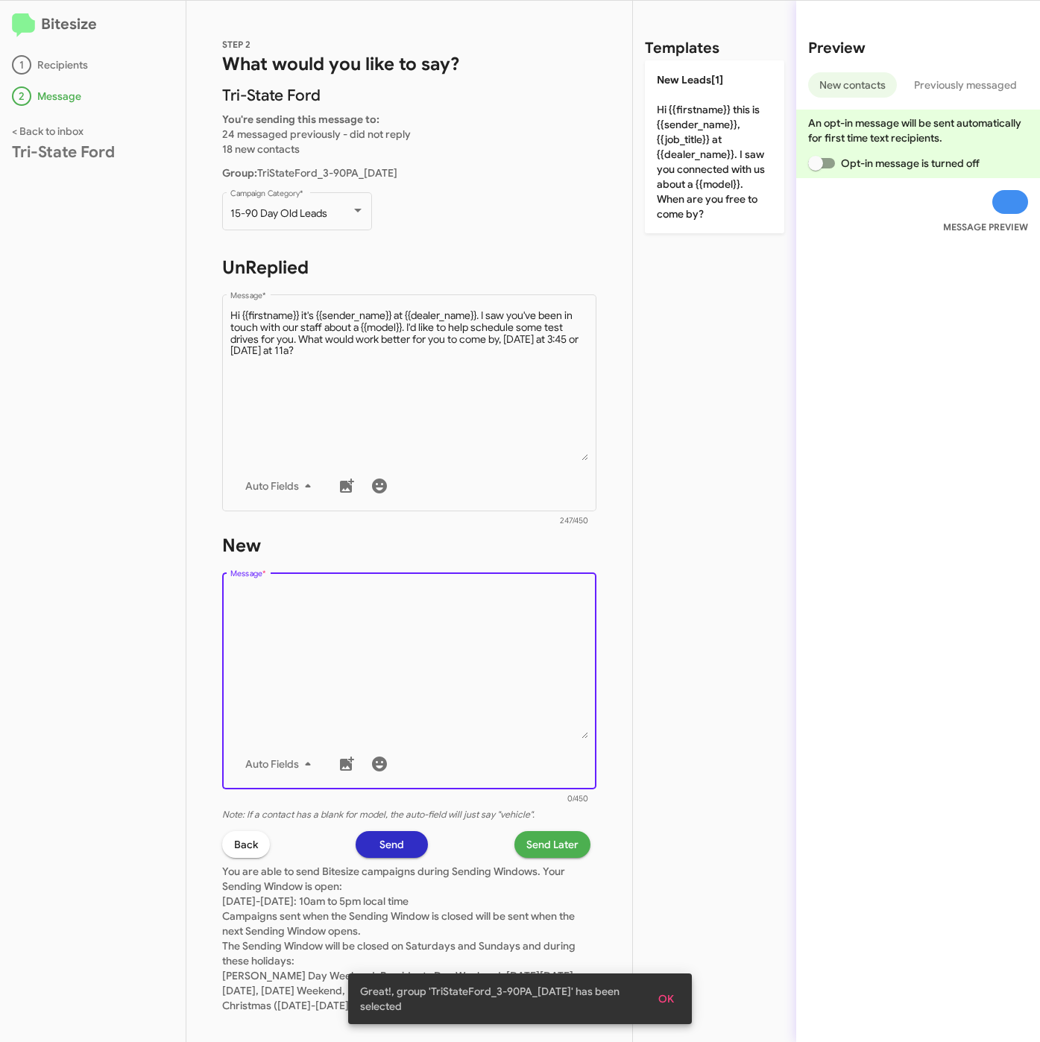
scroll to position [0, 0]
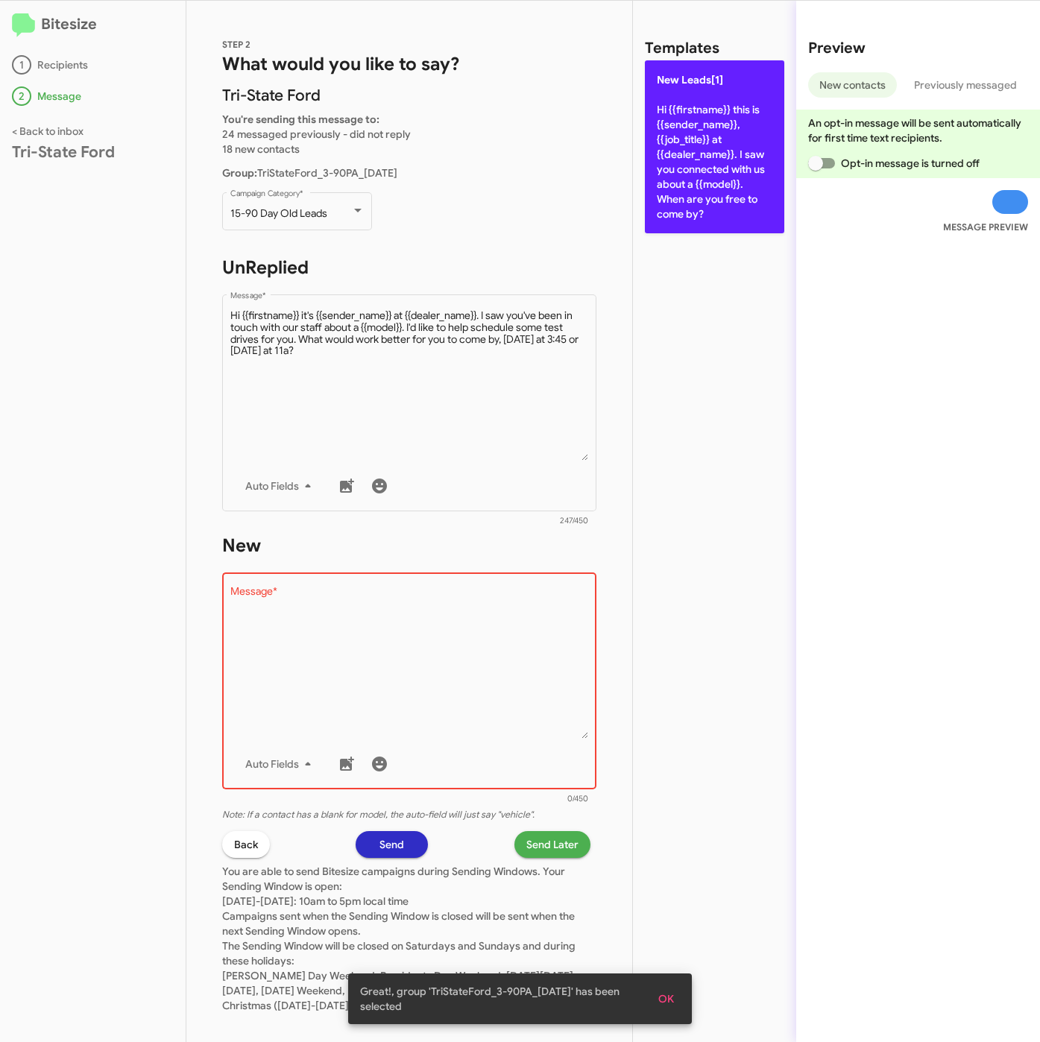
click at [687, 201] on p "New Leads[1] Hi {{firstname}} this is {{sender_name}}, {{job_title}} at {{deale…" at bounding box center [714, 146] width 139 height 173
type textarea "Hi {{firstname}} this is {{sender_name}}, {{job_title}} at {{dealer_name}}. I s…"
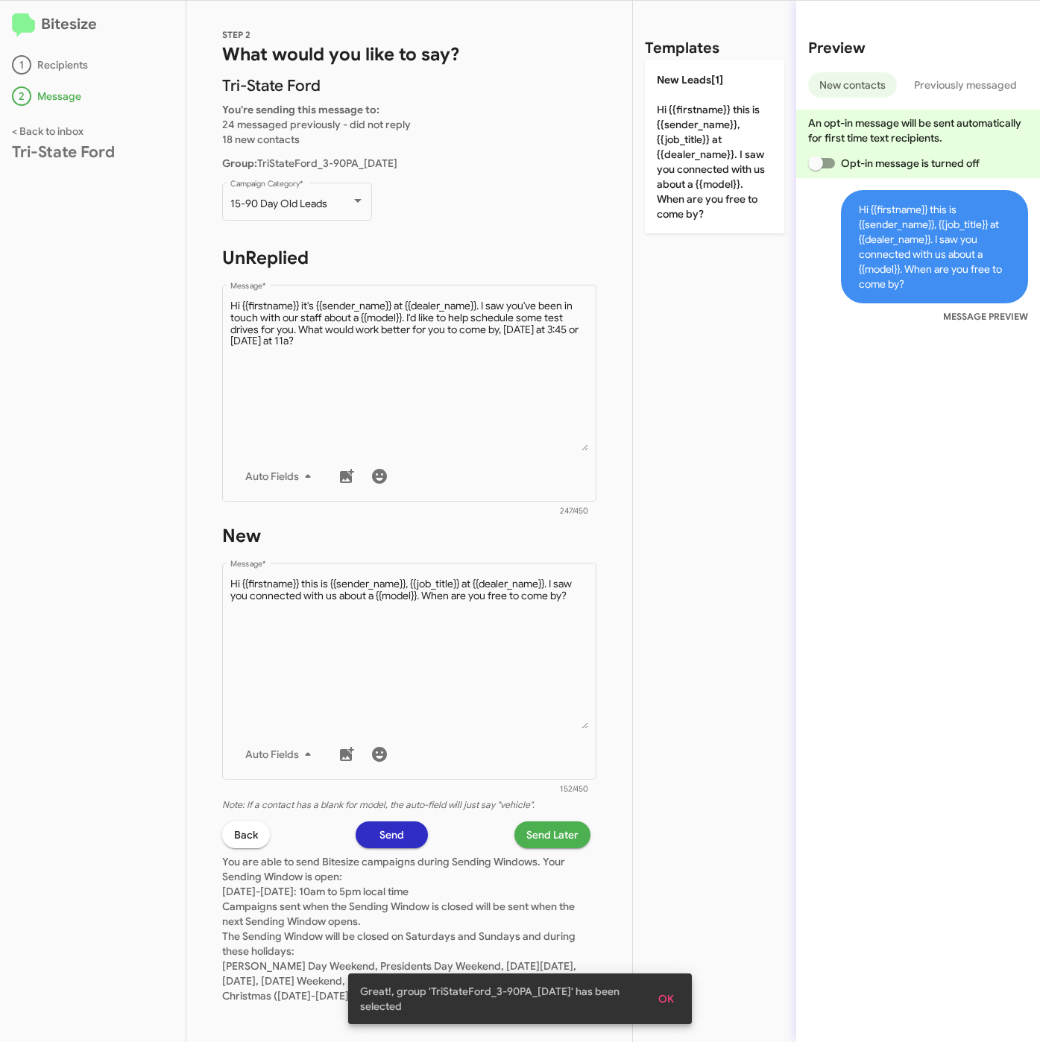
scroll to position [28, 0]
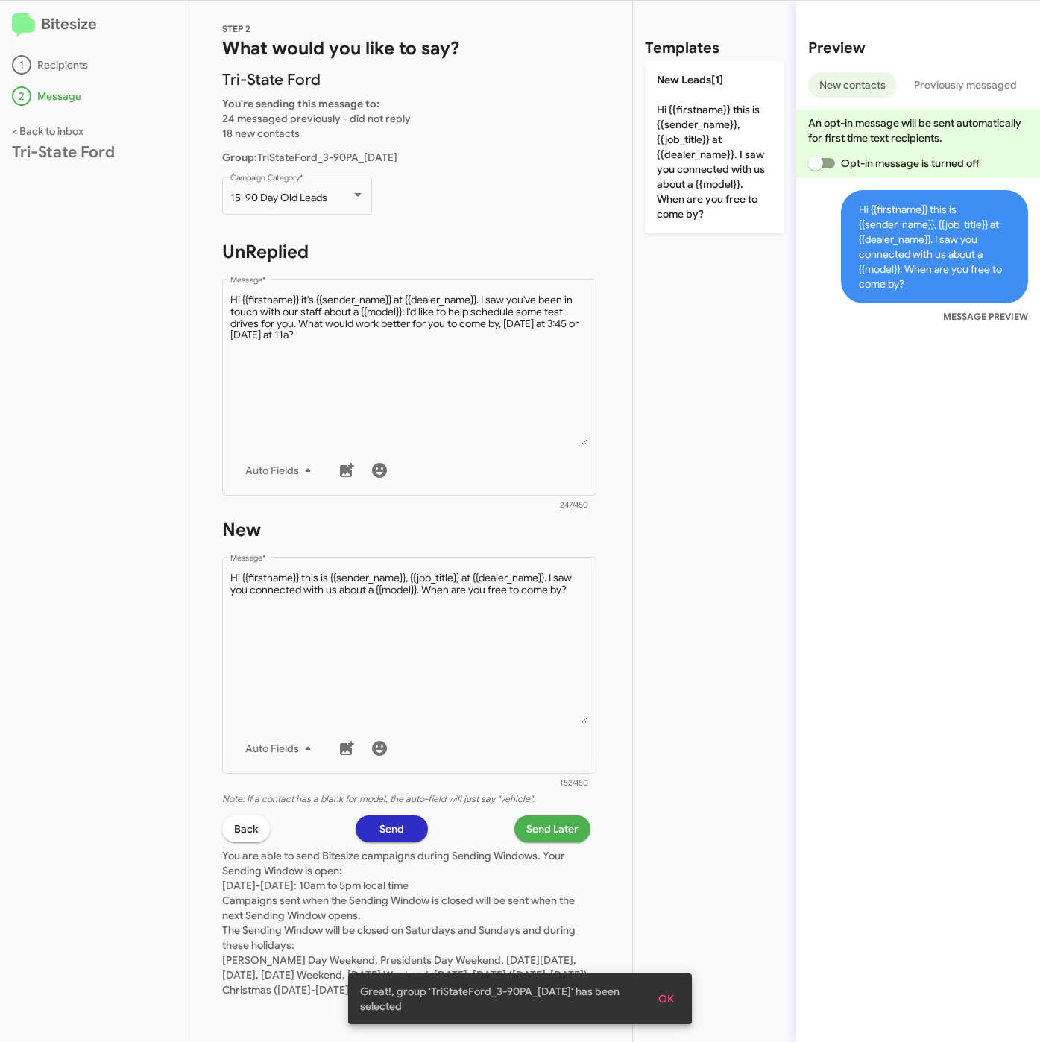
click at [552, 815] on span "Send Later" at bounding box center [552, 828] width 52 height 27
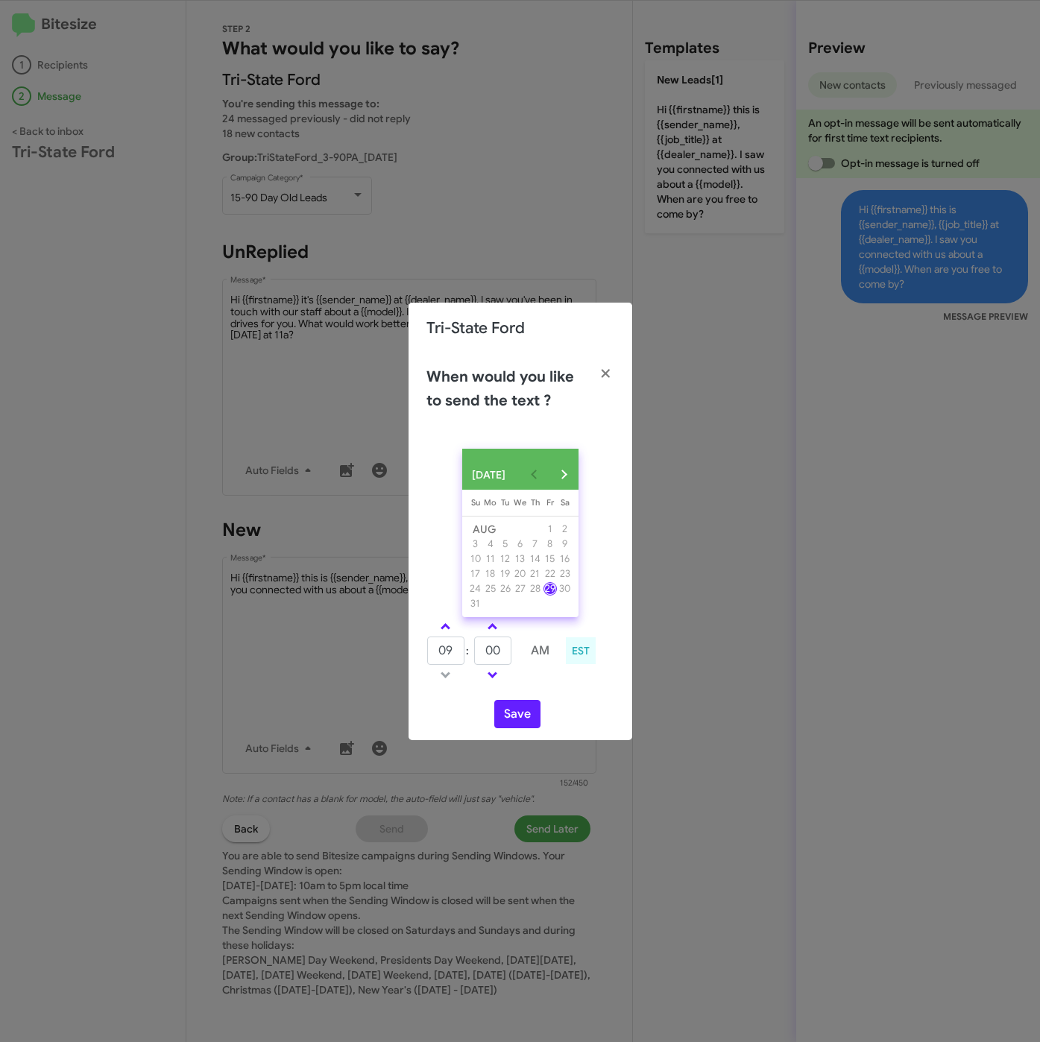
drag, startPoint x: 445, startPoint y: 633, endPoint x: 486, endPoint y: 642, distance: 42.0
click at [445, 631] on span at bounding box center [445, 628] width 10 height 10
type input "10"
drag, startPoint x: 503, startPoint y: 655, endPoint x: 468, endPoint y: 653, distance: 35.1
click at [468, 653] on tr "10 : 00 AM" at bounding box center [492, 651] width 133 height 30
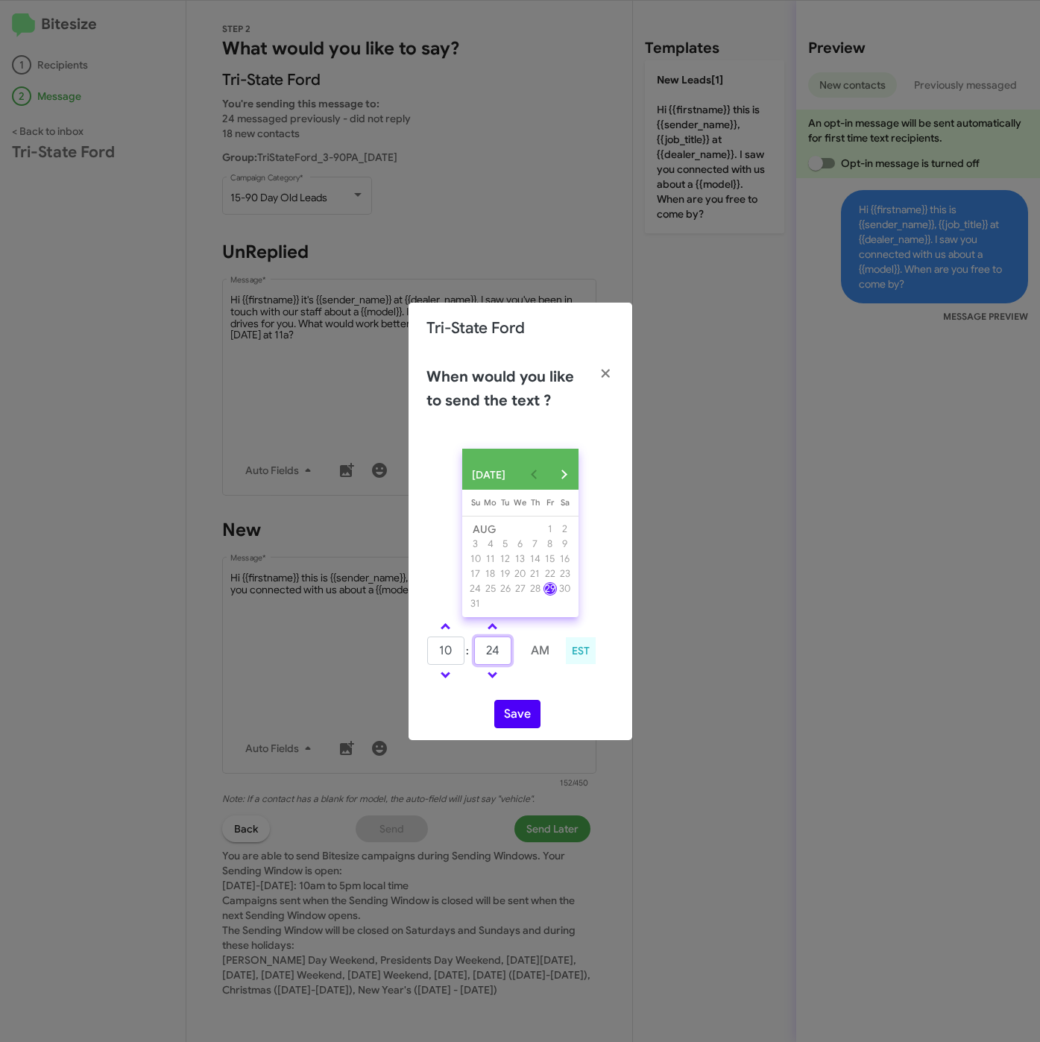
type input "24"
click at [510, 720] on button "Save" at bounding box center [517, 714] width 46 height 28
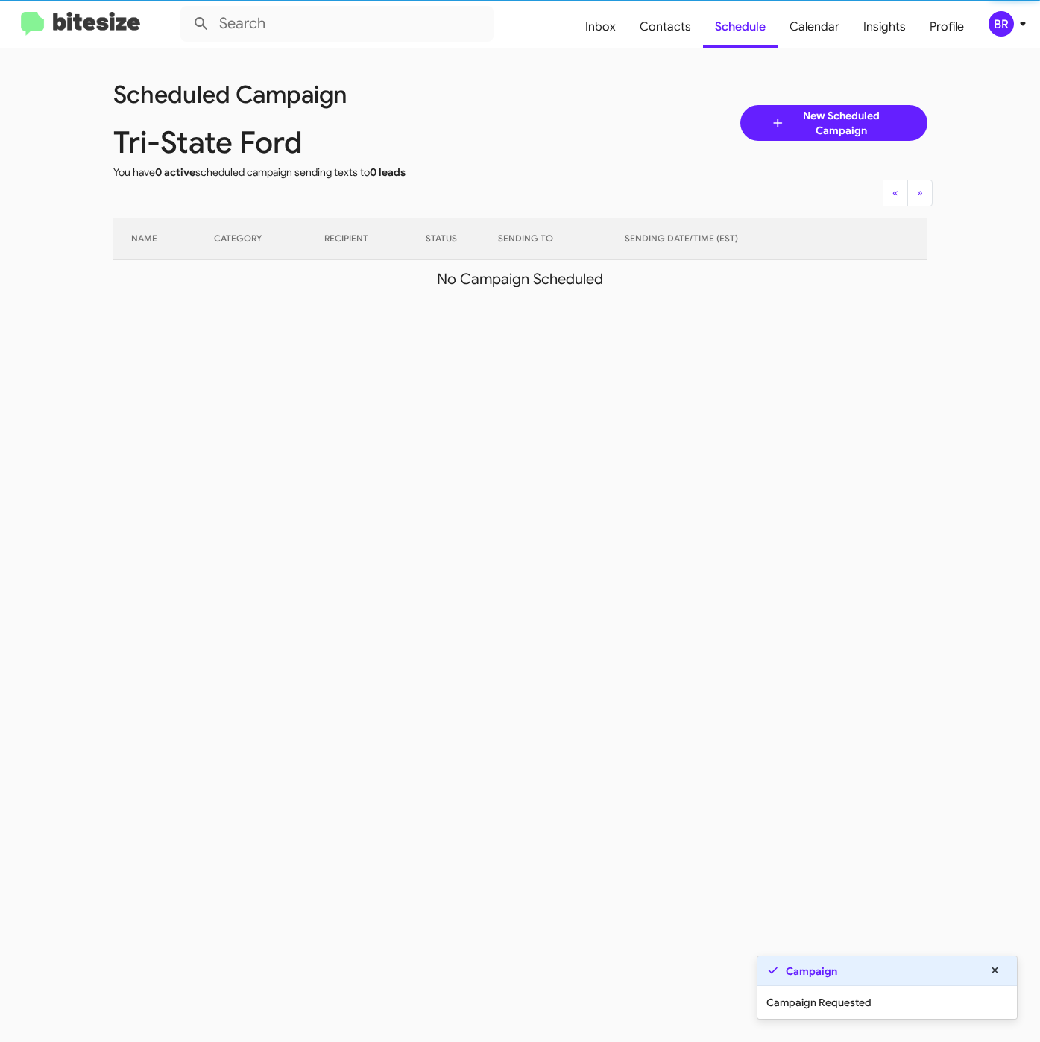
click at [1006, 32] on div "BR" at bounding box center [1000, 23] width 25 height 25
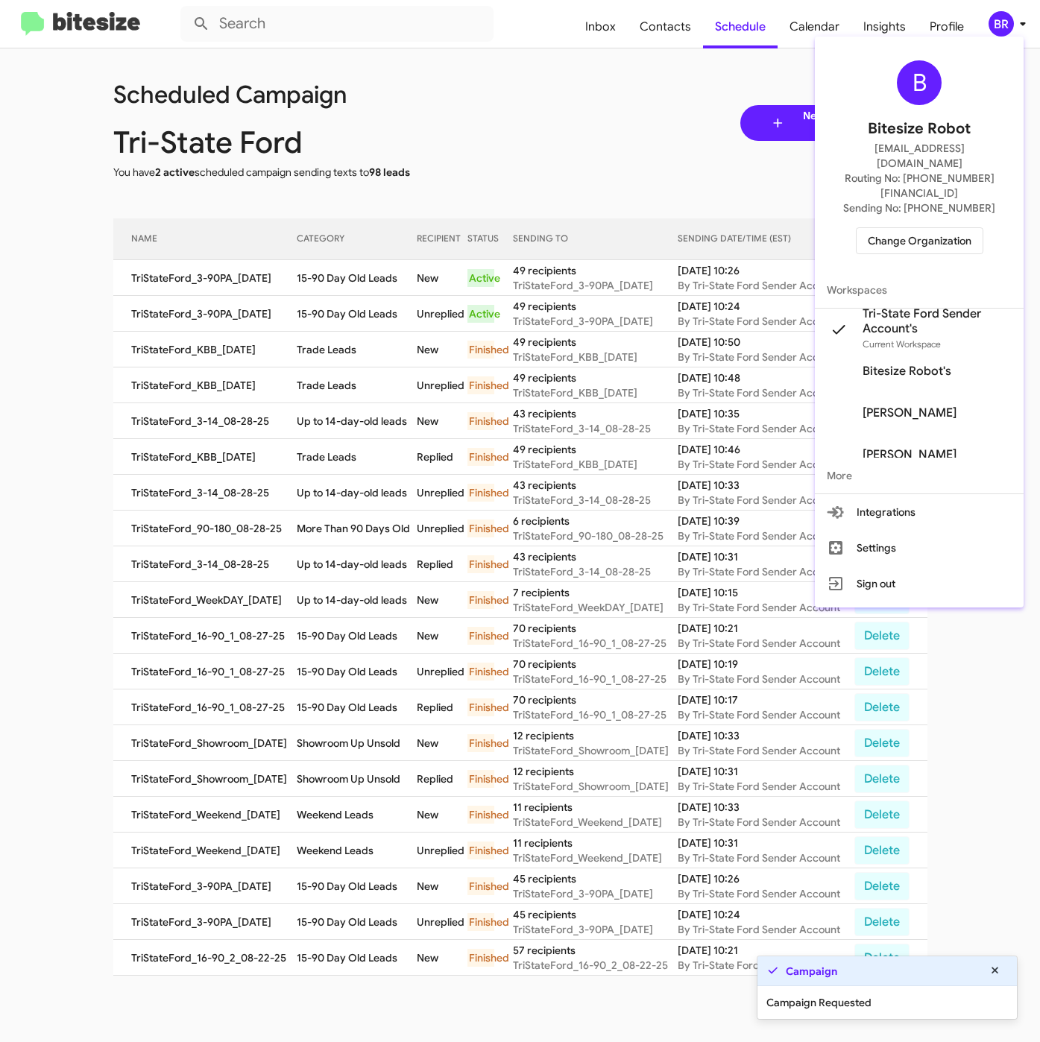
click at [392, 300] on div at bounding box center [520, 521] width 1040 height 1042
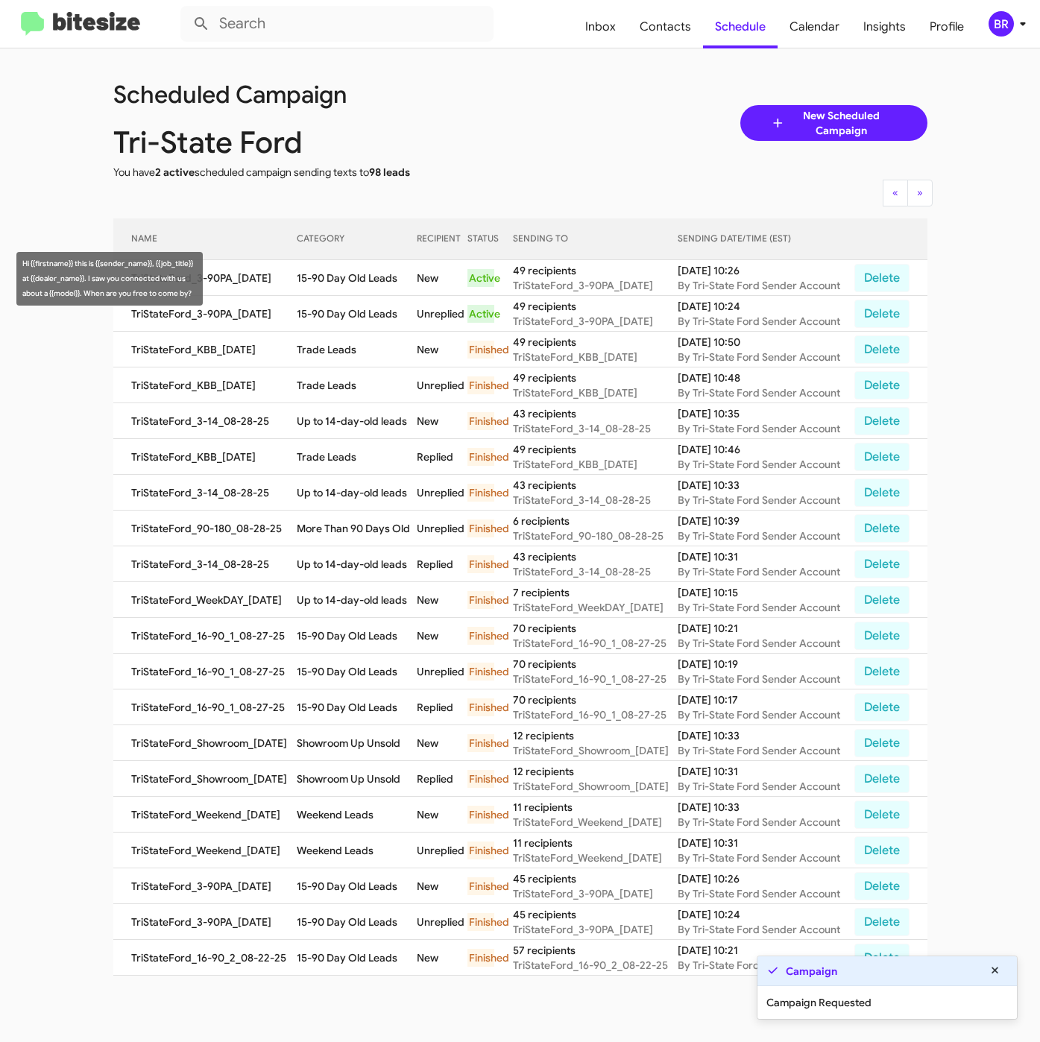
drag, startPoint x: 305, startPoint y: 277, endPoint x: 407, endPoint y: 291, distance: 103.1
click at [407, 291] on td "15-90 Day Old Leads" at bounding box center [357, 278] width 120 height 36
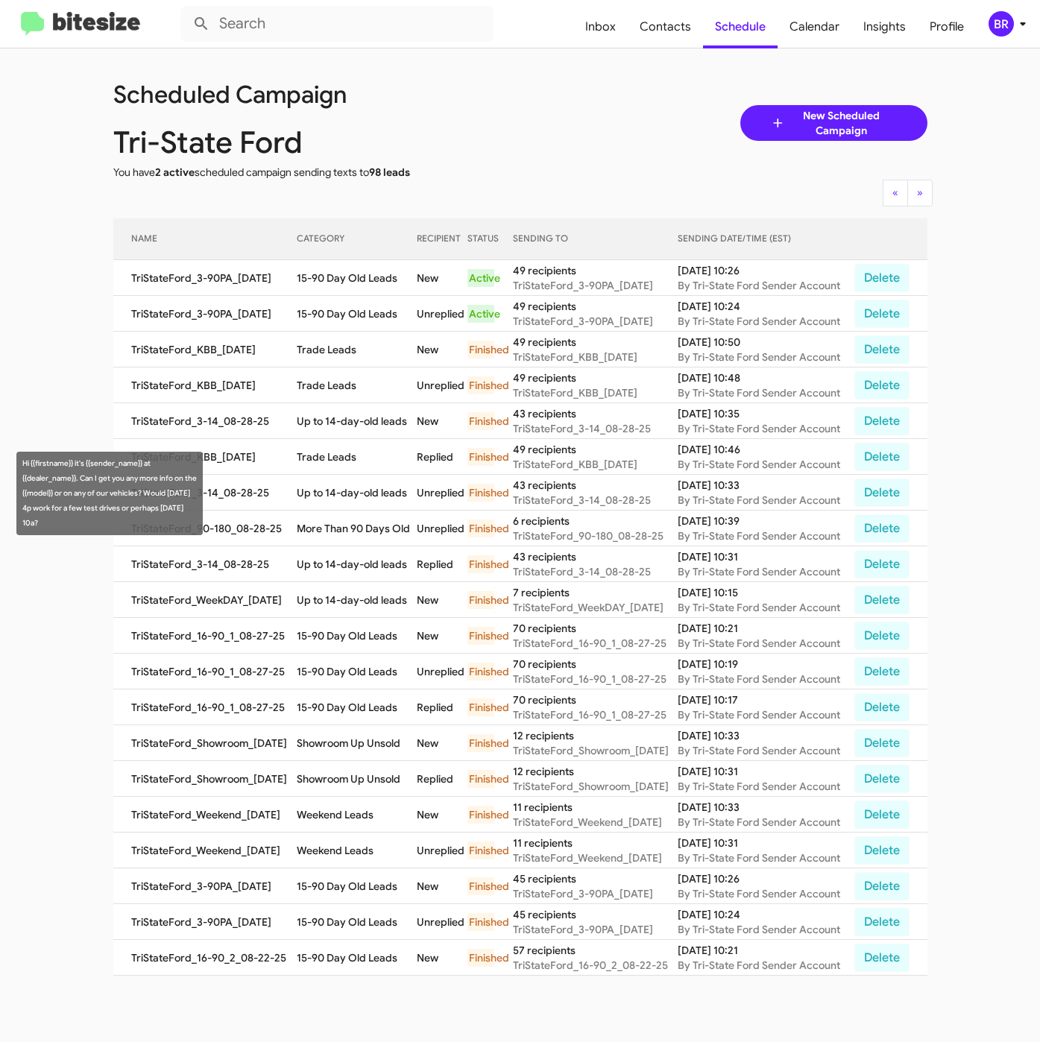
copy td "15-90 Day Old Leads"
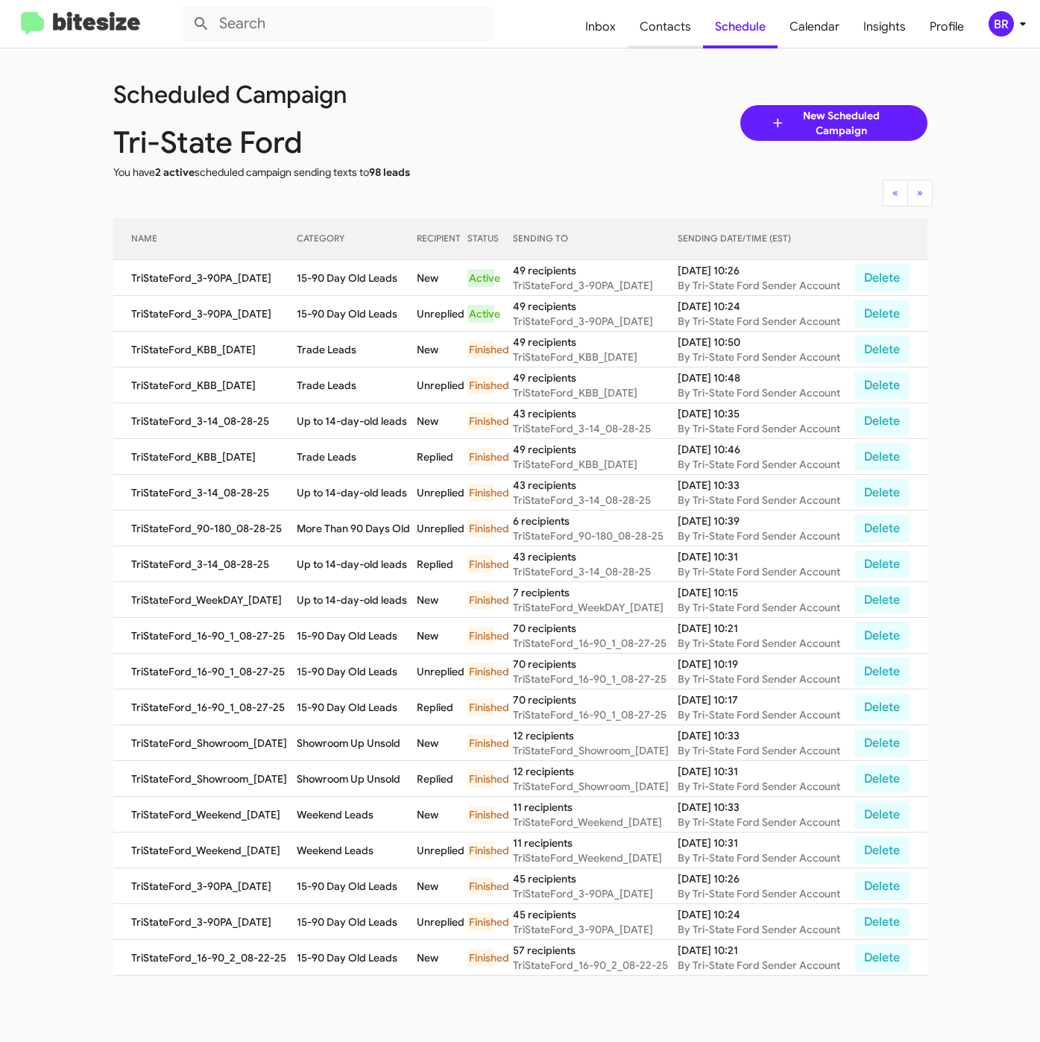
drag, startPoint x: 677, startPoint y: 28, endPoint x: 684, endPoint y: 45, distance: 19.1
click at [677, 27] on span "Contacts" at bounding box center [665, 26] width 75 height 43
type input "in:groups"
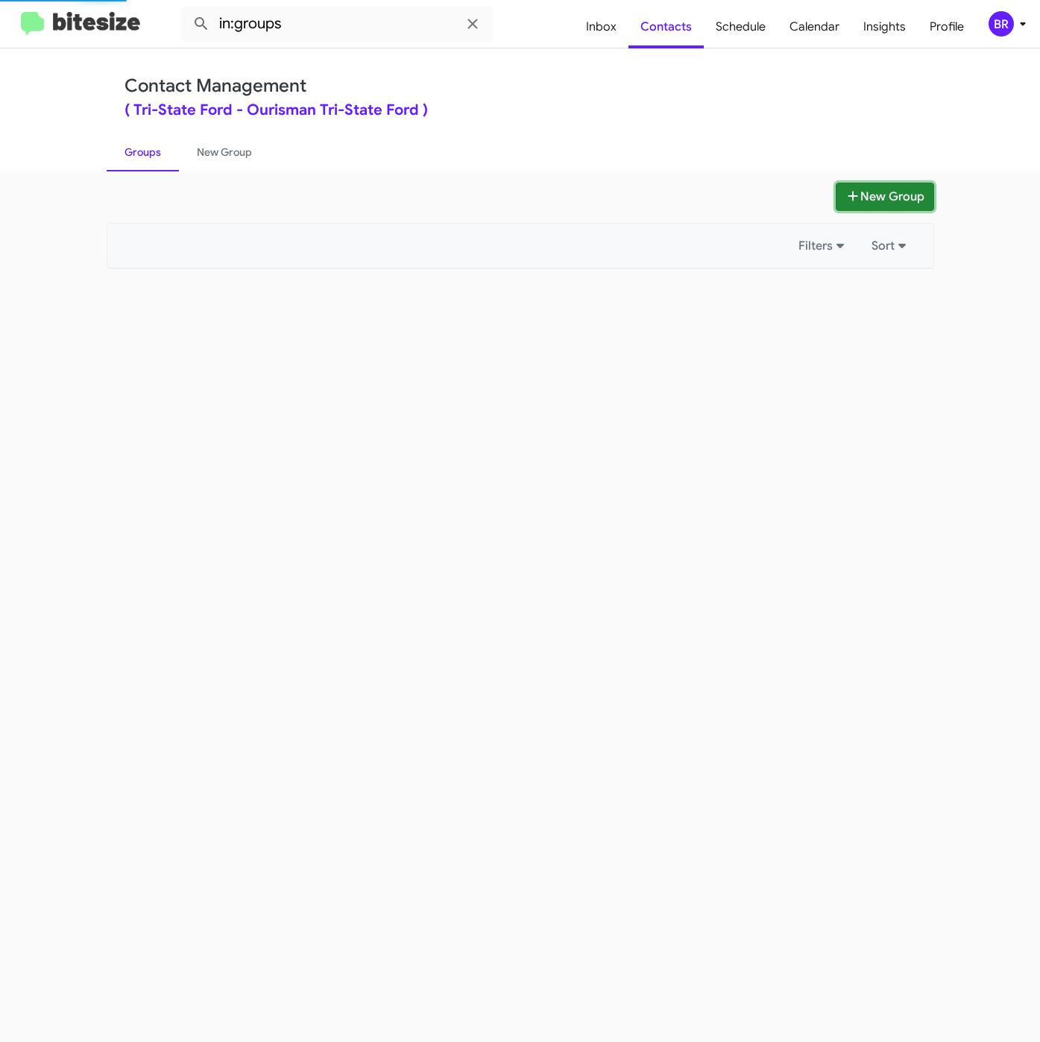
click at [908, 206] on button "New Group" at bounding box center [884, 197] width 98 height 28
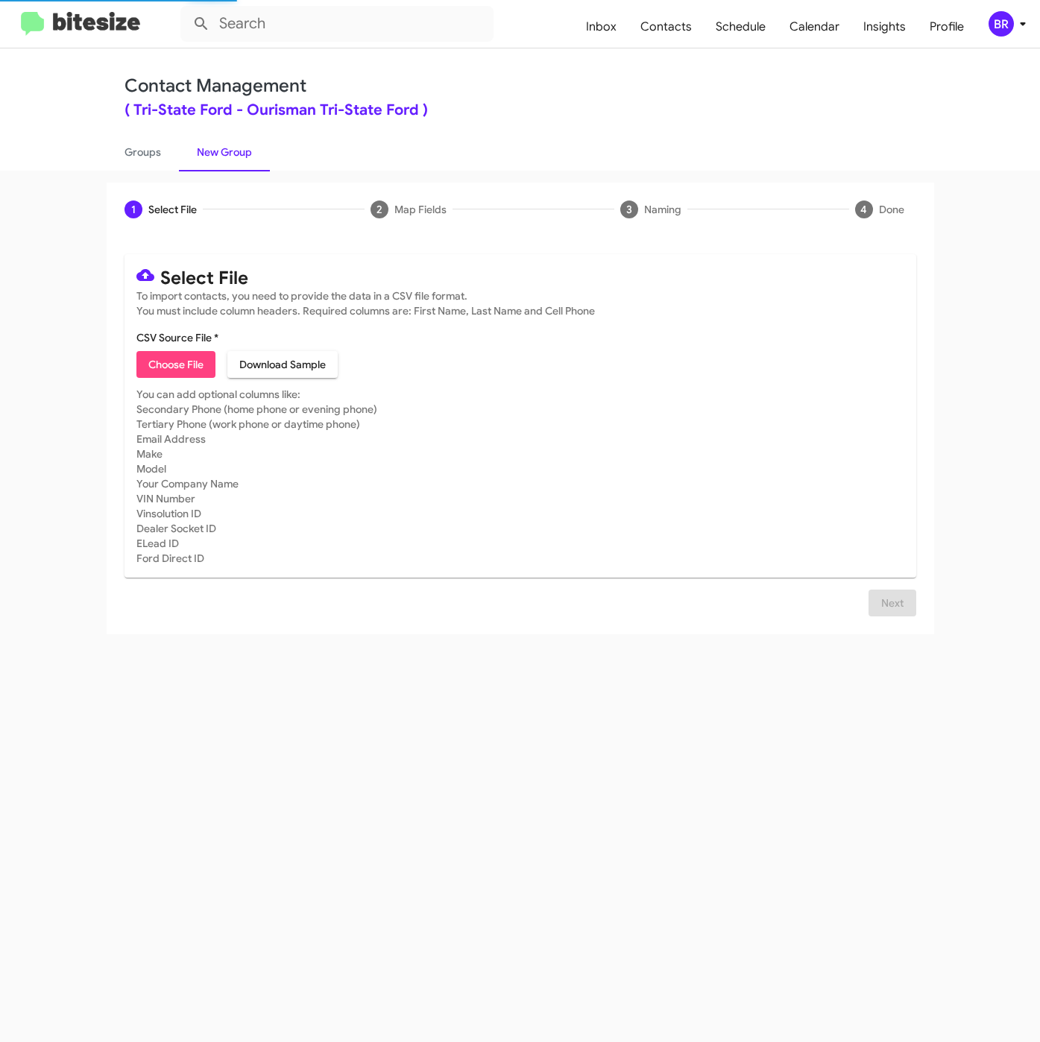
click at [157, 365] on span "Choose File" at bounding box center [175, 364] width 55 height 27
type input "TriStateFord_LaborDay__ALL_08-29-25"
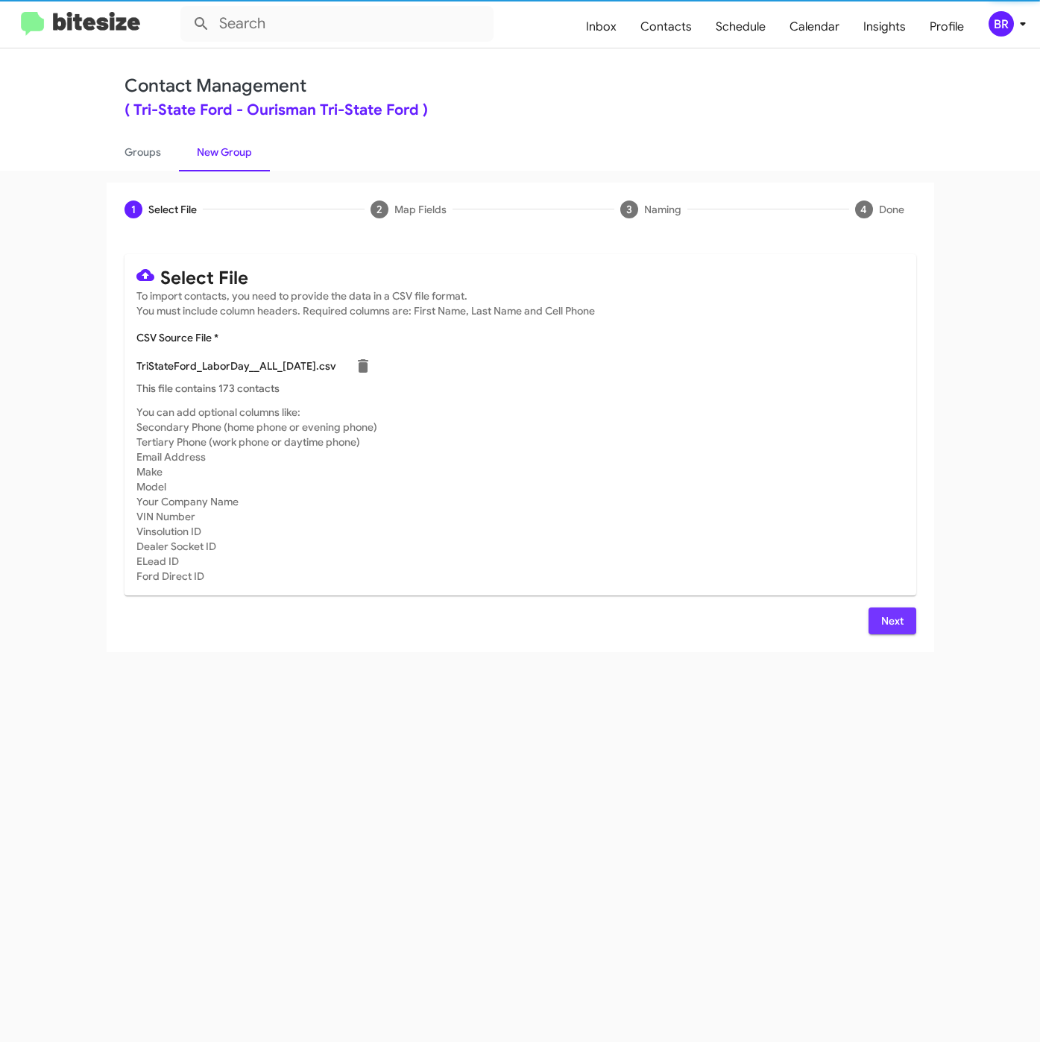
click at [891, 613] on span "Next" at bounding box center [892, 620] width 24 height 27
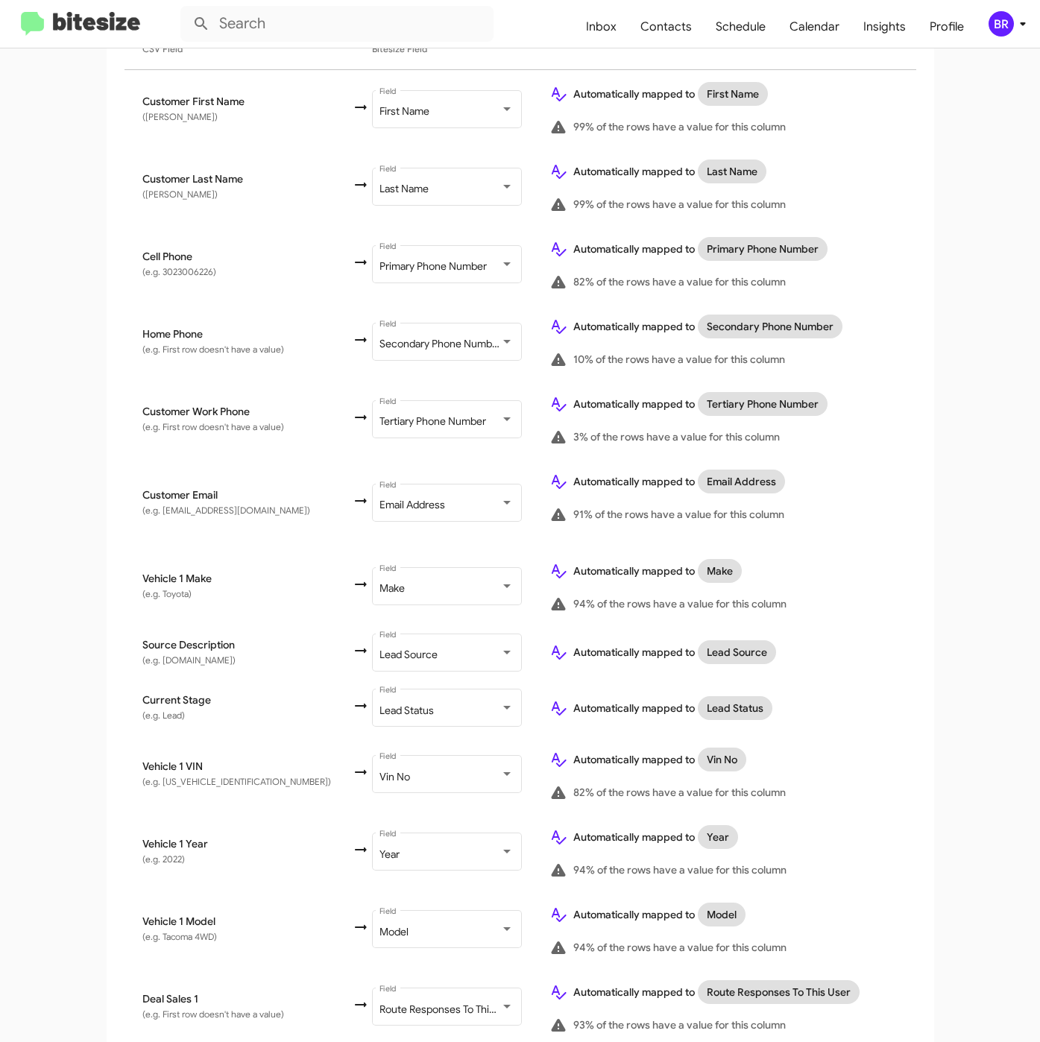
scroll to position [400, 0]
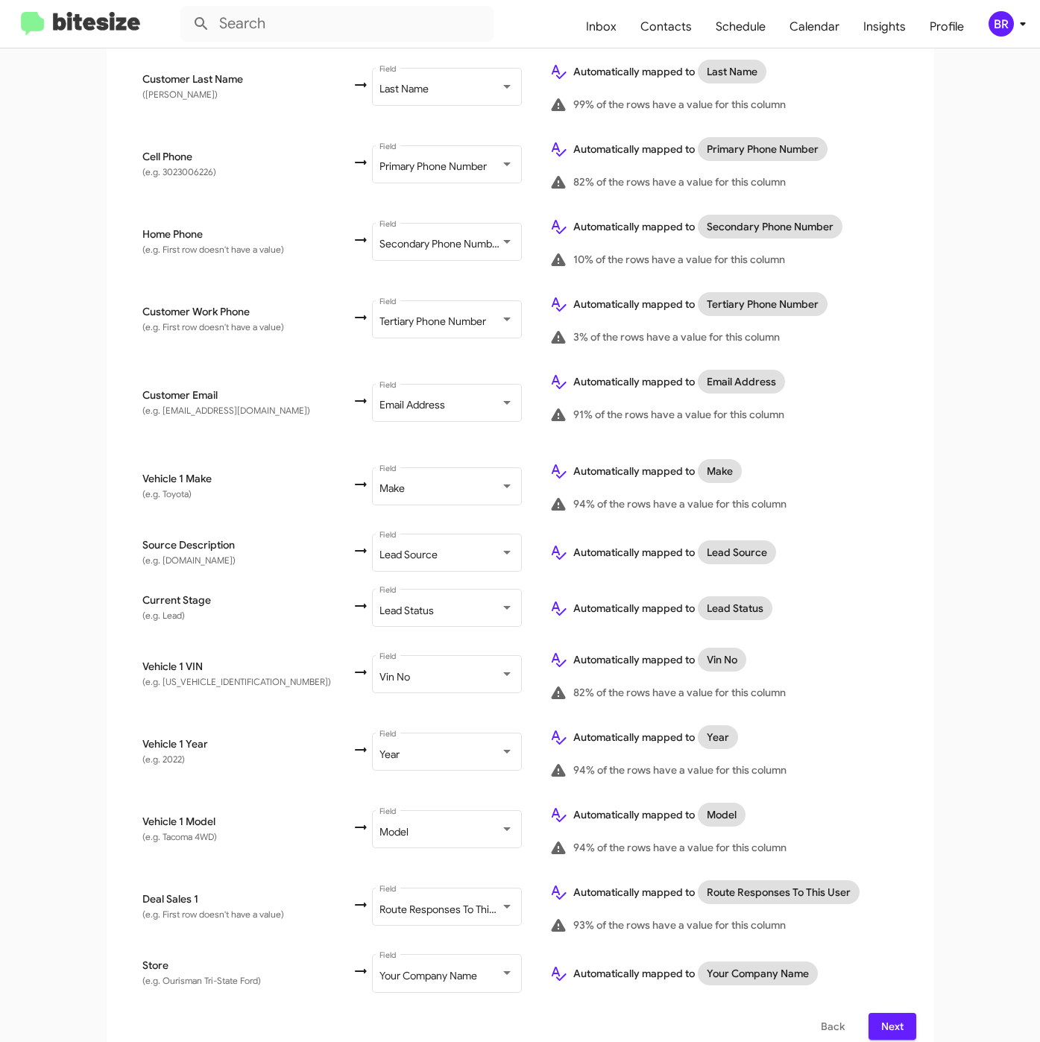
click at [880, 1013] on span "Next" at bounding box center [892, 1026] width 24 height 27
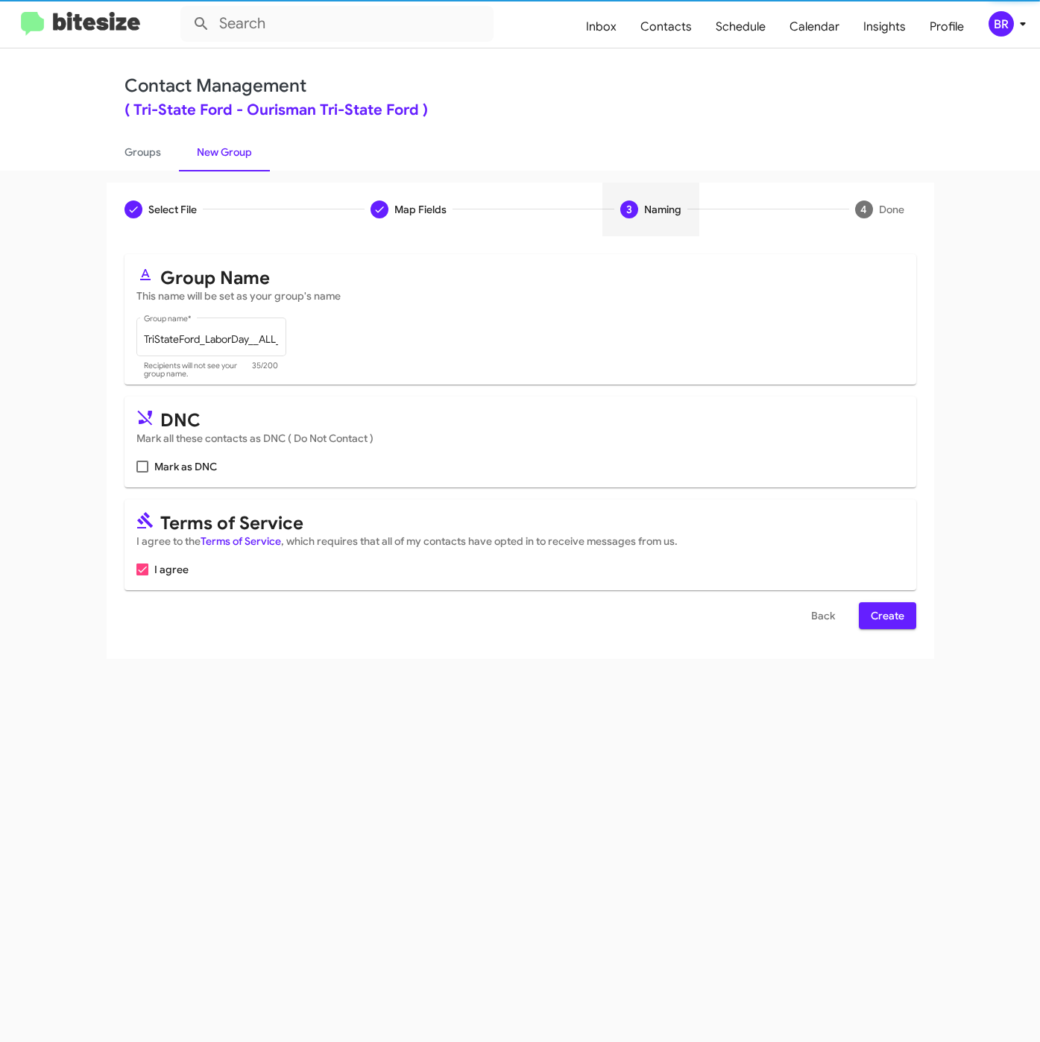
scroll to position [0, 0]
click at [888, 624] on span "Create" at bounding box center [888, 615] width 34 height 27
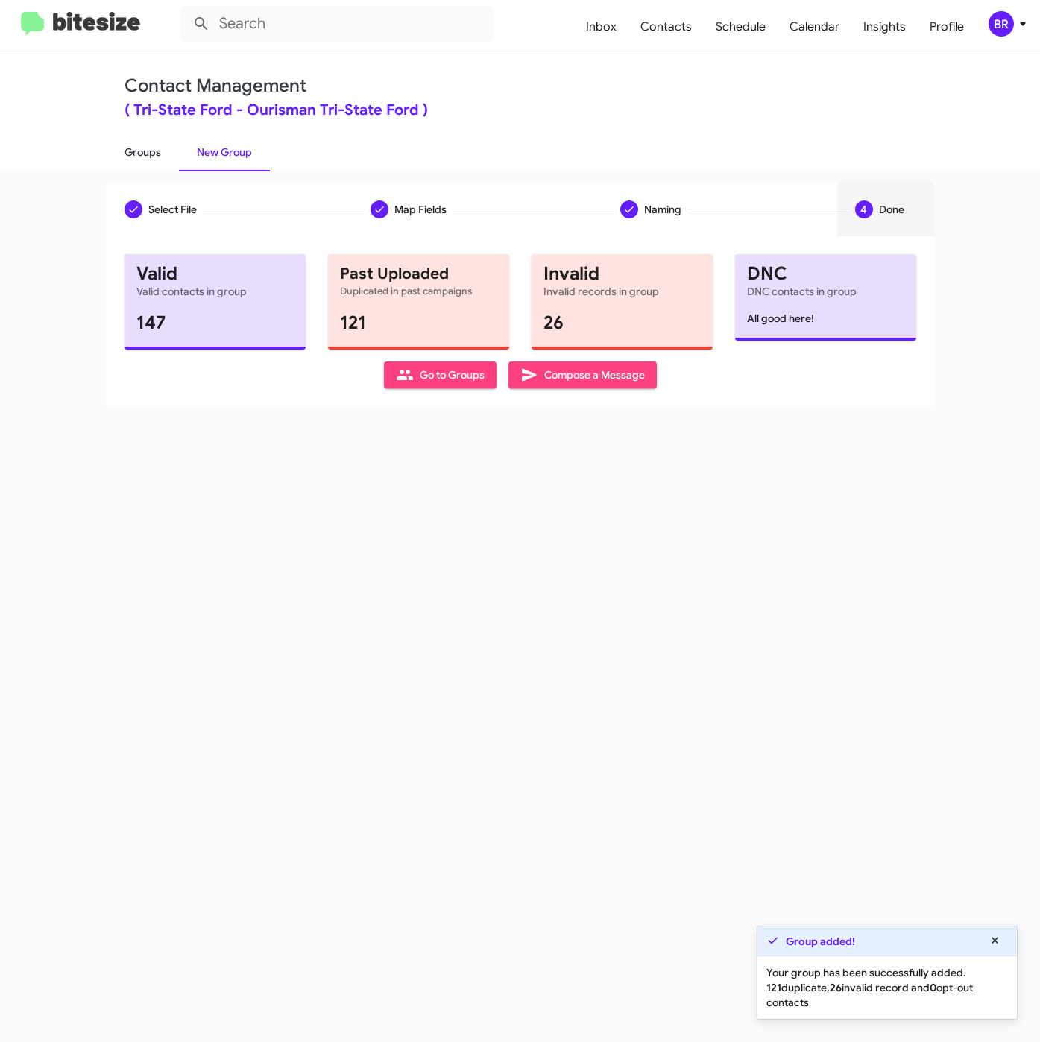
click at [155, 157] on link "Groups" at bounding box center [143, 152] width 72 height 39
type input "in:groups"
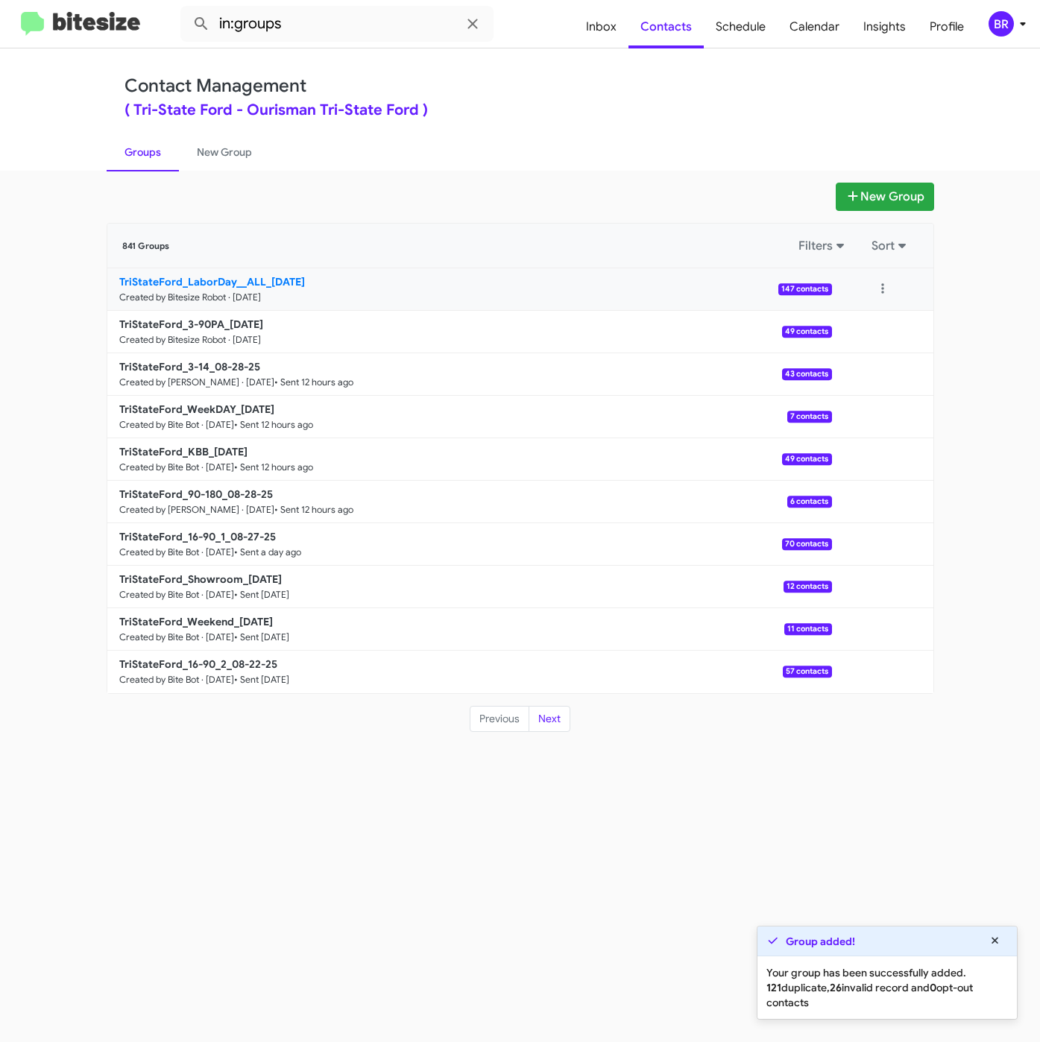
click at [273, 285] on b "TriStateFord_LaborDay__ALL_08-29-25" at bounding box center [212, 281] width 186 height 13
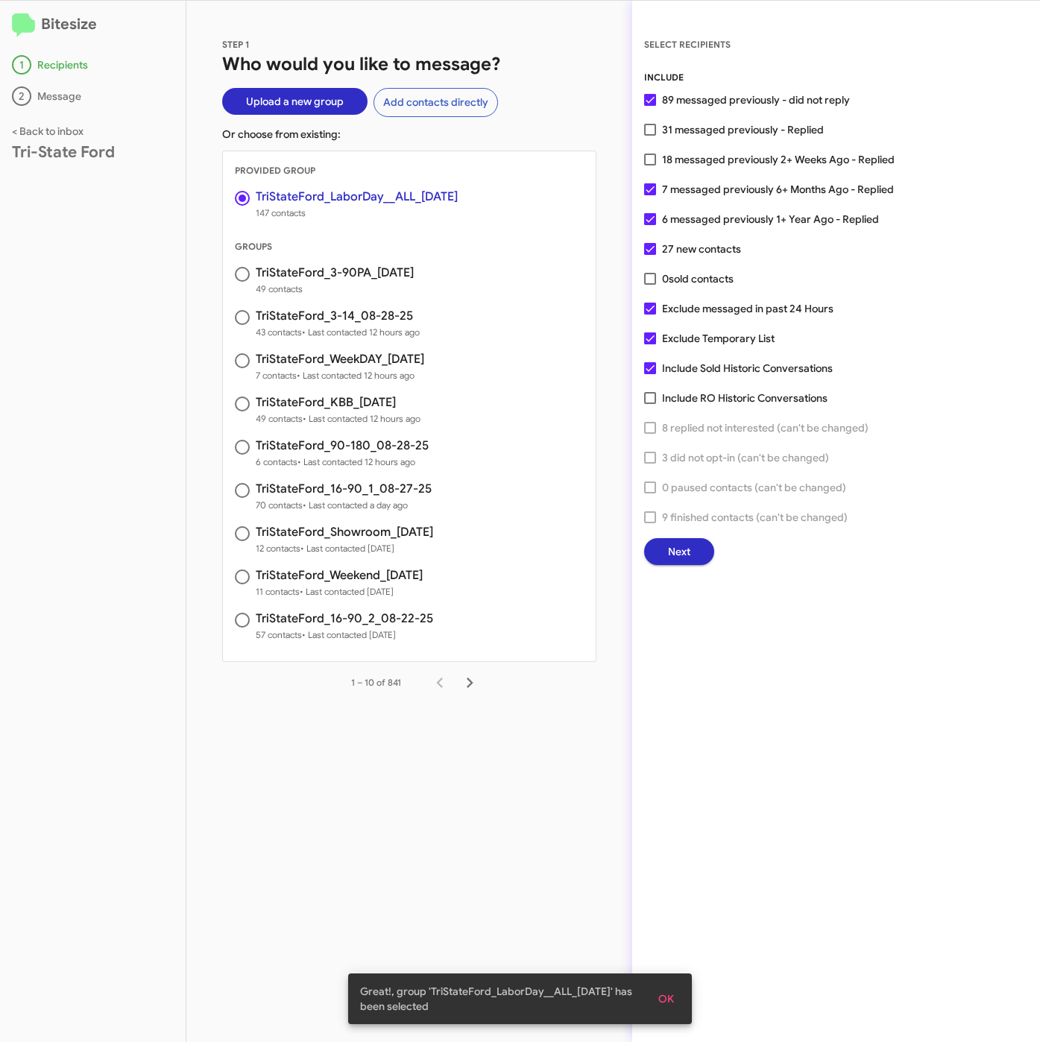
click at [727, 130] on span "31 messaged previously - Replied" at bounding box center [743, 130] width 162 height 18
click at [650, 136] on input "31 messaged previously - Replied" at bounding box center [649, 136] width 1 height 1
checkbox input "true"
click at [685, 555] on span "Next" at bounding box center [679, 551] width 22 height 27
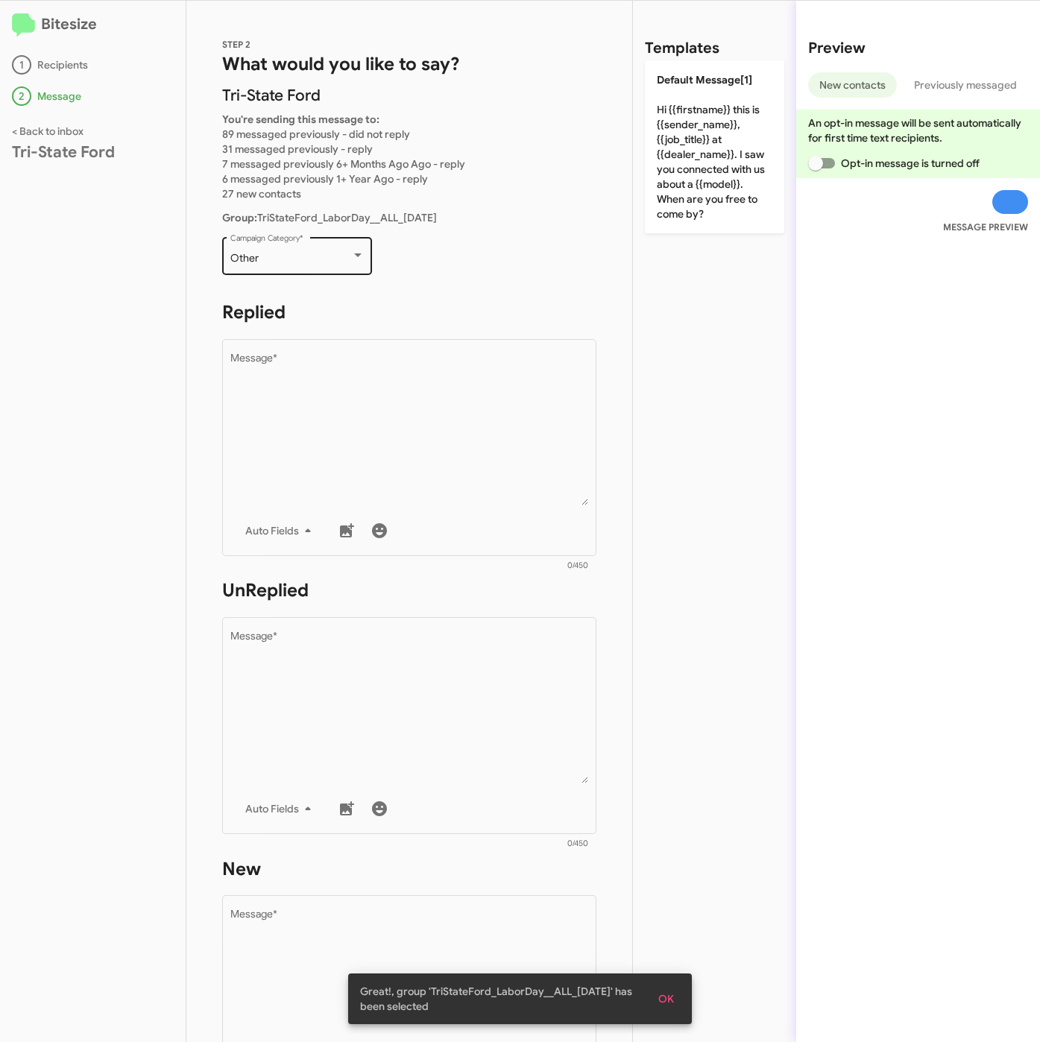
click at [280, 257] on div "Other" at bounding box center [290, 259] width 121 height 12
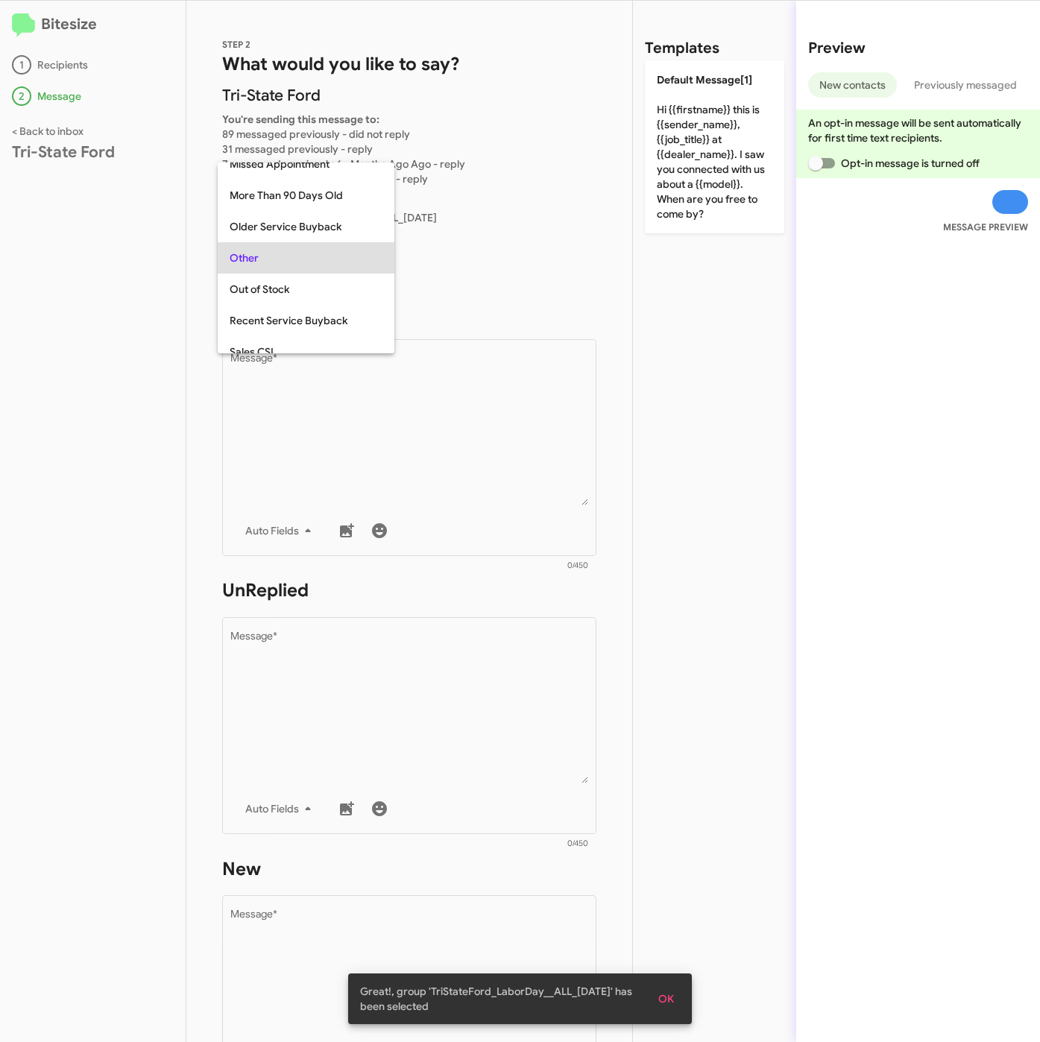
scroll to position [466, 0]
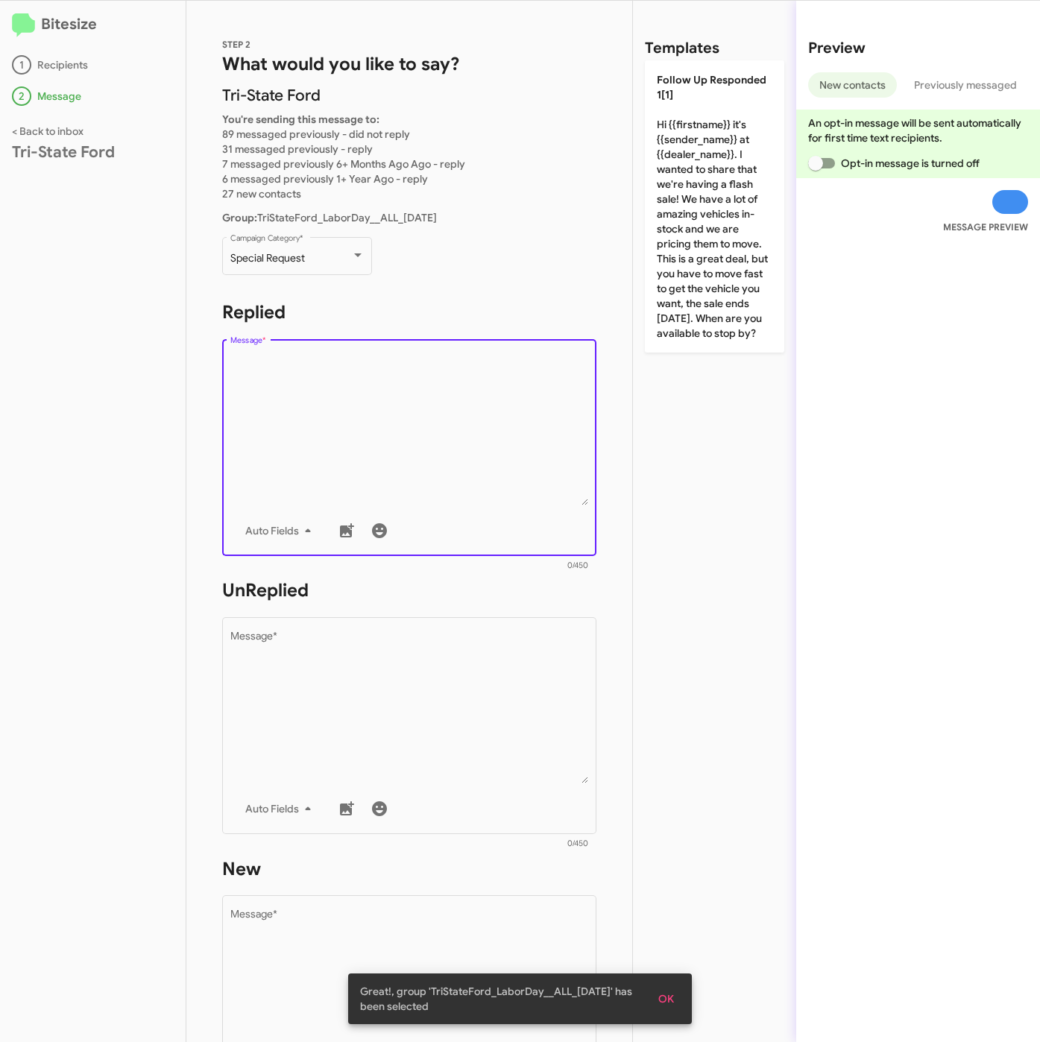
click at [323, 412] on textarea "Message *" at bounding box center [409, 429] width 358 height 152
paste textarea ""Hi {{firstname}} it's {{sender_name}} at {{dealer_name}}. Our Labor Day Sale i…"
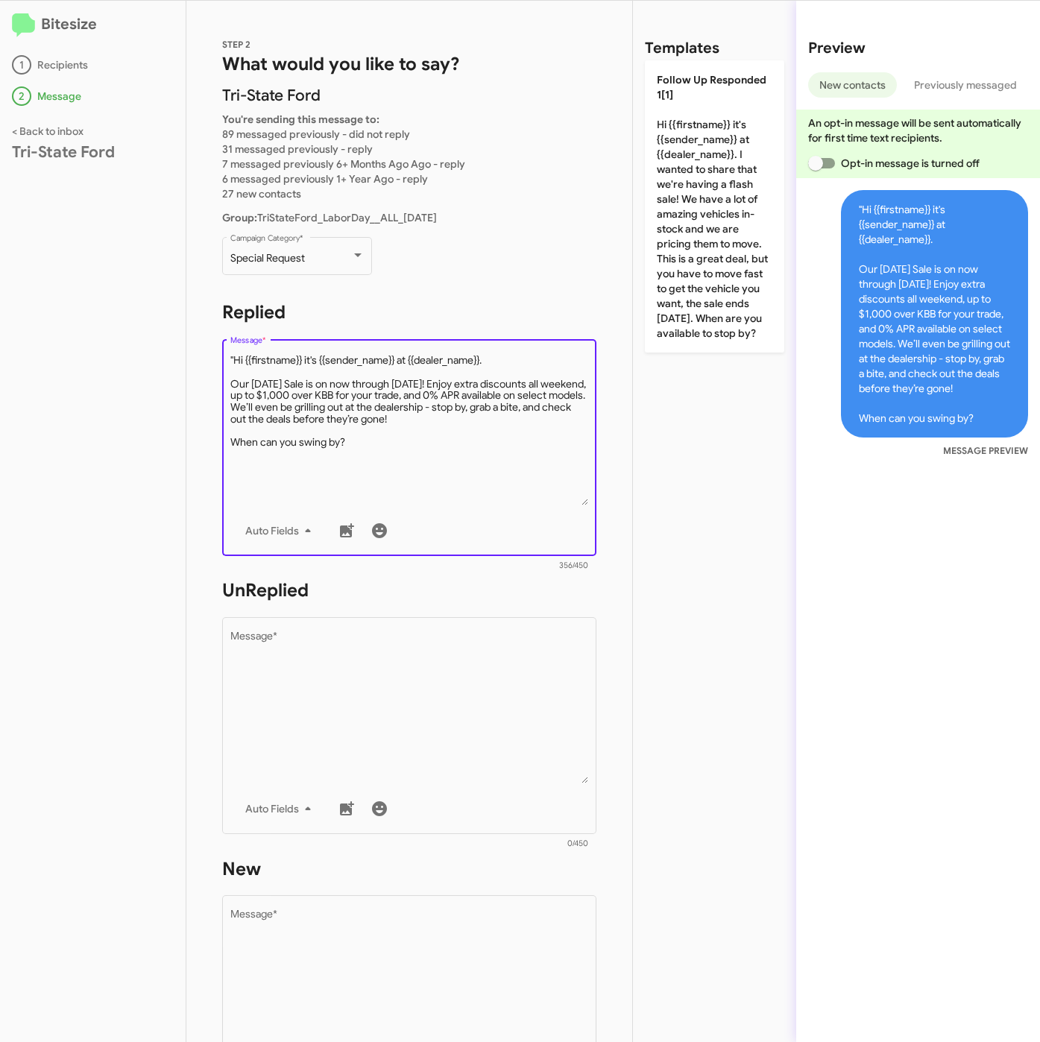
click at [236, 356] on textarea "Message *" at bounding box center [409, 429] width 358 height 152
type textarea "Hi {{firstname}} it's {{sender_name}} at {{dealer_name}}. Our Labor Day Sale is…"
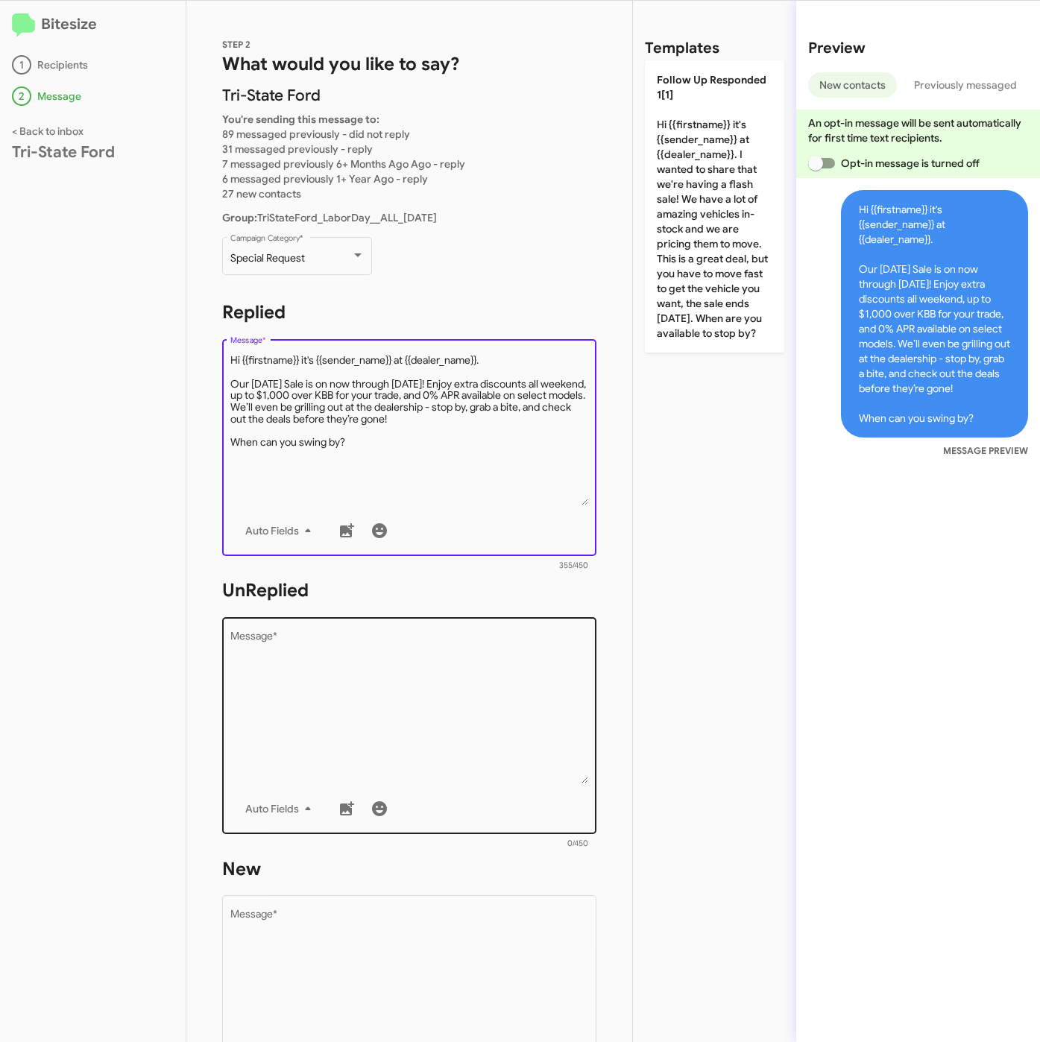
click at [338, 767] on textarea "Message *" at bounding box center [409, 707] width 358 height 152
paste textarea ""Hi {{firstname}} it's {{sender_name}}, {{job_title}} at {{dealer_name}}. Thank…"
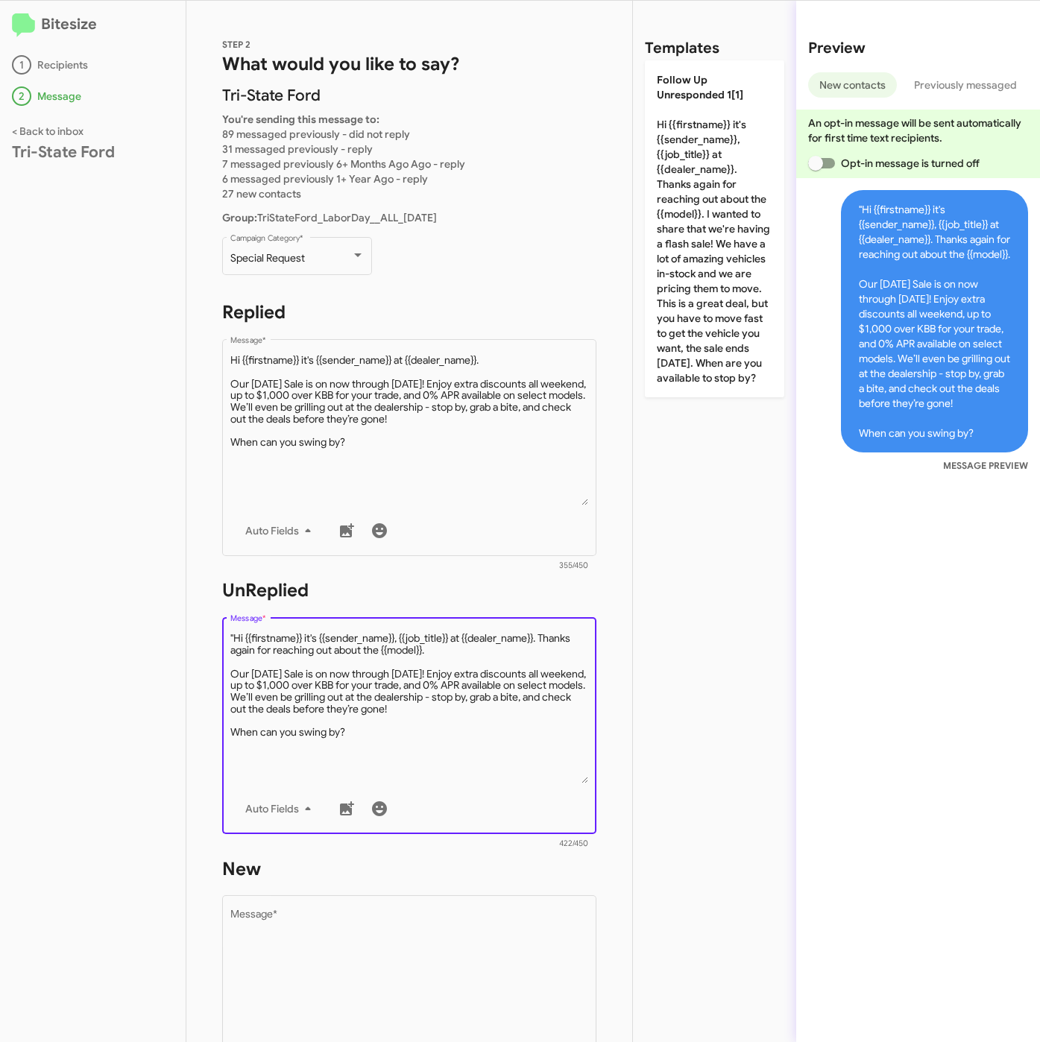
click at [233, 636] on textarea "Message *" at bounding box center [409, 707] width 358 height 152
type textarea "Hi {{firstname}} it's {{sender_name}}, {{job_title}} at {{dealer_name}}. Thanks…"
click at [305, 904] on div "Drop image here to insert Auto Fields Message *" at bounding box center [409, 1003] width 358 height 220
paste textarea ""Hi {{firstname}} it's {{sender_name}}, {{job_title}} at {{dealer_name}}. Thank…"
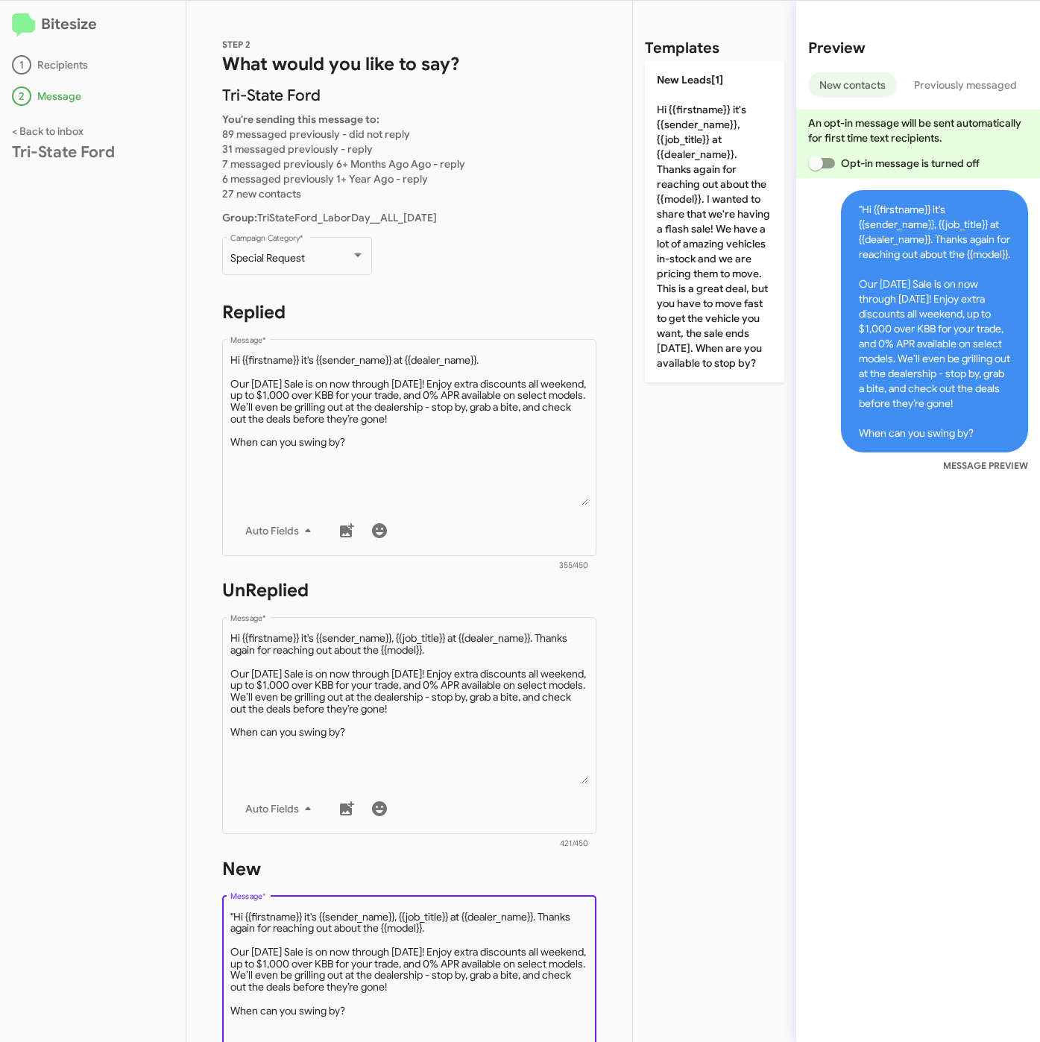
click at [237, 910] on textarea "Message *" at bounding box center [409, 986] width 358 height 152
type textarea "Hi {{firstname}} it's {{sender_name}}, {{job_title}} at {{dealer_name}}. Thanks…"
click at [759, 745] on div "Templates New Leads[1] Hi {{firstname}} it's {{sender_name}}, {{job_title}} at …" at bounding box center [714, 521] width 163 height 1041
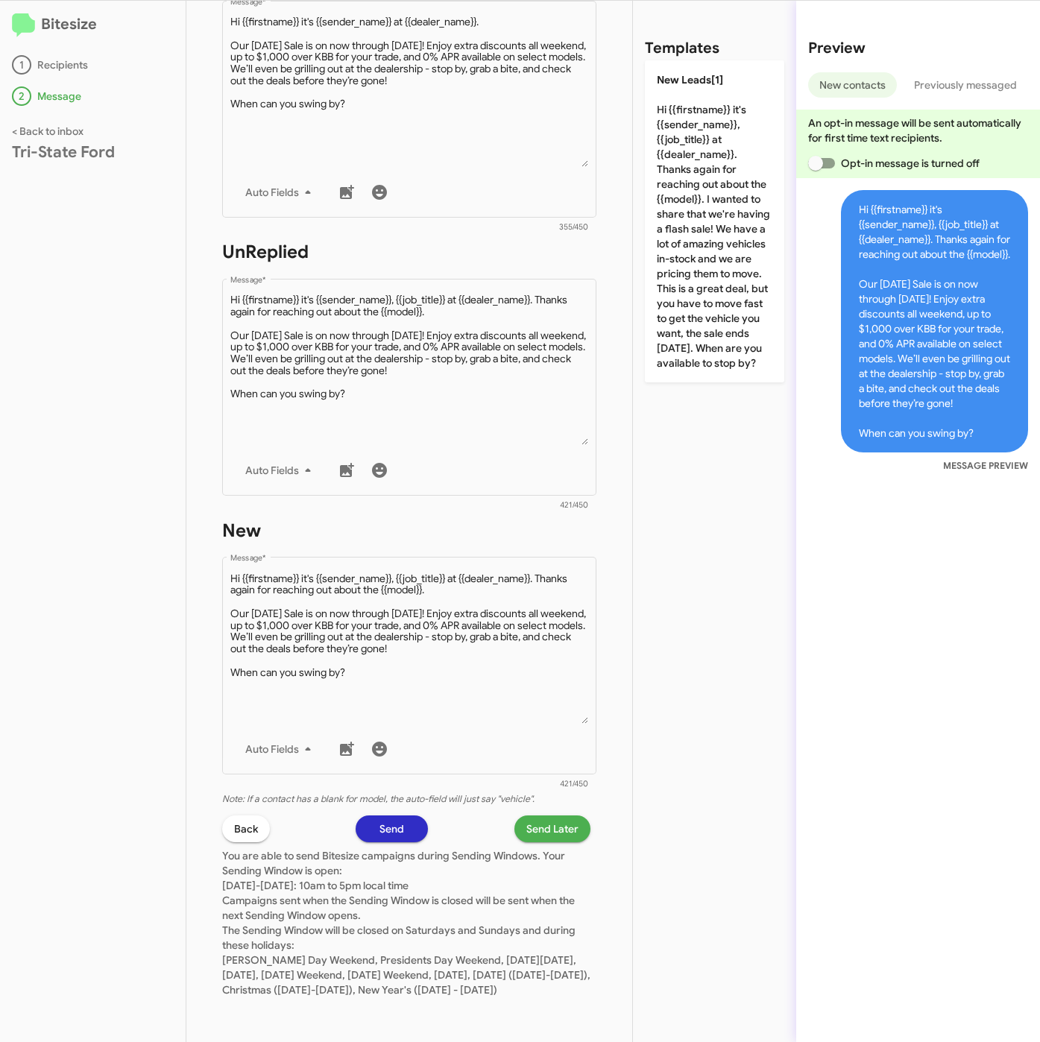
click at [539, 815] on span "Send Later" at bounding box center [552, 828] width 52 height 27
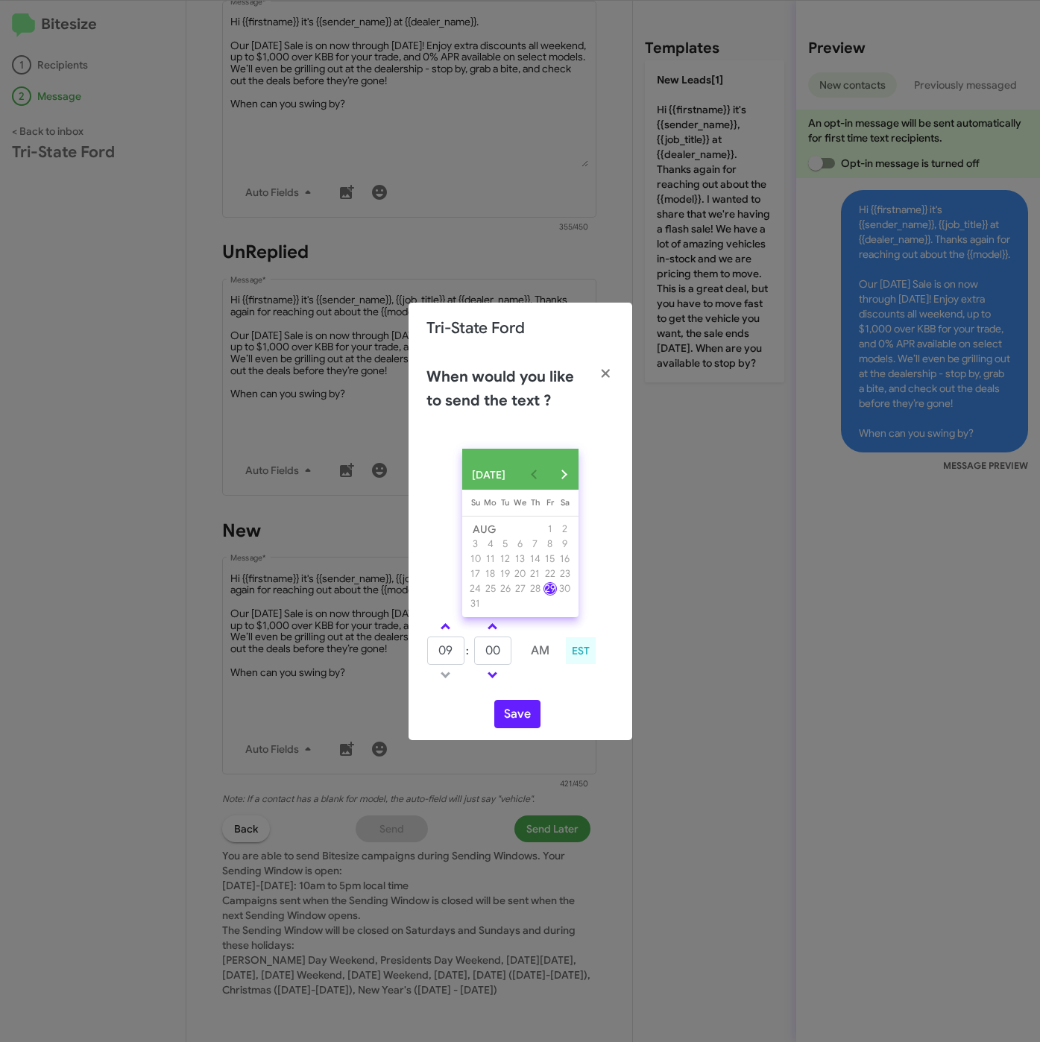
click at [448, 631] on span at bounding box center [445, 628] width 10 height 10
type input "10"
drag, startPoint x: 493, startPoint y: 657, endPoint x: 473, endPoint y: 655, distance: 20.2
click at [473, 655] on tr "10 : 00 AM" at bounding box center [492, 651] width 133 height 30
type input "20"
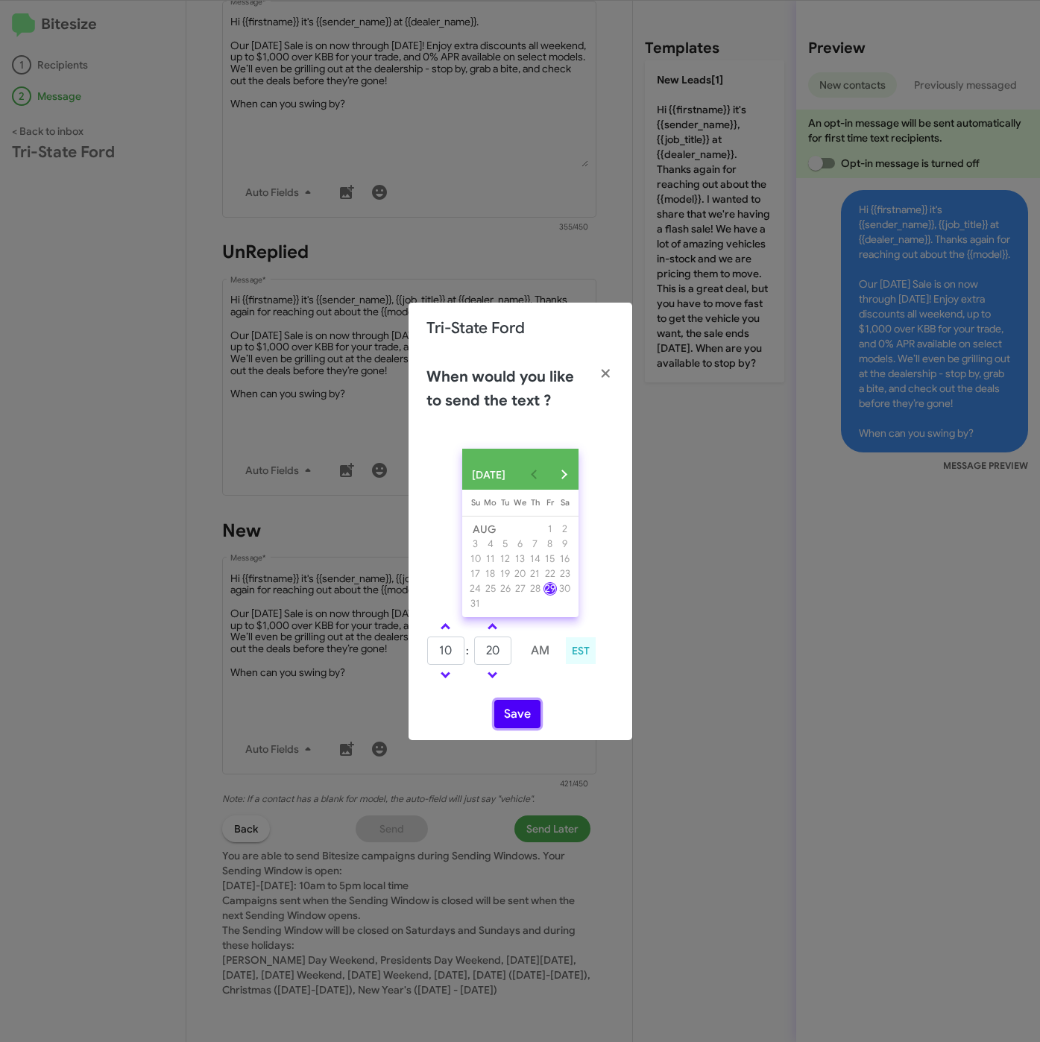
click at [504, 721] on button "Save" at bounding box center [517, 714] width 46 height 28
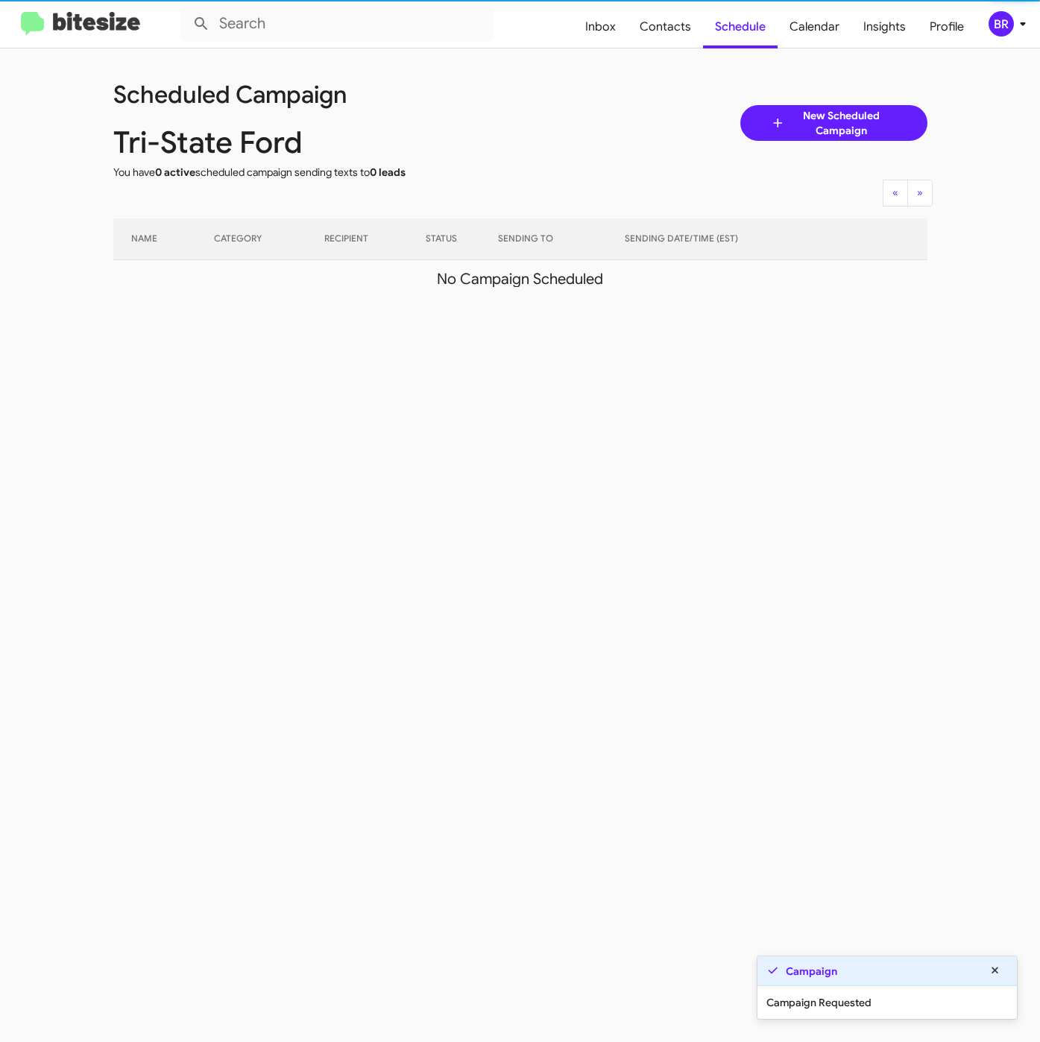
click at [1004, 30] on div "BR" at bounding box center [1000, 23] width 25 height 25
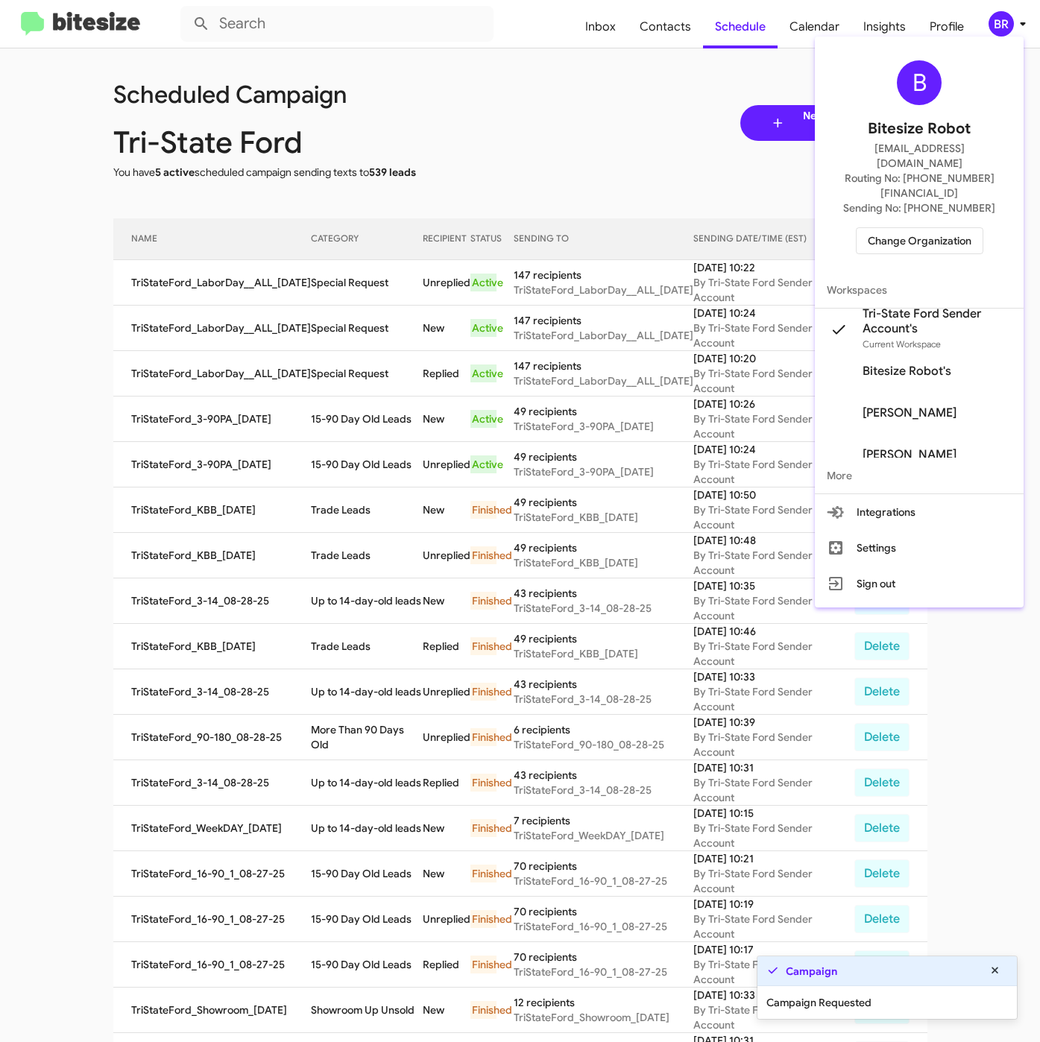
click at [387, 326] on div at bounding box center [520, 521] width 1040 height 1042
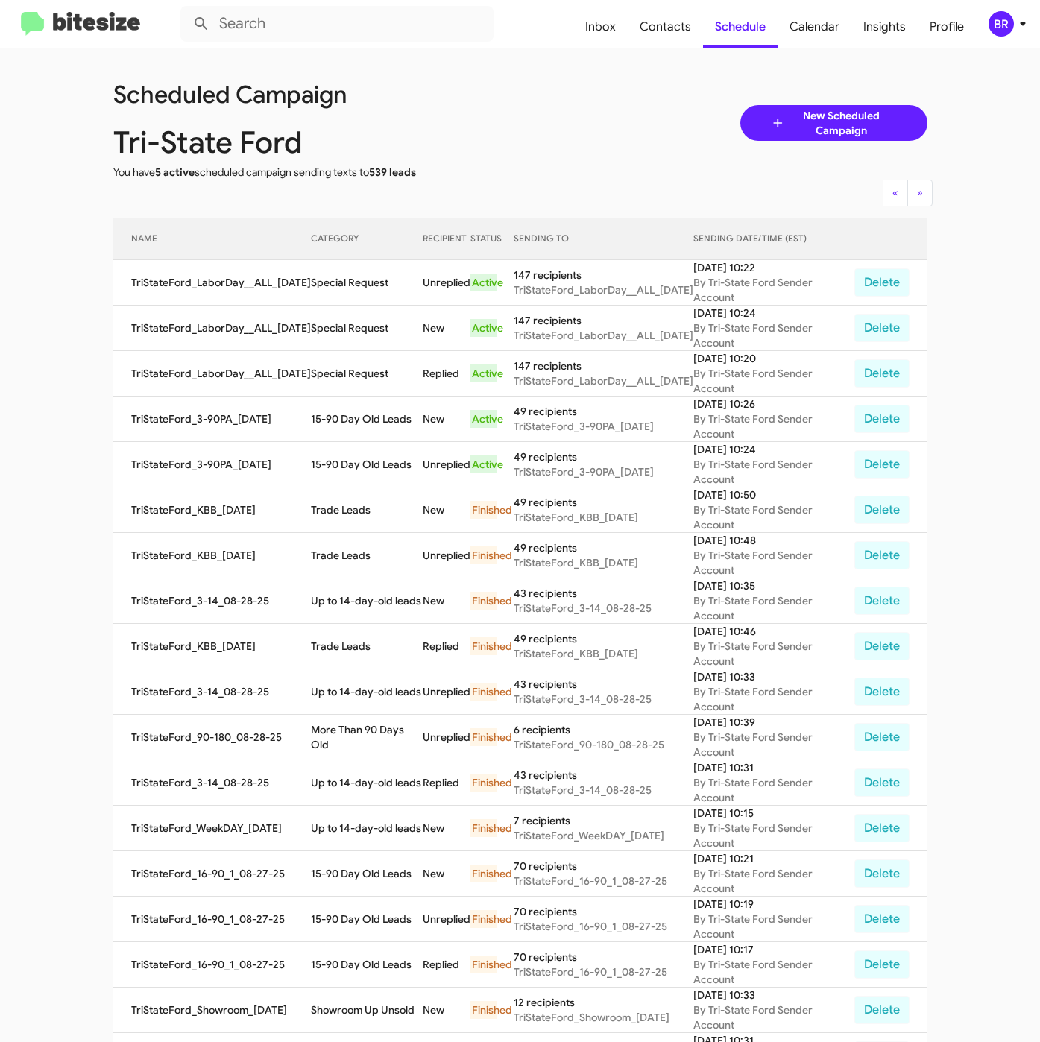
click at [993, 31] on div "BR" at bounding box center [1000, 23] width 25 height 25
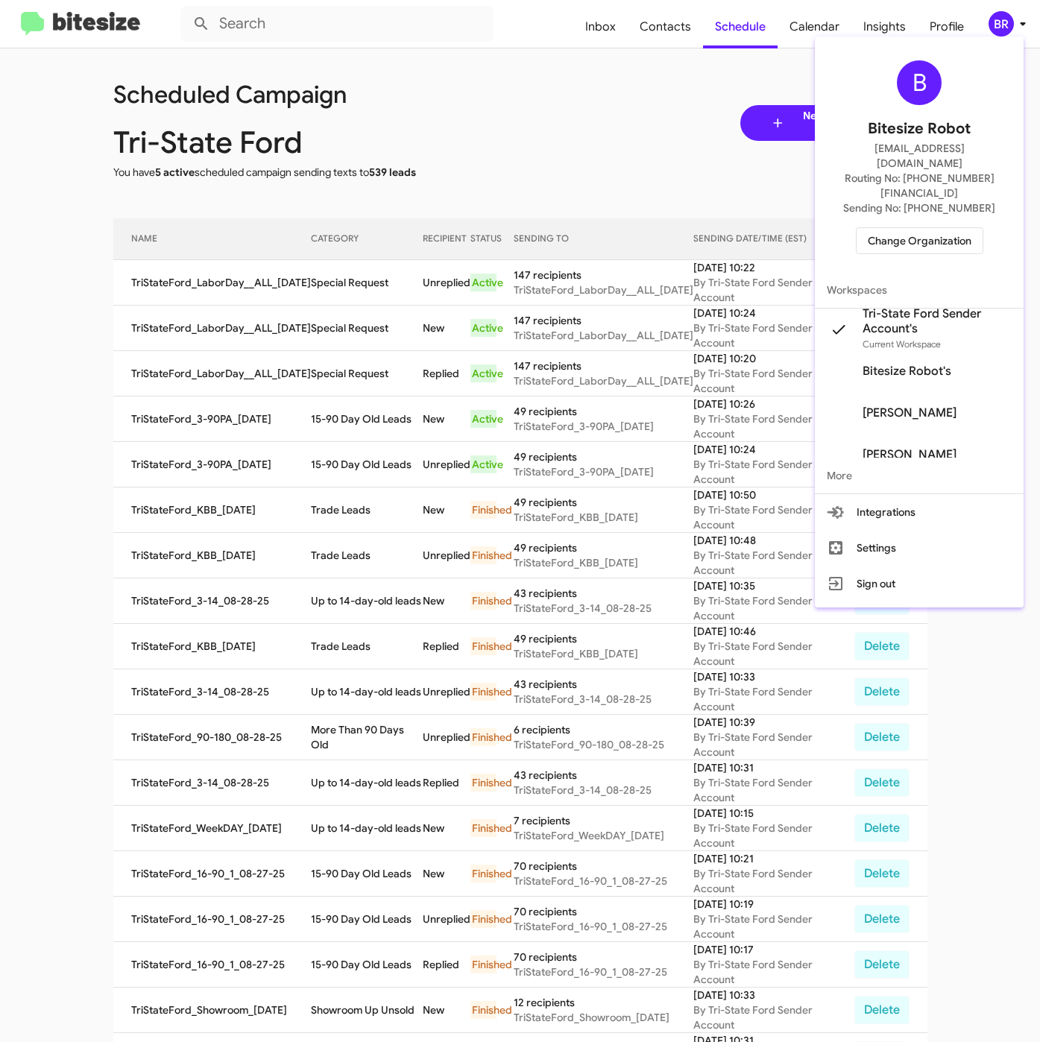
click at [897, 228] on span "Change Organization" at bounding box center [920, 240] width 104 height 25
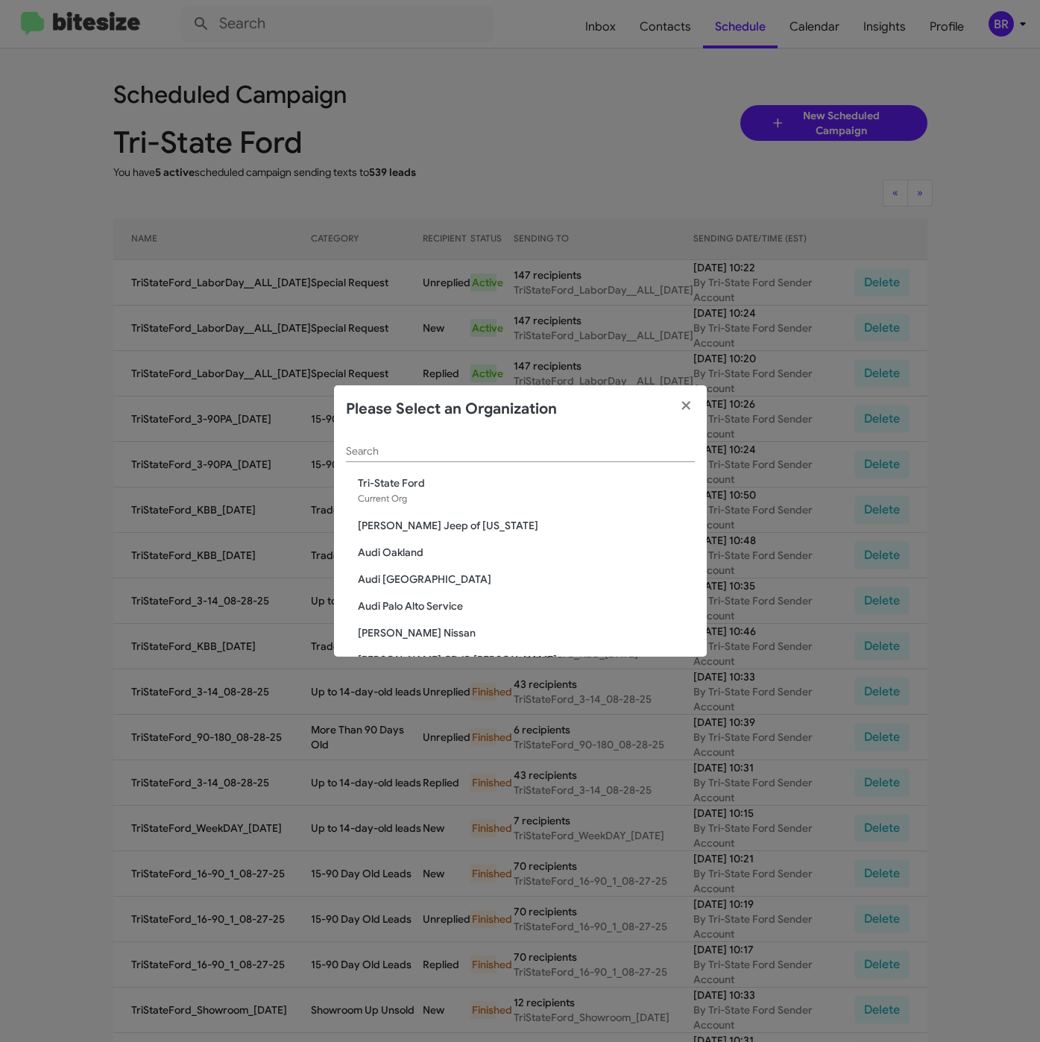
click at [414, 450] on input "Search" at bounding box center [520, 452] width 349 height 12
paste input "SERVICE: Tri-State Ford"
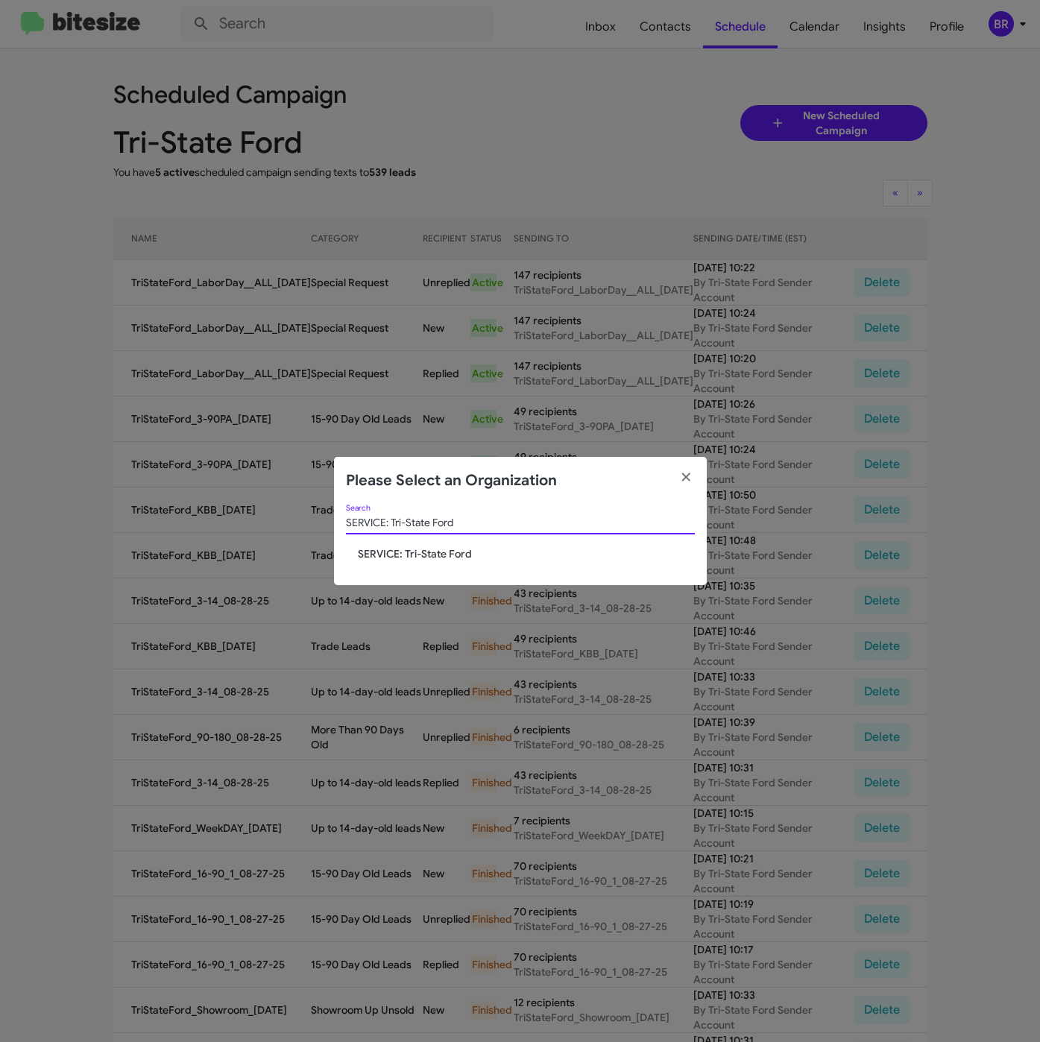
type input "SERVICE: Tri-State Ford"
click at [398, 546] on span "SERVICE: Tri-State Ford" at bounding box center [526, 553] width 337 height 15
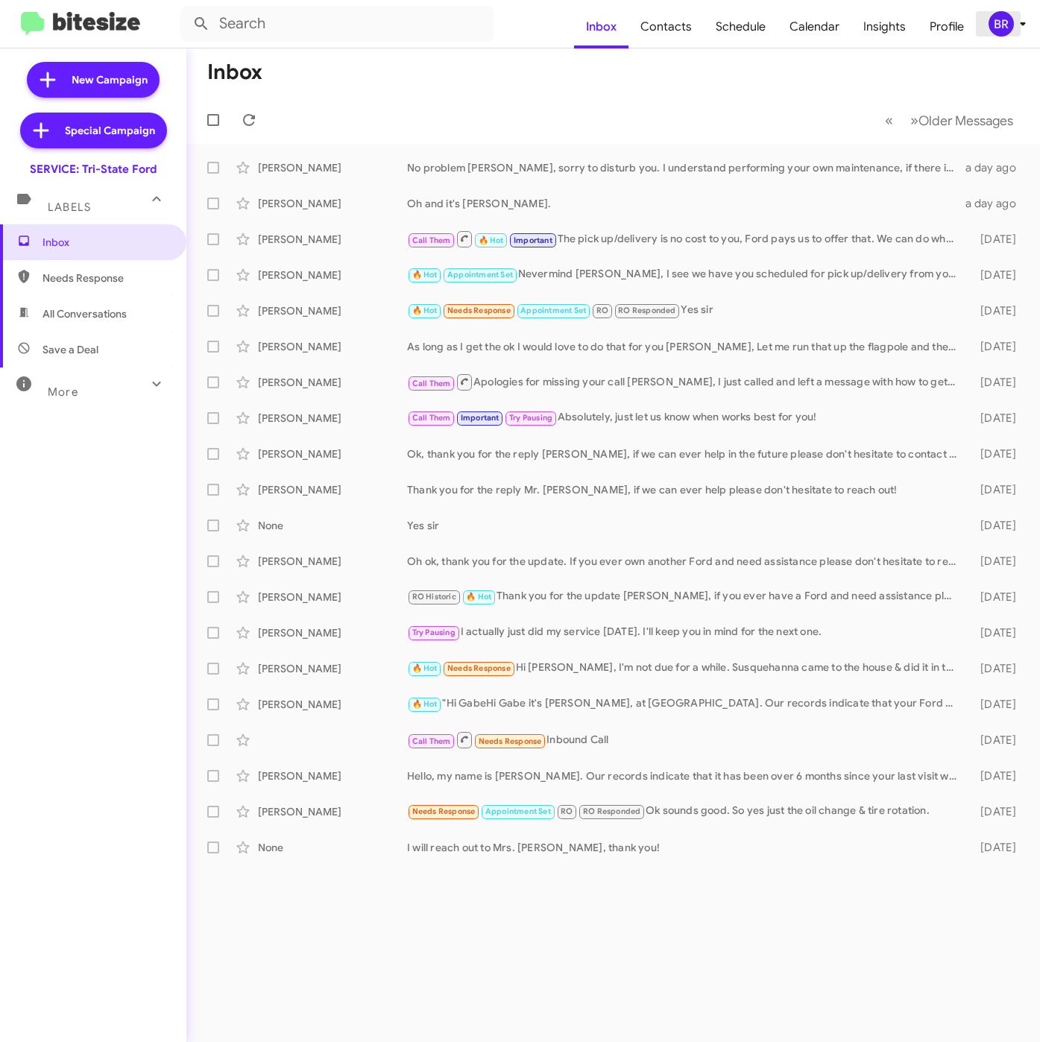
click at [1008, 29] on div "BR" at bounding box center [1000, 23] width 25 height 25
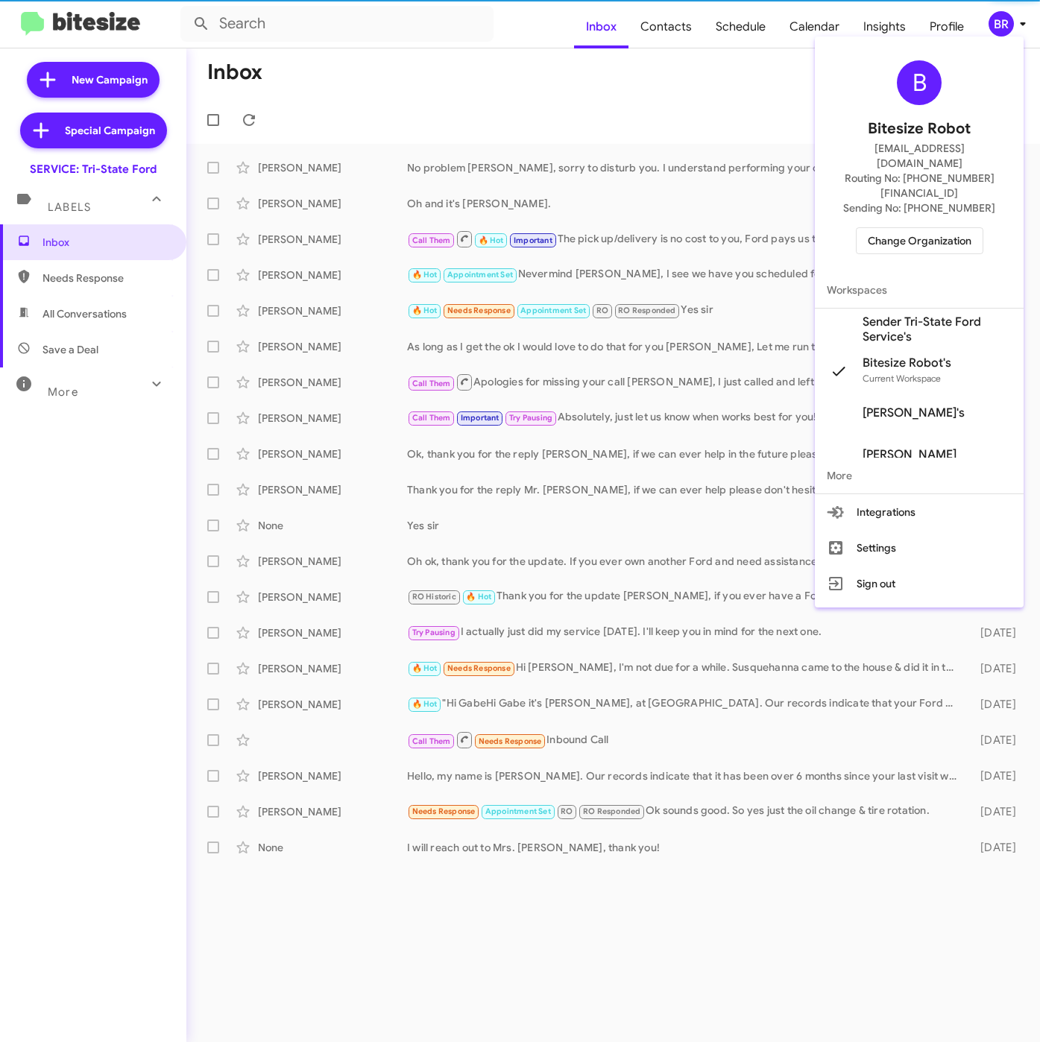
click at [893, 315] on span "Sender Tri-State Ford Service's" at bounding box center [936, 330] width 149 height 30
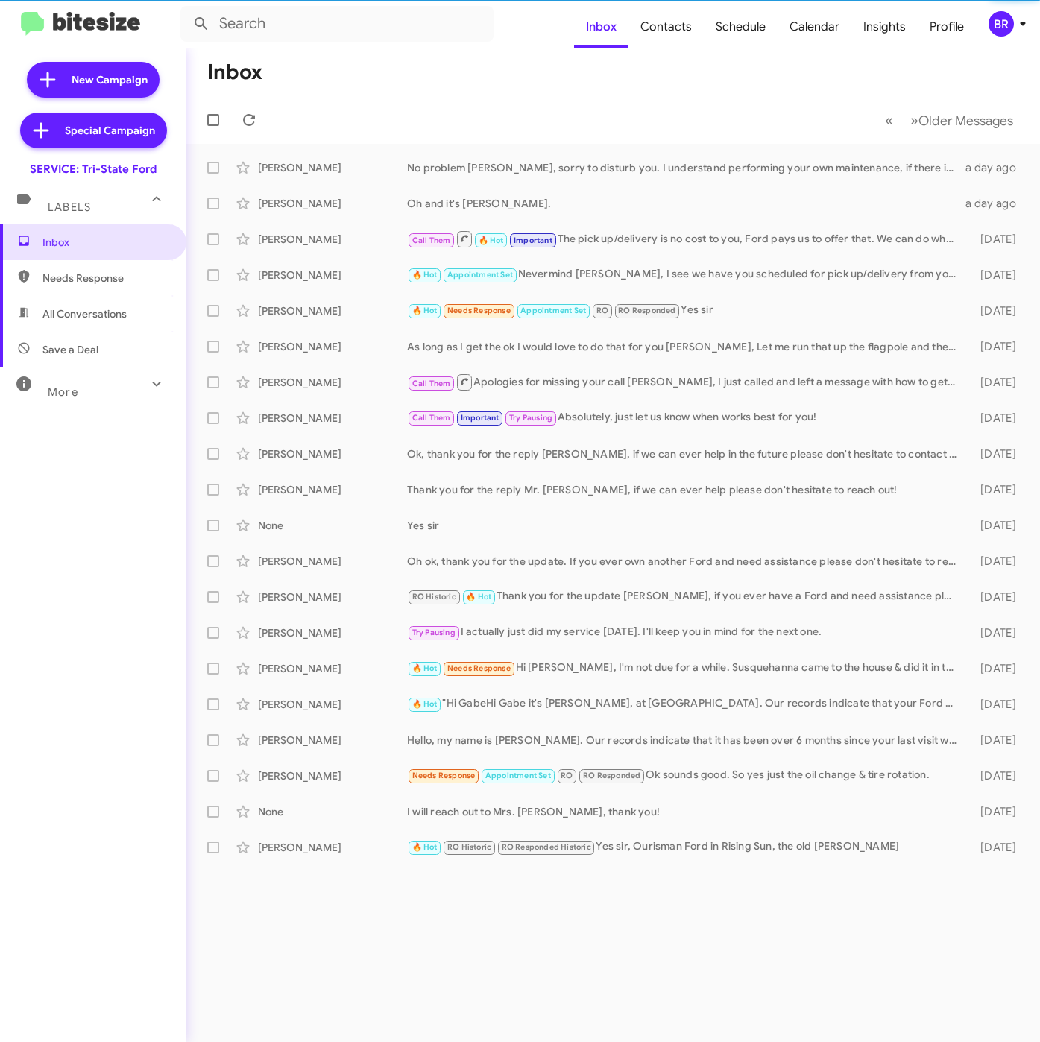
click at [658, 29] on span "Contacts" at bounding box center [665, 26] width 75 height 43
type input "in:groups"
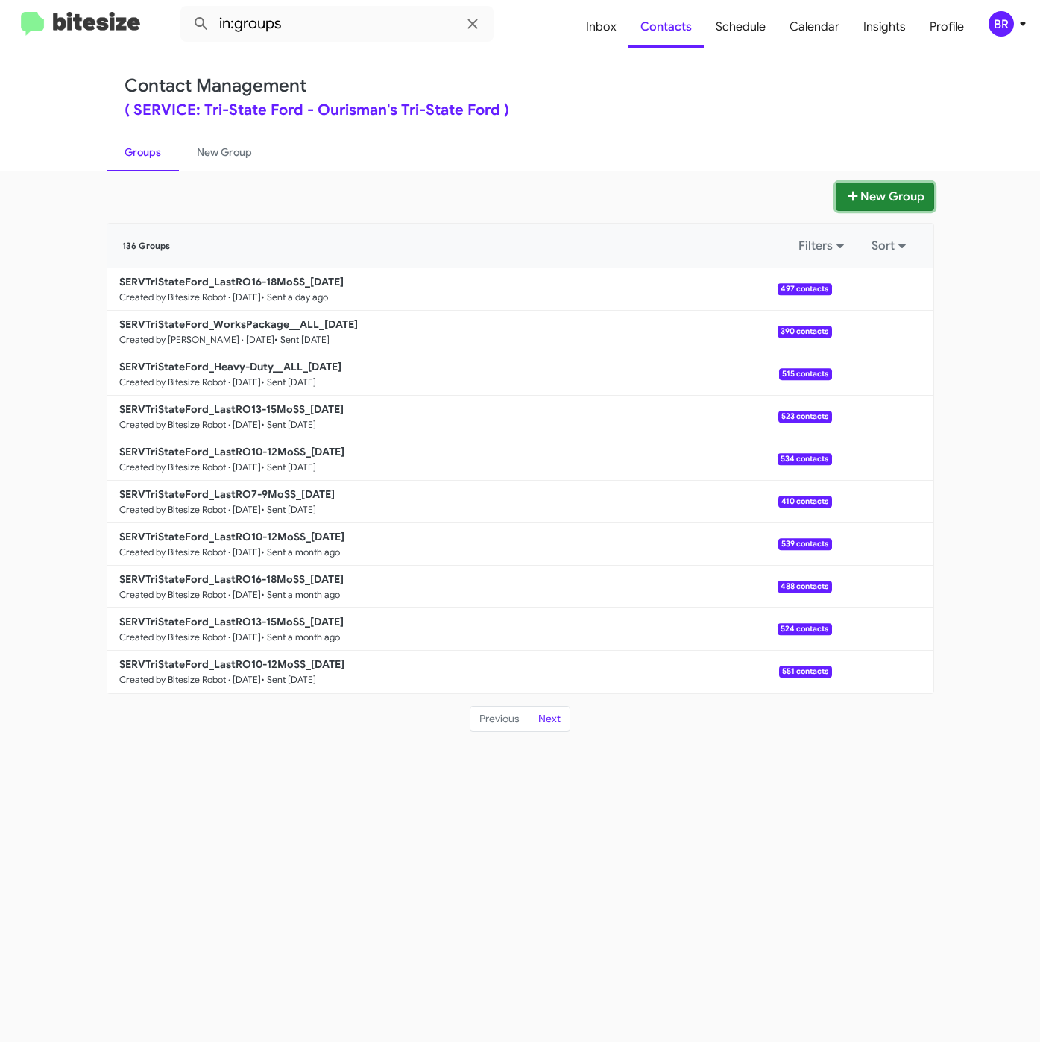
click at [868, 193] on button "New Group" at bounding box center [884, 197] width 98 height 28
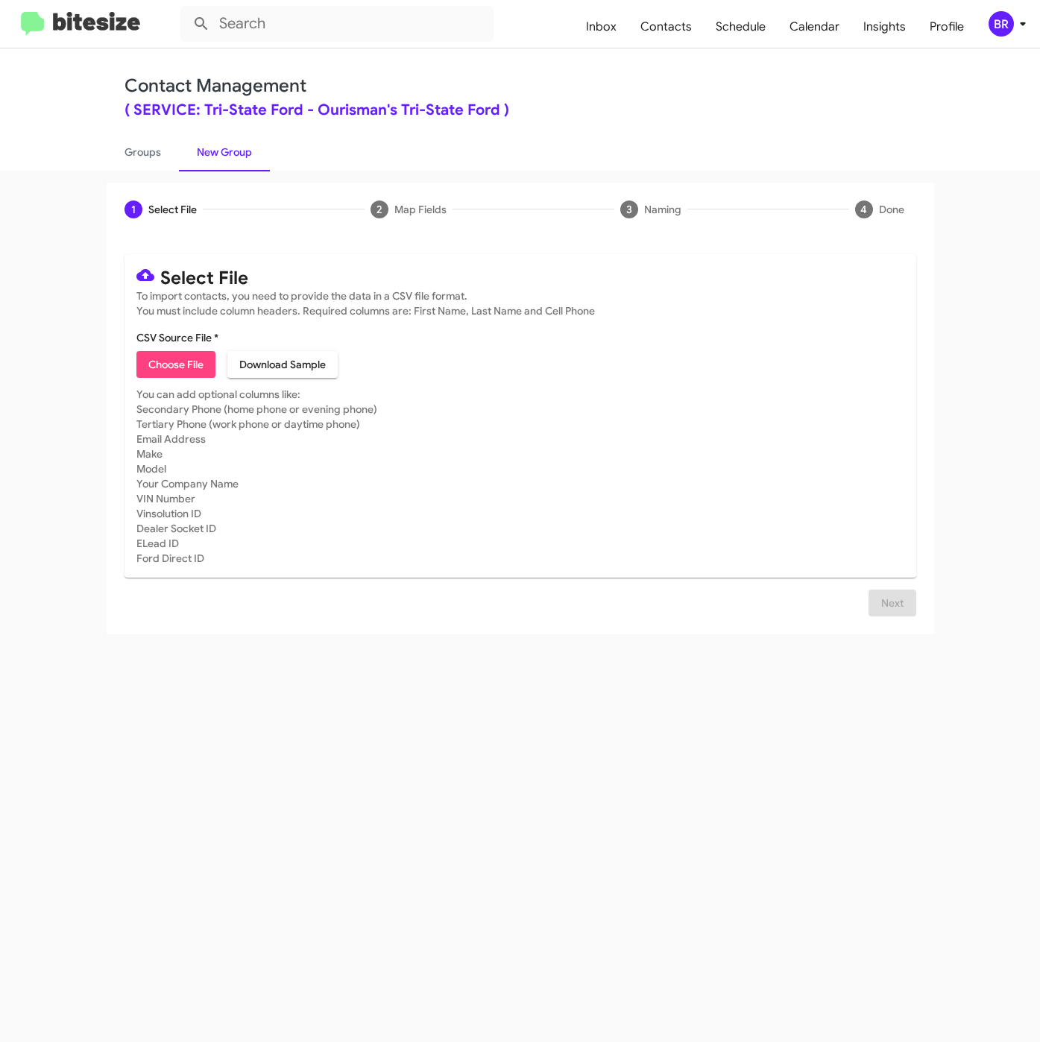
click at [181, 367] on span "Choose File" at bounding box center [175, 364] width 55 height 27
type input "SERVTriStateFord_RND__ALL_[DATE]"
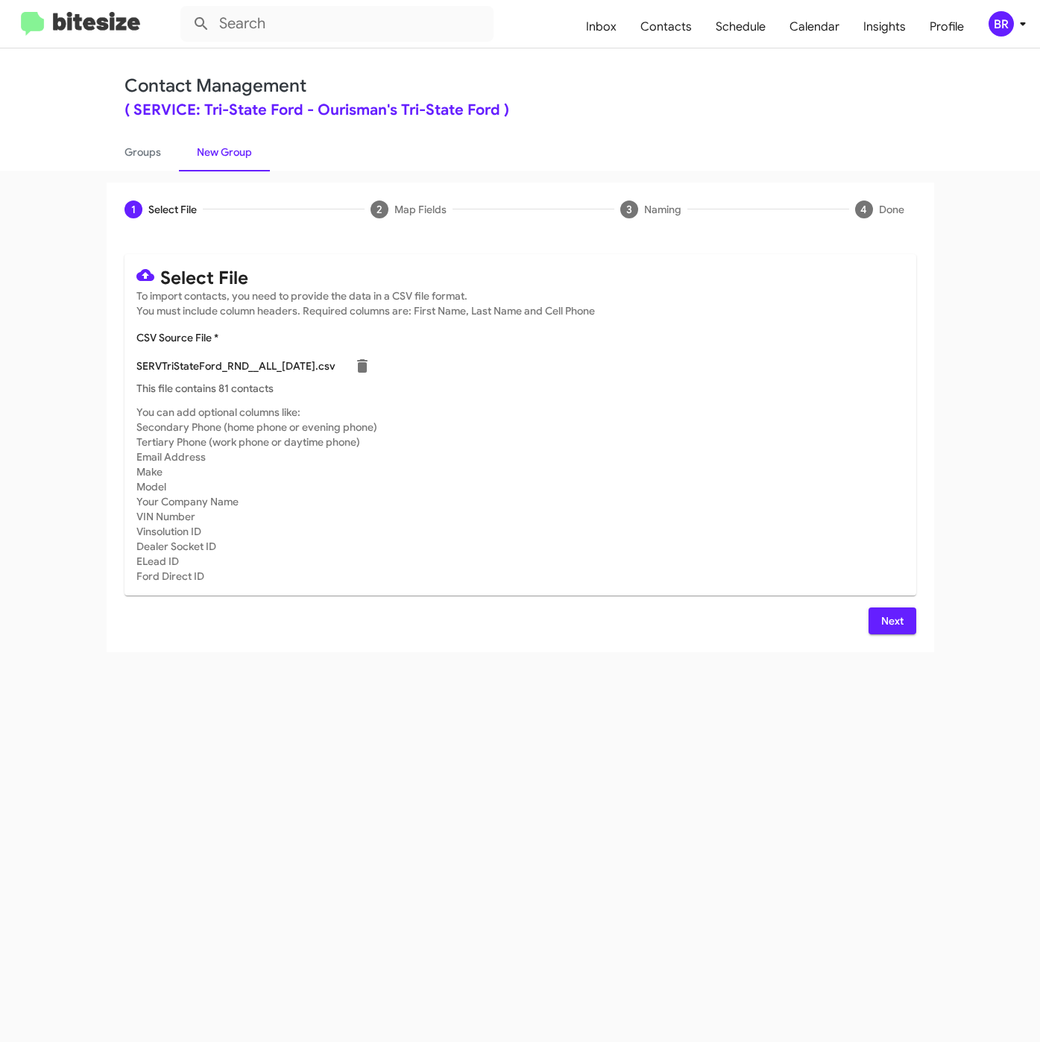
click at [871, 608] on button "Next" at bounding box center [892, 620] width 48 height 27
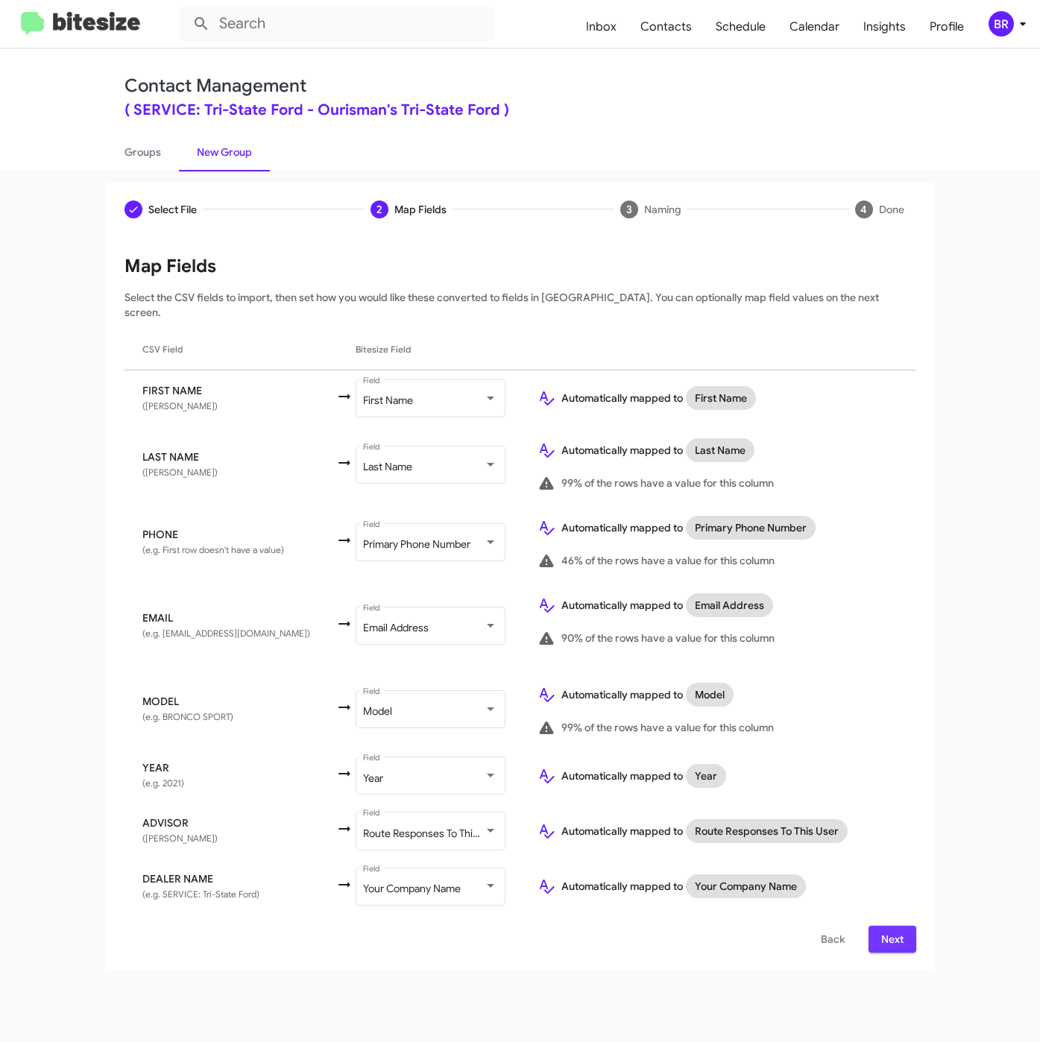
click at [875, 926] on button "Next" at bounding box center [892, 939] width 48 height 27
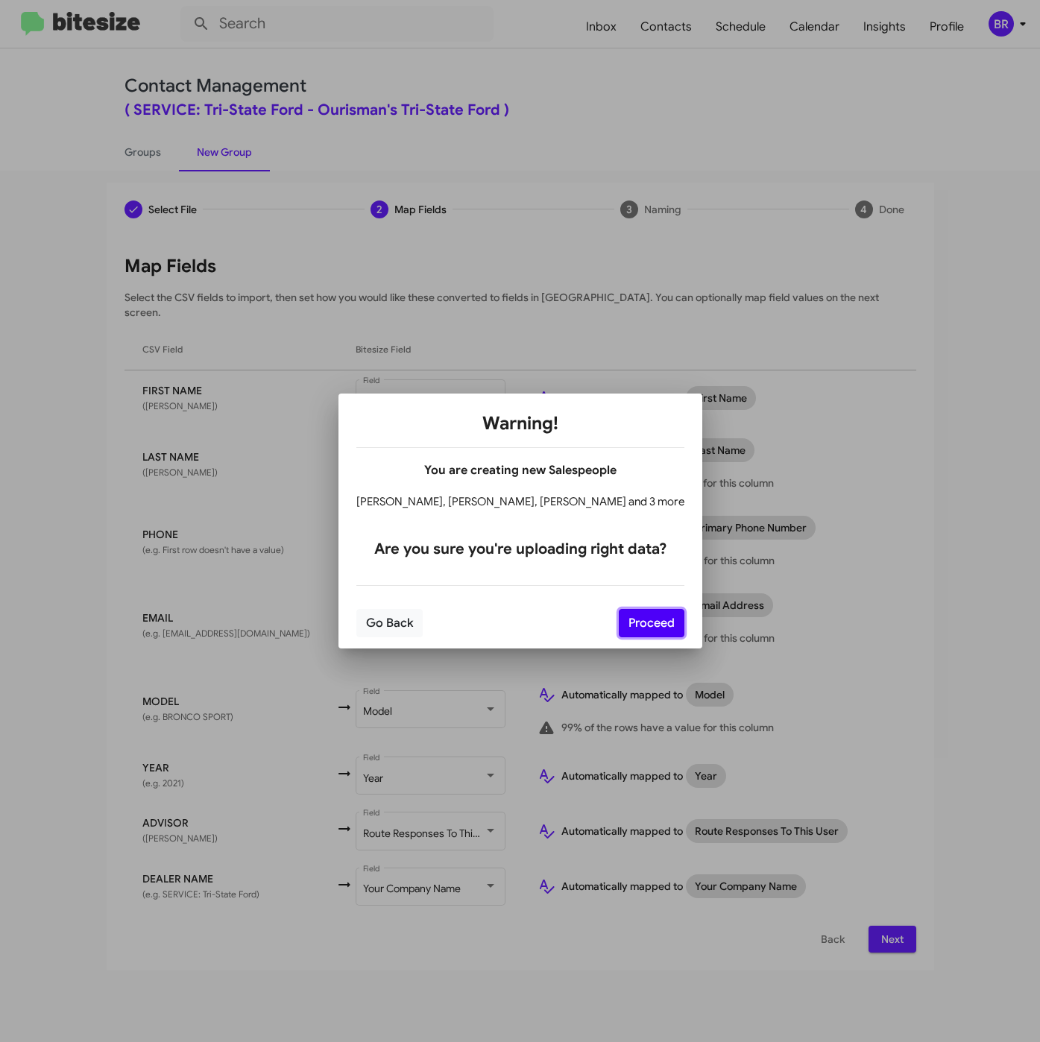
click at [625, 617] on button "Proceed" at bounding box center [652, 623] width 66 height 28
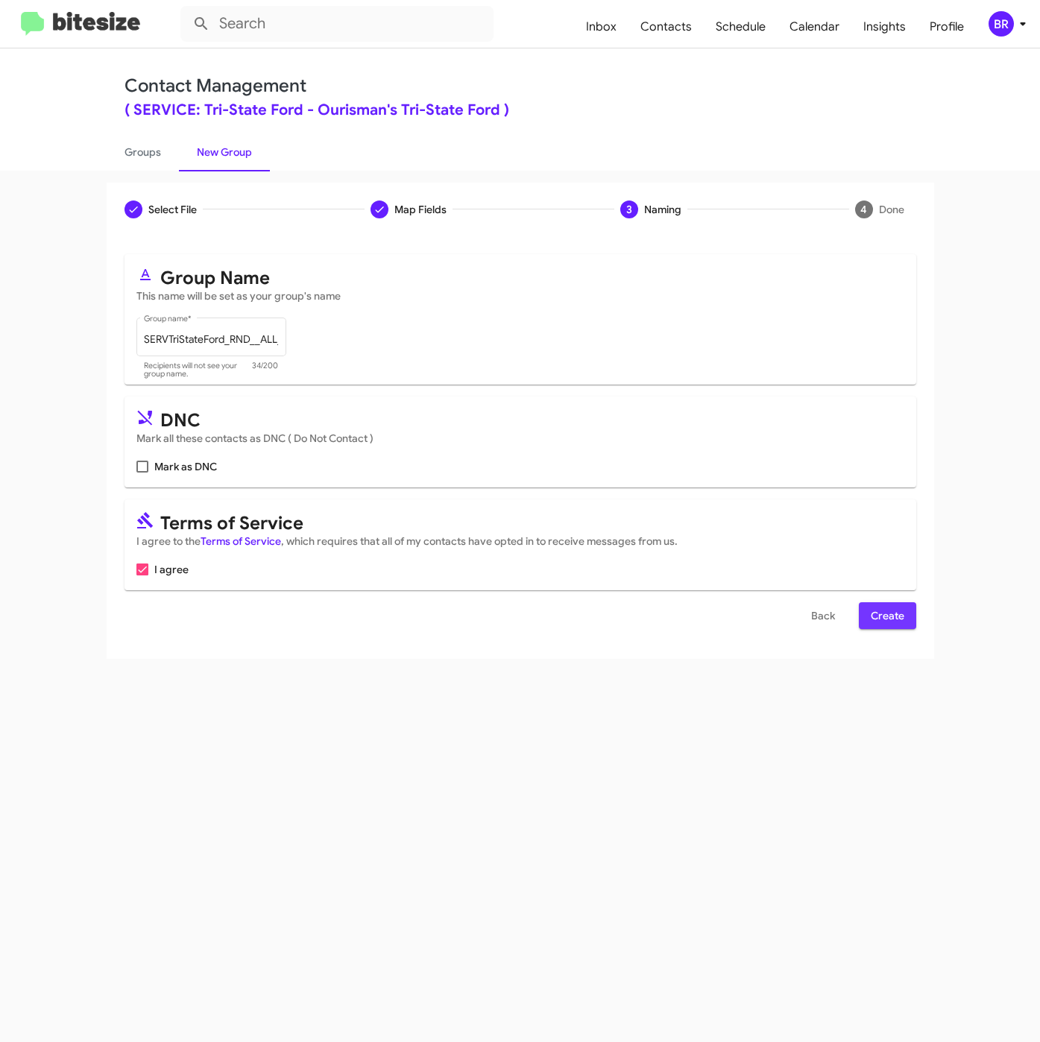
click at [873, 613] on span "Create" at bounding box center [888, 615] width 34 height 27
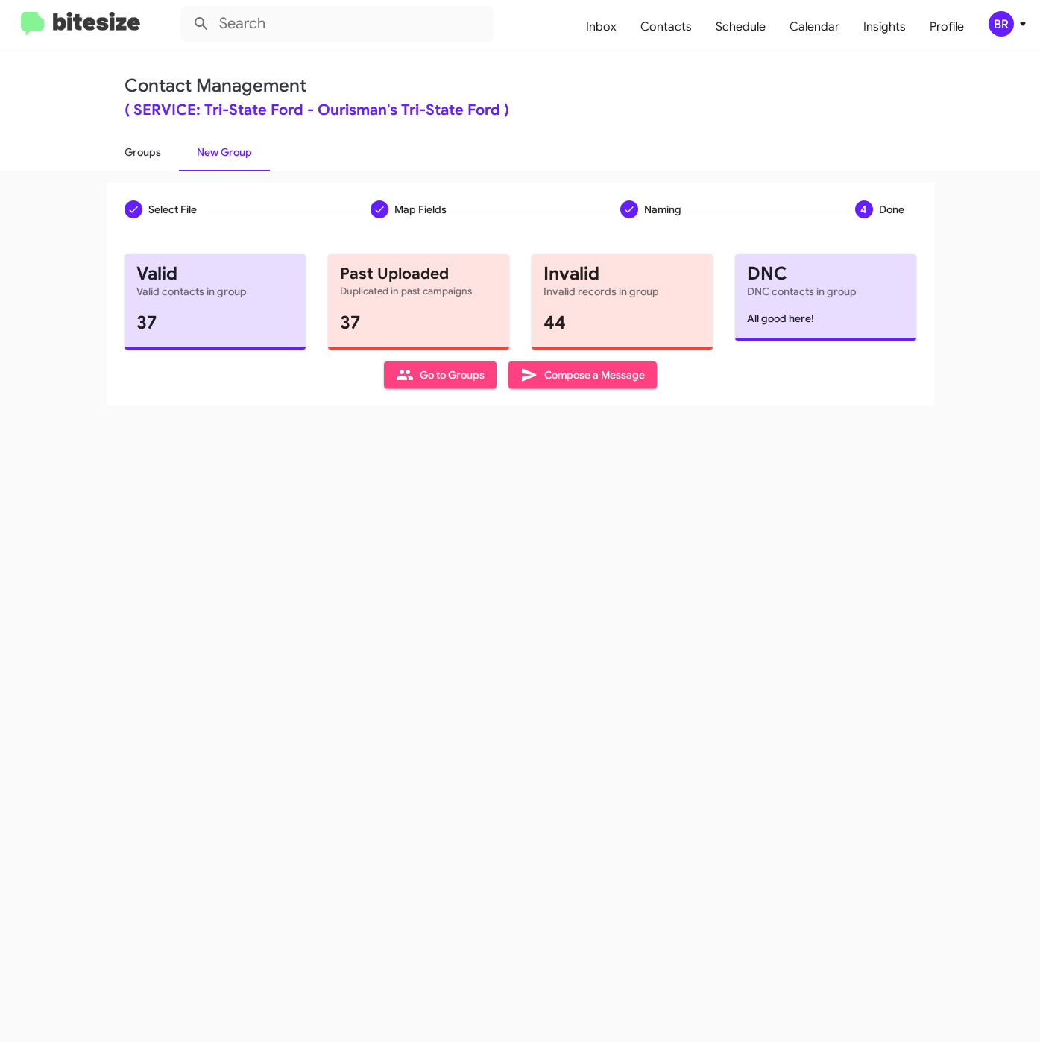
click at [151, 148] on link "Groups" at bounding box center [143, 152] width 72 height 39
type input "in:groups"
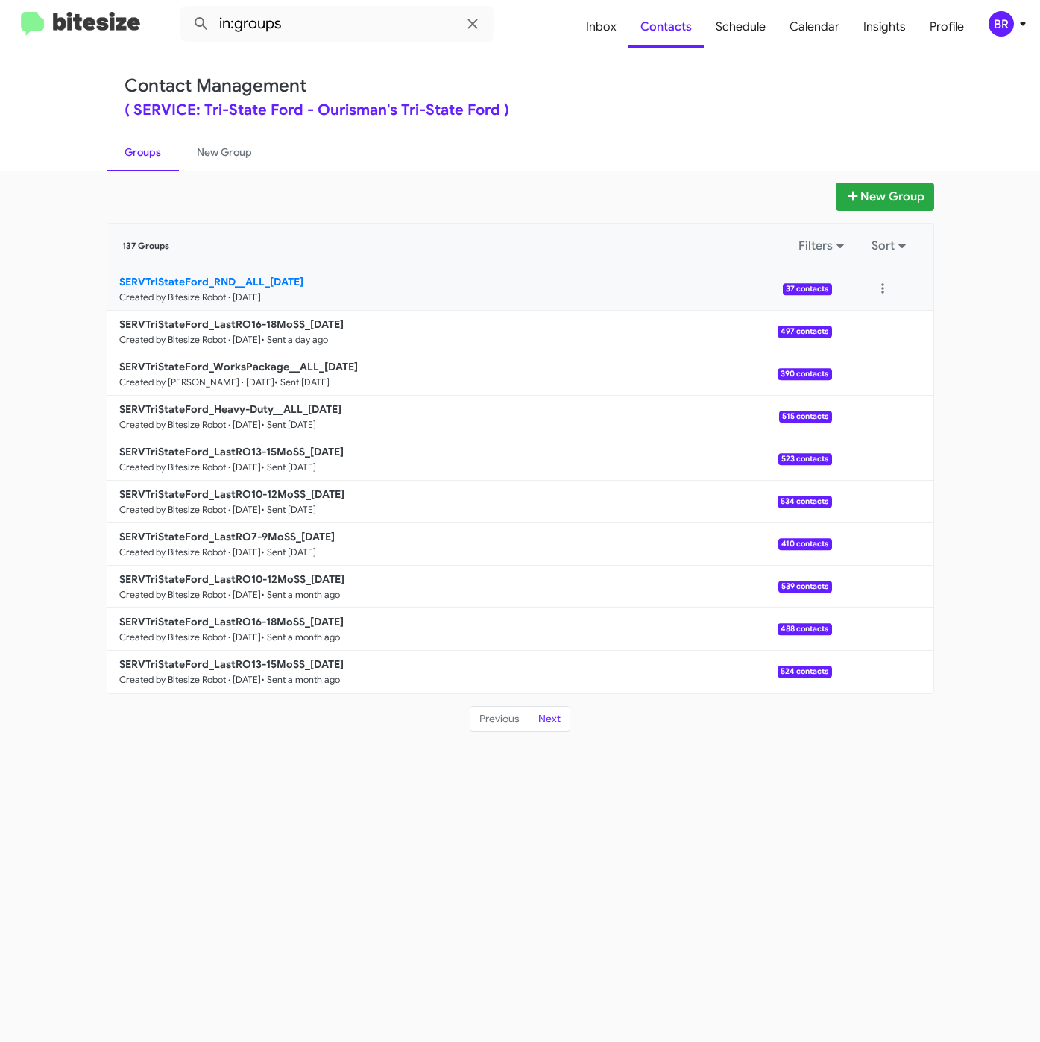
click at [256, 279] on b "SERVTriStateFord_RND__ALL_[DATE]" at bounding box center [211, 281] width 184 height 13
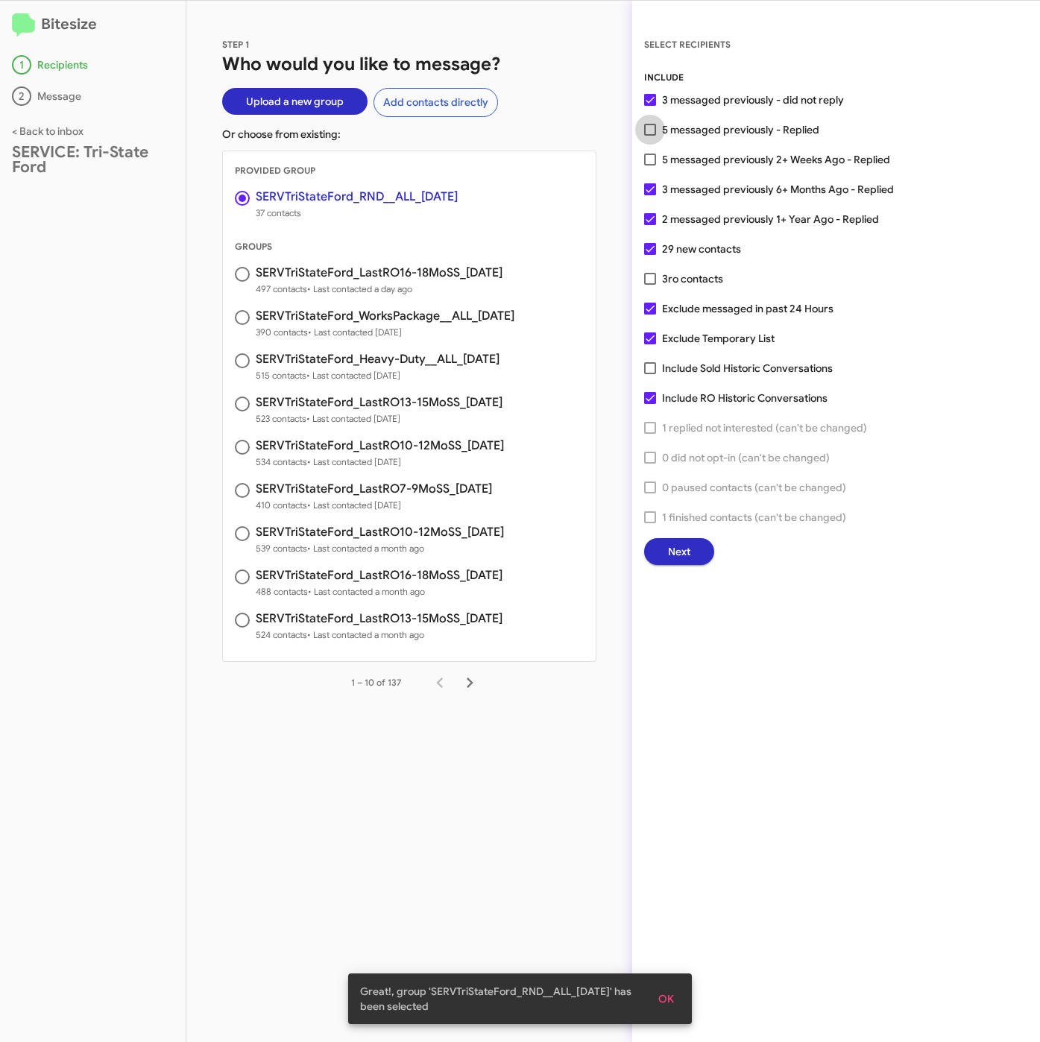
click at [741, 132] on span "5 messaged previously - Replied" at bounding box center [740, 130] width 157 height 18
click at [650, 136] on input "5 messaged previously - Replied" at bounding box center [649, 136] width 1 height 1
checkbox input "true"
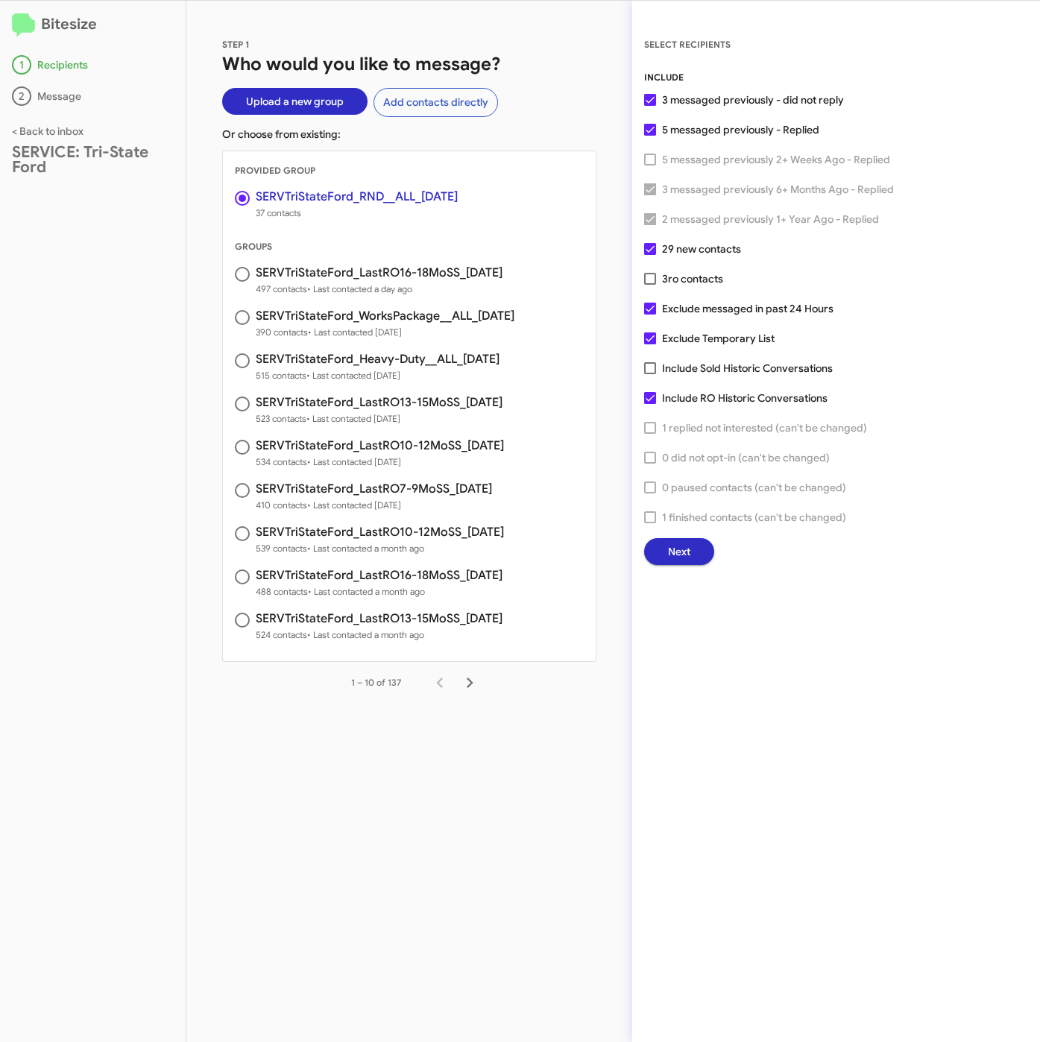
click at [695, 273] on span "ro contacts" at bounding box center [695, 278] width 55 height 13
click at [650, 285] on input "3 ro contacts" at bounding box center [649, 285] width 1 height 1
checkbox input "true"
click at [669, 335] on span "Exclude Temporary List" at bounding box center [718, 338] width 113 height 18
click at [650, 344] on input "Exclude Temporary List" at bounding box center [649, 344] width 1 height 1
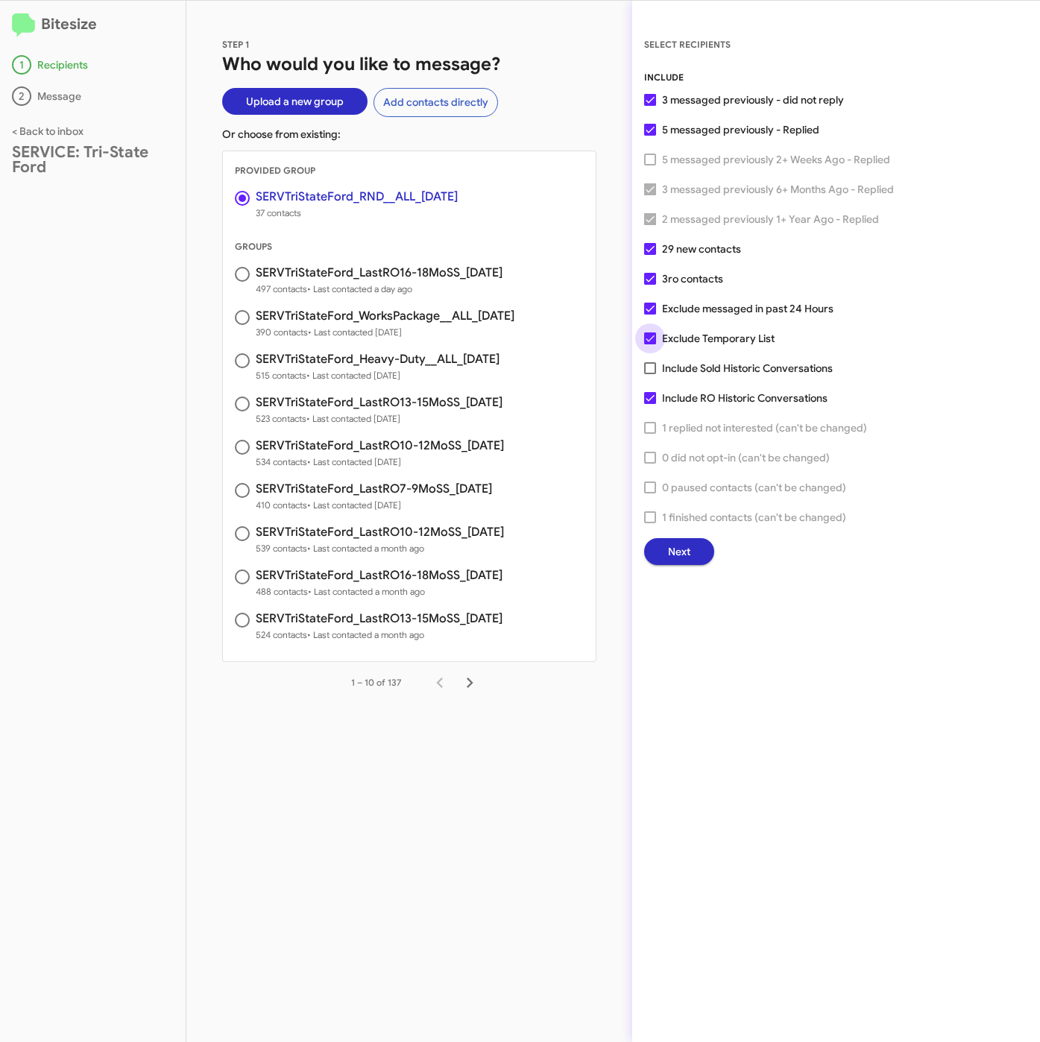
checkbox input "false"
click at [693, 549] on button "Next" at bounding box center [679, 551] width 70 height 27
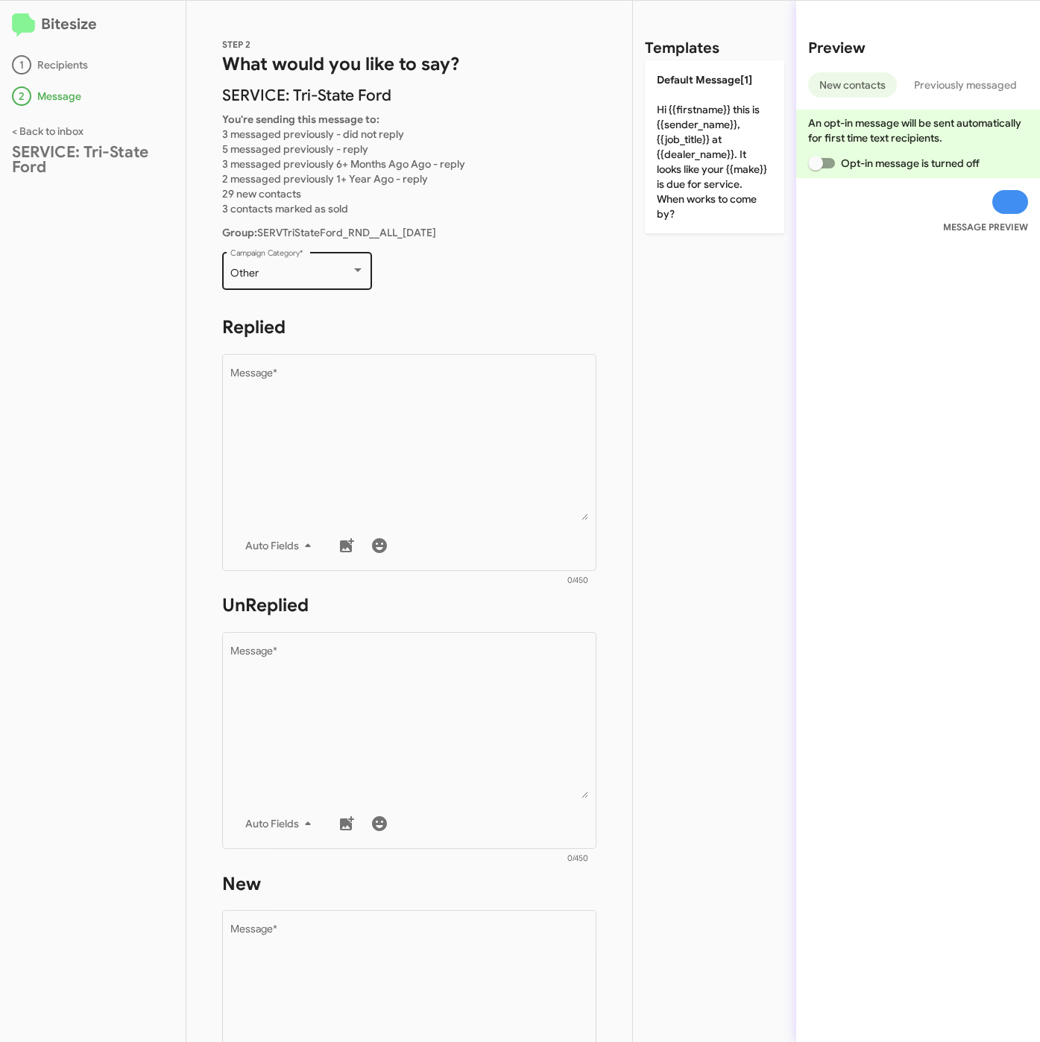
click at [311, 268] on div "Other" at bounding box center [290, 274] width 121 height 12
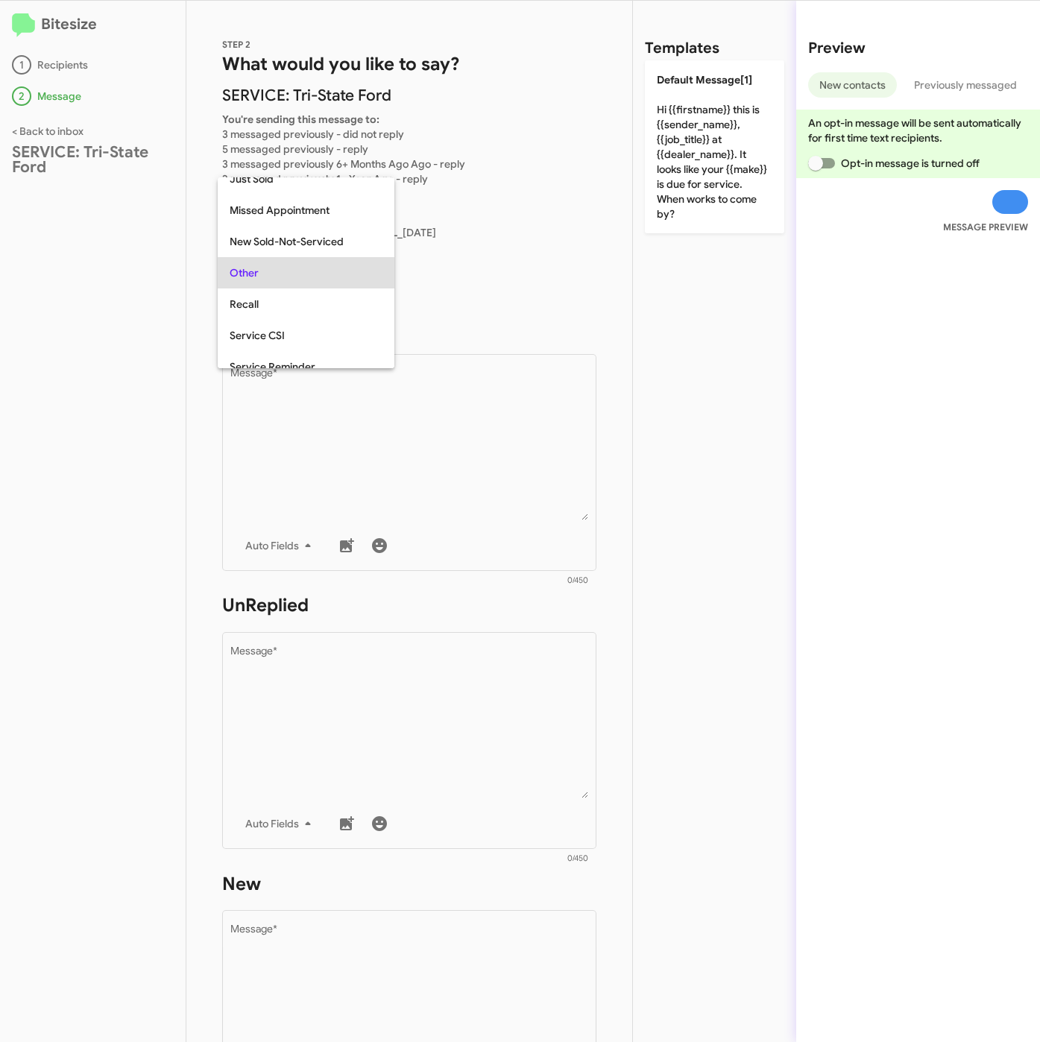
scroll to position [372, 0]
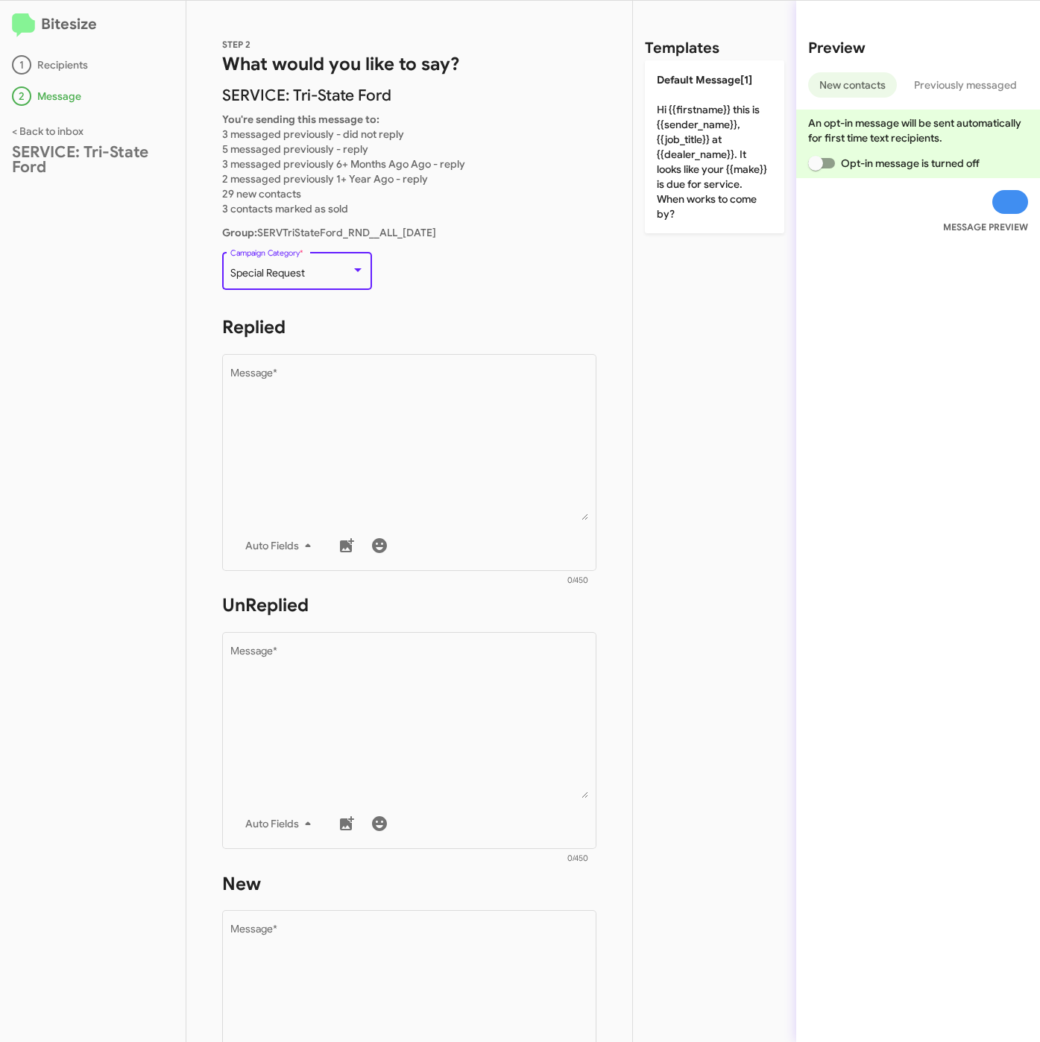
click at [325, 260] on div "Special Request Campaign Category *" at bounding box center [297, 269] width 134 height 41
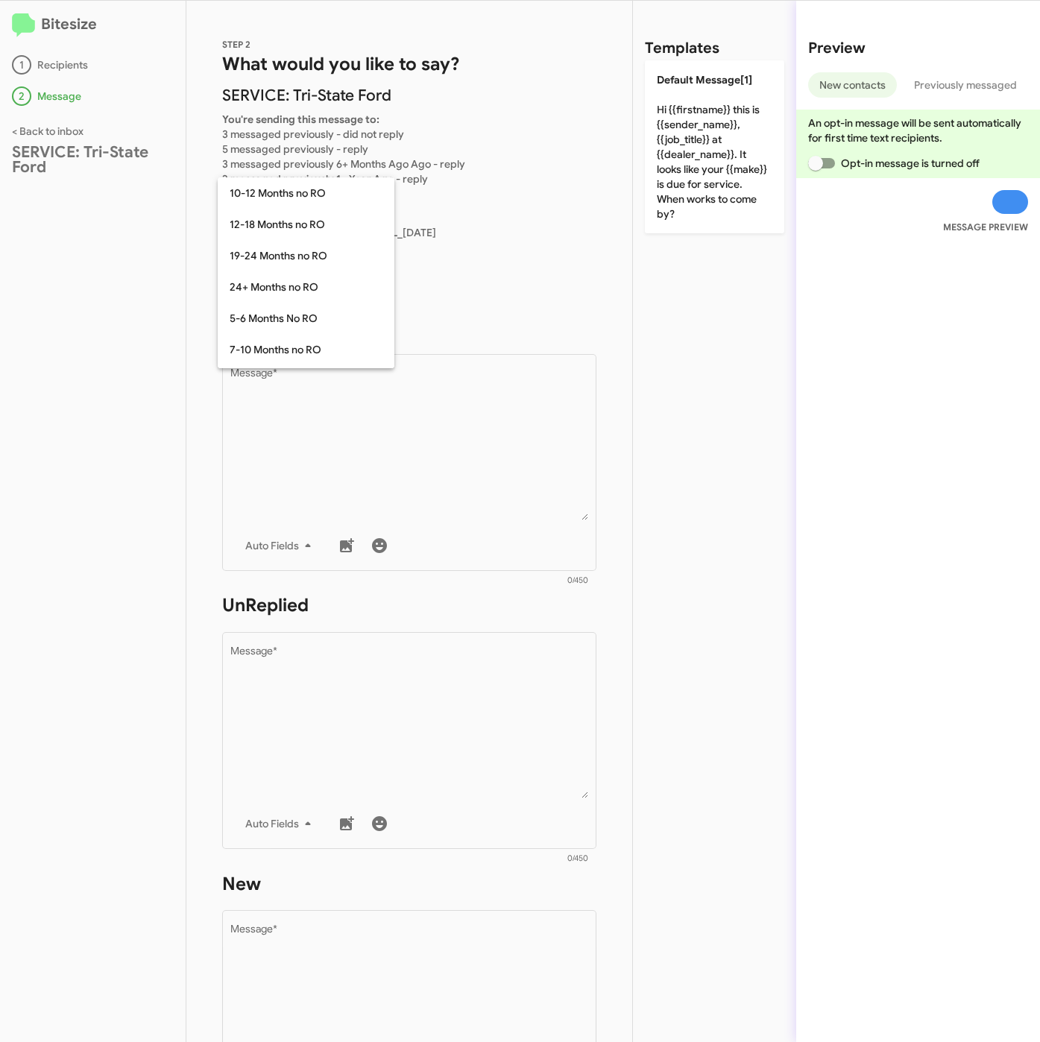
scroll to position [90, 0]
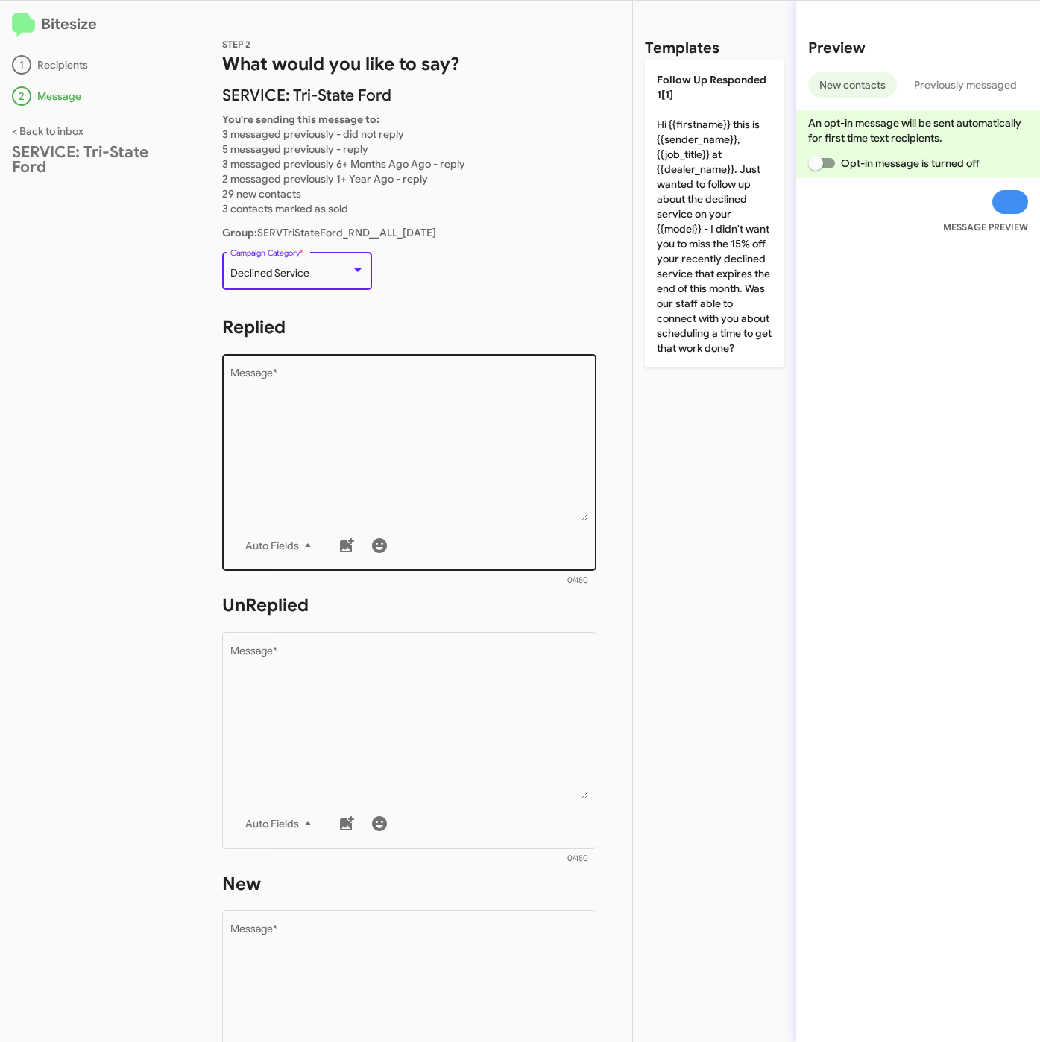
click at [289, 419] on textarea "Message *" at bounding box center [409, 444] width 358 height 152
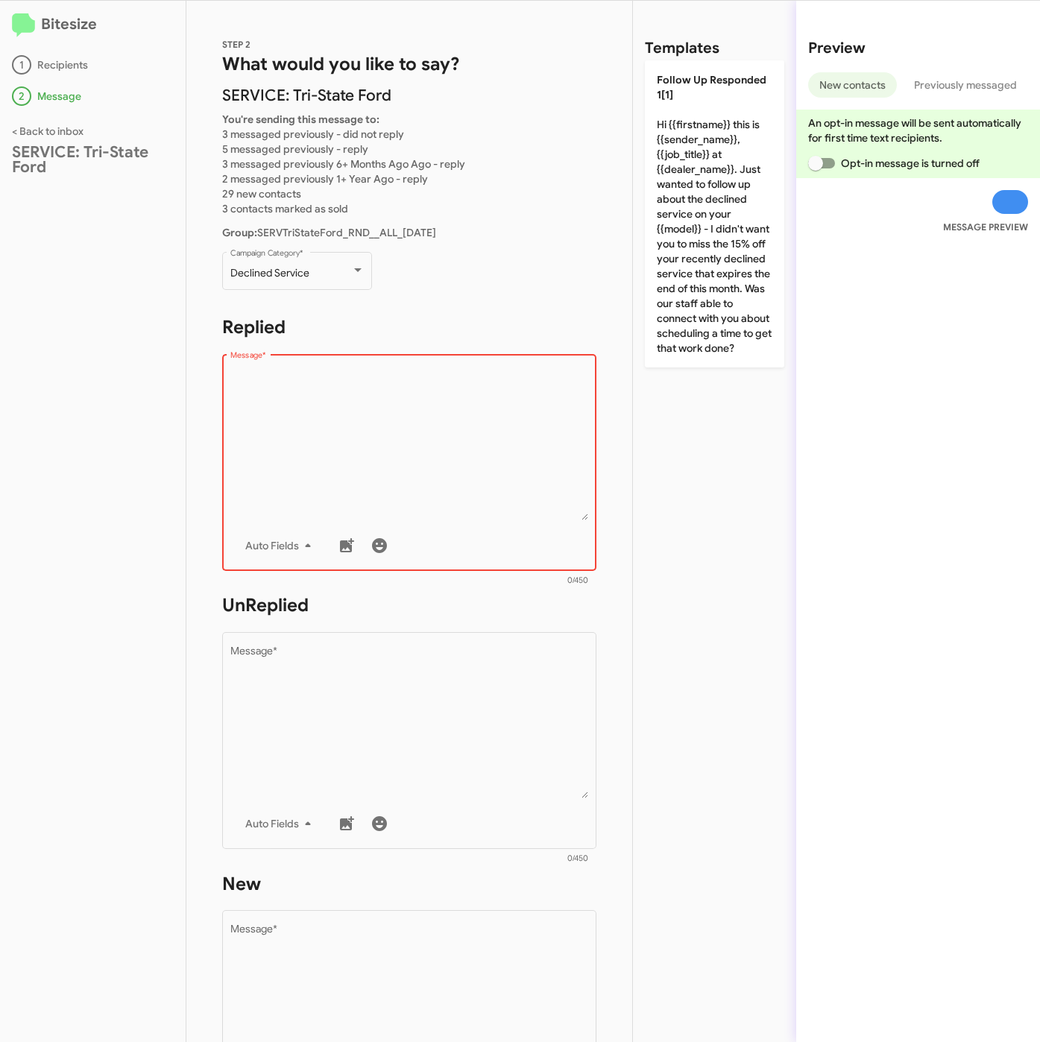
paste textarea ""Hi {{firstname}} this is {{sender_name}}, at {{dealer_name}}. Our records indi…"
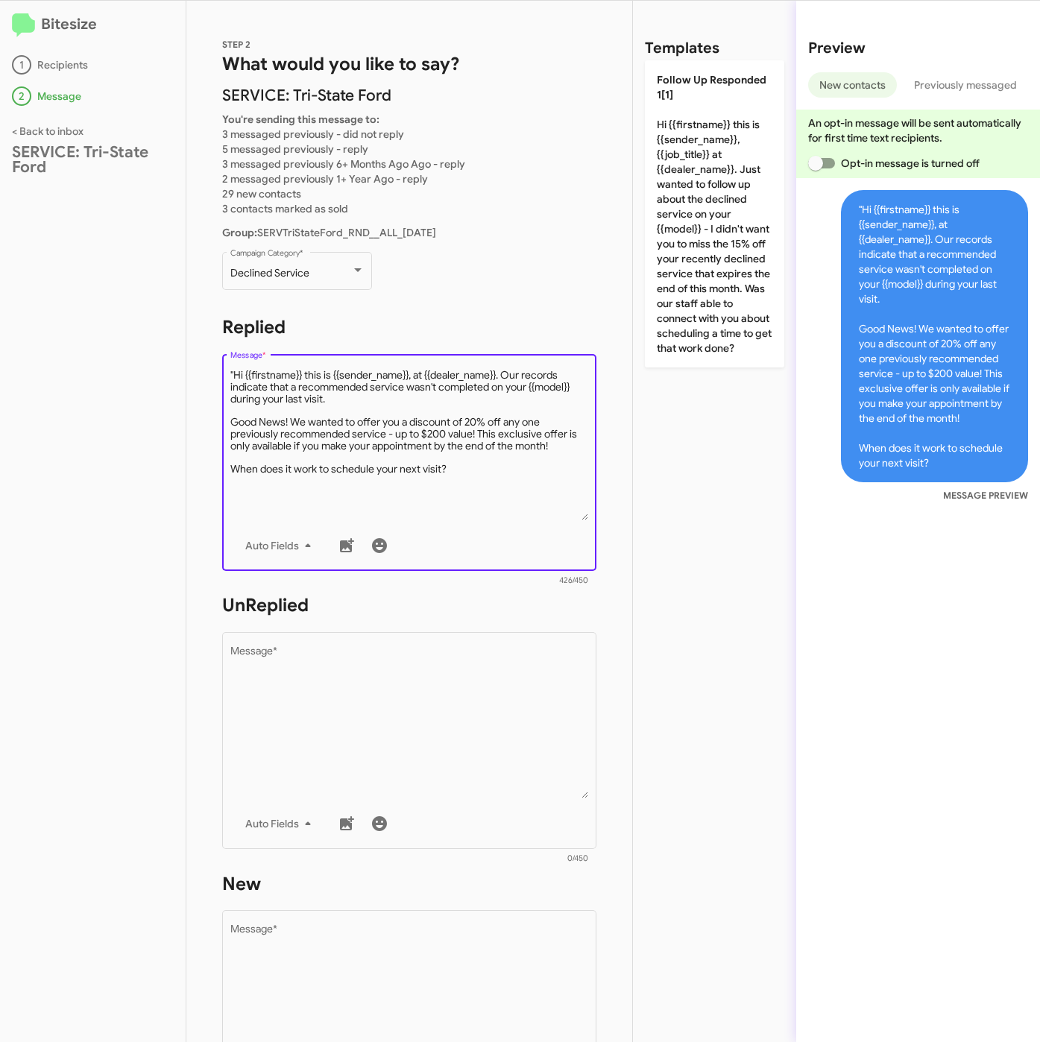
click at [236, 374] on textarea "Message *" at bounding box center [409, 444] width 358 height 152
type textarea "Hi {{firstname}} this is {{sender_name}}, at {{dealer_name}}. Our records indic…"
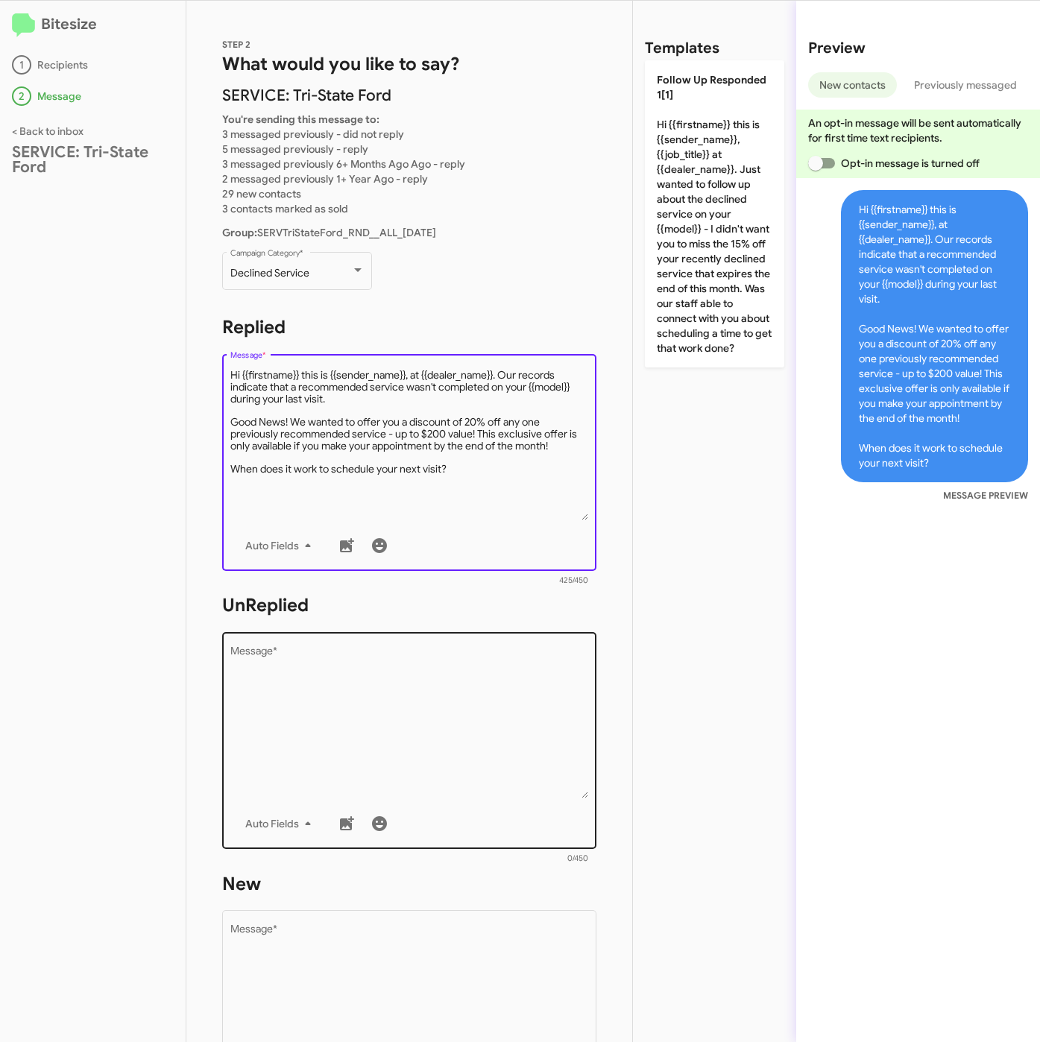
click at [457, 693] on textarea "Message *" at bounding box center [409, 722] width 358 height 152
paste textarea ""Hi {{firstname}} this is {{sender_name}}, {{job_title}} at {{dealer_name}}. Ou…"
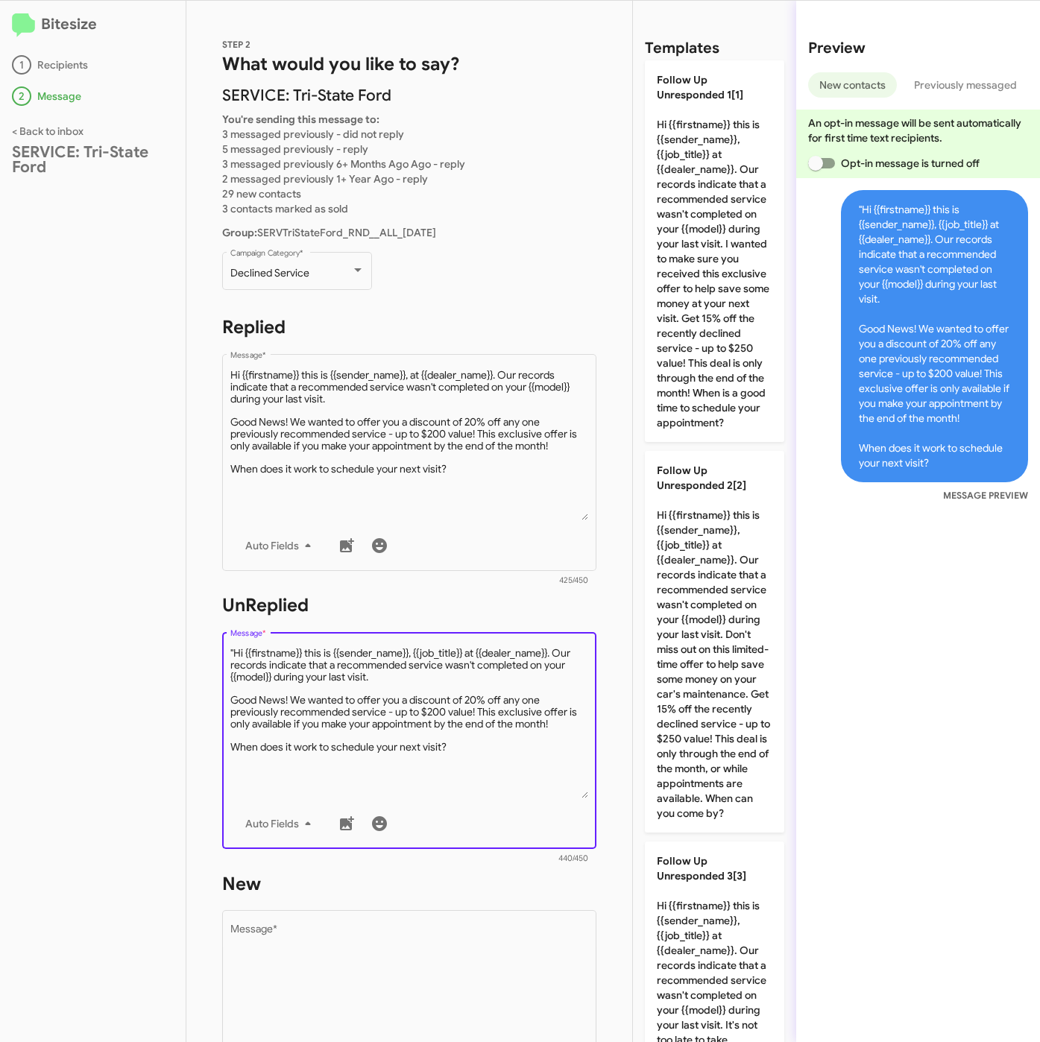
click at [236, 646] on textarea "Message *" at bounding box center [409, 722] width 358 height 152
type textarea "Hi {{firstname}} this is {{sender_name}}, {{job_title}} at {{dealer_name}}. Our…"
click at [408, 955] on textarea "Message *" at bounding box center [409, 1001] width 358 height 152
paste textarea ""Hi {{firstname}} this is {{sender_name}}, {{job_title}} at {{dealer_name}}. Ou…"
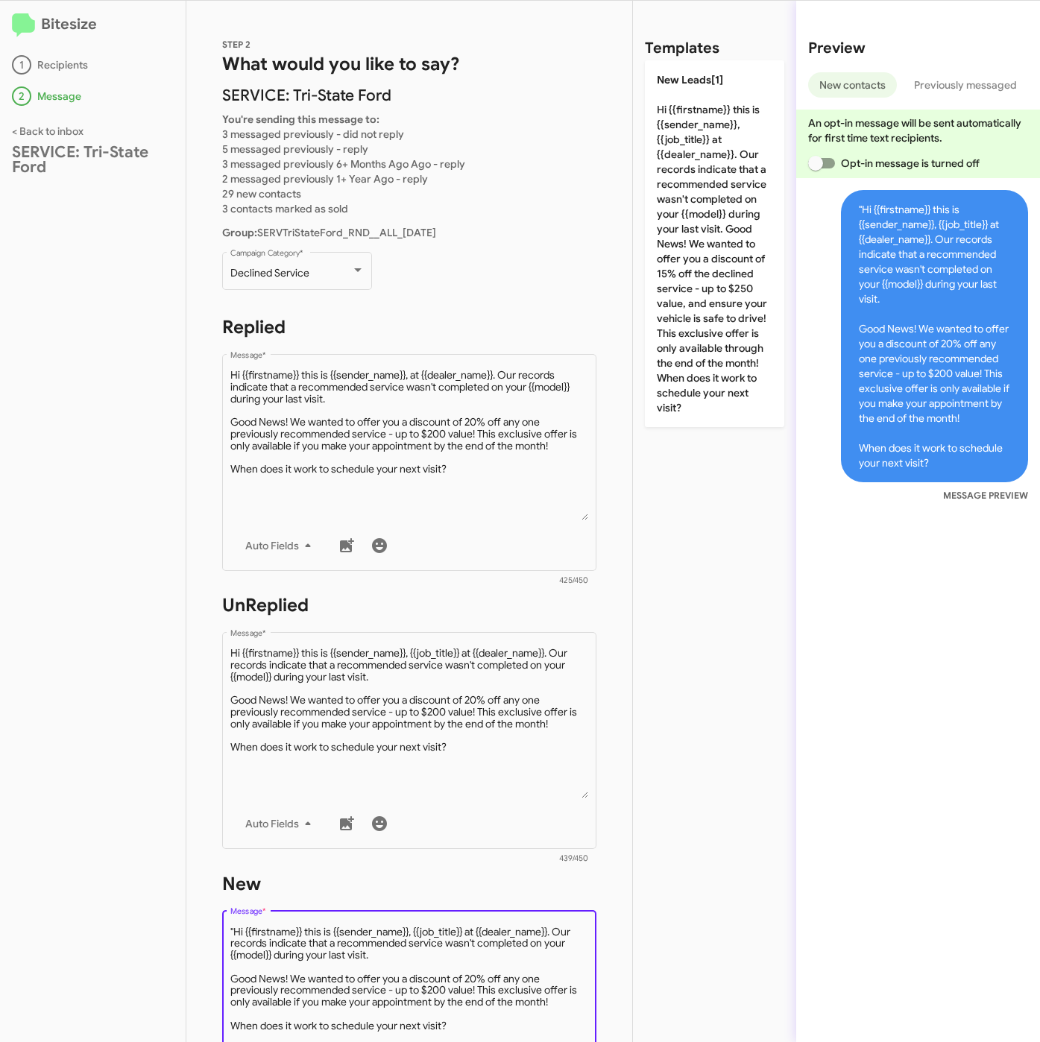
click at [233, 929] on textarea "Message *" at bounding box center [409, 1001] width 358 height 152
type textarea "Hi {{firstname}} this is {{sender_name}}, {{job_title}} at {{dealer_name}}. Our…"
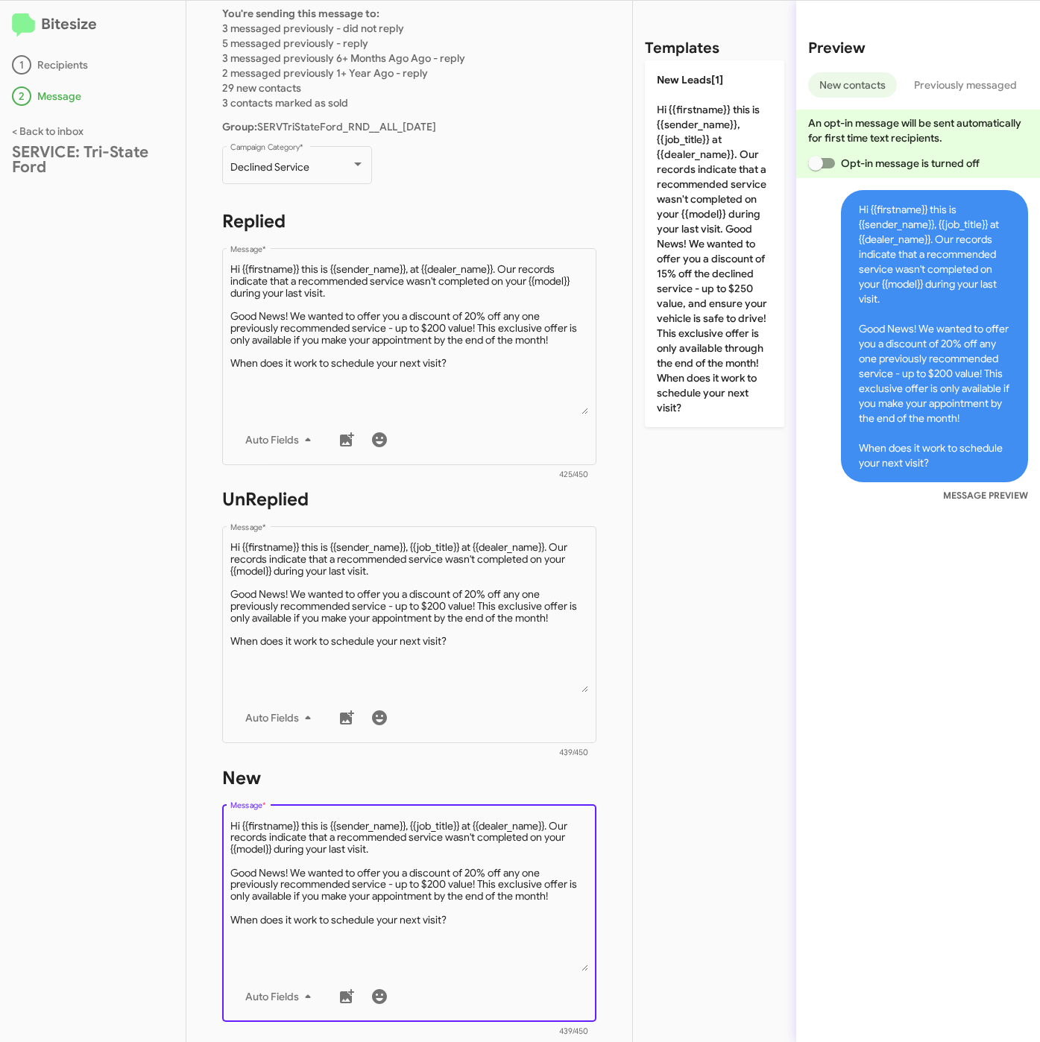
scroll to position [365, 0]
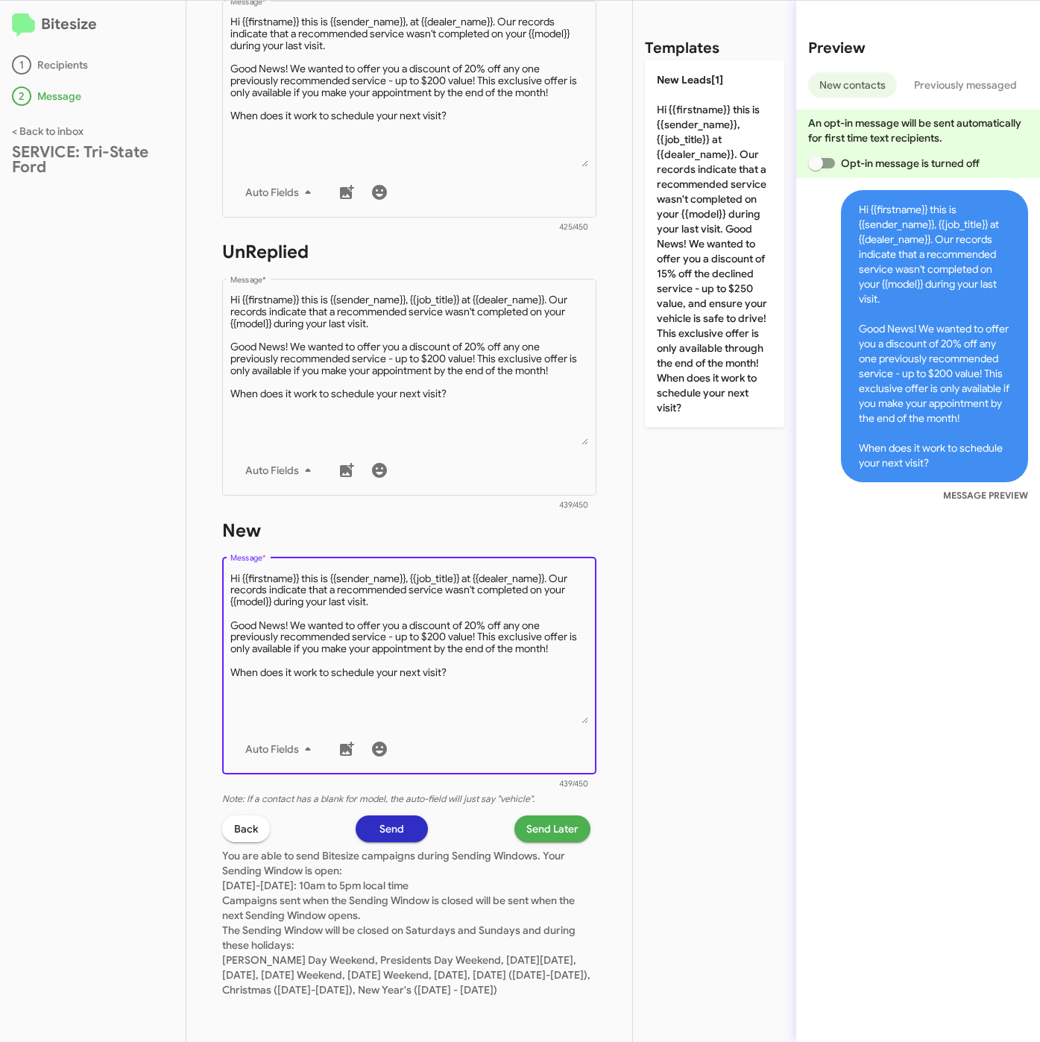
click at [541, 815] on span "Send Later" at bounding box center [552, 828] width 52 height 27
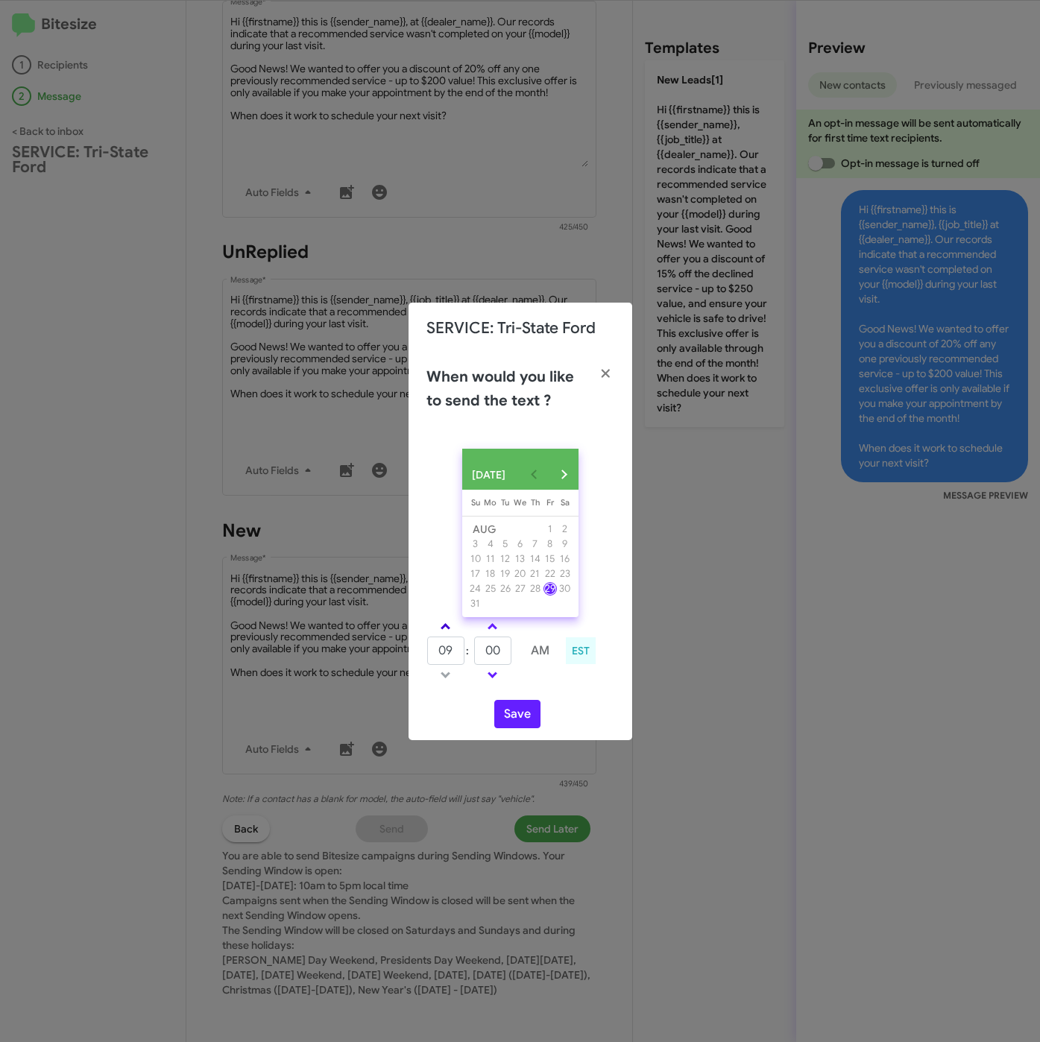
click at [446, 631] on span at bounding box center [445, 628] width 10 height 10
type input "11"
drag, startPoint x: 499, startPoint y: 657, endPoint x: 475, endPoint y: 657, distance: 24.6
click at [475, 657] on input "00" at bounding box center [492, 650] width 37 height 28
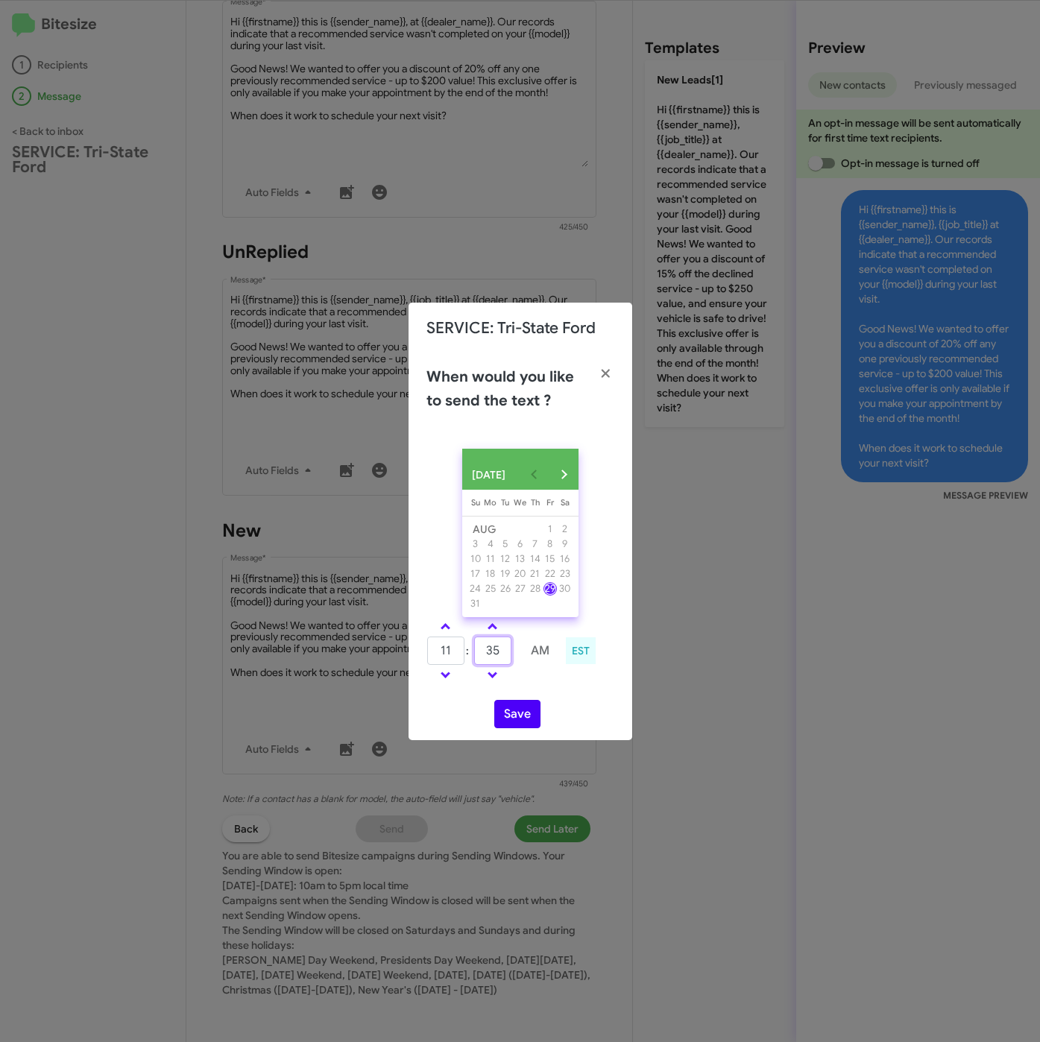
type input "35"
click at [521, 728] on button "Save" at bounding box center [517, 714] width 46 height 28
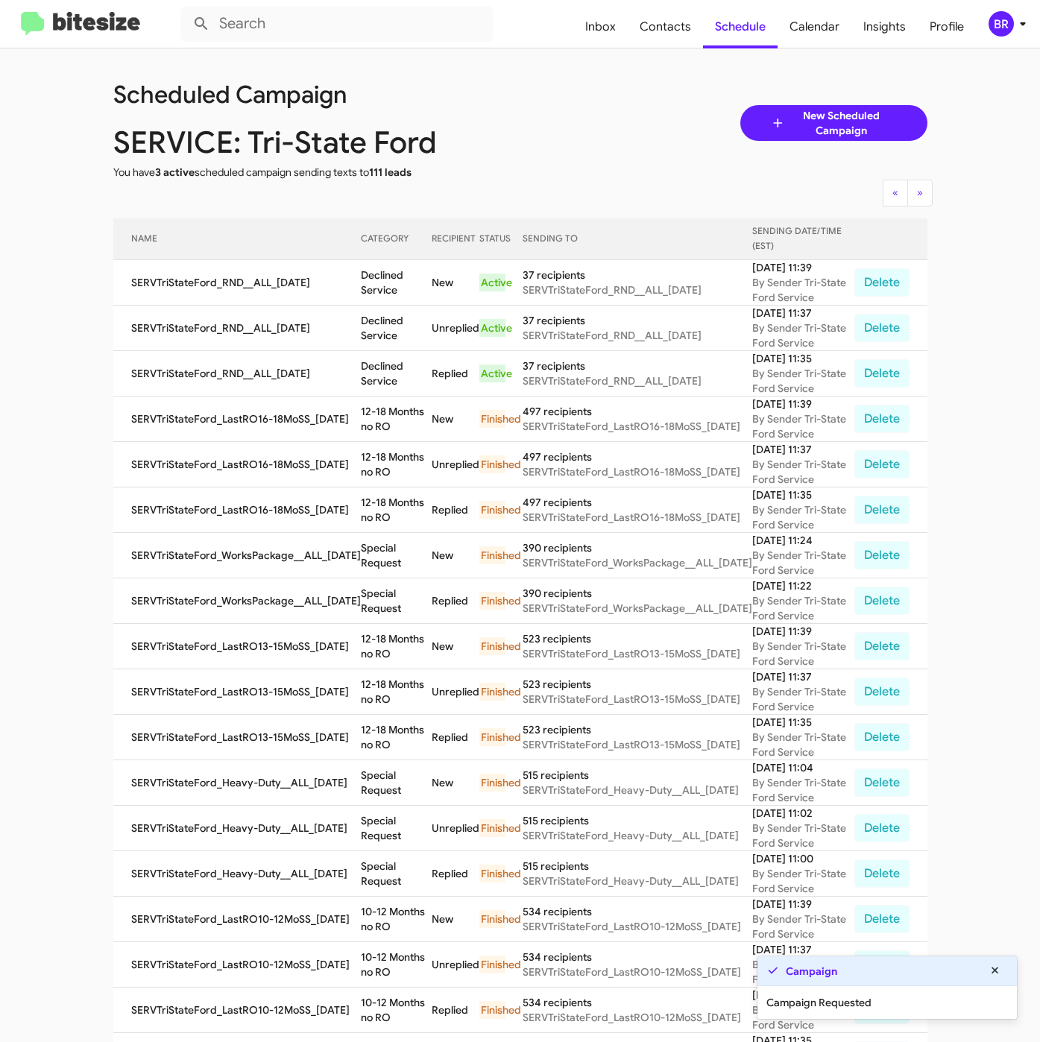
click at [998, 25] on div "BR" at bounding box center [1000, 23] width 25 height 25
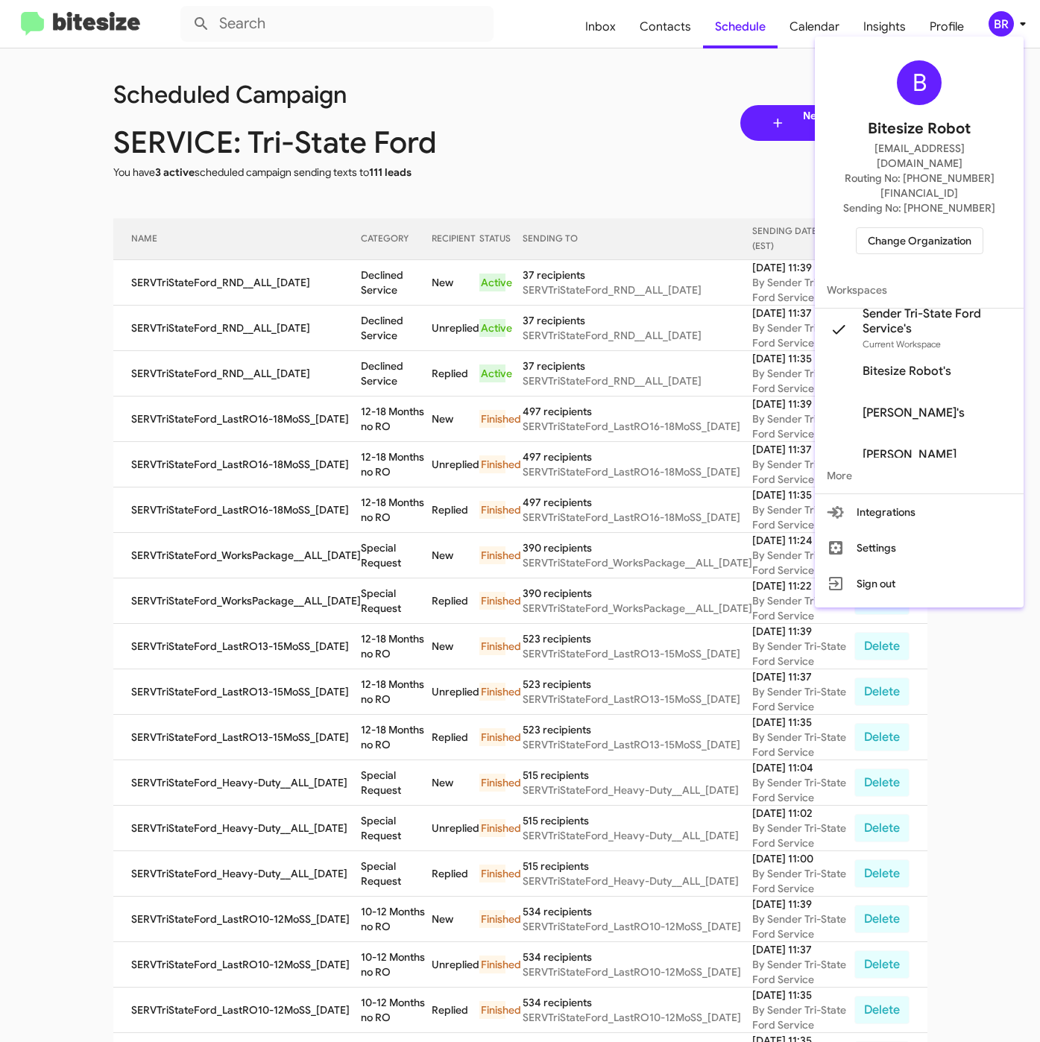
click at [388, 265] on div at bounding box center [520, 521] width 1040 height 1042
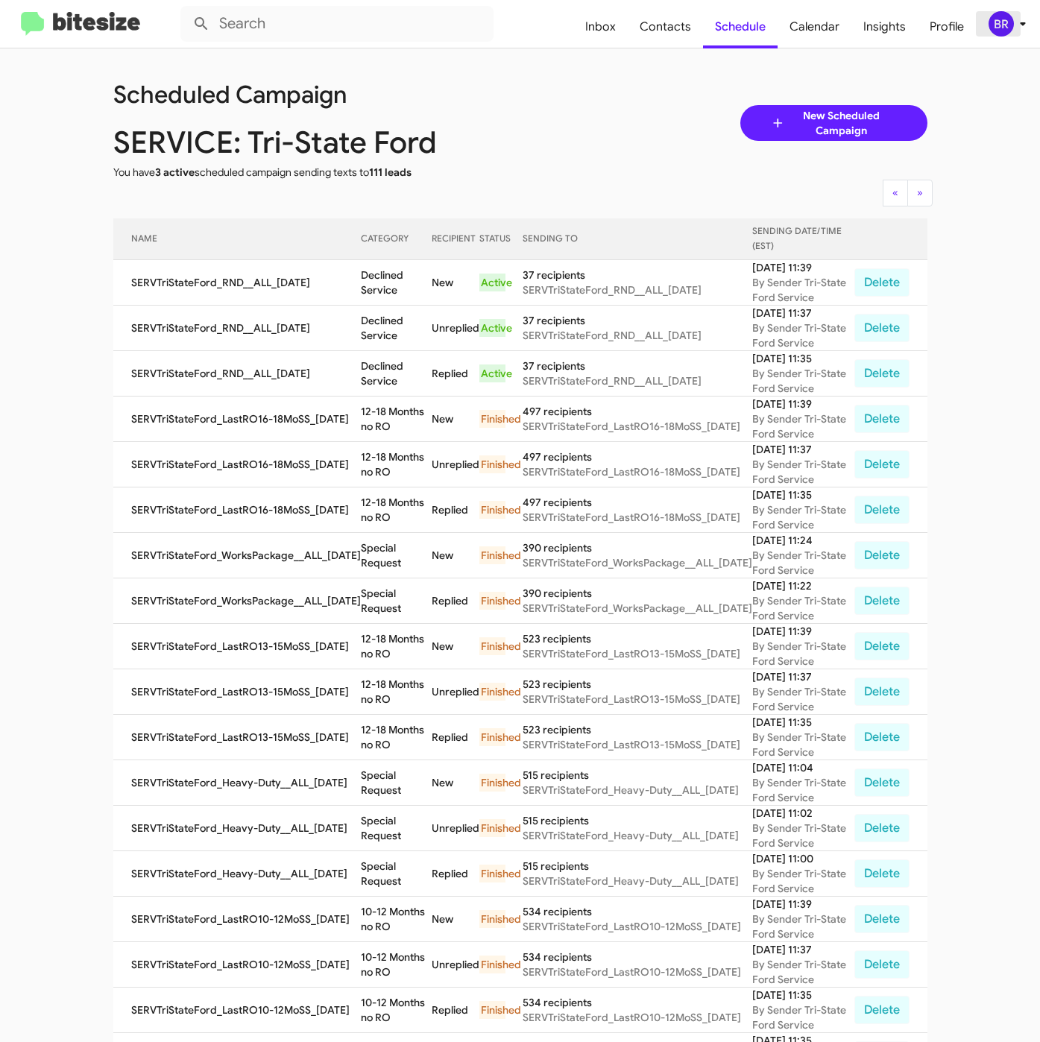
click at [1006, 21] on div "BR" at bounding box center [1000, 23] width 25 height 25
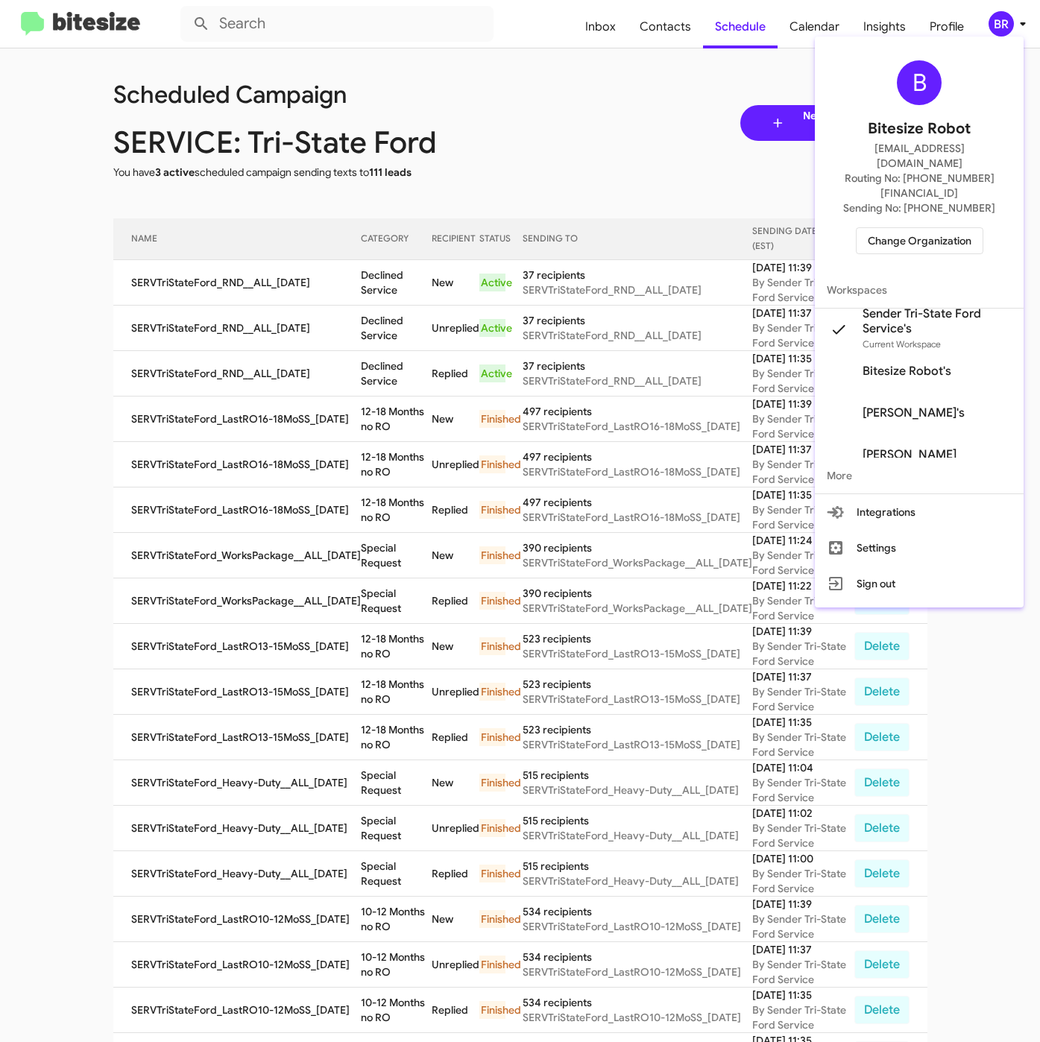
click at [917, 226] on div "B Bitesize Robot [EMAIL_ADDRESS][DOMAIN_NAME] Routing No: [PHONE_NUMBER][FINANC…" at bounding box center [919, 157] width 209 height 230
click at [920, 228] on span "Change Organization" at bounding box center [920, 240] width 104 height 25
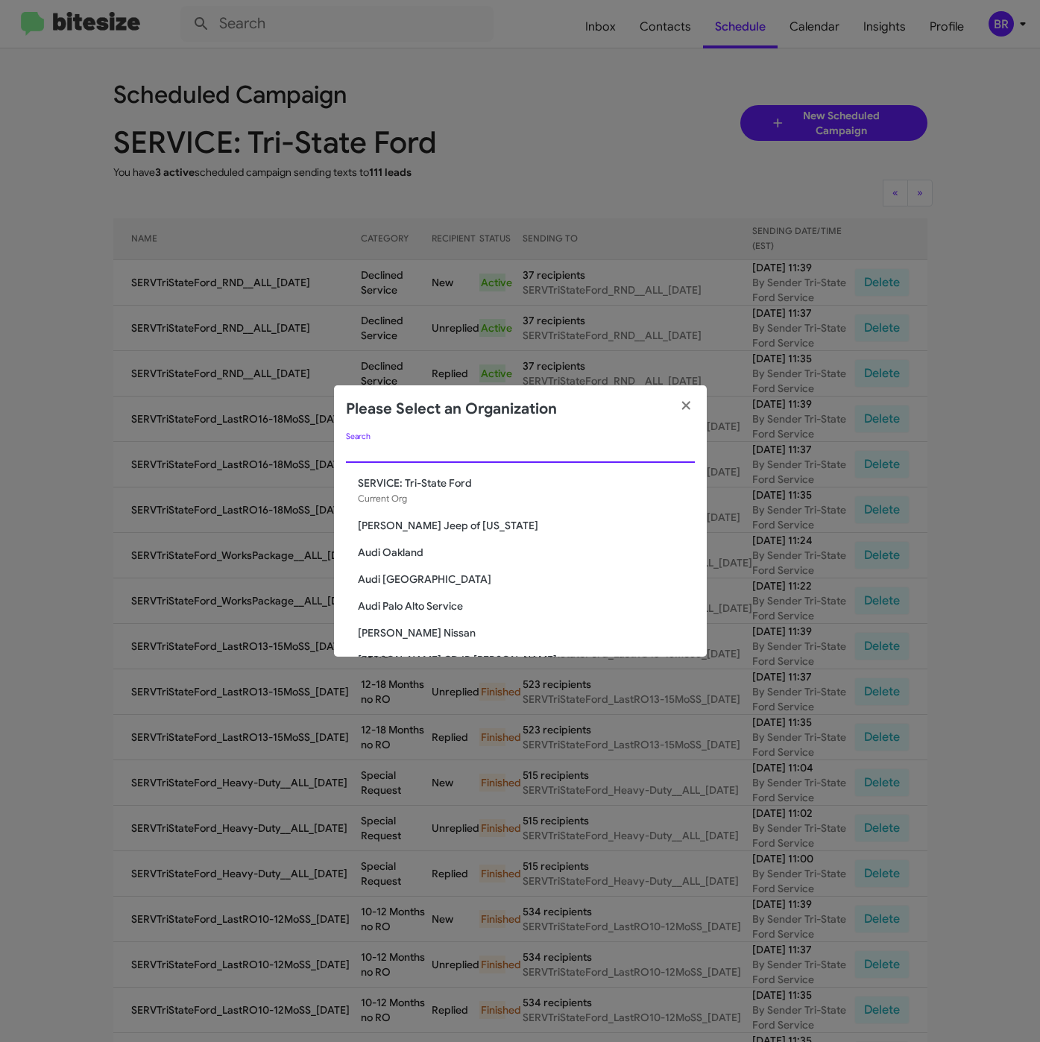
click at [370, 455] on input "Search" at bounding box center [520, 452] width 349 height 12
paste input "Tri-State Subaru"
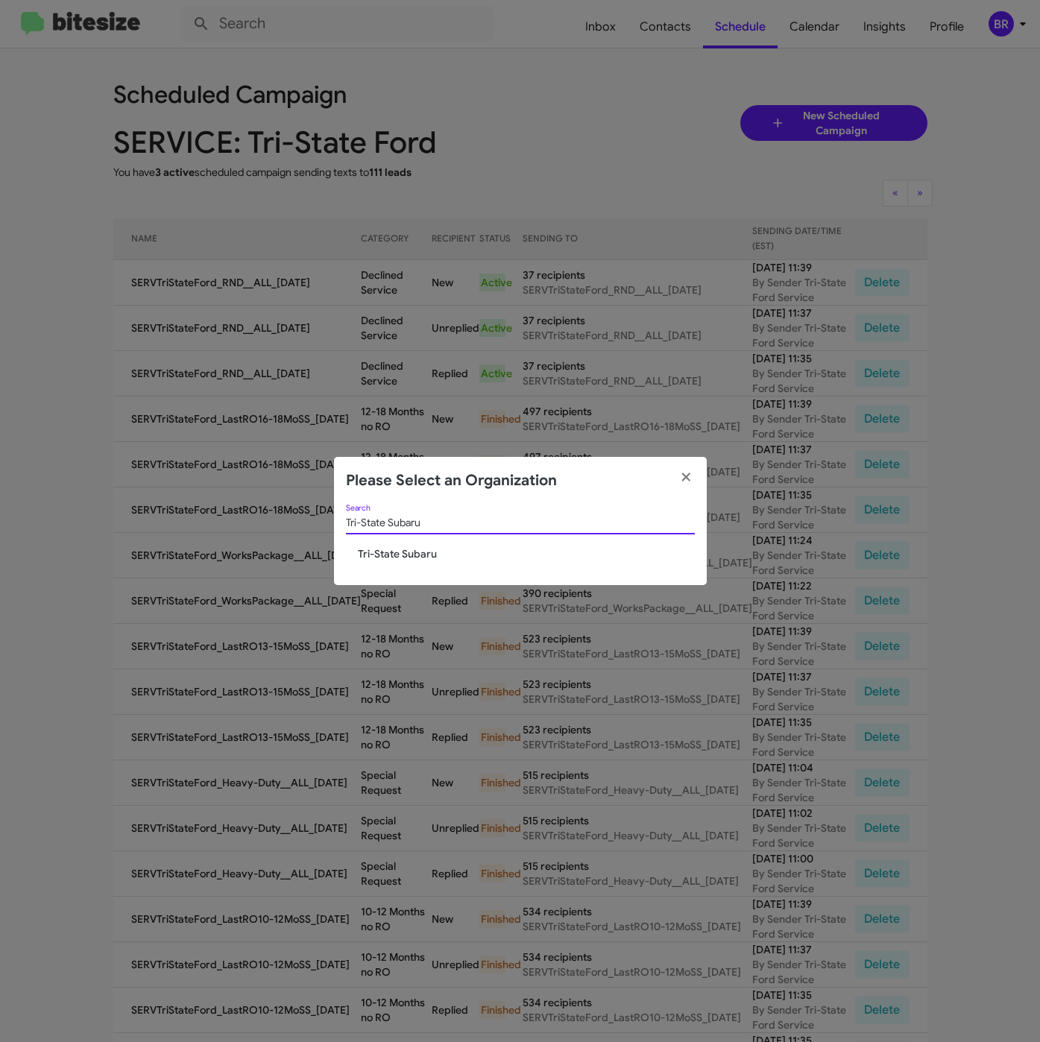
type input "Tri-State Subaru"
click at [385, 561] on div "Tri-State Subaru Search Tri-State Subaru" at bounding box center [520, 545] width 373 height 81
click at [411, 552] on span "Tri-State Subaru" at bounding box center [526, 553] width 337 height 15
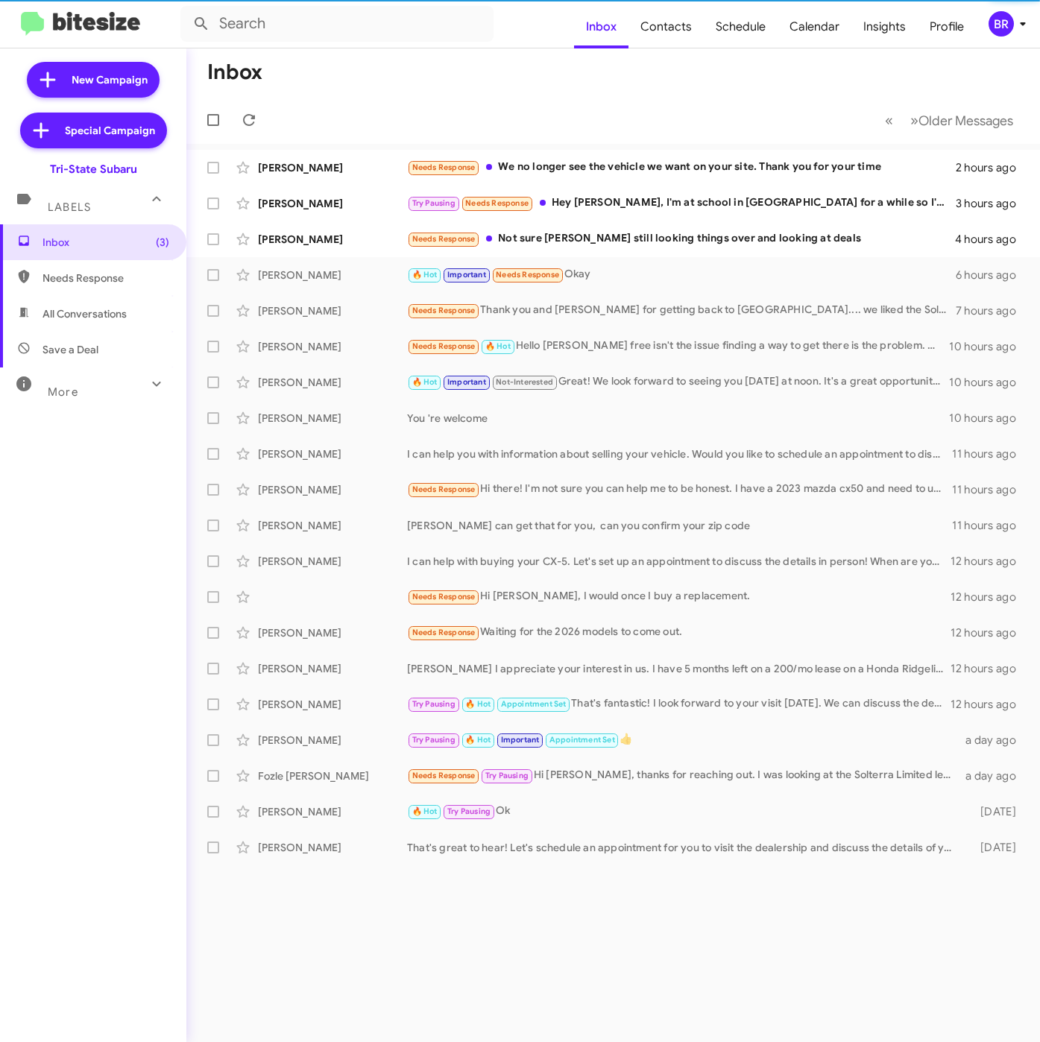
click at [982, 21] on button "BR" at bounding box center [1000, 23] width 48 height 25
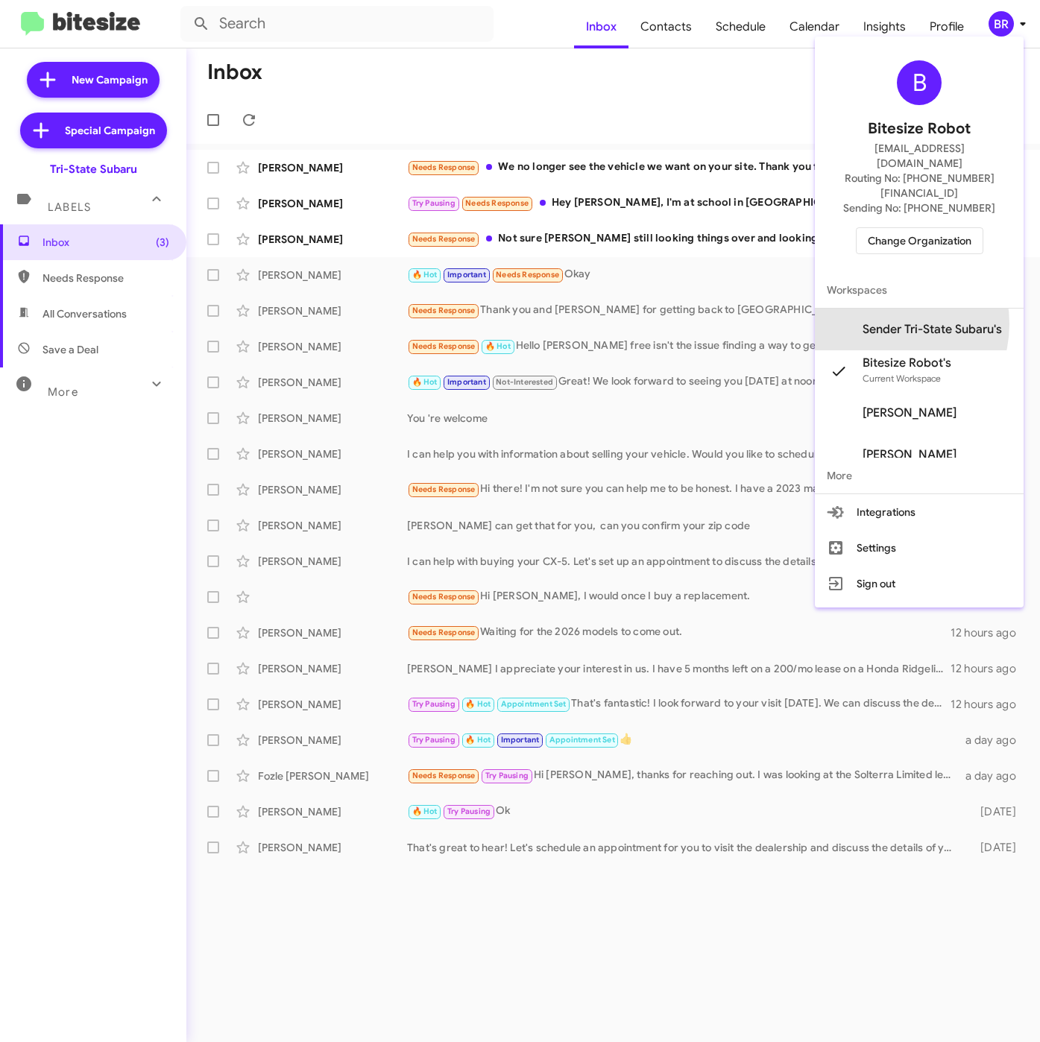
click at [885, 322] on span "Sender Tri-State Subaru's" at bounding box center [931, 329] width 139 height 15
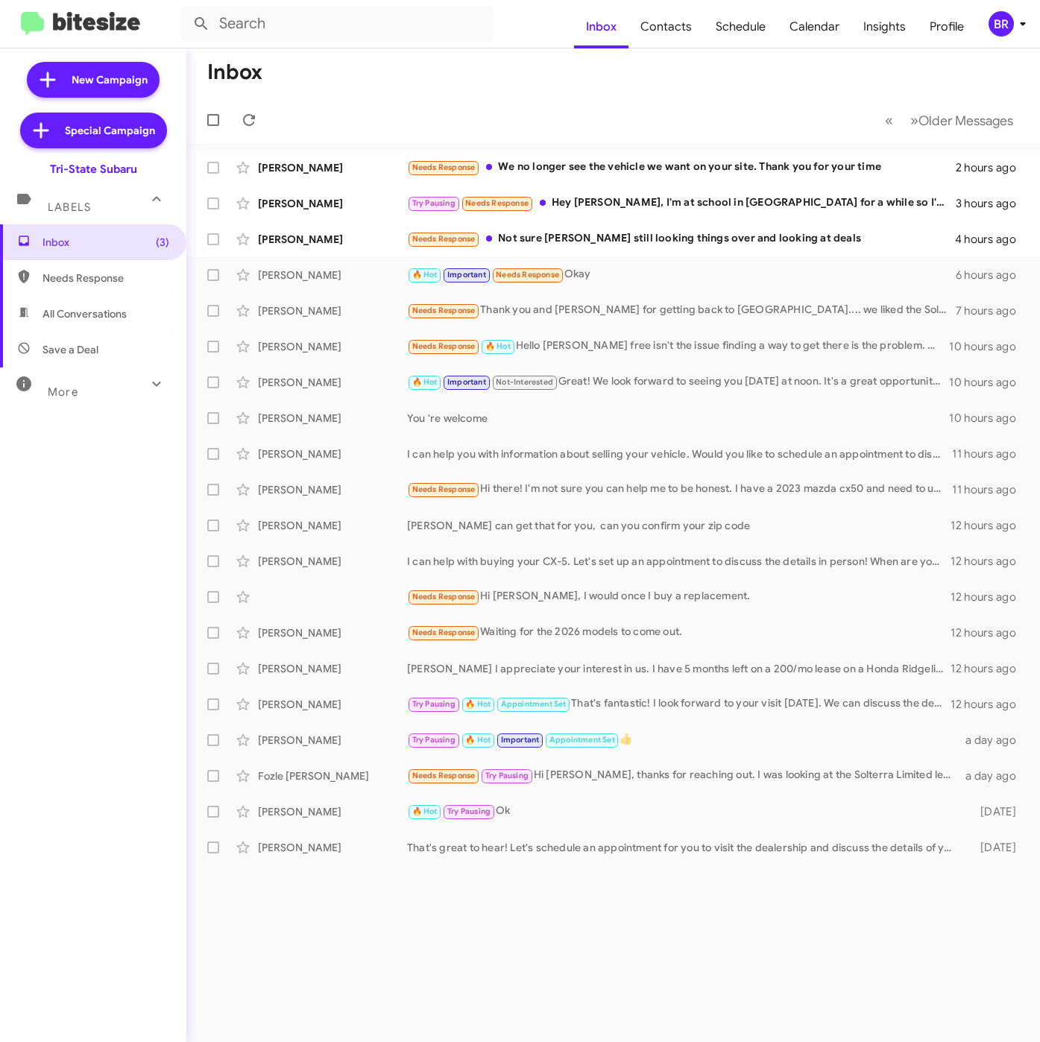
click at [998, 22] on div "BR" at bounding box center [1000, 23] width 25 height 25
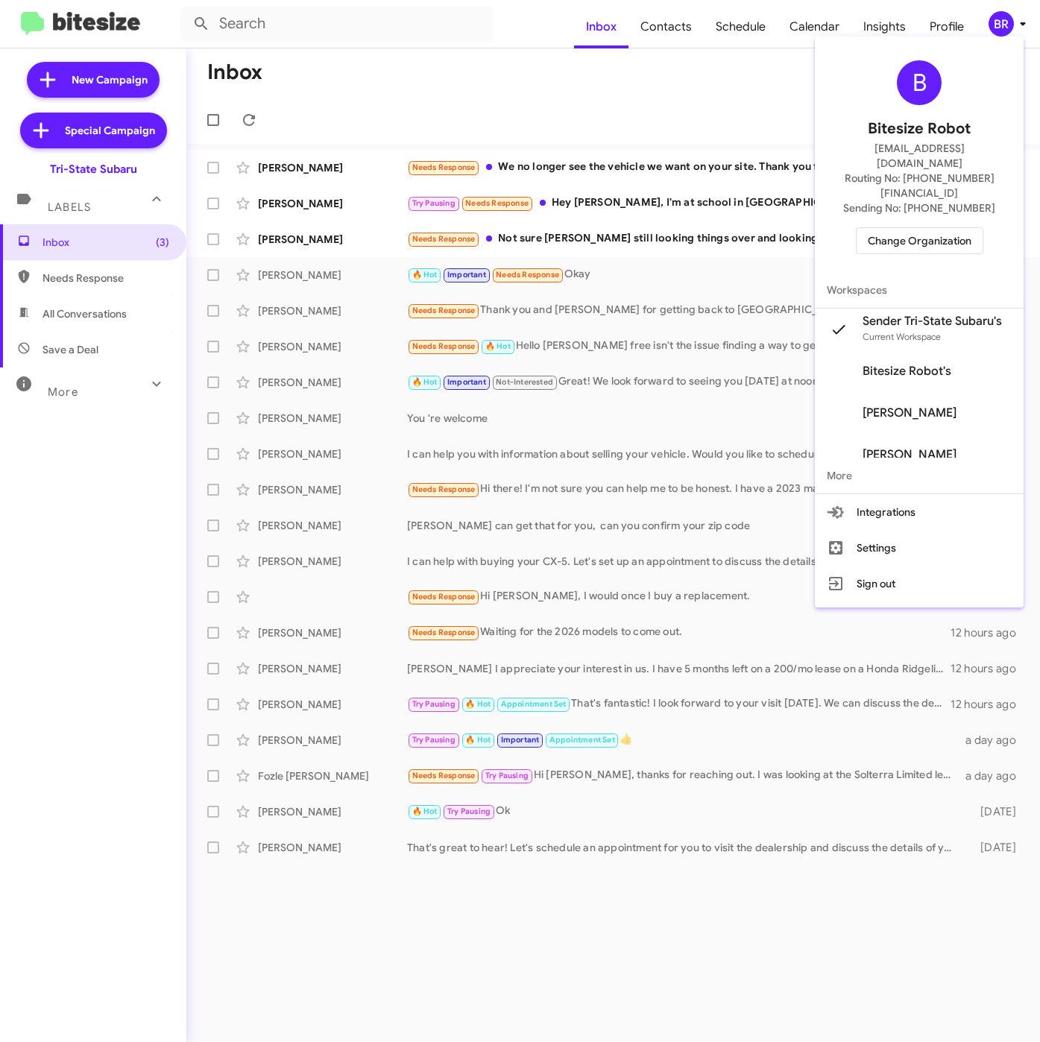
click at [682, 16] on div at bounding box center [520, 521] width 1040 height 1042
click at [674, 34] on span "Contacts" at bounding box center [665, 26] width 75 height 43
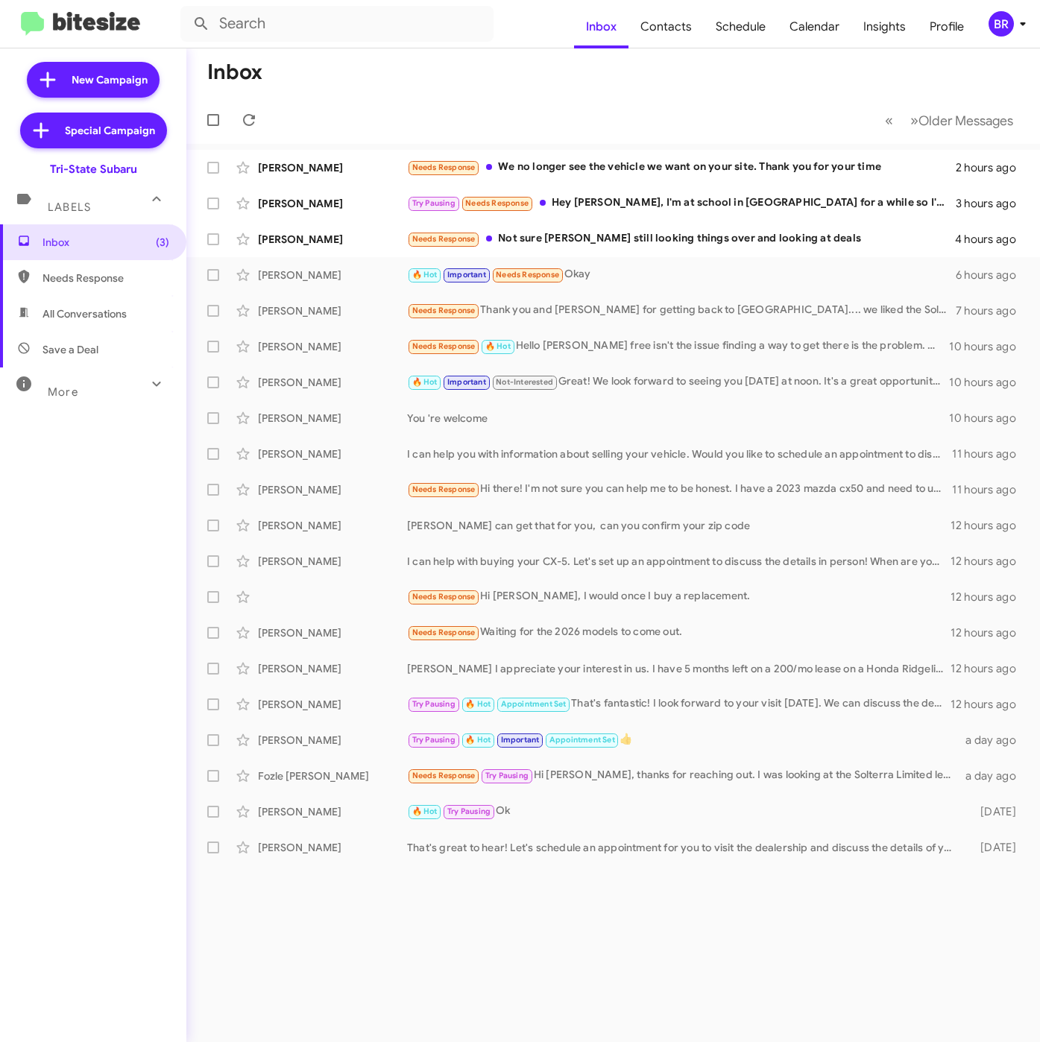
type input "in:groups"
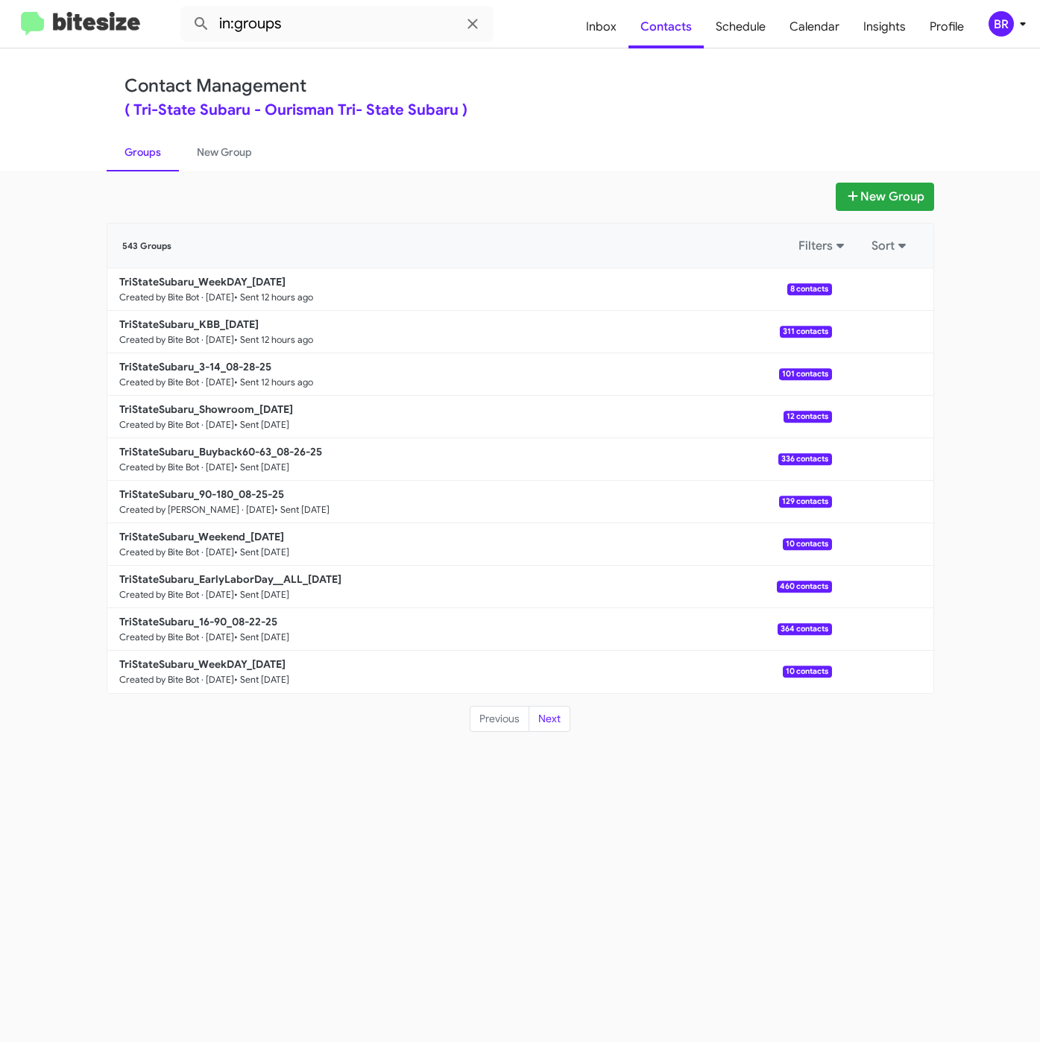
click at [873, 180] on div "New Group 543 Groups Filters Sort TriStateSubaru_WeekDAY_[DATE] Created by Bite…" at bounding box center [520, 606] width 1040 height 871
click at [866, 195] on button "New Group" at bounding box center [884, 197] width 98 height 28
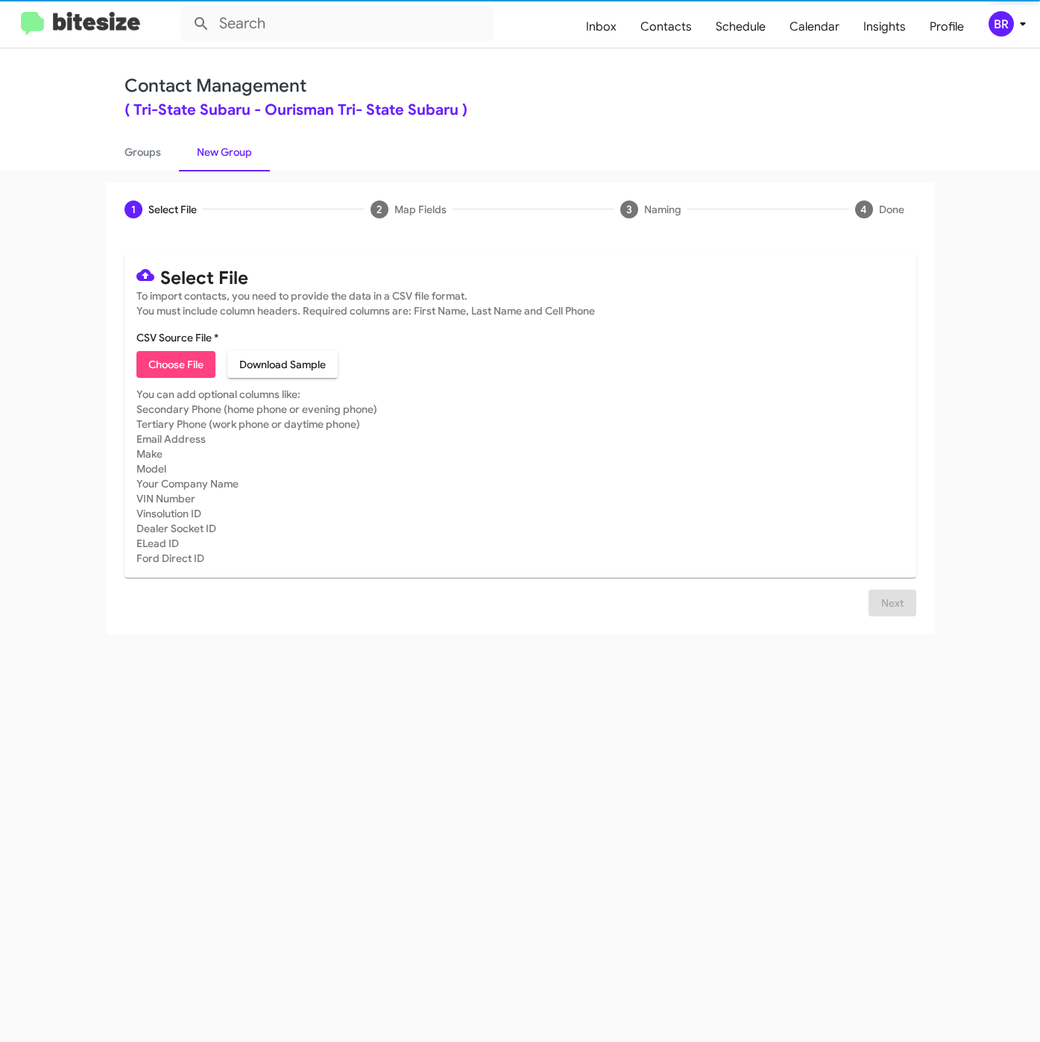
click at [177, 360] on span "Choose File" at bounding box center [175, 364] width 55 height 27
type input "Opt-Out - Tri-State Subaru"
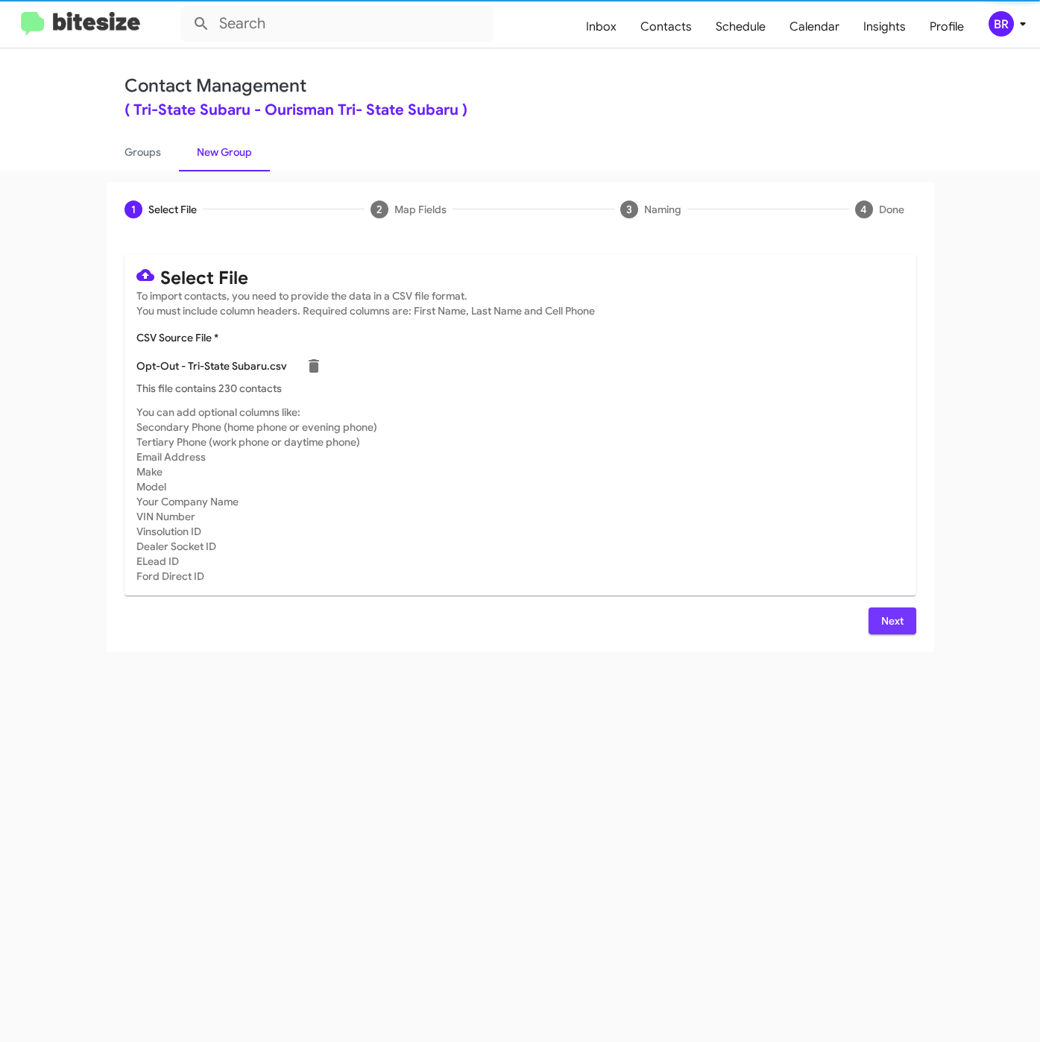
click at [882, 615] on span "Next" at bounding box center [892, 620] width 24 height 27
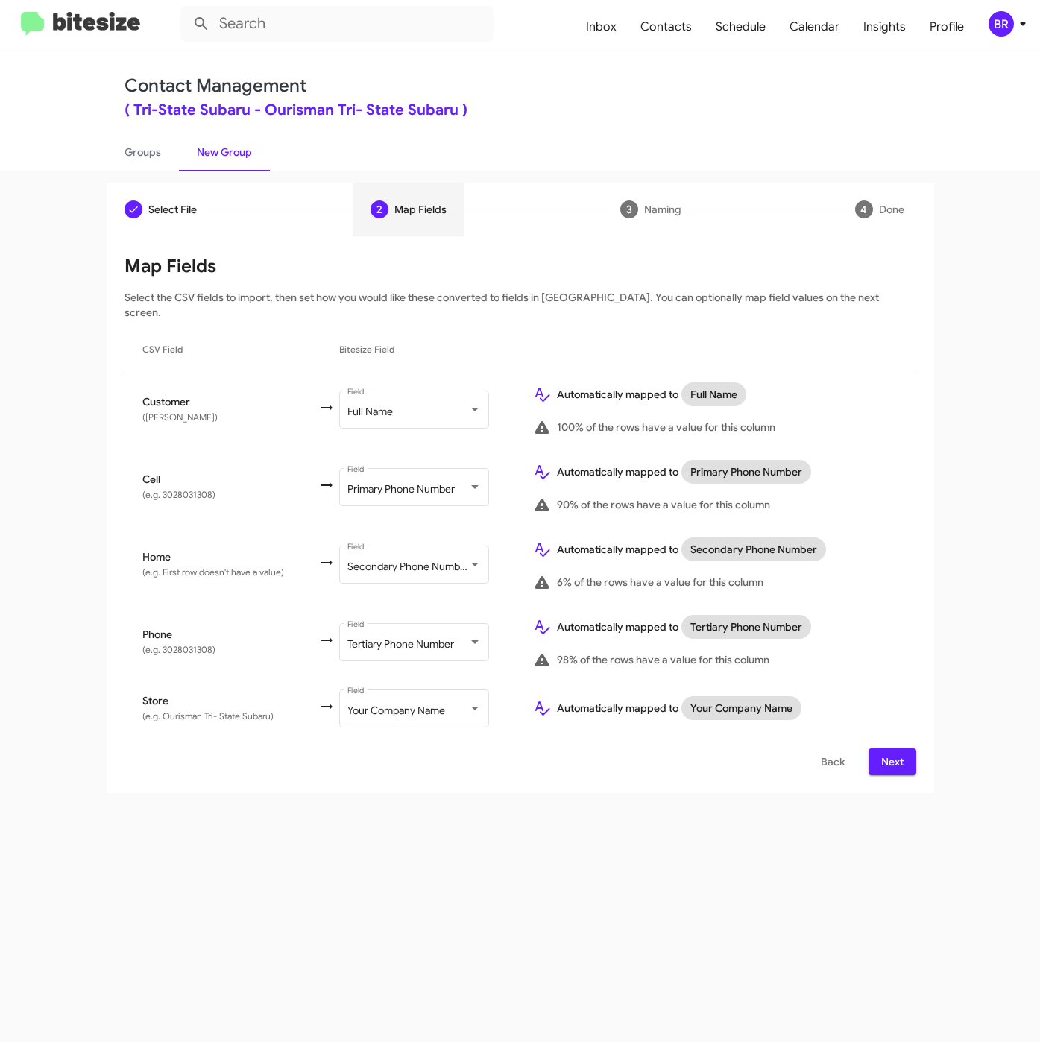
click at [892, 752] on span "Next" at bounding box center [892, 761] width 24 height 27
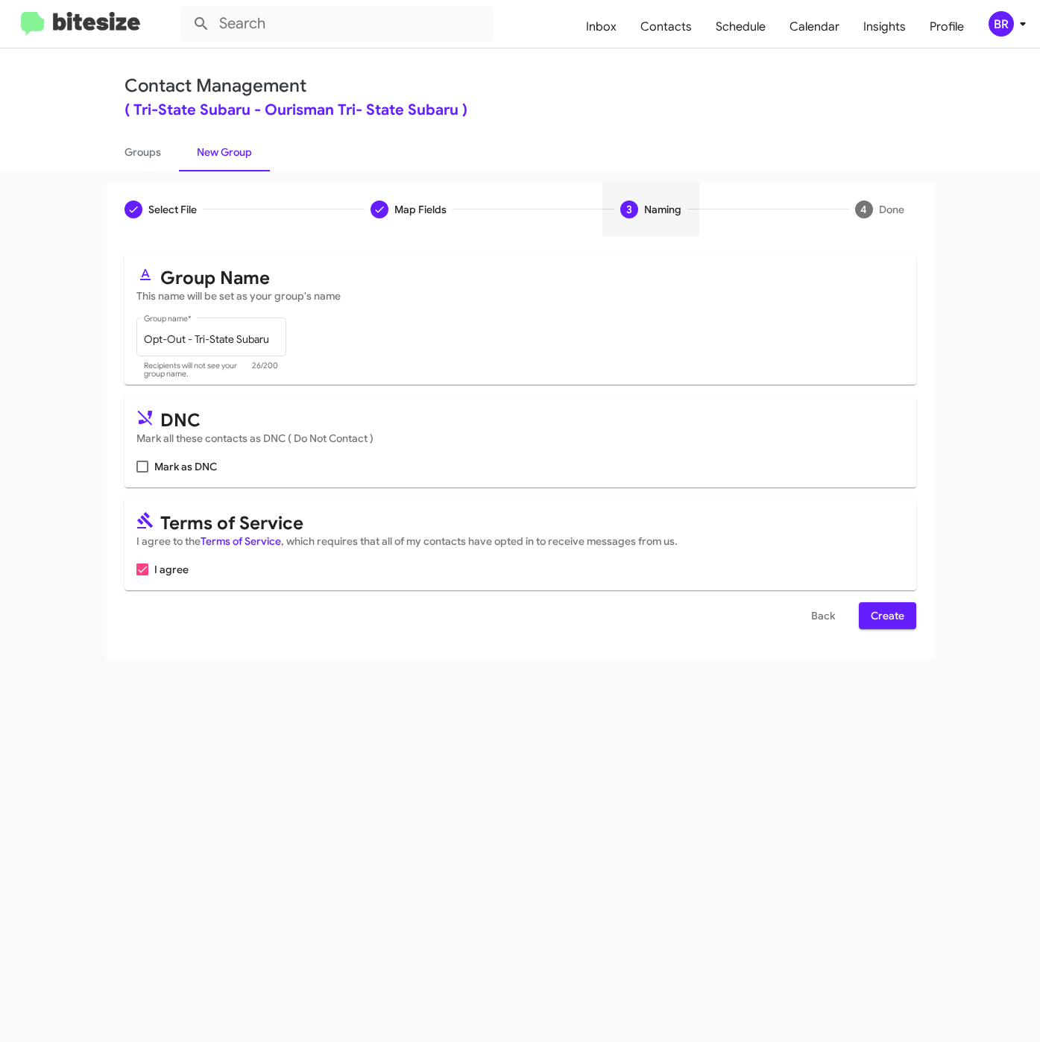
click at [189, 470] on span "Mark as DNC" at bounding box center [185, 467] width 63 height 18
click at [142, 473] on input "Mark as DNC" at bounding box center [142, 473] width 1 height 1
checkbox input "true"
click at [879, 622] on span "Create" at bounding box center [888, 615] width 34 height 27
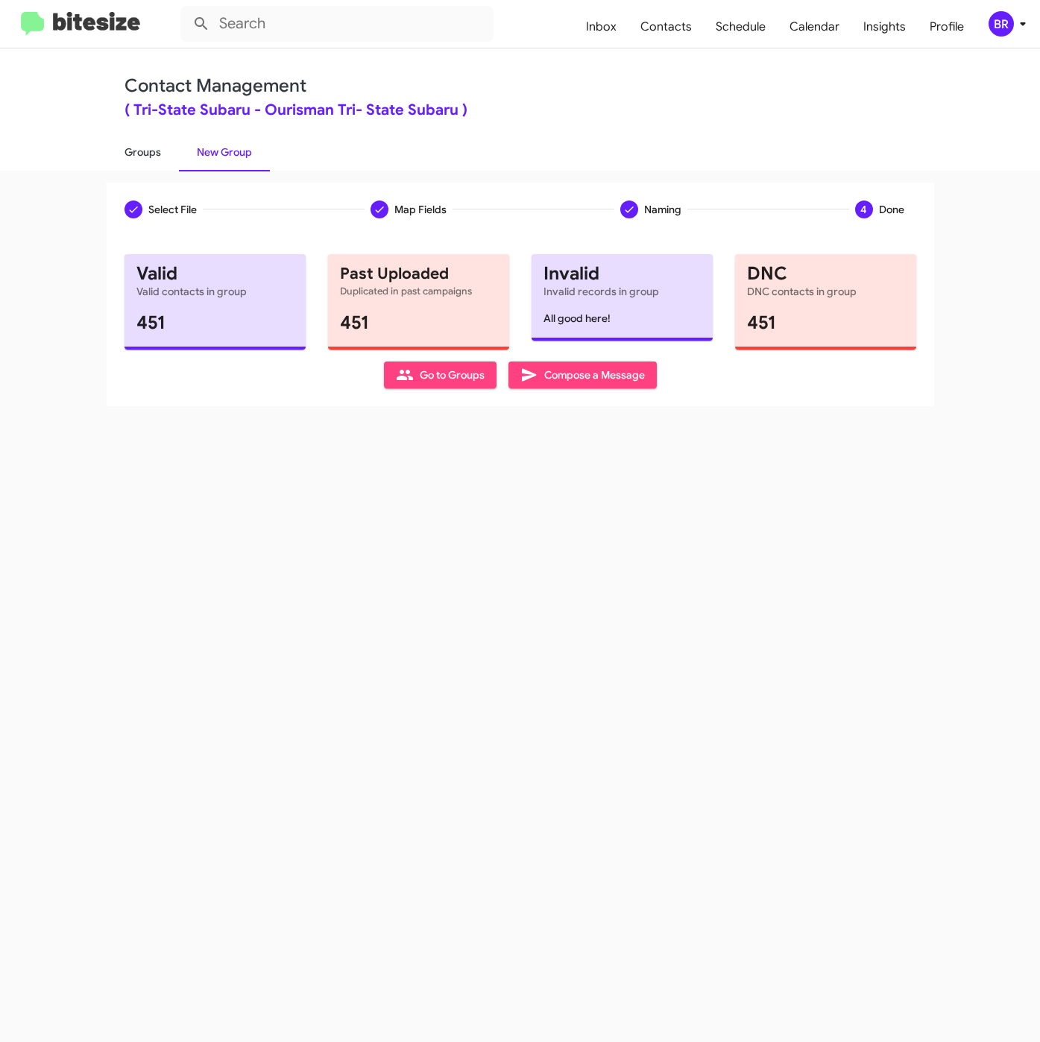
click at [144, 151] on link "Groups" at bounding box center [143, 152] width 72 height 39
type input "in:groups"
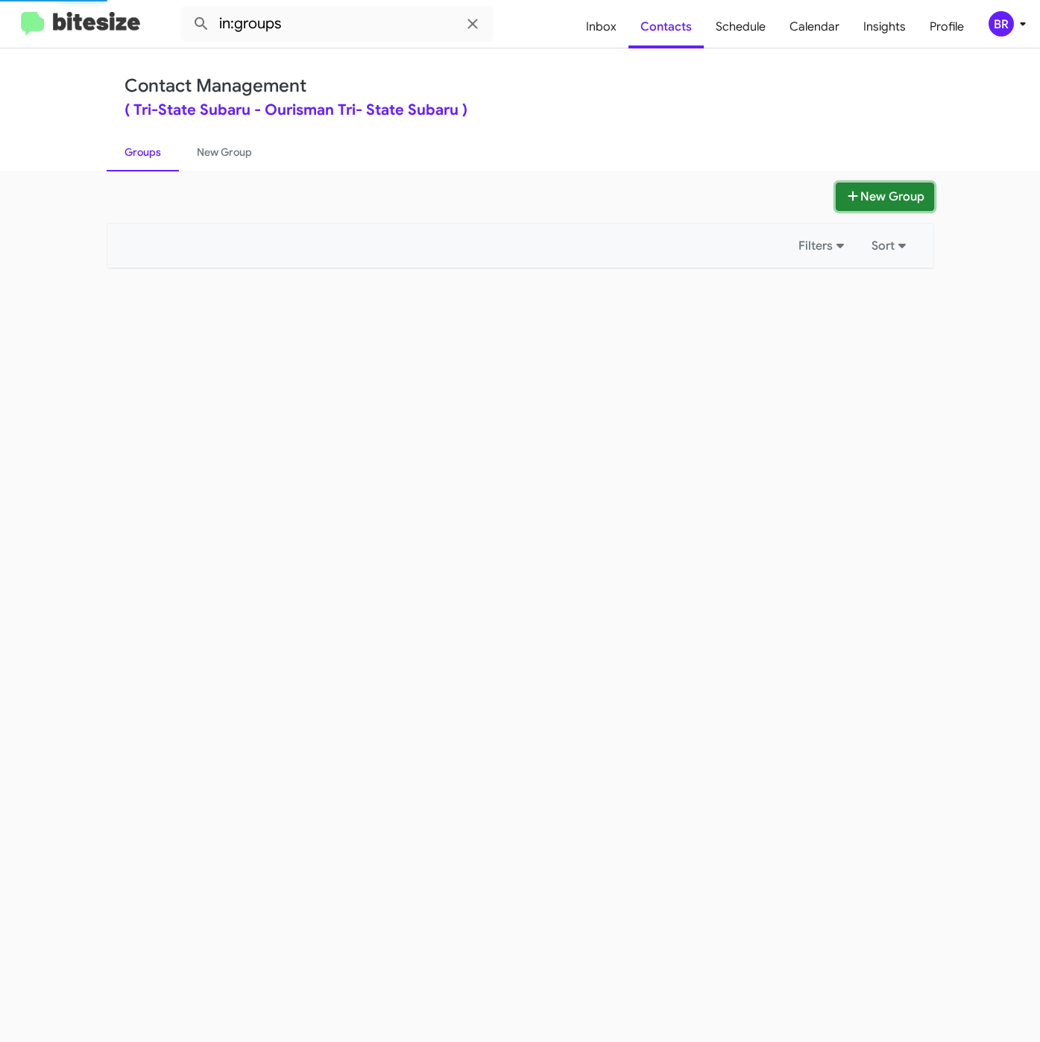
click at [874, 198] on button "New Group" at bounding box center [884, 197] width 98 height 28
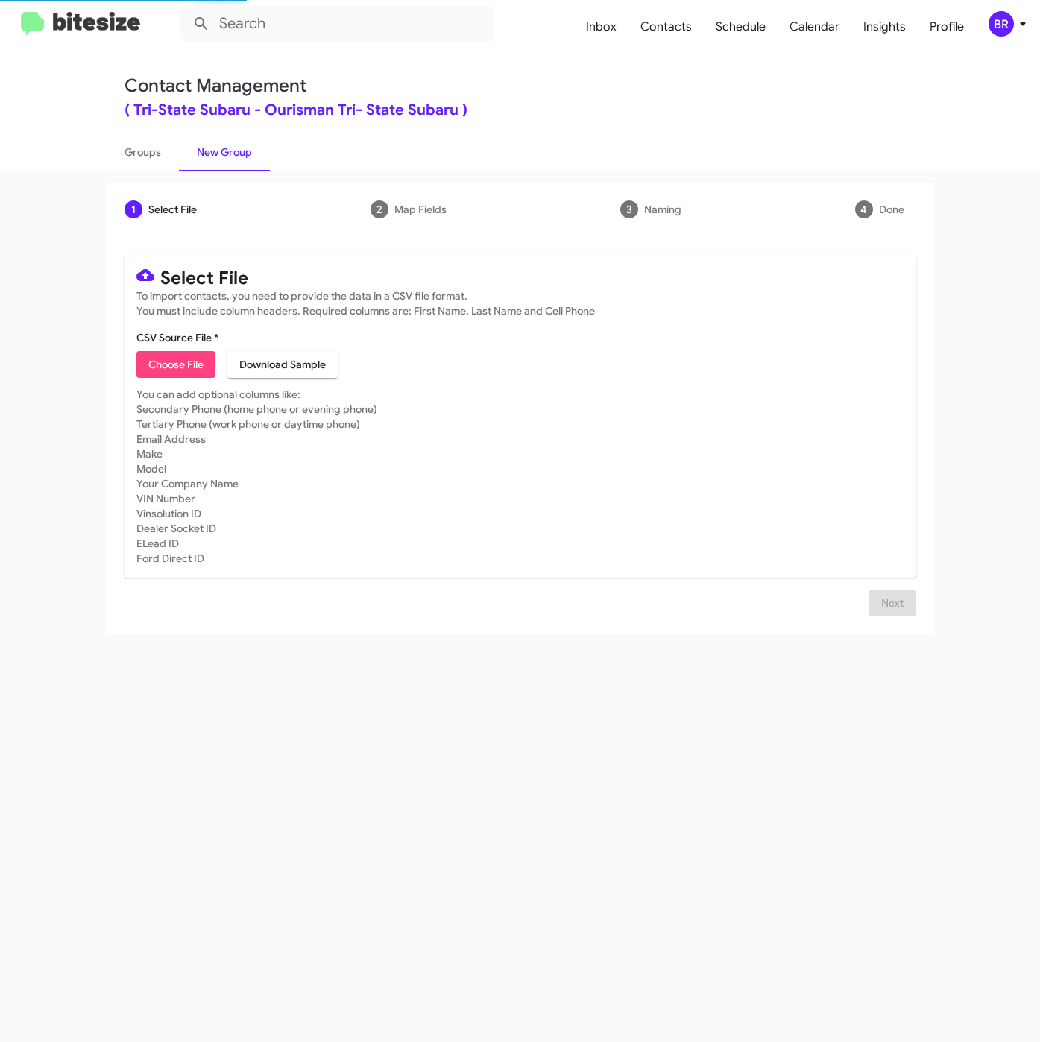
click at [188, 358] on span "Choose File" at bounding box center [175, 364] width 55 height 27
type input "TriStateSubaru_LaborDay__ALL_[DATE]"
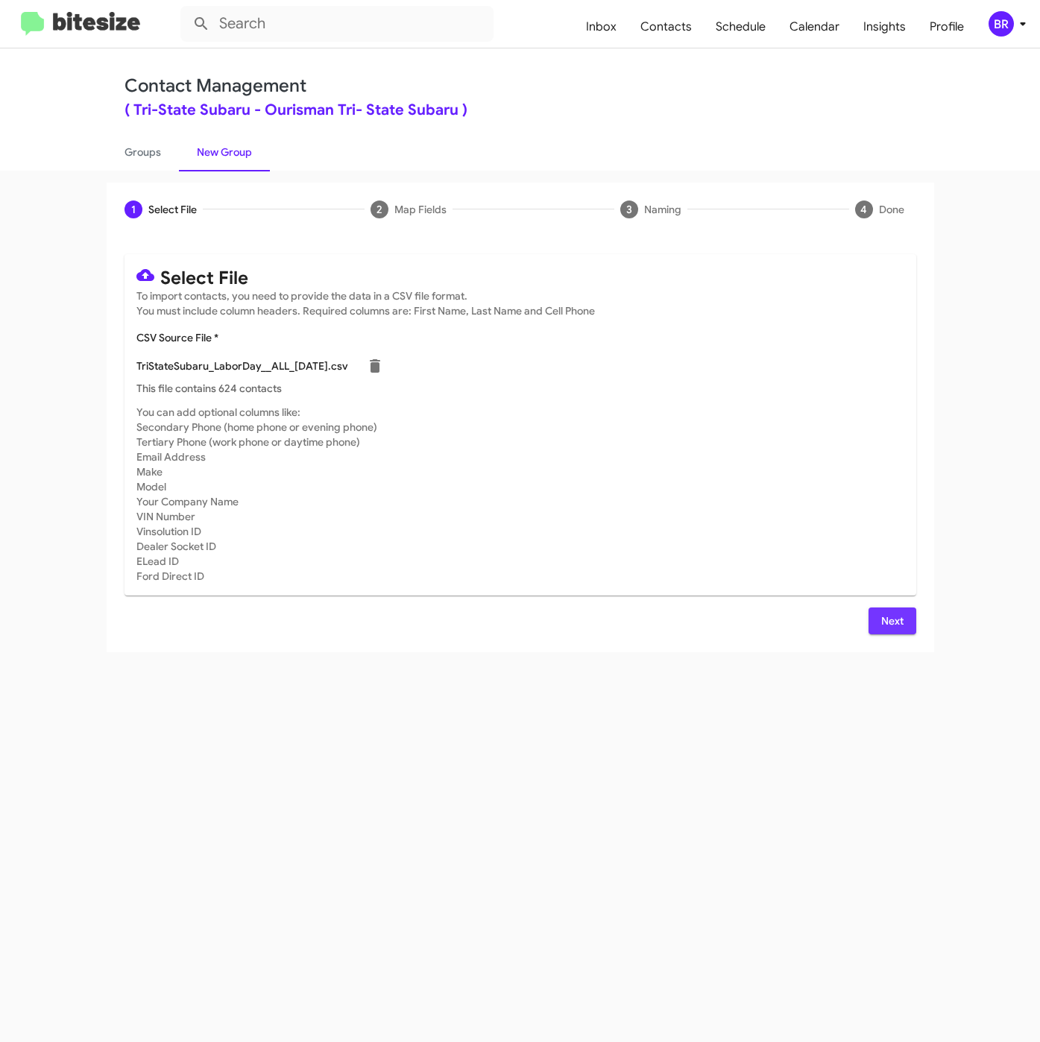
click at [901, 619] on span "Next" at bounding box center [892, 620] width 24 height 27
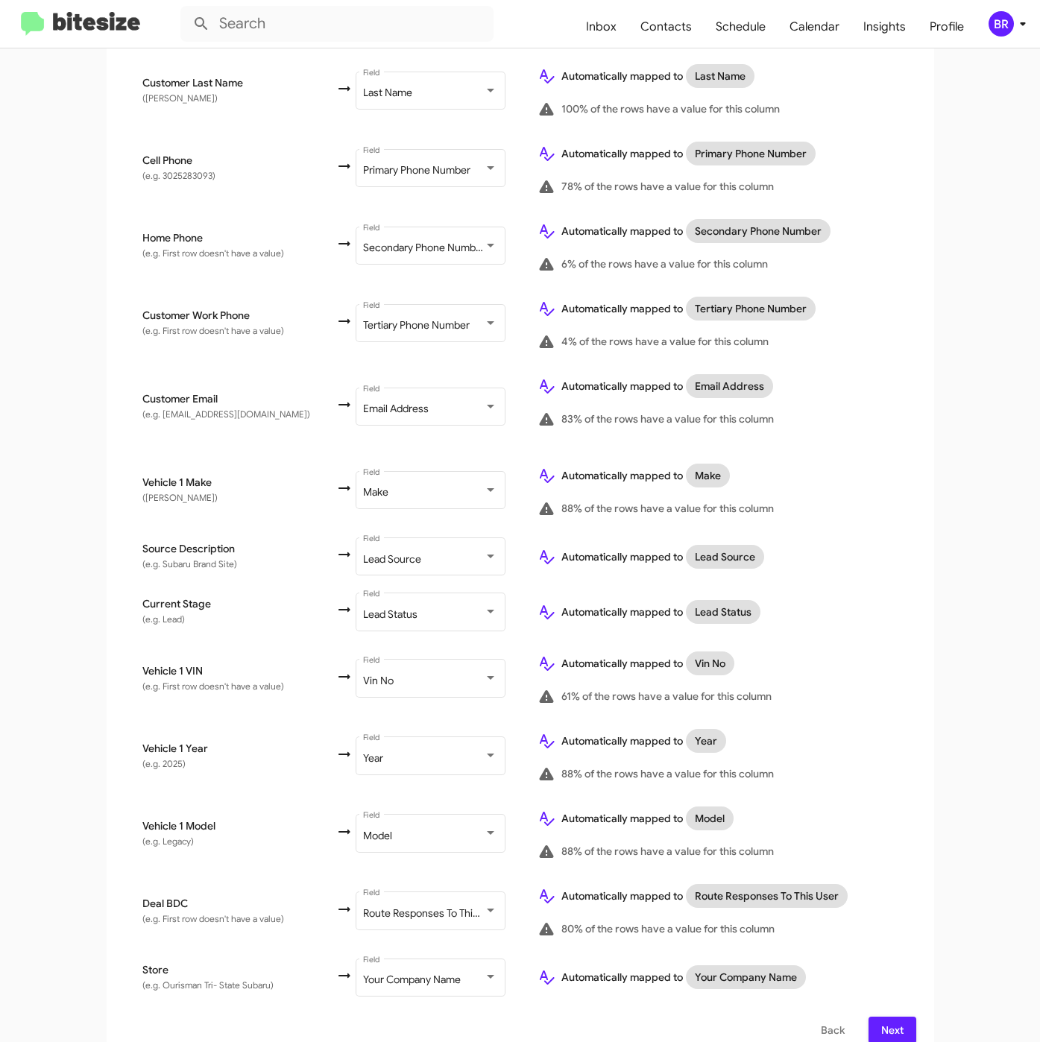
scroll to position [376, 0]
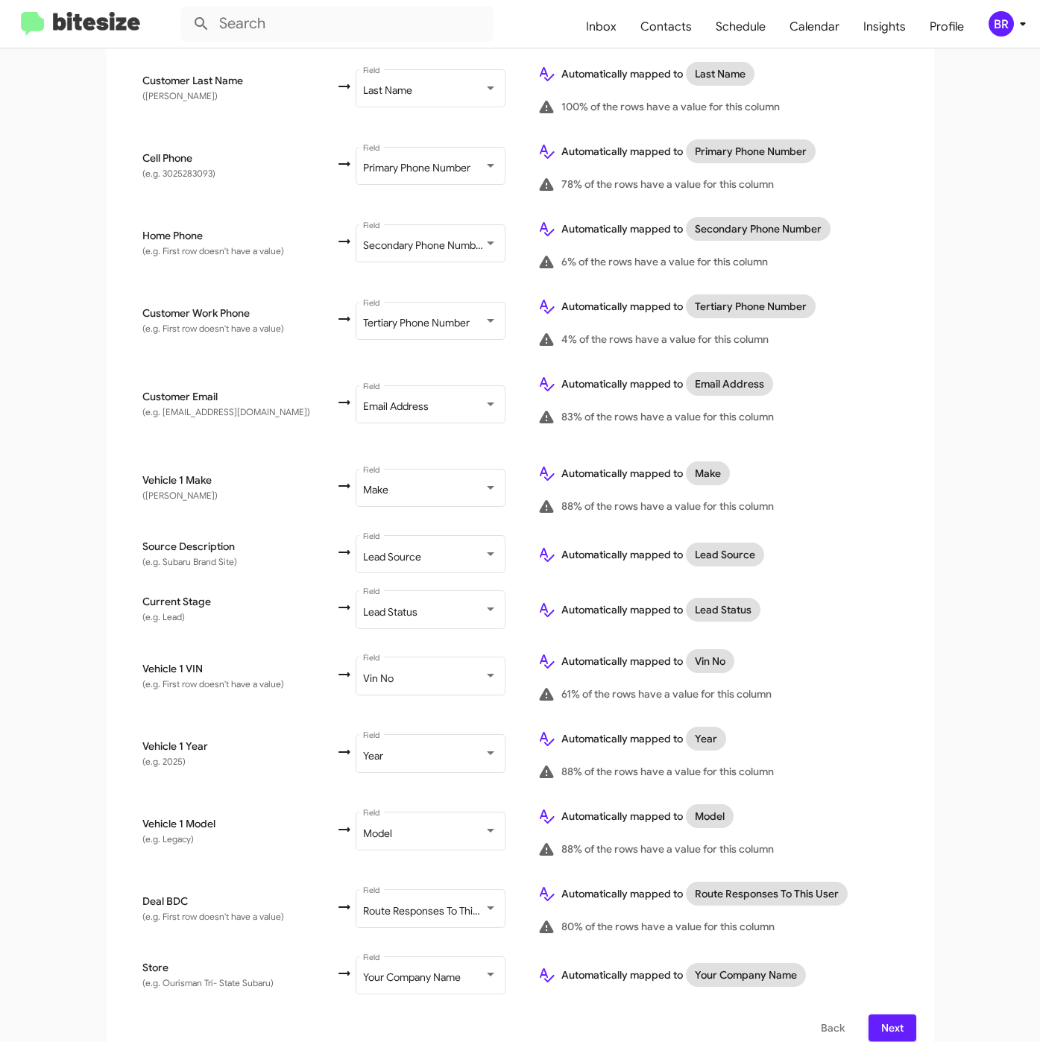
click at [880, 1014] on span "Next" at bounding box center [892, 1027] width 24 height 27
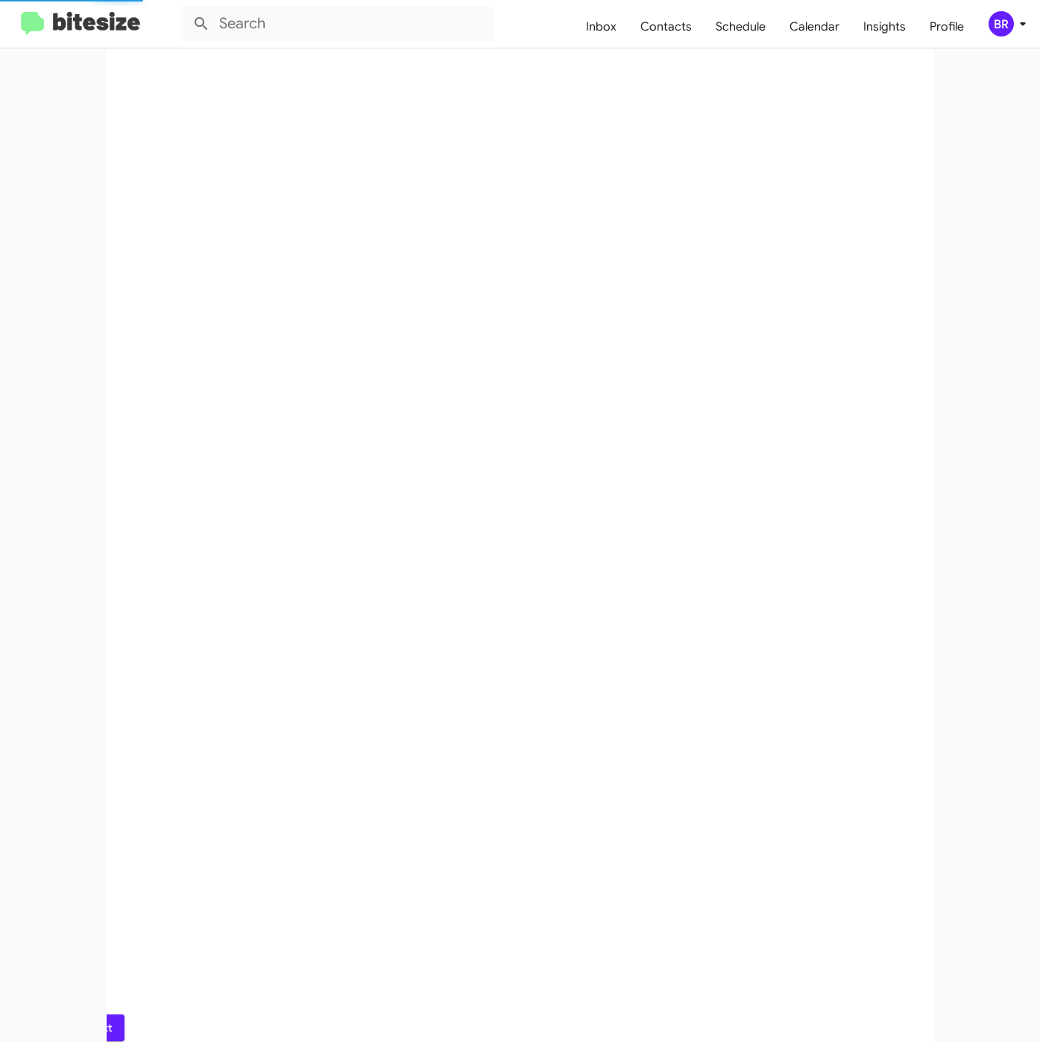
scroll to position [0, 0]
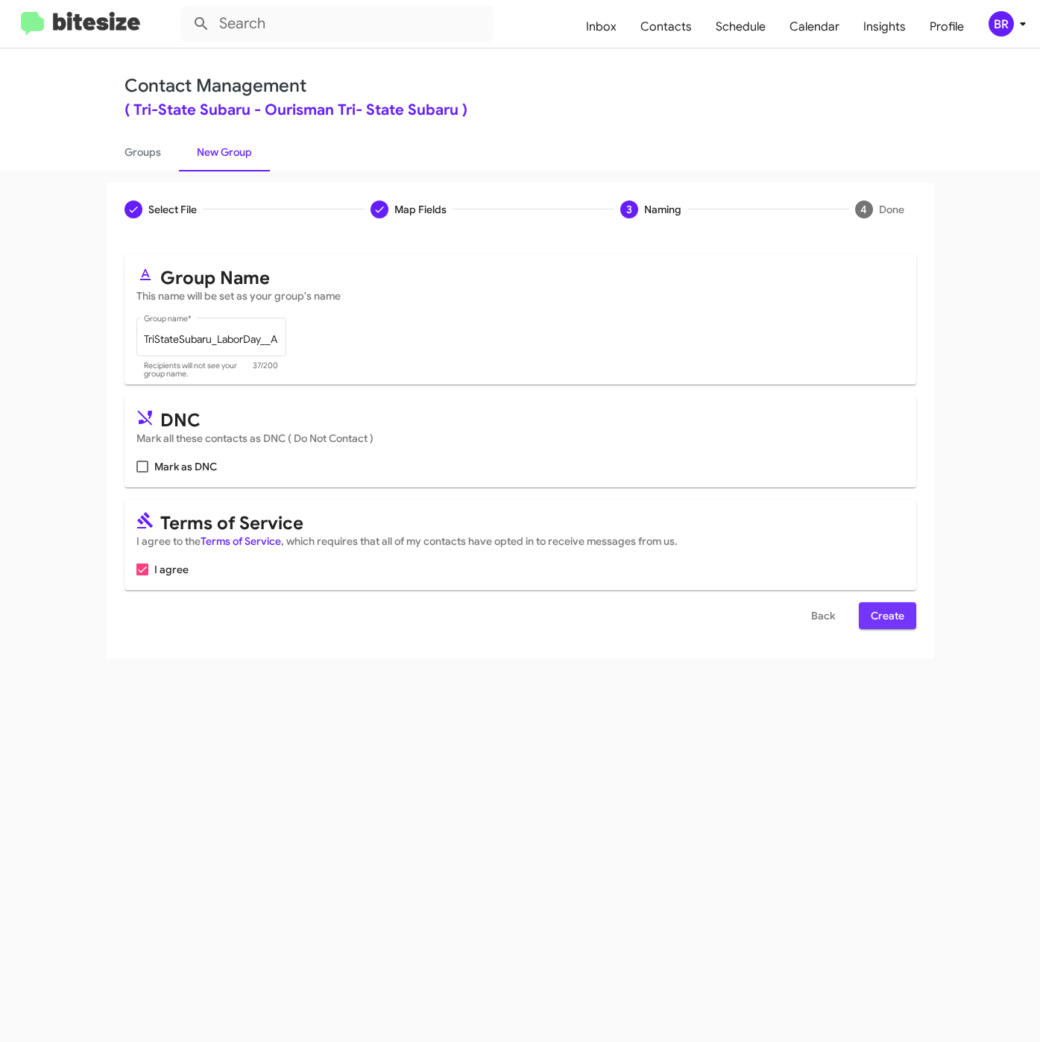
click at [876, 617] on span "Create" at bounding box center [888, 615] width 34 height 27
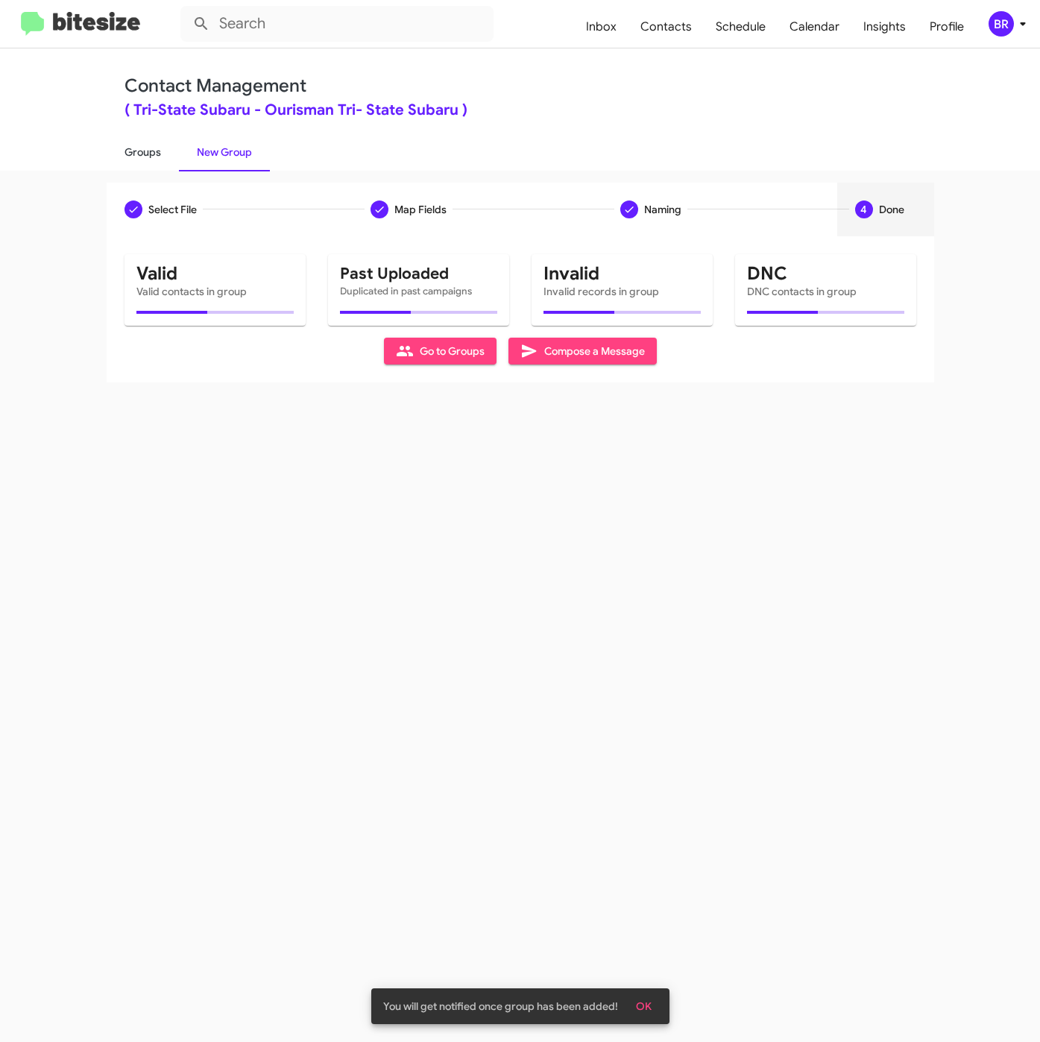
click at [141, 162] on link "Groups" at bounding box center [143, 152] width 72 height 39
type input "in:groups"
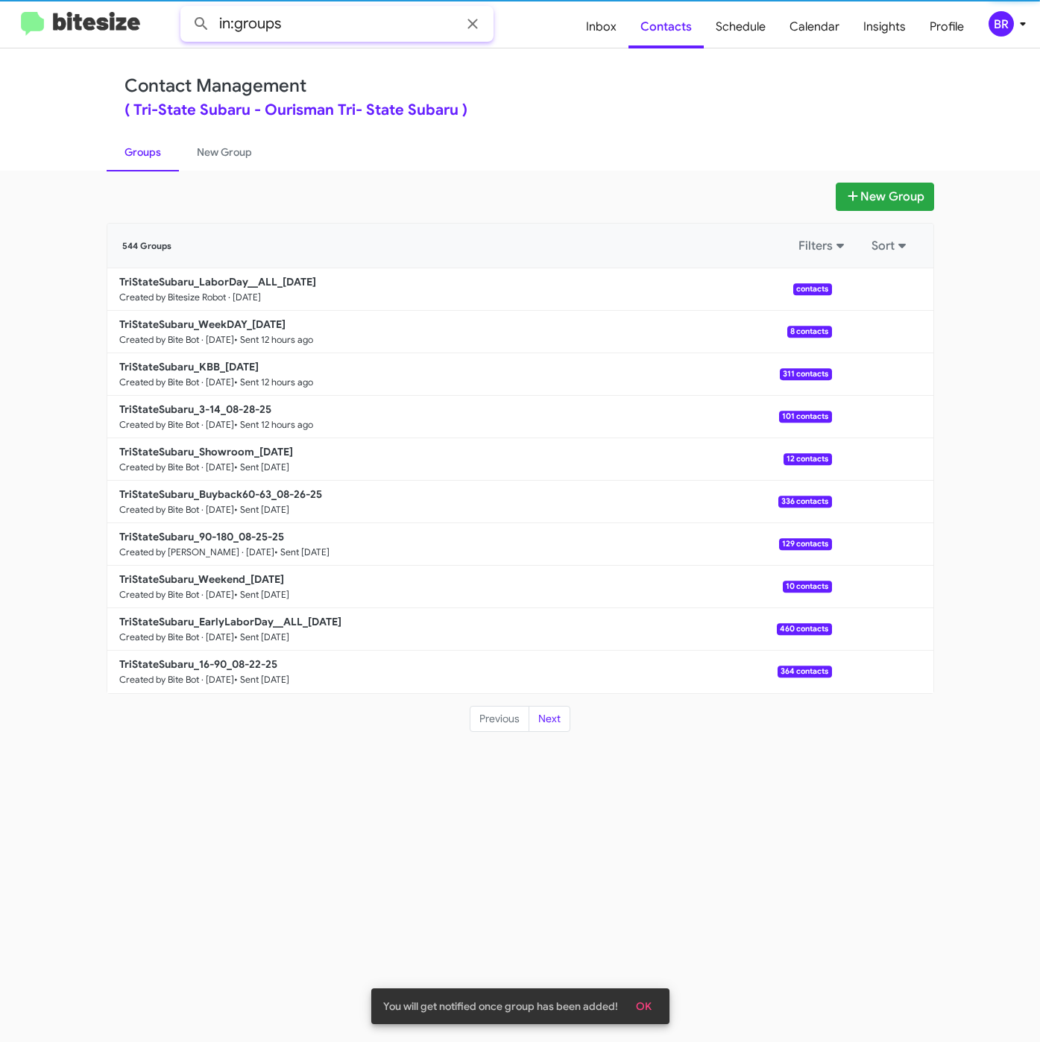
click at [338, 12] on input "in:groups" at bounding box center [336, 24] width 313 height 36
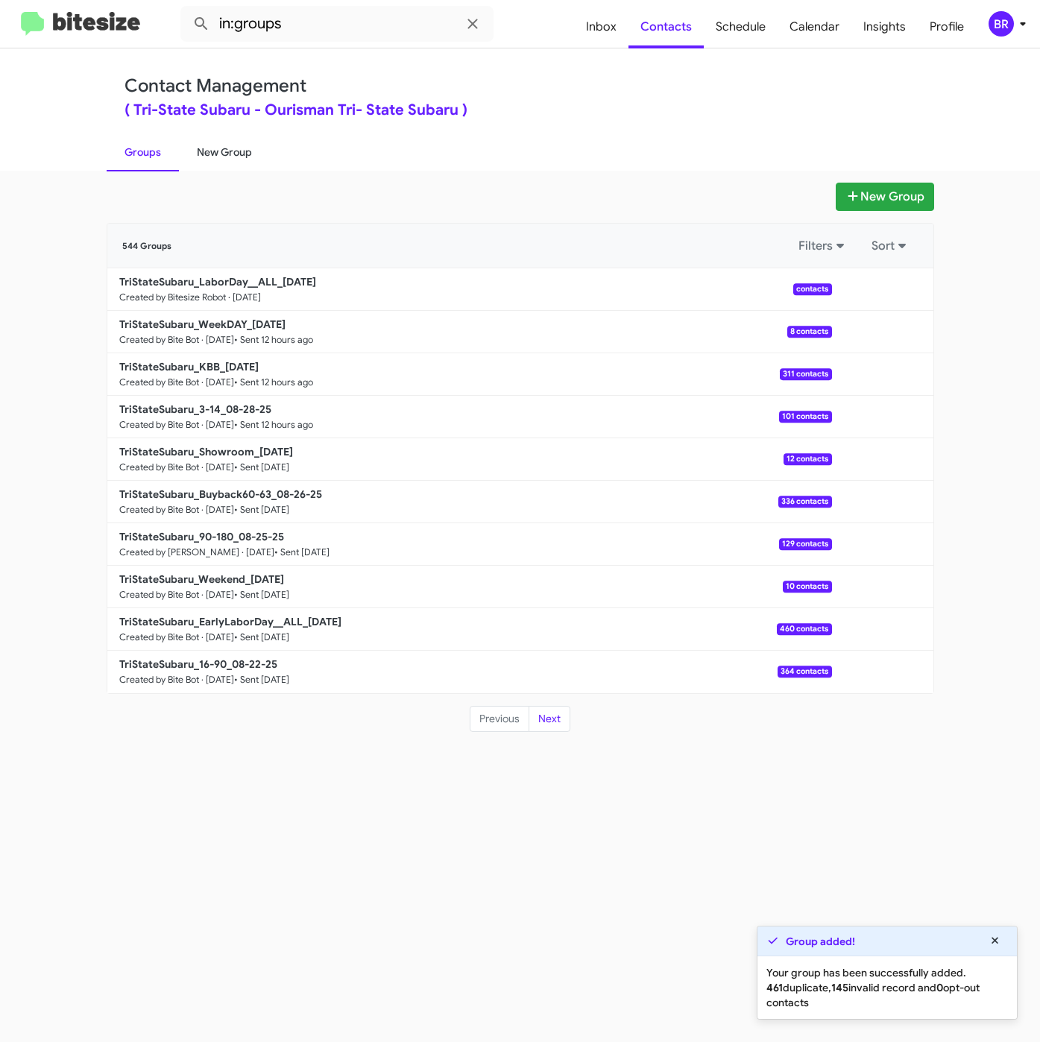
click at [241, 161] on link "New Group" at bounding box center [224, 152] width 91 height 39
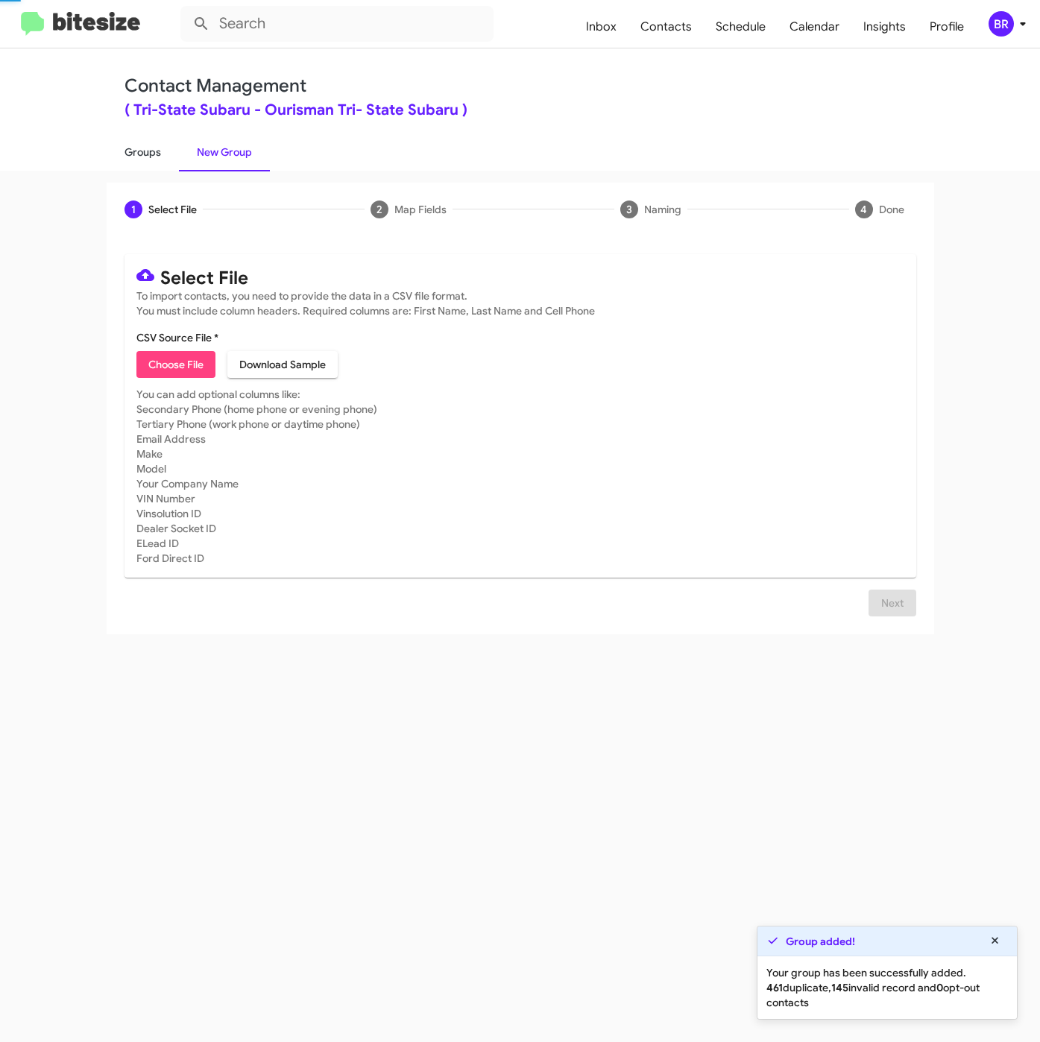
click at [142, 146] on link "Groups" at bounding box center [143, 152] width 72 height 39
type input "in:groups"
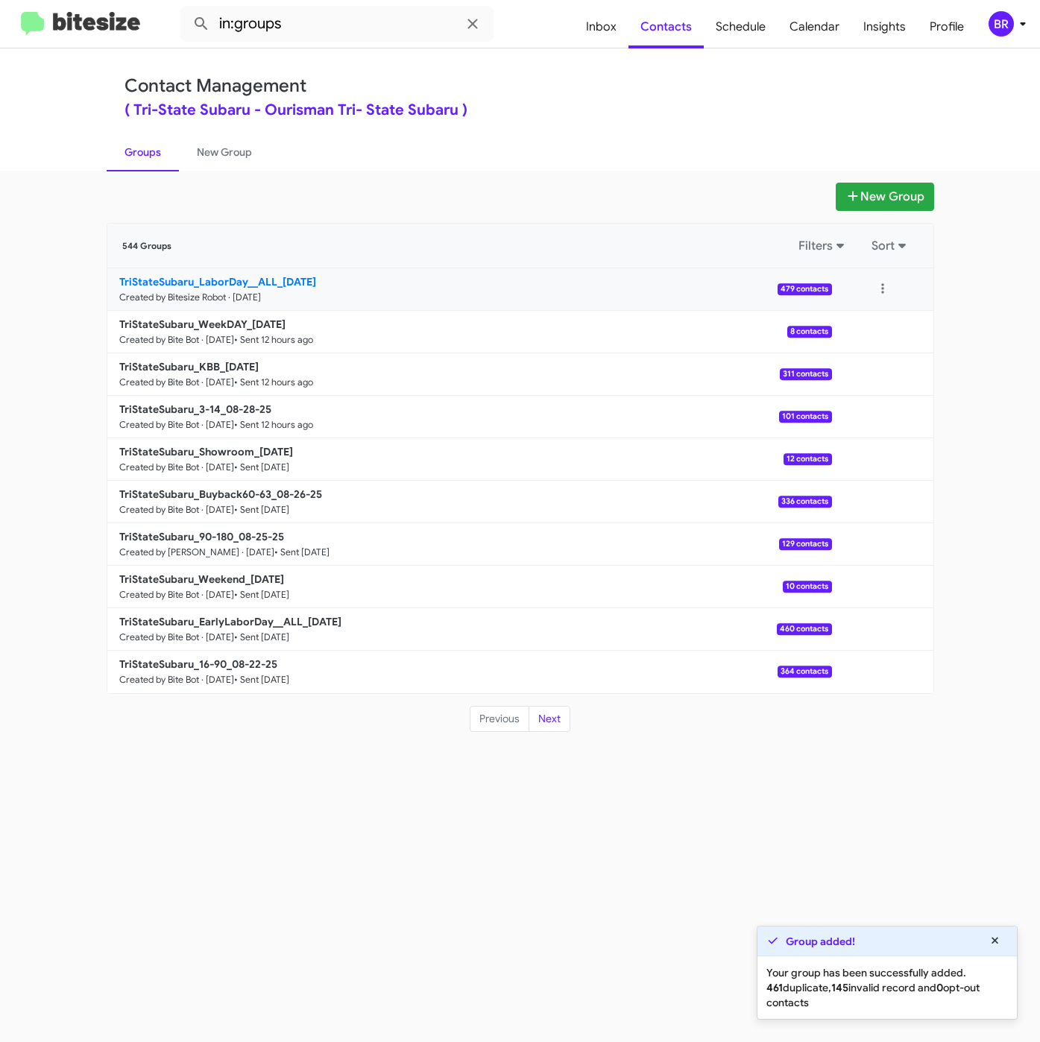
click at [183, 289] on link "TriStateSubaru_LaborDay__ALL_[DATE] Created by Bitesize Robot · [DATE] 479 cont…" at bounding box center [469, 289] width 724 height 42
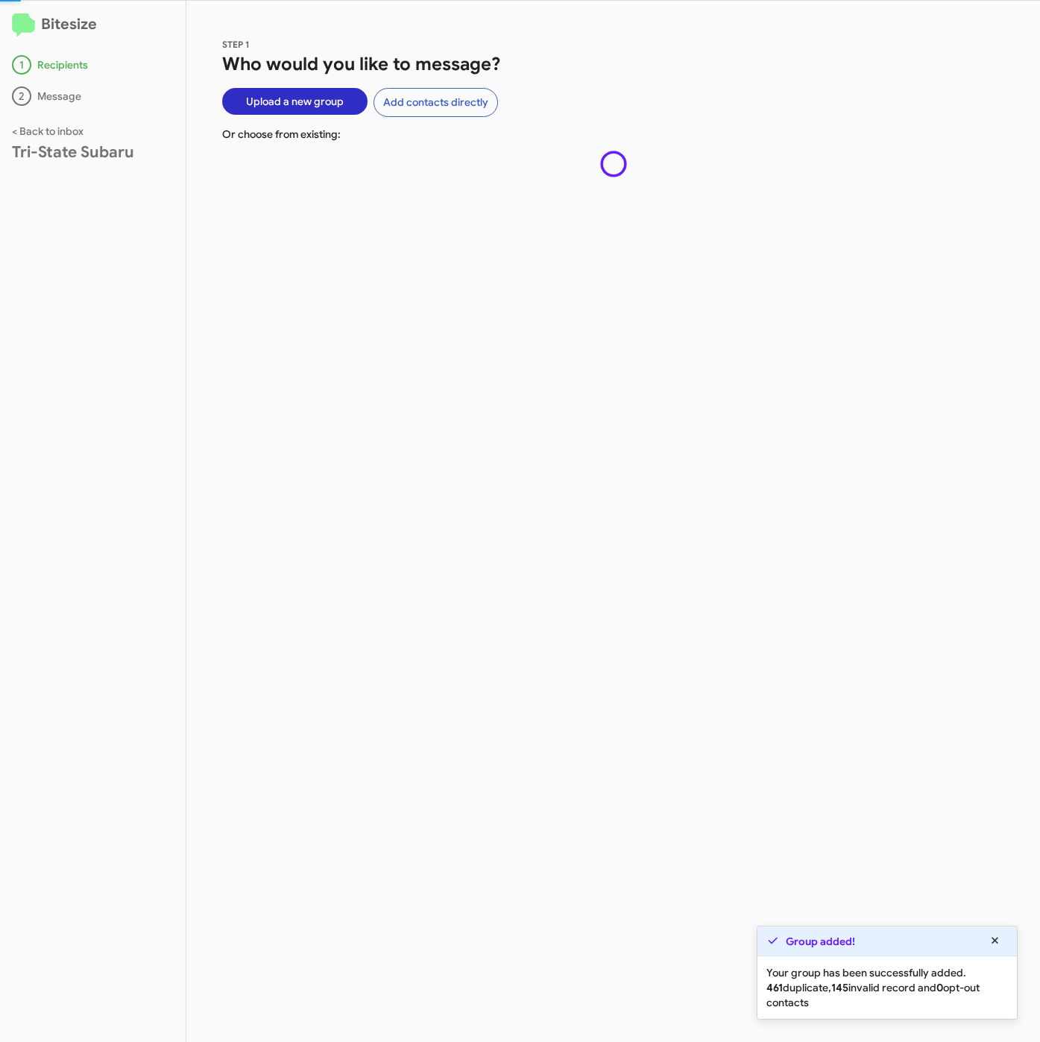
click at [282, 287] on div "STEP 1 Who would you like to message? Upload a new group Add contacts directly …" at bounding box center [612, 521] width 853 height 1041
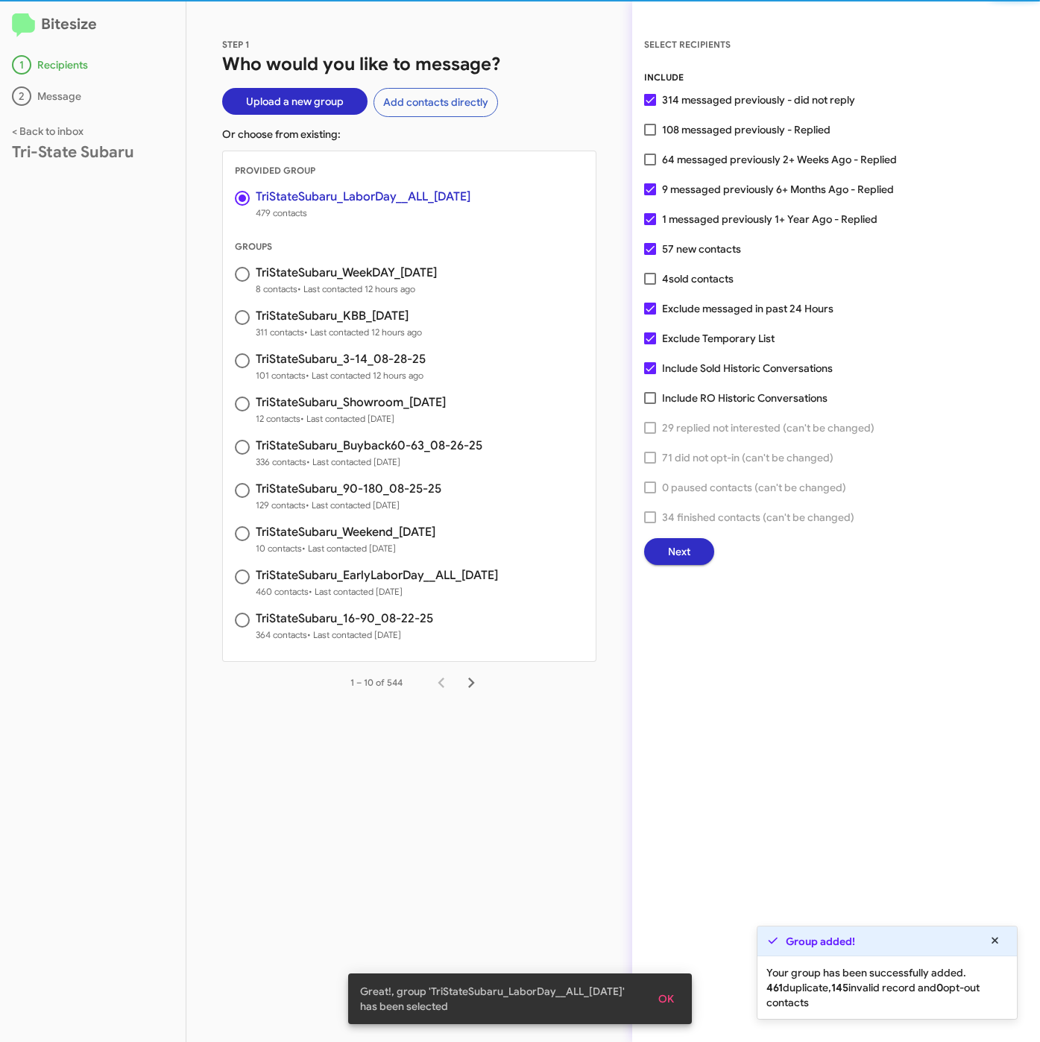
click at [736, 130] on span "108 messaged previously - Replied" at bounding box center [746, 130] width 168 height 18
click at [650, 136] on input "108 messaged previously - Replied" at bounding box center [649, 136] width 1 height 1
checkbox input "true"
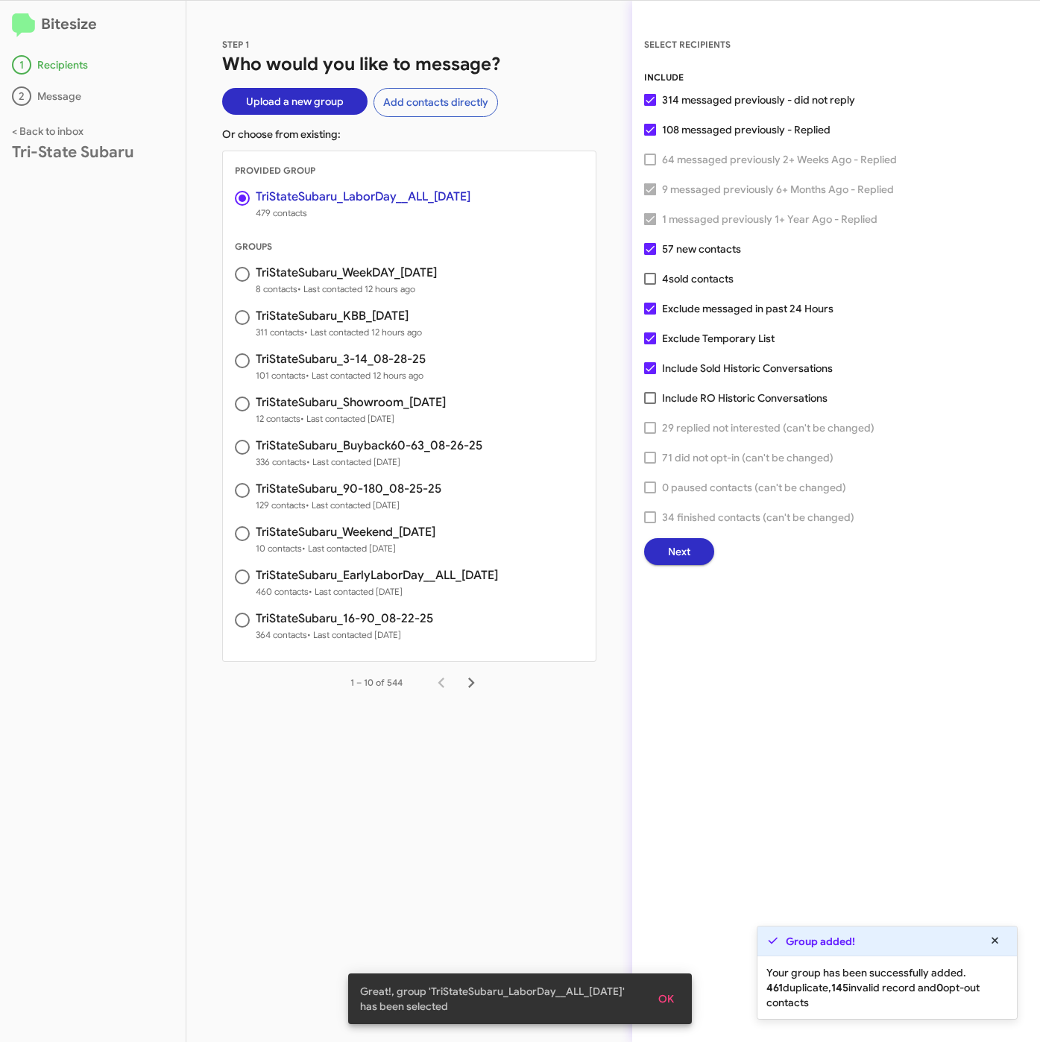
click at [685, 552] on span "Next" at bounding box center [679, 551] width 22 height 27
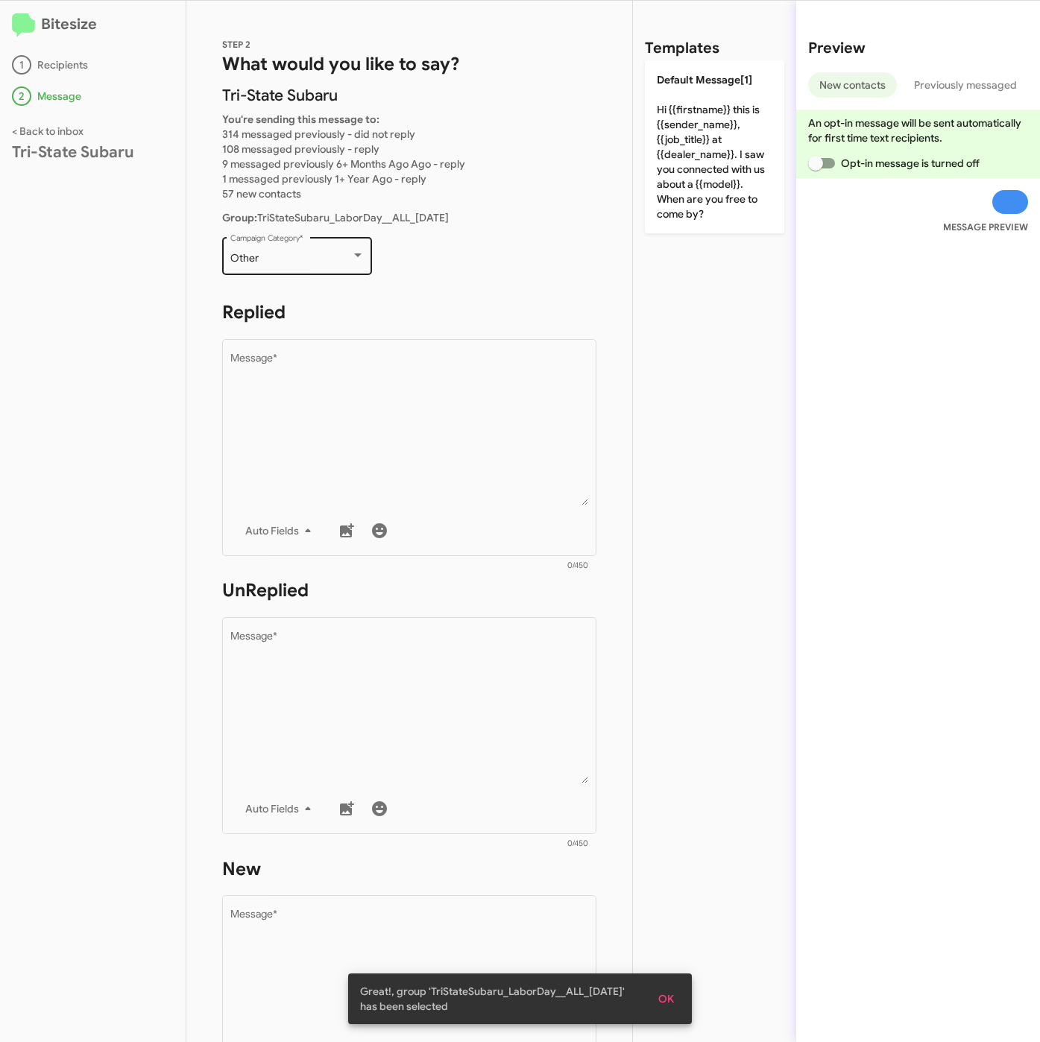
click at [284, 255] on div "Other" at bounding box center [290, 259] width 121 height 12
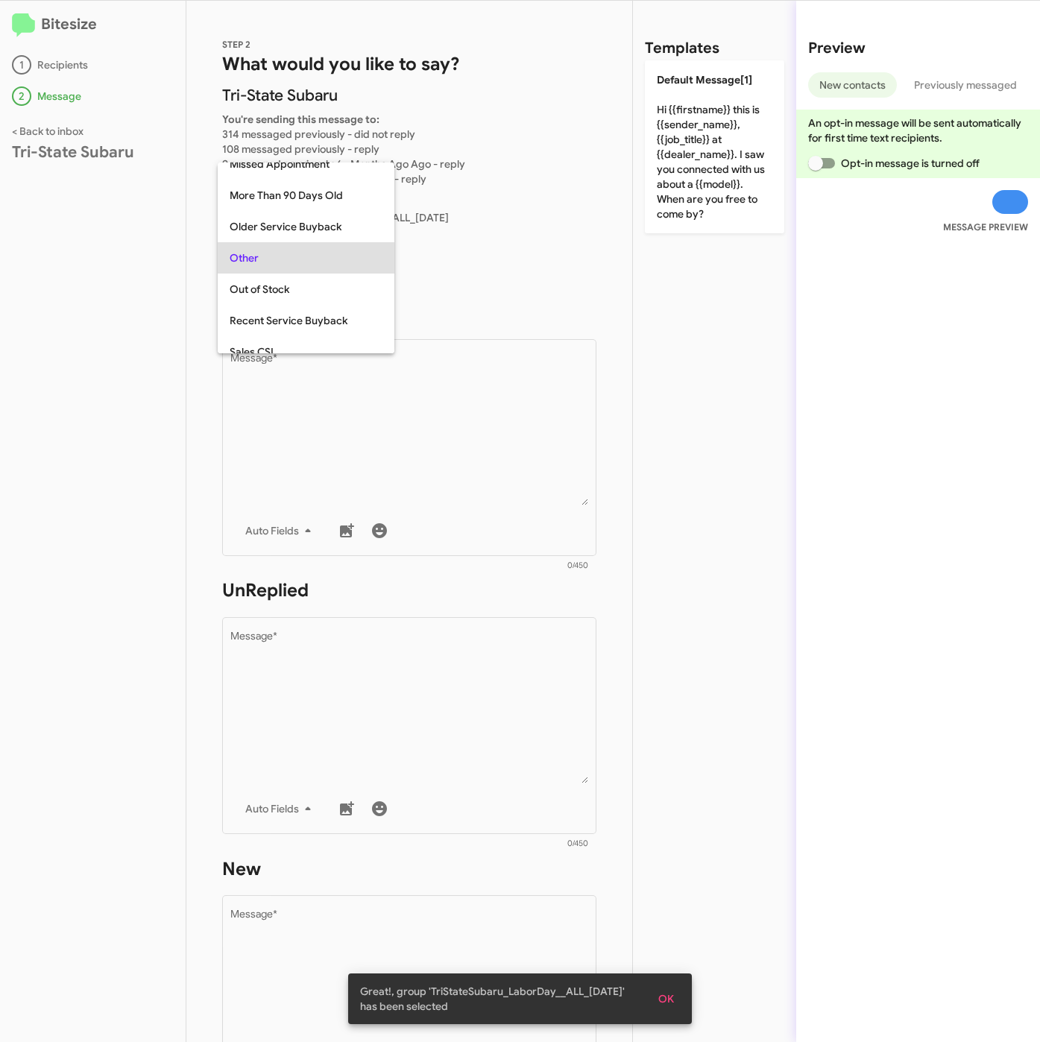
scroll to position [466, 0]
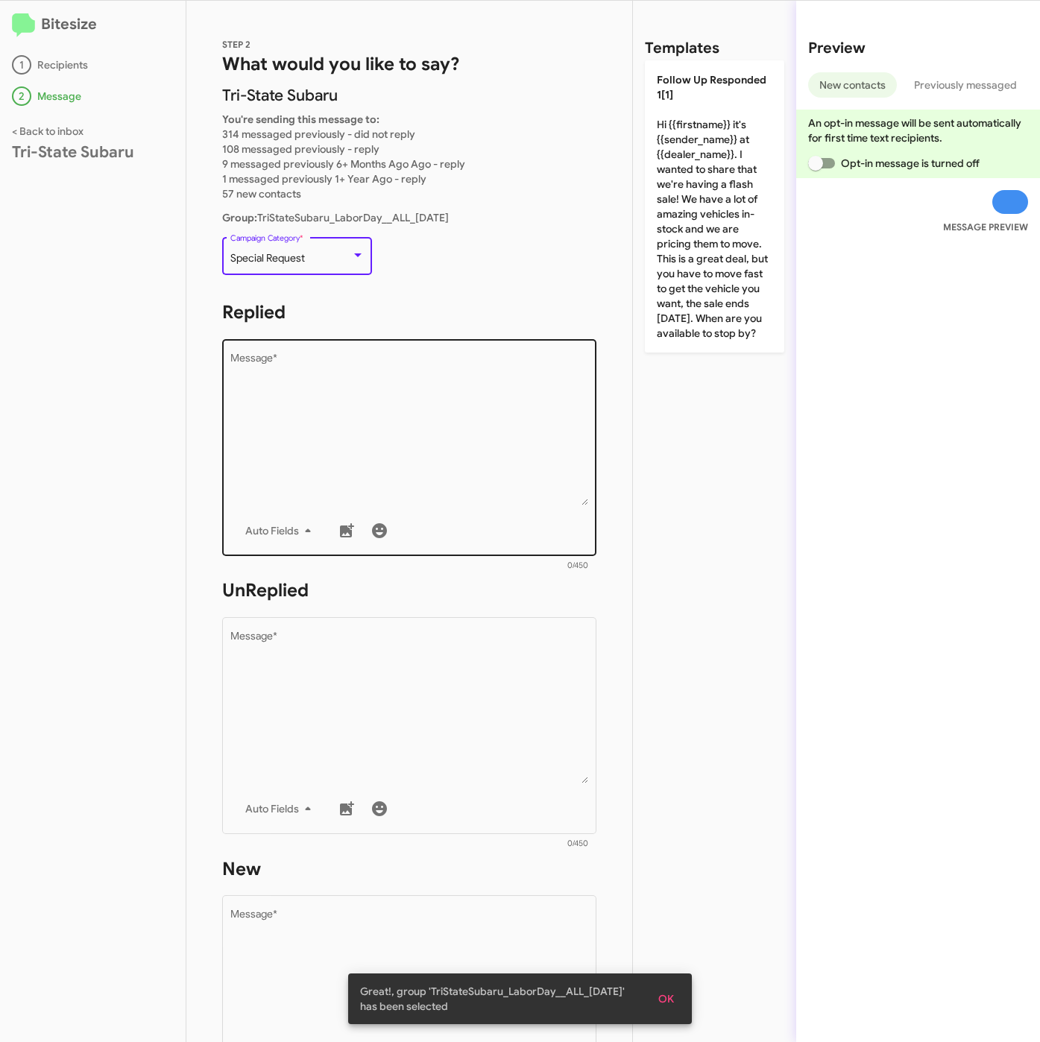
click at [459, 437] on textarea "Message *" at bounding box center [409, 429] width 358 height 152
paste textarea ""Hi {{firstname}} it's {{sender_name}} at {{dealer_name}}. Our [DATE] weekend s…"
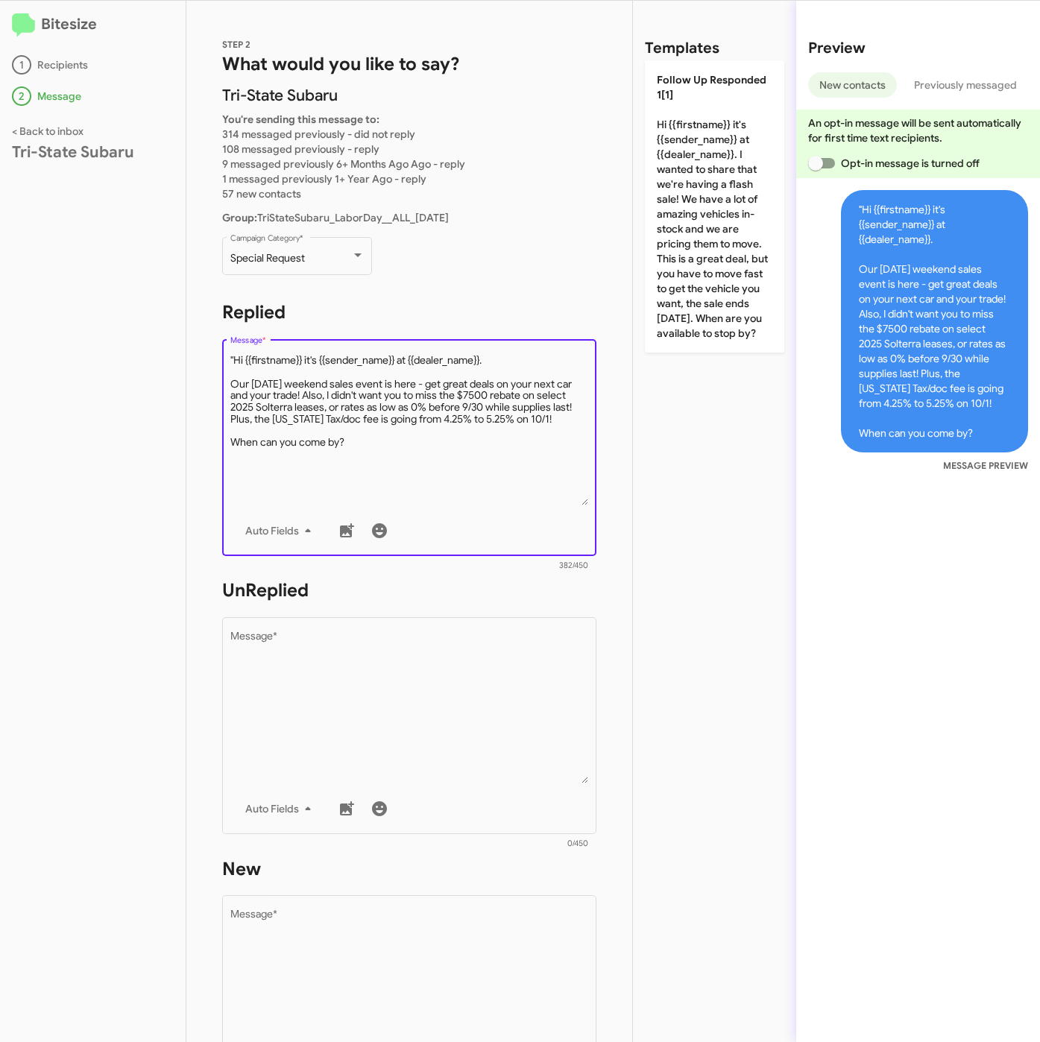
click at [237, 356] on textarea "Message *" at bounding box center [409, 429] width 358 height 152
click at [233, 356] on textarea "Message *" at bounding box center [409, 429] width 358 height 152
type textarea "Hi {{firstname}} it's {{sender_name}} at {{dealer_name}}. Our [DATE] weekend sa…"
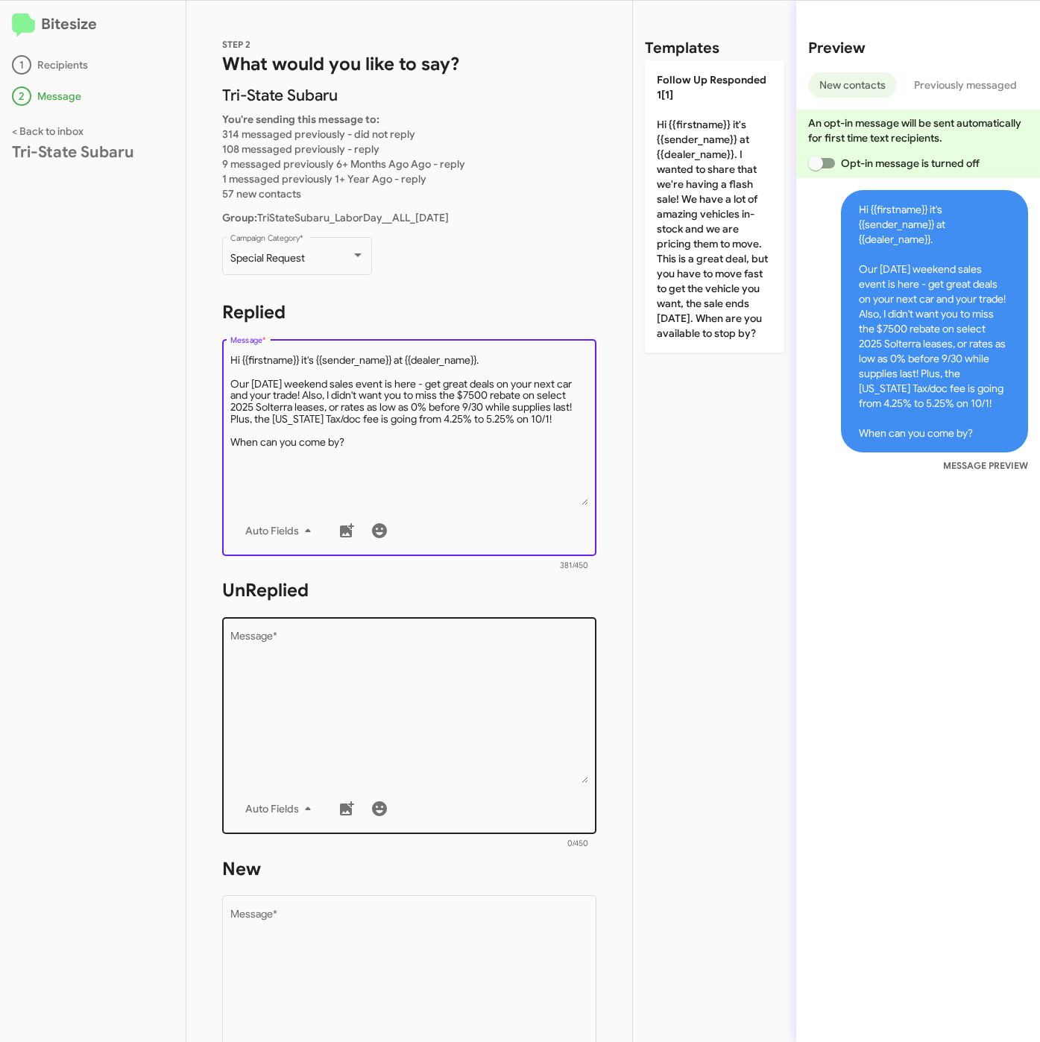
click at [289, 787] on div "Drop image here to insert Auto Fields Message *" at bounding box center [409, 724] width 358 height 220
paste textarea ""Hi {{firstname}} it's {{sender_name}}, {{job_title}} at {{dealer_name}}. Thank…"
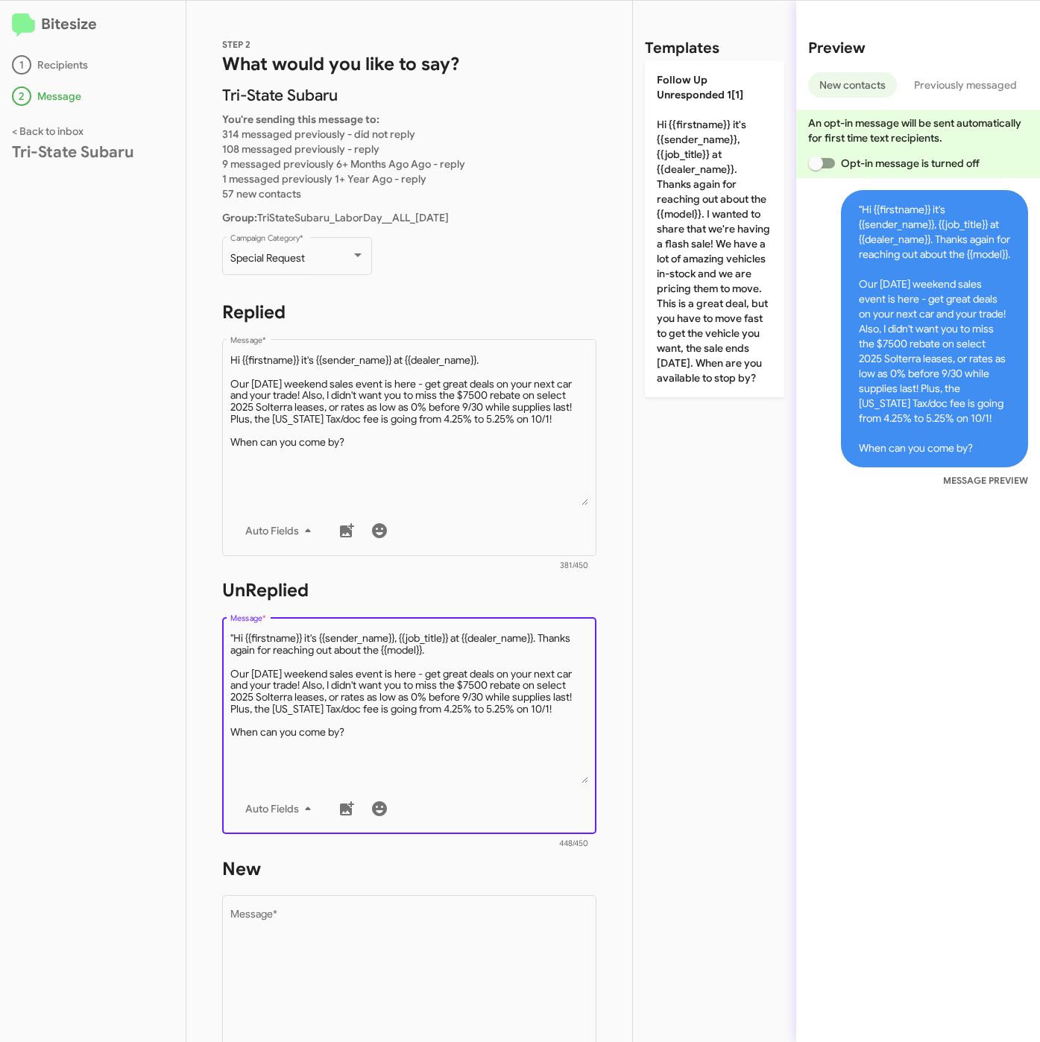
click at [236, 635] on textarea "Message *" at bounding box center [409, 707] width 358 height 152
type textarea "Hi {{firstname}} it's {{sender_name}}, {{job_title}} at {{dealer_name}}. Thanks…"
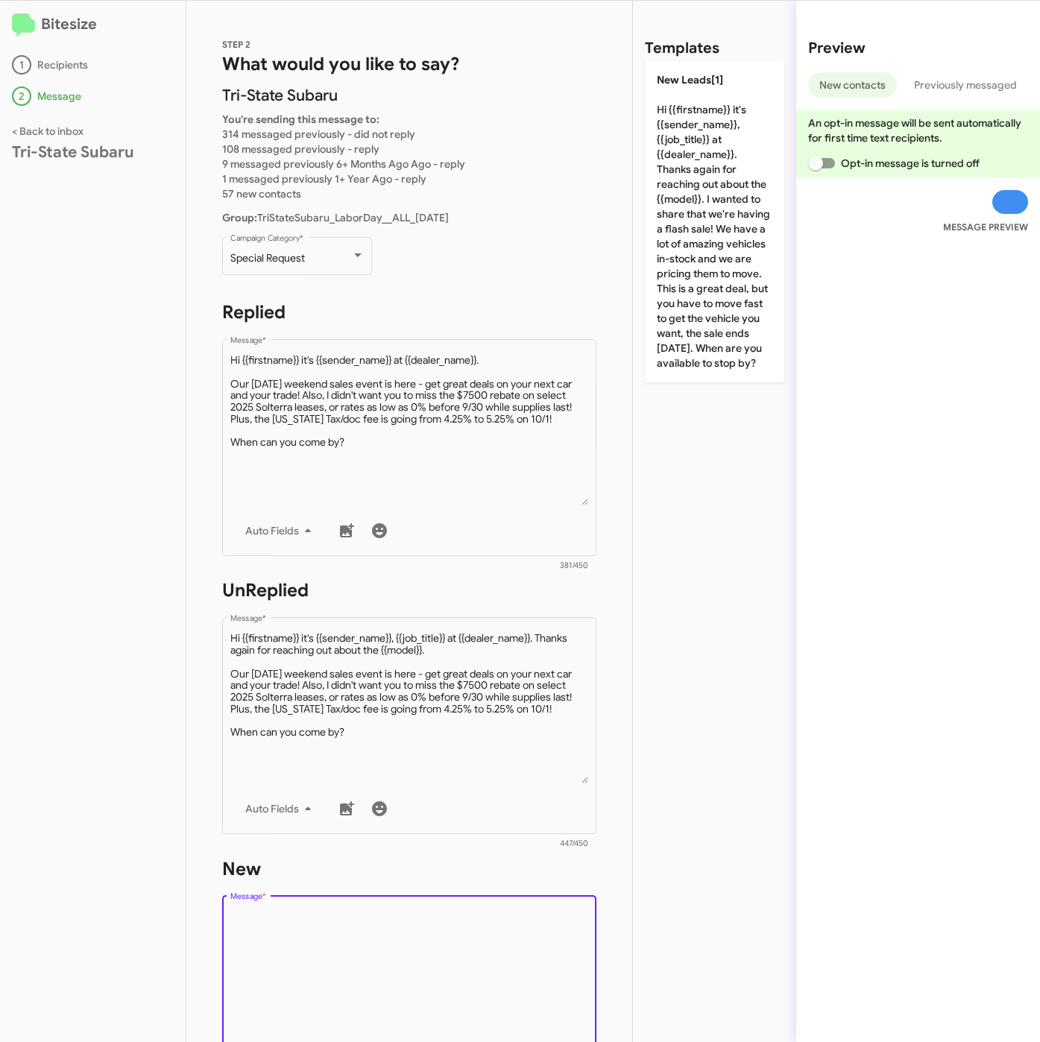
click at [363, 930] on textarea "Message *" at bounding box center [409, 986] width 358 height 152
paste textarea ""Hi {{firstname}} it's {{sender_name}}, {{job_title}} at {{dealer_name}}. Thank…"
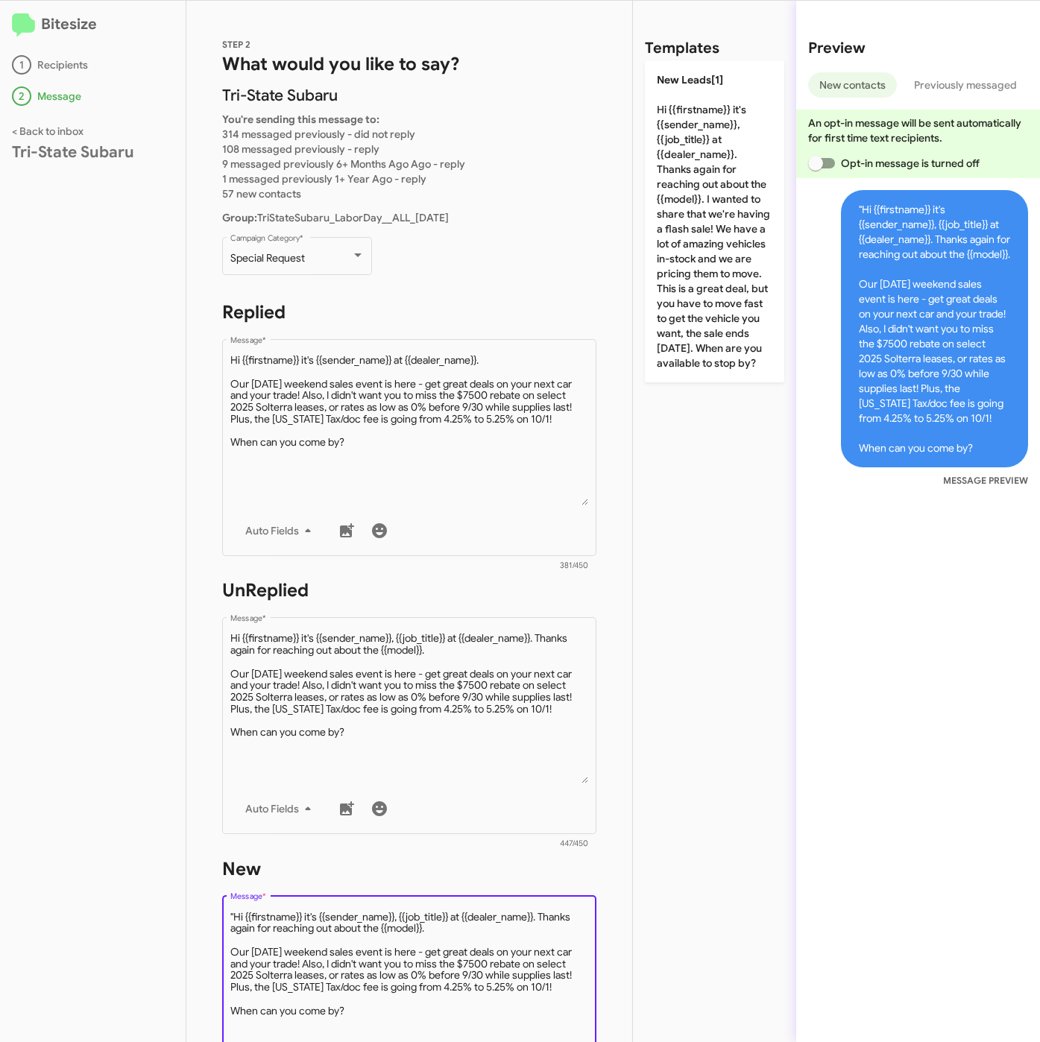
click at [233, 910] on textarea "Message *" at bounding box center [409, 986] width 358 height 152
type textarea "Hi {{firstname}} it's {{sender_name}}, {{job_title}} at {{dealer_name}}. Thanks…"
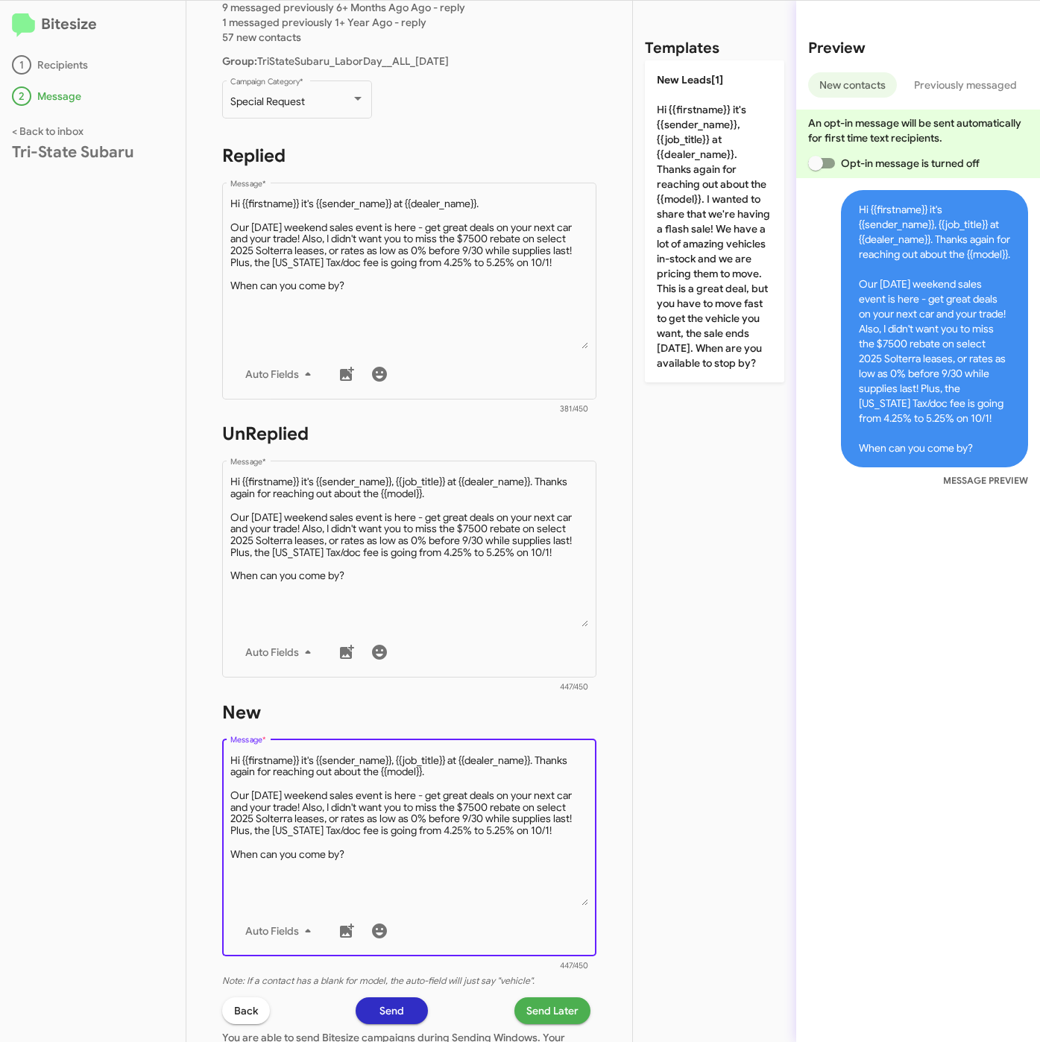
scroll to position [350, 0]
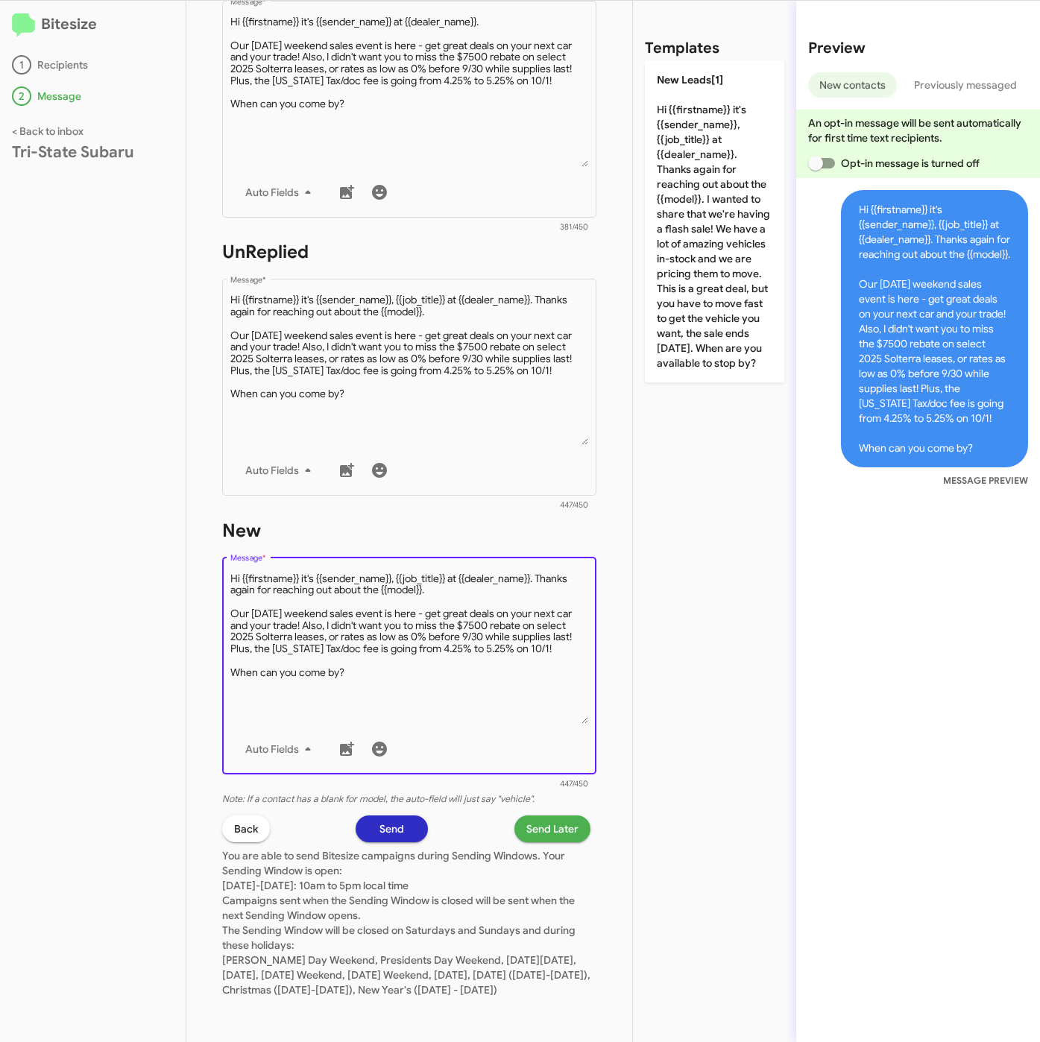
click at [553, 815] on span "Send Later" at bounding box center [552, 828] width 52 height 27
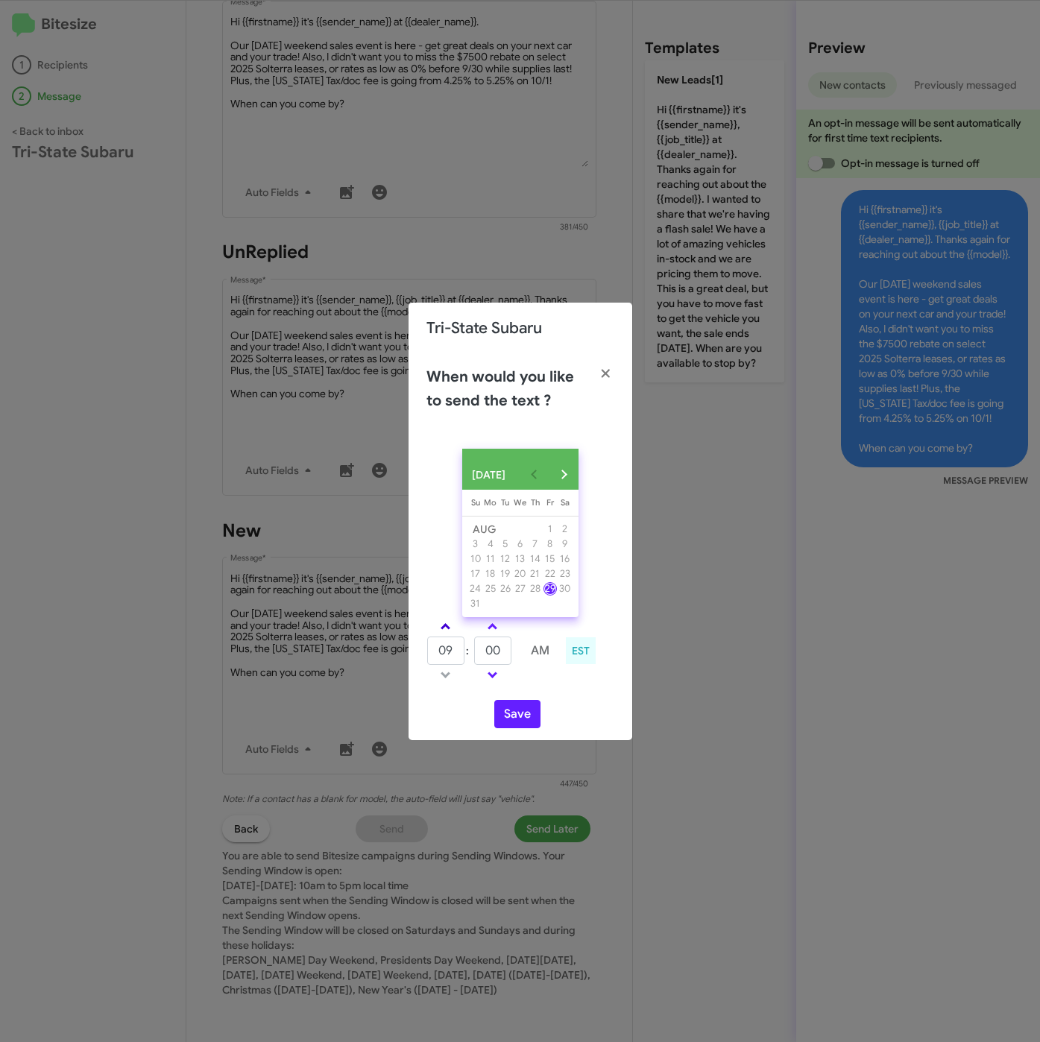
click at [445, 631] on span at bounding box center [445, 628] width 10 height 10
type input "10"
drag, startPoint x: 501, startPoint y: 654, endPoint x: 477, endPoint y: 656, distance: 24.0
click at [477, 656] on input "00" at bounding box center [492, 650] width 37 height 28
type input "32"
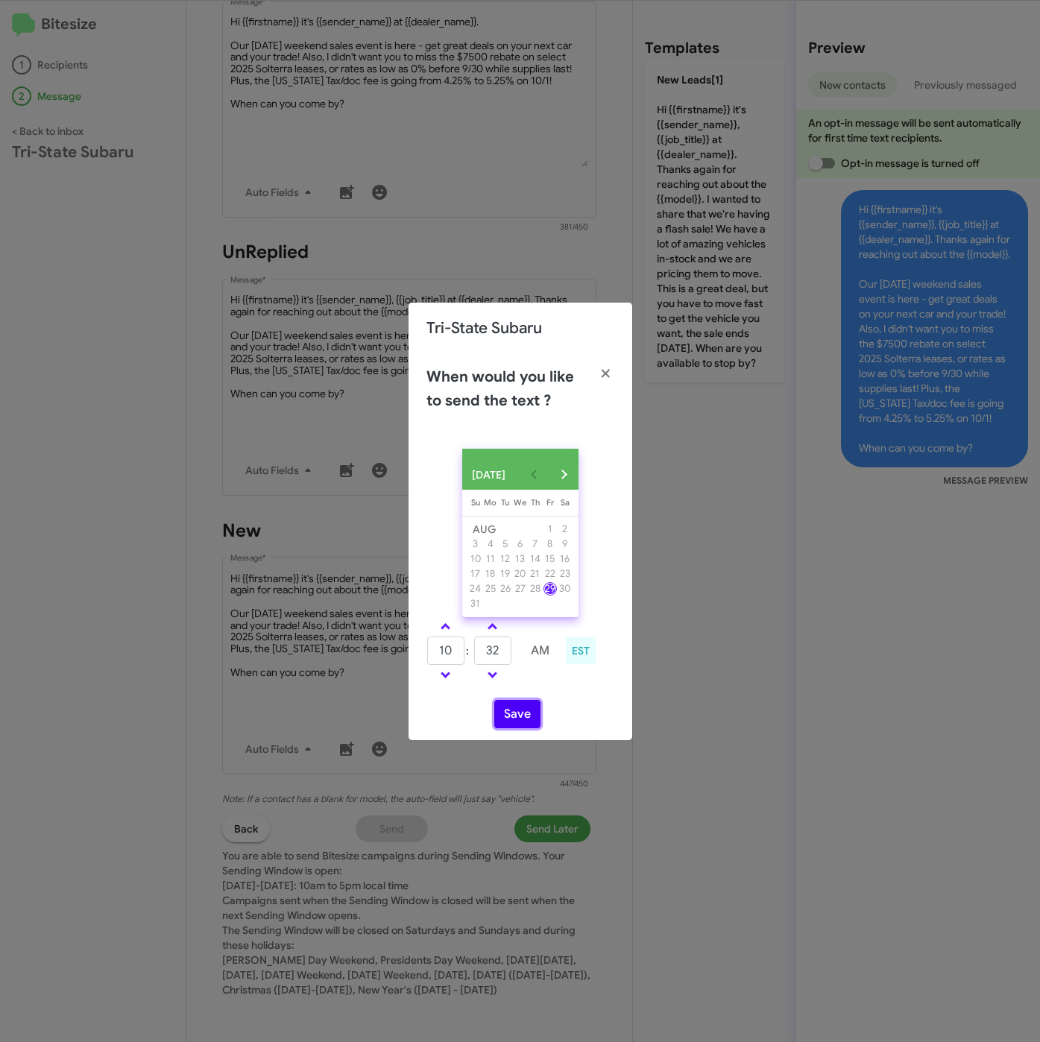
click at [516, 723] on button "Save" at bounding box center [517, 714] width 46 height 28
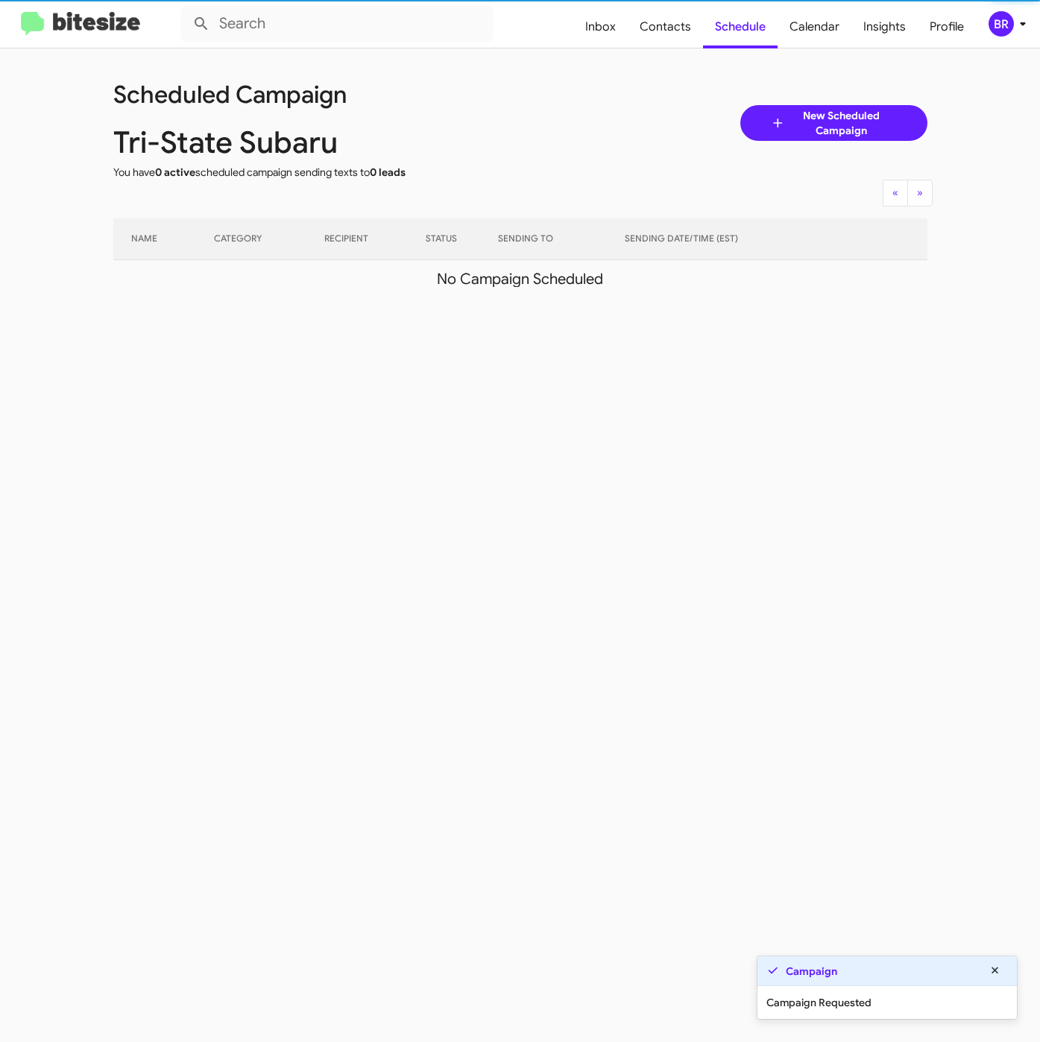
click at [1011, 29] on div "BR" at bounding box center [1000, 23] width 25 height 25
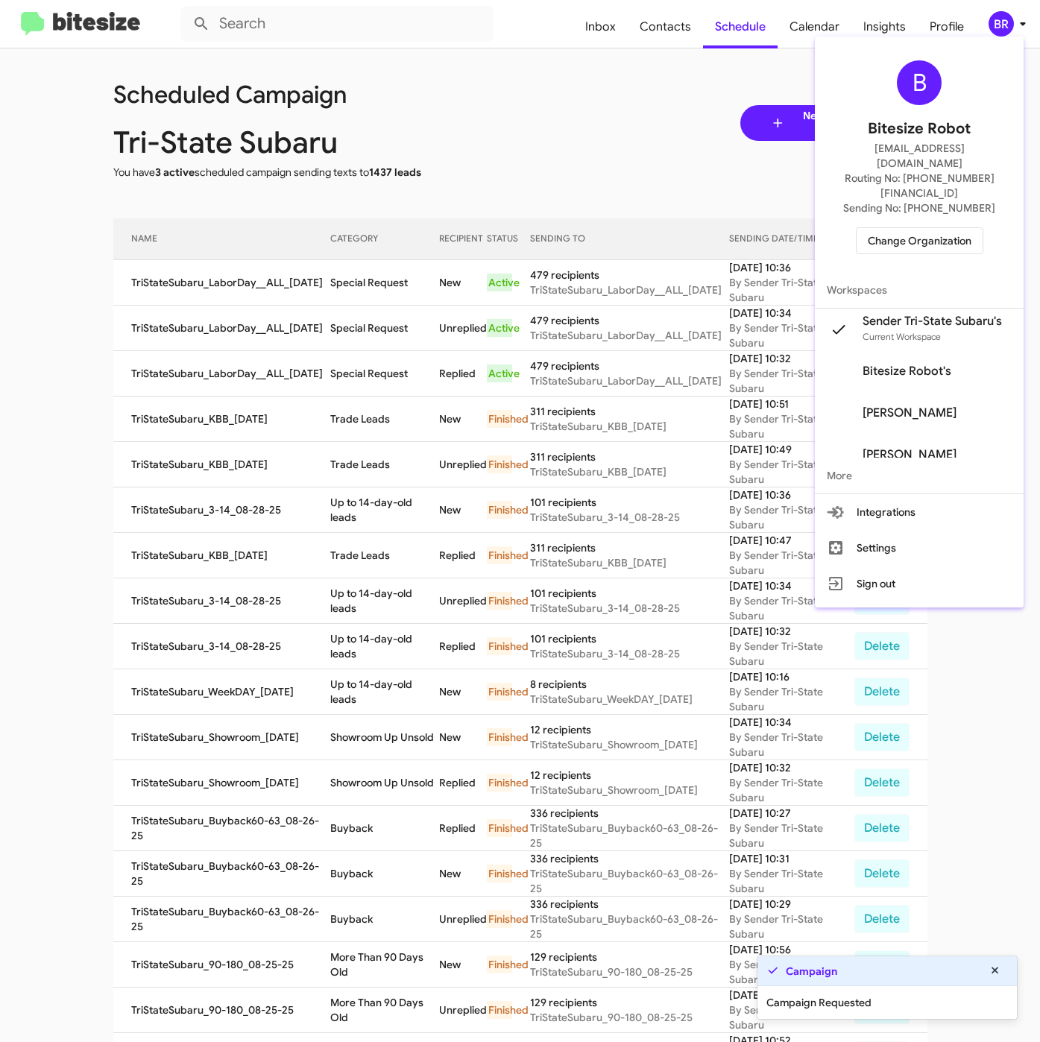
click at [344, 287] on div at bounding box center [520, 521] width 1040 height 1042
